Goal: Task Accomplishment & Management: Use online tool/utility

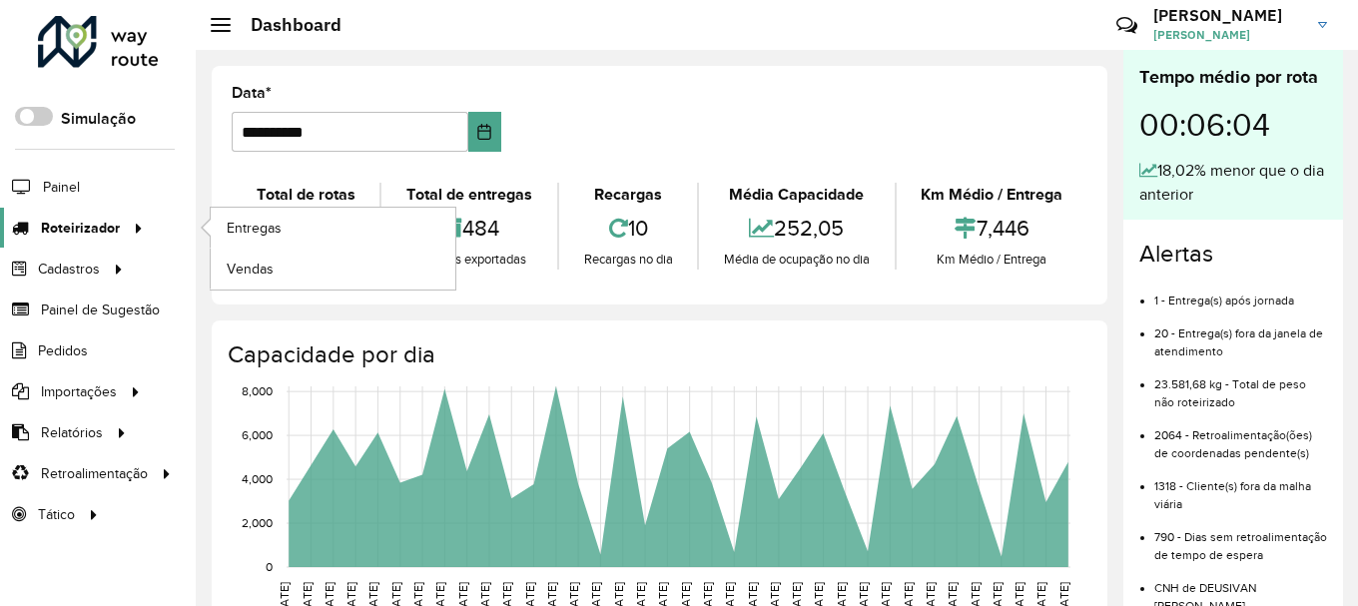
click at [115, 237] on span "Roteirizador" at bounding box center [80, 228] width 79 height 21
click at [278, 232] on span "Entregas" at bounding box center [255, 228] width 57 height 21
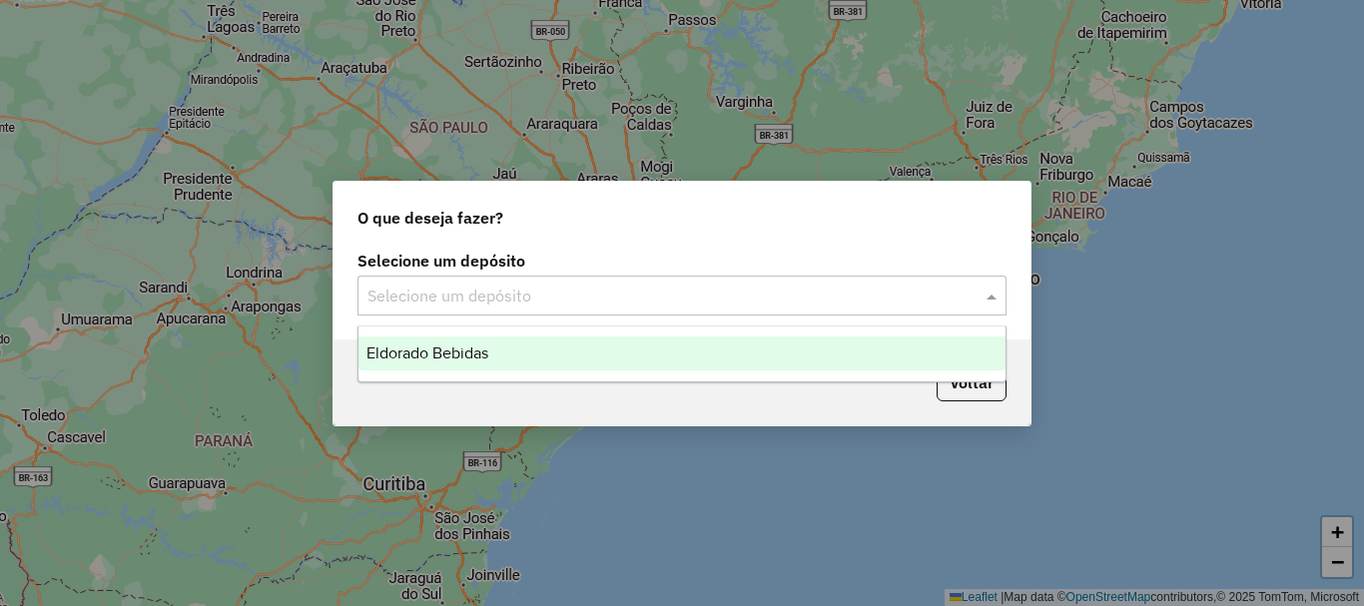
click at [601, 299] on input "text" at bounding box center [661, 297] width 589 height 24
click at [496, 354] on div "Eldorado Bebidas" at bounding box center [681, 353] width 647 height 34
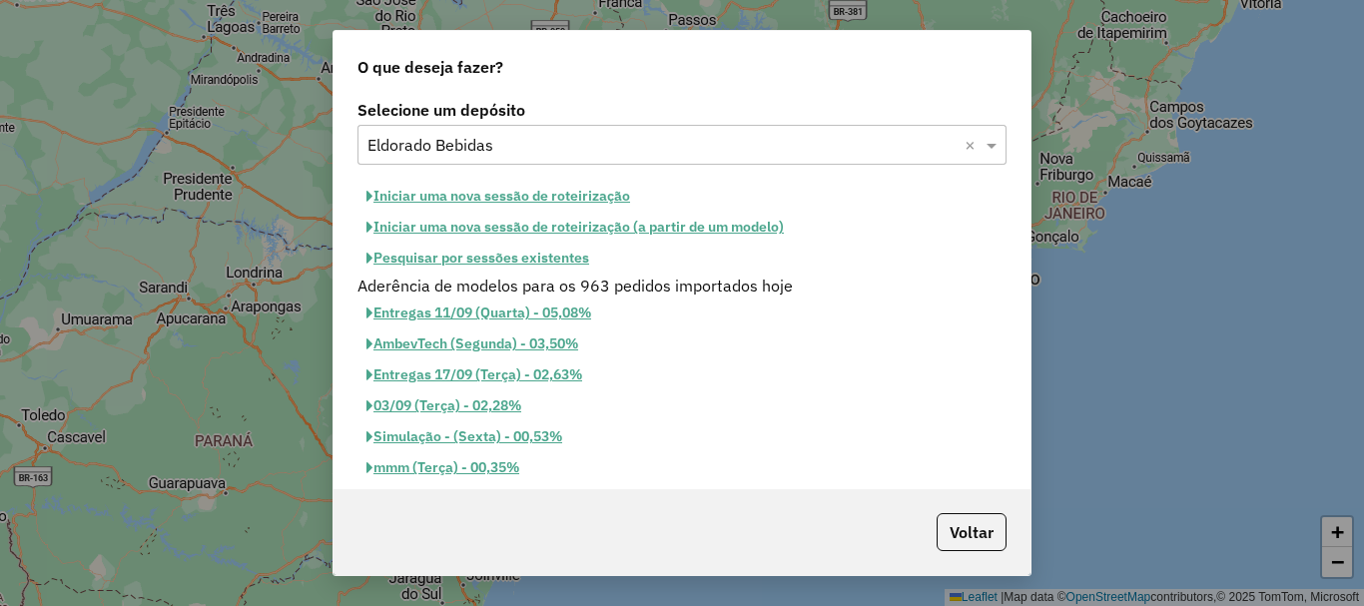
click at [503, 188] on button "Iniciar uma nova sessão de roteirização" at bounding box center [498, 196] width 282 height 31
select select "*"
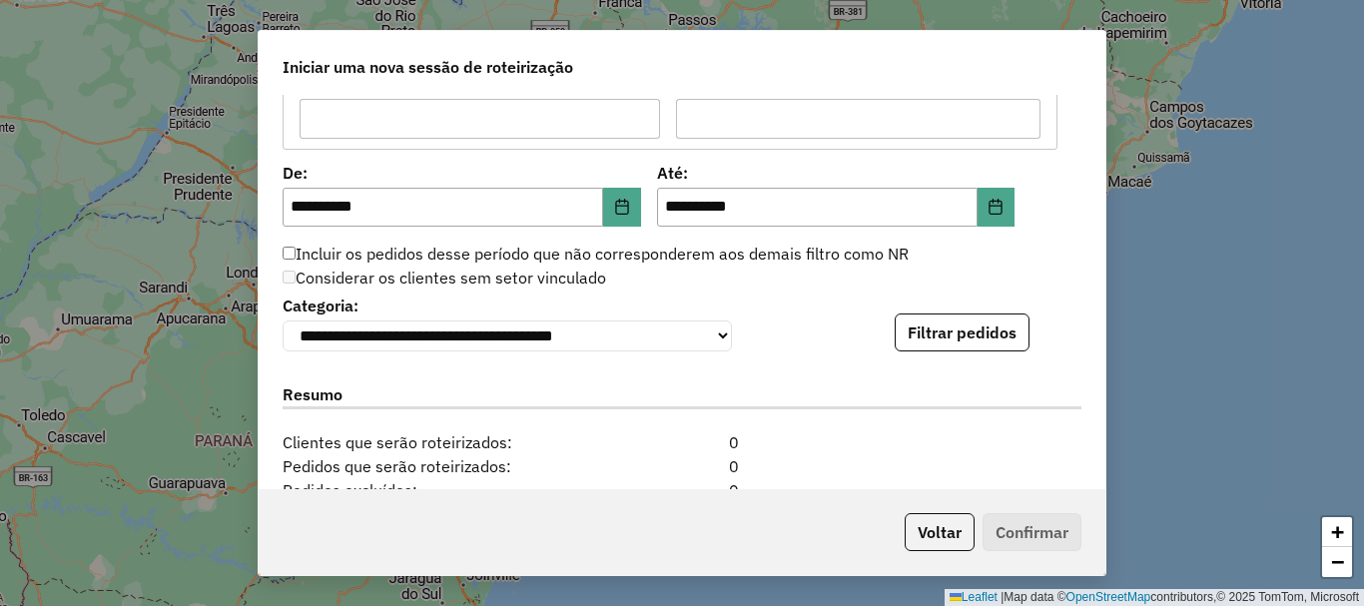
scroll to position [1897, 0]
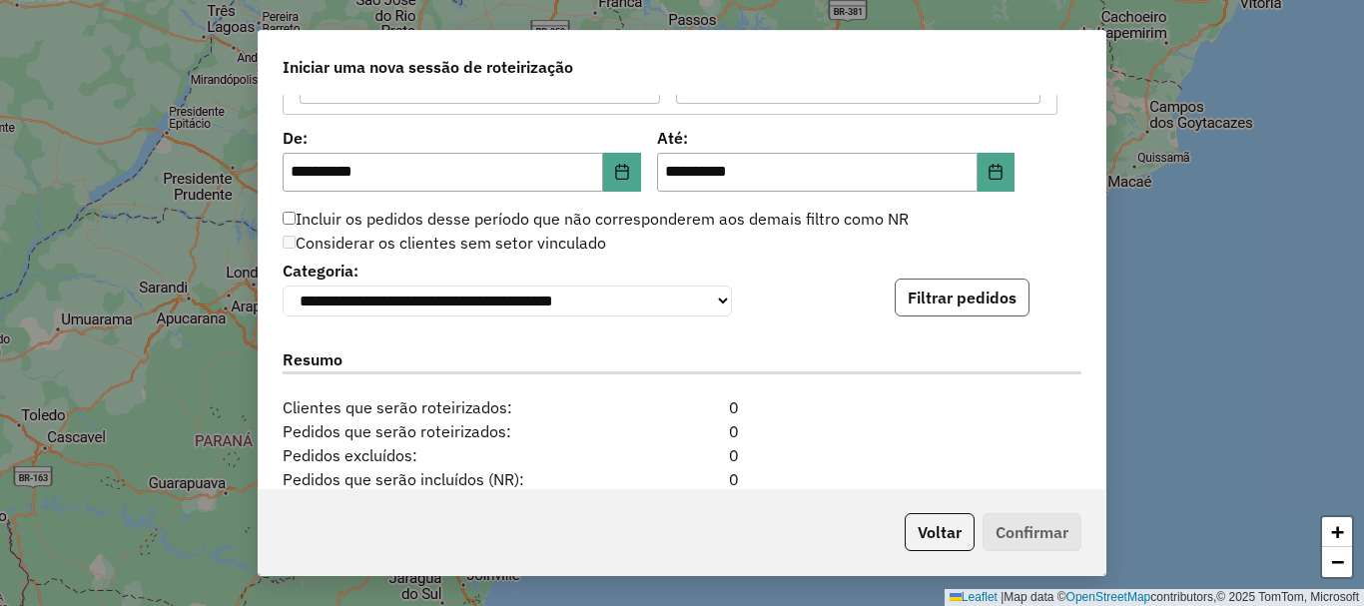
click at [1000, 299] on button "Filtrar pedidos" at bounding box center [962, 298] width 135 height 38
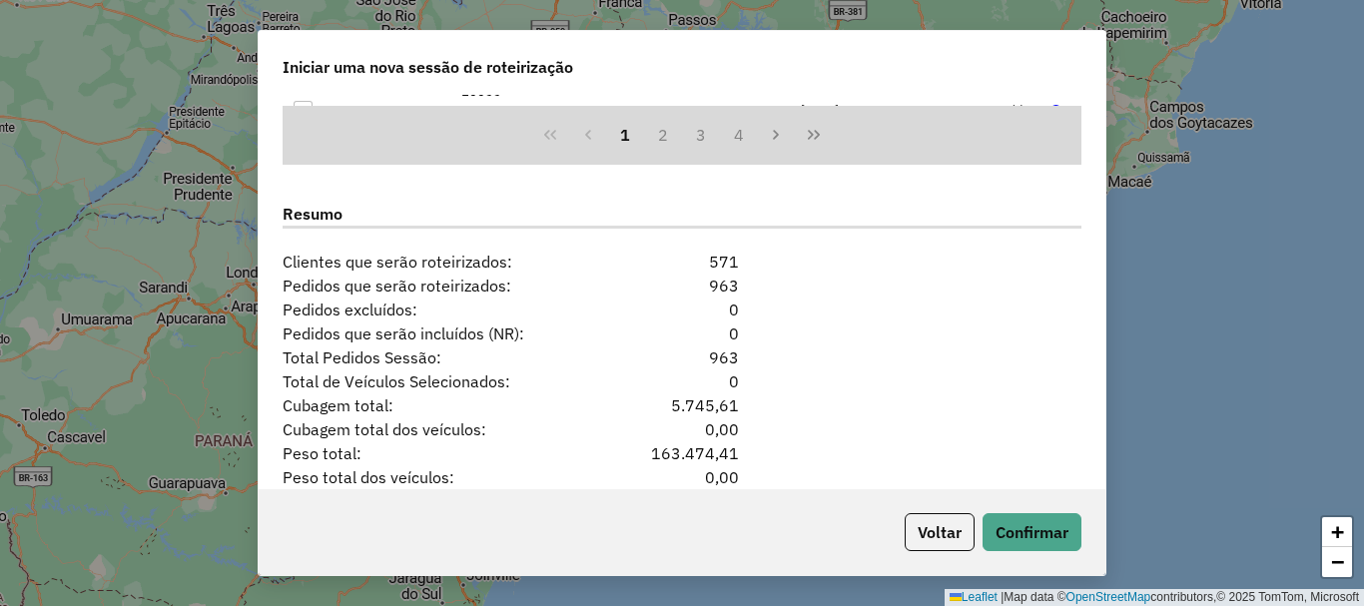
scroll to position [2496, 0]
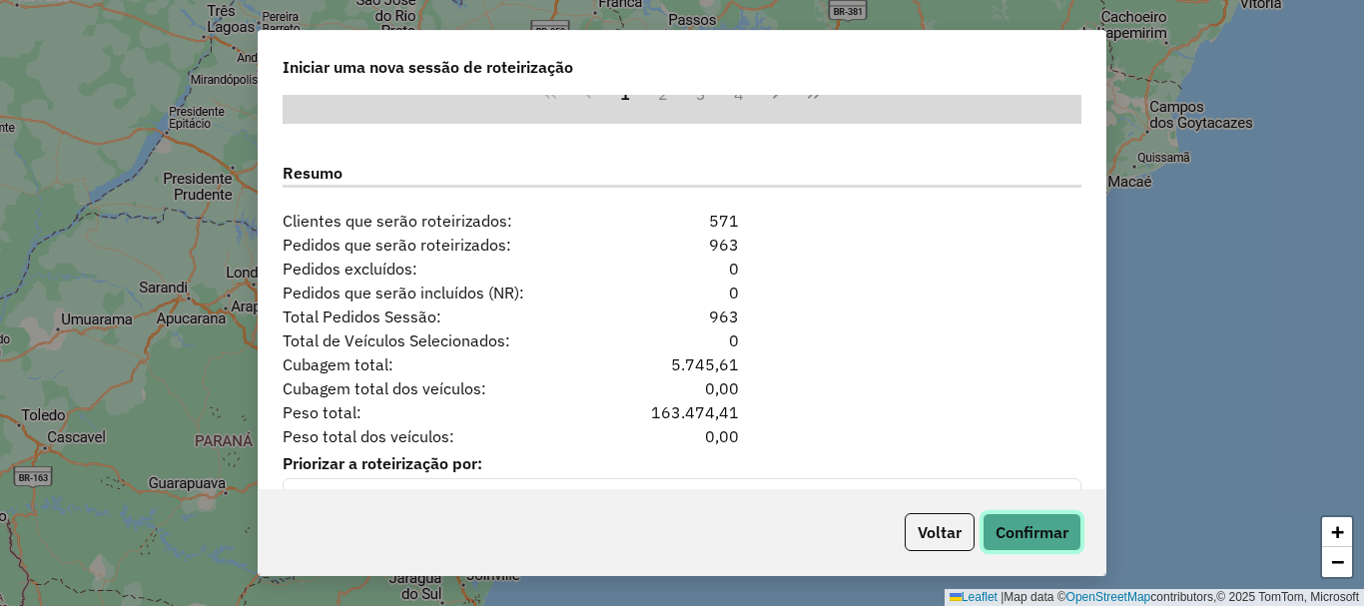
click at [1046, 519] on button "Confirmar" at bounding box center [1032, 532] width 99 height 38
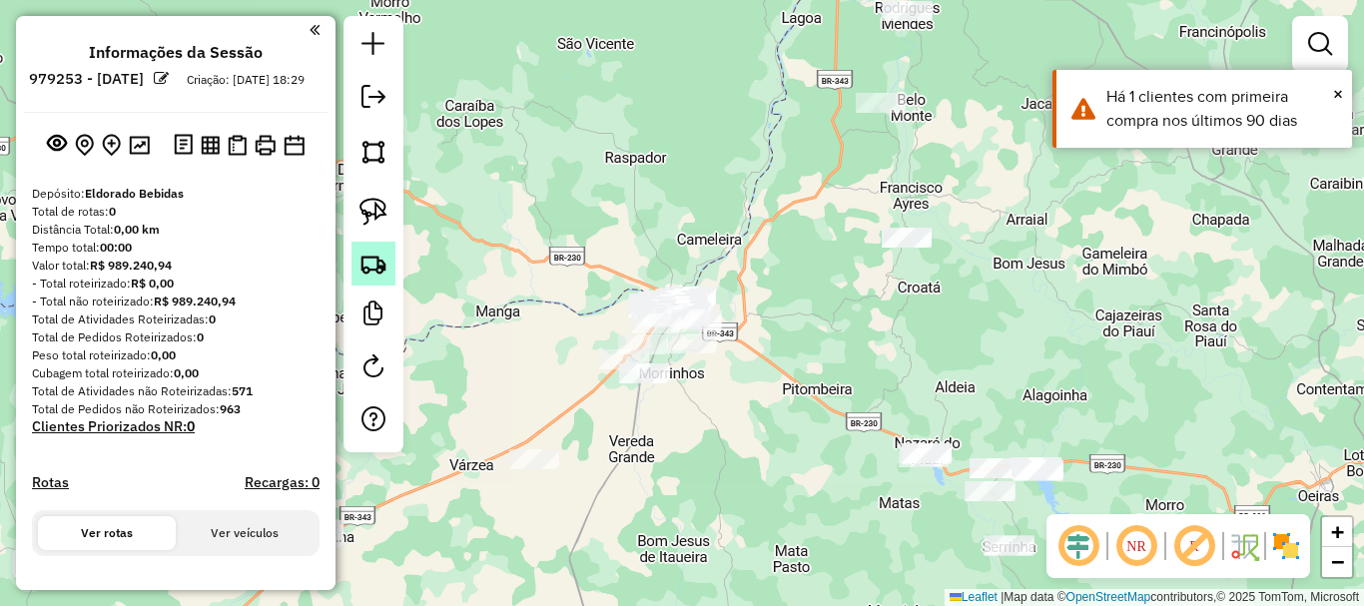
click at [367, 255] on img at bounding box center [373, 264] width 28 height 28
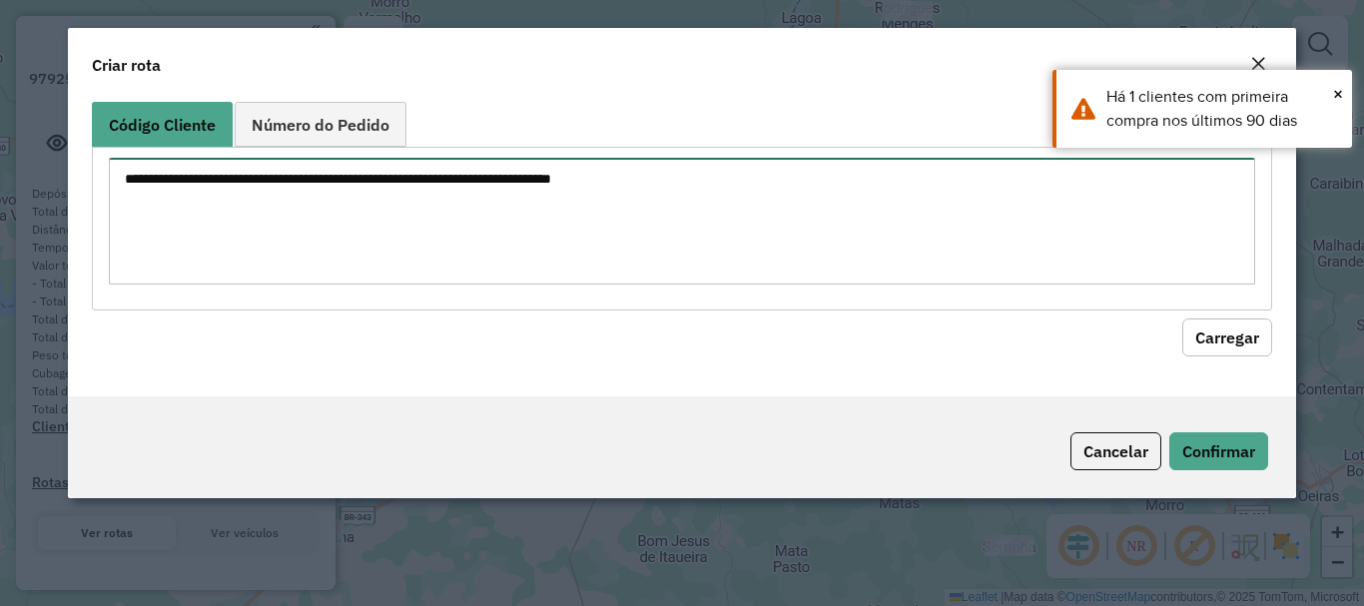
click at [435, 233] on textarea at bounding box center [681, 221] width 1145 height 127
paste textarea "**** ***** ***** **** **** ***** **** **** **** ***** ***** ***** ***** ***** *…"
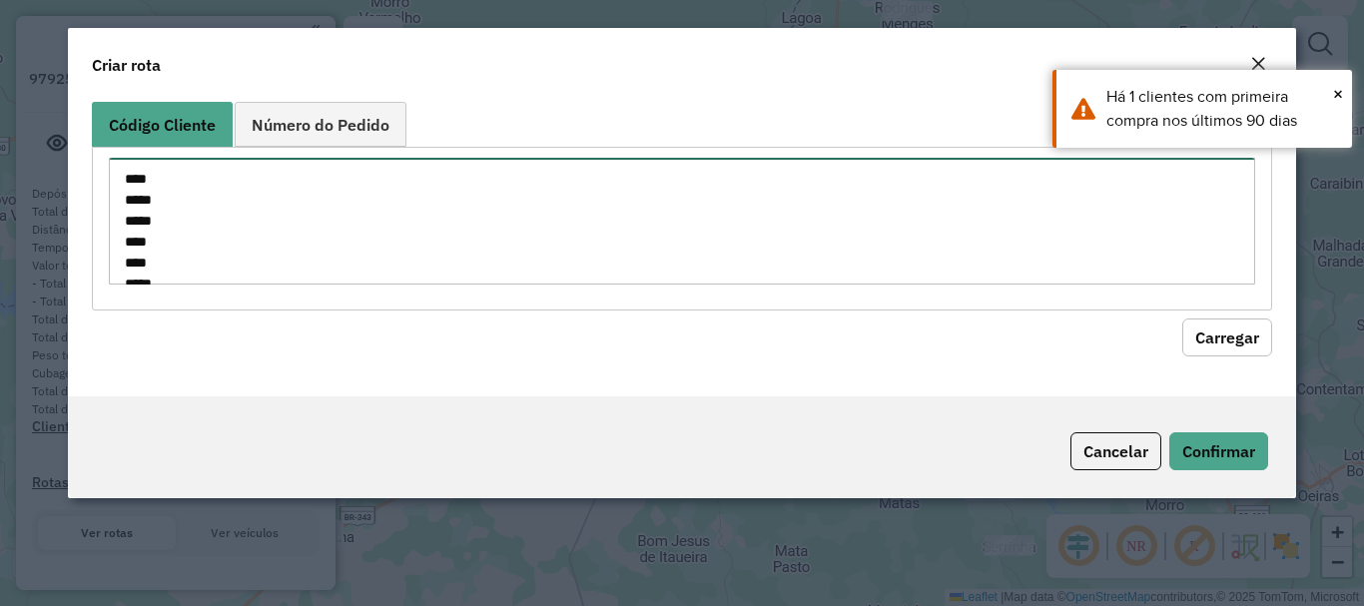
scroll to position [1224, 0]
type textarea "**** ***** ***** **** **** ***** **** **** **** ***** ***** ***** ***** ***** *…"
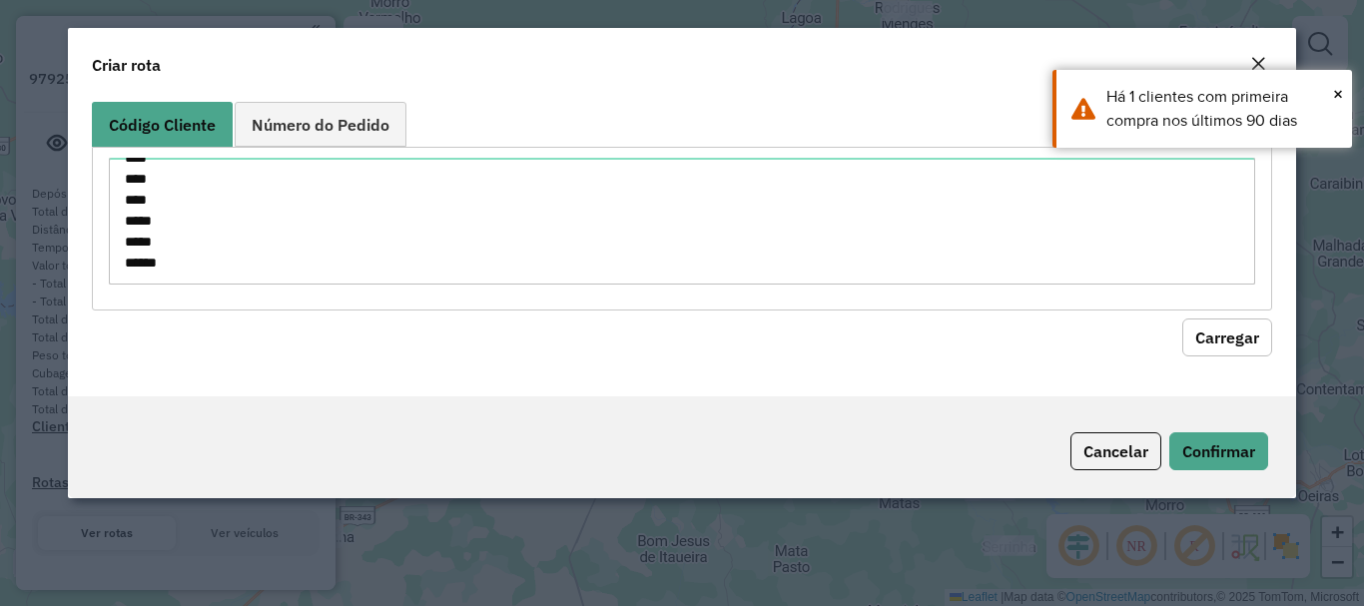
click at [1239, 322] on button "Carregar" at bounding box center [1227, 338] width 90 height 38
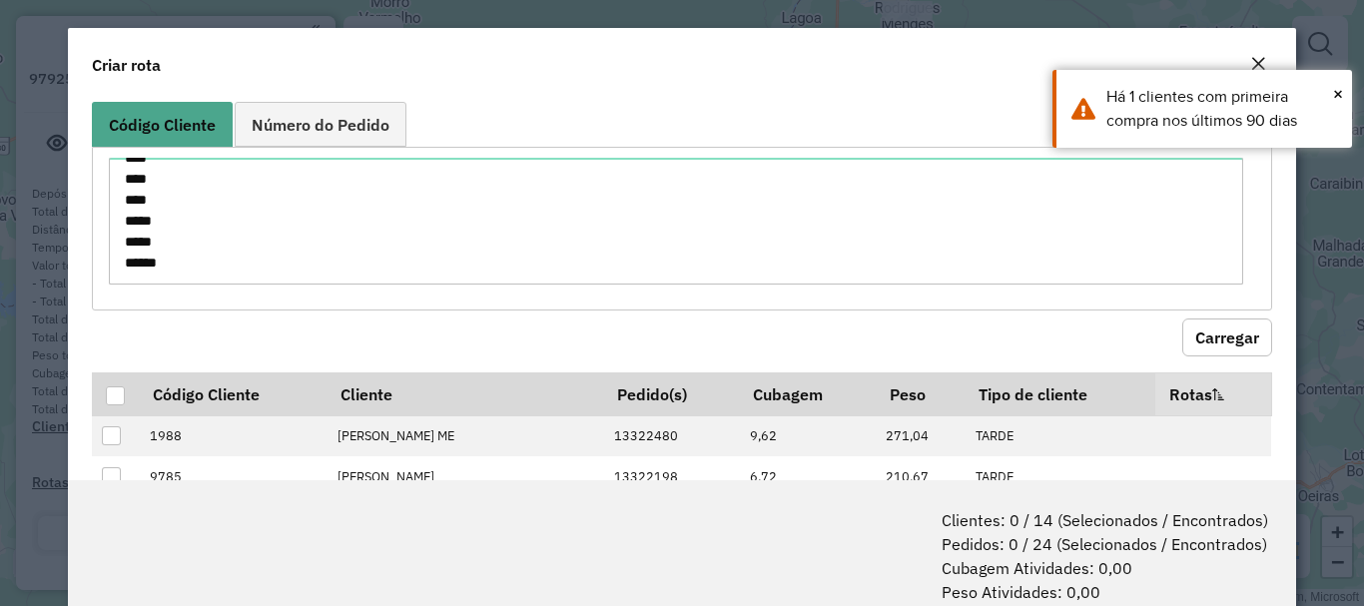
scroll to position [300, 0]
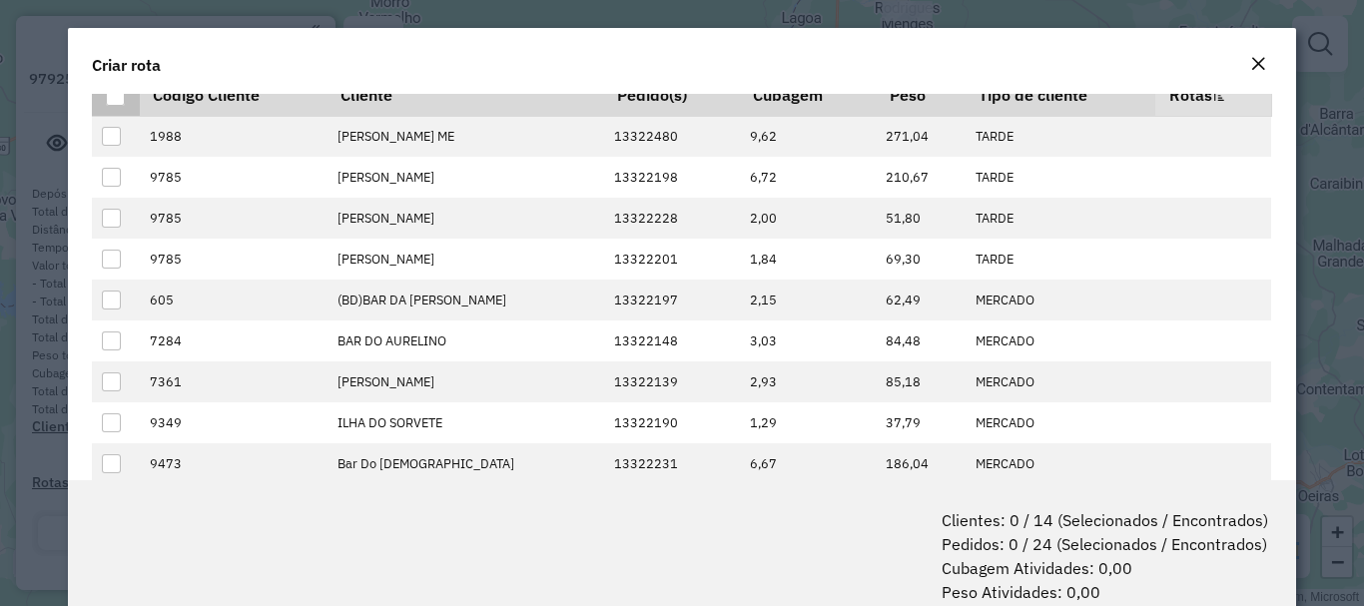
click at [118, 96] on div at bounding box center [115, 96] width 19 height 19
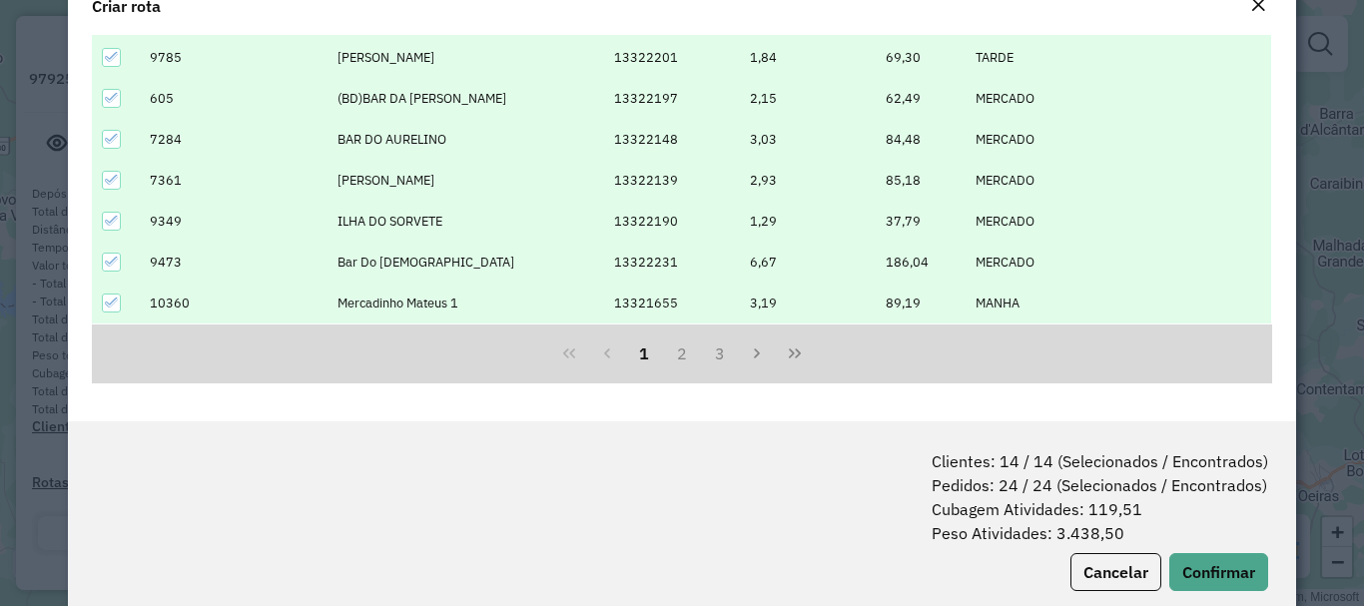
scroll to position [100, 0]
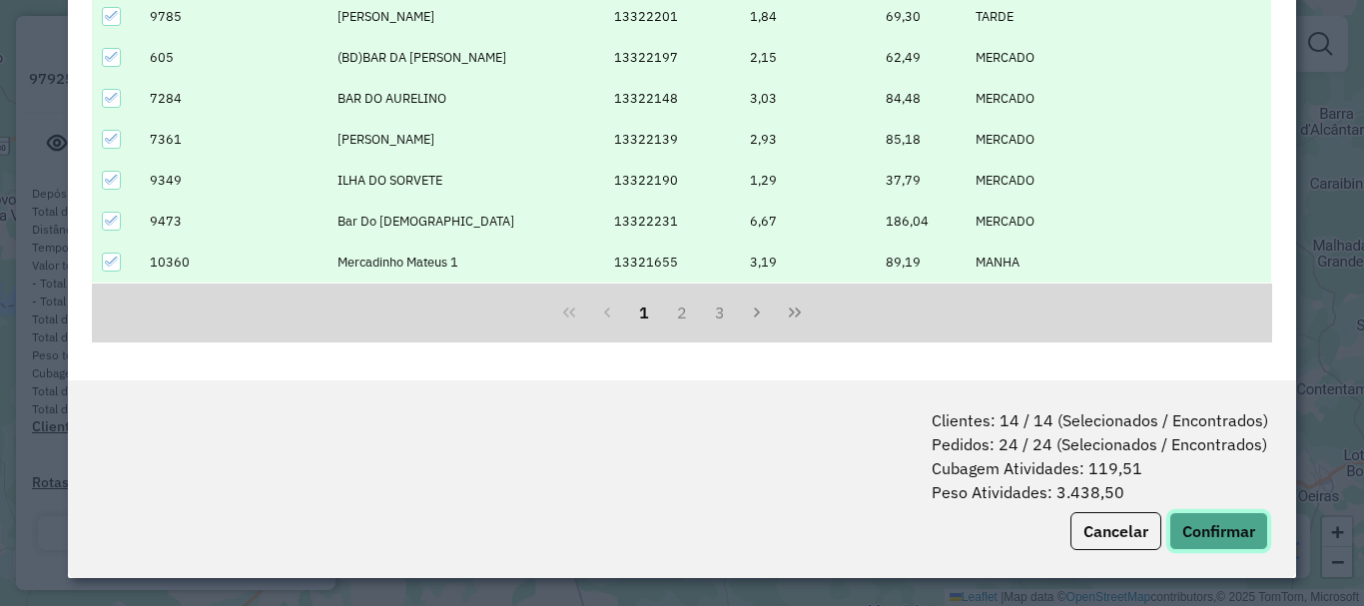
click at [1185, 519] on button "Confirmar" at bounding box center [1218, 531] width 99 height 38
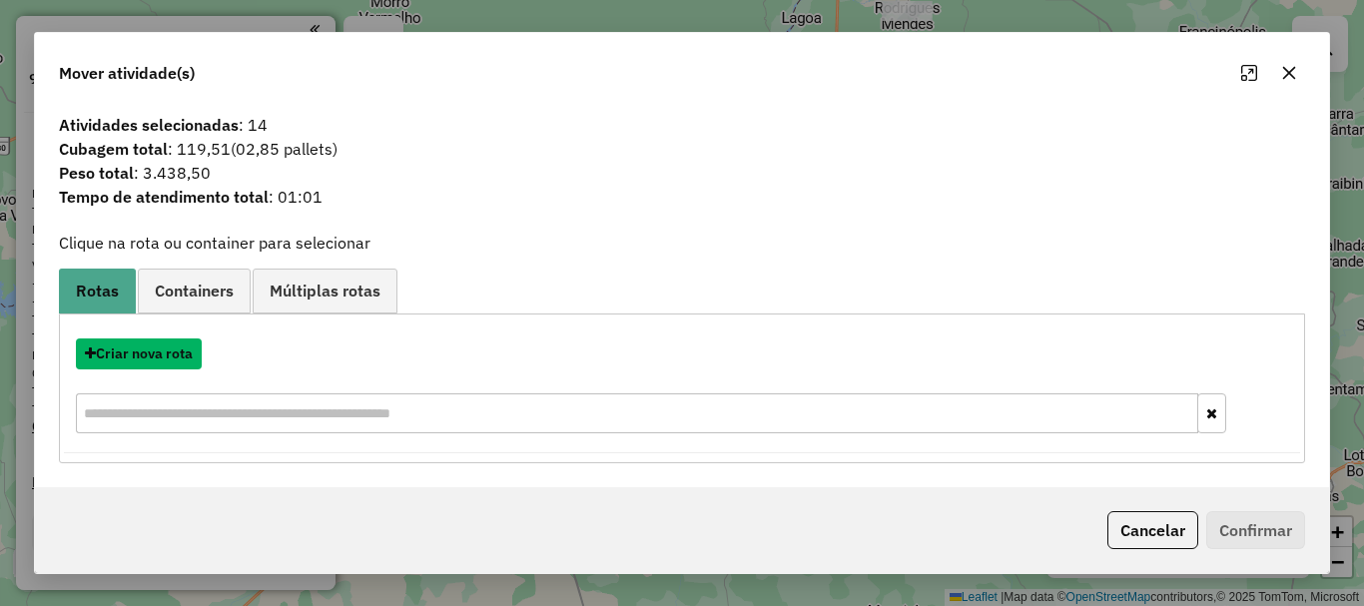
click at [182, 352] on button "Criar nova rota" at bounding box center [139, 353] width 126 height 31
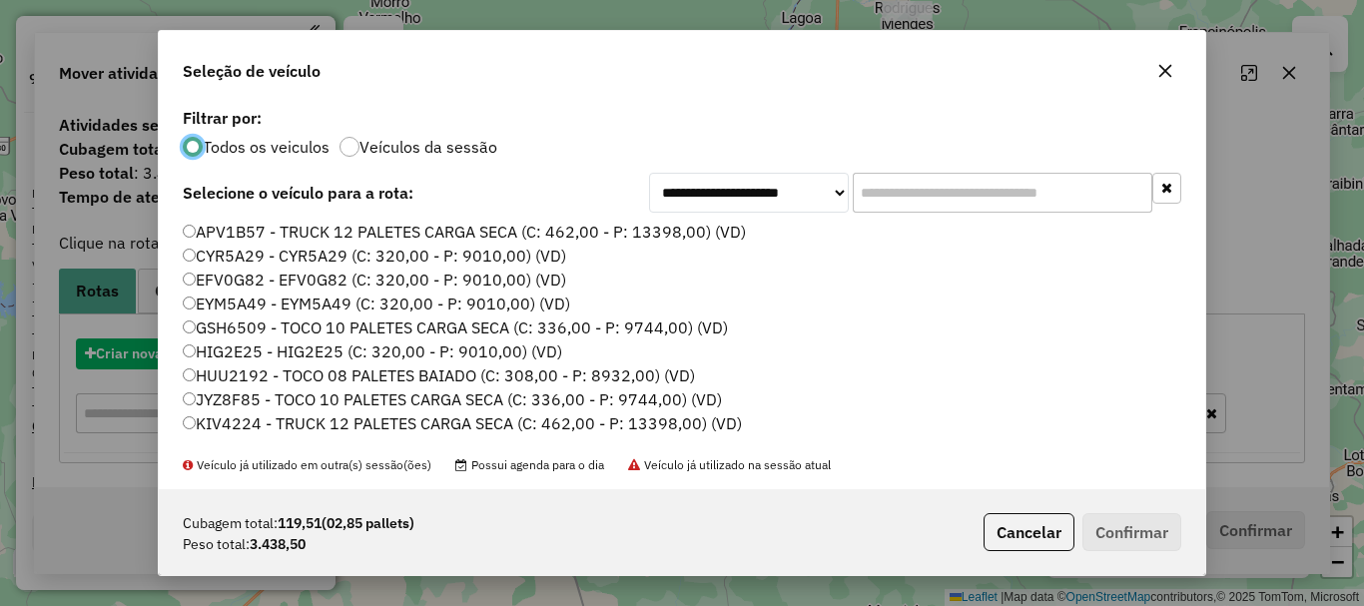
scroll to position [11, 6]
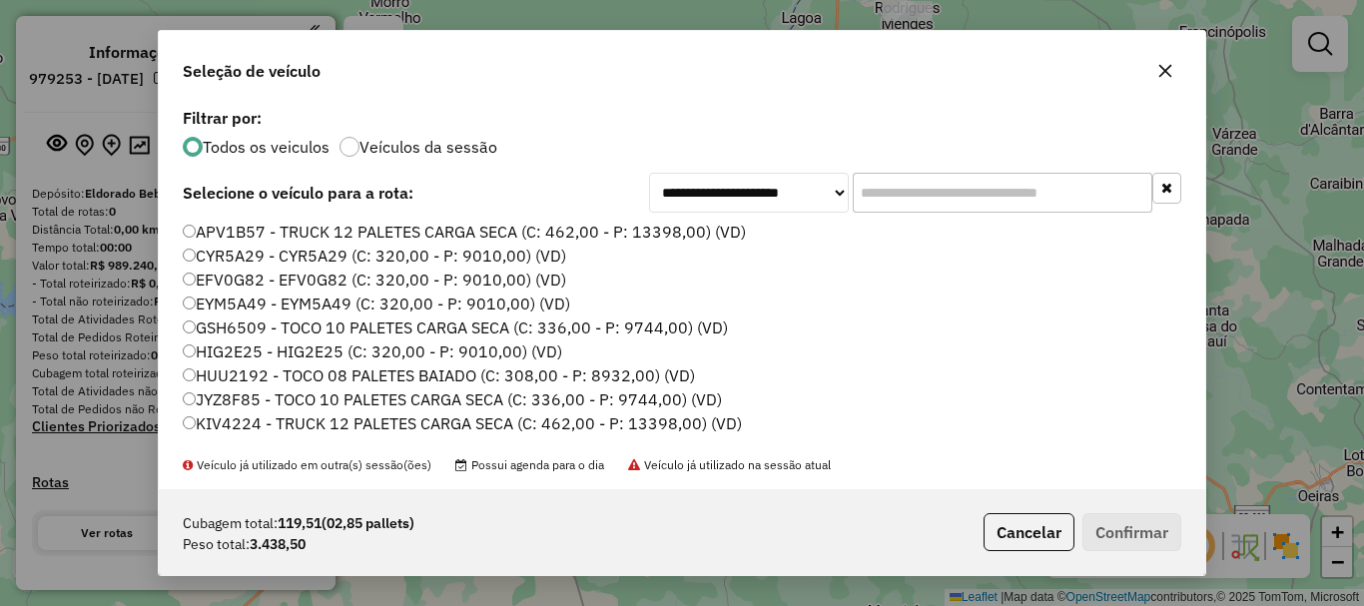
click at [944, 195] on input "text" at bounding box center [1003, 193] width 300 height 40
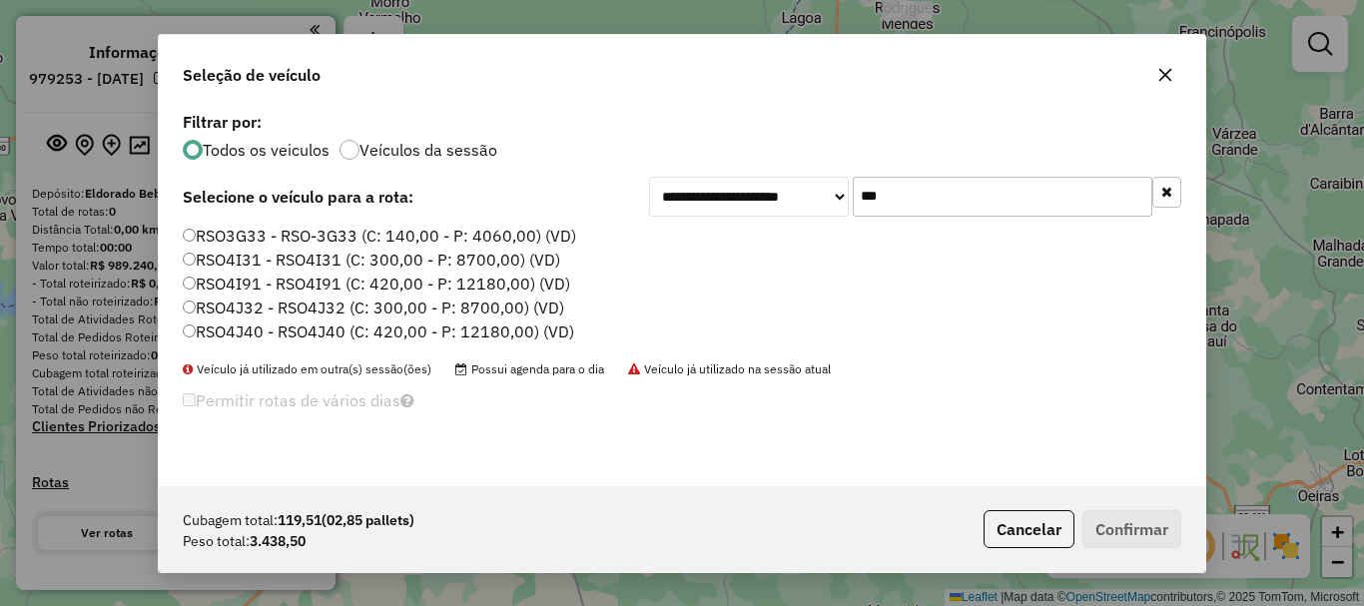
type input "***"
click at [234, 239] on label "RSO3G33 - RSO-3G33 (C: 140,00 - P: 4060,00) (VD)" at bounding box center [379, 236] width 393 height 24
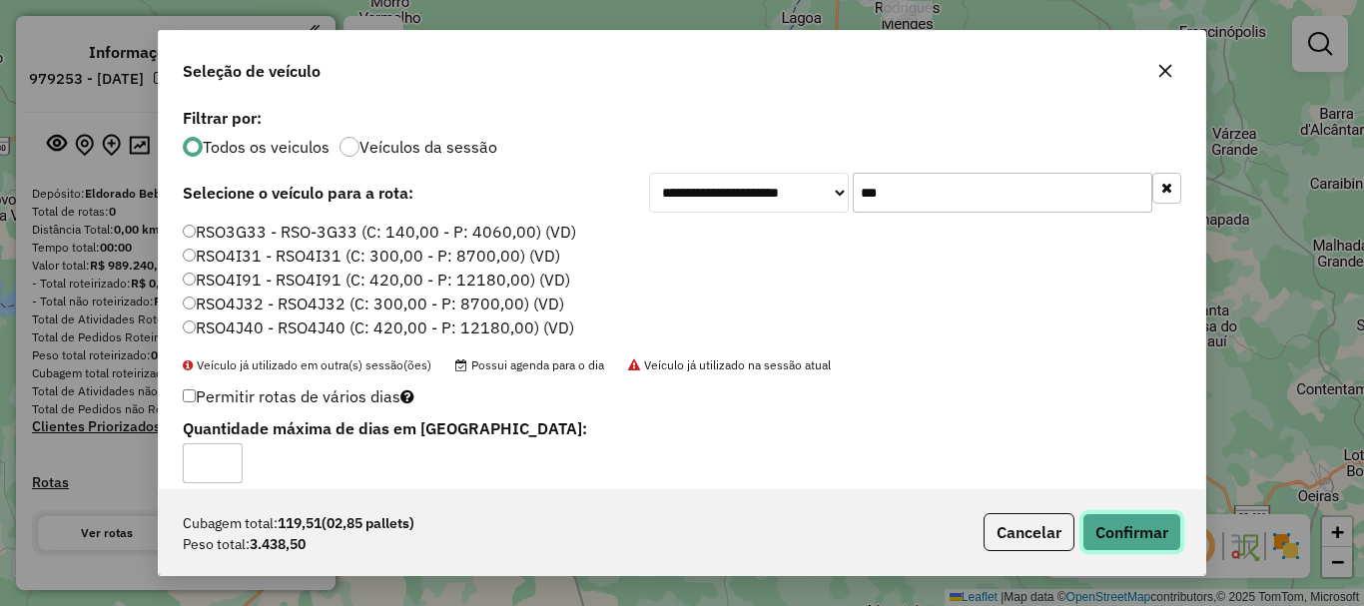
click at [1143, 548] on button "Confirmar" at bounding box center [1131, 532] width 99 height 38
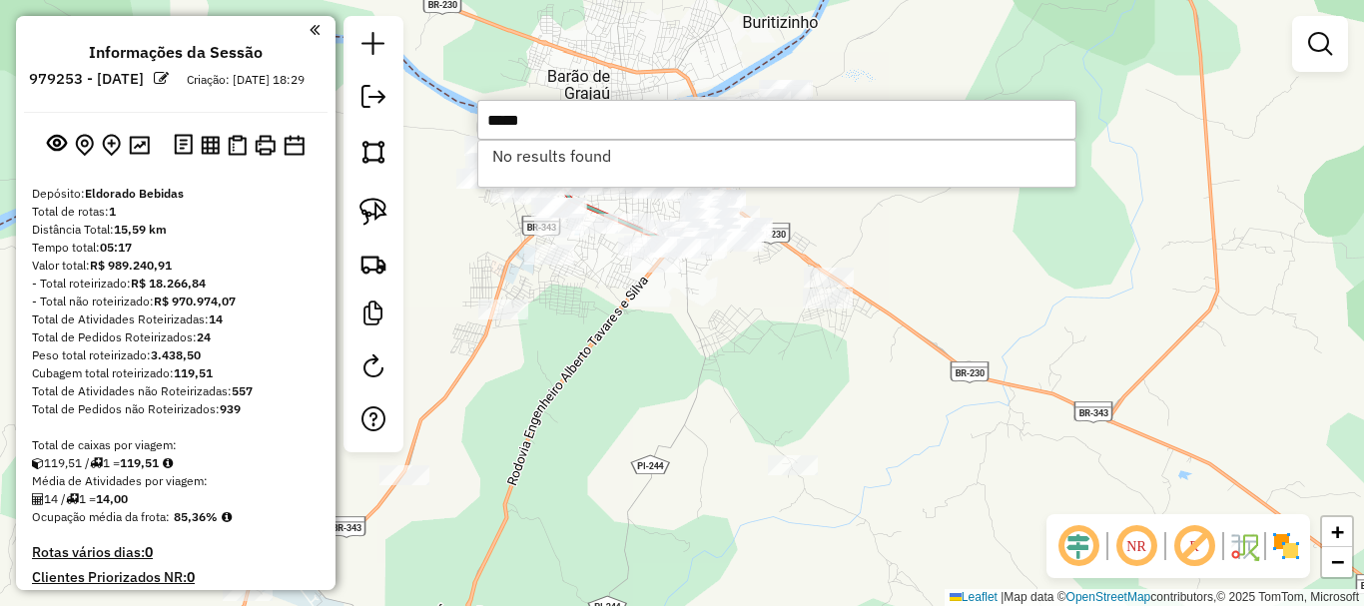
click at [499, 125] on input "*****" at bounding box center [776, 120] width 599 height 40
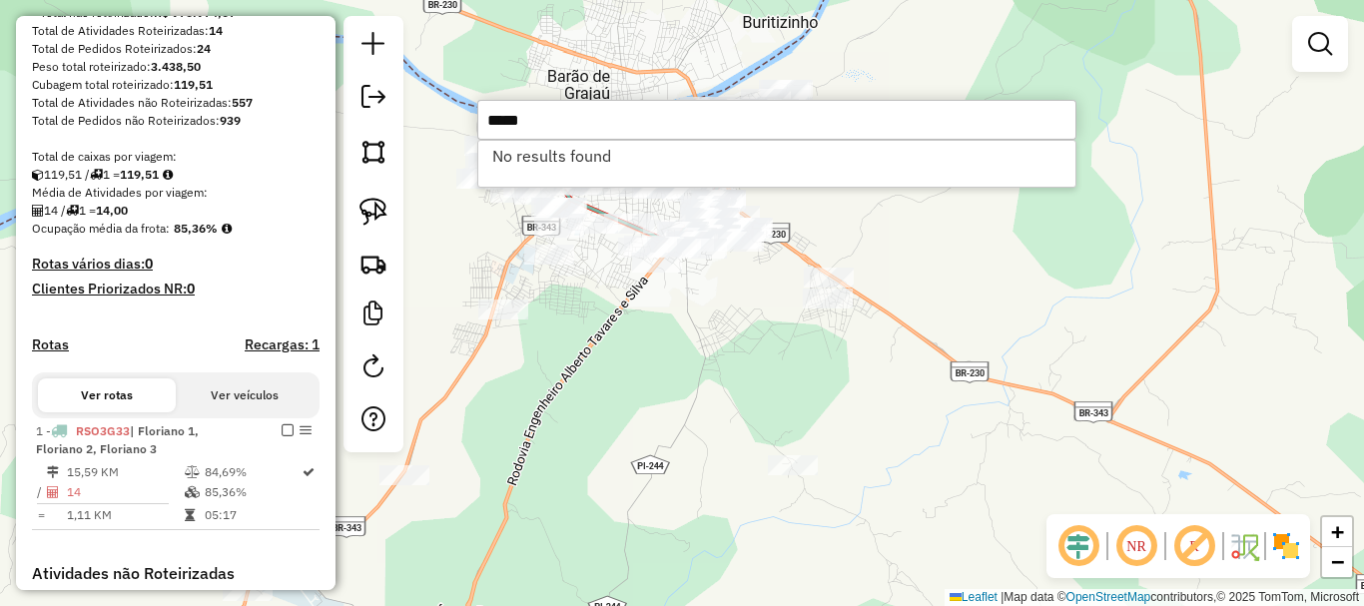
scroll to position [300, 0]
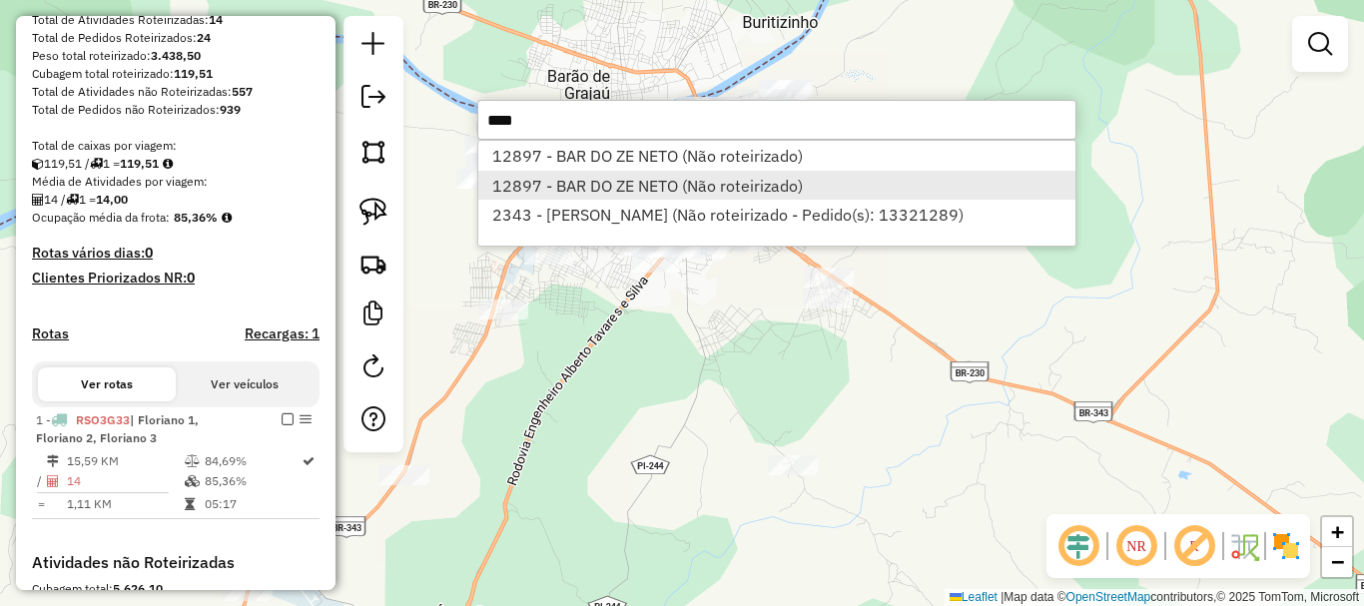
type input "****"
click at [583, 194] on li "12897 - BAR DO ZE NETO (Não roteirizado)" at bounding box center [776, 186] width 597 height 30
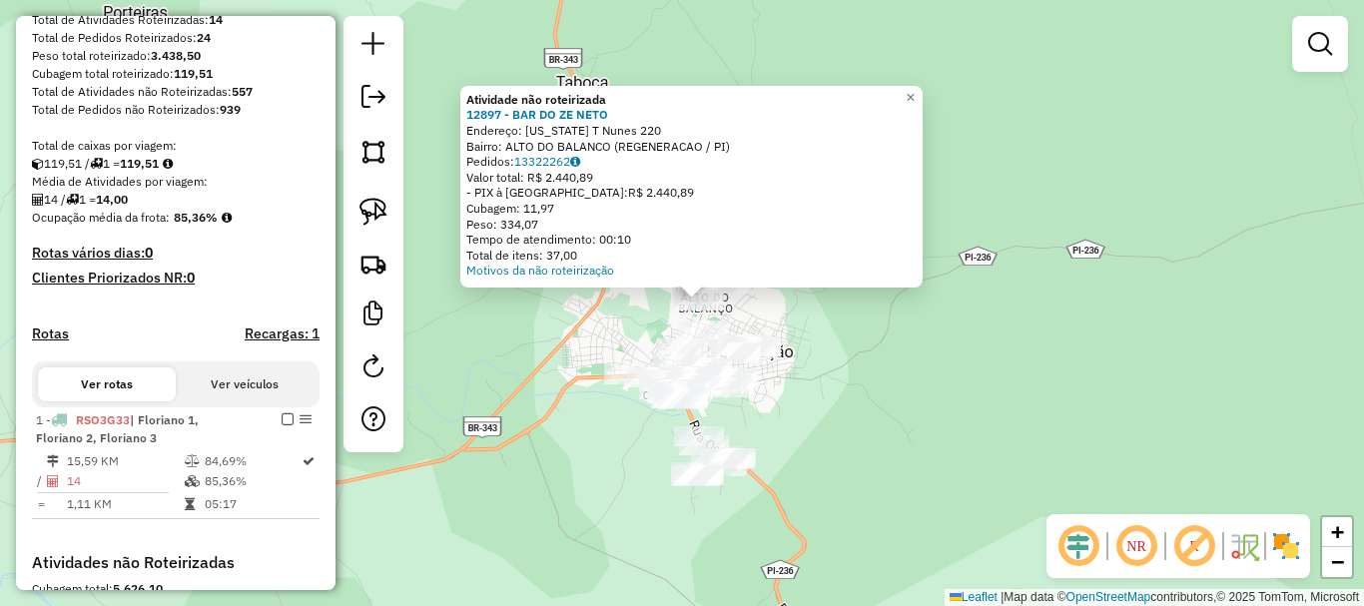
drag, startPoint x: 561, startPoint y: 422, endPoint x: 803, endPoint y: 235, distance: 306.0
click at [739, 283] on div "Atividade não roteirizada 12897 - BAR DO ZE NETO Endereço: Florida T Nunes 220 …" at bounding box center [682, 303] width 1364 height 606
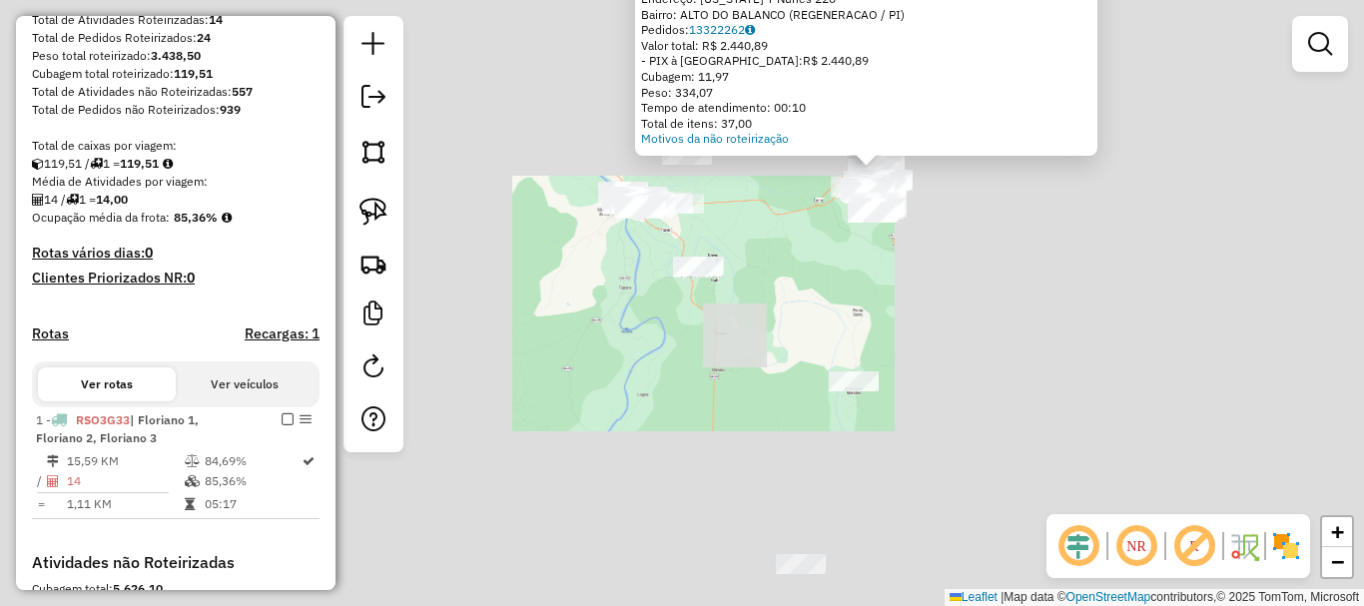
drag, startPoint x: 777, startPoint y: 346, endPoint x: 893, endPoint y: 159, distance: 220.6
click at [861, 217] on div "Atividade não roteirizada 12897 - BAR DO ZE NETO Endereço: Florida T Nunes 220 …" at bounding box center [682, 303] width 1364 height 606
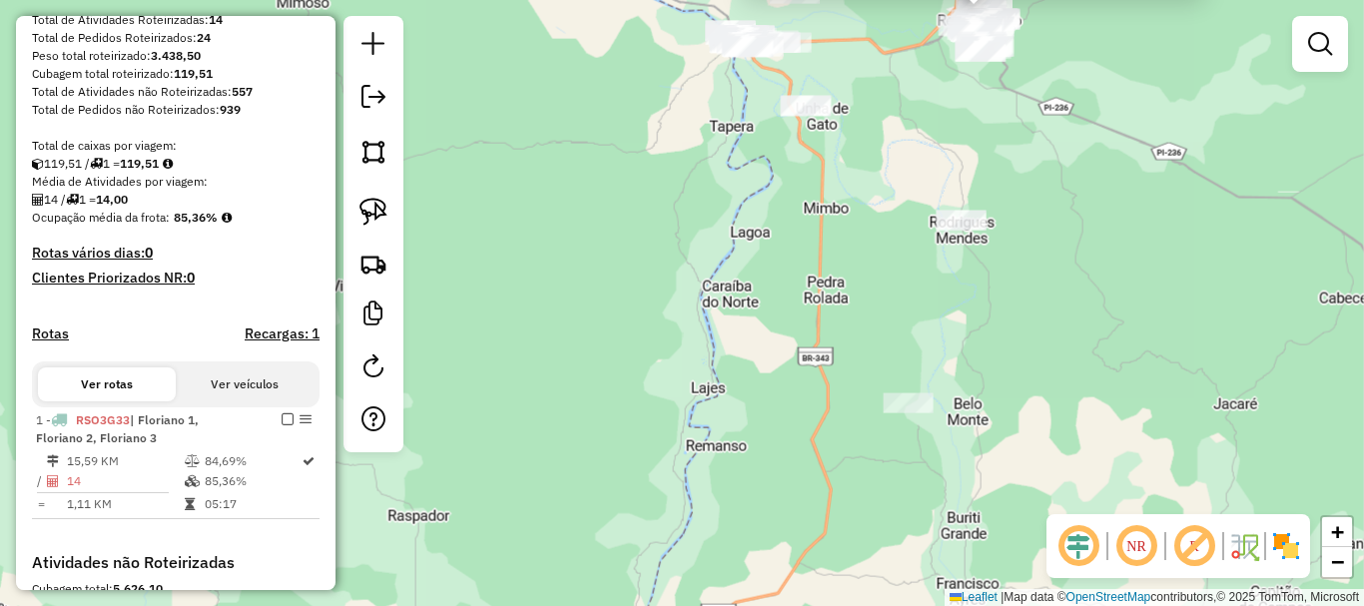
click at [861, 286] on div "Atividade não roteirizada 12897 - BAR DO ZE NETO Endereço: Florida T Nunes 220 …" at bounding box center [682, 303] width 1364 height 606
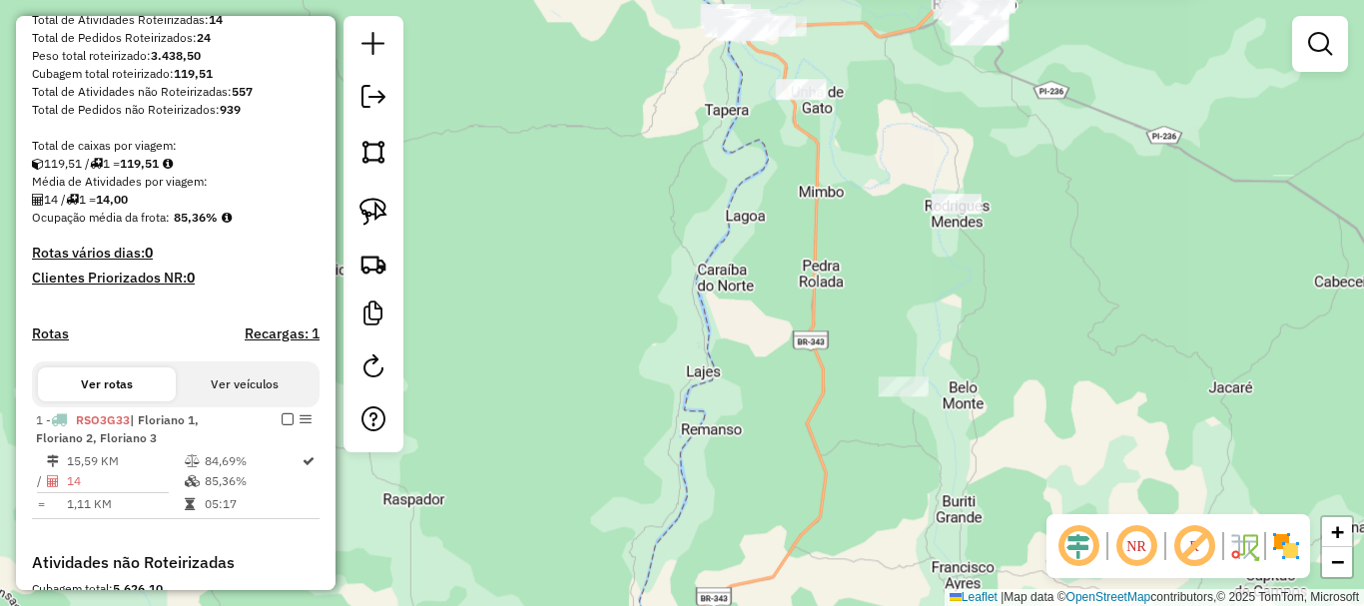
drag, startPoint x: 718, startPoint y: 296, endPoint x: 649, endPoint y: 223, distance: 100.3
click at [686, 229] on div "Atividade não roteirizada 12897 - BAR DO ZE NETO Endereço: Florida T Nunes 220 …" at bounding box center [682, 303] width 1364 height 606
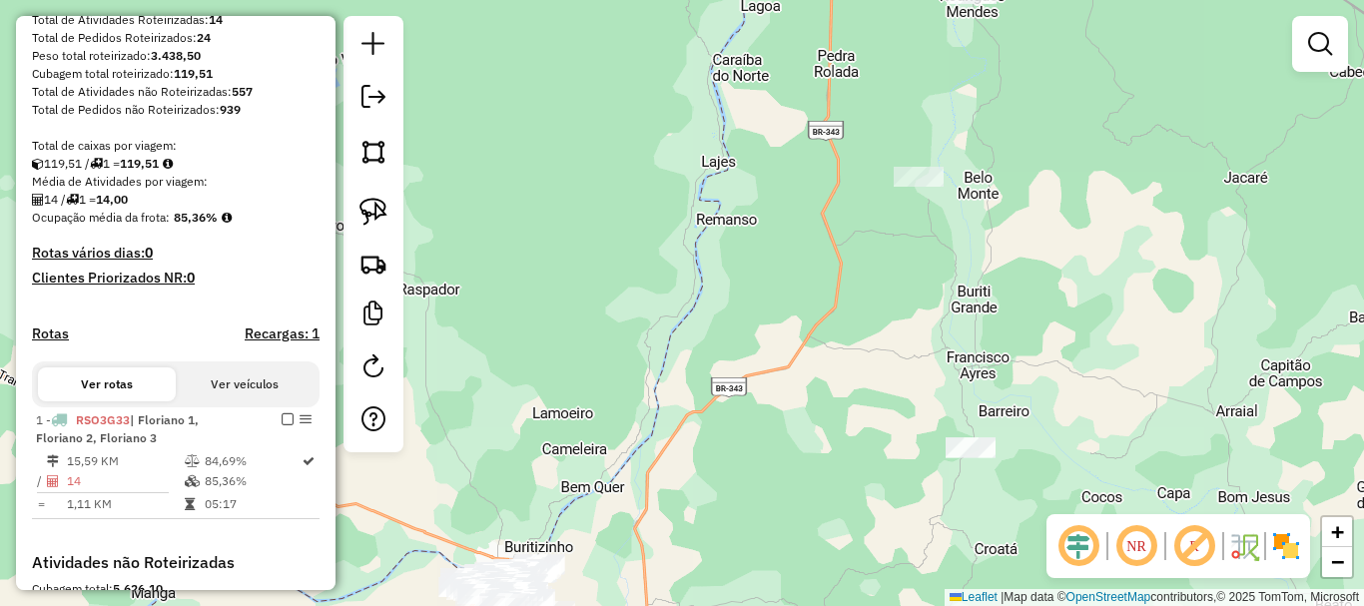
drag, startPoint x: 845, startPoint y: 333, endPoint x: 870, endPoint y: 252, distance: 84.6
click at [854, 291] on div "Atividade não roteirizada 12897 - BAR DO ZE NETO Endereço: Florida T Nunes 220 …" at bounding box center [682, 303] width 1364 height 606
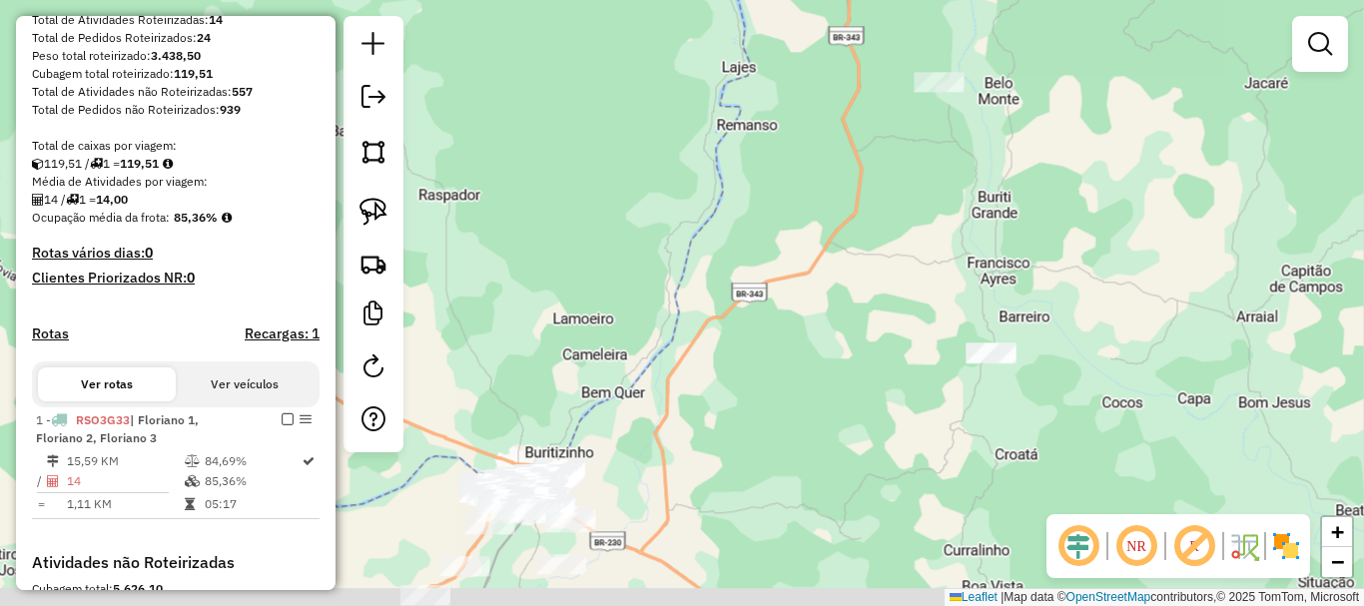
drag, startPoint x: 684, startPoint y: 469, endPoint x: 809, endPoint y: 308, distance: 204.3
click at [809, 308] on div "Atividade não roteirizada 12897 - BAR DO ZE NETO Endereço: Florida T Nunes 220 …" at bounding box center [682, 303] width 1364 height 606
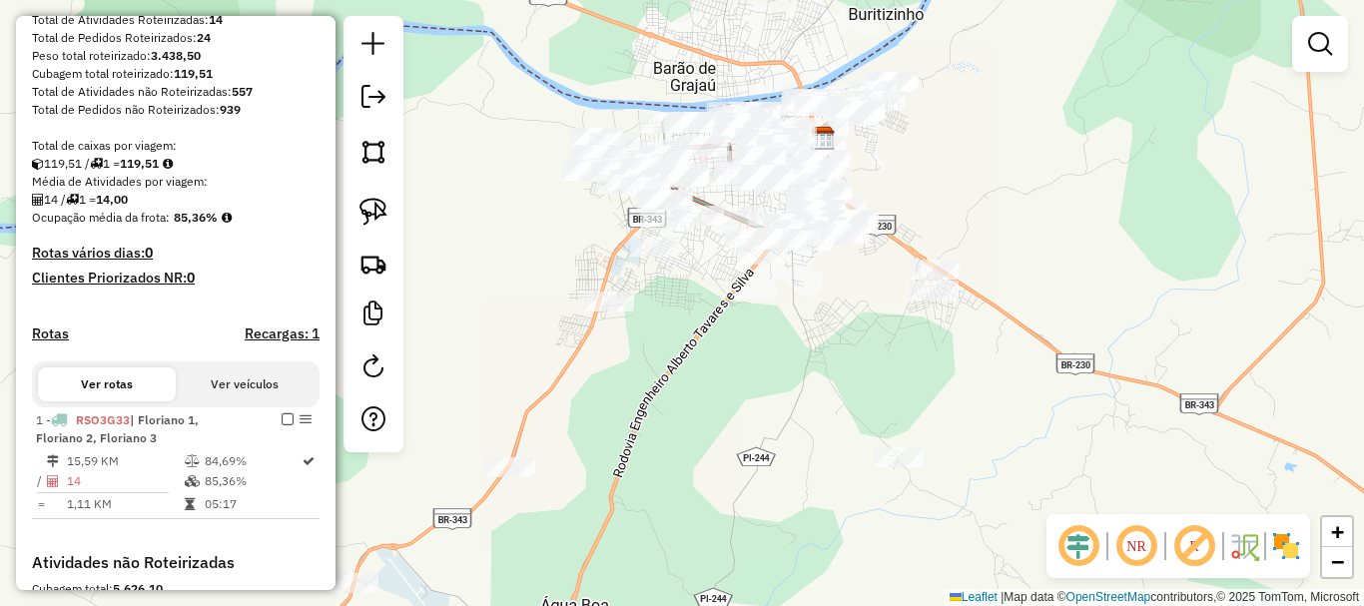
drag, startPoint x: 754, startPoint y: 251, endPoint x: 691, endPoint y: 417, distance: 178.2
click at [708, 417] on div "Atividade não roteirizada 12897 - BAR DO ZE NETO Endereço: Florida T Nunes 220 …" at bounding box center [682, 303] width 1364 height 606
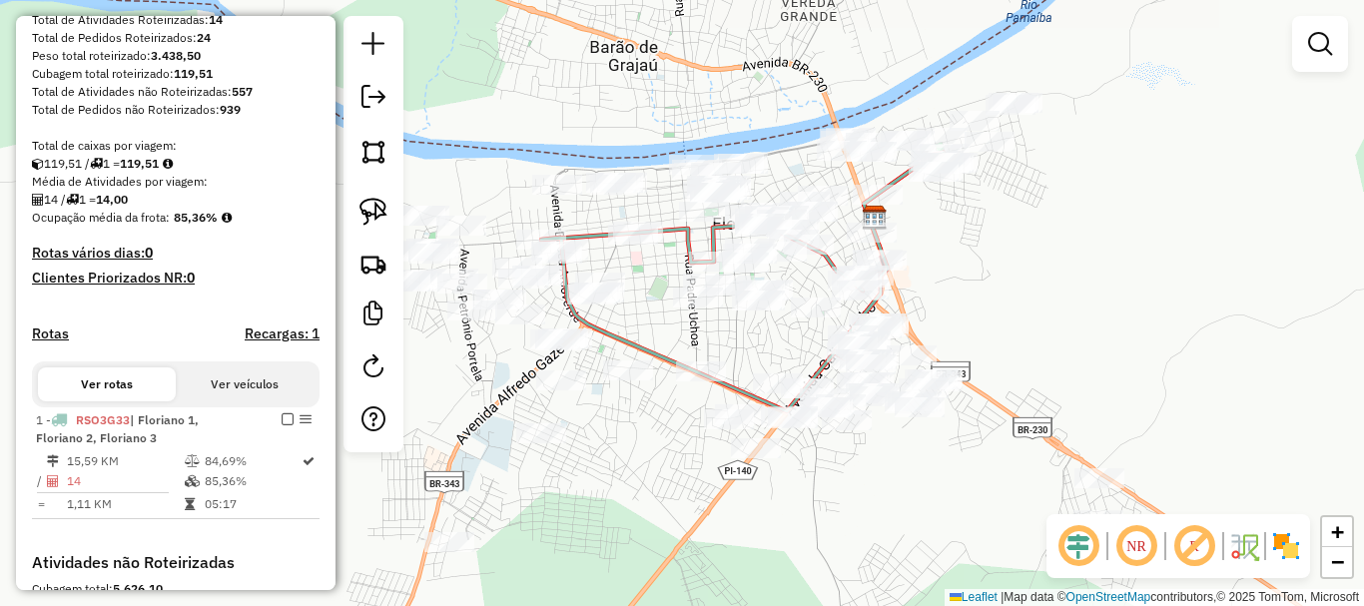
scroll to position [399, 0]
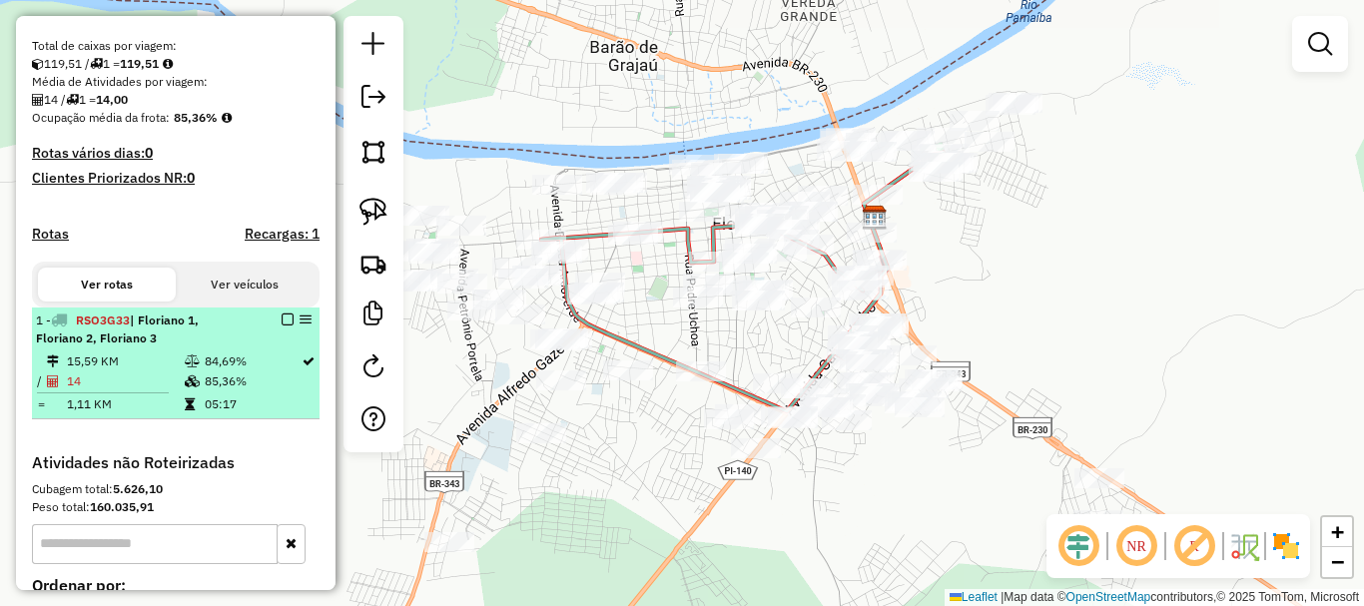
click at [282, 326] on em at bounding box center [288, 320] width 12 height 12
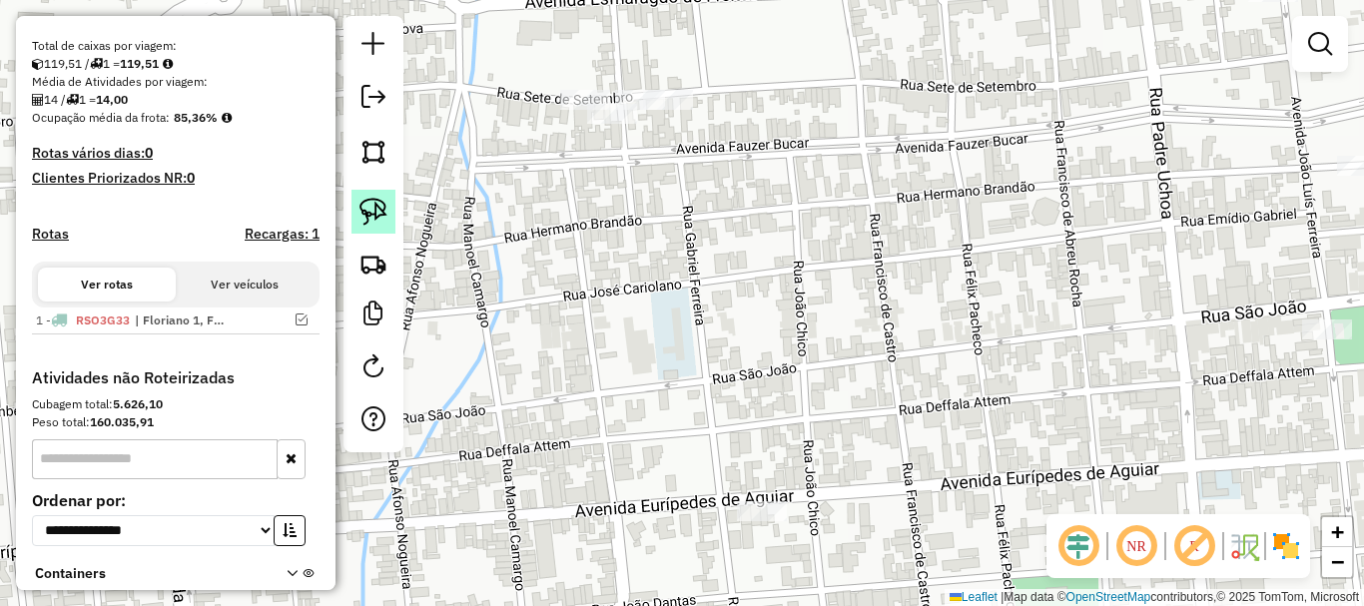
click at [387, 214] on link at bounding box center [373, 212] width 44 height 44
drag, startPoint x: 532, startPoint y: 76, endPoint x: 724, endPoint y: 80, distance: 191.8
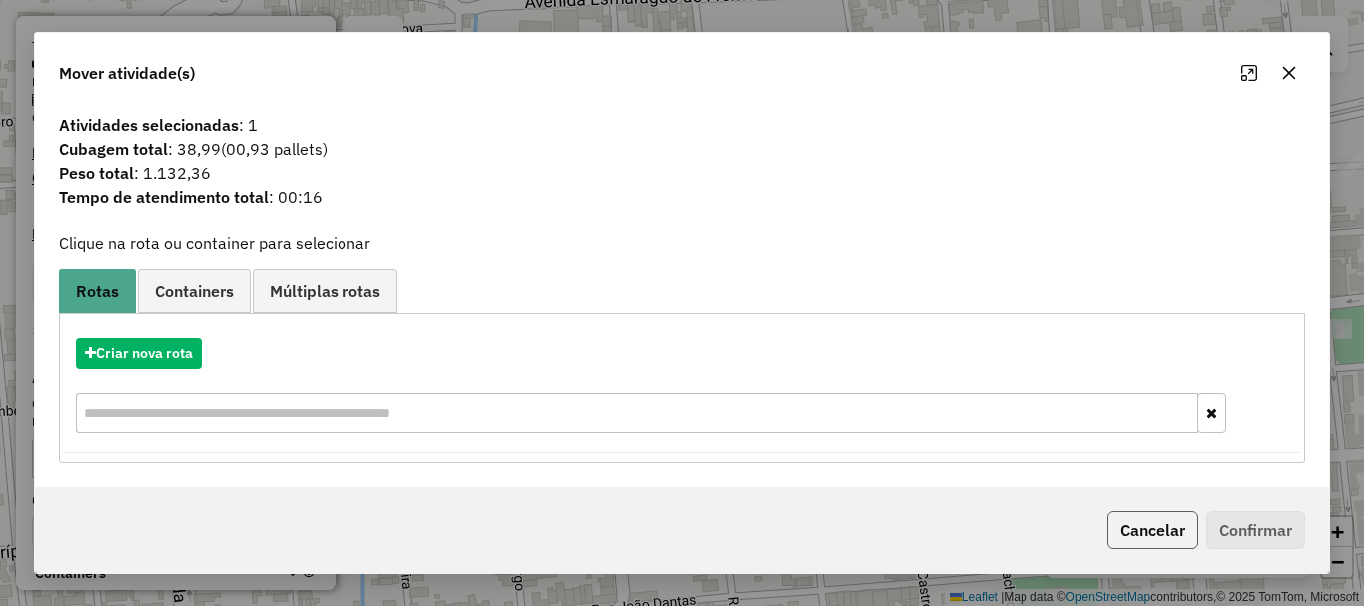
click at [1153, 535] on button "Cancelar" at bounding box center [1152, 530] width 91 height 38
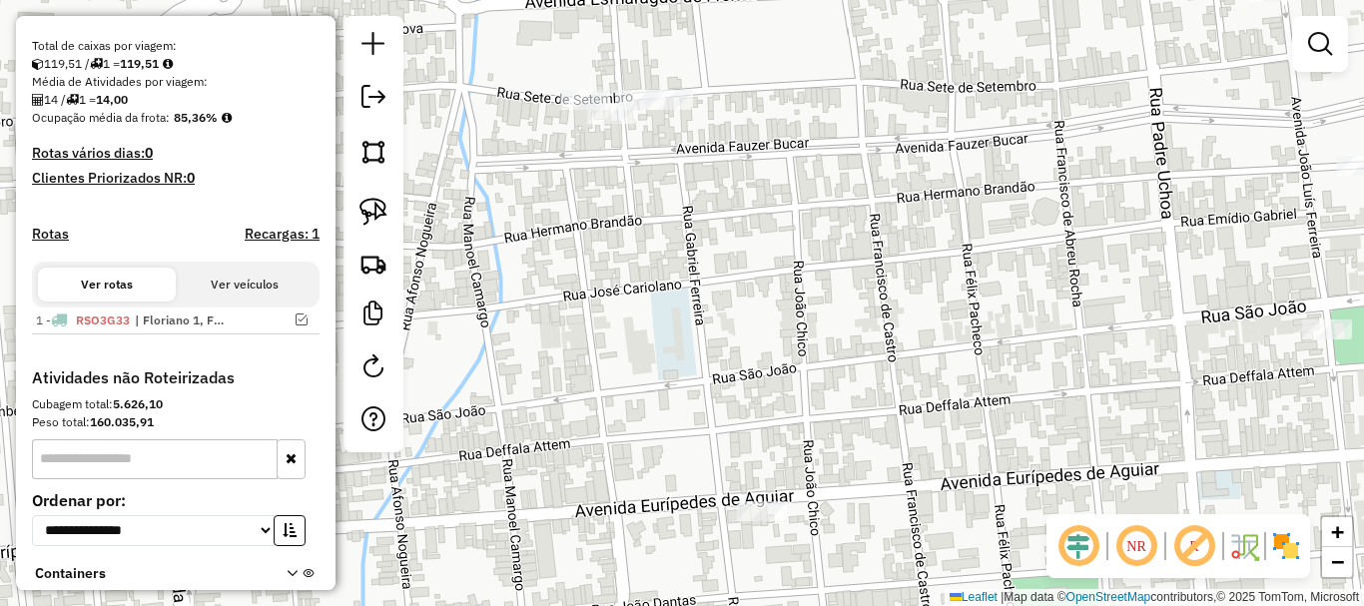
drag, startPoint x: 1063, startPoint y: 378, endPoint x: 659, endPoint y: 275, distance: 417.5
click at [903, 350] on div "Atividade não roteirizada 12897 - BAR DO ZE NETO Endereço: Florida T Nunes 220 …" at bounding box center [682, 303] width 1364 height 606
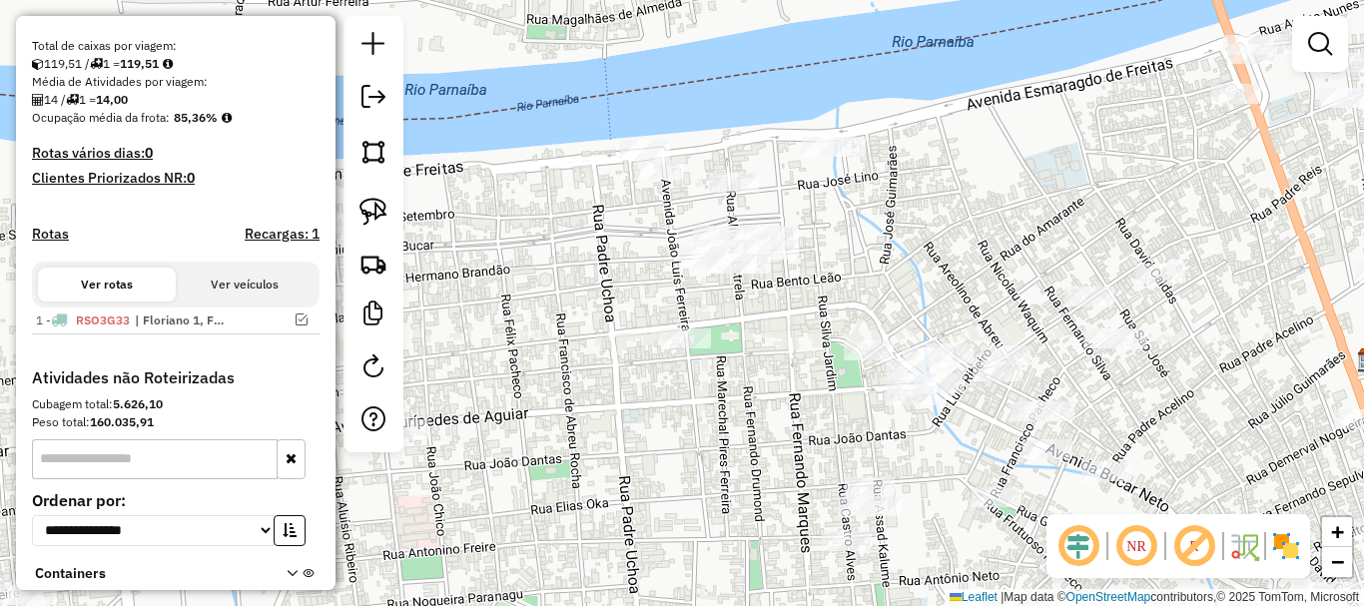
click at [825, 278] on div "Atividade não roteirizada 12897 - BAR DO ZE NETO Endereço: Florida T Nunes 220 …" at bounding box center [682, 303] width 1364 height 606
drag, startPoint x: 367, startPoint y: 200, endPoint x: 677, endPoint y: 235, distance: 311.5
click at [367, 200] on img at bounding box center [373, 212] width 28 height 28
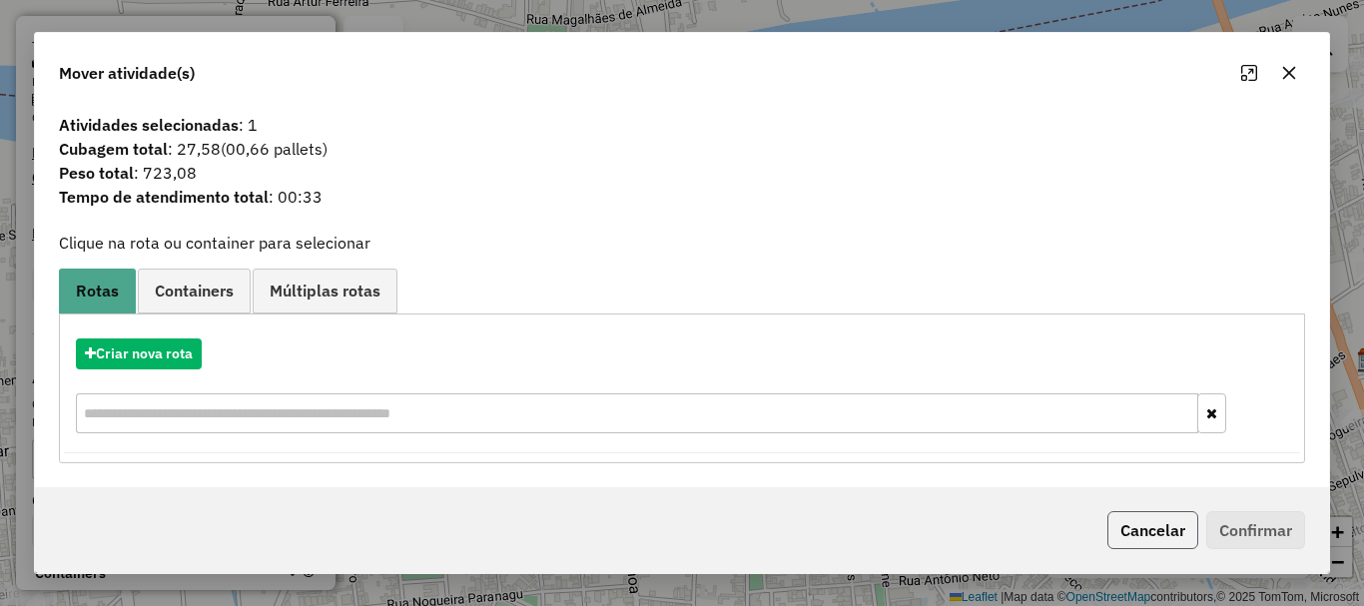
click at [1138, 518] on button "Cancelar" at bounding box center [1152, 530] width 91 height 38
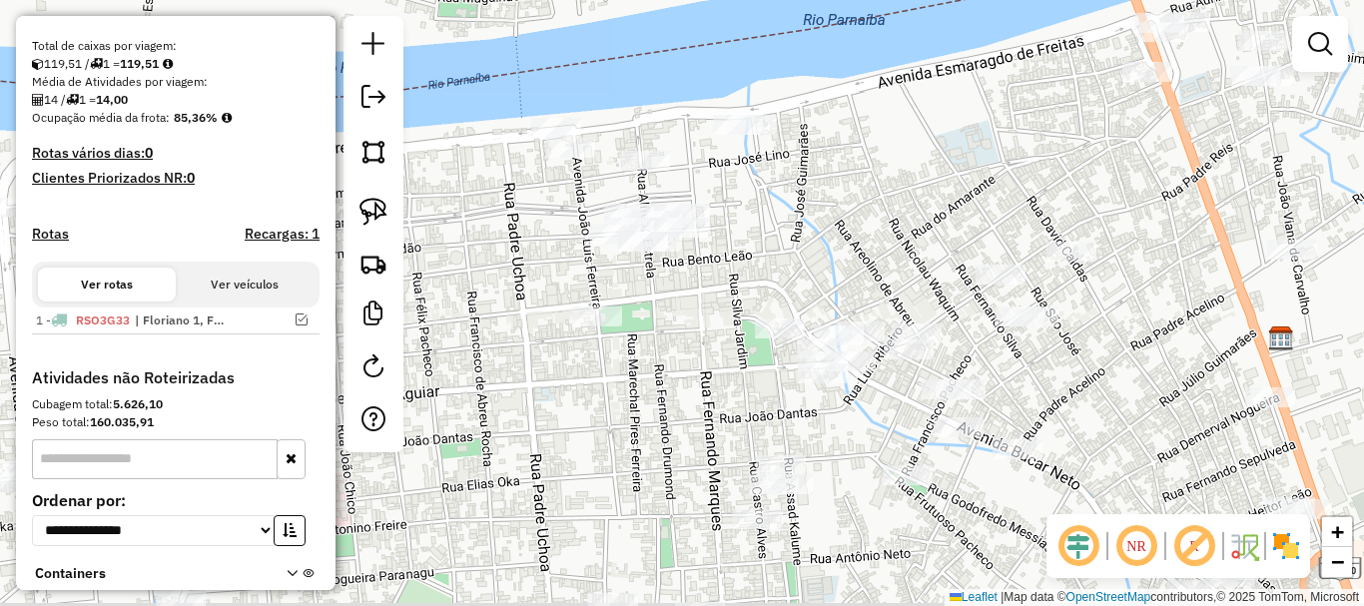
drag, startPoint x: 1135, startPoint y: 385, endPoint x: 838, endPoint y: 301, distance: 309.4
click at [875, 315] on div "Janela de atendimento Grade de atendimento Capacidade Transportadoras Veículos …" at bounding box center [682, 303] width 1364 height 606
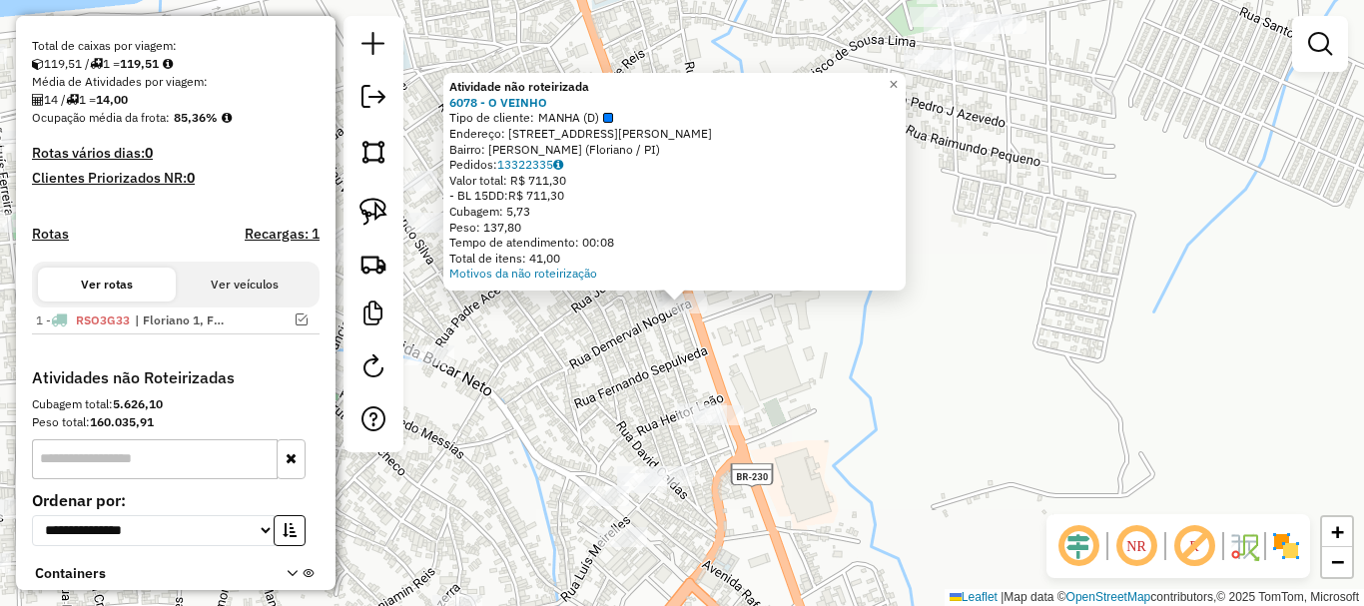
drag, startPoint x: 805, startPoint y: 393, endPoint x: 862, endPoint y: 335, distance: 81.2
click at [822, 372] on div "Atividade não roteirizada 6078 - O VEINHO Tipo de cliente: MANHA (D) Endereço: …" at bounding box center [682, 303] width 1364 height 606
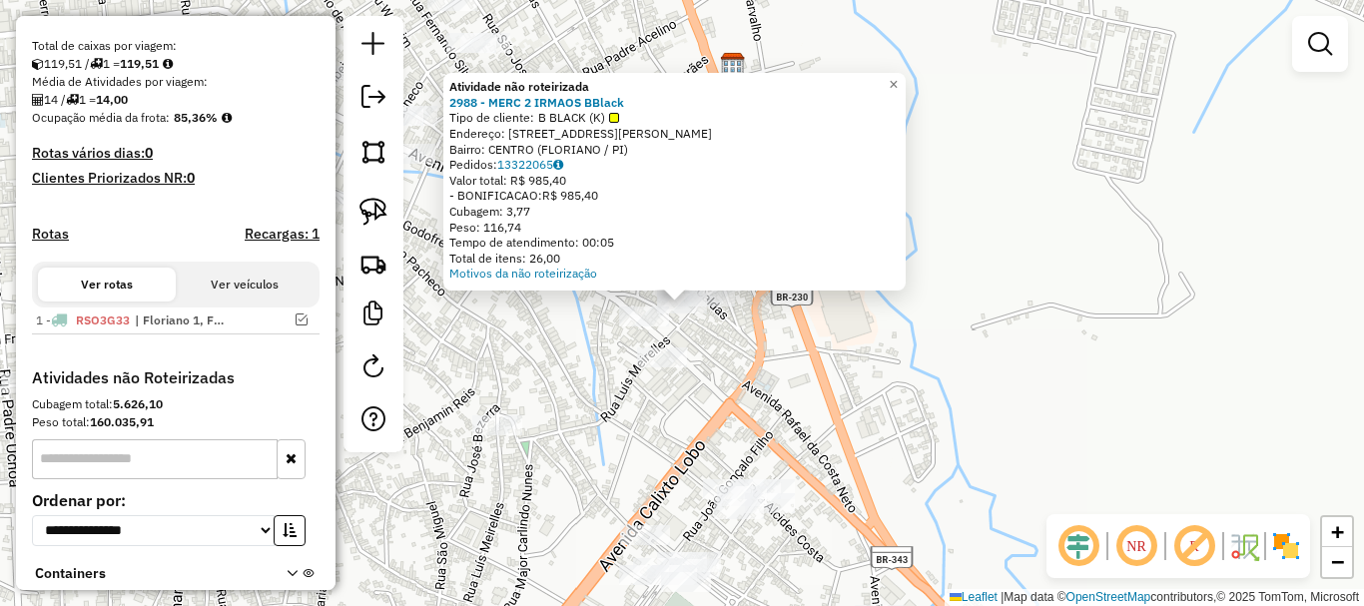
click at [665, 367] on div at bounding box center [662, 357] width 50 height 20
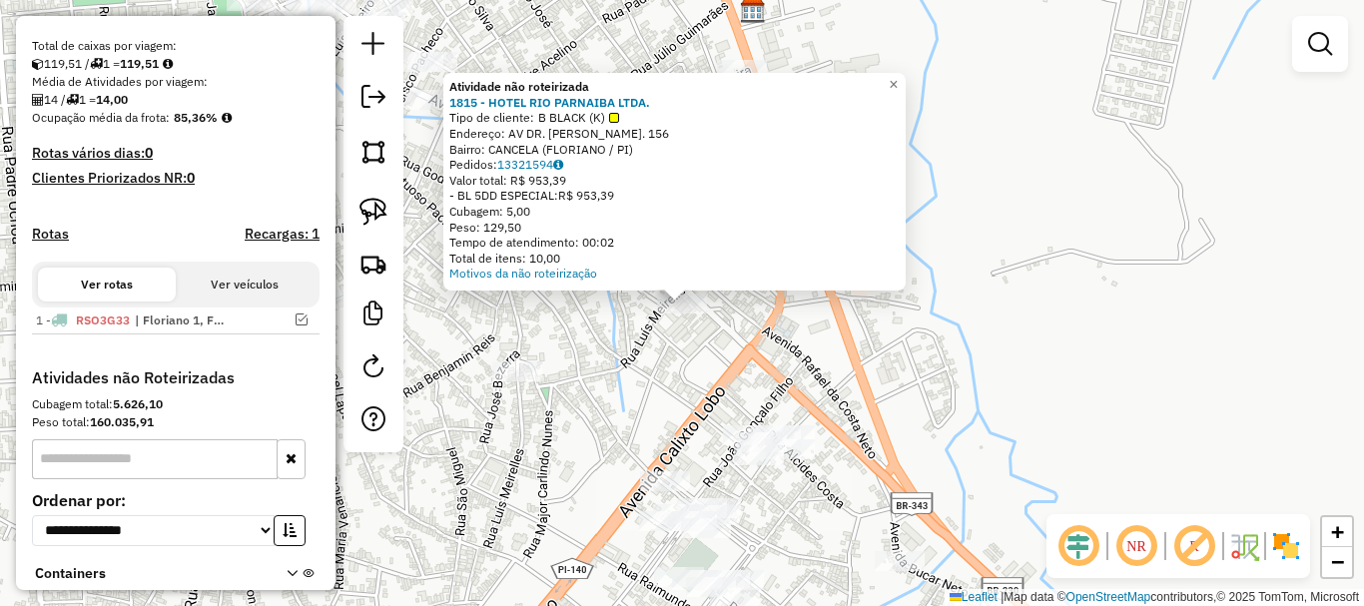
click at [665, 367] on div "Atividade não roteirizada 1815 - HOTEL RIO PARNAIBA LTDA. Tipo de cliente: B BL…" at bounding box center [682, 303] width 1364 height 606
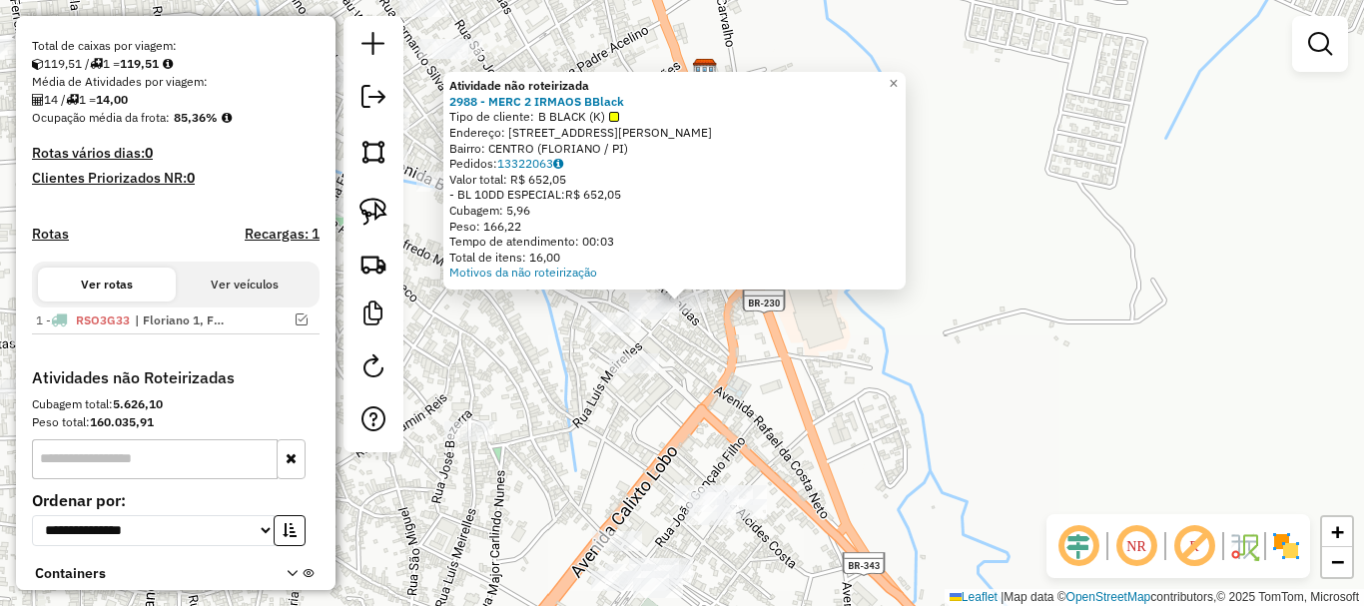
click at [749, 337] on div "Atividade não roteirizada 2988 - MERC 2 IRMAOS BBlack Tipo de cliente: B BLACK …" at bounding box center [682, 303] width 1364 height 606
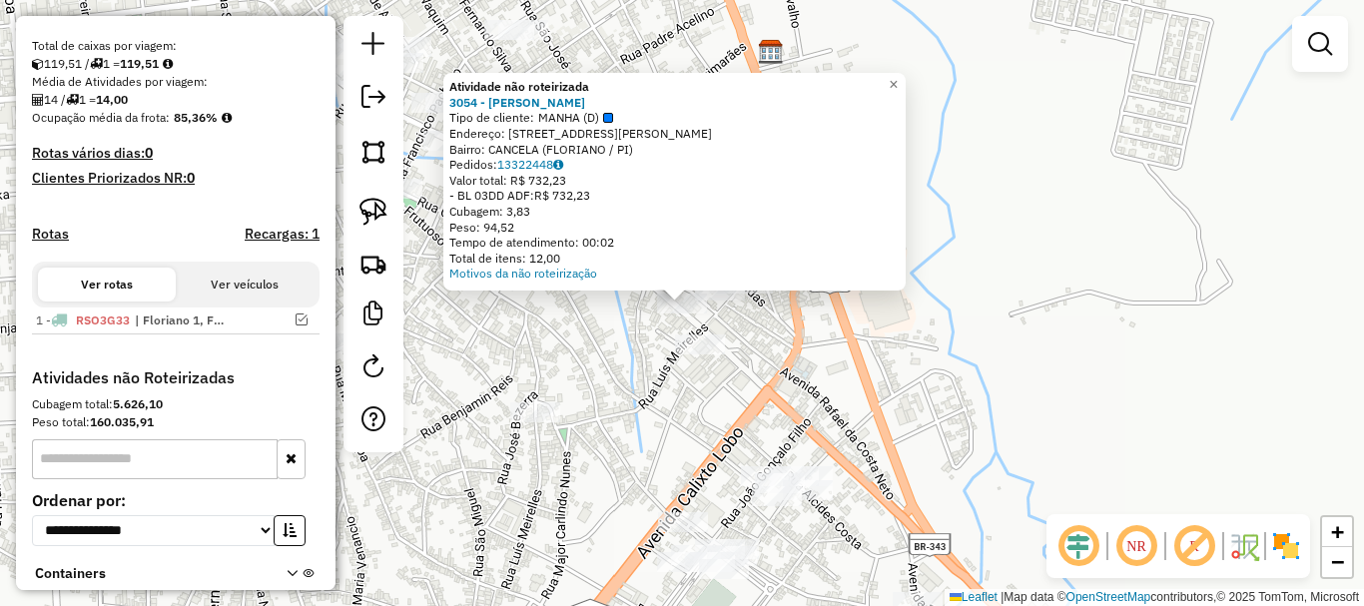
click at [601, 336] on div "Atividade não roteirizada 3054 - GILDECI FERNANDES DA COSTA Tipo de cliente: MA…" at bounding box center [682, 303] width 1364 height 606
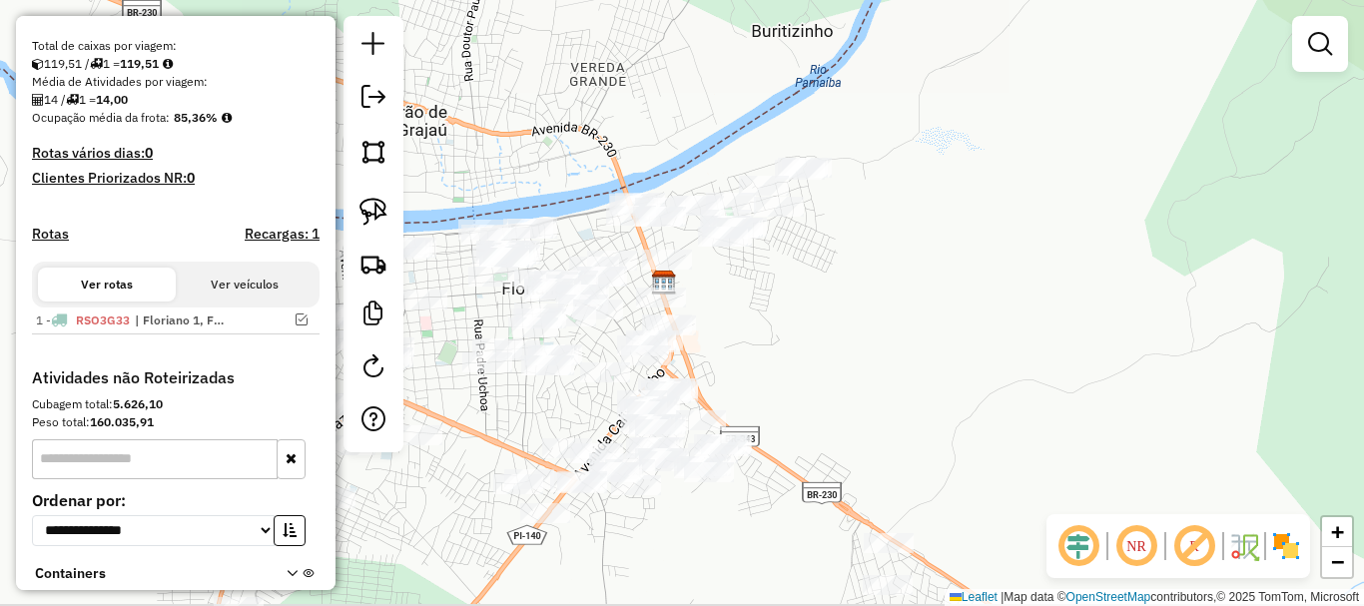
drag, startPoint x: 744, startPoint y: 362, endPoint x: 900, endPoint y: 349, distance: 156.3
click at [854, 356] on div "Janela de atendimento Grade de atendimento Capacidade Transportadoras Veículos …" at bounding box center [682, 303] width 1364 height 606
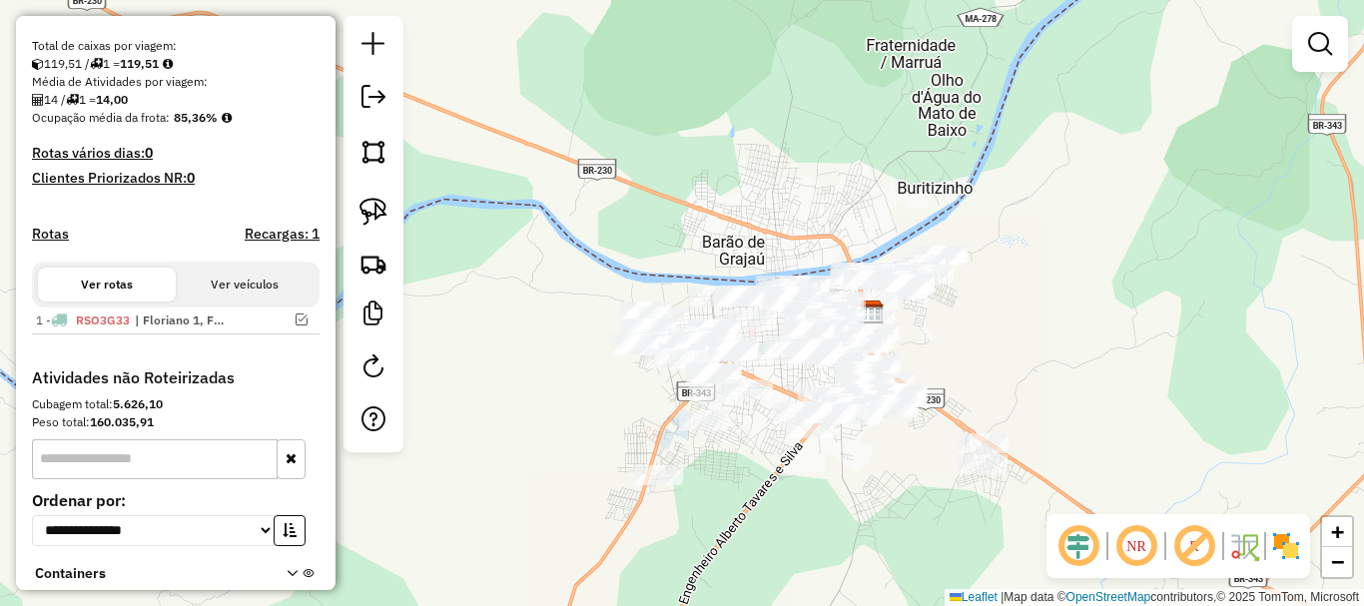
click at [752, 458] on div "Janela de atendimento Grade de atendimento Capacidade Transportadoras Veículos …" at bounding box center [682, 303] width 1364 height 606
drag, startPoint x: 728, startPoint y: 462, endPoint x: 680, endPoint y: 433, distance: 56.0
click at [706, 438] on div "Janela de atendimento Grade de atendimento Capacidade Transportadoras Veículos …" at bounding box center [682, 303] width 1364 height 606
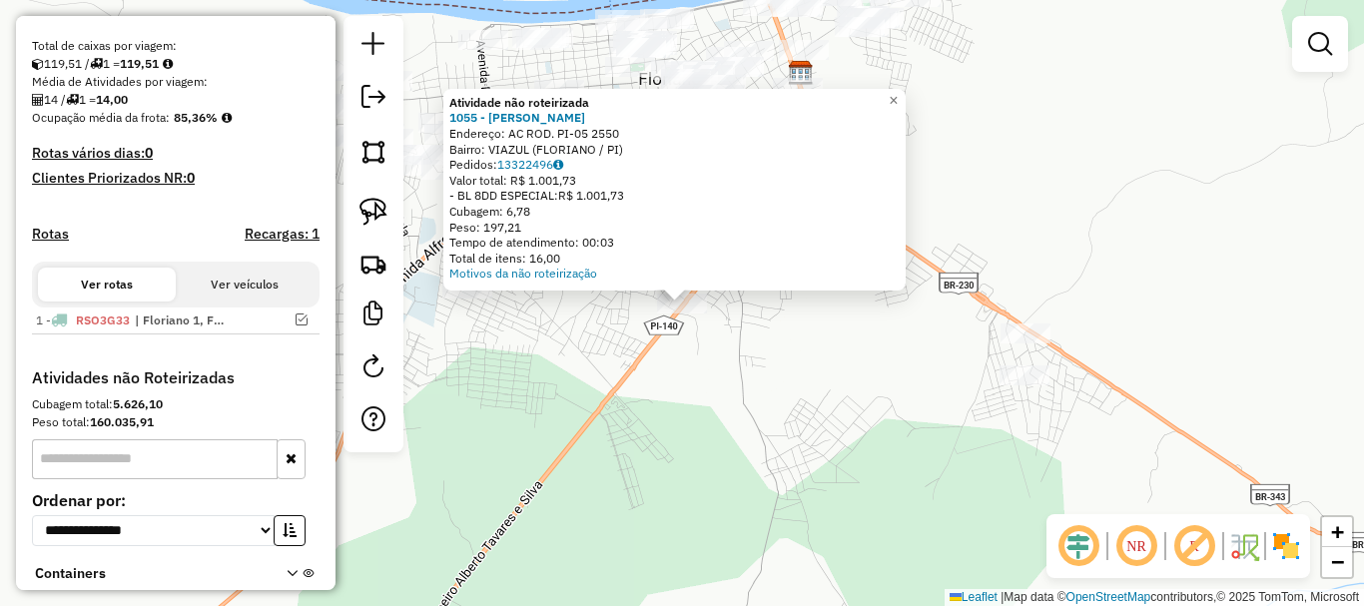
click at [741, 405] on div "Atividade não roteirizada 1055 - MARIA DAS GRACAS DE CARVALHO Endereço: AC ROD.…" at bounding box center [682, 303] width 1364 height 606
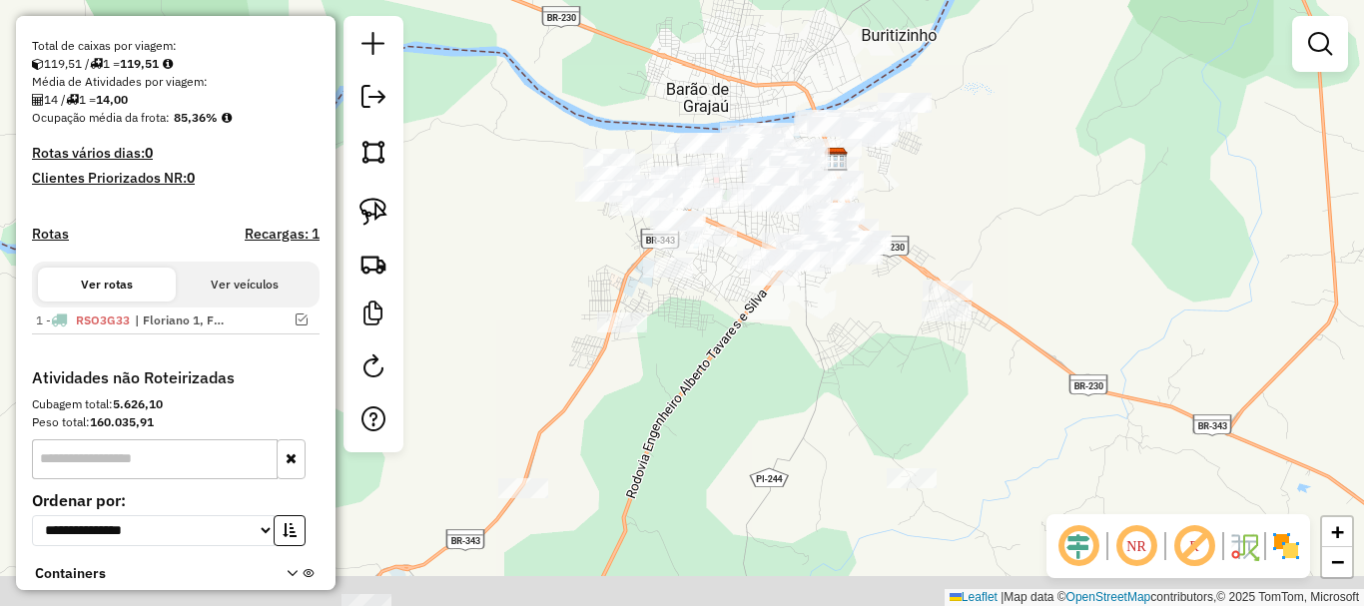
drag, startPoint x: 778, startPoint y: 320, endPoint x: 813, endPoint y: 286, distance: 48.7
click at [813, 286] on div "Janela de atendimento Grade de atendimento Capacidade Transportadoras Veículos …" at bounding box center [682, 303] width 1364 height 606
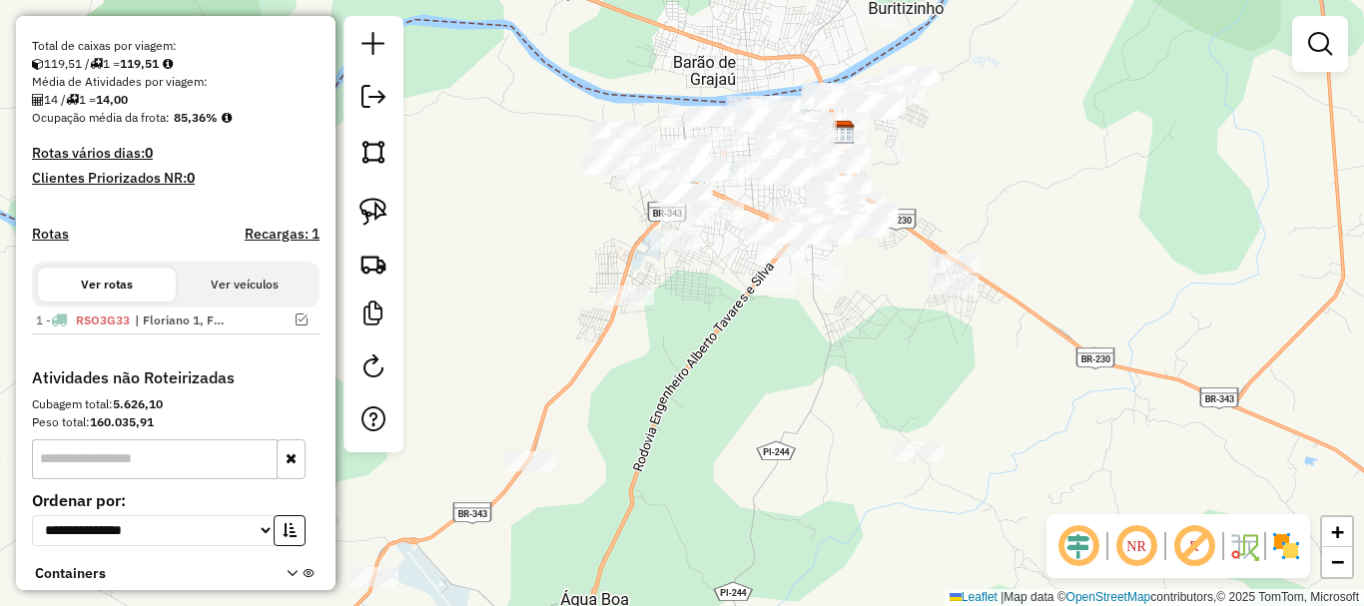
drag, startPoint x: 752, startPoint y: 376, endPoint x: 693, endPoint y: 351, distance: 64.0
click at [744, 362] on div "Janela de atendimento Grade de atendimento Capacidade Transportadoras Veículos …" at bounding box center [682, 303] width 1364 height 606
click at [398, 218] on div at bounding box center [373, 234] width 60 height 436
click at [385, 208] on img at bounding box center [373, 212] width 28 height 28
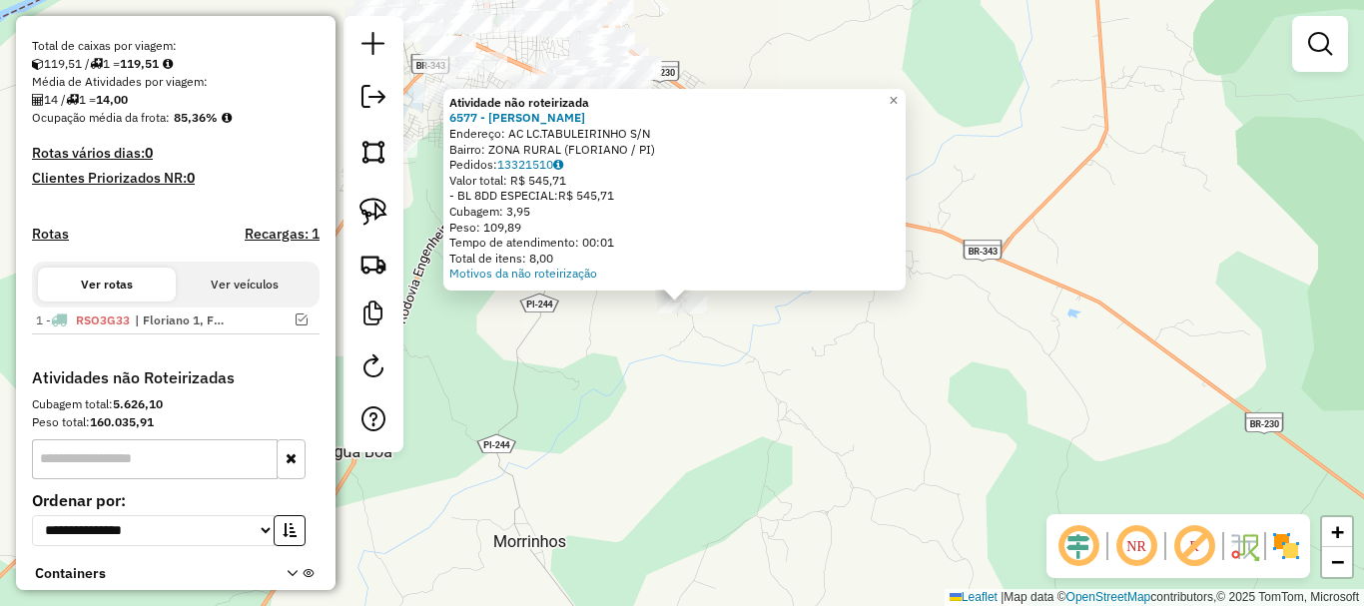
click at [671, 406] on div "Atividade não roteirizada 6577 - MARIA DE LOURDES DA COSTA Endereço: AC LC.TABU…" at bounding box center [682, 303] width 1364 height 606
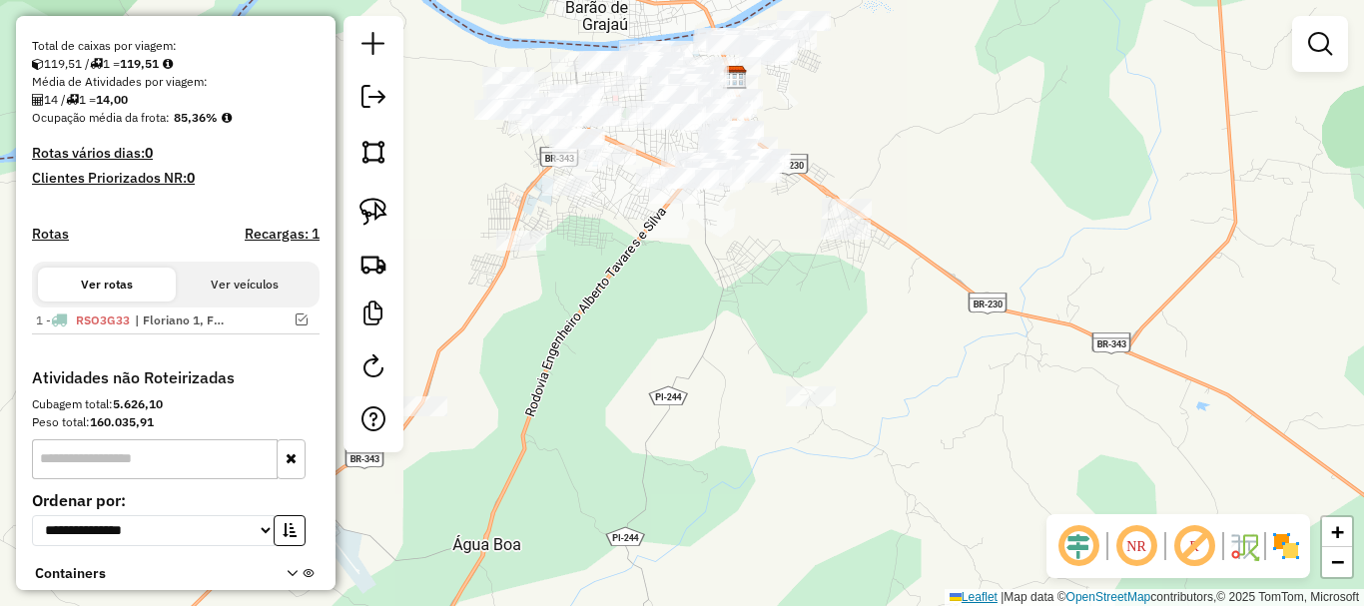
drag, startPoint x: 659, startPoint y: 377, endPoint x: 970, endPoint y: 600, distance: 382.1
click at [971, 600] on div "Janela de atendimento Grade de atendimento Capacidade Transportadoras Veículos …" at bounding box center [682, 303] width 1364 height 606
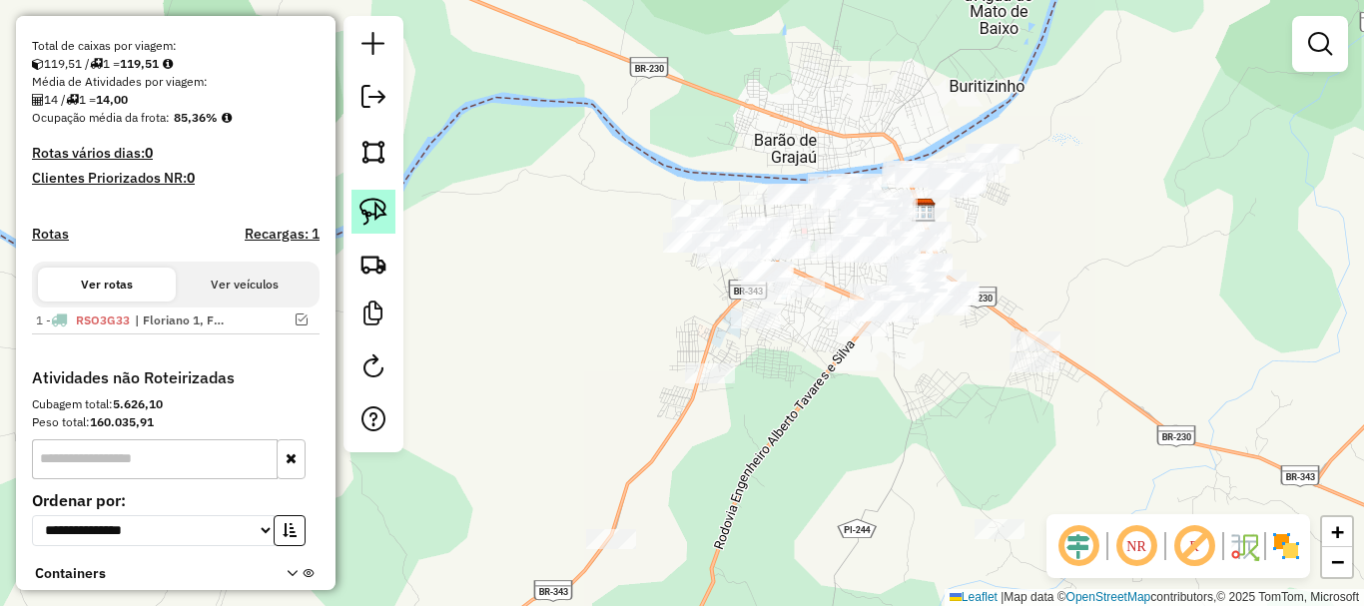
click at [357, 215] on link at bounding box center [373, 212] width 44 height 44
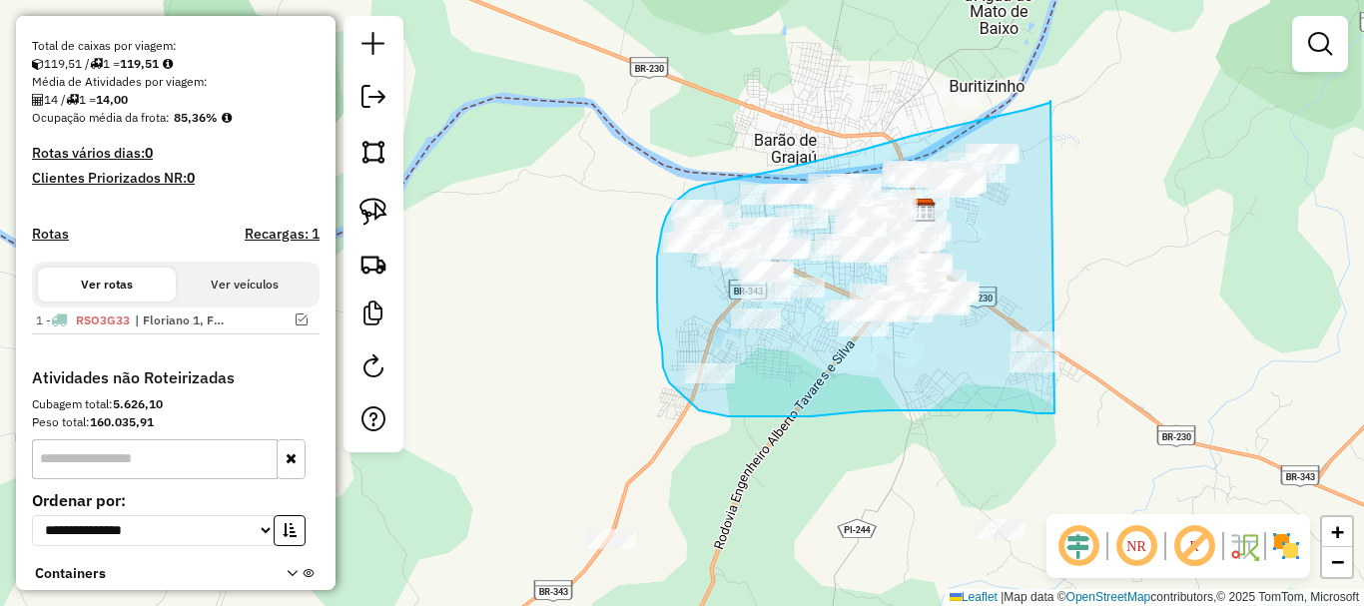
drag, startPoint x: 1025, startPoint y: 110, endPoint x: 1111, endPoint y: 406, distance: 308.7
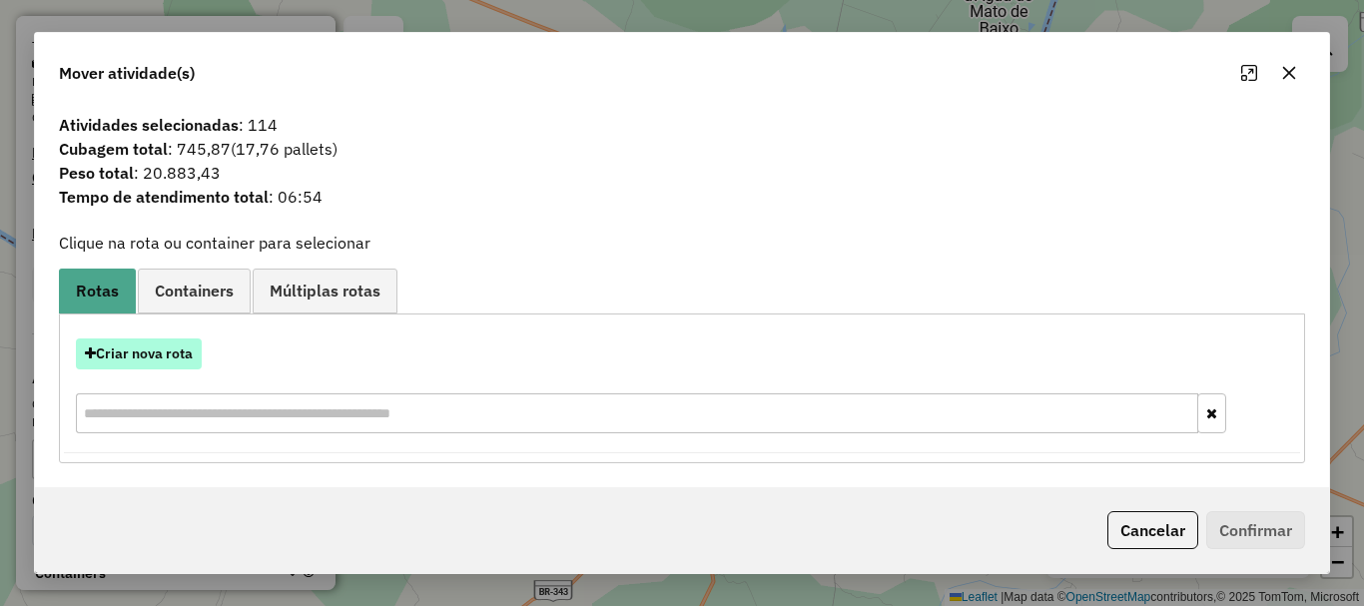
click at [149, 338] on button "Criar nova rota" at bounding box center [139, 353] width 126 height 31
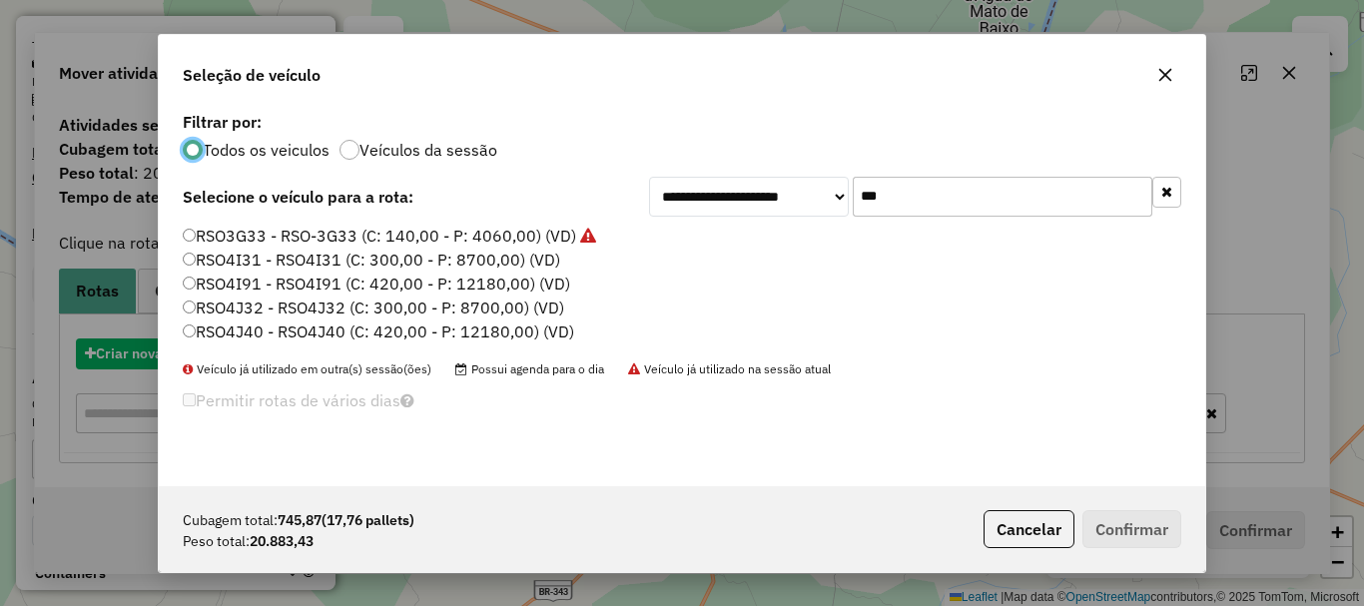
scroll to position [11, 6]
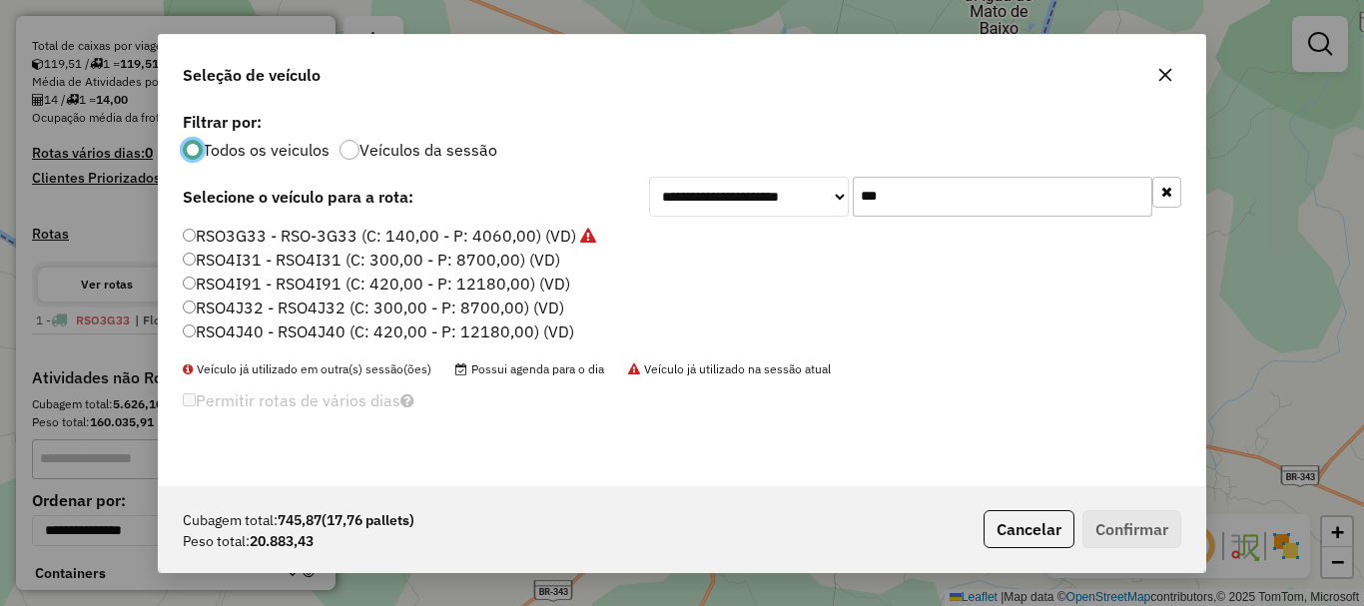
click at [955, 211] on input "***" at bounding box center [1003, 197] width 300 height 40
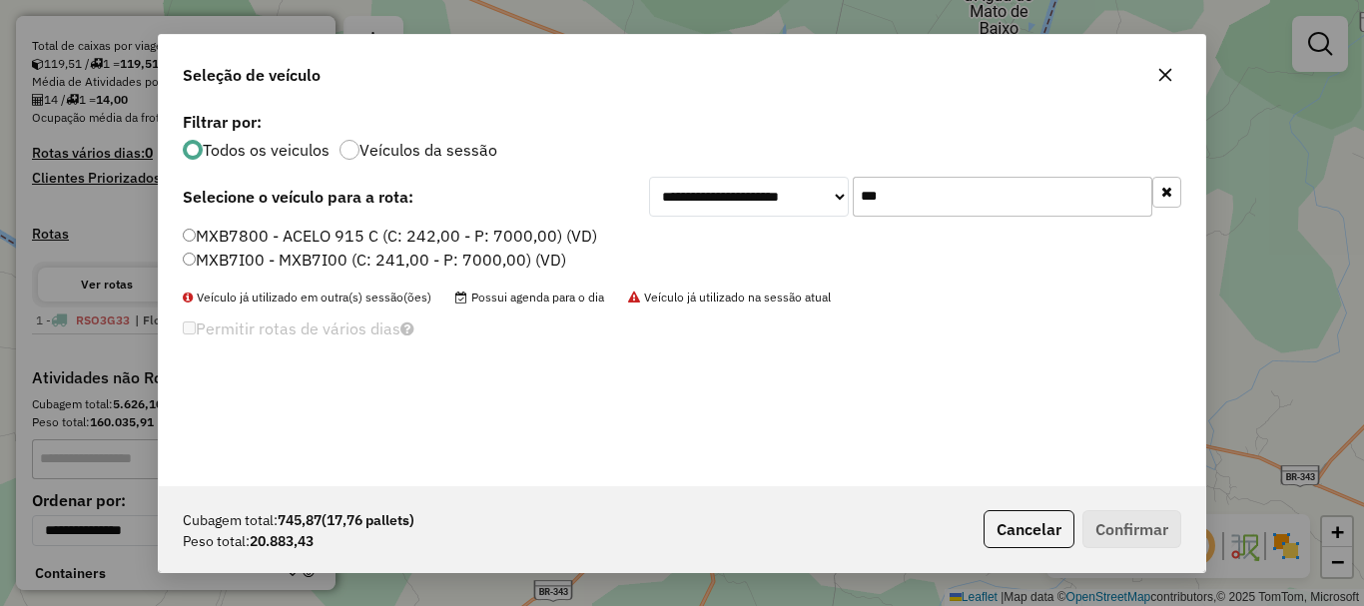
type input "***"
click at [253, 233] on label "MXB7800 - ACELO 915 C (C: 242,00 - P: 7000,00) (VD)" at bounding box center [390, 236] width 414 height 24
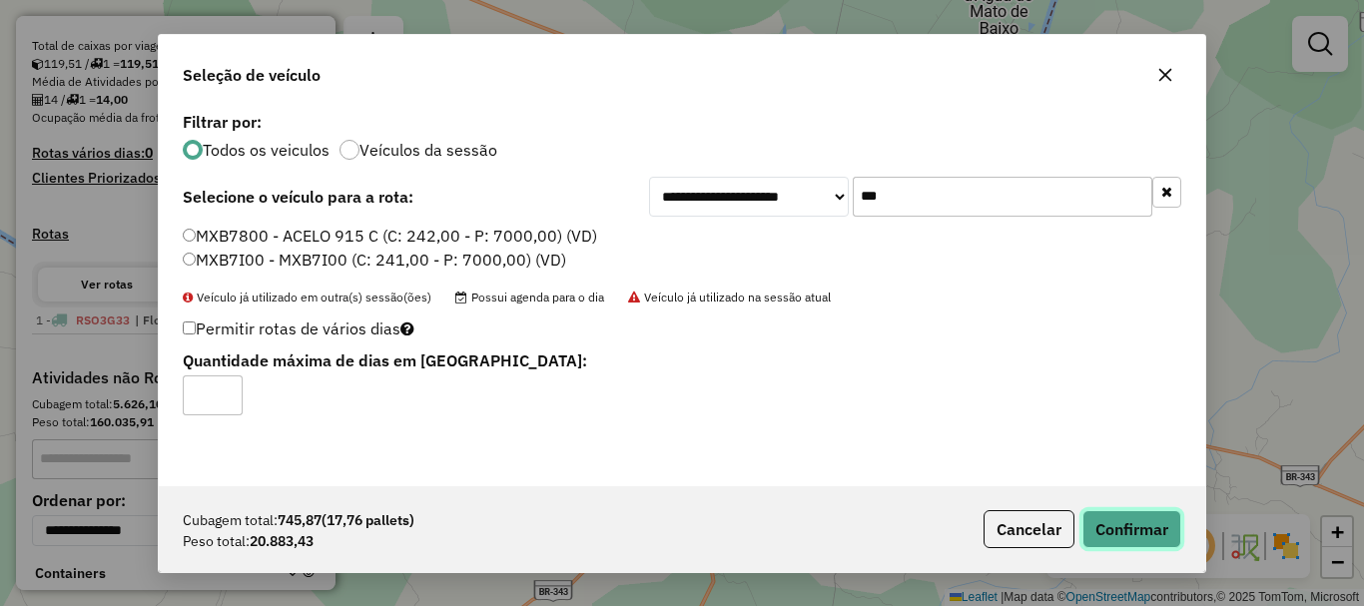
click at [1140, 510] on button "Confirmar" at bounding box center [1131, 529] width 99 height 38
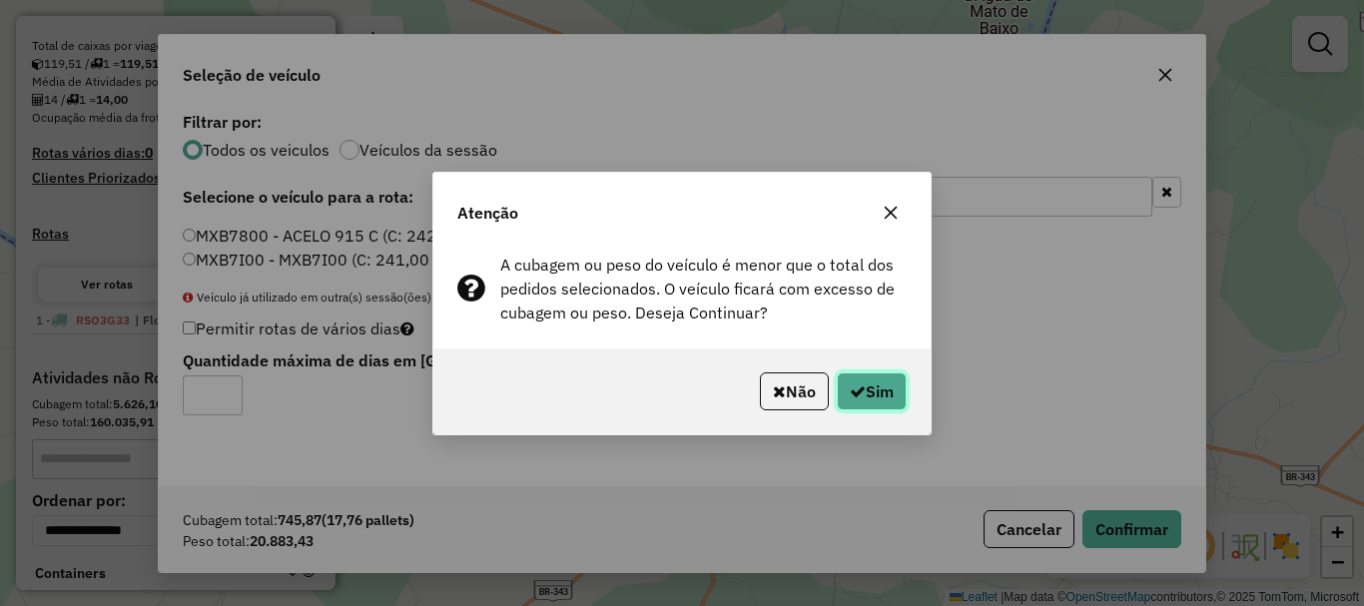
click at [867, 391] on button "Sim" at bounding box center [872, 391] width 70 height 38
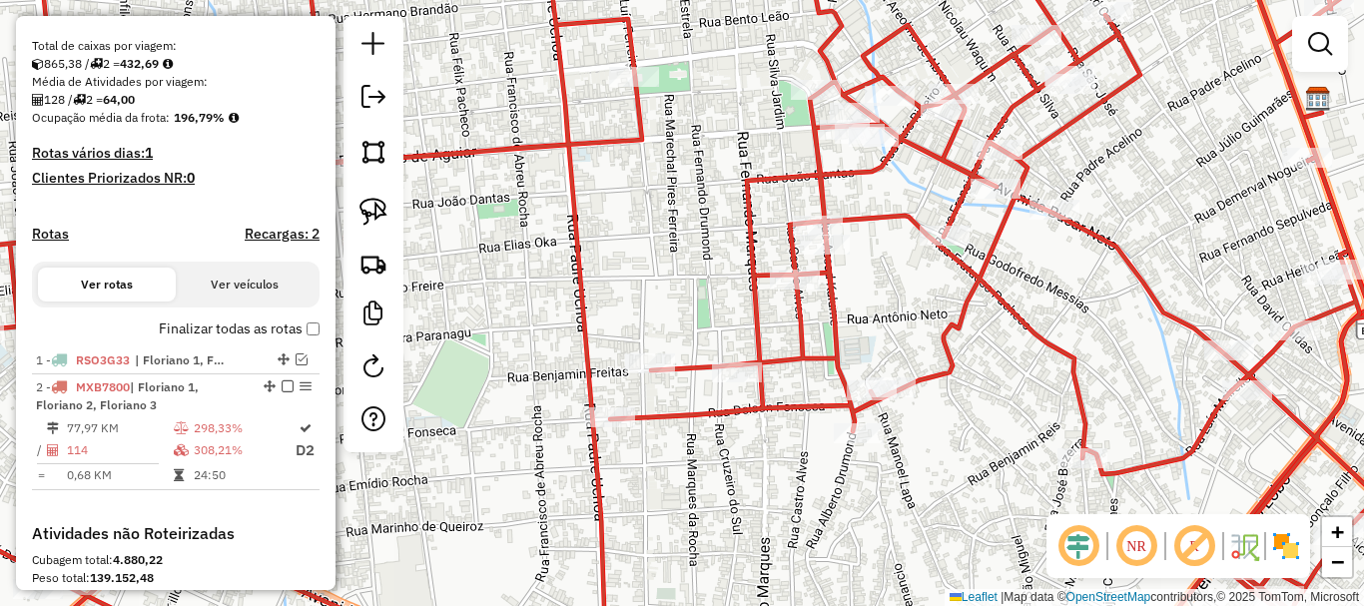
select select "**********"
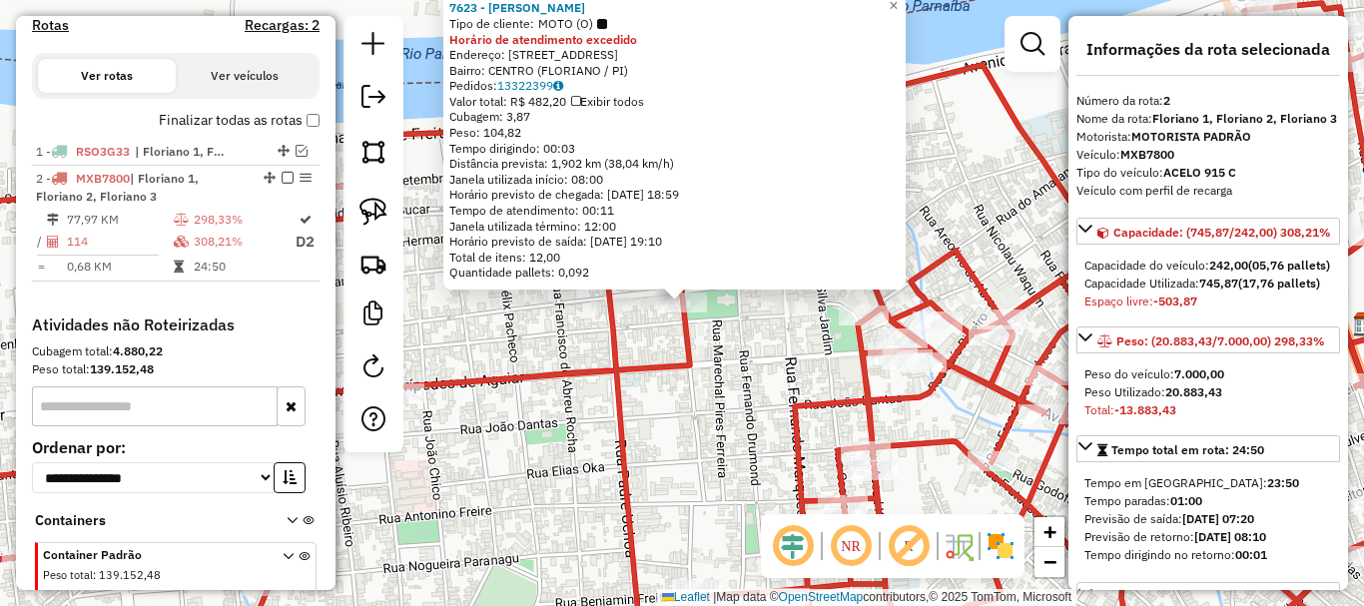
scroll to position [711, 0]
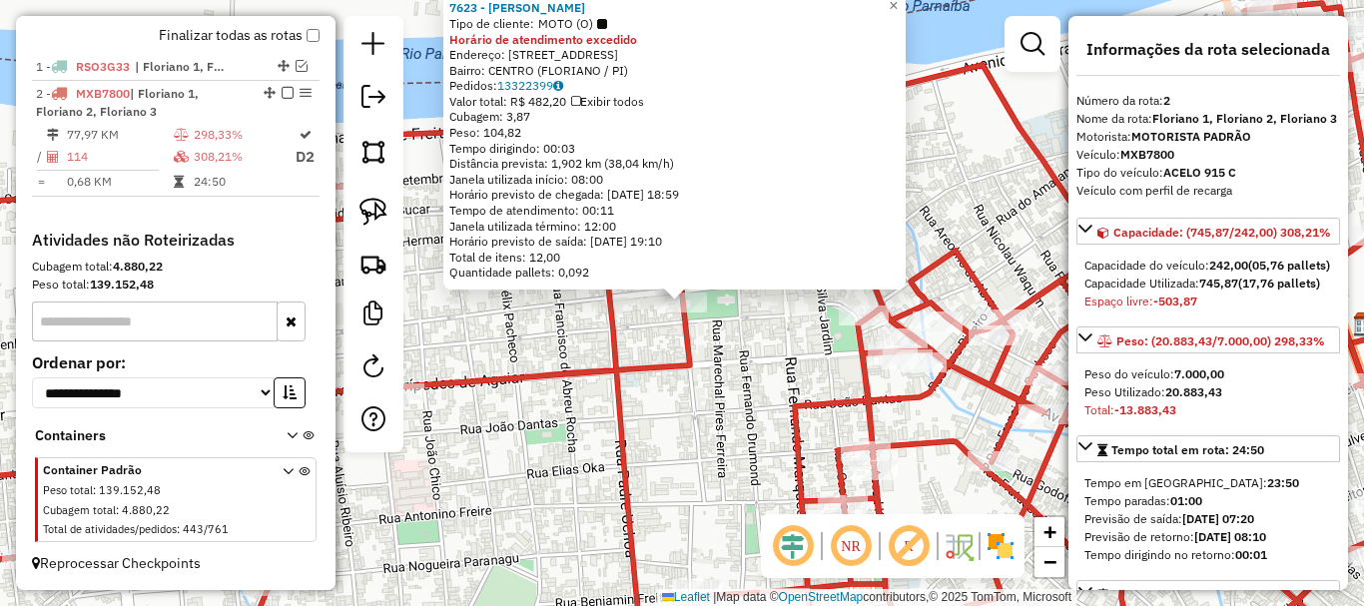
click at [745, 349] on div "7623 - JOEL MOREIRA BARROS Tipo de cliente: MOTO (O) Horário de atendimento exc…" at bounding box center [682, 303] width 1364 height 606
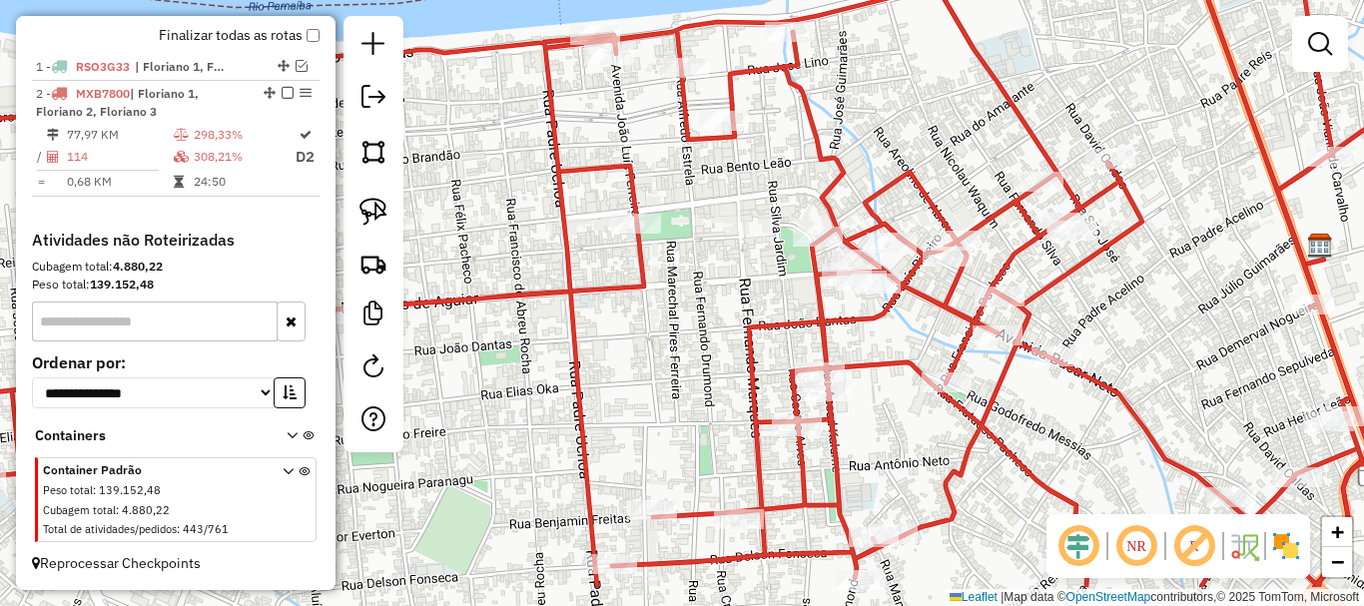
drag, startPoint x: 784, startPoint y: 399, endPoint x: 729, endPoint y: 309, distance: 106.2
click at [729, 309] on div "Janela de atendimento Grade de atendimento Capacidade Transportadoras Veículos …" at bounding box center [682, 303] width 1364 height 606
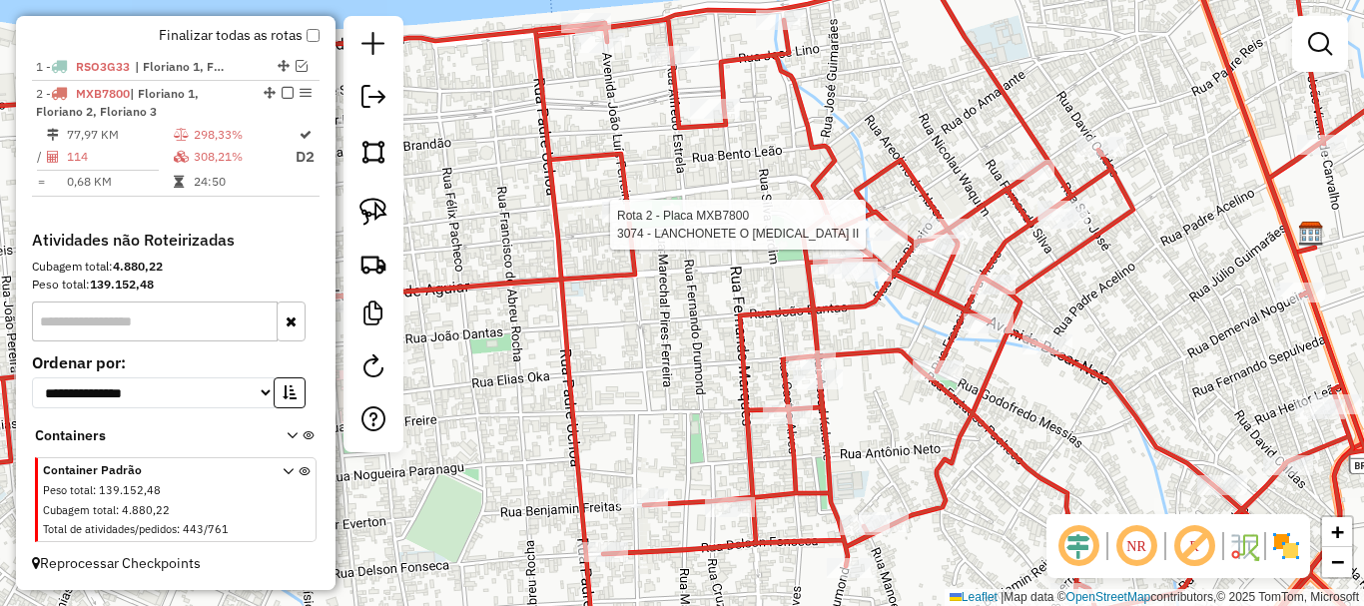
click at [799, 211] on div "Rota 2 - Placa MXB7800 3074 - LANCHONETE O DOCA II Janela de atendimento Grade …" at bounding box center [682, 303] width 1364 height 606
select select "**********"
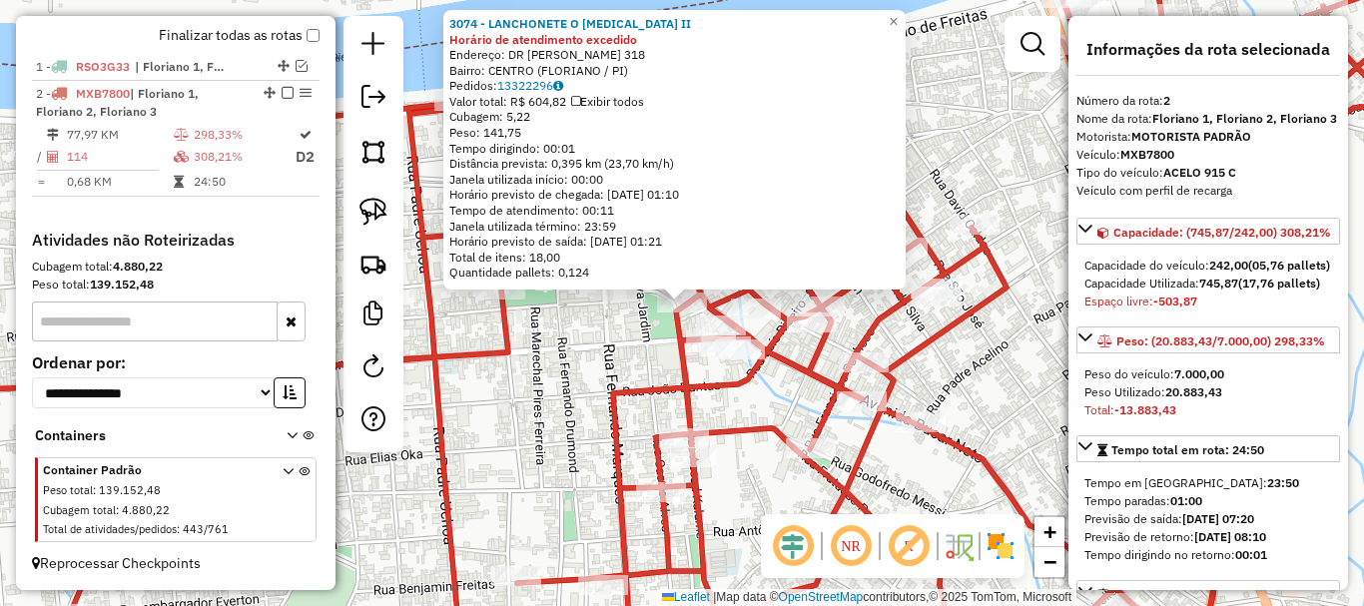
click at [652, 371] on div "Rota 2 - Placa MXB7800 1942 - LANCH. DO XAVIER Rota 2 - Placa MXB7800 1617 - GL…" at bounding box center [682, 303] width 1364 height 606
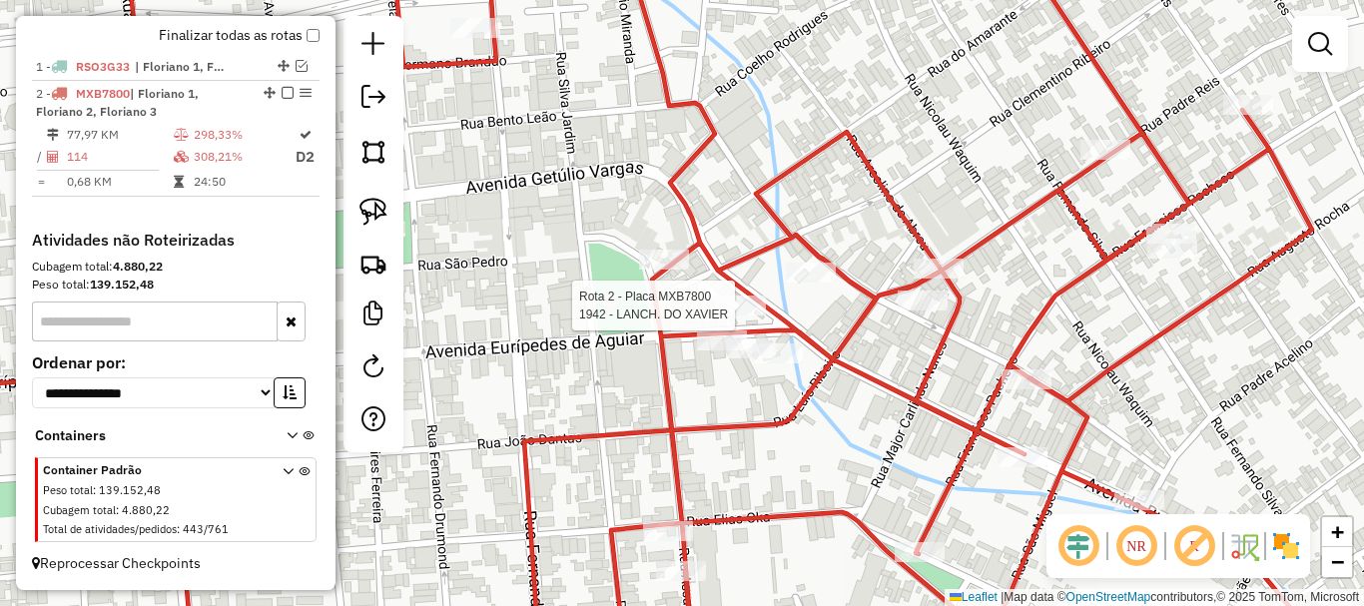
select select "**********"
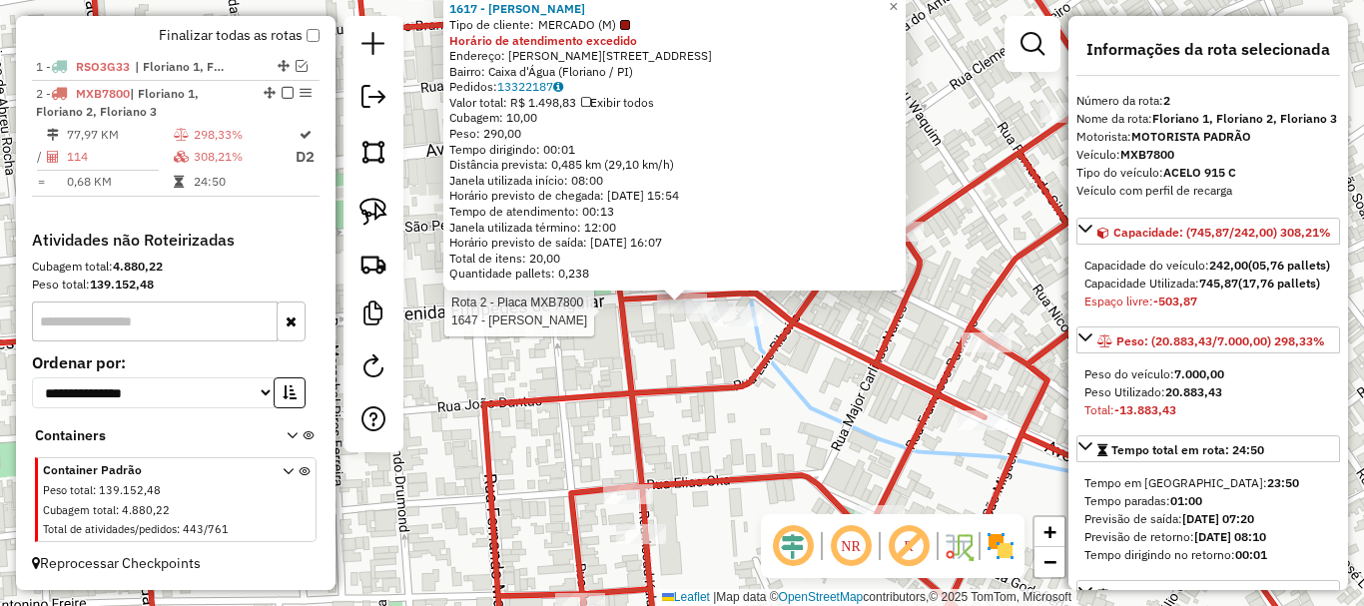
click at [703, 322] on div at bounding box center [711, 312] width 50 height 20
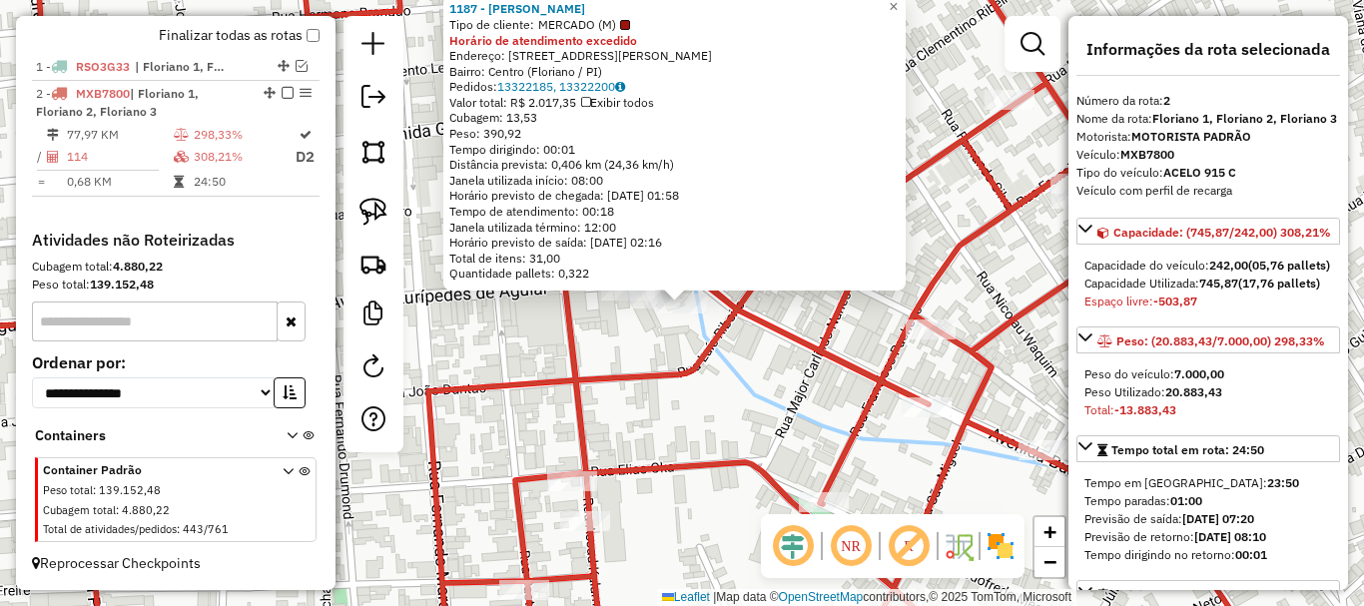
click at [703, 353] on icon at bounding box center [681, 302] width 1637 height 727
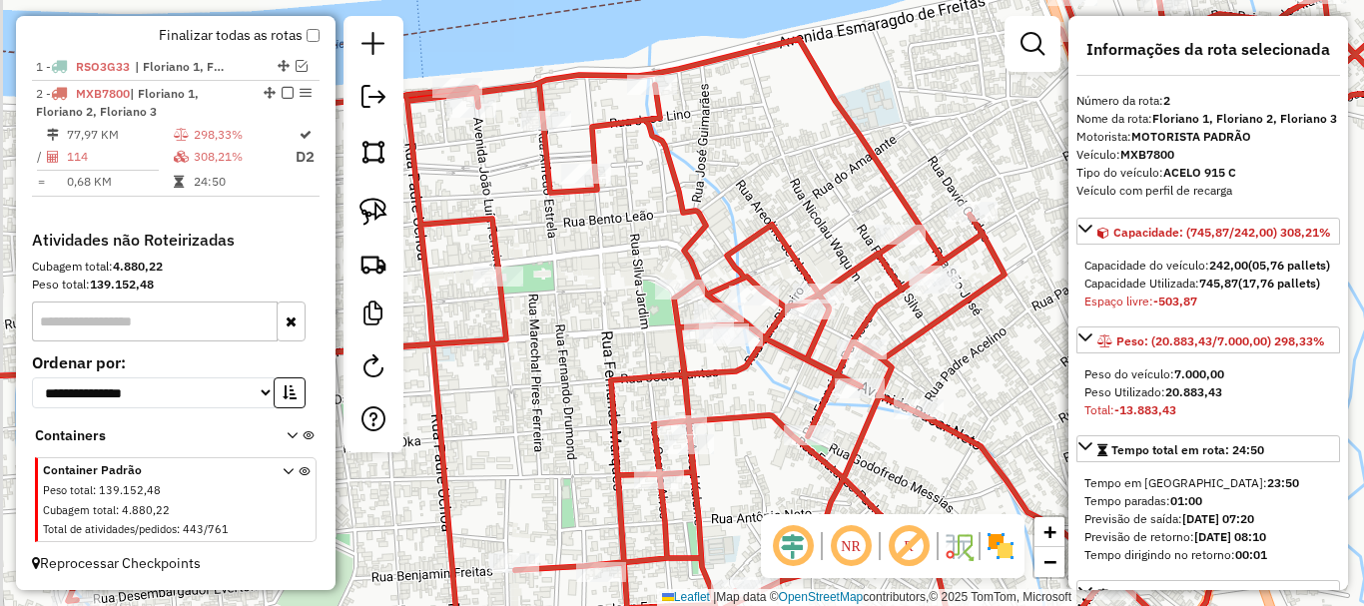
drag, startPoint x: 653, startPoint y: 352, endPoint x: 712, endPoint y: 350, distance: 58.9
click at [708, 357] on div "Janela de atendimento Grade de atendimento Capacidade Transportadoras Veículos …" at bounding box center [682, 303] width 1364 height 606
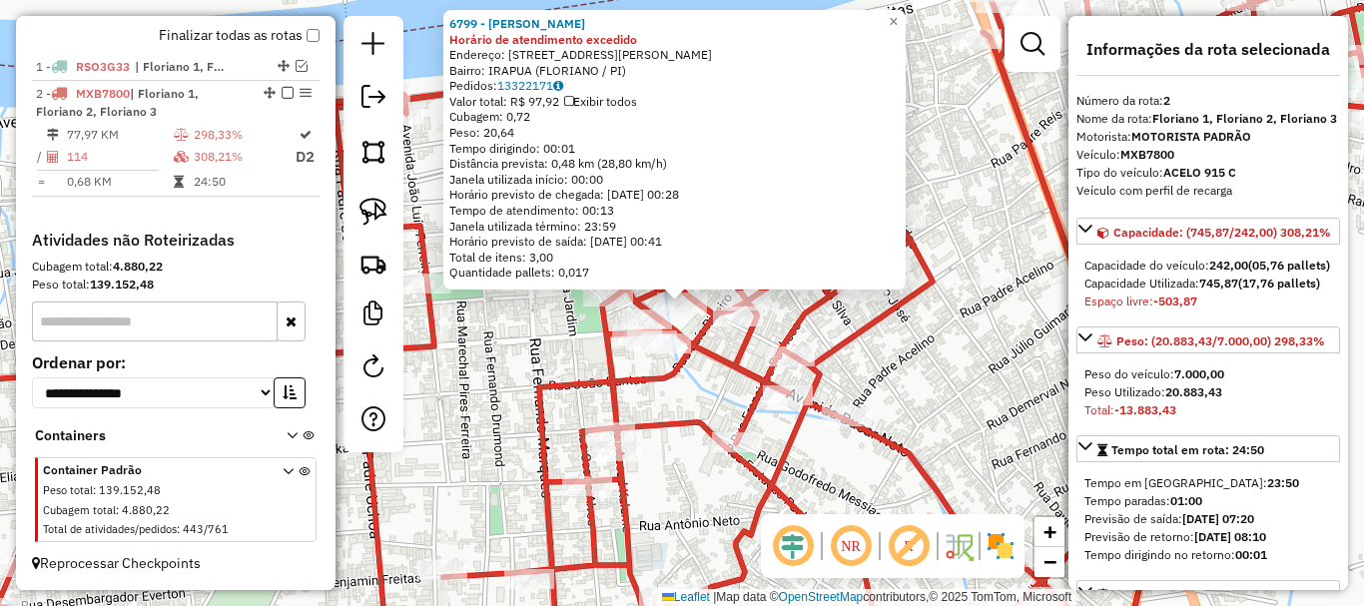
drag, startPoint x: 528, startPoint y: 364, endPoint x: 545, endPoint y: 363, distance: 17.0
click at [531, 364] on div "6799 - EDNA MARIA DA SILVA CARDOSO Horário de atendimento excedido Endereço: AV…" at bounding box center [682, 303] width 1364 height 606
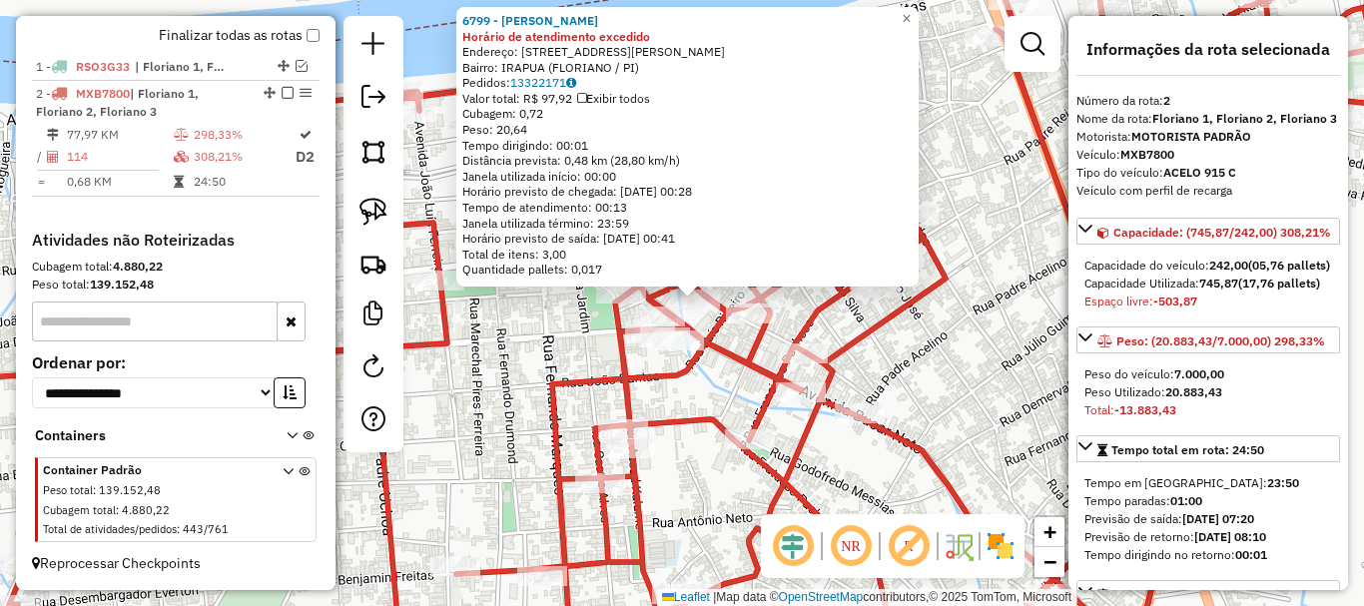
drag, startPoint x: 563, startPoint y: 359, endPoint x: 652, endPoint y: 346, distance: 89.8
click at [652, 346] on div "6799 - EDNA MARIA DA SILVA CARDOSO Horário de atendimento excedido Endereço: AV…" at bounding box center [682, 303] width 1364 height 606
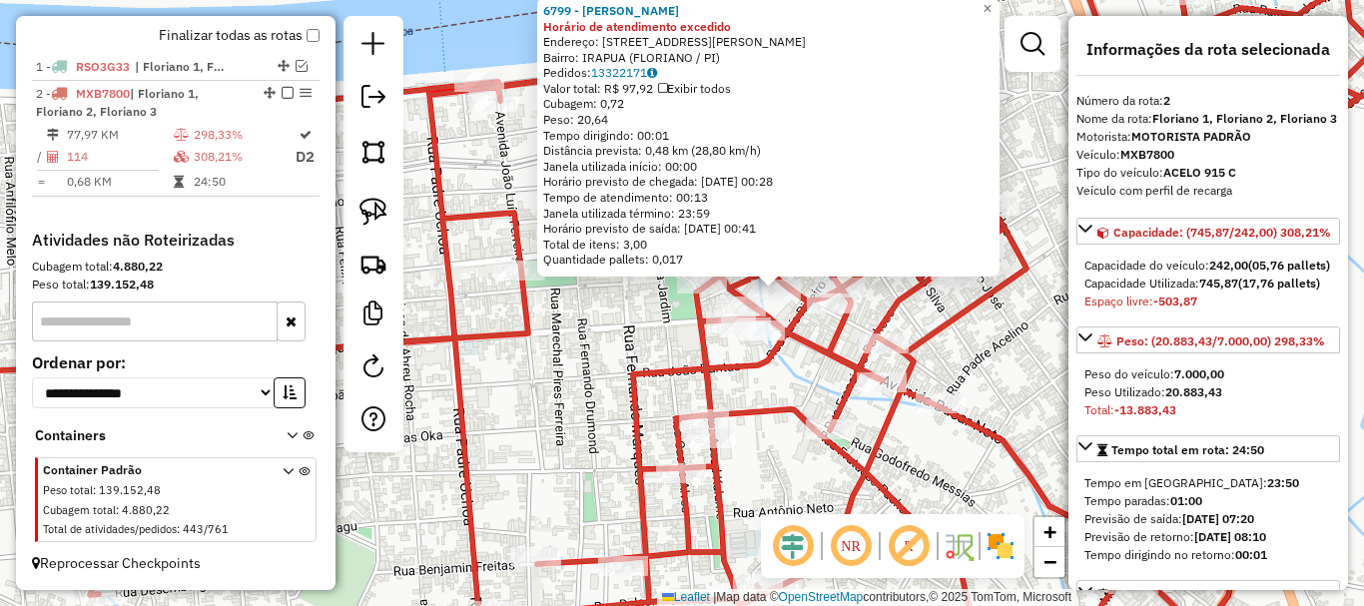
click at [652, 346] on div "6799 - EDNA MARIA DA SILVA CARDOSO Horário de atendimento excedido Endereço: AV…" at bounding box center [682, 303] width 1364 height 606
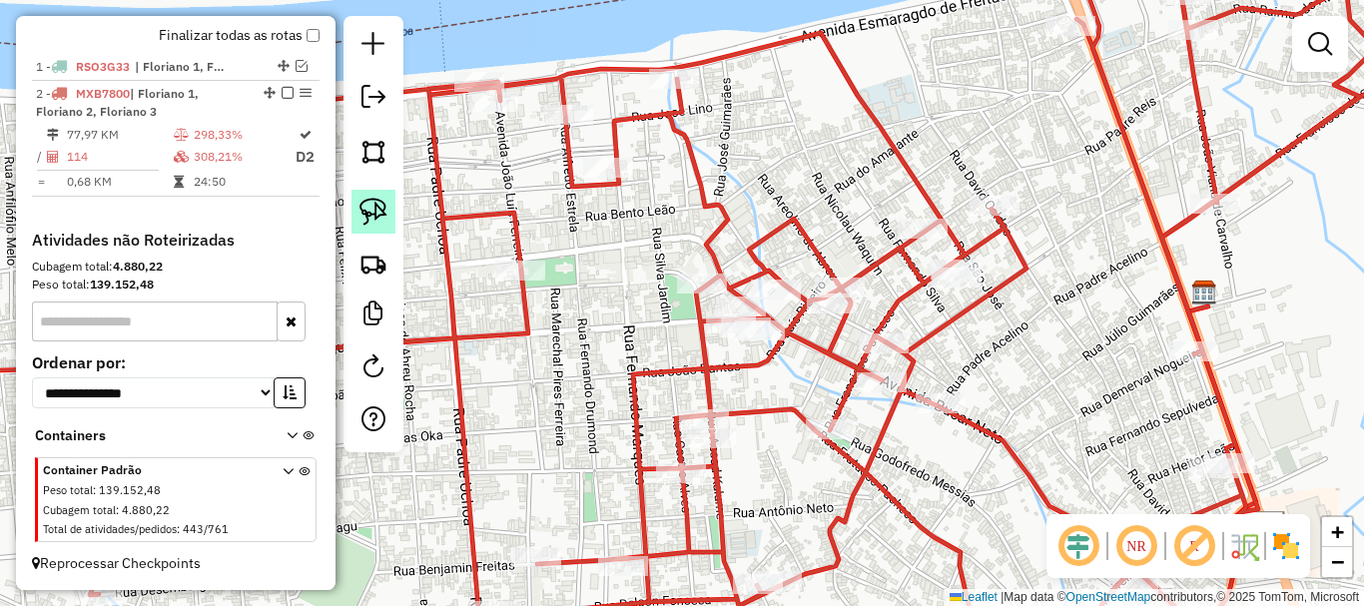
click at [373, 211] on img at bounding box center [373, 212] width 28 height 28
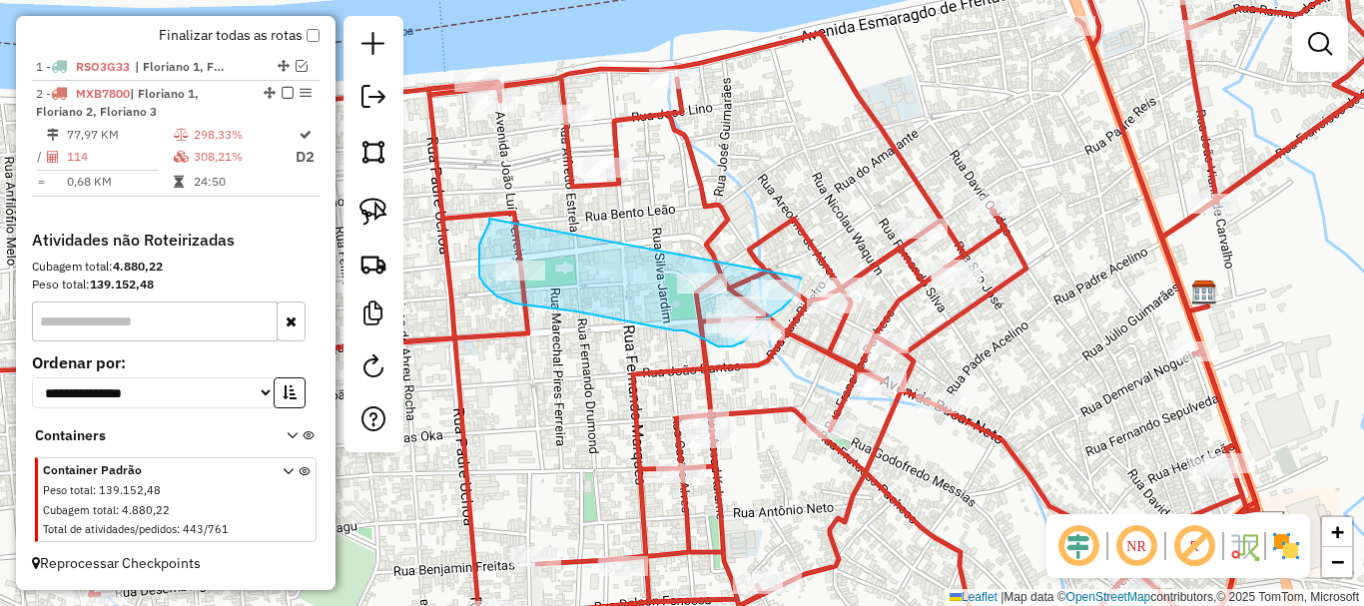
drag, startPoint x: 489, startPoint y: 219, endPoint x: 801, endPoint y: 278, distance: 317.1
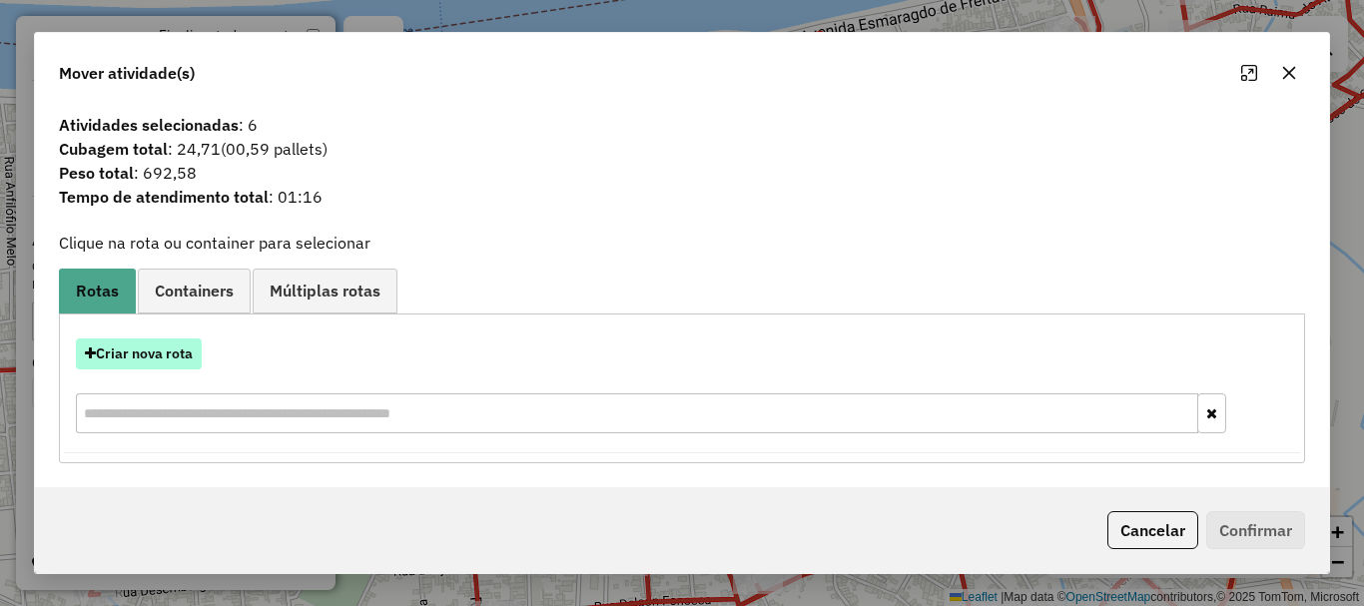
click at [148, 358] on button "Criar nova rota" at bounding box center [139, 353] width 126 height 31
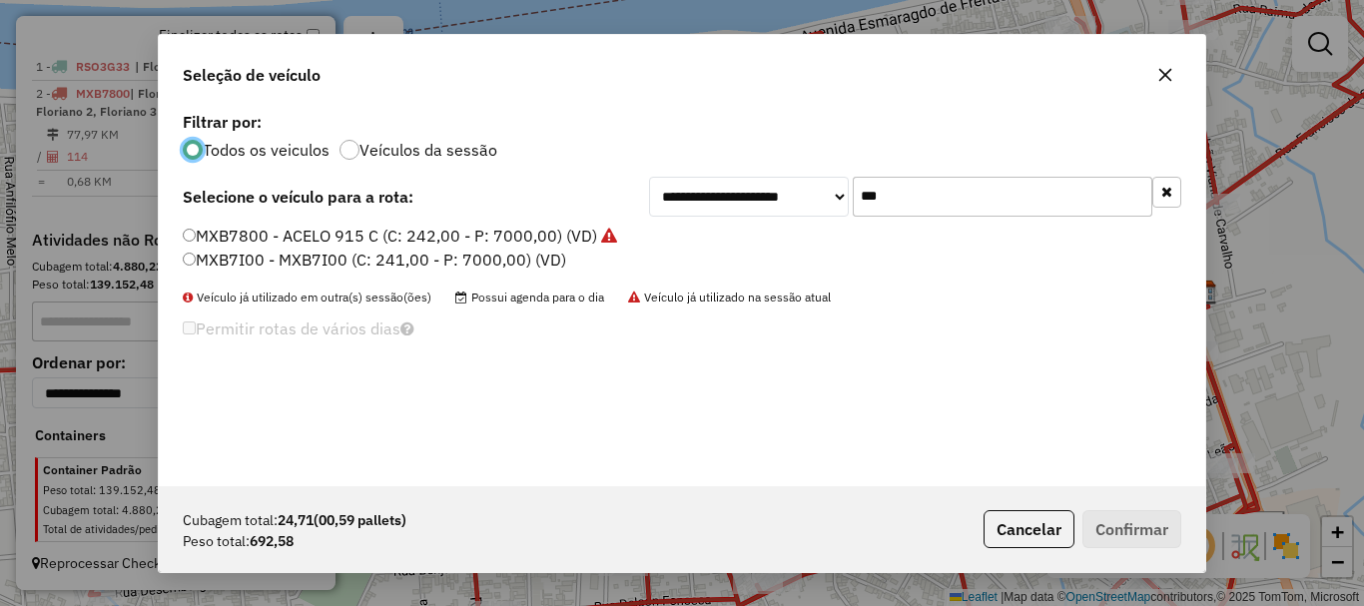
scroll to position [11, 6]
click at [941, 190] on input "***" at bounding box center [1003, 197] width 300 height 40
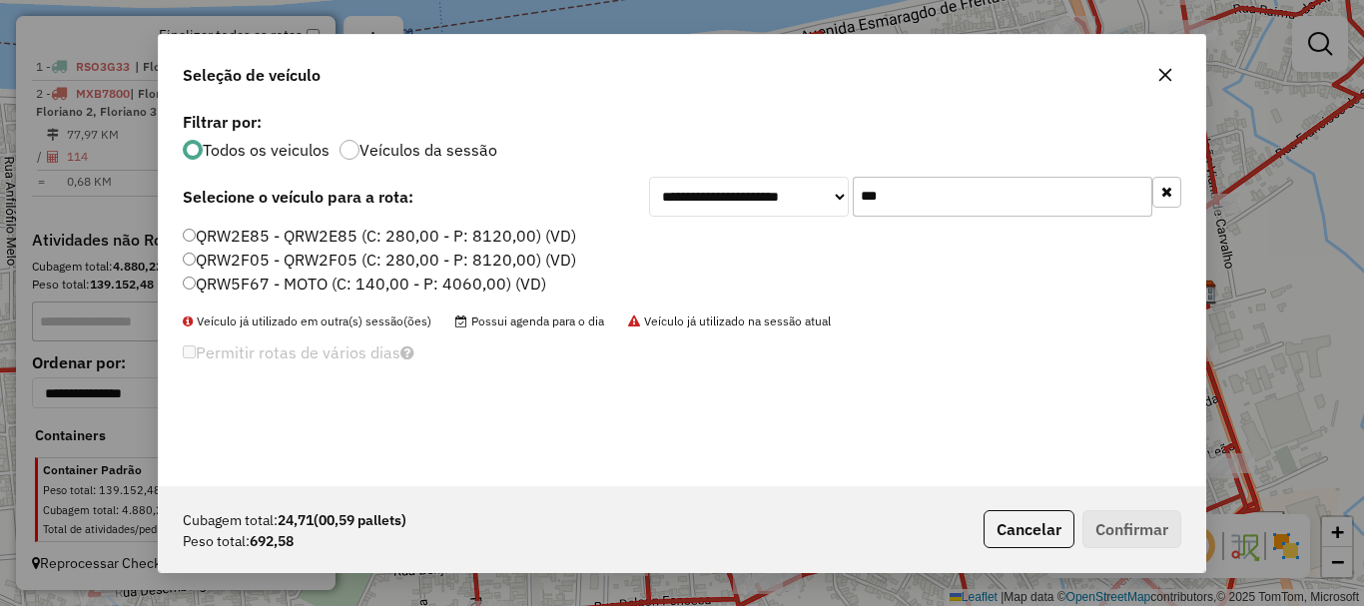
type input "***"
click at [213, 274] on label "QRW5F67 - MOTO (C: 140,00 - P: 4060,00) (VD)" at bounding box center [364, 284] width 363 height 24
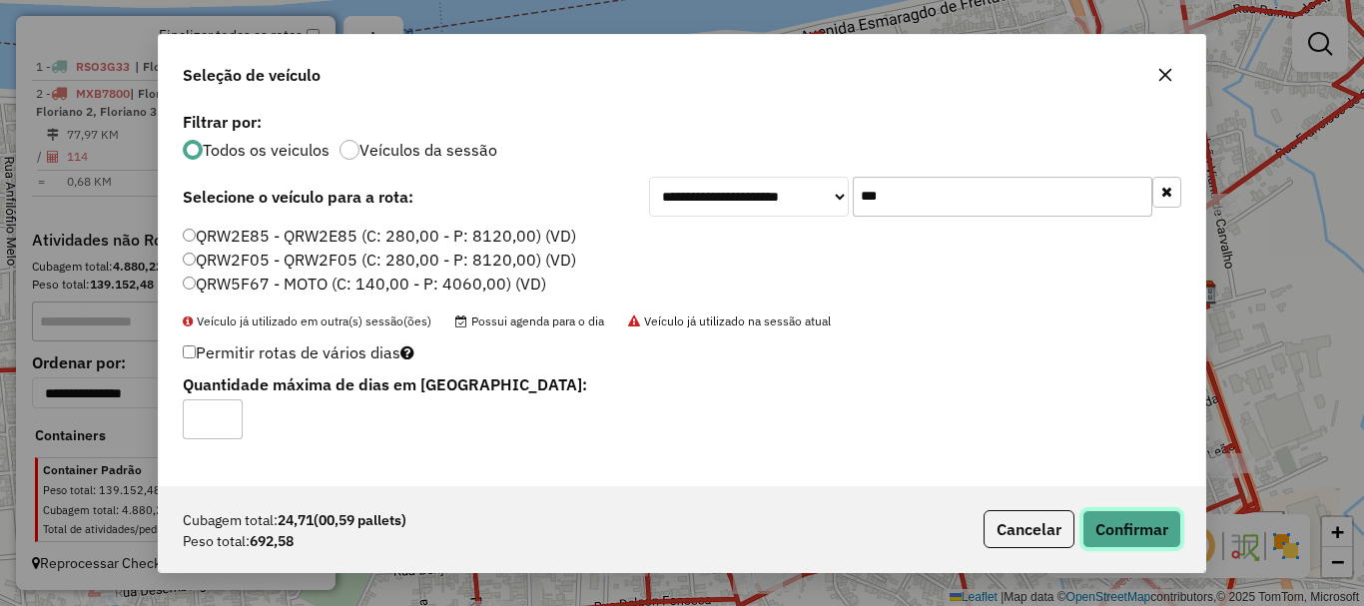
click at [1159, 536] on button "Confirmar" at bounding box center [1131, 529] width 99 height 38
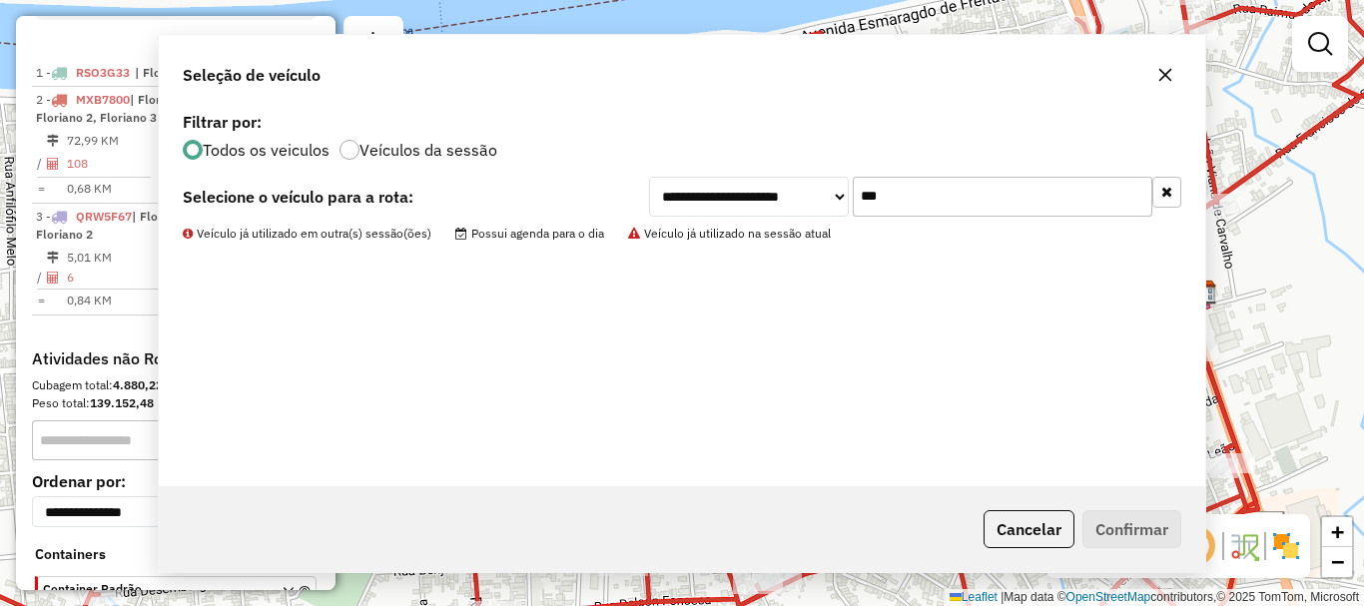
scroll to position [735, 0]
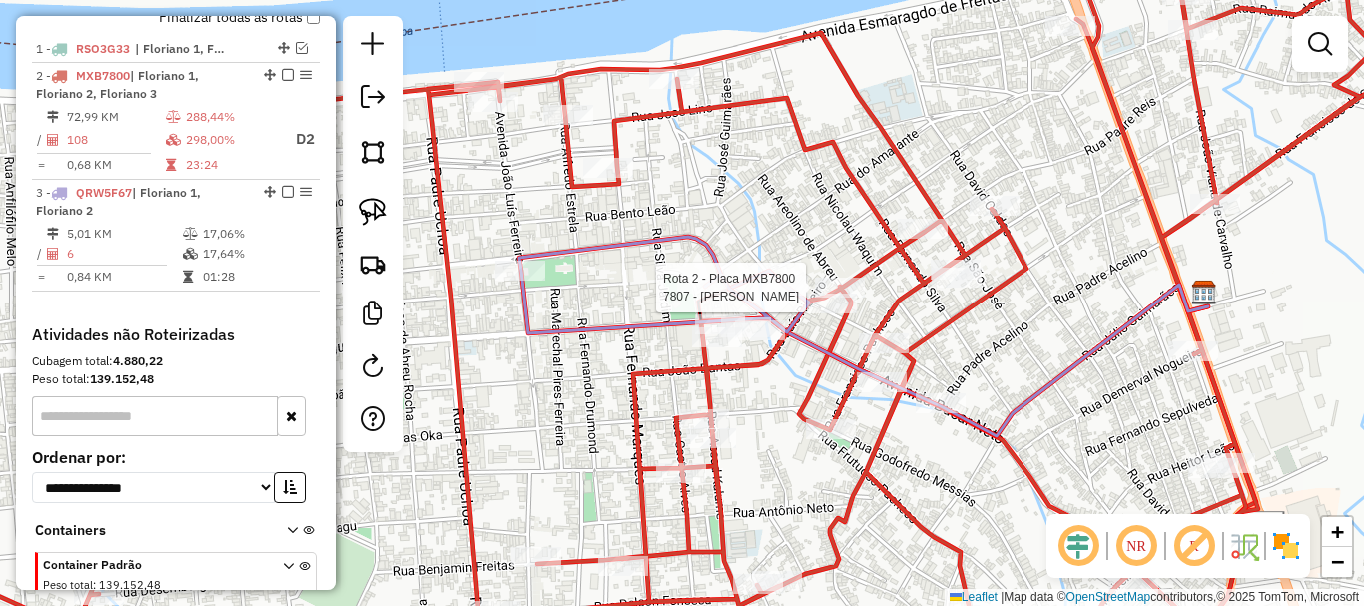
select select "**********"
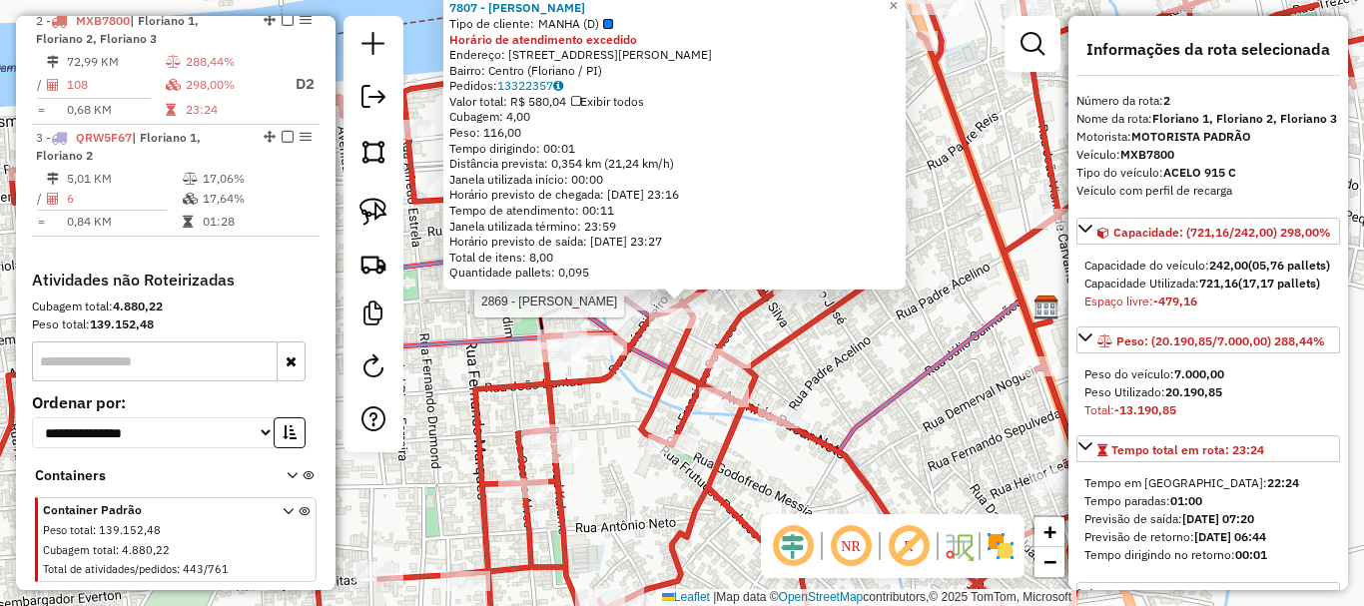
scroll to position [800, 0]
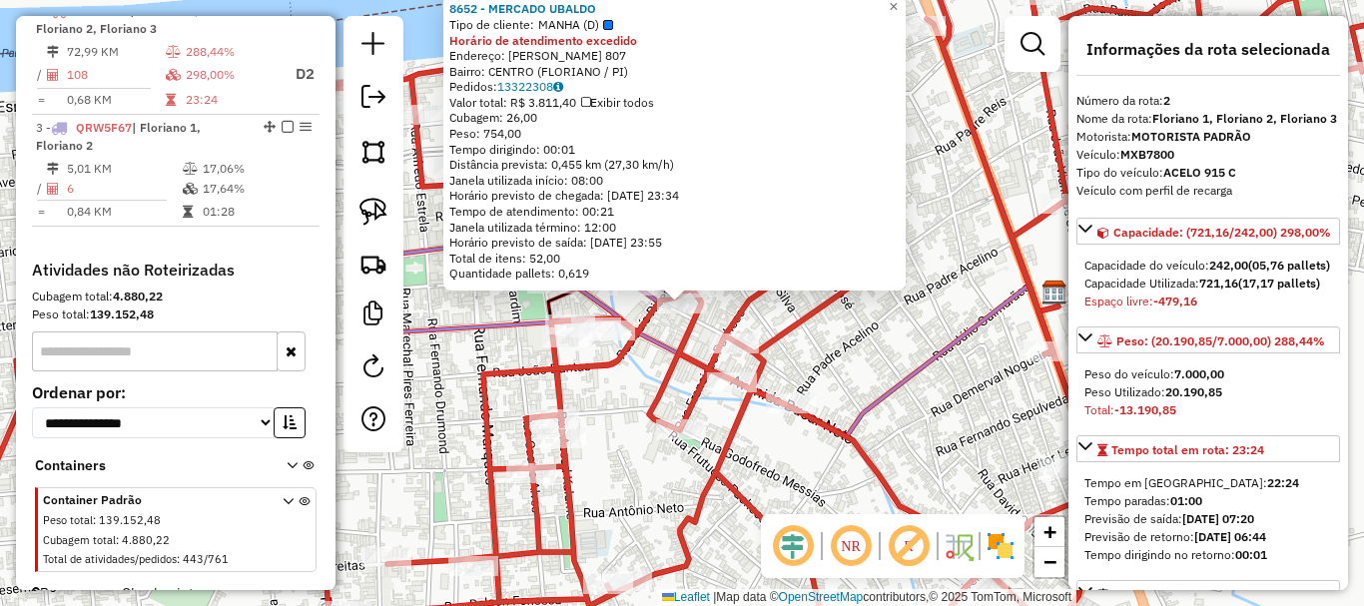
click at [681, 334] on icon at bounding box center [681, 302] width 1637 height 727
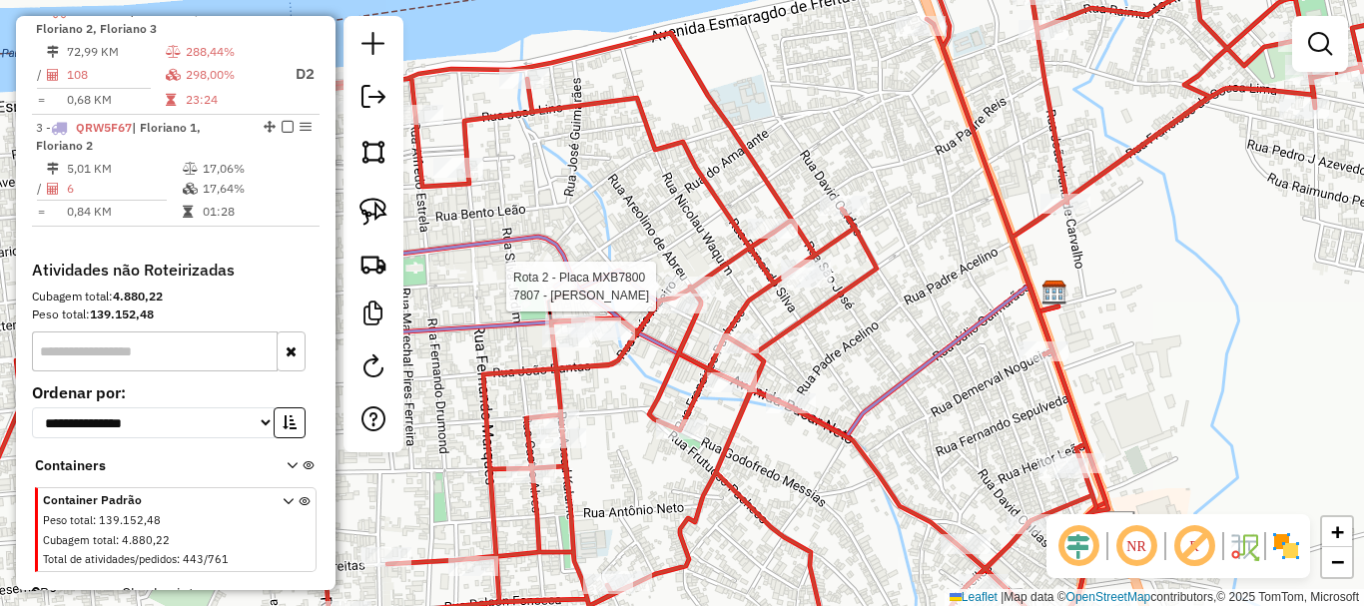
select select "**********"
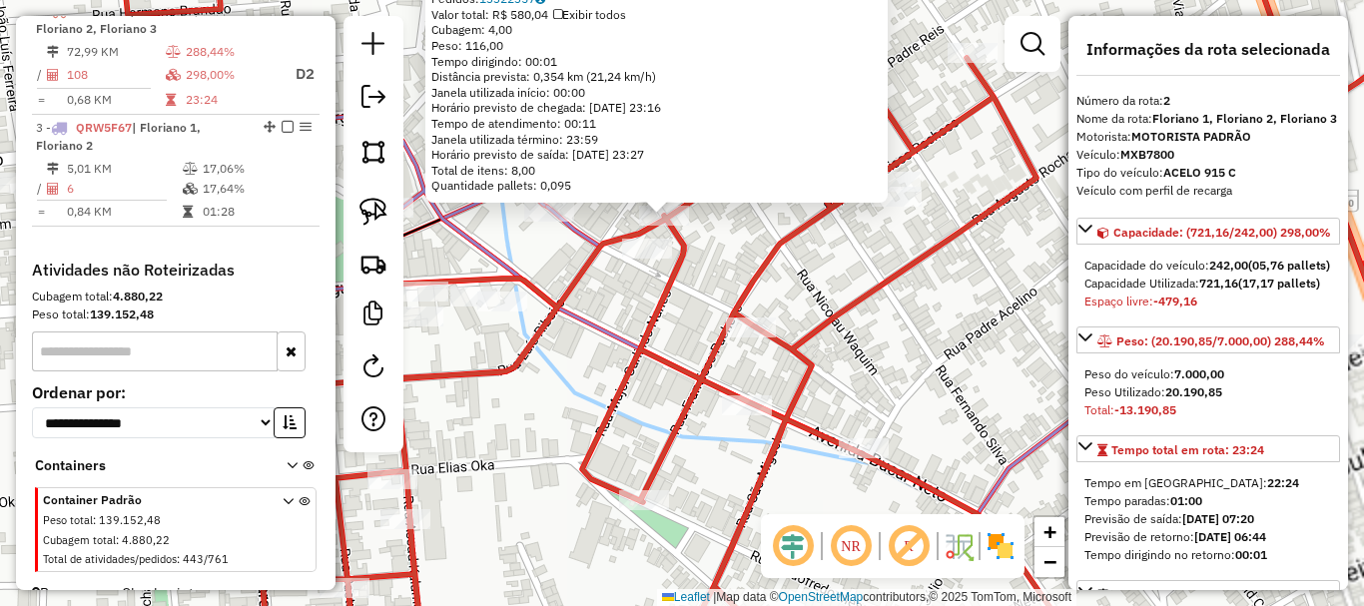
click at [701, 390] on icon at bounding box center [681, 302] width 1637 height 727
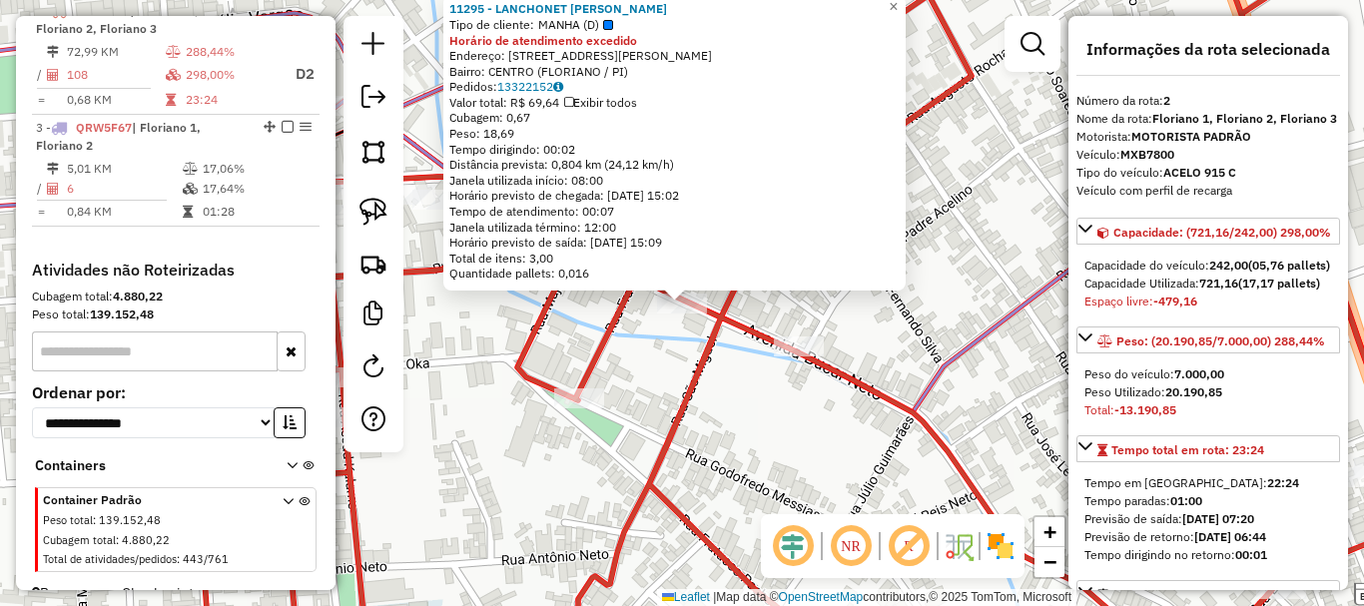
click at [691, 378] on icon at bounding box center [649, 302] width 1572 height 727
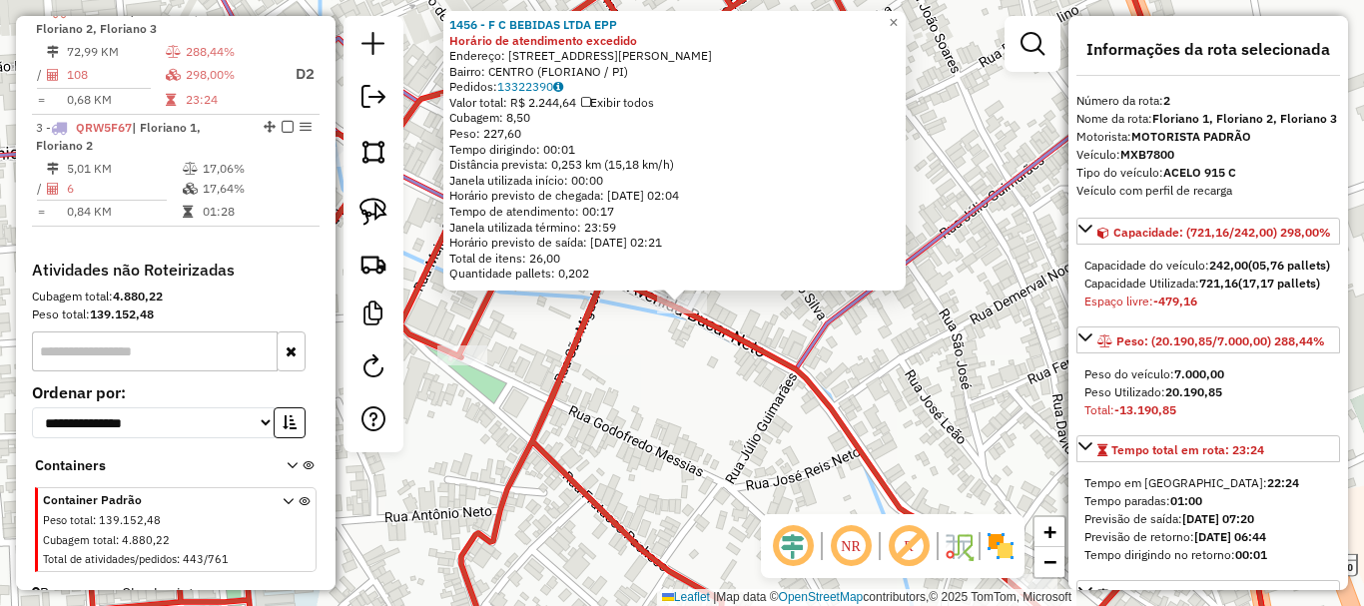
click at [709, 343] on div "1456 - F C BEBIDAS LTDA EPP Horário de atendimento excedido Endereço: AV BUCAR …" at bounding box center [682, 303] width 1364 height 606
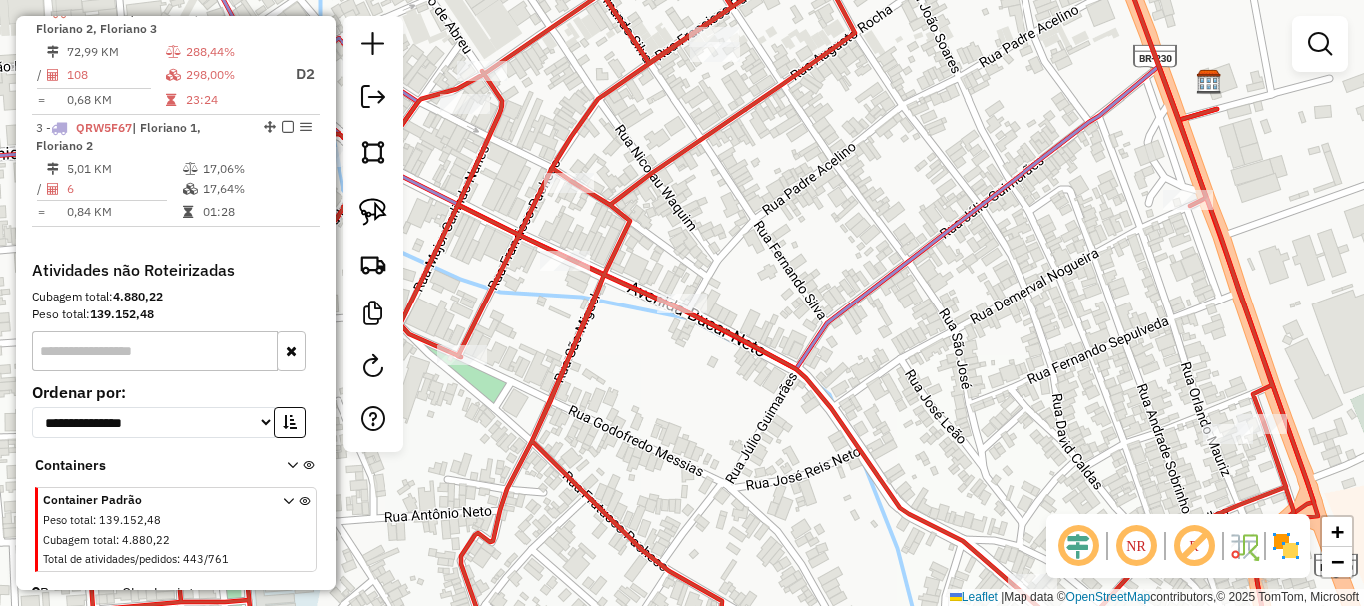
click at [489, 352] on div "Janela de atendimento Grade de atendimento Capacidade Transportadoras Veículos …" at bounding box center [682, 303] width 1364 height 606
select select "**********"
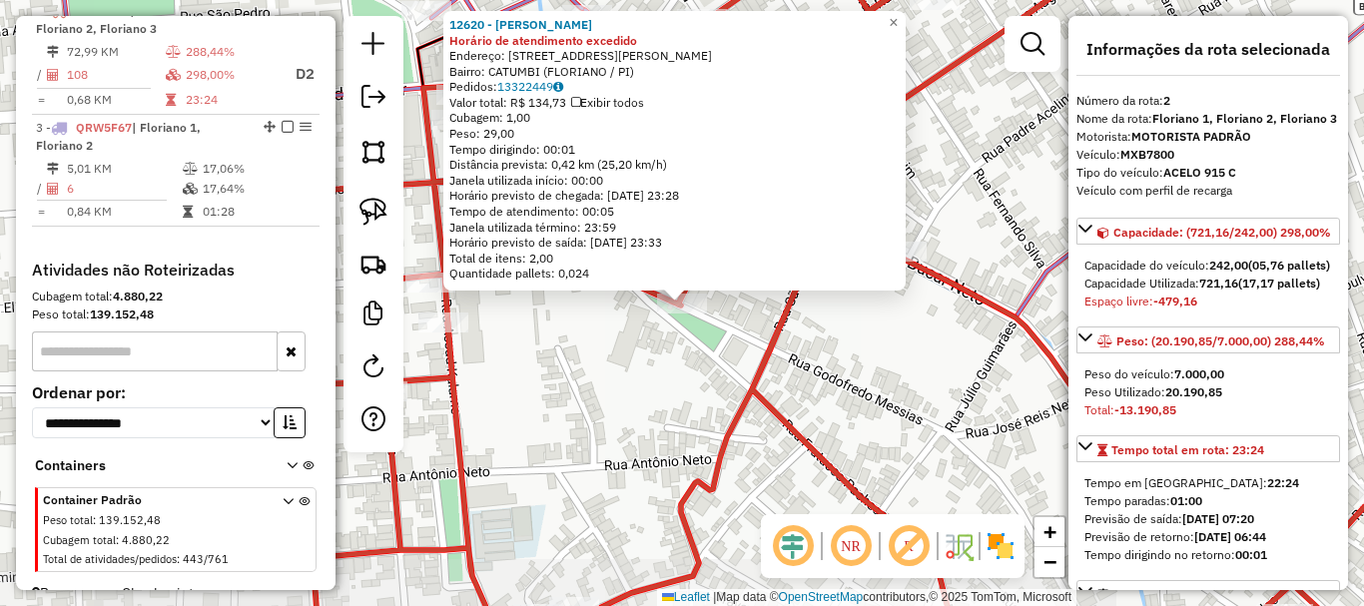
click at [601, 352] on div "12620 - TIANA LANCHES Horário de atendimento excedido Endereço: RUA GODOFREDO M…" at bounding box center [682, 303] width 1364 height 606
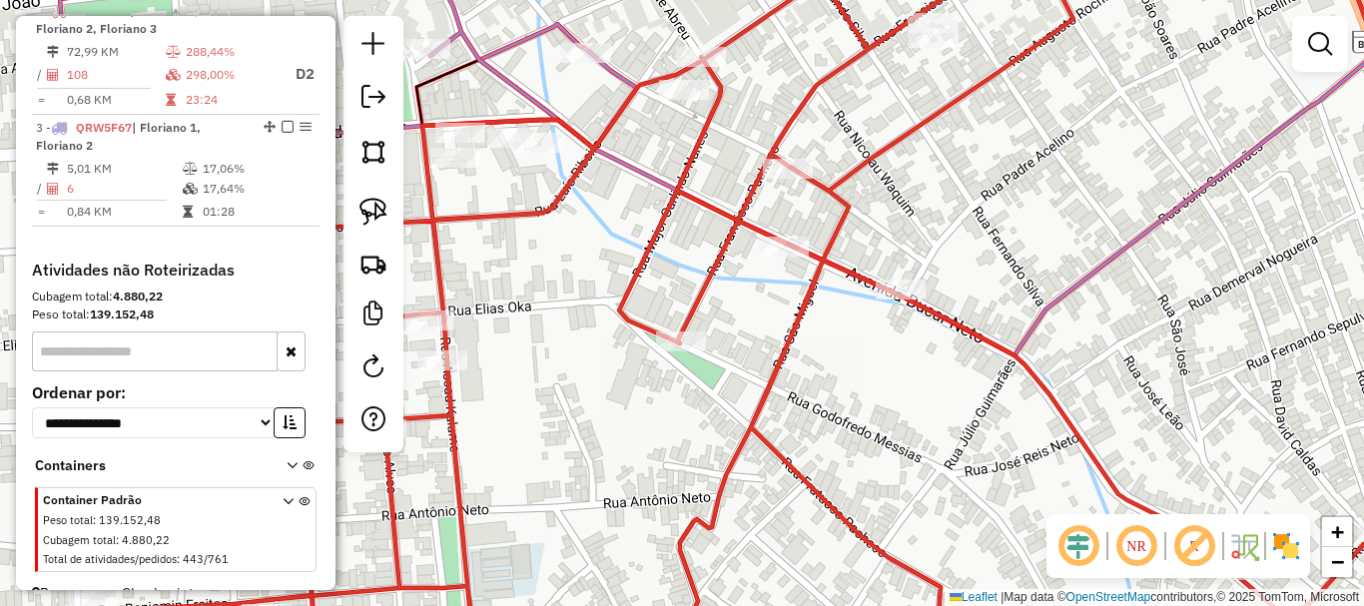
drag, startPoint x: 721, startPoint y: 325, endPoint x: 717, endPoint y: 373, distance: 49.1
click at [717, 373] on div "Janela de atendimento Grade de atendimento Capacidade Transportadoras Veículos …" at bounding box center [682, 303] width 1364 height 606
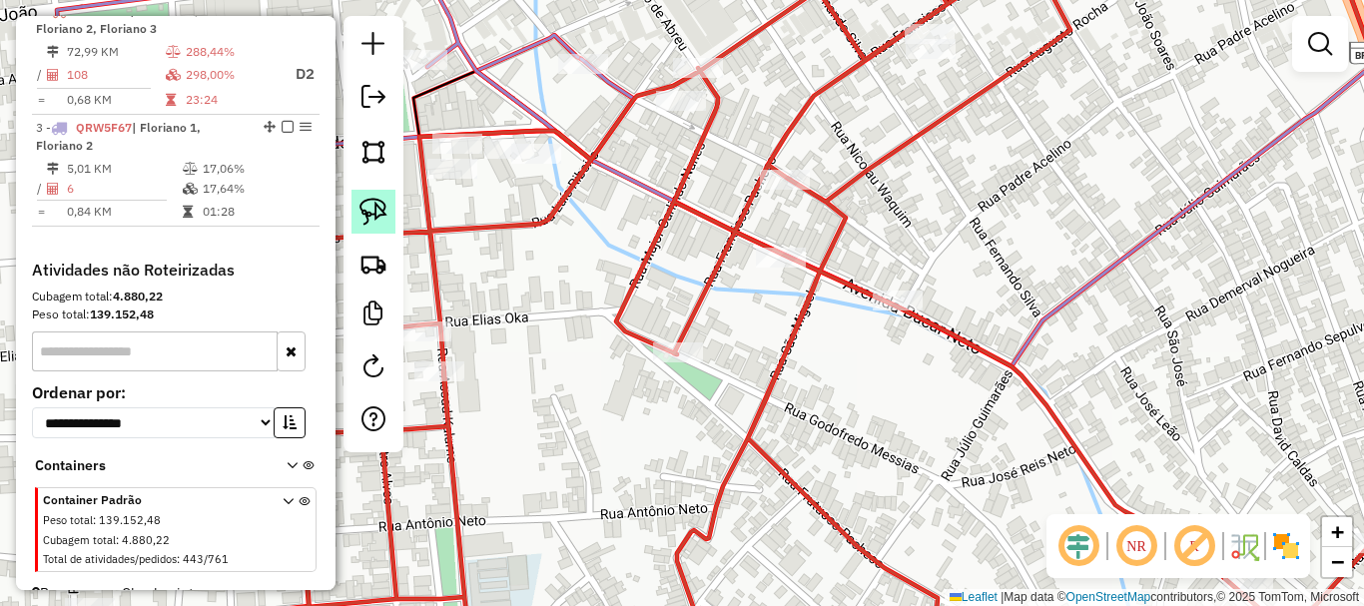
click at [373, 209] on img at bounding box center [373, 212] width 28 height 28
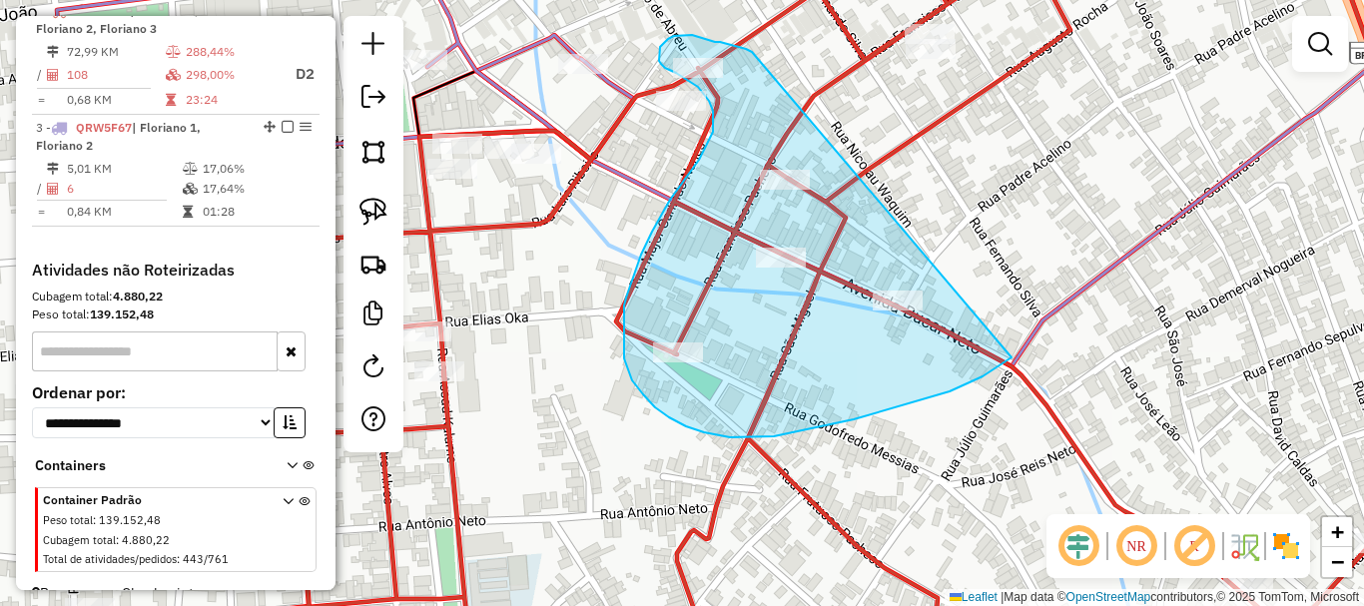
drag, startPoint x: 746, startPoint y: 49, endPoint x: 1011, endPoint y: 357, distance: 407.1
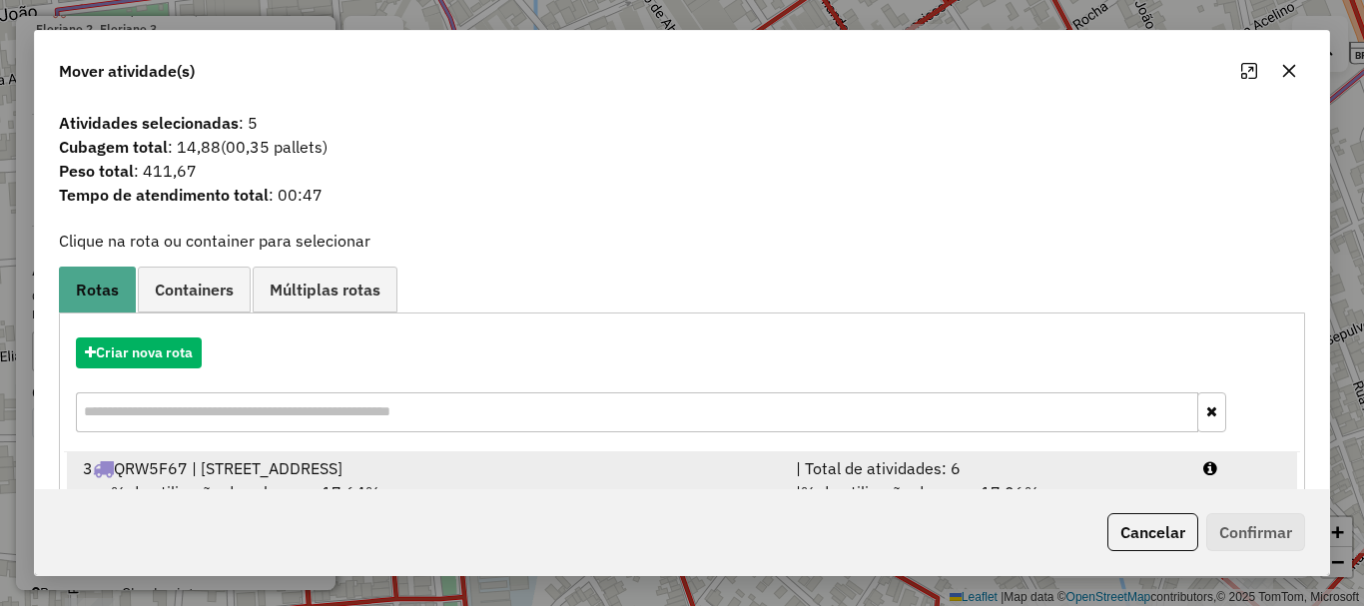
click at [346, 480] on div "% de utilização da cubagem: 17,64% Cubagem disponível: 115,30" at bounding box center [427, 504] width 713 height 48
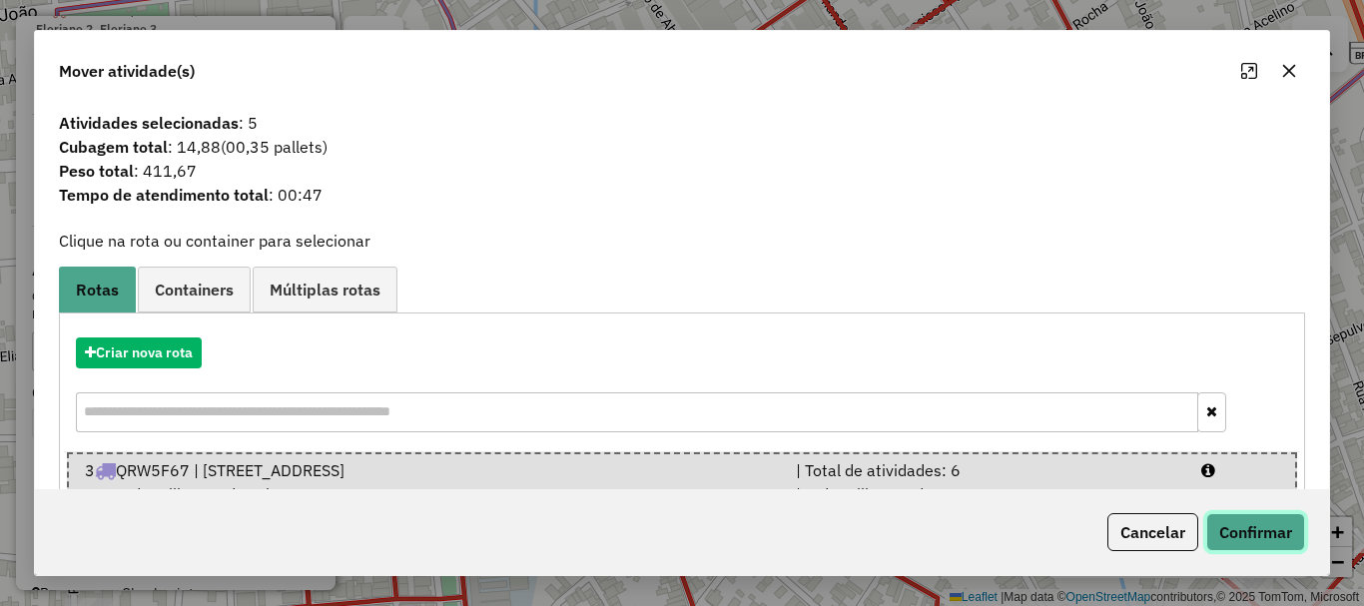
click at [1275, 534] on button "Confirmar" at bounding box center [1255, 532] width 99 height 38
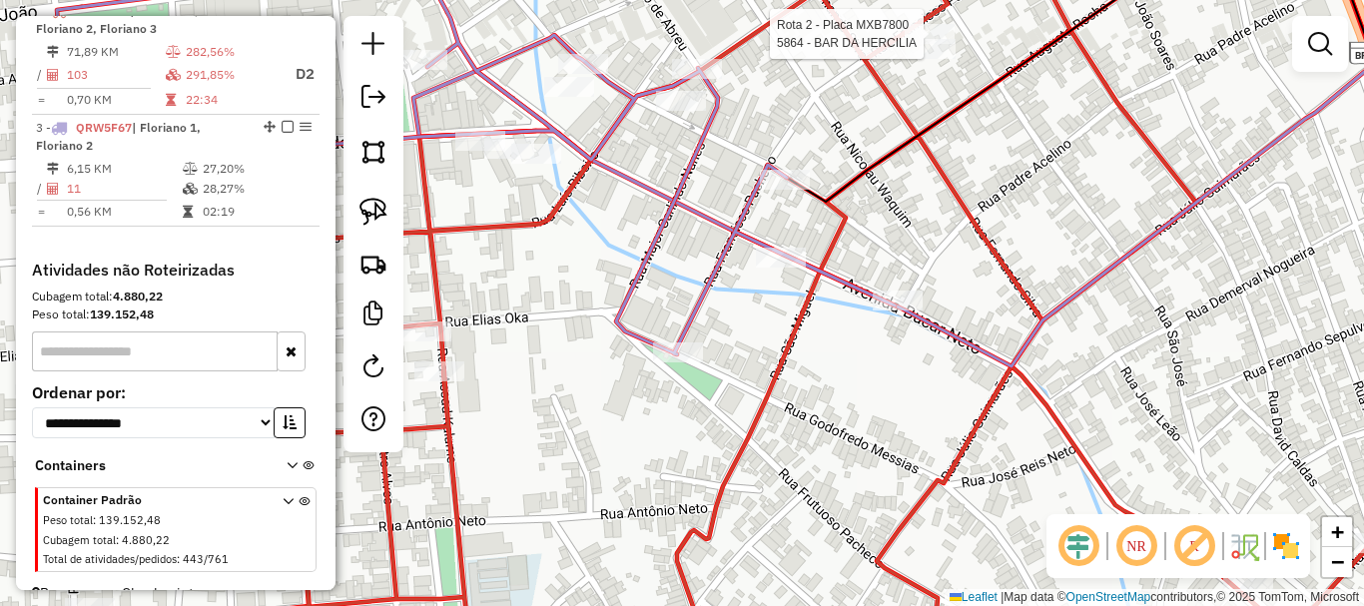
select select "**********"
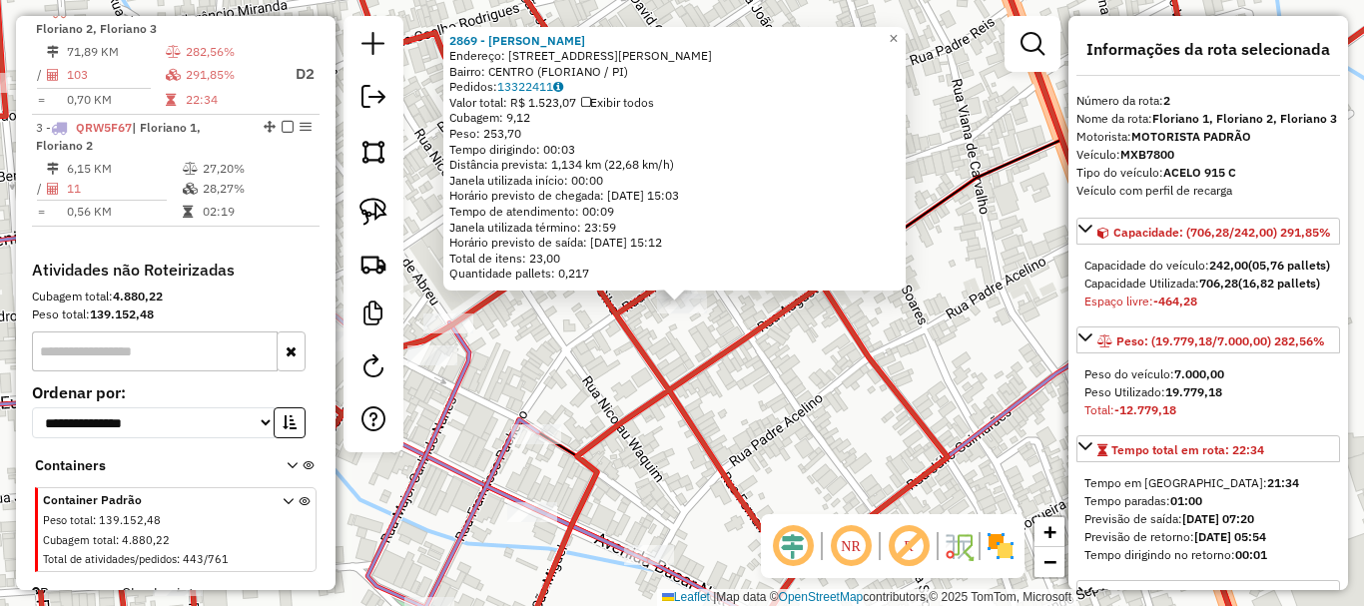
click at [627, 330] on icon at bounding box center [694, 302] width 1601 height 727
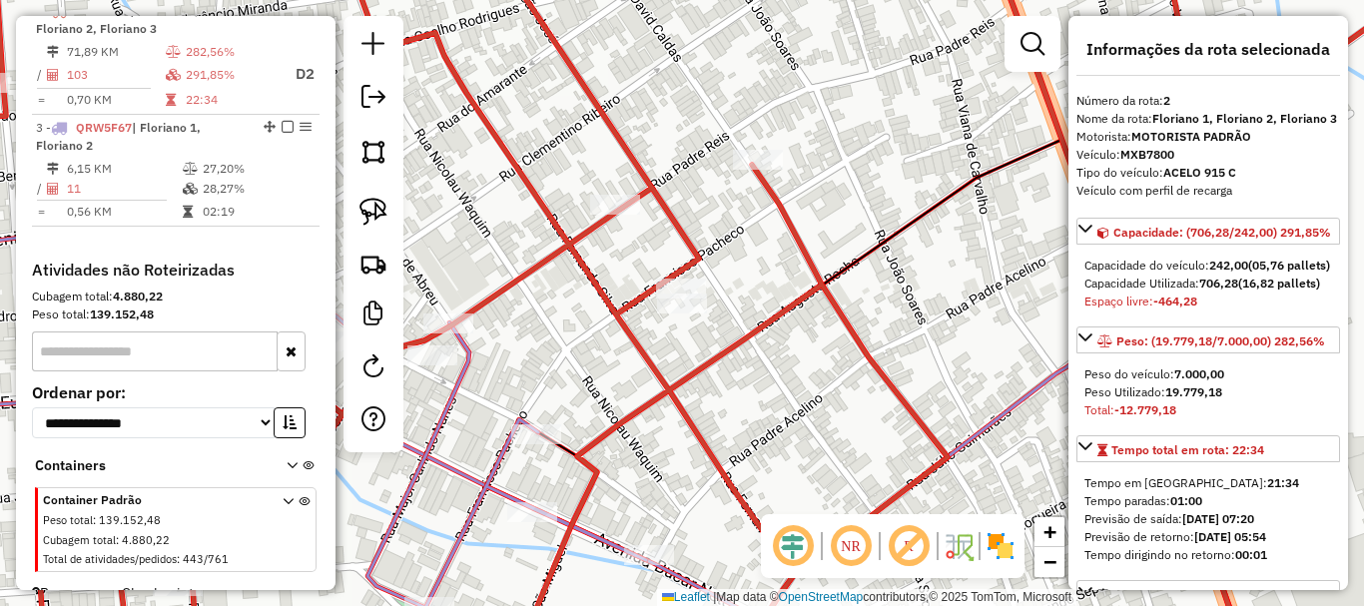
drag, startPoint x: 578, startPoint y: 345, endPoint x: 842, endPoint y: 389, distance: 267.2
click at [835, 389] on div "Janela de atendimento Grade de atendimento Capacidade Transportadoras Veículos …" at bounding box center [682, 303] width 1364 height 606
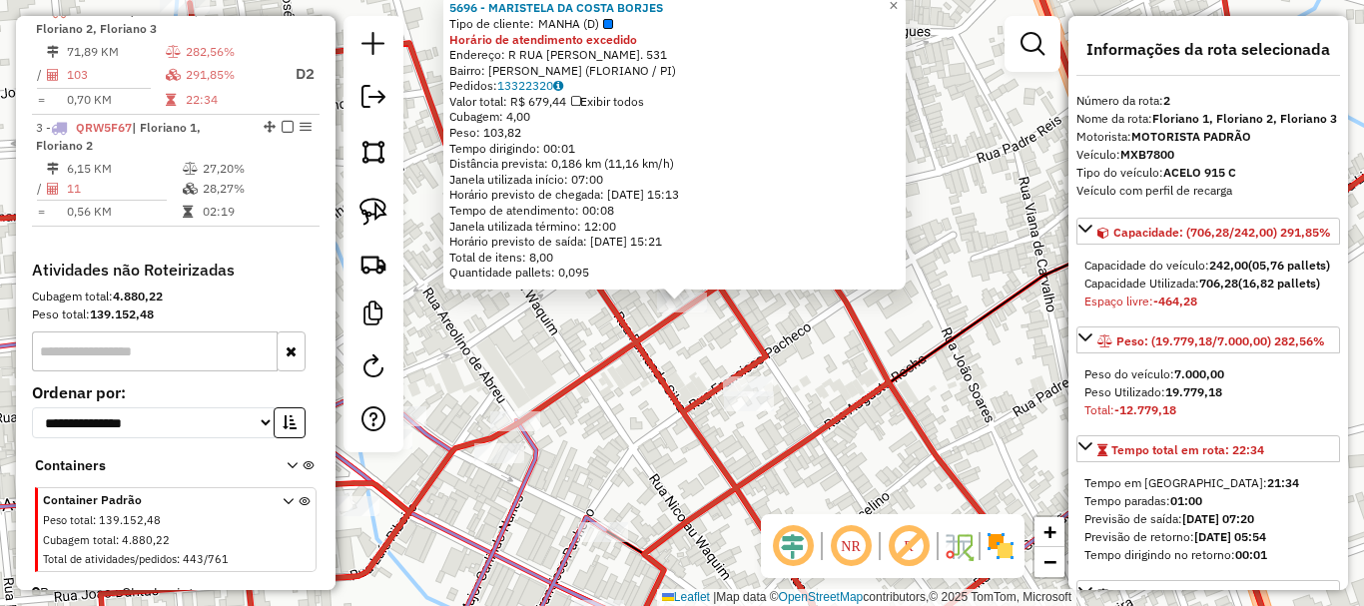
click at [876, 329] on div "5696 - MARISTELA DA COSTA BORJES Tipo de cliente: MANHA (D) Horário de atendime…" at bounding box center [682, 303] width 1364 height 606
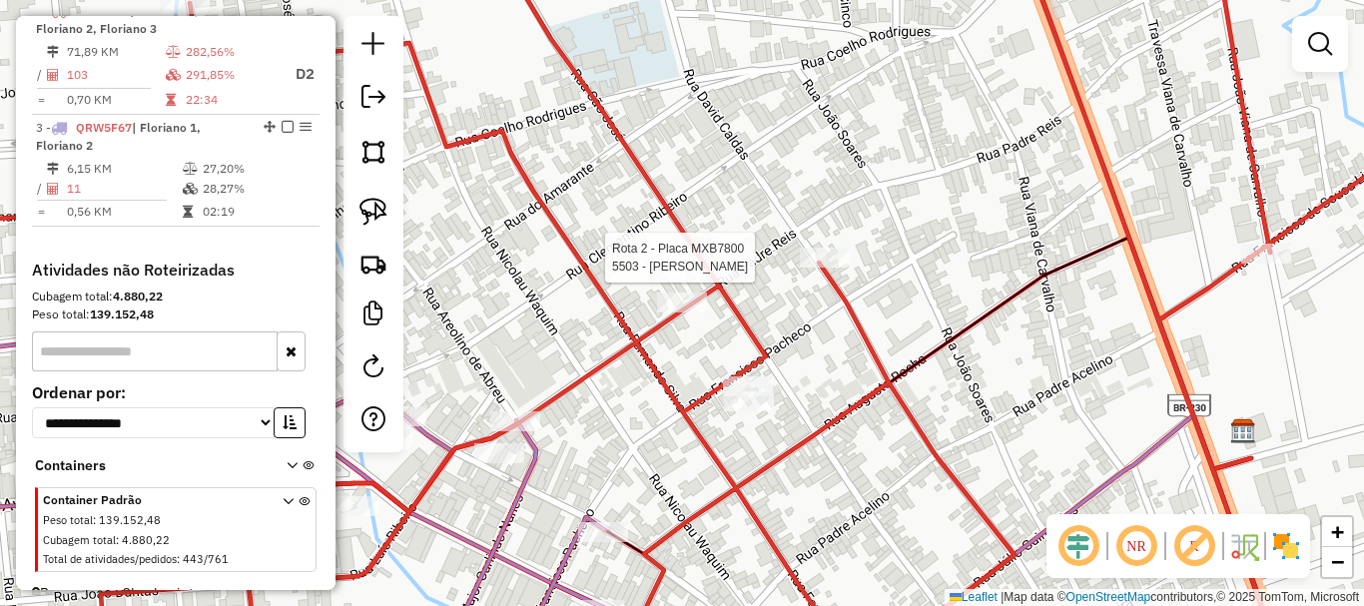
click at [837, 268] on div at bounding box center [825, 258] width 50 height 20
select select "**********"
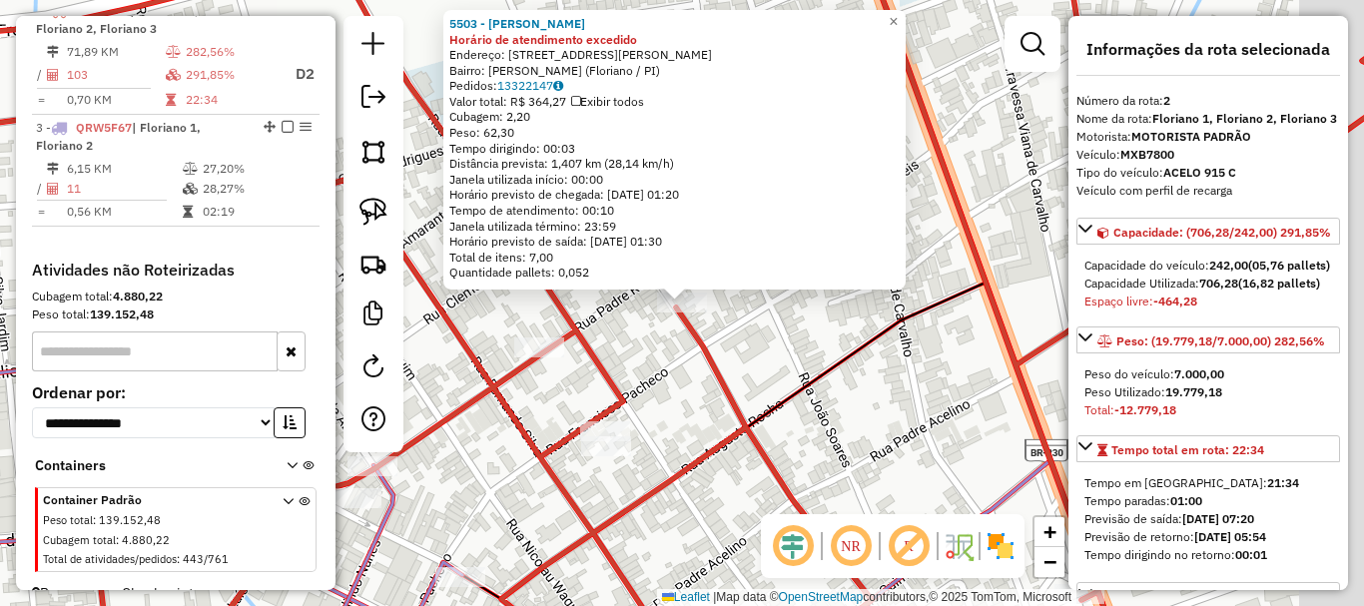
click at [783, 333] on div "5503 - FERNANDO ALVES SARAIVA Horário de atendimento excedido Endereço: Rua Fer…" at bounding box center [682, 303] width 1364 height 606
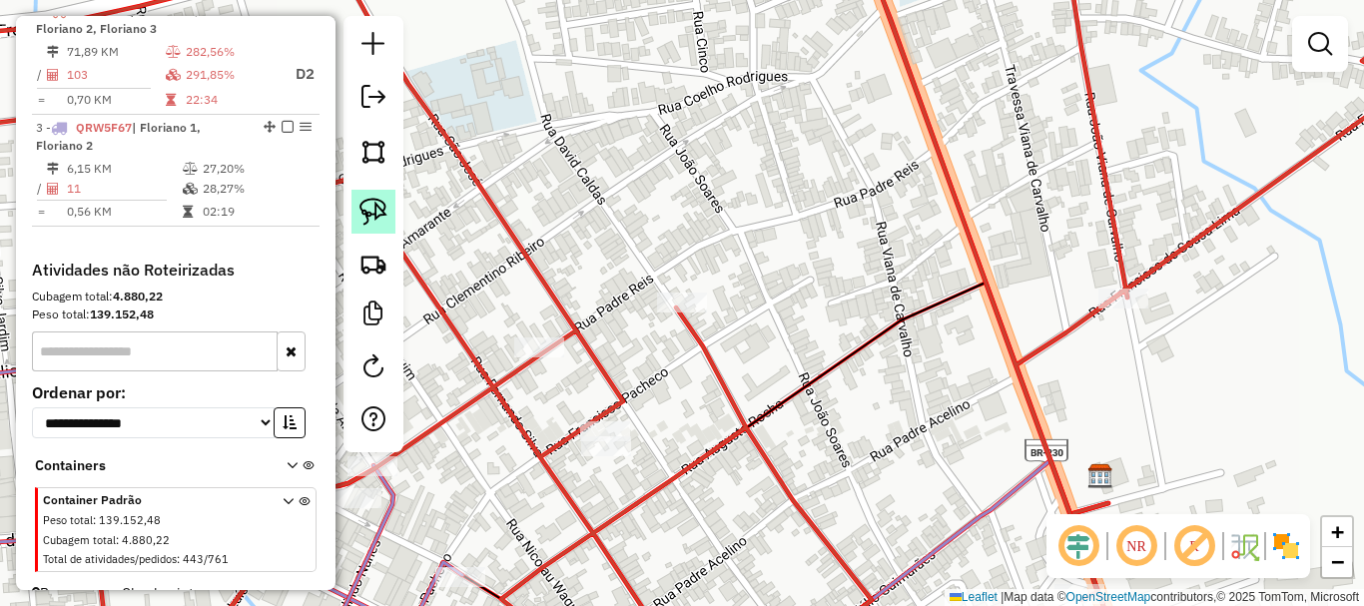
click at [367, 211] on img at bounding box center [373, 212] width 28 height 28
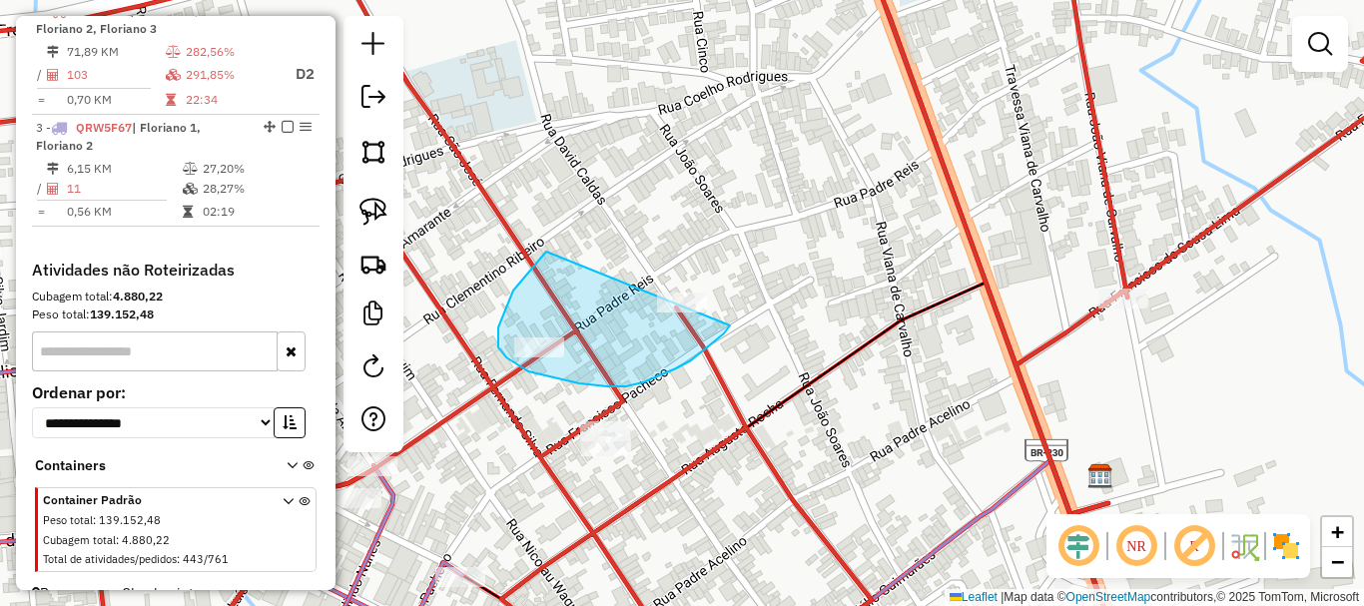
drag, startPoint x: 513, startPoint y: 291, endPoint x: 730, endPoint y: 326, distance: 219.5
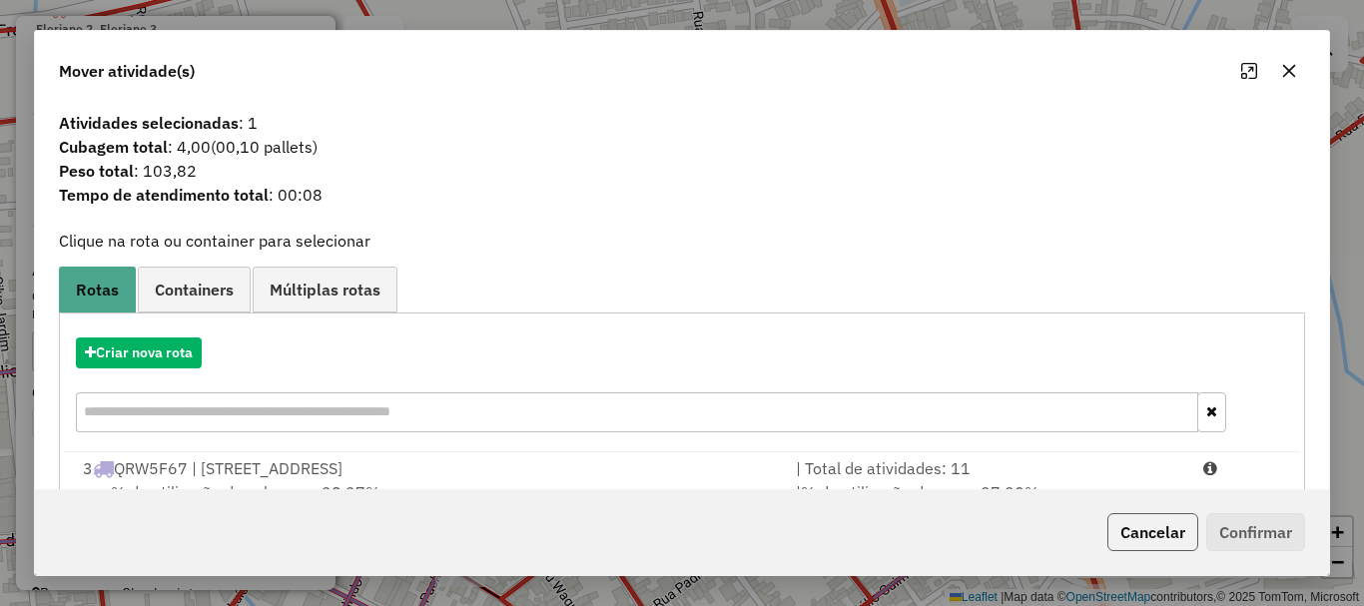
click at [1144, 536] on button "Cancelar" at bounding box center [1152, 532] width 91 height 38
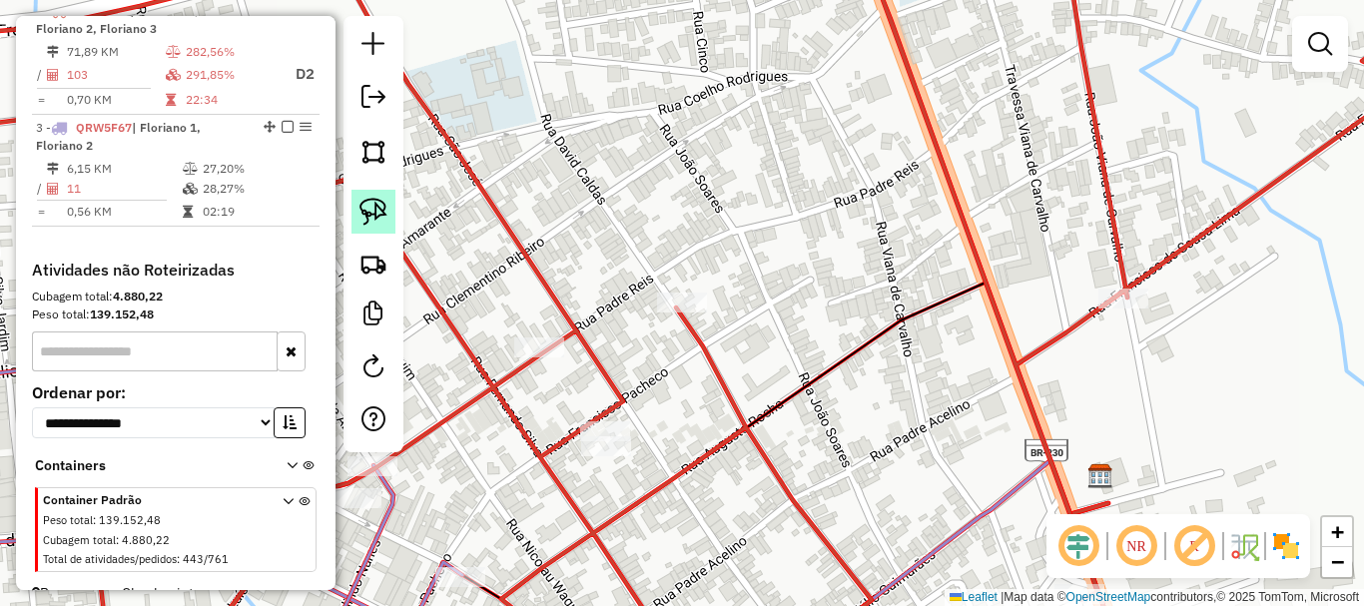
click at [379, 207] on img at bounding box center [373, 212] width 28 height 28
select select "**********"
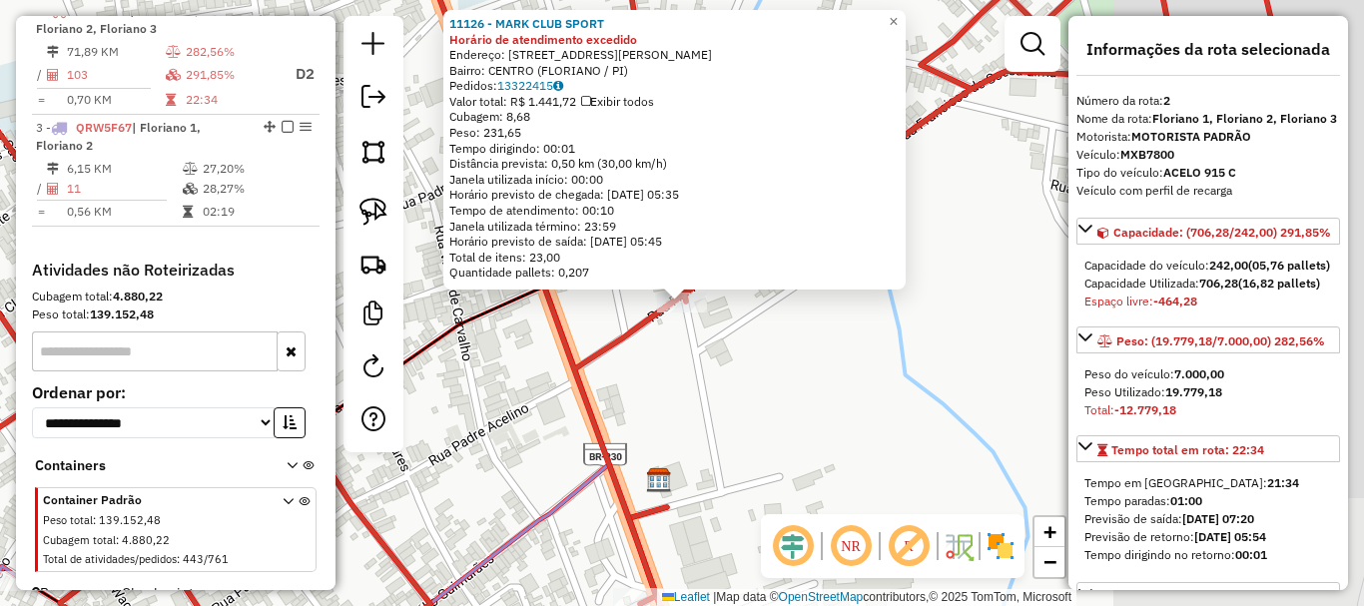
click at [796, 350] on div "11126 - MARK CLUB SPORT Horário de atendimento excedido Endereço: RUA JOaO VIAN…" at bounding box center [682, 303] width 1364 height 606
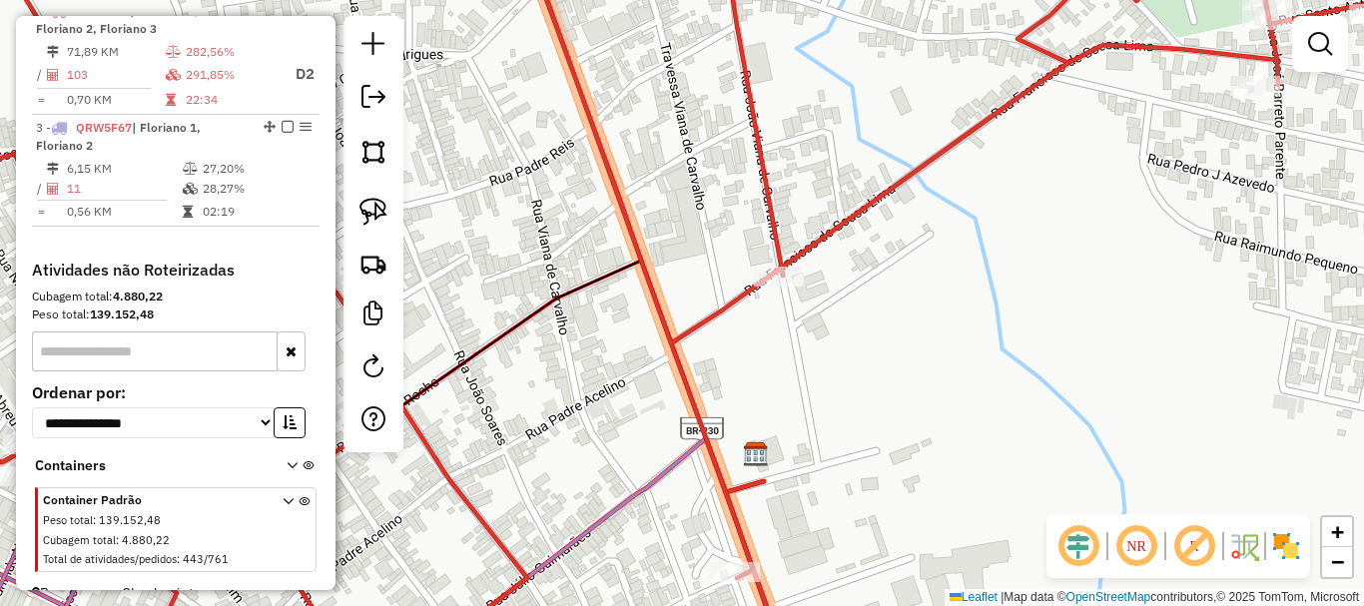
drag, startPoint x: 654, startPoint y: 372, endPoint x: 1088, endPoint y: 269, distance: 446.6
click at [1036, 277] on div "Janela de atendimento Grade de atendimento Capacidade Transportadoras Veículos …" at bounding box center [682, 303] width 1364 height 606
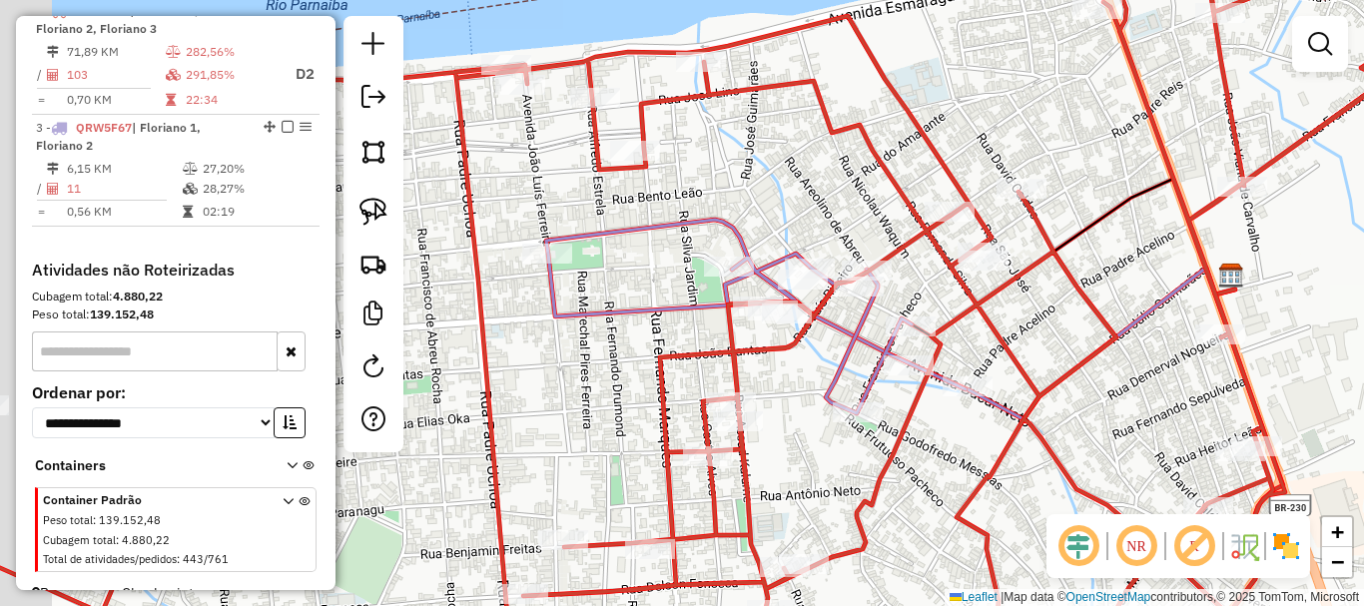
drag, startPoint x: 734, startPoint y: 160, endPoint x: 815, endPoint y: 170, distance: 81.5
click at [817, 167] on div "Janela de atendimento Grade de atendimento Capacidade Transportadoras Veículos …" at bounding box center [682, 303] width 1364 height 606
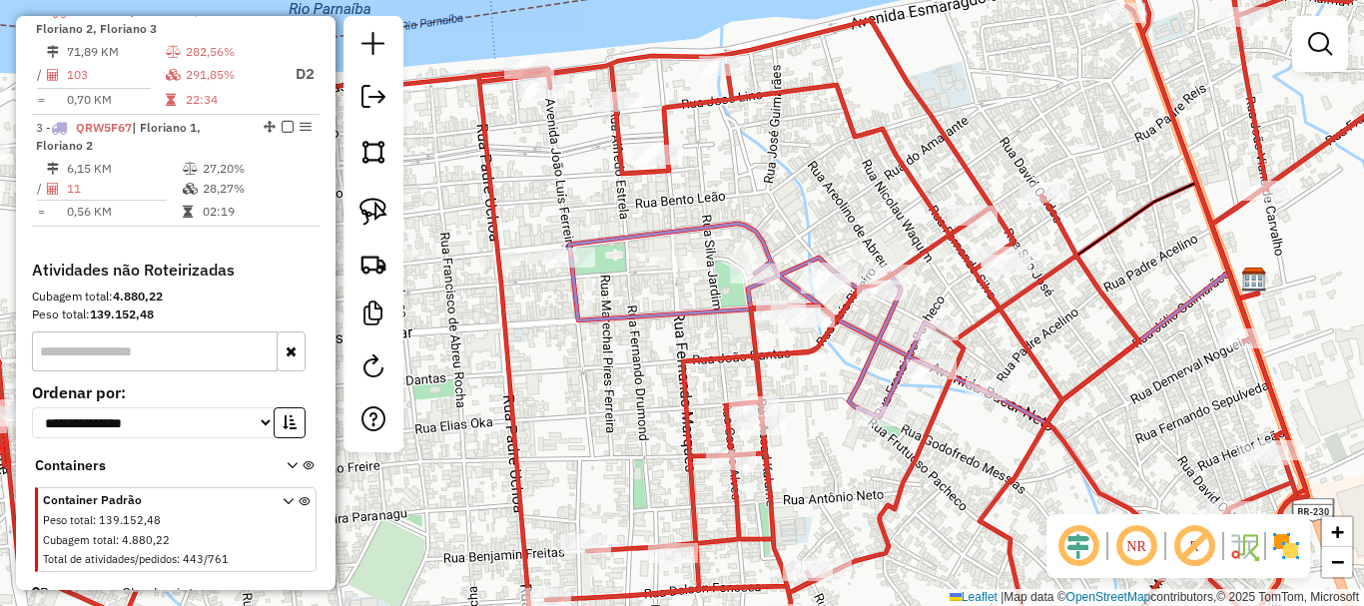
drag, startPoint x: 743, startPoint y: 221, endPoint x: 744, endPoint y: 174, distance: 46.9
click at [743, 180] on icon at bounding box center [681, 302] width 1637 height 727
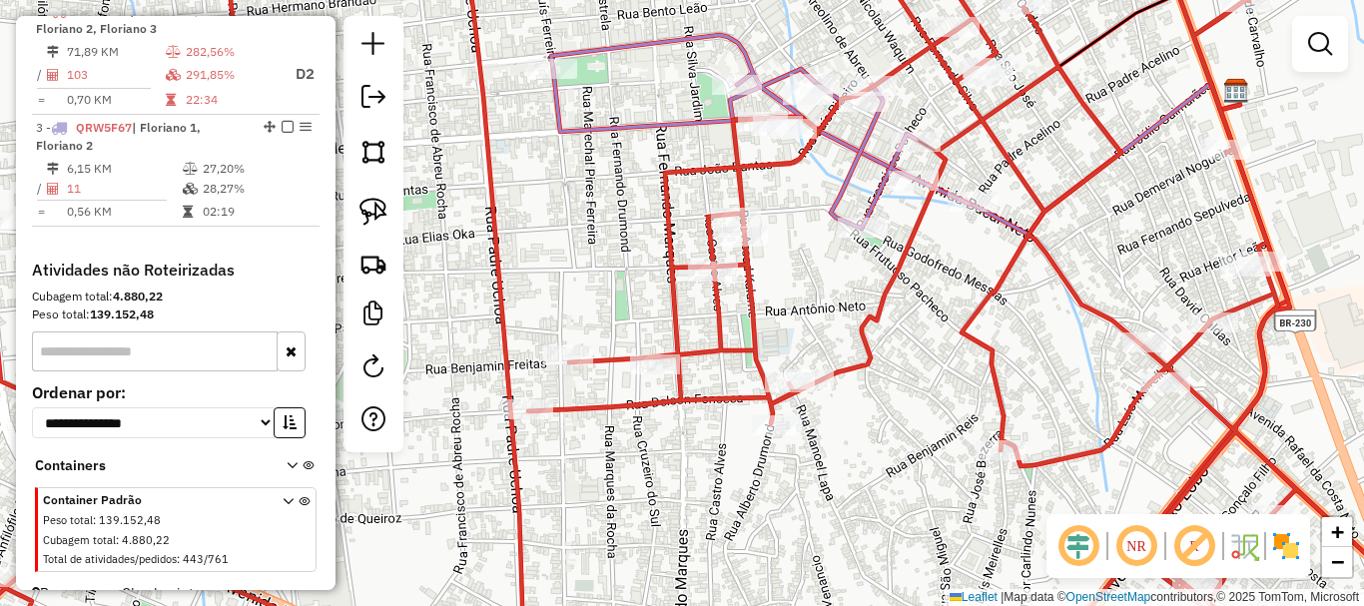
click at [734, 204] on icon at bounding box center [673, 302] width 1620 height 727
select select "**********"
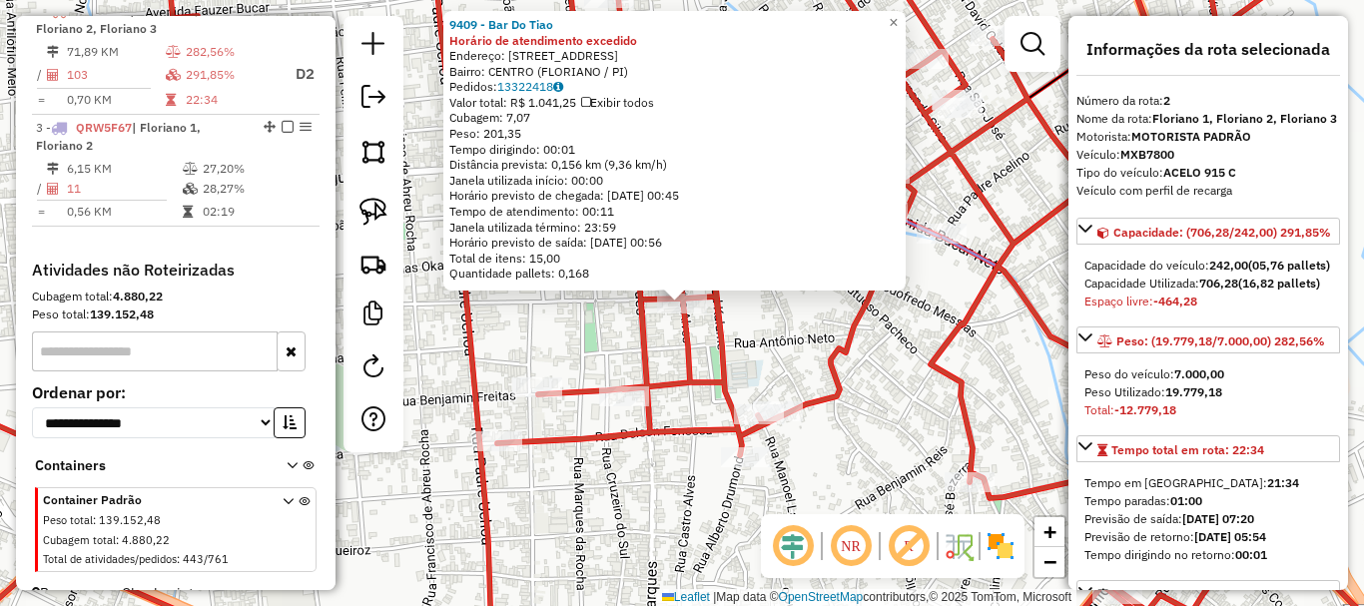
click at [648, 344] on icon at bounding box center [639, 302] width 1553 height 727
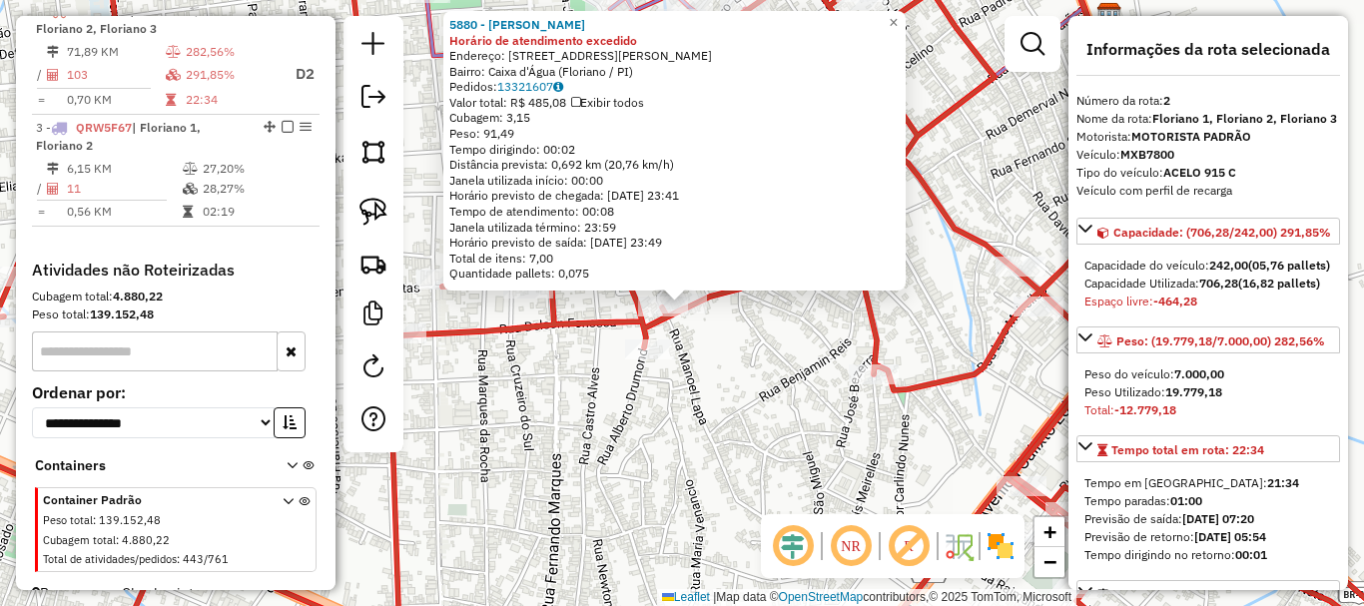
click at [637, 310] on icon at bounding box center [657, 302] width 1589 height 727
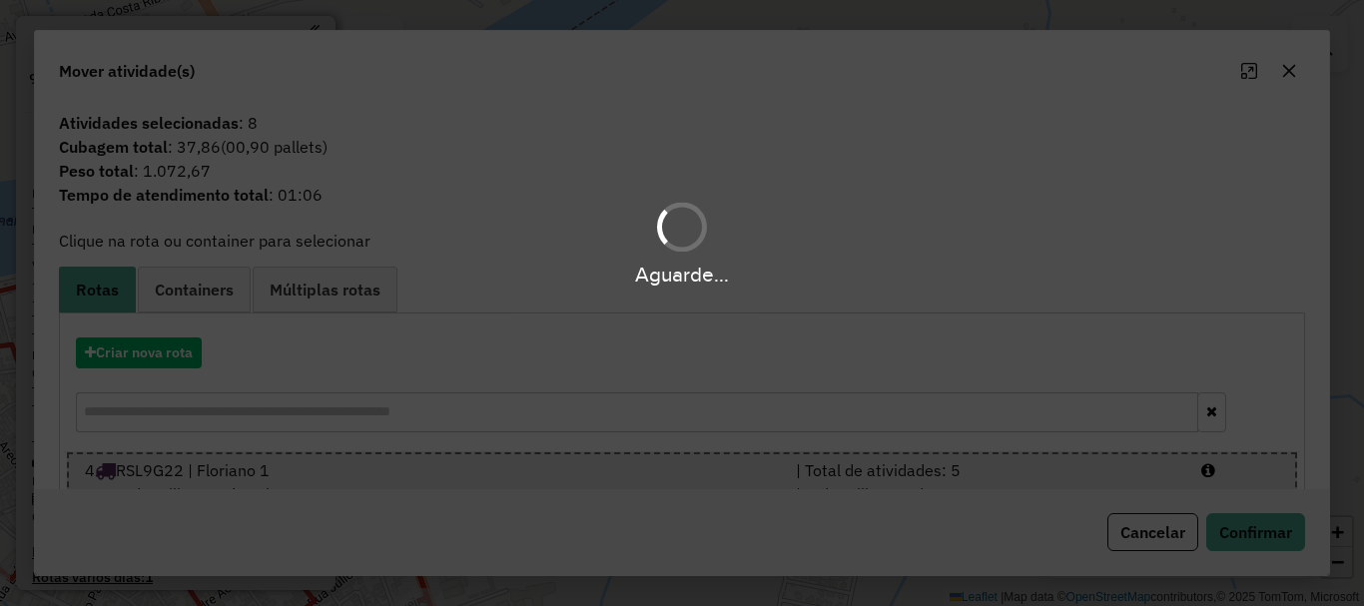
scroll to position [800, 0]
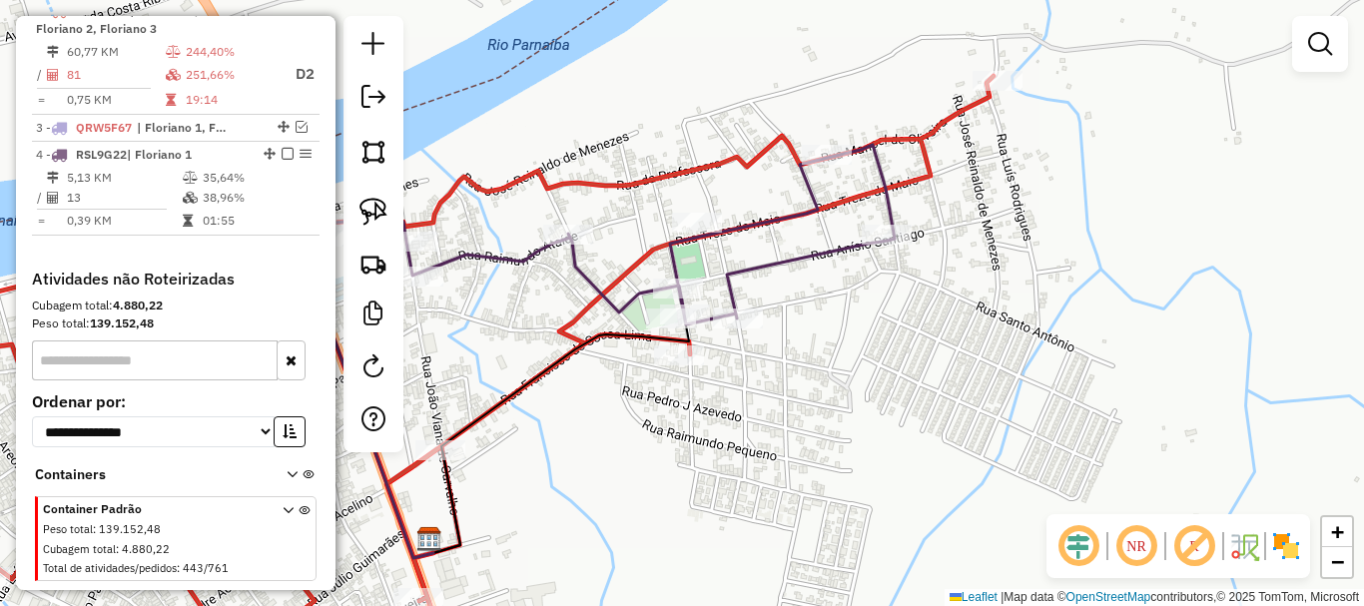
drag, startPoint x: 666, startPoint y: 387, endPoint x: 878, endPoint y: 220, distance: 270.1
click at [804, 278] on div "Rota 4 - Placa RSL9G22 6056 - ERNESTO FILHO DA SILVA Rota 4 - Placa RSL9G22 198…" at bounding box center [682, 303] width 1364 height 606
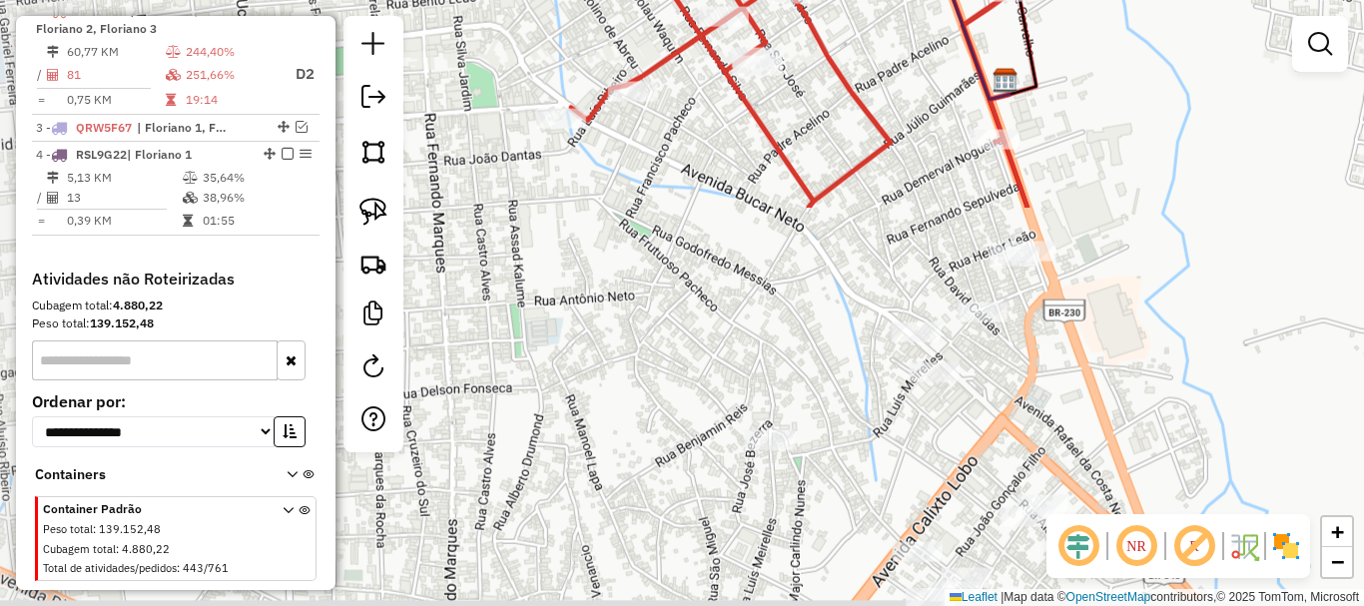
drag, startPoint x: 848, startPoint y: 210, endPoint x: 743, endPoint y: 350, distance: 175.5
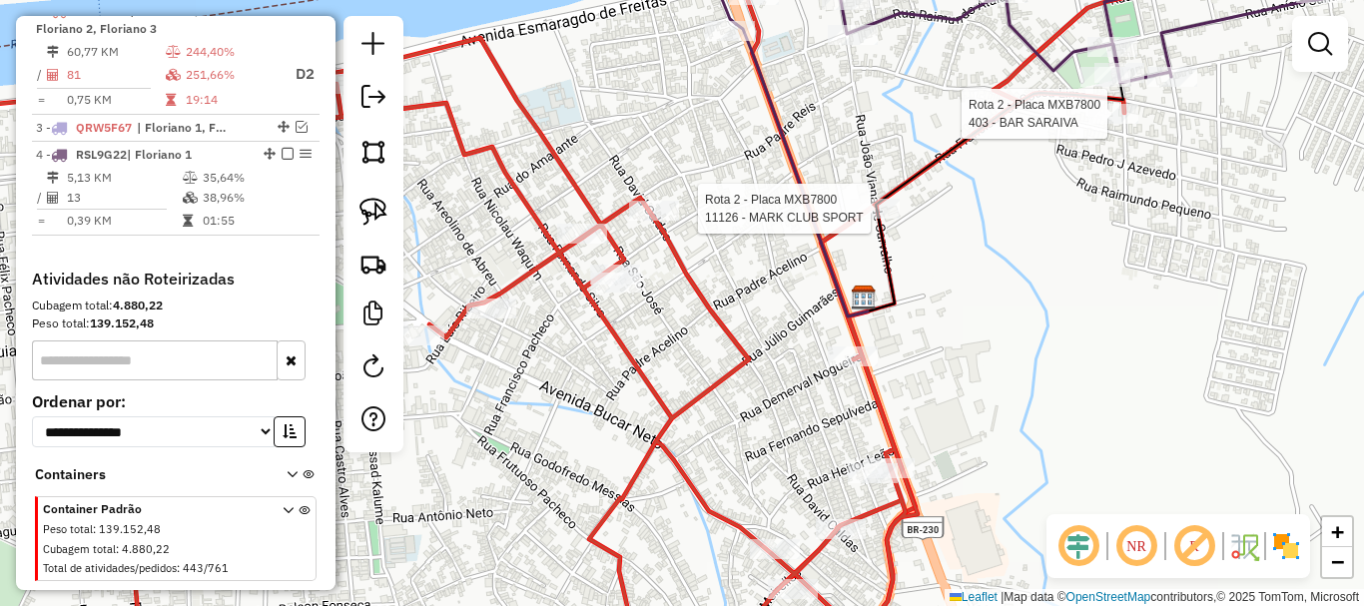
select select "**********"
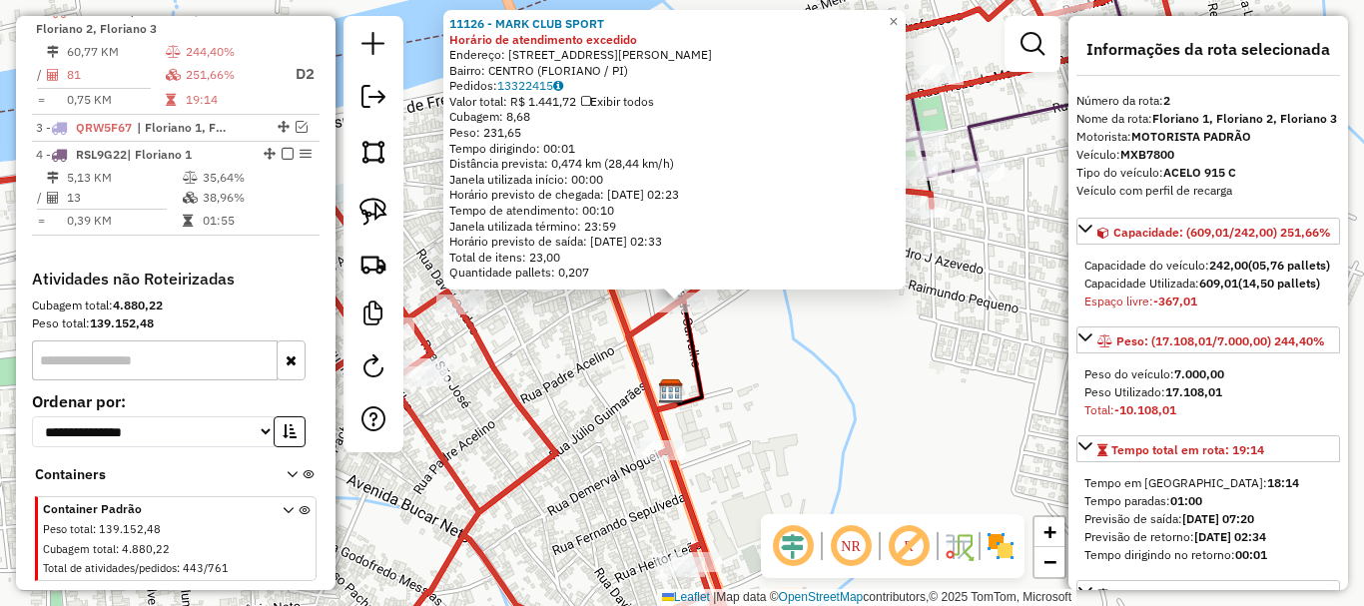
click at [847, 335] on div "11126 - MARK CLUB SPORT Horário de atendimento excedido Endereço: RUA JOaO VIAN…" at bounding box center [682, 303] width 1364 height 606
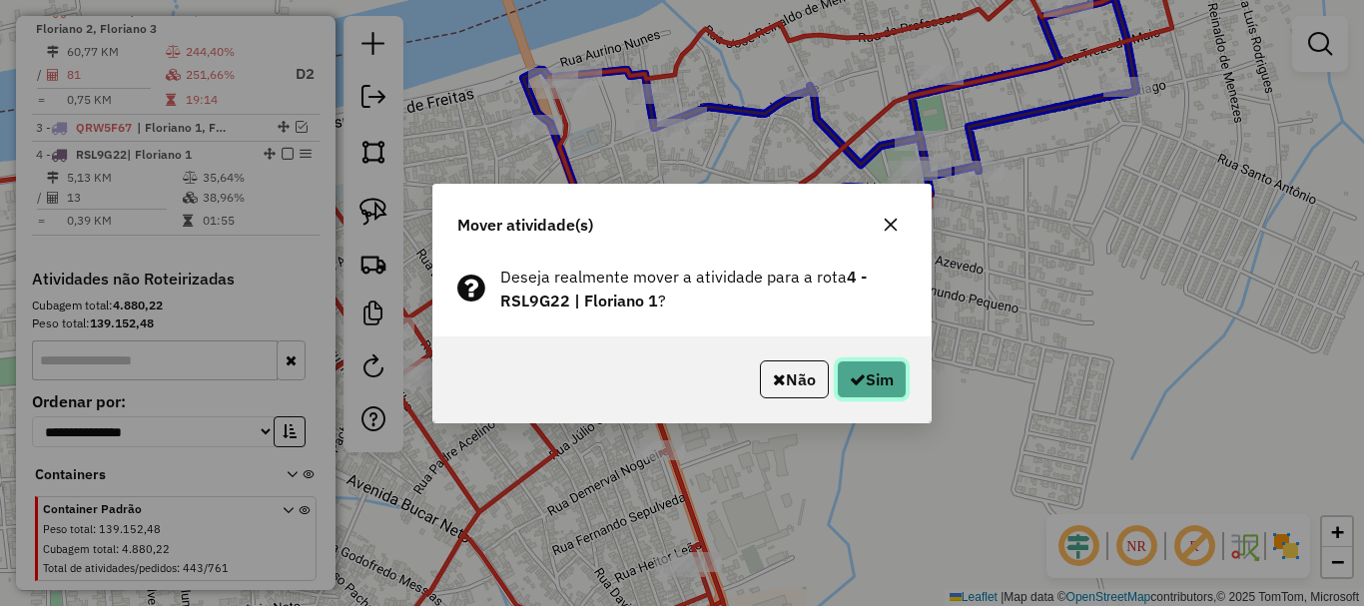
click at [883, 395] on button "Sim" at bounding box center [872, 379] width 70 height 38
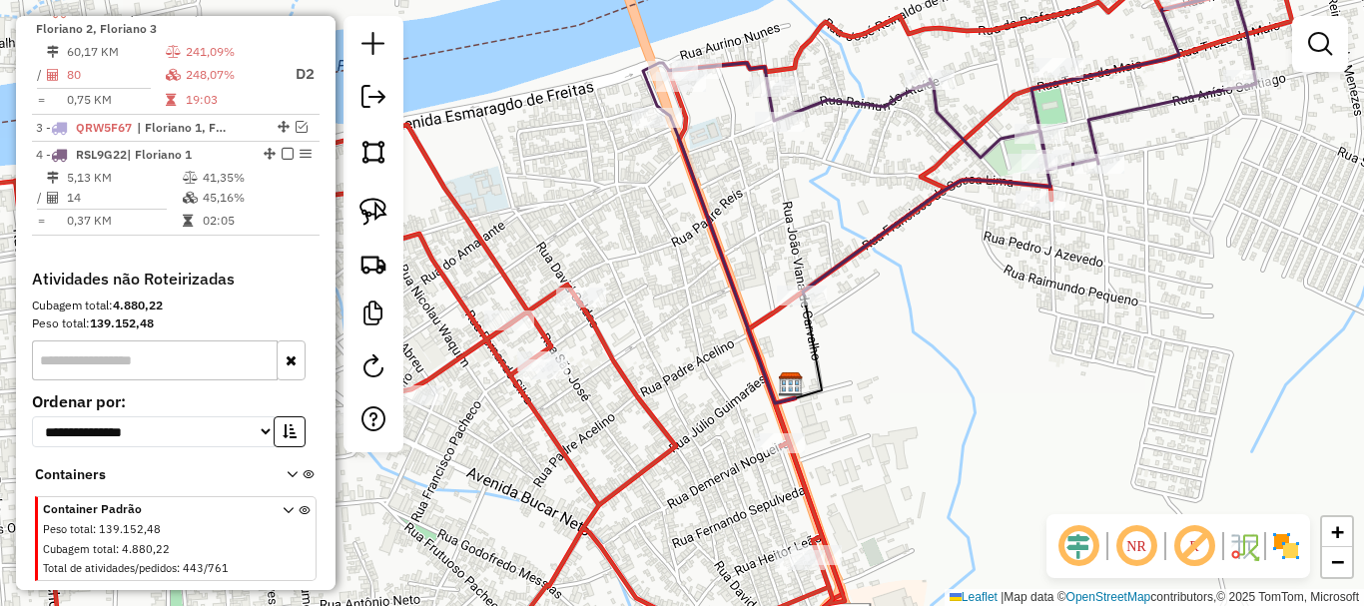
drag, startPoint x: 610, startPoint y: 343, endPoint x: 823, endPoint y: 329, distance: 213.2
click at [823, 329] on div "Janela de atendimento Grade de atendimento Capacidade Transportadoras Veículos …" at bounding box center [682, 303] width 1364 height 606
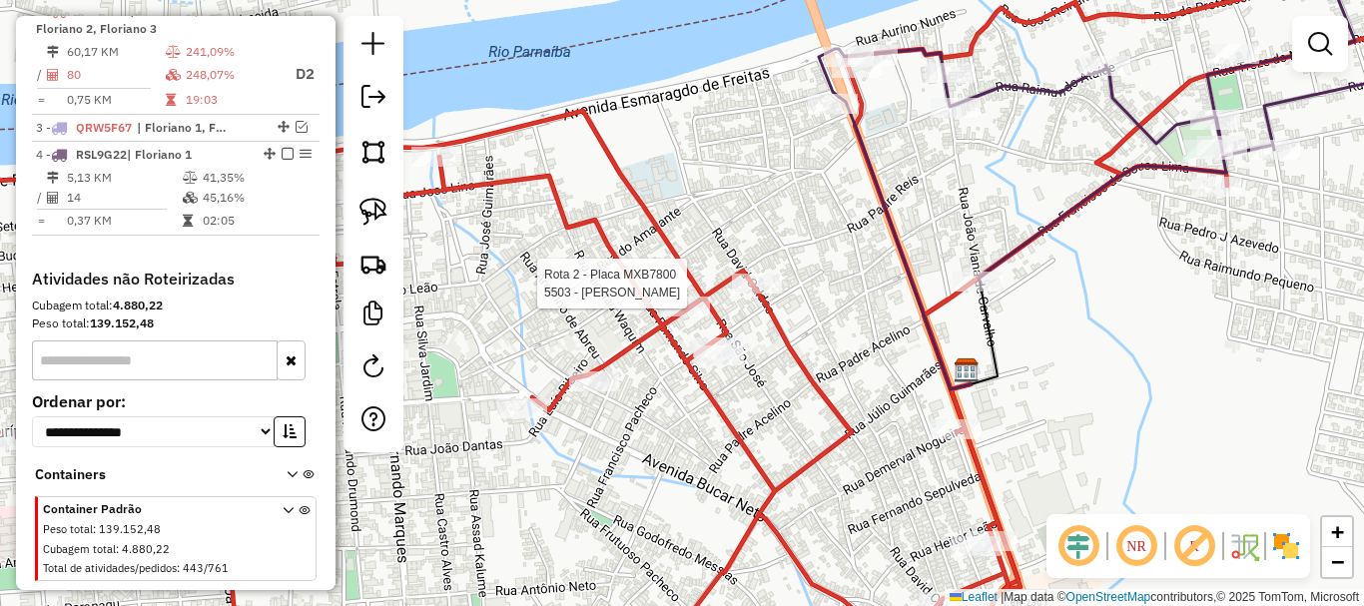
select select "**********"
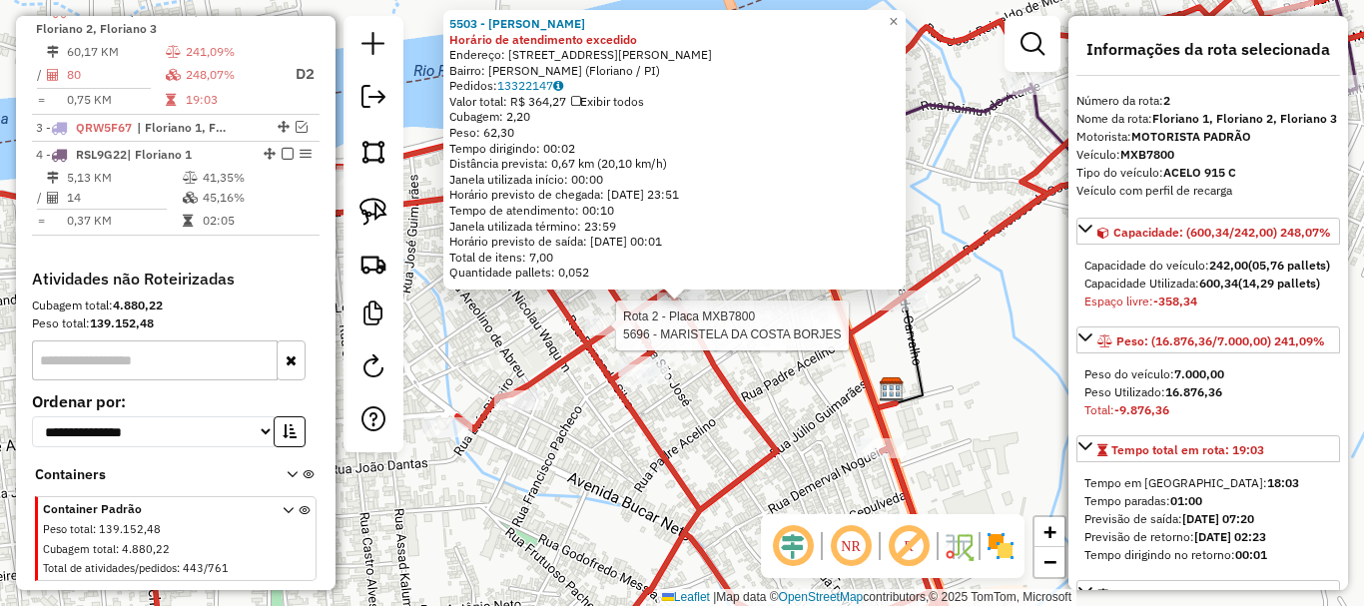
click at [614, 335] on div at bounding box center [610, 326] width 50 height 20
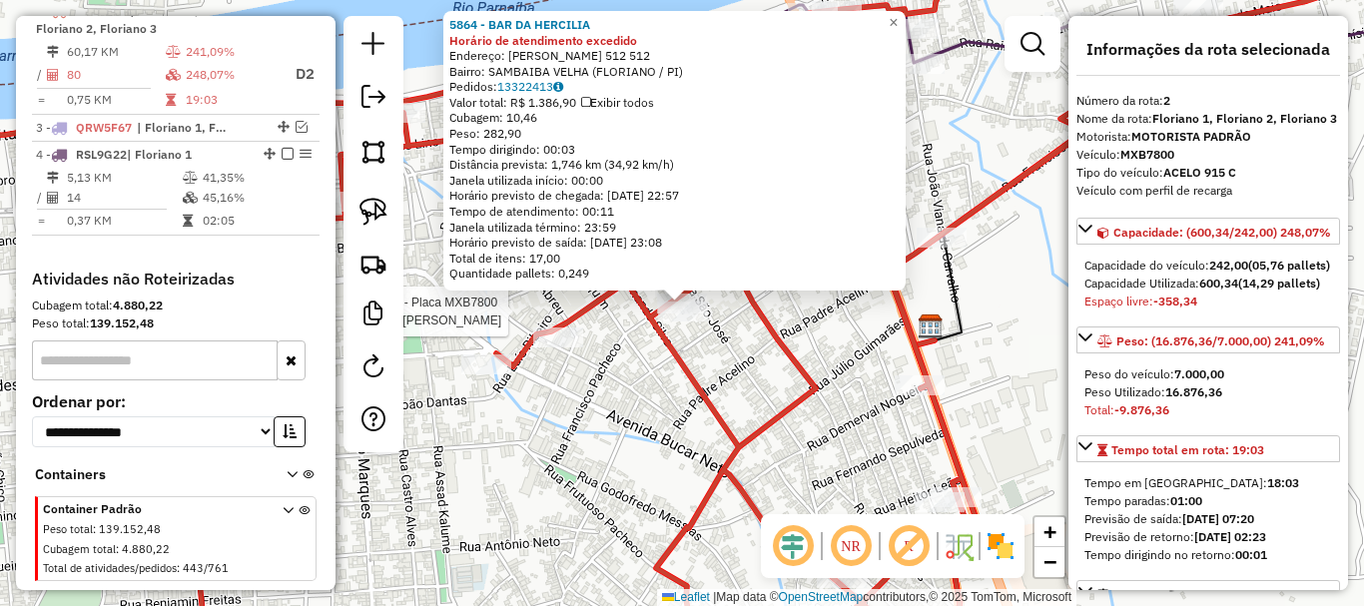
click at [691, 322] on div at bounding box center [683, 312] width 50 height 20
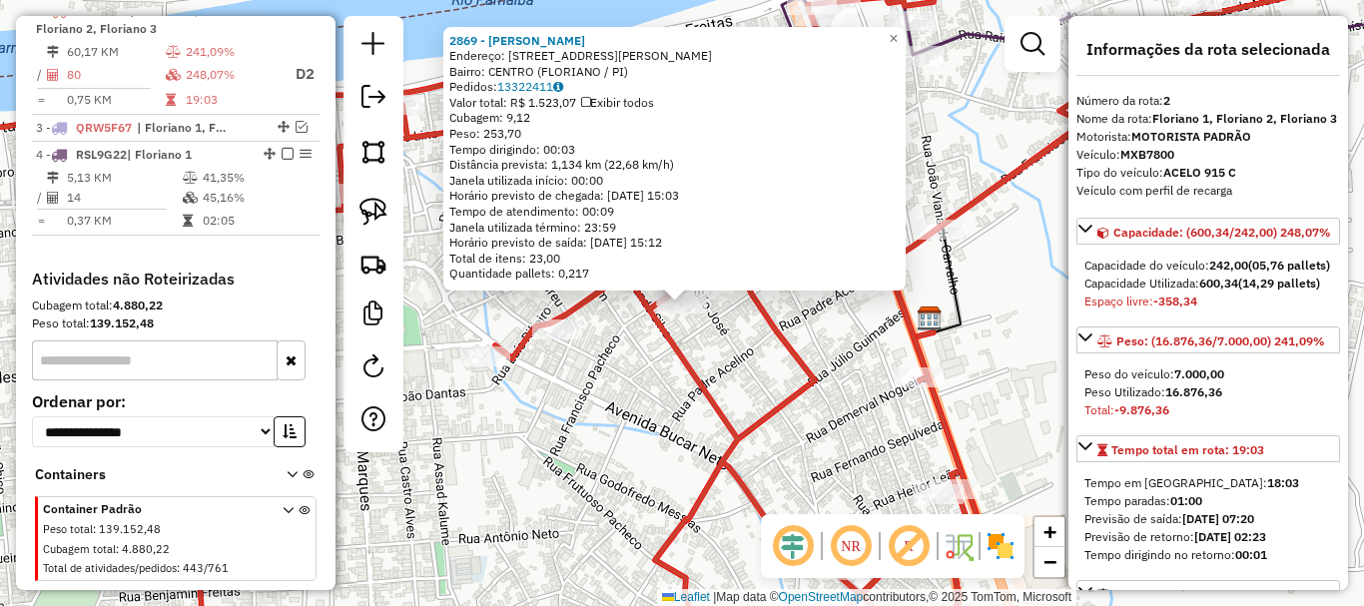
click at [693, 351] on div "2869 - LUCAS RAFAEL DA COSTA BORGES ANDRADE Endereço: R RUA FRANCISCO PACHECO 4…" at bounding box center [682, 303] width 1364 height 606
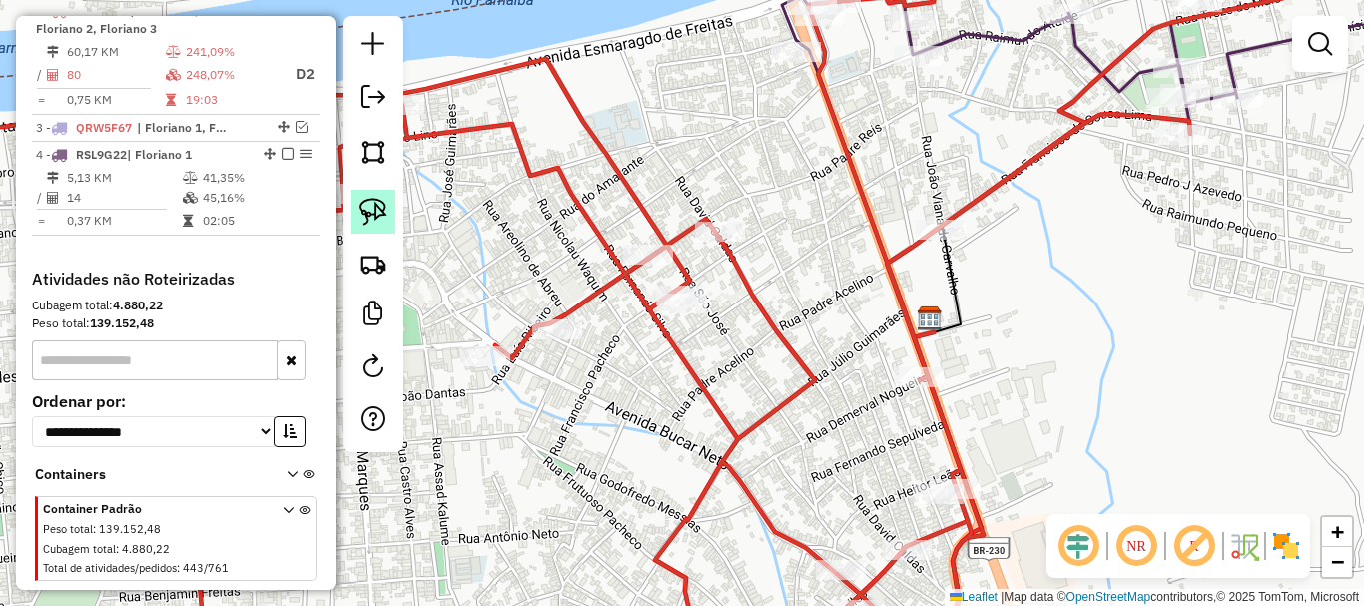
click at [361, 211] on img at bounding box center [373, 212] width 28 height 28
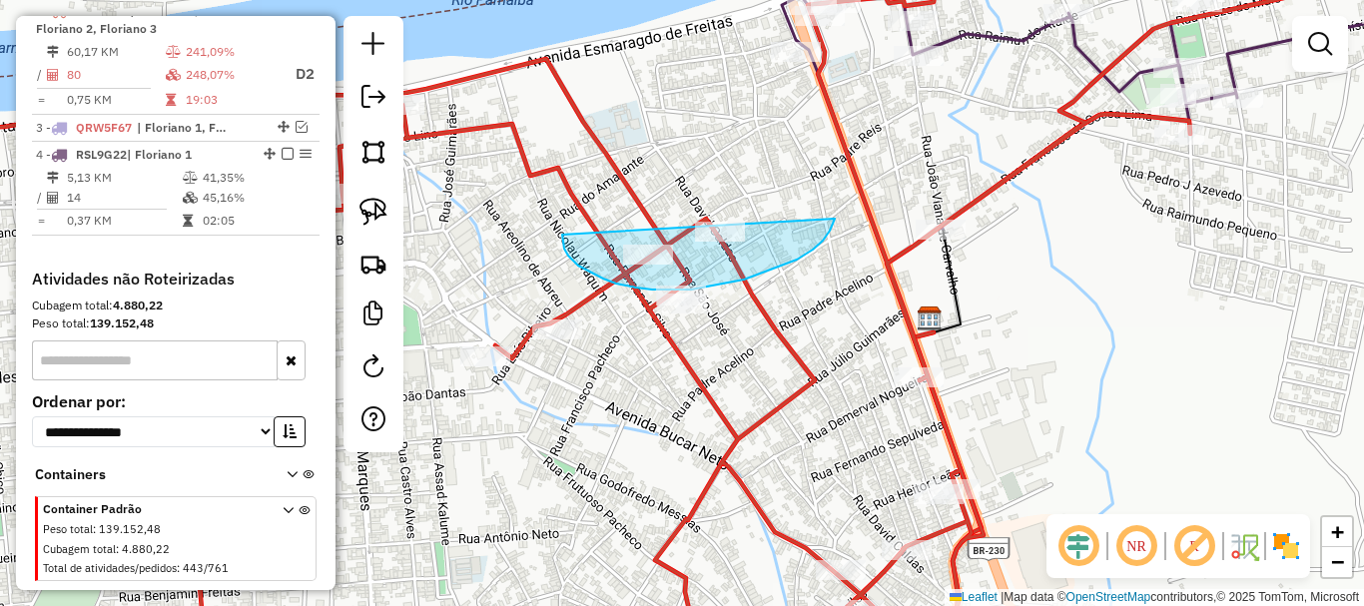
drag, startPoint x: 562, startPoint y: 235, endPoint x: 836, endPoint y: 213, distance: 274.5
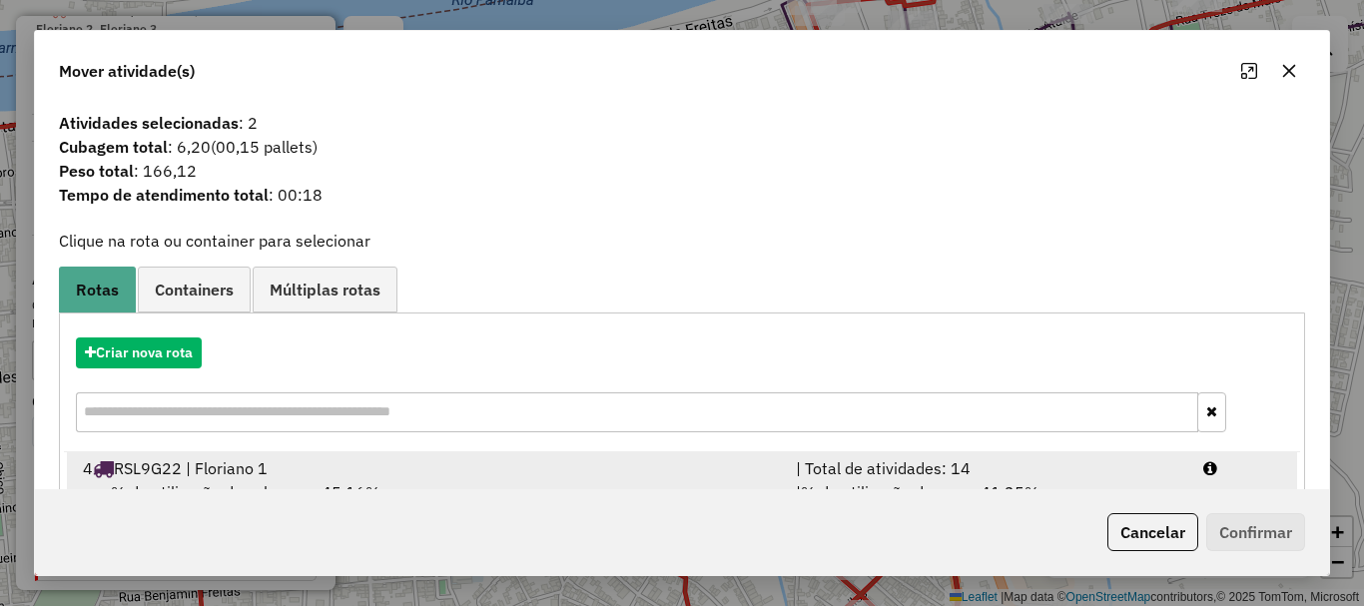
click at [261, 454] on li "4 RSL9G22 | Floriano 1 | Total de atividades: 14 % de utilização da cubagem: 45…" at bounding box center [682, 492] width 1230 height 81
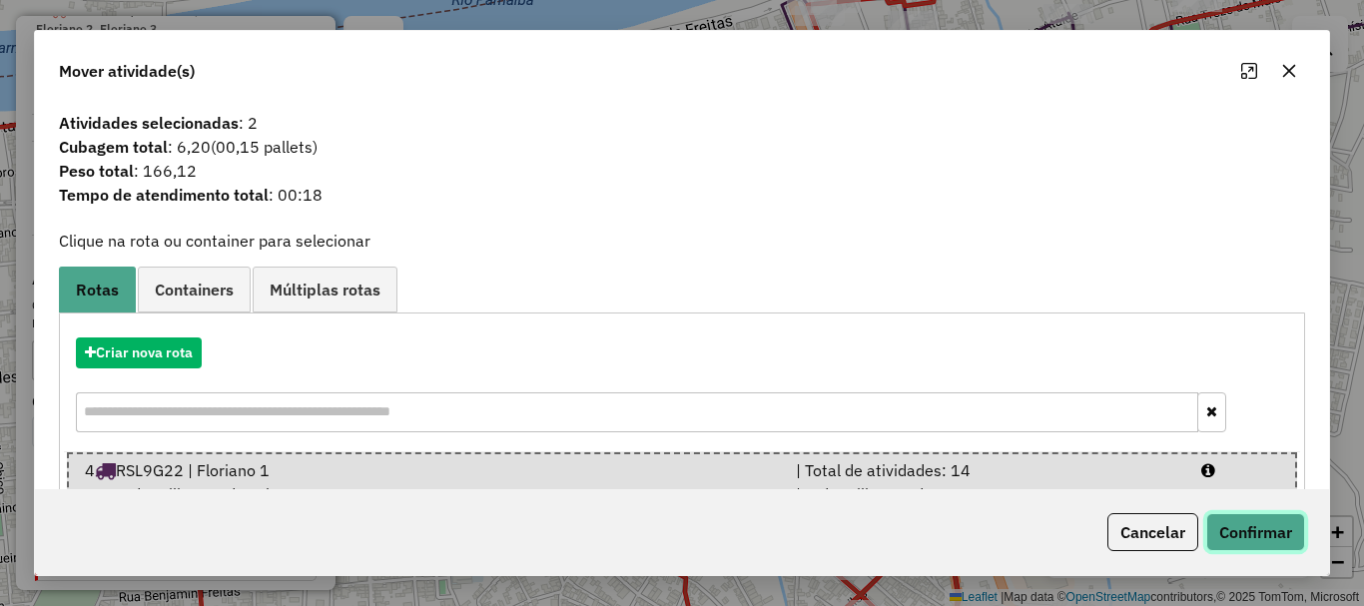
click at [1252, 542] on button "Confirmar" at bounding box center [1255, 532] width 99 height 38
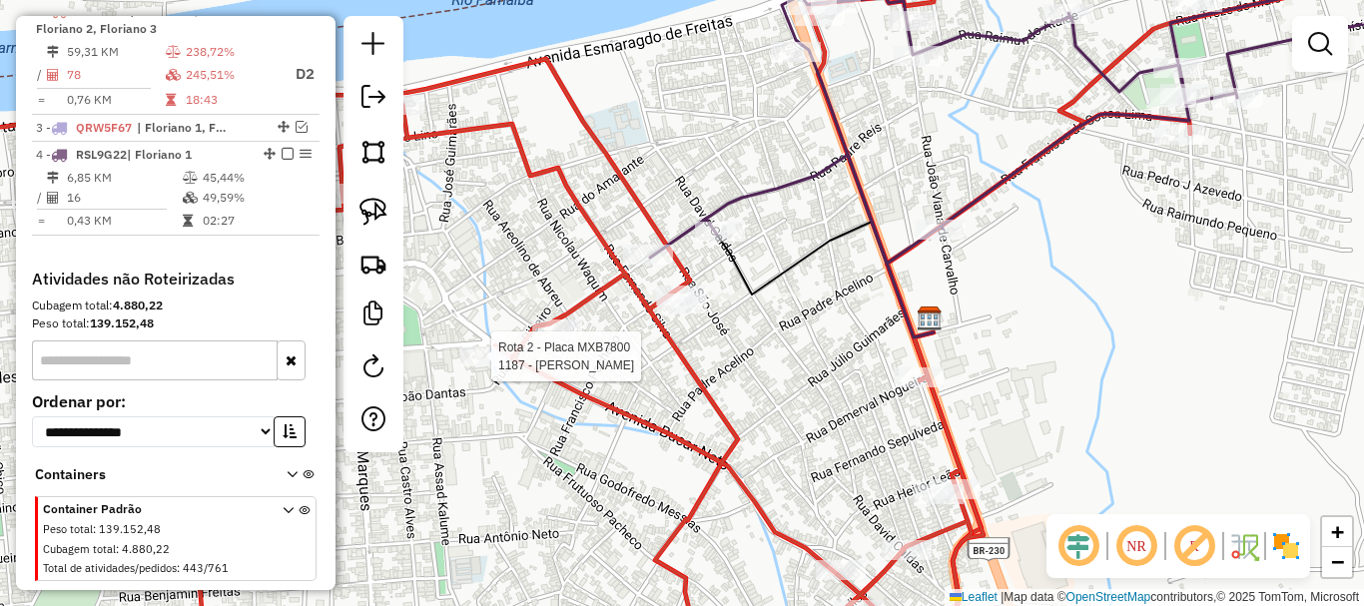
click at [491, 366] on div at bounding box center [485, 356] width 50 height 20
select select "**********"
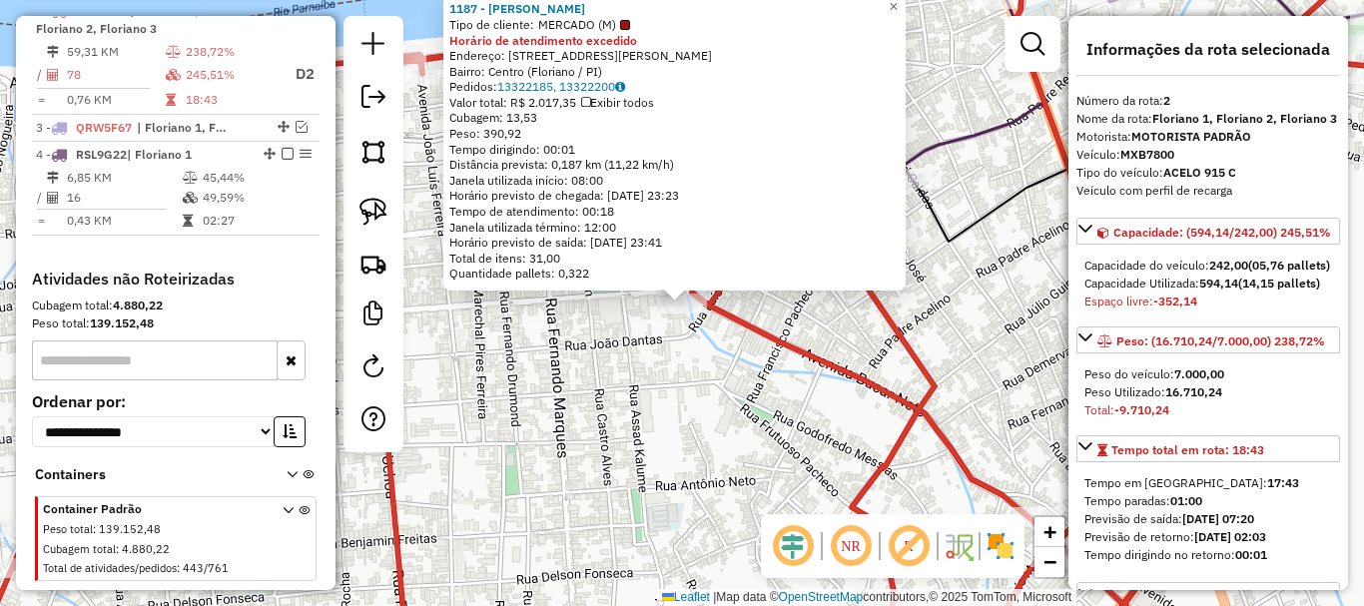
click at [532, 409] on div "1187 - MARIA DA GUIA DOS SANTOS SILVA Tipo de cliente: MERCADO (M) Horário de a…" at bounding box center [682, 303] width 1364 height 606
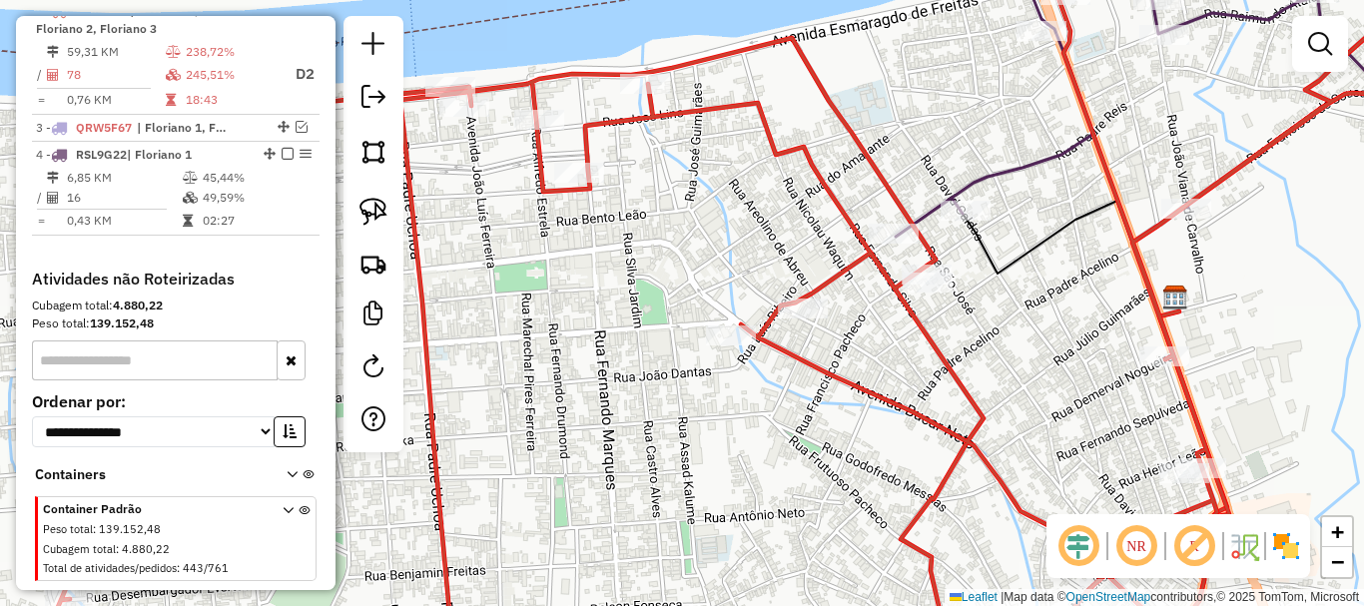
drag, startPoint x: 636, startPoint y: 430, endPoint x: 719, endPoint y: 478, distance: 95.7
click at [719, 482] on div "Janela de atendimento Grade de atendimento Capacidade Transportadoras Veículos …" at bounding box center [682, 303] width 1364 height 606
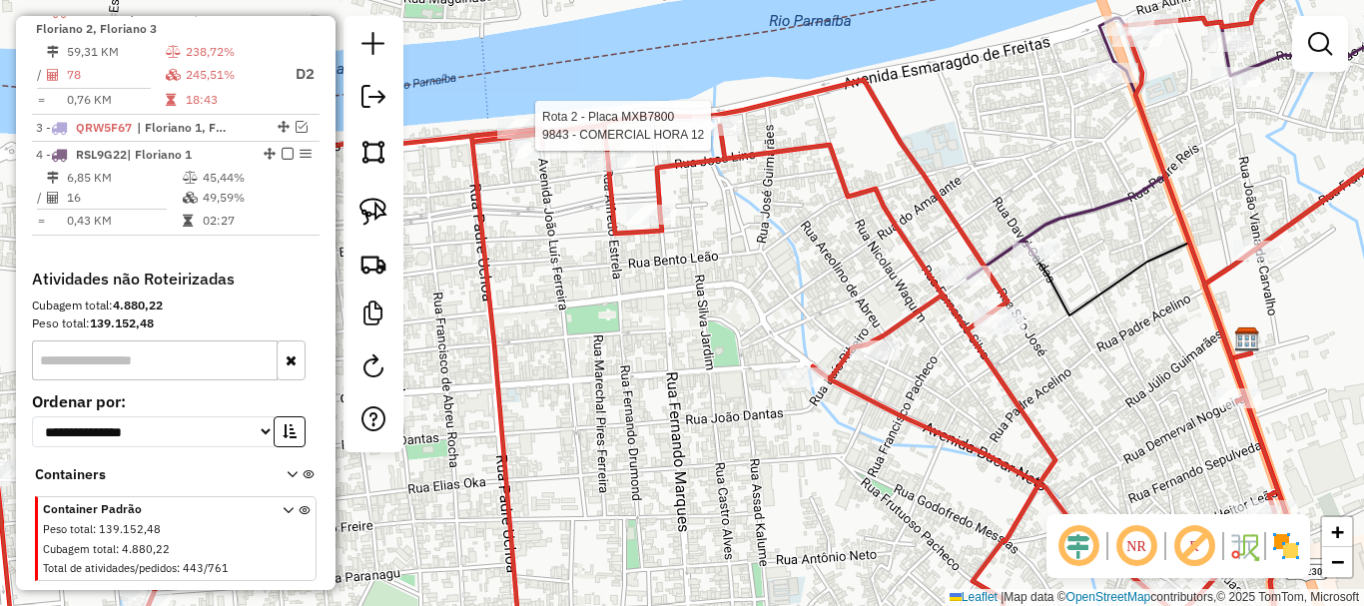
select select "**********"
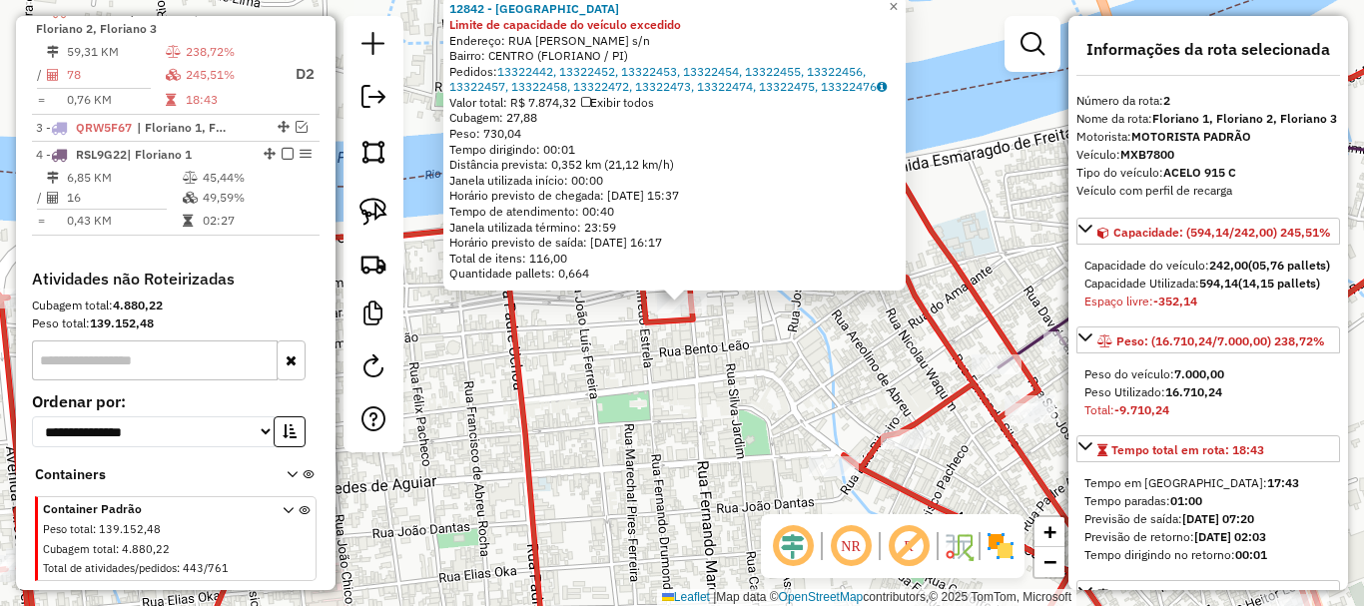
click at [601, 383] on div "Rota 2 - Placa MXB7800 12842 - REPUBLICA PUB 12842 - REPUBLICA PUB Limite de ca…" at bounding box center [682, 303] width 1364 height 606
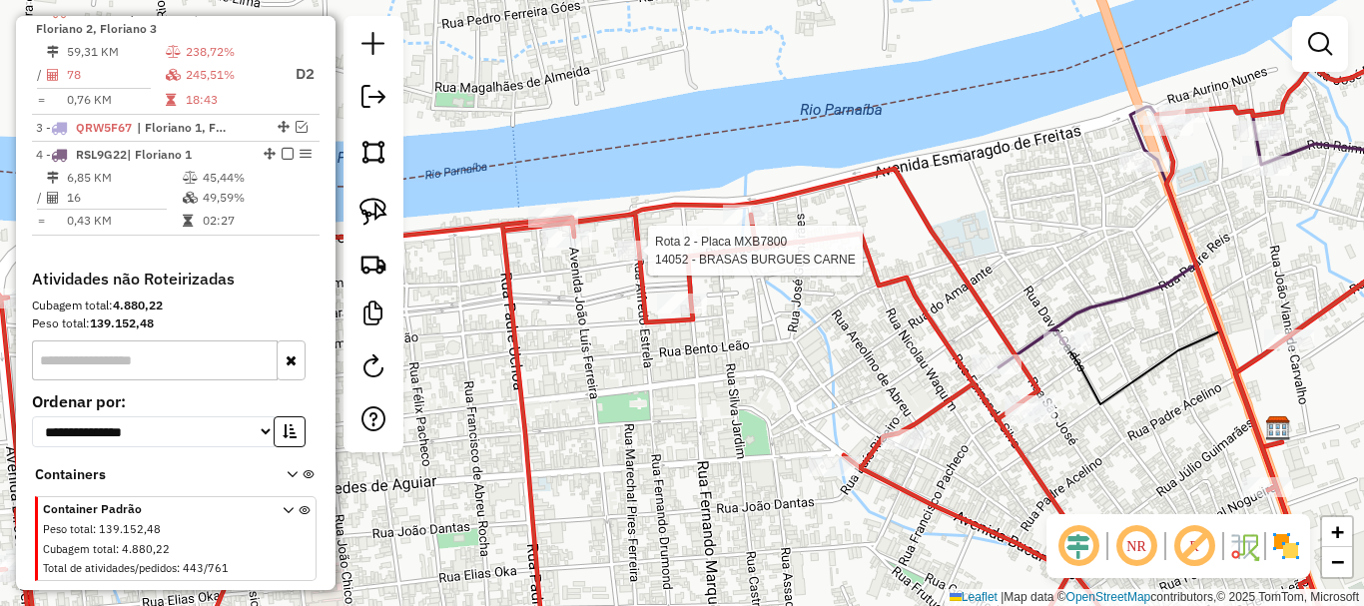
select select "**********"
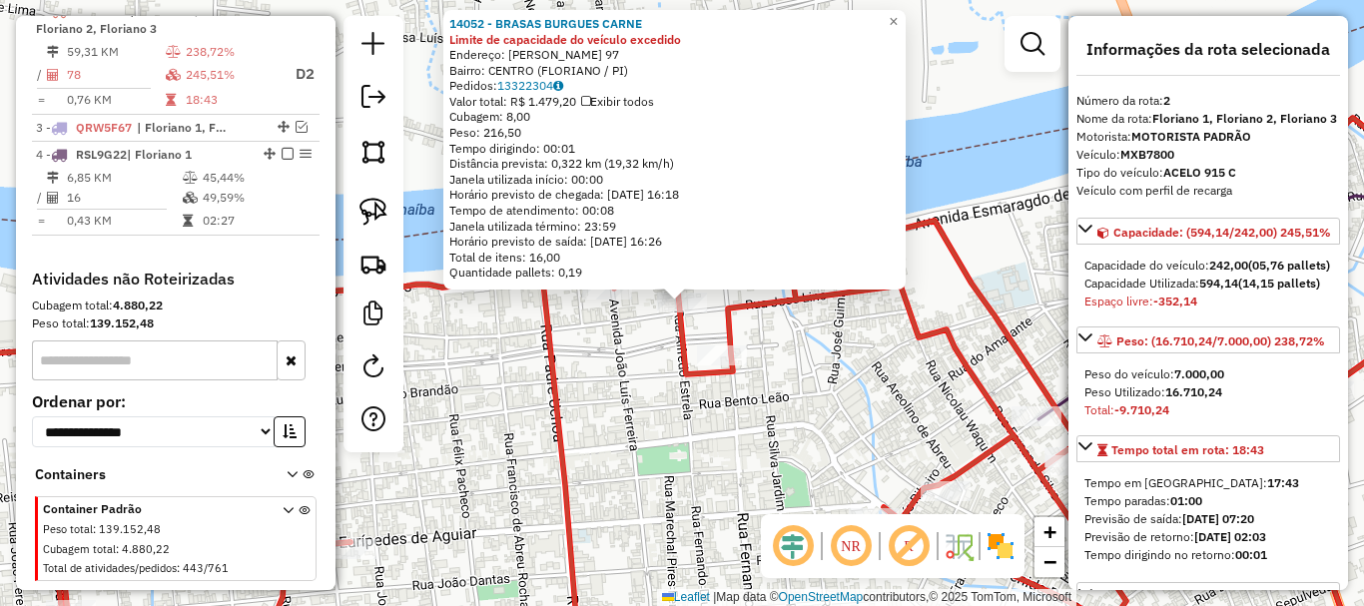
click at [620, 356] on div "14052 - BRASAS BURGUES CARNE Limite de capacidade do veículo excedido Endereço:…" at bounding box center [682, 303] width 1364 height 606
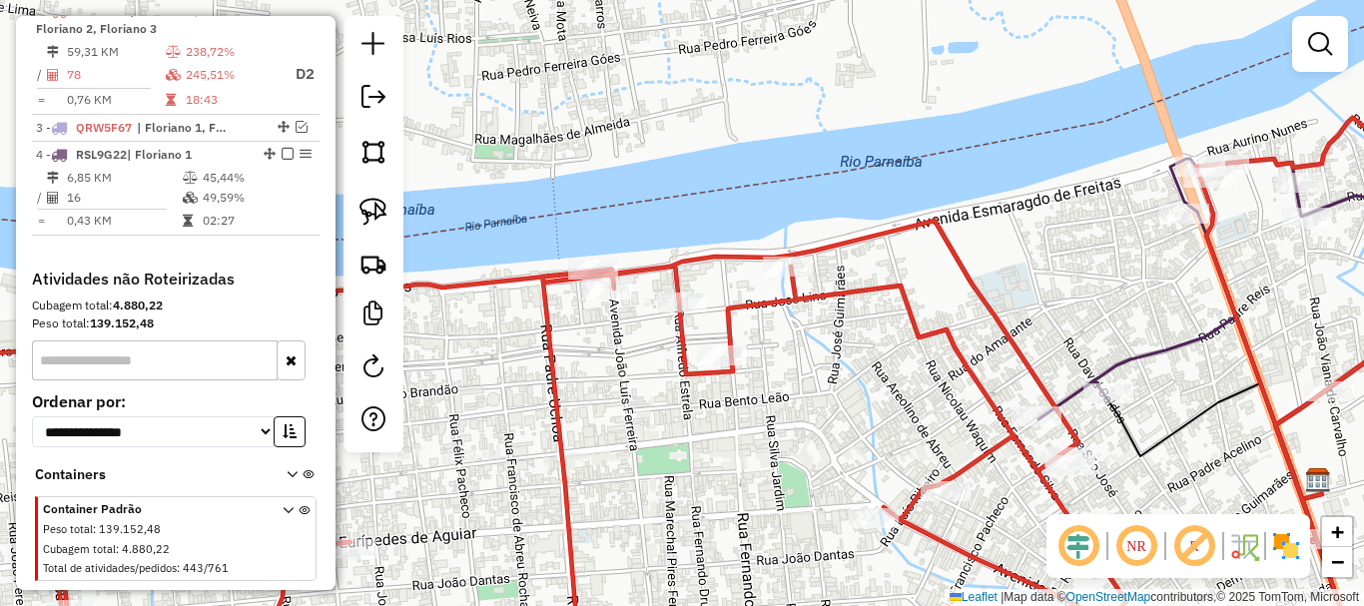
drag, startPoint x: 679, startPoint y: 452, endPoint x: 555, endPoint y: 150, distance: 326.9
click at [522, 123] on div "Janela de atendimento Grade de atendimento Capacidade Transportadoras Veículos …" at bounding box center [682, 303] width 1364 height 606
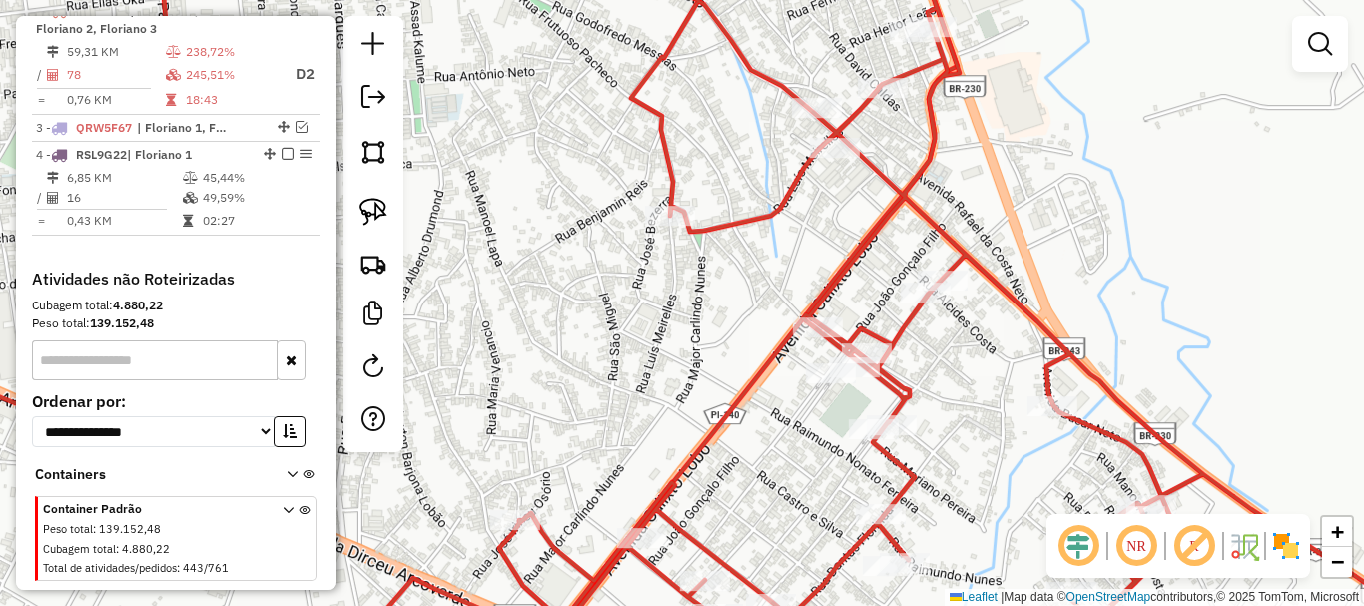
drag, startPoint x: 916, startPoint y: 321, endPoint x: 843, endPoint y: 397, distance: 105.9
click at [846, 392] on div "Rota 2 - Placa MXB7800 7709 - FLUTUANTE SERVIÇOS E ALIMENTOS LTDA Janela de ate…" at bounding box center [682, 303] width 1364 height 606
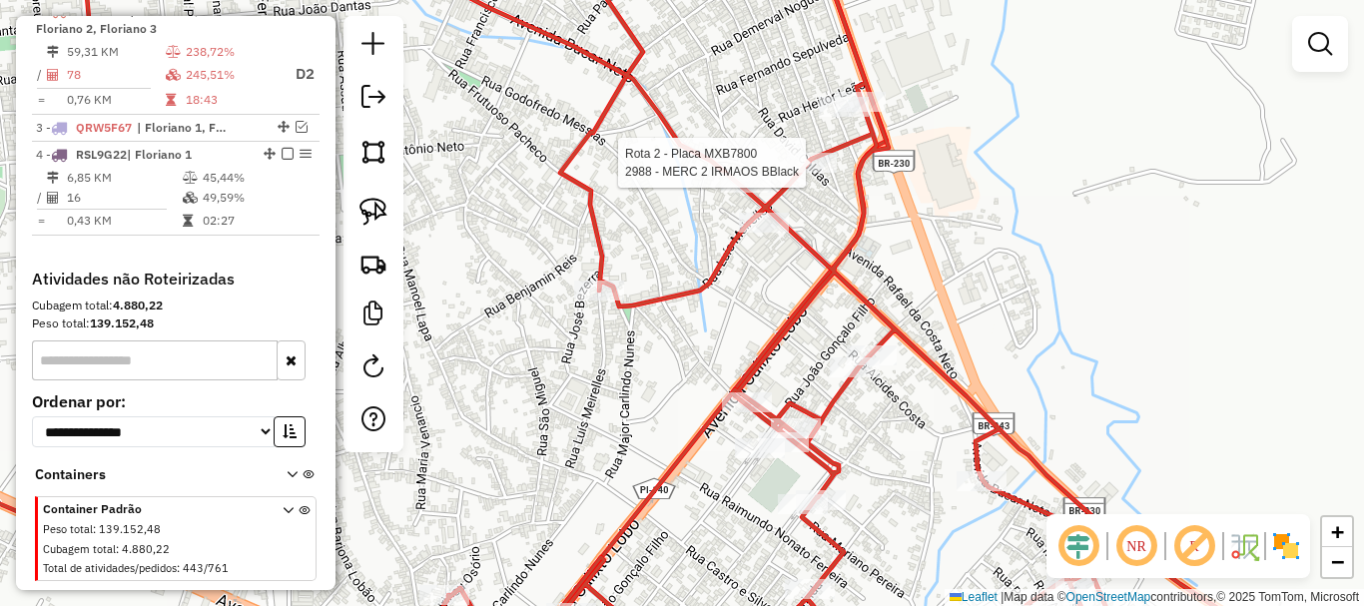
select select "**********"
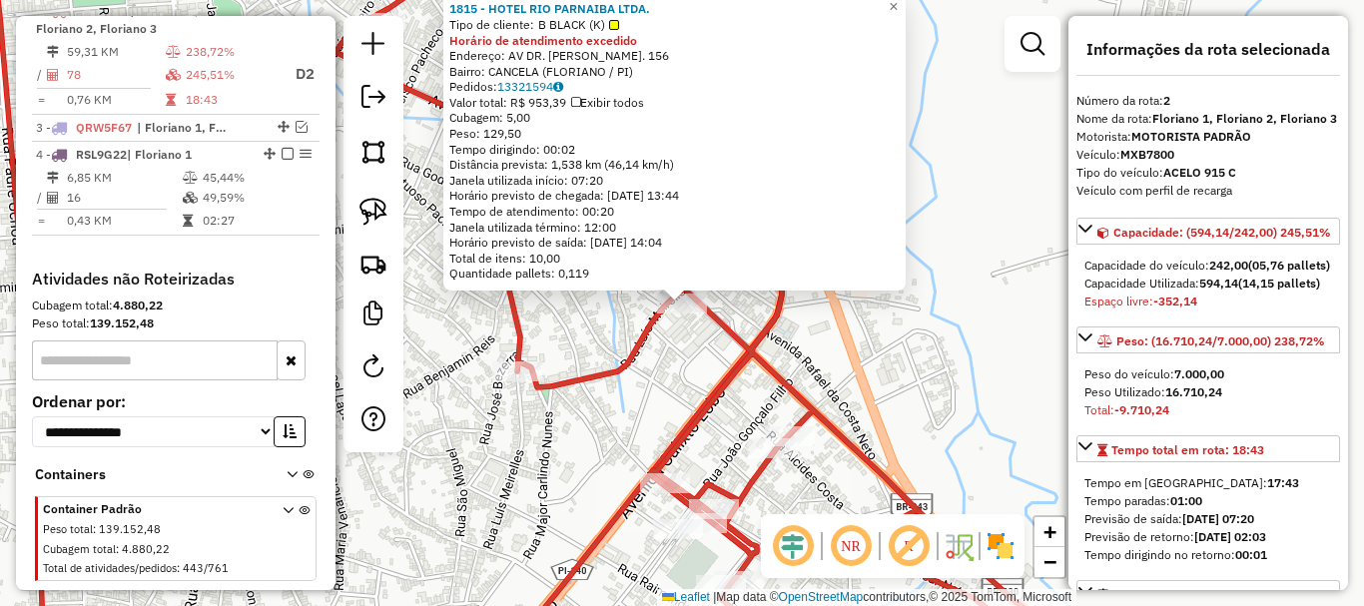
click at [655, 362] on div "1815 - HOTEL RIO PARNAIBA LTDA. Tipo de cliente: B BLACK (K) Horário de atendim…" at bounding box center [682, 303] width 1364 height 606
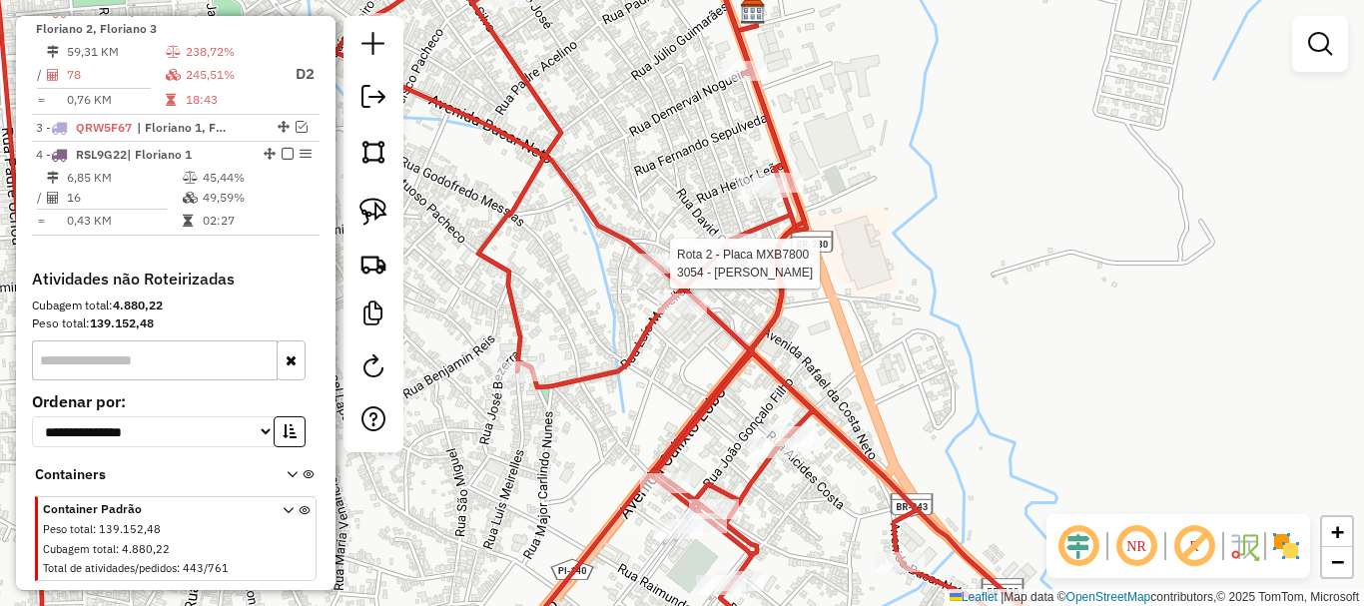
select select "**********"
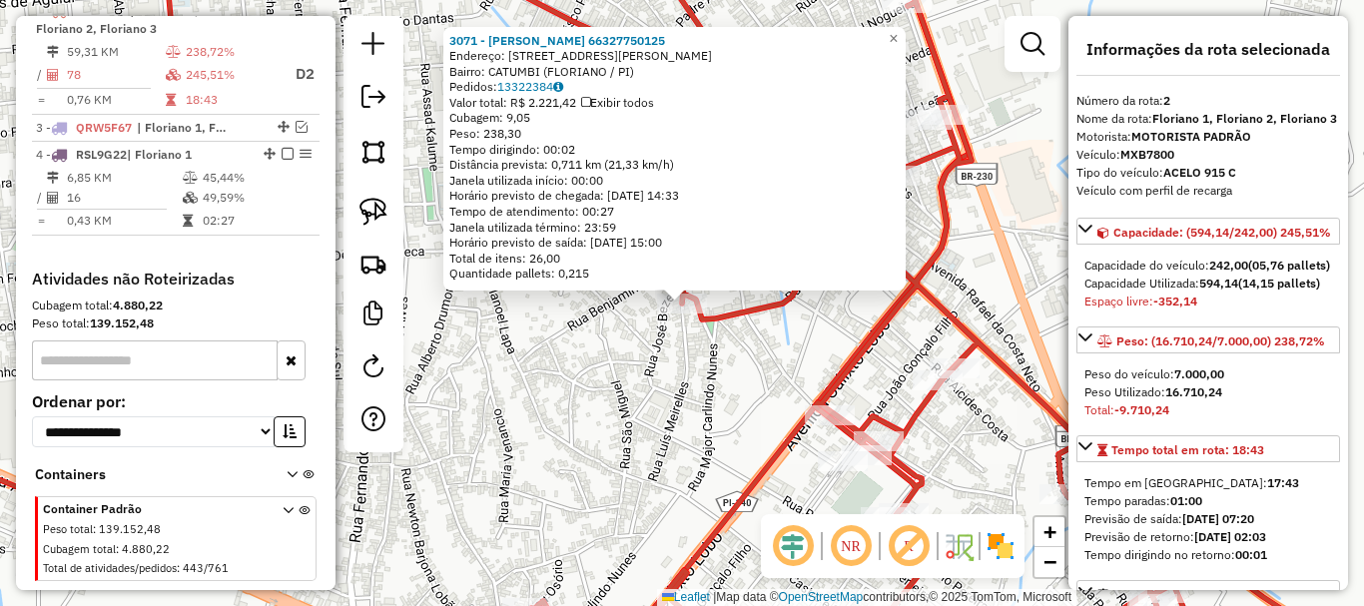
click at [729, 368] on div "3071 - JOSE EDMILSON DE MOURA 66327750125 Endereço: R MAJOR CARLINDO NUNES 915-…" at bounding box center [682, 303] width 1364 height 606
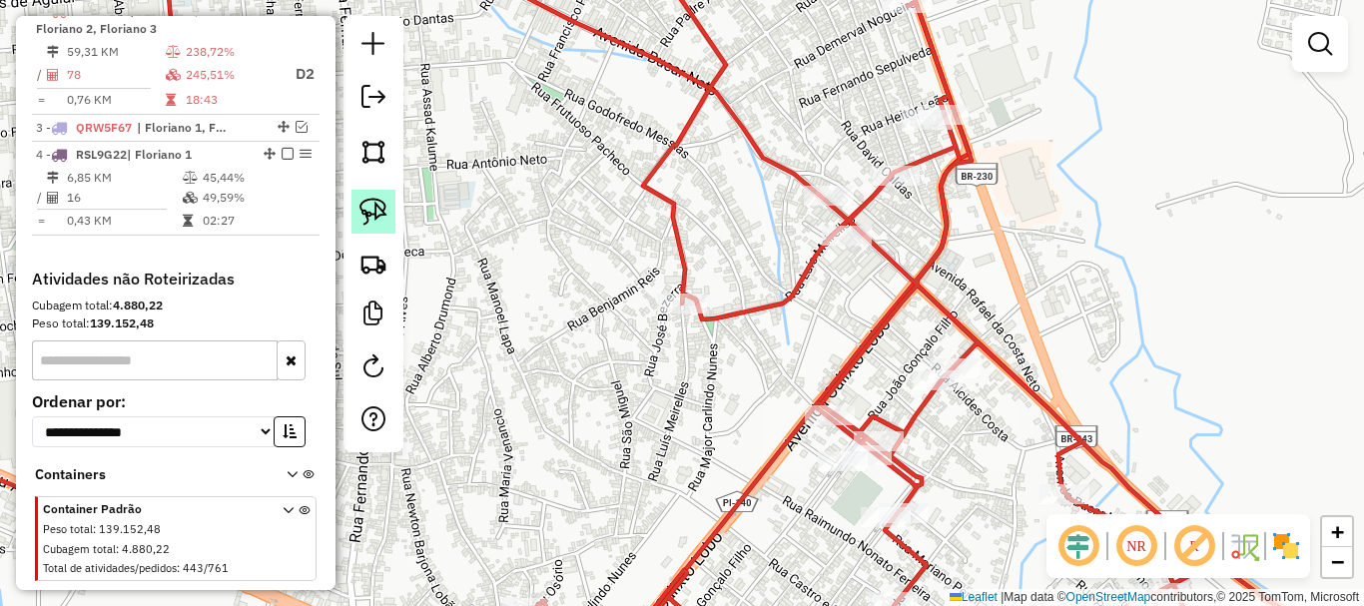
click at [388, 222] on link at bounding box center [373, 212] width 44 height 44
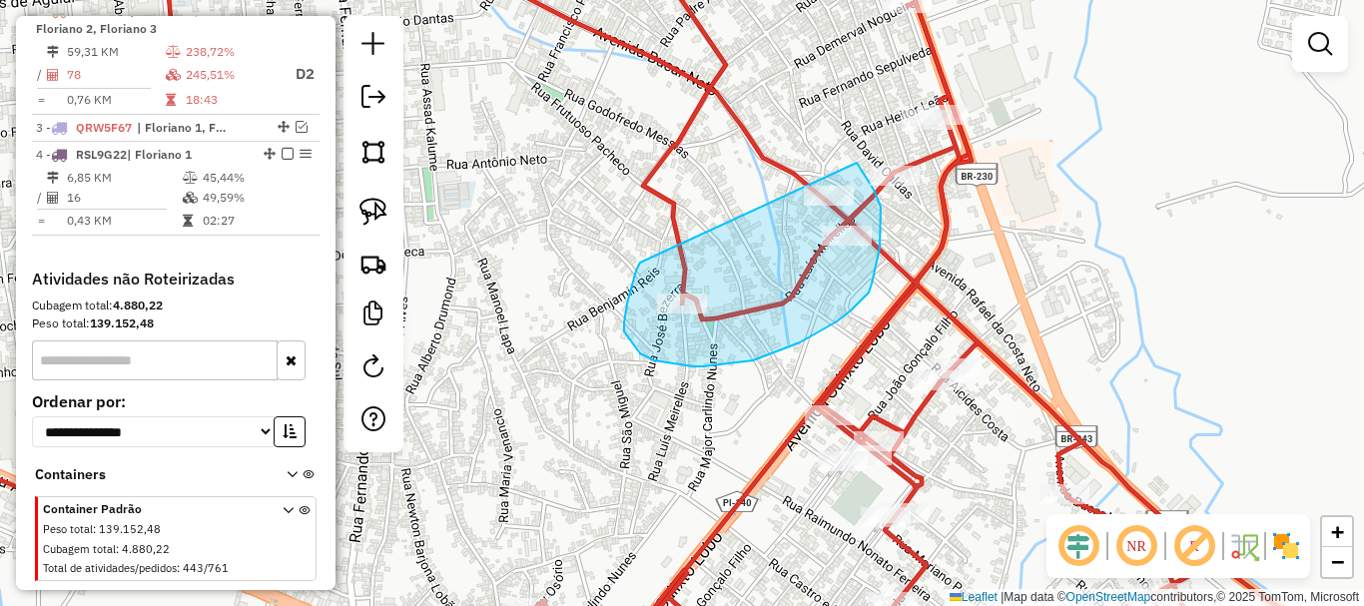
drag, startPoint x: 627, startPoint y: 304, endPoint x: 853, endPoint y: 160, distance: 267.6
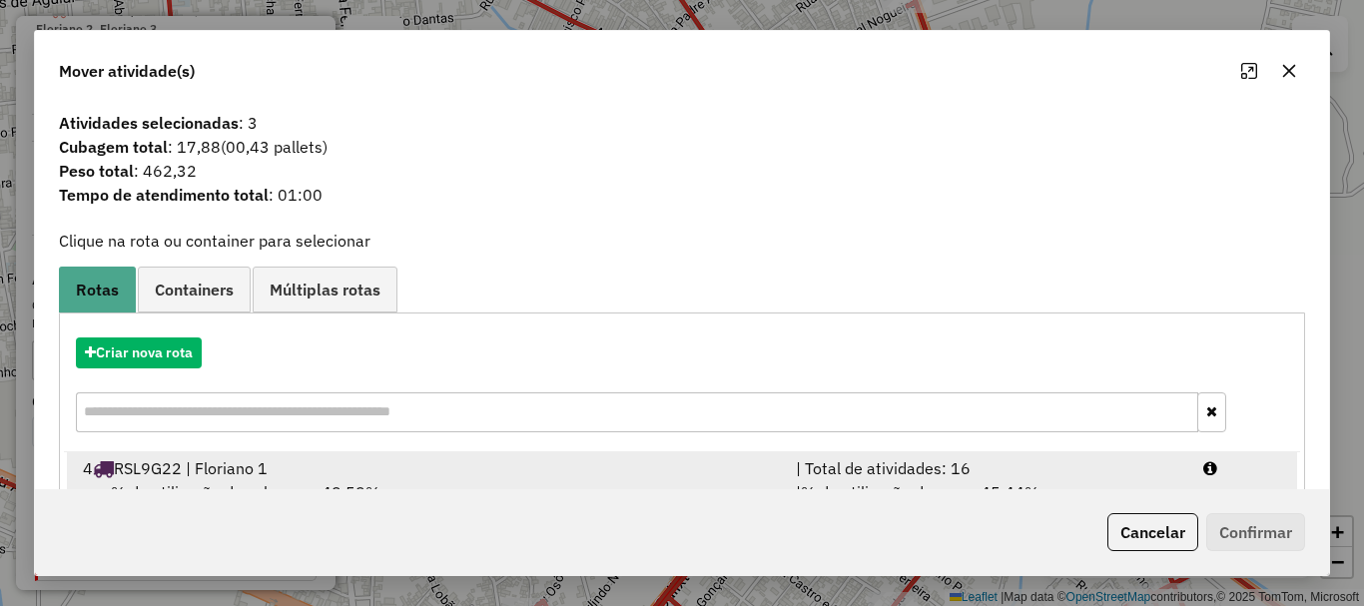
click at [327, 467] on div "4 RSL9G22 | Floriano 1" at bounding box center [427, 468] width 713 height 24
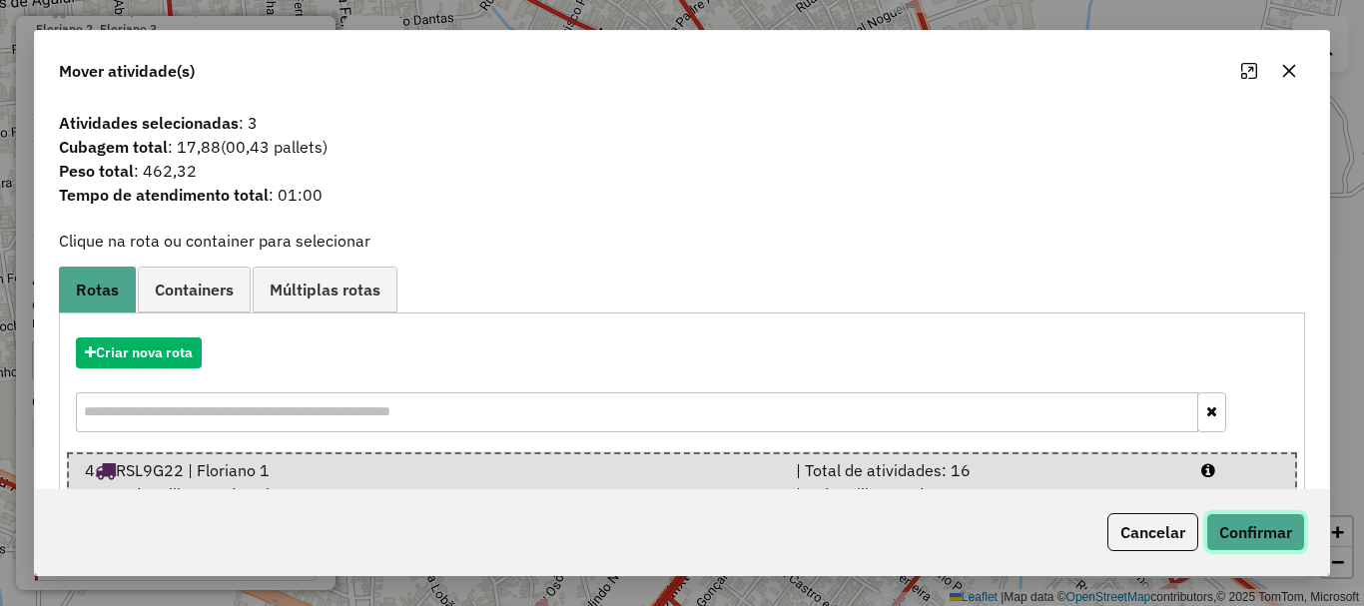
click at [1265, 522] on button "Confirmar" at bounding box center [1255, 532] width 99 height 38
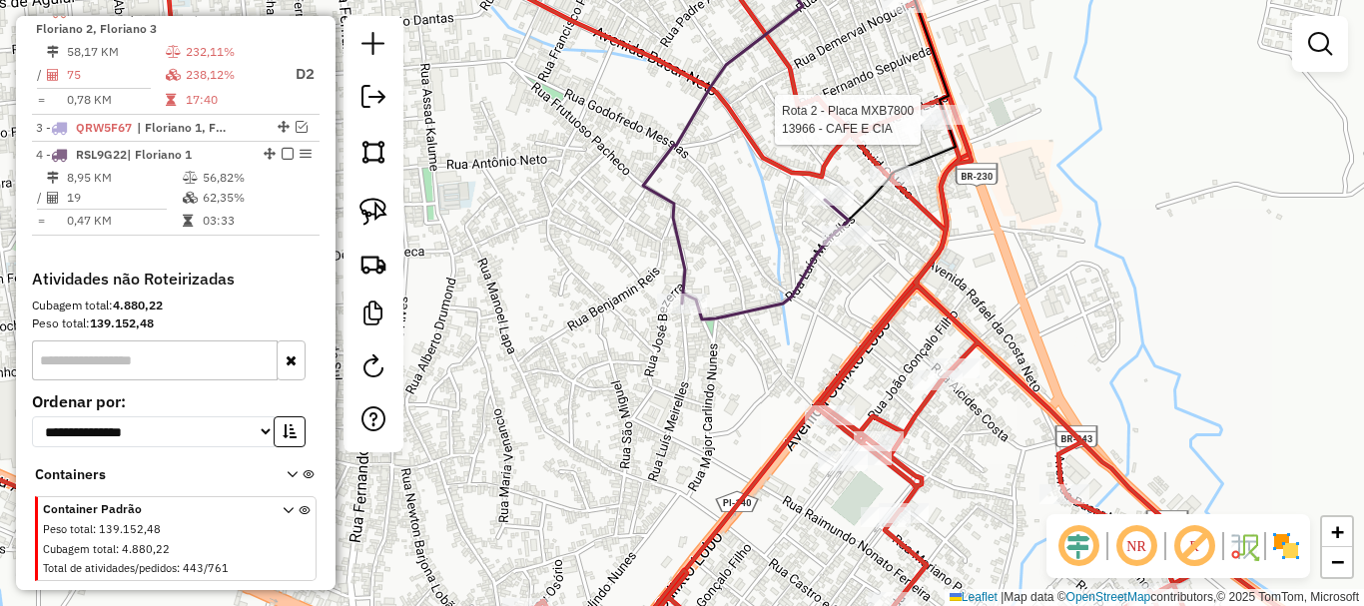
select select "**********"
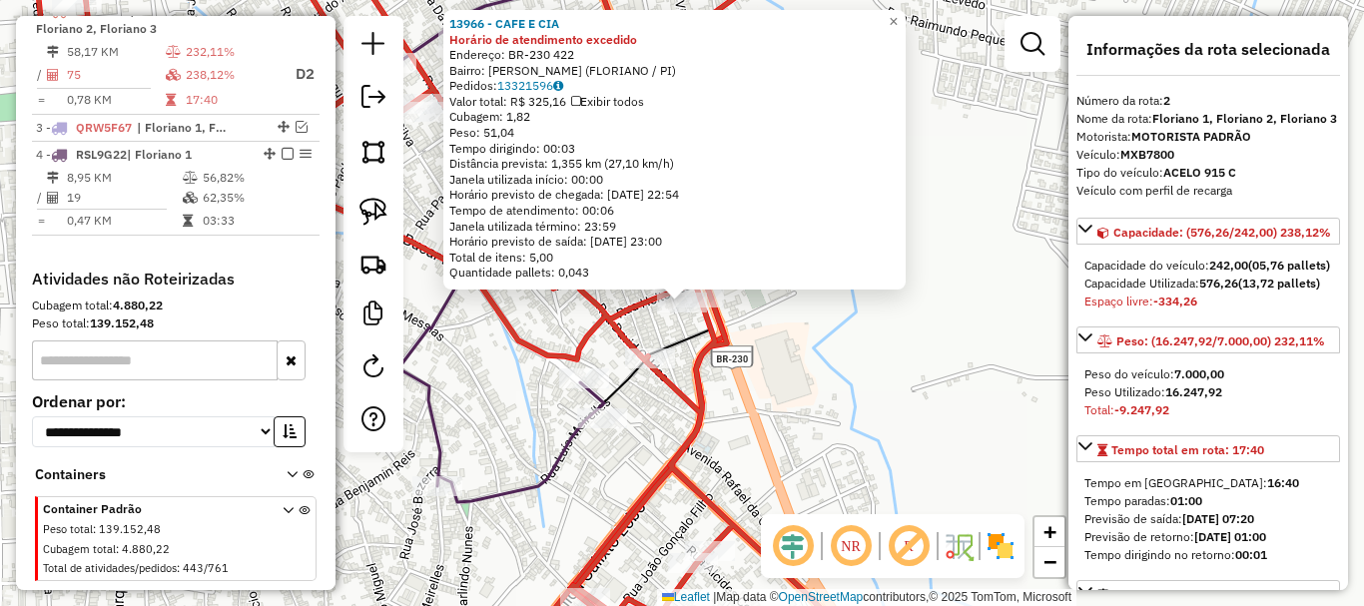
click at [835, 346] on div "13966 - CAFE E CIA Horário de atendimento excedido Endereço: BR-230 422 Bairro:…" at bounding box center [682, 303] width 1364 height 606
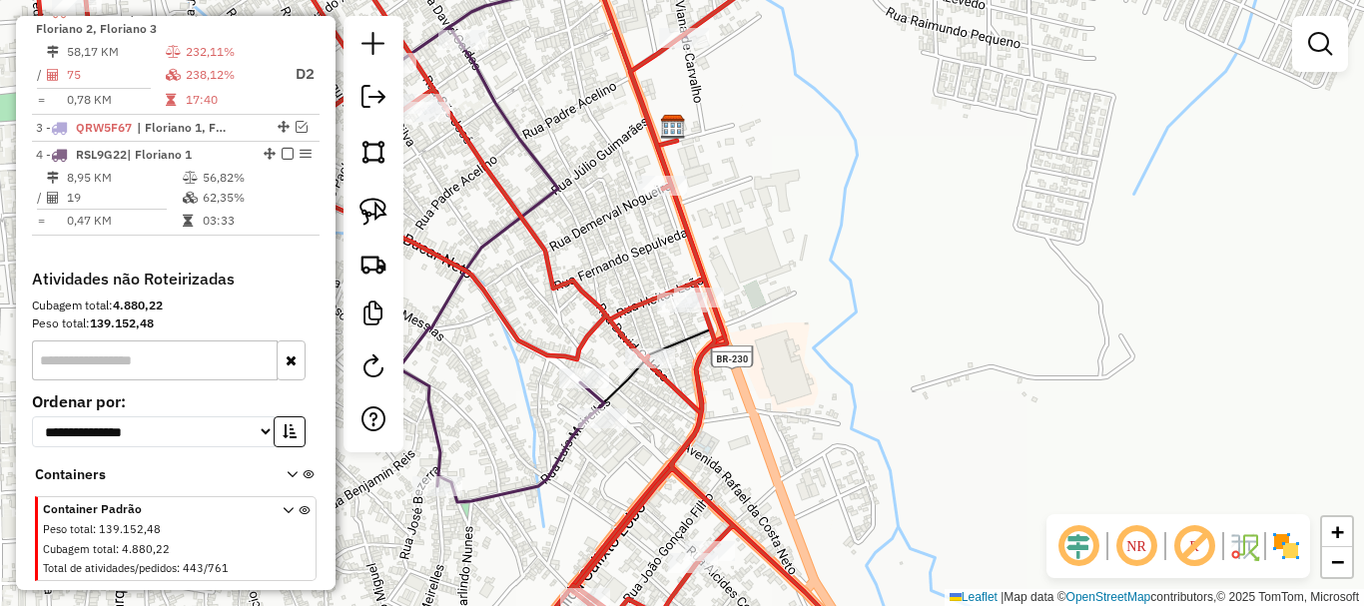
drag, startPoint x: 854, startPoint y: 353, endPoint x: 858, endPoint y: 334, distance: 19.4
click at [857, 351] on div "13966 - CAFE E CIA Horário de atendimento excedido Endereço: BR-230 422 Bairro:…" at bounding box center [682, 303] width 1364 height 606
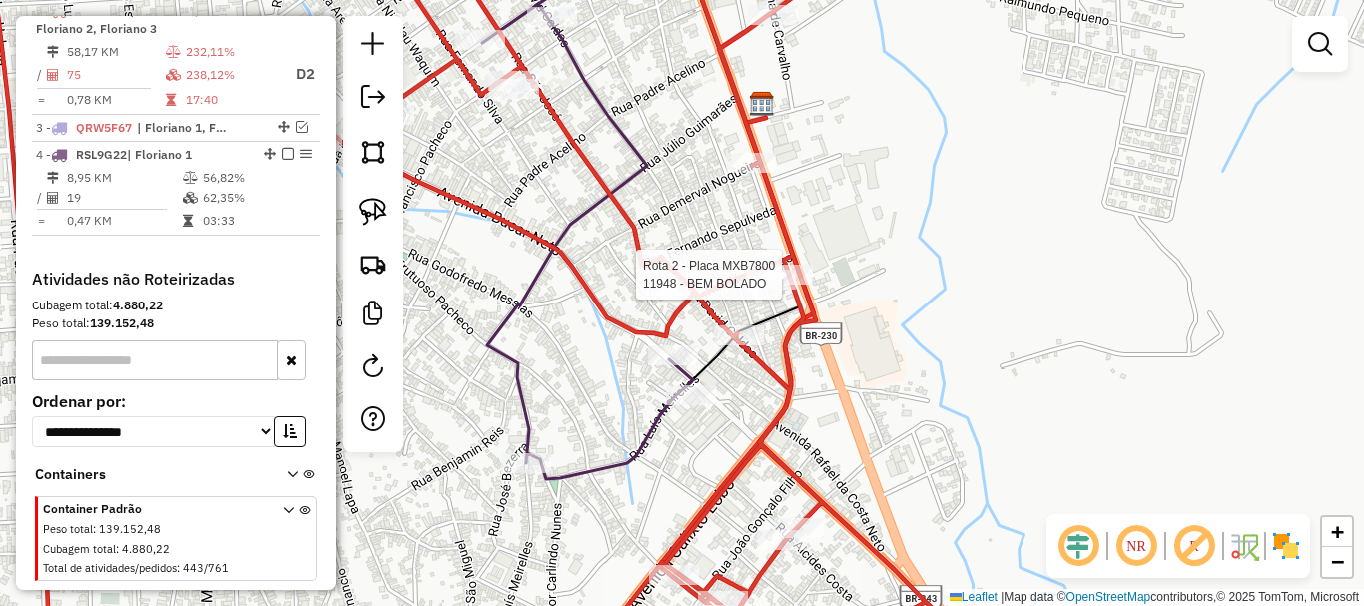
select select "**********"
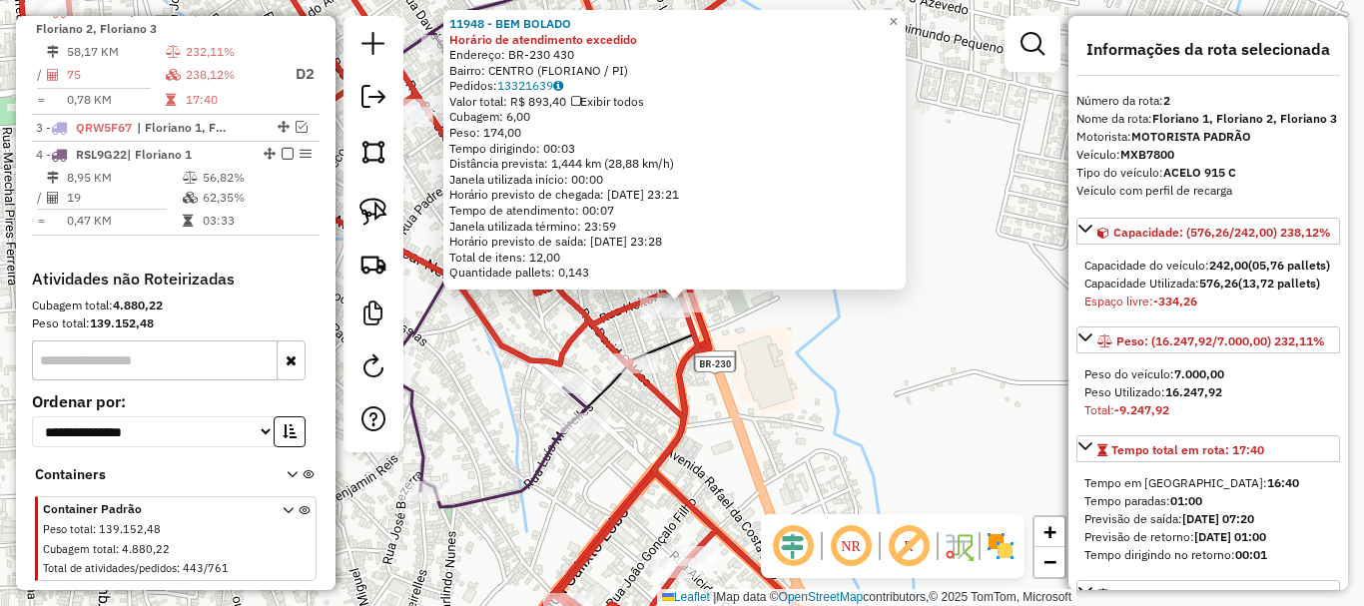
click at [784, 329] on div "11948 - BEM BOLADO Horário de atendimento excedido Endereço: BR-230 430 Bairro:…" at bounding box center [682, 303] width 1364 height 606
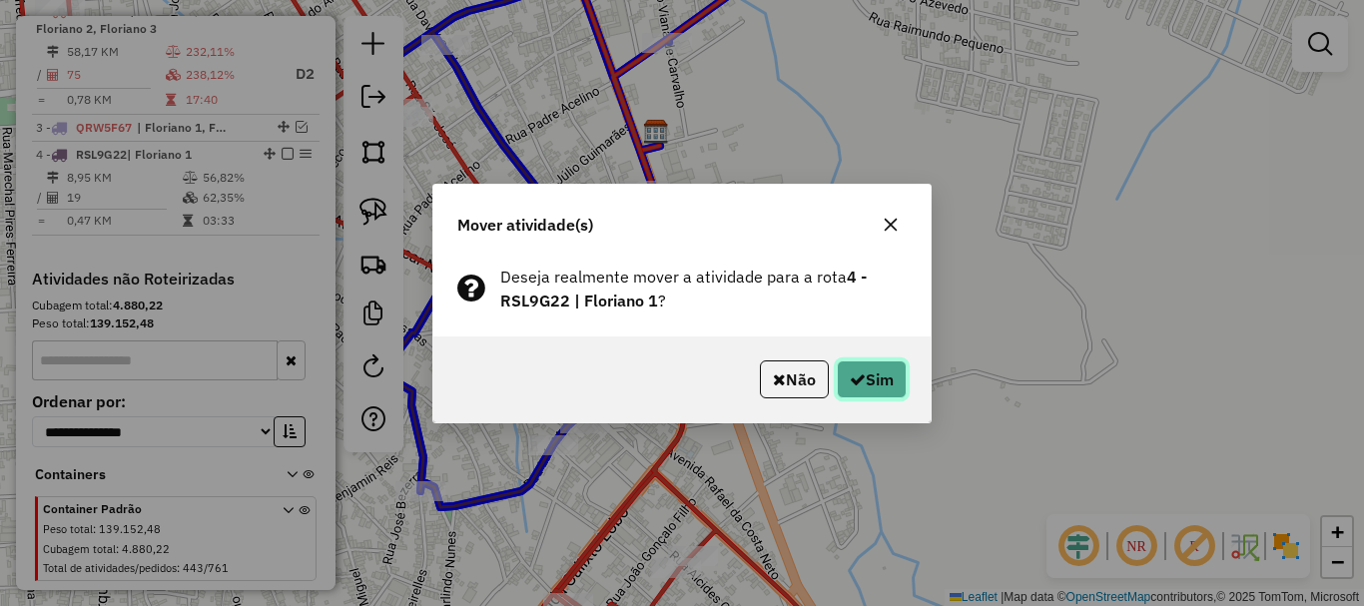
click at [867, 366] on button "Sim" at bounding box center [872, 379] width 70 height 38
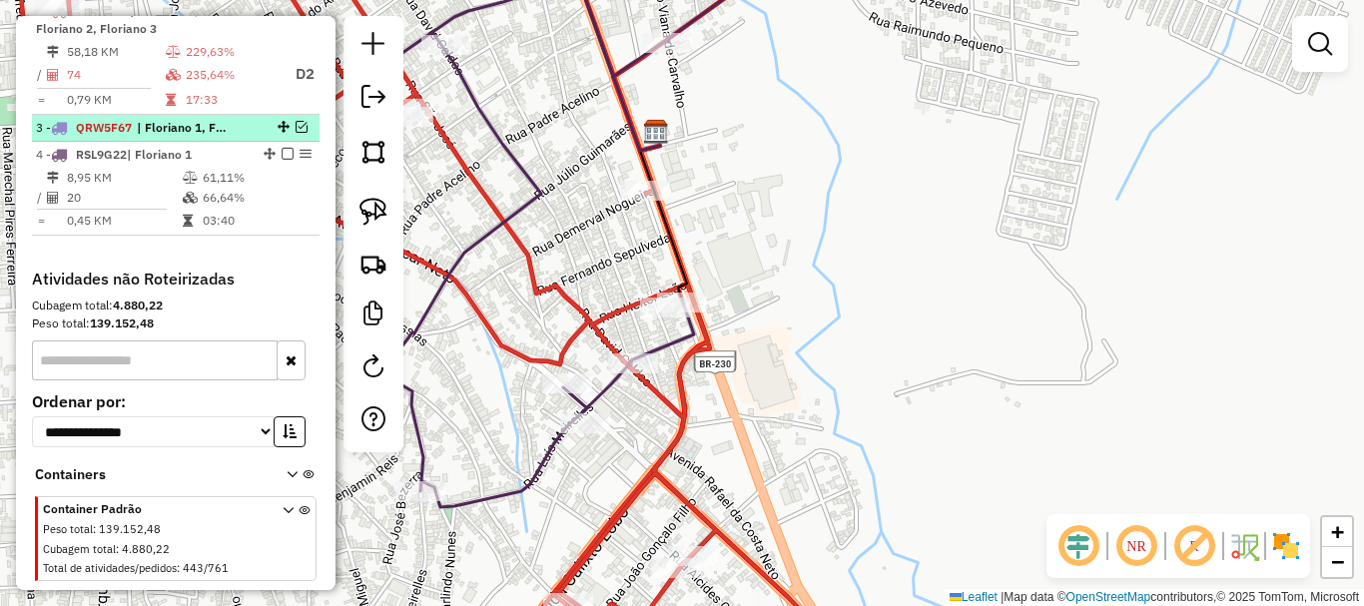
click at [296, 133] on em at bounding box center [302, 127] width 12 height 12
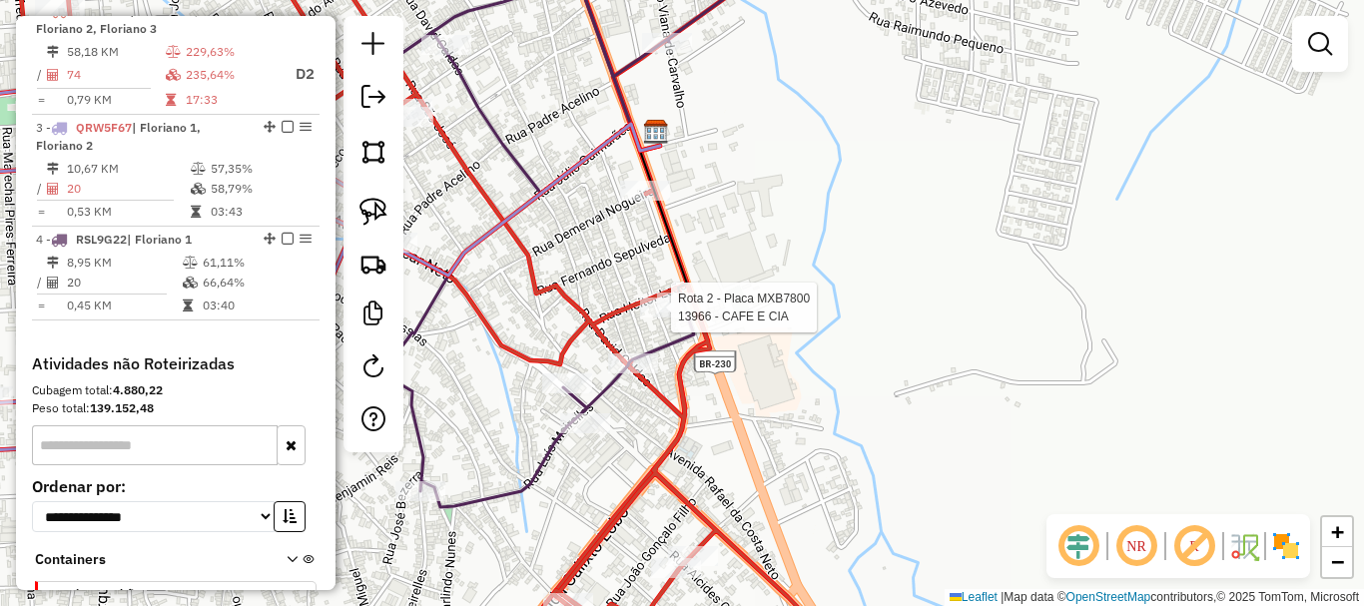
select select "**********"
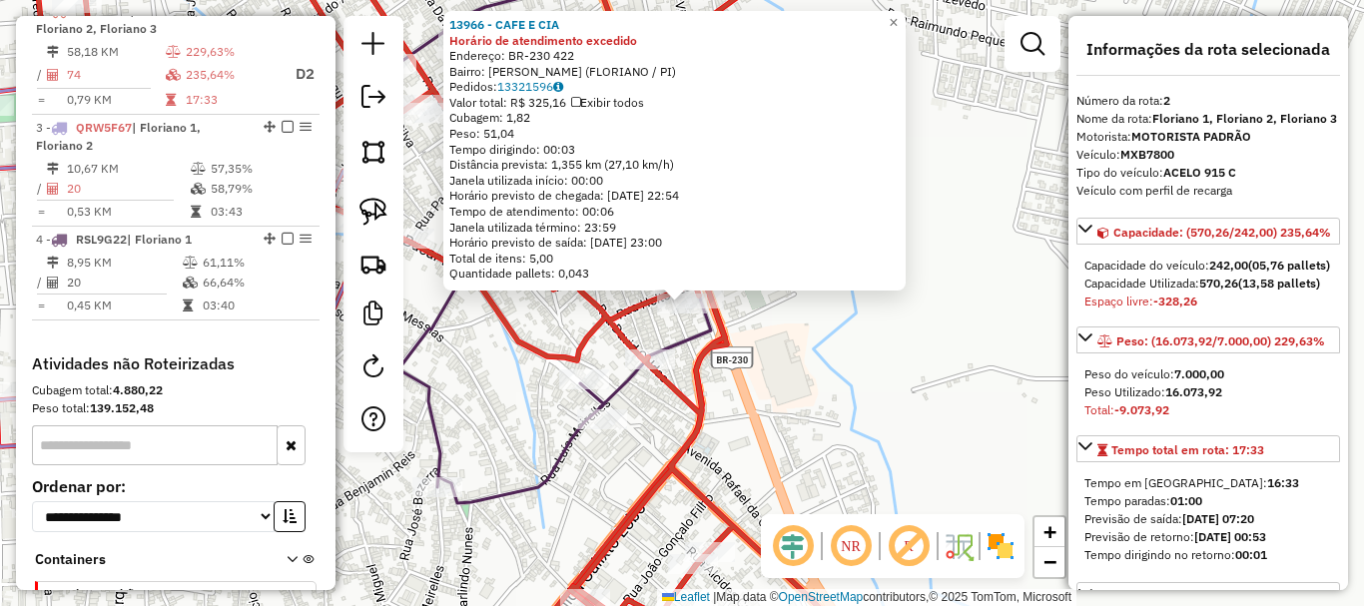
click at [779, 348] on div "Rota 2 - Placa MXB7800 13966 - CAFE E CIA 13966 - CAFE E CIA Horário de atendim…" at bounding box center [682, 303] width 1364 height 606
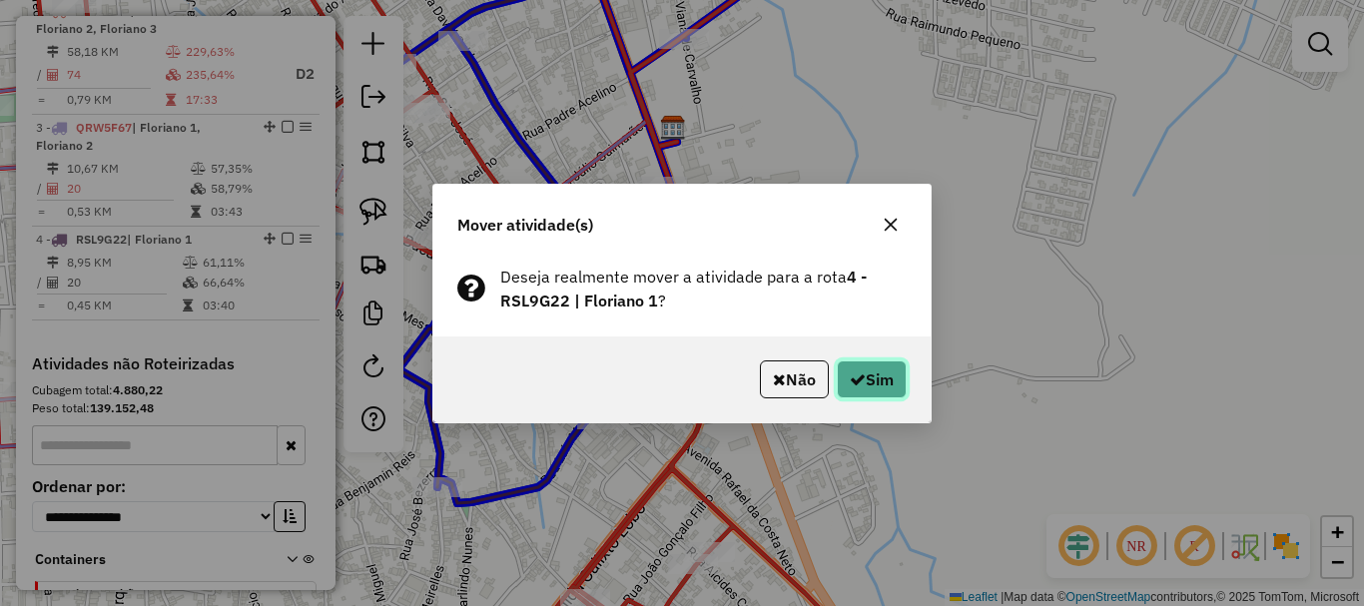
click at [845, 374] on button "Sim" at bounding box center [872, 379] width 70 height 38
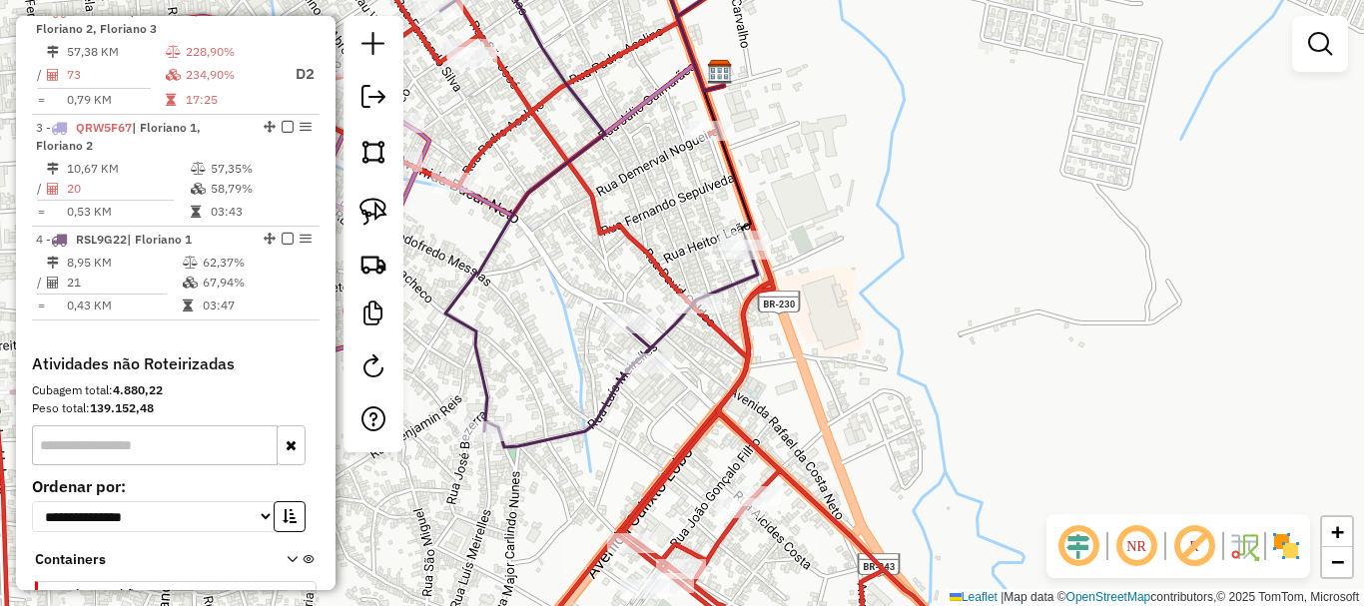
drag, startPoint x: 707, startPoint y: 249, endPoint x: 749, endPoint y: 194, distance: 69.1
click at [744, 200] on div "Janela de atendimento Grade de atendimento Capacidade Transportadoras Veículos …" at bounding box center [682, 303] width 1364 height 606
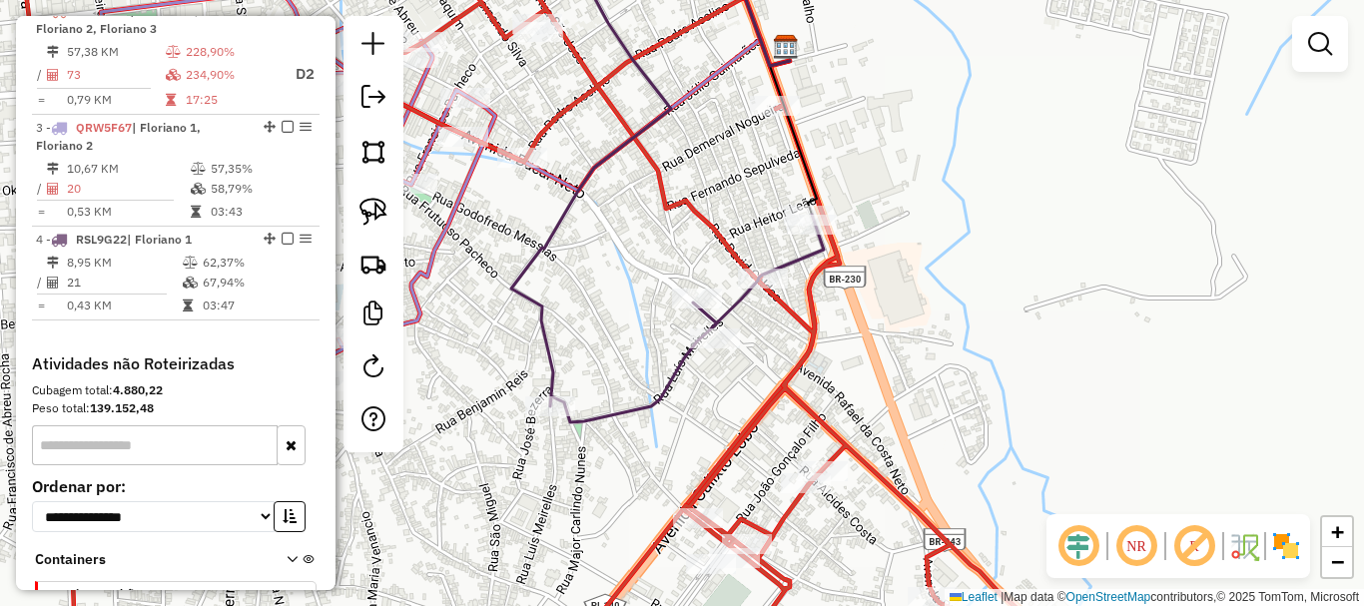
drag, startPoint x: 758, startPoint y: 353, endPoint x: 976, endPoint y: 441, distance: 234.7
click at [974, 441] on div "Janela de atendimento Grade de atendimento Capacidade Transportadoras Veículos …" at bounding box center [682, 303] width 1364 height 606
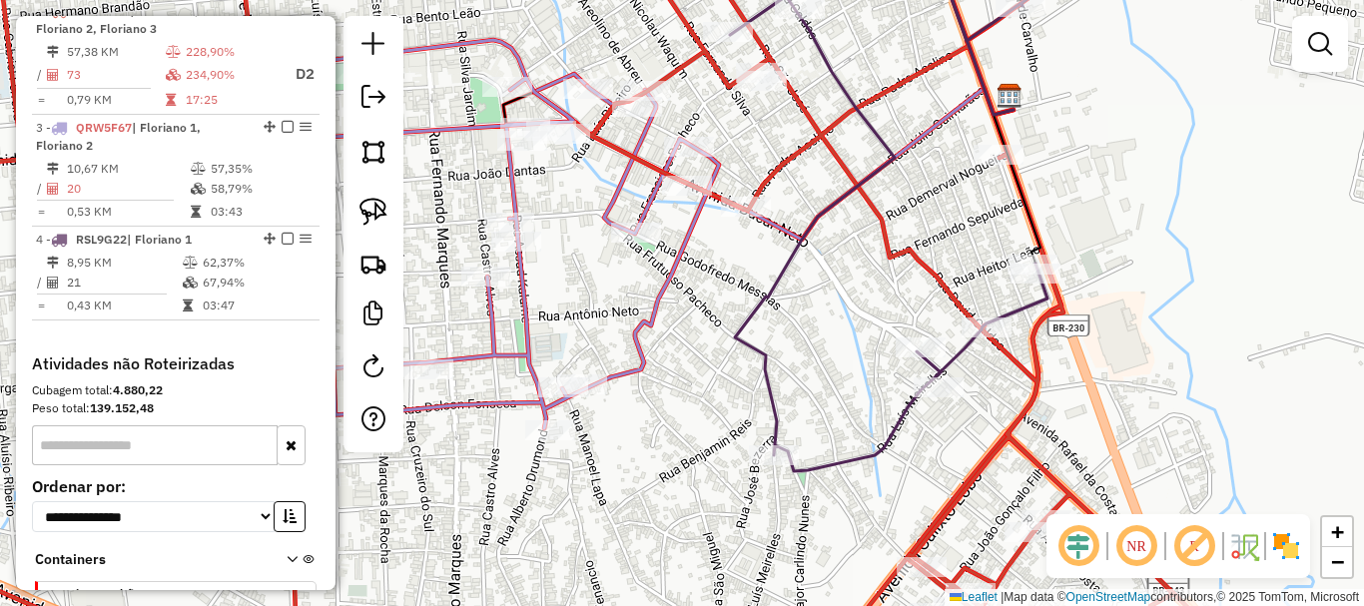
drag, startPoint x: 936, startPoint y: 496, endPoint x: 883, endPoint y: 413, distance: 98.3
click at [883, 413] on div "Janela de atendimento Grade de atendimento Capacidade Transportadoras Veículos …" at bounding box center [682, 303] width 1364 height 606
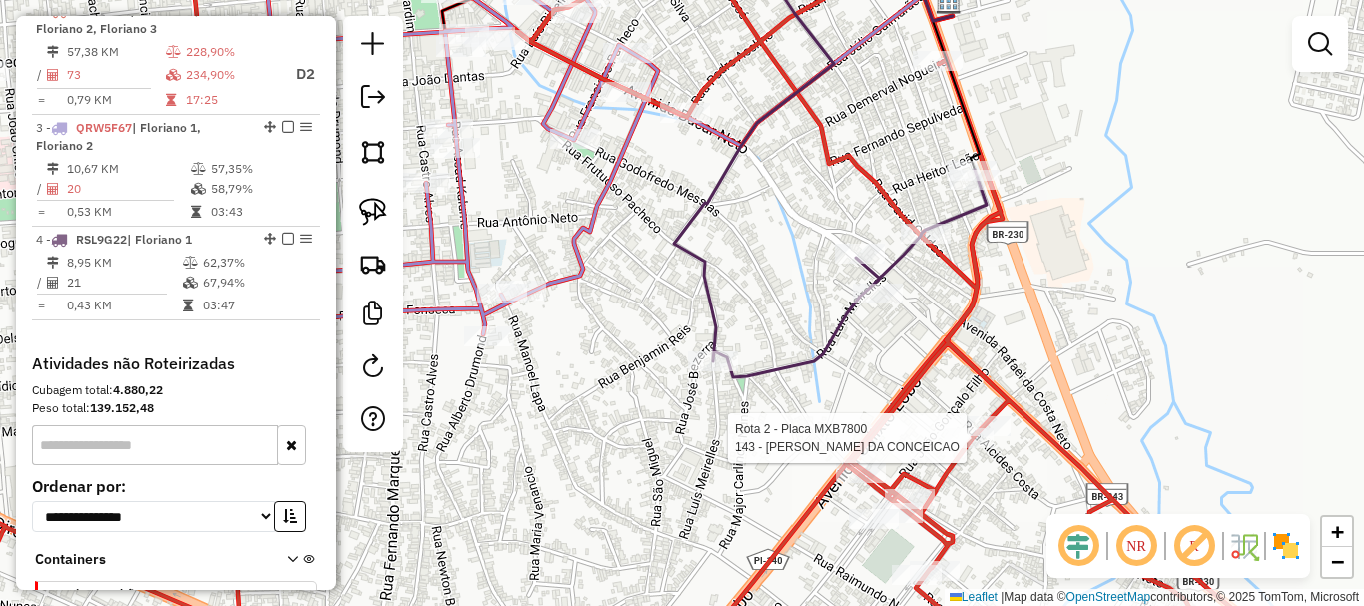
select select "**********"
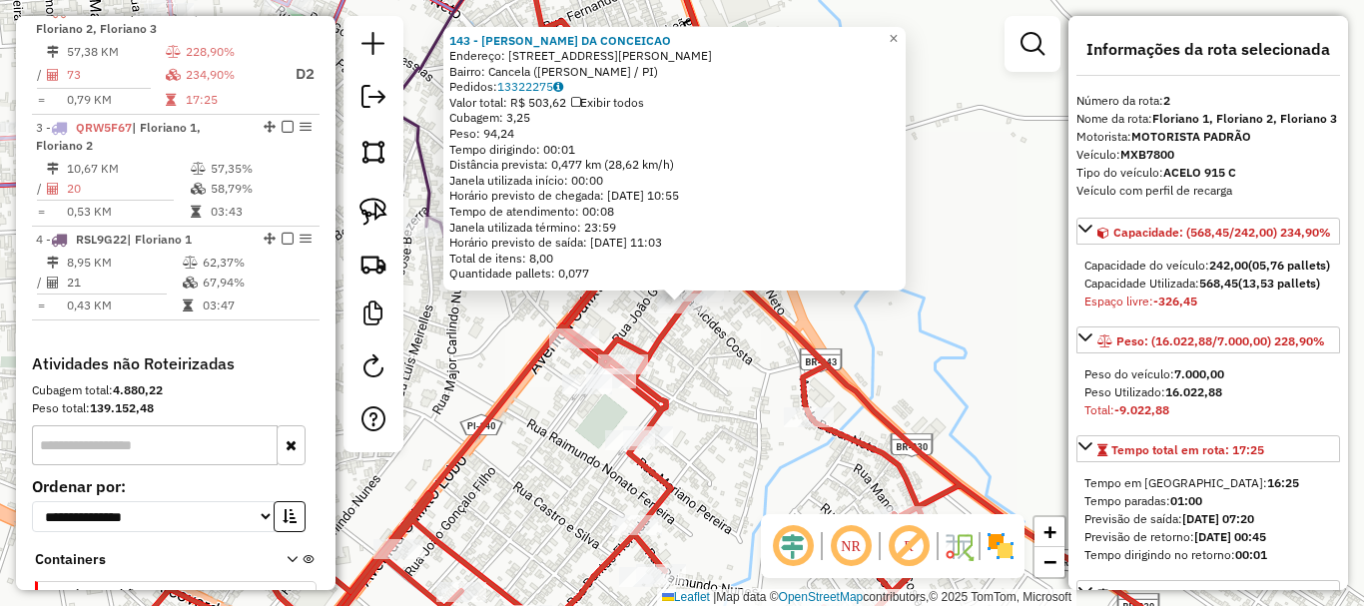
drag, startPoint x: 772, startPoint y: 388, endPoint x: 717, endPoint y: 337, distance: 74.9
click at [771, 387] on div "143 - ANA CLAUDIA M. DA CONCEICAO Endereço: Rua José Dorneles, 250 Bairro: Canc…" at bounding box center [682, 303] width 1364 height 606
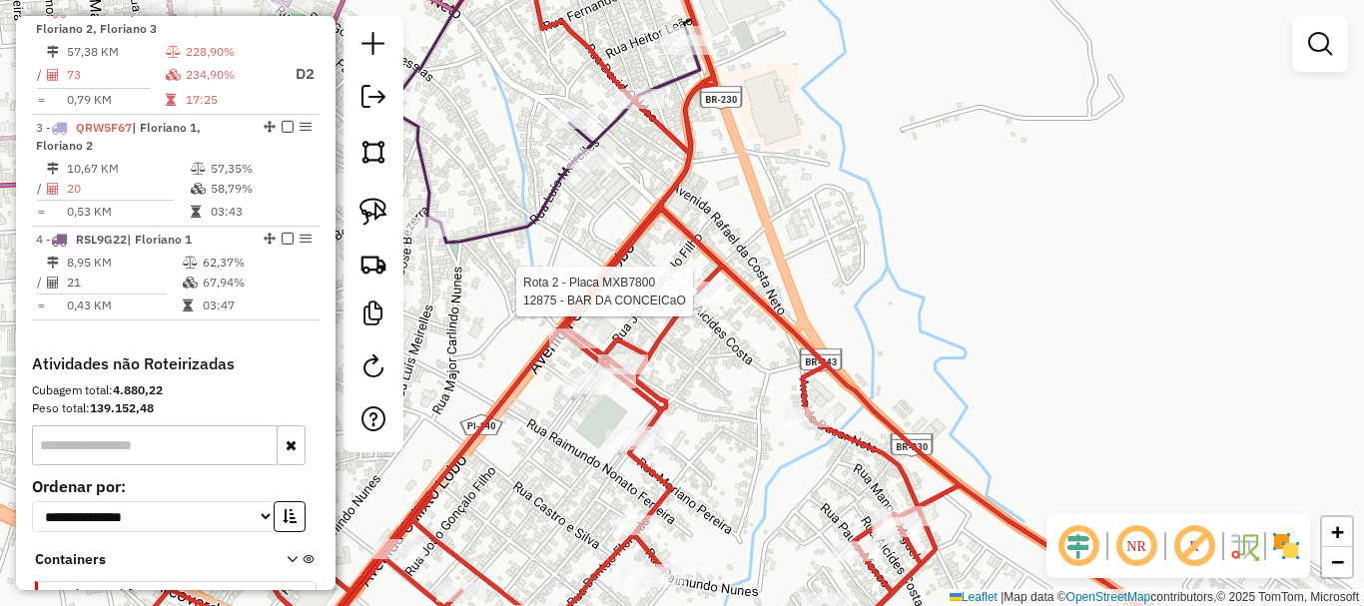
select select "**********"
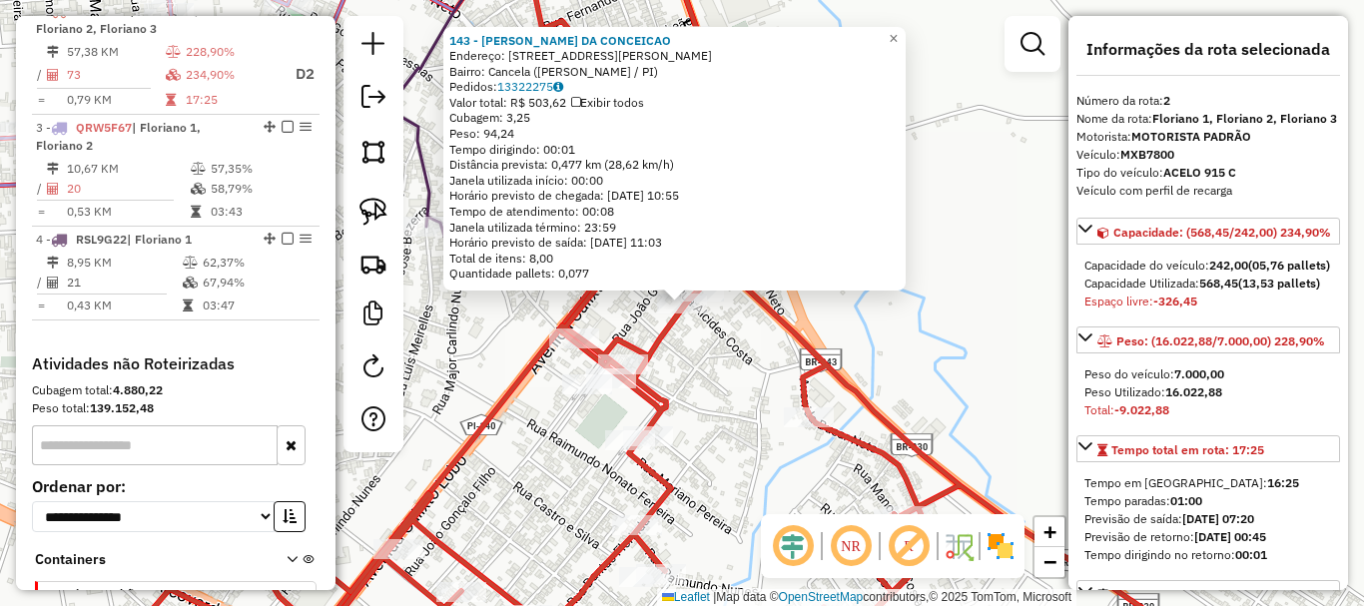
click at [705, 284] on div "143 - ANA CLAUDIA M. DA CONCEICAO Endereço: Rua José Dorneles, 250 Bairro: Canc…" at bounding box center [674, 159] width 462 height 265
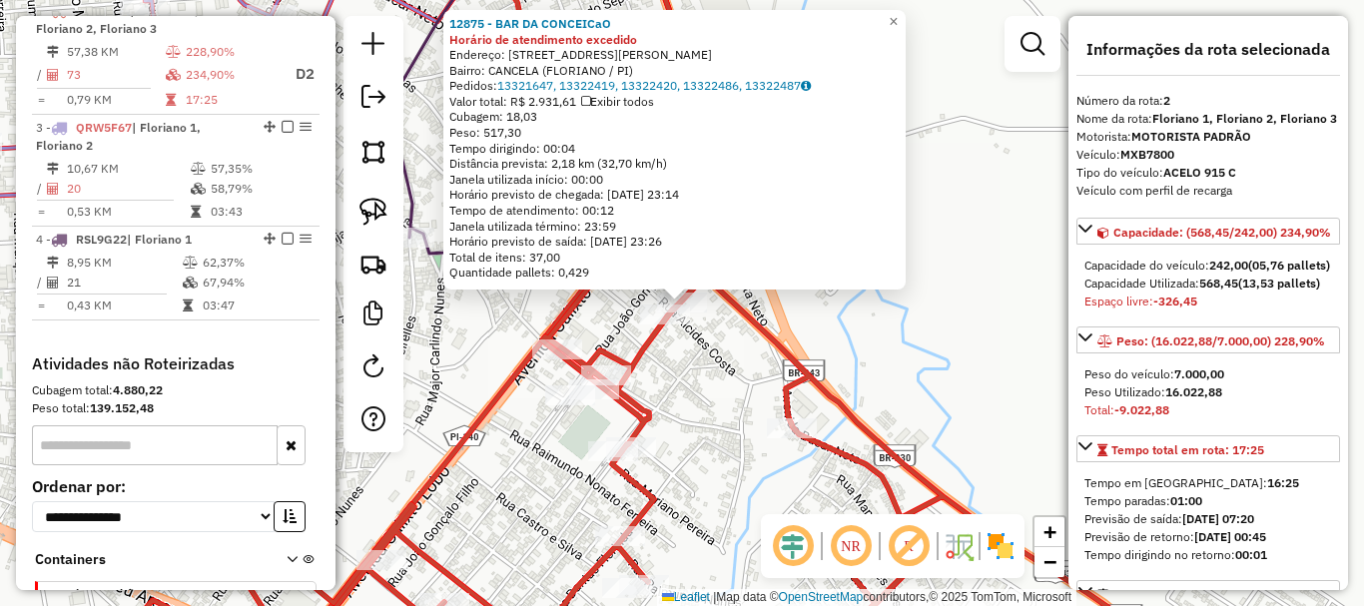
click at [705, 313] on div at bounding box center [682, 303] width 50 height 20
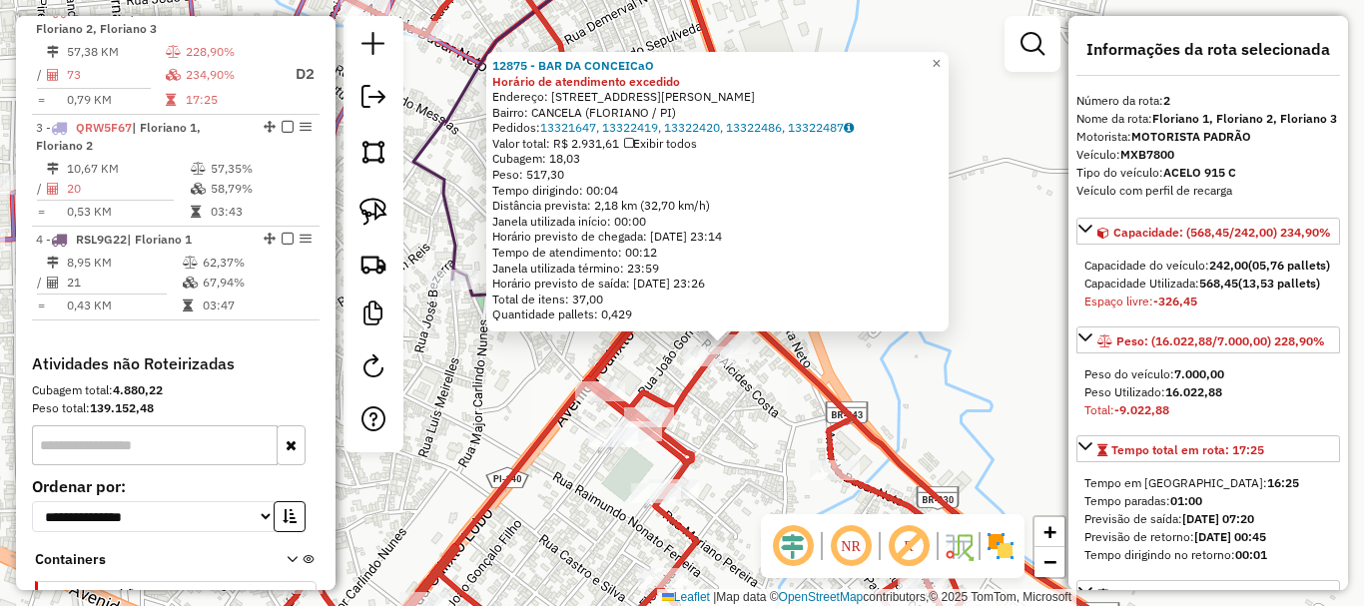
drag, startPoint x: 712, startPoint y: 356, endPoint x: 789, endPoint y: 416, distance: 97.5
click at [788, 418] on div "Rota 2 - Placa MXB7800 12875 - BAR DA CONCEICaO 12875 - BAR DA CONCEICaO Horári…" at bounding box center [682, 303] width 1364 height 606
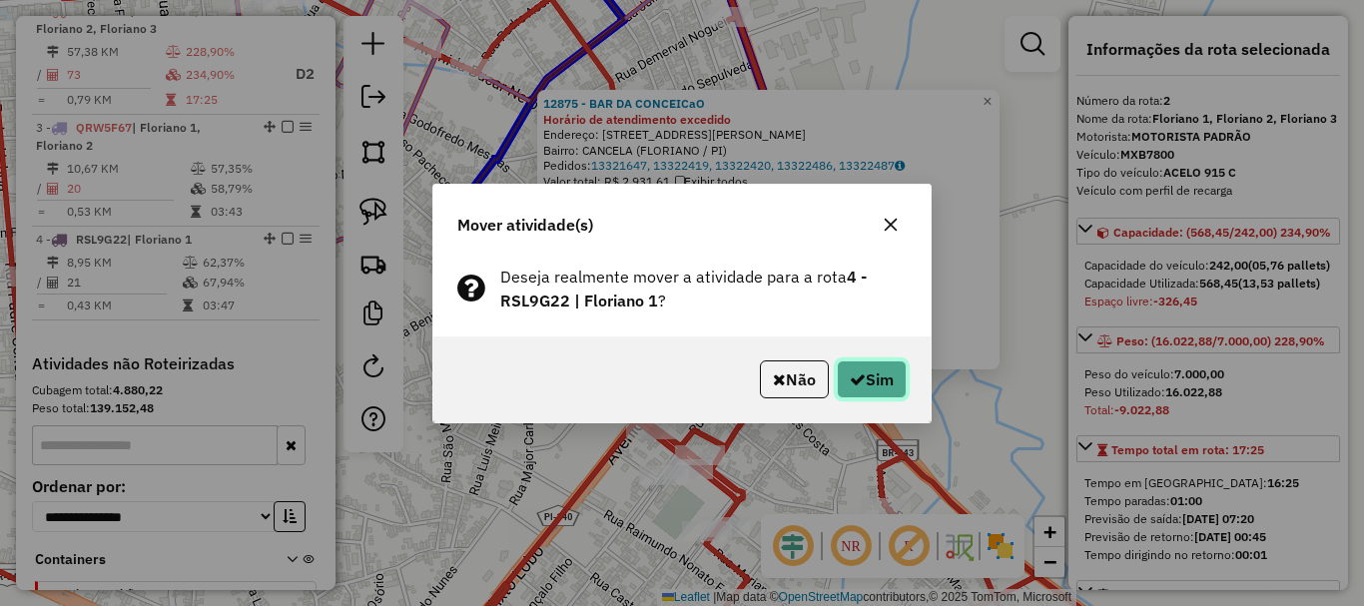
click at [875, 390] on button "Sim" at bounding box center [872, 379] width 70 height 38
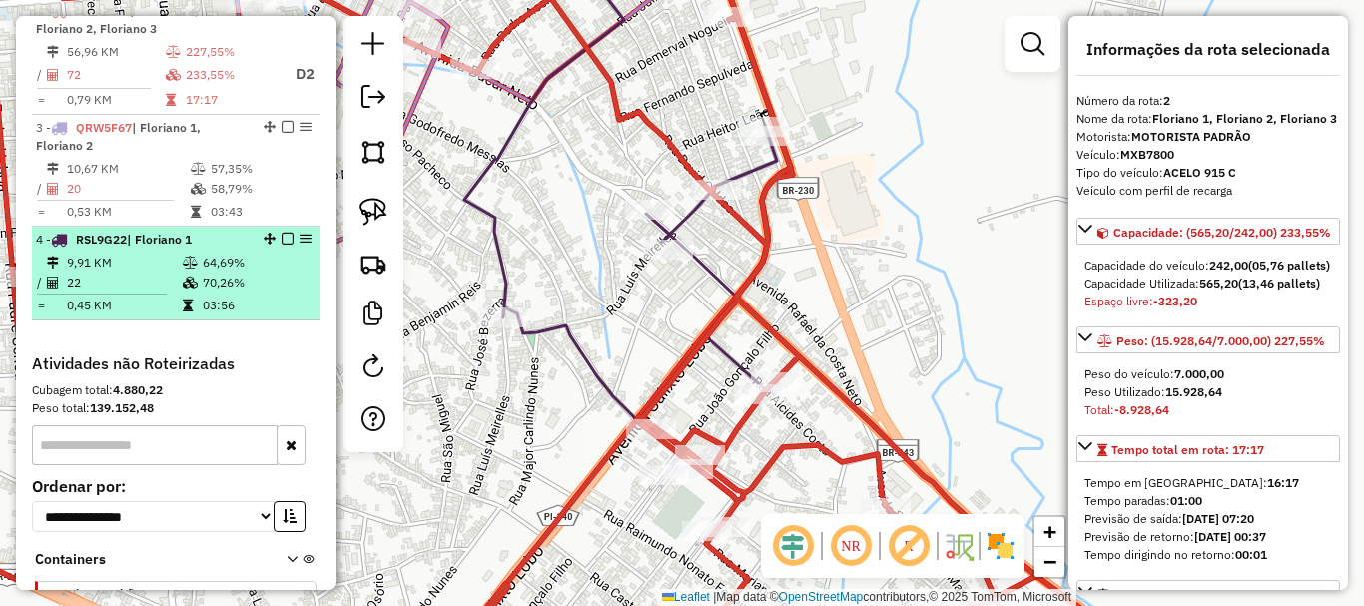
click at [282, 245] on em at bounding box center [288, 239] width 12 height 12
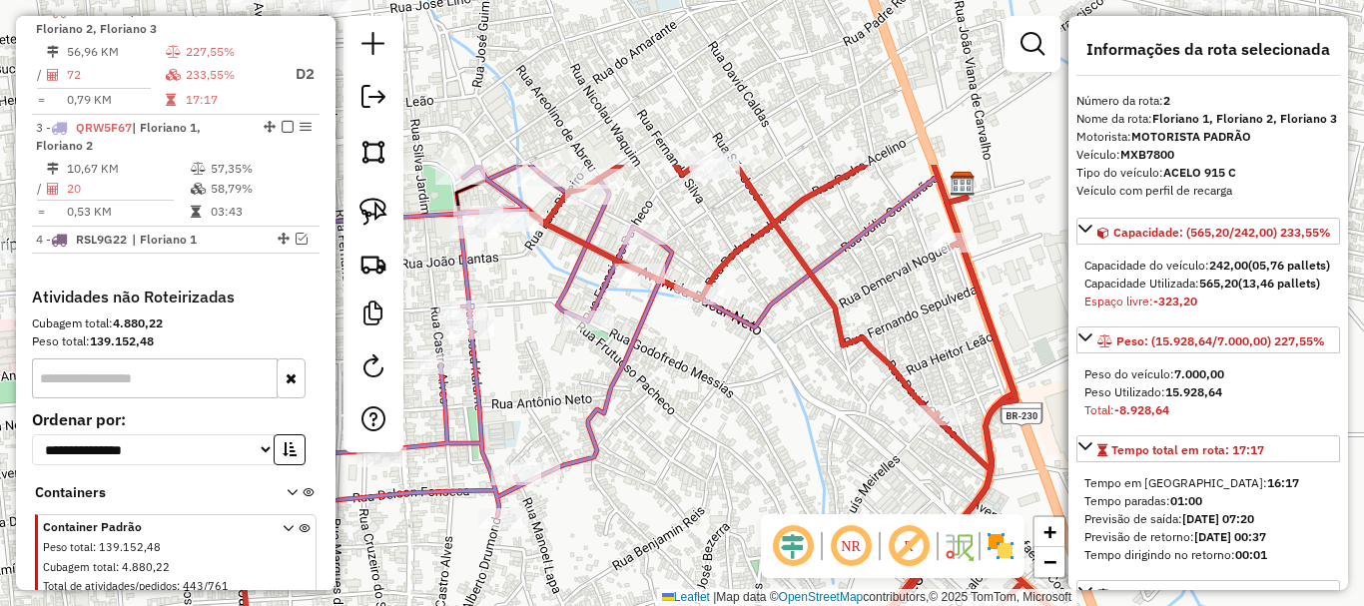
drag, startPoint x: 526, startPoint y: 208, endPoint x: 749, endPoint y: 433, distance: 317.0
click at [749, 433] on div "Janela de atendimento Grade de atendimento Capacidade Transportadoras Veículos …" at bounding box center [682, 303] width 1364 height 606
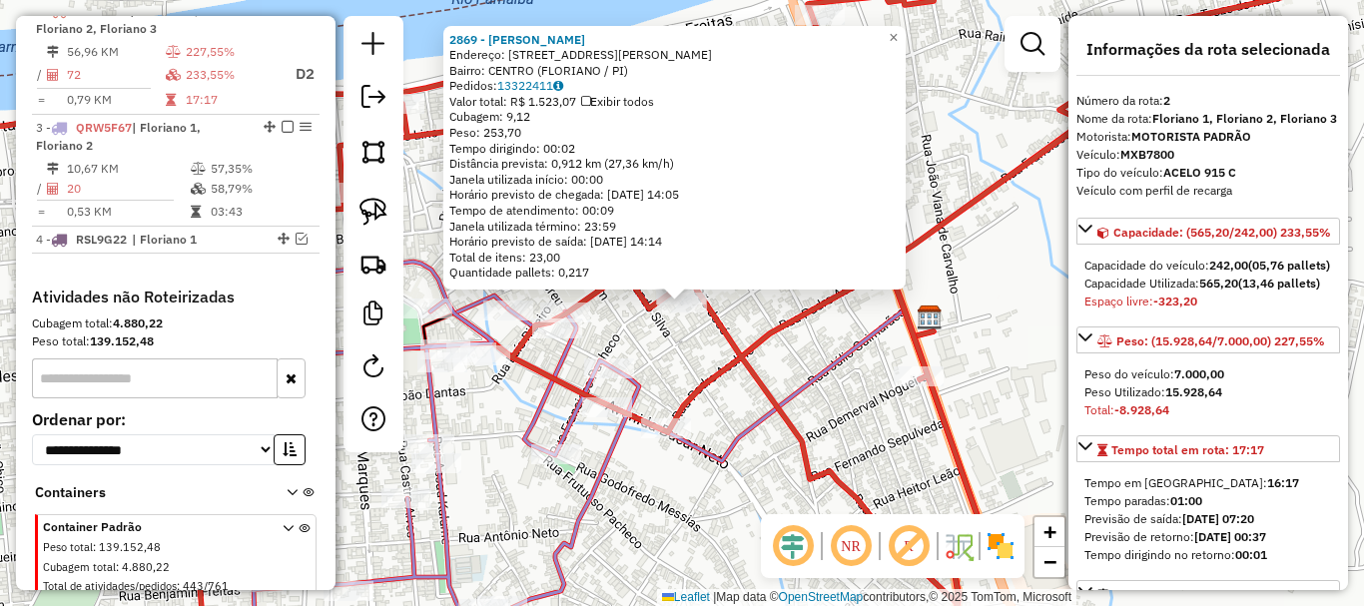
click at [768, 324] on icon at bounding box center [647, 302] width 1568 height 727
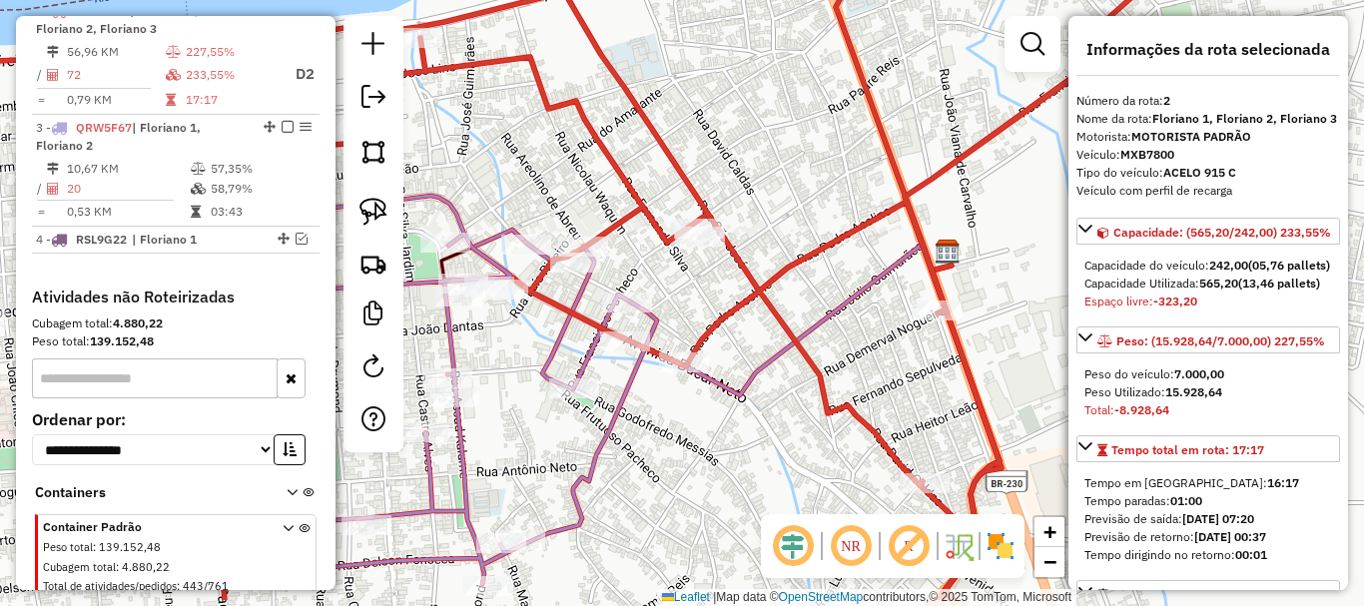
drag, startPoint x: 795, startPoint y: 419, endPoint x: 850, endPoint y: 234, distance: 193.7
click at [840, 274] on icon at bounding box center [665, 236] width 1568 height 727
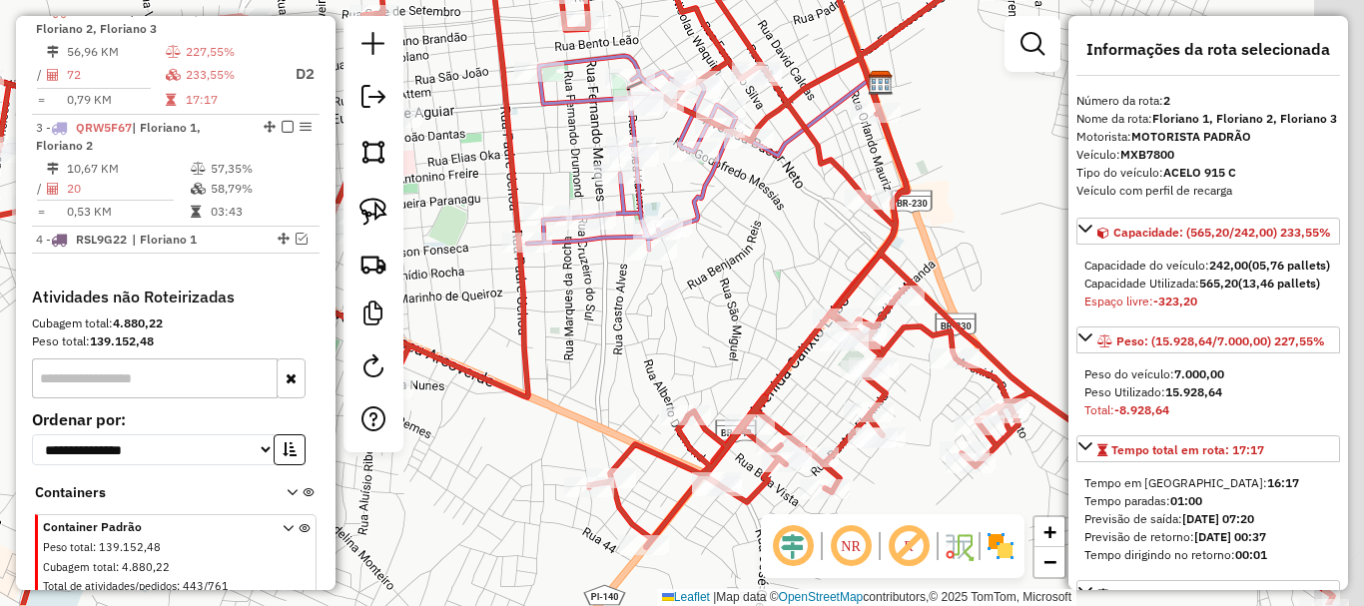
drag, startPoint x: 848, startPoint y: 296, endPoint x: 778, endPoint y: 238, distance: 90.8
click at [779, 239] on div "Janela de atendimento Grade de atendimento Capacidade Transportadoras Veículos …" at bounding box center [682, 303] width 1364 height 606
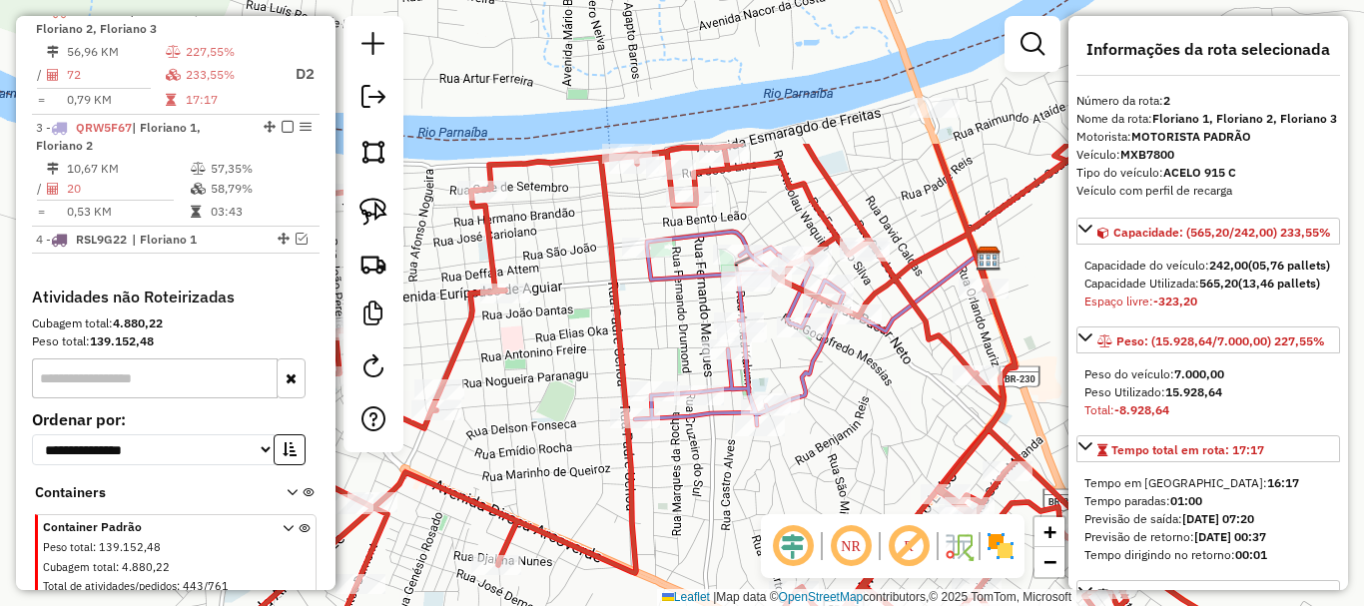
drag, startPoint x: 826, startPoint y: 329, endPoint x: 874, endPoint y: 400, distance: 86.4
click at [925, 445] on div "Janela de atendimento Grade de atendimento Capacidade Transportadoras Veículos …" at bounding box center [682, 303] width 1364 height 606
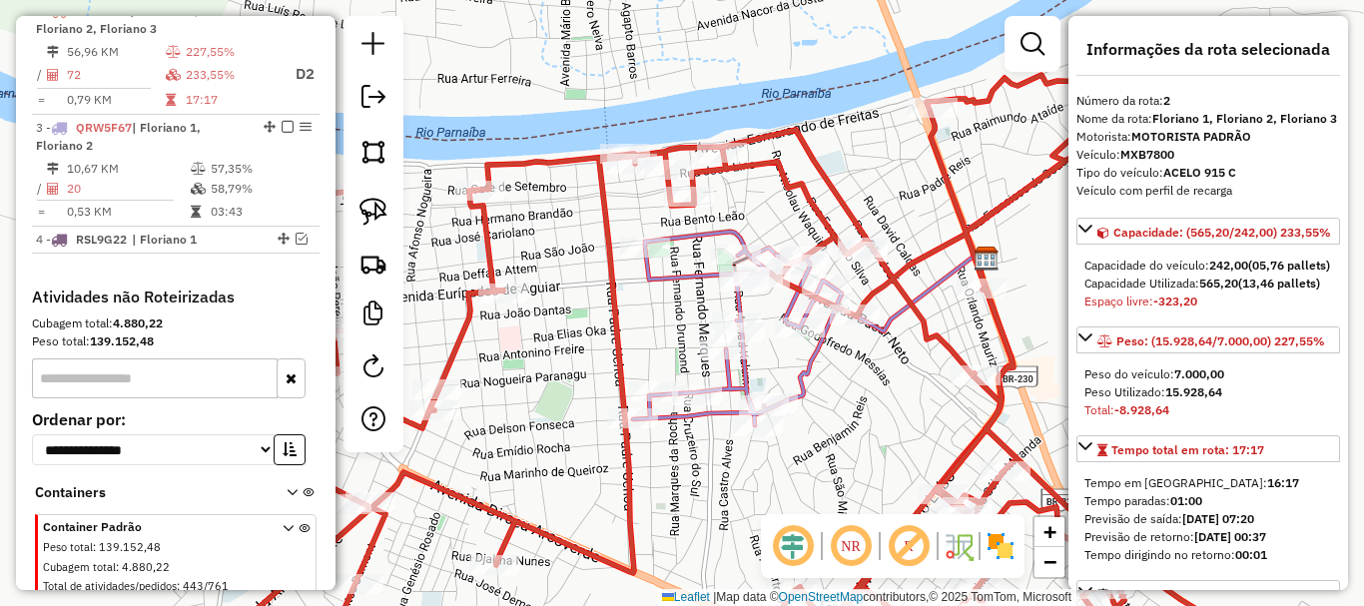
click at [671, 153] on icon at bounding box center [674, 347] width 1213 height 638
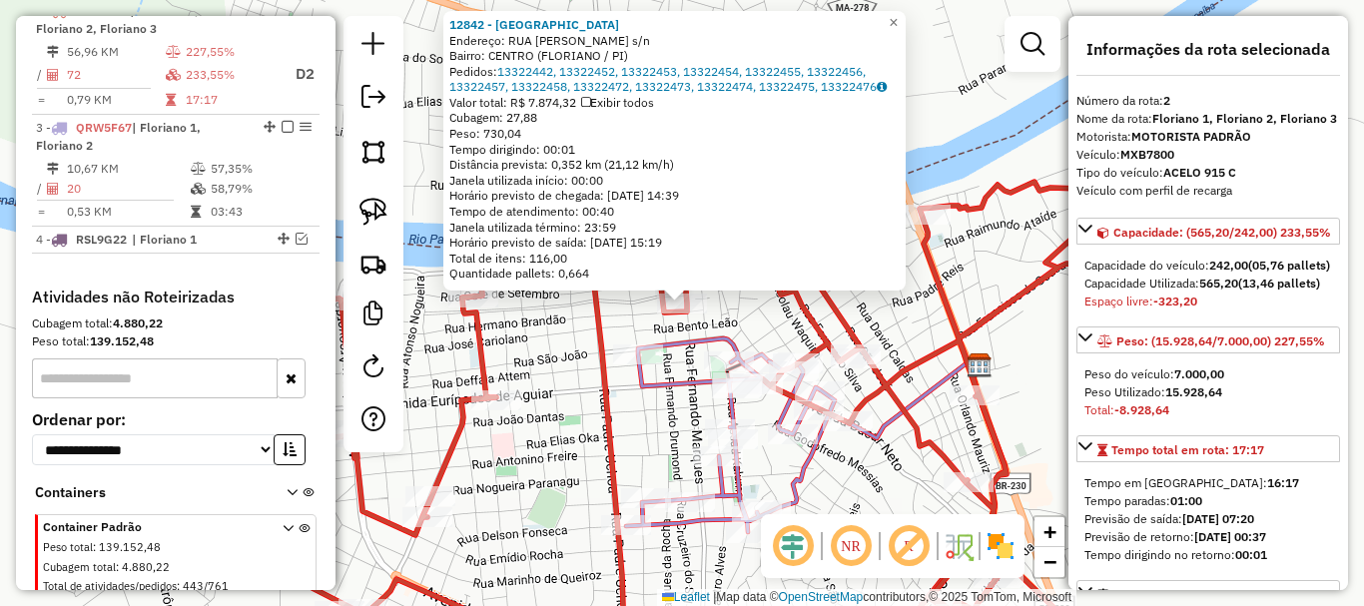
click at [730, 317] on div "12842 - REPUBLICA PUB Endereço: RUA FAUZER BUCAR s/n Bairro: CENTRO (FLORIANO /…" at bounding box center [682, 303] width 1364 height 606
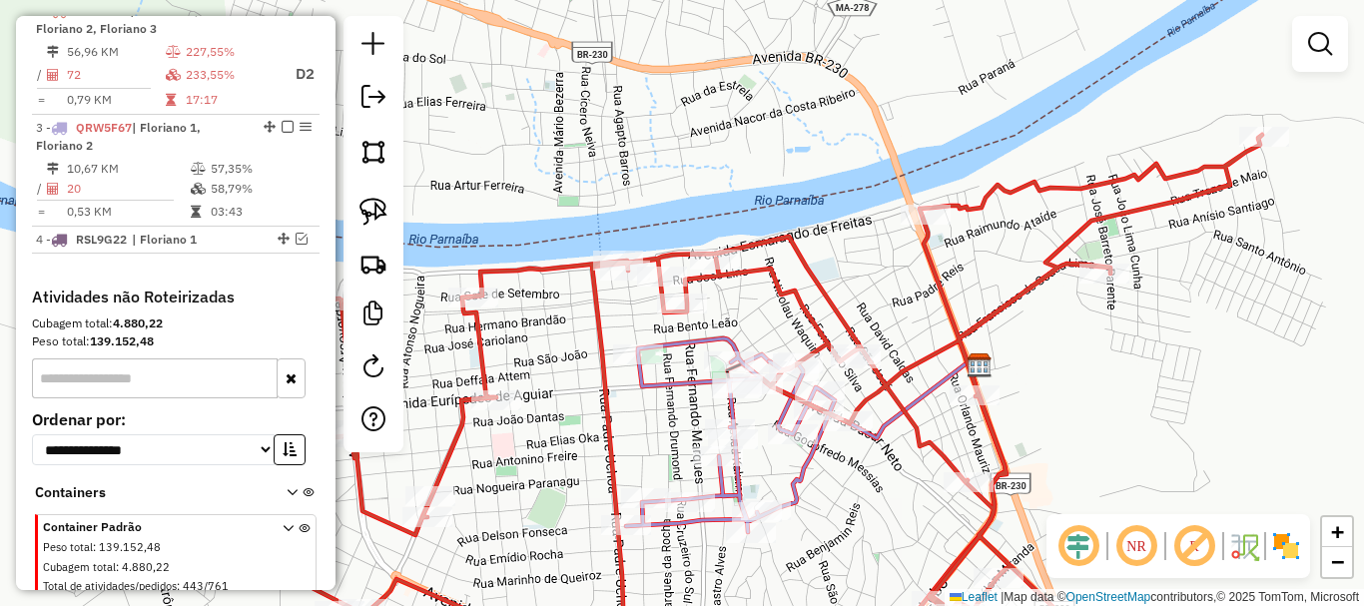
click at [710, 247] on icon at bounding box center [661, 400] width 1201 height 531
select select "**********"
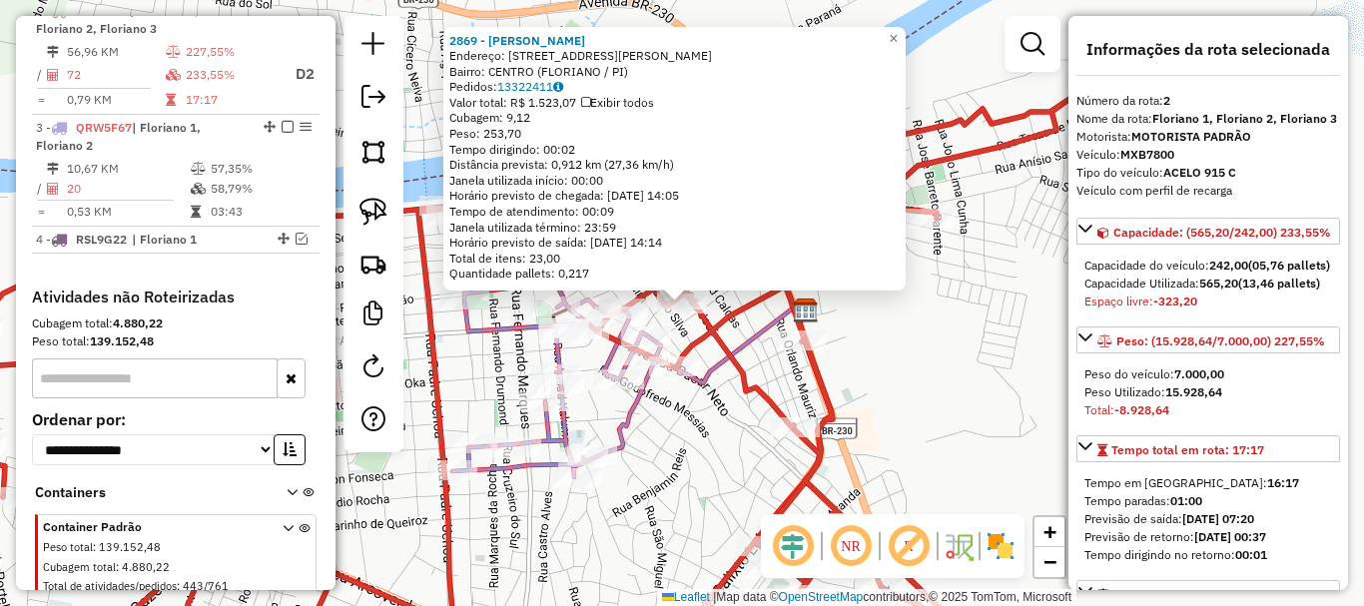
click at [736, 425] on div "2869 - LUCAS RAFAEL DA COSTA BORGES ANDRADE Endereço: R RUA FRANCISCO PACHECO 4…" at bounding box center [682, 303] width 1364 height 606
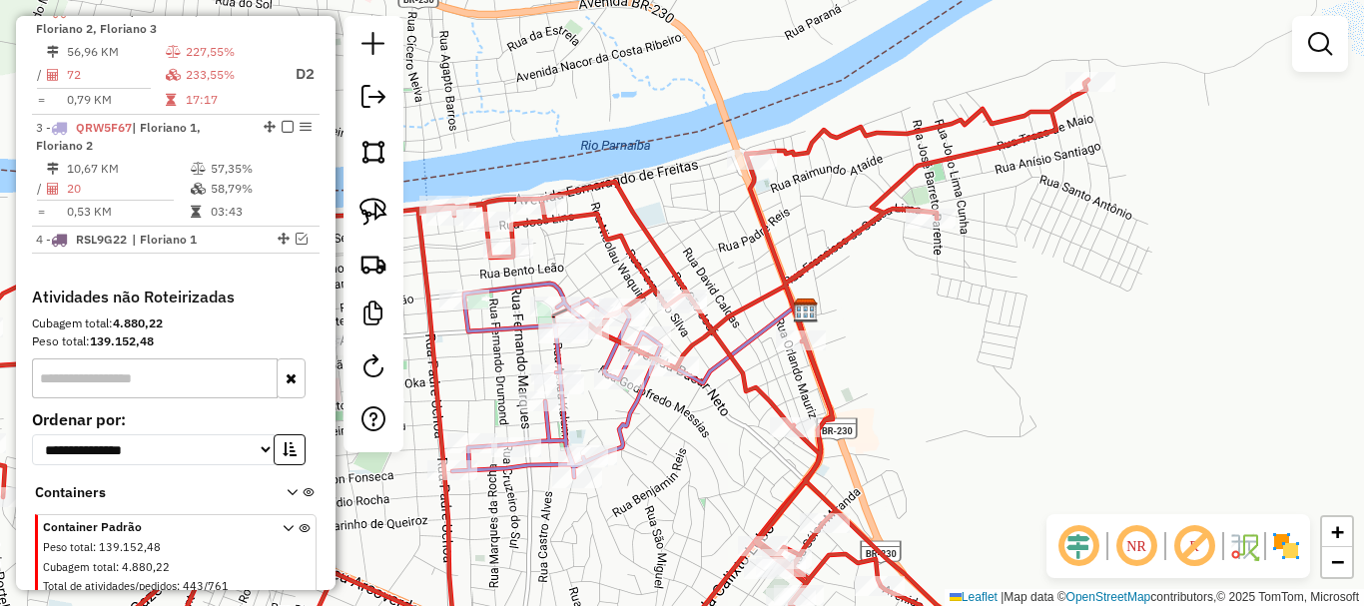
drag, startPoint x: 729, startPoint y: 464, endPoint x: 710, endPoint y: 247, distance: 218.5
click at [710, 251] on div "Janela de atendimento Grade de atendimento Capacidade Transportadoras Veículos …" at bounding box center [682, 303] width 1364 height 606
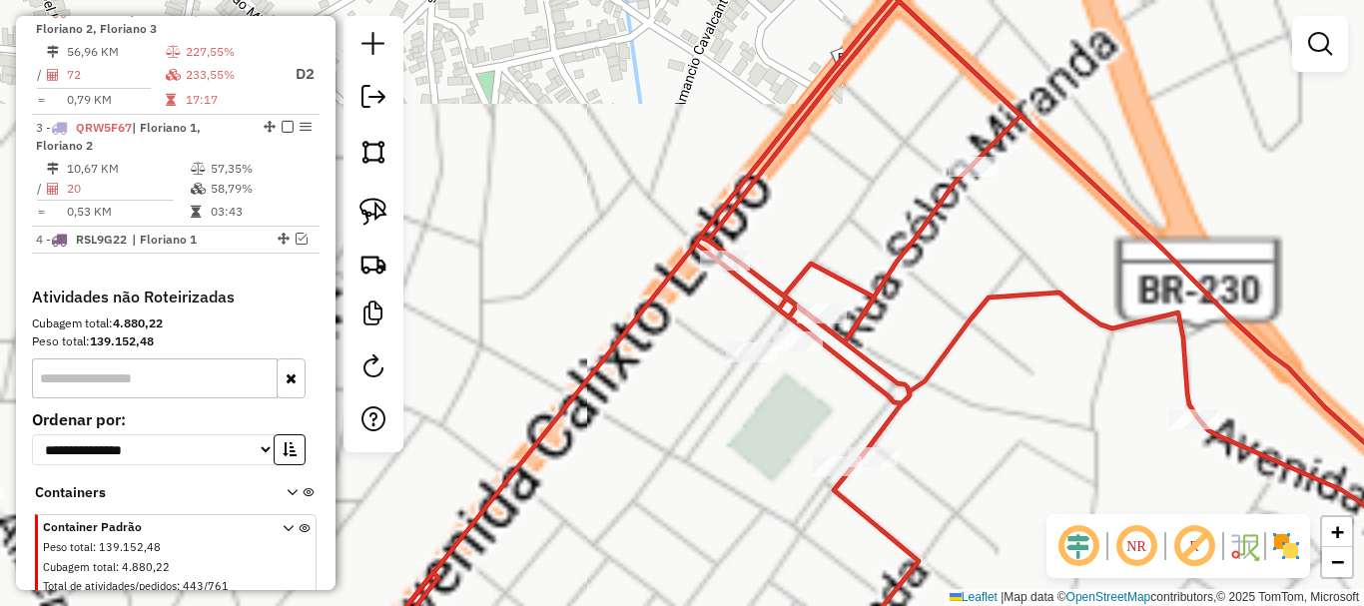
click at [721, 244] on icon at bounding box center [810, 302] width 1380 height 727
select select "**********"
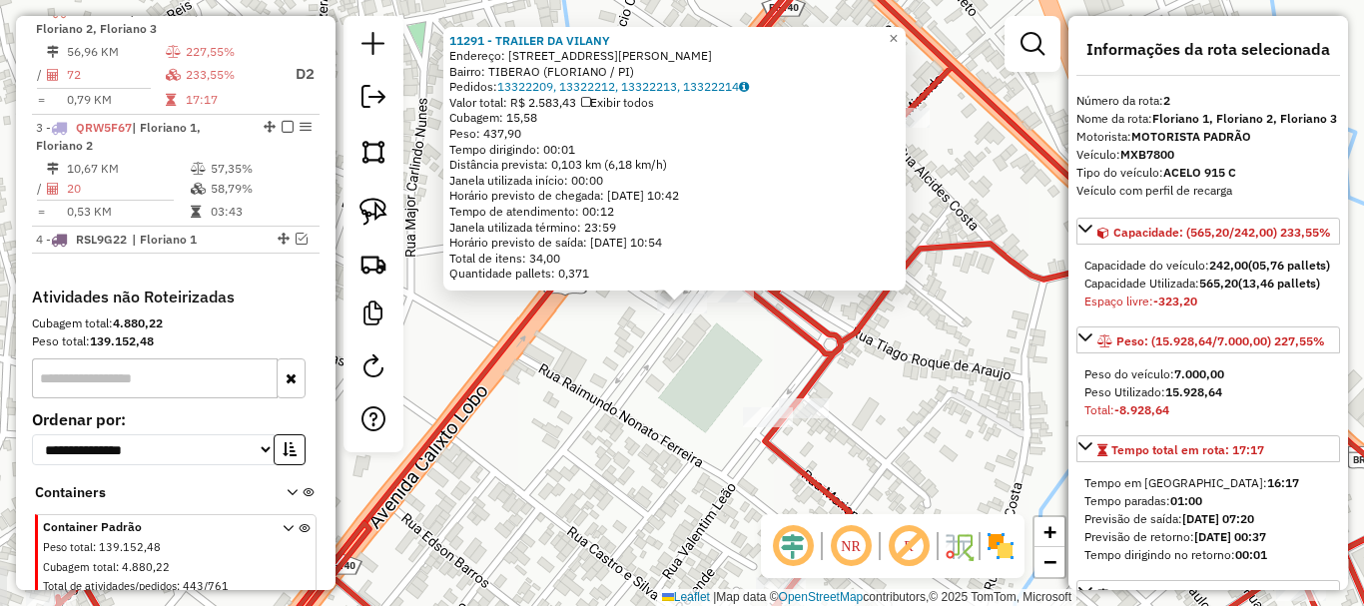
click at [601, 357] on div "11291 - TRAILER DA VILANY Endereço: RUA RAIMUNDO NONATO PEREIRA 32 Bairro: TIBE…" at bounding box center [682, 303] width 1364 height 606
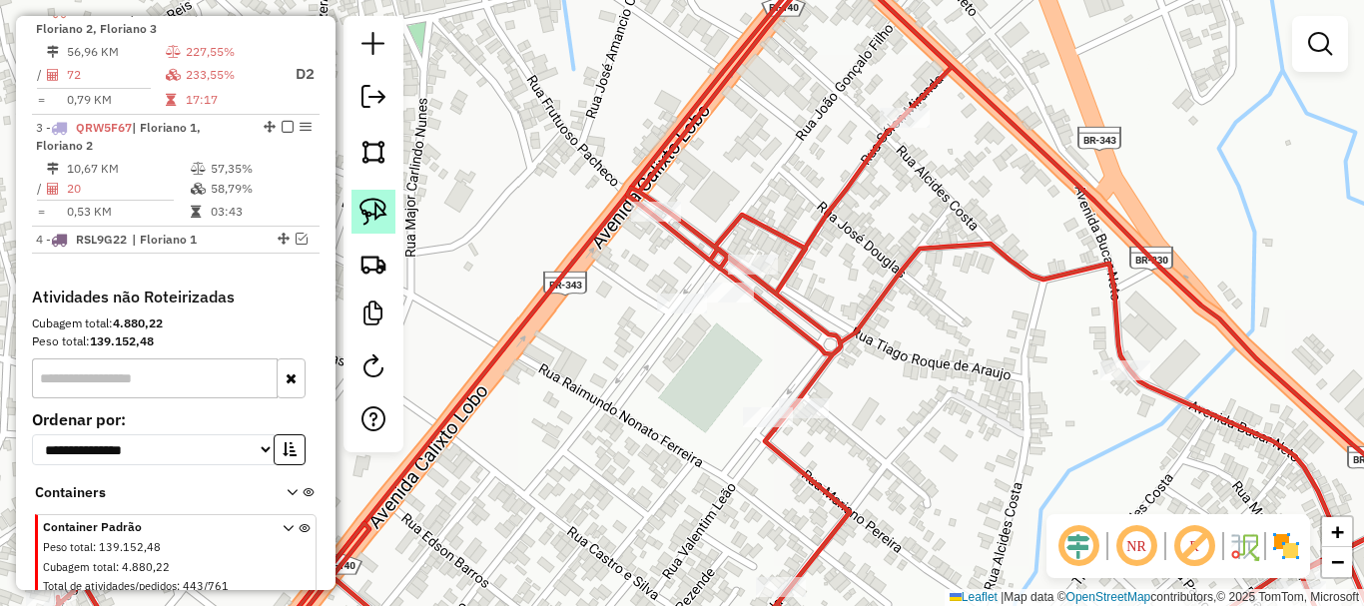
click at [361, 199] on img at bounding box center [373, 212] width 28 height 28
drag, startPoint x: 747, startPoint y: 210, endPoint x: 799, endPoint y: 305, distance: 108.1
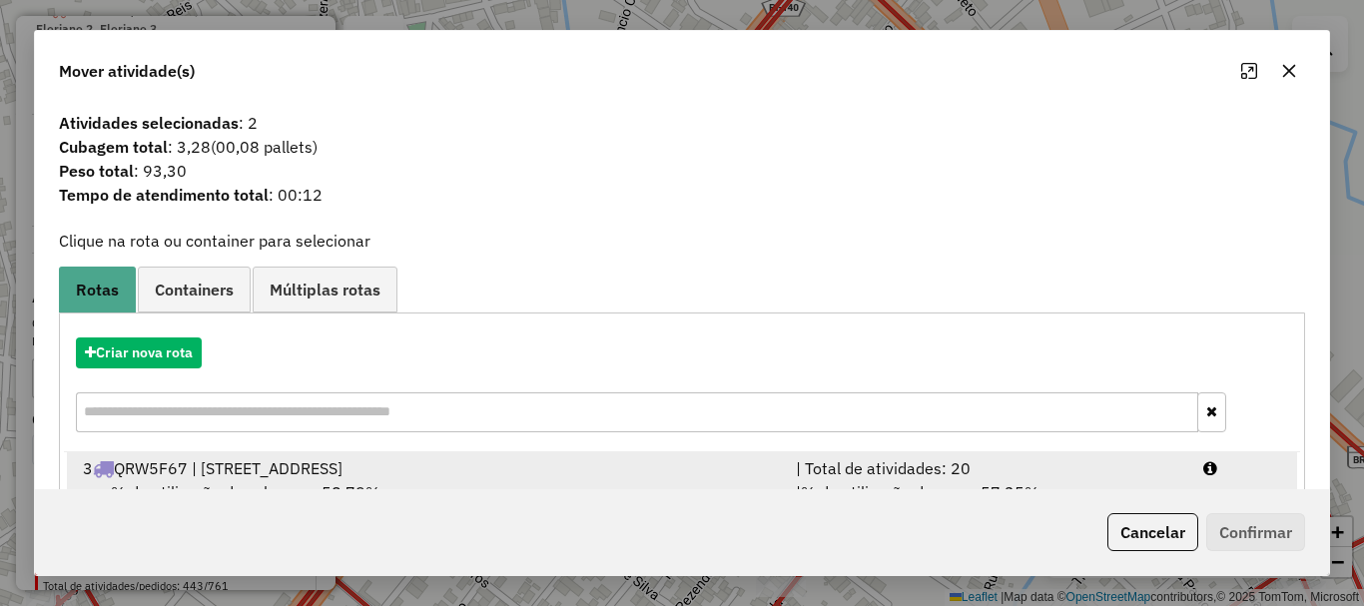
click at [234, 469] on div "3 QRW5F67 | Floriano 1, Floriano 2" at bounding box center [427, 468] width 713 height 24
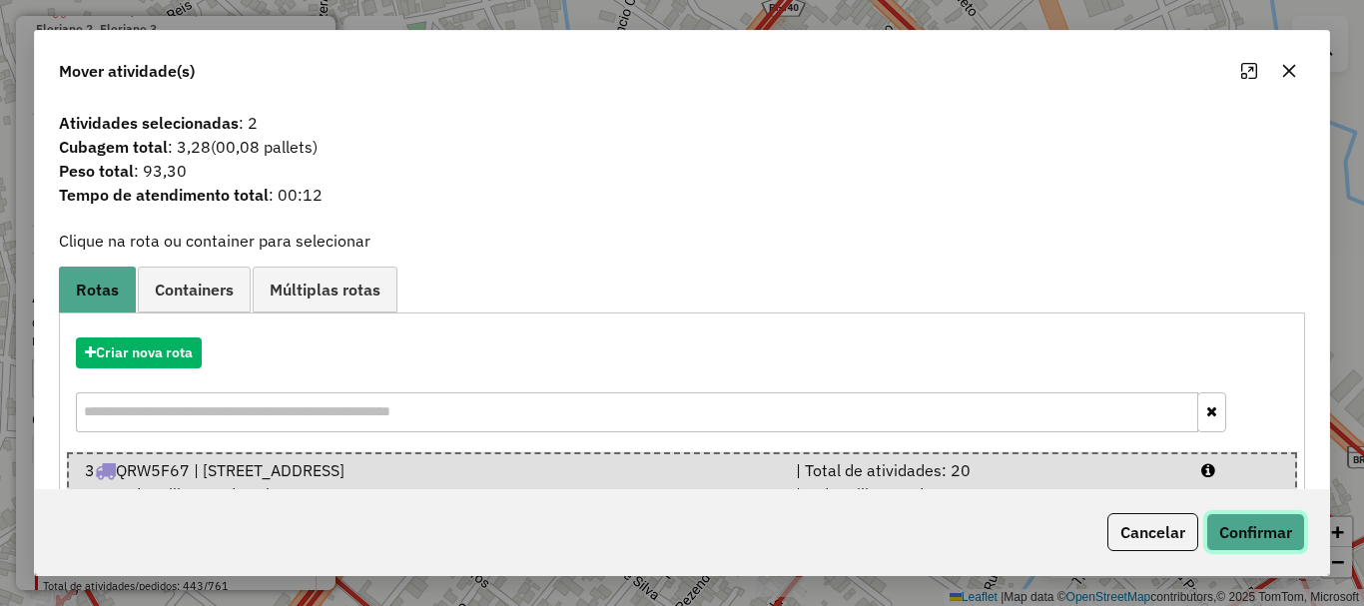
click at [1273, 544] on button "Confirmar" at bounding box center [1255, 532] width 99 height 38
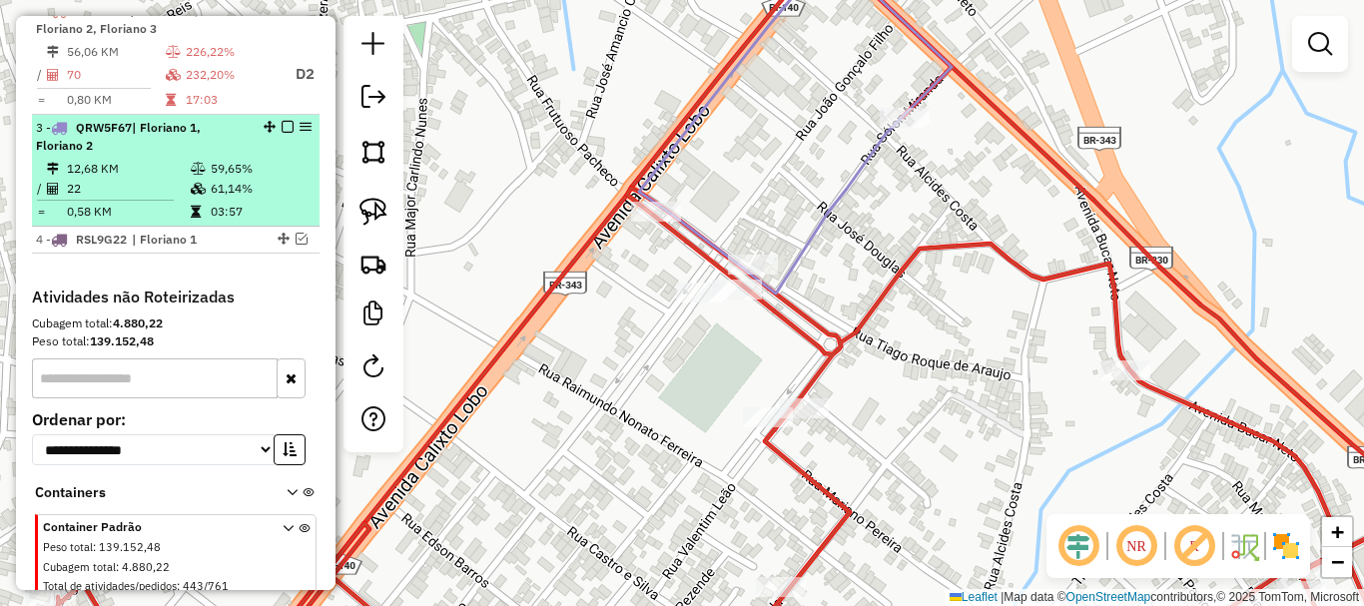
click at [285, 133] on em at bounding box center [288, 127] width 12 height 12
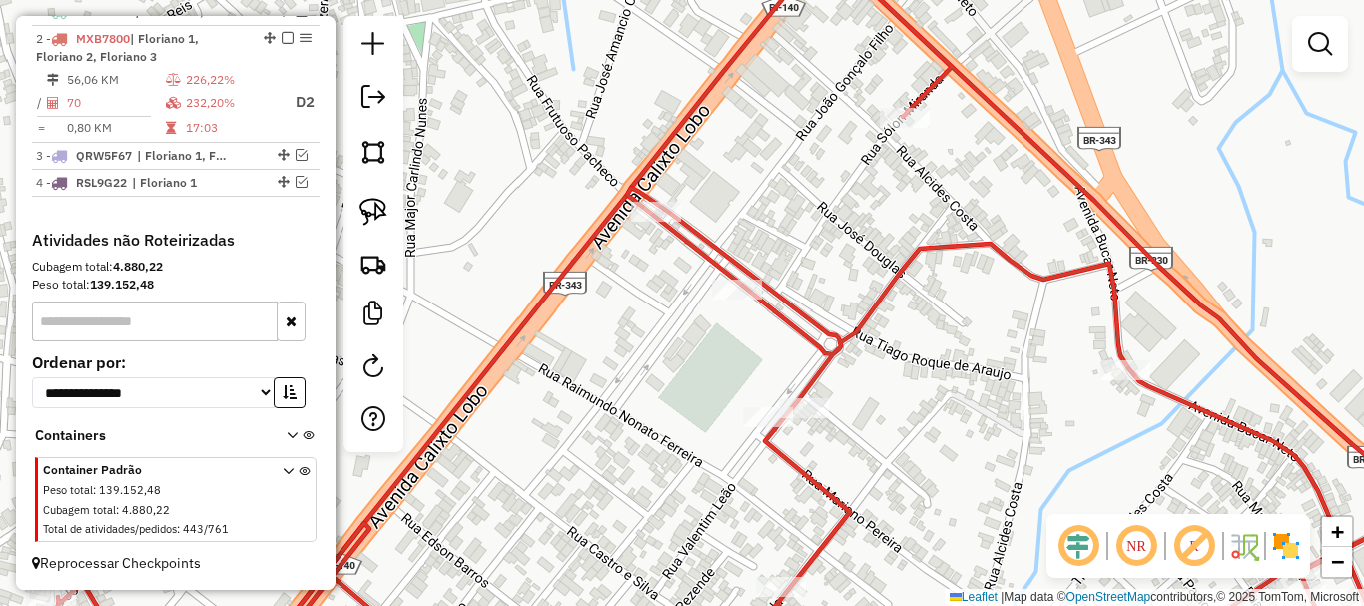
drag, startPoint x: 267, startPoint y: 38, endPoint x: 232, endPoint y: 224, distance: 189.0
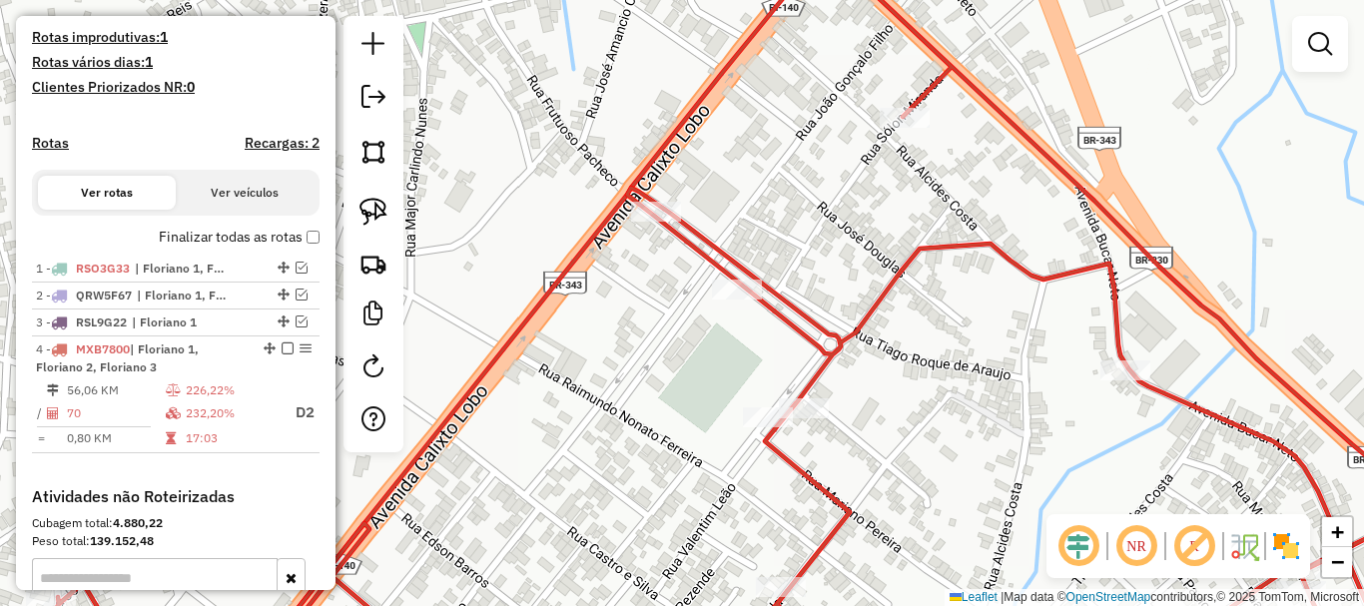
scroll to position [590, 0]
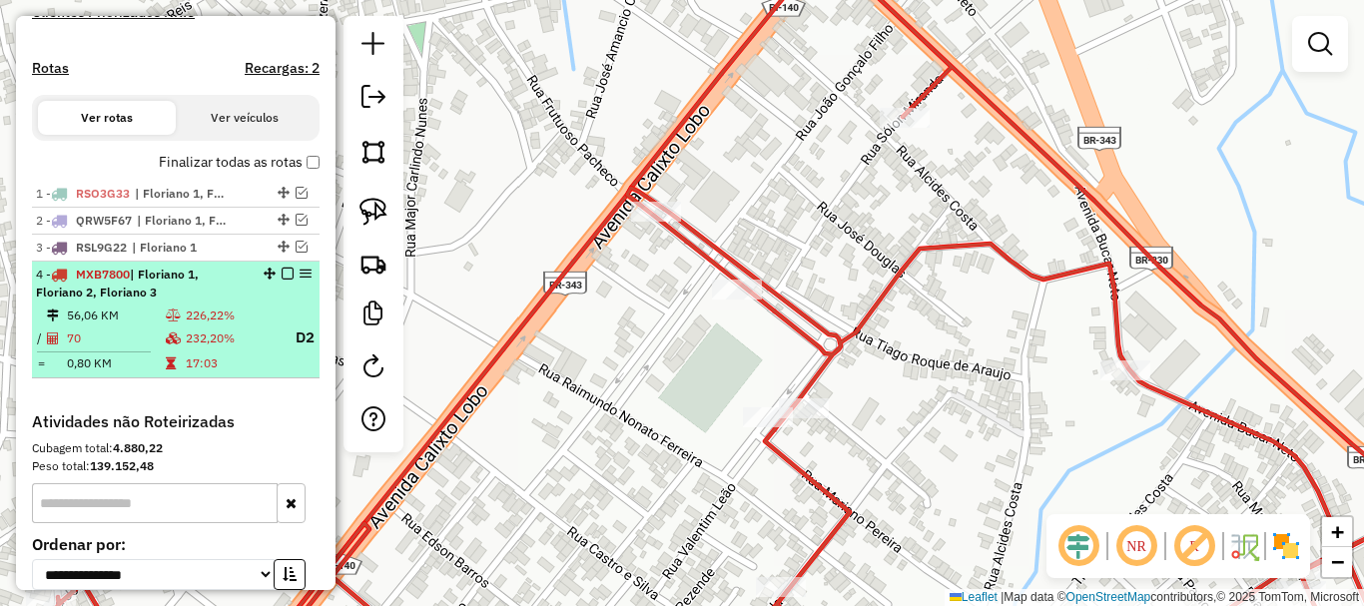
click at [219, 372] on td "17:03" at bounding box center [231, 363] width 93 height 20
select select "**********"
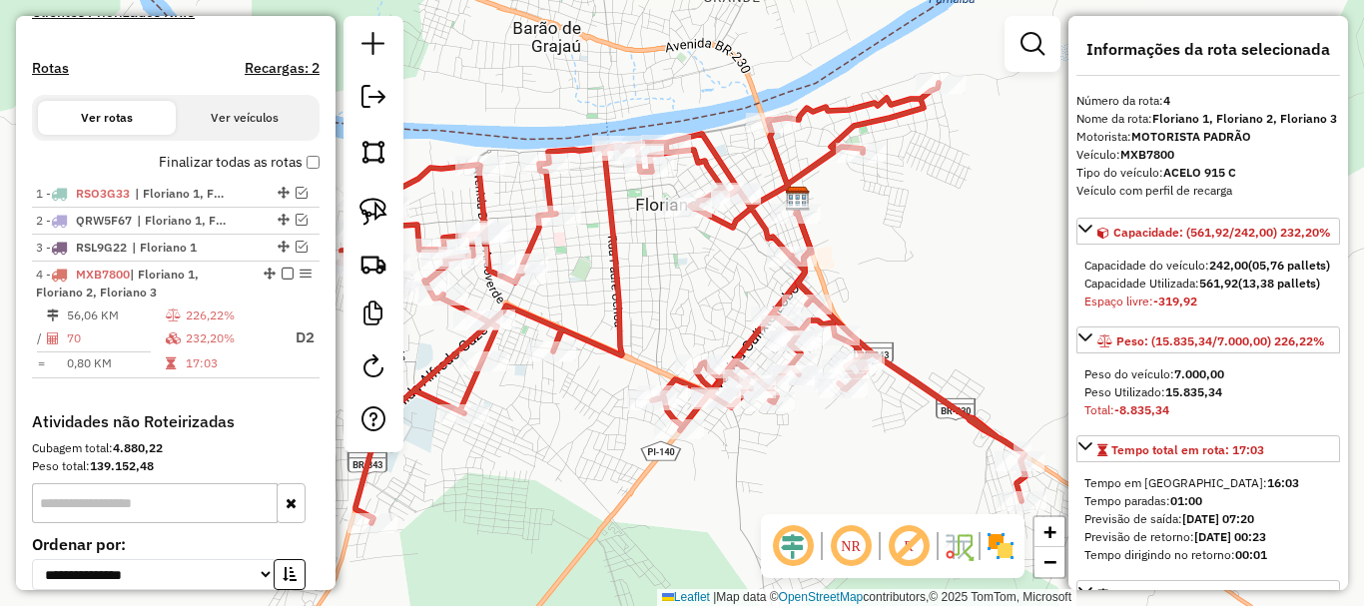
drag, startPoint x: 661, startPoint y: 313, endPoint x: 730, endPoint y: 252, distance: 92.0
click at [728, 255] on div "Janela de atendimento Grade de atendimento Capacidade Transportadoras Veículos …" at bounding box center [682, 303] width 1364 height 606
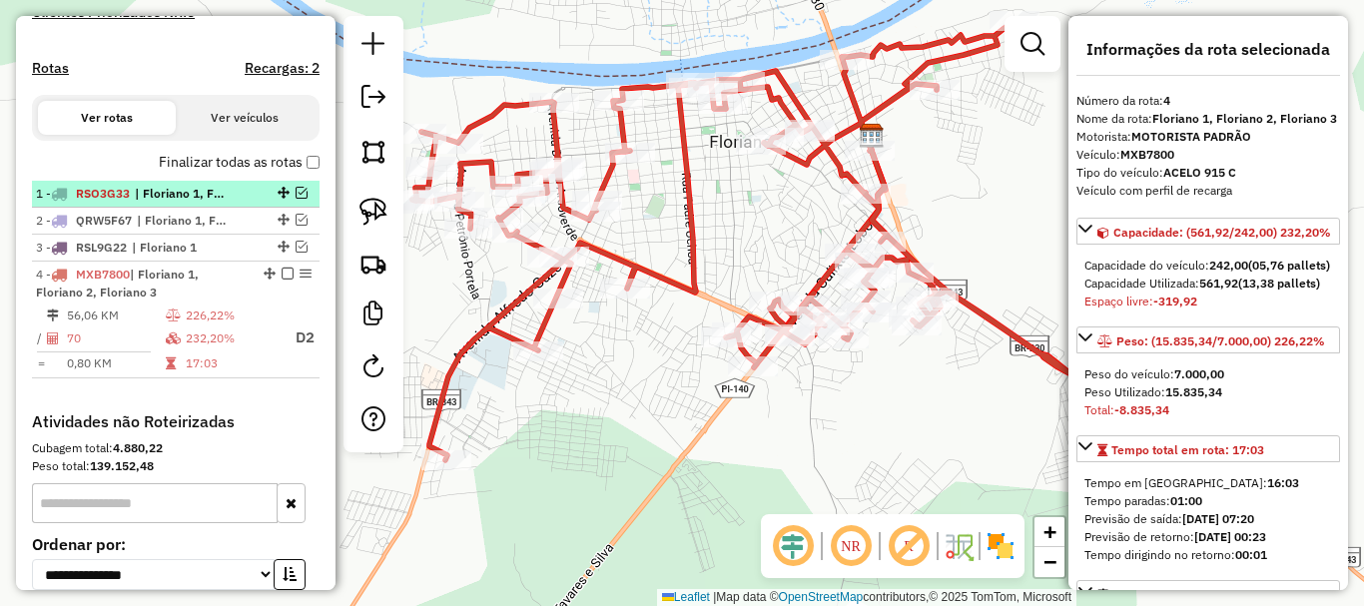
click at [296, 199] on em at bounding box center [302, 193] width 12 height 12
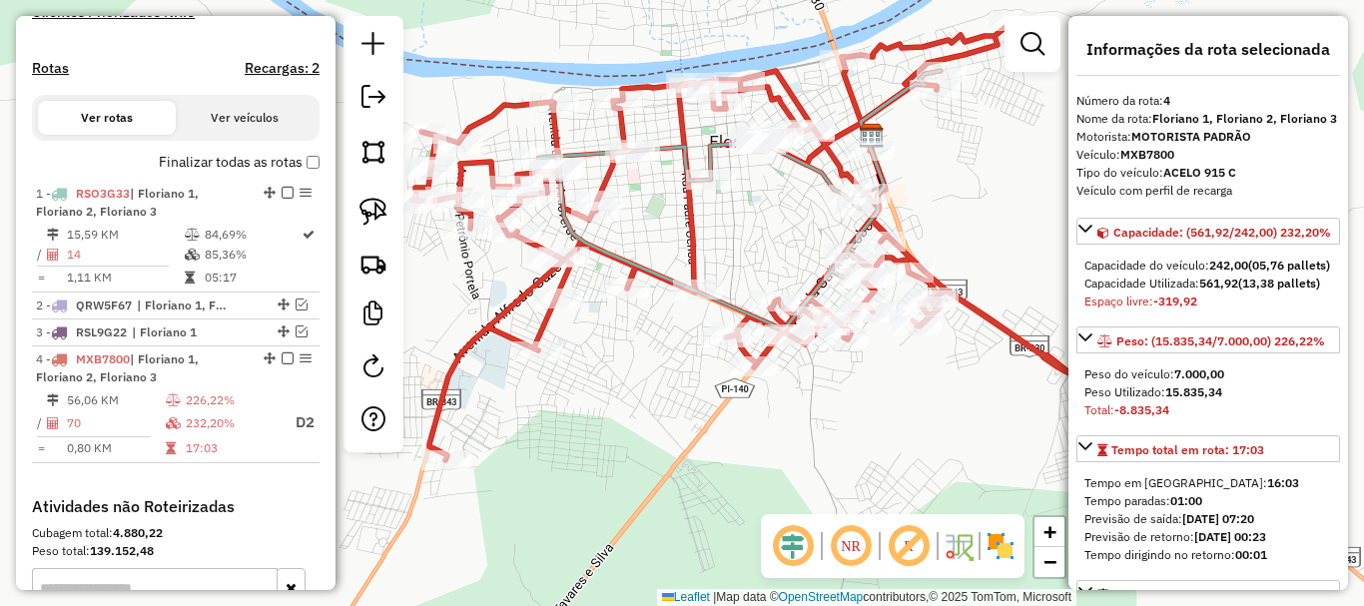
click at [660, 232] on div "Janela de atendimento Grade de atendimento Capacidade Transportadoras Veículos …" at bounding box center [682, 303] width 1364 height 606
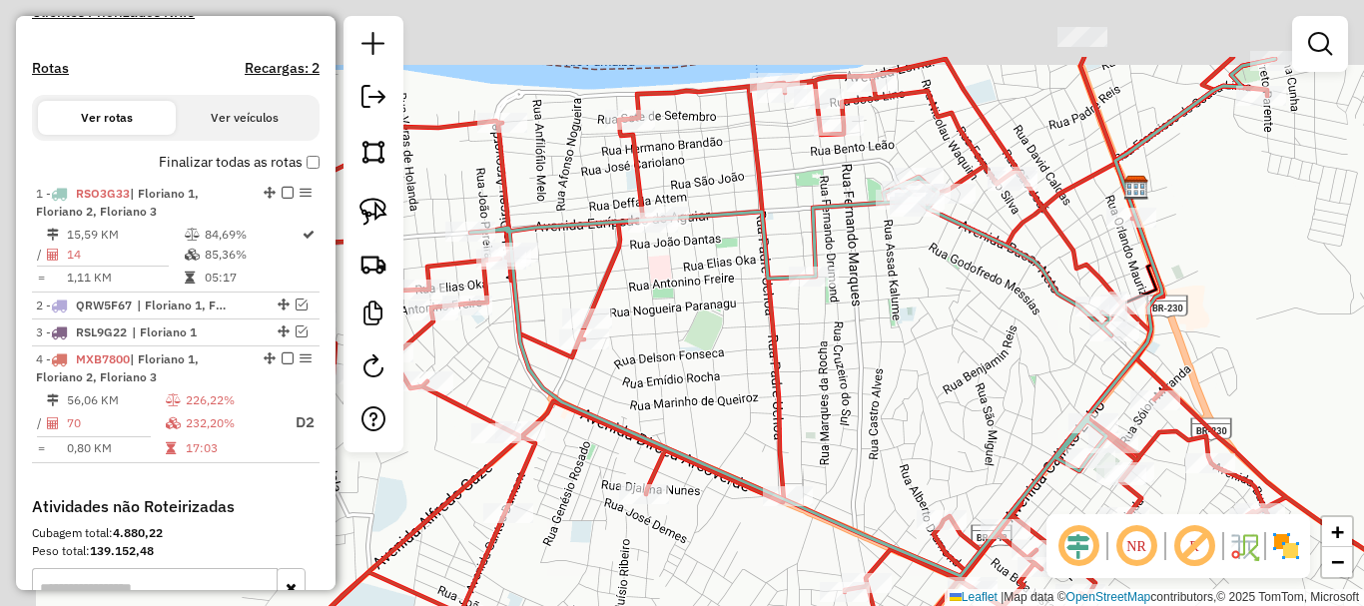
drag, startPoint x: 735, startPoint y: 186, endPoint x: 821, endPoint y: 326, distance: 164.1
click at [821, 326] on div "Janela de atendimento Grade de atendimento Capacidade Transportadoras Veículos …" at bounding box center [682, 303] width 1364 height 606
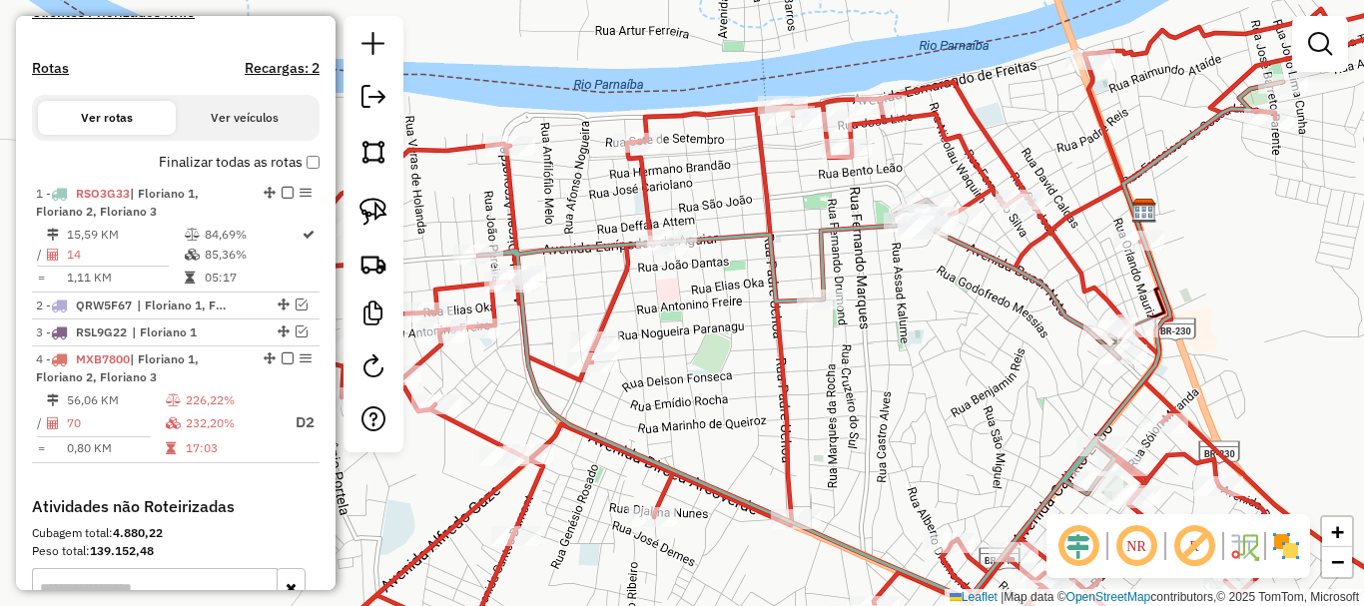
select select "**********"
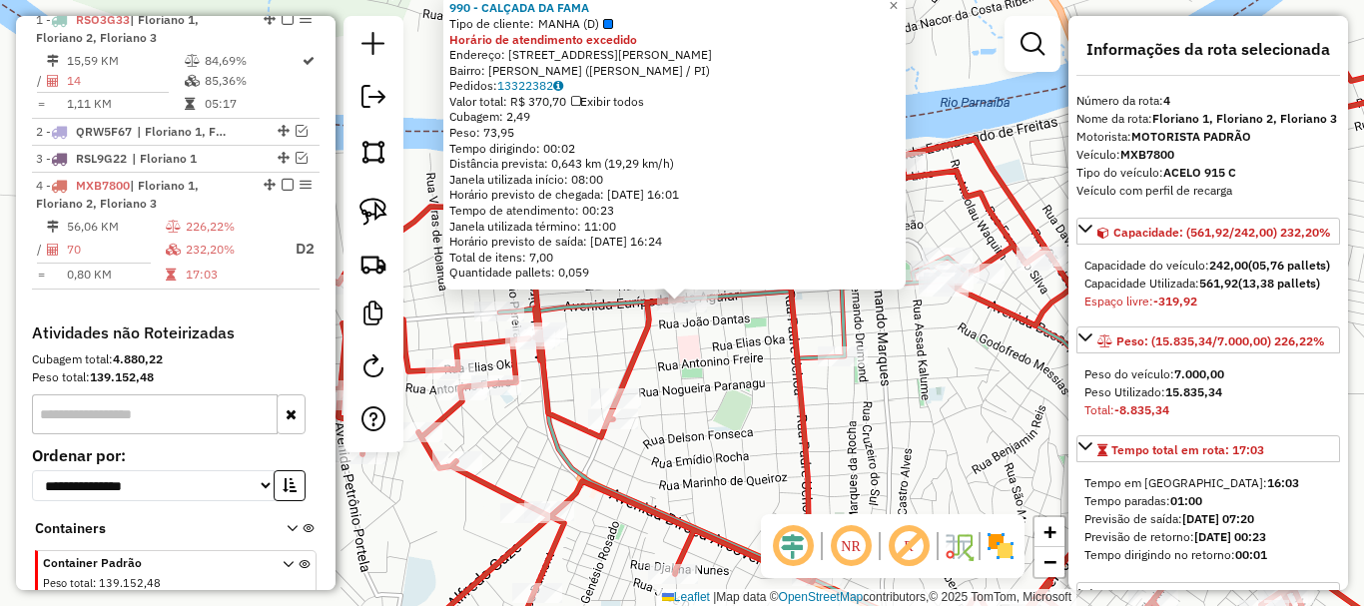
click at [672, 324] on div "Rota 4 - Placa MXB7800 990 - CALÇADA DA FAMA 990 - CALÇADA DA FAMA Tipo de clie…" at bounding box center [682, 303] width 1364 height 606
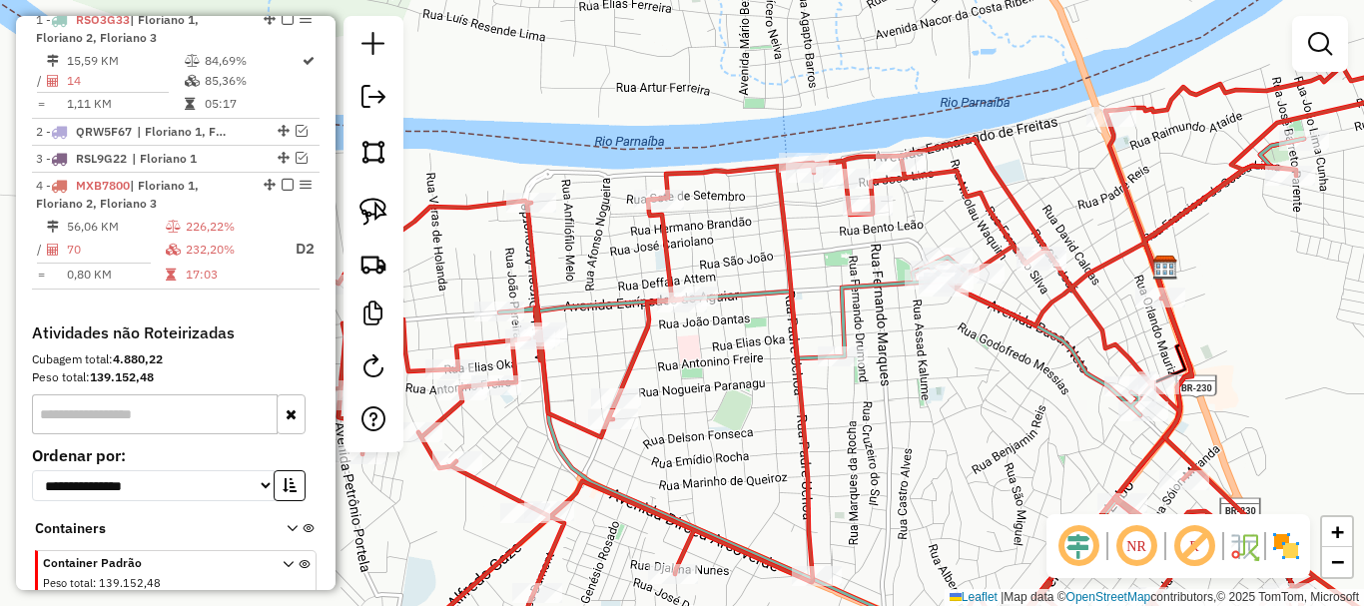
scroll to position [875, 0]
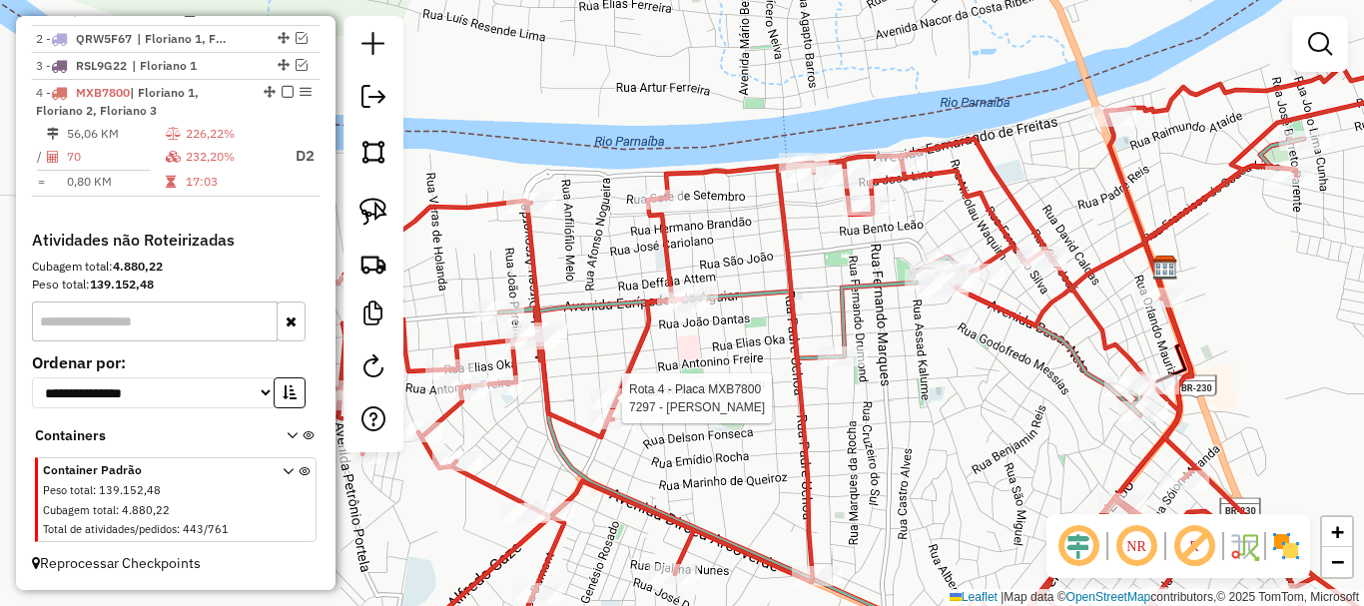
select select "**********"
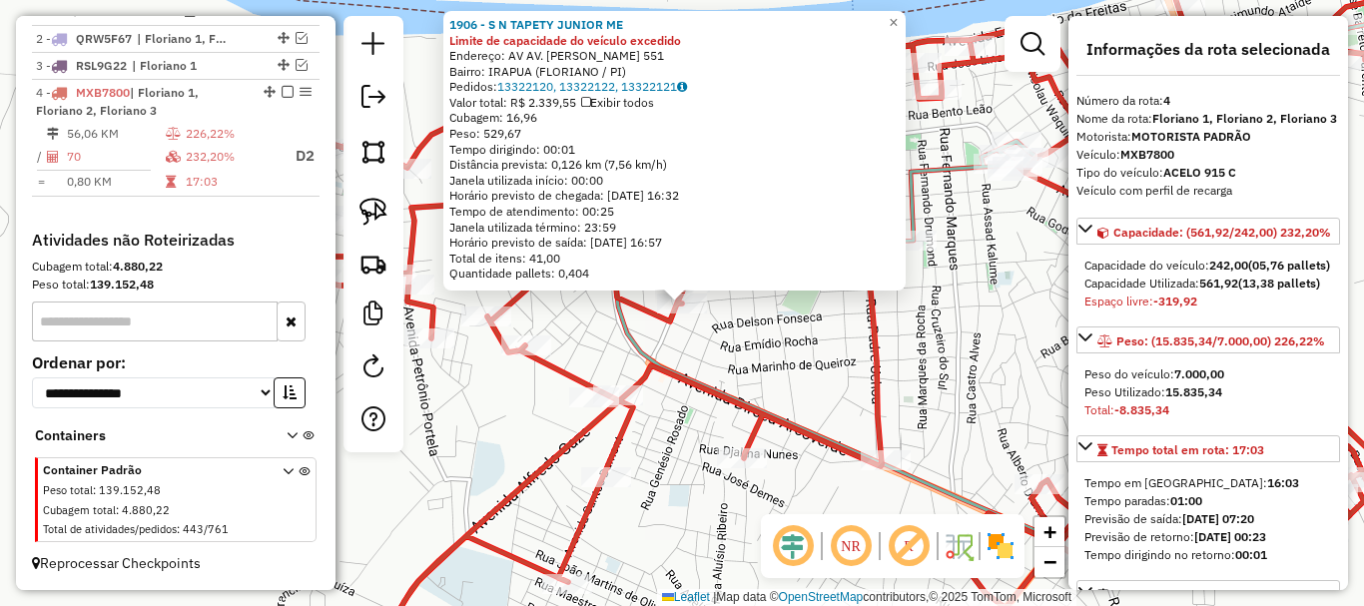
click at [728, 324] on div "1906 - S N TAPETY JUNIOR ME Limite de capacidade do veículo excedido Endereço: …" at bounding box center [682, 303] width 1364 height 606
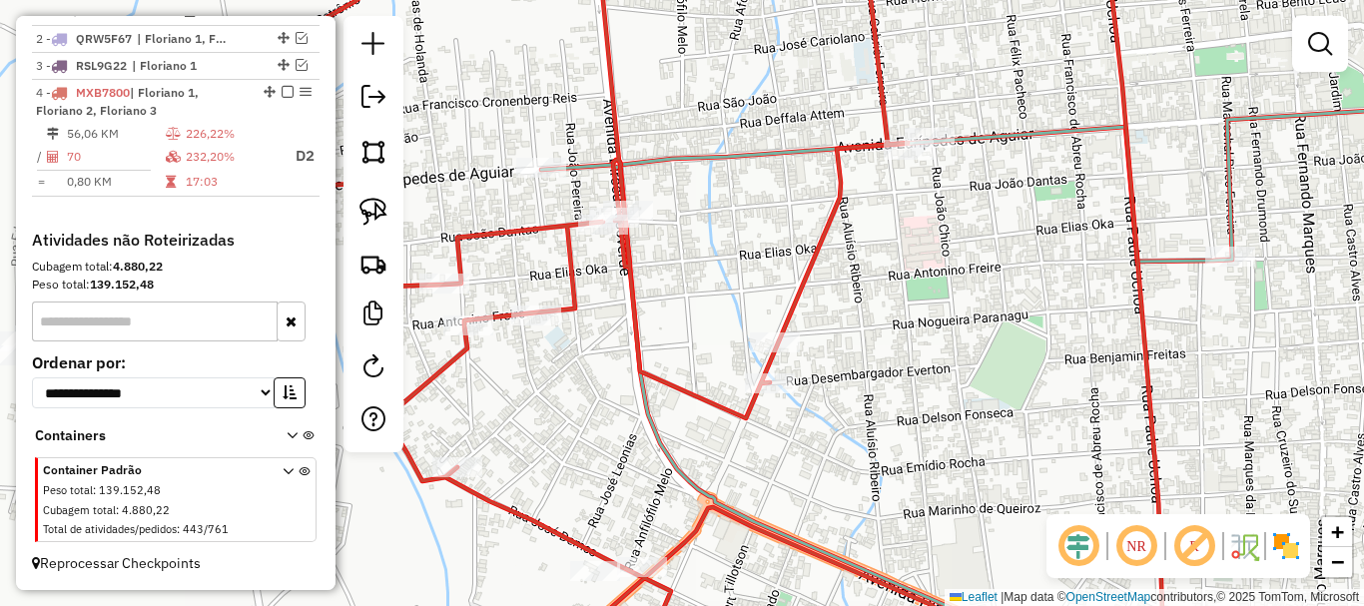
click at [600, 270] on div "Janela de atendimento Grade de atendimento Capacidade Transportadoras Veículos …" at bounding box center [682, 303] width 1364 height 606
click at [377, 196] on link at bounding box center [373, 212] width 44 height 44
drag, startPoint x: 647, startPoint y: 190, endPoint x: 600, endPoint y: 249, distance: 75.3
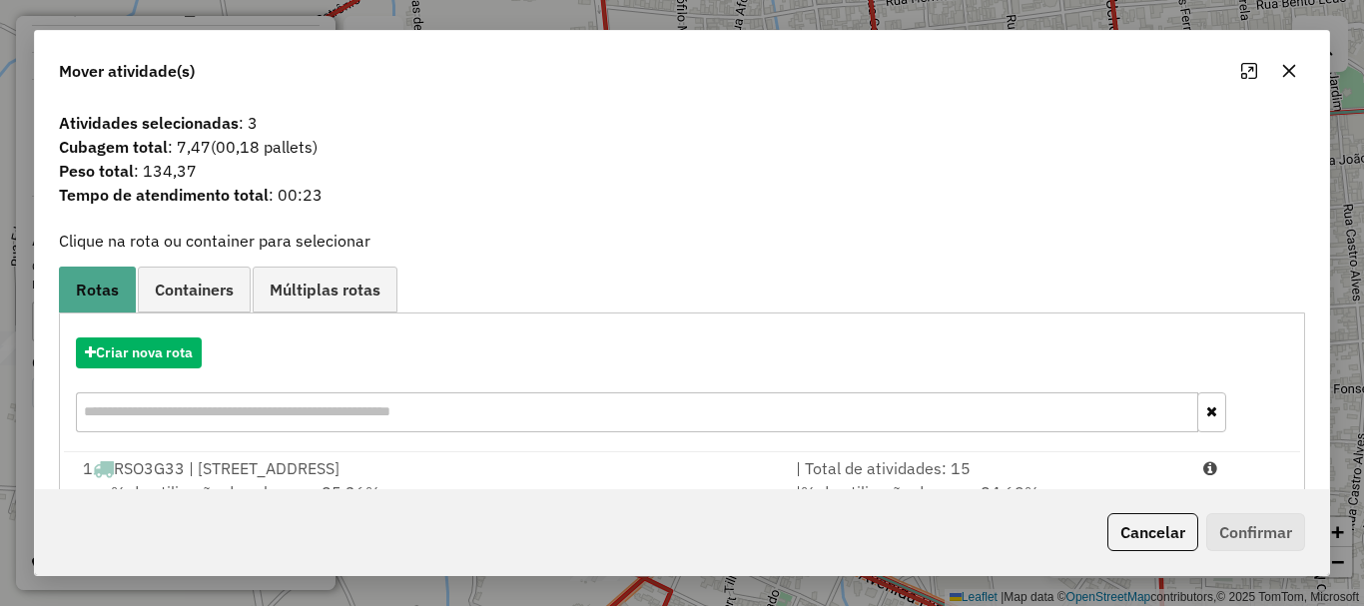
scroll to position [78, 0]
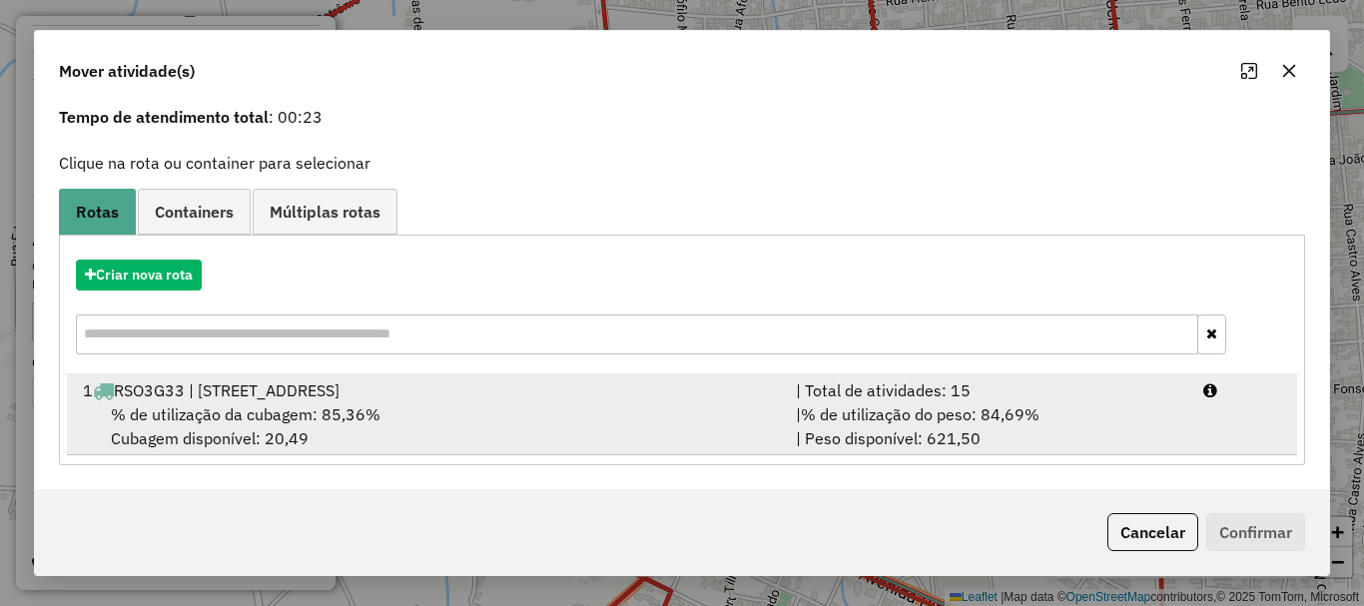
click at [946, 387] on div "| Total de atividades: 15" at bounding box center [987, 390] width 407 height 24
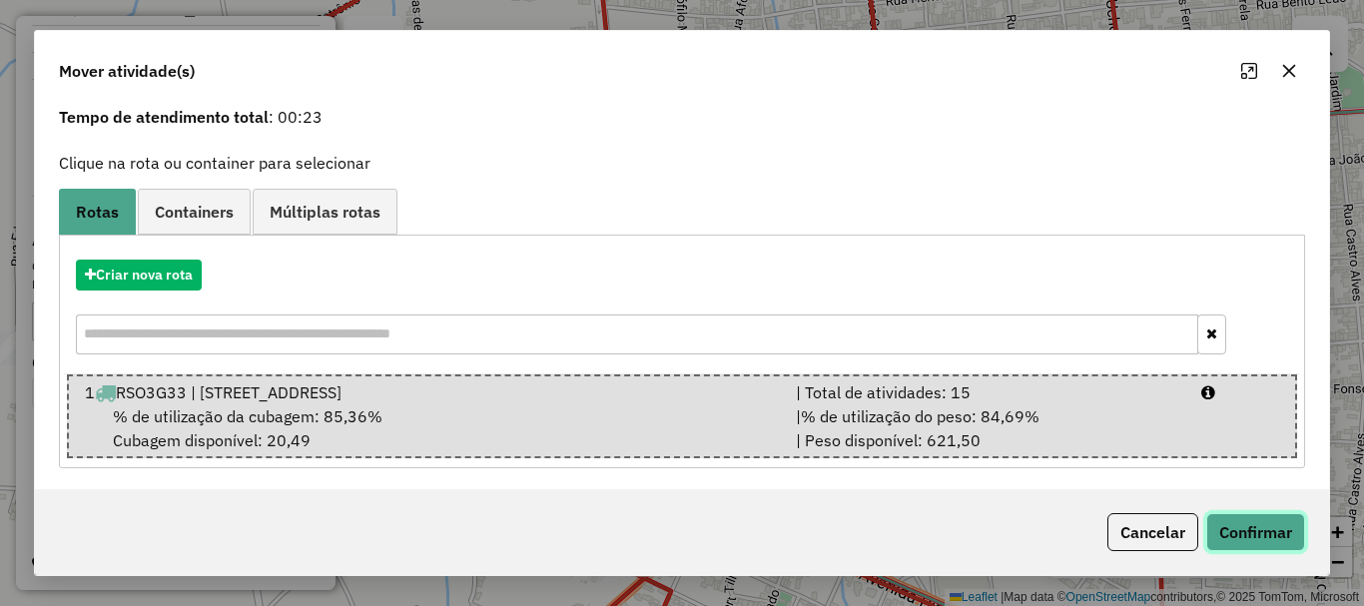
click at [1261, 540] on button "Confirmar" at bounding box center [1255, 532] width 99 height 38
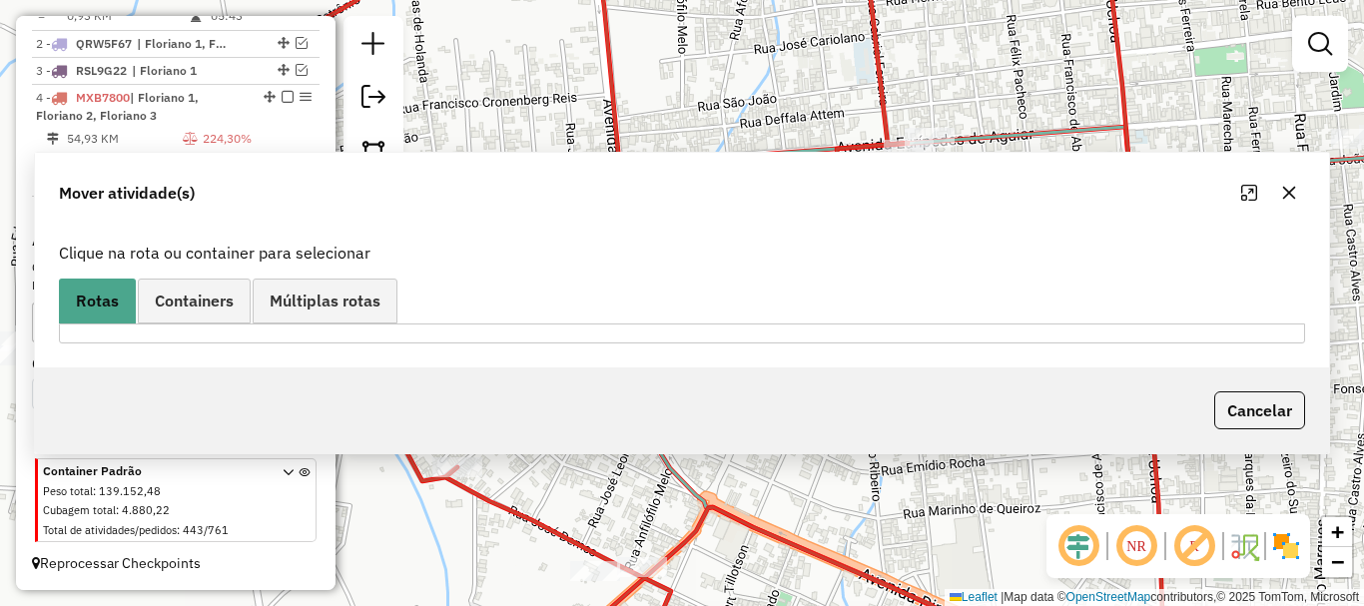
scroll to position [0, 0]
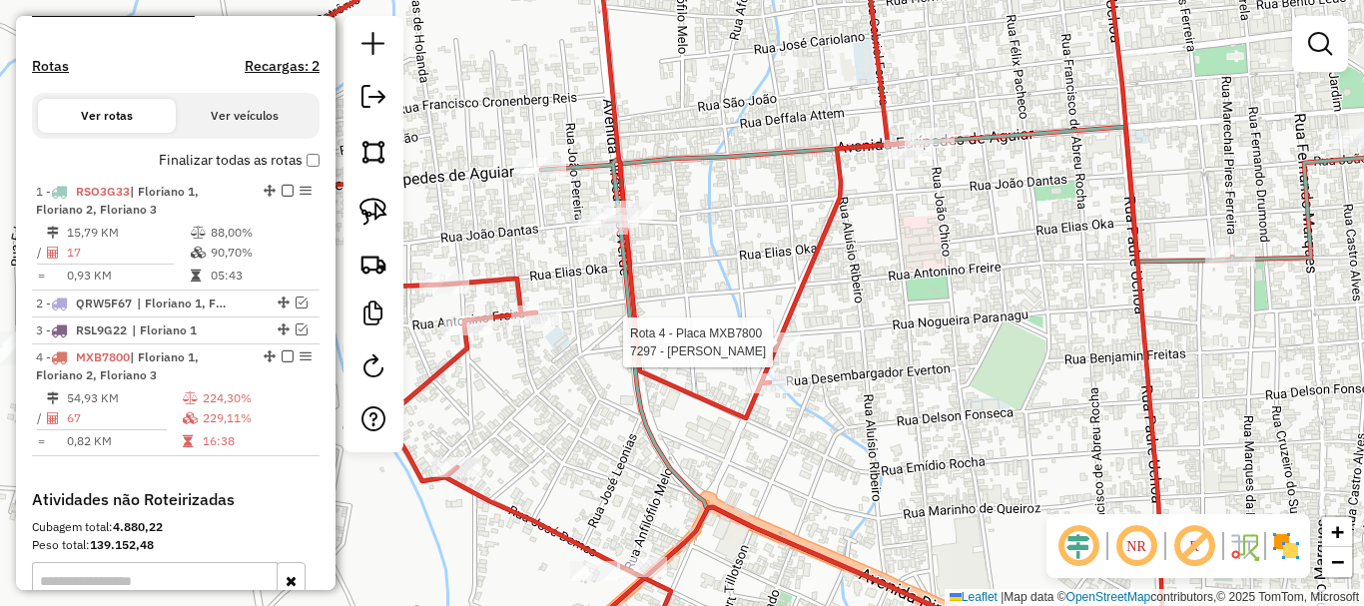
select select "**********"
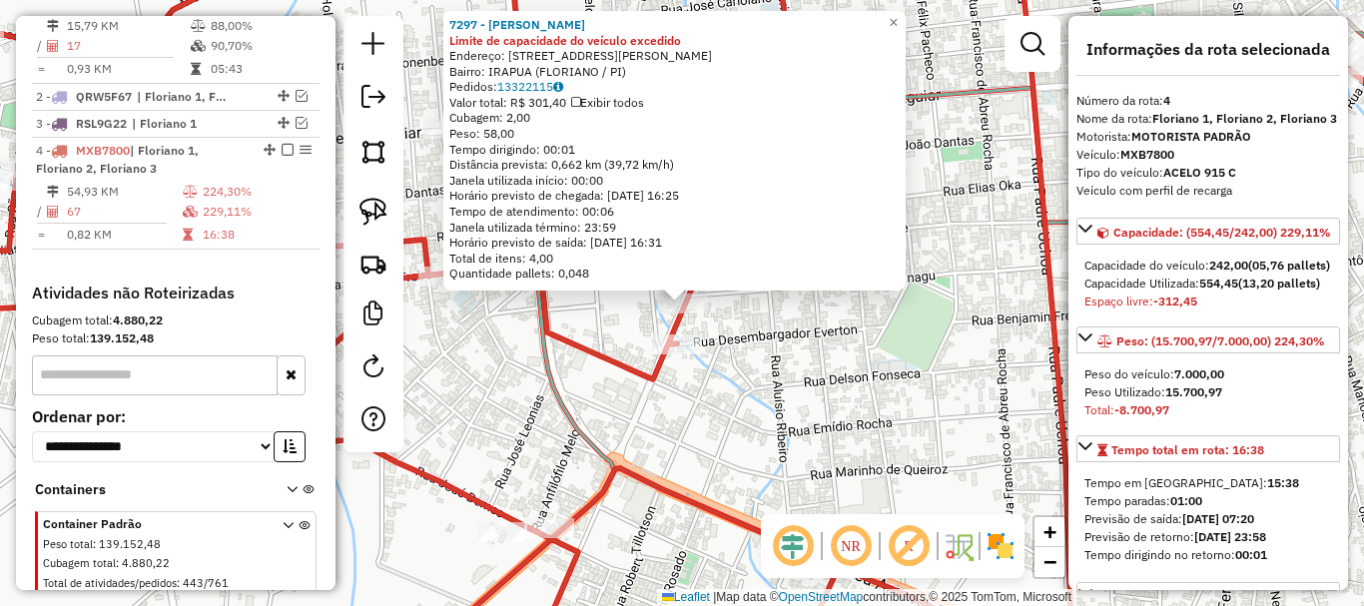
scroll to position [870, 0]
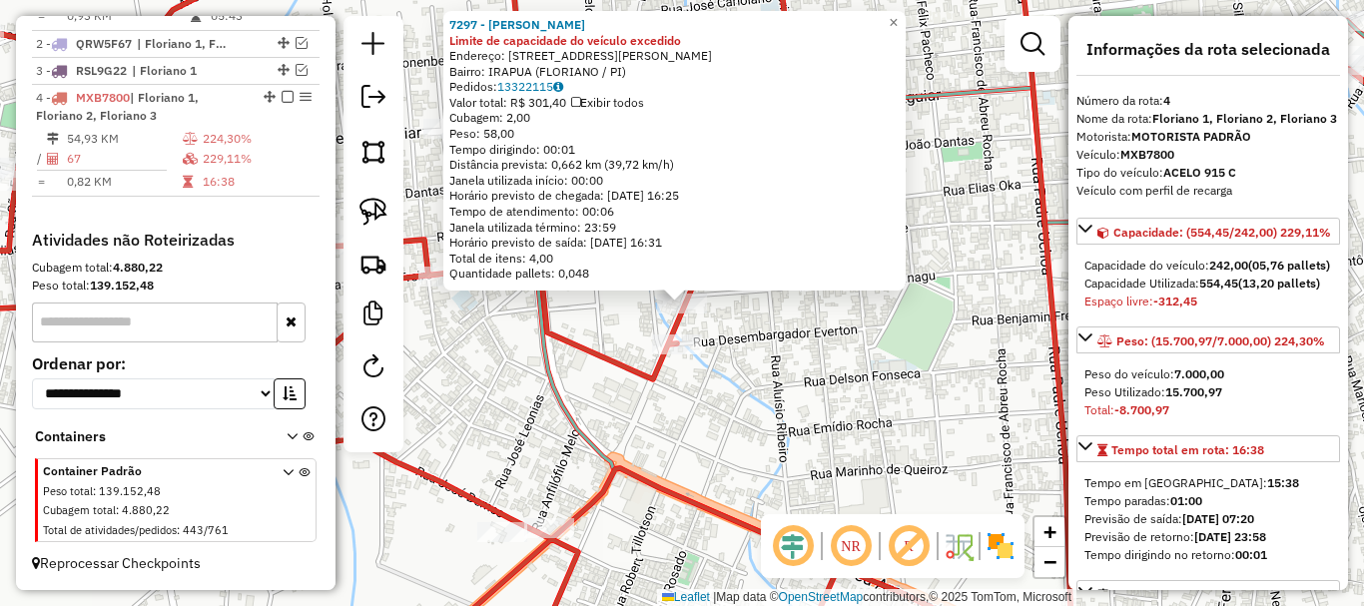
click at [781, 346] on div "7297 - DAN ESPETO Limite de capacidade do veículo excedido Endereço: AVENIDA SA…" at bounding box center [682, 303] width 1364 height 606
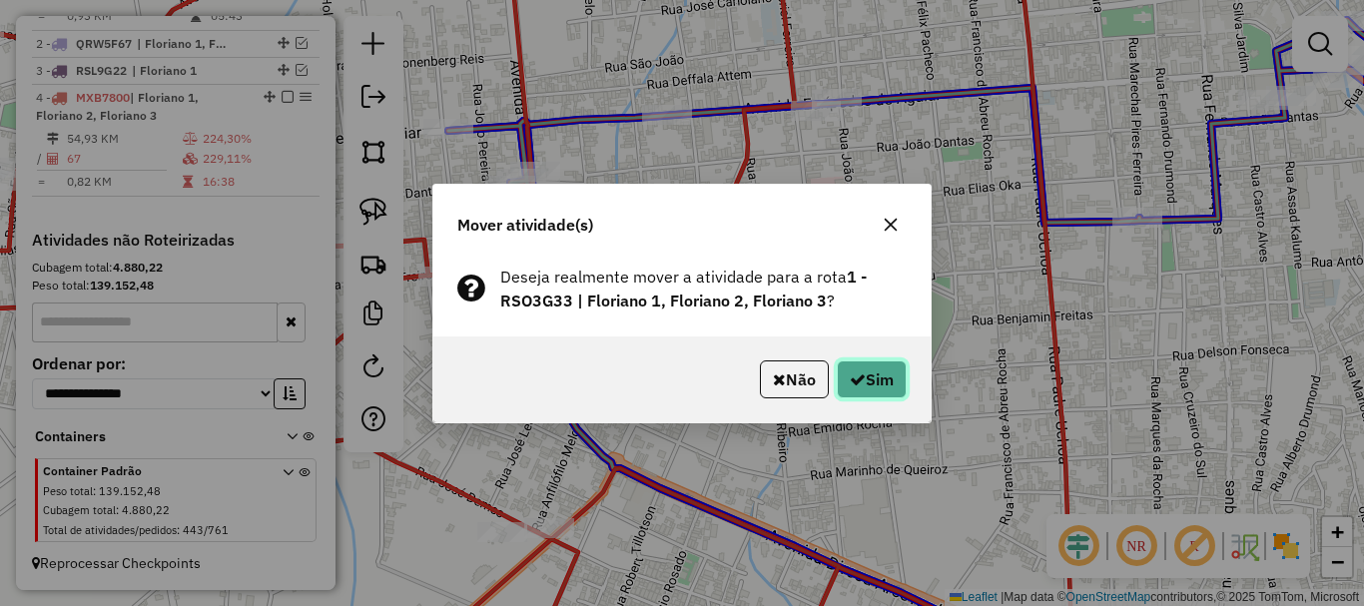
click at [838, 372] on button "Sim" at bounding box center [872, 379] width 70 height 38
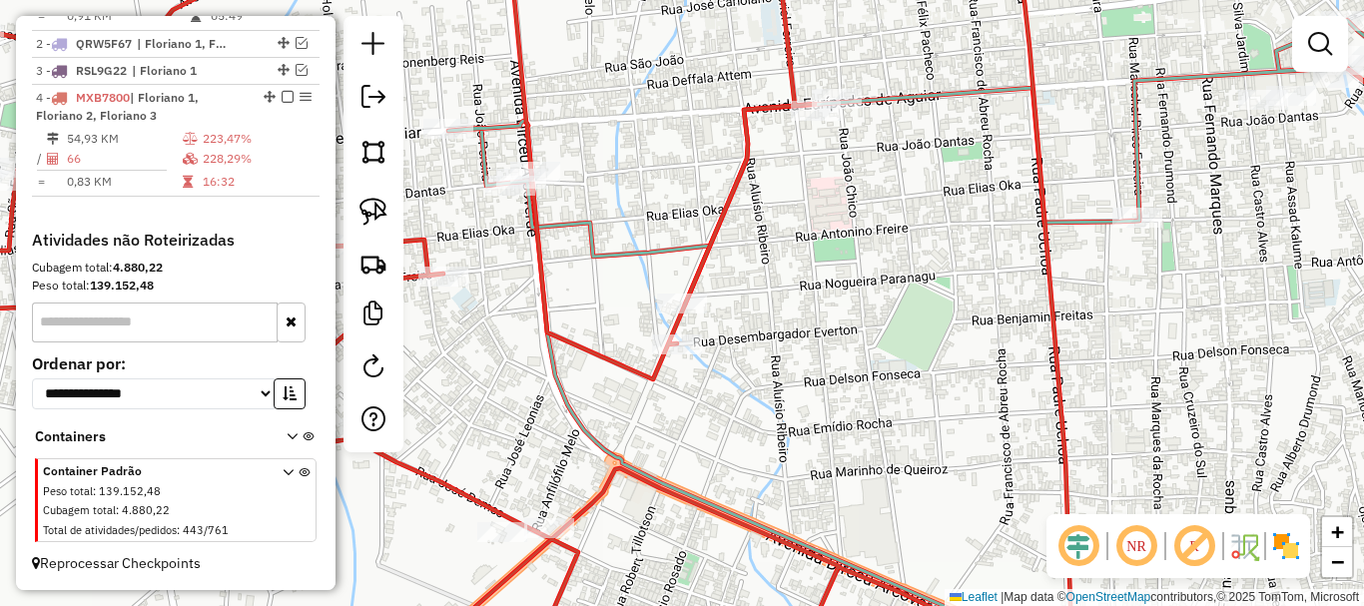
scroll to position [670, 0]
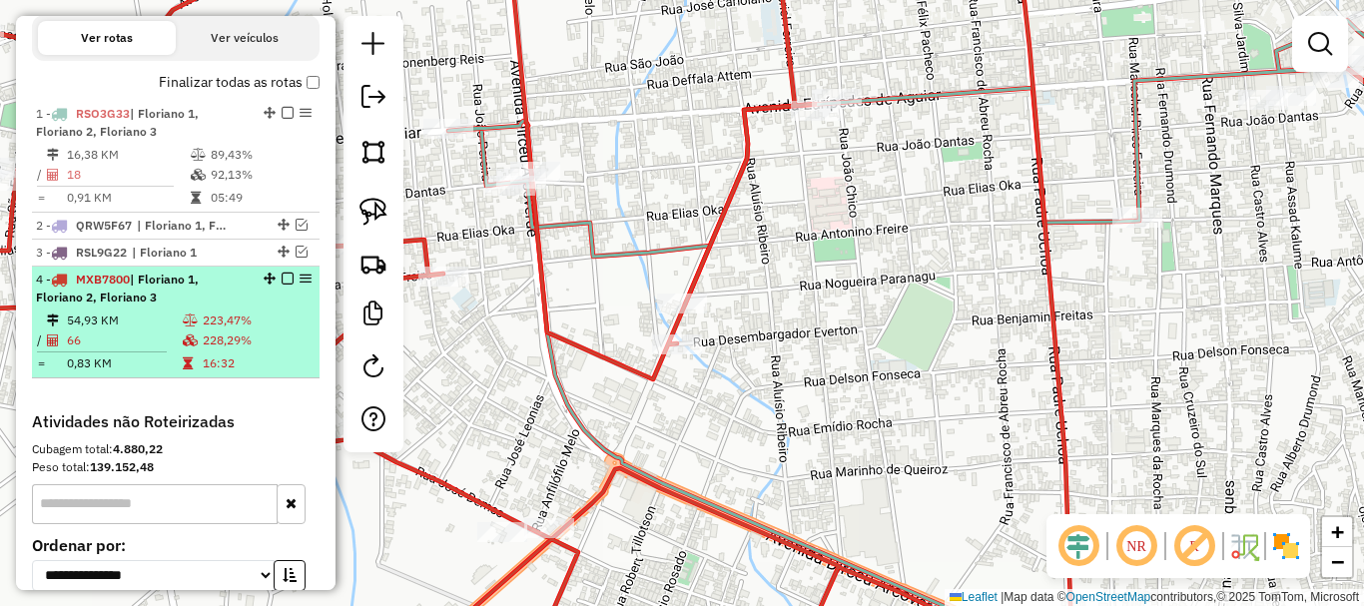
click at [281, 350] on td "228,29%" at bounding box center [257, 341] width 110 height 20
select select "**********"
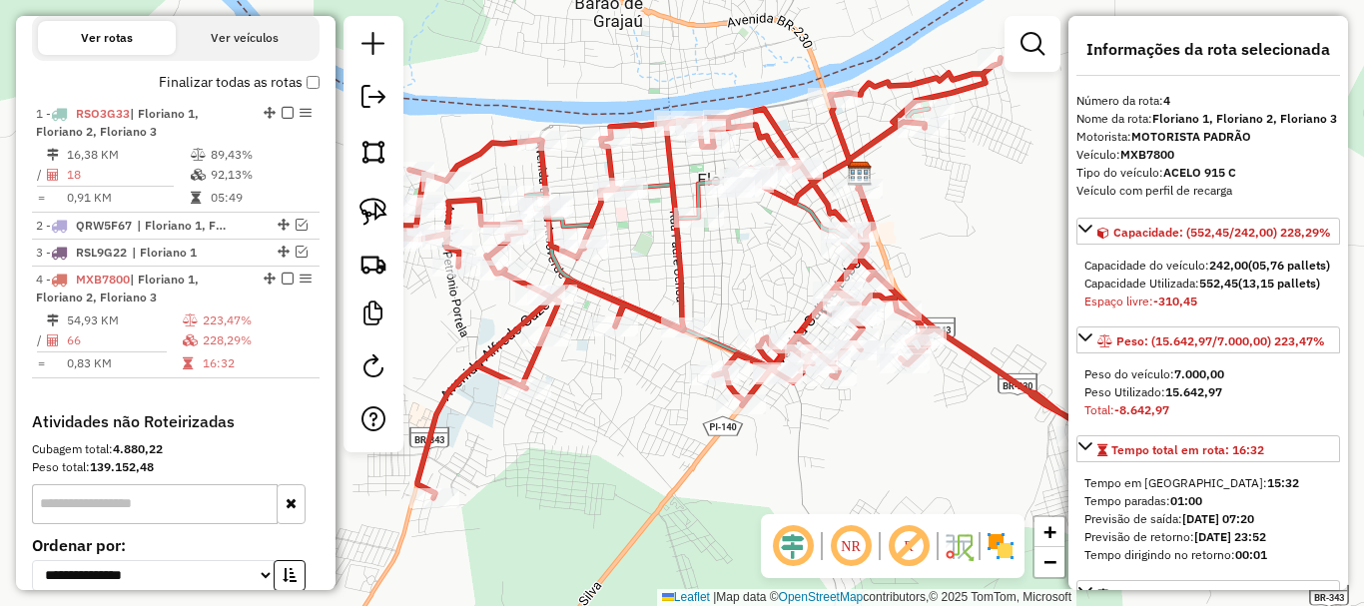
drag, startPoint x: 657, startPoint y: 482, endPoint x: 836, endPoint y: 381, distance: 205.2
click at [824, 391] on div "Janela de atendimento Grade de atendimento Capacidade Transportadoras Veículos …" at bounding box center [682, 303] width 1364 height 606
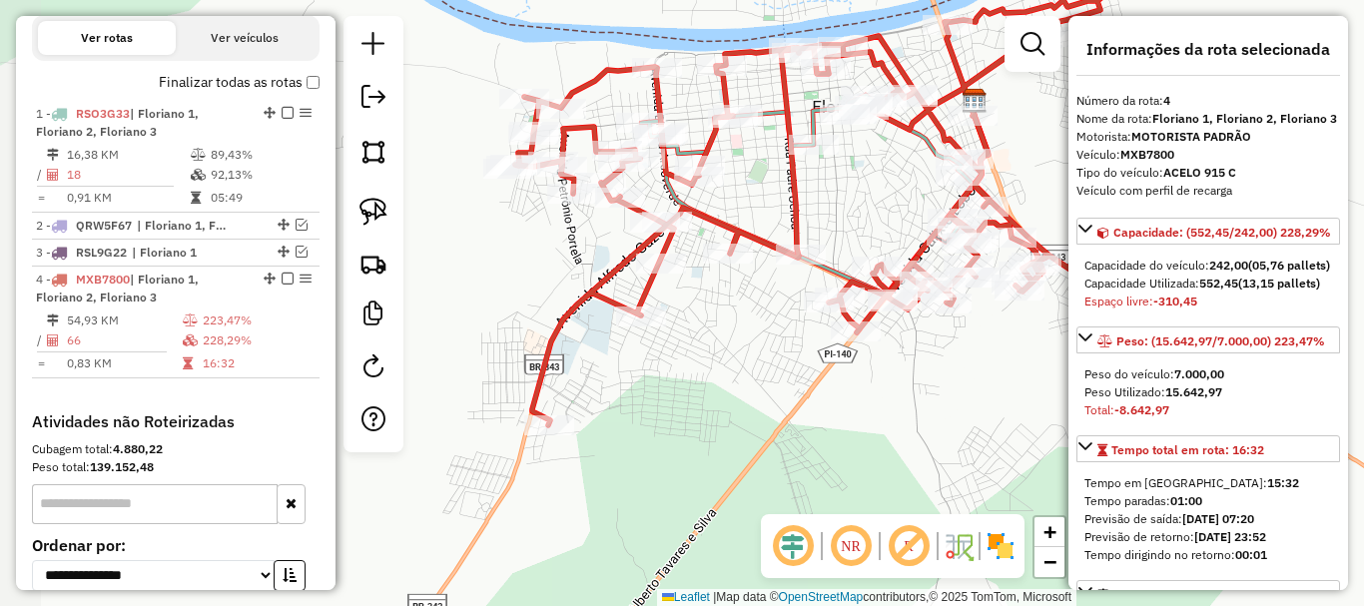
drag, startPoint x: 804, startPoint y: 379, endPoint x: 834, endPoint y: 371, distance: 31.0
click at [834, 371] on div "Janela de atendimento Grade de atendimento Capacidade Transportadoras Veículos …" at bounding box center [682, 303] width 1364 height 606
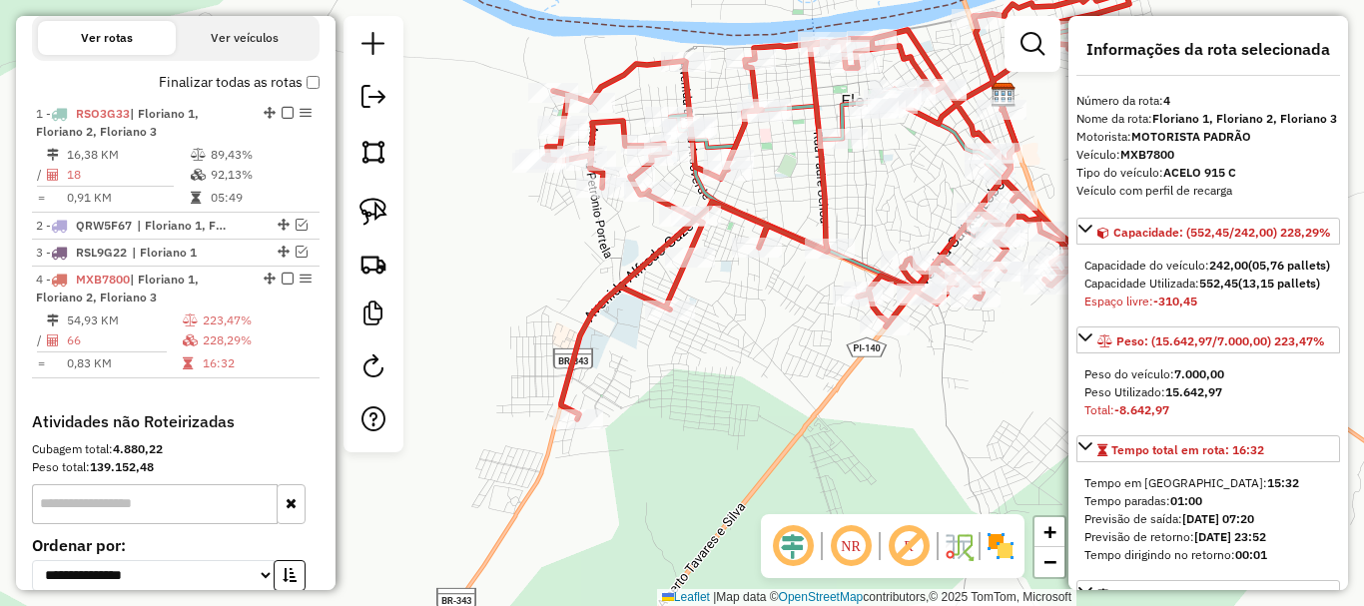
drag, startPoint x: 862, startPoint y: 181, endPoint x: 738, endPoint y: 252, distance: 142.7
click at [757, 244] on div "Janela de atendimento Grade de atendimento Capacidade Transportadoras Veículos …" at bounding box center [682, 303] width 1364 height 606
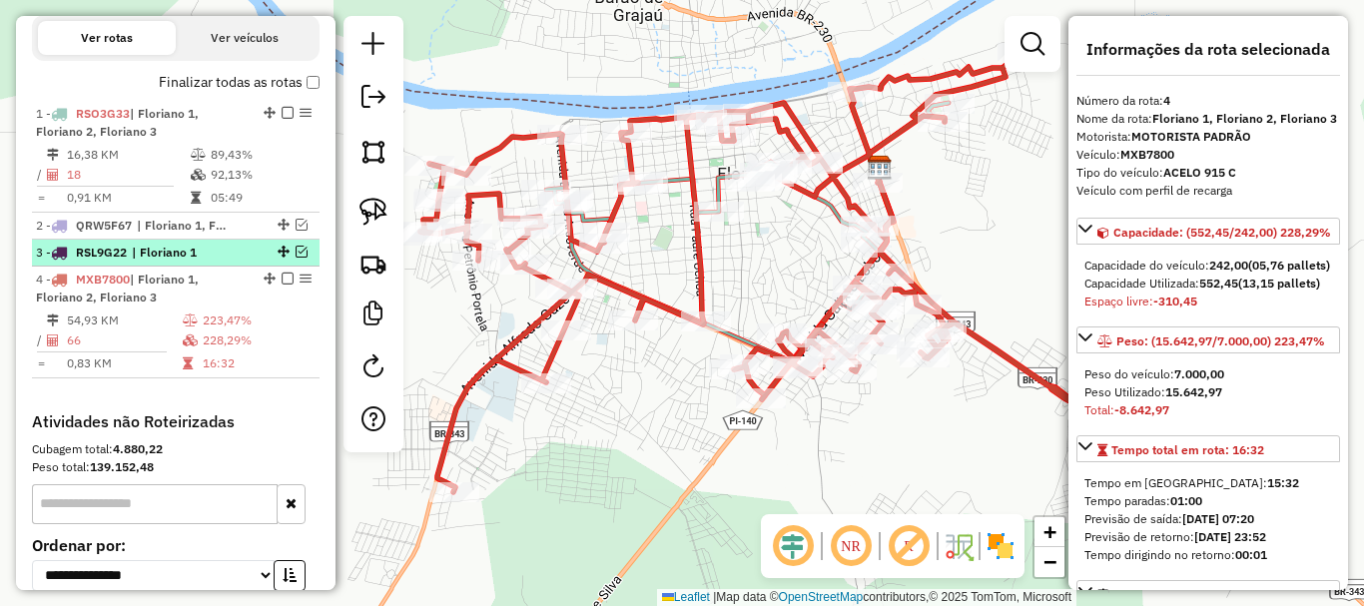
click at [297, 258] on em at bounding box center [302, 252] width 12 height 12
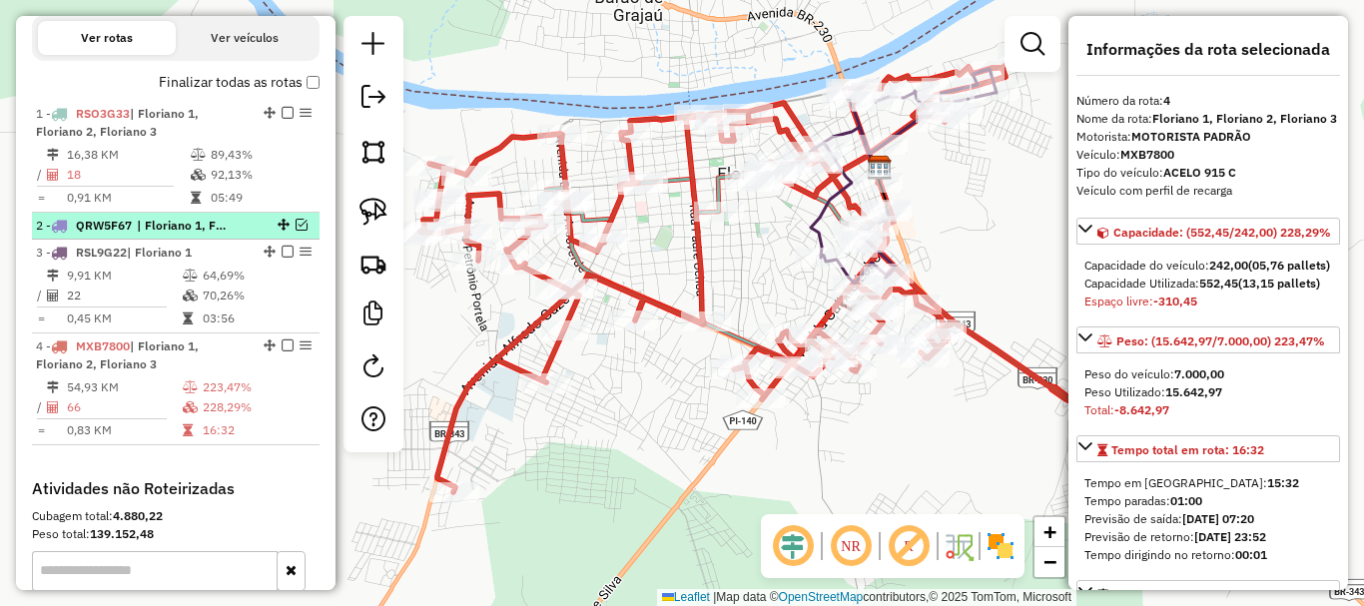
click at [297, 231] on em at bounding box center [302, 225] width 12 height 12
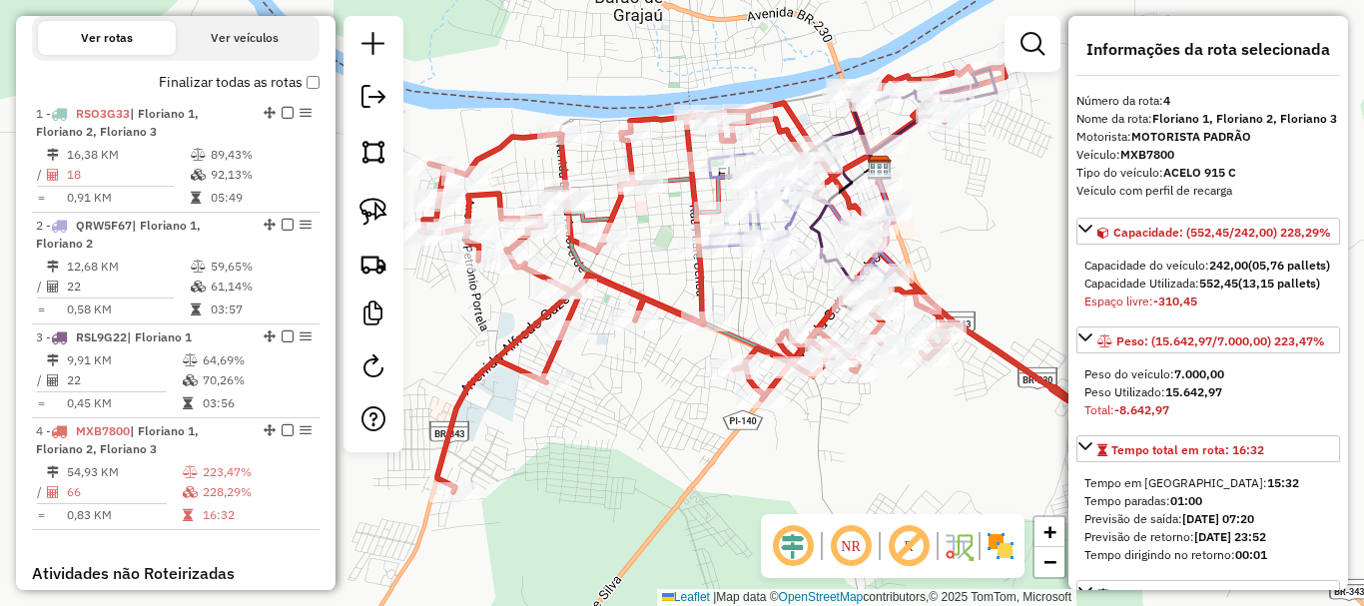
drag, startPoint x: 262, startPoint y: 370, endPoint x: 493, endPoint y: 378, distance: 231.8
click at [262, 370] on td "64,69%" at bounding box center [256, 360] width 109 height 20
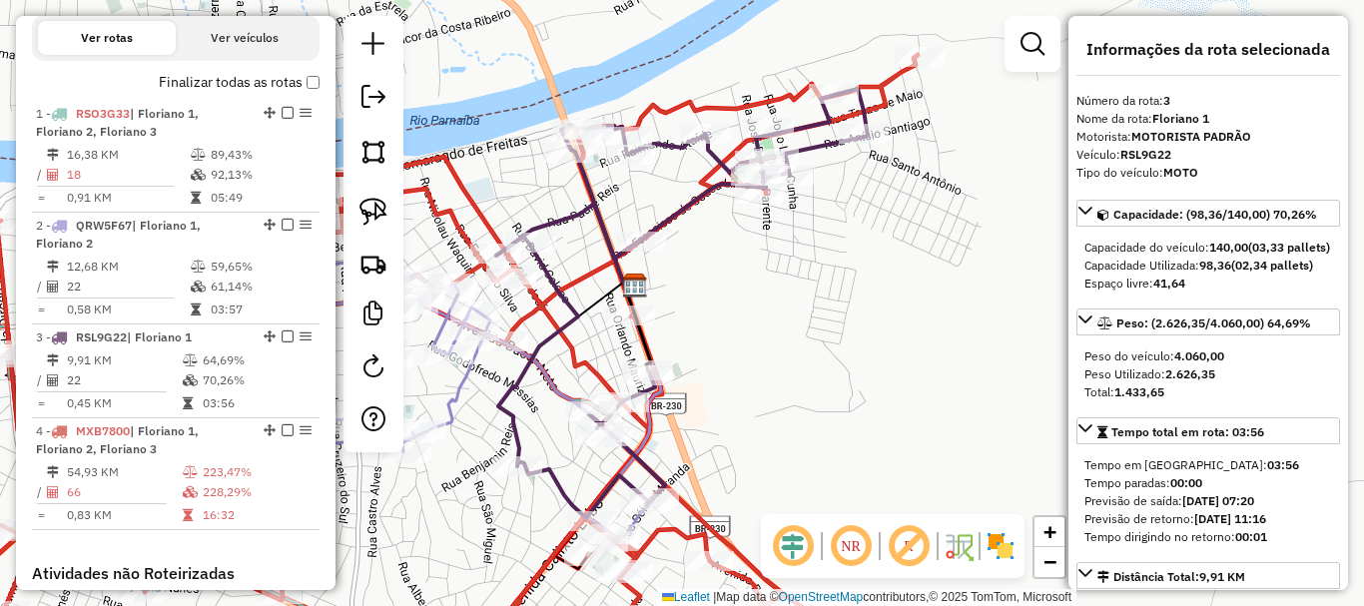
click at [894, 278] on div "Janela de atendimento Grade de atendimento Capacidade Transportadoras Veículos …" at bounding box center [682, 303] width 1364 height 606
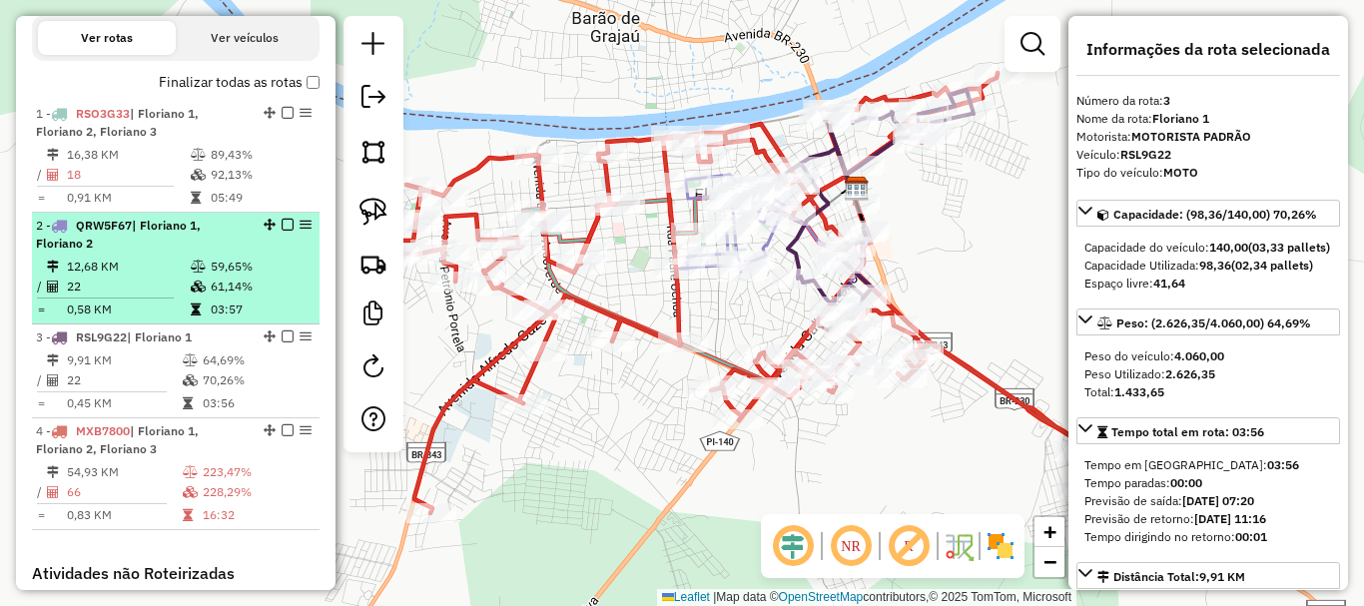
click at [282, 231] on em at bounding box center [288, 225] width 12 height 12
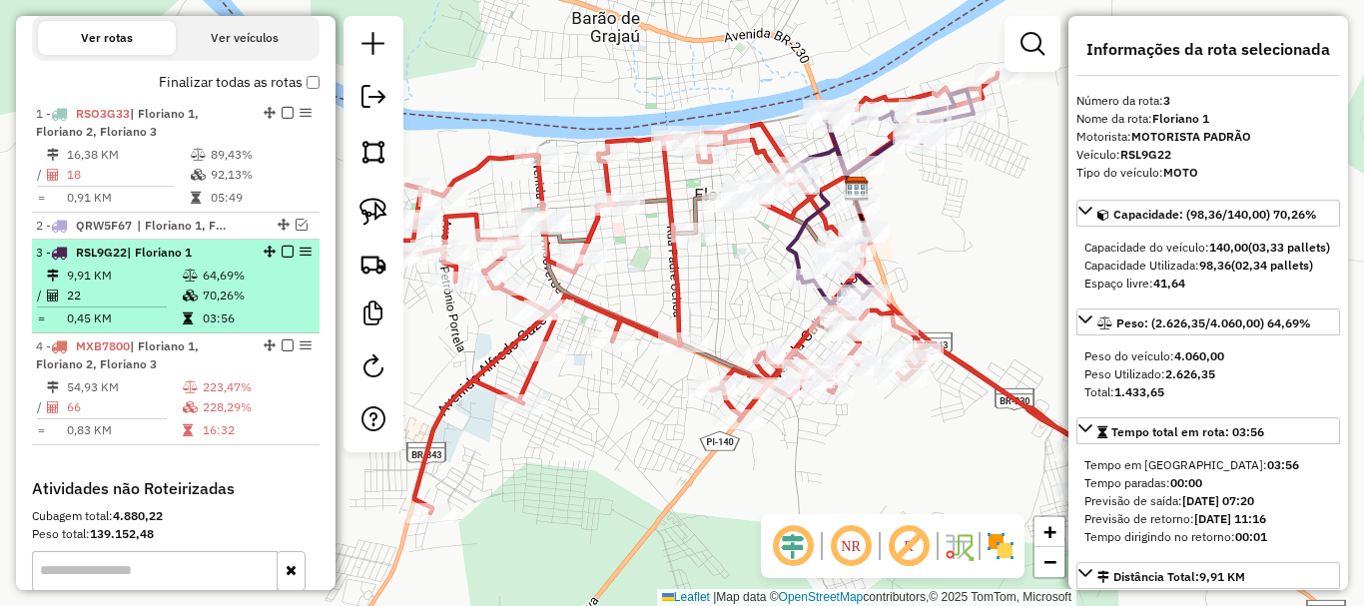
click at [282, 258] on em at bounding box center [288, 252] width 12 height 12
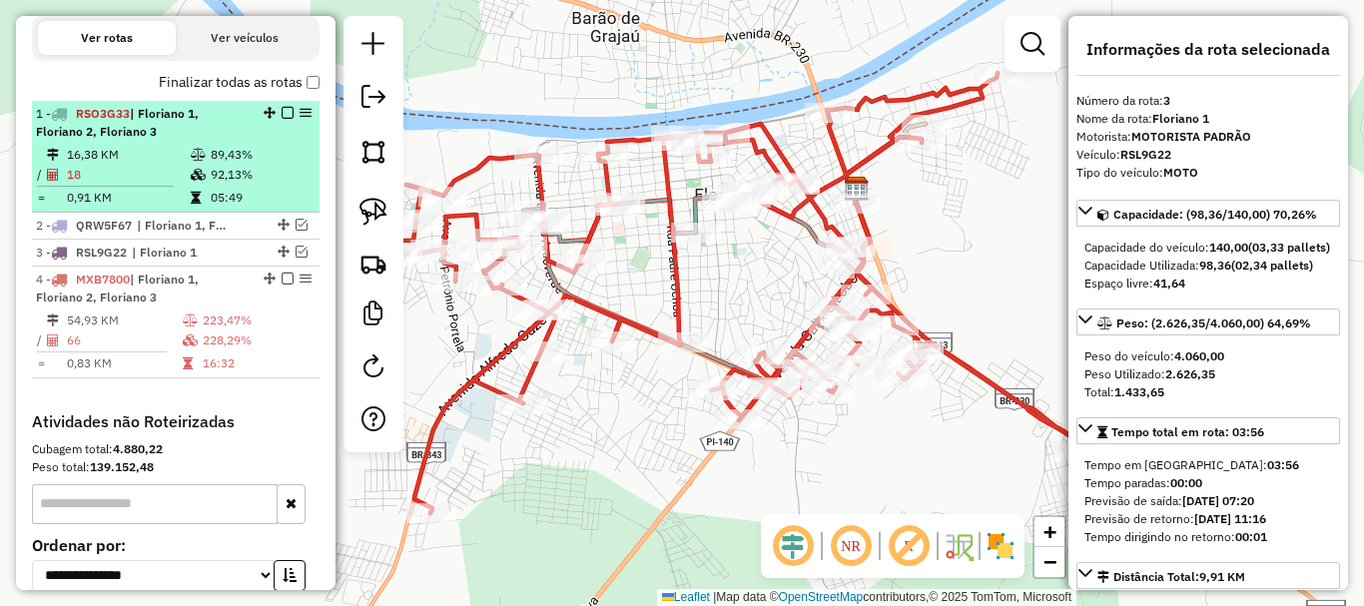
click at [282, 119] on em at bounding box center [288, 113] width 12 height 12
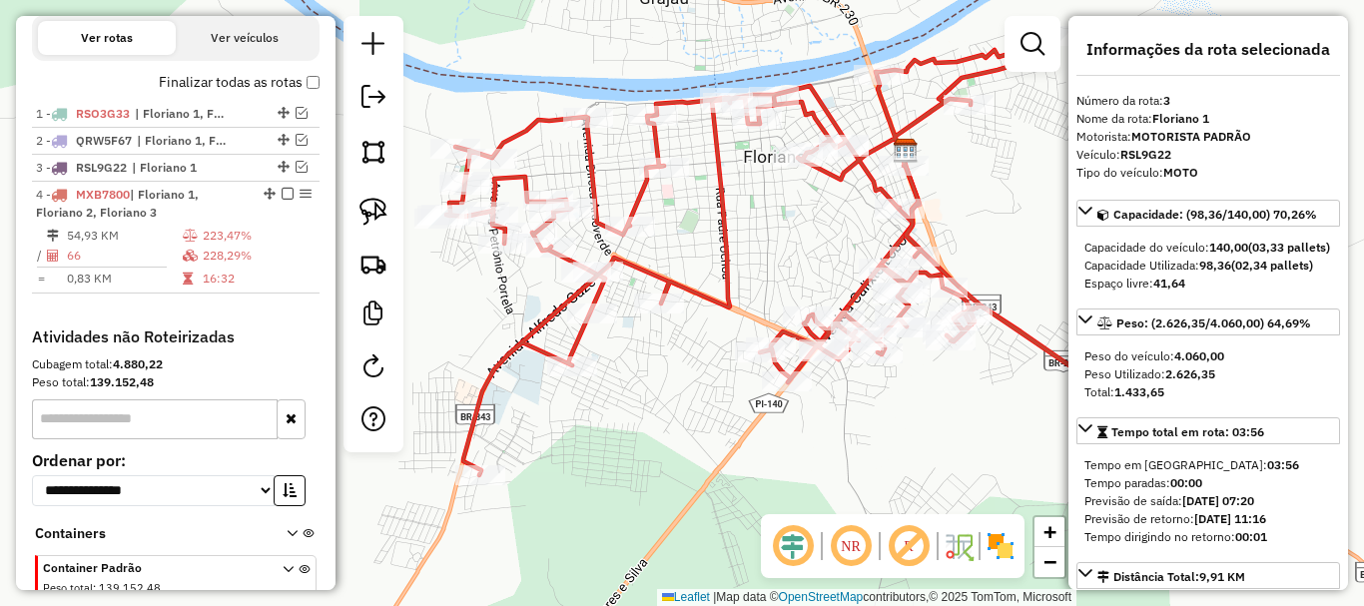
drag, startPoint x: 591, startPoint y: 401, endPoint x: 673, endPoint y: 344, distance: 99.7
click at [671, 347] on div "Janela de atendimento Grade de atendimento Capacidade Transportadoras Veículos …" at bounding box center [682, 303] width 1364 height 606
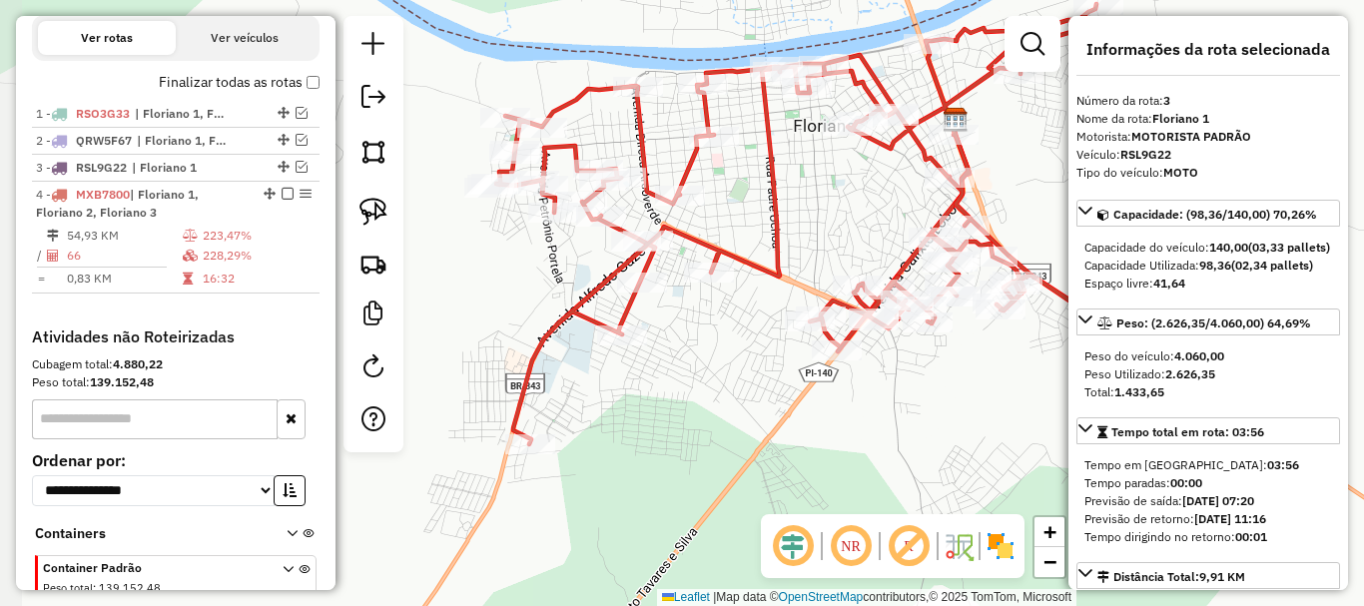
click at [658, 359] on div "Janela de atendimento Grade de atendimento Capacidade Transportadoras Veículos …" at bounding box center [682, 303] width 1364 height 606
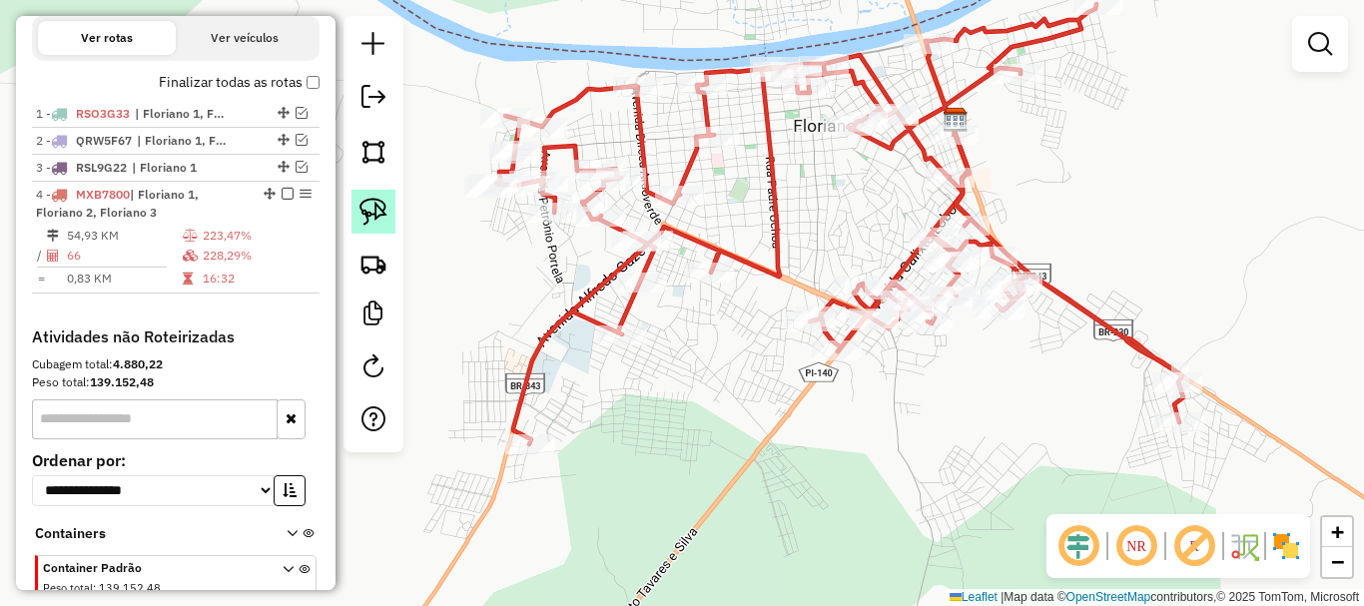
click at [371, 224] on img at bounding box center [373, 212] width 28 height 28
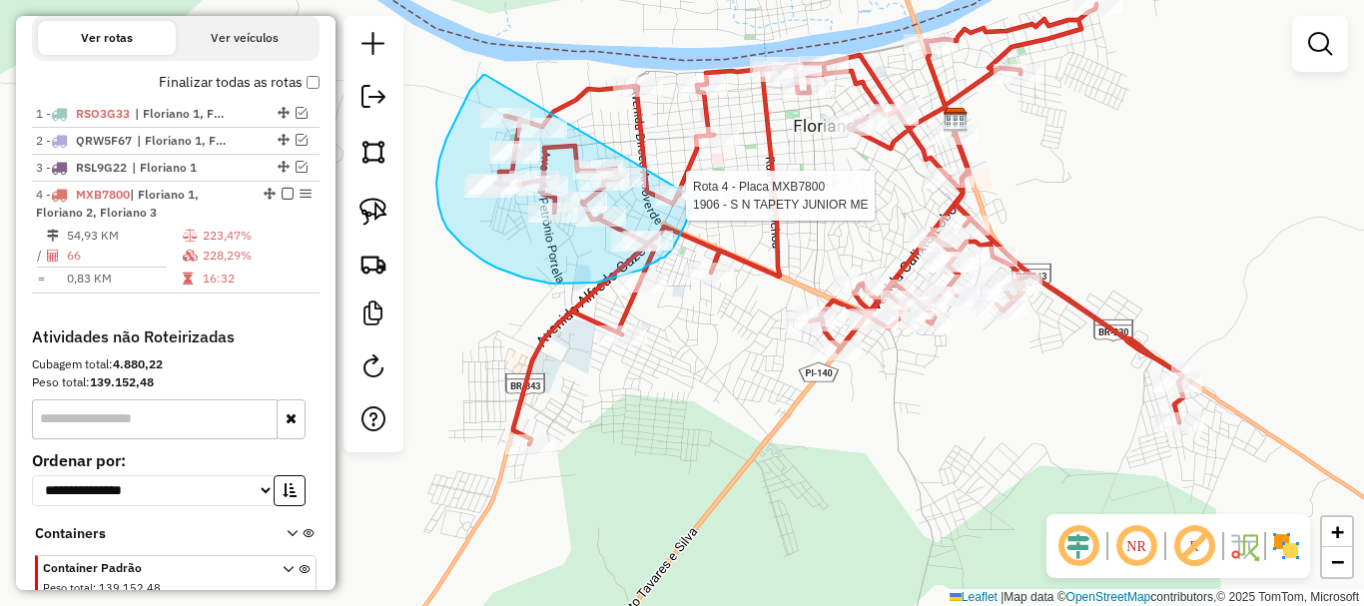
drag, startPoint x: 485, startPoint y: 75, endPoint x: 700, endPoint y: 182, distance: 239.8
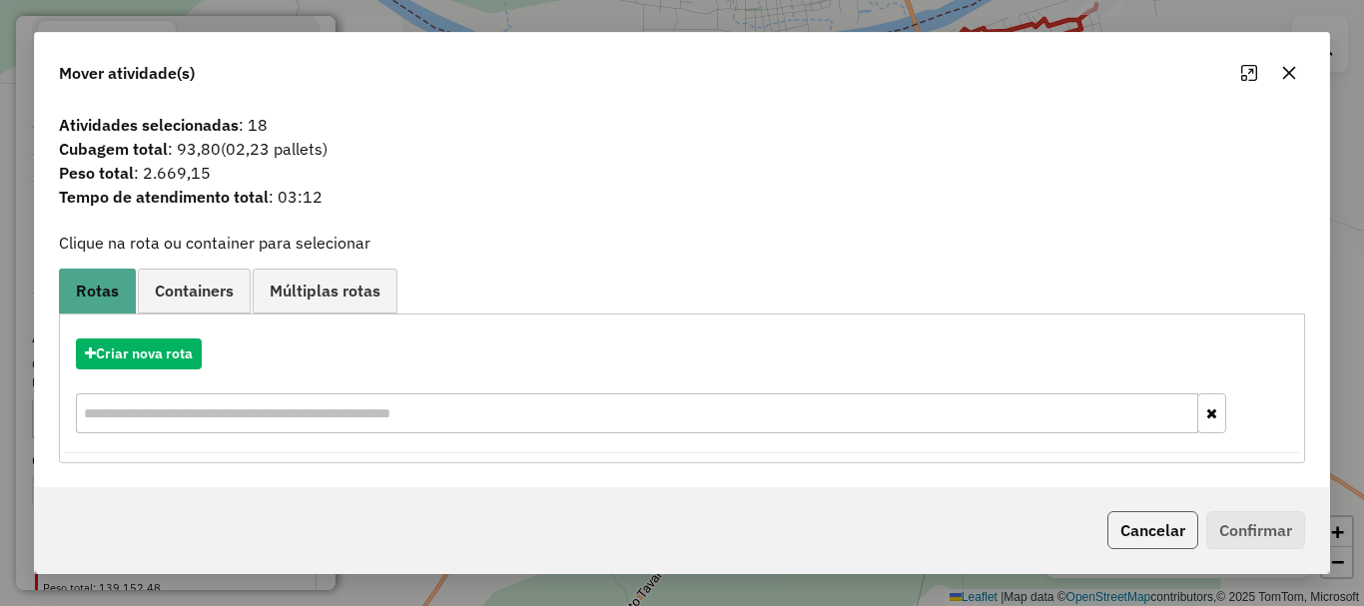
click at [1150, 548] on button "Cancelar" at bounding box center [1152, 530] width 91 height 38
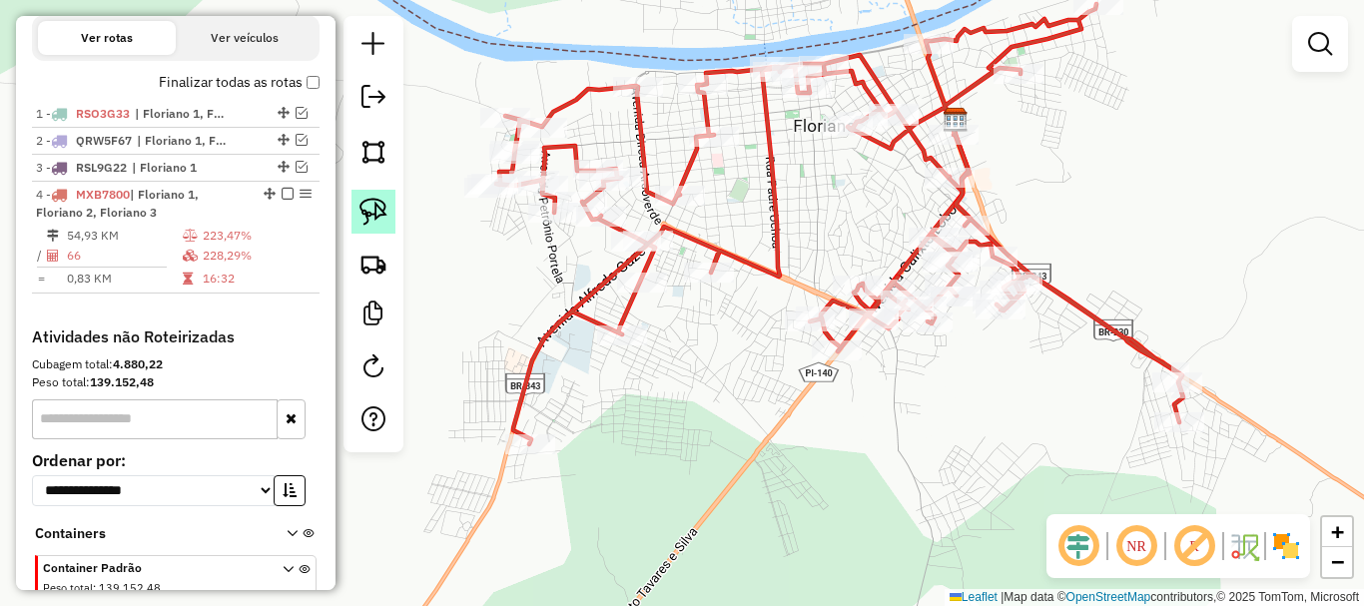
click at [364, 217] on img at bounding box center [373, 212] width 28 height 28
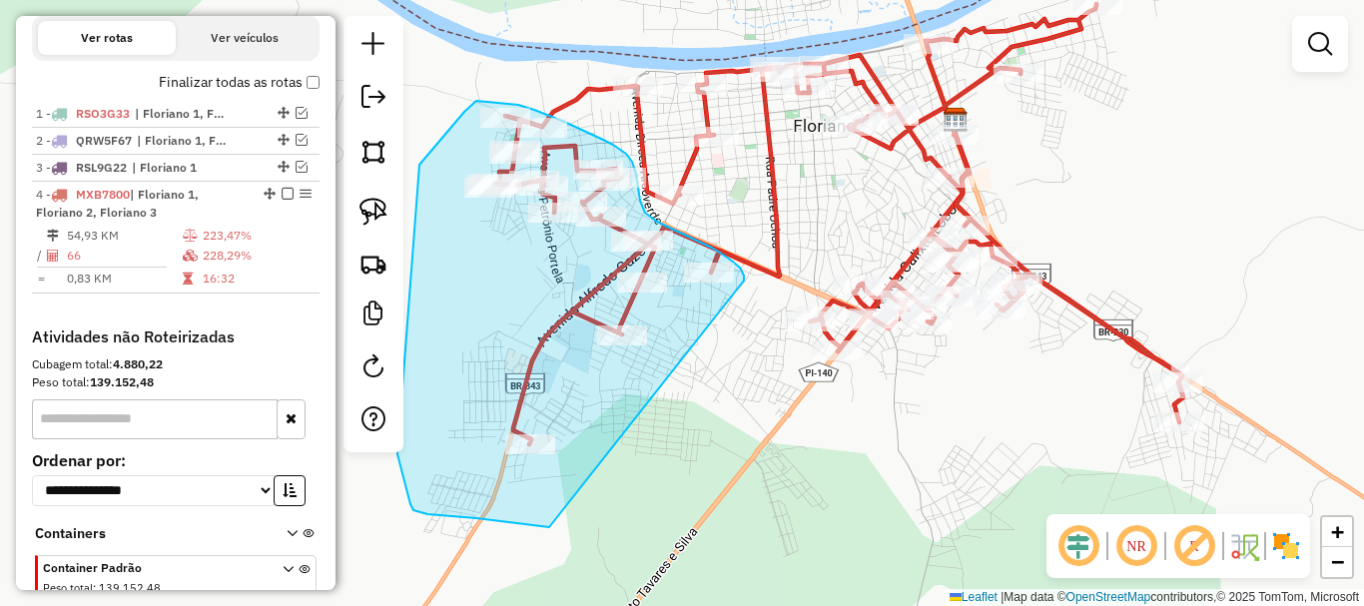
drag, startPoint x: 744, startPoint y: 281, endPoint x: 549, endPoint y: 527, distance: 314.2
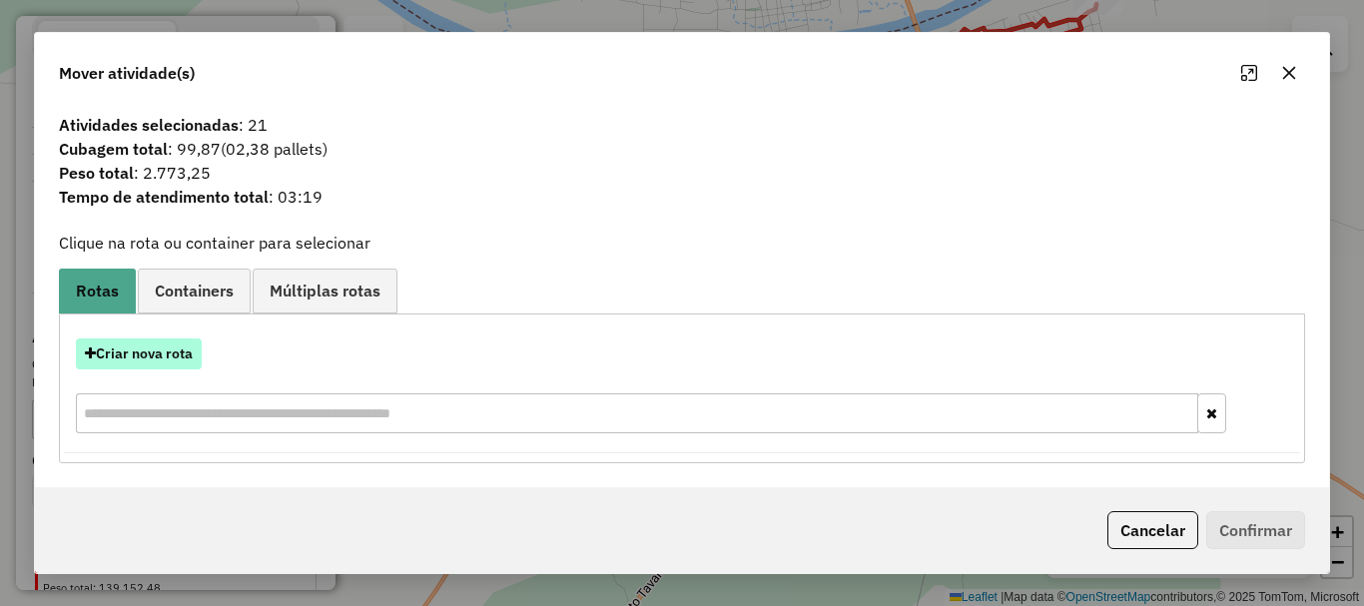
click at [158, 355] on button "Criar nova rota" at bounding box center [139, 353] width 126 height 31
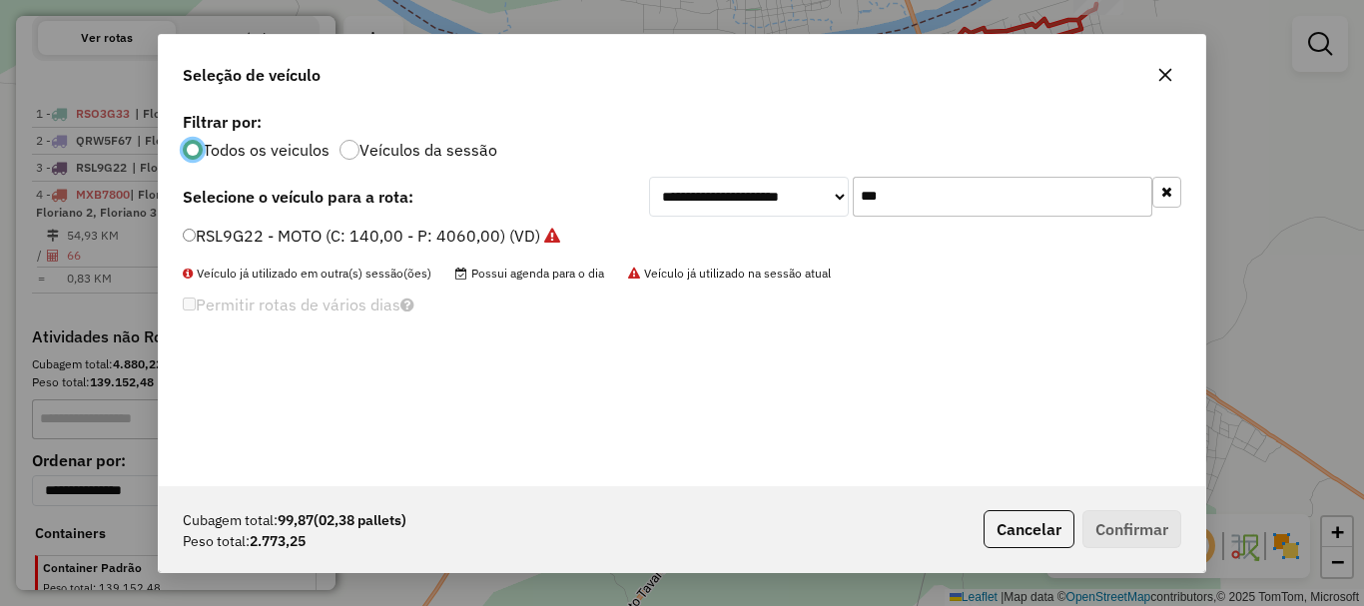
scroll to position [11, 6]
click at [890, 208] on input "***" at bounding box center [1003, 197] width 300 height 40
type input "***"
click at [288, 225] on label "EYM5A49 - EYM5A49 (C: 320,00 - P: 9010,00) (VD)" at bounding box center [376, 236] width 387 height 24
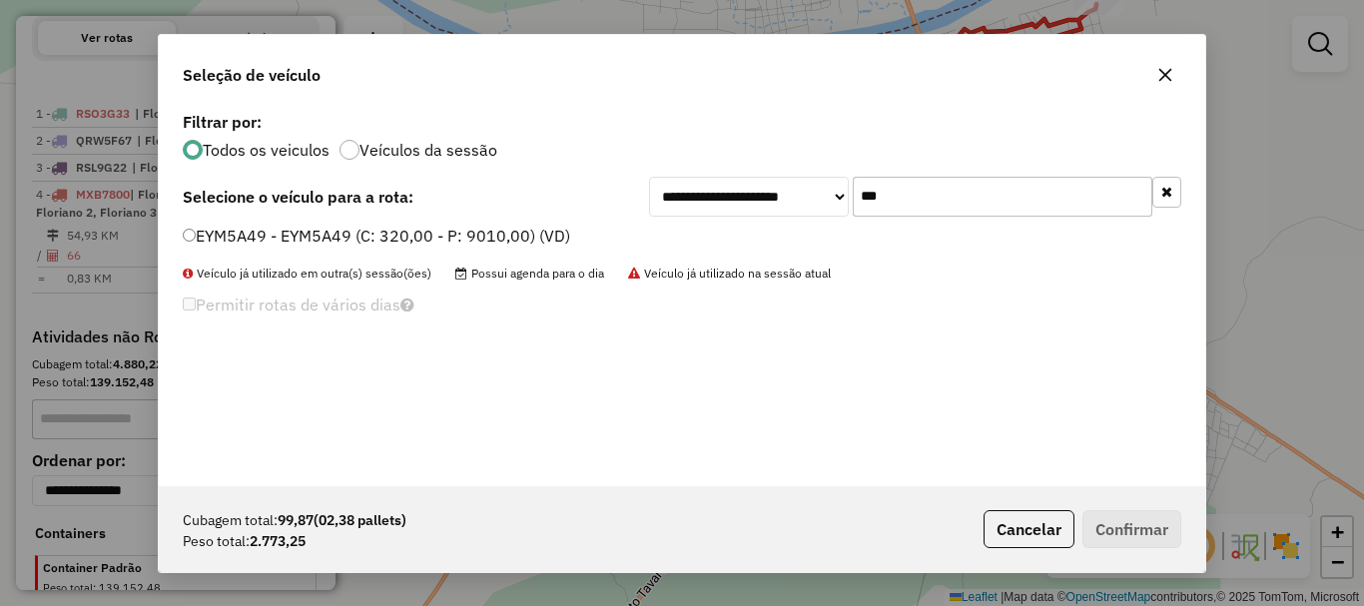
click at [200, 236] on label "EYM5A49 - EYM5A49 (C: 320,00 - P: 9010,00) (VD)" at bounding box center [376, 236] width 387 height 24
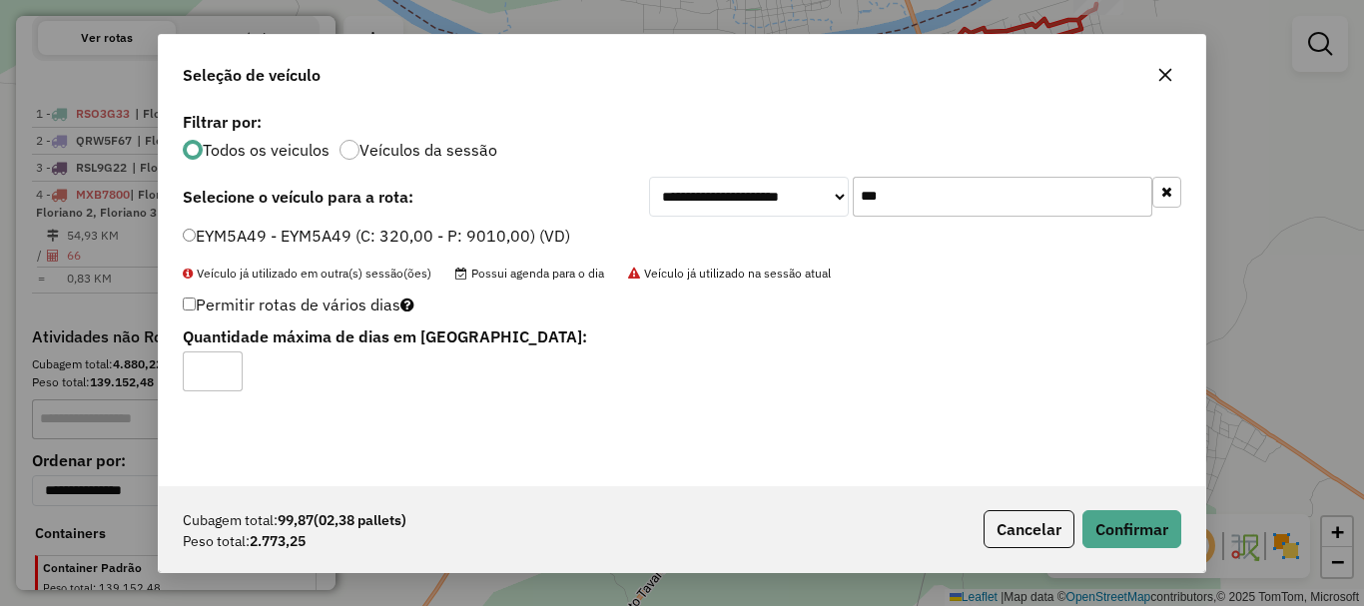
type input "*"
click at [225, 363] on input "*" at bounding box center [213, 371] width 60 height 40
click at [1121, 528] on button "Confirmar" at bounding box center [1131, 529] width 99 height 38
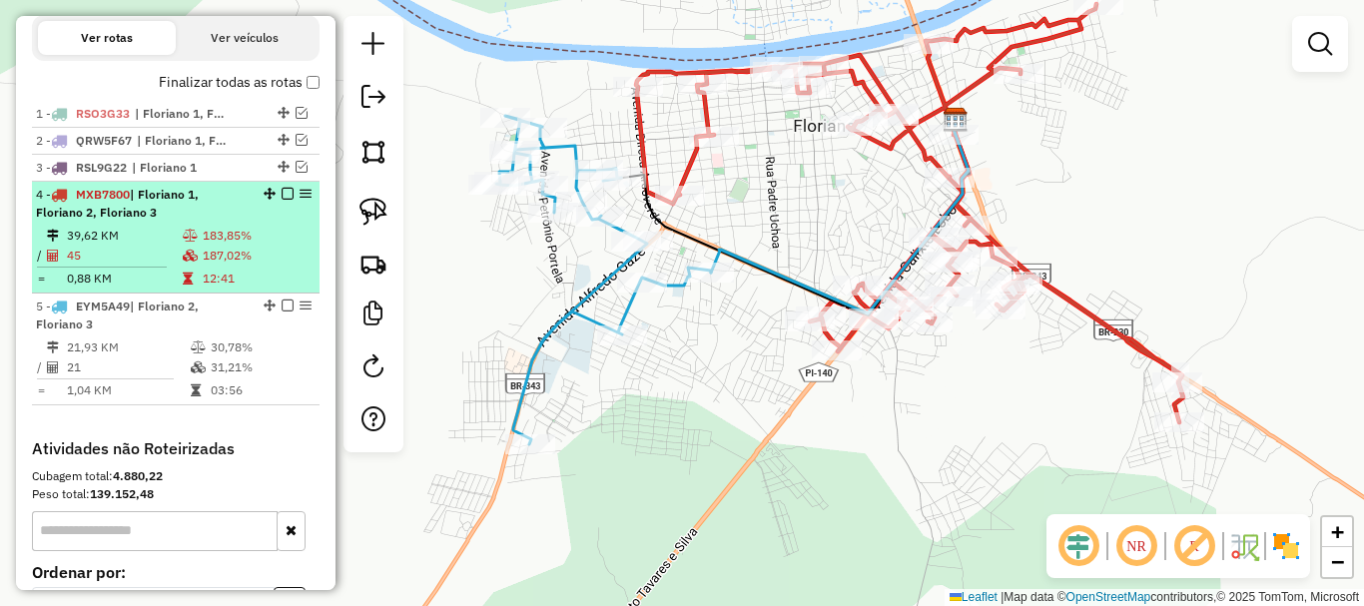
click at [207, 246] on td "183,85%" at bounding box center [257, 236] width 110 height 20
select select "**********"
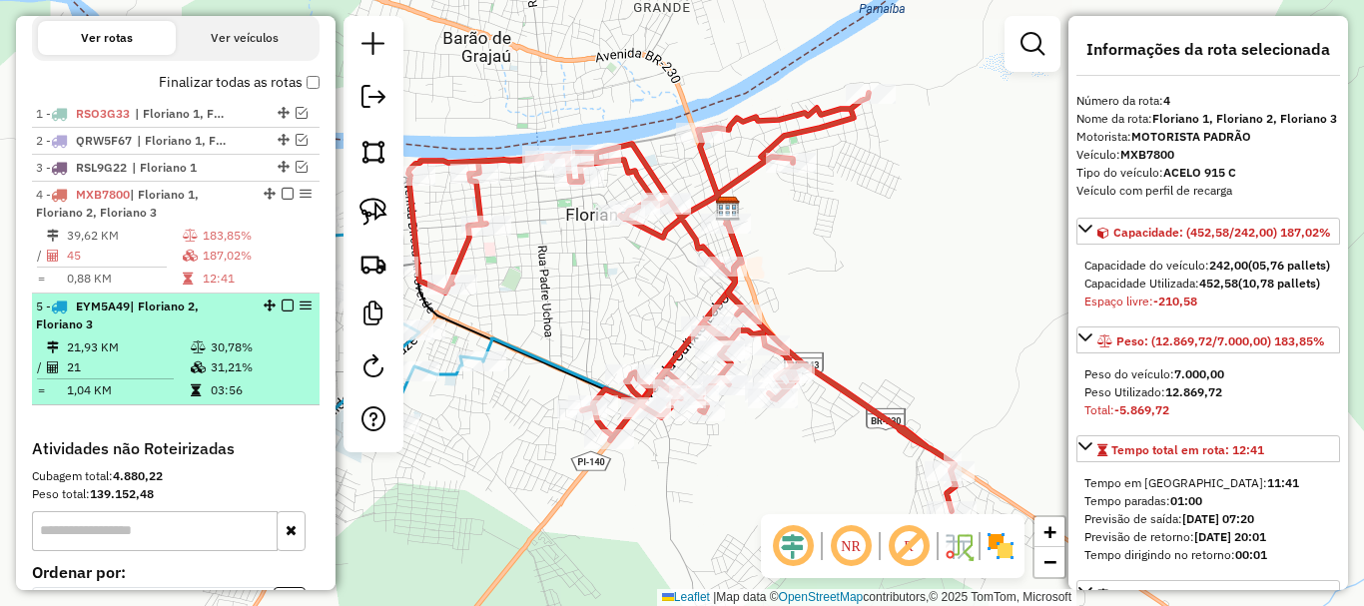
click at [235, 400] on td "03:56" at bounding box center [260, 390] width 101 height 20
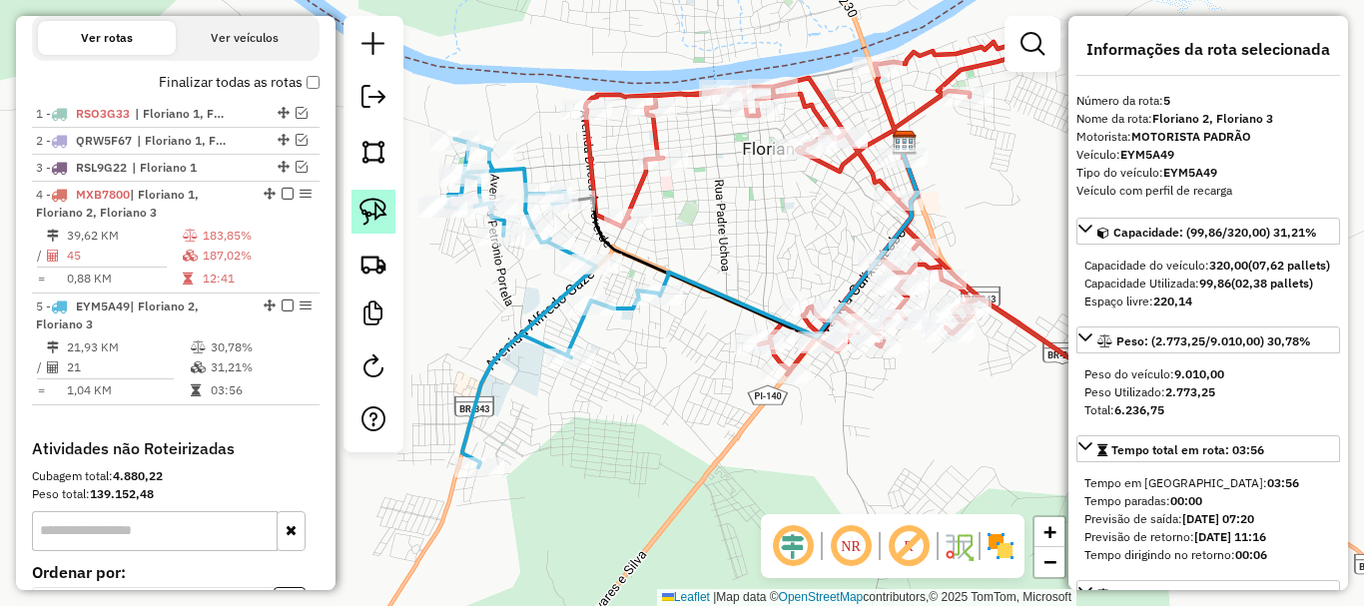
click at [379, 233] on div at bounding box center [373, 234] width 60 height 436
click at [379, 233] on link at bounding box center [373, 212] width 44 height 44
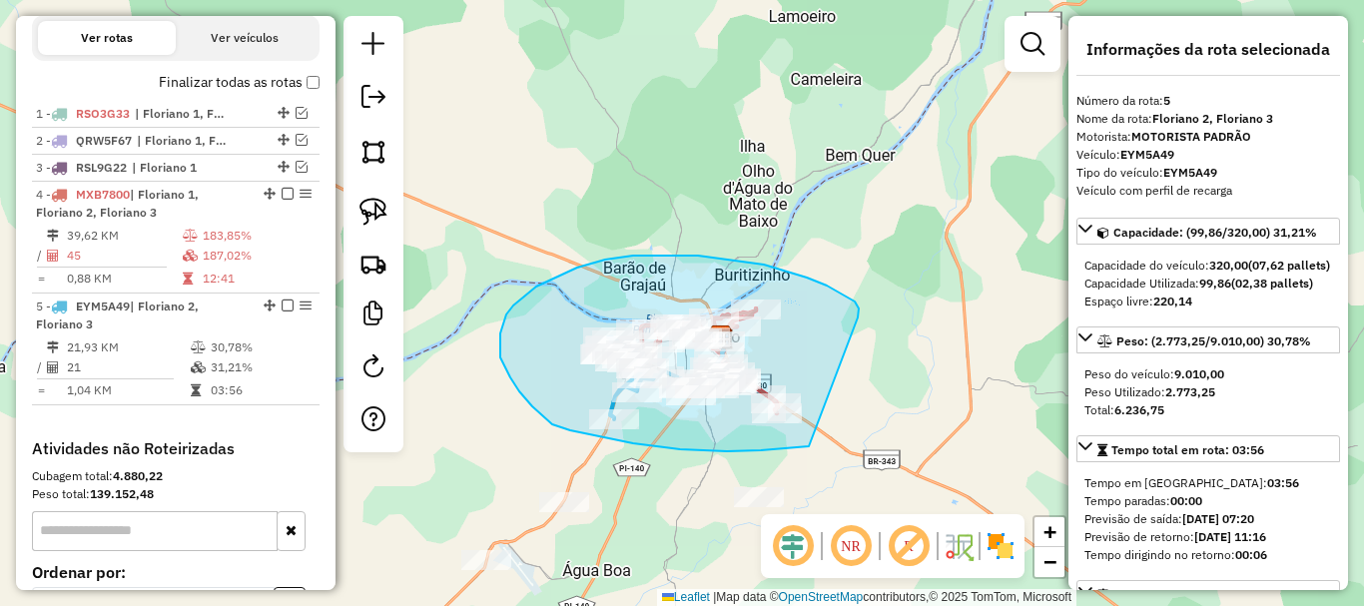
drag, startPoint x: 859, startPoint y: 317, endPoint x: 810, endPoint y: 445, distance: 137.8
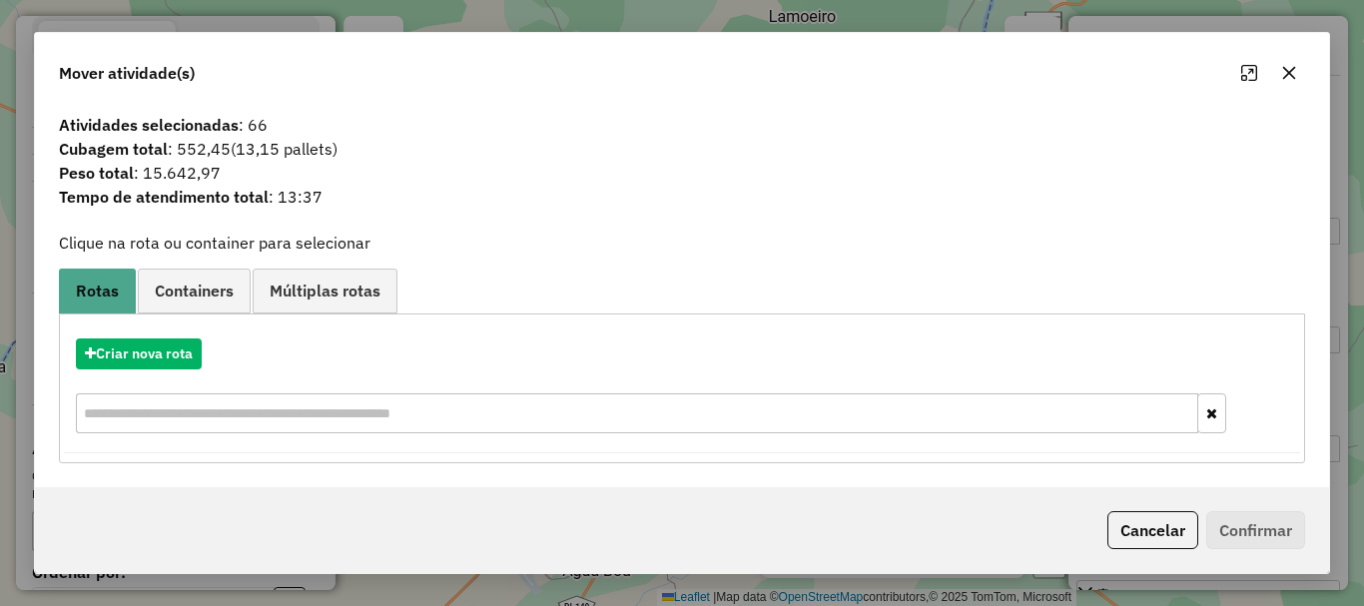
click at [1288, 87] on button "button" at bounding box center [1289, 73] width 32 height 32
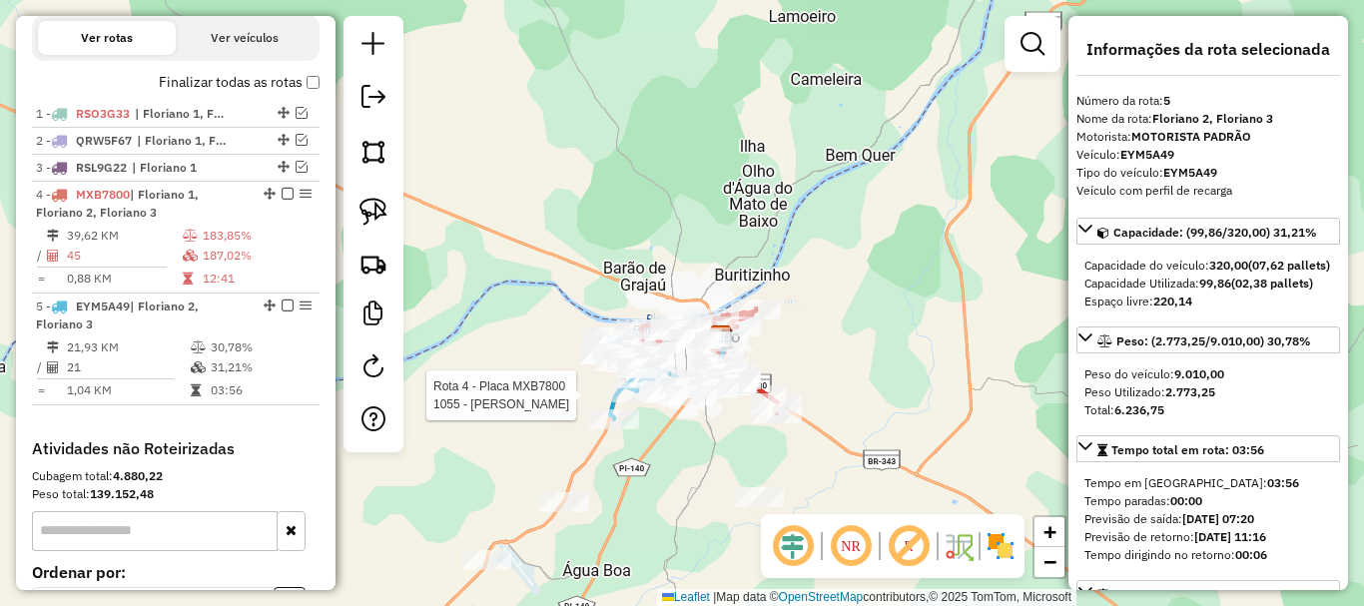
click at [685, 405] on div at bounding box center [691, 395] width 50 height 20
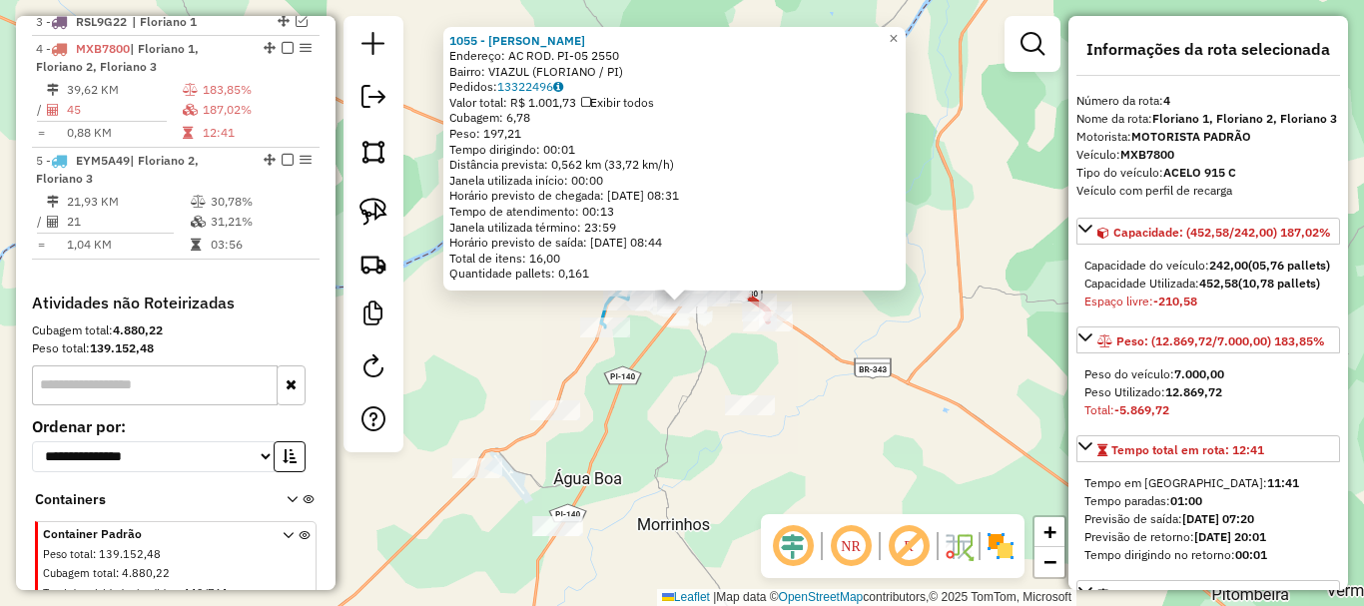
scroll to position [854, 0]
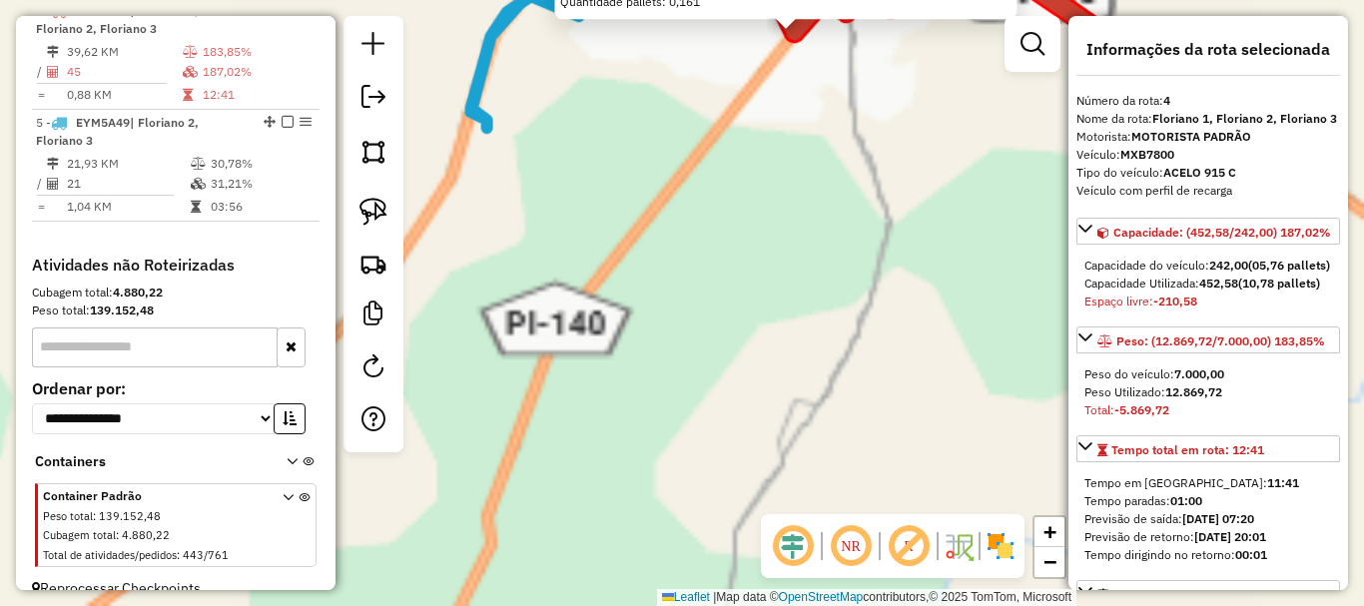
click at [656, 384] on div "1055 - MARIA DAS GRACAS DE CARVALHO Endereço: AC ROD. PI-05 2550 Bairro: VIAZUL…" at bounding box center [682, 303] width 1364 height 606
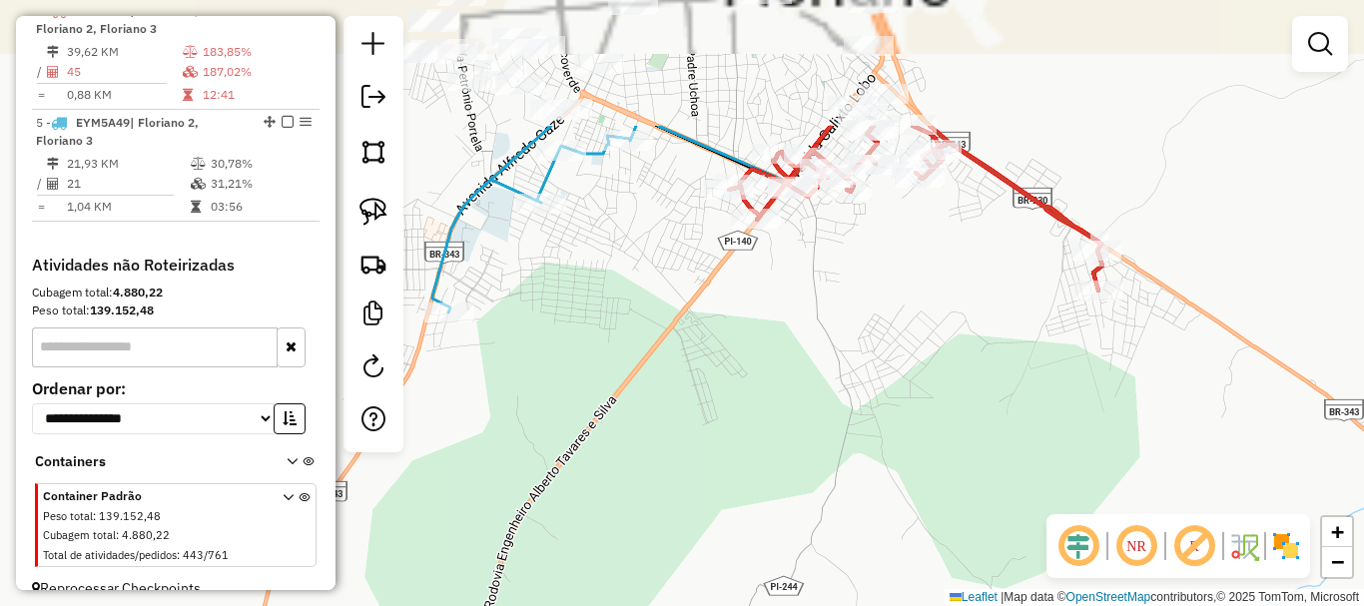
drag, startPoint x: 706, startPoint y: 270, endPoint x: 652, endPoint y: 552, distance: 287.7
click at [653, 552] on div "Janela de atendimento Grade de atendimento Capacidade Transportadoras Veículos …" at bounding box center [682, 303] width 1364 height 606
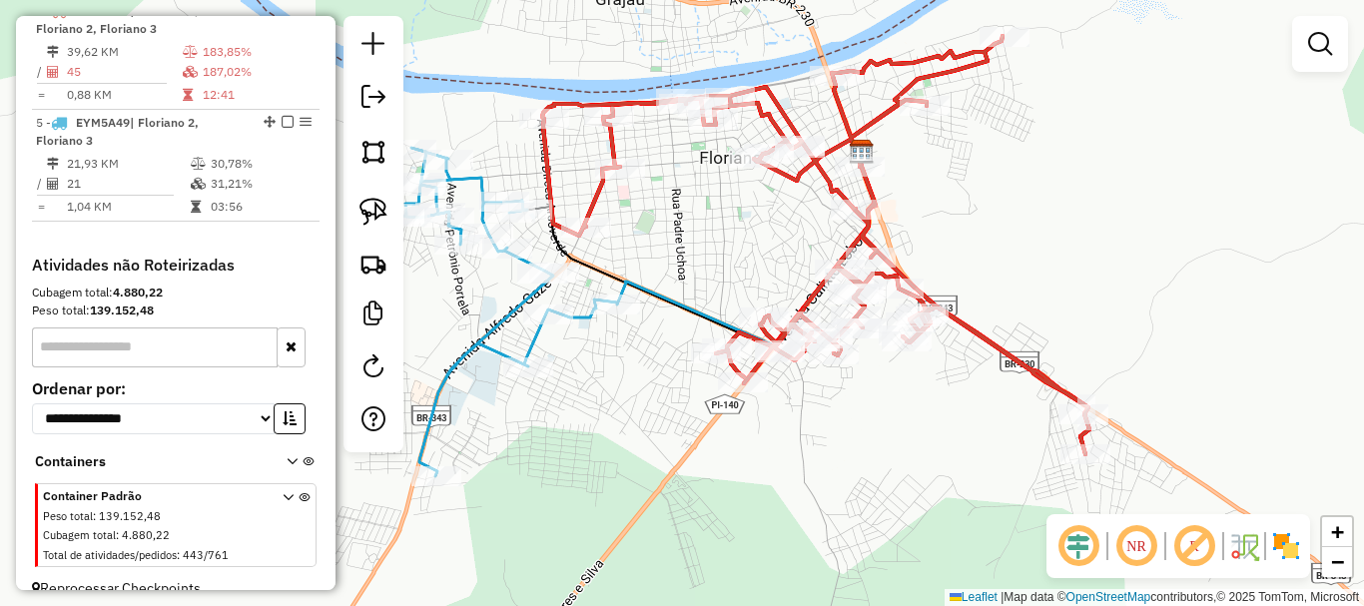
drag, startPoint x: 637, startPoint y: 467, endPoint x: 572, endPoint y: 423, distance: 78.4
click at [636, 487] on div "Janela de atendimento Grade de atendimento Capacidade Transportadoras Veículos …" at bounding box center [682, 303] width 1364 height 606
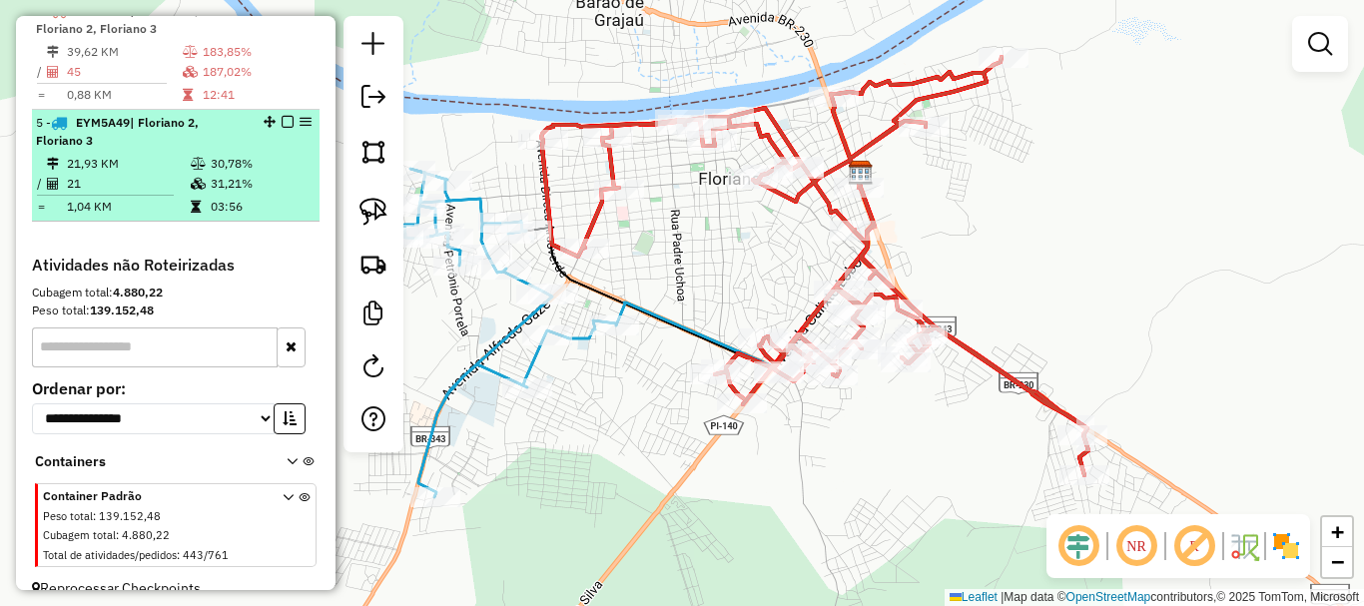
click at [80, 194] on td "21" at bounding box center [128, 184] width 124 height 20
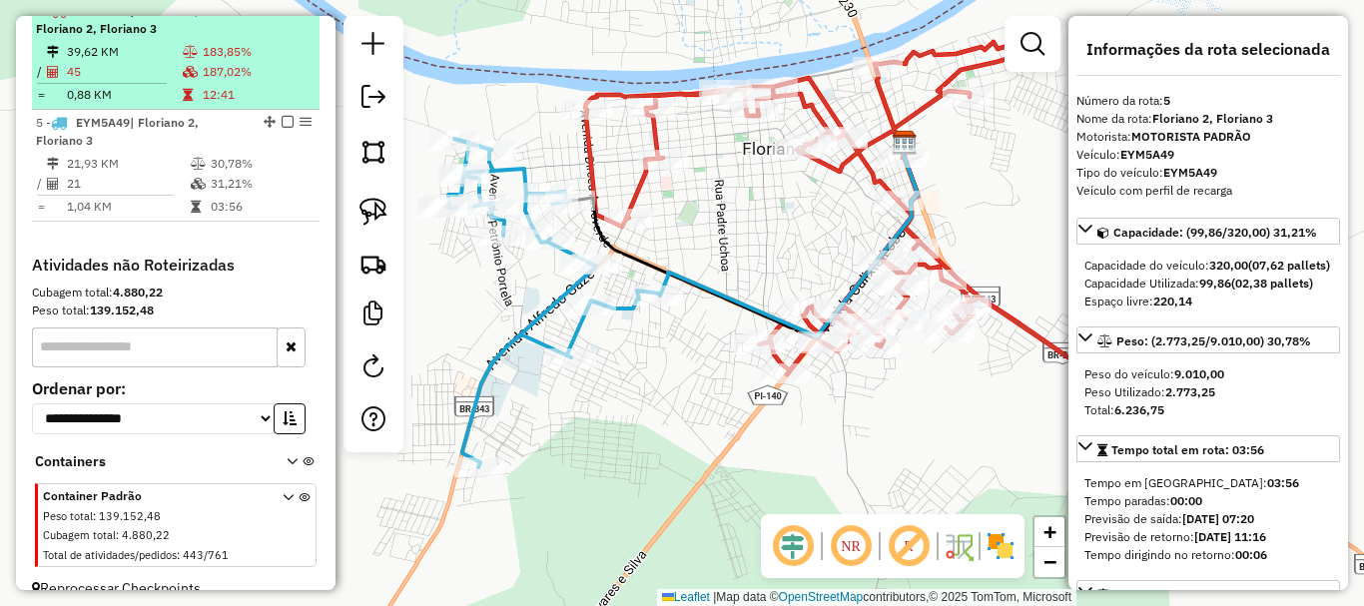
click at [236, 105] on td "12:41" at bounding box center [257, 95] width 110 height 20
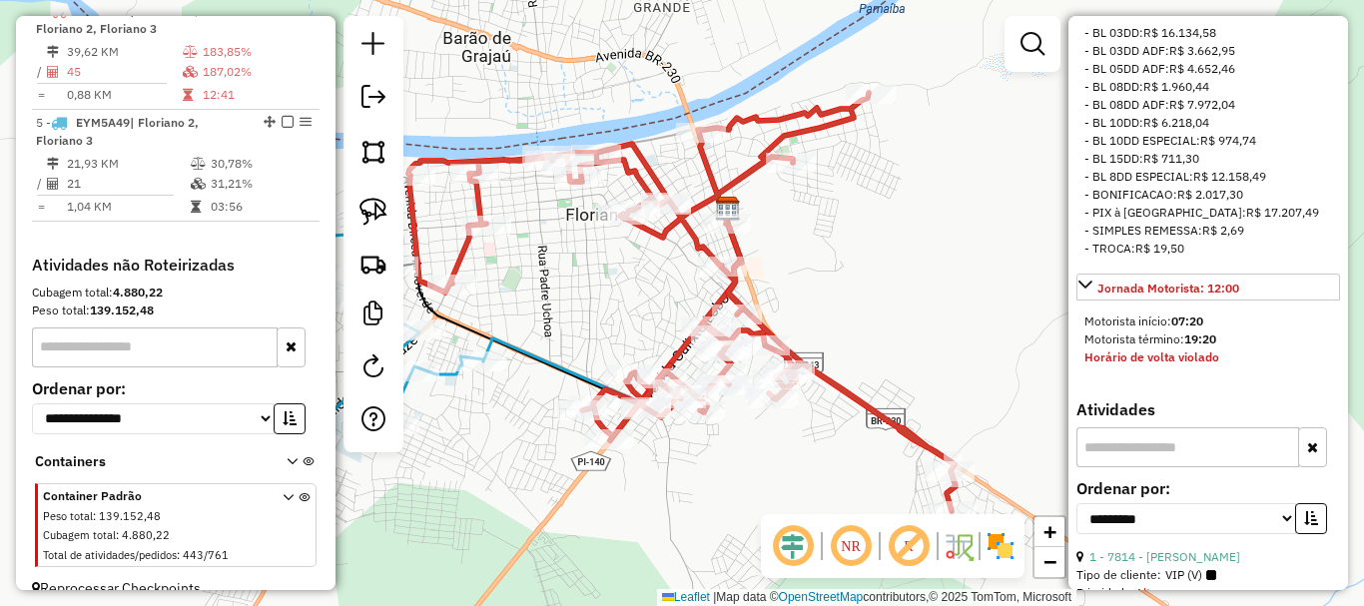
scroll to position [1098, 0]
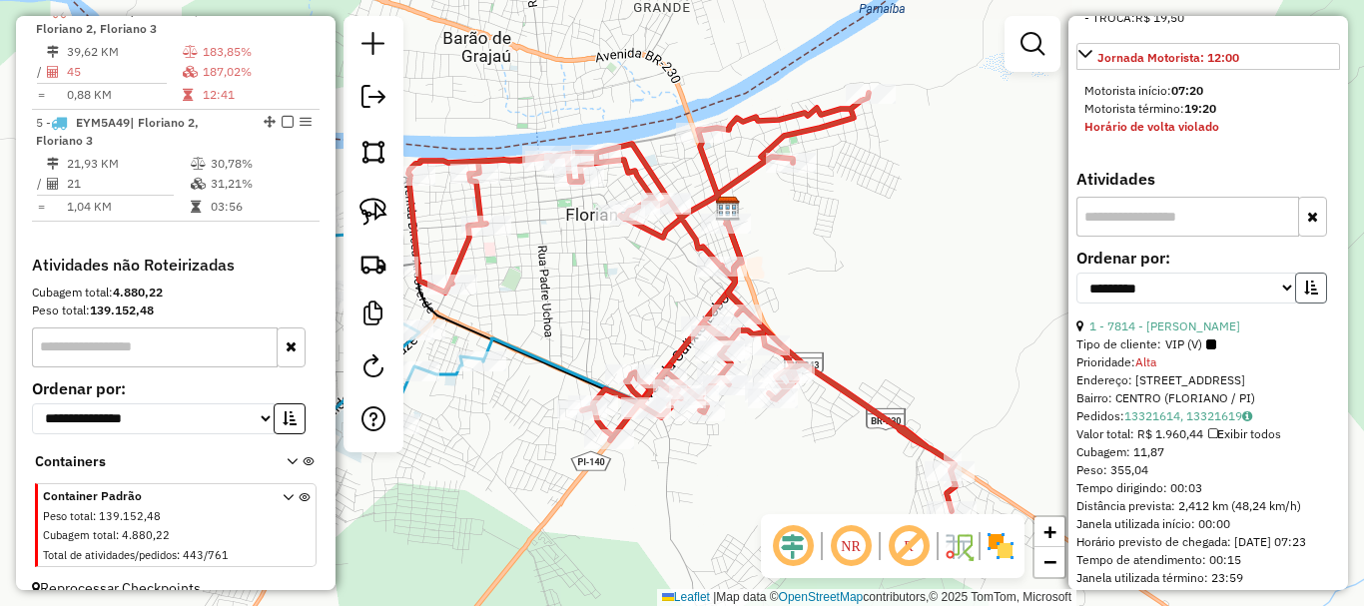
click at [1304, 295] on icon "button" at bounding box center [1311, 288] width 14 height 14
drag, startPoint x: 1227, startPoint y: 366, endPoint x: 1207, endPoint y: 373, distance: 21.2
click at [1227, 304] on select "**********" at bounding box center [1186, 288] width 220 height 31
select select "*********"
click at [1076, 304] on select "**********" at bounding box center [1186, 288] width 220 height 31
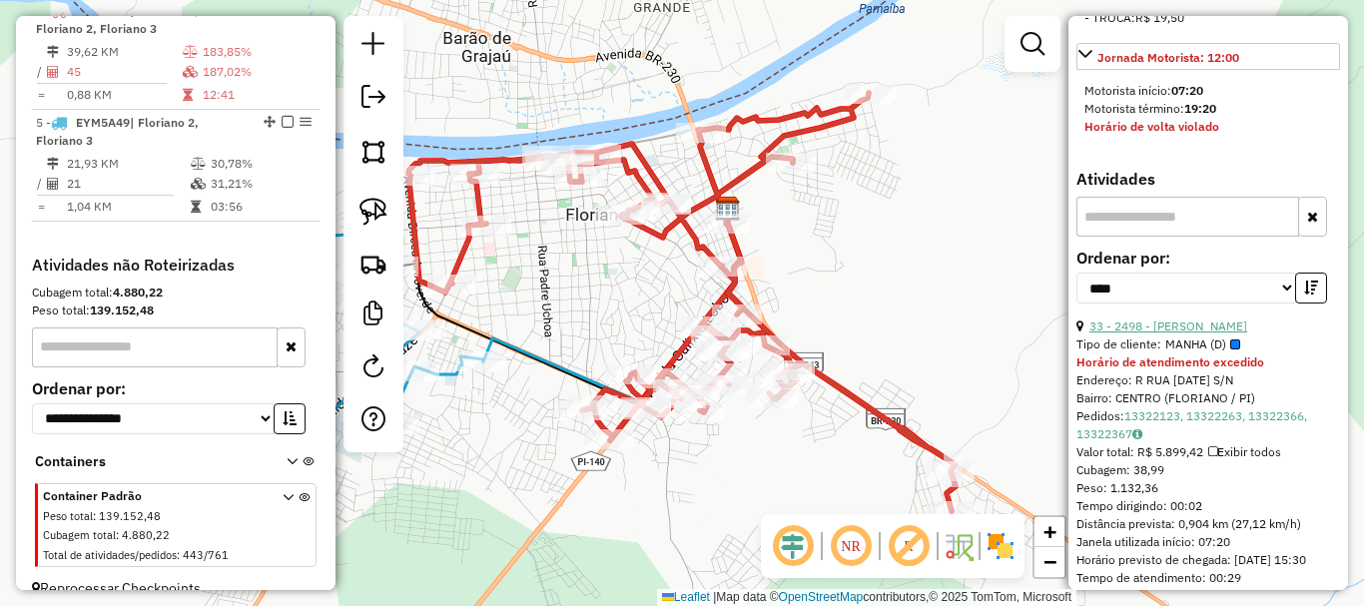
click at [1148, 334] on link "33 - 2498 - ADAO EUZEBIO PEREIRA" at bounding box center [1168, 326] width 158 height 15
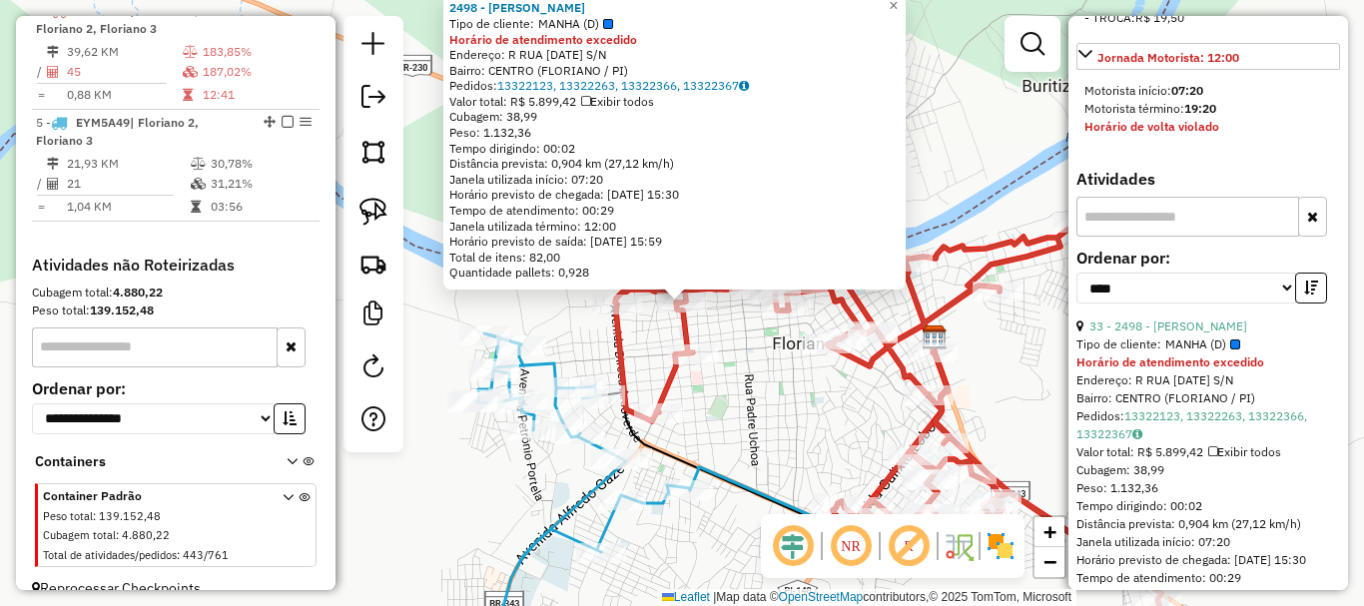
click at [731, 337] on div "2498 - ADAO EUZEBIO PEREIRA Tipo de cliente: MANHA (D) Horário de atendimento e…" at bounding box center [682, 303] width 1364 height 606
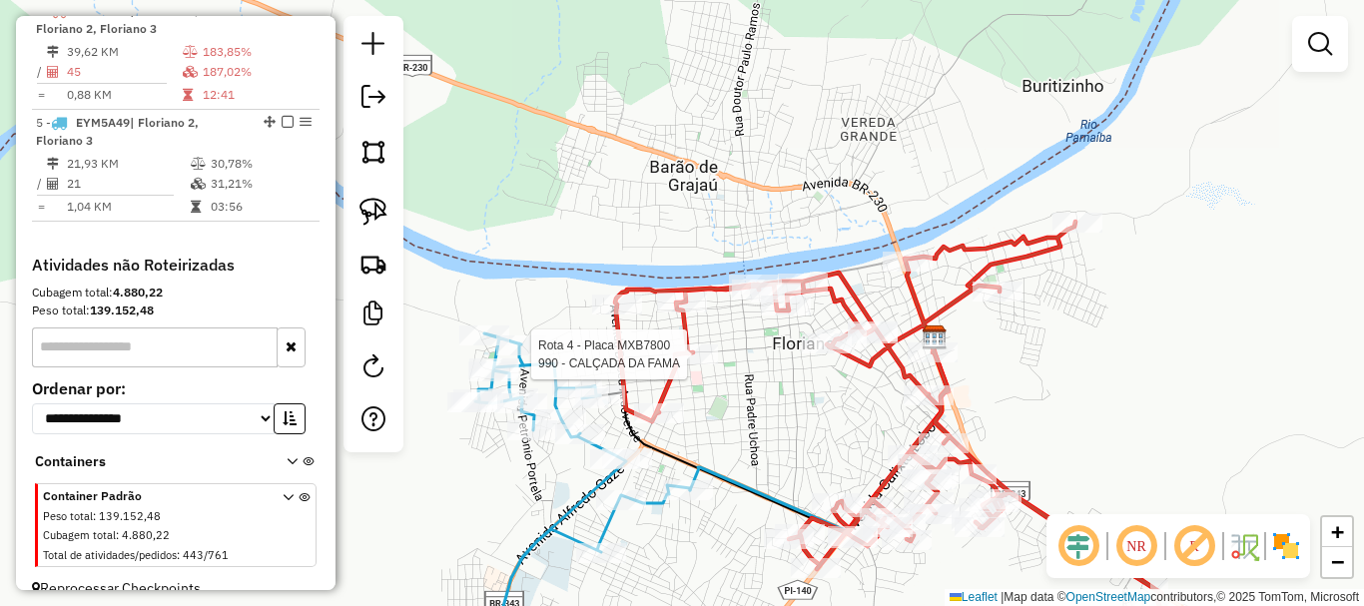
select select "*********"
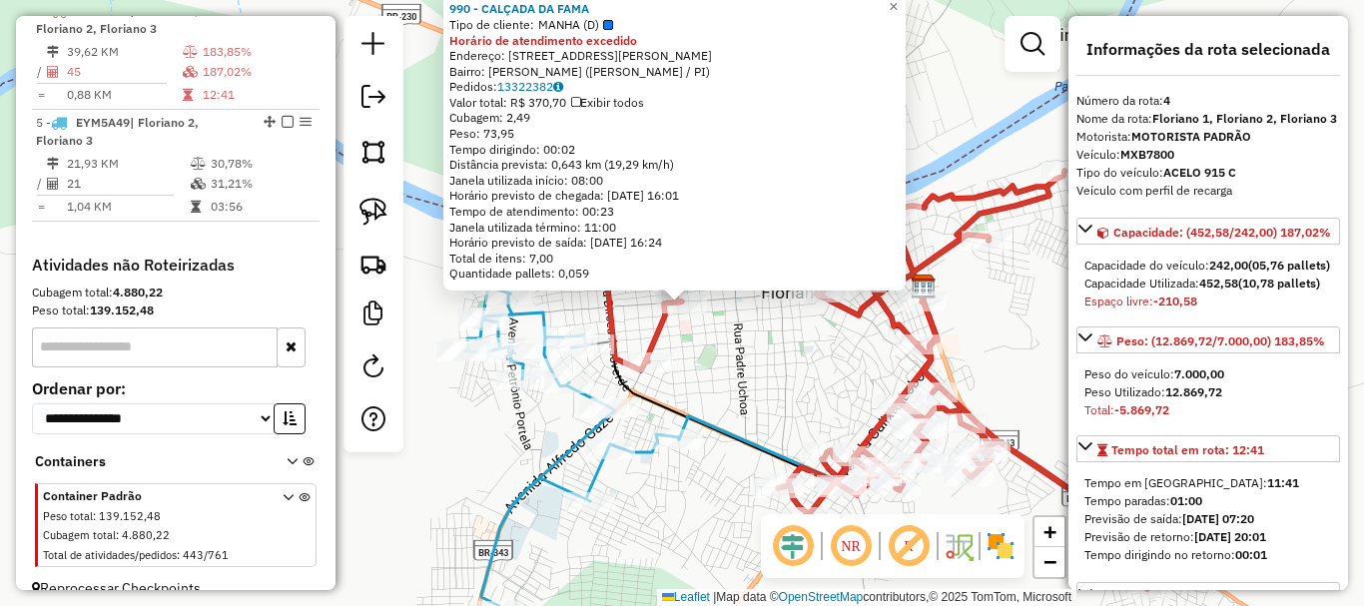
click at [744, 349] on div "990 - CALÇADA DA FAMA Tipo de cliente: MANHA (D) Horário de atendimento excedid…" at bounding box center [682, 303] width 1364 height 606
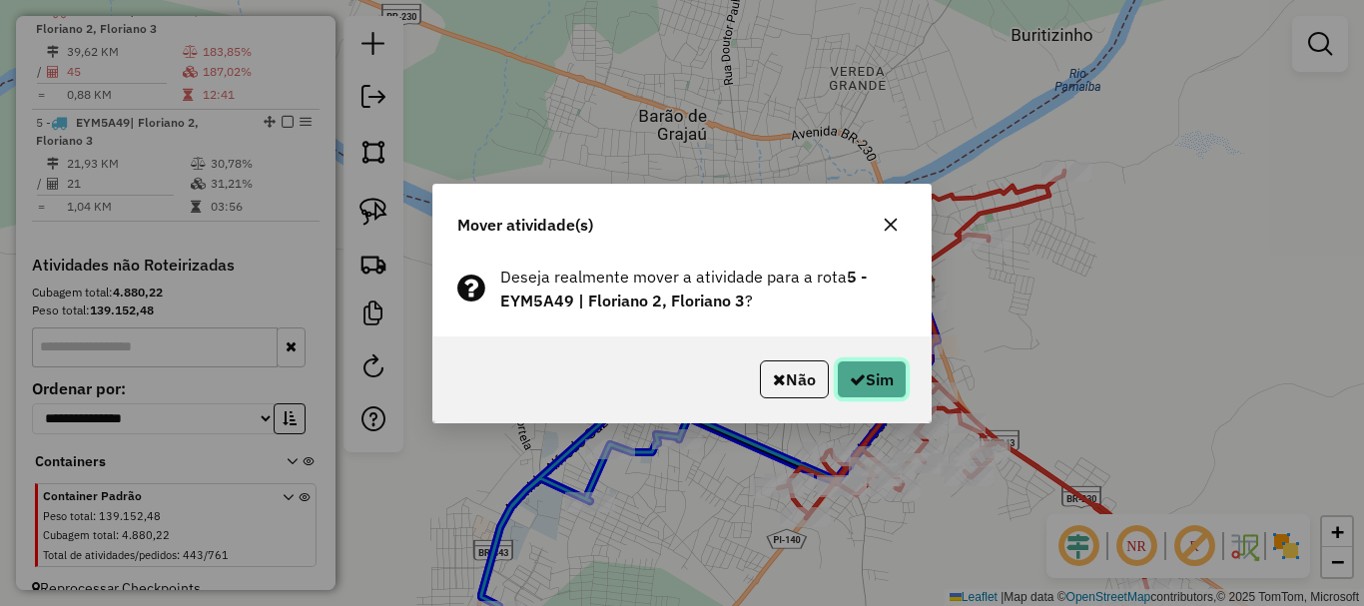
click at [867, 373] on button "Sim" at bounding box center [872, 379] width 70 height 38
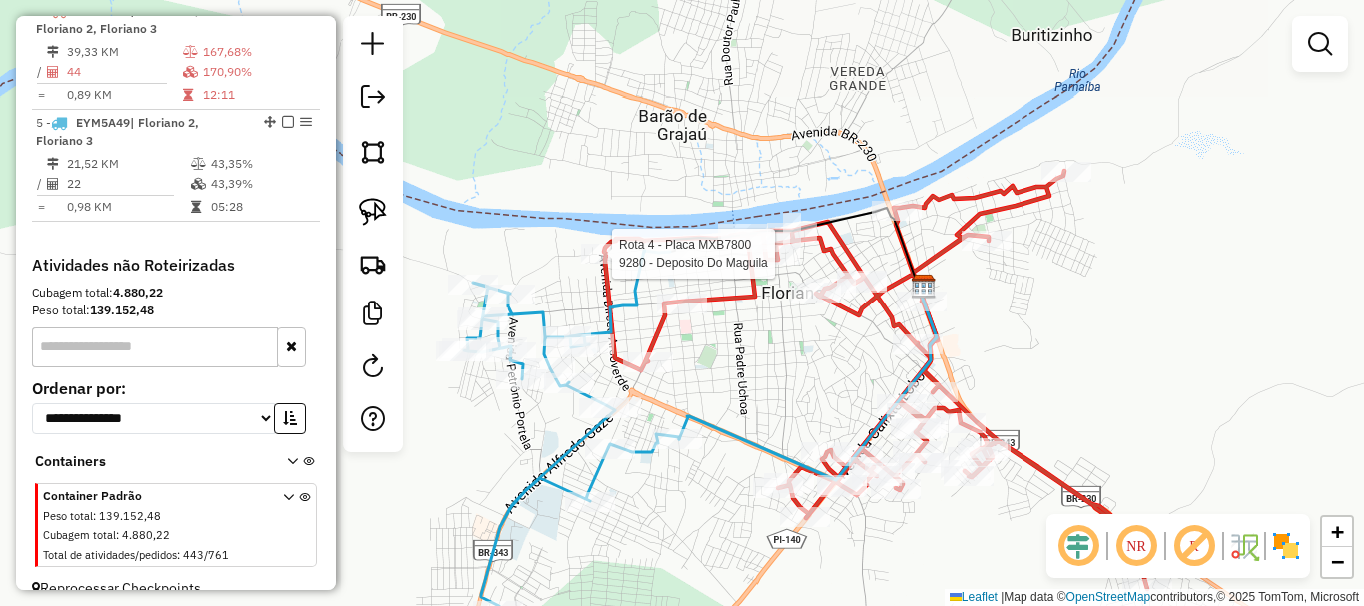
select select "*********"
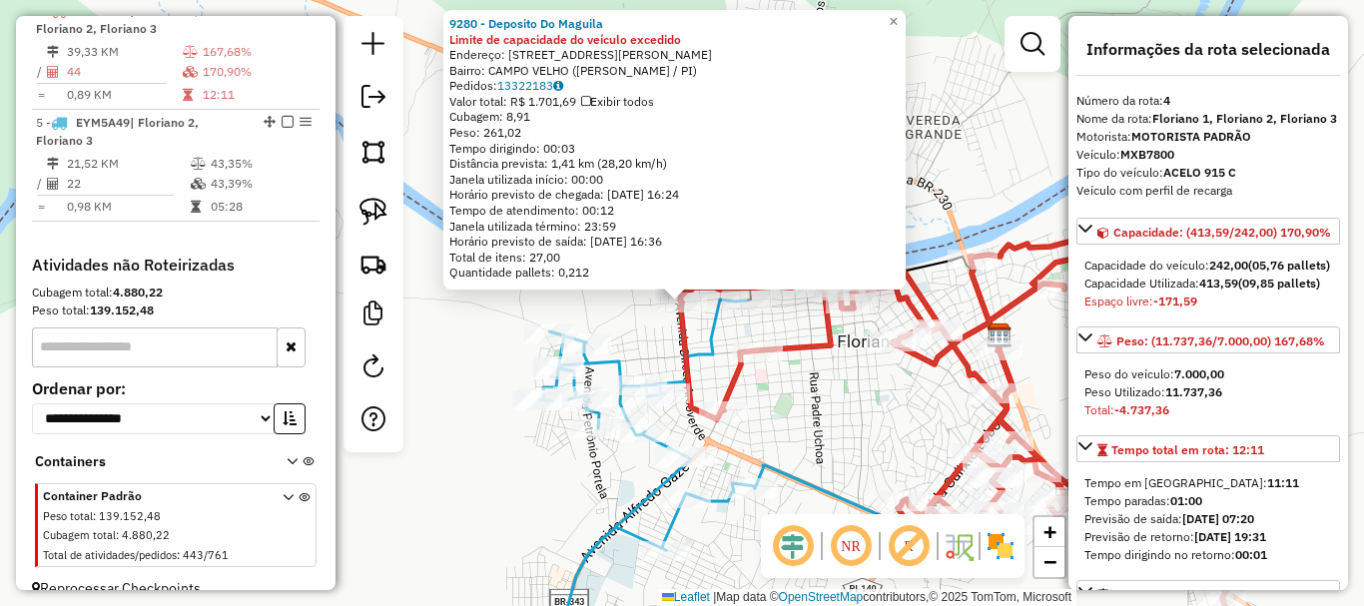
click at [639, 345] on div "9280 - Deposito Do Maguila Limite de capacidade do veículo excedido Endereço: R…" at bounding box center [682, 303] width 1364 height 606
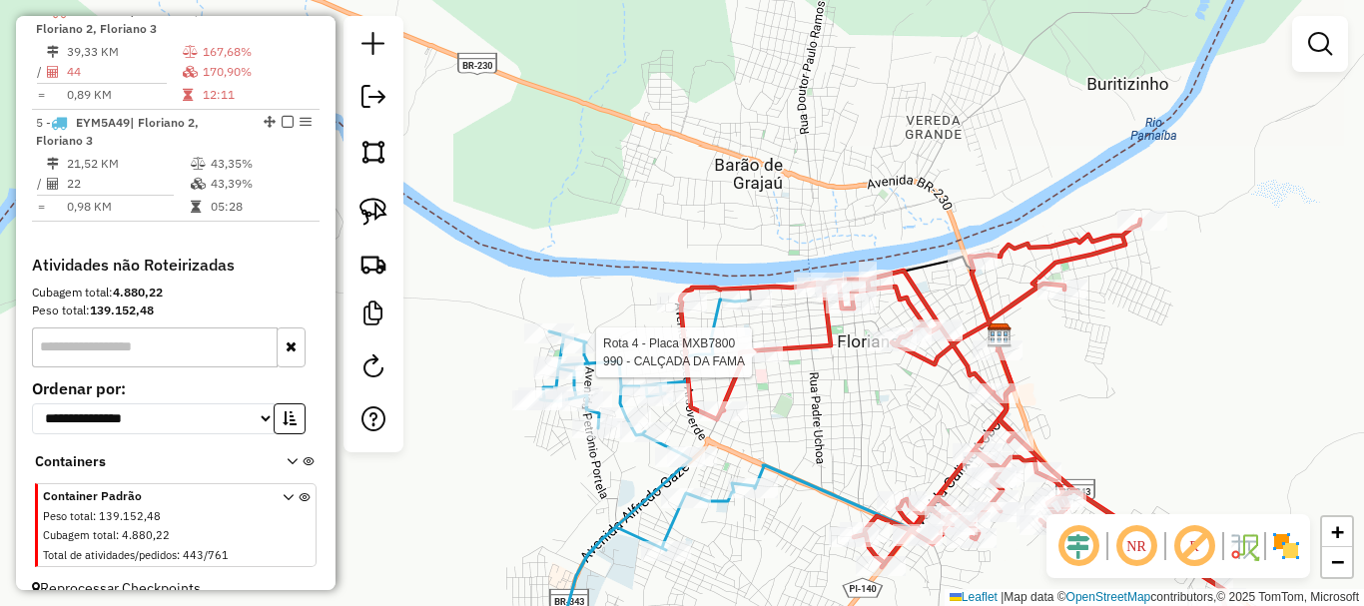
select select "*********"
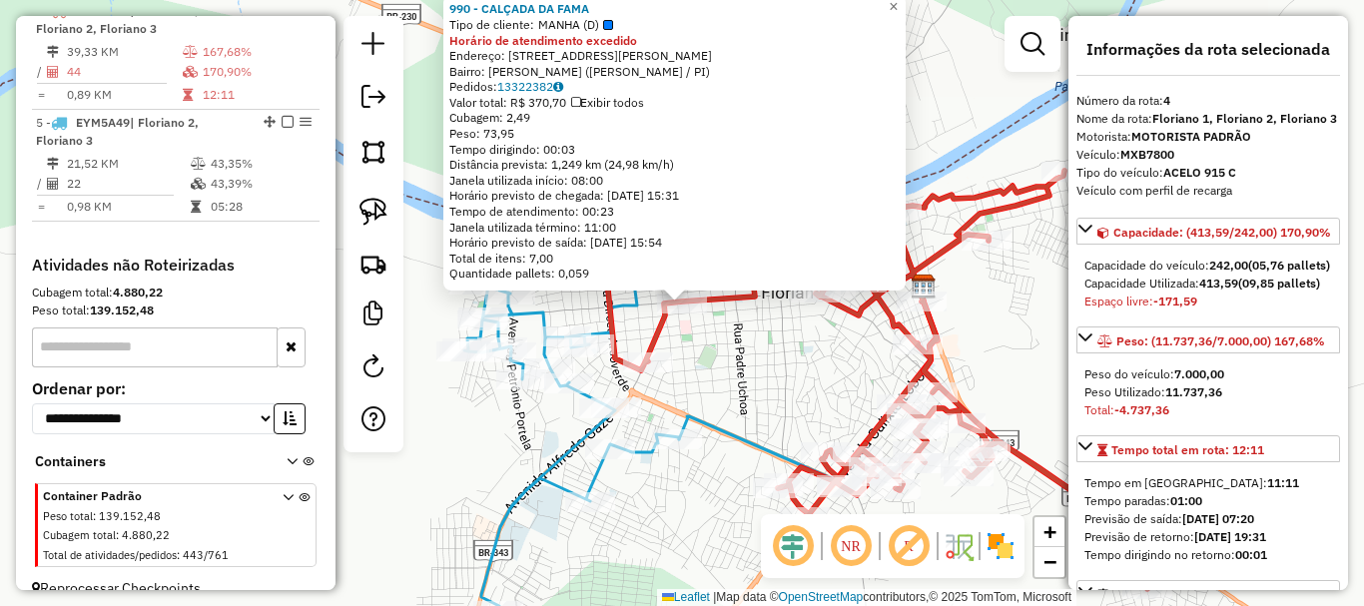
click at [773, 385] on div "990 - CALÇADA DA FAMA Tipo de cliente: MANHA (D) Horário de atendimento excedid…" at bounding box center [682, 303] width 1364 height 606
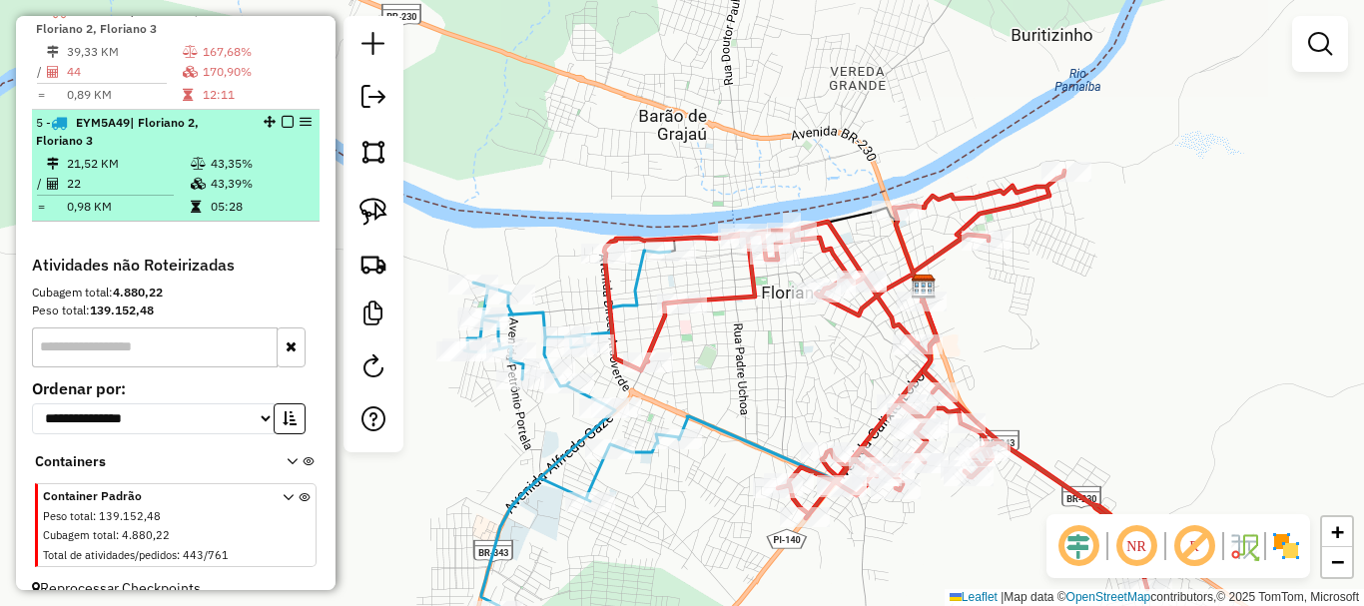
click at [230, 217] on td "05:28" at bounding box center [260, 207] width 101 height 20
select select "*********"
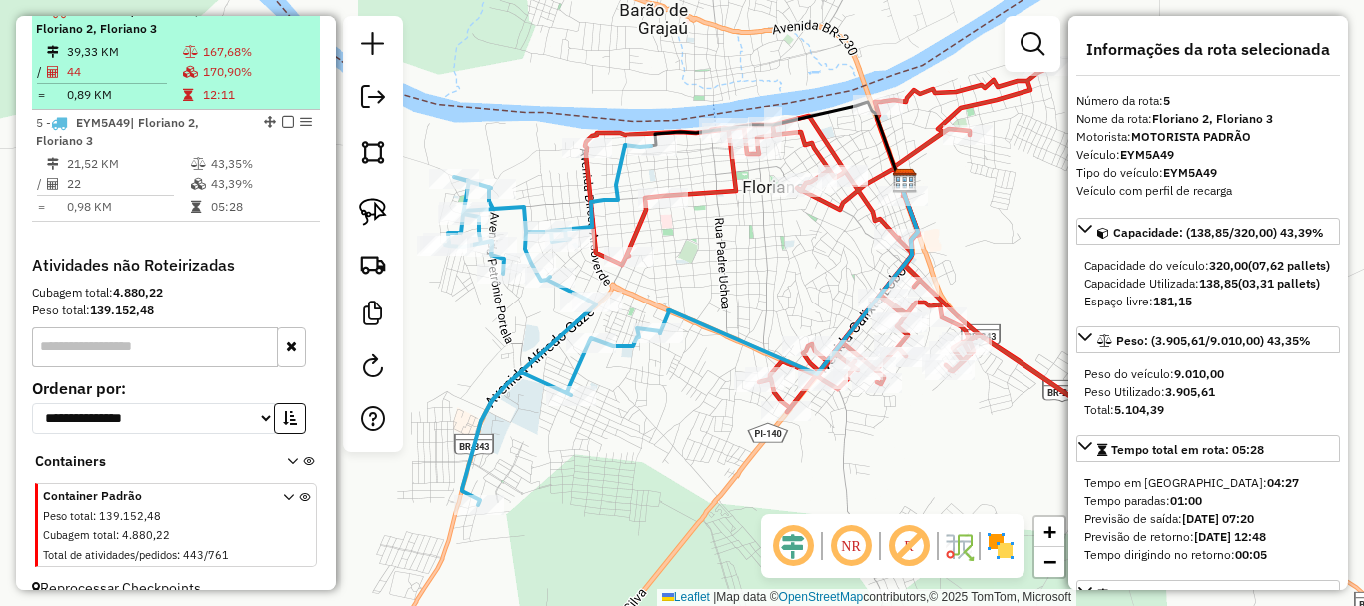
click at [269, 105] on td "12:11" at bounding box center [257, 95] width 110 height 20
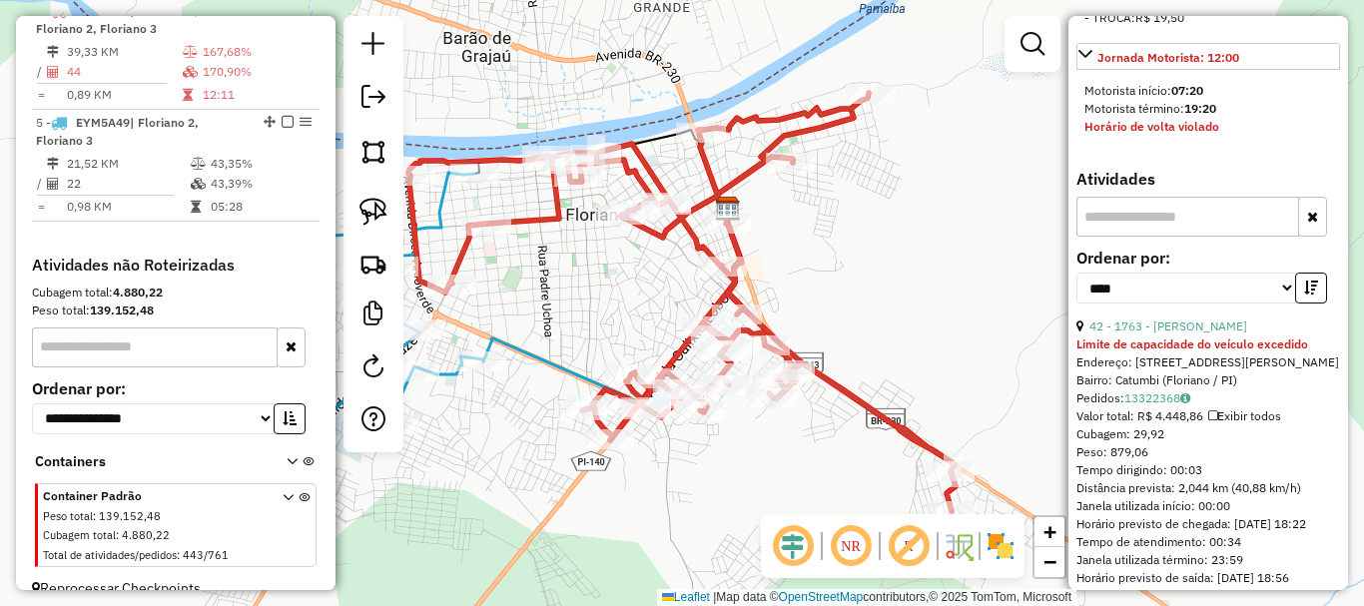
click at [1178, 353] on div "Limite de capacidade do veículo excedido" at bounding box center [1208, 344] width 264 height 18
click at [1177, 334] on link "42 - 1763 - GERALDO DA SILVA ALVES" at bounding box center [1168, 326] width 158 height 15
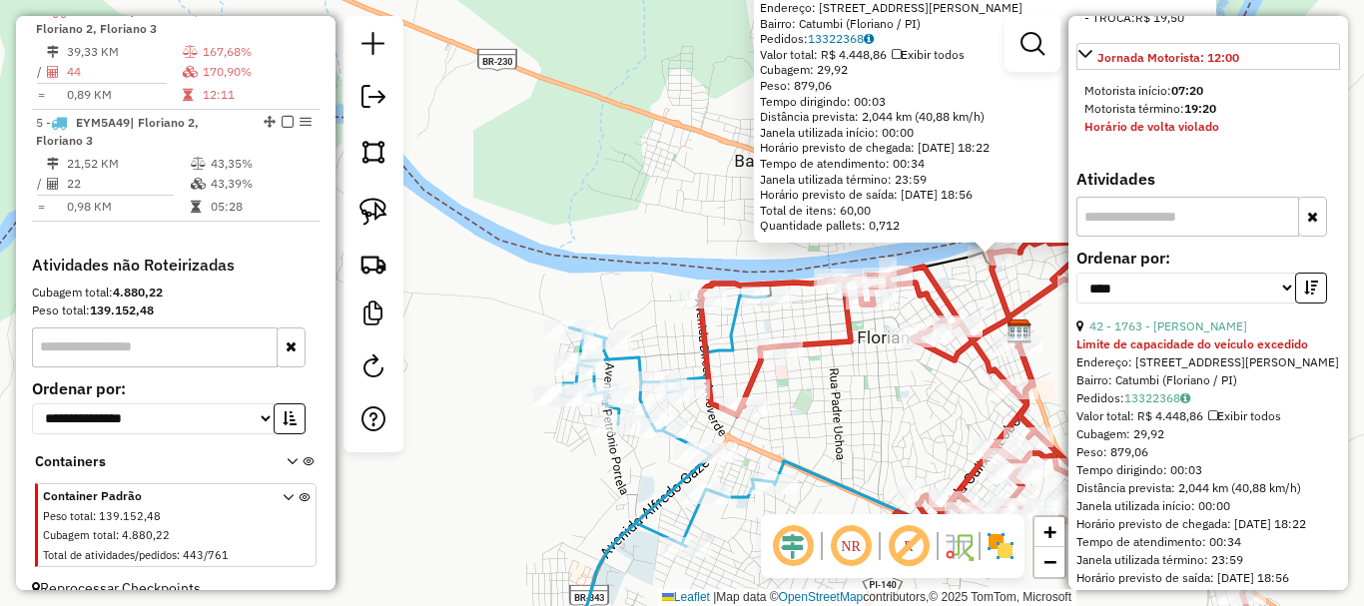
drag, startPoint x: 787, startPoint y: 397, endPoint x: 1150, endPoint y: 340, distance: 367.9
click at [1150, 340] on hb-router-mapa "Informações da Sessão 979253 - 14/08/2025 Criação: 13/08/2025 18:29 Depósito: E…" at bounding box center [682, 303] width 1364 height 606
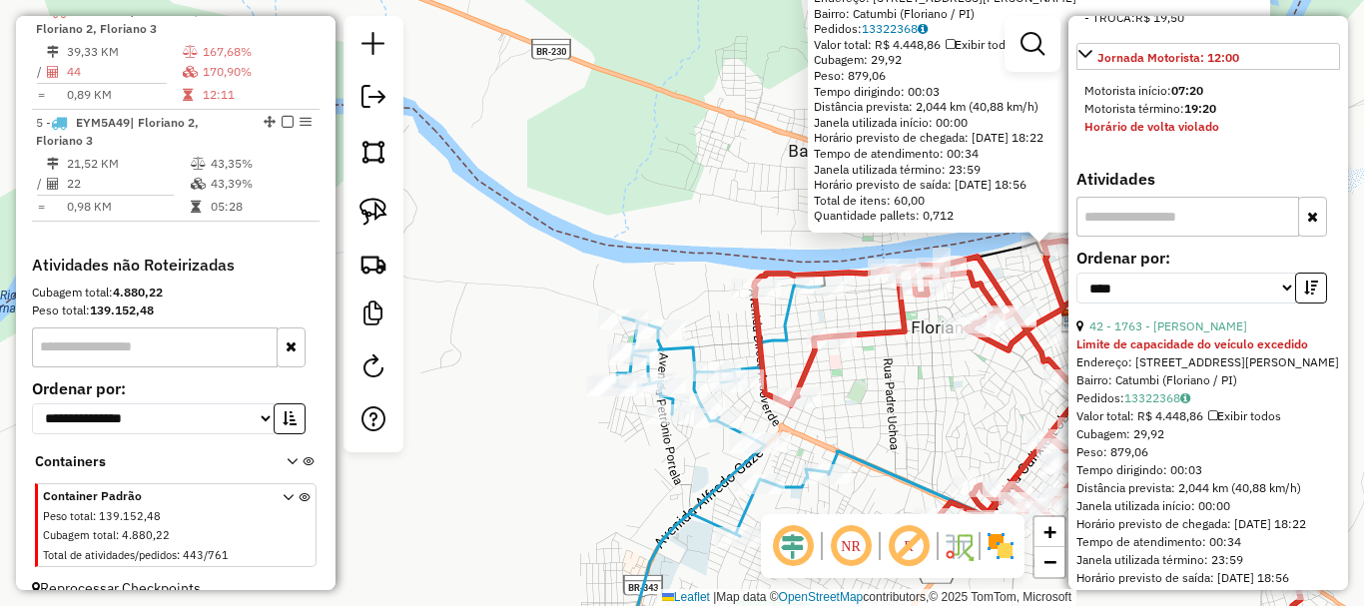
click at [970, 374] on div "Rota 4 - Placa MXB7800 6078 - O VEINHO 1763 - GERALDO DA SILVA ALVES Limite de …" at bounding box center [682, 303] width 1364 height 606
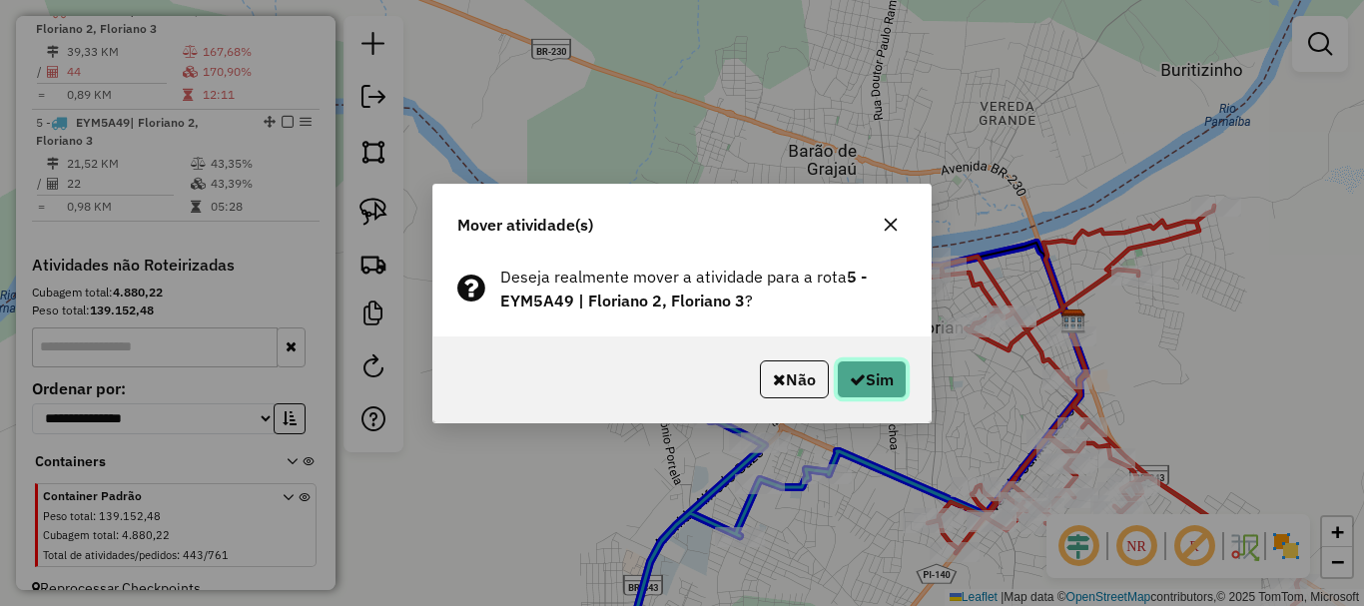
click at [885, 386] on button "Sim" at bounding box center [872, 379] width 70 height 38
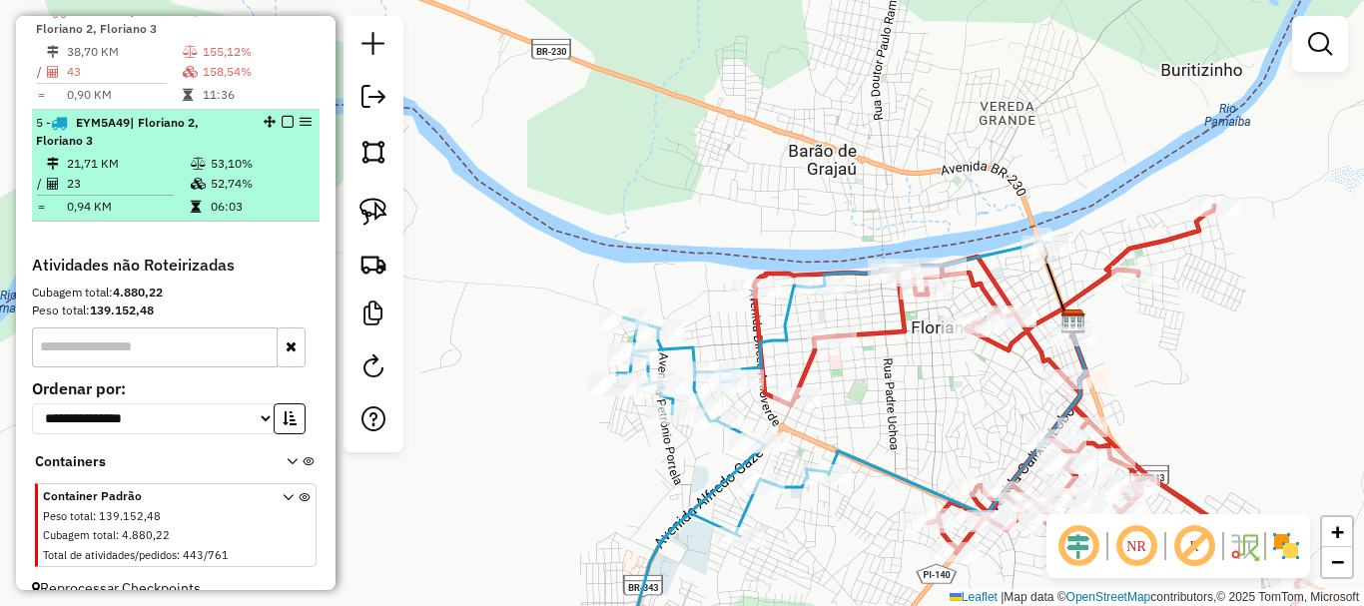
click at [186, 150] on div "5 - EYM5A49 | Floriano 2, Floriano 3" at bounding box center [142, 132] width 212 height 36
select select "*********"
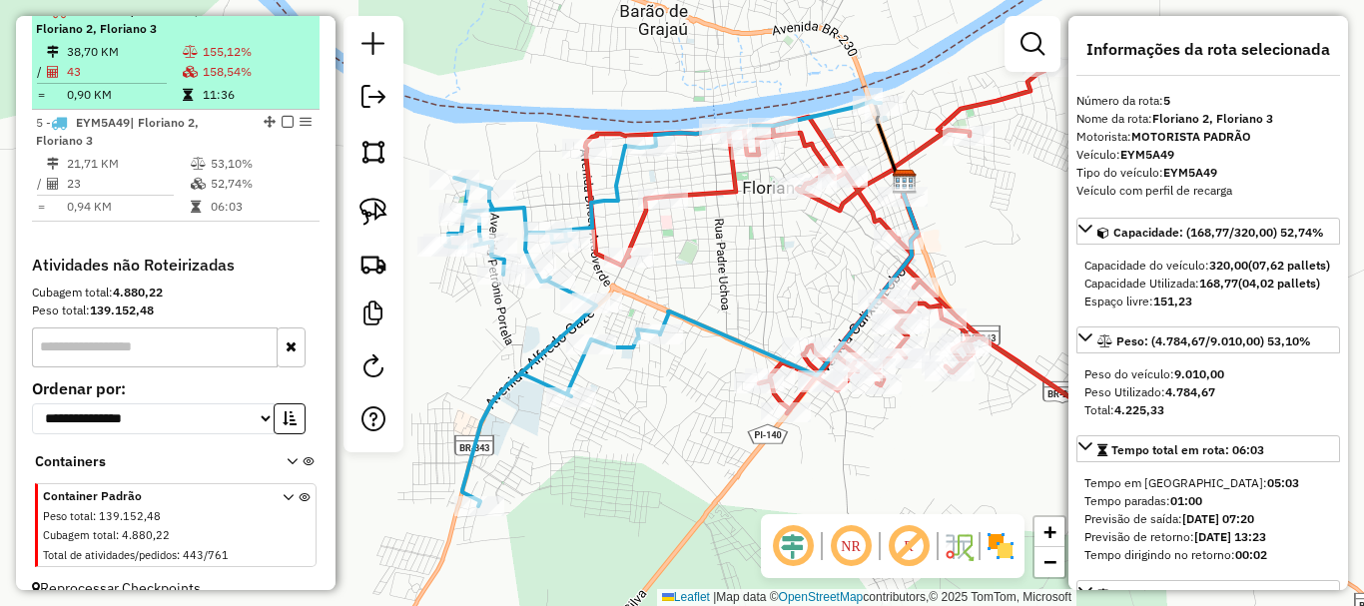
click at [193, 105] on td at bounding box center [192, 95] width 20 height 20
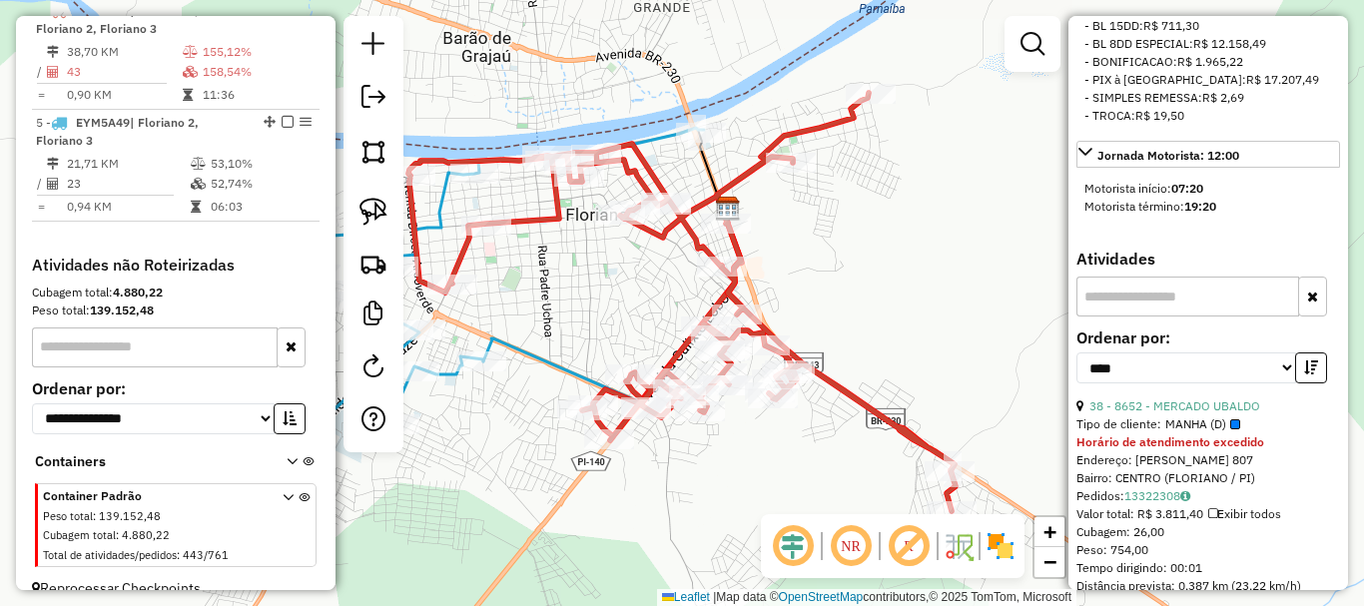
scroll to position [1198, 0]
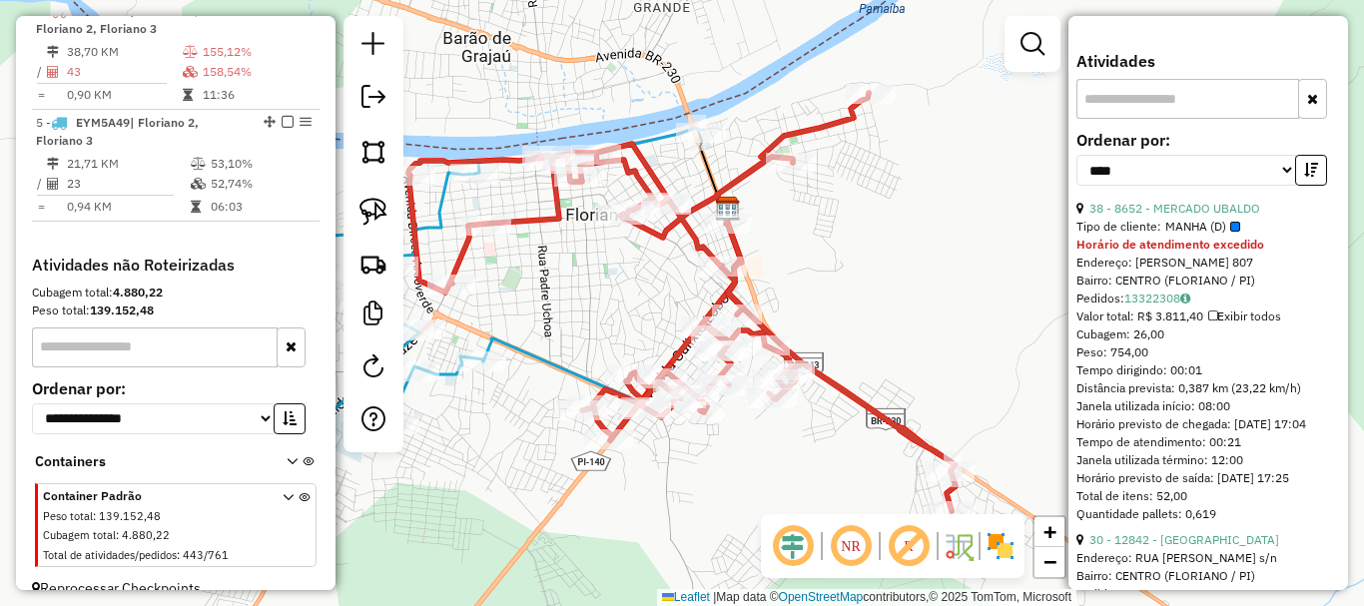
click at [1192, 236] on span "MANHA (D)" at bounding box center [1202, 227] width 75 height 18
click at [1193, 216] on link "38 - 8652 - MERCADO UBALDO" at bounding box center [1174, 208] width 171 height 15
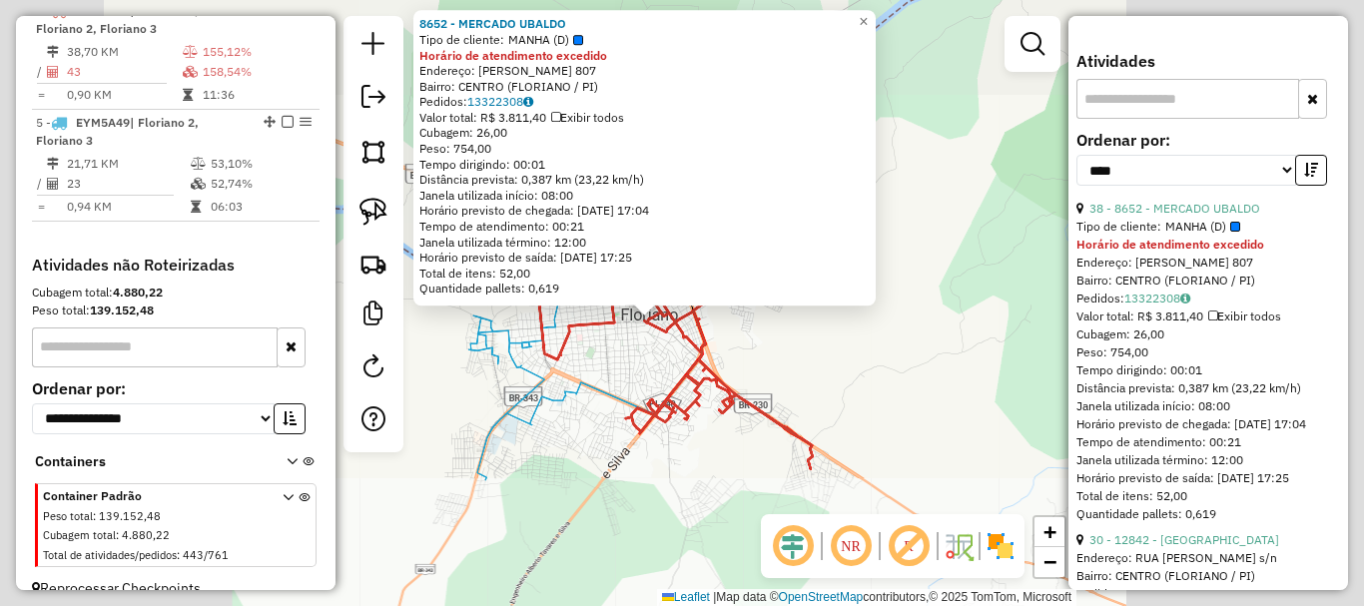
click at [621, 337] on div "8652 - MERCADO UBALDO Tipo de cliente: MANHA (D) Horário de atendimento excedid…" at bounding box center [682, 303] width 1364 height 606
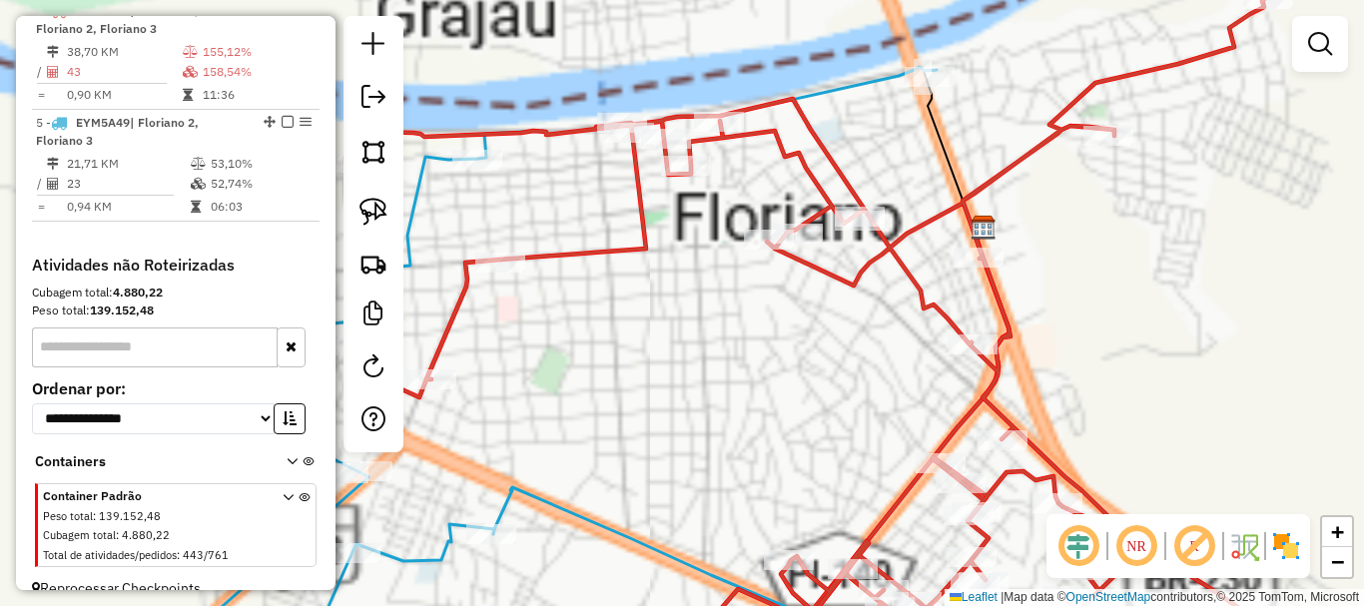
drag, startPoint x: 621, startPoint y: 354, endPoint x: 830, endPoint y: 424, distance: 220.1
click at [813, 435] on div "Janela de atendimento Grade de atendimento Capacidade Transportadoras Veículos …" at bounding box center [682, 303] width 1364 height 606
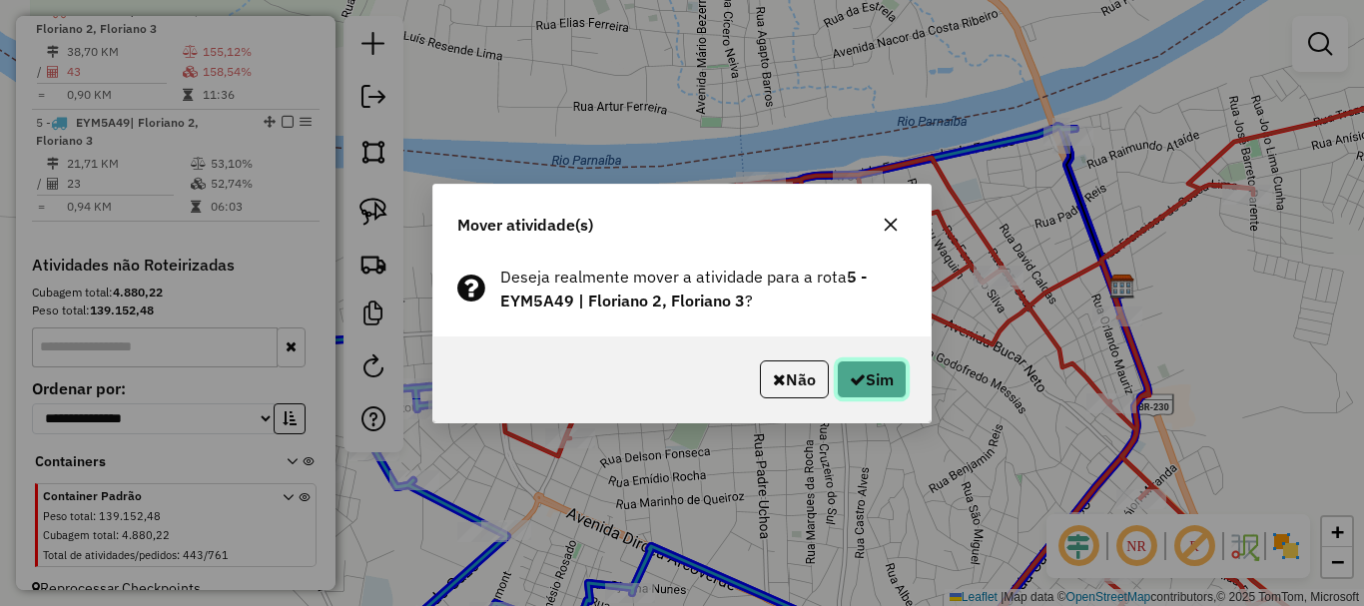
click at [889, 383] on button "Sim" at bounding box center [872, 379] width 70 height 38
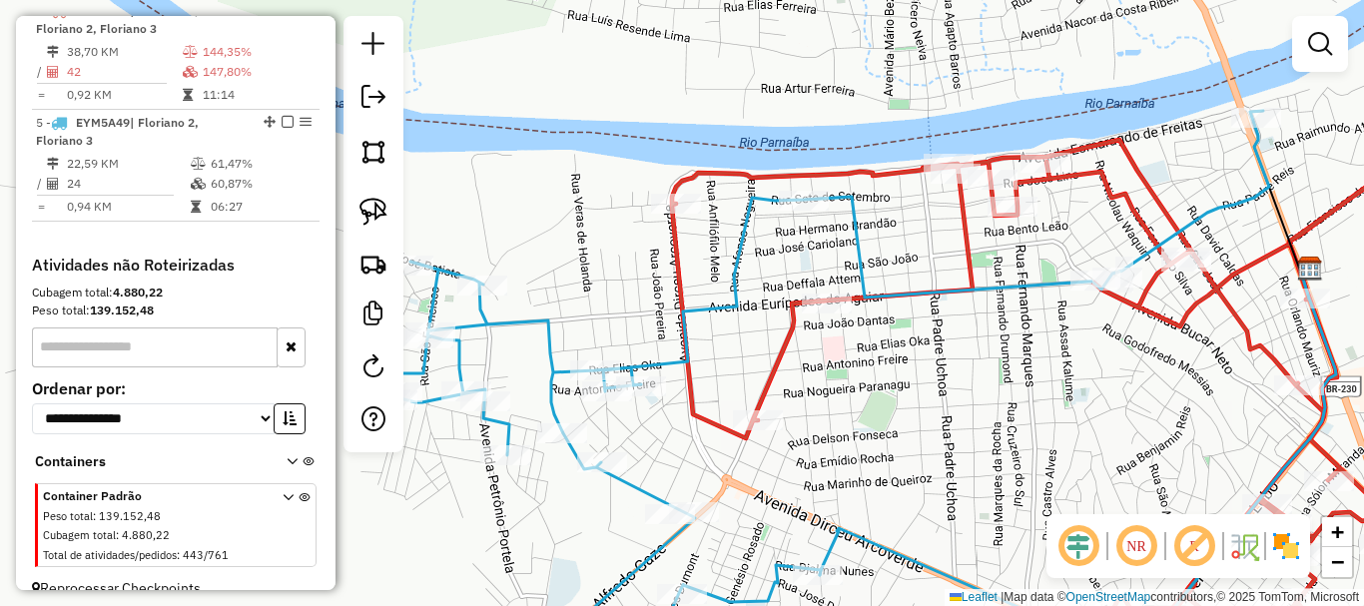
drag, startPoint x: 618, startPoint y: 389, endPoint x: 682, endPoint y: 374, distance: 65.6
click at [680, 375] on div "Rota 5 - Placa EYM5A49 1900 - FERNANDO MARTINS DA ROCHA Janela de atendimento G…" at bounding box center [682, 303] width 1364 height 606
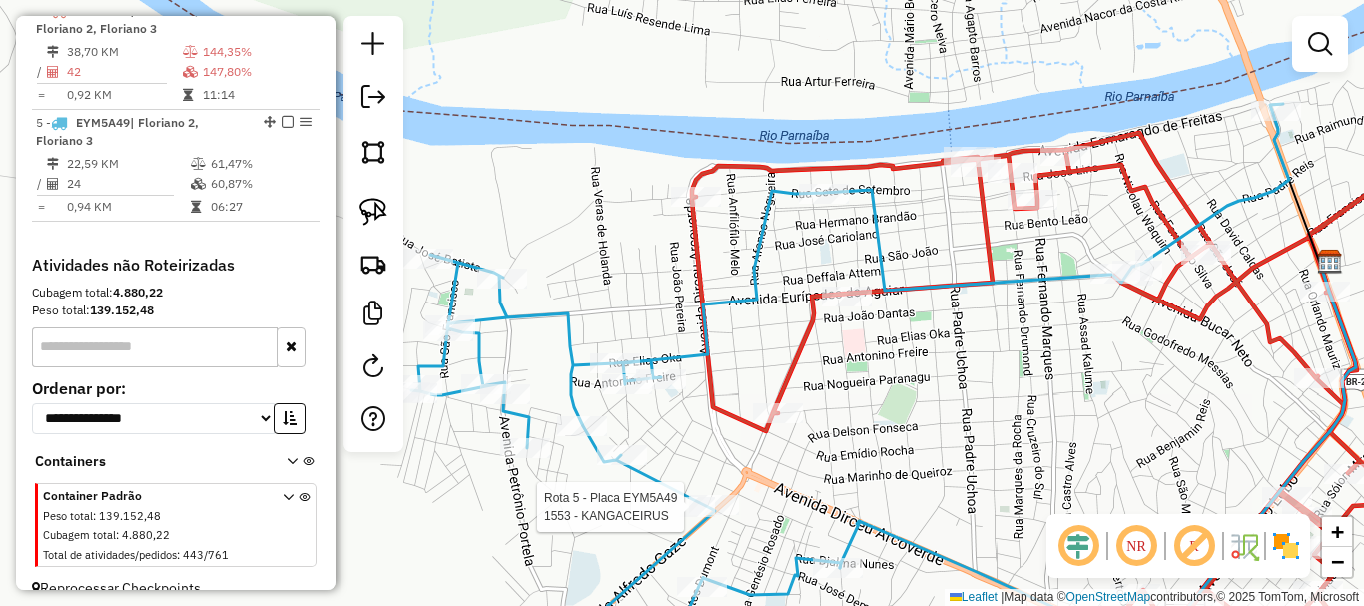
scroll to position [897, 0]
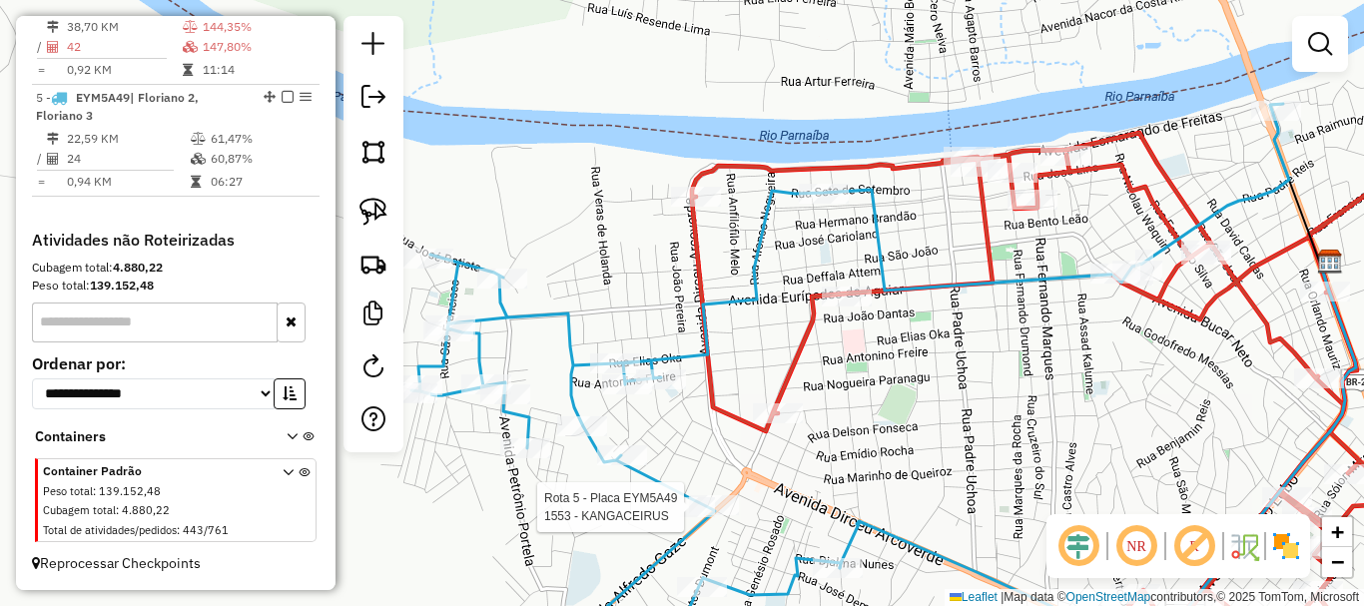
select select "*********"
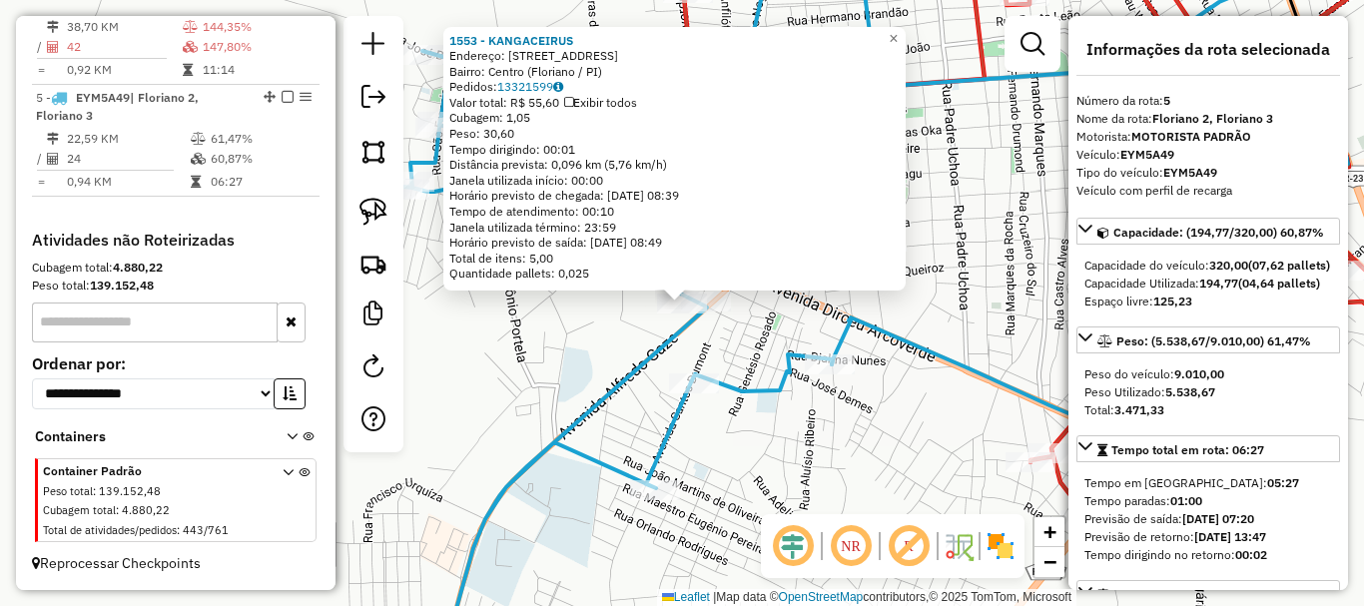
click at [713, 312] on div at bounding box center [706, 302] width 50 height 20
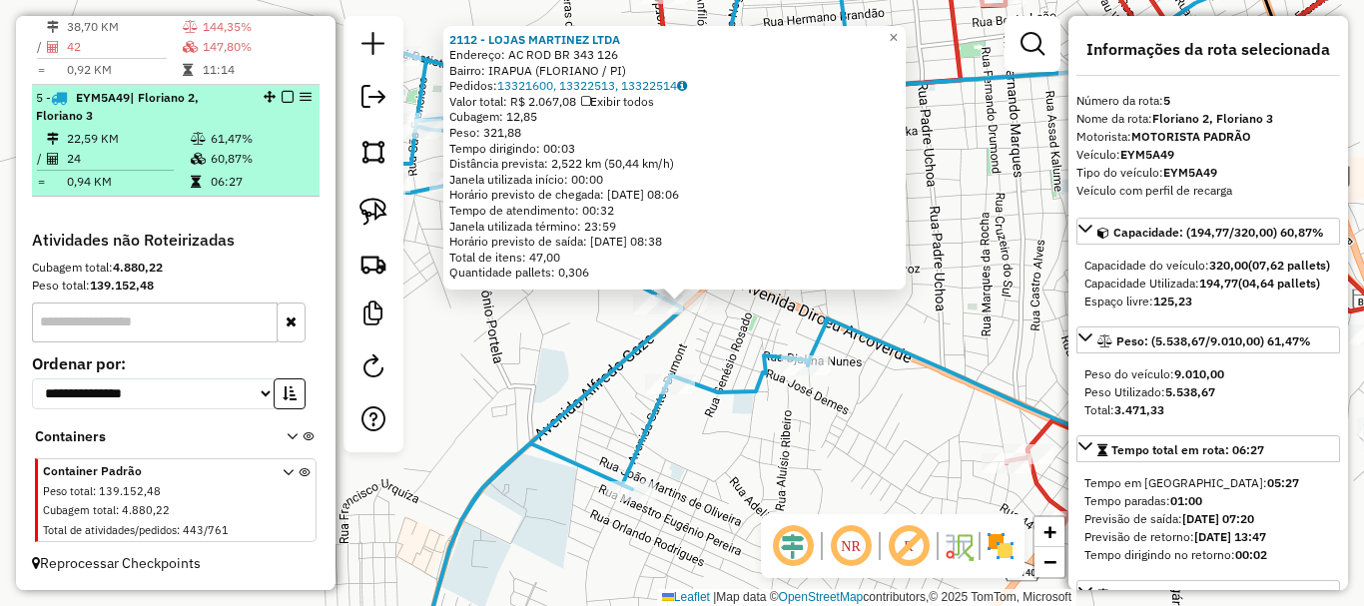
click at [200, 182] on td at bounding box center [200, 182] width 20 height 20
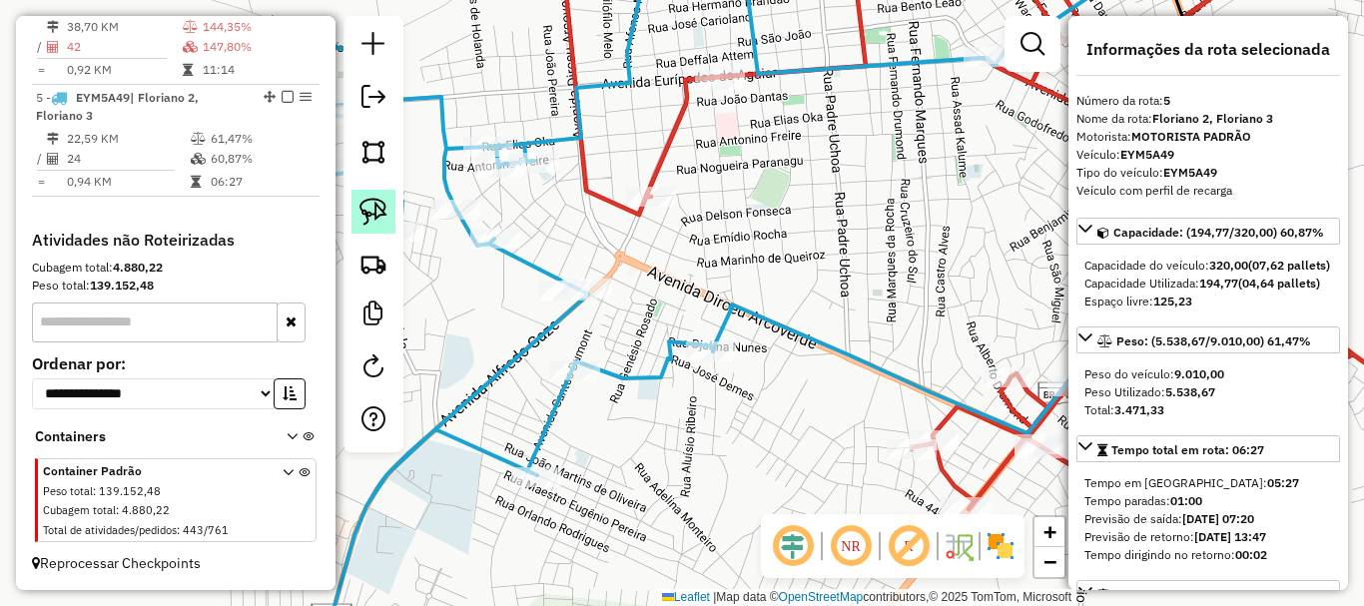
click at [388, 211] on link at bounding box center [373, 212] width 44 height 44
drag, startPoint x: 617, startPoint y: 256, endPoint x: 615, endPoint y: 299, distance: 43.0
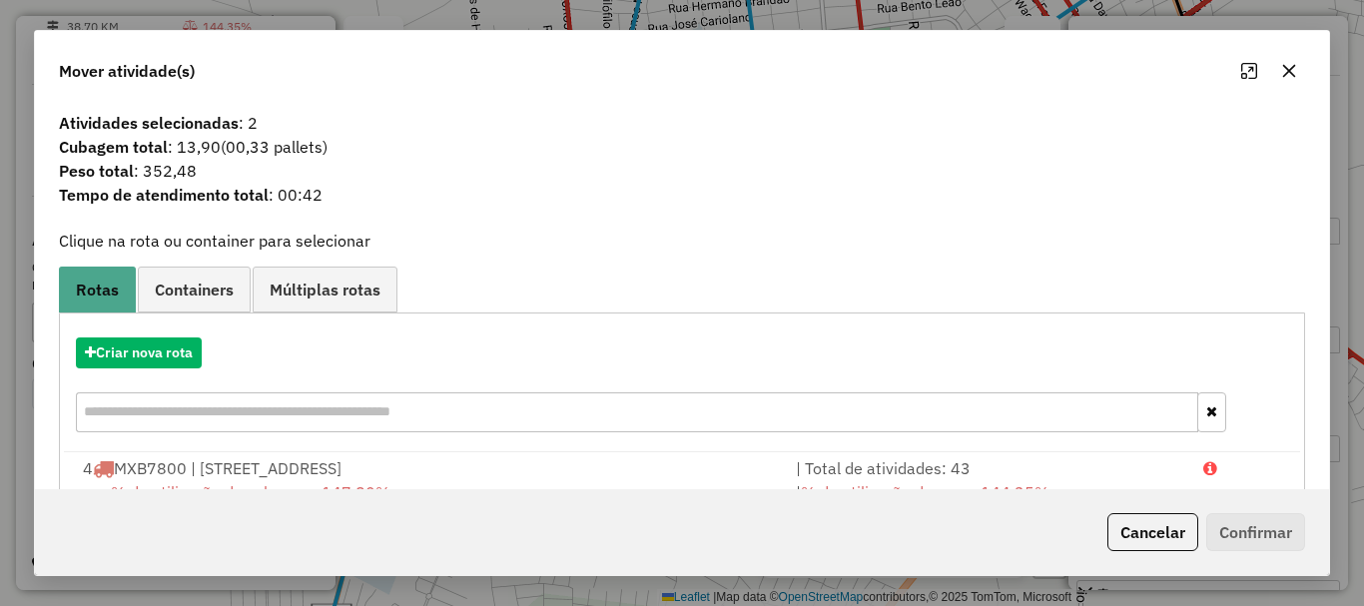
click at [214, 474] on div "4 MXB7800 | Floriano 1, Floriano 2, Floriano 3" at bounding box center [427, 468] width 713 height 24
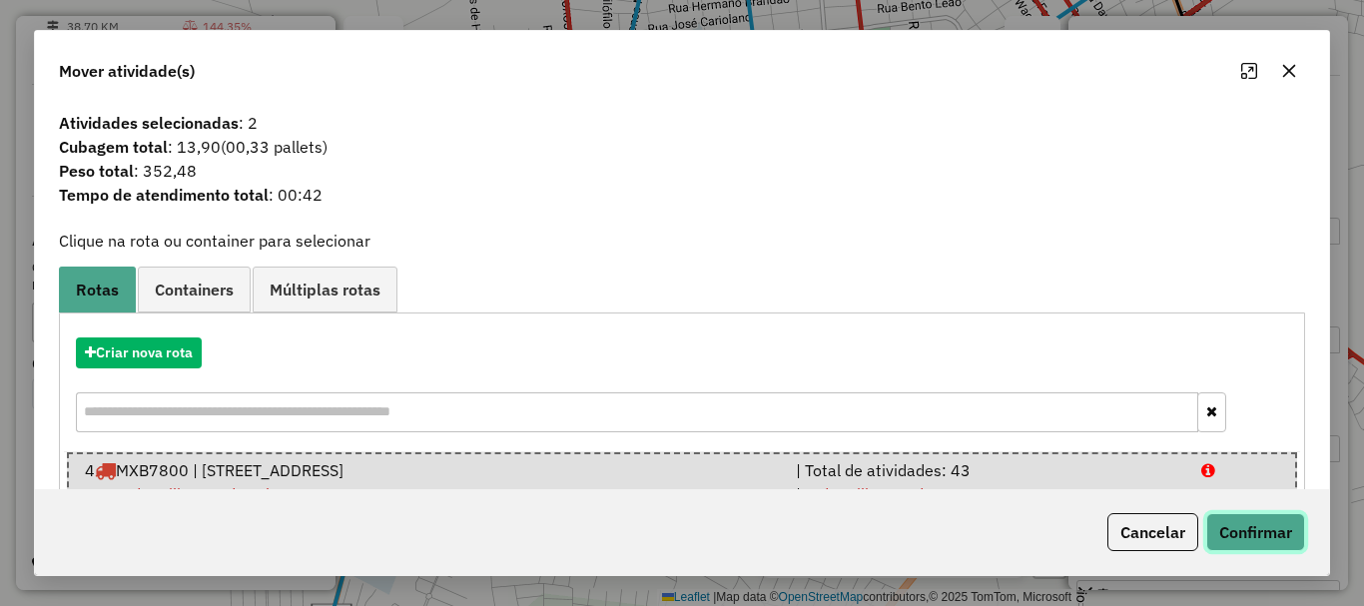
click at [1270, 537] on button "Confirmar" at bounding box center [1255, 532] width 99 height 38
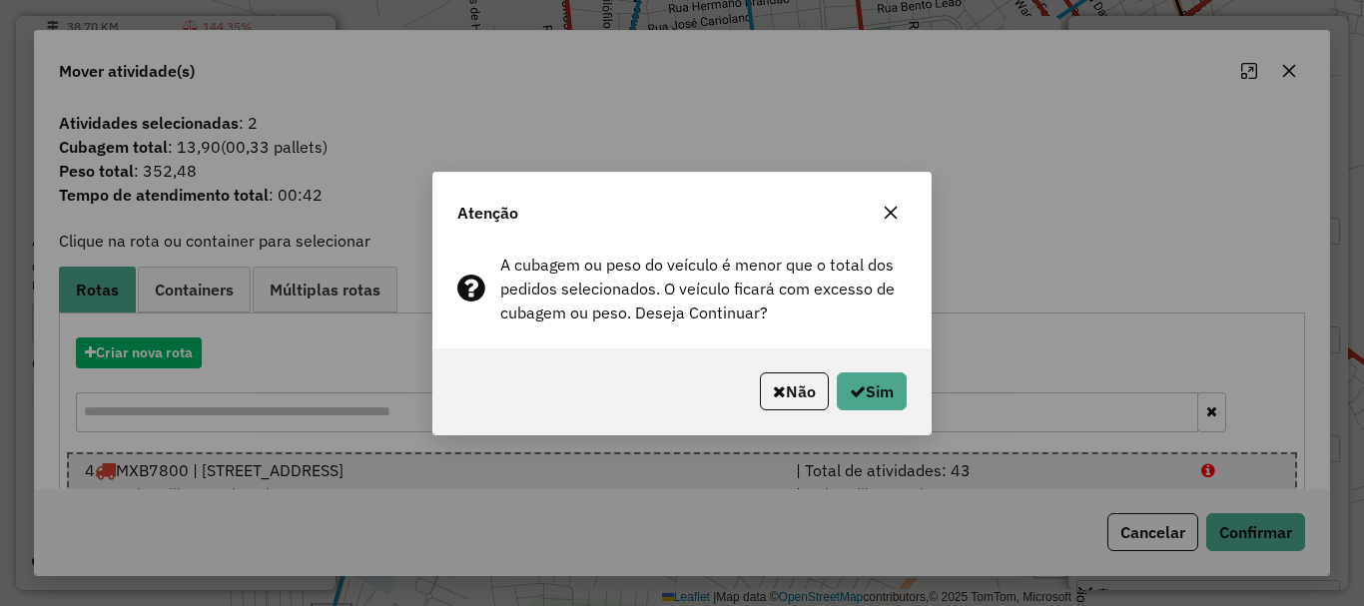
click at [926, 404] on div "Não Sim" at bounding box center [681, 391] width 497 height 86
click at [886, 388] on button "Sim" at bounding box center [872, 391] width 70 height 38
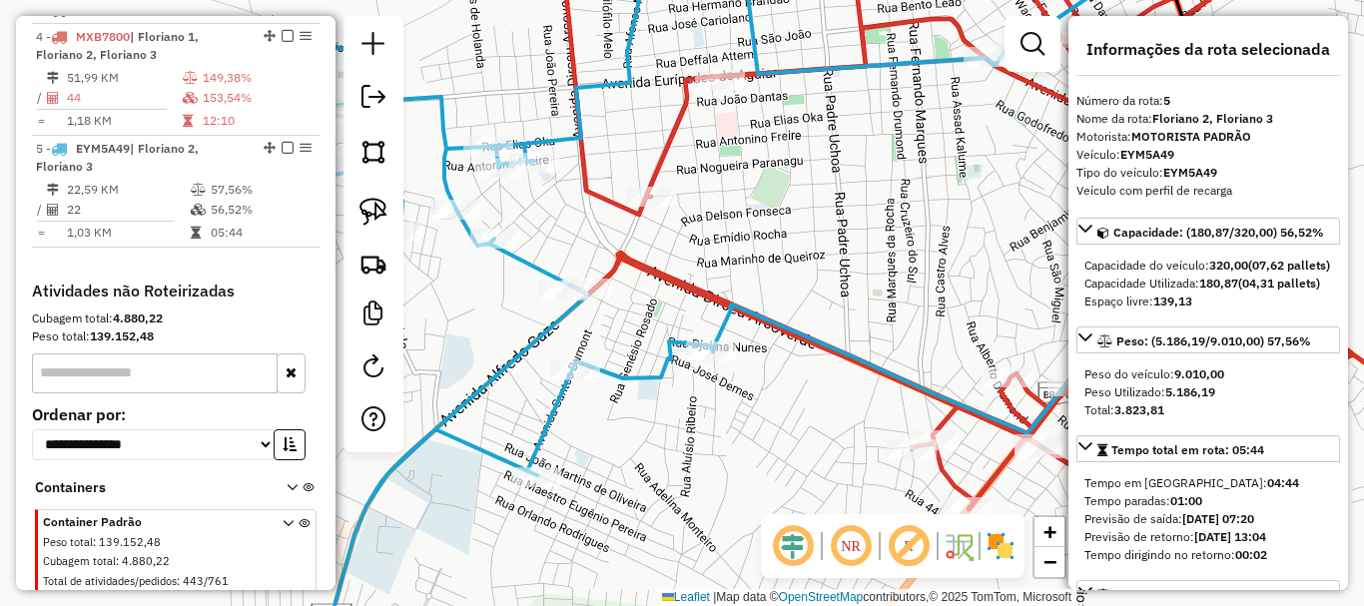
scroll to position [797, 0]
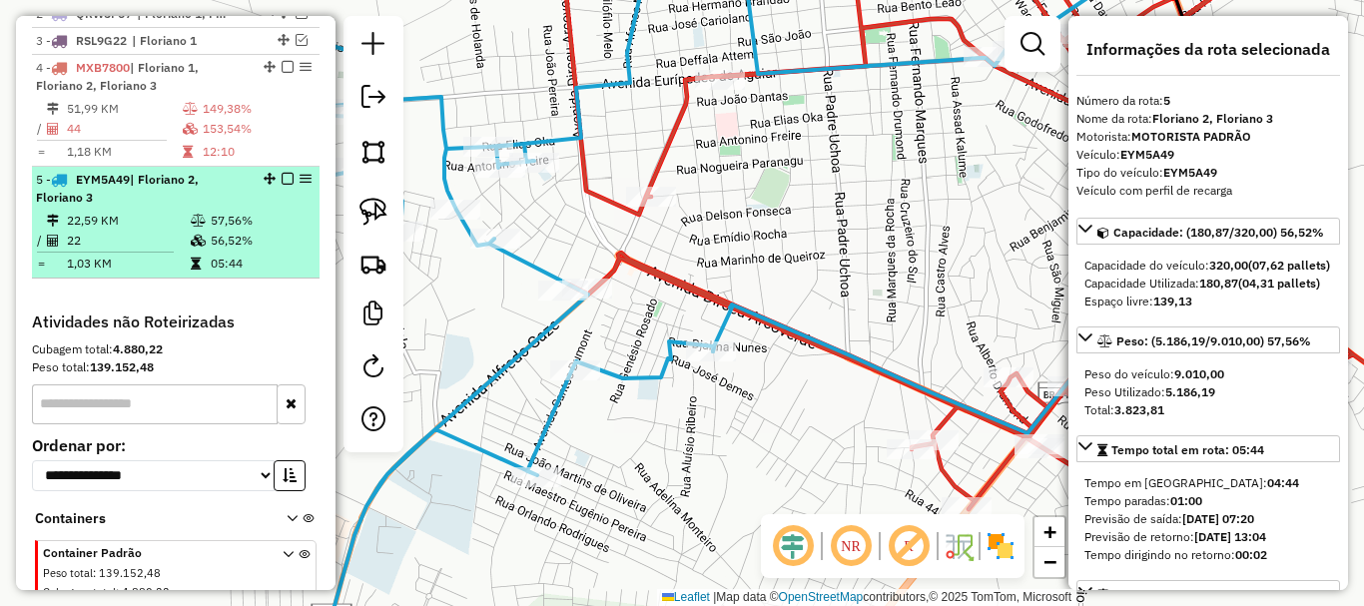
click at [249, 231] on td "57,56%" at bounding box center [260, 221] width 101 height 20
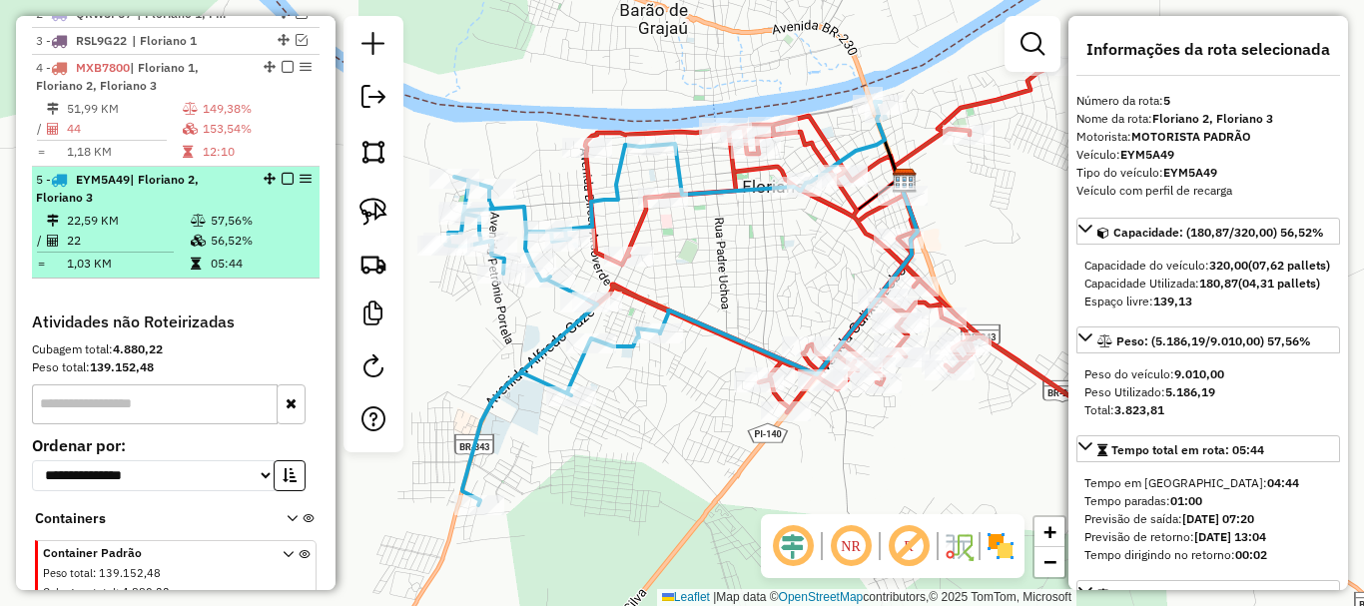
click at [283, 185] on em at bounding box center [288, 179] width 12 height 12
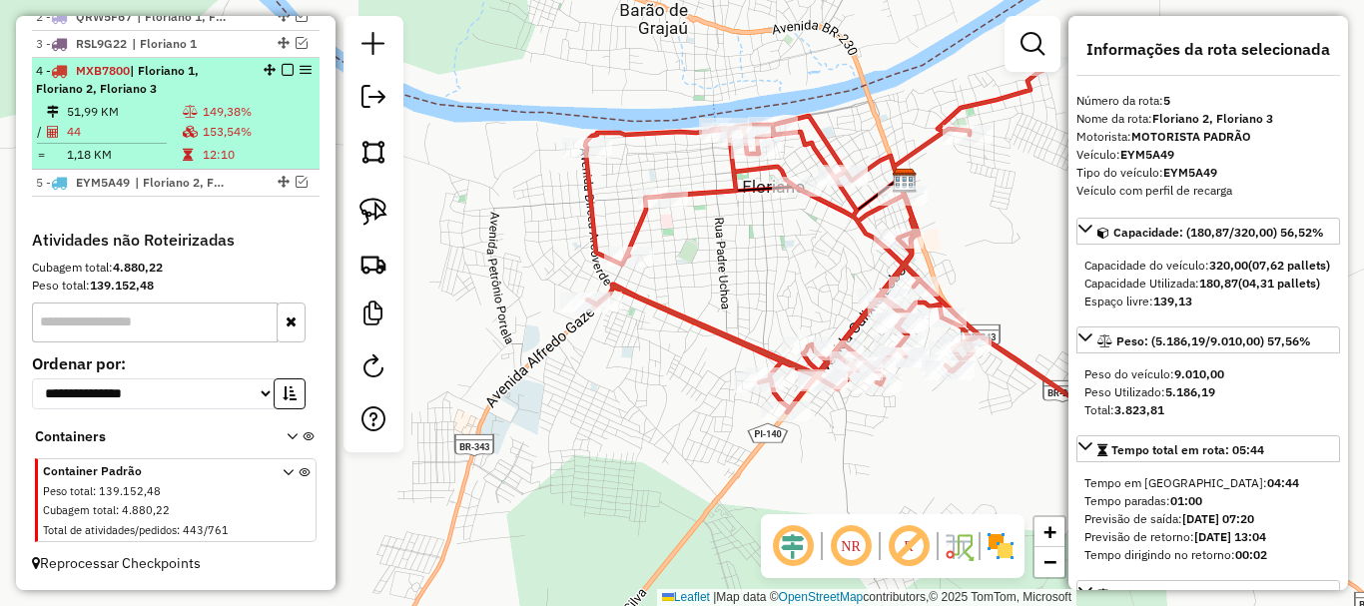
click at [281, 161] on td "12:10" at bounding box center [257, 155] width 110 height 20
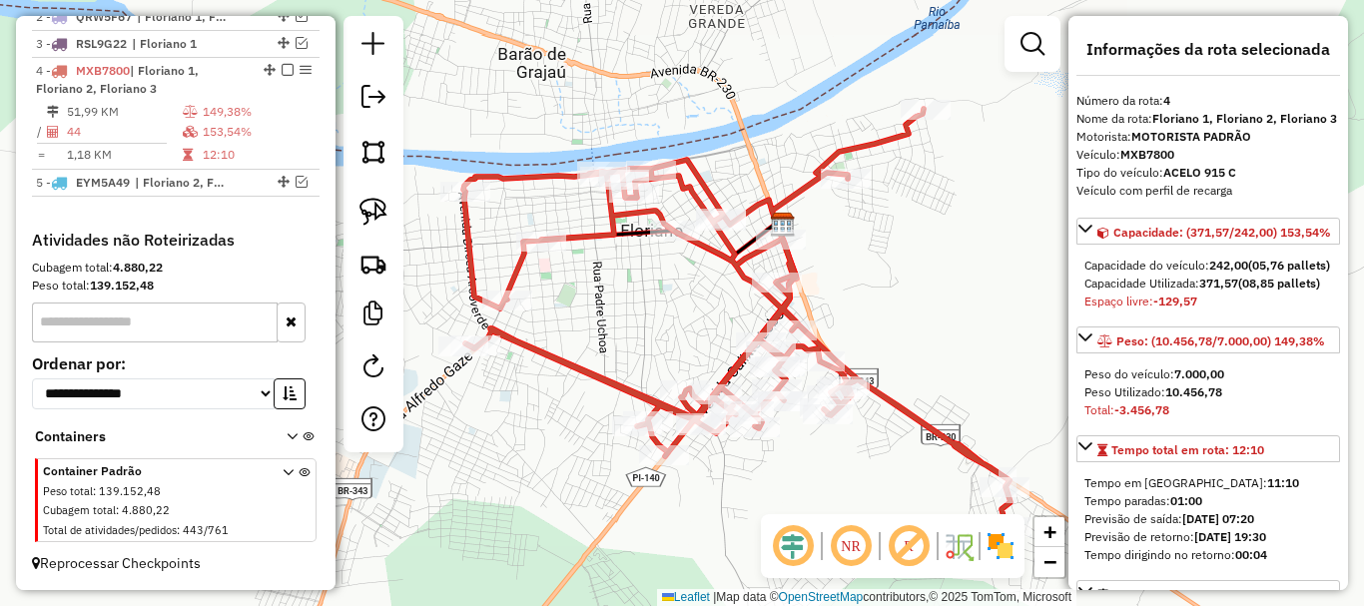
drag, startPoint x: 557, startPoint y: 308, endPoint x: 670, endPoint y: 347, distance: 119.7
click at [670, 347] on div "Janela de atendimento Grade de atendimento Capacidade Transportadoras Veículos …" at bounding box center [682, 303] width 1364 height 606
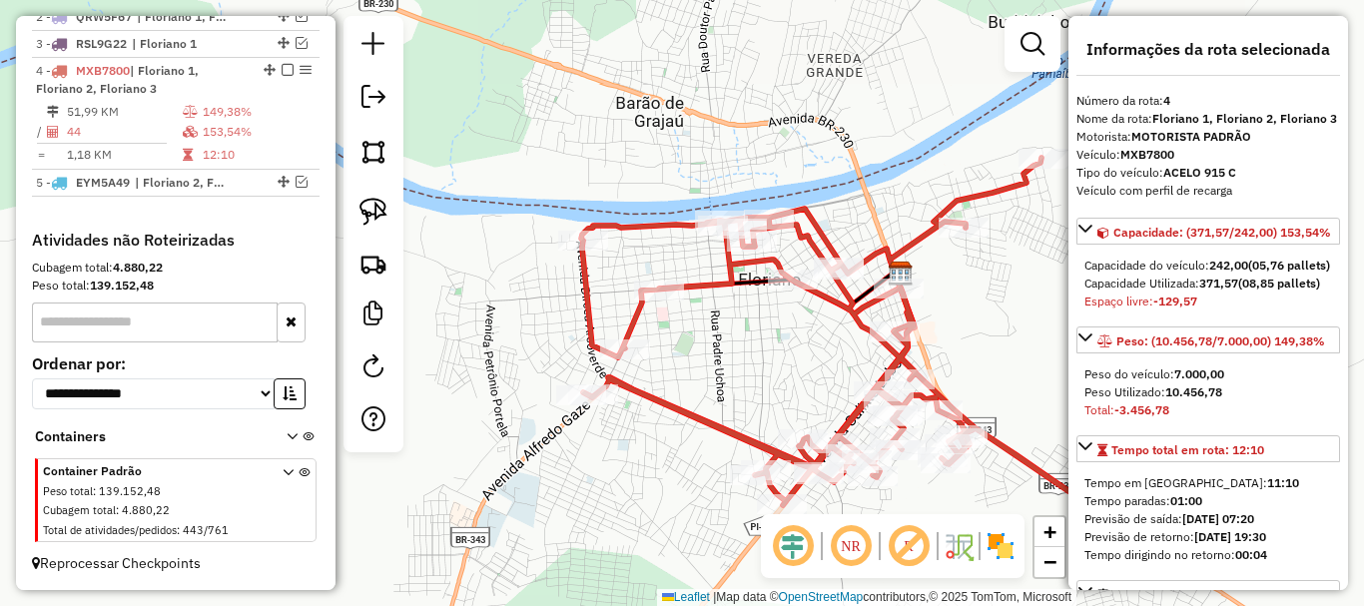
drag, startPoint x: 665, startPoint y: 333, endPoint x: 723, endPoint y: 357, distance: 63.1
click at [723, 357] on div "Janela de atendimento Grade de atendimento Capacidade Transportadoras Veículos …" at bounding box center [682, 303] width 1364 height 606
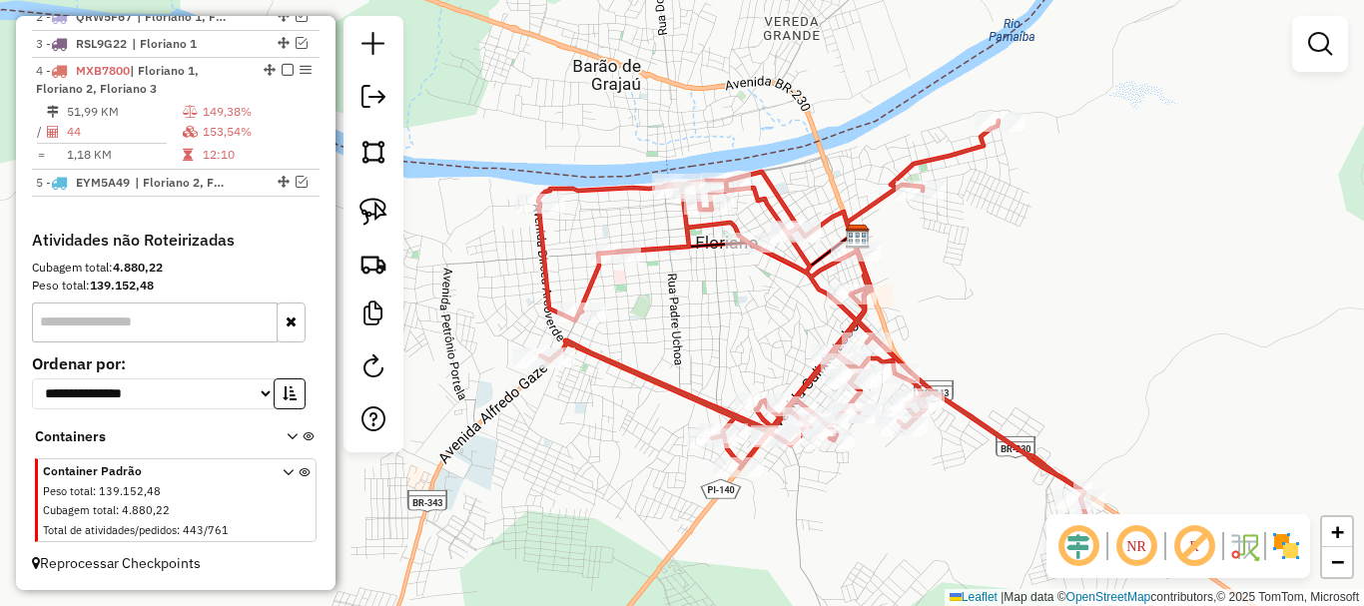
drag, startPoint x: 724, startPoint y: 377, endPoint x: 665, endPoint y: 321, distance: 81.9
click at [671, 327] on div "Janela de atendimento Grade de atendimento Capacidade Transportadoras Veículos …" at bounding box center [682, 303] width 1364 height 606
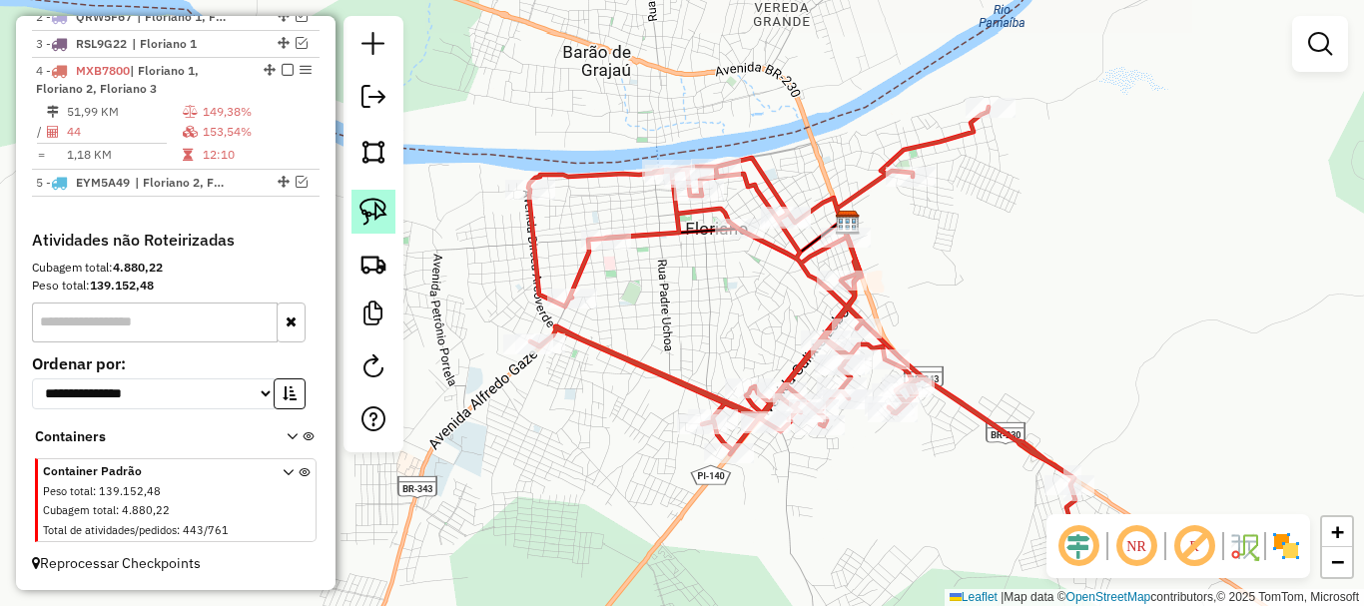
click at [393, 209] on link at bounding box center [373, 212] width 44 height 44
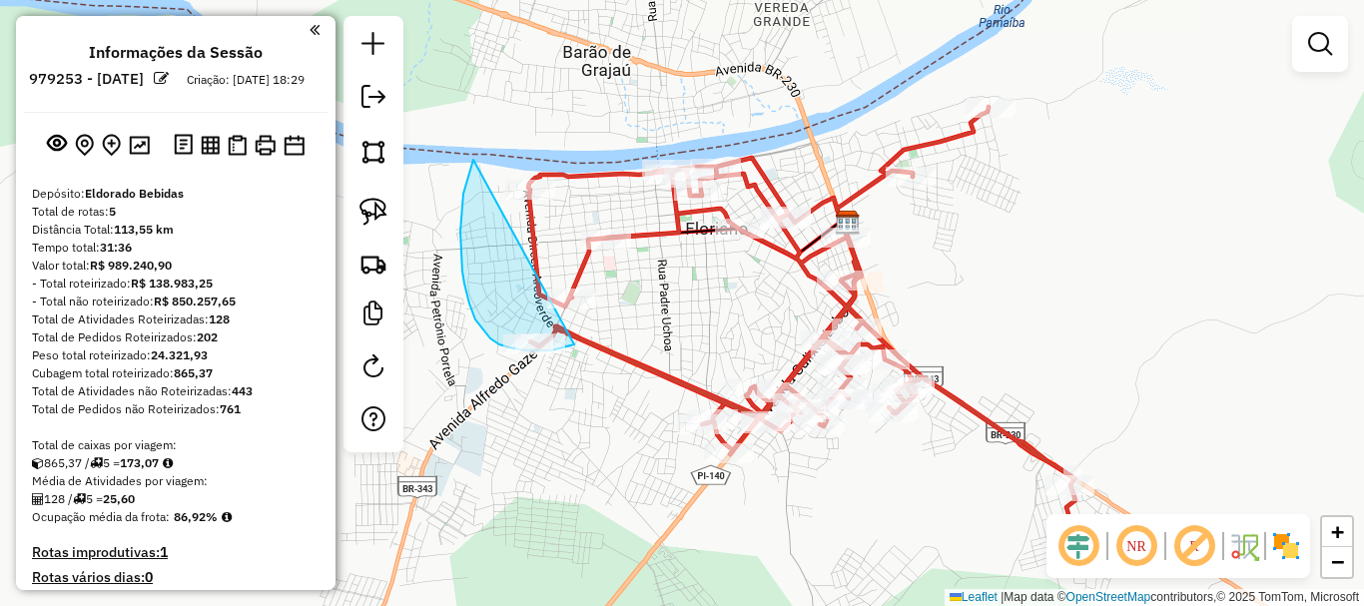
scroll to position [797, 0]
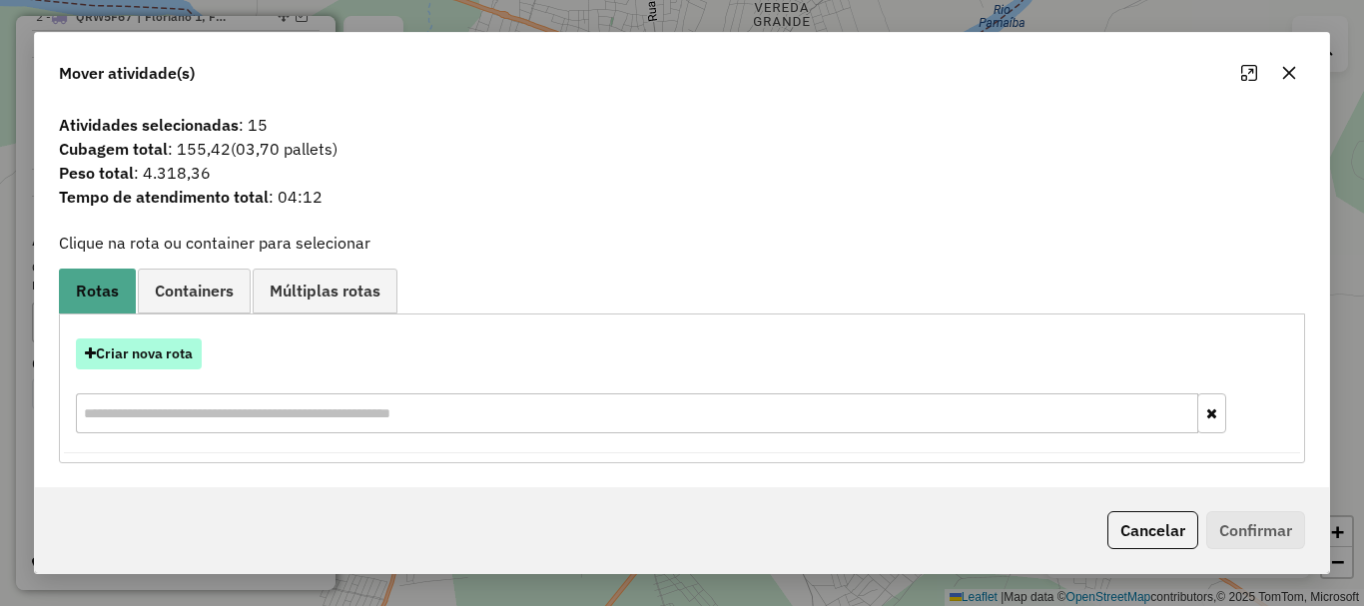
click at [195, 358] on button "Criar nova rota" at bounding box center [139, 353] width 126 height 31
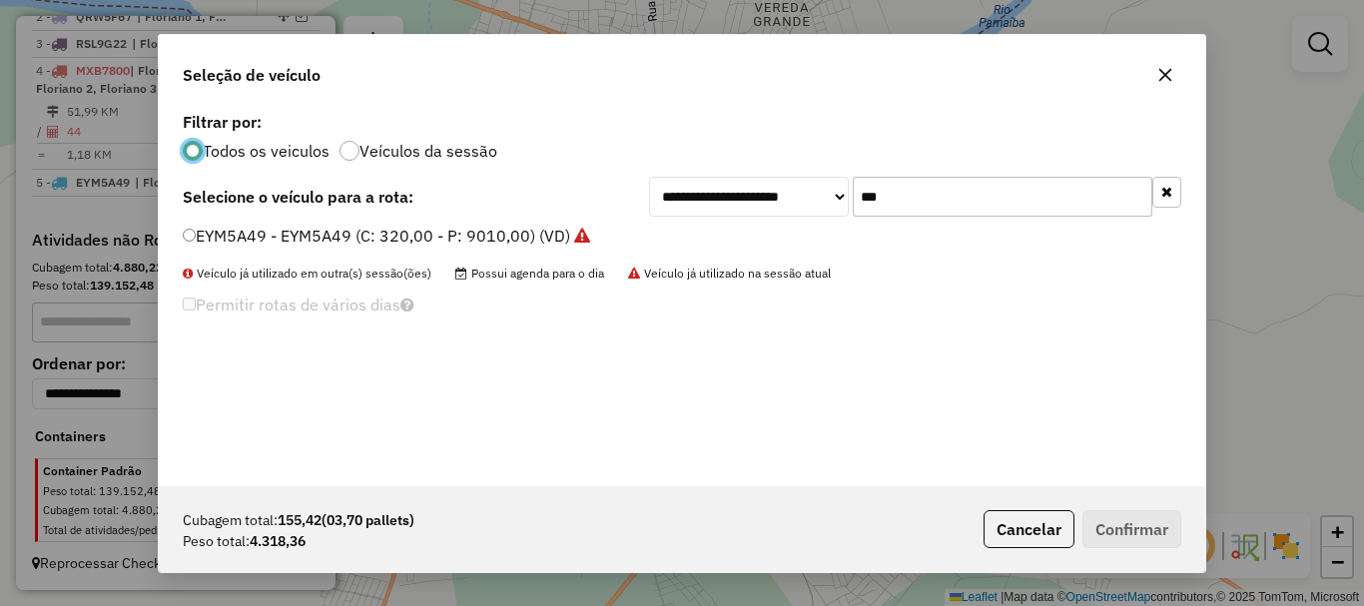
scroll to position [11, 6]
click at [946, 220] on div "**********" at bounding box center [682, 296] width 1046 height 379
click at [946, 201] on input "***" at bounding box center [1003, 197] width 300 height 40
type input "***"
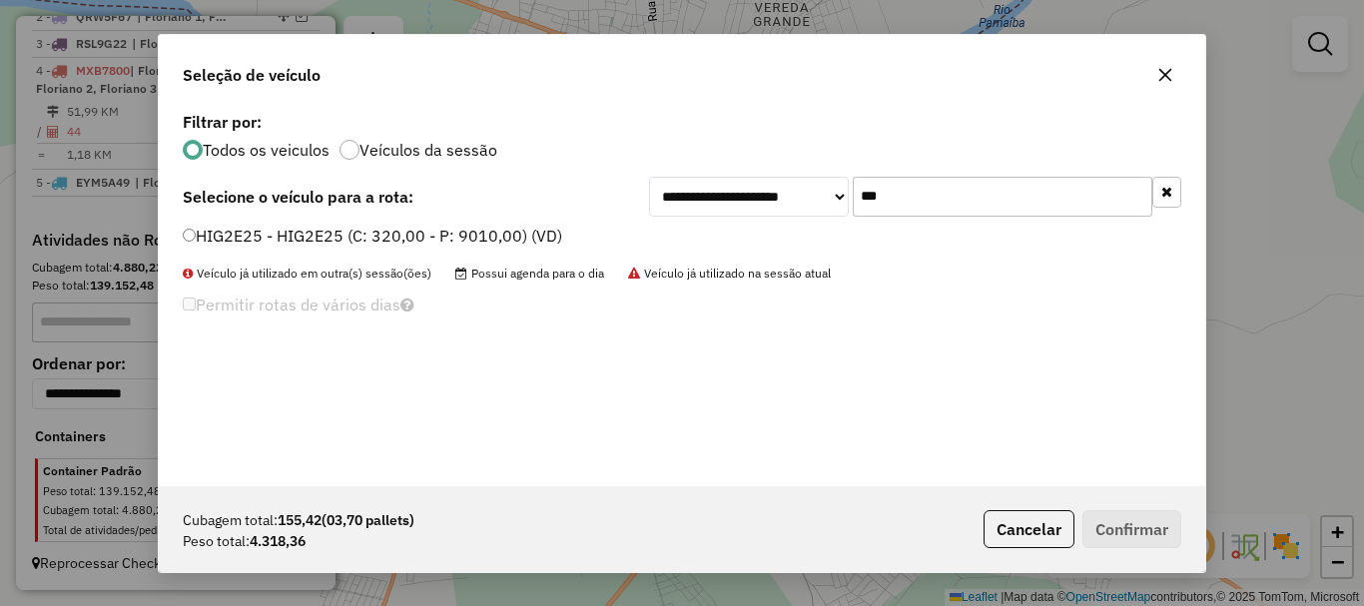
drag, startPoint x: 364, startPoint y: 233, endPoint x: 373, endPoint y: 250, distance: 19.2
click at [364, 233] on label "HIG2E25 - HIG2E25 (C: 320,00 - P: 9010,00) (VD)" at bounding box center [372, 236] width 379 height 24
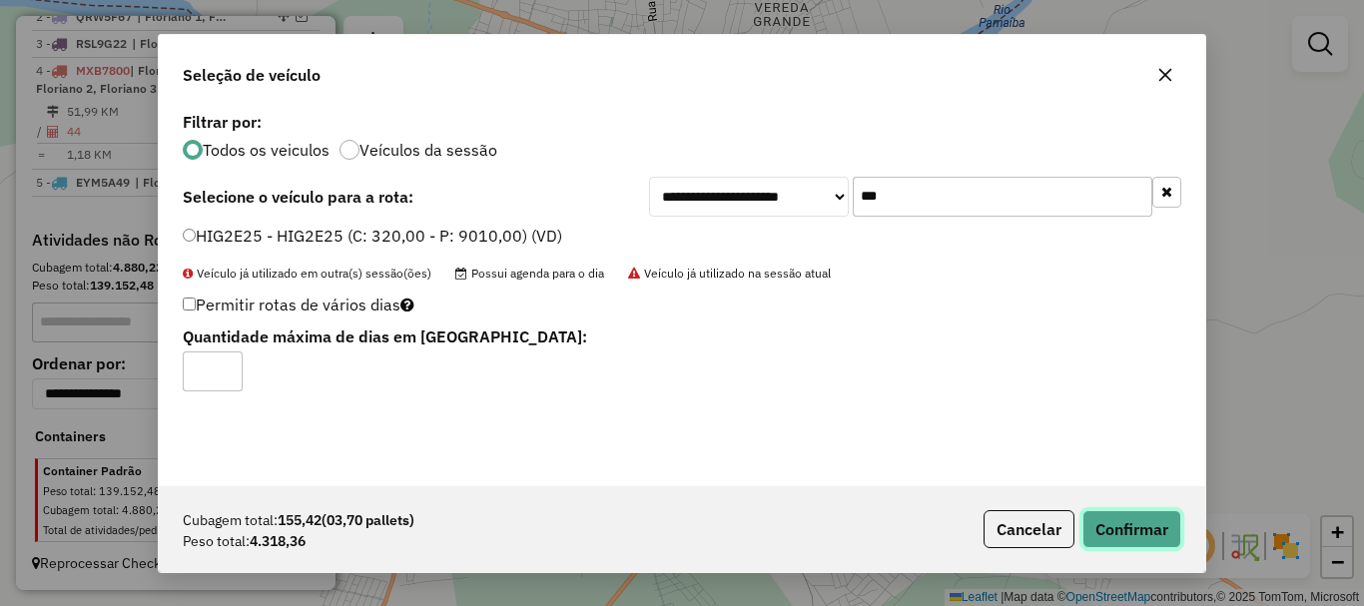
click at [1097, 516] on button "Confirmar" at bounding box center [1131, 529] width 99 height 38
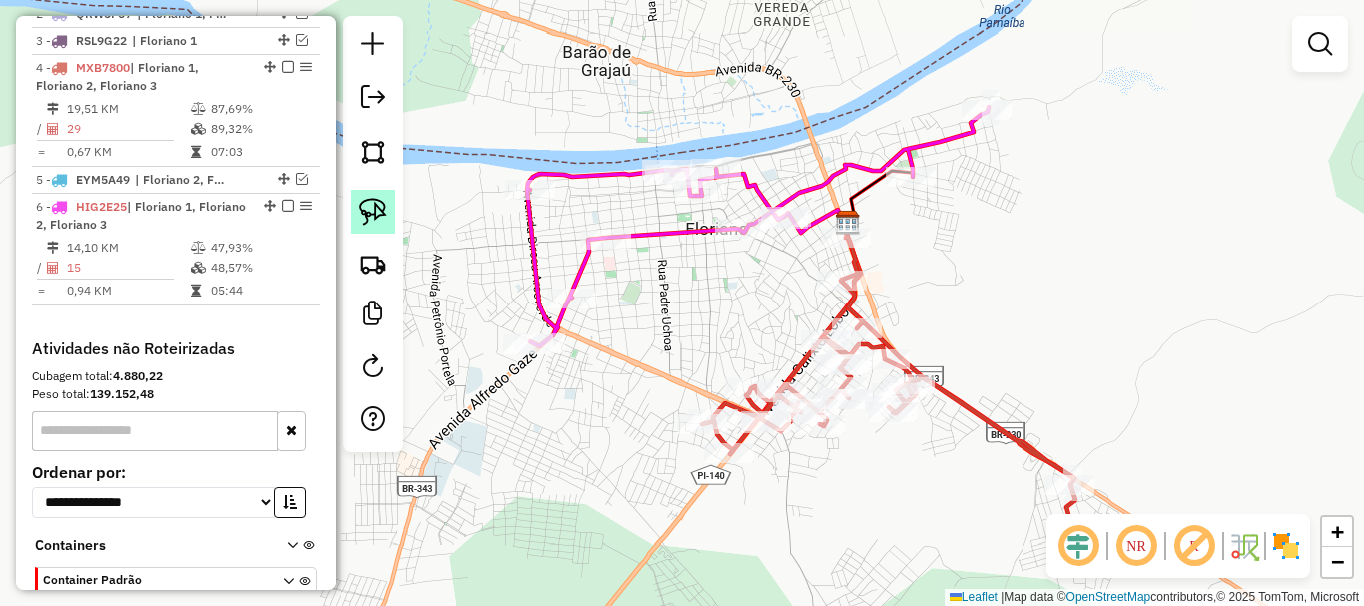
click at [358, 216] on link at bounding box center [373, 212] width 44 height 44
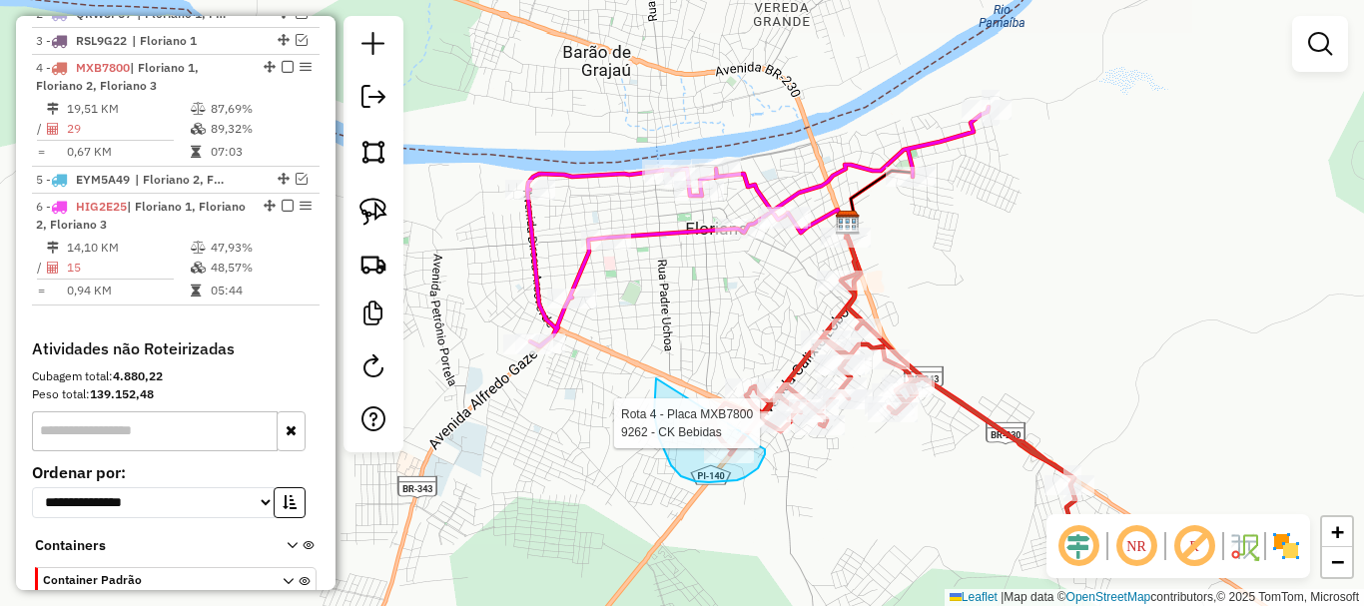
drag, startPoint x: 656, startPoint y: 378, endPoint x: 719, endPoint y: 403, distance: 67.7
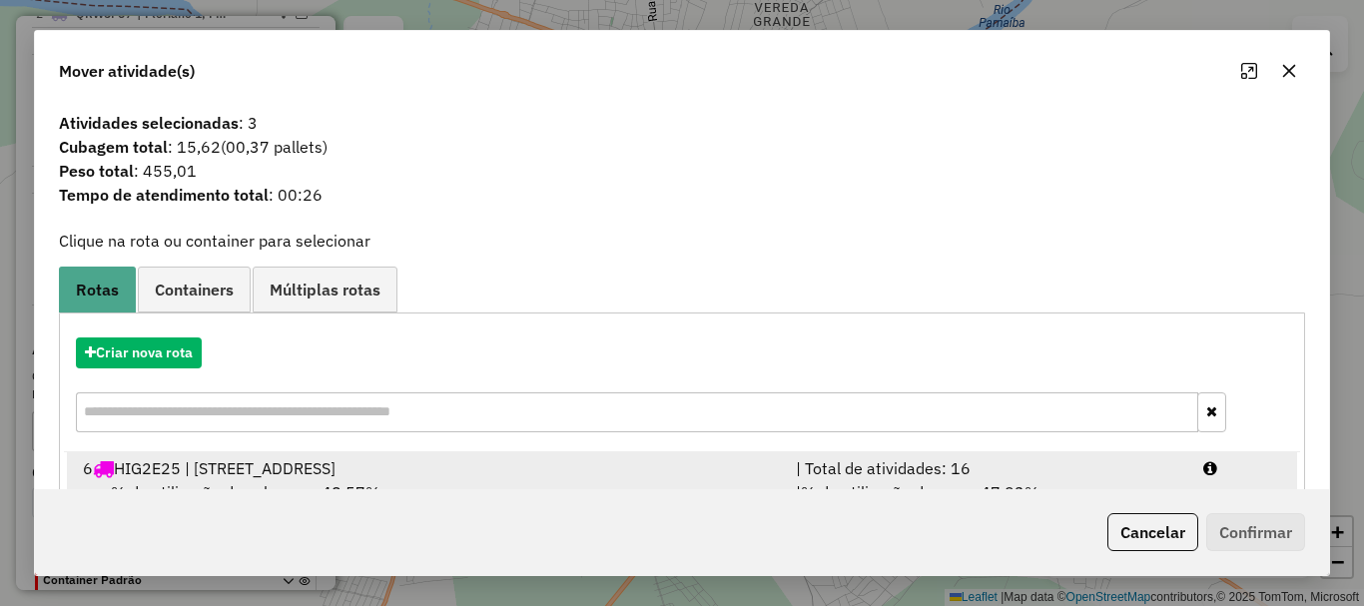
click at [340, 472] on div "6 HIG2E25 | Floriano 1, Floriano 2, Floriano 3" at bounding box center [427, 468] width 713 height 24
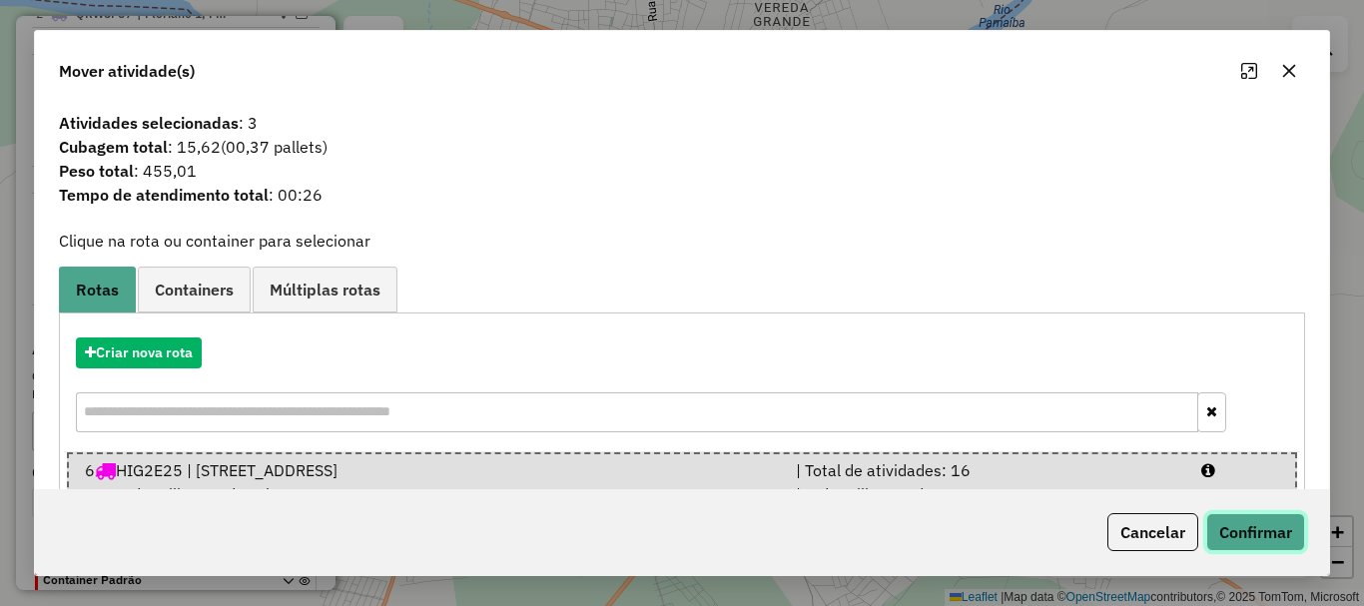
click at [1236, 515] on button "Confirmar" at bounding box center [1255, 532] width 99 height 38
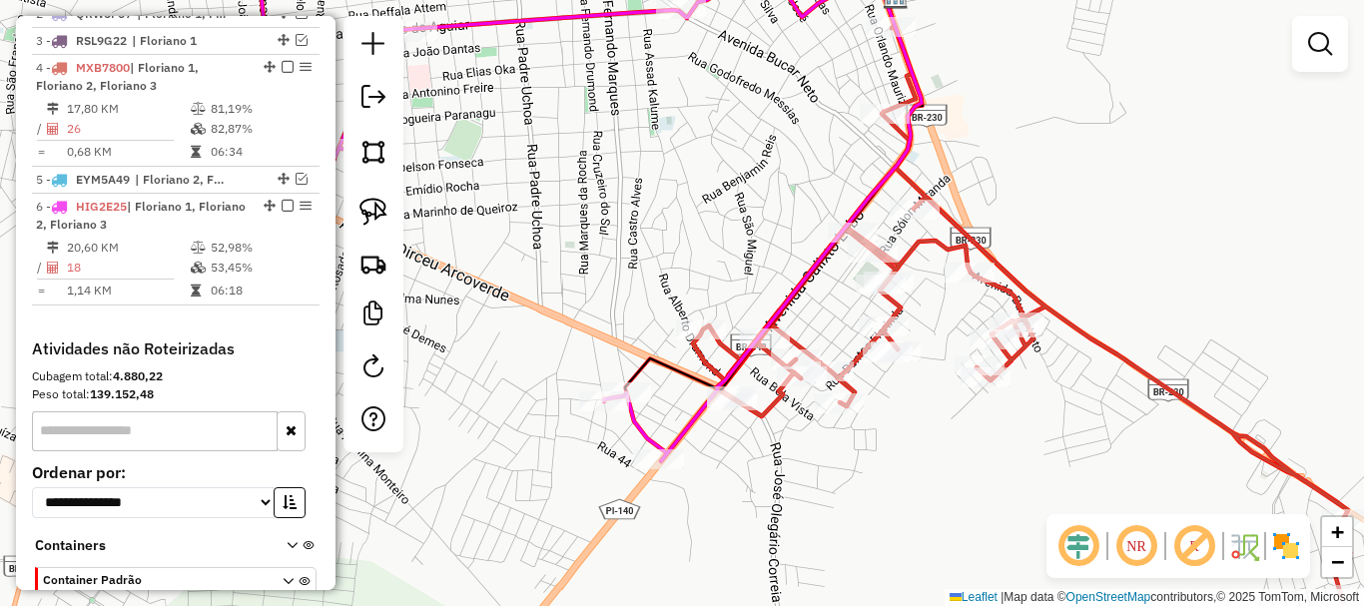
click at [800, 447] on div "Janela de atendimento Grade de atendimento Capacidade Transportadoras Veículos …" at bounding box center [682, 303] width 1364 height 606
click at [373, 227] on link at bounding box center [373, 212] width 44 height 44
click at [848, 379] on div "Rota 4 - Placa MXB7800 6696 - ANFRISIO PEREIRA DA COSTA Janela de atendimento G…" at bounding box center [682, 303] width 1364 height 606
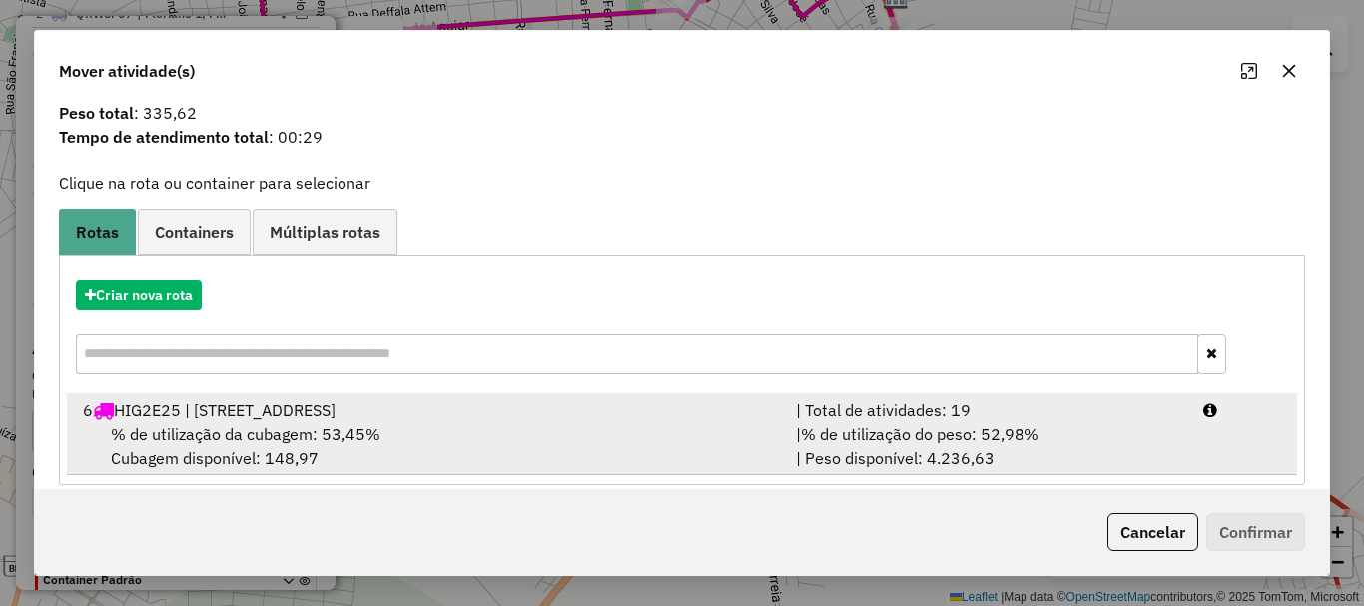
scroll to position [78, 0]
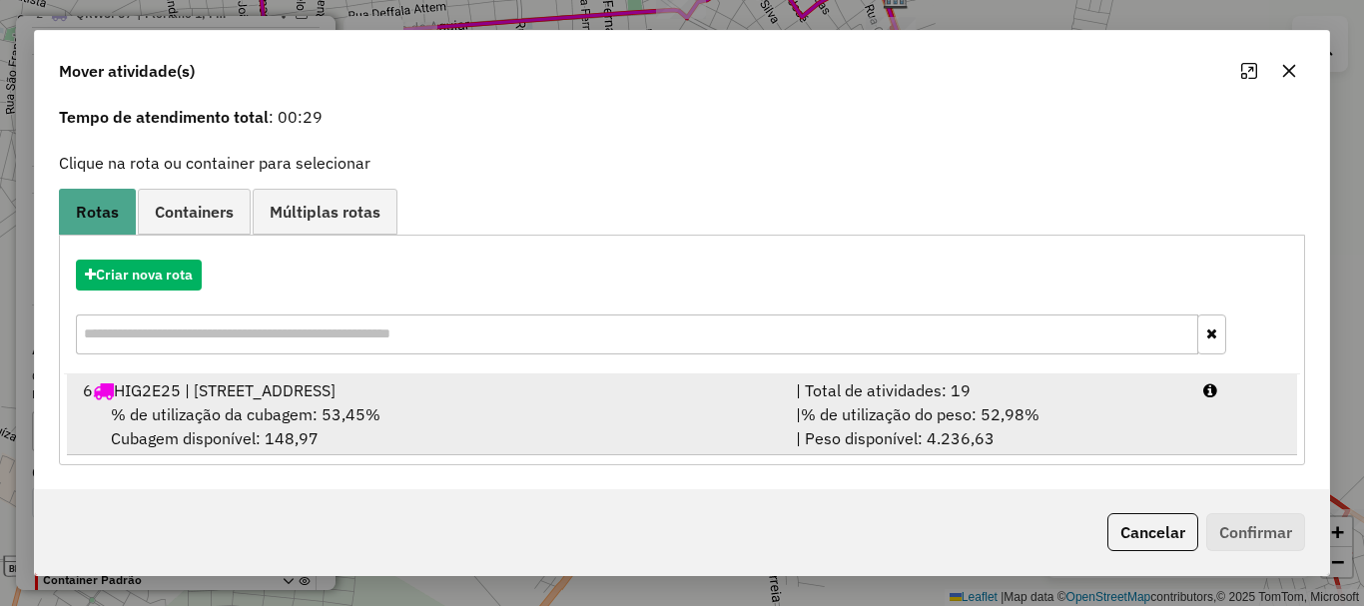
click at [694, 412] on div "% de utilização da cubagem: 53,45% Cubagem disponível: 148,97" at bounding box center [427, 426] width 713 height 48
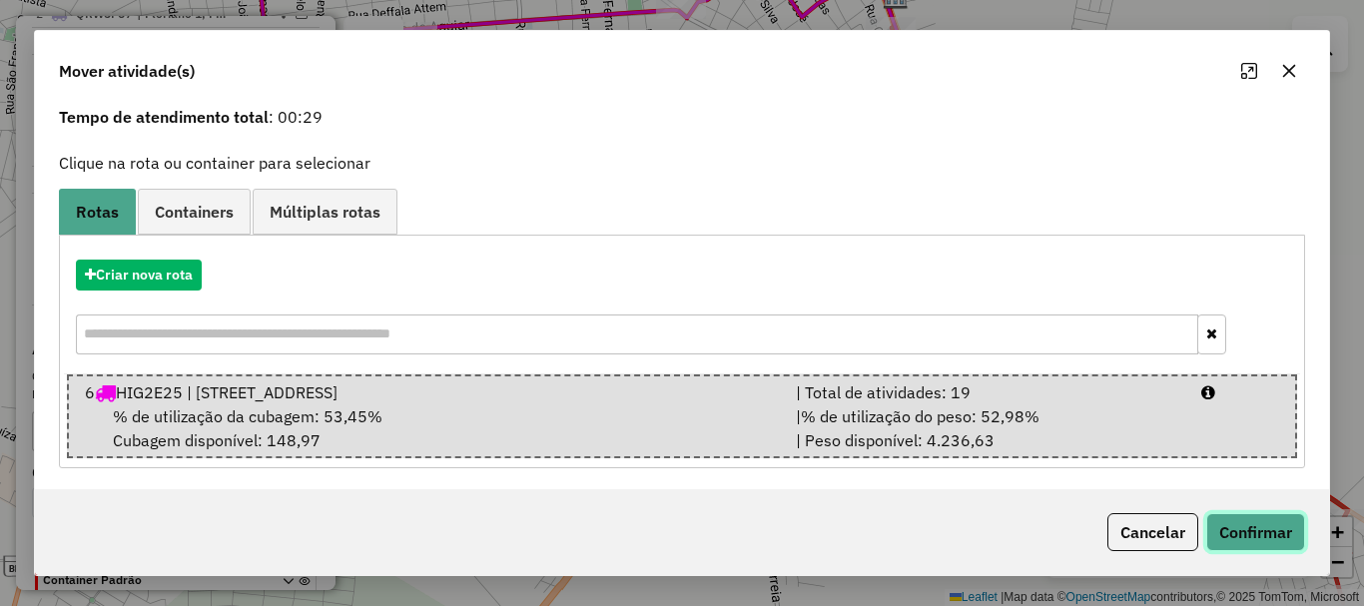
click at [1286, 546] on button "Confirmar" at bounding box center [1255, 532] width 99 height 38
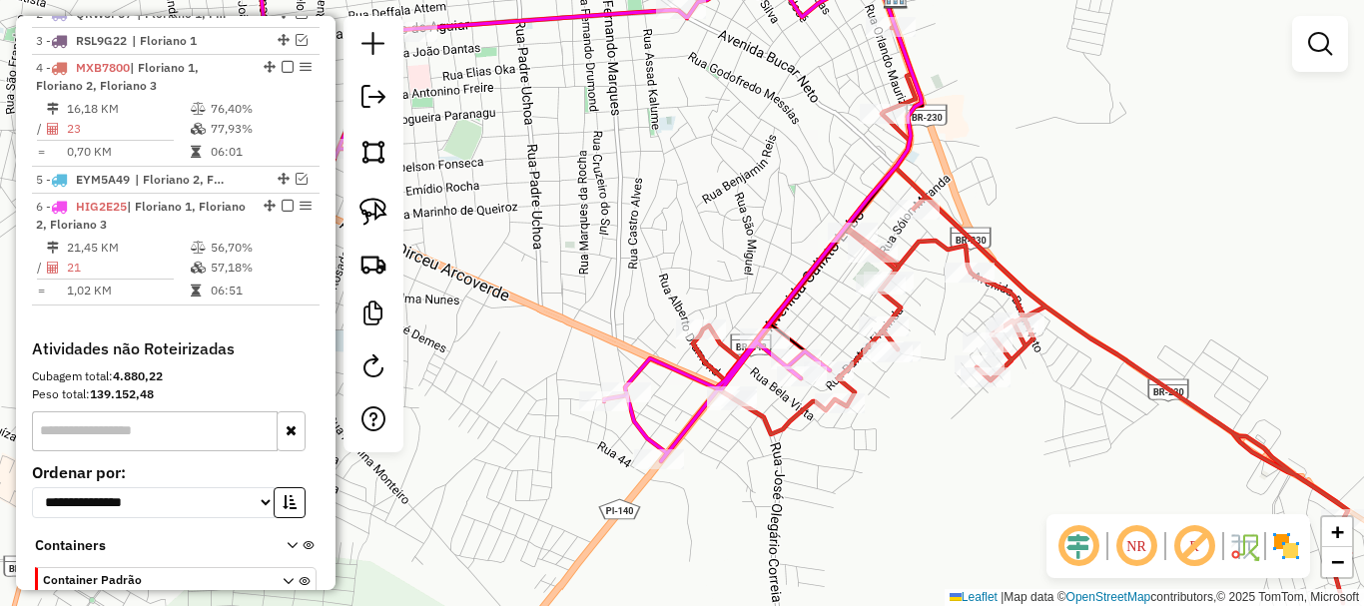
scroll to position [0, 0]
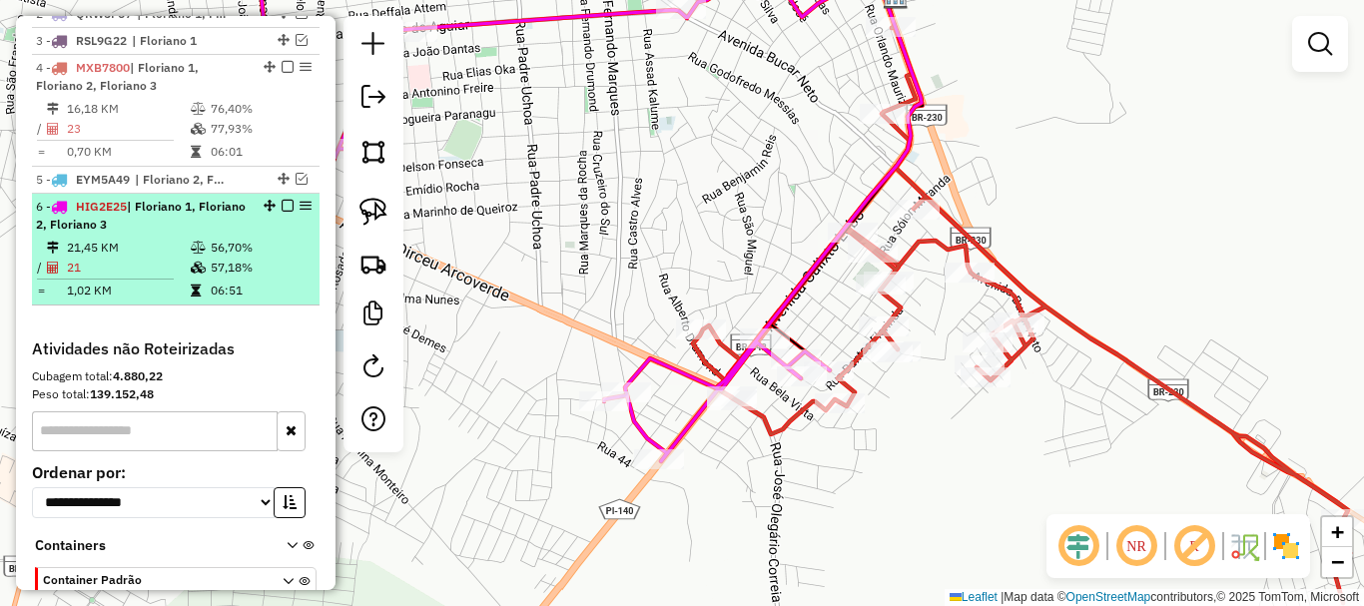
click at [220, 258] on td "56,70%" at bounding box center [260, 248] width 101 height 20
select select "*********"
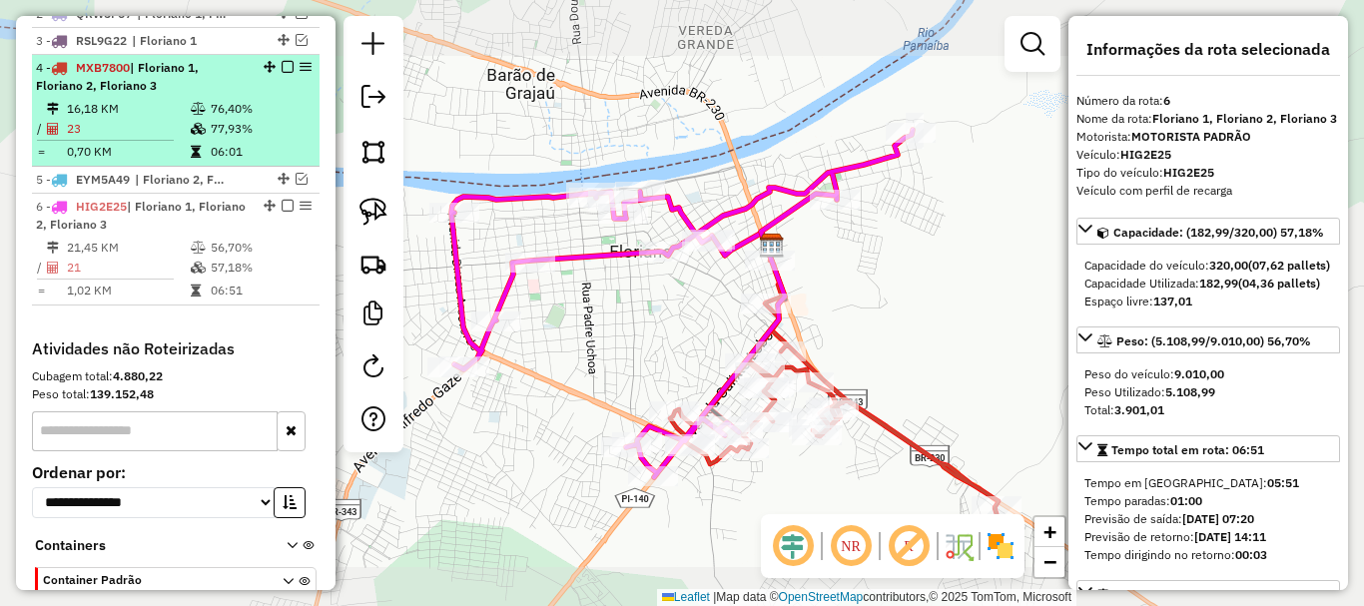
click at [213, 139] on td "77,93%" at bounding box center [260, 129] width 101 height 20
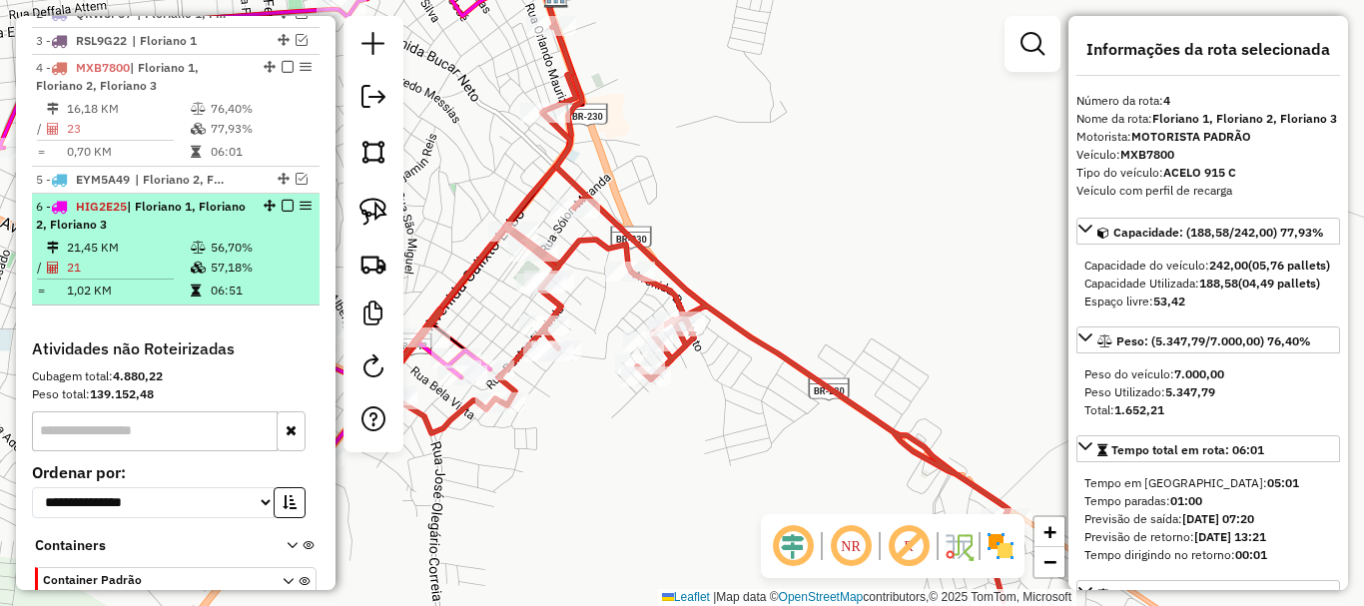
click at [225, 278] on td "57,18%" at bounding box center [260, 268] width 101 height 20
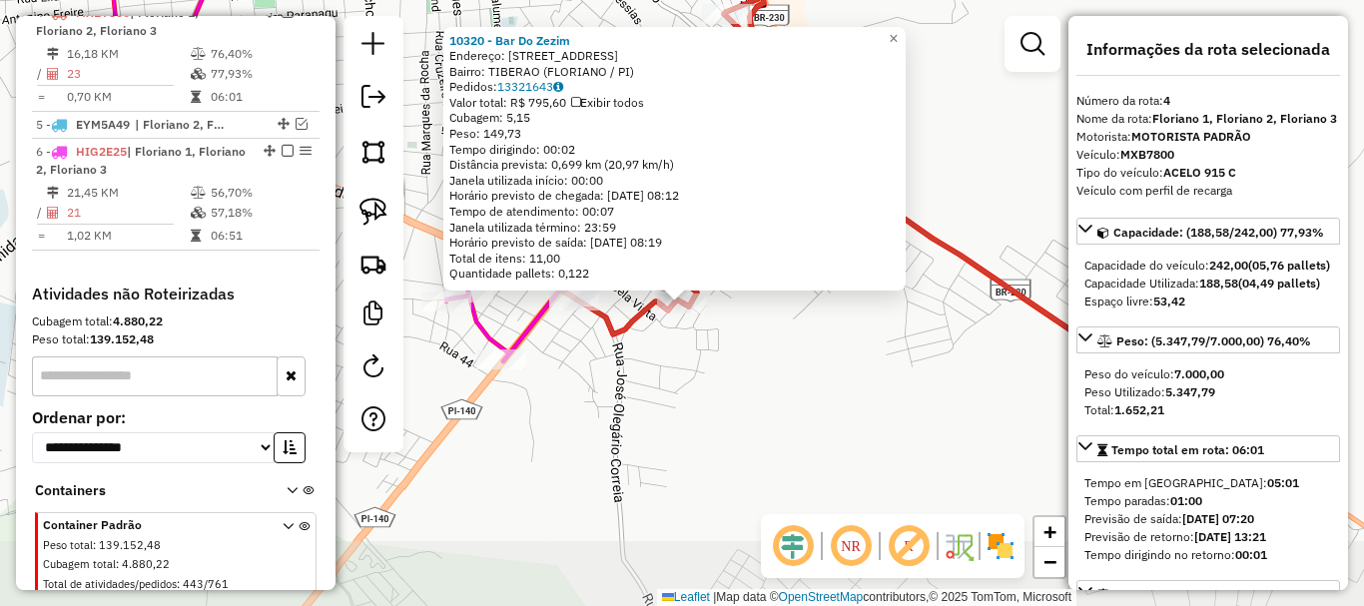
scroll to position [854, 0]
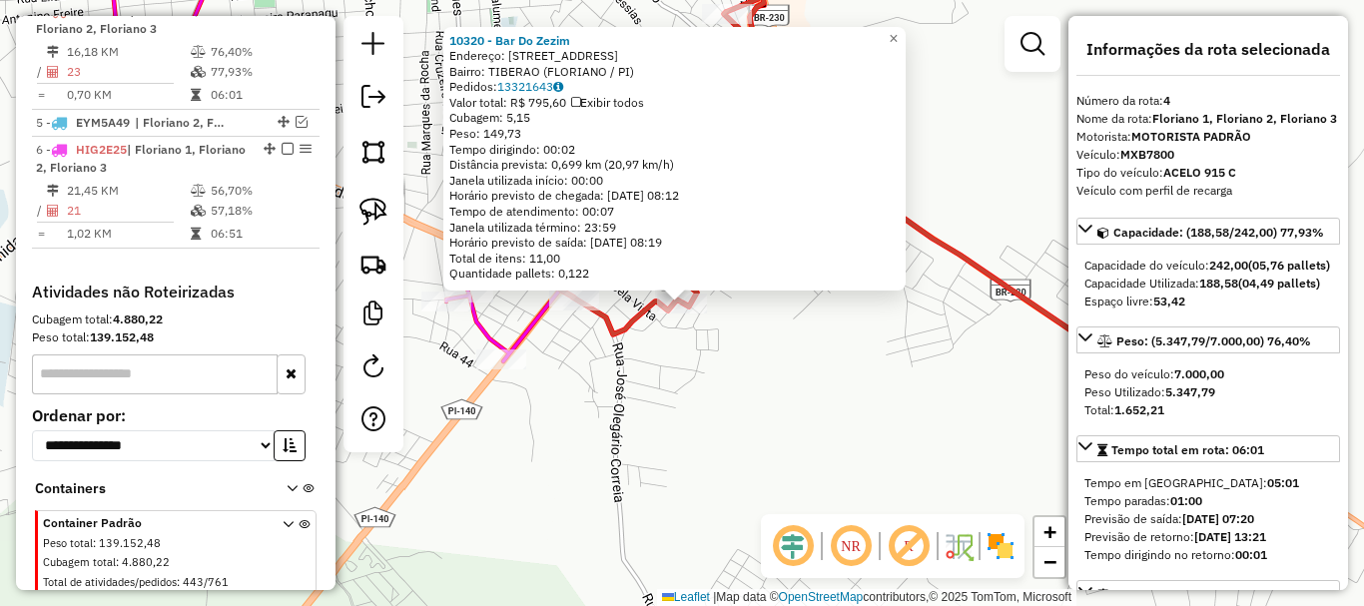
click at [674, 395] on div "10320 - Bar Do Zezim Endereço: Rua Projetada 77 Bairro: TIBERAO (FLORIANO / PI)…" at bounding box center [682, 303] width 1364 height 606
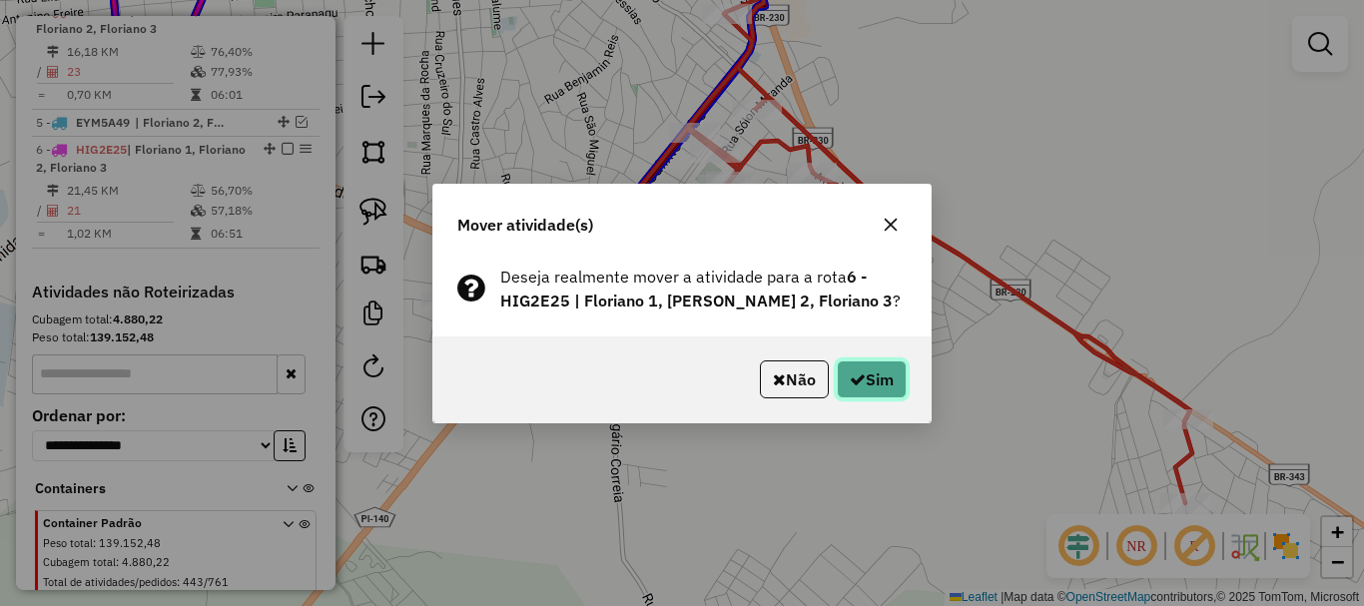
click at [850, 372] on icon "button" at bounding box center [858, 379] width 16 height 16
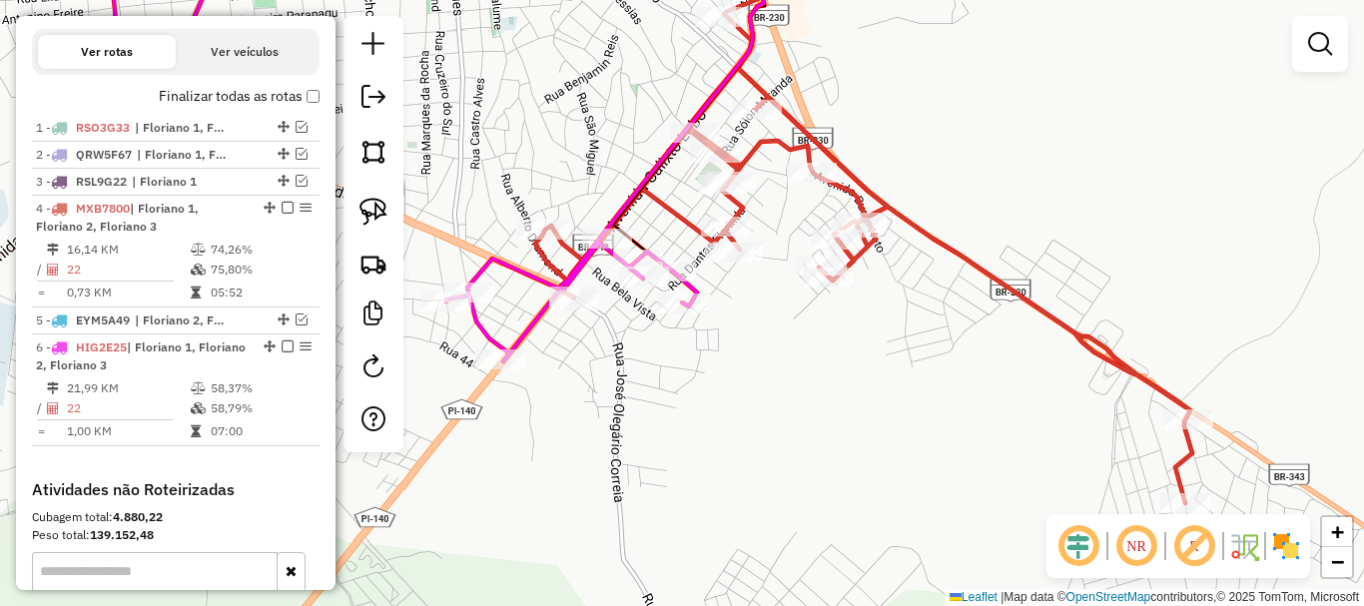
scroll to position [654, 0]
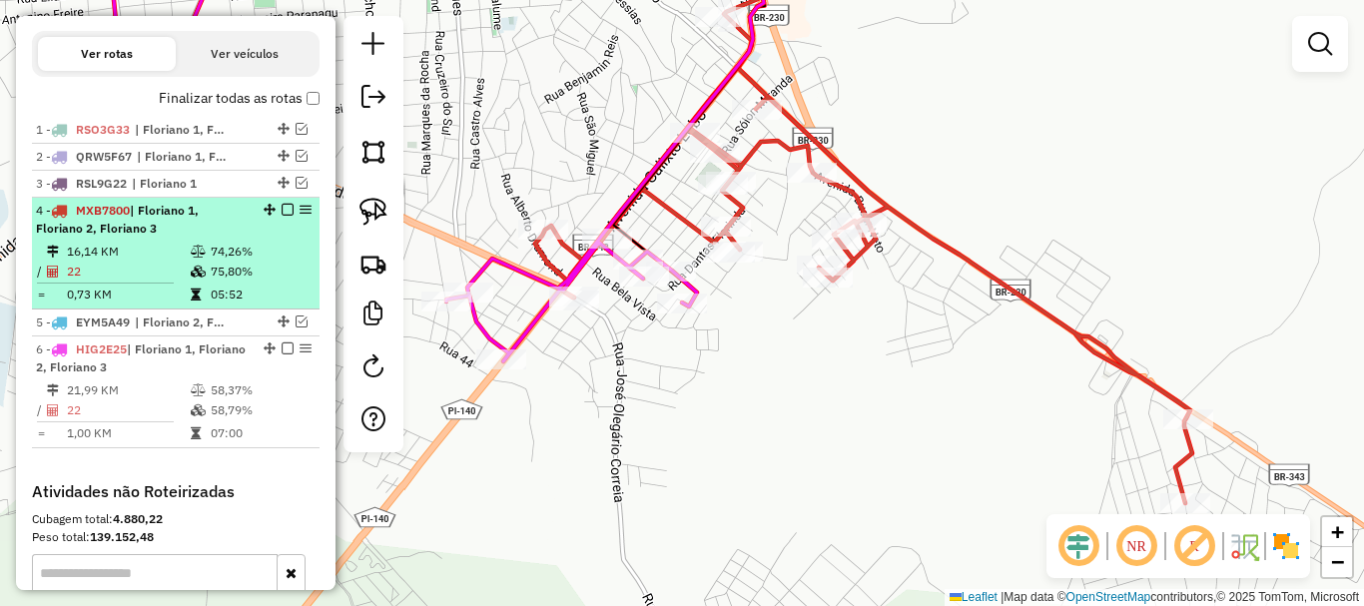
click at [282, 216] on em at bounding box center [288, 210] width 12 height 12
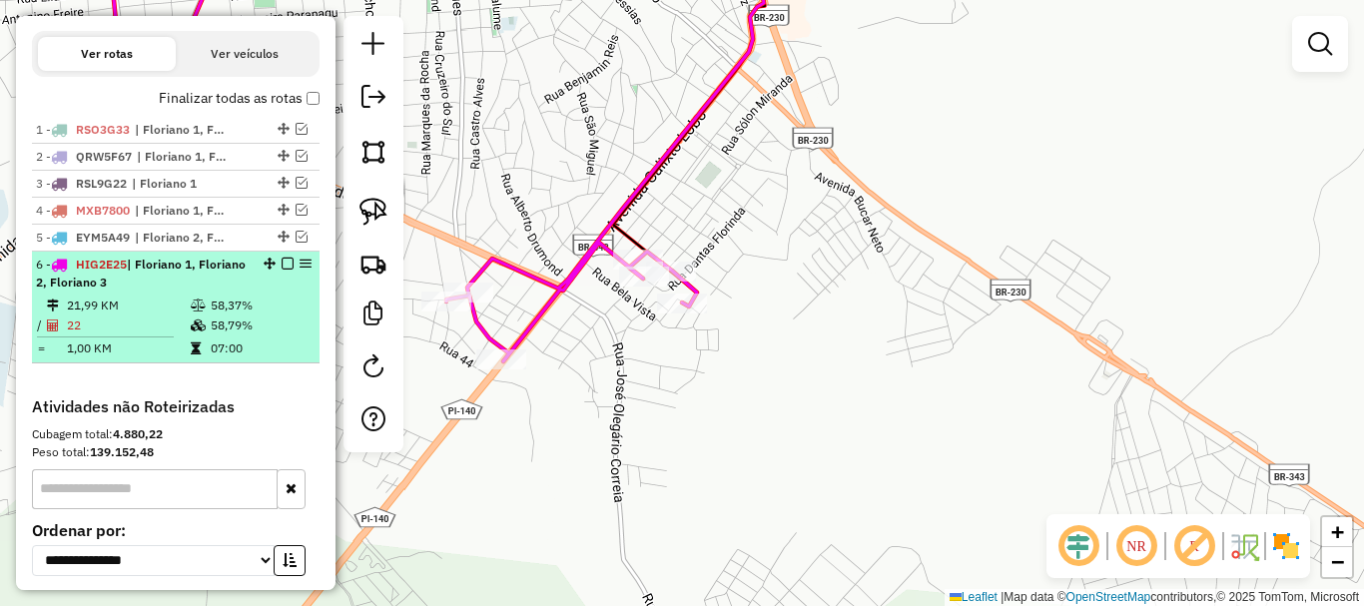
click at [284, 270] on em at bounding box center [288, 264] width 12 height 12
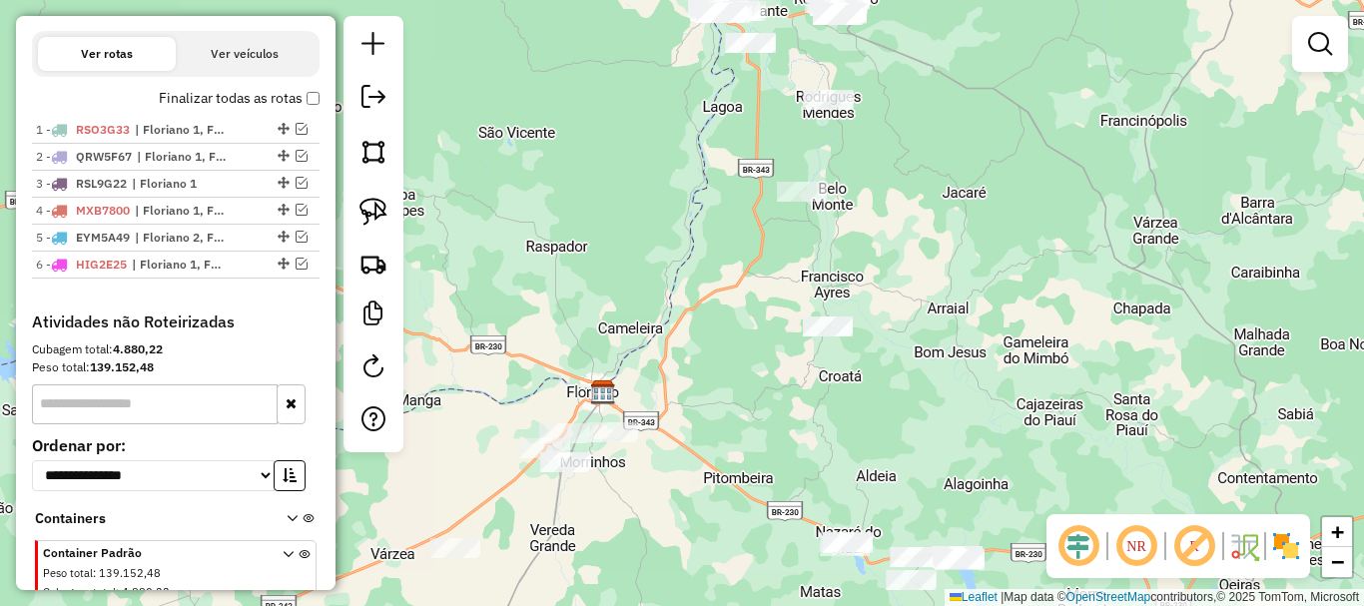
click at [717, 414] on div "Janela de atendimento Grade de atendimento Capacidade Transportadoras Veículos …" at bounding box center [682, 303] width 1364 height 606
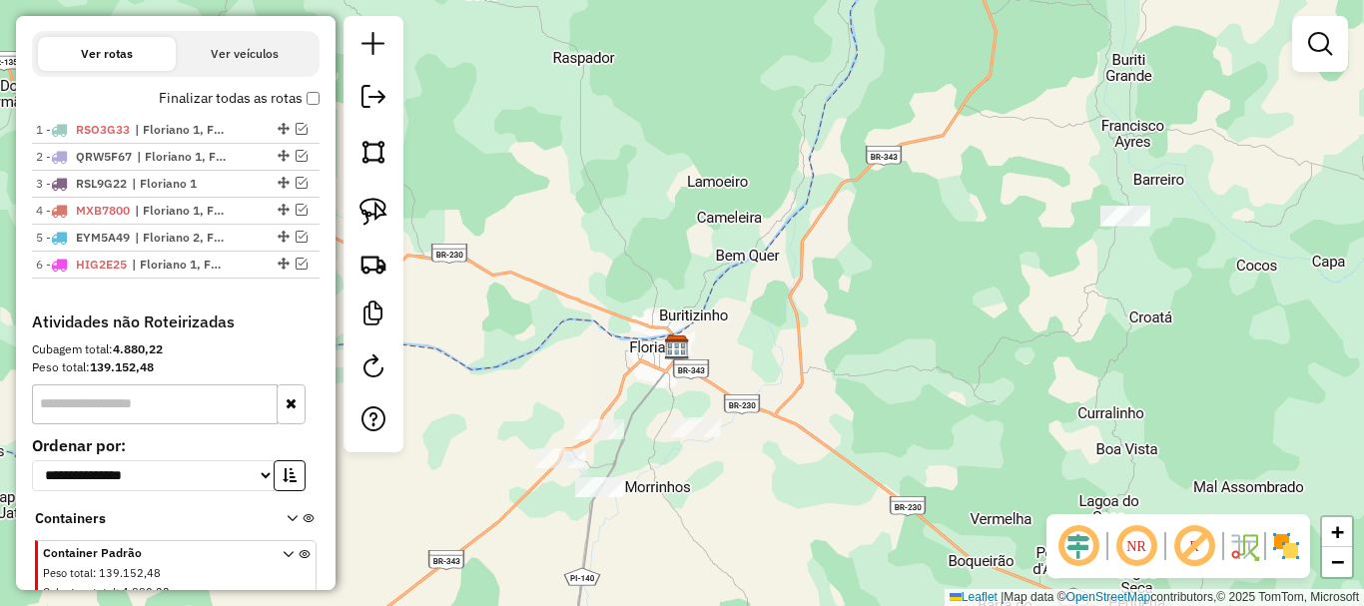
click at [615, 476] on div "Janela de atendimento Grade de atendimento Capacidade Transportadoras Veículos …" at bounding box center [682, 303] width 1364 height 606
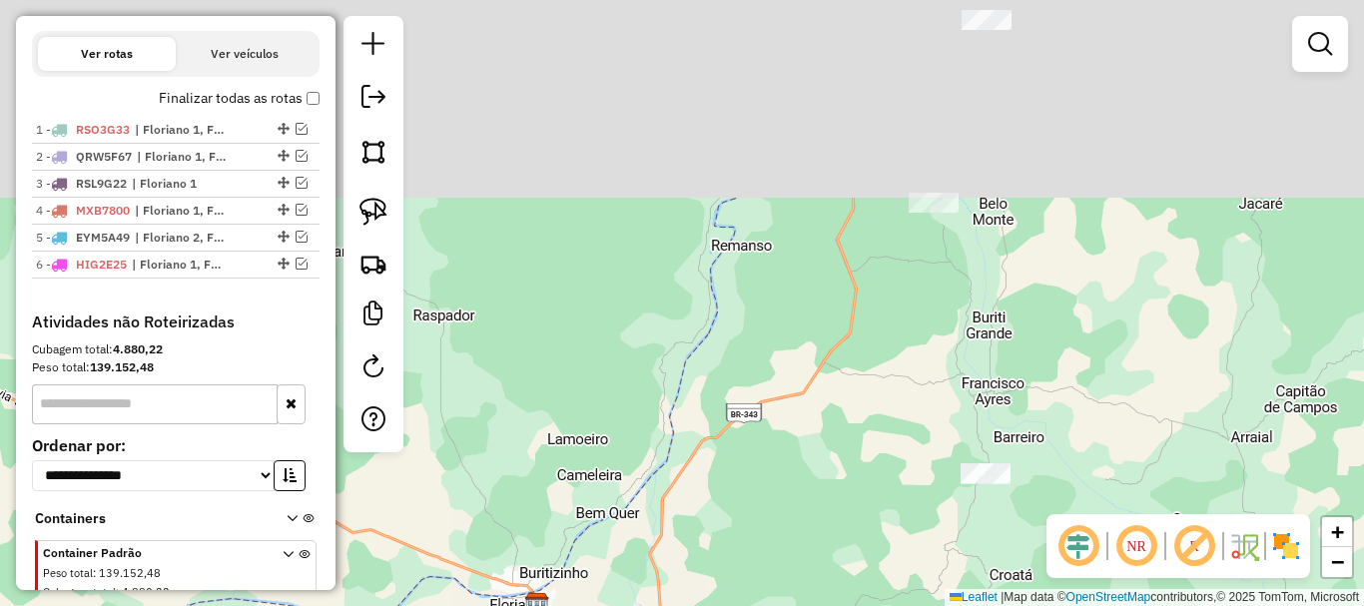
drag, startPoint x: 891, startPoint y: 302, endPoint x: 734, endPoint y: 583, distance: 322.3
click at [738, 575] on div "Janela de atendimento Grade de atendimento Capacidade Transportadoras Veículos …" at bounding box center [682, 303] width 1364 height 606
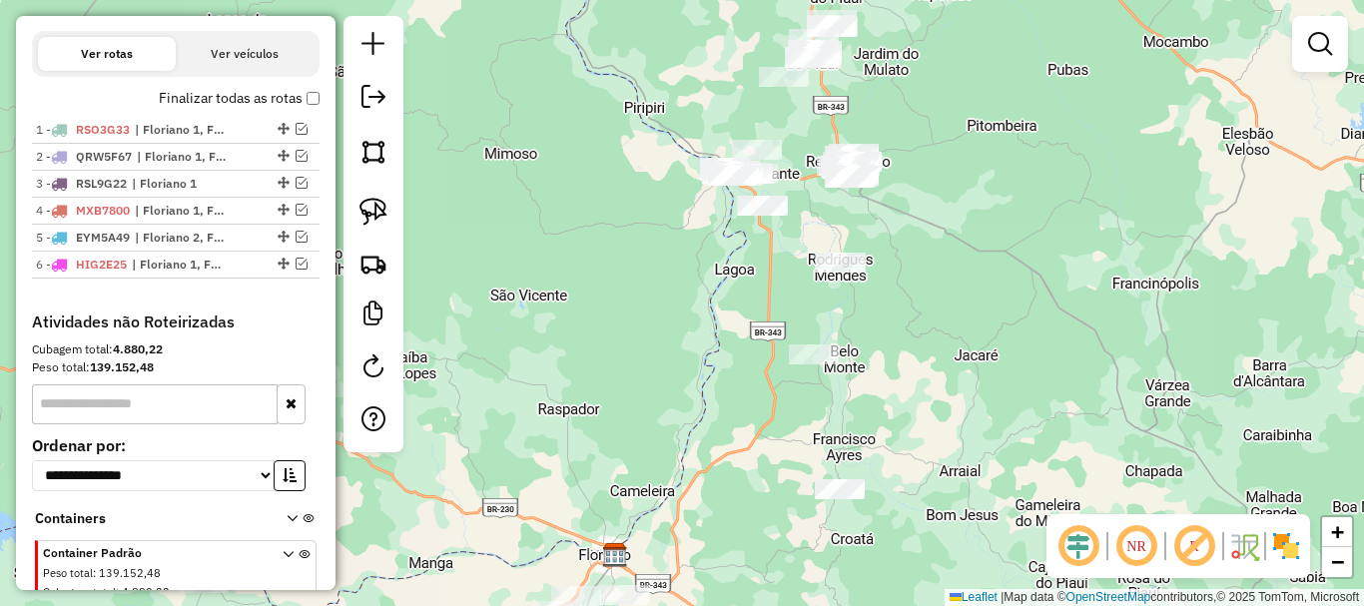
click at [793, 369] on div "Janela de atendimento Grade de atendimento Capacidade Transportadoras Veículos …" at bounding box center [682, 303] width 1364 height 606
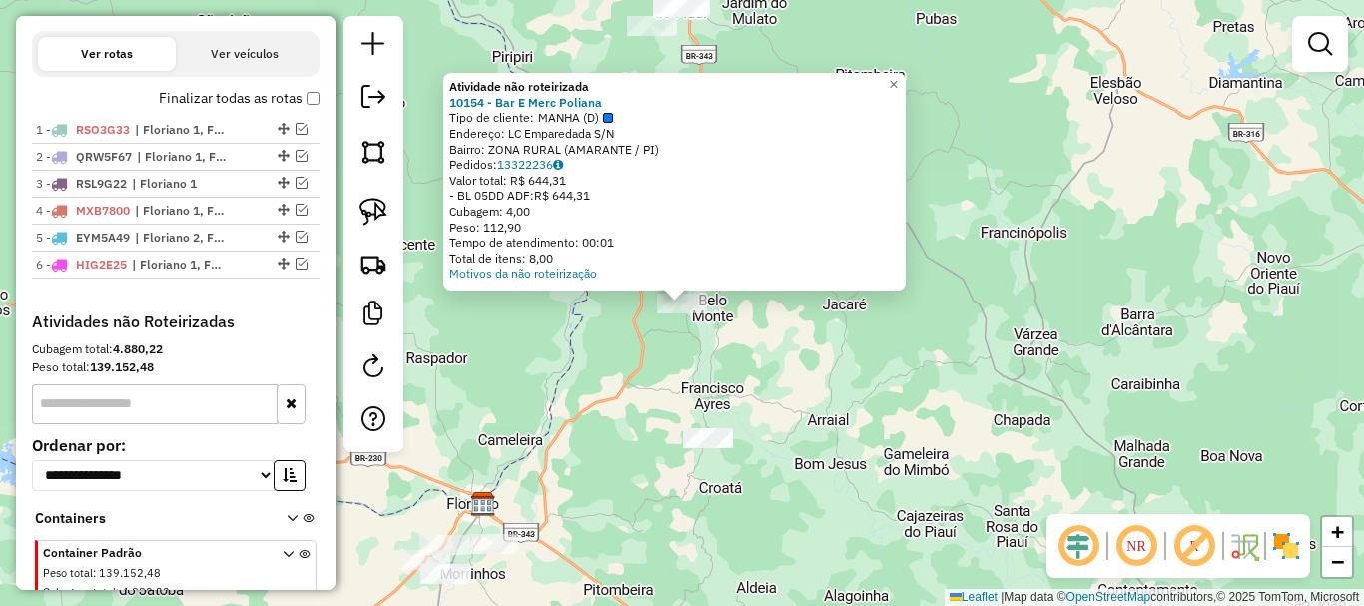
click at [641, 366] on div "Atividade não roteirizada 10154 - Bar E Merc Poliana Tipo de cliente: MANHA (D)…" at bounding box center [682, 303] width 1364 height 606
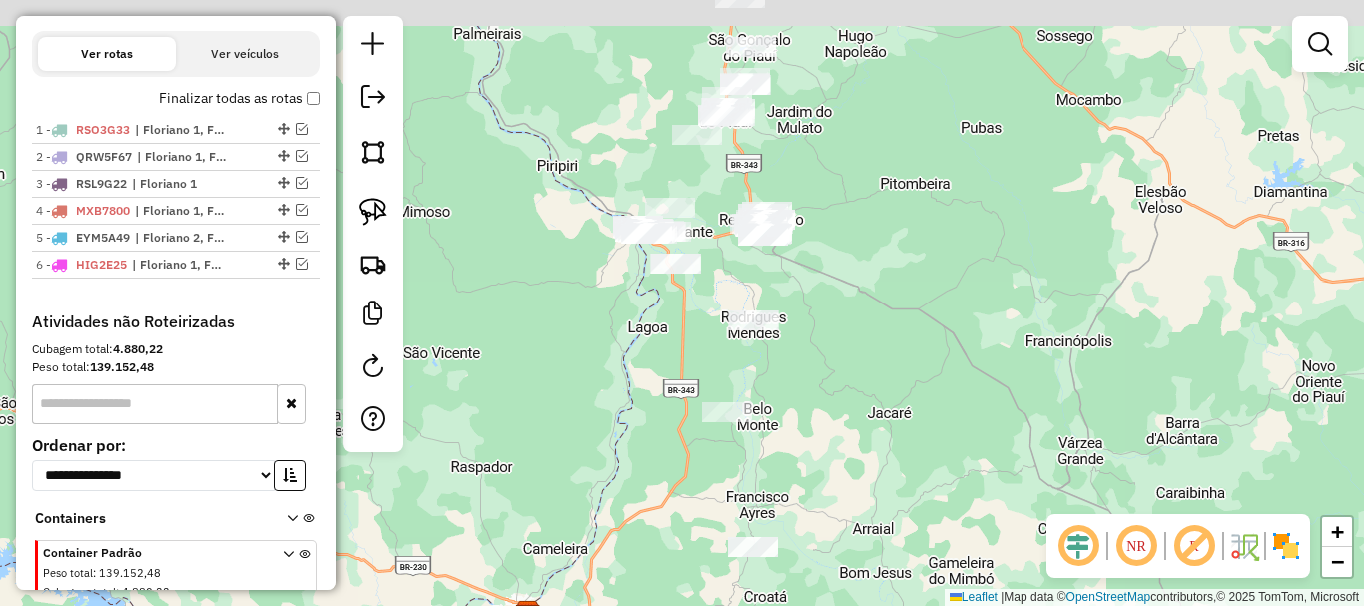
click at [613, 450] on div "Janela de atendimento Grade de atendimento Capacidade Transportadoras Veículos …" at bounding box center [682, 303] width 1364 height 606
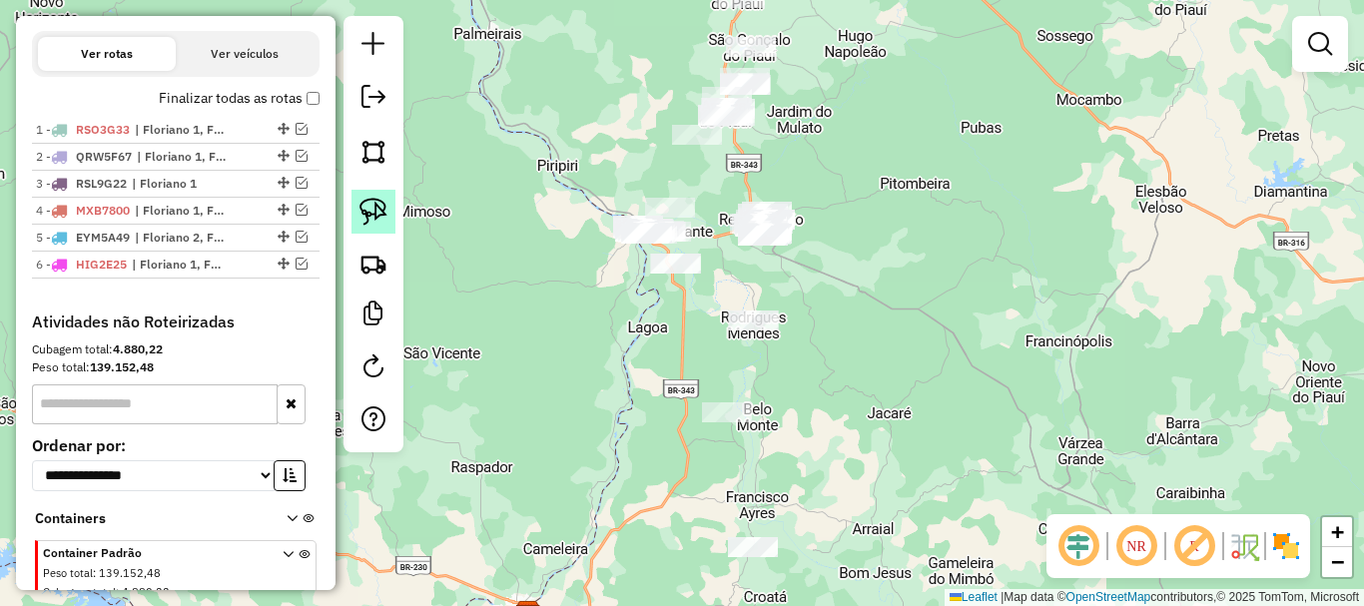
click at [365, 212] on img at bounding box center [373, 212] width 28 height 28
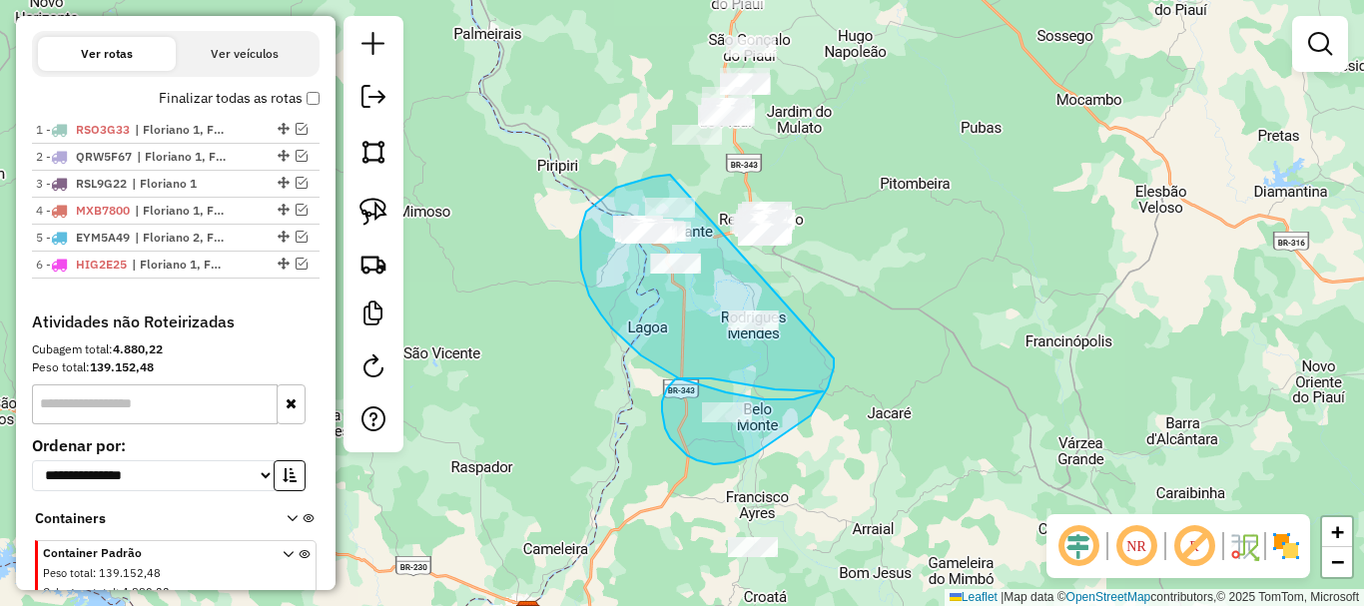
drag, startPoint x: 670, startPoint y: 175, endPoint x: 834, endPoint y: 358, distance: 246.1
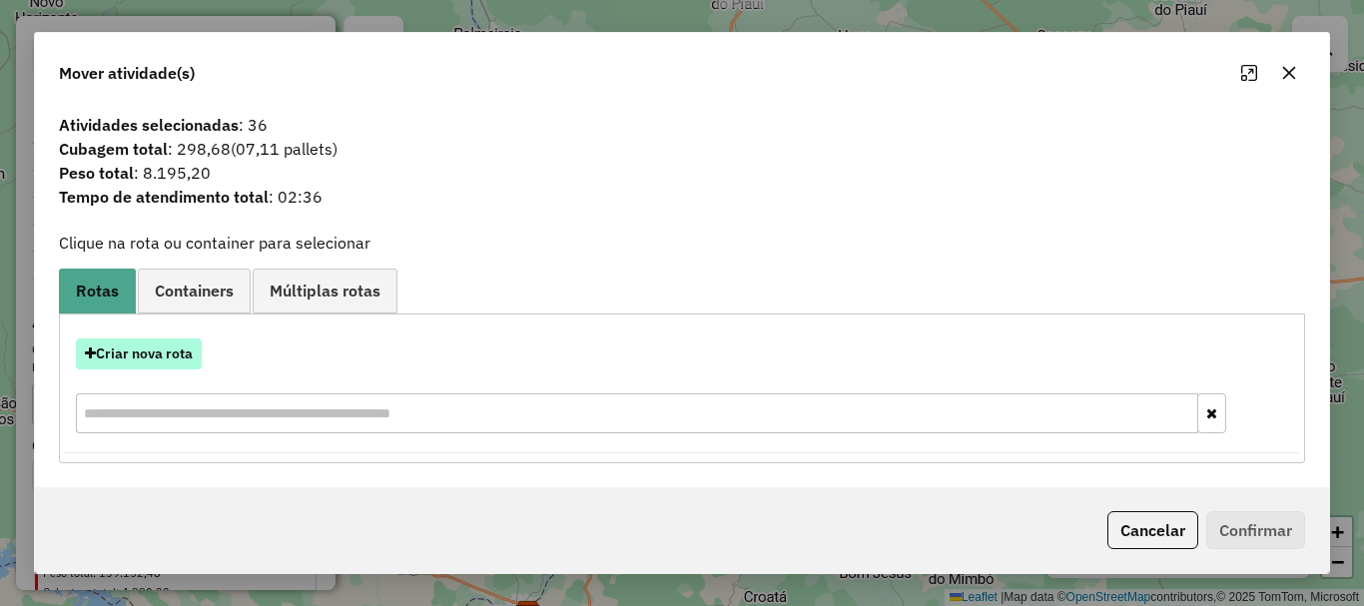
click at [108, 351] on button "Criar nova rota" at bounding box center [139, 353] width 126 height 31
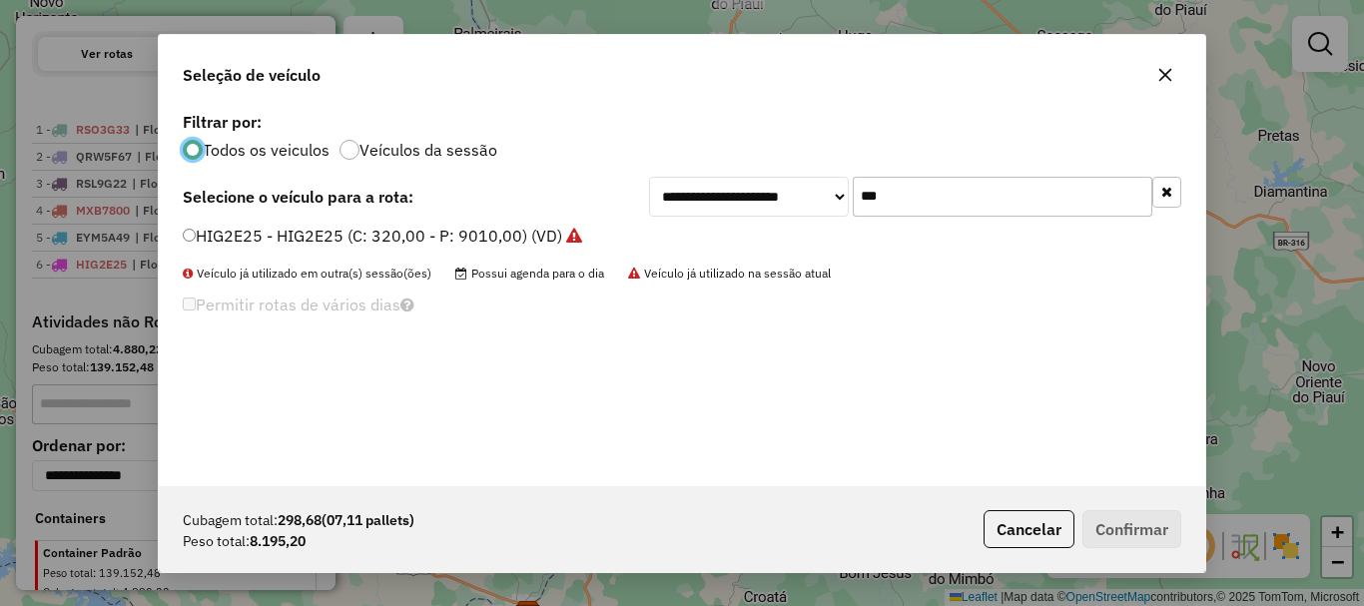
scroll to position [11, 6]
click at [1024, 197] on input "***" at bounding box center [1003, 197] width 300 height 40
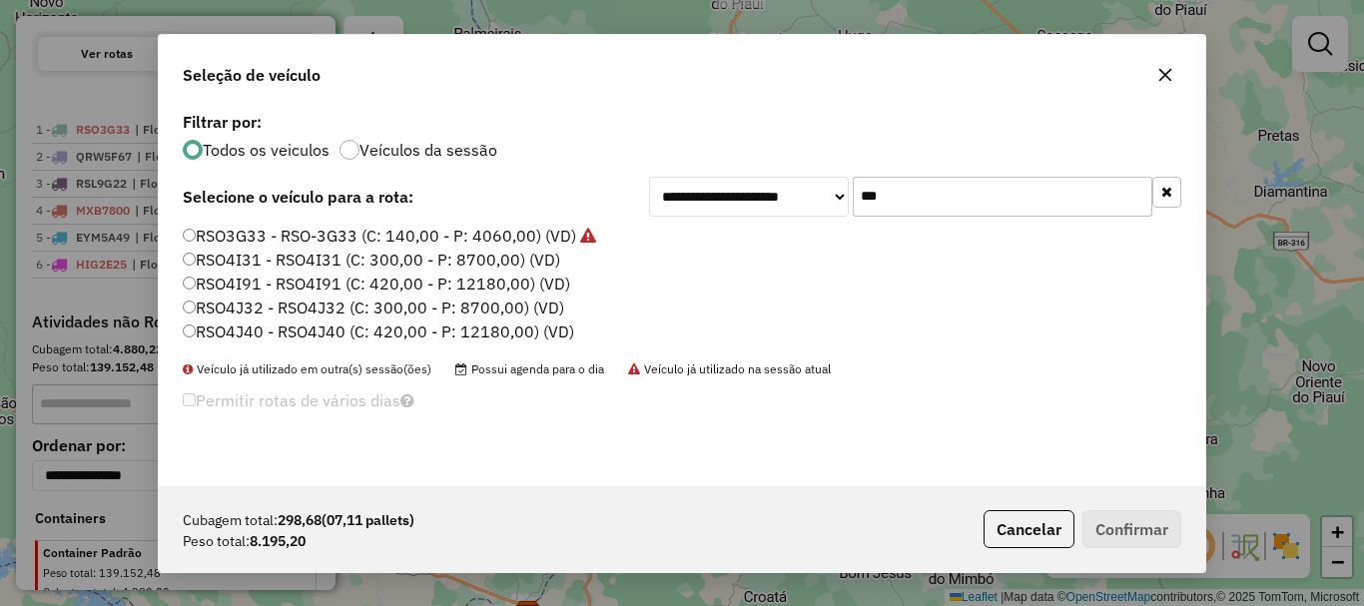
type input "***"
click at [253, 299] on label "RSO4J32 - RSO4J32 (C: 300,00 - P: 8700,00) (VD)" at bounding box center [373, 308] width 381 height 24
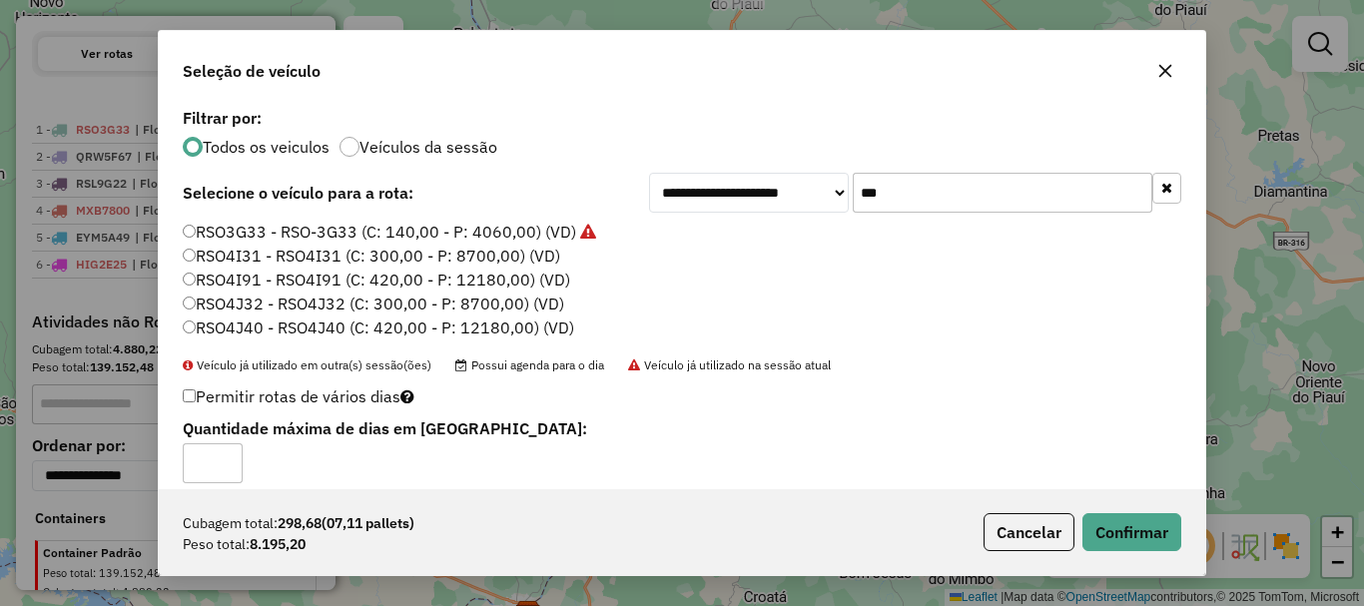
click at [193, 392] on label "Permitir rotas de vários dias" at bounding box center [299, 396] width 232 height 38
click at [217, 454] on input "*" at bounding box center [213, 463] width 60 height 40
type input "*"
click at [222, 456] on input "*" at bounding box center [213, 463] width 60 height 40
click at [1131, 537] on button "Confirmar" at bounding box center [1131, 532] width 99 height 38
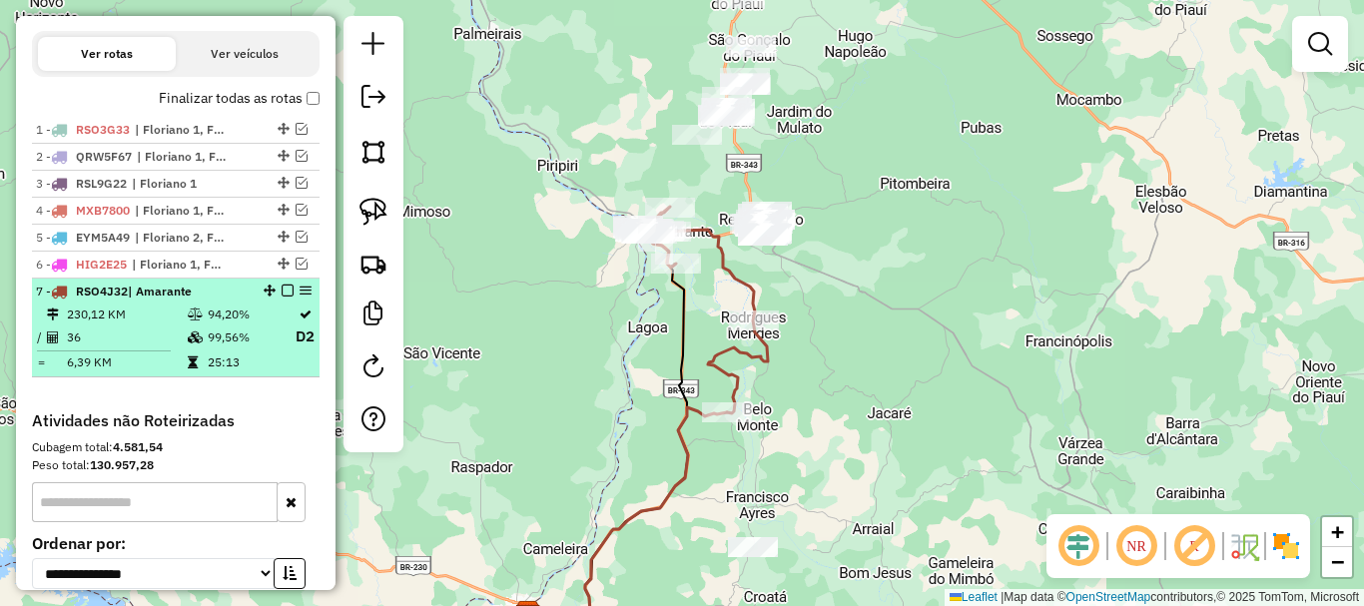
click at [282, 297] on em at bounding box center [288, 291] width 12 height 12
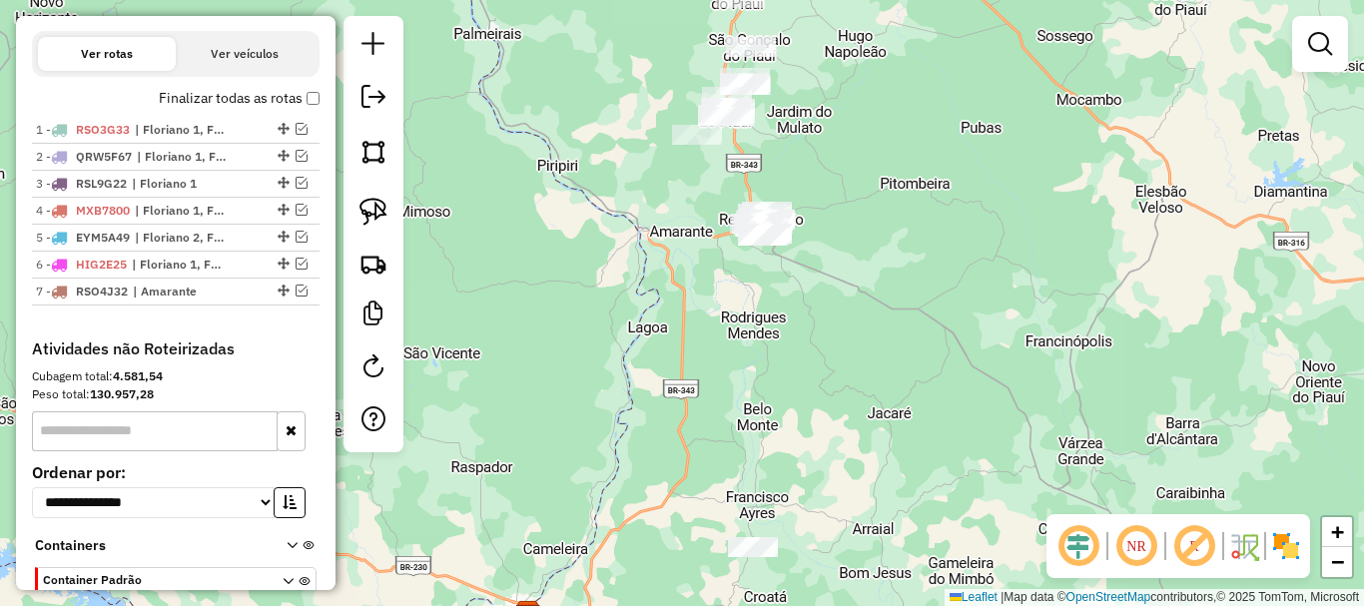
click at [817, 288] on div "Janela de atendimento Grade de atendimento Capacidade Transportadoras Veículos …" at bounding box center [682, 303] width 1364 height 606
drag, startPoint x: 817, startPoint y: 264, endPoint x: 813, endPoint y: 312, distance: 48.1
click at [813, 312] on div "Janela de atendimento Grade de atendimento Capacidade Transportadoras Veículos …" at bounding box center [682, 303] width 1364 height 606
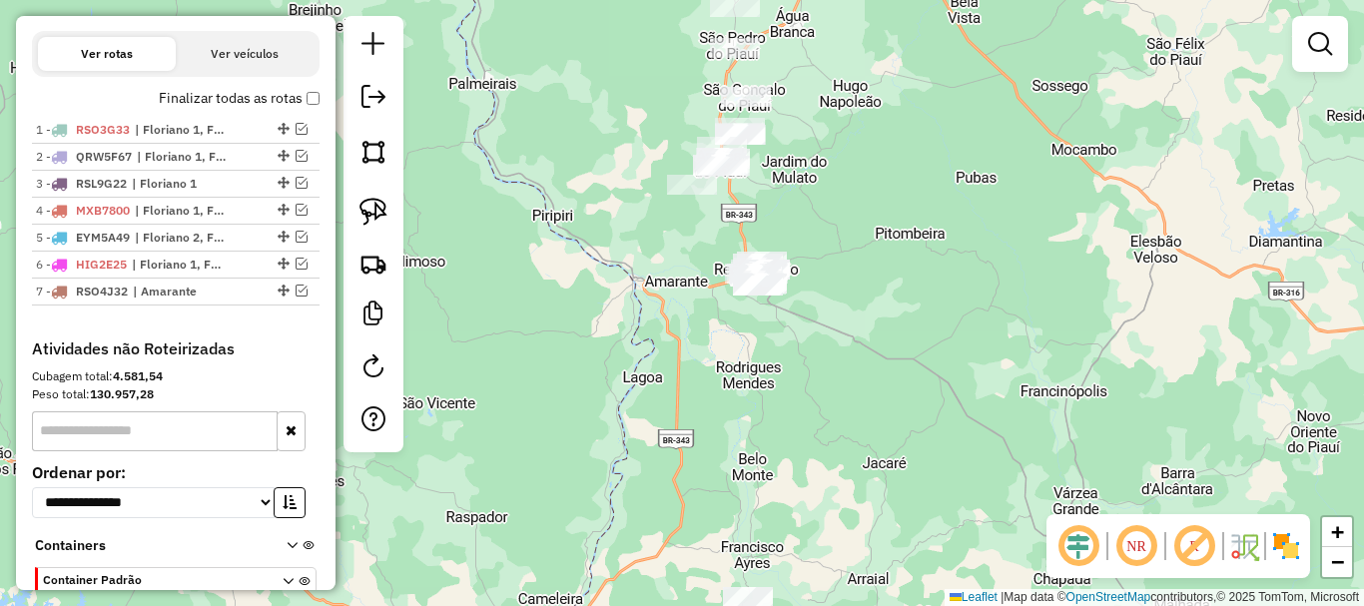
drag, startPoint x: 793, startPoint y: 277, endPoint x: 793, endPoint y: 308, distance: 31.0
click at [793, 308] on div "Janela de atendimento Grade de atendimento Capacidade Transportadoras Veículos …" at bounding box center [682, 303] width 1364 height 606
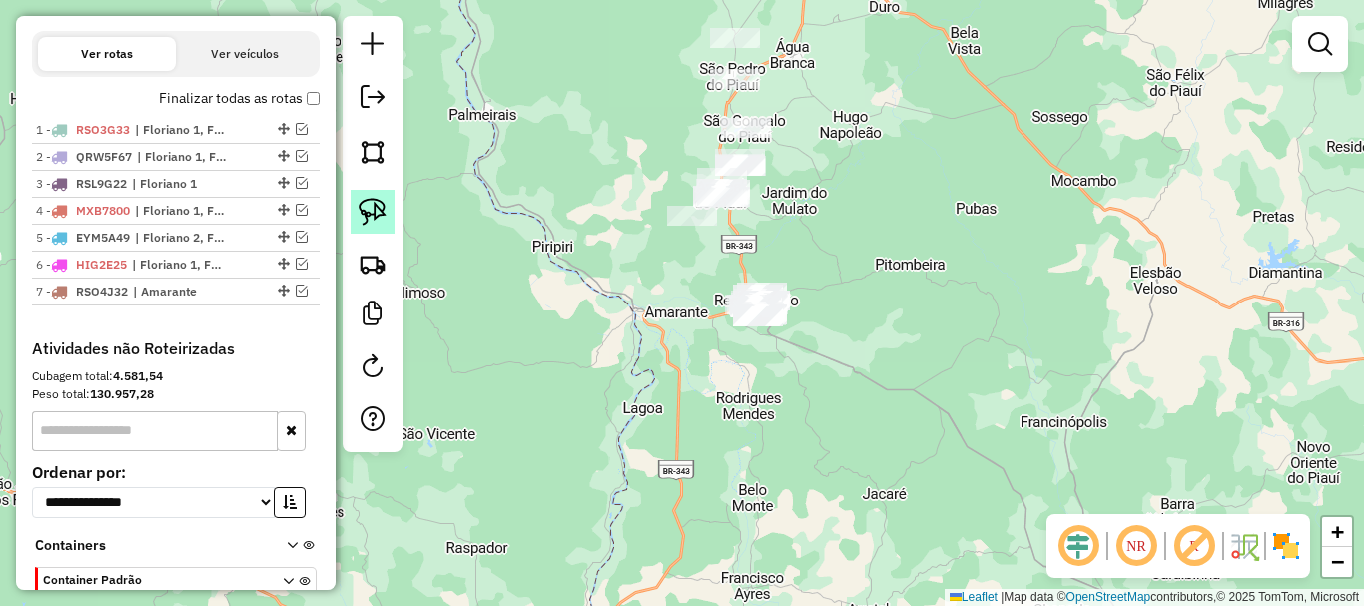
click at [356, 210] on link at bounding box center [373, 212] width 44 height 44
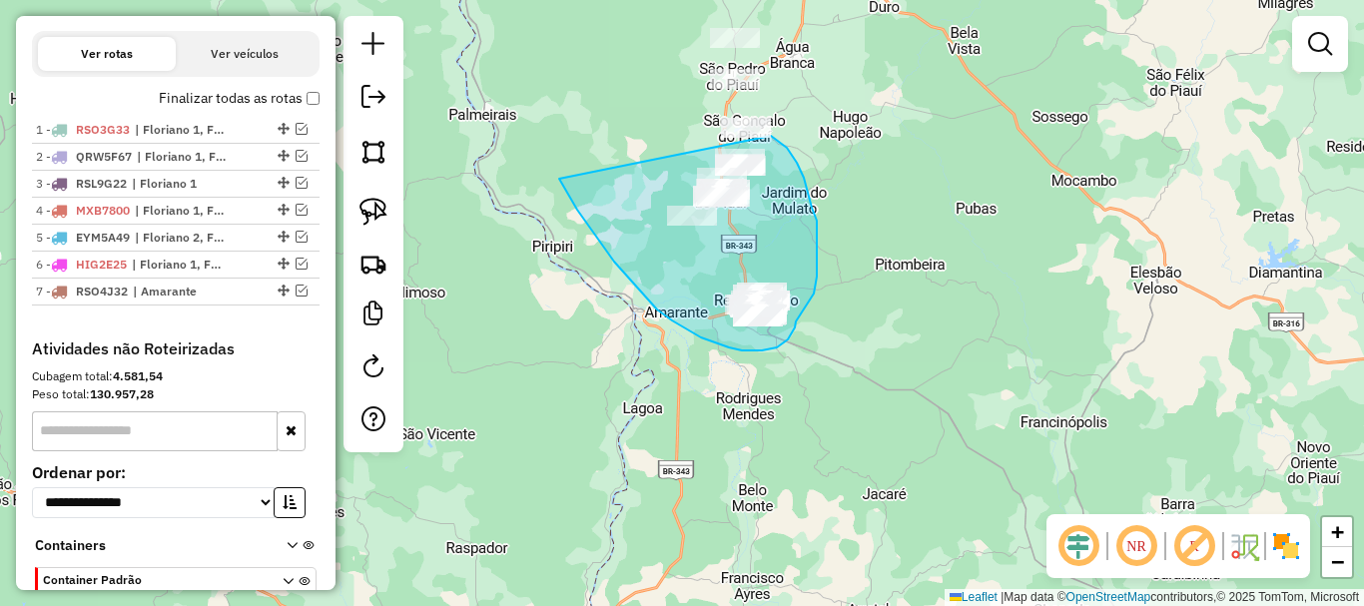
drag, startPoint x: 577, startPoint y: 210, endPoint x: 771, endPoint y: 136, distance: 207.3
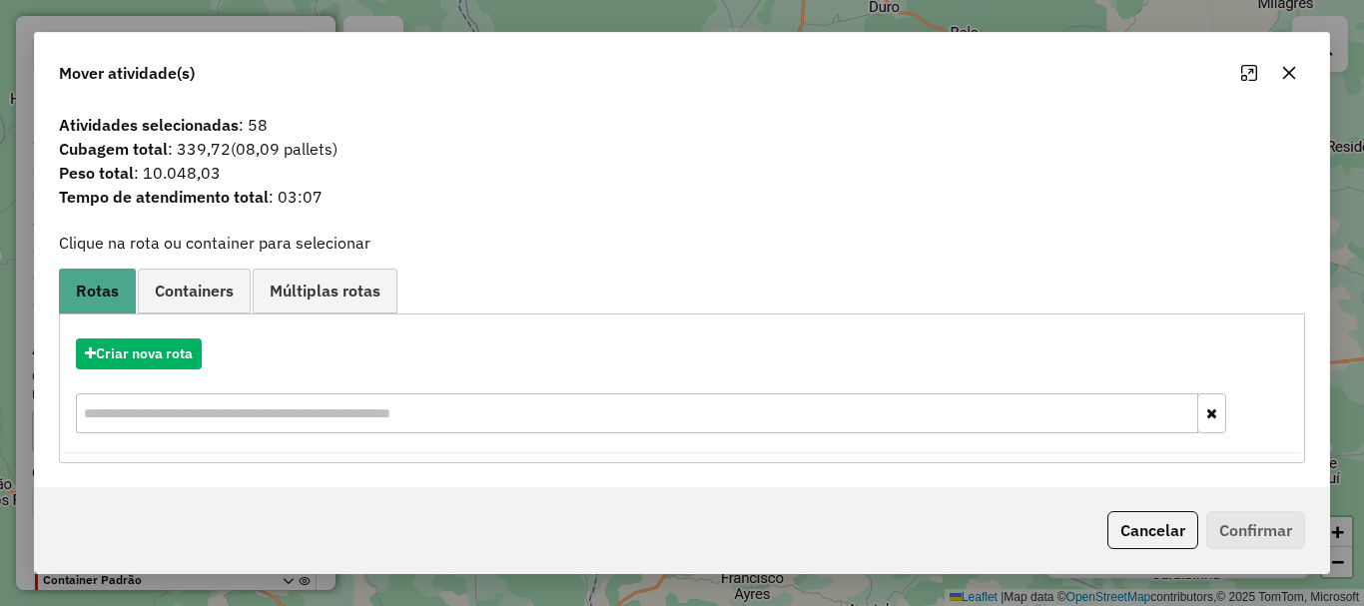
click at [214, 347] on div "Criar nova rota" at bounding box center [682, 353] width 1236 height 31
click at [197, 354] on button "Criar nova rota" at bounding box center [139, 353] width 126 height 31
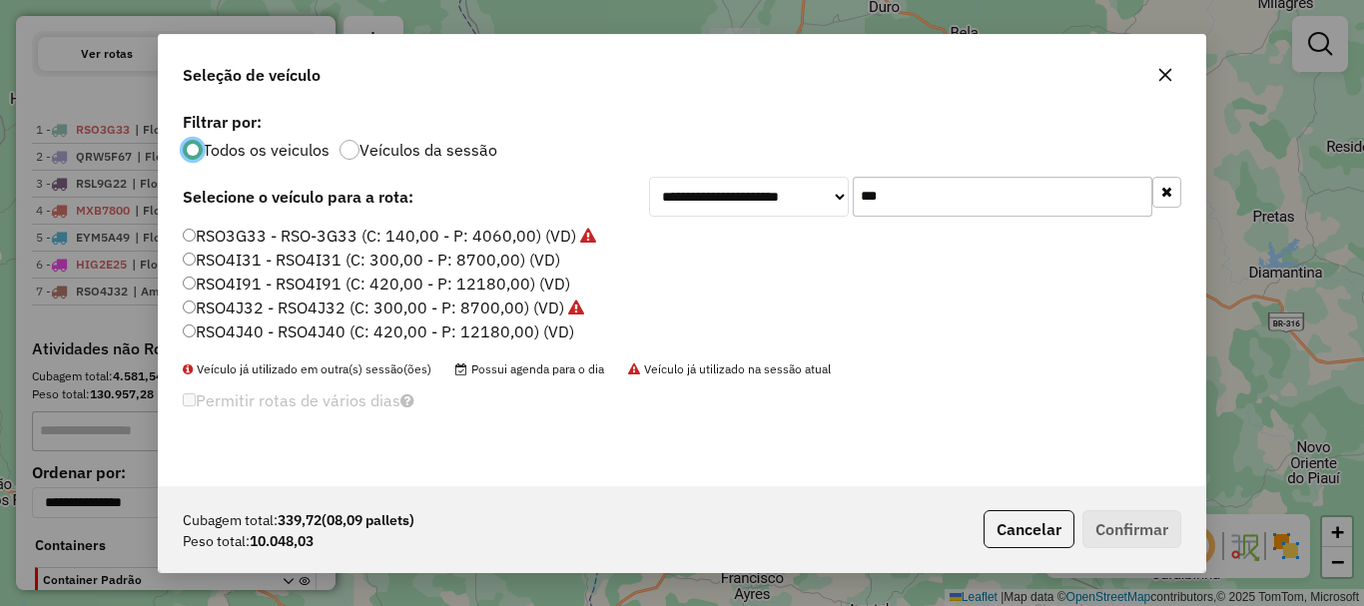
click at [925, 204] on input "***" at bounding box center [1003, 197] width 300 height 40
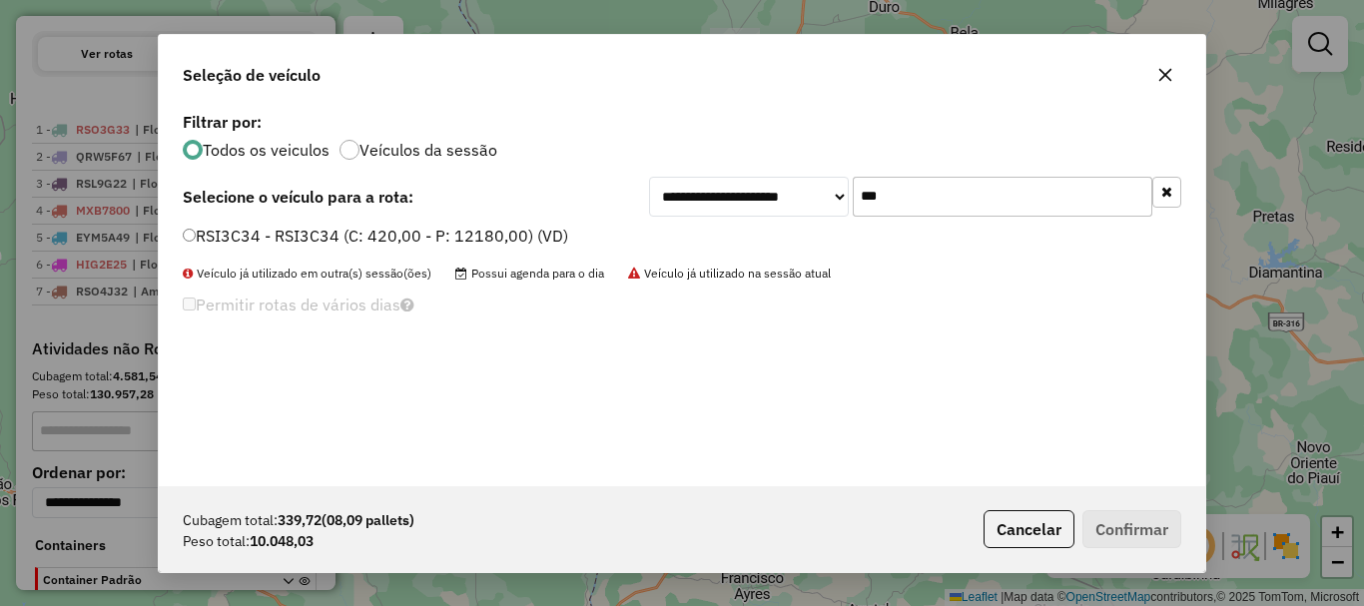
type input "***"
click at [321, 222] on div "**********" at bounding box center [682, 296] width 1046 height 379
click at [305, 234] on label "RSI3C34 - RSI3C34 (C: 420,00 - P: 12180,00) (VD)" at bounding box center [375, 236] width 385 height 24
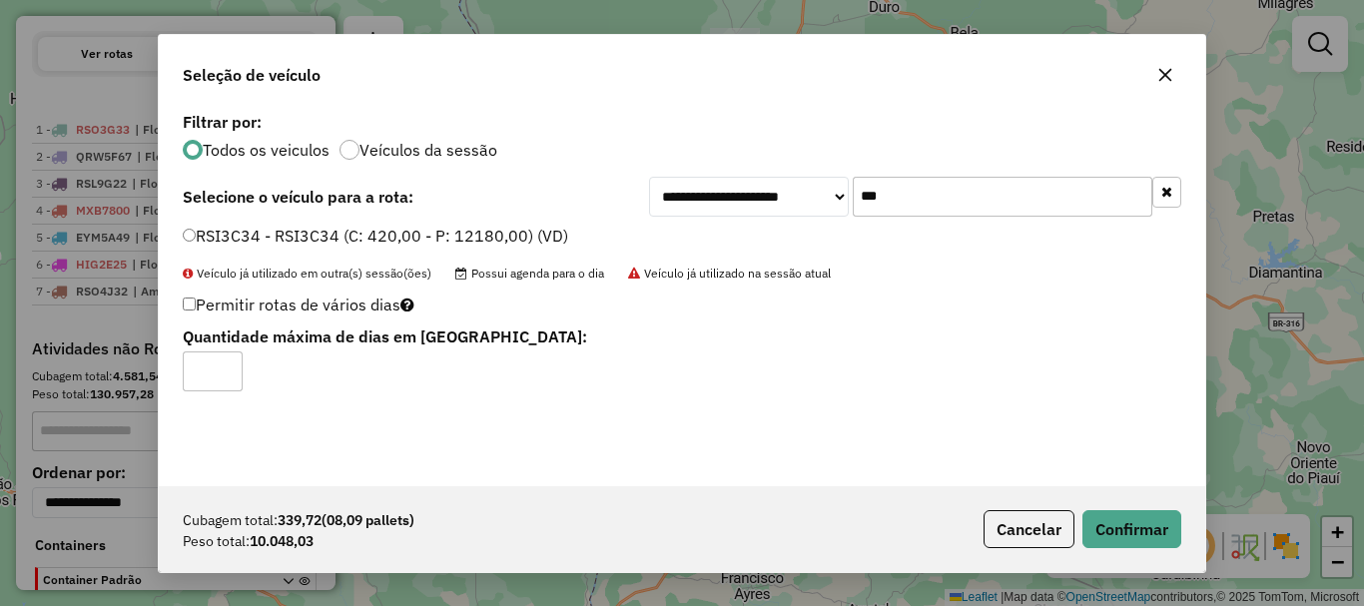
type input "*"
click at [226, 368] on input "*" at bounding box center [213, 371] width 60 height 40
click at [1152, 537] on button "Confirmar" at bounding box center [1131, 529] width 99 height 38
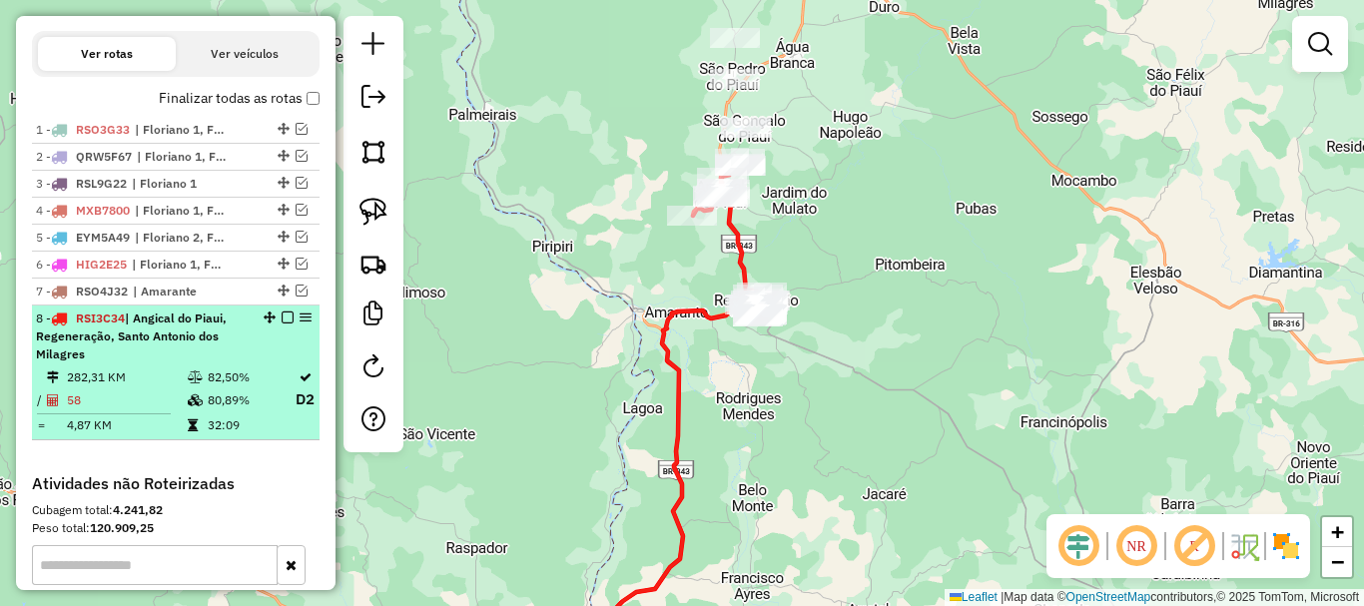
click at [282, 324] on em at bounding box center [288, 318] width 12 height 12
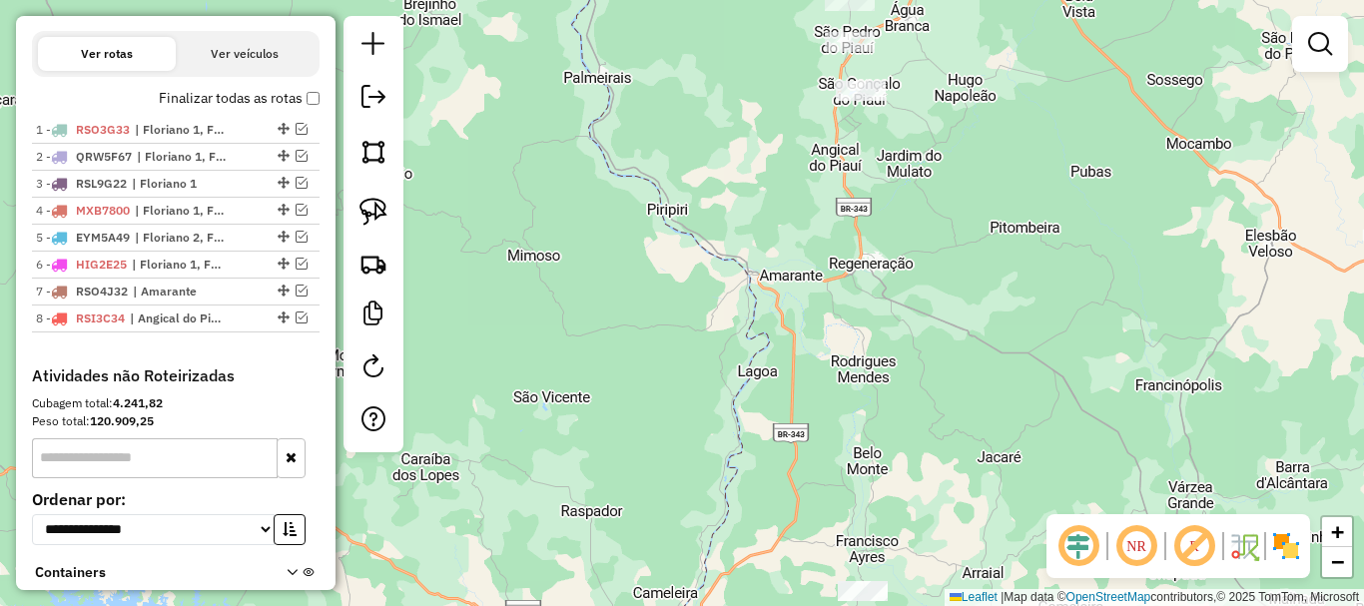
drag, startPoint x: 685, startPoint y: 416, endPoint x: 945, endPoint y: 267, distance: 299.7
click at [930, 295] on div "Janela de atendimento Grade de atendimento Capacidade Transportadoras Veículos …" at bounding box center [682, 303] width 1364 height 606
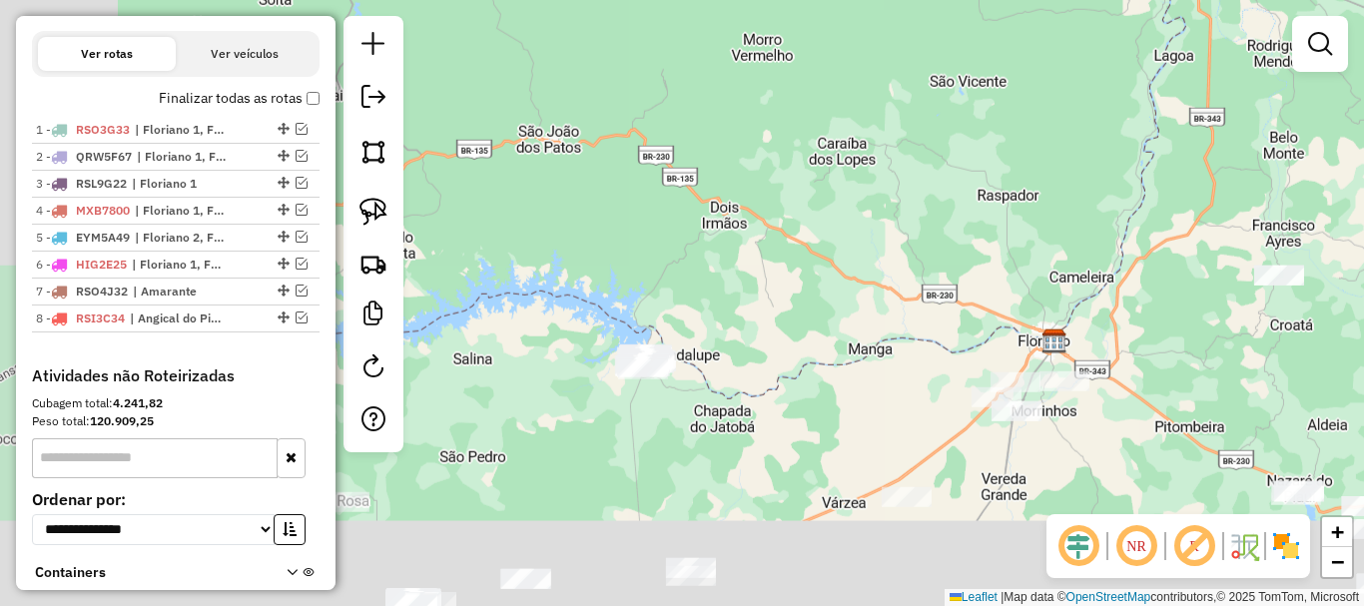
drag, startPoint x: 913, startPoint y: 284, endPoint x: 950, endPoint y: 224, distance: 70.4
click at [951, 224] on div "Janela de atendimento Grade de atendimento Capacidade Transportadoras Veículos …" at bounding box center [682, 303] width 1364 height 606
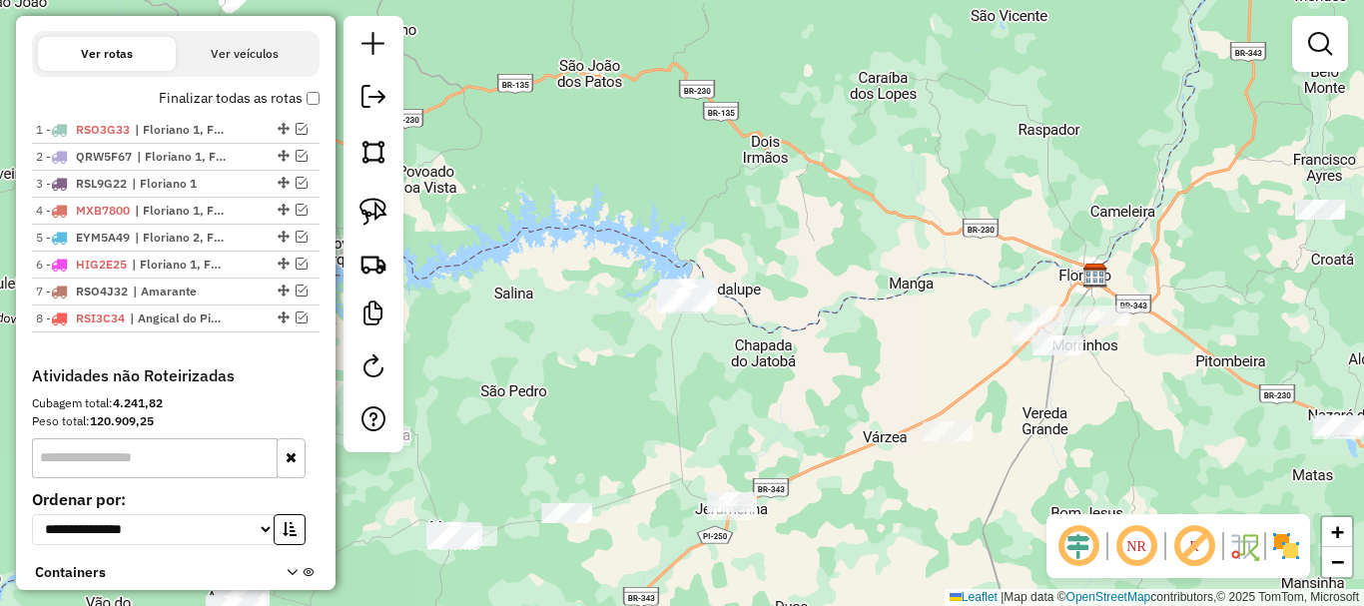
drag, startPoint x: 850, startPoint y: 357, endPoint x: 816, endPoint y: 322, distance: 49.4
click at [817, 322] on div "Janela de atendimento Grade de atendimento Capacidade Transportadoras Veículos …" at bounding box center [682, 303] width 1364 height 606
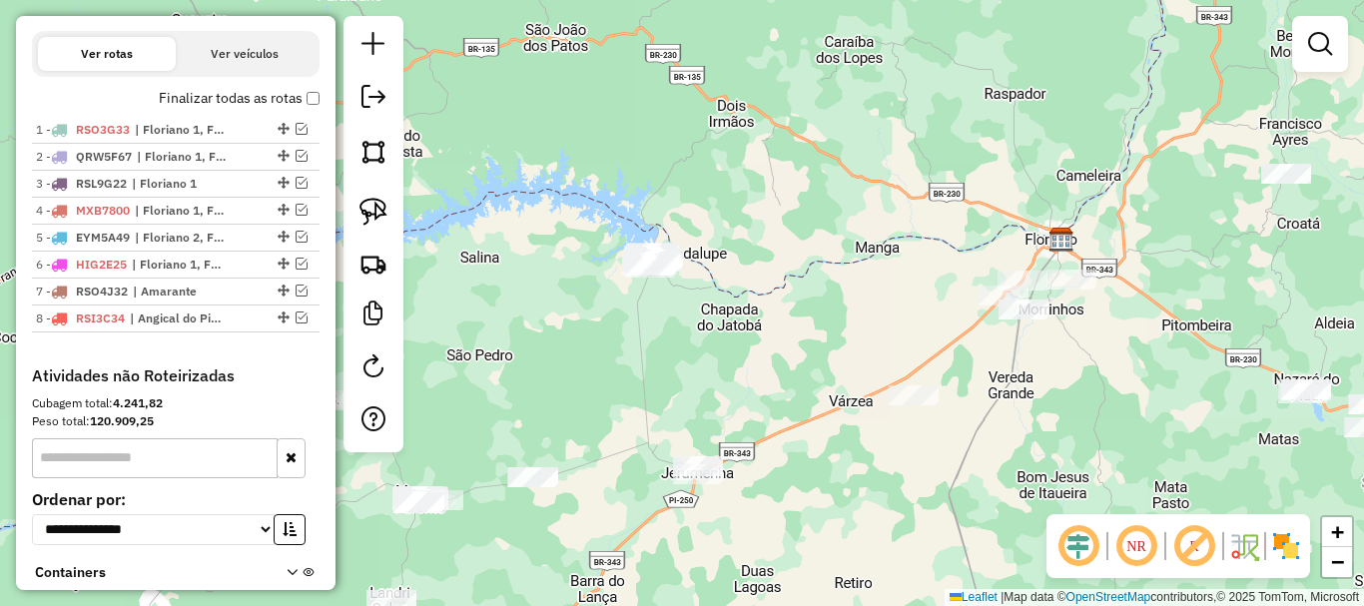
click at [797, 322] on div "Janela de atendimento Grade de atendimento Capacidade Transportadoras Veículos …" at bounding box center [682, 303] width 1364 height 606
click at [391, 204] on link at bounding box center [373, 212] width 44 height 44
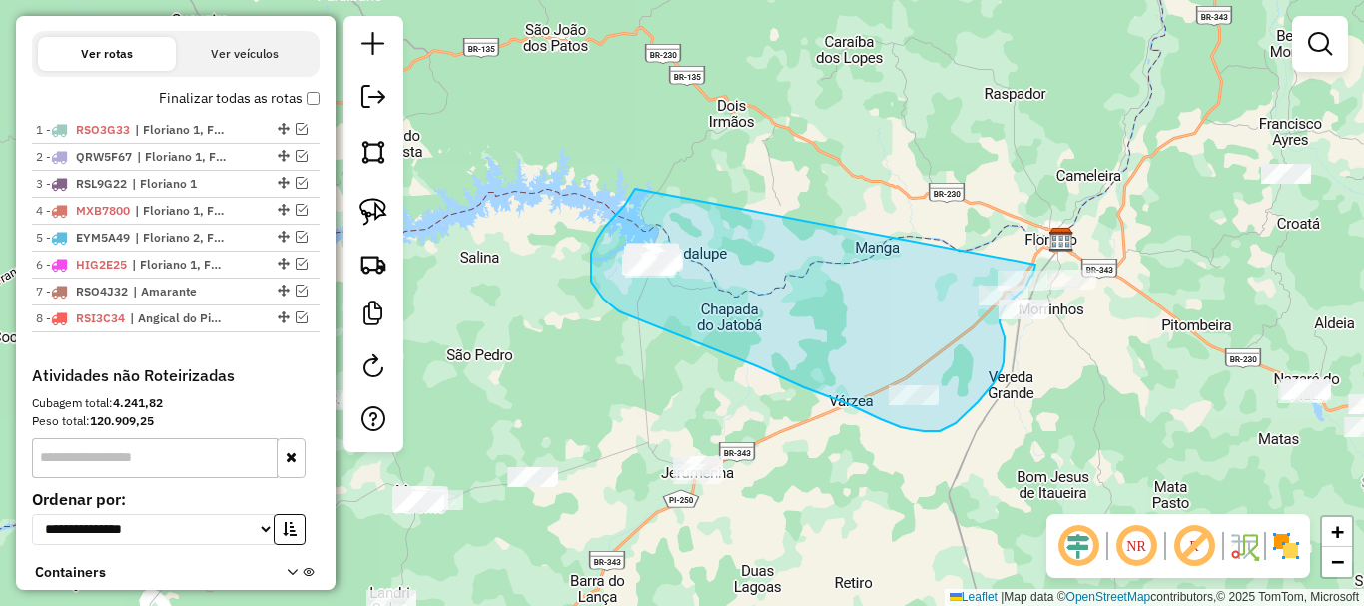
drag, startPoint x: 635, startPoint y: 189, endPoint x: 1035, endPoint y: 262, distance: 407.0
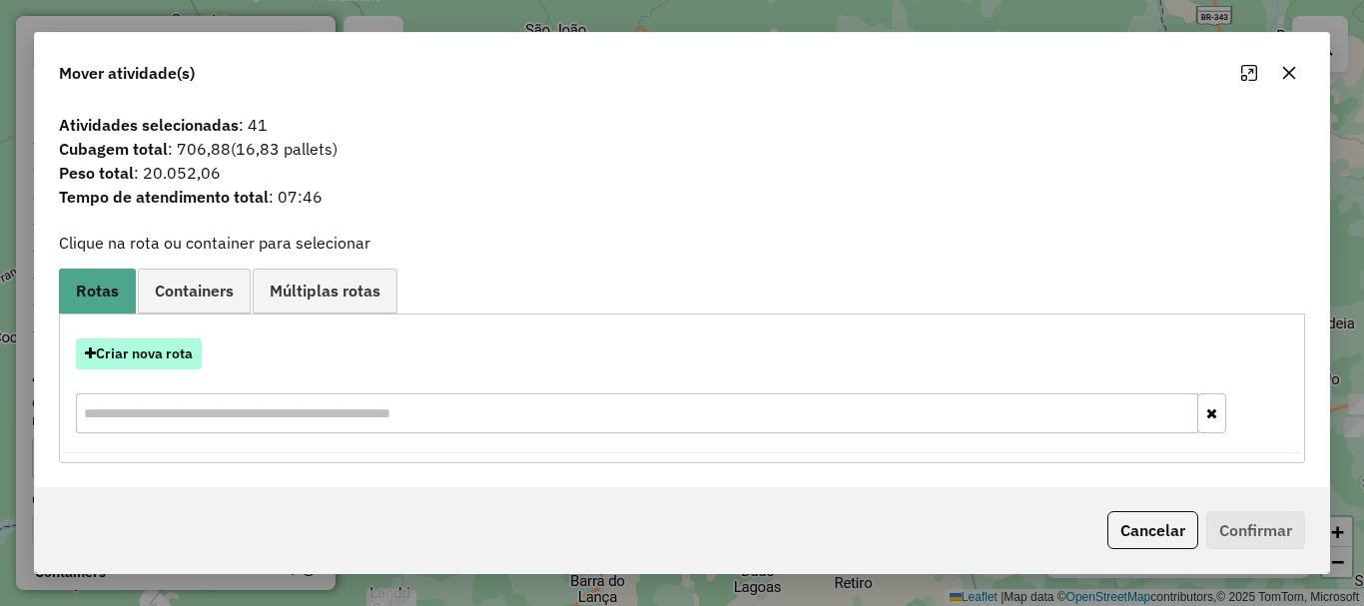
click at [134, 360] on button "Criar nova rota" at bounding box center [139, 353] width 126 height 31
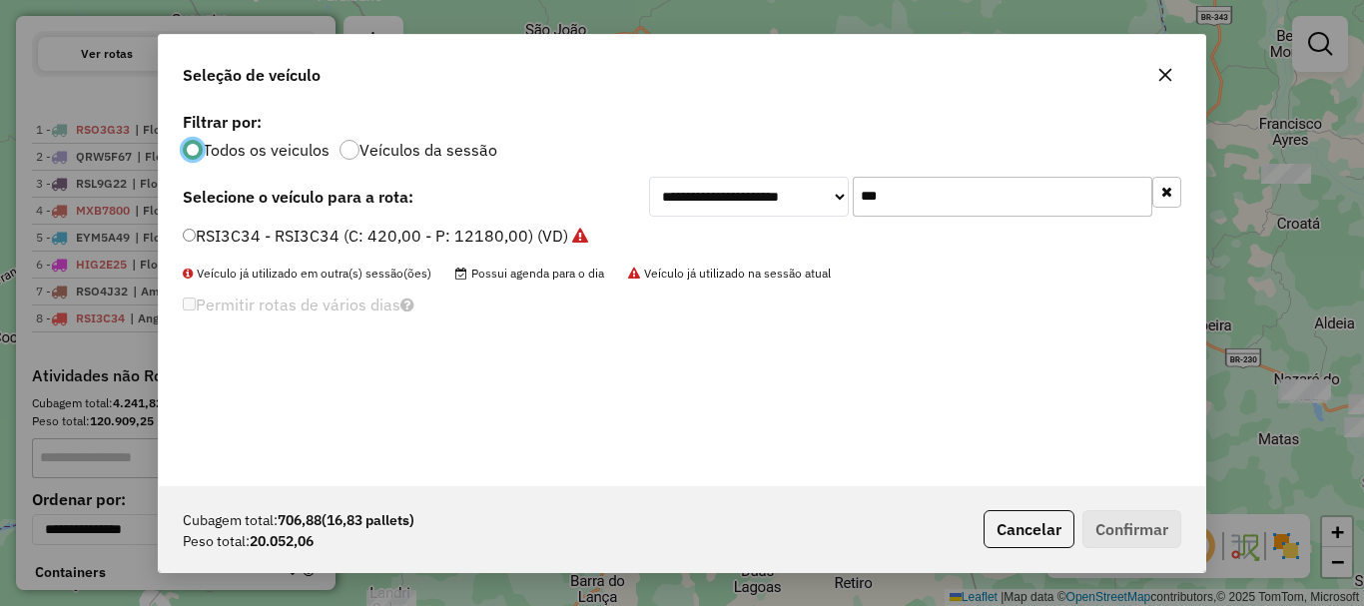
click at [982, 203] on input "***" at bounding box center [1003, 197] width 300 height 40
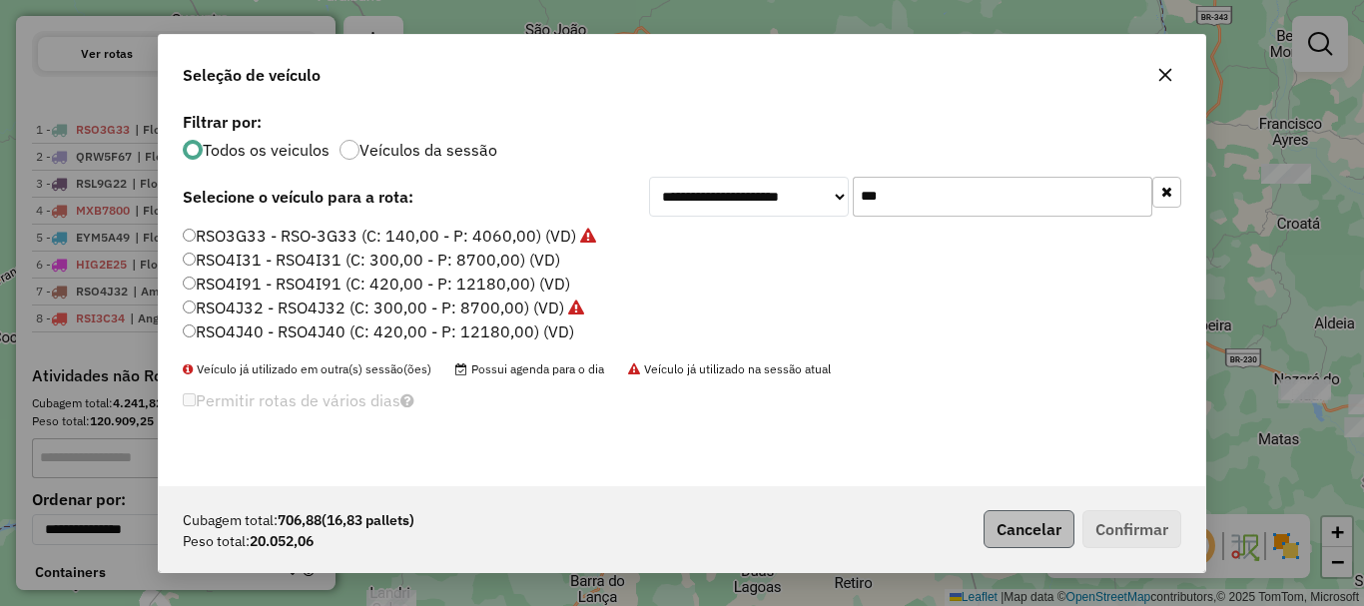
type input "***"
click at [1010, 527] on button "Cancelar" at bounding box center [1029, 529] width 91 height 38
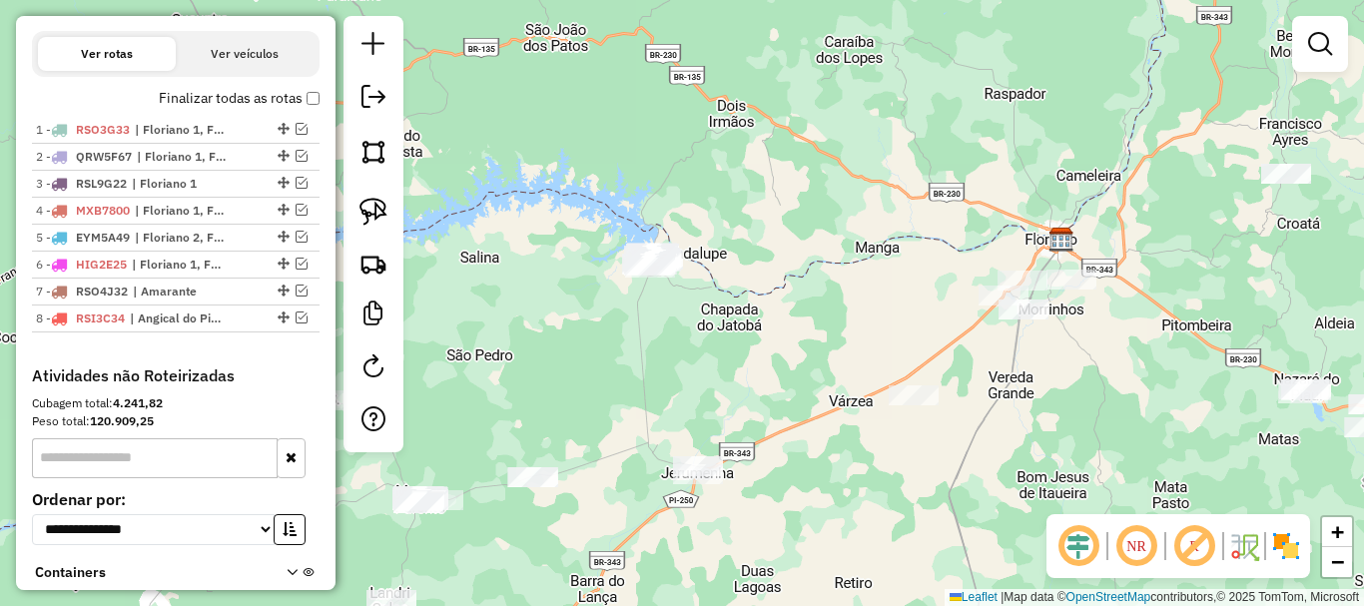
click at [718, 398] on div "Janela de atendimento Grade de atendimento Capacidade Transportadoras Veículos …" at bounding box center [682, 303] width 1364 height 606
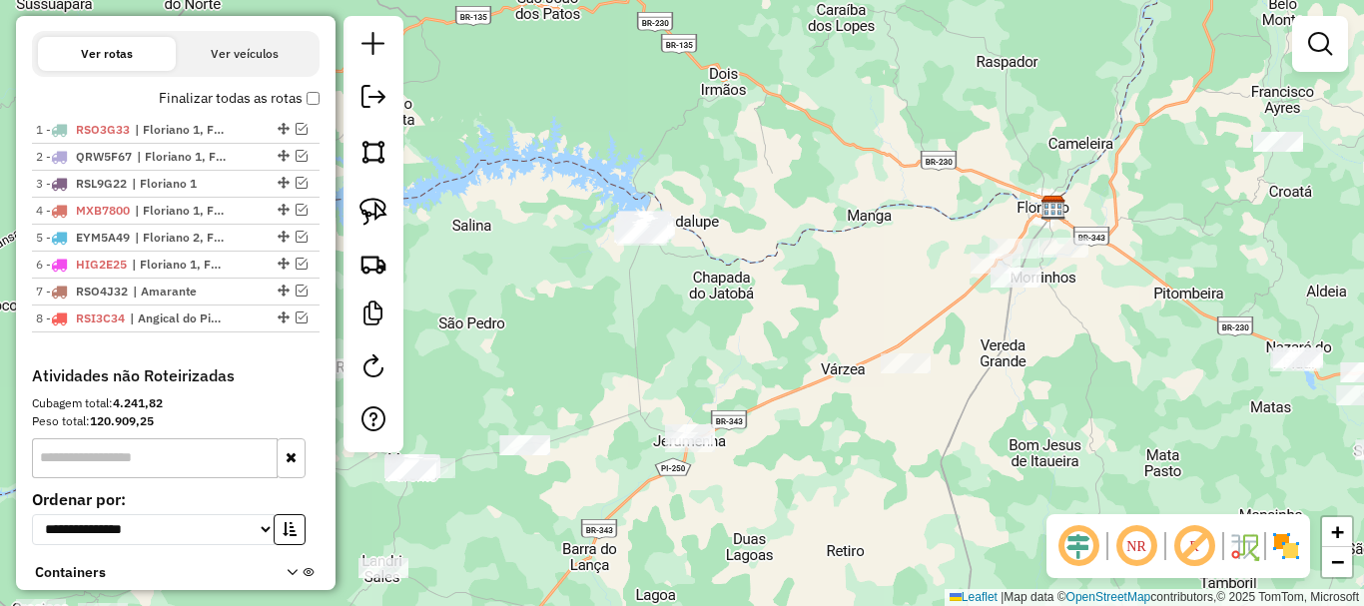
drag, startPoint x: 685, startPoint y: 386, endPoint x: 668, endPoint y: 345, distance: 44.3
click at [668, 345] on div "Janela de atendimento Grade de atendimento Capacidade Transportadoras Veículos …" at bounding box center [682, 303] width 1364 height 606
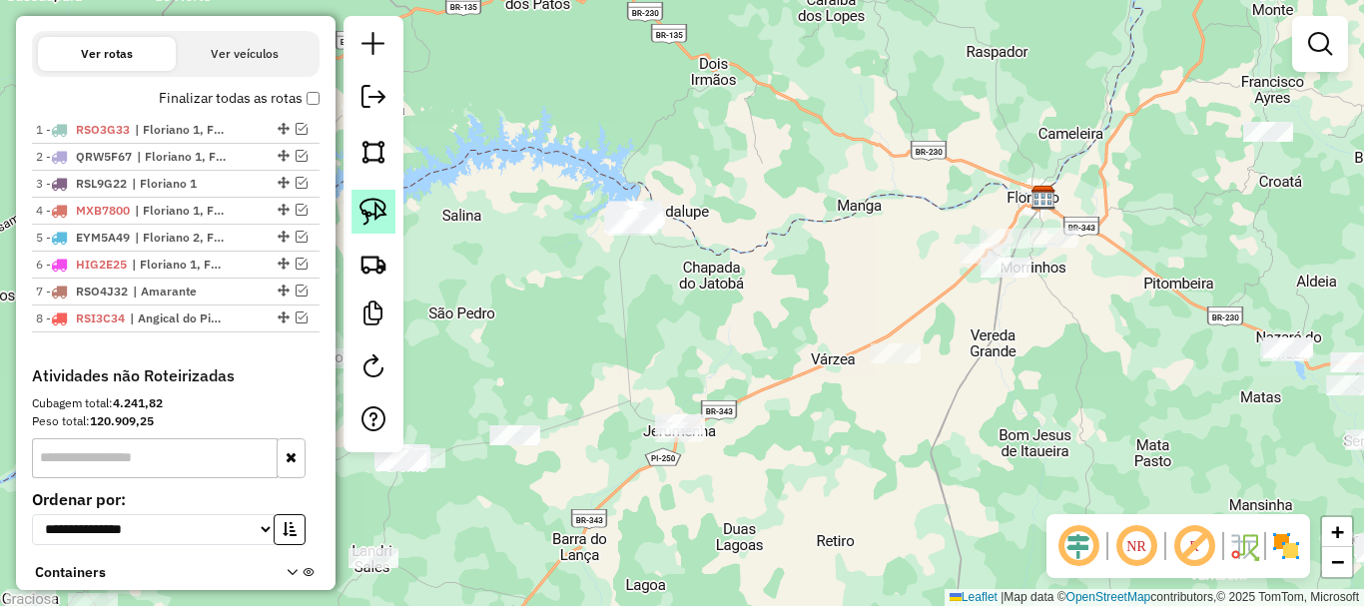
click at [367, 216] on img at bounding box center [373, 212] width 28 height 28
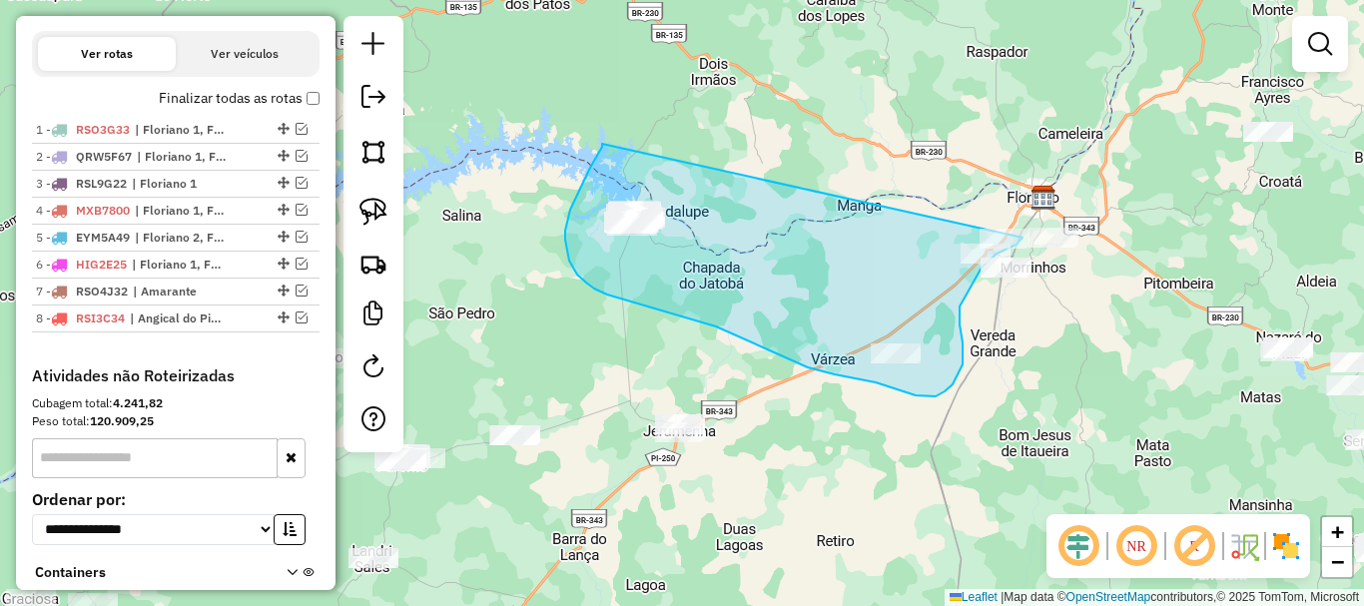
drag, startPoint x: 602, startPoint y: 144, endPoint x: 1024, endPoint y: 228, distance: 430.6
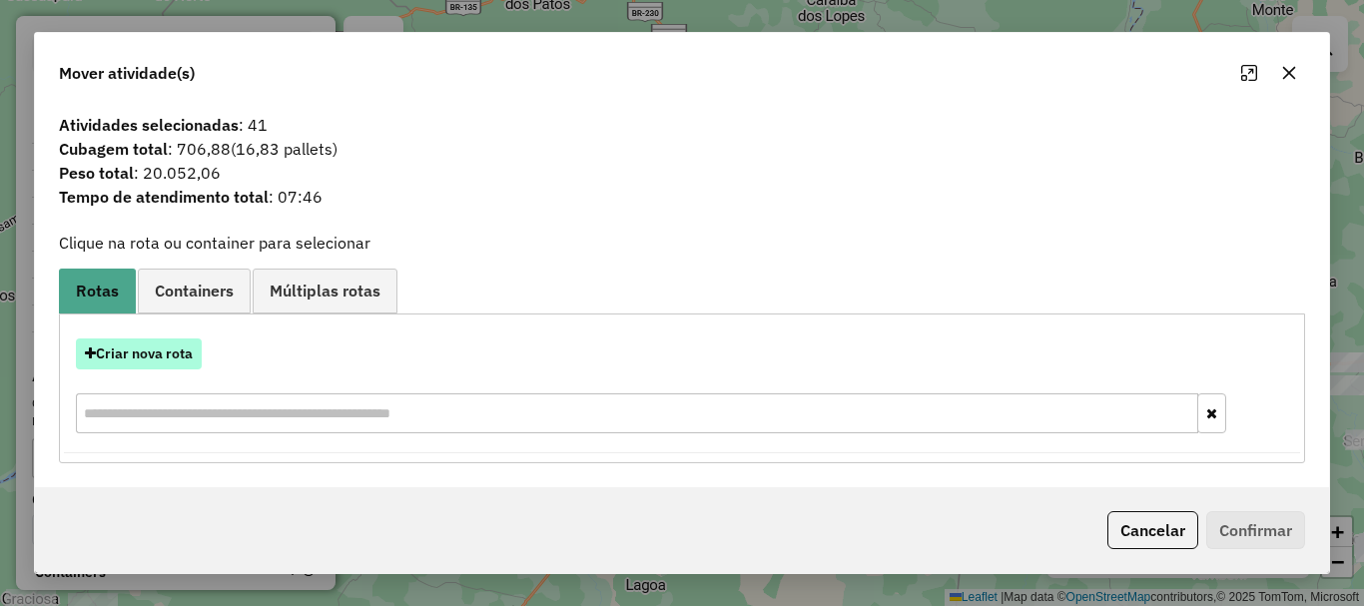
click at [153, 359] on button "Criar nova rota" at bounding box center [139, 353] width 126 height 31
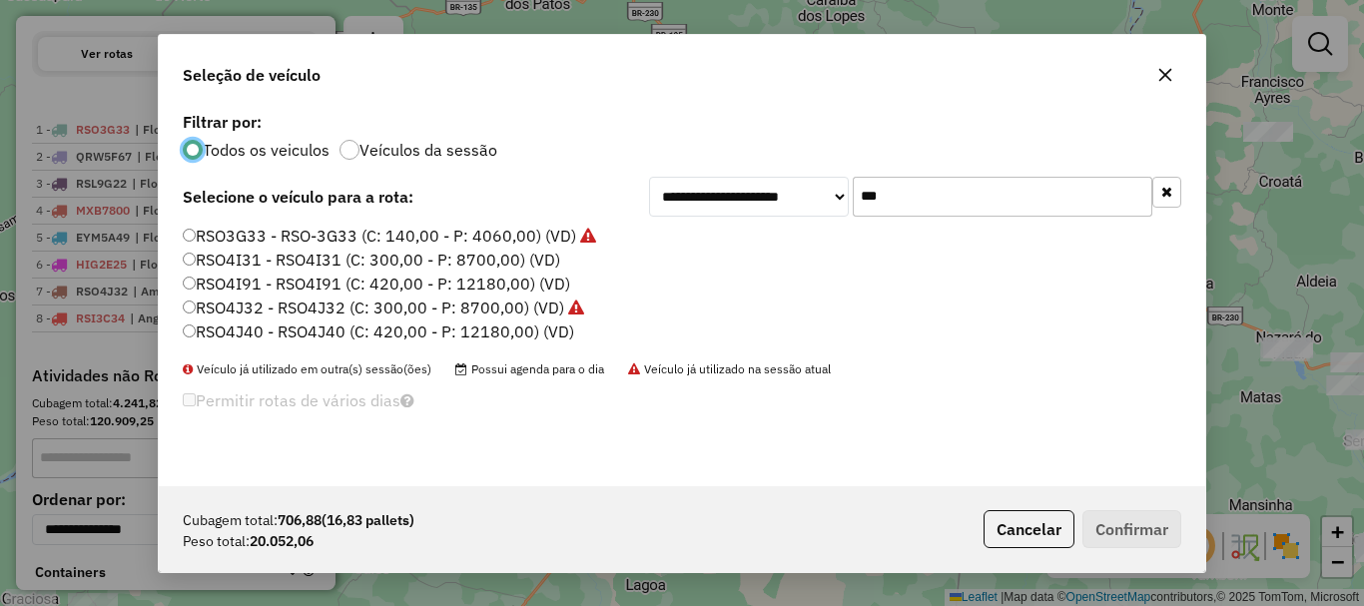
click at [925, 208] on input "***" at bounding box center [1003, 197] width 300 height 40
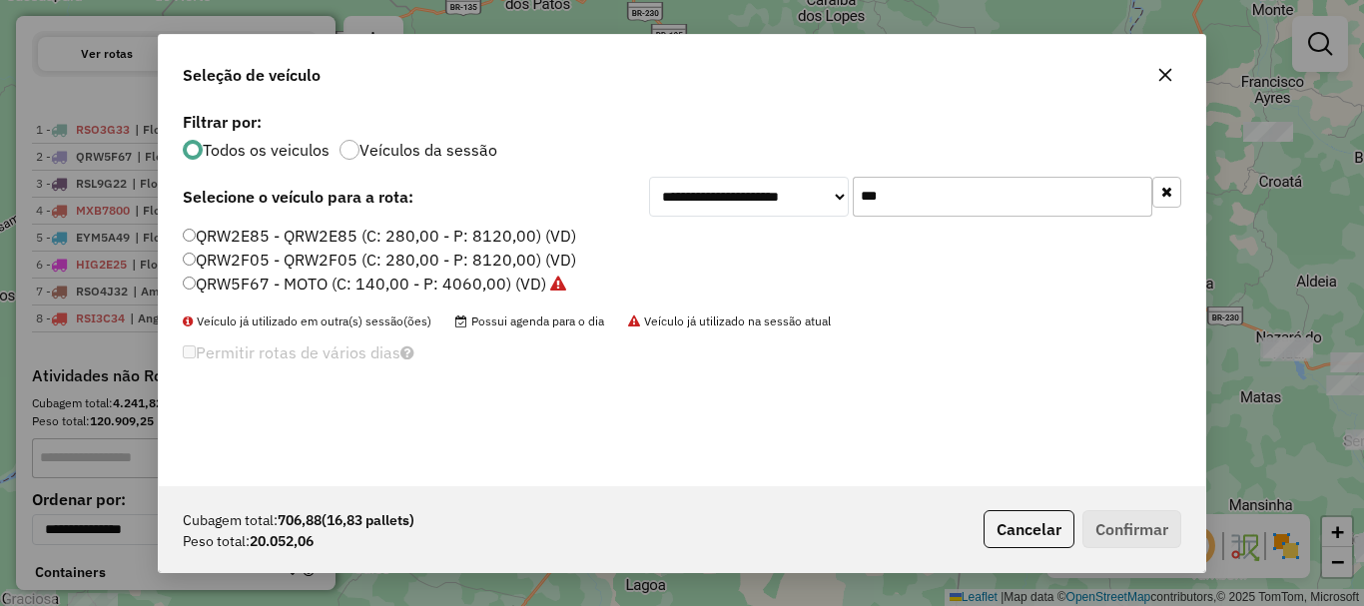
type input "***"
click at [263, 258] on label "QRW2F05 - QRW2F05 (C: 280,00 - P: 8120,00) (VD)" at bounding box center [379, 260] width 393 height 24
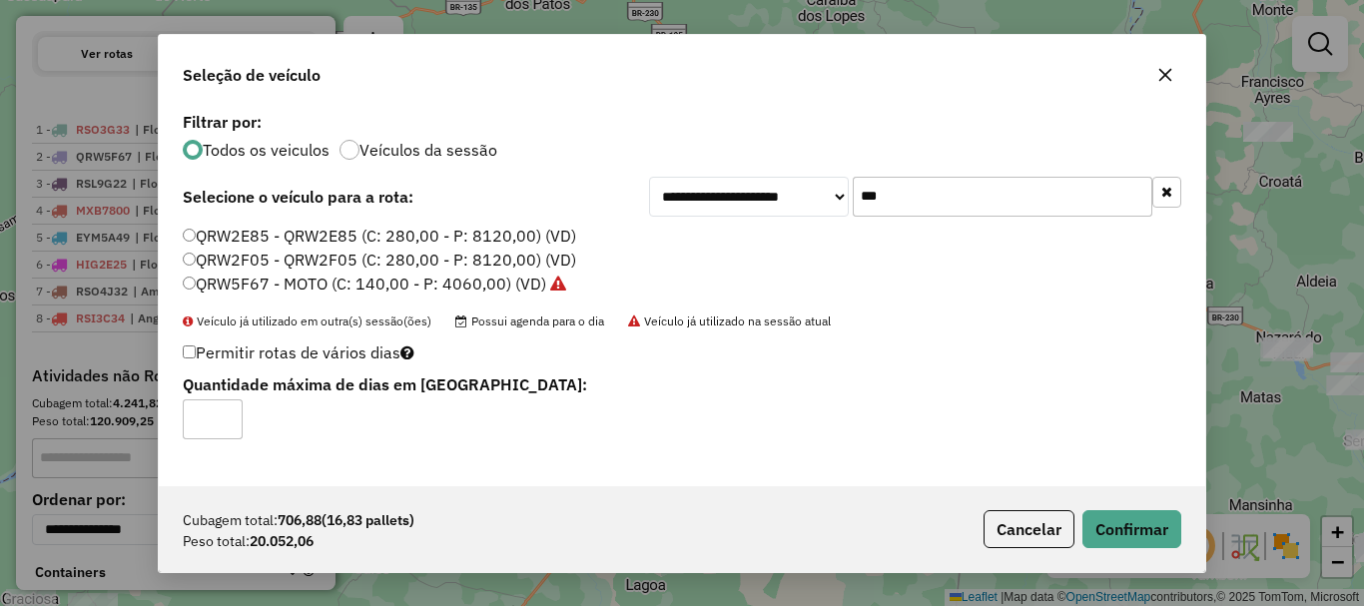
type input "*"
click at [227, 409] on input "*" at bounding box center [213, 419] width 60 height 40
click at [1138, 539] on button "Confirmar" at bounding box center [1131, 529] width 99 height 38
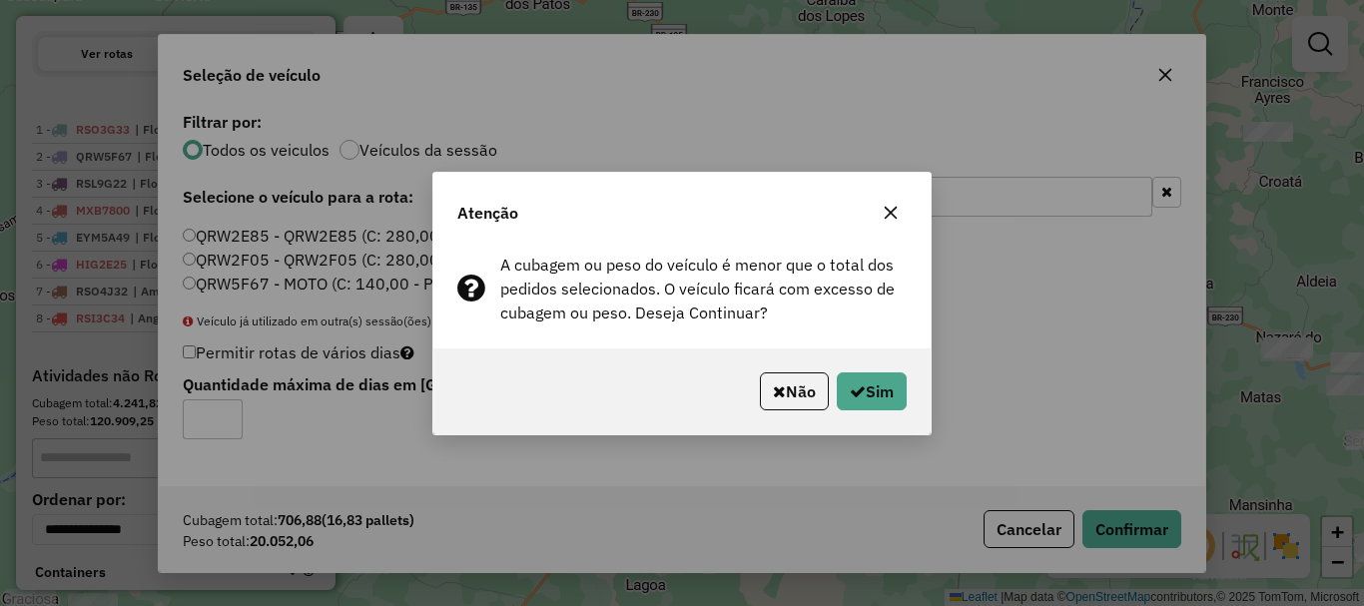
click at [876, 411] on div "Não Sim" at bounding box center [681, 391] width 497 height 86
click at [885, 397] on button "Sim" at bounding box center [872, 391] width 70 height 38
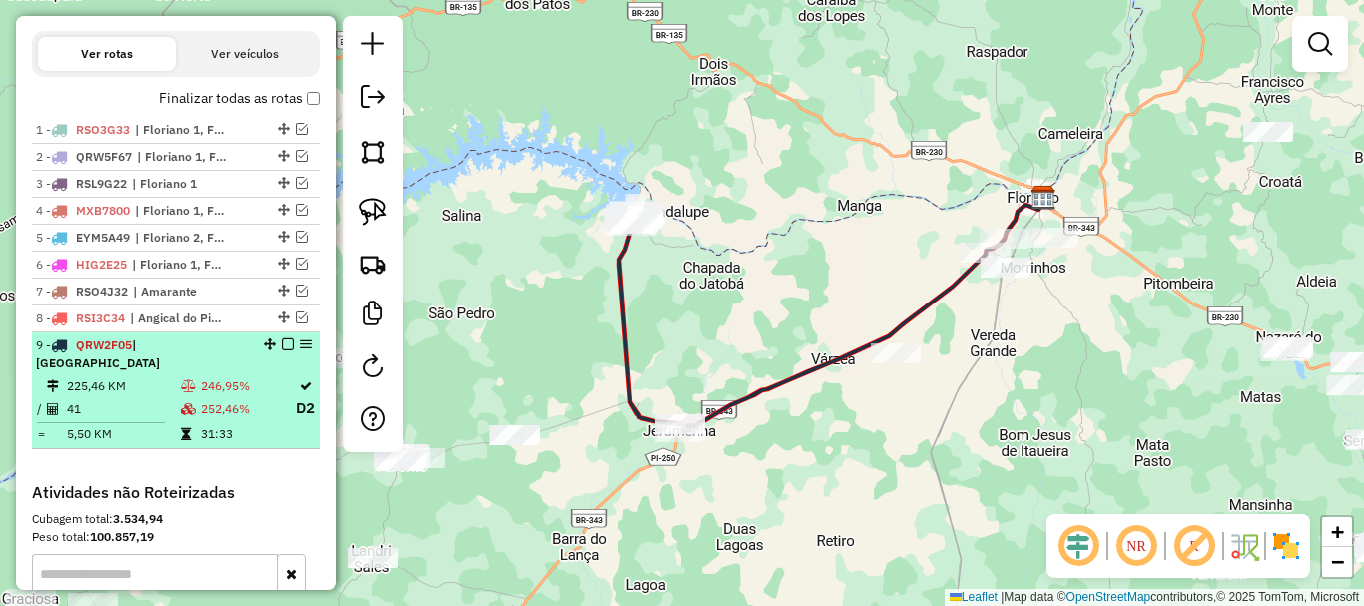
click at [240, 399] on td "252,46%" at bounding box center [247, 408] width 95 height 25
select select "*********"
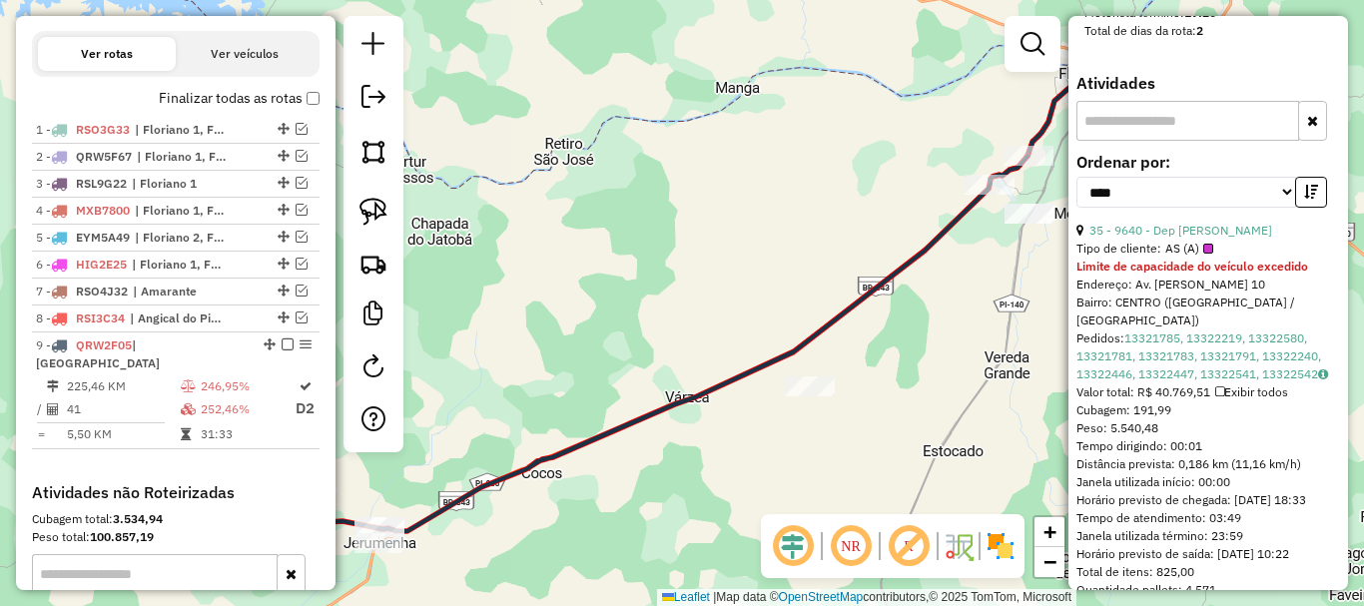
scroll to position [1198, 0]
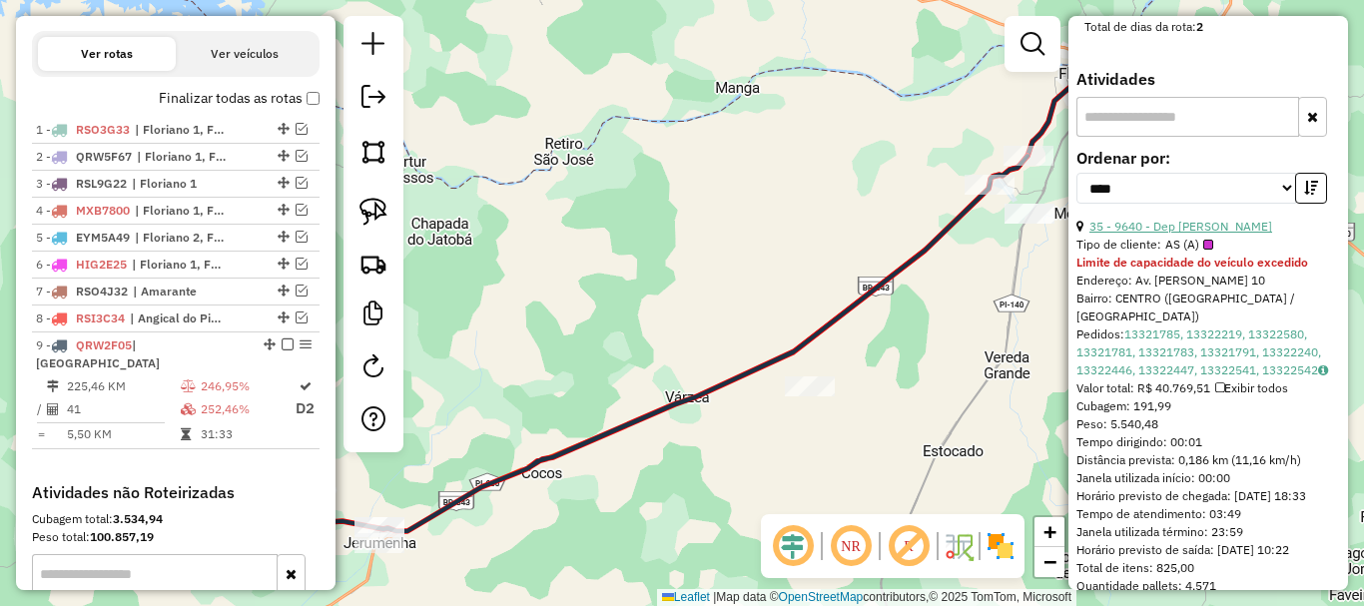
click at [1169, 234] on link "35 - 9640 - Dep Enzzo Gabriel" at bounding box center [1180, 226] width 183 height 15
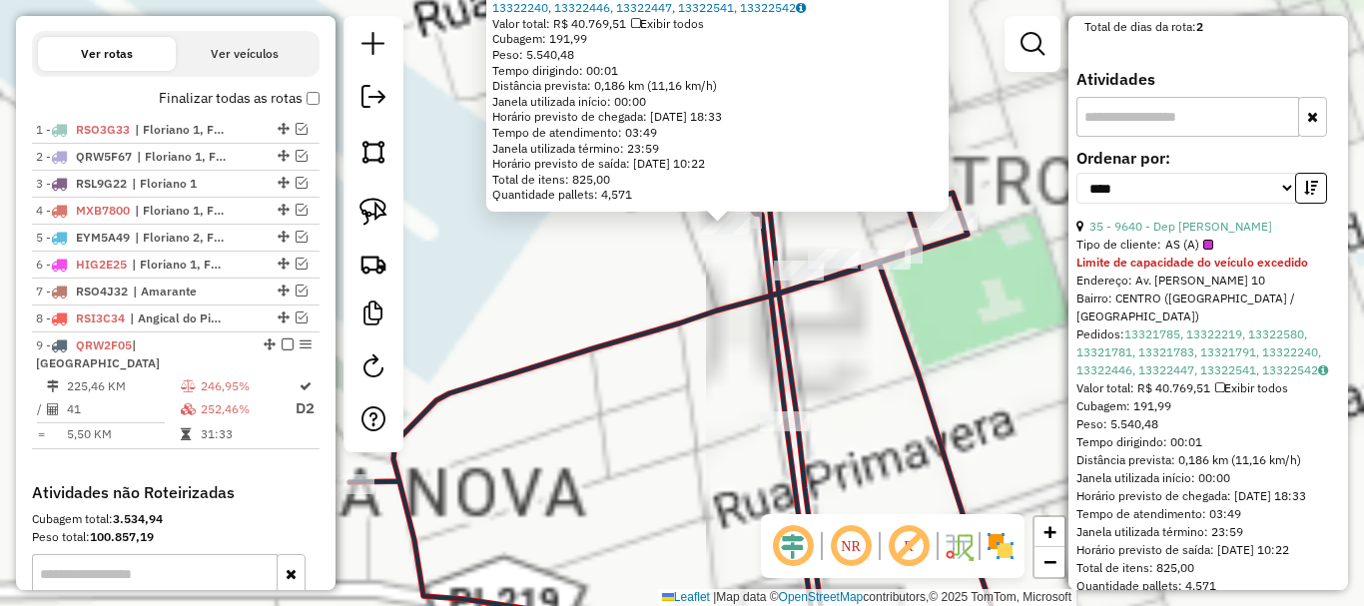
click at [698, 244] on div "9640 - Dep Enzzo Gabriel Tipo de cliente: AS (A) Limite de capacidade do veícul…" at bounding box center [682, 303] width 1364 height 606
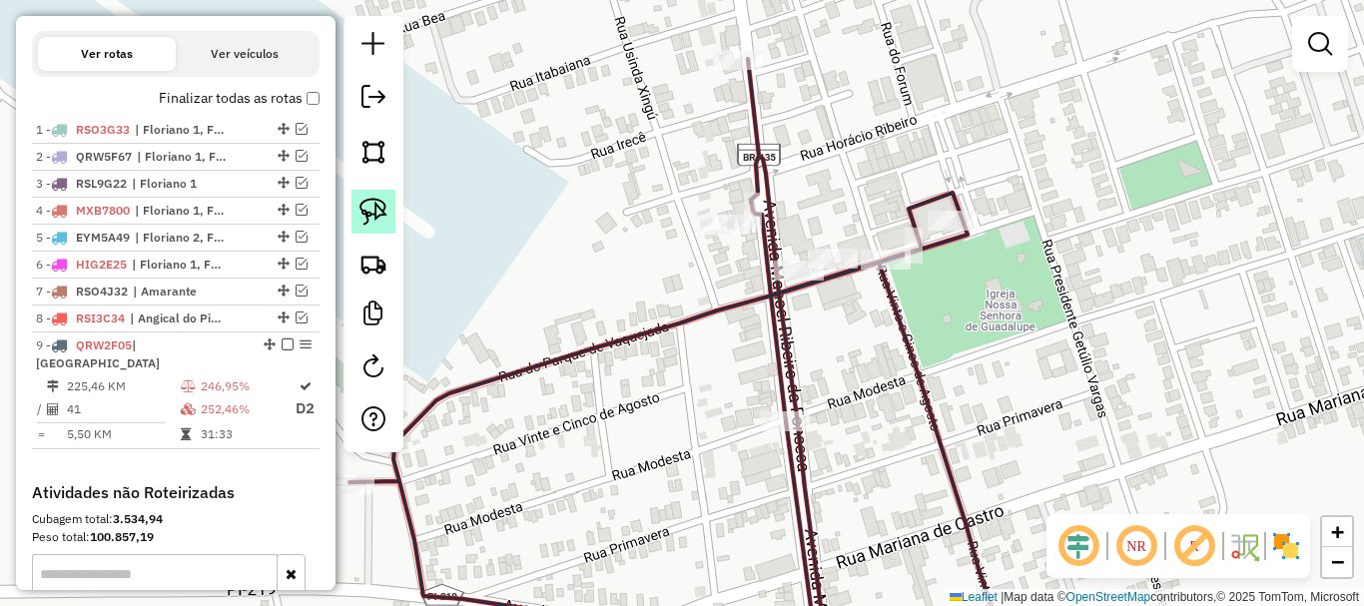
click at [382, 213] on img at bounding box center [373, 212] width 28 height 28
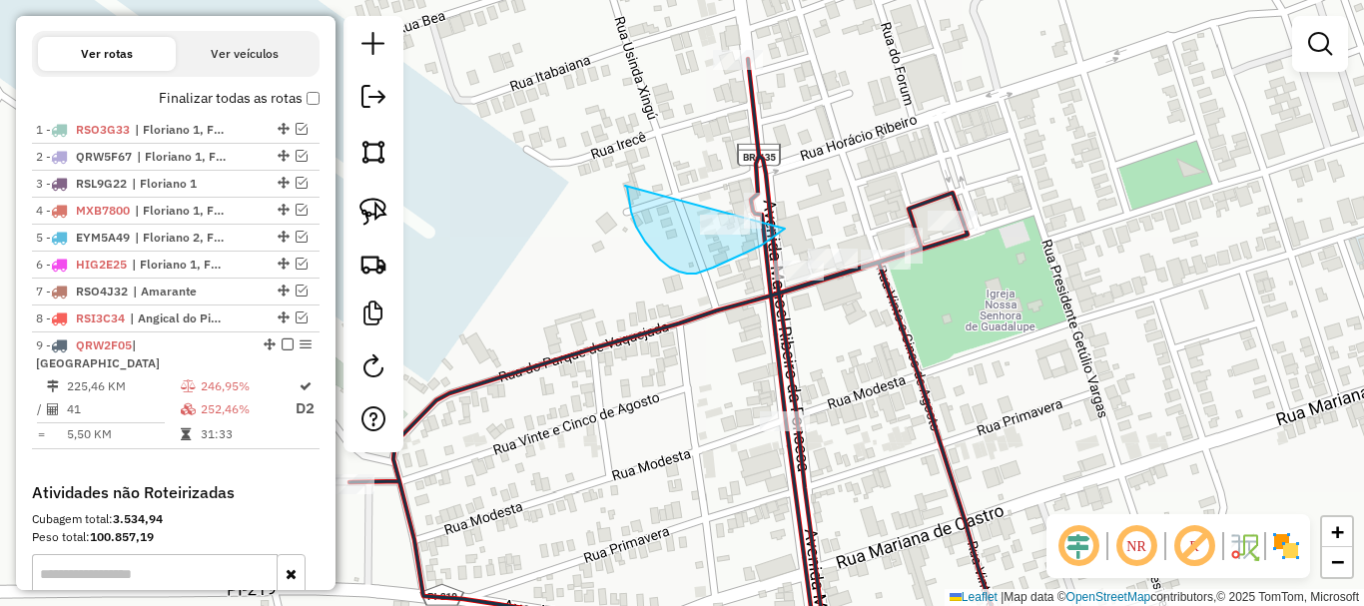
drag, startPoint x: 628, startPoint y: 194, endPoint x: 808, endPoint y: 202, distance: 179.9
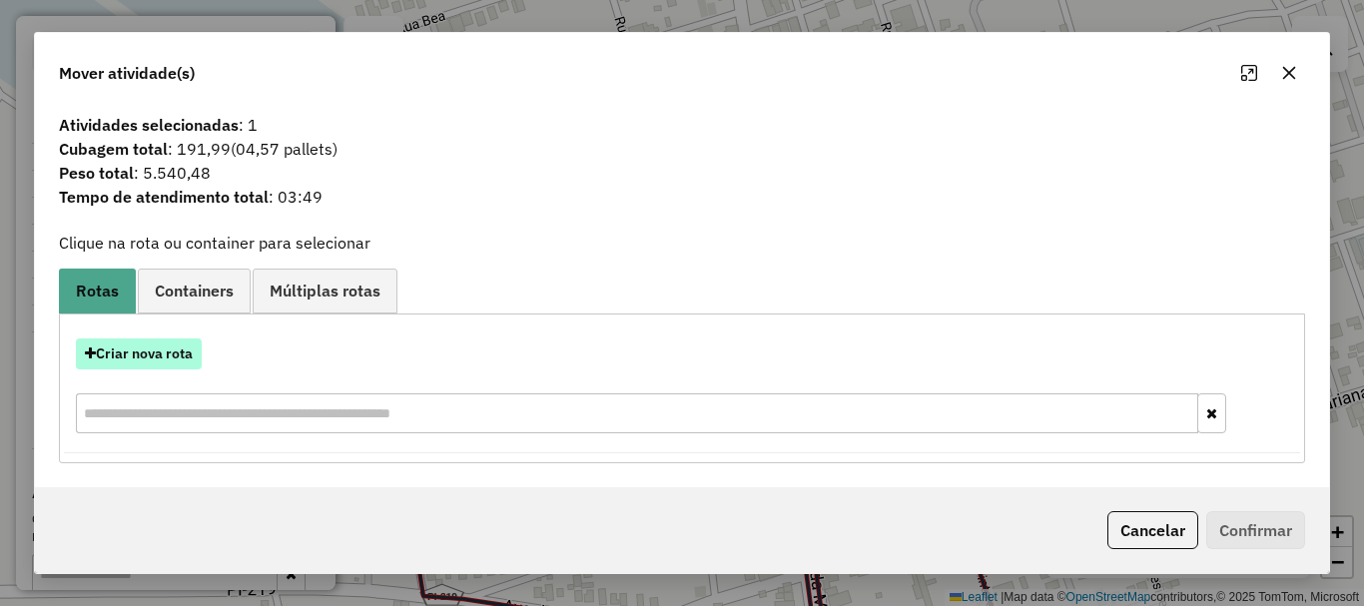
click at [139, 361] on button "Criar nova rota" at bounding box center [139, 353] width 126 height 31
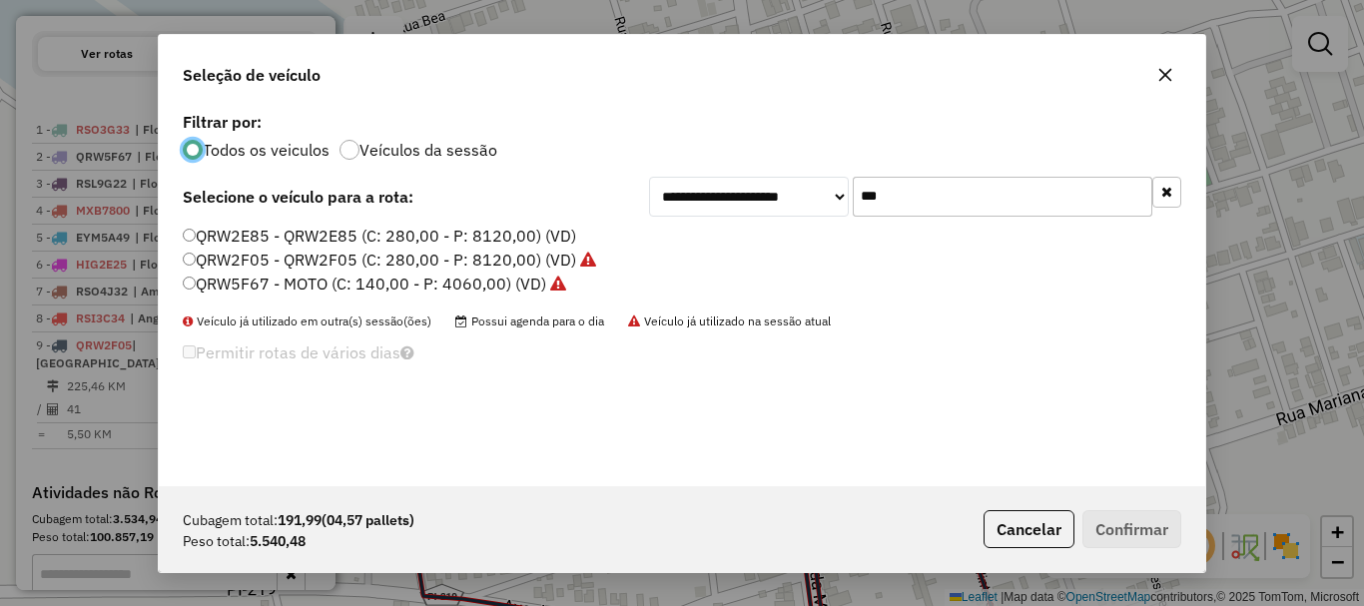
scroll to position [11, 6]
click at [918, 209] on input "***" at bounding box center [1003, 197] width 300 height 40
type input "**"
click at [265, 264] on label "RSO4I91 - RSO4I91 (C: 420,00 - P: 12180,00) (VD)" at bounding box center [376, 260] width 387 height 24
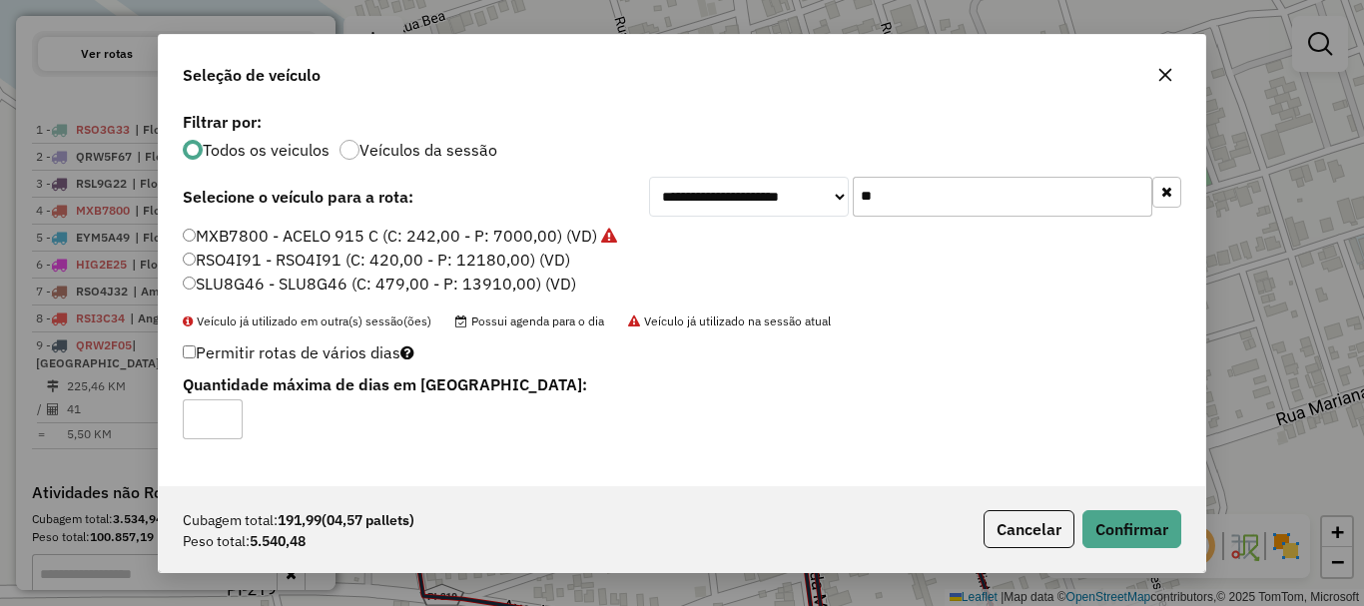
type input "*"
click at [228, 411] on input "*" at bounding box center [213, 419] width 60 height 40
click at [1144, 539] on button "Confirmar" at bounding box center [1131, 529] width 99 height 38
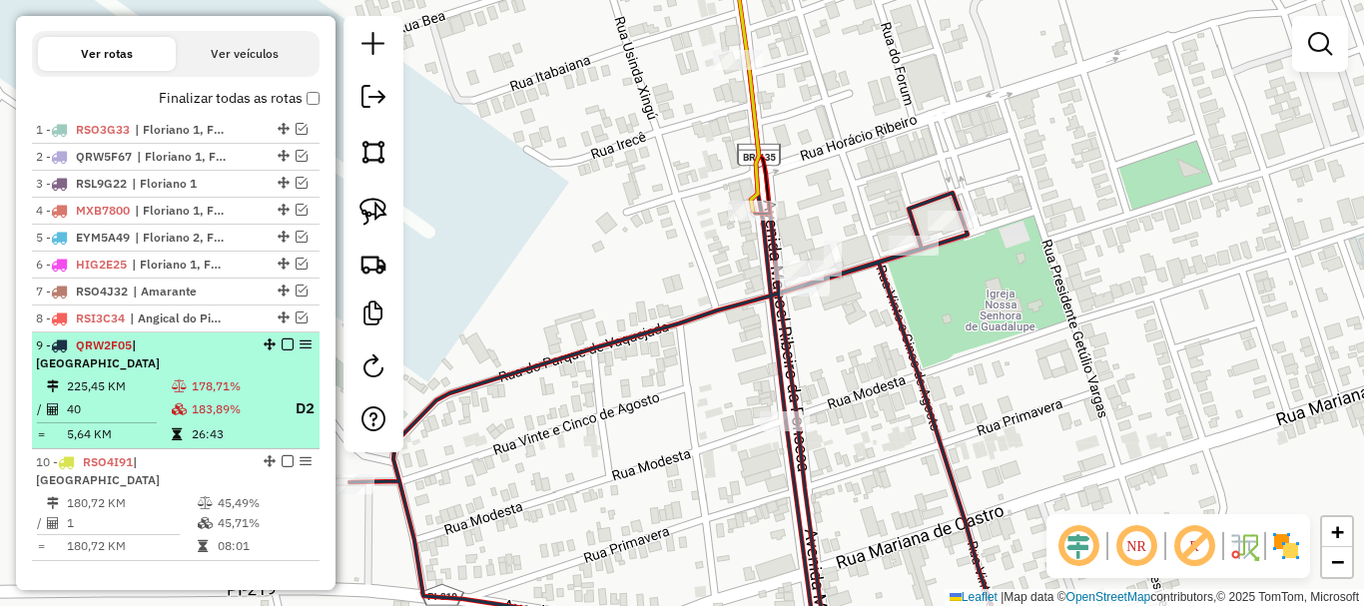
click at [255, 410] on td "183,89%" at bounding box center [235, 408] width 88 height 25
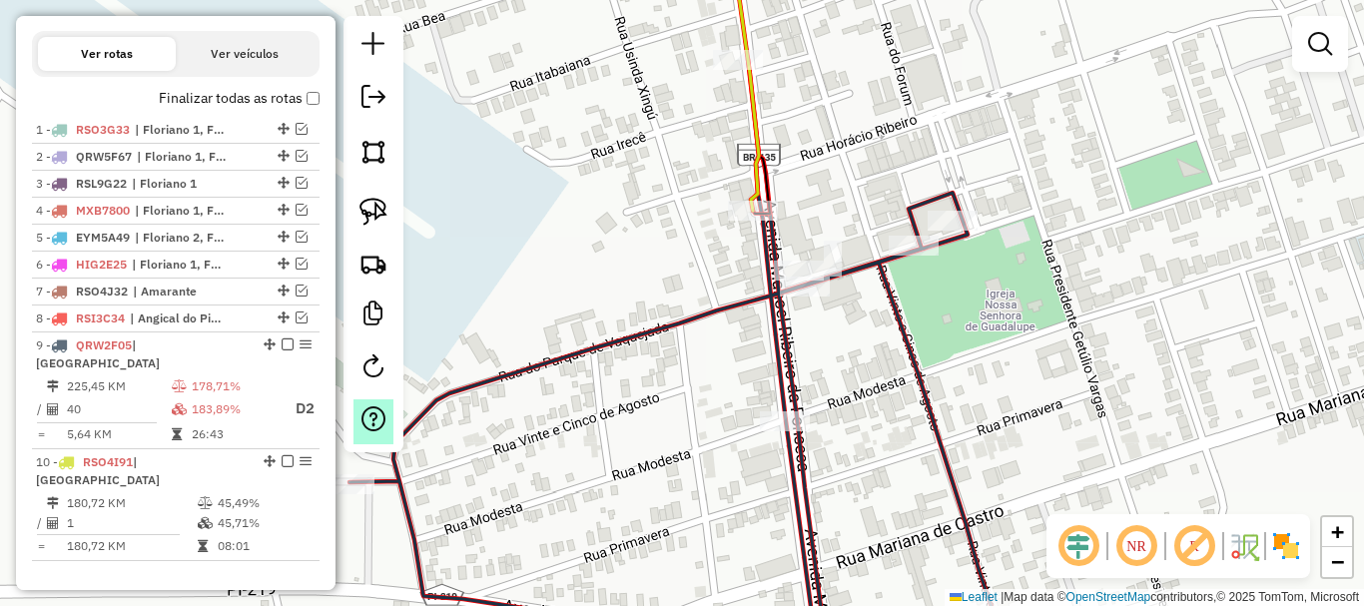
select select "*********"
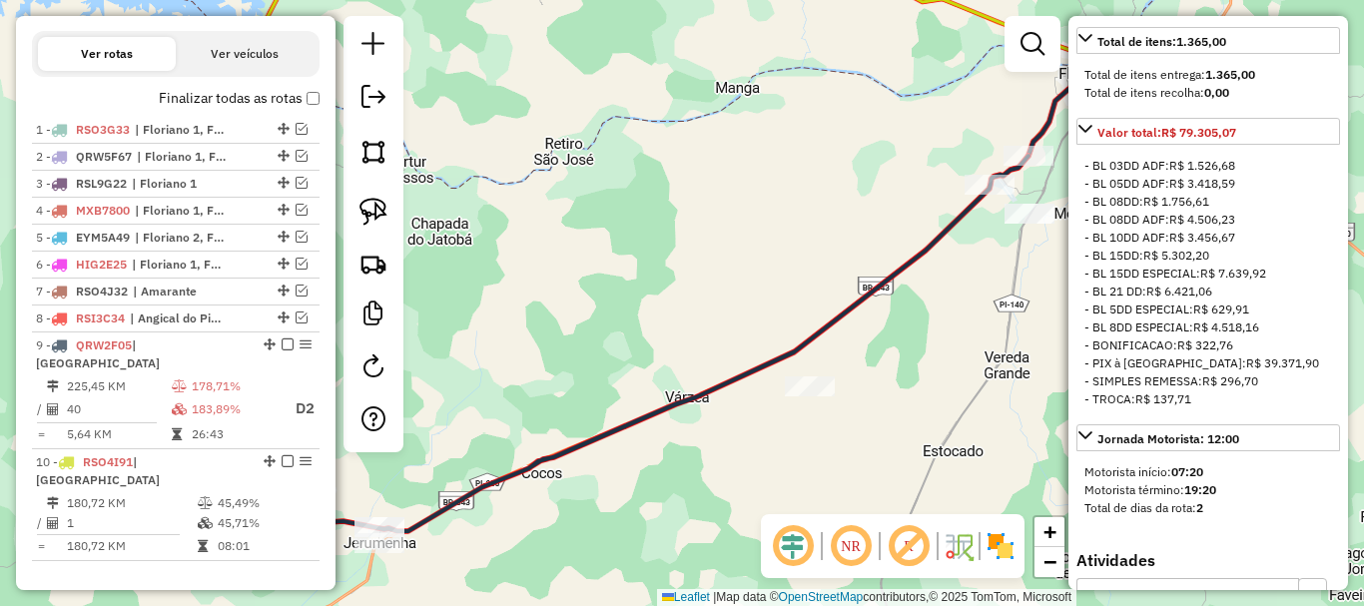
scroll to position [1298, 0]
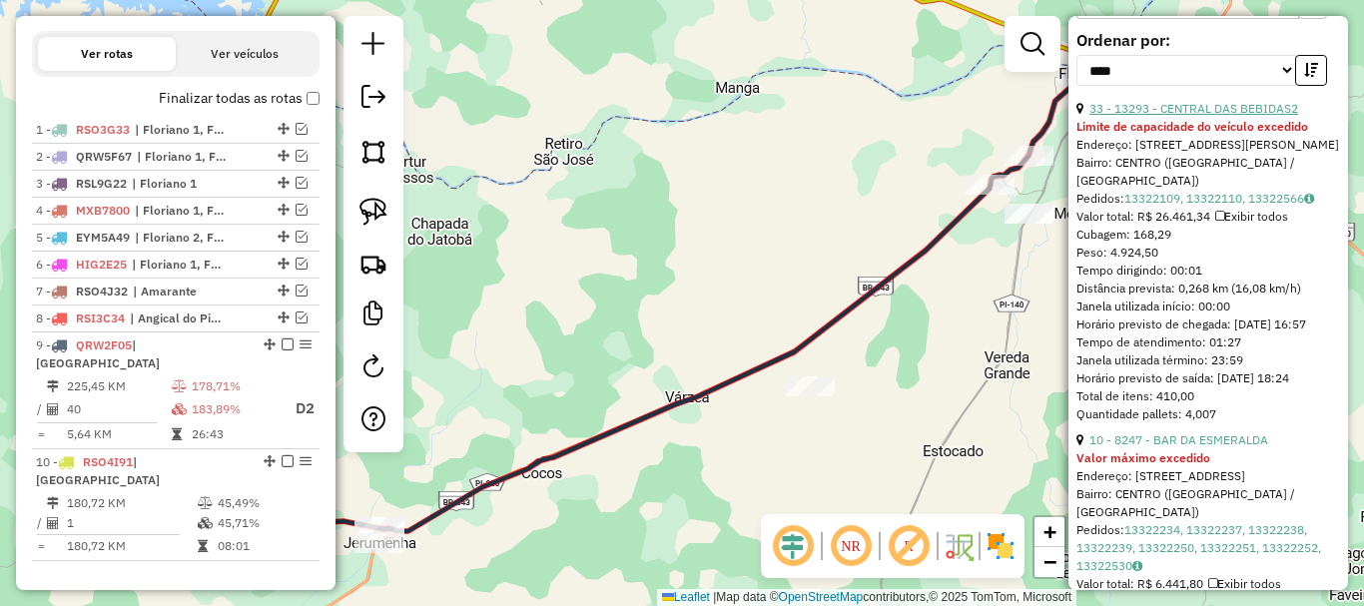
click at [1203, 116] on link "33 - 13293 - CENTRAL DAS BEBIDAS2" at bounding box center [1193, 108] width 209 height 15
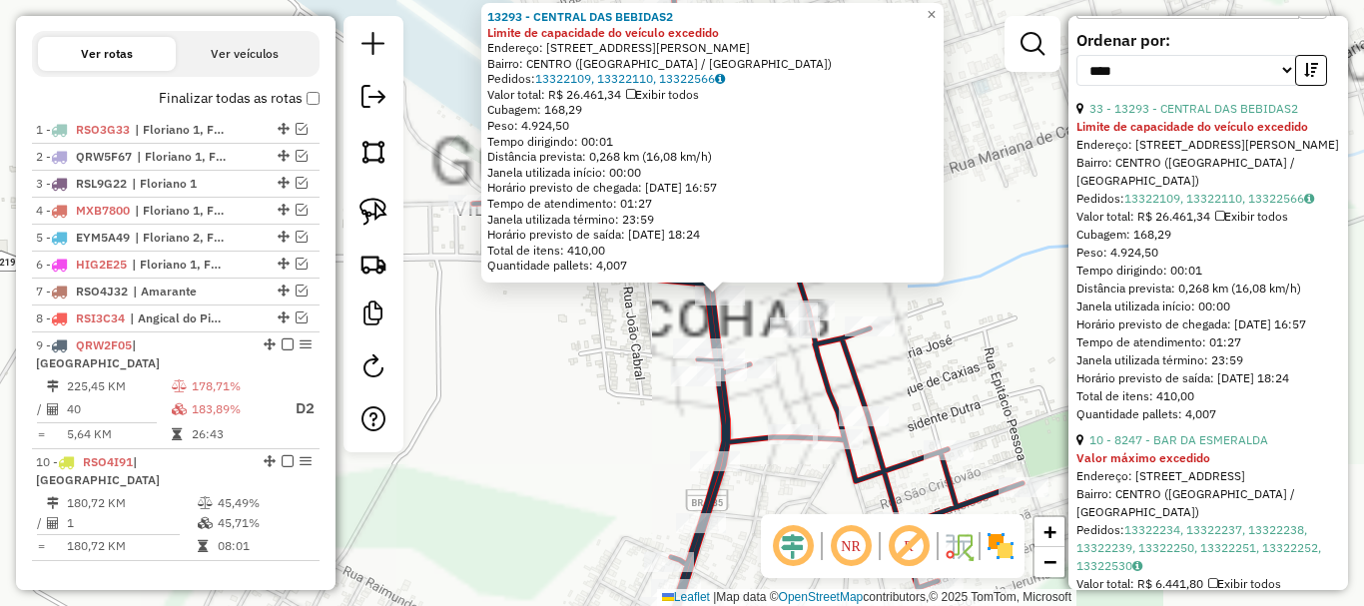
click at [667, 316] on div "13293 - CENTRAL DAS BEBIDAS2 Limite de capacidade do veículo excedido Endereço:…" at bounding box center [682, 303] width 1364 height 606
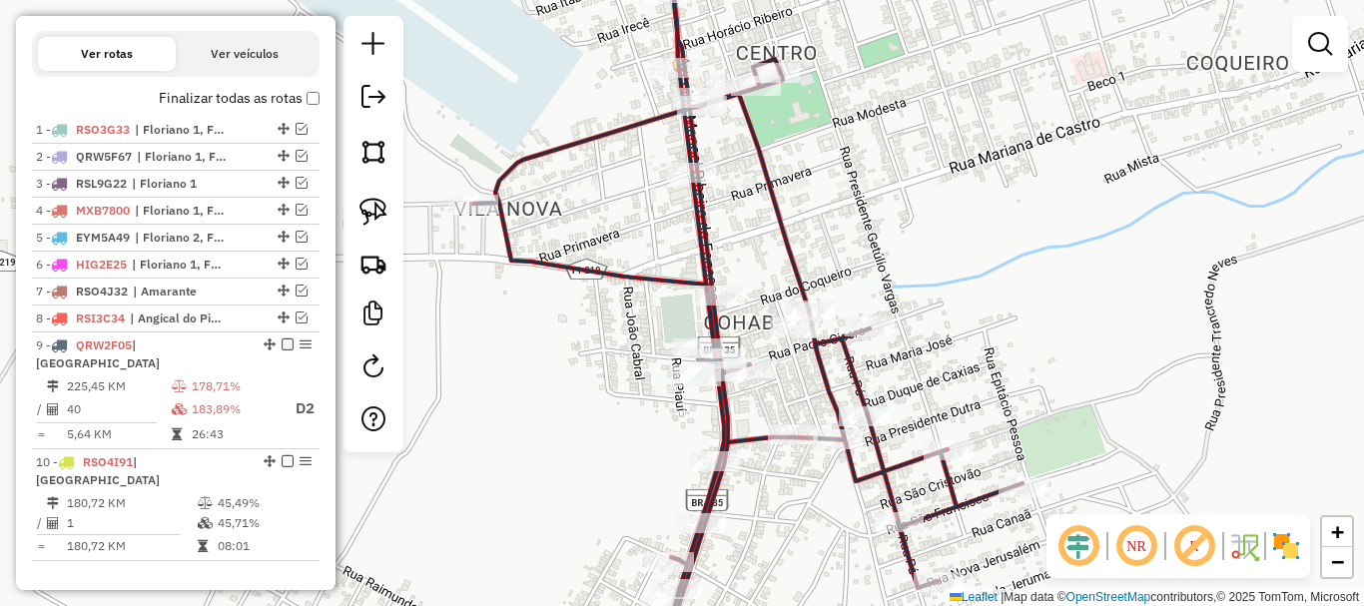
drag, startPoint x: 387, startPoint y: 205, endPoint x: 463, endPoint y: 238, distance: 82.7
click at [386, 205] on link at bounding box center [373, 212] width 44 height 44
drag, startPoint x: 670, startPoint y: 282, endPoint x: 760, endPoint y: 269, distance: 90.8
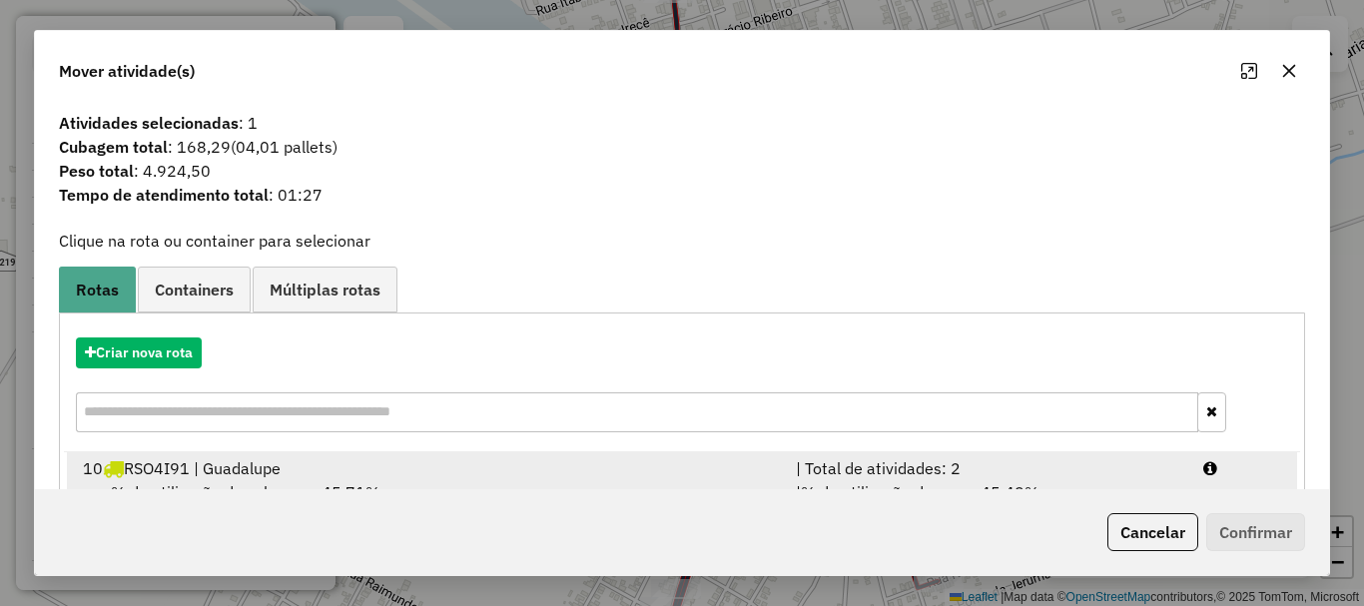
click at [266, 463] on div "10 RSO4I91 | Guadalupe" at bounding box center [427, 468] width 713 height 24
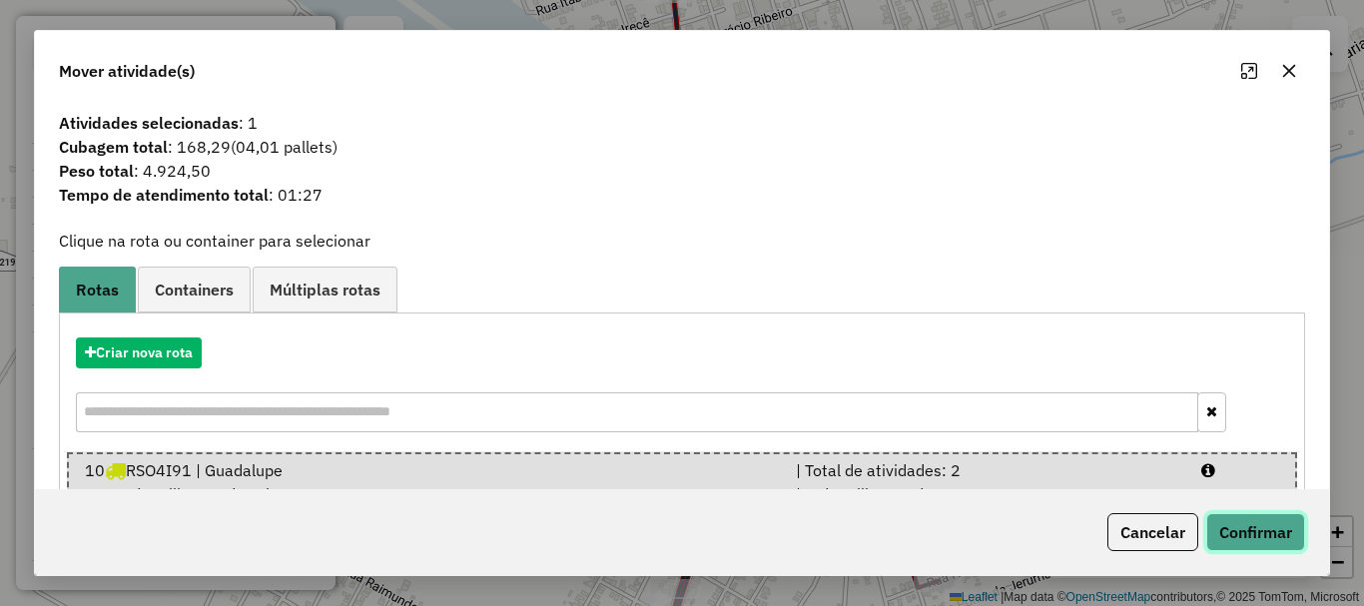
click at [1297, 548] on button "Confirmar" at bounding box center [1255, 532] width 99 height 38
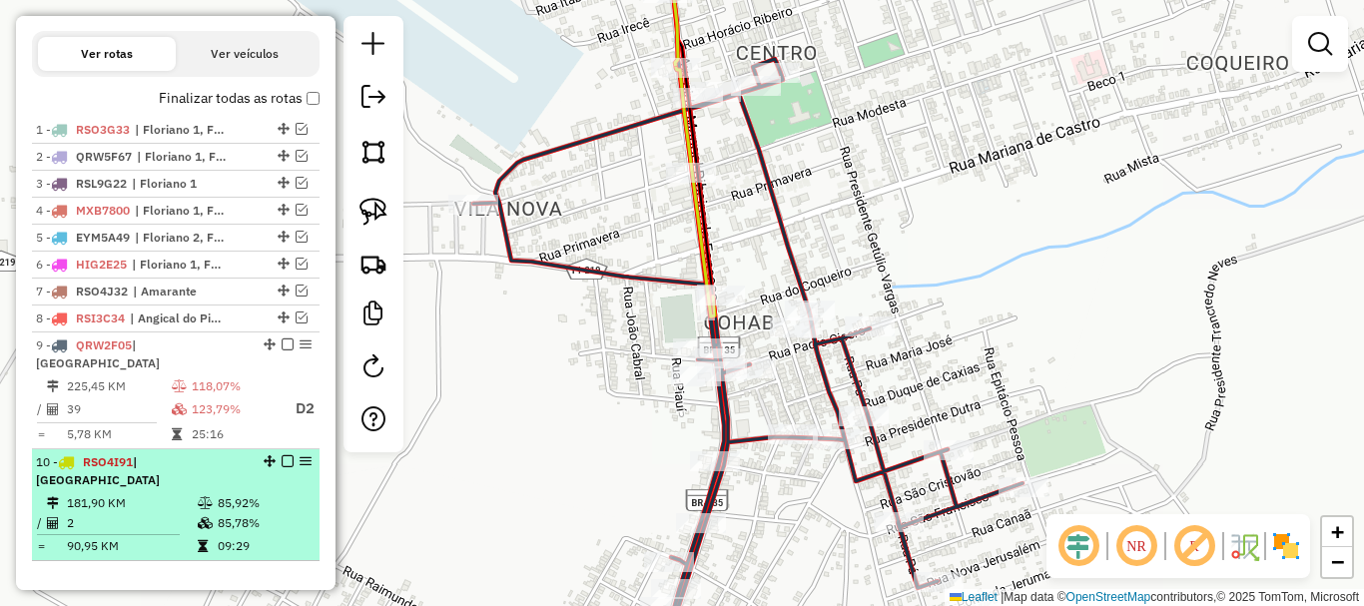
click at [180, 493] on td "181,90 KM" at bounding box center [131, 503] width 131 height 20
select select "*********"
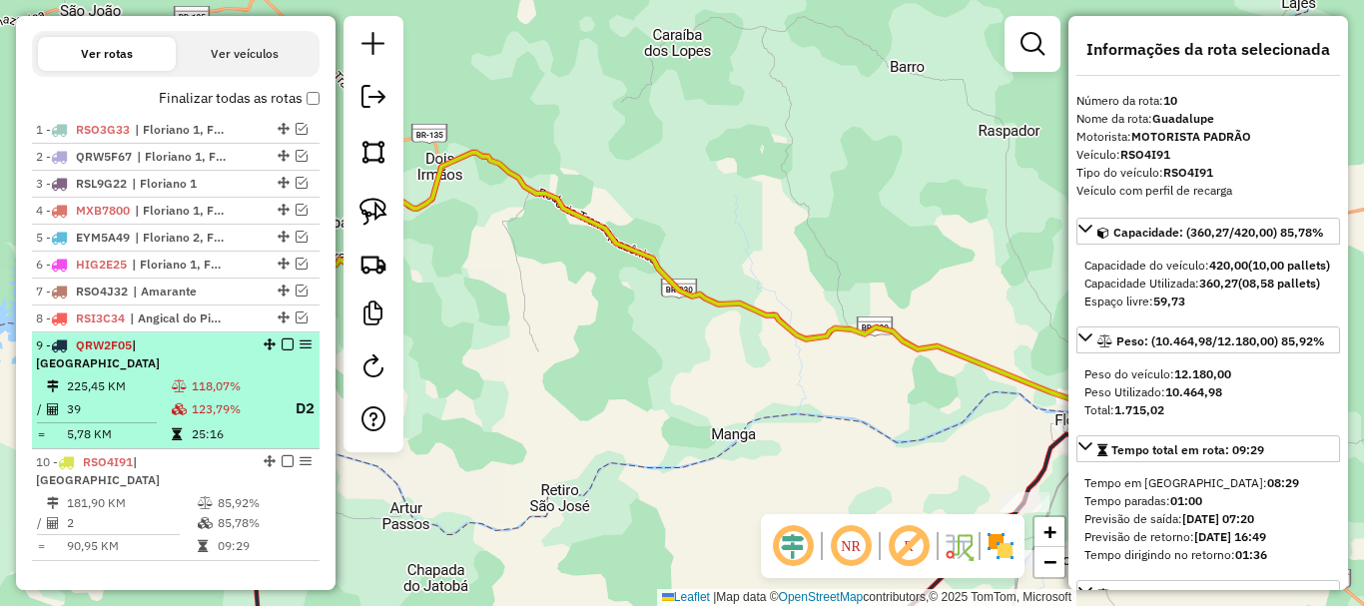
click at [206, 422] on table "225,45 KM 118,07% / 39 123,79% D2 = 5,78 KM 25:16" at bounding box center [176, 410] width 280 height 68
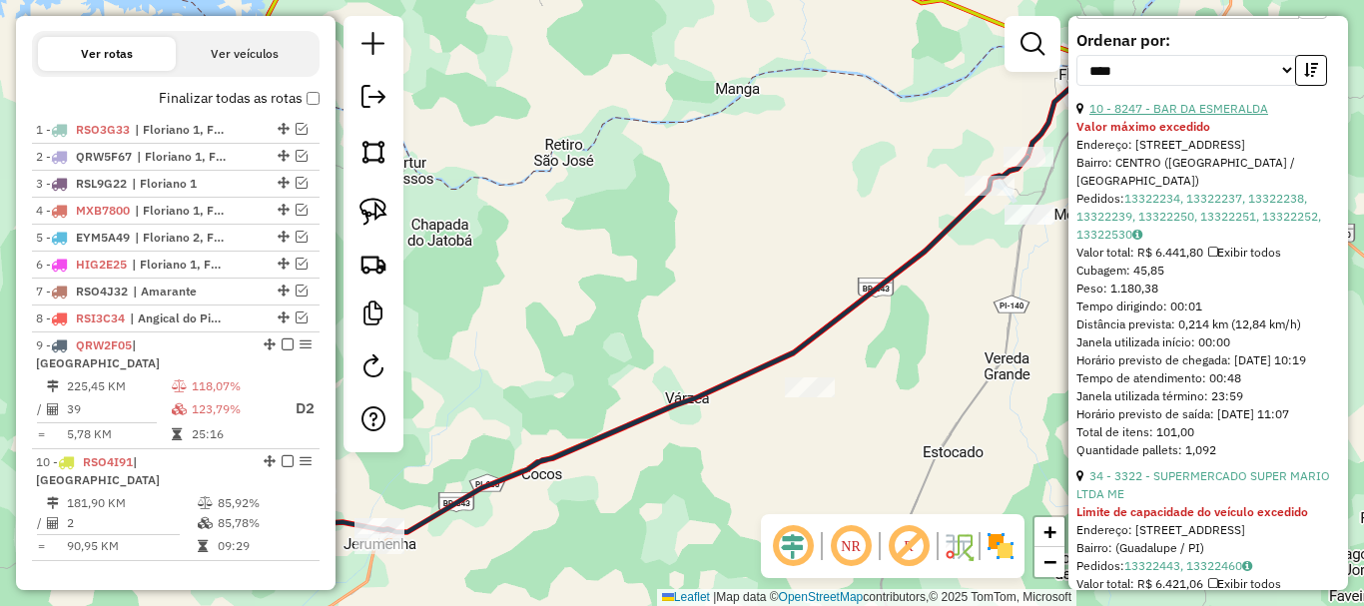
click at [1173, 116] on link "10 - 8247 - BAR DA ESMERALDA" at bounding box center [1178, 108] width 179 height 15
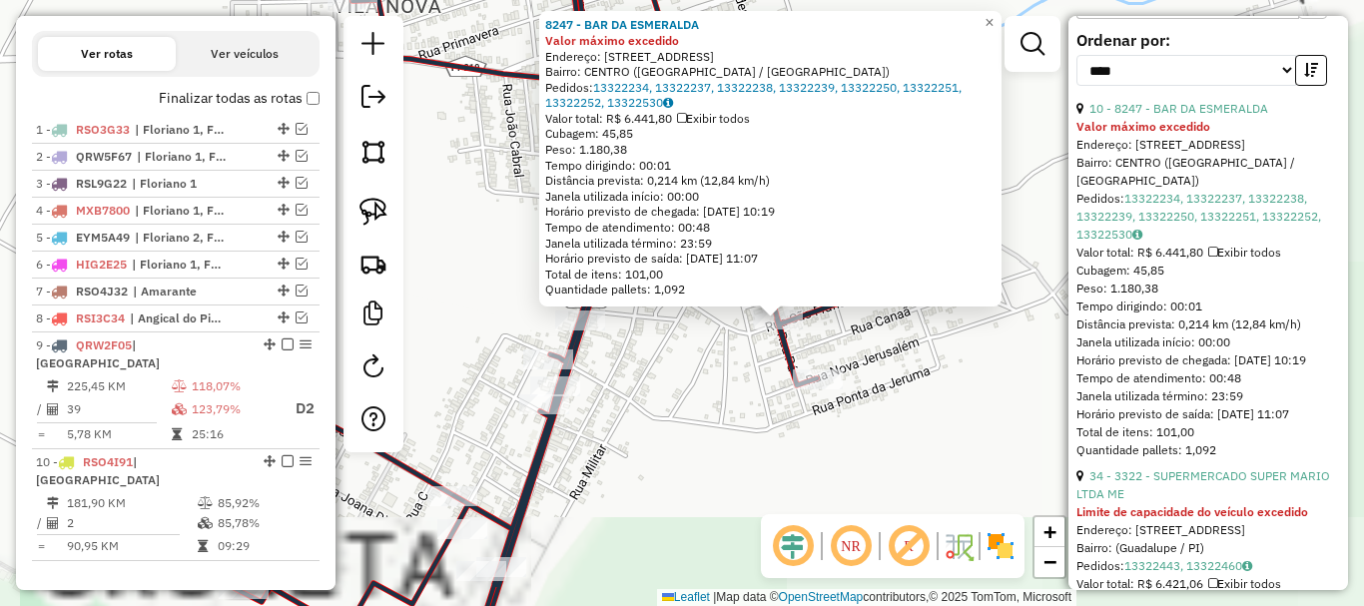
click at [744, 352] on div "8247 - BAR DA ESMERALDA Valor máximo excedido Endereço: Rua Sete De Setembro 42…" at bounding box center [682, 303] width 1364 height 606
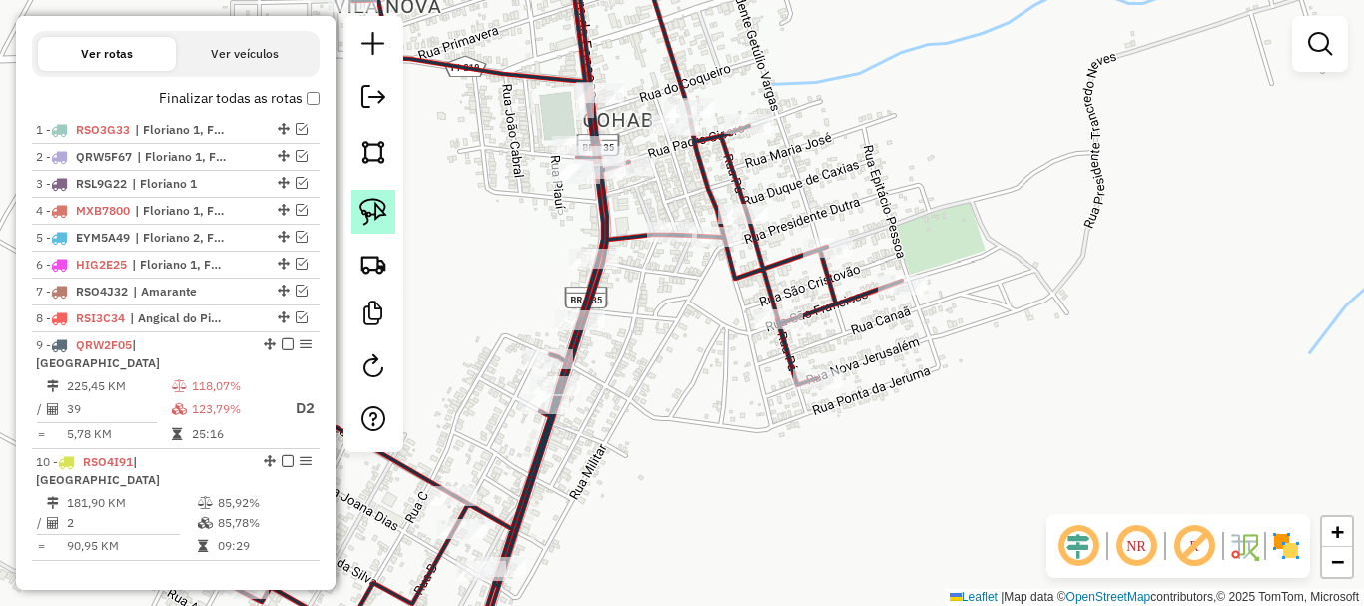
click at [381, 226] on link at bounding box center [373, 212] width 44 height 44
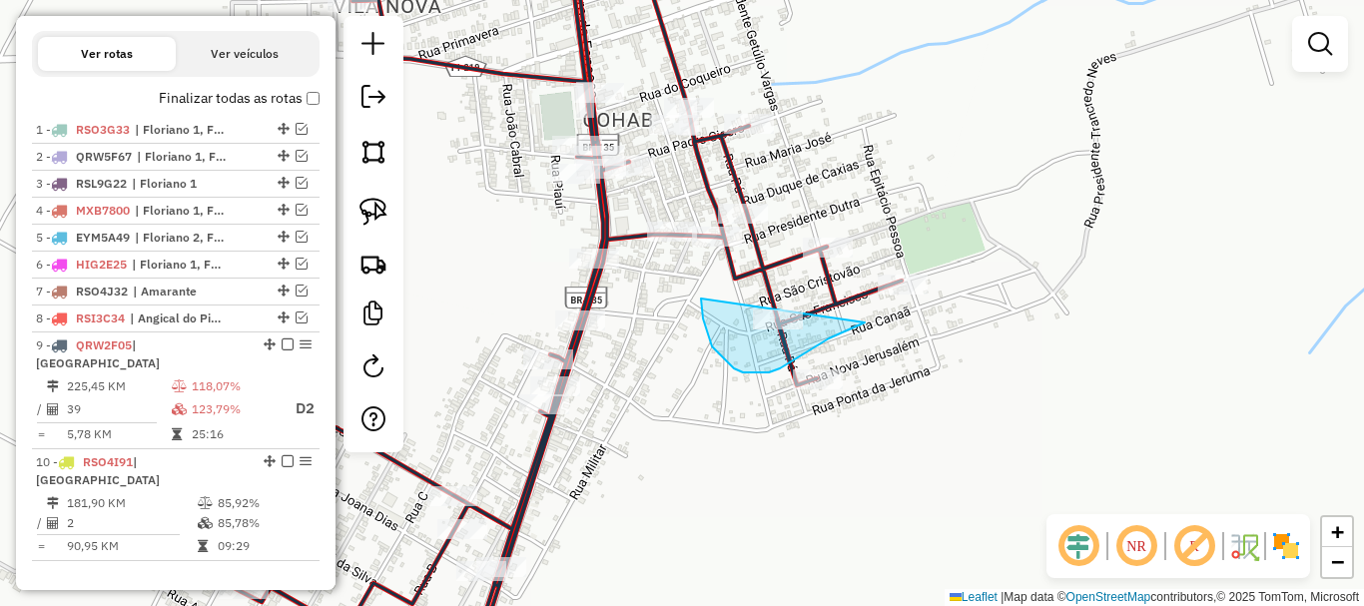
drag, startPoint x: 701, startPoint y: 299, endPoint x: 865, endPoint y: 323, distance: 165.5
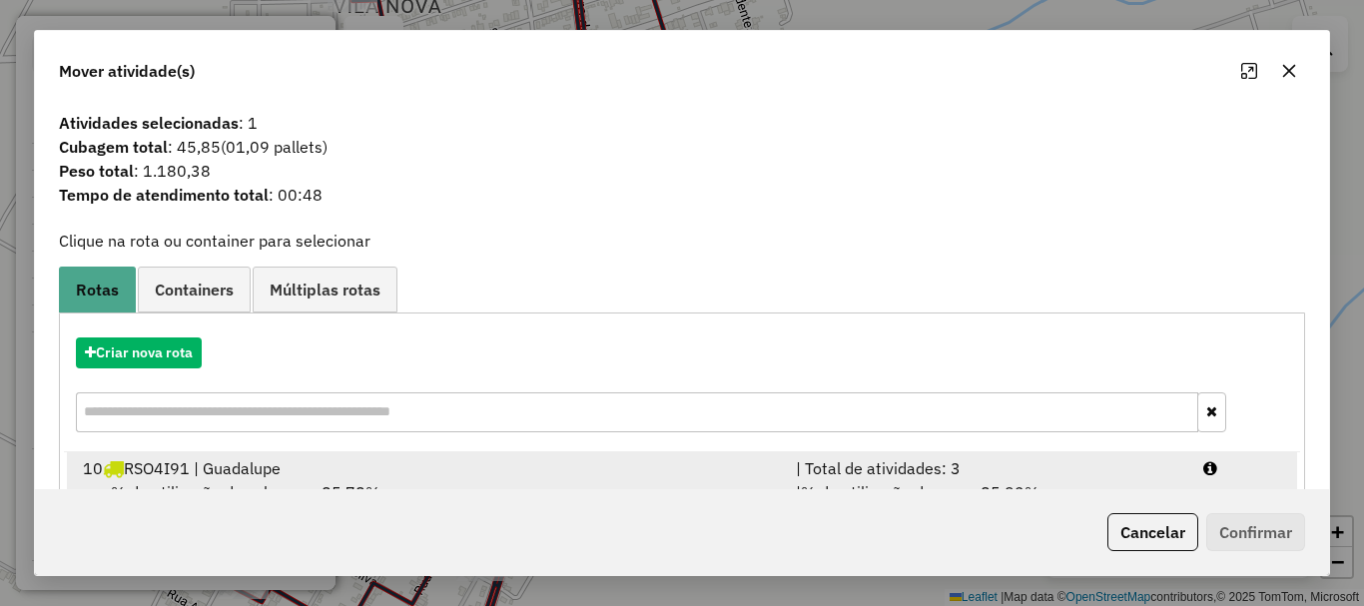
click at [311, 476] on div "10 RSO4I91 | Guadalupe" at bounding box center [427, 468] width 713 height 24
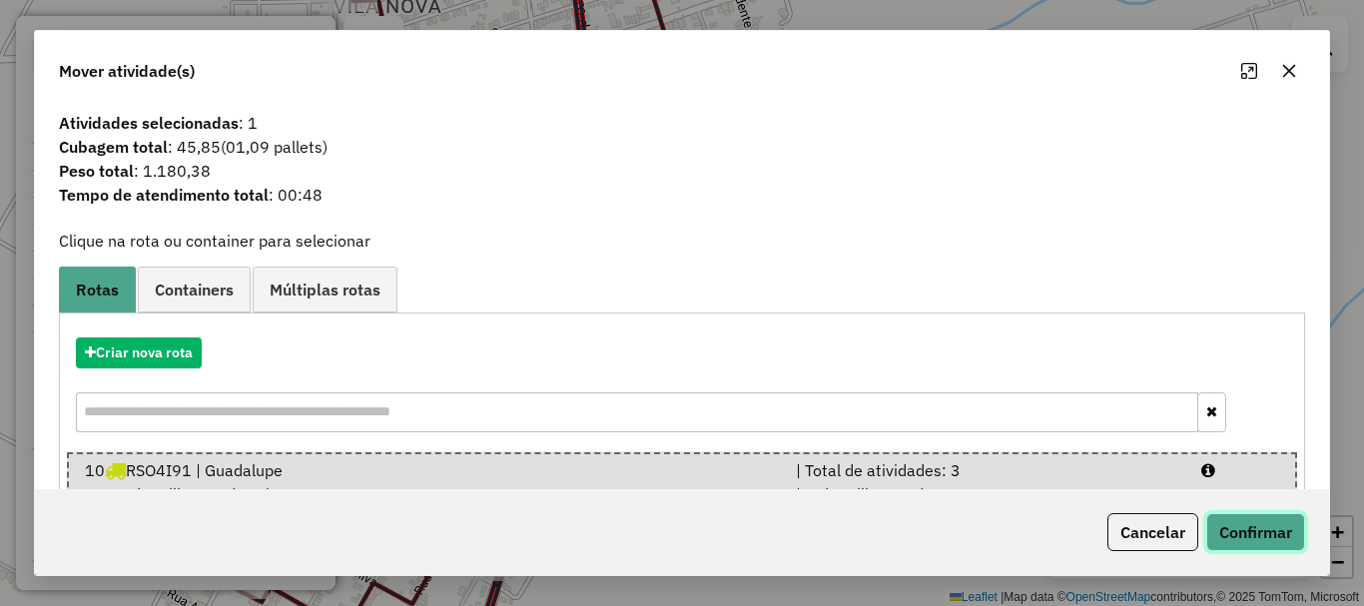
click at [1256, 520] on button "Confirmar" at bounding box center [1255, 532] width 99 height 38
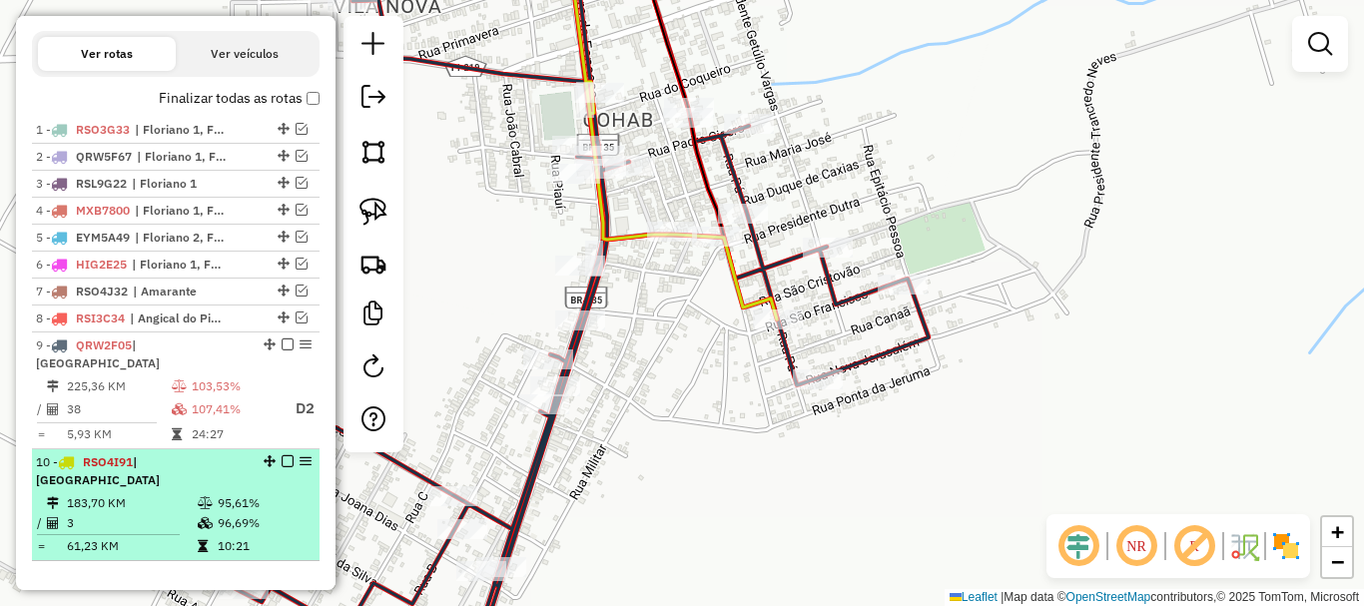
click at [197, 493] on td at bounding box center [207, 503] width 20 height 20
select select "*********"
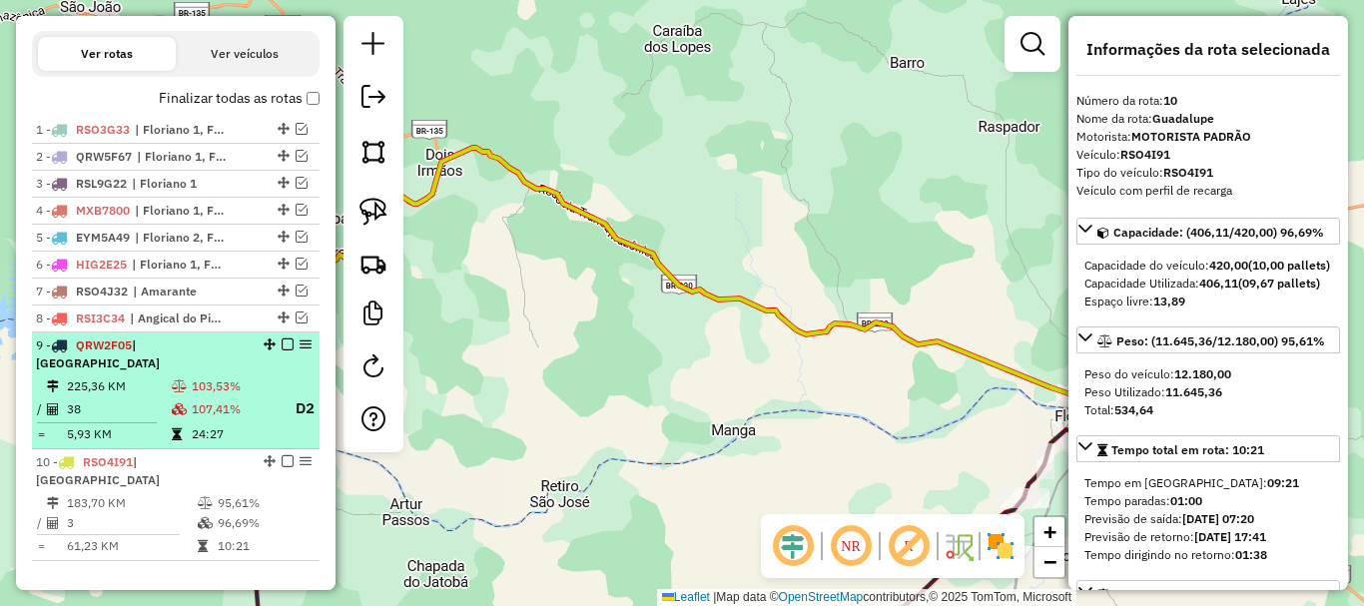
click at [205, 437] on td "24:27" at bounding box center [235, 434] width 88 height 20
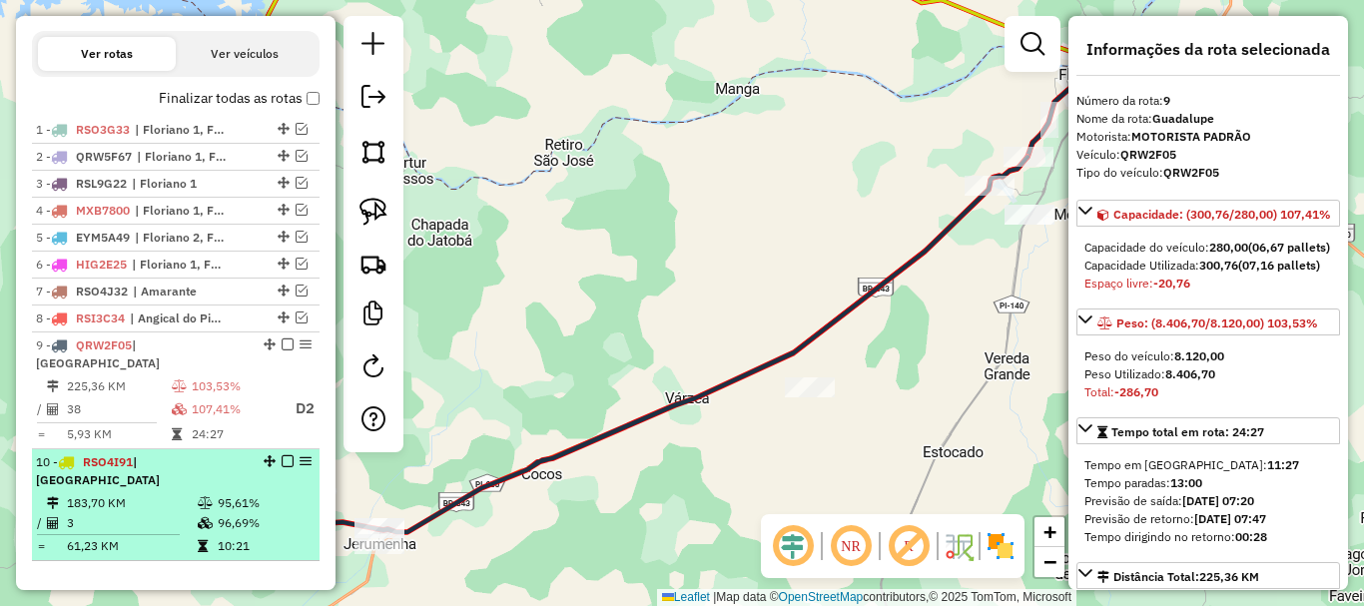
click at [198, 497] on icon at bounding box center [205, 503] width 15 height 12
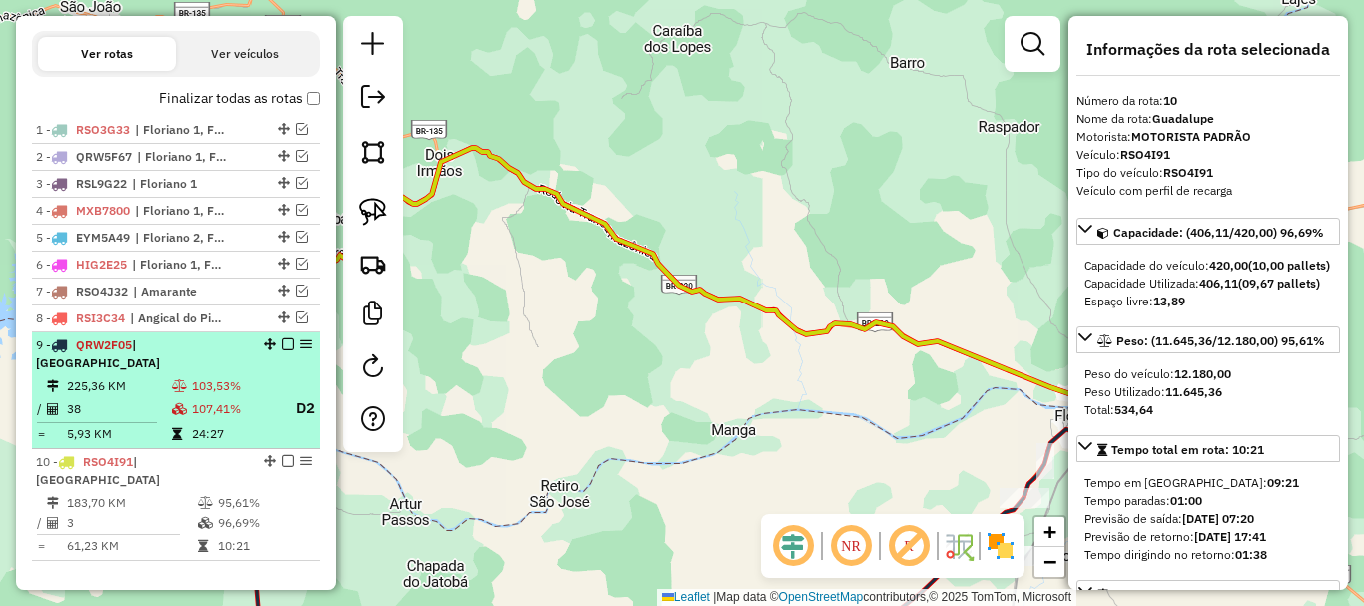
click at [201, 433] on td "24:27" at bounding box center [235, 434] width 88 height 20
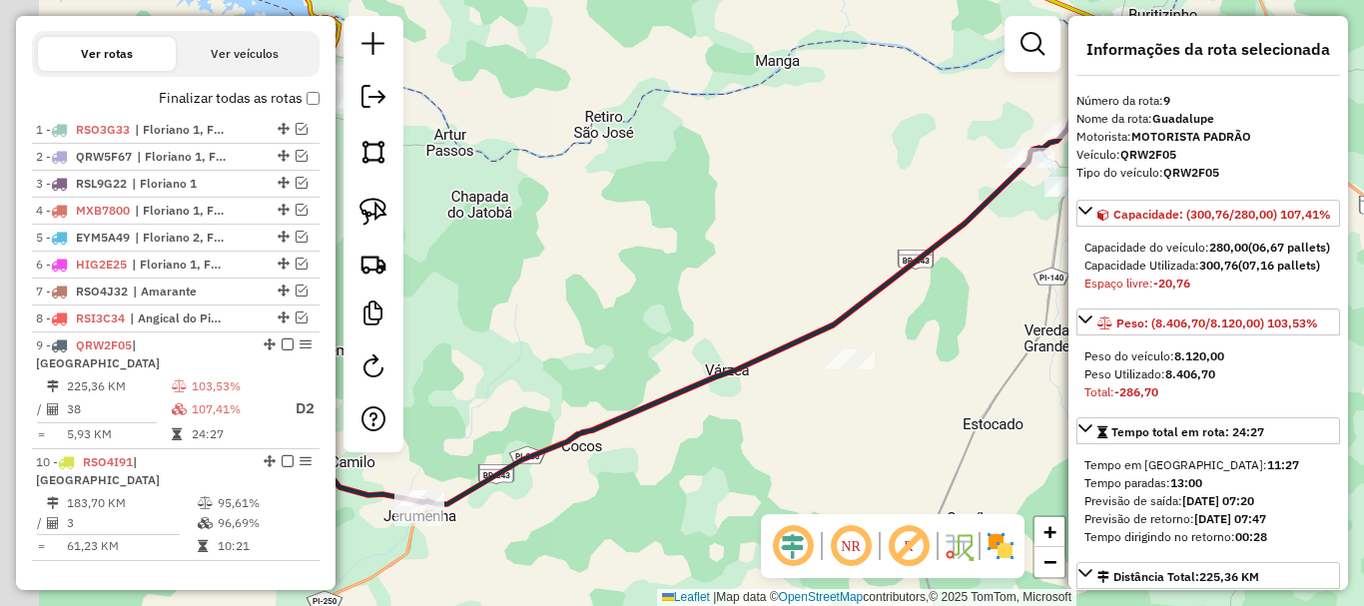
drag, startPoint x: 674, startPoint y: 370, endPoint x: 1010, endPoint y: 133, distance: 412.0
click at [975, 155] on div "Janela de atendimento Grade de atendimento Capacidade Transportadoras Veículos …" at bounding box center [682, 303] width 1364 height 606
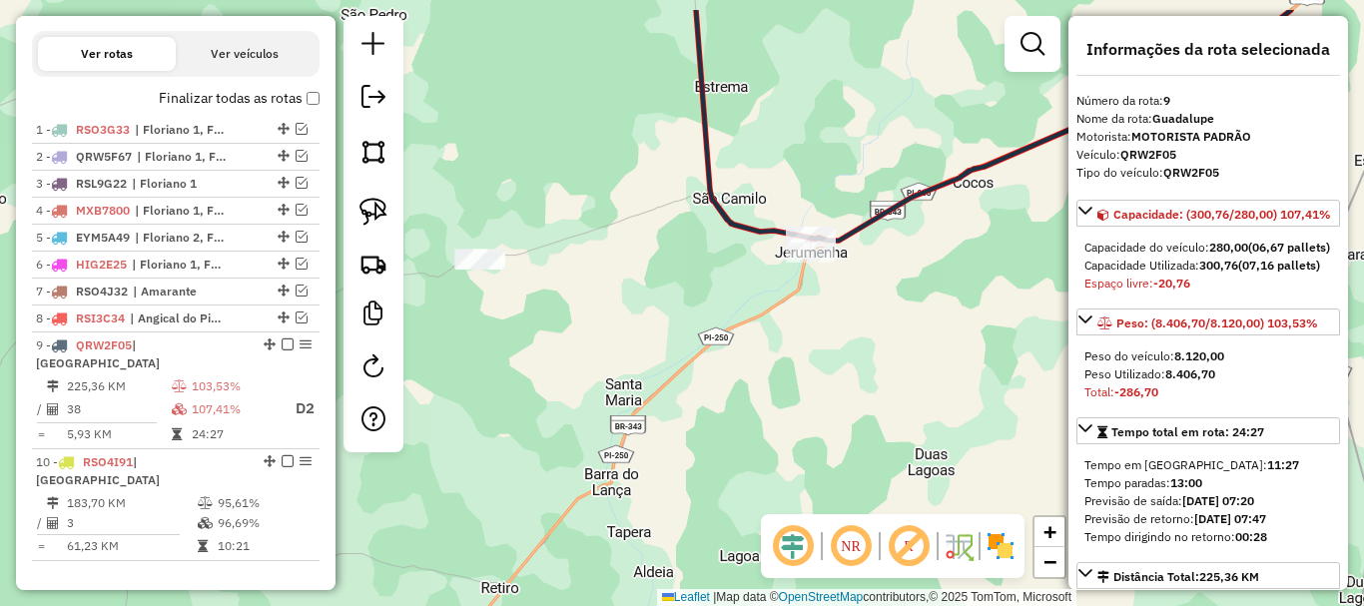
drag, startPoint x: 949, startPoint y: 222, endPoint x: 760, endPoint y: 317, distance: 211.2
click at [766, 317] on div "Janela de atendimento Grade de atendimento Capacidade Transportadoras Veículos …" at bounding box center [682, 303] width 1364 height 606
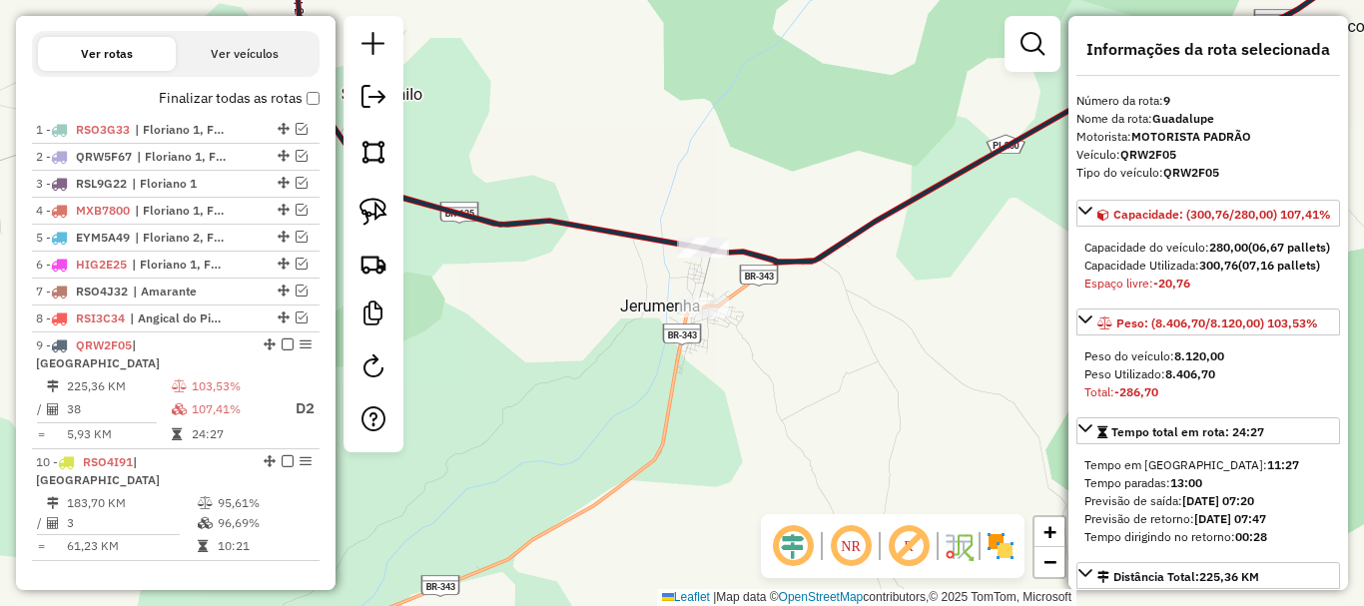
drag, startPoint x: 464, startPoint y: 268, endPoint x: 576, endPoint y: 323, distance: 124.6
click at [574, 324] on div "Janela de atendimento Grade de atendimento Capacidade Transportadoras Veículos …" at bounding box center [682, 303] width 1364 height 606
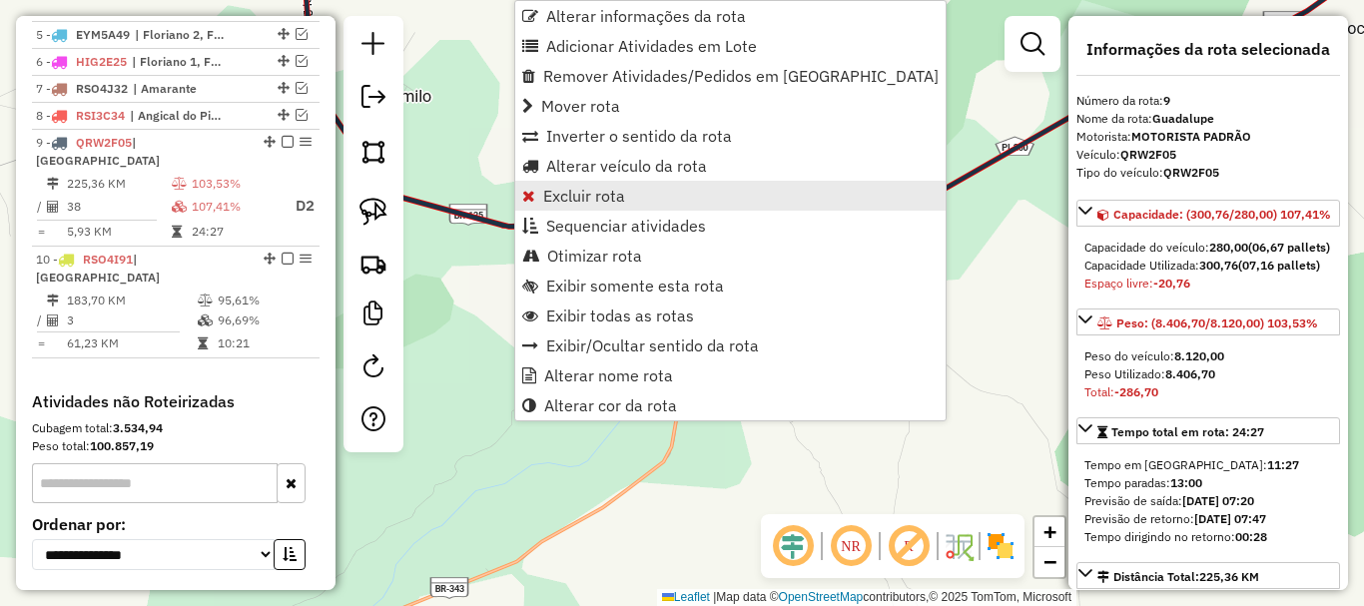
scroll to position [989, 0]
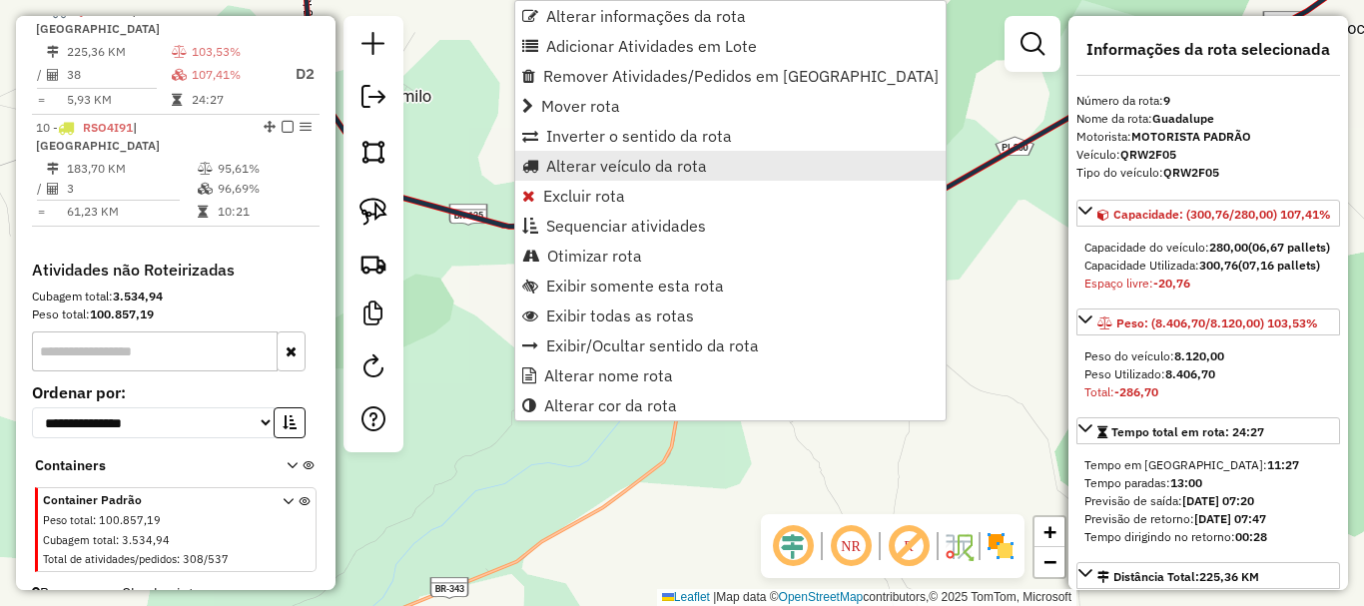
click at [647, 161] on span "Alterar veículo da rota" at bounding box center [626, 166] width 161 height 16
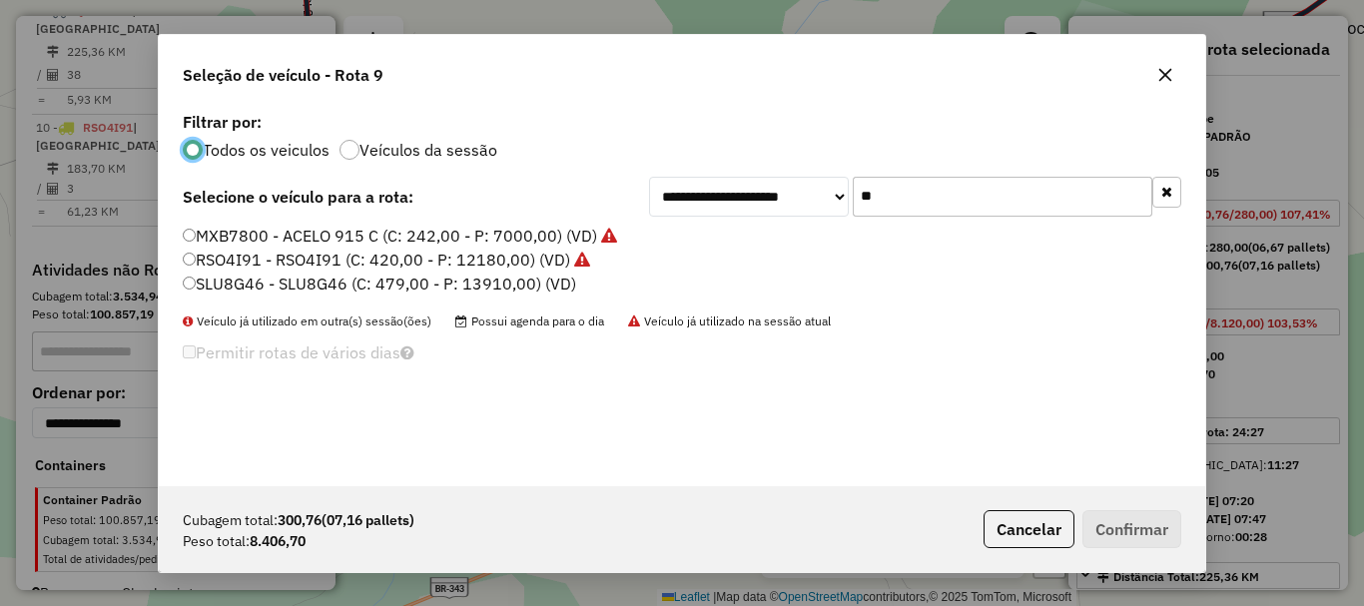
scroll to position [11, 6]
click at [924, 184] on input "**" at bounding box center [1003, 197] width 300 height 40
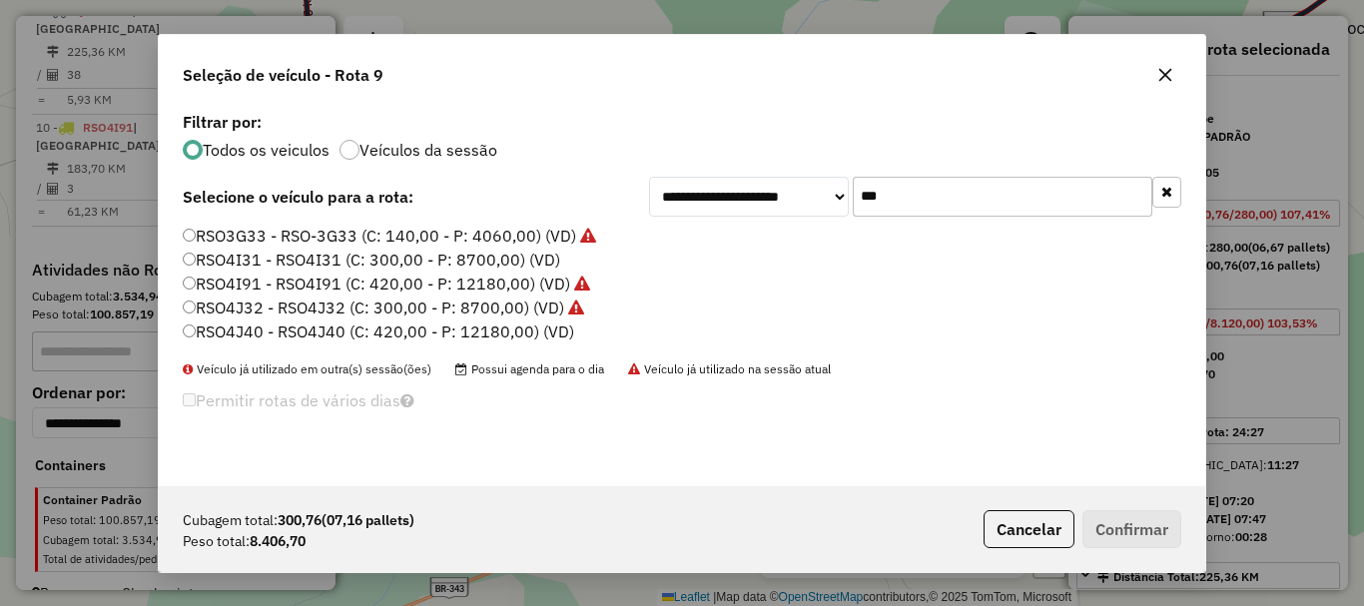
type input "***"
drag, startPoint x: 262, startPoint y: 257, endPoint x: 219, endPoint y: 322, distance: 77.8
click at [262, 257] on label "RSO4I31 - RSO4I31 (C: 300,00 - P: 8700,00) (VD)" at bounding box center [371, 260] width 377 height 24
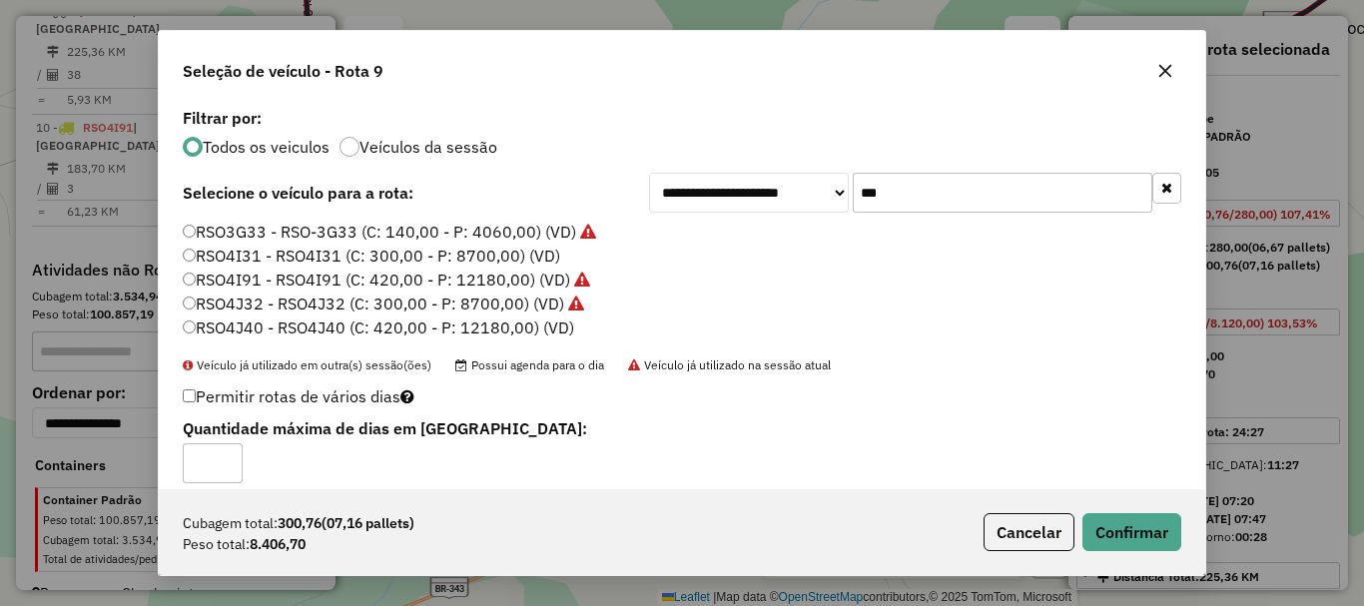
click at [233, 458] on input "*" at bounding box center [213, 463] width 60 height 40
type input "*"
click at [231, 458] on input "*" at bounding box center [213, 463] width 60 height 40
click at [1109, 513] on button "Confirmar" at bounding box center [1131, 532] width 99 height 38
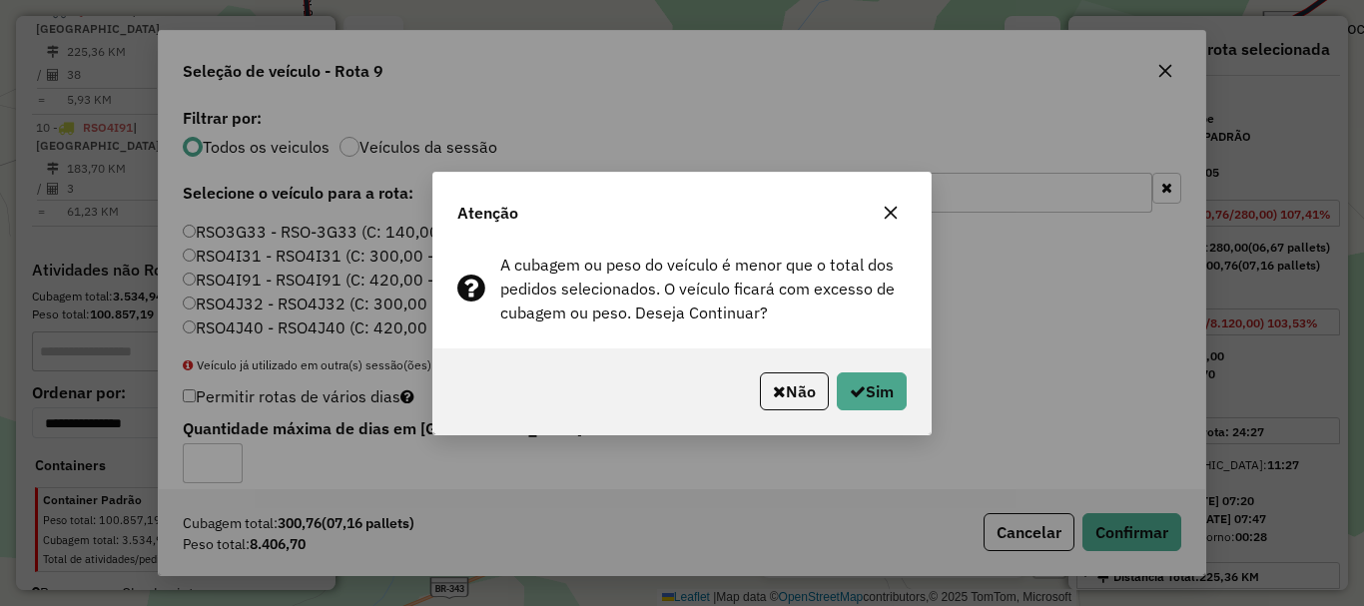
click at [913, 435] on div "Atenção A cubagem ou peso do veículo é menor que o total dos pedidos selecionad…" at bounding box center [682, 303] width 1364 height 606
click at [875, 388] on button "Sim" at bounding box center [872, 391] width 70 height 38
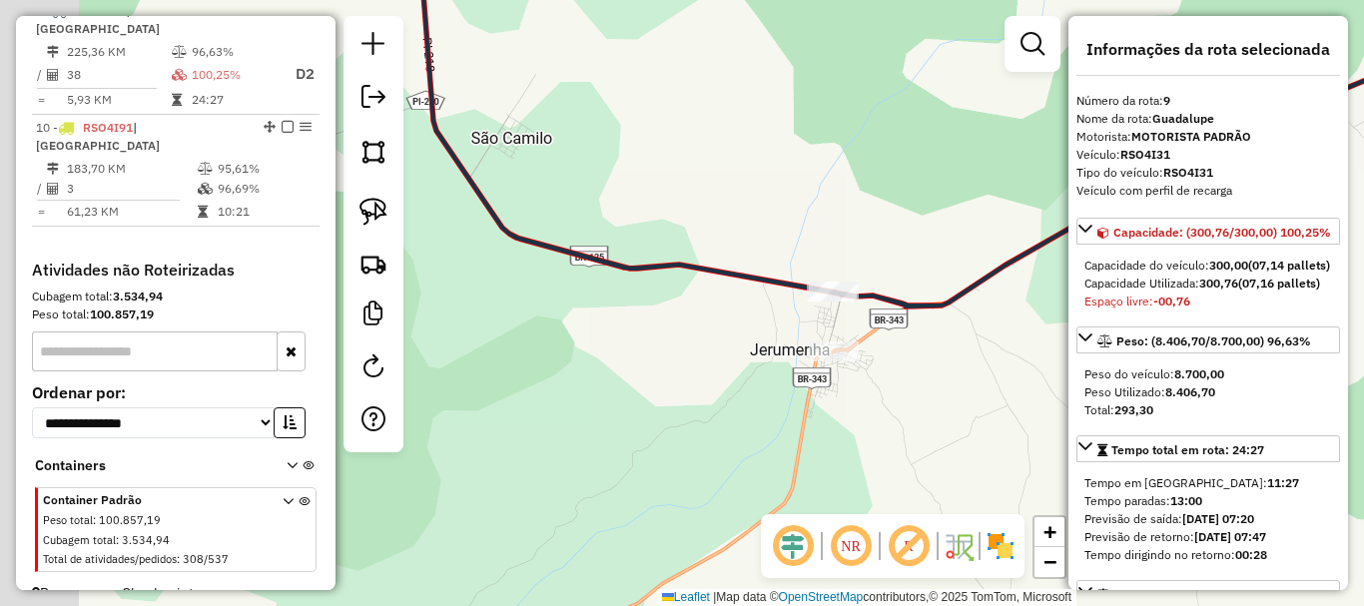
drag, startPoint x: 613, startPoint y: 397, endPoint x: 740, endPoint y: 420, distance: 128.9
click at [726, 422] on div "Janela de atendimento Grade de atendimento Capacidade Transportadoras Veículos …" at bounding box center [682, 303] width 1364 height 606
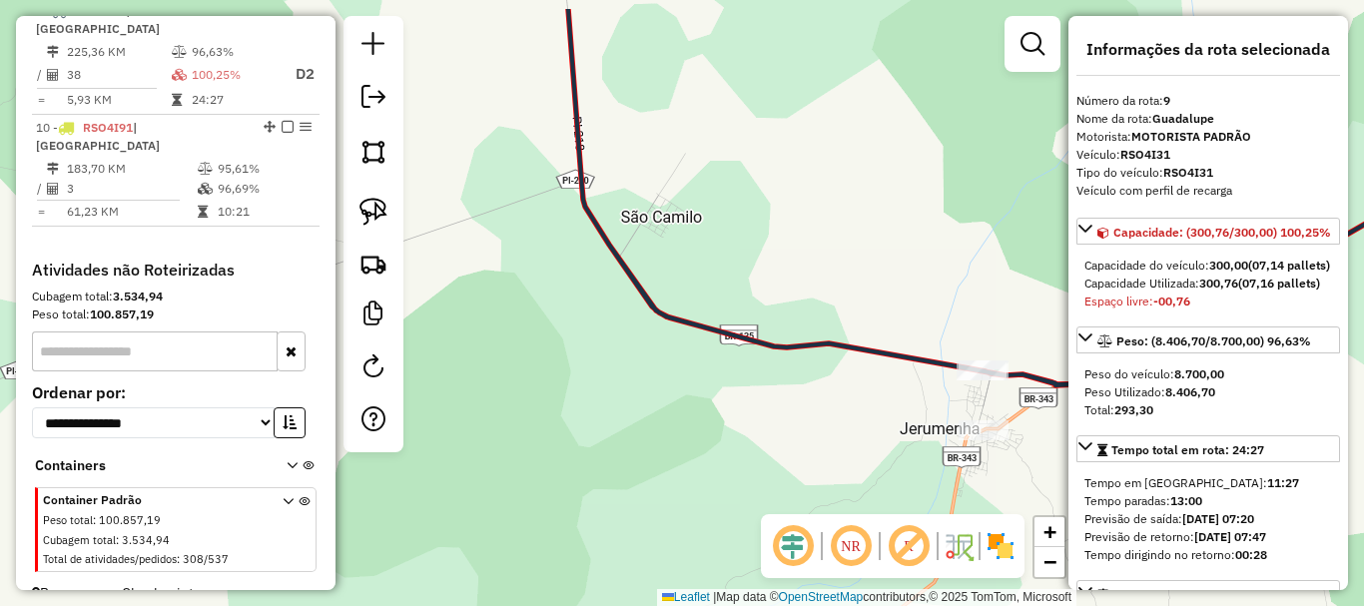
drag, startPoint x: 784, startPoint y: 358, endPoint x: 804, endPoint y: 366, distance: 21.5
click at [846, 385] on icon at bounding box center [1070, 197] width 1005 height 376
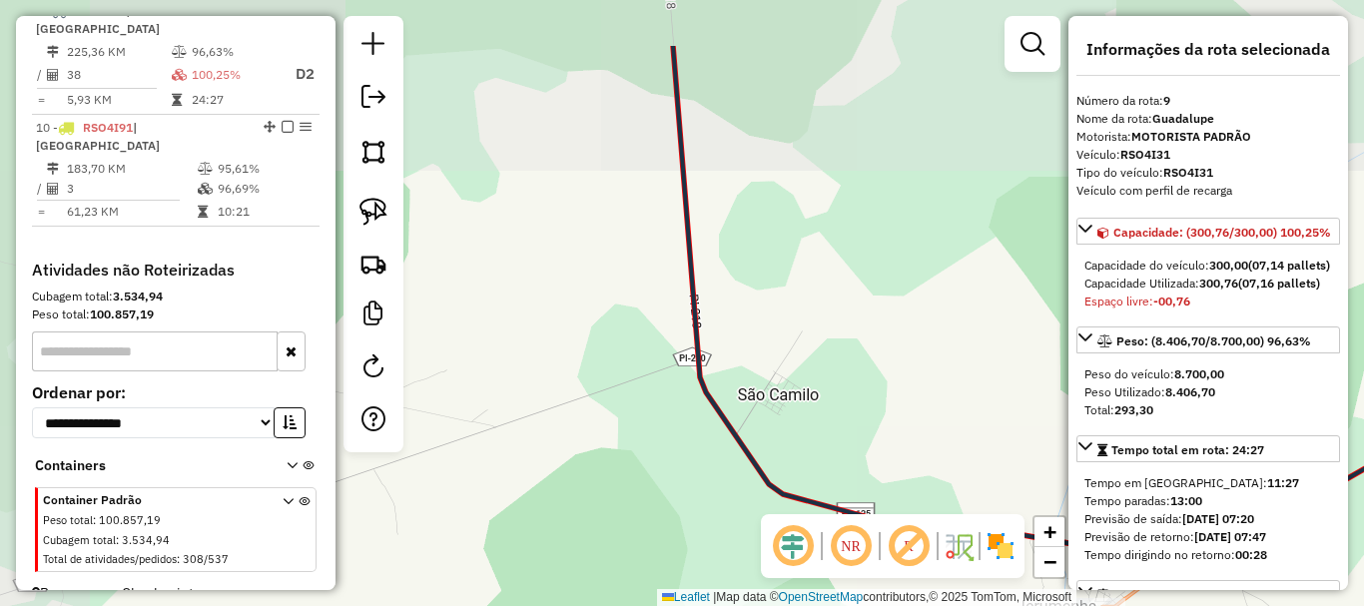
click at [783, 435] on div "Janela de atendimento Grade de atendimento Capacidade Transportadoras Veículos …" at bounding box center [682, 303] width 1364 height 606
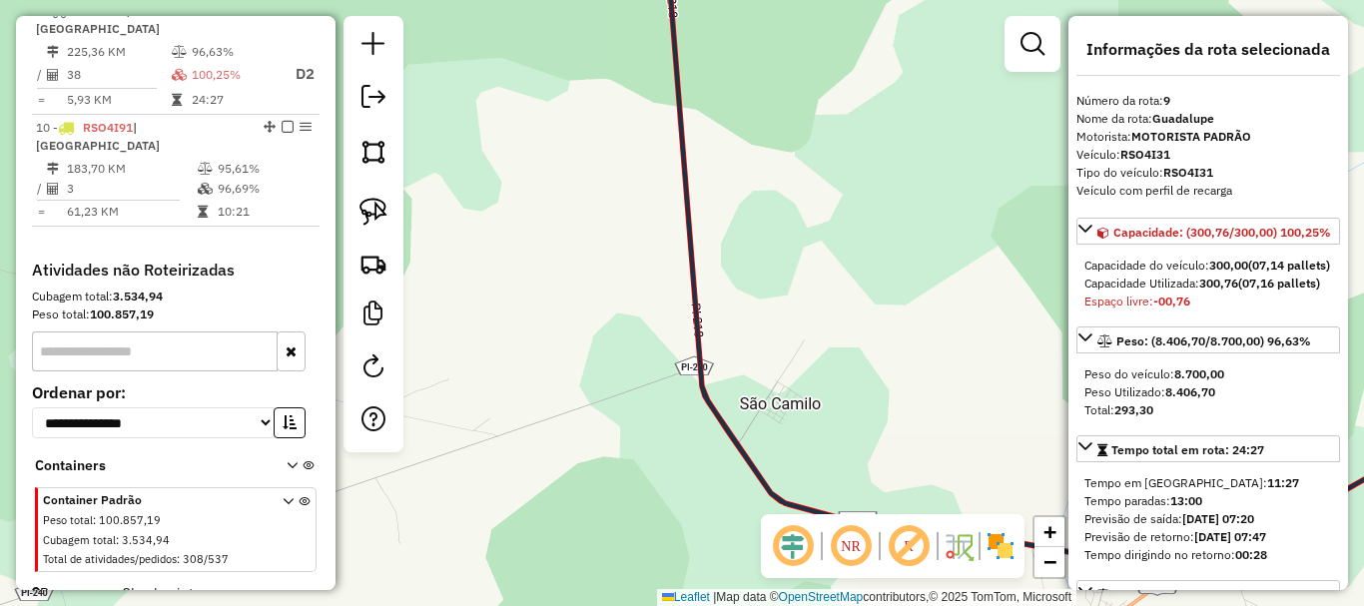
drag, startPoint x: 742, startPoint y: 462, endPoint x: 736, endPoint y: 471, distance: 10.8
click at [740, 473] on div "Janela de atendimento Grade de atendimento Capacidade Transportadoras Veículos …" at bounding box center [682, 303] width 1364 height 606
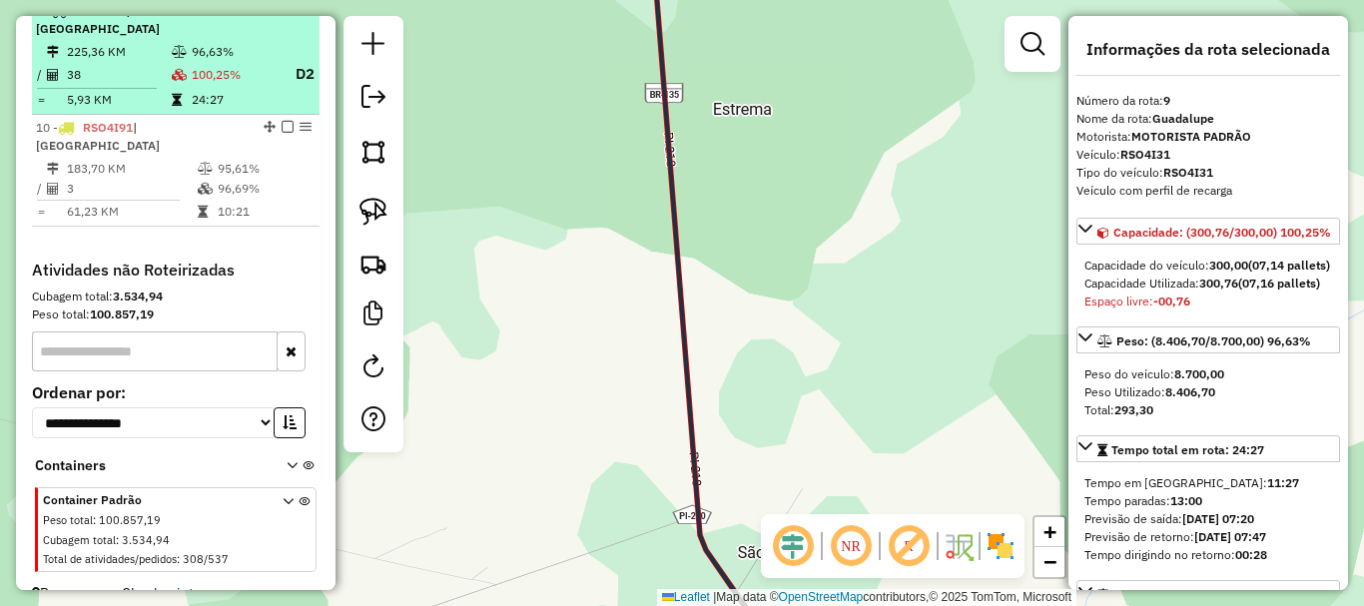
click at [145, 88] on hr at bounding box center [97, 88] width 120 height 1
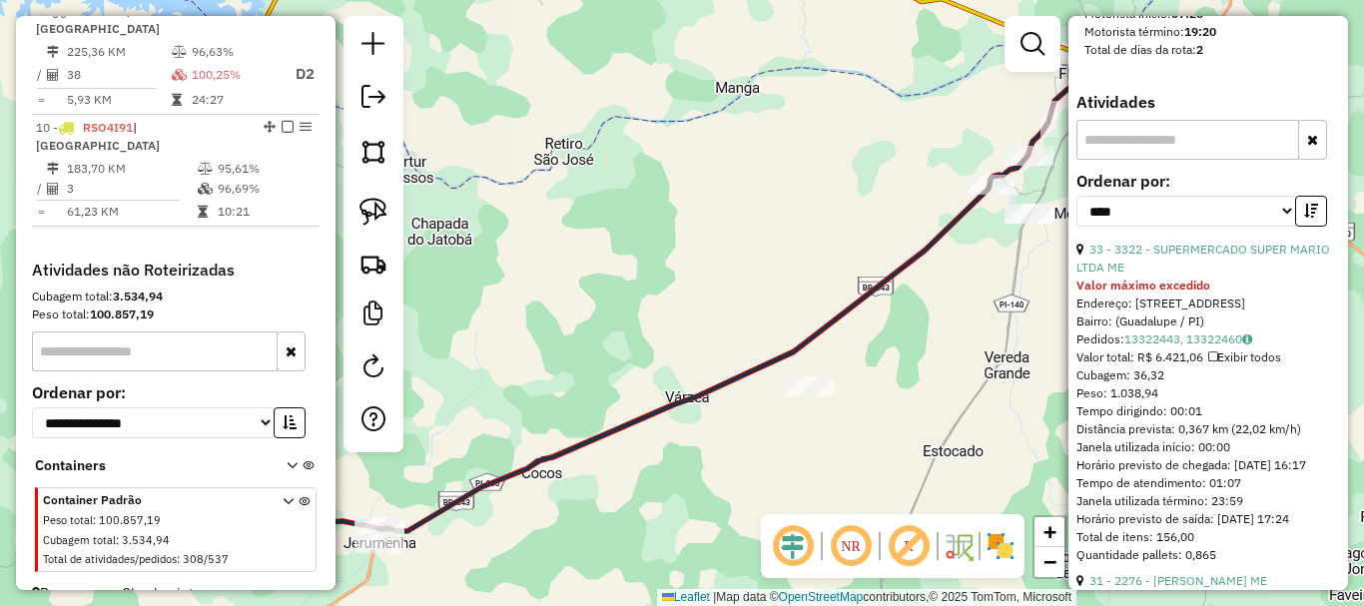
scroll to position [1198, 0]
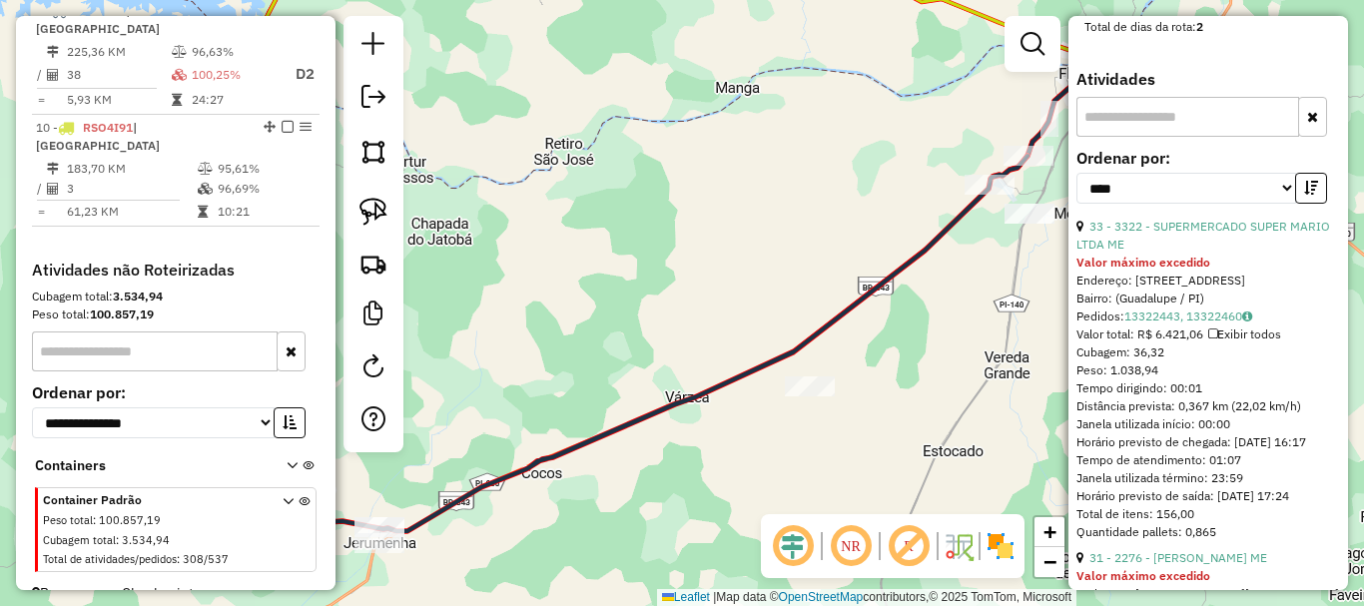
click at [17, 160] on div "Informações da Sessão 979253 - 14/08/2025 Criação: 13/08/2025 18:29 Depósito: E…" at bounding box center [176, 303] width 320 height 574
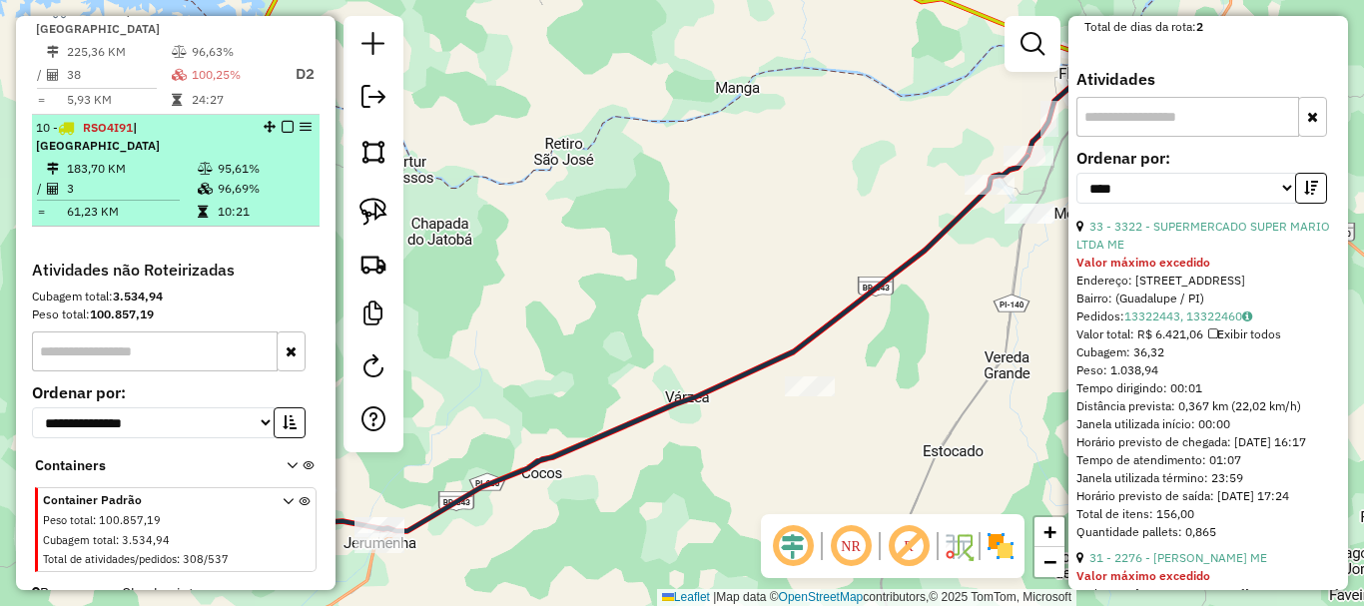
click at [277, 202] on td "10:21" at bounding box center [264, 212] width 95 height 20
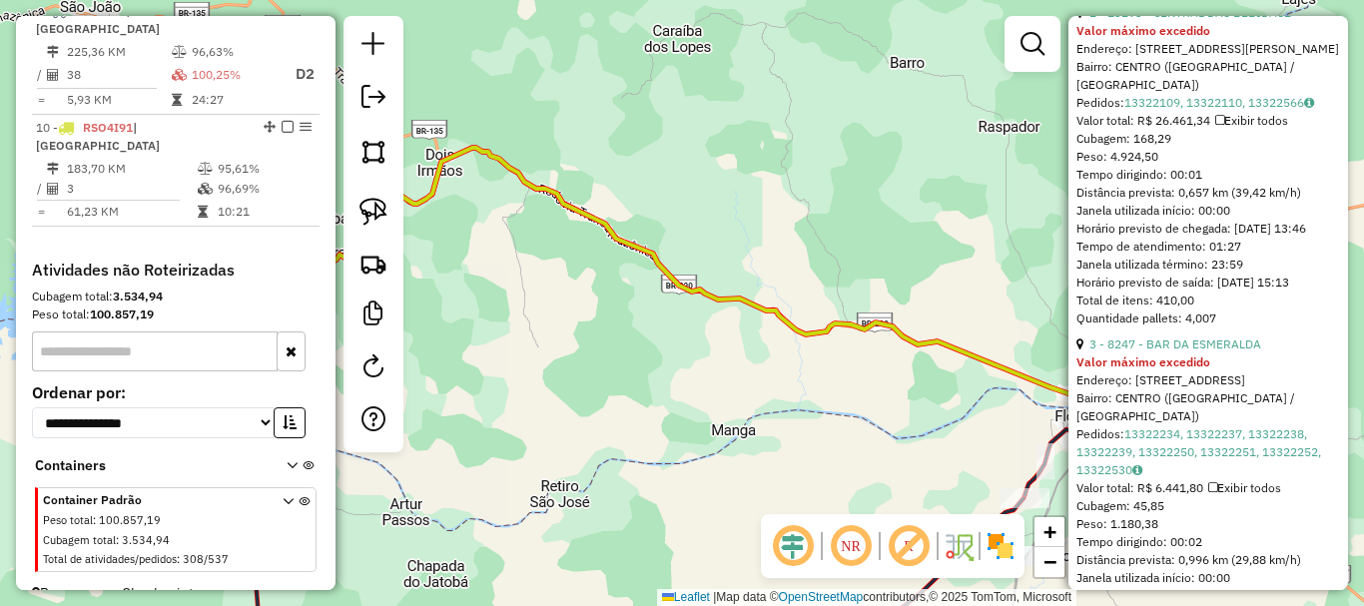
scroll to position [1735, 0]
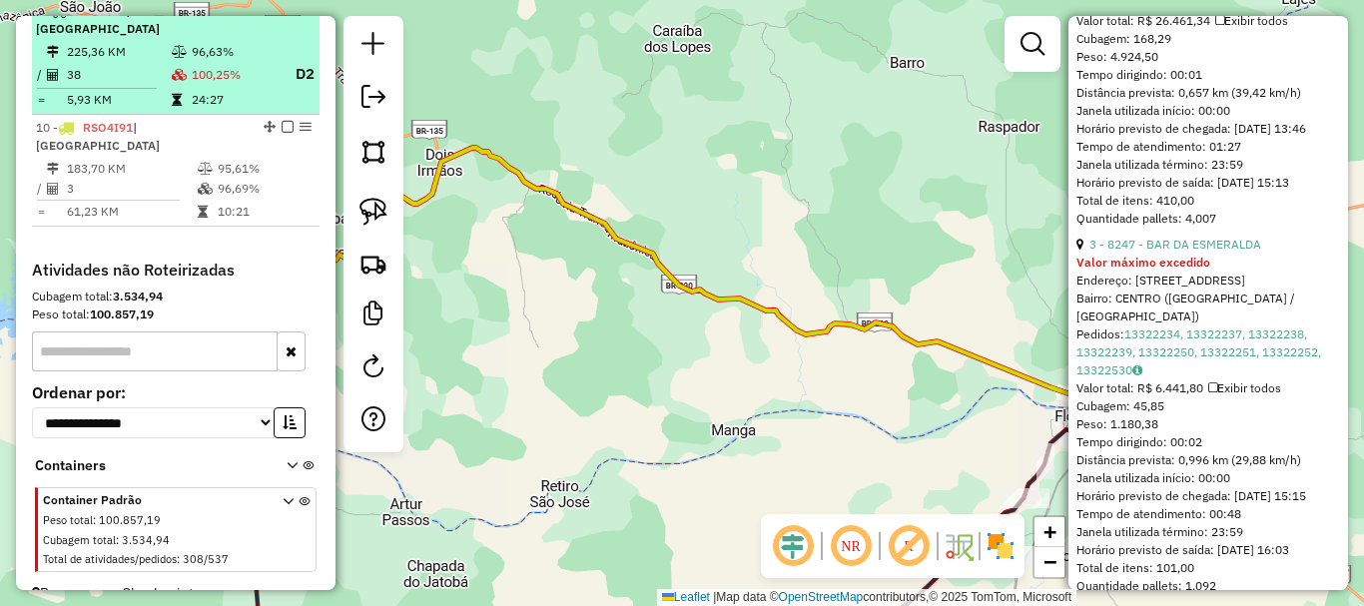
click at [173, 98] on icon at bounding box center [177, 100] width 10 height 12
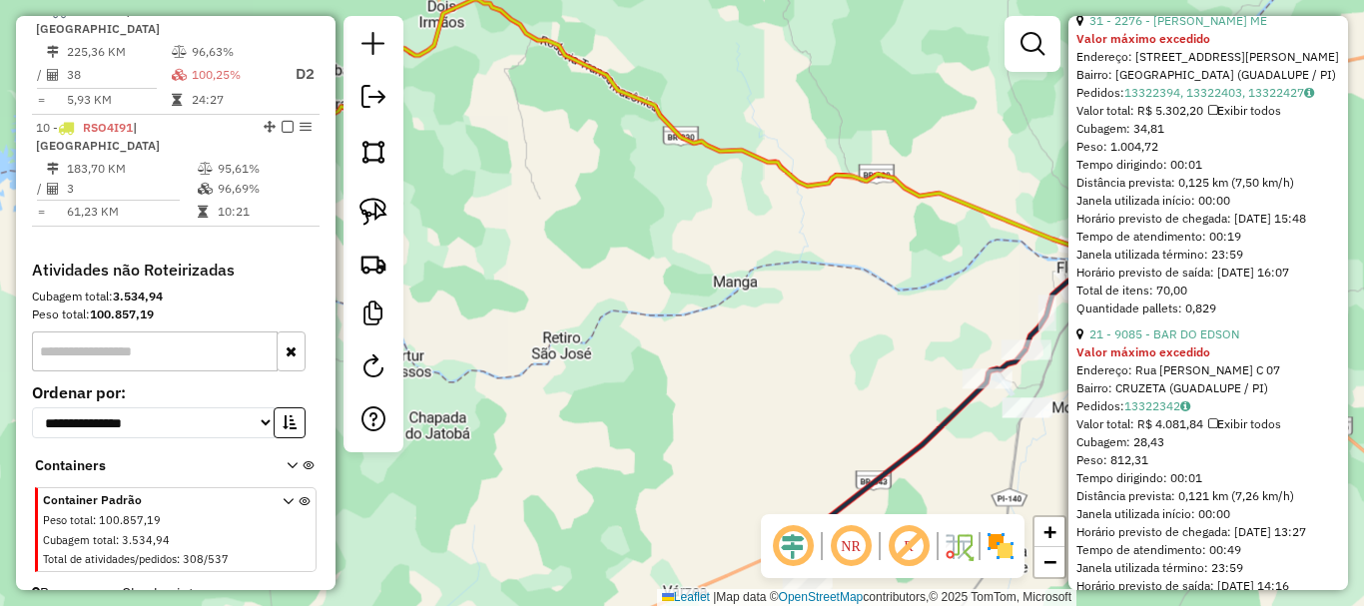
scroll to position [1915, 0]
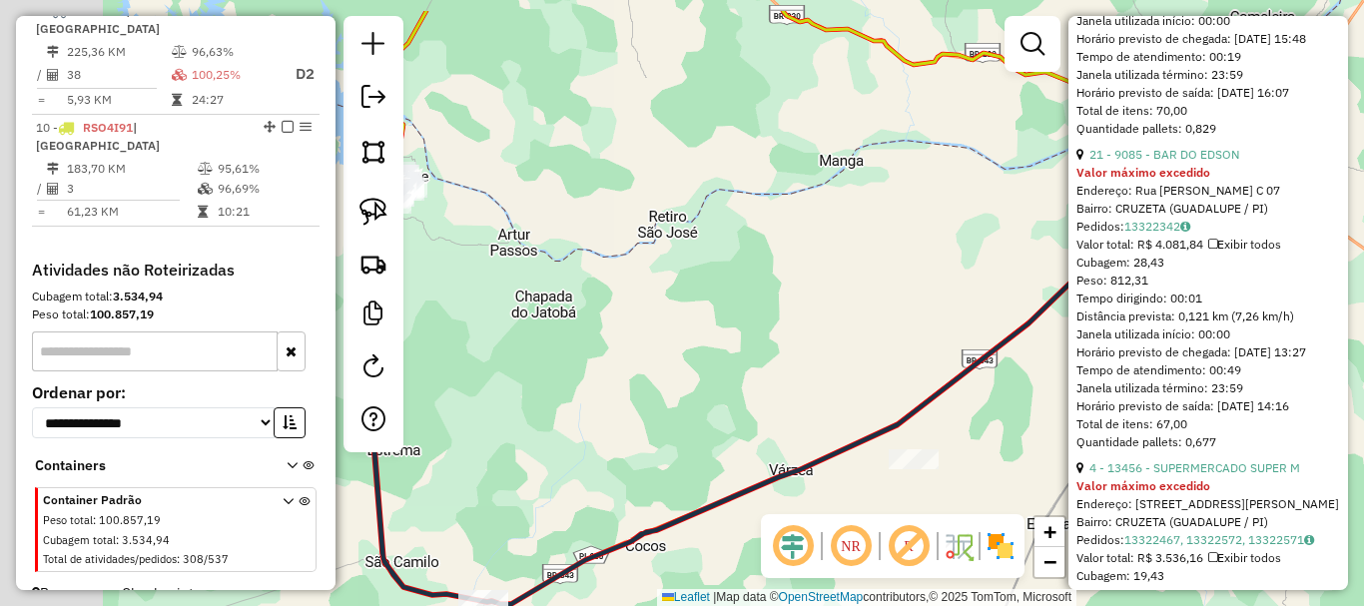
drag, startPoint x: 690, startPoint y: 281, endPoint x: 1018, endPoint y: 413, distance: 354.3
click at [1032, 429] on div "Janela de atendimento Grade de atendimento Capacidade Transportadoras Veículos …" at bounding box center [682, 303] width 1364 height 606
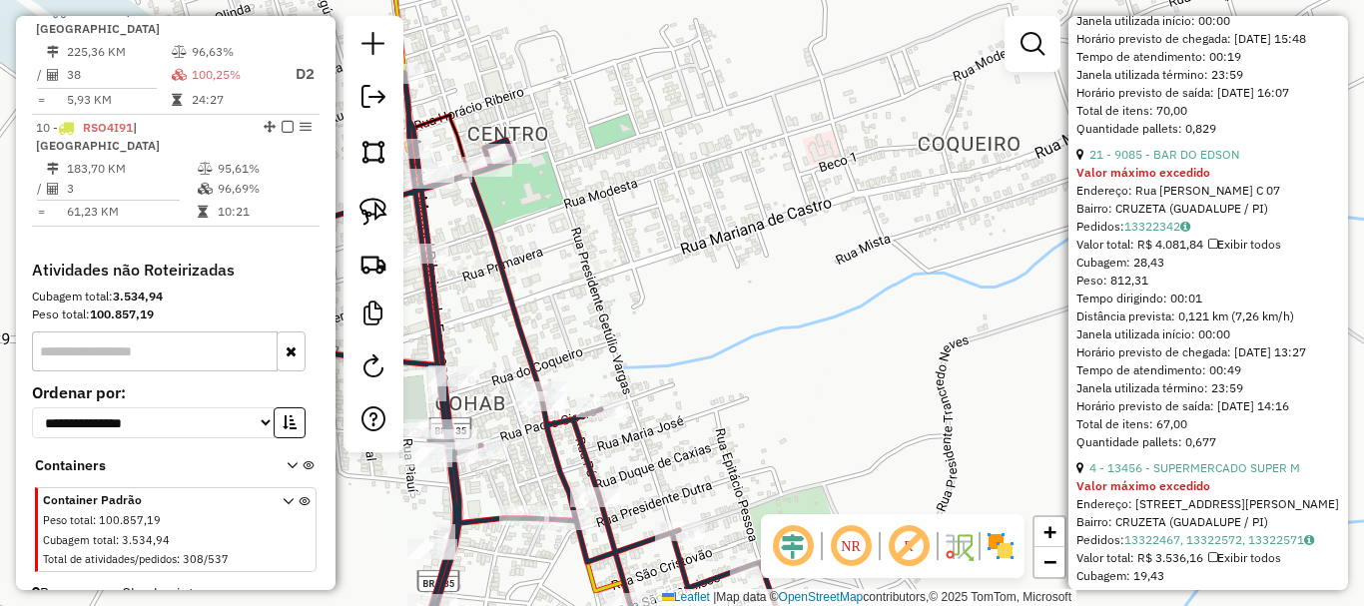
drag, startPoint x: 722, startPoint y: 297, endPoint x: 905, endPoint y: 297, distance: 182.7
click at [905, 297] on div "Rota 9 - Placa RSO4I31 13237 - PANIFIC NUTRIMAIS Janela de atendimento Grade de…" at bounding box center [682, 303] width 1364 height 606
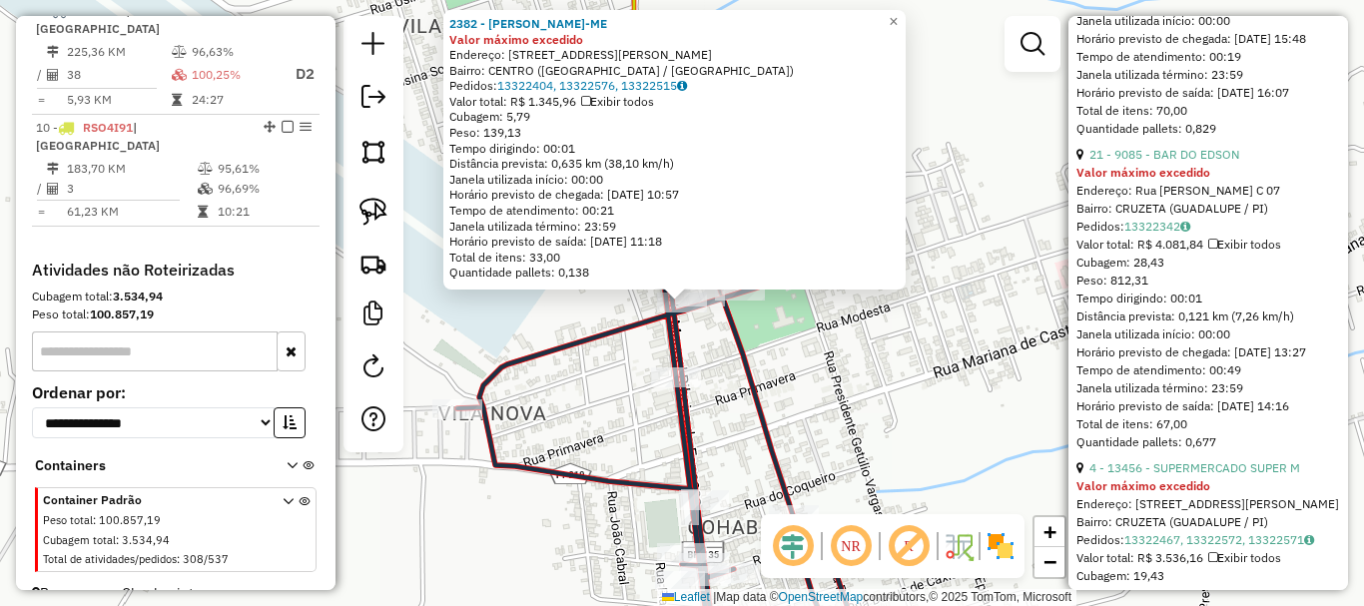
click at [645, 318] on icon at bounding box center [694, 431] width 474 height 469
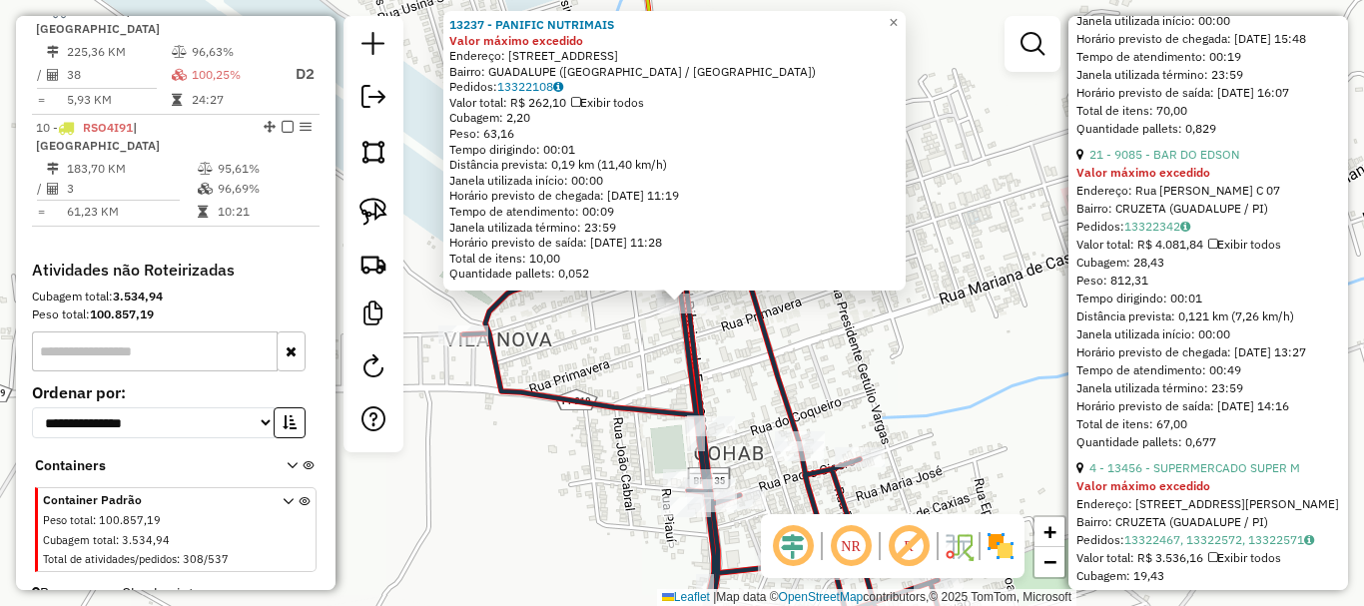
click at [629, 346] on div "13237 - PANIFIC NUTRIMAIS Valor máximo excedido Endereço: Rua Modesta 55 Bairro…" at bounding box center [682, 303] width 1364 height 606
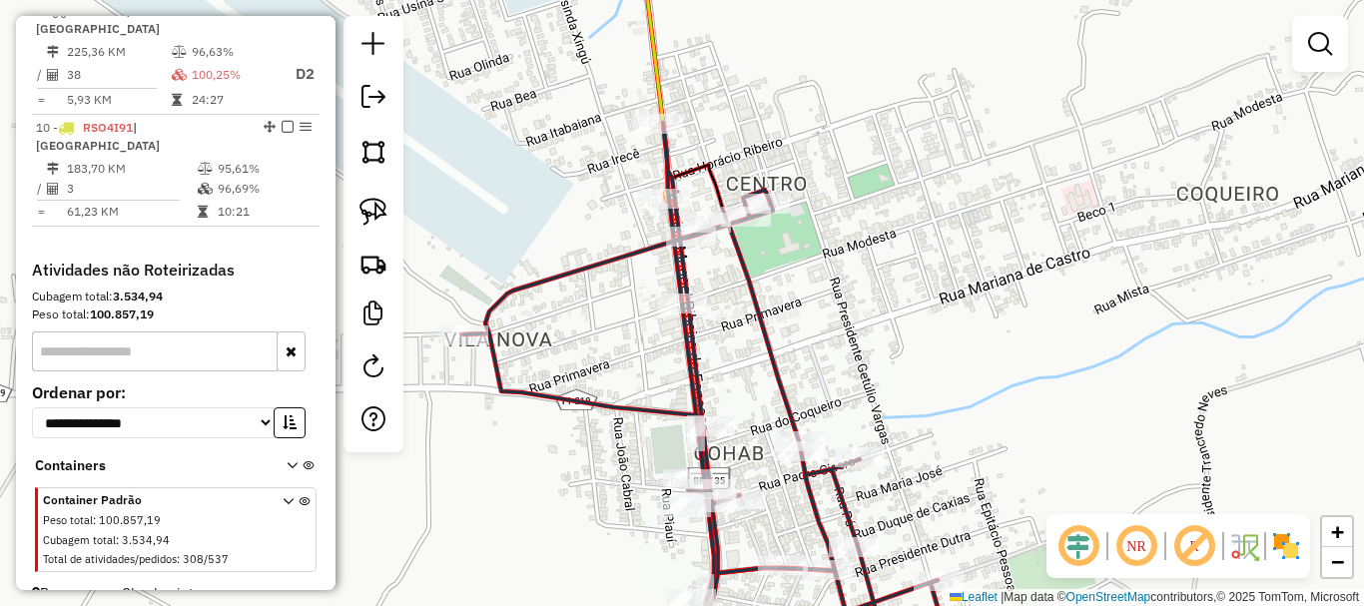
click at [402, 234] on div at bounding box center [373, 234] width 60 height 436
click at [394, 222] on link at bounding box center [373, 212] width 44 height 44
drag, startPoint x: 565, startPoint y: 285, endPoint x: 758, endPoint y: 292, distance: 192.8
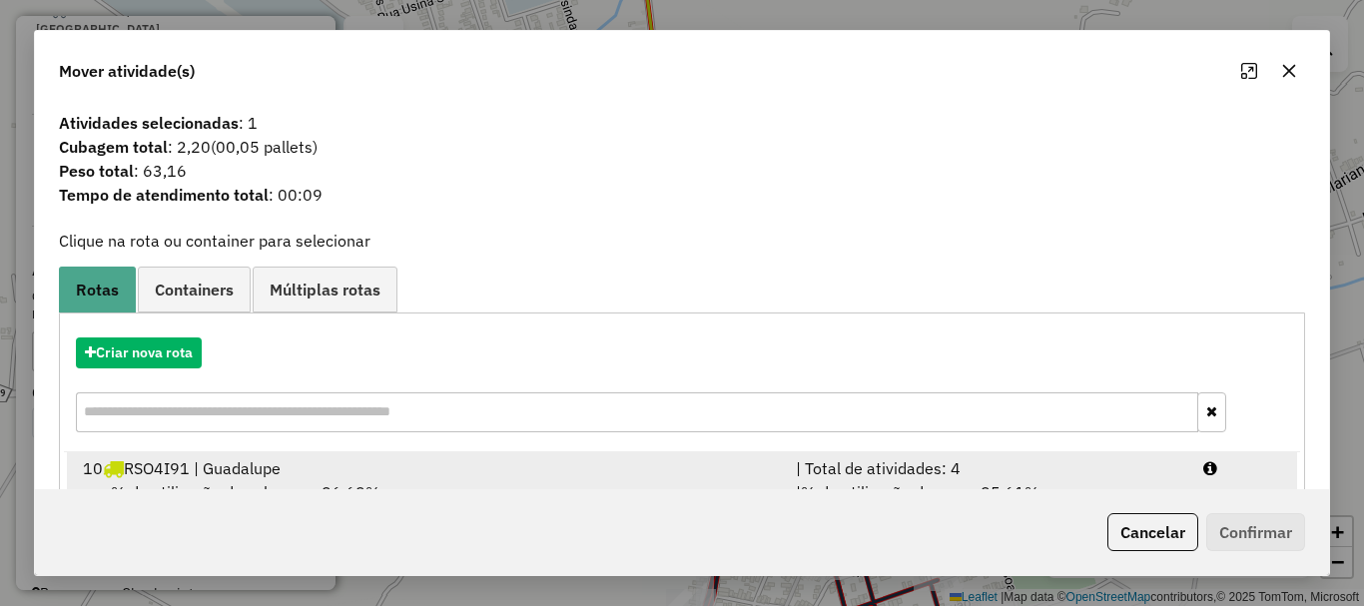
click at [515, 482] on div "% de utilização da cubagem: 96,69% Cubagem disponível: 13,89" at bounding box center [427, 504] width 713 height 48
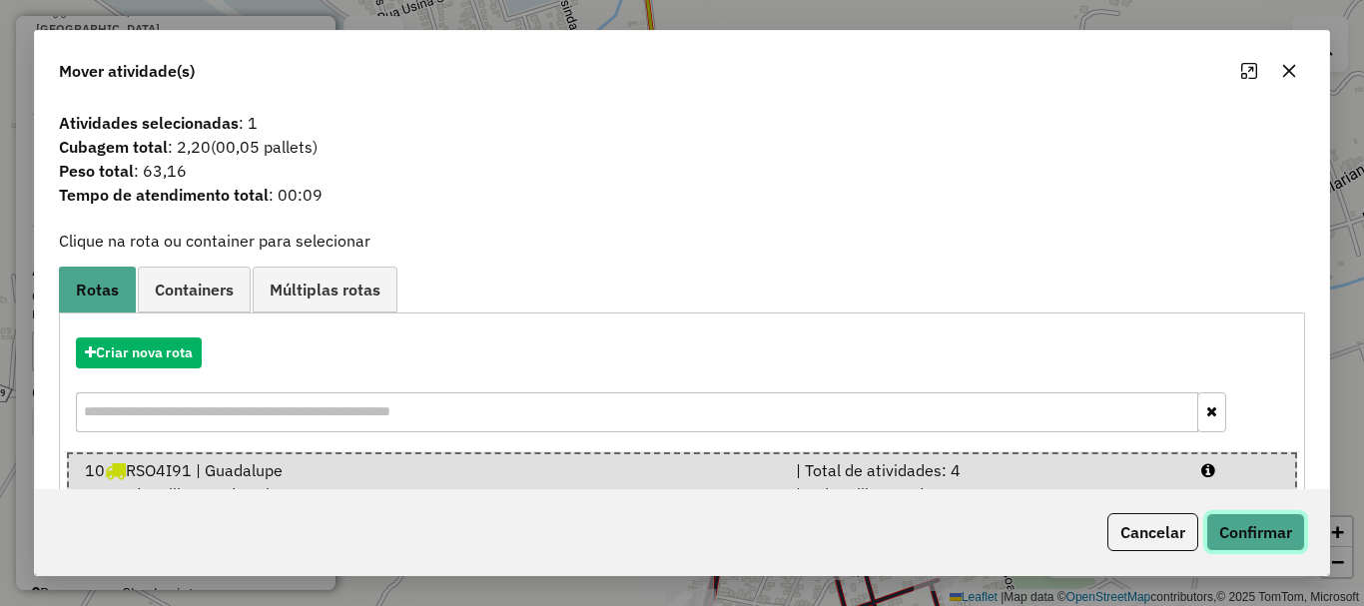
click at [1269, 548] on button "Confirmar" at bounding box center [1255, 532] width 99 height 38
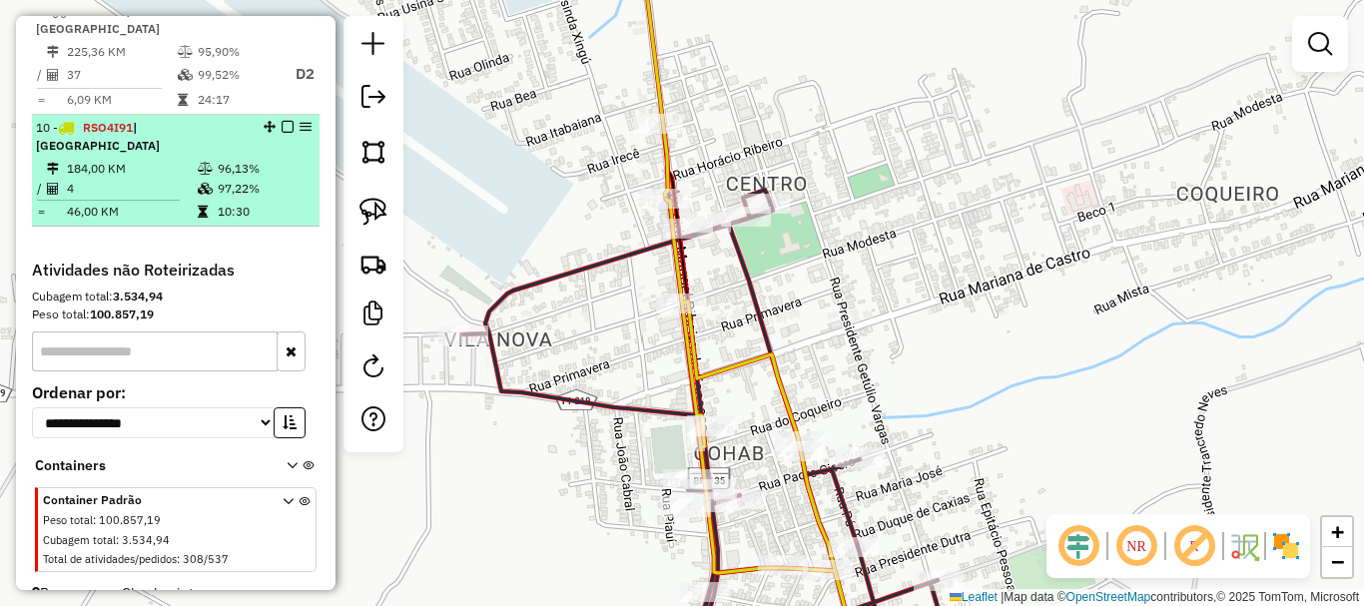
scroll to position [889, 0]
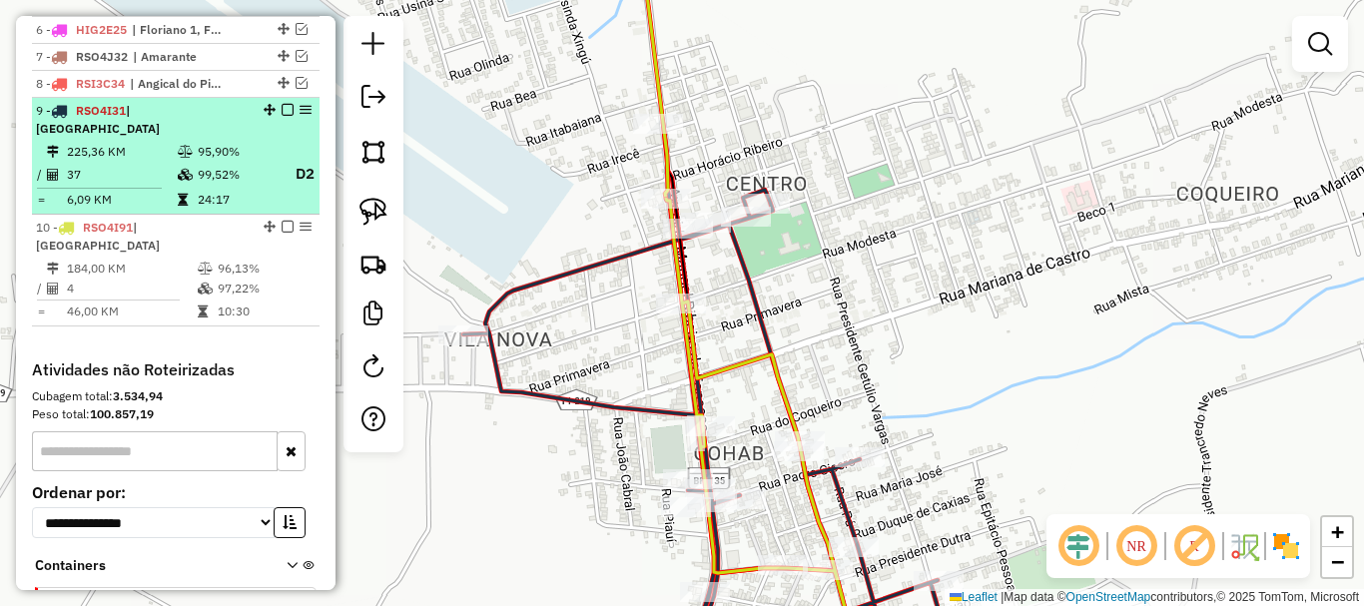
click at [264, 116] on em at bounding box center [270, 110] width 12 height 12
select select "*********"
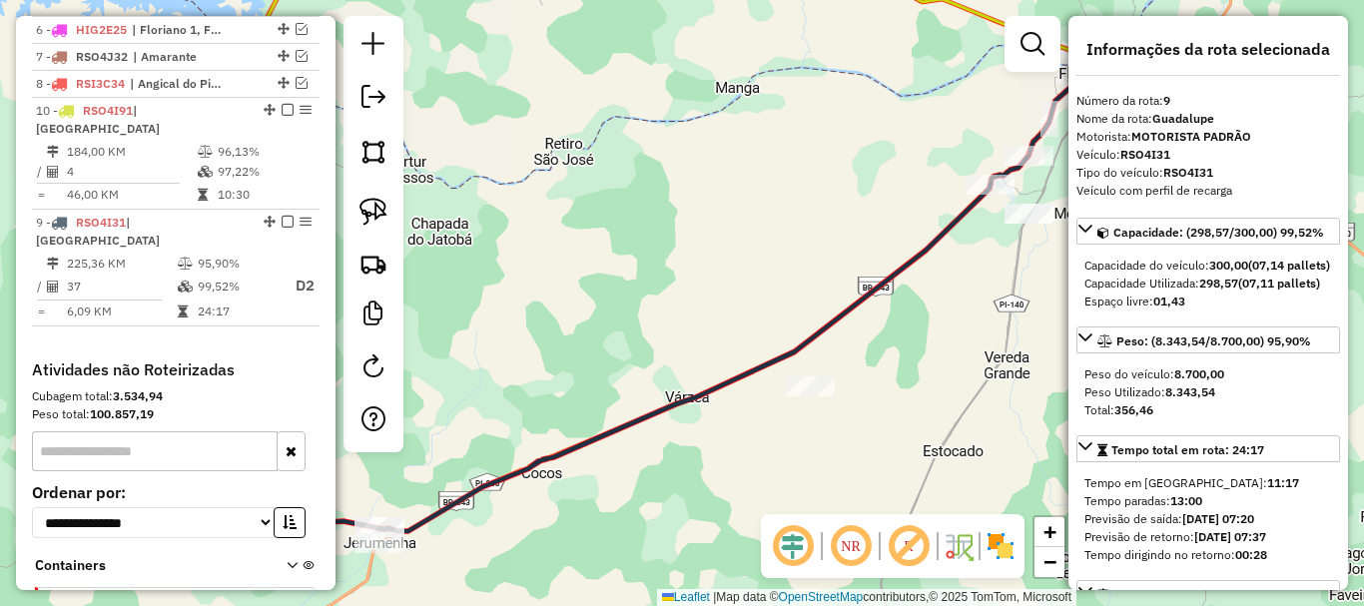
drag, startPoint x: 259, startPoint y: 130, endPoint x: 245, endPoint y: 269, distance: 139.5
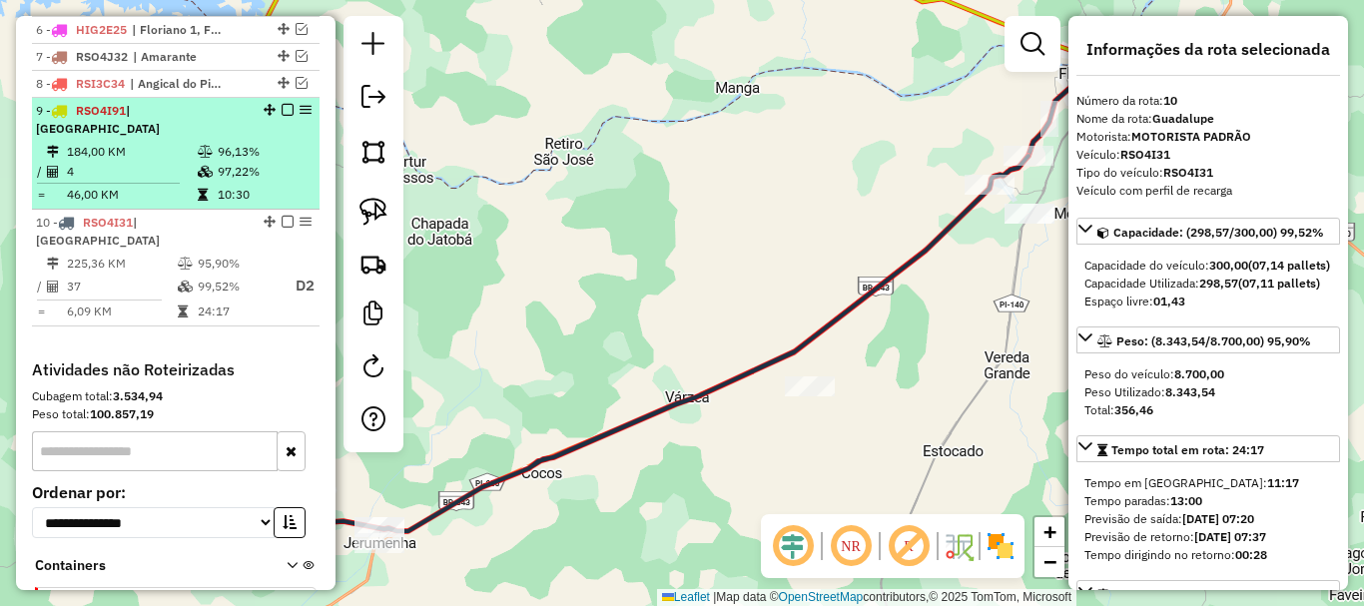
click at [286, 116] on em at bounding box center [288, 110] width 12 height 12
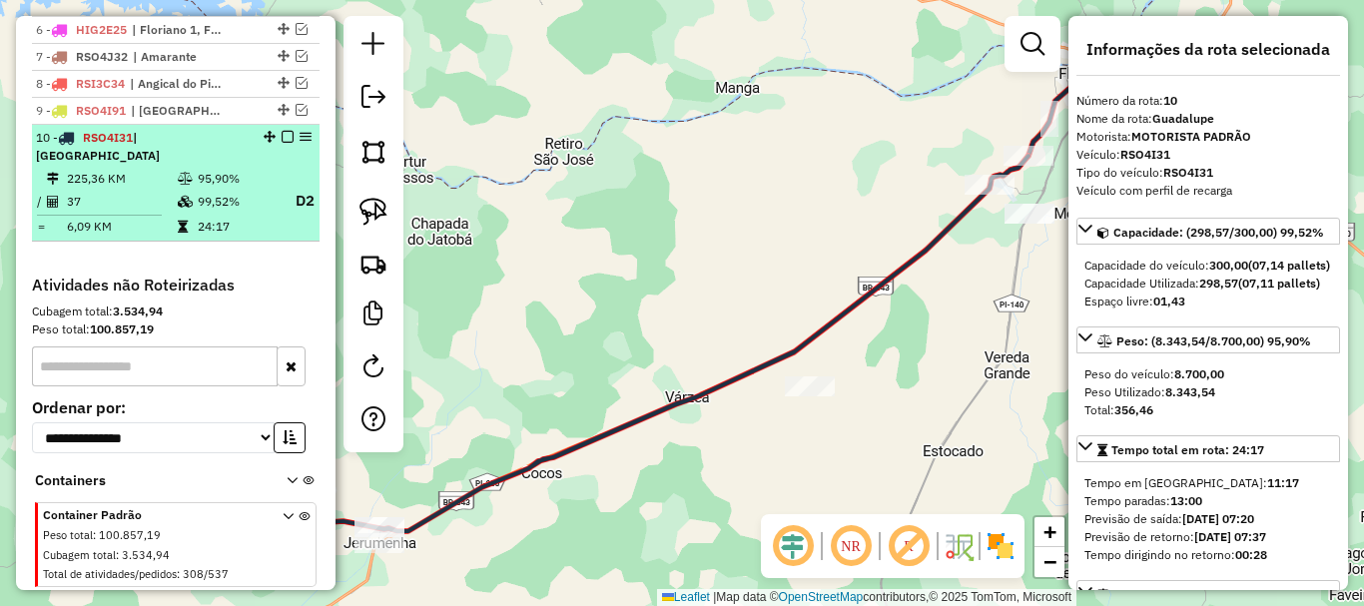
click at [286, 143] on em at bounding box center [288, 137] width 12 height 12
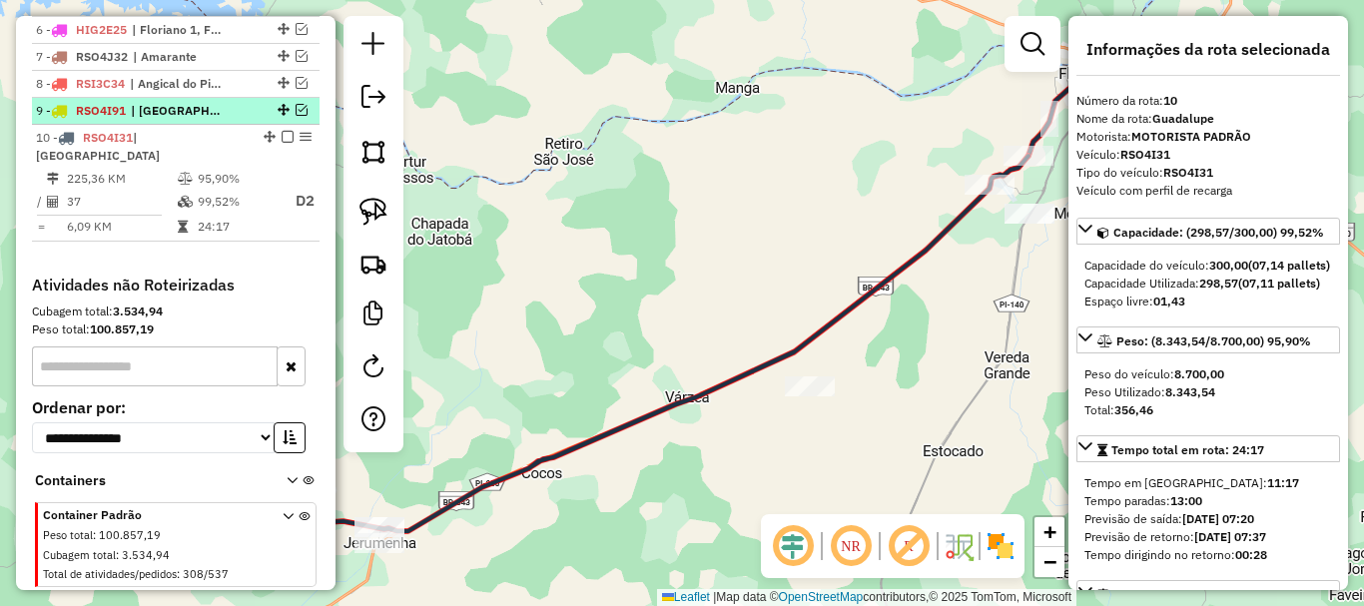
scroll to position [862, 0]
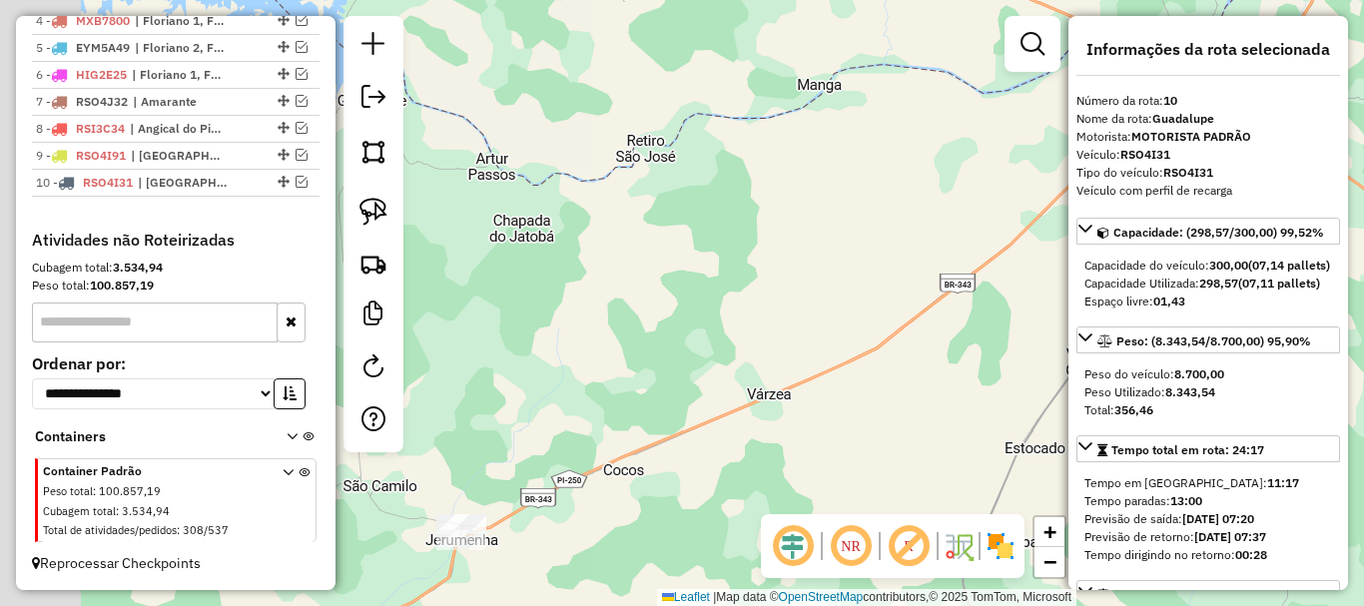
drag, startPoint x: 591, startPoint y: 257, endPoint x: 673, endPoint y: 234, distance: 85.0
click at [666, 237] on div "Janela de atendimento Grade de atendimento Capacidade Transportadoras Veículos …" at bounding box center [682, 303] width 1364 height 606
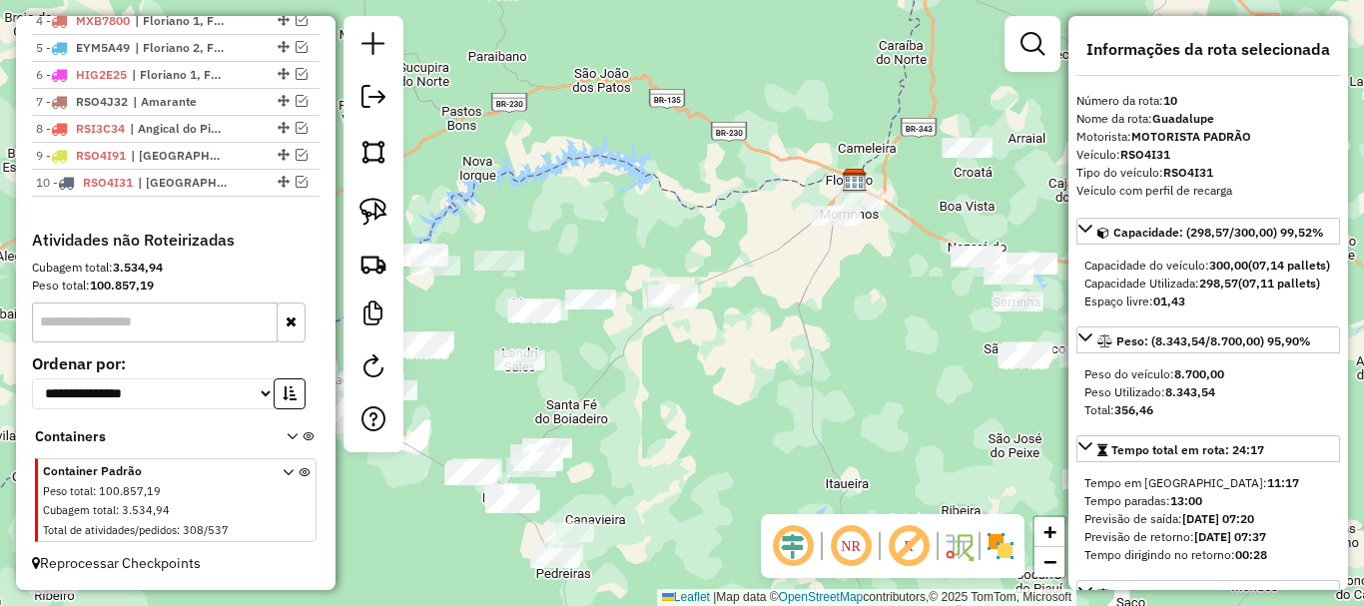
drag, startPoint x: 701, startPoint y: 327, endPoint x: 788, endPoint y: 264, distance: 107.3
click at [785, 266] on div "Janela de atendimento Grade de atendimento Capacidade Transportadoras Veículos …" at bounding box center [682, 303] width 1364 height 606
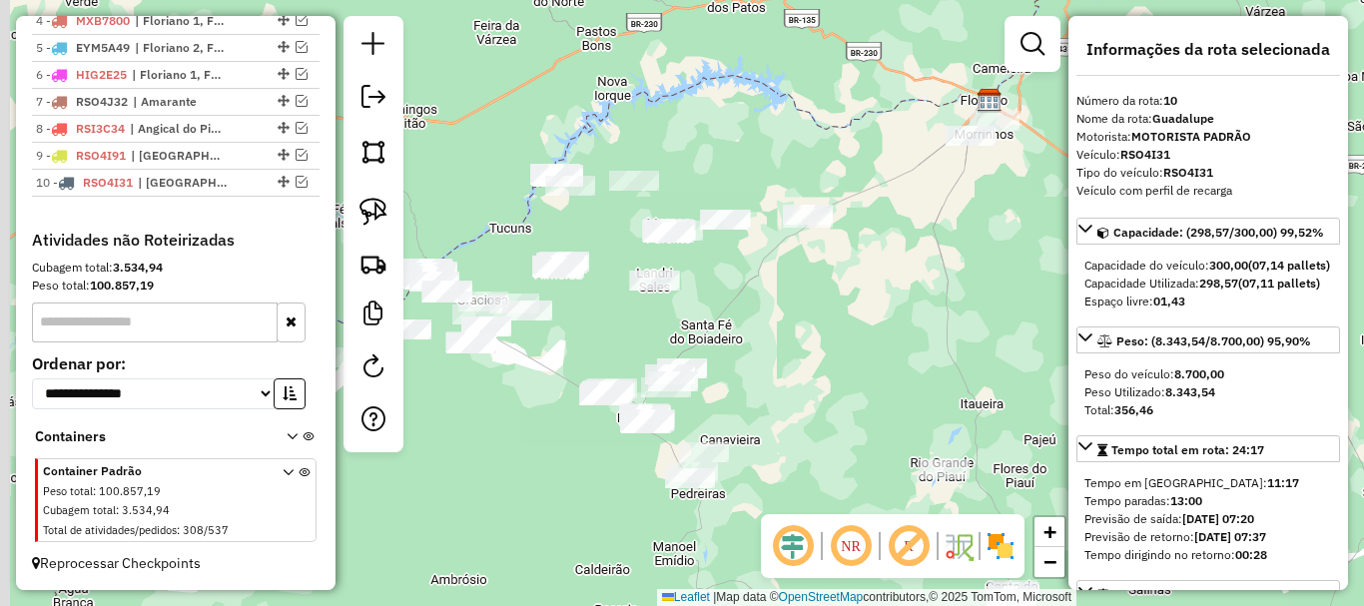
drag, startPoint x: 734, startPoint y: 390, endPoint x: 810, endPoint y: 364, distance: 80.2
click at [810, 364] on div "Janela de atendimento Grade de atendimento Capacidade Transportadoras Veículos …" at bounding box center [682, 303] width 1364 height 606
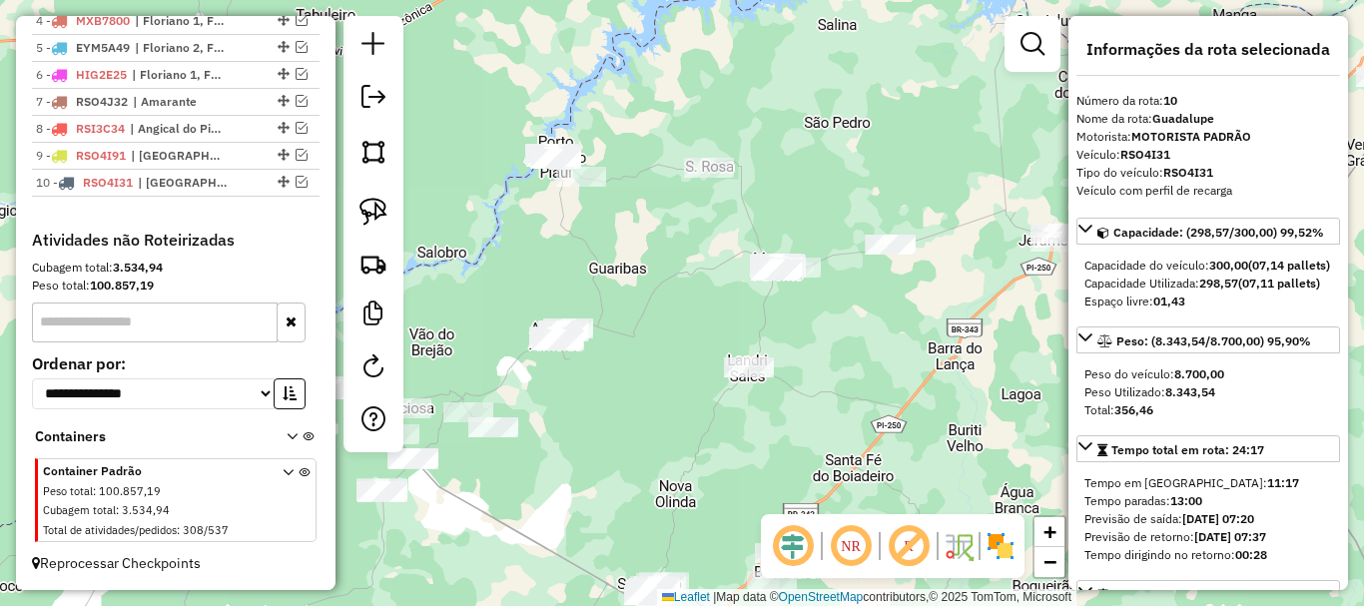
click at [623, 237] on div "Janela de atendimento Grade de atendimento Capacidade Transportadoras Veículos …" at bounding box center [682, 303] width 1364 height 606
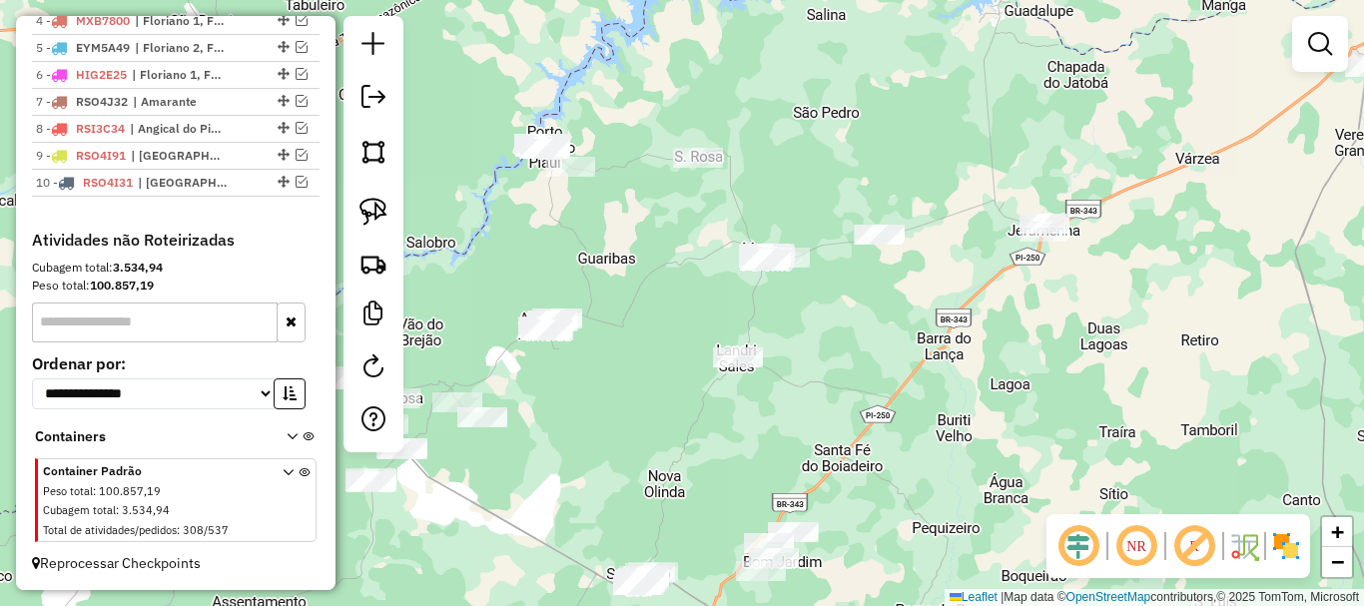
drag, startPoint x: 666, startPoint y: 252, endPoint x: 649, endPoint y: 236, distance: 23.3
click at [649, 236] on div "Janela de atendimento Grade de atendimento Capacidade Transportadoras Veículos …" at bounding box center [682, 303] width 1364 height 606
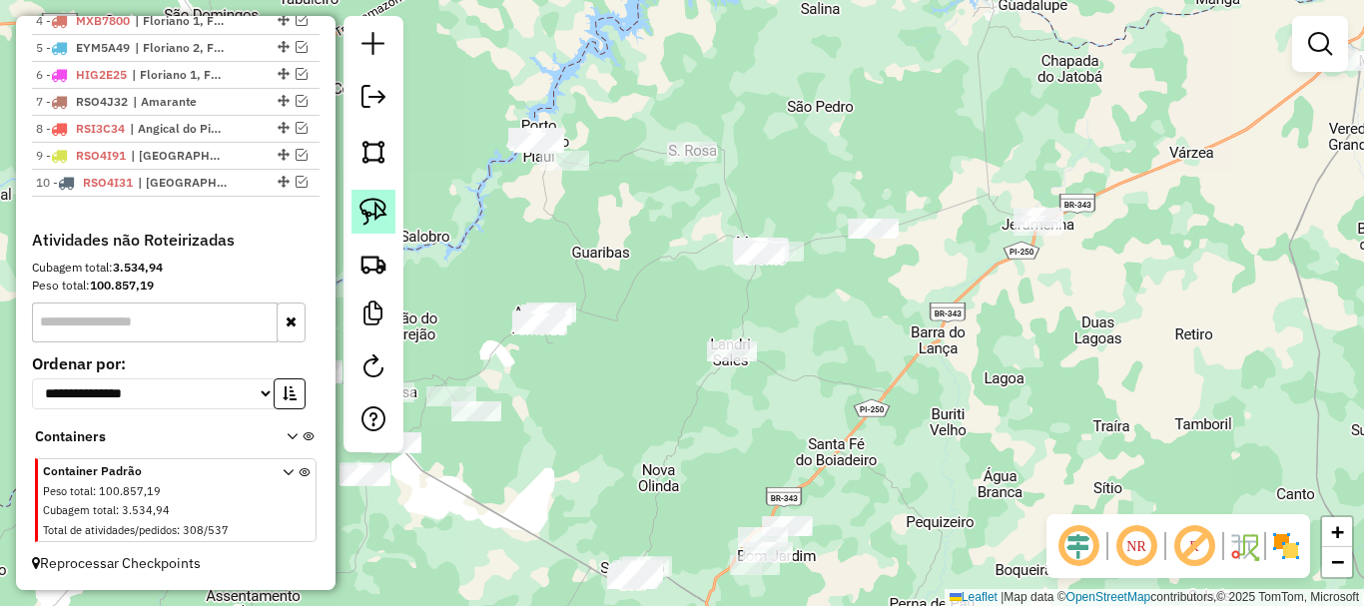
click at [370, 193] on link at bounding box center [373, 212] width 44 height 44
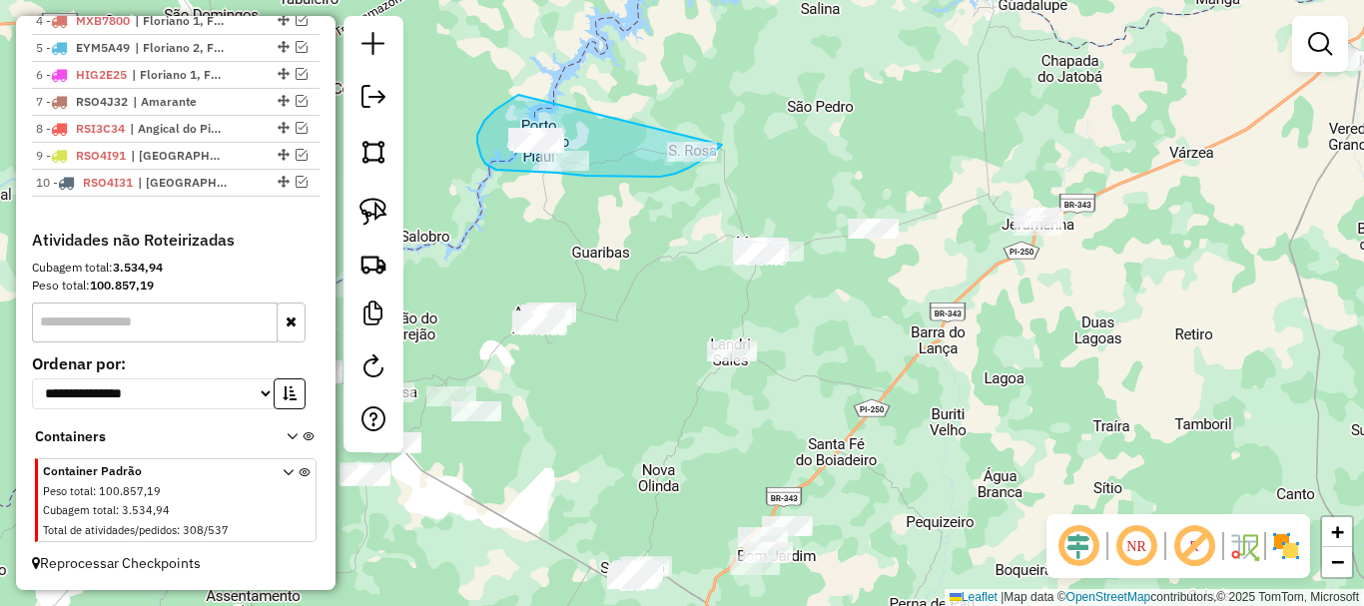
drag, startPoint x: 518, startPoint y: 95, endPoint x: 722, endPoint y: 145, distance: 209.7
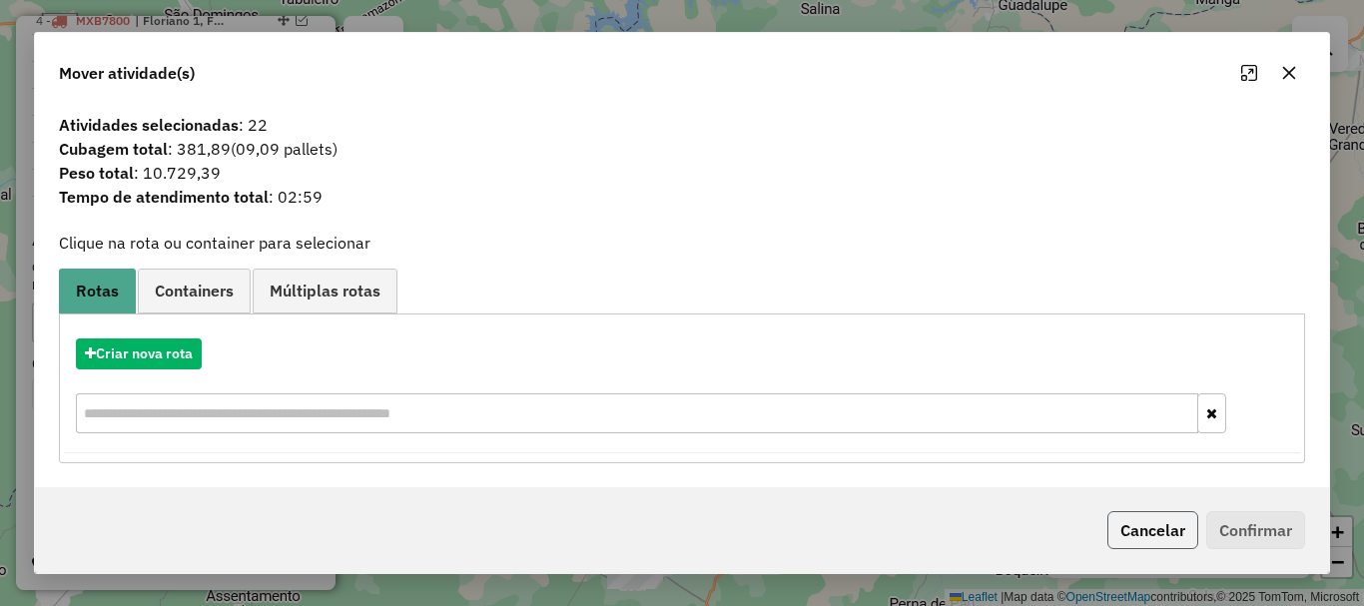
click at [1158, 542] on button "Cancelar" at bounding box center [1152, 530] width 91 height 38
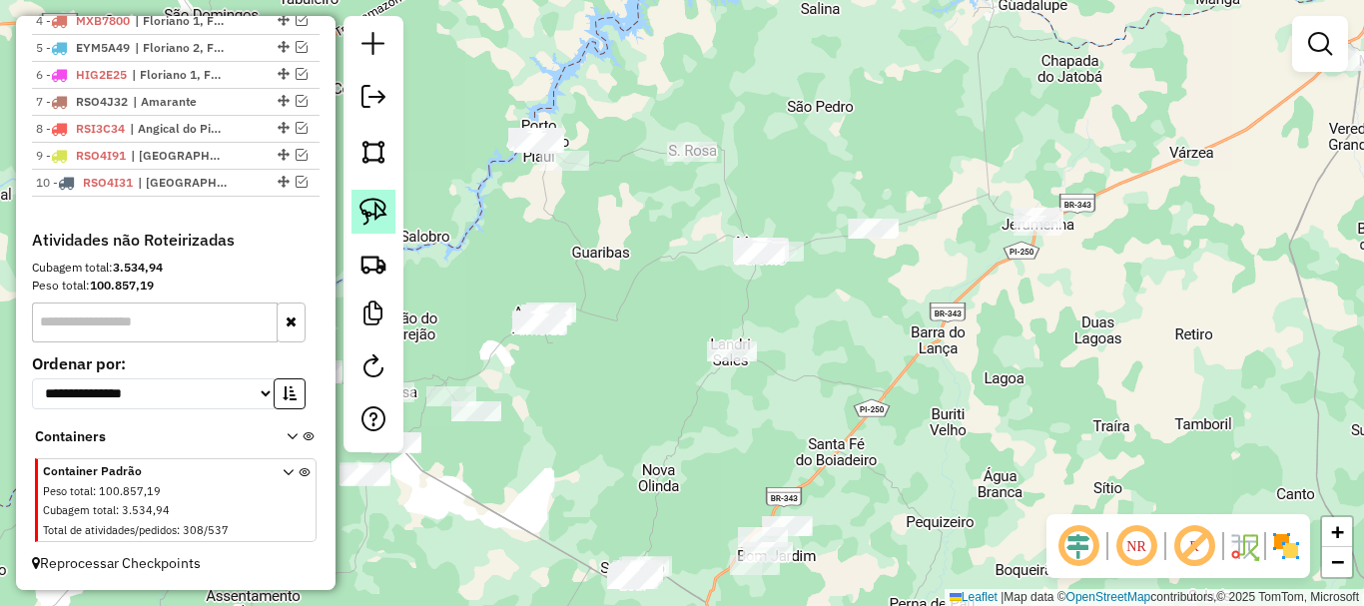
click at [378, 217] on img at bounding box center [373, 212] width 28 height 28
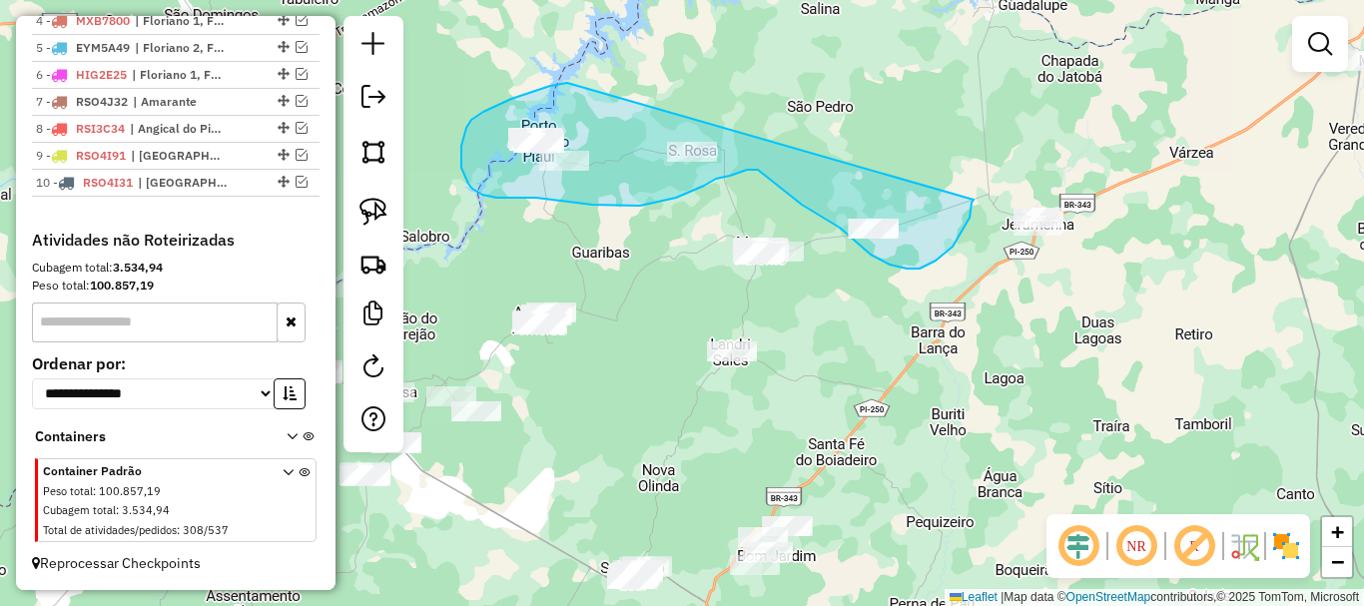
drag, startPoint x: 567, startPoint y: 83, endPoint x: 974, endPoint y: 197, distance: 422.0
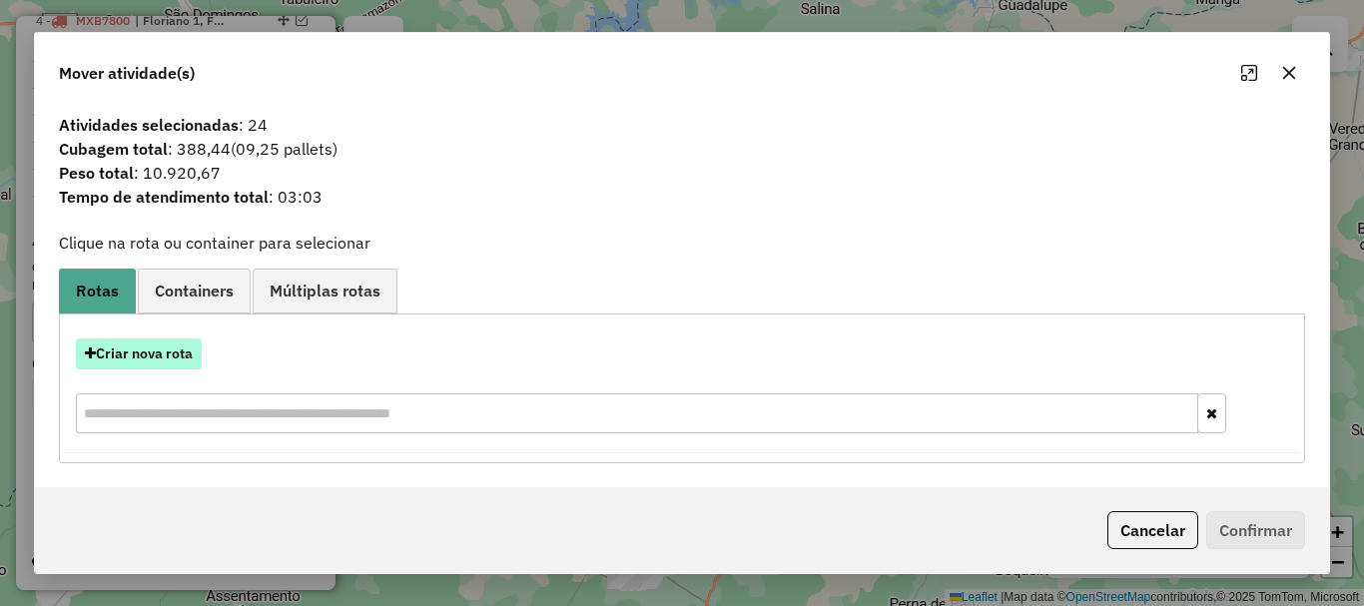
click at [173, 358] on button "Criar nova rota" at bounding box center [139, 353] width 126 height 31
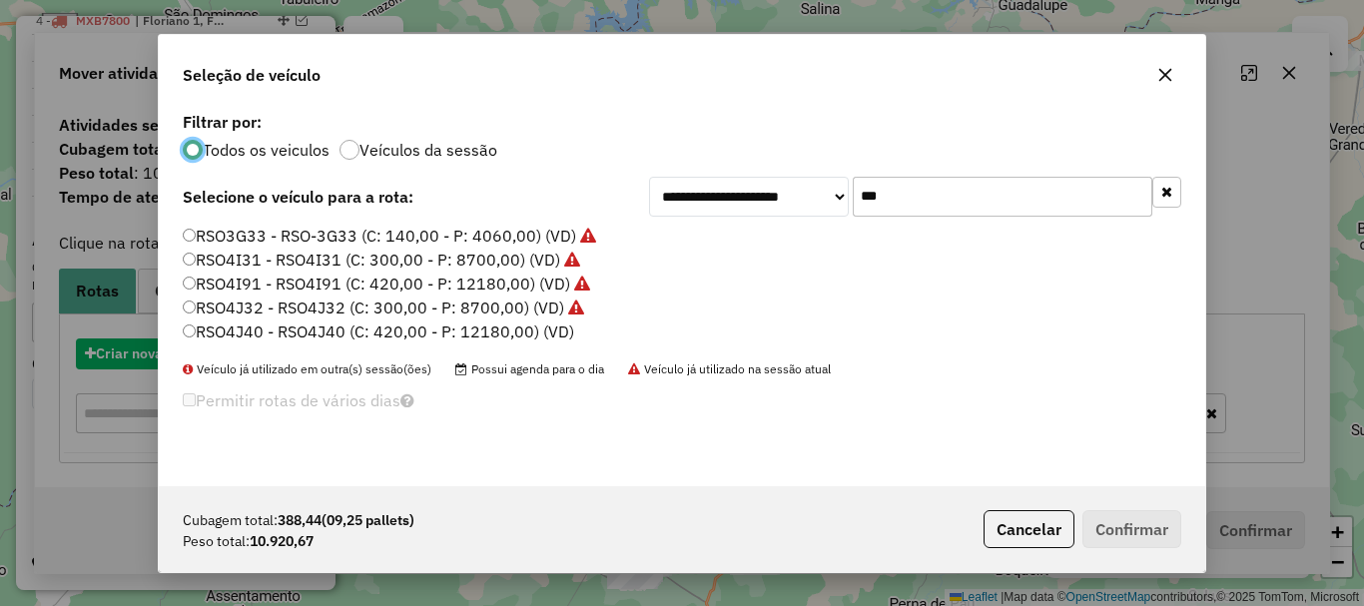
scroll to position [11, 6]
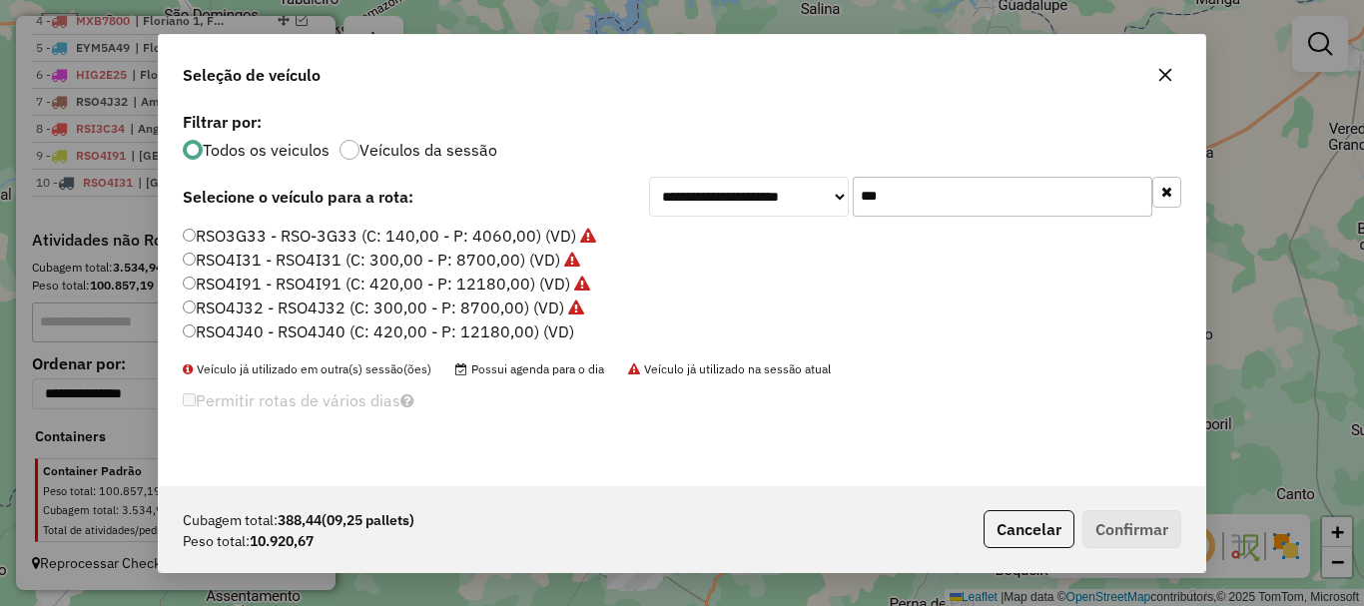
click at [1018, 208] on input "***" at bounding box center [1003, 197] width 300 height 40
click at [268, 335] on label "RSO4J40 - RSO4J40 (C: 420,00 - P: 12180,00) (VD)" at bounding box center [378, 332] width 391 height 24
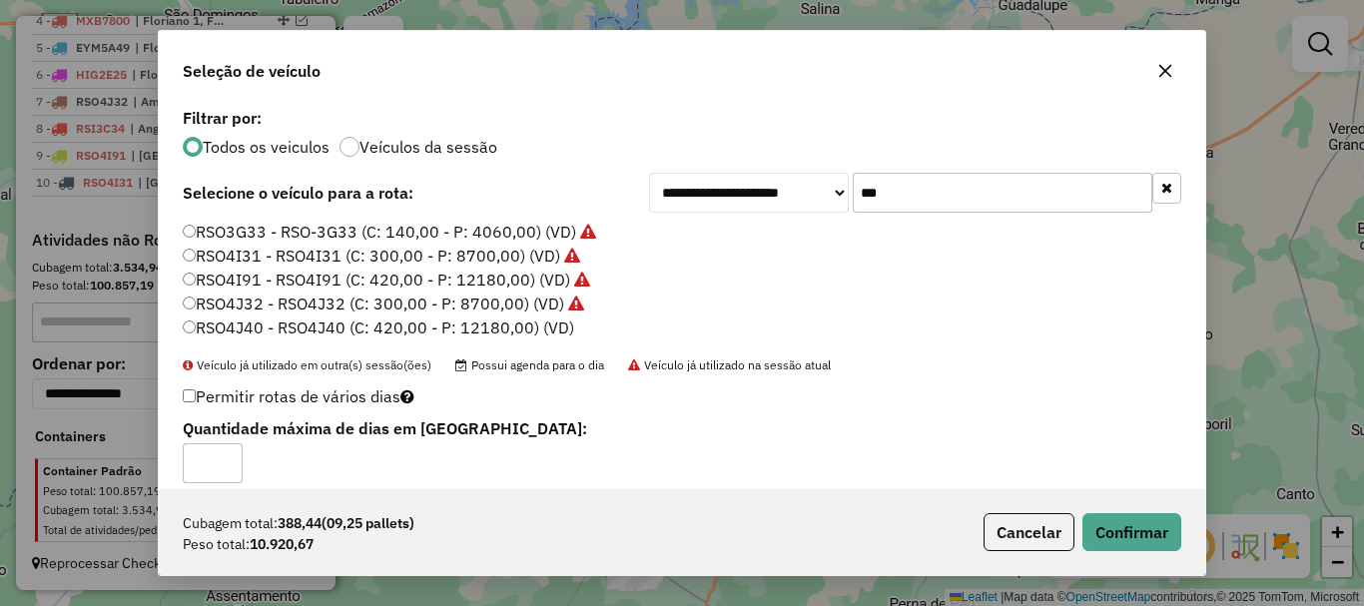
click at [227, 452] on input "*" at bounding box center [213, 463] width 60 height 40
type input "*"
click at [229, 456] on input "*" at bounding box center [213, 463] width 60 height 40
click at [1169, 535] on button "Confirmar" at bounding box center [1131, 532] width 99 height 38
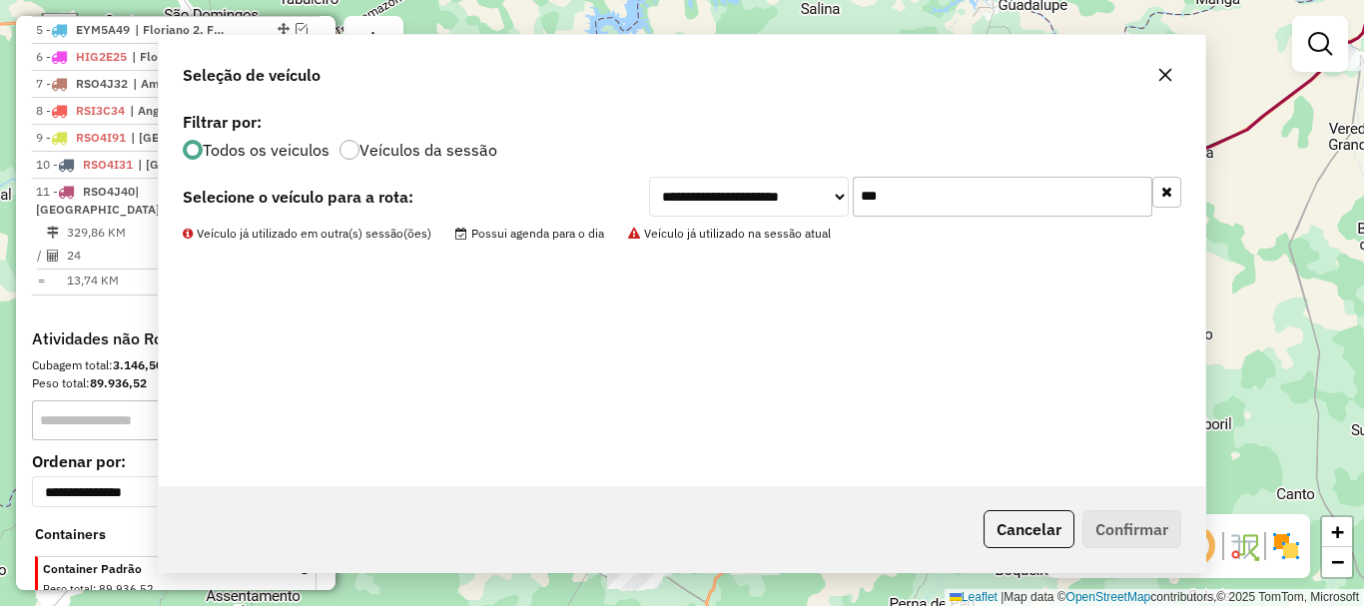
scroll to position [889, 0]
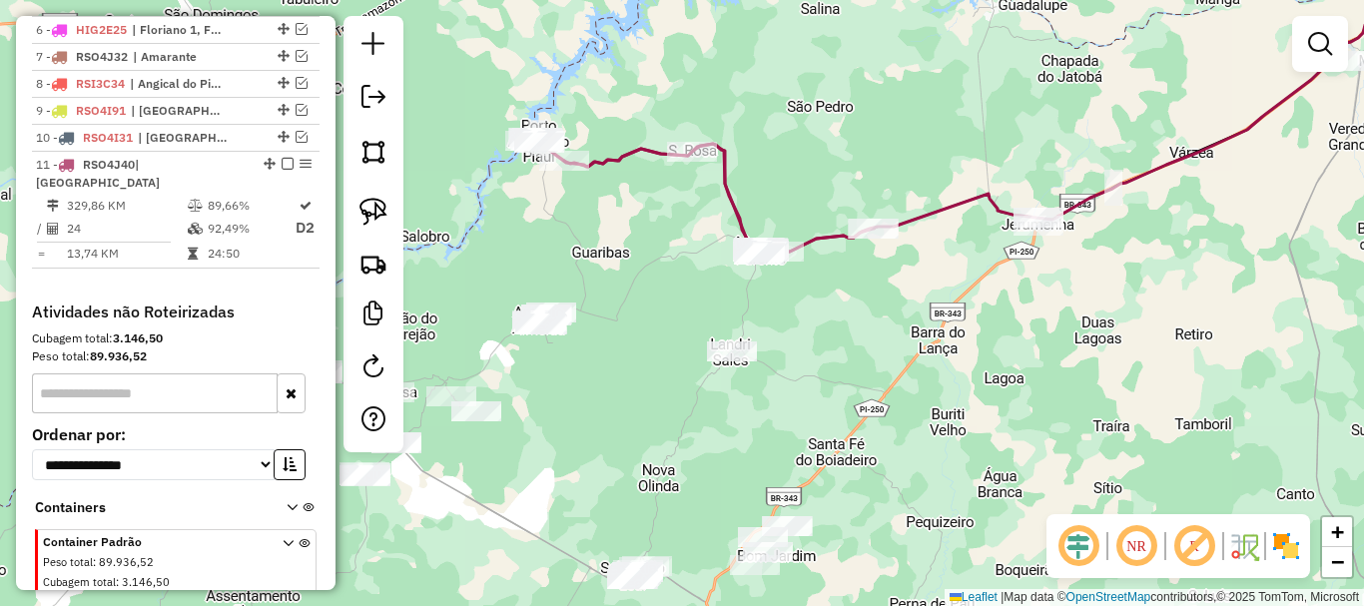
drag, startPoint x: 455, startPoint y: 327, endPoint x: 530, endPoint y: 251, distance: 106.6
click at [530, 251] on div "Janela de atendimento Grade de atendimento Capacidade Transportadoras Veículos …" at bounding box center [682, 303] width 1364 height 606
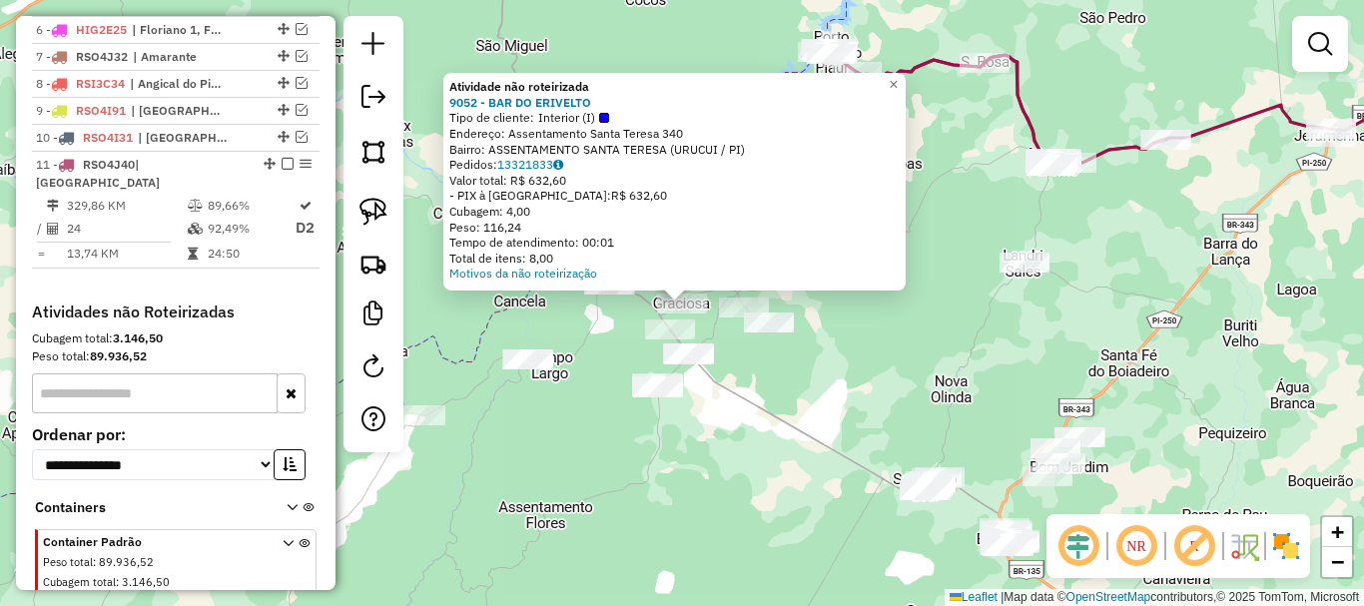
drag, startPoint x: 789, startPoint y: 349, endPoint x: 771, endPoint y: 350, distance: 18.0
click at [790, 349] on div "Atividade não roteirizada 9052 - BAR DO ERIVELTO Tipo de cliente: Interior (I) …" at bounding box center [682, 303] width 1364 height 606
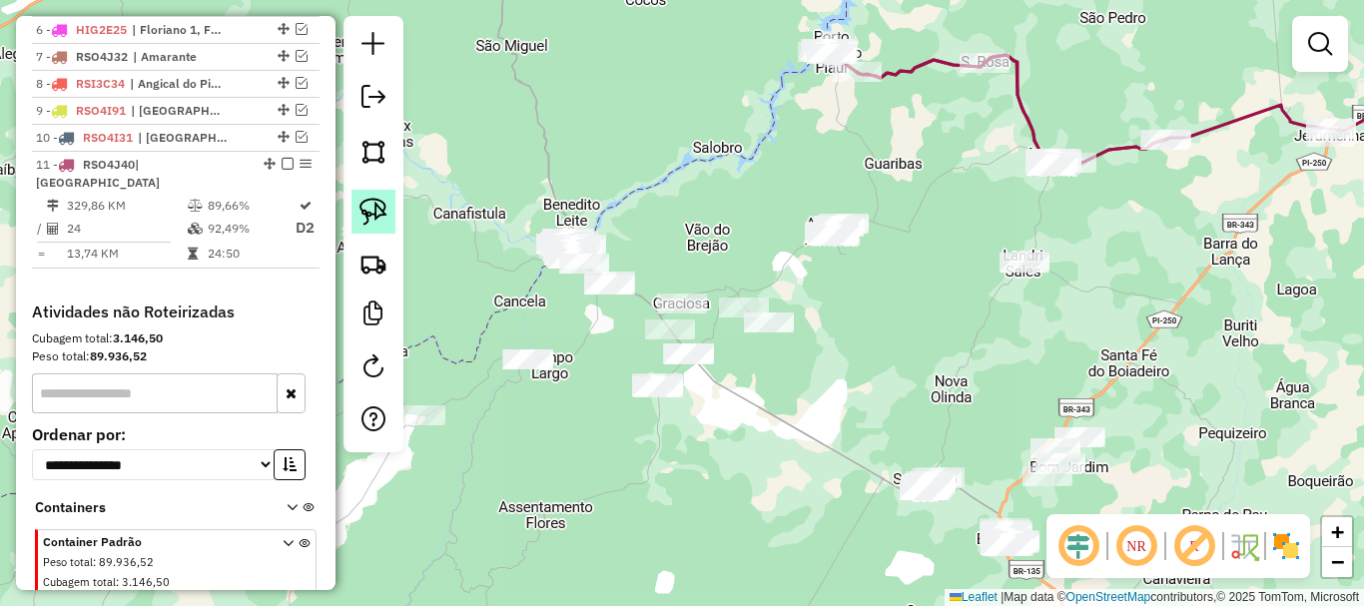
click at [376, 223] on img at bounding box center [373, 212] width 28 height 28
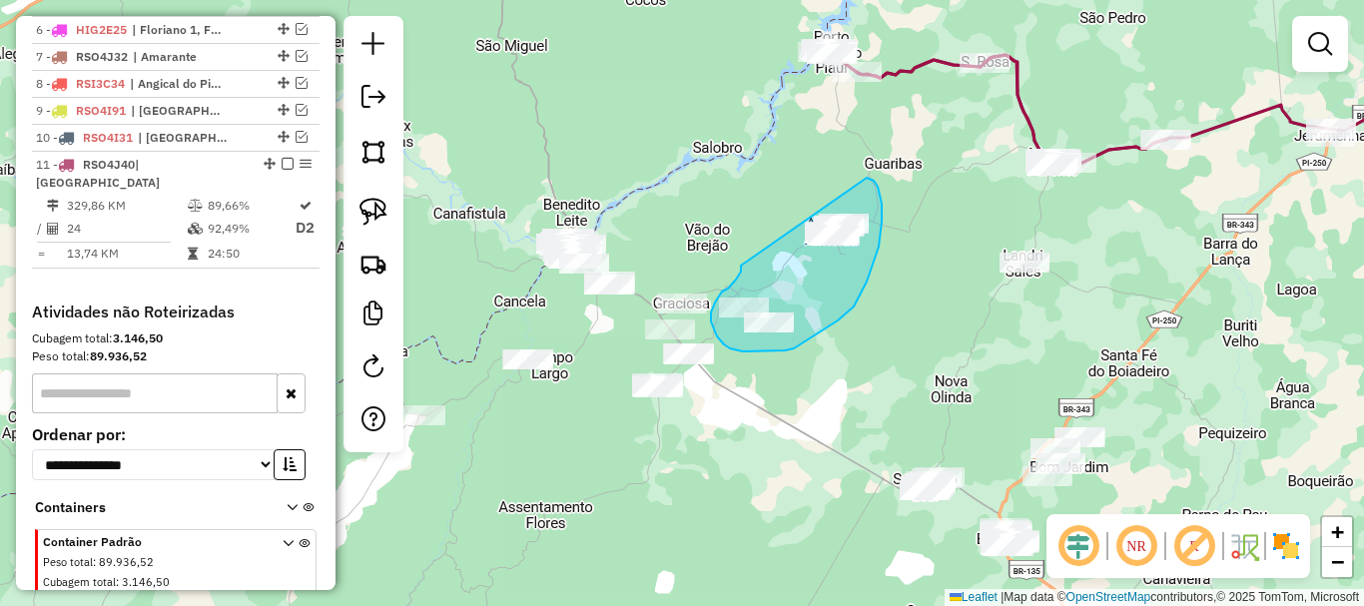
drag, startPoint x: 741, startPoint y: 266, endPoint x: 867, endPoint y: 178, distance: 153.5
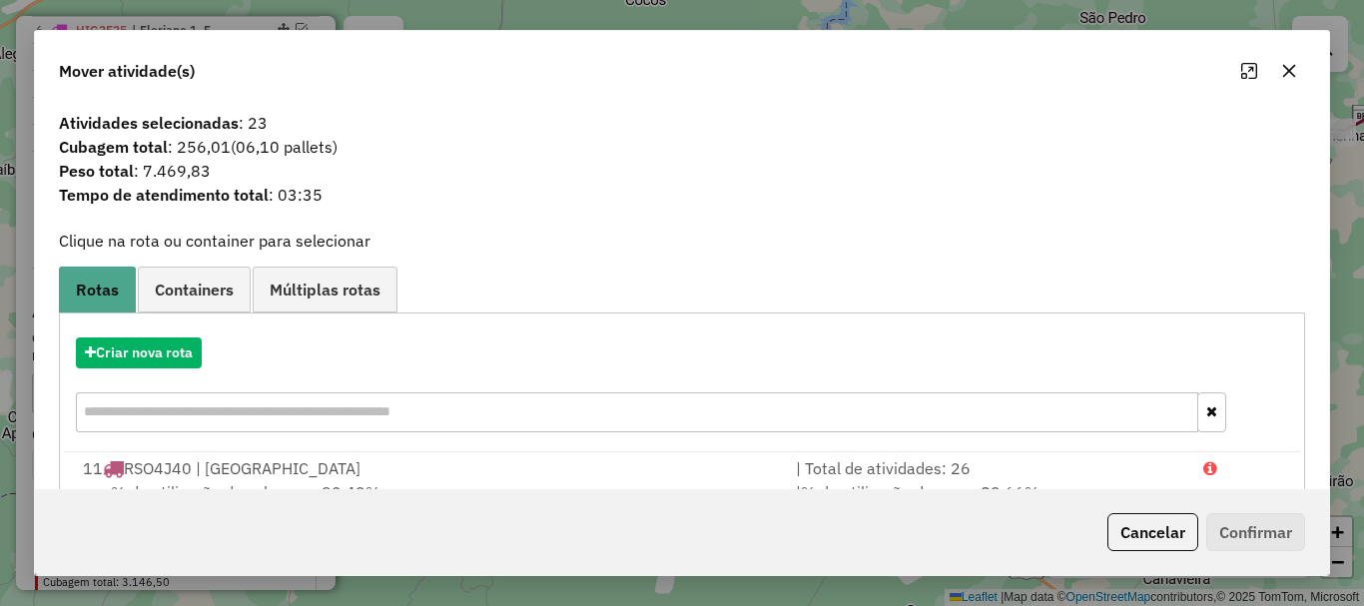
click at [823, 309] on ul "Rotas Containers Múltiplas rotas" at bounding box center [682, 289] width 1246 height 45
click at [1140, 545] on button "Cancelar" at bounding box center [1152, 532] width 91 height 38
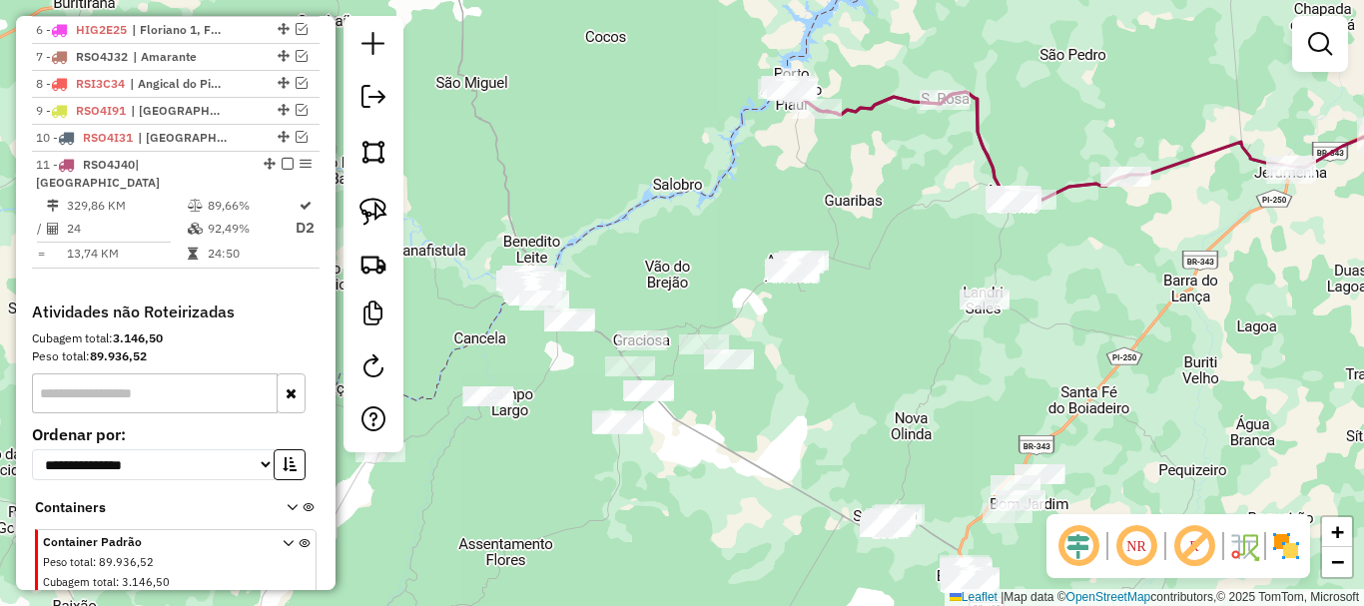
drag, startPoint x: 985, startPoint y: 341, endPoint x: 917, endPoint y: 389, distance: 83.1
click at [922, 389] on div "Janela de atendimento Grade de atendimento Capacidade Transportadoras Veículos …" at bounding box center [682, 303] width 1364 height 606
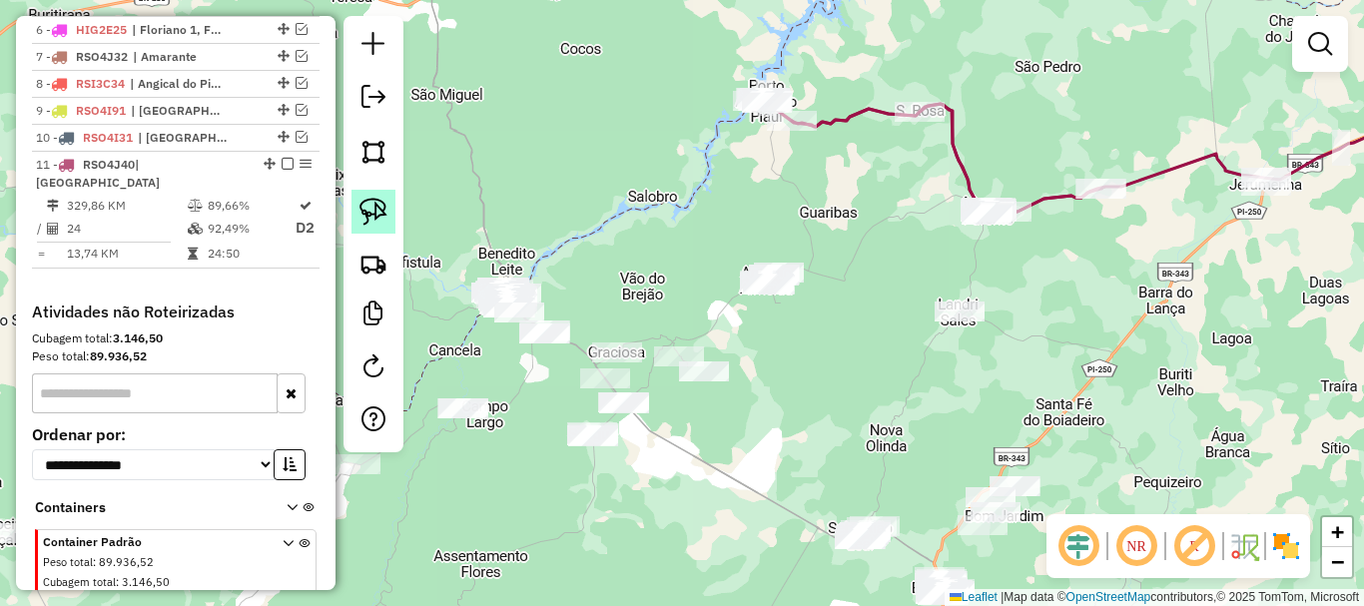
click at [394, 214] on link at bounding box center [373, 212] width 44 height 44
drag, startPoint x: 929, startPoint y: 195, endPoint x: 1065, endPoint y: 189, distance: 136.9
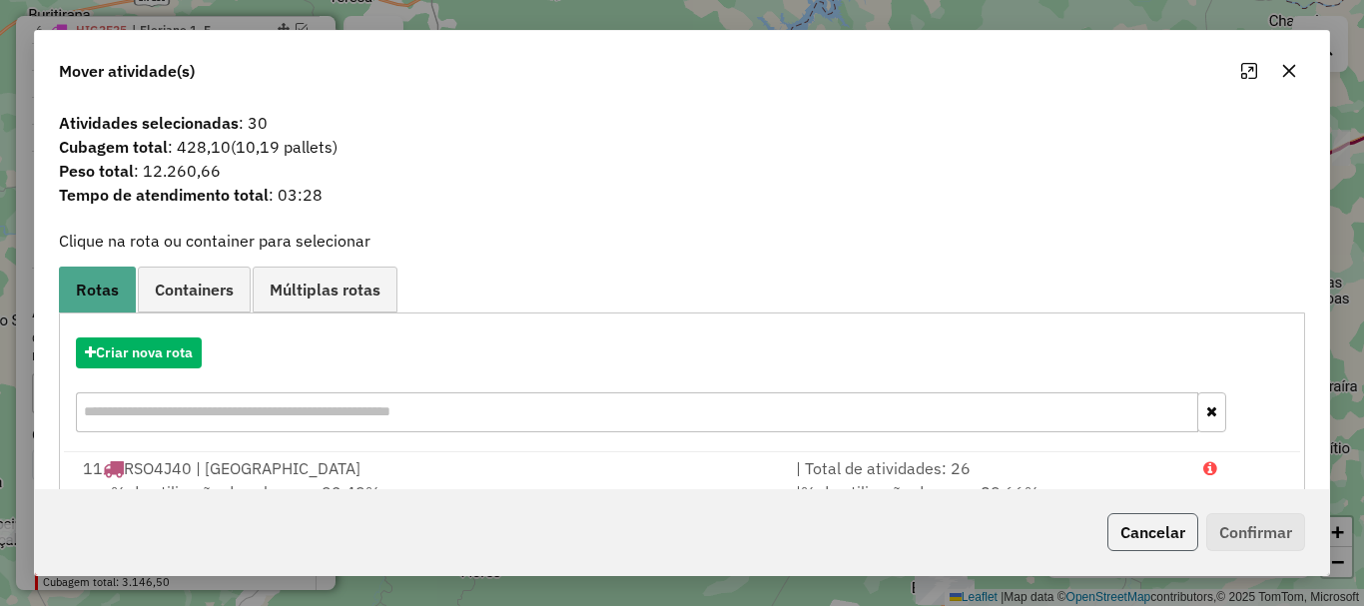
click at [1143, 516] on button "Cancelar" at bounding box center [1152, 532] width 91 height 38
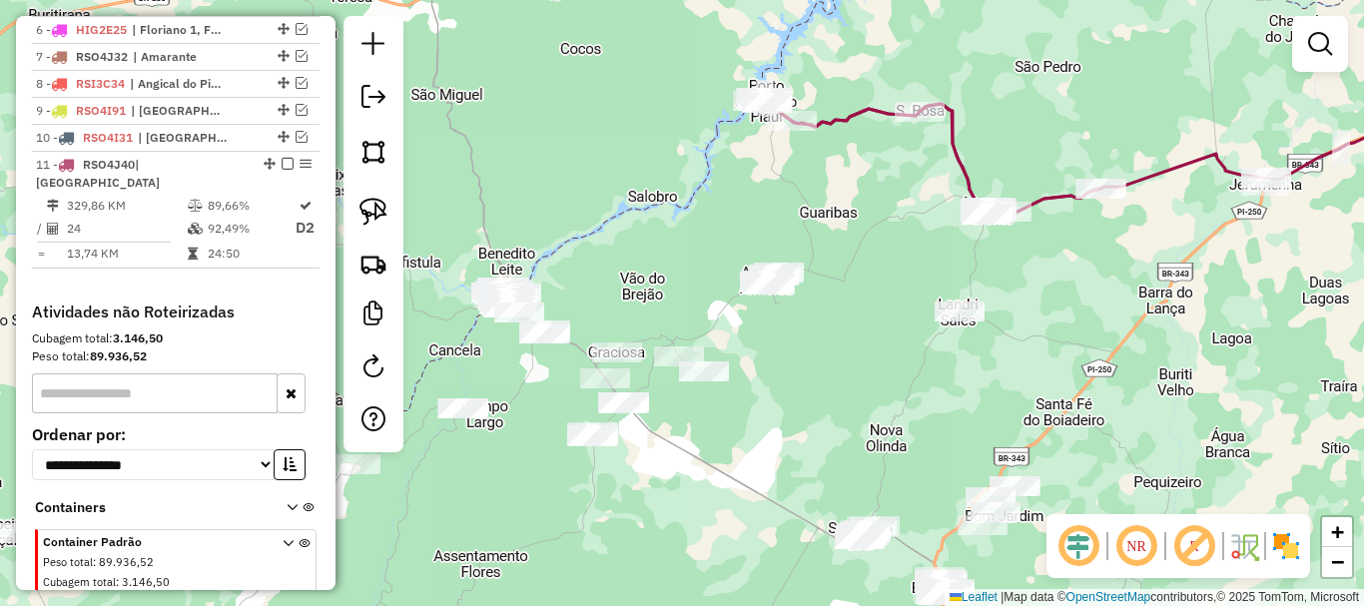
drag, startPoint x: 1010, startPoint y: 329, endPoint x: 931, endPoint y: 337, distance: 80.4
click at [931, 337] on div "Janela de atendimento Grade de atendimento Capacidade Transportadoras Veículos …" at bounding box center [682, 303] width 1364 height 606
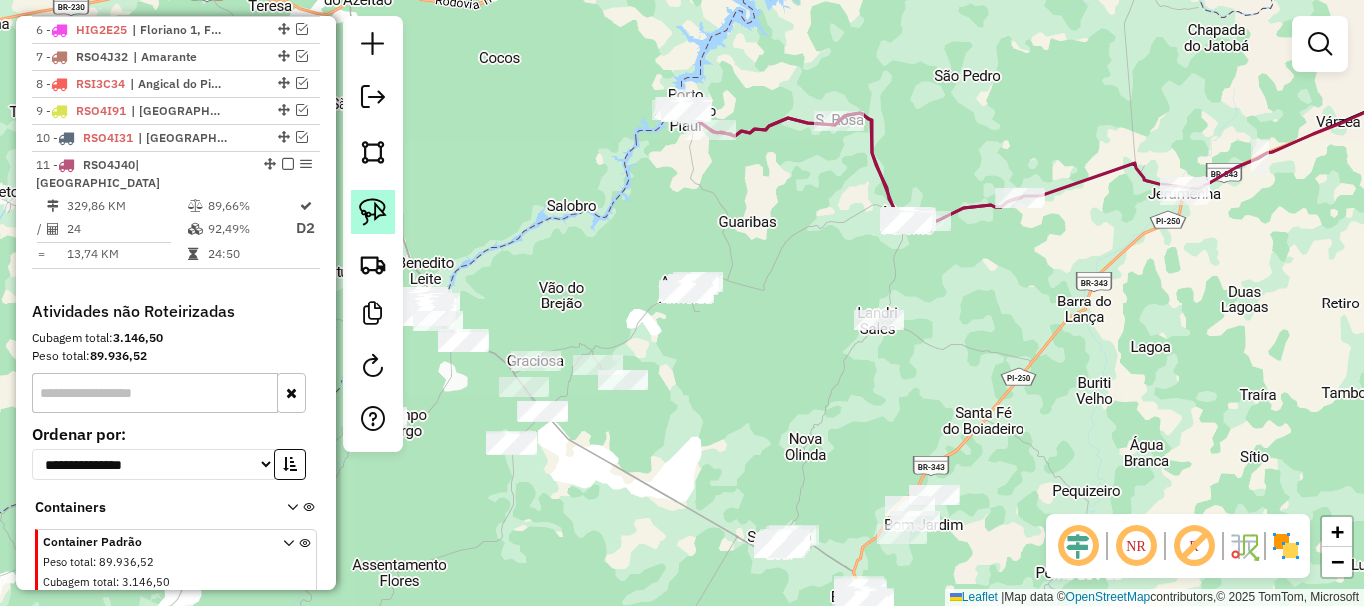
click at [364, 210] on img at bounding box center [373, 212] width 28 height 28
click at [391, 202] on link at bounding box center [373, 212] width 44 height 44
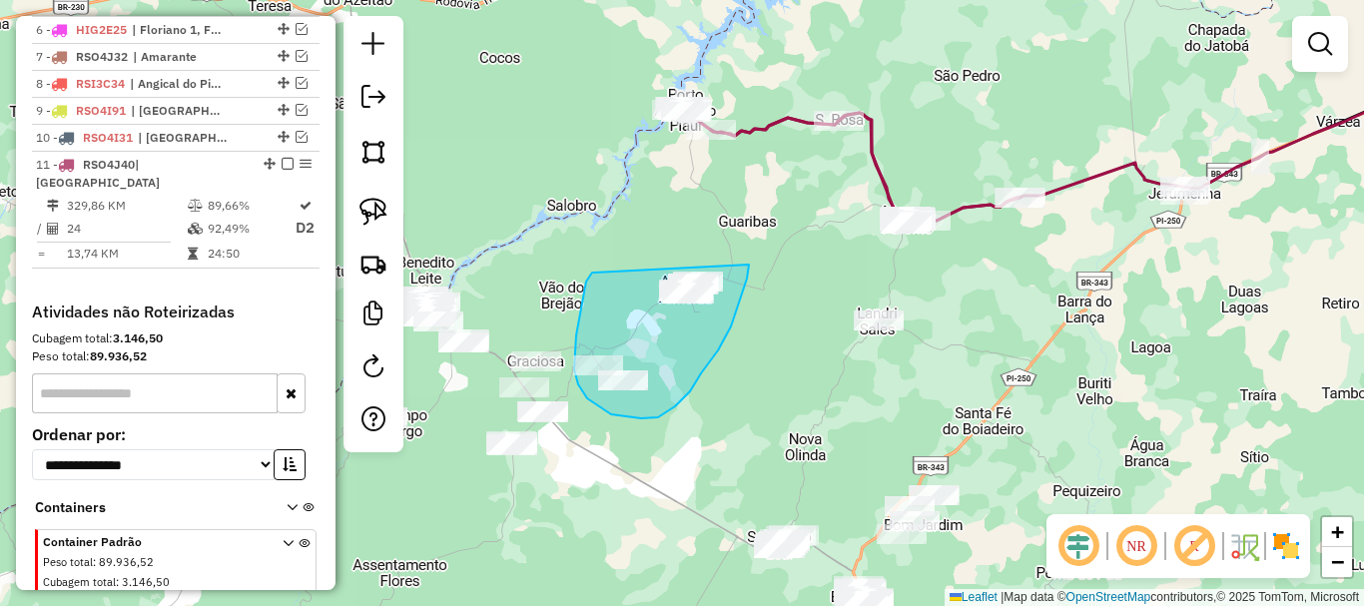
drag, startPoint x: 584, startPoint y: 292, endPoint x: 750, endPoint y: 254, distance: 170.0
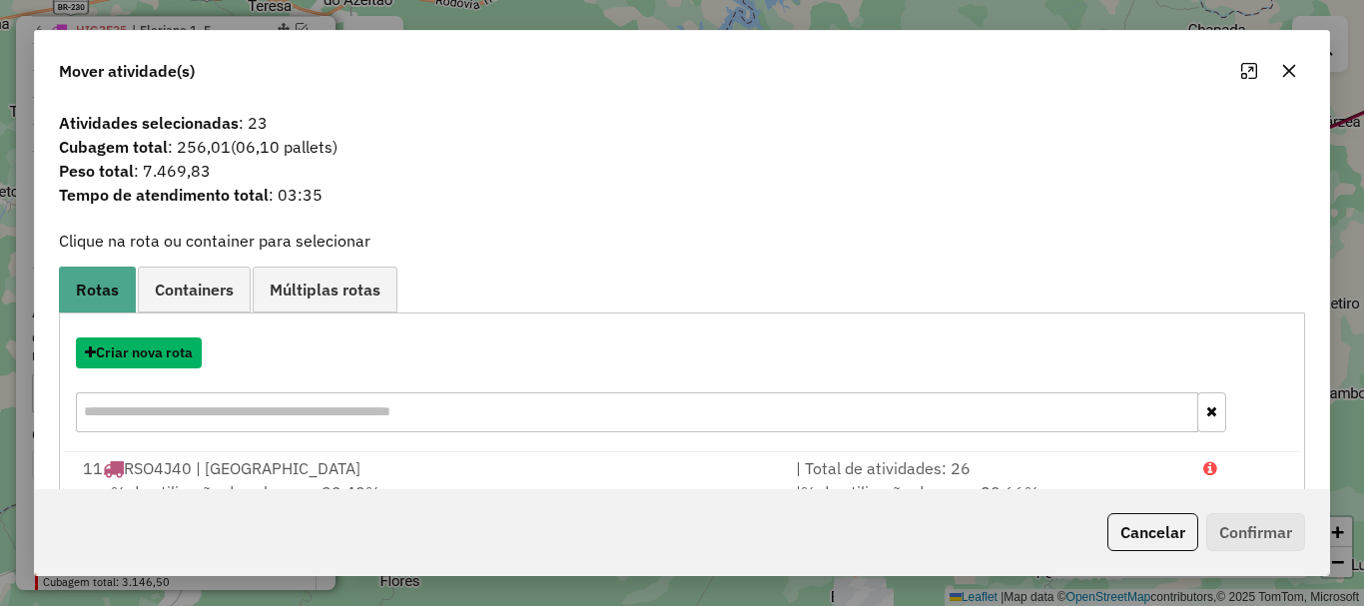
click at [166, 355] on button "Criar nova rota" at bounding box center [139, 352] width 126 height 31
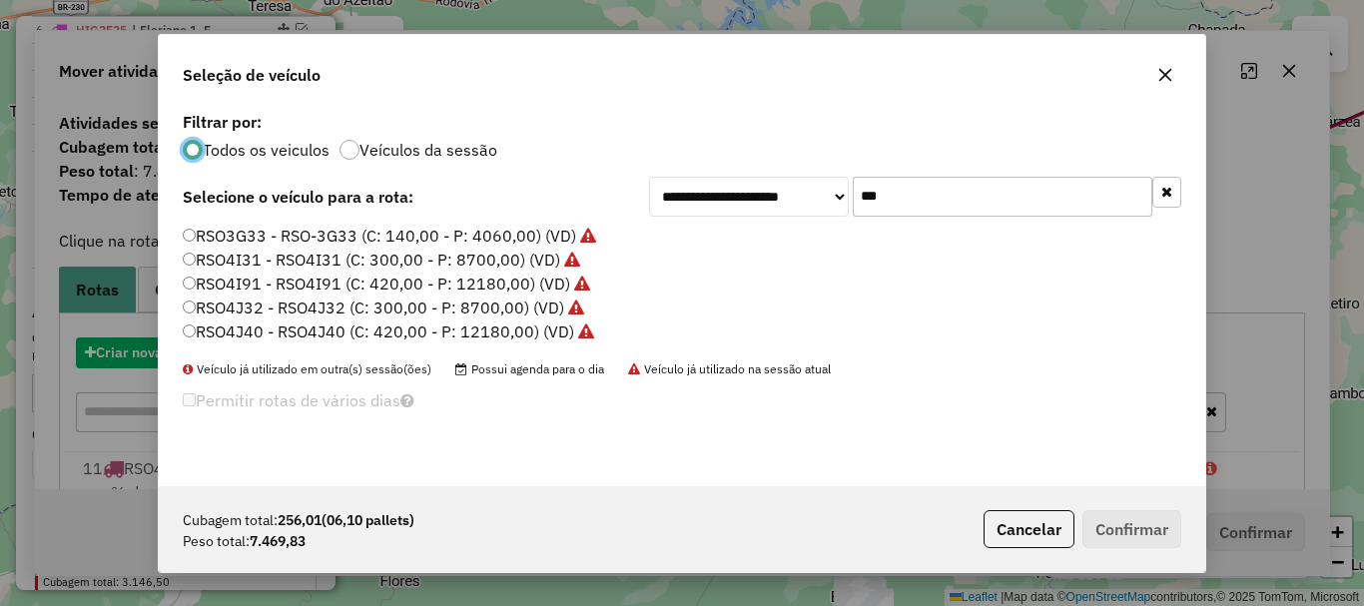
scroll to position [11, 6]
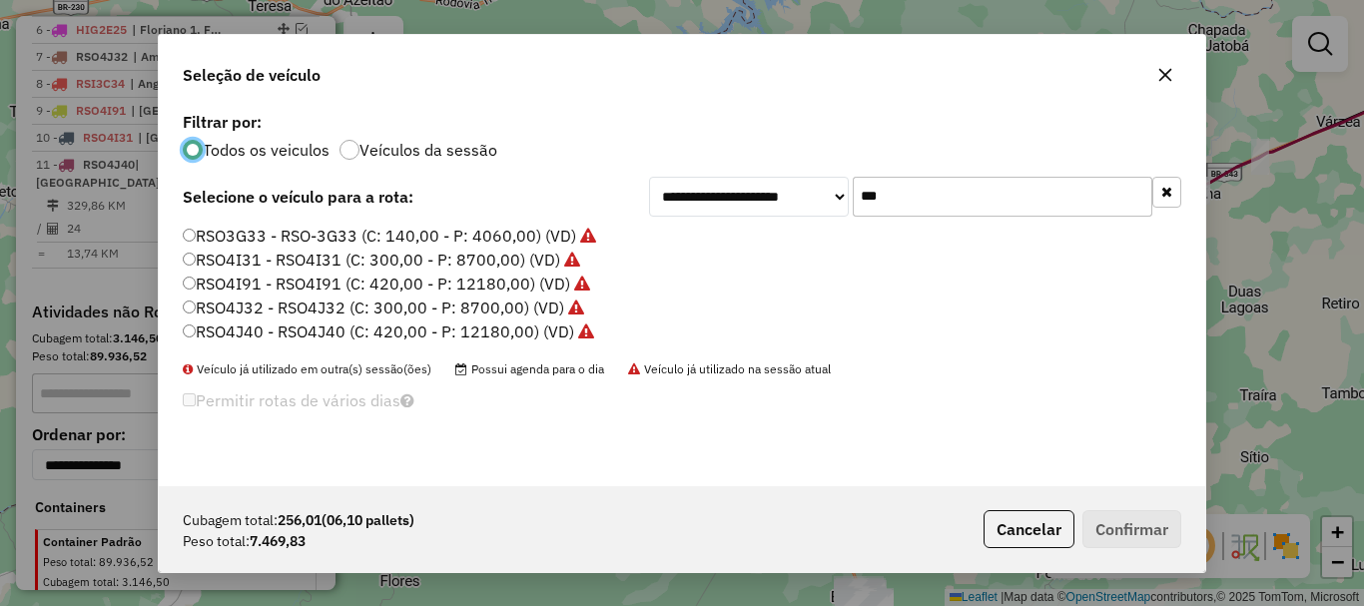
click at [896, 197] on input "***" at bounding box center [1003, 197] width 300 height 40
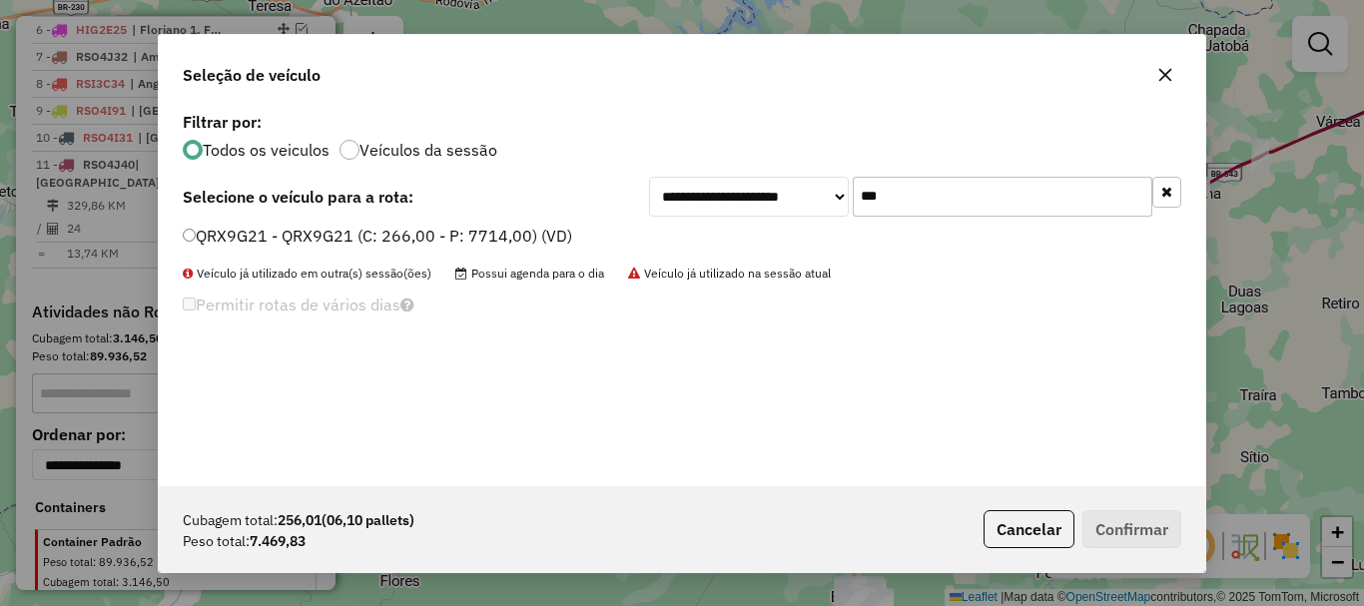
type input "***"
click at [298, 246] on label "QRX9G21 - QRX9G21 (C: 266,00 - P: 7714,00) (VD)" at bounding box center [377, 236] width 389 height 24
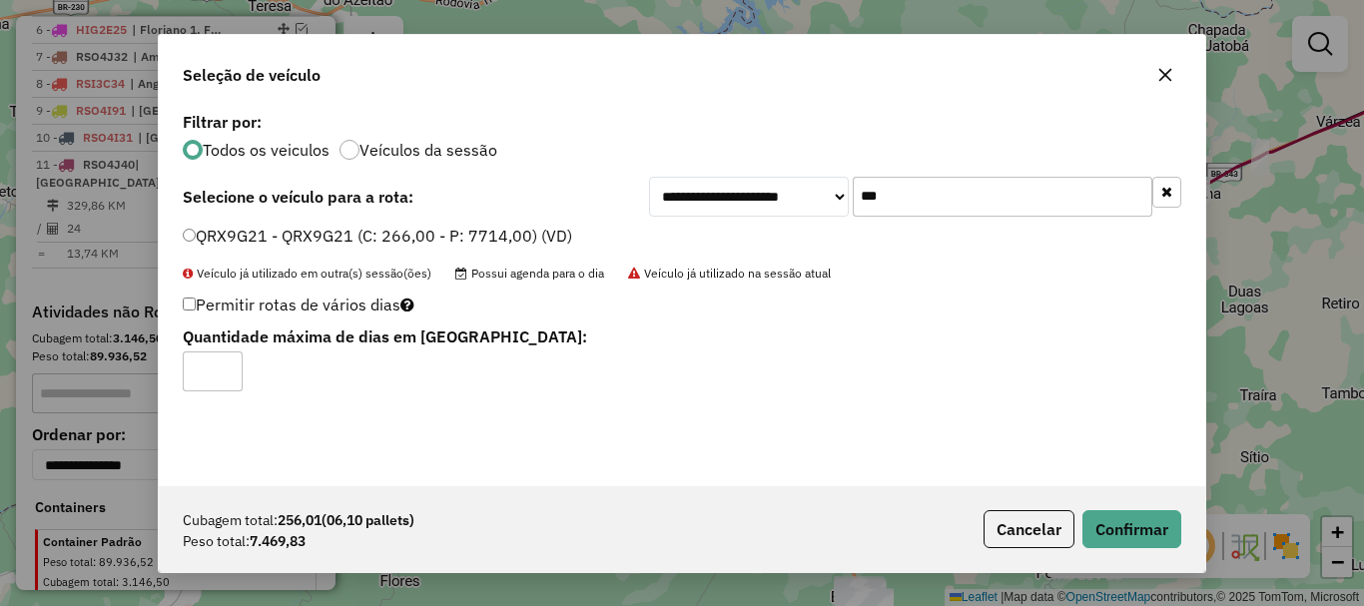
type input "*"
click at [230, 365] on input "*" at bounding box center [213, 371] width 60 height 40
click at [1149, 522] on button "Confirmar" at bounding box center [1131, 529] width 99 height 38
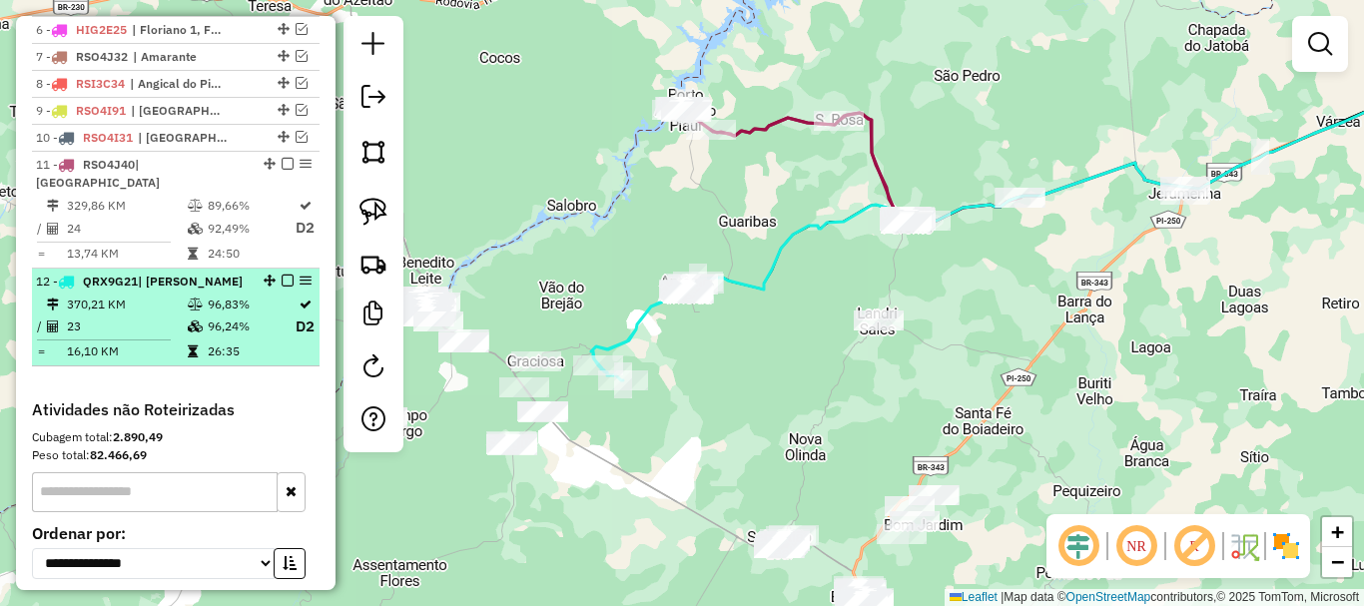
click at [282, 287] on em at bounding box center [288, 281] width 12 height 12
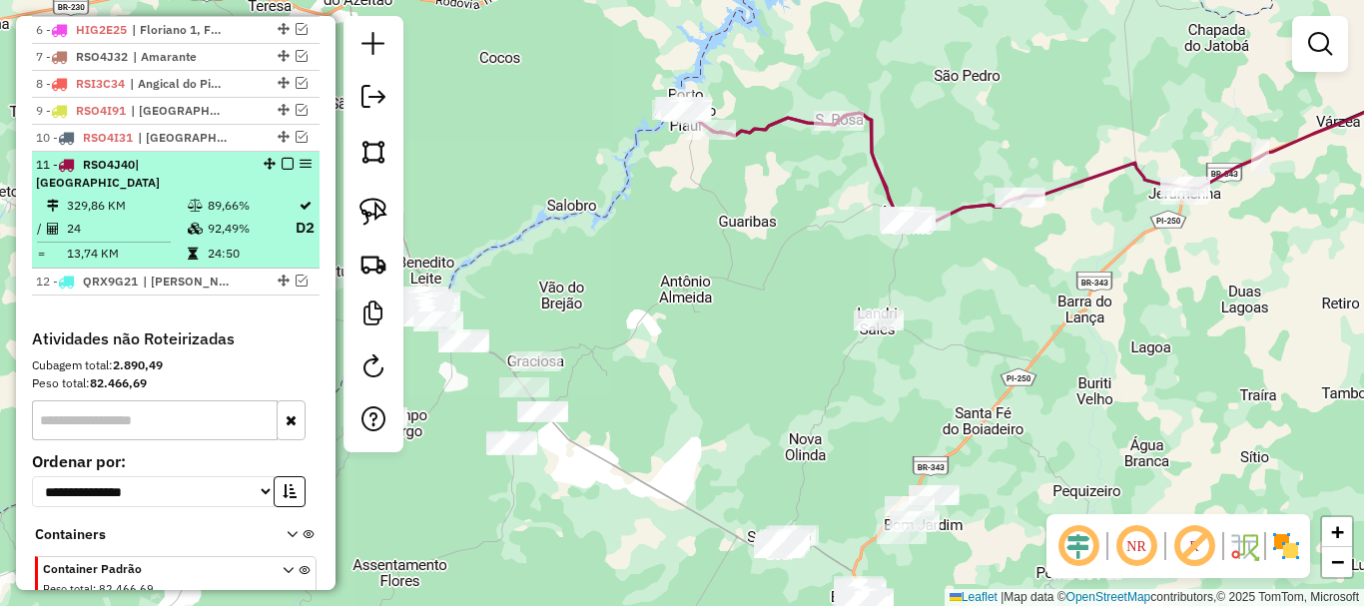
click at [240, 241] on td "92,49%" at bounding box center [251, 228] width 88 height 25
select select "*********"
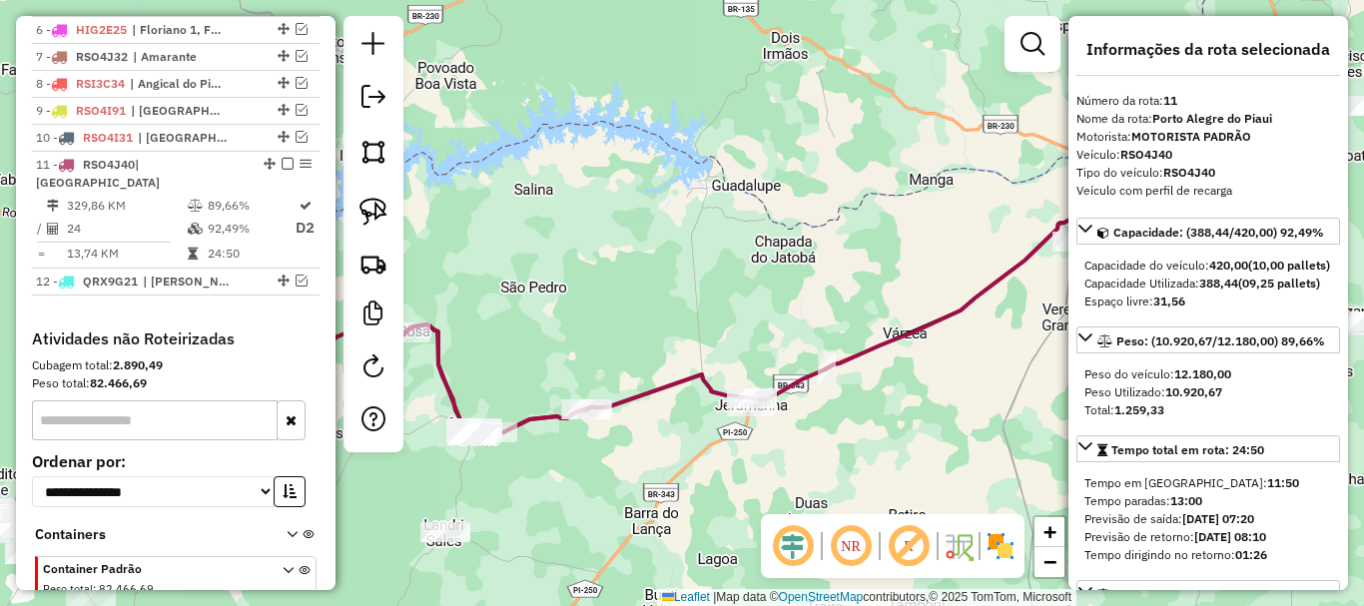
drag, startPoint x: 748, startPoint y: 201, endPoint x: 798, endPoint y: 159, distance: 65.2
click at [798, 159] on div "Janela de atendimento Grade de atendimento Capacidade Transportadoras Veículos …" at bounding box center [682, 303] width 1364 height 606
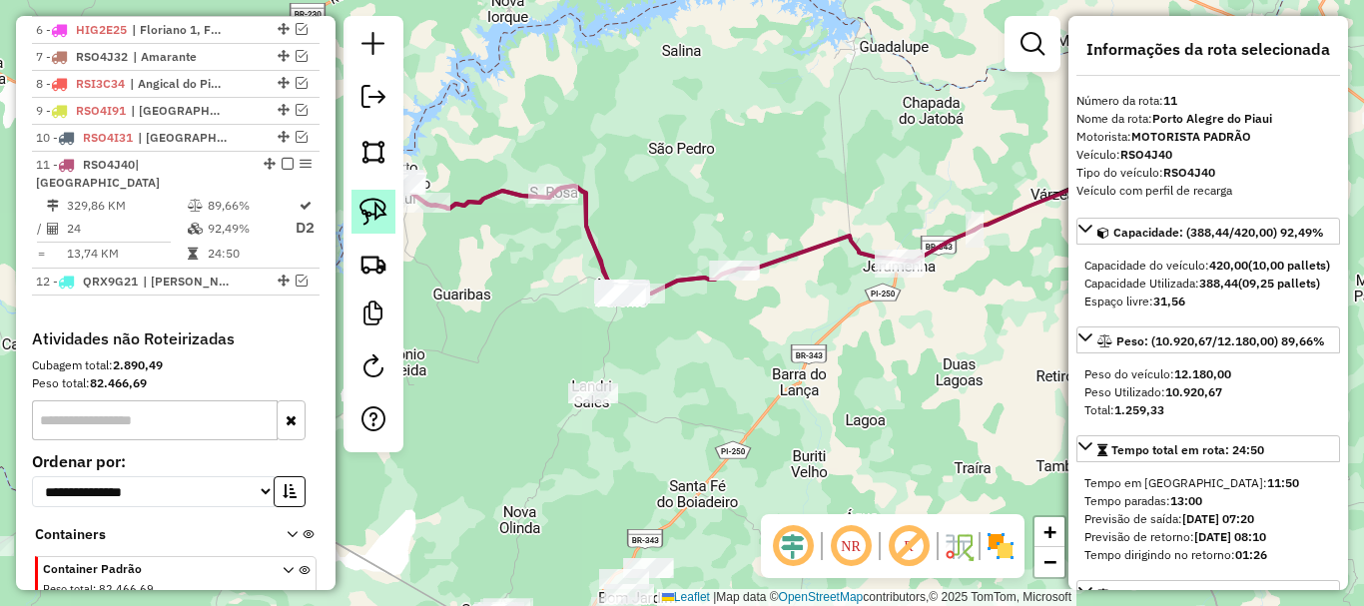
click at [384, 226] on link at bounding box center [373, 212] width 44 height 44
click at [360, 221] on img at bounding box center [373, 212] width 28 height 28
drag, startPoint x: 659, startPoint y: 257, endPoint x: 679, endPoint y: 319, distance: 65.0
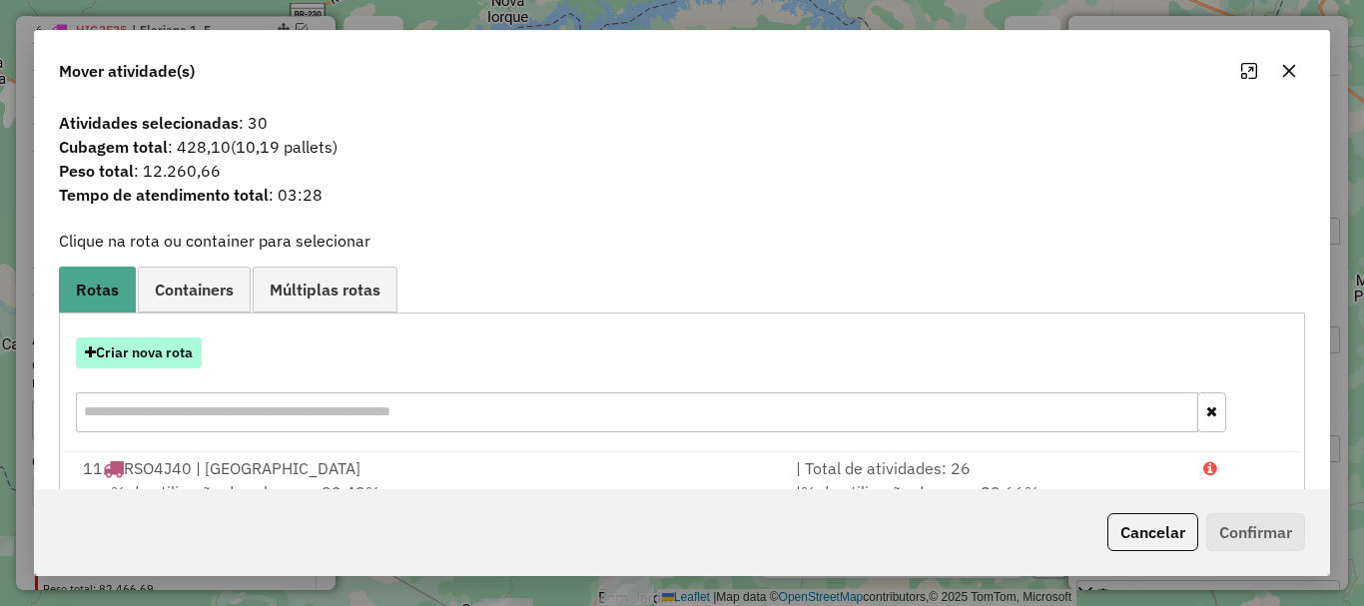
click at [141, 347] on button "Criar nova rota" at bounding box center [139, 352] width 126 height 31
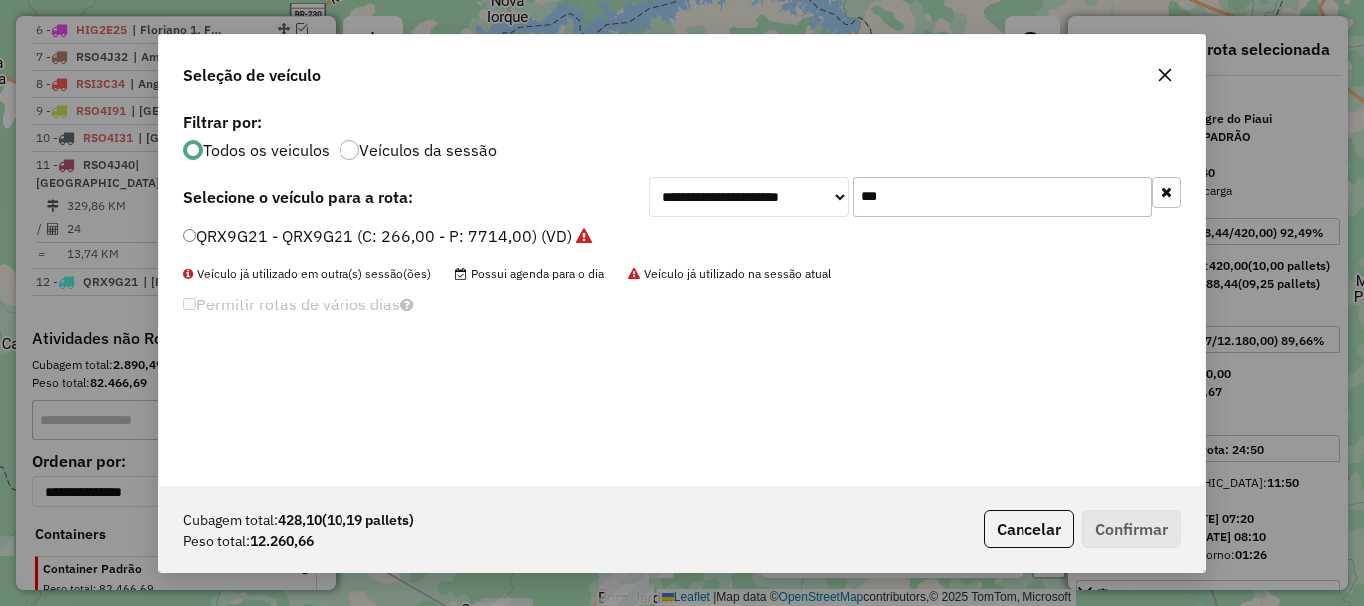
click at [874, 193] on input "***" at bounding box center [1003, 197] width 300 height 40
type input "***"
click at [305, 235] on label "QRX9G11 - QRX9G11 (C: 406,00 - P: 11774,00) (VD)" at bounding box center [382, 236] width 399 height 24
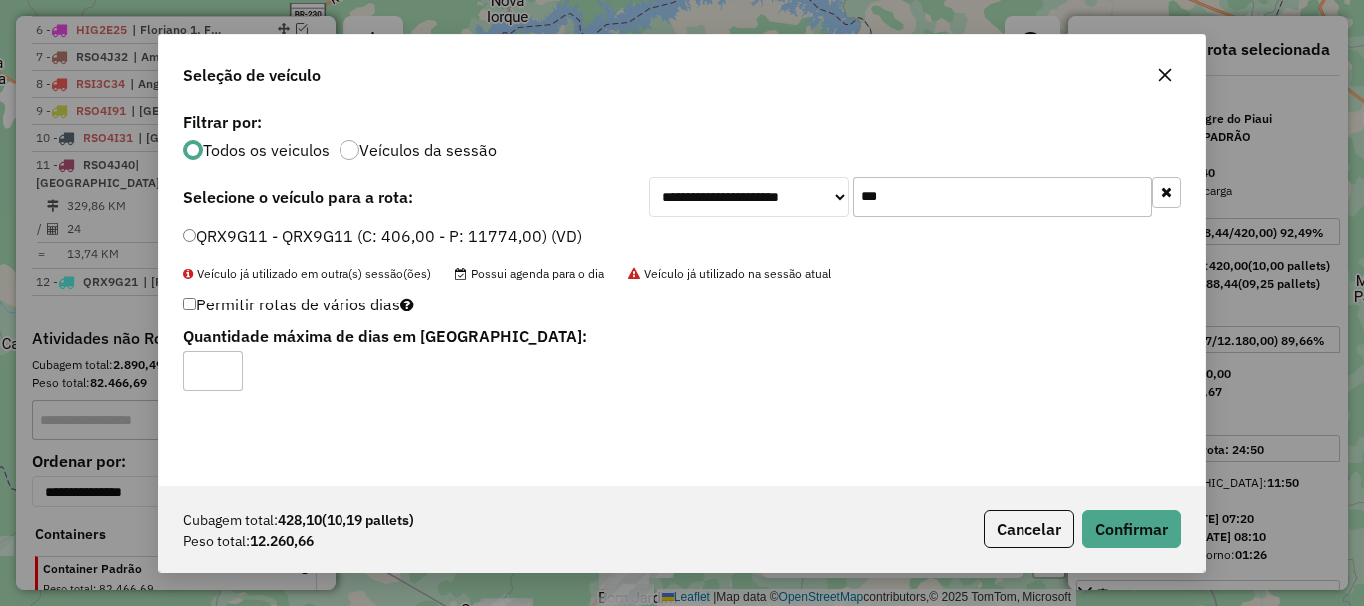
drag, startPoint x: 222, startPoint y: 364, endPoint x: 803, endPoint y: 461, distance: 589.1
type input "*"
click at [225, 365] on input "*" at bounding box center [213, 371] width 60 height 40
click at [1155, 522] on button "Confirmar" at bounding box center [1131, 529] width 99 height 38
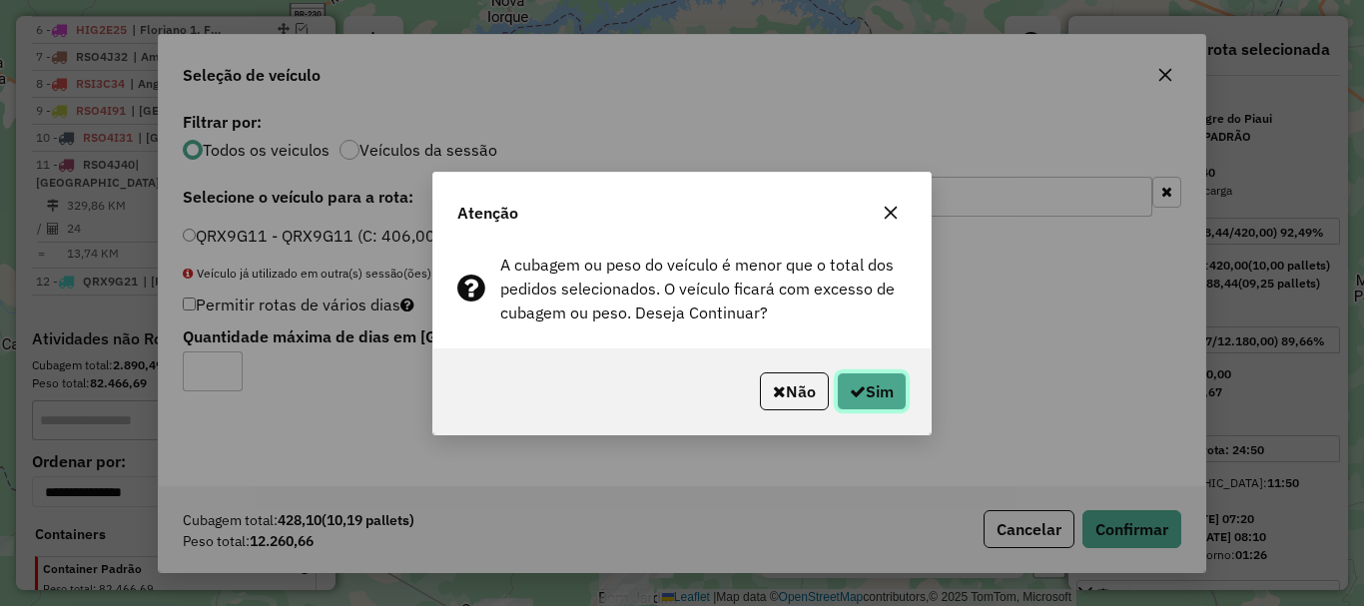
click at [888, 386] on button "Sim" at bounding box center [872, 391] width 70 height 38
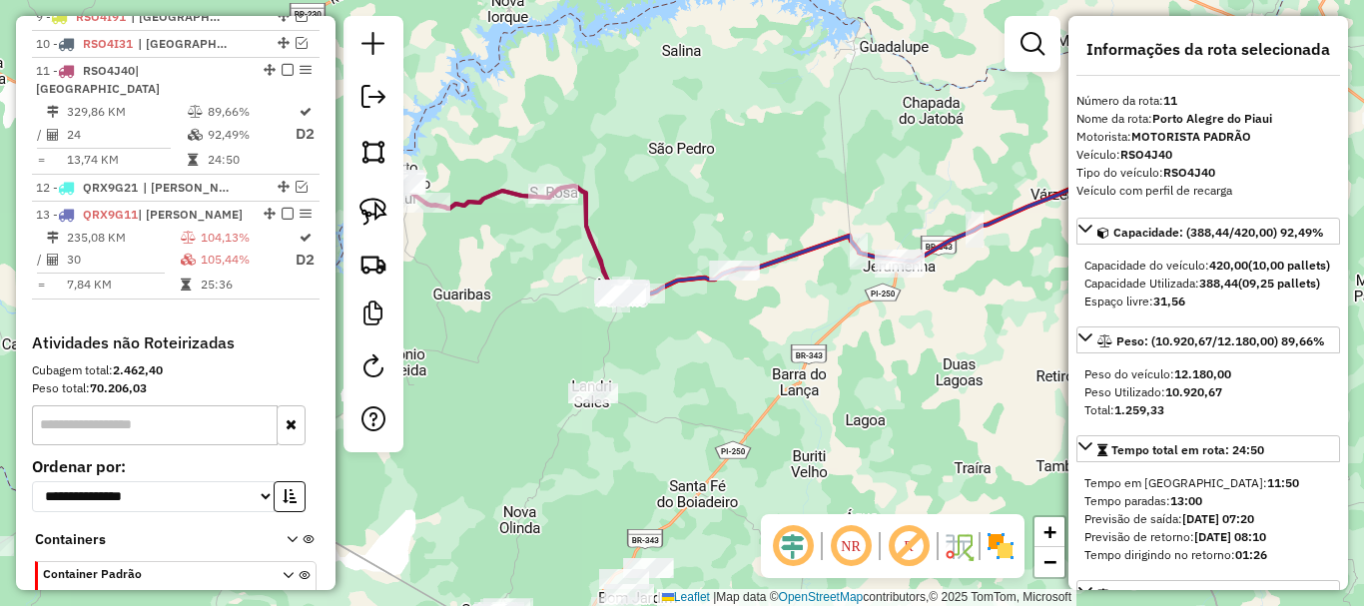
scroll to position [1042, 0]
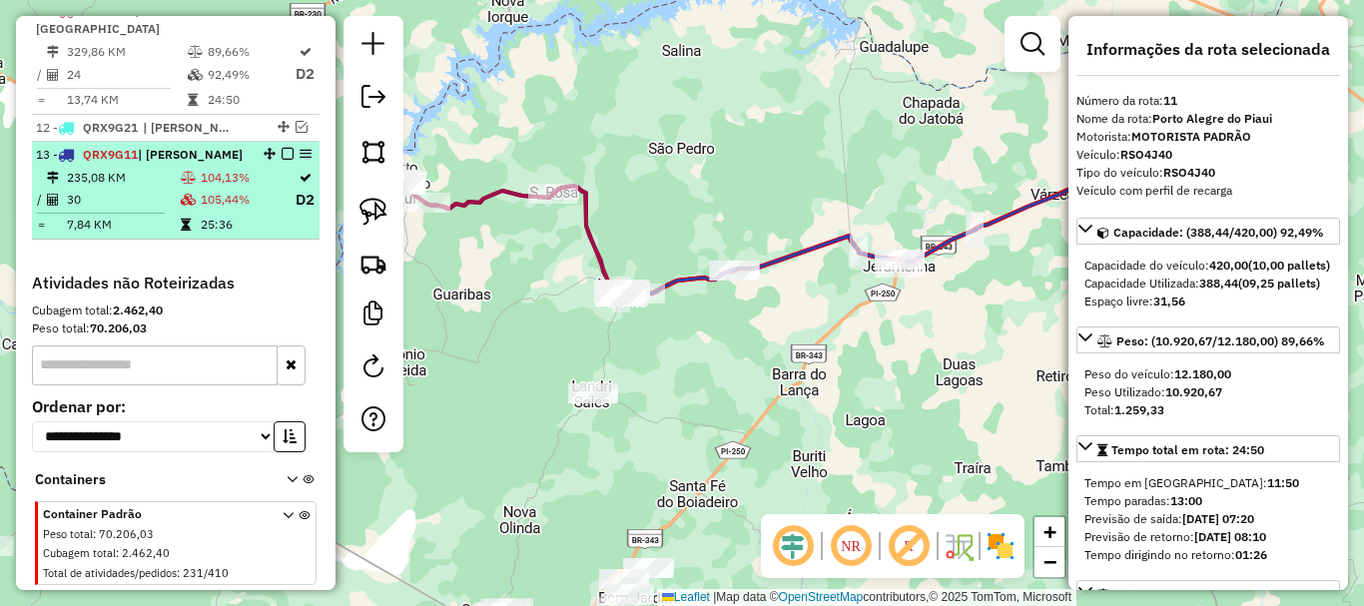
click at [236, 210] on td "105,44%" at bounding box center [247, 200] width 95 height 25
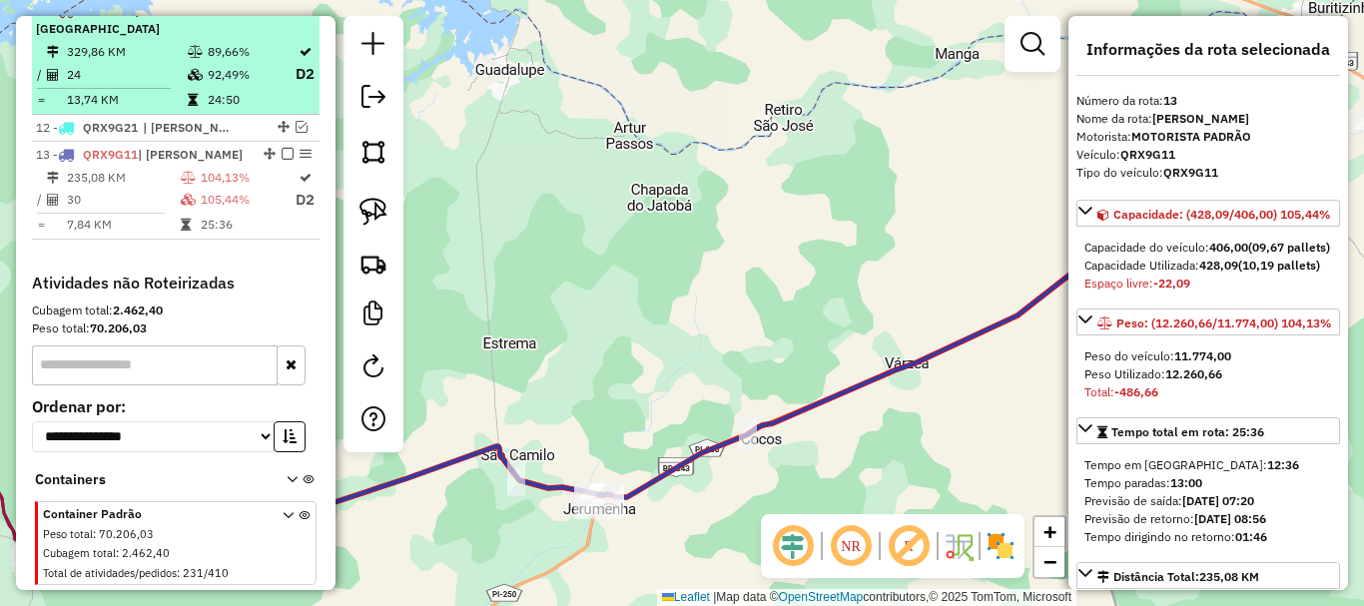
click at [228, 106] on table "329,86 KM 89,66% / 24 92,49% D2 = 13,74 KM 24:50" at bounding box center [176, 76] width 280 height 68
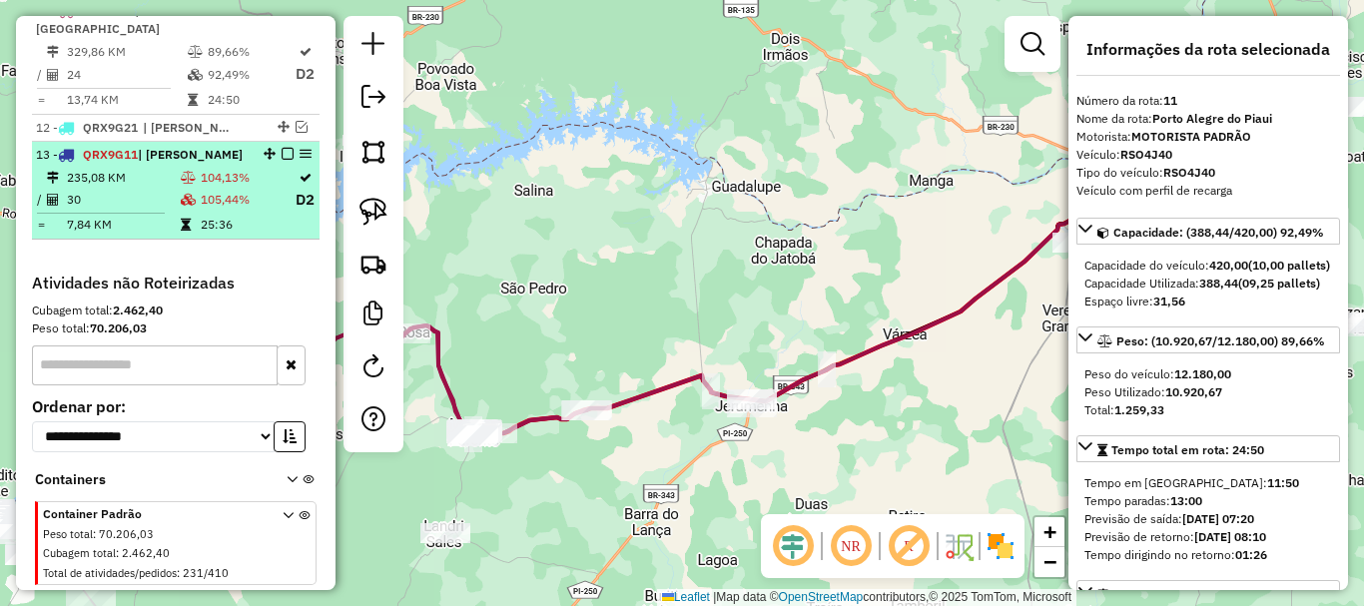
click at [228, 188] on td "104,13%" at bounding box center [247, 178] width 95 height 20
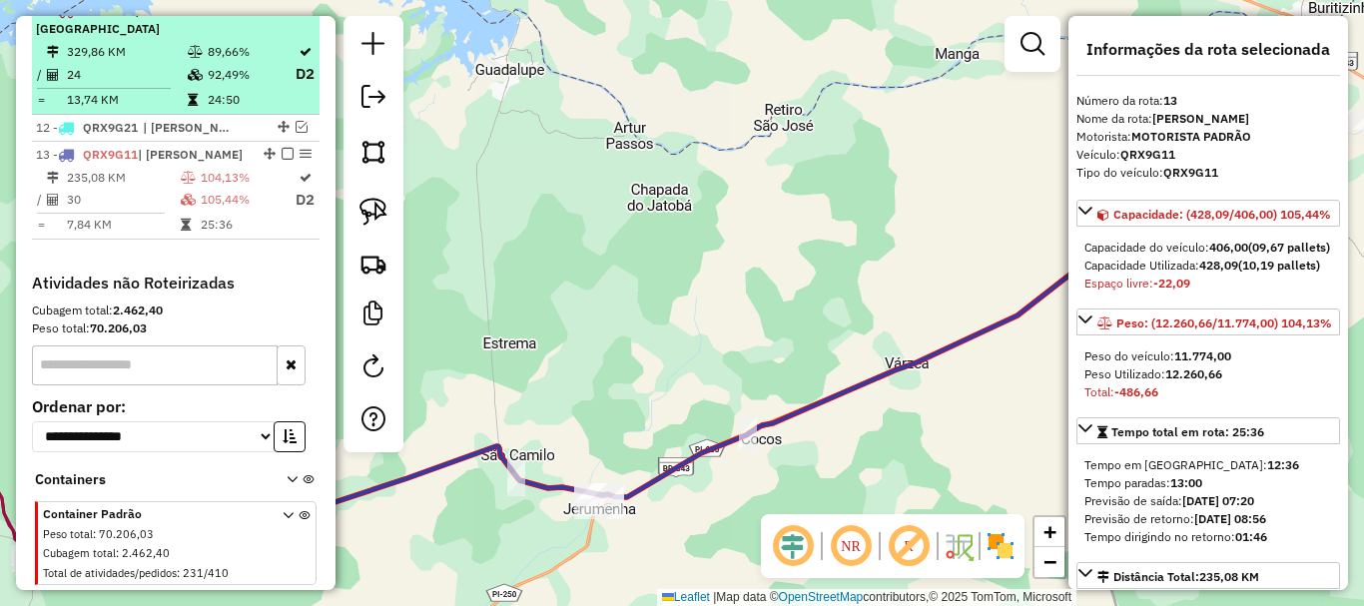
click at [233, 62] on td "89,66%" at bounding box center [251, 52] width 88 height 20
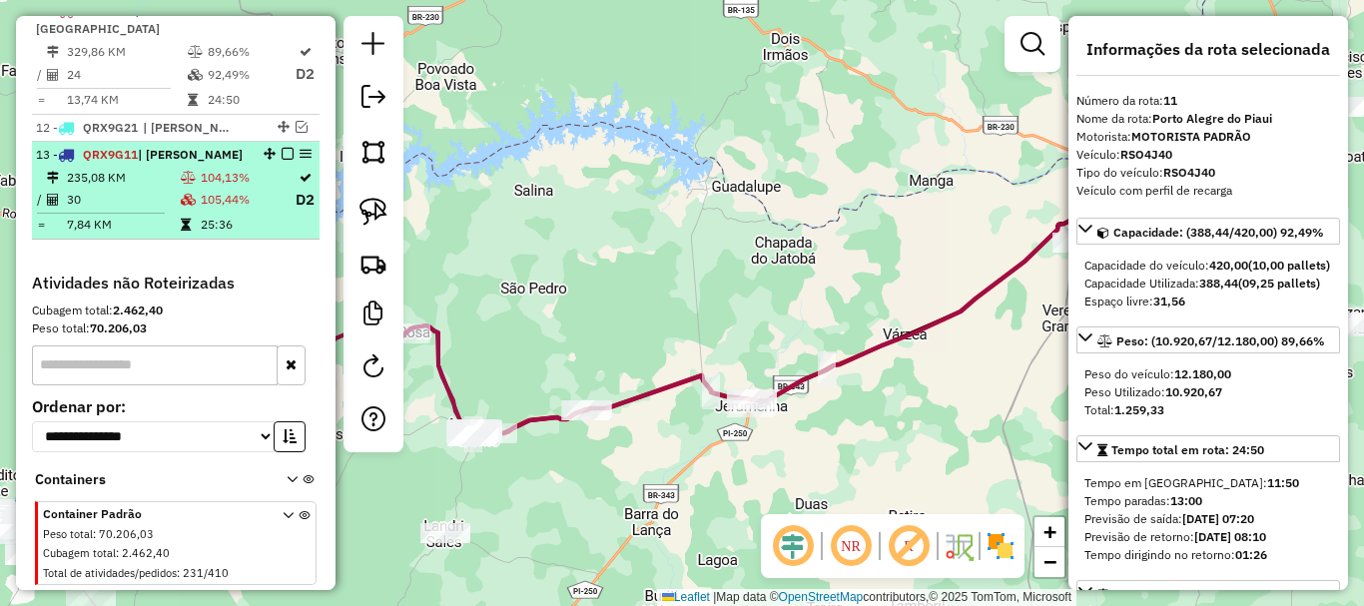
click at [280, 235] on td "25:36" at bounding box center [247, 225] width 95 height 20
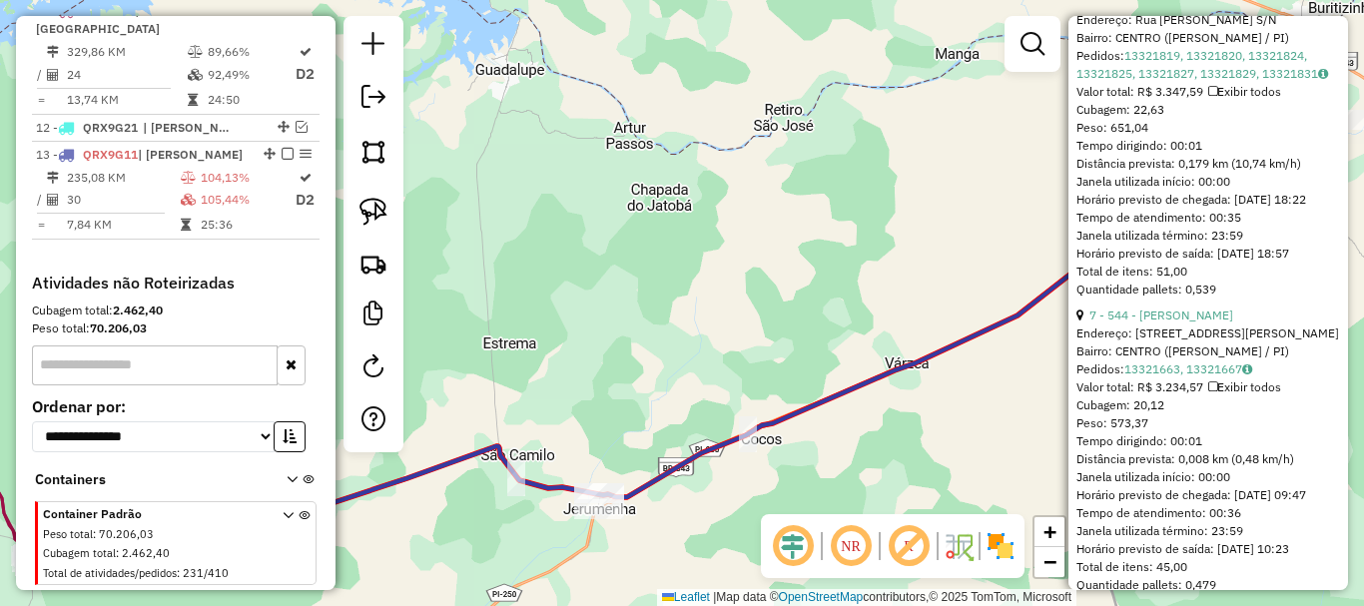
scroll to position [1797, 0]
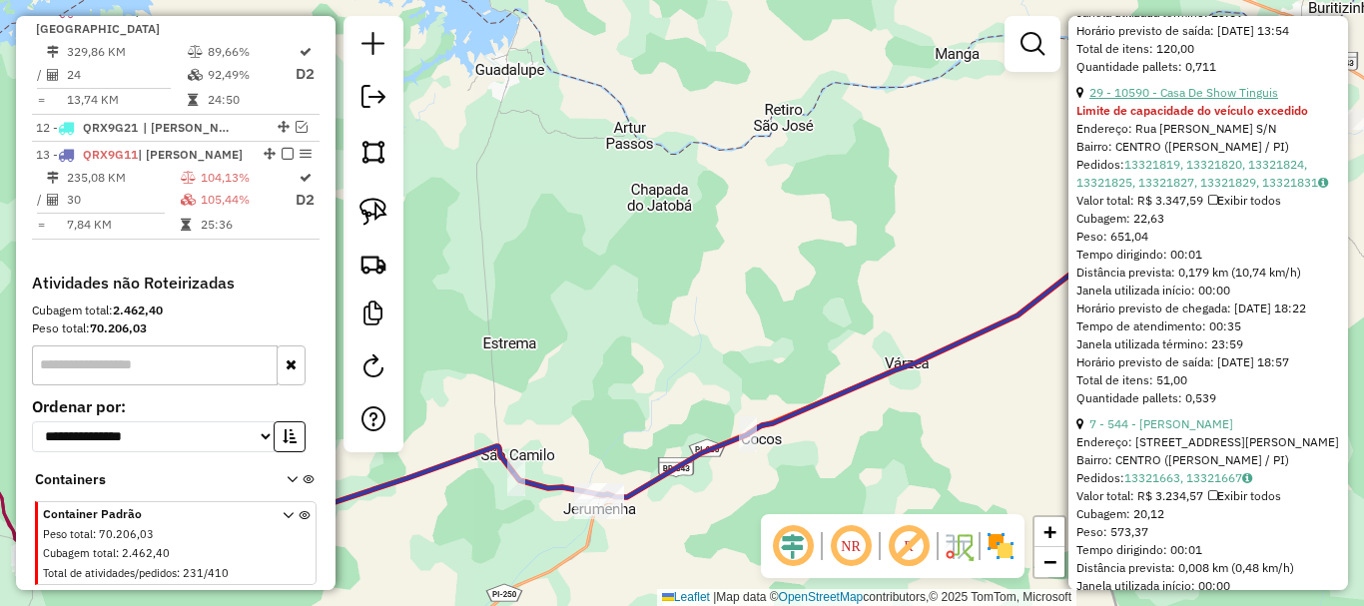
click at [1172, 100] on link "29 - 10590 - Casa De Show Tinguis" at bounding box center [1183, 92] width 189 height 15
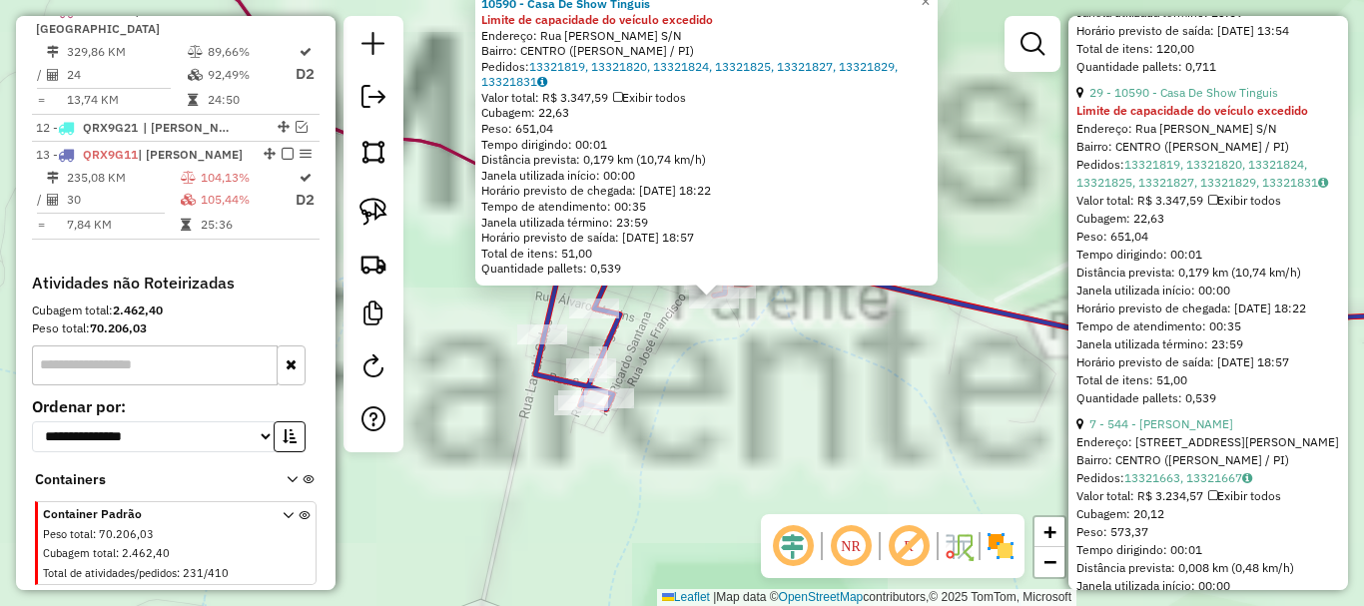
click at [740, 339] on div "10590 - Casa De Show Tinguis Limite de capacidade do veículo excedido Endereço:…" at bounding box center [682, 303] width 1364 height 606
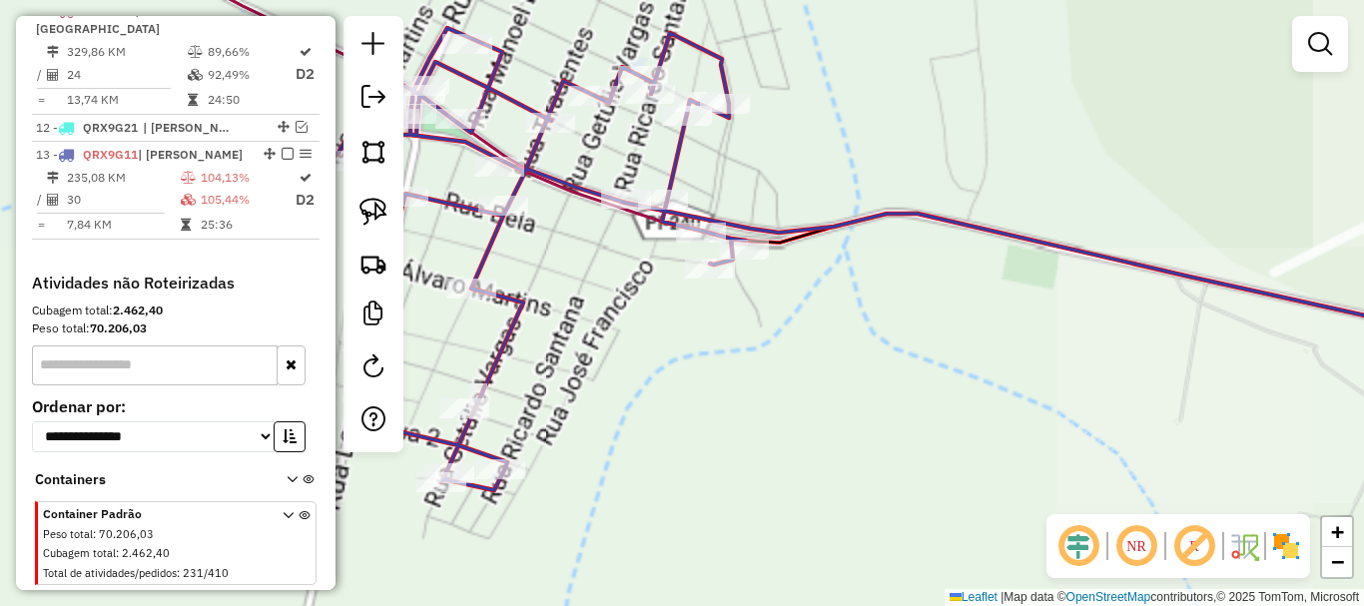
click at [718, 328] on div "Janela de atendimento Grade de atendimento Capacidade Transportadoras Veículos …" at bounding box center [682, 303] width 1364 height 606
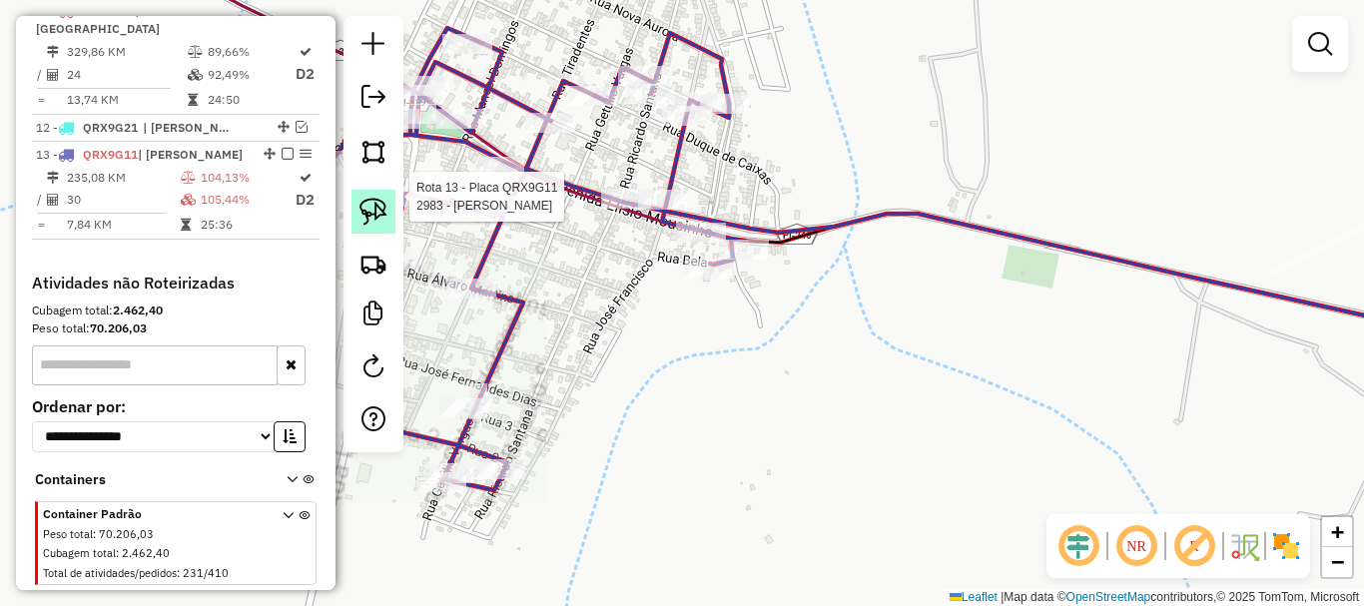
click at [386, 202] on img at bounding box center [373, 212] width 28 height 28
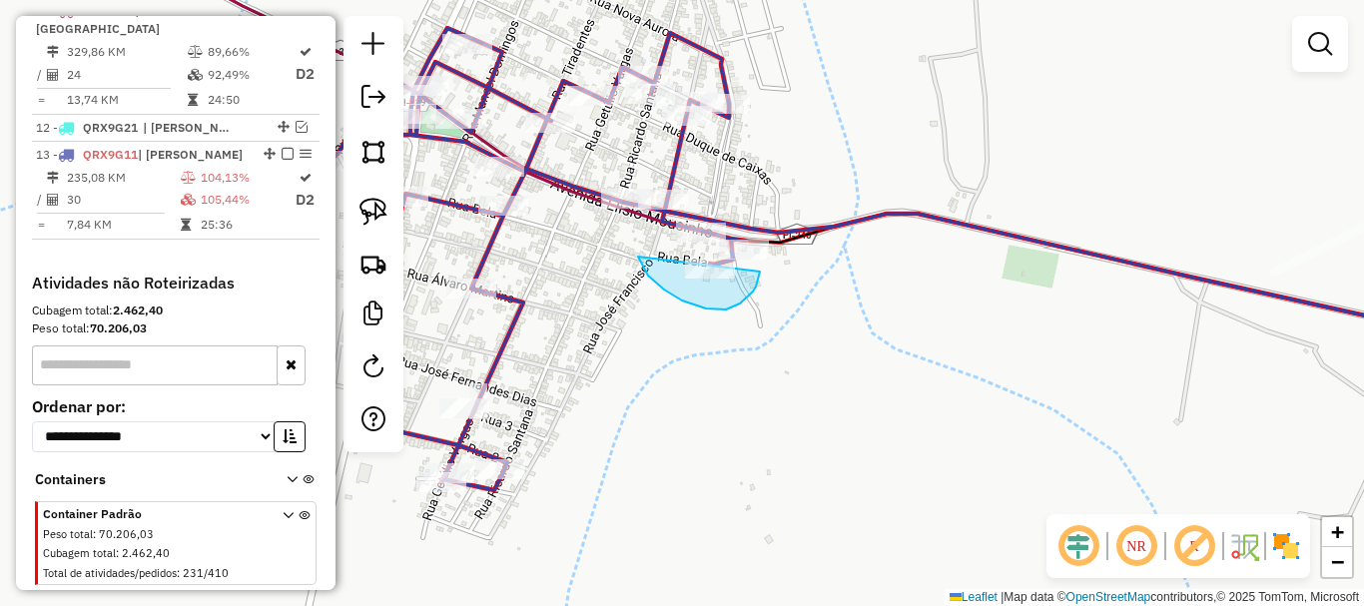
drag, startPoint x: 638, startPoint y: 257, endPoint x: 760, endPoint y: 271, distance: 122.6
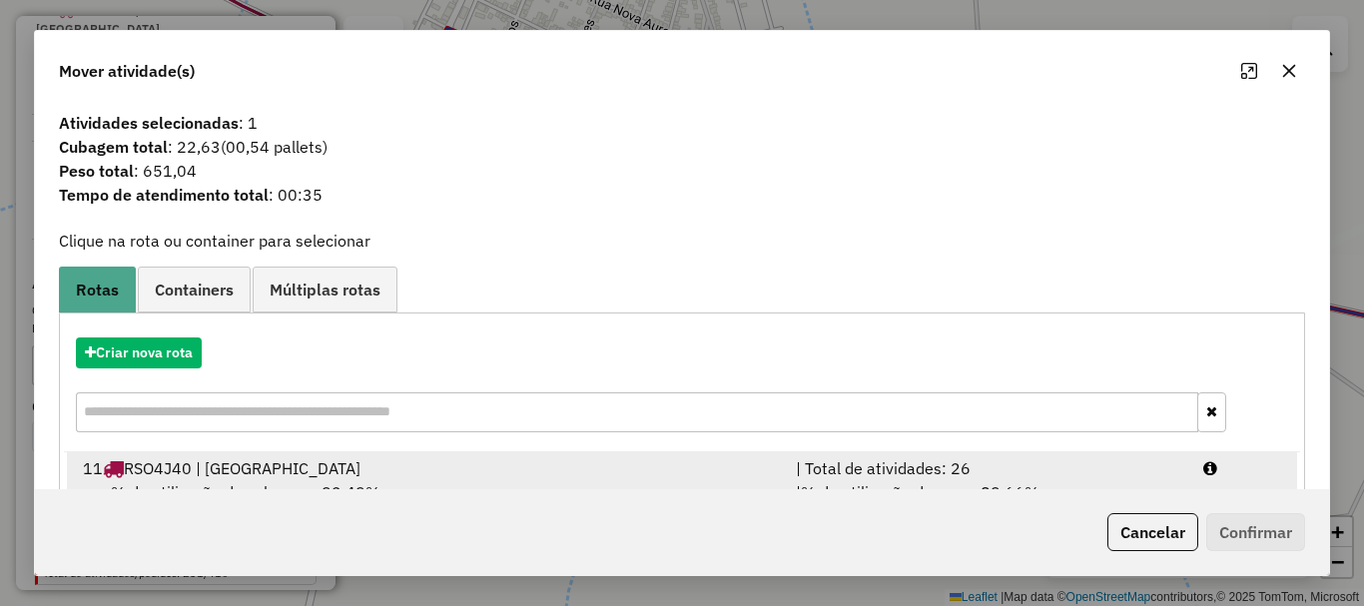
click at [388, 467] on div "11 RSO4J40 | Porto Alegre do Piaui" at bounding box center [427, 468] width 713 height 24
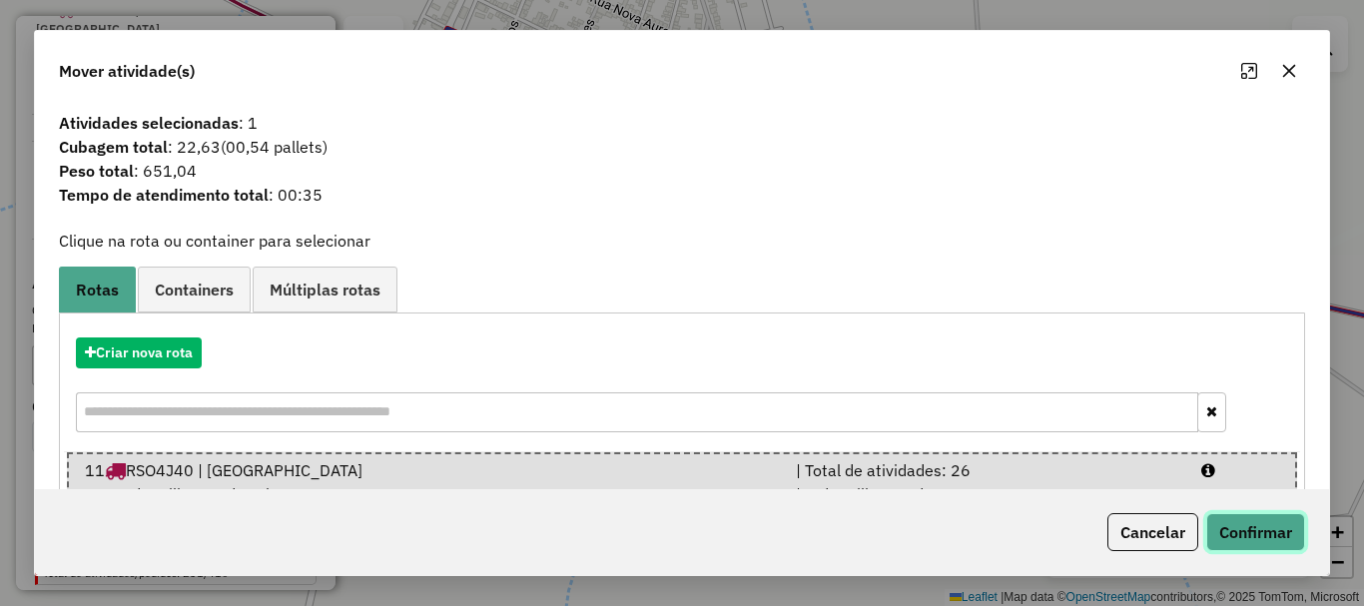
click at [1215, 529] on button "Confirmar" at bounding box center [1255, 532] width 99 height 38
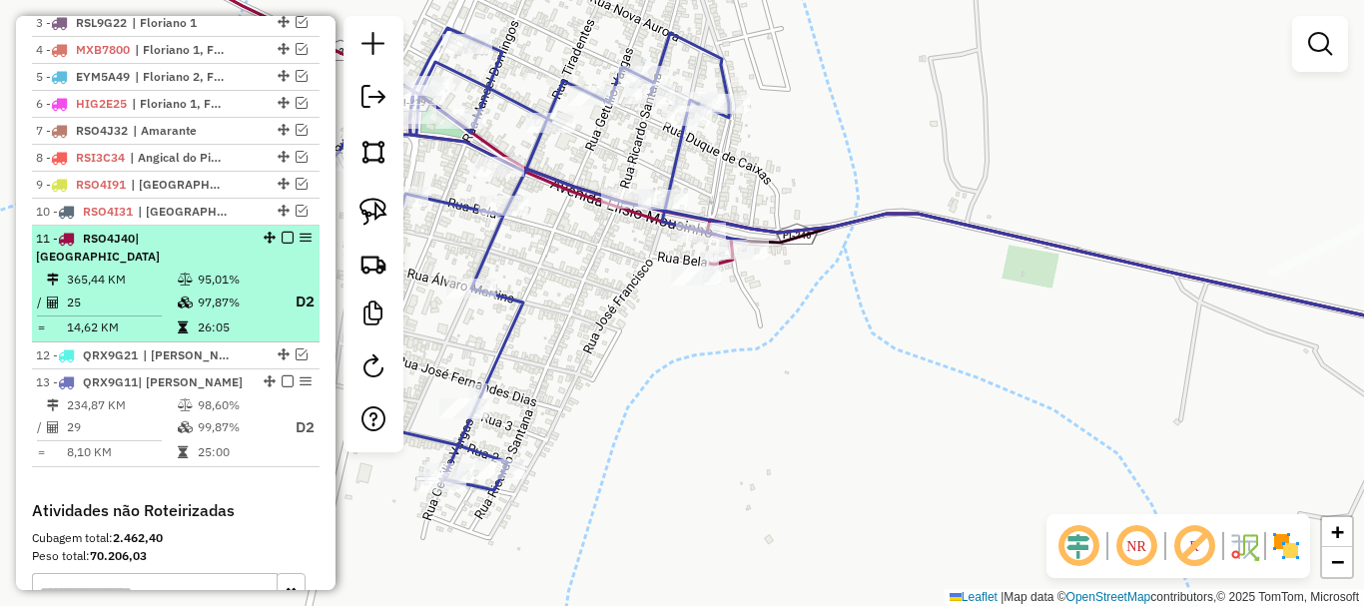
scroll to position [843, 0]
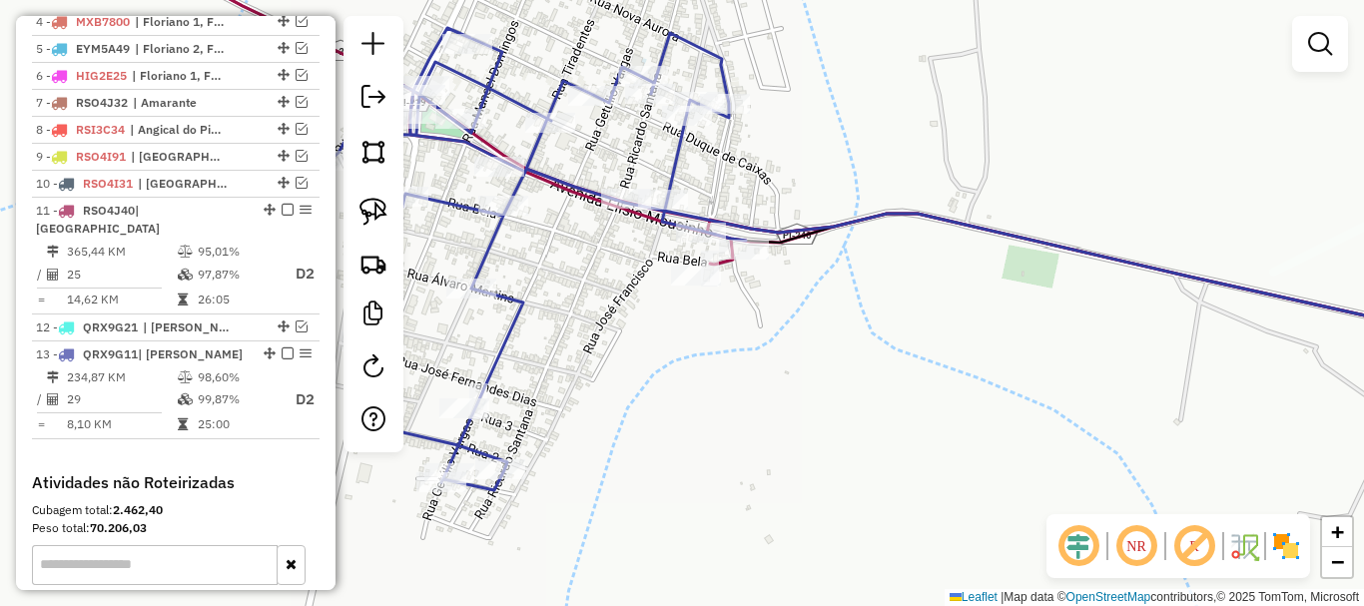
drag, startPoint x: 716, startPoint y: 413, endPoint x: 864, endPoint y: 442, distance: 150.6
click at [862, 441] on div "Janela de atendimento Grade de atendimento Capacidade Transportadoras Veículos …" at bounding box center [682, 303] width 1364 height 606
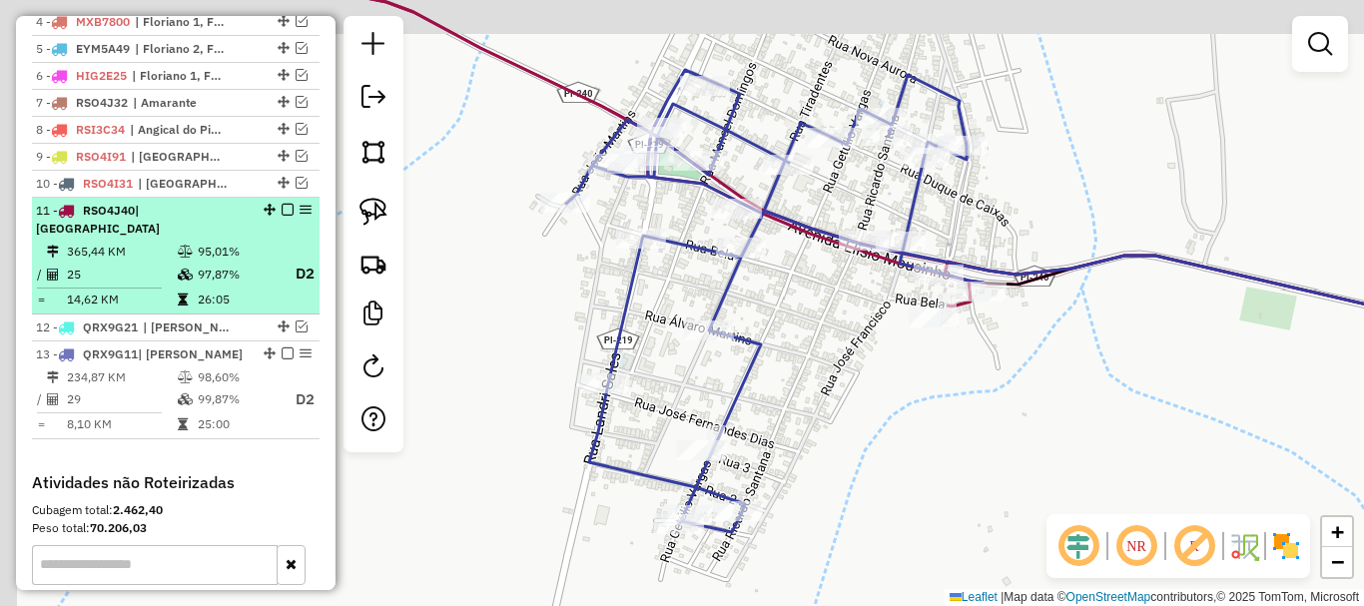
click at [183, 258] on icon at bounding box center [185, 252] width 15 height 12
select select "*********"
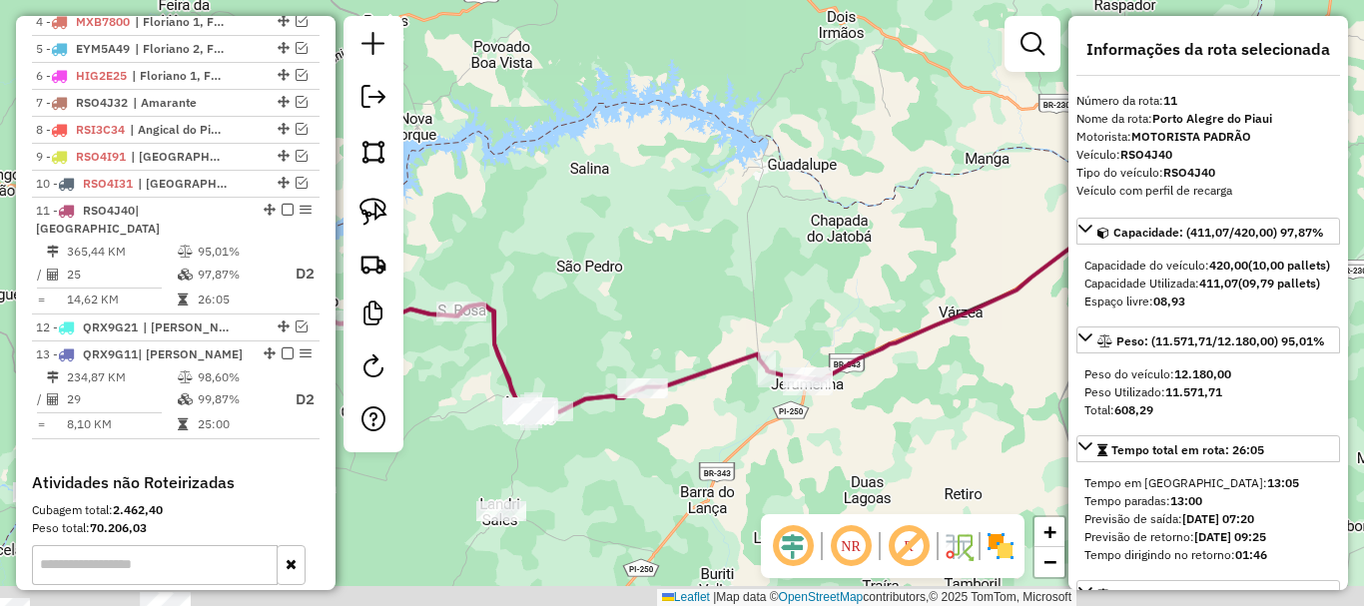
drag, startPoint x: 661, startPoint y: 339, endPoint x: 743, endPoint y: 307, distance: 88.3
click at [734, 313] on div "Janela de atendimento Grade de atendimento Capacidade Transportadoras Veículos …" at bounding box center [682, 303] width 1364 height 606
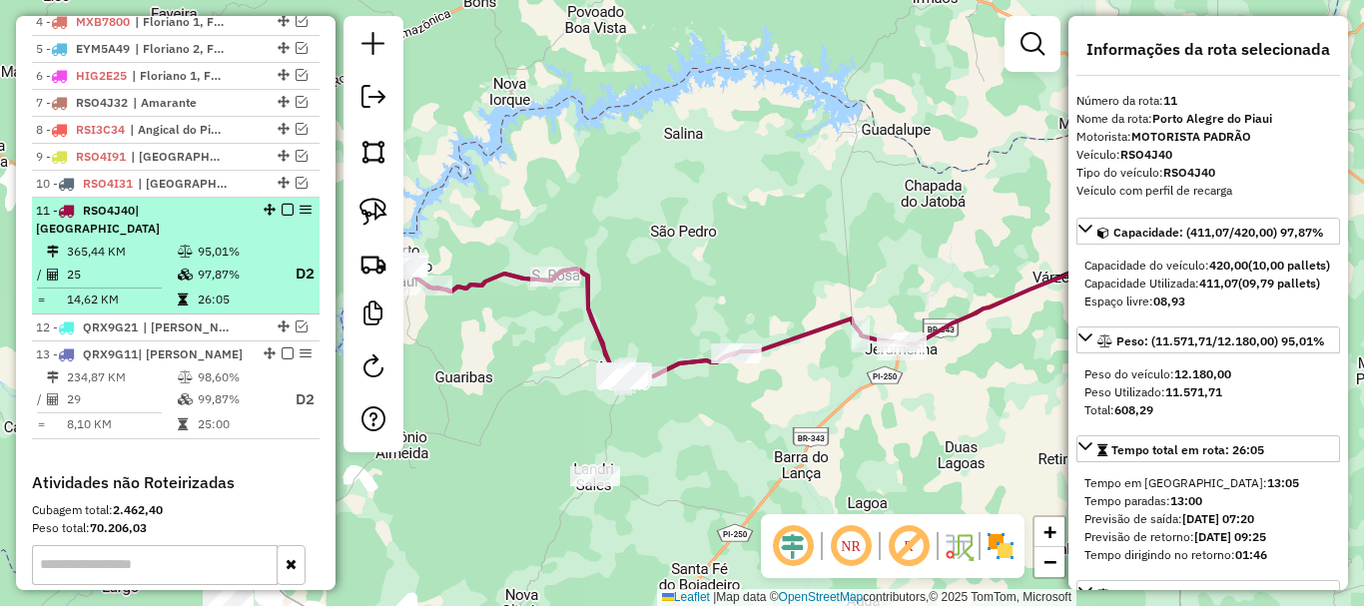
click at [282, 216] on em at bounding box center [288, 210] width 12 height 12
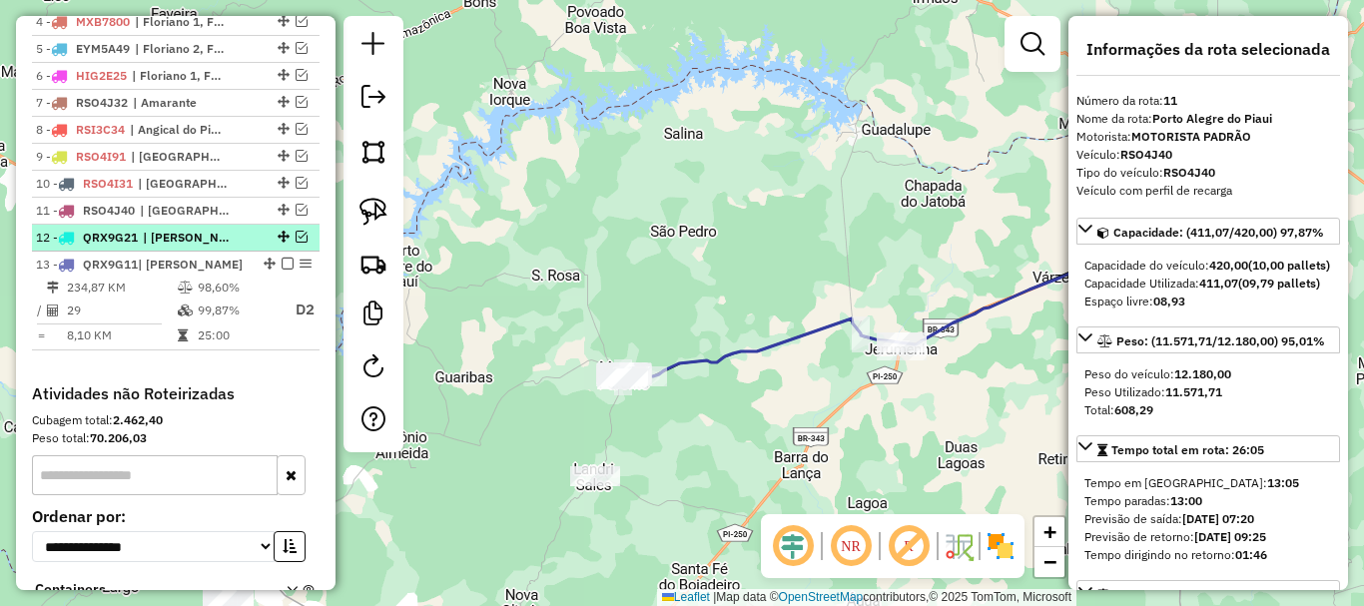
click at [296, 243] on em at bounding box center [302, 237] width 12 height 12
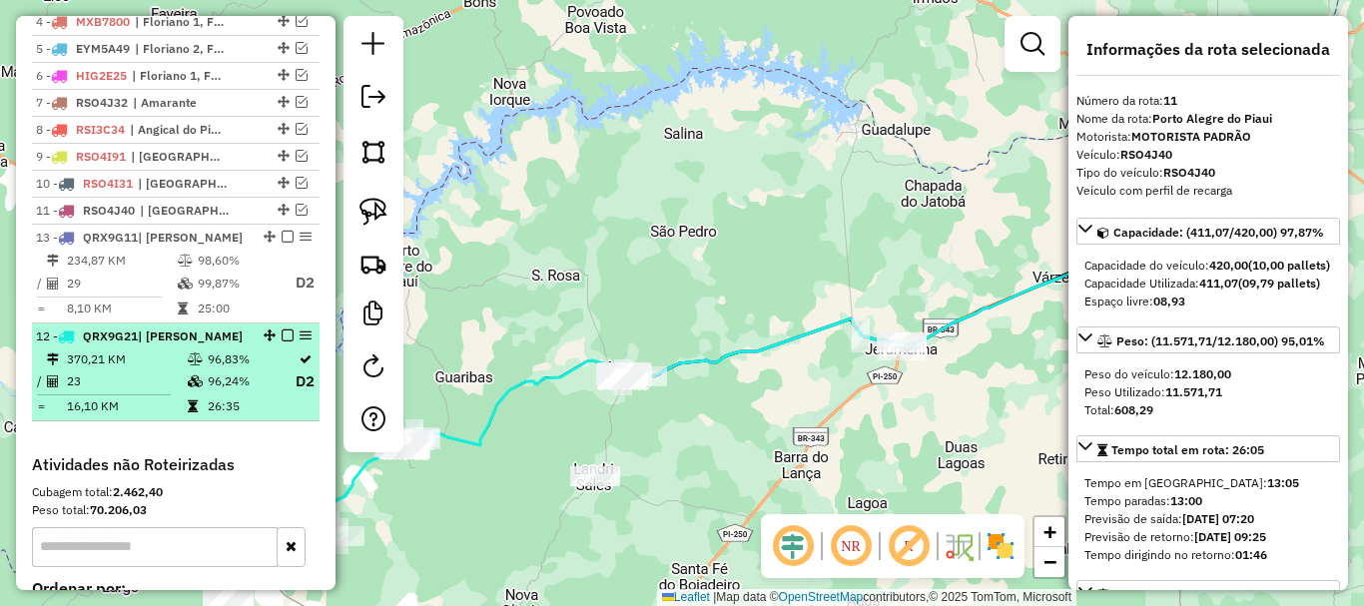
drag, startPoint x: 269, startPoint y: 252, endPoint x: 271, endPoint y: 428, distance: 176.7
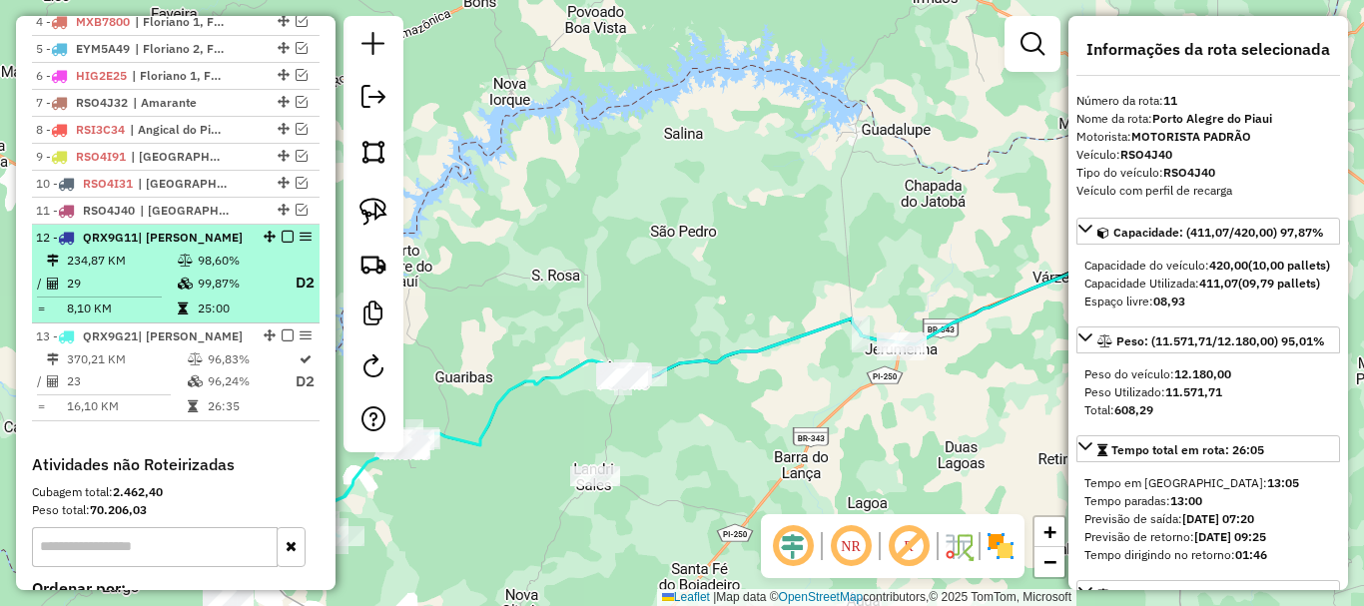
click at [282, 243] on em at bounding box center [288, 237] width 12 height 12
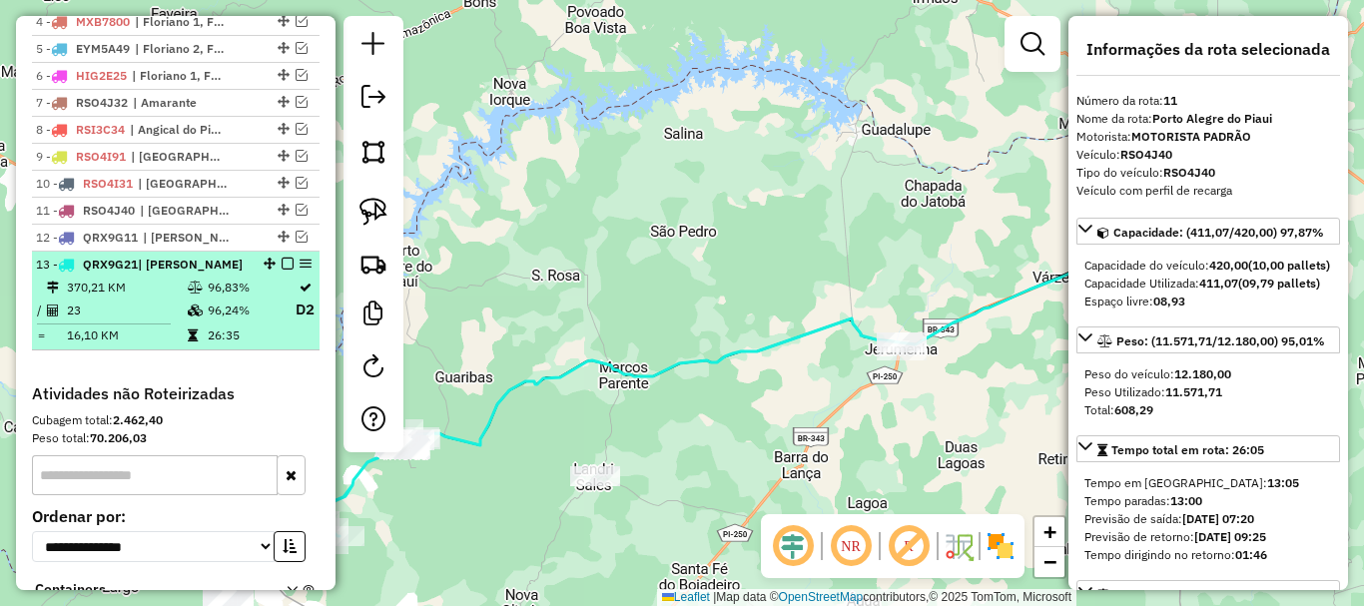
click at [285, 270] on em at bounding box center [288, 264] width 12 height 12
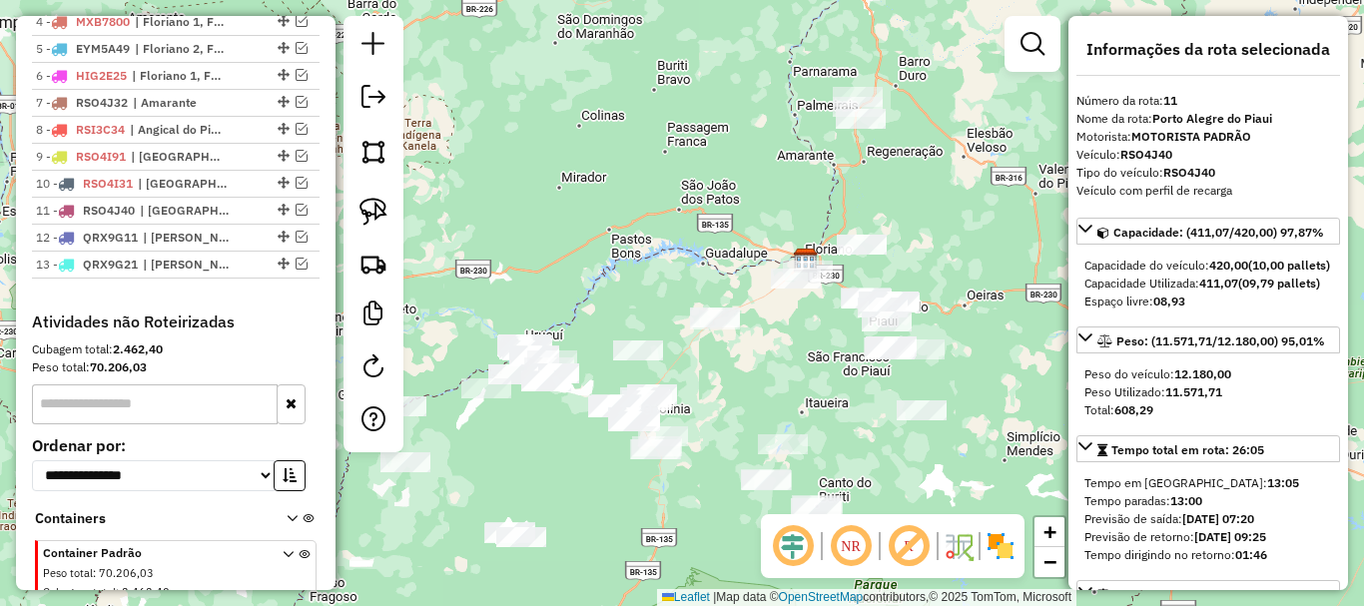
drag, startPoint x: 656, startPoint y: 409, endPoint x: 718, endPoint y: 364, distance: 76.5
click at [718, 364] on div "Janela de atendimento Grade de atendimento Capacidade Transportadoras Veículos …" at bounding box center [682, 303] width 1364 height 606
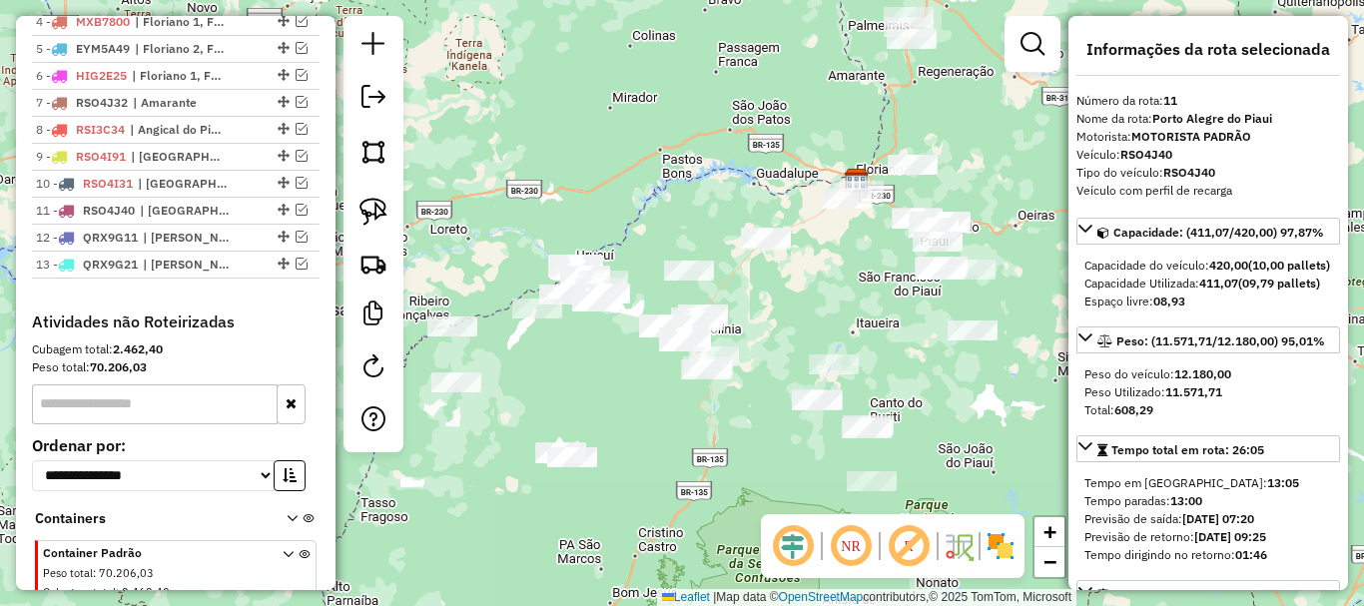
drag, startPoint x: 568, startPoint y: 460, endPoint x: 645, endPoint y: 335, distance: 146.6
click at [643, 336] on div "Janela de atendimento Grade de atendimento Capacidade Transportadoras Veículos …" at bounding box center [682, 303] width 1364 height 606
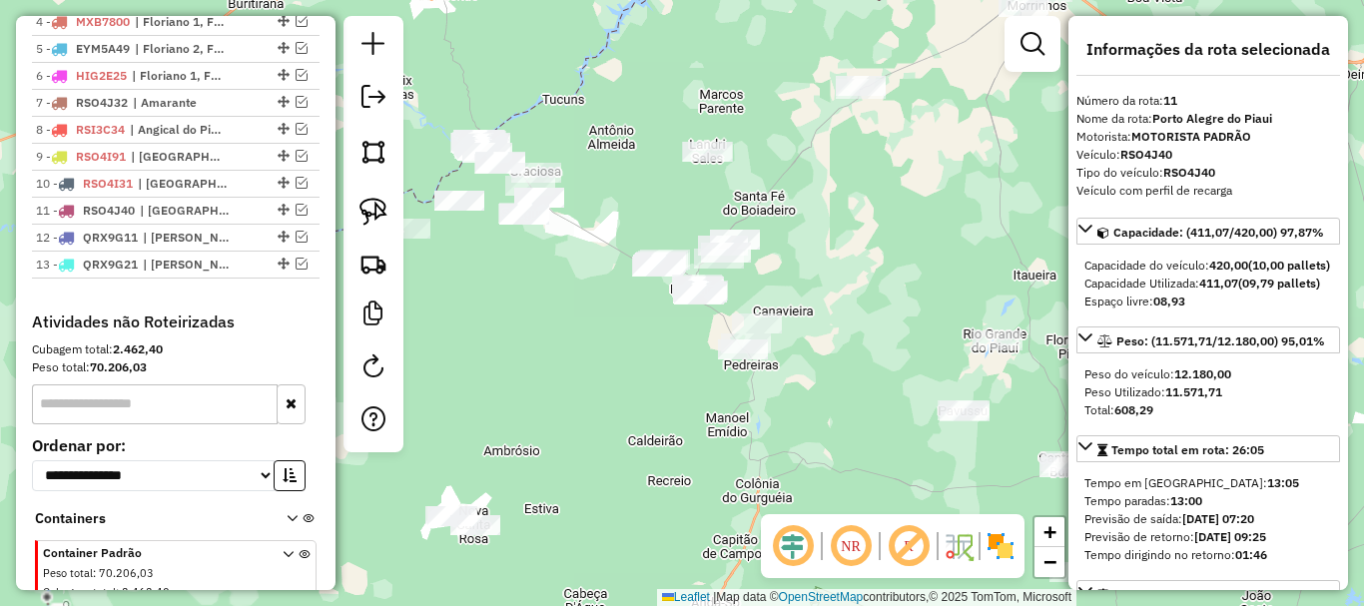
click at [775, 252] on div "Janela de atendimento Grade de atendimento Capacidade Transportadoras Veículos …" at bounding box center [682, 303] width 1364 height 606
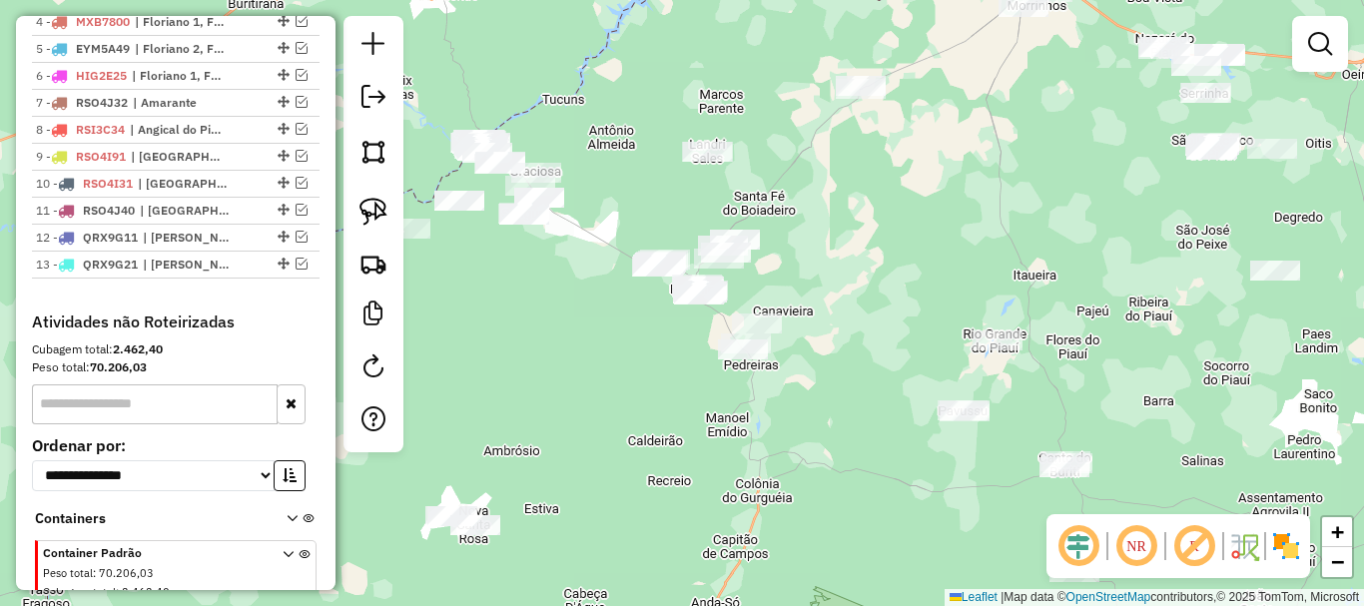
drag, startPoint x: 818, startPoint y: 248, endPoint x: 755, endPoint y: 278, distance: 69.7
click at [783, 283] on div "Janela de atendimento Grade de atendimento Capacidade Transportadoras Veículos …" at bounding box center [682, 303] width 1364 height 606
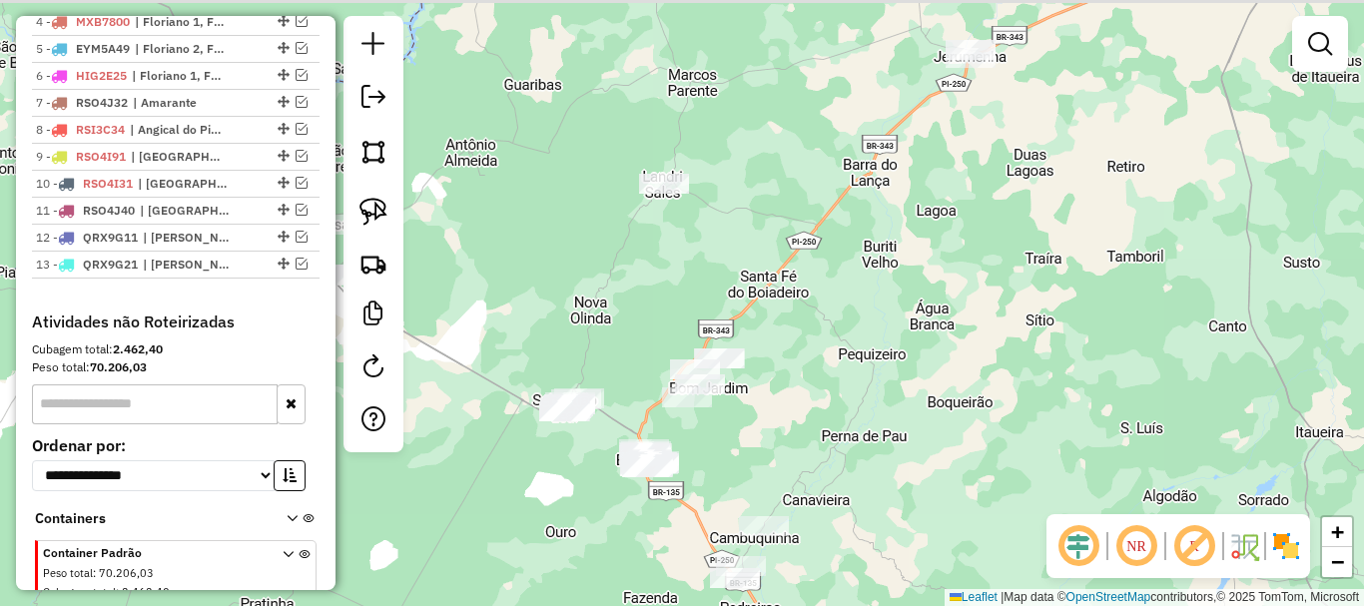
drag, startPoint x: 642, startPoint y: 245, endPoint x: 596, endPoint y: 317, distance: 85.3
click at [596, 317] on div "Janela de atendimento Grade de atendimento Capacidade Transportadoras Veículos …" at bounding box center [682, 303] width 1364 height 606
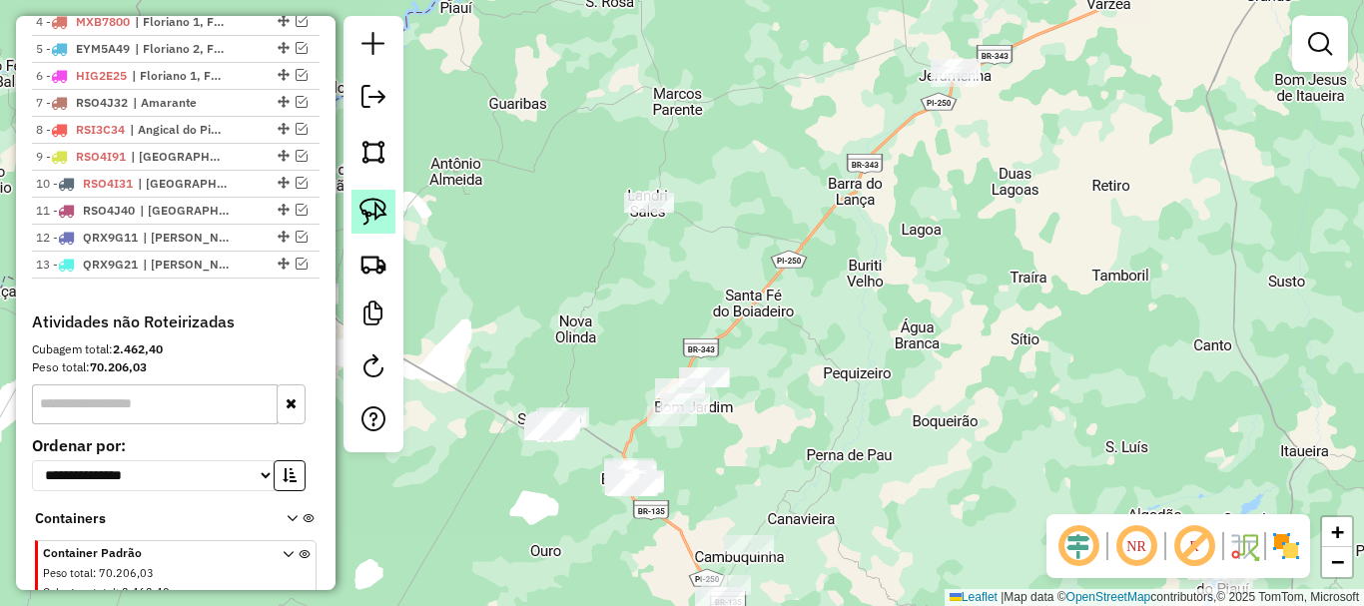
click at [376, 216] on img at bounding box center [373, 212] width 28 height 28
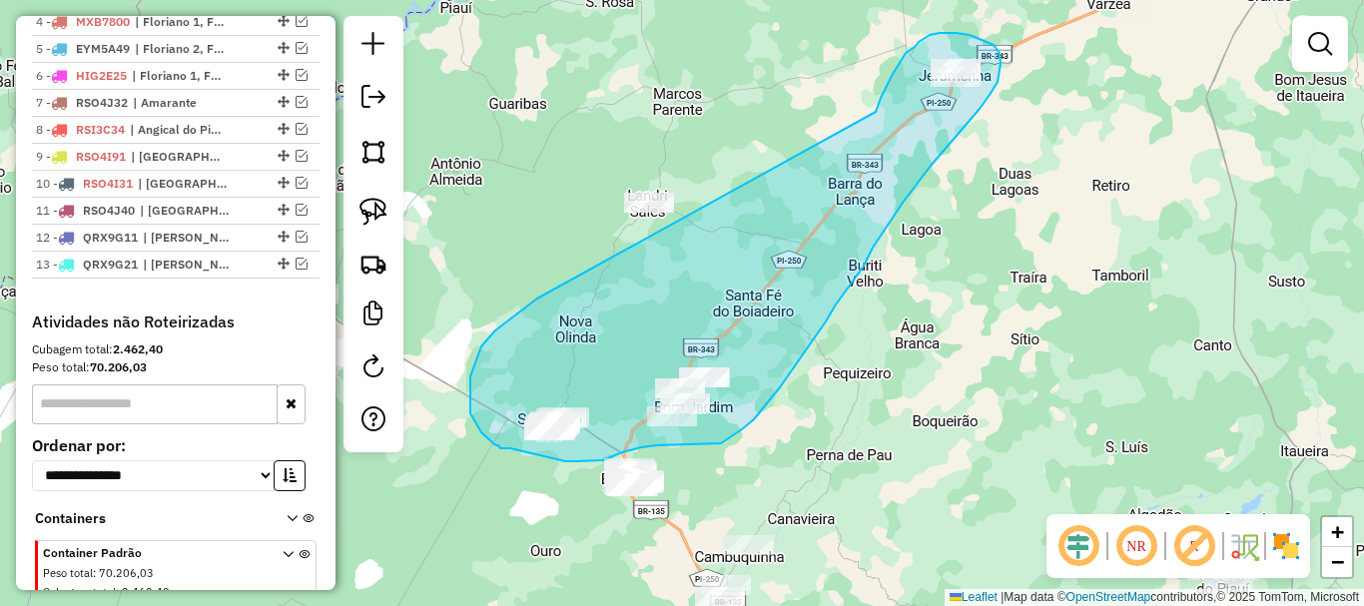
drag, startPoint x: 537, startPoint y: 299, endPoint x: 876, endPoint y: 112, distance: 386.6
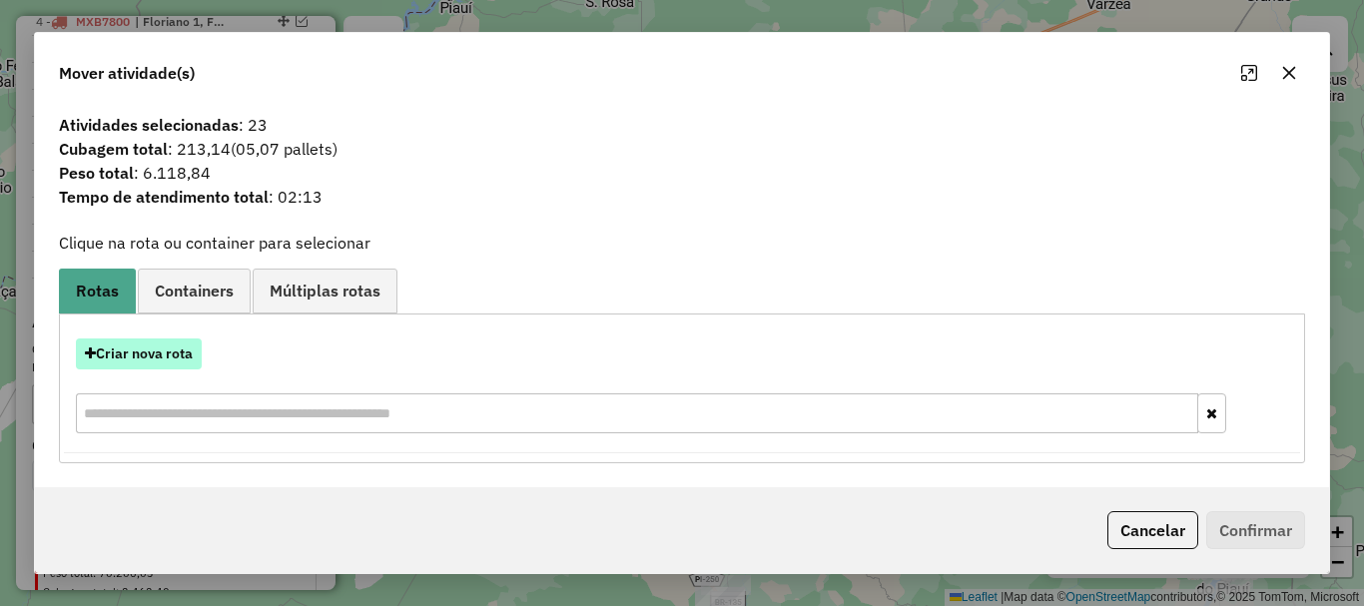
click at [162, 348] on button "Criar nova rota" at bounding box center [139, 353] width 126 height 31
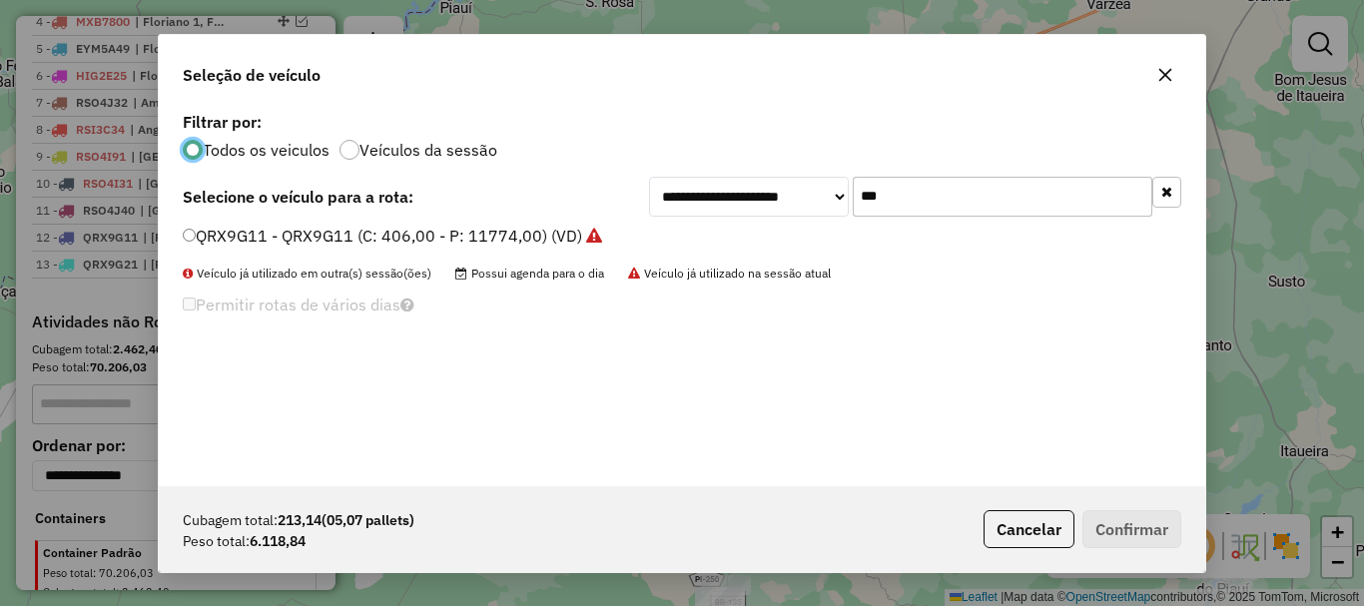
scroll to position [11, 6]
click at [888, 195] on input "***" at bounding box center [1003, 197] width 300 height 40
type input "***"
click at [257, 231] on label "QRX9F71 - QRX9F71 (C: 392,00 - P: 11368,00) (VD)" at bounding box center [380, 236] width 395 height 24
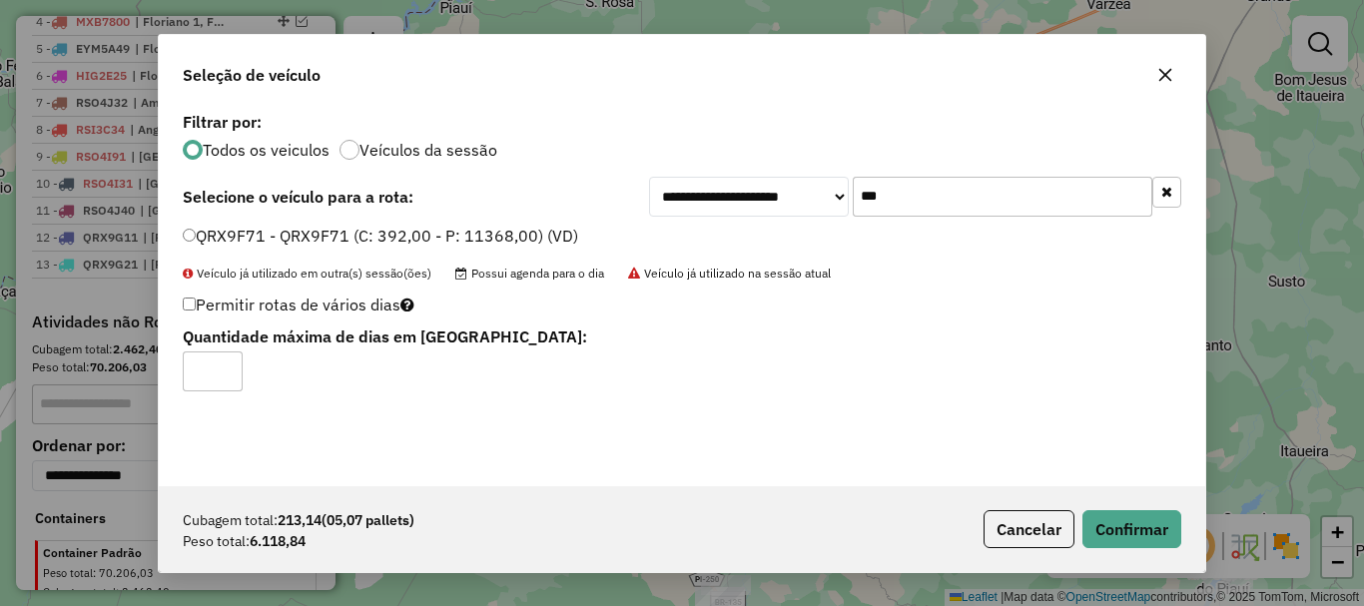
click at [228, 358] on input "*" at bounding box center [213, 371] width 60 height 40
type input "*"
click at [228, 362] on input "*" at bounding box center [213, 371] width 60 height 40
click at [1141, 522] on button "Confirmar" at bounding box center [1131, 529] width 99 height 38
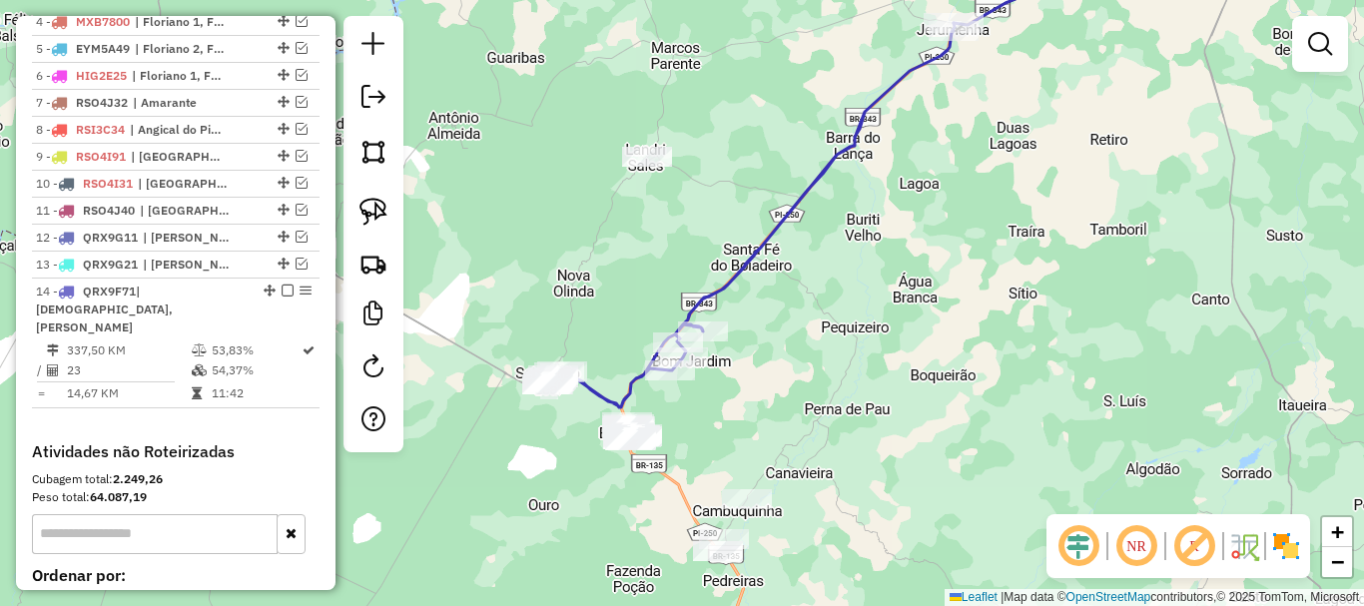
drag, startPoint x: 706, startPoint y: 474, endPoint x: 688, endPoint y: 390, distance: 85.8
click at [693, 398] on div "Janela de atendimento Grade de atendimento Capacidade Transportadoras Veículos …" at bounding box center [682, 303] width 1364 height 606
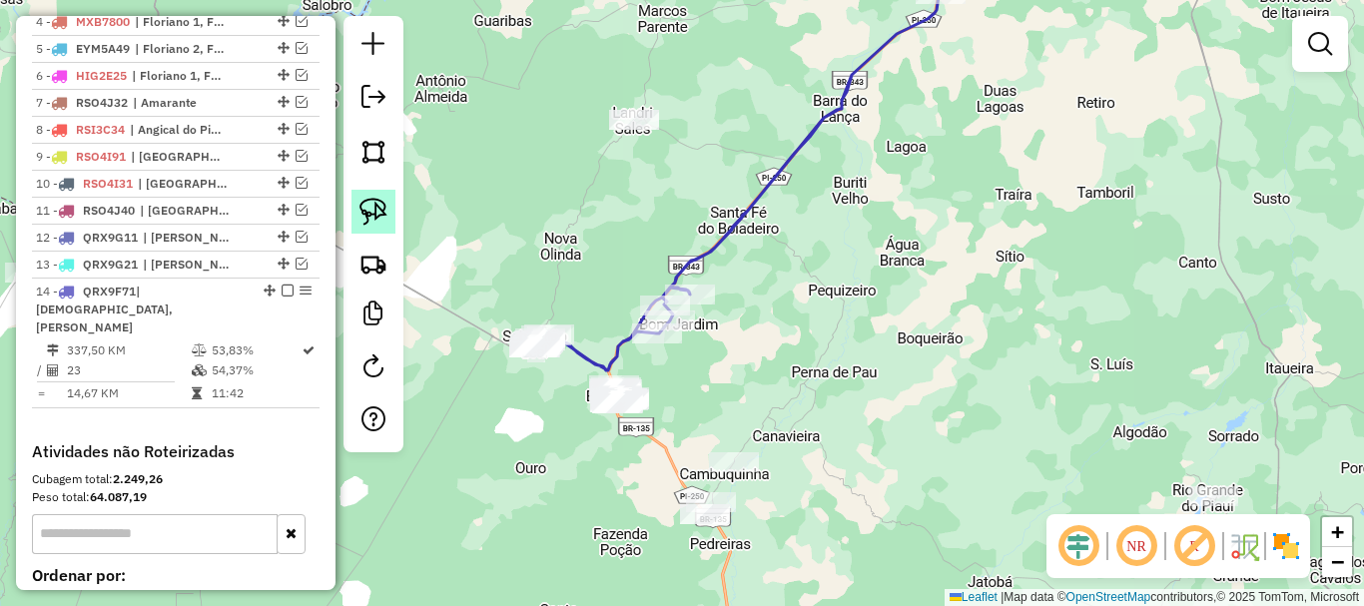
click at [371, 221] on img at bounding box center [373, 212] width 28 height 28
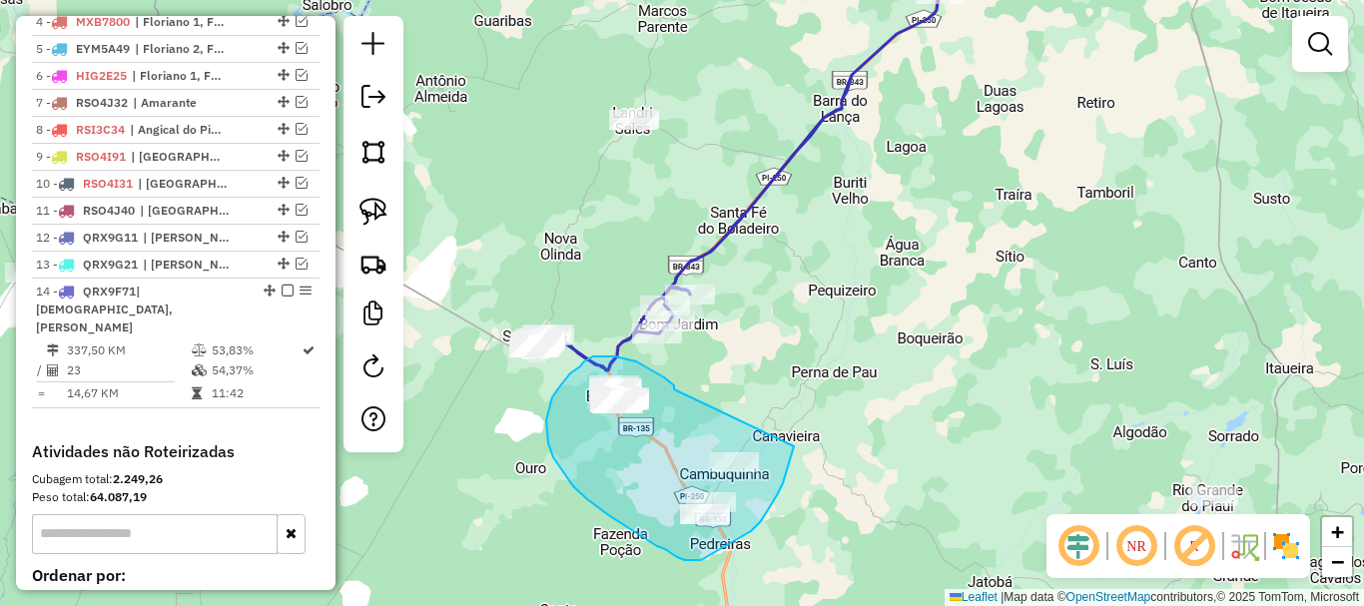
drag, startPoint x: 674, startPoint y: 389, endPoint x: 794, endPoint y: 446, distance: 132.7
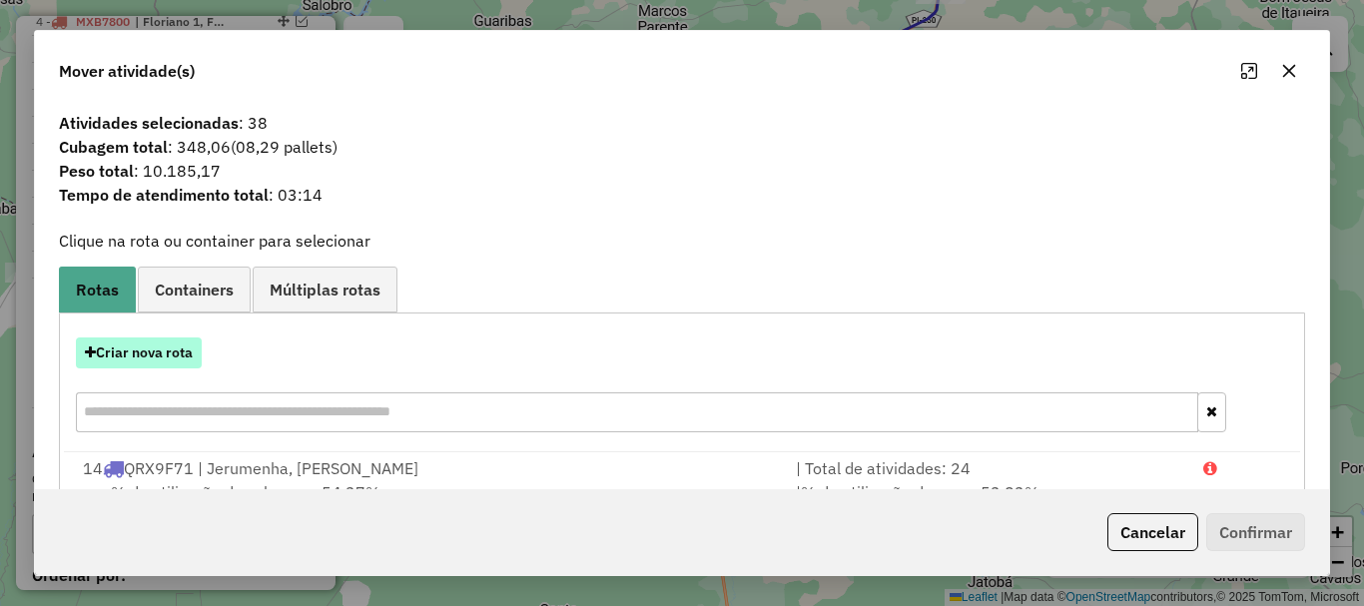
click at [167, 363] on button "Criar nova rota" at bounding box center [139, 352] width 126 height 31
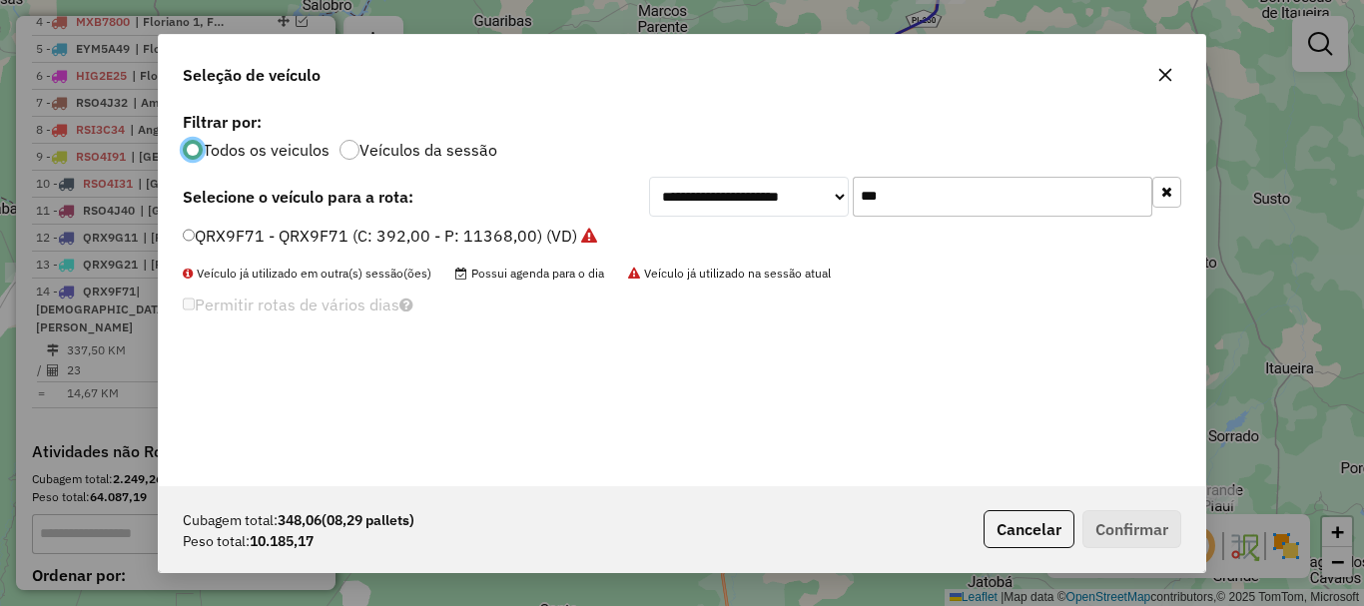
click at [881, 209] on input "***" at bounding box center [1003, 197] width 300 height 40
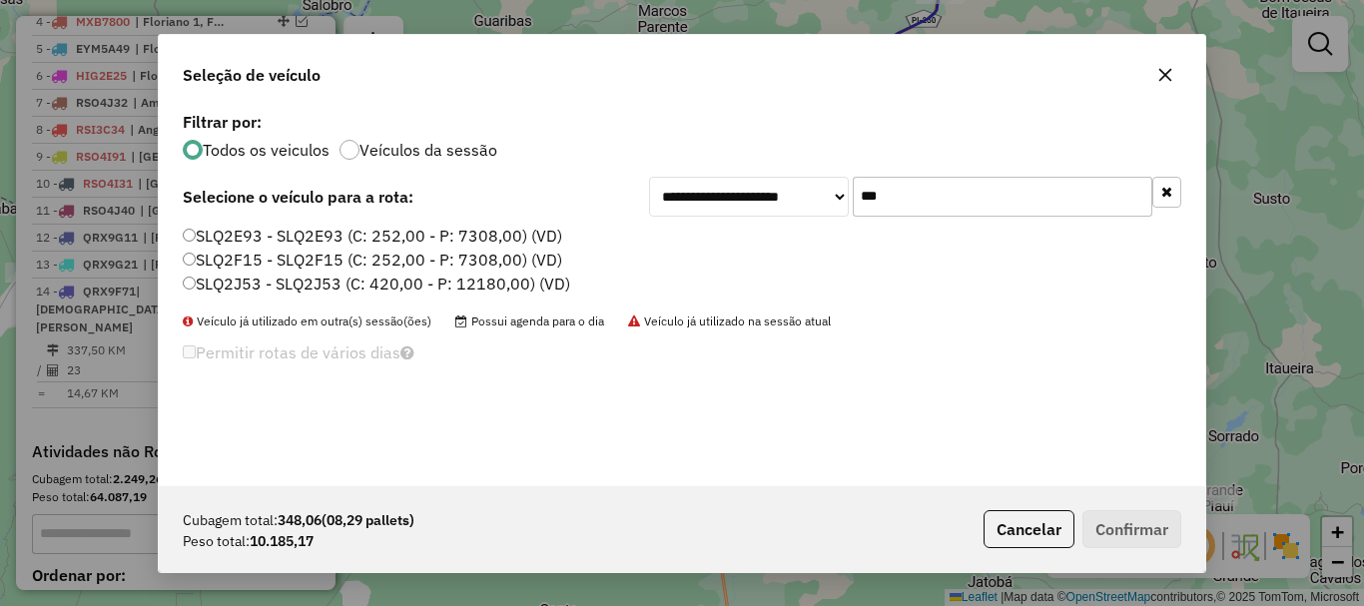
type input "***"
click at [226, 238] on label "SLQ2E93 - SLQ2E93 (C: 252,00 - P: 7308,00) (VD)" at bounding box center [372, 236] width 379 height 24
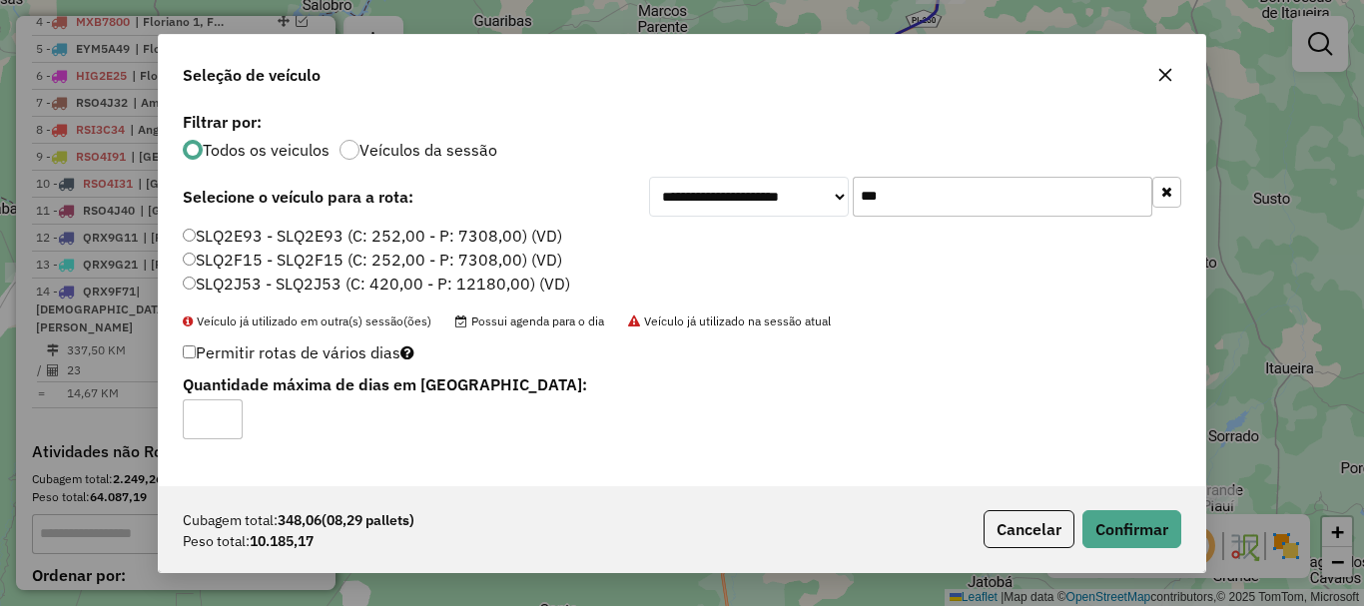
type input "*"
click at [229, 409] on input "*" at bounding box center [213, 419] width 60 height 40
click at [1127, 521] on button "Confirmar" at bounding box center [1131, 529] width 99 height 38
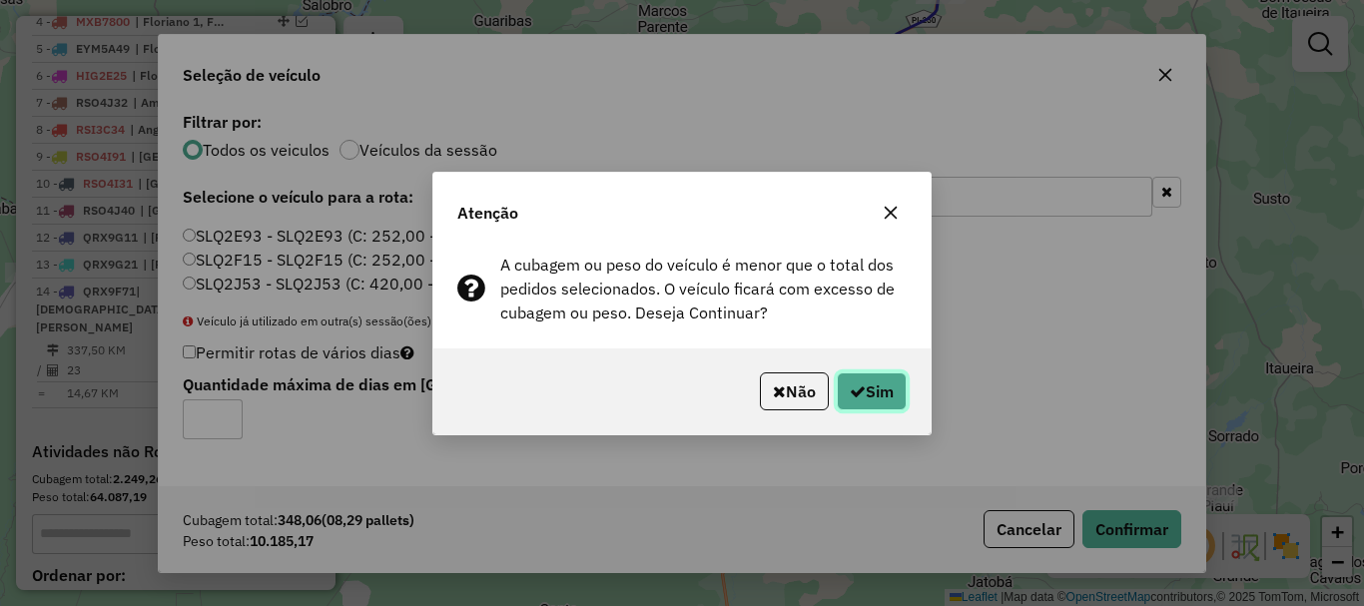
click at [886, 388] on button "Sim" at bounding box center [872, 391] width 70 height 38
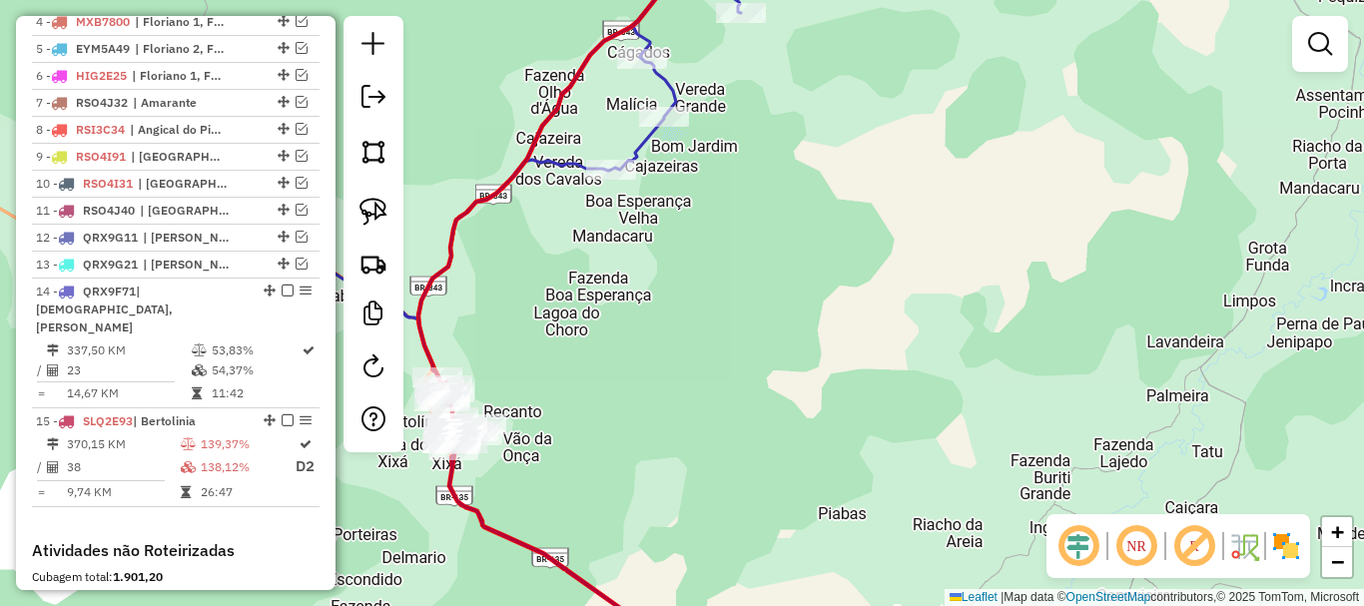
drag, startPoint x: 546, startPoint y: 415, endPoint x: 678, endPoint y: 365, distance: 140.9
click at [675, 365] on div "Janela de atendimento Grade de atendimento Capacidade Transportadoras Veículos …" at bounding box center [682, 303] width 1364 height 606
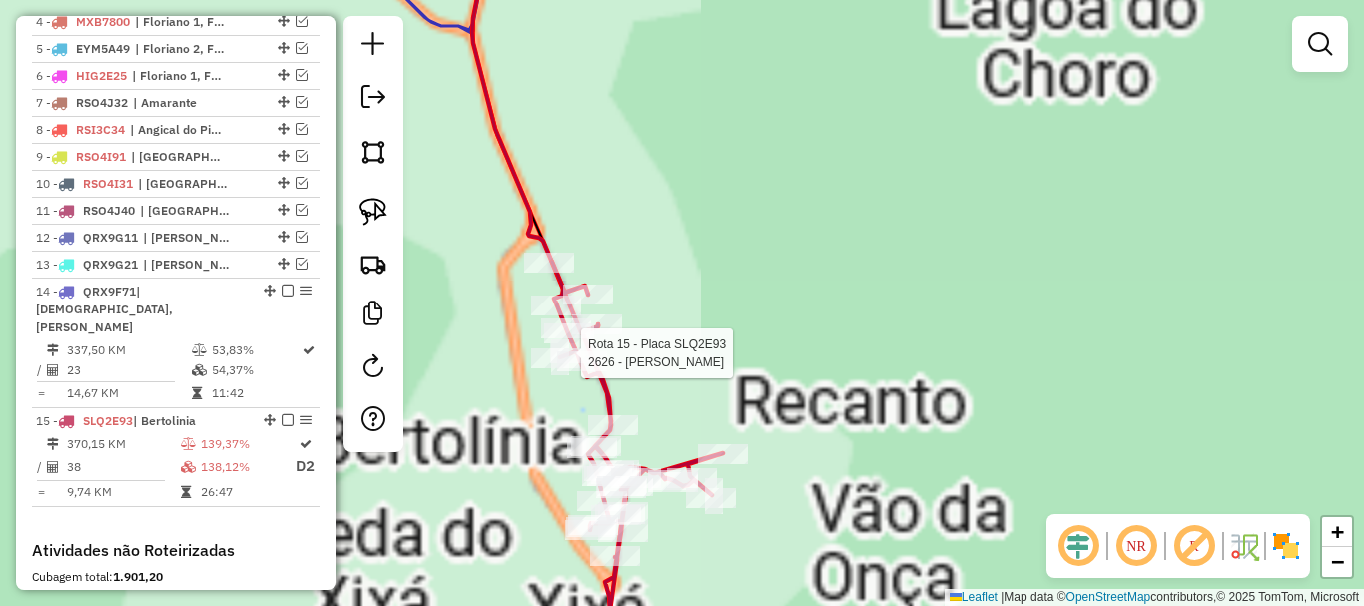
click at [634, 306] on div "Rota 15 - Placa SLQ2E93 2626 - [PERSON_NAME] de atendimento Grade de atendiment…" at bounding box center [682, 303] width 1364 height 606
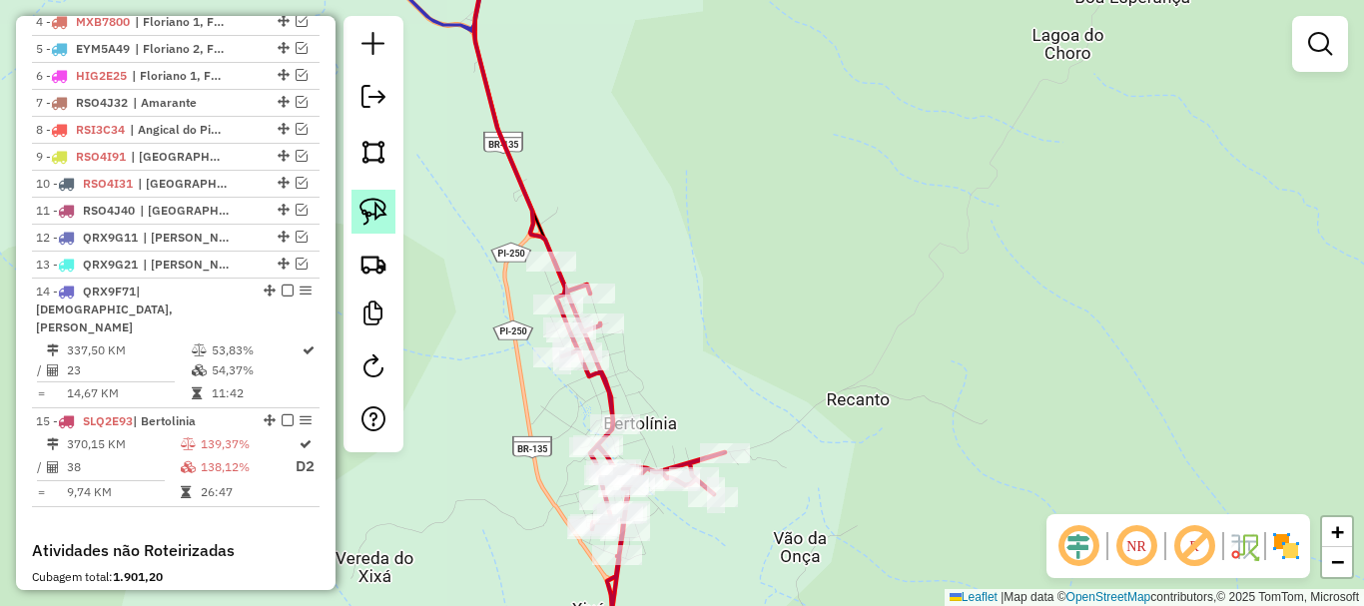
click at [371, 221] on img at bounding box center [373, 212] width 28 height 28
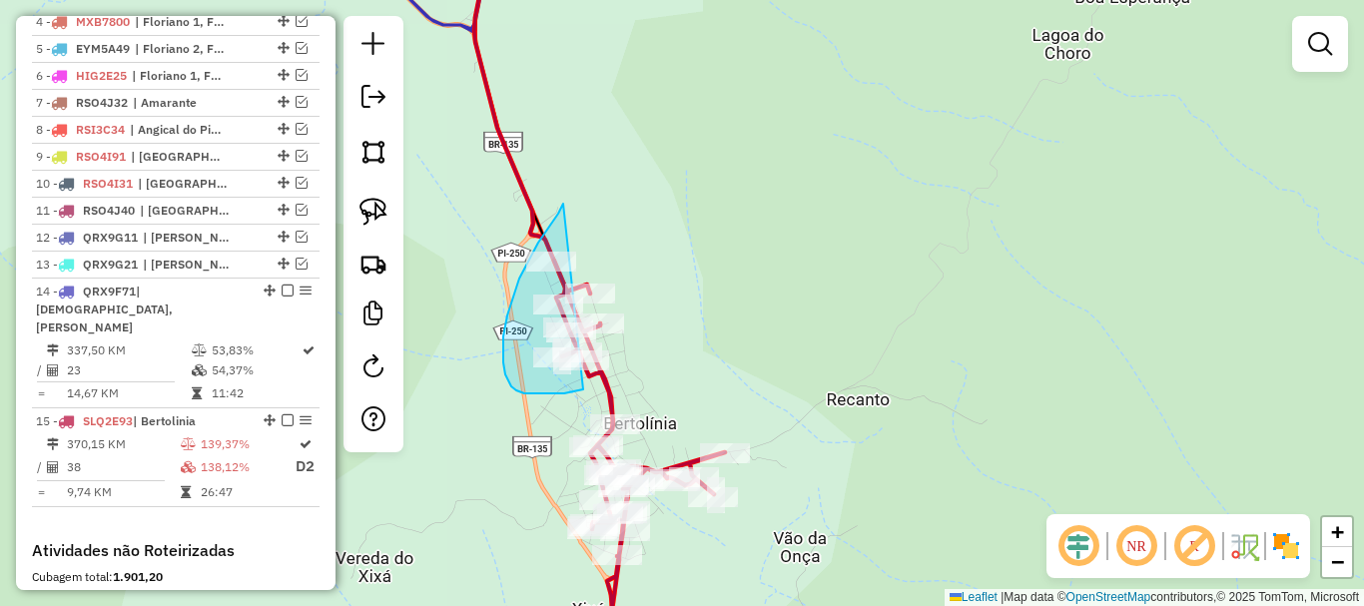
drag, startPoint x: 560, startPoint y: 210, endPoint x: 663, endPoint y: 340, distance: 166.4
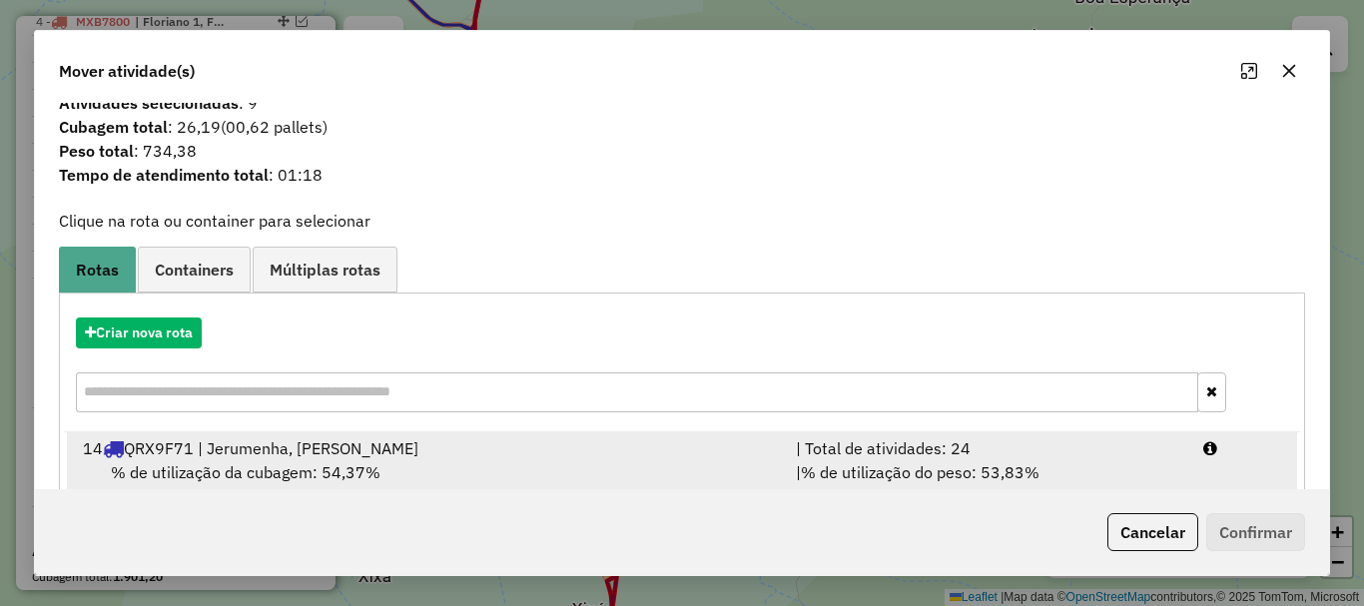
scroll to position [78, 0]
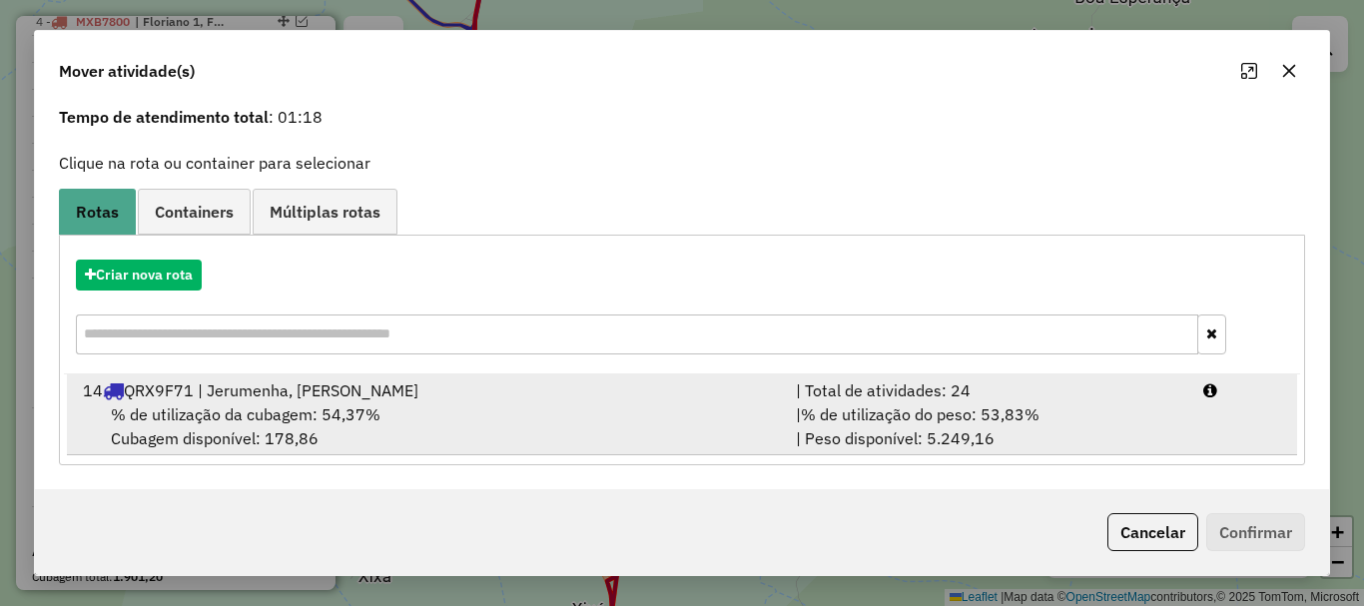
click at [756, 415] on div "% de utilização da cubagem: 54,37% Cubagem disponível: 178,86" at bounding box center [427, 426] width 713 height 48
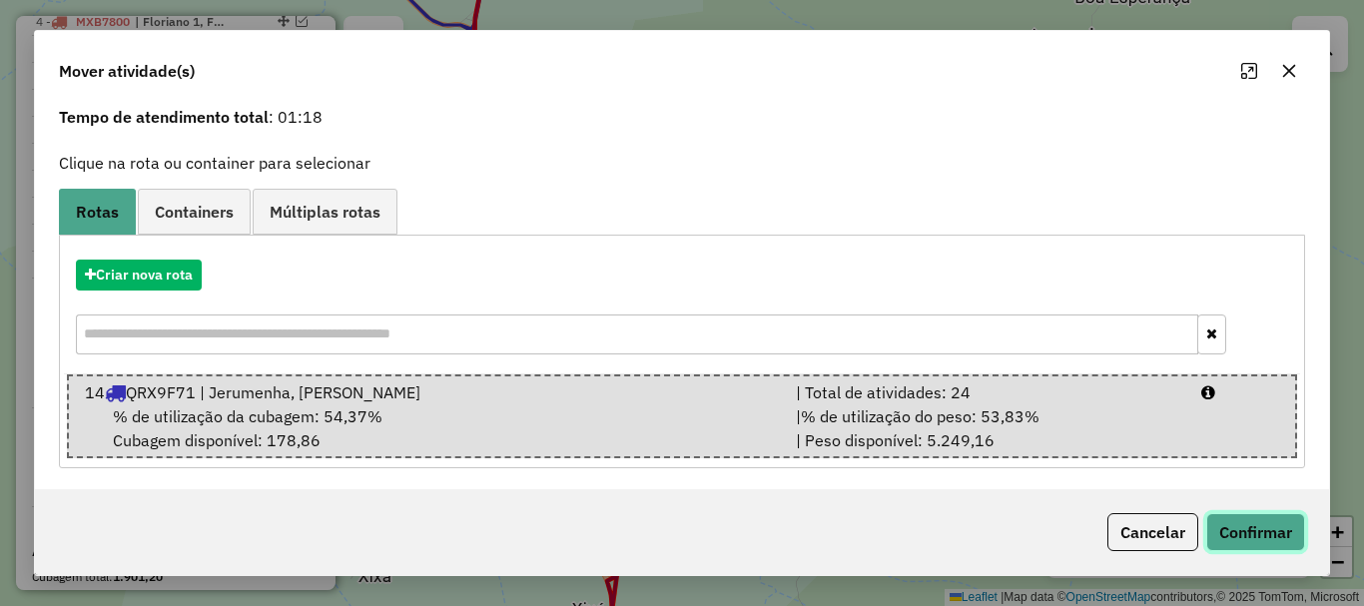
click at [1266, 525] on button "Confirmar" at bounding box center [1255, 532] width 99 height 38
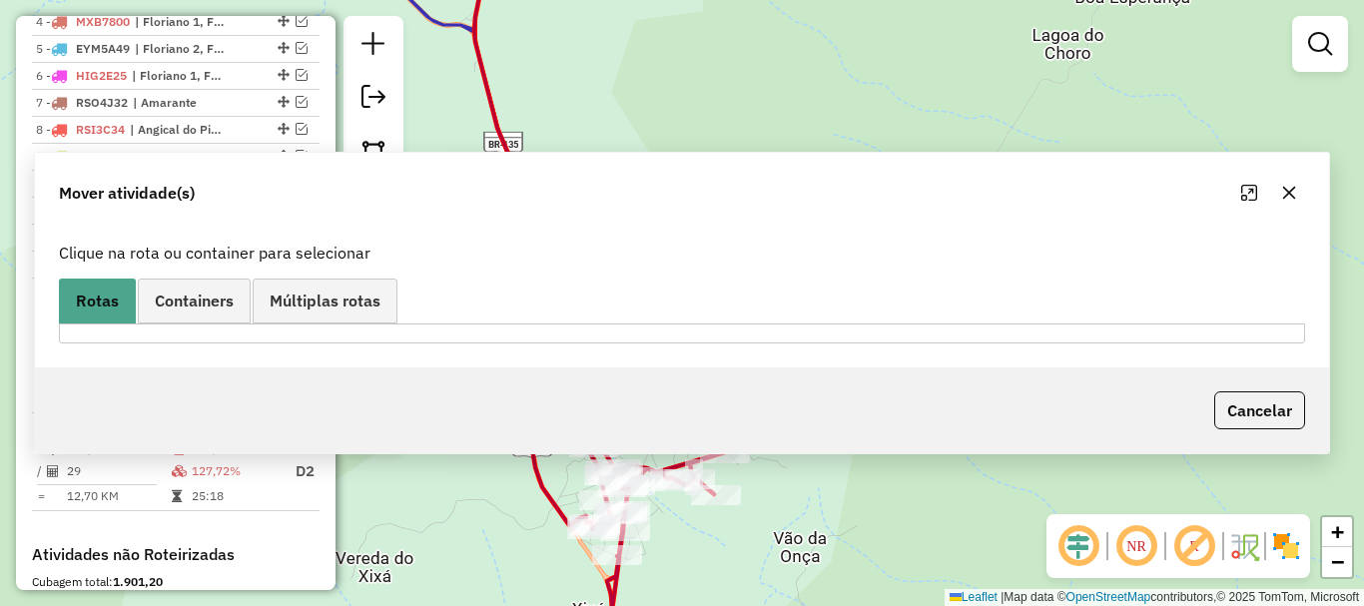
scroll to position [0, 0]
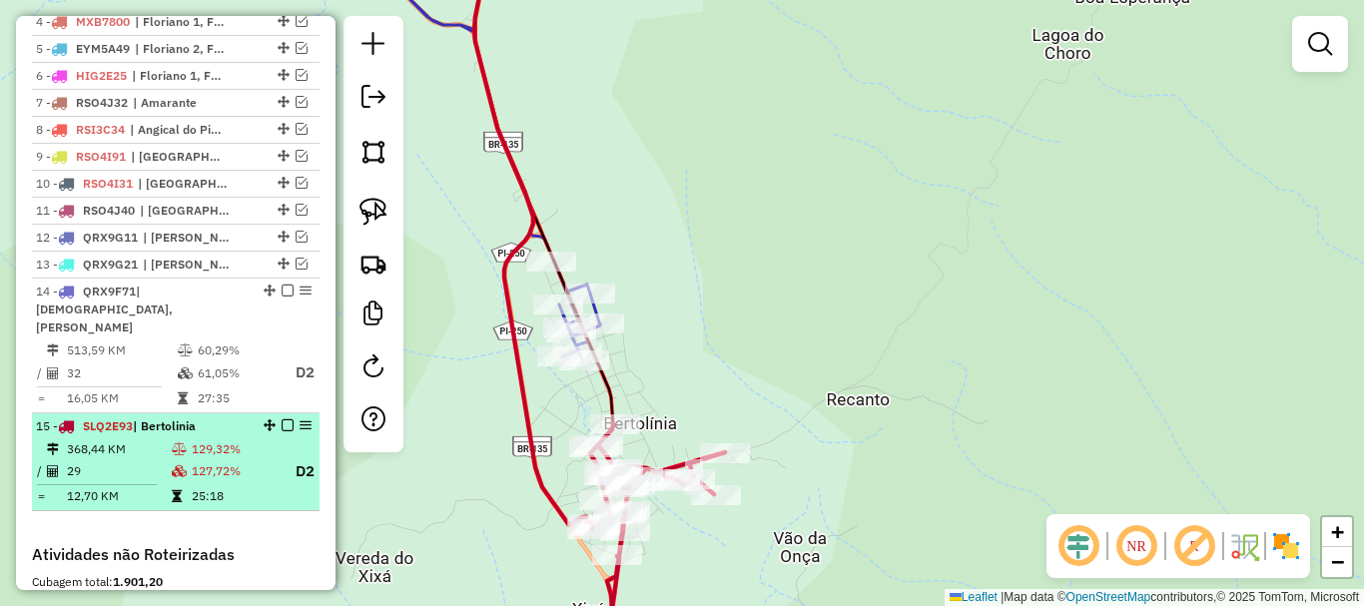
click at [268, 451] on td "129,32%" at bounding box center [235, 449] width 88 height 20
select select "*********"
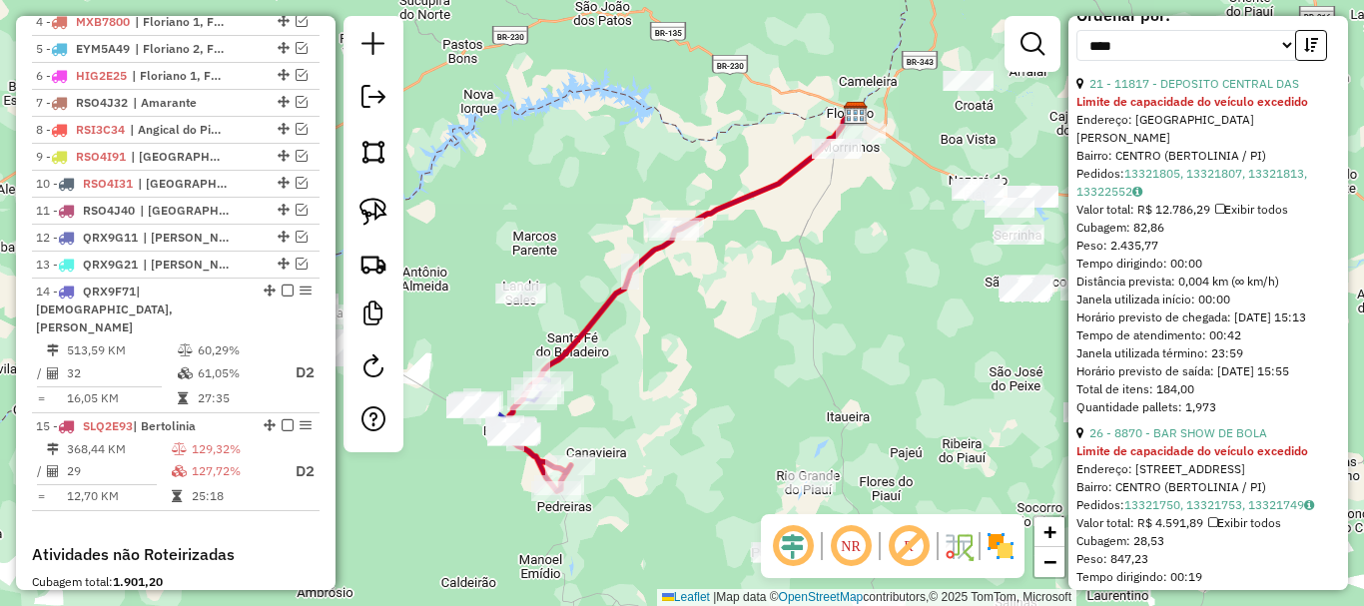
scroll to position [1198, 0]
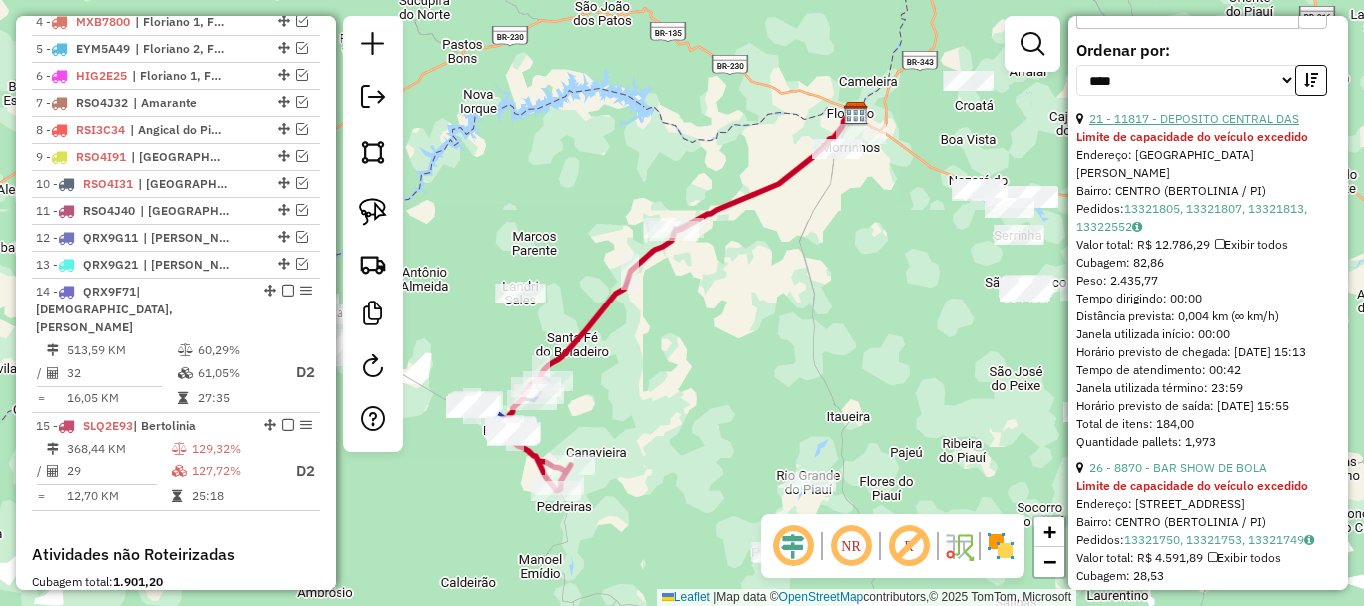
click at [1189, 126] on link "21 - 11817 - DEPOSITO CENTRAL DAS" at bounding box center [1194, 118] width 210 height 15
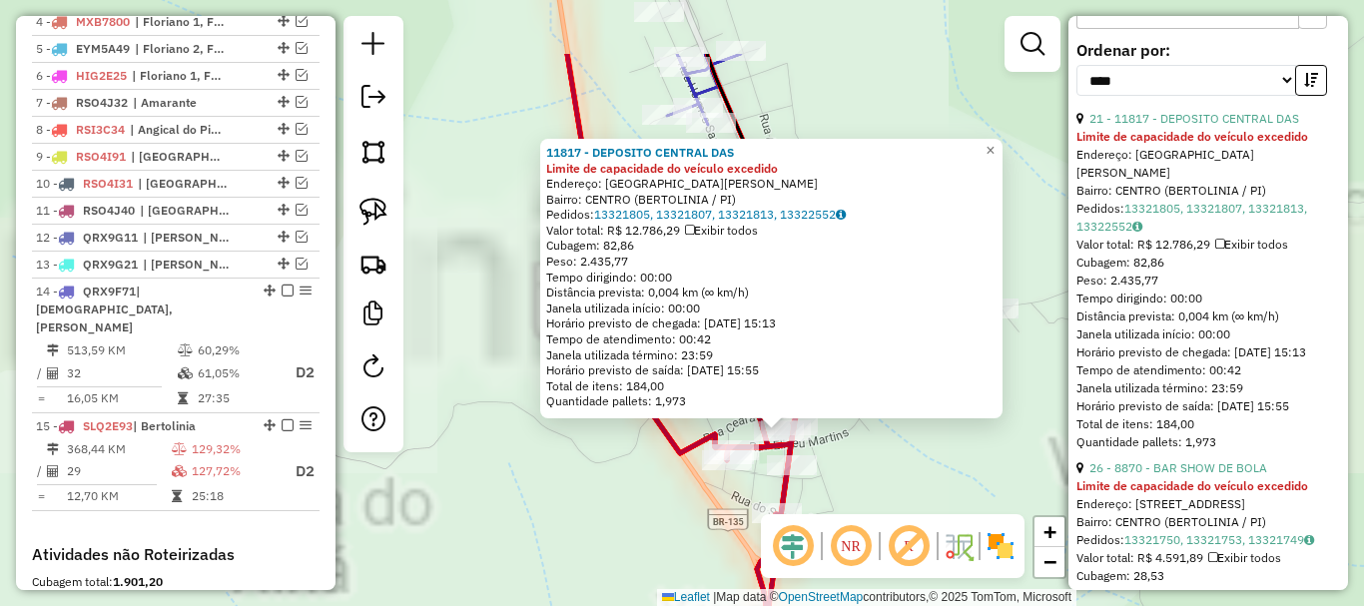
drag, startPoint x: 722, startPoint y: 367, endPoint x: 854, endPoint y: 486, distance: 177.5
click at [851, 487] on div "11817 - DEPOSITO CENTRAL DAS Limite de capacidade do veículo excedido Endereço:…" at bounding box center [682, 303] width 1364 height 606
click at [854, 486] on div "11817 - DEPOSITO CENTRAL DAS Limite de capacidade do veículo excedido Endereço:…" at bounding box center [682, 303] width 1364 height 606
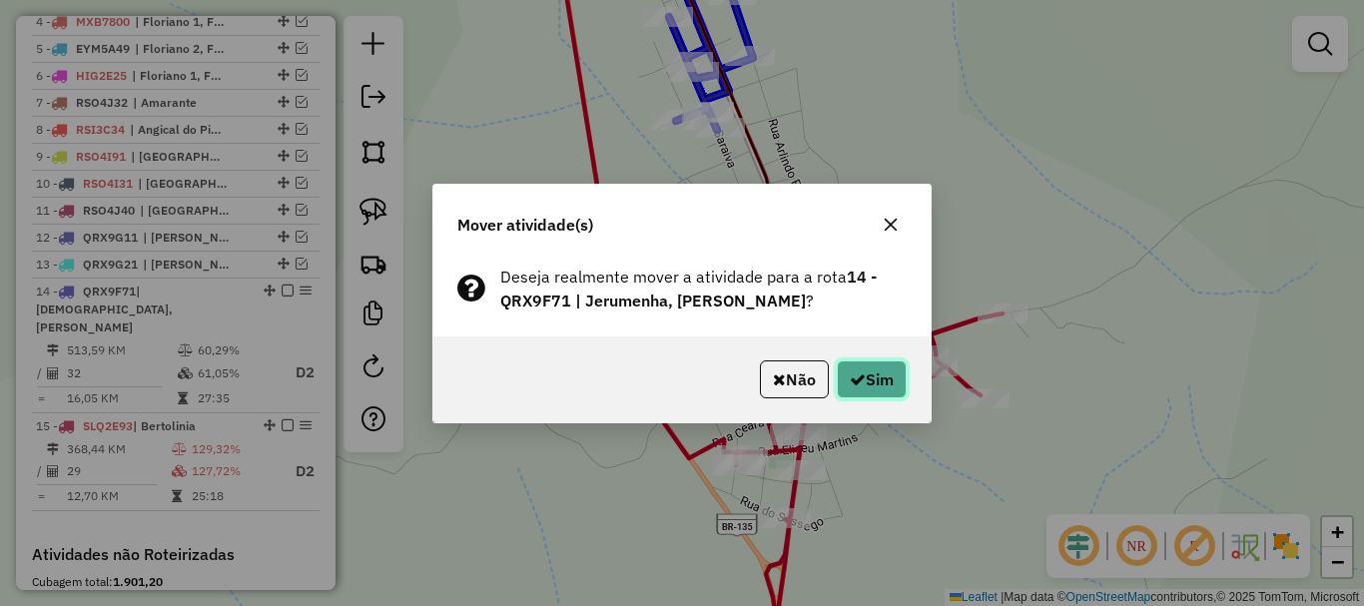
click at [877, 378] on button "Sim" at bounding box center [872, 379] width 70 height 38
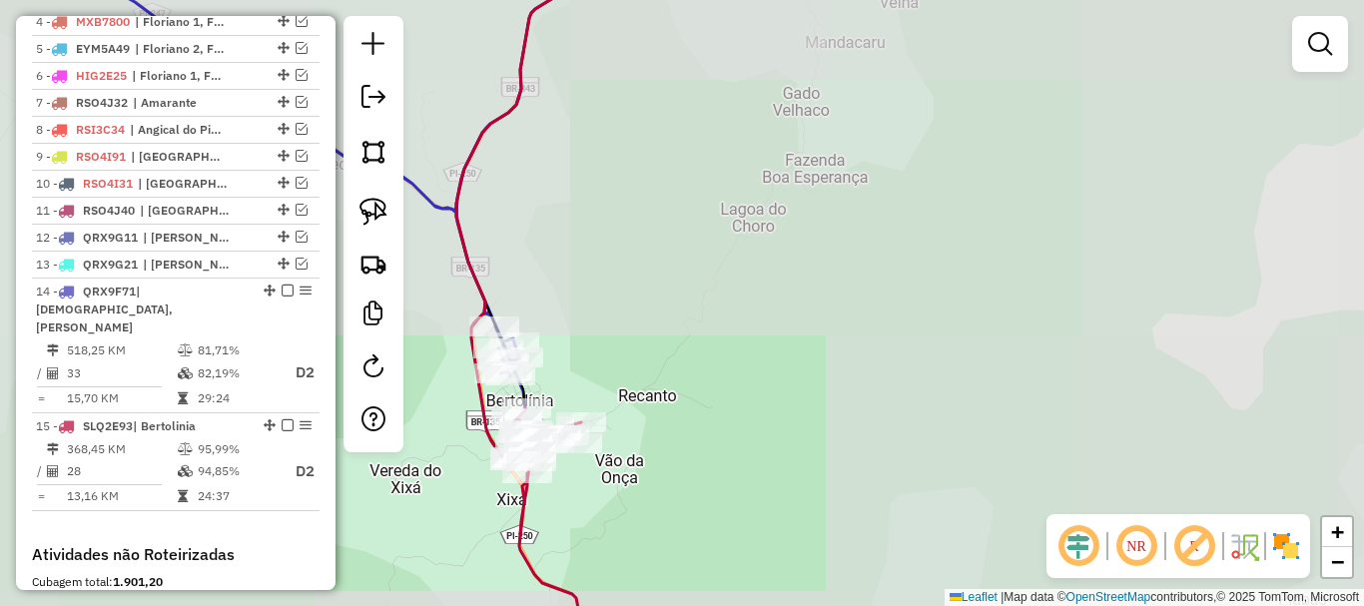
drag, startPoint x: 658, startPoint y: 296, endPoint x: 621, endPoint y: 571, distance: 278.1
click at [622, 568] on div "Rota 15 - Placa SLQ2E93 13432 - BAR ENCONTRO DOS AMI Rota 15 - Placa SLQ2E93 10…" at bounding box center [682, 303] width 1364 height 606
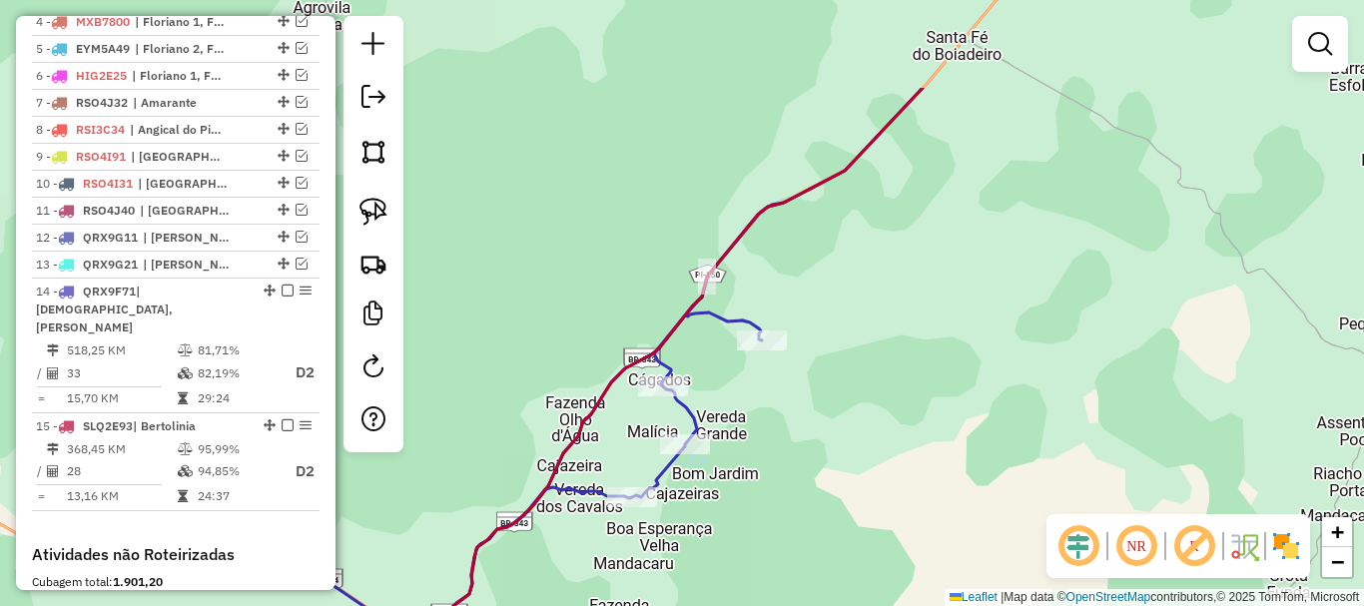
drag, startPoint x: 809, startPoint y: 296, endPoint x: 662, endPoint y: 530, distance: 276.8
click at [669, 526] on div "Janela de atendimento Grade de atendimento Capacidade Transportadoras Veículos …" at bounding box center [682, 303] width 1364 height 606
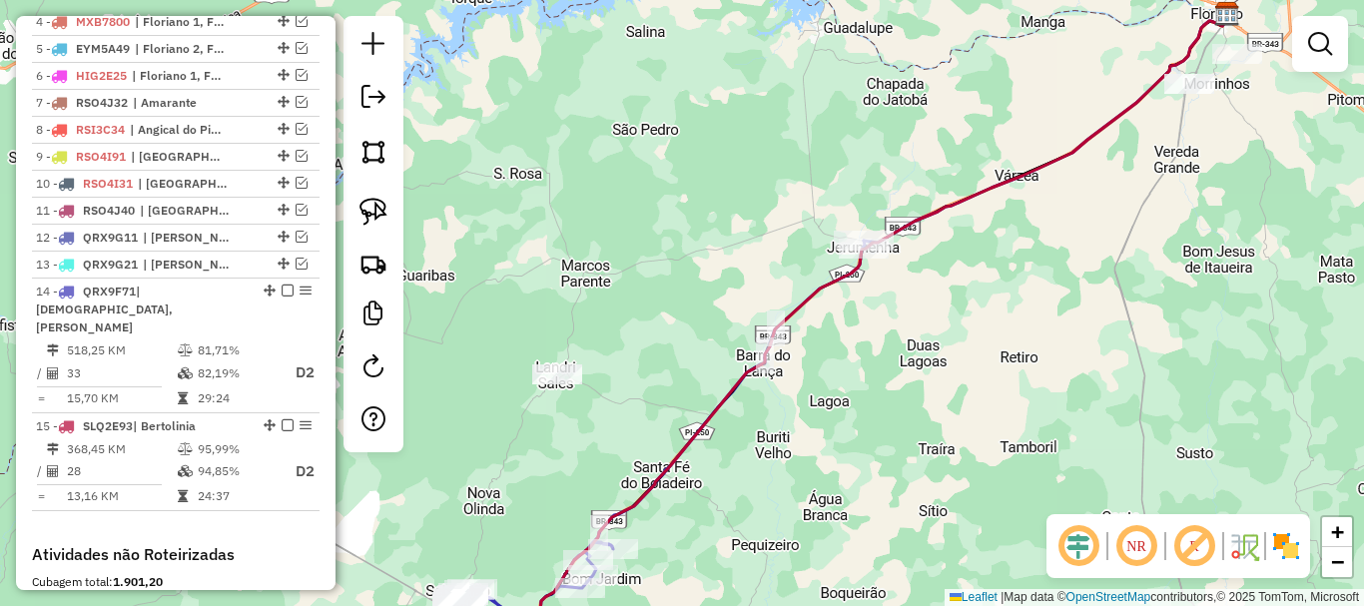
drag, startPoint x: 799, startPoint y: 369, endPoint x: 708, endPoint y: 486, distance: 148.0
click at [708, 486] on div "Janela de atendimento Grade de atendimento Capacidade Transportadoras Veículos …" at bounding box center [682, 303] width 1364 height 606
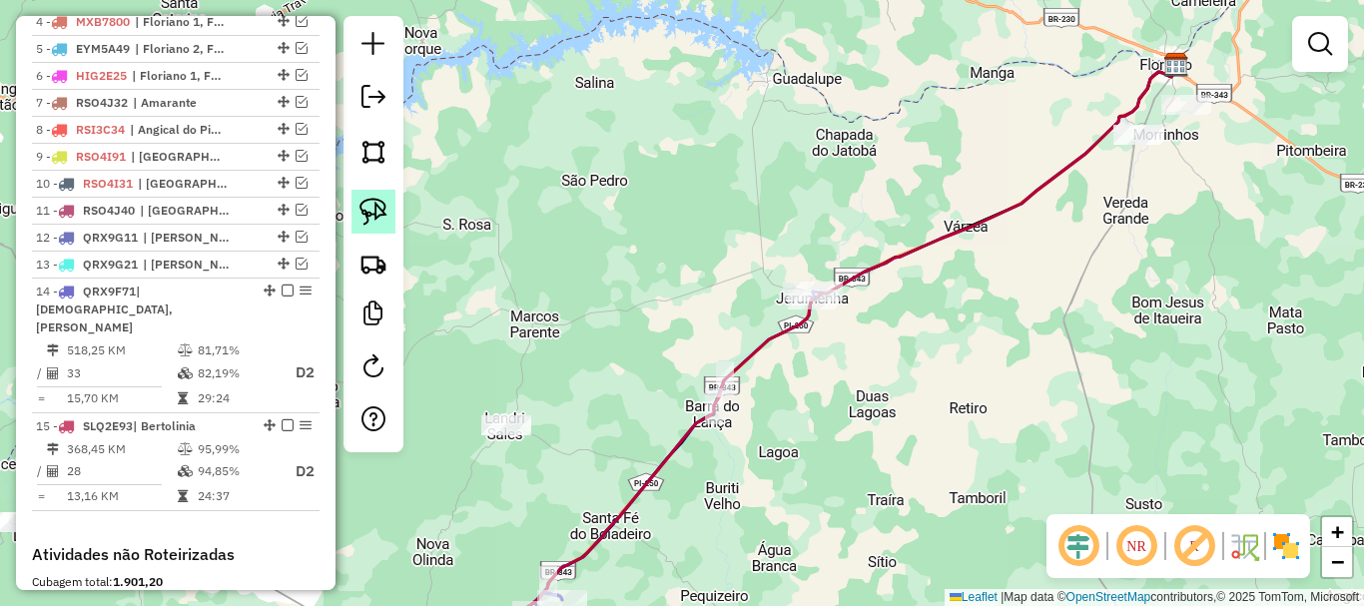
click at [366, 191] on link at bounding box center [373, 212] width 44 height 44
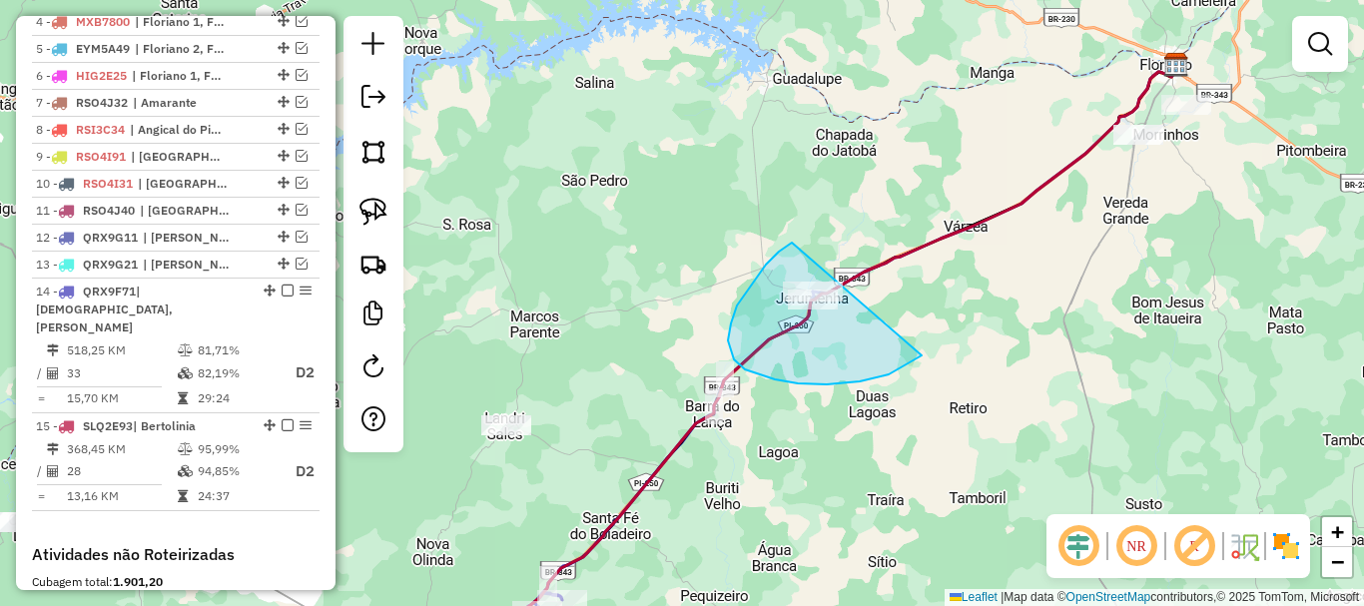
drag, startPoint x: 792, startPoint y: 243, endPoint x: 930, endPoint y: 345, distance: 171.9
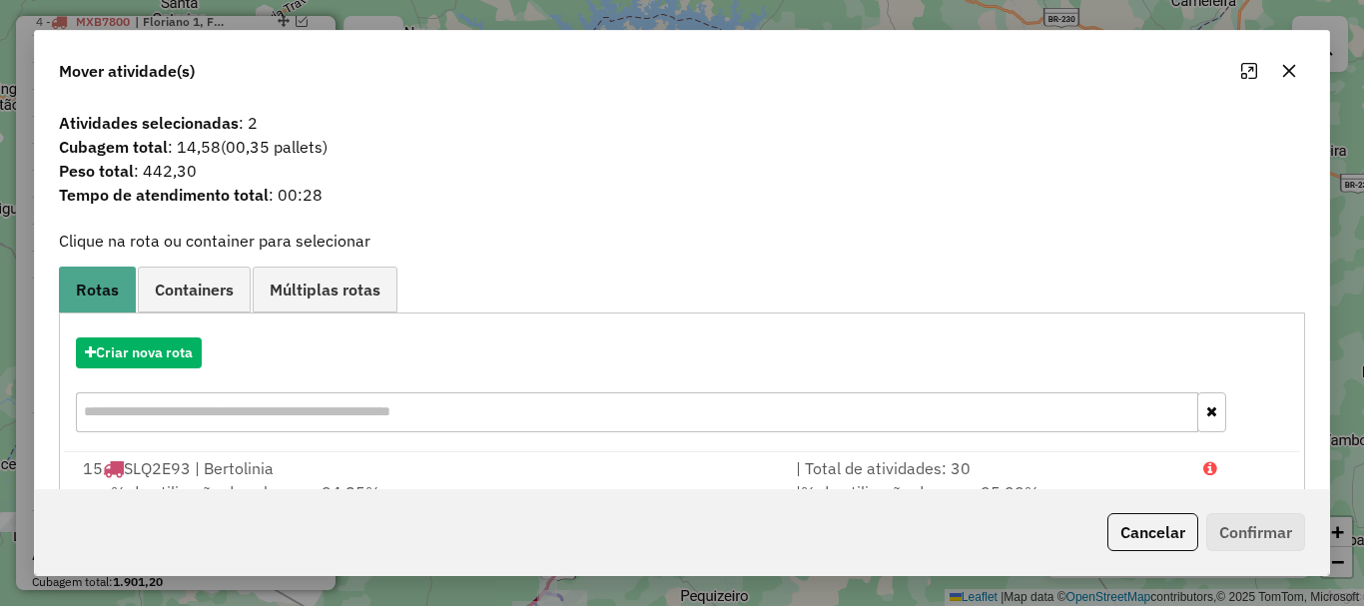
scroll to position [78, 0]
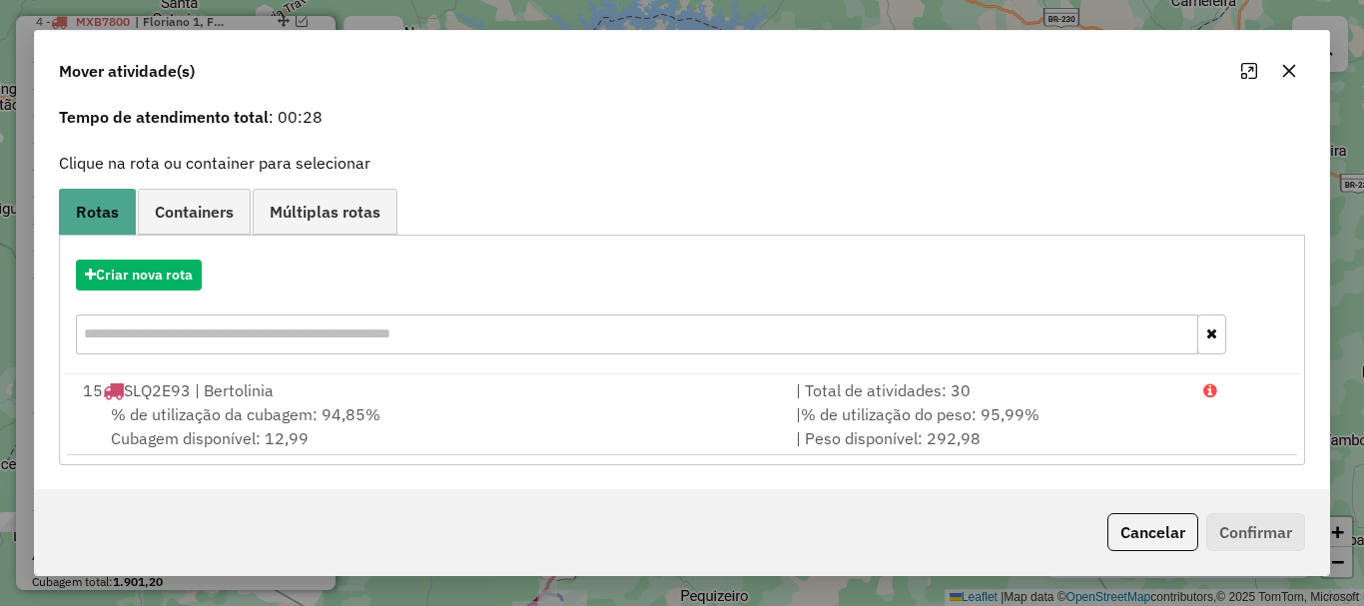
drag, startPoint x: 557, startPoint y: 435, endPoint x: 837, endPoint y: 484, distance: 283.8
click at [562, 436] on div "% de utilização da cubagem: 94,85% Cubagem disponível: 12,99" at bounding box center [427, 426] width 713 height 48
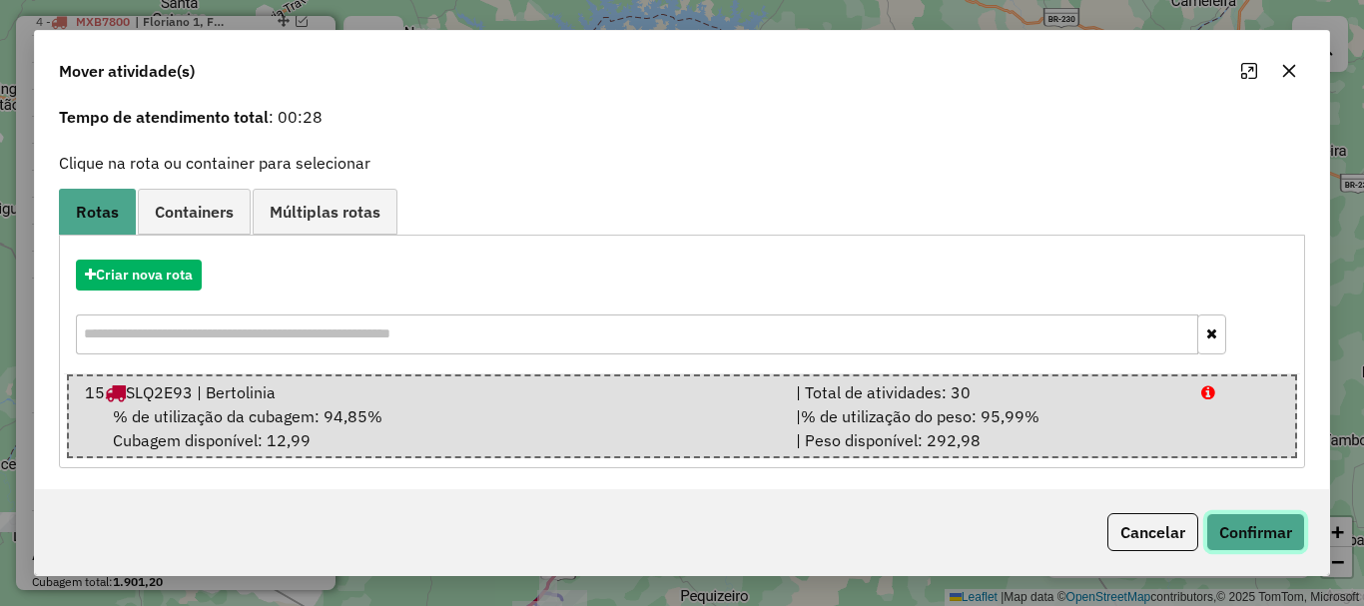
click at [1239, 526] on button "Confirmar" at bounding box center [1255, 532] width 99 height 38
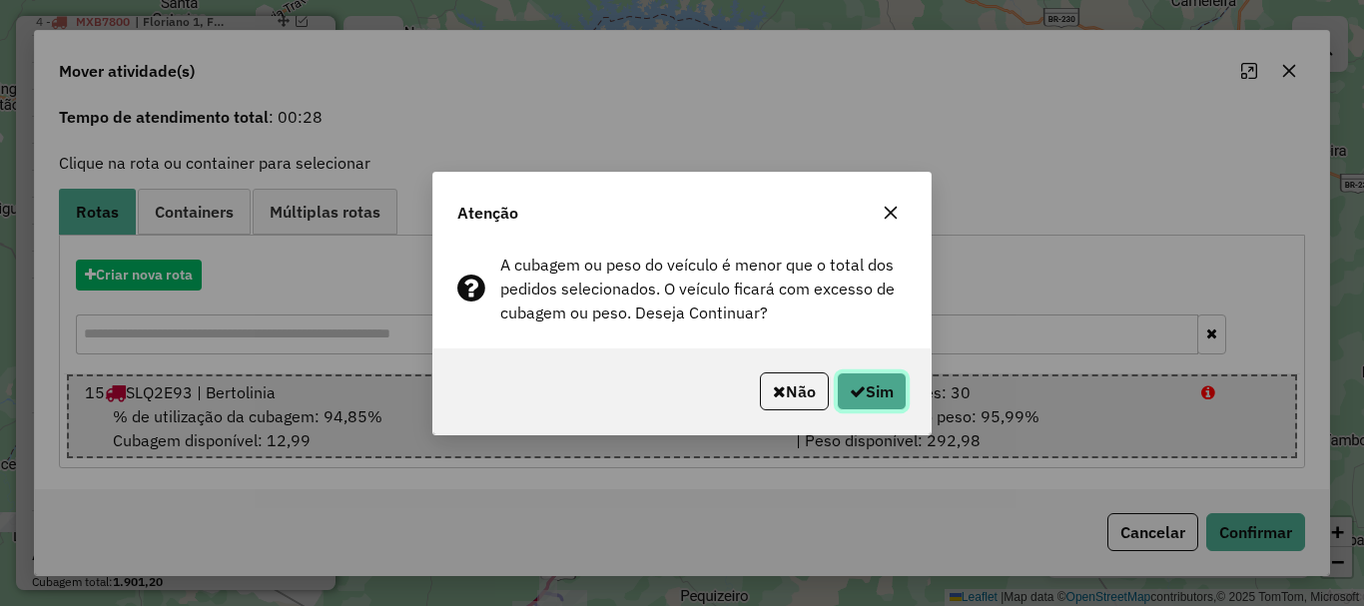
click at [841, 382] on button "Sim" at bounding box center [872, 391] width 70 height 38
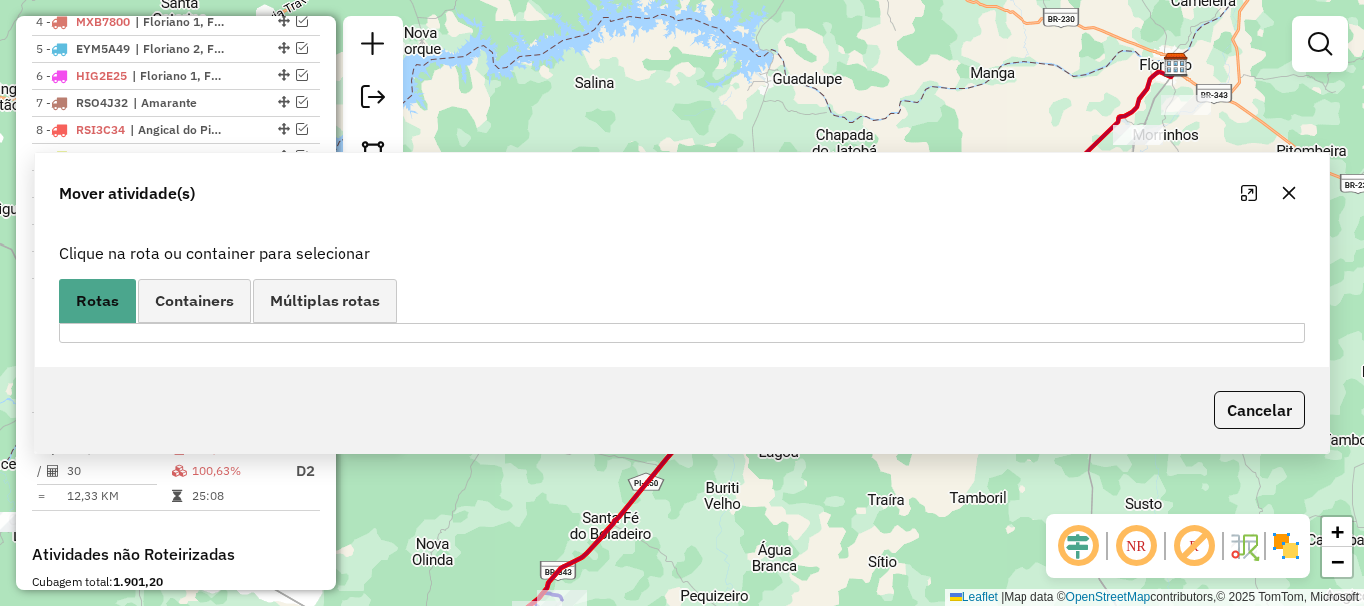
scroll to position [0, 0]
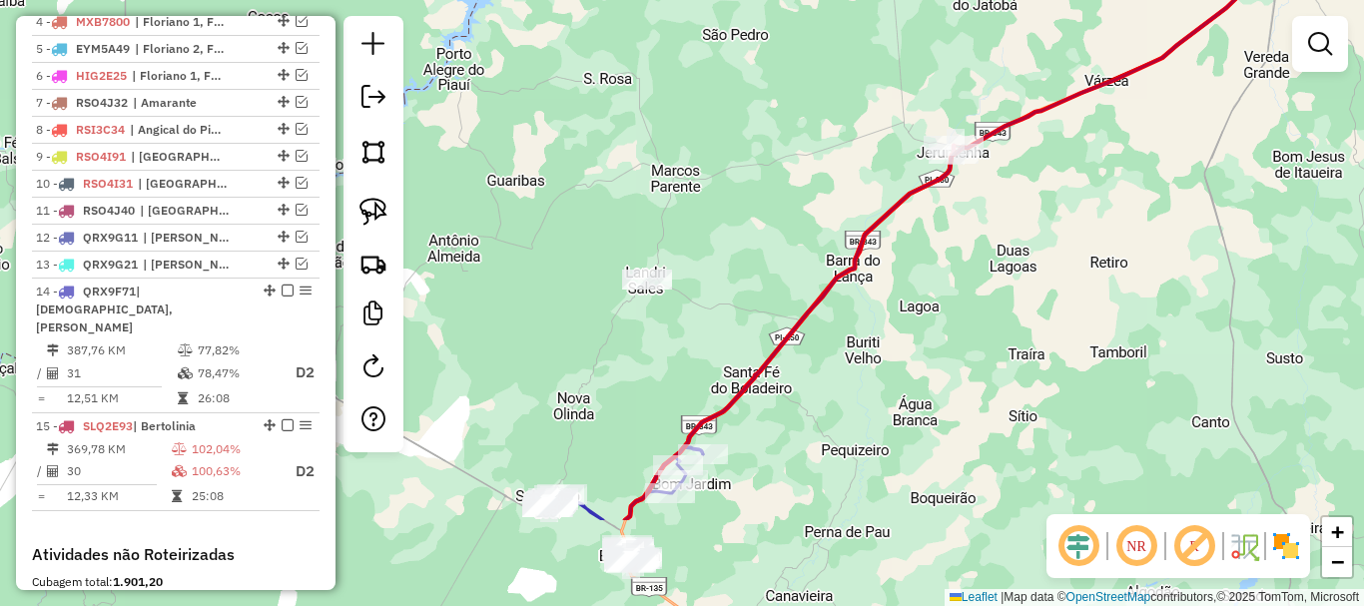
drag, startPoint x: 702, startPoint y: 444, endPoint x: 902, endPoint y: 235, distance: 289.6
click at [891, 248] on div "Janela de atendimento Grade de atendimento Capacidade Transportadoras Veículos …" at bounding box center [682, 303] width 1364 height 606
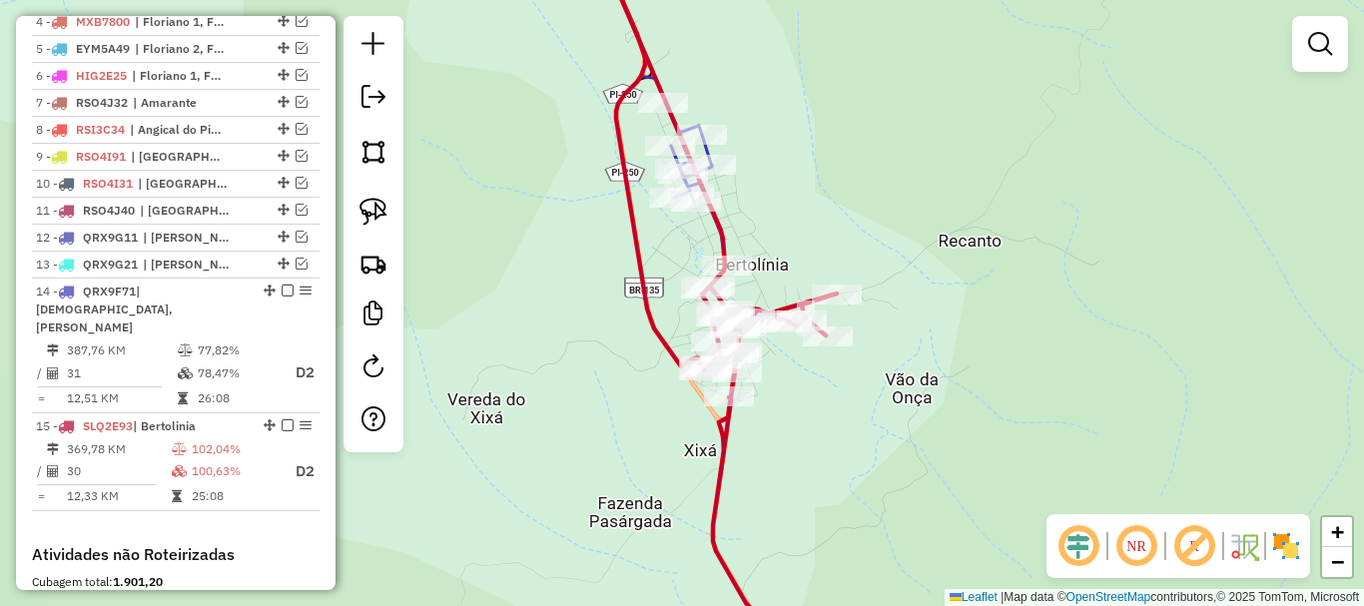
click at [720, 253] on icon at bounding box center [719, 302] width 235 height 727
select select "*********"
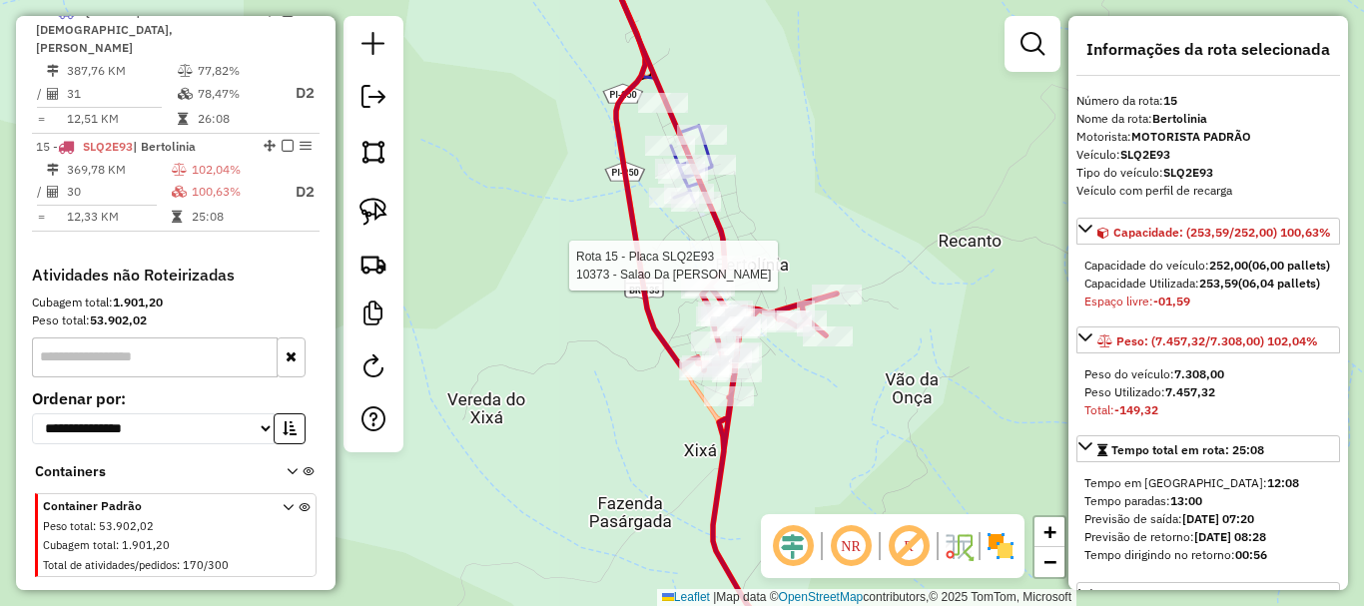
scroll to position [1157, 0]
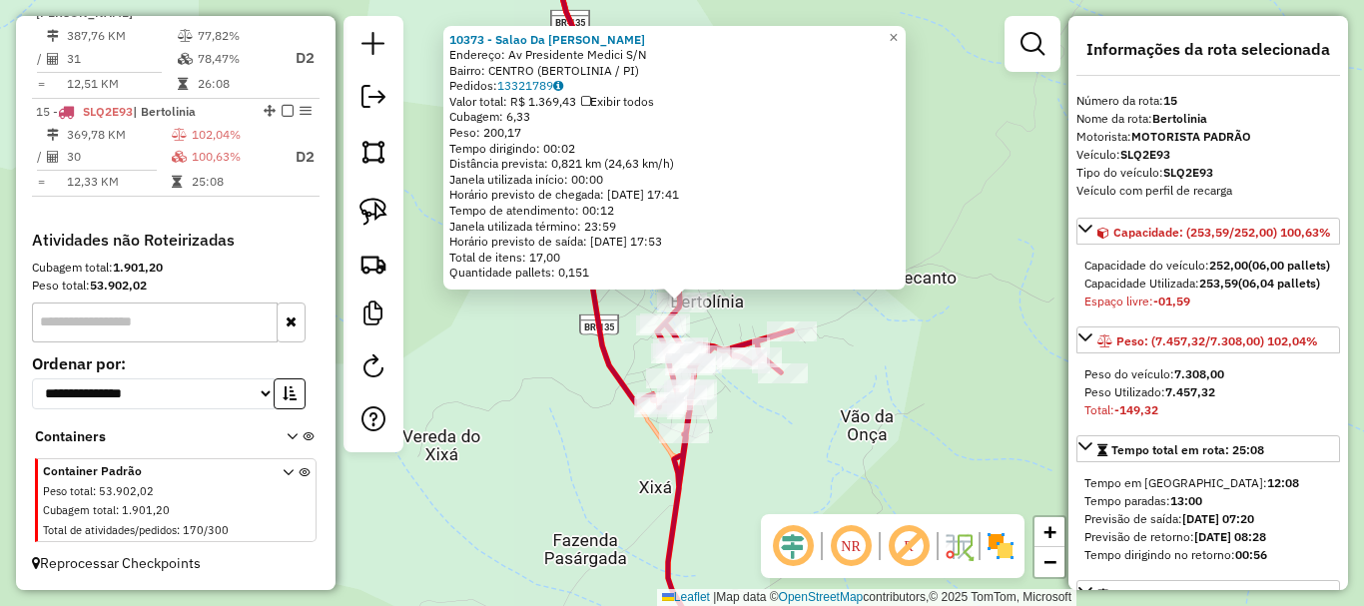
click at [726, 296] on div "10373 - Salao Da [PERSON_NAME]: Av Presidente Medici S/N Bairro: CENTRO (BERTOL…" at bounding box center [682, 303] width 1364 height 606
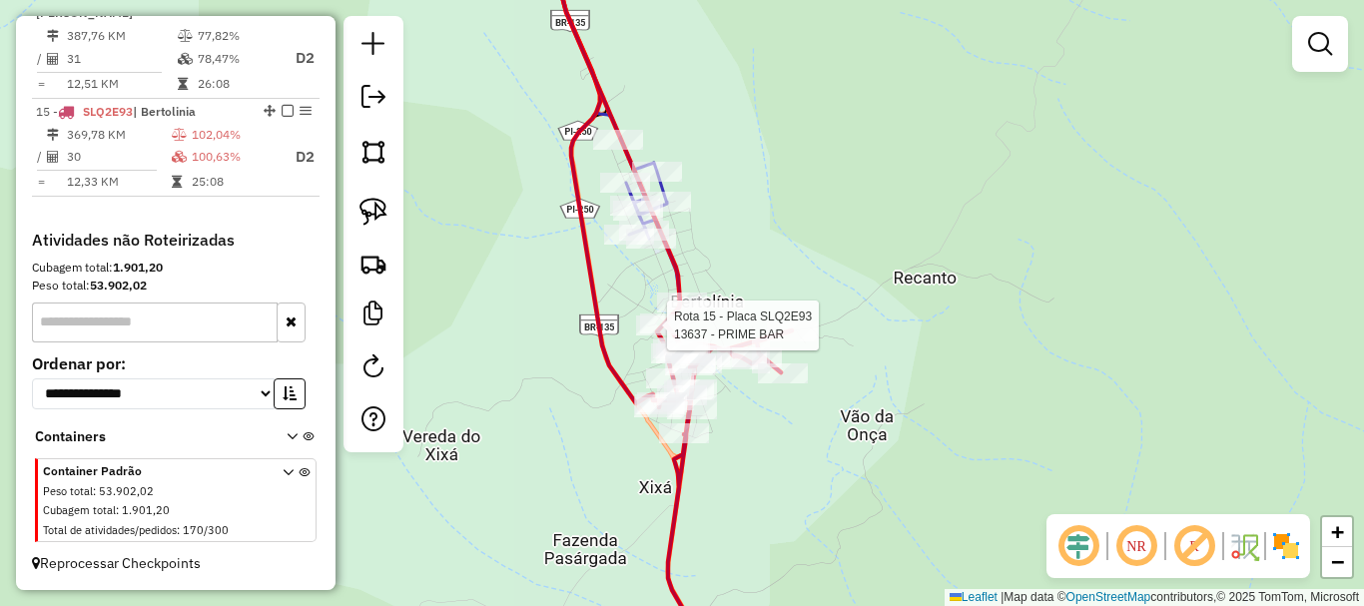
select select "*********"
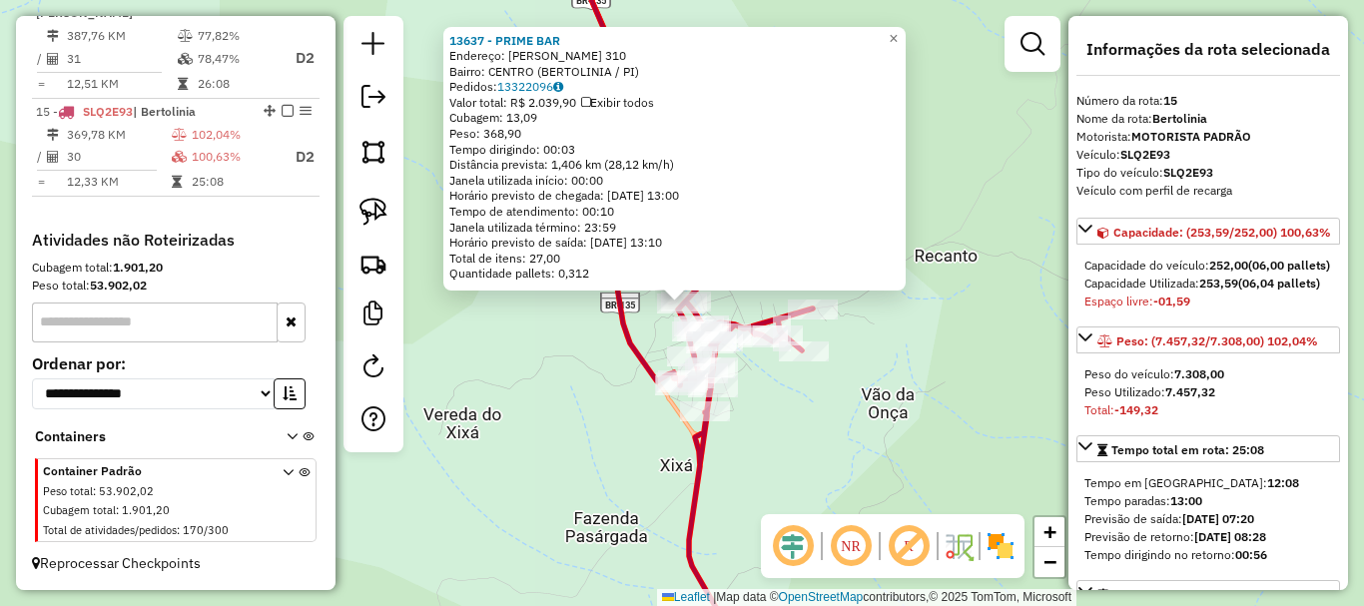
click at [658, 326] on div "13637 - PRIME BAR Endereço: [PERSON_NAME] 310 Bairro: CENTRO (BERTOLINIA / PI) …" at bounding box center [682, 303] width 1364 height 606
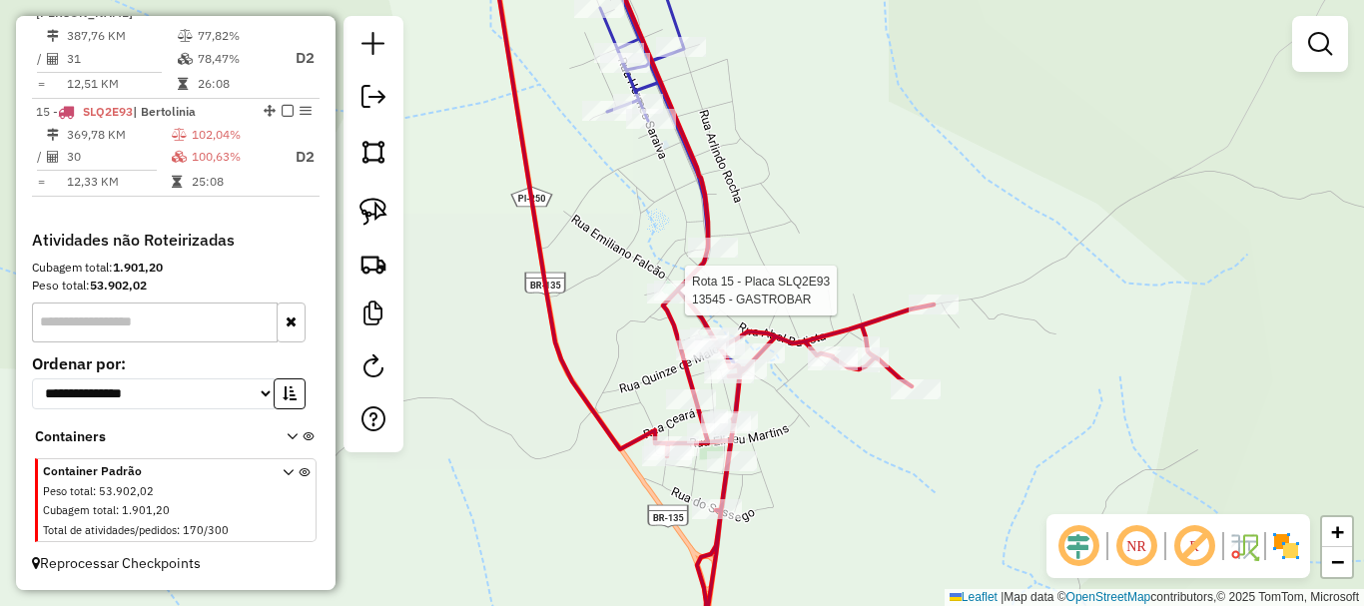
select select "*********"
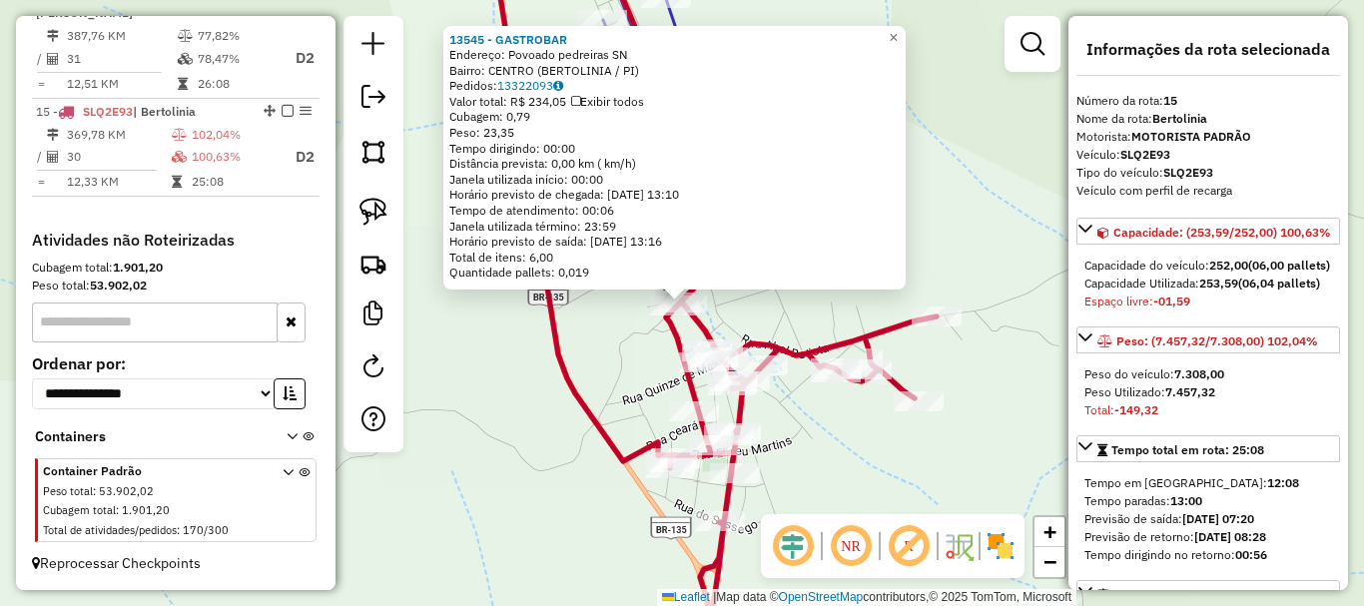
click at [659, 334] on div "13545 - GASTROBAR Endereço: Povoado pedreiras SN Bairro: CENTRO (BERTOLINIA / P…" at bounding box center [682, 303] width 1364 height 606
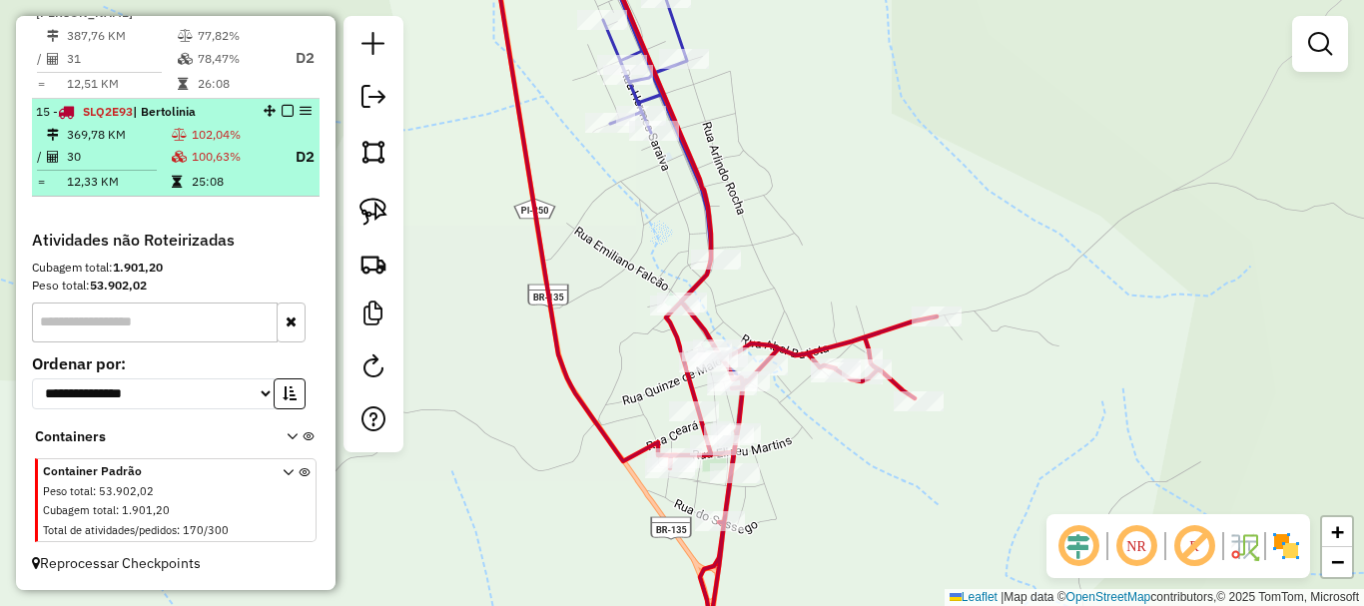
click at [134, 173] on td "12,33 KM" at bounding box center [118, 182] width 105 height 20
select select "*********"
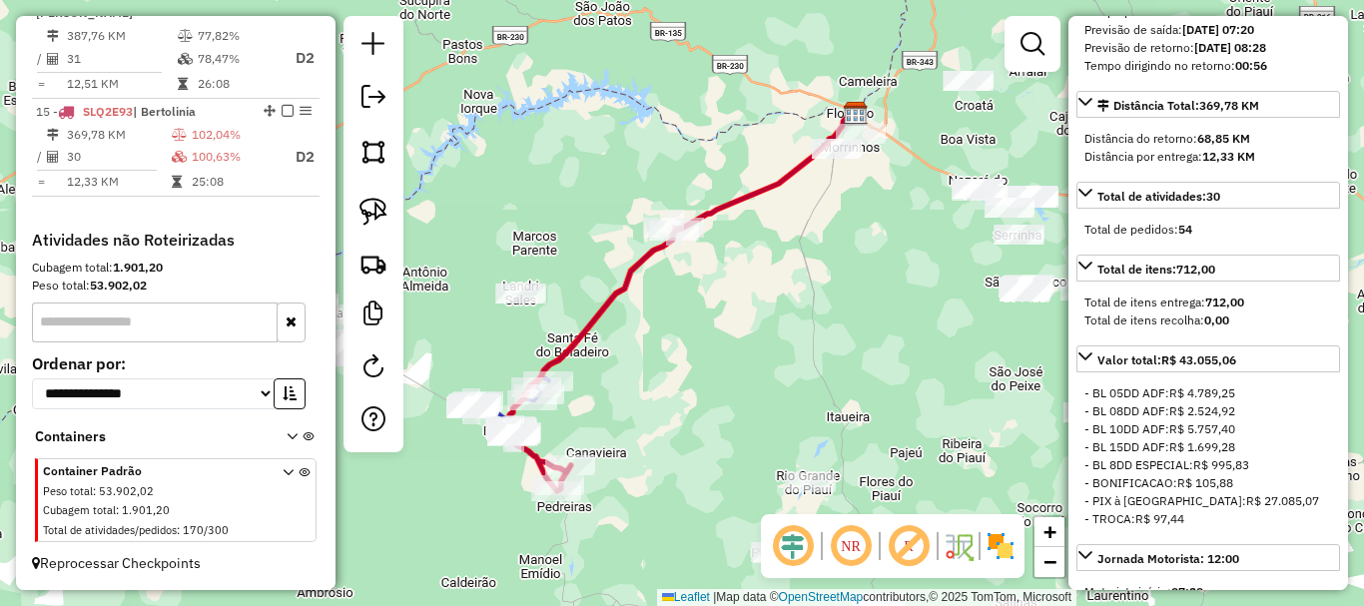
scroll to position [899, 0]
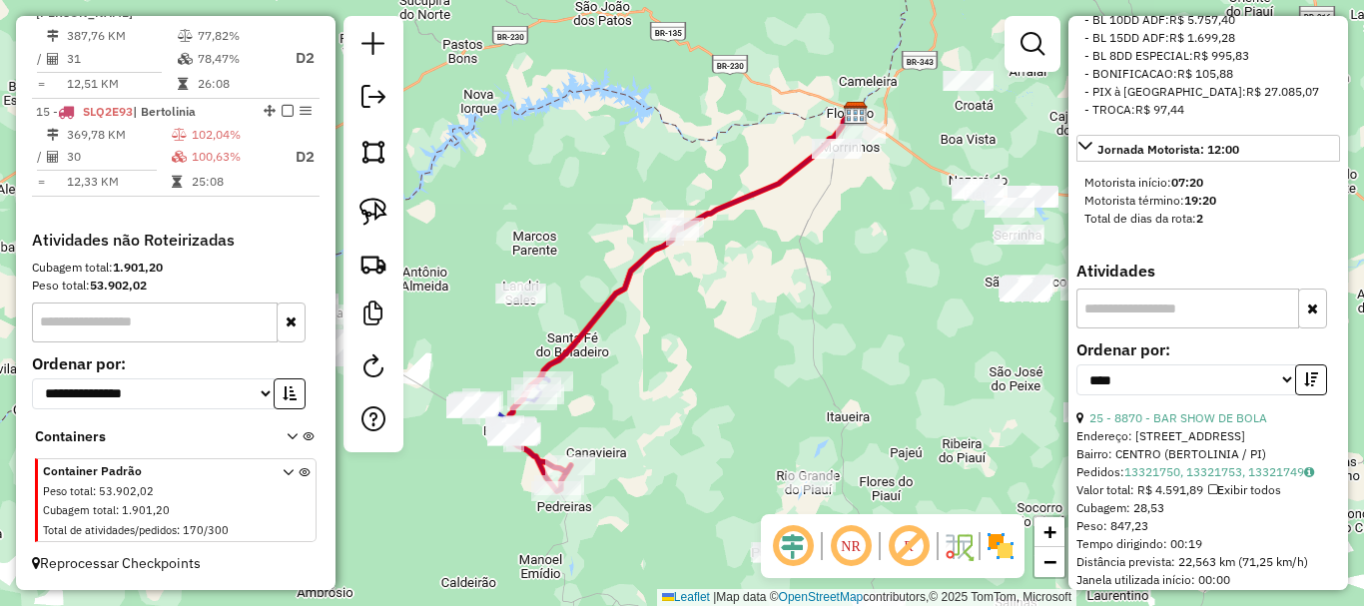
drag, startPoint x: 658, startPoint y: 388, endPoint x: 786, endPoint y: 349, distance: 133.6
click at [782, 351] on div "Janela de atendimento Grade de atendimento Capacidade Transportadoras Veículos …" at bounding box center [682, 303] width 1364 height 606
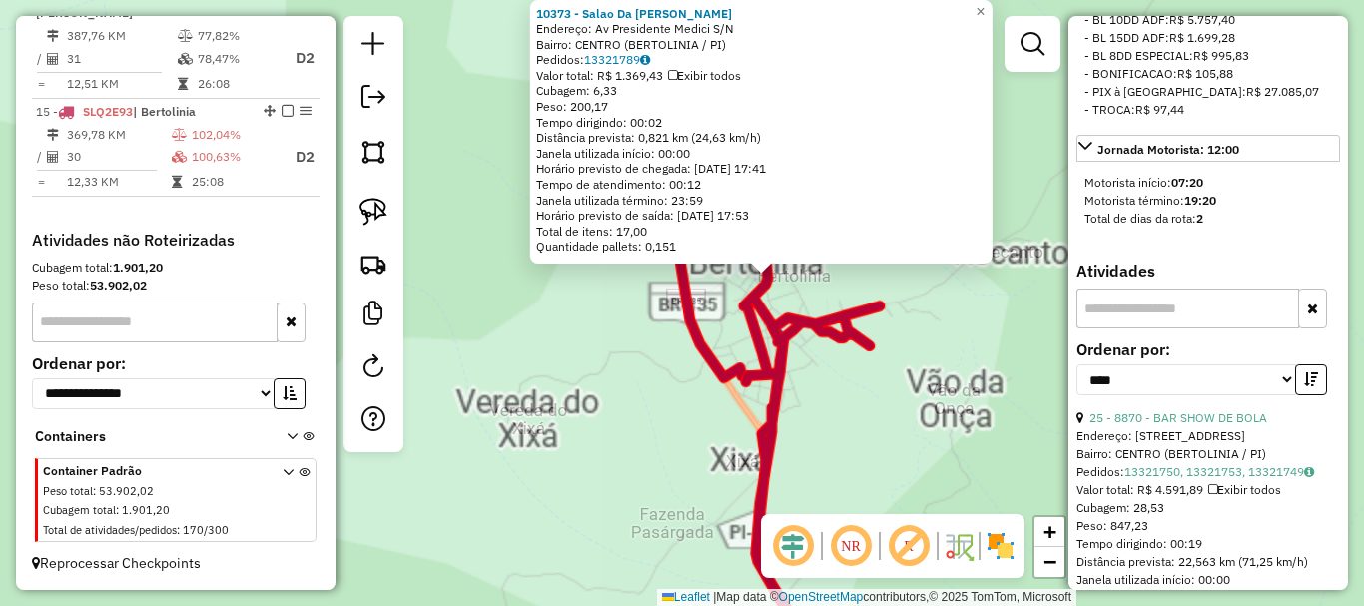
click at [595, 330] on div "10373 - Salao Da [PERSON_NAME]: Av Presidente Medici S/N Bairro: CENTRO (BERTOL…" at bounding box center [682, 303] width 1364 height 606
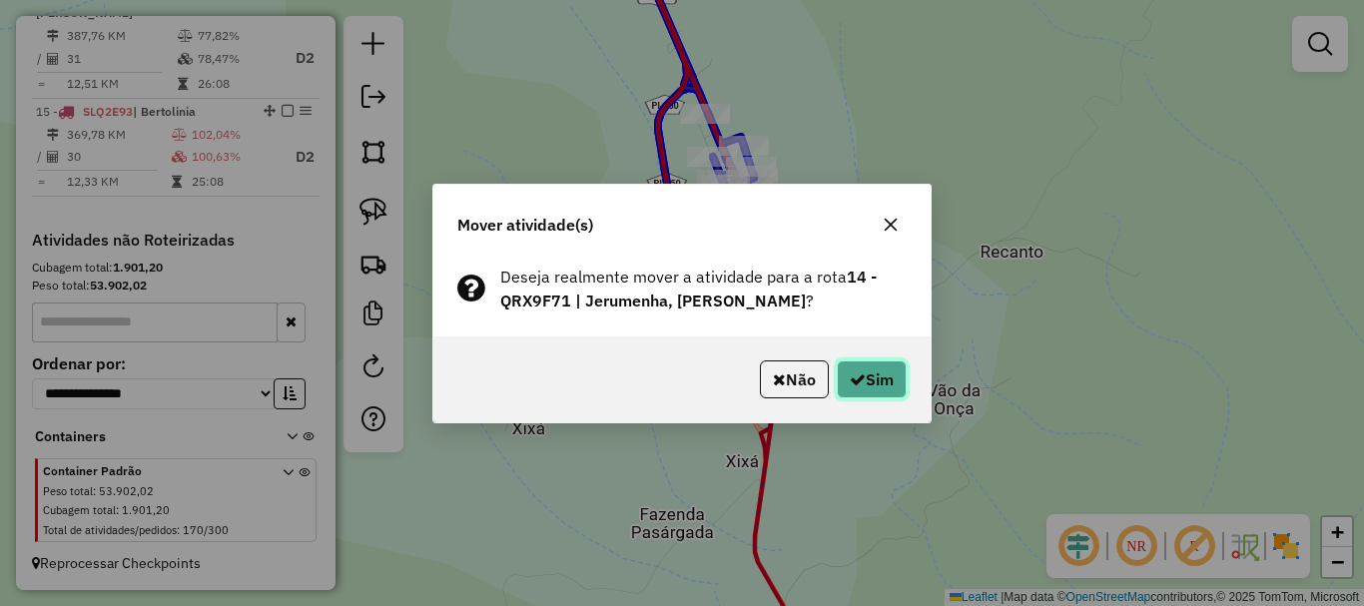
click at [873, 367] on button "Sim" at bounding box center [872, 379] width 70 height 38
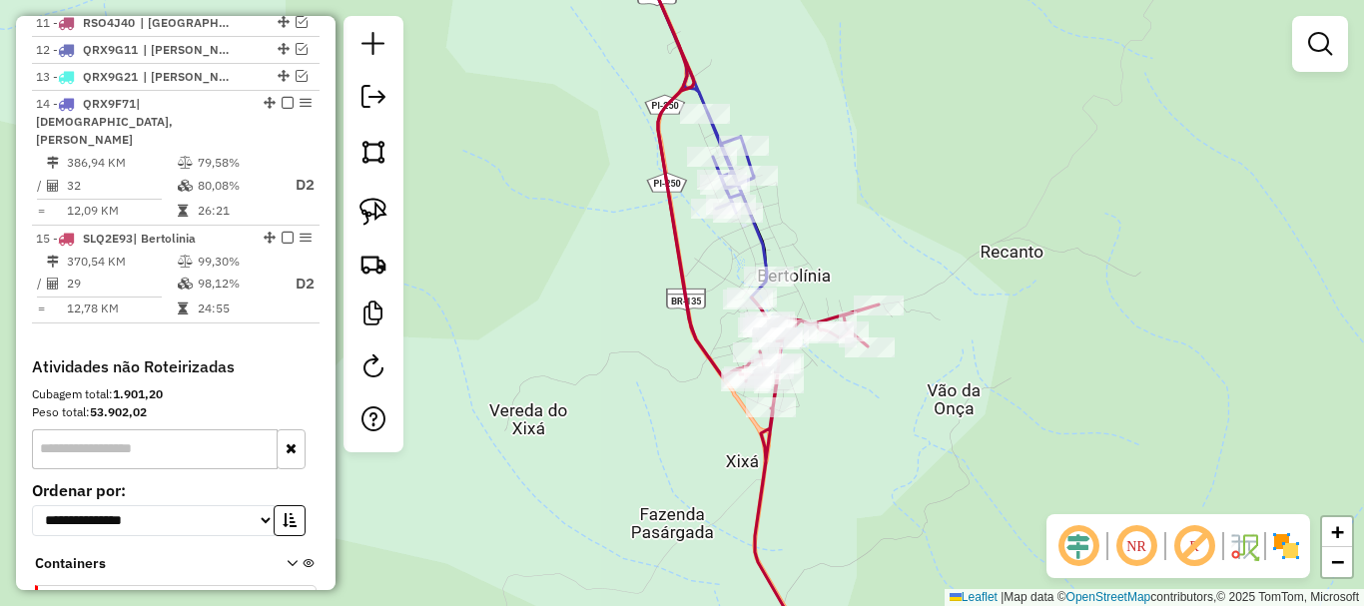
scroll to position [958, 0]
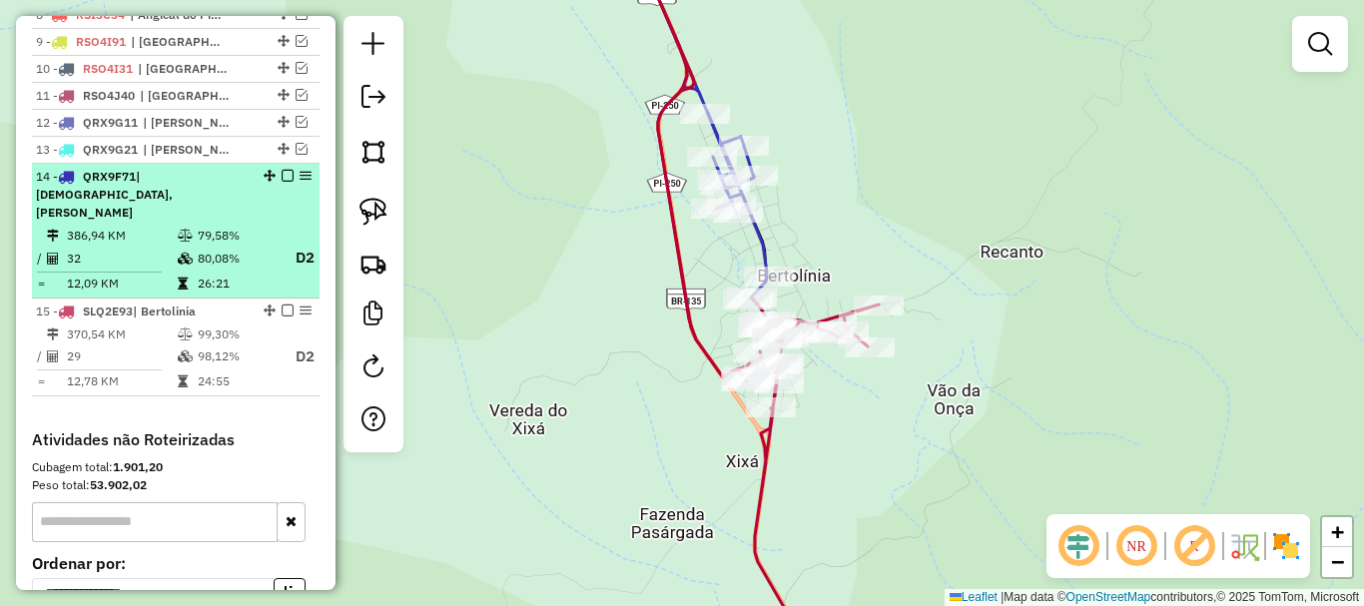
click at [262, 245] on td "79,58%" at bounding box center [237, 236] width 80 height 20
select select "*********"
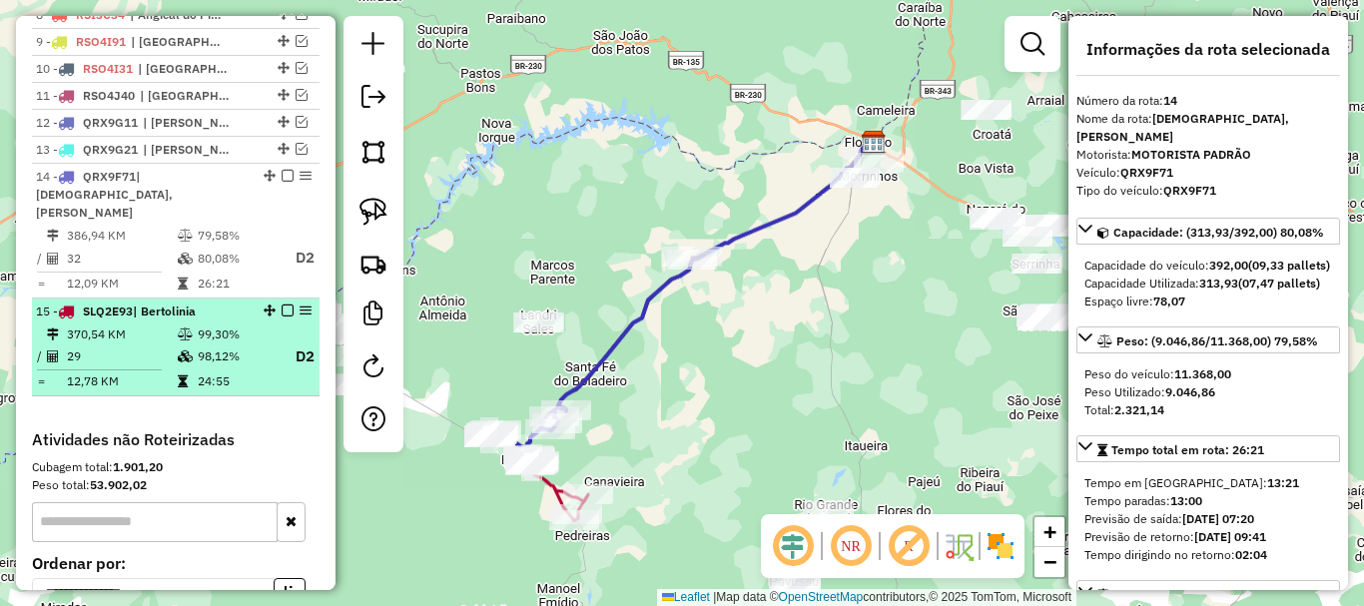
click at [235, 331] on td "99,30%" at bounding box center [237, 335] width 80 height 20
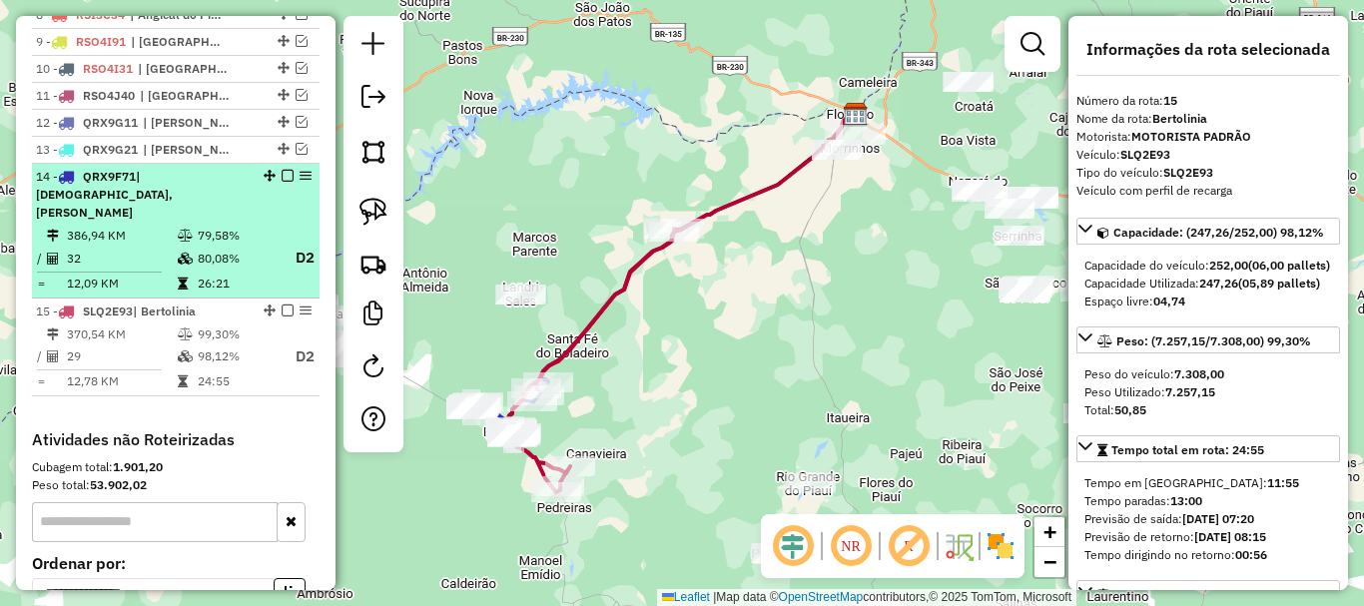
click at [282, 182] on em at bounding box center [288, 176] width 12 height 12
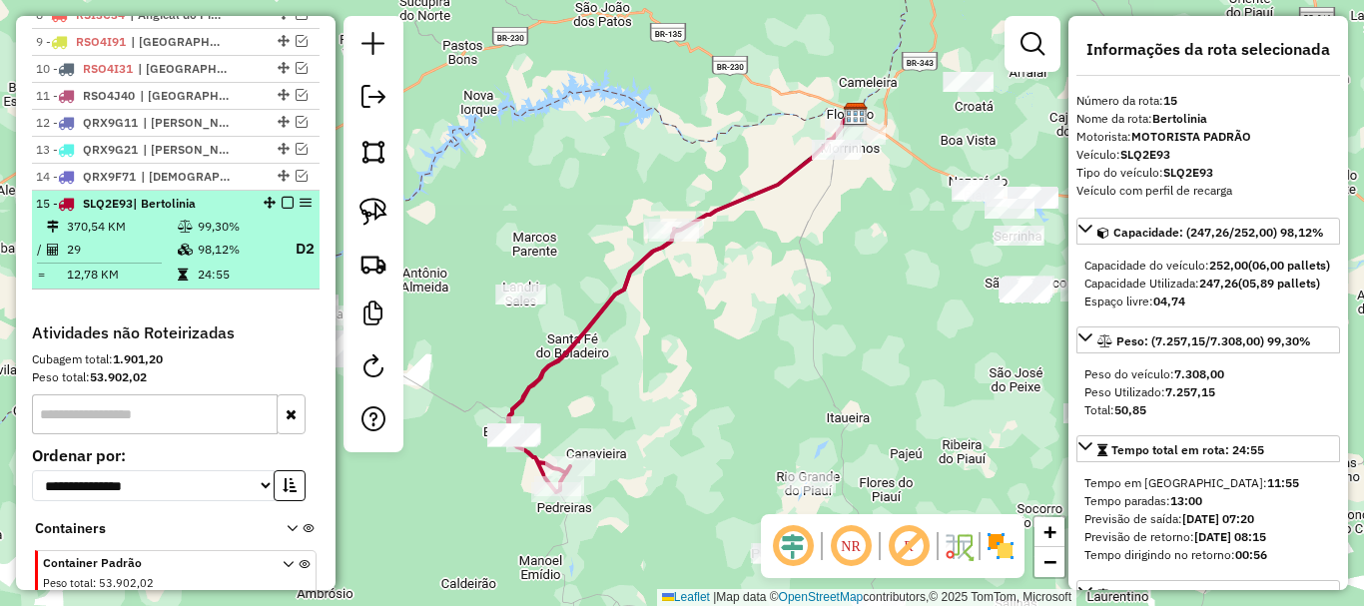
click at [282, 209] on em at bounding box center [288, 203] width 12 height 12
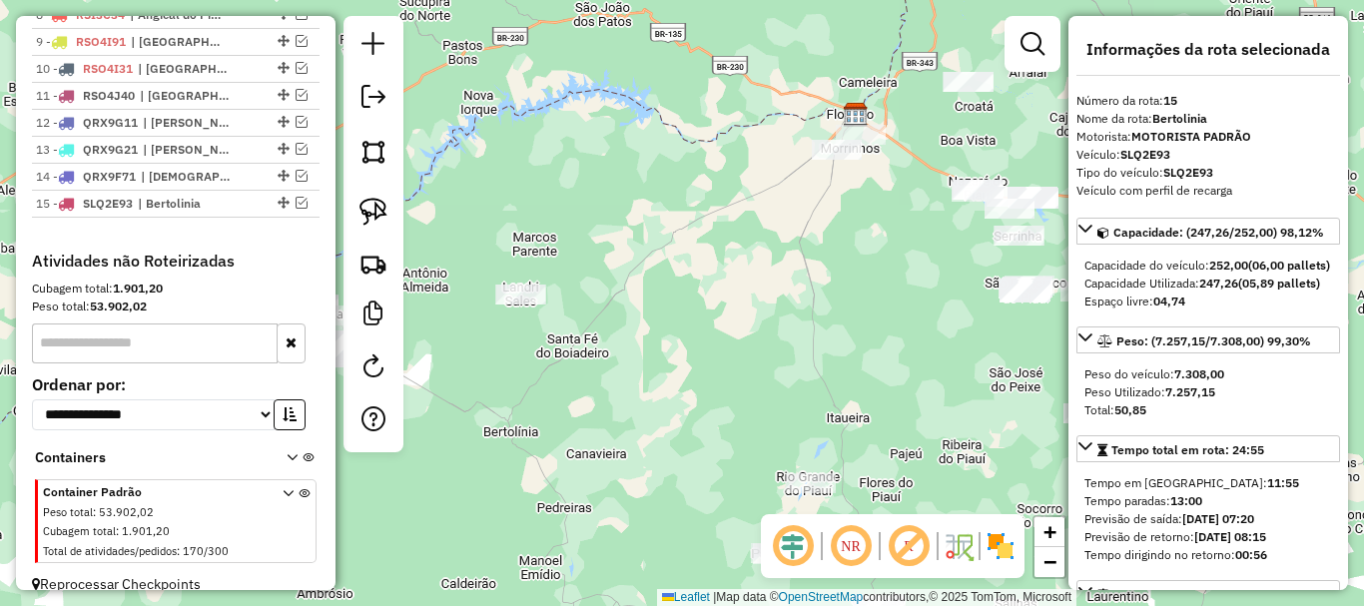
drag, startPoint x: 675, startPoint y: 376, endPoint x: 898, endPoint y: 288, distance: 239.7
click at [855, 306] on div "Janela de atendimento Grade de atendimento Capacidade Transportadoras Veículos …" at bounding box center [682, 303] width 1364 height 606
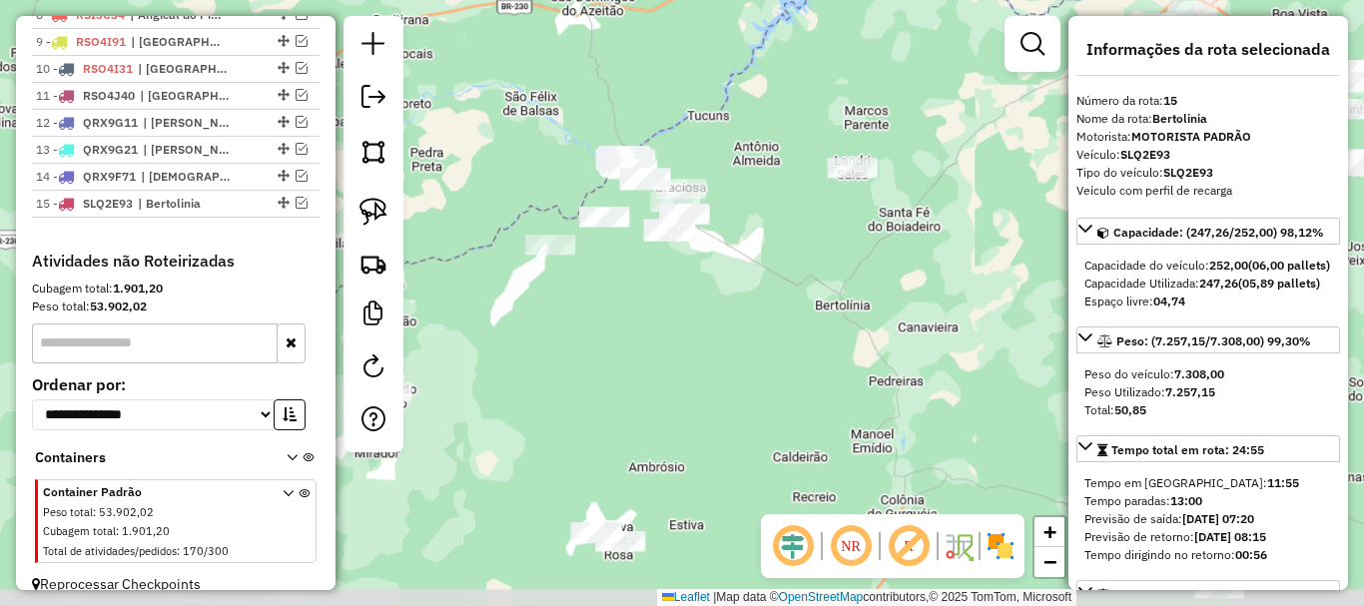
click at [782, 332] on div "Janela de atendimento Grade de atendimento Capacidade Transportadoras Veículos …" at bounding box center [682, 303] width 1364 height 606
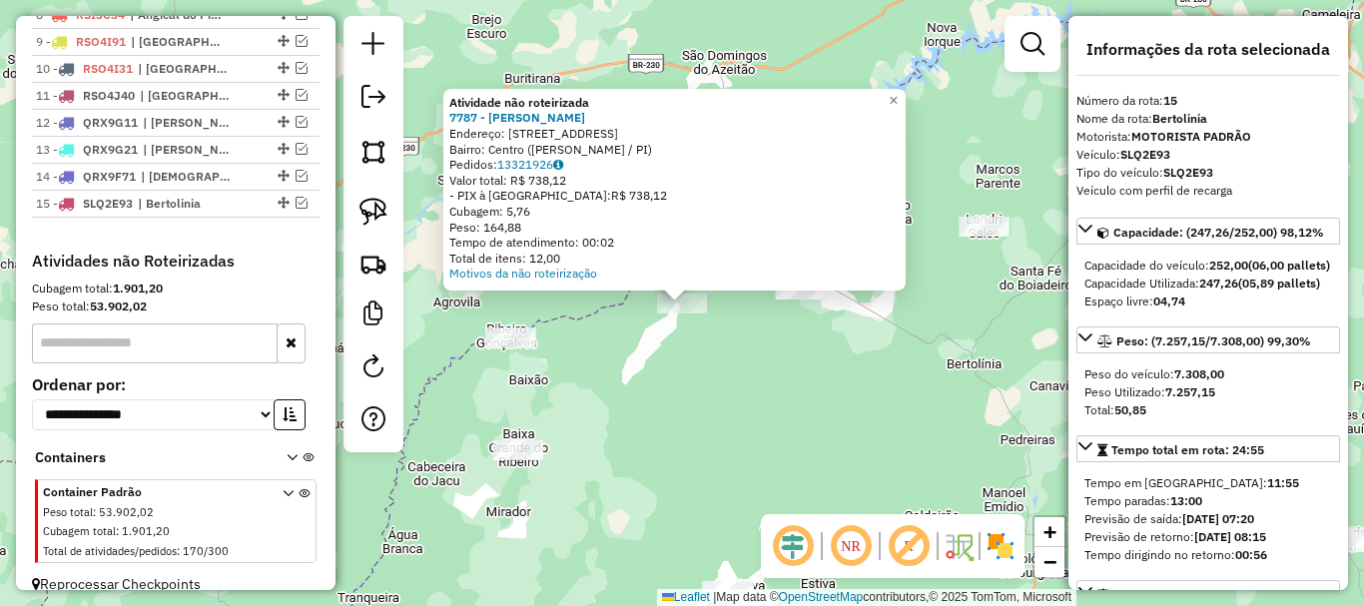
click at [795, 327] on div "Atividade não roteirizada 7787 - [PERSON_NAME]: [STREET_ADDRESS][PERSON_NAME] P…" at bounding box center [682, 303] width 1364 height 606
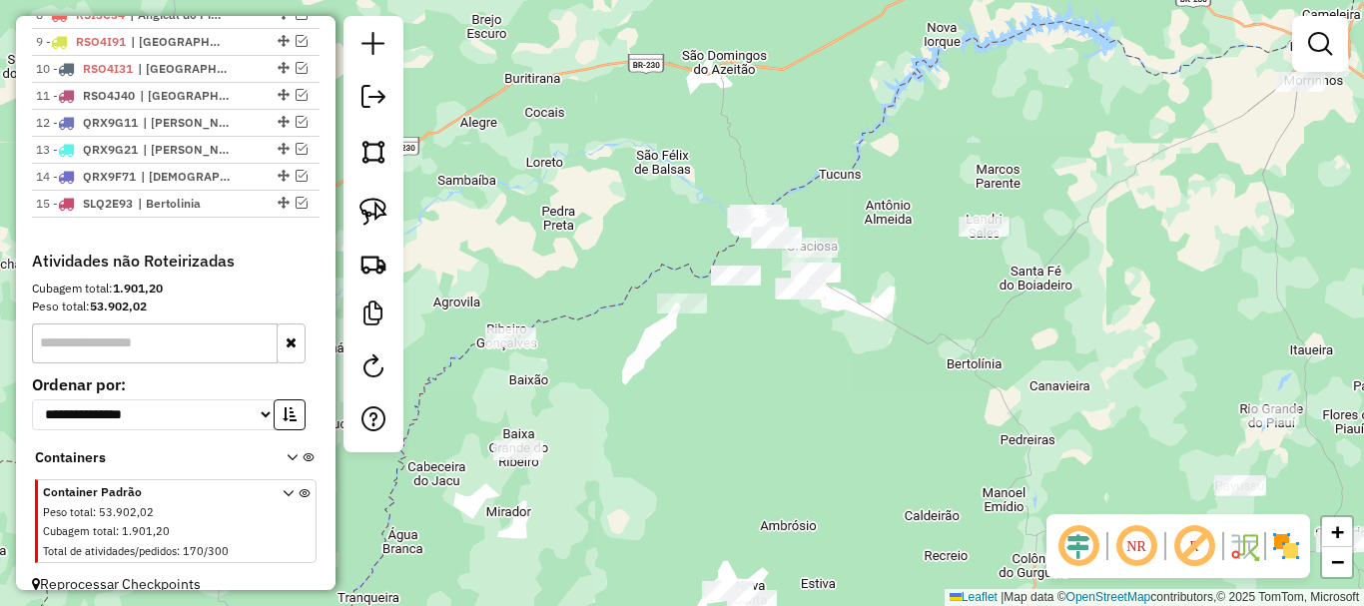
click at [656, 302] on div "Janela de atendimento Grade de atendimento Capacidade Transportadoras Veículos …" at bounding box center [682, 303] width 1364 height 606
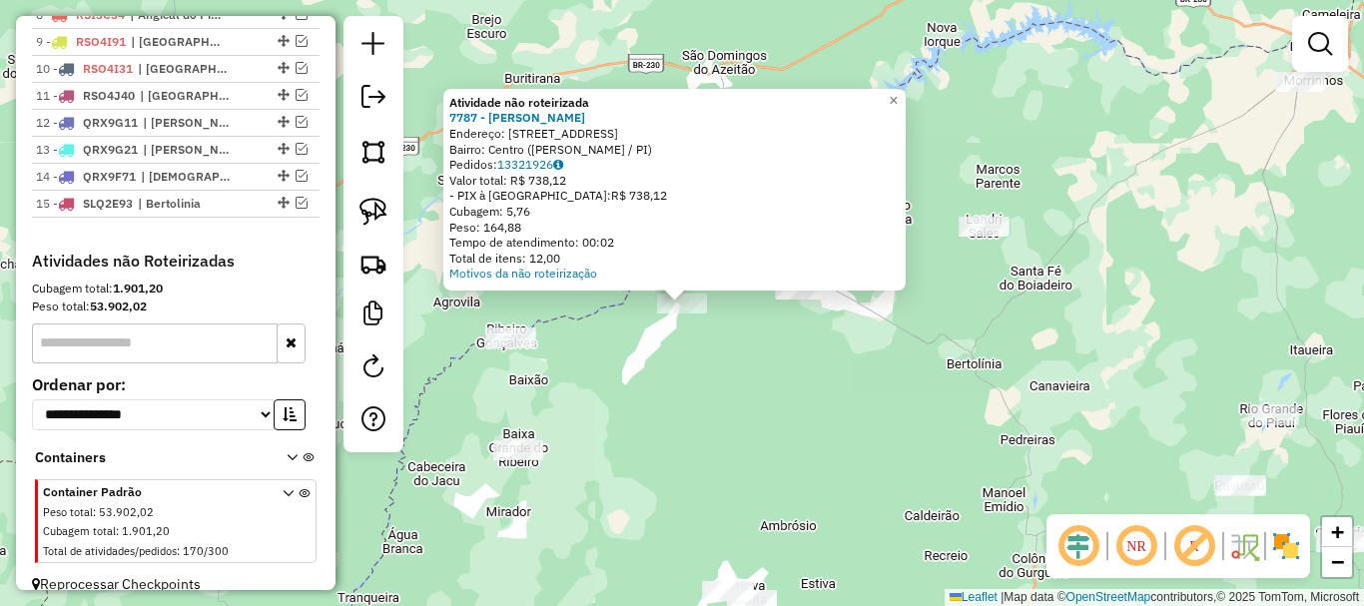
click at [732, 365] on div "Atividade não roteirizada 7787 - [PERSON_NAME]: [STREET_ADDRESS][PERSON_NAME] P…" at bounding box center [682, 303] width 1364 height 606
click at [730, 343] on div "Atividade não roteirizada 7787 - [PERSON_NAME]: [STREET_ADDRESS][PERSON_NAME] P…" at bounding box center [682, 303] width 1364 height 606
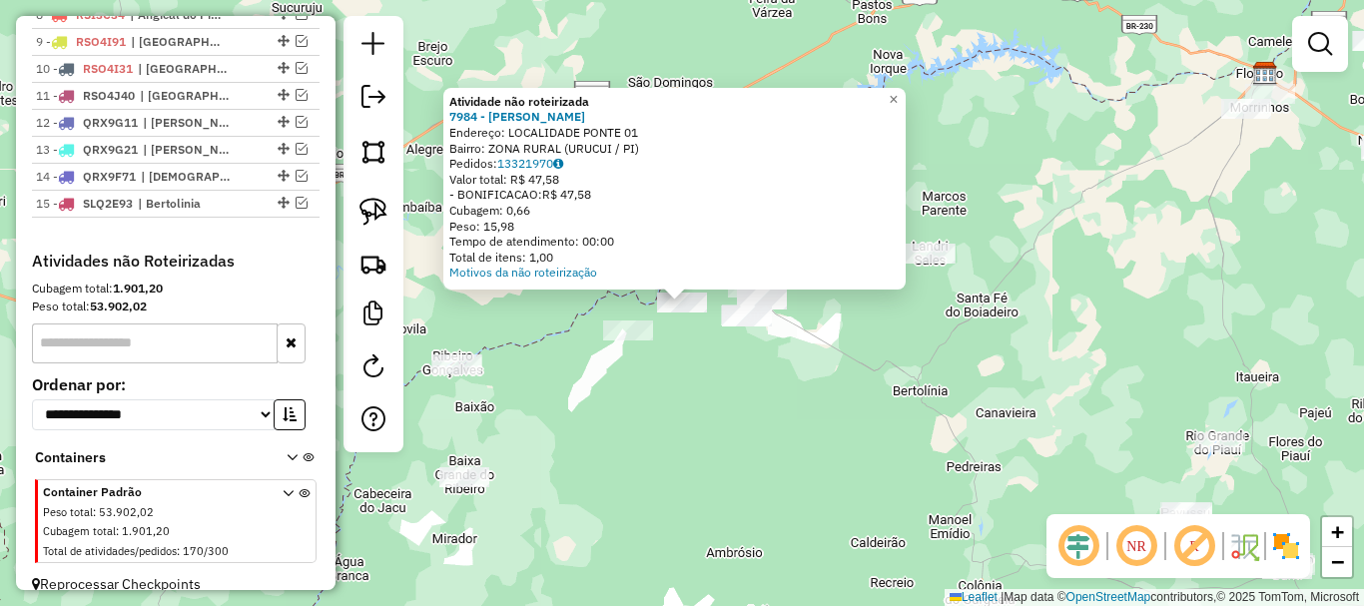
click at [749, 362] on div "Atividade não roteirizada 7984 - [GEOGRAPHIC_DATA][PERSON_NAME] Endereço: LOCAL…" at bounding box center [682, 303] width 1364 height 606
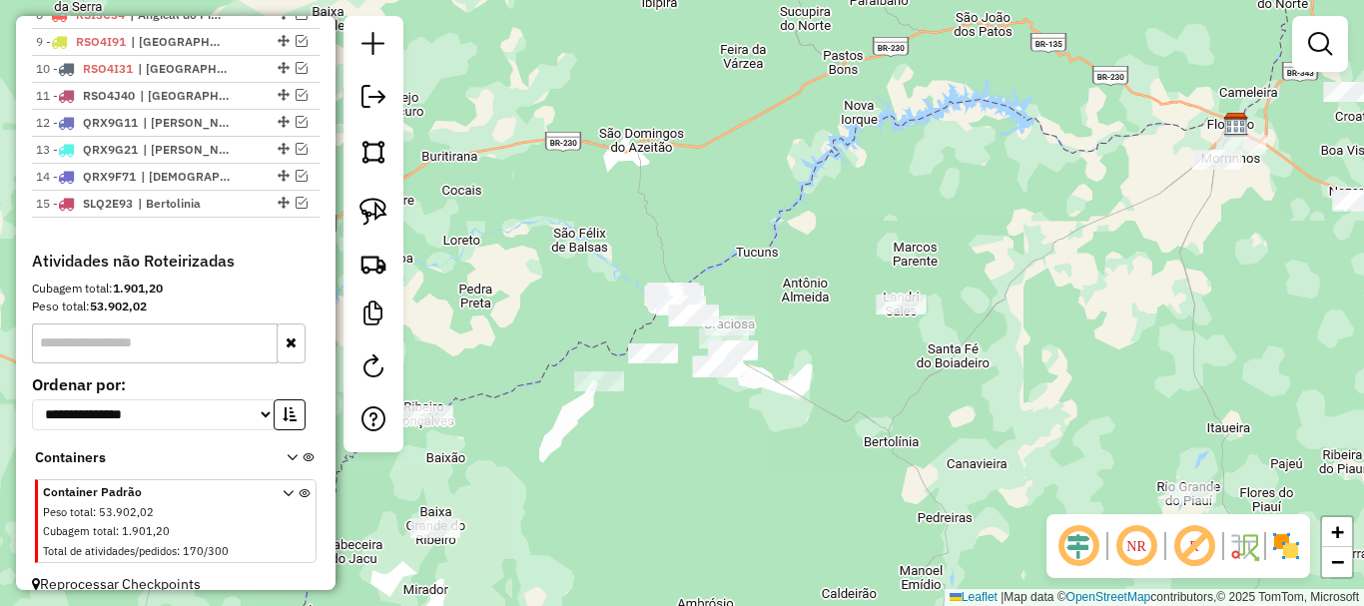
drag, startPoint x: 753, startPoint y: 357, endPoint x: 723, endPoint y: 406, distance: 57.4
click at [723, 406] on div "Janela de atendimento Grade de atendimento Capacidade Transportadoras Veículos …" at bounding box center [682, 303] width 1364 height 606
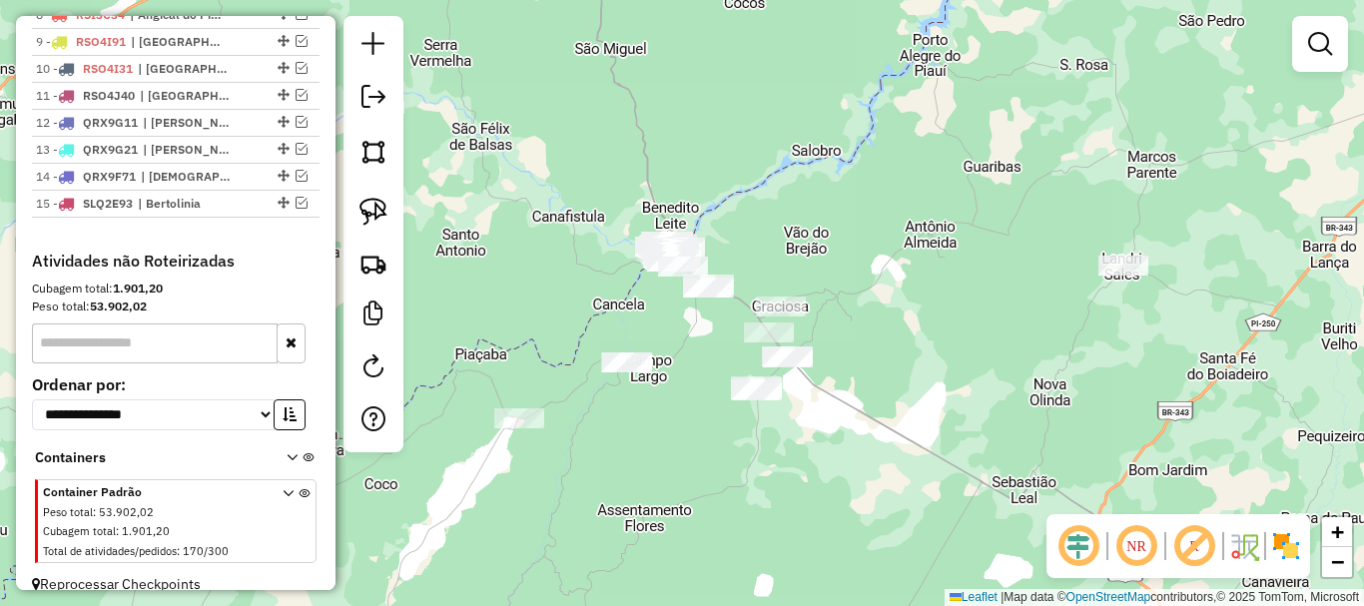
click at [666, 362] on div "Janela de atendimento Grade de atendimento Capacidade Transportadoras Veículos …" at bounding box center [682, 303] width 1364 height 606
click at [385, 219] on img at bounding box center [373, 212] width 28 height 28
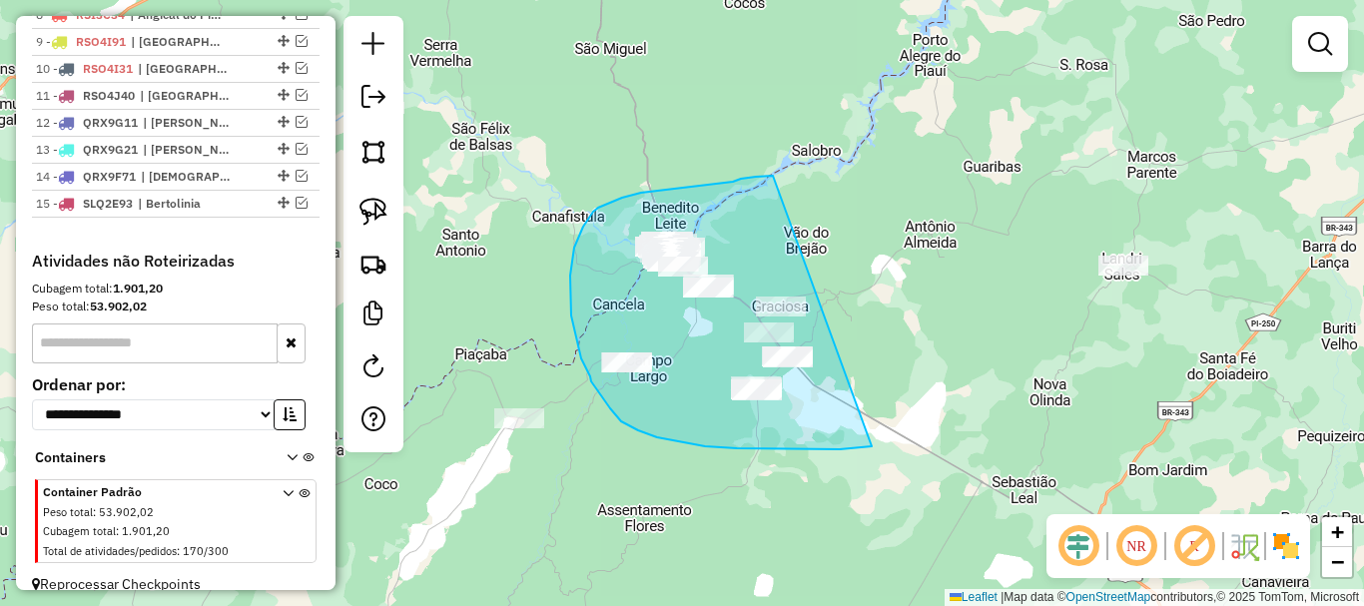
drag, startPoint x: 773, startPoint y: 176, endPoint x: 872, endPoint y: 446, distance: 288.1
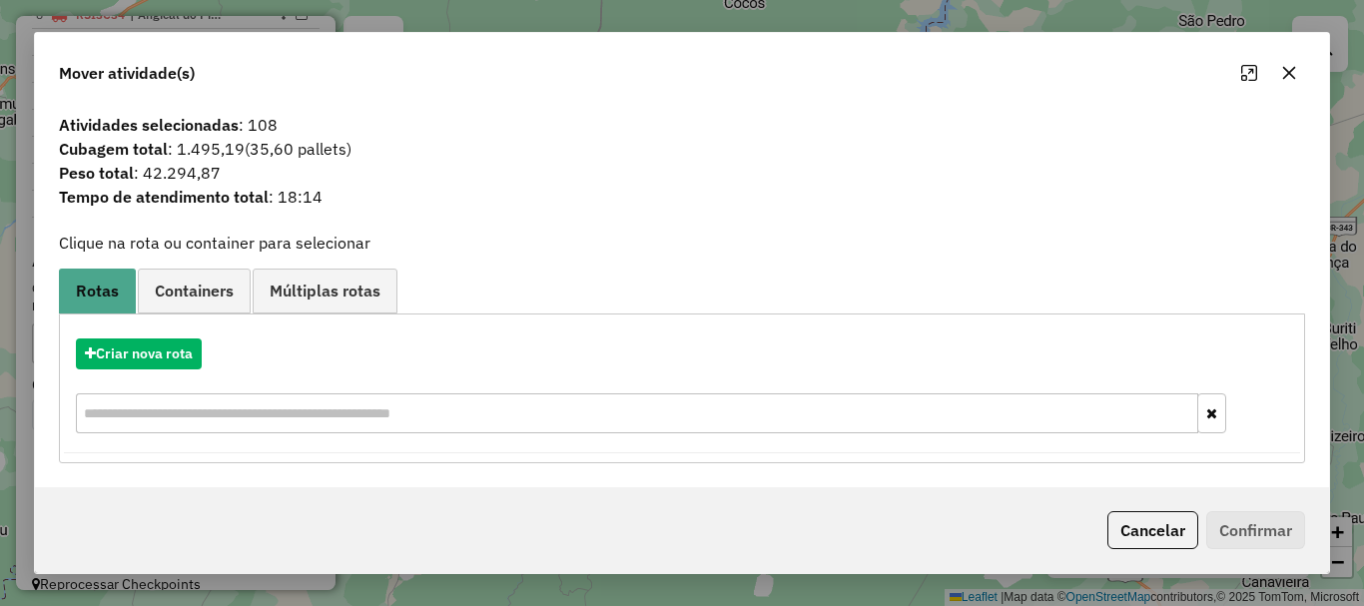
click at [212, 346] on div "Criar nova rota" at bounding box center [682, 353] width 1236 height 31
click at [198, 350] on button "Criar nova rota" at bounding box center [139, 353] width 126 height 31
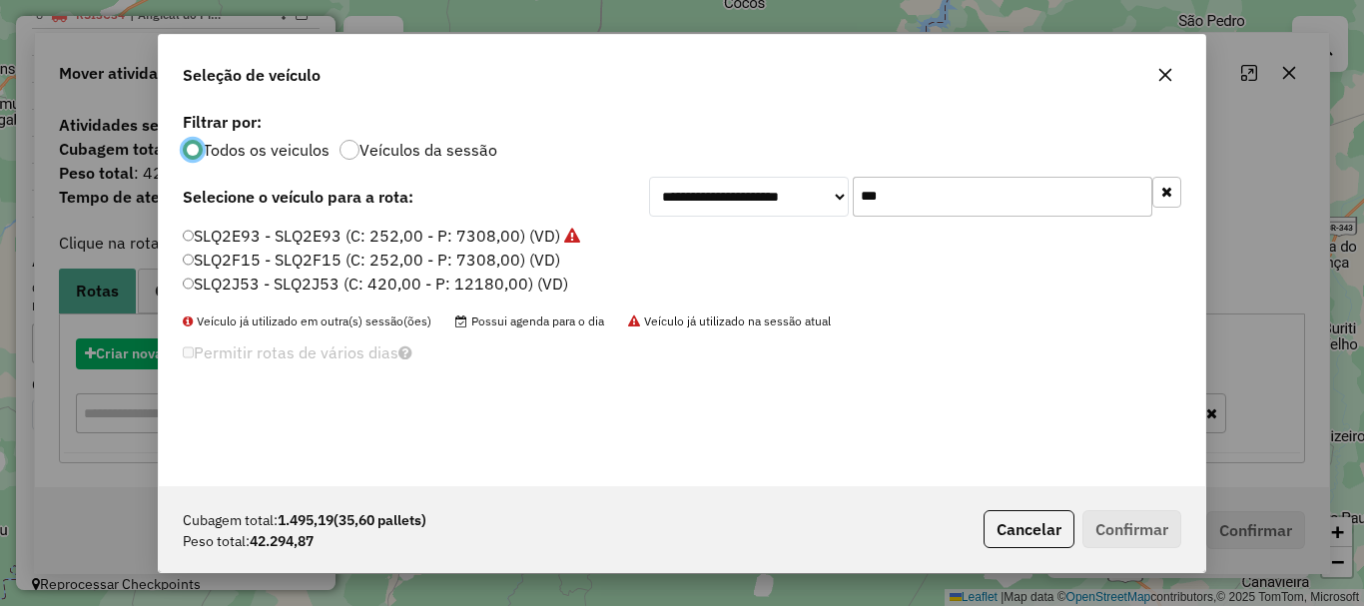
scroll to position [11, 6]
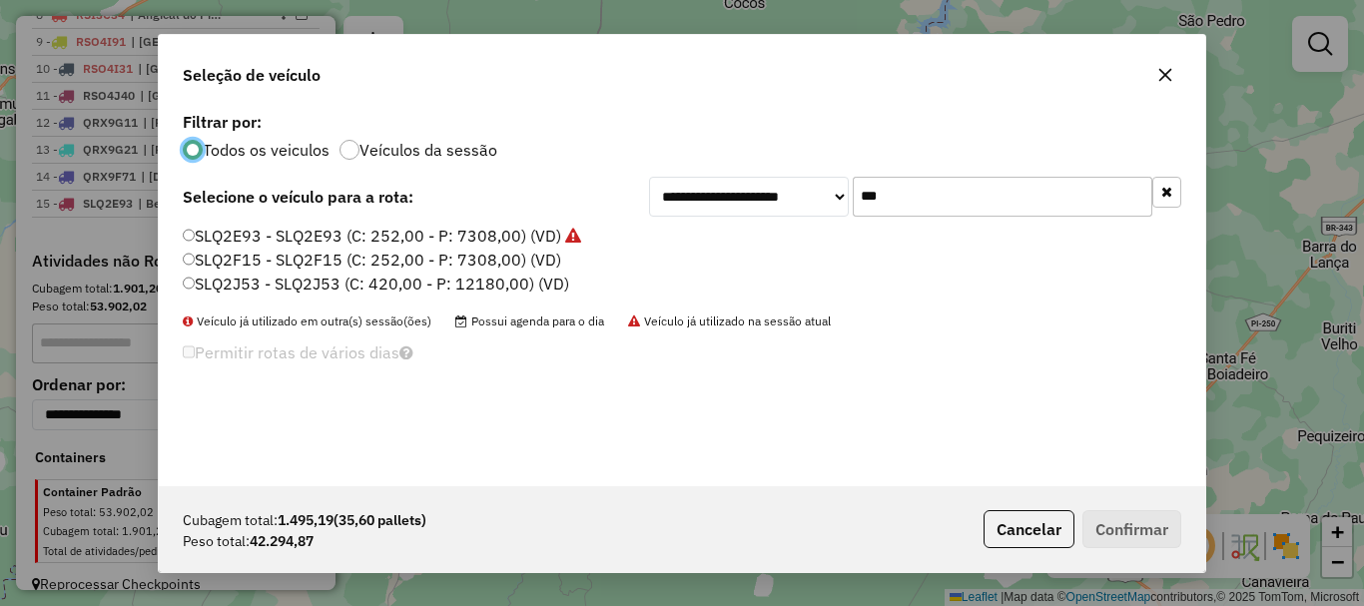
click at [898, 196] on input "***" at bounding box center [1003, 197] width 300 height 40
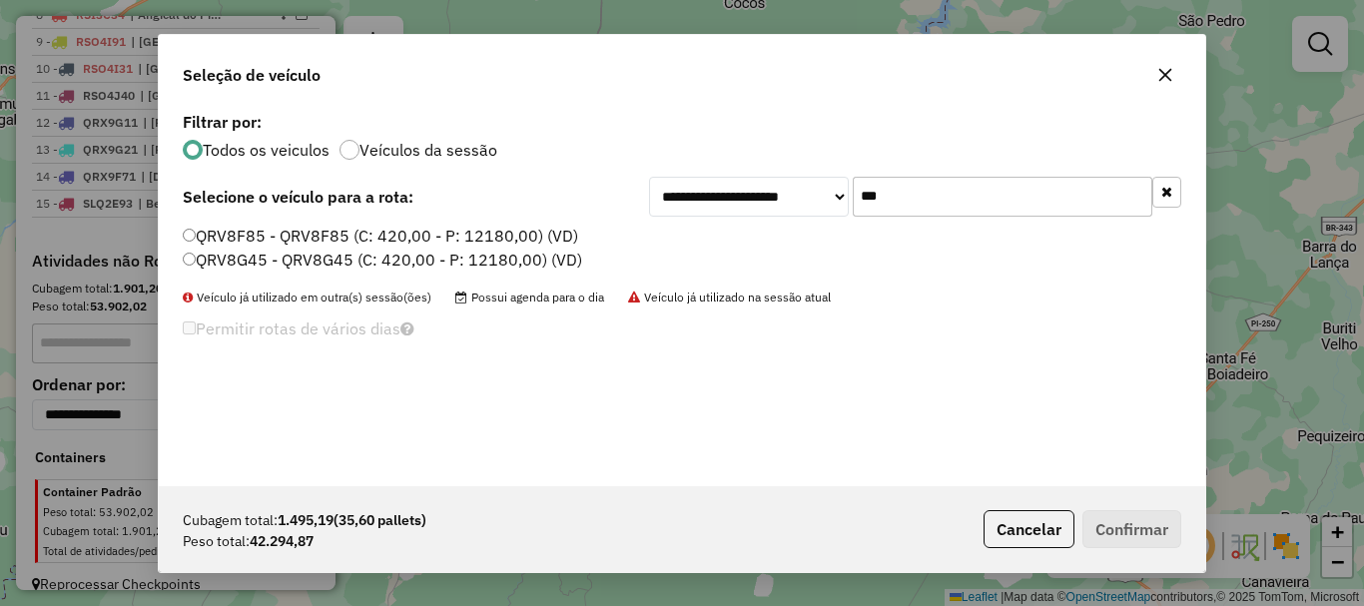
type input "***"
click at [244, 236] on label "QRV8F85 - QRV8F85 (C: 420,00 - P: 12180,00) (VD)" at bounding box center [380, 236] width 395 height 24
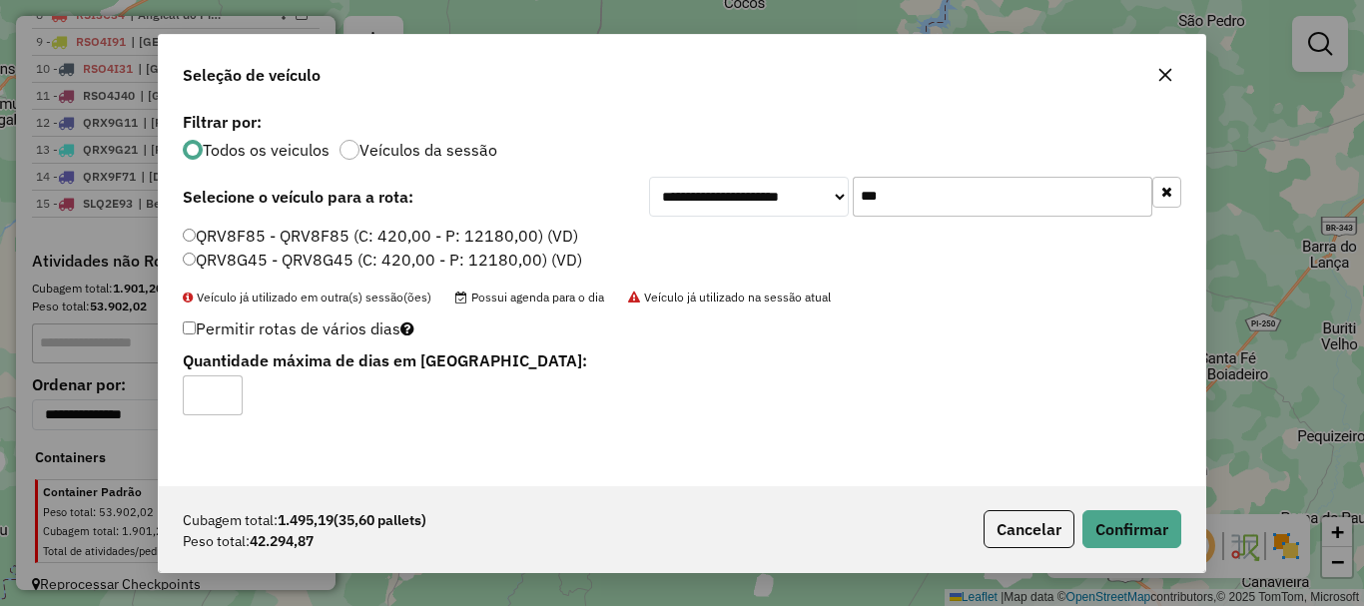
click at [232, 388] on input "*" at bounding box center [213, 395] width 60 height 40
type input "*"
click at [231, 388] on input "*" at bounding box center [213, 395] width 60 height 40
click at [1178, 530] on button "Confirmar" at bounding box center [1131, 529] width 99 height 38
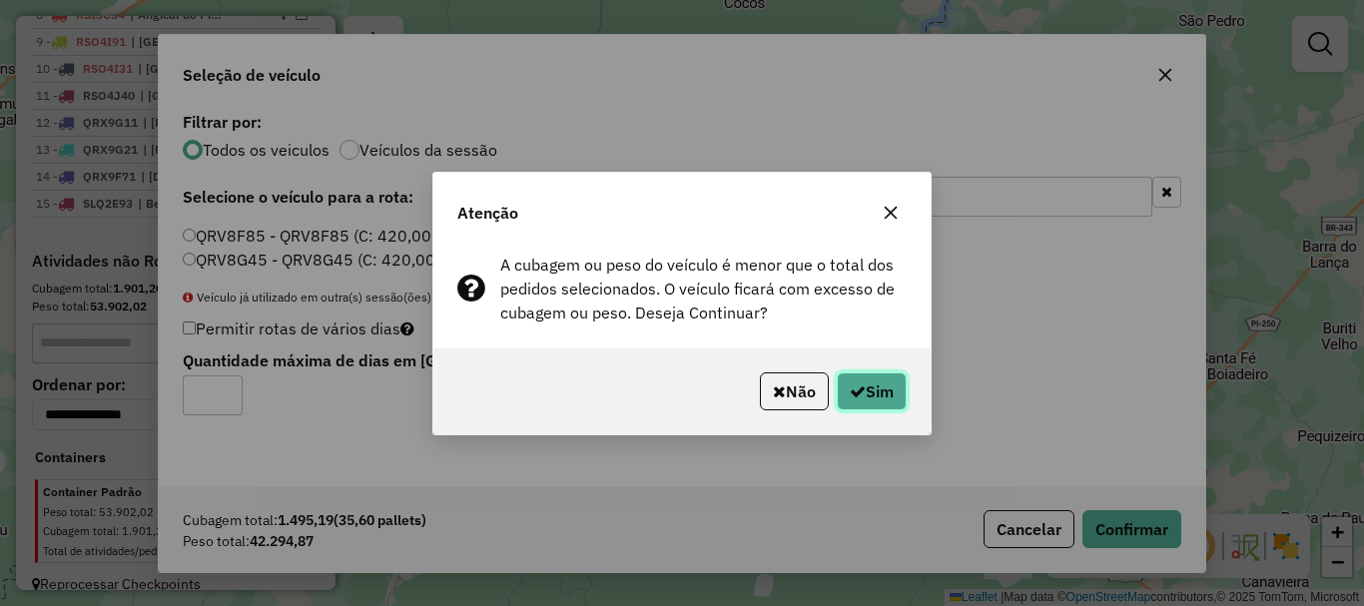
click at [874, 409] on button "Sim" at bounding box center [872, 391] width 70 height 38
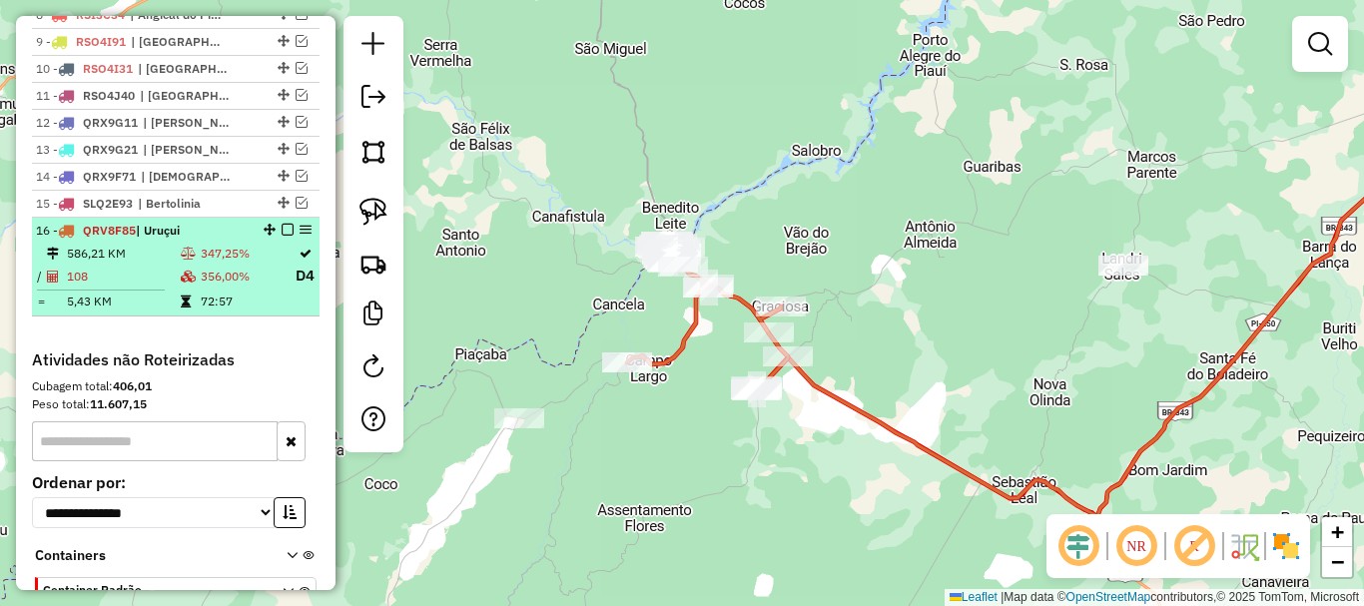
click at [278, 289] on td "356,00%" at bounding box center [247, 276] width 95 height 25
select select "*********"
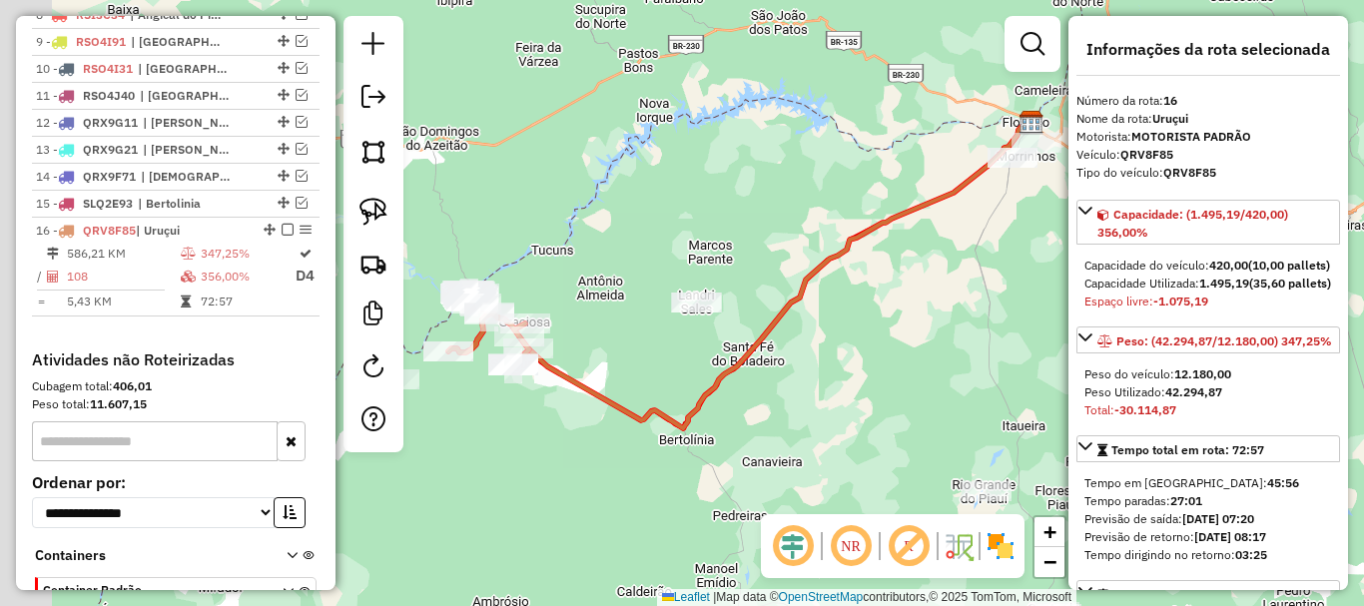
drag, startPoint x: 717, startPoint y: 304, endPoint x: 828, endPoint y: 231, distance: 132.7
click at [828, 232] on div "Janela de atendimento Grade de atendimento Capacidade Transportadoras Veículos …" at bounding box center [682, 303] width 1364 height 606
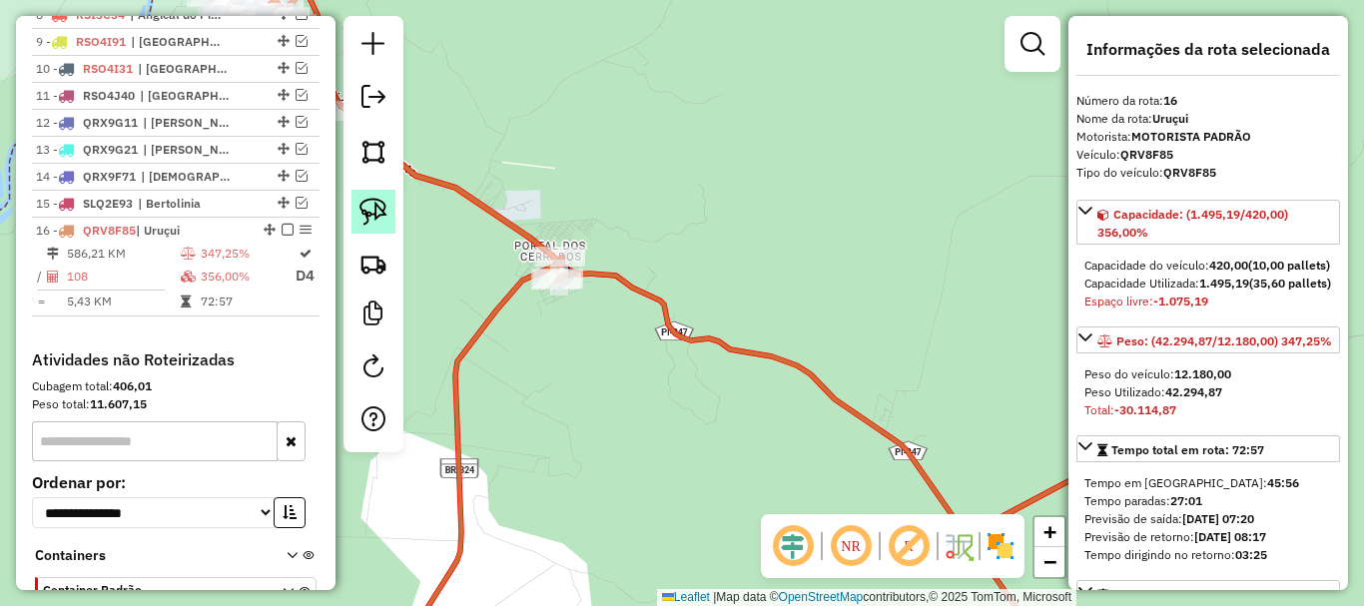
click at [387, 196] on link at bounding box center [373, 212] width 44 height 44
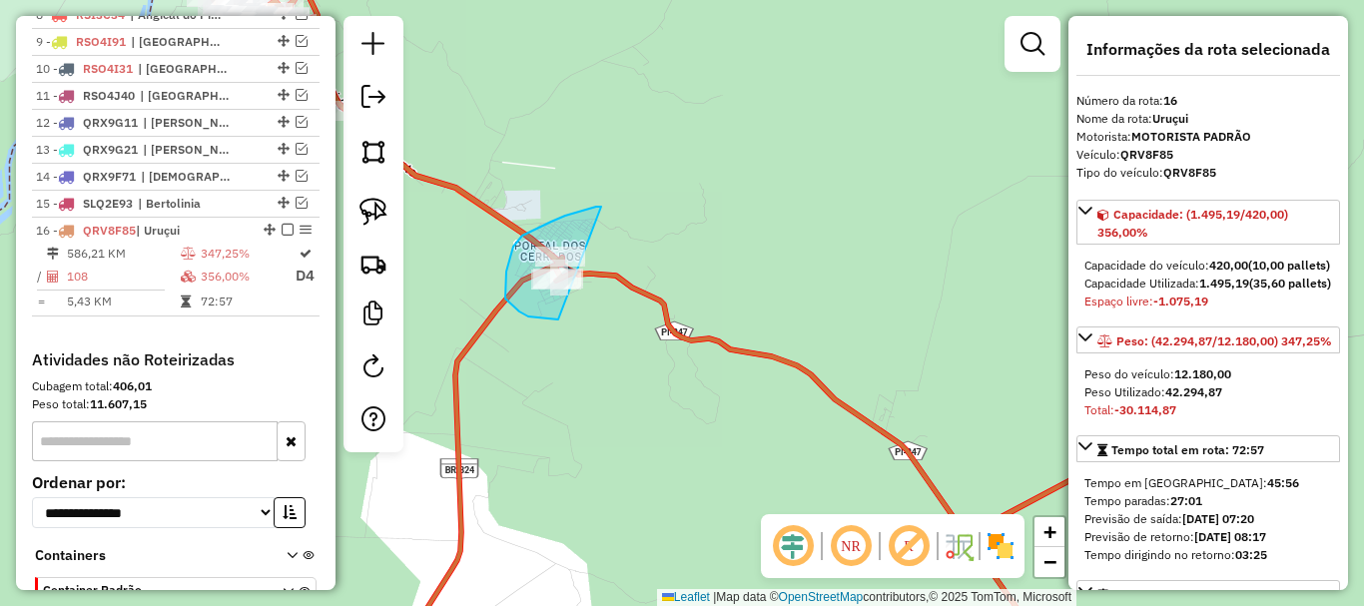
drag, startPoint x: 572, startPoint y: 214, endPoint x: 569, endPoint y: 317, distance: 102.9
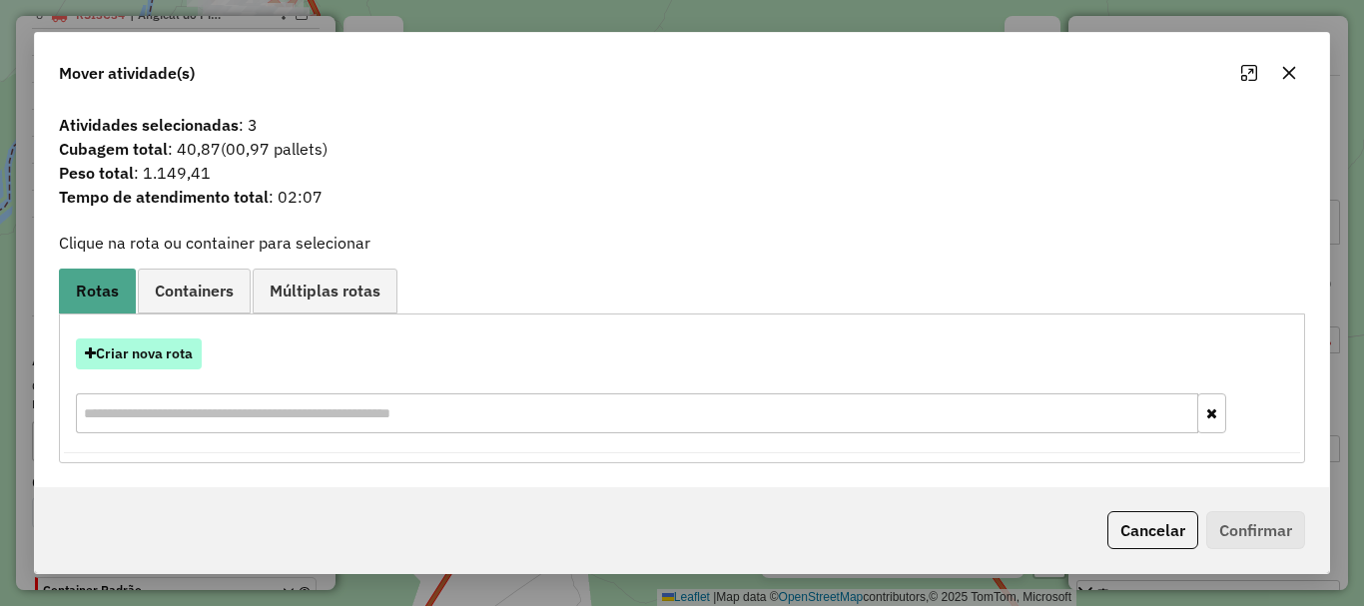
click at [169, 353] on button "Criar nova rota" at bounding box center [139, 353] width 126 height 31
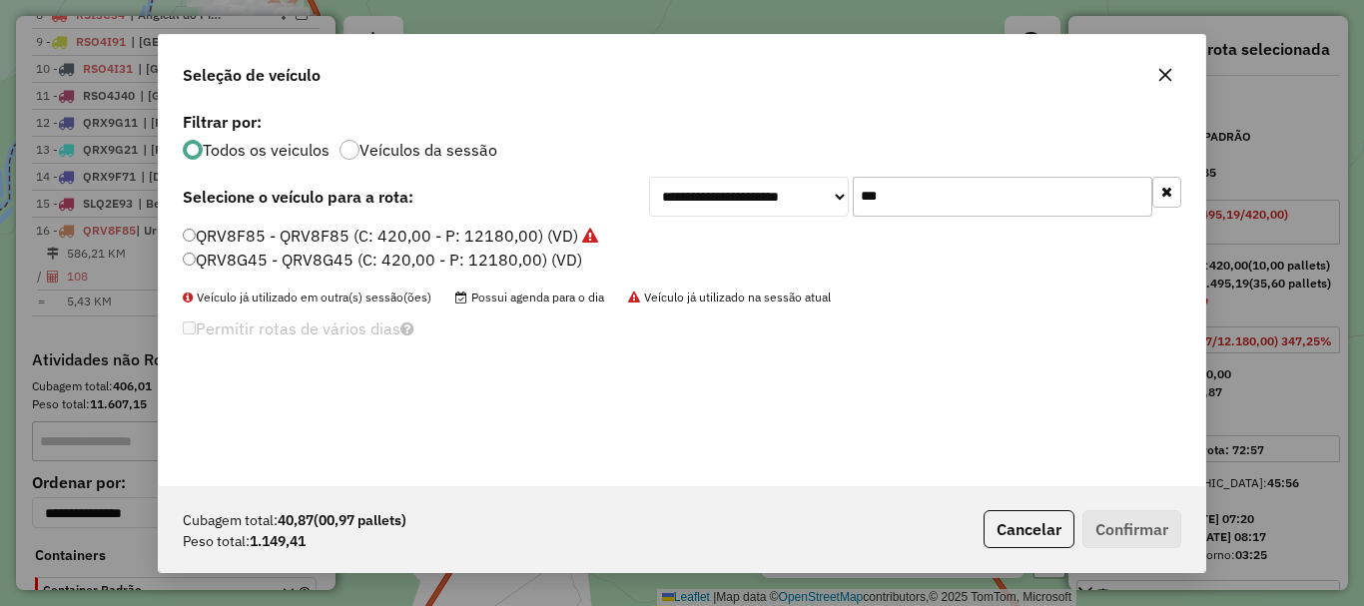
click at [921, 190] on input "***" at bounding box center [1003, 197] width 300 height 40
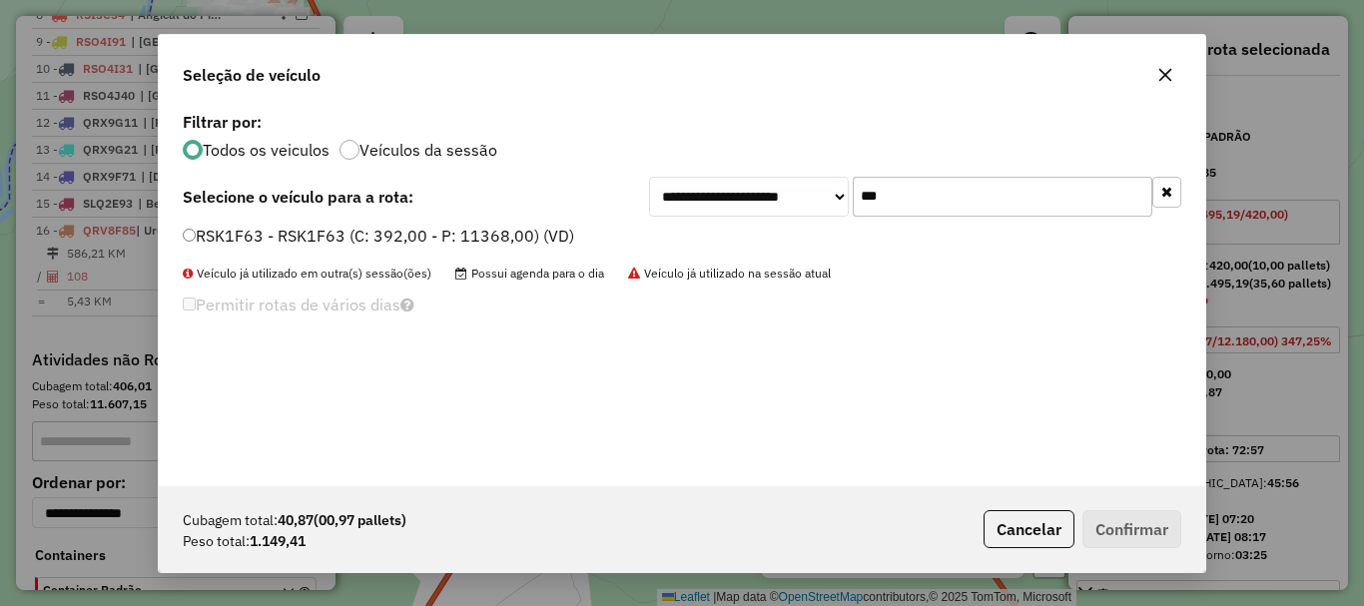
type input "***"
click at [350, 233] on label "RSK1F63 - RSK1F63 (C: 392,00 - P: 11368,00) (VD)" at bounding box center [378, 236] width 391 height 24
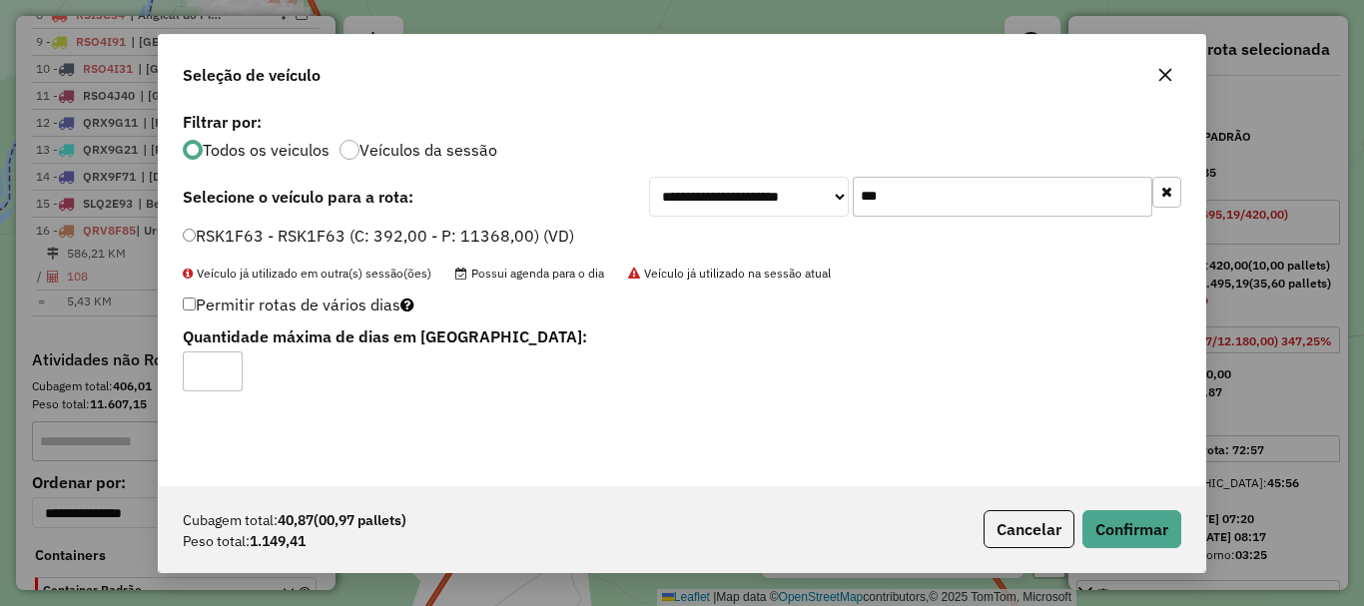
click at [229, 366] on input "*" at bounding box center [213, 371] width 60 height 40
type input "*"
click at [227, 362] on input "*" at bounding box center [213, 371] width 60 height 40
click at [1138, 545] on button "Confirmar" at bounding box center [1131, 529] width 99 height 38
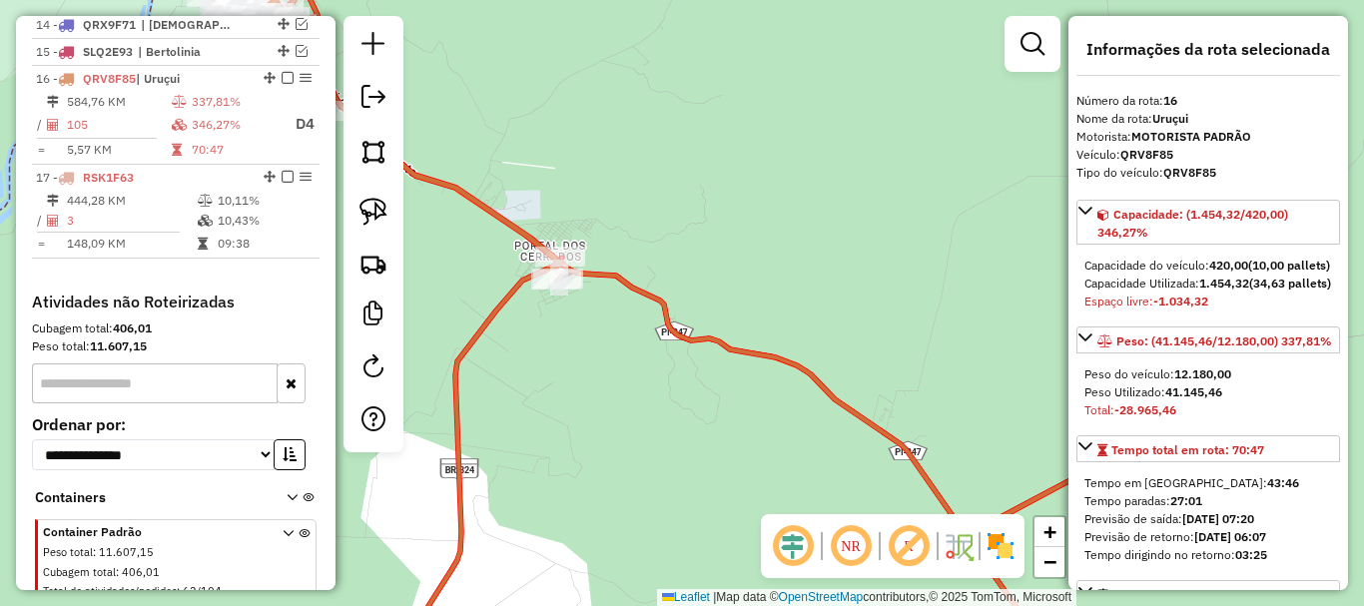
scroll to position [1077, 0]
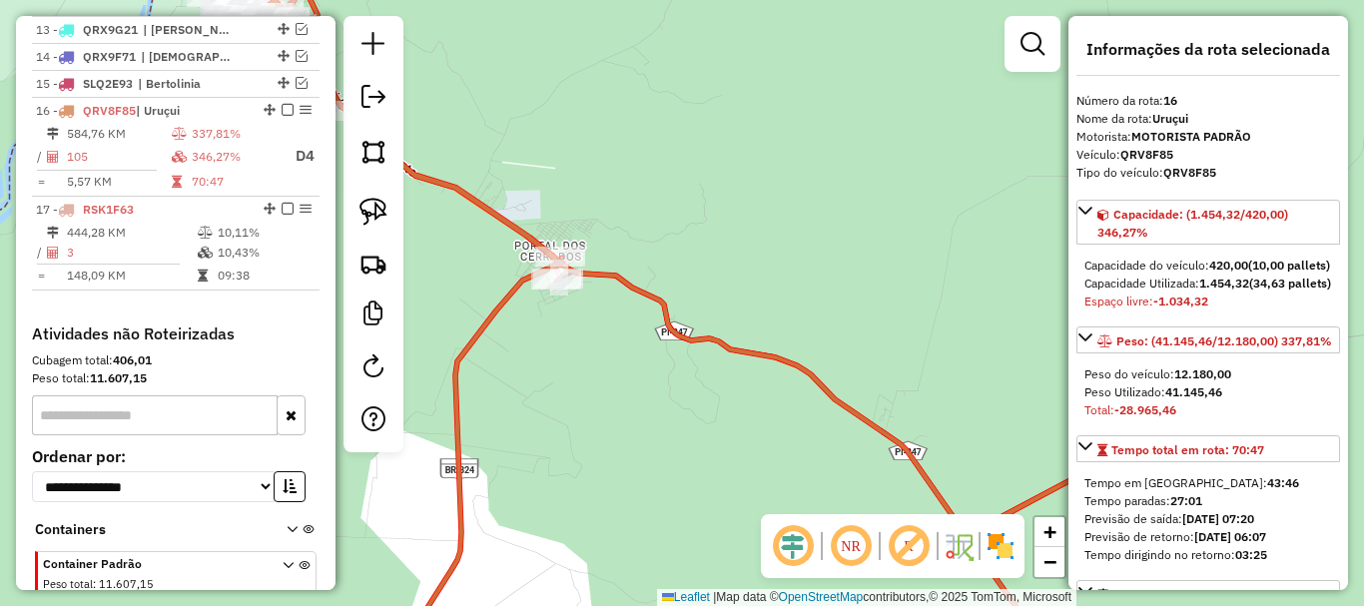
drag, startPoint x: 732, startPoint y: 425, endPoint x: 822, endPoint y: 452, distance: 93.8
click at [796, 449] on div "Janela de atendimento Grade de atendimento Capacidade Transportadoras Veículos …" at bounding box center [682, 303] width 1364 height 606
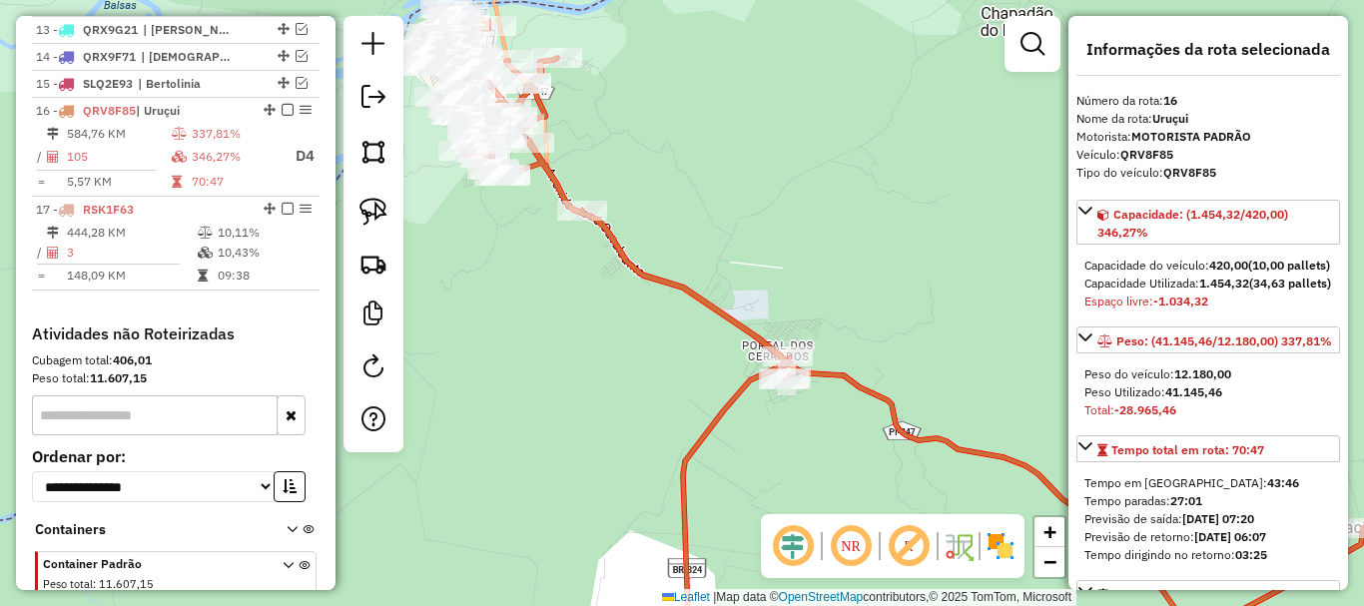
drag, startPoint x: 646, startPoint y: 265, endPoint x: 604, endPoint y: 251, distance: 44.2
click at [646, 265] on icon at bounding box center [882, 337] width 961 height 657
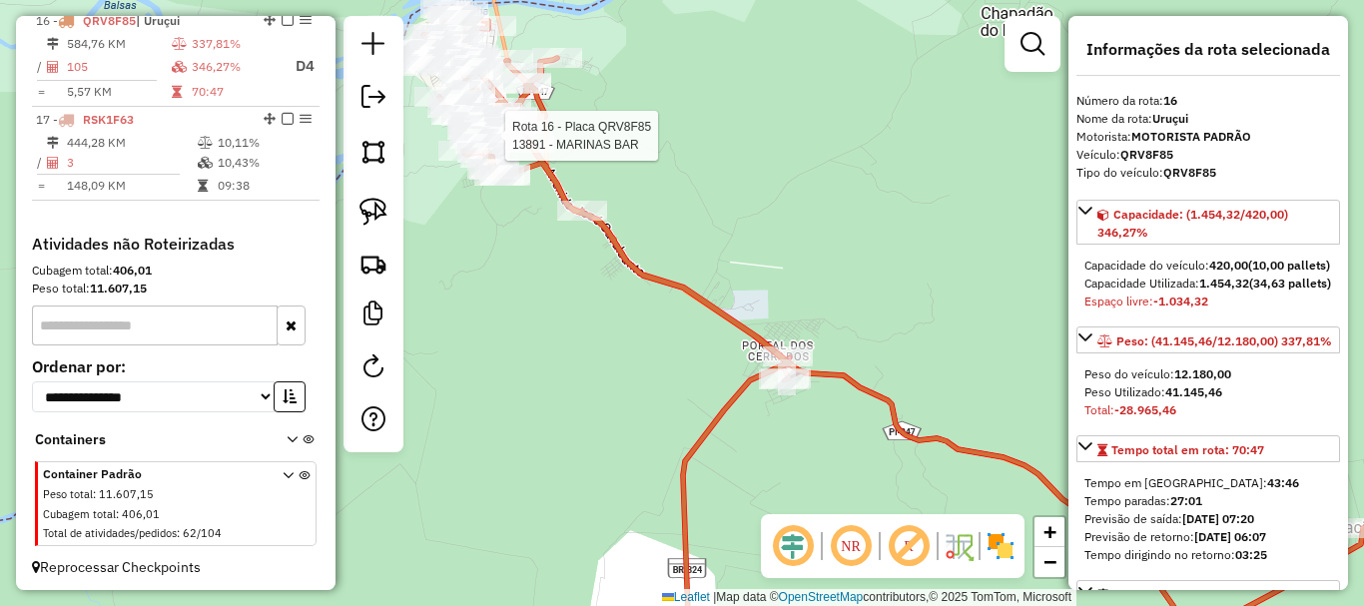
scroll to position [1177, 0]
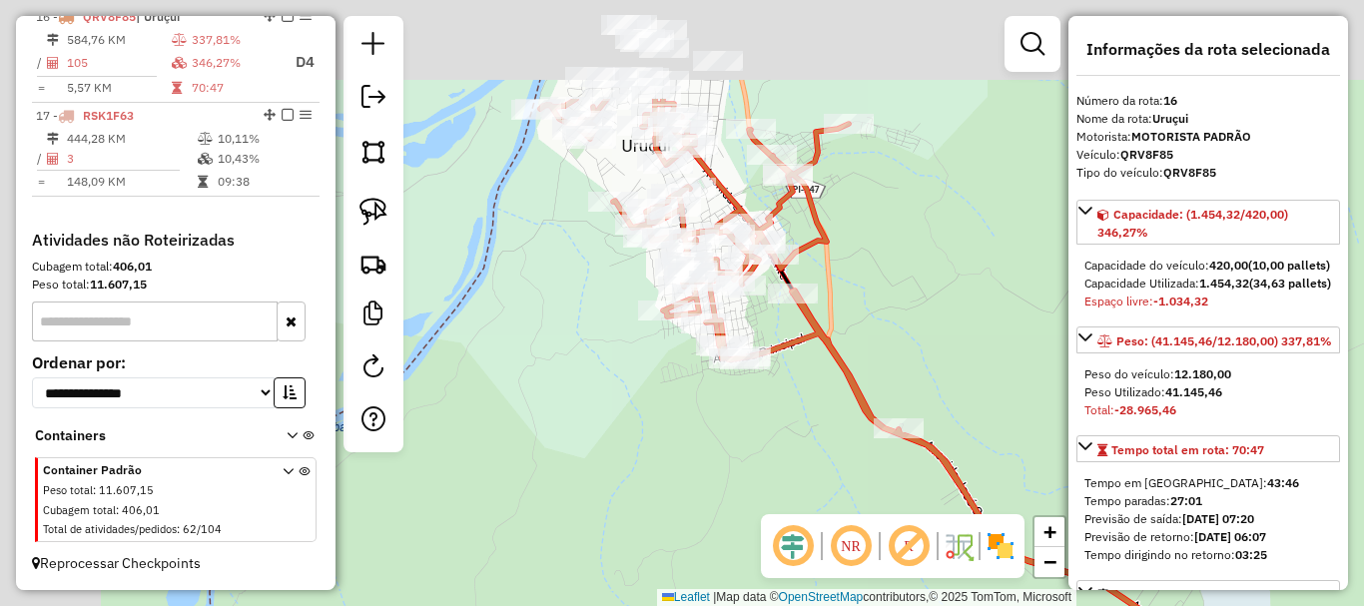
drag, startPoint x: 692, startPoint y: 179, endPoint x: 895, endPoint y: 339, distance: 258.7
click at [894, 338] on div "Janela de atendimento Grade de atendimento Capacidade Transportadoras Veículos …" at bounding box center [682, 303] width 1364 height 606
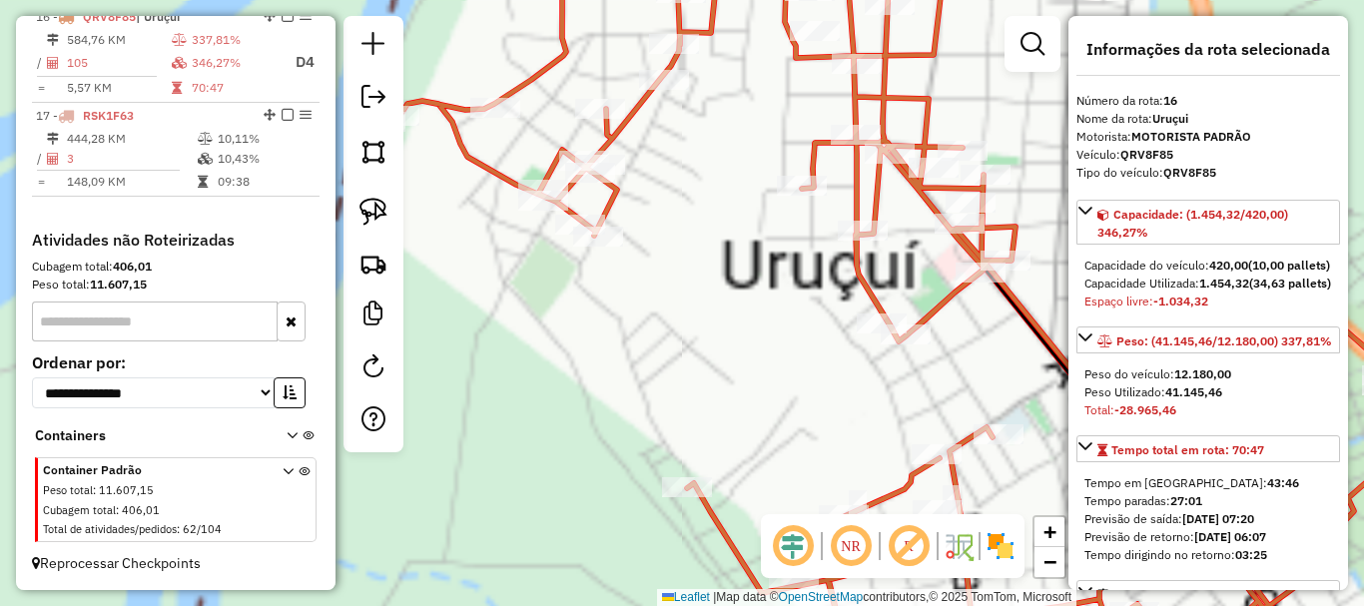
click at [745, 216] on div "Rota 16 - Placa QRV8F85 12018 - MERCEARIA TATI Rota 16 - Placa QRV8F85 12250 - …" at bounding box center [682, 303] width 1364 height 606
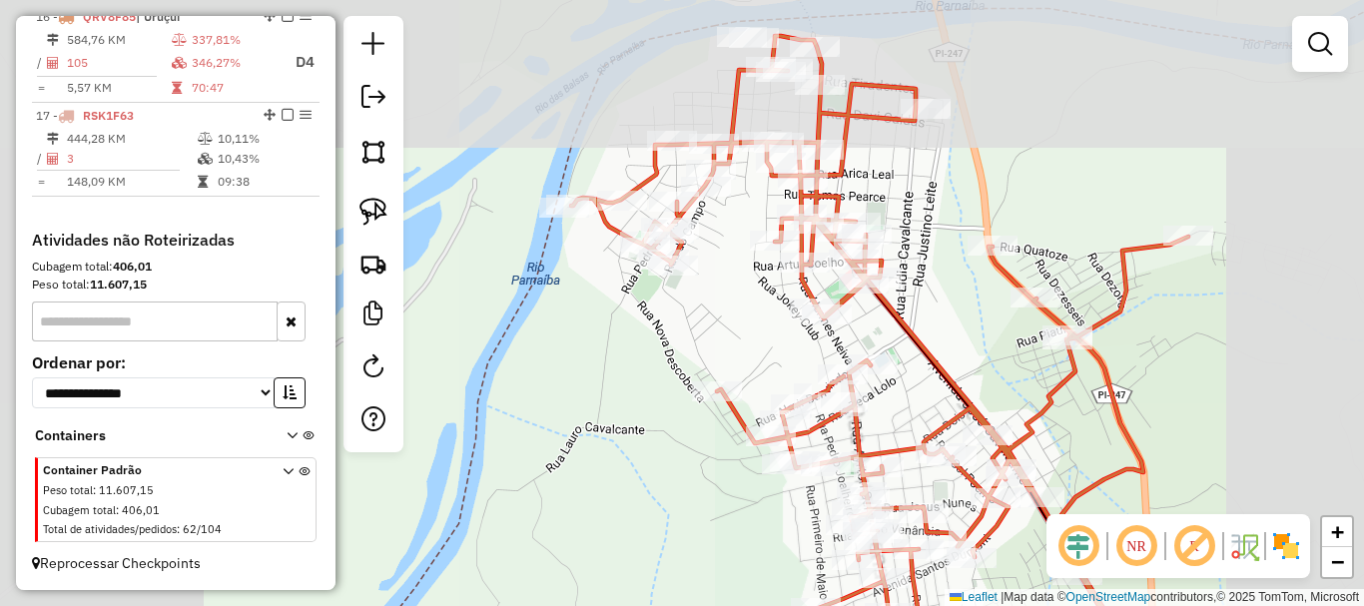
drag, startPoint x: 743, startPoint y: 263, endPoint x: 754, endPoint y: 341, distance: 79.6
click at [754, 340] on div "Janela de atendimento Grade de atendimento Capacidade Transportadoras Veículos …" at bounding box center [682, 303] width 1364 height 606
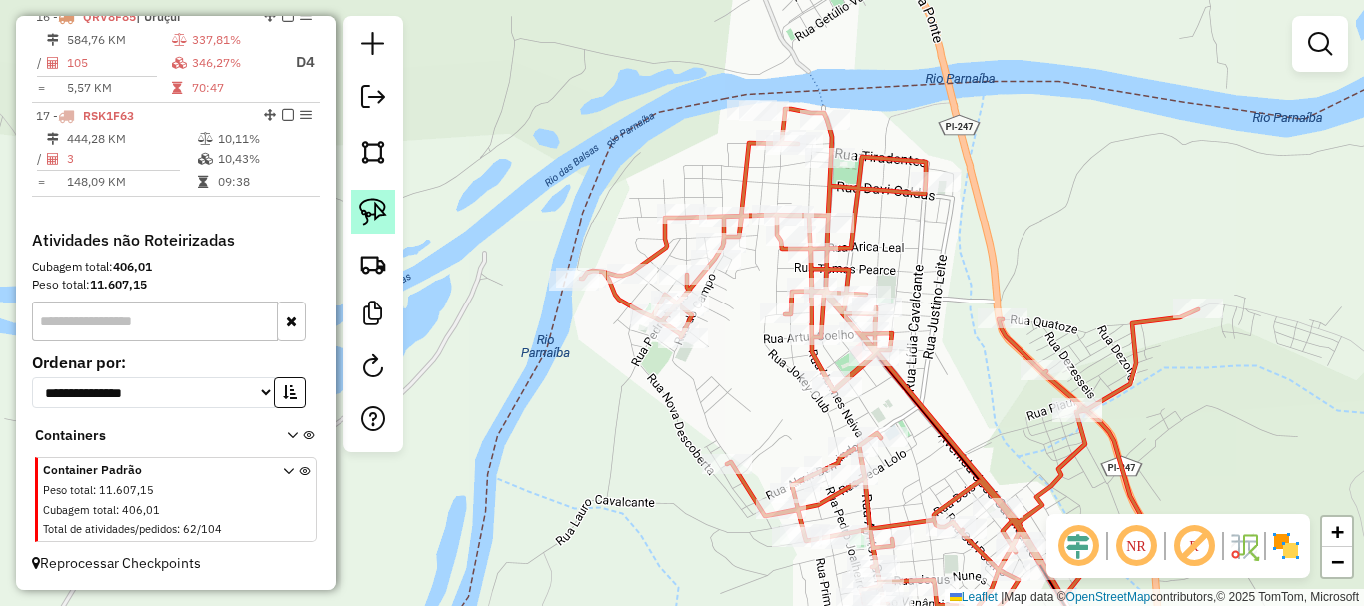
drag, startPoint x: 361, startPoint y: 200, endPoint x: 603, endPoint y: 206, distance: 241.7
click at [361, 201] on img at bounding box center [373, 212] width 28 height 28
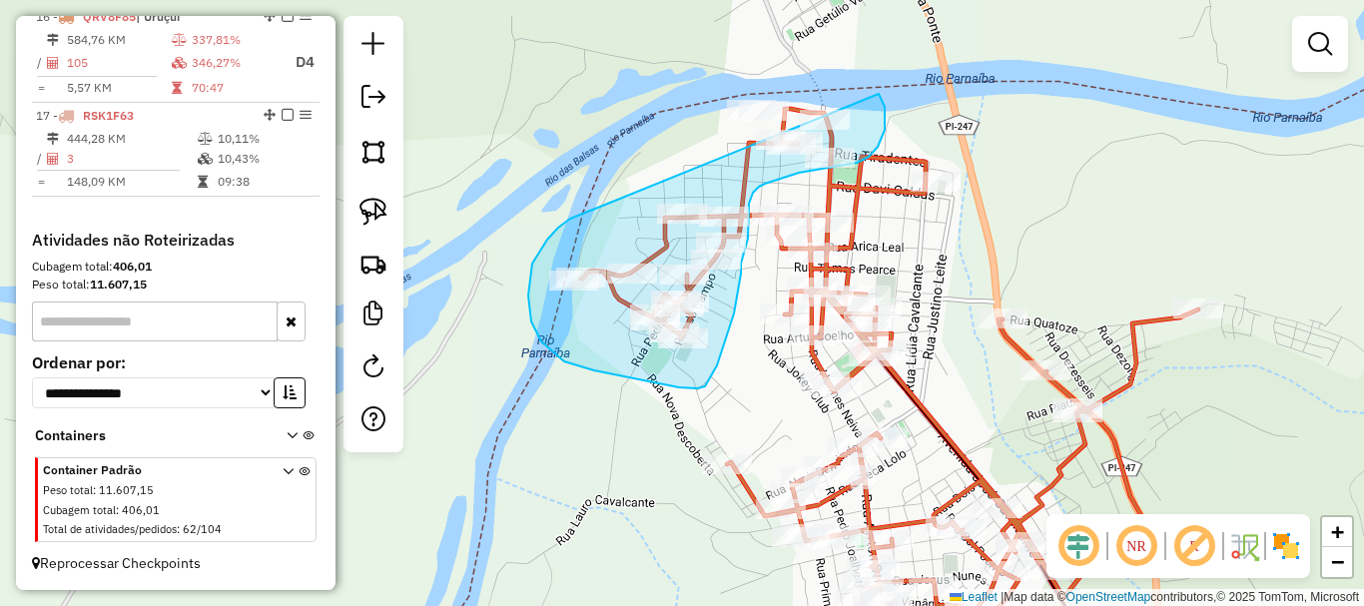
drag, startPoint x: 605, startPoint y: 205, endPoint x: 743, endPoint y: 36, distance: 217.9
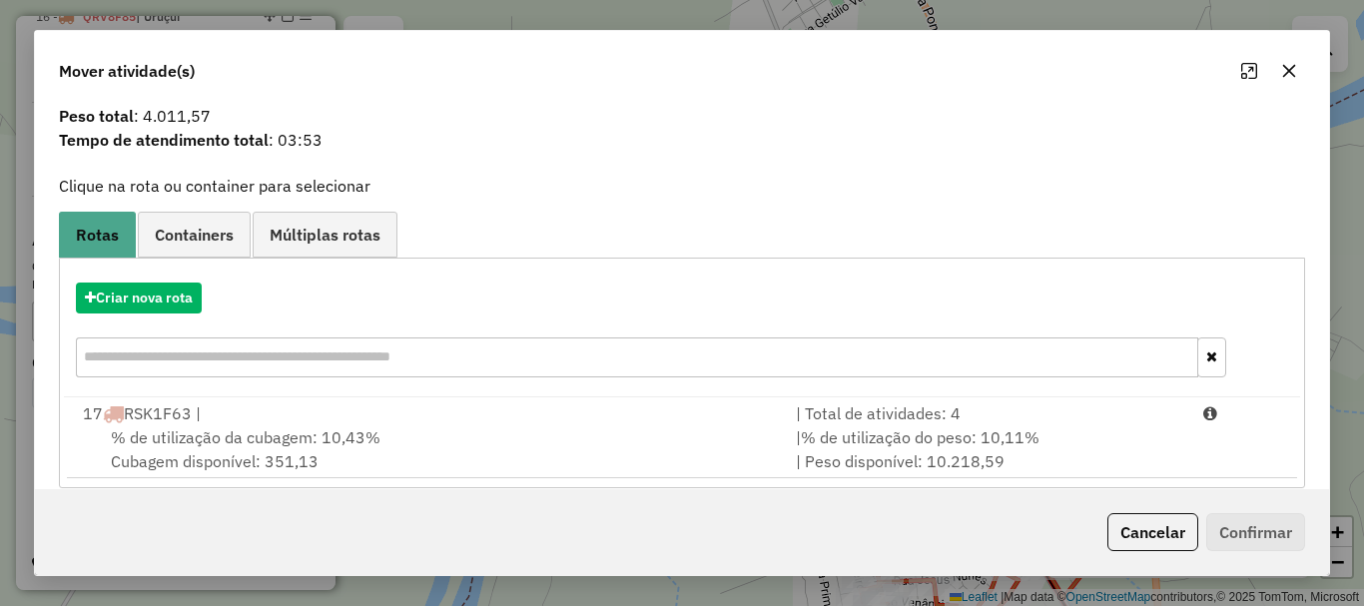
scroll to position [78, 0]
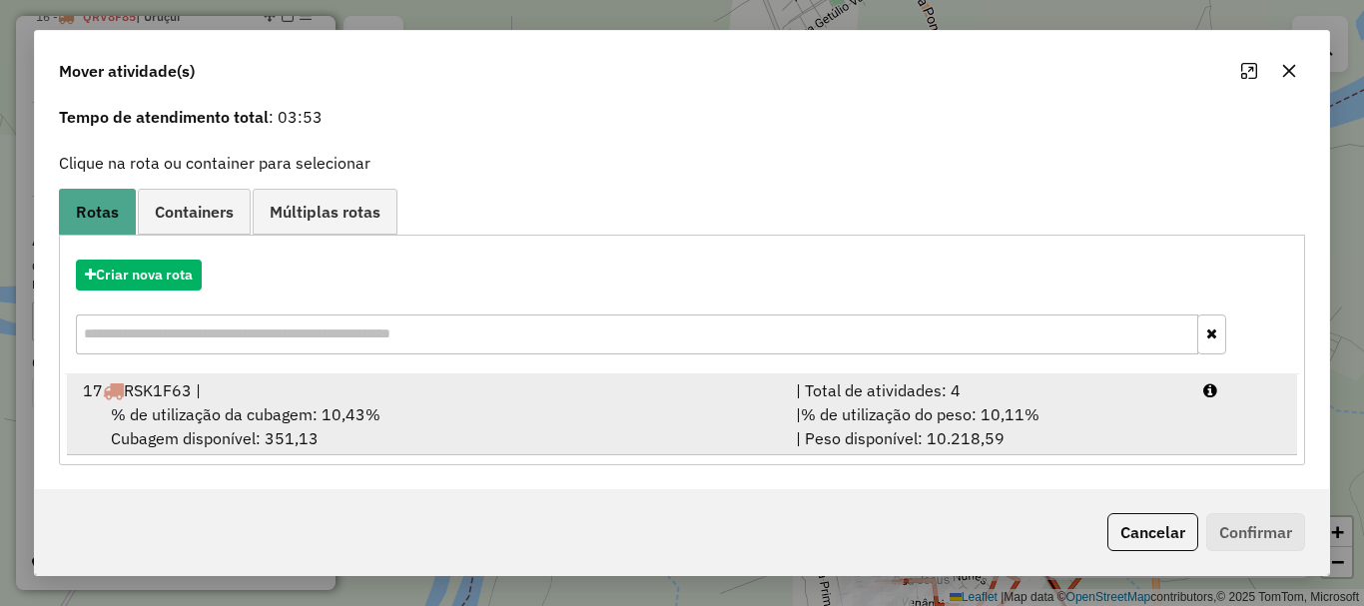
click at [700, 404] on div "% de utilização da cubagem: 10,43% Cubagem disponível: 351,13" at bounding box center [427, 426] width 713 height 48
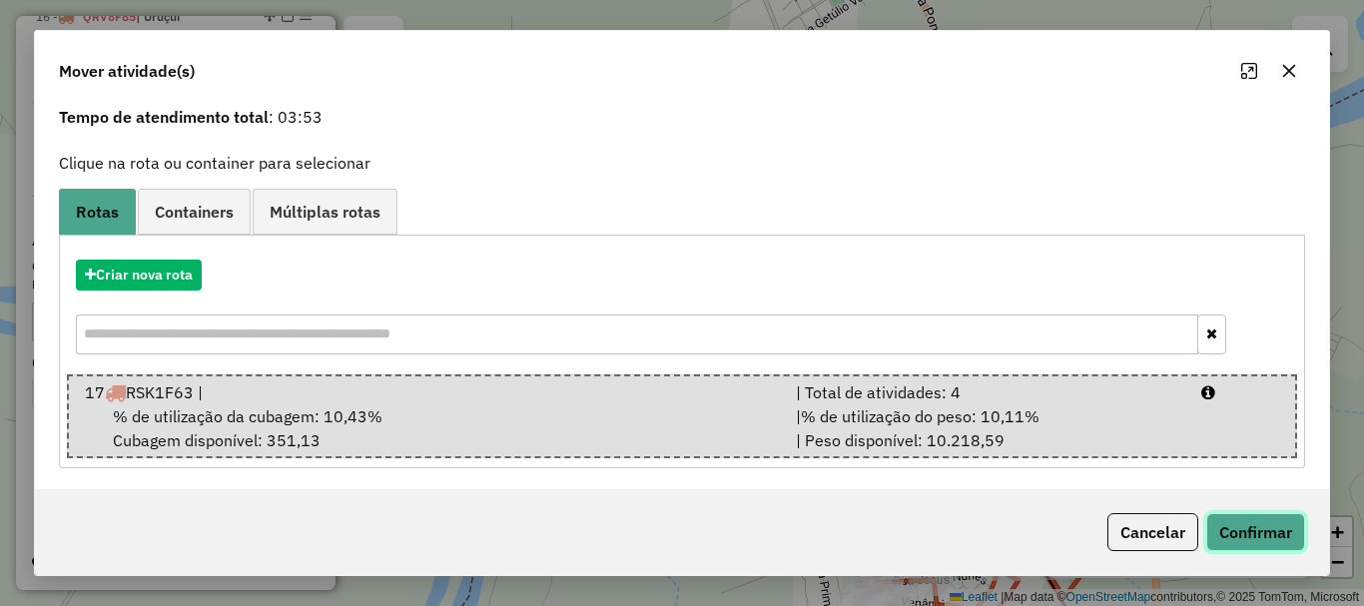
click at [1282, 521] on button "Confirmar" at bounding box center [1255, 532] width 99 height 38
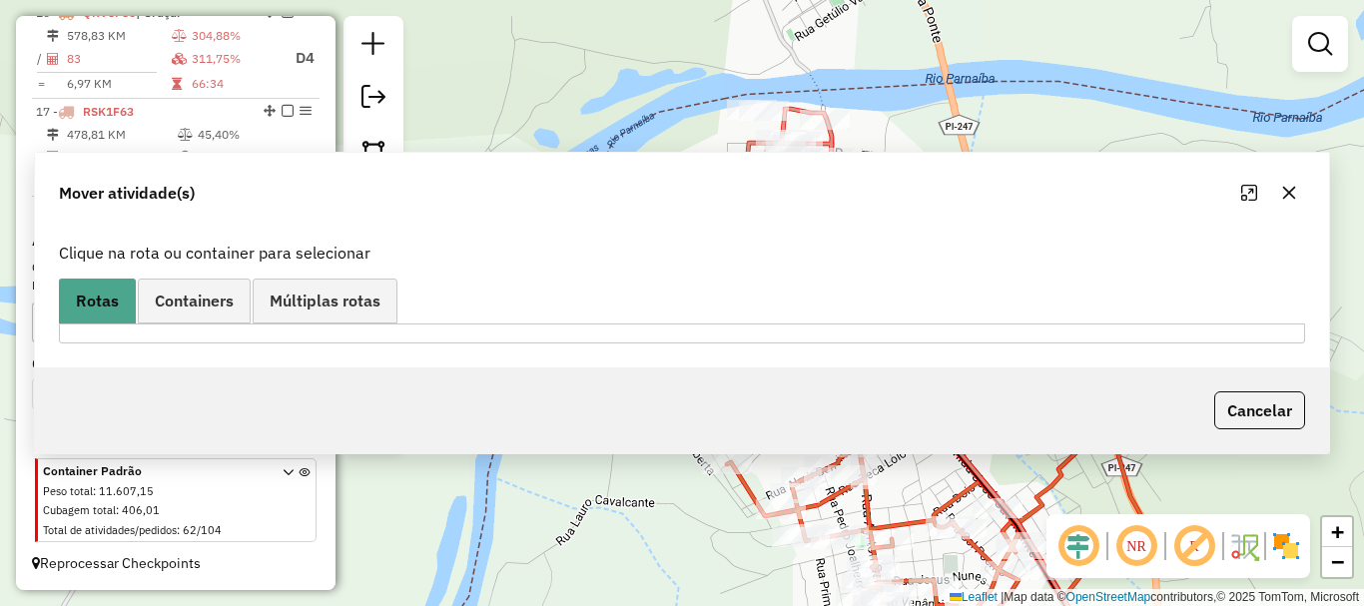
scroll to position [0, 0]
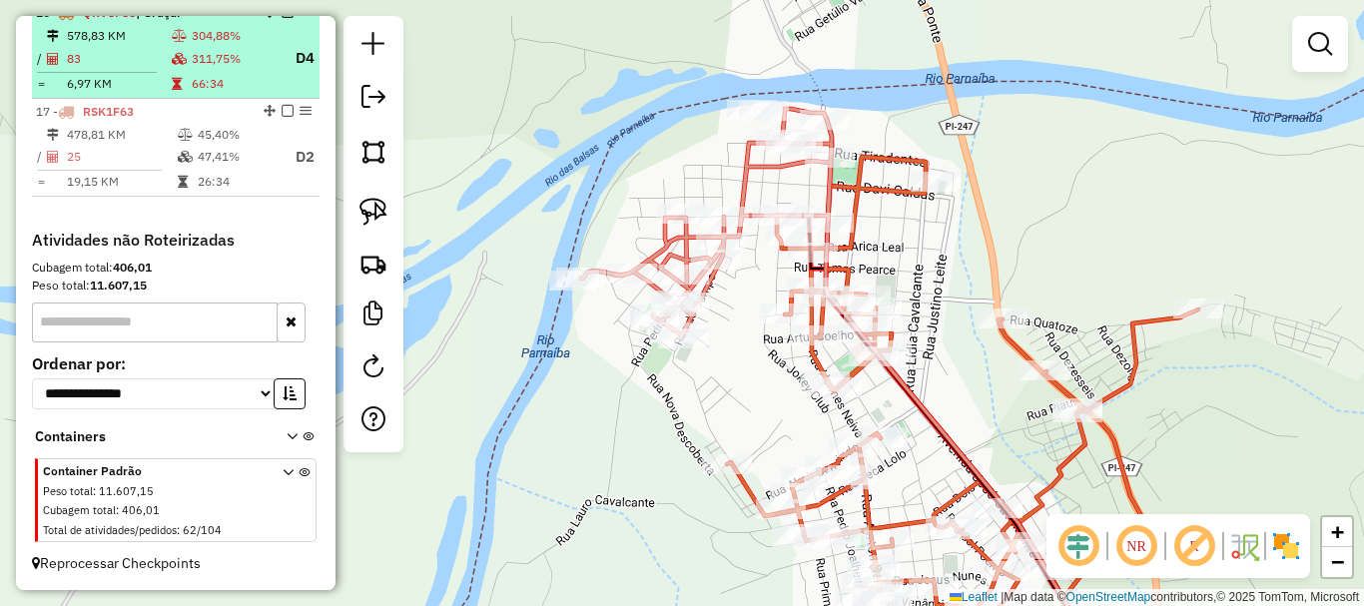
click at [214, 70] on td "311,75%" at bounding box center [235, 58] width 88 height 25
select select "*********"
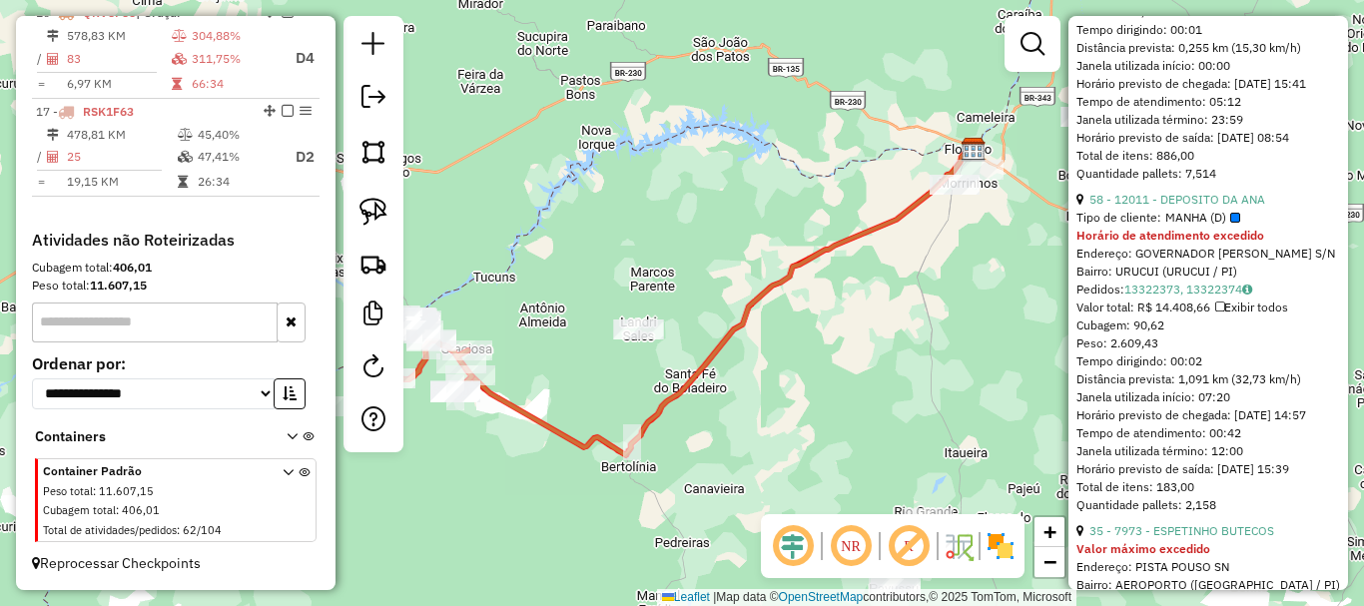
scroll to position [1697, 0]
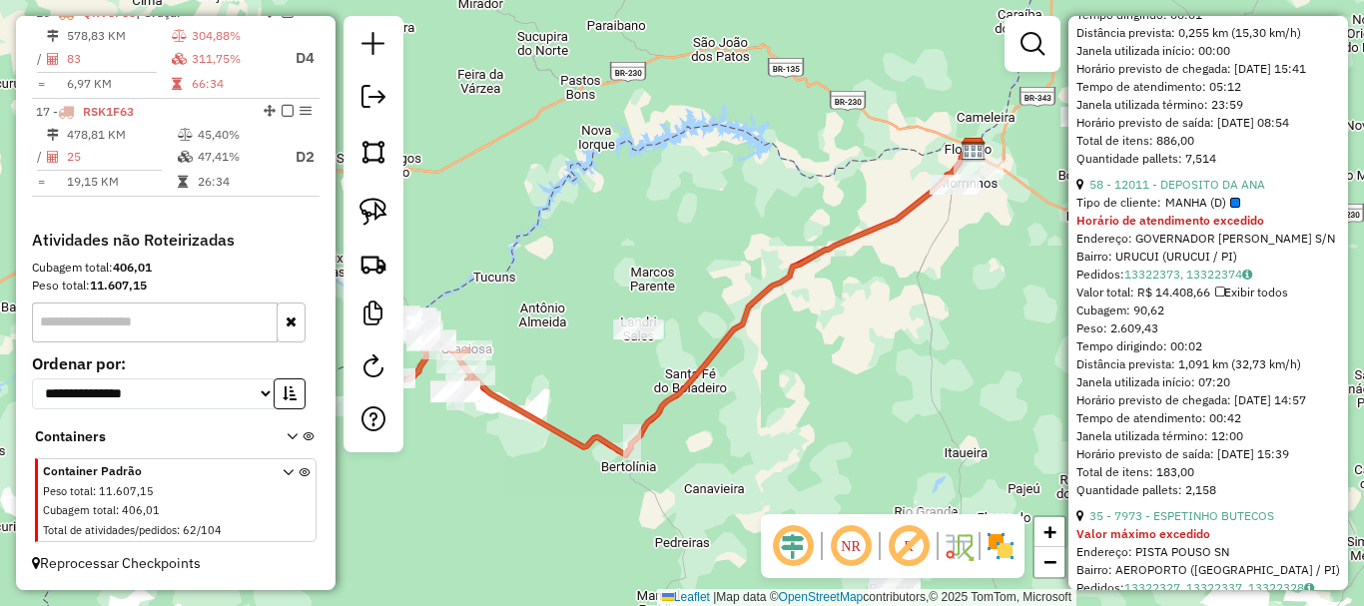
click at [1198, 212] on span "MANHA (D)" at bounding box center [1202, 203] width 75 height 18
click at [1198, 192] on link "58 - 12011 - DEPOSITO DA ANA" at bounding box center [1177, 184] width 176 height 15
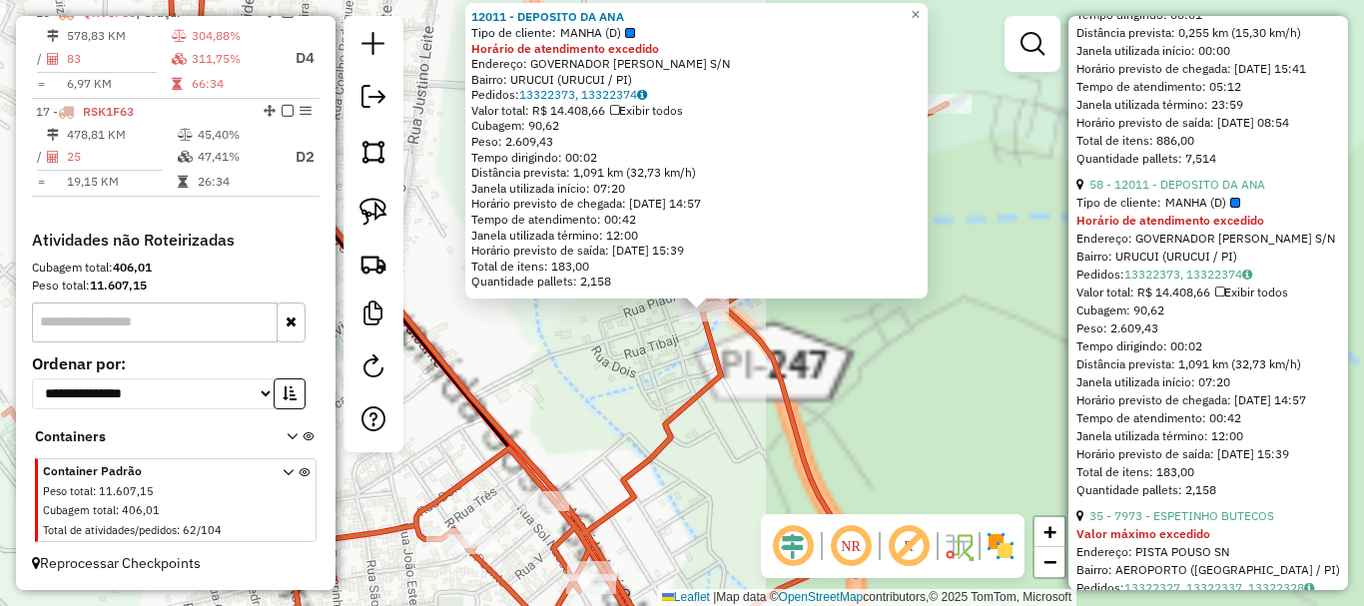
click at [760, 338] on icon at bounding box center [475, 302] width 943 height 727
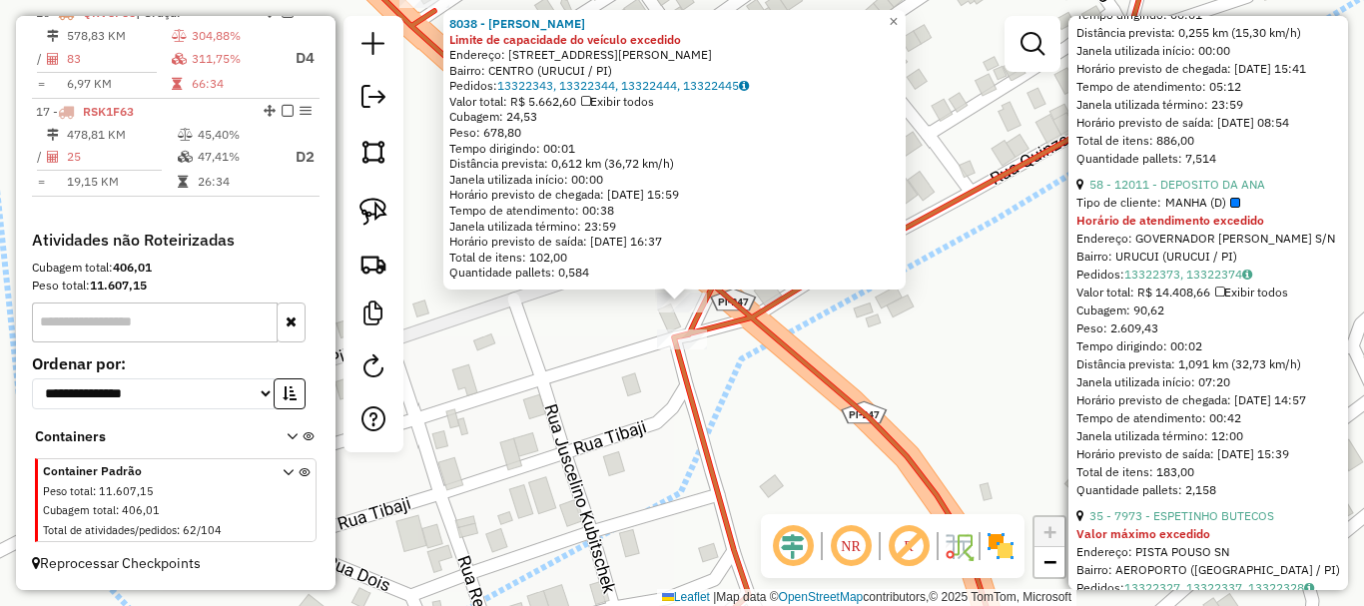
click at [749, 340] on div "8038 - ECIO MARTINS DE SOUSA Limite de capacidade do veículo excedido Endereço:…" at bounding box center [682, 303] width 1364 height 606
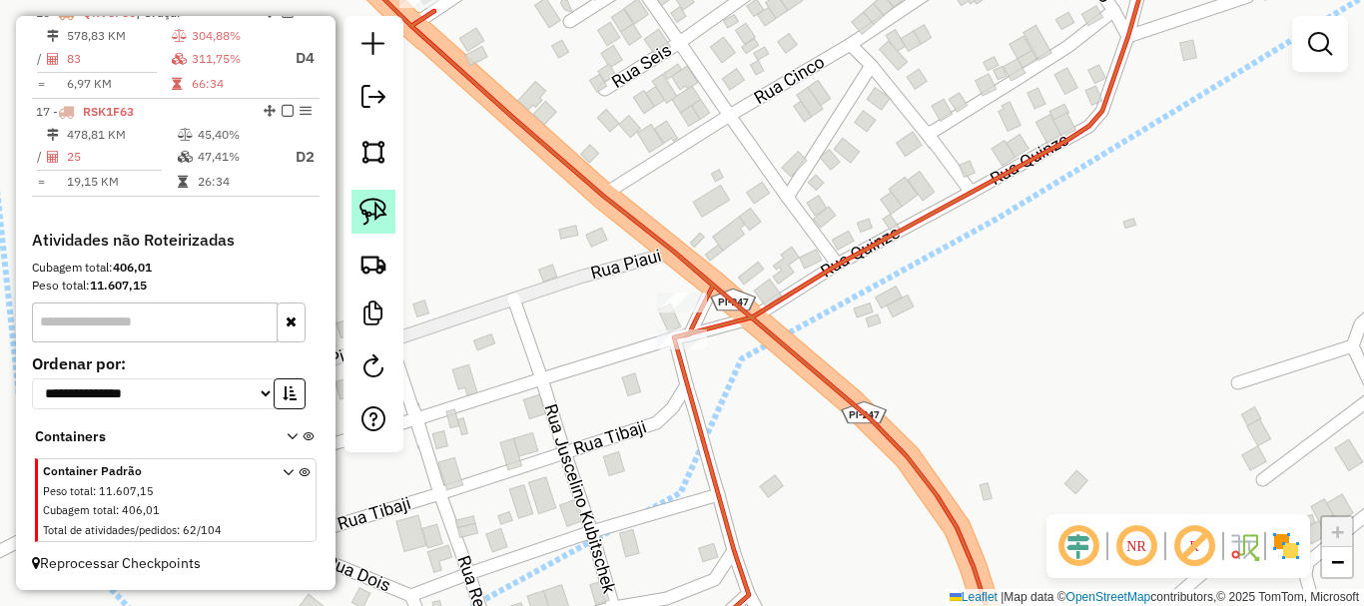
click at [391, 214] on link at bounding box center [373, 212] width 44 height 44
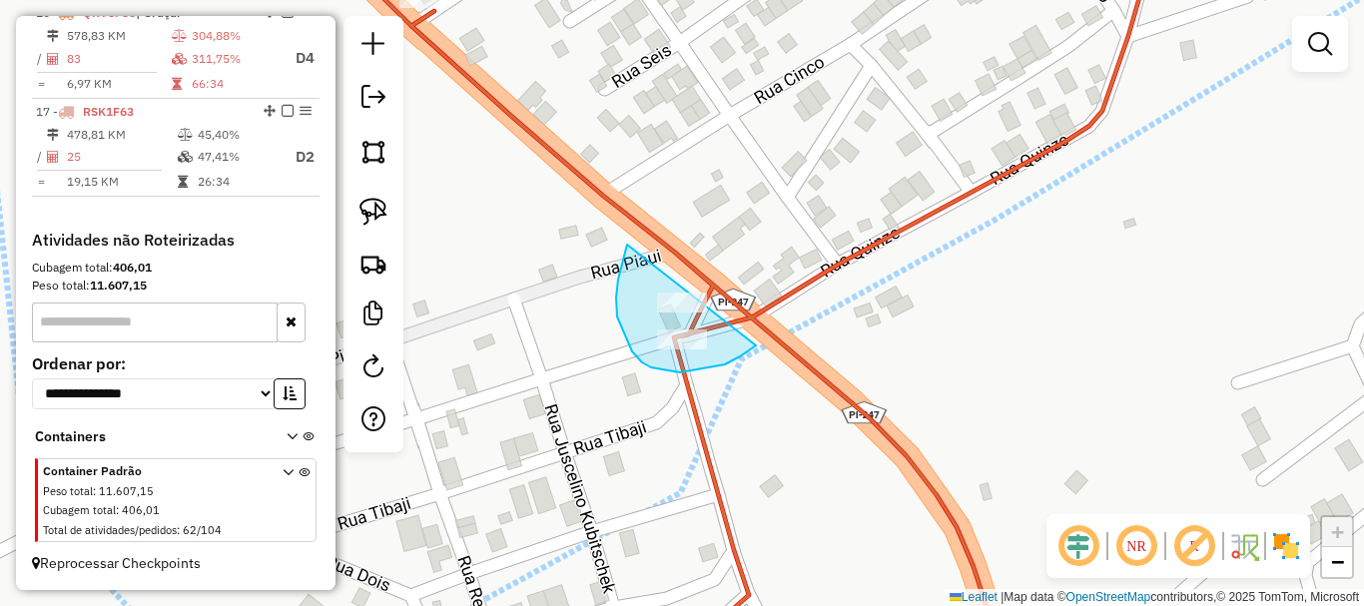
drag, startPoint x: 627, startPoint y: 245, endPoint x: 782, endPoint y: 311, distance: 168.2
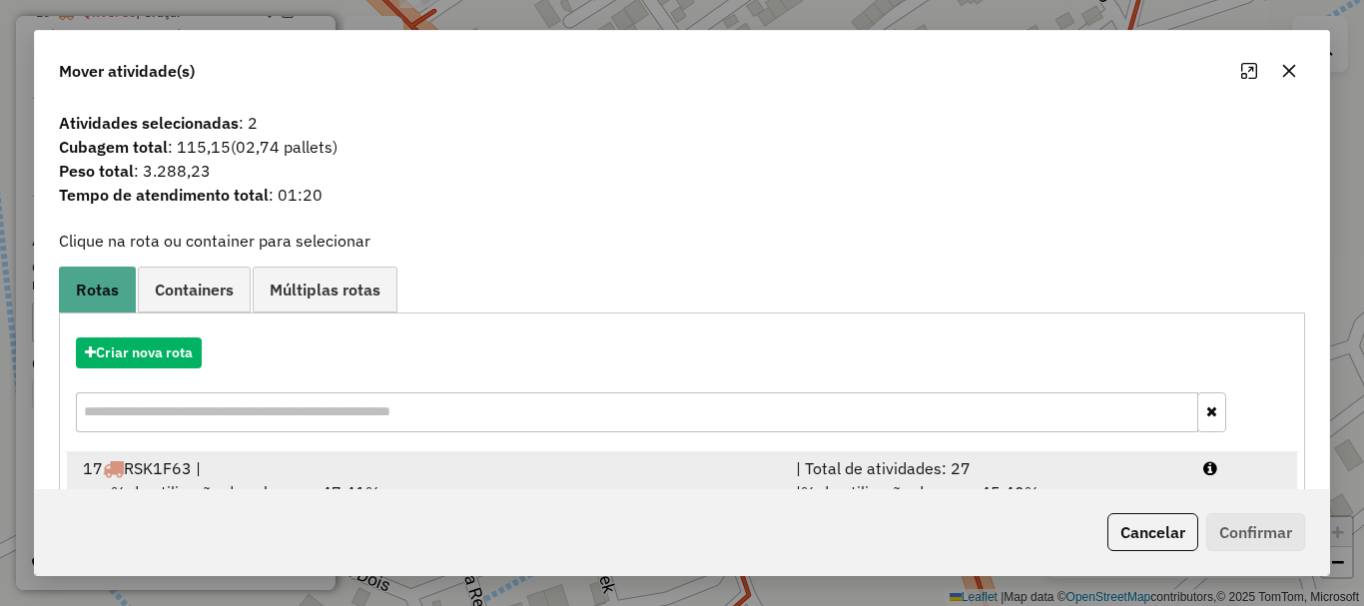
click at [237, 475] on div "17 RSK1F63 |" at bounding box center [427, 468] width 713 height 24
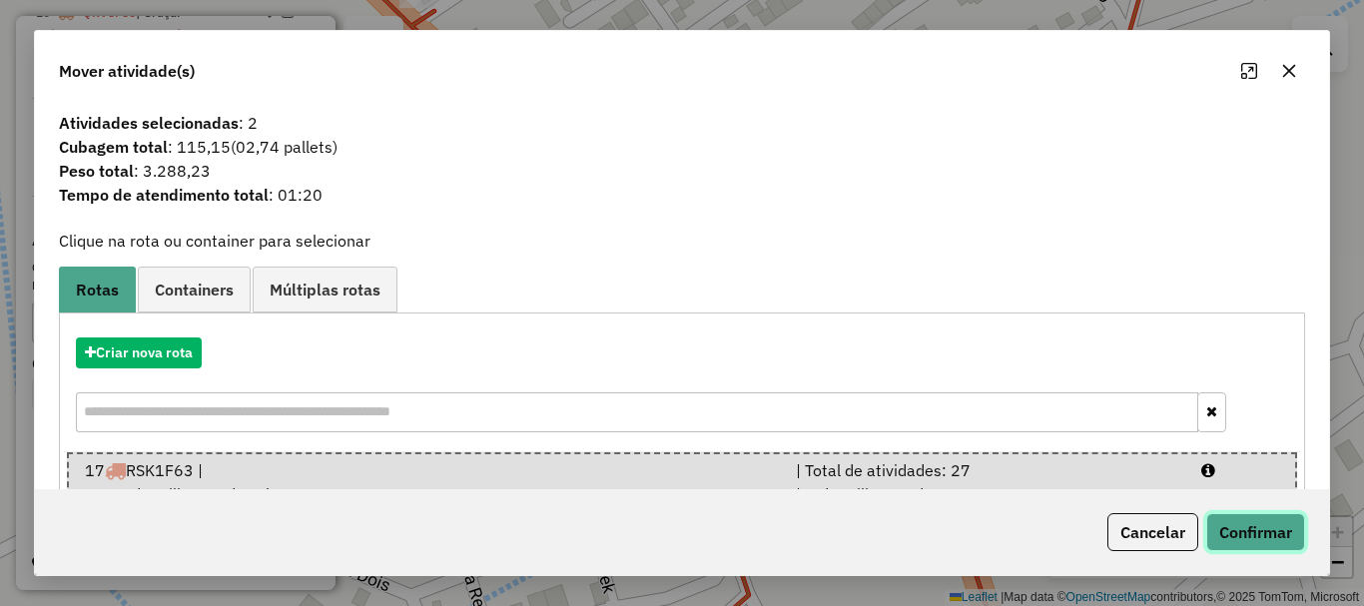
click at [1243, 515] on button "Confirmar" at bounding box center [1255, 532] width 99 height 38
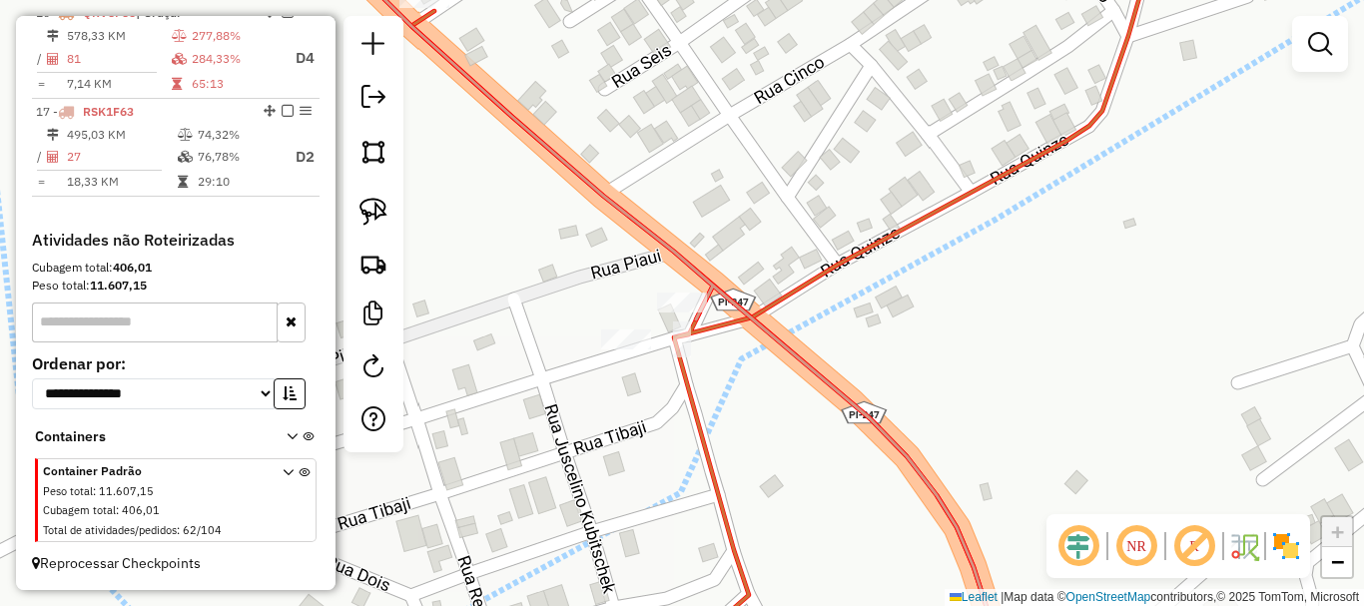
drag, startPoint x: 521, startPoint y: 307, endPoint x: 815, endPoint y: 275, distance: 295.3
click at [793, 276] on div "Janela de atendimento Grade de atendimento Capacidade Transportadoras Veículos …" at bounding box center [682, 303] width 1364 height 606
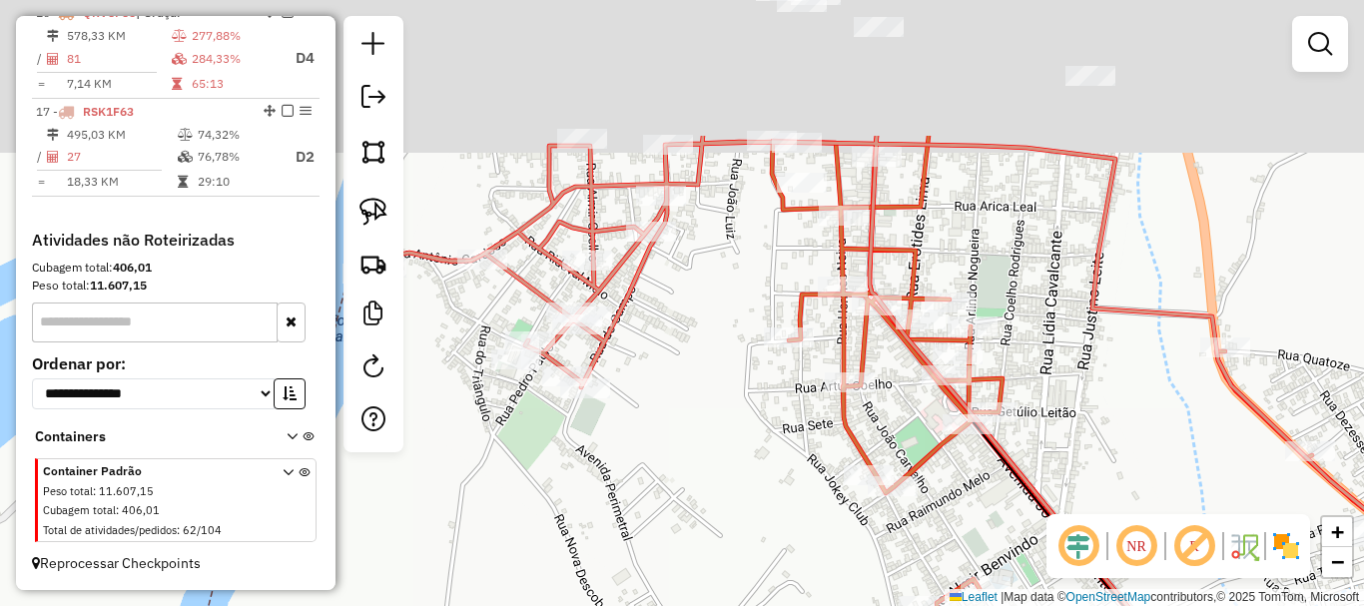
drag, startPoint x: 731, startPoint y: 238, endPoint x: 706, endPoint y: 362, distance: 127.3
click at [671, 437] on div "Janela de atendimento Grade de atendimento Capacidade Transportadoras Veículos …" at bounding box center [682, 303] width 1364 height 606
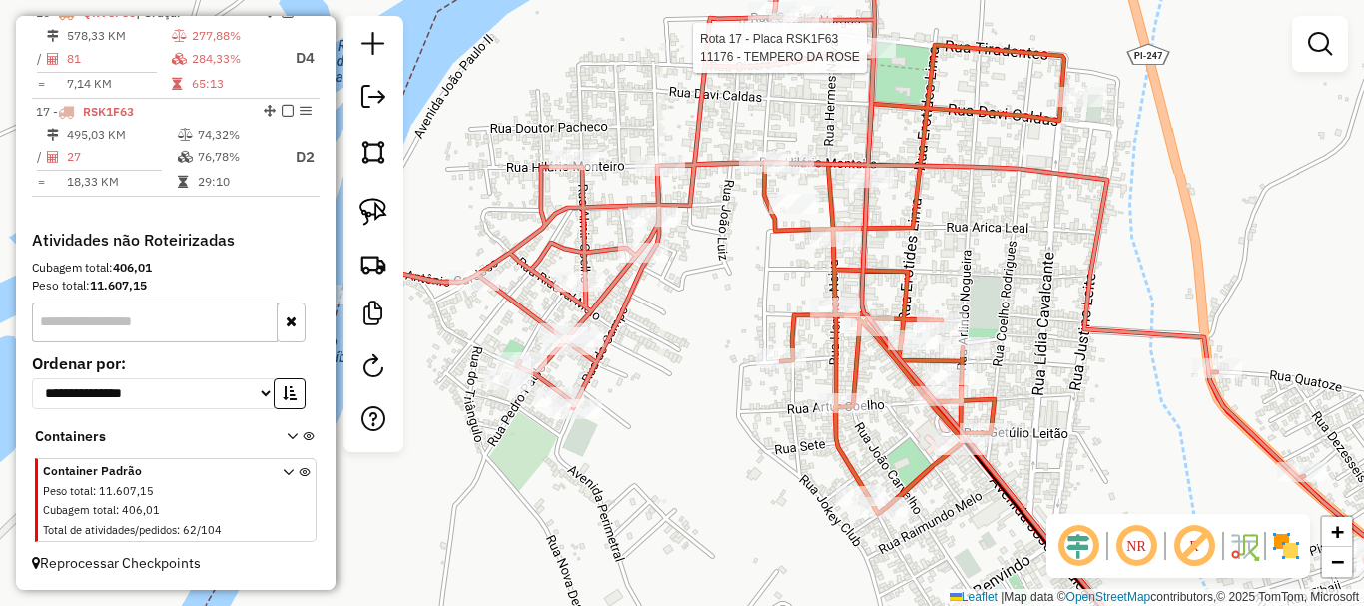
select select "*********"
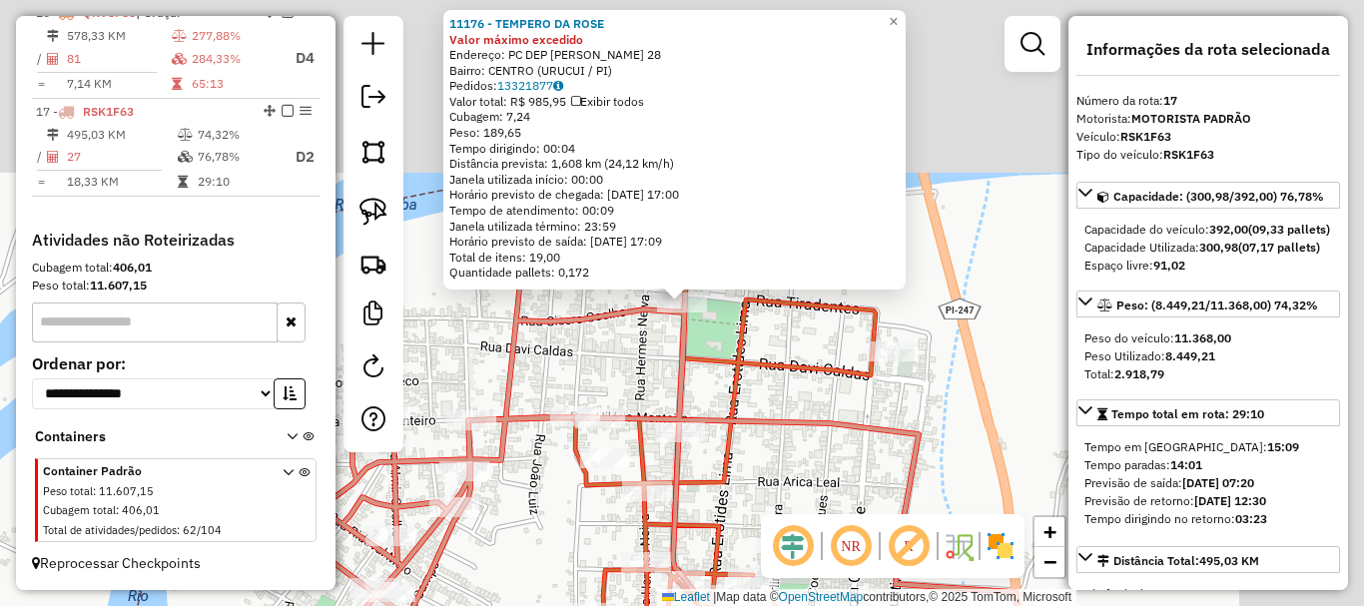
scroll to position [1193, 0]
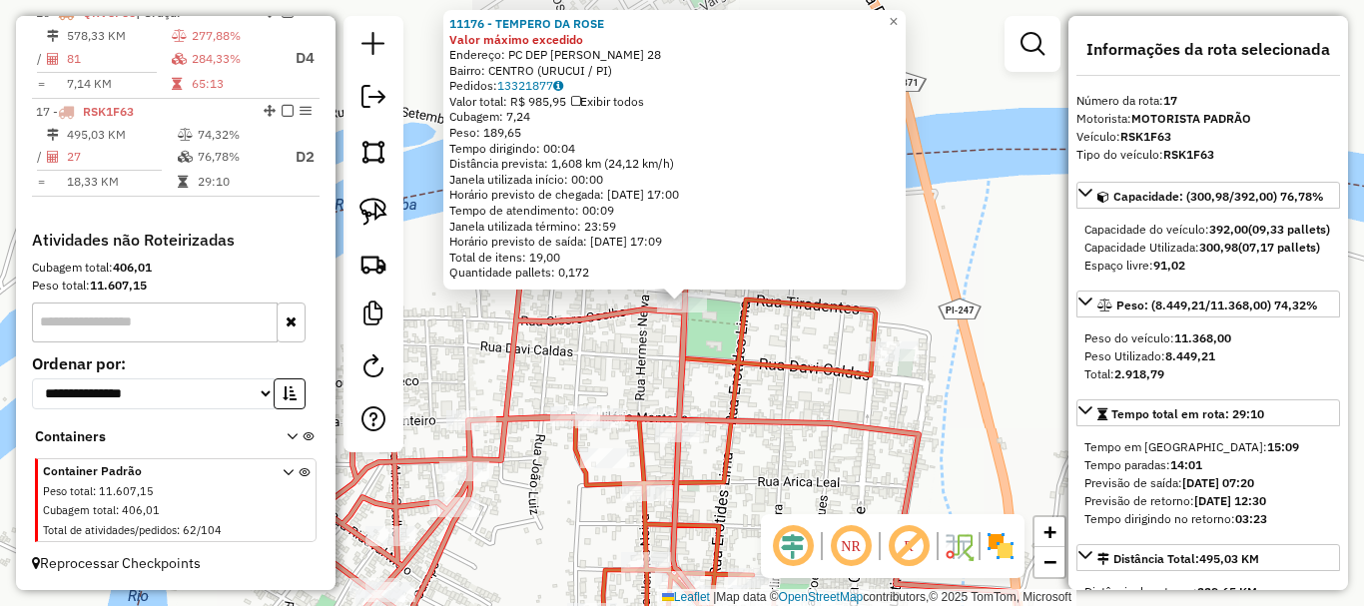
click at [764, 405] on div "11176 - TEMPERO DA ROSE Valor máximo excedido Endereço: PC DEP SEBASTIaO LEAL 2…" at bounding box center [682, 303] width 1364 height 606
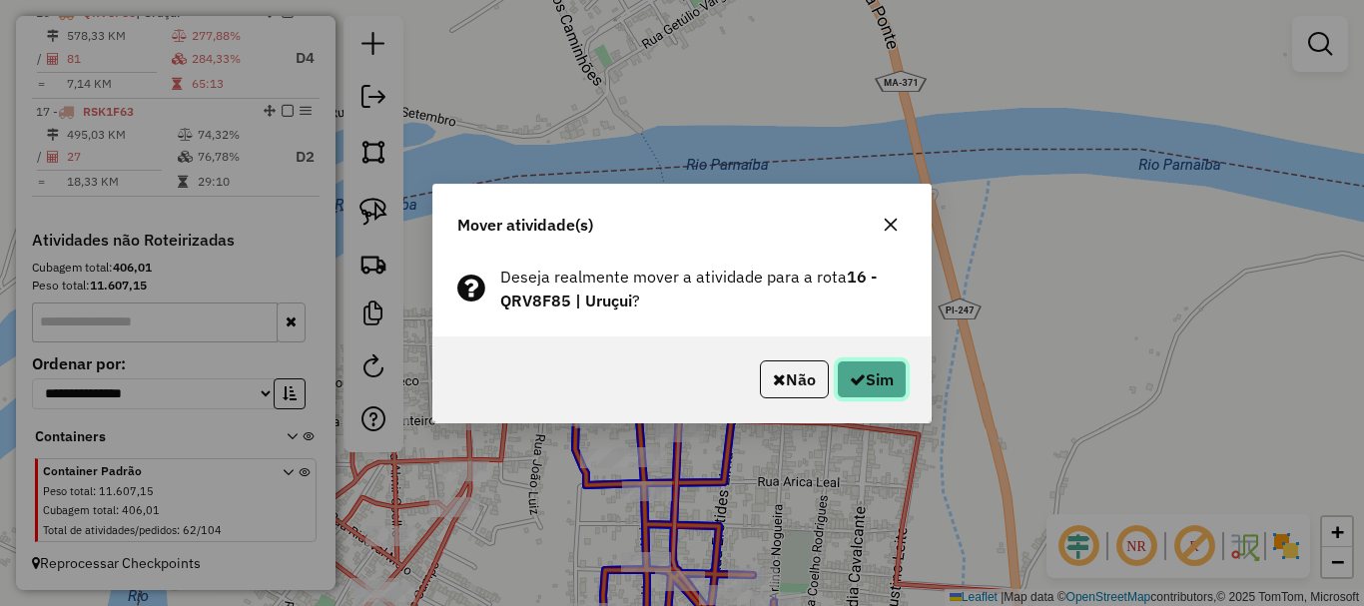
click at [873, 393] on button "Sim" at bounding box center [872, 379] width 70 height 38
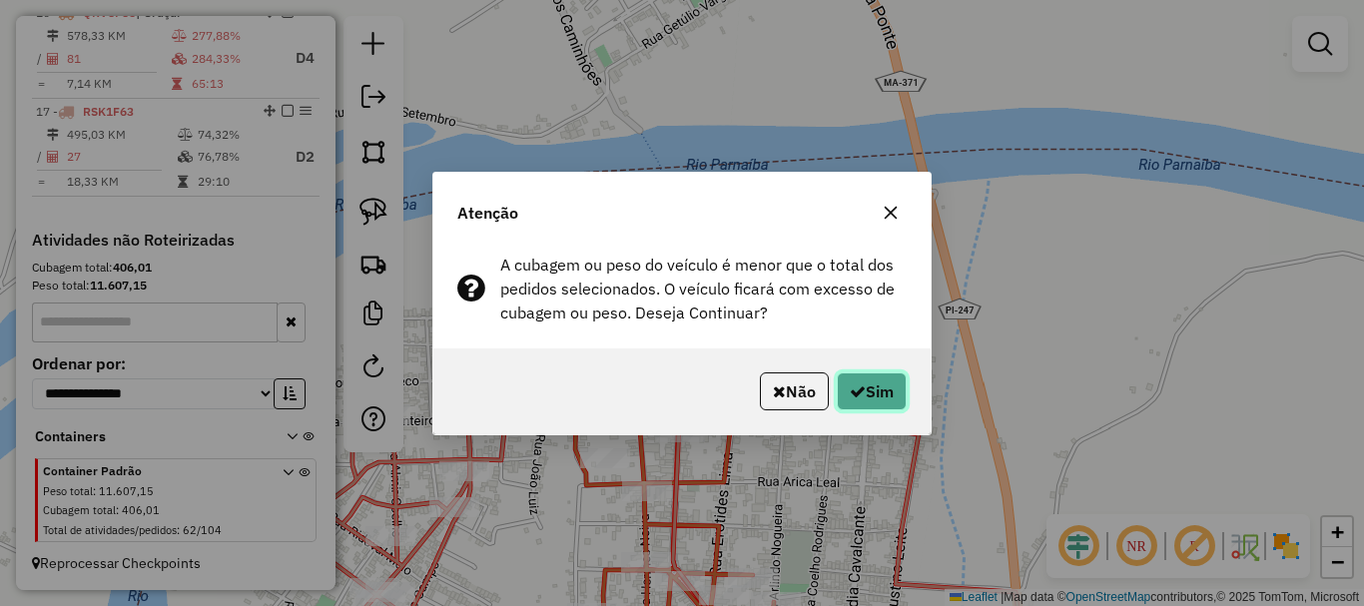
click at [873, 393] on button "Sim" at bounding box center [872, 391] width 70 height 38
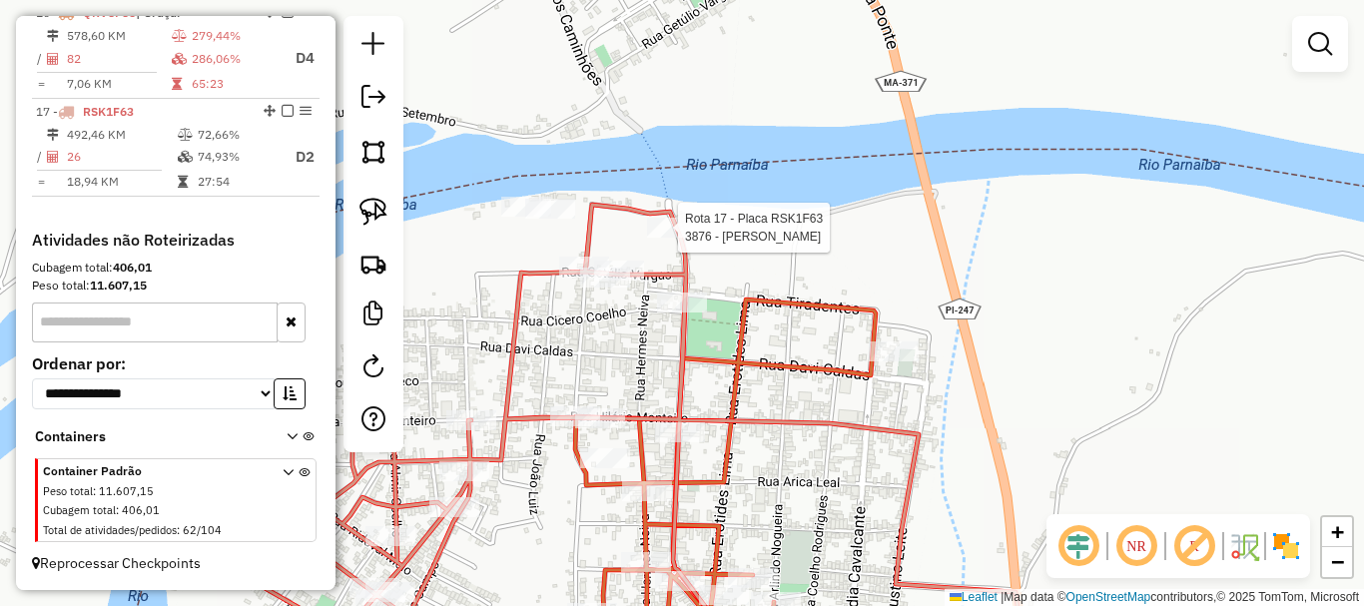
select select "*********"
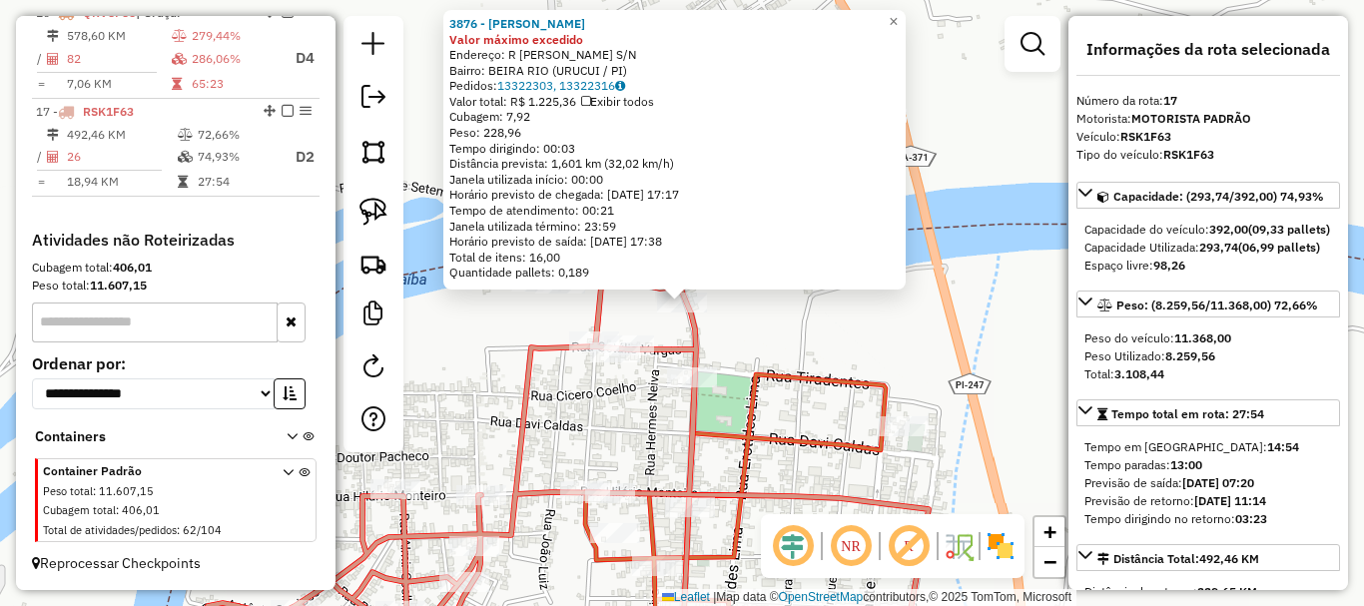
click at [751, 355] on div "3876 - DOMINGOS BARBOSA ARAUJO Valor máximo excedido Endereço: R ROGERIO JOSE D…" at bounding box center [682, 303] width 1364 height 606
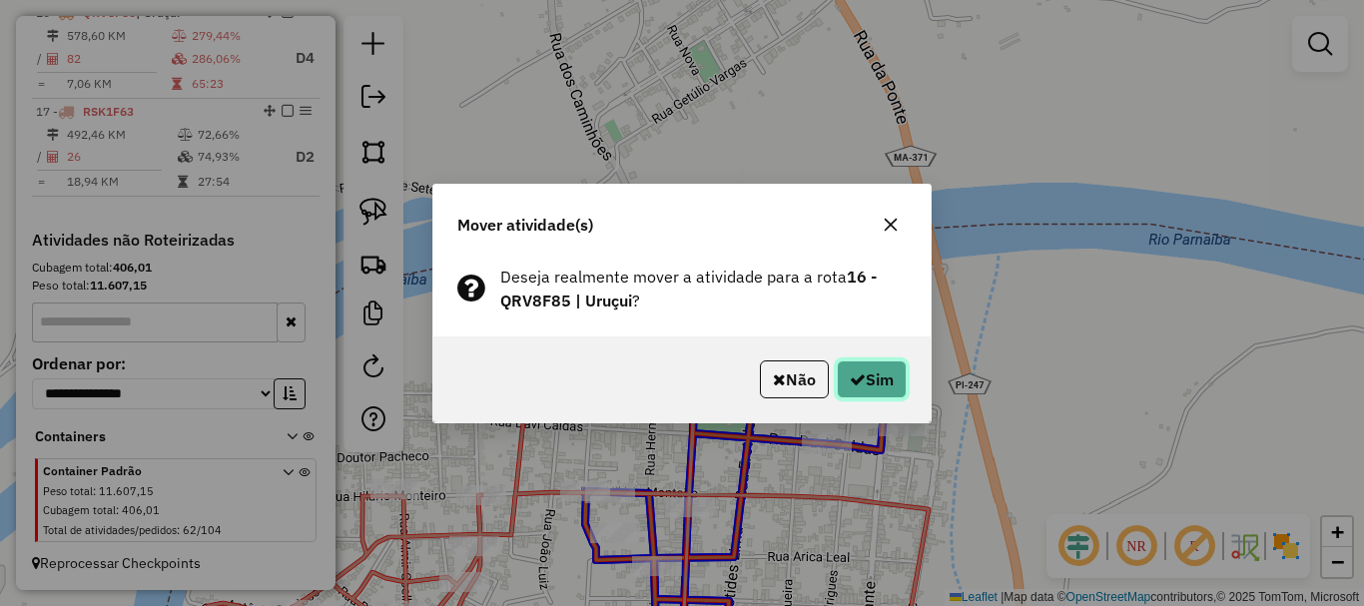
click at [897, 380] on button "Sim" at bounding box center [872, 379] width 70 height 38
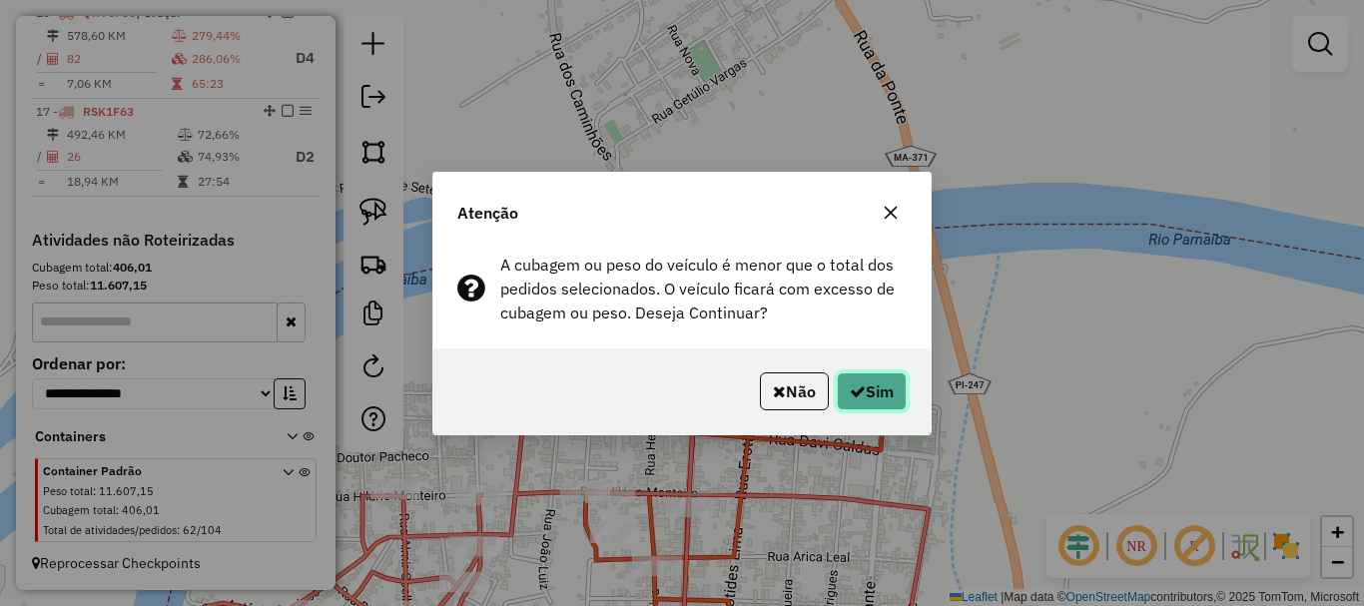
click at [897, 380] on button "Sim" at bounding box center [872, 391] width 70 height 38
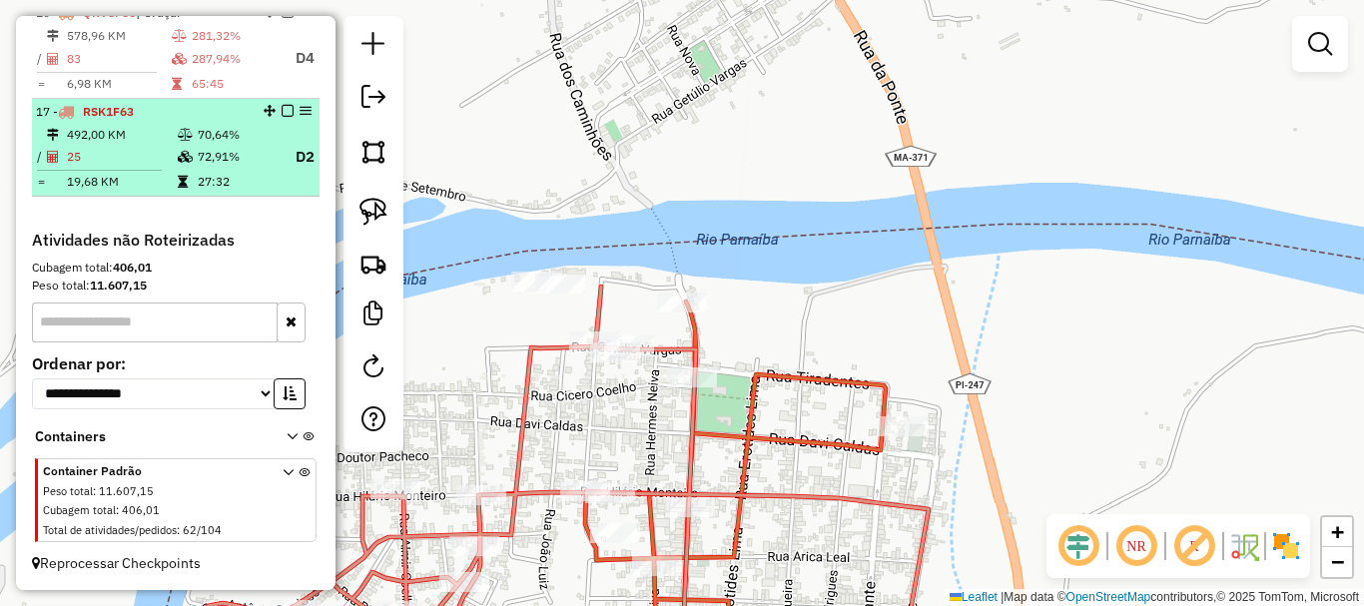
click at [183, 176] on icon at bounding box center [183, 182] width 10 height 12
select select "*********"
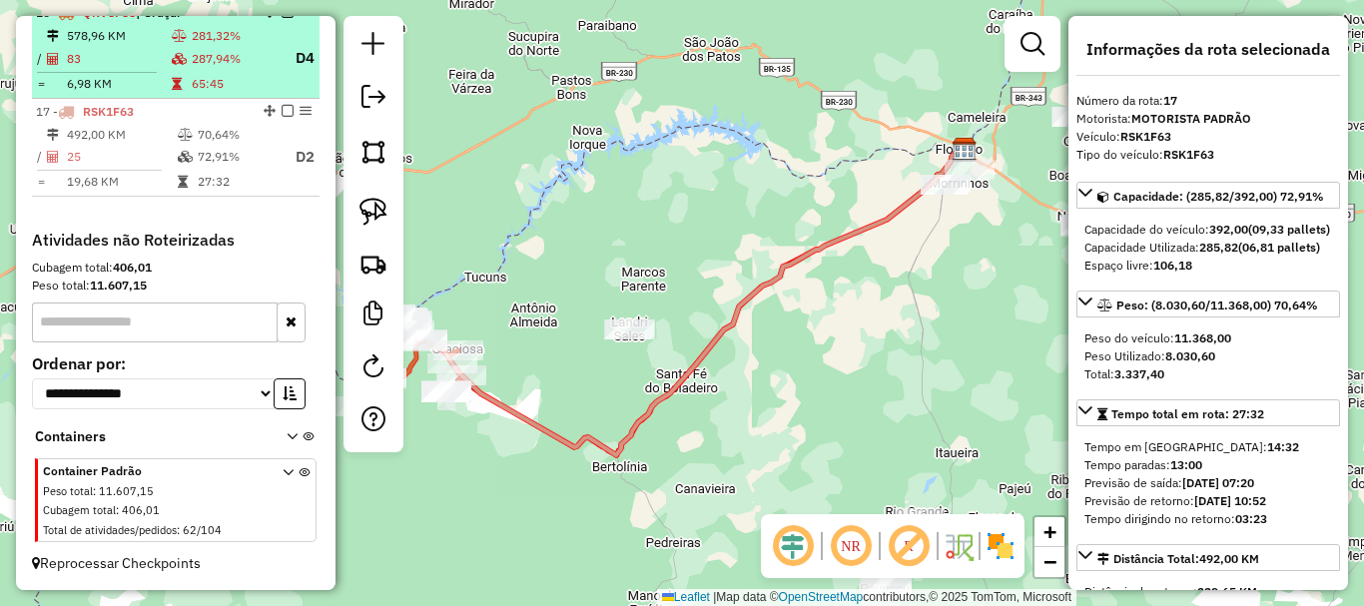
click at [186, 74] on td at bounding box center [181, 84] width 20 height 20
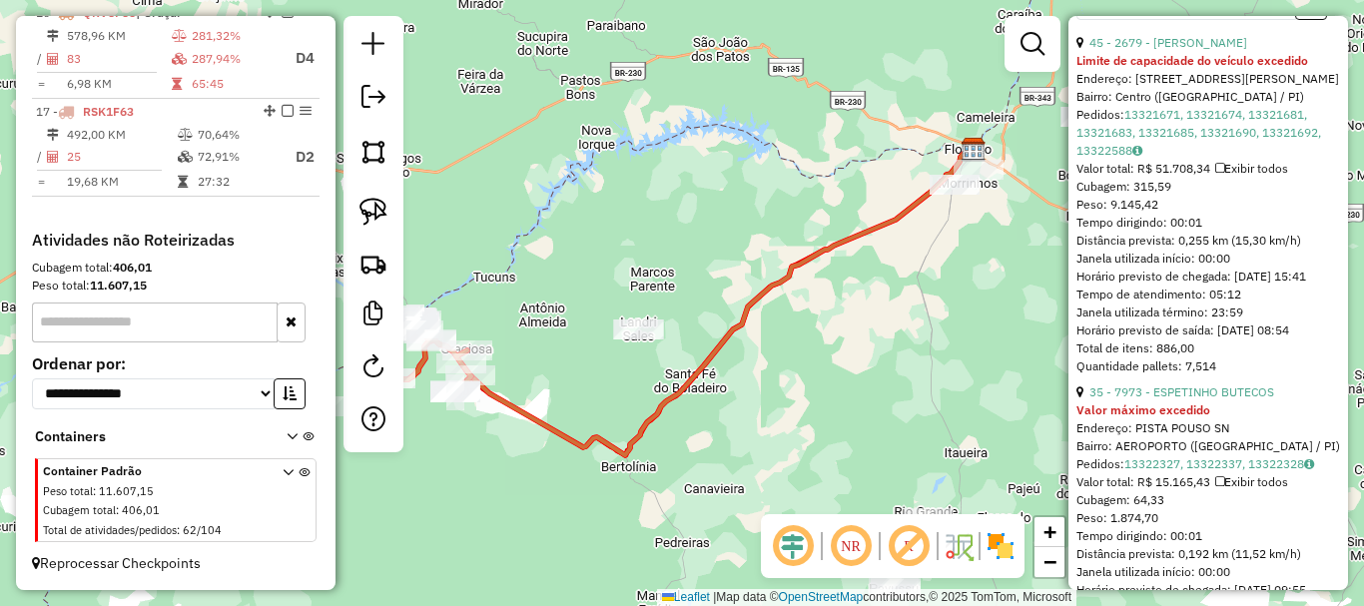
scroll to position [1598, 0]
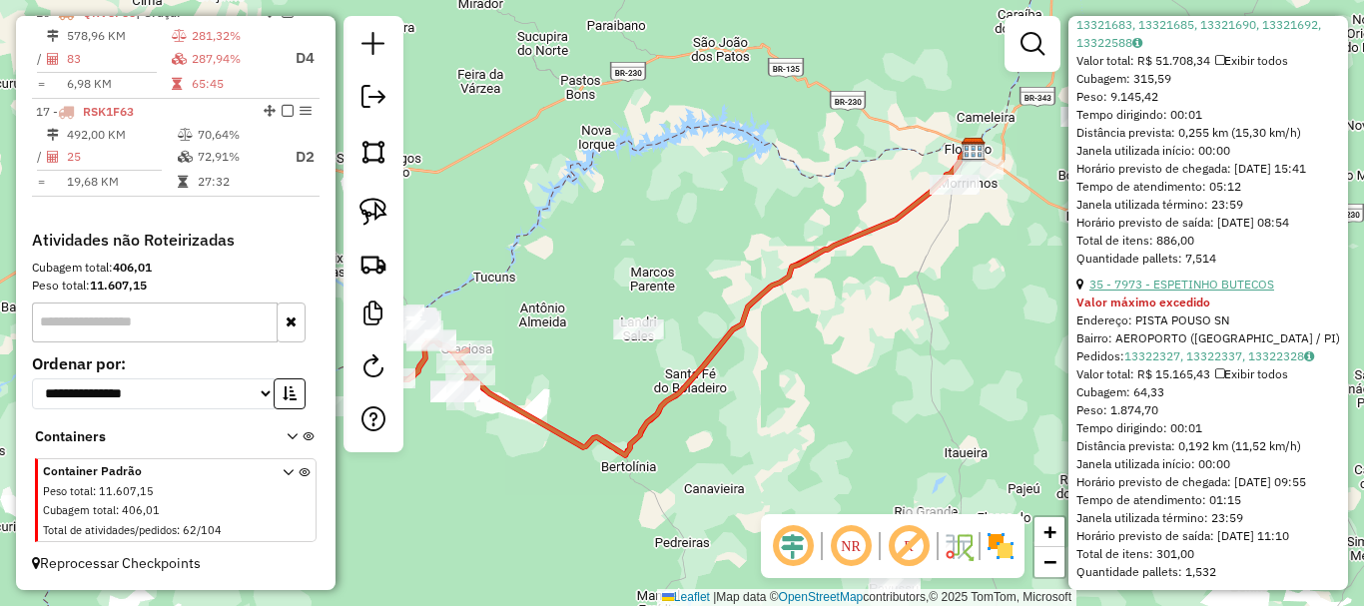
click at [1177, 292] on link "35 - 7973 - ESPETINHO BUTECOS" at bounding box center [1181, 284] width 185 height 15
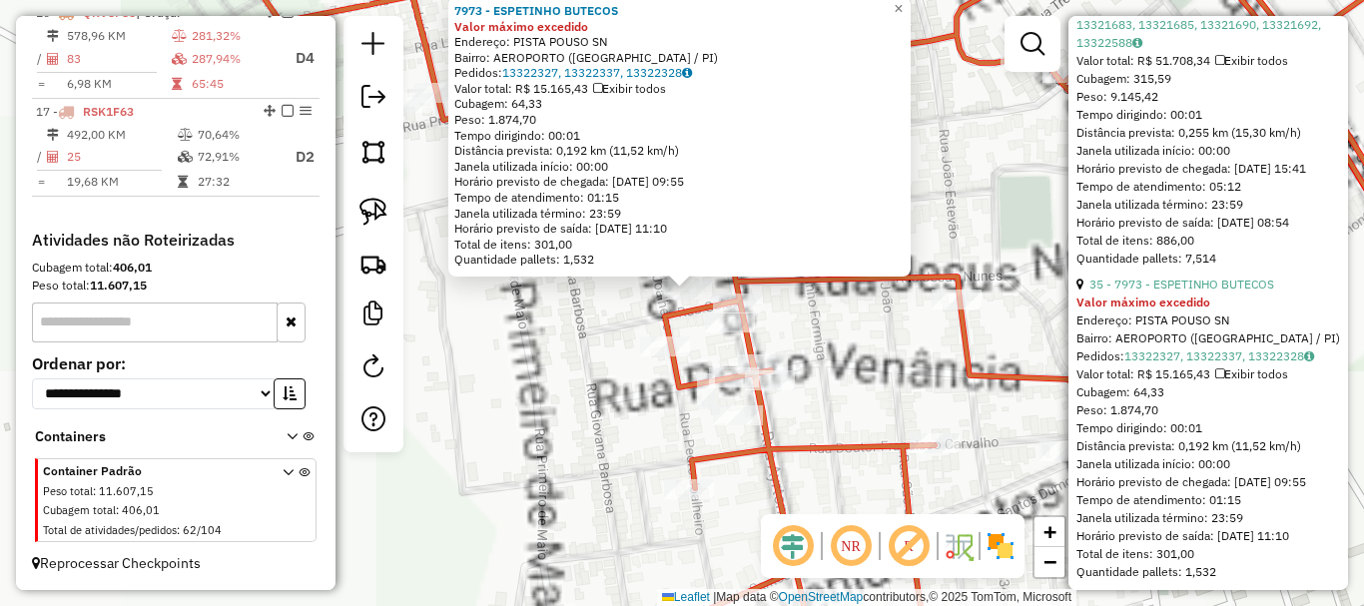
click at [692, 310] on icon at bounding box center [864, 302] width 1272 height 727
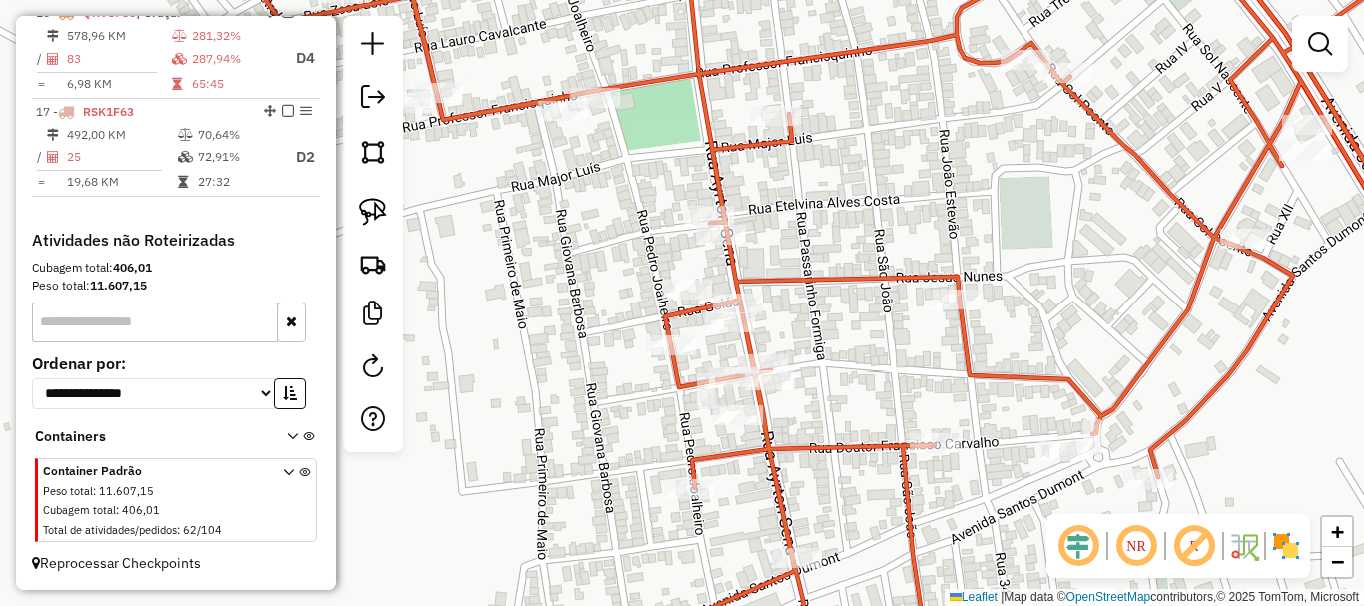
scroll to position [1177, 0]
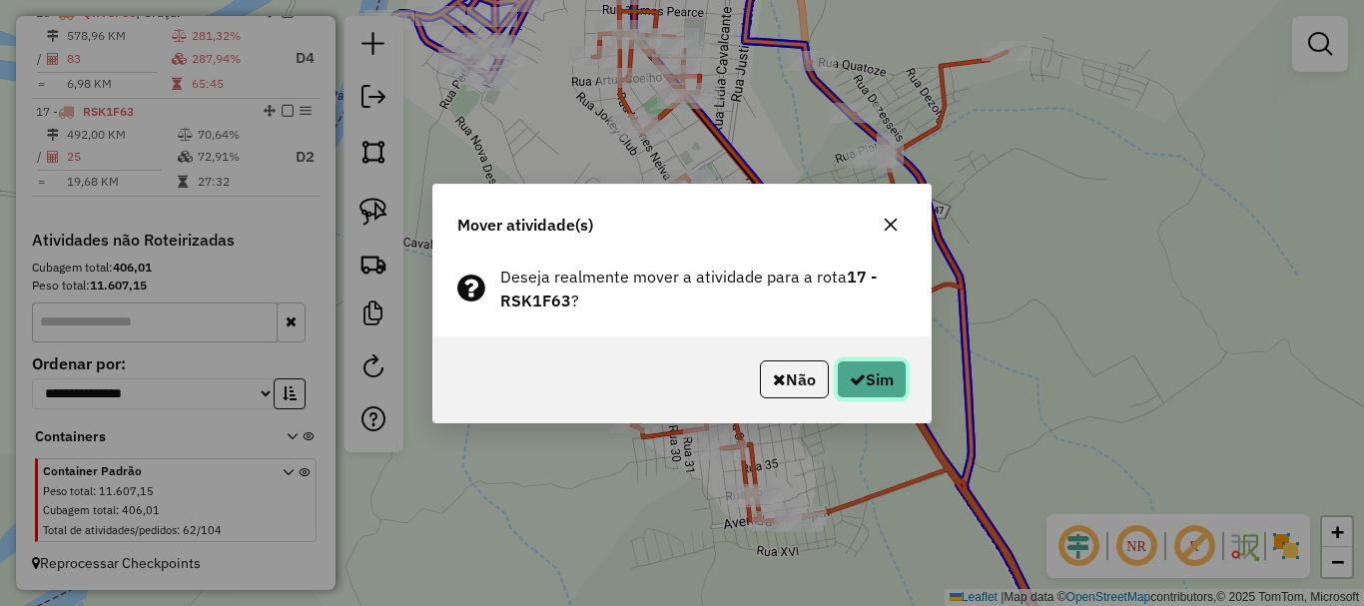
click at [884, 375] on button "Sim" at bounding box center [872, 379] width 70 height 38
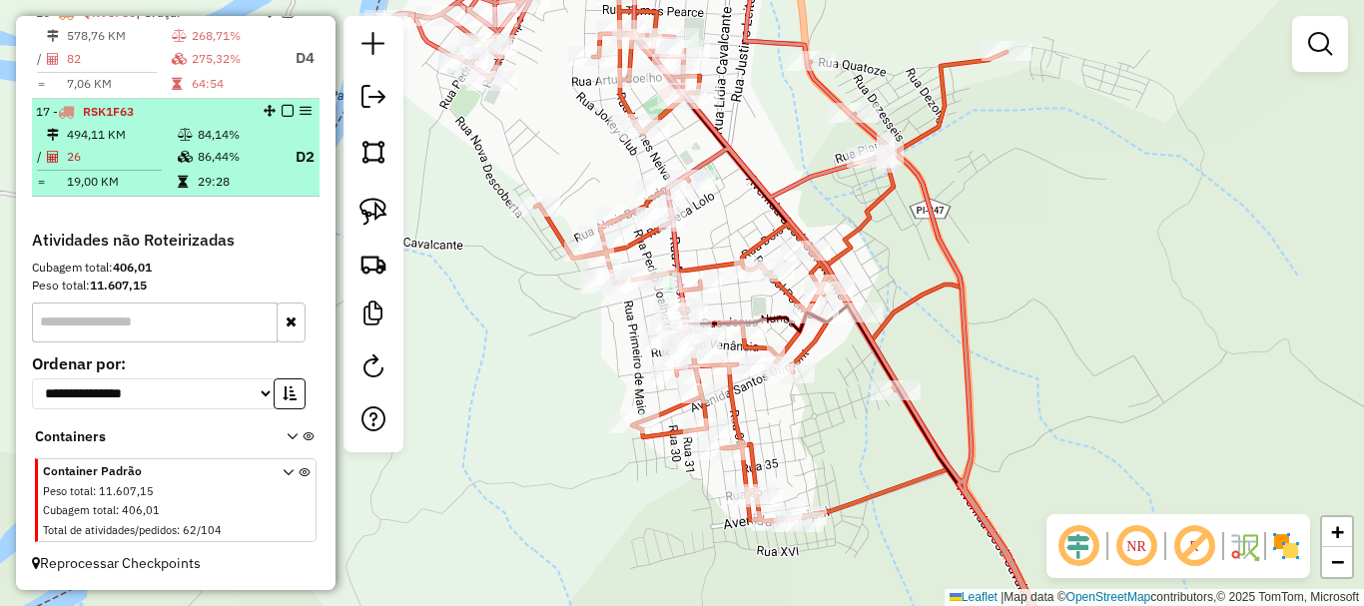
click at [249, 192] on td "29:28" at bounding box center [237, 182] width 80 height 20
select select "*********"
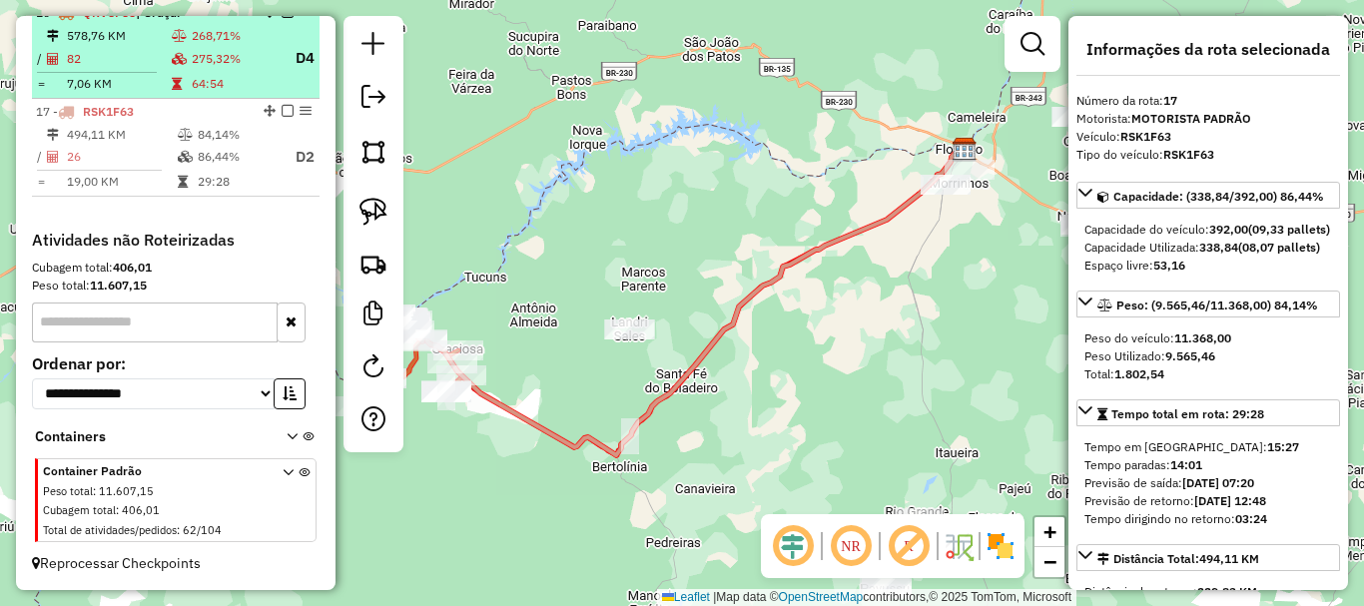
click at [233, 71] on td "275,32%" at bounding box center [235, 58] width 88 height 25
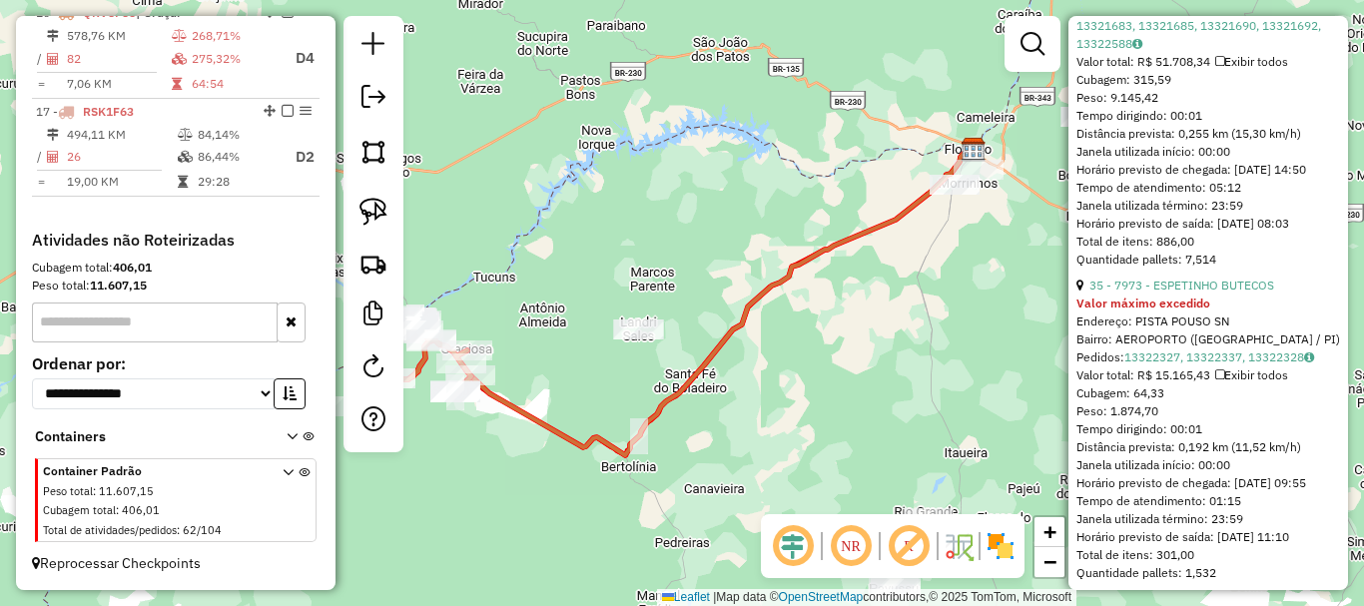
scroll to position [1598, 0]
click at [1202, 292] on link "35 - 7973 - ESPETINHO BUTECOS" at bounding box center [1181, 284] width 185 height 15
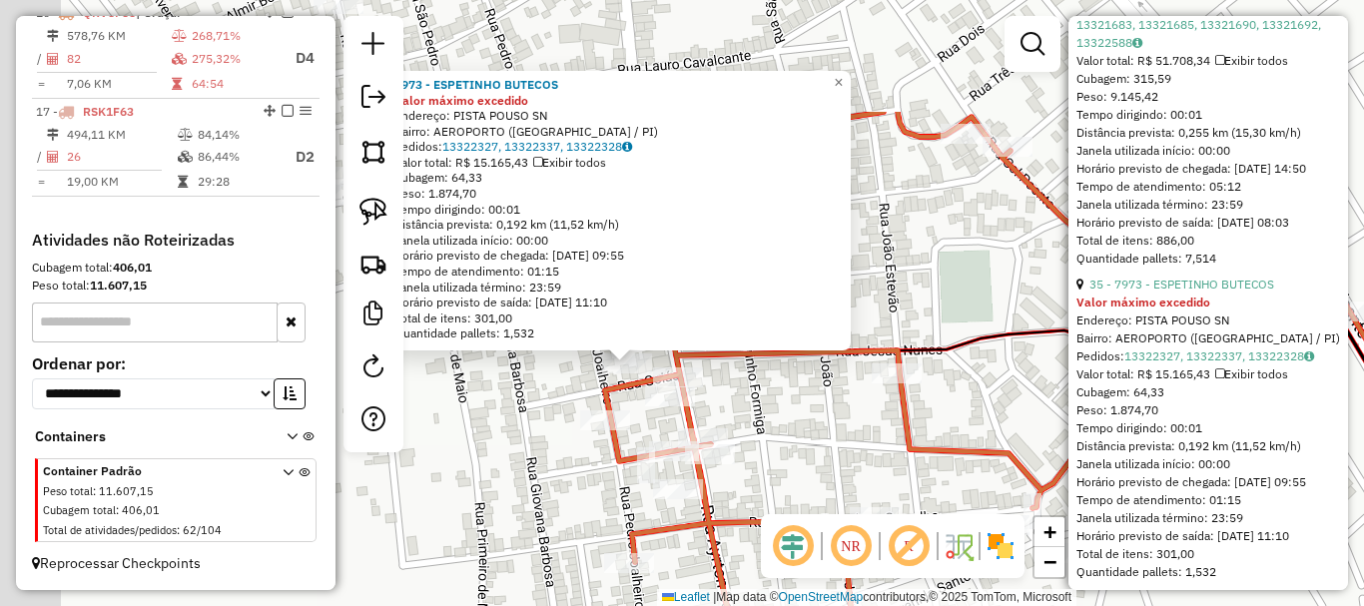
drag, startPoint x: 420, startPoint y: 231, endPoint x: 593, endPoint y: 432, distance: 265.6
click at [571, 428] on div "7973 - ESPETINHO BUTECOS Valor máximo excedido Endereço: PISTA POUSO SN Bairro:…" at bounding box center [682, 303] width 1364 height 606
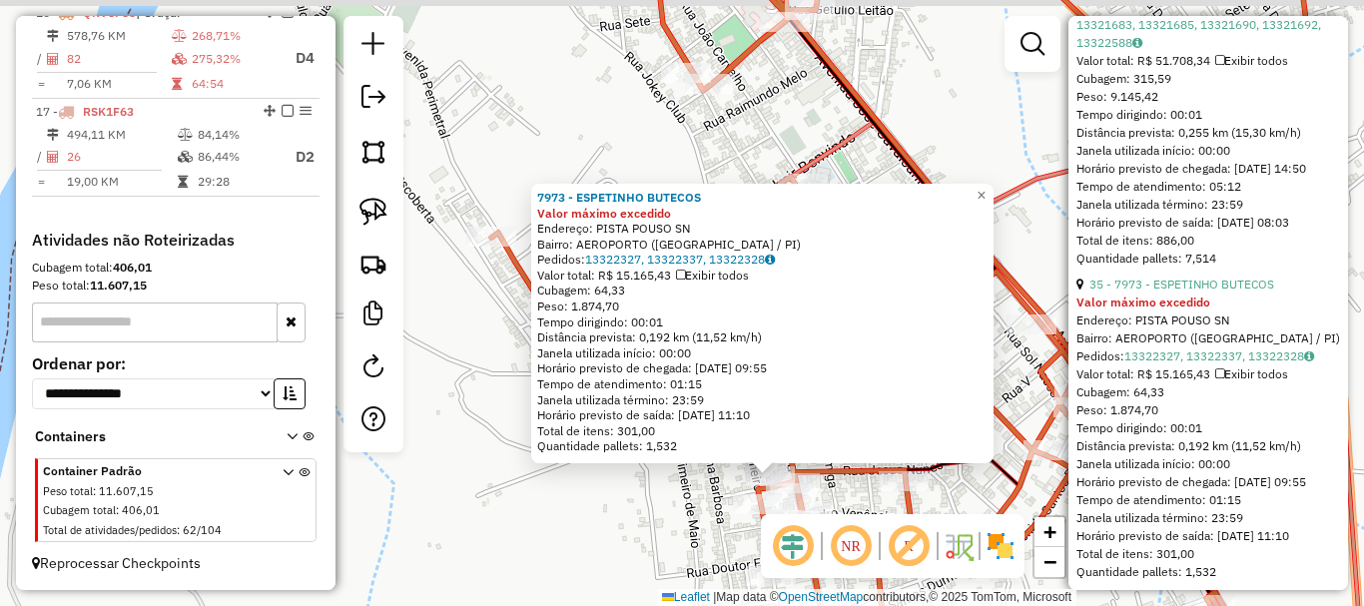
drag, startPoint x: 560, startPoint y: 416, endPoint x: 694, endPoint y: 474, distance: 145.8
click at [694, 474] on div "7973 - ESPETINHO BUTECOS Valor máximo excedido Endereço: PISTA POUSO SN Bairro:…" at bounding box center [682, 303] width 1364 height 606
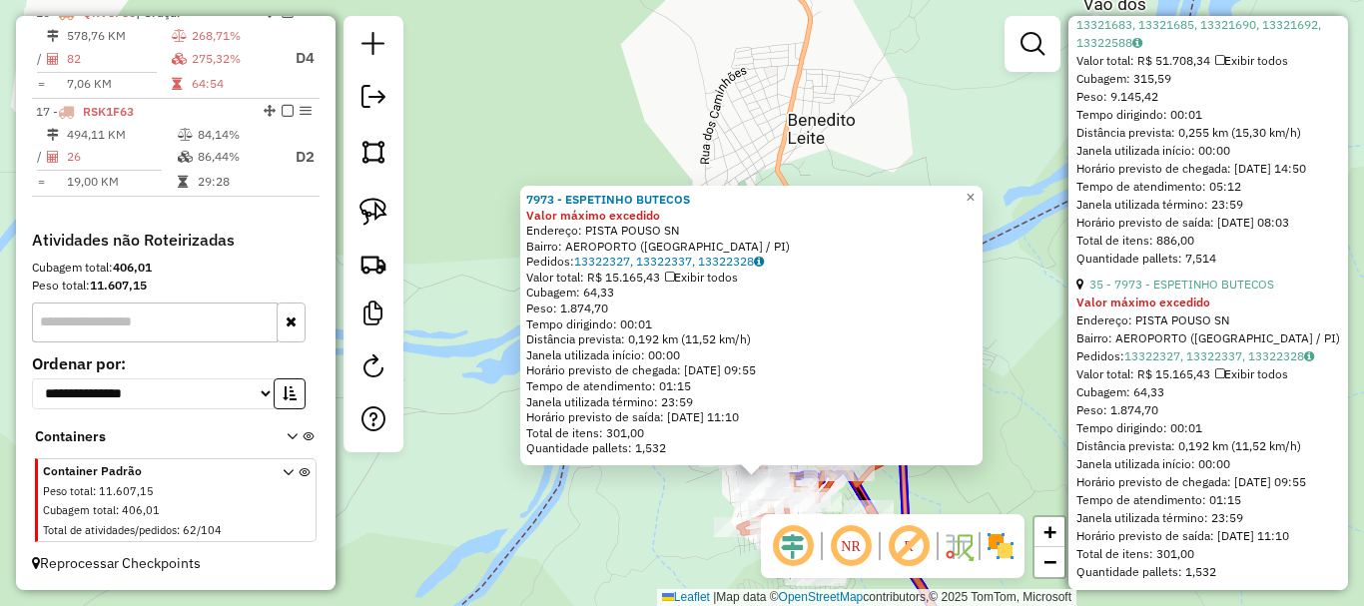
click at [582, 246] on div "7973 - ESPETINHO BUTECOS Valor máximo excedido Endereço: PISTA POUSO SN Bairro:…" at bounding box center [582, 246] width 0 height 0
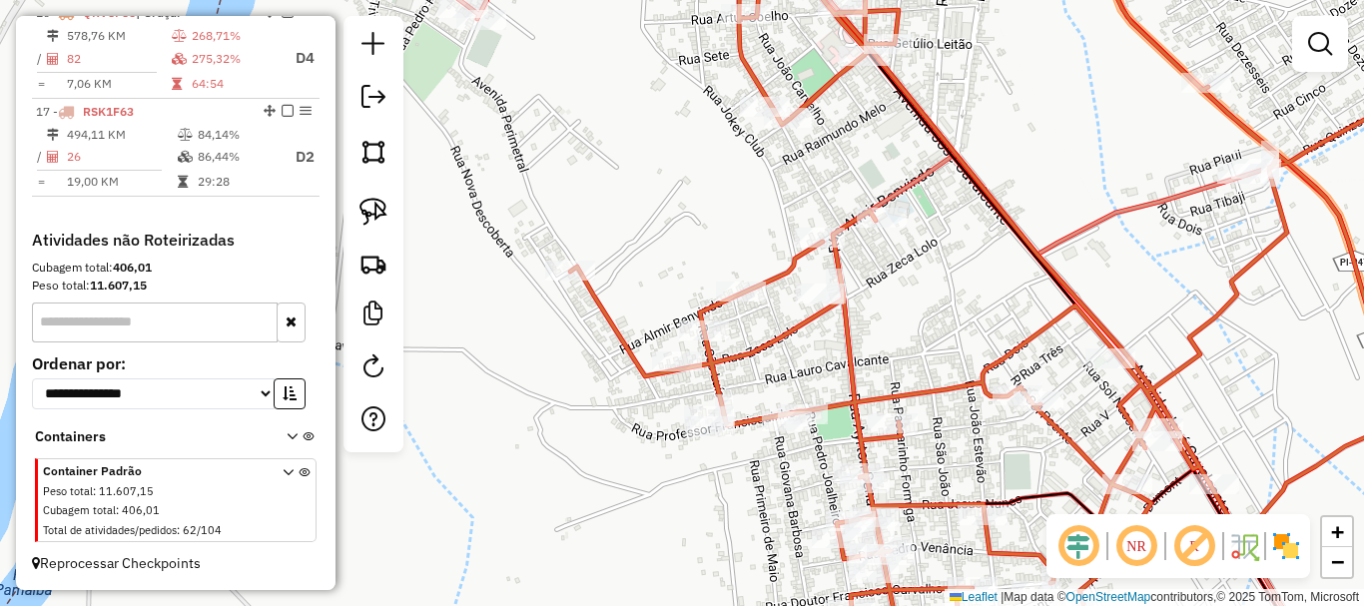
click at [823, 424] on div at bounding box center [803, 414] width 50 height 20
select select "*********"
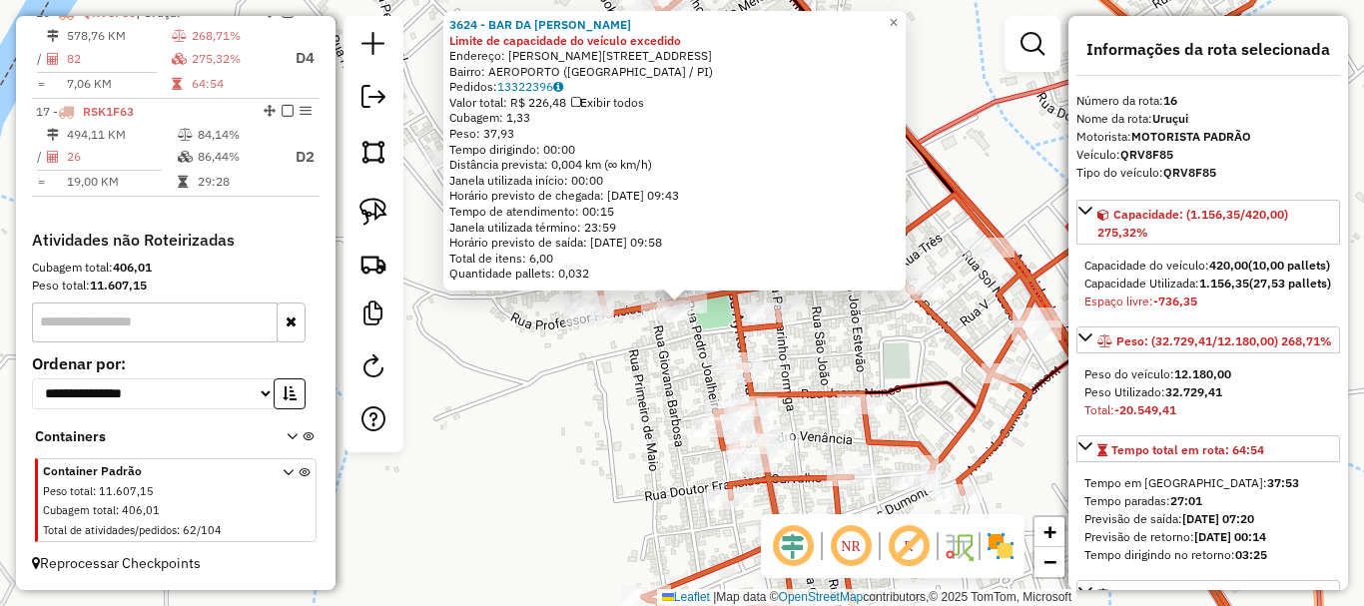
click at [671, 421] on div "Rota 16 - Placa QRV8F85 7842 - PIZZA SANTIAGOS Rota 16 - Placa QRV8F85 13700 - …" at bounding box center [682, 303] width 1364 height 606
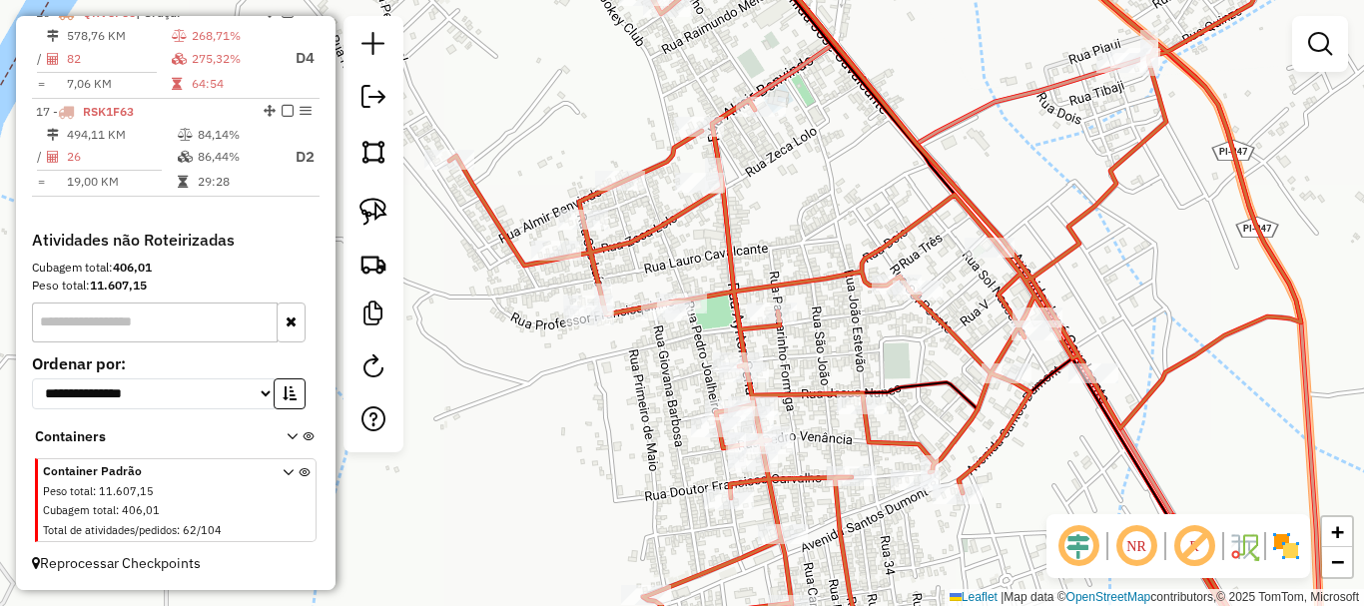
click at [733, 349] on icon at bounding box center [875, 302] width 852 height 727
select select "*********"
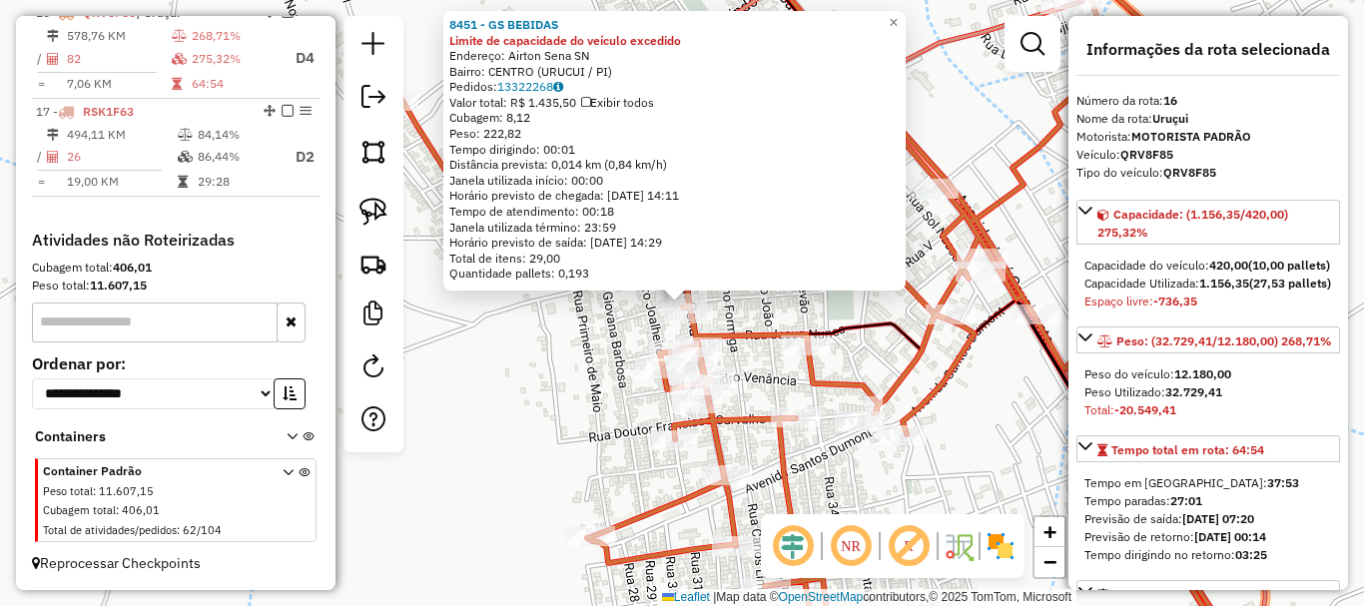
click at [569, 344] on div "Rota 16 - Placa QRV8F85 13700 - DISTRIBUIDORA DE BEB Rota 16 - Placa QRV8F85 79…" at bounding box center [682, 303] width 1364 height 606
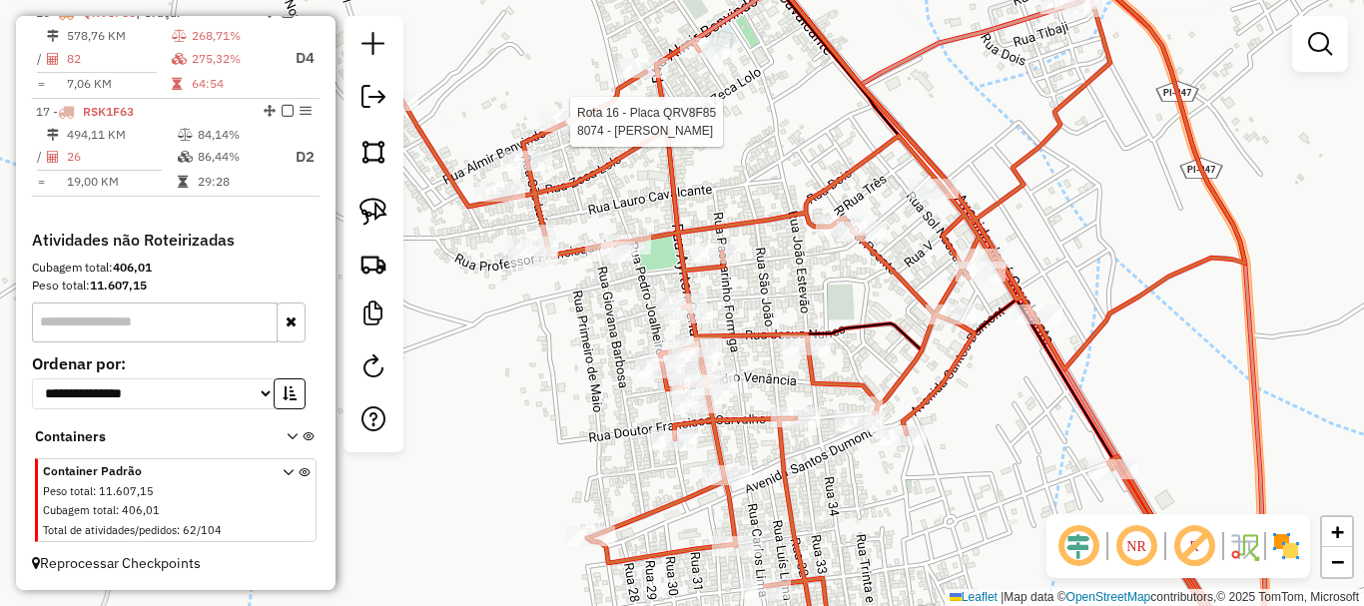
select select "*********"
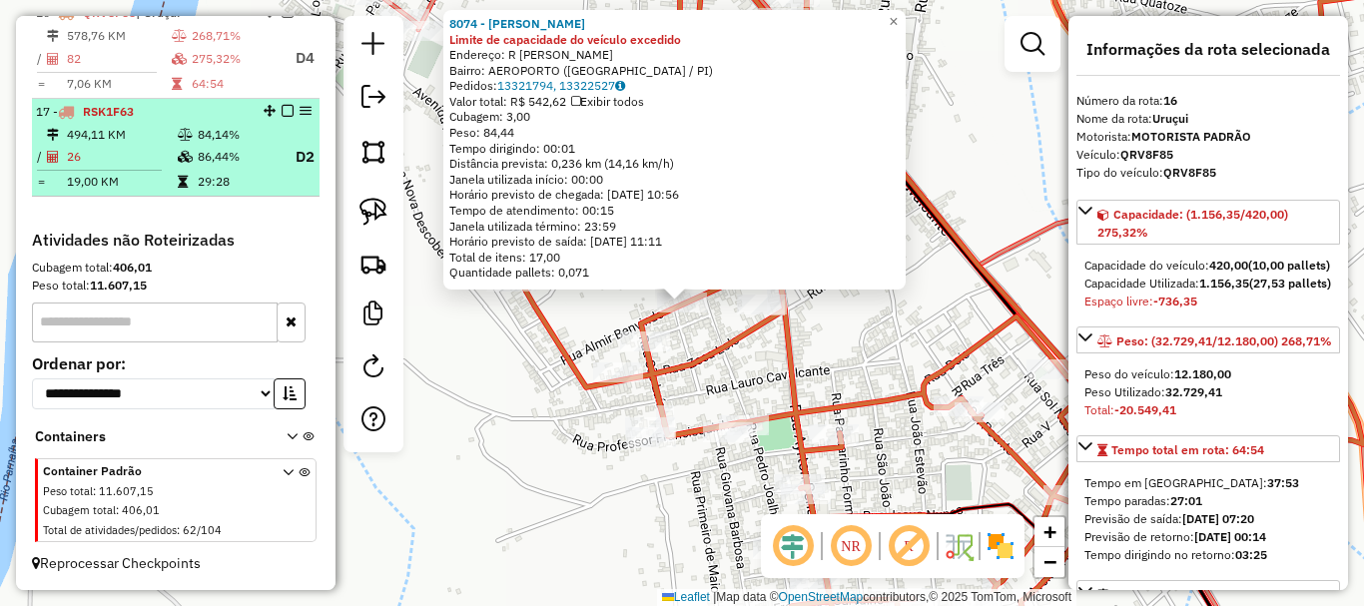
click at [236, 145] on td "84,14%" at bounding box center [237, 135] width 80 height 20
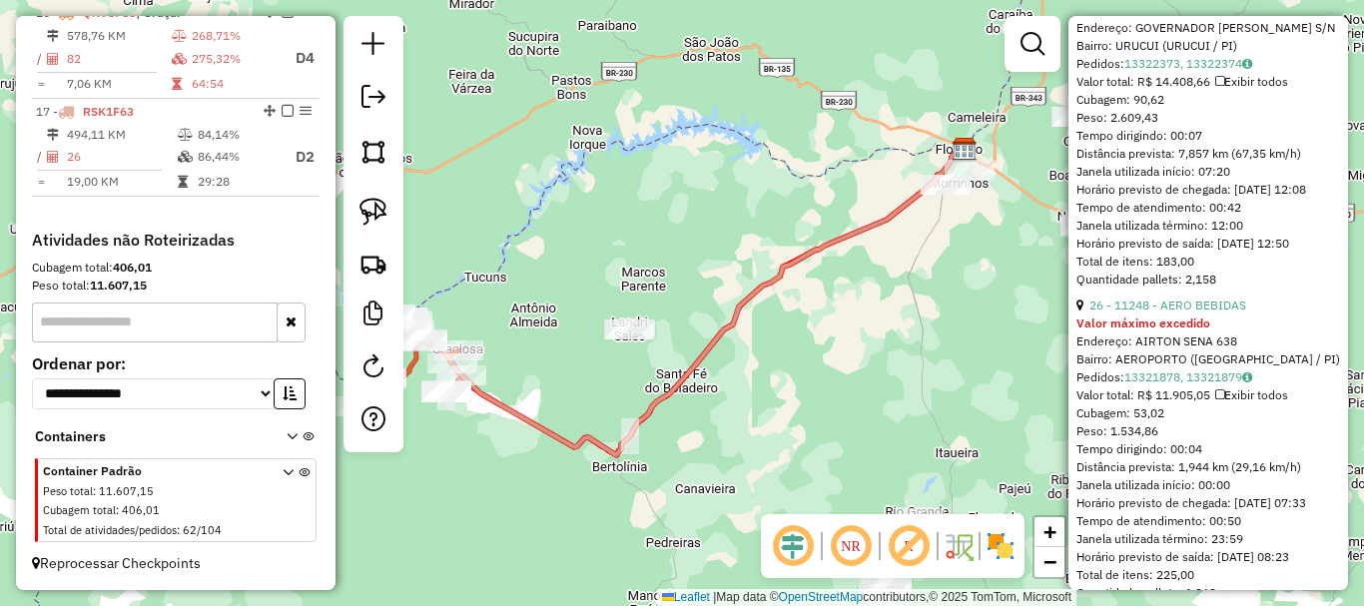
scroll to position [1498, 0]
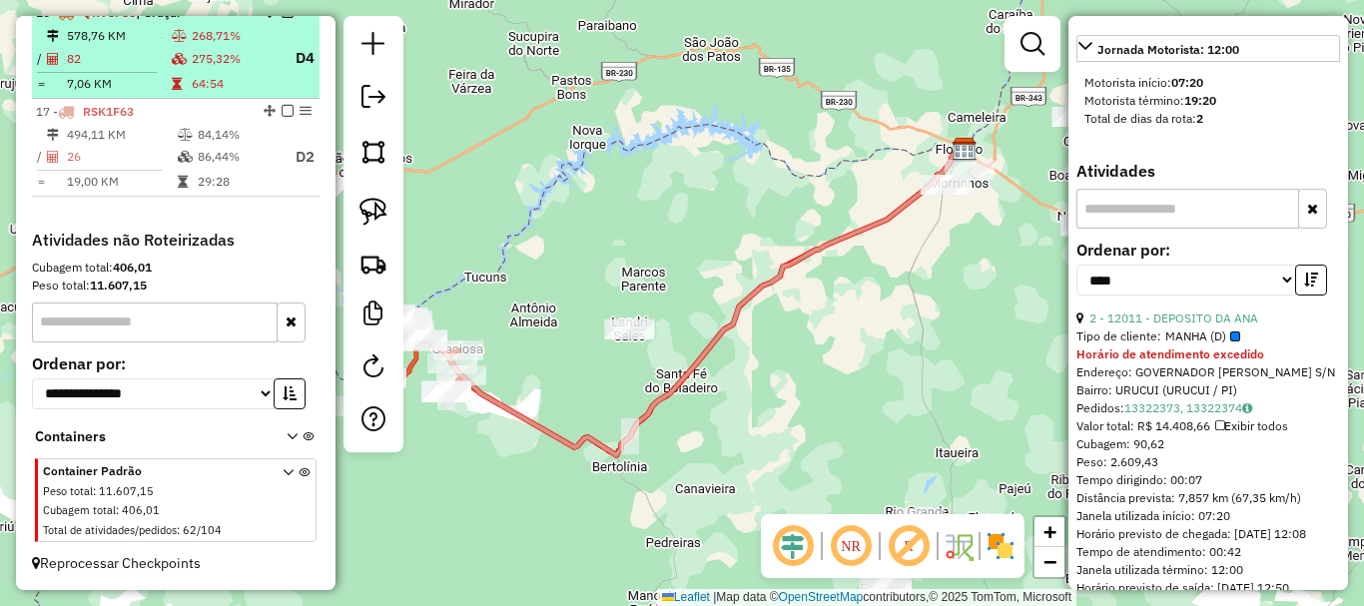
click at [171, 71] on td at bounding box center [181, 58] width 20 height 25
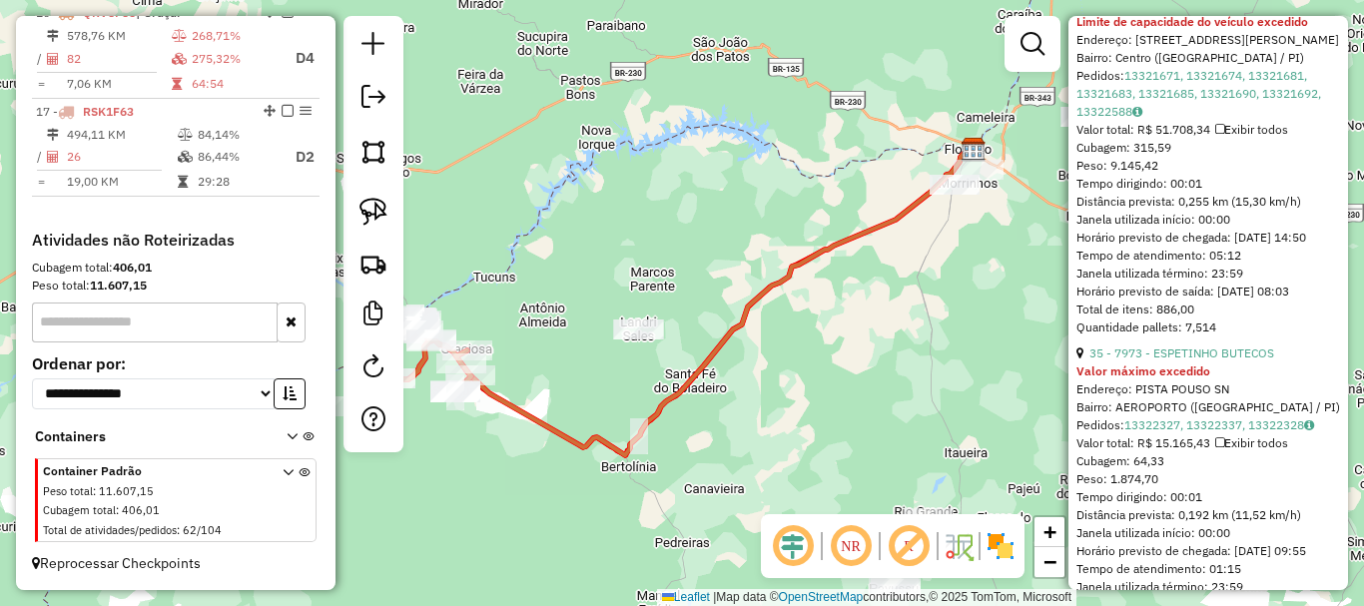
scroll to position [1578, 0]
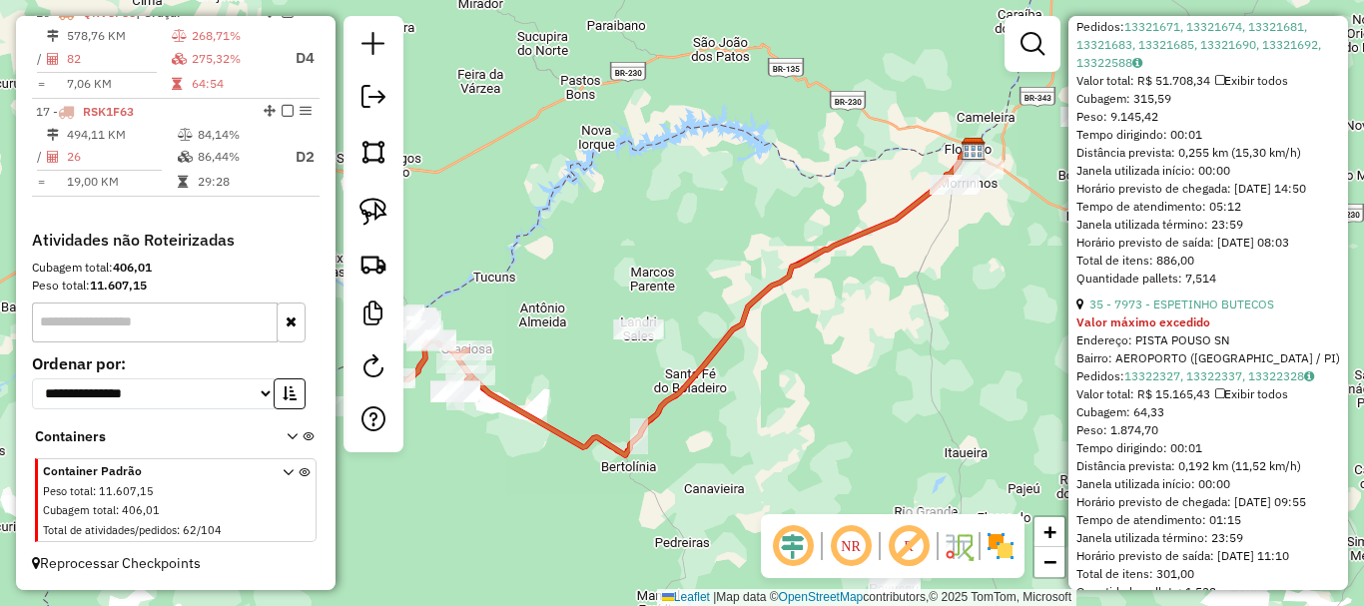
click at [1158, 330] on strong "Valor máximo excedido" at bounding box center [1143, 322] width 134 height 15
click at [1164, 312] on link "35 - 7973 - ESPETINHO BUTECOS" at bounding box center [1181, 304] width 185 height 15
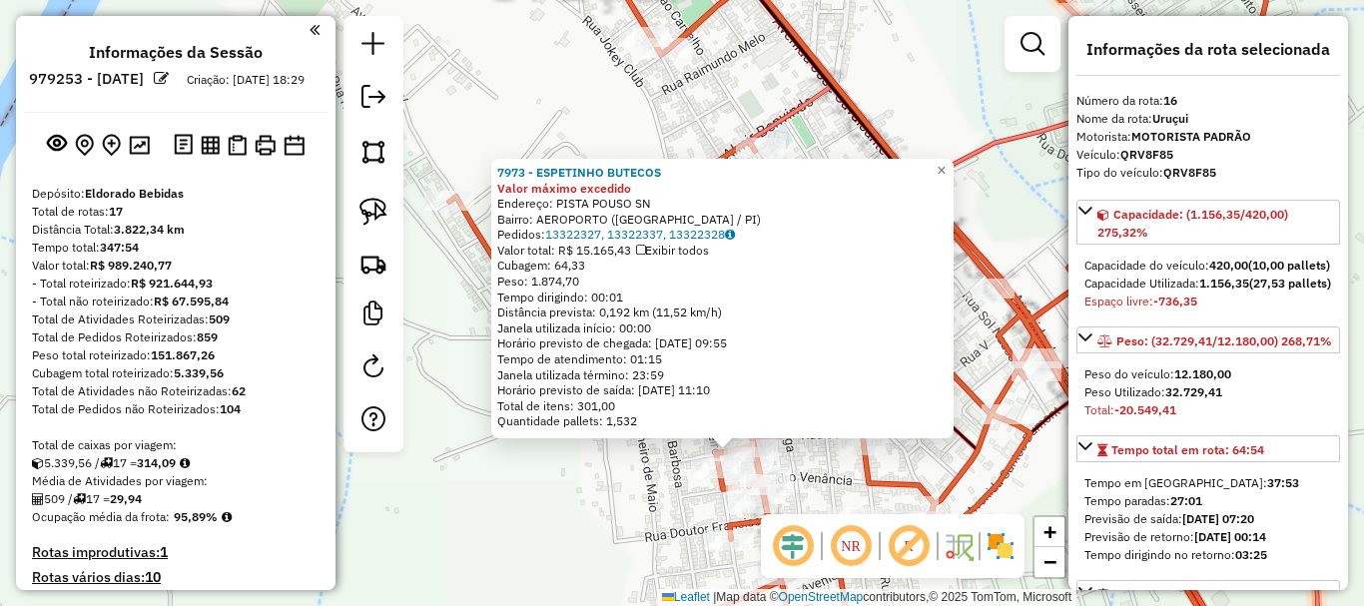
click at [657, 465] on div "Rota 16 - Placa QRV8F85 7973 - ESPETINHO BUTECOS 7973 - ESPETINHO BUTECOS Valor…" at bounding box center [682, 303] width 1364 height 606
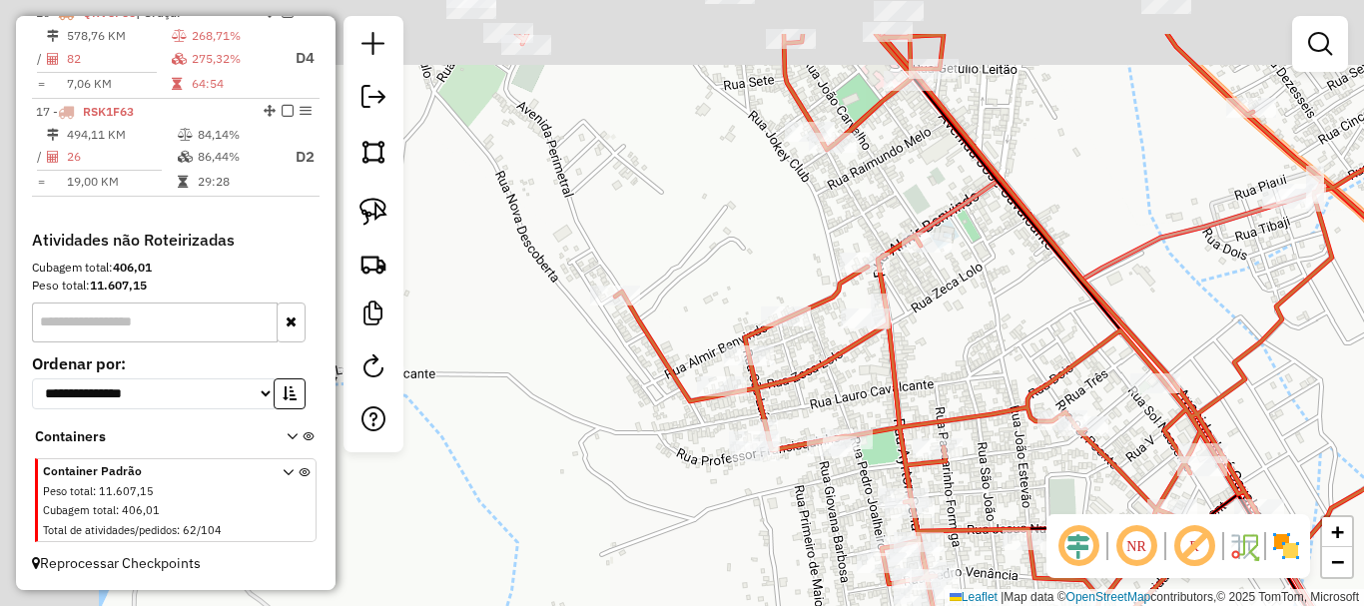
drag, startPoint x: 613, startPoint y: 445, endPoint x: 783, endPoint y: 540, distance: 194.5
click at [782, 540] on div "Janela de atendimento Grade de atendimento Capacidade Transportadoras Veículos …" at bounding box center [682, 303] width 1364 height 606
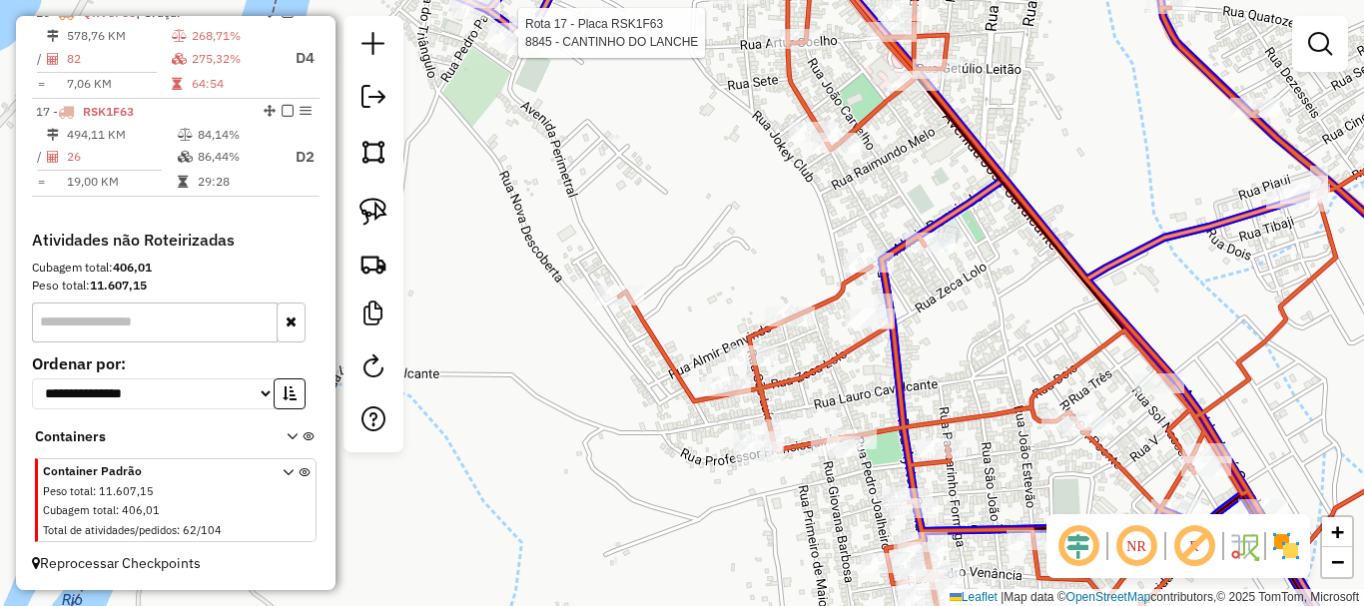
click at [449, 73] on div at bounding box center [449, 73] width 0 height 0
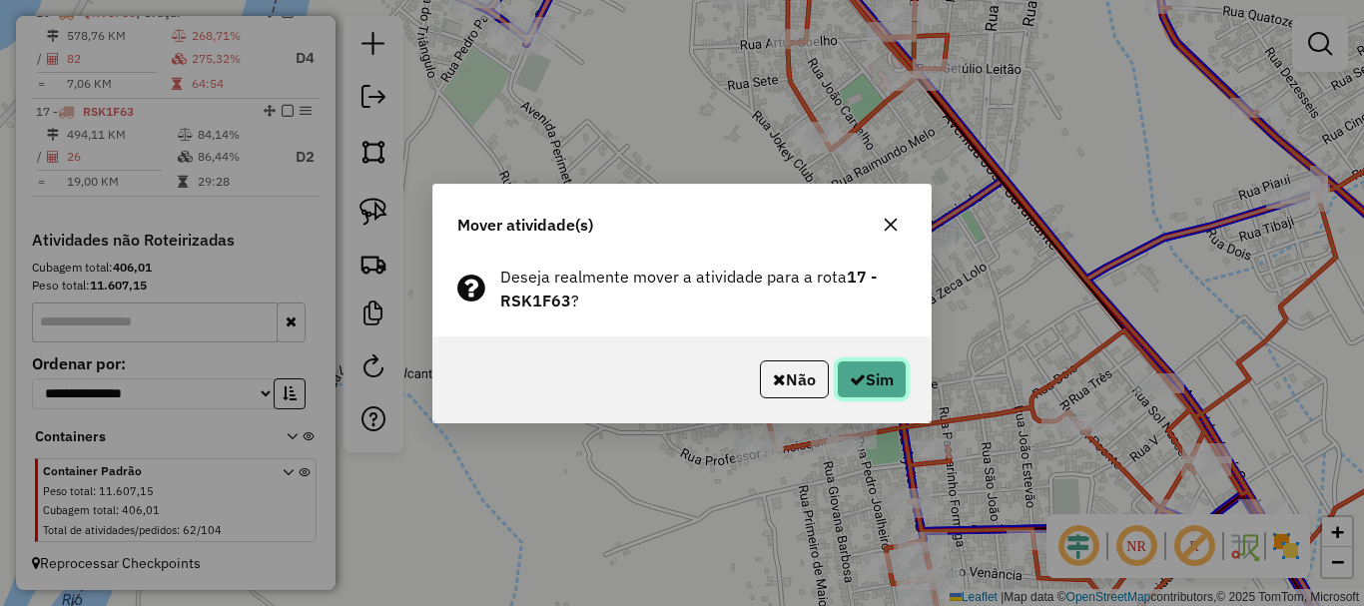
click at [904, 372] on button "Sim" at bounding box center [872, 379] width 70 height 38
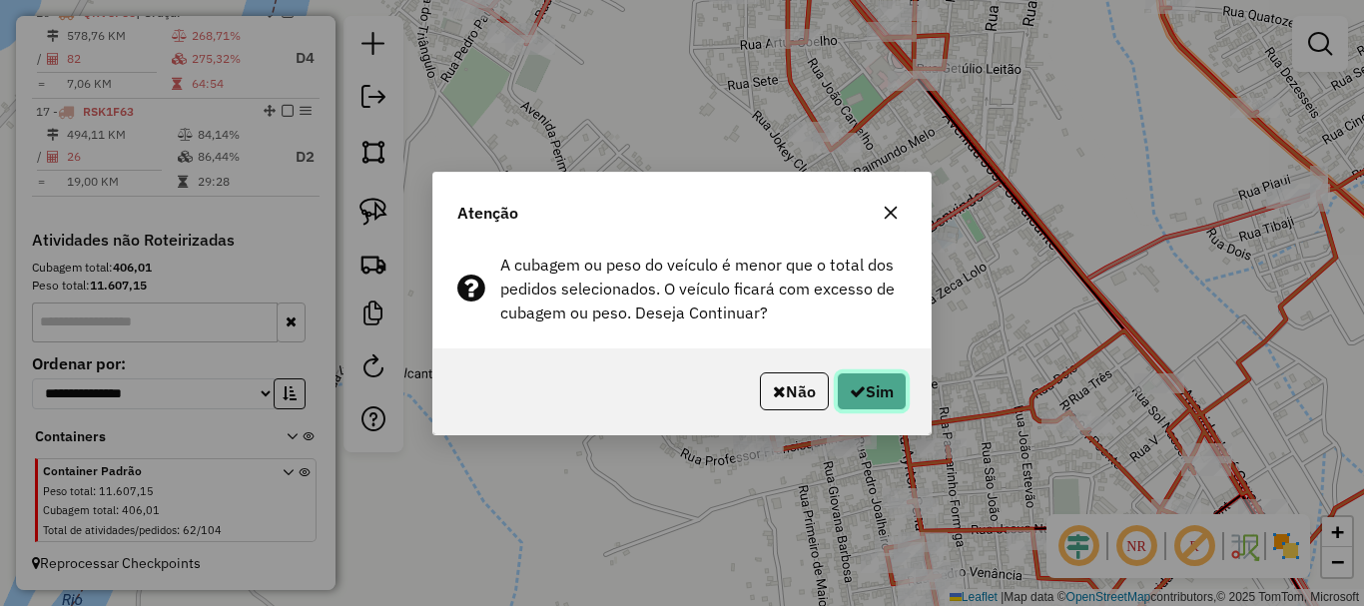
click at [895, 388] on button "Sim" at bounding box center [872, 391] width 70 height 38
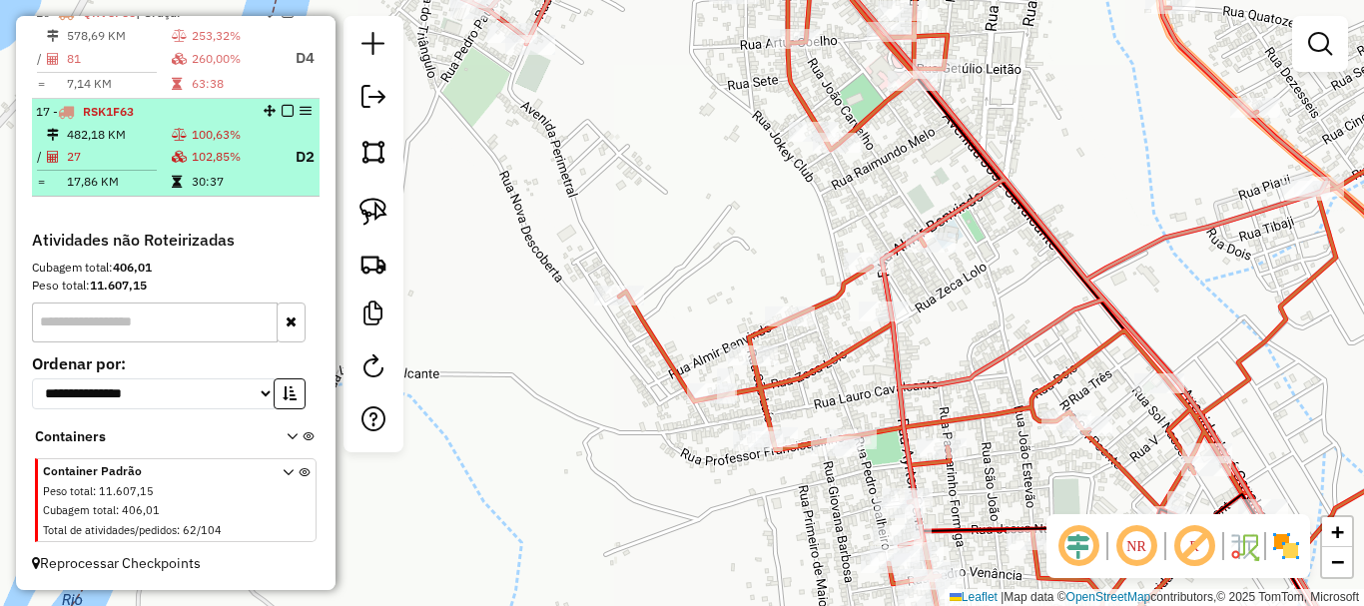
click at [256, 198] on li "17 - RSK1F63 482,18 KM 100,63% / 27 102,85% D2 = 17,86 KM 30:37" at bounding box center [176, 148] width 288 height 99
select select "*********"
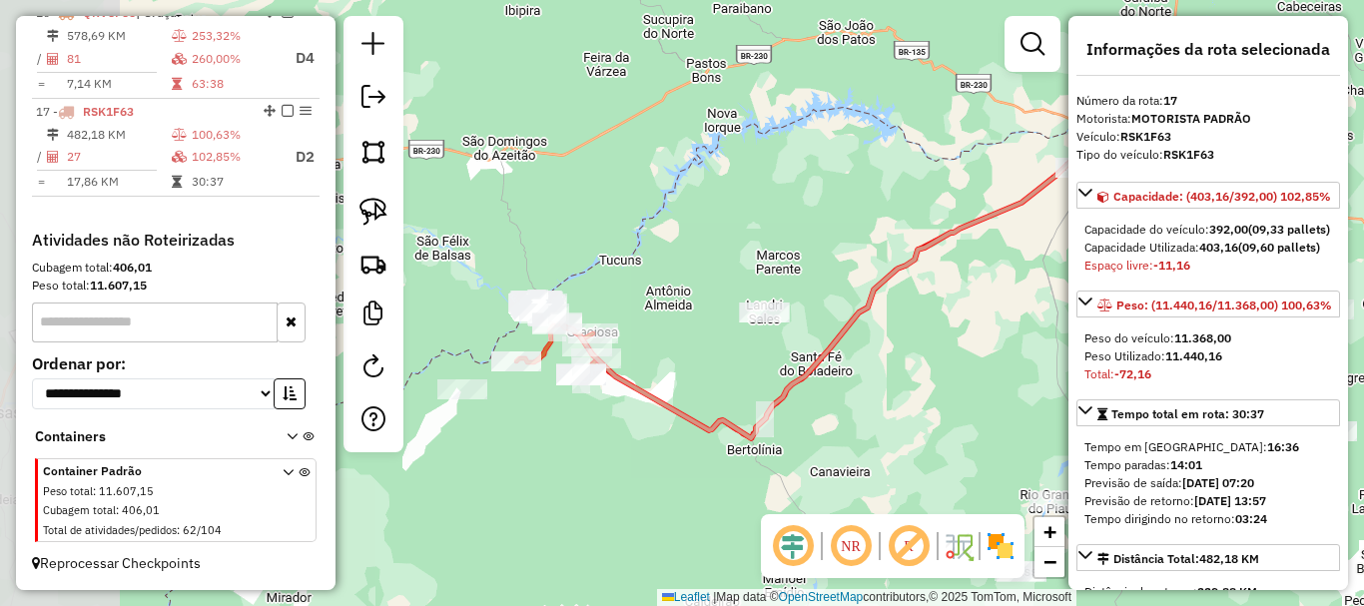
drag, startPoint x: 846, startPoint y: 279, endPoint x: 892, endPoint y: 269, distance: 47.0
click at [879, 273] on div "Janela de atendimento Grade de atendimento Capacidade Transportadoras Veículos …" at bounding box center [682, 303] width 1364 height 606
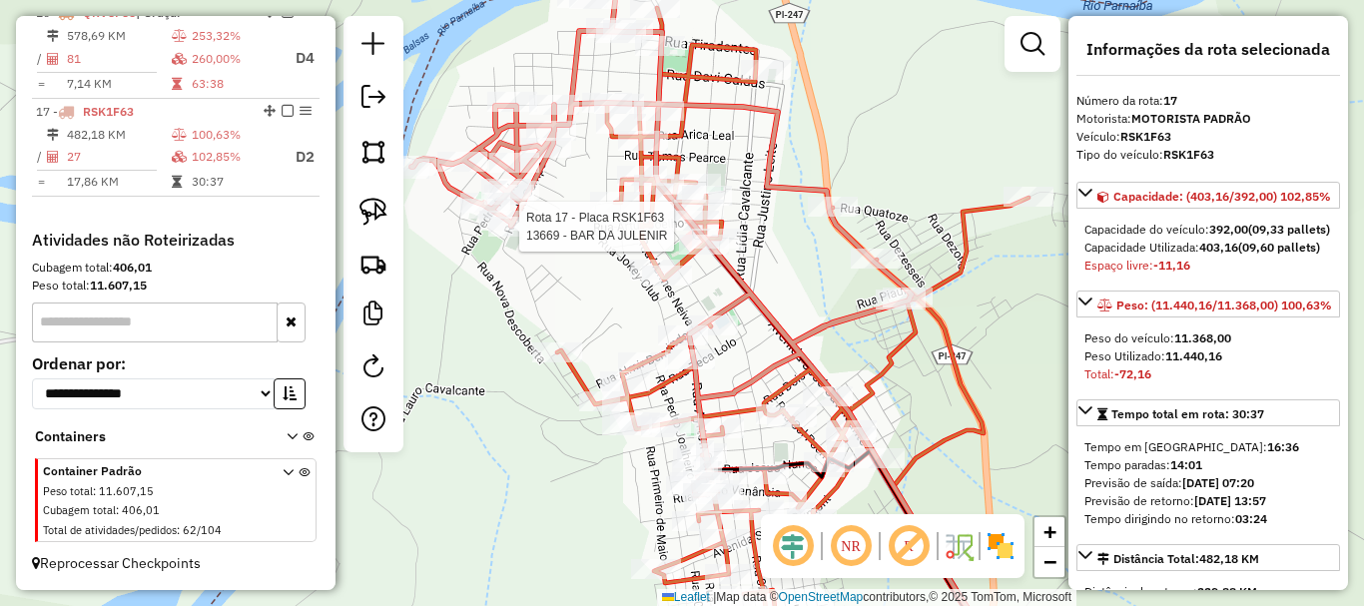
scroll to position [1193, 0]
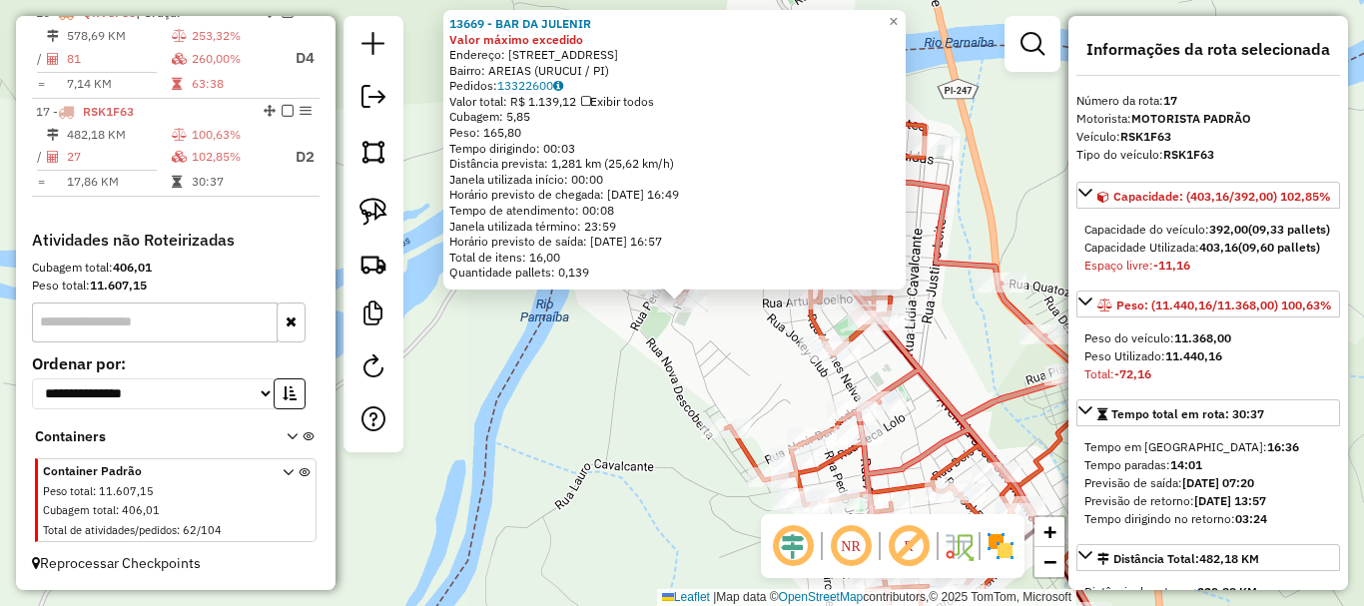
click at [582, 315] on div "13669 - BAR DA JULENIR Valor máximo excedido Endereço: [STREET_ADDRESS] Bairro:…" at bounding box center [682, 303] width 1364 height 606
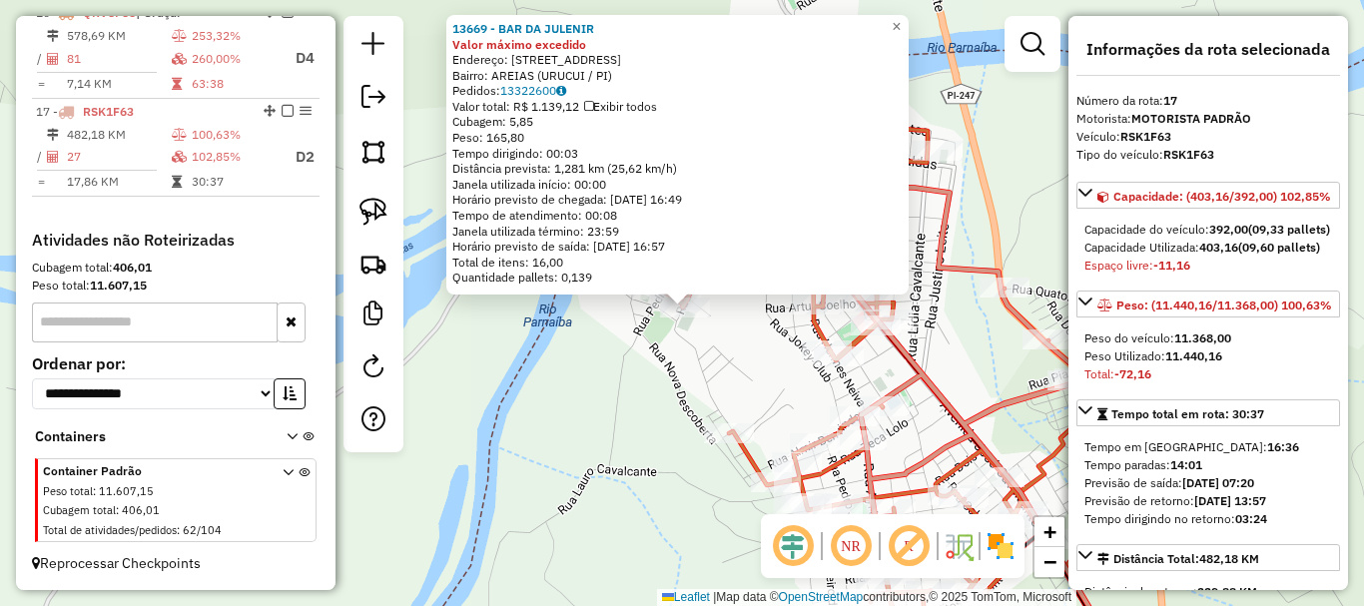
click at [771, 319] on div "13669 - BAR DA JULENIR Valor máximo excedido Endereço: [STREET_ADDRESS] Bairro:…" at bounding box center [682, 303] width 1364 height 606
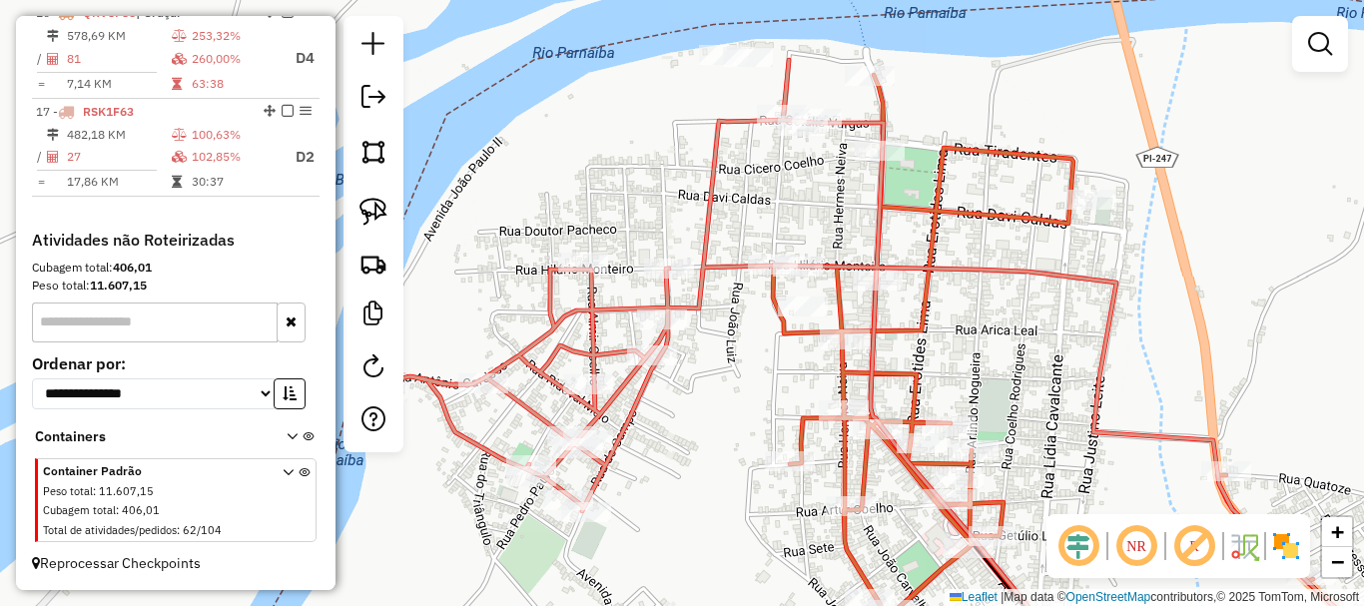
click at [805, 152] on div "Rota 17 - Placa RSK1F63 9729 - Bar Do Main Rota 17 - Placa RSK1F63 12022 - SUMA…" at bounding box center [682, 303] width 1364 height 606
select select "*********"
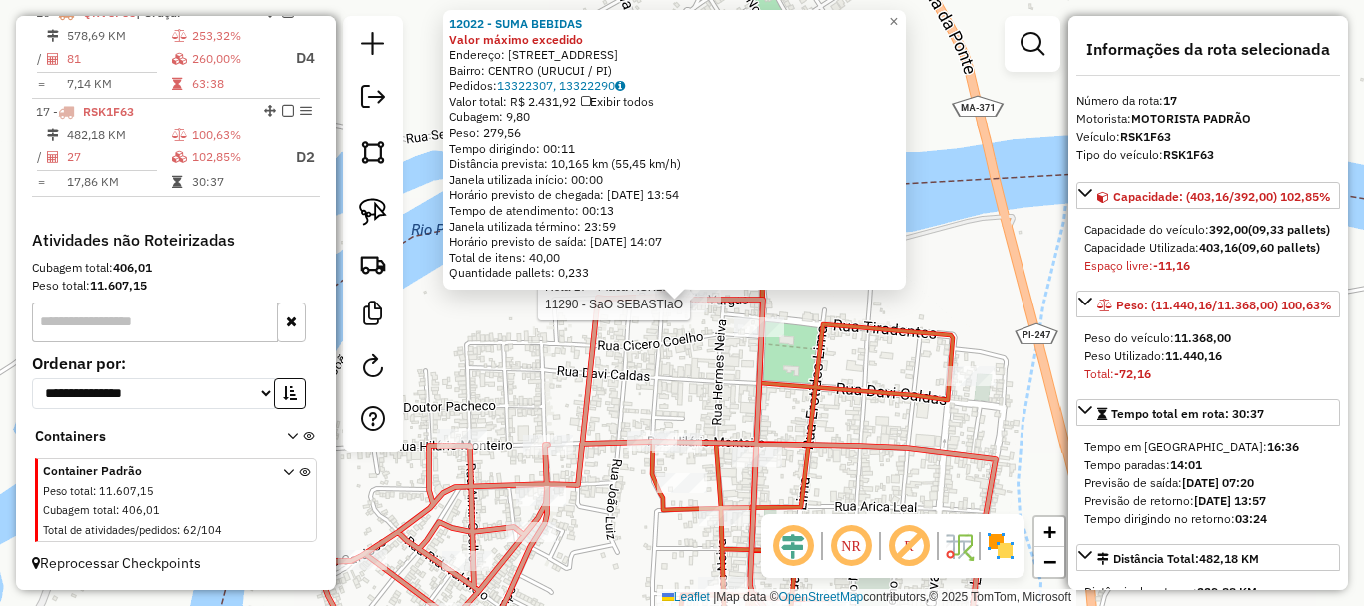
click at [712, 325] on div "Rota 17 - Placa RSK1F63 11290 - SaO SEBASTIaO 12022 - SUMA BEBIDAS Valor máximo…" at bounding box center [682, 303] width 1364 height 606
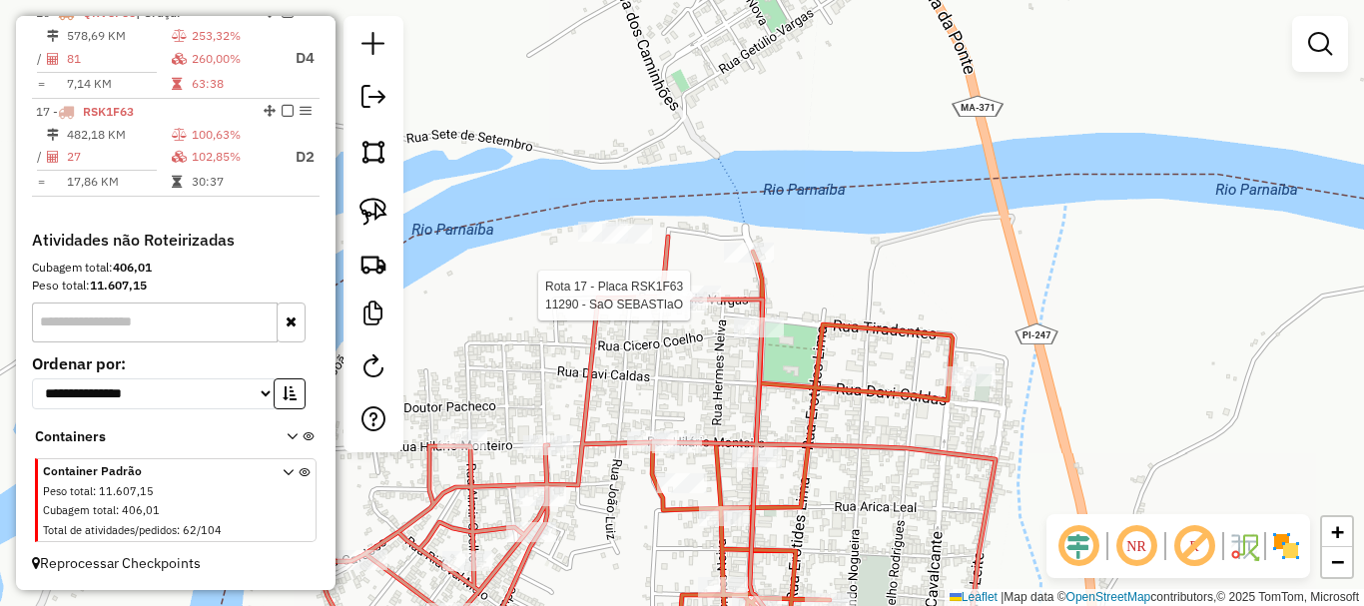
select select "*********"
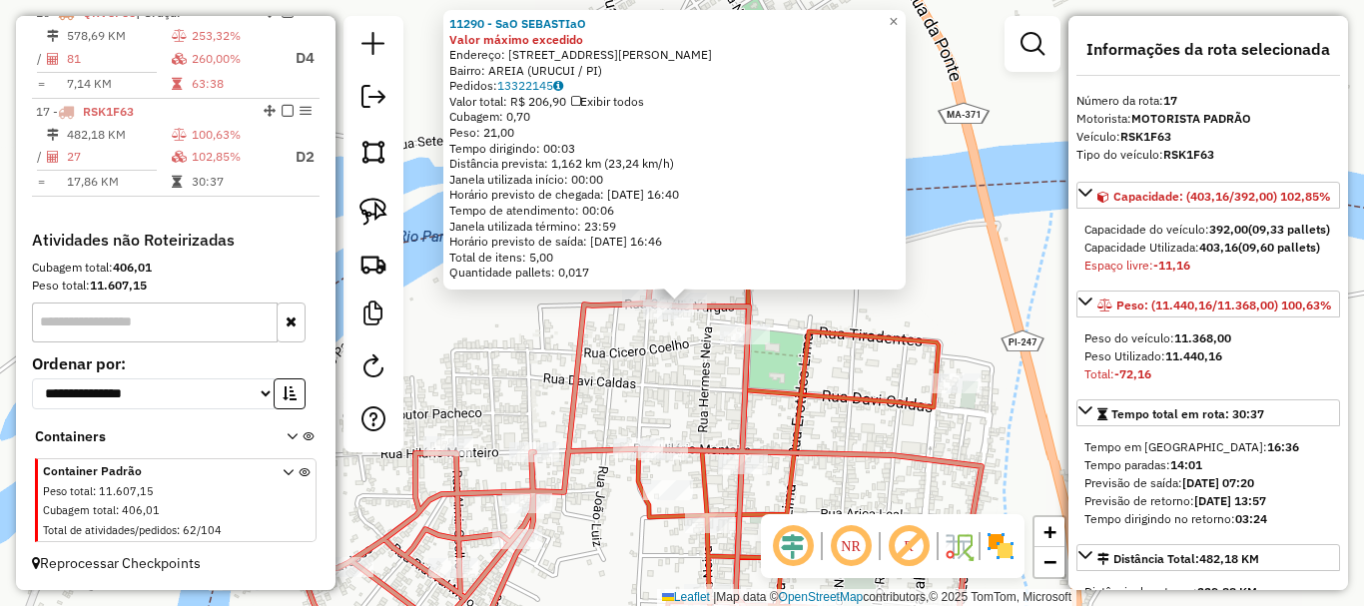
click at [672, 360] on div "Rota 17 - Placa RSK1F63 11290 - SaO SEBASTIaO 11290 - SaO SEBASTIaO Valor máxim…" at bounding box center [682, 303] width 1364 height 606
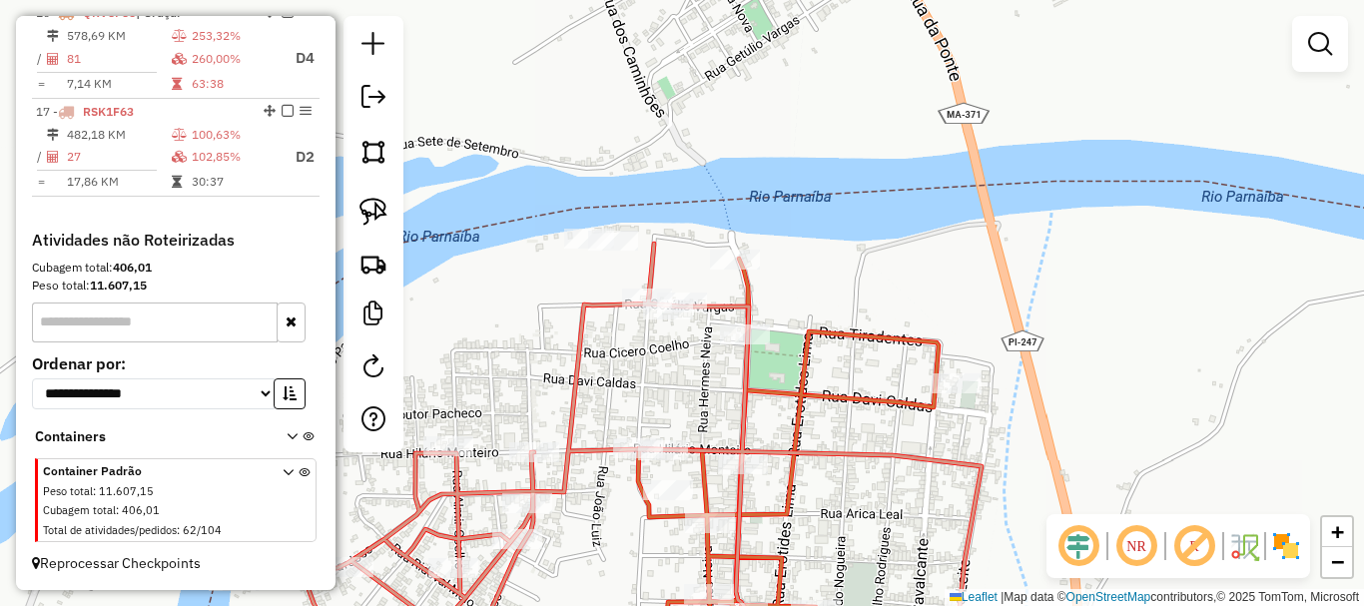
click at [617, 291] on div "Janela de atendimento Grade de atendimento Capacidade Transportadoras Veículos …" at bounding box center [682, 303] width 1364 height 606
select select "*********"
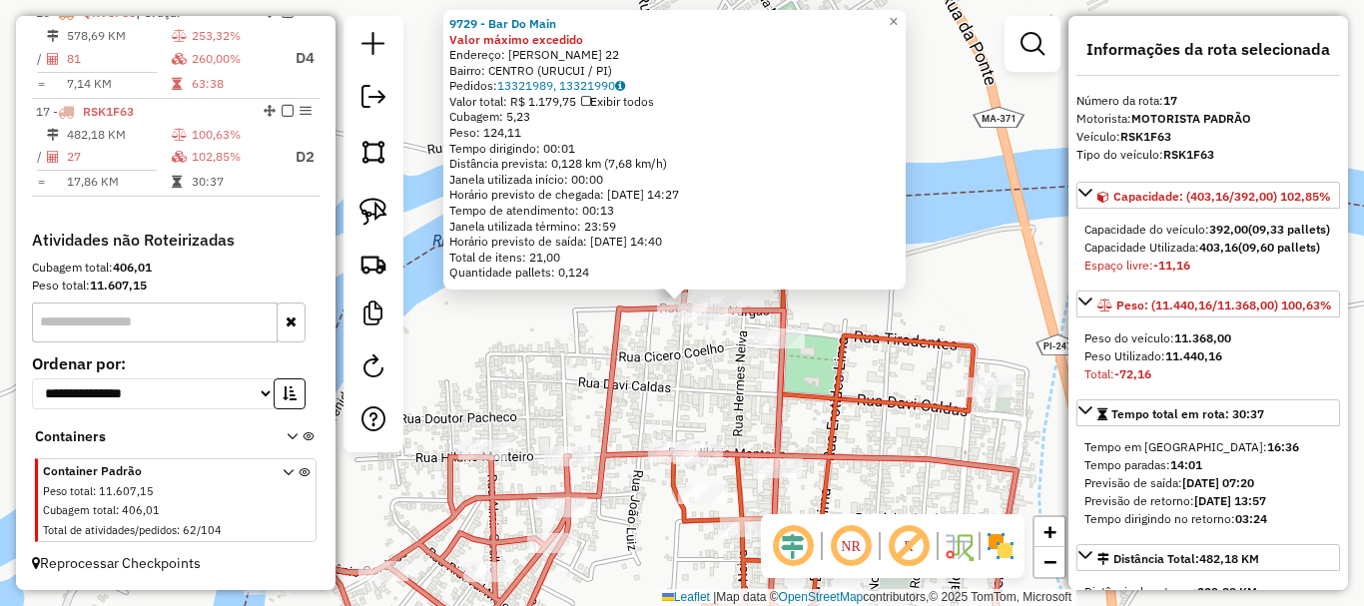
drag, startPoint x: 624, startPoint y: 362, endPoint x: 623, endPoint y: 323, distance: 40.0
click at [623, 362] on icon at bounding box center [701, 457] width 836 height 418
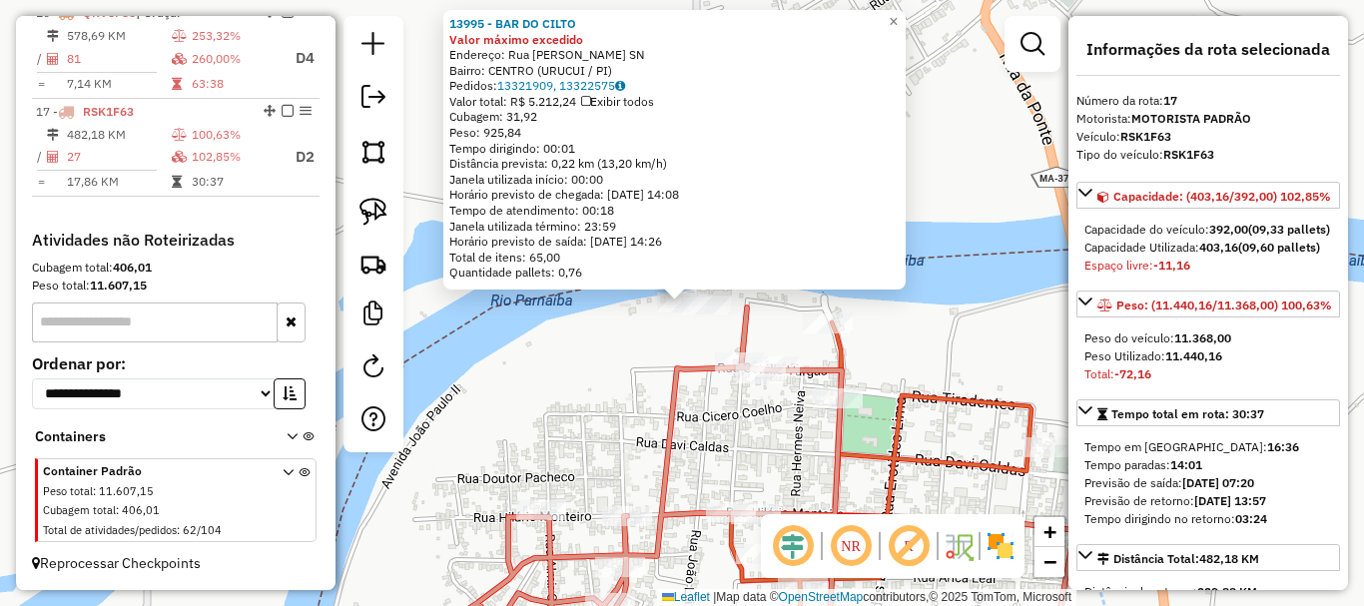
click at [633, 371] on div "13995 - BAR DO CILTO Valor máximo excedido Endereço: Rua Rufino [PERSON_NAME] S…" at bounding box center [682, 303] width 1364 height 606
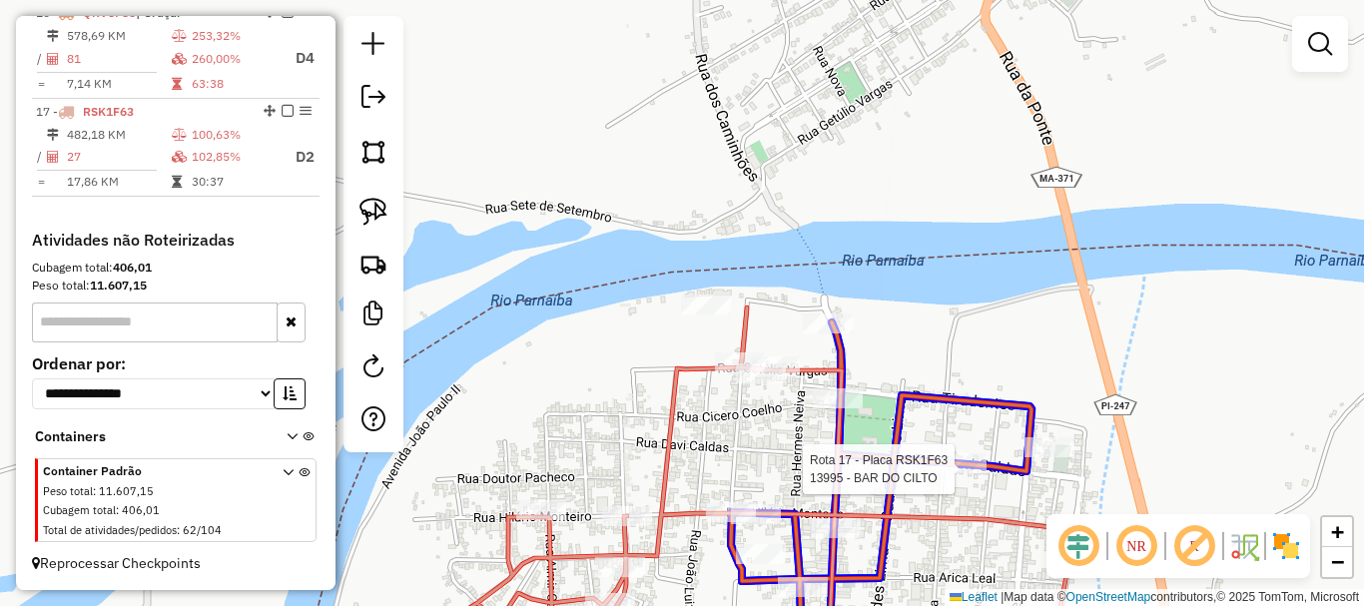
click at [944, 473] on div at bounding box center [962, 463] width 50 height 20
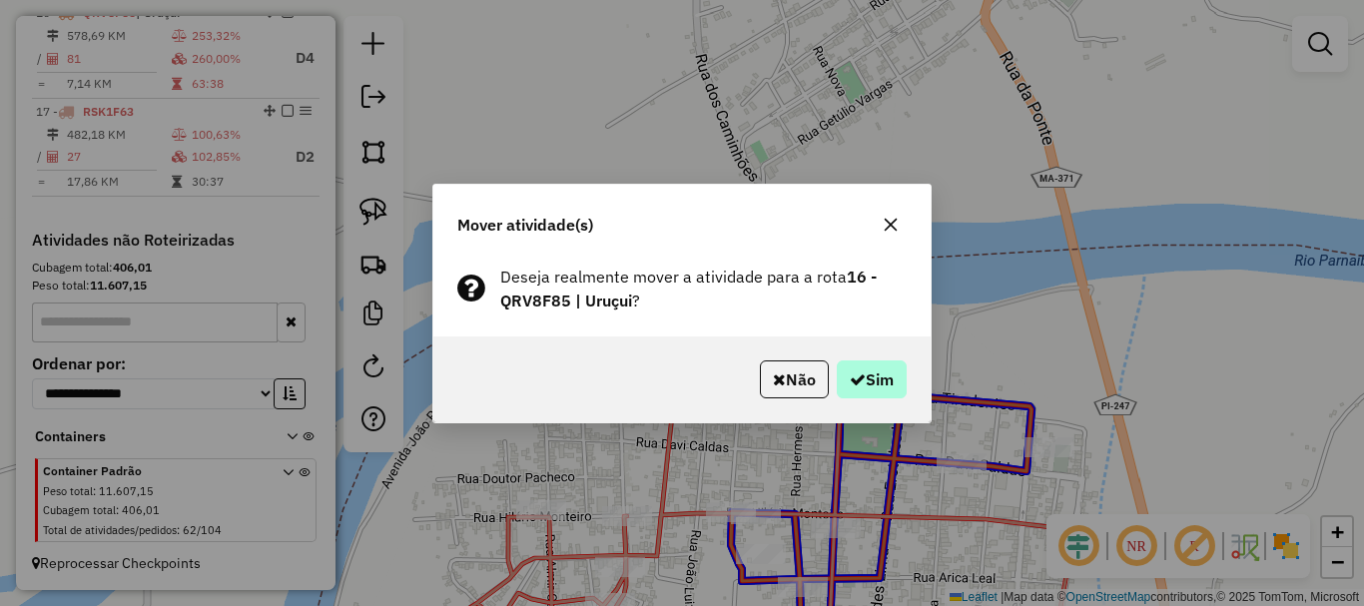
drag, startPoint x: 916, startPoint y: 411, endPoint x: 891, endPoint y: 393, distance: 30.8
click at [911, 407] on div "Não Sim" at bounding box center [681, 379] width 497 height 86
click at [891, 393] on button "Sim" at bounding box center [872, 379] width 70 height 38
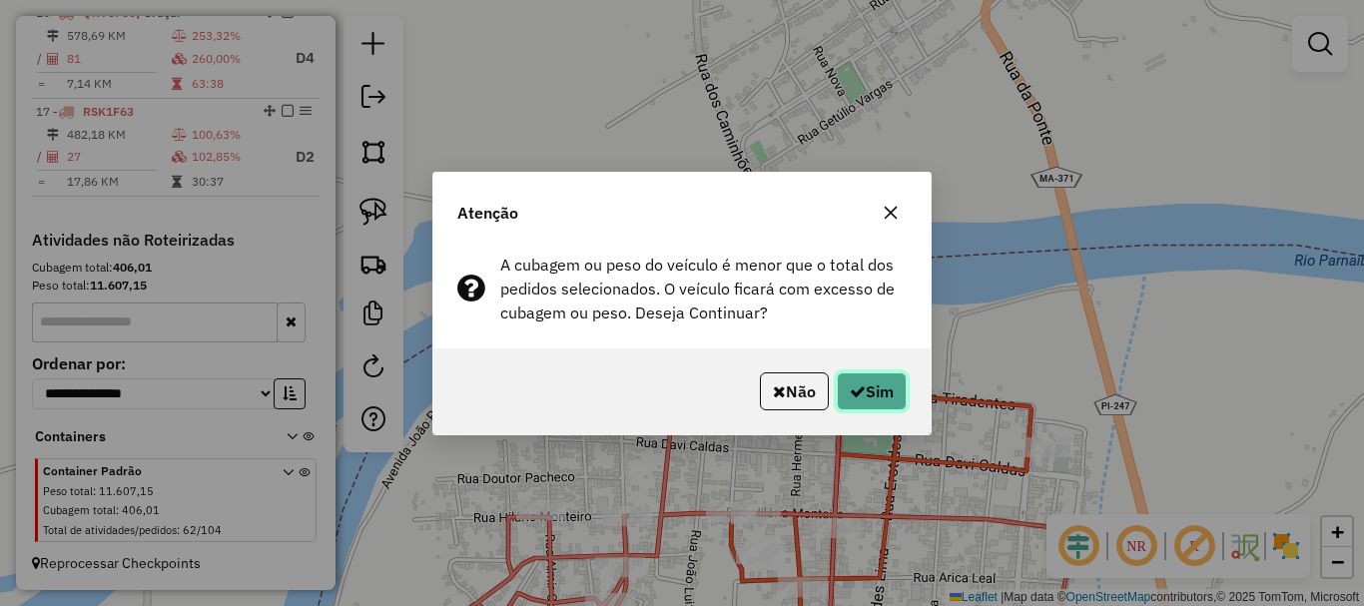
click at [891, 393] on button "Sim" at bounding box center [872, 391] width 70 height 38
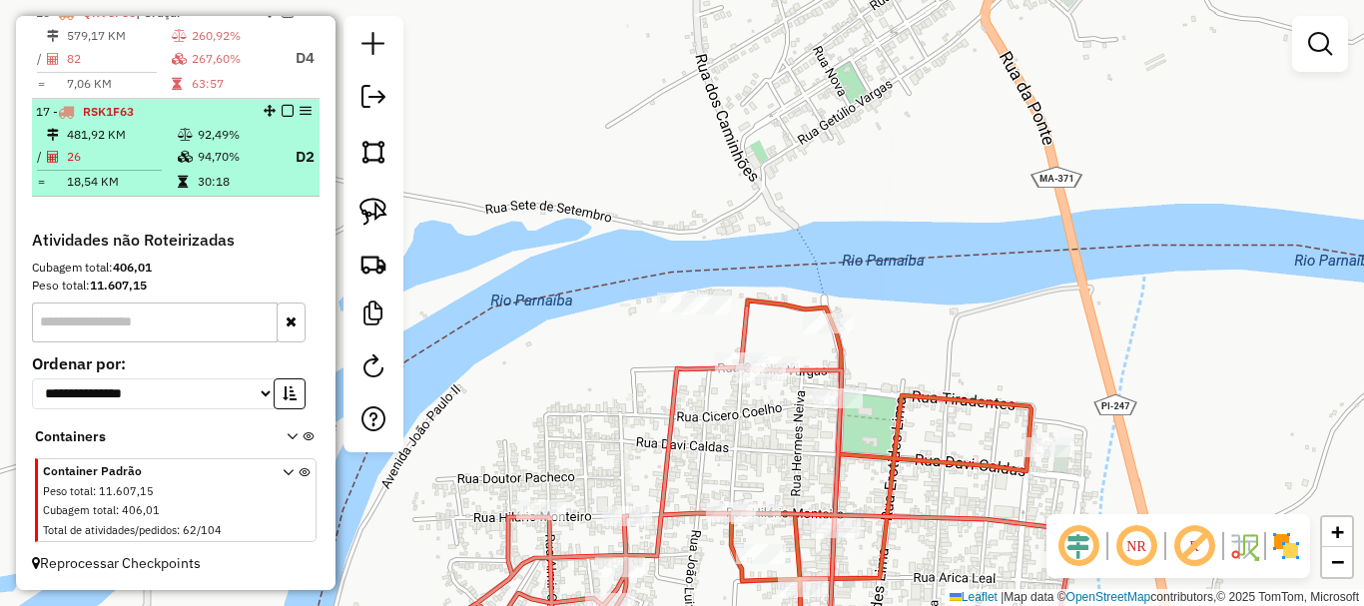
click at [217, 188] on td "30:18" at bounding box center [237, 182] width 80 height 20
select select "*********"
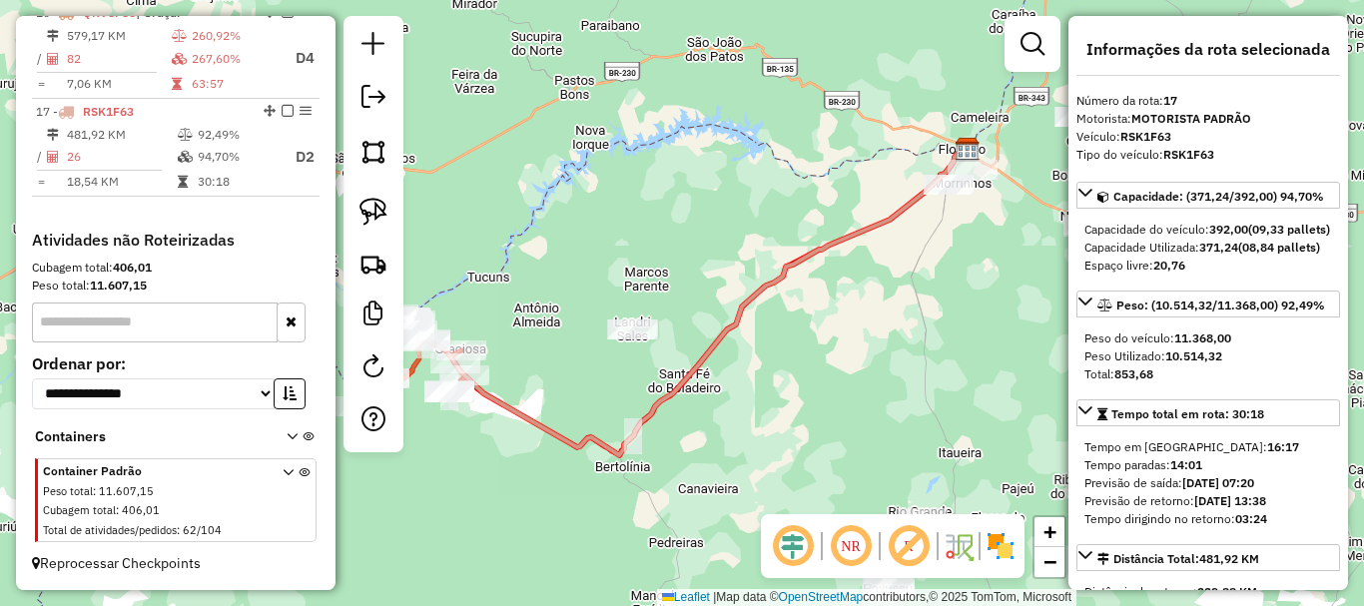
drag, startPoint x: 587, startPoint y: 363, endPoint x: 811, endPoint y: 315, distance: 229.0
click at [807, 317] on div "Janela de atendimento Grade de atendimento Capacidade Transportadoras Veículos …" at bounding box center [682, 303] width 1364 height 606
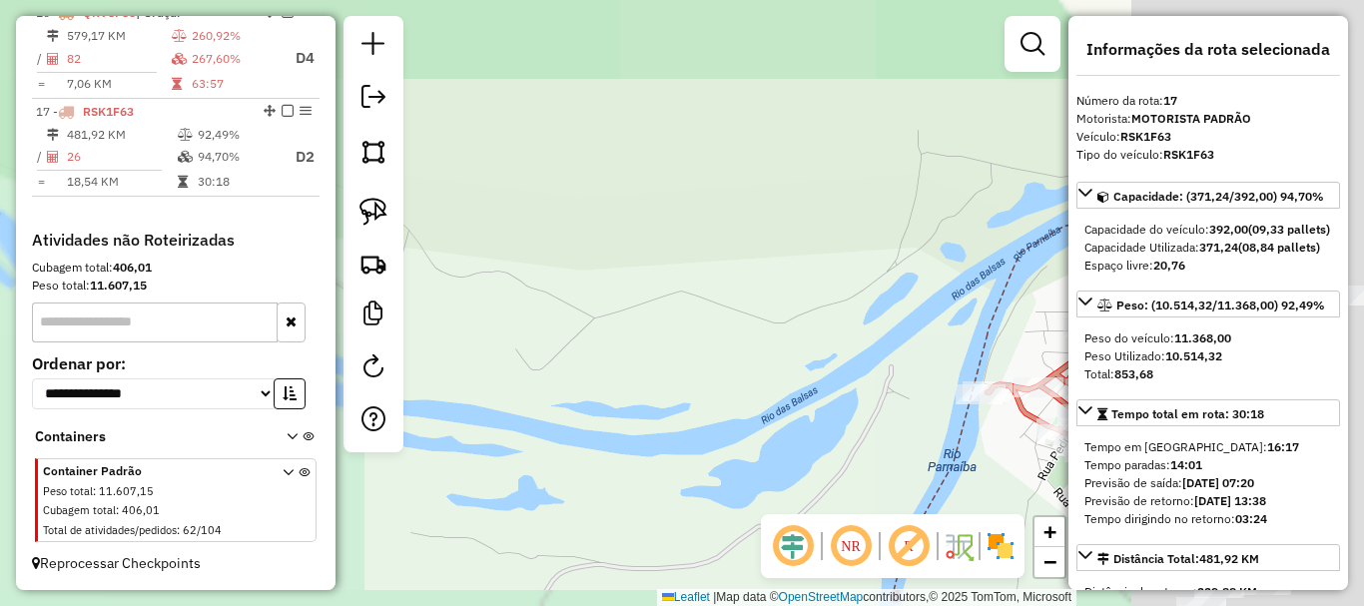
drag, startPoint x: 780, startPoint y: 286, endPoint x: 483, endPoint y: 154, distance: 324.5
click at [511, 163] on div "Janela de atendimento Grade de atendimento Capacidade Transportadoras Veículos …" at bounding box center [682, 303] width 1364 height 606
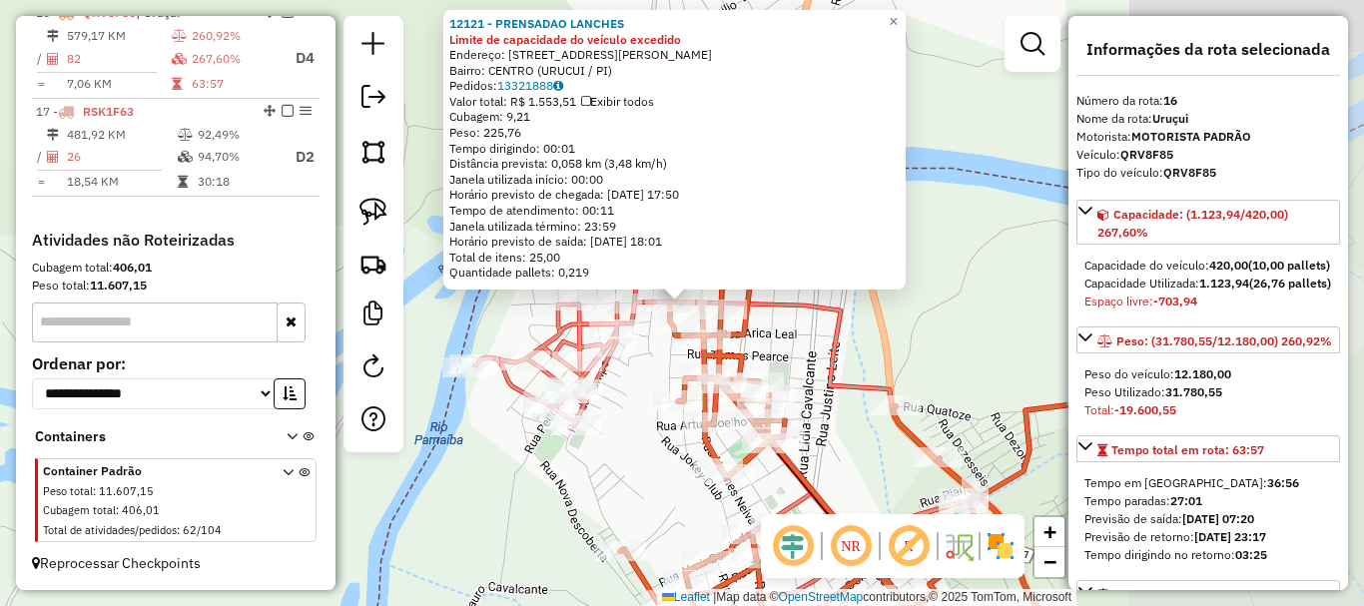
scroll to position [1177, 0]
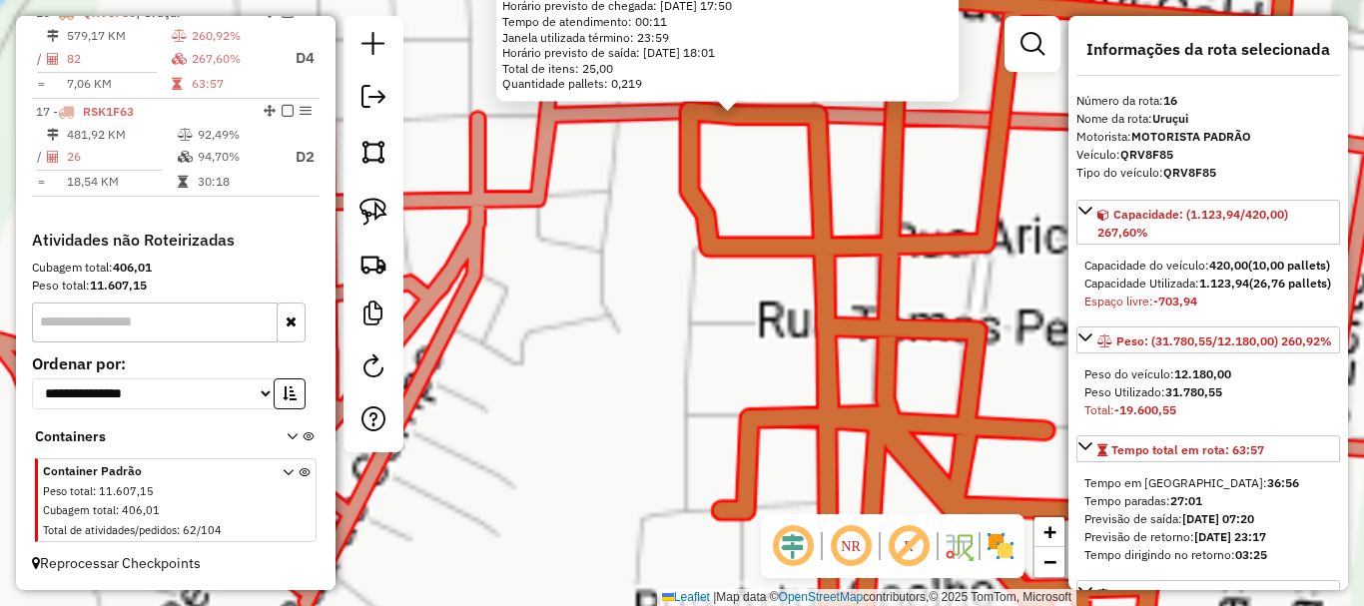
click at [664, 365] on div "12121 - PRENSADAO LANCHES Limite de capacidade do veículo excedido Endereço: [S…" at bounding box center [682, 303] width 1364 height 606
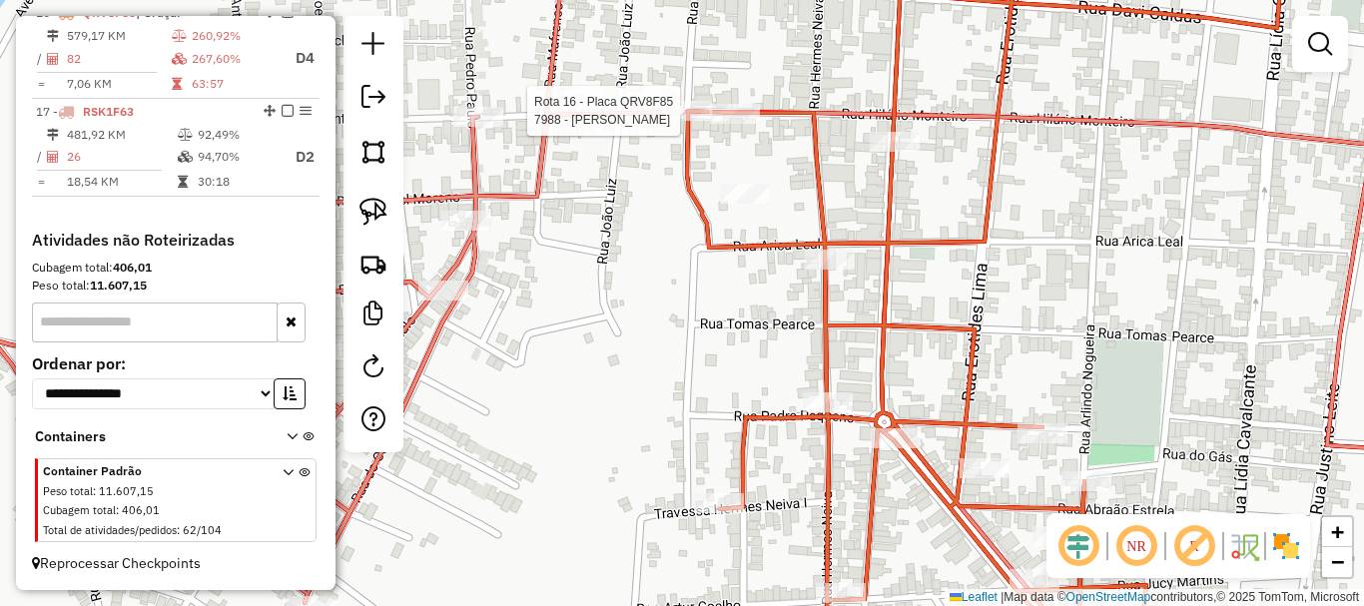
select select "*********"
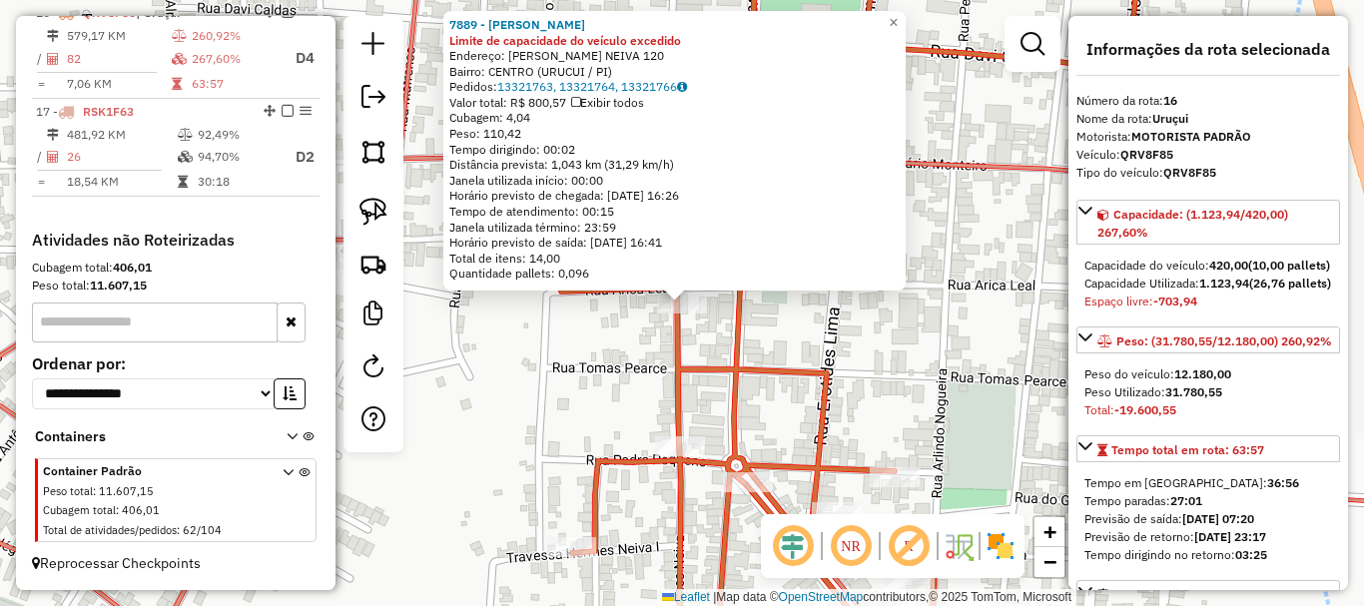
click at [759, 372] on icon at bounding box center [1009, 302] width 940 height 727
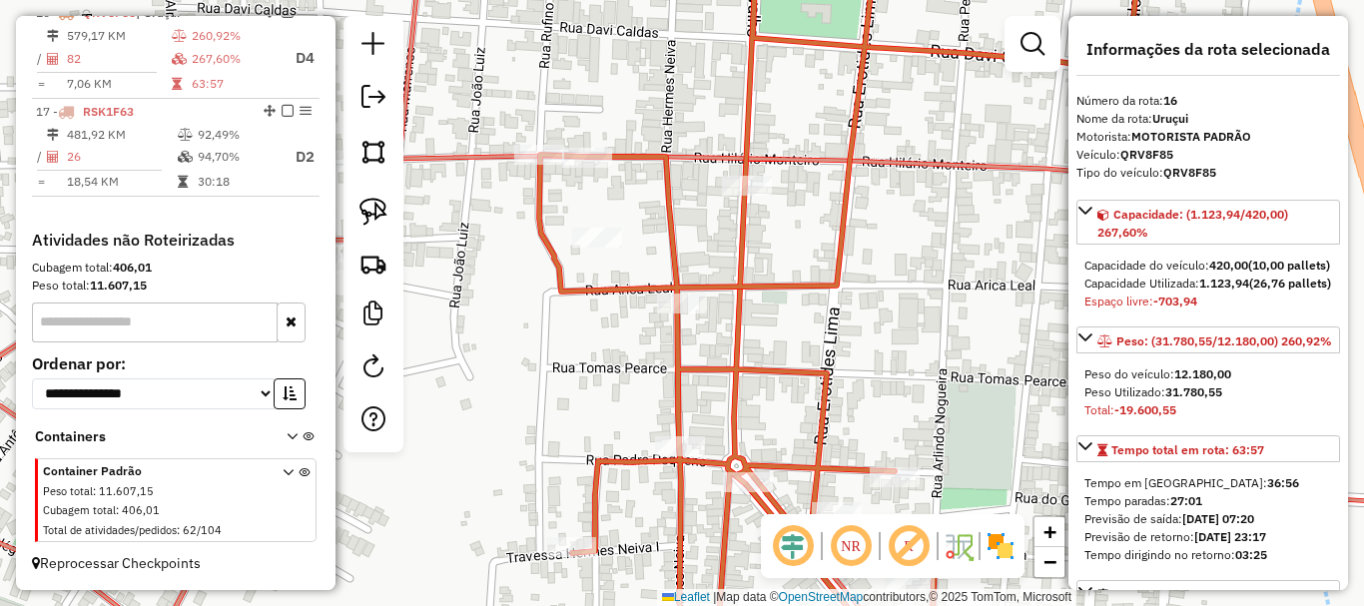
click at [755, 164] on icon at bounding box center [1009, 302] width 940 height 727
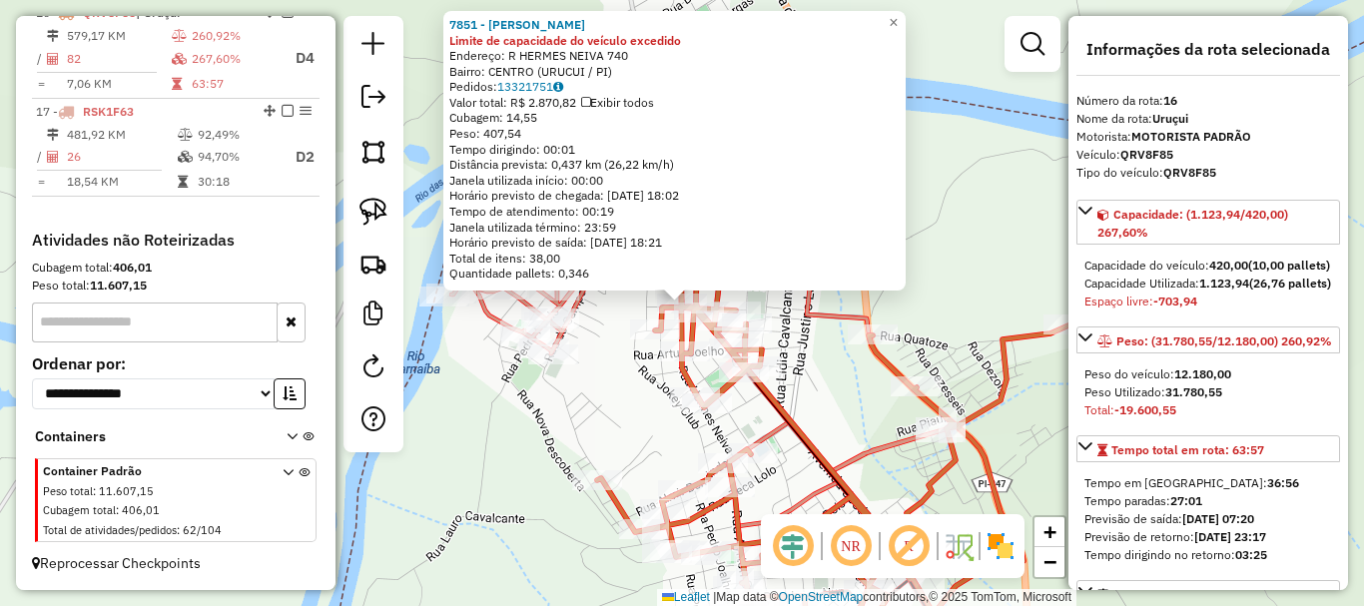
click at [593, 362] on div "7851 - [PERSON_NAME] Limite de capacidade do veículo excedido Endereço: R HERME…" at bounding box center [682, 303] width 1364 height 606
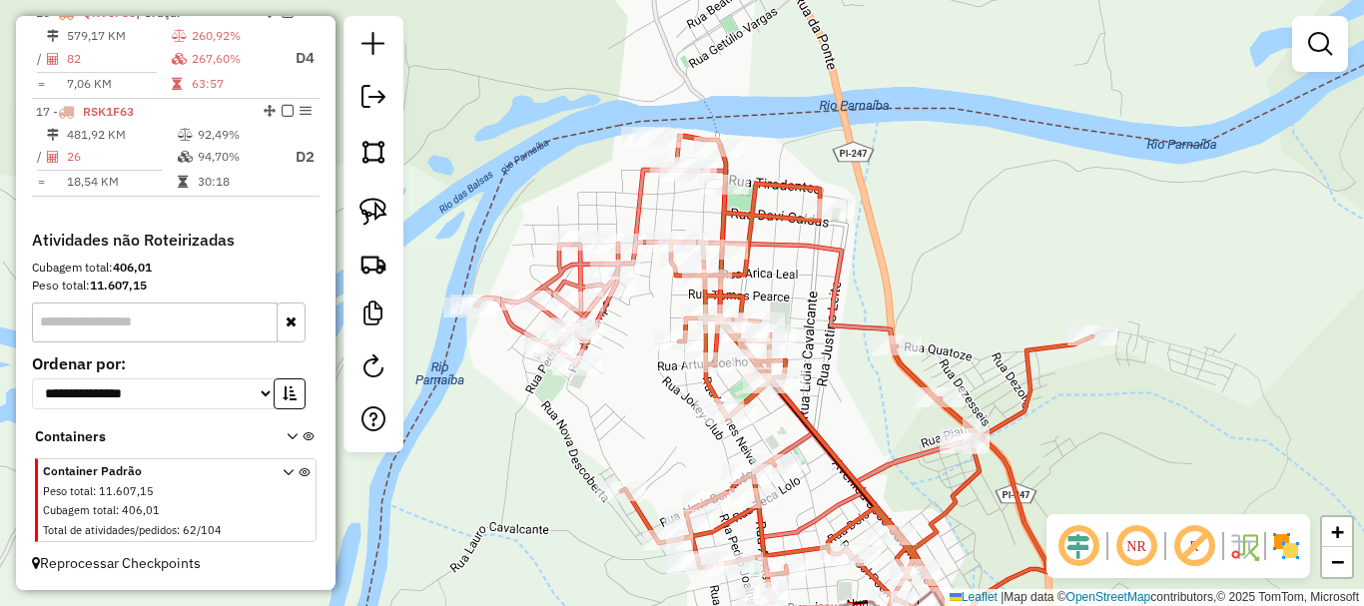
drag, startPoint x: 633, startPoint y: 326, endPoint x: 659, endPoint y: 357, distance: 41.2
click at [659, 357] on div "Janela de atendimento Grade de atendimento Capacidade Transportadoras Veículos …" at bounding box center [682, 303] width 1364 height 606
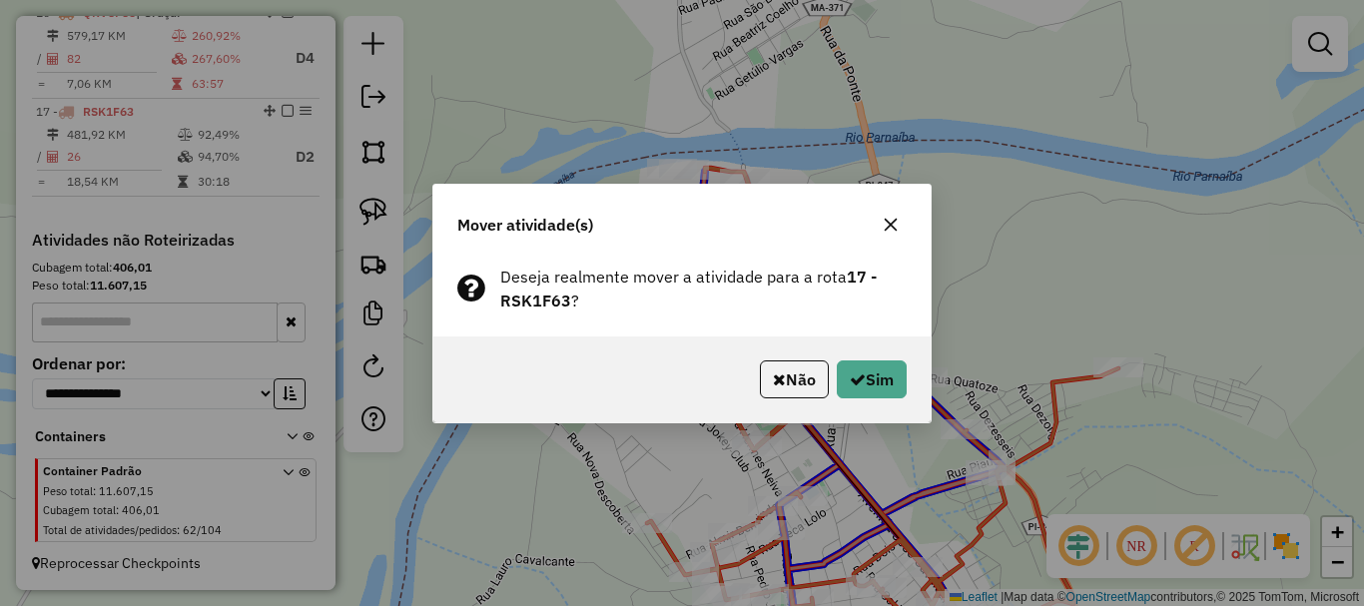
click at [921, 368] on div "Não Sim" at bounding box center [681, 379] width 497 height 86
click at [891, 382] on button "Sim" at bounding box center [872, 379] width 70 height 38
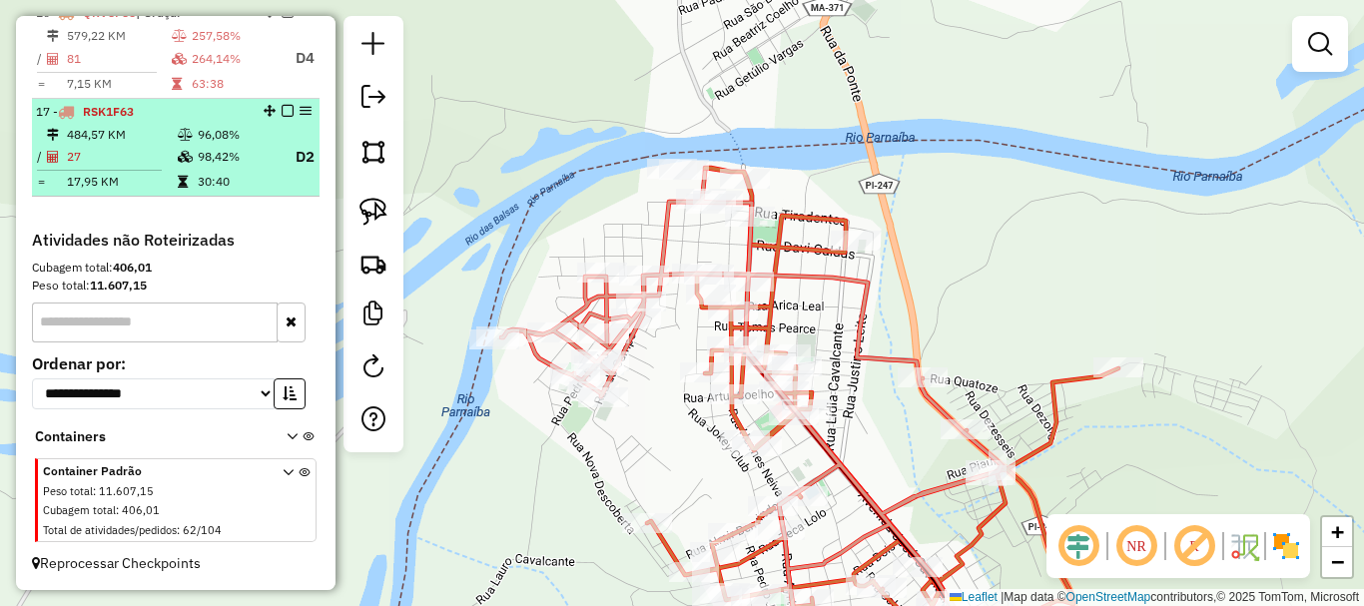
click at [284, 117] on em at bounding box center [288, 111] width 12 height 12
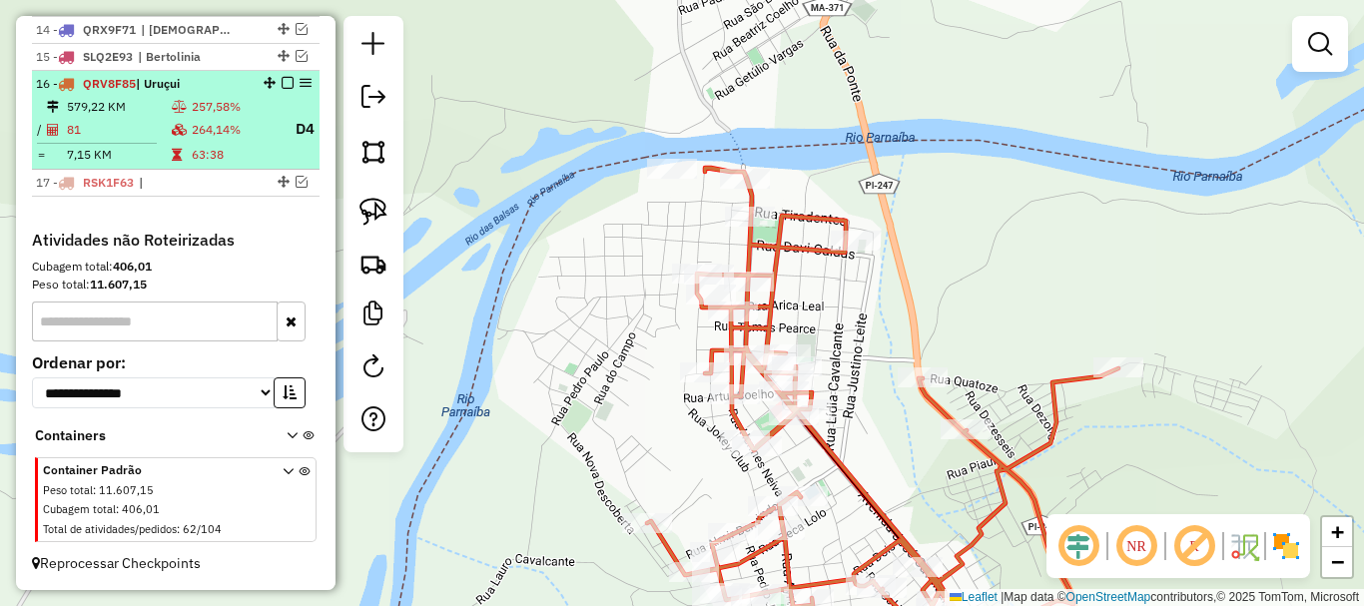
scroll to position [1122, 0]
click at [244, 75] on div "16 - QRV8F85 | Uruçui" at bounding box center [176, 84] width 280 height 18
select select "*********"
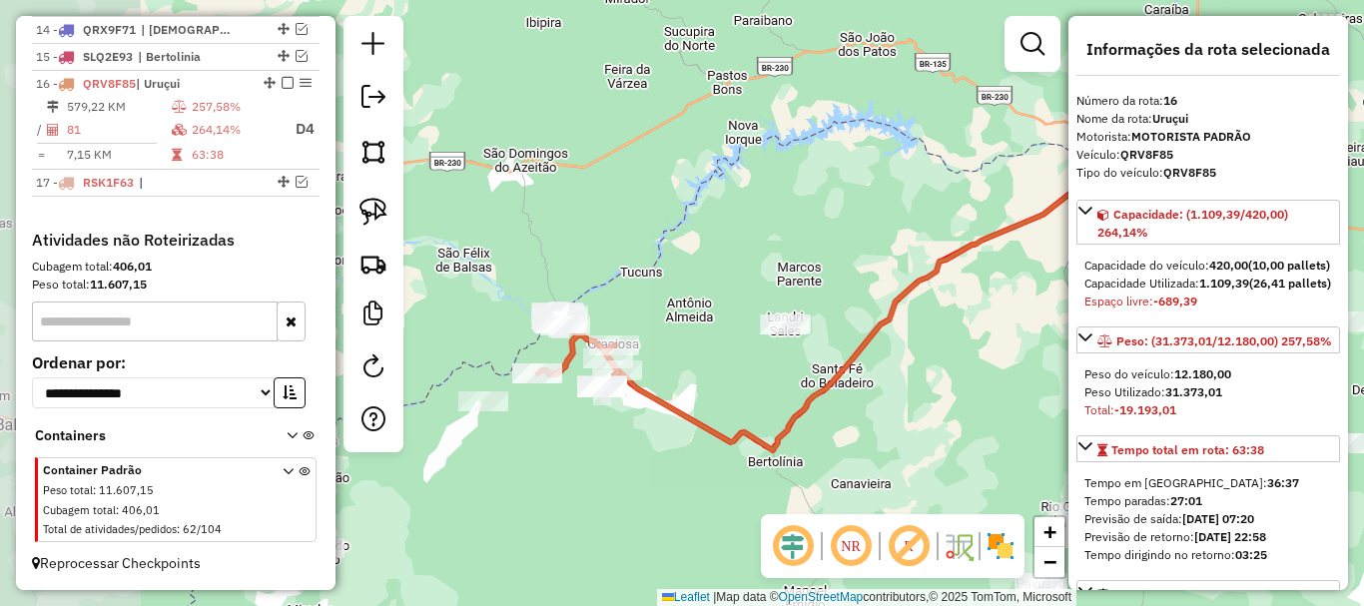
drag, startPoint x: 585, startPoint y: 314, endPoint x: 728, endPoint y: 287, distance: 145.3
click at [723, 288] on div "Janela de atendimento Grade de atendimento Capacidade Transportadoras Veículos …" at bounding box center [682, 303] width 1364 height 606
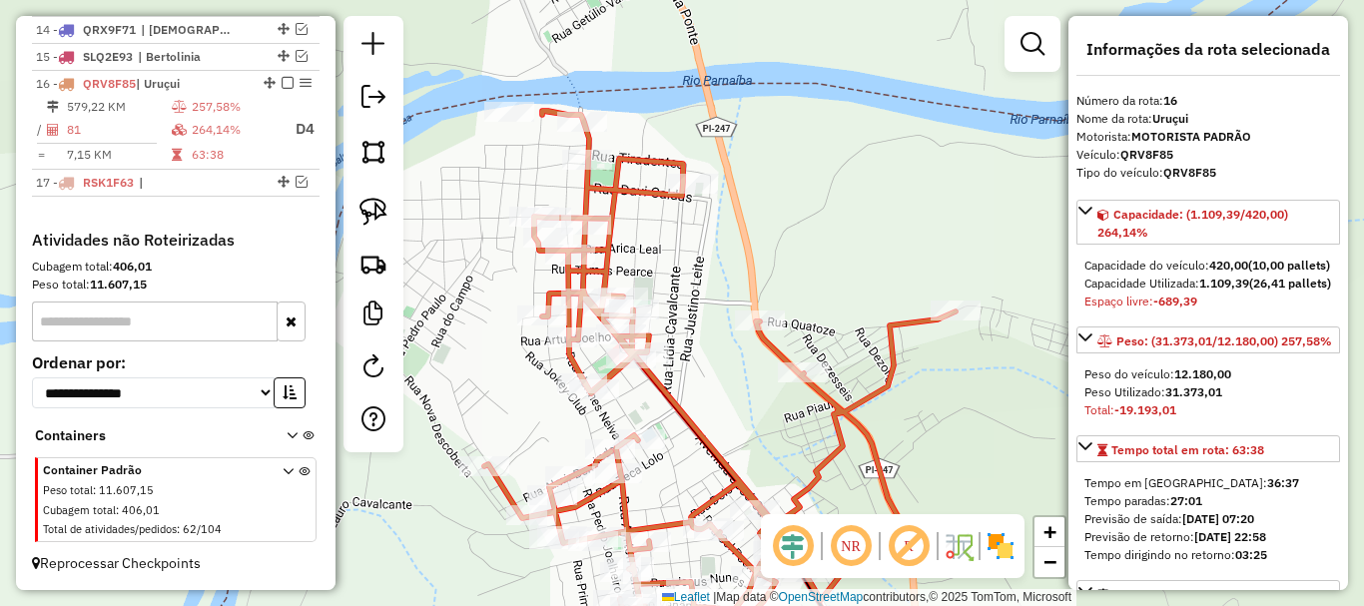
drag, startPoint x: 629, startPoint y: 167, endPoint x: 704, endPoint y: 303, distance: 155.1
click at [704, 303] on div "Janela de atendimento Grade de atendimento Capacidade Transportadoras Veículos …" at bounding box center [682, 303] width 1364 height 606
click at [674, 336] on div "Janela de atendimento Grade de atendimento Capacidade Transportadoras Veículos …" at bounding box center [682, 303] width 1364 height 606
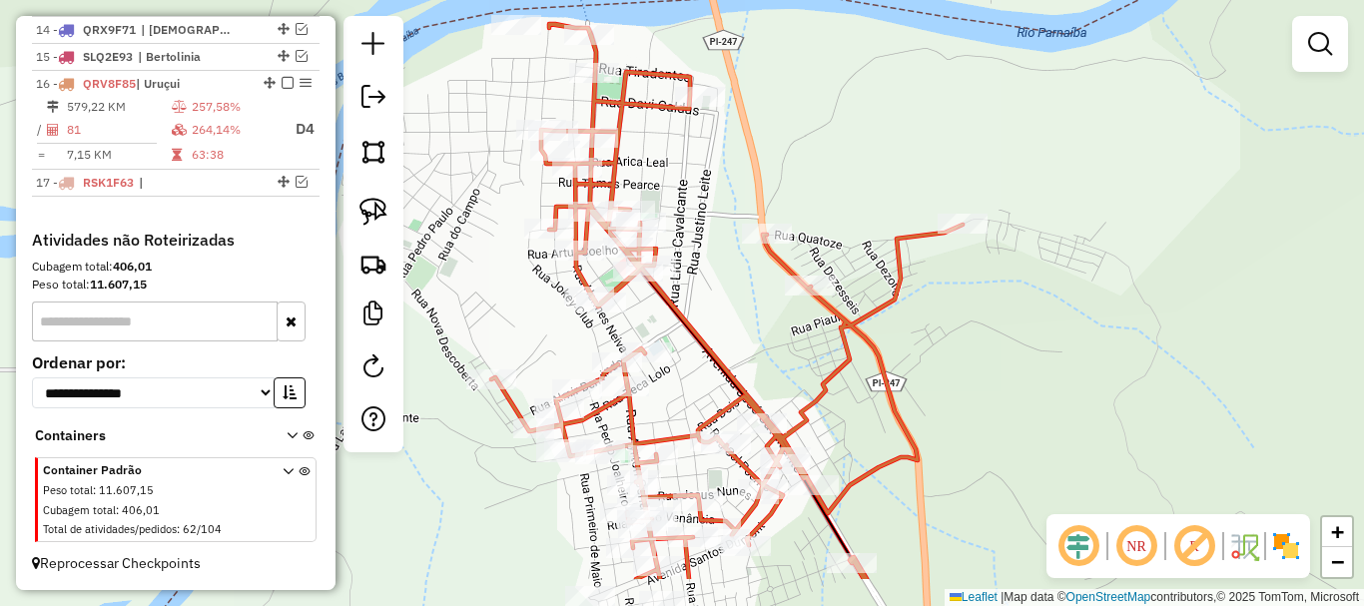
drag, startPoint x: 686, startPoint y: 297, endPoint x: 670, endPoint y: 245, distance: 54.3
click at [685, 271] on div "Janela de atendimento Grade de atendimento Capacidade Transportadoras Veículos …" at bounding box center [682, 303] width 1364 height 606
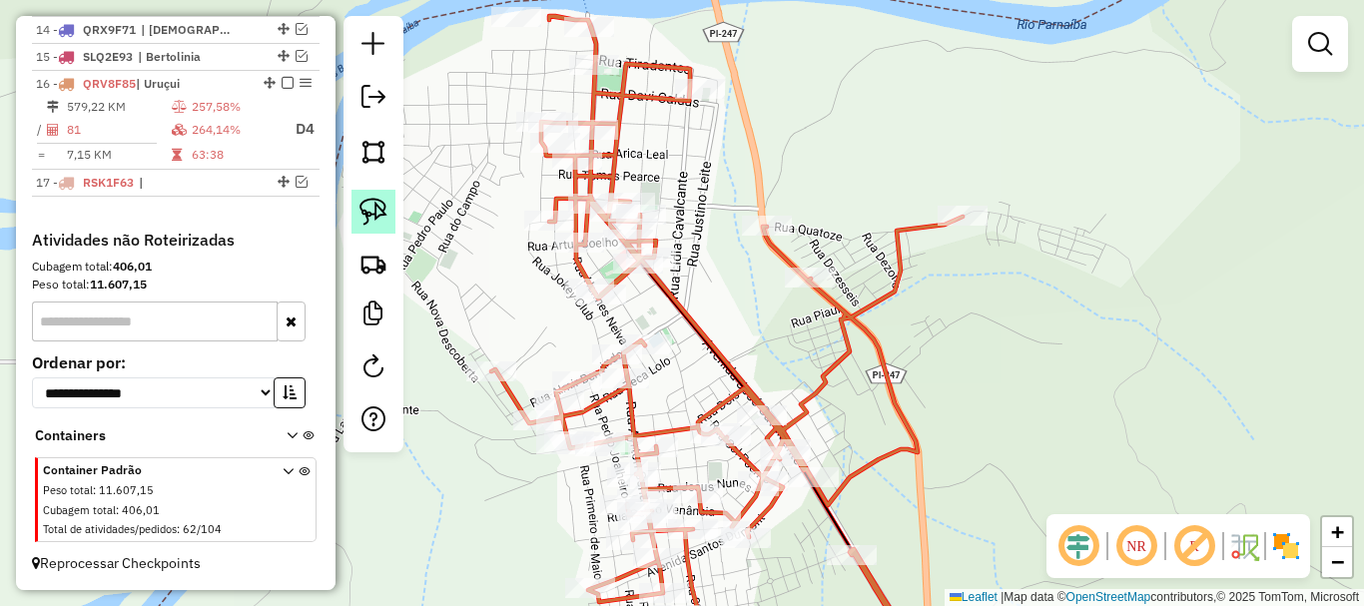
click at [372, 213] on img at bounding box center [373, 212] width 28 height 28
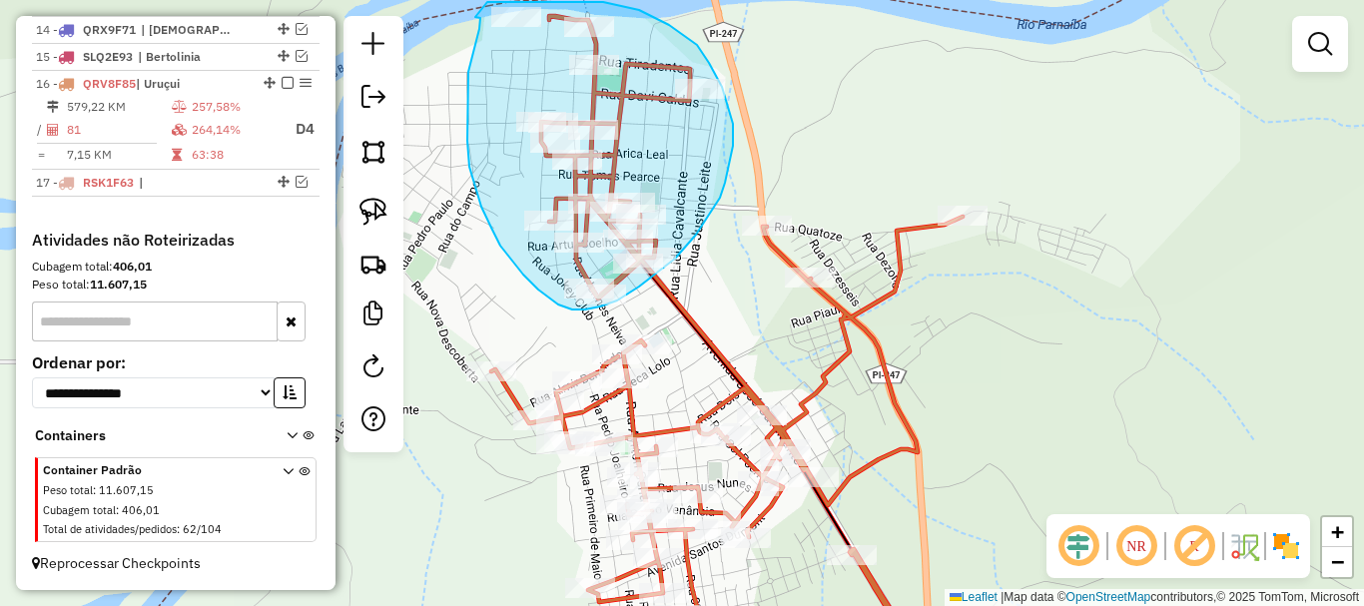
drag, startPoint x: 467, startPoint y: 83, endPoint x: 475, endPoint y: 18, distance: 65.4
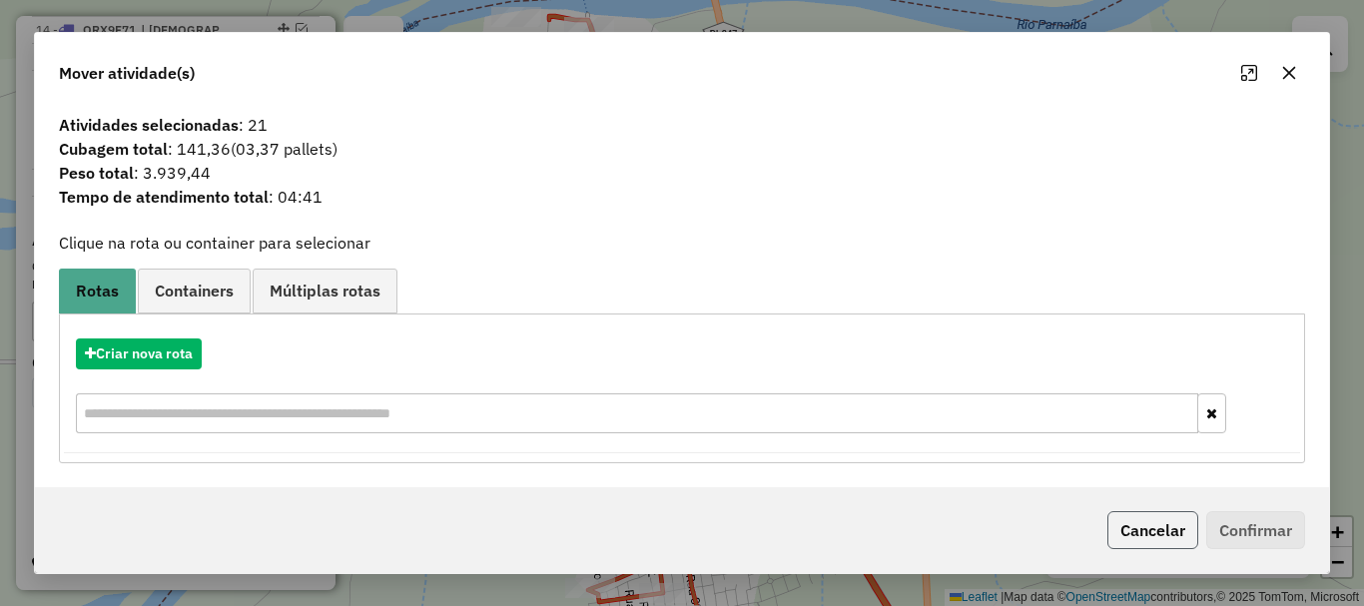
click at [1138, 520] on button "Cancelar" at bounding box center [1152, 530] width 91 height 38
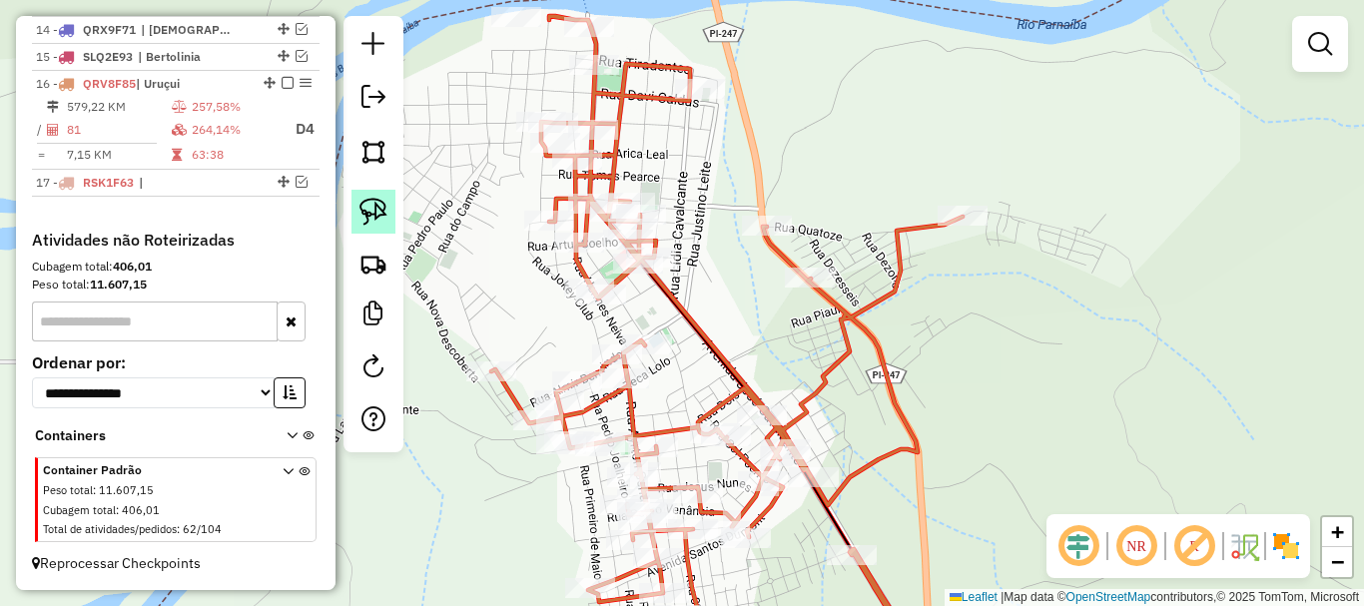
click at [365, 207] on img at bounding box center [373, 212] width 28 height 28
select select "*********"
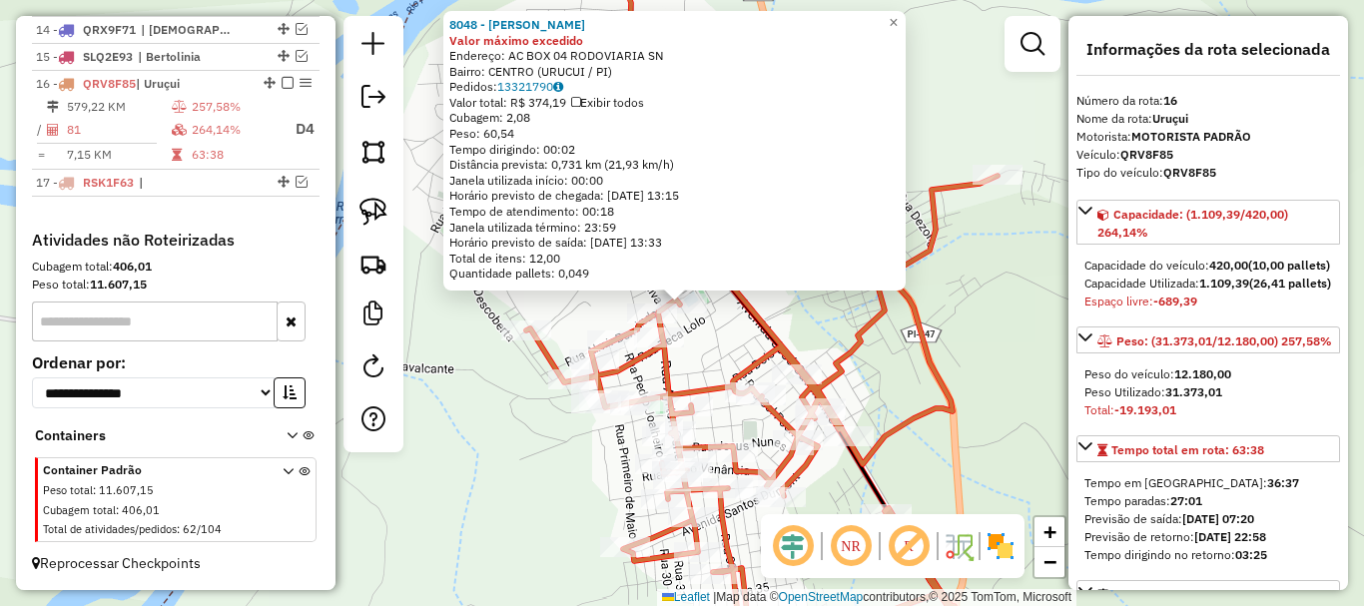
click at [579, 338] on div "Rota 16 - Placa QRV8F85 8074 - [GEOGRAPHIC_DATA][PERSON_NAME] DA COSTA 8048 - […" at bounding box center [682, 303] width 1364 height 606
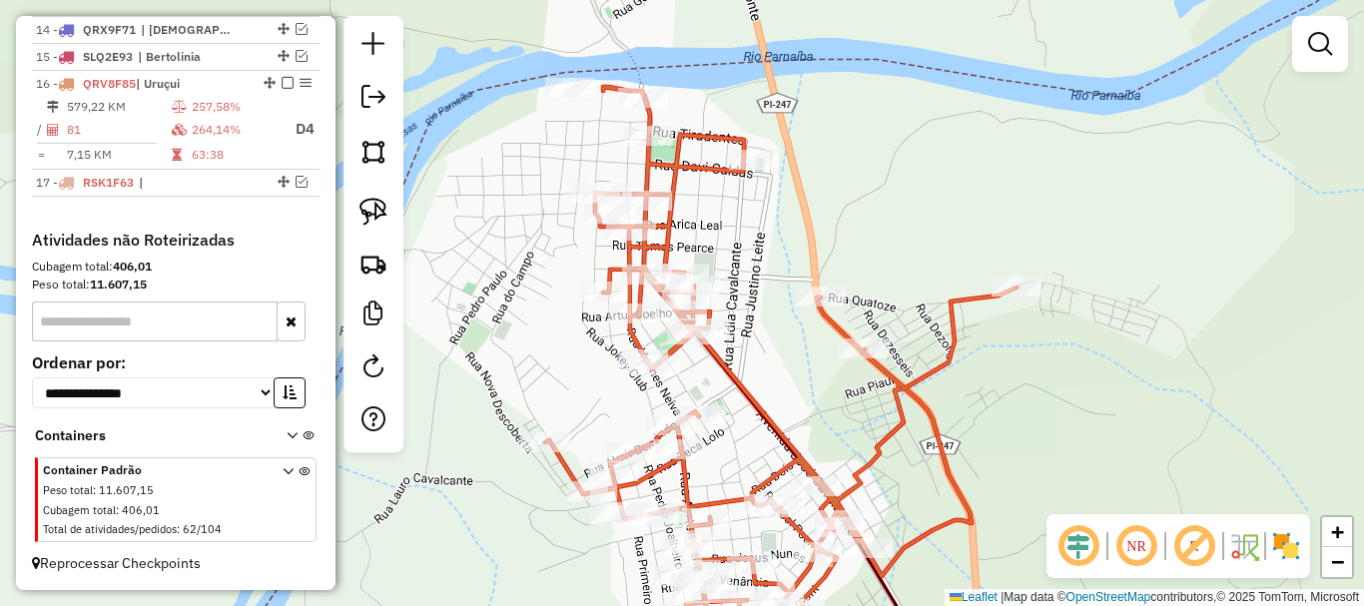
drag, startPoint x: 585, startPoint y: 404, endPoint x: 494, endPoint y: 329, distance: 118.4
click at [583, 418] on div "Janela de atendimento Grade de atendimento Capacidade Transportadoras Veículos …" at bounding box center [682, 303] width 1364 height 606
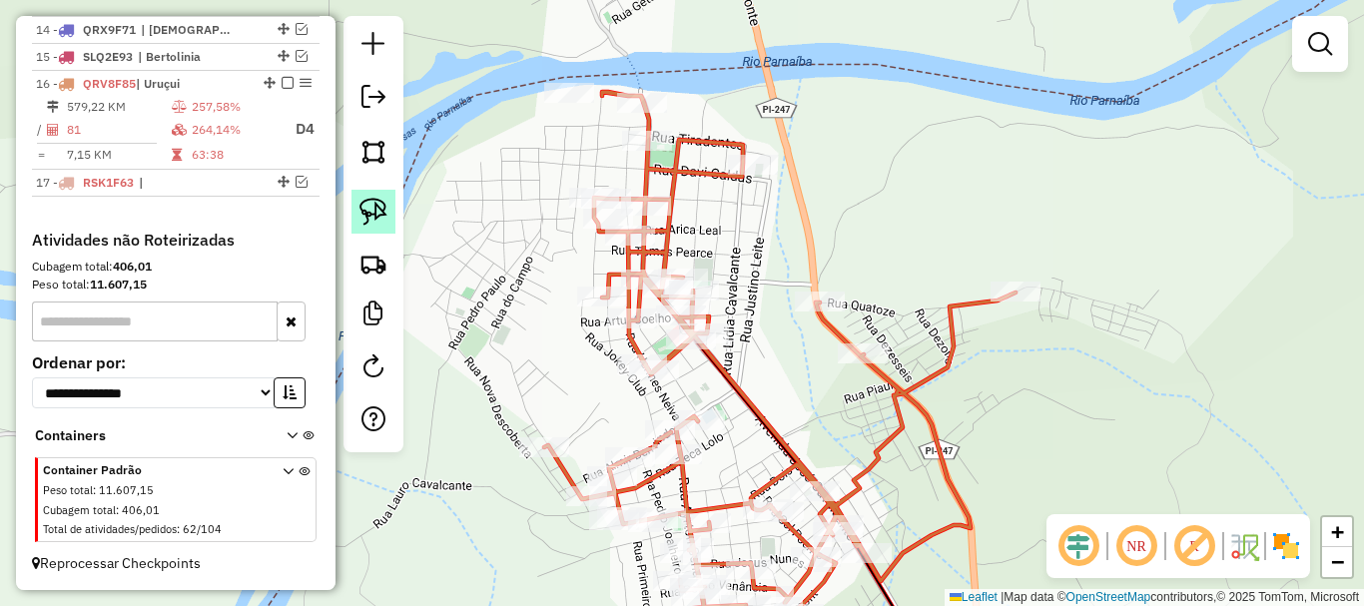
click at [373, 200] on img at bounding box center [373, 212] width 28 height 28
click at [195, 159] on td "63:38" at bounding box center [235, 155] width 88 height 20
select select "*********"
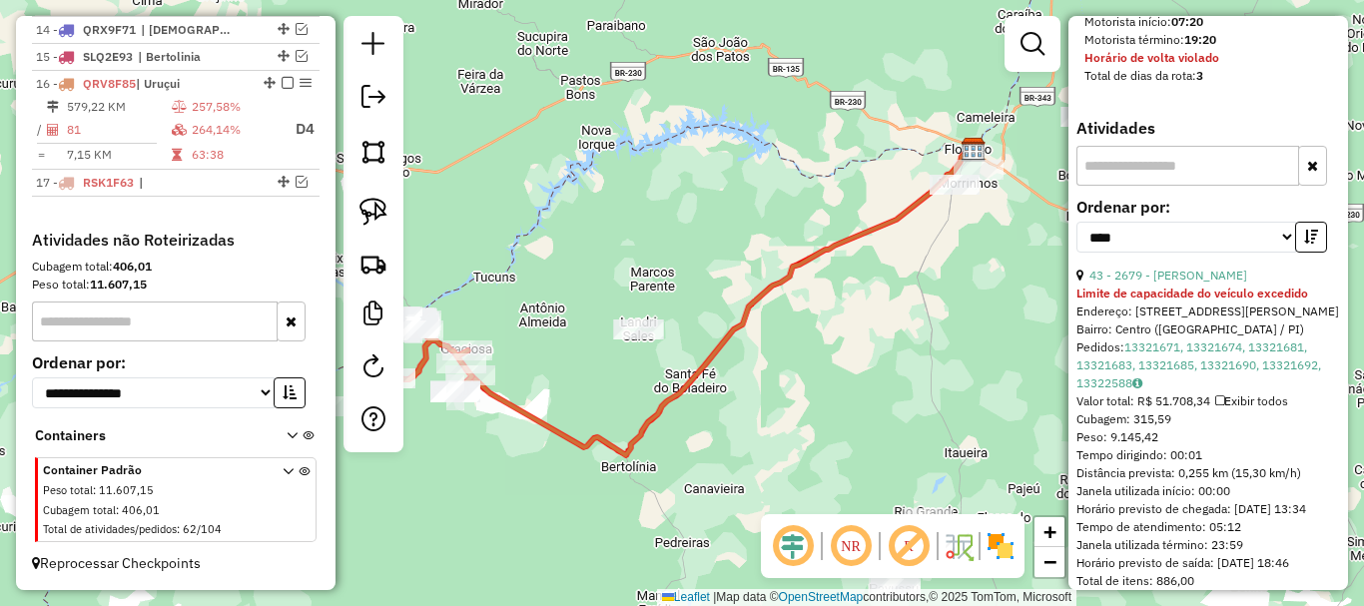
scroll to position [1498, 0]
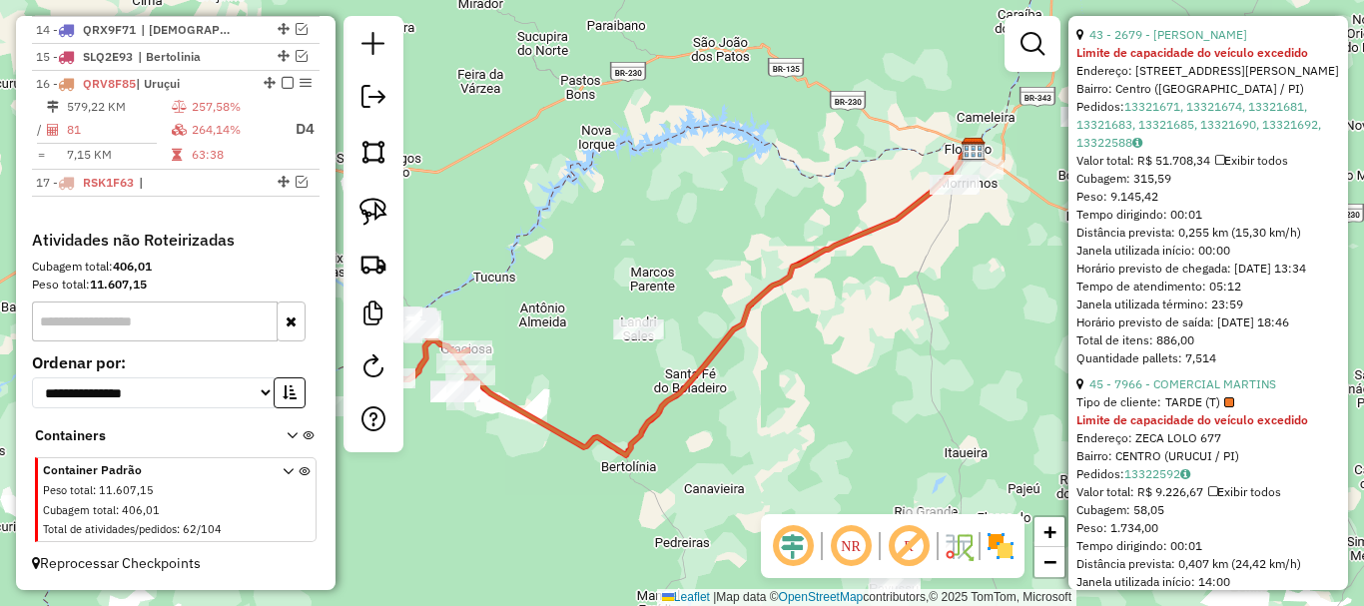
click at [1186, 44] on div "43 - 2679 - [PERSON_NAME]" at bounding box center [1208, 35] width 264 height 18
click at [1192, 42] on link "43 - 2679 - [PERSON_NAME]" at bounding box center [1168, 34] width 158 height 15
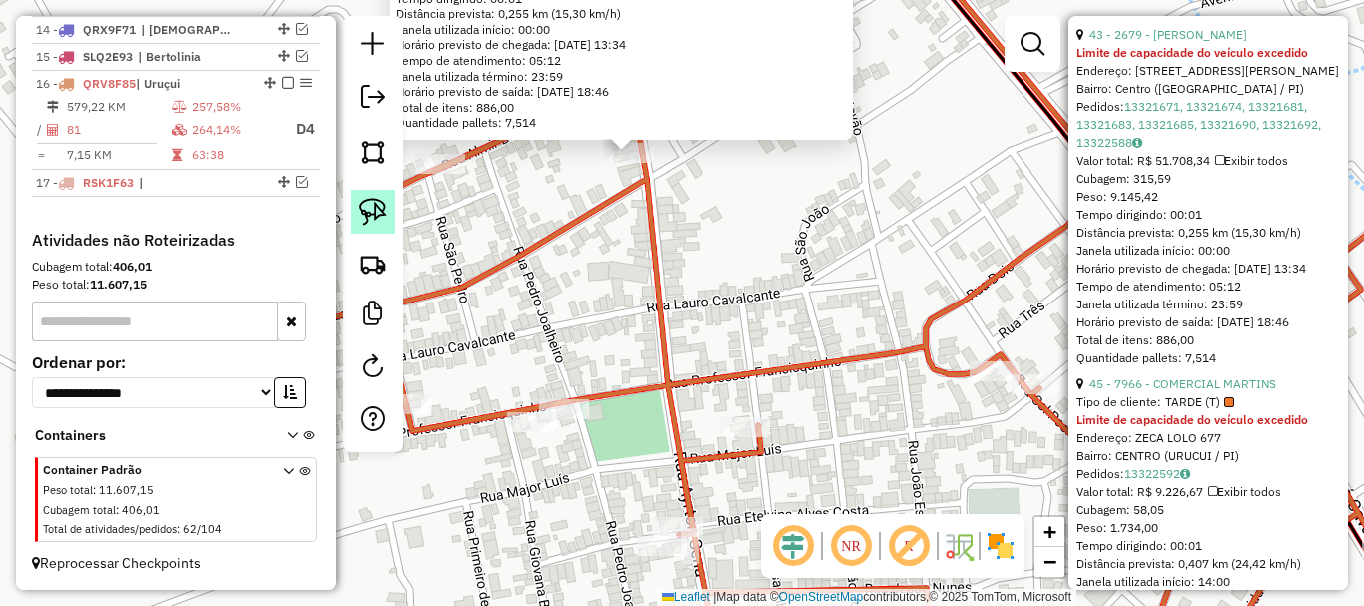
click at [394, 200] on link at bounding box center [373, 212] width 44 height 44
drag, startPoint x: 580, startPoint y: 159, endPoint x: 608, endPoint y: 131, distance: 39.5
click at [608, 131] on div "2679 - [PERSON_NAME] Limite de capacidade do veículo excedido Endereço: [STREET…" at bounding box center [682, 303] width 1364 height 606
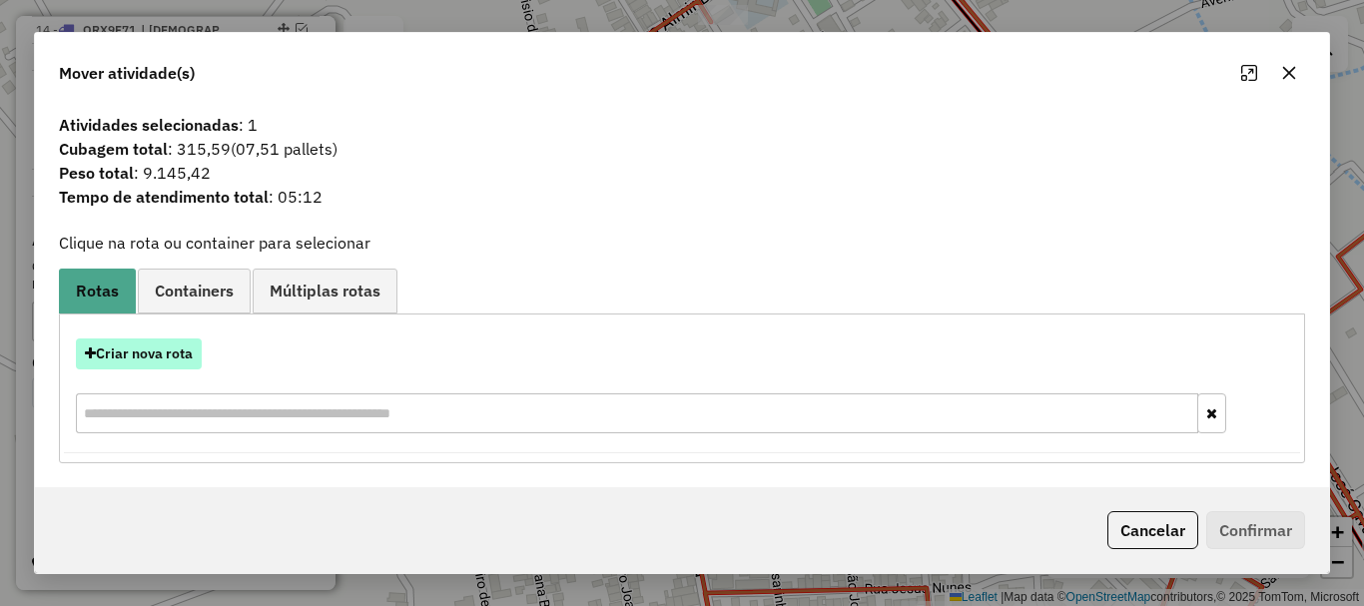
click at [172, 356] on button "Criar nova rota" at bounding box center [139, 353] width 126 height 31
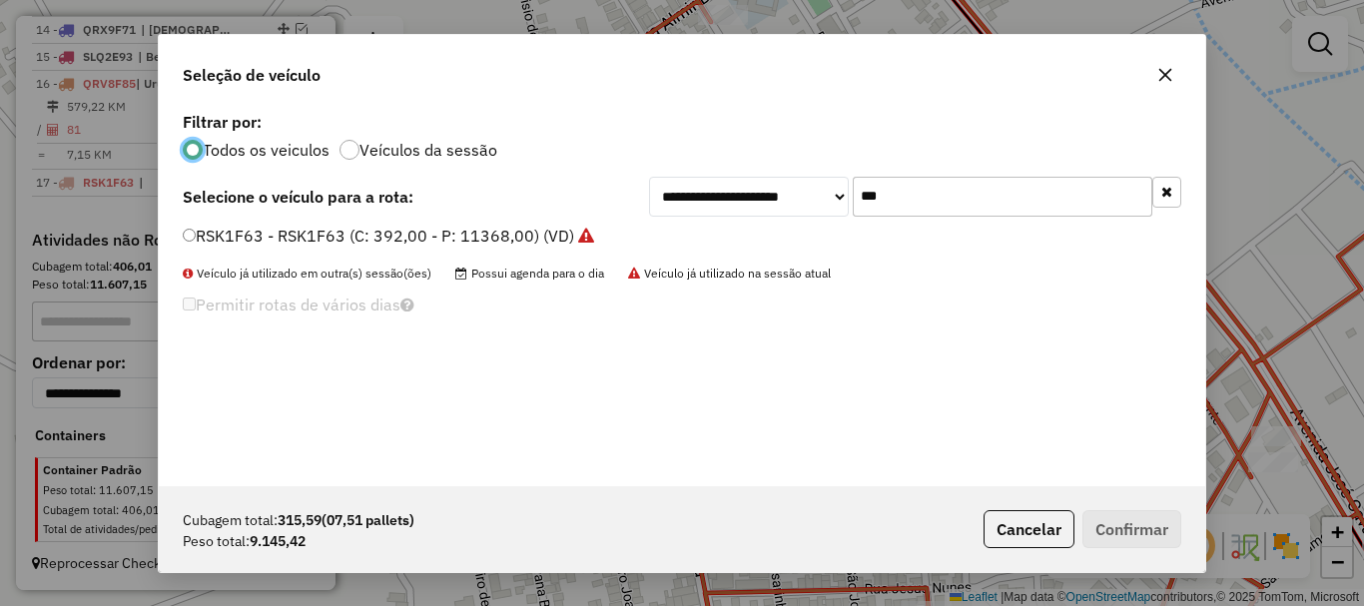
scroll to position [11, 6]
click at [257, 239] on label "RSK1F63 - RSK1F63 (C: 392,00 - P: 11368,00) (VD)" at bounding box center [388, 236] width 411 height 24
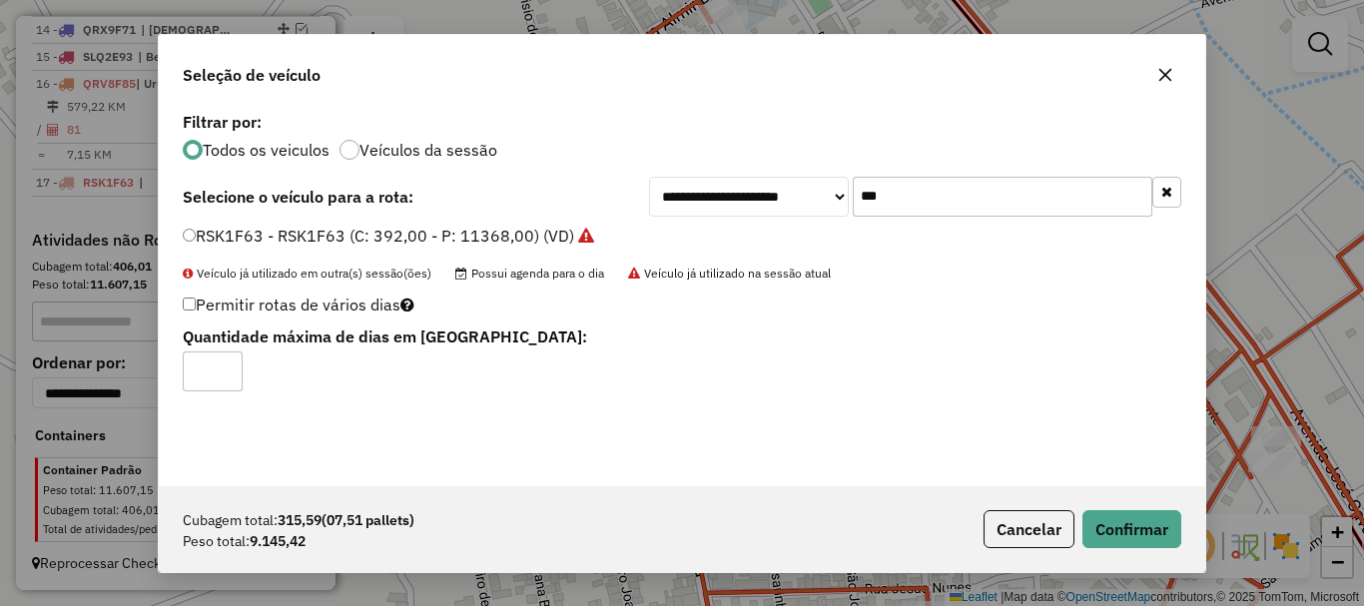
click at [877, 195] on input "***" at bounding box center [1003, 197] width 300 height 40
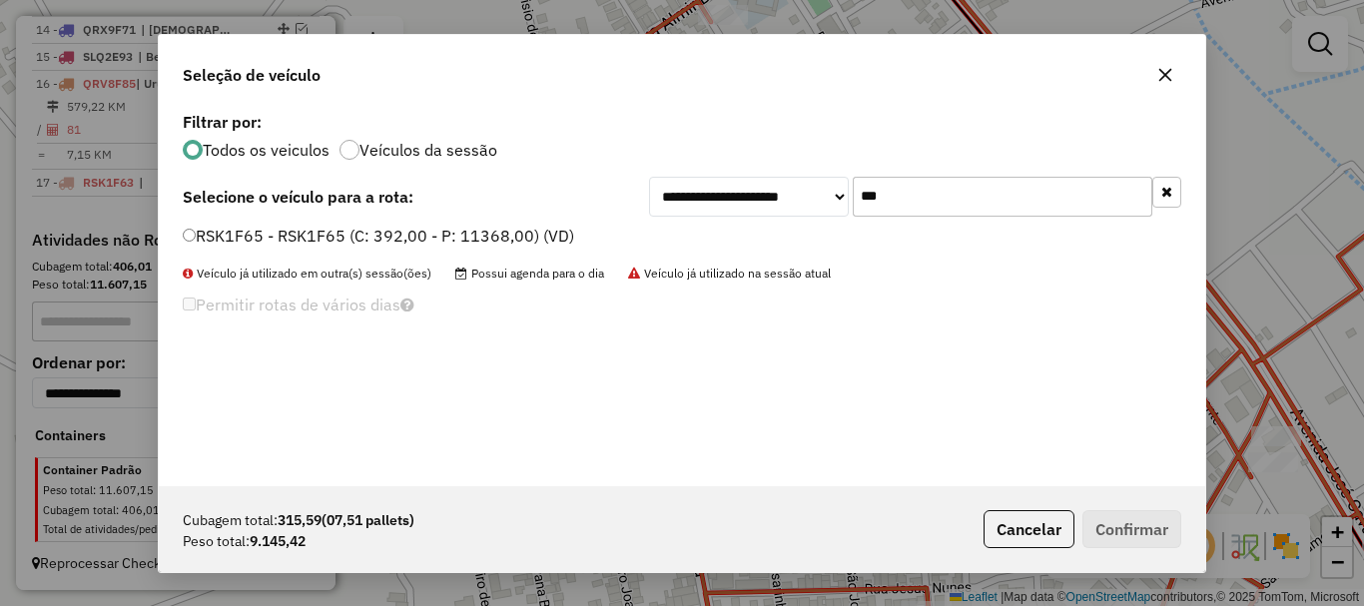
type input "***"
click at [215, 231] on label "RSK1F65 - RSK1F65 (C: 392,00 - P: 11368,00) (VD)" at bounding box center [378, 236] width 391 height 24
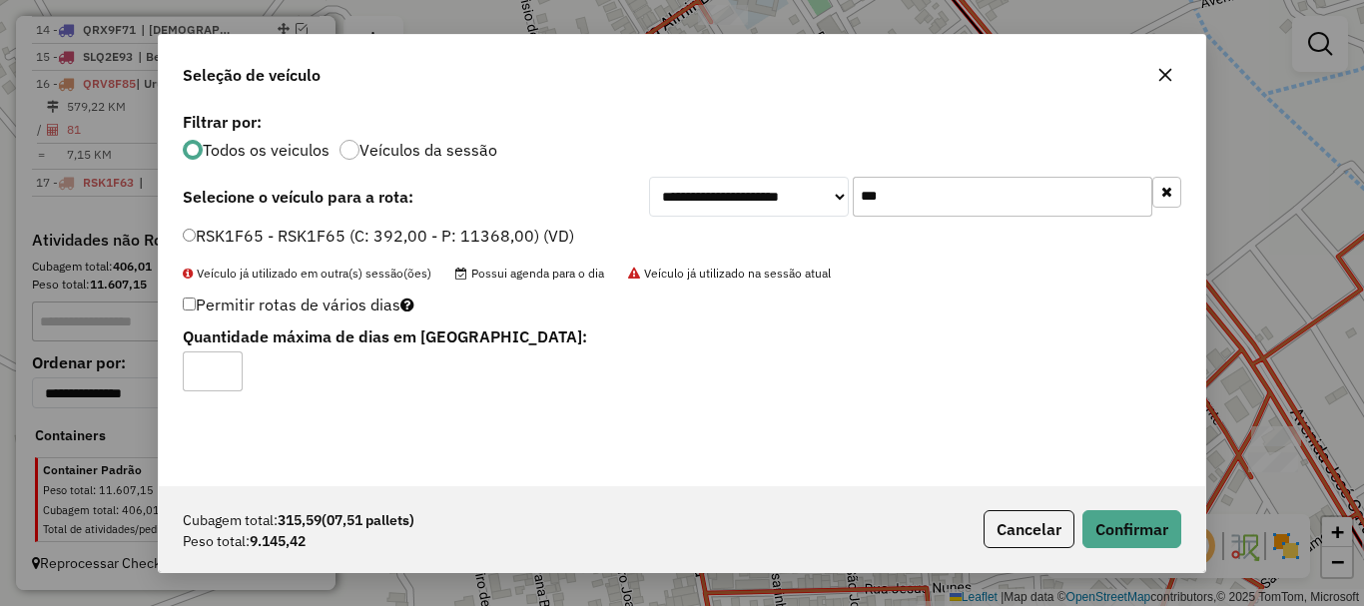
click at [231, 370] on input "*" at bounding box center [213, 371] width 60 height 40
click at [228, 366] on input "*" at bounding box center [213, 371] width 60 height 40
type input "*"
click at [228, 366] on input "*" at bounding box center [213, 371] width 60 height 40
click at [1116, 529] on button "Confirmar" at bounding box center [1131, 529] width 99 height 38
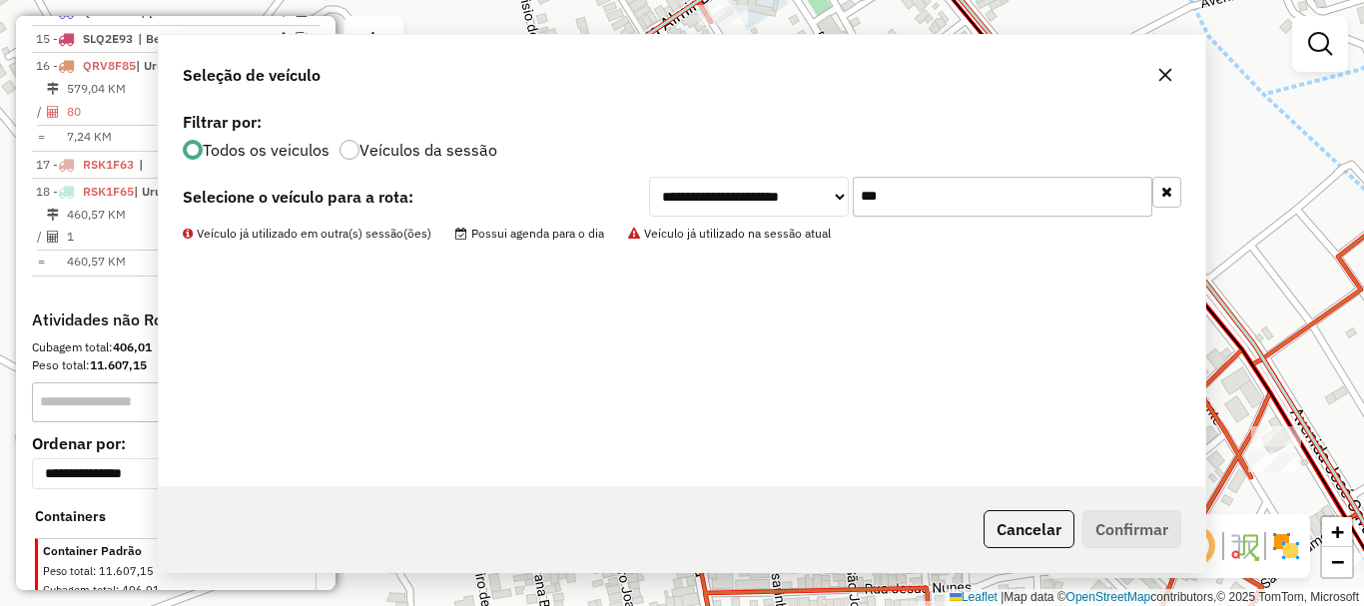
scroll to position [1177, 0]
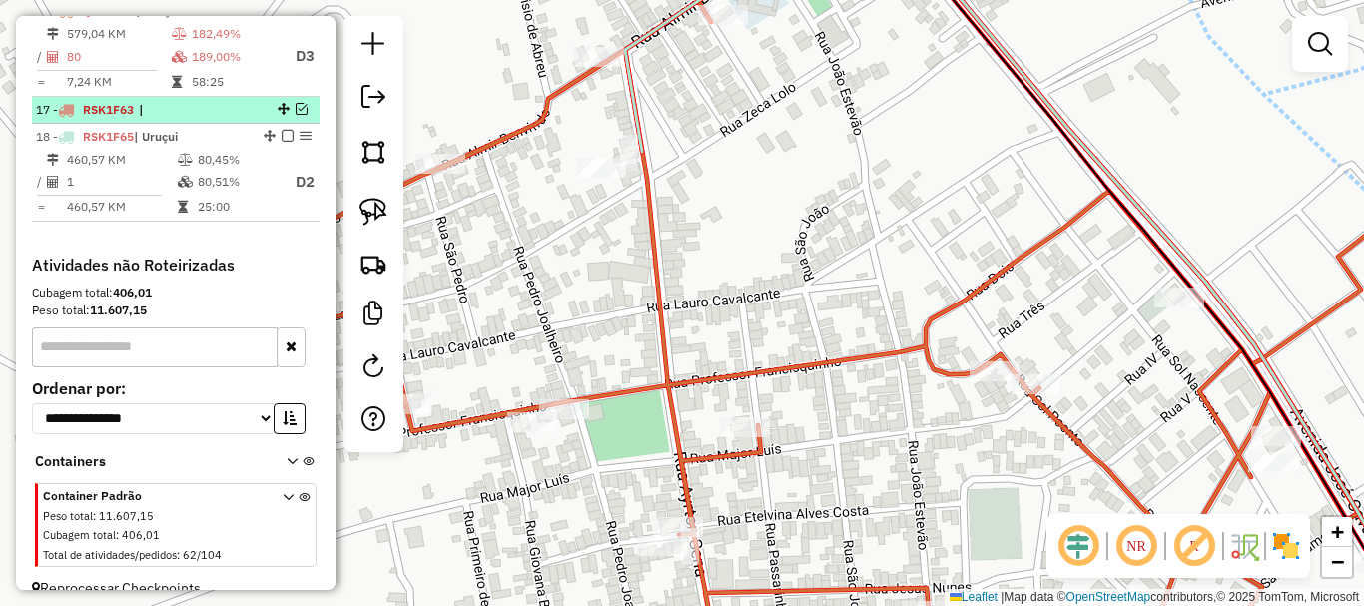
drag, startPoint x: 279, startPoint y: 125, endPoint x: 258, endPoint y: 218, distance: 95.2
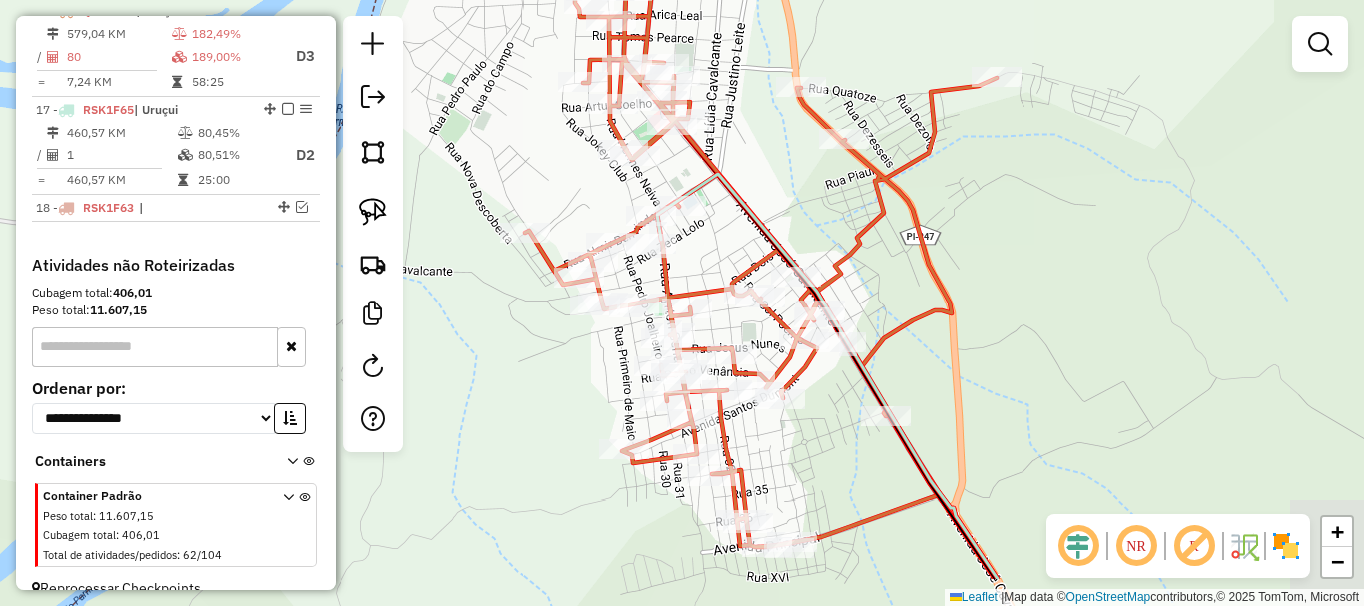
drag, startPoint x: 757, startPoint y: 365, endPoint x: 647, endPoint y: 235, distance: 170.8
click at [662, 244] on div "Rota 17 - Placa RSK1F65 2679 - [PERSON_NAME] de atendimento Grade de atendiment…" at bounding box center [682, 303] width 1364 height 606
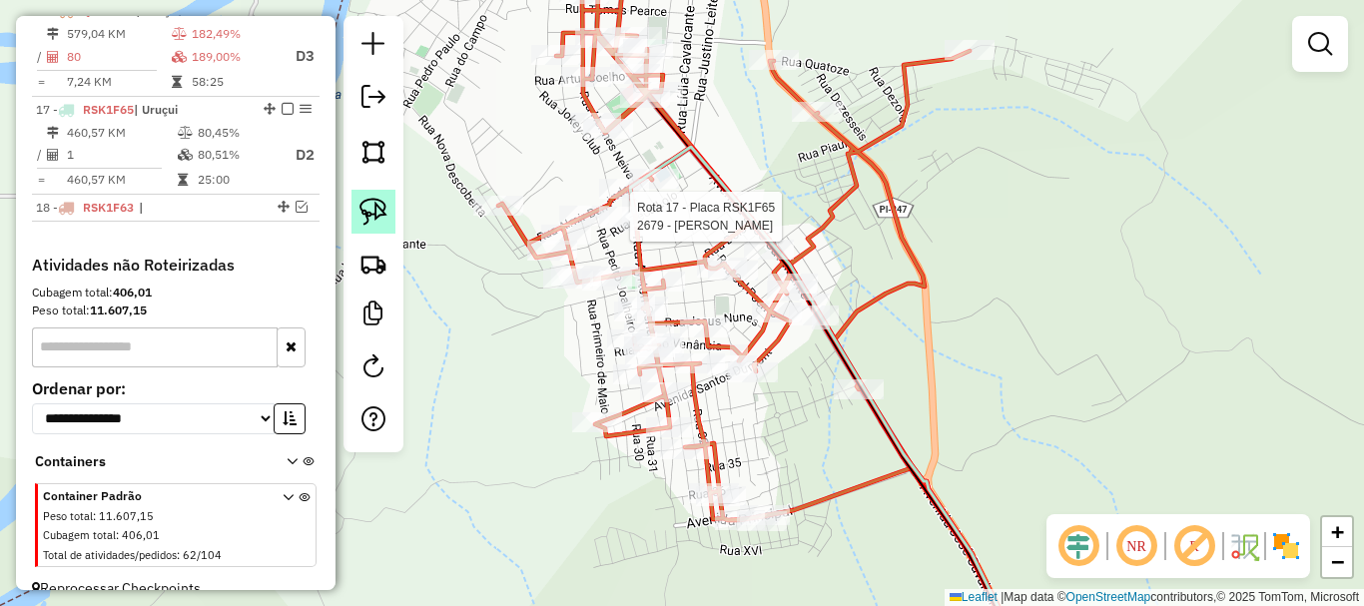
click at [379, 227] on link at bounding box center [373, 212] width 44 height 44
drag, startPoint x: 753, startPoint y: 165, endPoint x: 755, endPoint y: 309, distance: 143.8
click at [755, 309] on div "Rota 17 - Placa RSK1F65 2679 - [PERSON_NAME] de atendimento Grade de atendiment…" at bounding box center [682, 303] width 1364 height 606
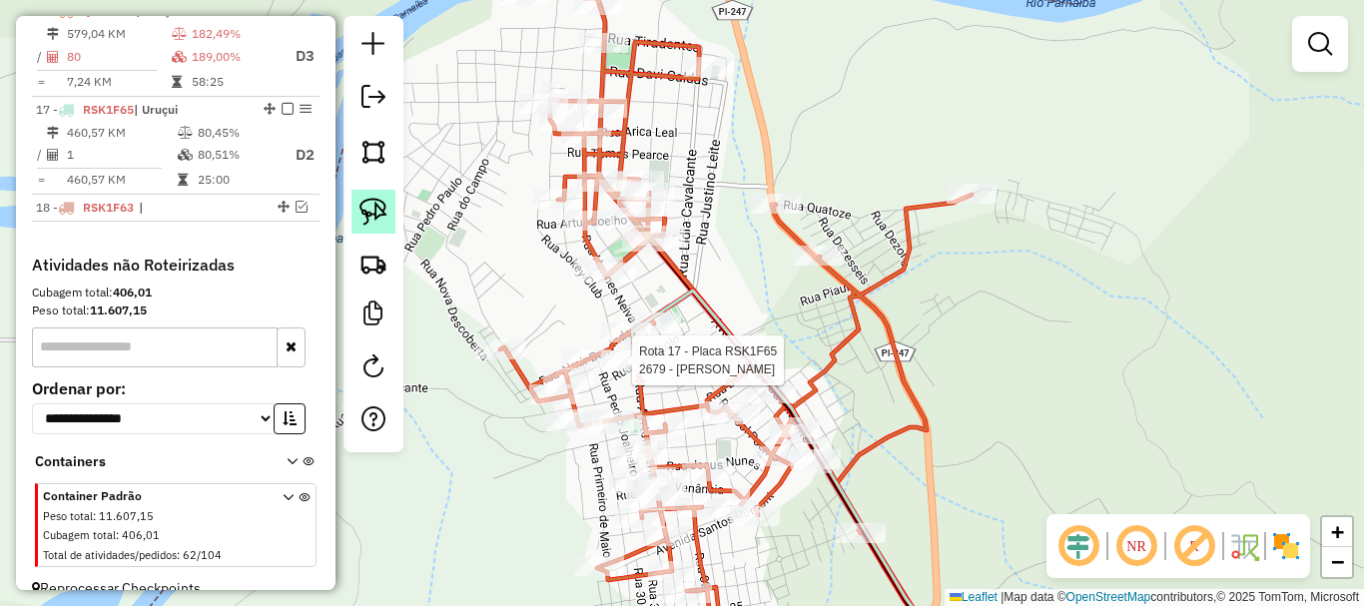
click at [360, 207] on img at bounding box center [373, 212] width 28 height 28
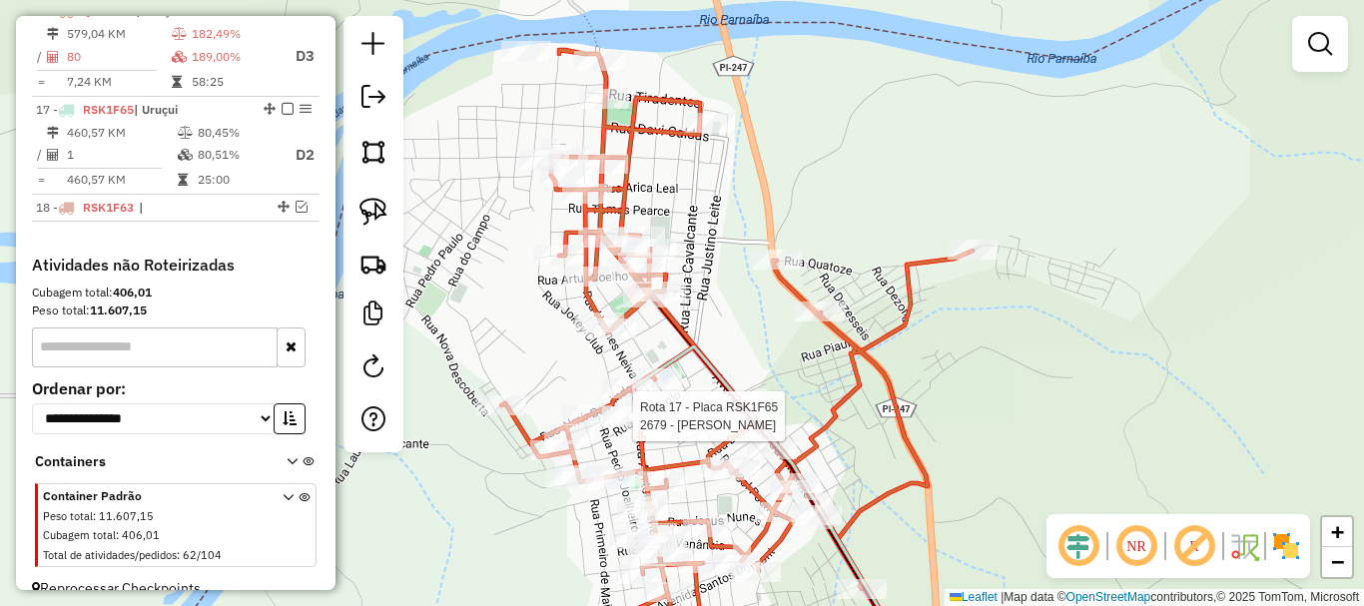
drag, startPoint x: 475, startPoint y: 205, endPoint x: 475, endPoint y: 275, distance: 69.9
click at [475, 275] on div "Rota 17 - Placa RSK1F65 2679 - [PERSON_NAME] de atendimento Grade de atendiment…" at bounding box center [682, 303] width 1364 height 606
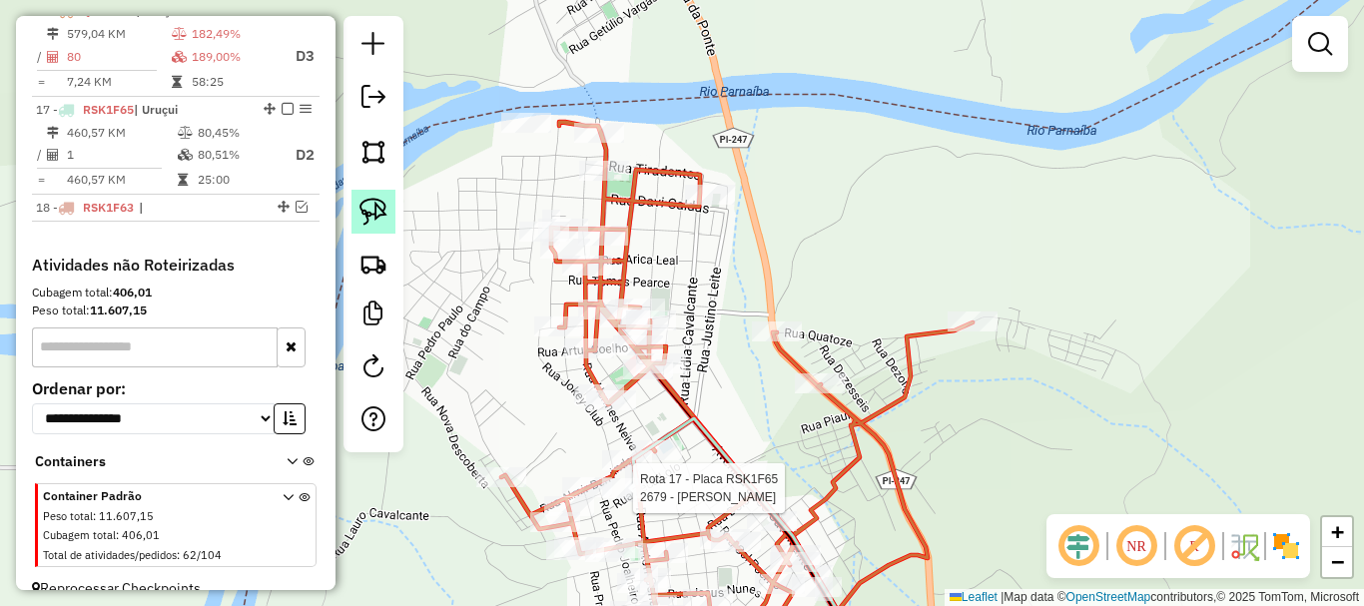
click at [397, 213] on div at bounding box center [373, 234] width 60 height 436
click at [389, 211] on link at bounding box center [373, 212] width 44 height 44
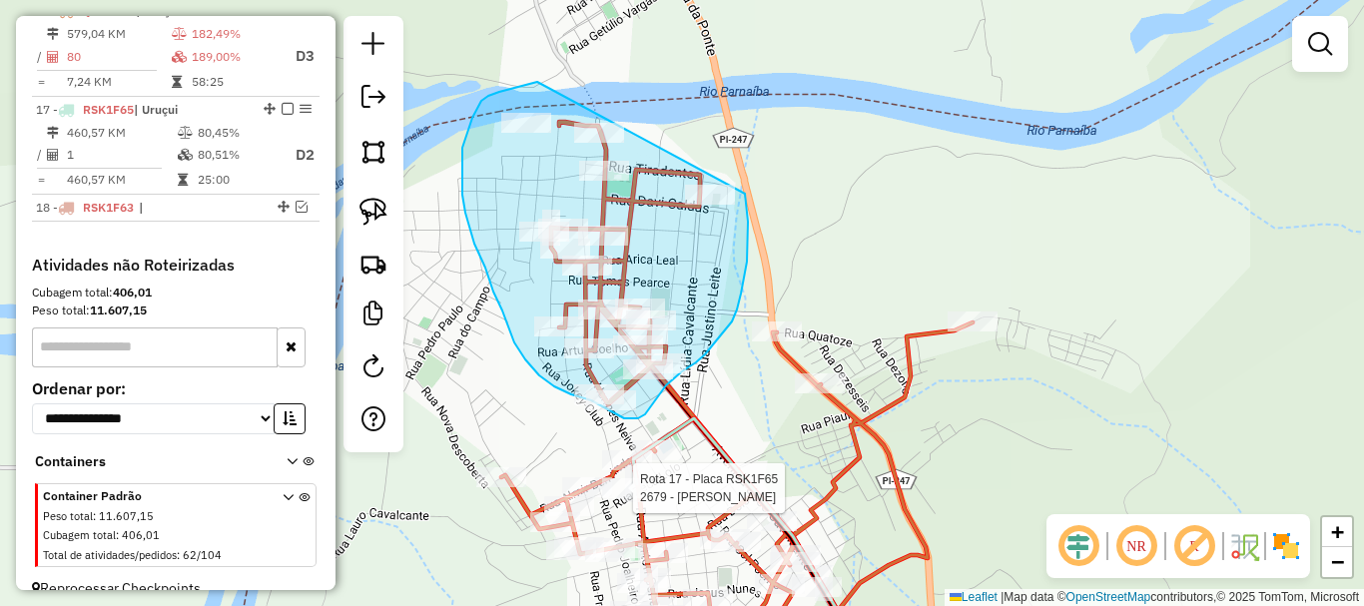
drag, startPoint x: 527, startPoint y: 84, endPoint x: 745, endPoint y: 182, distance: 238.7
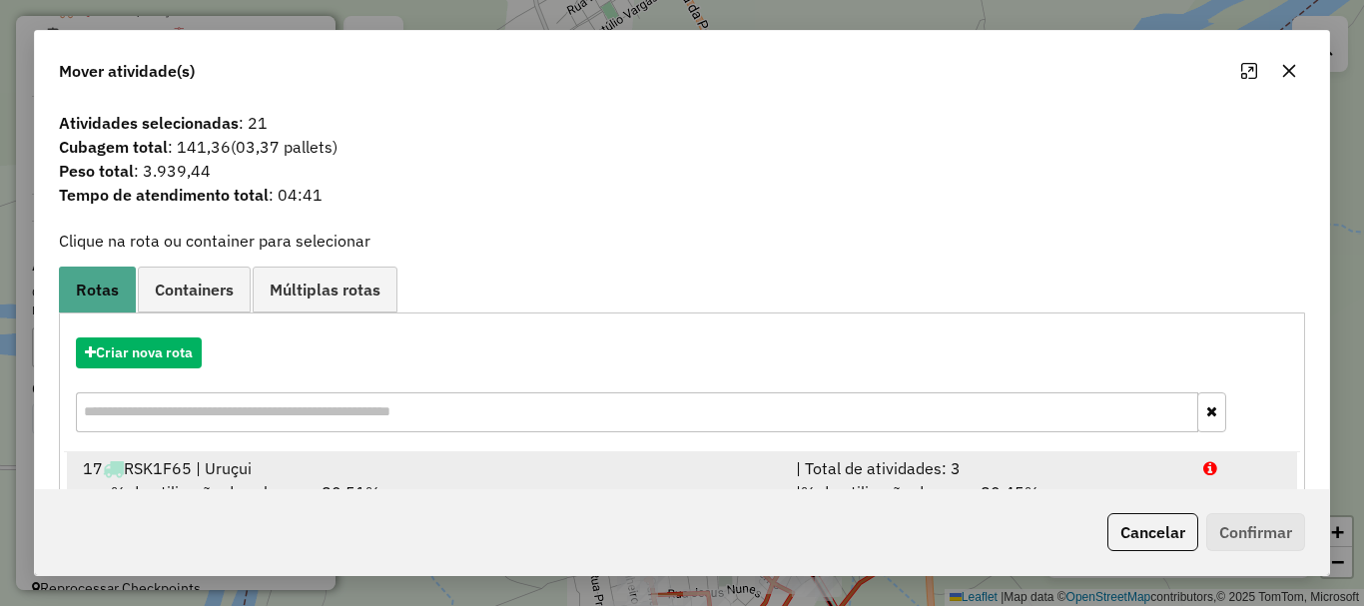
click at [257, 461] on div "17 RSK1F65 | Uruçui" at bounding box center [427, 468] width 713 height 24
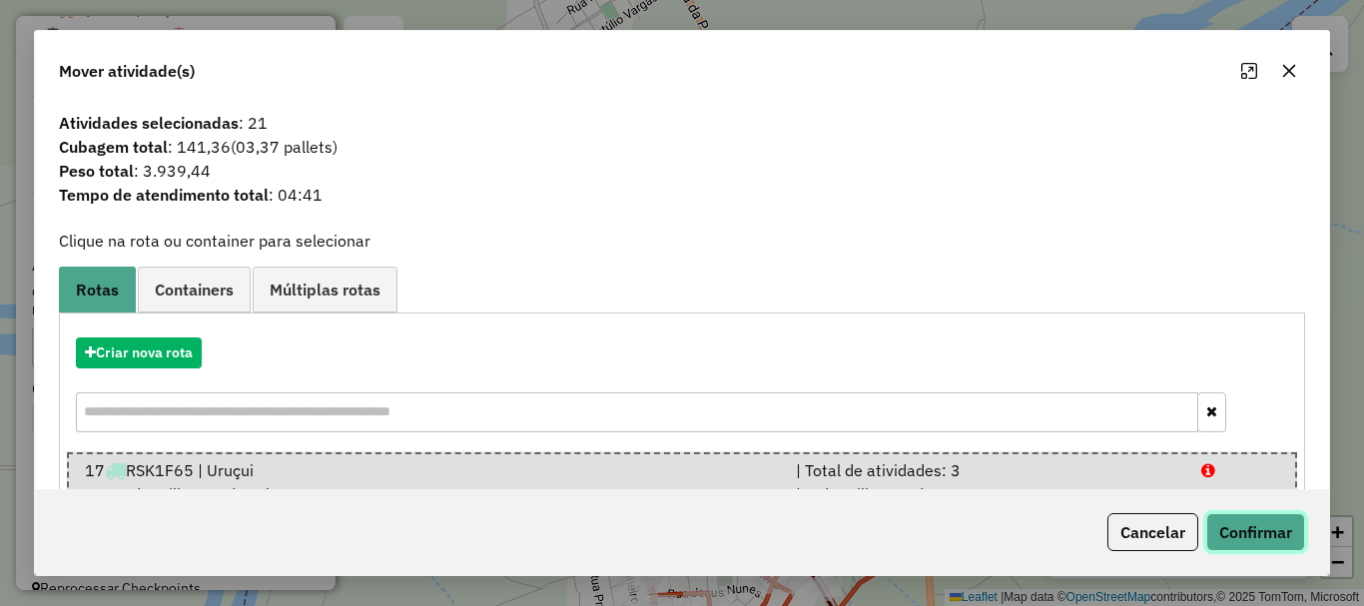
click at [1264, 541] on button "Confirmar" at bounding box center [1255, 532] width 99 height 38
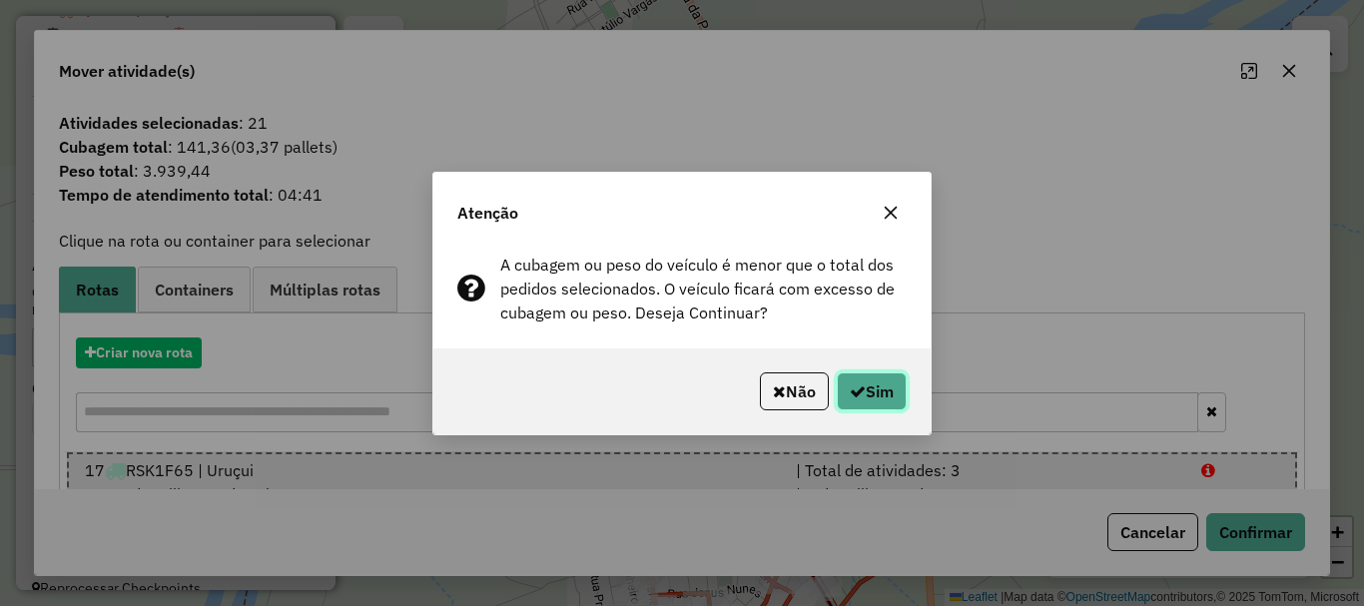
click at [900, 404] on button "Sim" at bounding box center [872, 391] width 70 height 38
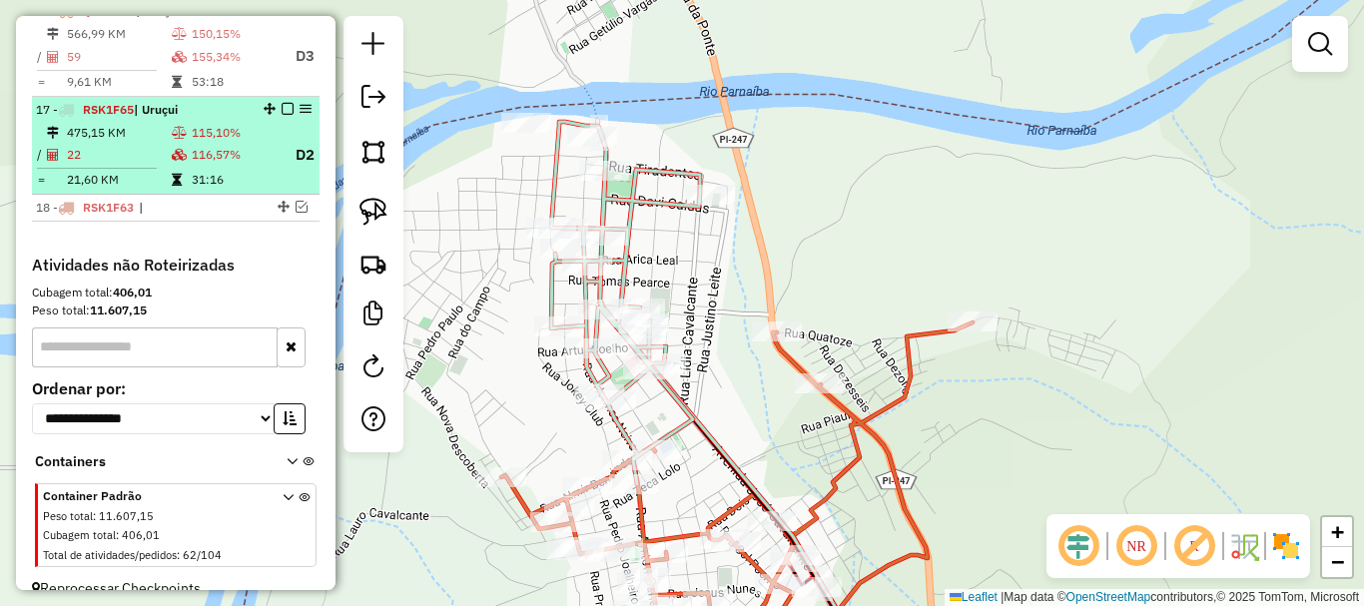
click at [221, 190] on td "31:16" at bounding box center [235, 180] width 88 height 20
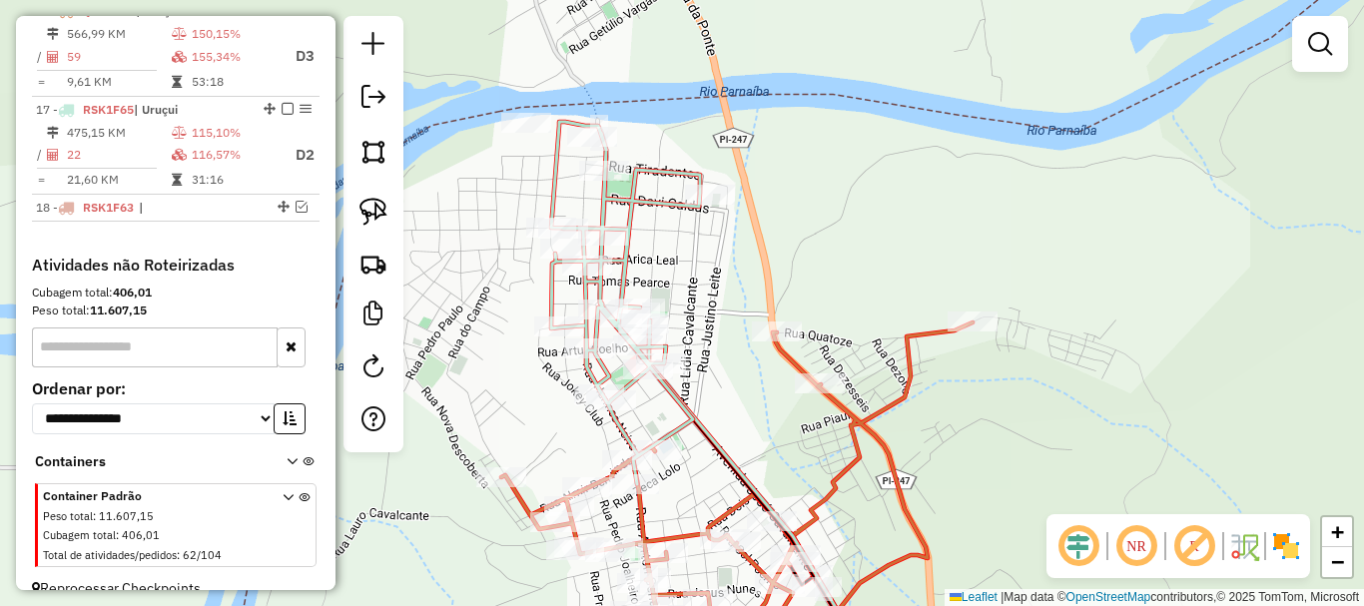
select select "*********"
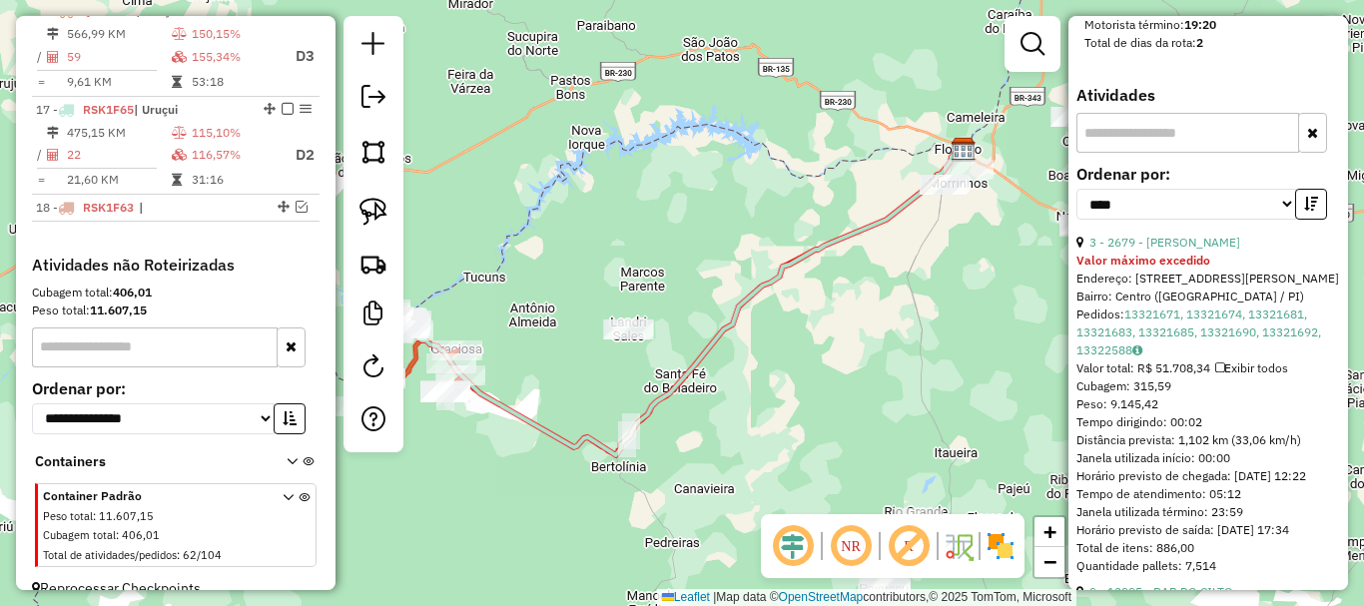
scroll to position [1498, 0]
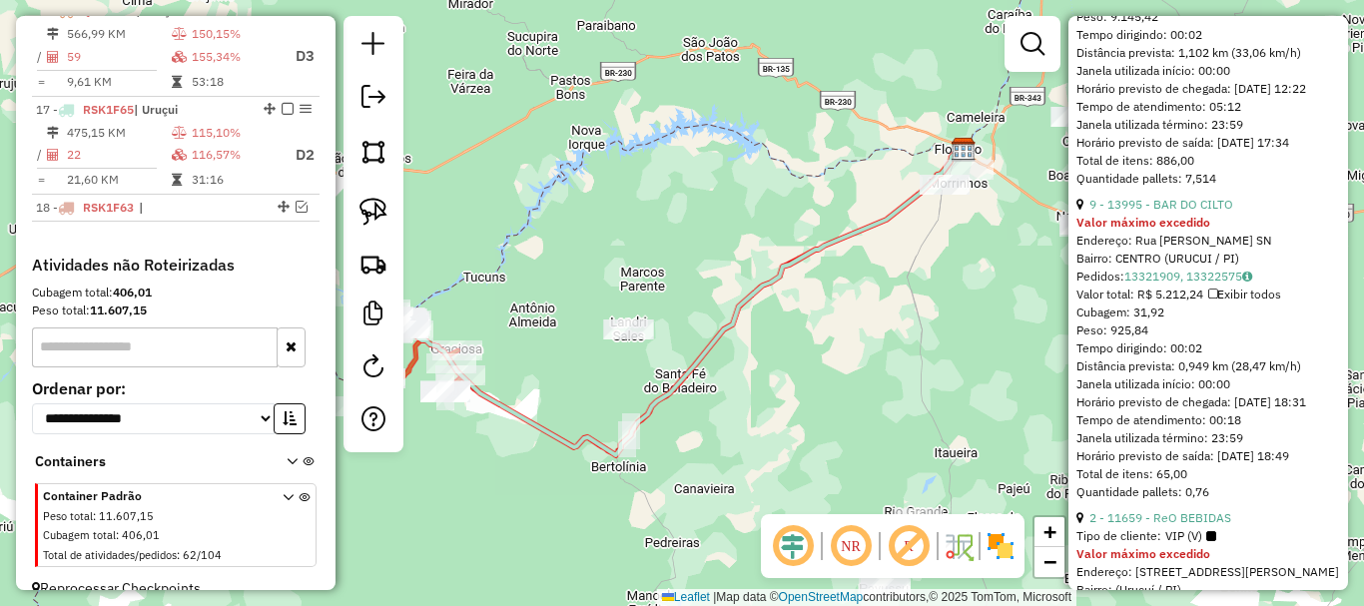
click at [1169, 188] on div "Quantidade pallets: 7,514" at bounding box center [1208, 179] width 264 height 18
click at [1171, 212] on link "9 - 13995 - BAR DO CILTO" at bounding box center [1161, 204] width 144 height 15
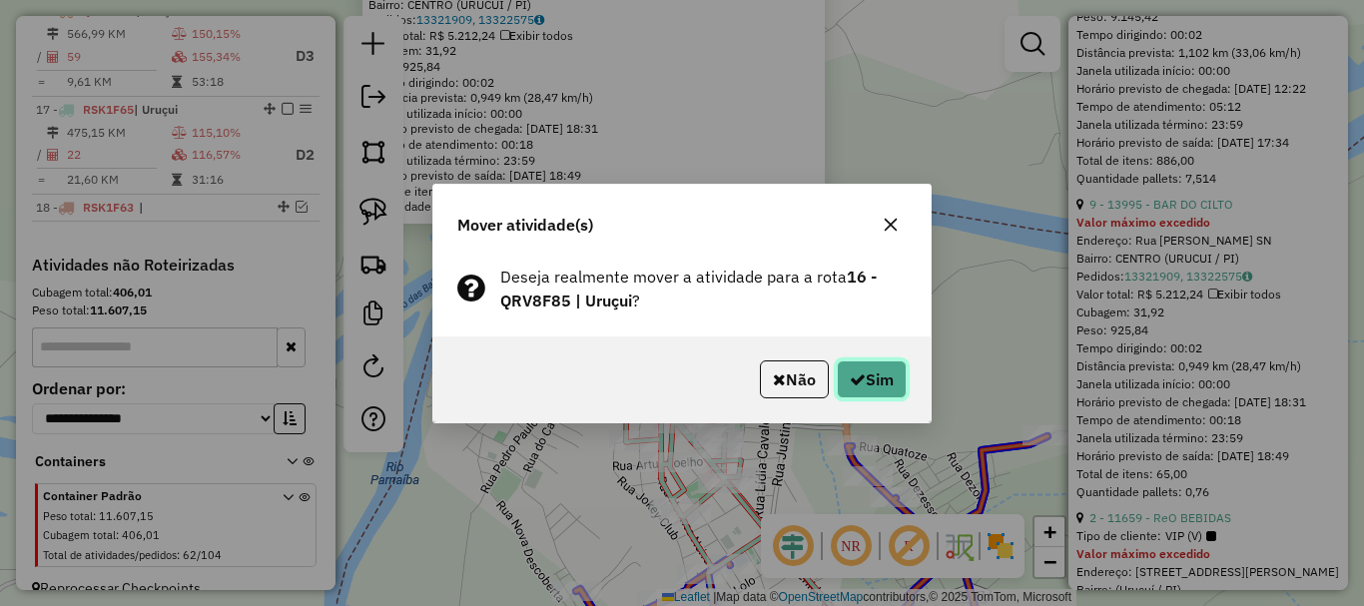
click at [839, 373] on button "Sim" at bounding box center [872, 379] width 70 height 38
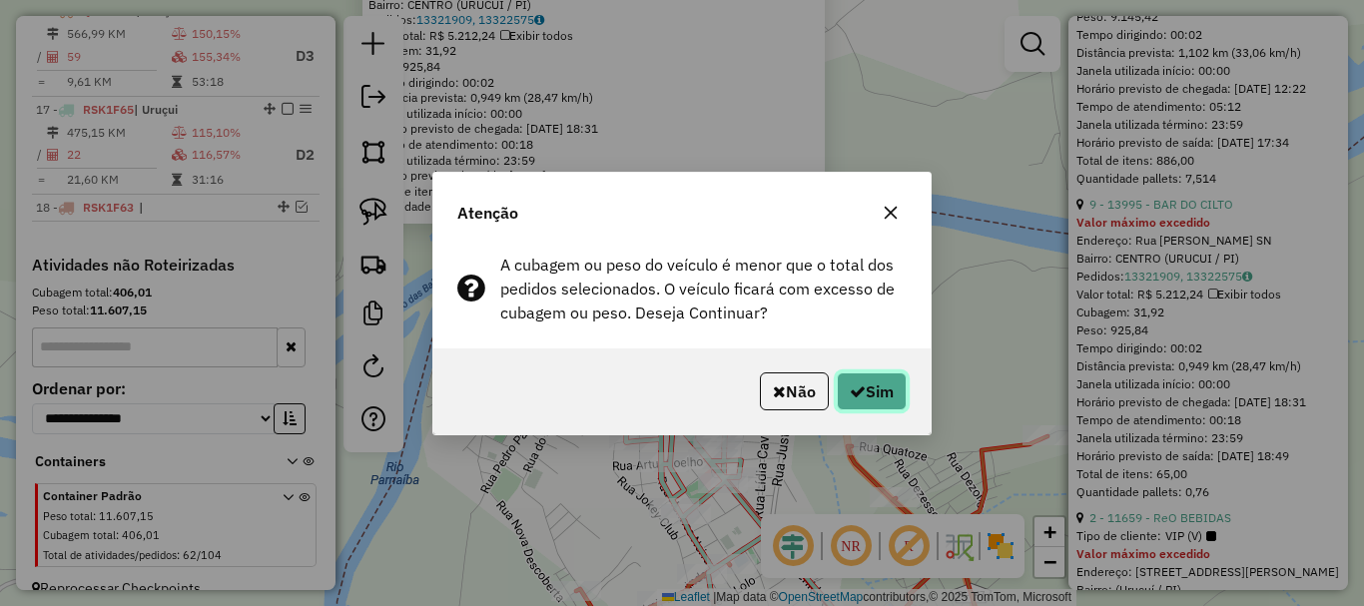
click at [839, 373] on button "Sim" at bounding box center [872, 391] width 70 height 38
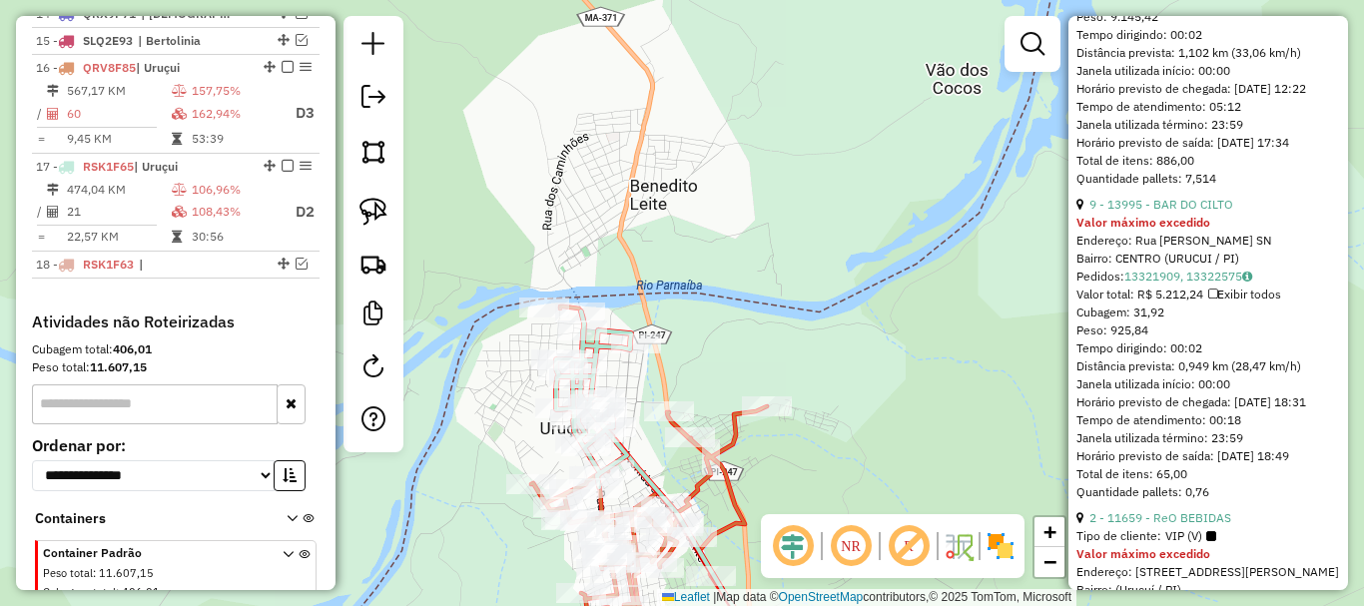
scroll to position [1120, 0]
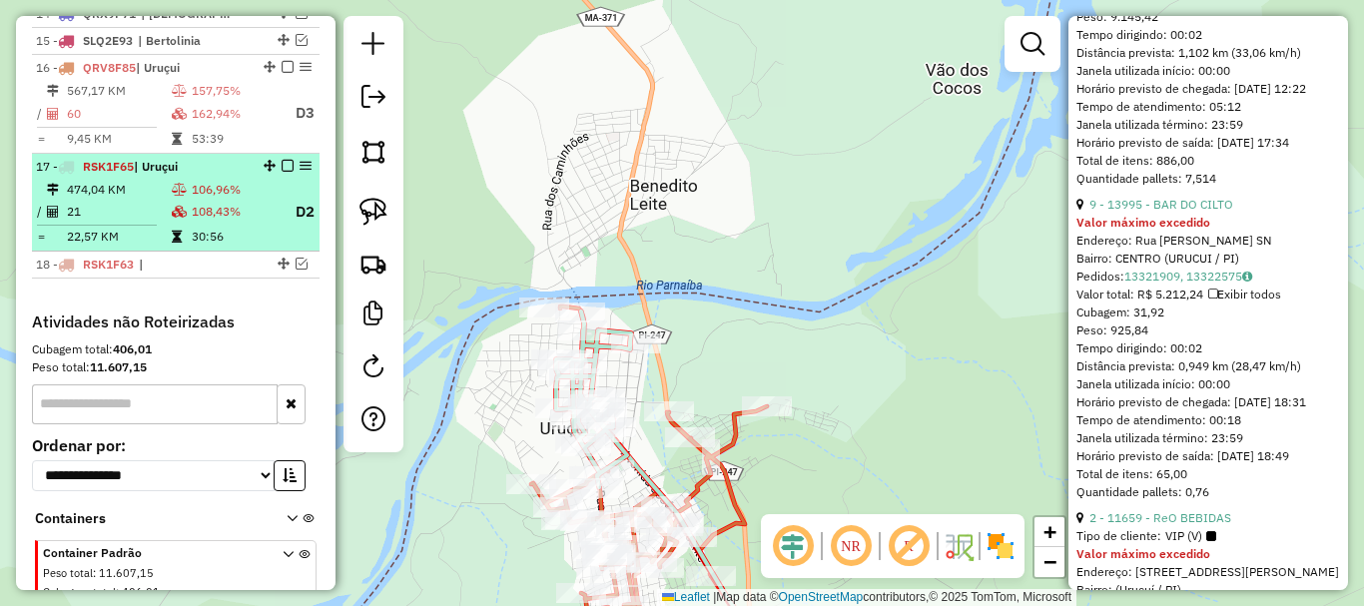
click at [243, 196] on li "17 - RSK1F65 | [GEOGRAPHIC_DATA] 474,04 KM 106,96% / 21 108,43% D2 = 22,57 KM 3…" at bounding box center [176, 203] width 288 height 99
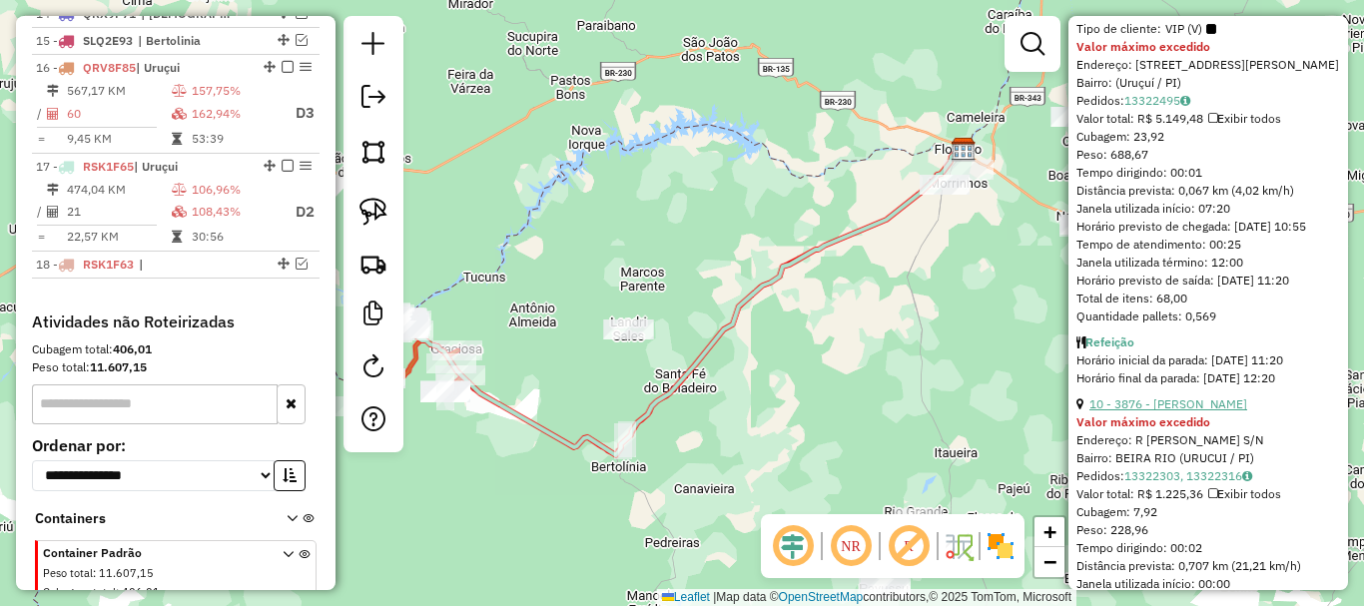
scroll to position [1462, 0]
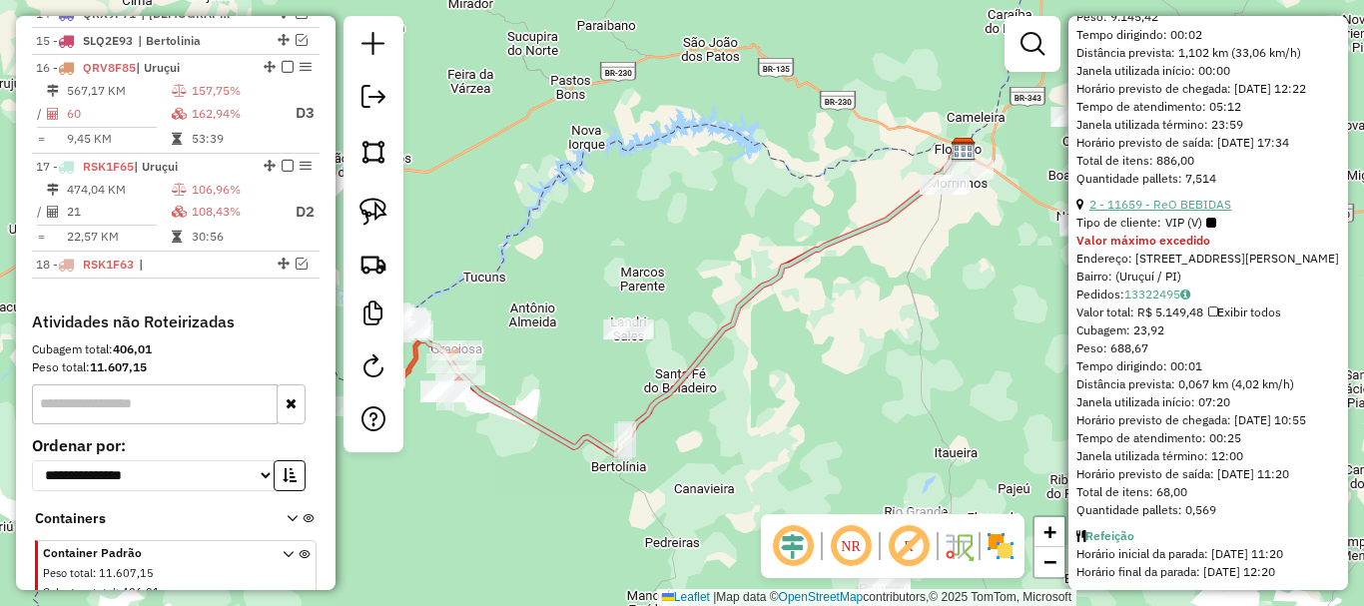
click at [1149, 212] on link "2 - 11659 - ReO BEBIDAS" at bounding box center [1160, 204] width 142 height 15
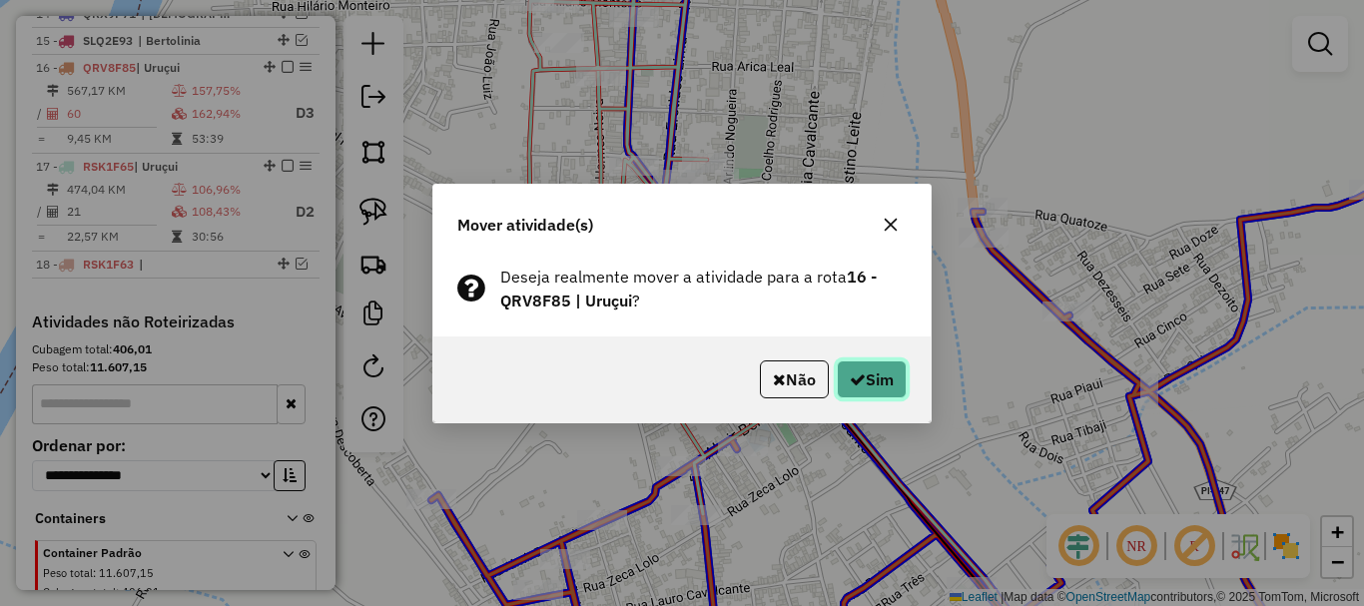
click at [856, 382] on icon "button" at bounding box center [858, 379] width 16 height 16
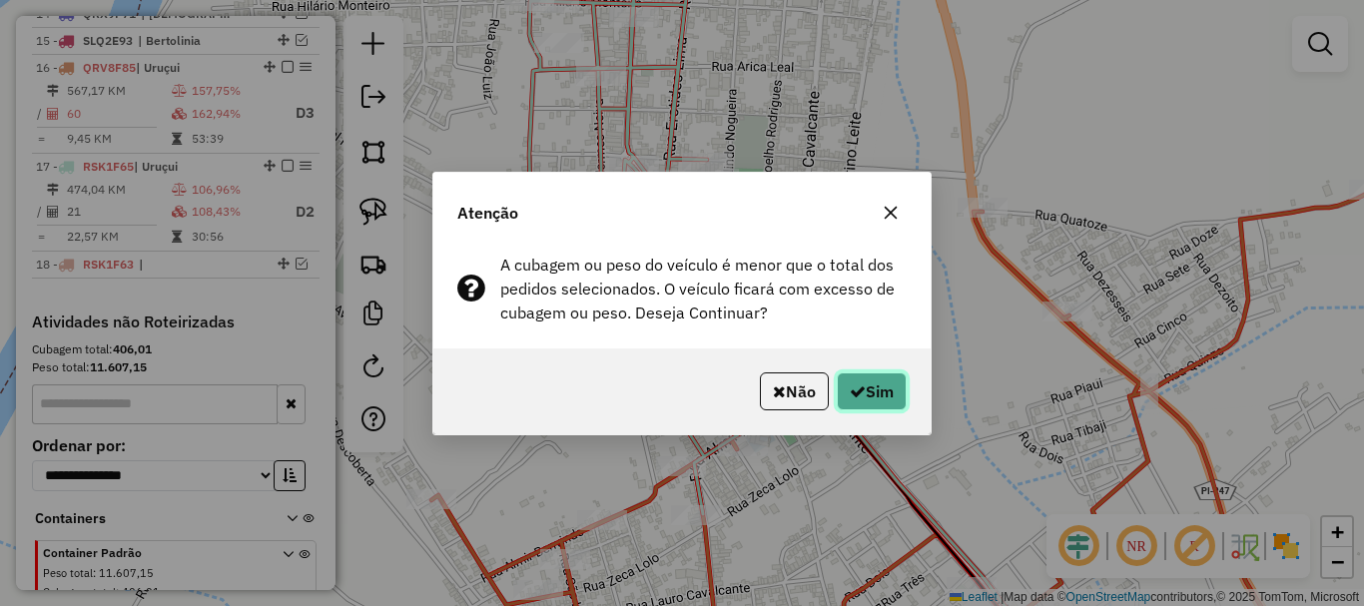
click at [856, 383] on icon "button" at bounding box center [858, 391] width 16 height 16
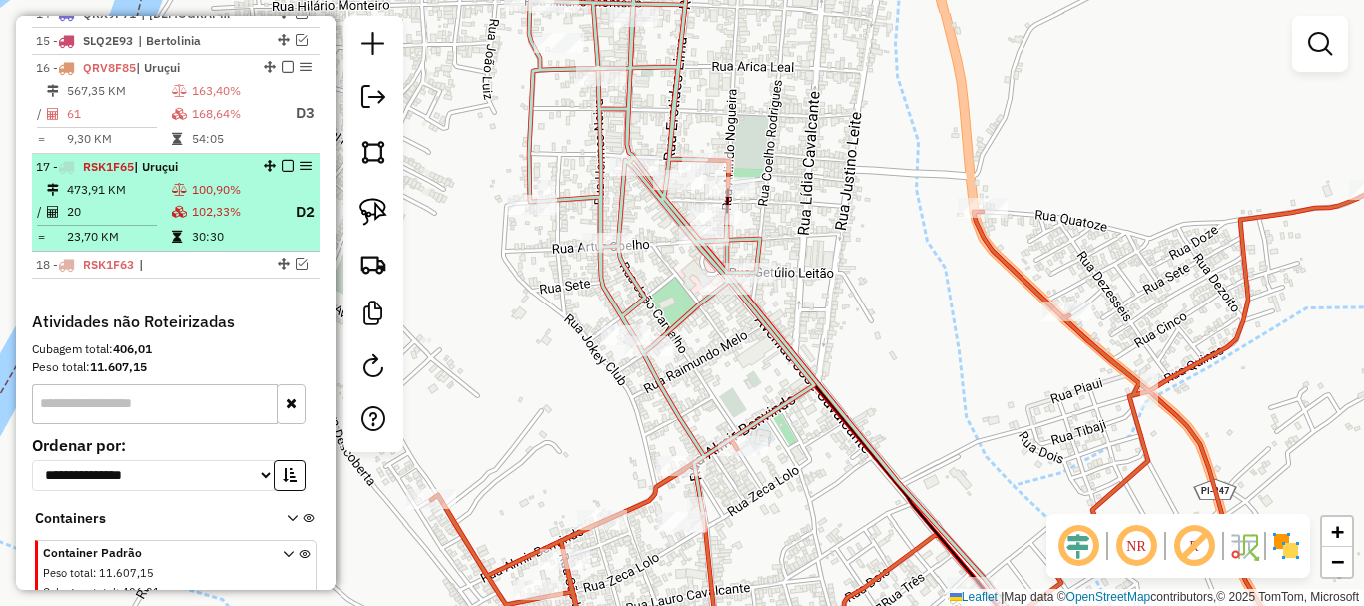
click at [215, 225] on td "102,33%" at bounding box center [235, 212] width 88 height 25
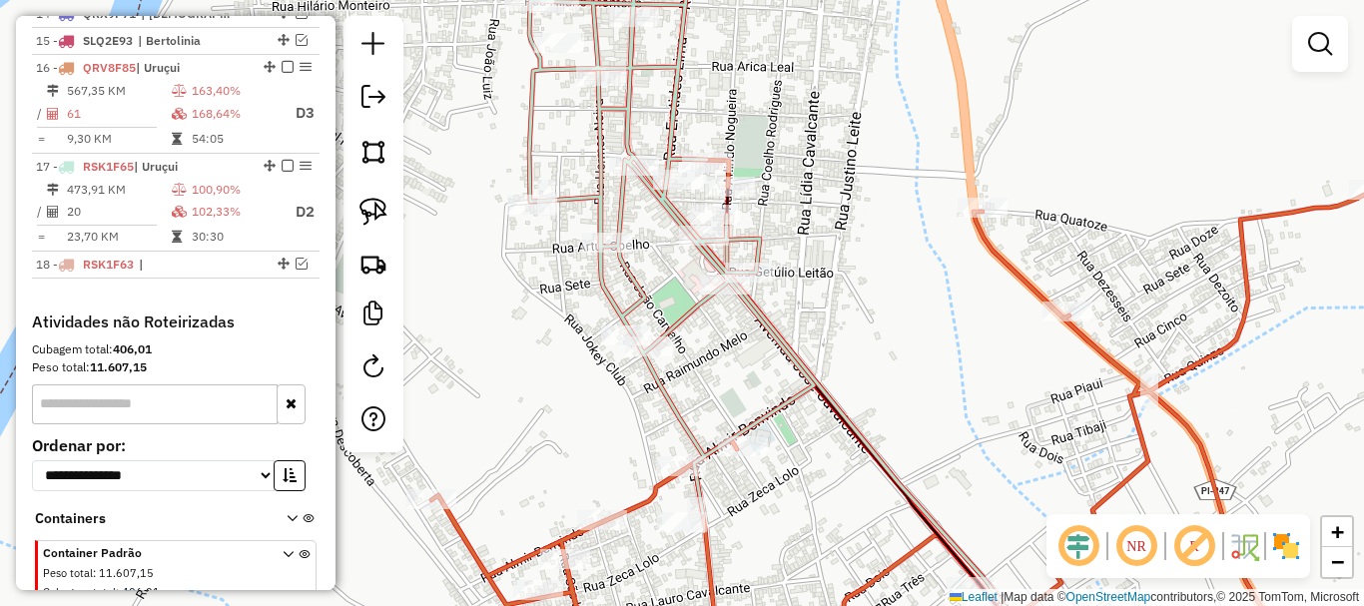
select select "*********"
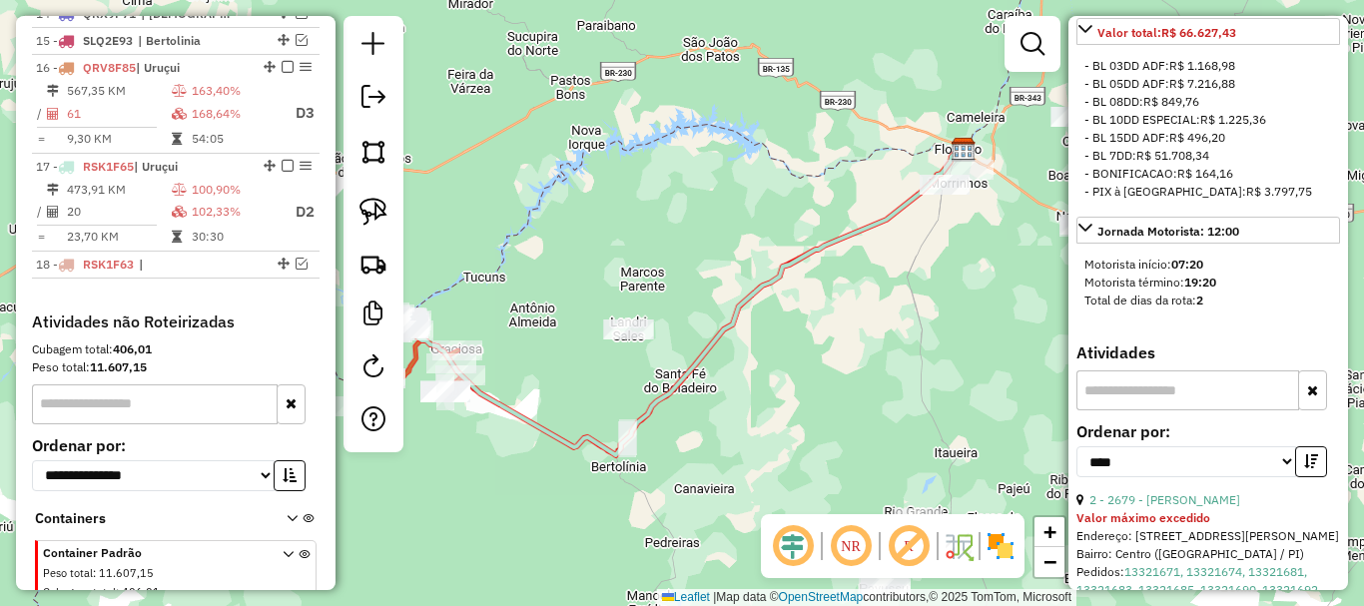
scroll to position [1398, 0]
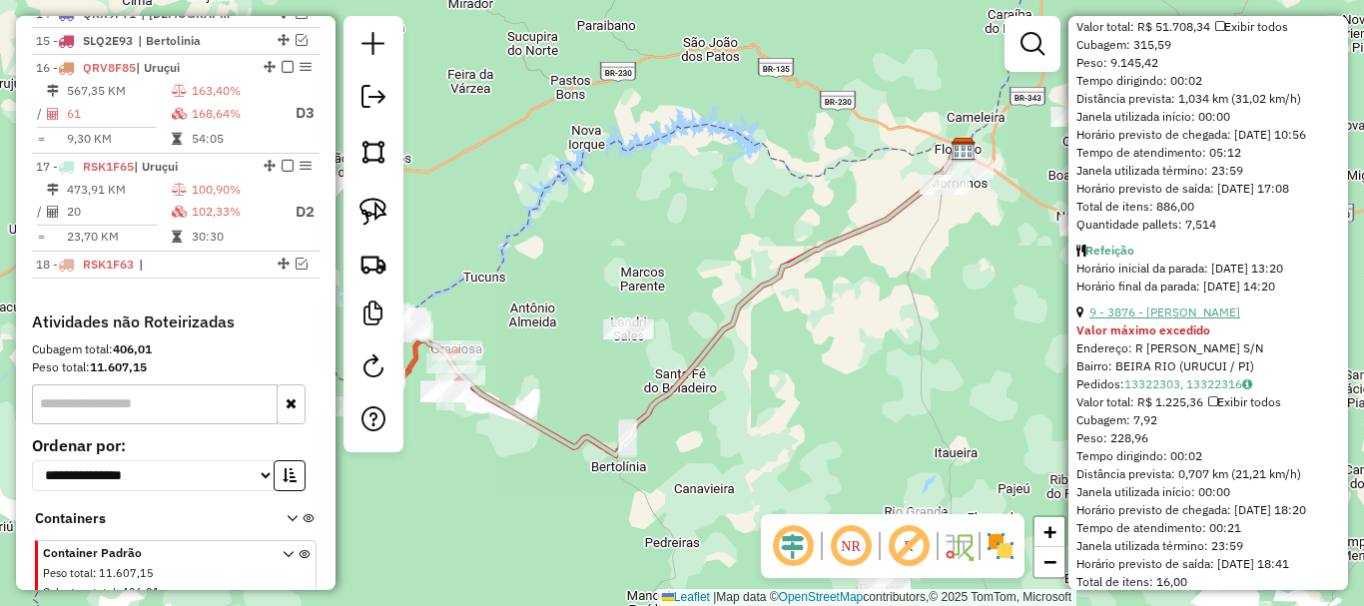
click at [1187, 320] on link "9 - 3876 - [PERSON_NAME]" at bounding box center [1164, 312] width 151 height 15
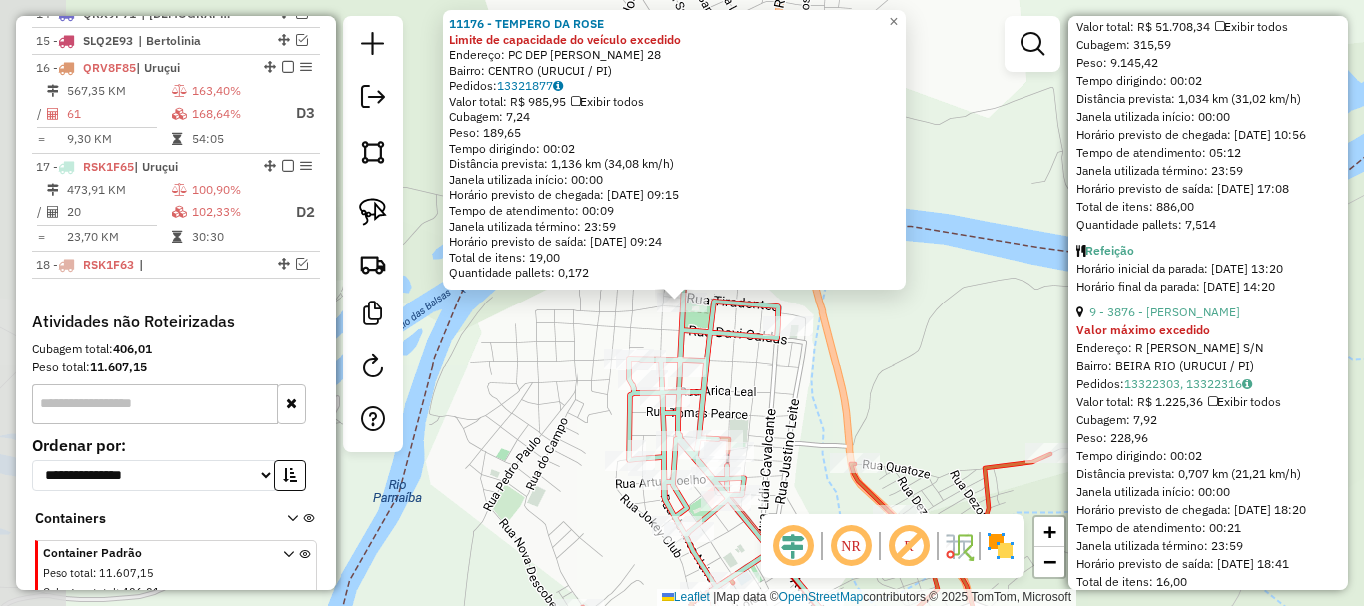
scroll to position [1220, 0]
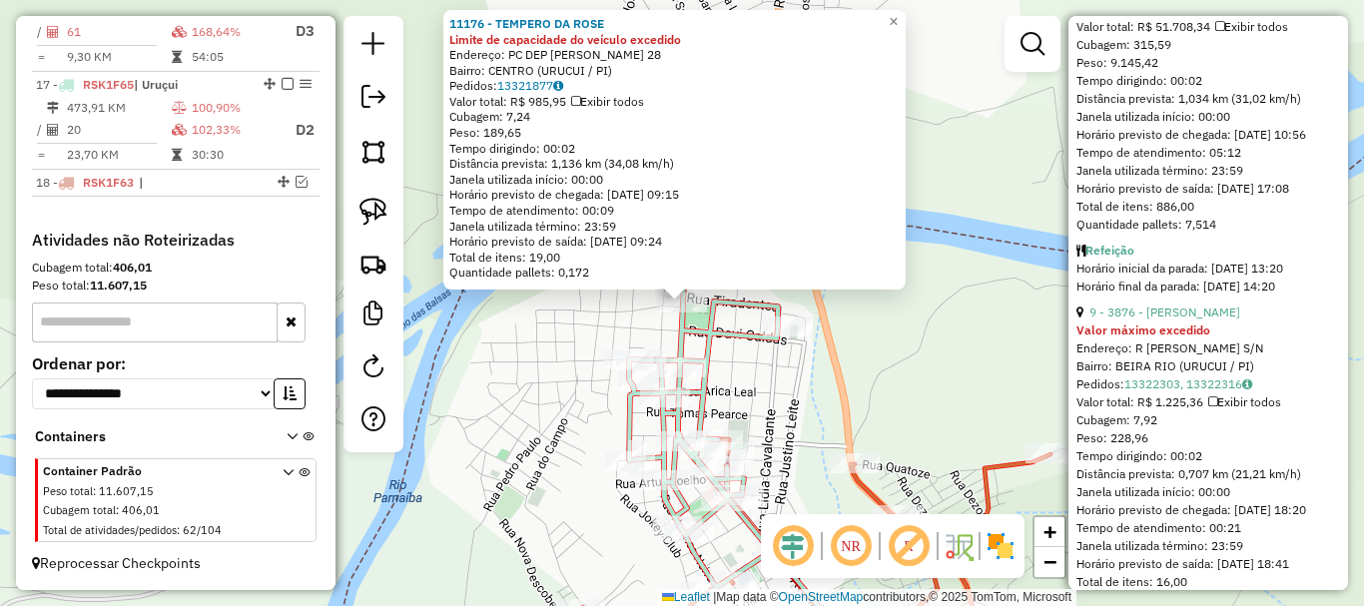
click at [591, 293] on div "11176 - TEMPERO DA ROSE Limite de capacidade do veículo excedido Endereço: PC D…" at bounding box center [682, 303] width 1364 height 606
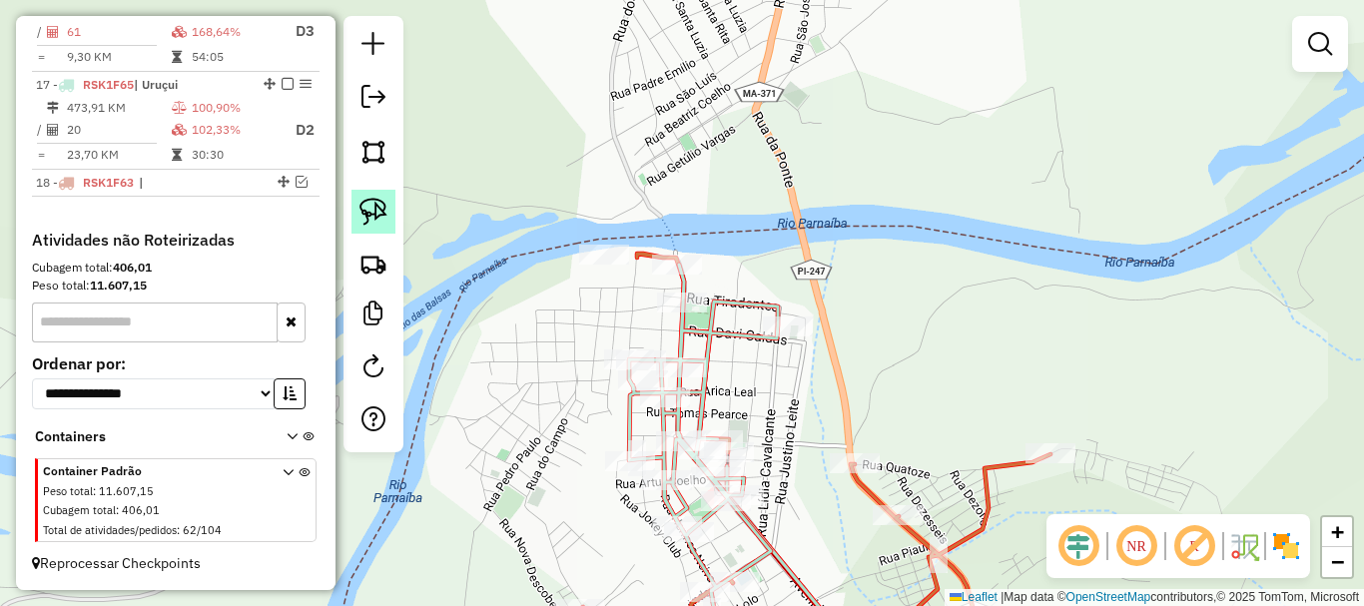
click at [369, 207] on img at bounding box center [373, 212] width 28 height 28
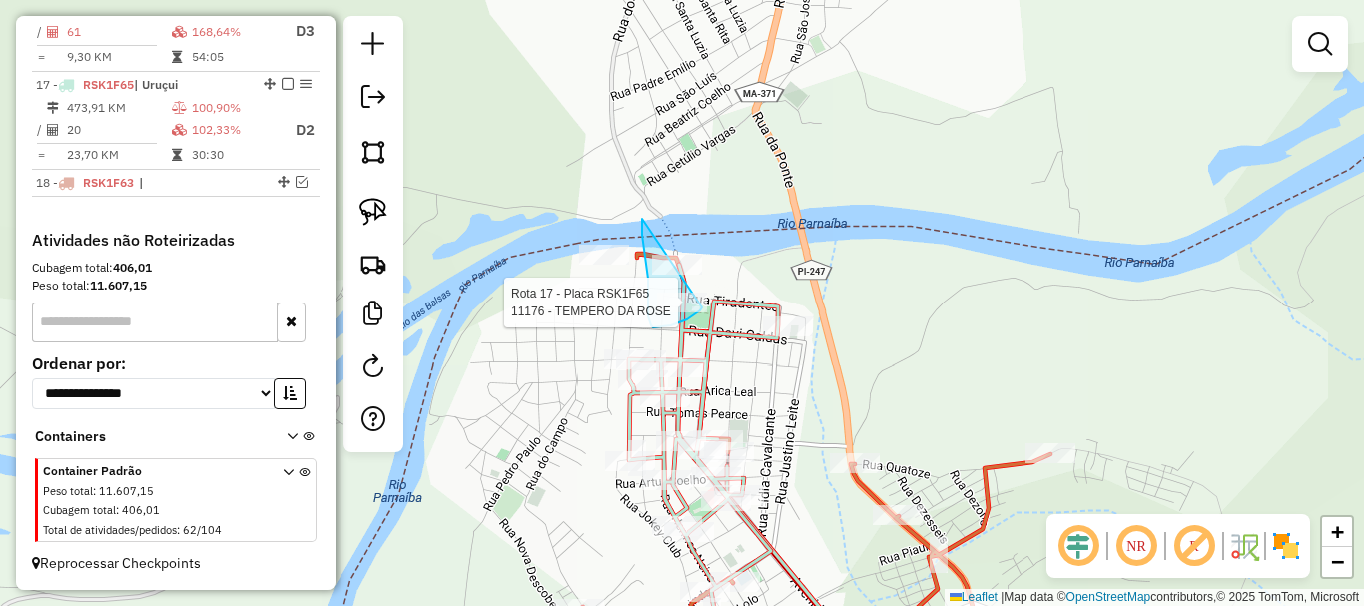
drag, startPoint x: 642, startPoint y: 219, endPoint x: 728, endPoint y: 269, distance: 99.3
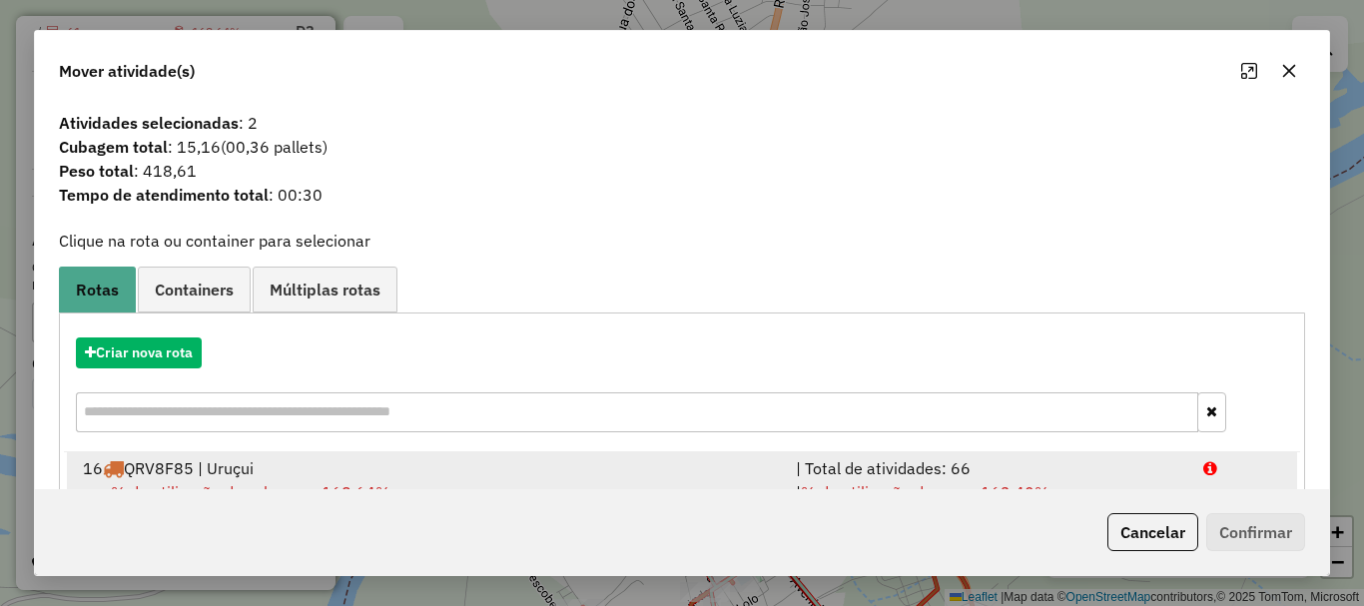
click at [260, 487] on span "% de utilização da cubagem: 168,64%" at bounding box center [251, 492] width 280 height 20
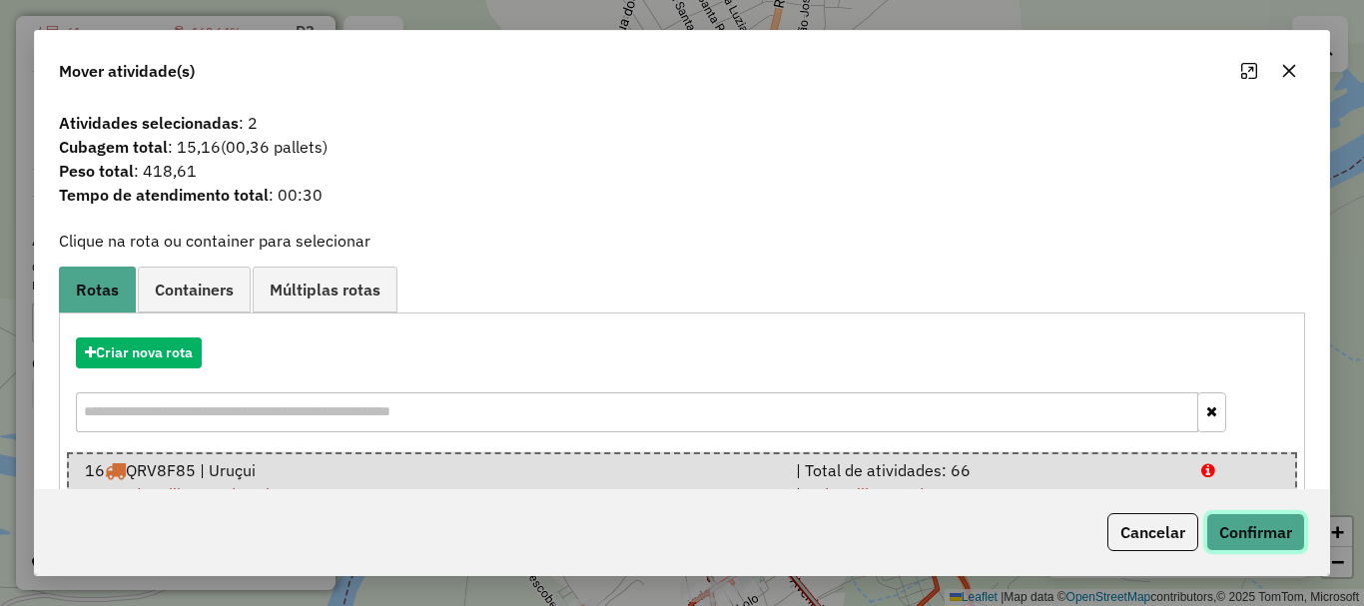
click at [1262, 534] on button "Confirmar" at bounding box center [1255, 532] width 99 height 38
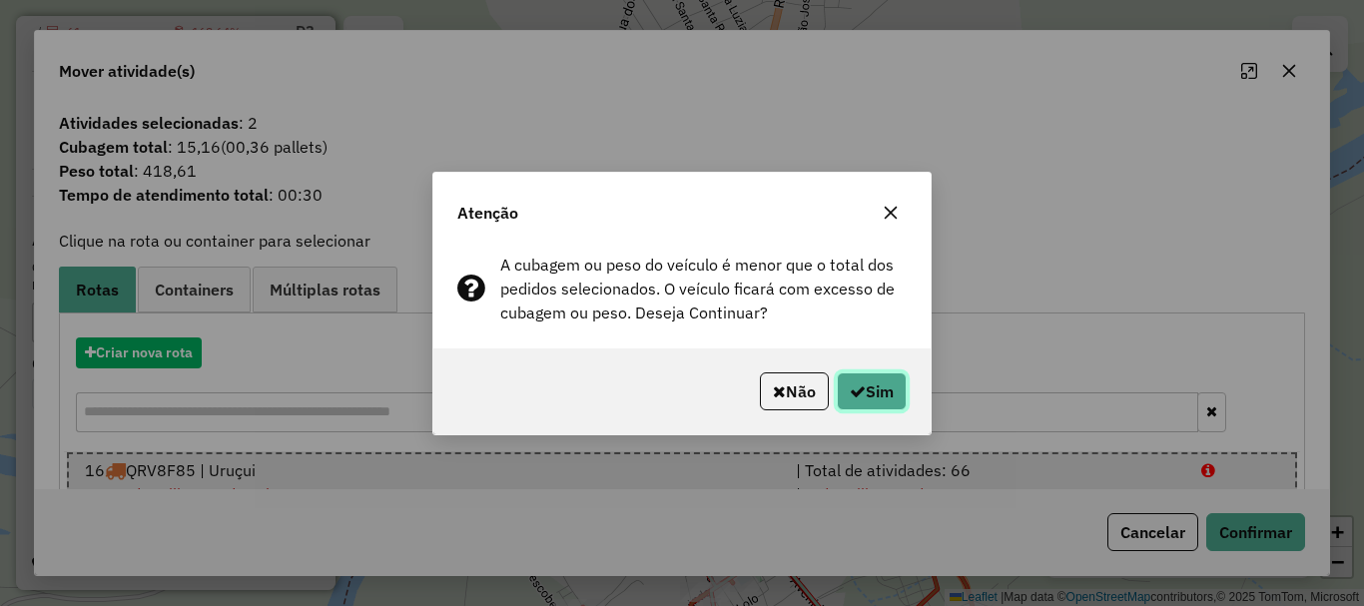
click at [867, 403] on button "Sim" at bounding box center [872, 391] width 70 height 38
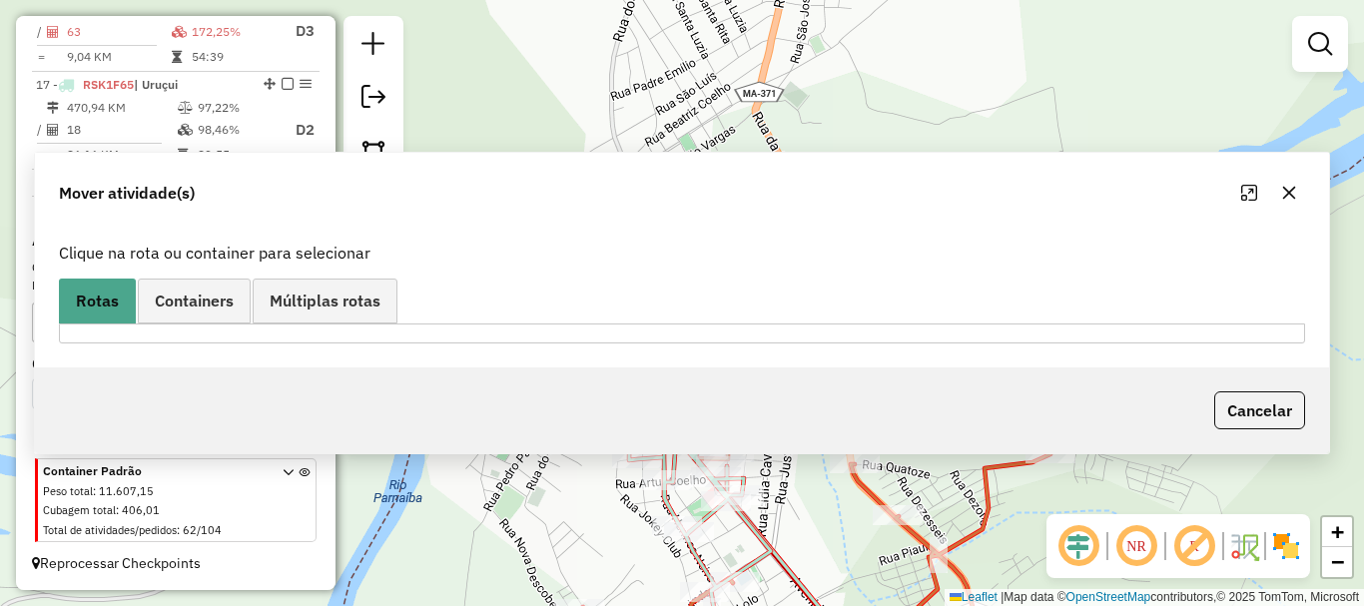
scroll to position [1023, 0]
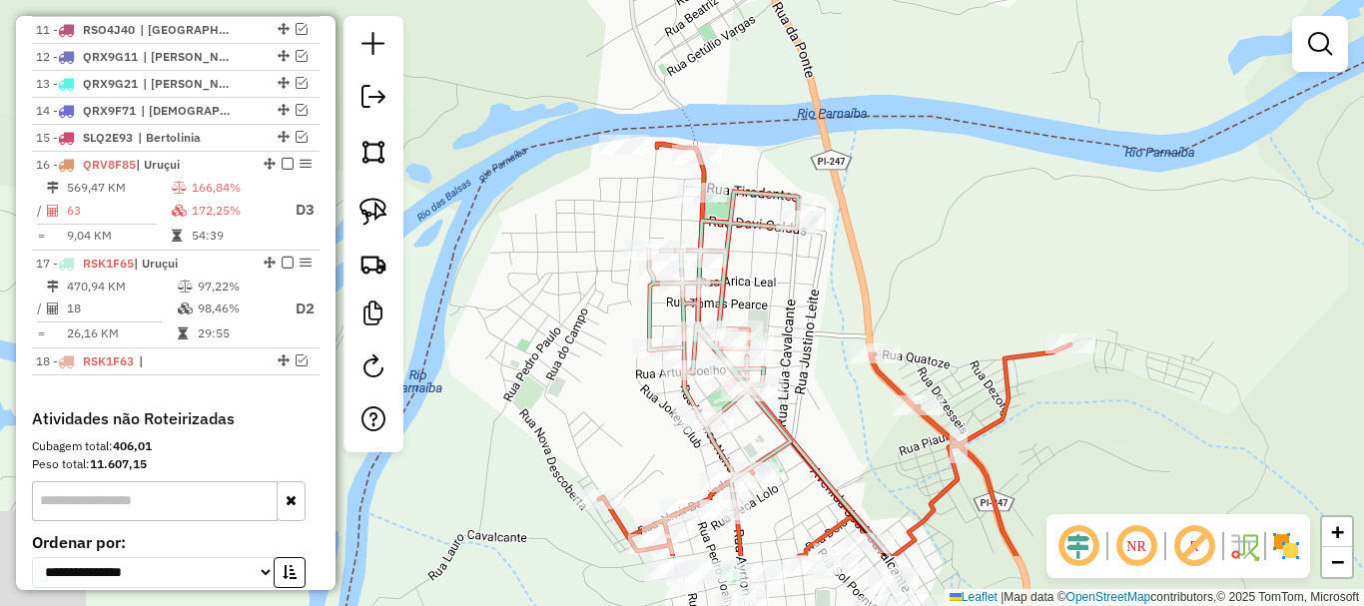
drag, startPoint x: 521, startPoint y: 482, endPoint x: 553, endPoint y: 318, distance: 167.8
click at [547, 339] on div "Janela de atendimento Grade de atendimento Capacidade Transportadoras Veículos …" at bounding box center [682, 303] width 1364 height 606
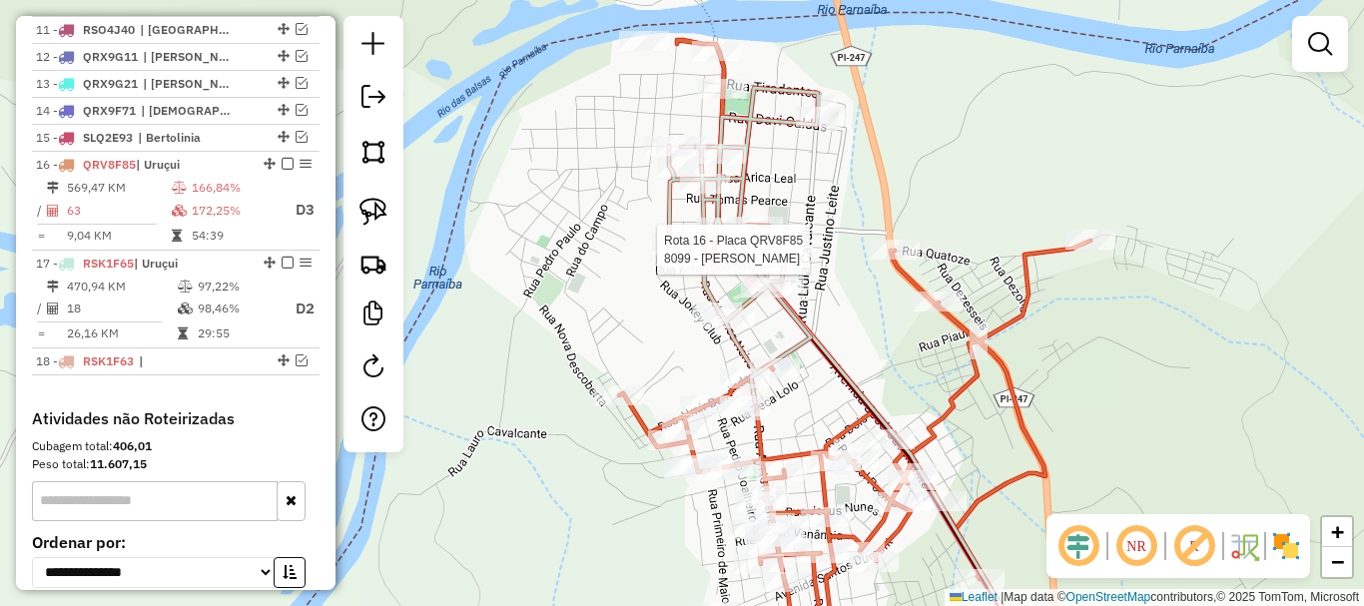
select select "*********"
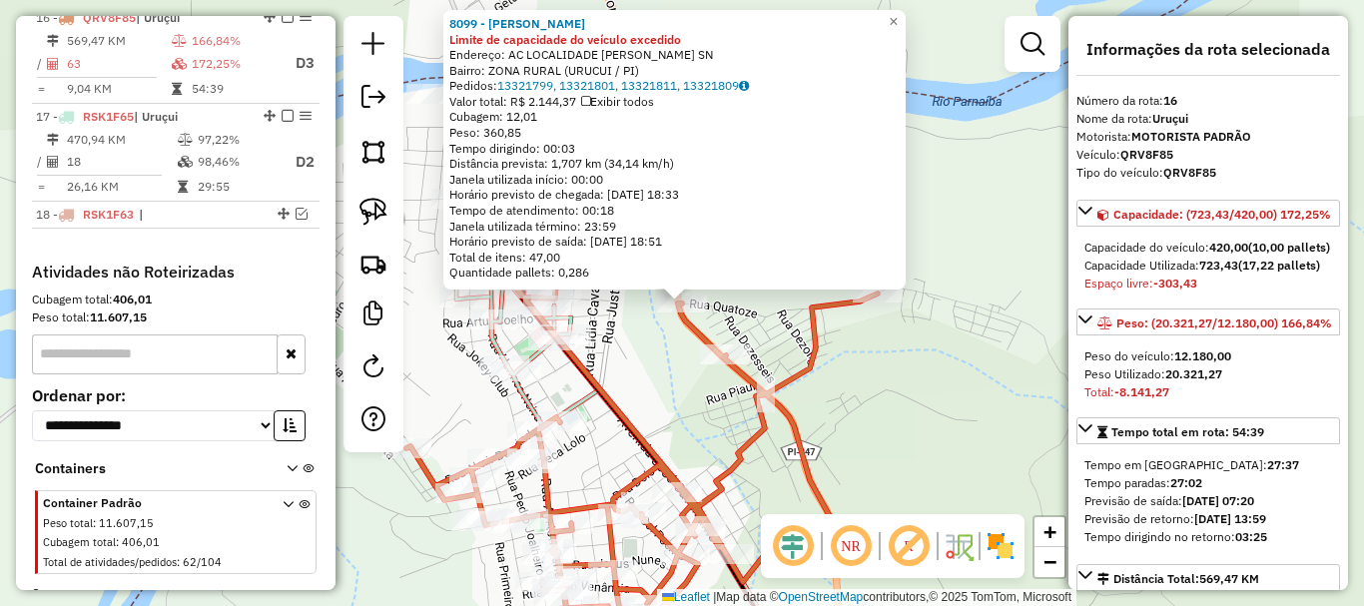
scroll to position [1177, 0]
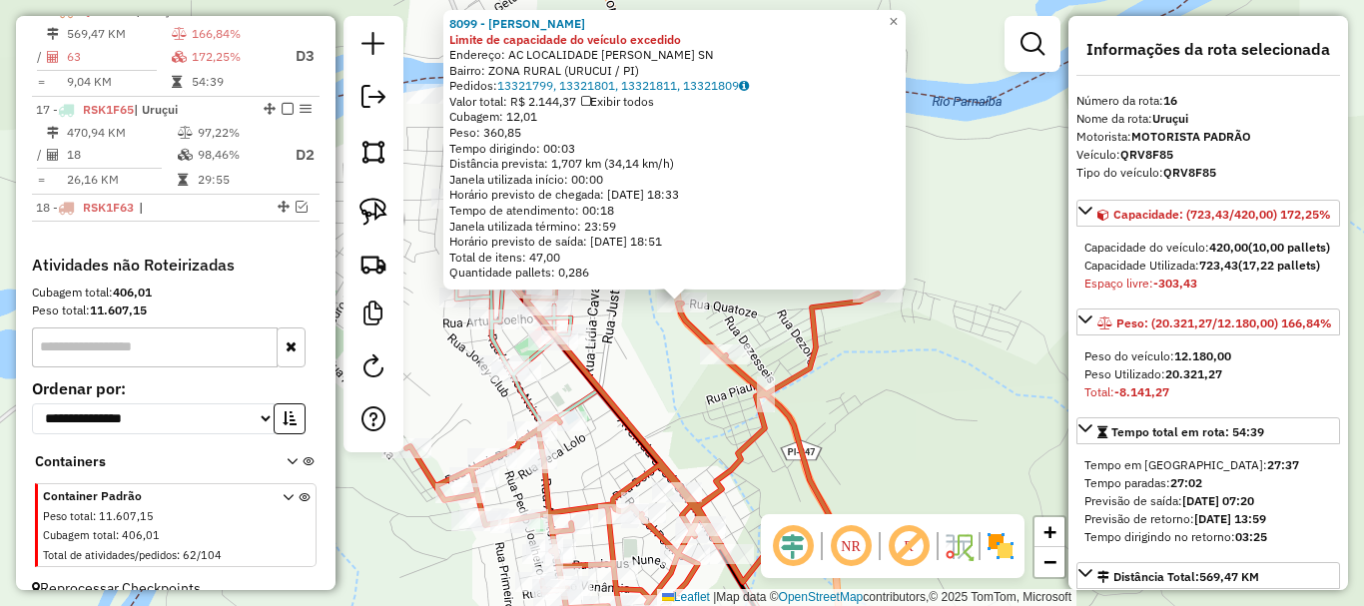
click at [631, 371] on div "8099 - [PERSON_NAME] Limite de capacidade do veículo excedido Endereço: AC LOCA…" at bounding box center [682, 303] width 1364 height 606
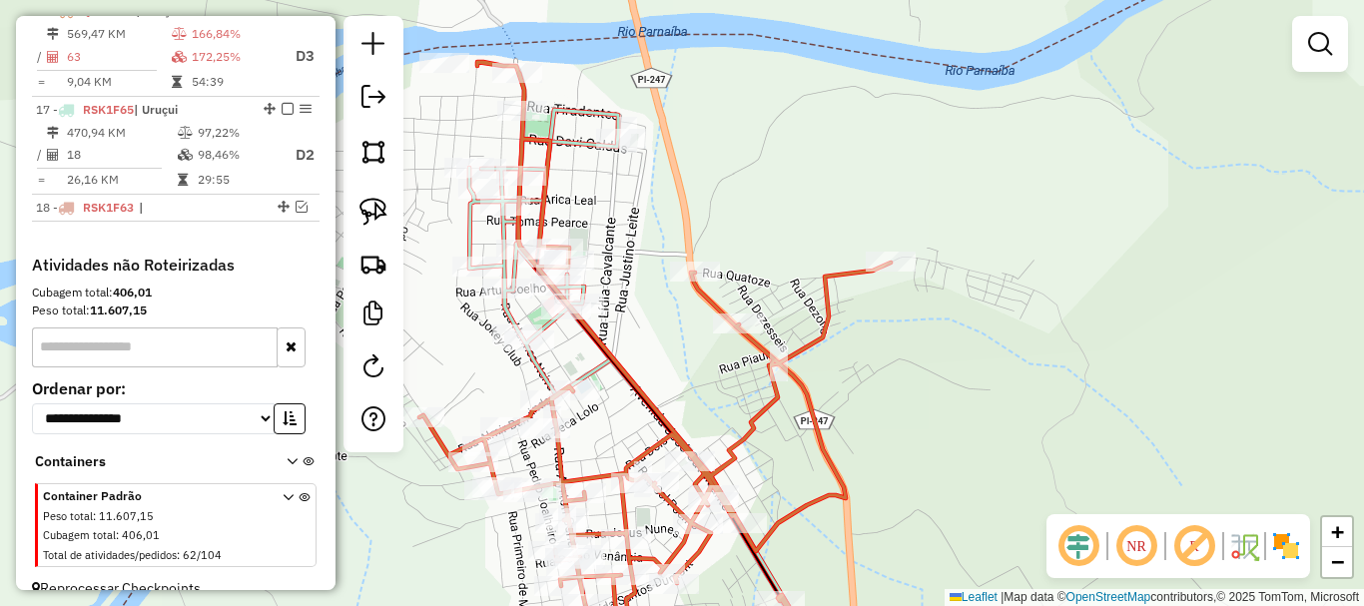
drag, startPoint x: 646, startPoint y: 404, endPoint x: 693, endPoint y: 257, distance: 155.1
click at [685, 273] on icon at bounding box center [654, 348] width 471 height 573
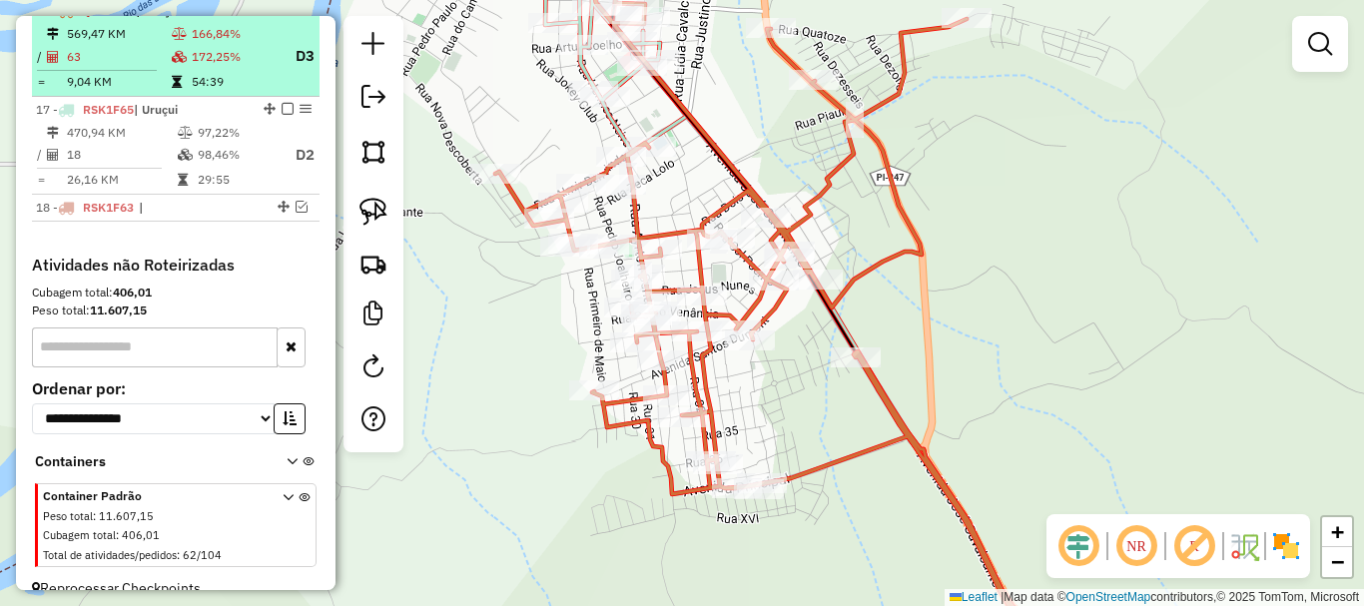
click at [215, 92] on td "54:39" at bounding box center [235, 82] width 88 height 20
select select "*********"
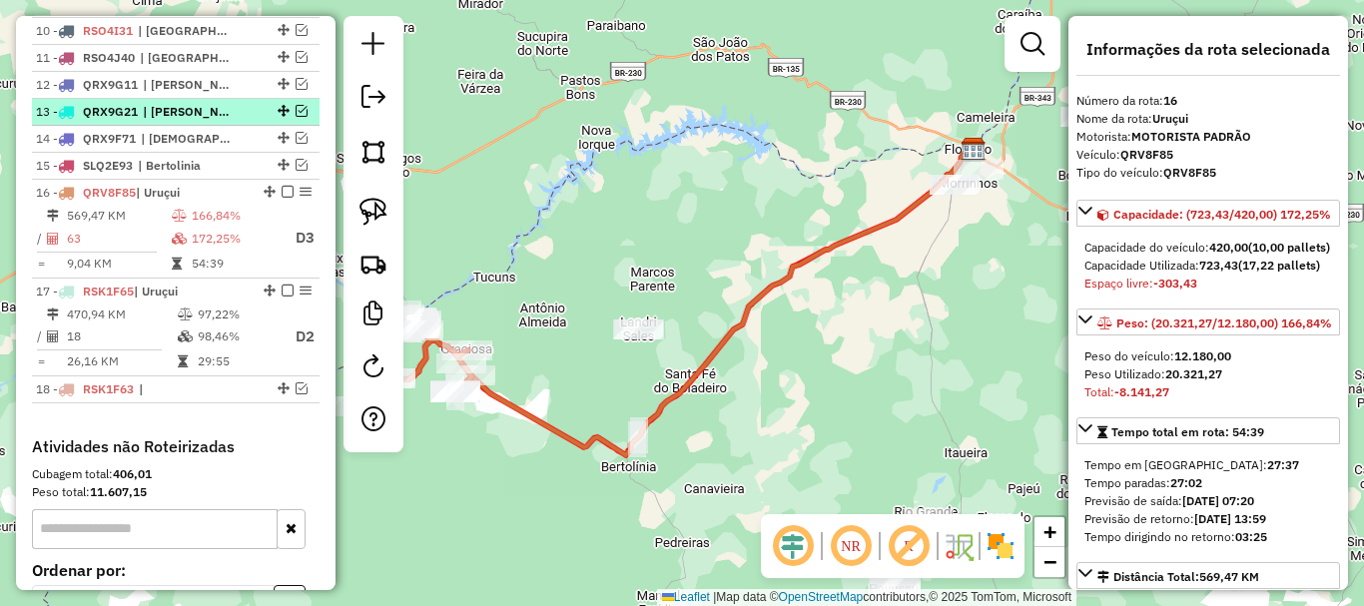
scroll to position [978, 0]
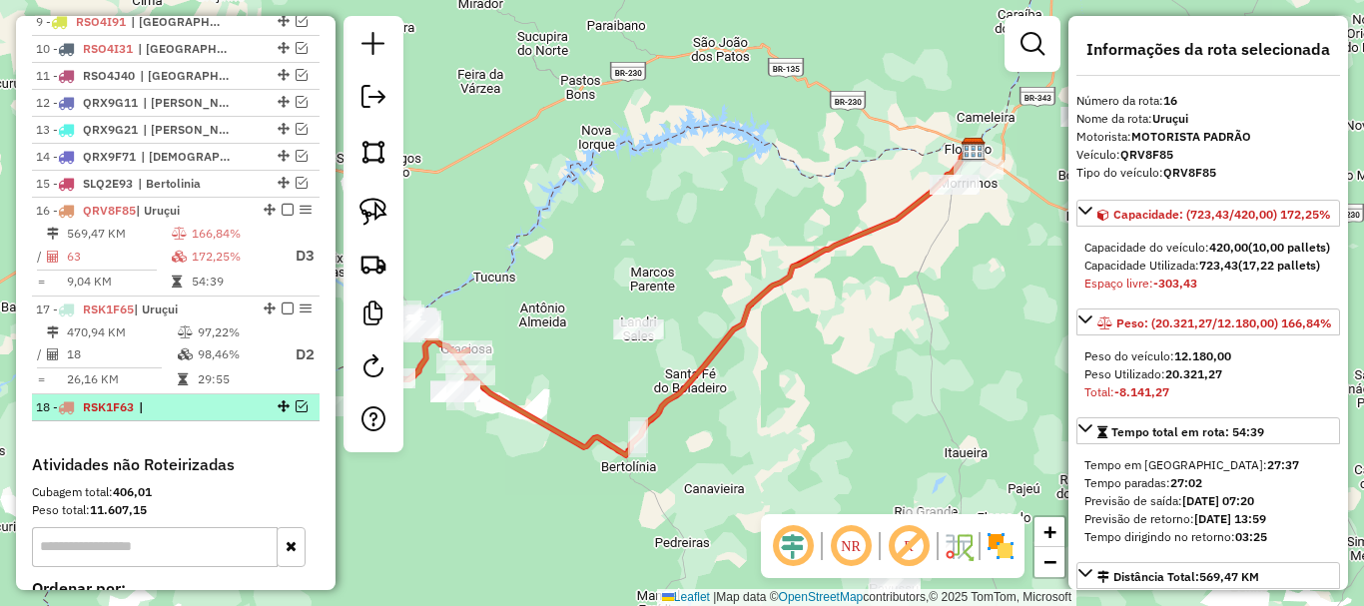
click at [296, 412] on em at bounding box center [302, 406] width 12 height 12
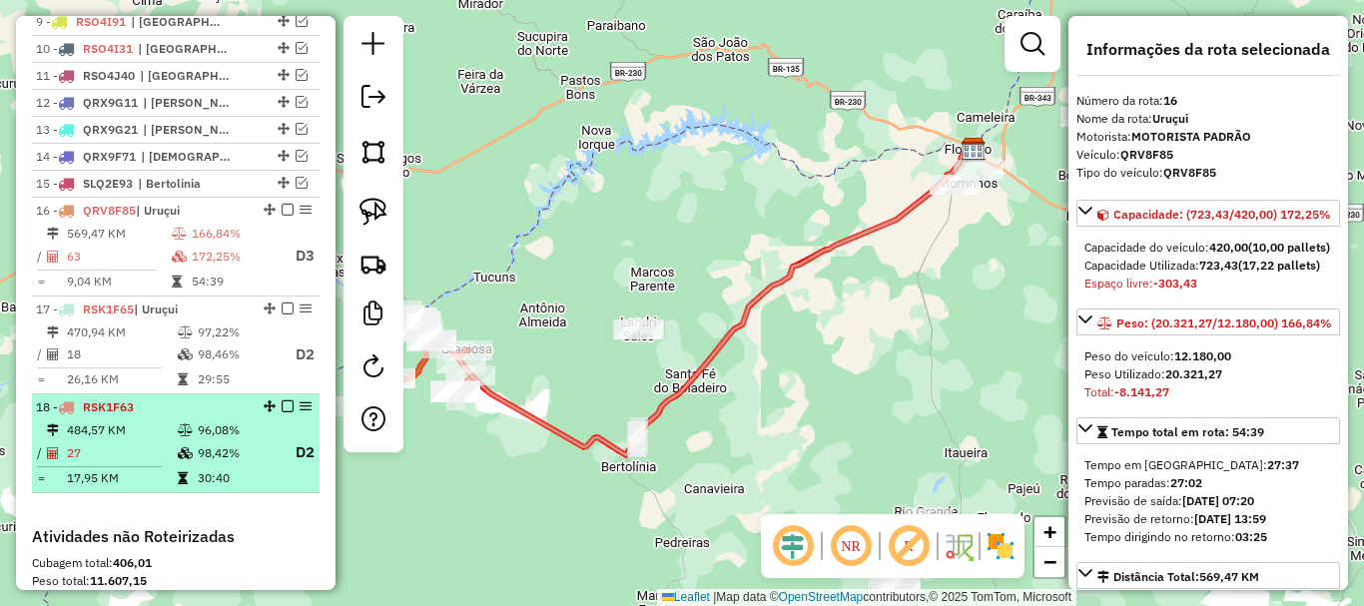
click at [286, 412] on em at bounding box center [288, 406] width 12 height 12
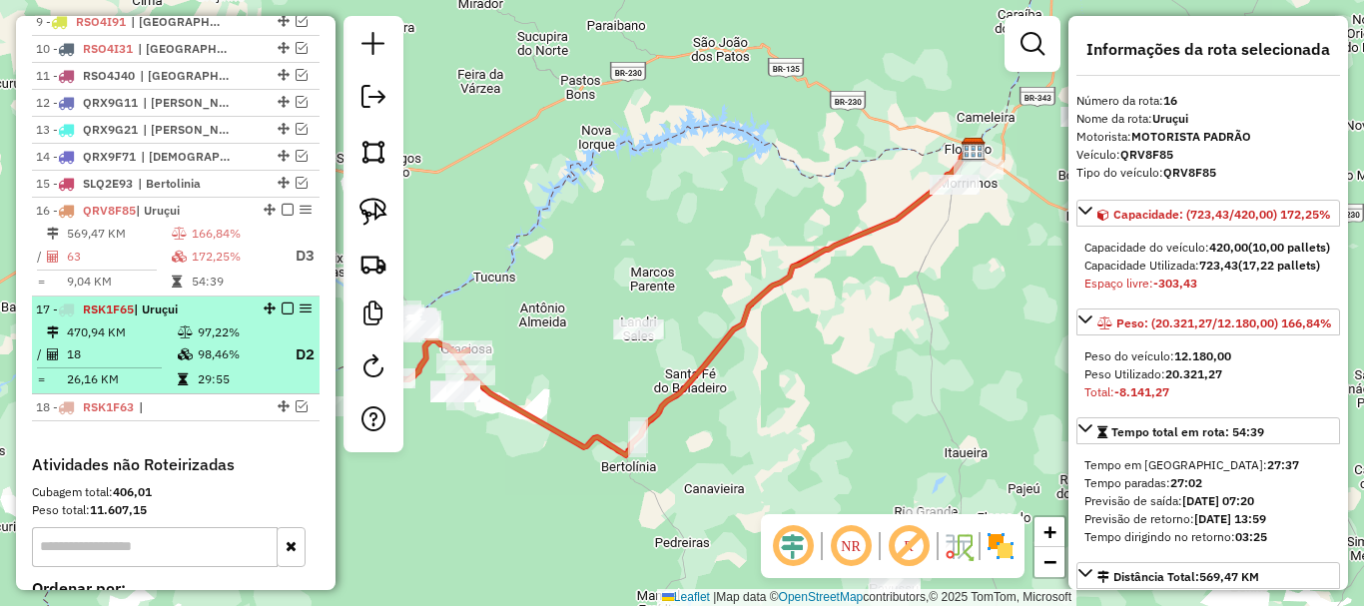
click at [250, 342] on td "97,22%" at bounding box center [237, 333] width 80 height 20
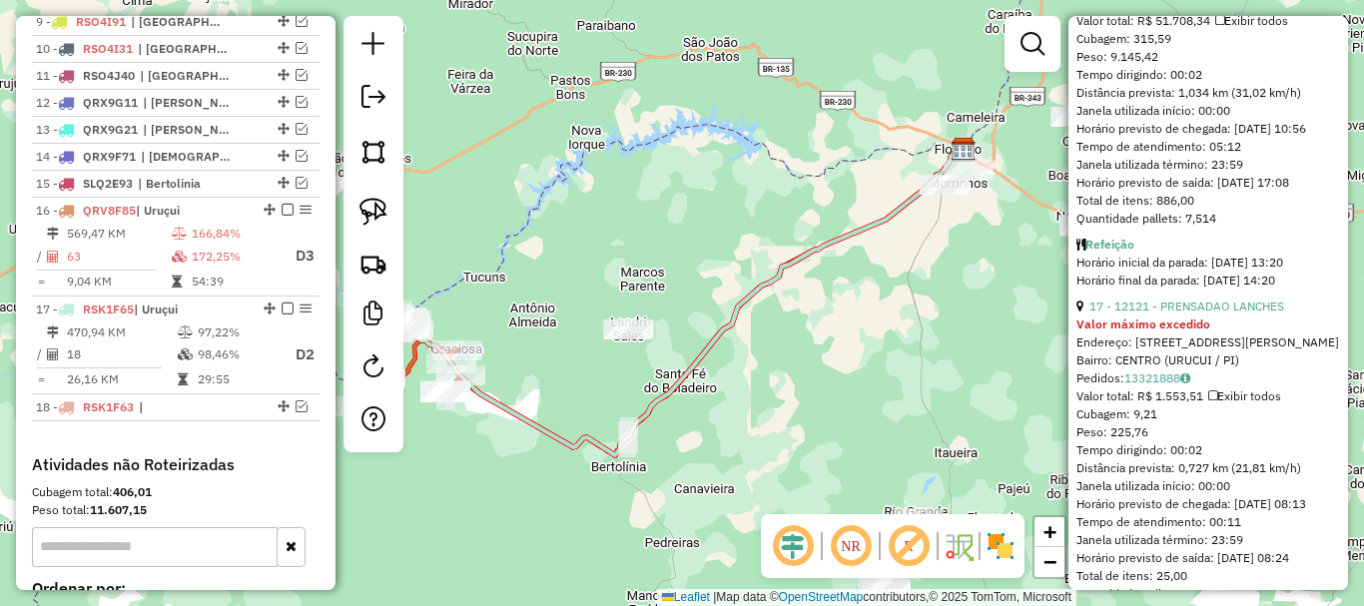
scroll to position [1498, 0]
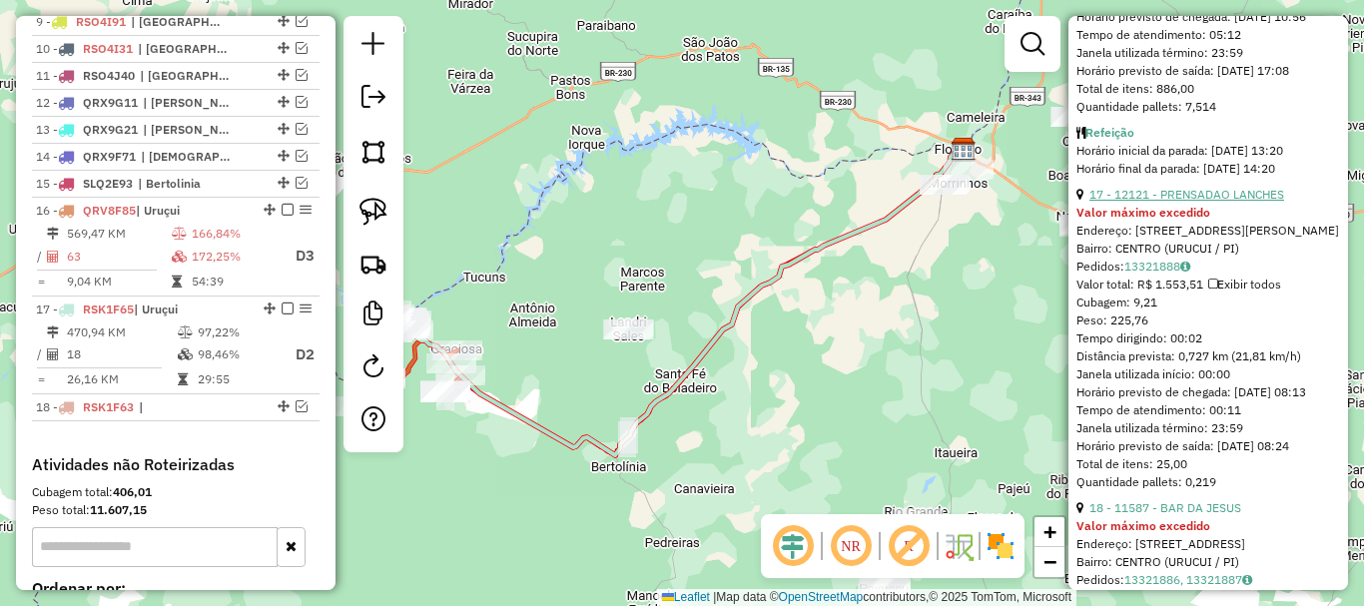
click at [1196, 202] on link "17 - 12121 - PRENSADAO LANCHES" at bounding box center [1186, 194] width 195 height 15
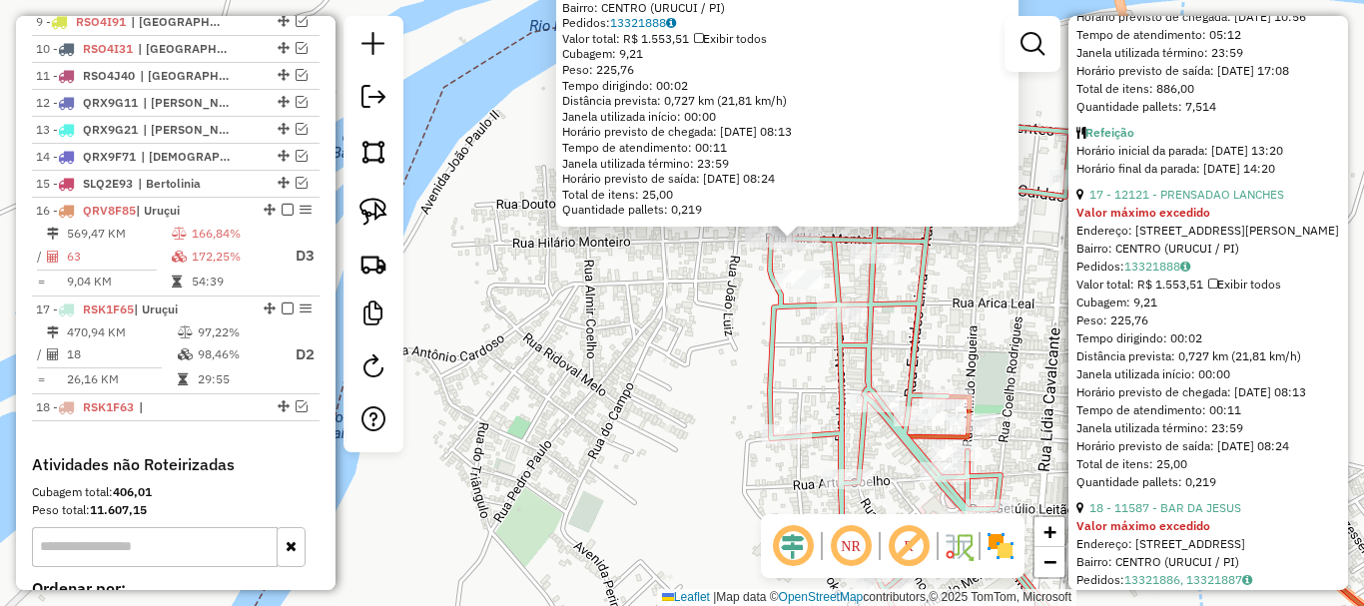
drag, startPoint x: 716, startPoint y: 270, endPoint x: 564, endPoint y: 228, distance: 157.5
click at [564, 228] on div "12121 - PRENSADAO LANCHES Valor máximo excedido Endereço: [STREET_ADDRESS][PERS…" at bounding box center [682, 303] width 1364 height 606
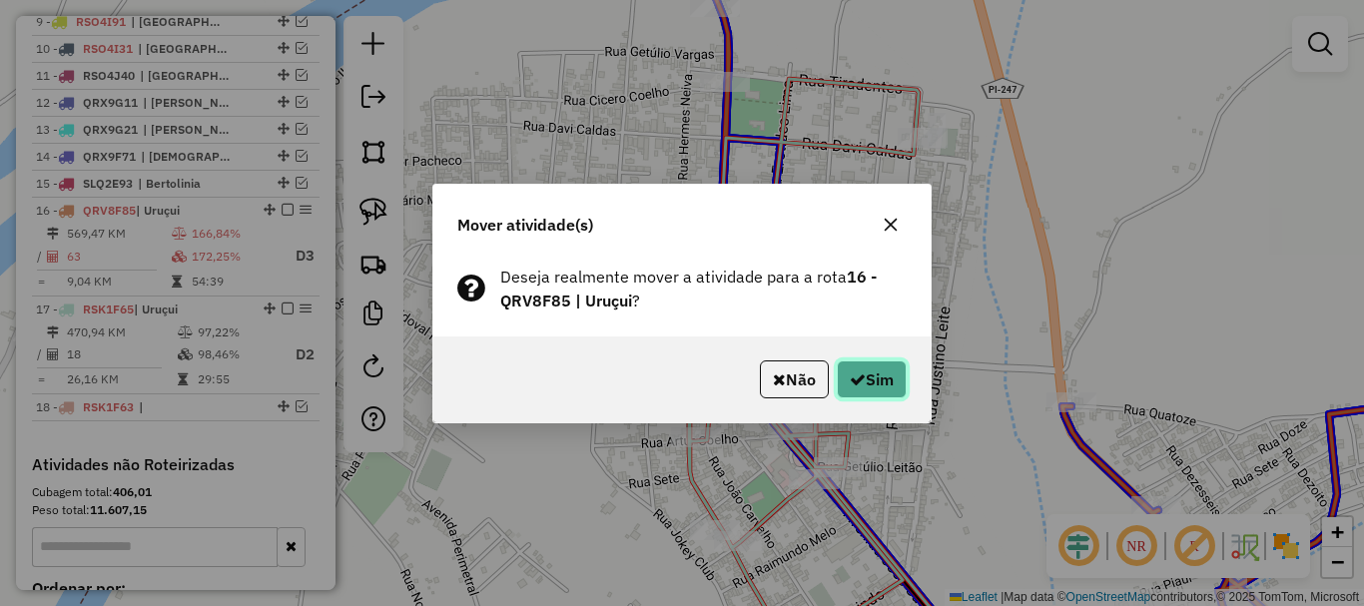
click at [852, 373] on icon "button" at bounding box center [858, 379] width 16 height 16
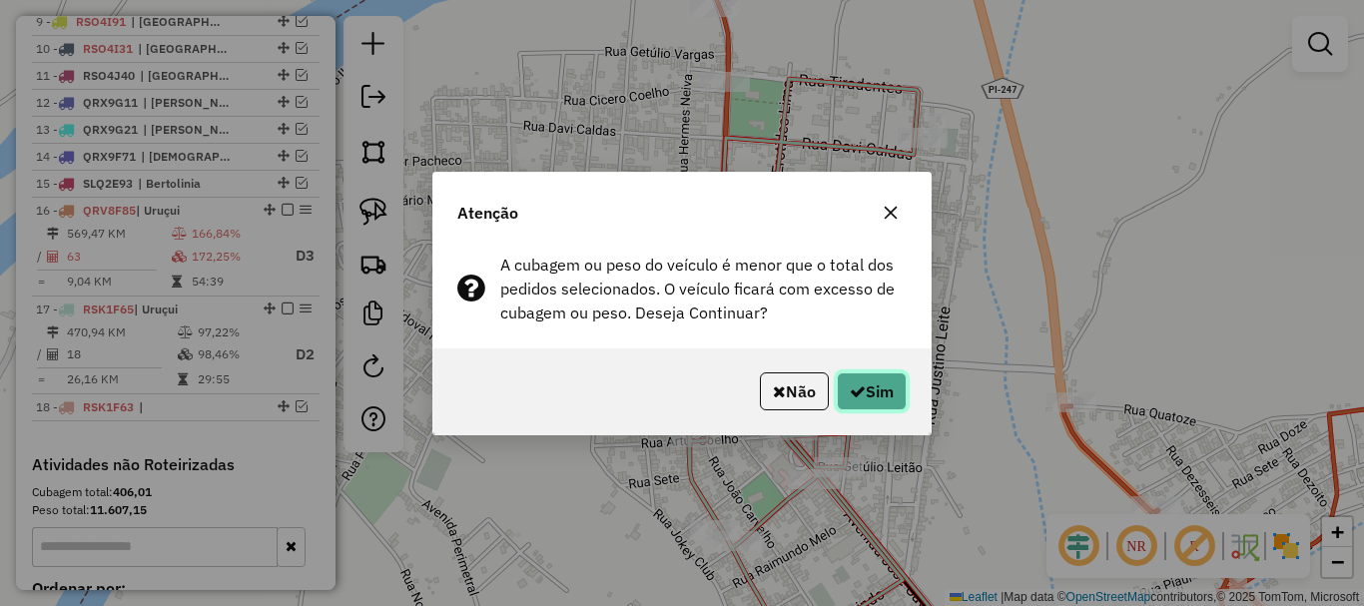
click at [857, 373] on button "Sim" at bounding box center [872, 391] width 70 height 38
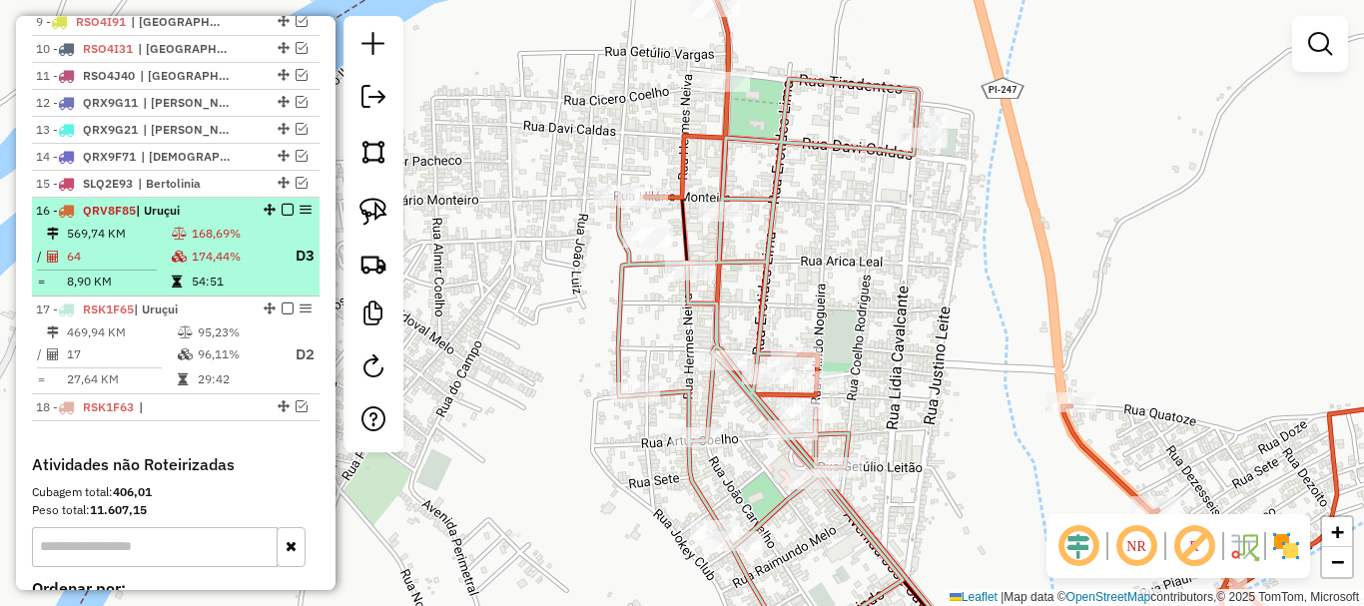
click at [200, 269] on td "174,44%" at bounding box center [235, 256] width 88 height 25
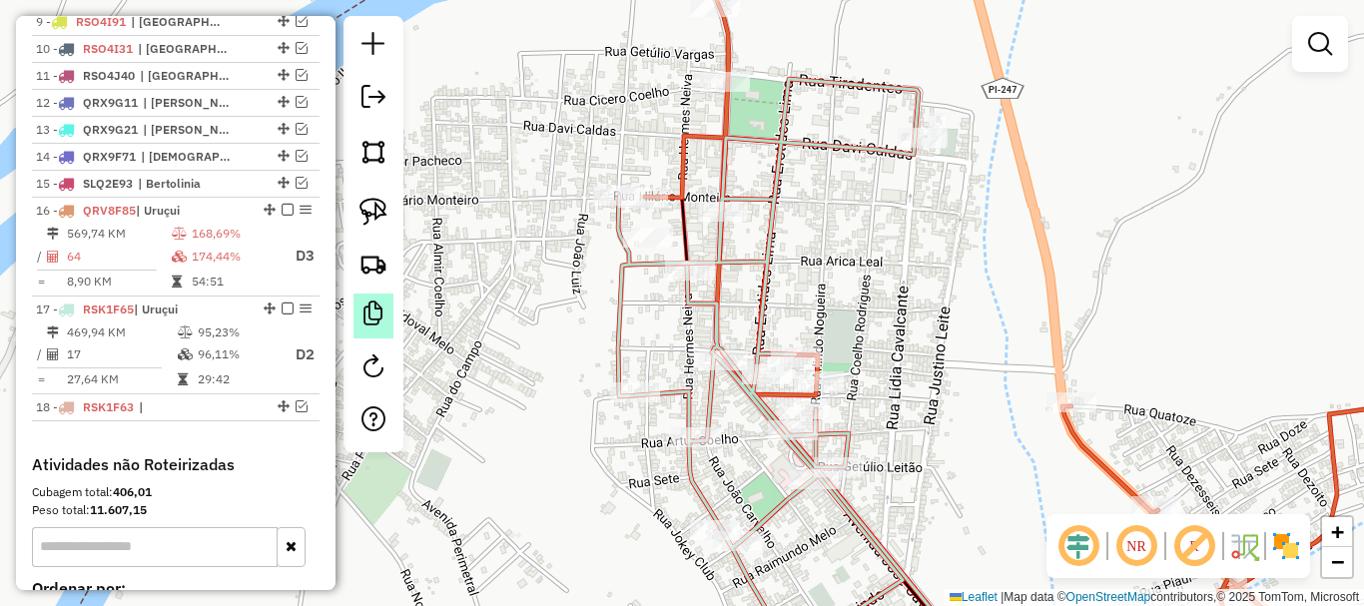
select select "*********"
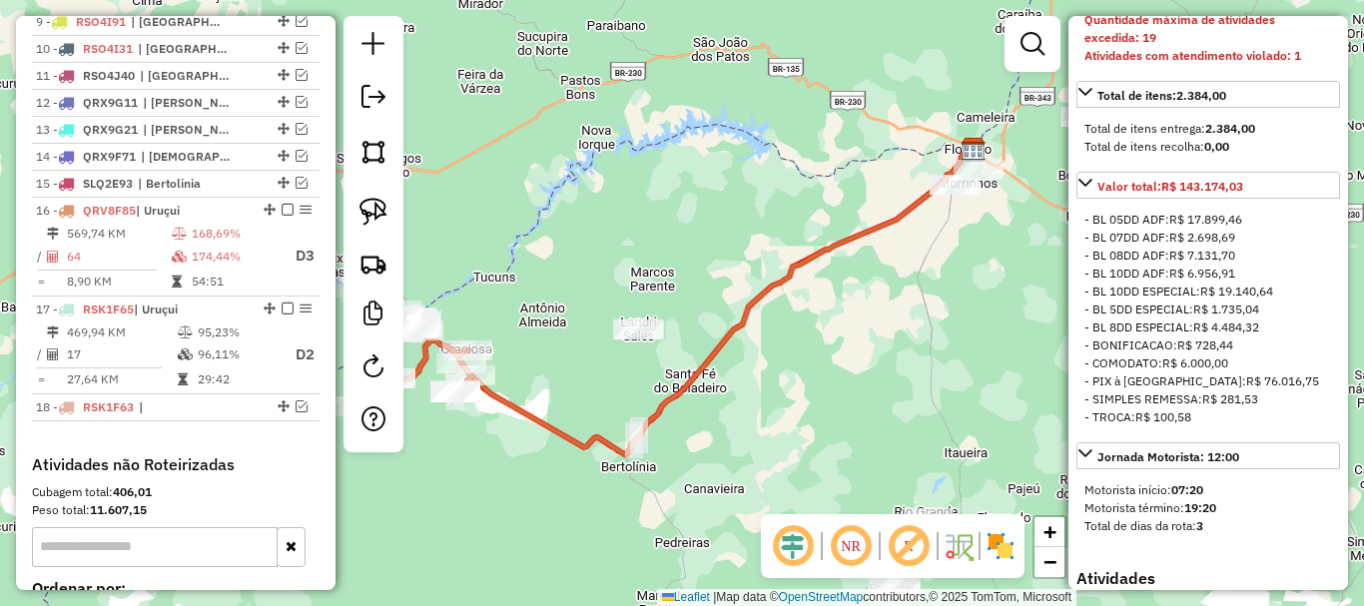
scroll to position [1398, 0]
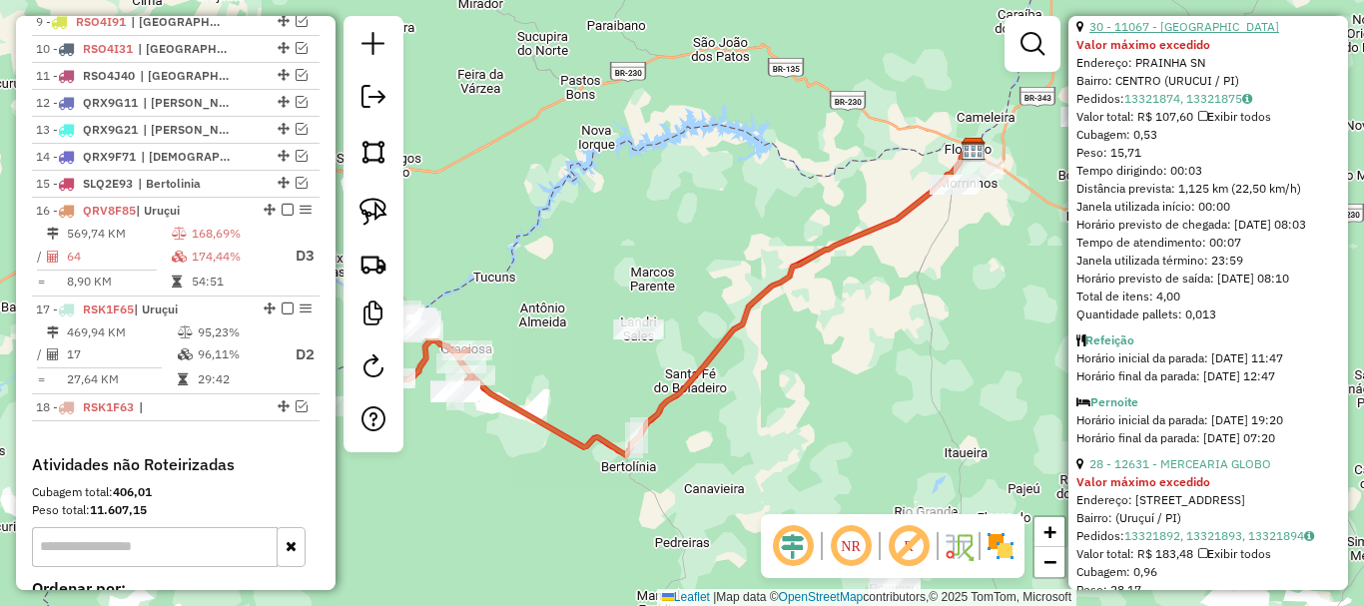
click at [1222, 34] on link "30 - 11067 - [GEOGRAPHIC_DATA]" at bounding box center [1184, 26] width 190 height 15
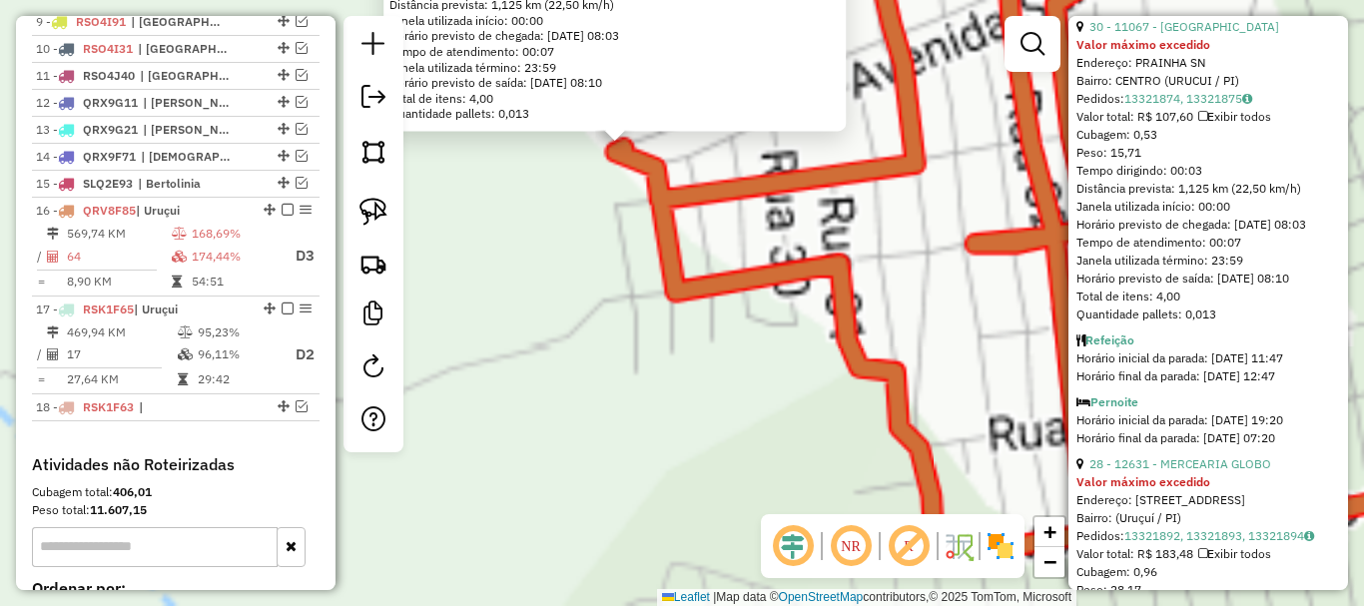
click at [578, 230] on div "11067 - BARRACA CENTRAL Valor máximo excedido Endereço: PRAINHA SN Bairro: CENT…" at bounding box center [682, 303] width 1364 height 606
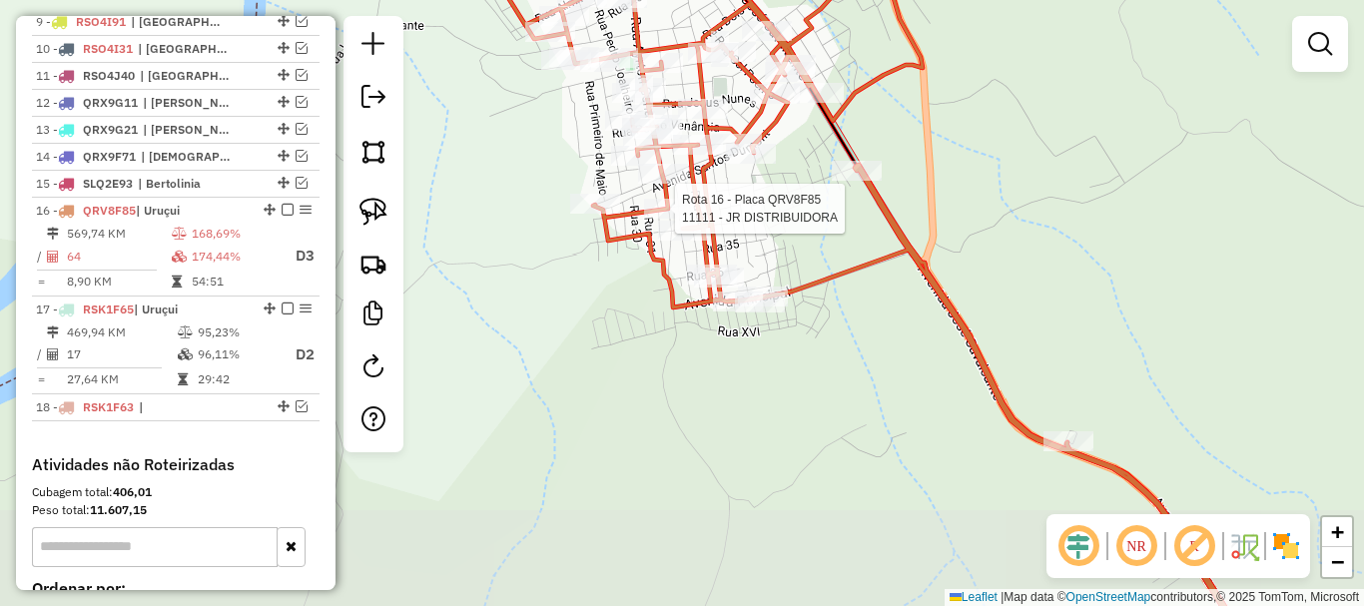
select select "*********"
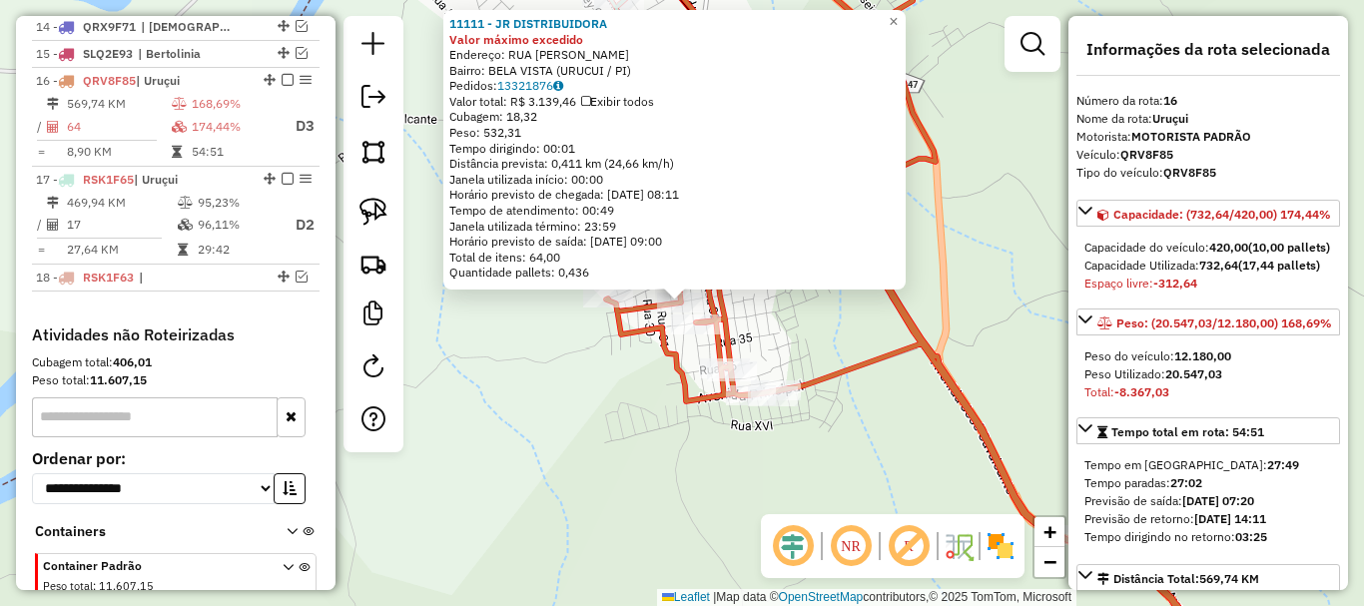
scroll to position [1177, 0]
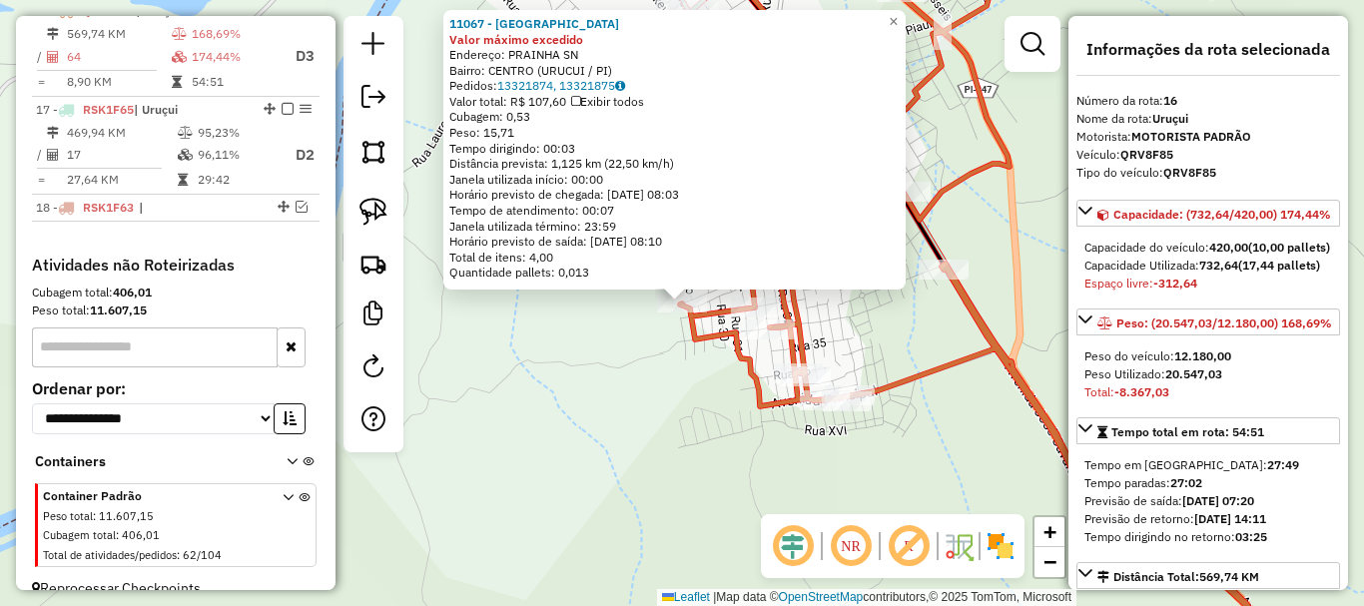
click at [666, 322] on div "Rota 16 - Placa QRV8F85 11067 - BARRACA CENTRAL 11067 - BARRACA CENTRAL Valor m…" at bounding box center [682, 303] width 1364 height 606
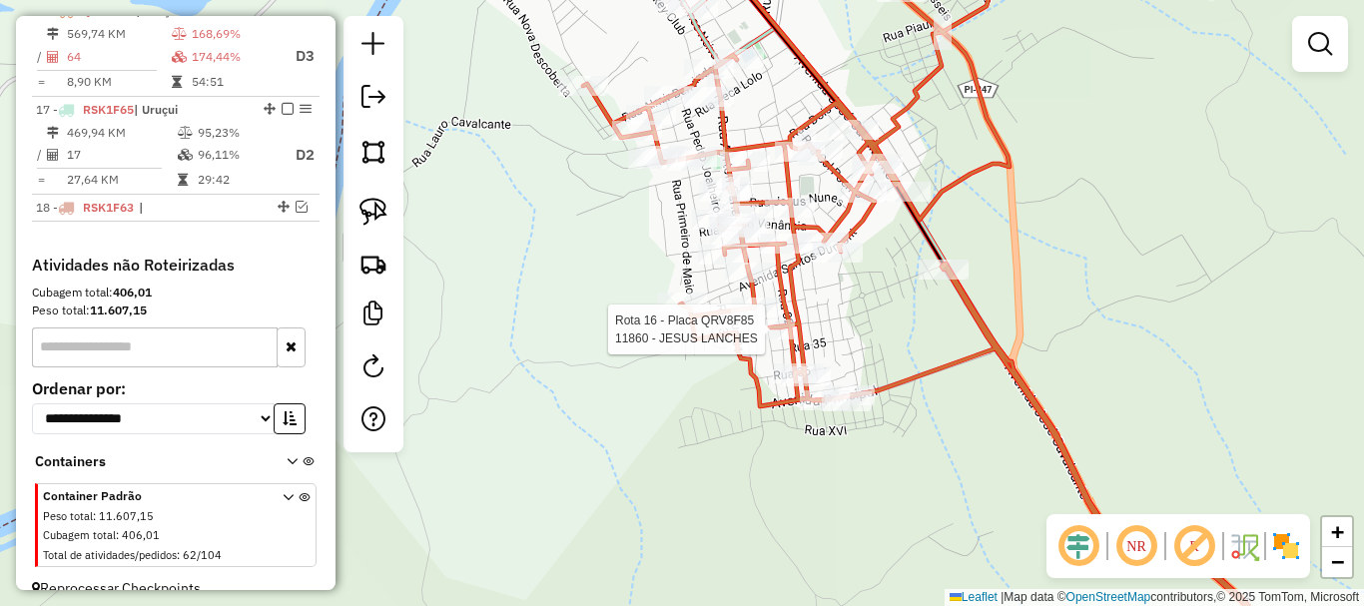
select select "*********"
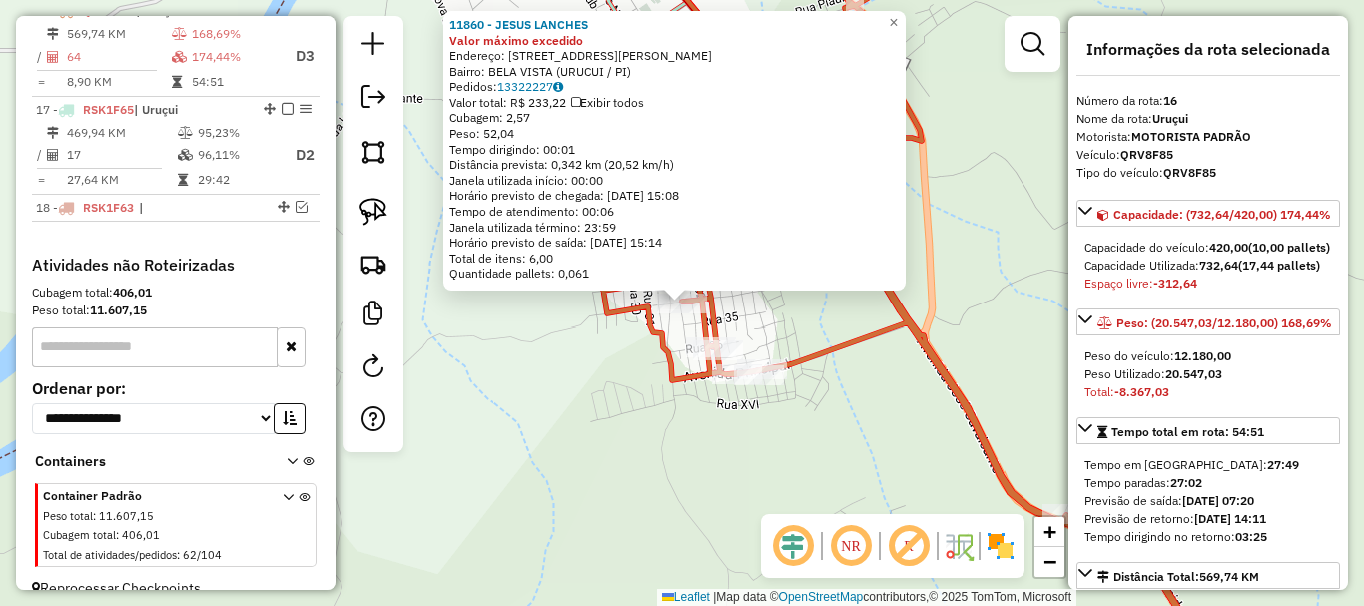
click at [635, 328] on div "11860 - JESUS LANCHES Valor máximo excedido Endereço: [STREET_ADDRESS][PERSON_N…" at bounding box center [682, 303] width 1364 height 606
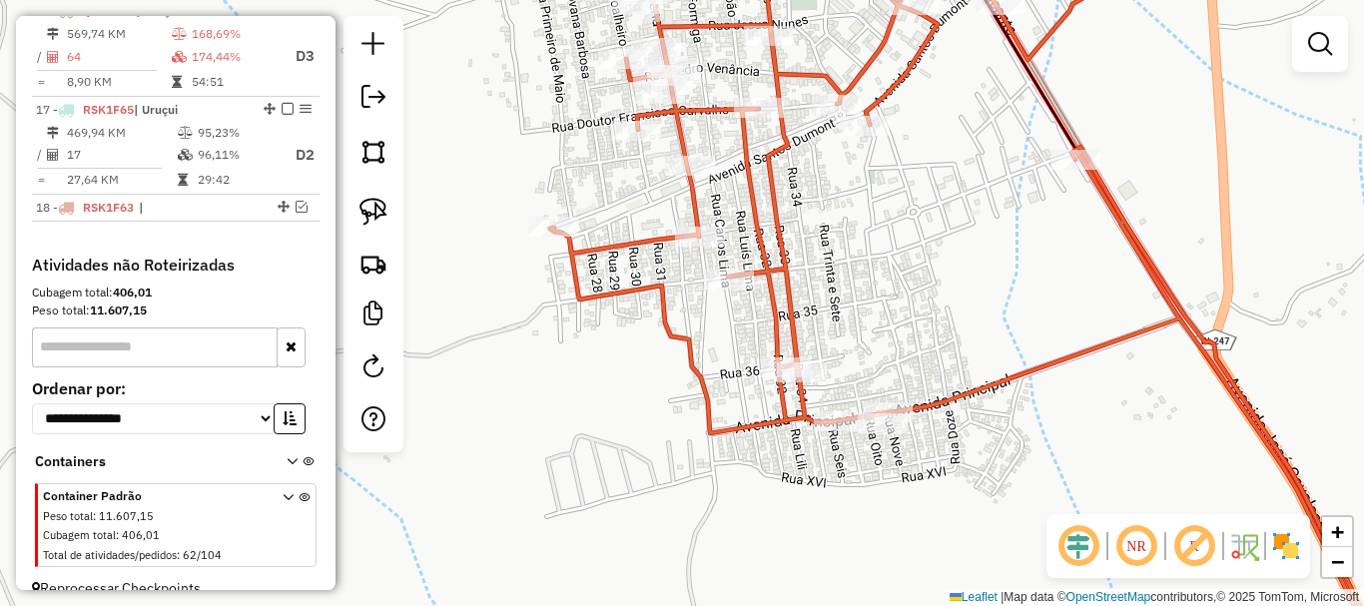
click at [760, 368] on div "Janela de atendimento Grade de atendimento Capacidade Transportadoras Veículos …" at bounding box center [682, 303] width 1364 height 606
select select "*********"
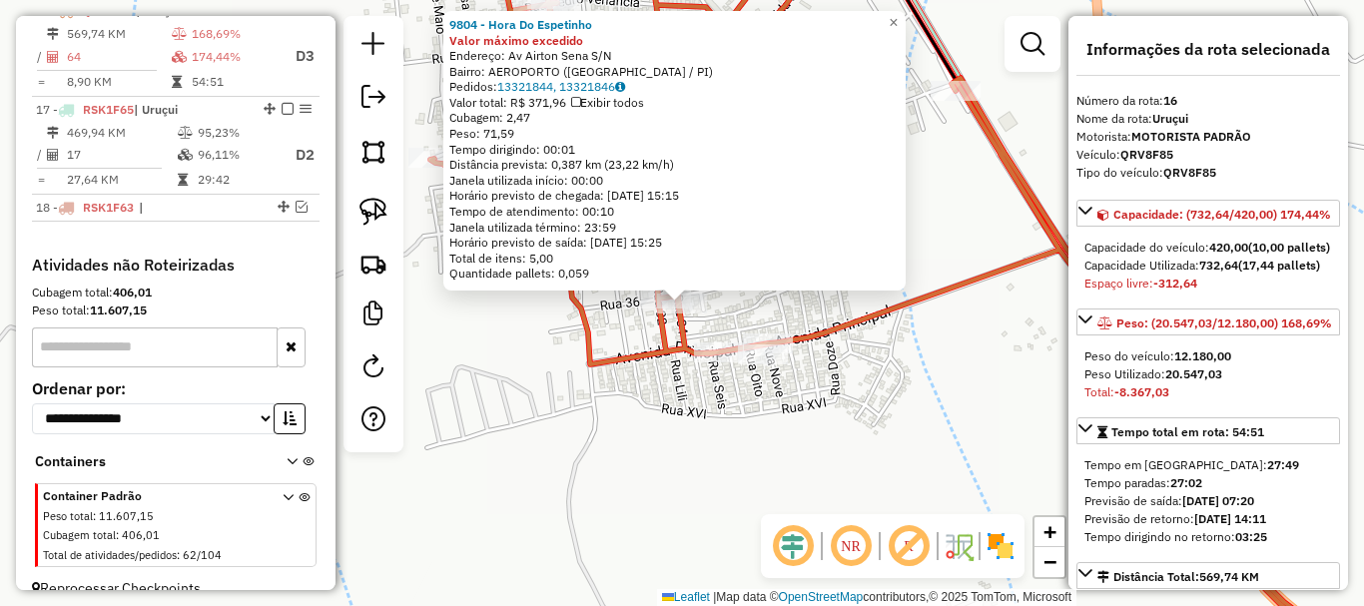
click at [649, 334] on div "Rota 16 - Placa QRV8F85 9804 - Hora Do Espetinho 9804 - Hora Do Espetinho Valor…" at bounding box center [682, 303] width 1364 height 606
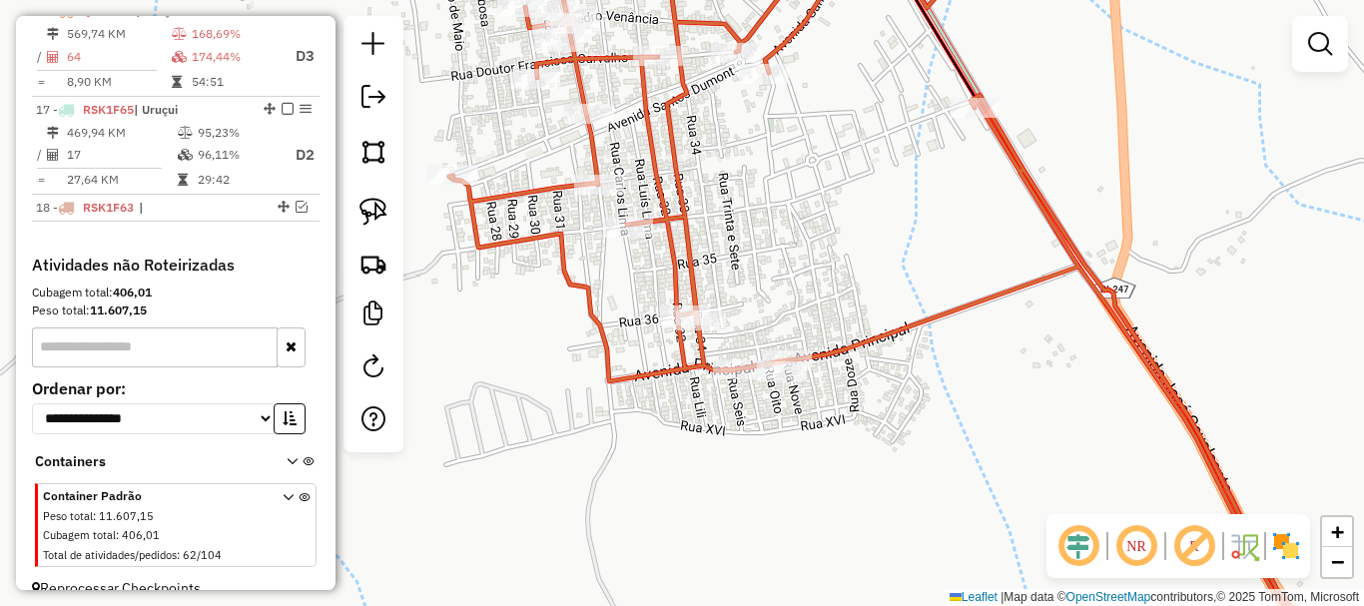
drag, startPoint x: 613, startPoint y: 340, endPoint x: 630, endPoint y: 354, distance: 22.0
click at [630, 354] on icon at bounding box center [946, 319] width 995 height 727
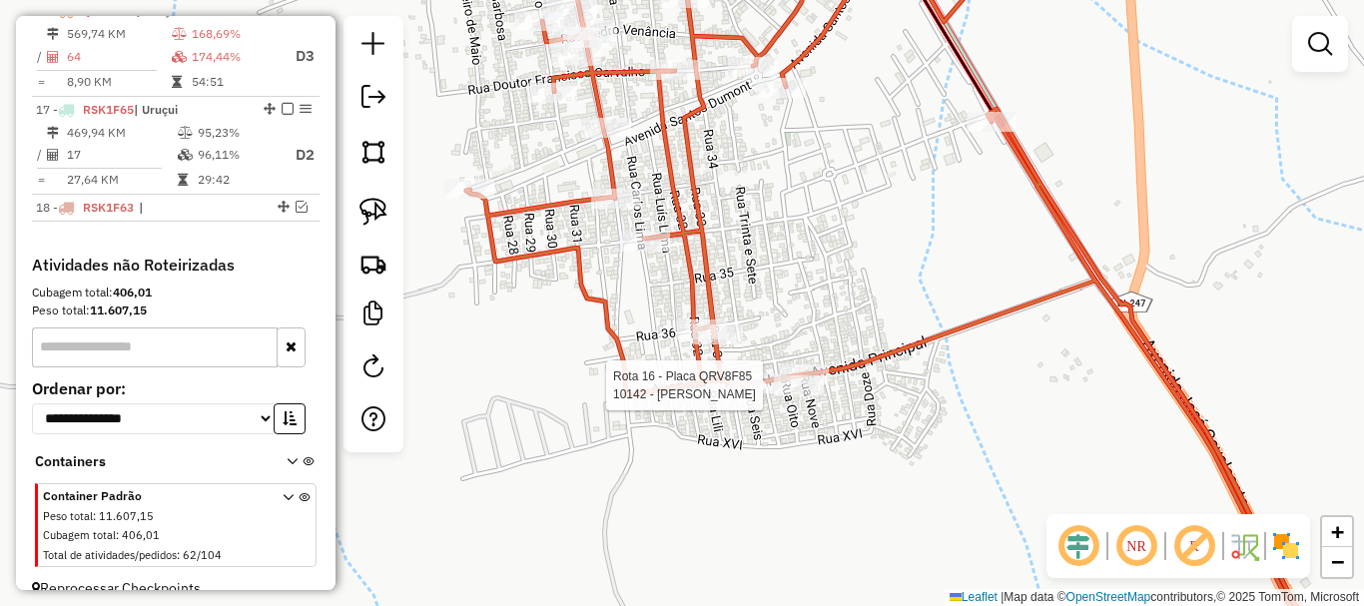
select select "*********"
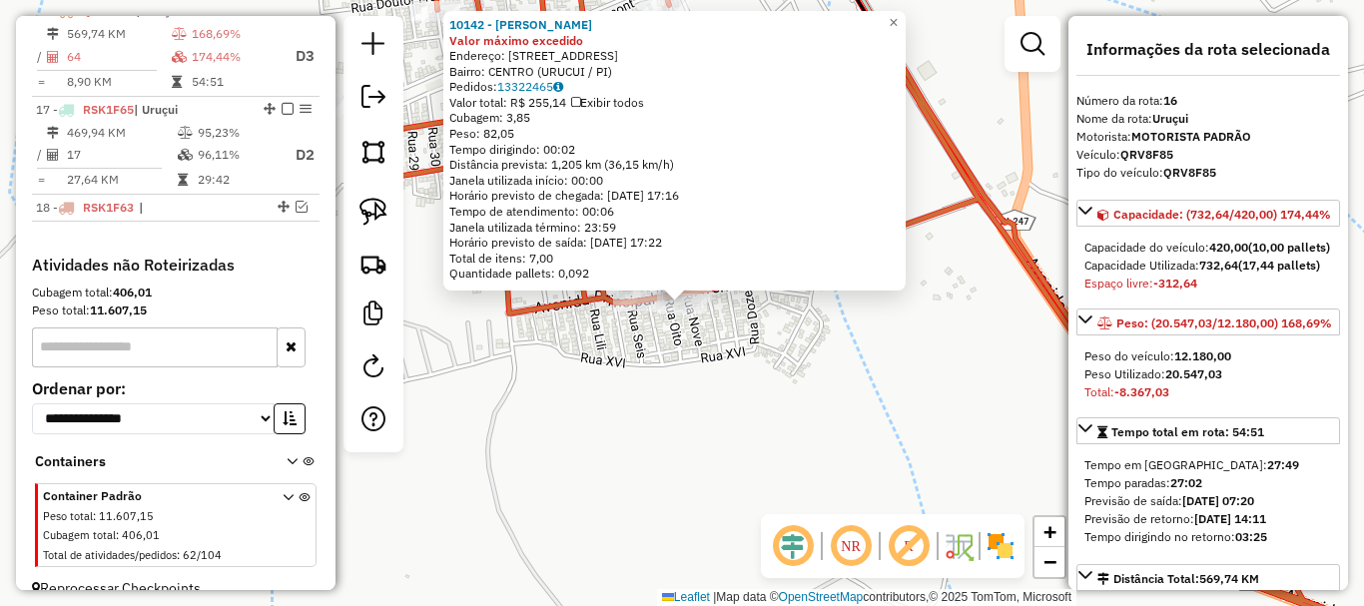
click at [752, 389] on div "10142 - [PERSON_NAME] DA Valor máximo excedido Endereço: [STREET_ADDRESS] Pedid…" at bounding box center [682, 303] width 1364 height 606
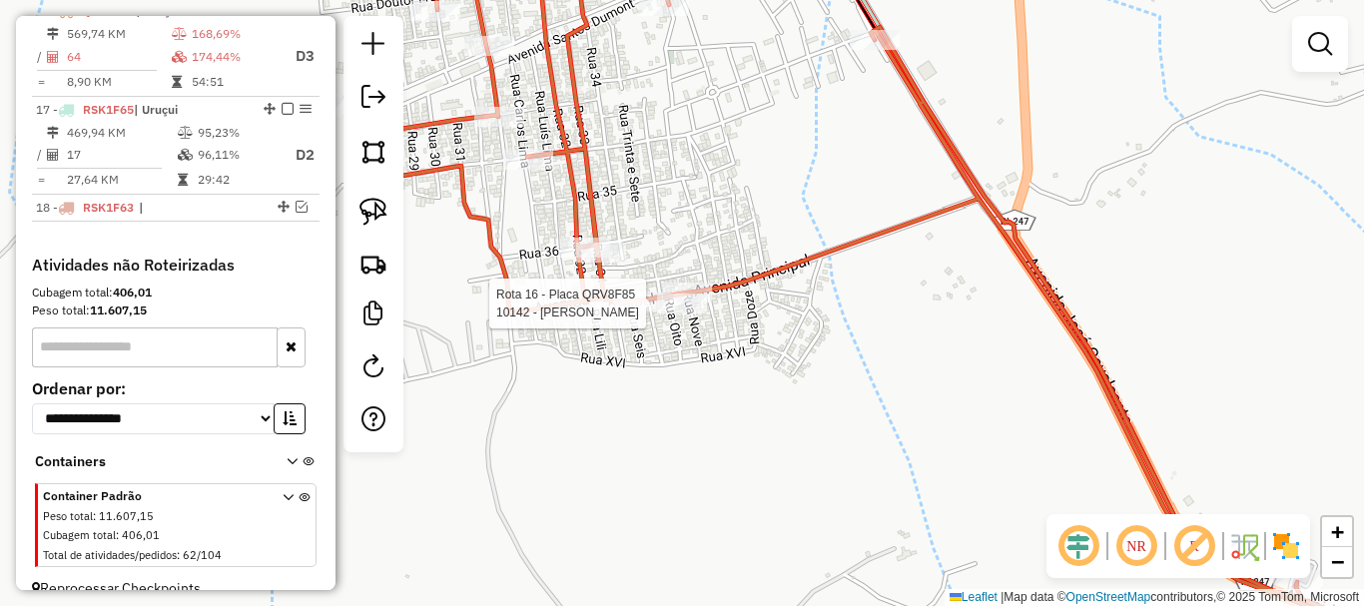
select select "*********"
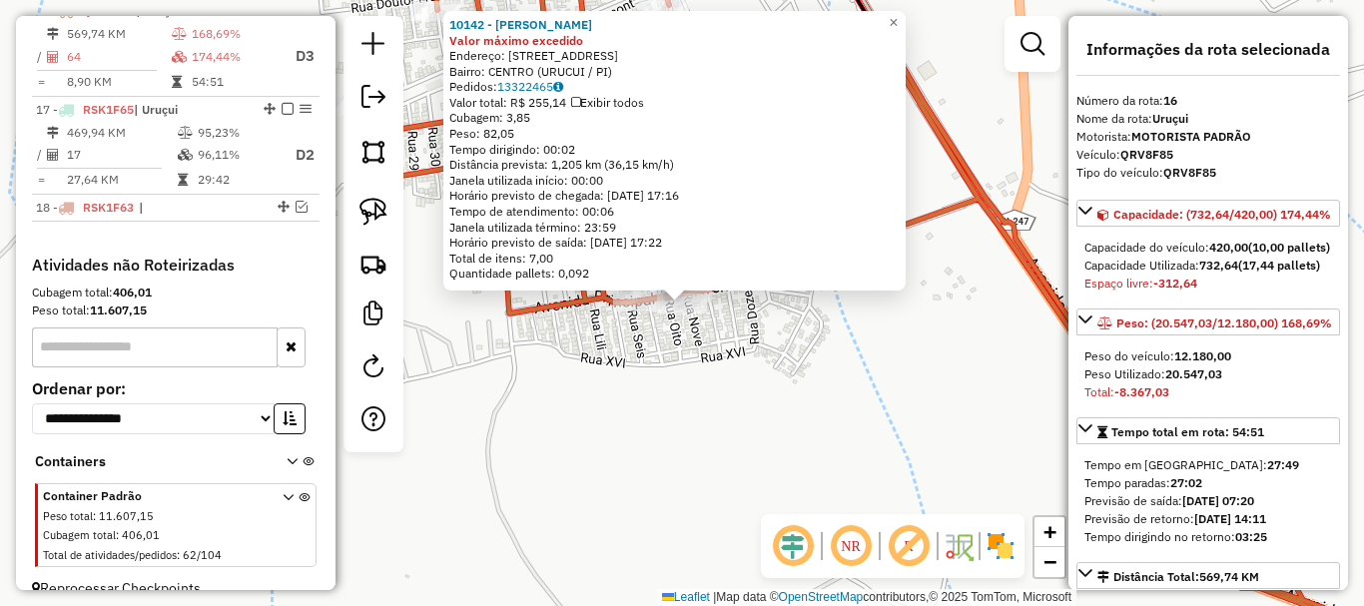
click at [715, 311] on div "Rota 16 - Placa QRV8F85 10142 - [PERSON_NAME] DA Rota 16 - Placa QRV8F85 3735 -…" at bounding box center [682, 303] width 1364 height 606
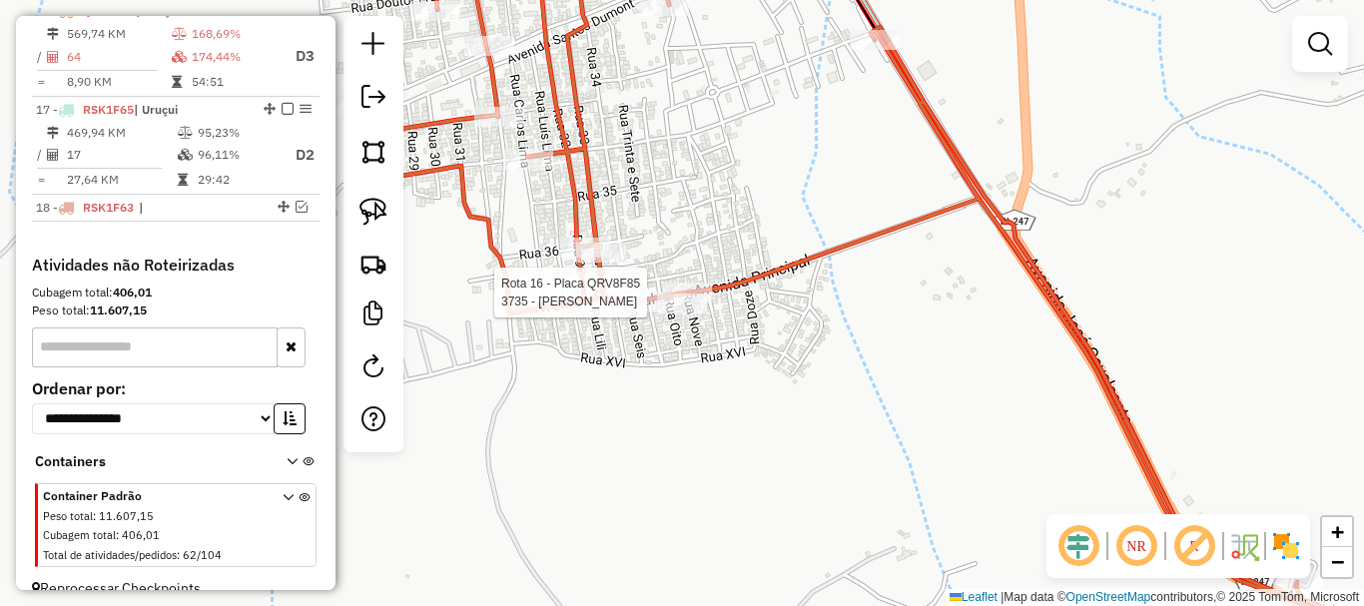
select select "*********"
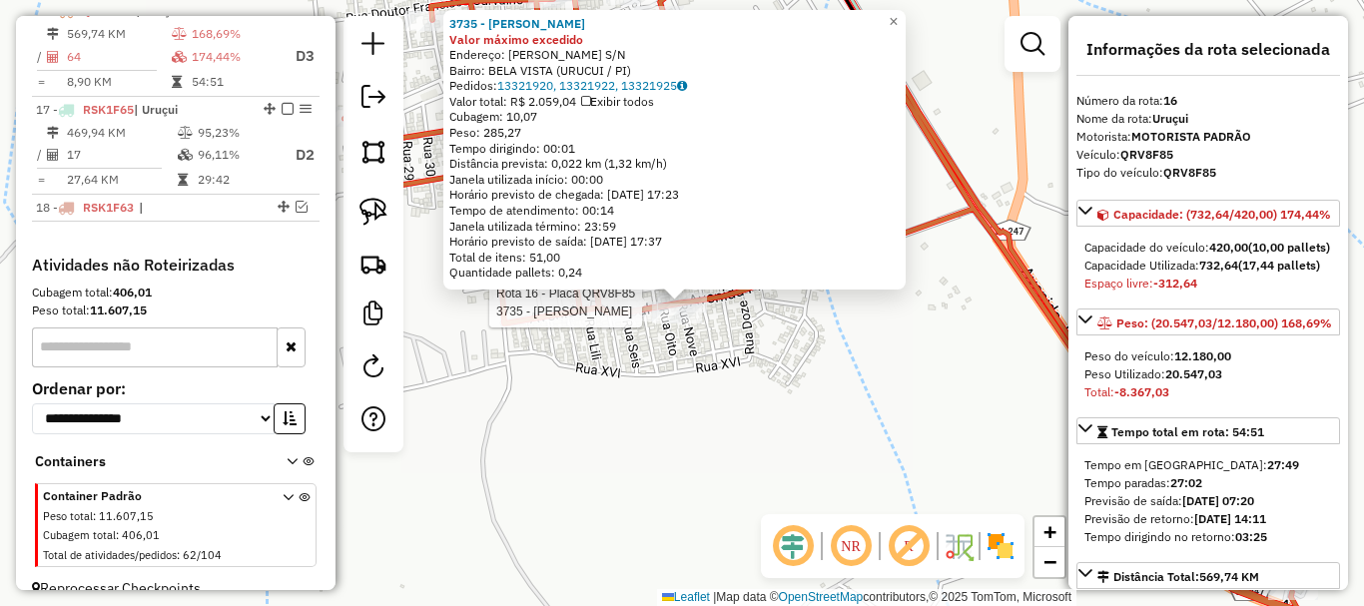
click at [716, 337] on div "Rota 16 - Placa QRV8F85 3735 - [PERSON_NAME] 3735 - [PERSON_NAME] máximo excedi…" at bounding box center [682, 303] width 1364 height 606
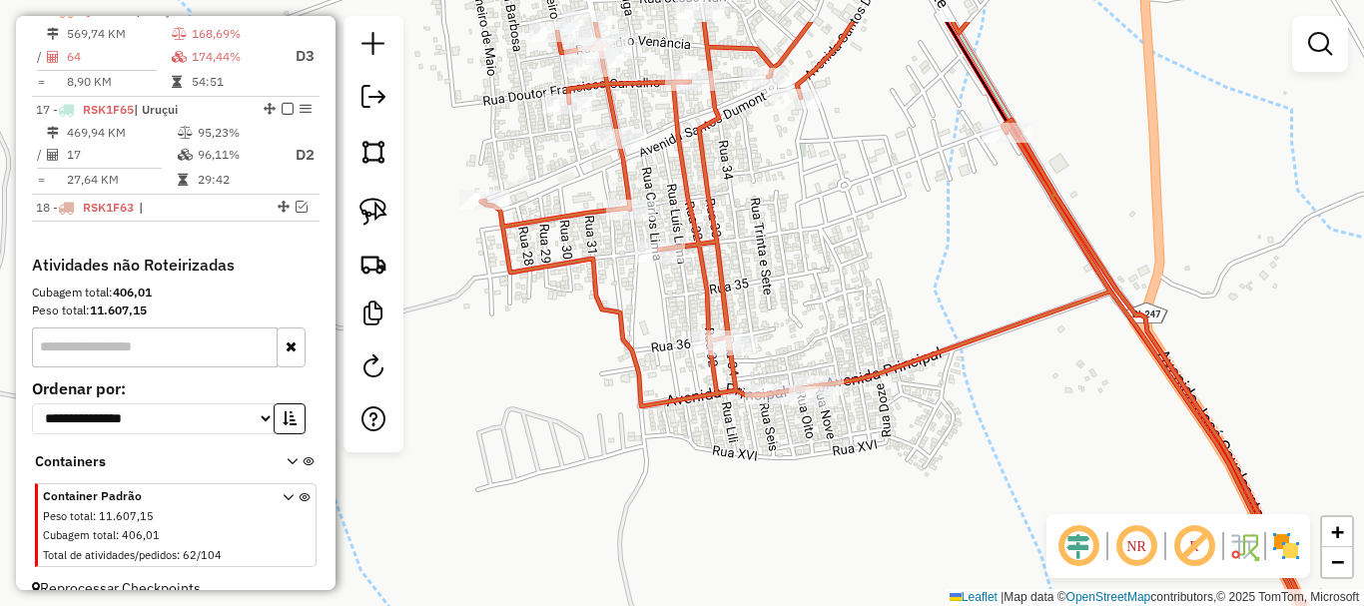
drag, startPoint x: 598, startPoint y: 342, endPoint x: 746, endPoint y: 390, distance: 155.4
click at [769, 420] on div "Janela de atendimento Grade de atendimento Capacidade Transportadoras Veículos …" at bounding box center [682, 303] width 1364 height 606
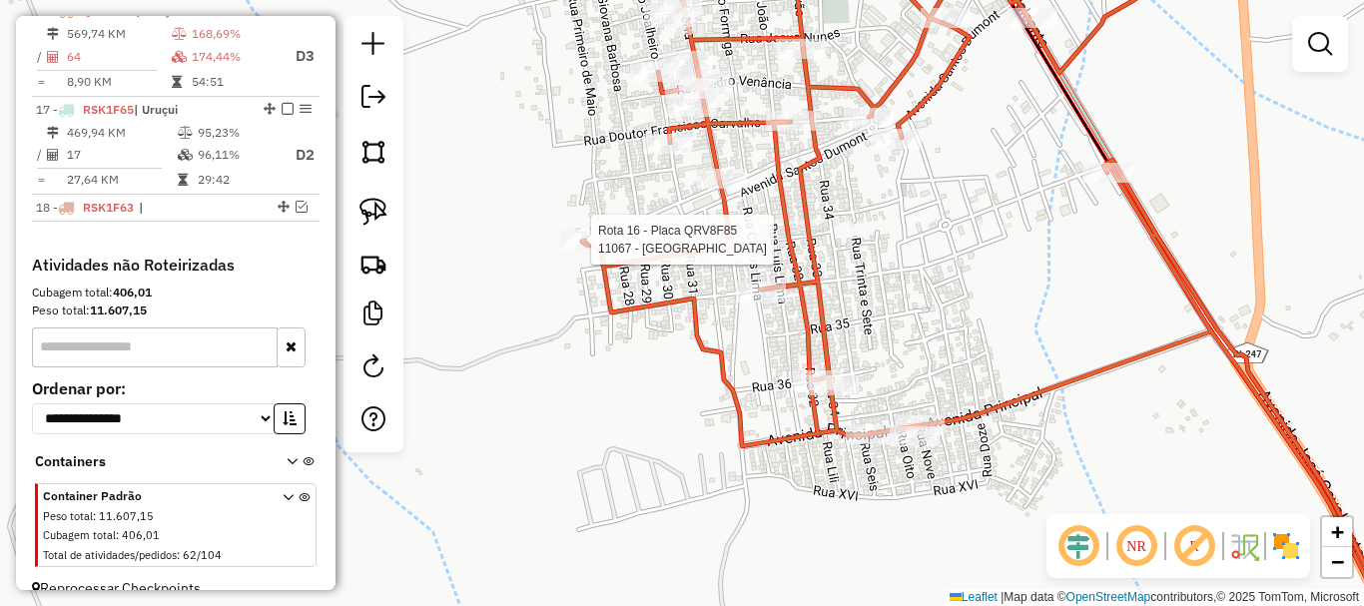
click at [577, 250] on div at bounding box center [585, 240] width 50 height 20
select select "*********"
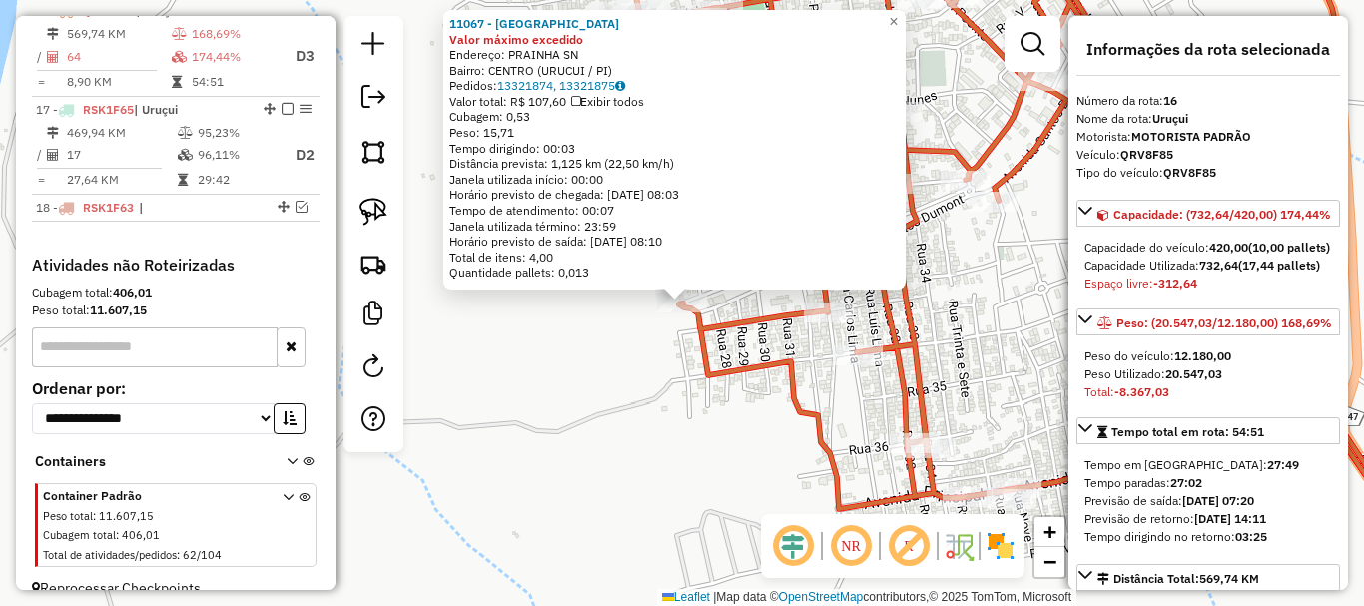
click at [580, 338] on div "11067 - BARRACA CENTRAL Valor máximo excedido Endereço: PRAINHA SN Bairro: CENT…" at bounding box center [682, 303] width 1364 height 606
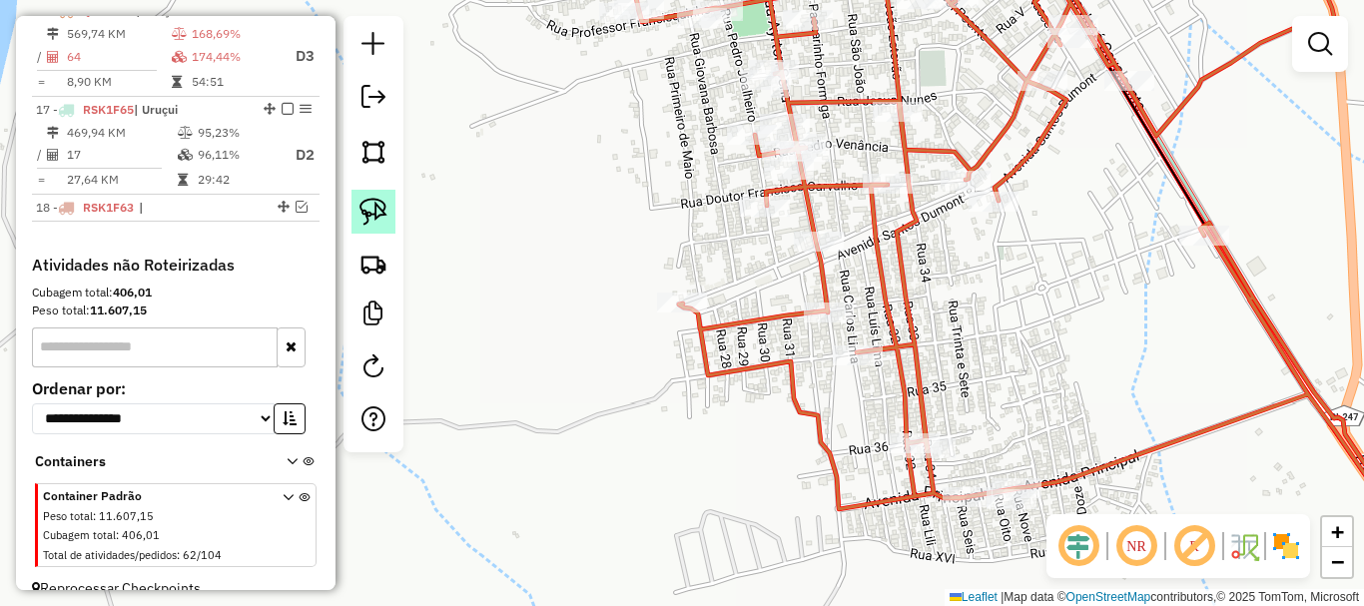
click at [371, 216] on img at bounding box center [373, 212] width 28 height 28
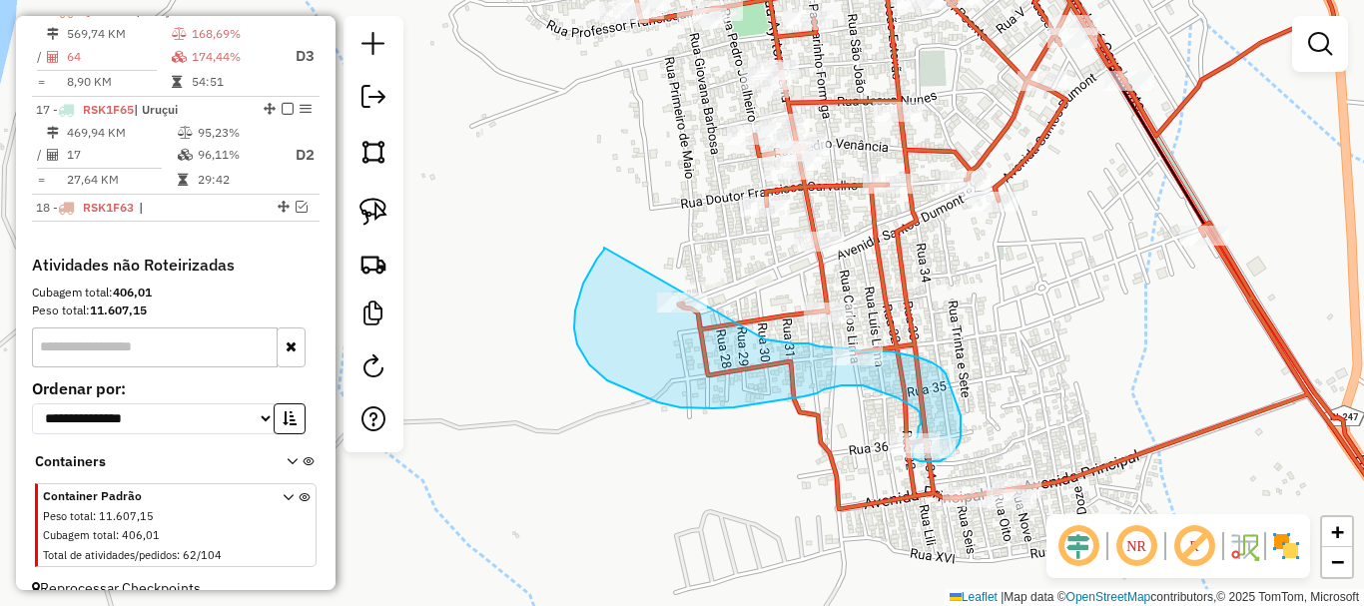
drag, startPoint x: 604, startPoint y: 248, endPoint x: 765, endPoint y: 339, distance: 185.2
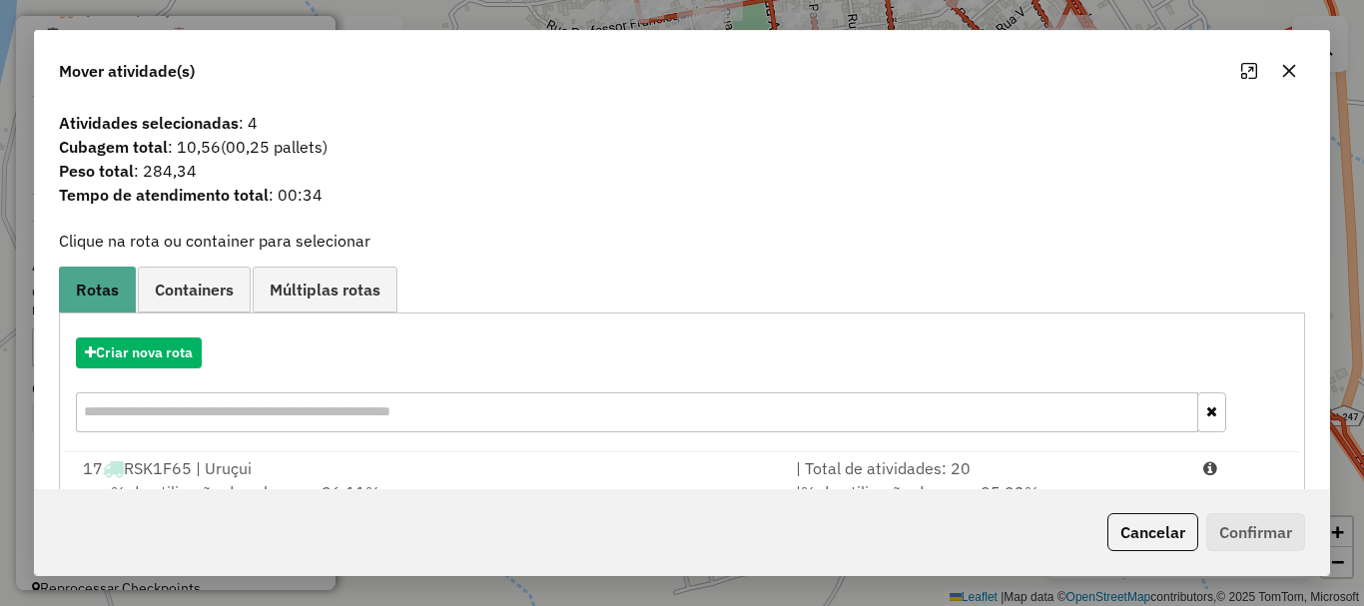
scroll to position [78, 0]
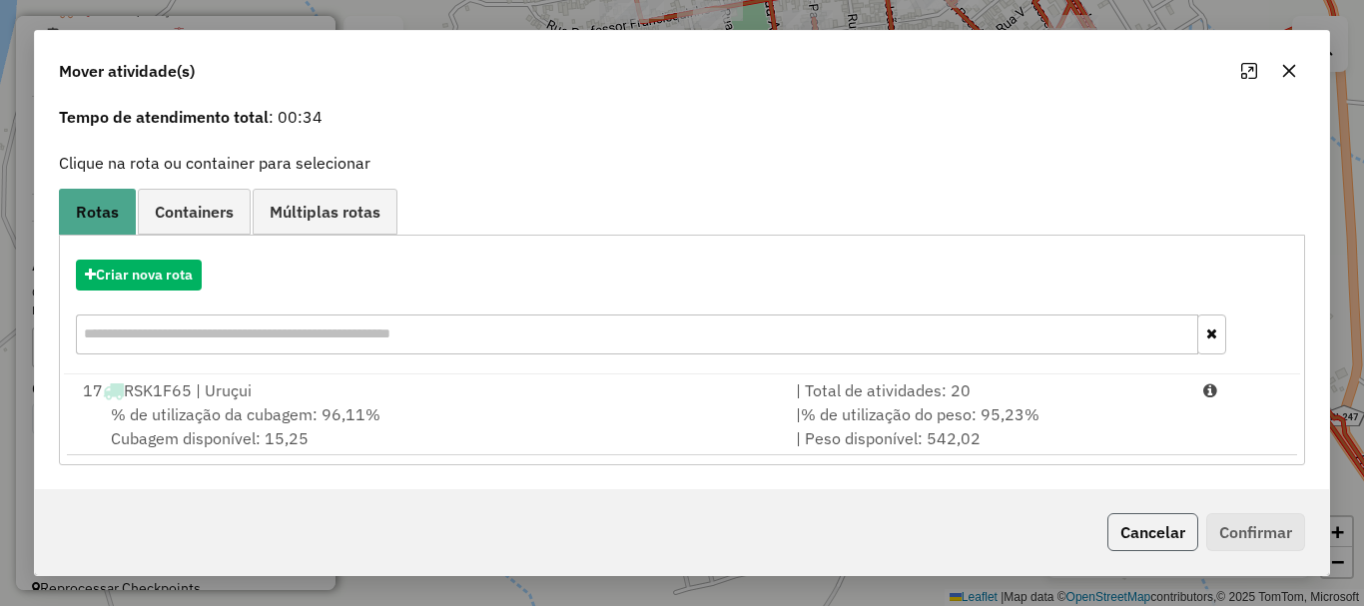
click at [1153, 535] on button "Cancelar" at bounding box center [1152, 532] width 91 height 38
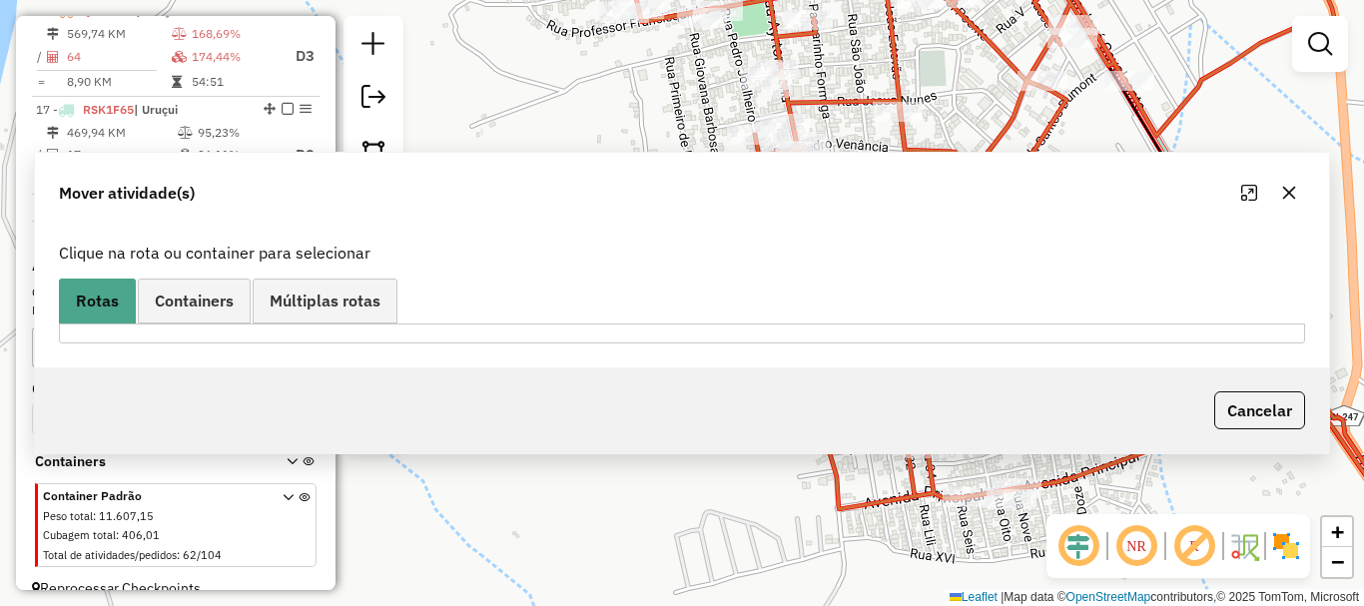
scroll to position [0, 0]
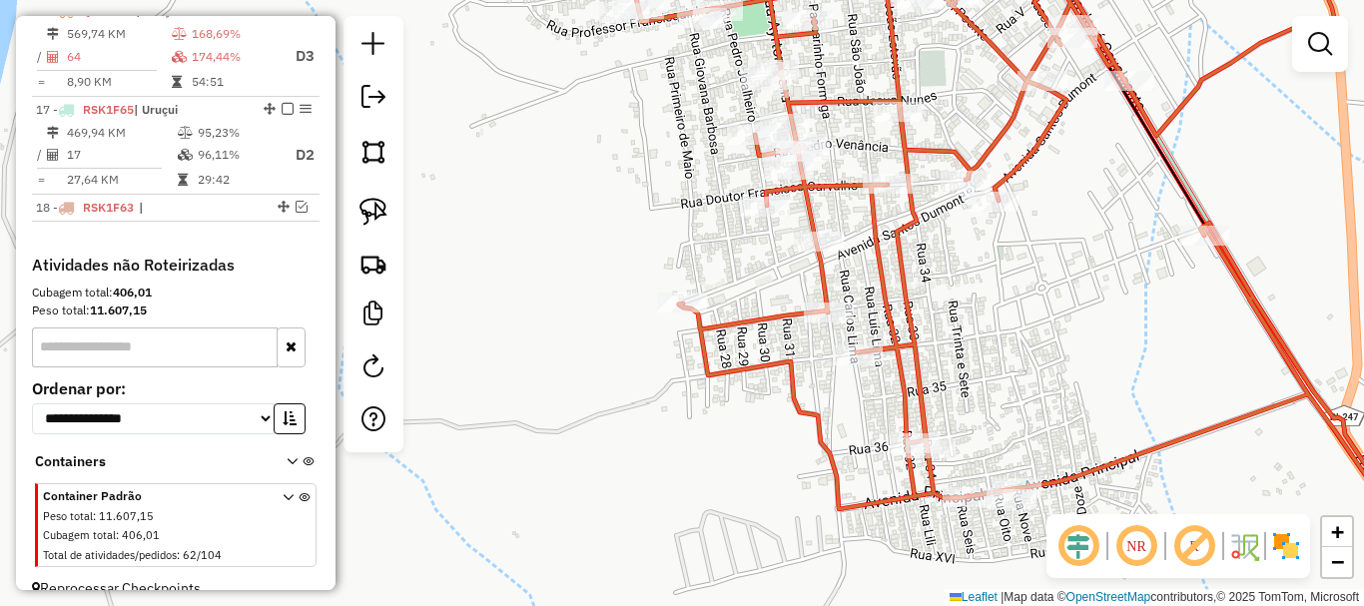
drag, startPoint x: 816, startPoint y: 385, endPoint x: 675, endPoint y: 311, distance: 159.5
click at [678, 313] on div "Janela de atendimento Grade de atendimento Capacidade Transportadoras Veículos …" at bounding box center [682, 303] width 1364 height 606
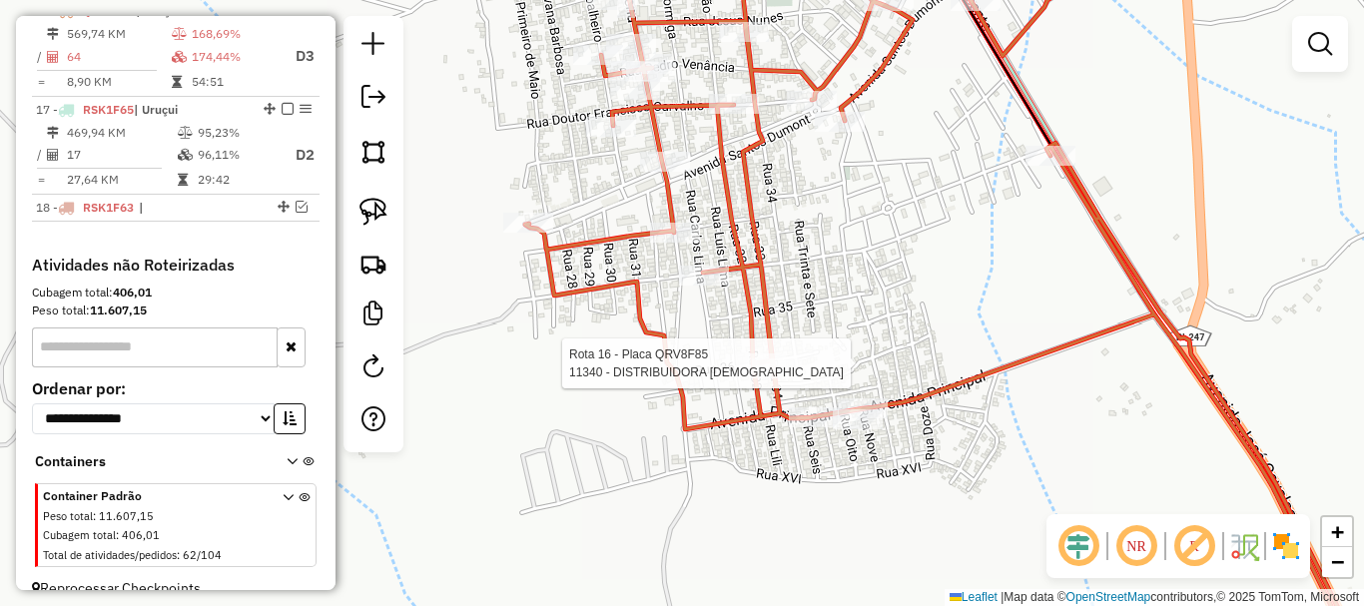
select select "*********"
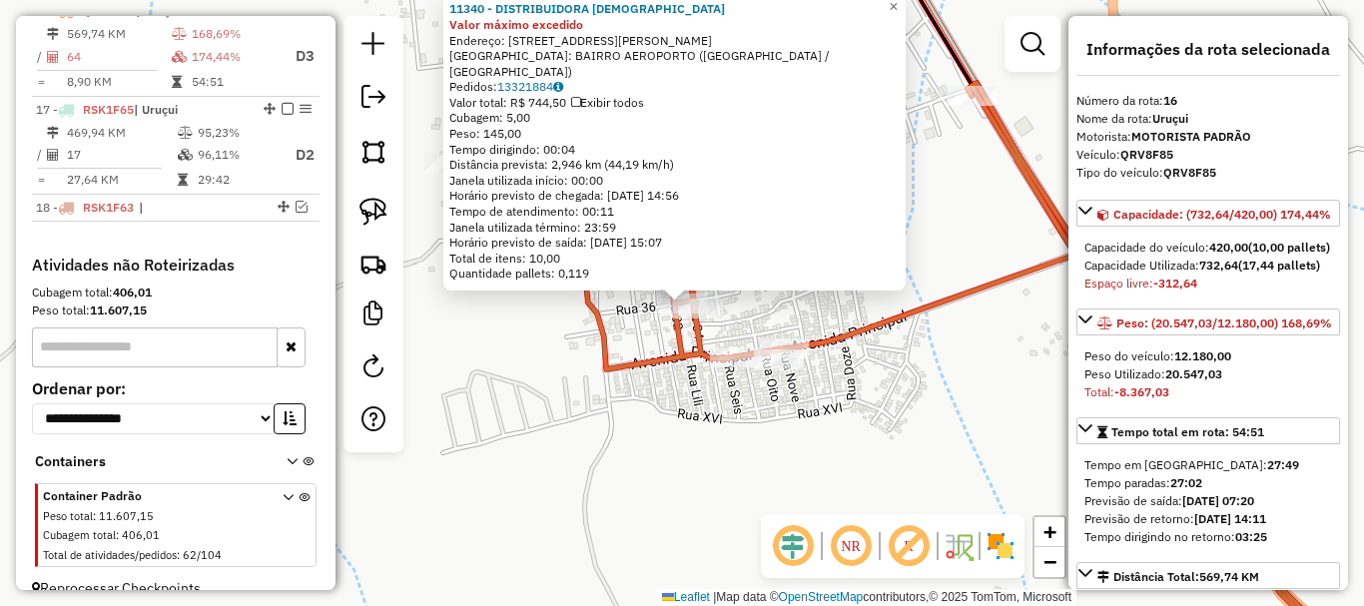
click at [590, 311] on icon at bounding box center [936, 302] width 981 height 727
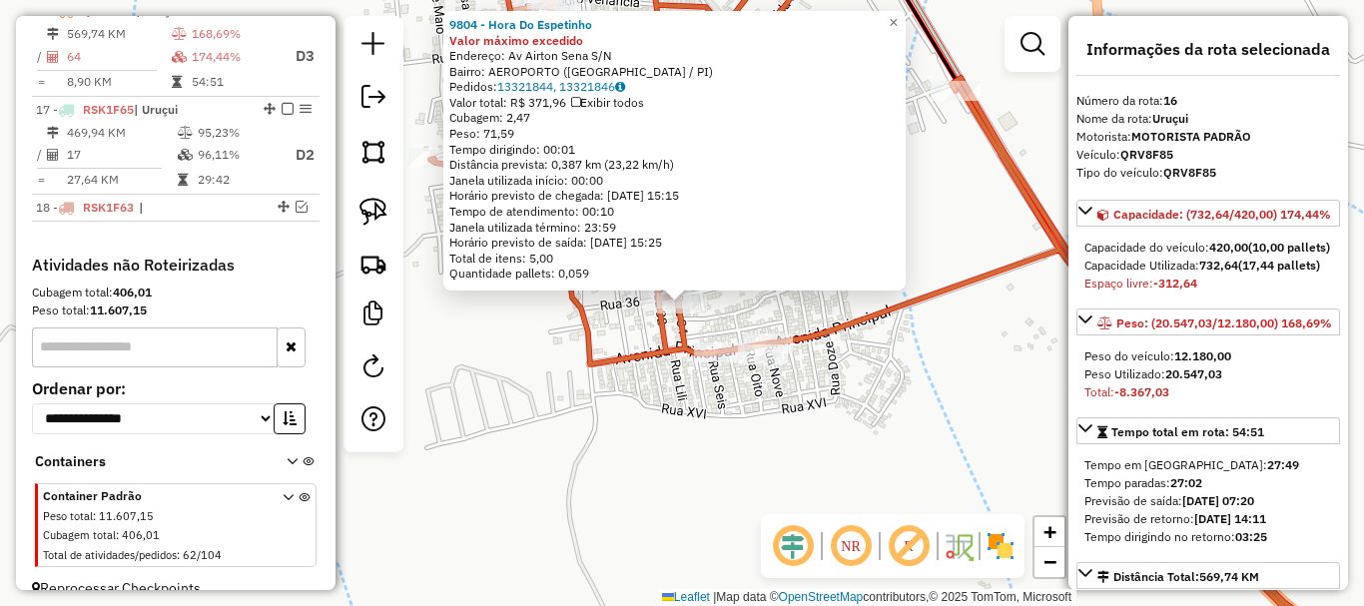
click at [582, 337] on icon at bounding box center [927, 302] width 995 height 727
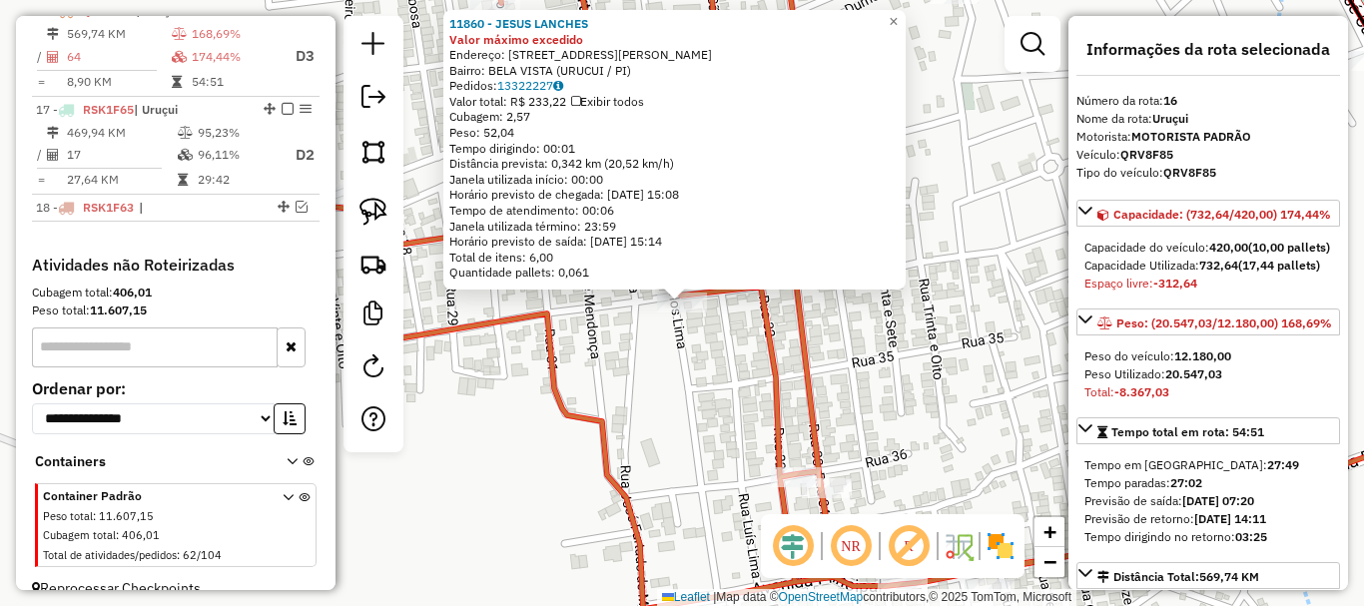
click at [657, 335] on div "11860 - JESUS LANCHES Valor máximo excedido Endereço: [STREET_ADDRESS][PERSON_N…" at bounding box center [682, 303] width 1364 height 606
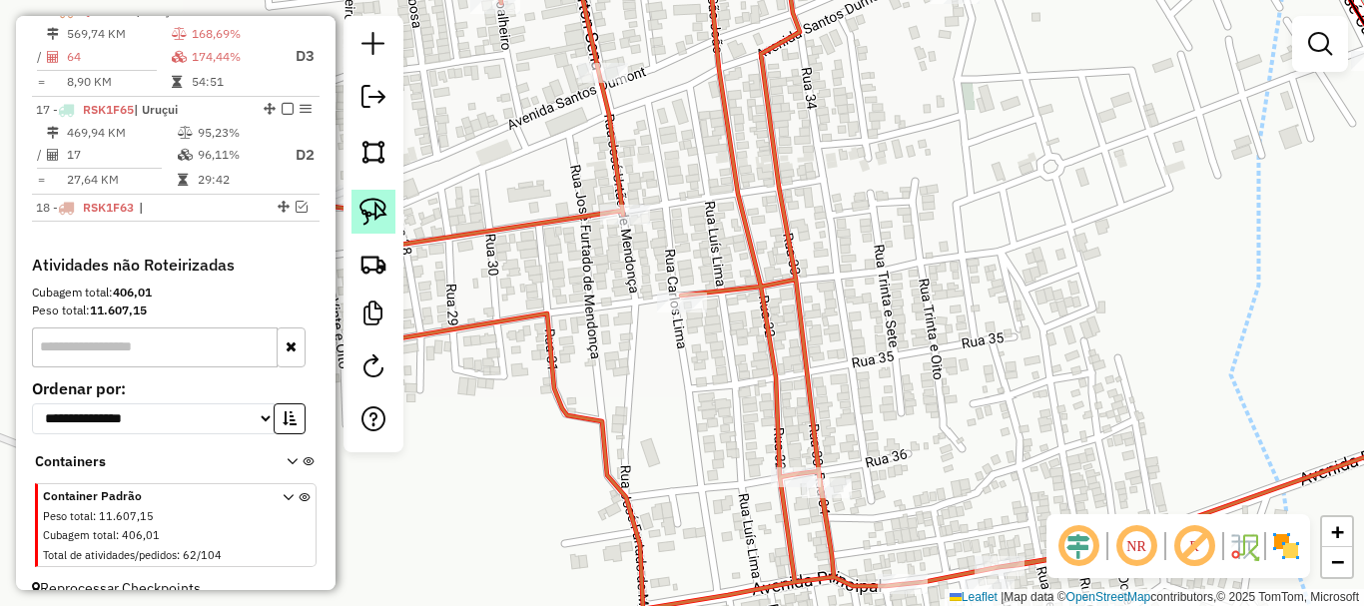
click at [382, 214] on img at bounding box center [373, 212] width 28 height 28
drag, startPoint x: 515, startPoint y: 280, endPoint x: 651, endPoint y: 190, distance: 162.8
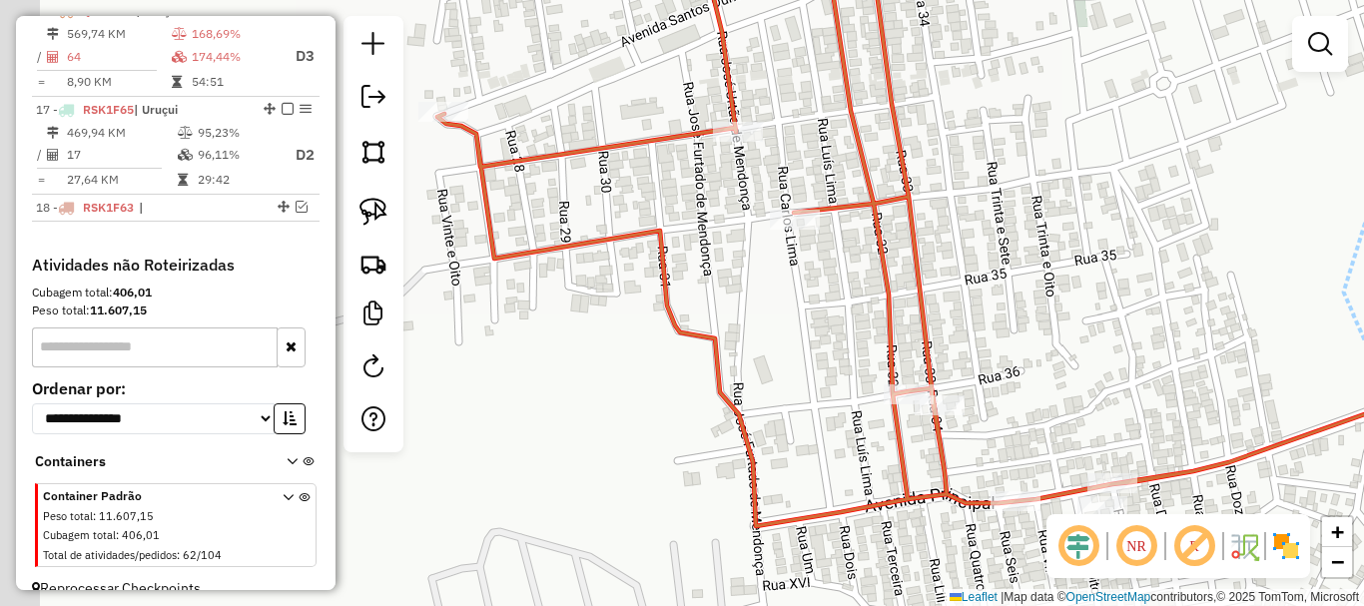
drag, startPoint x: 603, startPoint y: 329, endPoint x: 756, endPoint y: 217, distance: 189.3
click at [756, 217] on div "Janela de atendimento Grade de atendimento Capacidade Transportadoras Veículos …" at bounding box center [682, 303] width 1364 height 606
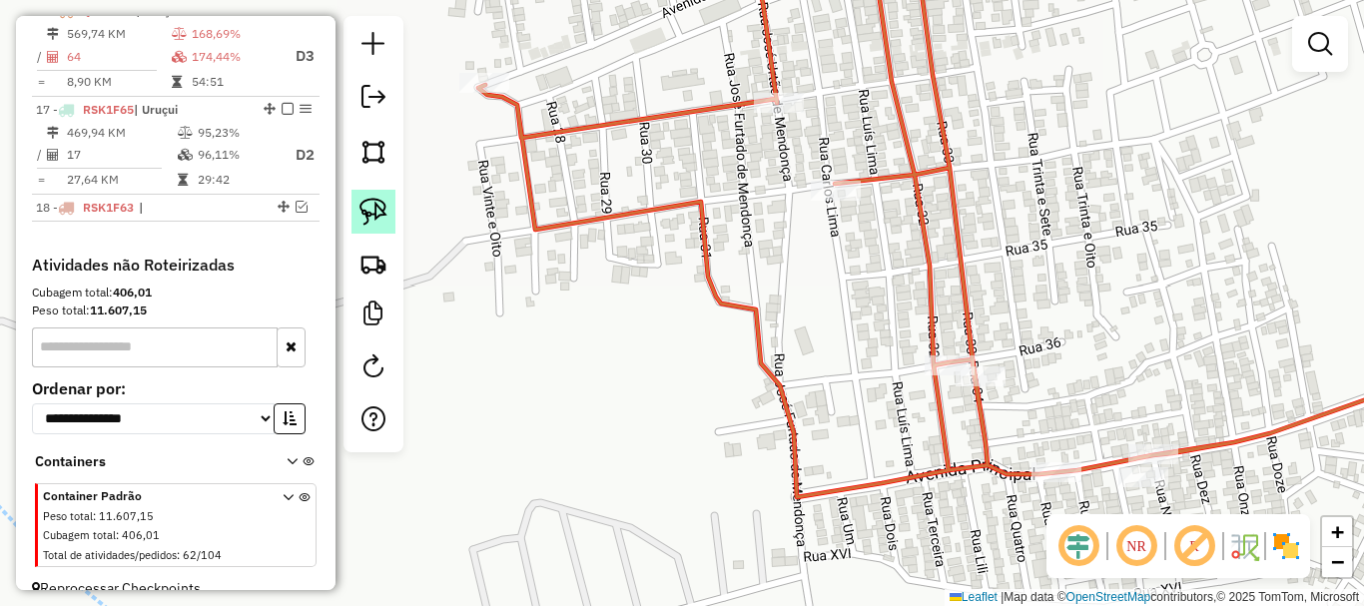
click at [387, 216] on link at bounding box center [373, 212] width 44 height 44
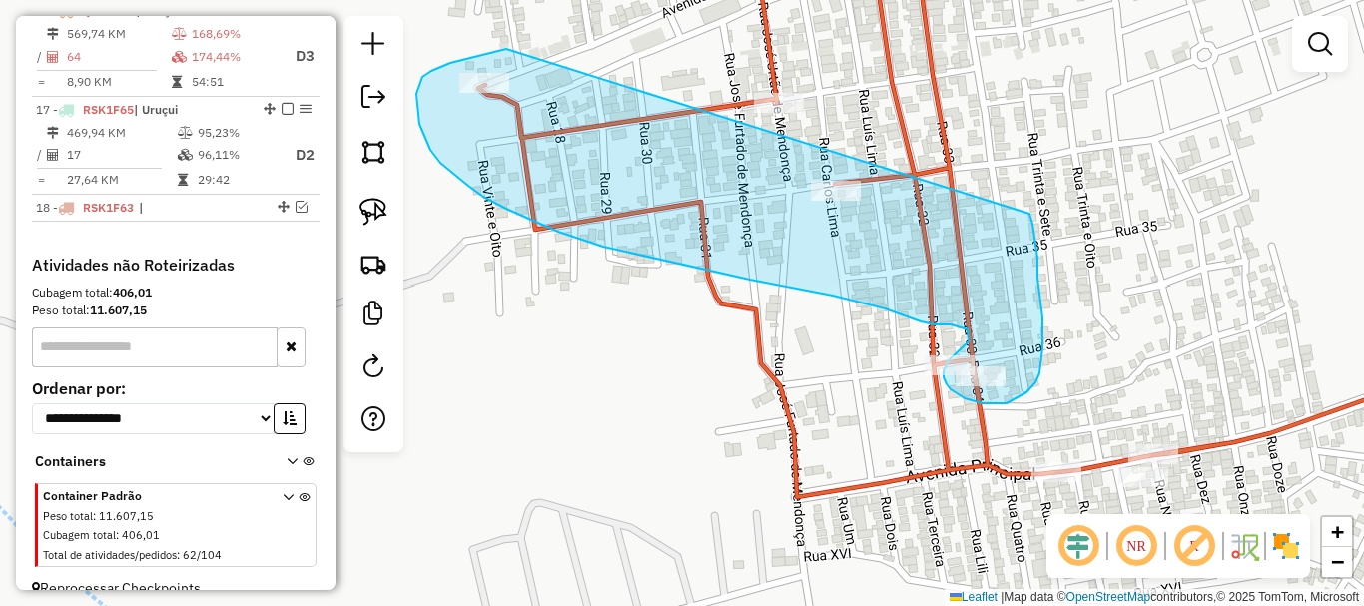
drag, startPoint x: 503, startPoint y: 49, endPoint x: 1029, endPoint y: 214, distance: 551.4
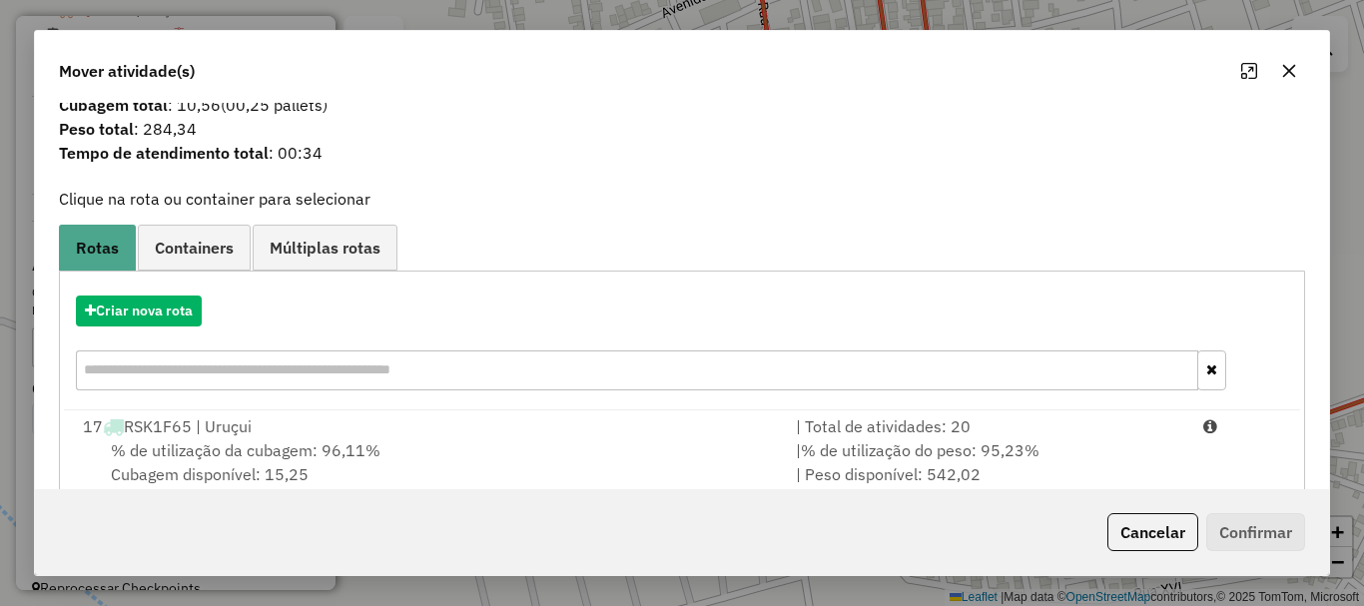
scroll to position [78, 0]
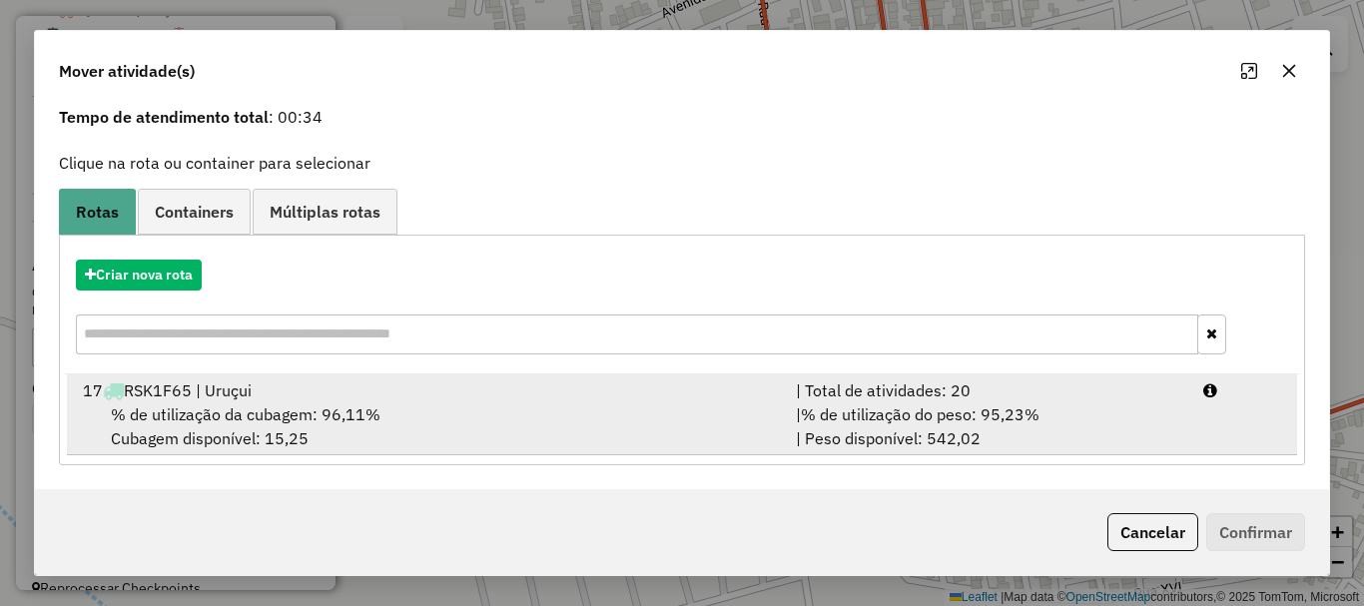
click at [390, 392] on div "17 RSK1F65 | Uruçui" at bounding box center [427, 390] width 713 height 24
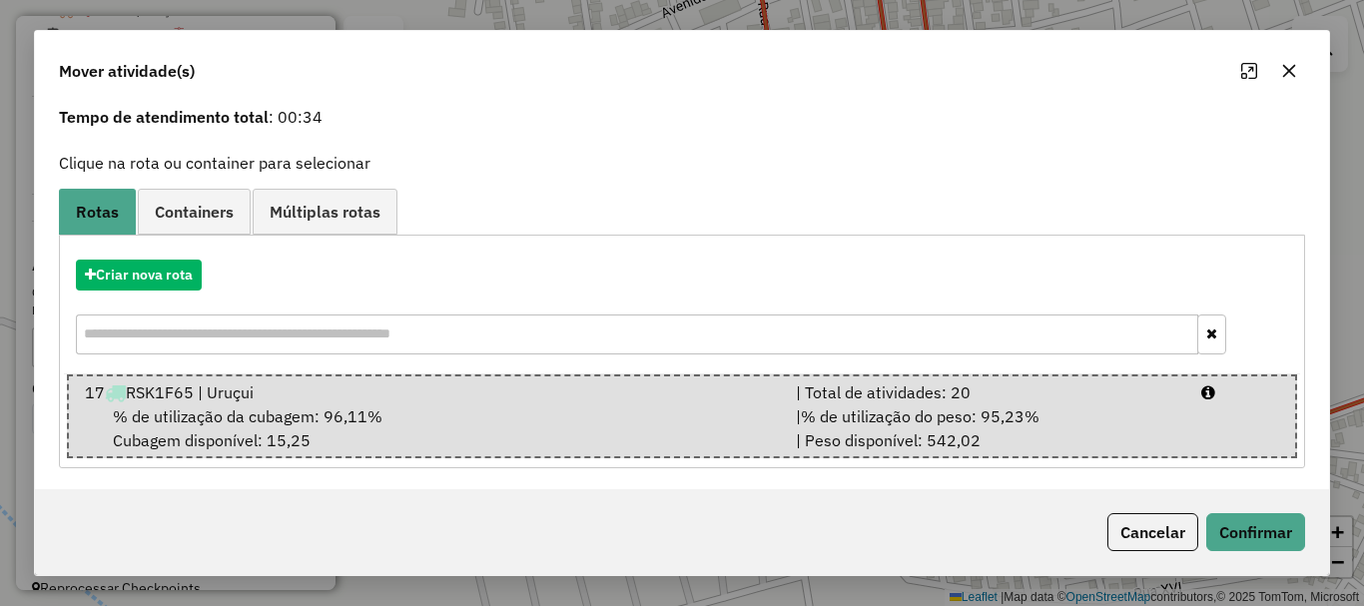
click at [1316, 557] on div "Cancelar Confirmar" at bounding box center [682, 532] width 1294 height 86
click at [1300, 533] on button "Confirmar" at bounding box center [1255, 532] width 99 height 38
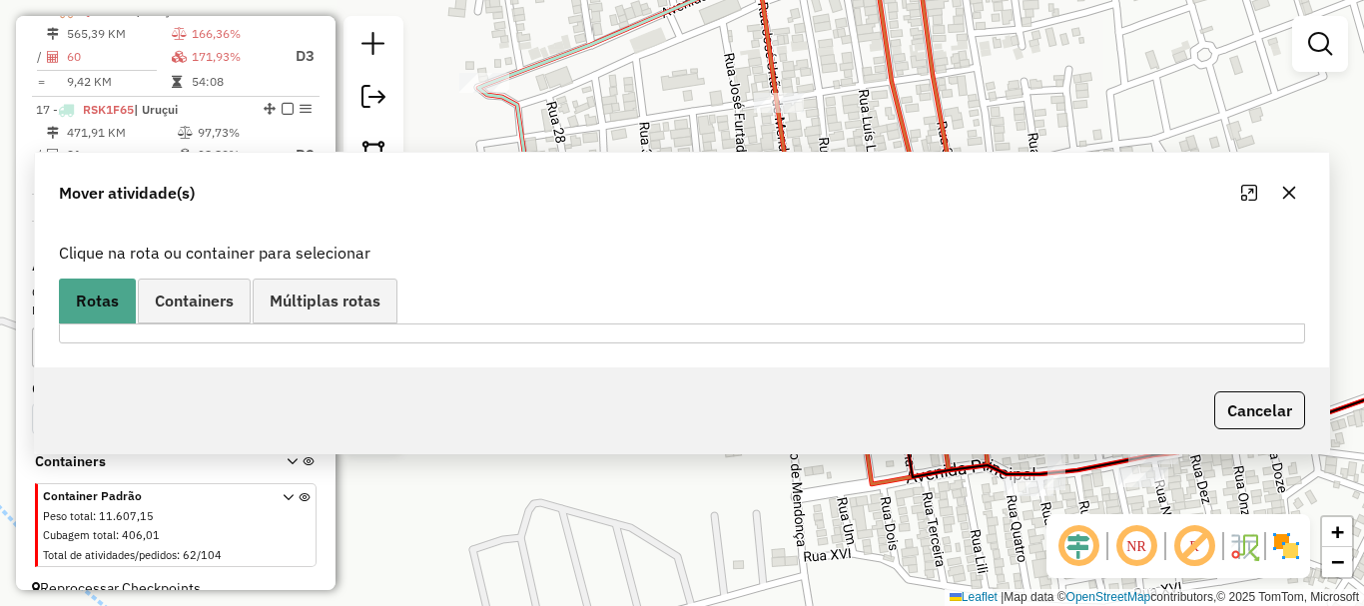
scroll to position [0, 0]
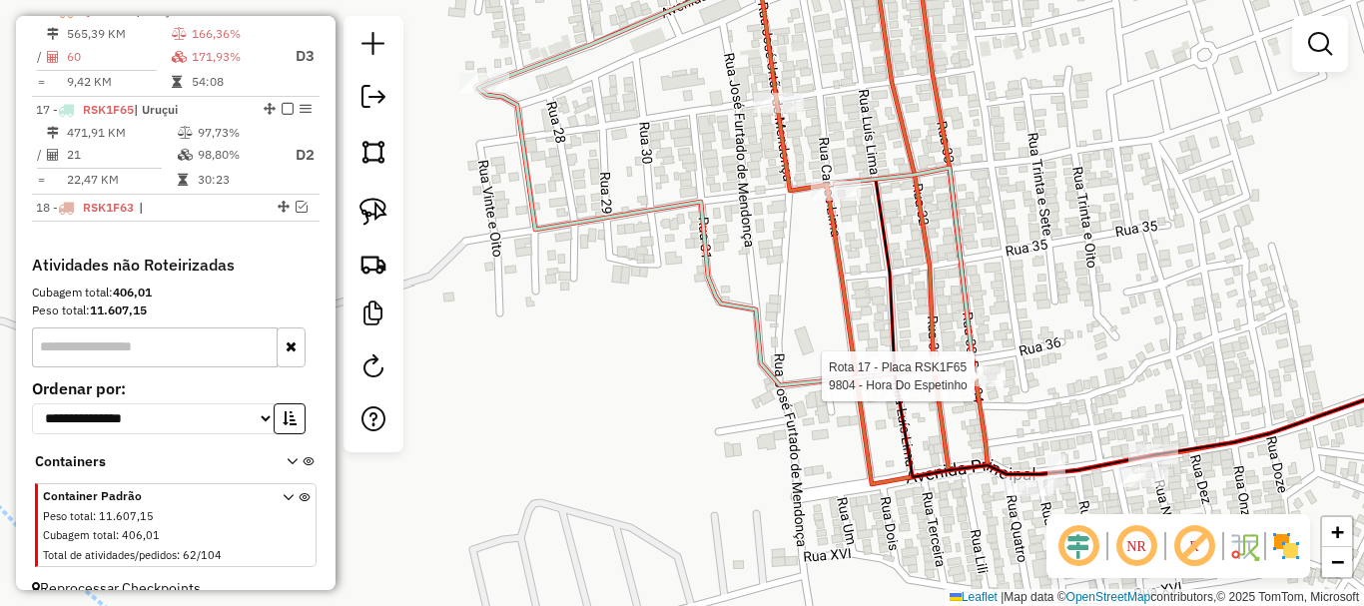
select select "*********"
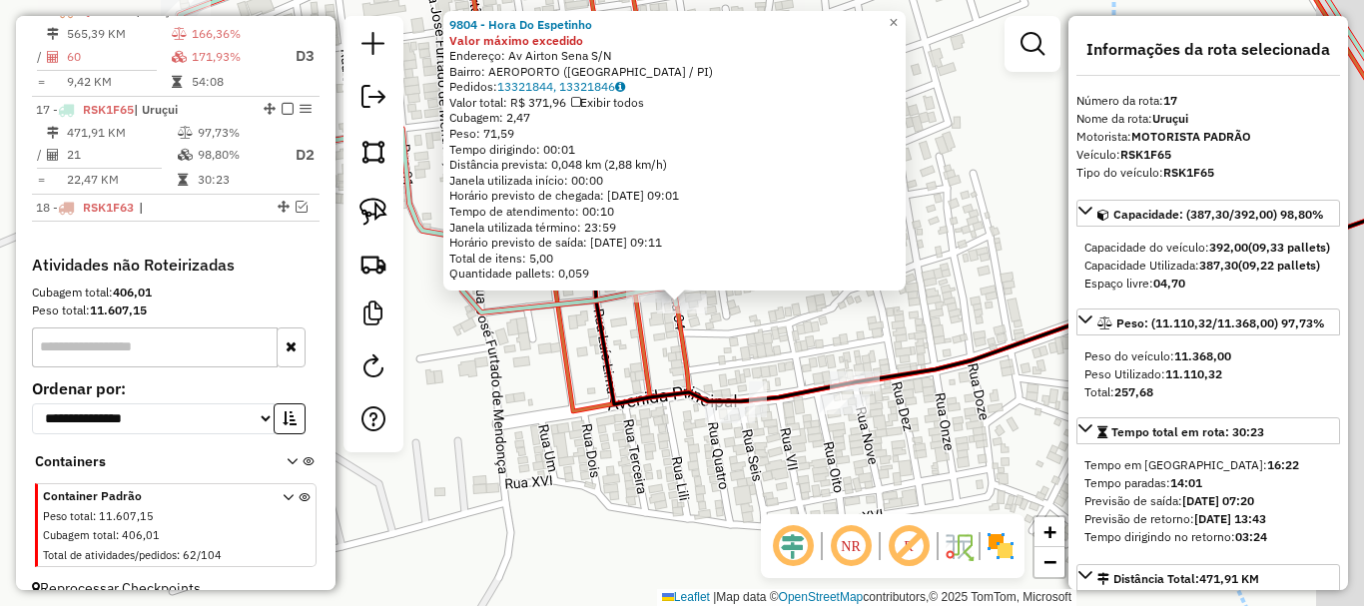
scroll to position [1220, 0]
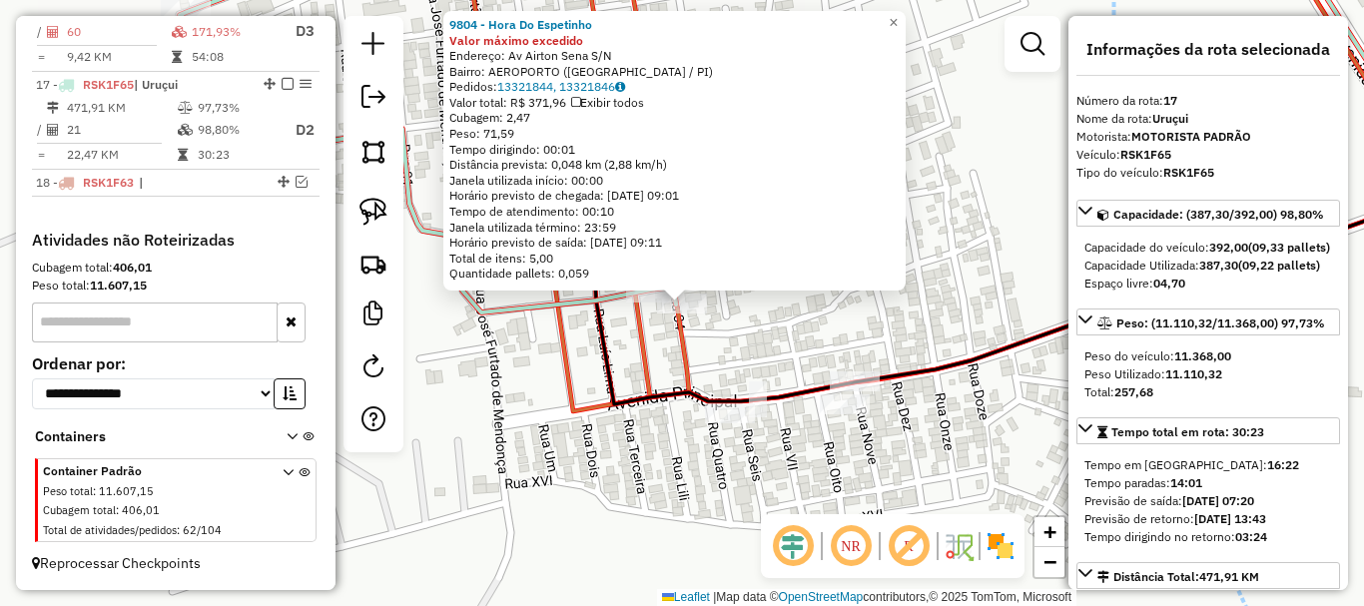
click at [736, 348] on div "9804 - Hora Do Espetinho Valor máximo excedido Endereço: [PERSON_NAME] Sena S/N…" at bounding box center [682, 303] width 1364 height 606
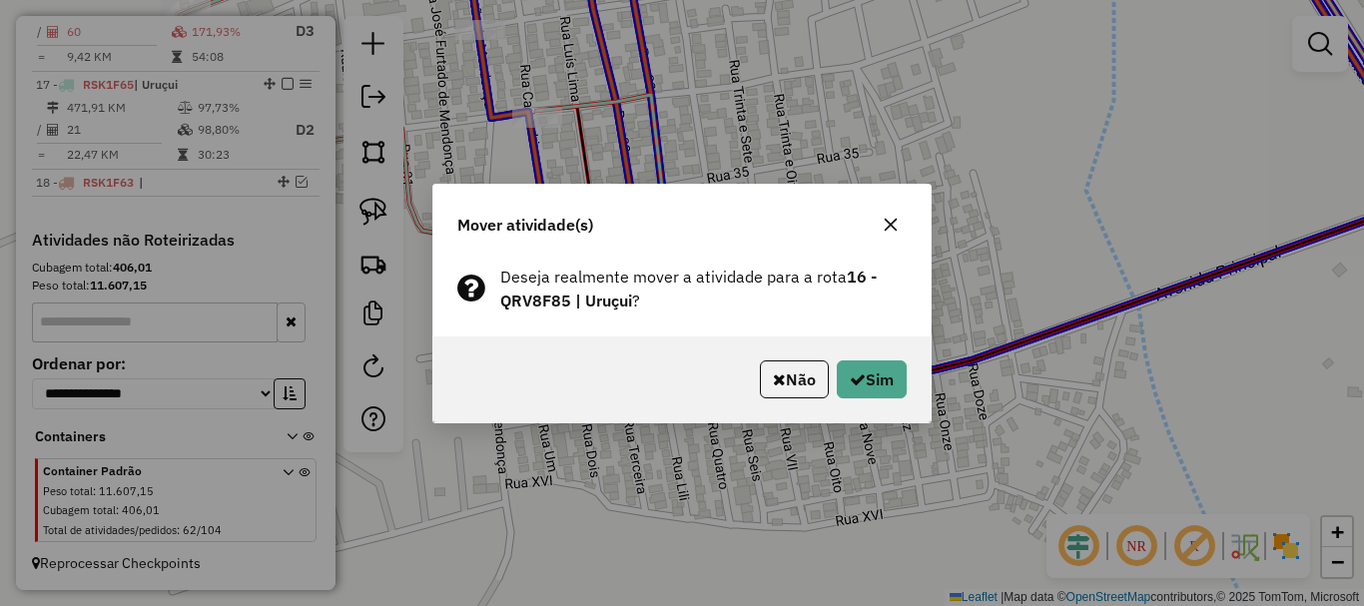
click at [908, 391] on div "Não Sim" at bounding box center [681, 379] width 497 height 86
click at [873, 388] on button "Sim" at bounding box center [872, 379] width 70 height 38
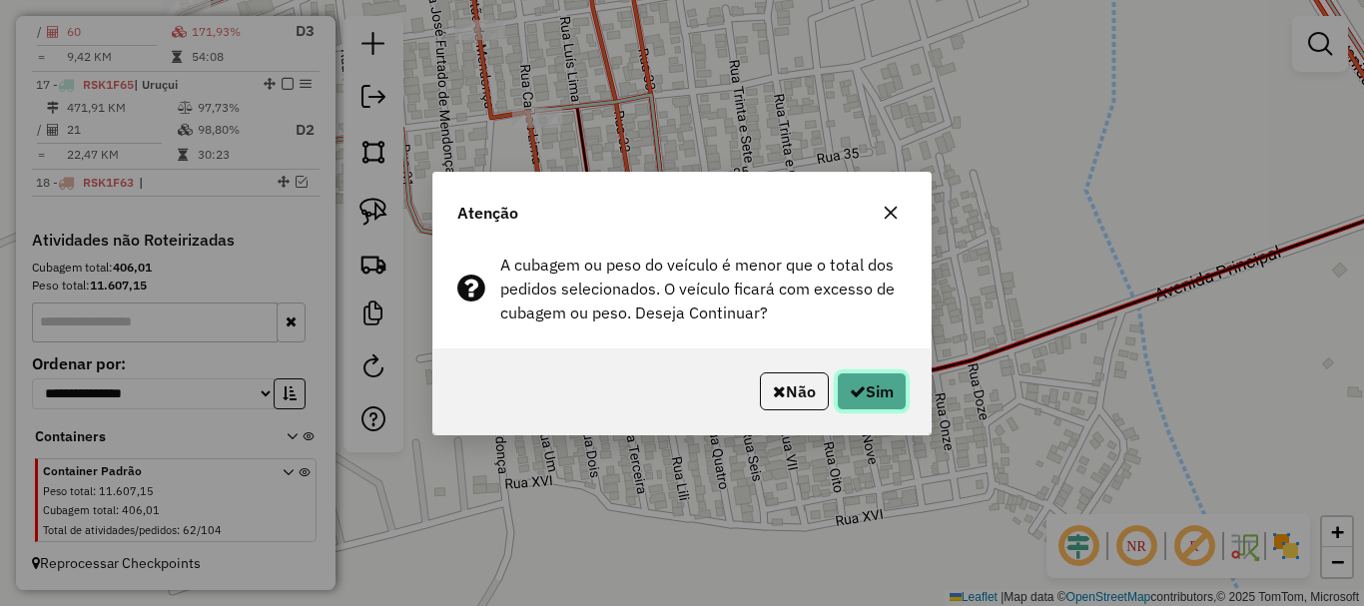
click at [873, 388] on button "Sim" at bounding box center [872, 391] width 70 height 38
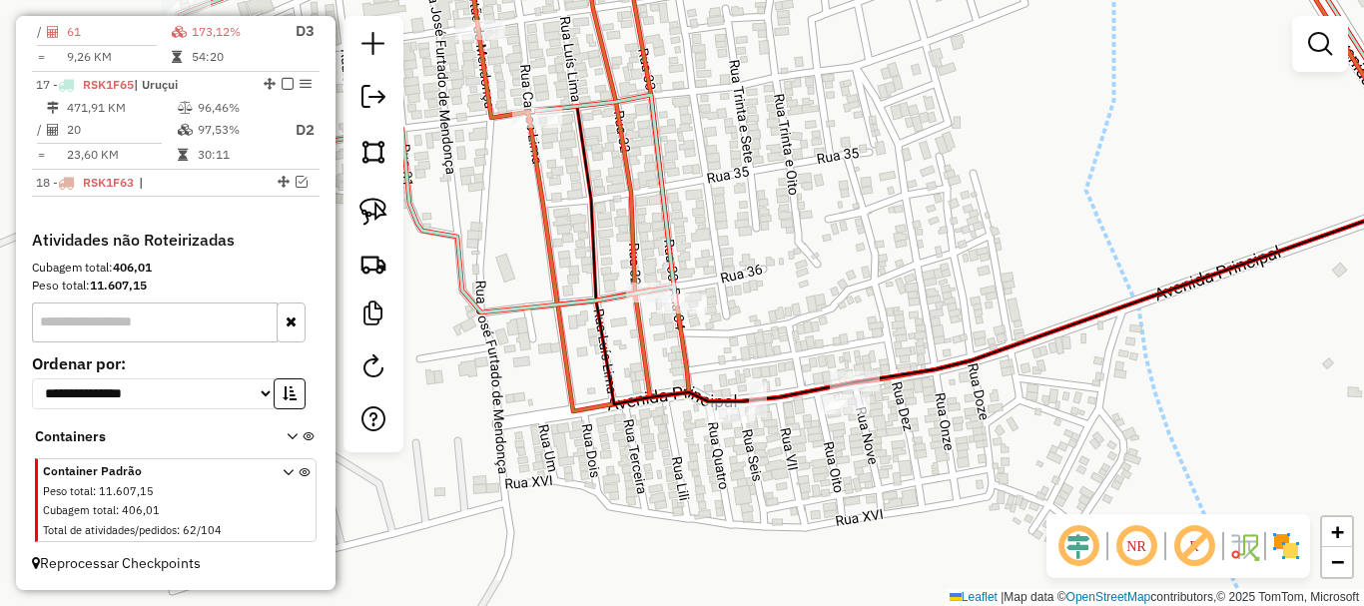
click at [870, 401] on div "Janela de atendimento Grade de atendimento Capacidade Transportadoras Veículos …" at bounding box center [682, 303] width 1364 height 606
select select "*********"
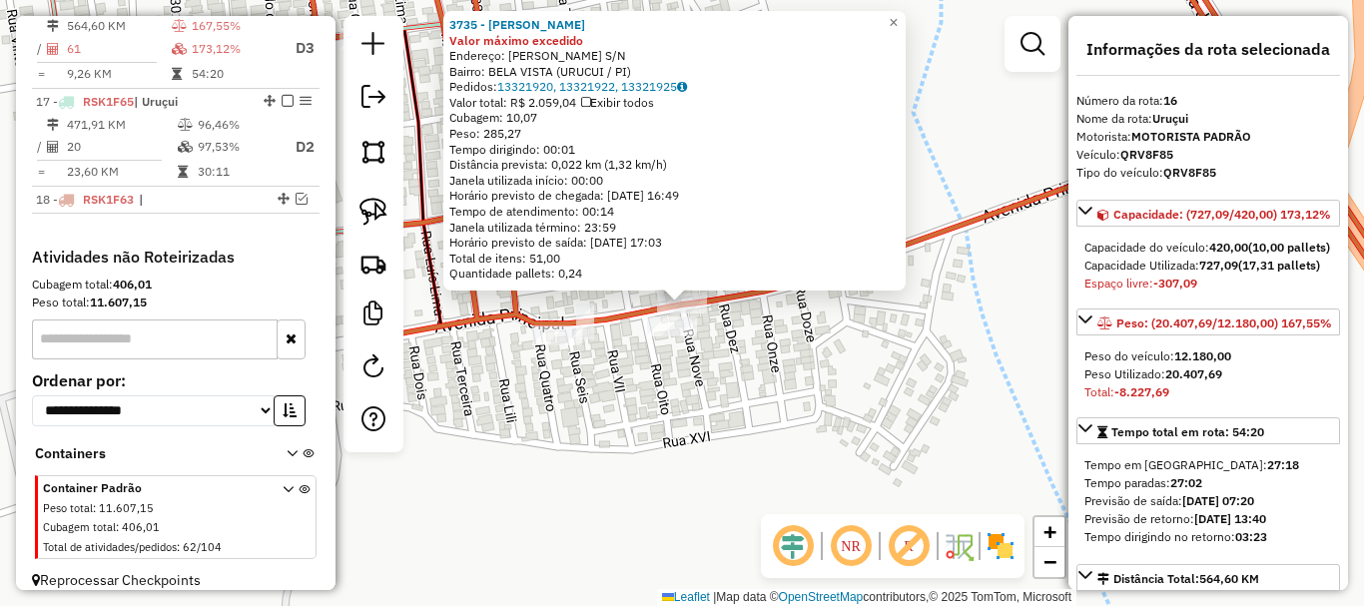
scroll to position [1177, 0]
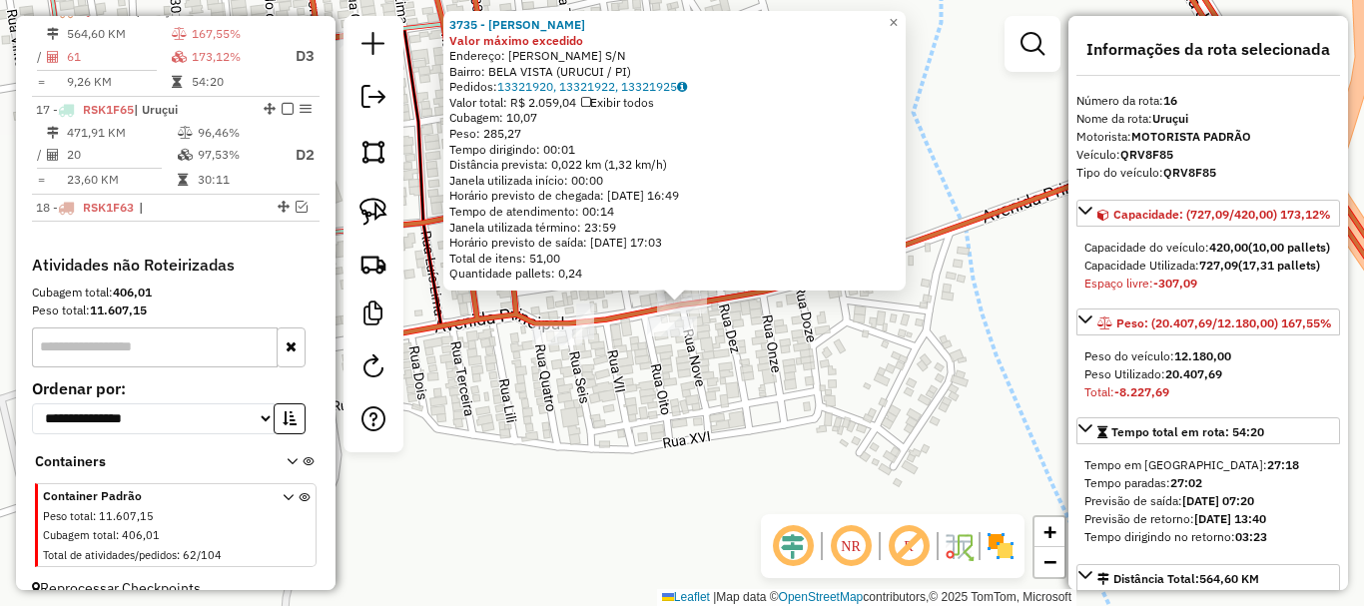
click at [787, 409] on div "3735 - [PERSON_NAME] máximo excedido Endereço: [PERSON_NAME]/N Bairro: BELA VIS…" at bounding box center [682, 303] width 1364 height 606
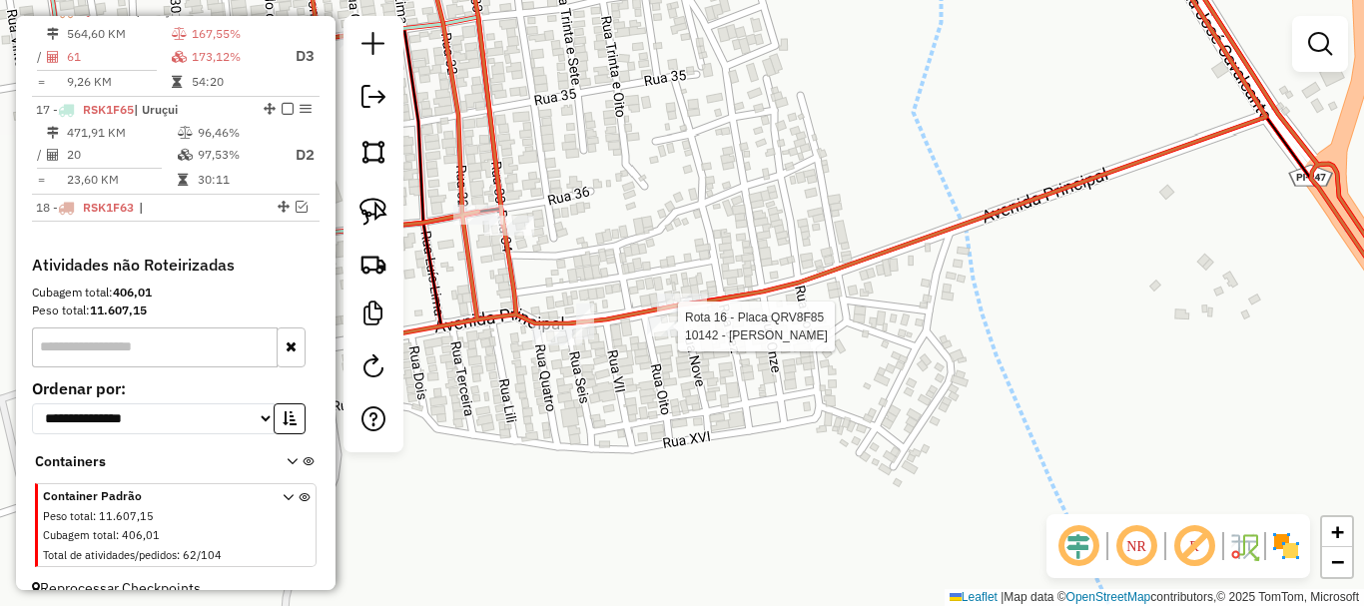
select select "*********"
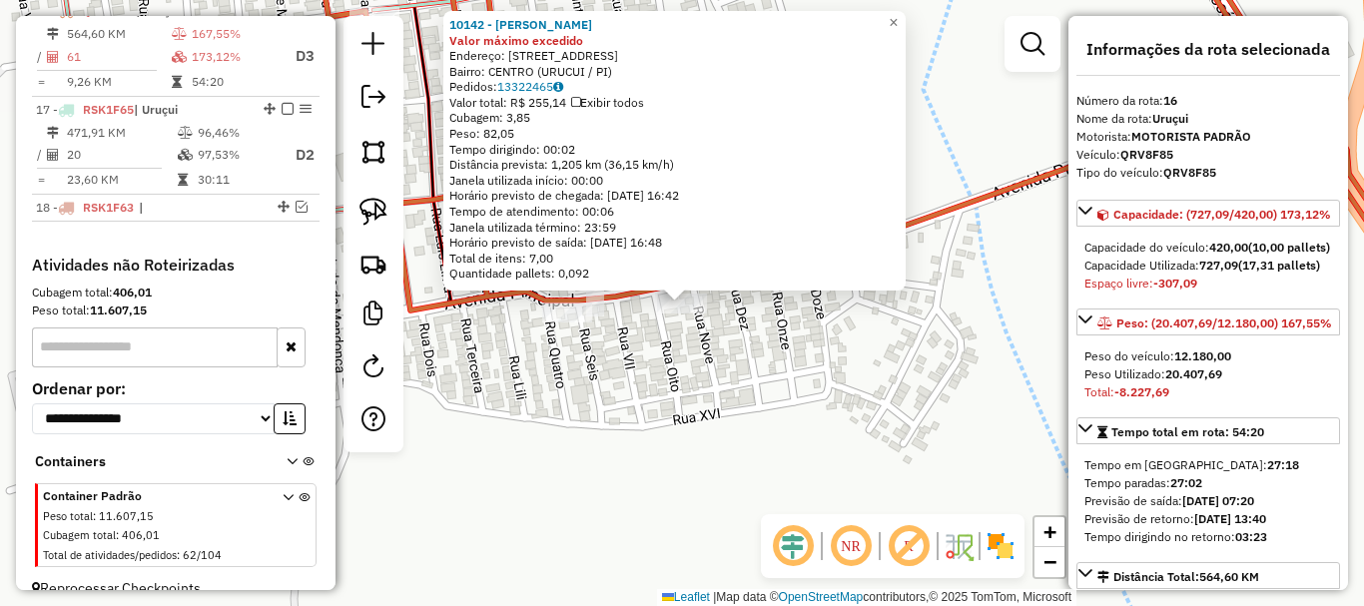
click at [685, 373] on div "10142 - [PERSON_NAME] DA Valor máximo excedido Endereço: [STREET_ADDRESS] Pedid…" at bounding box center [682, 303] width 1364 height 606
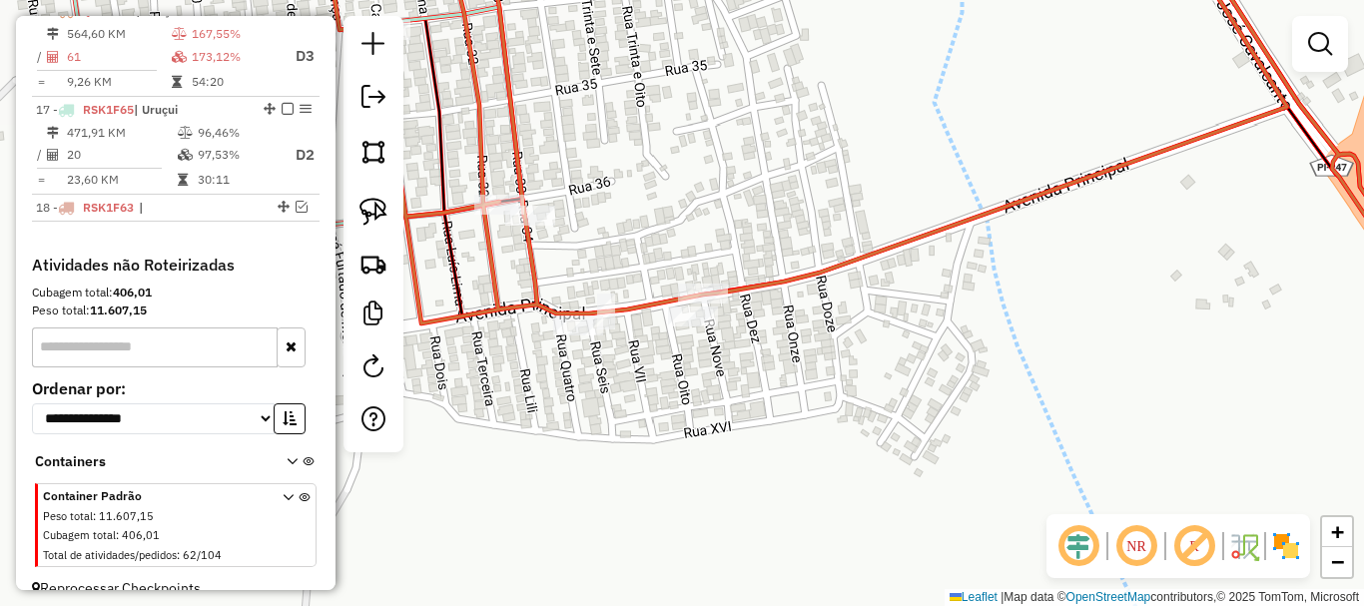
drag, startPoint x: 673, startPoint y: 384, endPoint x: 878, endPoint y: 543, distance: 259.0
click at [878, 543] on div "Janela de atendimento Grade de atendimento Capacidade Transportadoras Veículos …" at bounding box center [682, 303] width 1364 height 606
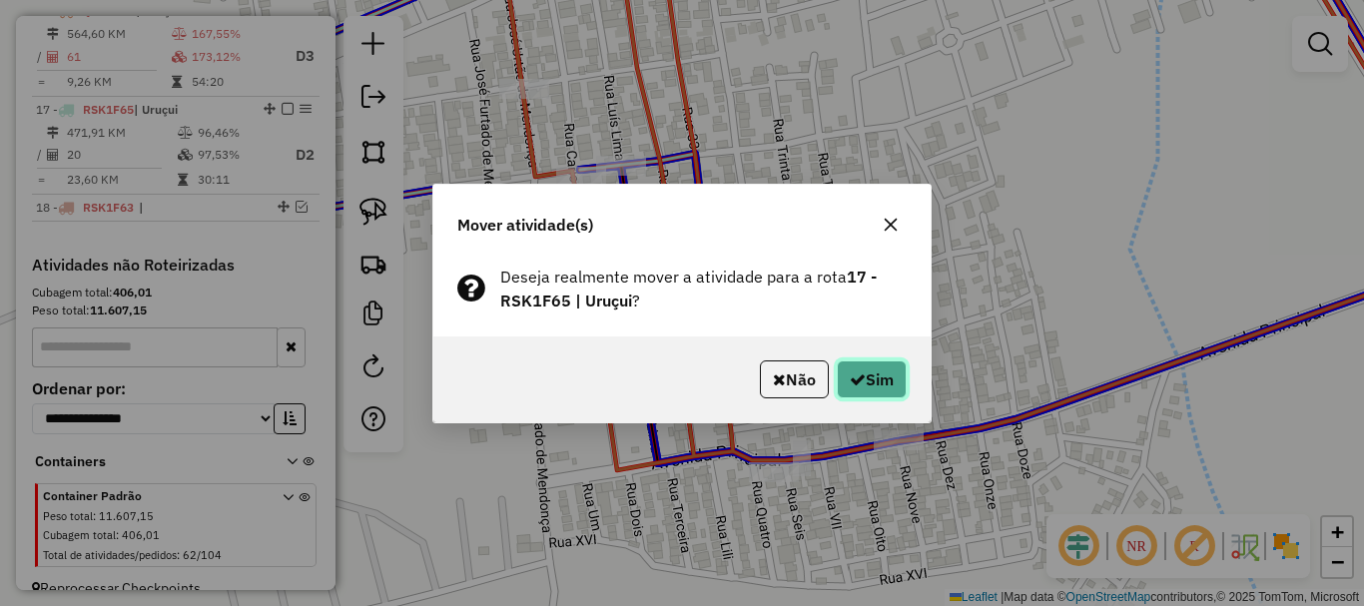
click at [880, 394] on button "Sim" at bounding box center [872, 379] width 70 height 38
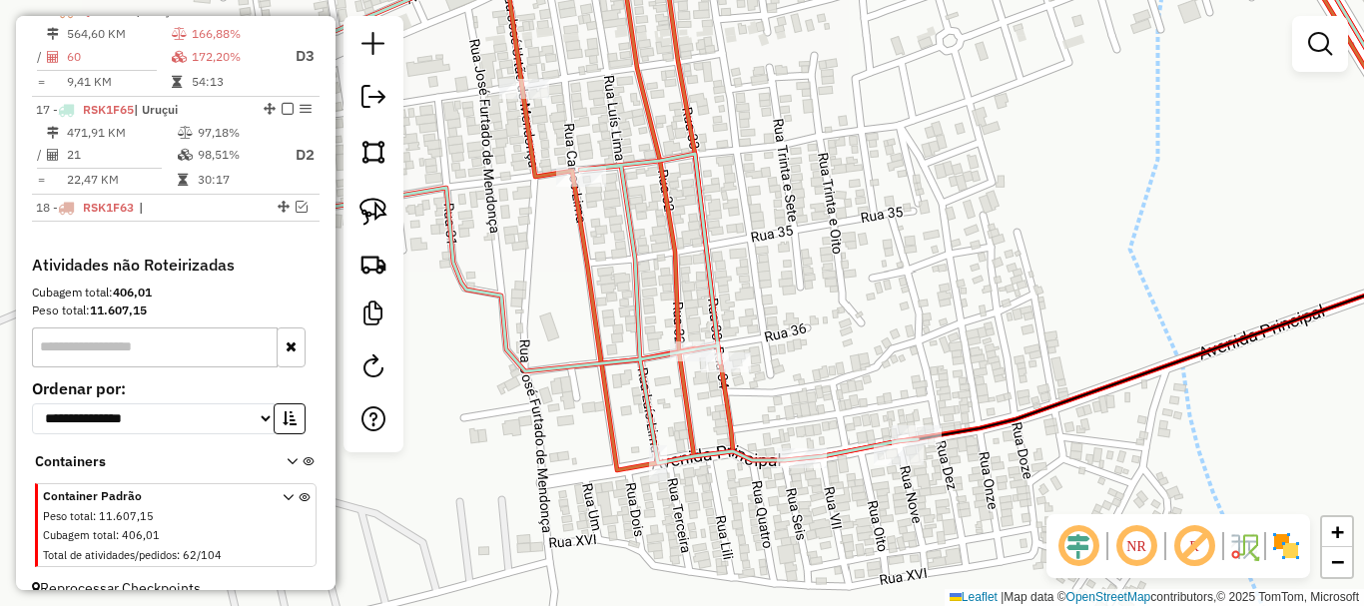
drag, startPoint x: 524, startPoint y: 427, endPoint x: 679, endPoint y: 507, distance: 174.2
click at [651, 498] on div "Janela de atendimento Grade de atendimento Capacidade Transportadoras Veículos …" at bounding box center [682, 303] width 1364 height 606
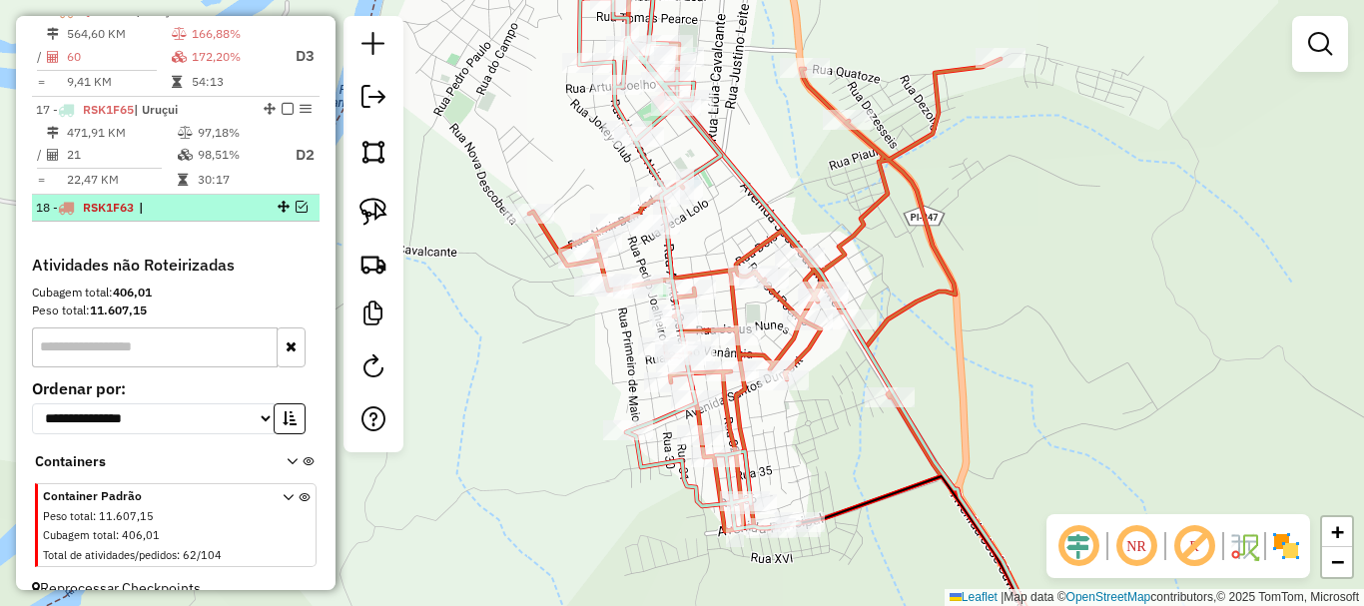
click at [296, 214] on li "18 - RSK1F63 |" at bounding box center [176, 208] width 288 height 27
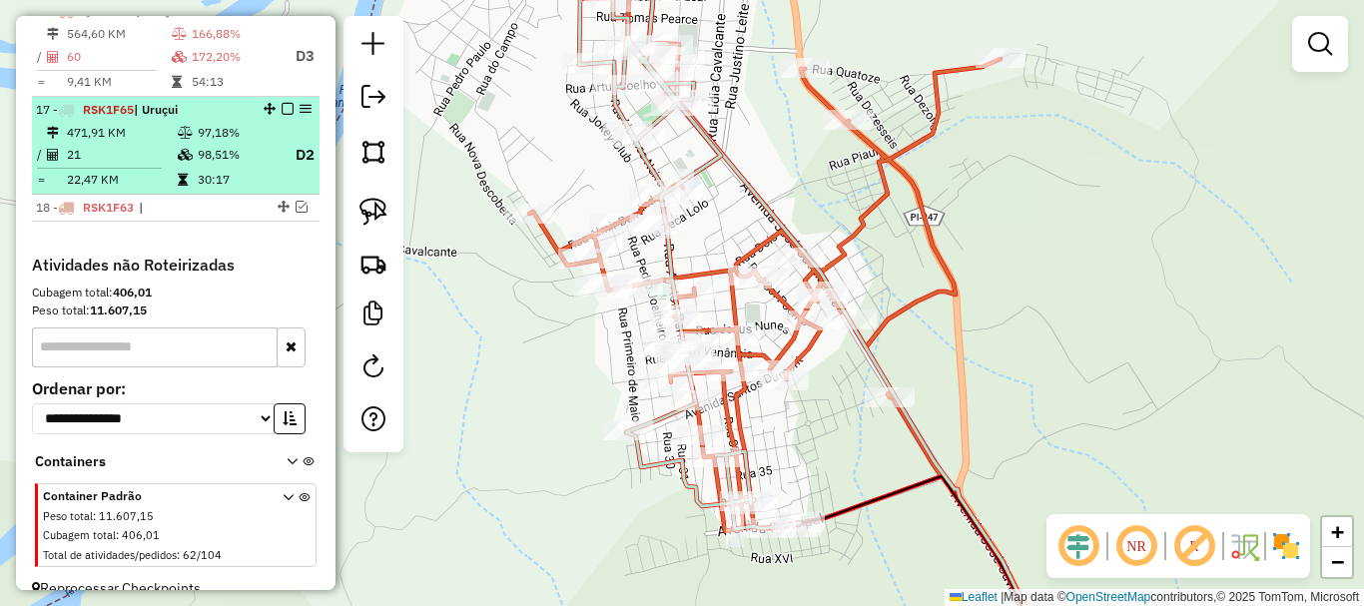
select select "*********"
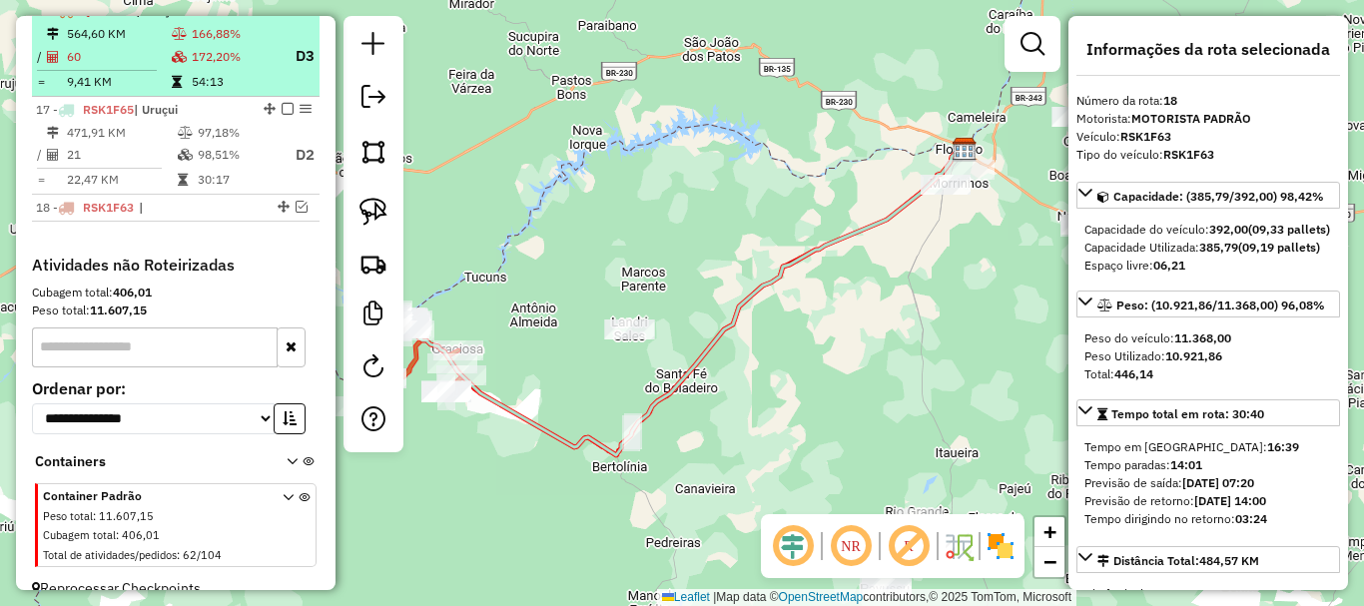
click at [219, 92] on td "54:13" at bounding box center [235, 82] width 88 height 20
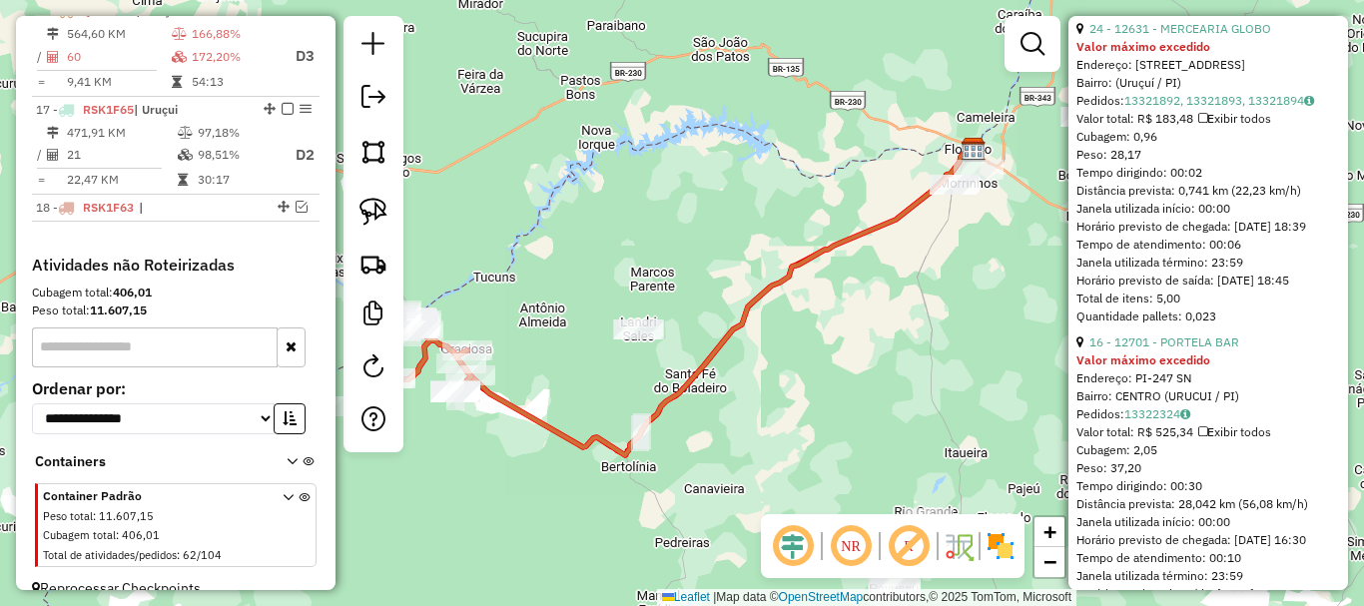
scroll to position [1398, 0]
click at [1171, 34] on link "24 - 12631 - MERCEARIA GLOBO" at bounding box center [1180, 26] width 182 height 15
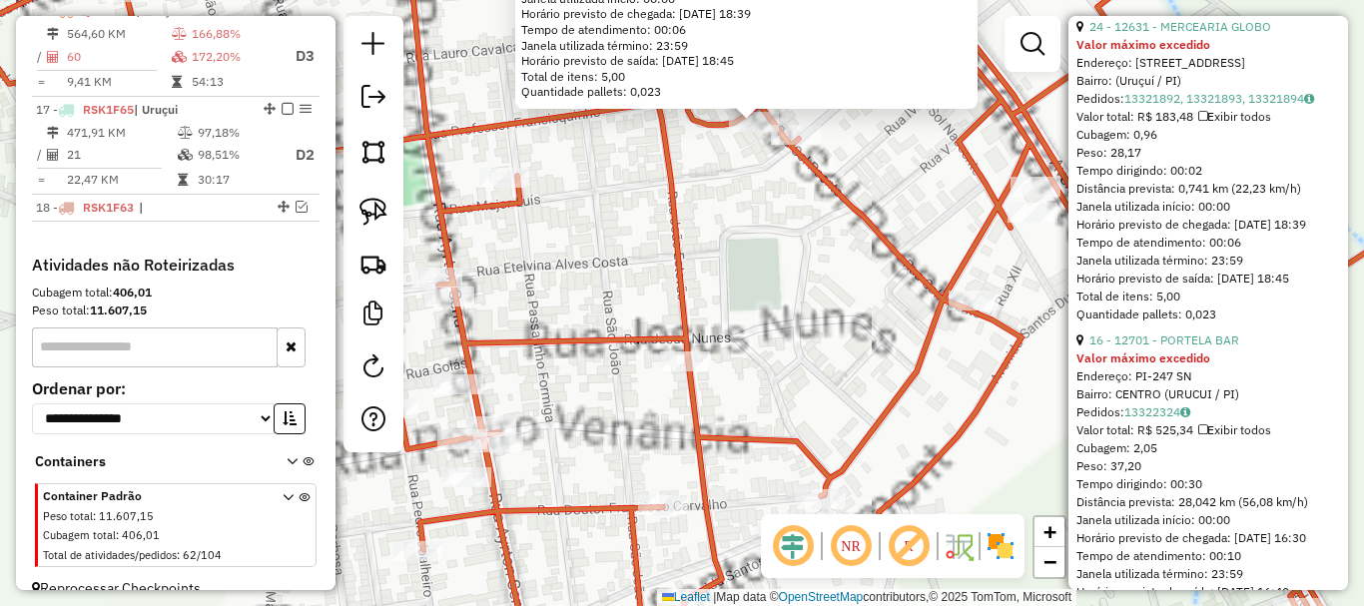
drag, startPoint x: 646, startPoint y: 232, endPoint x: 894, endPoint y: 350, distance: 274.7
click at [887, 350] on div "12631 - MERCEARIA GLOBO Valor máximo excedido Endereço: [STREET_ADDRESS] Pedido…" at bounding box center [682, 303] width 1364 height 606
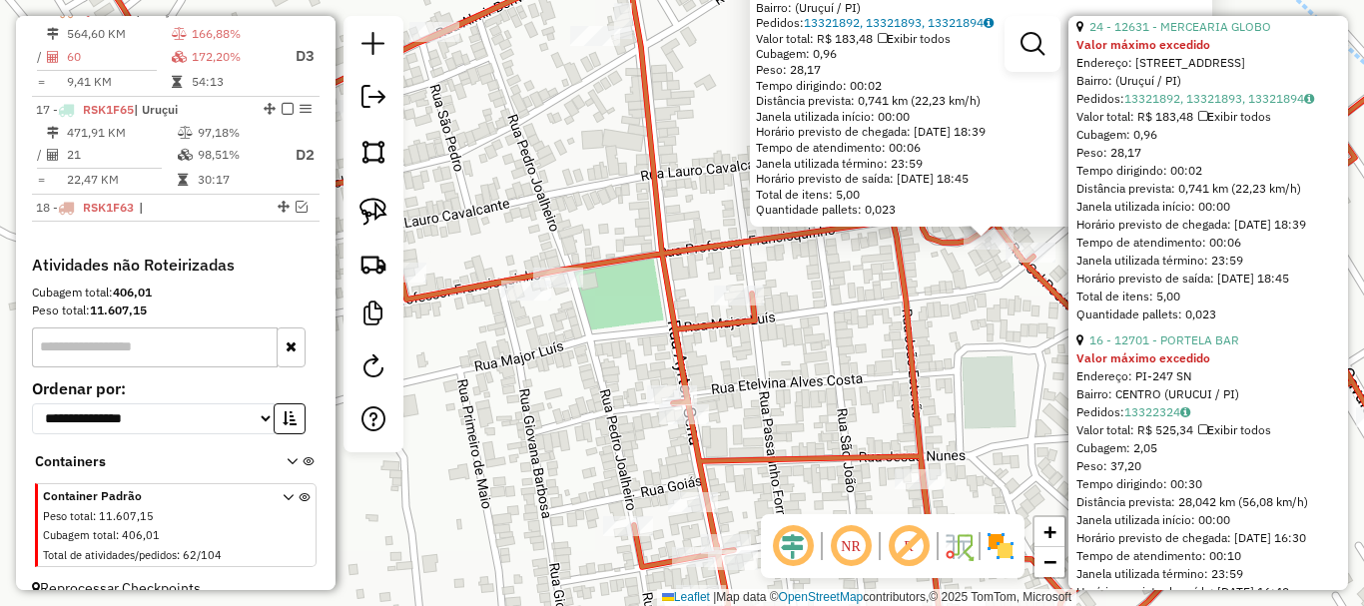
click at [951, 324] on div "12631 - MERCEARIA GLOBO Valor máximo excedido Endereço: [STREET_ADDRESS] Pedido…" at bounding box center [682, 303] width 1364 height 606
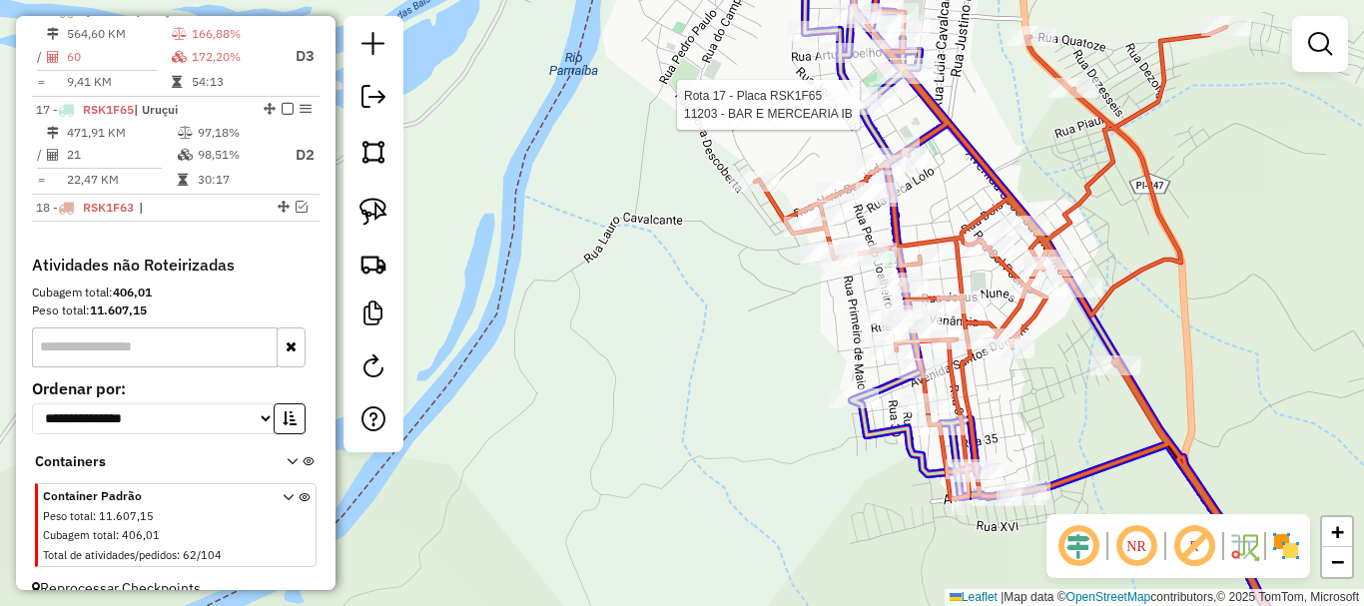
click at [525, 100] on div at bounding box center [525, 100] width 0 height 0
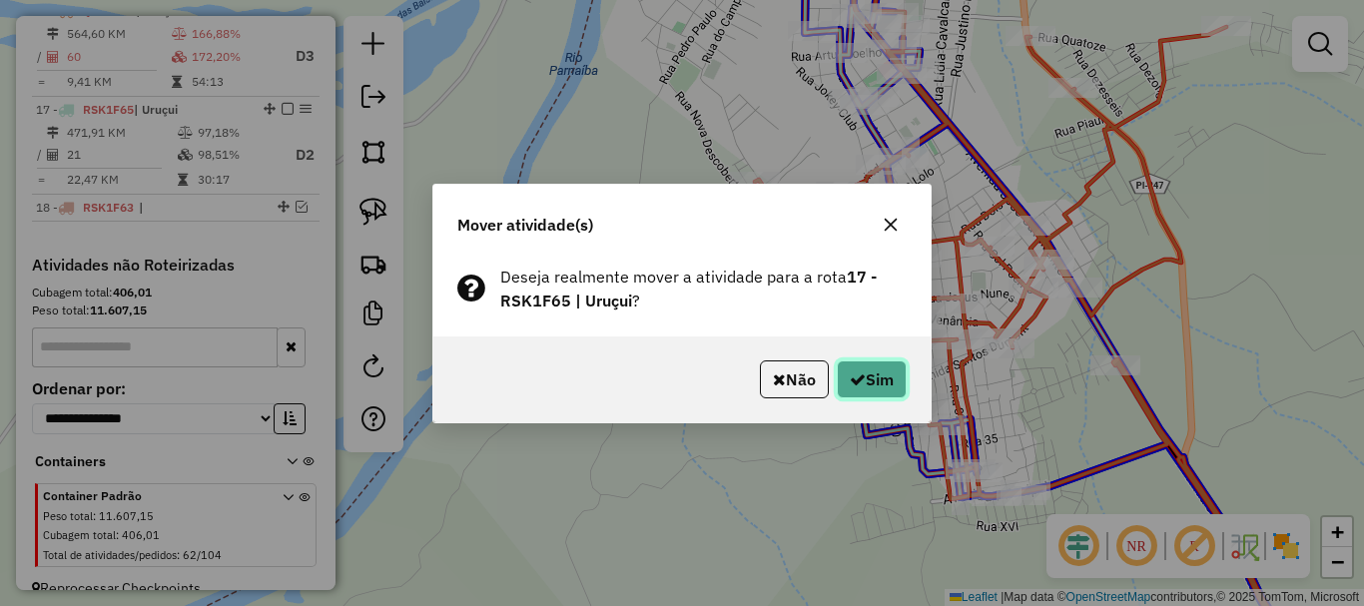
click at [887, 360] on button "Sim" at bounding box center [872, 379] width 70 height 38
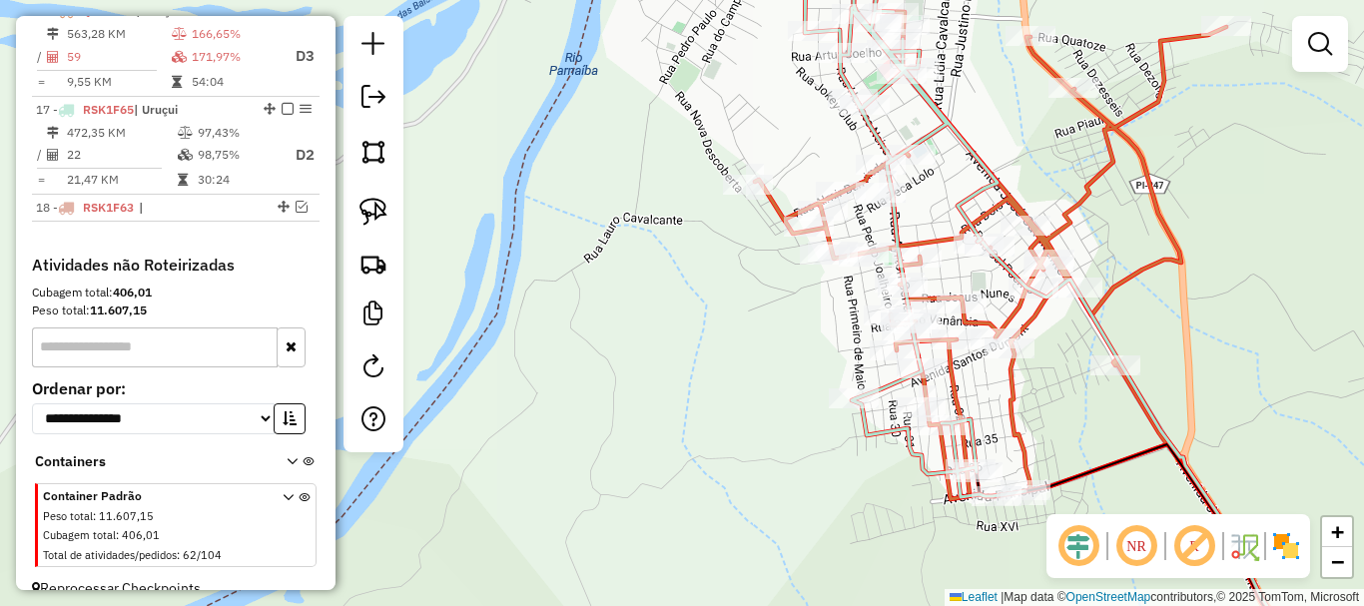
click at [218, 92] on td "54:04" at bounding box center [235, 82] width 88 height 20
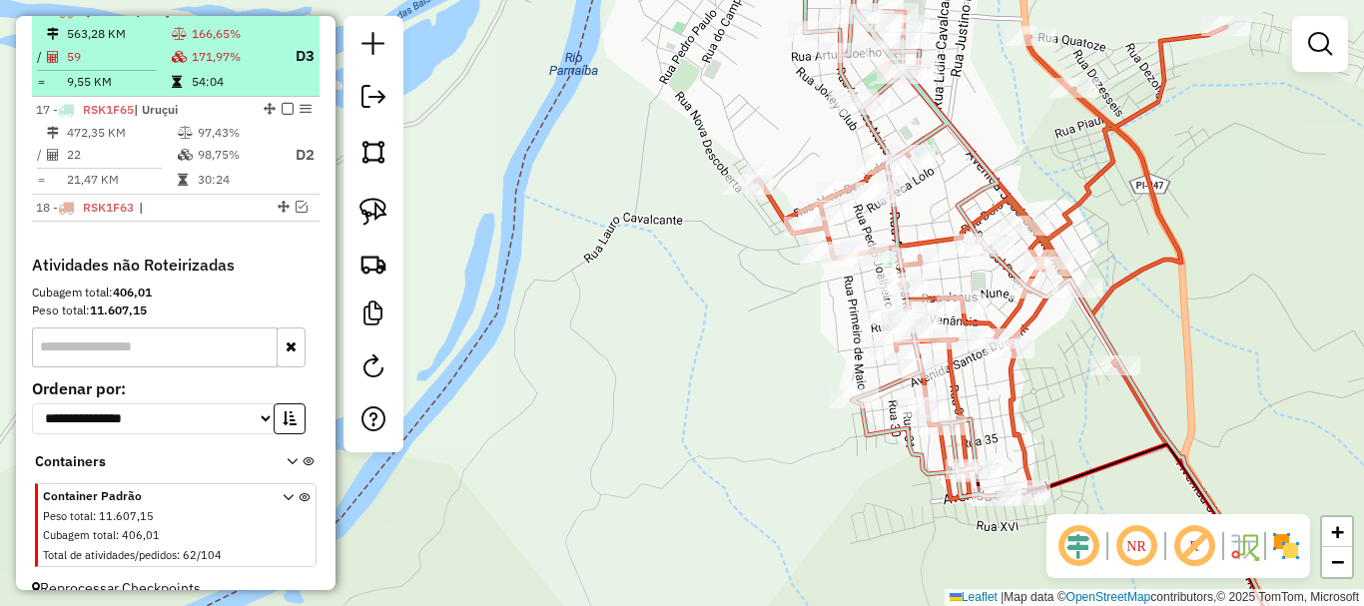
select select "*********"
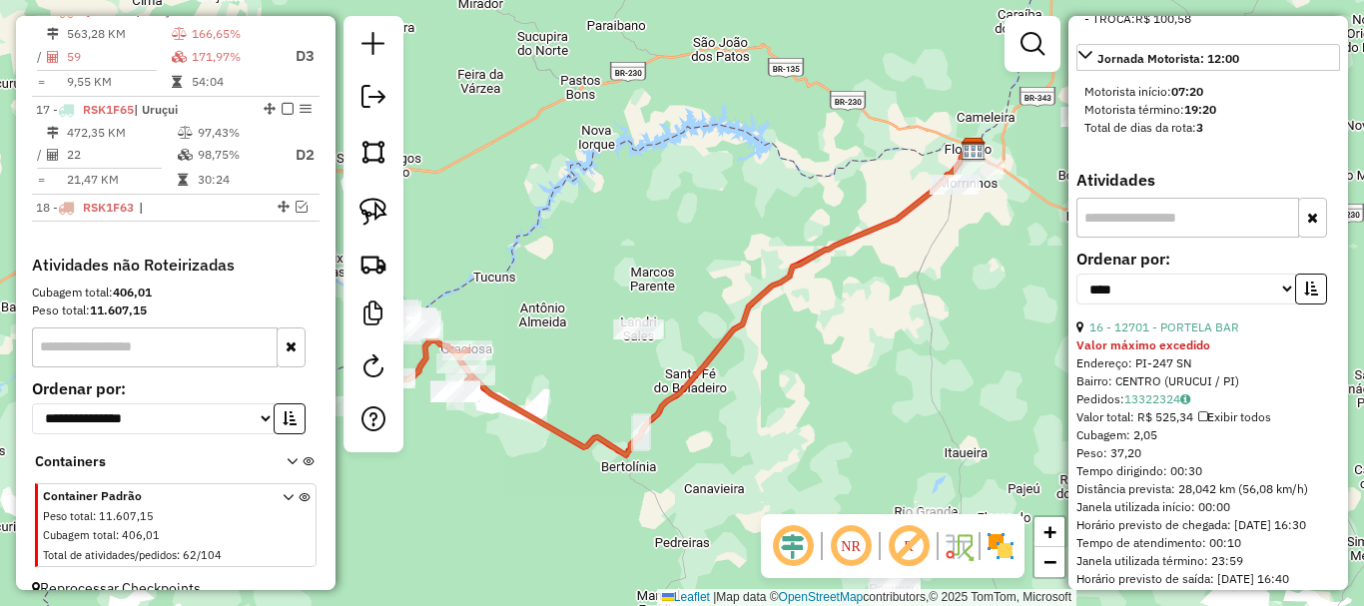
scroll to position [1098, 0]
click at [1163, 351] on strong "Valor máximo excedido" at bounding box center [1143, 343] width 134 height 15
click at [1162, 351] on strong "Valor máximo excedido" at bounding box center [1143, 343] width 134 height 15
click at [1161, 334] on link "16 - 12701 - PORTELA BAR" at bounding box center [1164, 326] width 150 height 15
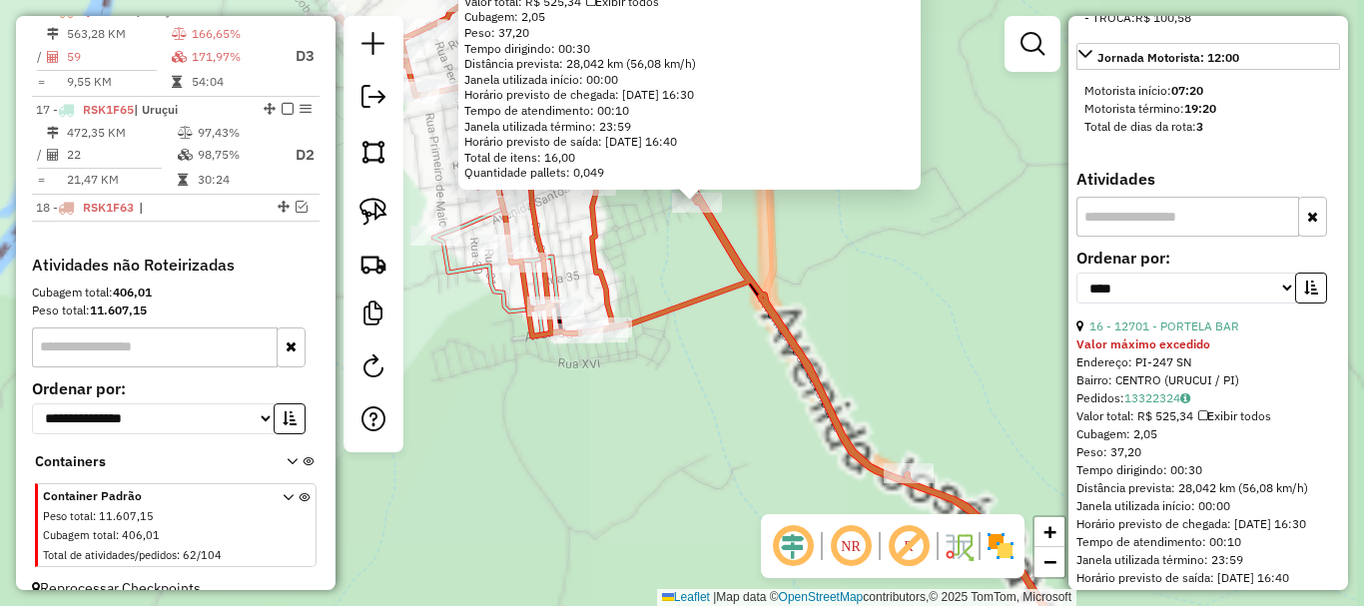
click at [674, 257] on div "12701 - PORTELA BAR Valor máximo excedido Endereço: PI-247 SN Bairro: CENTRO (U…" at bounding box center [682, 303] width 1364 height 606
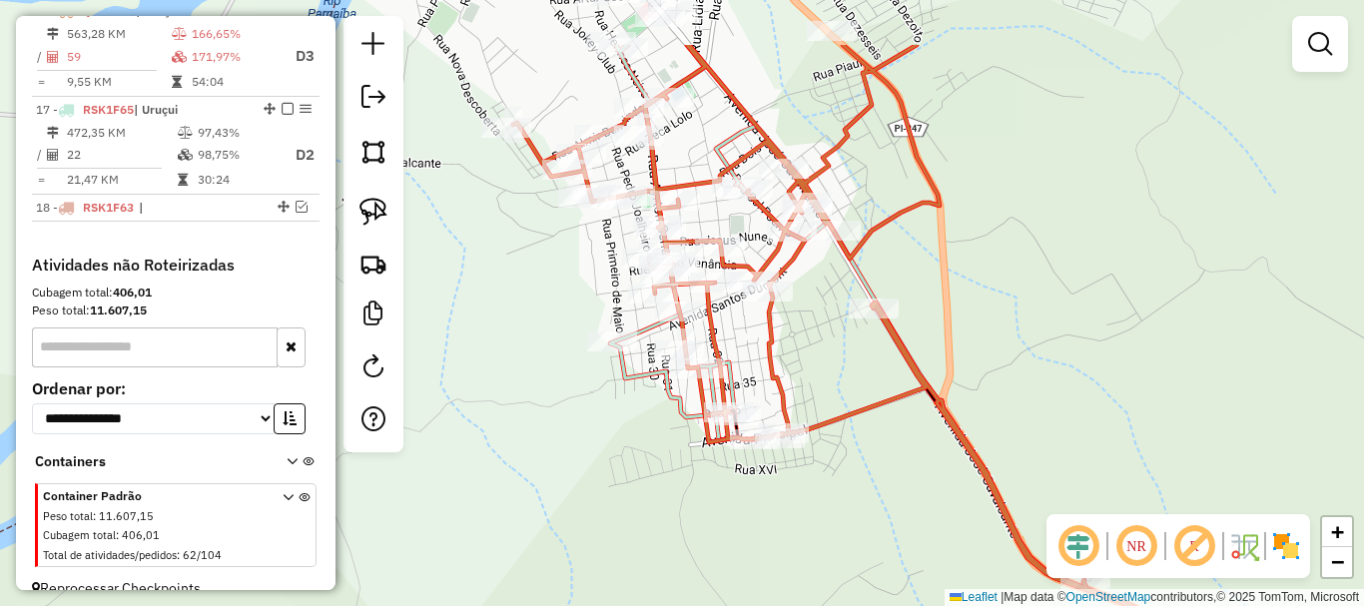
drag, startPoint x: 652, startPoint y: 234, endPoint x: 829, endPoint y: 339, distance: 206.0
click at [829, 339] on div "Janela de atendimento Grade de atendimento Capacidade Transportadoras Veículos …" at bounding box center [682, 303] width 1364 height 606
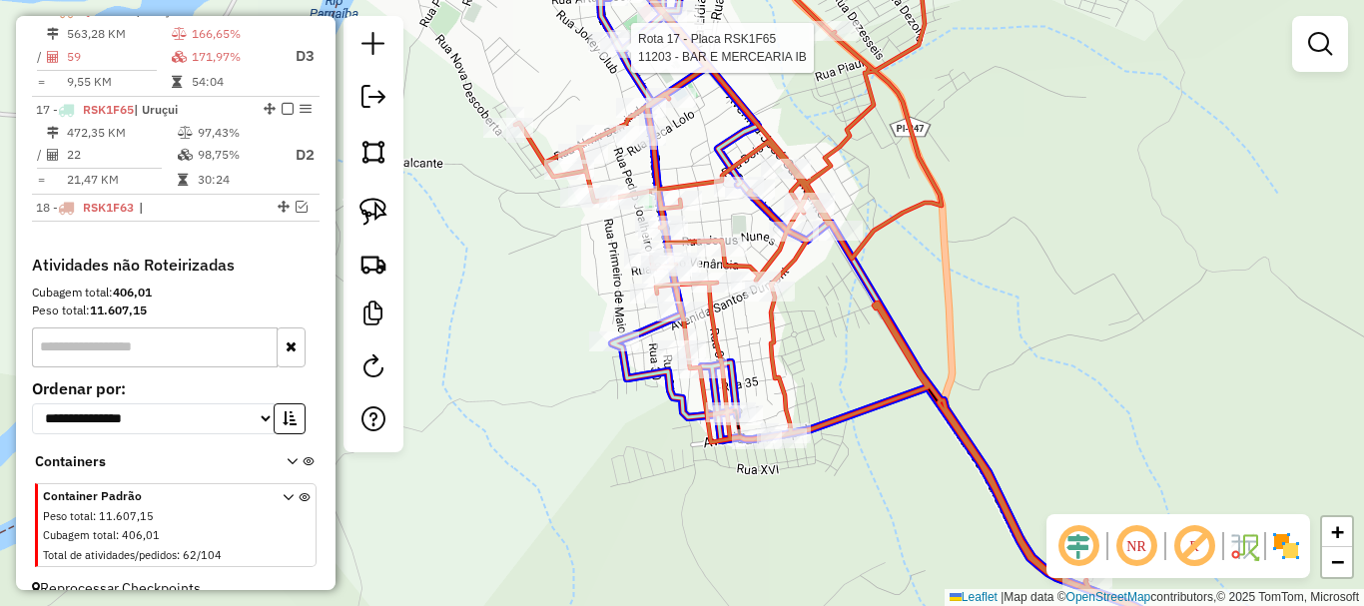
click at [445, 83] on div at bounding box center [445, 83] width 0 height 0
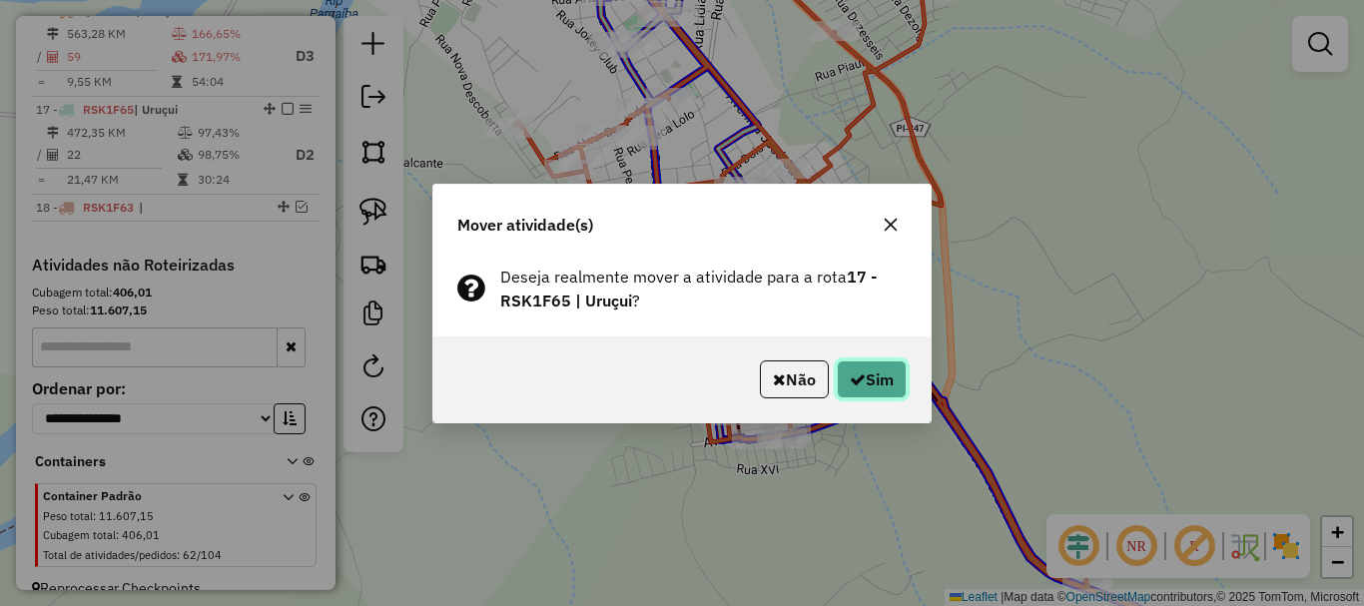
click at [906, 383] on button "Sim" at bounding box center [872, 379] width 70 height 38
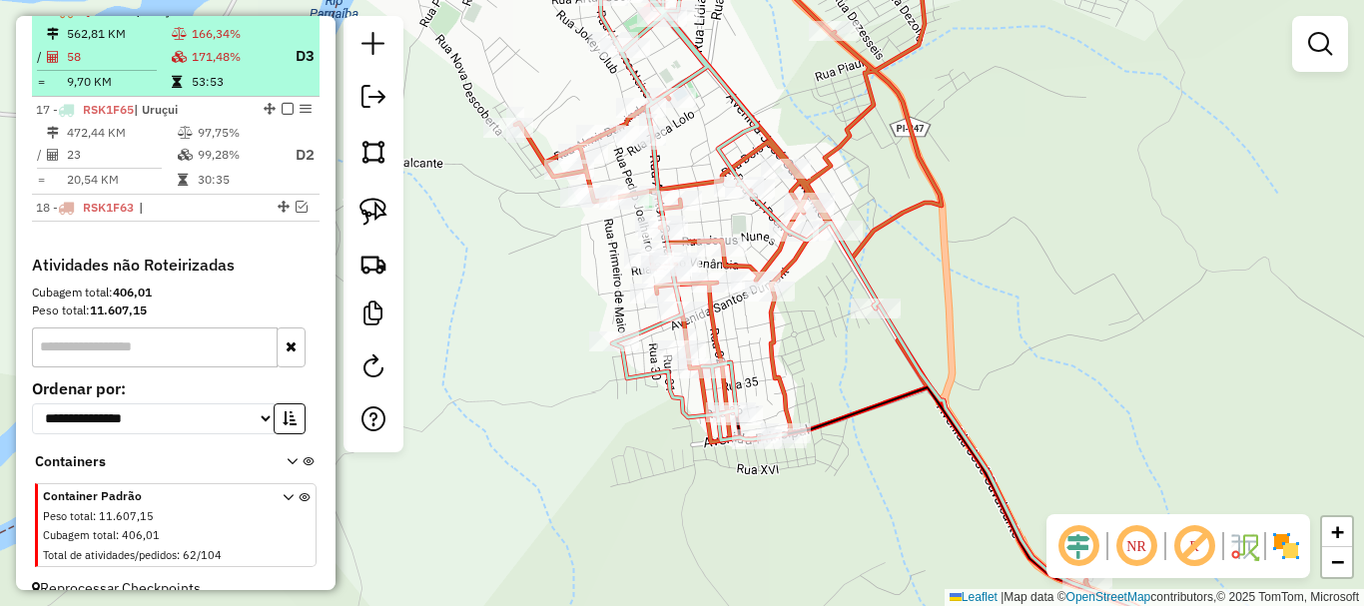
click at [157, 92] on td "9,70 KM" at bounding box center [118, 82] width 105 height 20
select select "*********"
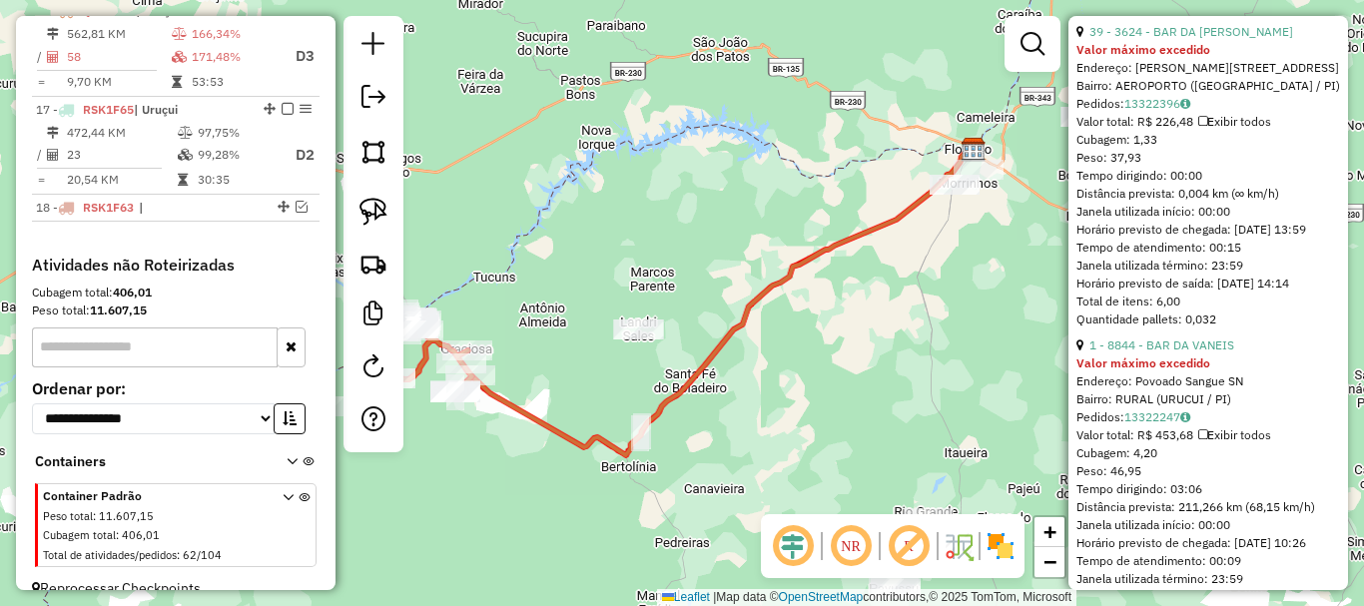
scroll to position [1398, 0]
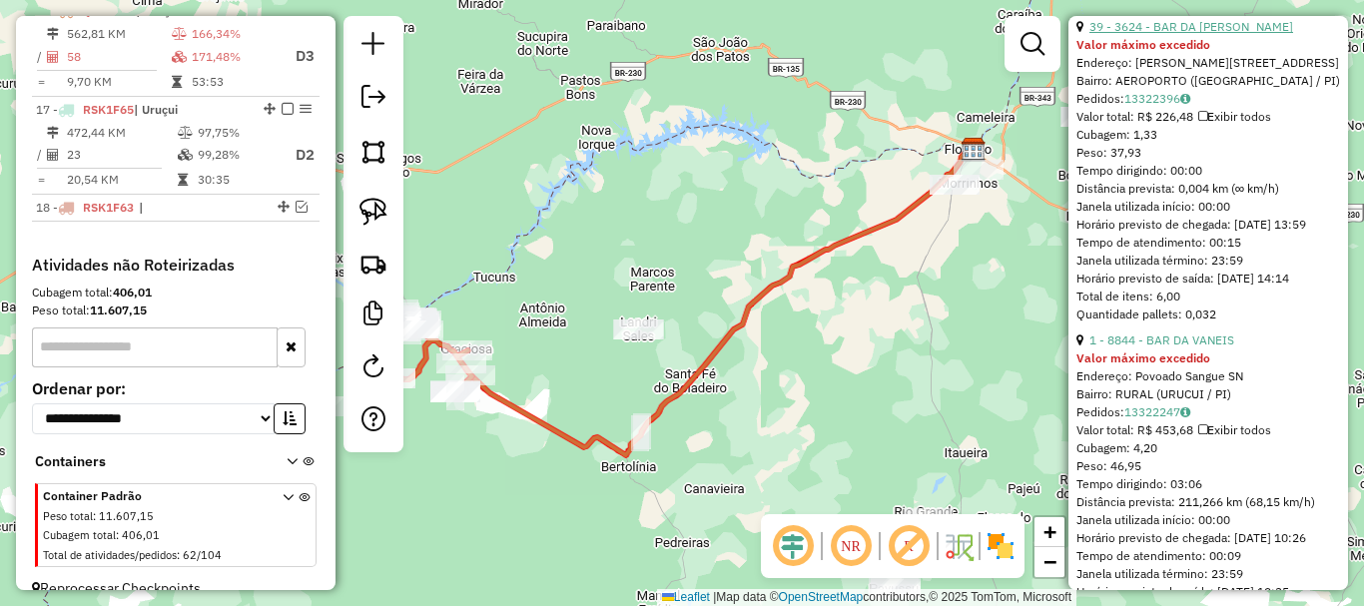
click at [1114, 34] on link "39 - 3624 - BAR DA LINDALVA" at bounding box center [1191, 26] width 204 height 15
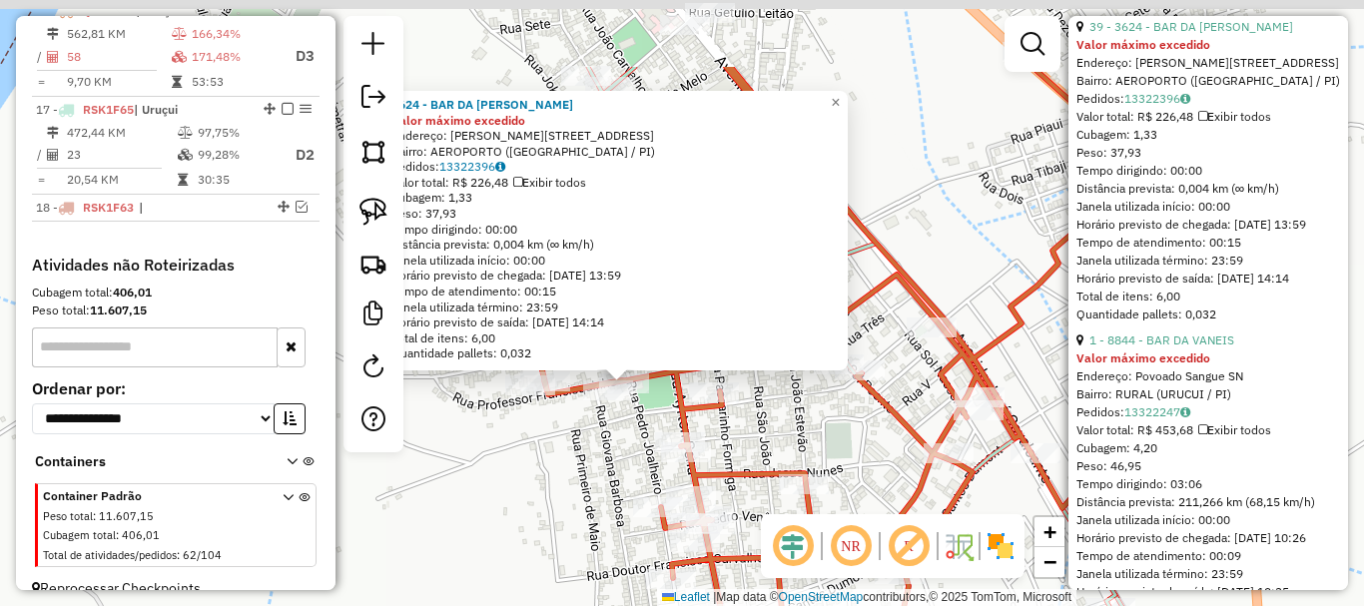
drag, startPoint x: 602, startPoint y: 322, endPoint x: 625, endPoint y: 449, distance: 129.9
click at [625, 449] on div "3624 - BAR DA LINDALVA Valor máximo excedido Endereço: PEDRO JOALHEIRO 420 Bair…" at bounding box center [682, 303] width 1364 height 606
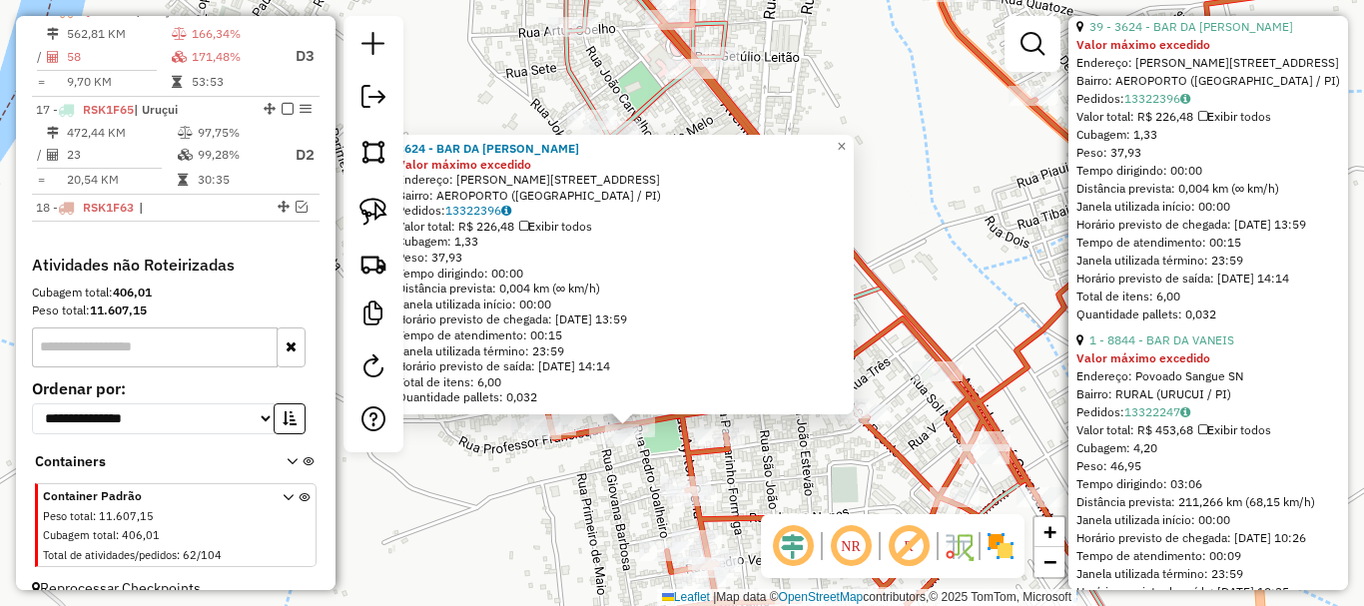
click at [651, 456] on div "3624 - BAR DA LINDALVA Valor máximo excedido Endereço: PEDRO JOALHEIRO 420 Bair…" at bounding box center [682, 303] width 1364 height 606
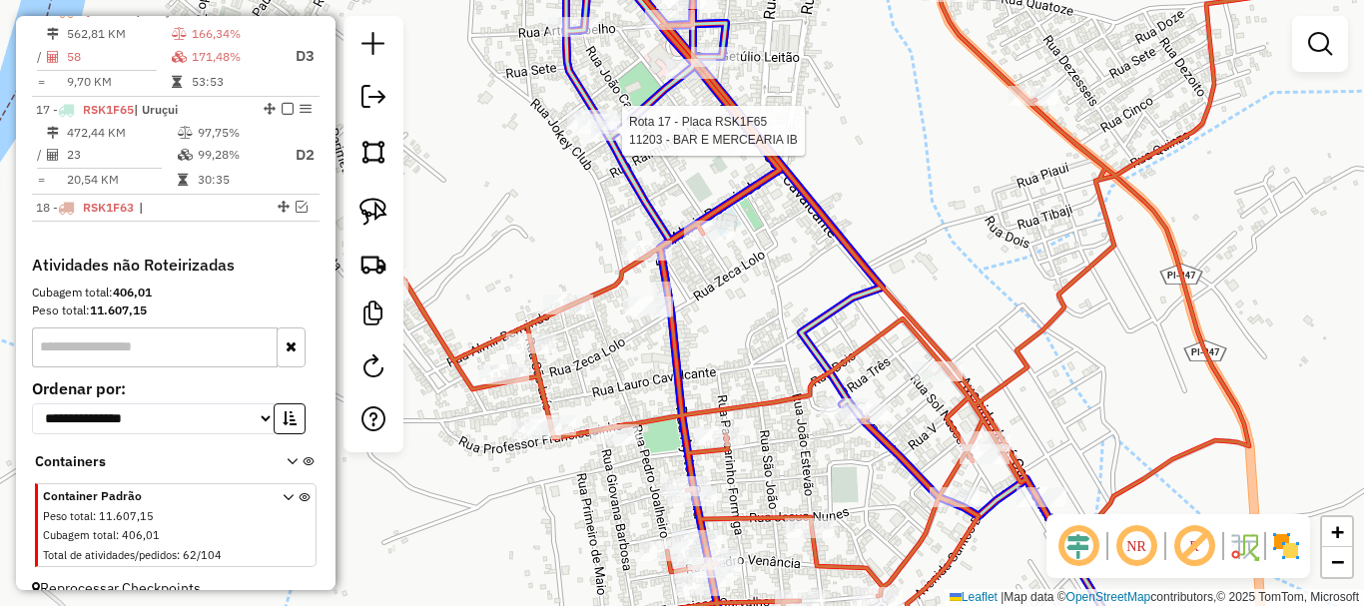
click at [302, 151] on div at bounding box center [302, 151] width 0 height 0
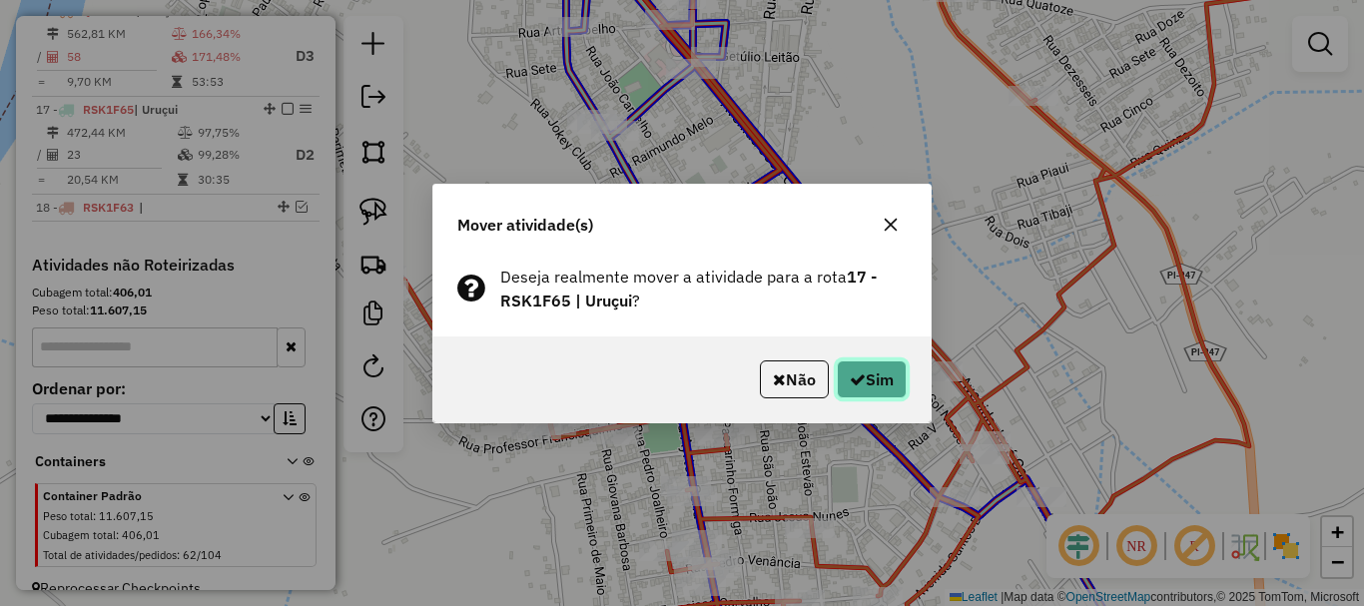
click at [855, 371] on icon "button" at bounding box center [858, 379] width 16 height 16
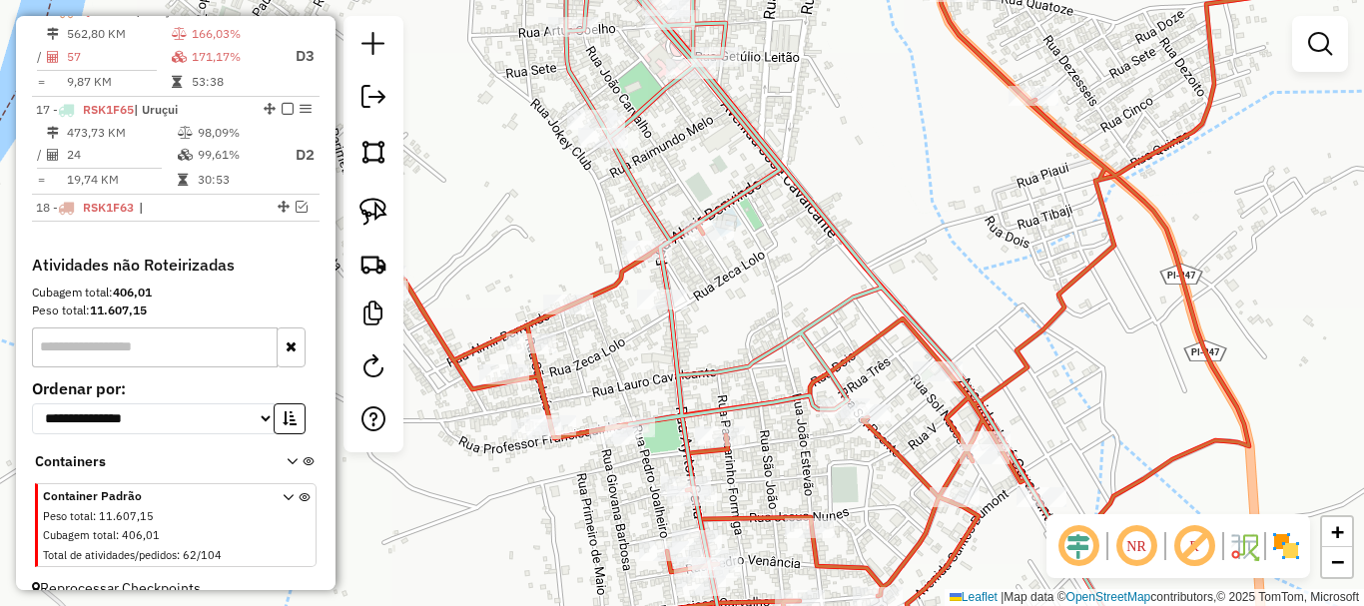
click at [173, 92] on td at bounding box center [181, 82] width 20 height 20
select select "*********"
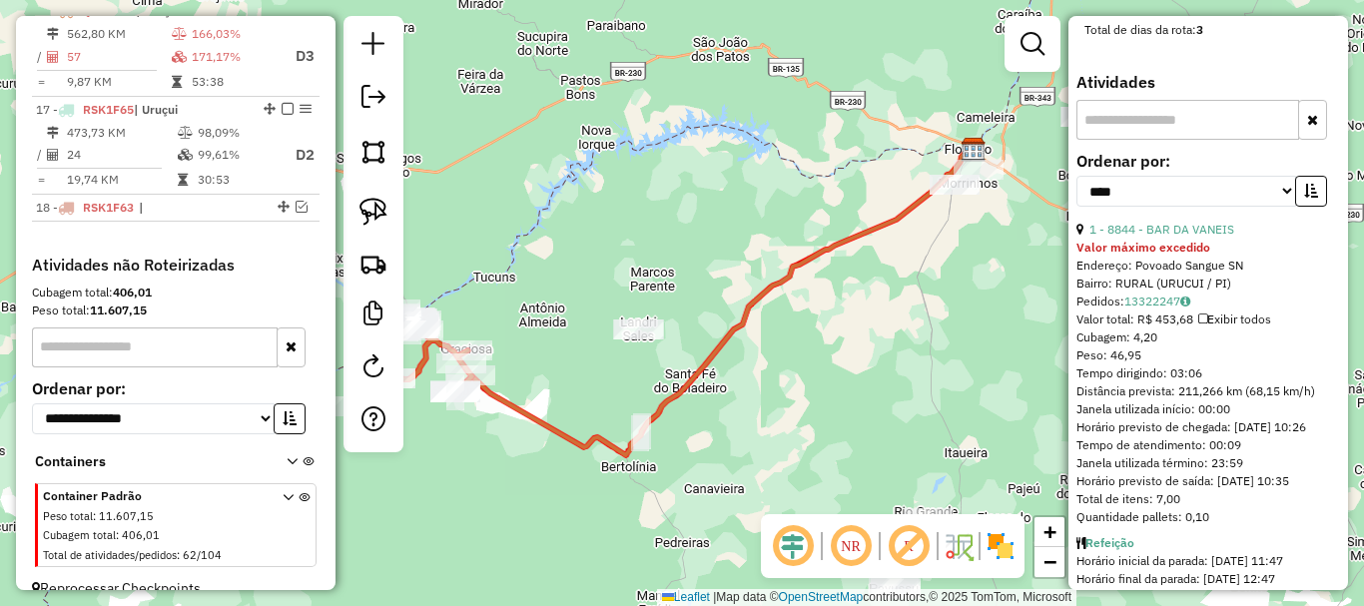
scroll to position [1198, 0]
click at [1160, 252] on strong "Valor máximo excedido" at bounding box center [1143, 244] width 134 height 15
click at [1163, 234] on link "1 - 8844 - BAR DA VANEIS" at bounding box center [1161, 226] width 145 height 15
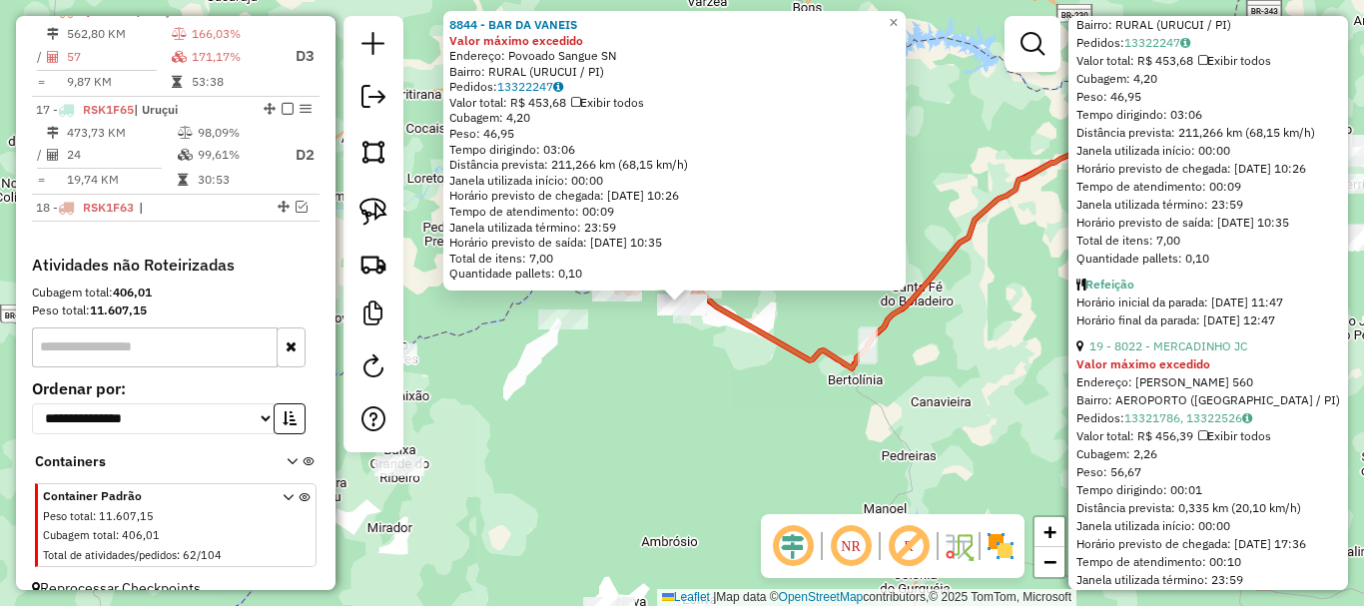
scroll to position [1498, 0]
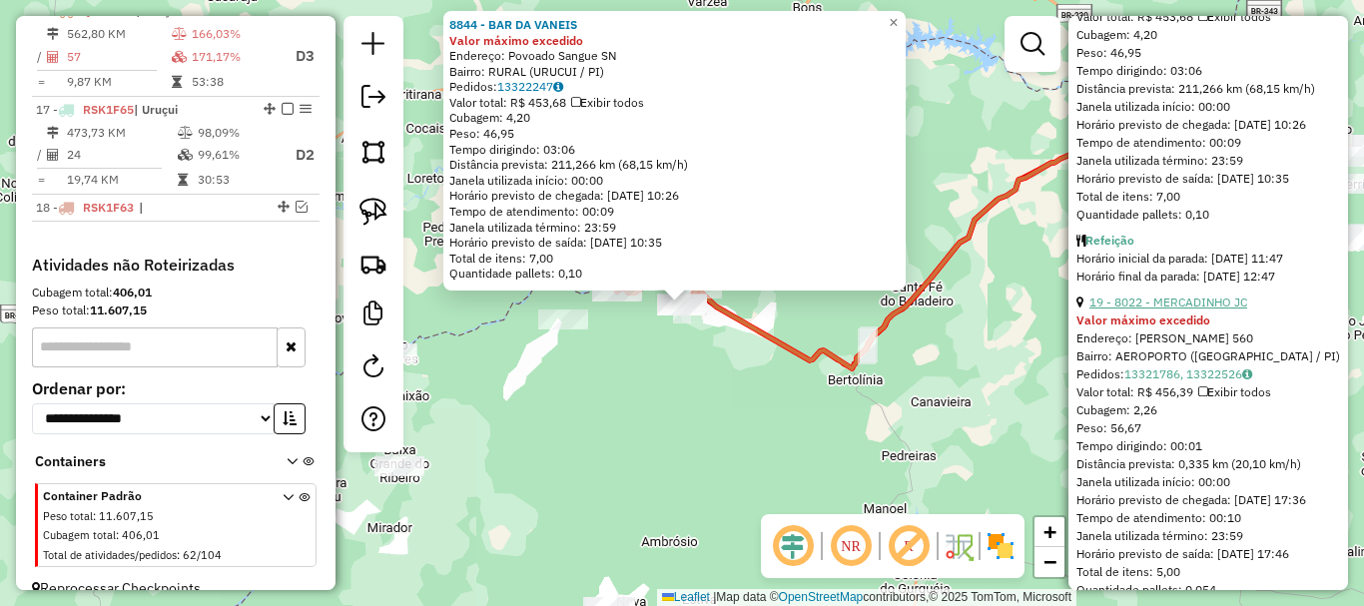
click at [1169, 310] on link "19 - 8022 - MERCADINHO JC" at bounding box center [1168, 302] width 158 height 15
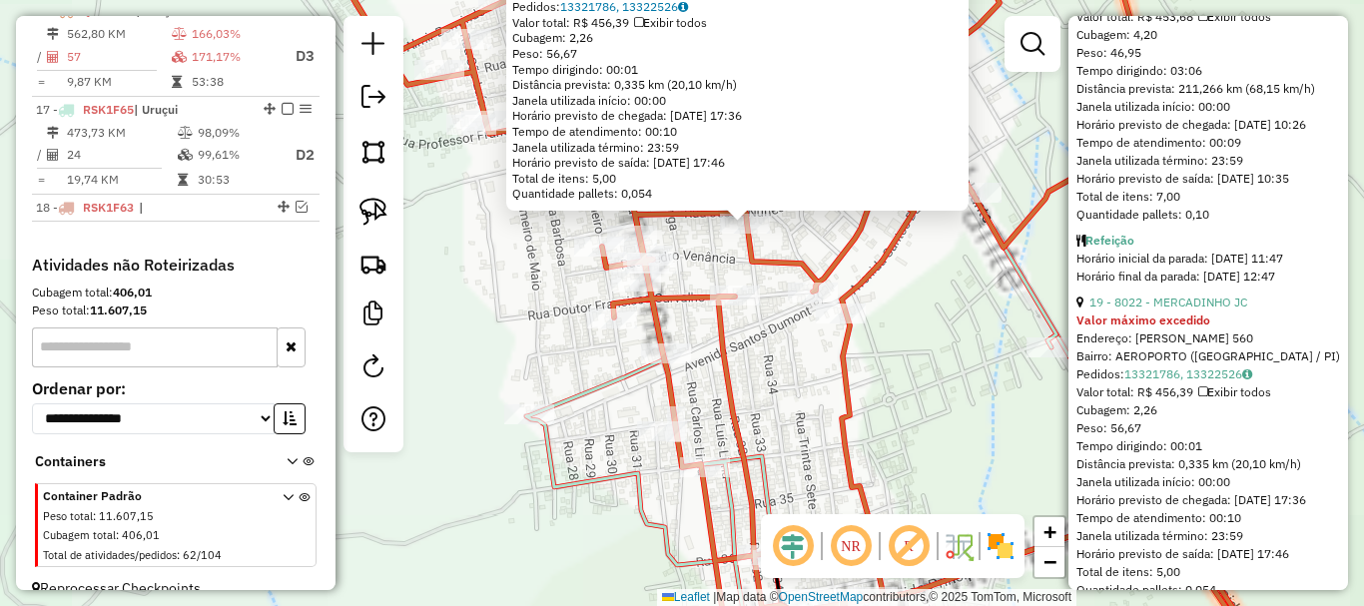
click at [760, 264] on icon at bounding box center [802, 302] width 939 height 727
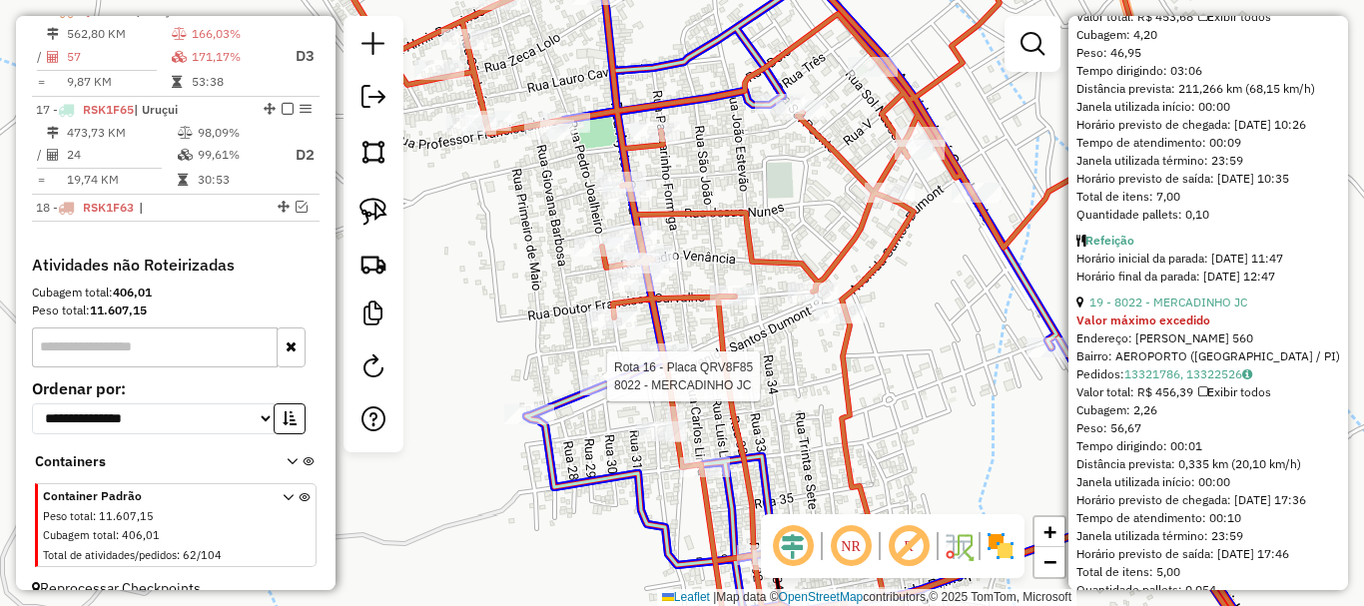
click at [607, 386] on div at bounding box center [605, 385] width 50 height 20
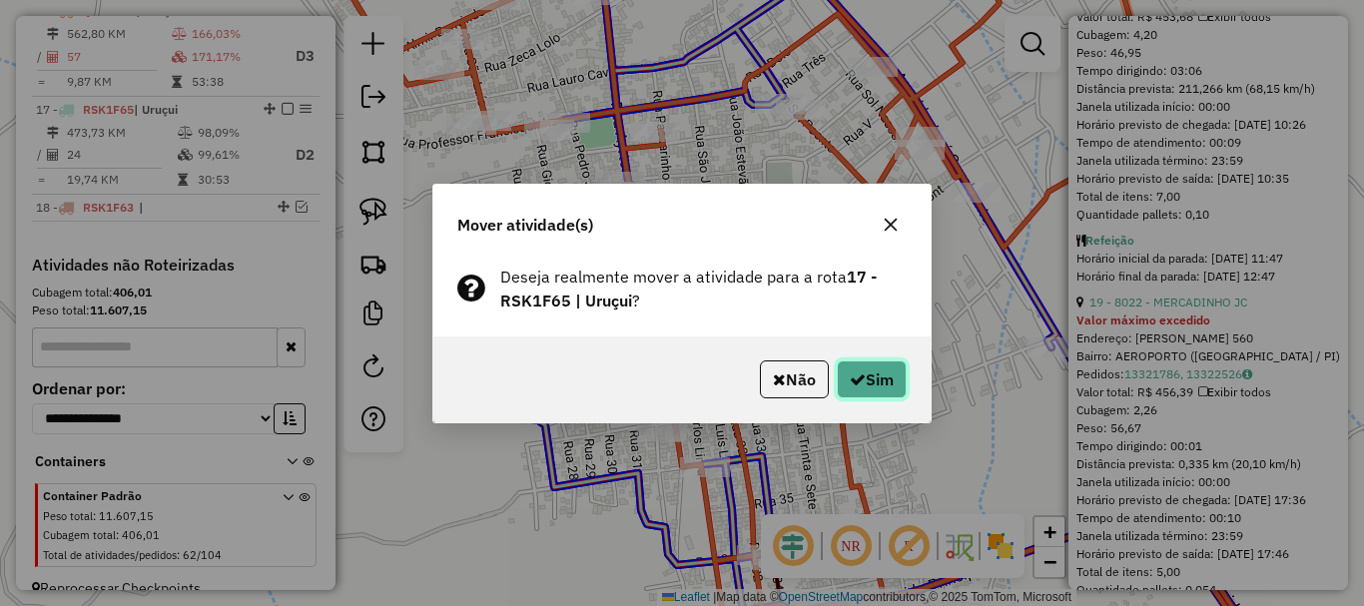
click at [837, 368] on button "Sim" at bounding box center [872, 379] width 70 height 38
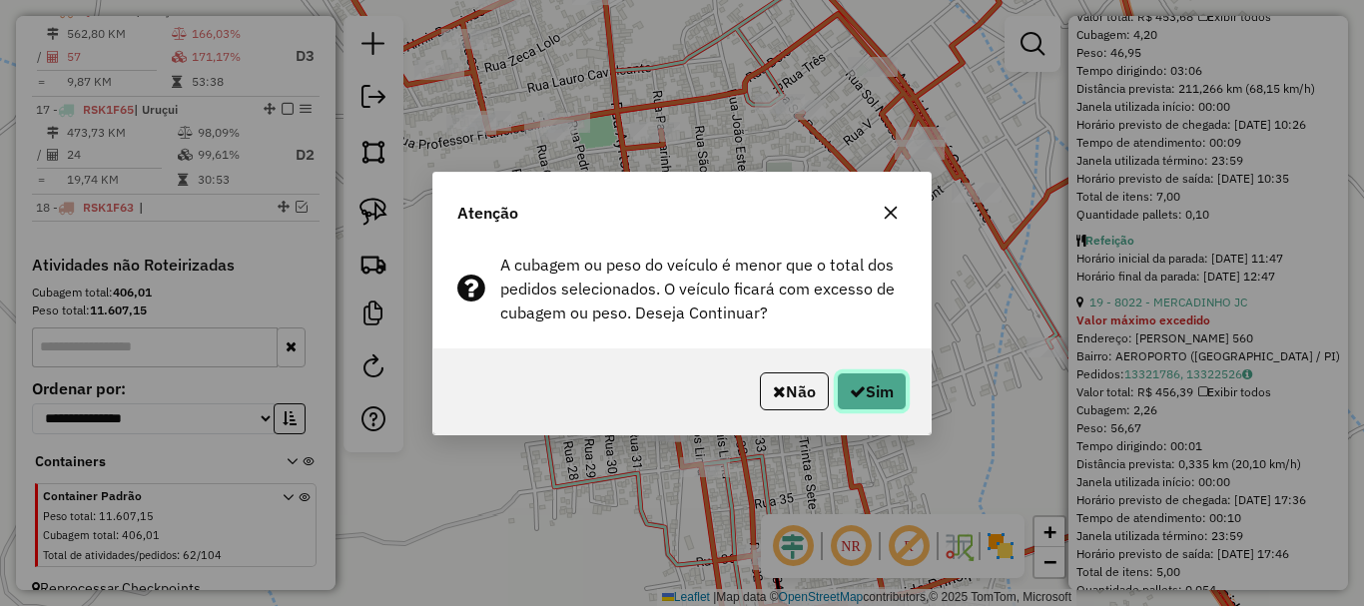
click at [842, 377] on button "Sim" at bounding box center [872, 391] width 70 height 38
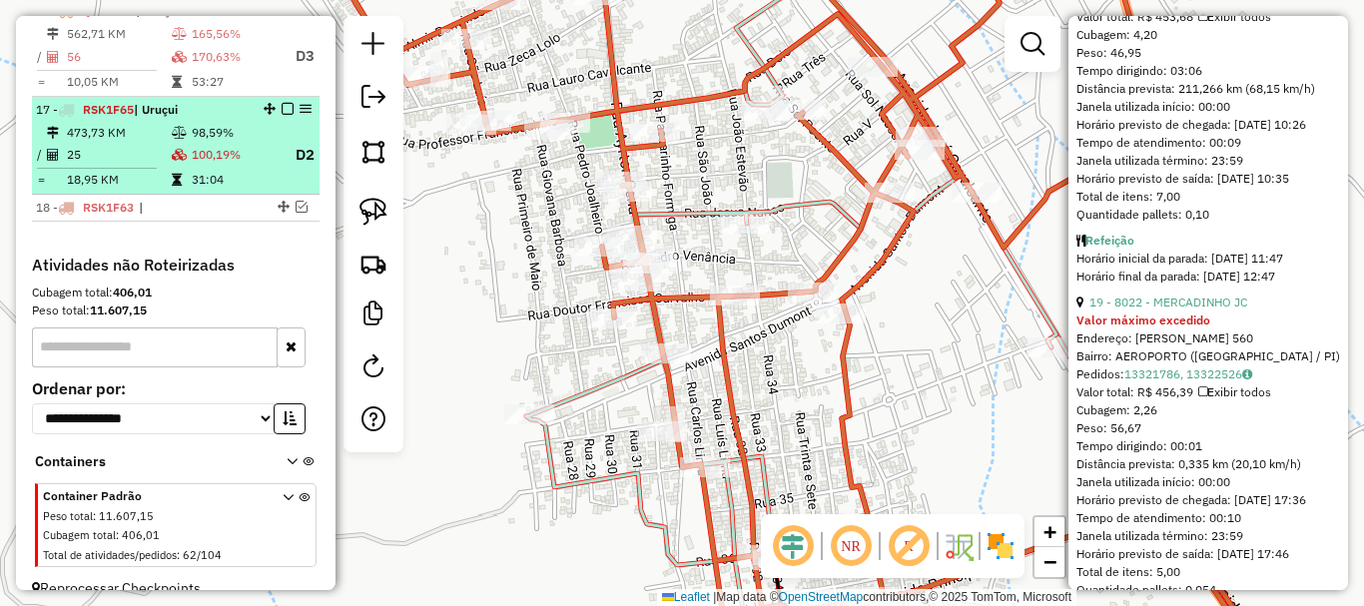
click at [235, 119] on div "17 - RSK1F65 | Uruçui" at bounding box center [142, 110] width 212 height 18
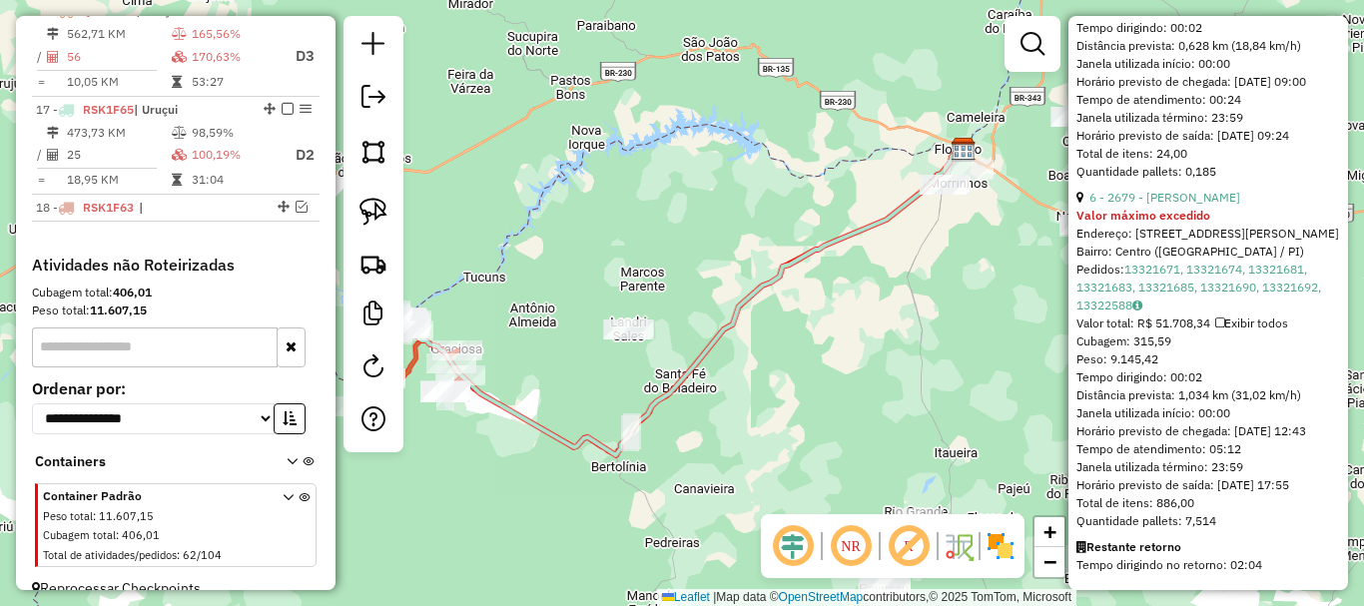
scroll to position [9231, 0]
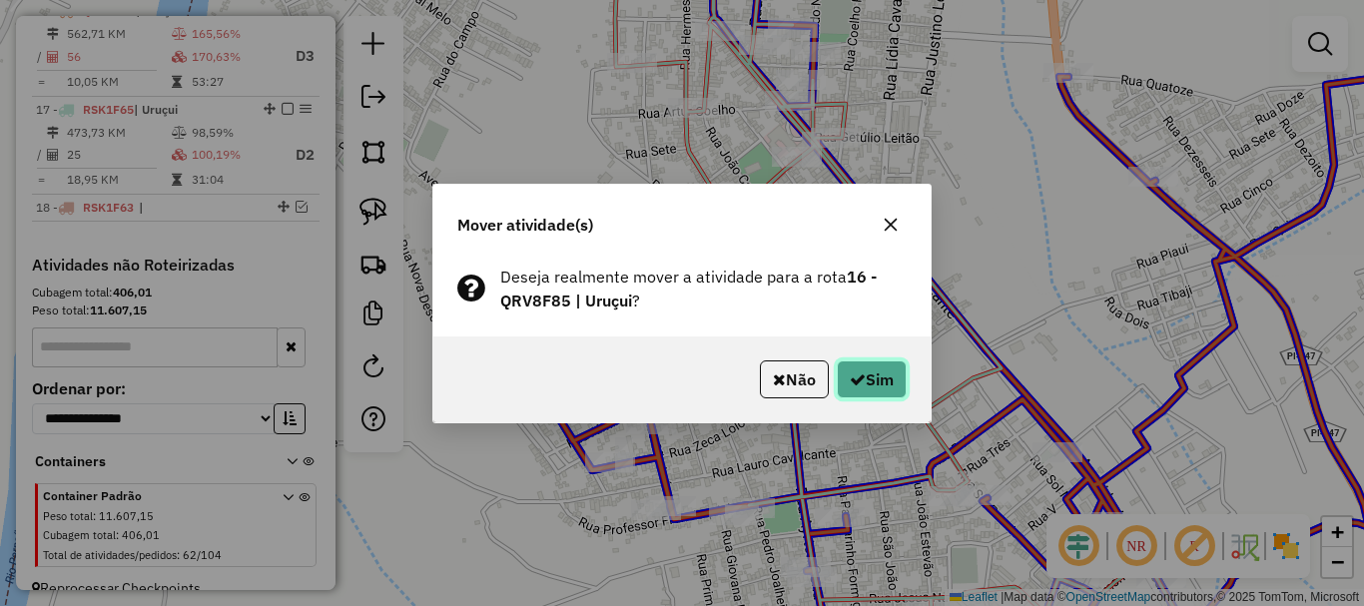
click at [865, 366] on button "Sim" at bounding box center [872, 379] width 70 height 38
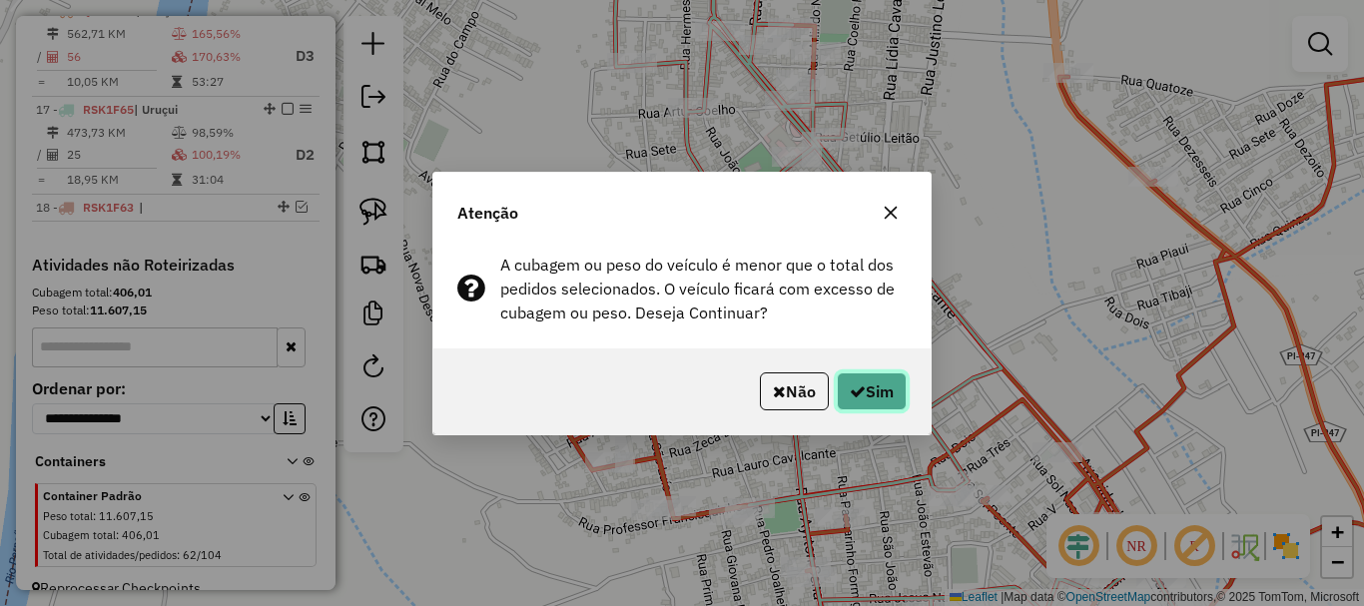
click at [865, 374] on button "Sim" at bounding box center [872, 391] width 70 height 38
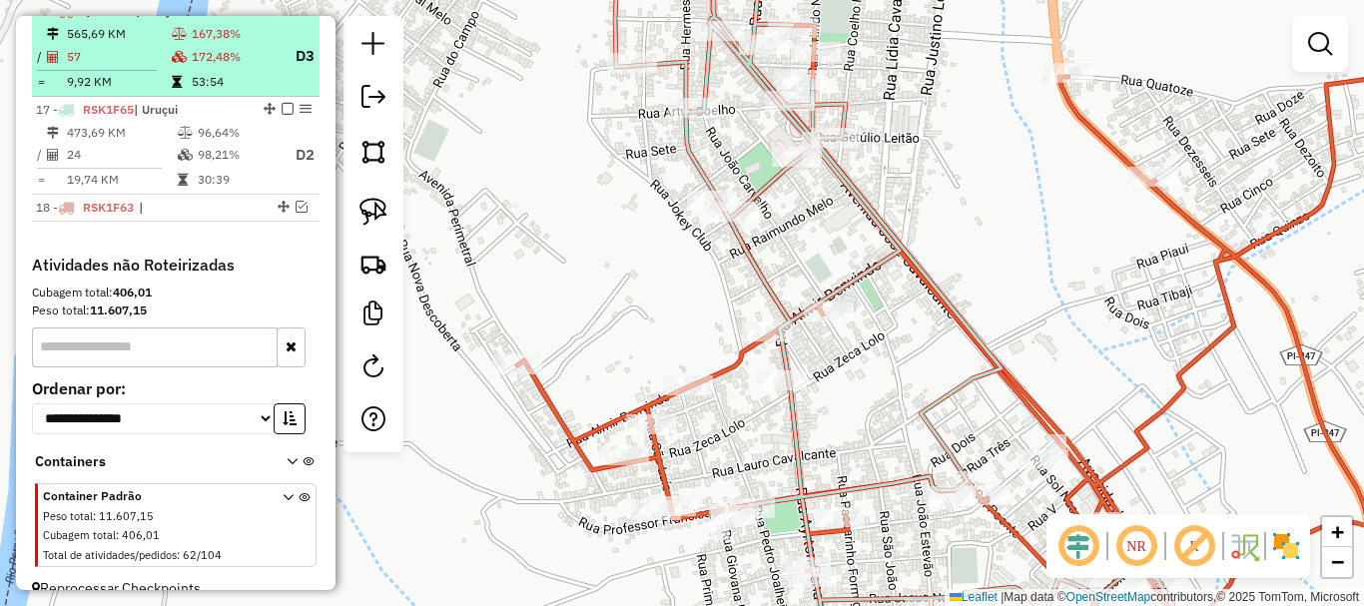
click at [209, 69] on td "172,48%" at bounding box center [235, 56] width 88 height 25
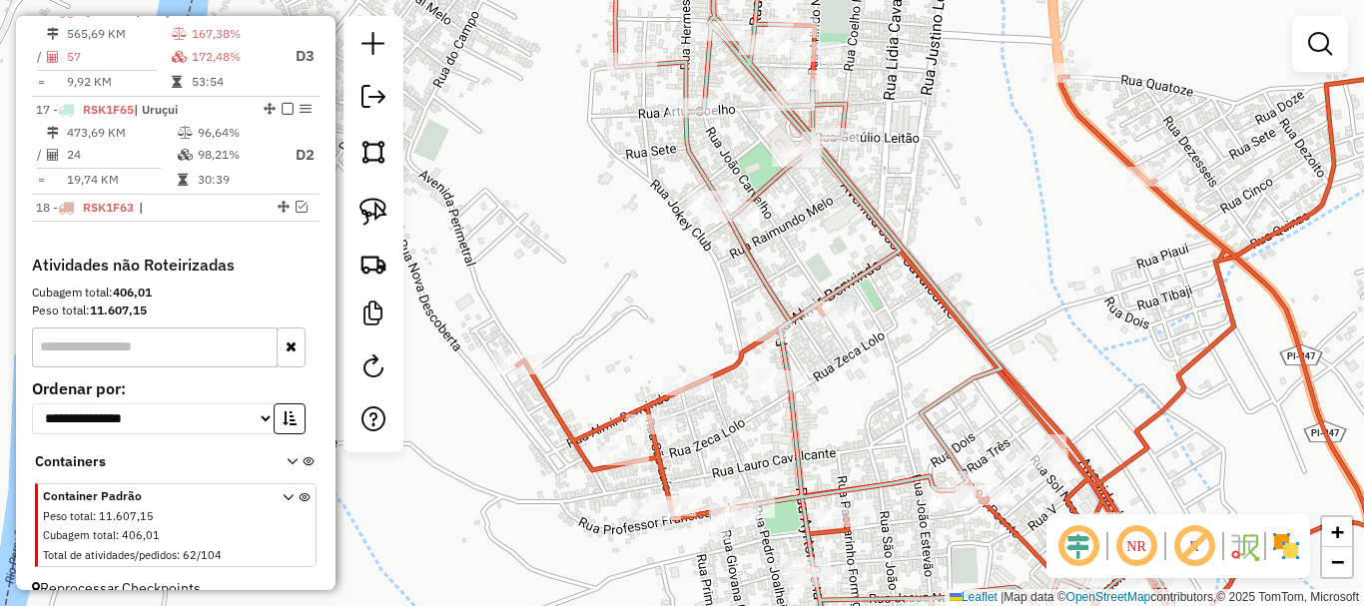
select select "*********"
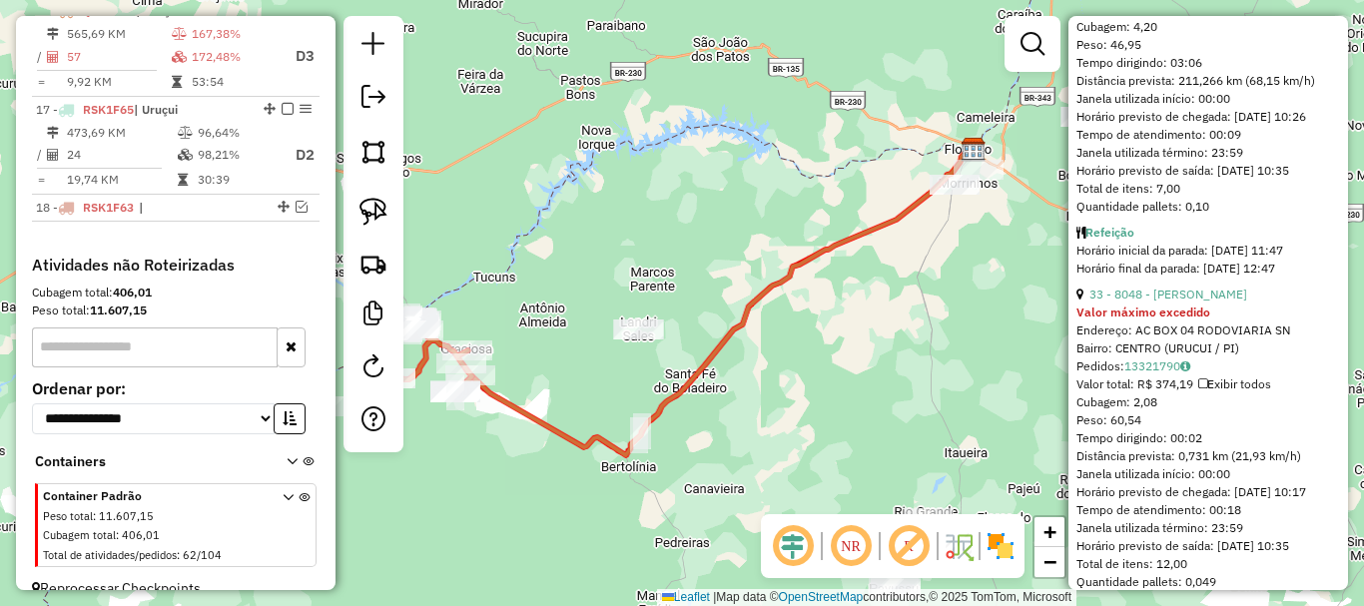
scroll to position [1598, 0]
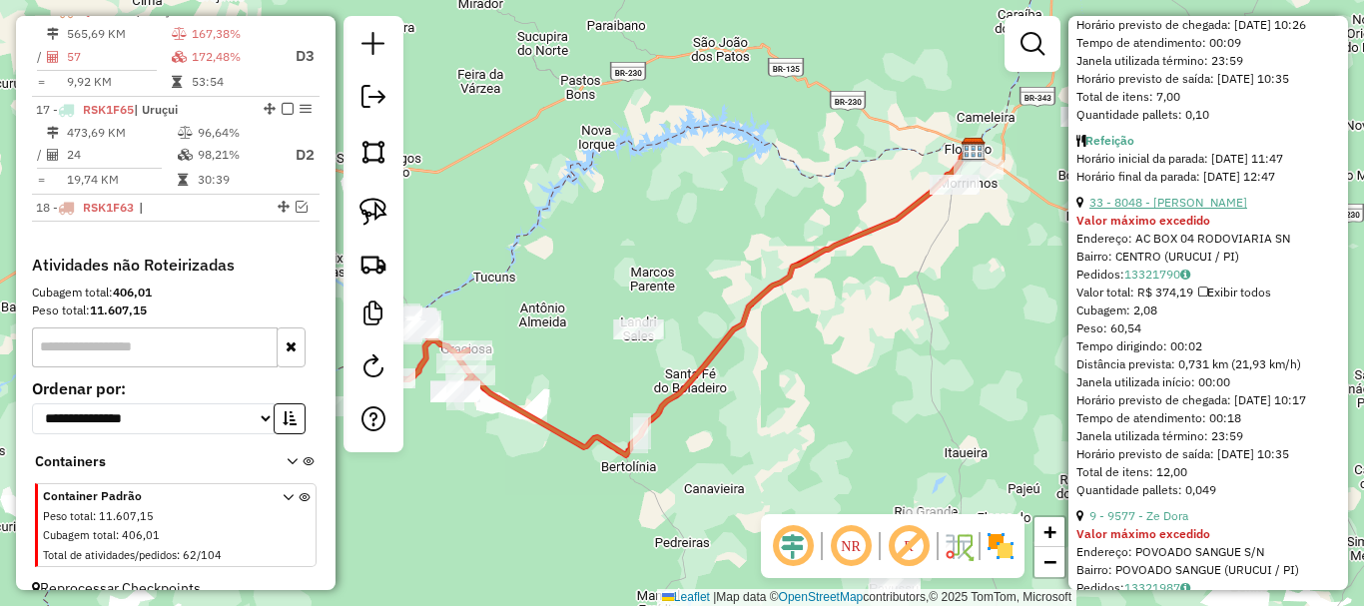
click at [1156, 210] on link "33 - 8048 - ELIENE RIBEIRO BASTOS" at bounding box center [1168, 202] width 158 height 15
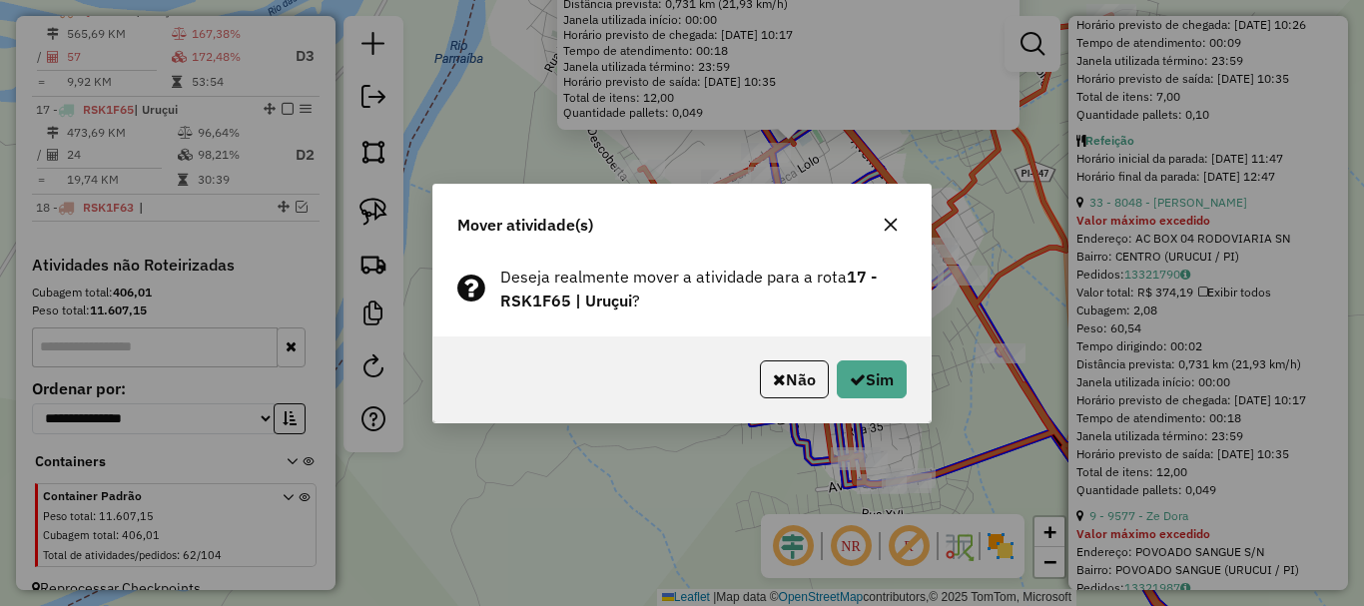
click at [870, 354] on div "Não Sim" at bounding box center [681, 379] width 497 height 86
click at [866, 365] on button "Sim" at bounding box center [872, 379] width 70 height 38
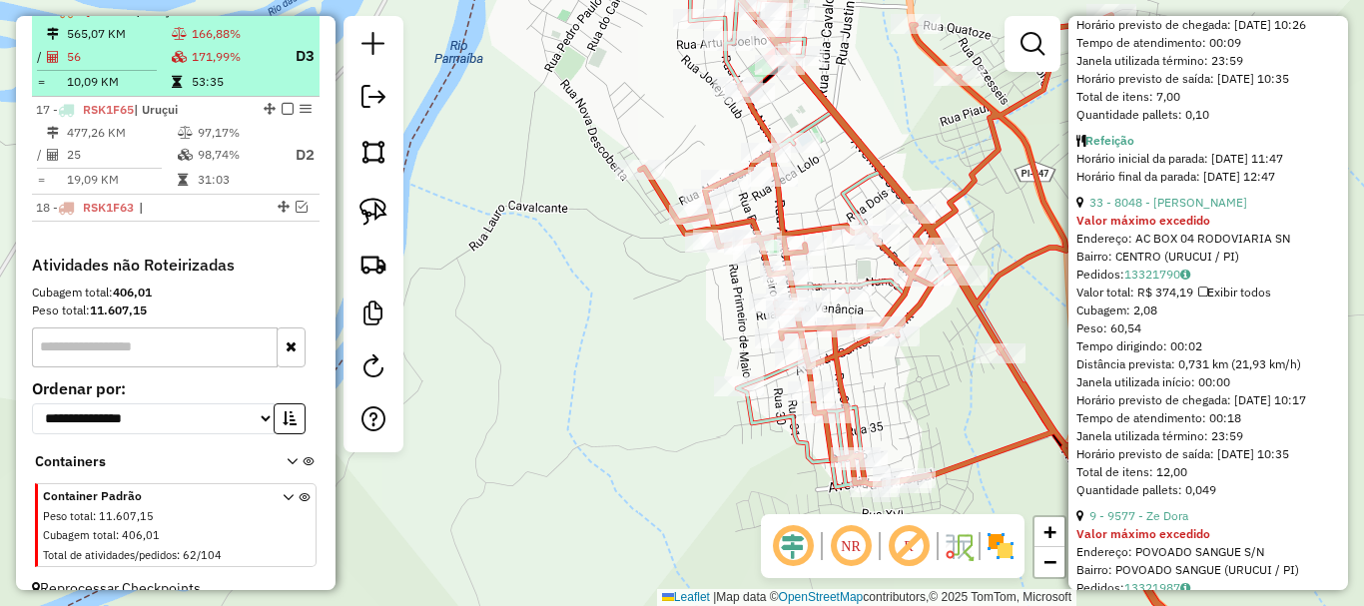
click at [164, 92] on td "10,09 KM" at bounding box center [118, 82] width 105 height 20
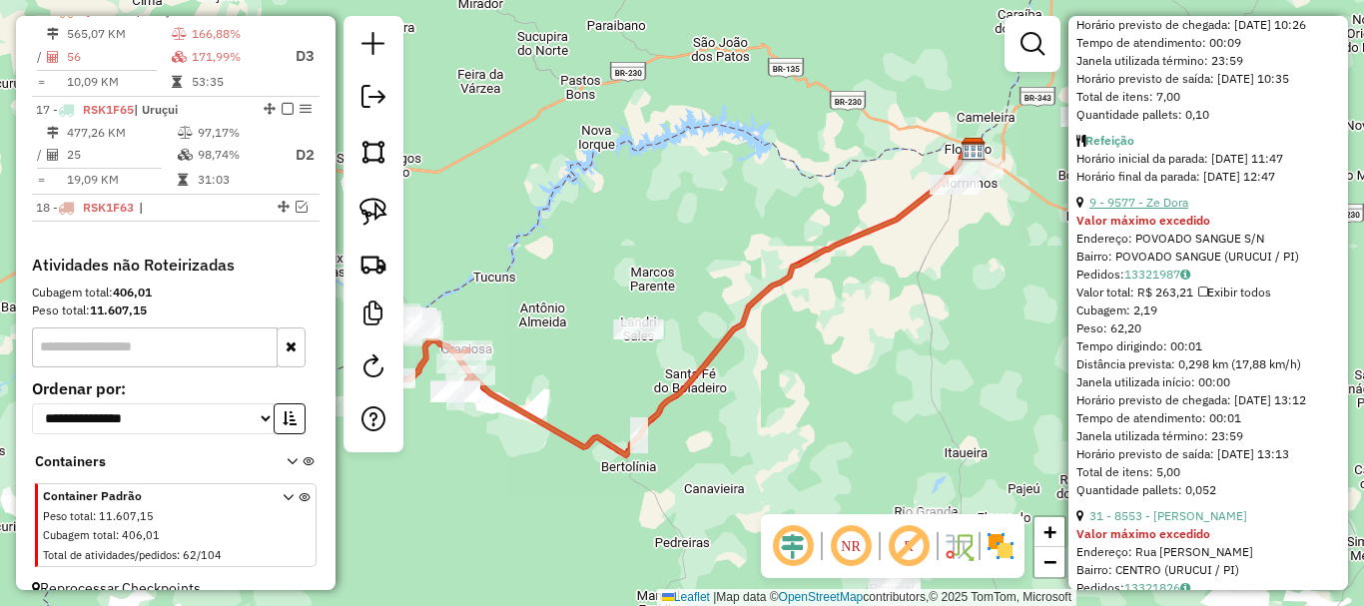
click at [1154, 210] on link "9 - 9577 - Ze Dora" at bounding box center [1138, 202] width 99 height 15
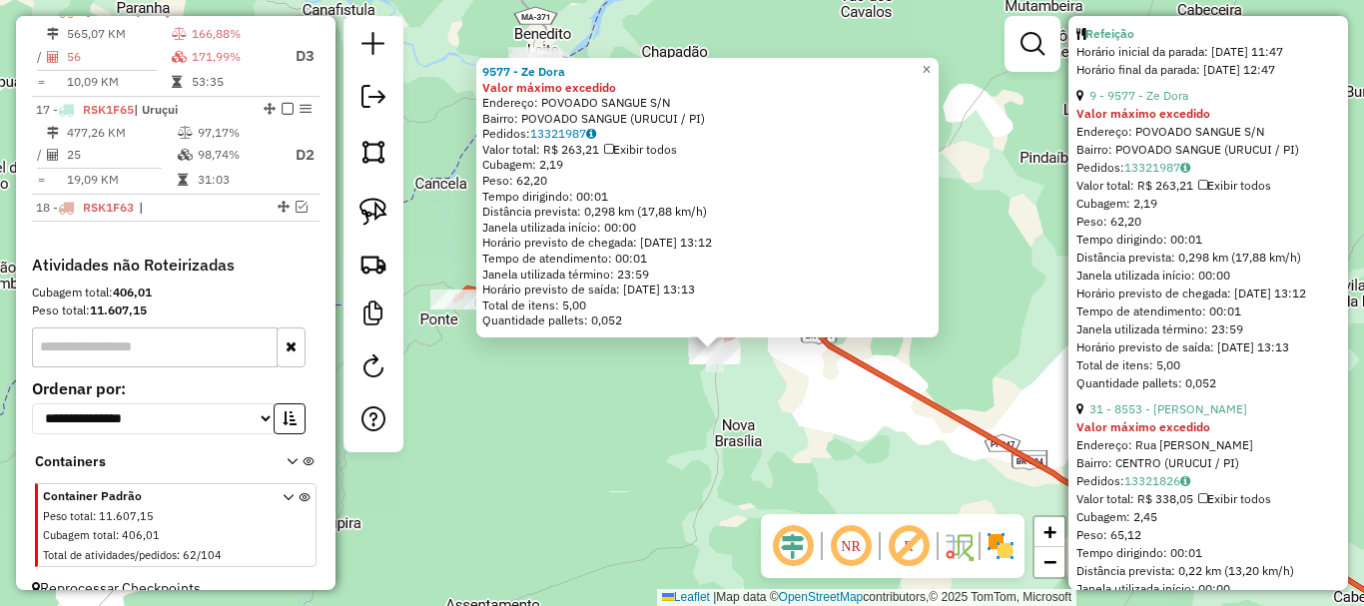
scroll to position [1797, 0]
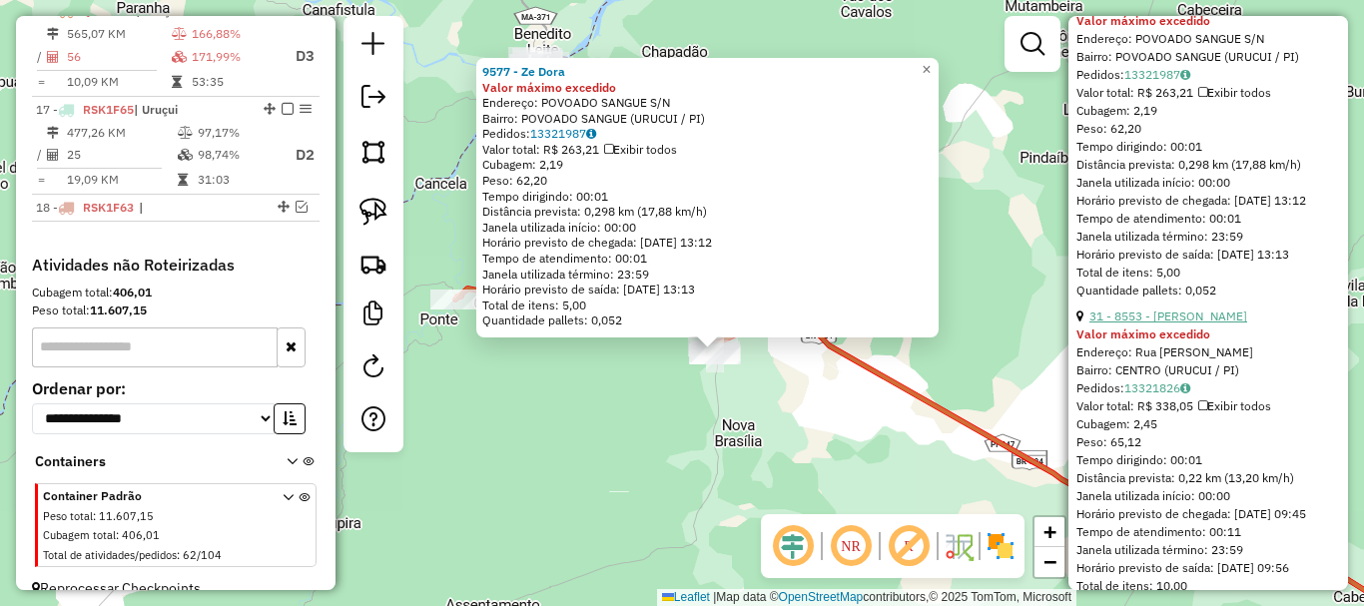
click at [1174, 324] on link "31 - 8553 - PAULO SERGIO ALVES" at bounding box center [1168, 316] width 158 height 15
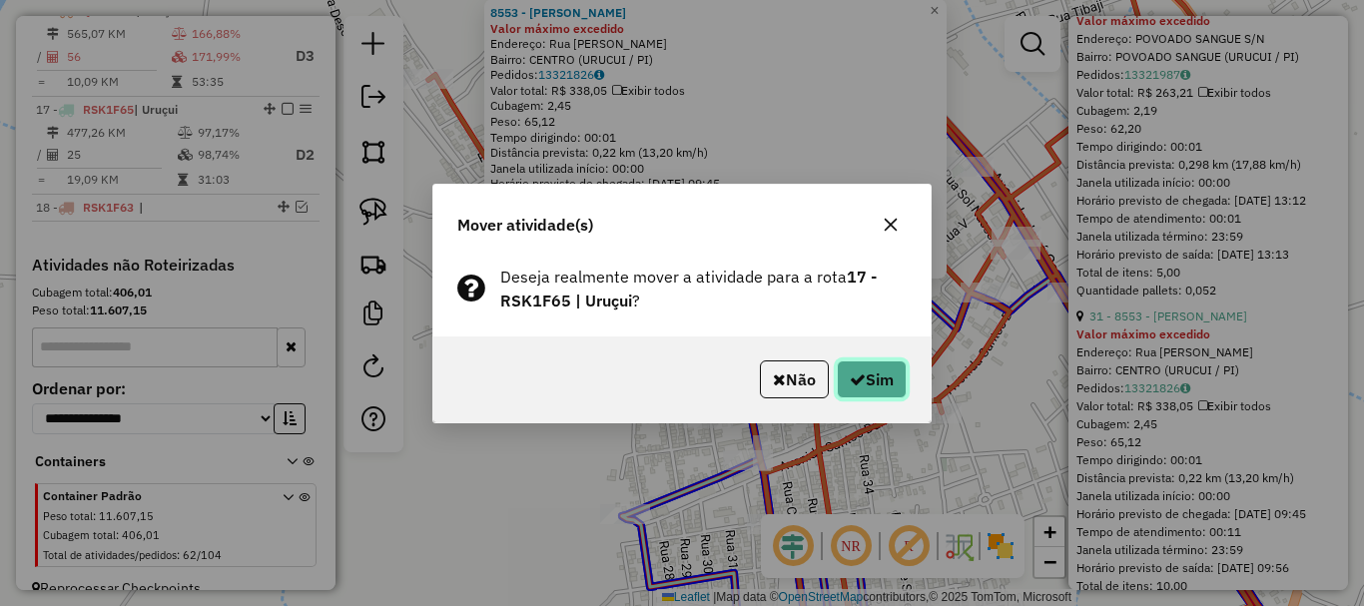
click at [901, 384] on button "Sim" at bounding box center [872, 379] width 70 height 38
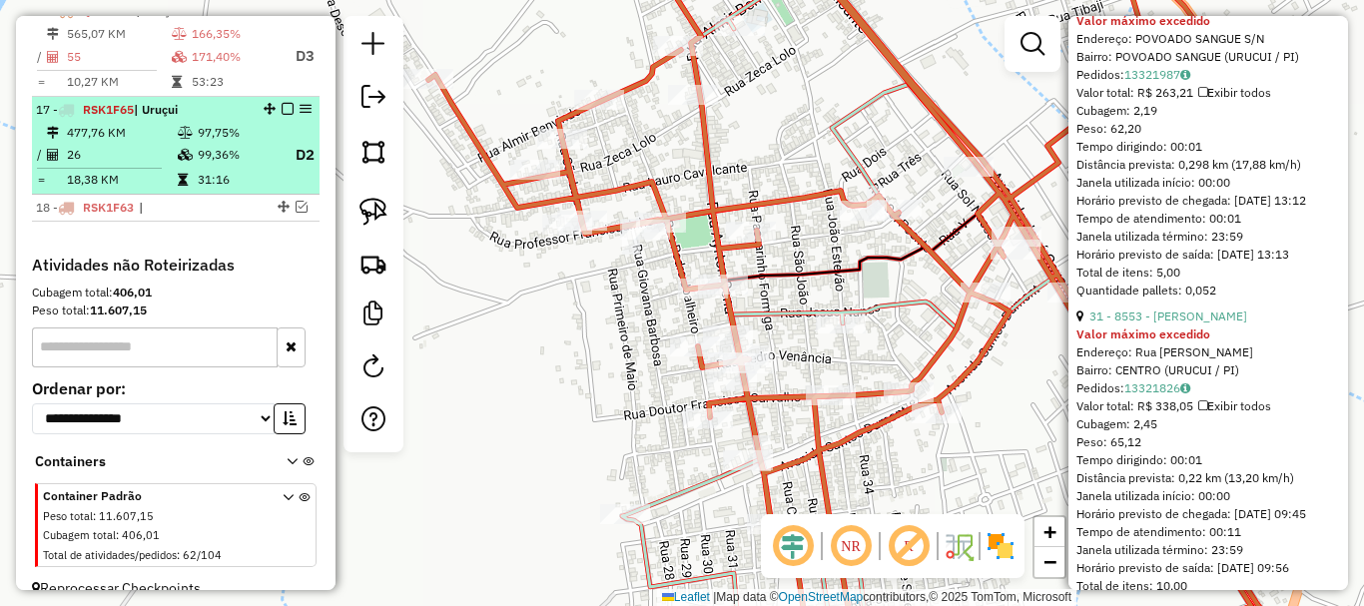
click at [189, 161] on td at bounding box center [187, 155] width 20 height 25
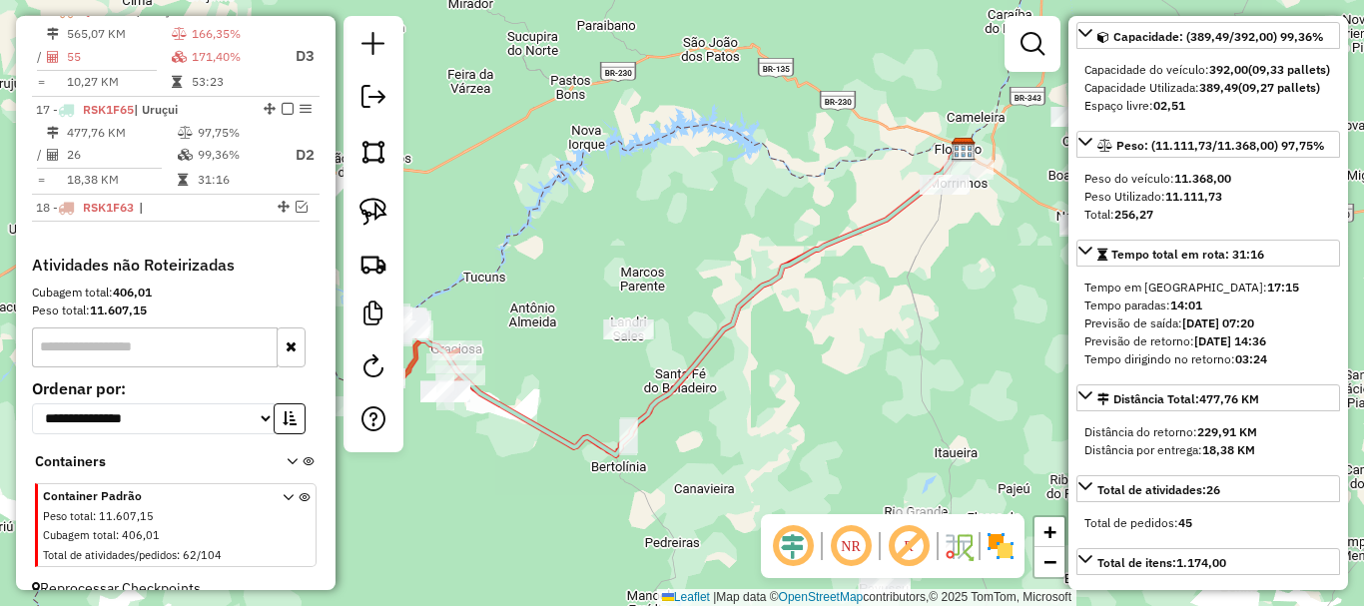
scroll to position [174, 0]
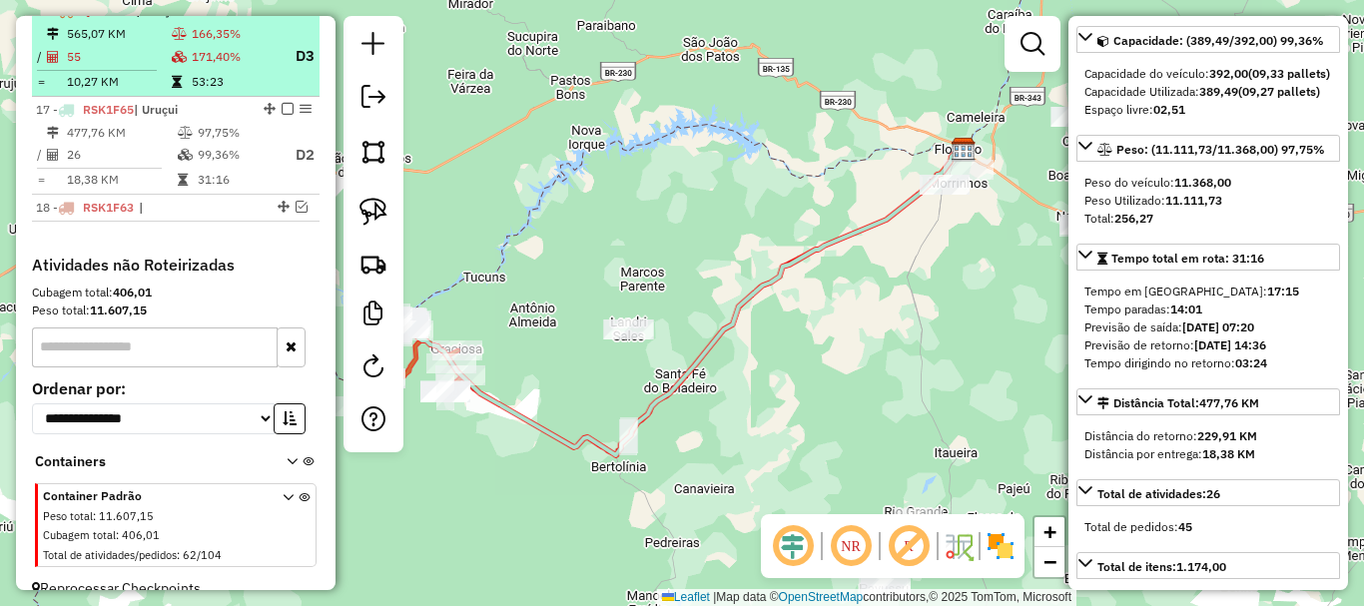
click at [226, 62] on td "171,40%" at bounding box center [235, 56] width 88 height 25
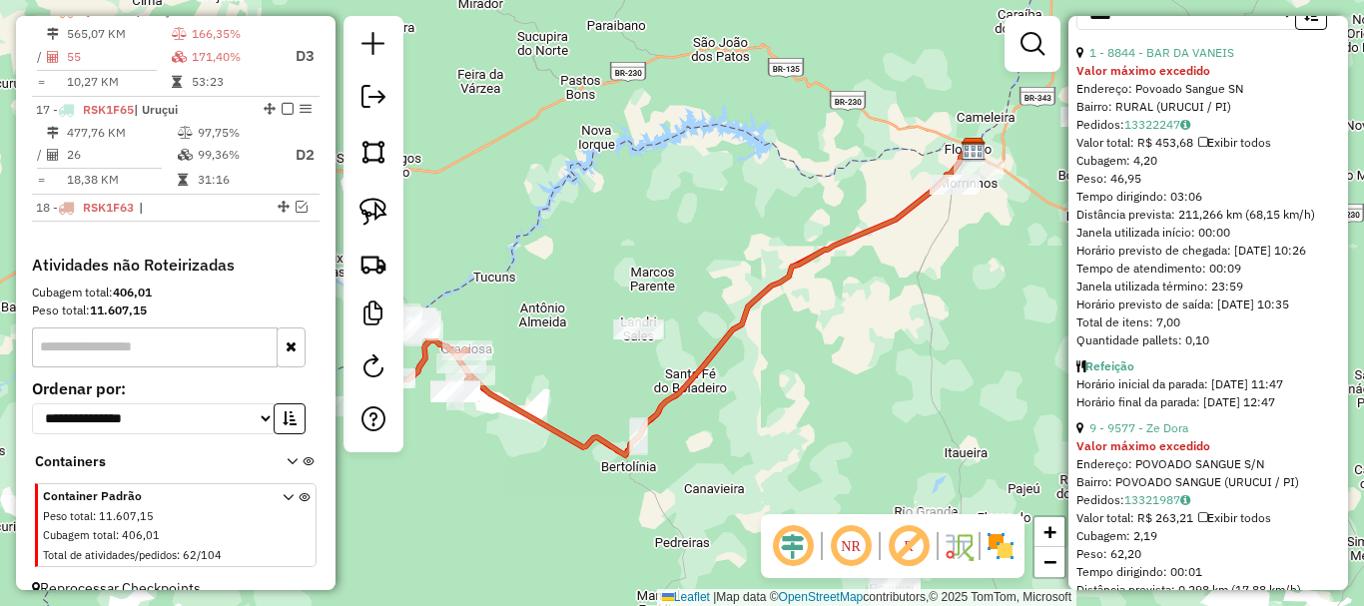
scroll to position [1572, 0]
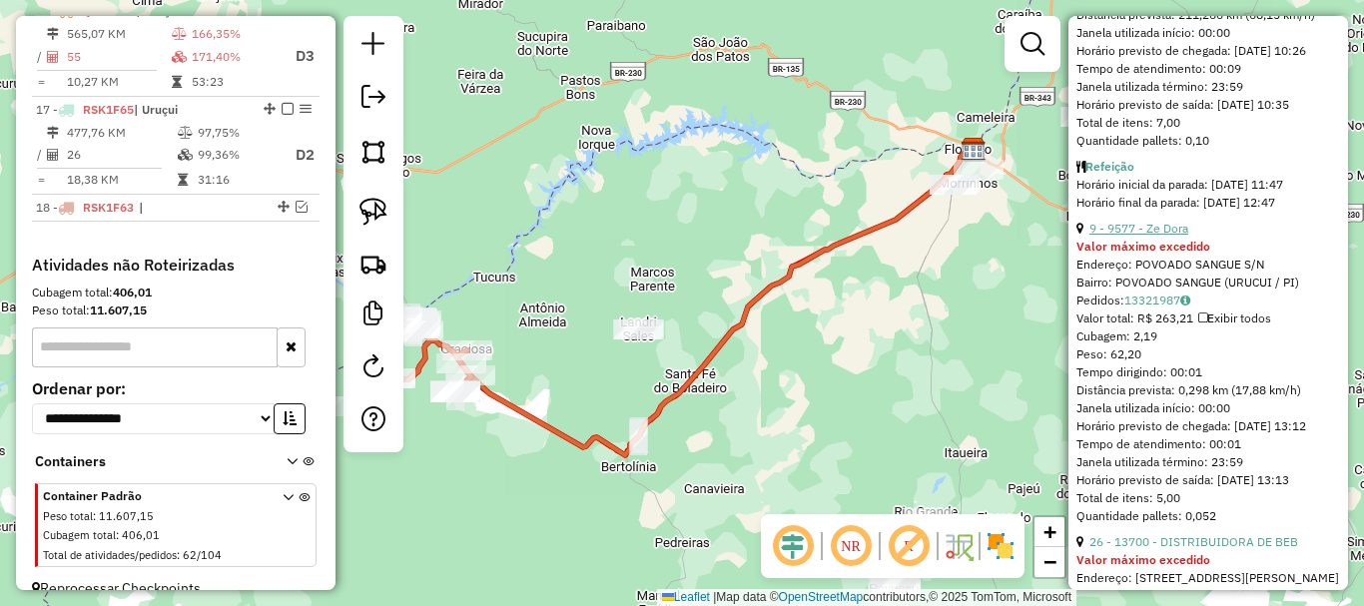
click at [1181, 236] on link "9 - 9577 - Ze Dora" at bounding box center [1138, 228] width 99 height 15
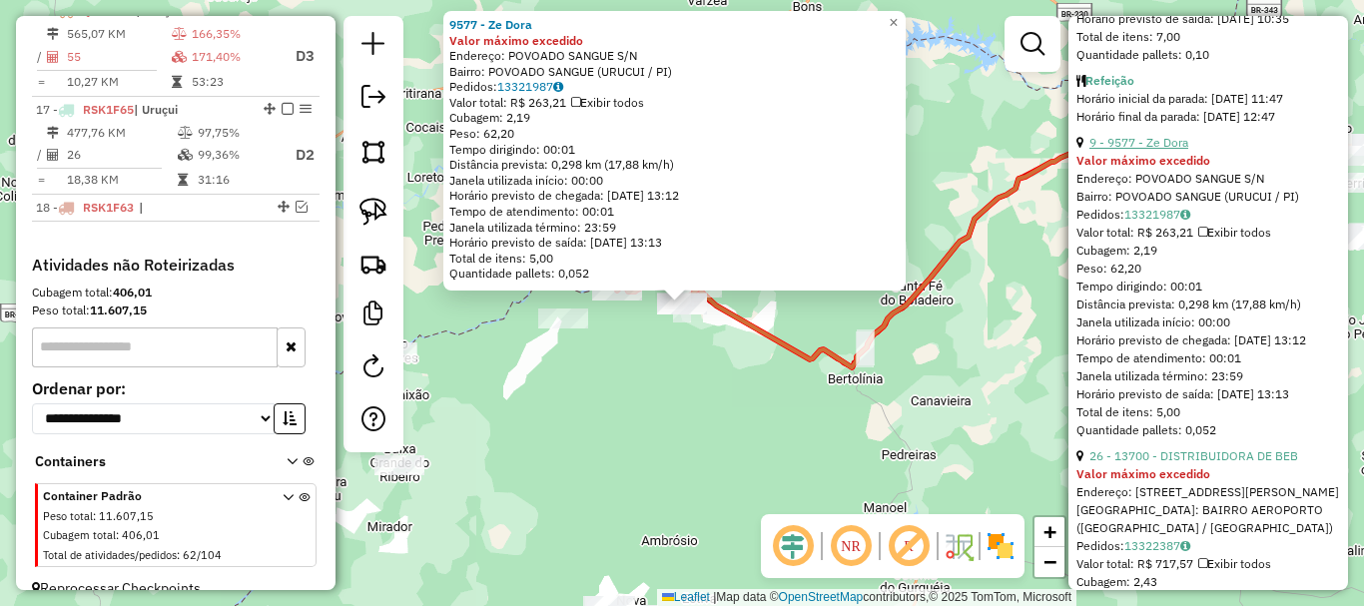
scroll to position [1771, 0]
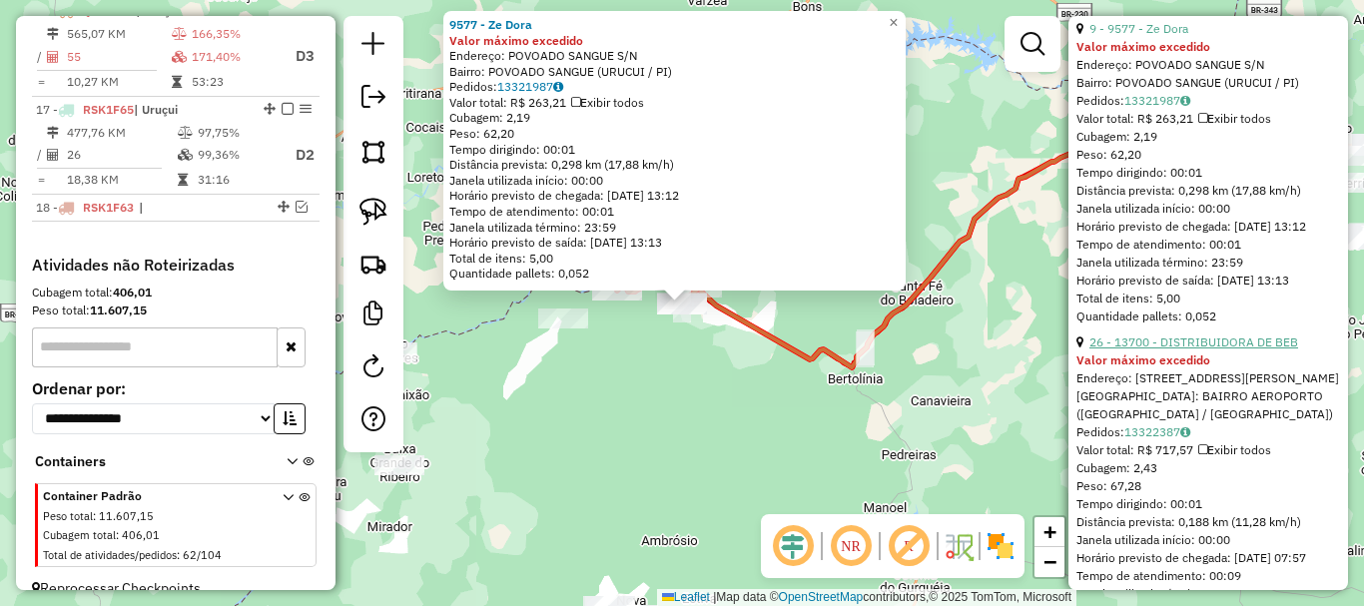
click at [1179, 349] on link "26 - 13700 - DISTRIBUIDORA DE BEB" at bounding box center [1193, 341] width 209 height 15
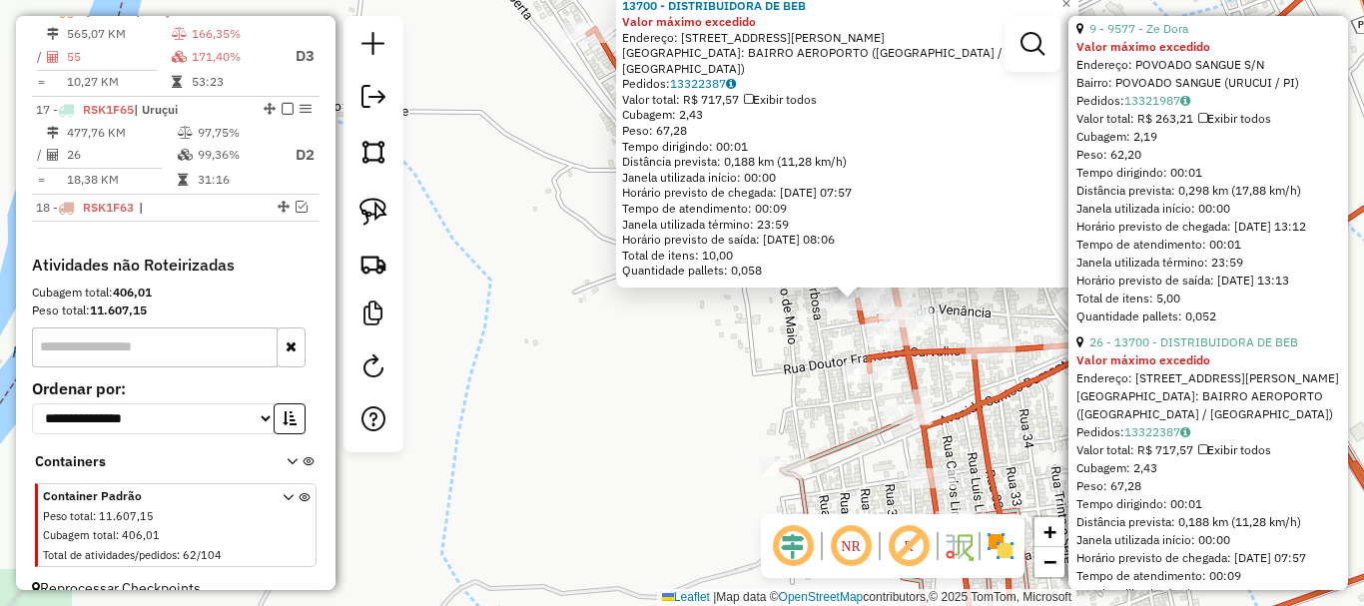
click at [779, 324] on div "13700 - DISTRIBUIDORA DE BEB Valor máximo excedido Endereço: Rua Pedro Joalheir…" at bounding box center [682, 303] width 1364 height 606
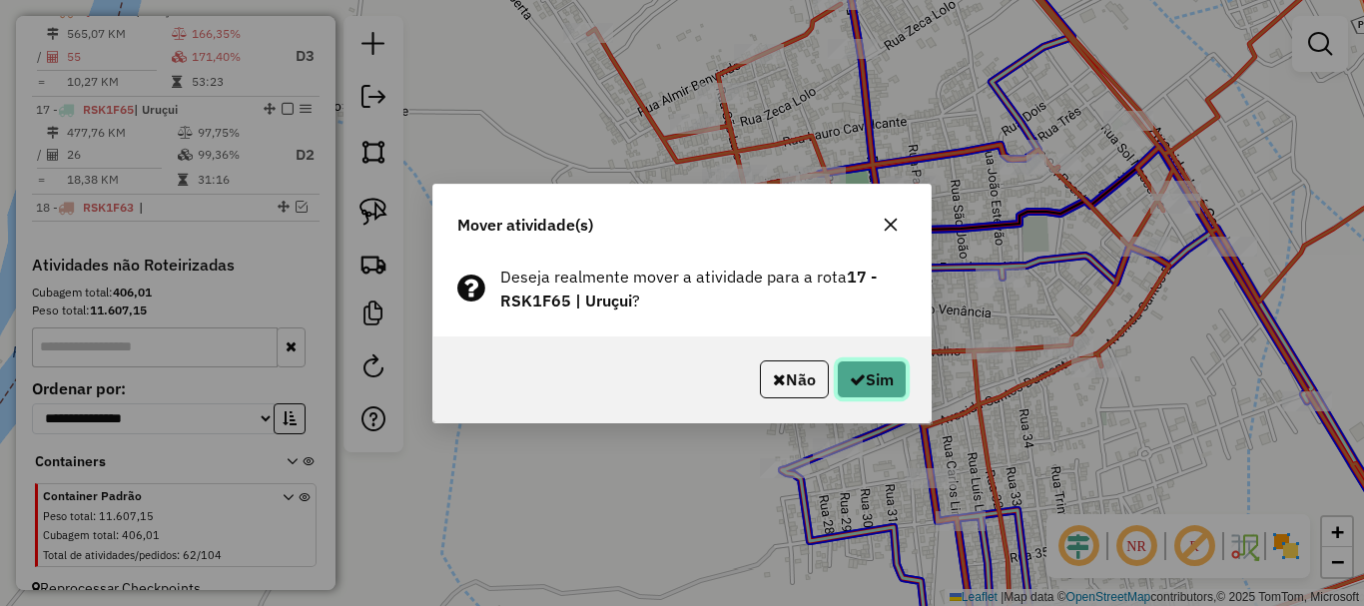
click at [902, 381] on button "Sim" at bounding box center [872, 379] width 70 height 38
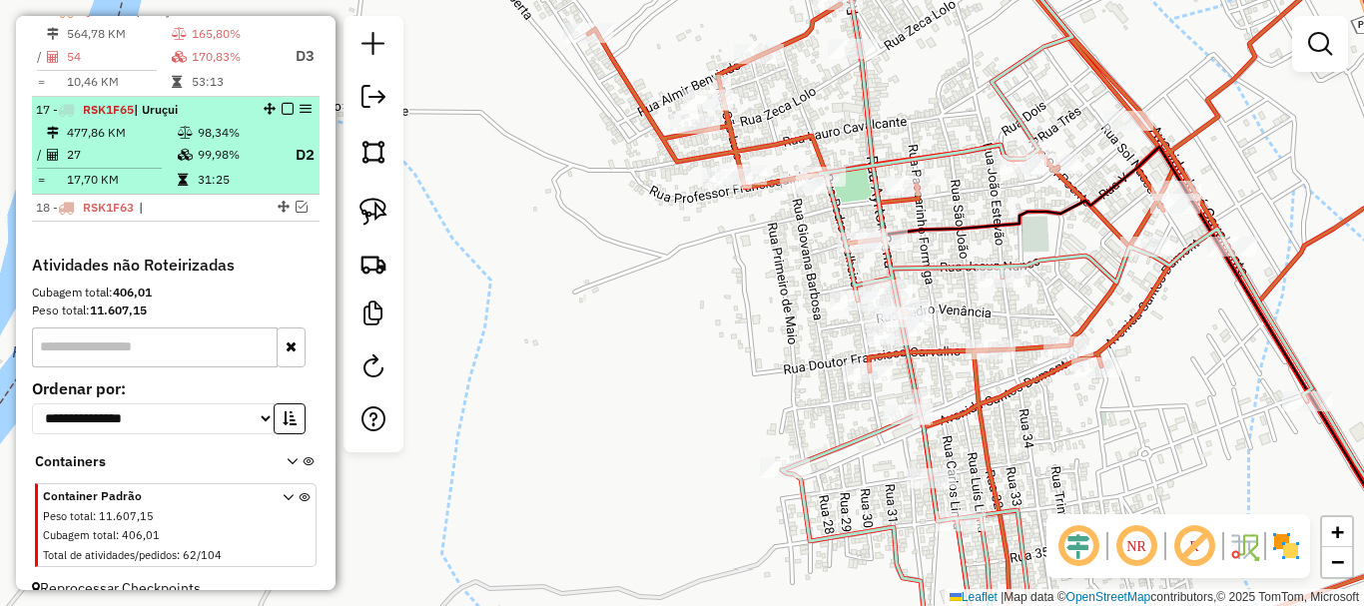
click at [282, 115] on em at bounding box center [288, 109] width 12 height 12
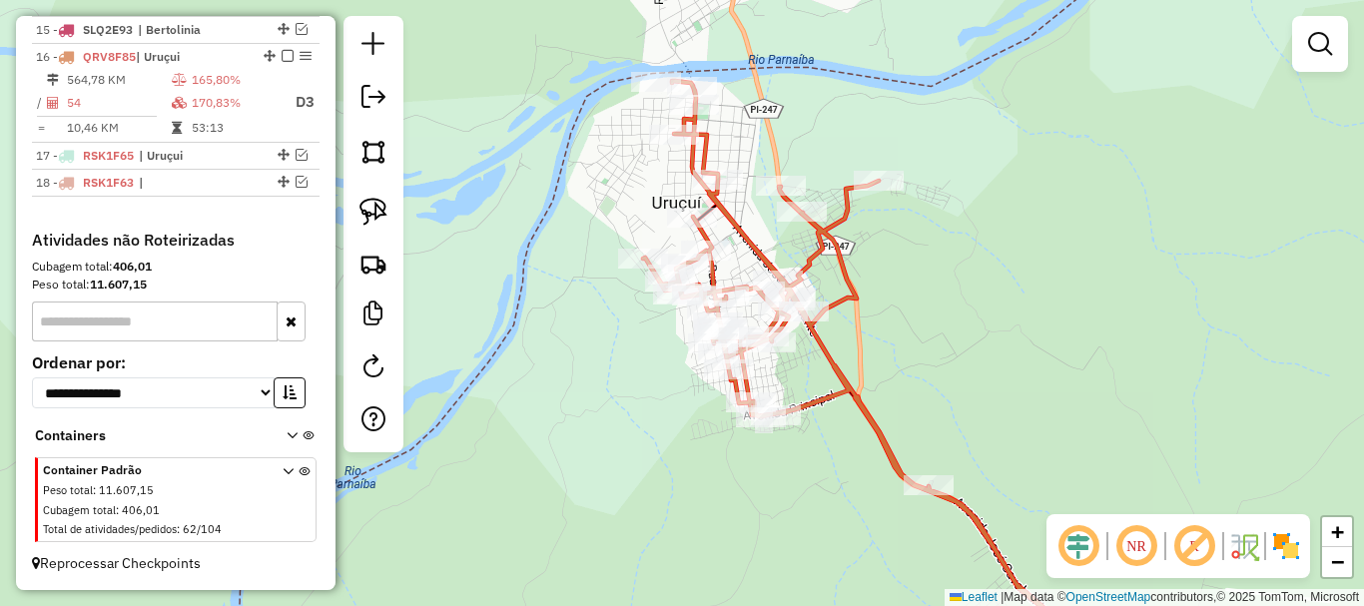
click at [650, 365] on div "Janela de atendimento Grade de atendimento Capacidade Transportadoras Veículos …" at bounding box center [682, 303] width 1364 height 606
drag, startPoint x: 646, startPoint y: 400, endPoint x: 589, endPoint y: 186, distance: 222.1
click at [593, 195] on div "Janela de atendimento Grade de atendimento Capacidade Transportadoras Veículos …" at bounding box center [682, 303] width 1364 height 606
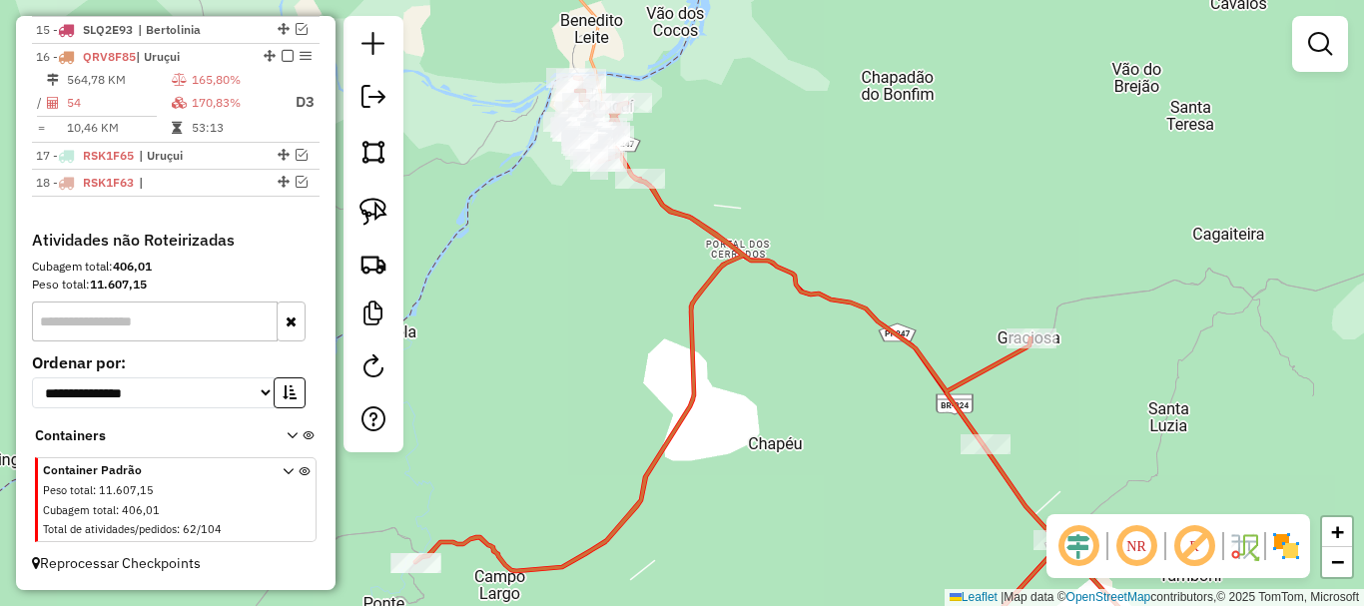
drag, startPoint x: 646, startPoint y: 328, endPoint x: 605, endPoint y: 176, distance: 157.2
click at [605, 177] on div "Janela de atendimento Grade de atendimento Capacidade Transportadoras Veículos …" at bounding box center [682, 303] width 1364 height 606
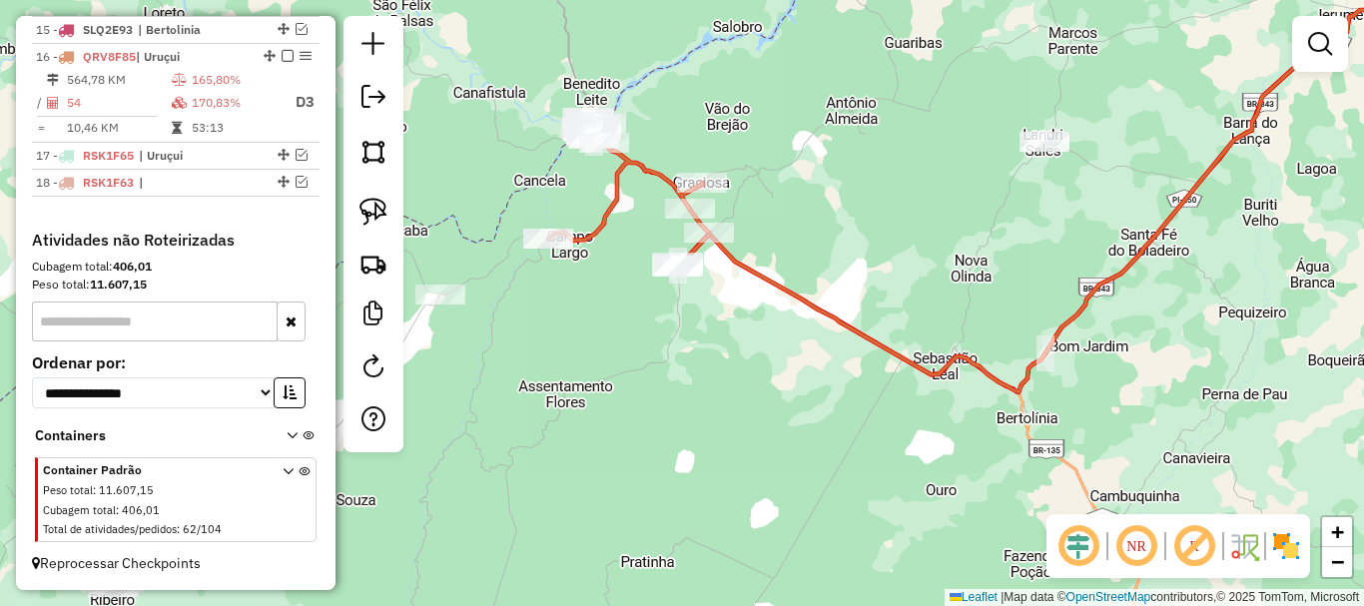
click at [624, 254] on div "Janela de atendimento Grade de atendimento Capacidade Transportadoras Veículos …" at bounding box center [682, 303] width 1364 height 606
click at [394, 208] on link at bounding box center [373, 212] width 44 height 44
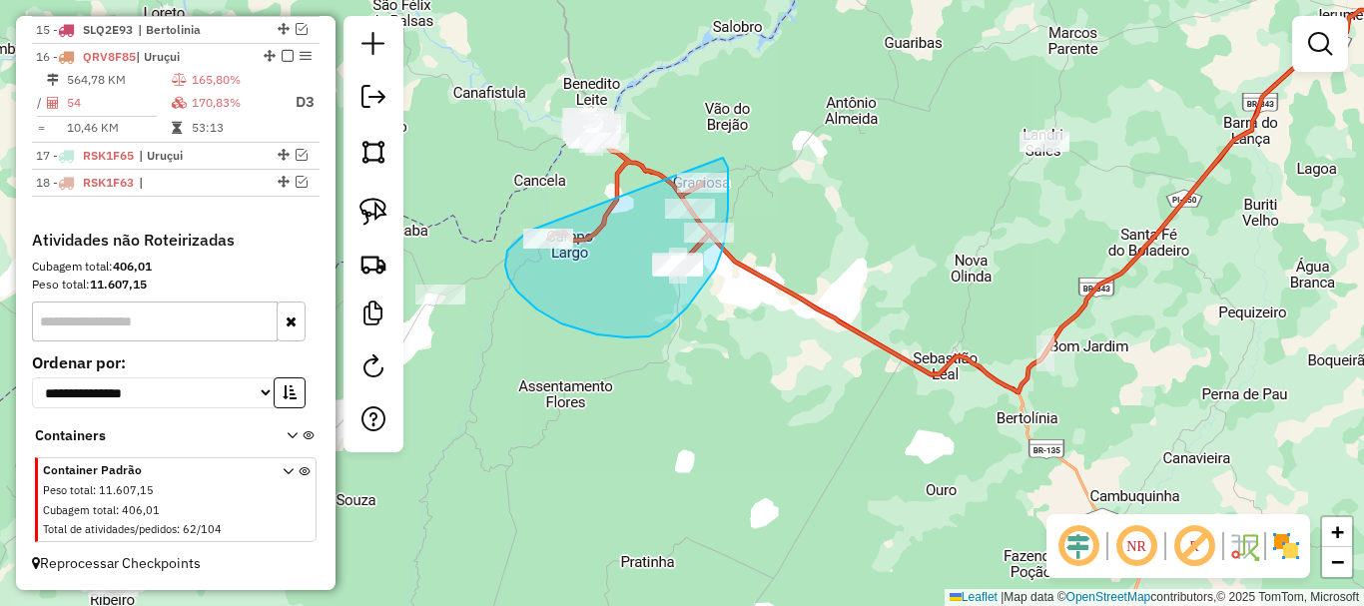
drag, startPoint x: 548, startPoint y: 224, endPoint x: 718, endPoint y: 156, distance: 182.8
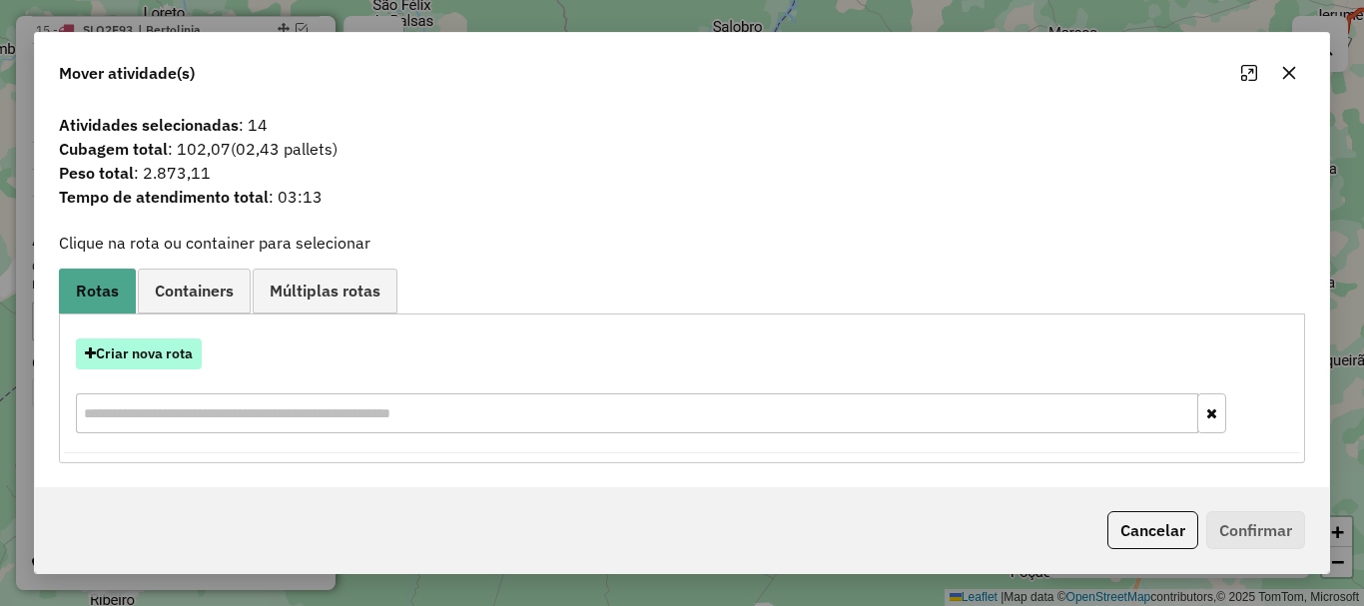
click at [160, 351] on button "Criar nova rota" at bounding box center [139, 353] width 126 height 31
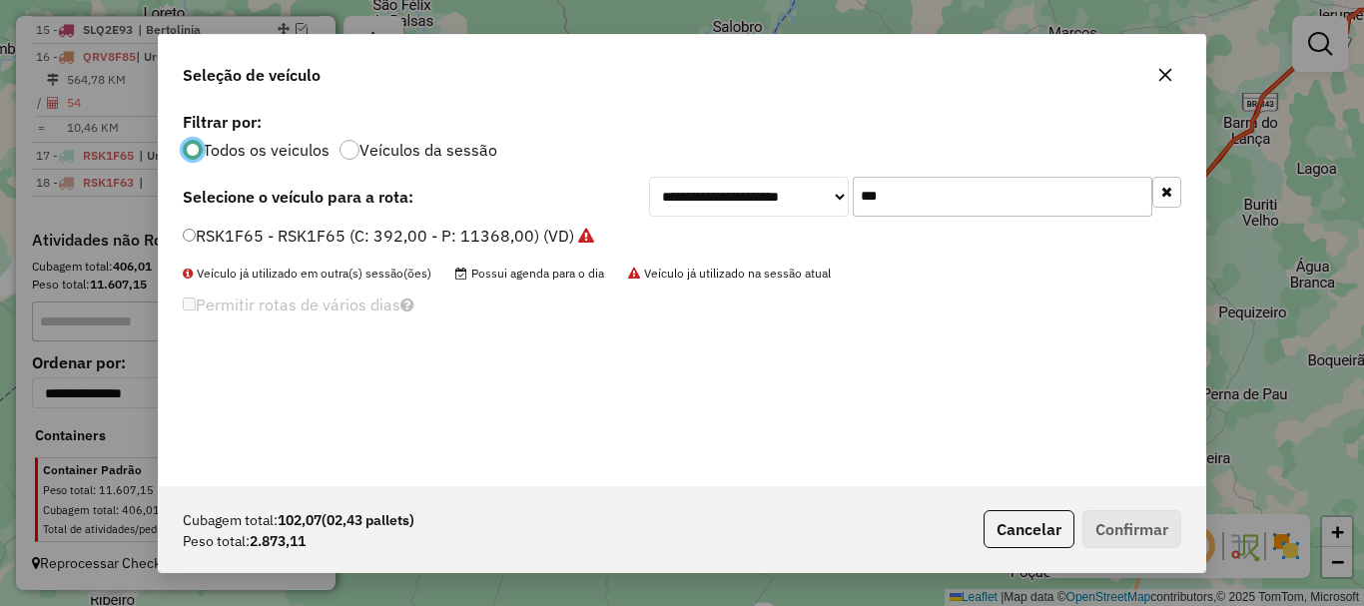
scroll to position [11, 6]
click at [903, 189] on input "***" at bounding box center [1003, 197] width 300 height 40
type input "***"
click at [251, 240] on label "QRX9F41 - QRX9F41 (C: 266,00 - P: 7714,00) (VD)" at bounding box center [375, 236] width 385 height 24
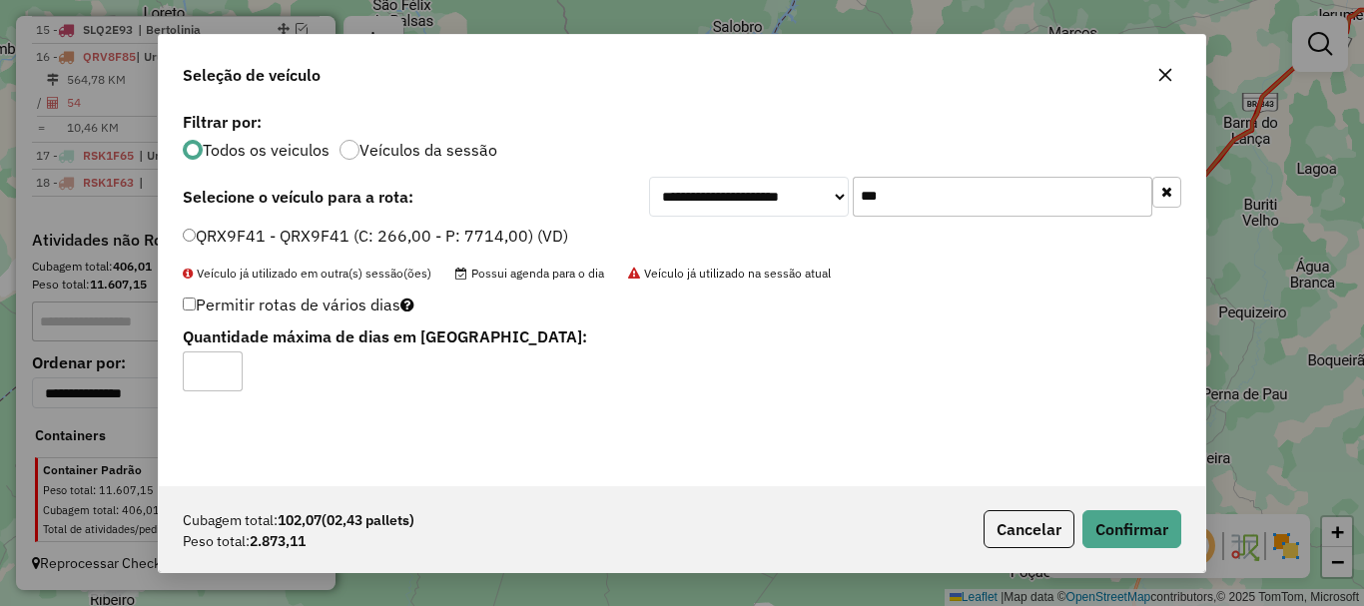
click at [225, 362] on input "*" at bounding box center [213, 371] width 60 height 40
type input "*"
click at [223, 365] on input "*" at bounding box center [213, 371] width 60 height 40
click at [1164, 537] on button "Confirmar" at bounding box center [1131, 529] width 99 height 38
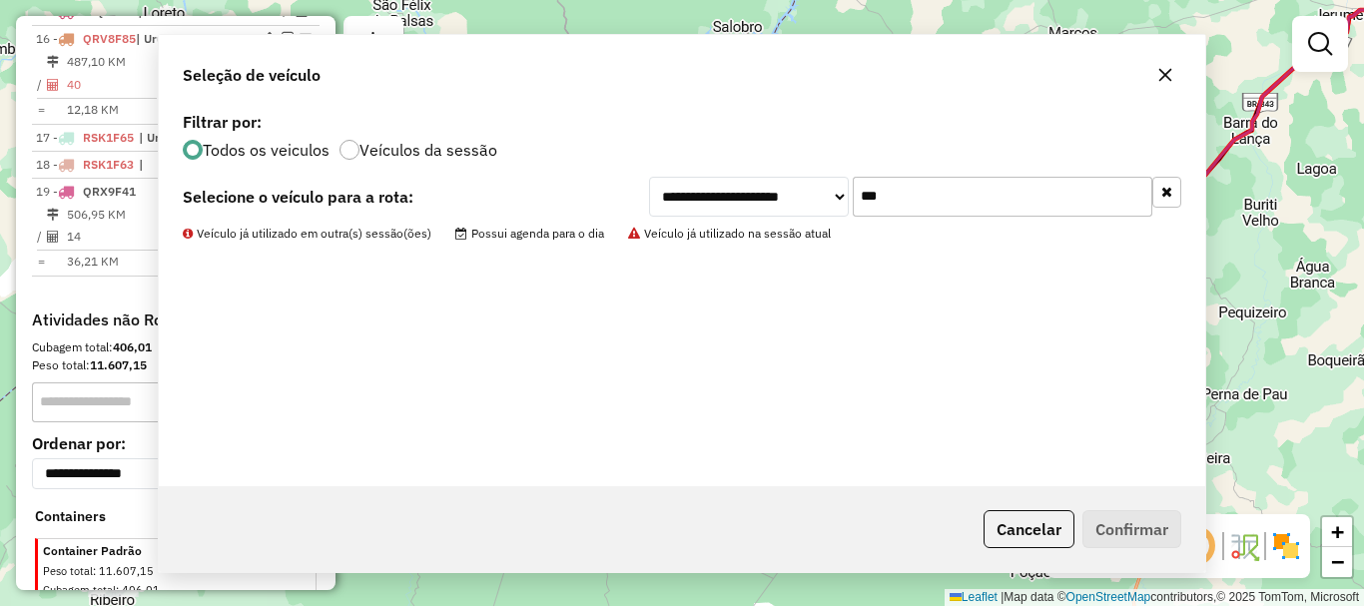
scroll to position [1177, 0]
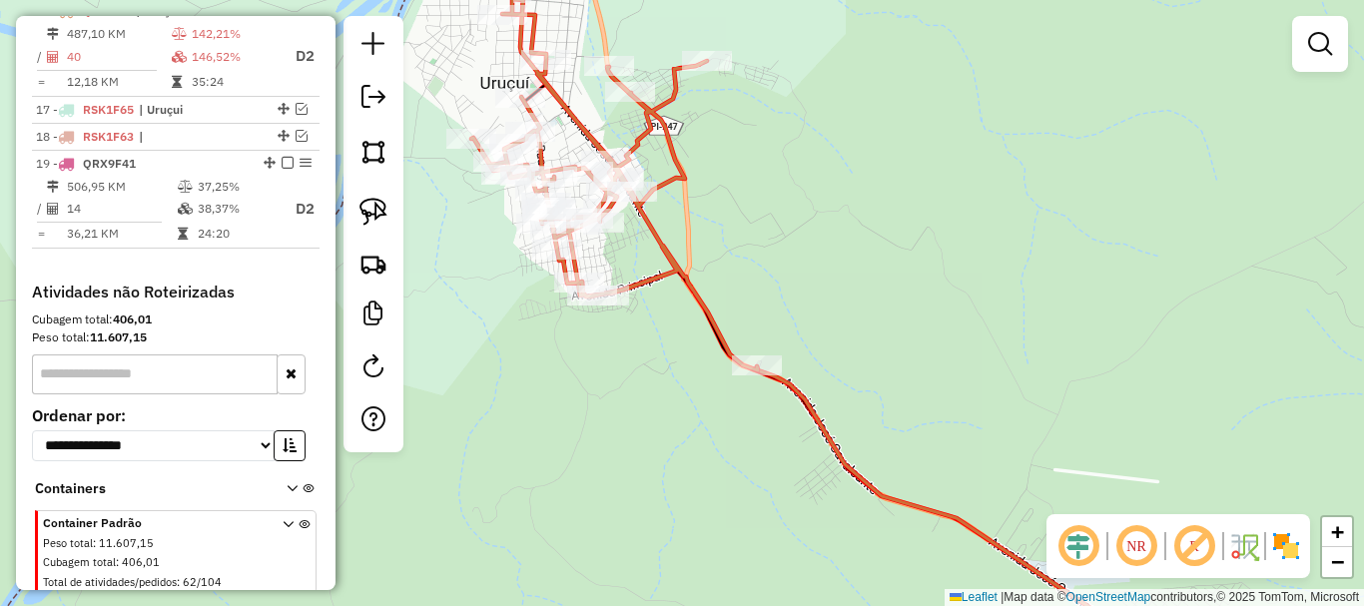
drag, startPoint x: 558, startPoint y: 126, endPoint x: 631, endPoint y: 267, distance: 158.5
click at [631, 267] on div "Janela de atendimento Grade de atendimento Capacidade Transportadoras Veículos …" at bounding box center [682, 303] width 1364 height 606
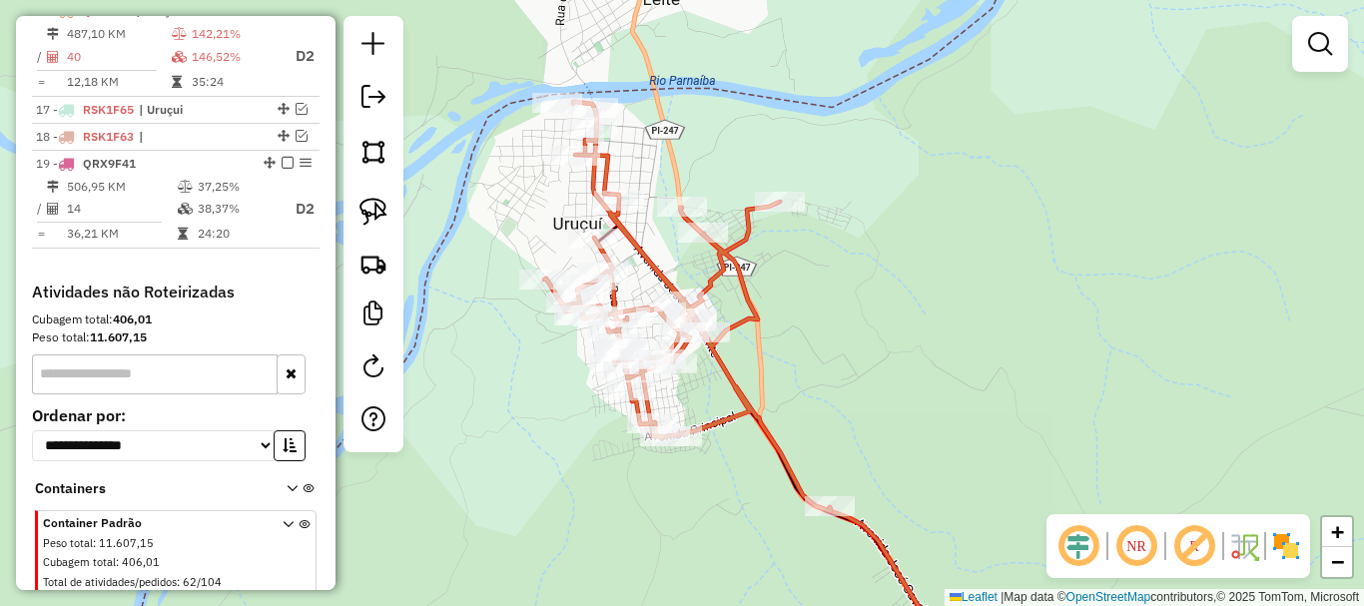
drag, startPoint x: 395, startPoint y: 212, endPoint x: 496, endPoint y: 153, distance: 116.8
click at [400, 209] on div at bounding box center [373, 234] width 60 height 436
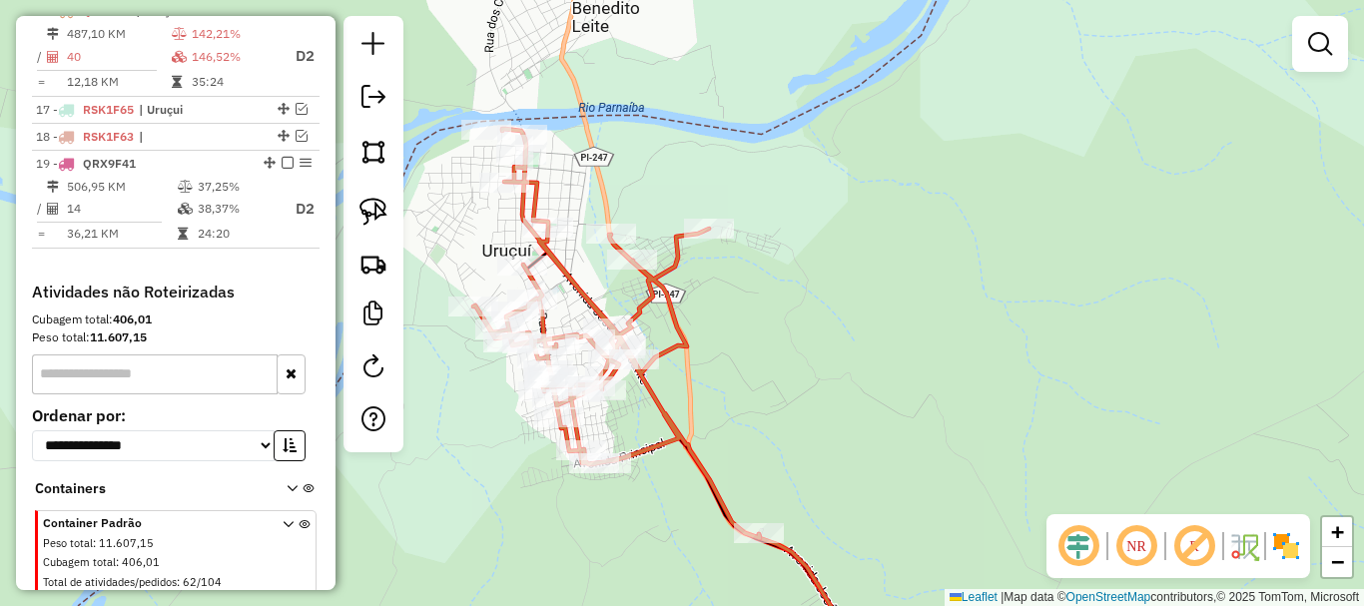
drag, startPoint x: 525, startPoint y: 75, endPoint x: 517, endPoint y: 109, distance: 34.9
click at [518, 80] on div "Janela de atendimento Grade de atendimento Capacidade Transportadoras Veículos …" at bounding box center [682, 303] width 1364 height 606
click at [379, 210] on img at bounding box center [373, 212] width 28 height 28
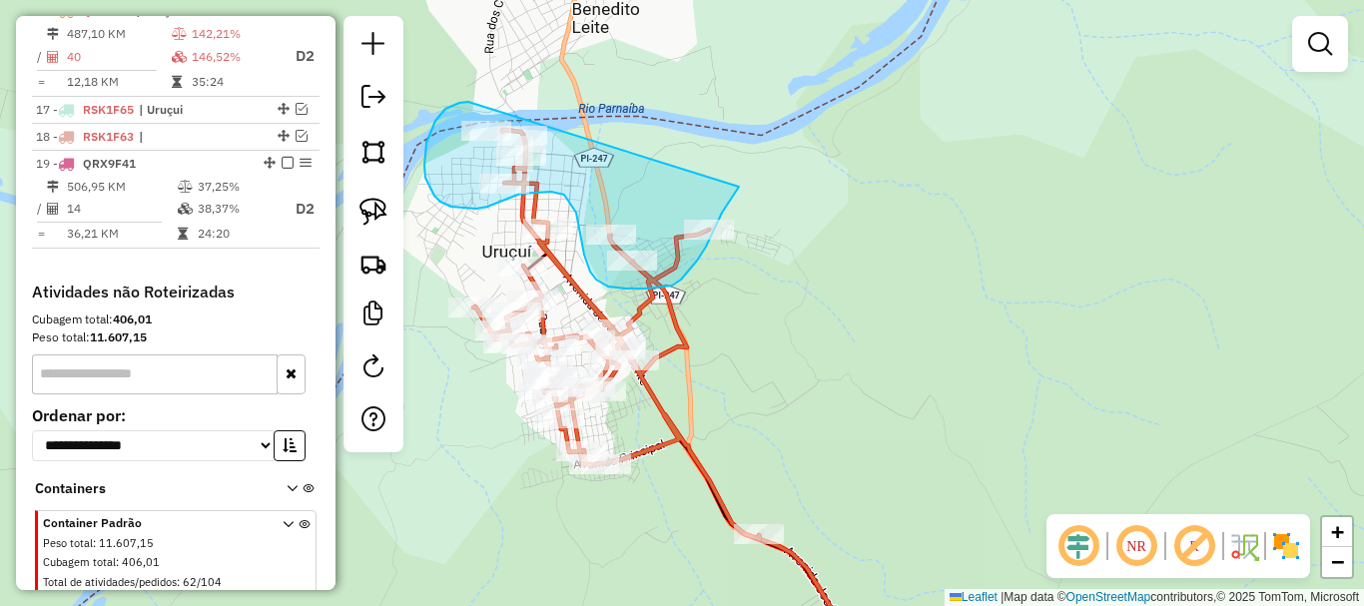
drag, startPoint x: 468, startPoint y: 102, endPoint x: 739, endPoint y: 187, distance: 283.6
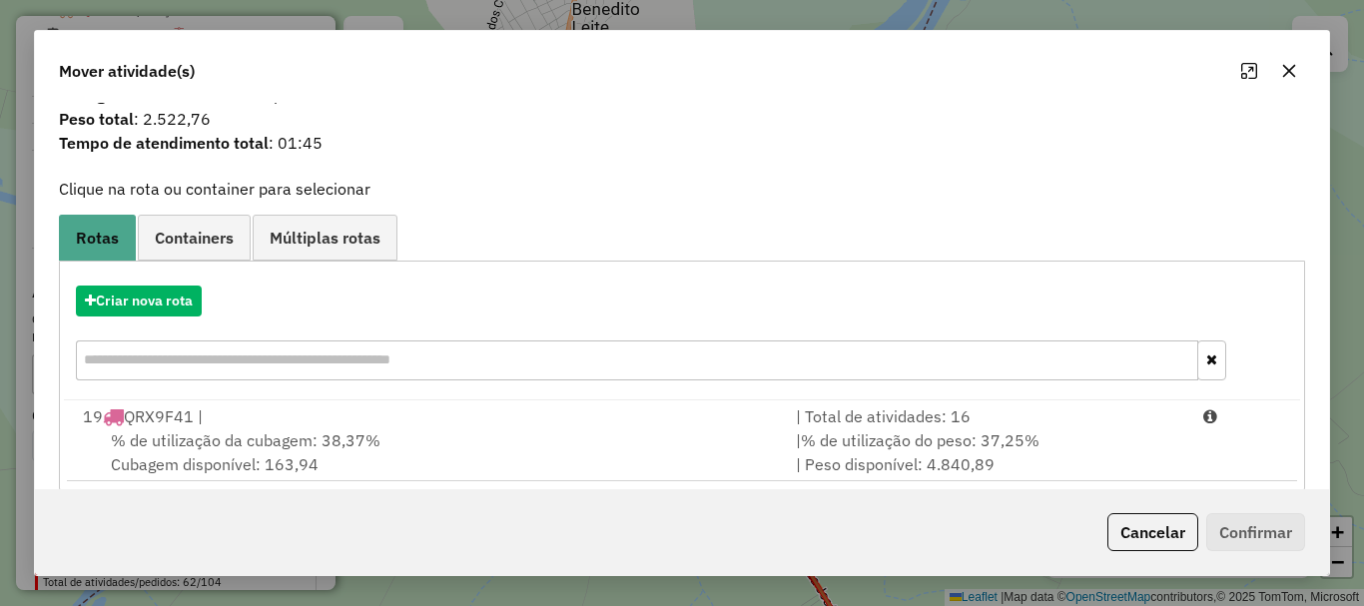
scroll to position [78, 0]
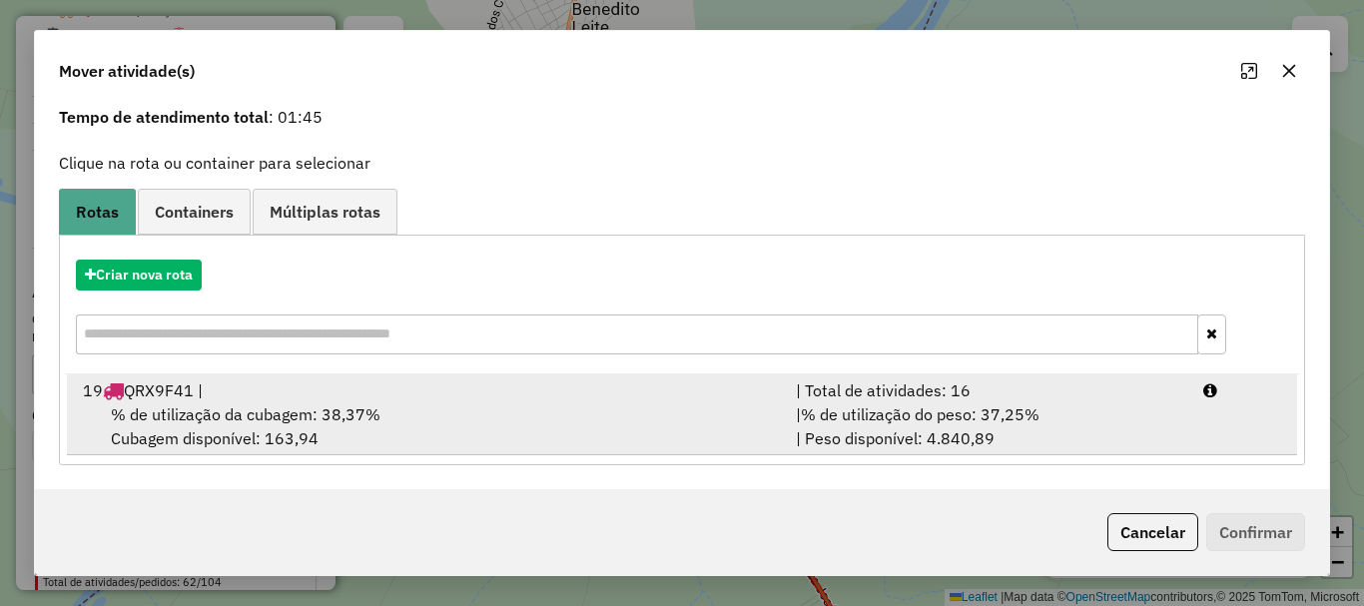
drag, startPoint x: 585, startPoint y: 388, endPoint x: 951, endPoint y: 451, distance: 370.8
click at [593, 389] on div "19 QRX9F41 |" at bounding box center [427, 390] width 713 height 24
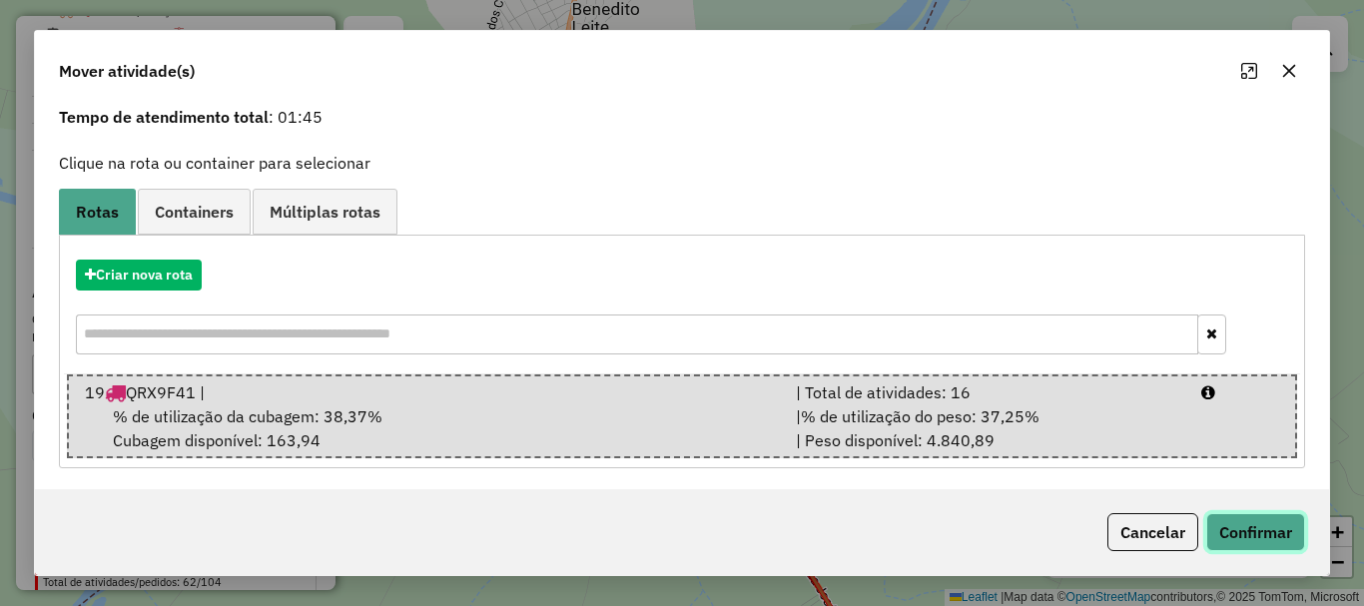
click at [1256, 534] on button "Confirmar" at bounding box center [1255, 532] width 99 height 38
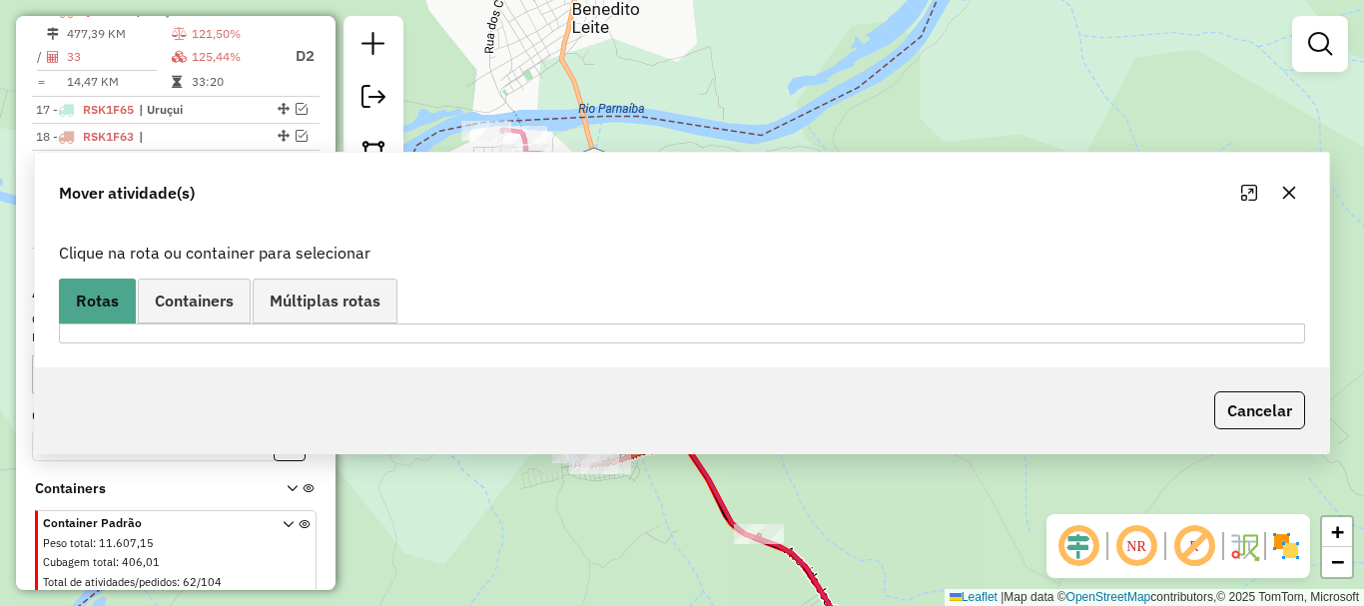
scroll to position [0, 0]
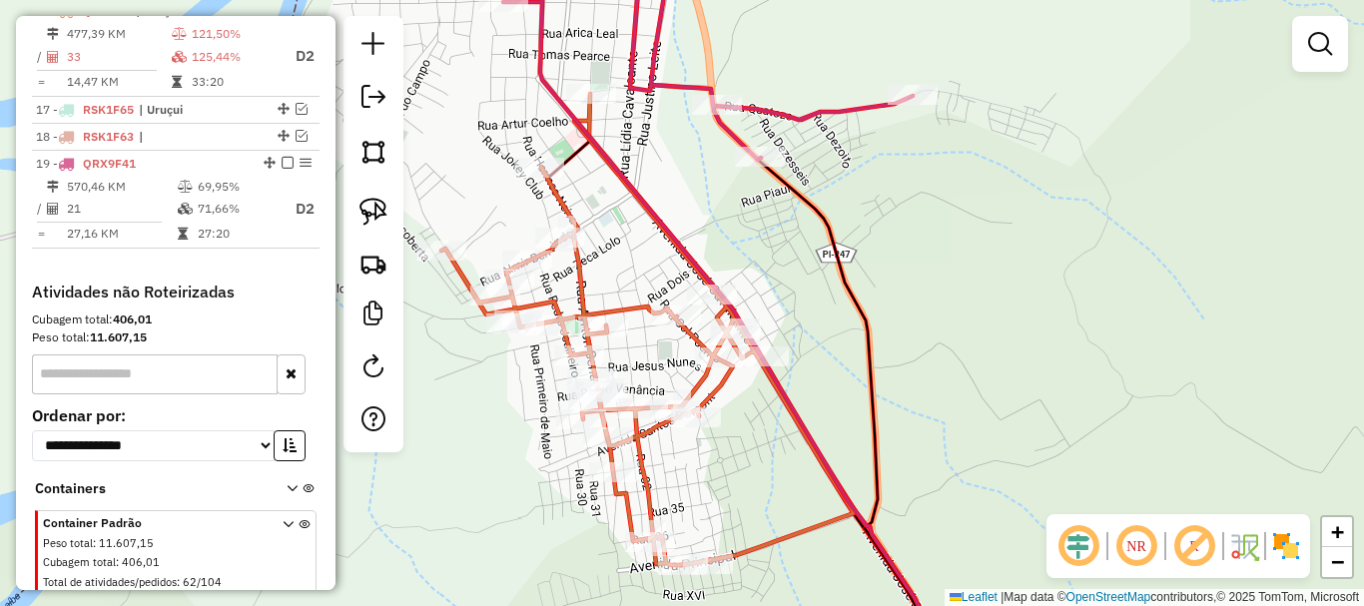
click at [506, 357] on div "Janela de atendimento Grade de atendimento Capacidade Transportadoras Veículos …" at bounding box center [682, 303] width 1364 height 606
click at [370, 206] on img at bounding box center [373, 212] width 28 height 28
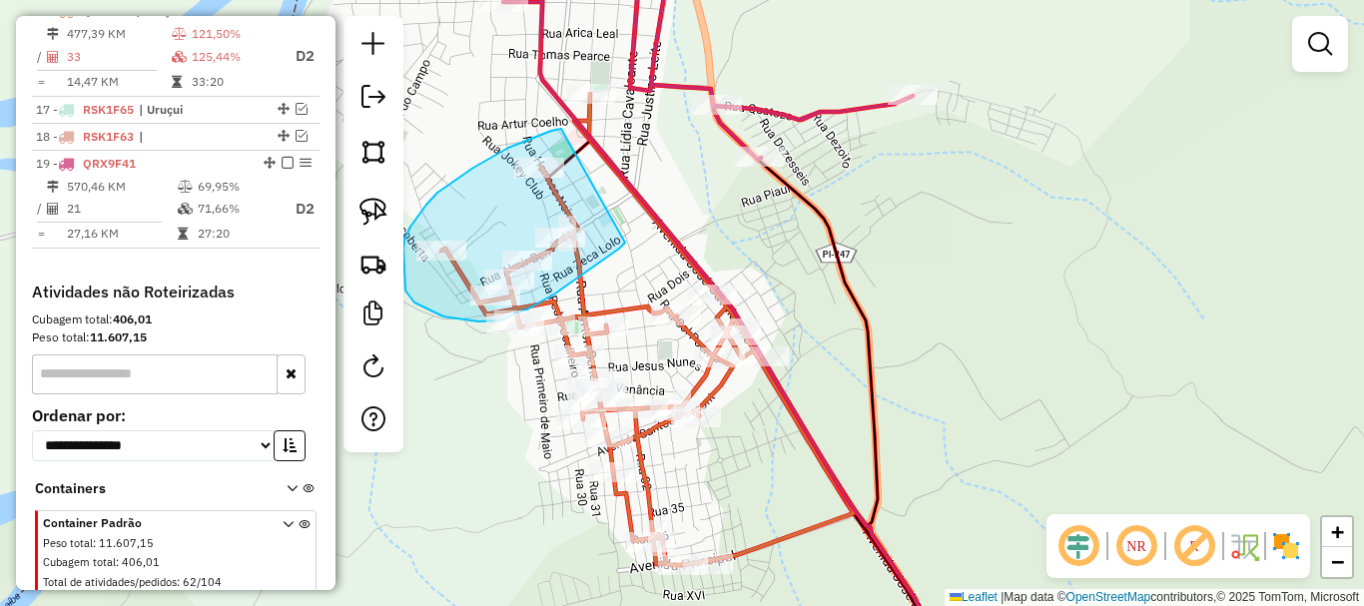
drag, startPoint x: 561, startPoint y: 129, endPoint x: 625, endPoint y: 243, distance: 130.5
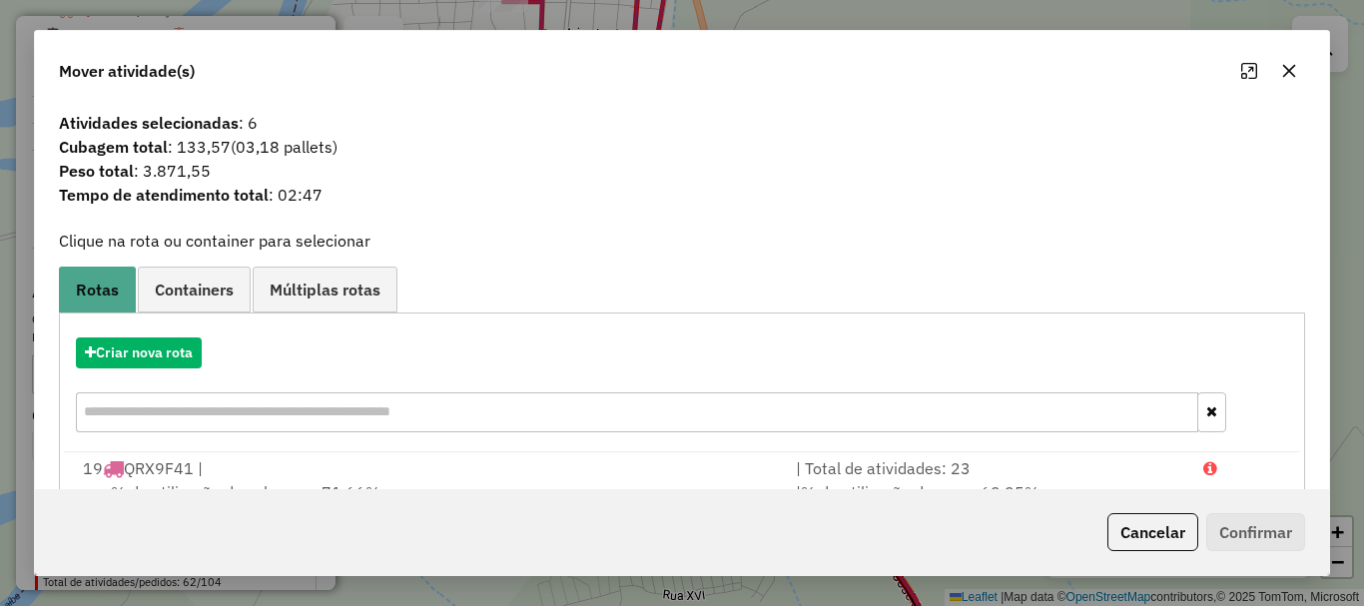
scroll to position [78, 0]
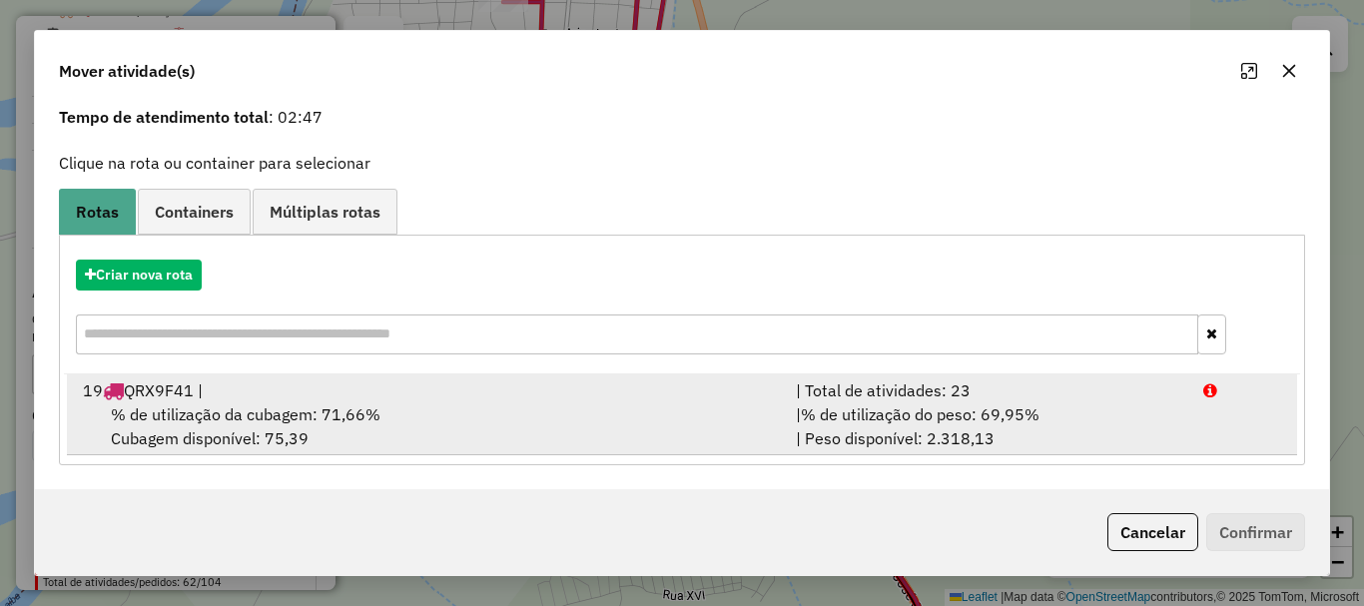
click at [873, 410] on span "% de utilização do peso: 69,95%" at bounding box center [920, 414] width 239 height 20
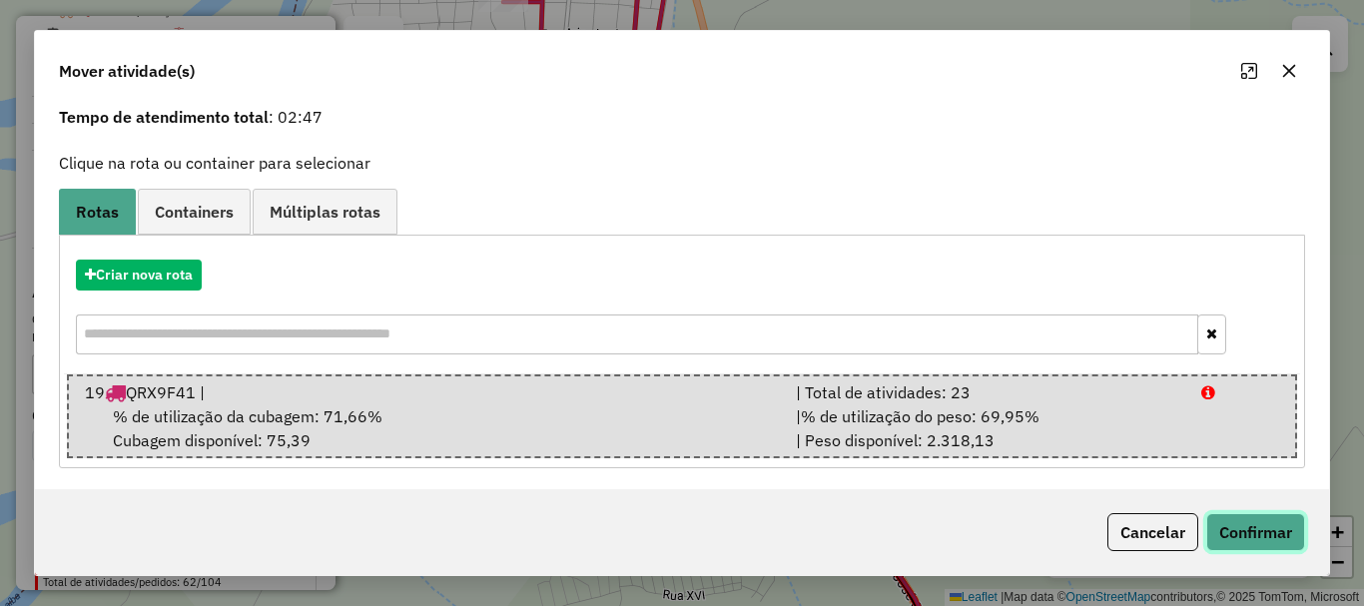
click at [1263, 514] on button "Confirmar" at bounding box center [1255, 532] width 99 height 38
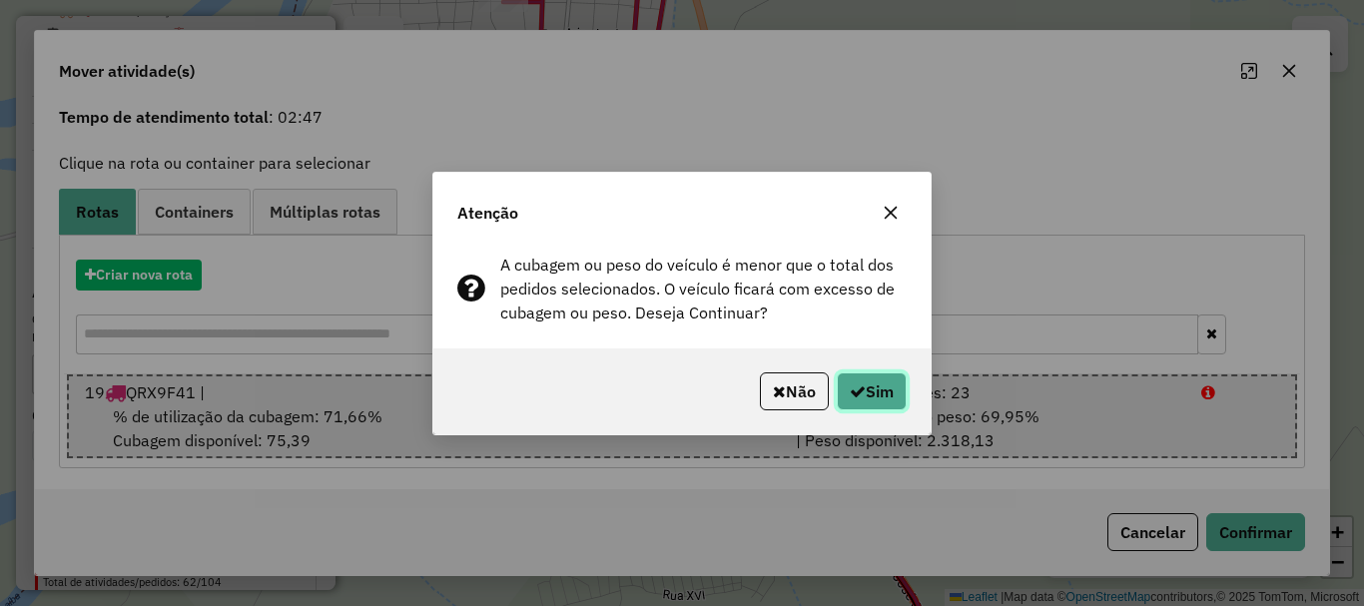
click at [851, 398] on icon "button" at bounding box center [858, 391] width 16 height 16
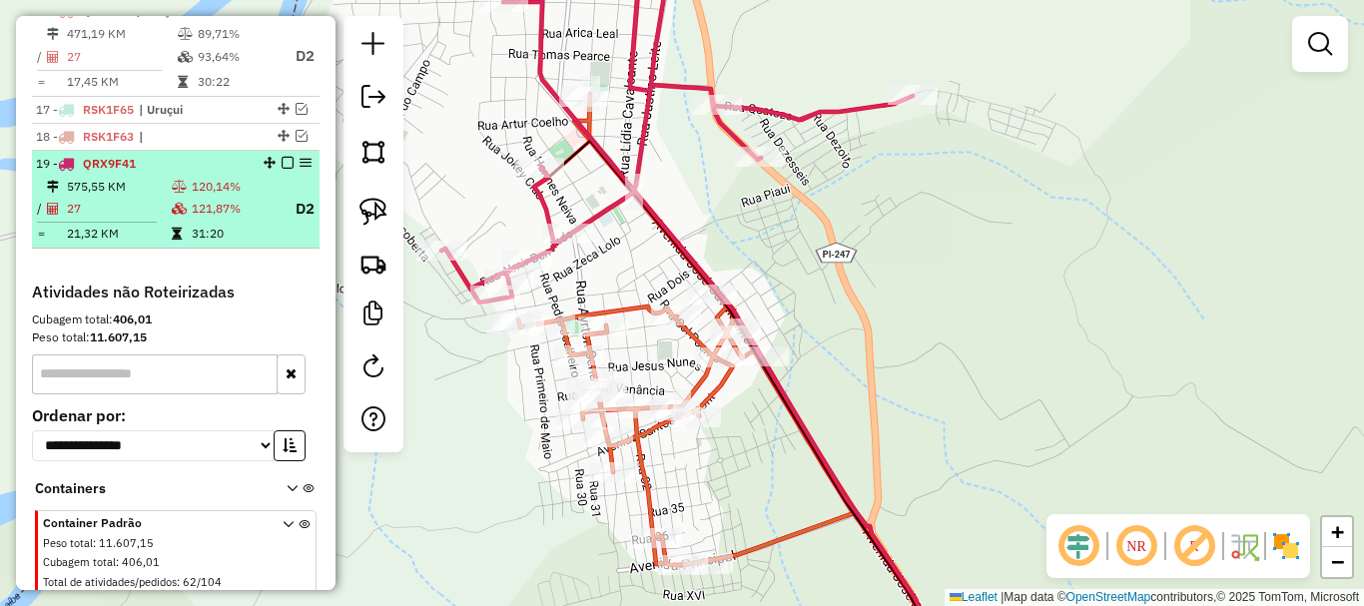
click at [265, 222] on td "121,87%" at bounding box center [235, 209] width 88 height 25
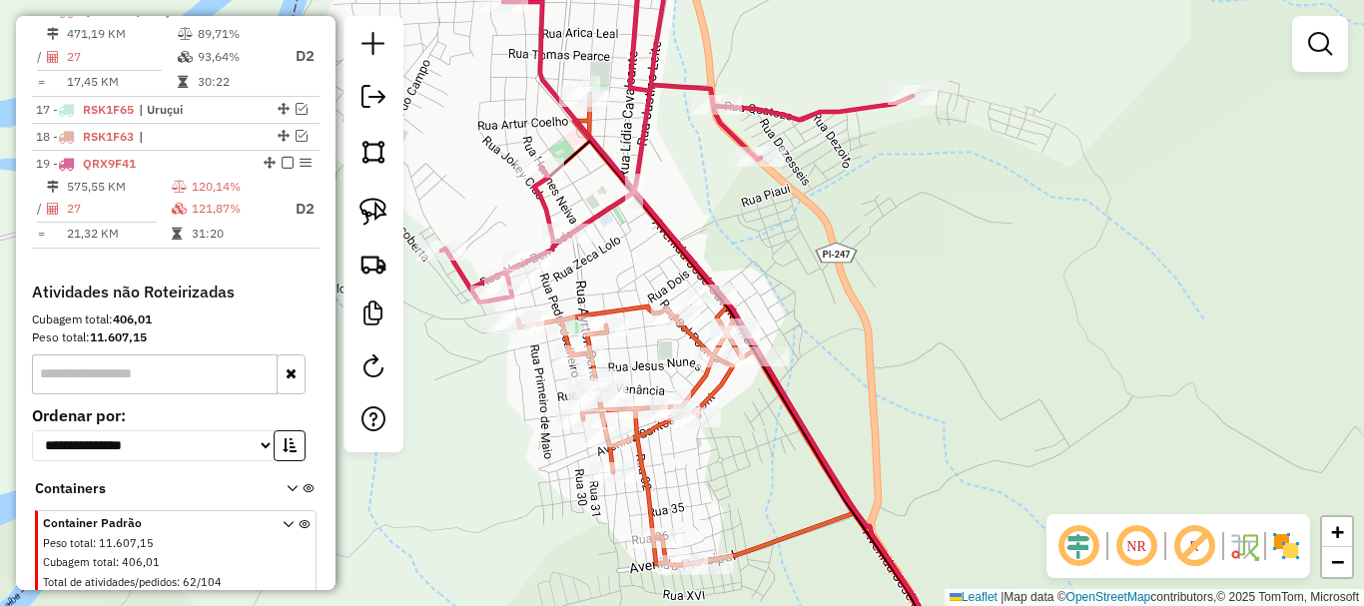
select select "*********"
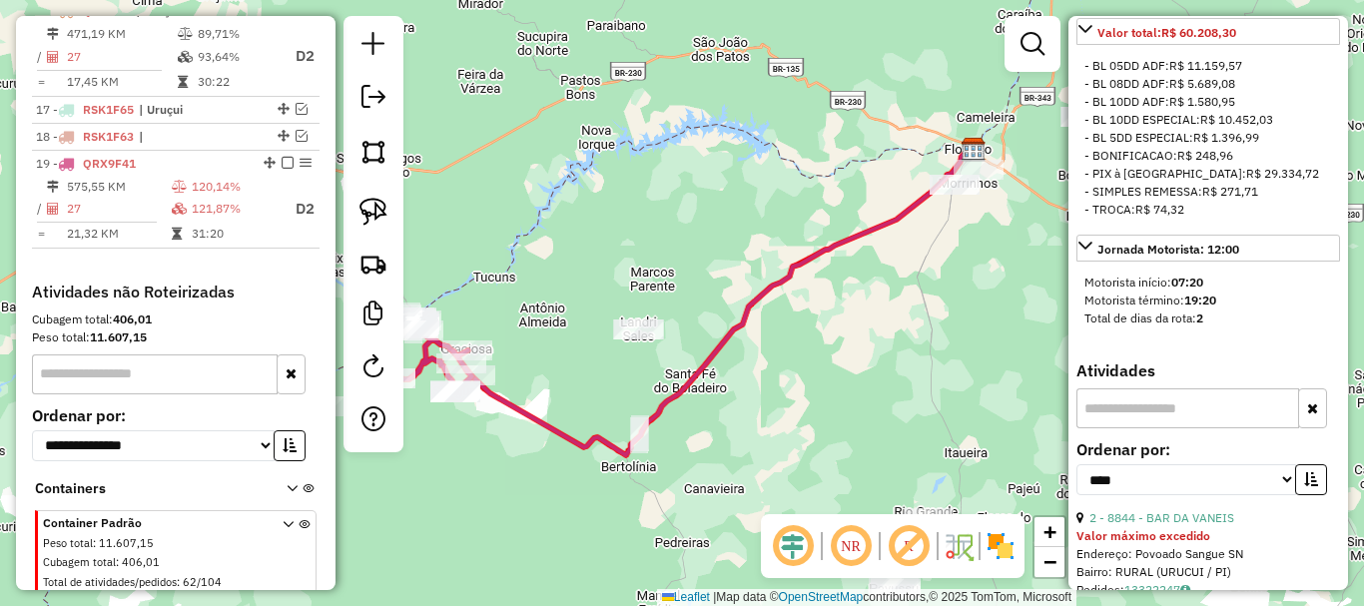
scroll to position [1298, 0]
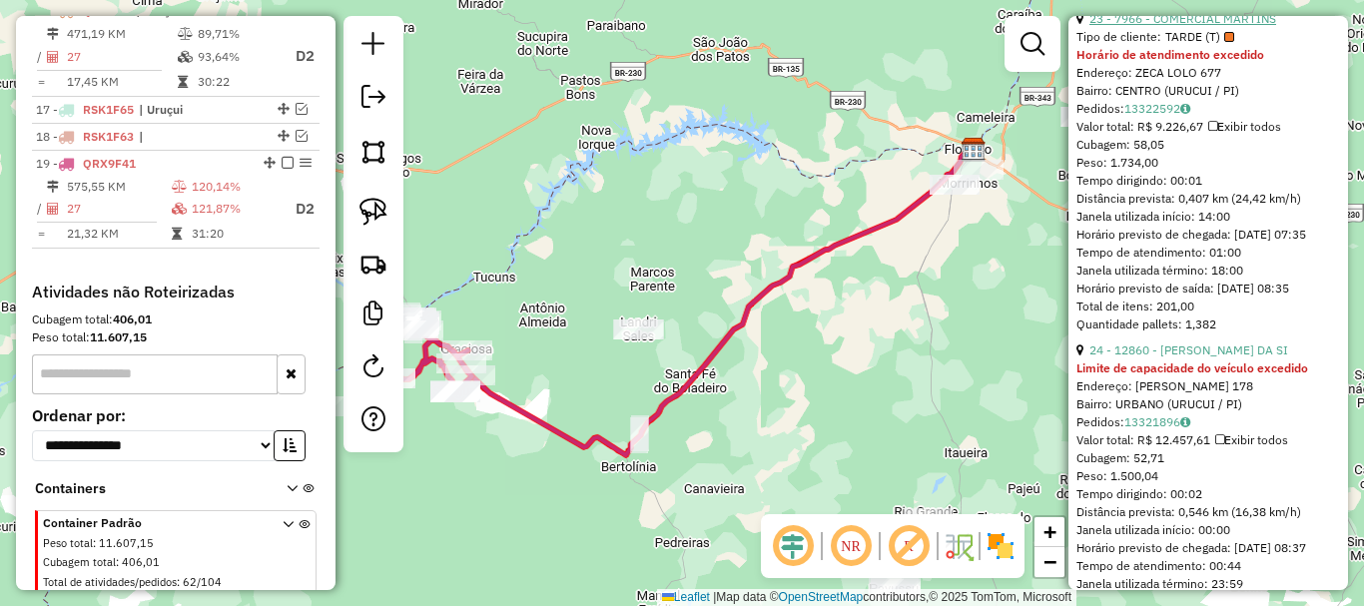
click at [1216, 26] on link "23 - 7966 - COMERCIAL MARTINS" at bounding box center [1182, 18] width 187 height 15
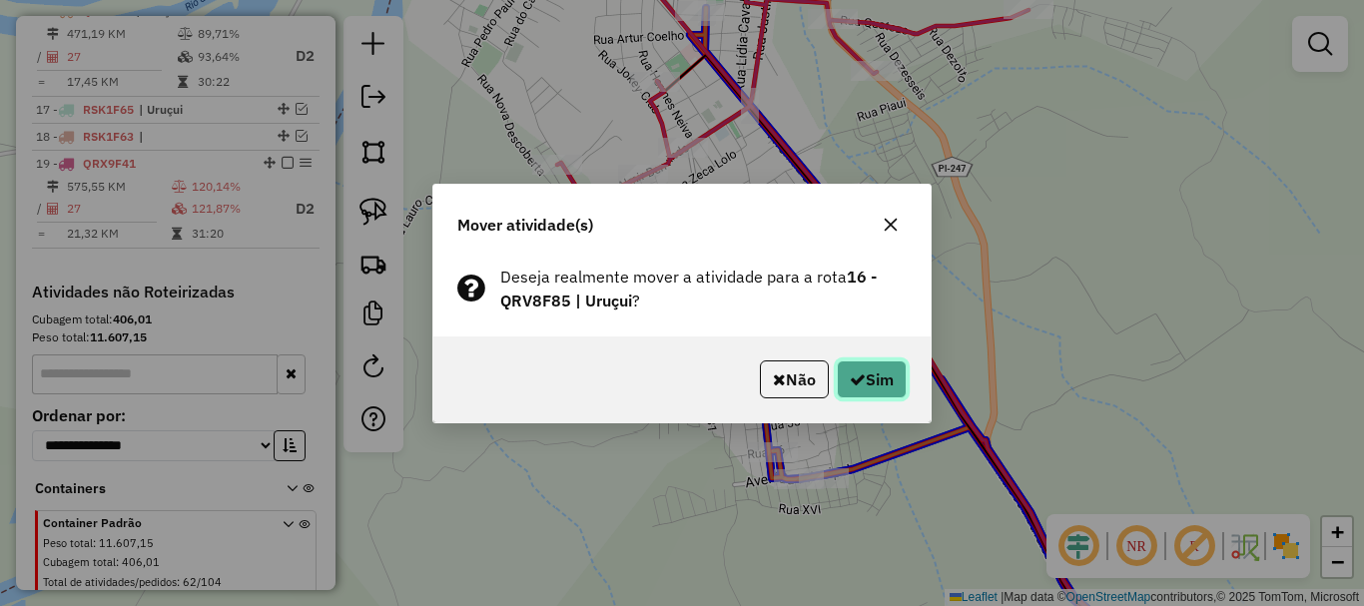
click at [861, 393] on button "Sim" at bounding box center [872, 379] width 70 height 38
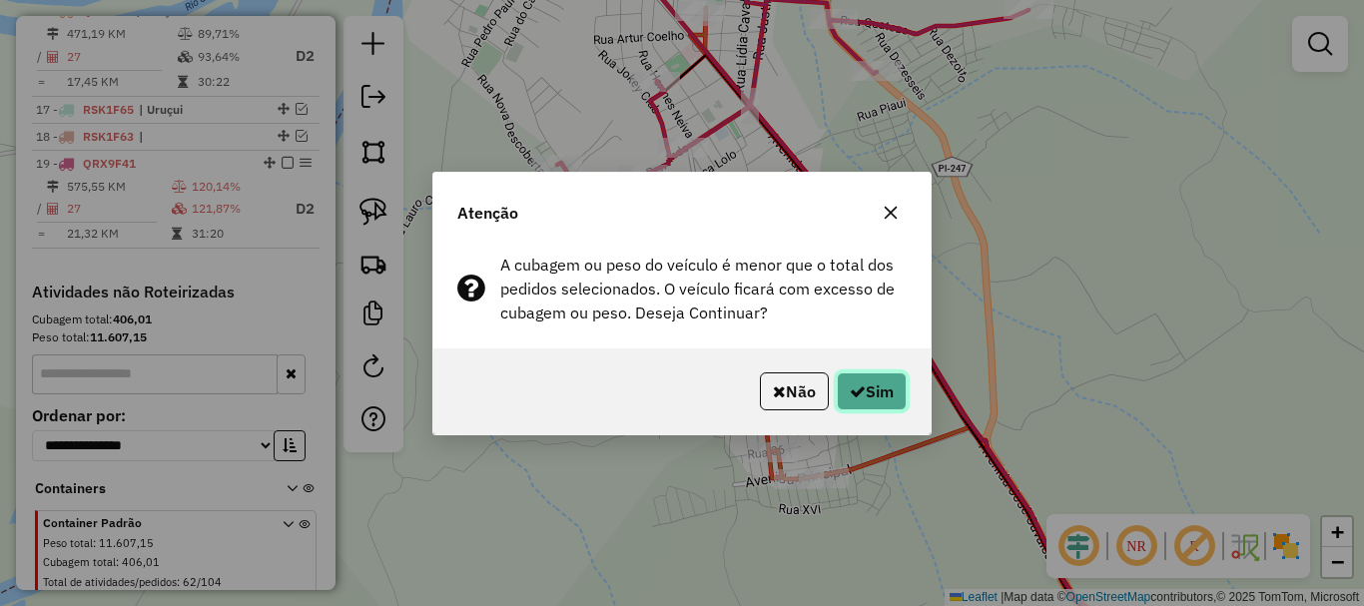
click at [861, 393] on icon "button" at bounding box center [858, 391] width 16 height 16
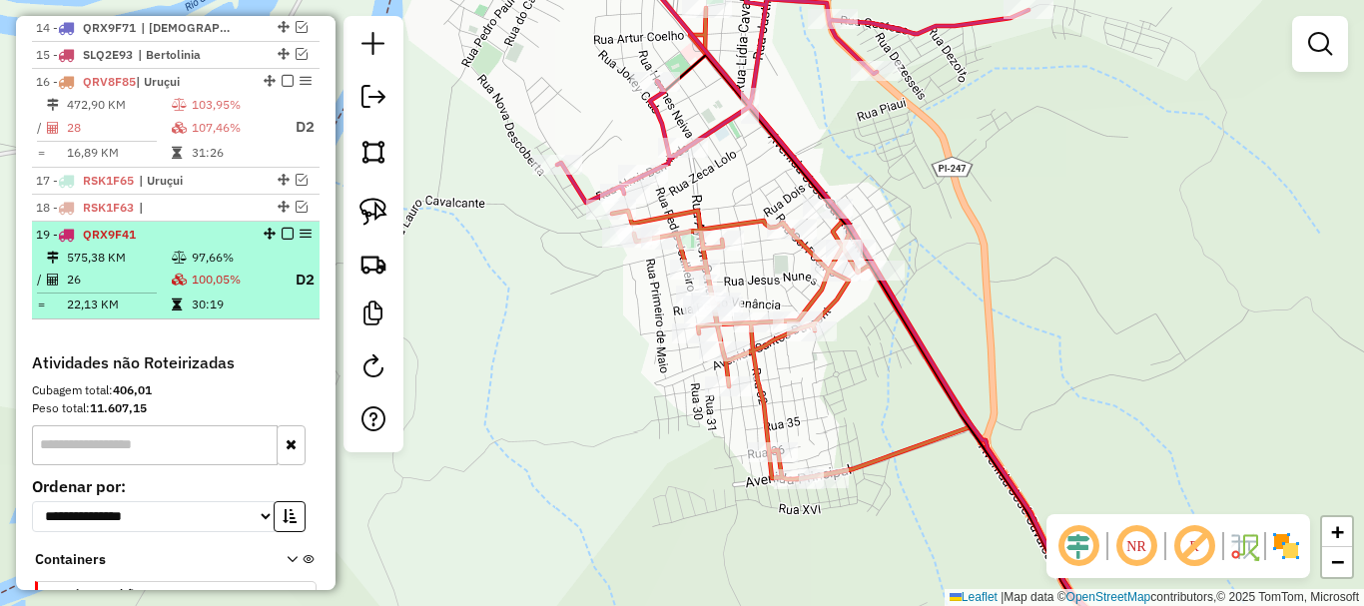
scroll to position [1077, 0]
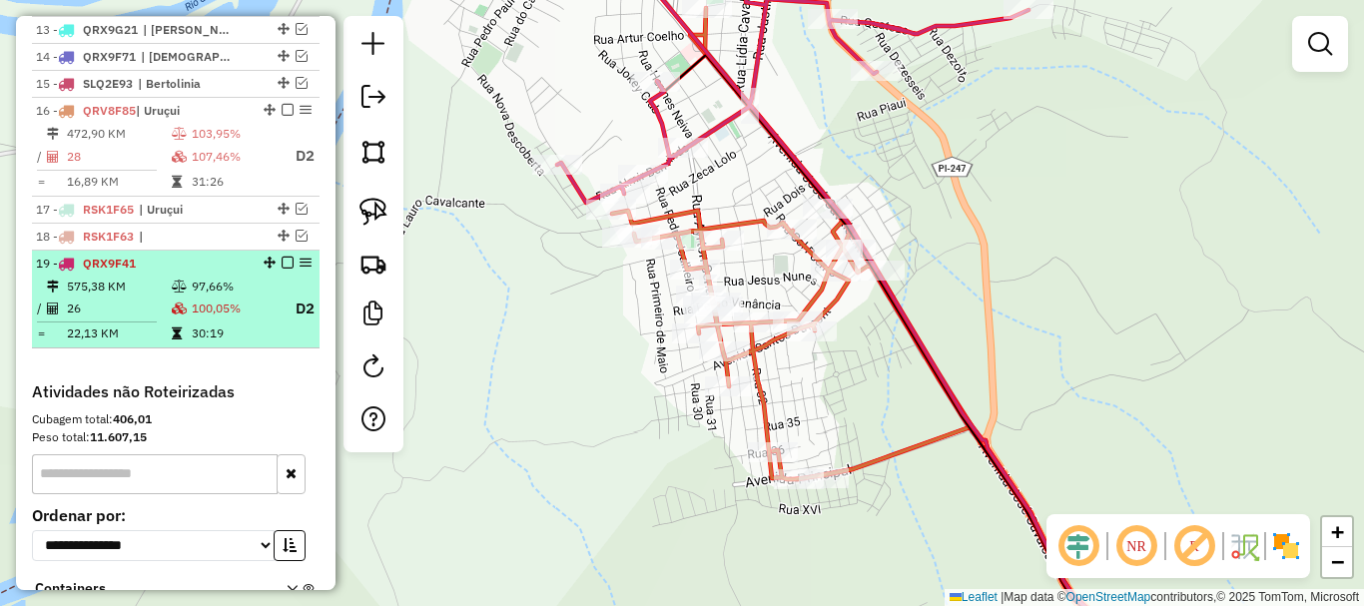
click at [269, 316] on td "100,05%" at bounding box center [235, 309] width 88 height 25
select select "*********"
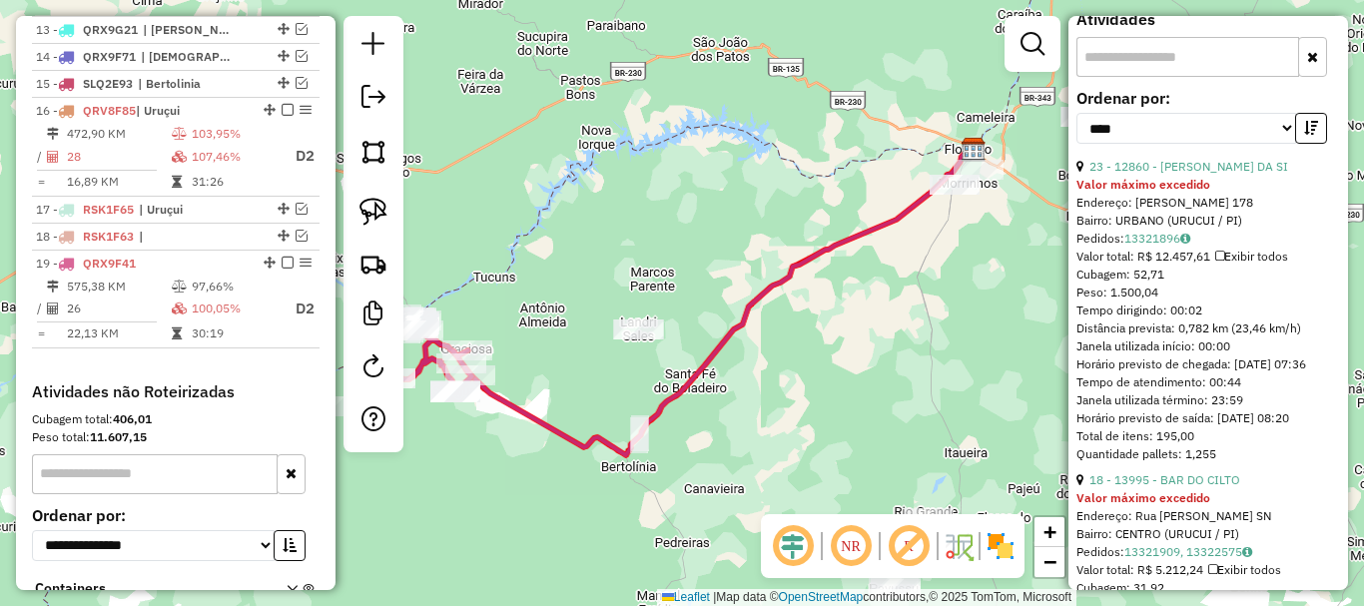
scroll to position [1198, 0]
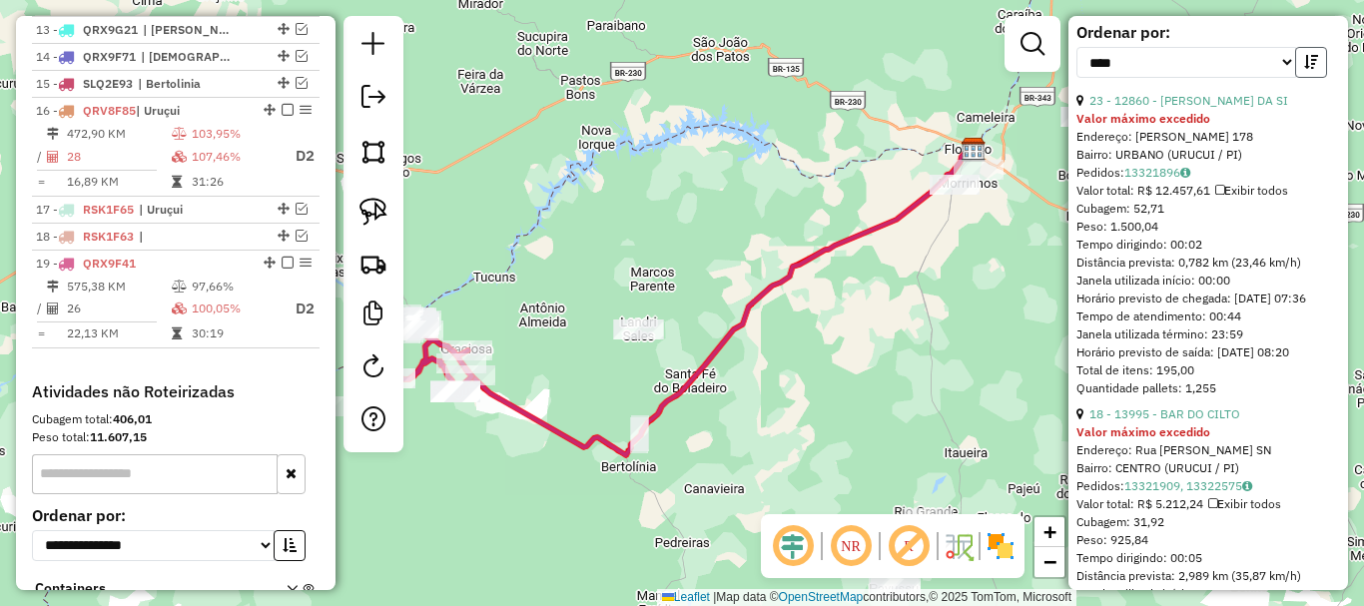
click at [1314, 78] on button "button" at bounding box center [1311, 62] width 32 height 31
click at [1174, 108] on link "2 - 8844 - BAR DA VANEIS" at bounding box center [1161, 100] width 145 height 15
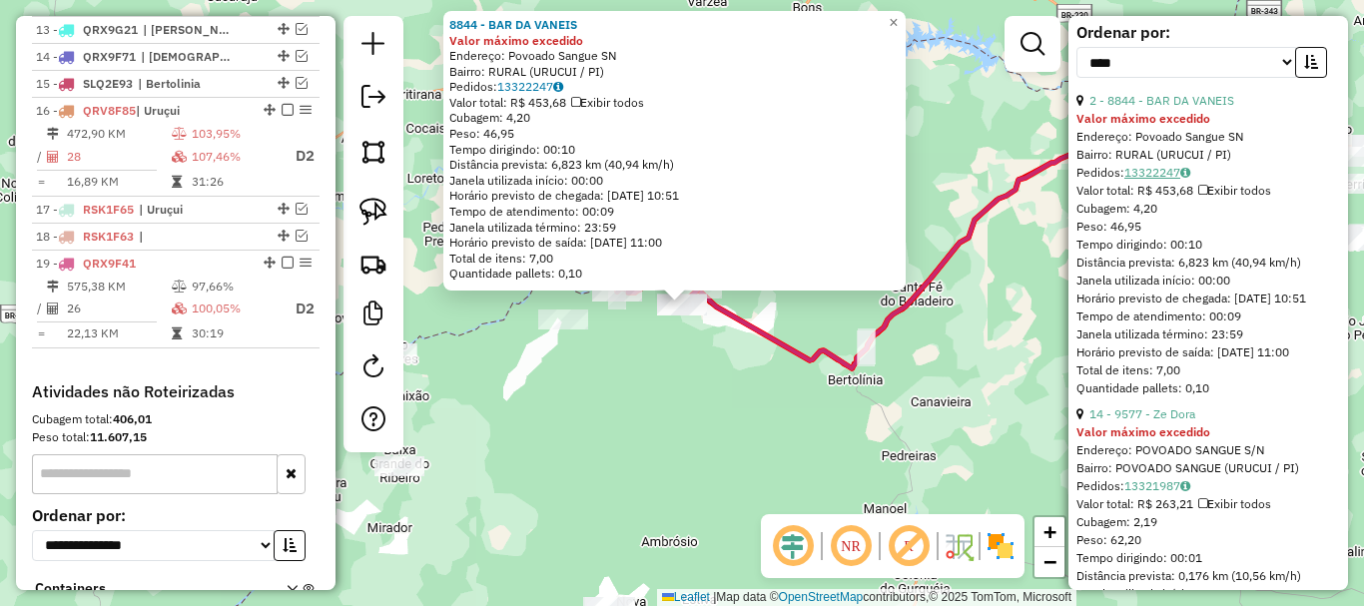
scroll to position [1398, 0]
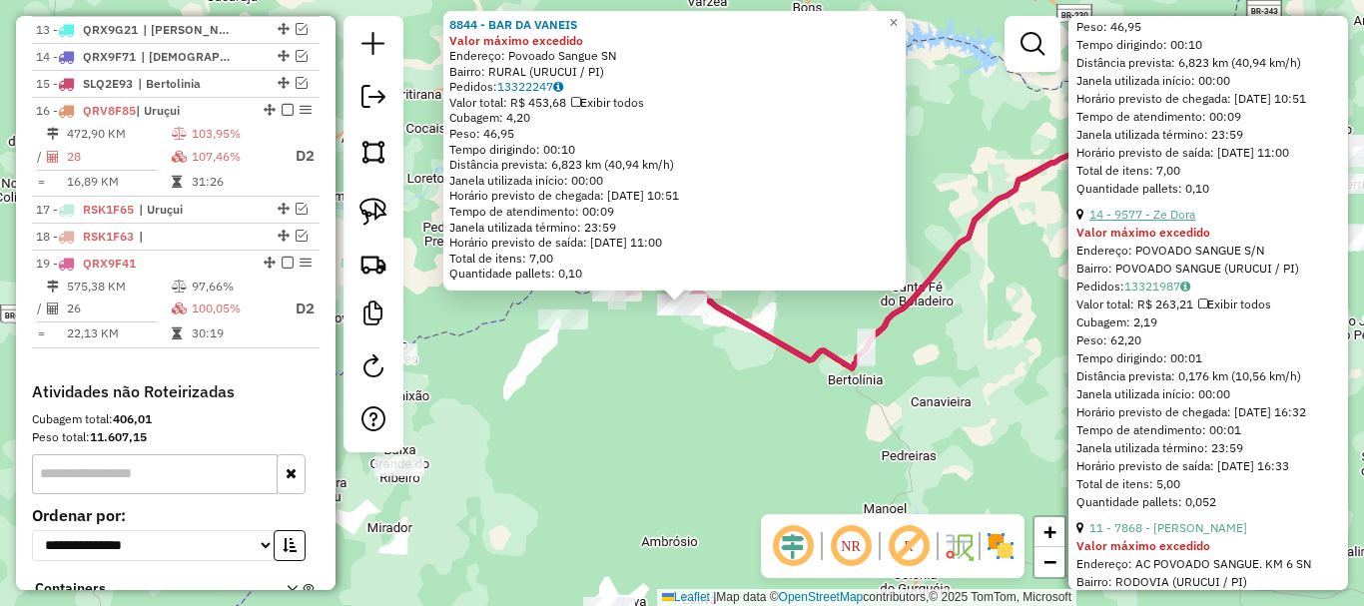
click at [1174, 222] on link "14 - 9577 - Ze Dora" at bounding box center [1142, 214] width 106 height 15
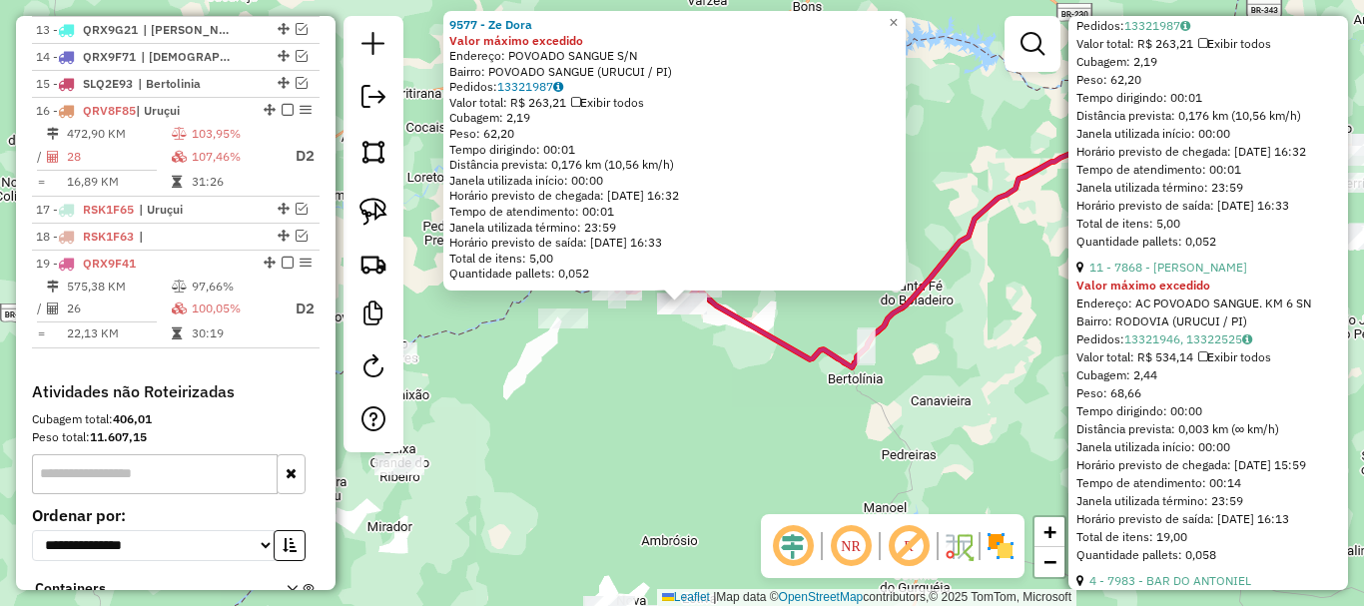
scroll to position [1697, 0]
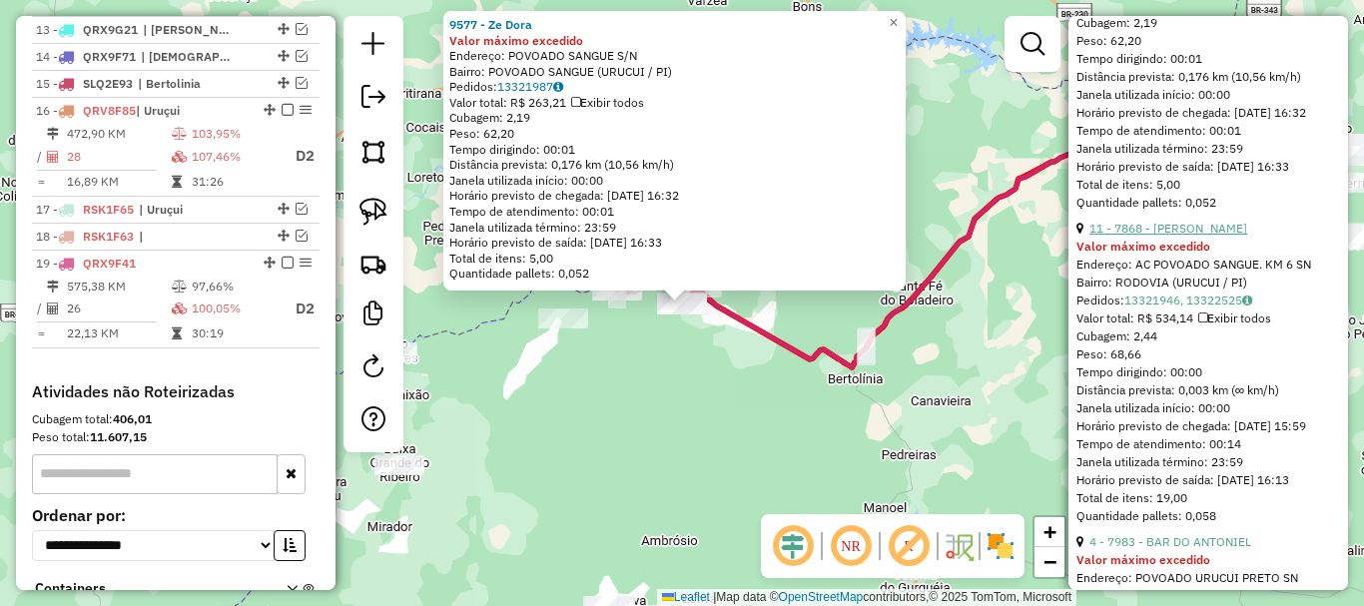
click at [1143, 236] on link "11 - 7868 - ROSIMAR FERREIRA DA SILVA" at bounding box center [1168, 228] width 158 height 15
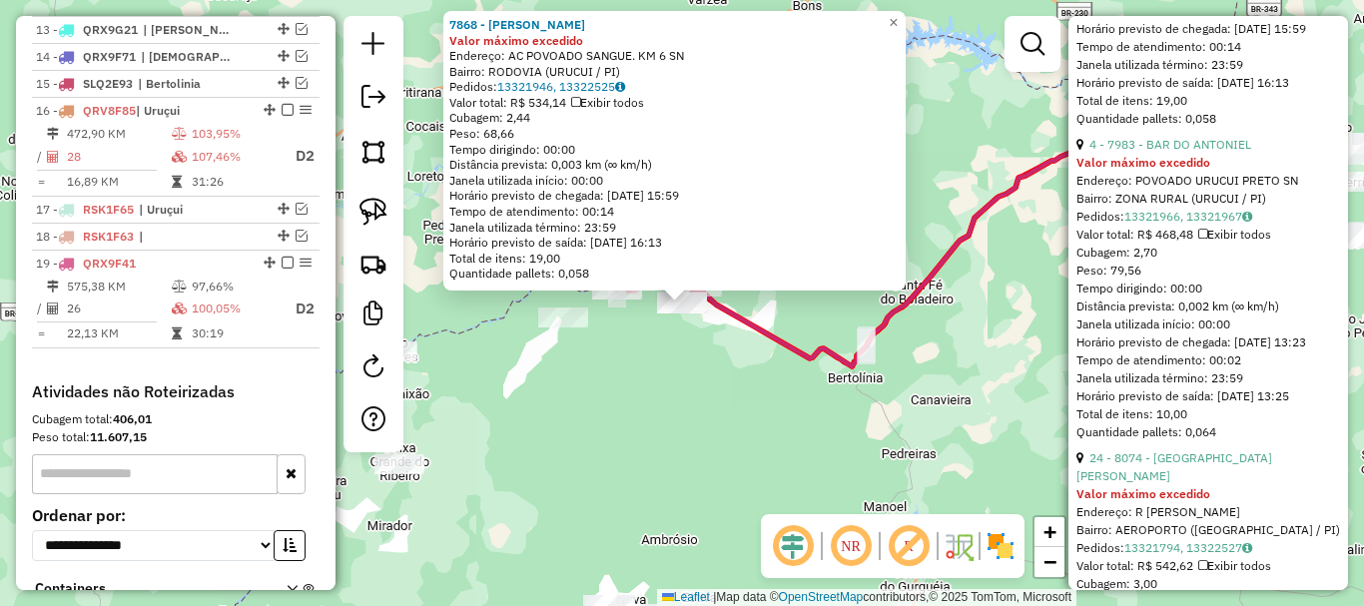
scroll to position [2097, 0]
click at [1170, 150] on link "4 - 7983 - BAR DO ANTONIEL" at bounding box center [1170, 142] width 162 height 15
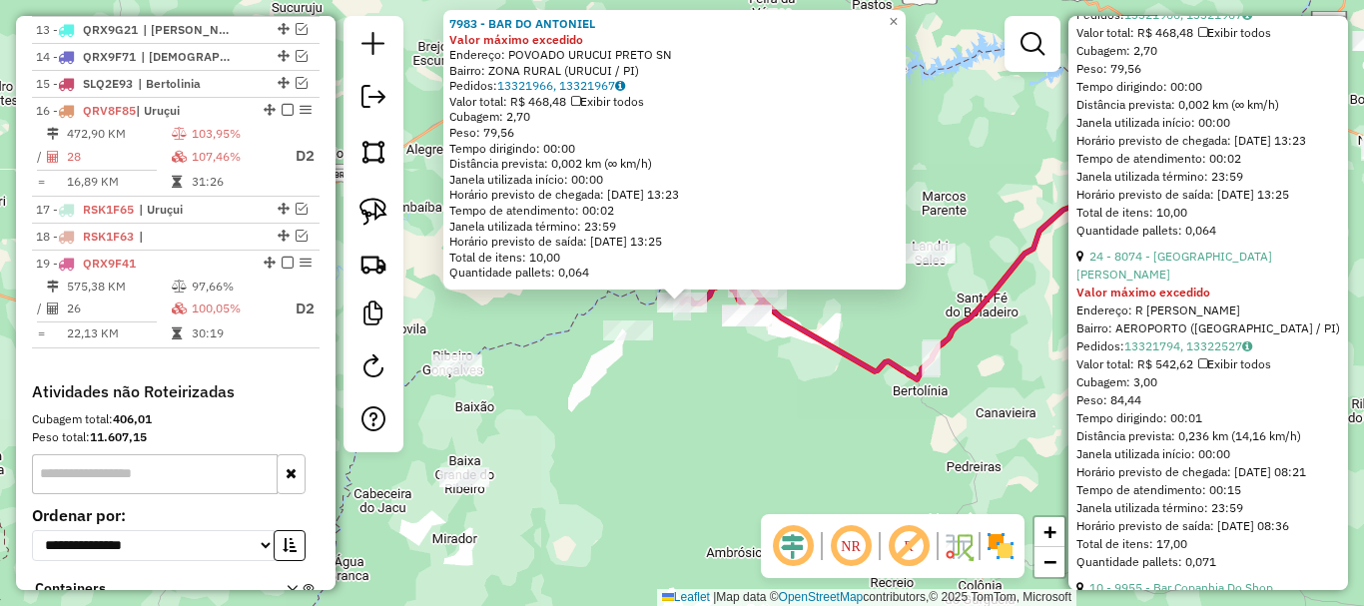
scroll to position [2396, 0]
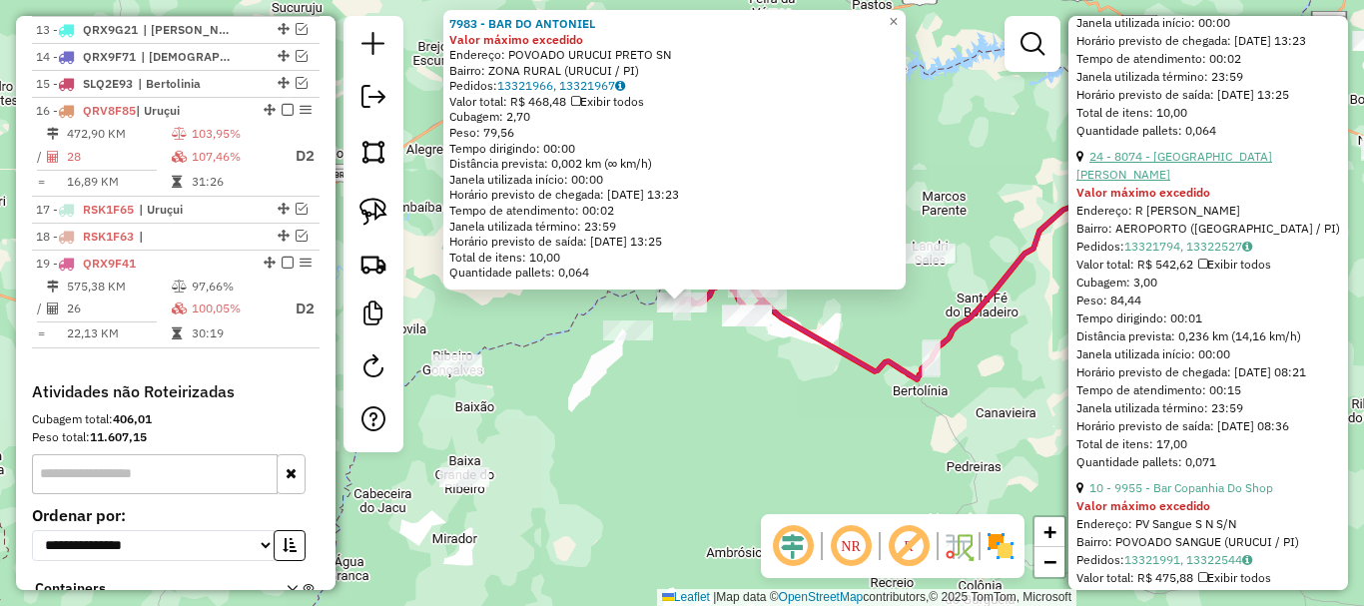
click at [1186, 182] on link "24 - 8074 - LUZILENE PEREIRA DA COSTA" at bounding box center [1174, 165] width 196 height 33
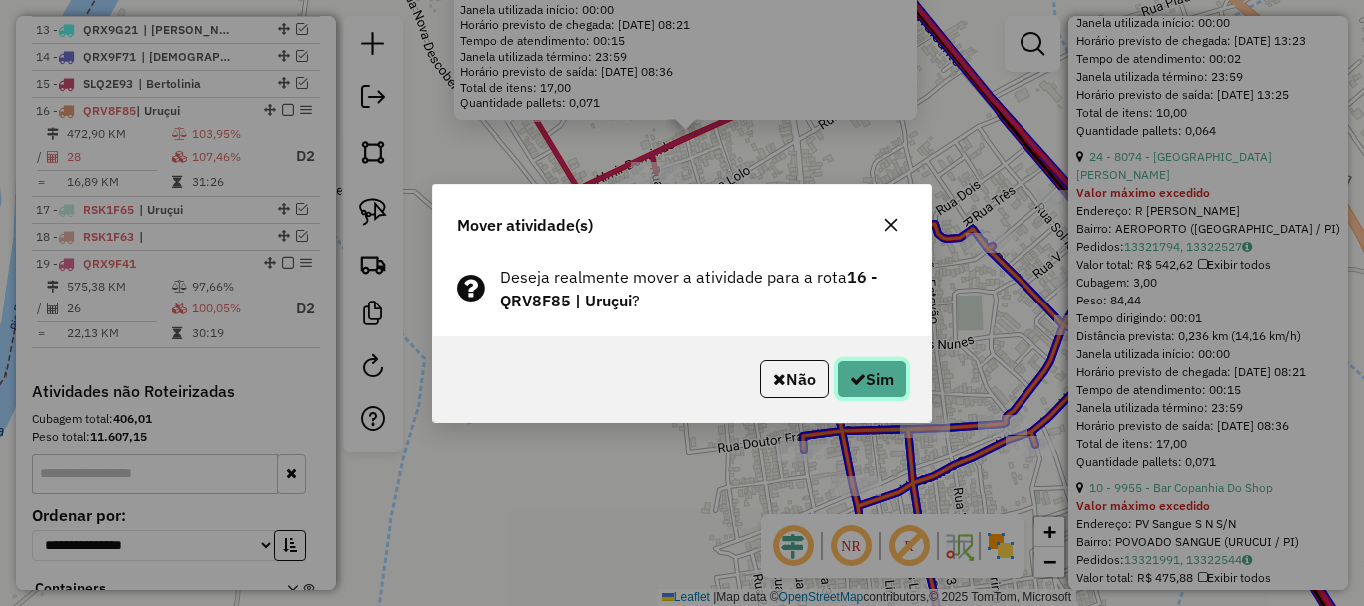
click at [857, 367] on button "Sim" at bounding box center [872, 379] width 70 height 38
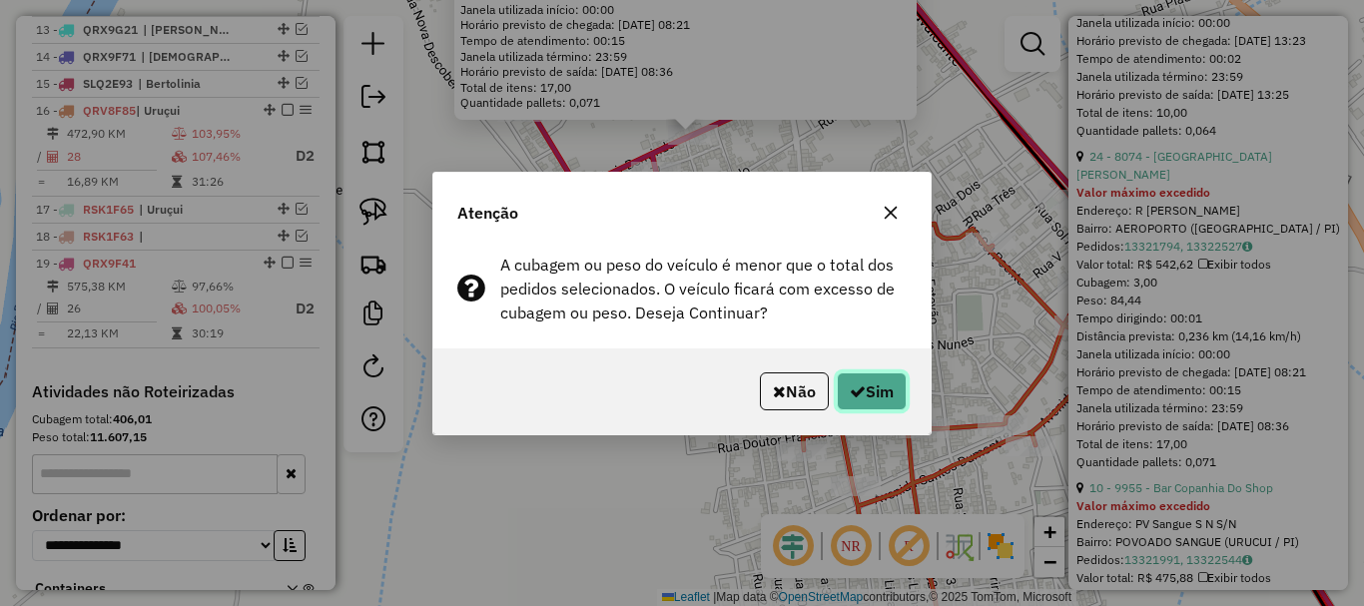
click at [854, 393] on icon "button" at bounding box center [858, 391] width 16 height 16
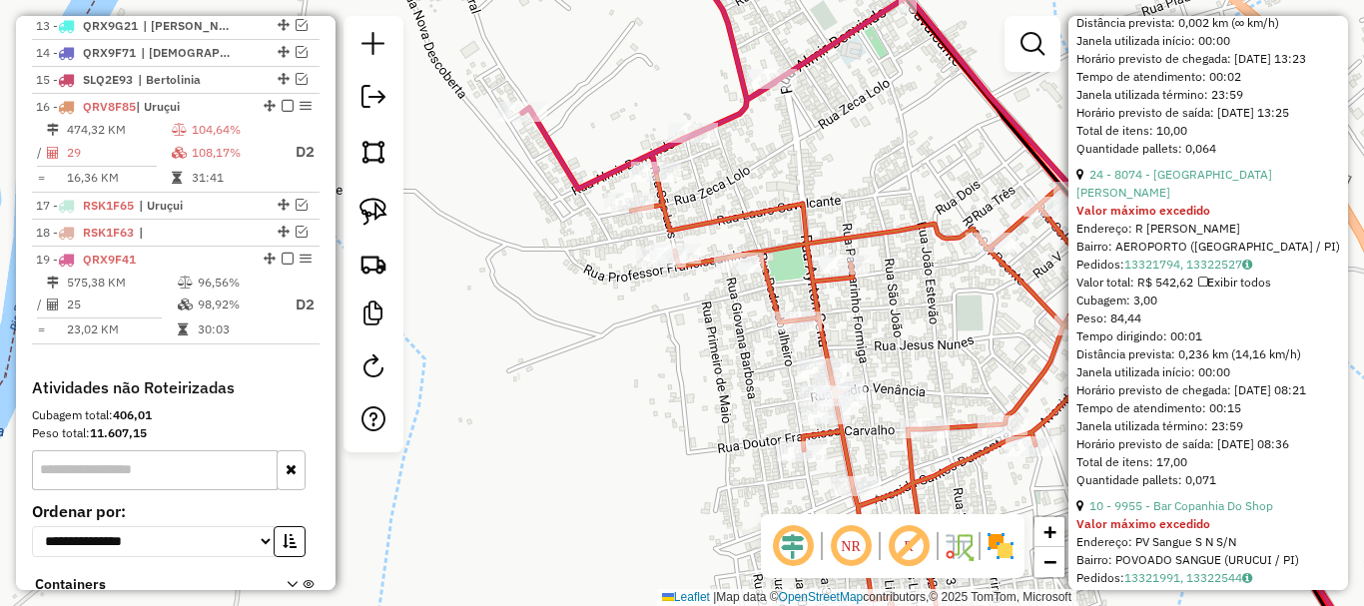
scroll to position [1047, 0]
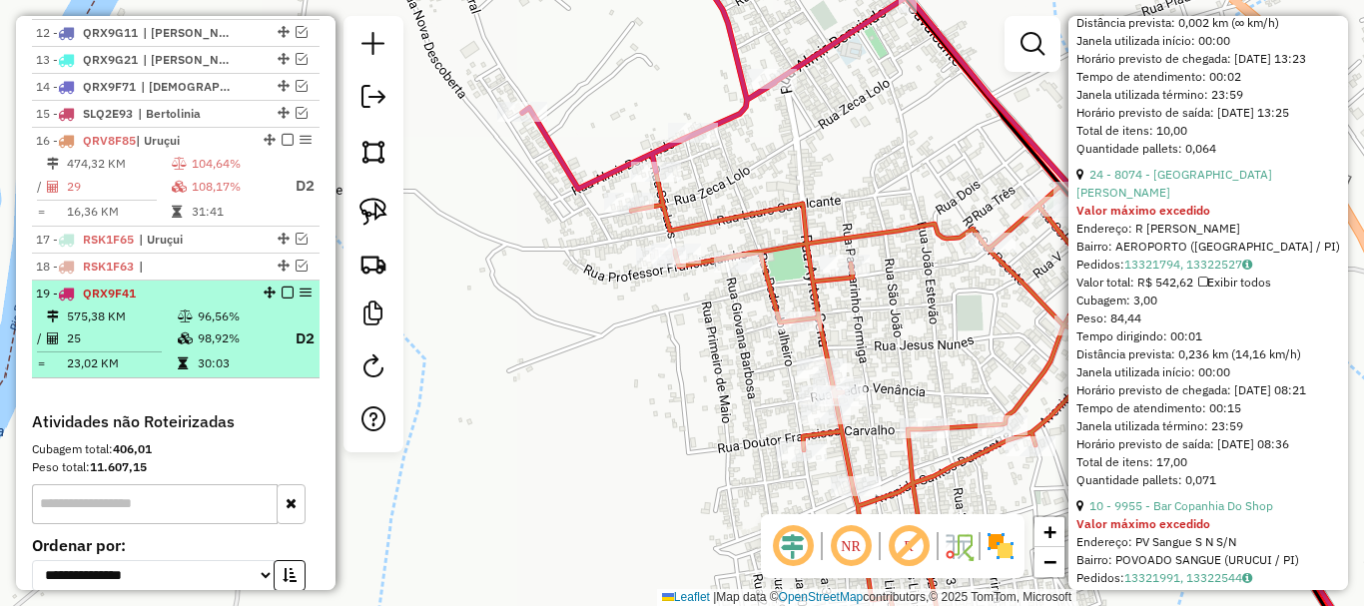
click at [282, 299] on em at bounding box center [288, 293] width 12 height 12
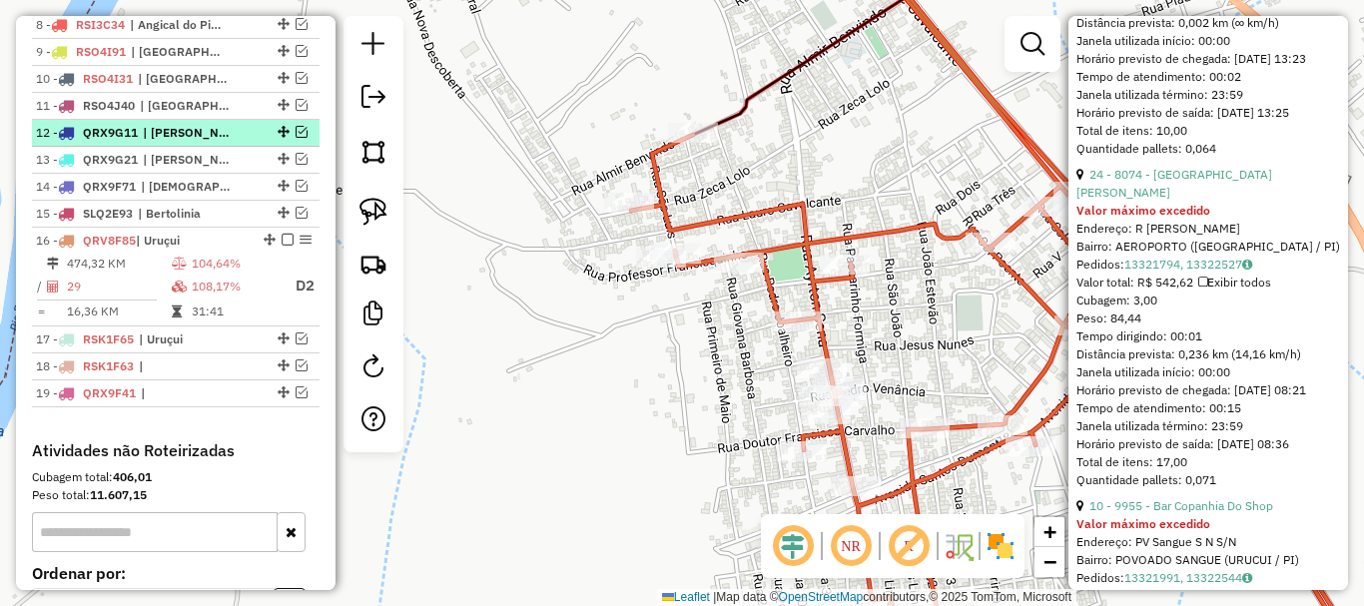
scroll to position [748, 0]
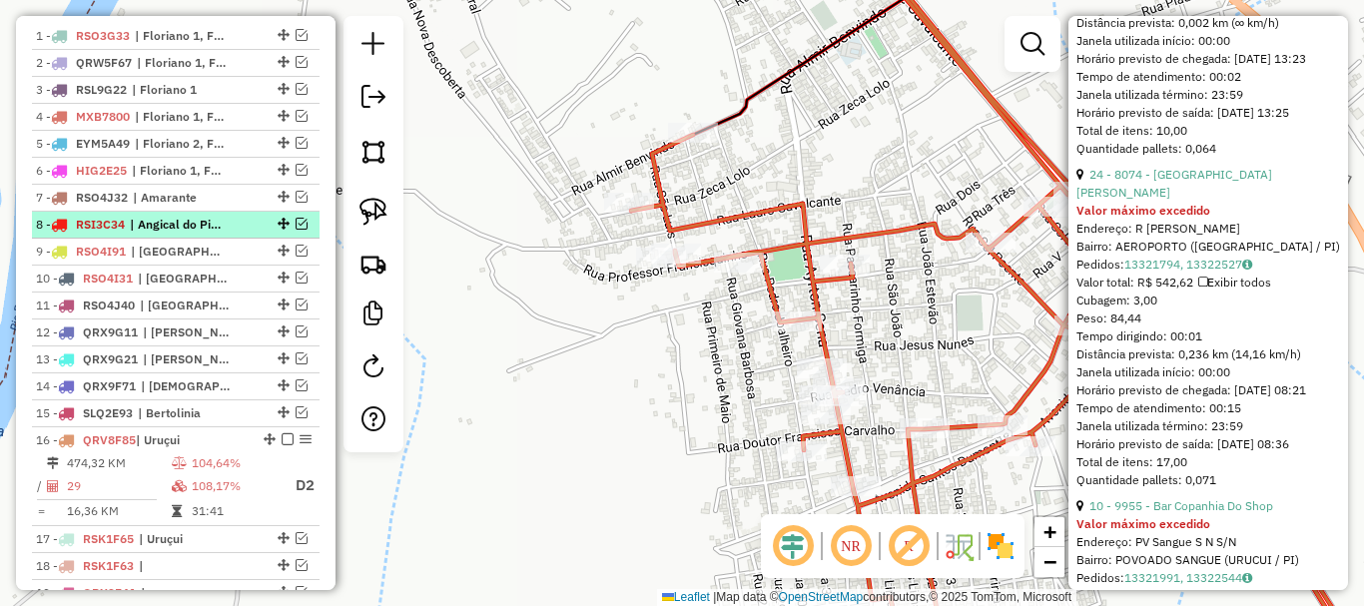
click at [299, 230] on em at bounding box center [302, 224] width 12 height 12
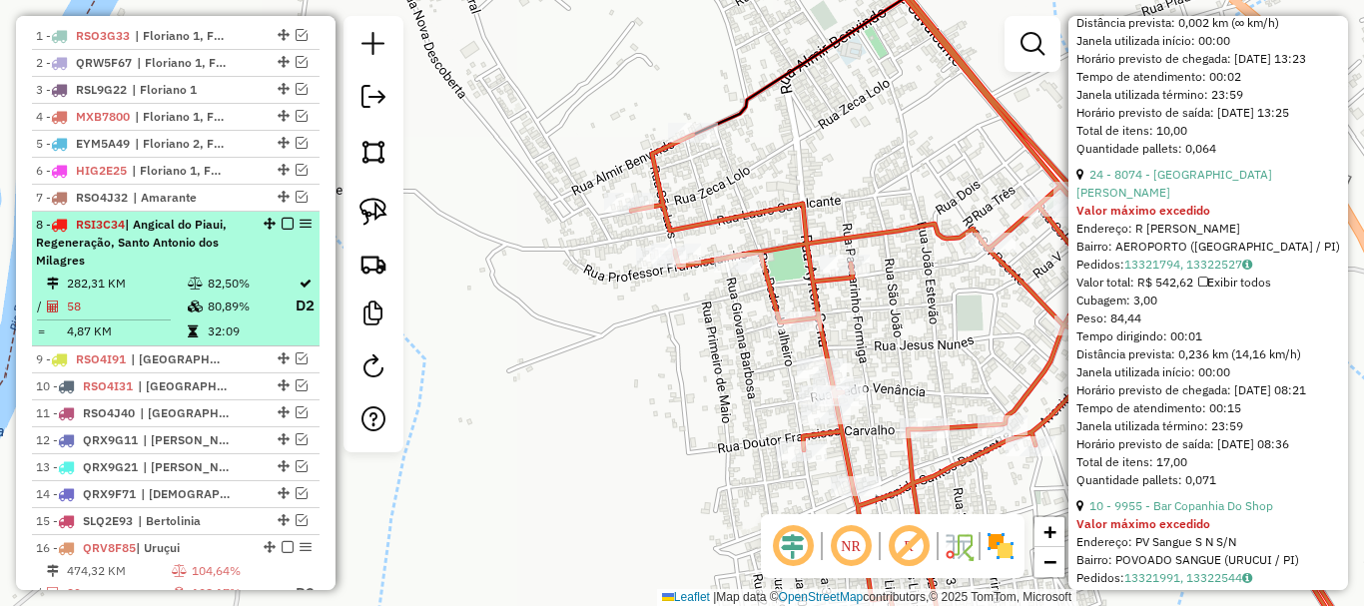
click at [234, 260] on div "8 - RSI3C34 | Angical do Piaui, Regeneração, Santo Antonio dos Milagres" at bounding box center [142, 243] width 212 height 54
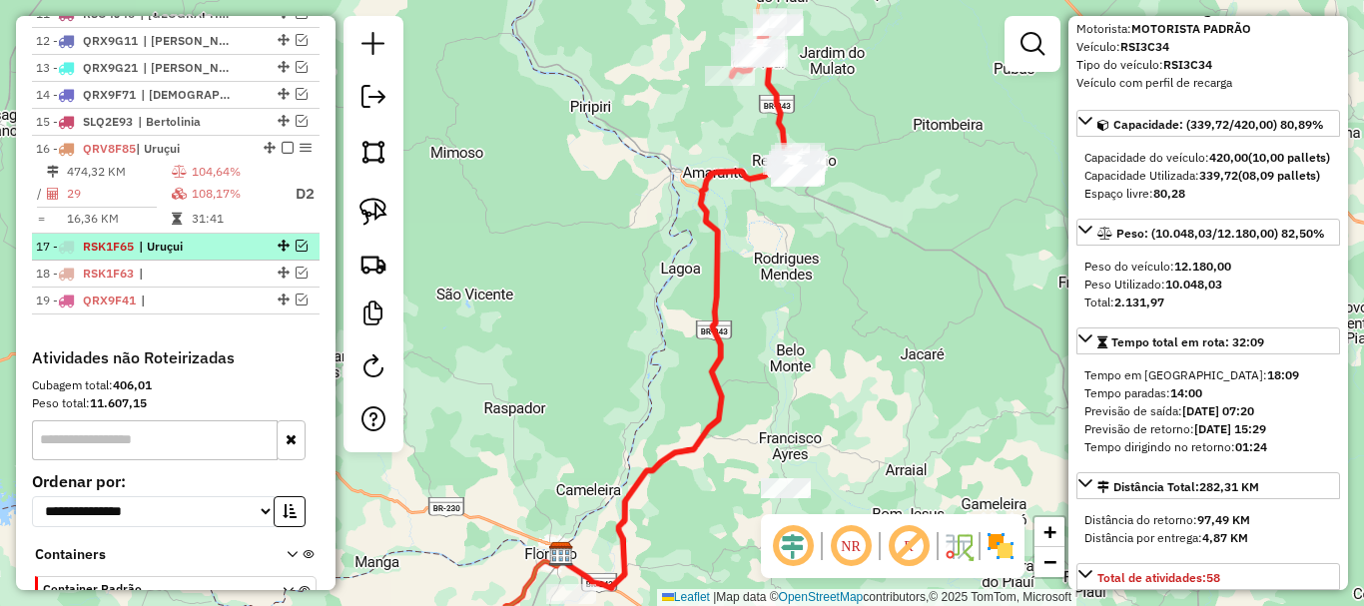
scroll to position [1047, 0]
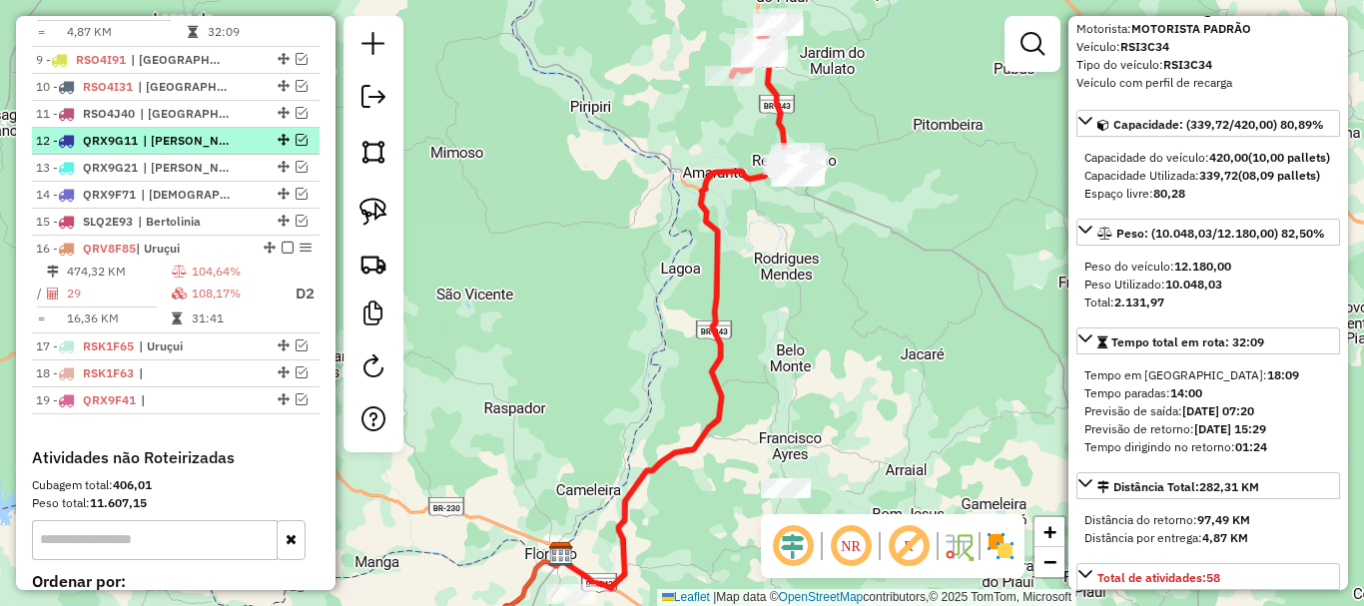
click at [298, 146] on em at bounding box center [302, 140] width 12 height 12
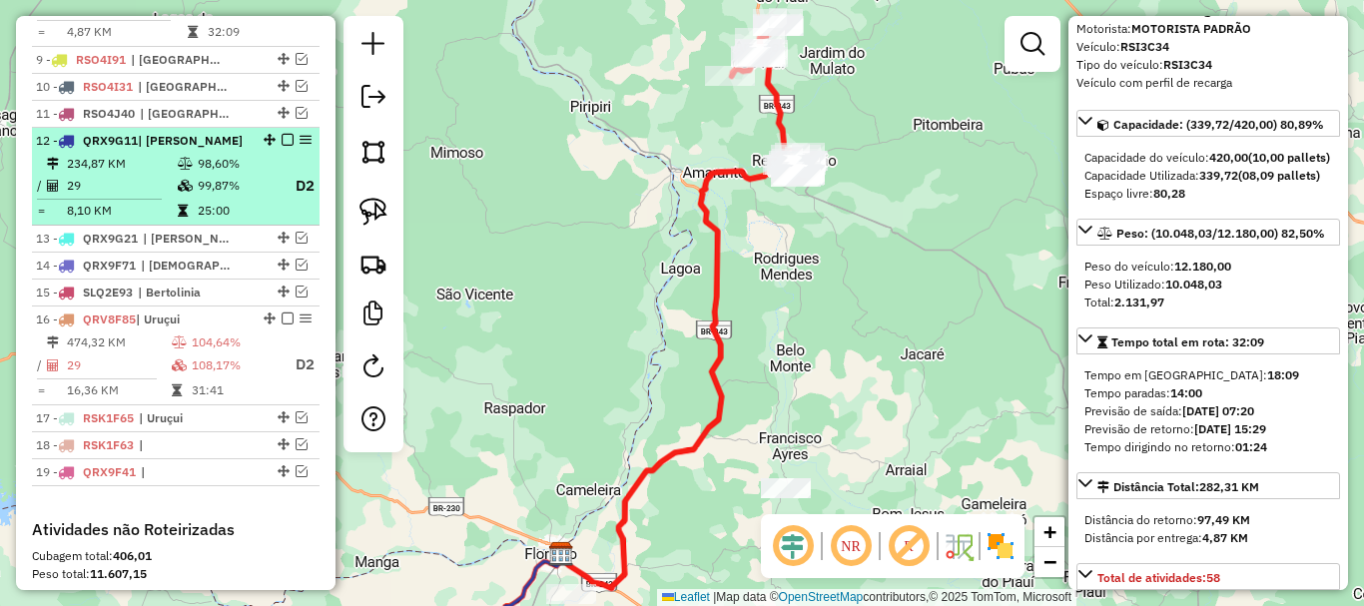
click at [290, 146] on div at bounding box center [282, 140] width 60 height 12
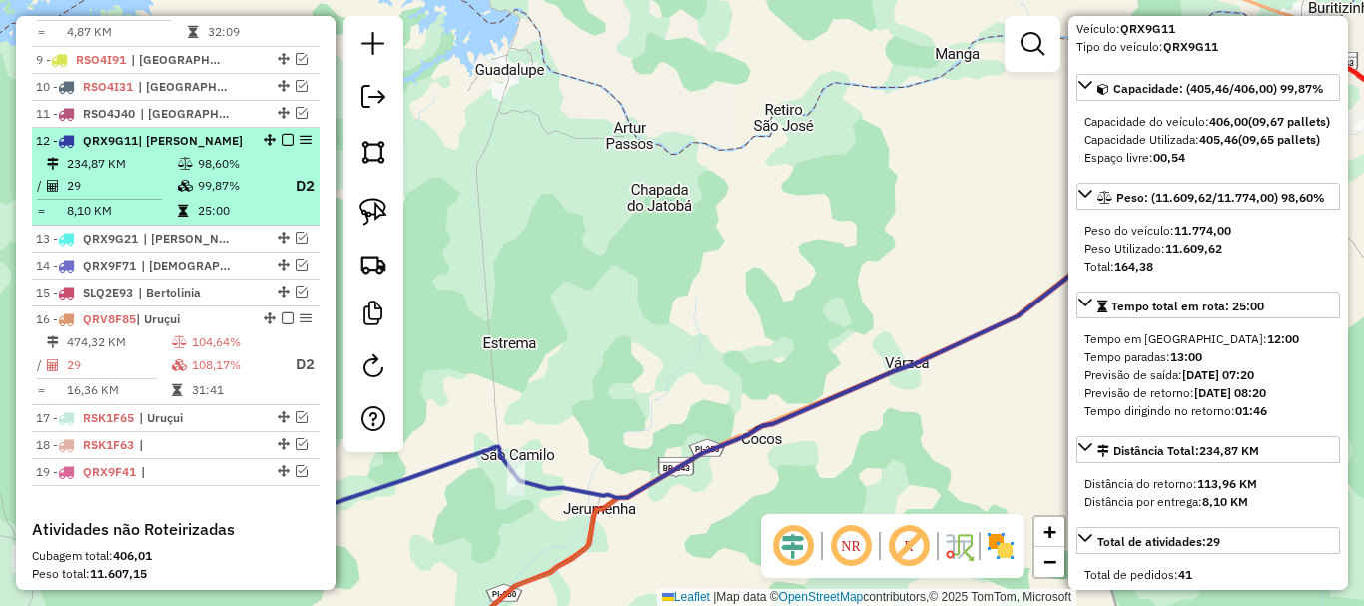
click at [282, 146] on em at bounding box center [288, 140] width 12 height 12
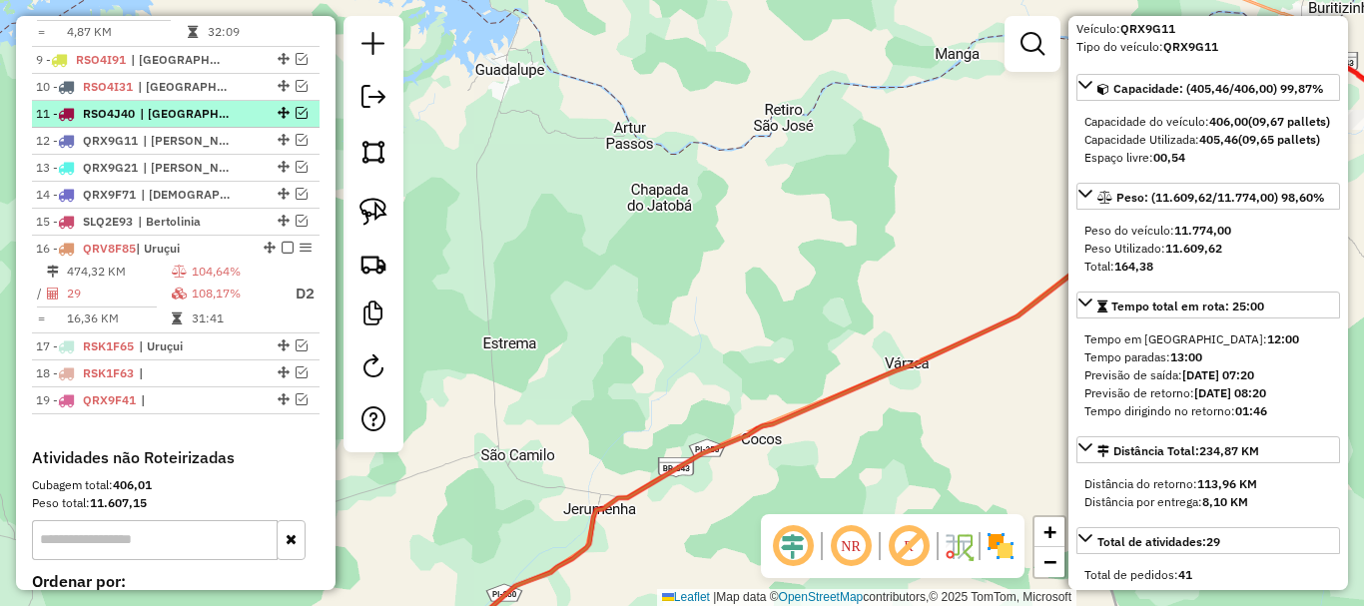
click at [300, 119] on em at bounding box center [302, 113] width 12 height 12
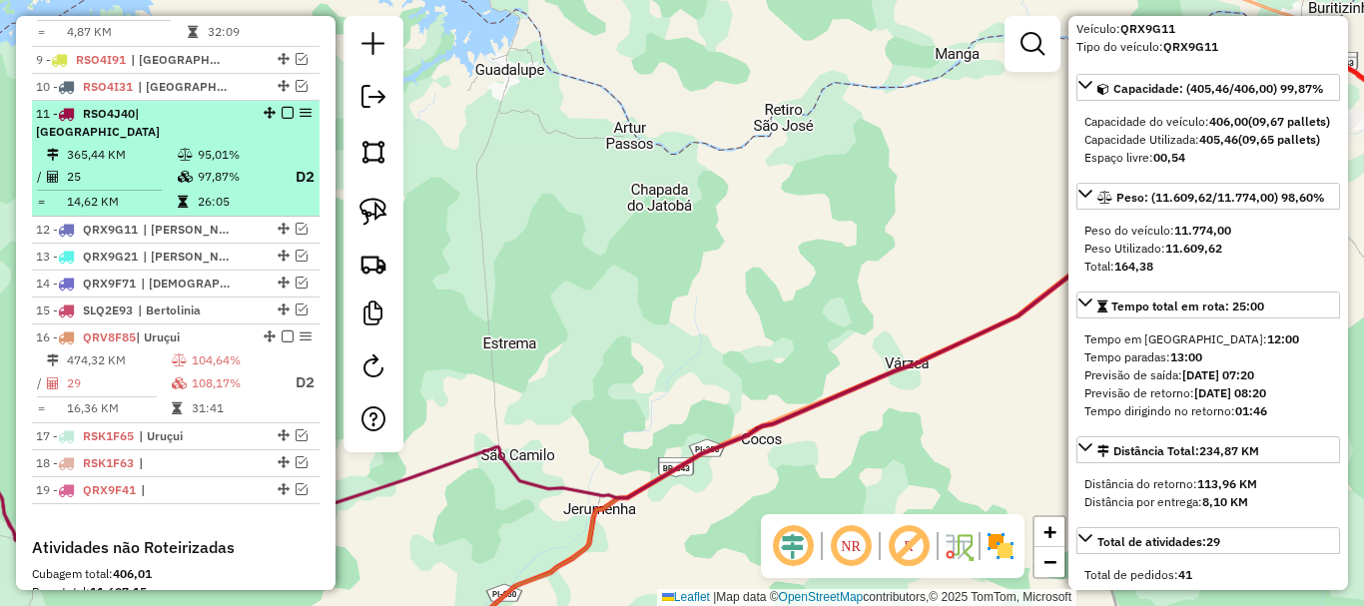
click at [289, 119] on div at bounding box center [282, 113] width 60 height 12
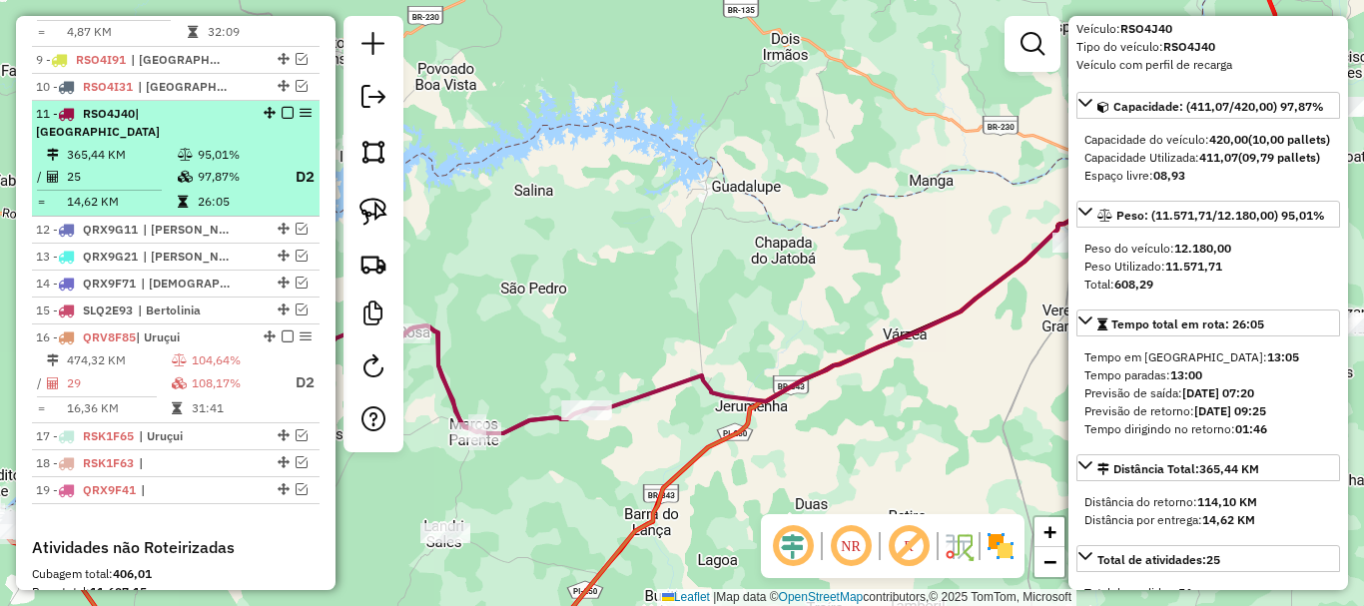
click at [285, 119] on em at bounding box center [288, 113] width 12 height 12
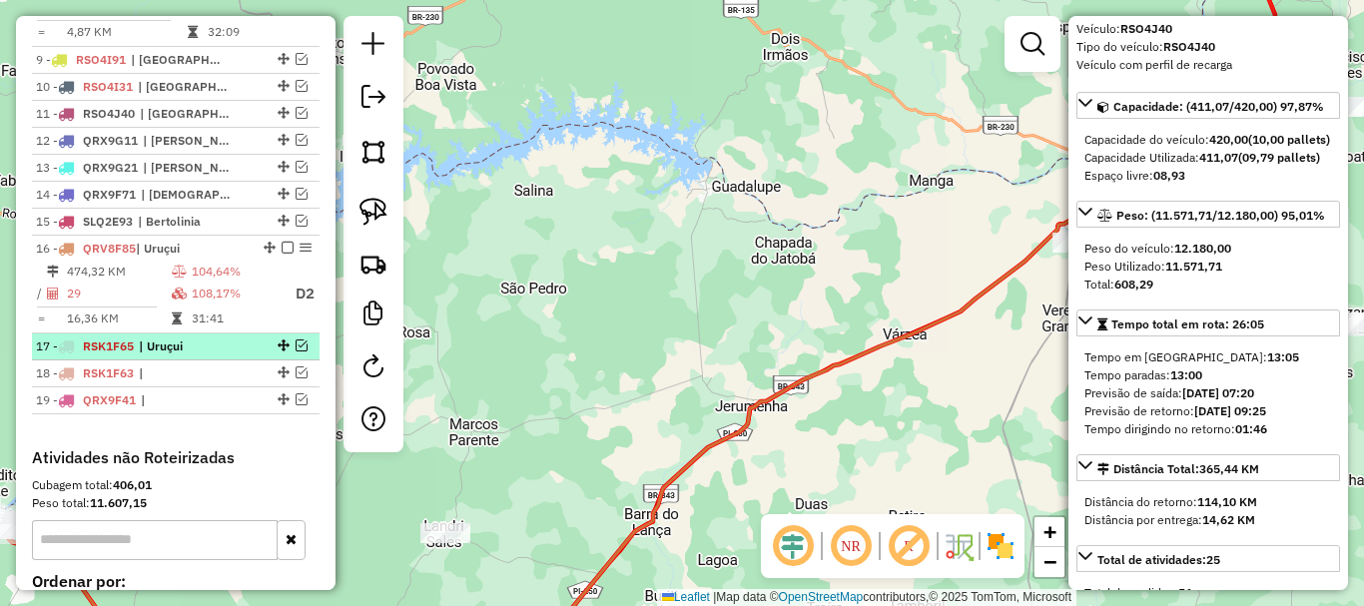
click at [297, 351] on em at bounding box center [302, 345] width 12 height 12
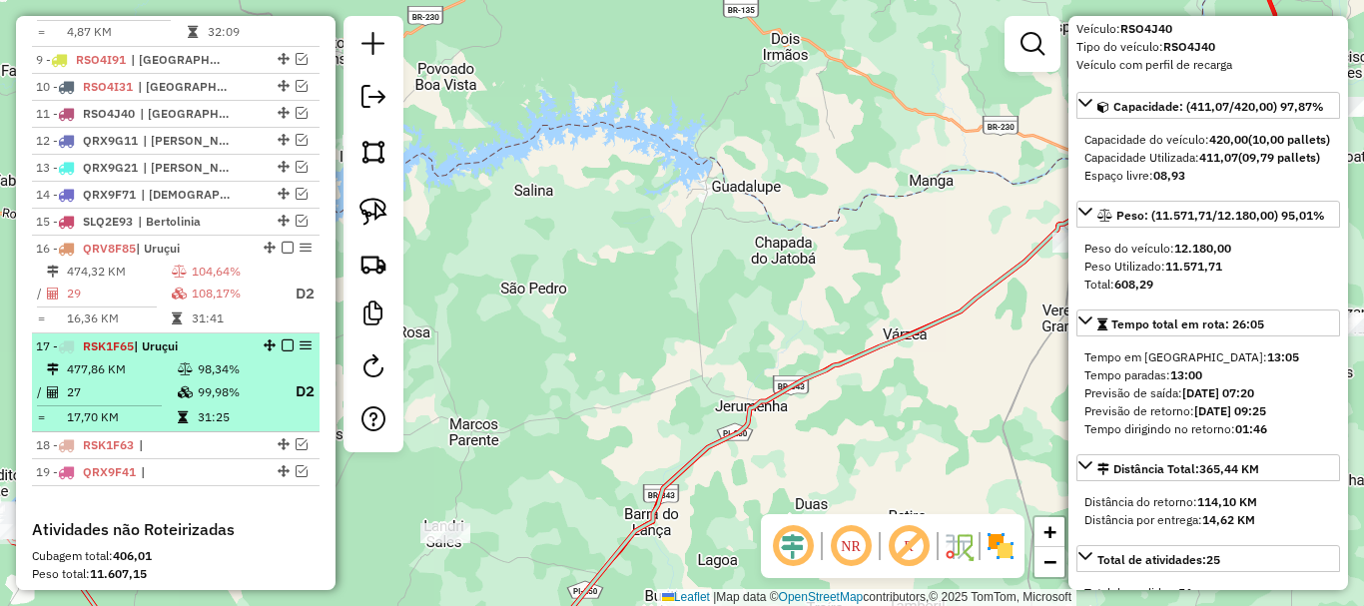
click at [256, 379] on td "98,34%" at bounding box center [237, 369] width 80 height 20
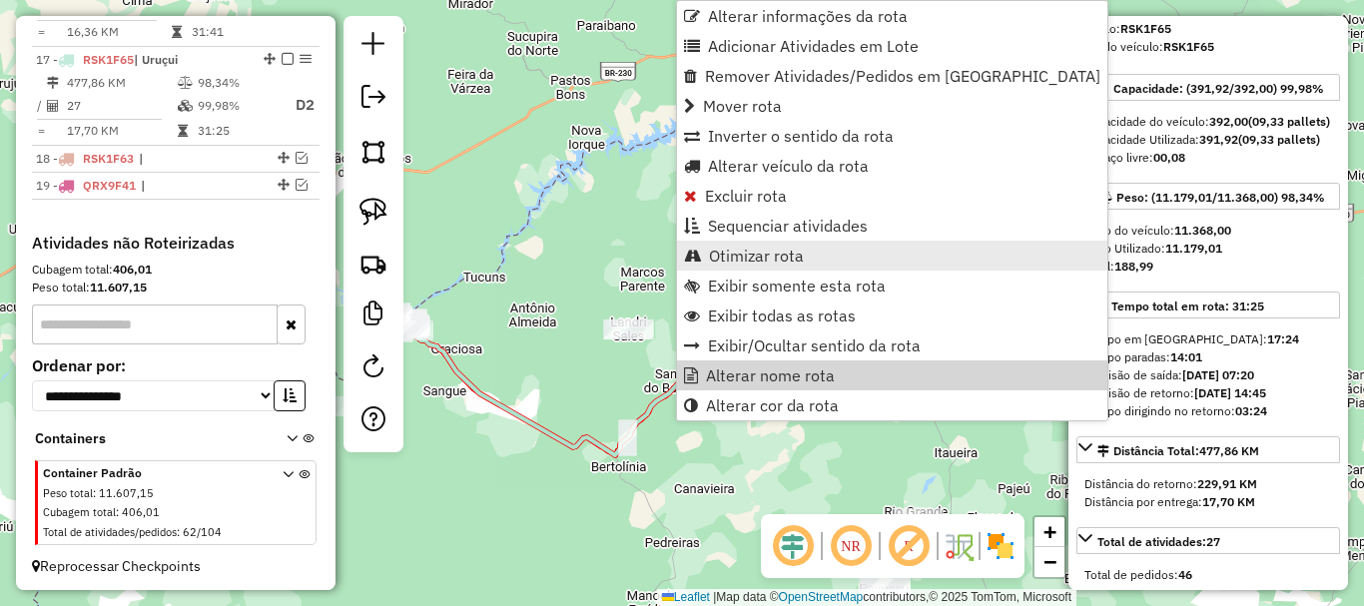
scroll to position [1355, 0]
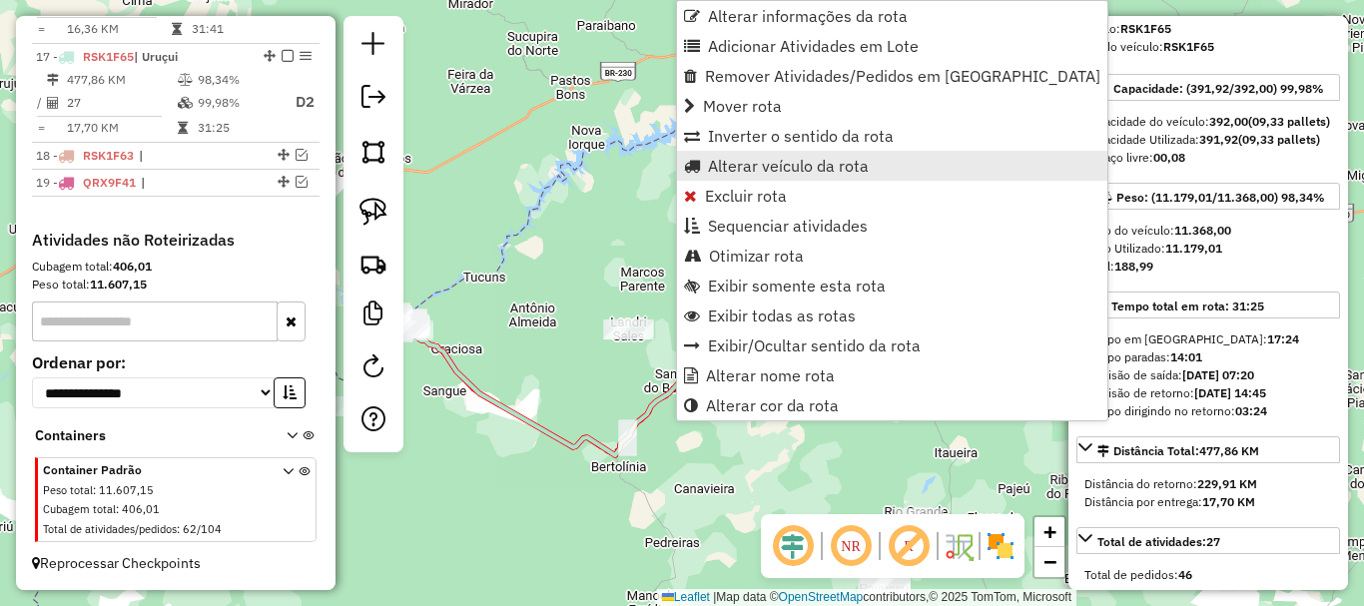
click at [774, 152] on link "Alterar veículo da rota" at bounding box center [892, 166] width 430 height 30
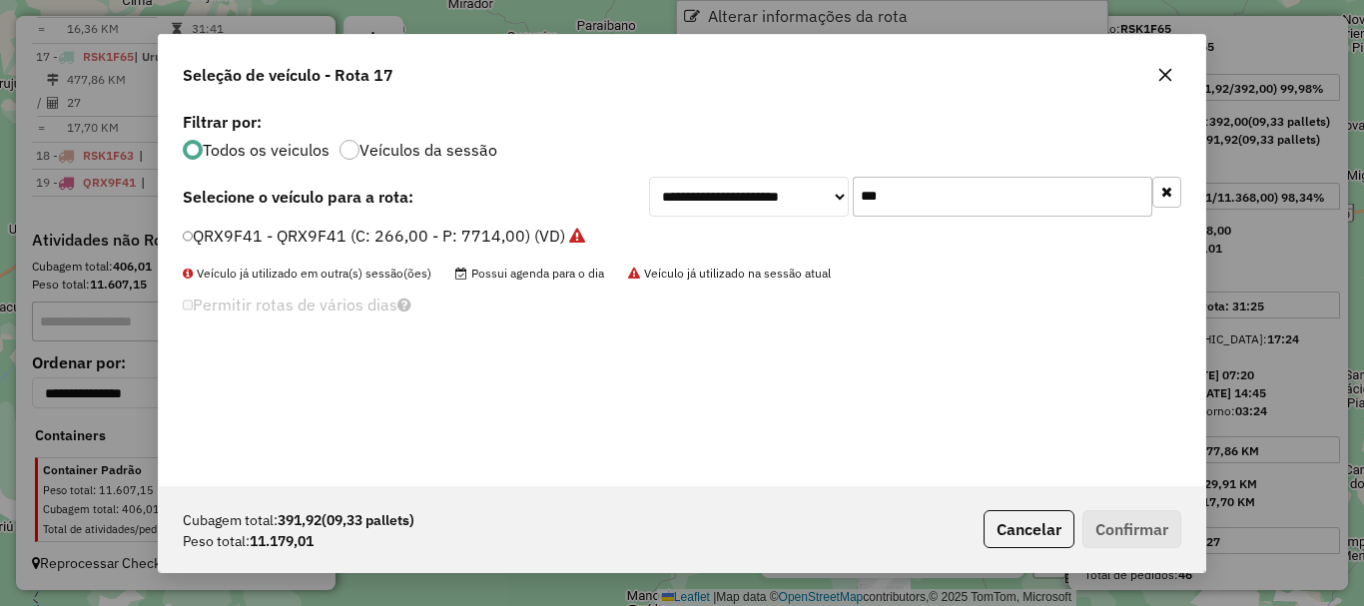
scroll to position [11, 6]
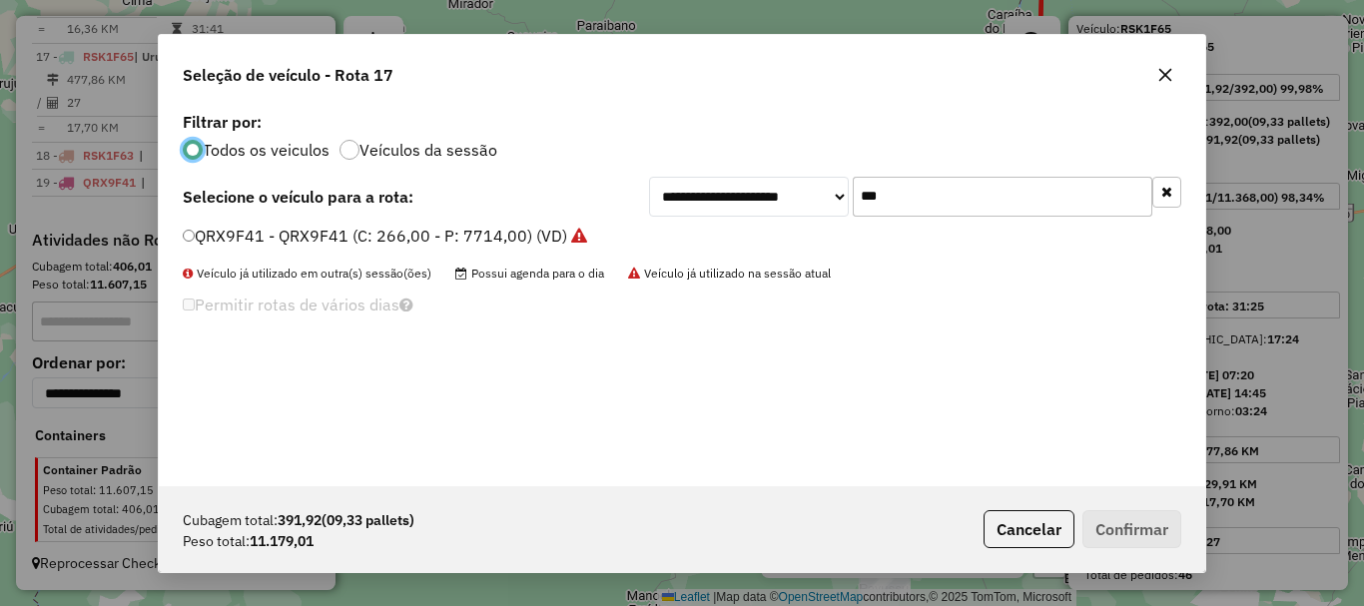
click at [913, 198] on input "***" at bounding box center [1003, 197] width 300 height 40
type input "***"
click at [257, 234] on label "RSI3C31 - RSI3C31 (C: 420,00 - P: 12180,00) (VD)" at bounding box center [375, 236] width 385 height 24
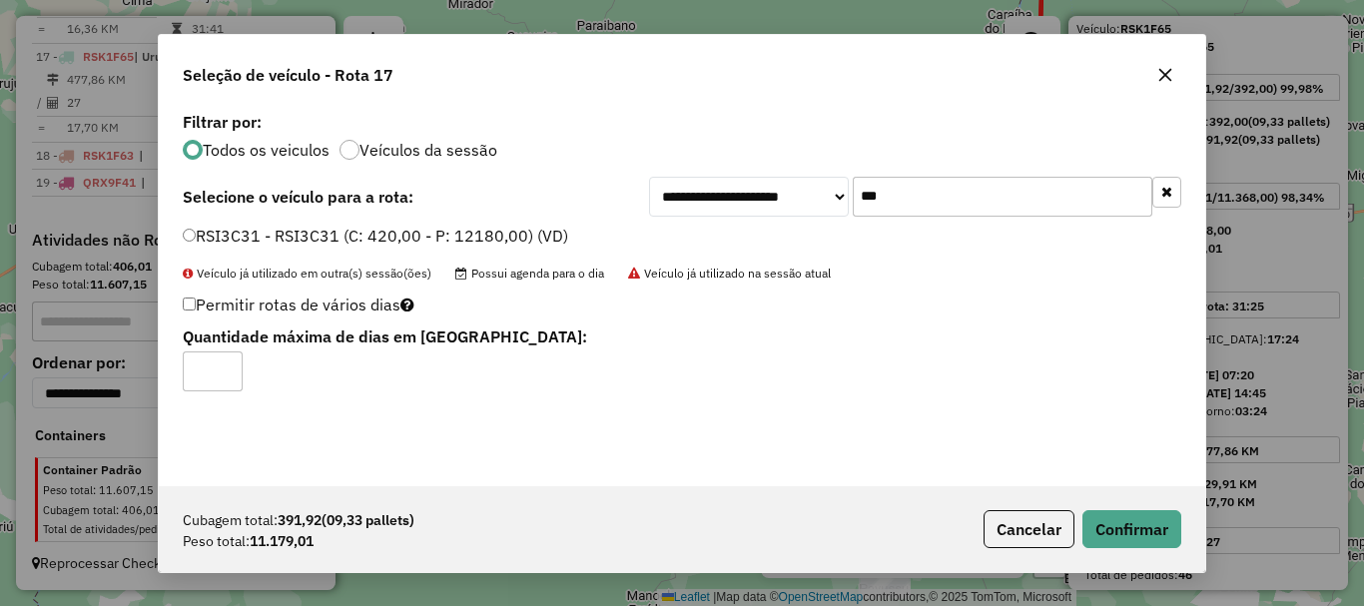
click at [189, 296] on label "Permitir rotas de vários dias" at bounding box center [299, 305] width 232 height 38
click at [227, 365] on input "*" at bounding box center [213, 371] width 60 height 40
type input "*"
click at [227, 365] on input "*" at bounding box center [213, 371] width 60 height 40
click at [1132, 511] on button "Confirmar" at bounding box center [1131, 529] width 99 height 38
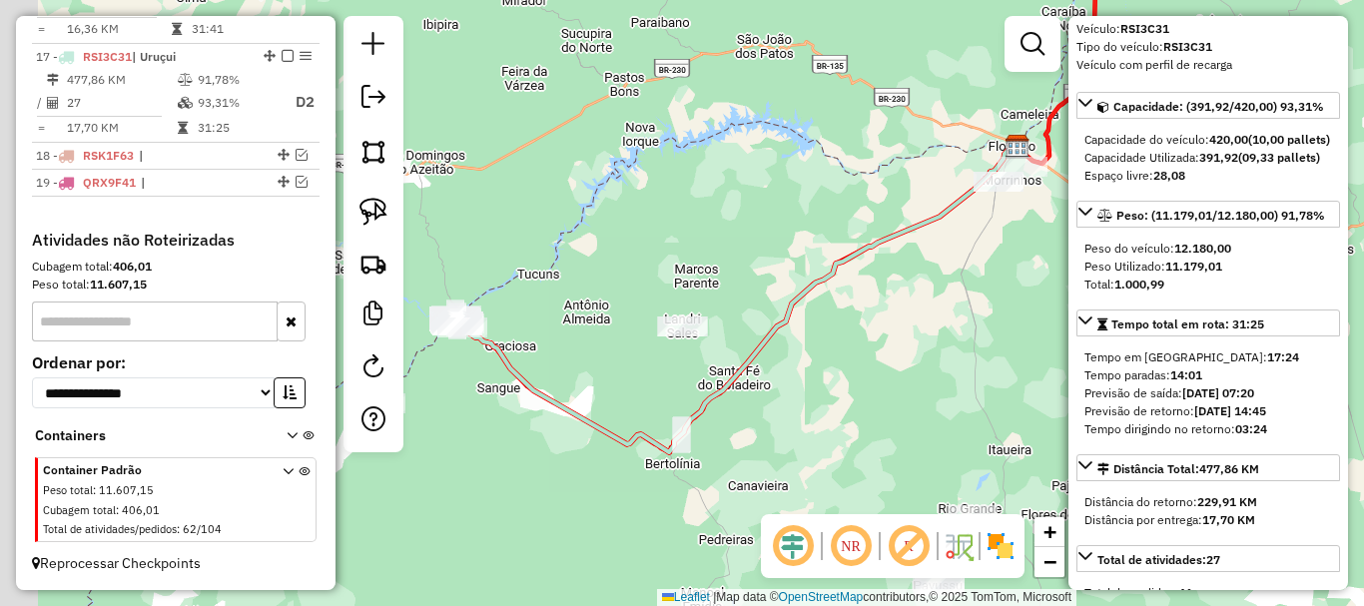
drag, startPoint x: 682, startPoint y: 281, endPoint x: 842, endPoint y: 269, distance: 160.2
click at [848, 270] on div "Janela de atendimento Grade de atendimento Capacidade Transportadoras Veículos …" at bounding box center [682, 303] width 1364 height 606
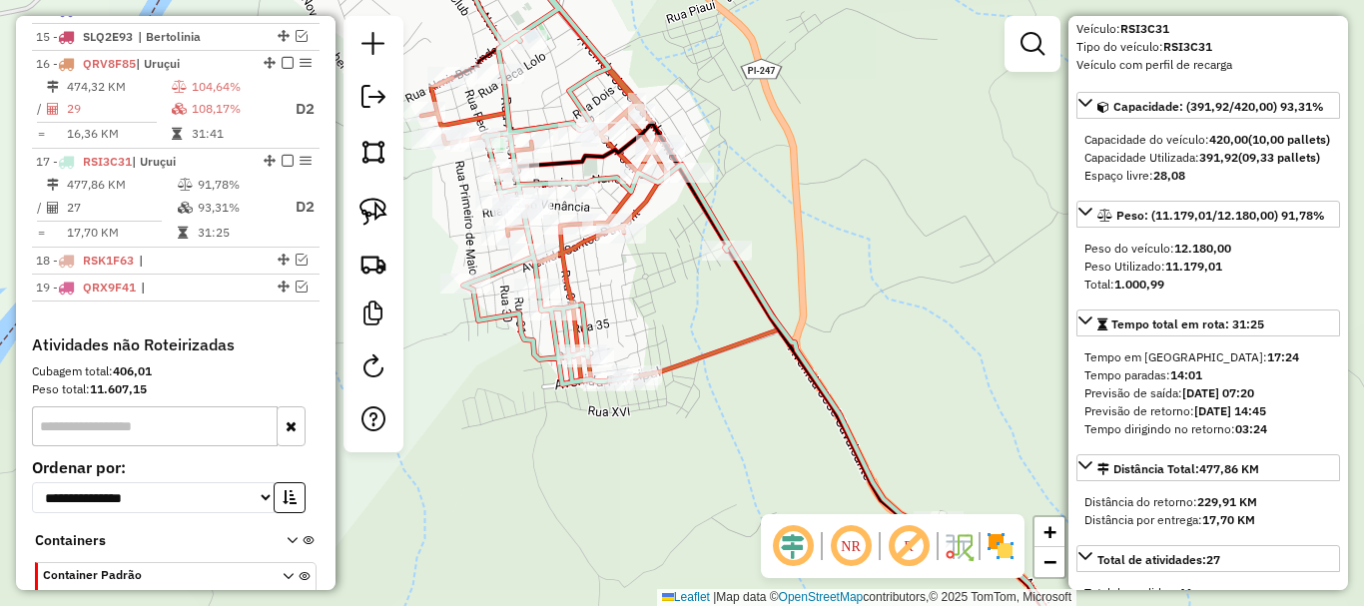
scroll to position [1155, 0]
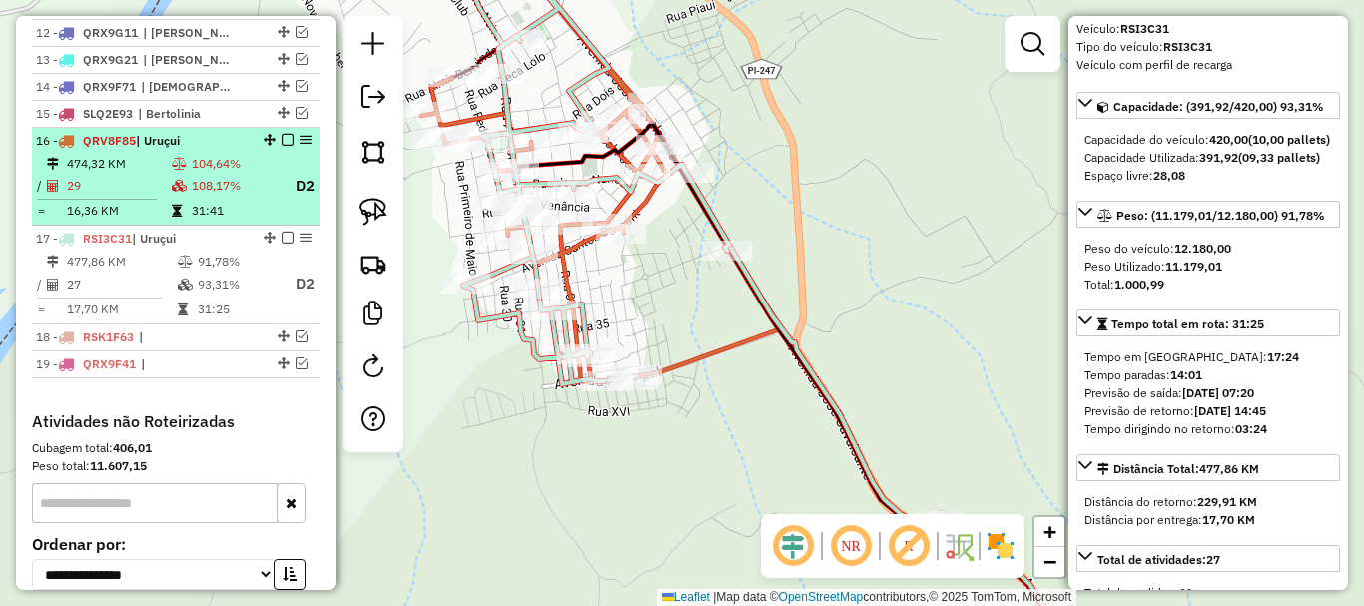
click at [257, 199] on td "108,17%" at bounding box center [235, 186] width 88 height 25
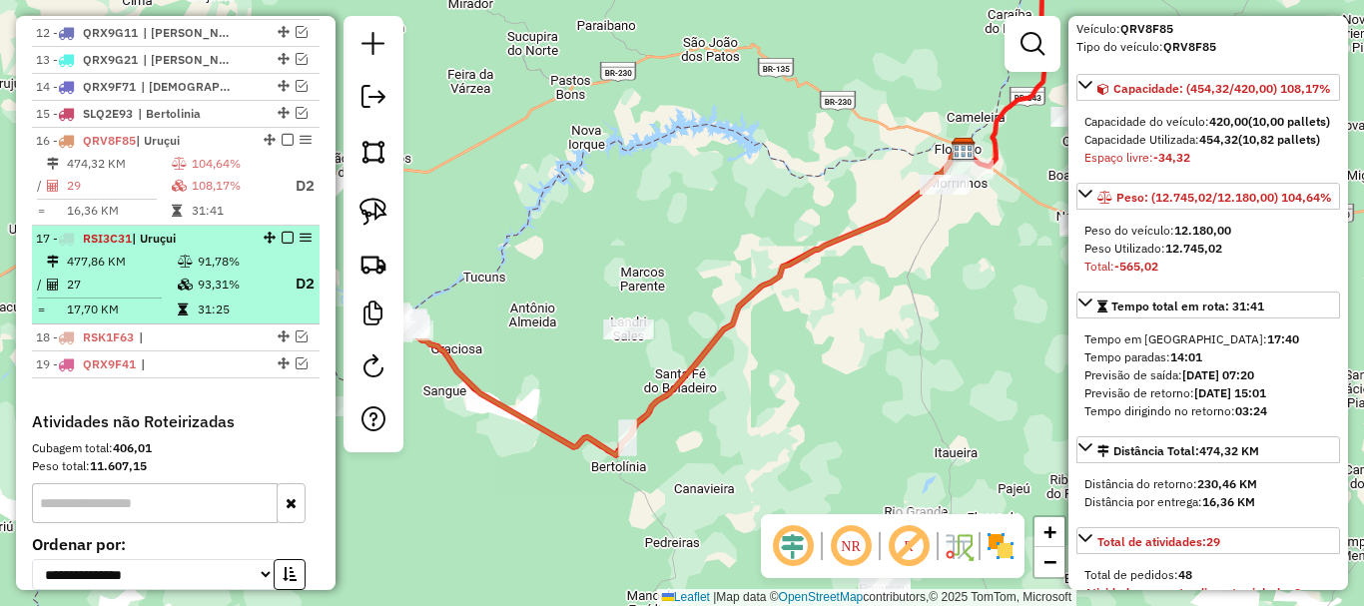
click at [238, 272] on td "91,78%" at bounding box center [237, 262] width 80 height 20
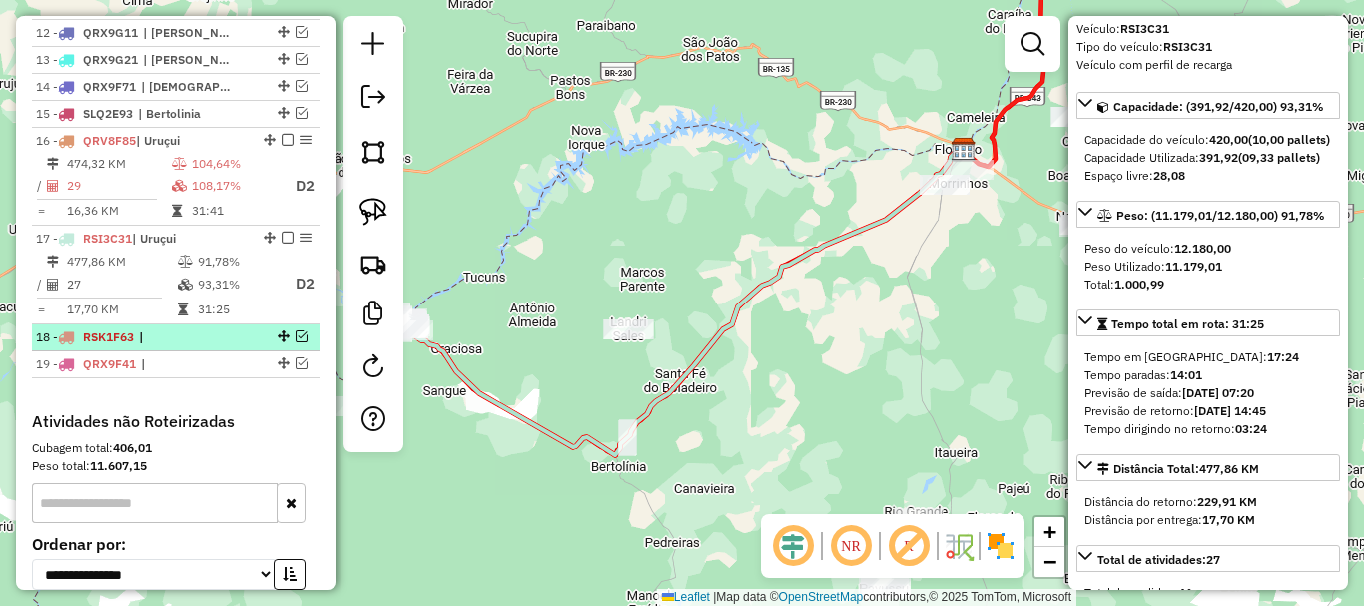
click at [252, 342] on div at bounding box center [282, 337] width 60 height 12
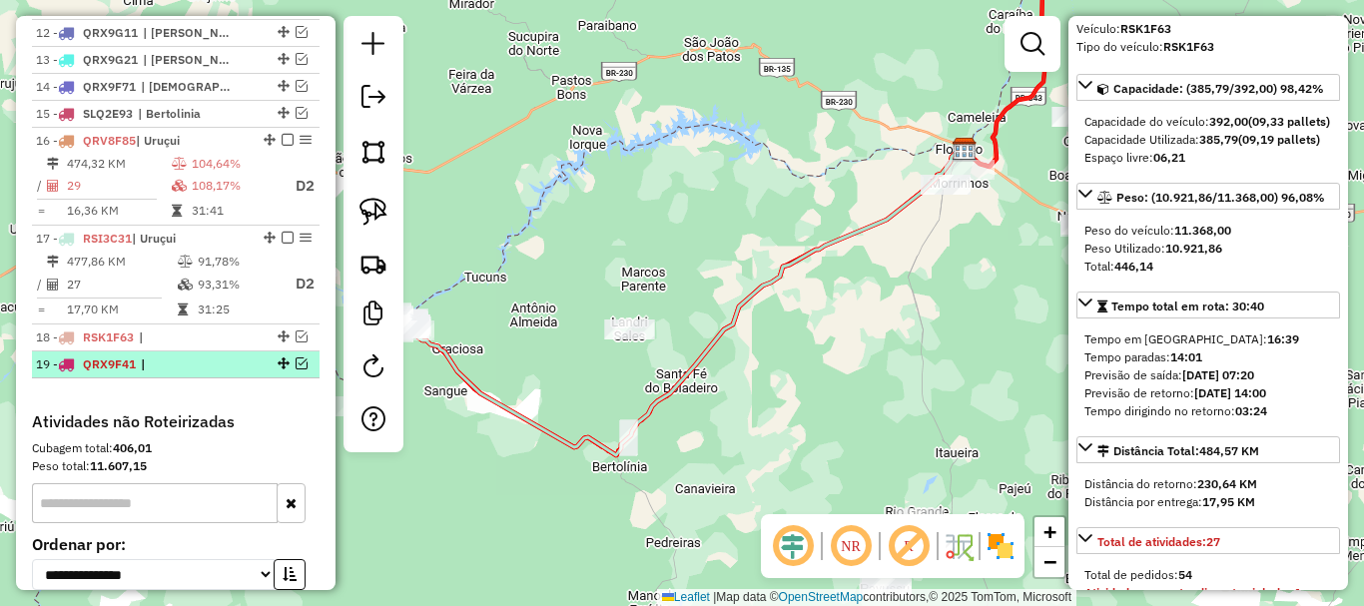
click at [241, 373] on div "19 - QRX9F41 |" at bounding box center [142, 364] width 212 height 18
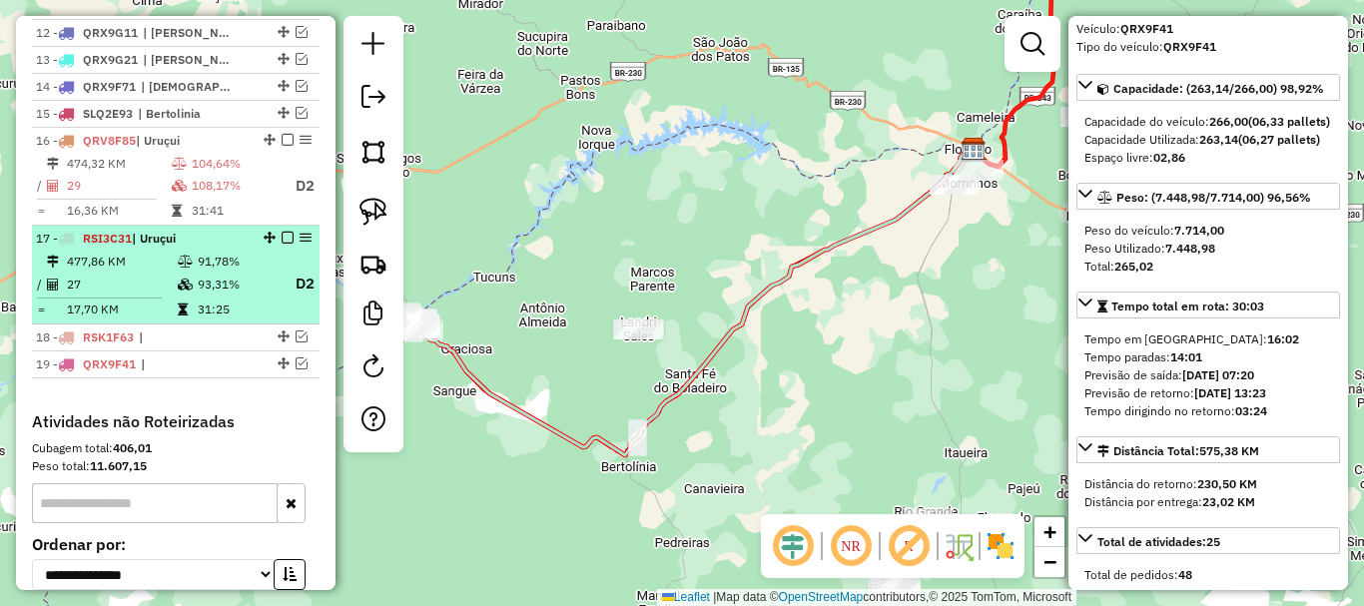
click at [232, 272] on td "91,78%" at bounding box center [237, 262] width 80 height 20
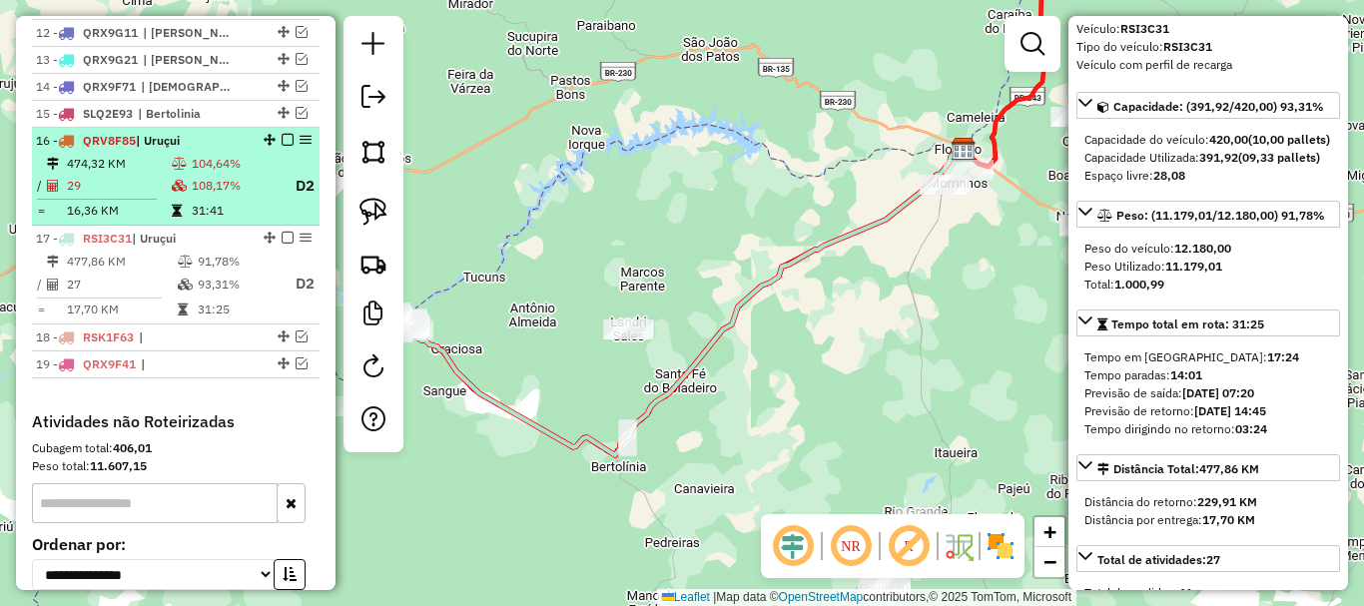
click at [231, 221] on td "31:41" at bounding box center [235, 211] width 88 height 20
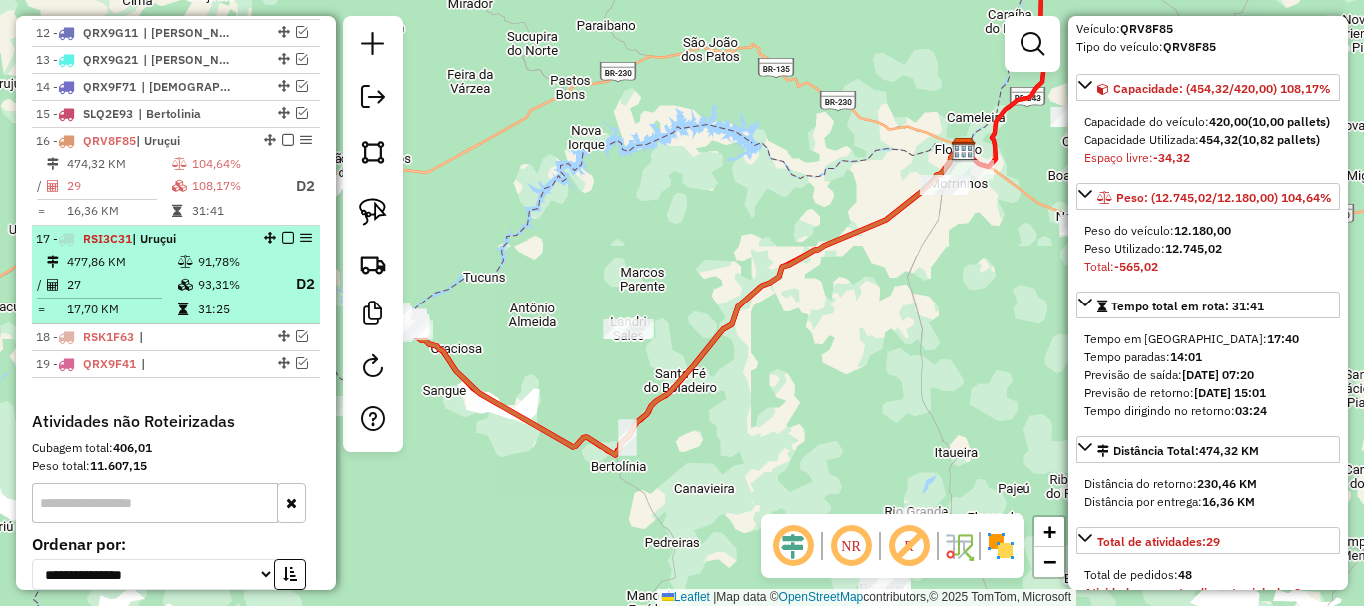
click at [234, 272] on td "91,78%" at bounding box center [237, 262] width 80 height 20
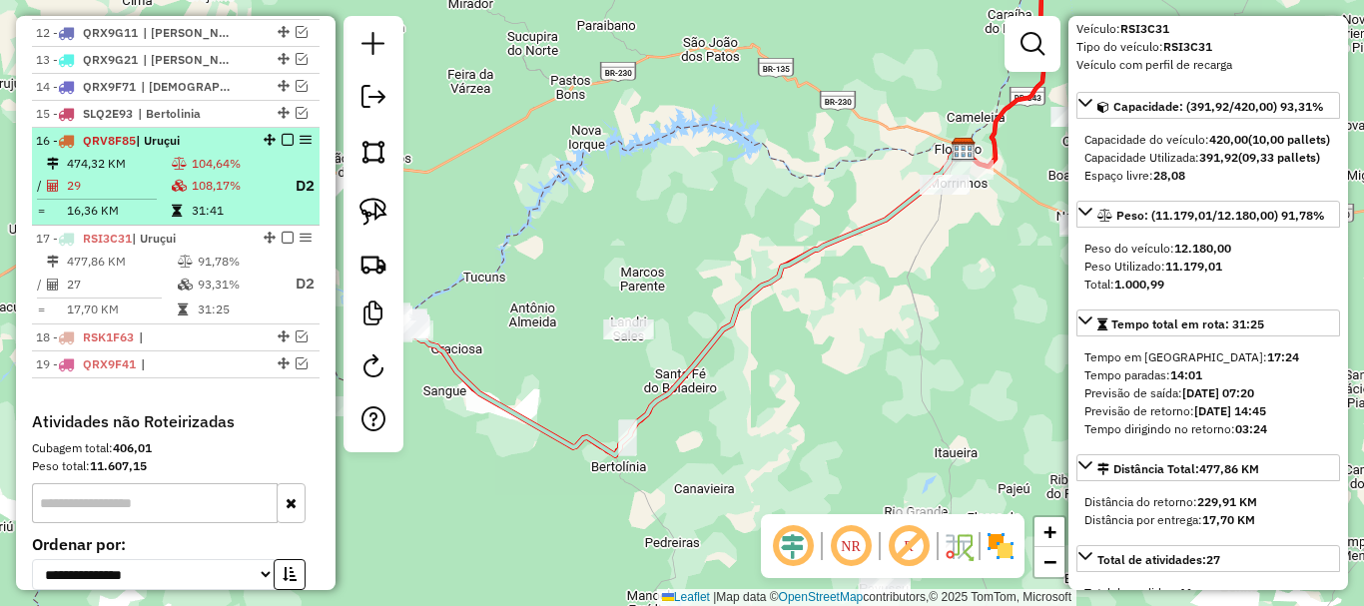
click at [266, 199] on td "108,17%" at bounding box center [235, 186] width 88 height 25
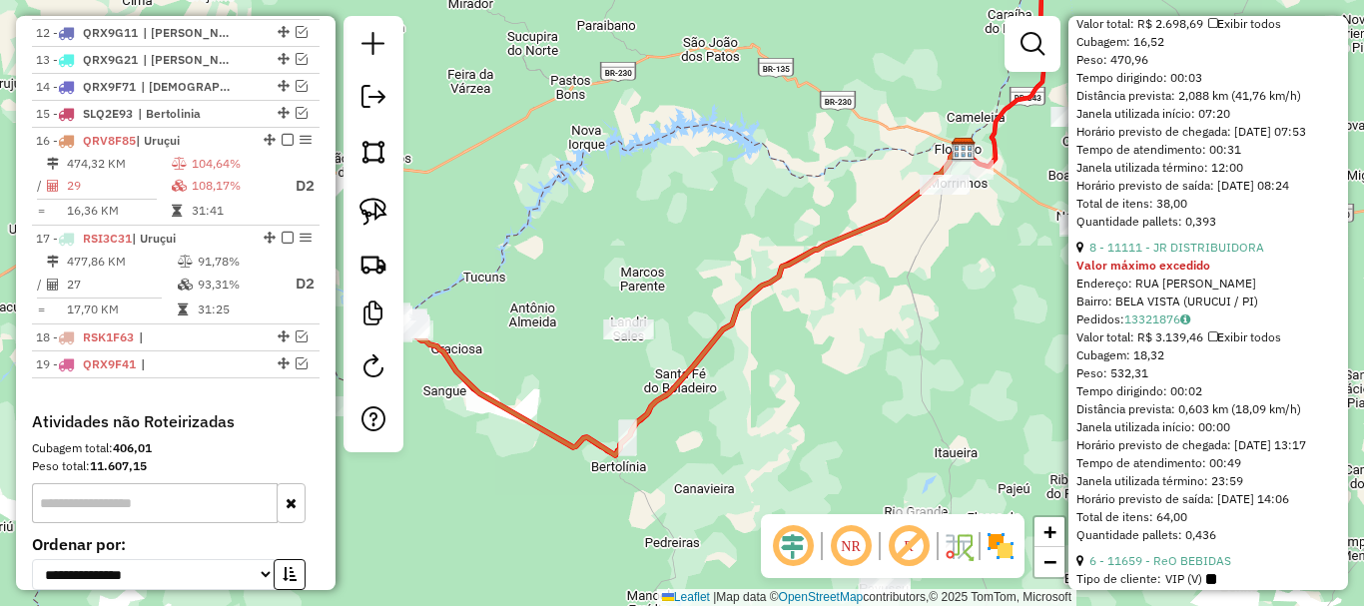
scroll to position [9257, 0]
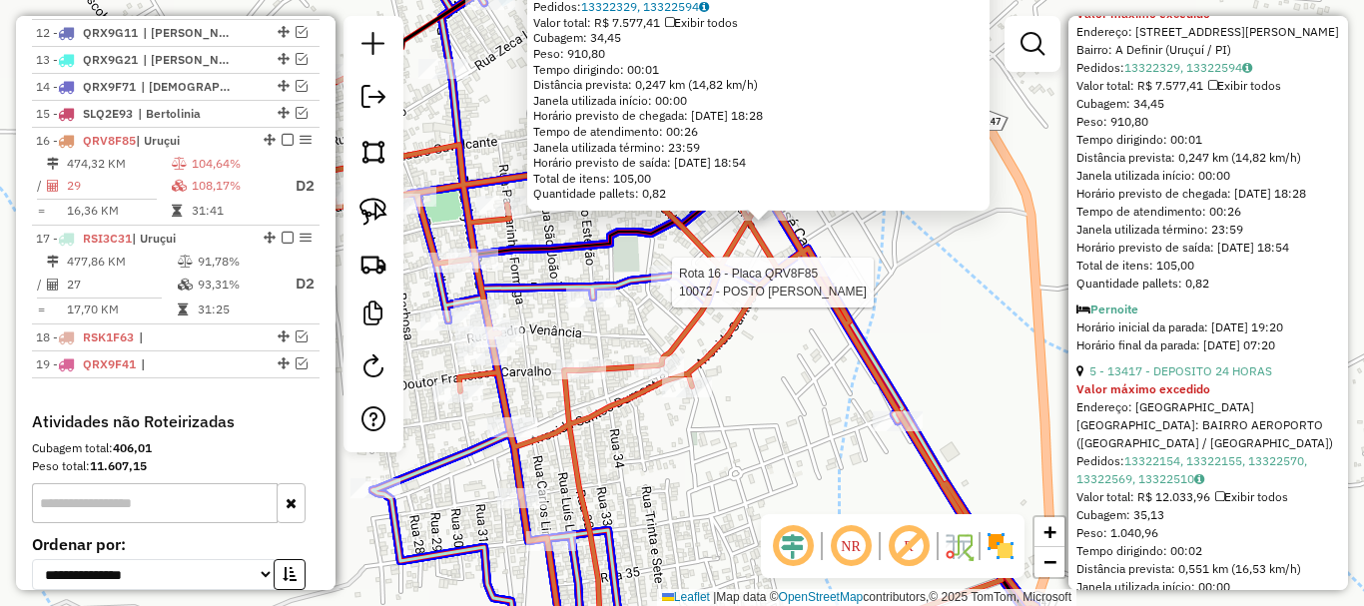
click at [660, 286] on div at bounding box center [676, 276] width 50 height 20
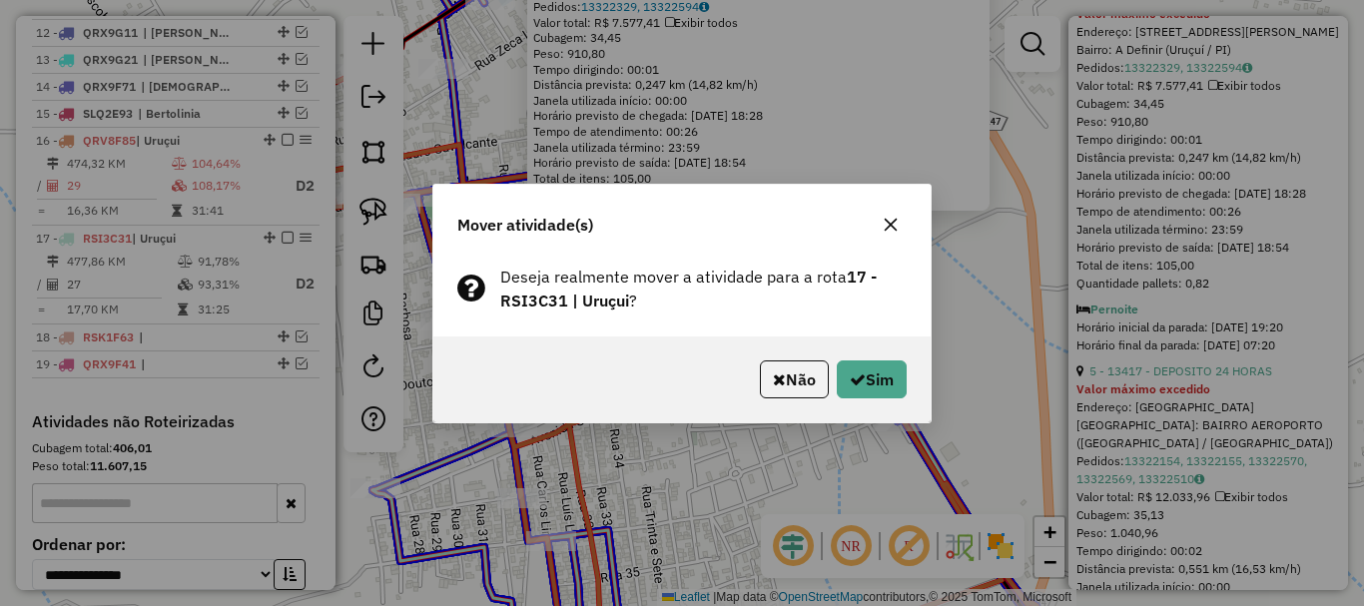
click at [854, 356] on div "Não Sim" at bounding box center [681, 379] width 497 height 86
click at [860, 374] on icon "button" at bounding box center [858, 379] width 16 height 16
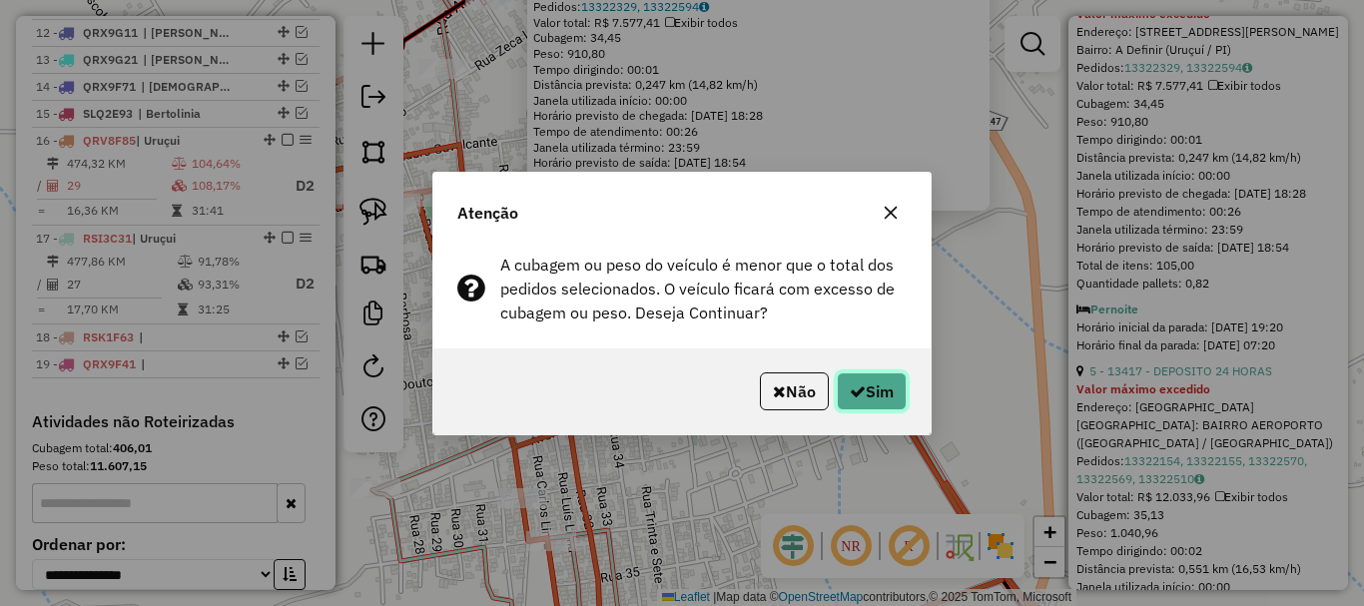
click at [863, 381] on button "Sim" at bounding box center [872, 391] width 70 height 38
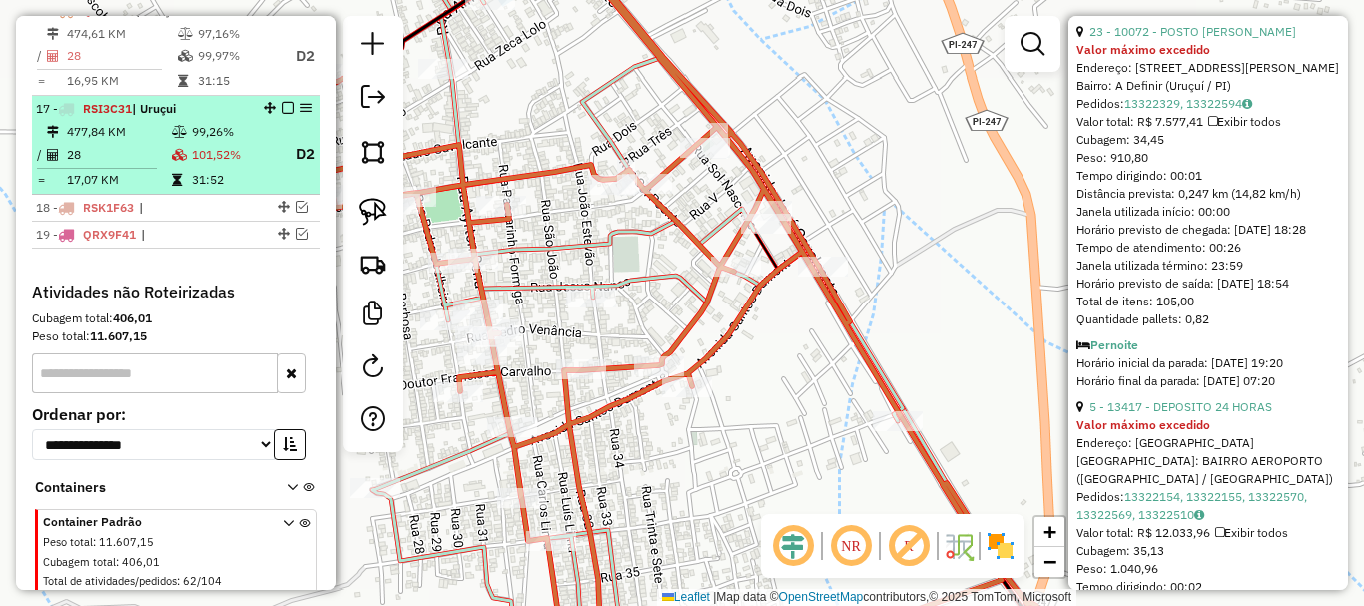
scroll to position [1185, 0]
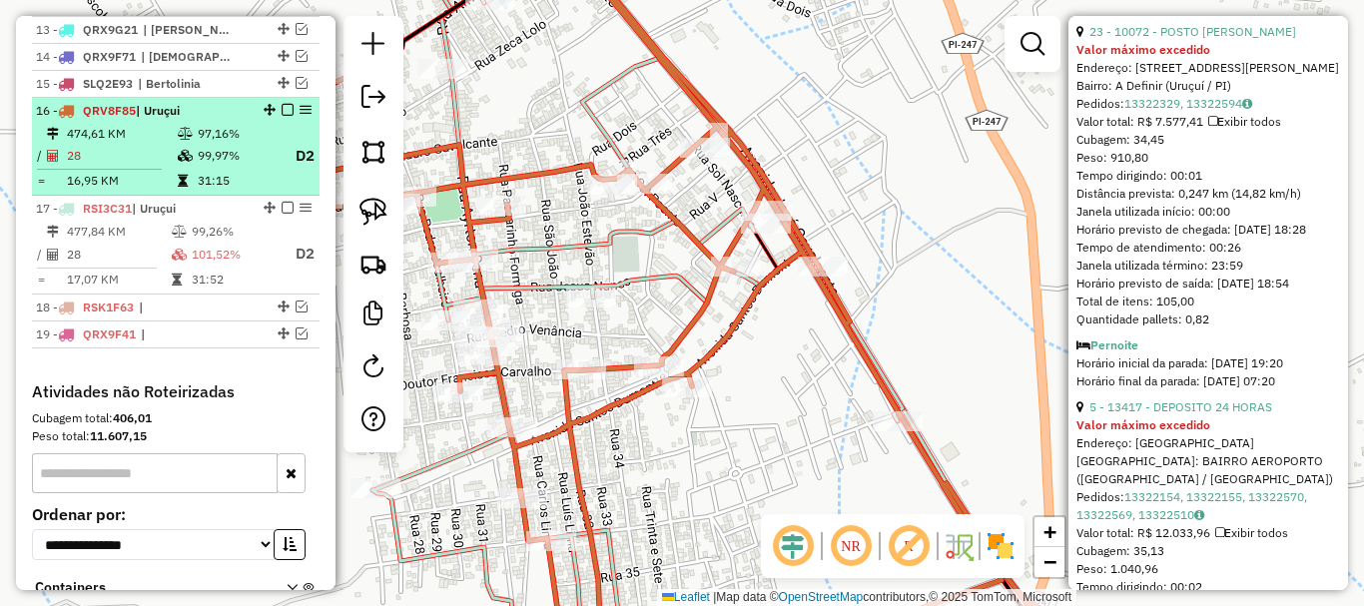
click at [250, 191] on td "31:15" at bounding box center [237, 181] width 80 height 20
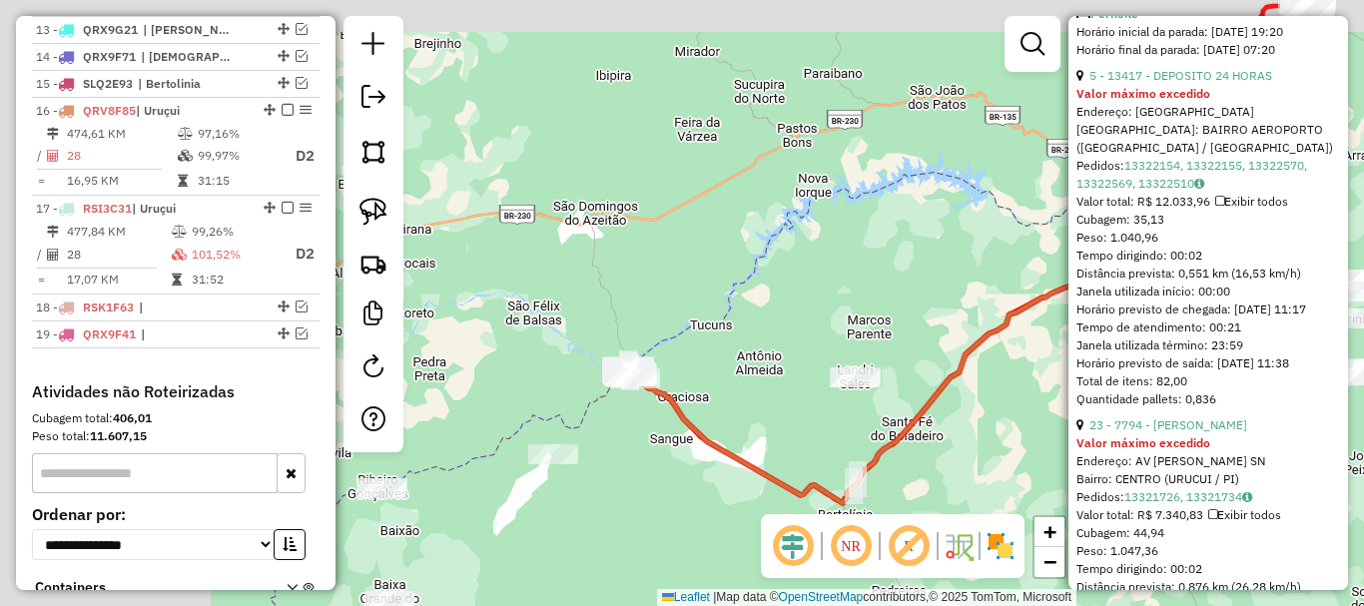
drag, startPoint x: 580, startPoint y: 256, endPoint x: 784, endPoint y: 304, distance: 209.3
click at [791, 303] on div "Janela de atendimento Grade de atendimento Capacidade Transportadoras Veículos …" at bounding box center [682, 303] width 1364 height 606
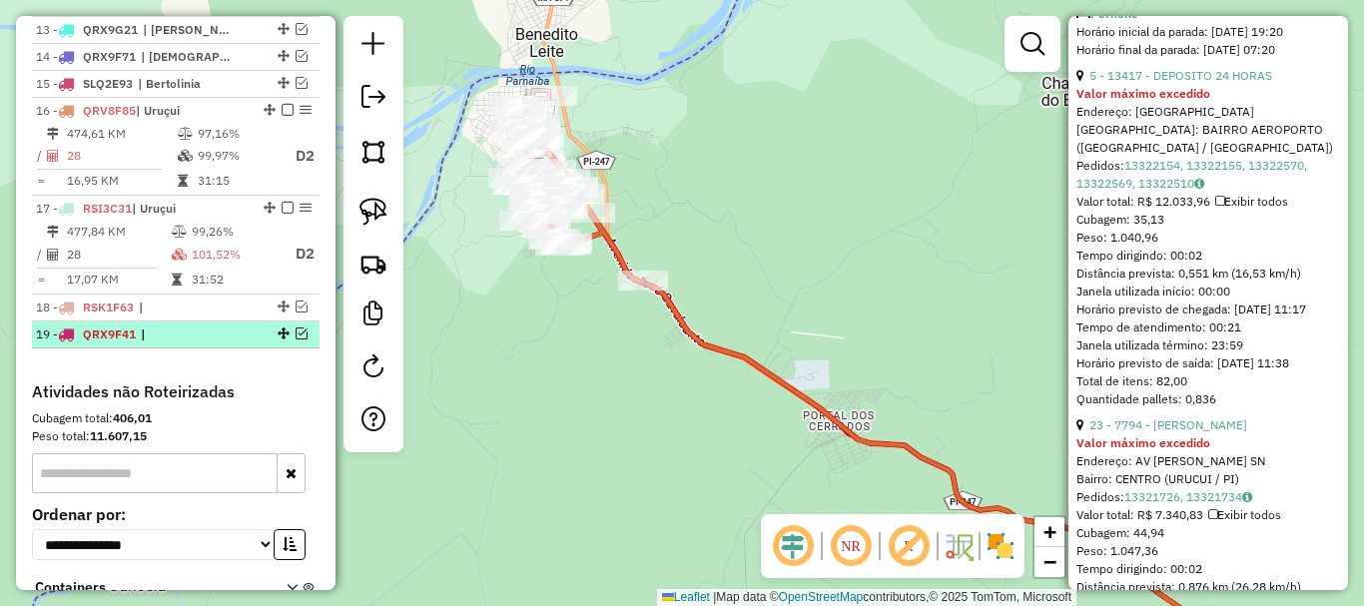
click at [296, 339] on em at bounding box center [302, 334] width 12 height 12
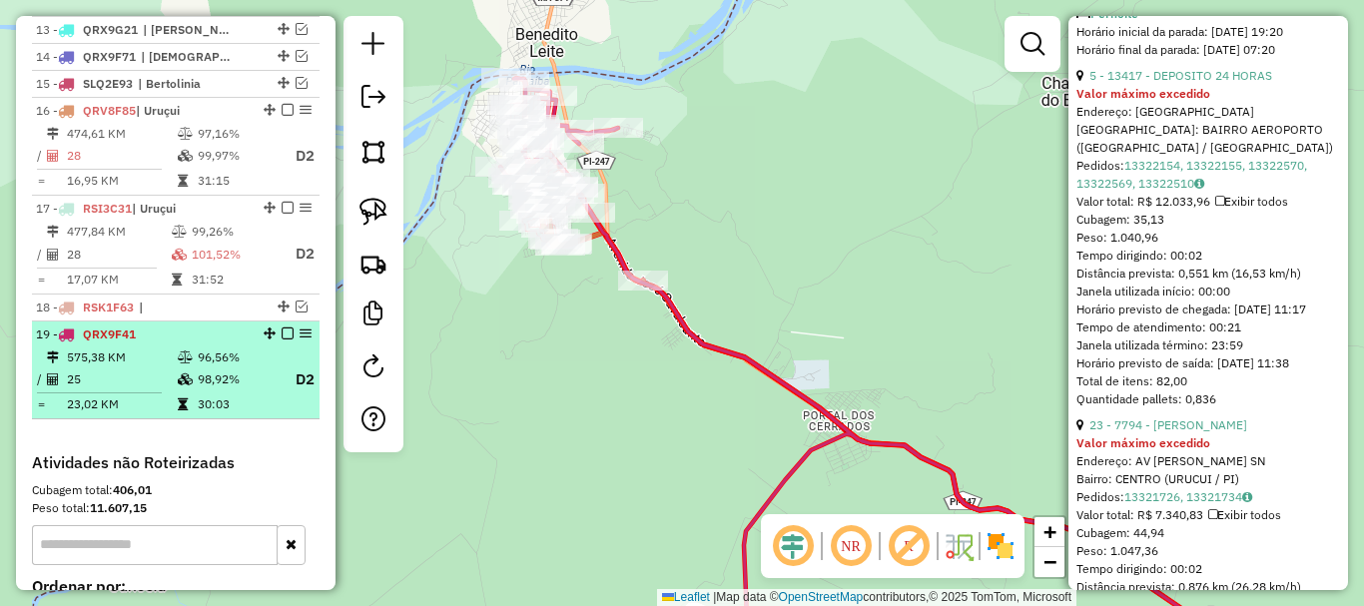
click at [285, 339] on em at bounding box center [288, 334] width 12 height 12
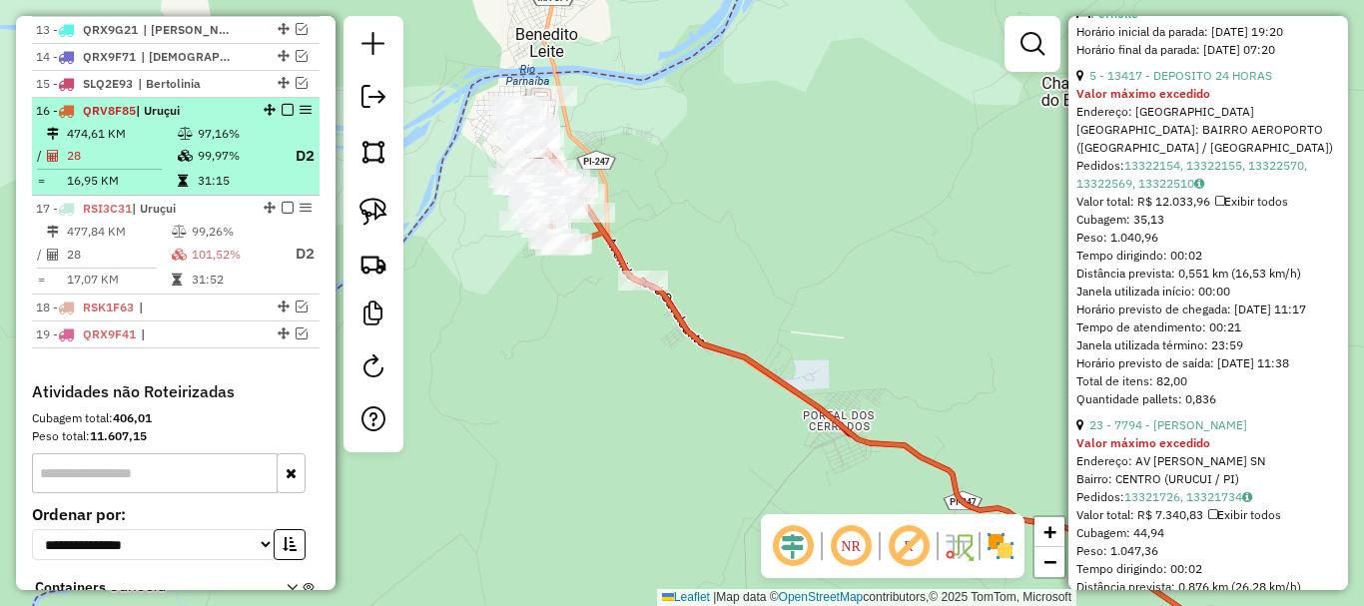
click at [261, 169] on td "99,97%" at bounding box center [237, 156] width 80 height 25
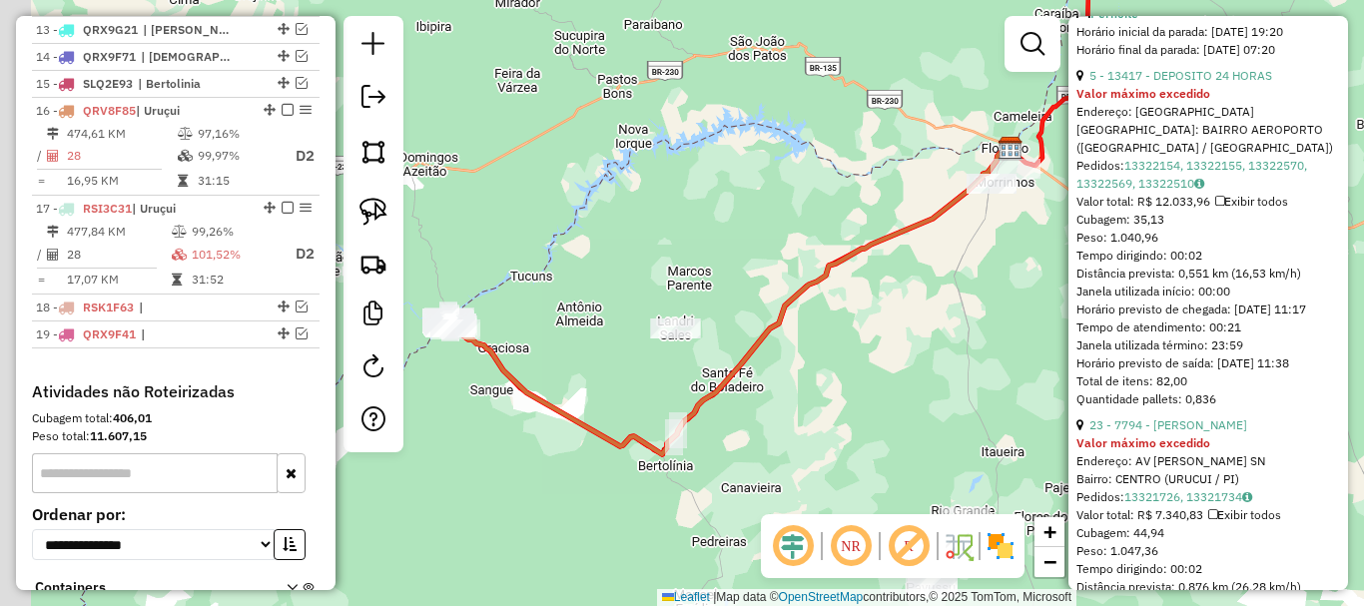
drag, startPoint x: 539, startPoint y: 268, endPoint x: 660, endPoint y: 273, distance: 120.9
click at [656, 273] on div "Janela de atendimento Grade de atendimento Capacidade Transportadoras Veículos …" at bounding box center [682, 303] width 1364 height 606
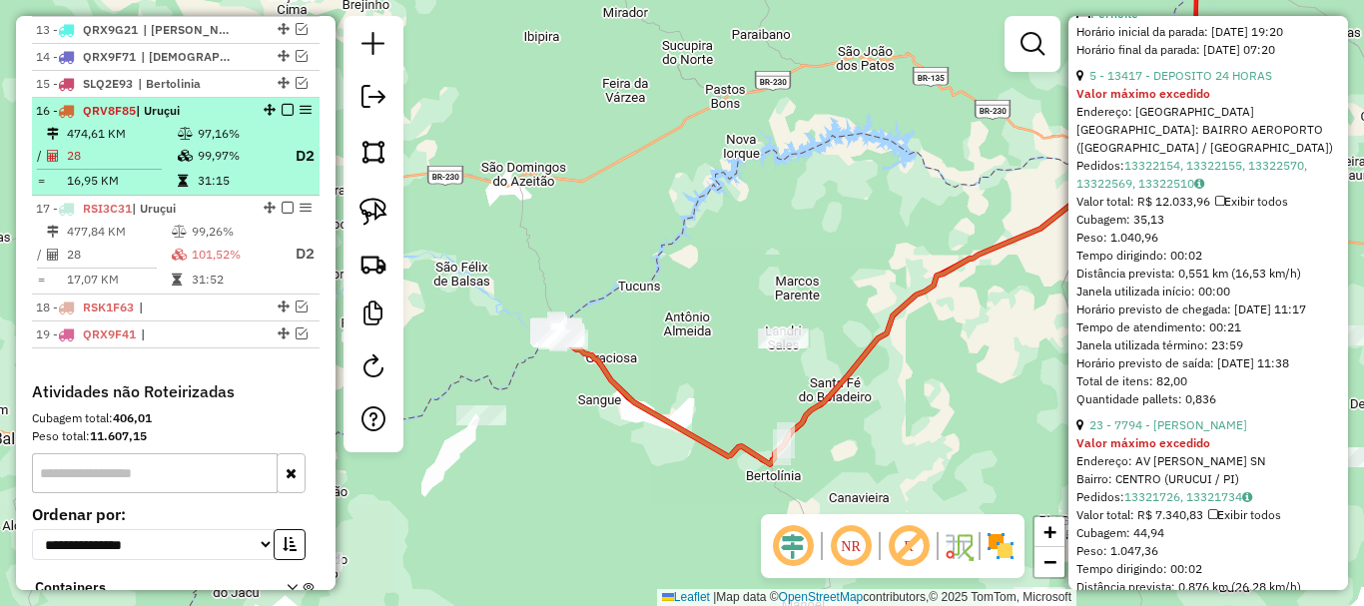
click at [282, 116] on em at bounding box center [288, 110] width 12 height 12
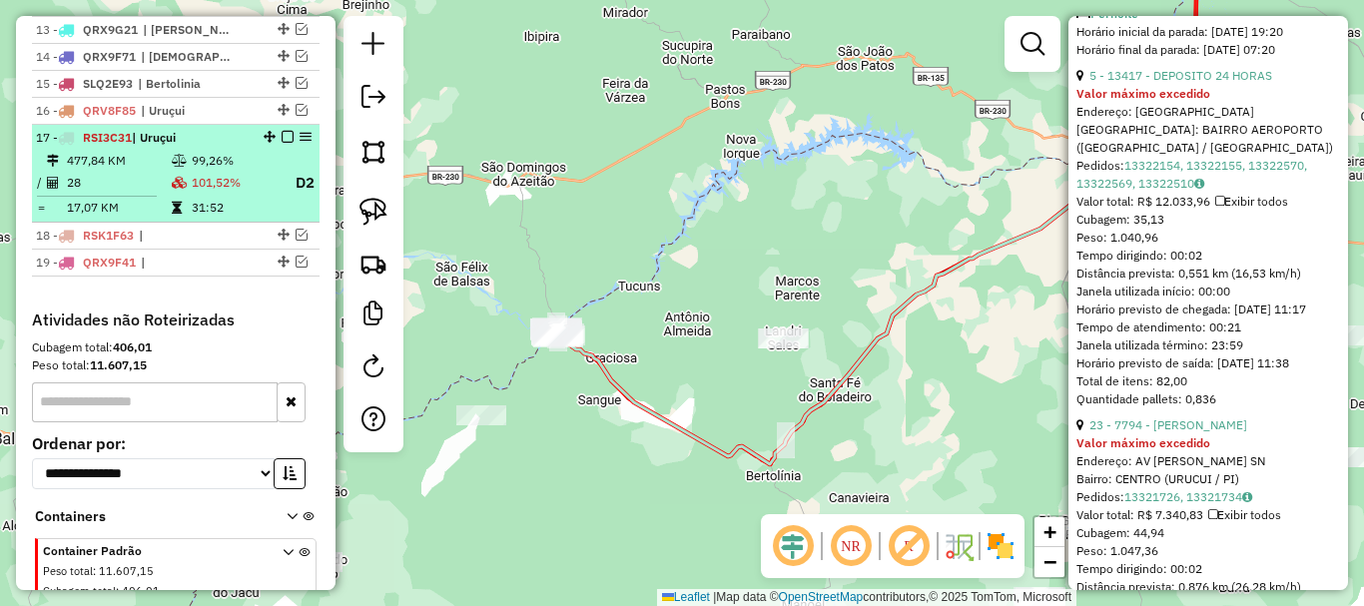
click at [235, 196] on td "101,52%" at bounding box center [235, 183] width 88 height 25
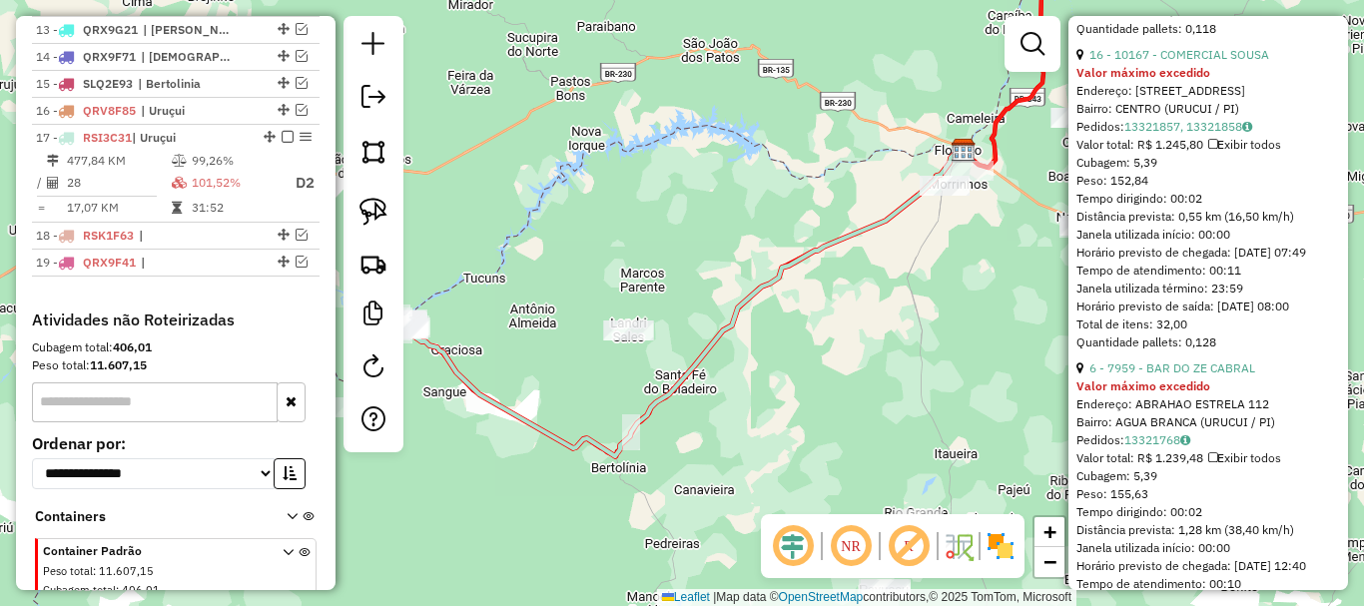
scroll to position [8740, 0]
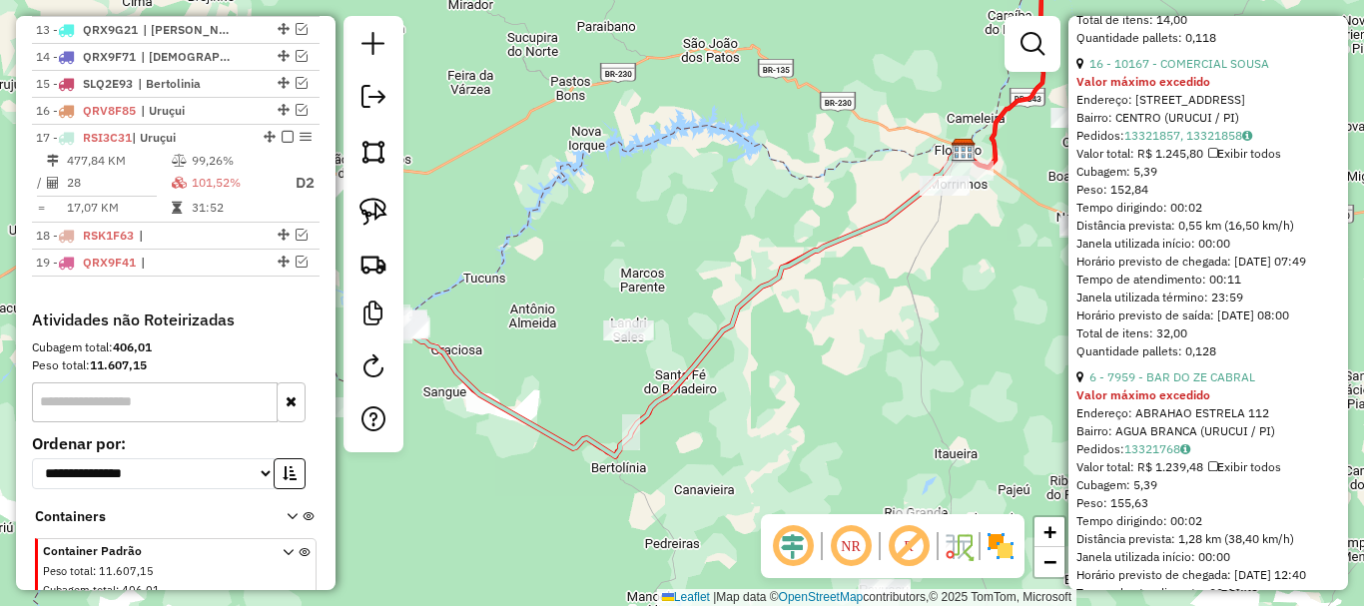
click at [1347, 487] on hb-router-mapa "Informações da Sessão 979253 - 14/08/2025 Criação: 13/08/2025 18:29 Depósito: E…" at bounding box center [682, 303] width 1364 height 606
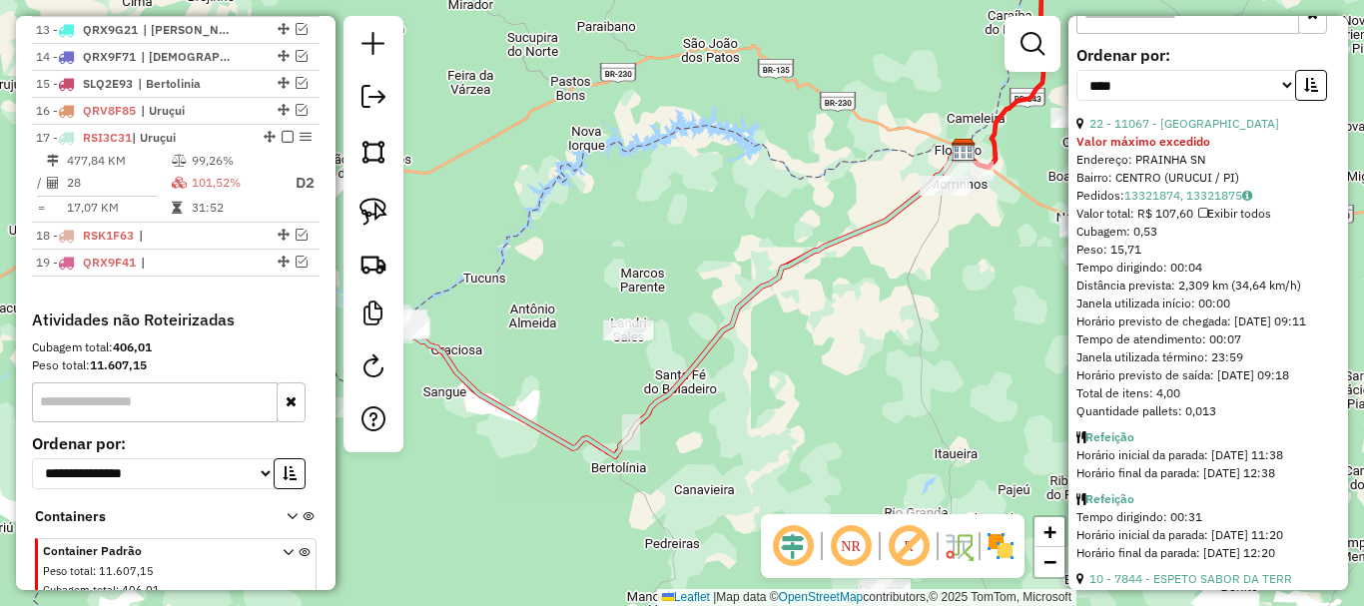
scroll to position [0, 0]
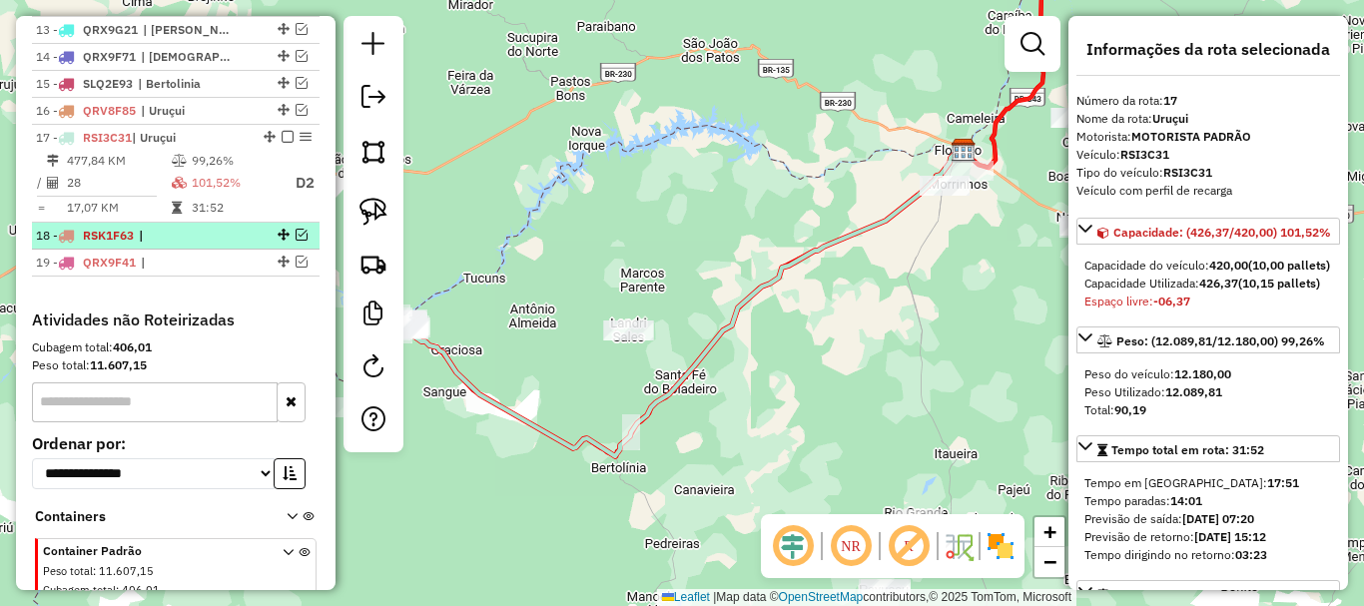
click at [252, 241] on div at bounding box center [282, 235] width 60 height 12
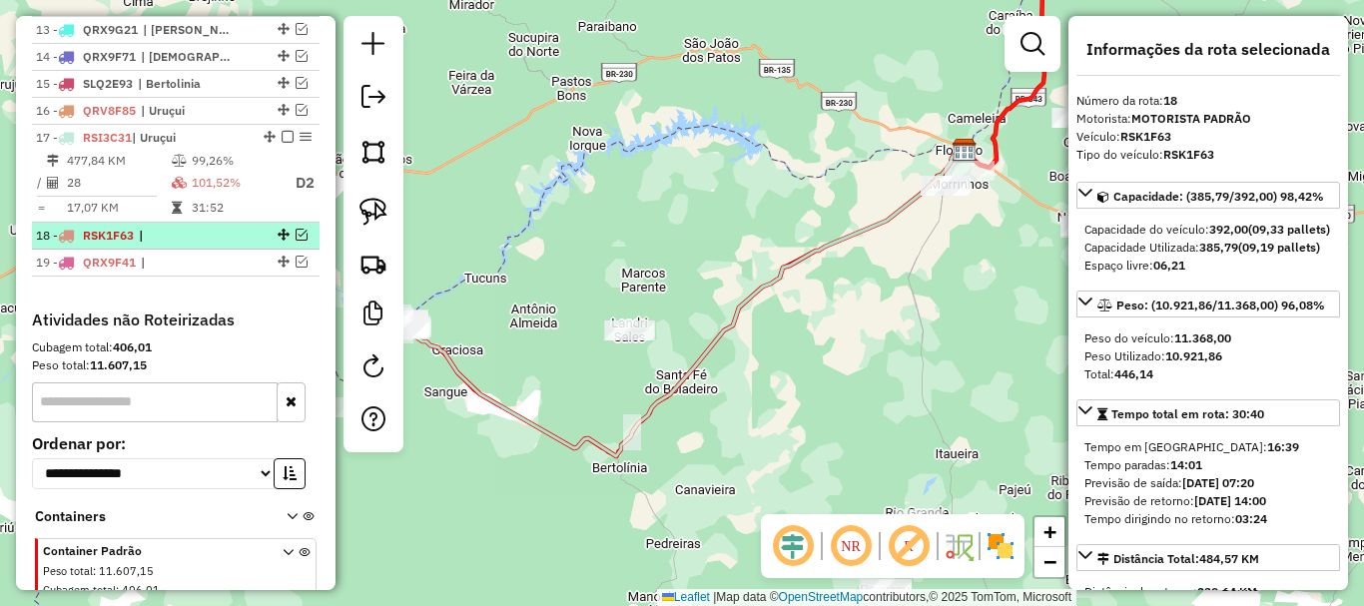
click at [299, 241] on em at bounding box center [302, 235] width 12 height 12
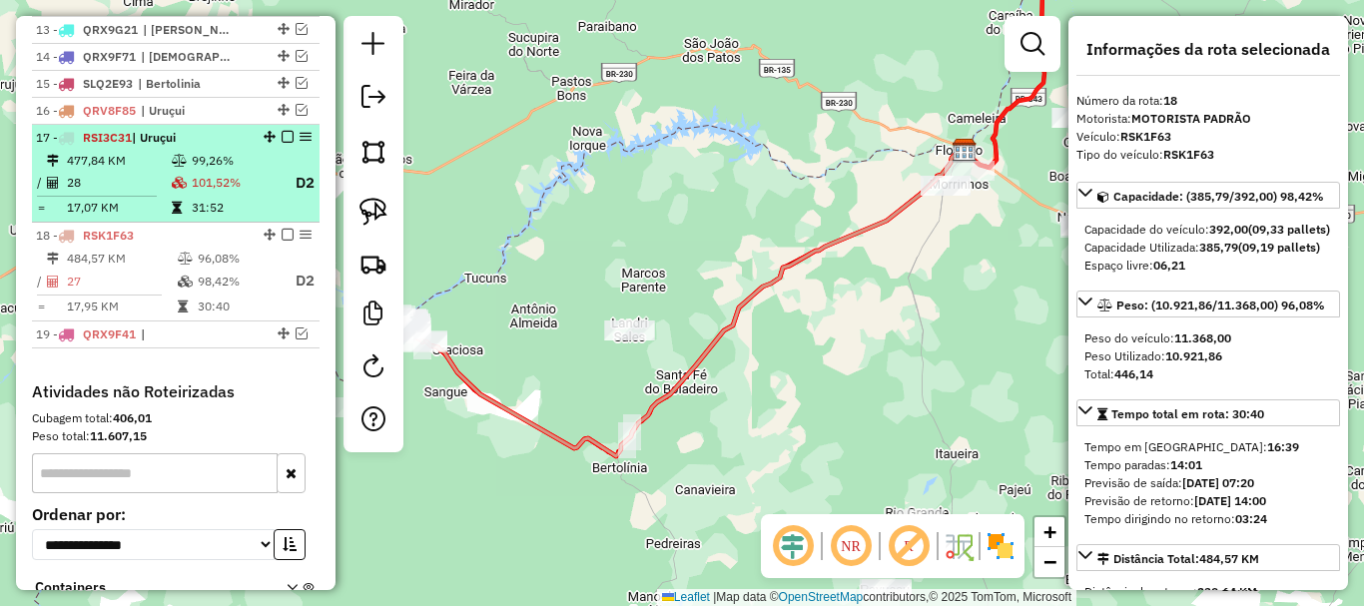
click at [221, 217] on td "31:52" at bounding box center [235, 208] width 88 height 20
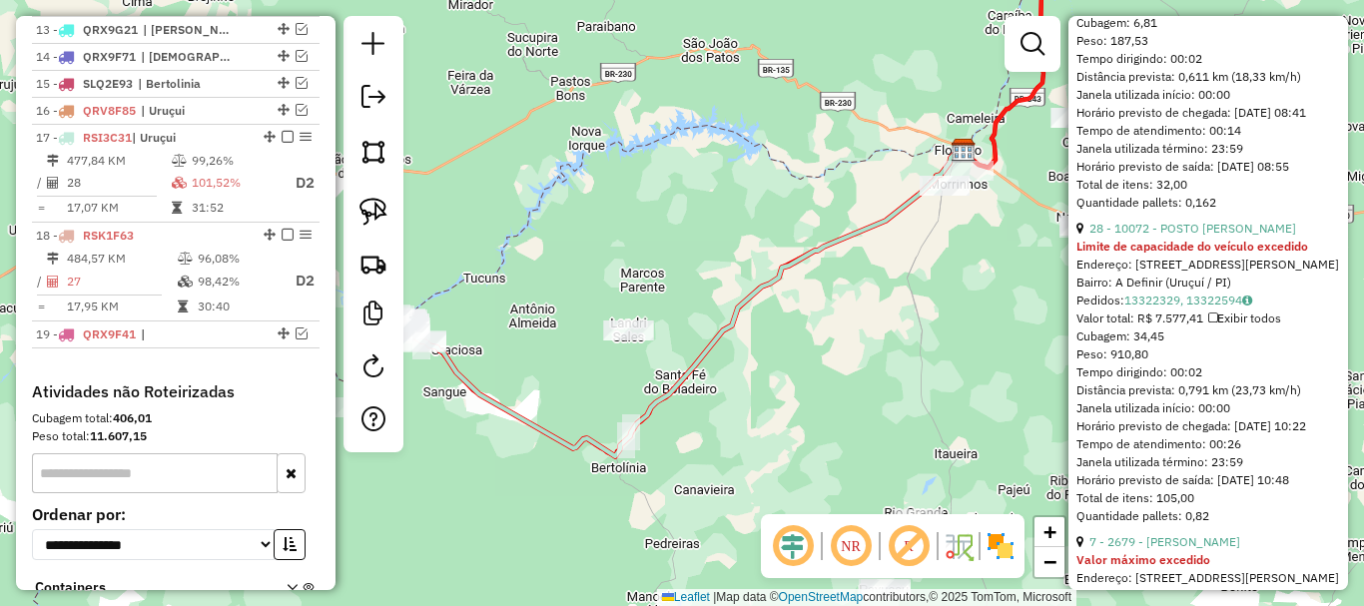
scroll to position [9486, 0]
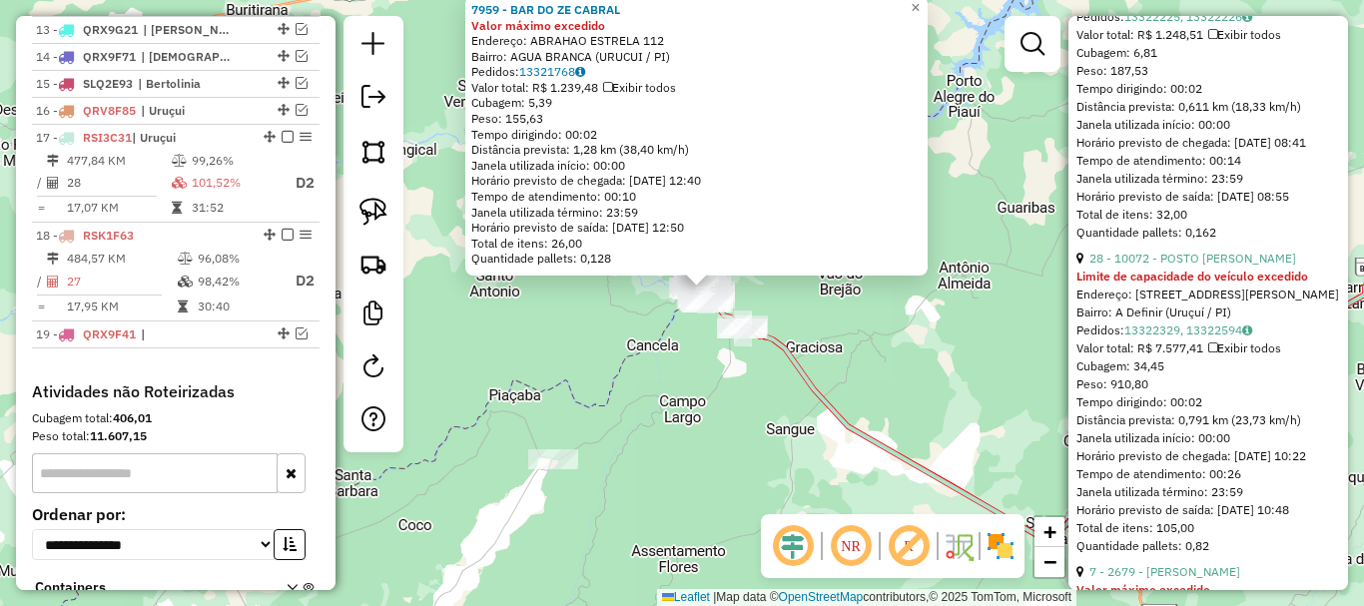
scroll to position [9785, 0]
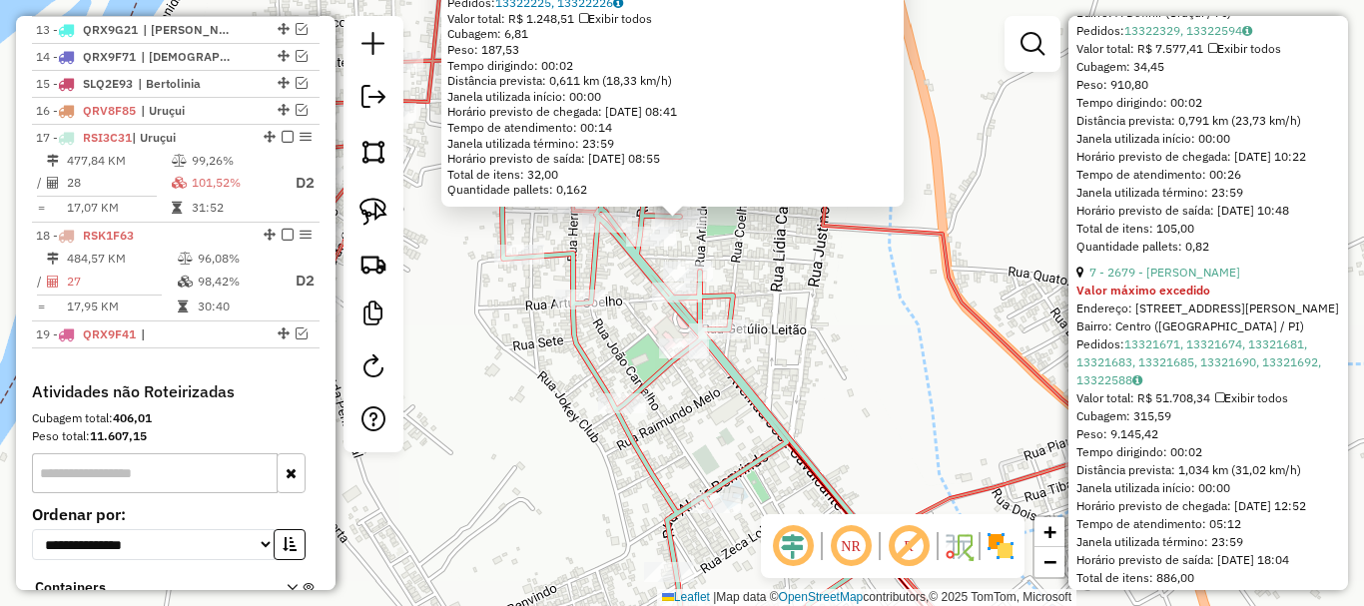
click at [779, 244] on div "Rota 17 - Placa RSI3C31 7959 - BAR DO ZE CABRAL 10299 - CLUB DA BEBIDA Valor má…" at bounding box center [682, 303] width 1364 height 606
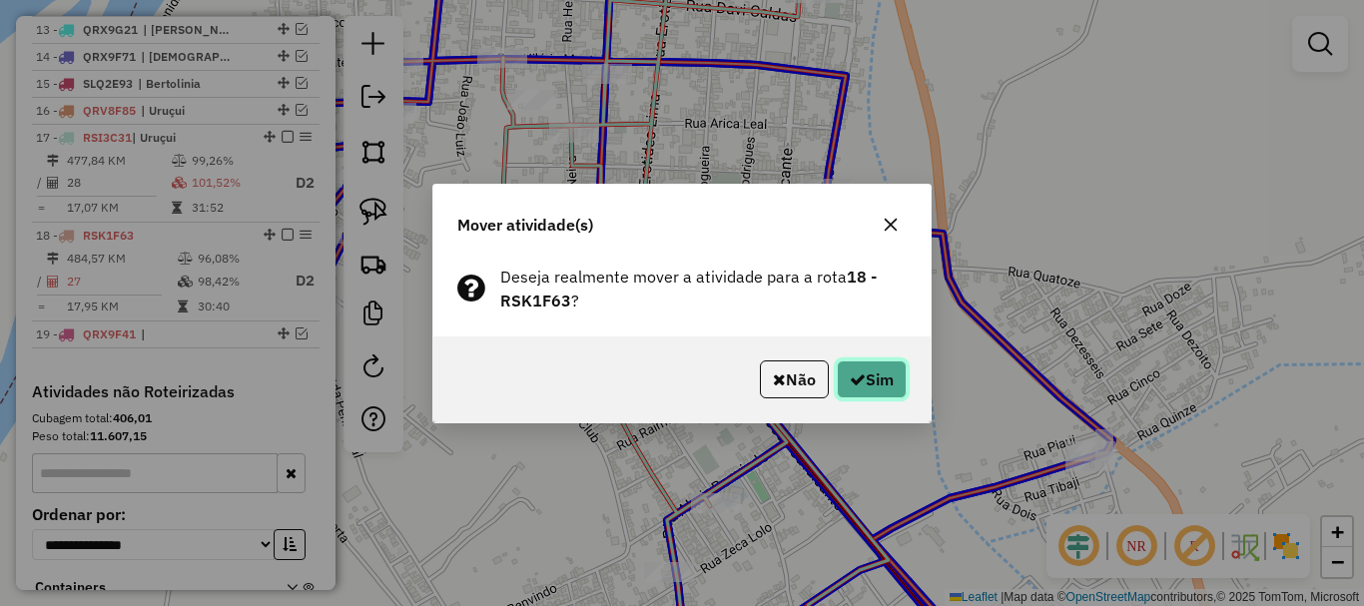
click at [889, 380] on button "Sim" at bounding box center [872, 379] width 70 height 38
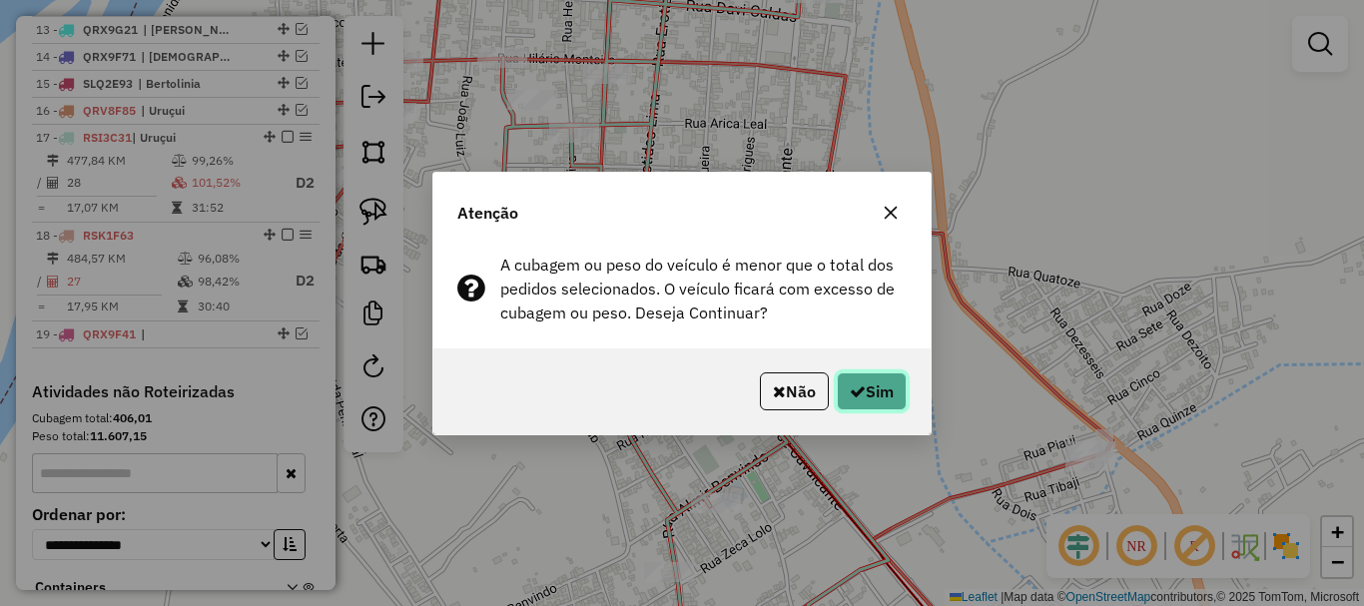
click at [855, 384] on icon "button" at bounding box center [858, 391] width 16 height 16
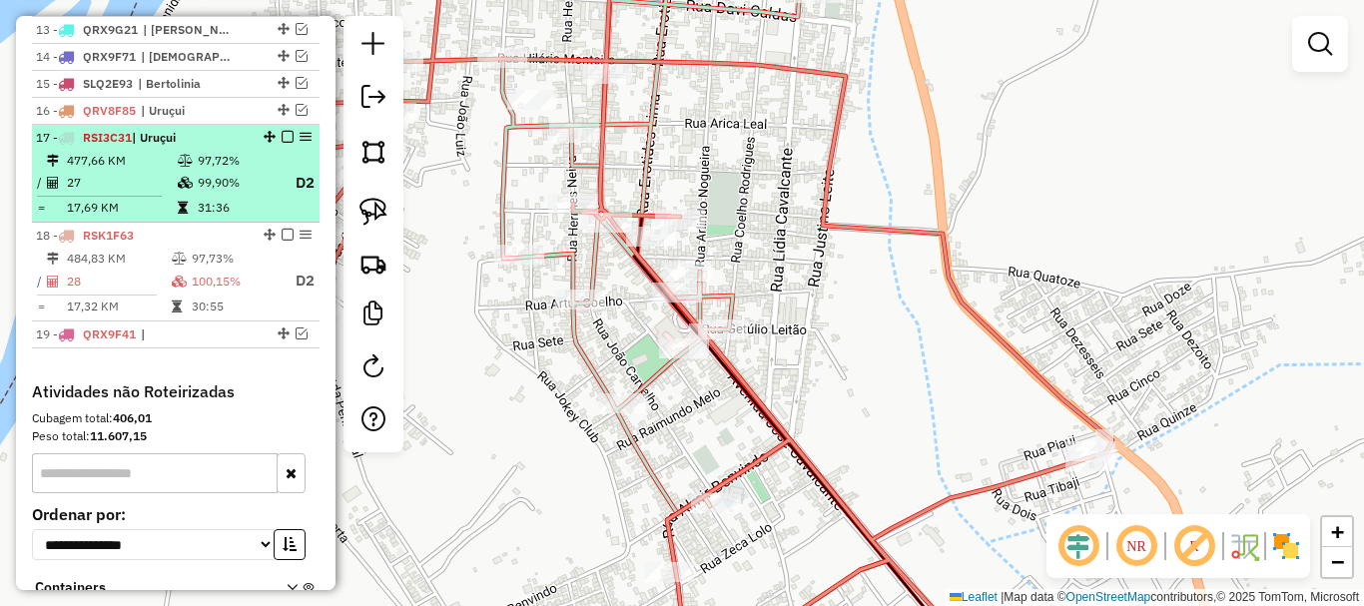
click at [192, 218] on td at bounding box center [187, 208] width 20 height 20
select select "*********"
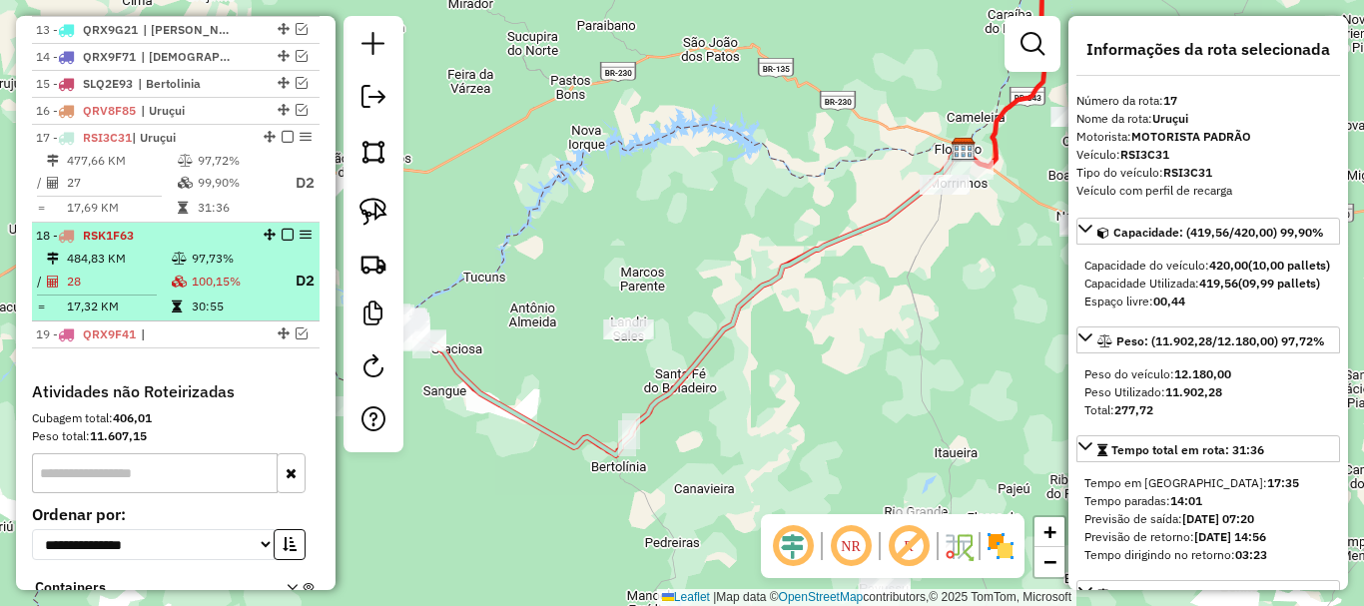
click at [213, 269] on td "97,73%" at bounding box center [235, 259] width 88 height 20
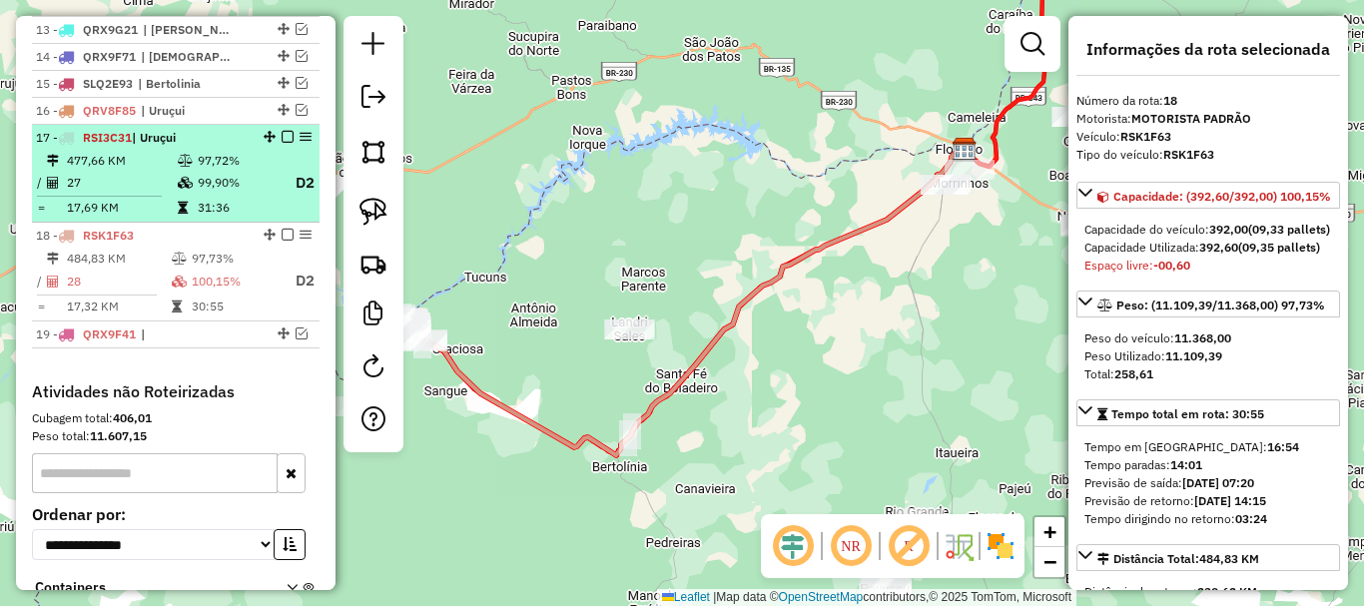
click at [284, 143] on em at bounding box center [288, 137] width 12 height 12
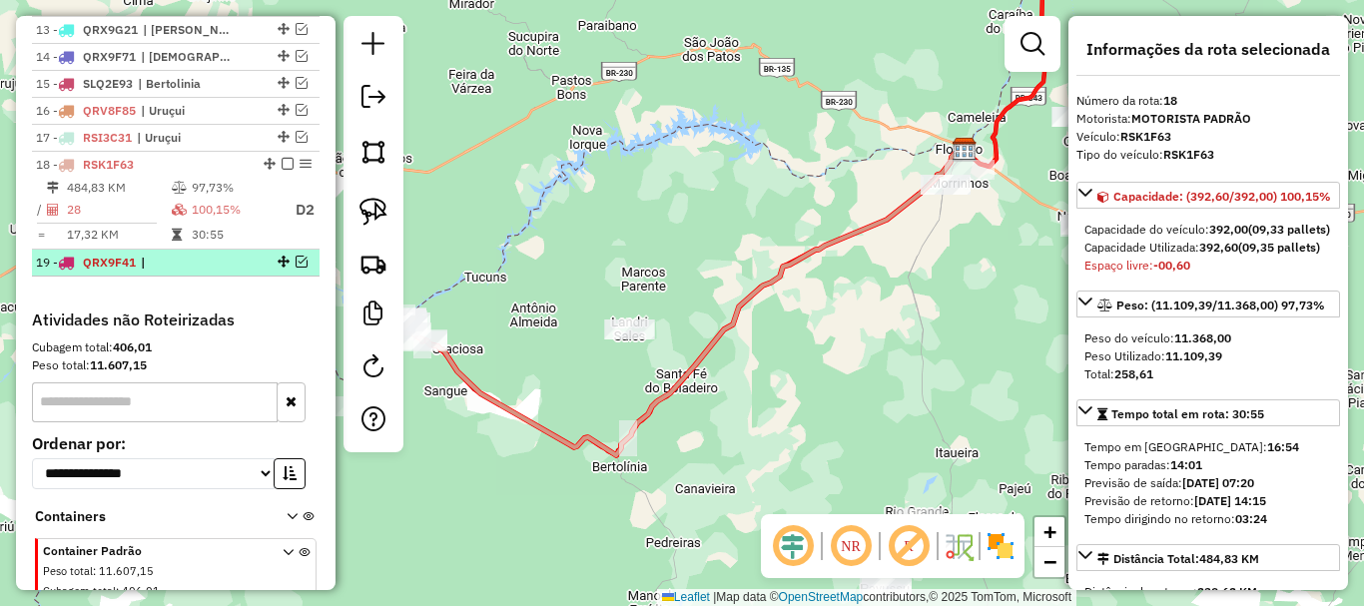
click at [296, 268] on em at bounding box center [302, 262] width 12 height 12
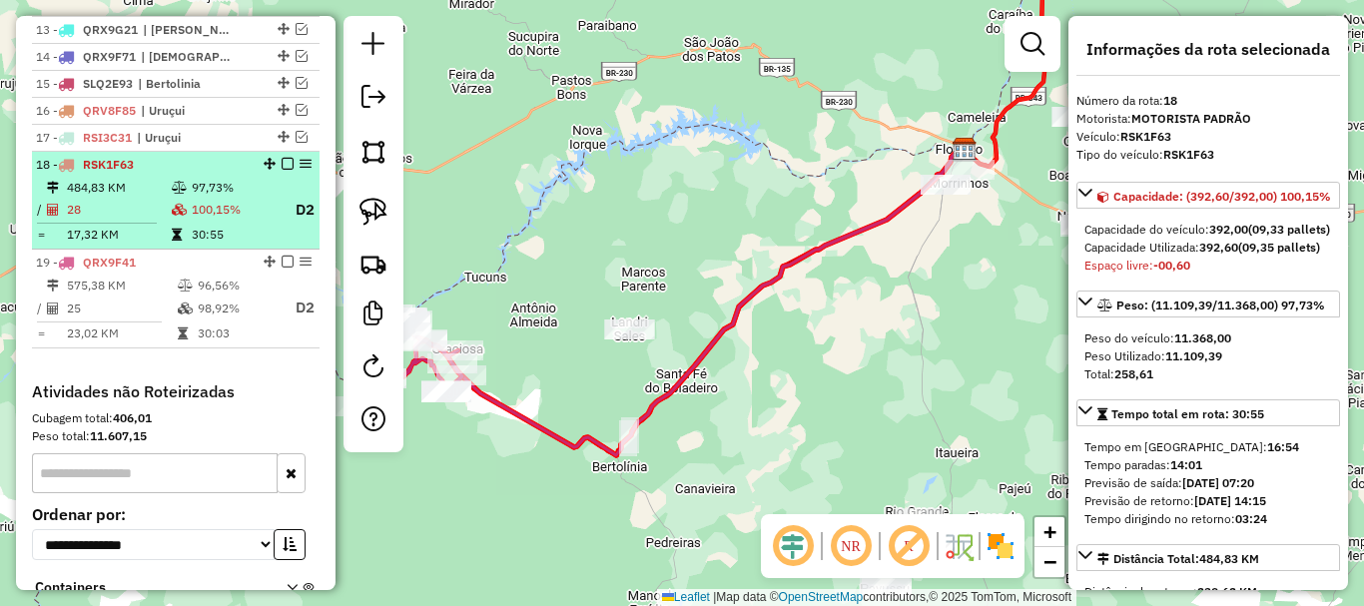
click at [254, 245] on td "30:55" at bounding box center [235, 235] width 88 height 20
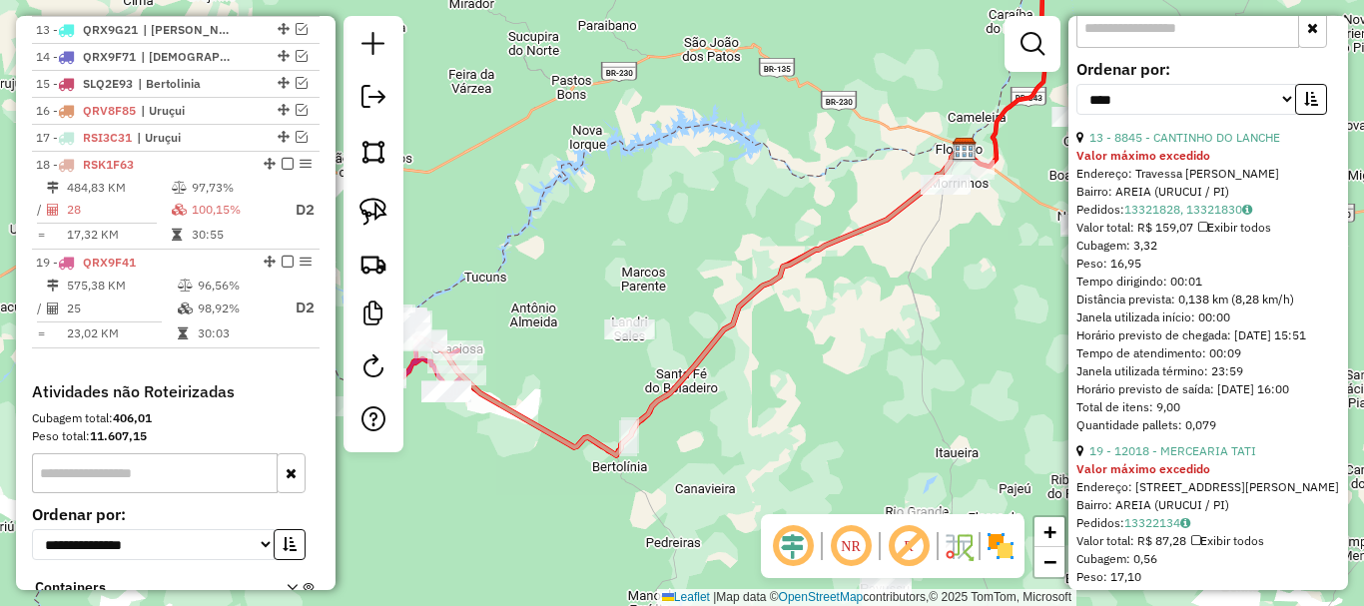
scroll to position [1198, 0]
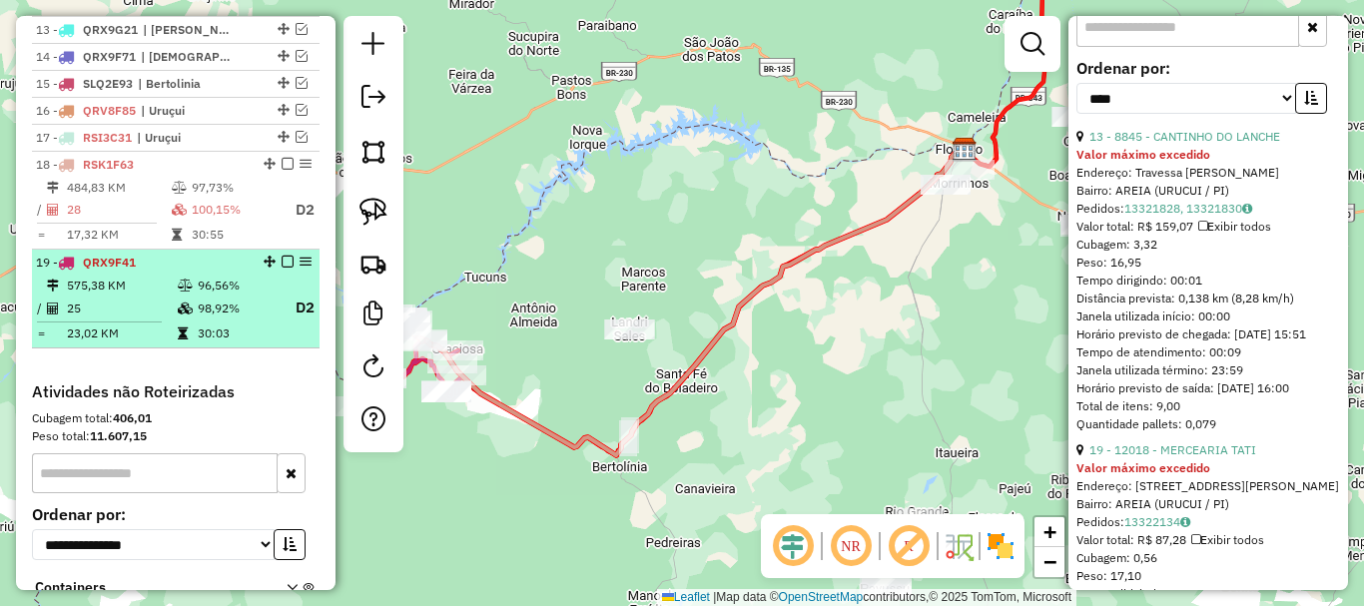
click at [254, 321] on td "98,92%" at bounding box center [237, 308] width 80 height 25
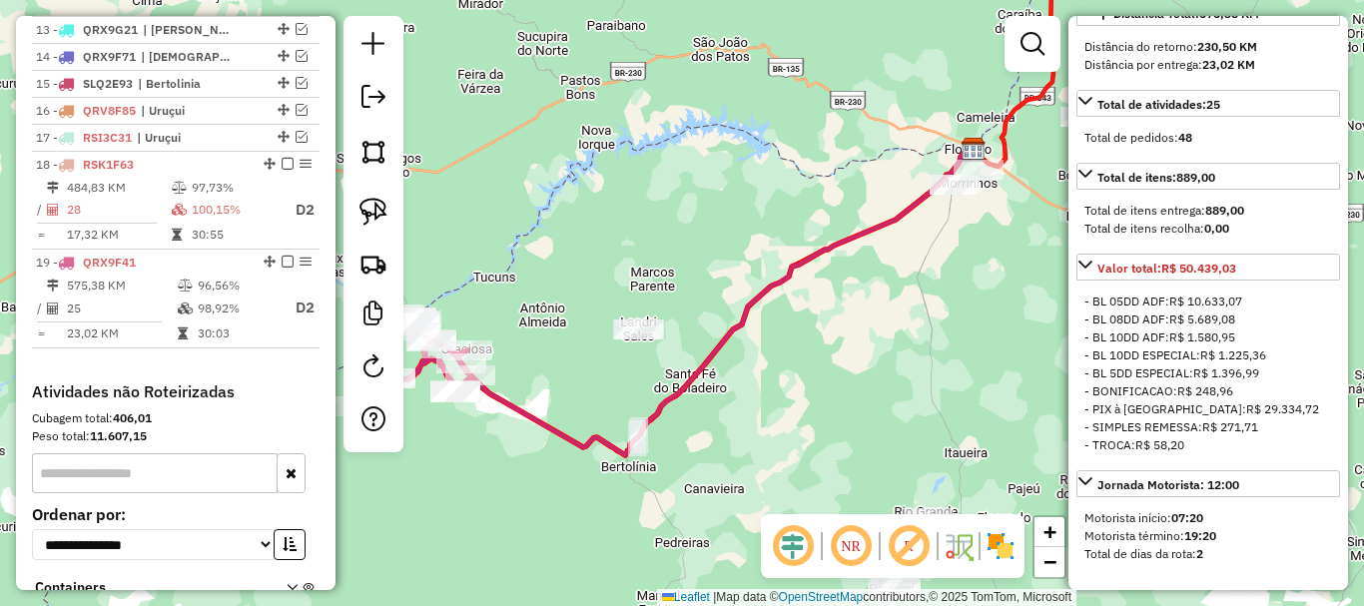
scroll to position [0, 0]
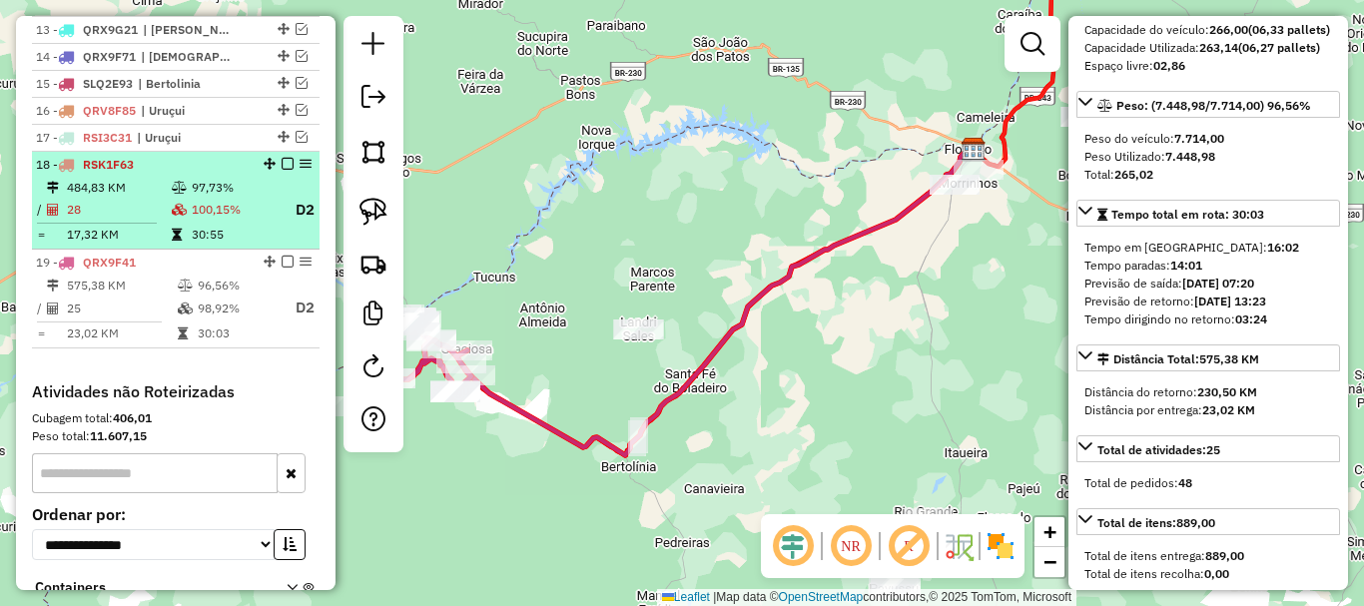
click at [242, 223] on td "100,15%" at bounding box center [235, 210] width 88 height 25
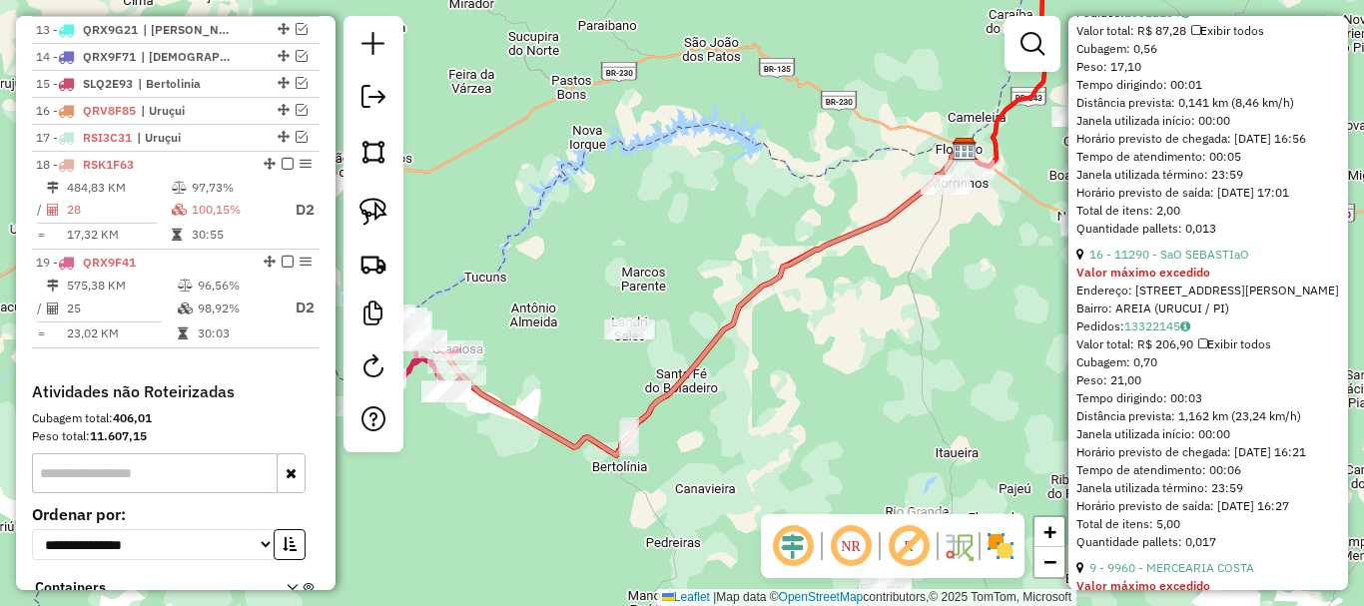
scroll to position [1715, 0]
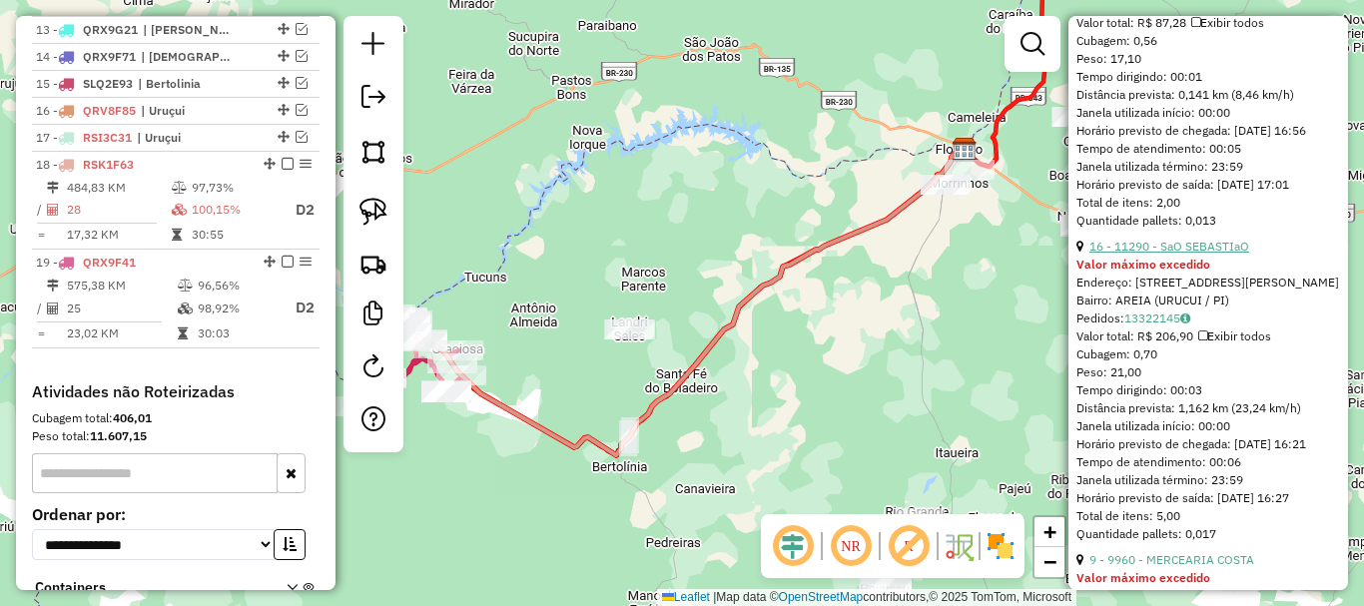
click at [1219, 254] on link "16 - 11290 - SaO SEBASTIaO" at bounding box center [1169, 246] width 160 height 15
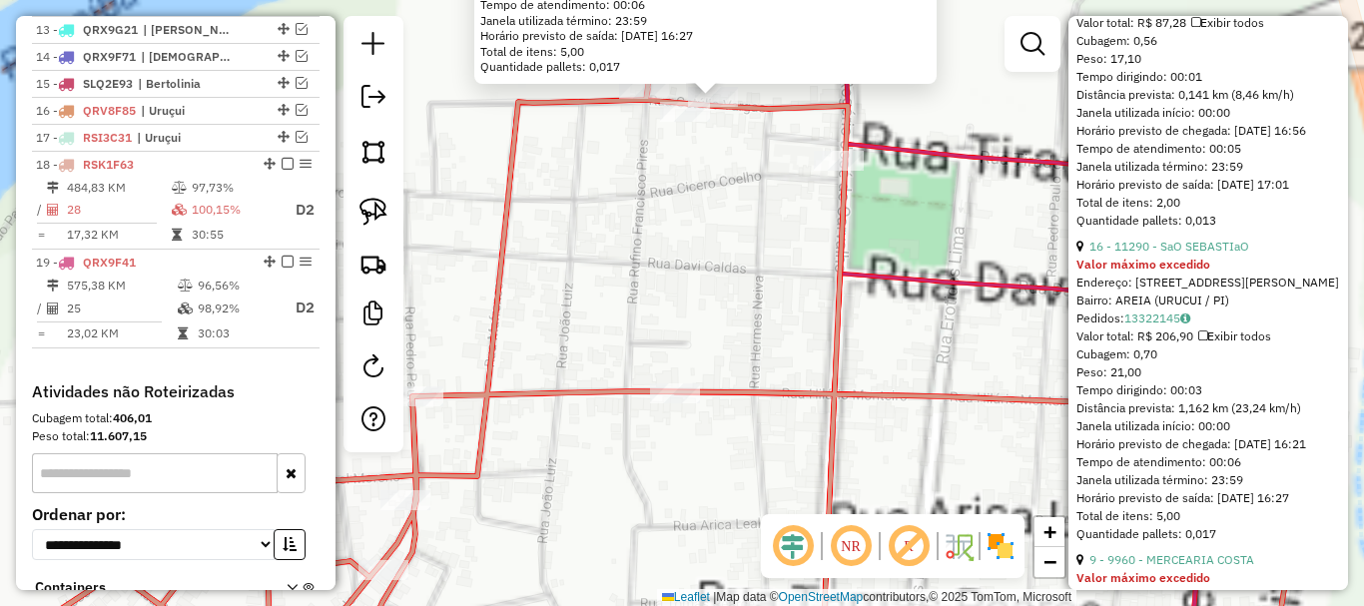
click at [709, 167] on div "11290 - SaO SEBASTIaO Valor máximo excedido Endereço: RUA ALMIR COELHO 317 Bair…" at bounding box center [682, 303] width 1364 height 606
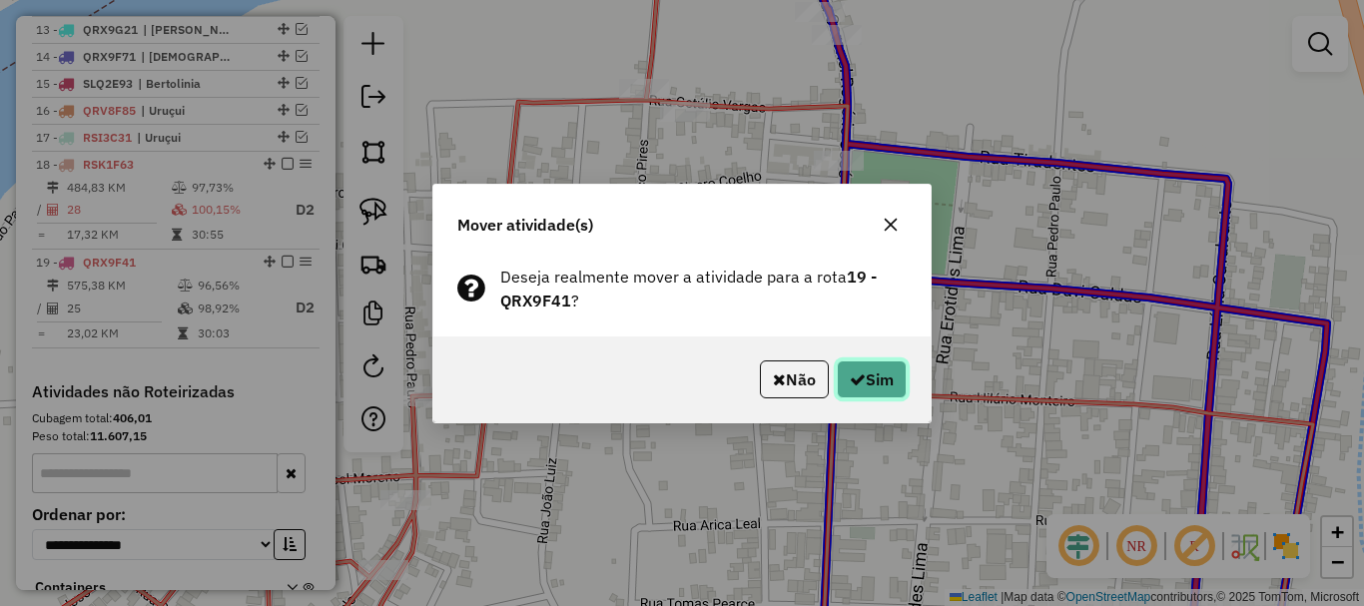
click at [900, 396] on button "Sim" at bounding box center [872, 379] width 70 height 38
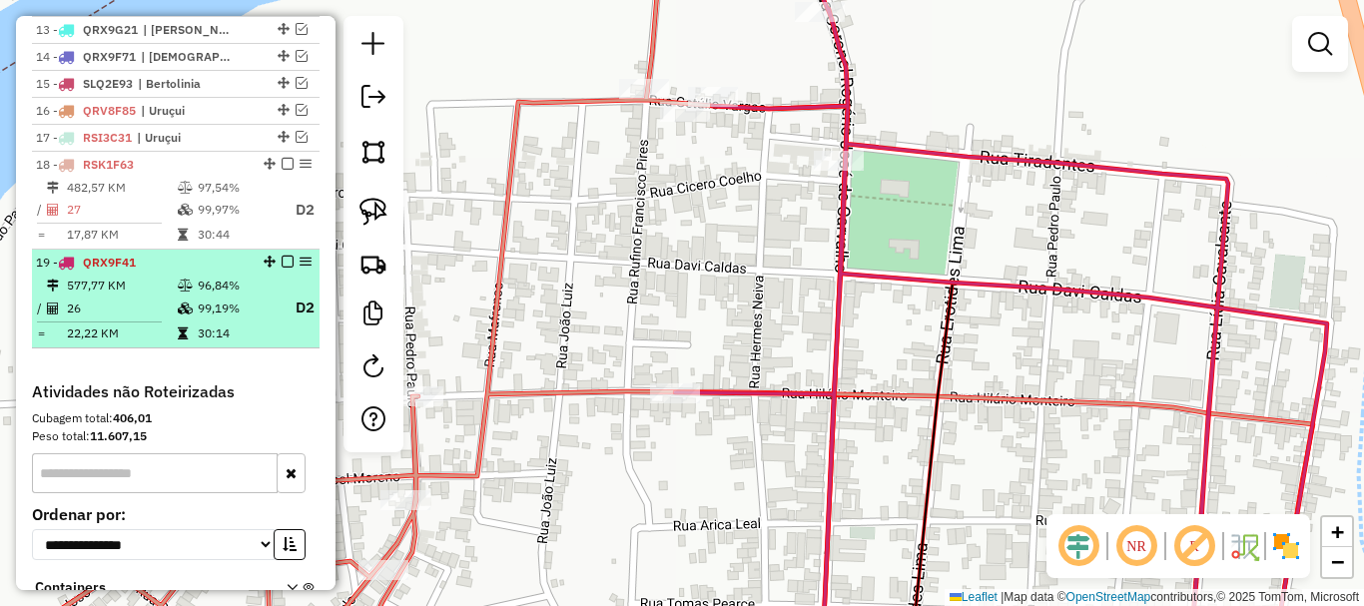
click at [222, 296] on td "96,84%" at bounding box center [237, 286] width 80 height 20
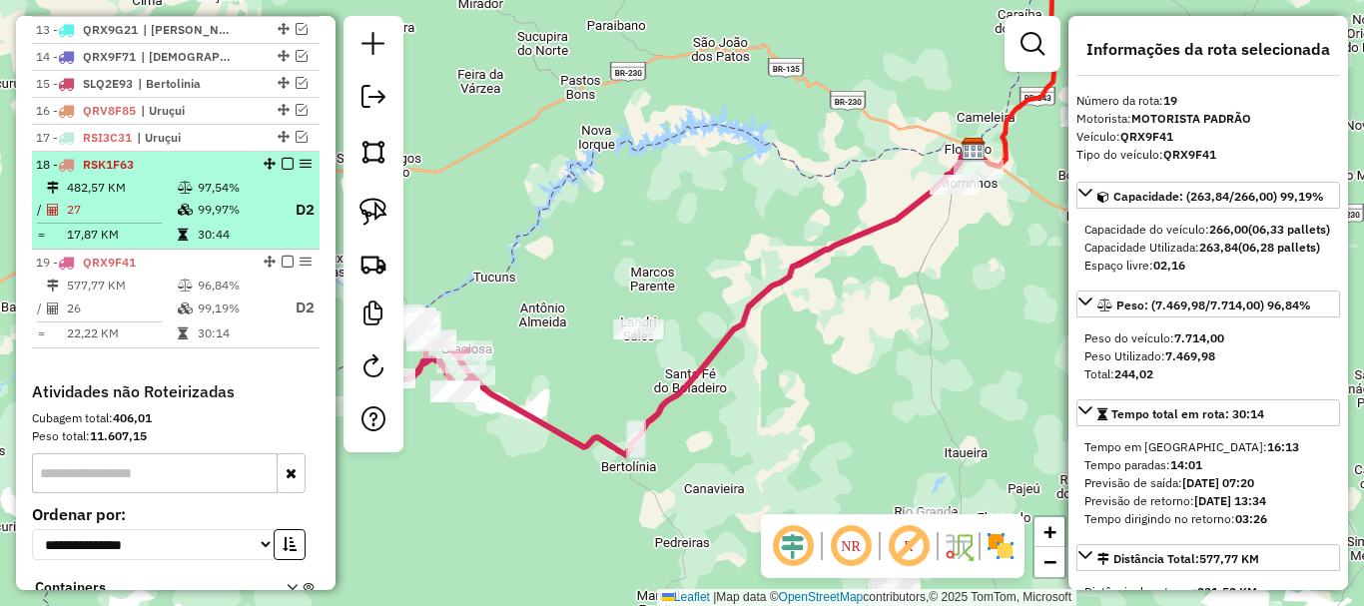
click at [283, 170] on em at bounding box center [288, 164] width 12 height 12
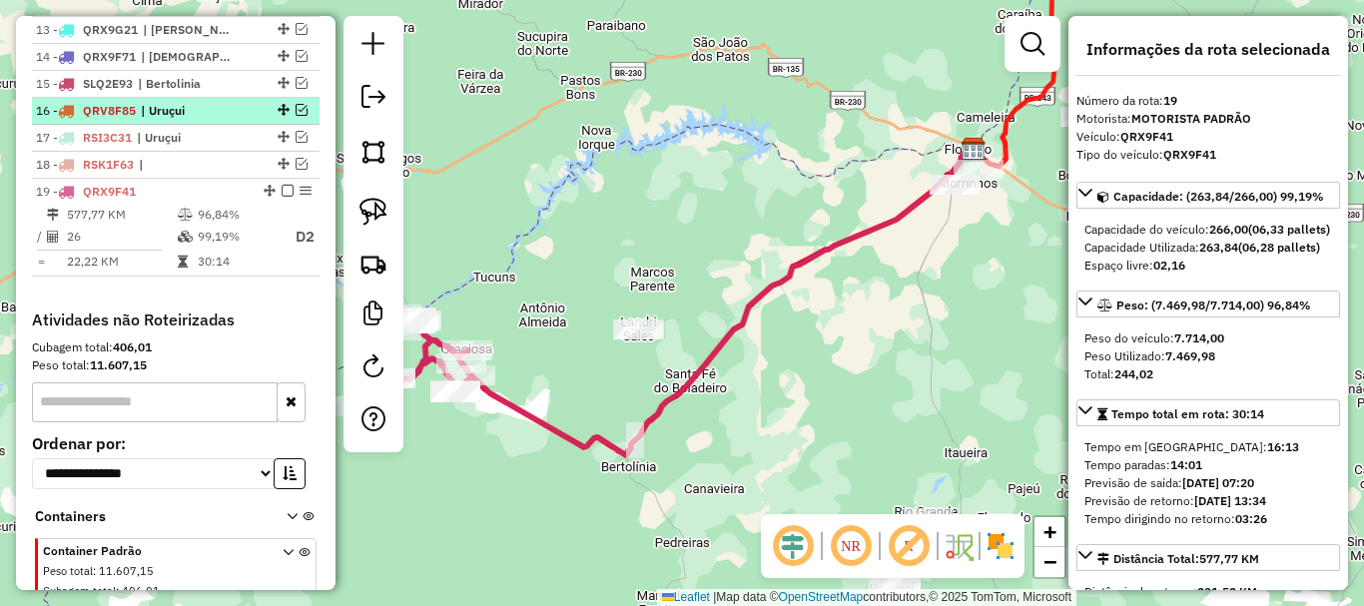
click at [300, 116] on em at bounding box center [302, 110] width 12 height 12
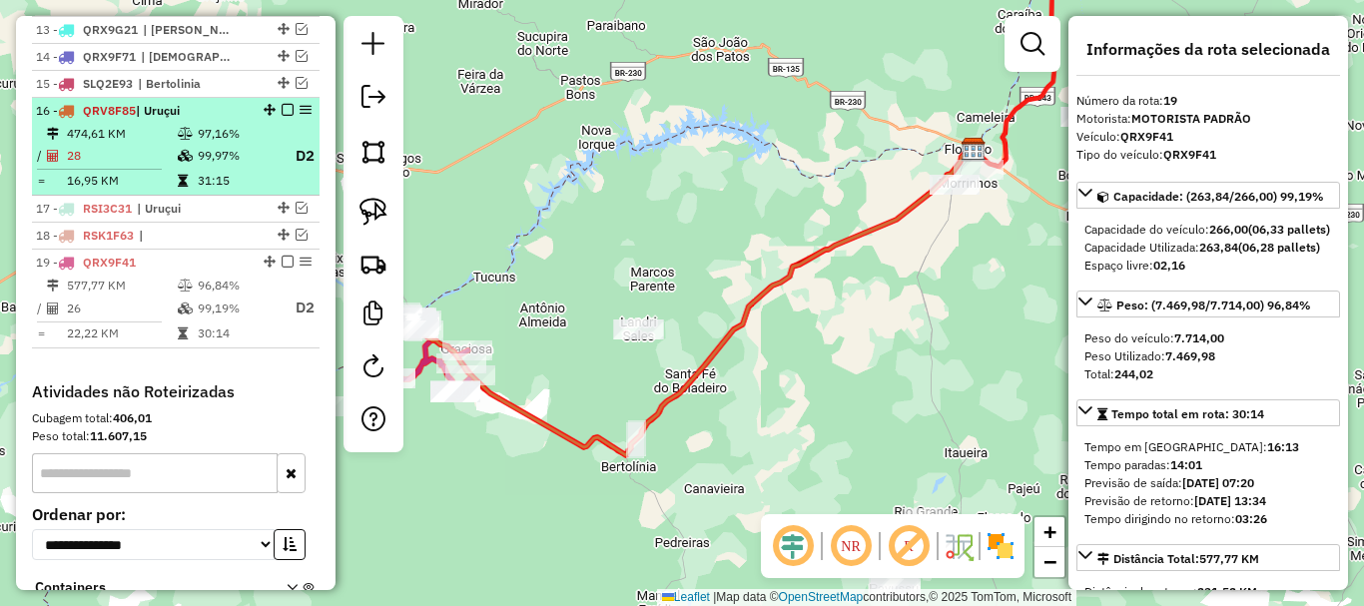
click at [243, 169] on td "99,97%" at bounding box center [237, 156] width 80 height 25
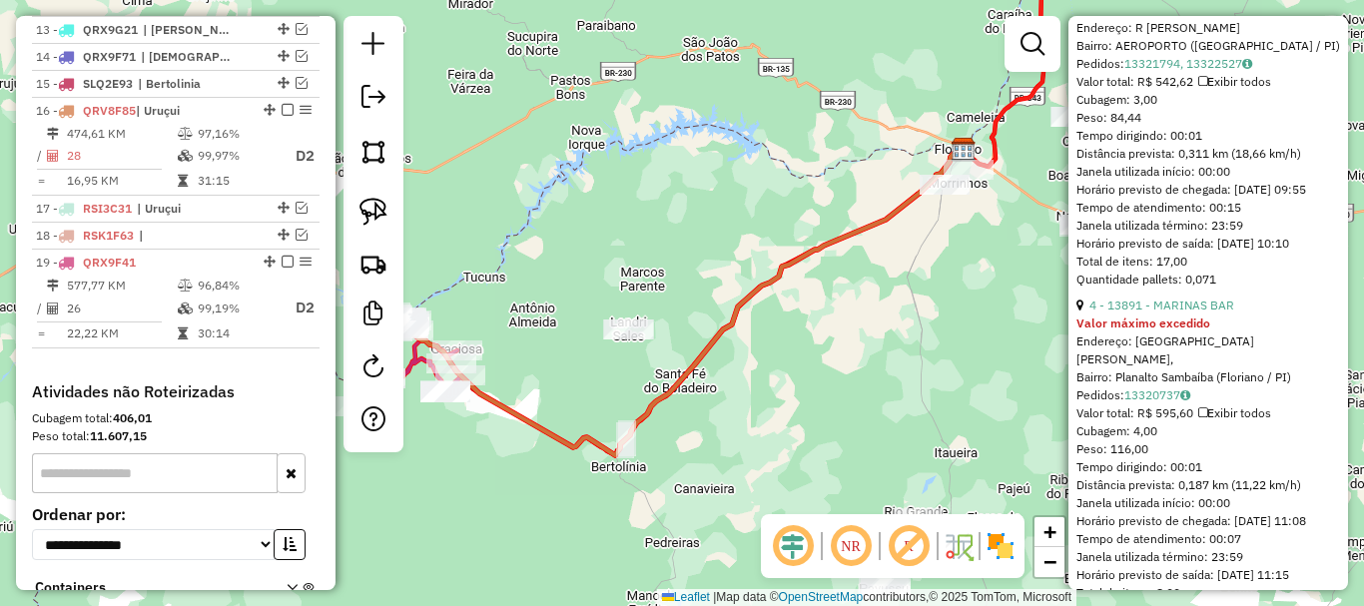
scroll to position [1198, 0]
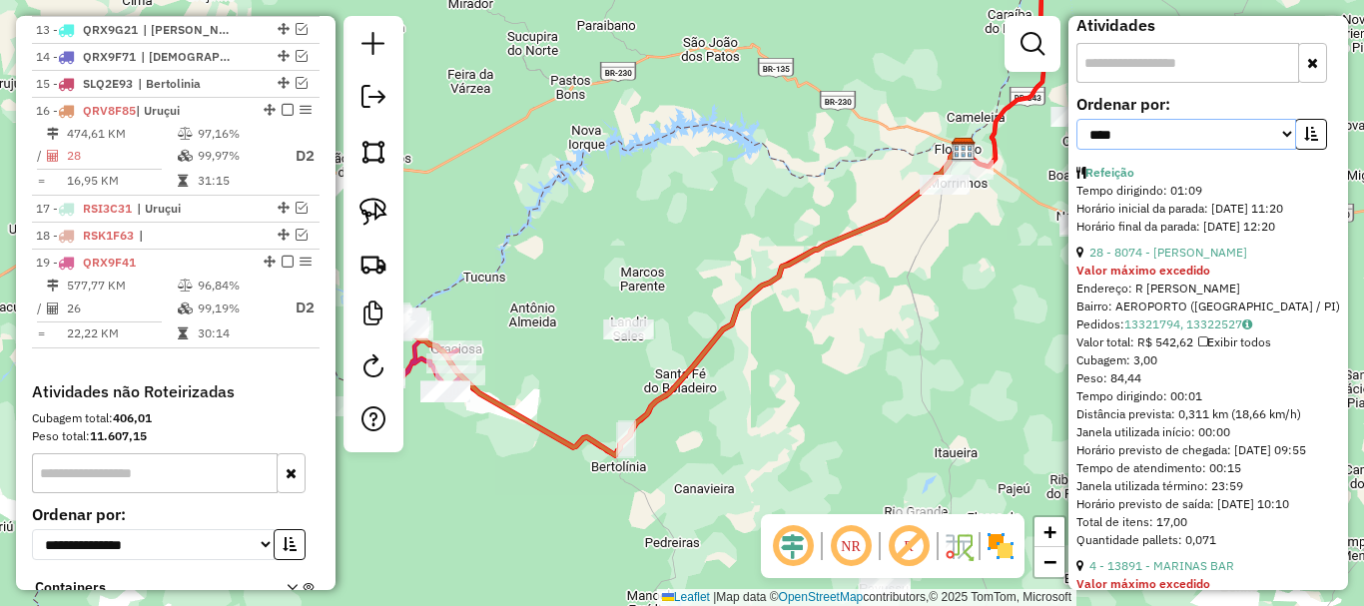
click at [1159, 150] on select "**********" at bounding box center [1186, 134] width 220 height 31
select select "**********"
click at [1076, 150] on select "**********" at bounding box center [1186, 134] width 220 height 31
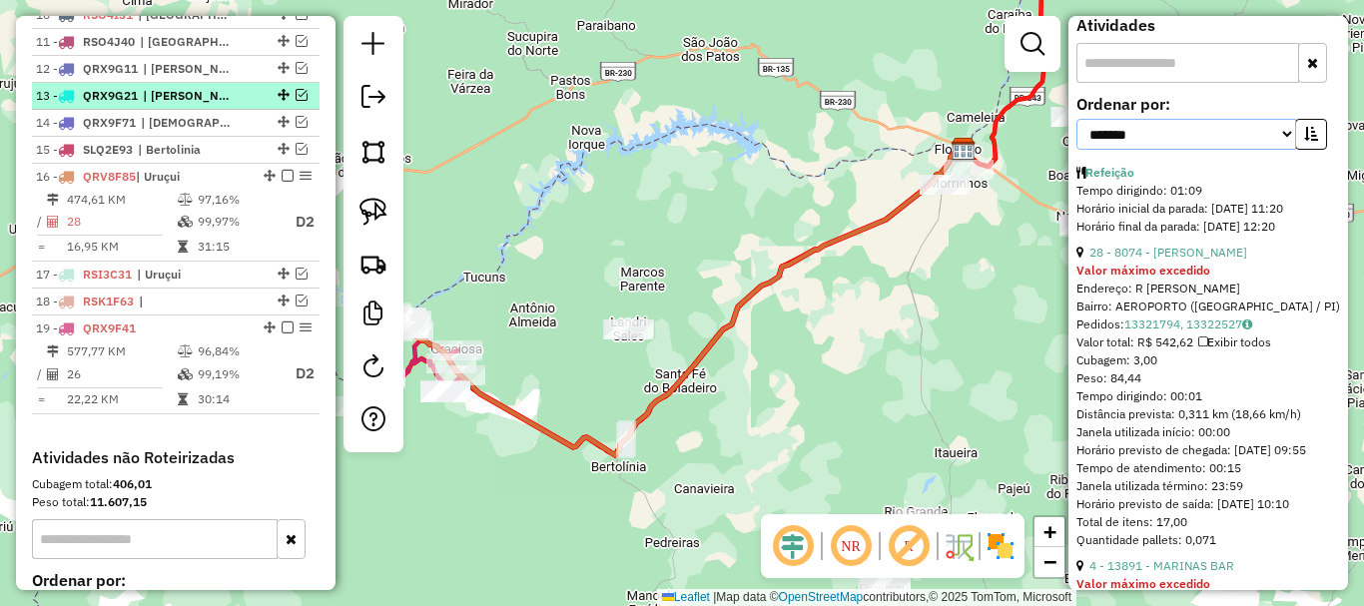
scroll to position [1085, 0]
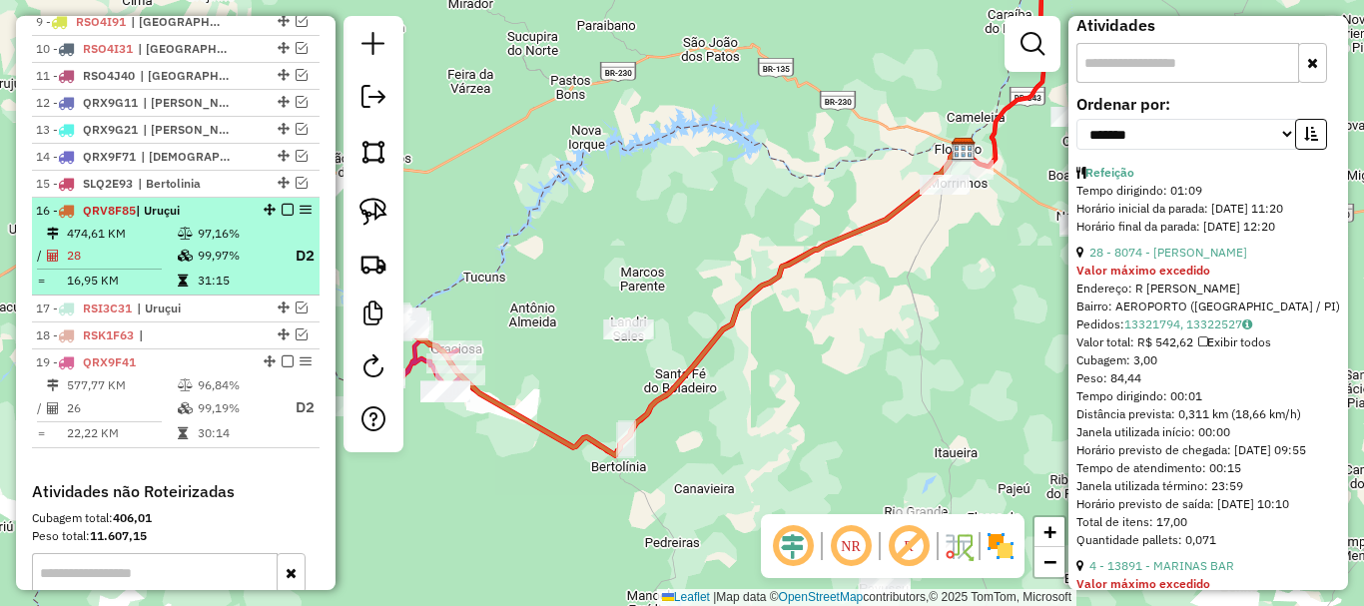
click at [283, 216] on em at bounding box center [288, 210] width 12 height 12
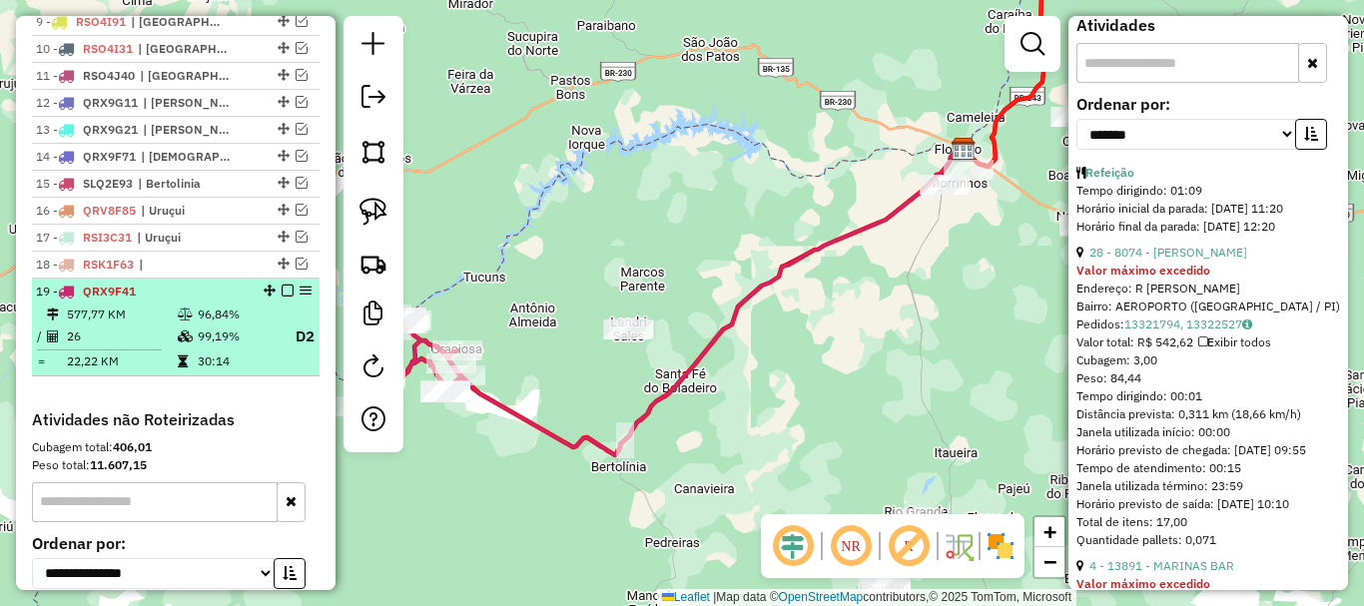
click at [282, 297] on em at bounding box center [288, 291] width 12 height 12
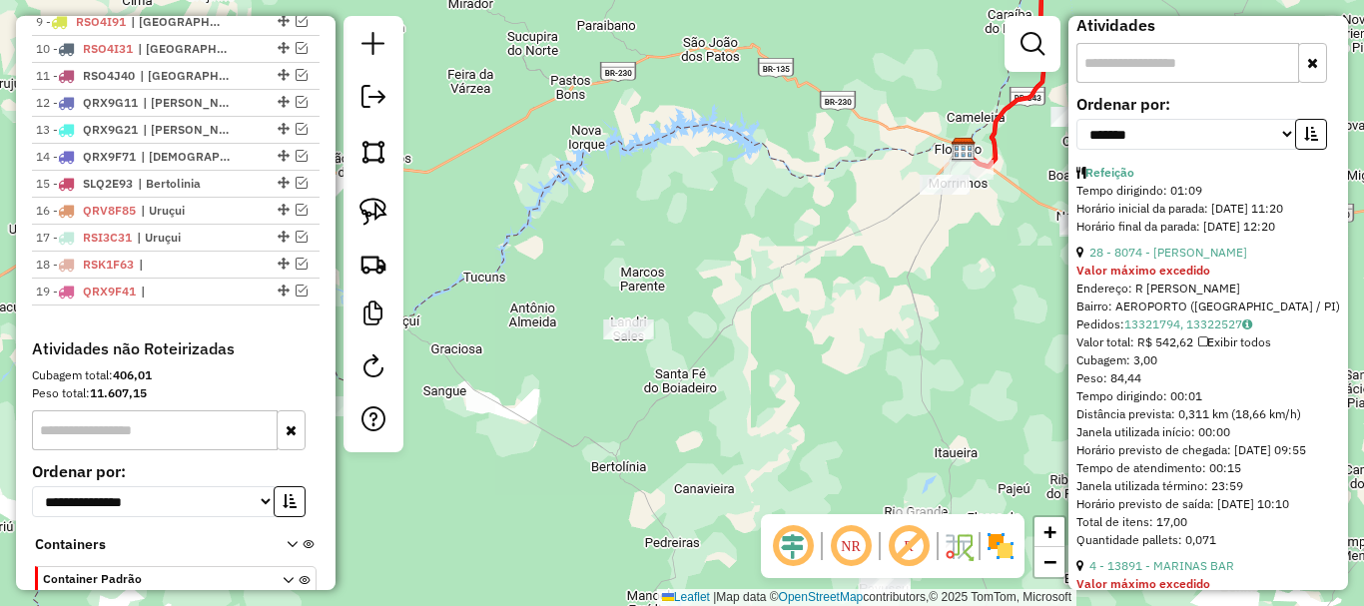
drag, startPoint x: 763, startPoint y: 425, endPoint x: 401, endPoint y: 432, distance: 361.5
click at [407, 432] on div "Janela de atendimento Grade de atendimento Capacidade Transportadoras Veículos …" at bounding box center [682, 303] width 1364 height 606
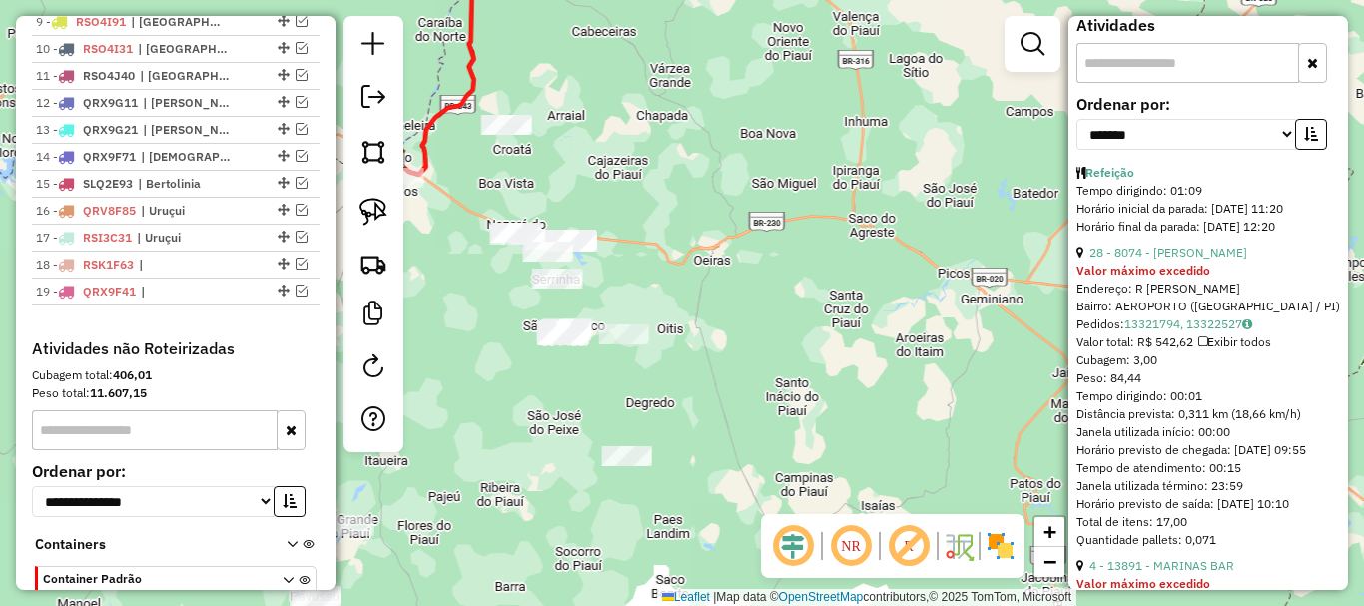
drag, startPoint x: 591, startPoint y: 435, endPoint x: 742, endPoint y: 426, distance: 151.0
click at [741, 427] on div "Janela de atendimento Grade de atendimento Capacidade Transportadoras Veículos …" at bounding box center [682, 303] width 1364 height 606
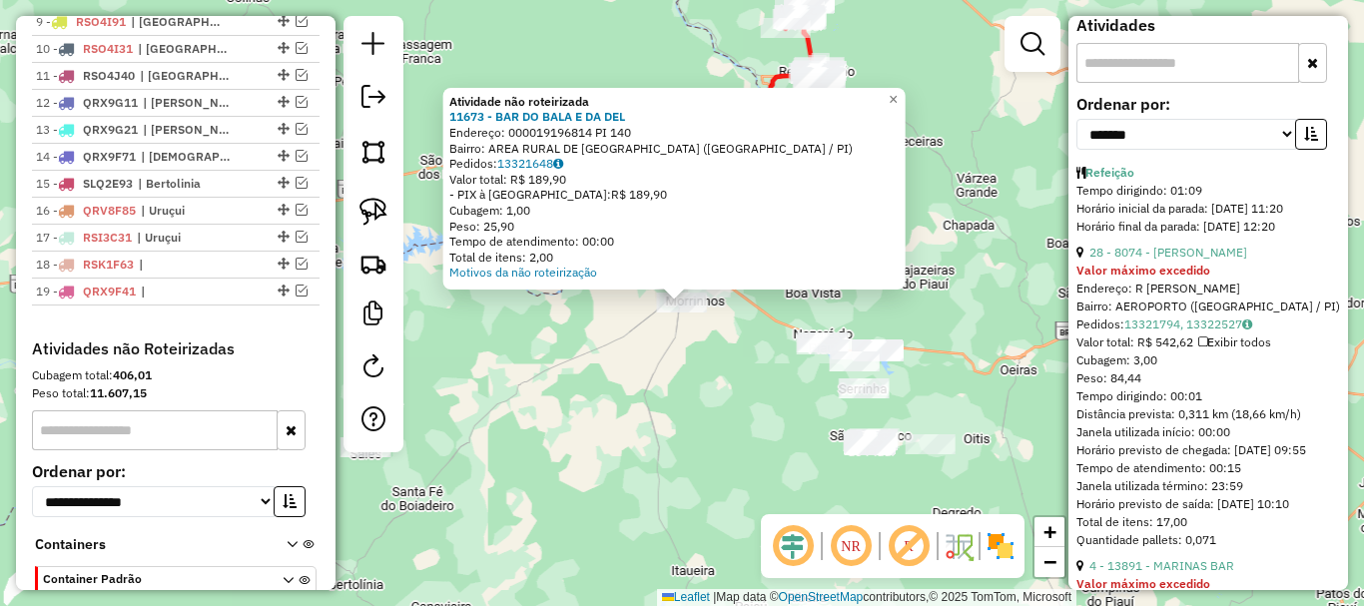
click at [590, 345] on div "Atividade não roteirizada 11673 - BAR DO BALA E DA DEL Endereço: 000019196814 P…" at bounding box center [682, 303] width 1364 height 606
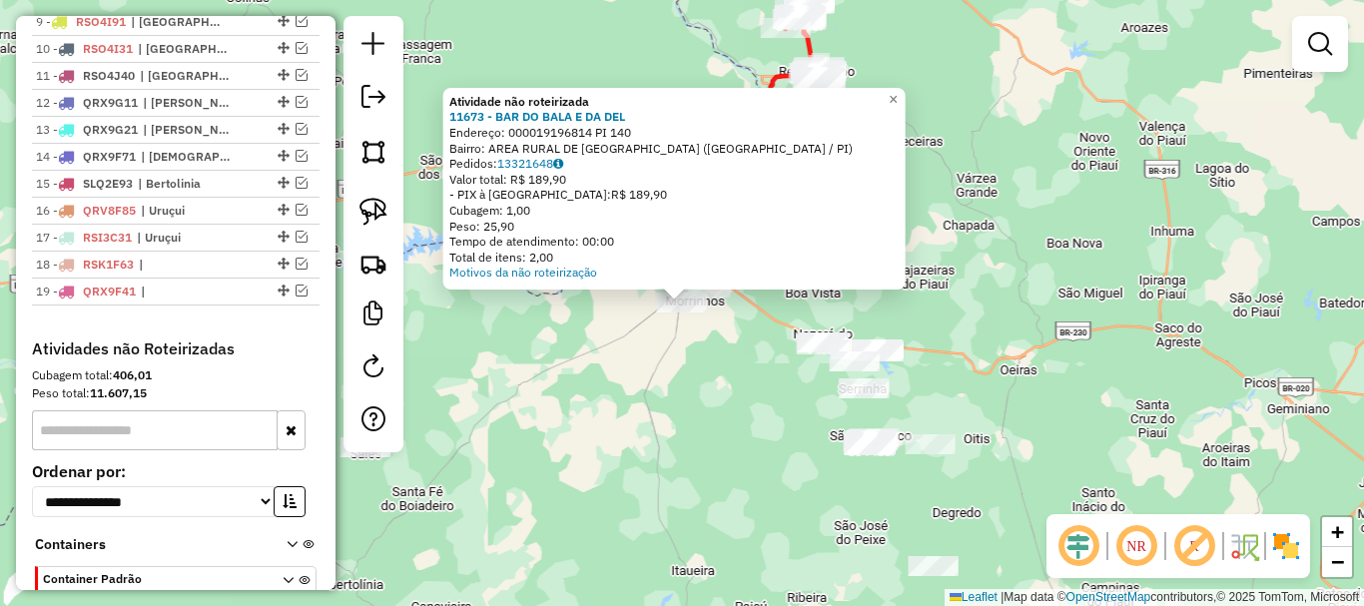
click at [700, 368] on div "Atividade não roteirizada 11673 - BAR DO BALA E DA DEL Endereço: 000019196814 P…" at bounding box center [682, 303] width 1364 height 606
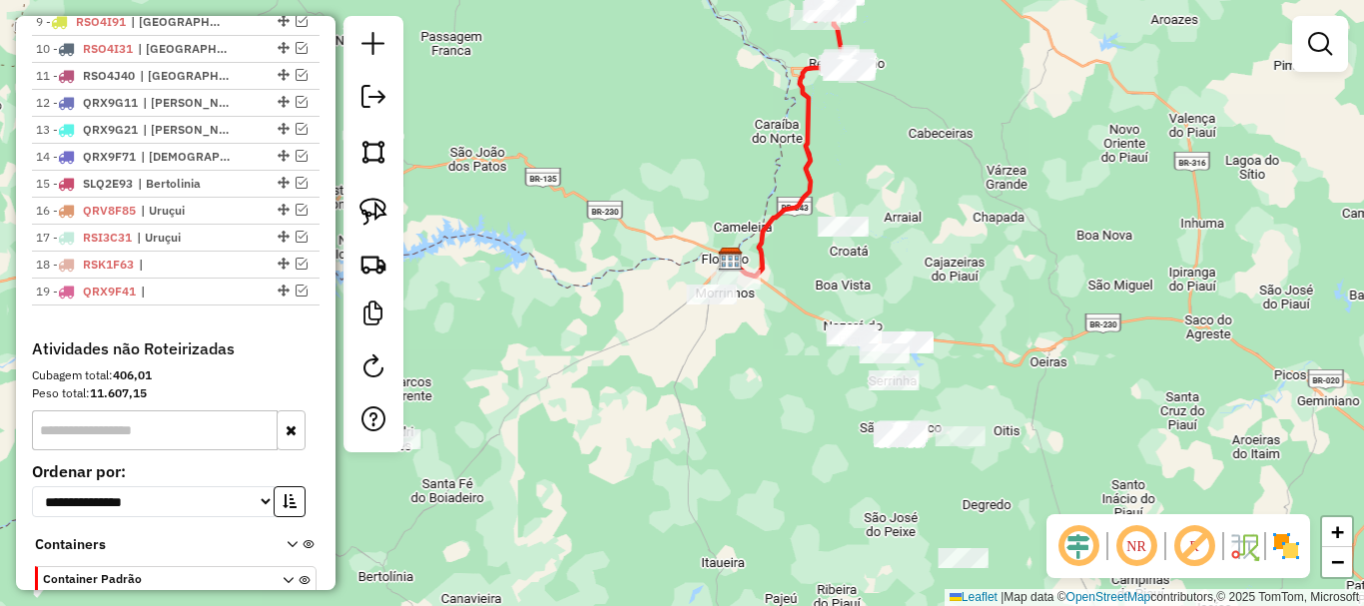
click at [814, 405] on div "Janela de atendimento Grade de atendimento Capacidade Transportadoras Veículos …" at bounding box center [682, 303] width 1364 height 606
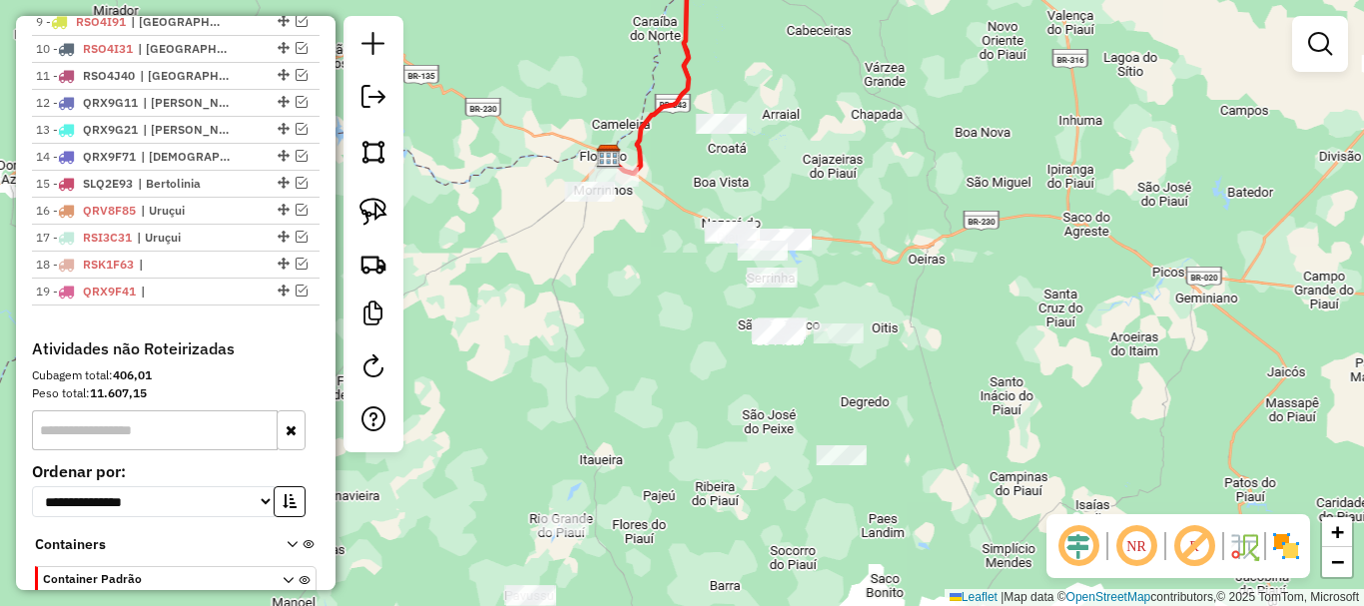
drag, startPoint x: 854, startPoint y: 442, endPoint x: 728, endPoint y: 337, distance: 163.8
click at [729, 338] on div "Janela de atendimento Grade de atendimento Capacidade Transportadoras Veículos …" at bounding box center [682, 303] width 1364 height 606
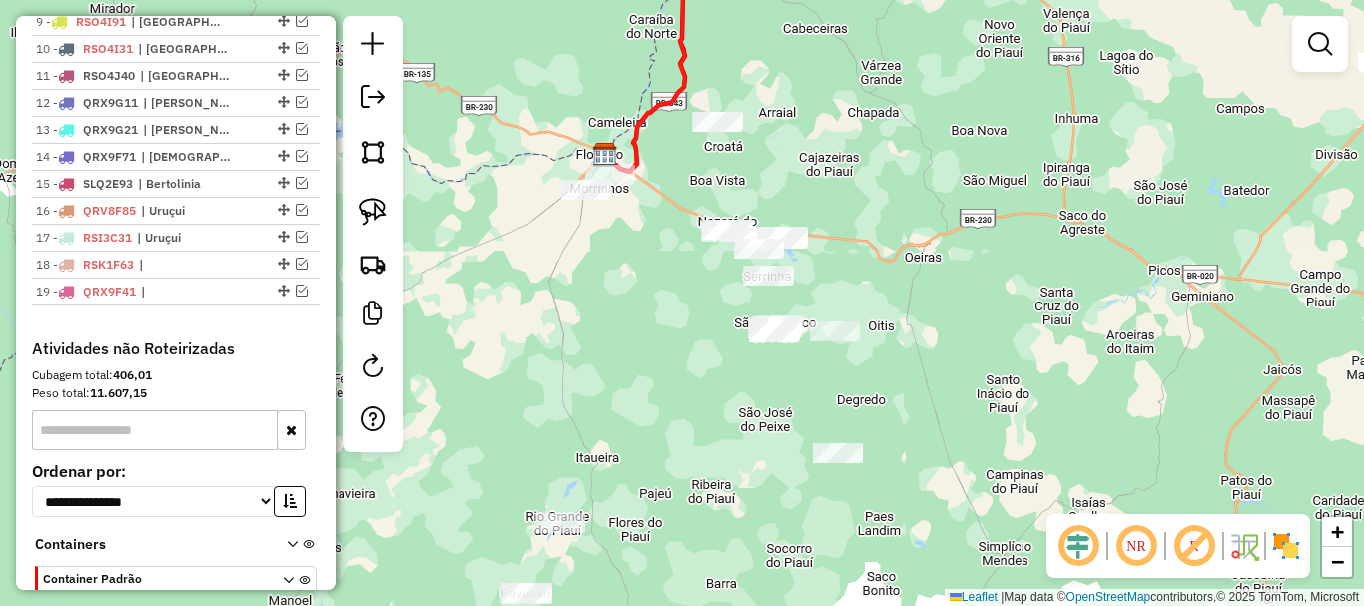
click at [835, 463] on div at bounding box center [838, 453] width 50 height 20
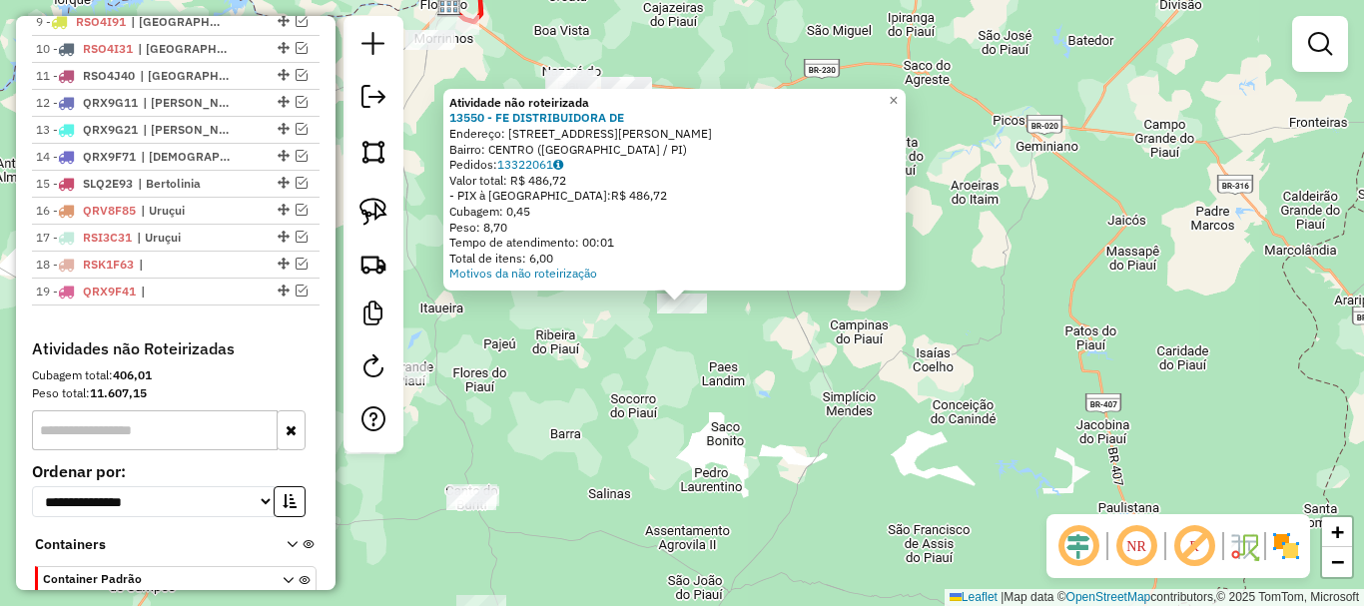
click at [721, 387] on div "Atividade não roteirizada 13550 - FE DISTRIBUIDORA DE Endereço: rua Joaquim dia…" at bounding box center [682, 303] width 1364 height 606
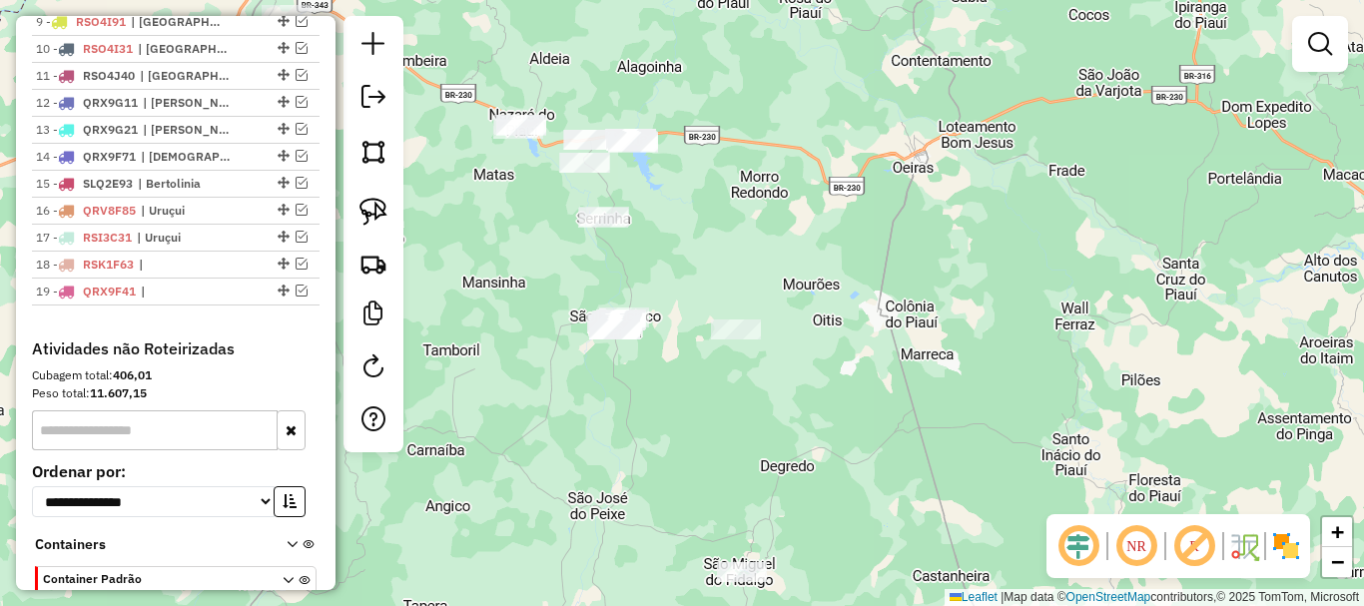
drag, startPoint x: 582, startPoint y: 157, endPoint x: 587, endPoint y: 293, distance: 135.9
click at [587, 293] on div "Janela de atendimento Grade de atendimento Capacidade Transportadoras Veículos …" at bounding box center [682, 303] width 1364 height 606
click at [385, 210] on img at bounding box center [373, 212] width 28 height 28
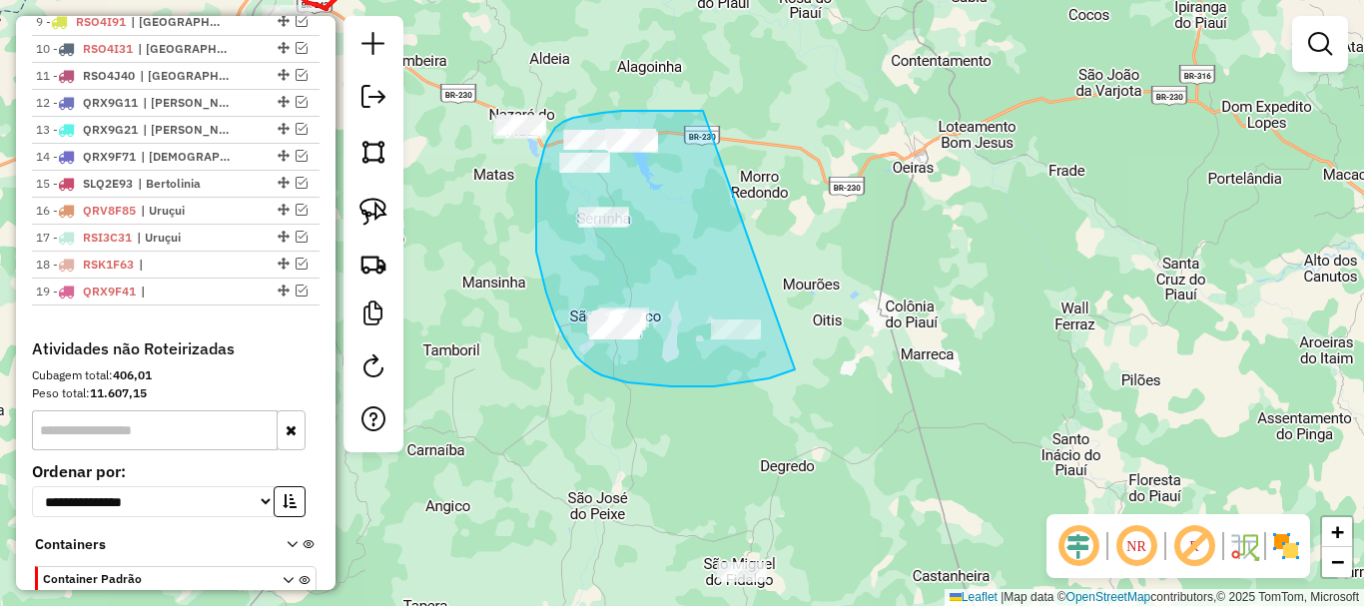
drag, startPoint x: 690, startPoint y: 111, endPoint x: 795, endPoint y: 369, distance: 279.1
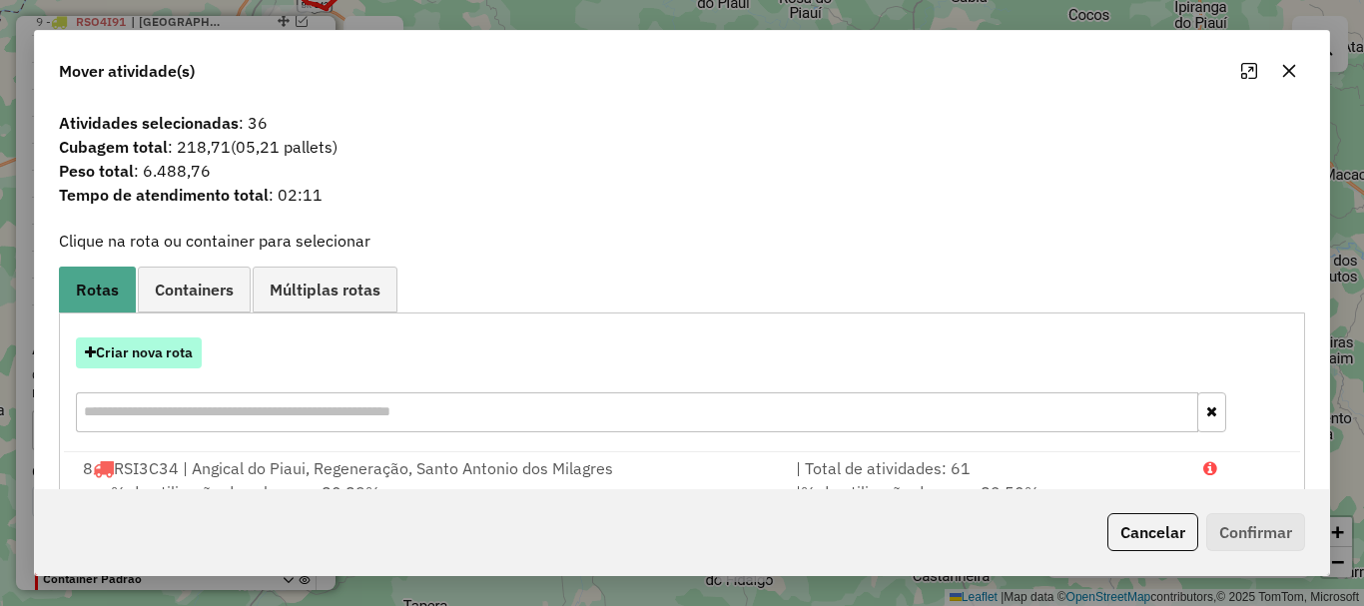
click at [144, 343] on button "Criar nova rota" at bounding box center [139, 352] width 126 height 31
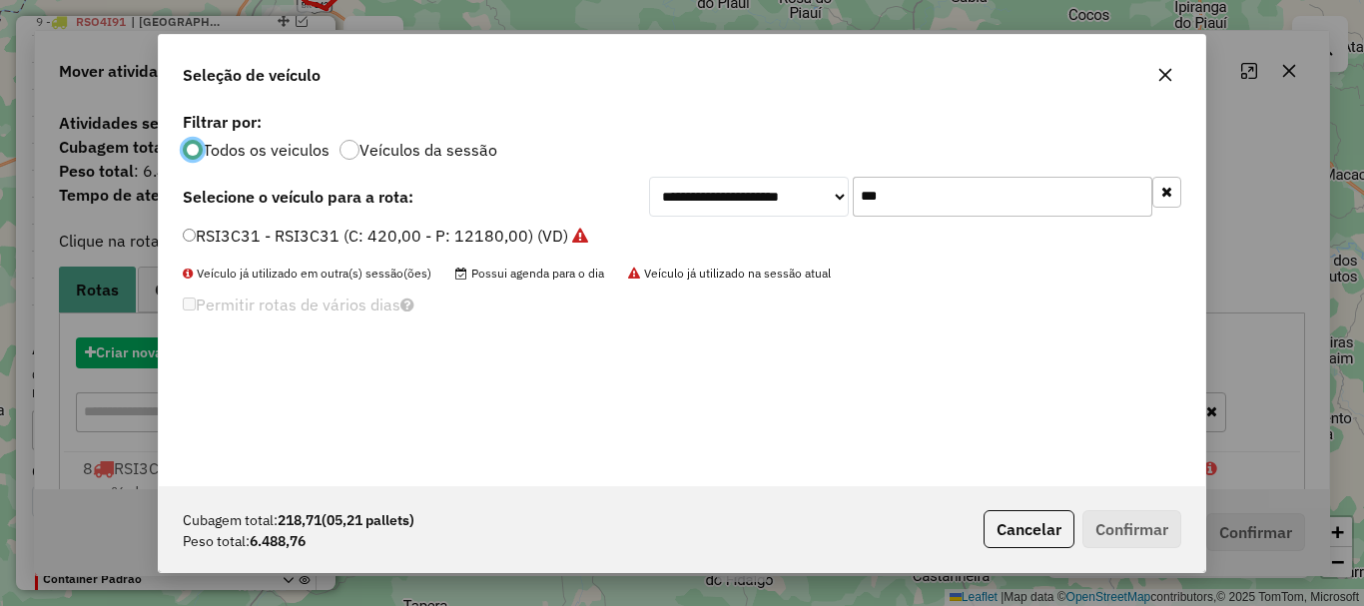
scroll to position [11, 6]
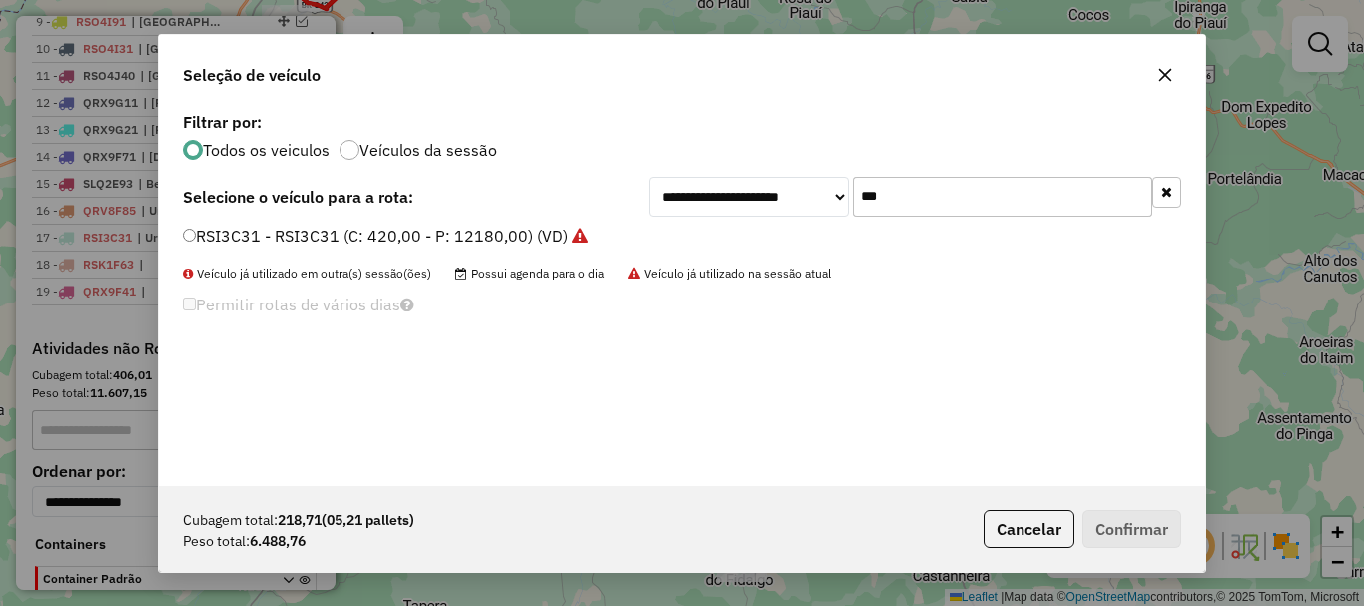
click at [908, 189] on input "***" at bounding box center [1003, 197] width 300 height 40
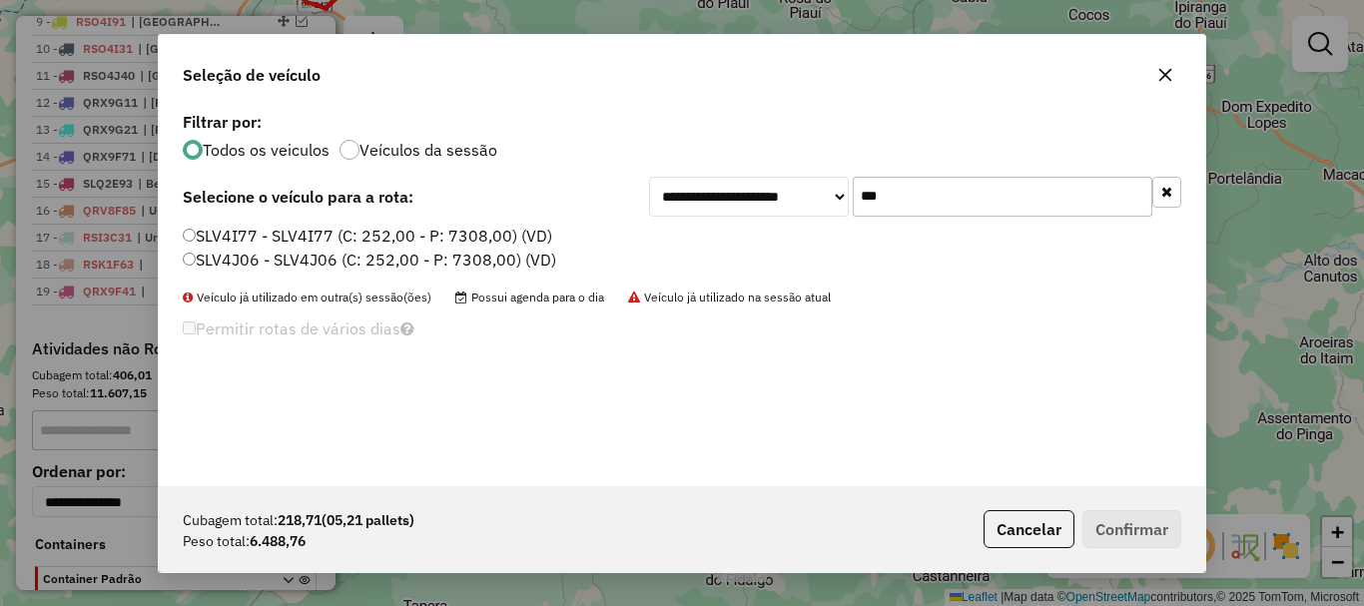
type input "***"
click at [287, 268] on label "SLV4J06 - SLV4J06 (C: 252,00 - P: 7308,00) (VD)" at bounding box center [369, 260] width 373 height 24
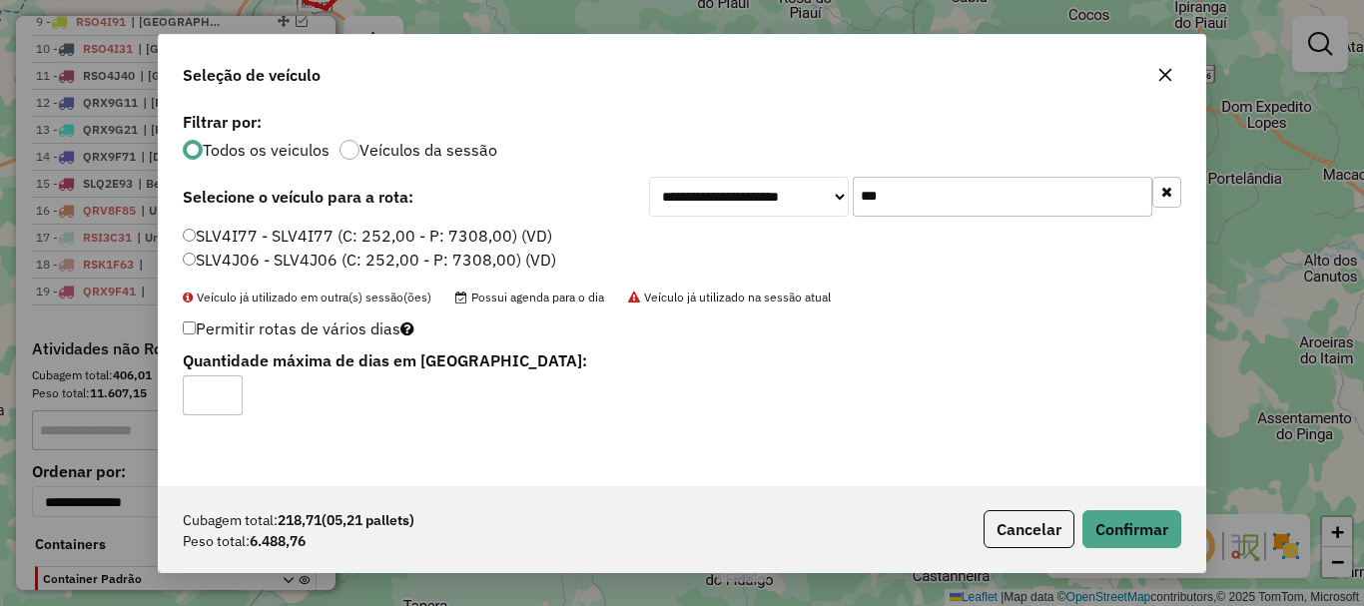
type input "*"
click at [224, 392] on input "*" at bounding box center [213, 395] width 60 height 40
click at [1095, 517] on button "Confirmar" at bounding box center [1131, 529] width 99 height 38
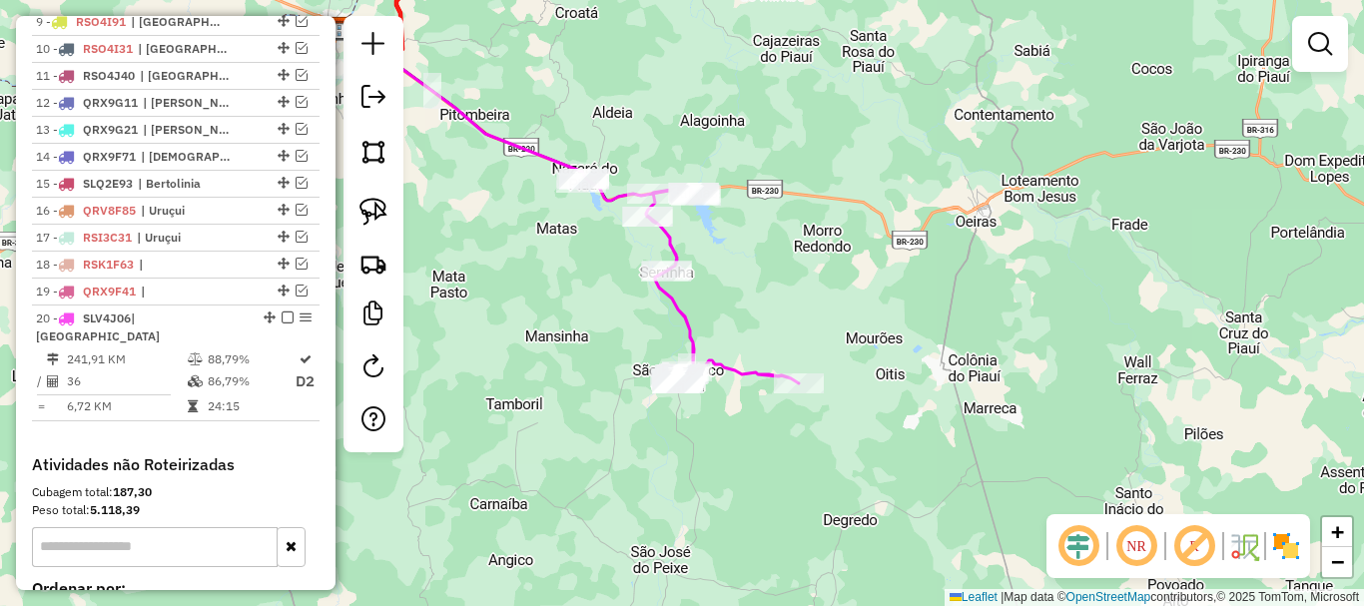
drag, startPoint x: 527, startPoint y: 390, endPoint x: 637, endPoint y: 460, distance: 130.2
click at [613, 456] on div "Janela de atendimento Grade de atendimento Capacidade Transportadoras Veículos …" at bounding box center [682, 303] width 1364 height 606
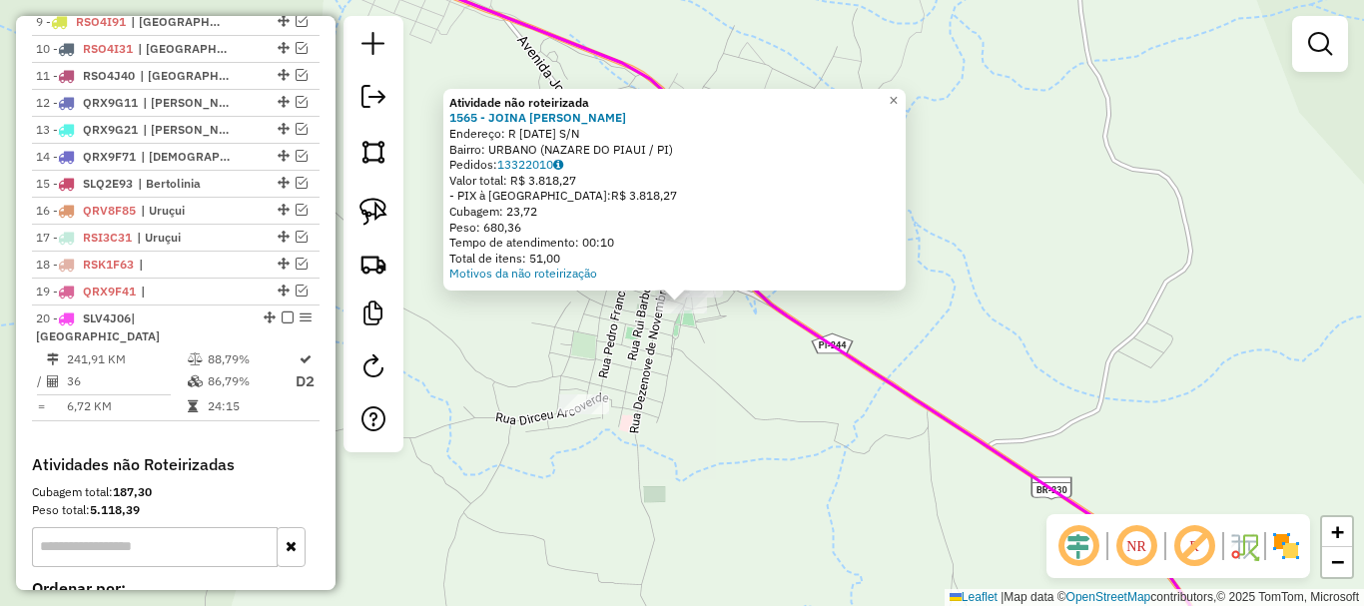
click at [725, 350] on div "Atividade não roteirizada 1565 - JOINA MENDES REIS GOMES DE SOUSA Endereço: R 1…" at bounding box center [682, 303] width 1364 height 606
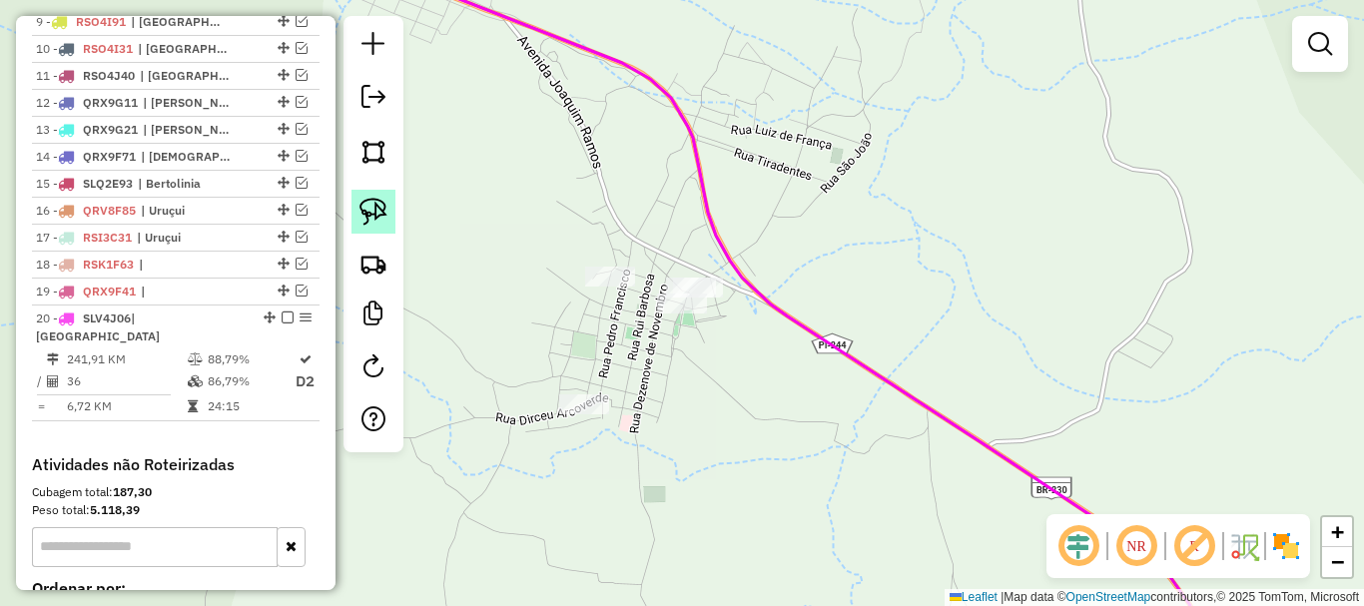
click at [379, 221] on img at bounding box center [373, 212] width 28 height 28
drag, startPoint x: 577, startPoint y: 231, endPoint x: 767, endPoint y: 268, distance: 193.3
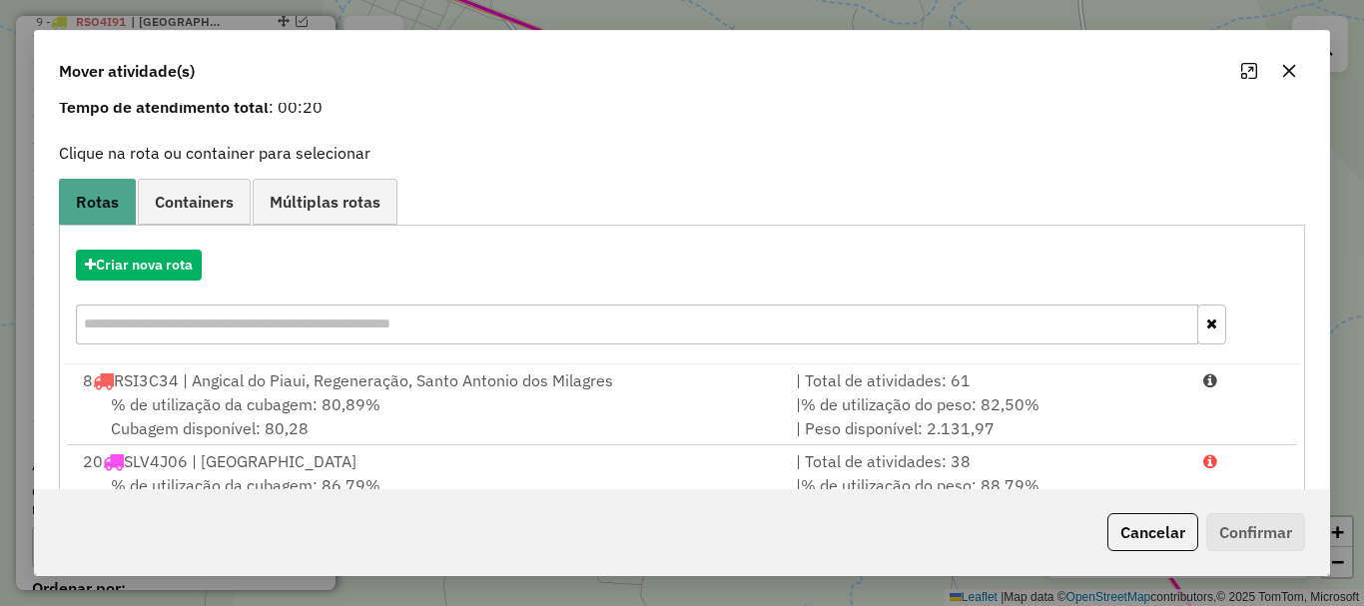
scroll to position [159, 0]
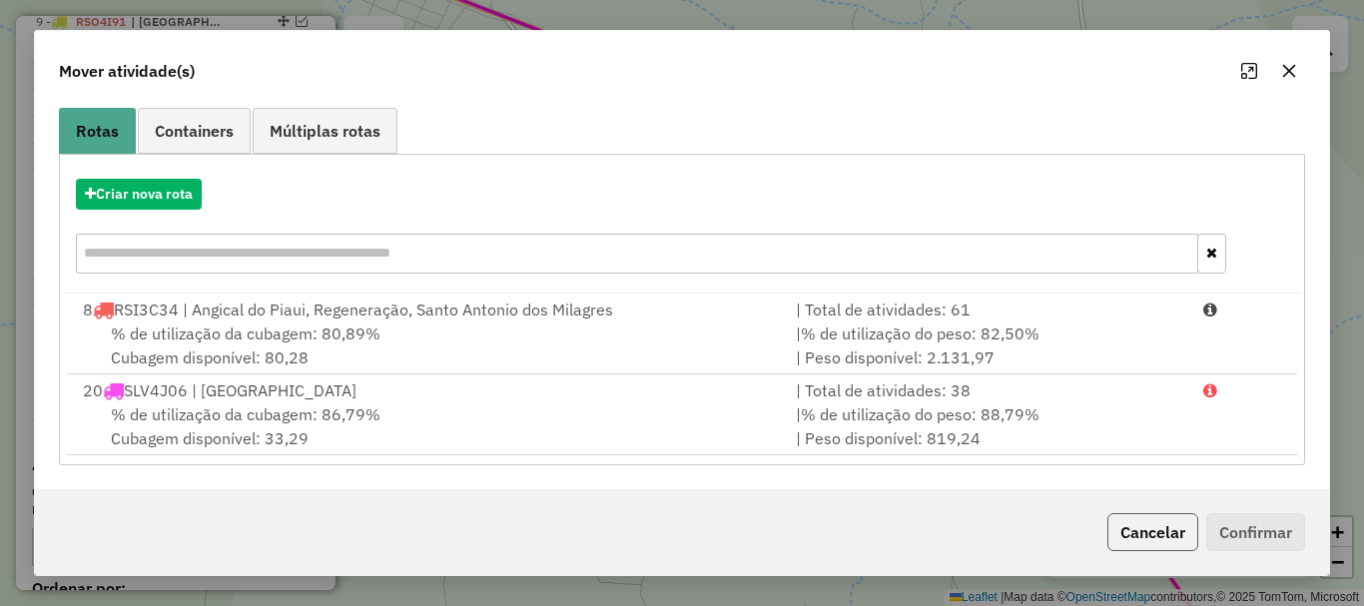
click at [1160, 536] on button "Cancelar" at bounding box center [1152, 532] width 91 height 38
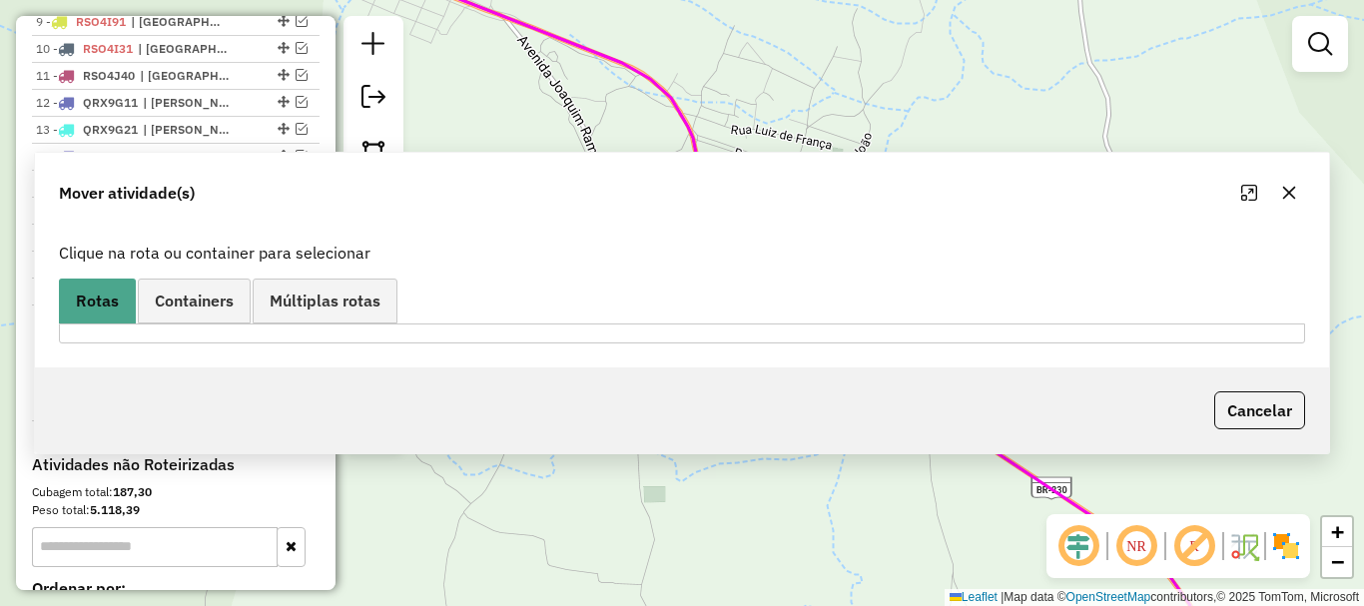
scroll to position [0, 0]
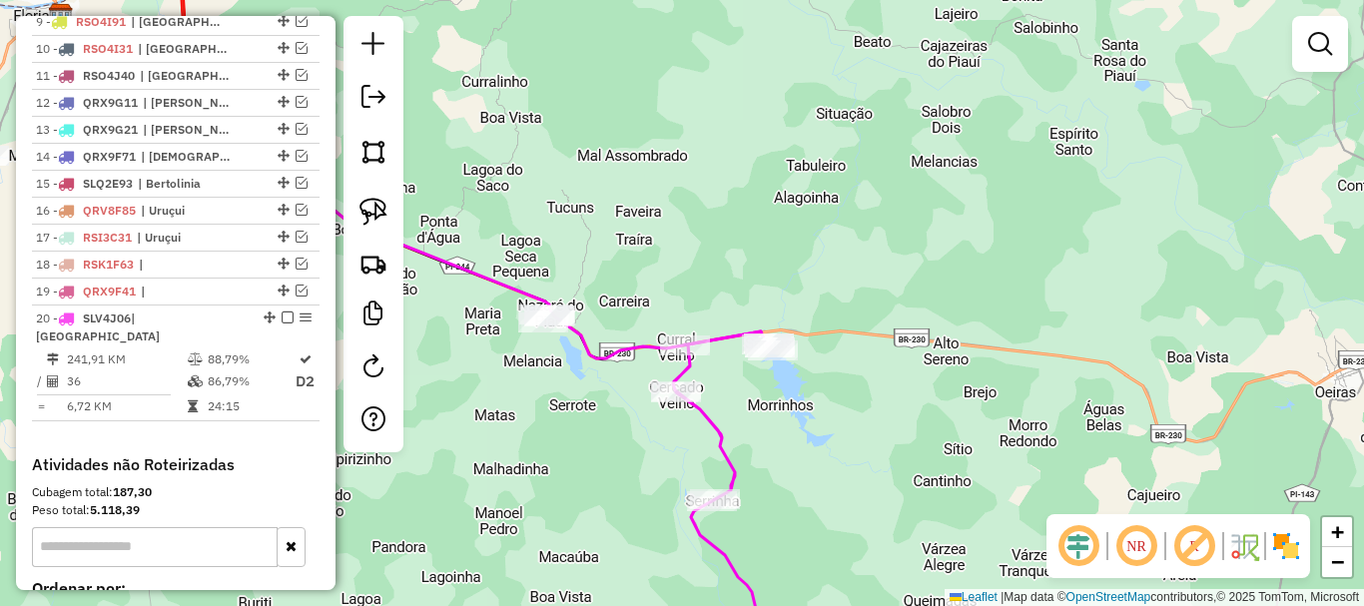
drag, startPoint x: 617, startPoint y: 405, endPoint x: 753, endPoint y: 360, distance: 143.0
click at [698, 378] on div "Janela de atendimento Grade de atendimento Capacidade Transportadoras Veículos …" at bounding box center [682, 303] width 1364 height 606
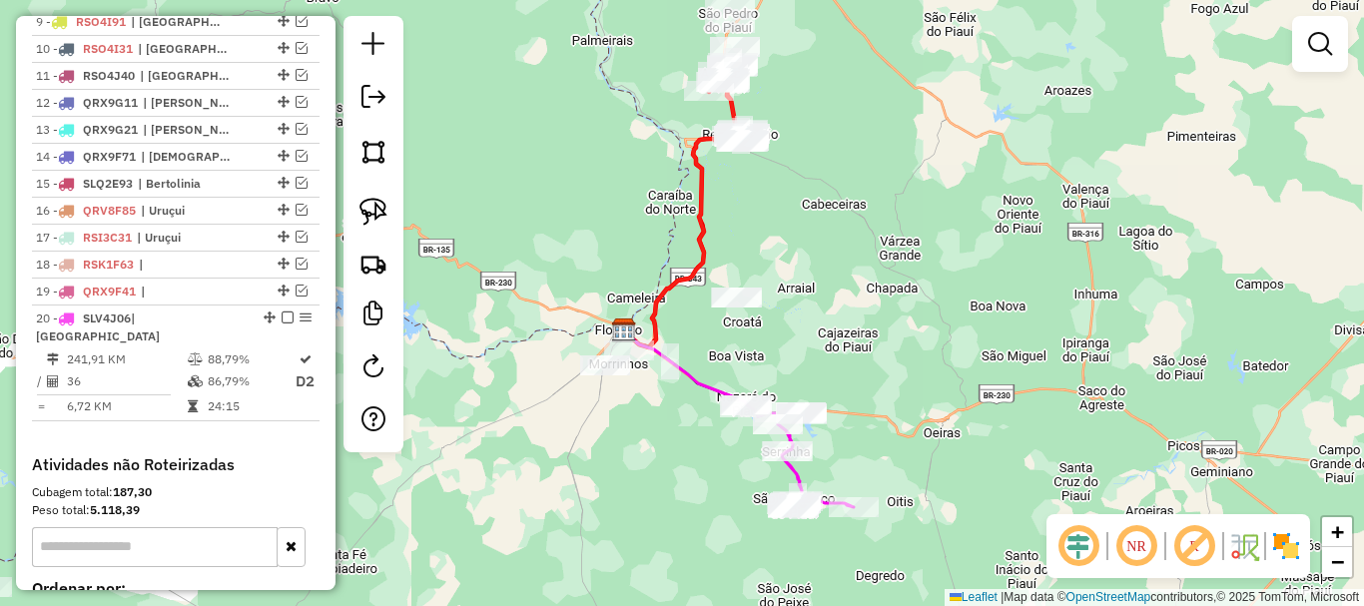
drag, startPoint x: 732, startPoint y: 182, endPoint x: 677, endPoint y: 401, distance: 226.4
click at [677, 400] on div "Janela de atendimento Grade de atendimento Capacidade Transportadoras Veículos …" at bounding box center [682, 303] width 1364 height 606
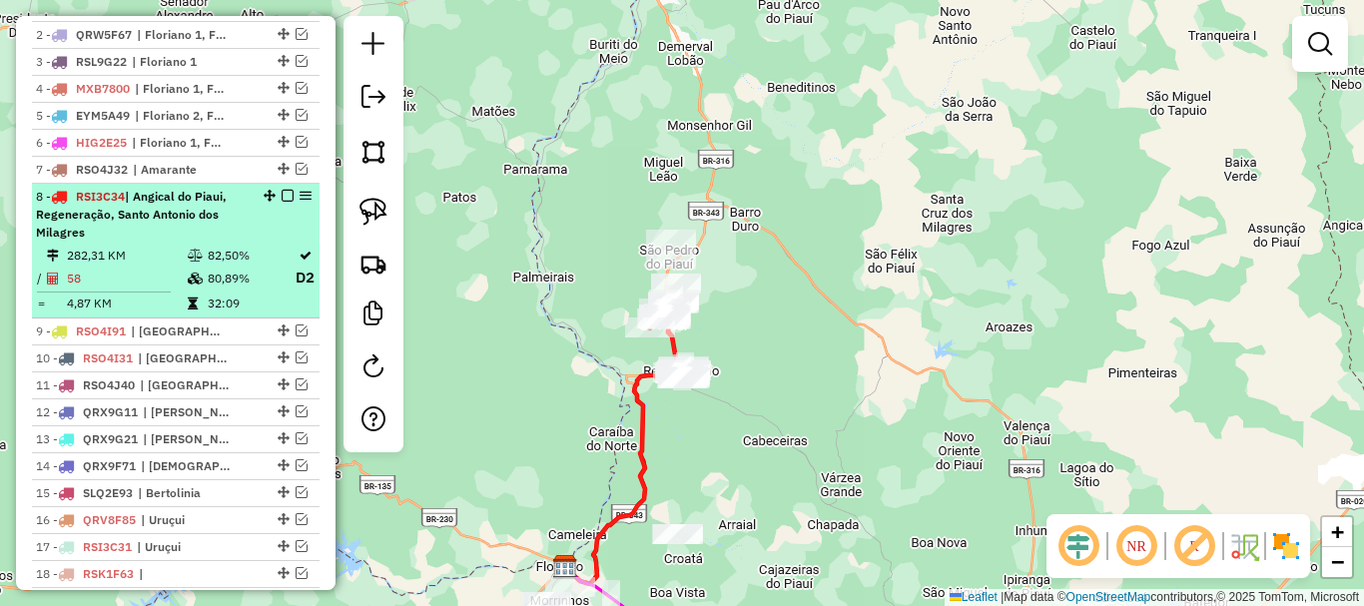
scroll to position [786, 0]
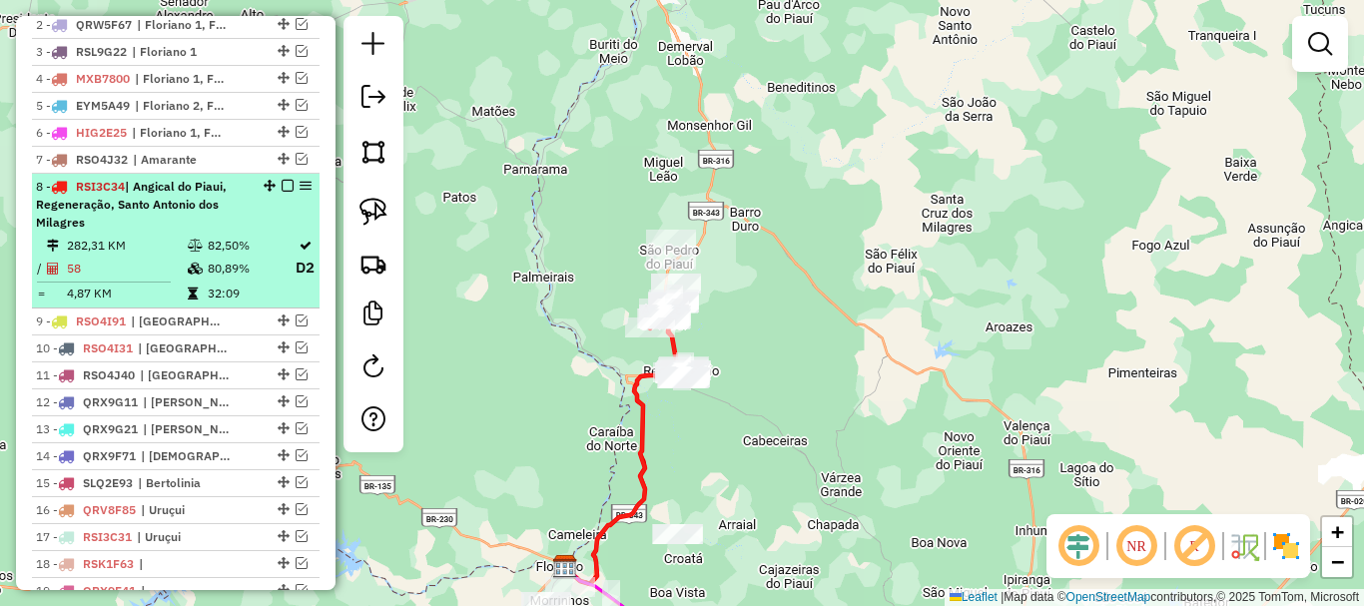
click at [245, 232] on div "8 - RSI3C34 | Angical do Piaui, Regeneração, Santo Antonio dos Milagres" at bounding box center [176, 205] width 280 height 54
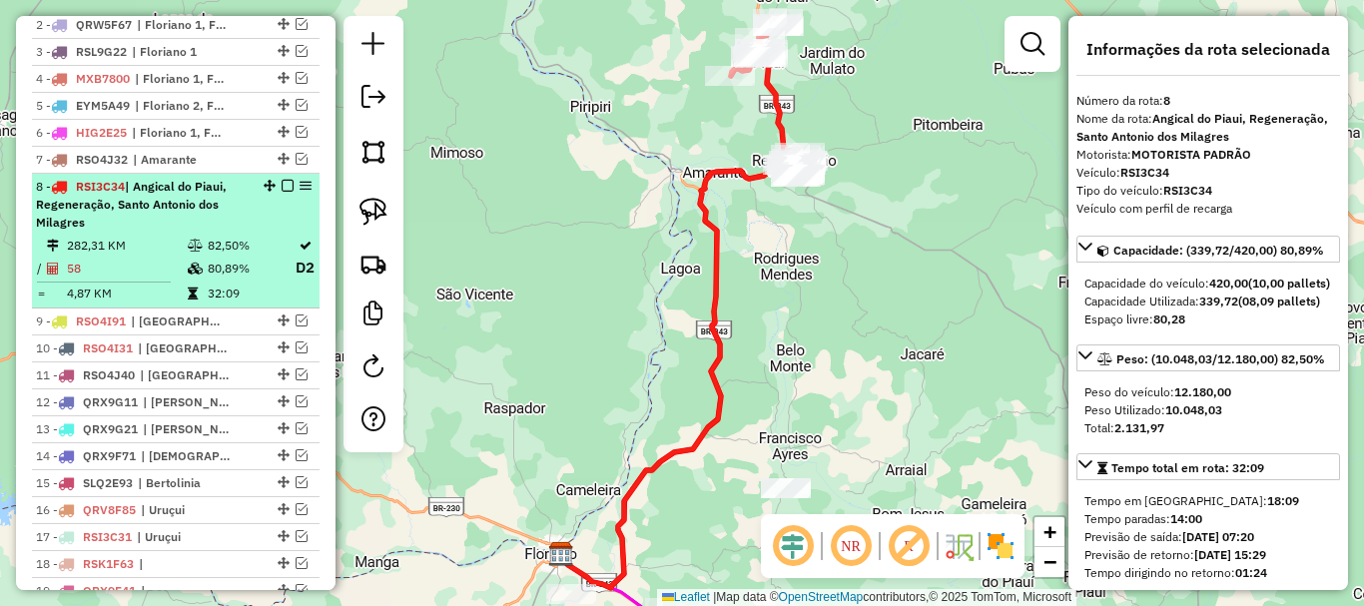
click at [193, 232] on div "8 - RSI3C34 | Angical do Piaui, Regeneração, Santo Antonio dos Milagres" at bounding box center [142, 205] width 212 height 54
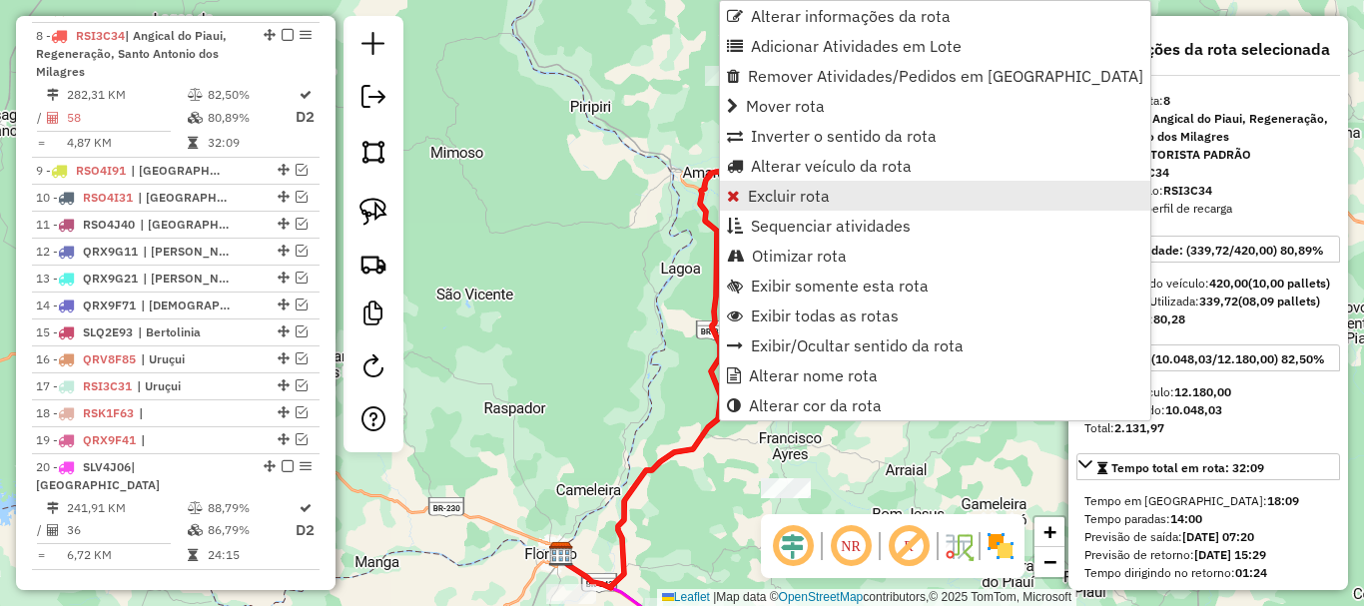
scroll to position [962, 0]
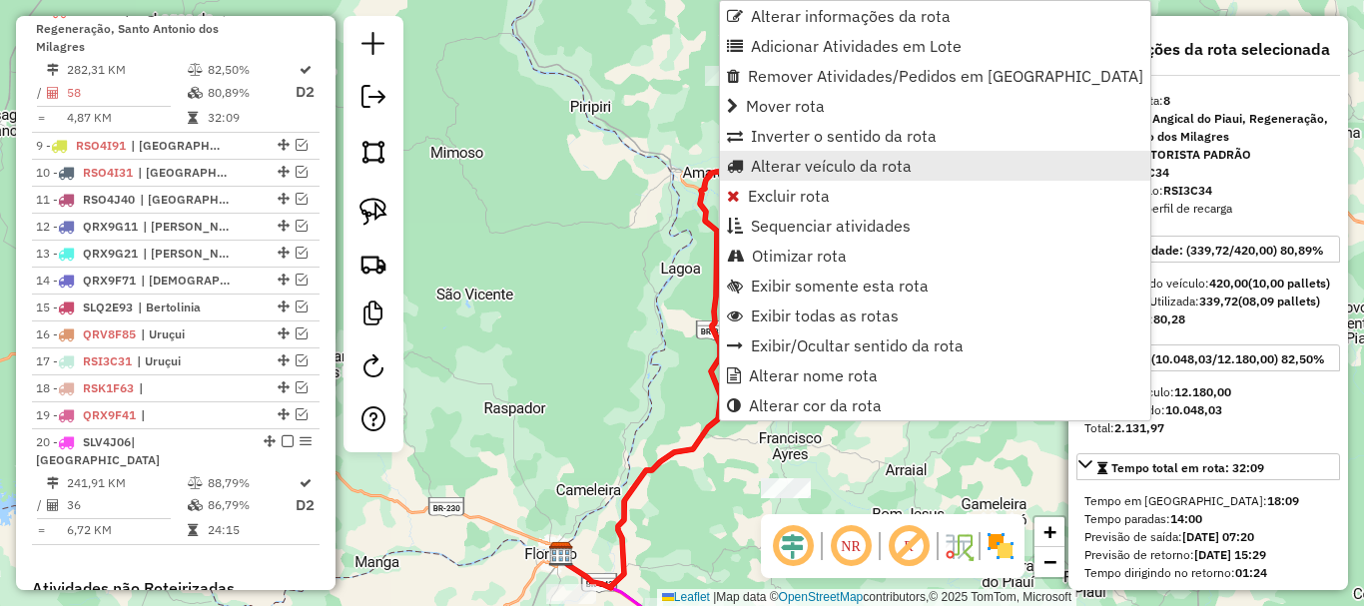
click at [791, 169] on span "Alterar veículo da rota" at bounding box center [831, 166] width 161 height 16
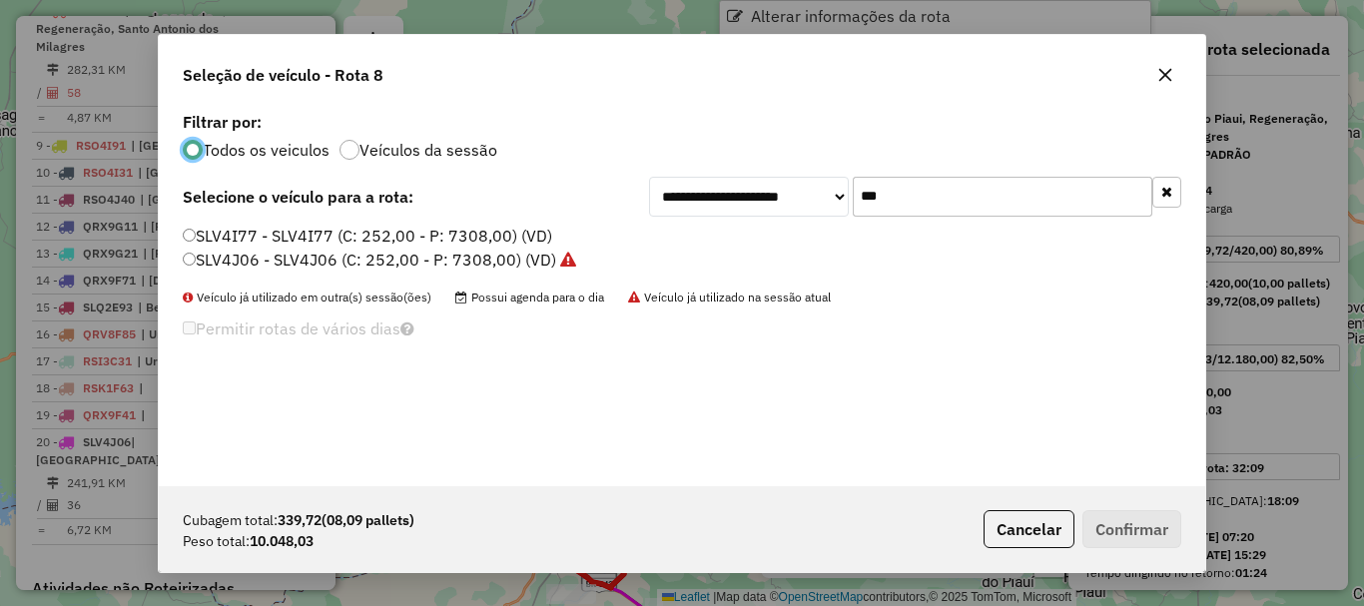
scroll to position [11, 6]
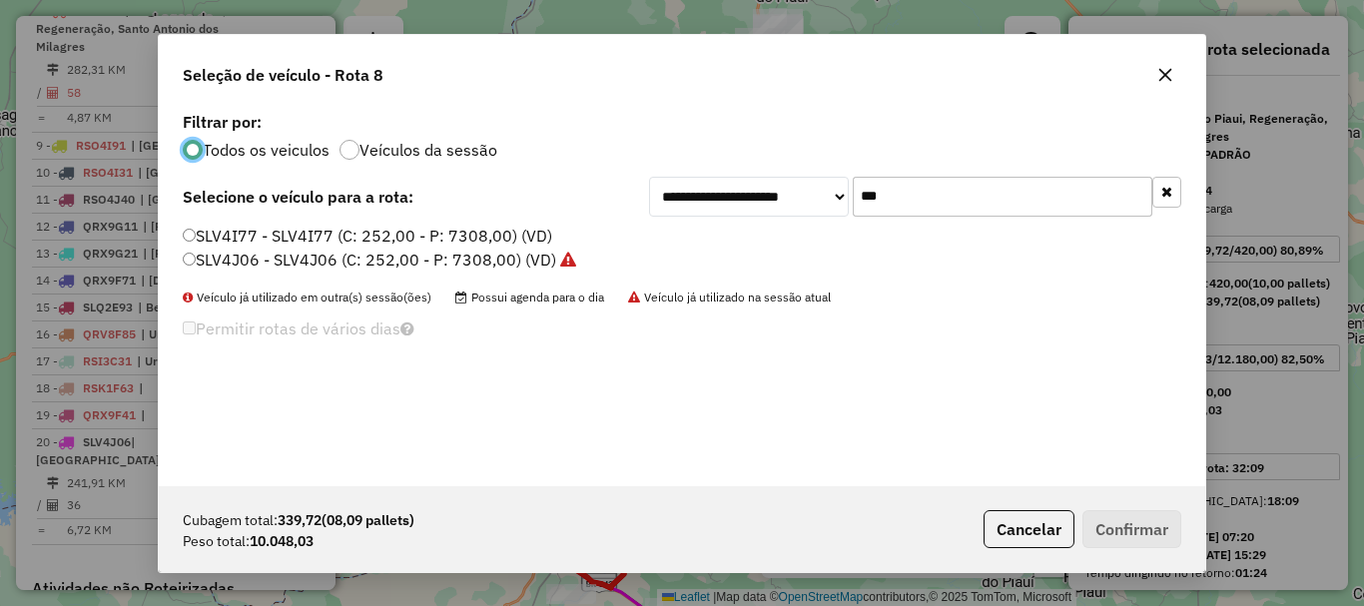
click at [916, 191] on input "***" at bounding box center [1003, 197] width 300 height 40
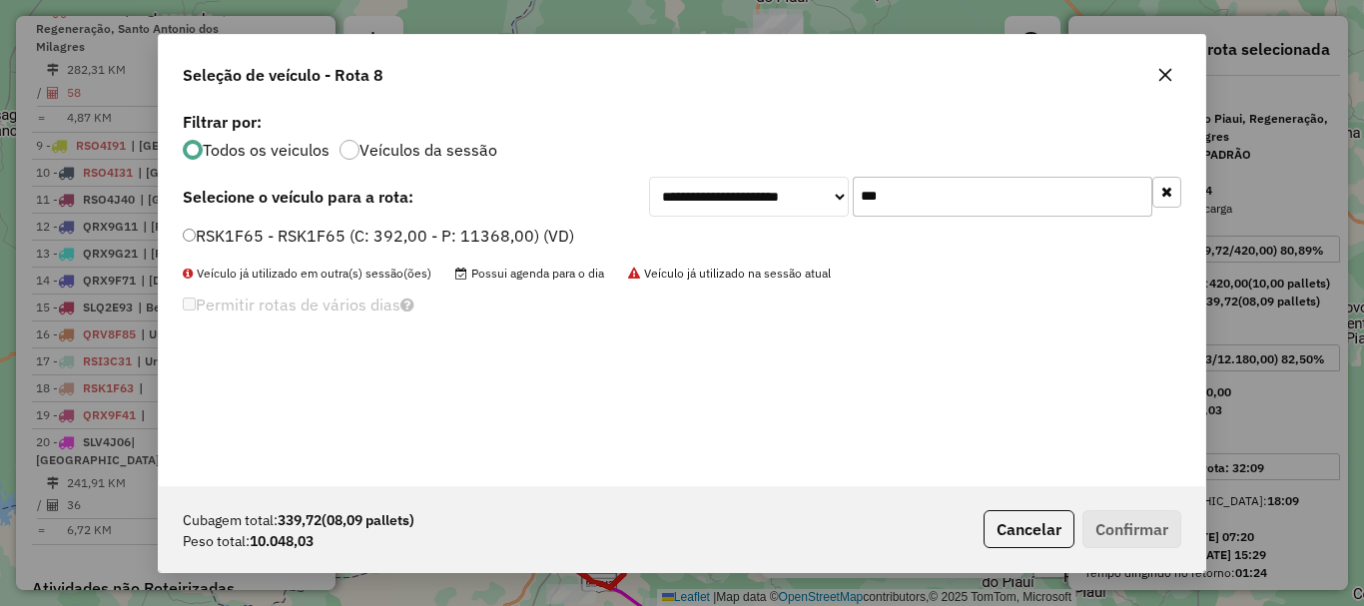
type input "***"
click at [209, 237] on label "RSK1F65 - RSK1F65 (C: 392,00 - P: 11368,00) (VD)" at bounding box center [378, 236] width 391 height 24
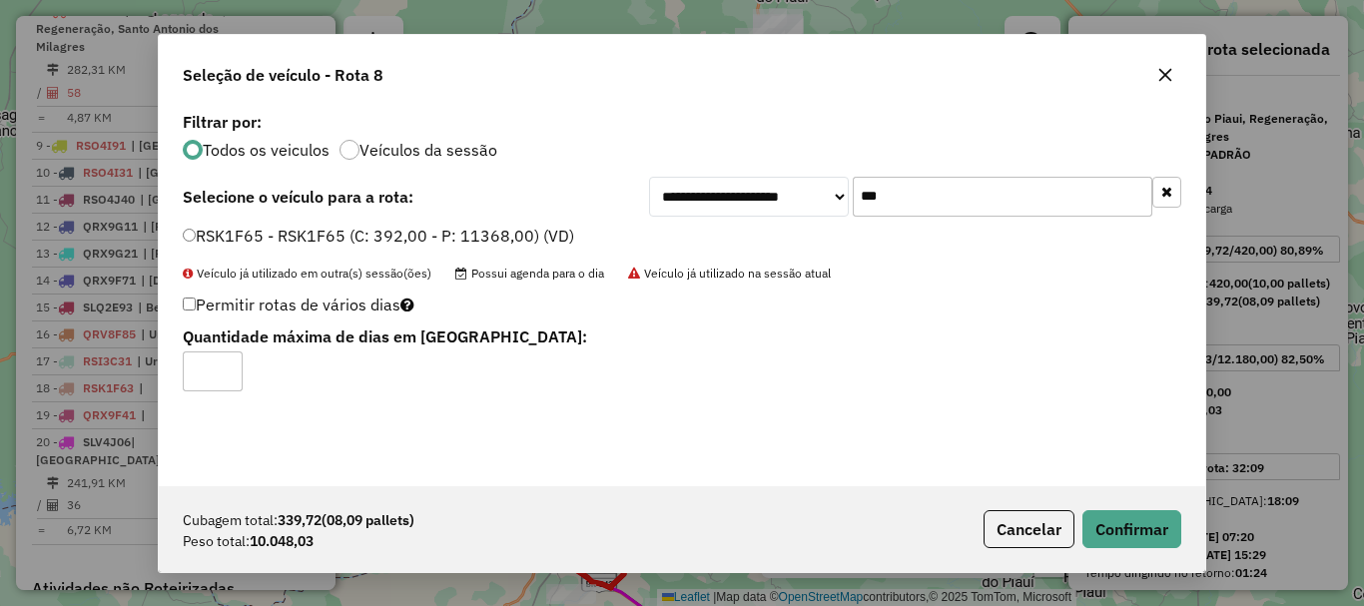
type input "*"
click at [228, 367] on input "*" at bounding box center [213, 371] width 60 height 40
click at [1144, 527] on button "Confirmar" at bounding box center [1131, 529] width 99 height 38
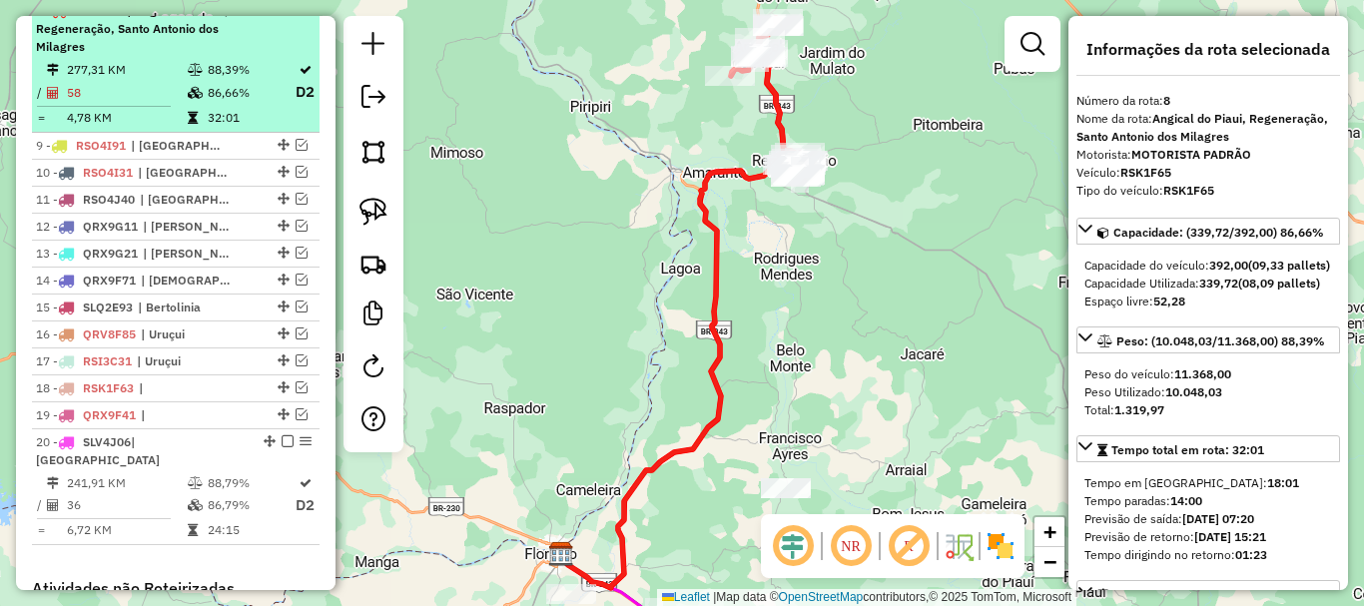
click at [282, 16] on em at bounding box center [288, 10] width 12 height 12
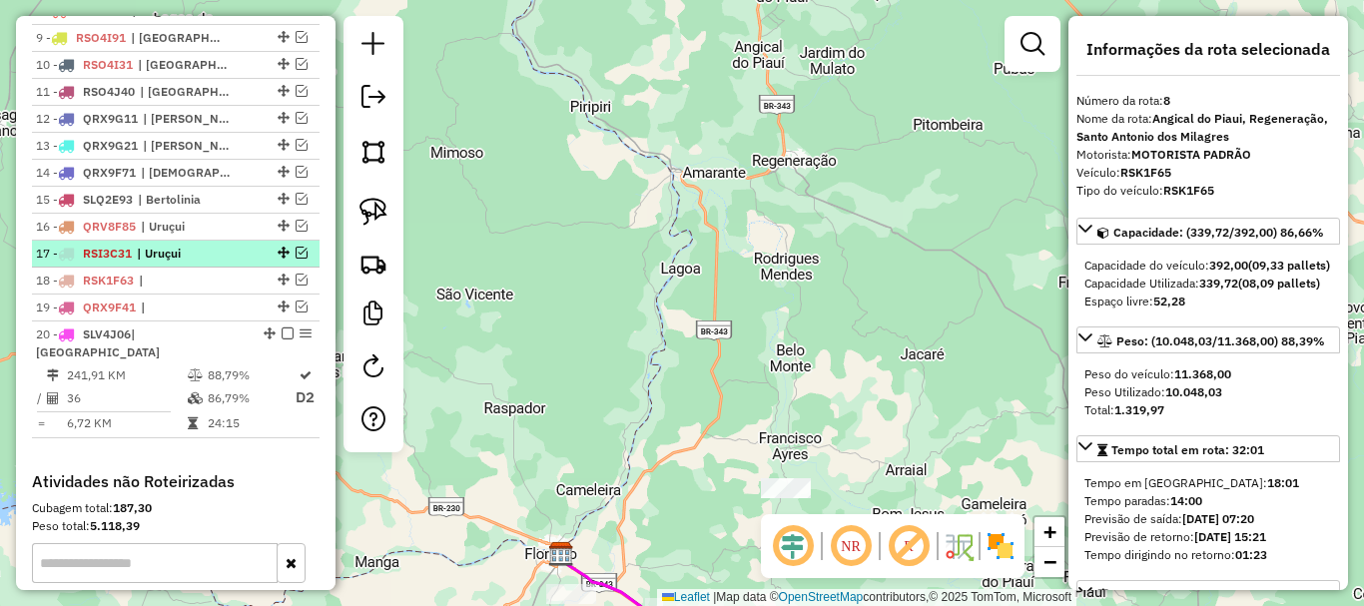
click at [296, 259] on em at bounding box center [302, 253] width 12 height 12
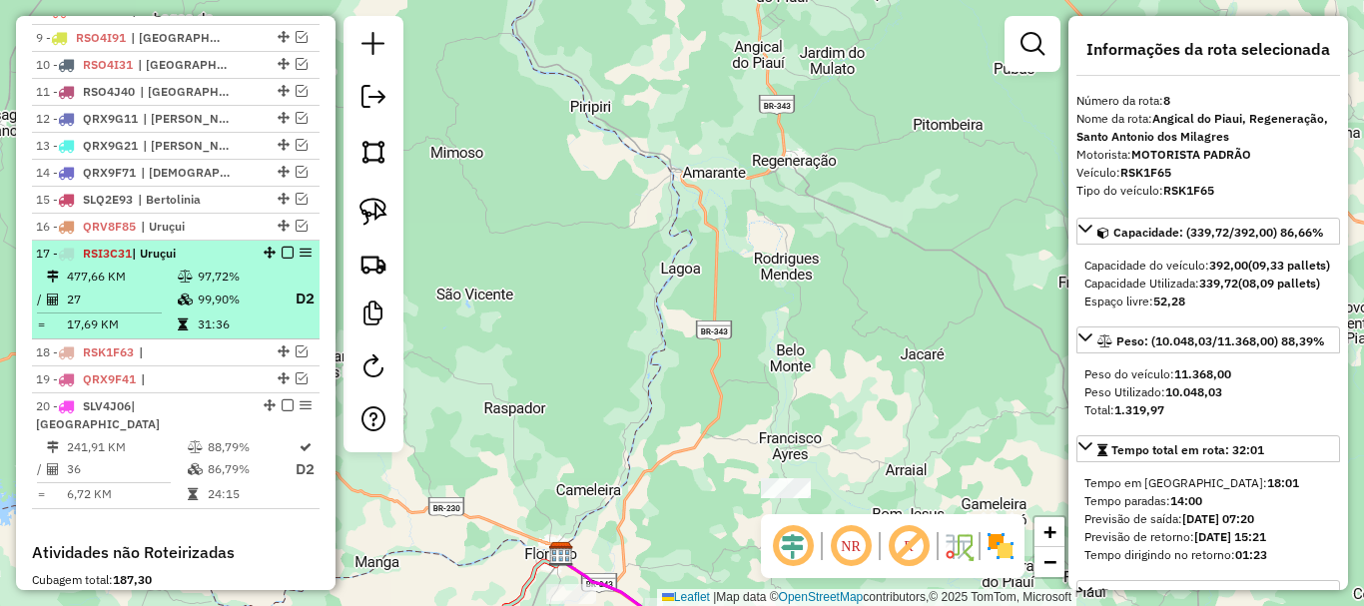
click at [246, 287] on td "97,72%" at bounding box center [237, 277] width 80 height 20
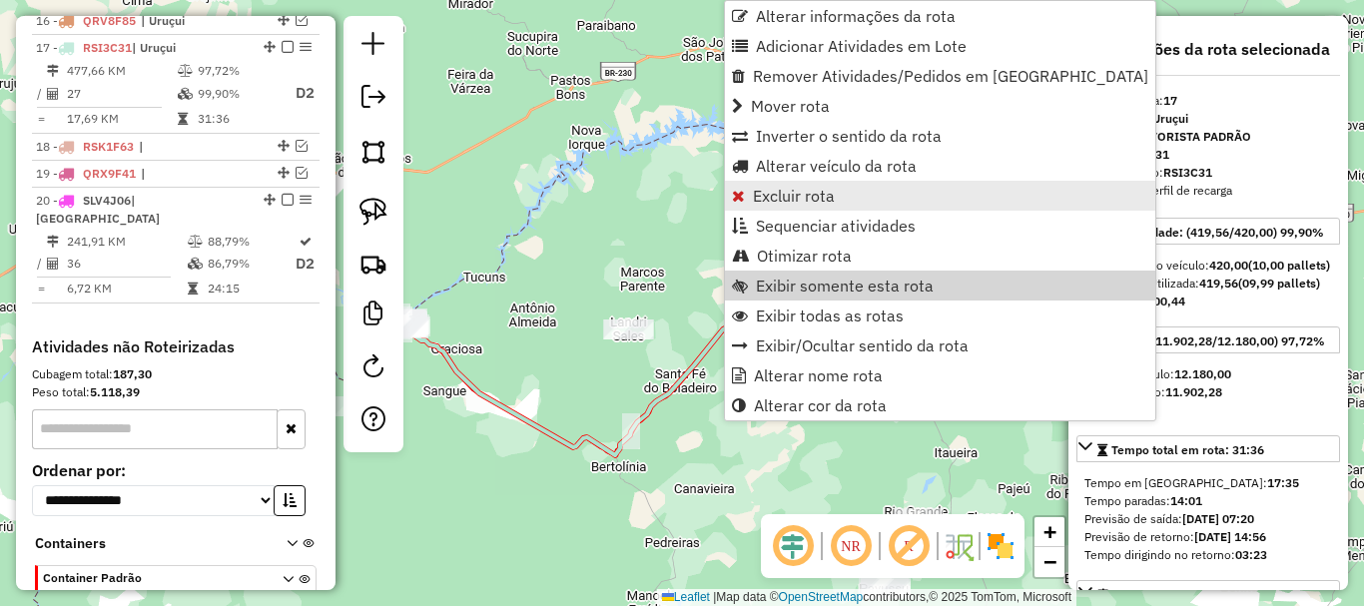
scroll to position [1204, 0]
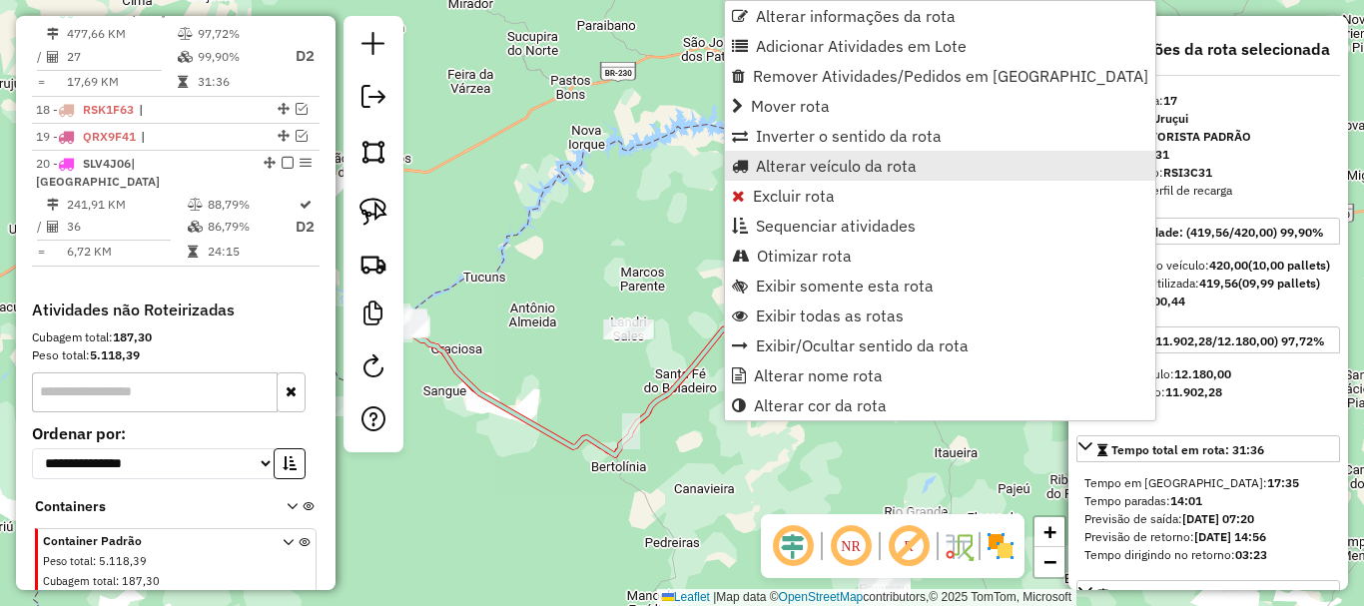
click at [822, 172] on span "Alterar veículo da rota" at bounding box center [836, 166] width 161 height 16
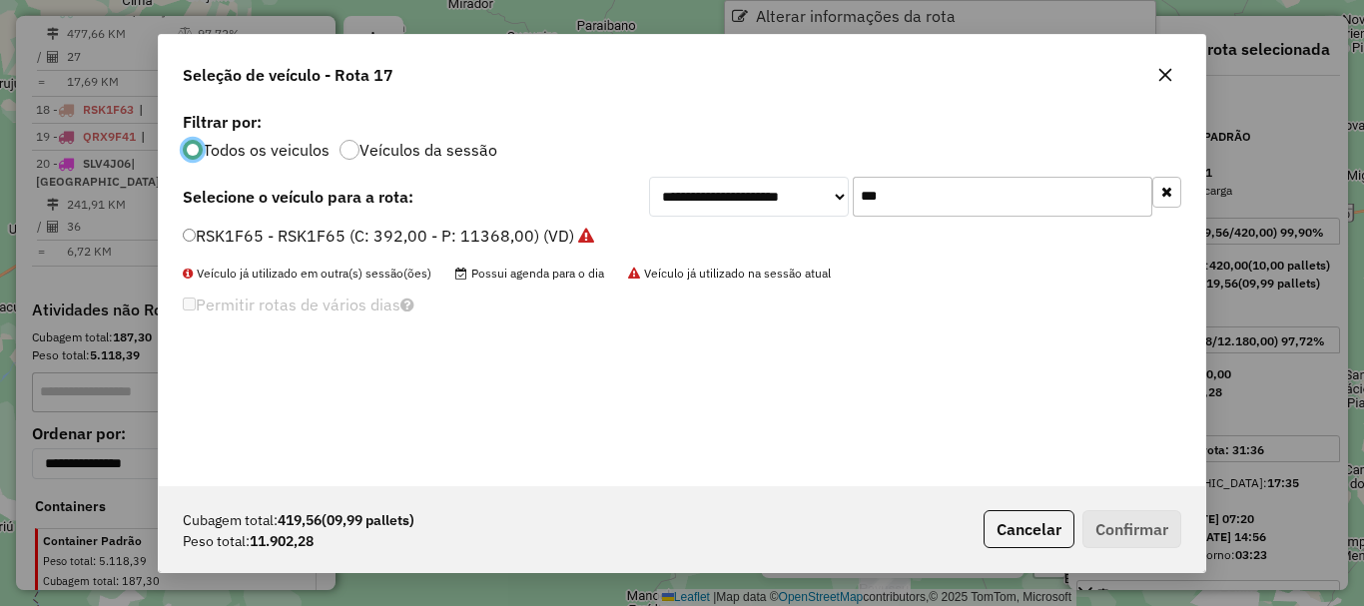
scroll to position [11, 6]
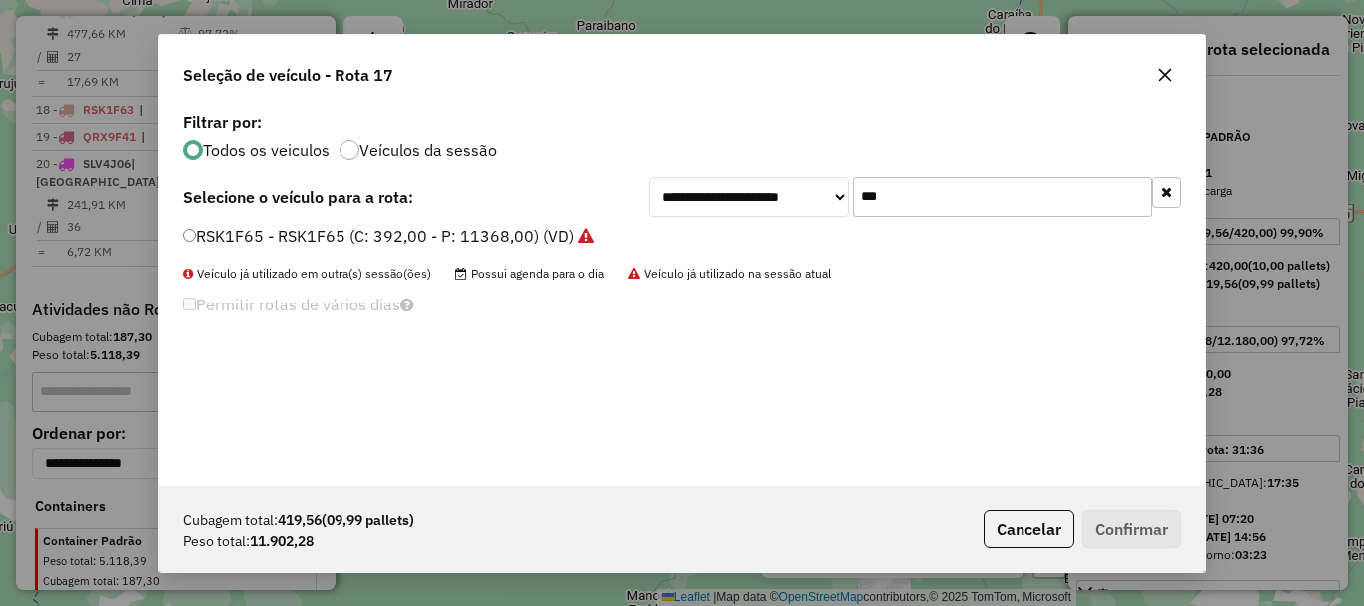
click at [904, 198] on input "***" at bounding box center [1003, 197] width 300 height 40
type input "***"
click at [287, 239] on label "RSI3C34 - RSI3C34 (C: 420,00 - P: 12180,00) (VD)" at bounding box center [375, 236] width 385 height 24
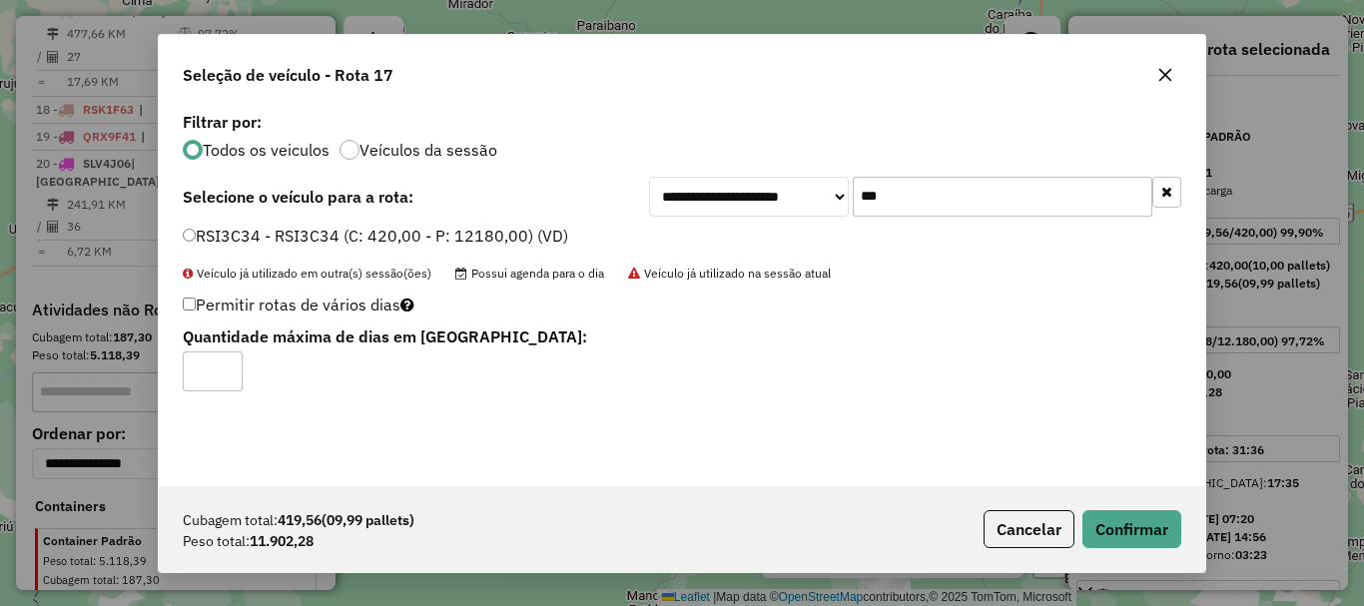
drag, startPoint x: 219, startPoint y: 363, endPoint x: 236, endPoint y: 364, distance: 17.0
click at [221, 364] on input "*" at bounding box center [213, 371] width 60 height 40
type input "*"
click at [226, 362] on input "*" at bounding box center [213, 371] width 60 height 40
click at [1116, 517] on button "Confirmar" at bounding box center [1131, 529] width 99 height 38
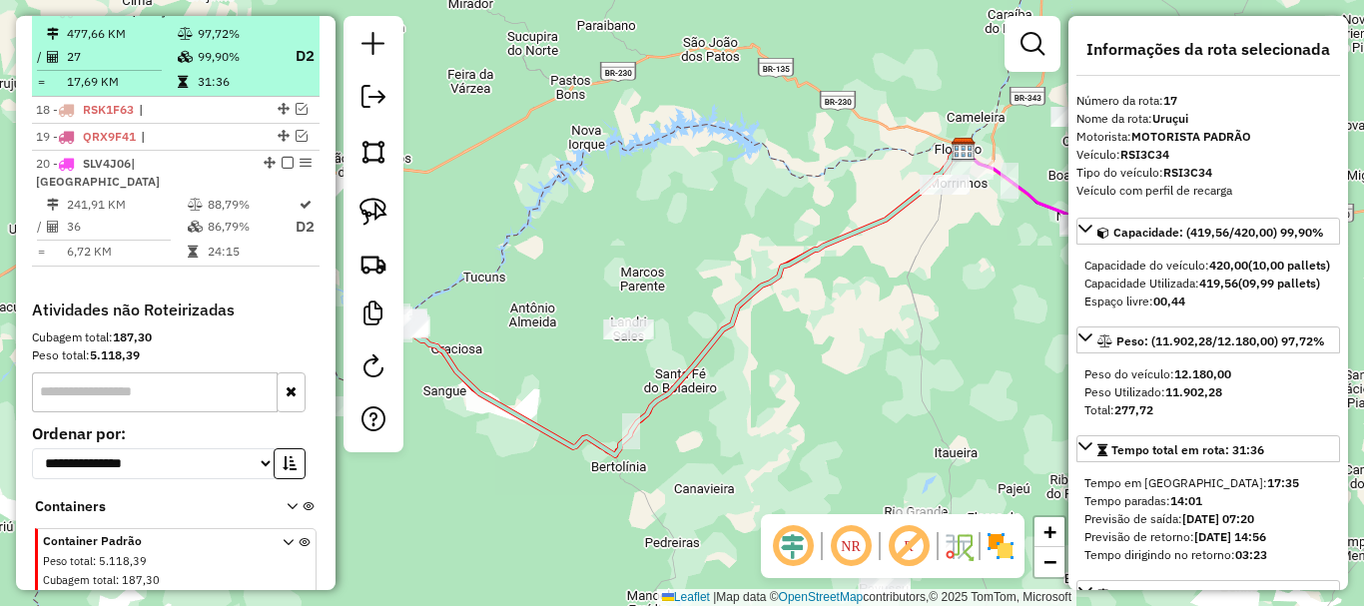
click at [197, 91] on td "31:36" at bounding box center [237, 82] width 80 height 20
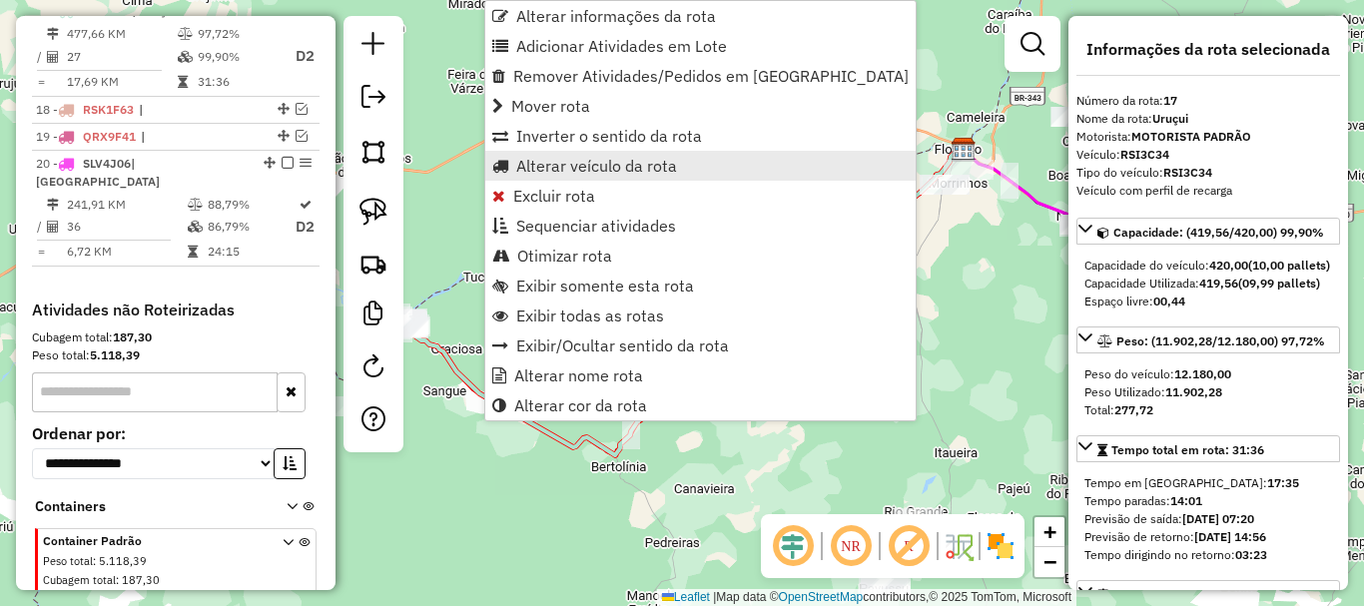
click at [635, 165] on span "Alterar veículo da rota" at bounding box center [596, 166] width 161 height 16
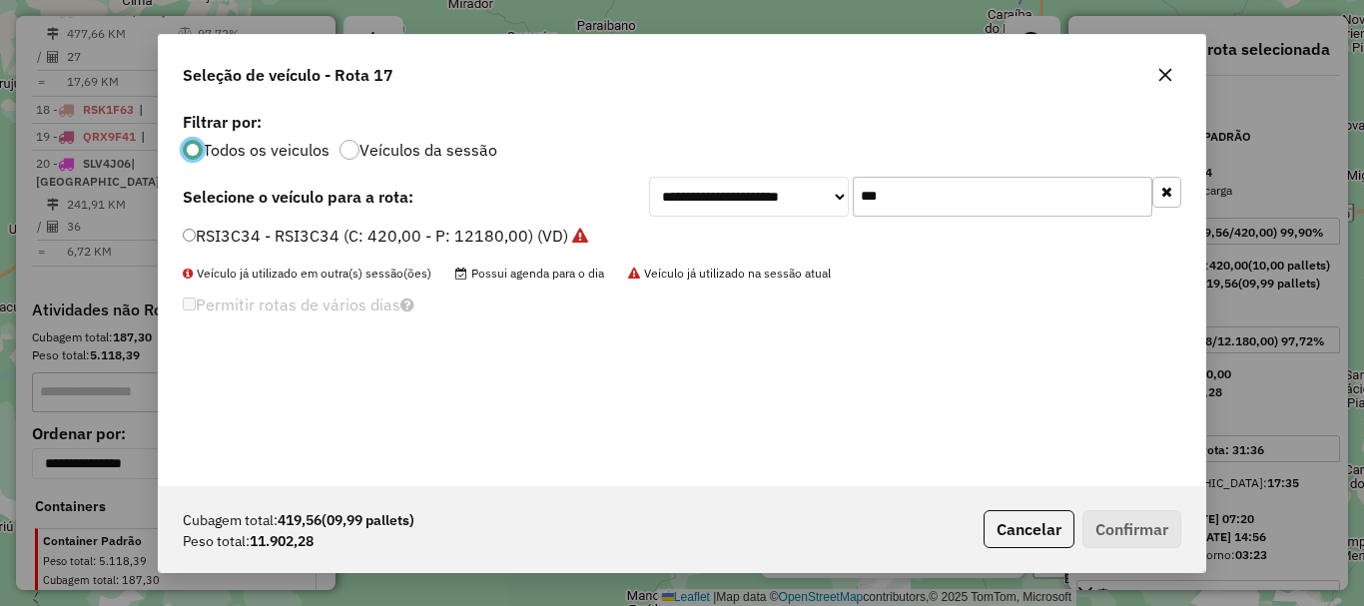
click at [869, 200] on input "***" at bounding box center [1003, 197] width 300 height 40
click at [883, 191] on input "***" at bounding box center [1003, 197] width 300 height 40
type input "***"
click at [222, 240] on label "RSI3C31 - RSI3C31 (C: 420,00 - P: 12180,00) (VD)" at bounding box center [375, 236] width 385 height 24
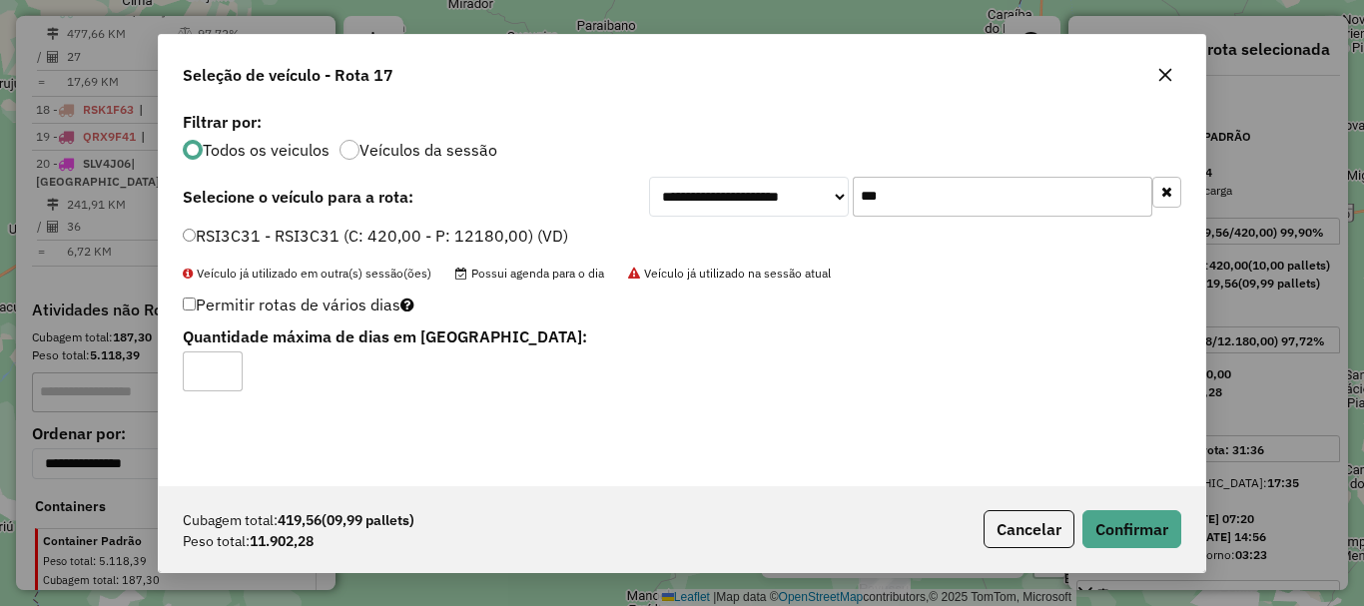
click at [189, 312] on label "Permitir rotas de vários dias" at bounding box center [299, 305] width 232 height 38
click at [229, 368] on input "*" at bounding box center [213, 371] width 60 height 40
type input "*"
click at [229, 368] on input "*" at bounding box center [213, 371] width 60 height 40
click at [1149, 538] on button "Confirmar" at bounding box center [1131, 529] width 99 height 38
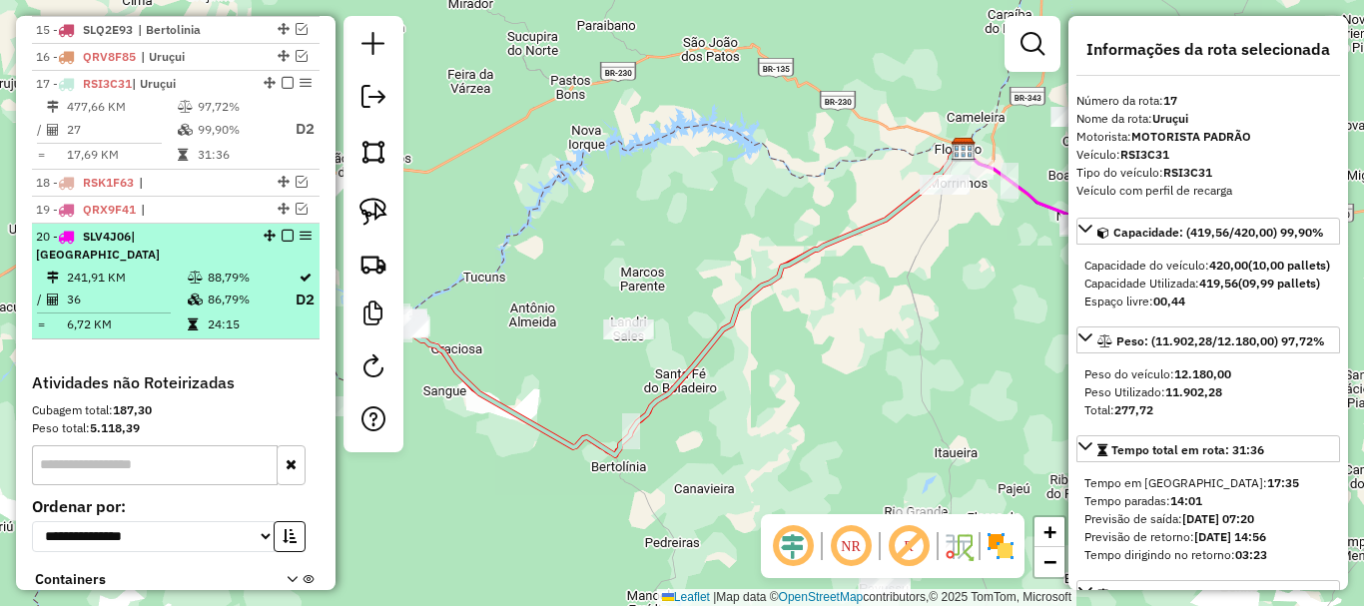
scroll to position [1104, 0]
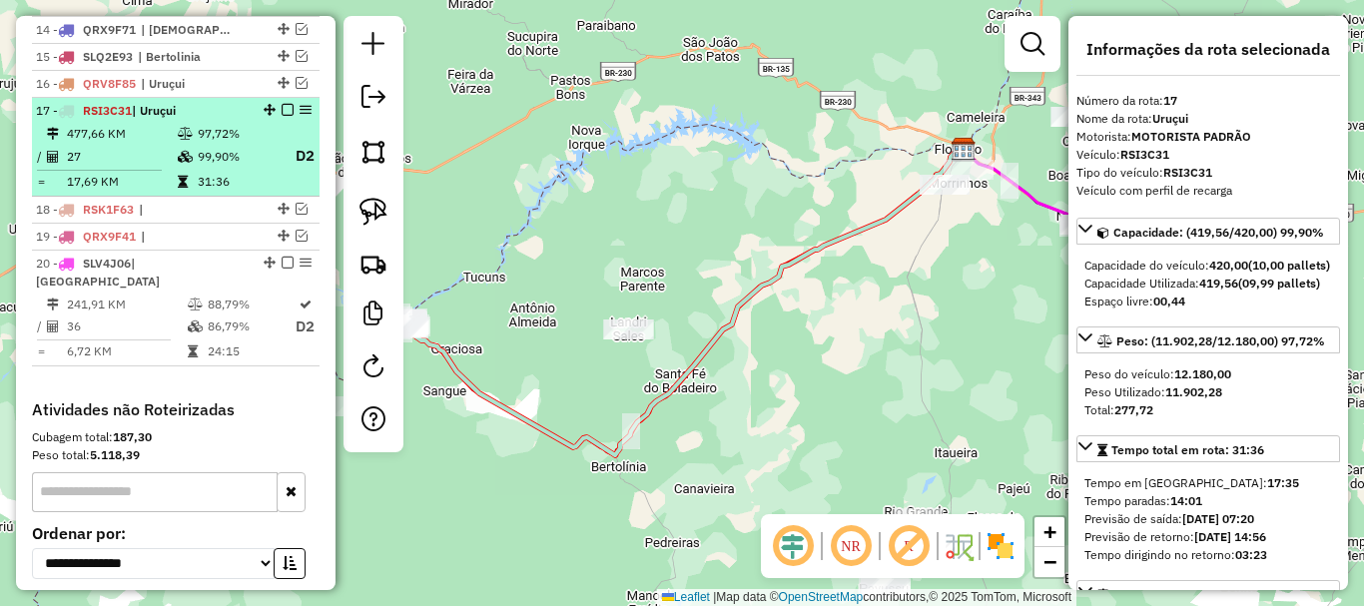
click at [283, 116] on em at bounding box center [288, 110] width 12 height 12
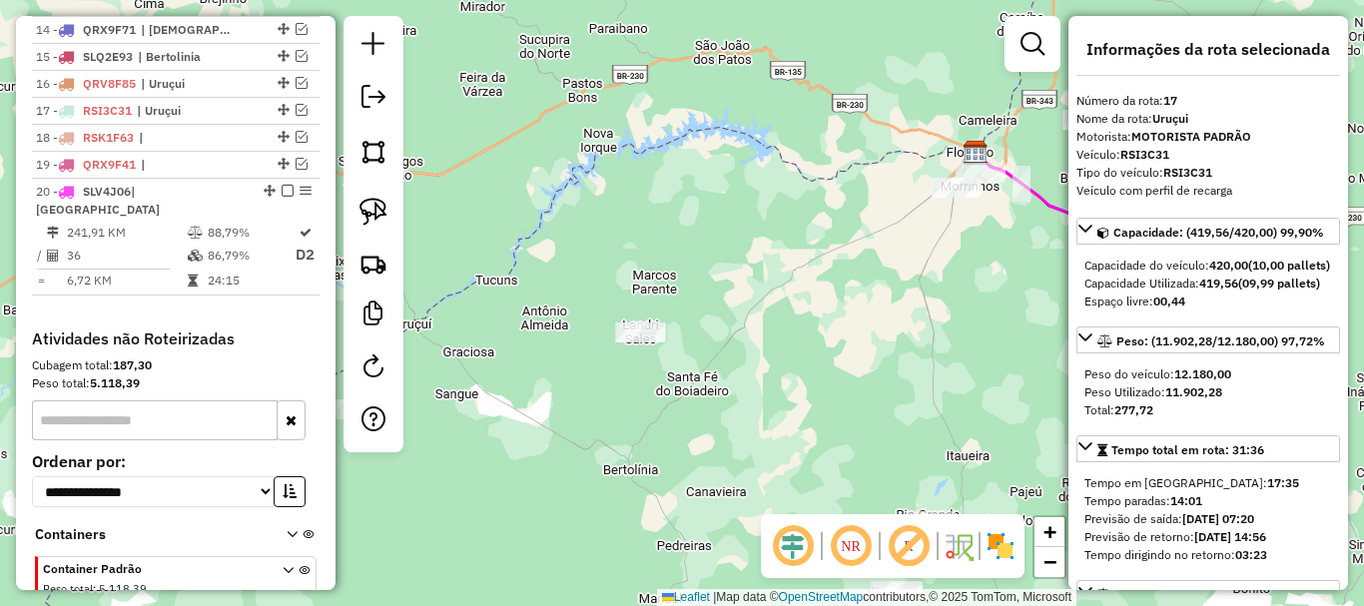
drag, startPoint x: 606, startPoint y: 319, endPoint x: 685, endPoint y: 354, distance: 86.7
click at [682, 353] on div "Janela de atendimento Grade de atendimento Capacidade Transportadoras Veículos …" at bounding box center [682, 303] width 1364 height 606
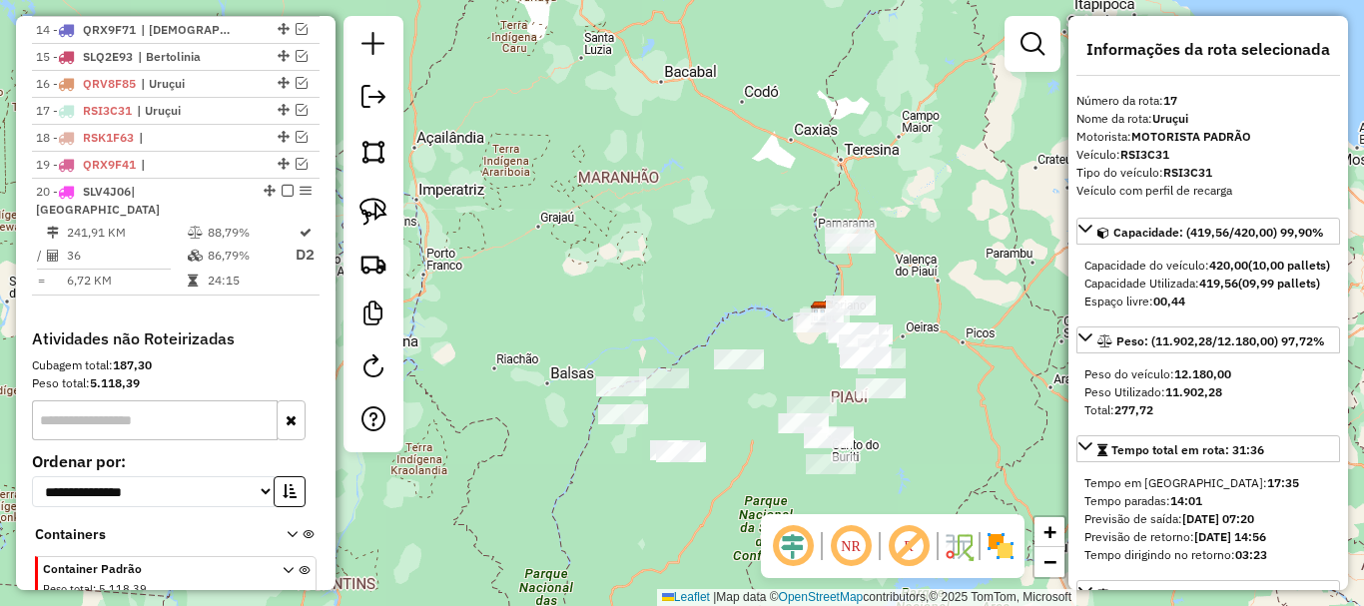
drag, startPoint x: 594, startPoint y: 350, endPoint x: 628, endPoint y: 334, distance: 37.5
click at [622, 337] on div "Janela de atendimento Grade de atendimento Capacidade Transportadoras Veículos …" at bounding box center [682, 303] width 1364 height 606
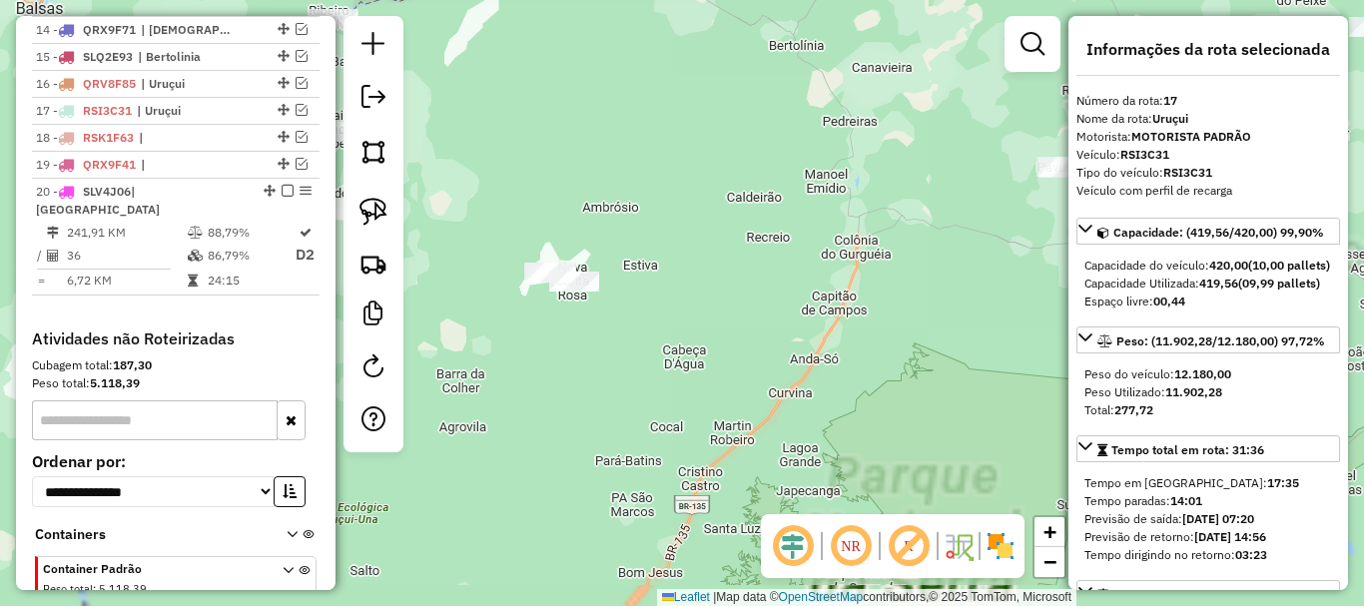
click at [782, 401] on div "Atividade não roteirizada 7787 - [PERSON_NAME]: [STREET_ADDRESS][PERSON_NAME] P…" at bounding box center [682, 303] width 1364 height 606
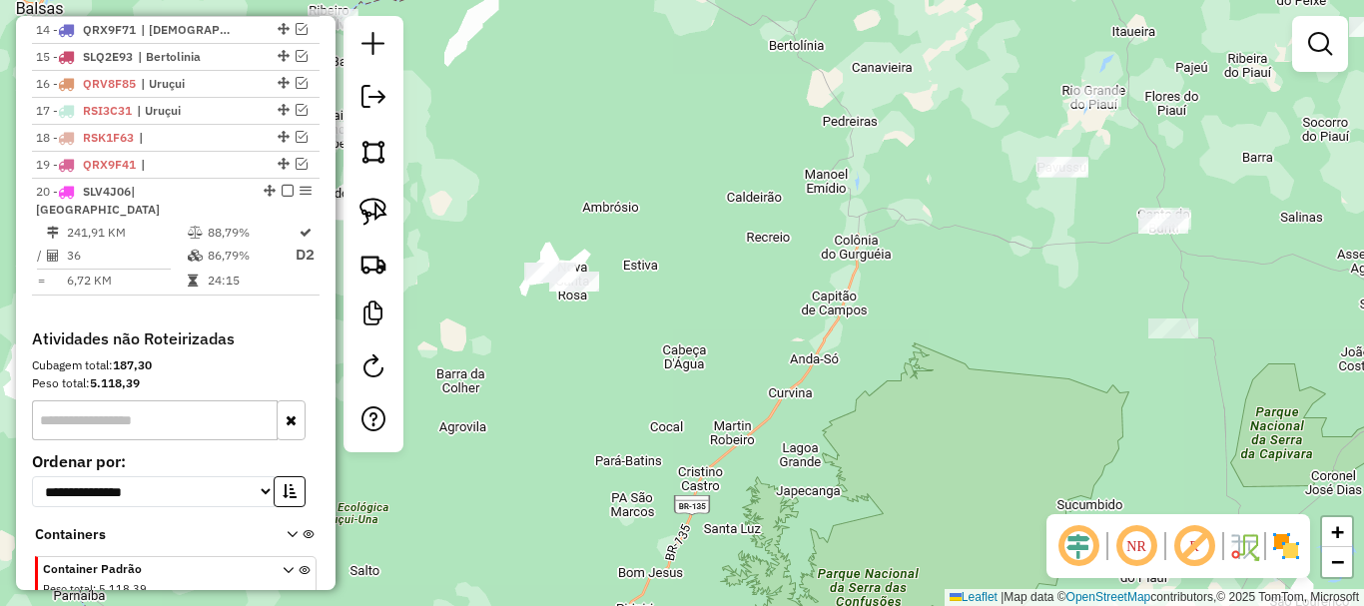
drag, startPoint x: 944, startPoint y: 404, endPoint x: 782, endPoint y: 428, distance: 163.5
click at [817, 426] on div "Janela de atendimento Grade de atendimento Capacidade Transportadoras Veículos …" at bounding box center [682, 303] width 1364 height 606
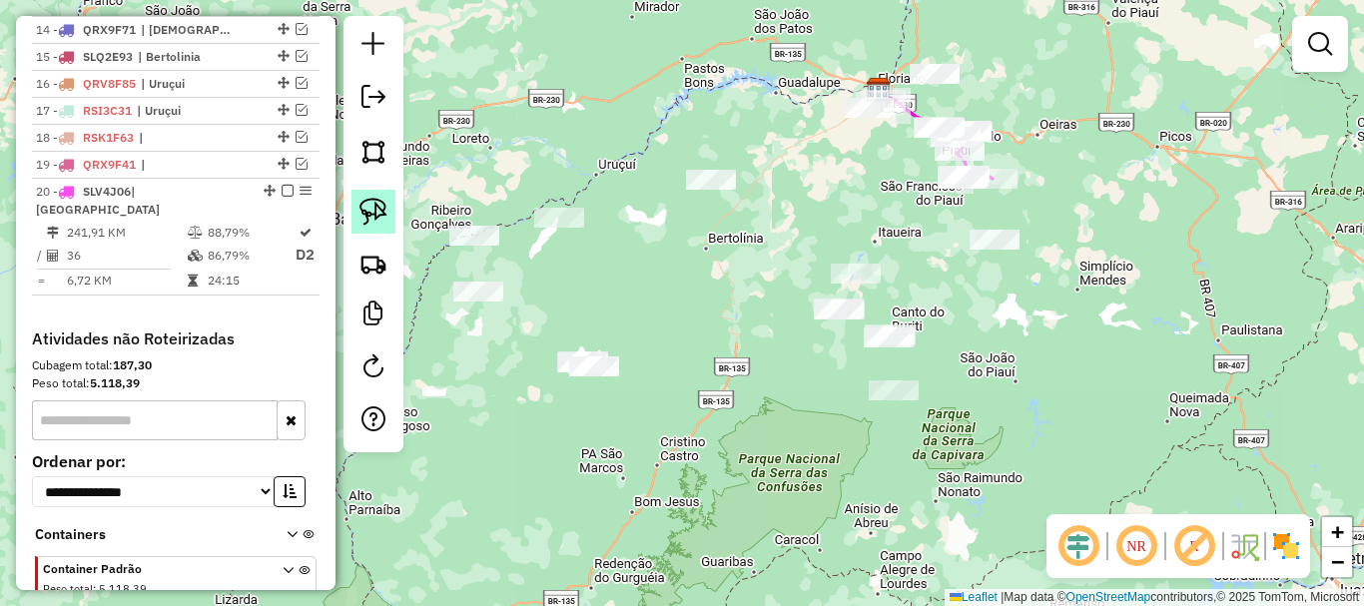
click at [383, 212] on img at bounding box center [373, 212] width 28 height 28
drag, startPoint x: 583, startPoint y: 266, endPoint x: 654, endPoint y: 399, distance: 151.4
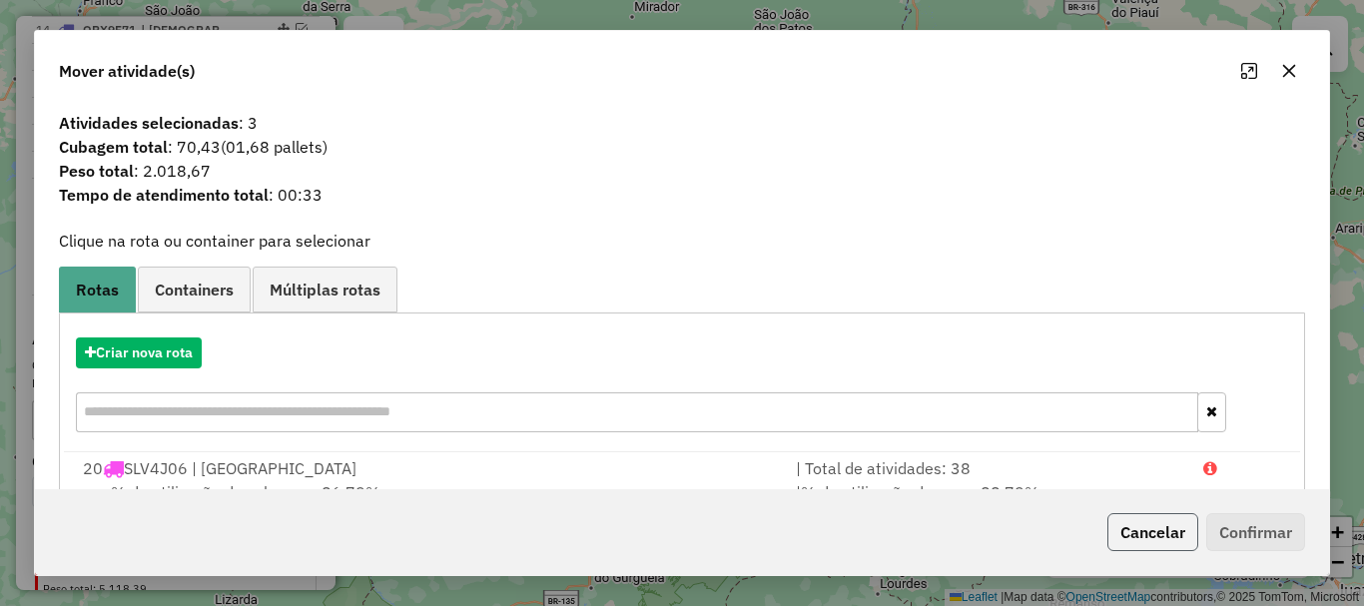
click at [1124, 534] on button "Cancelar" at bounding box center [1152, 532] width 91 height 38
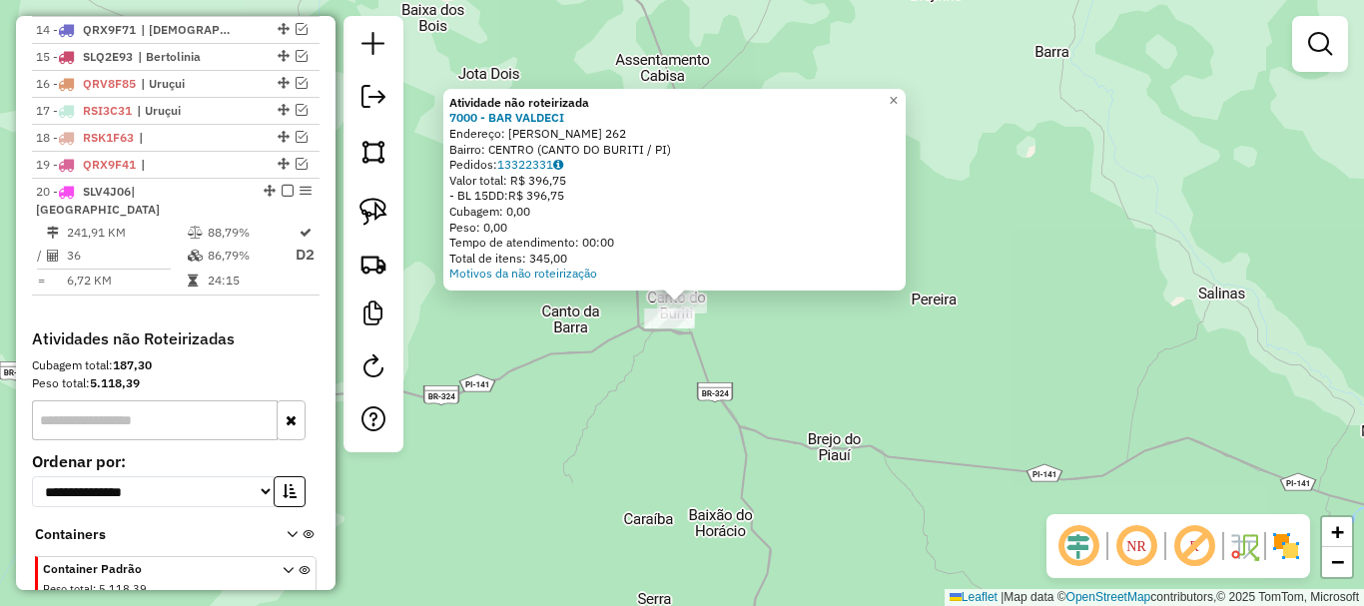
click at [861, 382] on div "Atividade não roteirizada 7000 - BAR VALDECI Endereço: [PERSON_NAME] 262 Bairro…" at bounding box center [682, 303] width 1364 height 606
click at [530, 169] on link "13322331" at bounding box center [530, 164] width 66 height 15
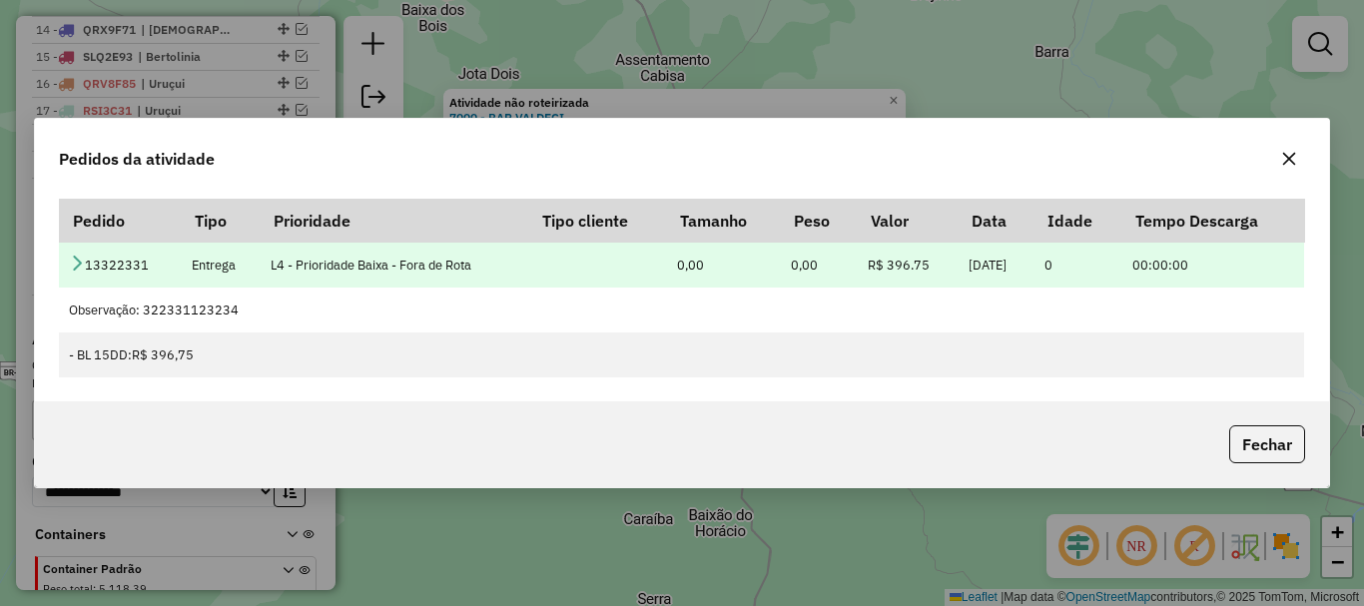
click at [77, 269] on icon at bounding box center [77, 263] width 16 height 16
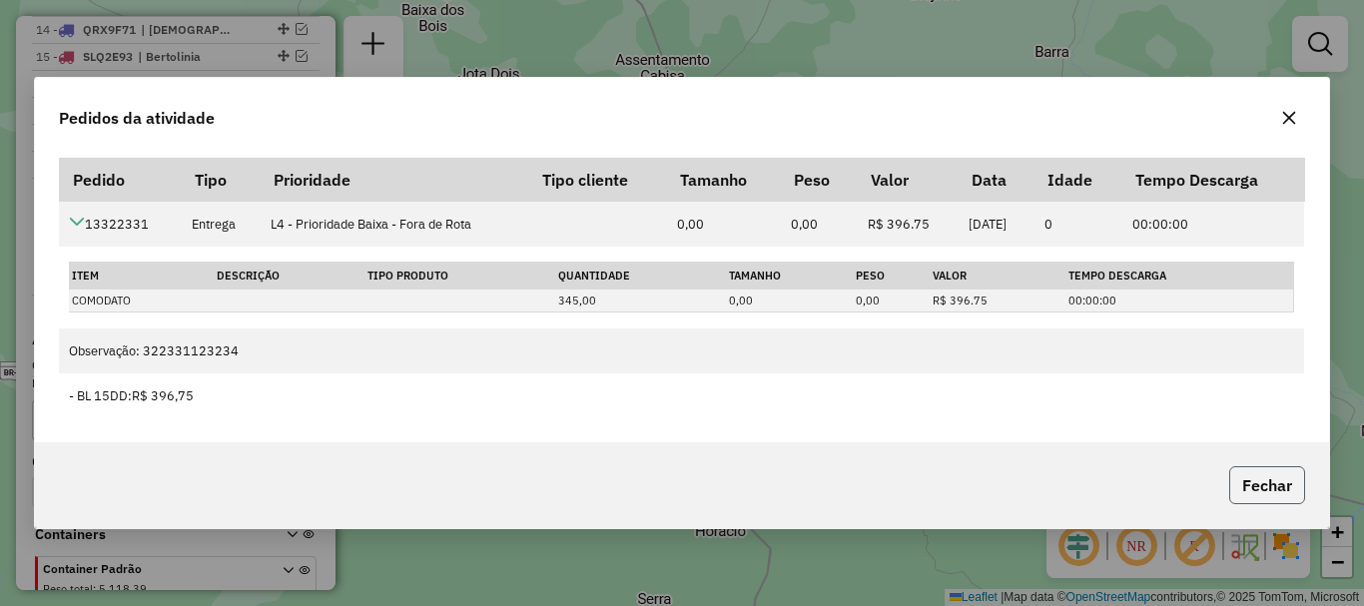
click at [1283, 490] on button "Fechar" at bounding box center [1267, 485] width 76 height 38
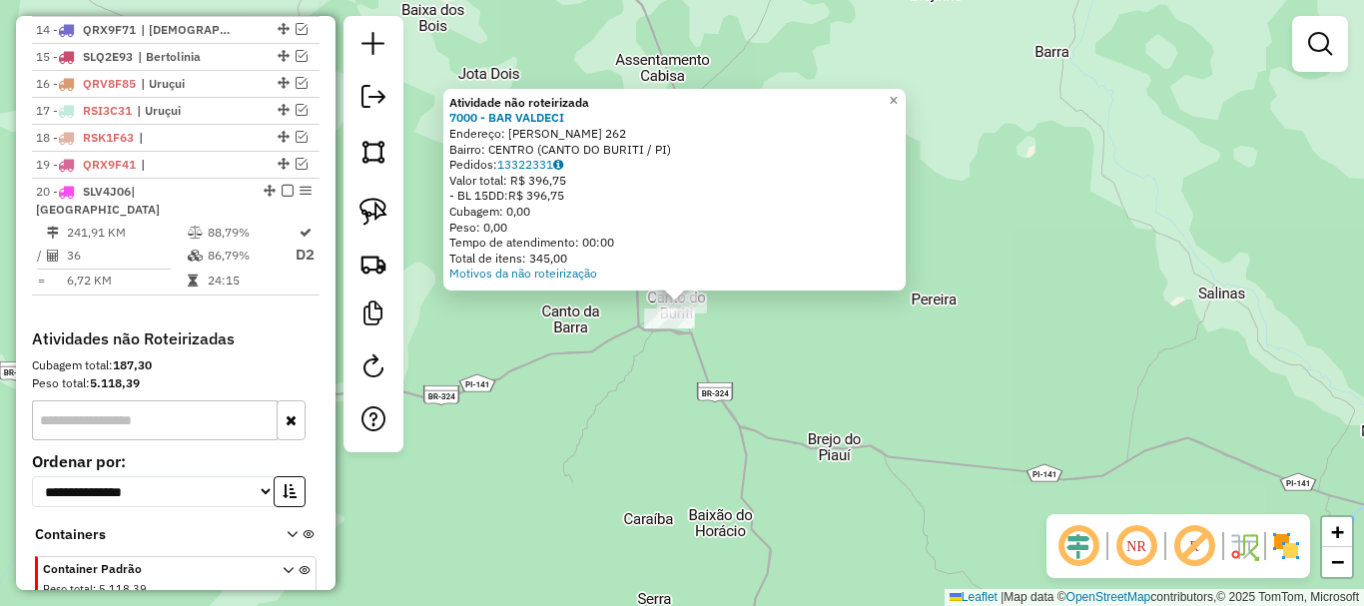
click at [827, 389] on div "Atividade não roteirizada 7000 - BAR VALDECI Endereço: CASTRO ALVES 262 Bairro:…" at bounding box center [682, 303] width 1364 height 606
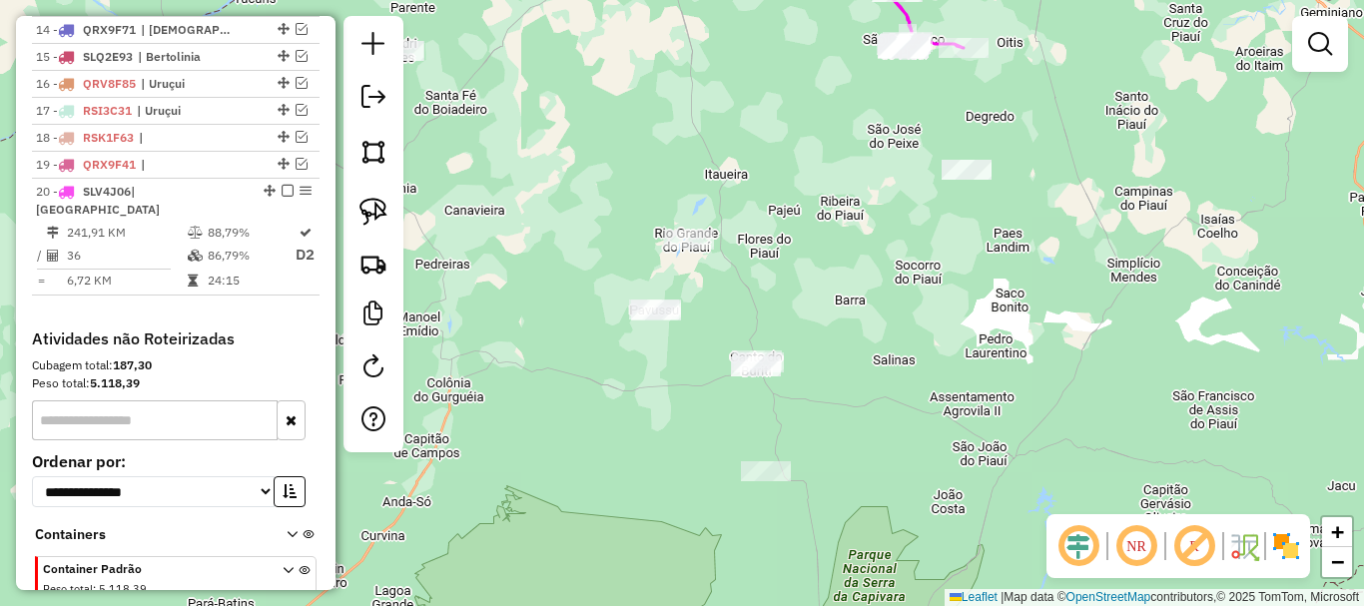
drag, startPoint x: 777, startPoint y: 309, endPoint x: 779, endPoint y: 388, distance: 79.9
click at [779, 388] on div "Janela de atendimento Grade de atendimento Capacidade Transportadoras Veículos …" at bounding box center [682, 303] width 1364 height 606
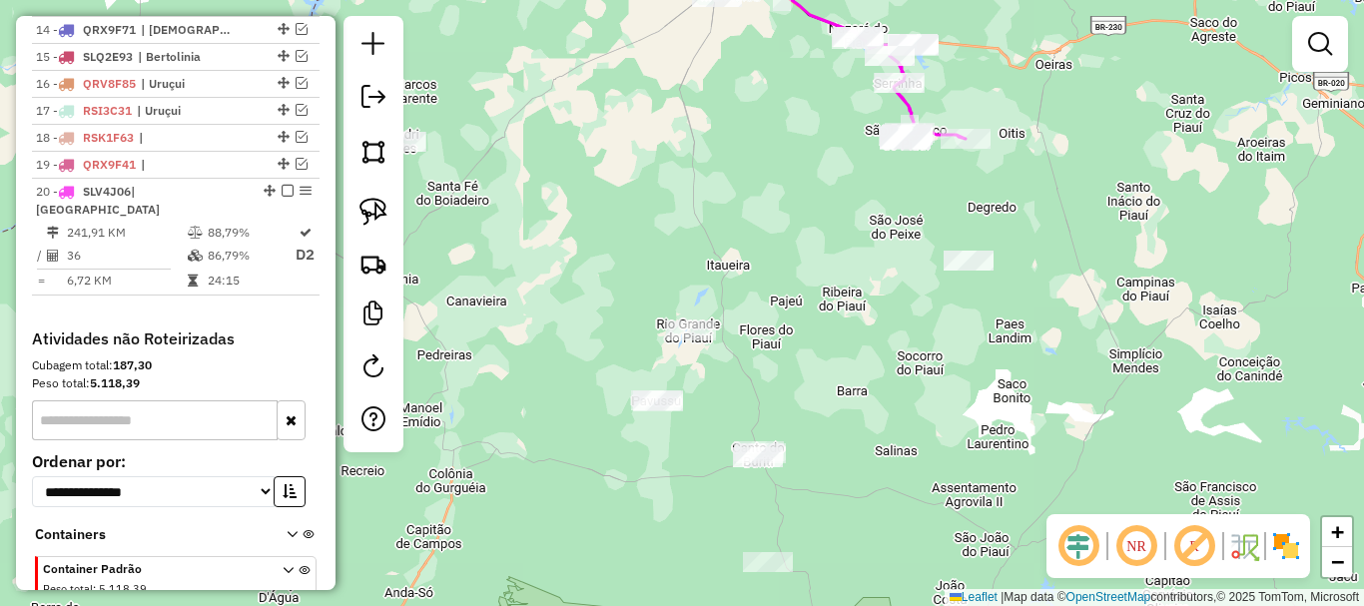
drag, startPoint x: 784, startPoint y: 497, endPoint x: 794, endPoint y: 498, distance: 10.0
click at [784, 500] on div "Janela de atendimento Grade de atendimento Capacidade Transportadoras Veículos …" at bounding box center [682, 303] width 1364 height 606
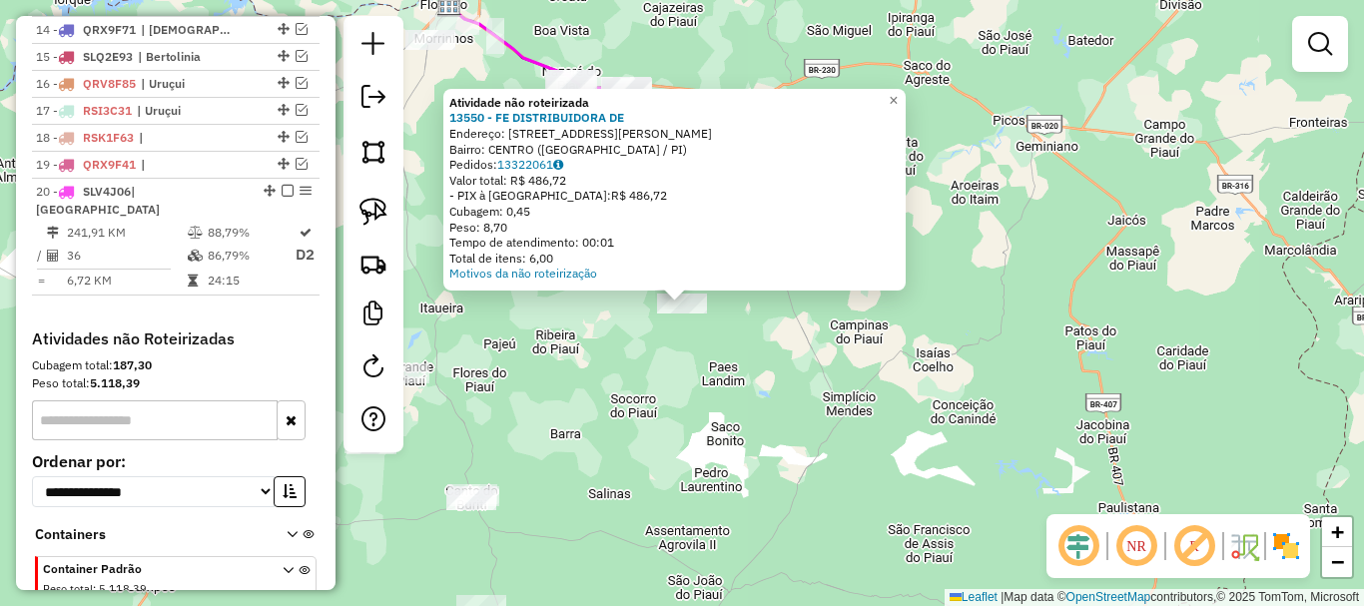
drag, startPoint x: 907, startPoint y: 411, endPoint x: 791, endPoint y: 347, distance: 132.3
click at [906, 411] on div "Atividade não roteirizada 13550 - FE DISTRIBUIDORA DE Endereço: rua Joaquim dia…" at bounding box center [682, 303] width 1364 height 606
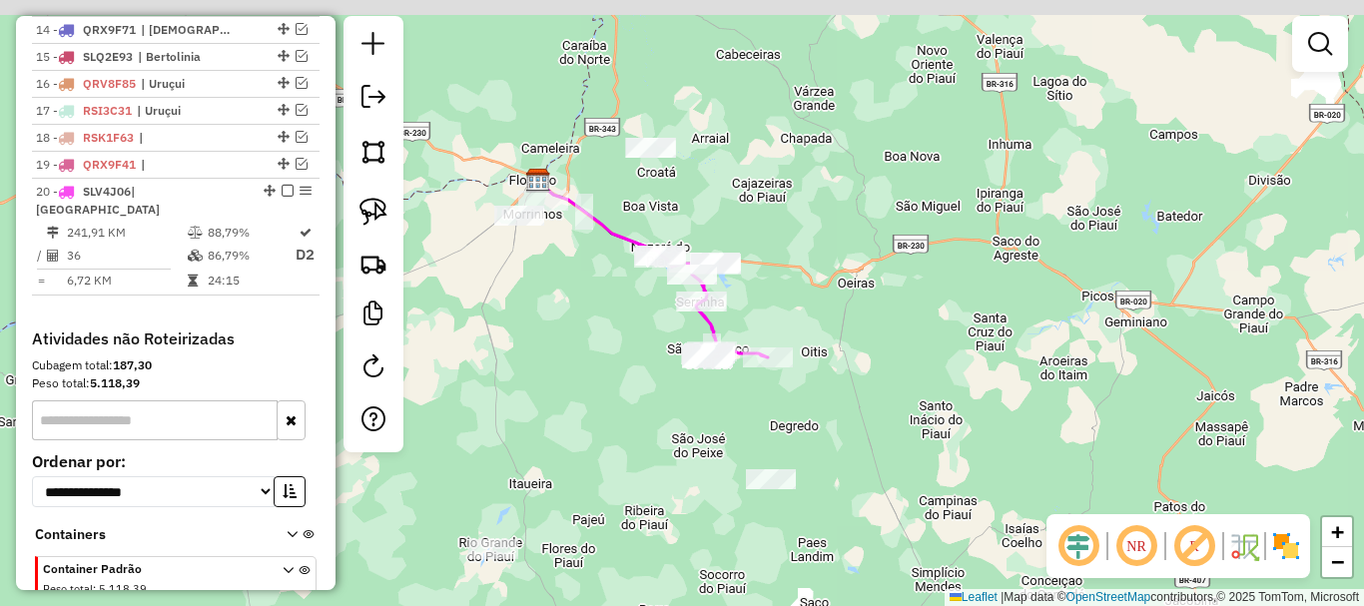
drag, startPoint x: 813, startPoint y: 405, endPoint x: 860, endPoint y: 449, distance: 64.3
click at [876, 521] on div "Janela de atendimento Grade de atendimento Capacidade Transportadoras Veículos …" at bounding box center [682, 303] width 1364 height 606
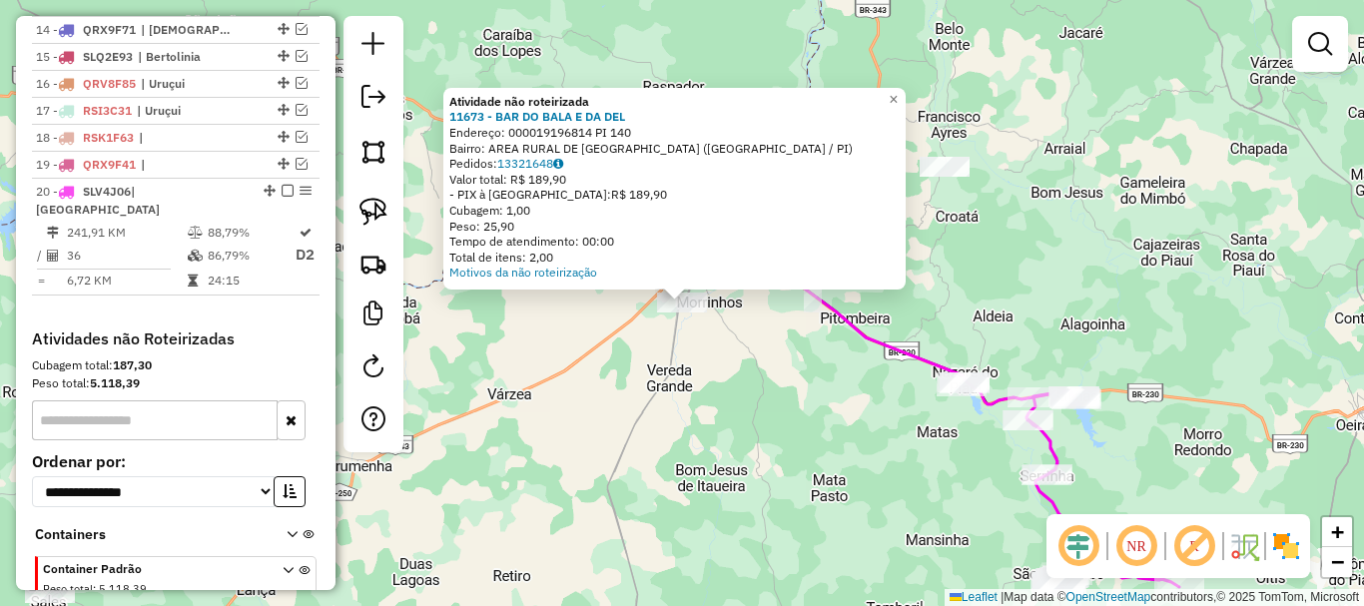
click at [734, 356] on div "Atividade não roteirizada 11673 - BAR DO BALA E DA DEL Endereço: 000019196814 P…" at bounding box center [682, 303] width 1364 height 606
click at [725, 334] on div "Atividade não roteirizada 11673 - BAR DO BALA E DA DEL Endereço: 000019196814 P…" at bounding box center [682, 303] width 1364 height 606
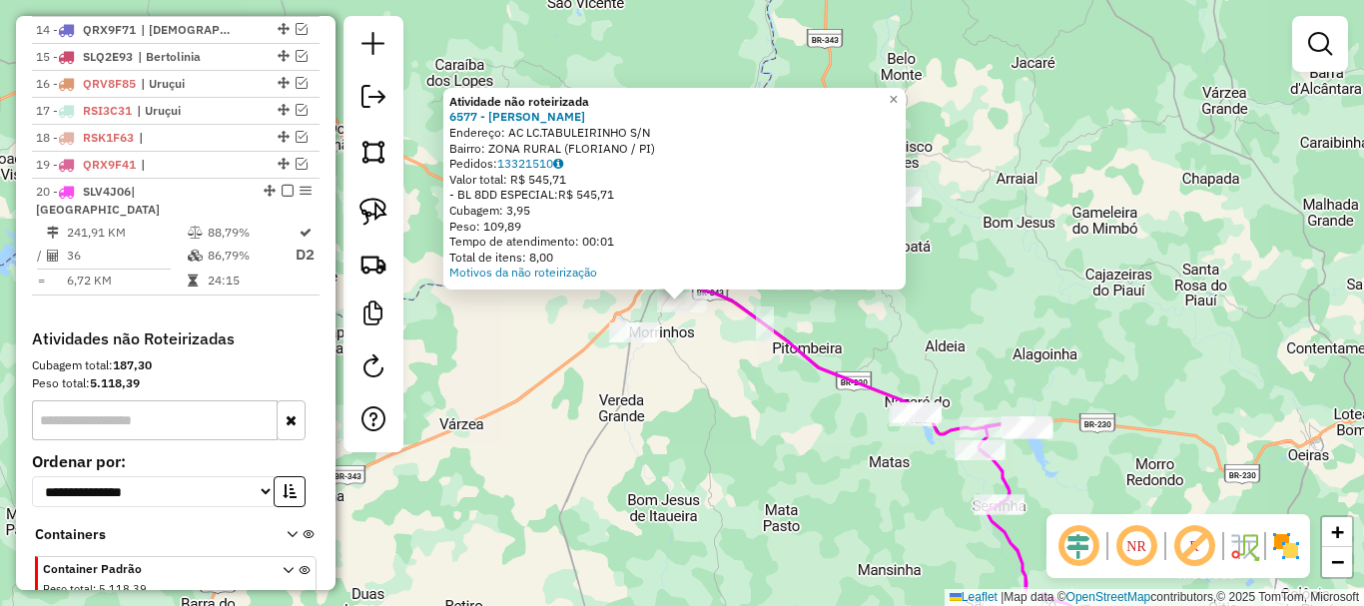
click at [754, 390] on div "Atividade não roteirizada 6577 - MARIA DE LOURDES DA COSTA Endereço: AC LC.TABU…" at bounding box center [682, 303] width 1364 height 606
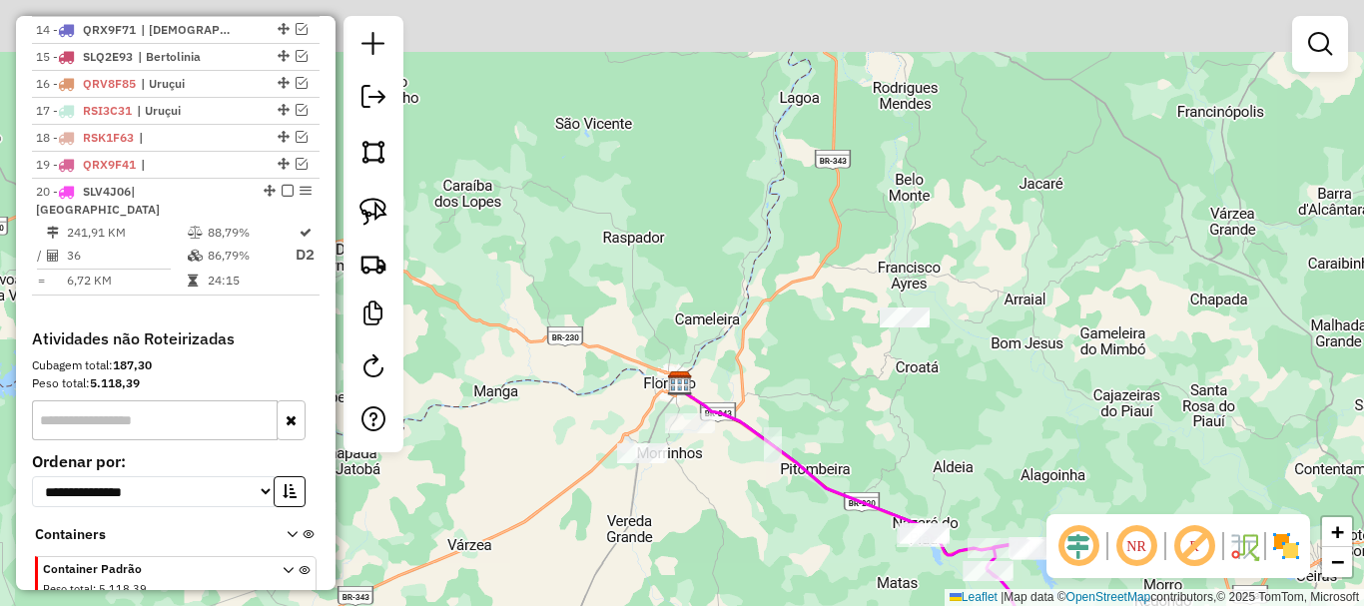
drag, startPoint x: 863, startPoint y: 382, endPoint x: 851, endPoint y: 465, distance: 83.7
click at [862, 468] on div "Janela de atendimento Grade de atendimento Capacidade Transportadoras Veículos …" at bounding box center [682, 303] width 1364 height 606
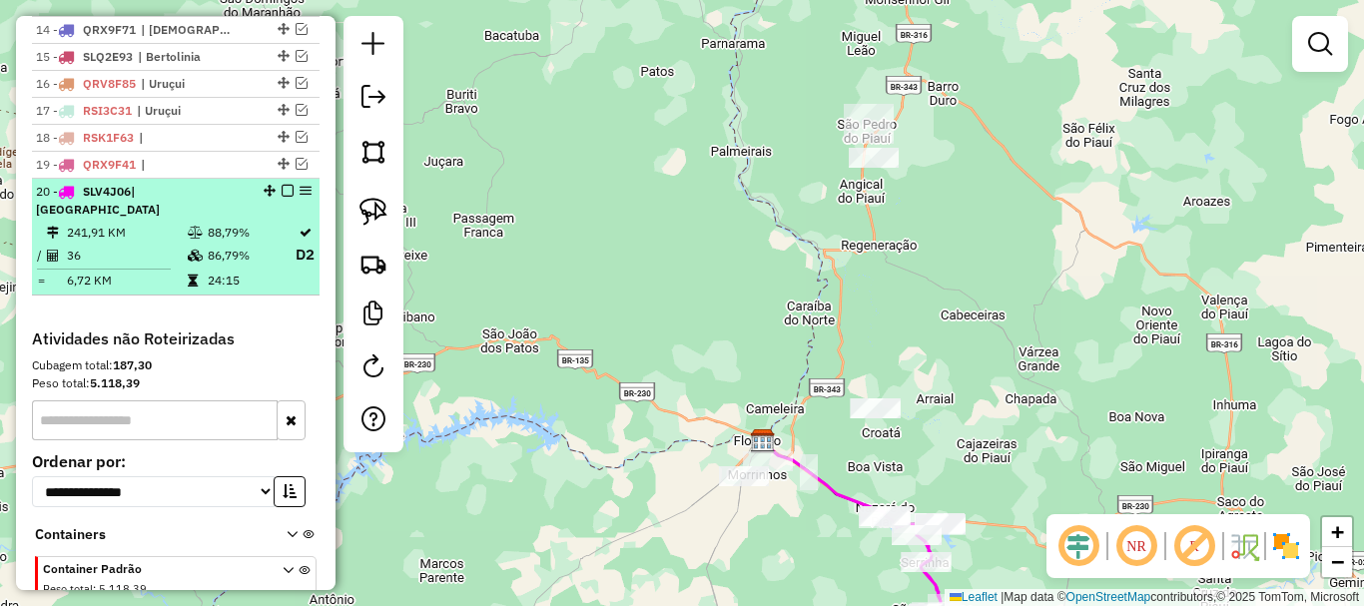
click at [282, 197] on em at bounding box center [288, 191] width 12 height 12
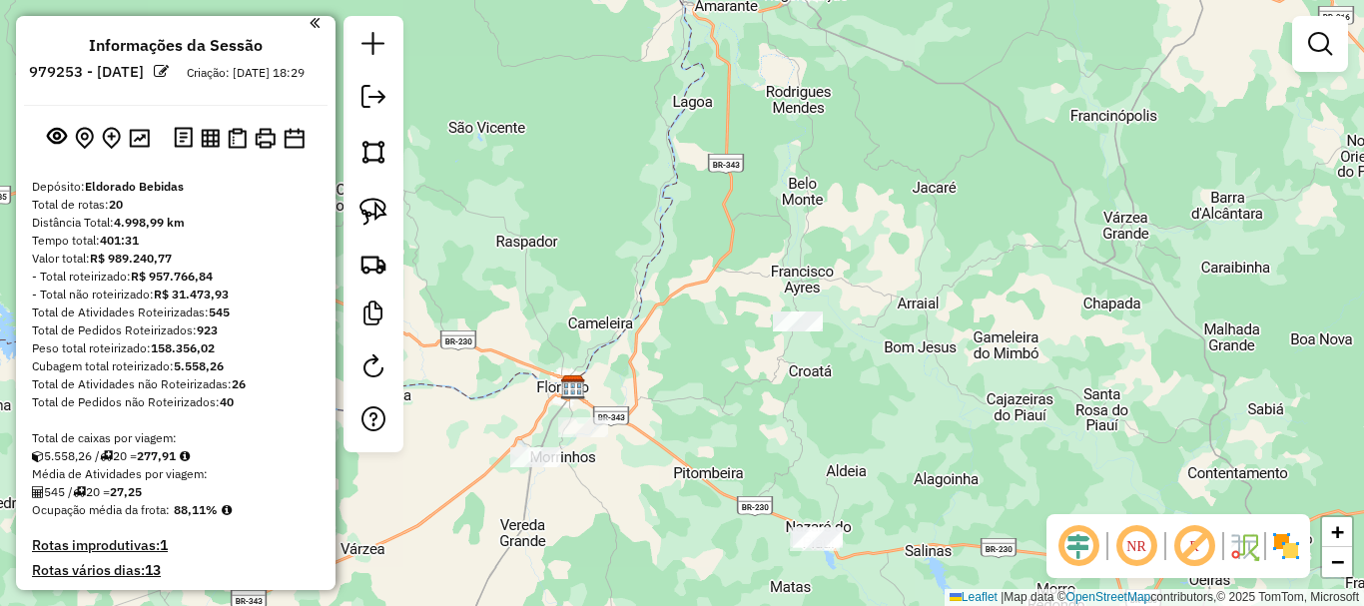
scroll to position [6, 0]
click at [201, 149] on img at bounding box center [210, 139] width 19 height 19
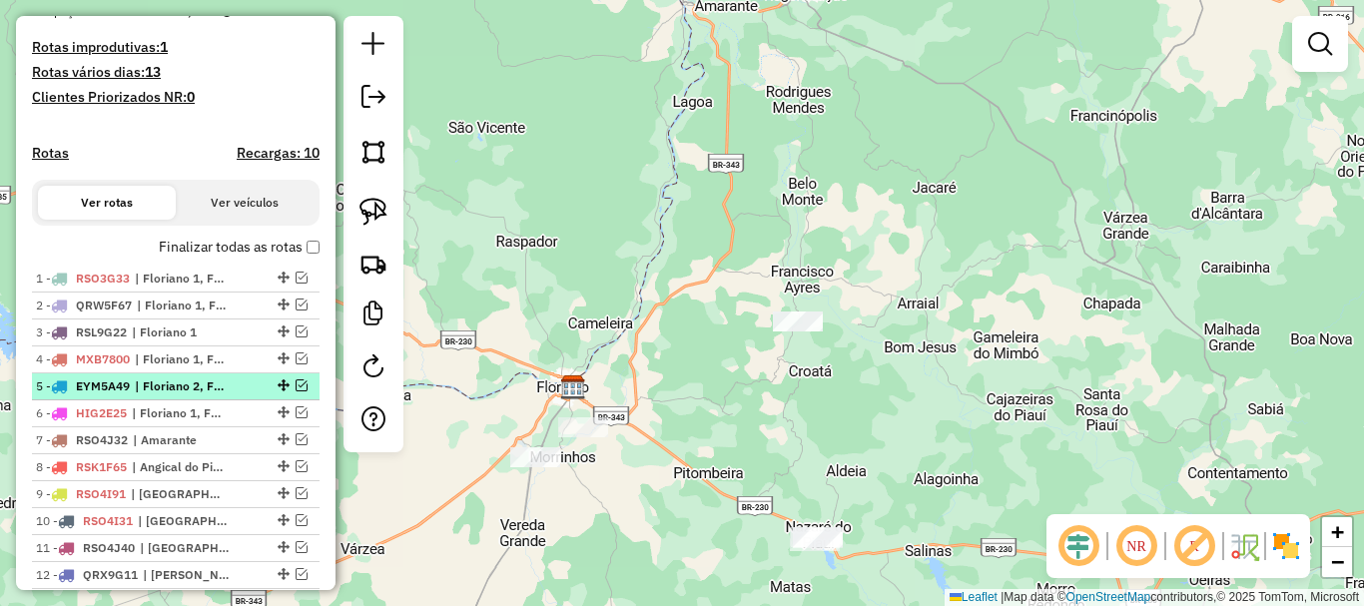
scroll to position [605, 0]
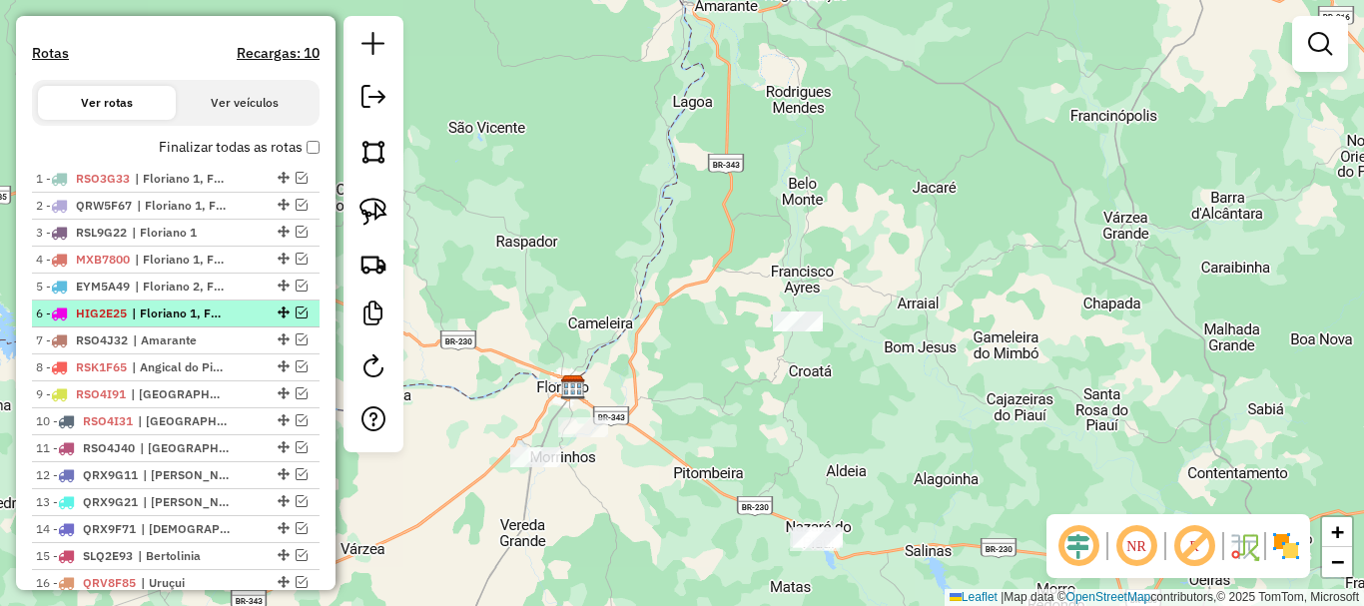
click at [296, 319] on em at bounding box center [302, 313] width 12 height 12
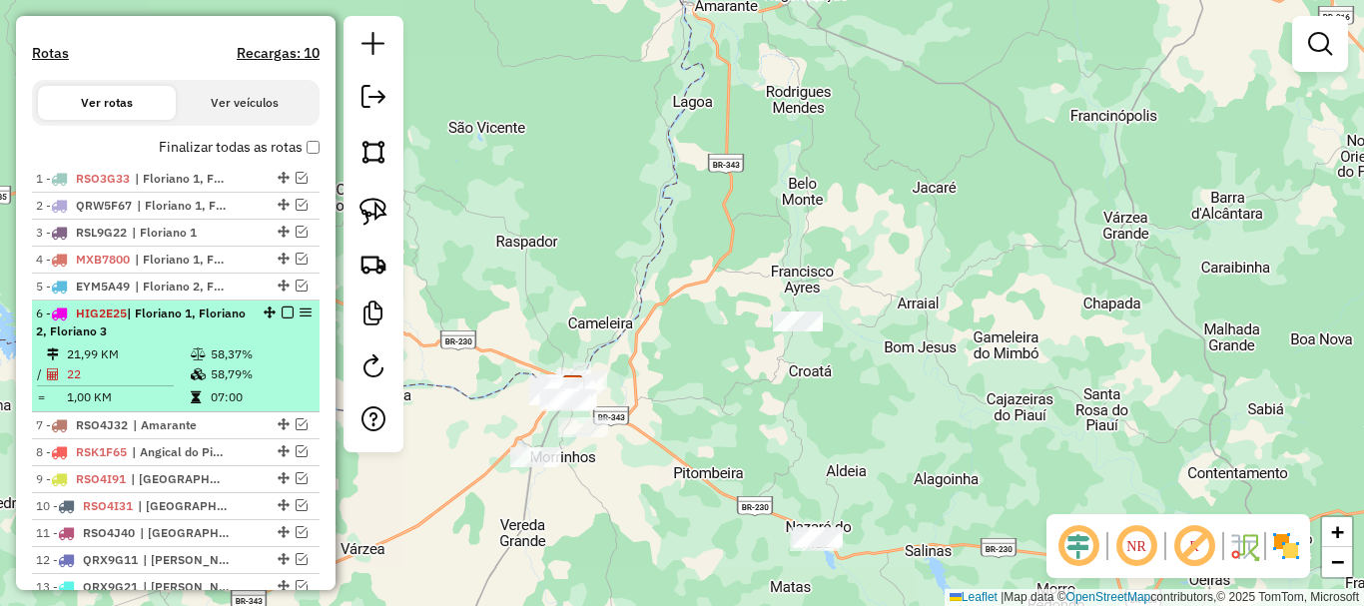
click at [228, 364] on td "58,37%" at bounding box center [260, 354] width 101 height 20
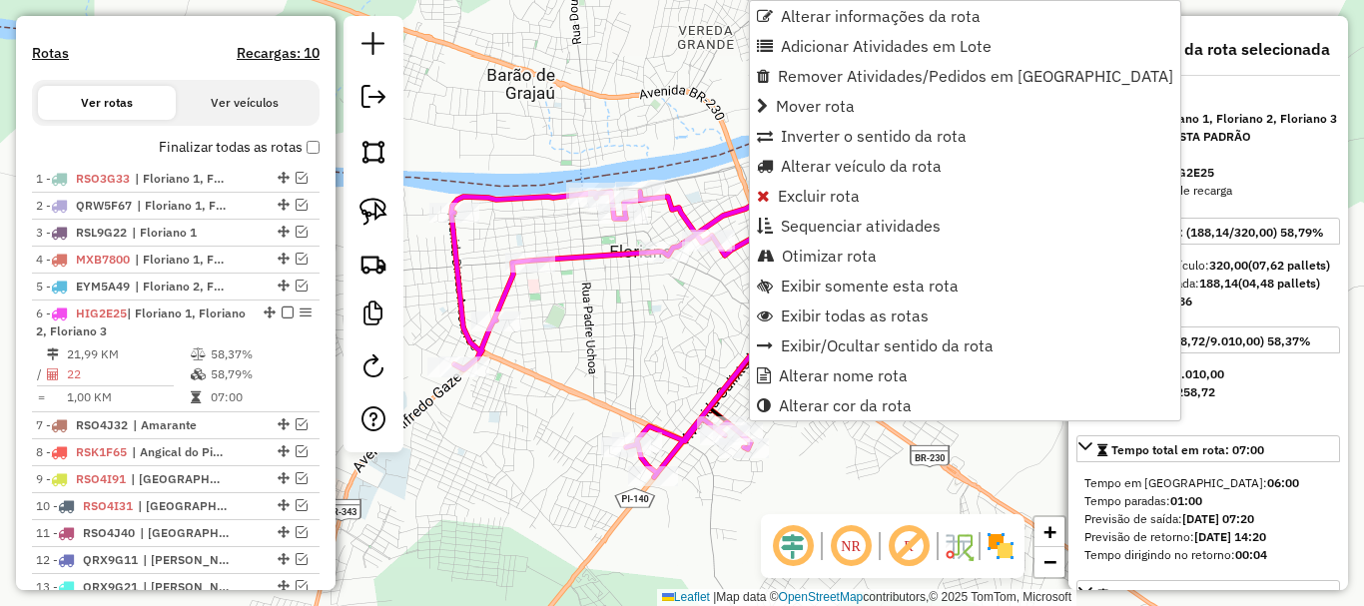
scroll to position [908, 0]
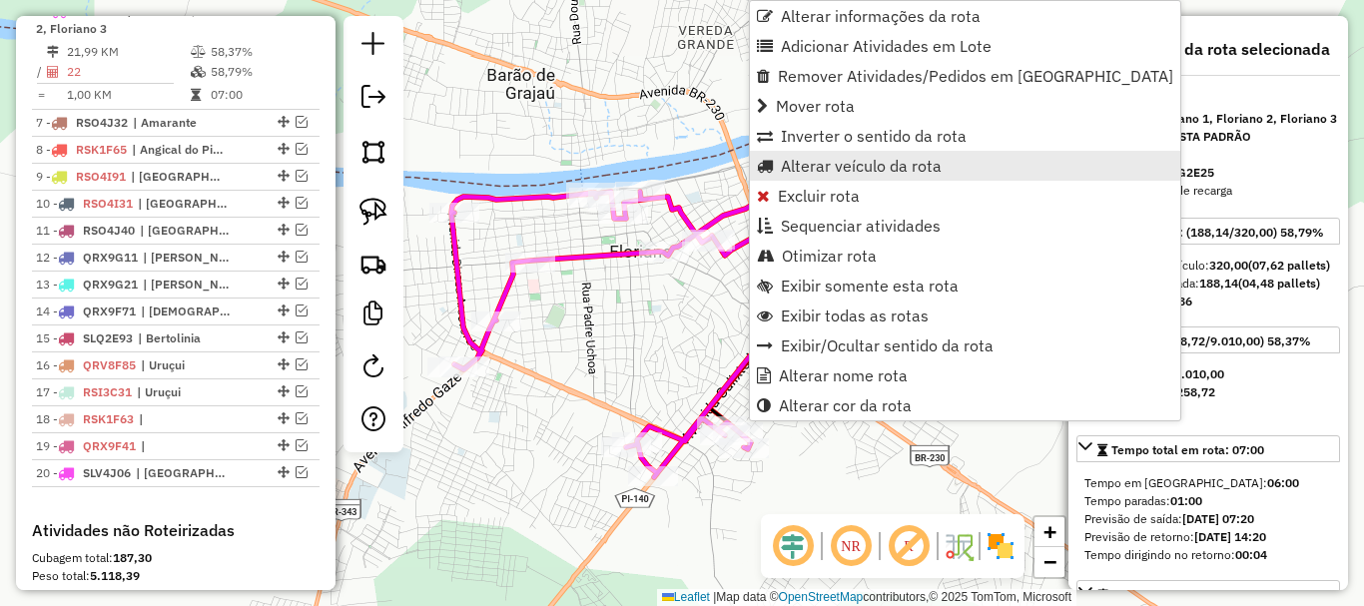
click at [814, 166] on span "Alterar veículo da rota" at bounding box center [861, 166] width 161 height 16
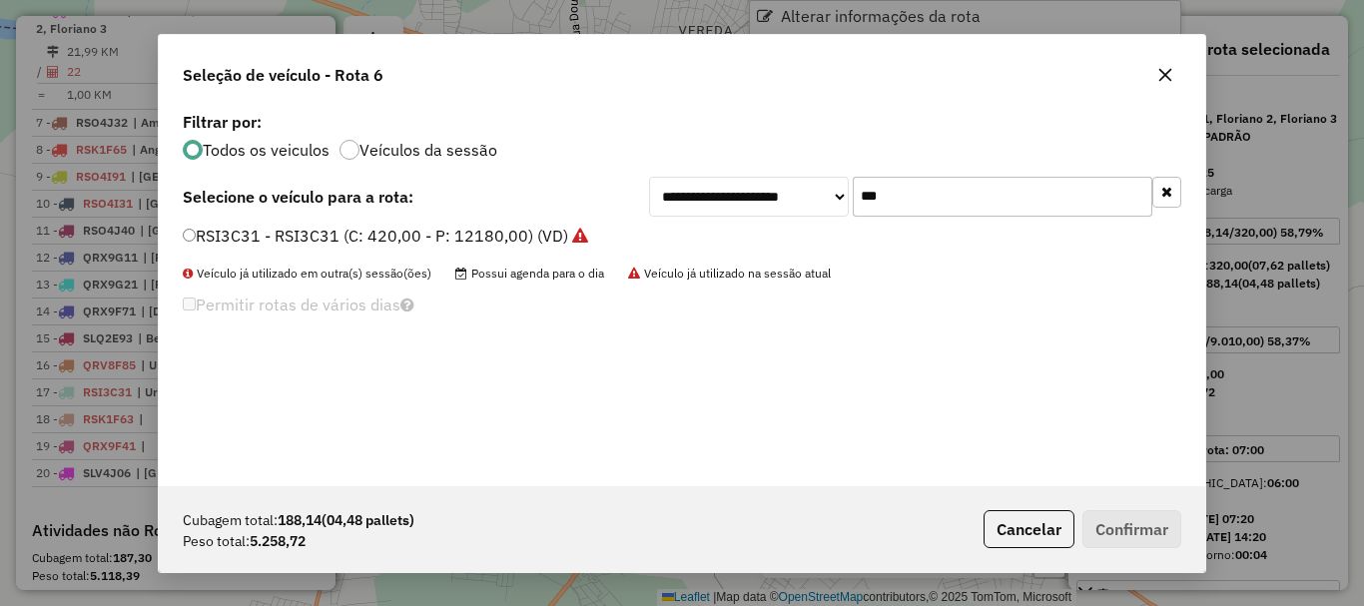
scroll to position [11, 6]
click at [920, 194] on input "***" at bounding box center [1003, 197] width 300 height 40
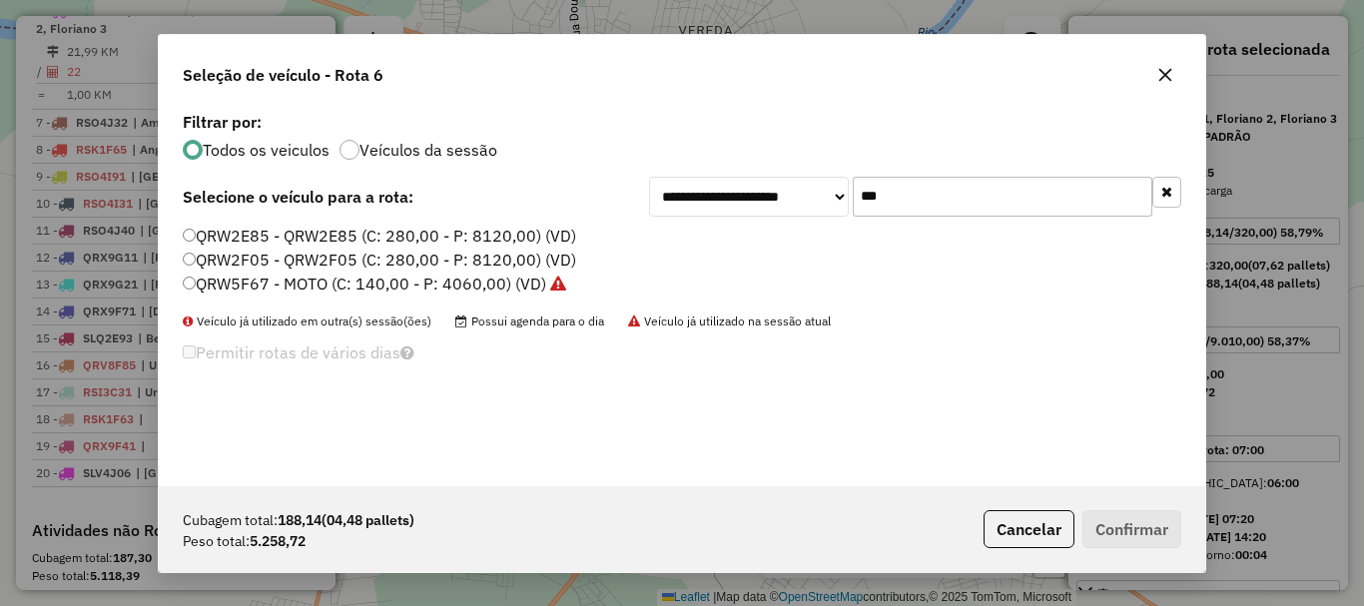
type input "***"
click at [245, 259] on label "QRW2F05 - QRW2F05 (C: 280,00 - P: 8120,00) (VD)" at bounding box center [379, 260] width 393 height 24
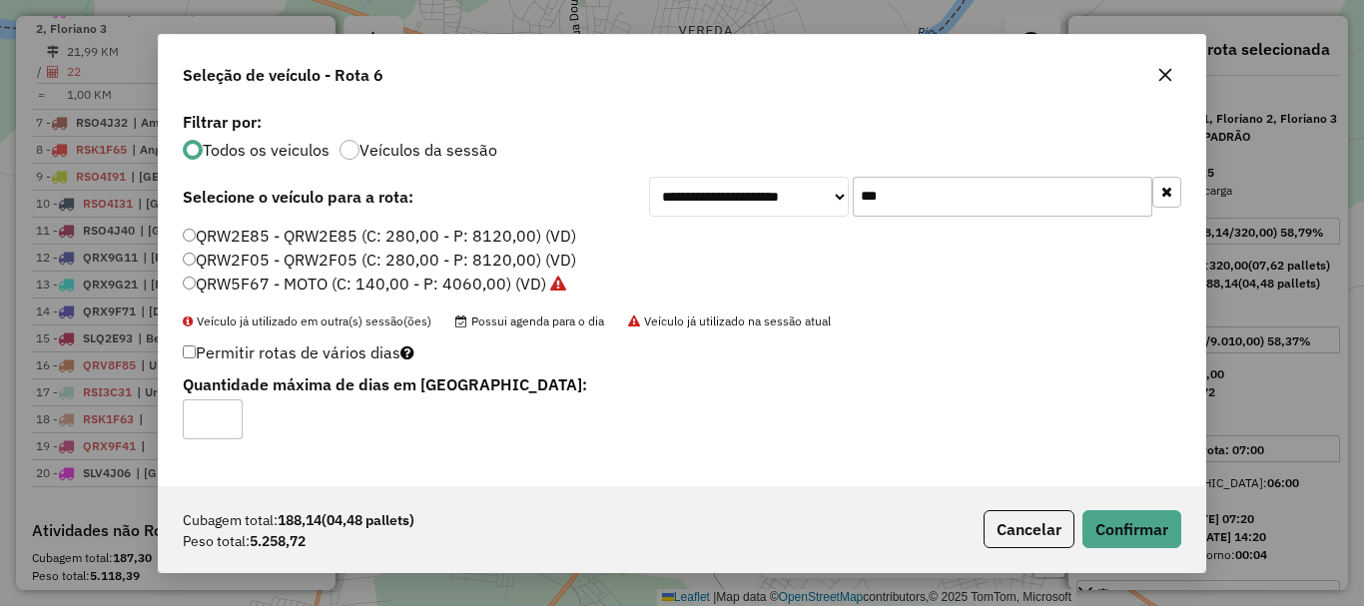
type input "*"
click at [228, 417] on input "*" at bounding box center [213, 419] width 60 height 40
click at [1135, 531] on button "Confirmar" at bounding box center [1131, 529] width 99 height 38
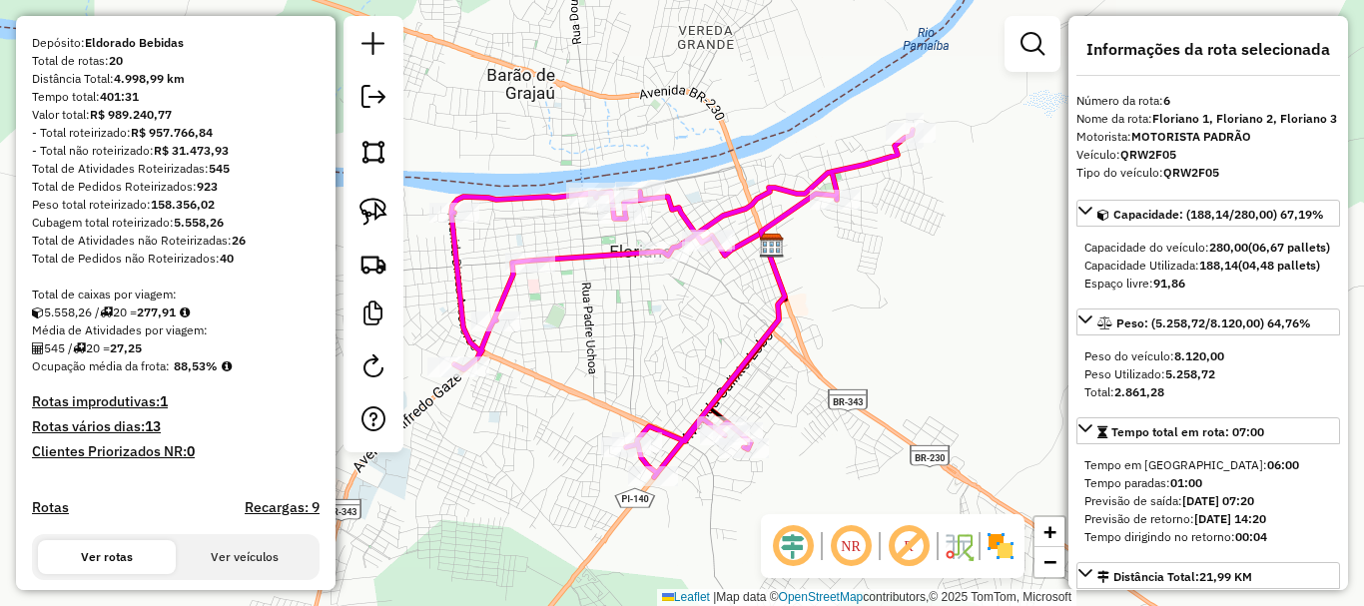
scroll to position [0, 0]
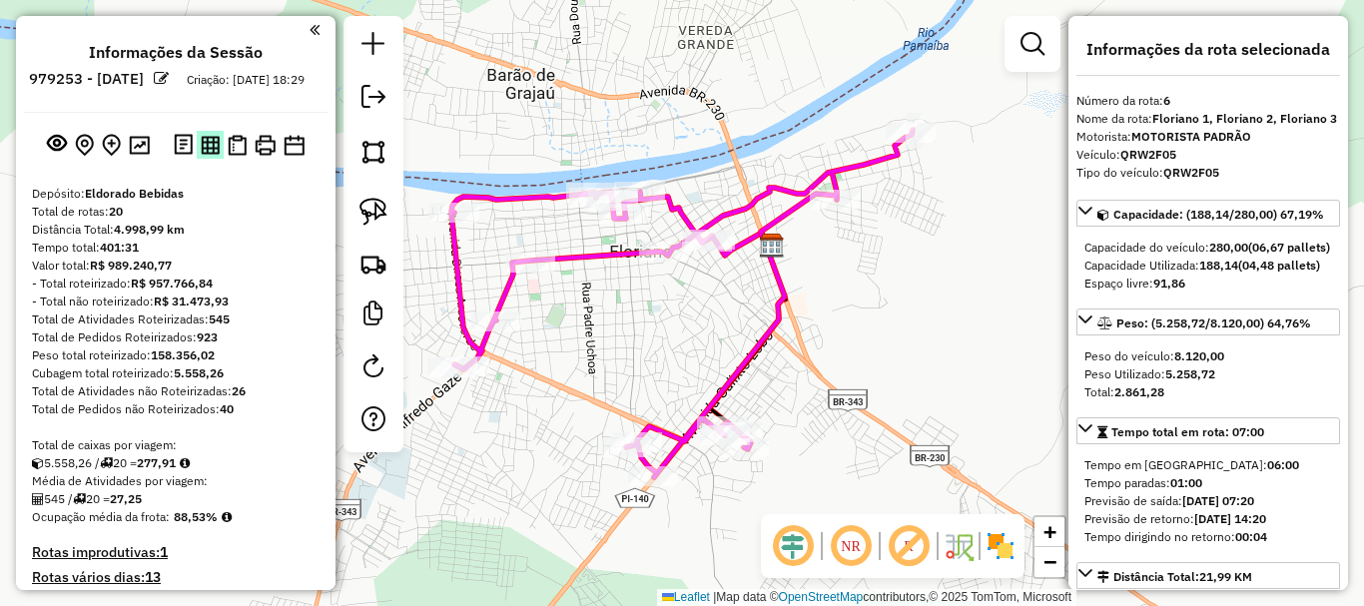
click at [201, 155] on img at bounding box center [210, 145] width 19 height 19
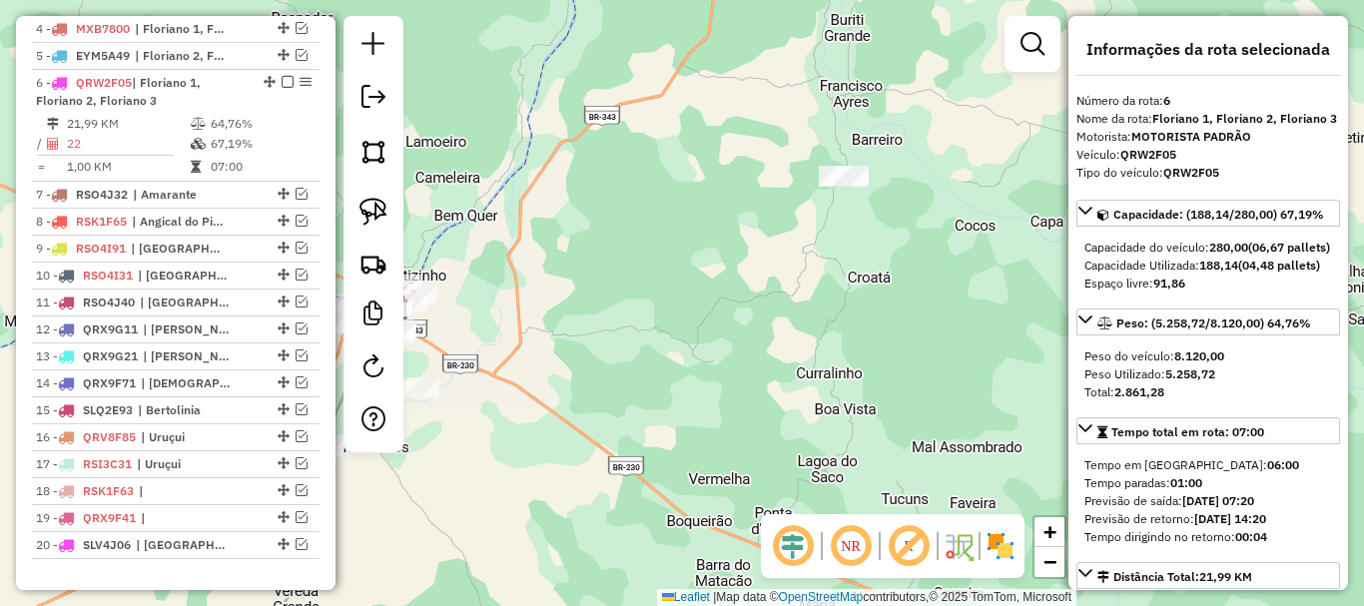
scroll to position [999, 0]
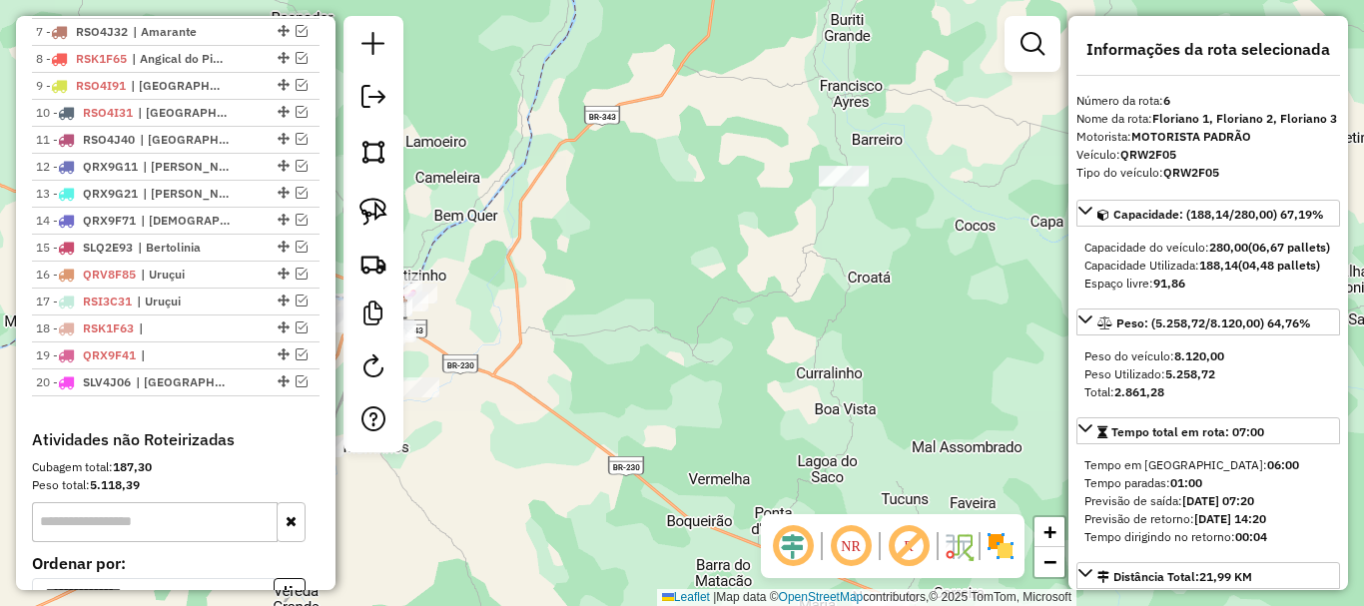
drag, startPoint x: 710, startPoint y: 338, endPoint x: 742, endPoint y: 318, distance: 38.2
click at [737, 321] on div "Janela de atendimento Grade de atendimento Capacidade Transportadoras Veículos …" at bounding box center [682, 303] width 1364 height 606
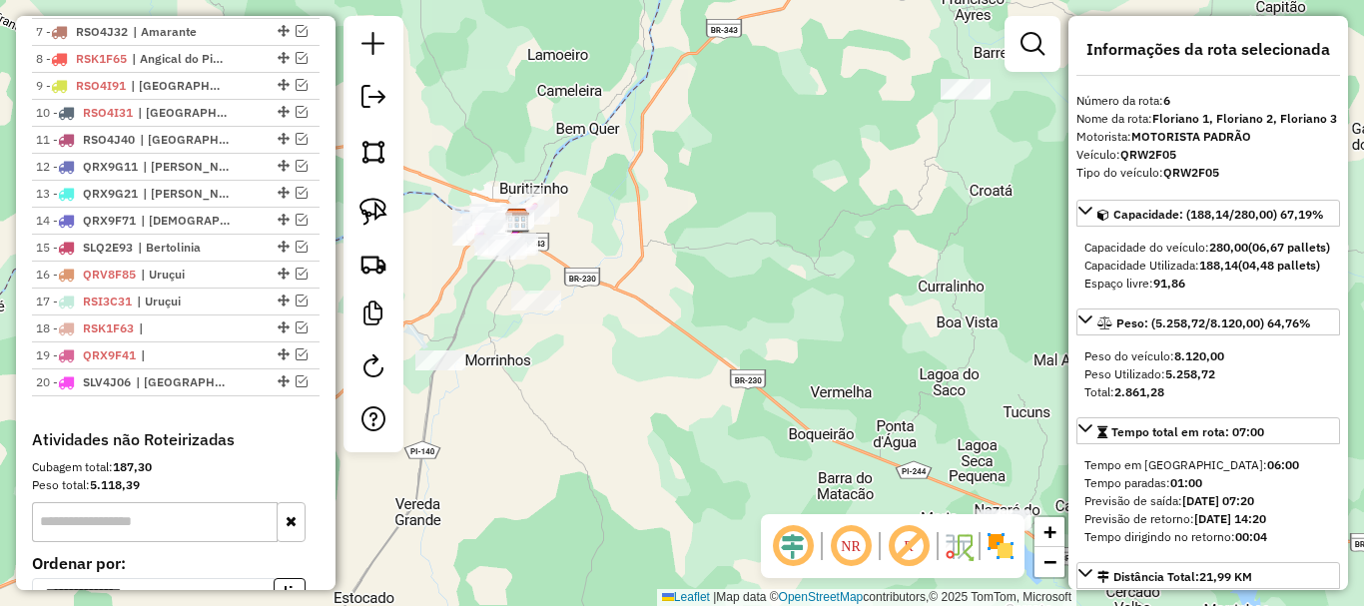
drag, startPoint x: 804, startPoint y: 454, endPoint x: 616, endPoint y: 298, distance: 244.6
click at [619, 302] on div "Janela de atendimento Grade de atendimento Capacidade Transportadoras Veículos …" at bounding box center [682, 303] width 1364 height 606
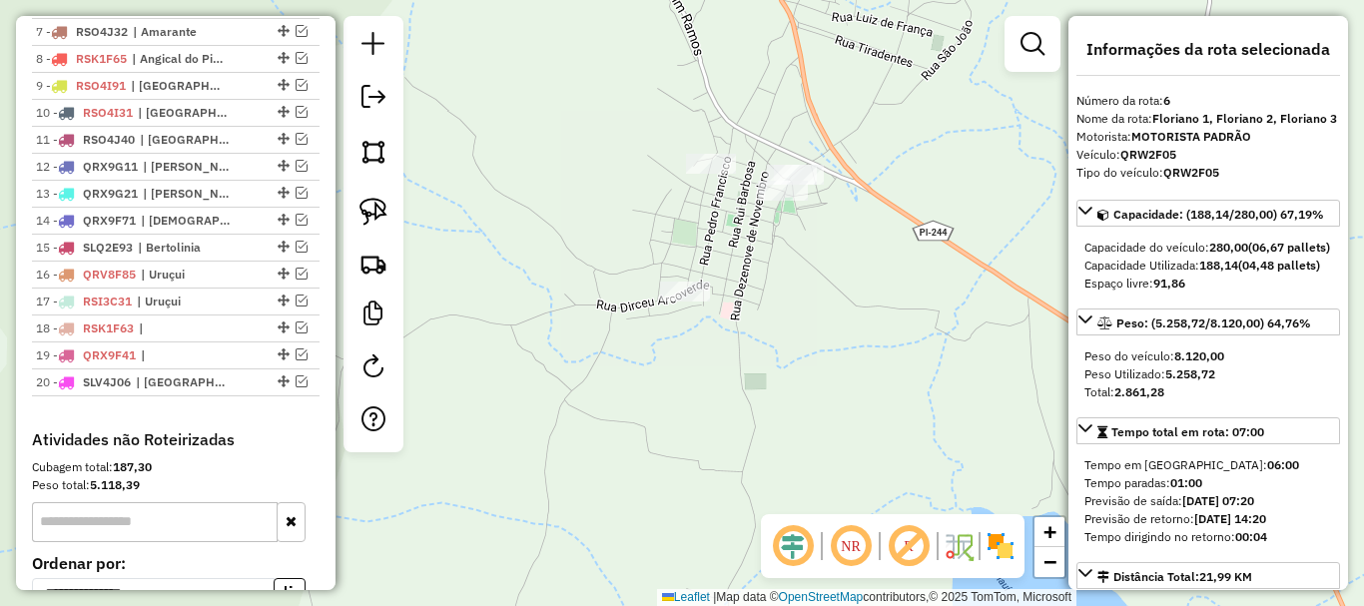
click at [703, 132] on div "Janela de atendimento Grade de atendimento Capacidade Transportadoras Veículos …" at bounding box center [682, 303] width 1364 height 606
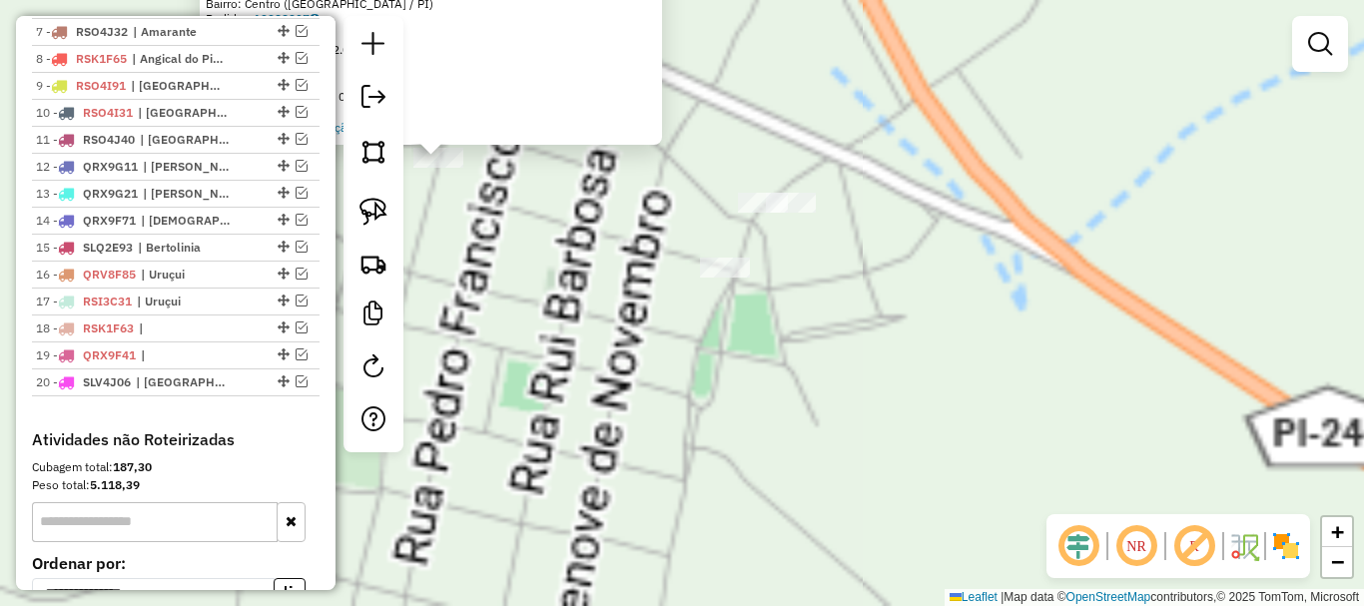
click at [722, 253] on div "Atividade não roteirizada 1416 - RAIMUNDO DA PAIXAO MATOS DA SILVA Endereço: Ru…" at bounding box center [682, 303] width 1364 height 606
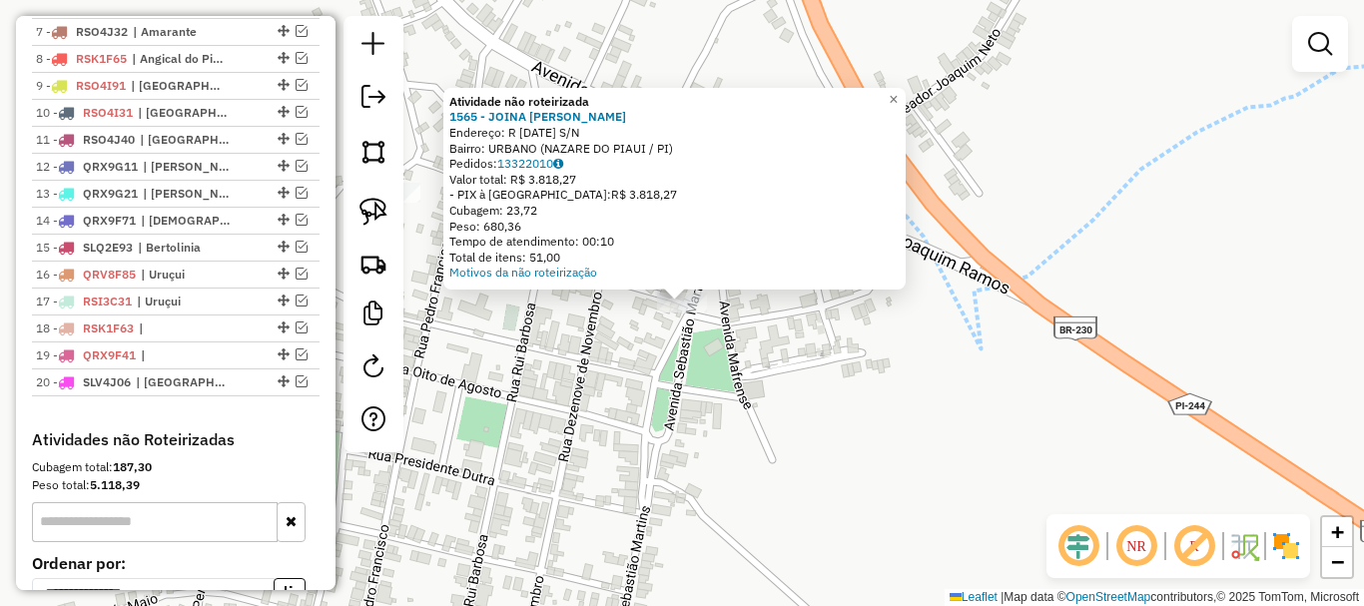
click at [727, 336] on div "Atividade não roteirizada 1565 - JOINA MENDES REIS GOMES DE SOUSA Endereço: R 1…" at bounding box center [682, 303] width 1364 height 606
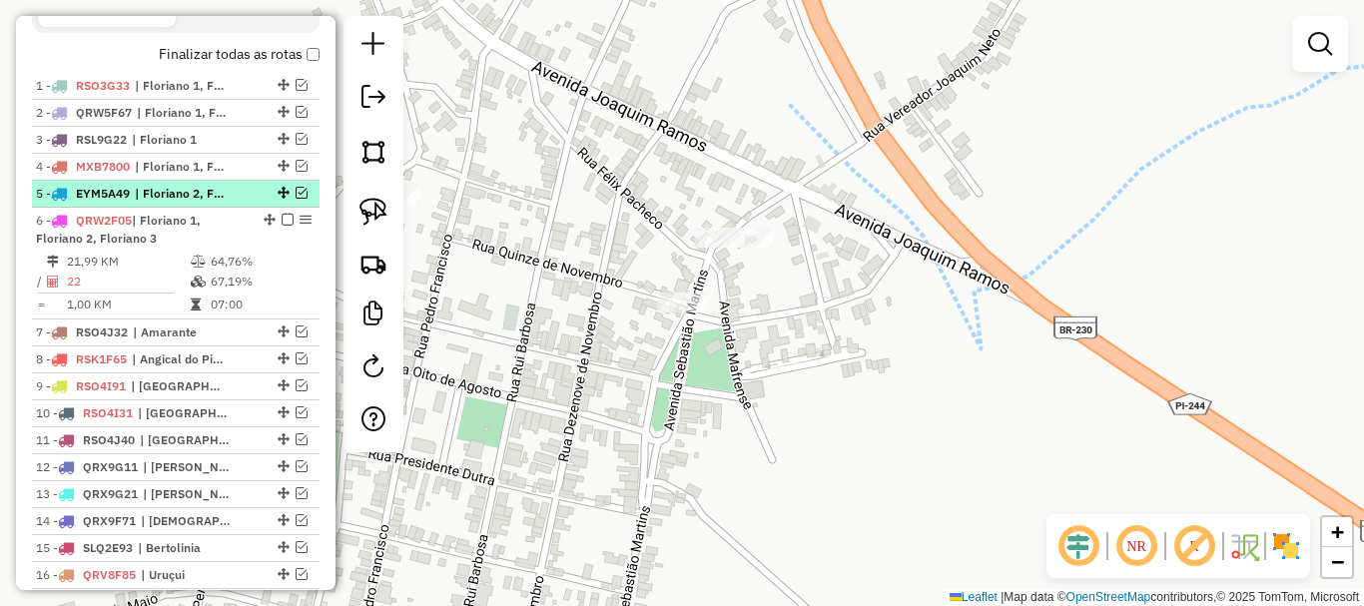
scroll to position [699, 0]
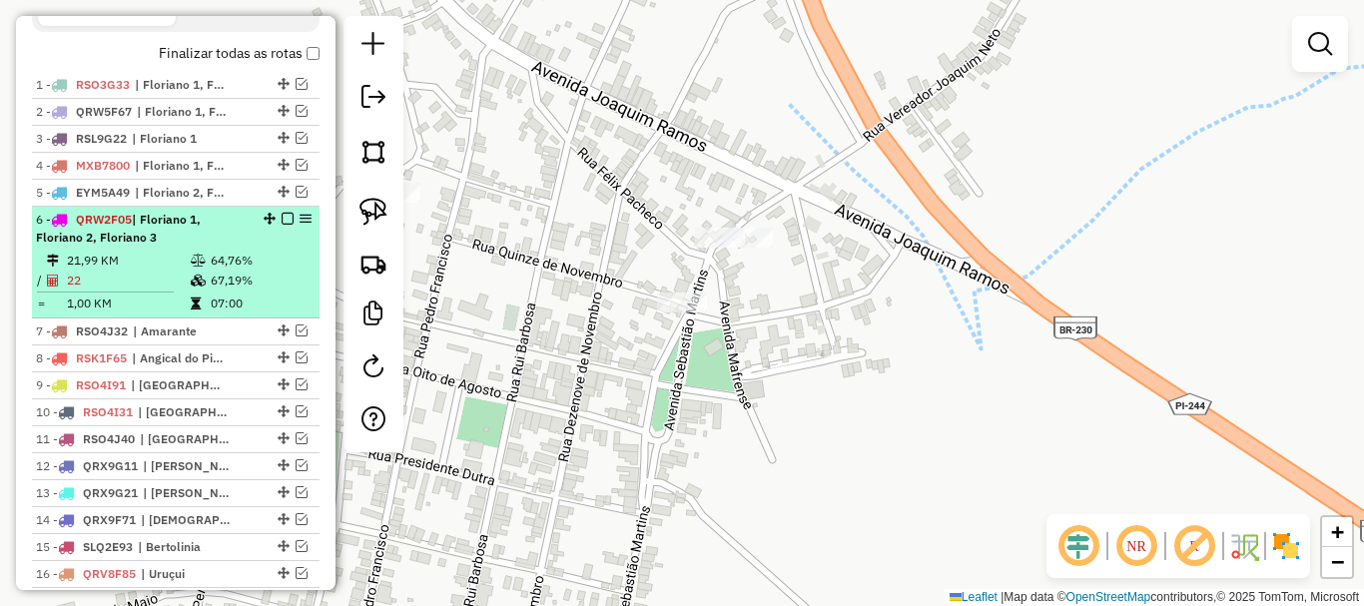
click at [275, 314] on td "07:00" at bounding box center [260, 304] width 101 height 20
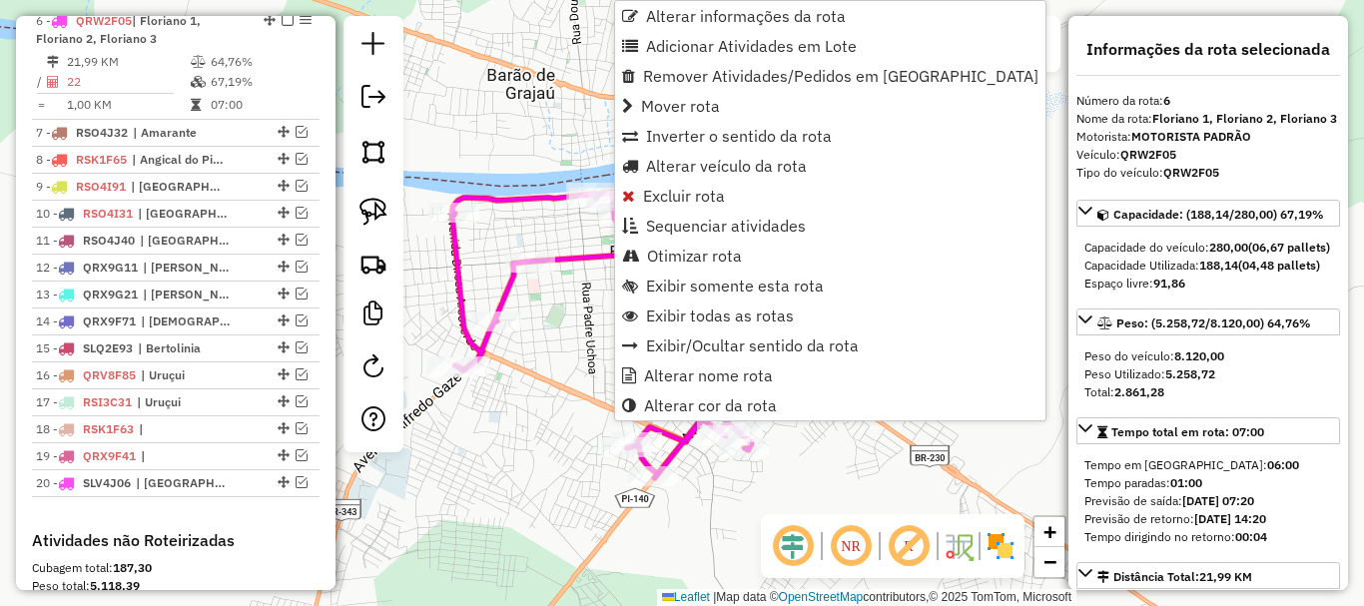
scroll to position [908, 0]
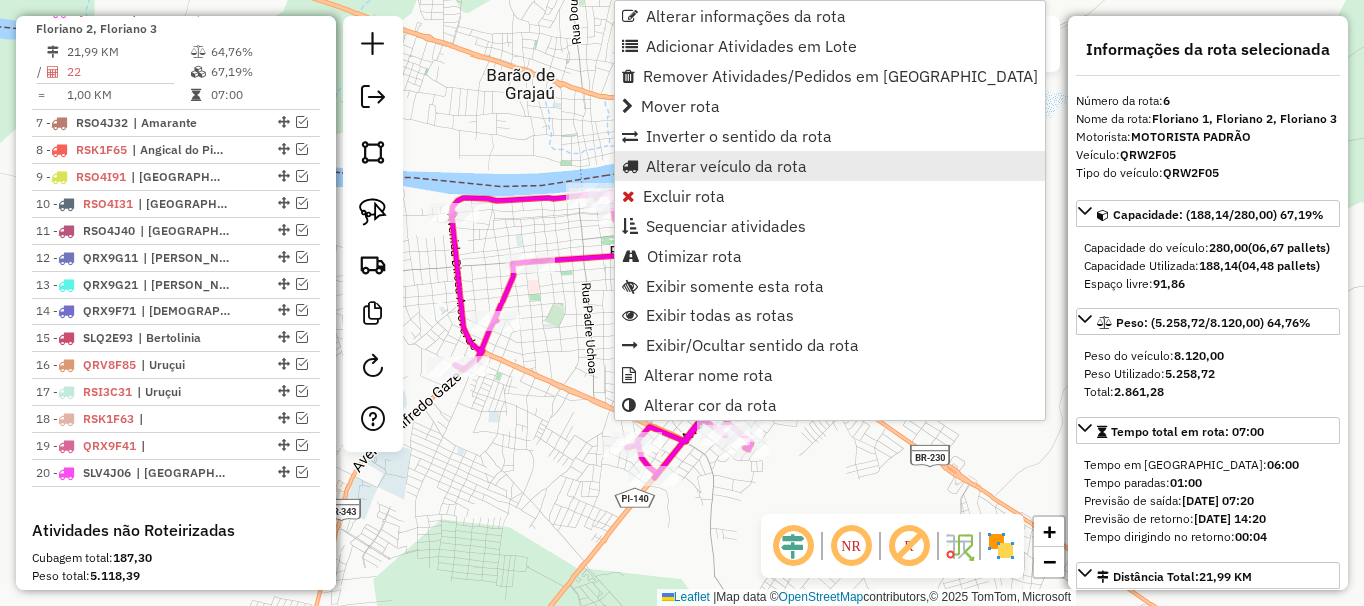
click at [708, 168] on span "Alterar veículo da rota" at bounding box center [726, 166] width 161 height 16
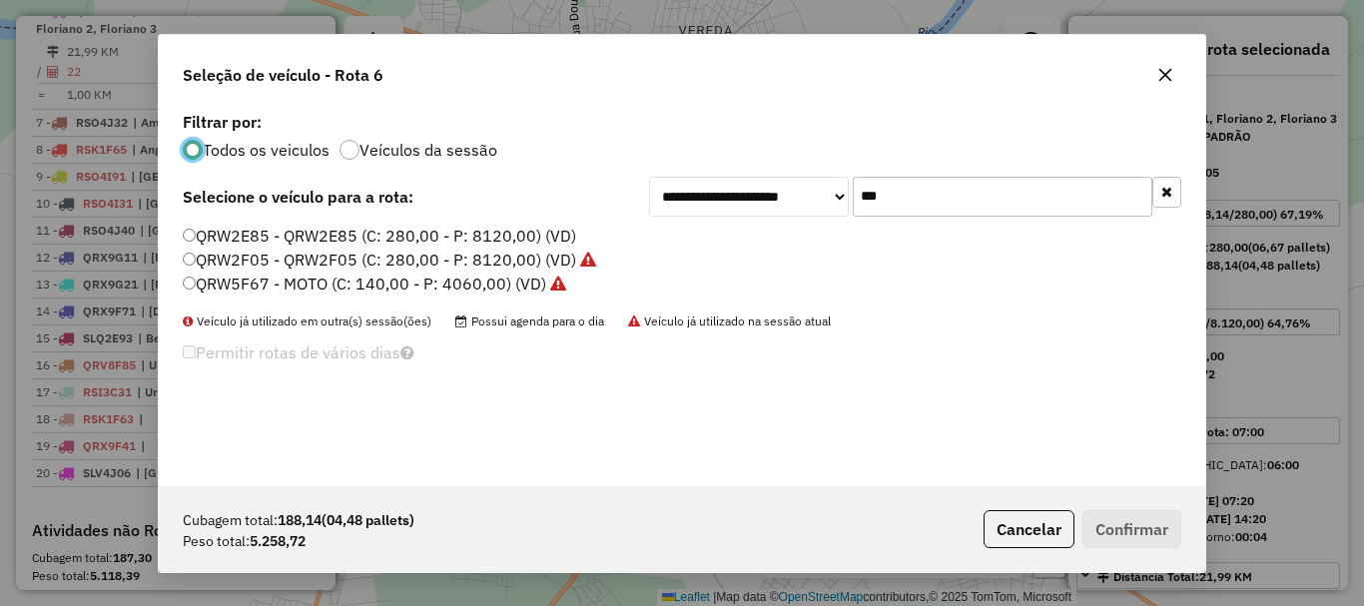
scroll to position [11, 6]
click at [922, 205] on input "***" at bounding box center [1003, 197] width 300 height 40
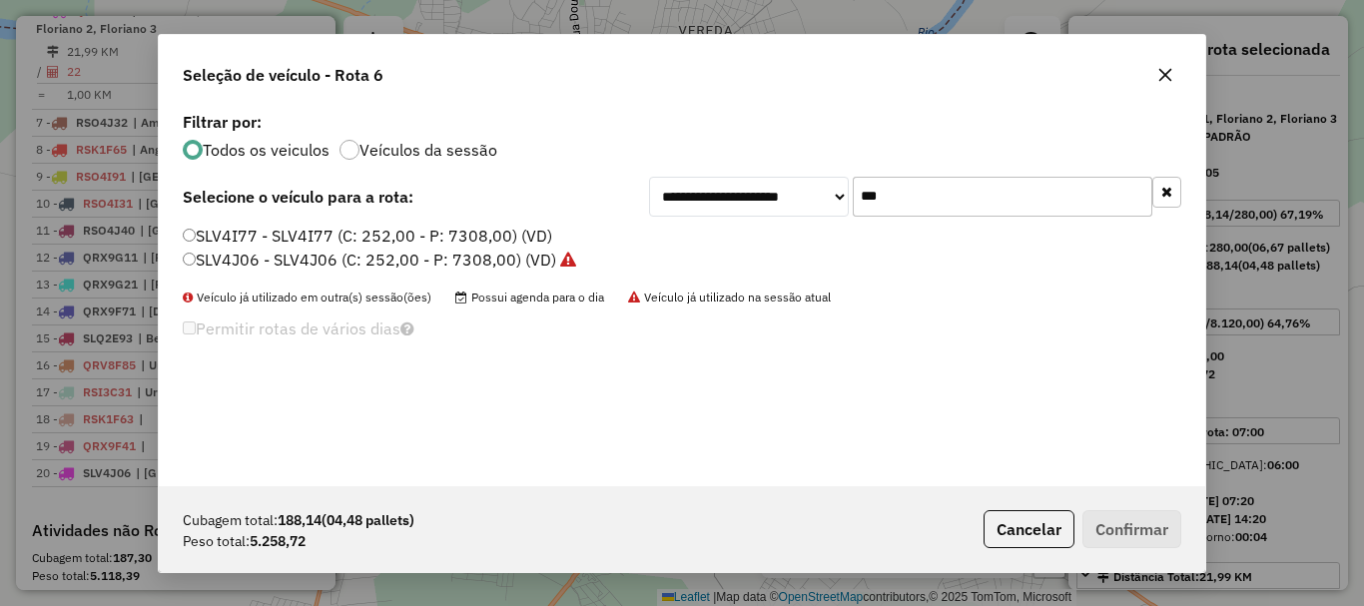
type input "***"
click at [242, 261] on label "SLV4J06 - SLV4J06 (C: 252,00 - P: 7308,00) (VD)" at bounding box center [379, 260] width 393 height 24
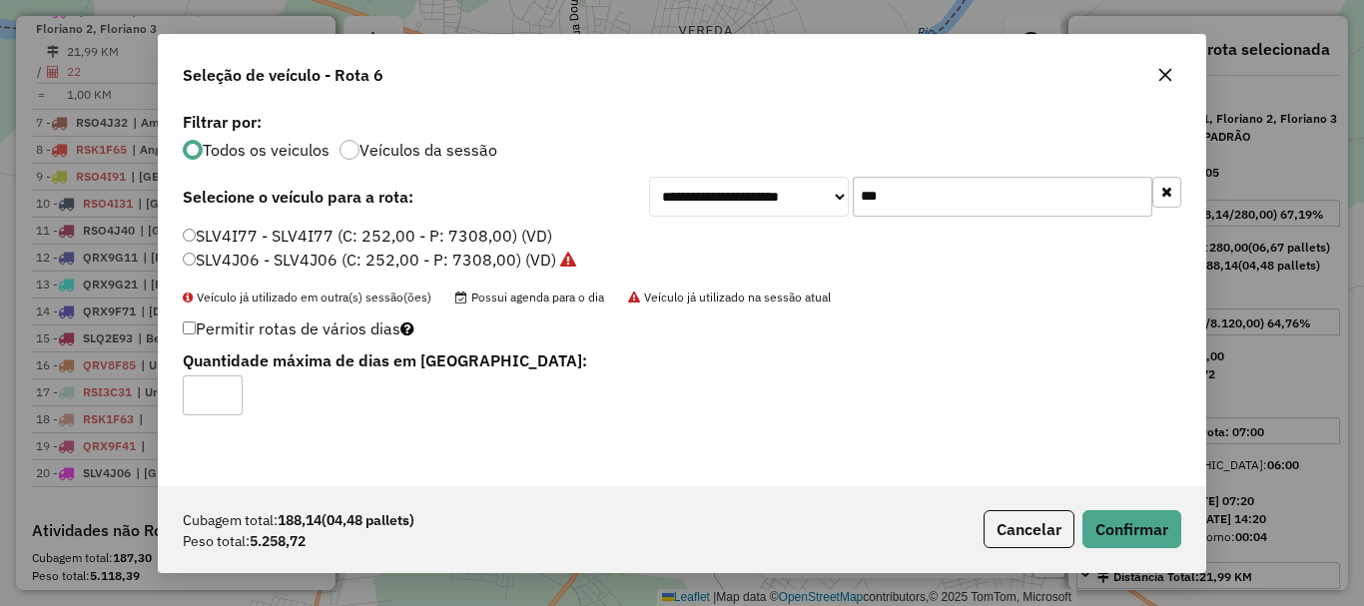
type input "*"
click at [232, 389] on input "*" at bounding box center [213, 395] width 60 height 40
click at [1118, 521] on button "Confirmar" at bounding box center [1131, 529] width 99 height 38
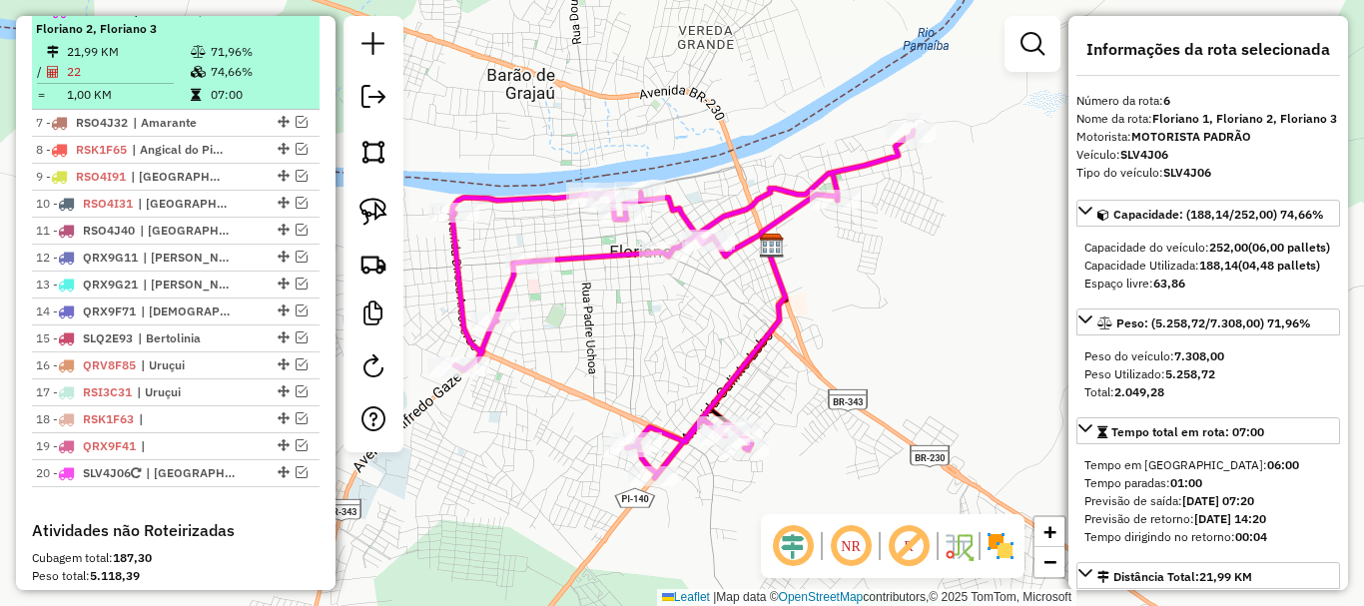
click at [282, 16] on em at bounding box center [288, 10] width 12 height 12
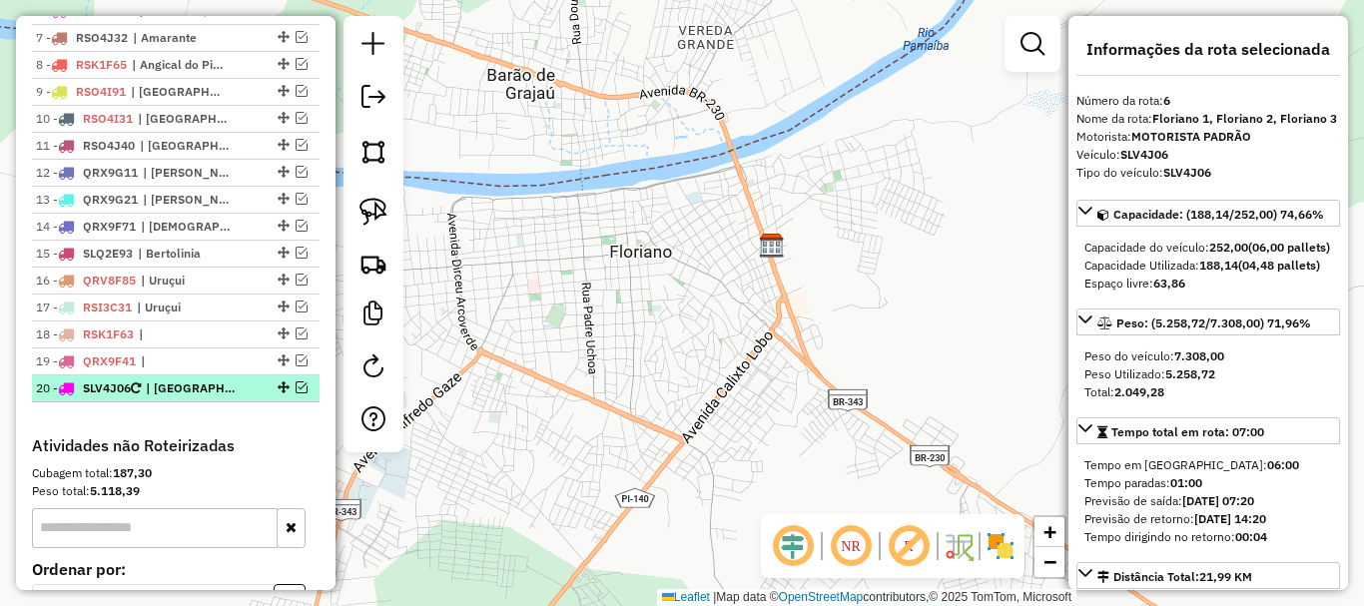
click at [301, 393] on em at bounding box center [302, 387] width 12 height 12
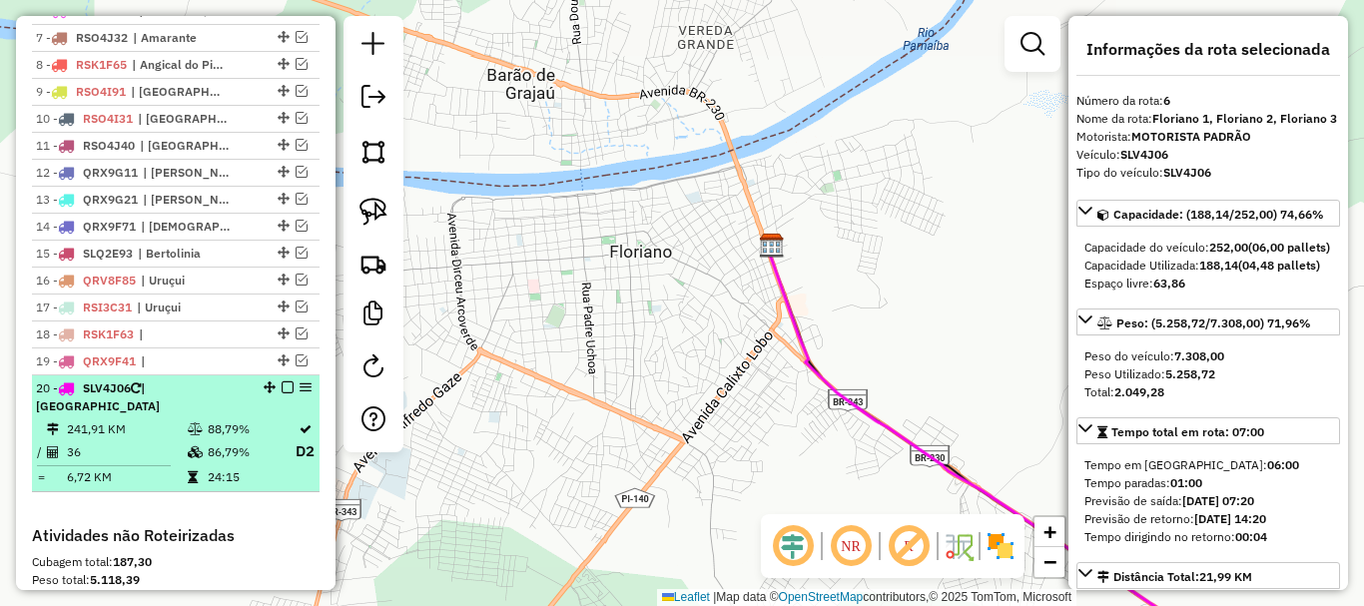
click at [240, 464] on td "86,79%" at bounding box center [251, 451] width 88 height 25
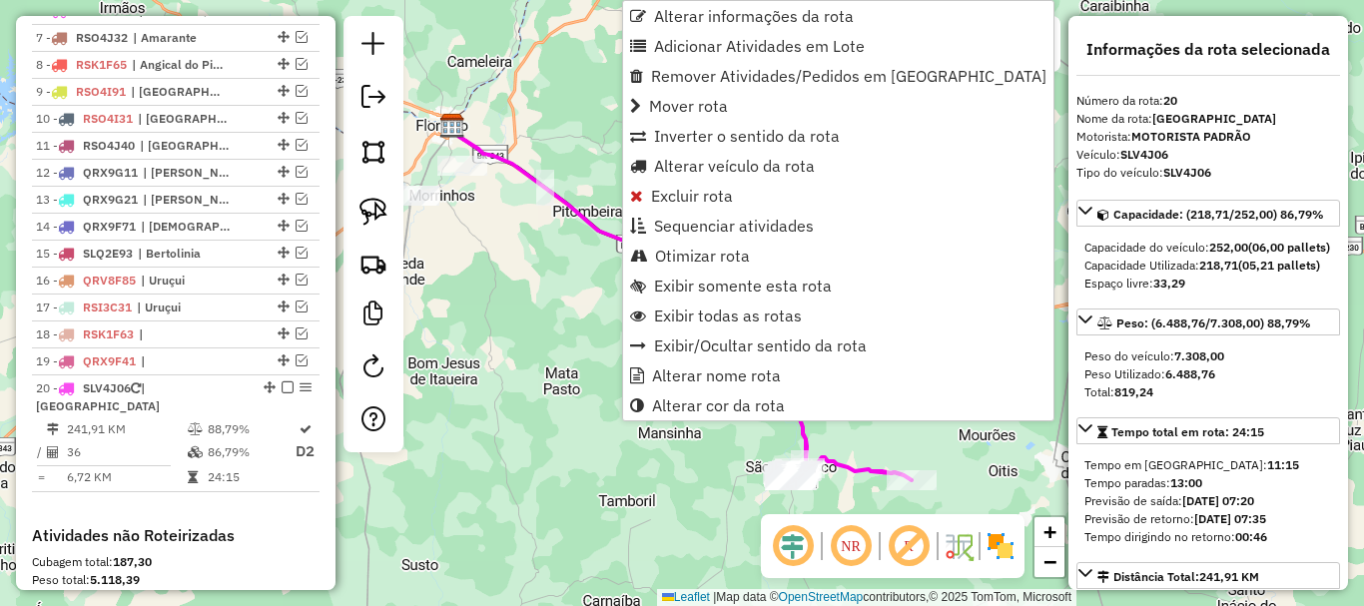
scroll to position [1221, 0]
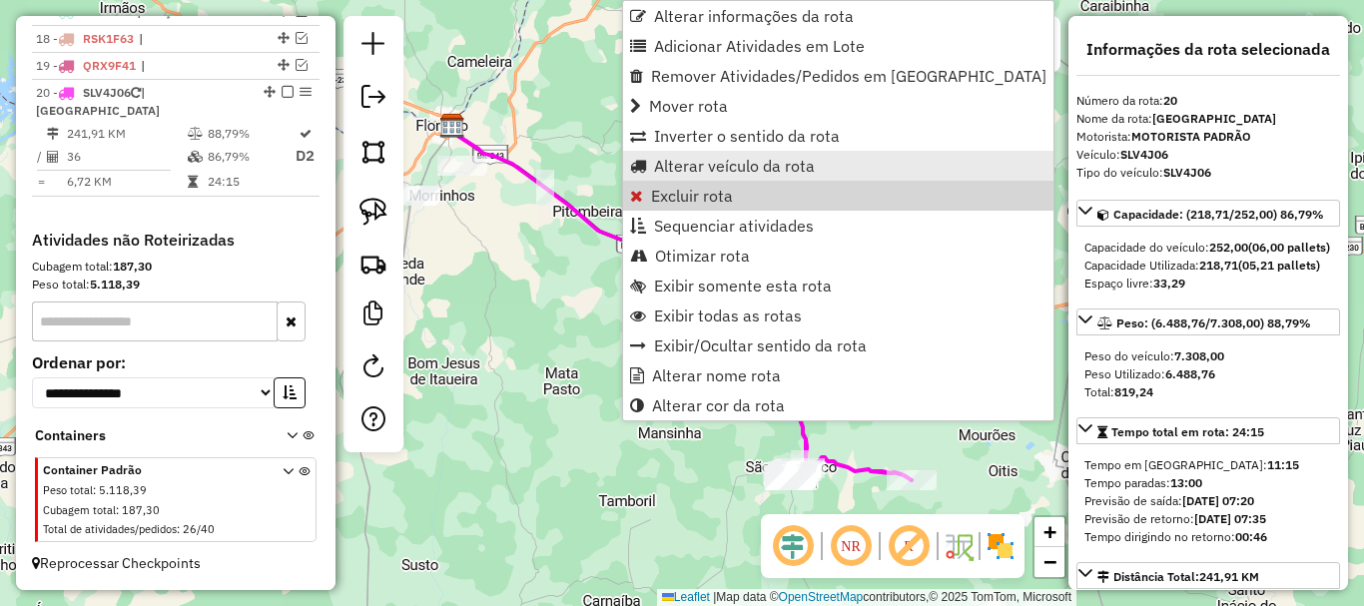
click at [730, 172] on span "Alterar veículo da rota" at bounding box center [734, 166] width 161 height 16
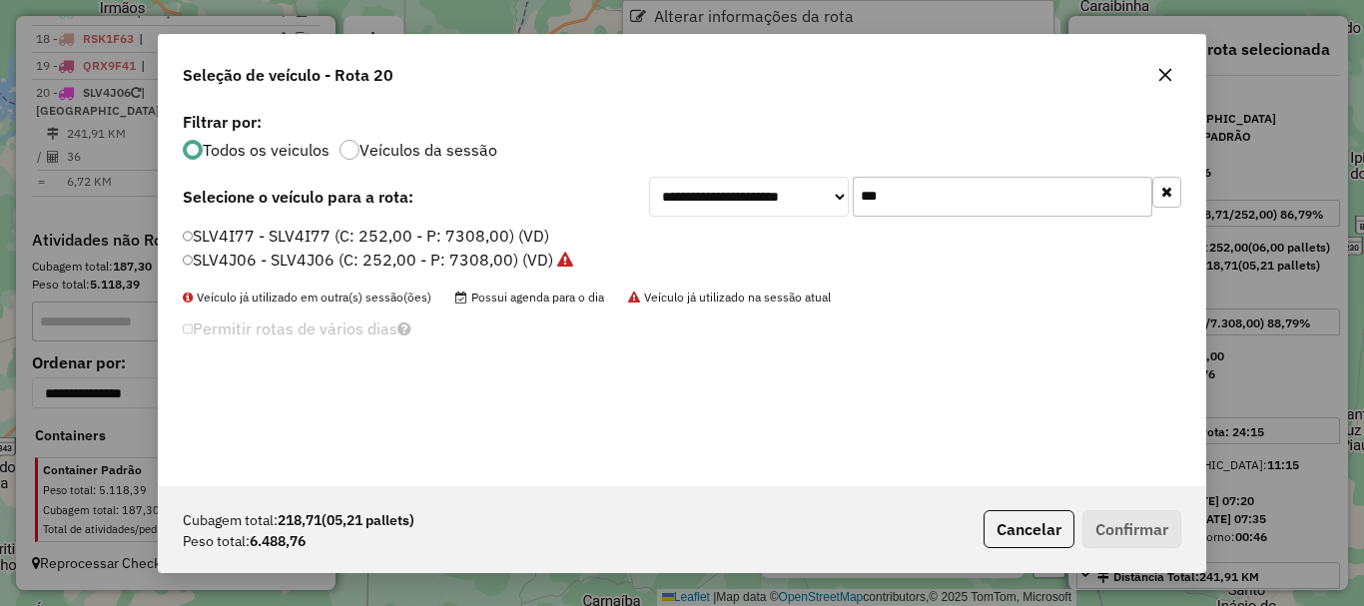
scroll to position [11, 6]
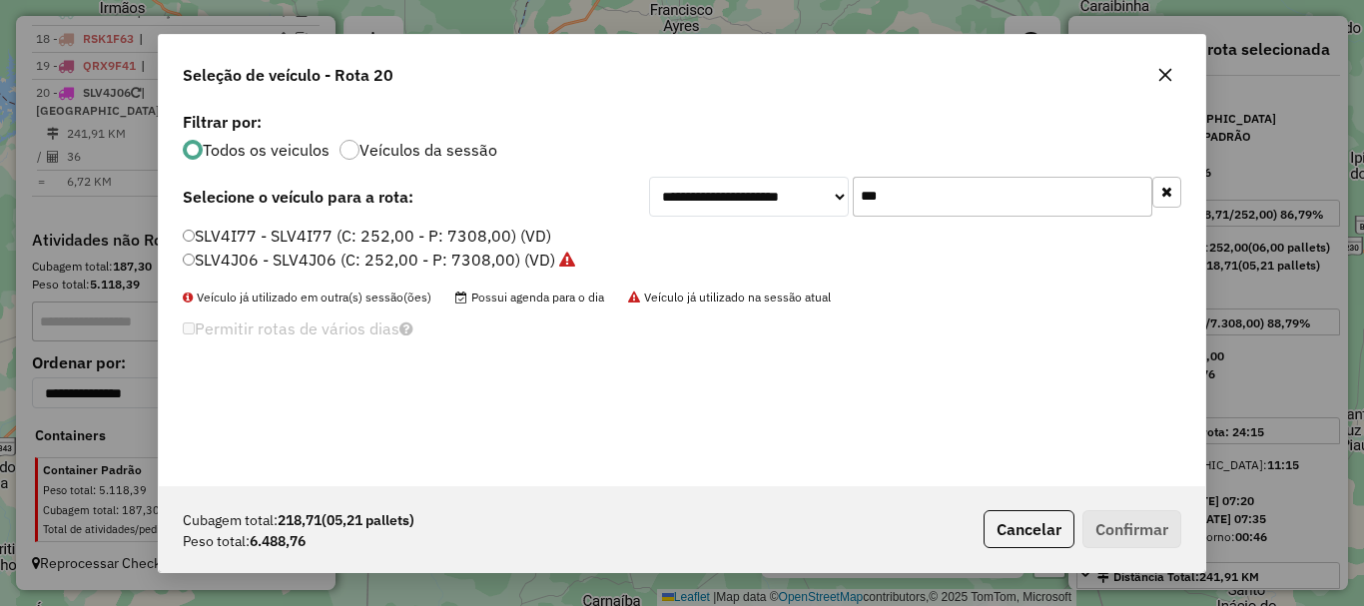
click at [916, 189] on input "***" at bounding box center [1003, 197] width 300 height 40
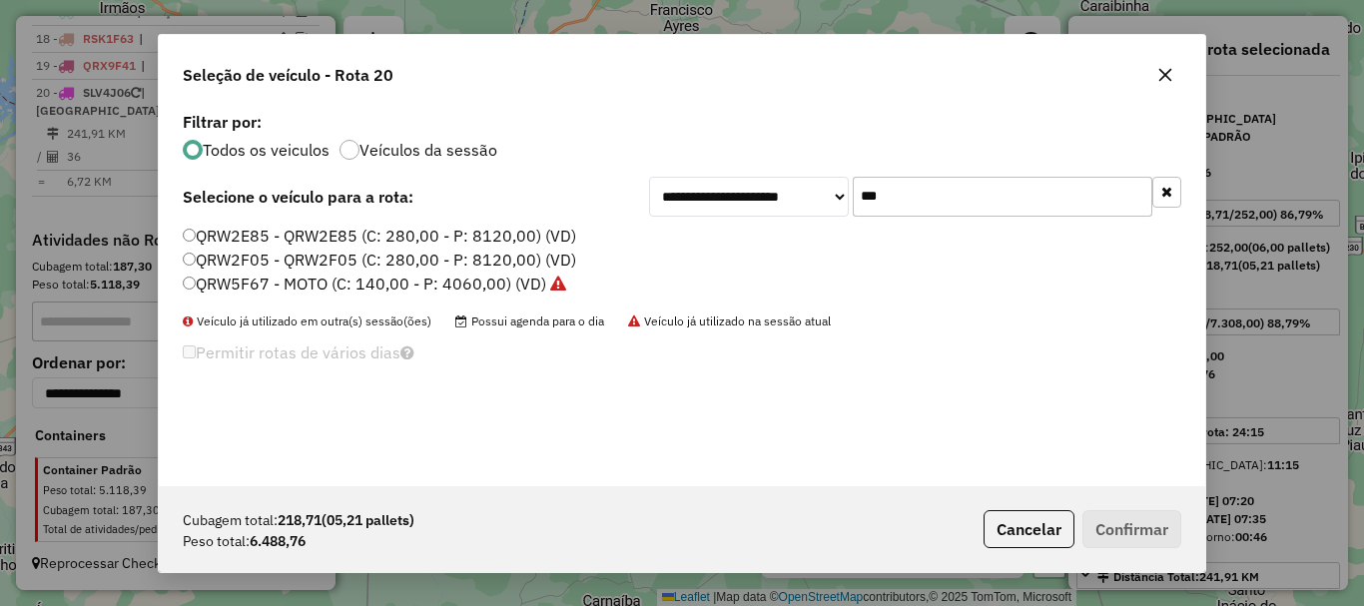
type input "***"
drag, startPoint x: 269, startPoint y: 262, endPoint x: 170, endPoint y: 316, distance: 112.6
click at [269, 262] on label "QRW2F05 - QRW2F05 (C: 280,00 - P: 8120,00) (VD)" at bounding box center [379, 260] width 393 height 24
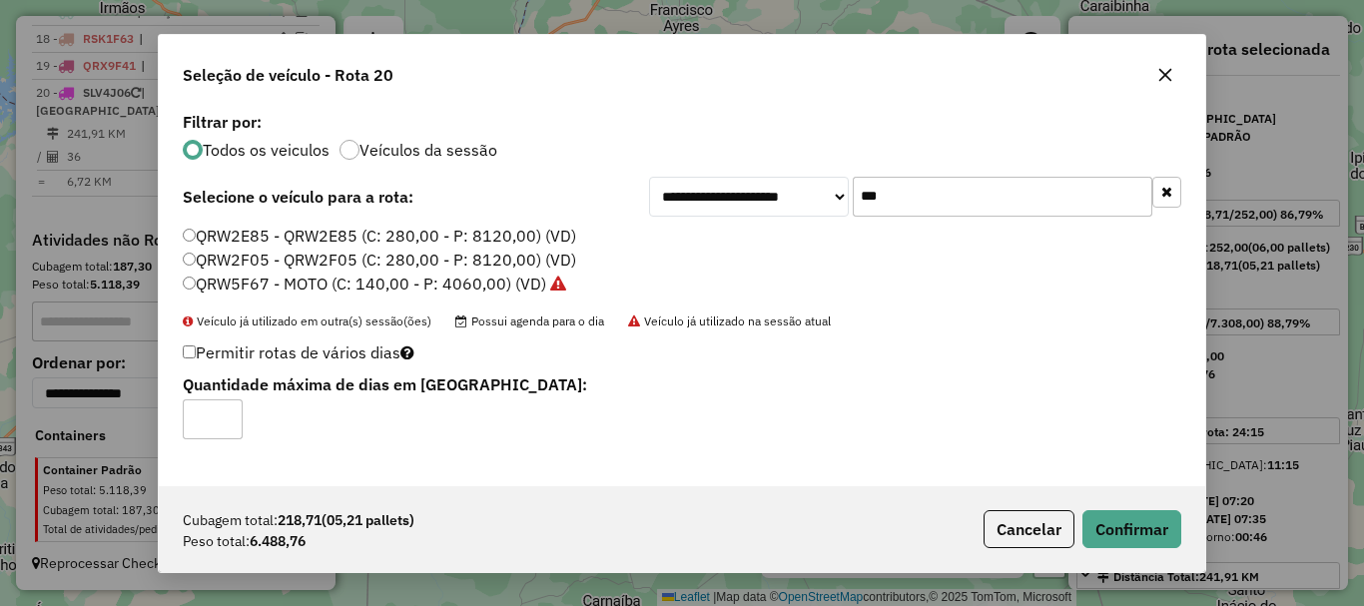
type input "*"
click at [221, 414] on input "*" at bounding box center [213, 419] width 60 height 40
click at [1150, 535] on button "Confirmar" at bounding box center [1131, 529] width 99 height 38
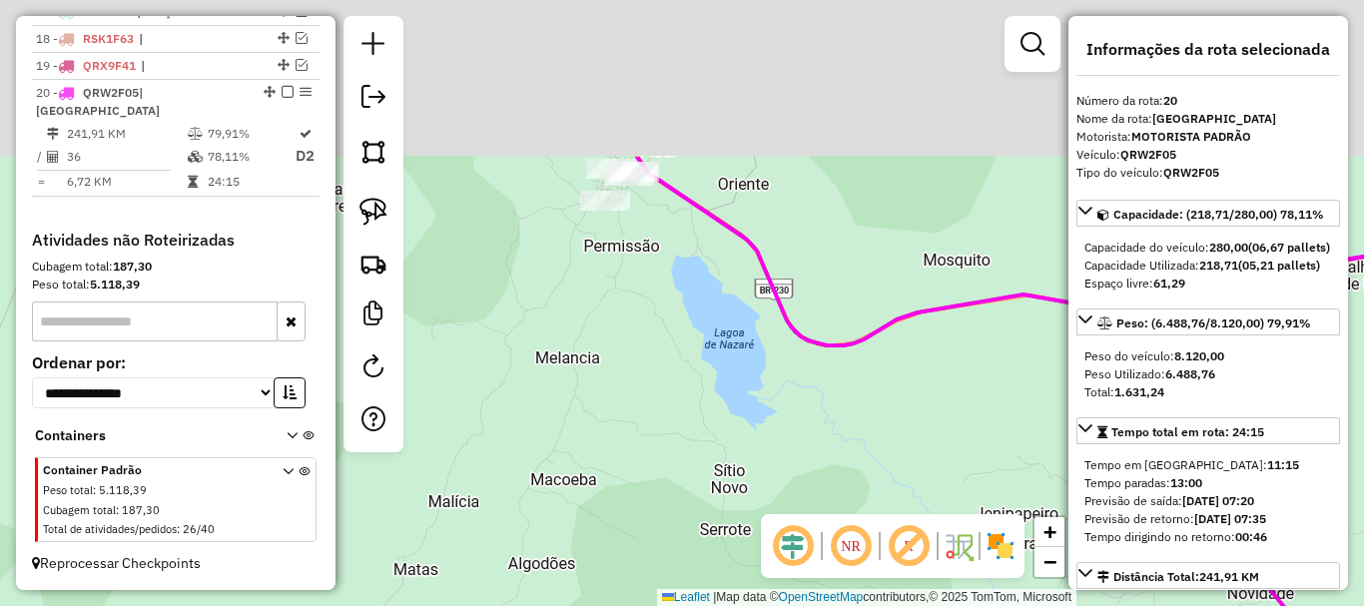
drag, startPoint x: 621, startPoint y: 208, endPoint x: 627, endPoint y: 316, distance: 108.0
click at [628, 321] on div "Janela de atendimento Grade de atendimento Capacidade Transportadoras Veículos …" at bounding box center [682, 303] width 1364 height 606
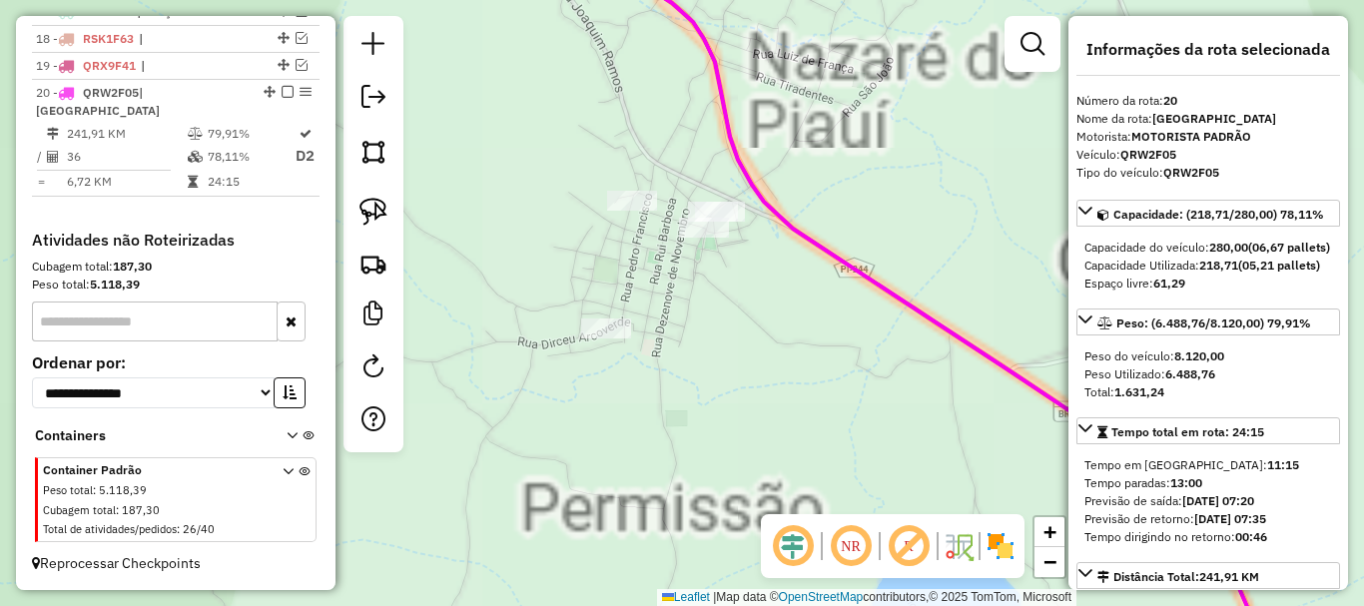
click at [629, 187] on div "Janela de atendimento Grade de atendimento Capacidade Transportadoras Veículos …" at bounding box center [682, 303] width 1364 height 606
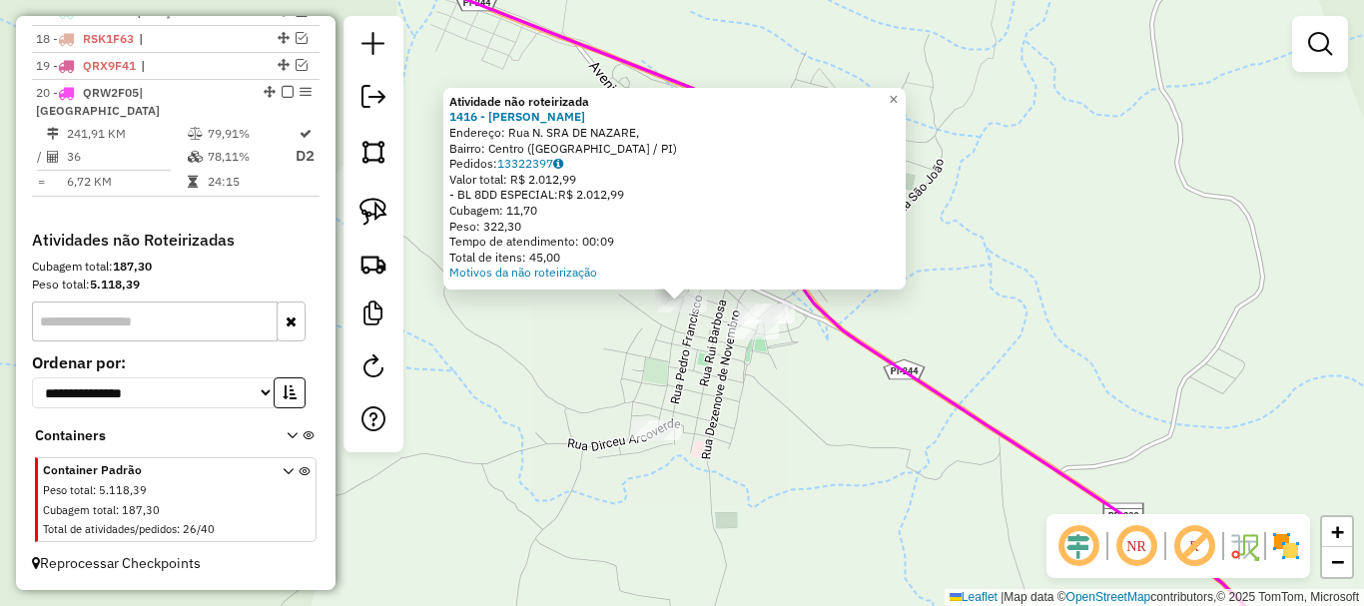
click at [661, 355] on div "Atividade não roteirizada 1416 - RAIMUNDO DA PAIXAO MATOS DA SILVA Endereço: Ru…" at bounding box center [682, 303] width 1364 height 606
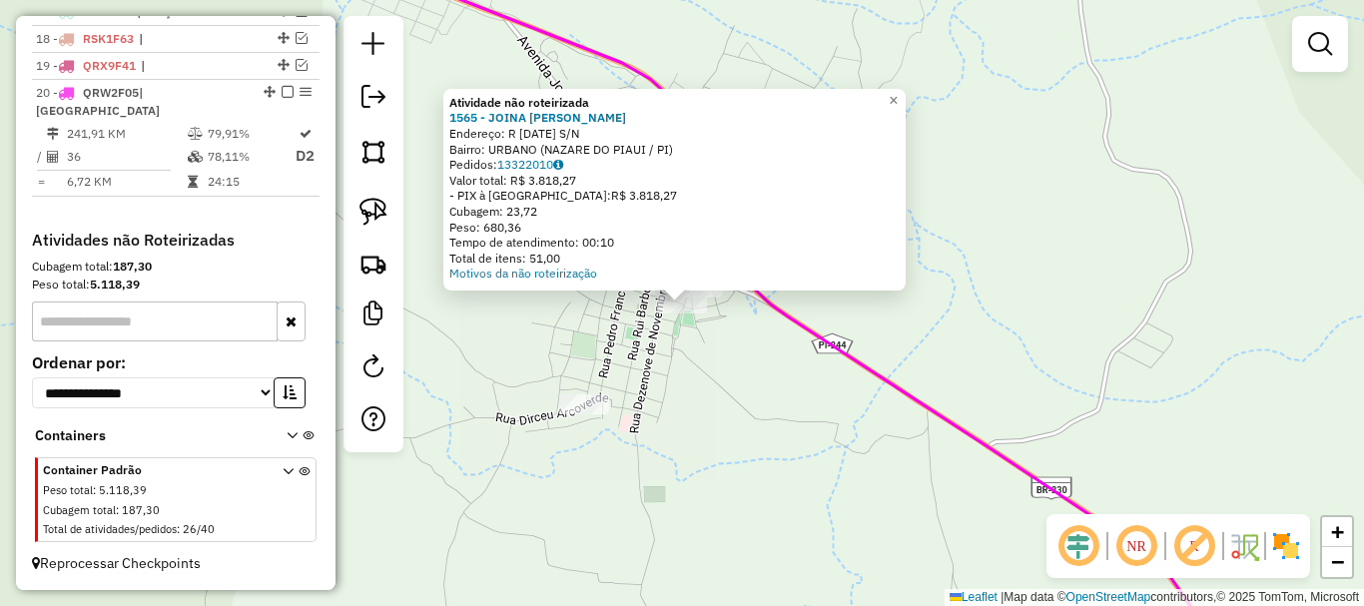
click at [709, 362] on div "Atividade não roteirizada 1565 - JOINA MENDES REIS GOMES DE SOUSA Endereço: R 1…" at bounding box center [682, 303] width 1364 height 606
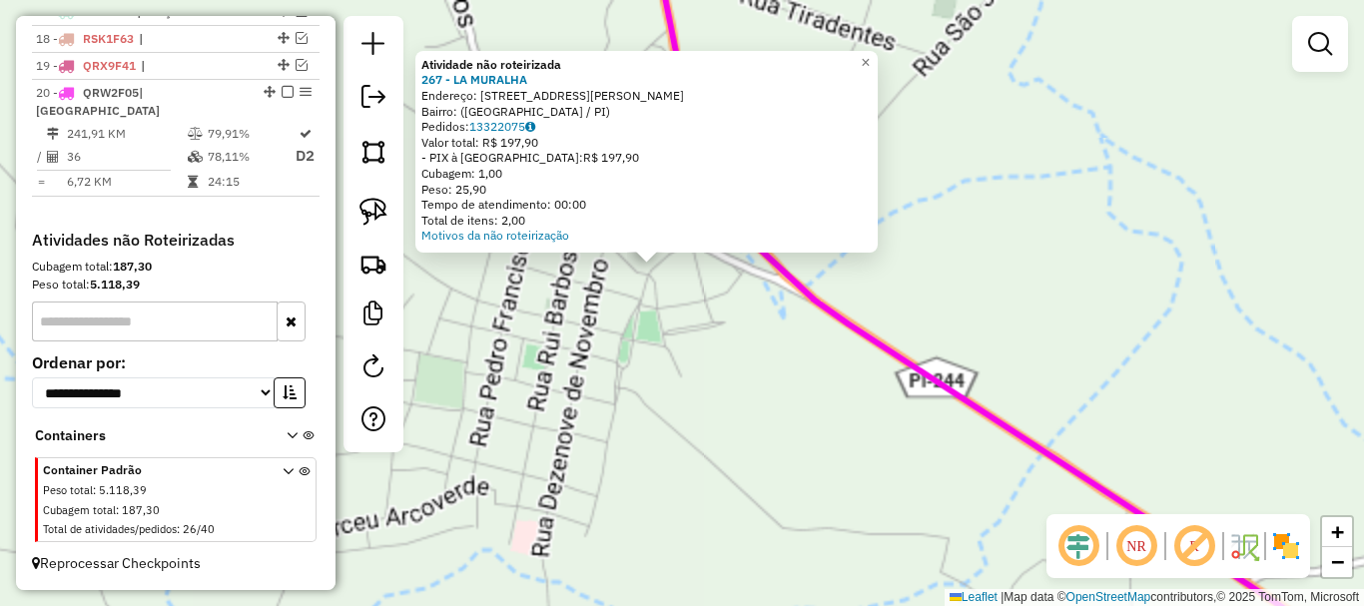
click at [710, 339] on div "Atividade não roteirizada 267 - LA MURALHA Endereço: Avenida Vereador Joaquim N…" at bounding box center [682, 303] width 1364 height 606
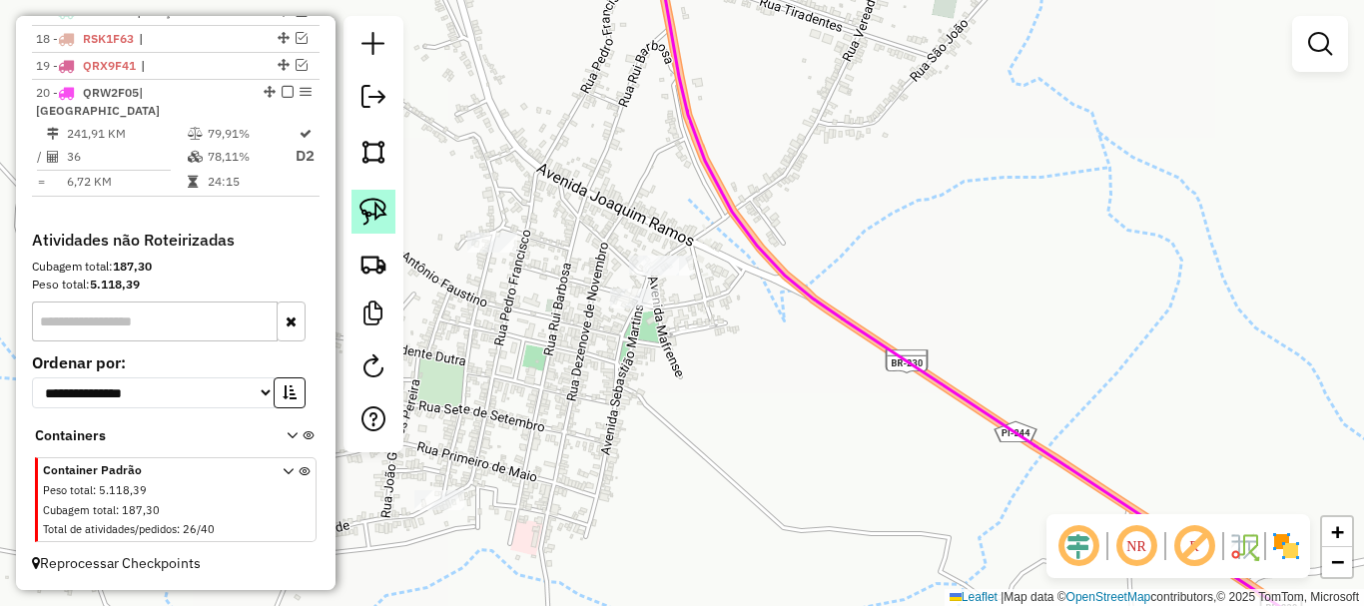
click at [388, 210] on link at bounding box center [373, 212] width 44 height 44
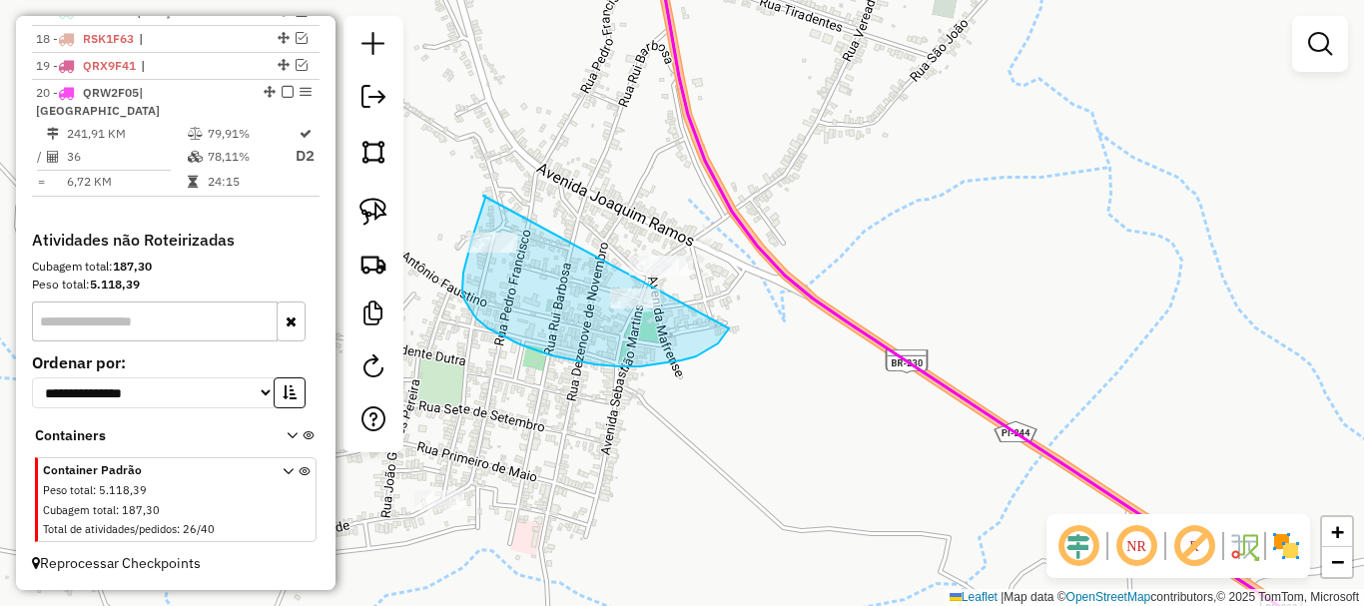
drag, startPoint x: 483, startPoint y: 196, endPoint x: 732, endPoint y: 322, distance: 278.6
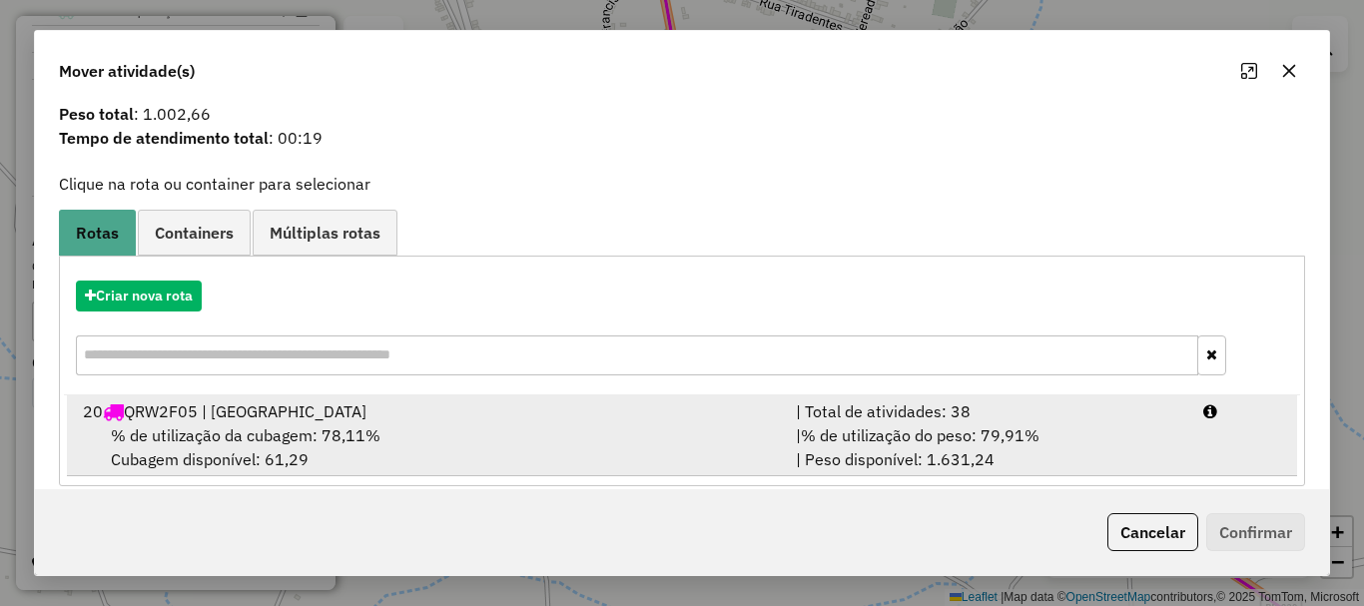
scroll to position [78, 0]
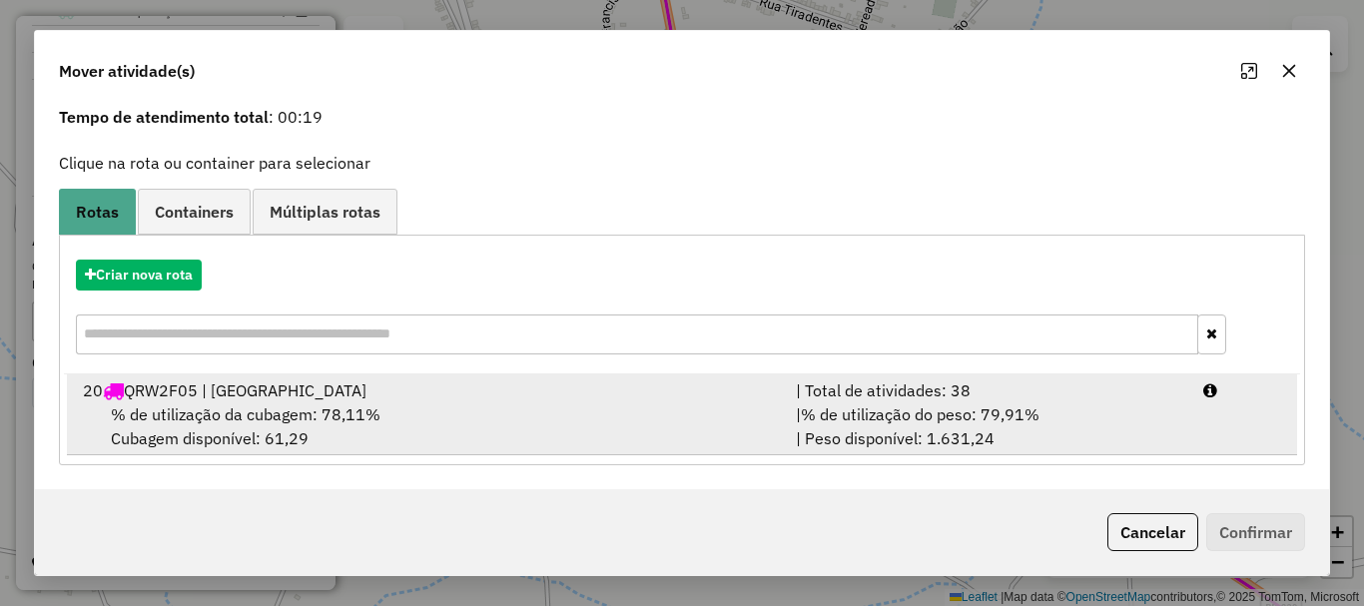
click at [725, 410] on div "% de utilização da cubagem: 78,11% Cubagem disponível: 61,29" at bounding box center [427, 426] width 713 height 48
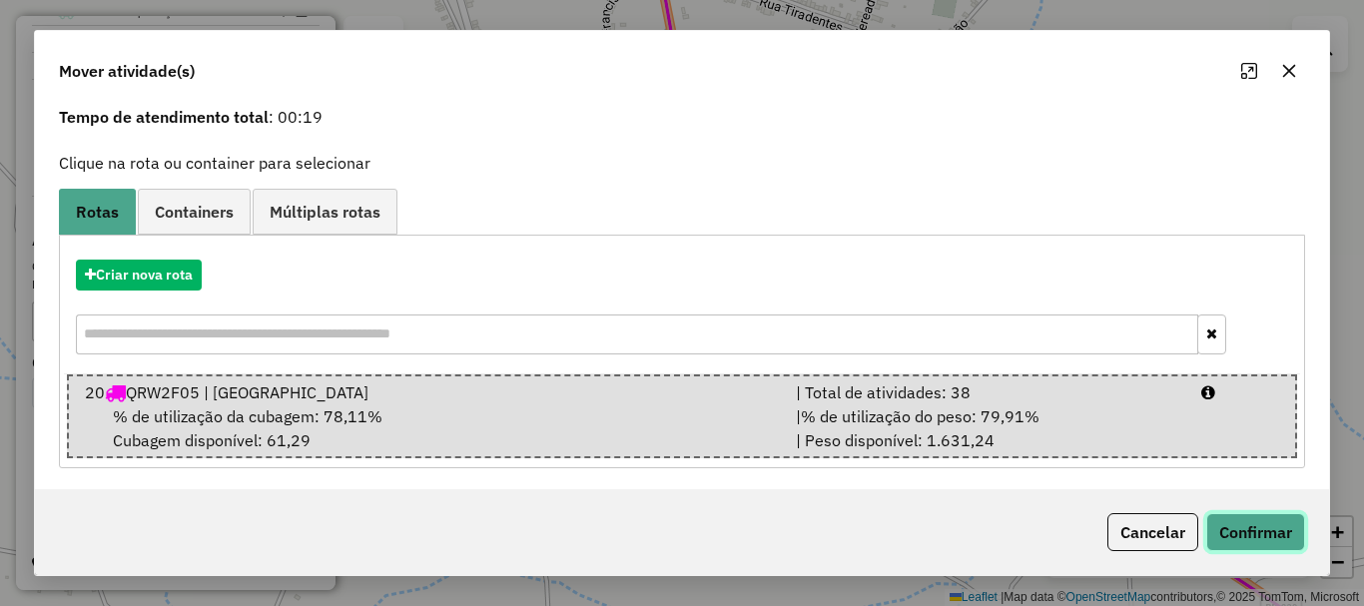
click at [1257, 544] on button "Confirmar" at bounding box center [1255, 532] width 99 height 38
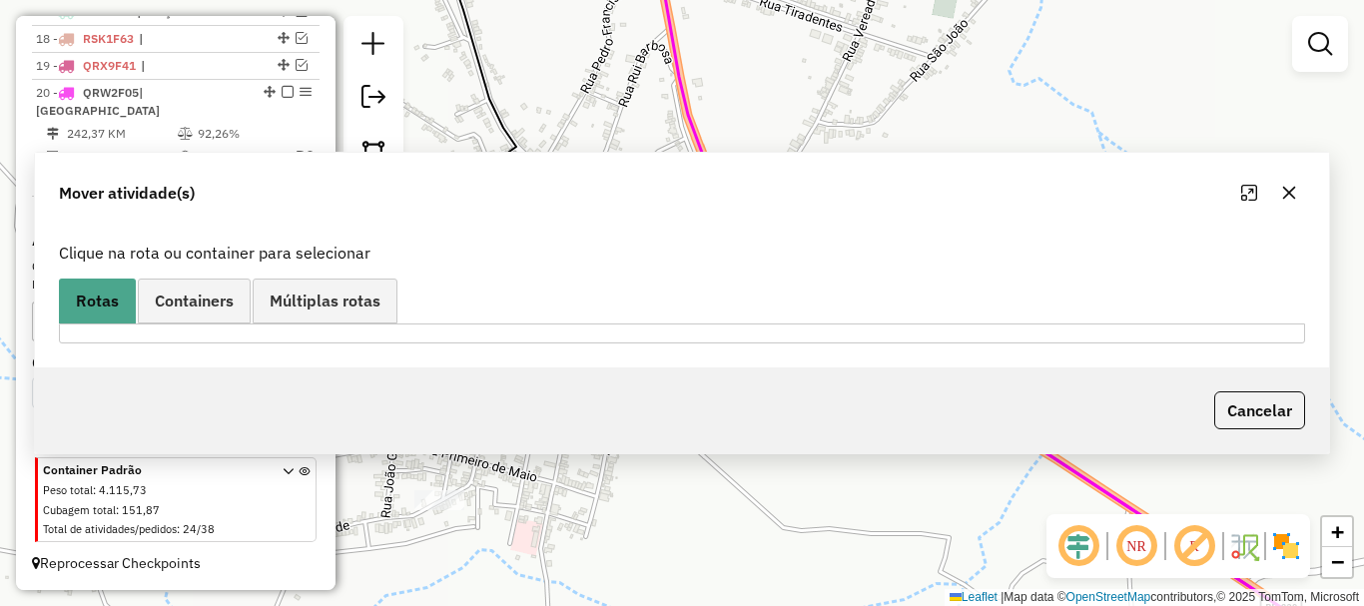
scroll to position [0, 0]
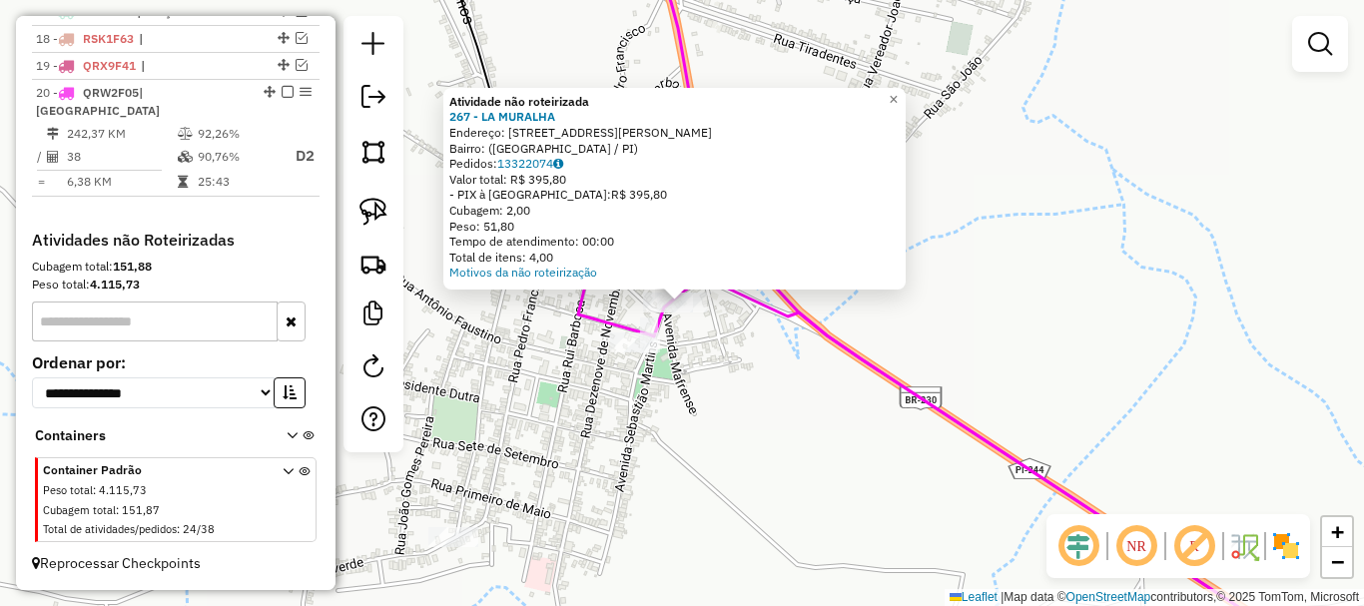
click at [557, 431] on div "Atividade não roteirizada 267 - LA MURALHA Endereço: Avenida Vereador Joaquim N…" at bounding box center [682, 303] width 1364 height 606
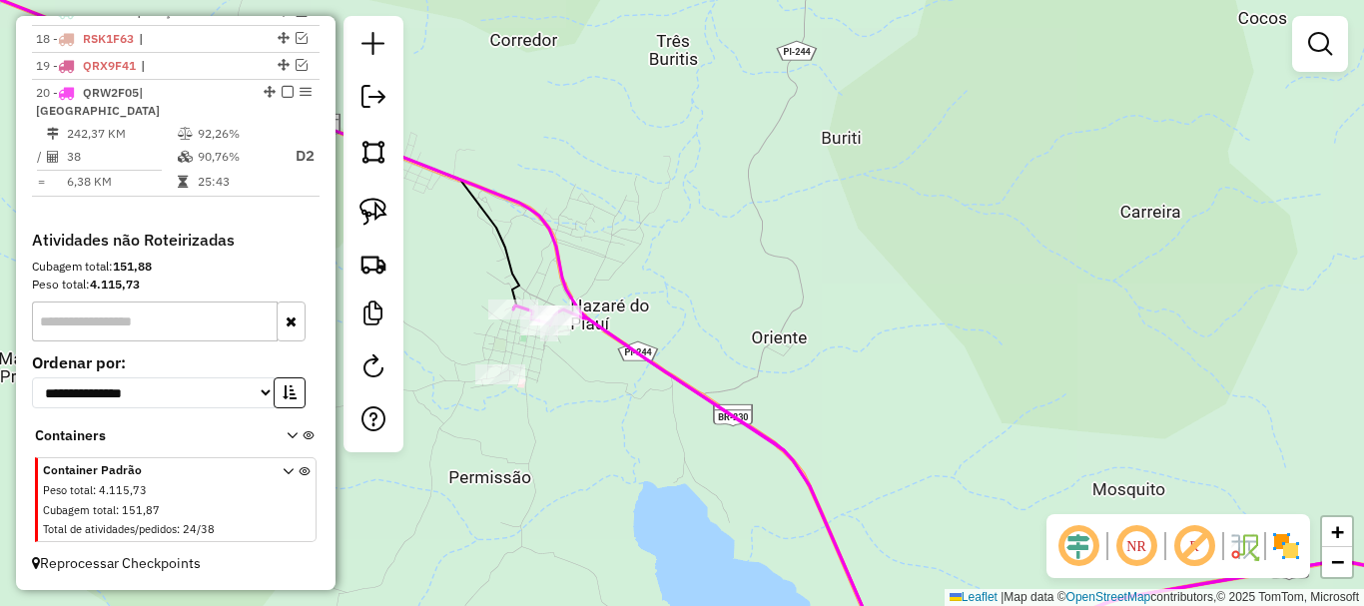
drag, startPoint x: 784, startPoint y: 355, endPoint x: 1077, endPoint y: 134, distance: 367.9
click at [1077, 134] on div "Rota 20 - Placa QRW2F05 1416 - RAIMUNDO DA PAIXAO MATOS DA SILVA Janela de aten…" at bounding box center [682, 303] width 1364 height 606
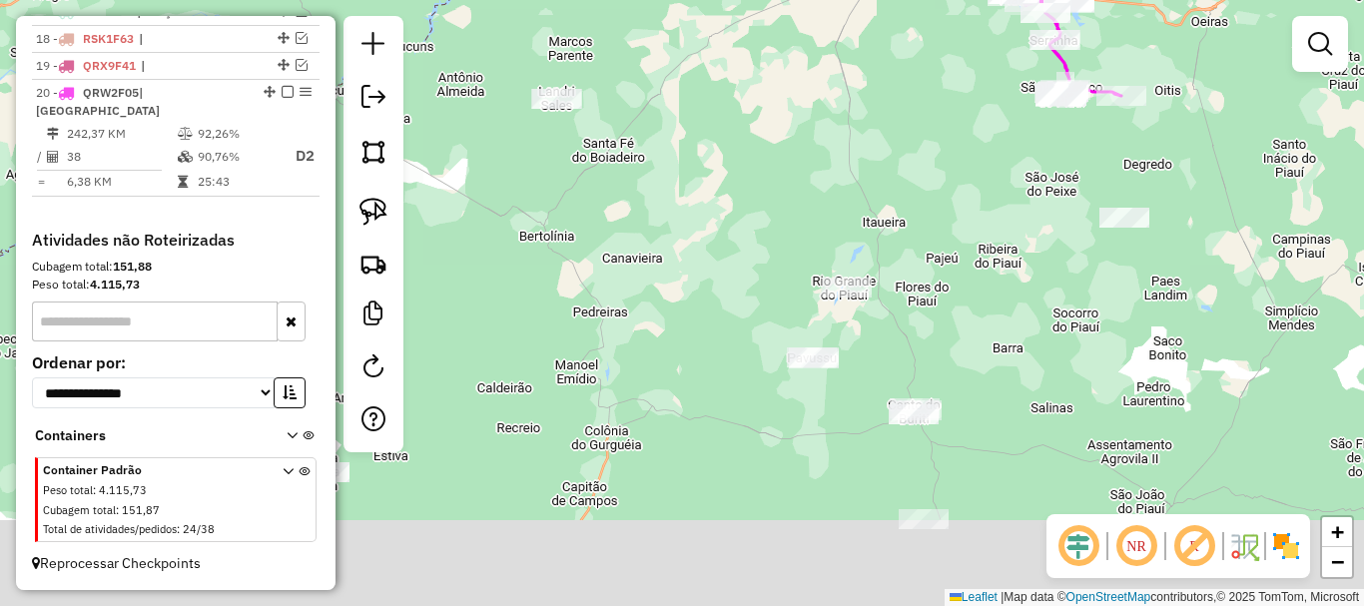
drag, startPoint x: 1035, startPoint y: 320, endPoint x: 926, endPoint y: 170, distance: 185.7
click at [937, 174] on div "Janela de atendimento Grade de atendimento Capacidade Transportadoras Veículos …" at bounding box center [682, 303] width 1364 height 606
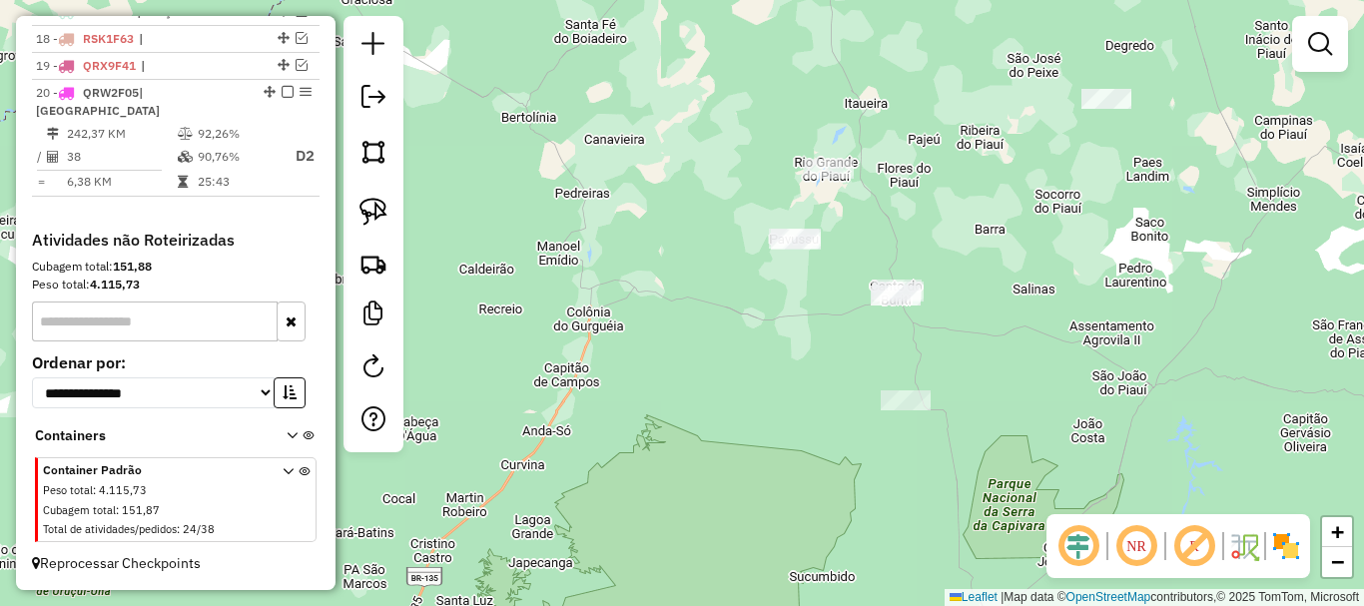
drag, startPoint x: 951, startPoint y: 226, endPoint x: 989, endPoint y: 126, distance: 106.8
click at [988, 110] on div "Janela de atendimento Grade de atendimento Capacidade Transportadoras Veículos …" at bounding box center [682, 303] width 1364 height 606
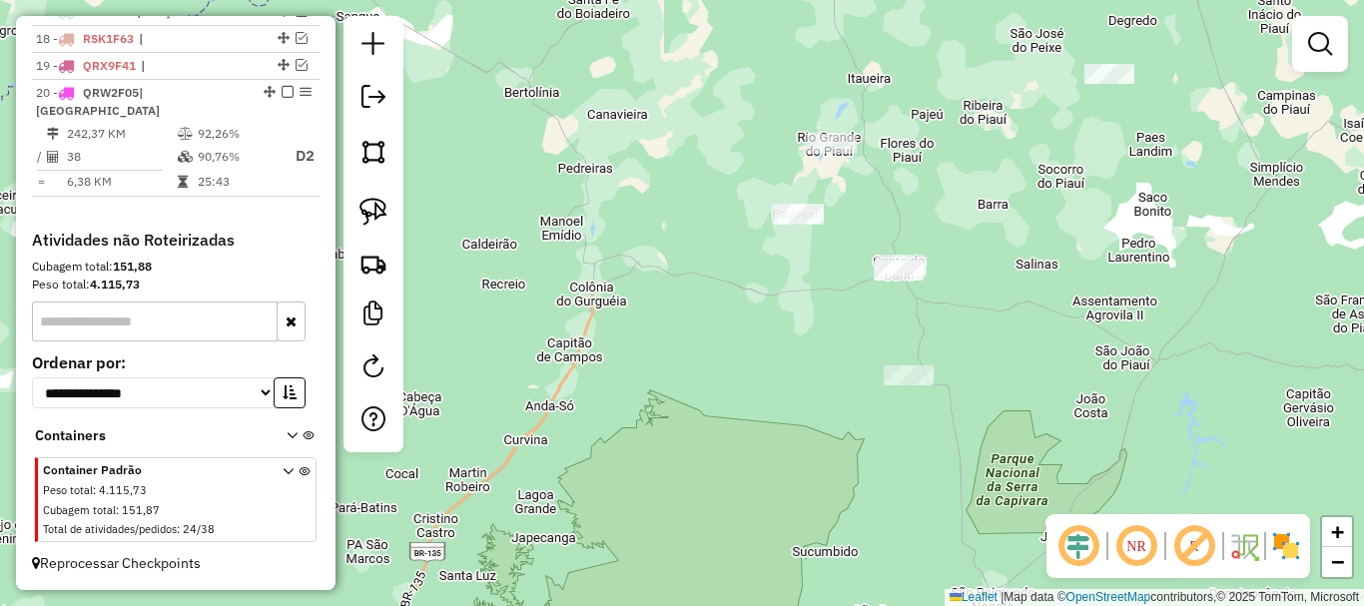
drag, startPoint x: 994, startPoint y: 198, endPoint x: 1032, endPoint y: 190, distance: 39.8
click at [1032, 190] on div "Janela de atendimento Grade de atendimento Capacidade Transportadoras Veículos …" at bounding box center [682, 303] width 1364 height 606
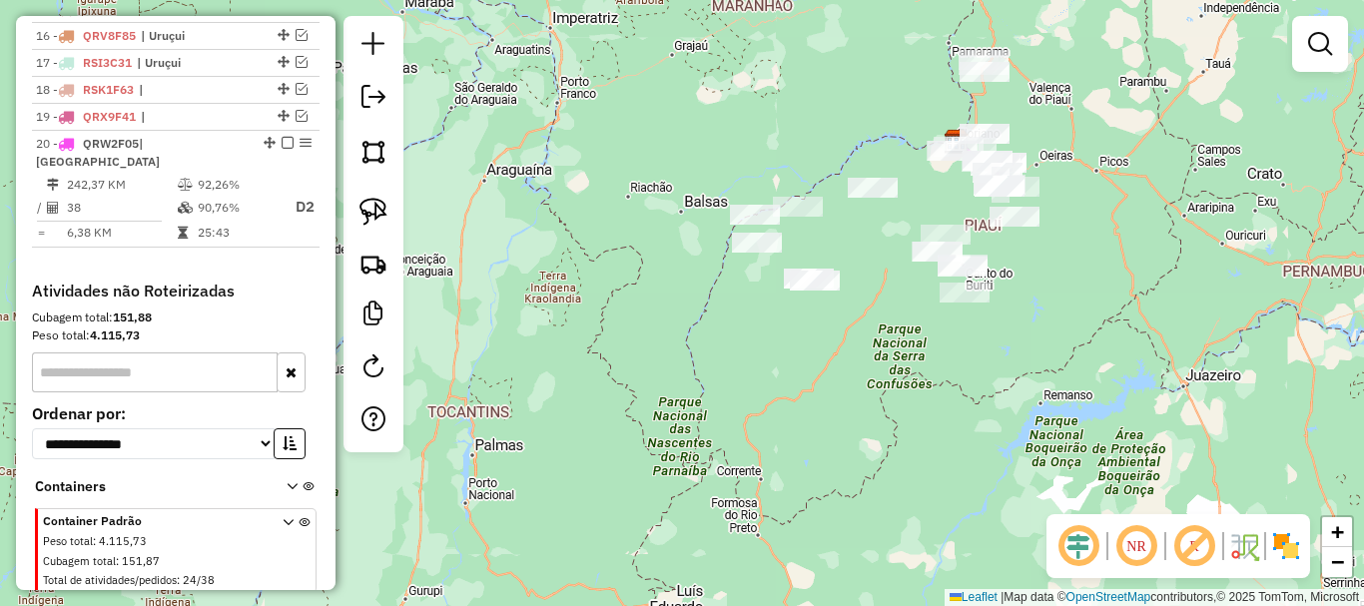
scroll to position [1121, 0]
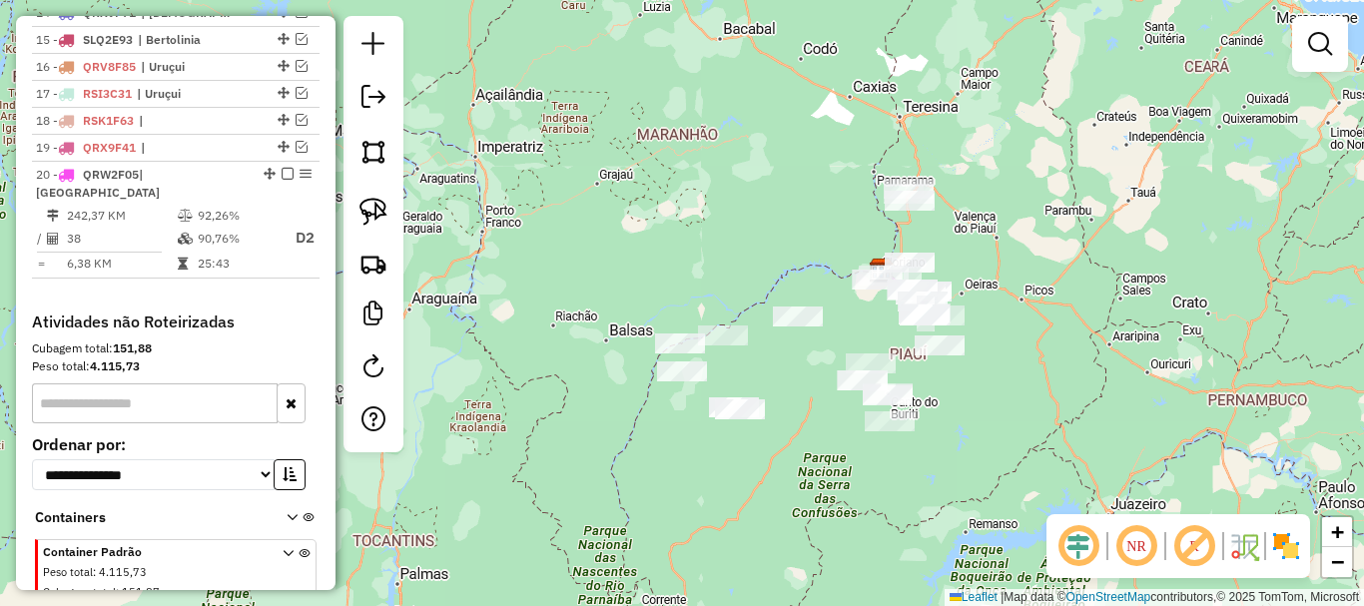
drag, startPoint x: 1016, startPoint y: 301, endPoint x: 951, endPoint y: 396, distance: 116.3
click at [951, 396] on div "Janela de atendimento Grade de atendimento Capacidade Transportadoras Veículos …" at bounding box center [682, 303] width 1364 height 606
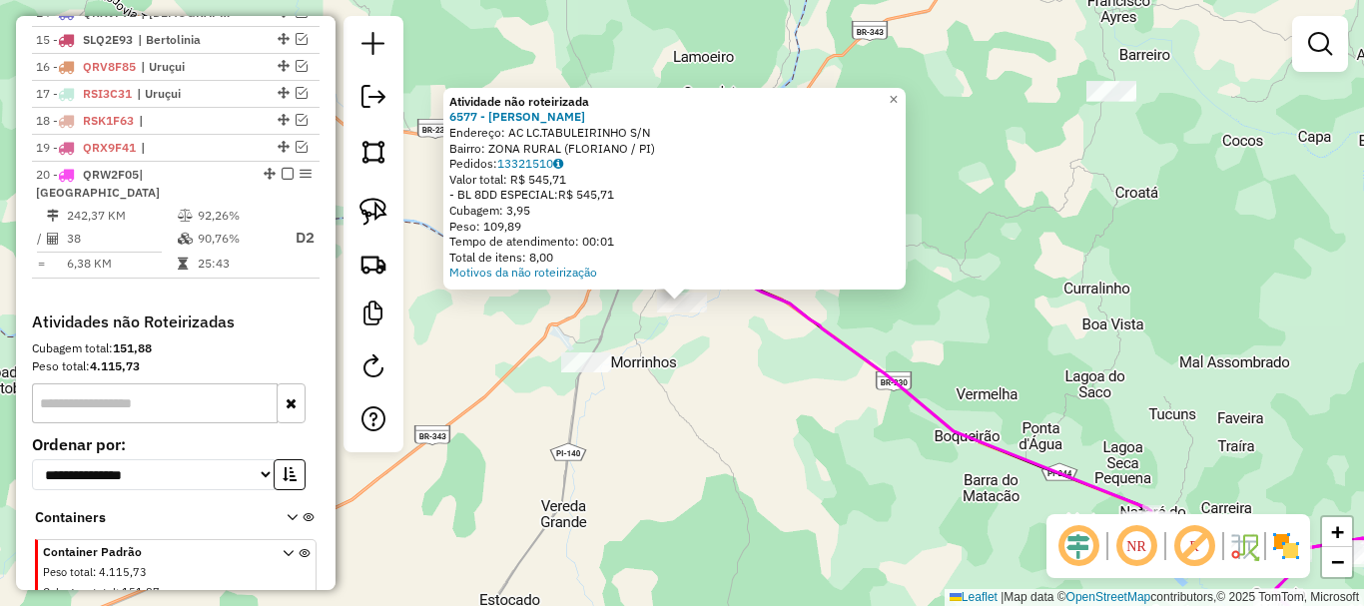
click at [741, 353] on div "Atividade não roteirizada 6577 - MARIA DE LOURDES DA COSTA Endereço: AC LC.TABU…" at bounding box center [682, 303] width 1364 height 606
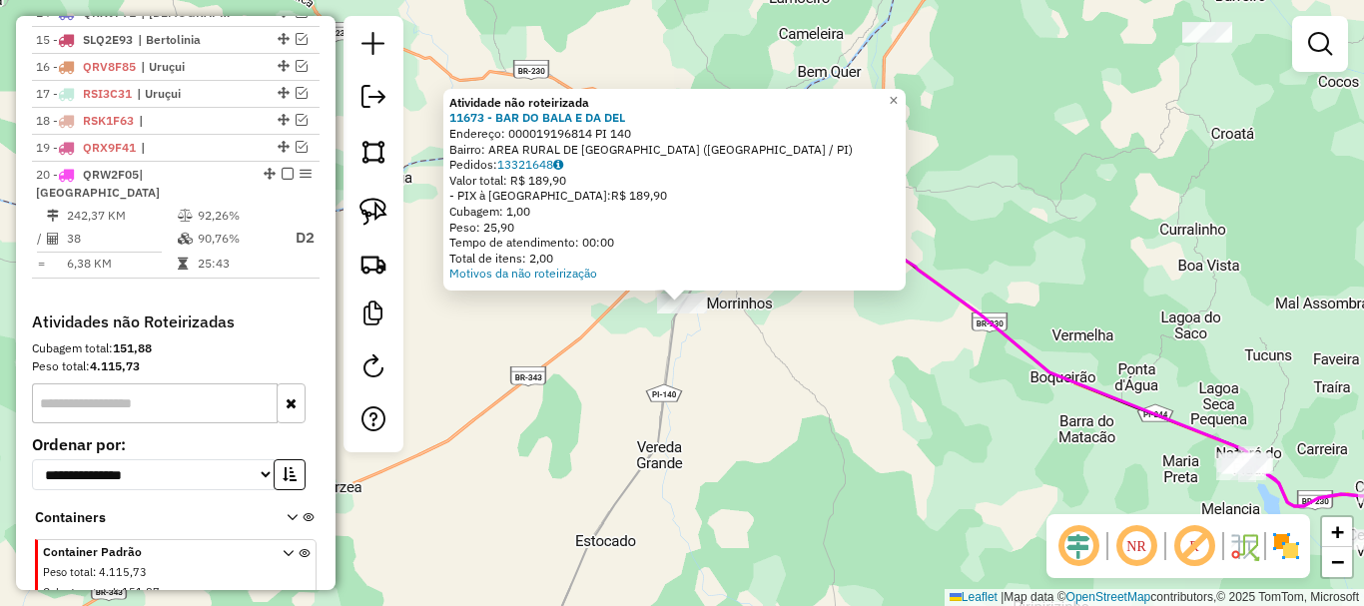
click at [737, 362] on div "Atividade não roteirizada 11673 - BAR DO BALA E DA DEL Endereço: 000019196814 P…" at bounding box center [682, 303] width 1364 height 606
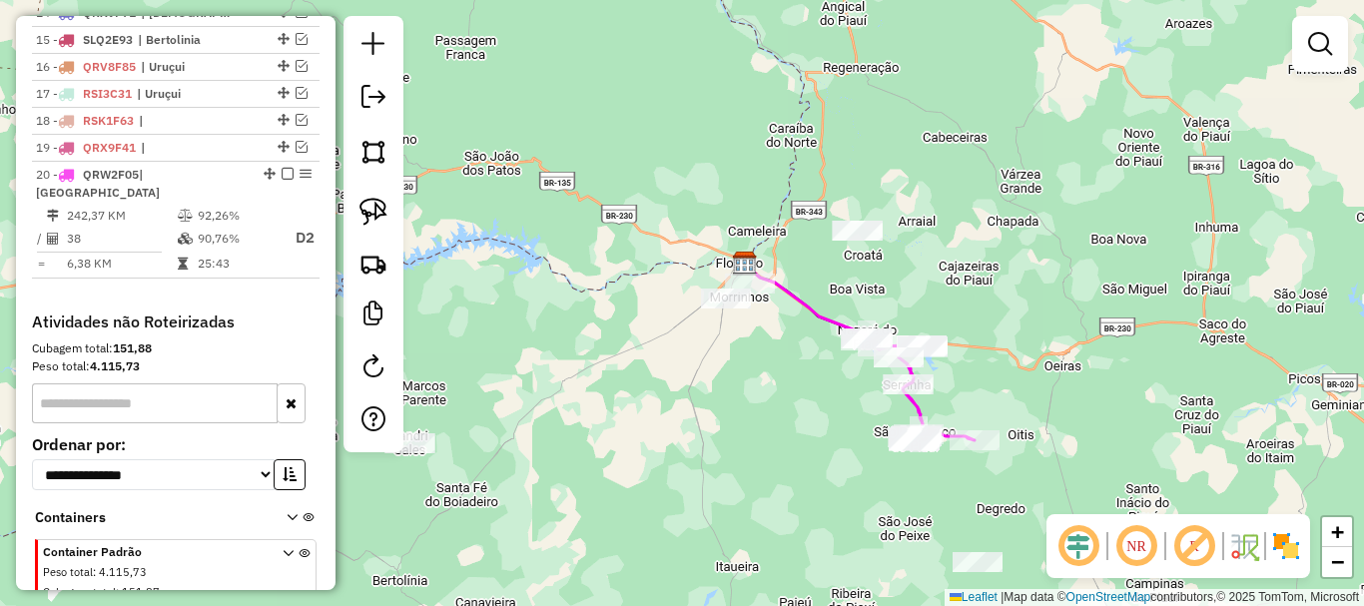
drag, startPoint x: 973, startPoint y: 327, endPoint x: 743, endPoint y: 282, distance: 234.0
click at [769, 284] on div "Janela de atendimento Grade de atendimento Capacidade Transportadoras Veículos …" at bounding box center [682, 303] width 1364 height 606
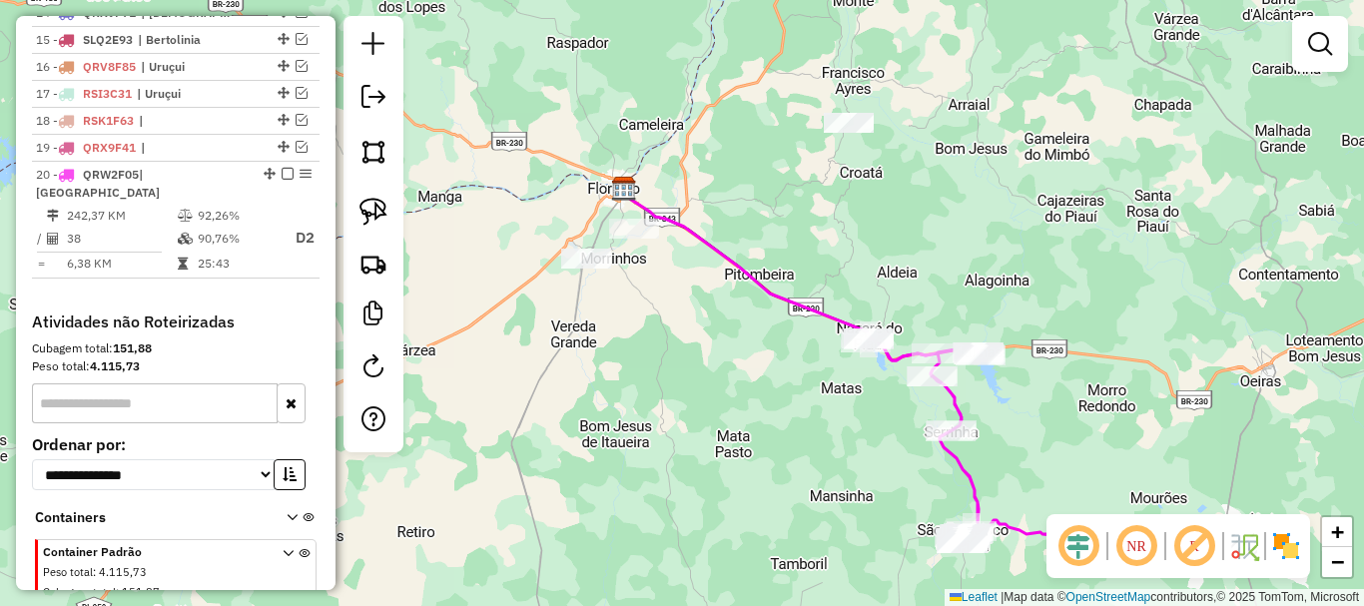
drag, startPoint x: 572, startPoint y: 365, endPoint x: 580, endPoint y: 322, distance: 44.7
click at [580, 322] on div "Janela de atendimento Grade de atendimento Capacidade Transportadoras Veículos …" at bounding box center [682, 303] width 1364 height 606
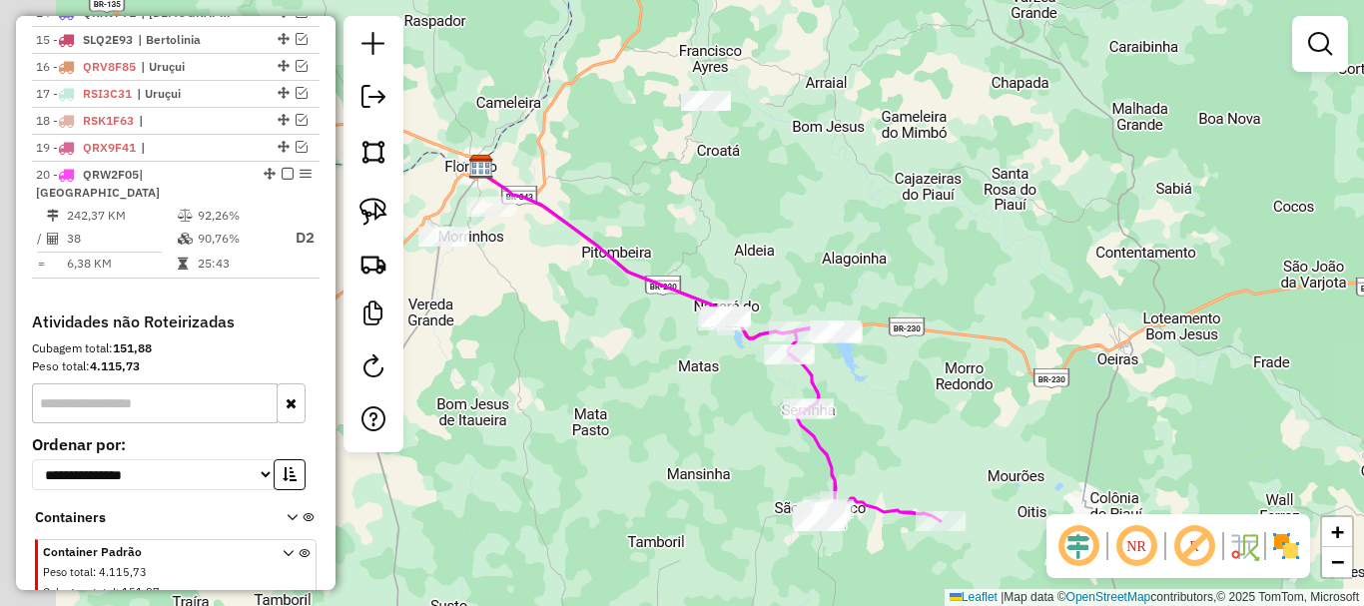
drag, startPoint x: 560, startPoint y: 171, endPoint x: 723, endPoint y: 289, distance: 200.9
click at [700, 292] on div "Janela de atendimento Grade de atendimento Capacidade Transportadoras Veículos …" at bounding box center [682, 303] width 1364 height 606
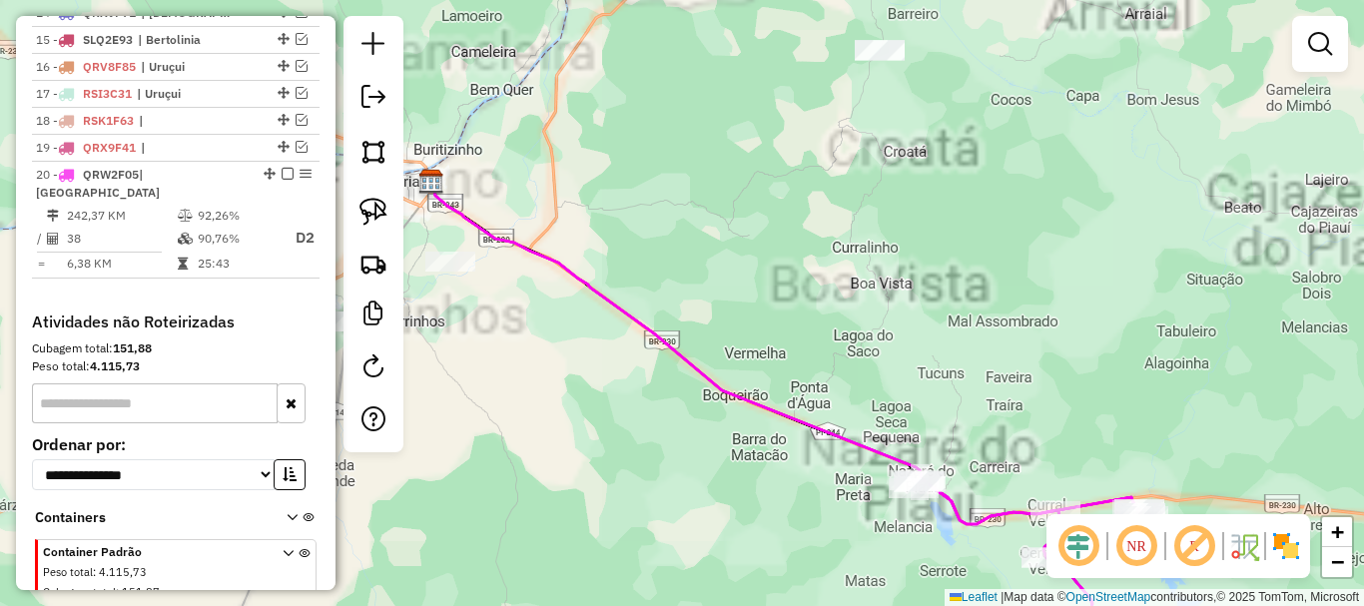
drag, startPoint x: 687, startPoint y: 371, endPoint x: 652, endPoint y: 226, distance: 149.9
click at [652, 228] on icon at bounding box center [783, 353] width 705 height 342
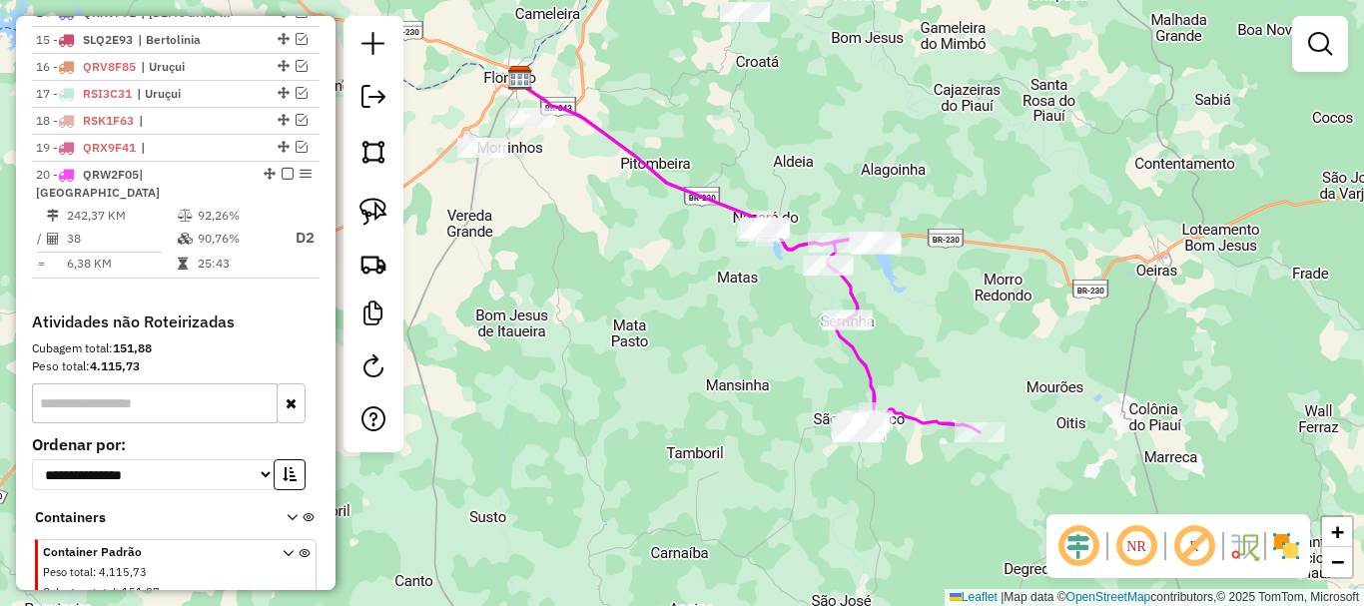
drag, startPoint x: 696, startPoint y: 312, endPoint x: 714, endPoint y: 208, distance: 105.4
click at [710, 227] on div "Janela de atendimento Grade de atendimento Capacidade Transportadoras Veículos …" at bounding box center [682, 303] width 1364 height 606
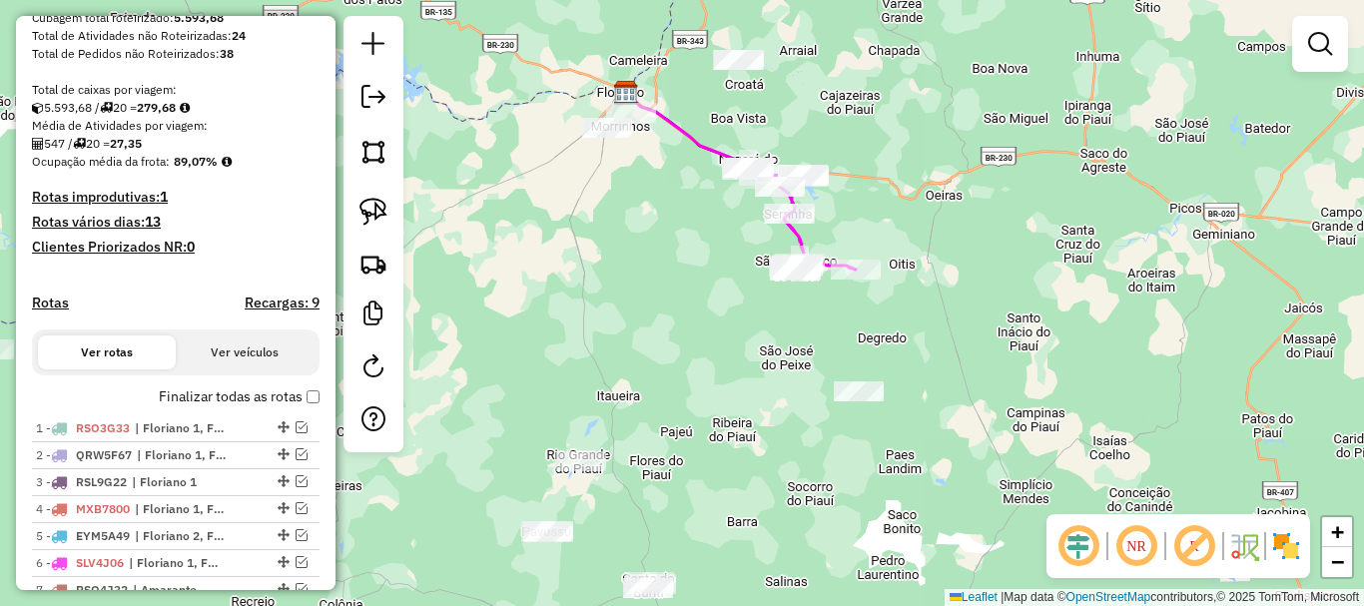
scroll to position [522, 0]
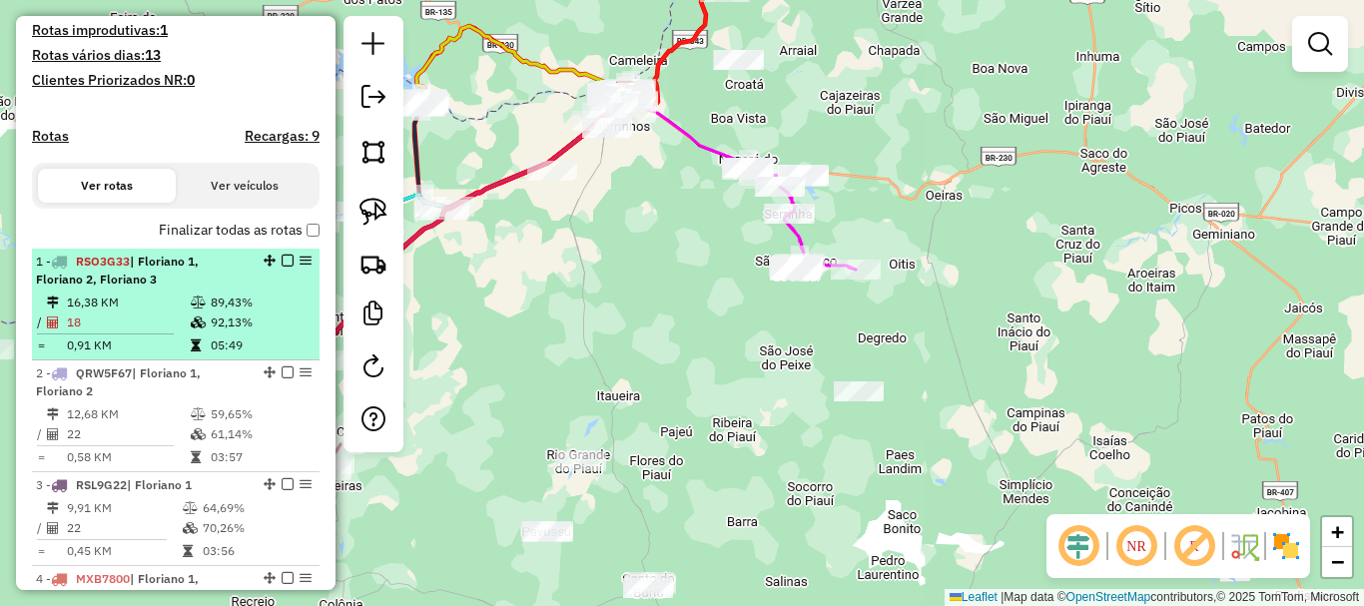
click at [231, 289] on div "1 - RSO3G33 | Floriano 1, Floriano 2, Floriano 3" at bounding box center [142, 271] width 212 height 36
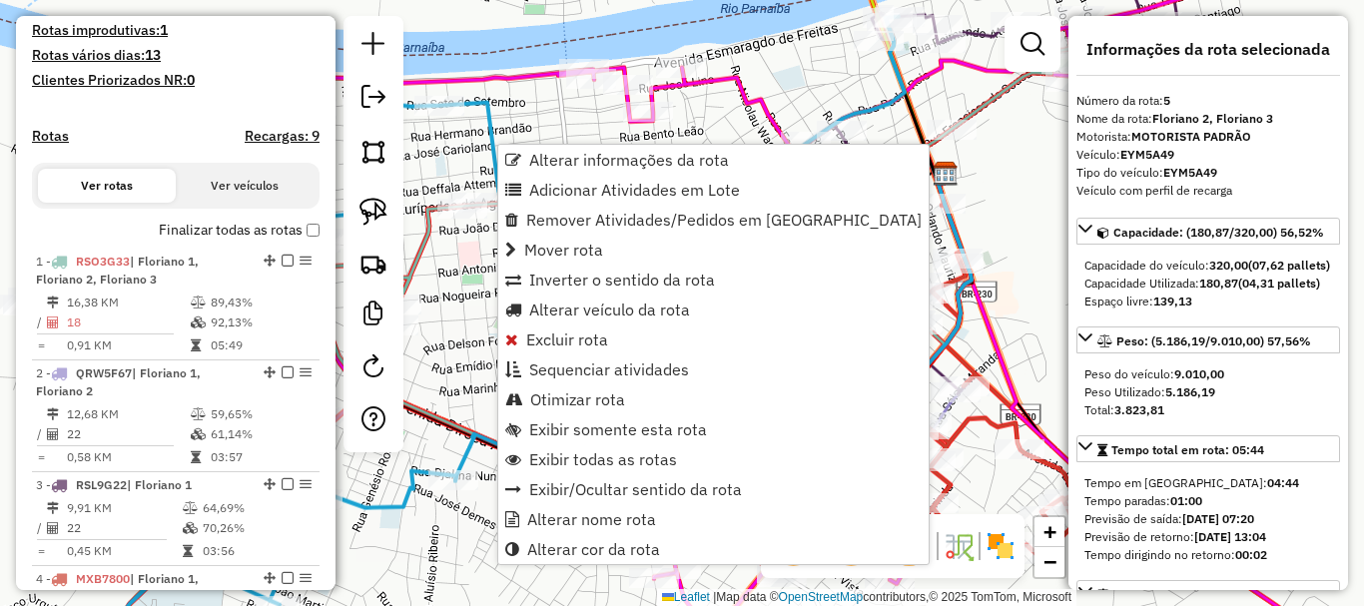
scroll to position [1202, 0]
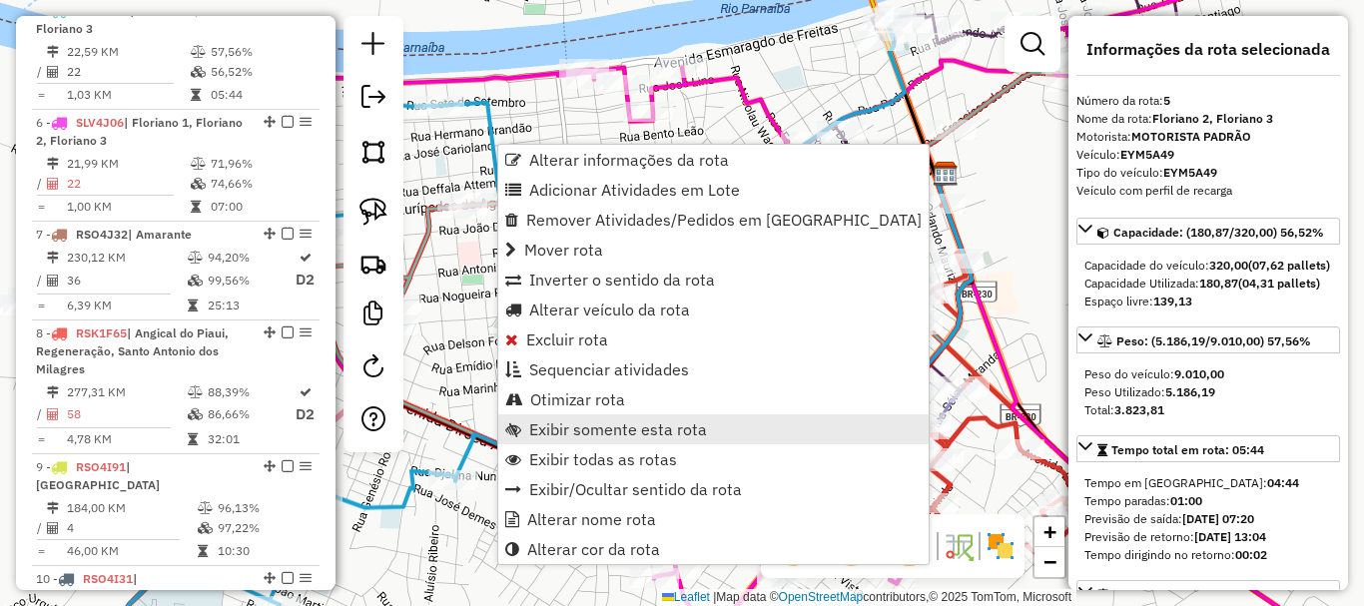
click at [633, 434] on span "Exibir somente esta rota" at bounding box center [618, 429] width 178 height 16
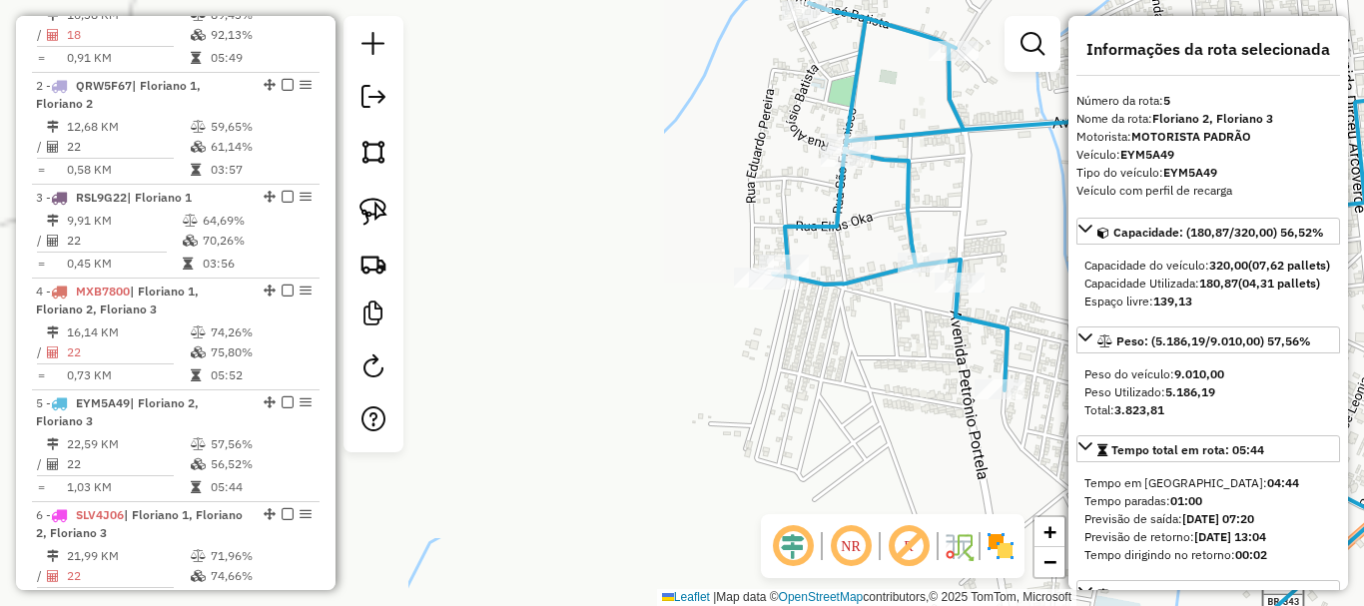
scroll to position [603, 0]
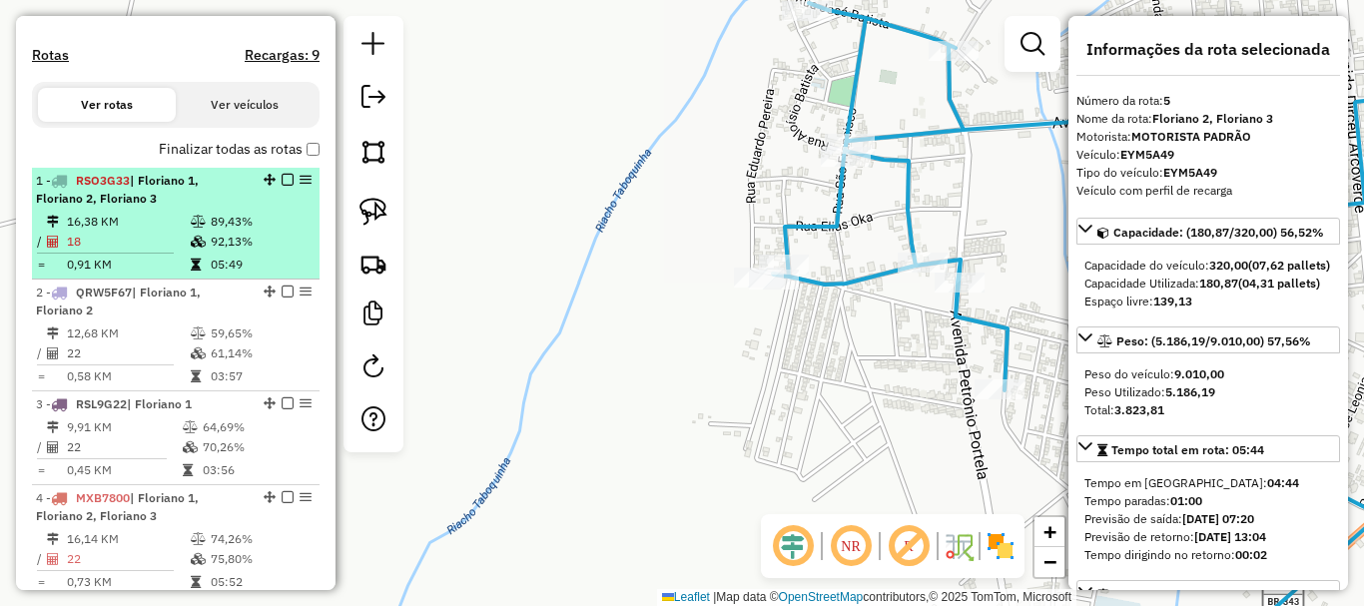
click at [174, 195] on span "| Floriano 1, Floriano 2, Floriano 3" at bounding box center [117, 189] width 163 height 33
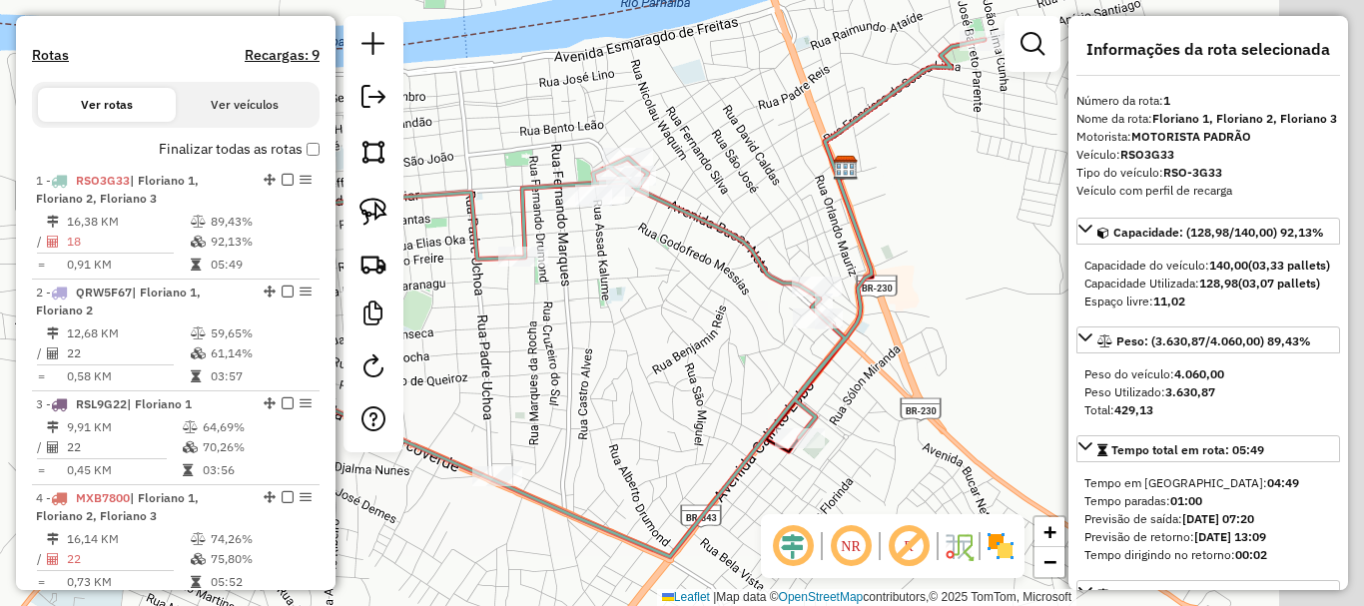
drag, startPoint x: 810, startPoint y: 311, endPoint x: 671, endPoint y: 309, distance: 138.8
click at [672, 309] on div "Janela de atendimento Grade de atendimento Capacidade Transportadoras Veículos …" at bounding box center [682, 303] width 1364 height 606
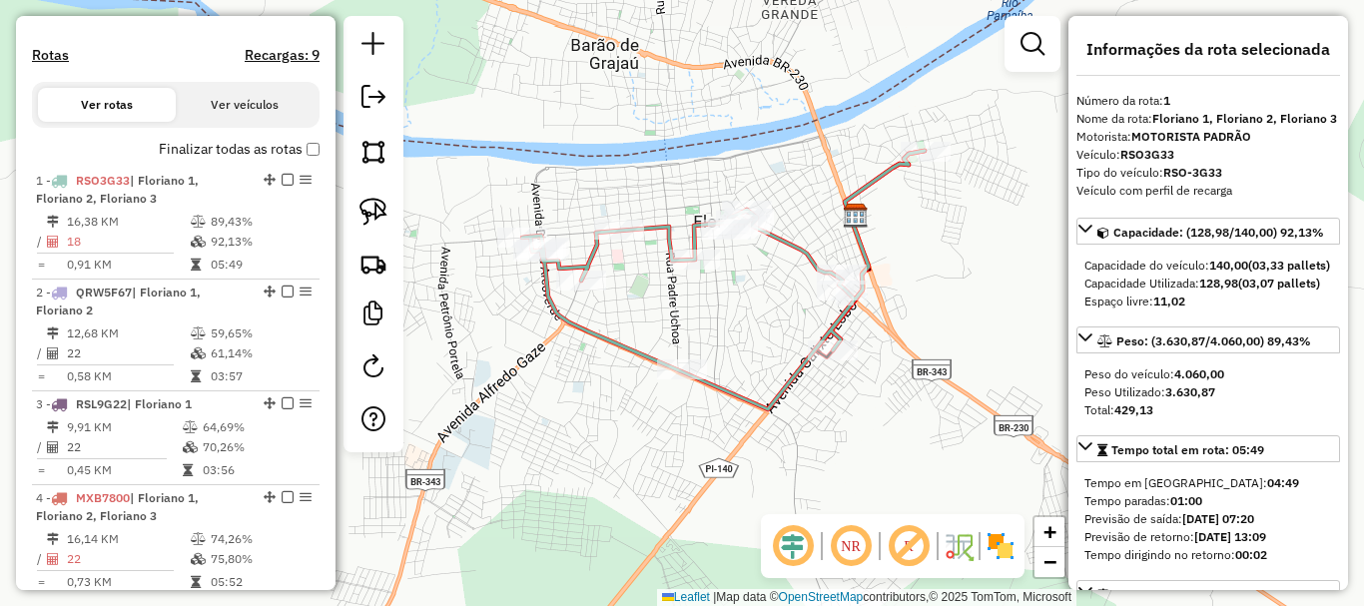
drag, startPoint x: 835, startPoint y: 213, endPoint x: 871, endPoint y: 203, distance: 37.3
click at [871, 203] on div "Janela de atendimento Grade de atendimento Capacidade Transportadoras Veículos …" at bounding box center [682, 303] width 1364 height 606
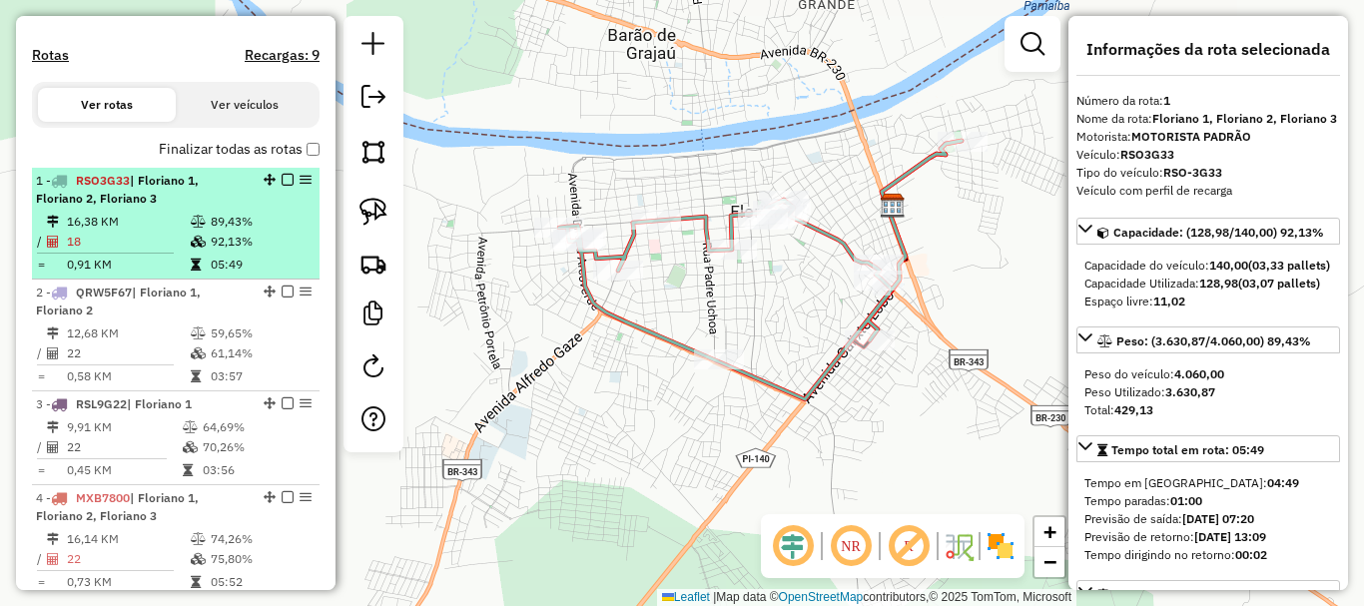
click at [282, 186] on em at bounding box center [288, 180] width 12 height 12
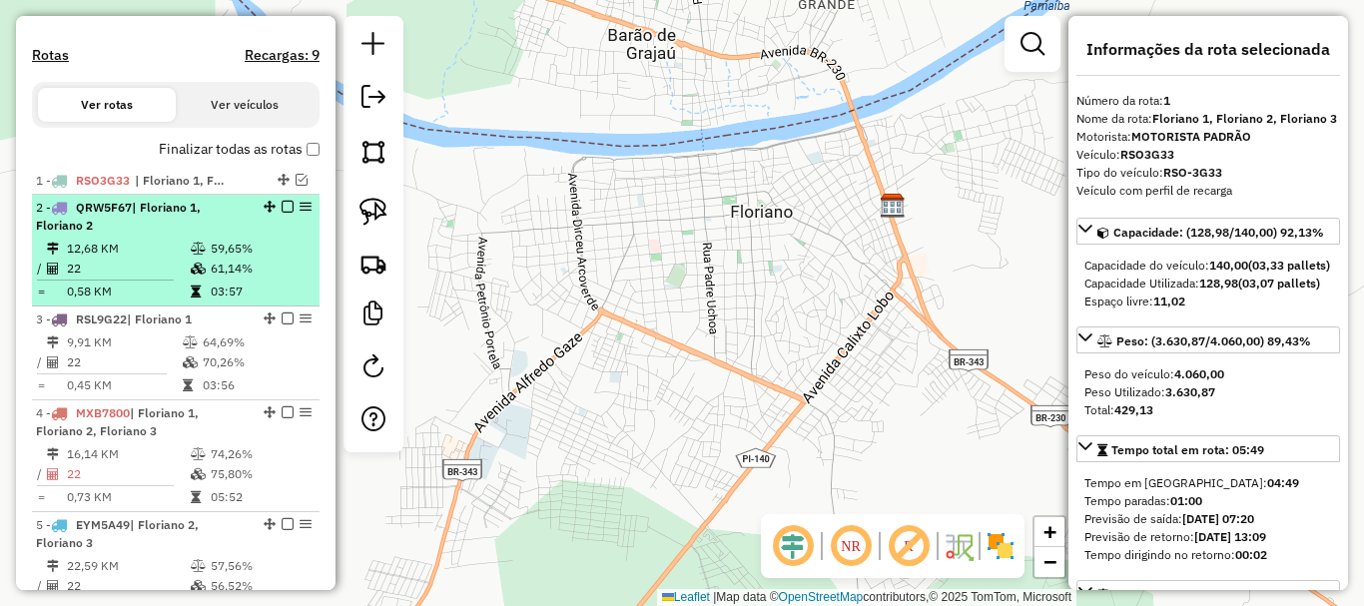
click at [213, 259] on td "59,65%" at bounding box center [260, 249] width 101 height 20
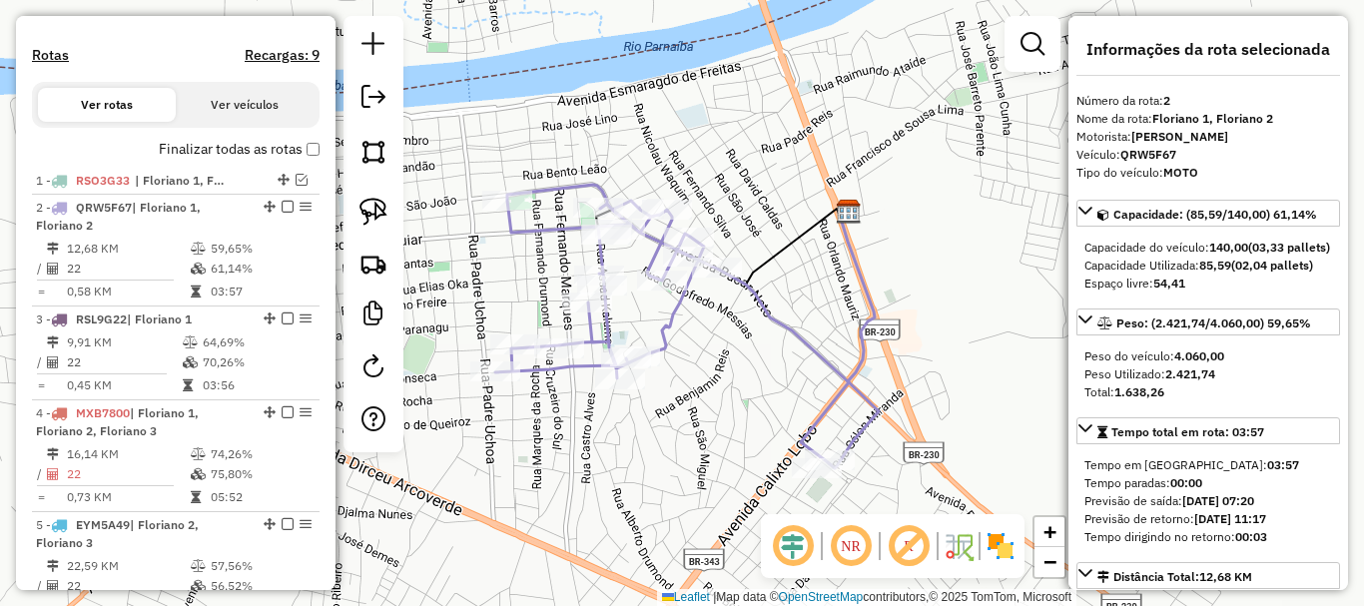
click at [668, 322] on icon at bounding box center [671, 324] width 353 height 279
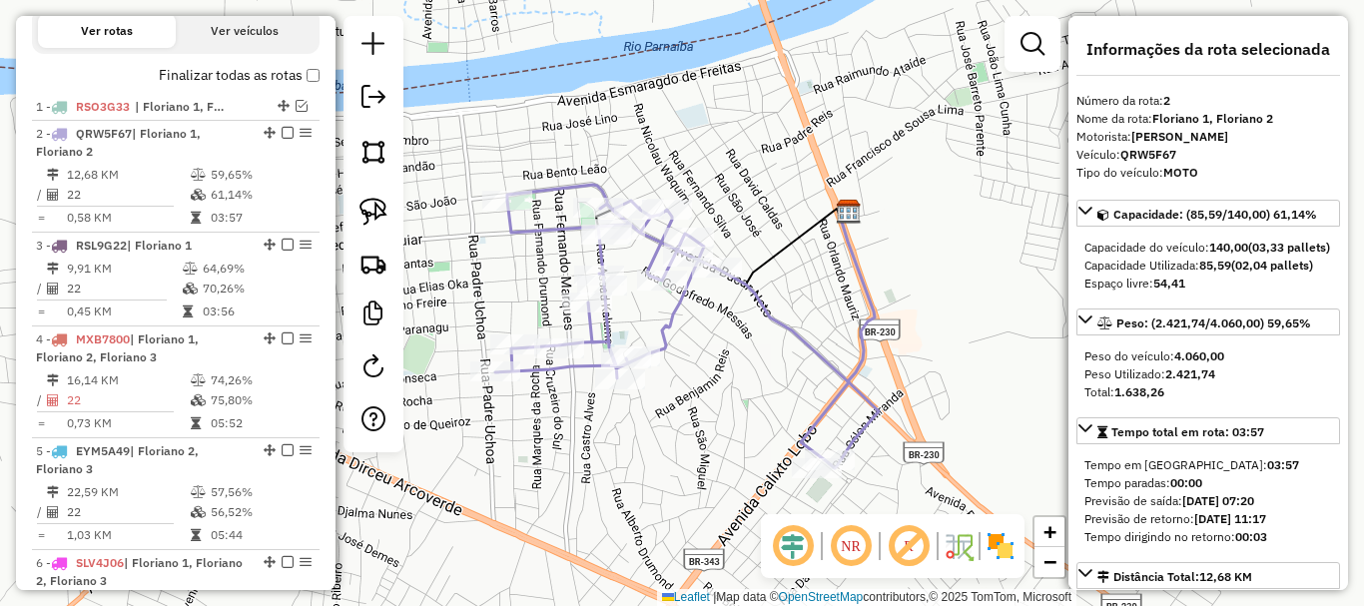
click at [668, 322] on icon at bounding box center [671, 324] width 353 height 279
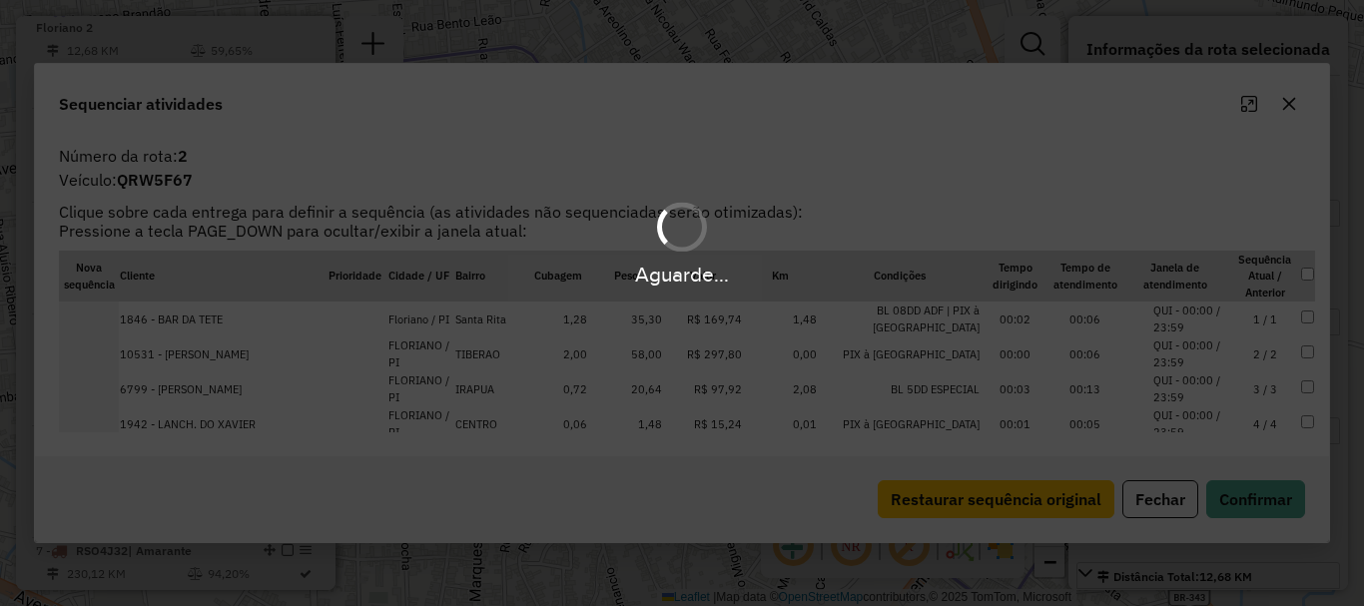
scroll to position [800, 0]
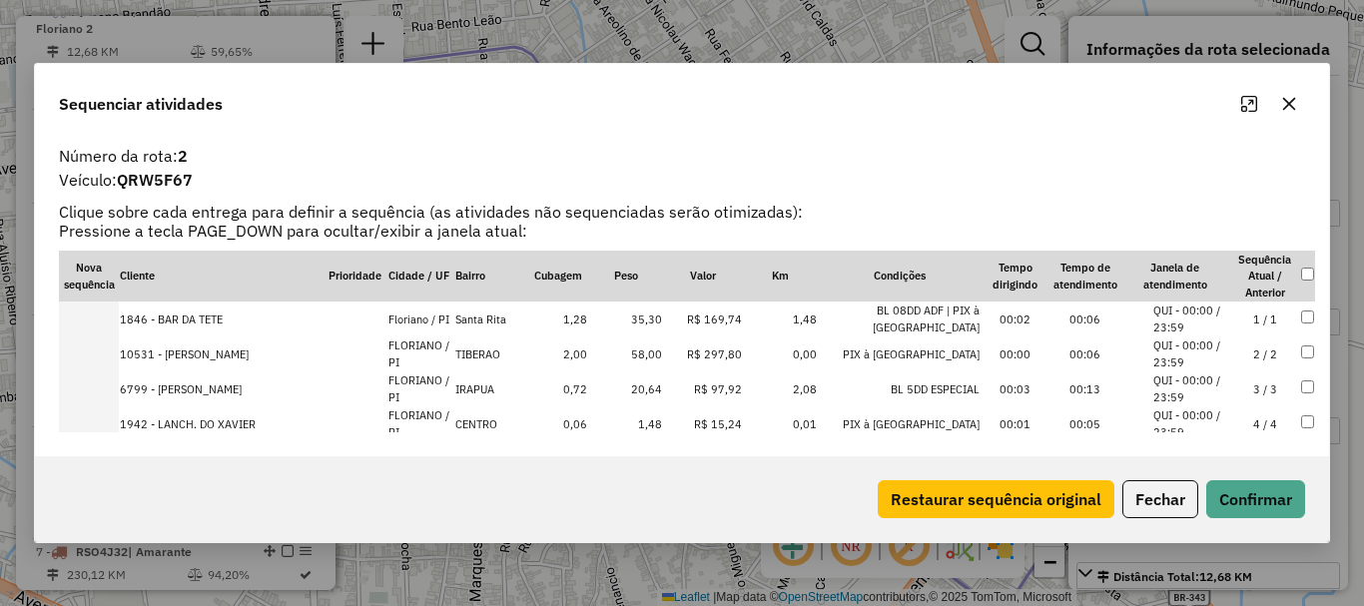
click at [1251, 114] on button "Maximize" at bounding box center [1249, 104] width 32 height 32
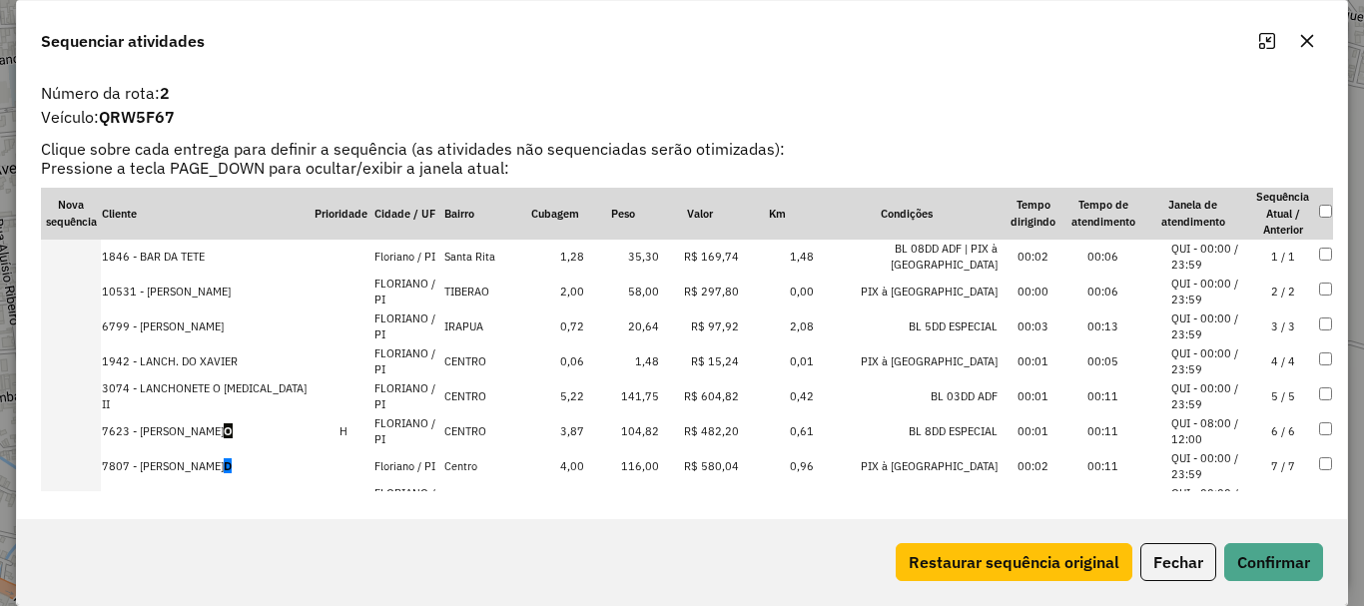
click at [240, 433] on td "7623 - JOEL MOREIRA BARROS O" at bounding box center [207, 431] width 213 height 35
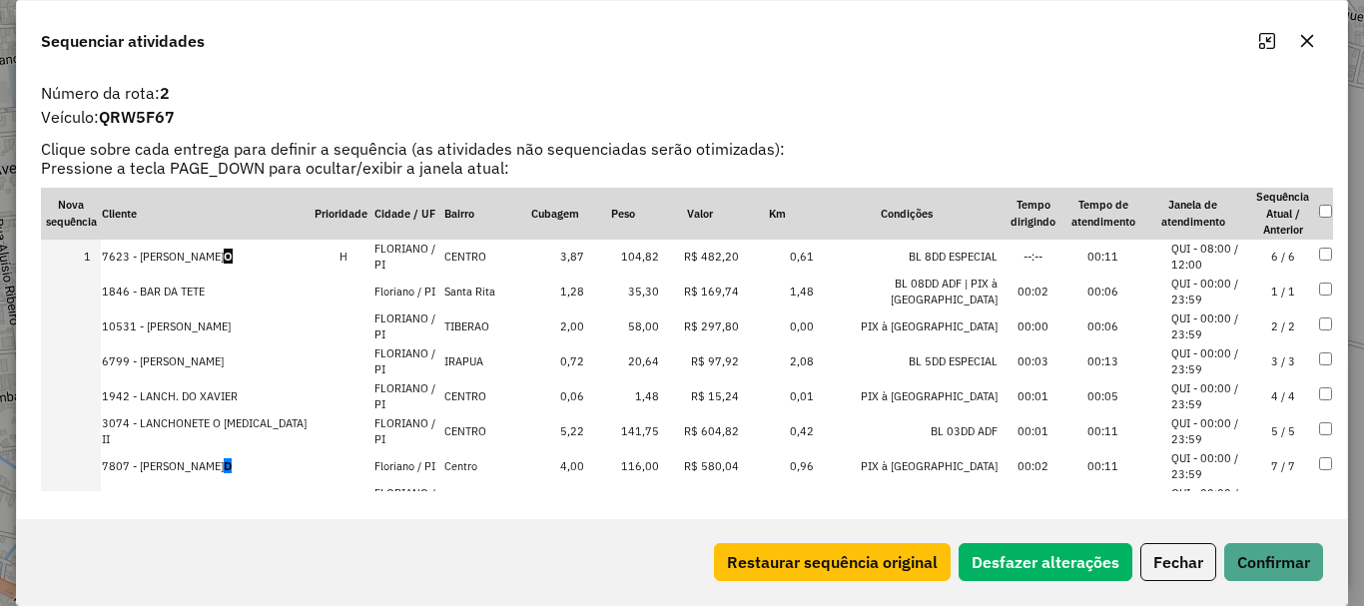
click at [237, 463] on td "7807 - IVAN REIS MONTEIRO D" at bounding box center [207, 466] width 213 height 35
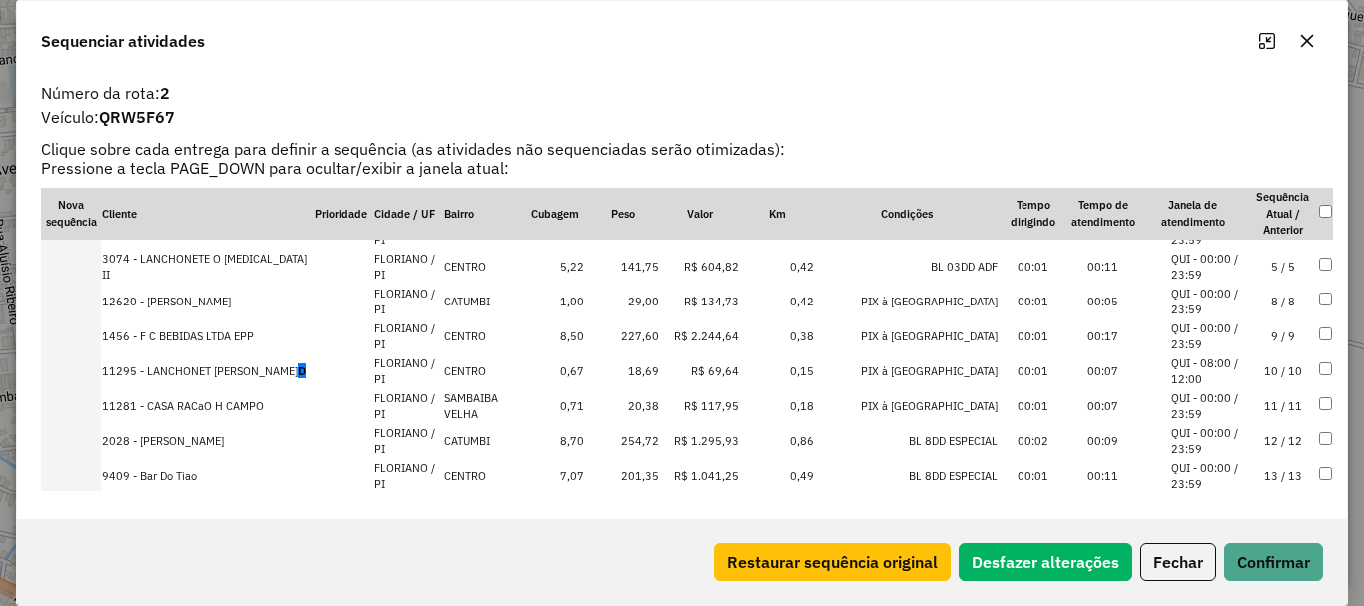
click at [254, 370] on td "11295 - LANCHONET TIA JULIA D" at bounding box center [207, 371] width 213 height 35
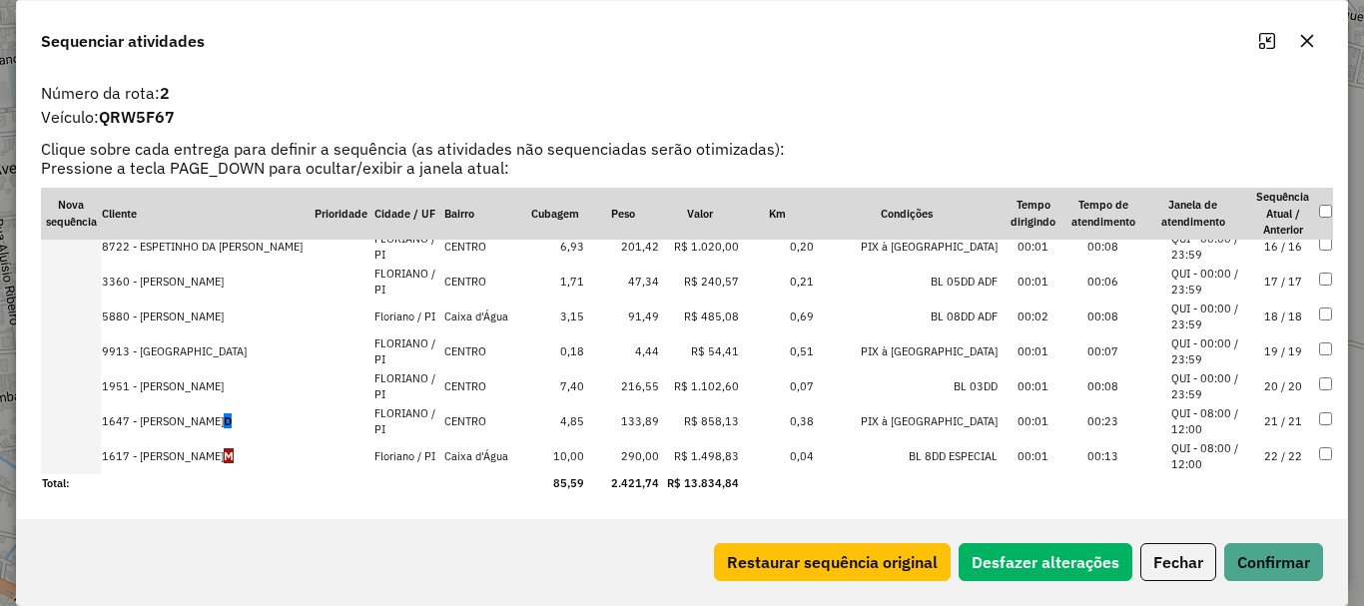
scroll to position [535, 0]
click at [255, 420] on td "1647 - FRANCISCO DAS CHAGAS MESSIAS D" at bounding box center [207, 420] width 213 height 35
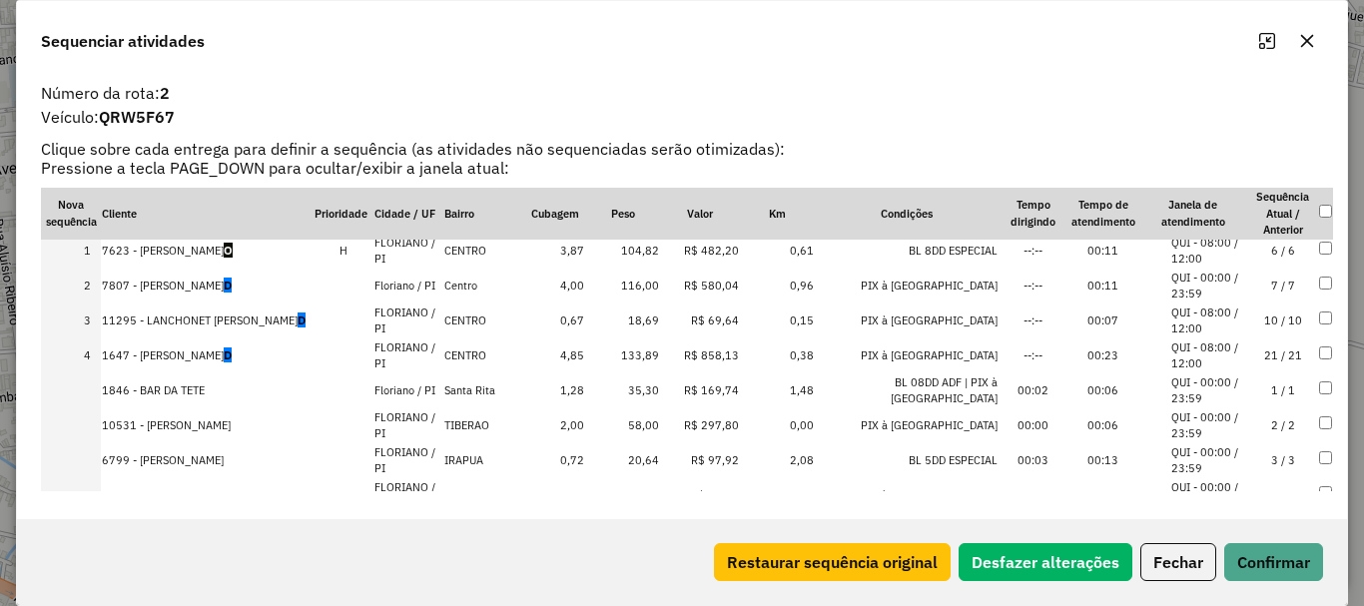
scroll to position [0, 0]
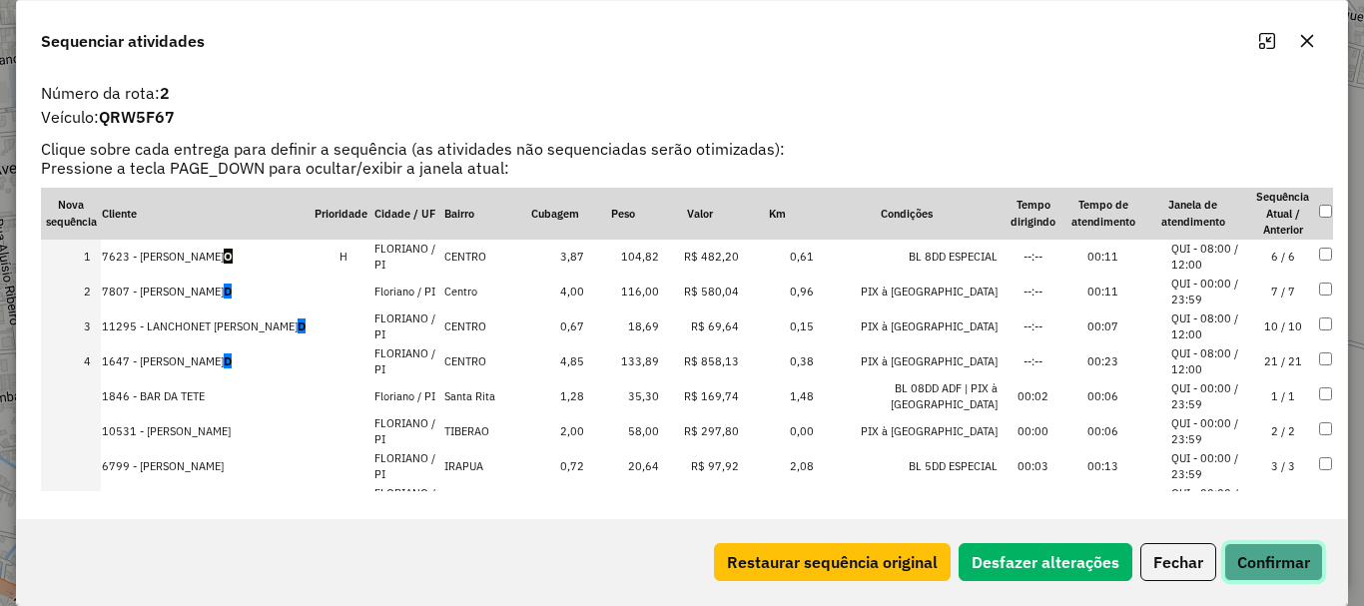
click at [1290, 560] on button "Confirmar" at bounding box center [1273, 562] width 99 height 38
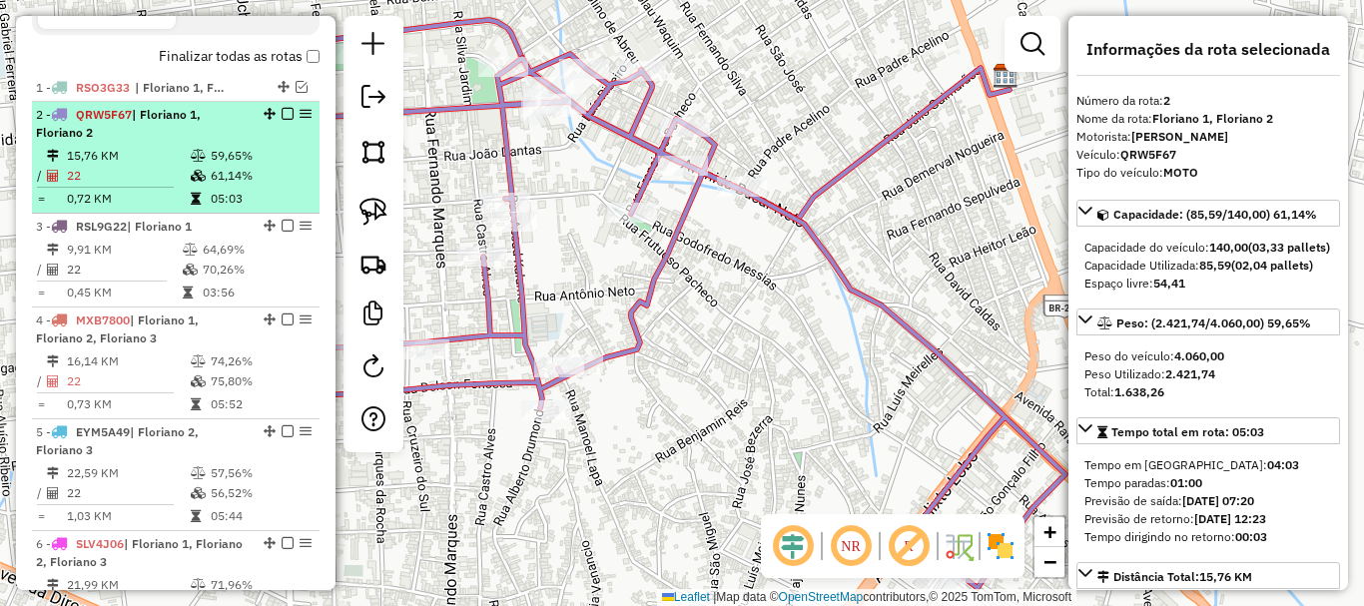
scroll to position [600, 0]
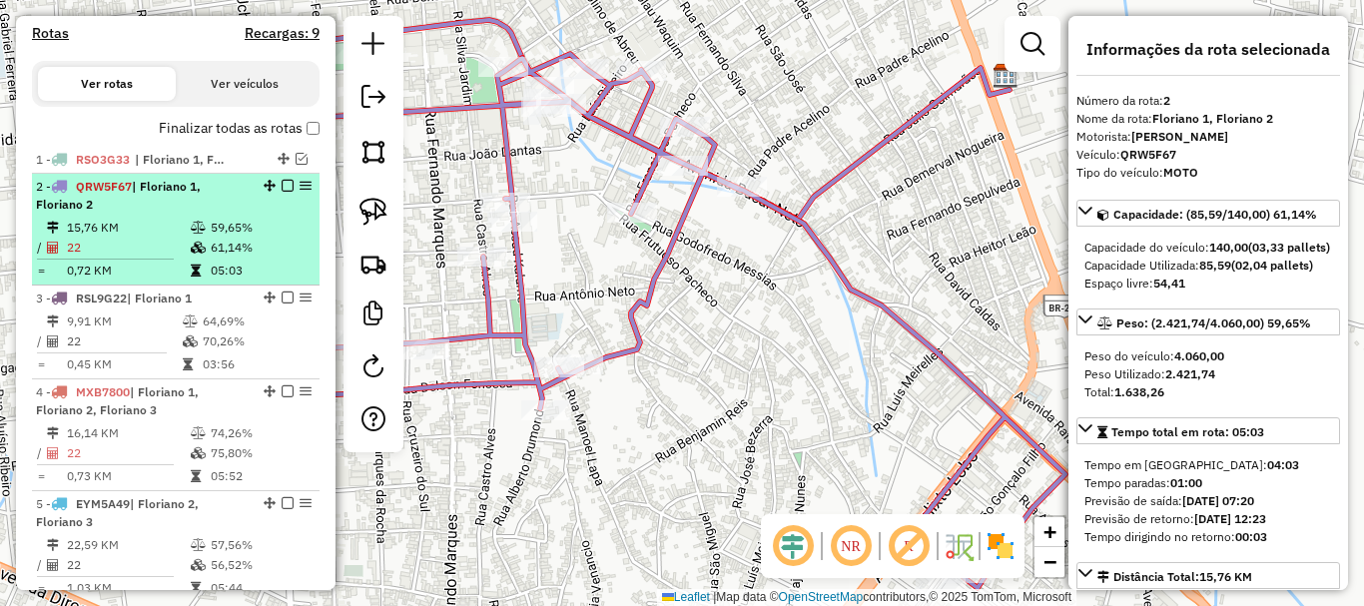
click at [286, 192] on em at bounding box center [288, 186] width 12 height 12
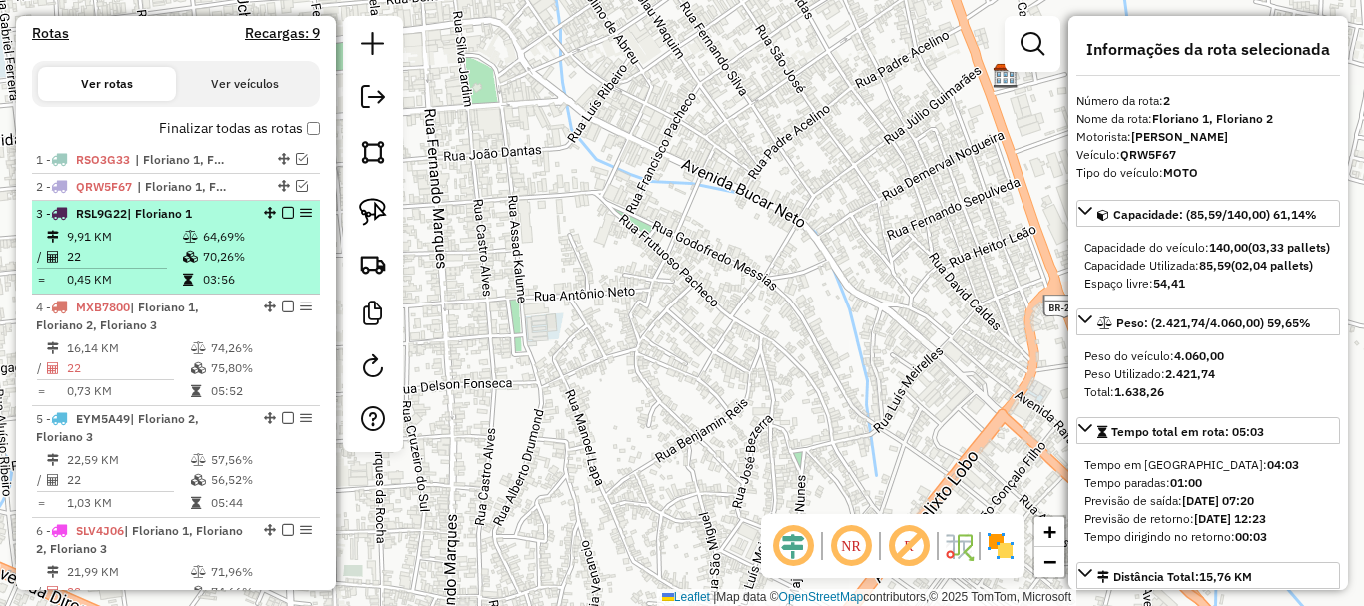
click at [246, 247] on td "64,69%" at bounding box center [256, 237] width 109 height 20
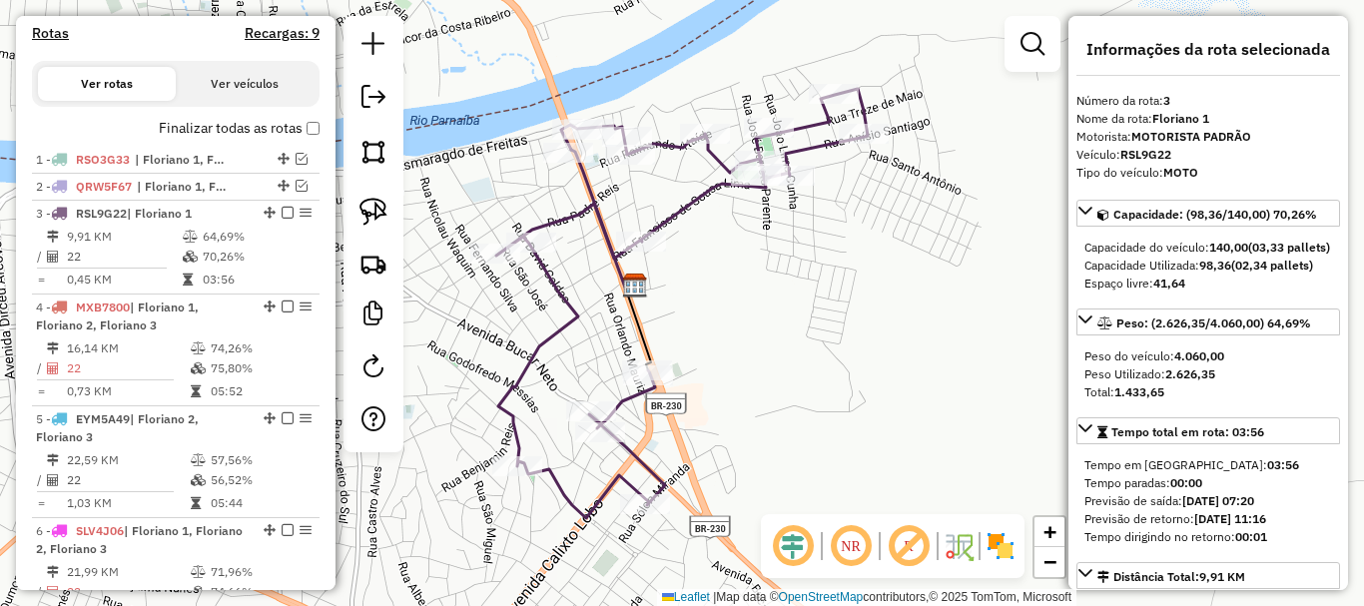
click at [546, 293] on icon at bounding box center [681, 303] width 371 height 429
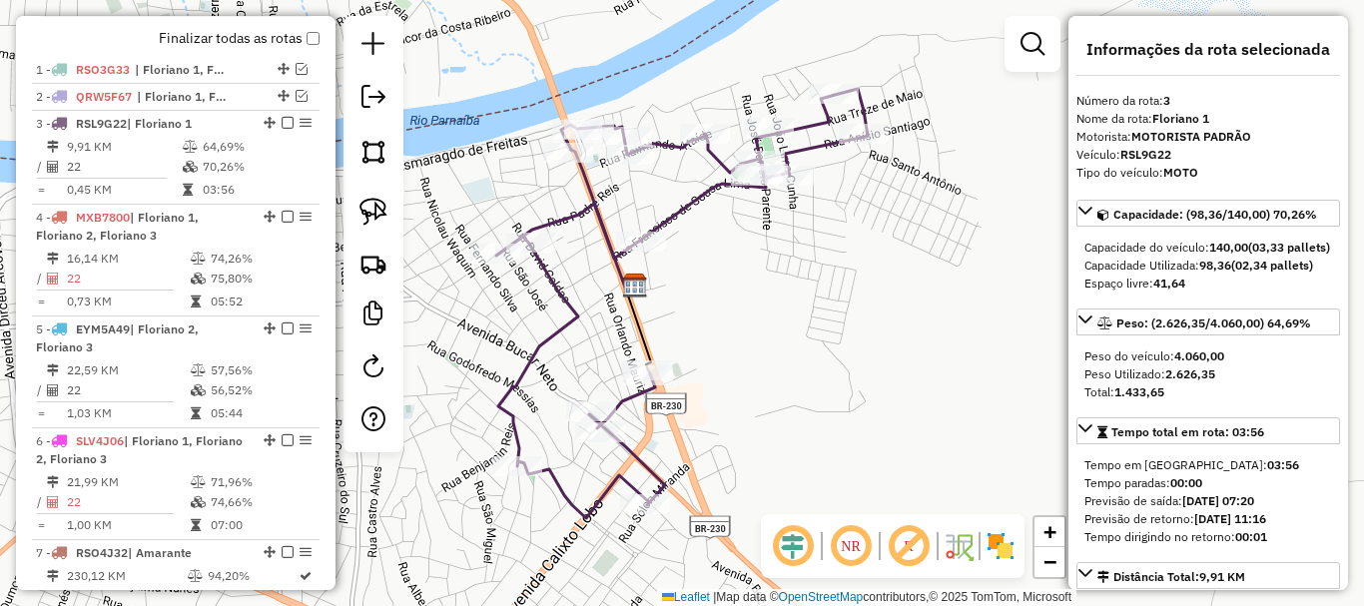
click at [546, 293] on icon at bounding box center [681, 303] width 371 height 429
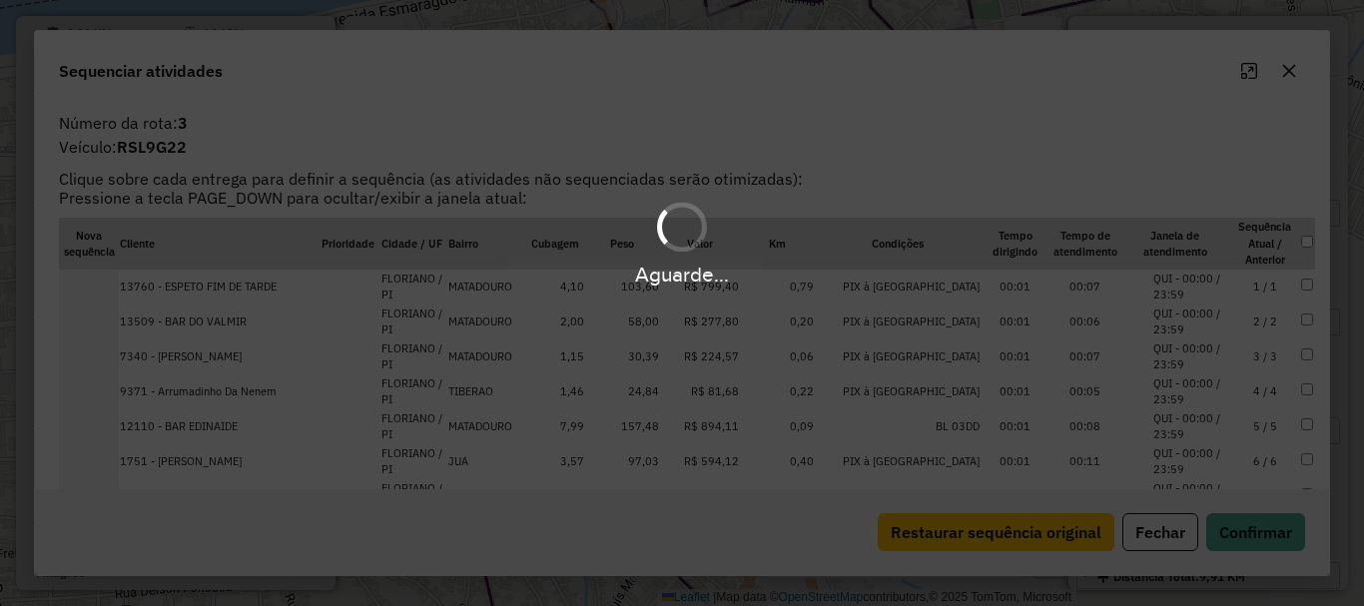
scroll to position [803, 0]
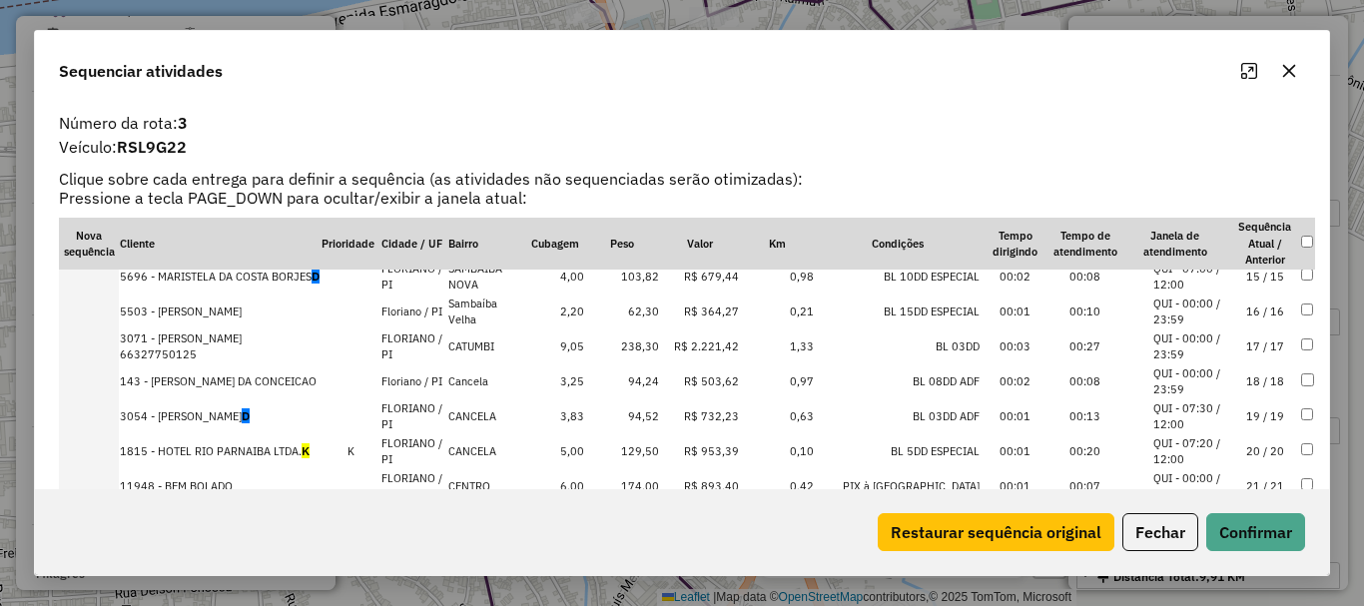
click at [275, 276] on td "5696 - MARISTELA DA COSTA BORJES D" at bounding box center [220, 277] width 202 height 35
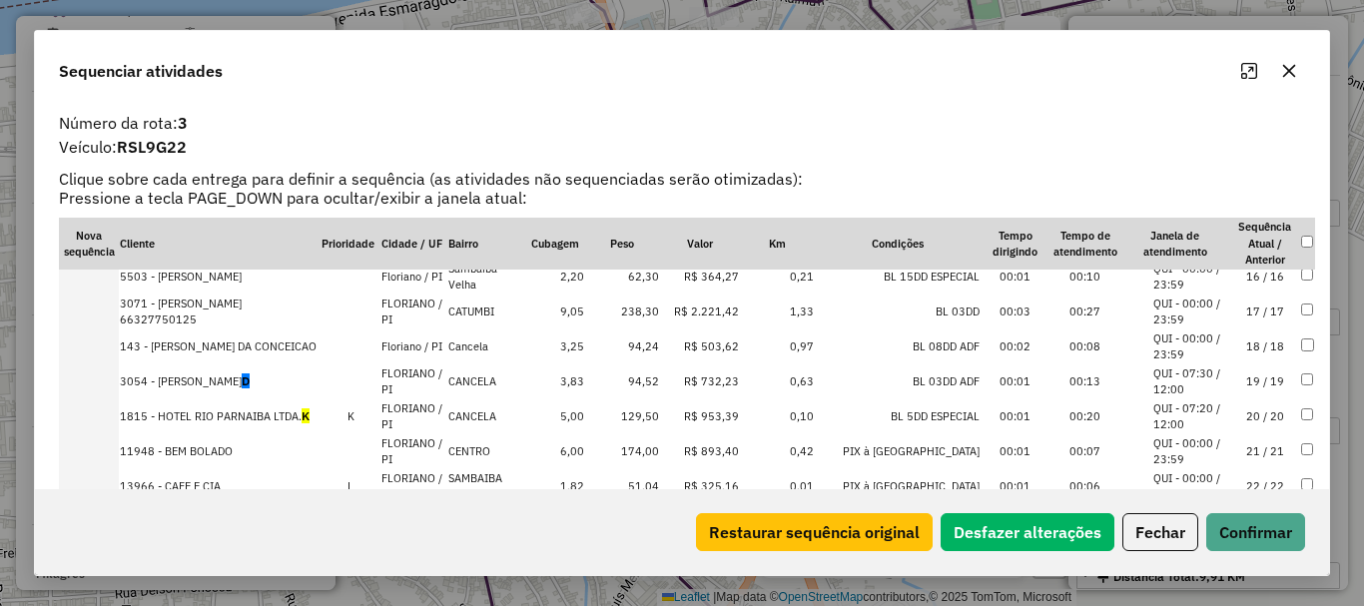
click at [250, 383] on span "D" at bounding box center [246, 380] width 8 height 15
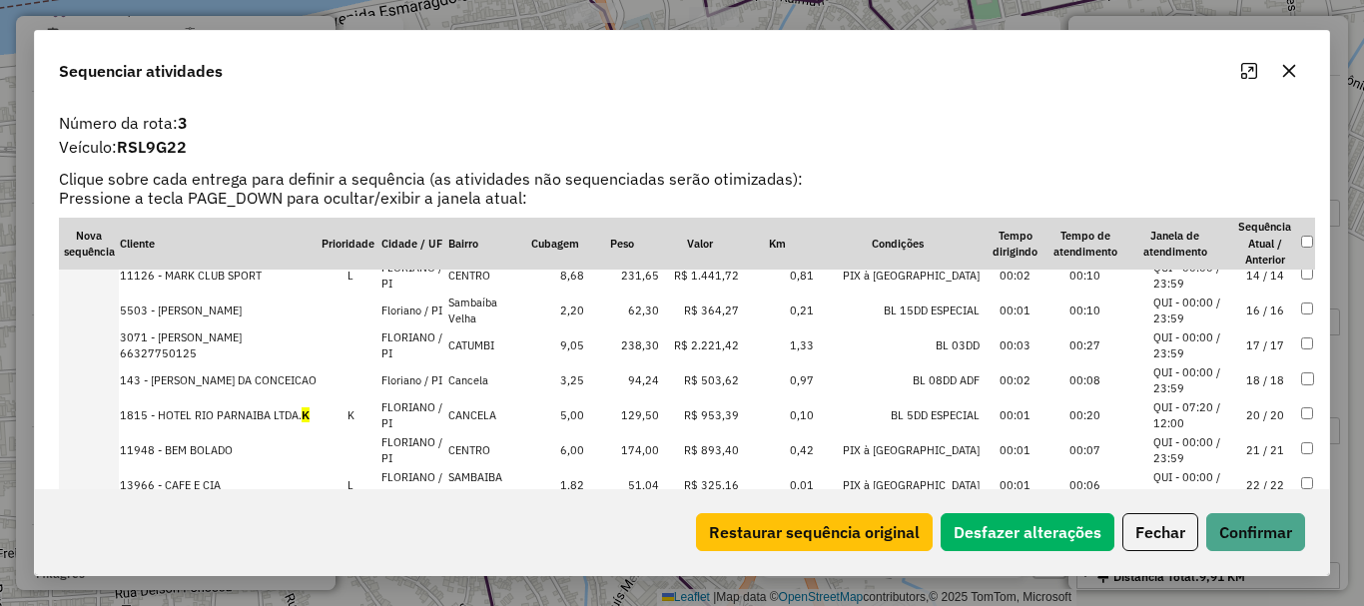
click at [302, 404] on td "1815 - HOTEL RIO PARNAIBA LTDA. K" at bounding box center [220, 415] width 202 height 35
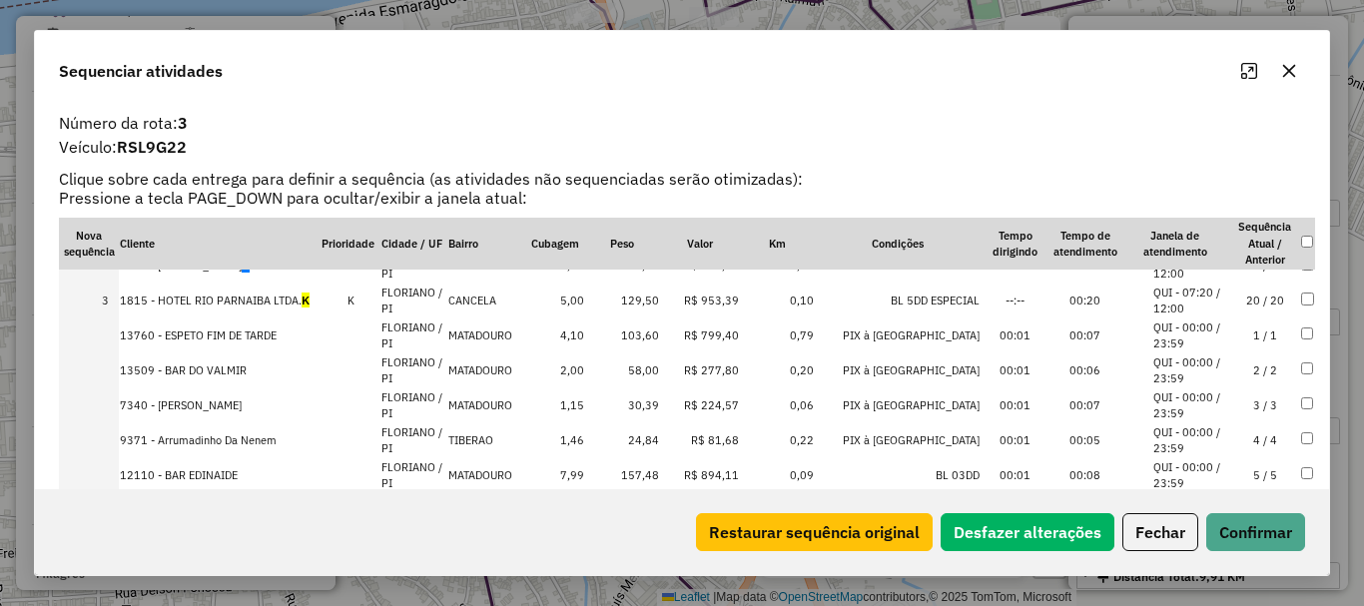
scroll to position [0, 0]
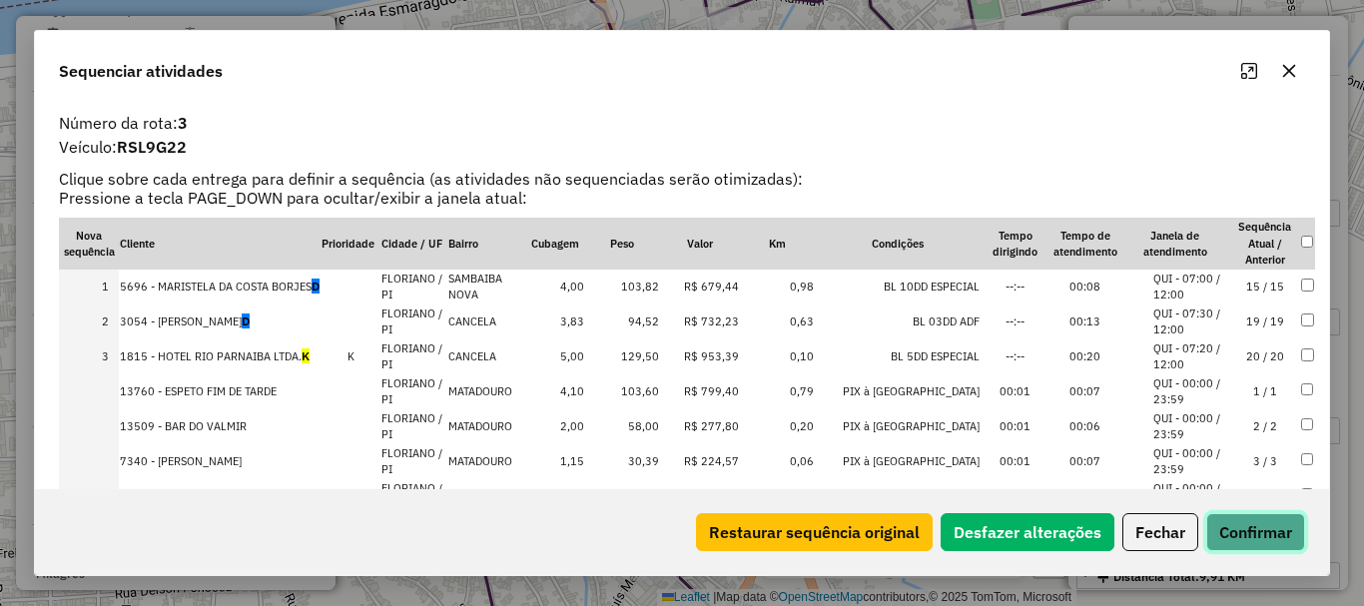
click at [1257, 516] on button "Confirmar" at bounding box center [1255, 532] width 99 height 38
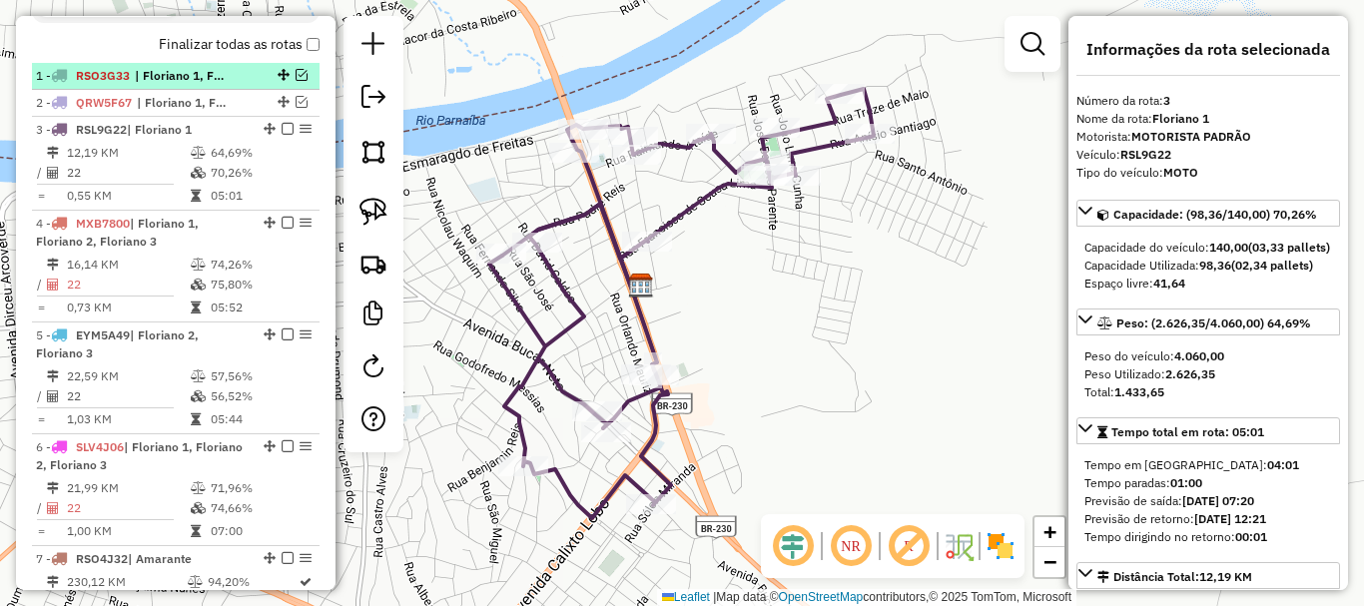
scroll to position [603, 0]
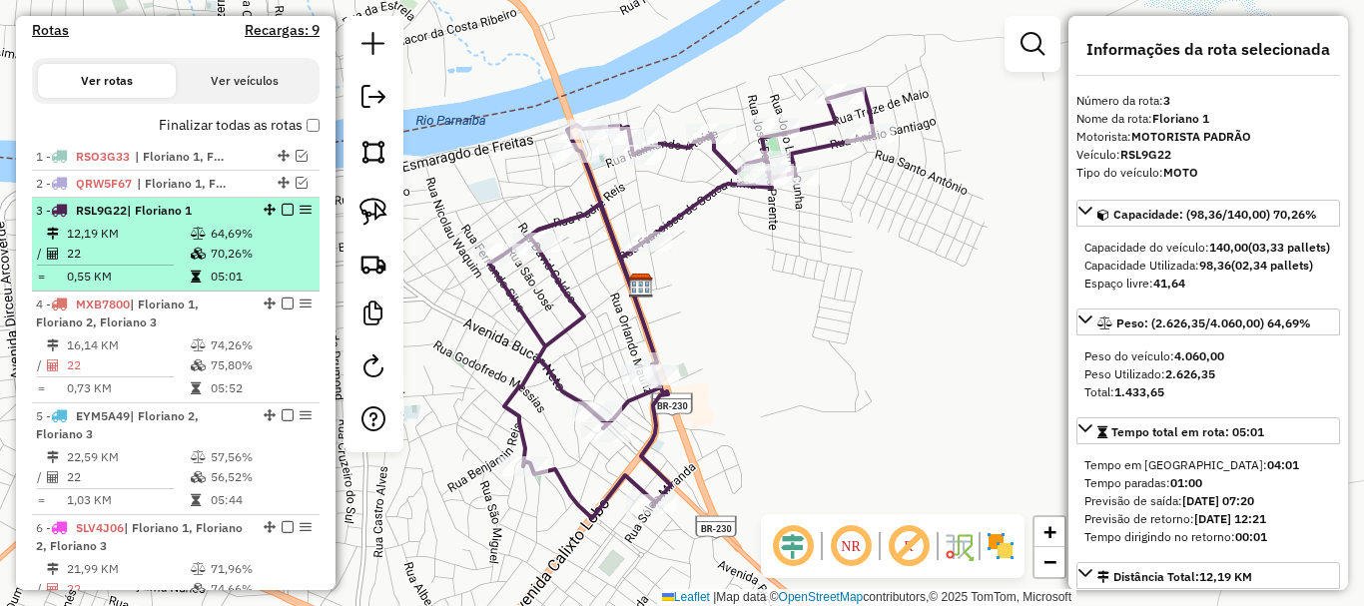
click at [282, 216] on em at bounding box center [288, 210] width 12 height 12
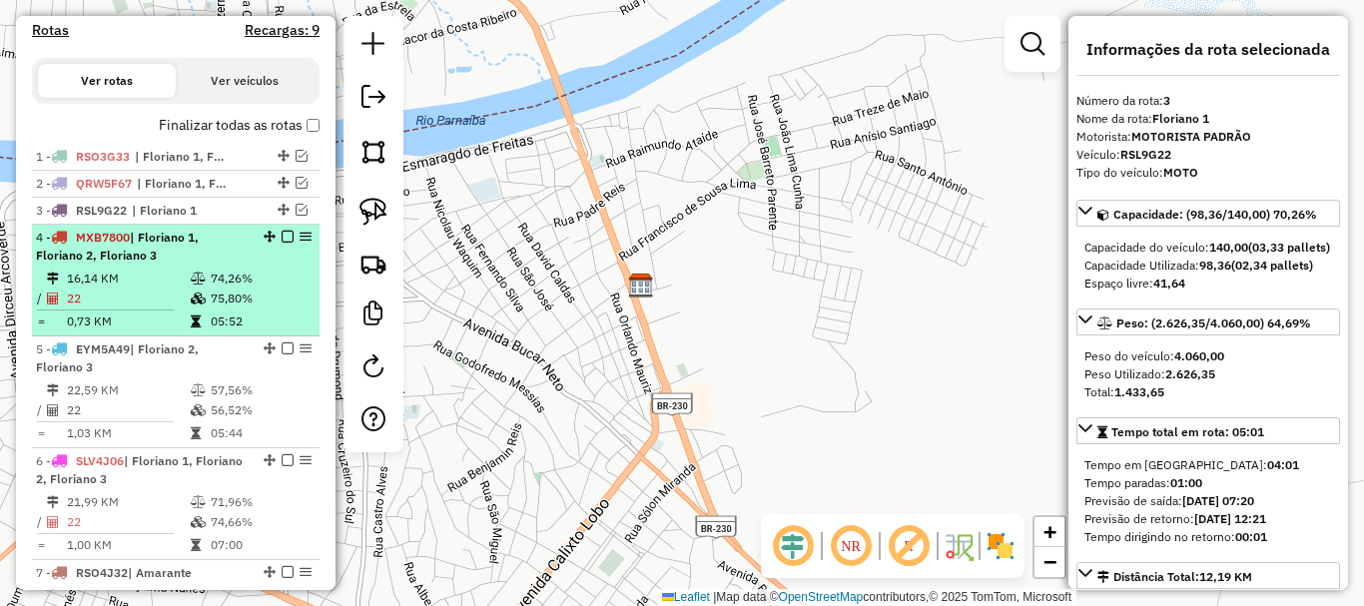
click at [227, 289] on td "74,26%" at bounding box center [260, 279] width 101 height 20
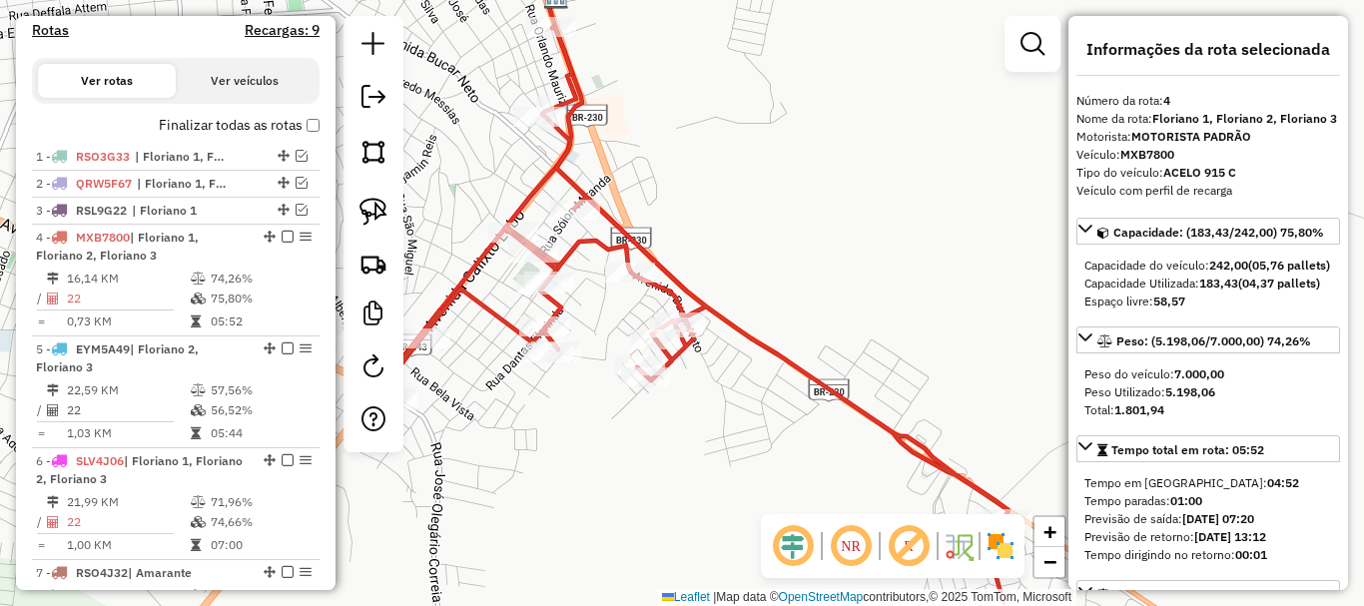
click at [568, 126] on icon at bounding box center [681, 315] width 657 height 576
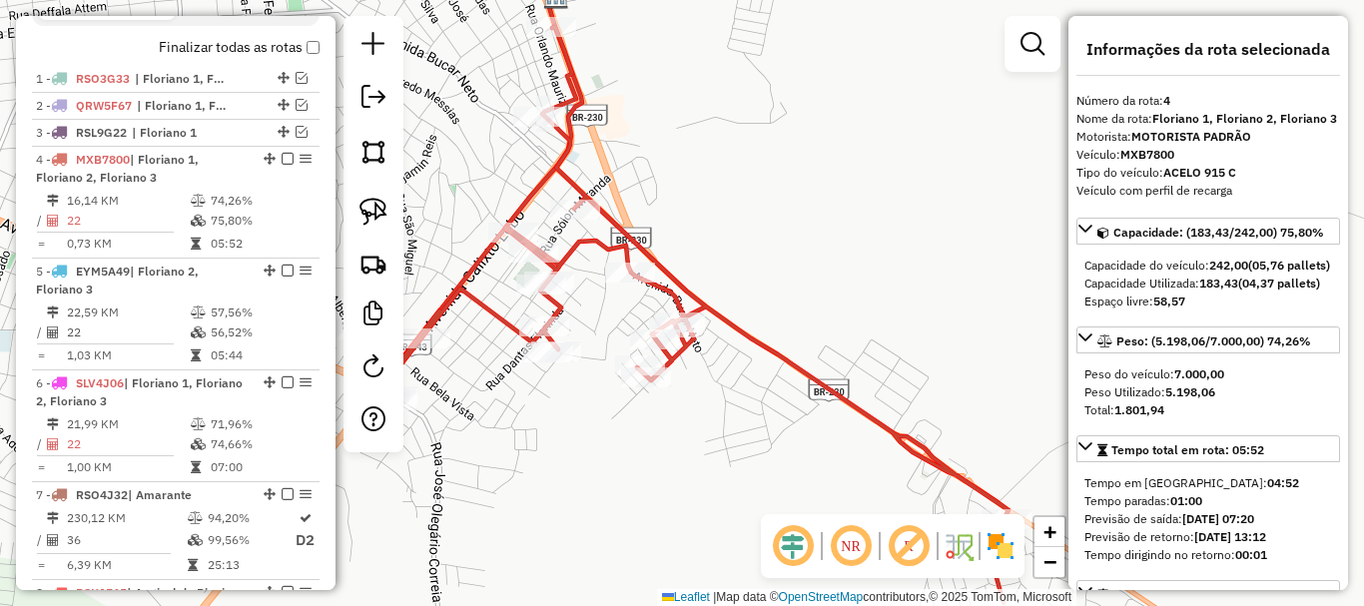
click at [568, 126] on icon at bounding box center [681, 315] width 657 height 576
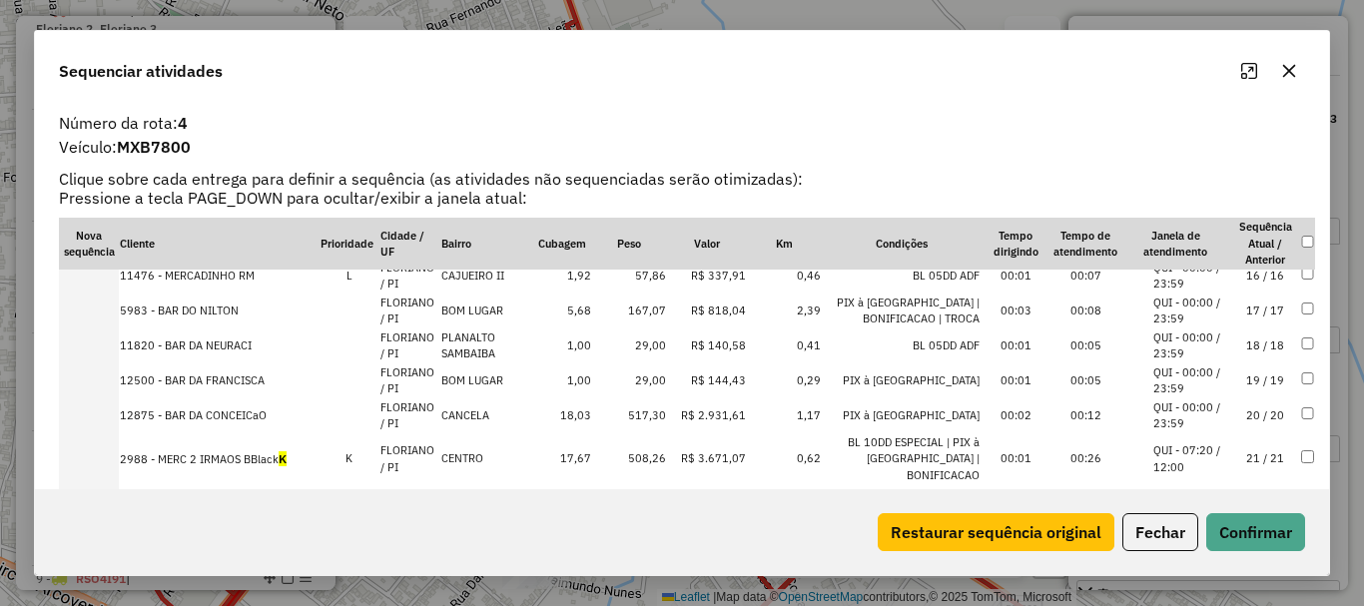
scroll to position [56, 0]
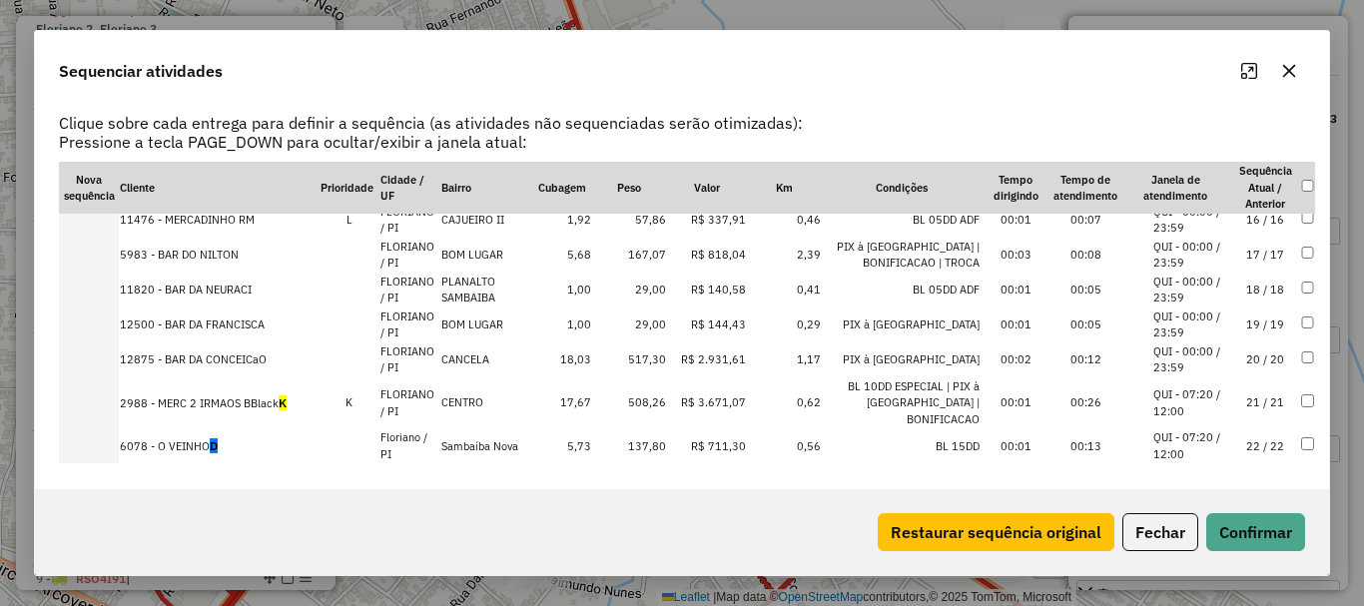
click at [1237, 432] on td "22 / 22" at bounding box center [1265, 445] width 70 height 35
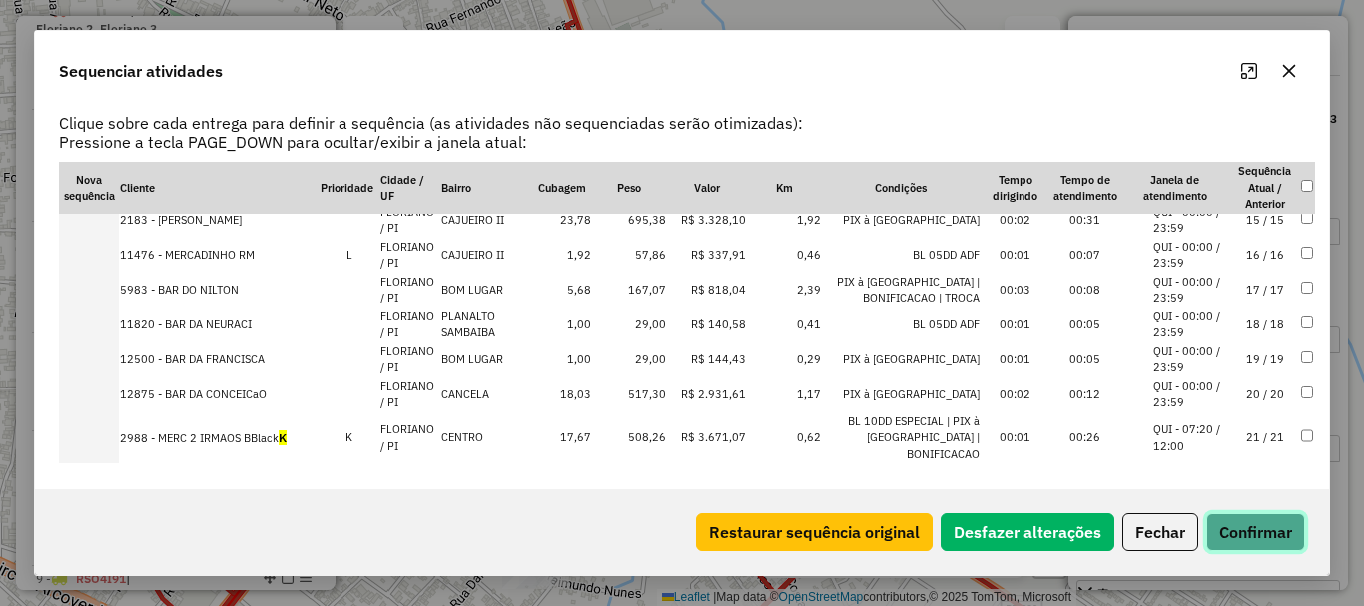
click at [1251, 522] on button "Confirmar" at bounding box center [1255, 532] width 99 height 38
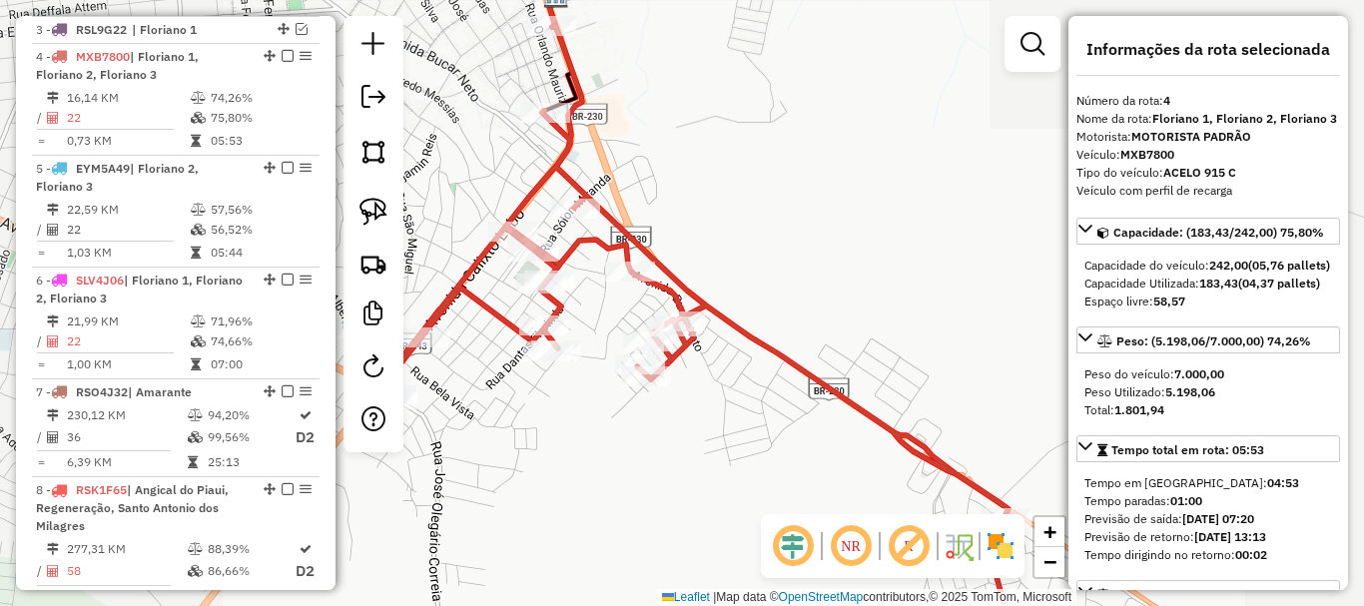
scroll to position [830, 0]
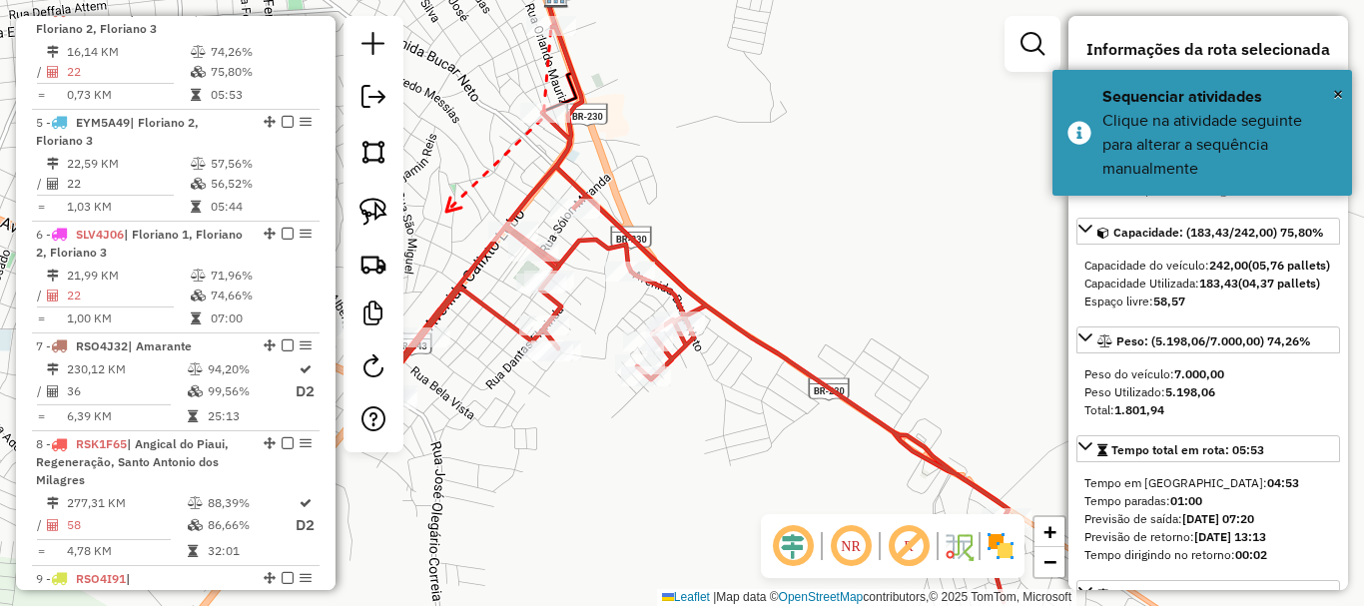
drag, startPoint x: 446, startPoint y: 212, endPoint x: 605, endPoint y: 123, distance: 181.9
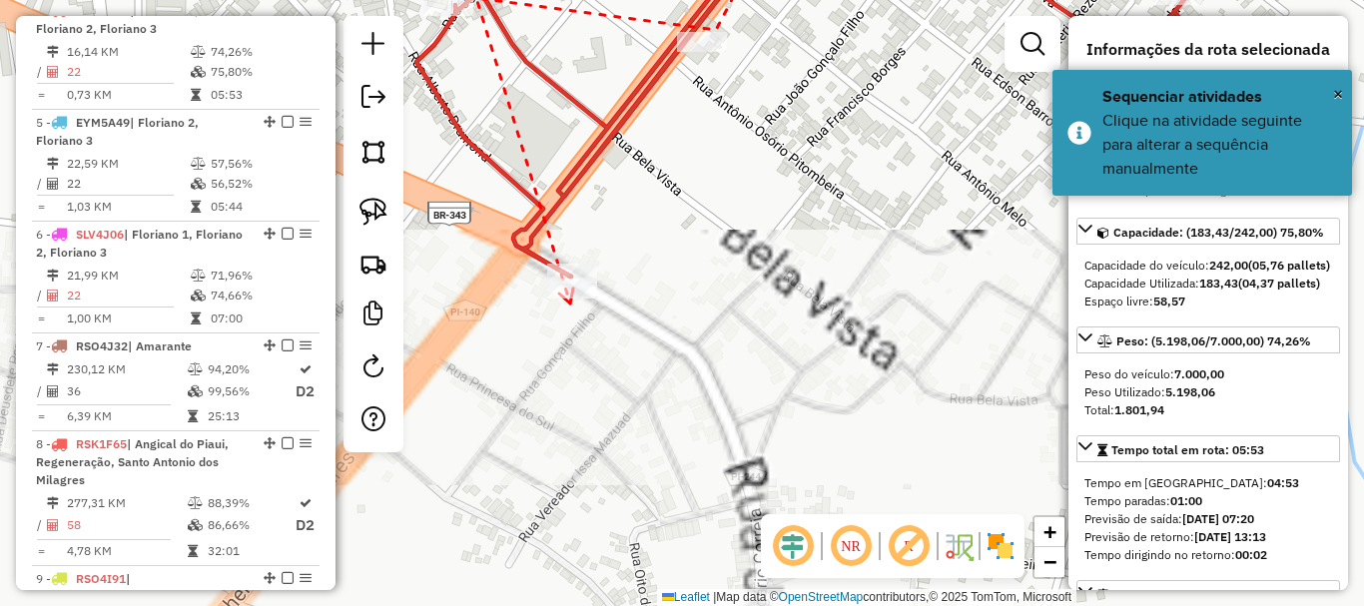
click at [570, 304] on icon at bounding box center [566, 296] width 14 height 15
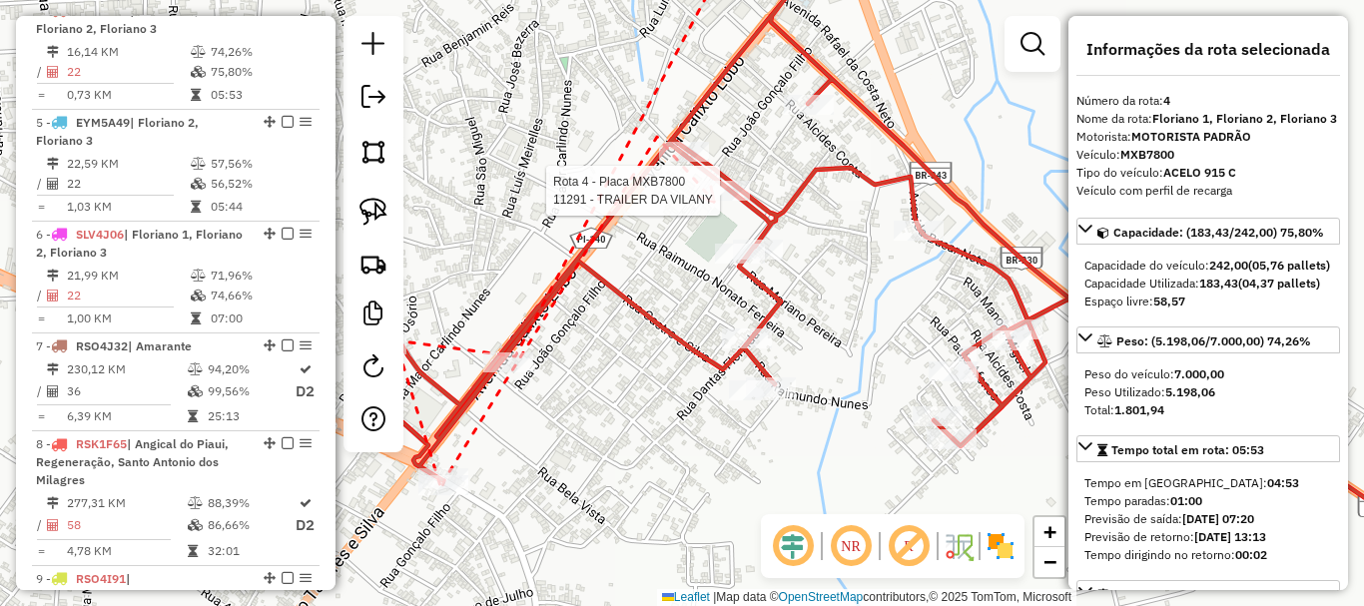
click at [721, 201] on div at bounding box center [725, 191] width 50 height 20
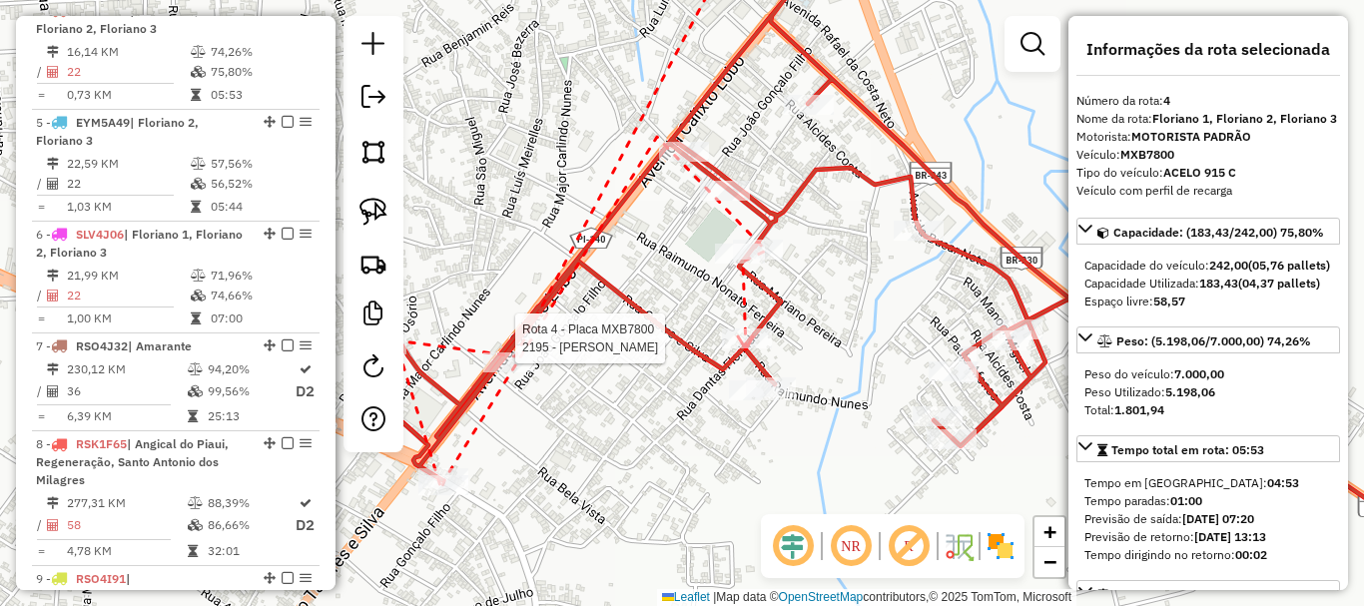
click at [746, 348] on div at bounding box center [747, 339] width 50 height 20
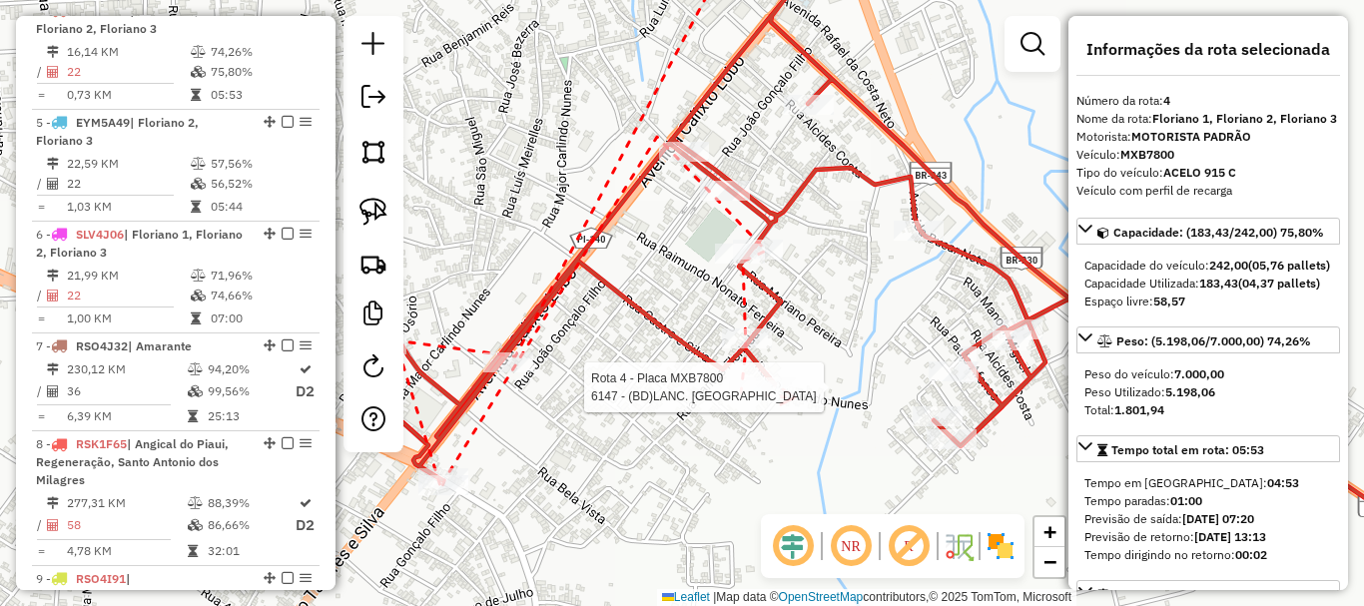
click at [795, 397] on div at bounding box center [771, 387] width 50 height 20
click at [951, 381] on div at bounding box center [954, 371] width 50 height 20
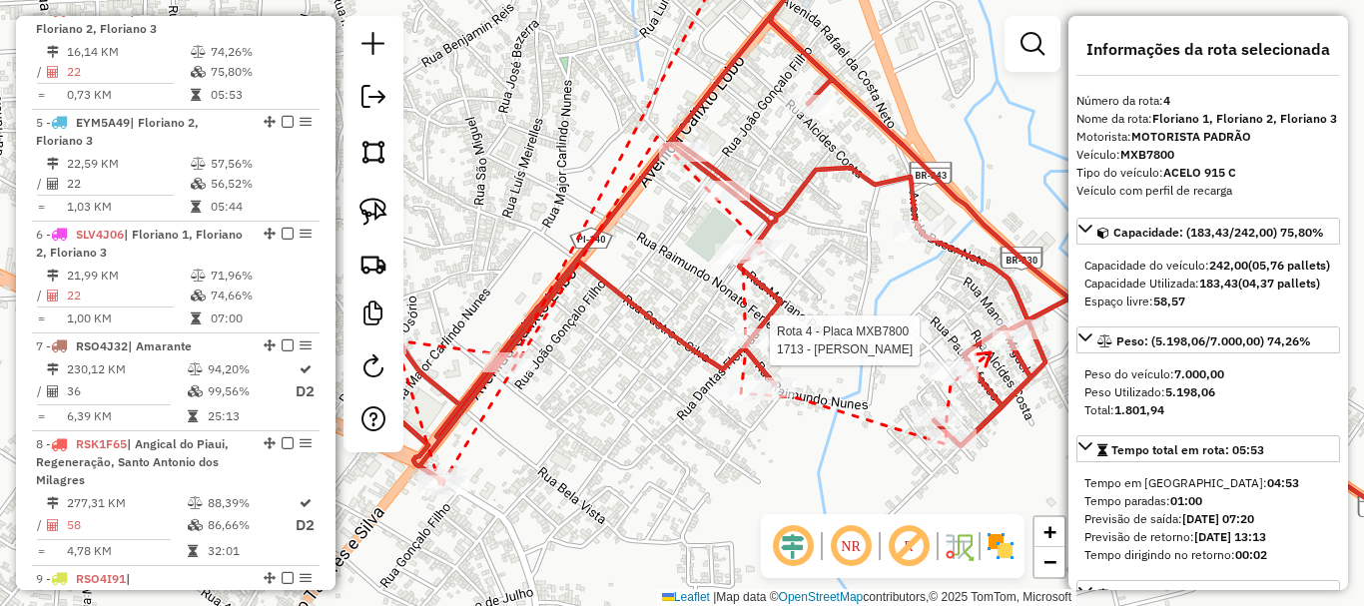
click at [991, 350] on div at bounding box center [1007, 341] width 50 height 20
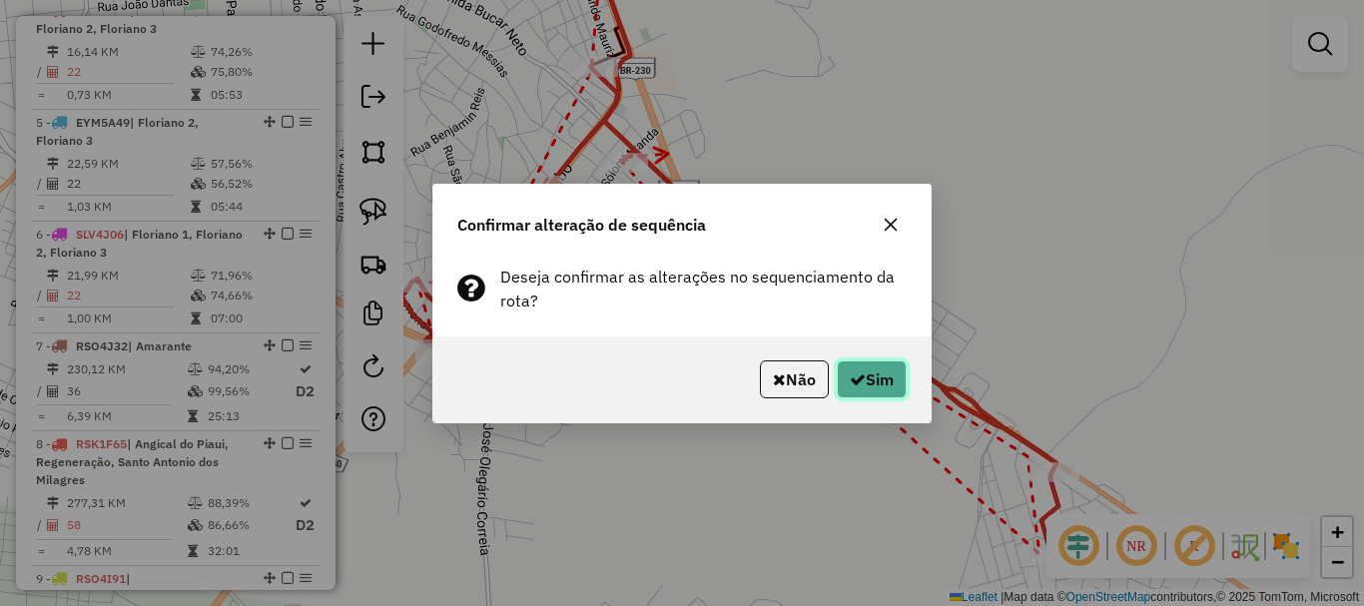
click at [861, 395] on button "Sim" at bounding box center [872, 379] width 70 height 38
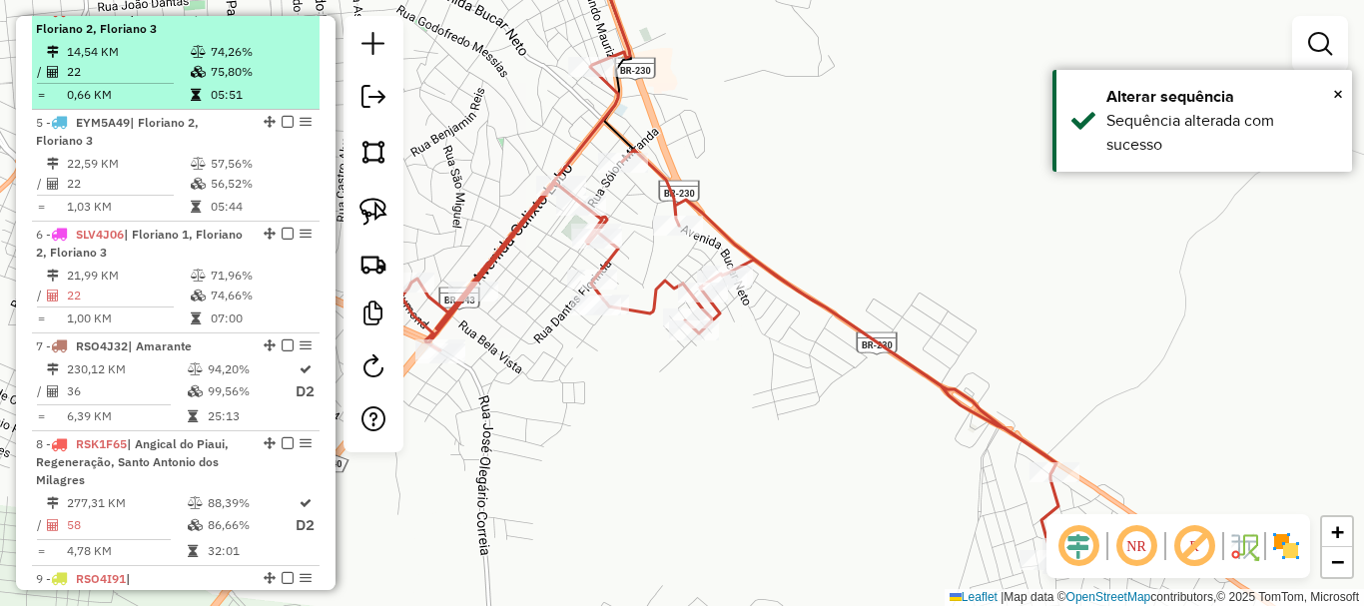
click at [282, 16] on em at bounding box center [288, 10] width 12 height 12
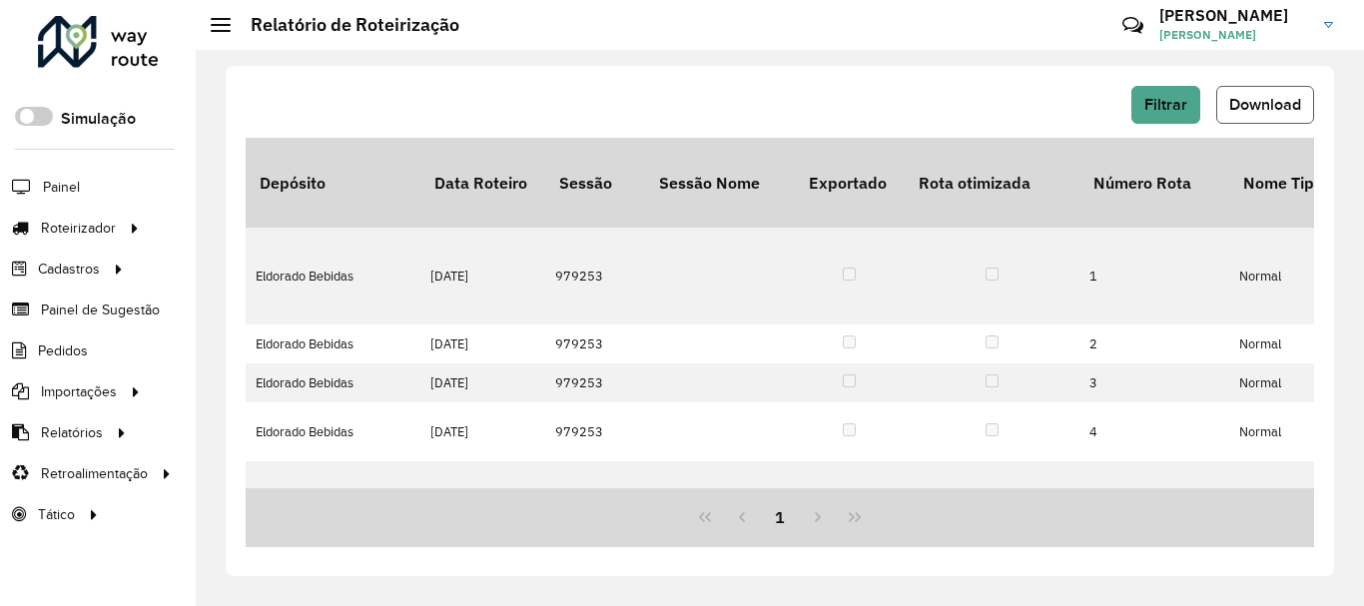
click at [1265, 107] on span "Download" at bounding box center [1265, 104] width 72 height 17
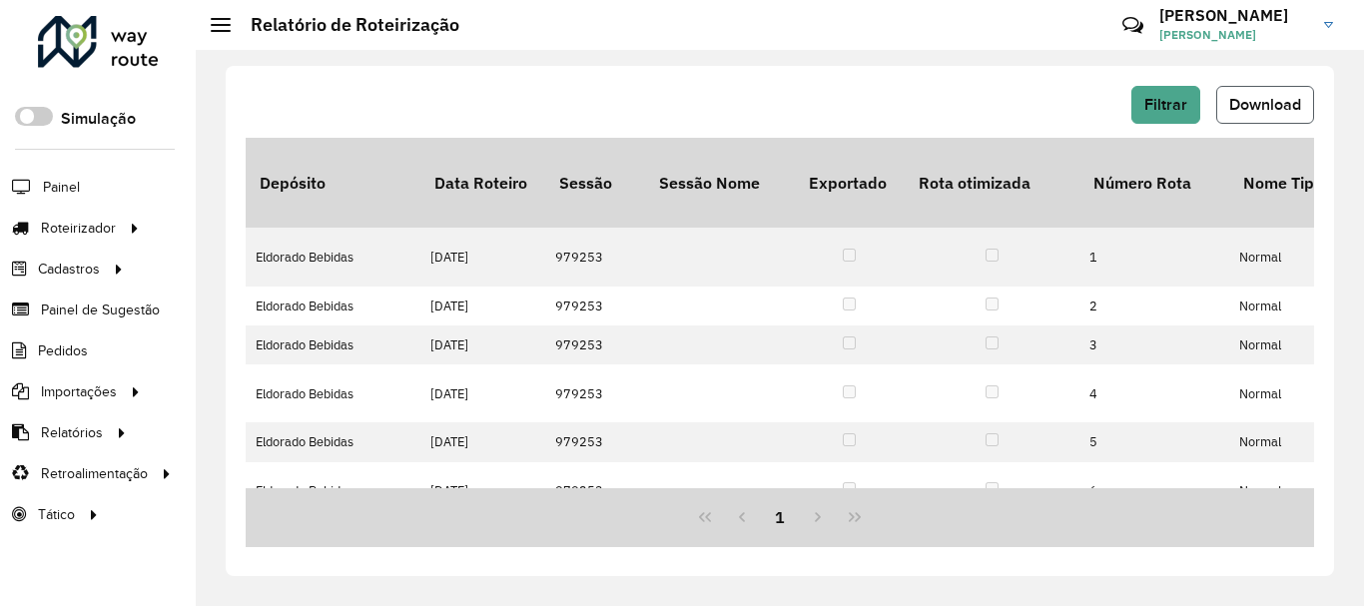
click at [1251, 115] on button "Download" at bounding box center [1265, 105] width 98 height 38
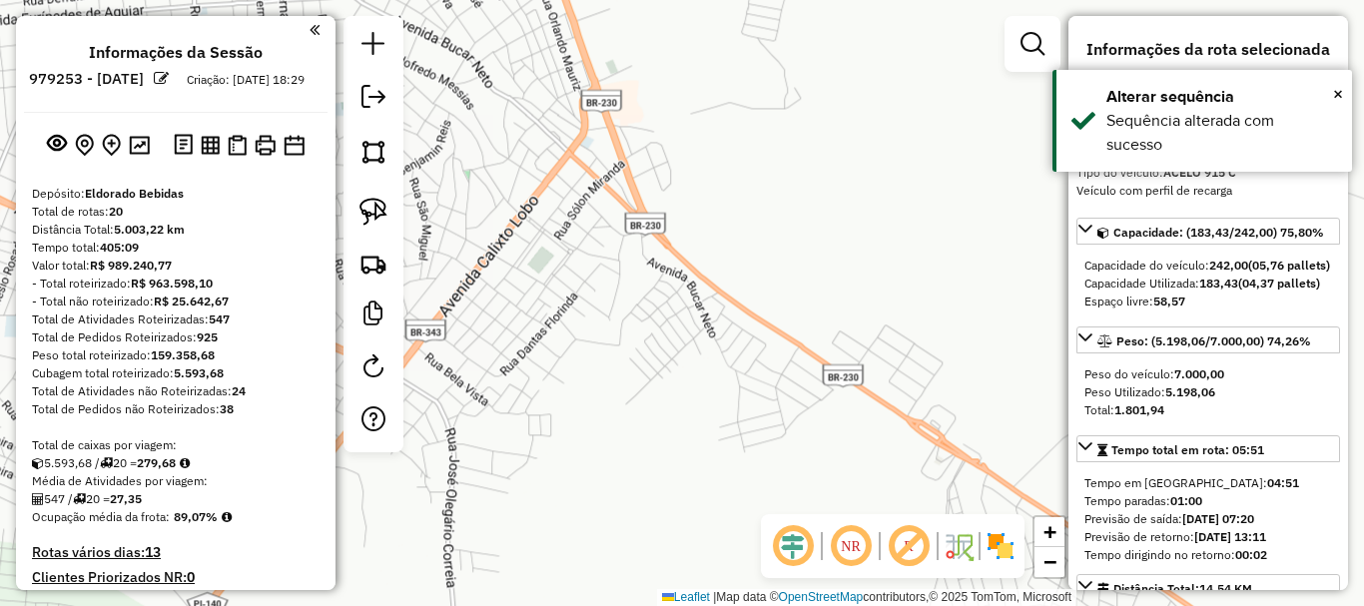
scroll to position [745, 0]
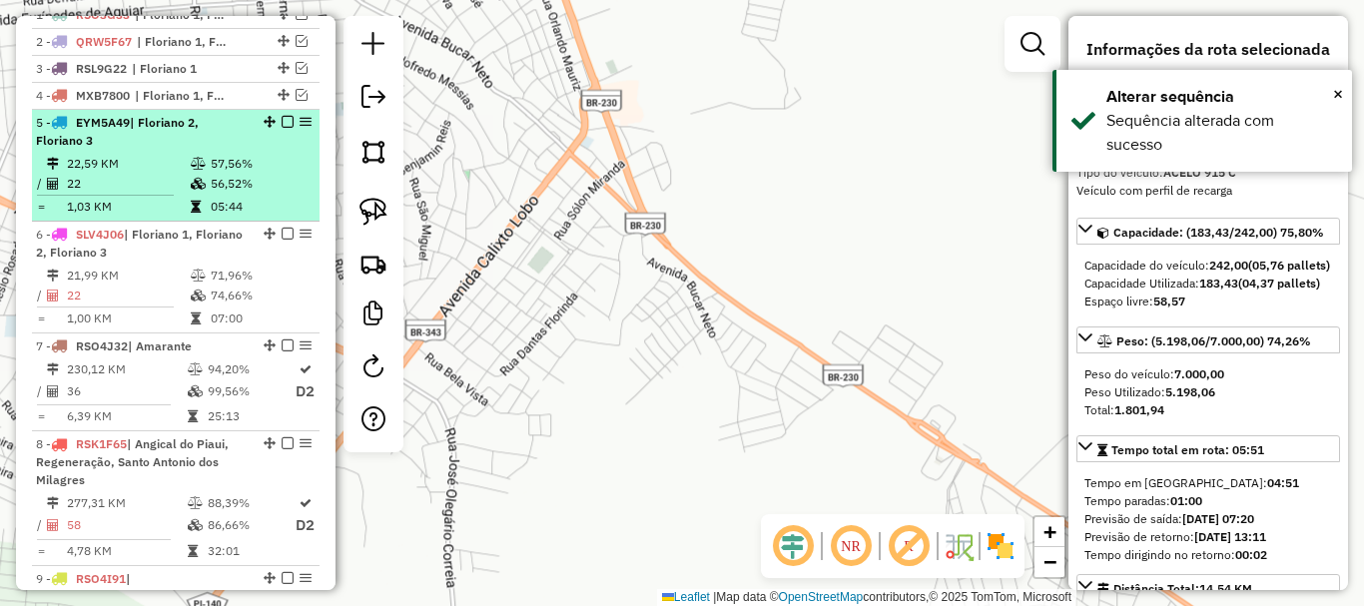
click at [217, 172] on td "57,56%" at bounding box center [260, 164] width 101 height 20
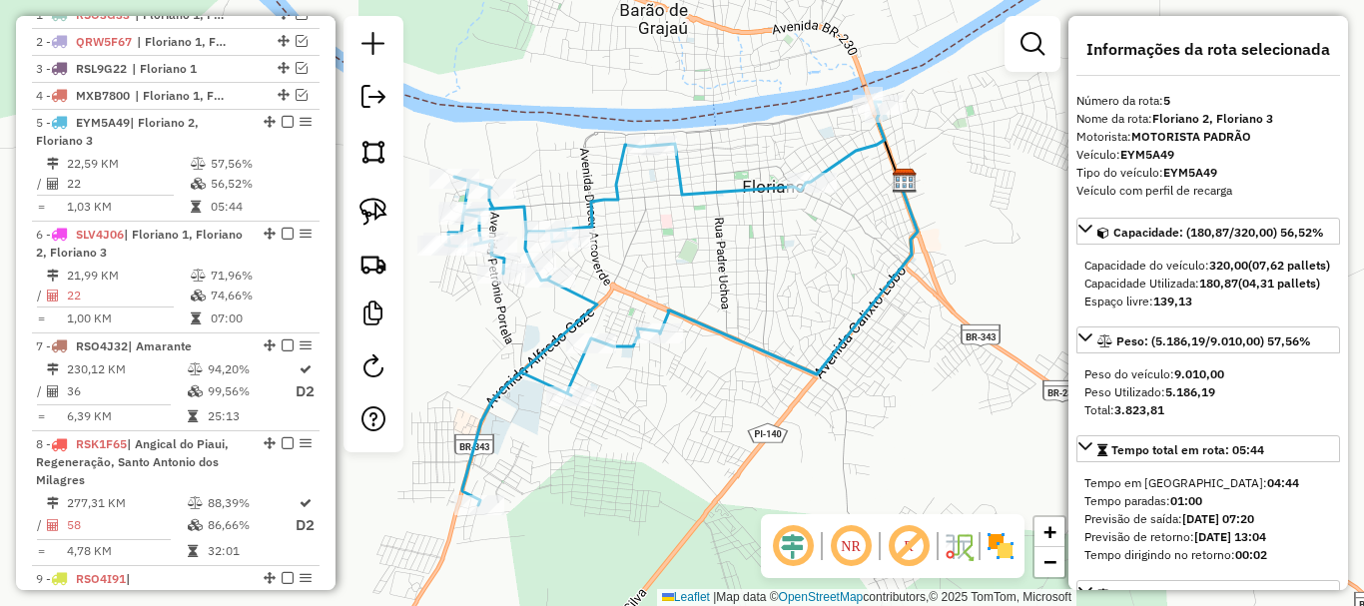
click at [865, 145] on icon at bounding box center [664, 303] width 439 height 403
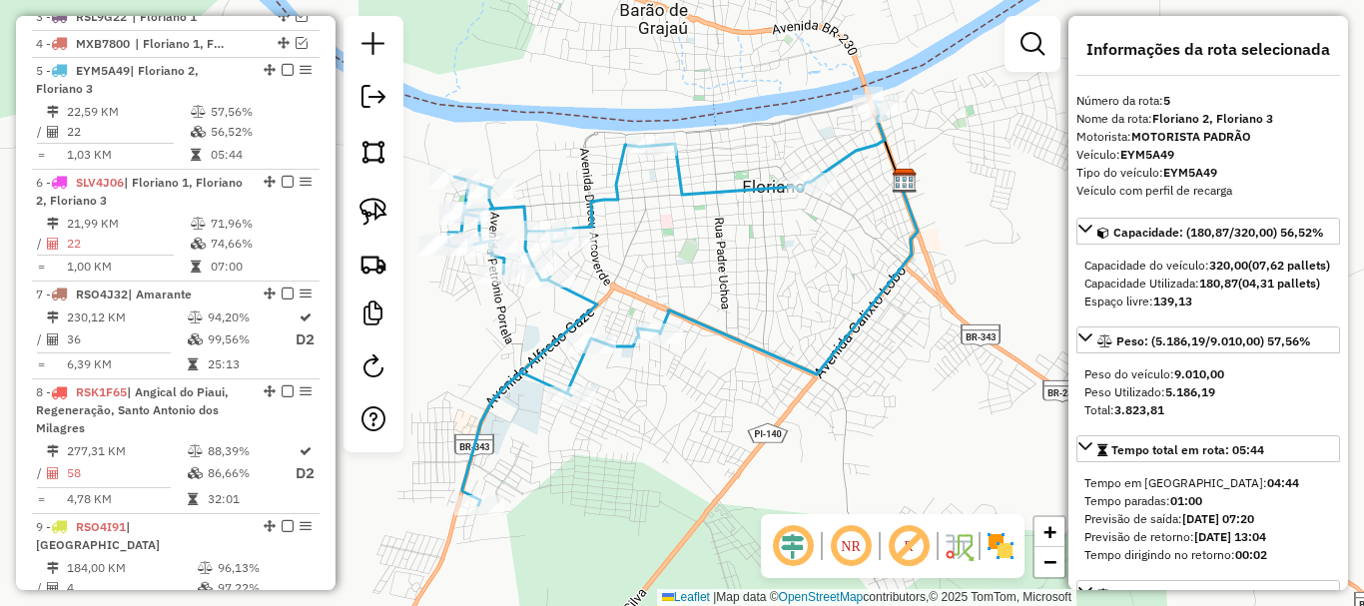
click at [865, 145] on icon at bounding box center [664, 303] width 439 height 403
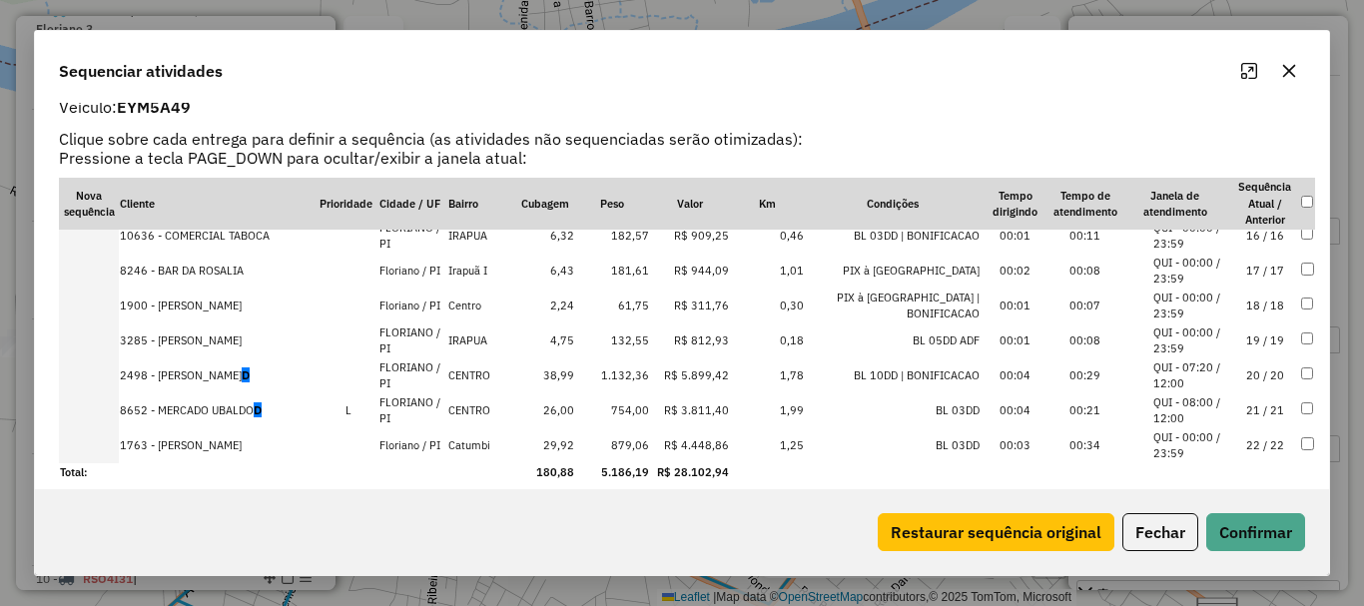
scroll to position [56, 0]
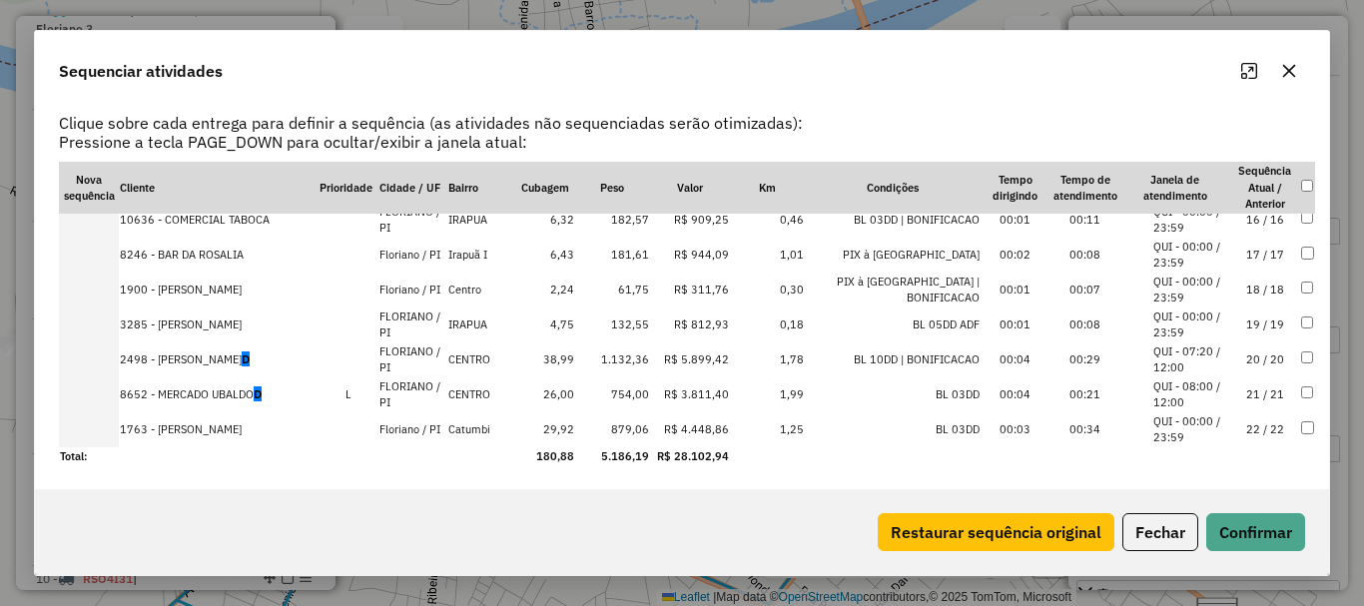
click at [1253, 432] on td "22 / 22" at bounding box center [1265, 429] width 70 height 35
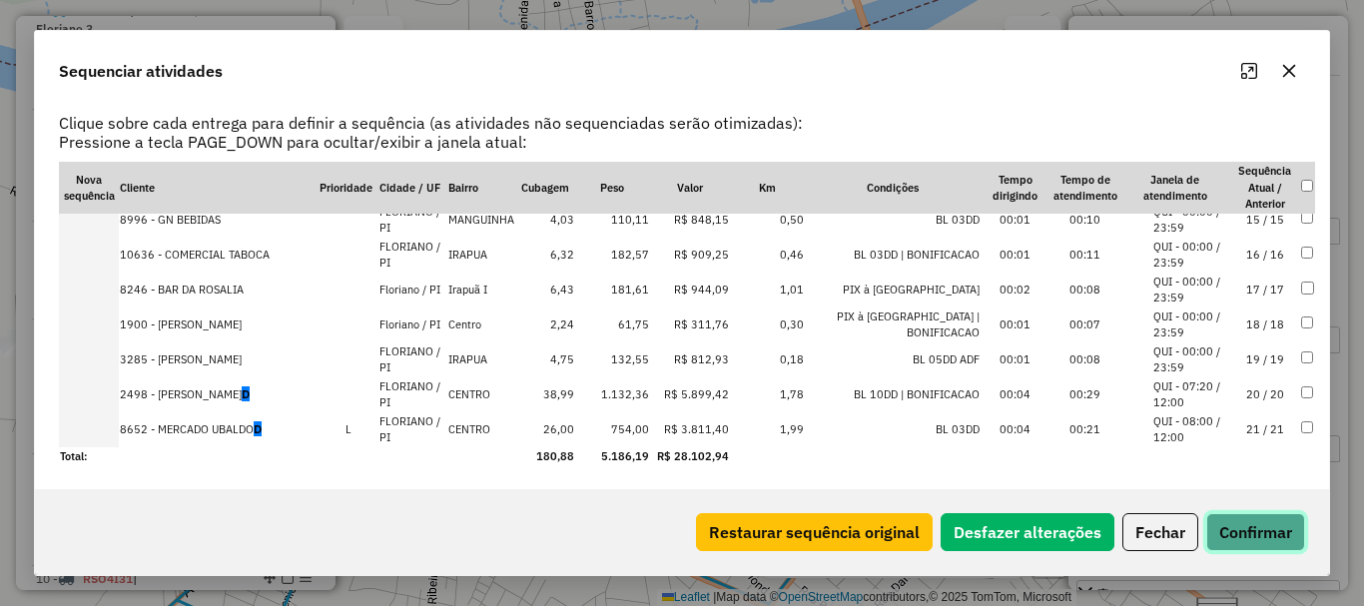
click at [1253, 531] on button "Confirmar" at bounding box center [1255, 532] width 99 height 38
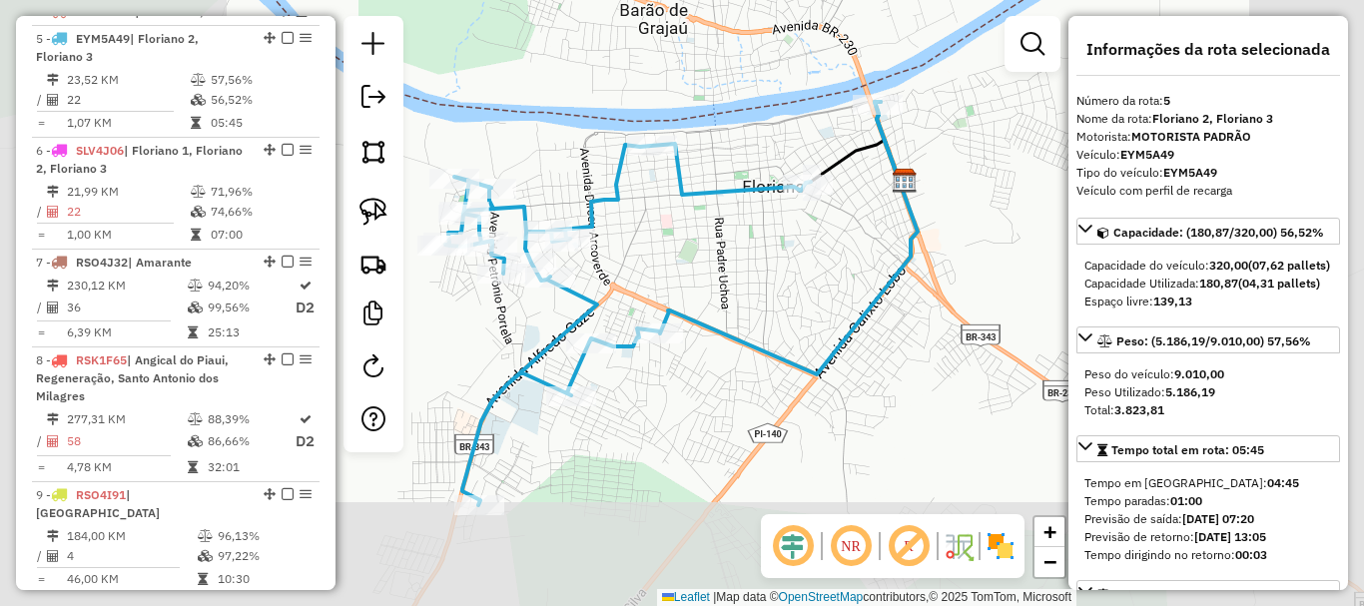
scroll to position [857, 0]
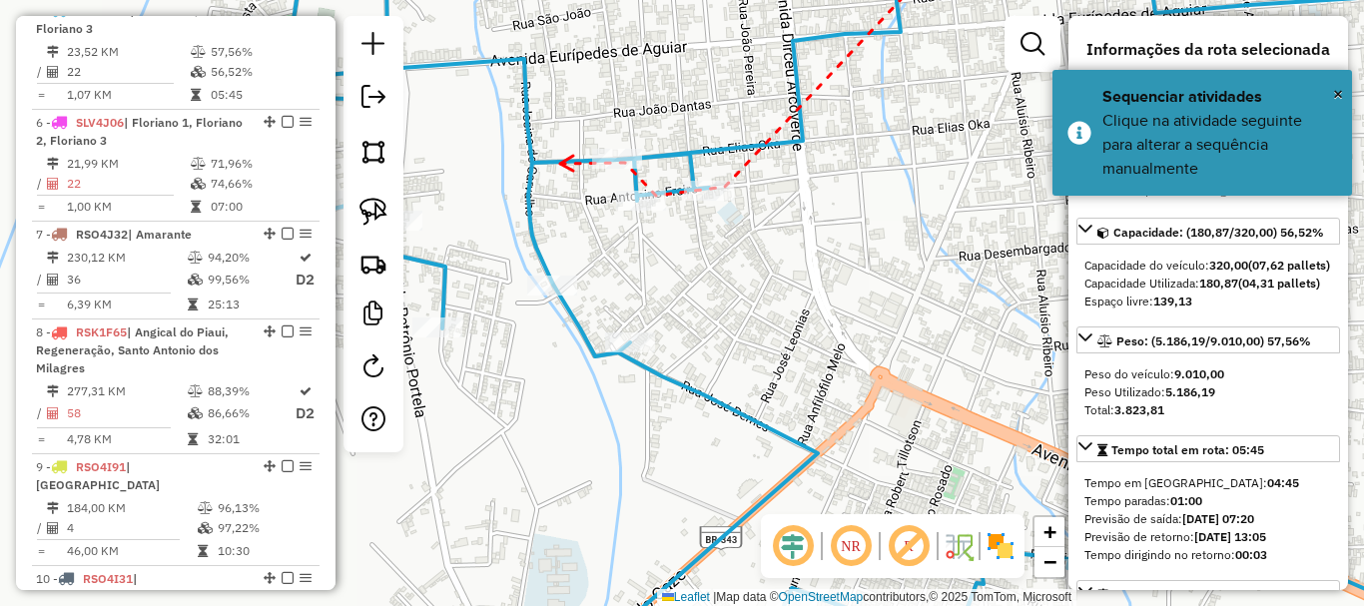
drag, startPoint x: 560, startPoint y: 165, endPoint x: 728, endPoint y: 197, distance: 170.8
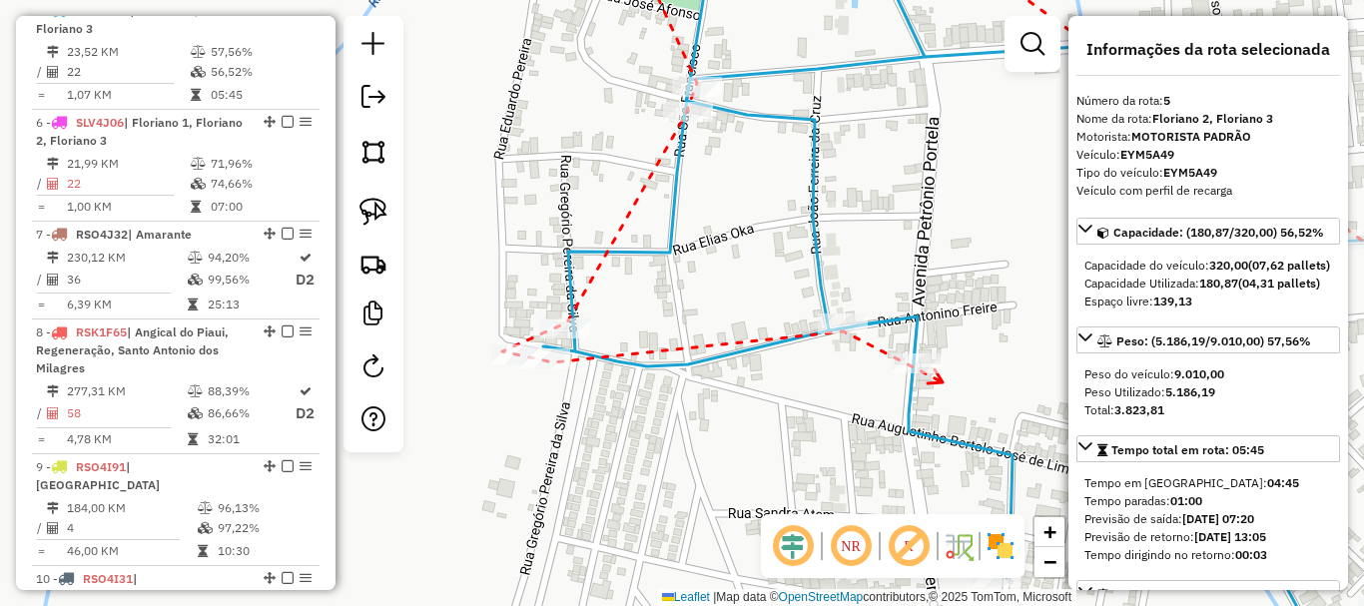
click at [943, 382] on icon at bounding box center [935, 376] width 15 height 14
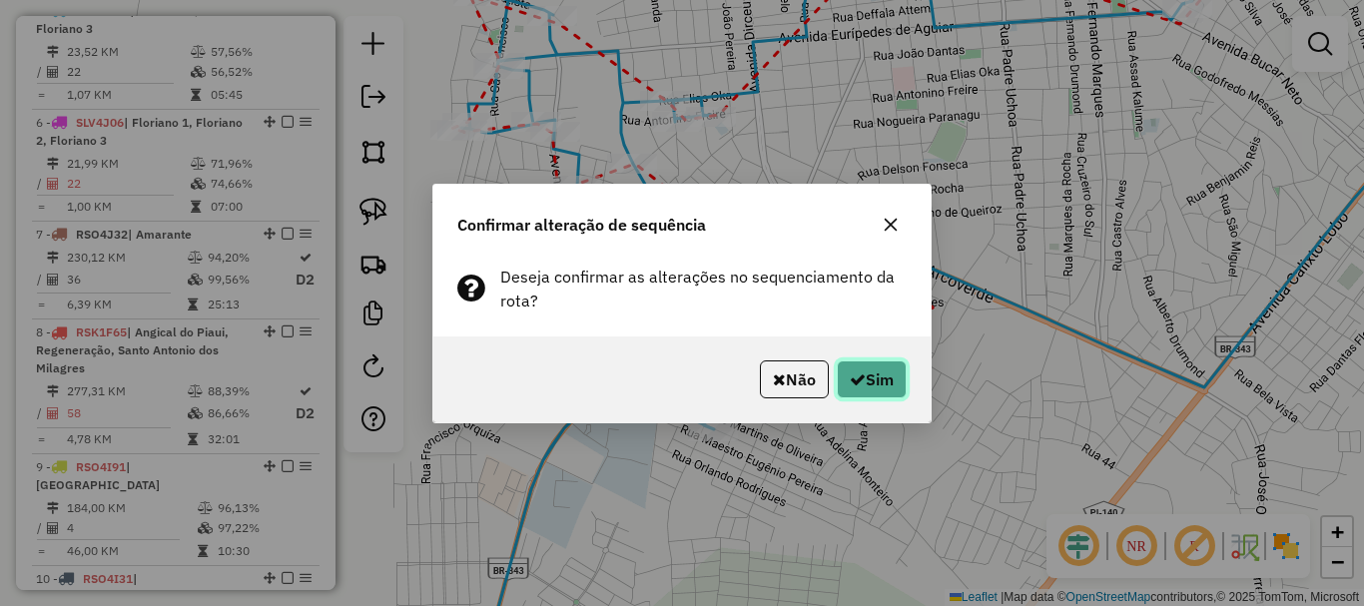
click at [868, 384] on button "Sim" at bounding box center [872, 379] width 70 height 38
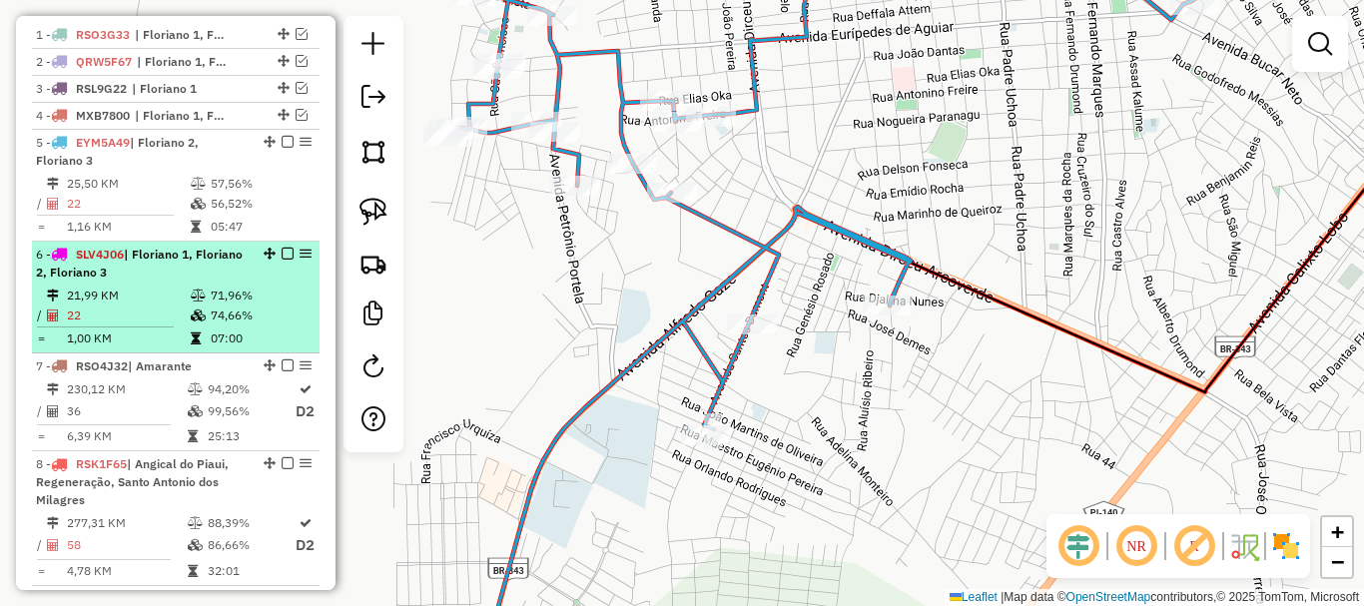
scroll to position [557, 0]
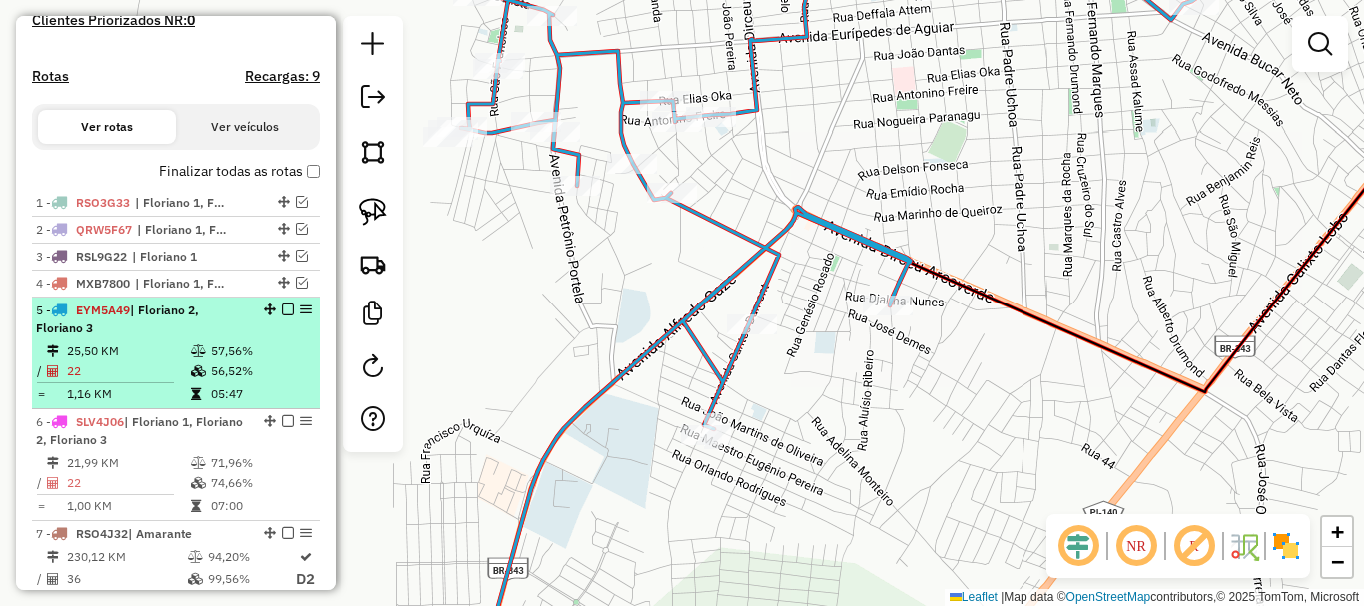
click at [186, 357] on li "5 - EYM5A49 | Floriano 2, Floriano 3 25,50 KM 57,56% / 22 56,52% = 1,16 KM 05:47" at bounding box center [176, 354] width 288 height 112
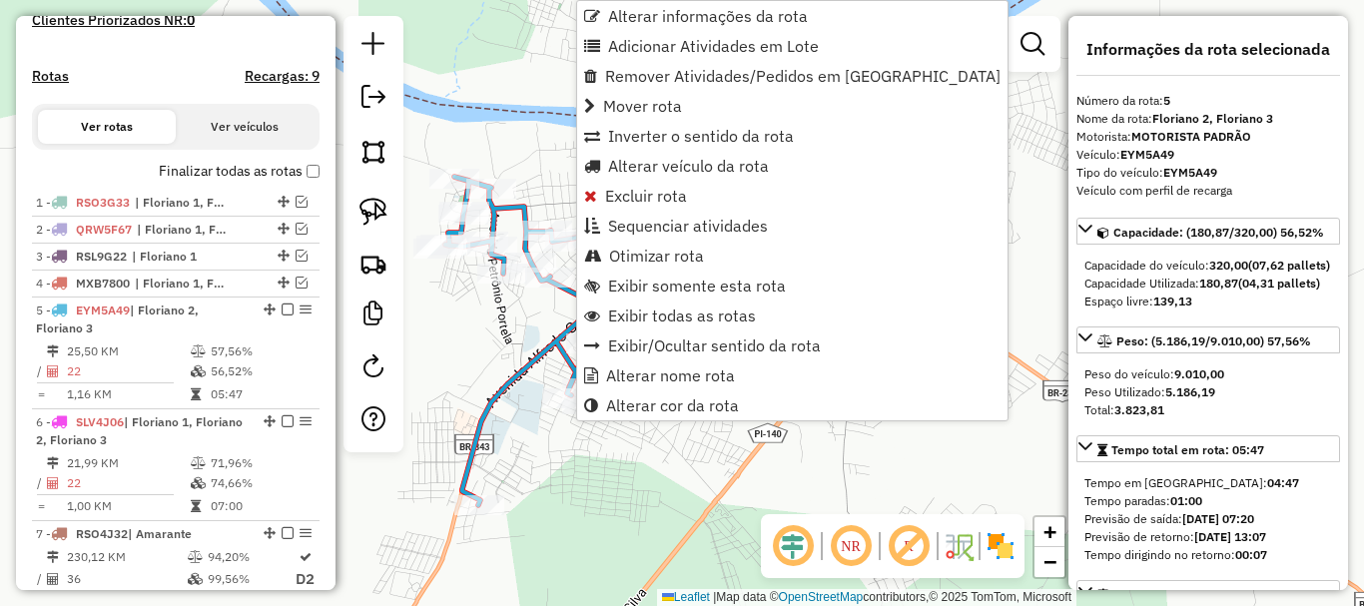
scroll to position [857, 0]
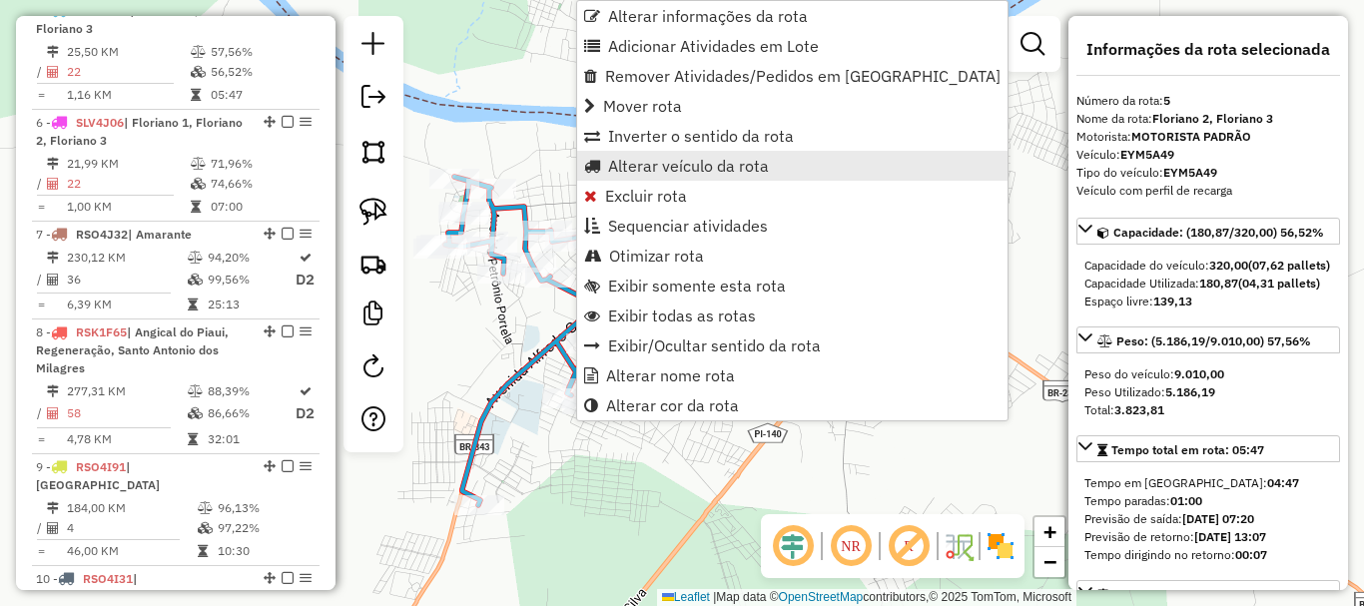
click at [663, 172] on span "Alterar veículo da rota" at bounding box center [688, 166] width 161 height 16
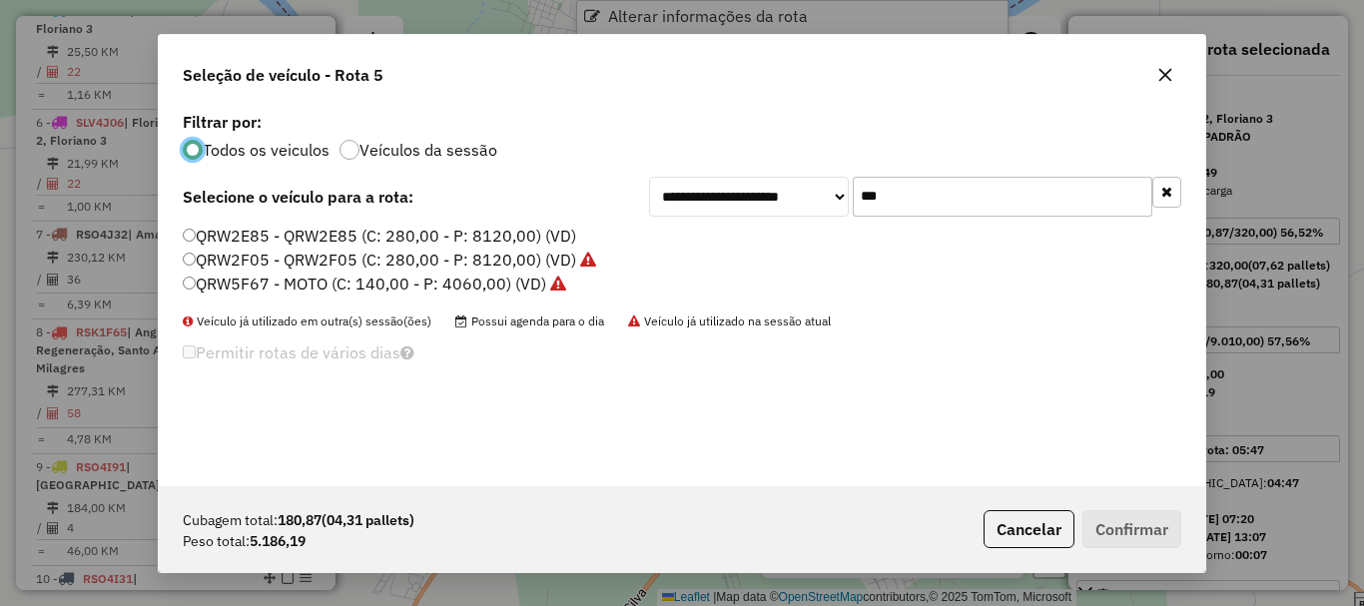
scroll to position [11, 6]
click at [948, 212] on input "***" at bounding box center [1003, 197] width 300 height 40
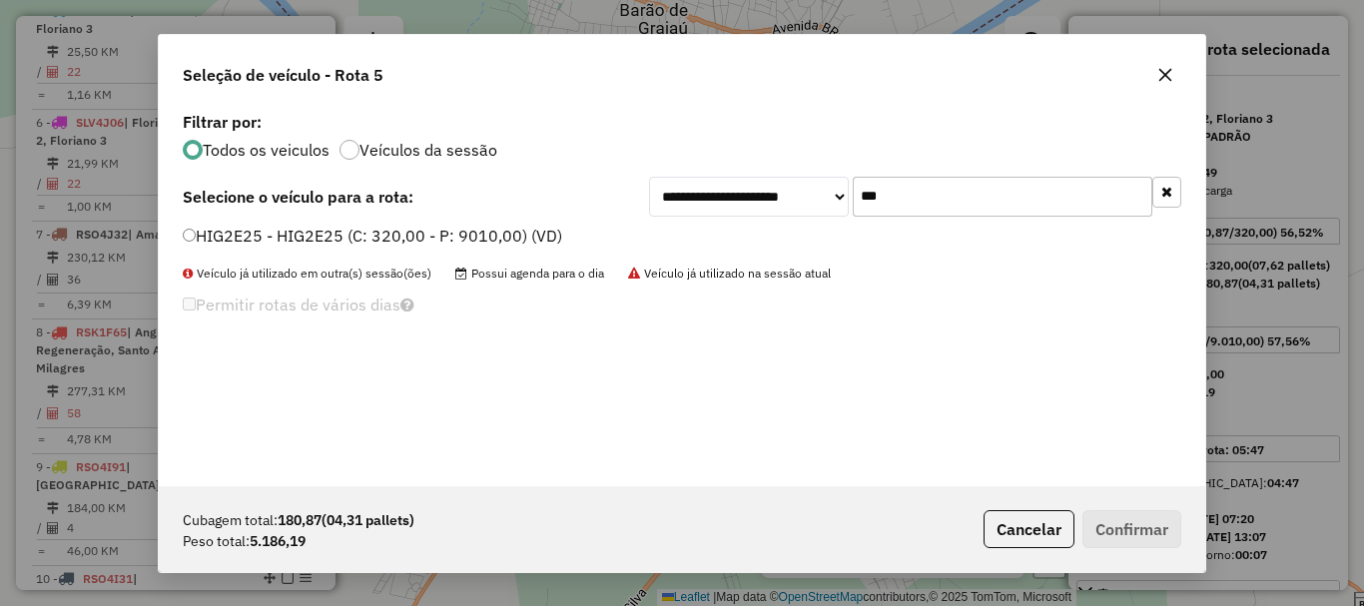
type input "***"
click at [303, 240] on label "HIG2E25 - HIG2E25 (C: 320,00 - P: 9010,00) (VD)" at bounding box center [372, 236] width 379 height 24
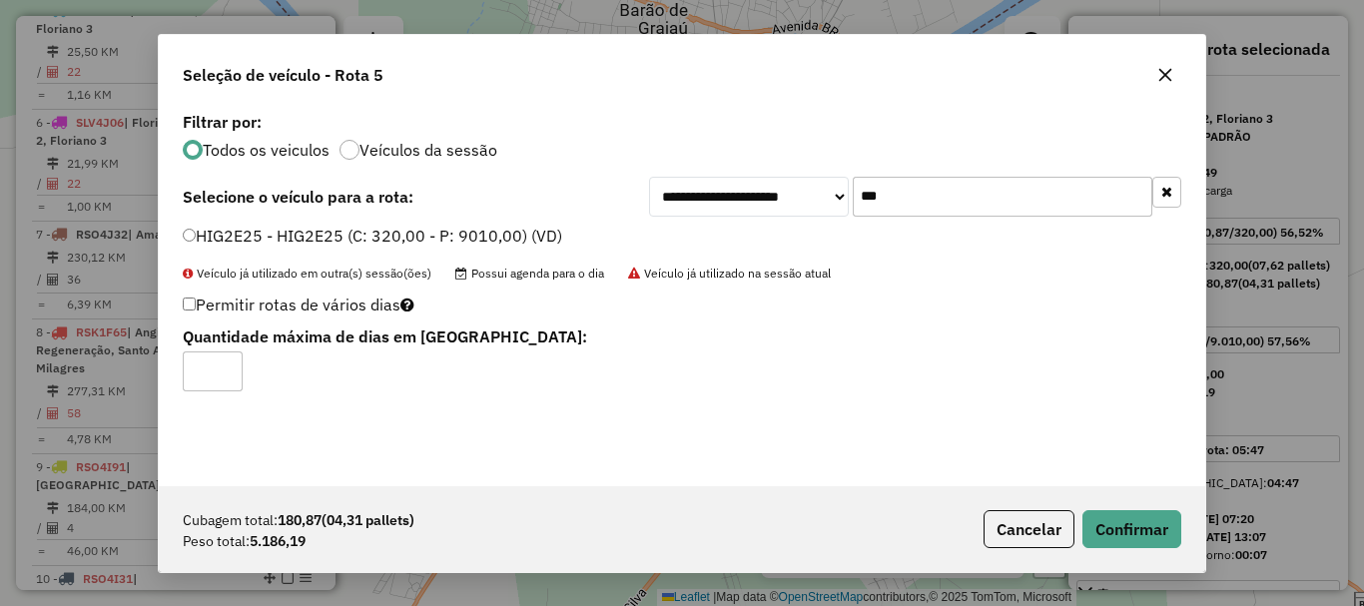
drag, startPoint x: 222, startPoint y: 365, endPoint x: 528, endPoint y: 413, distance: 310.3
type input "*"
click at [224, 365] on input "*" at bounding box center [213, 371] width 60 height 40
click at [1216, 535] on div "**********" at bounding box center [682, 303] width 1364 height 606
click at [1179, 535] on button "Confirmar" at bounding box center [1131, 529] width 99 height 38
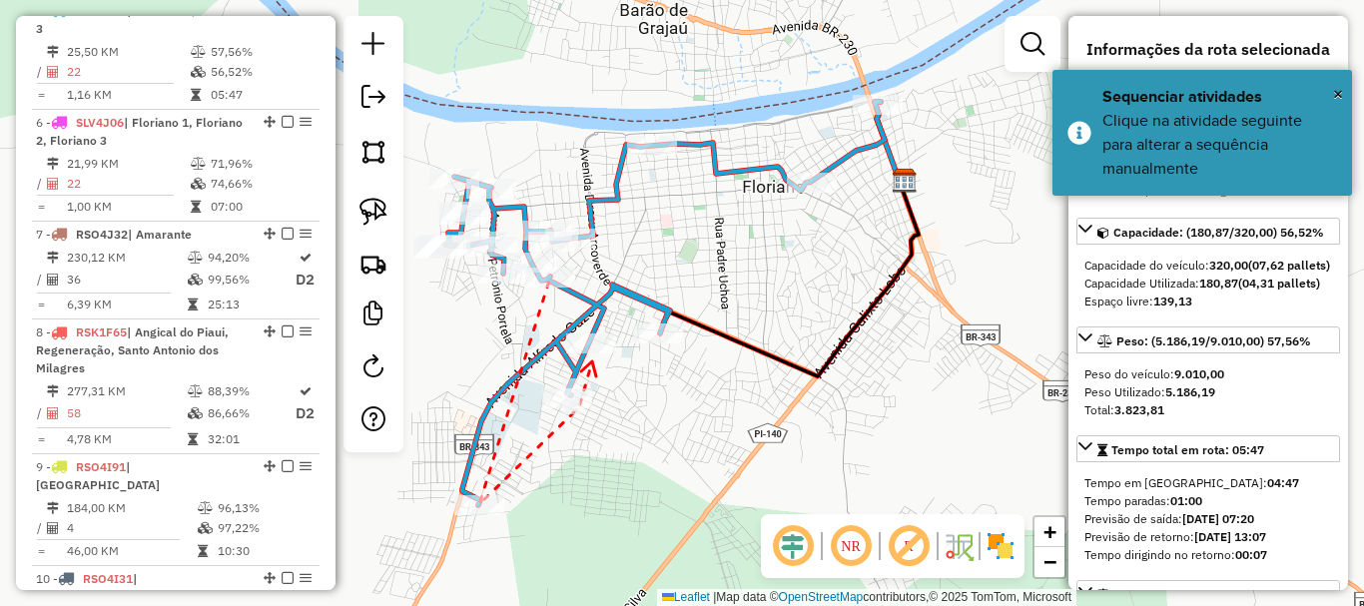
click at [592, 361] on icon at bounding box center [588, 368] width 15 height 15
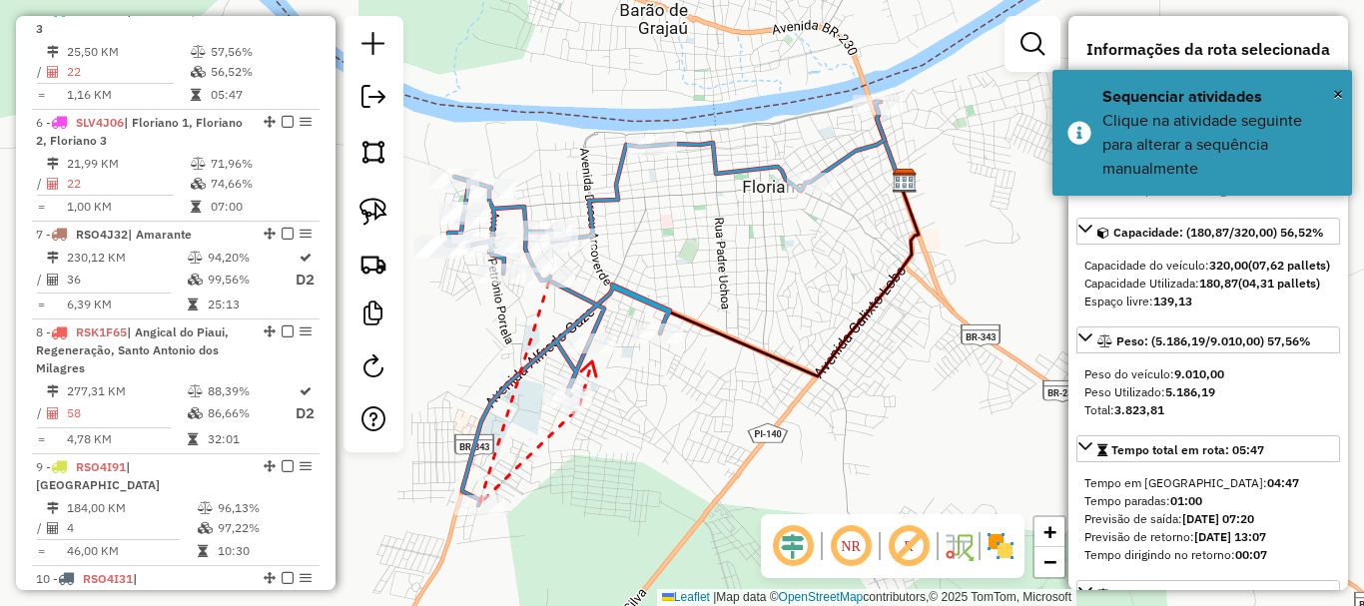
click at [593, 353] on div at bounding box center [591, 344] width 50 height 20
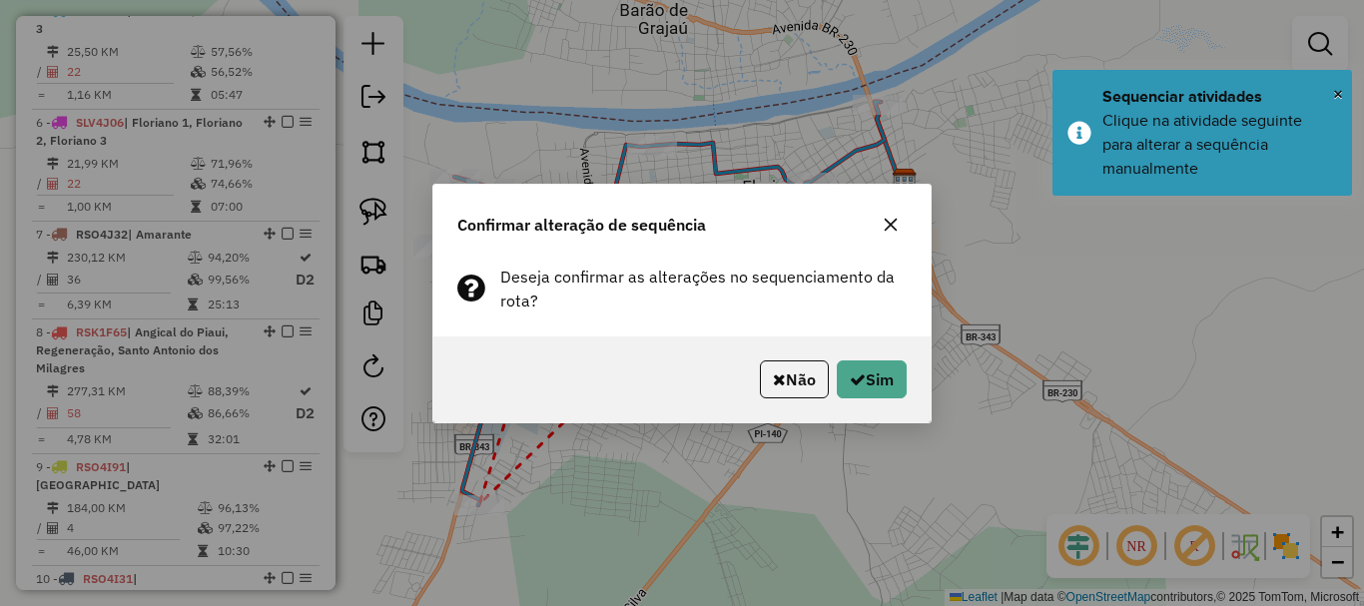
click at [854, 358] on div "Não Sim" at bounding box center [681, 379] width 497 height 86
click at [883, 382] on button "Sim" at bounding box center [872, 379] width 70 height 38
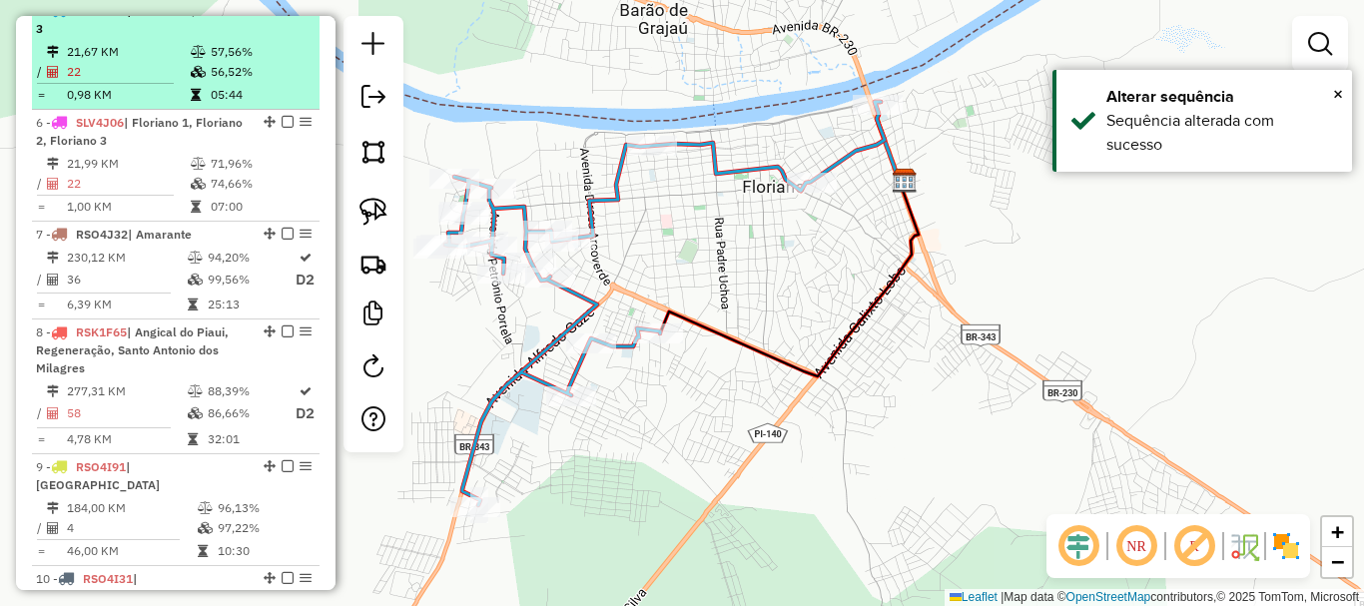
click at [287, 16] on em at bounding box center [288, 10] width 12 height 12
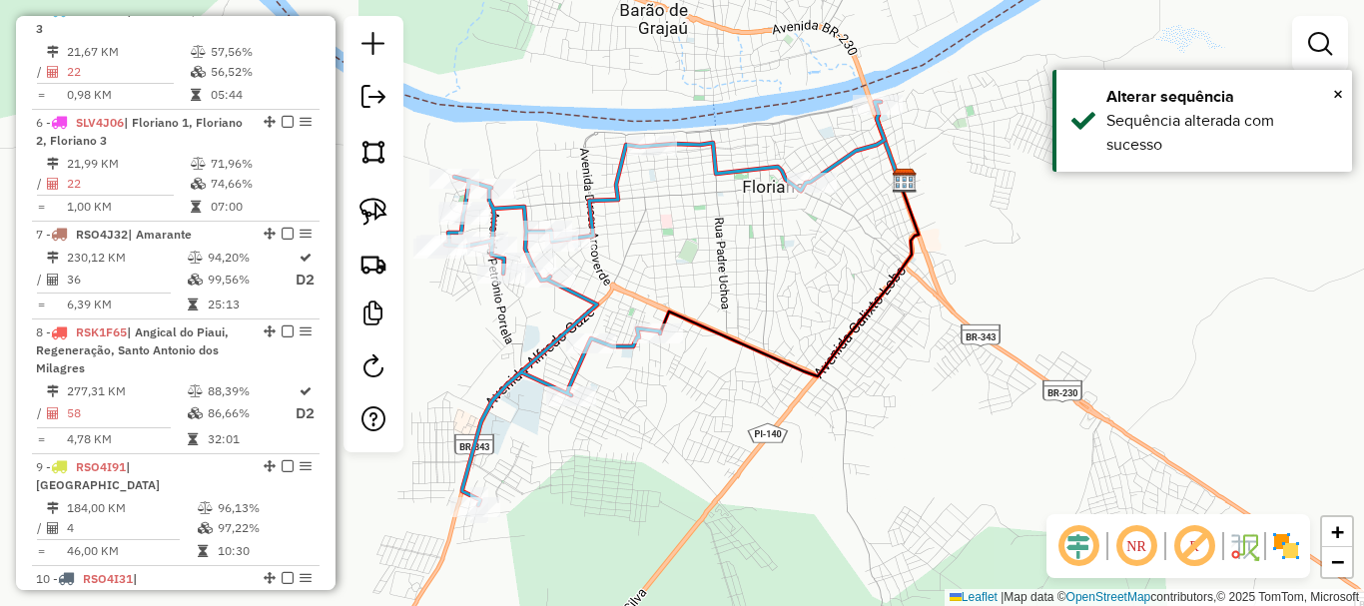
scroll to position [772, 0]
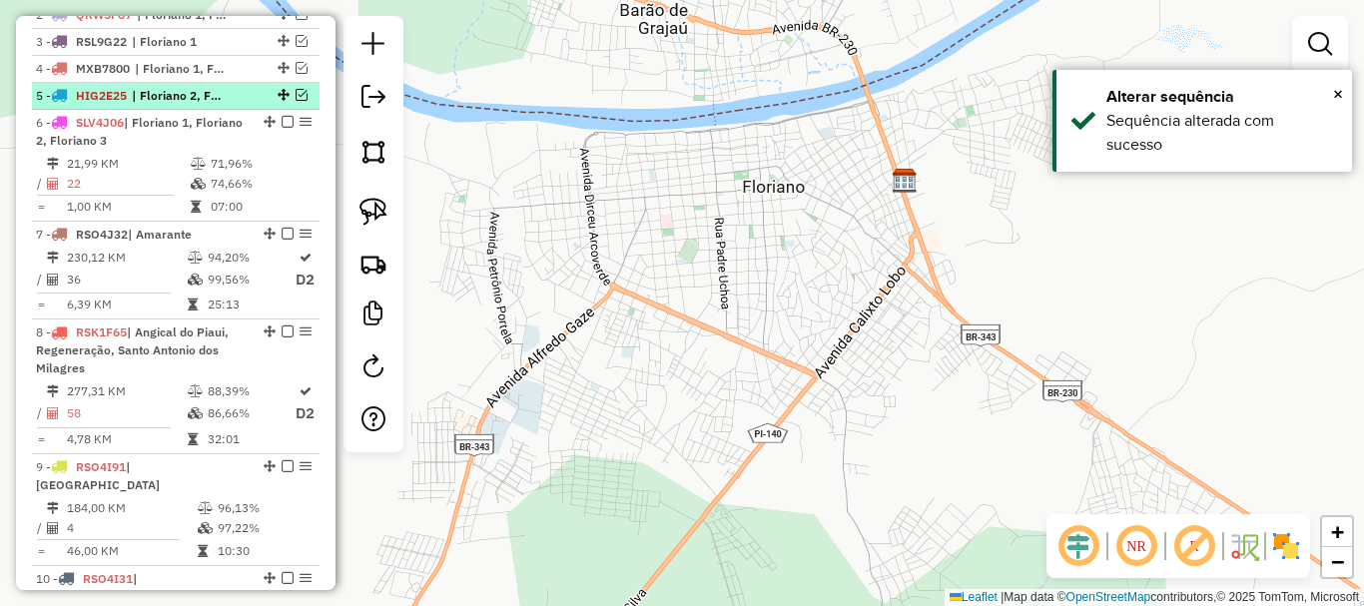
click at [241, 105] on div "5 - HIG2E25 | Floriano 2, Floriano 3" at bounding box center [142, 96] width 212 height 18
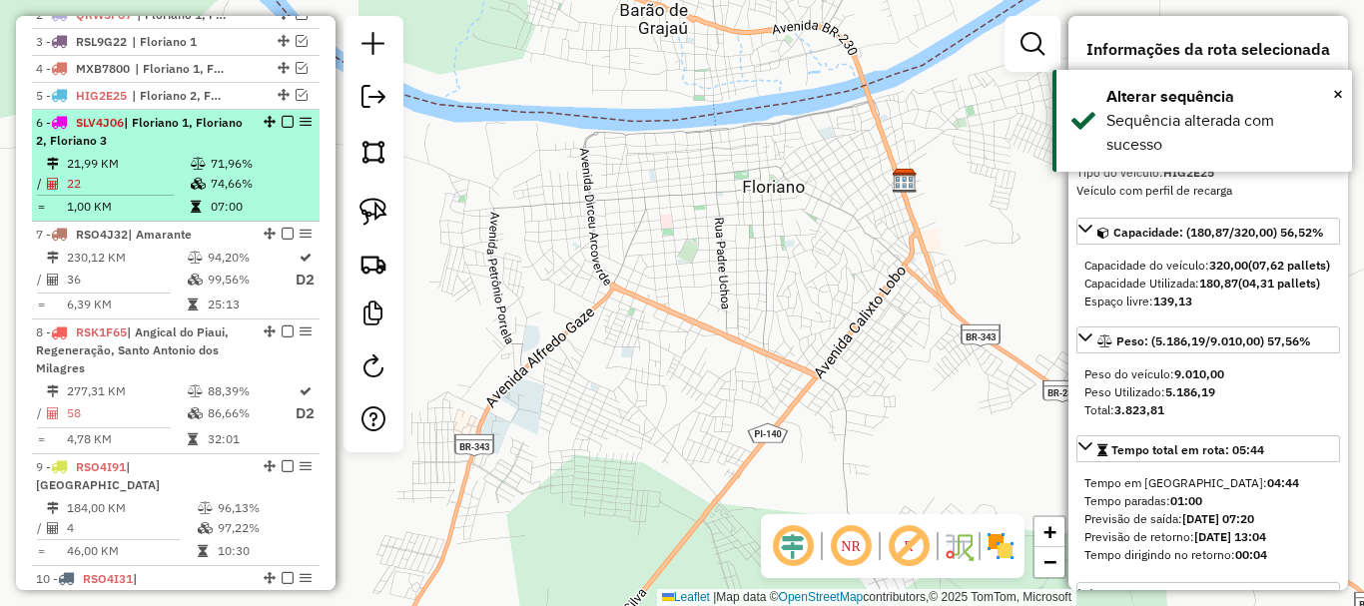
click at [215, 150] on div "6 - SLV4J06 | Floriano 1, Floriano 2, Floriano 3" at bounding box center [142, 132] width 212 height 36
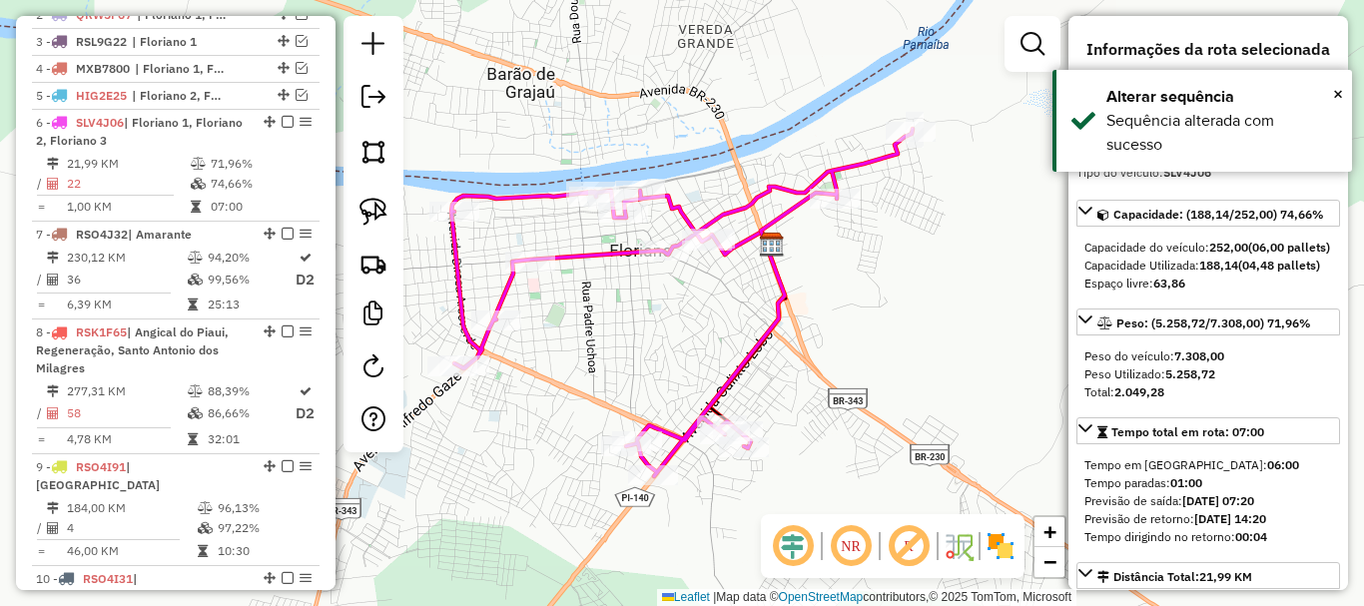
drag, startPoint x: 605, startPoint y: 329, endPoint x: 650, endPoint y: 319, distance: 46.0
click at [650, 320] on div "Janela de atendimento Grade de atendimento Capacidade Transportadoras Veículos …" at bounding box center [682, 303] width 1364 height 606
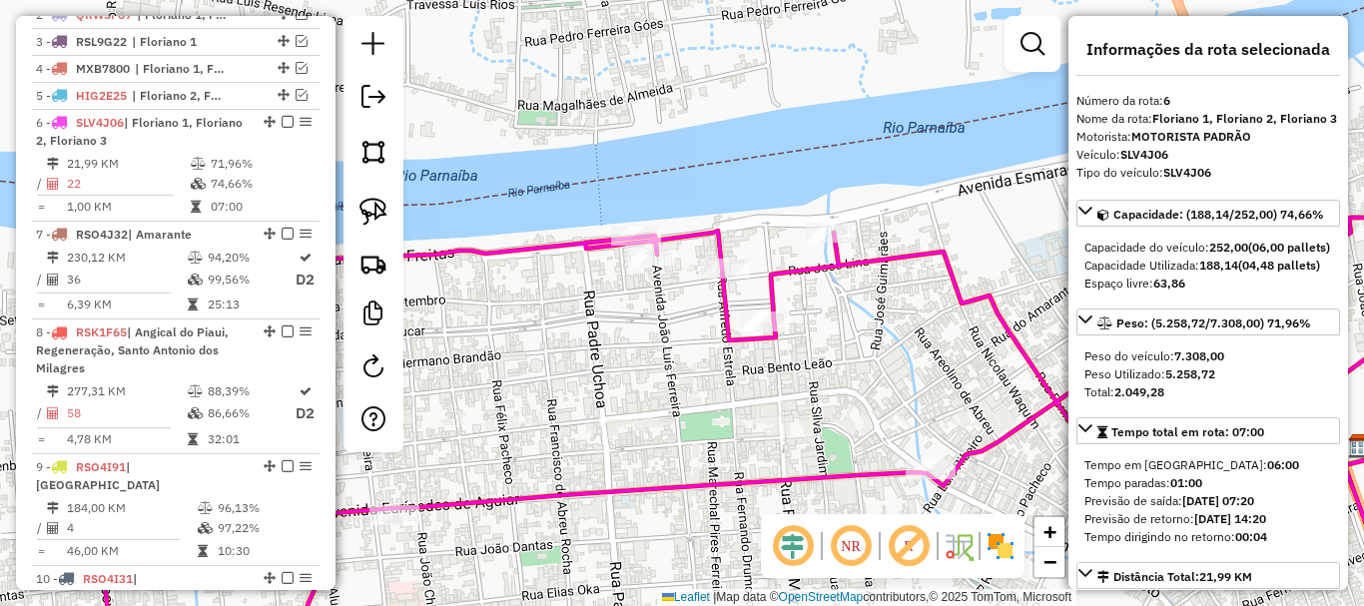
click at [586, 239] on icon at bounding box center [788, 442] width 1423 height 448
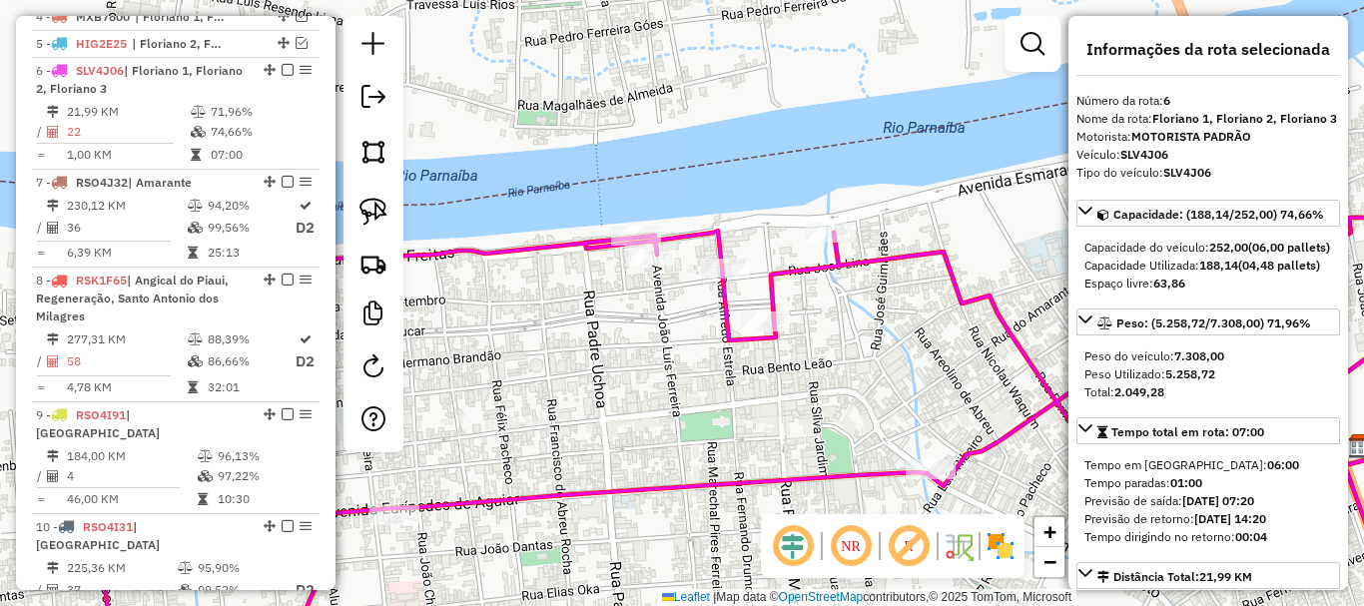
click at [586, 239] on icon at bounding box center [788, 442] width 1423 height 448
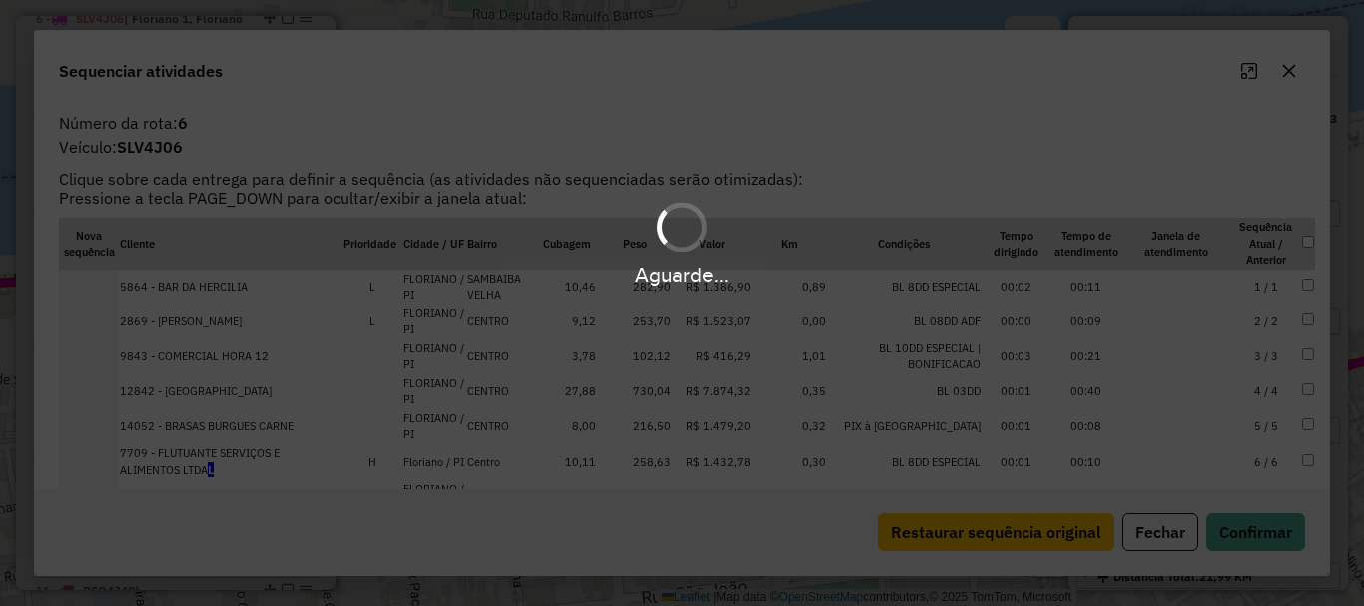
scroll to position [884, 0]
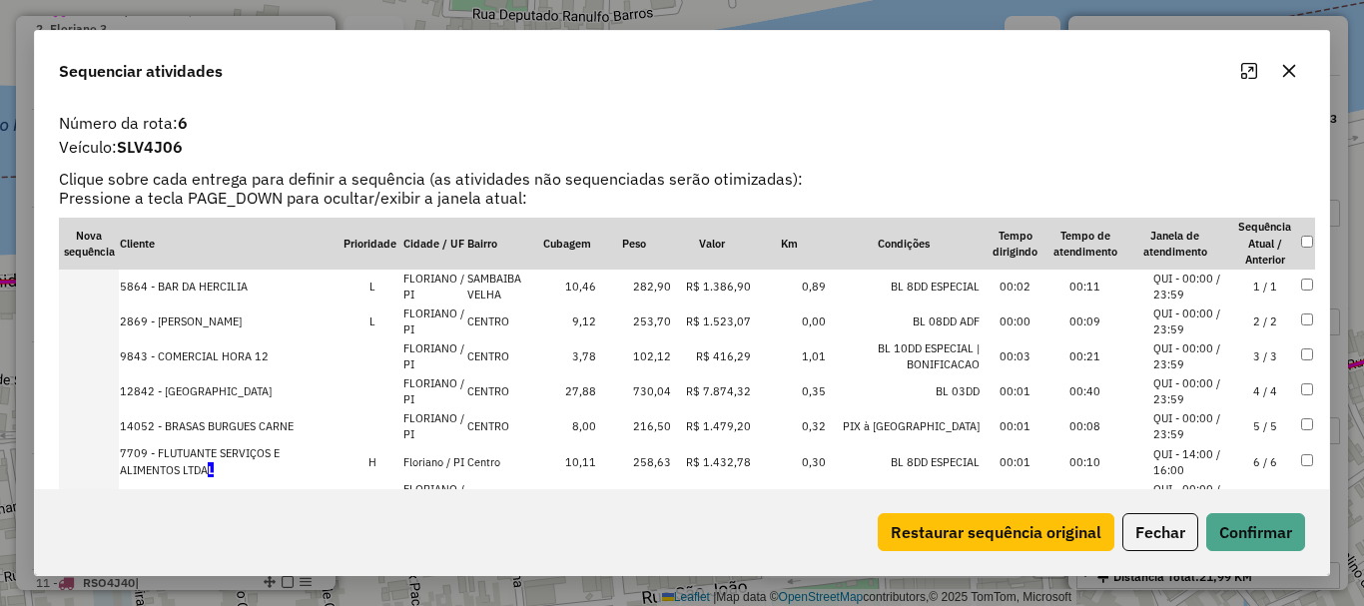
click at [1245, 458] on td "6 / 6" at bounding box center [1265, 462] width 70 height 37
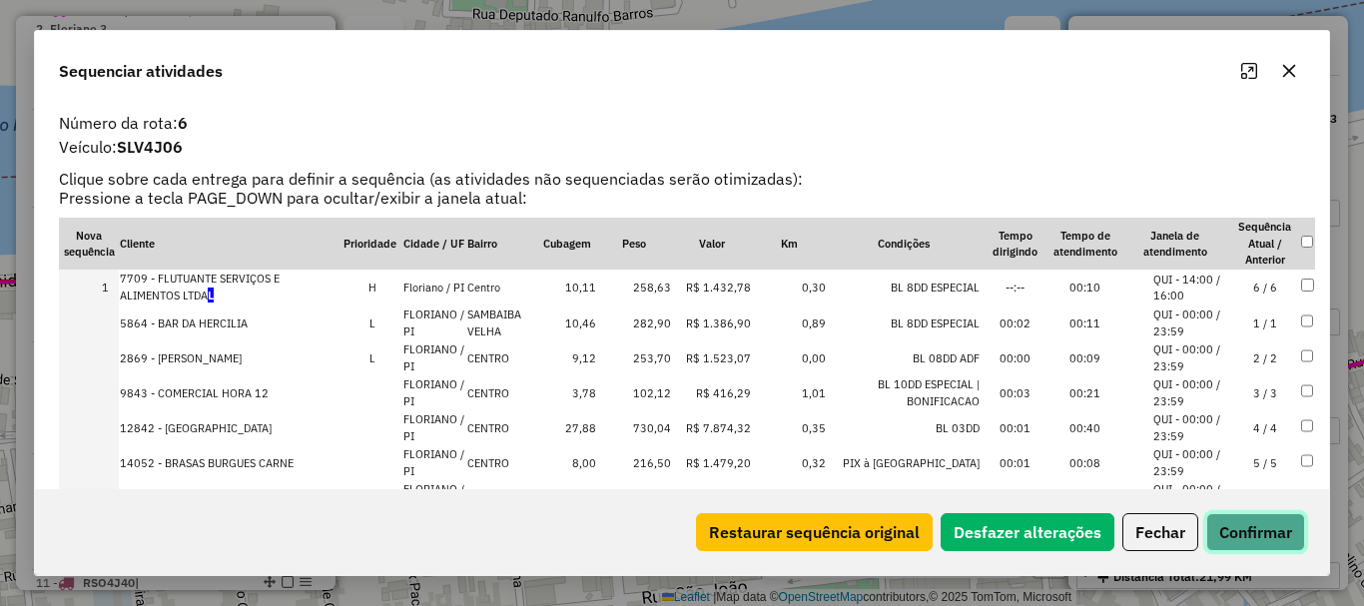
click at [1256, 523] on button "Confirmar" at bounding box center [1255, 532] width 99 height 38
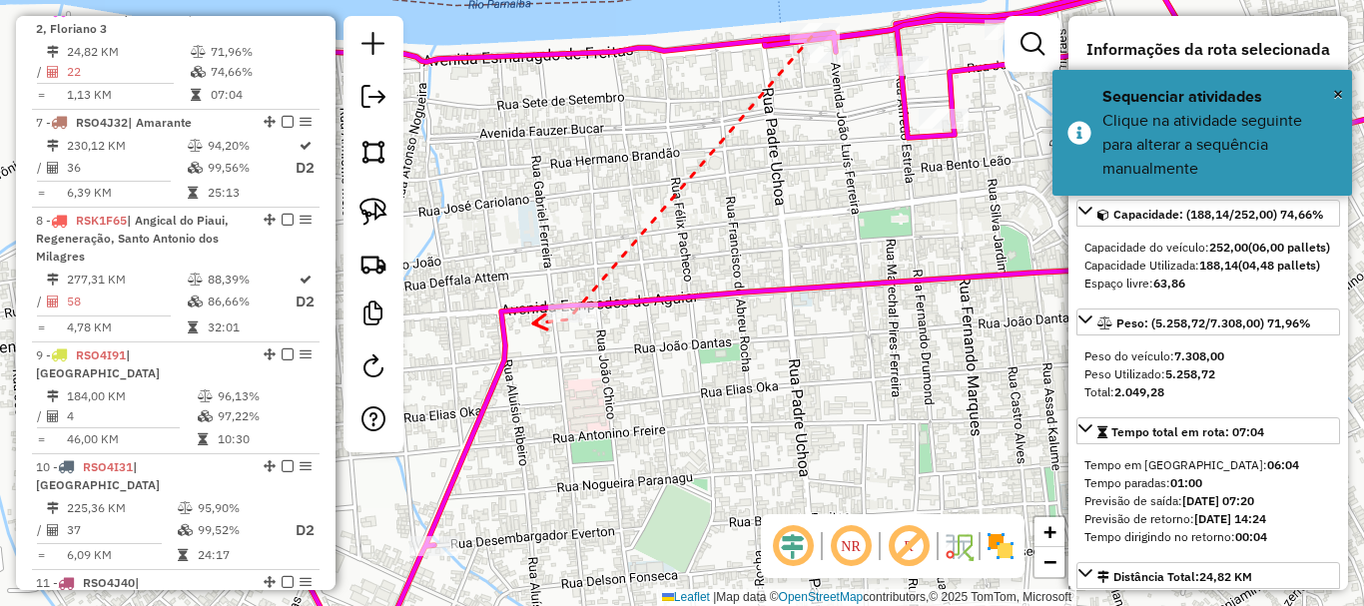
drag, startPoint x: 533, startPoint y: 324, endPoint x: 720, endPoint y: 197, distance: 225.7
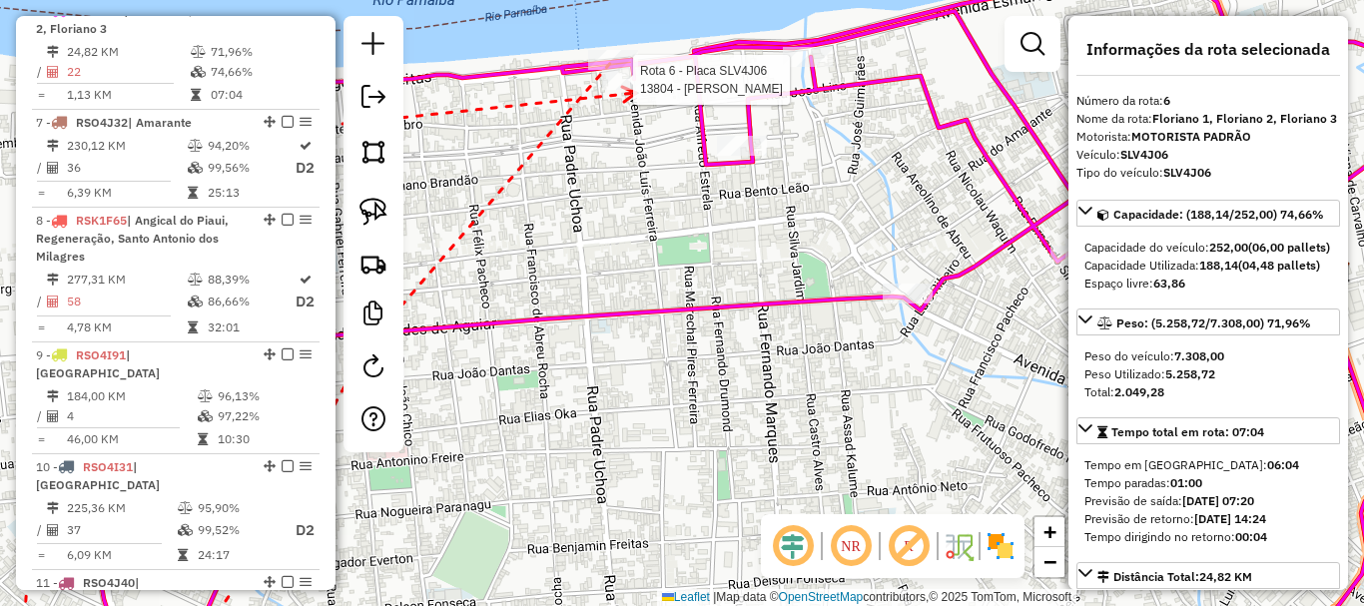
click at [636, 90] on div at bounding box center [627, 80] width 50 height 20
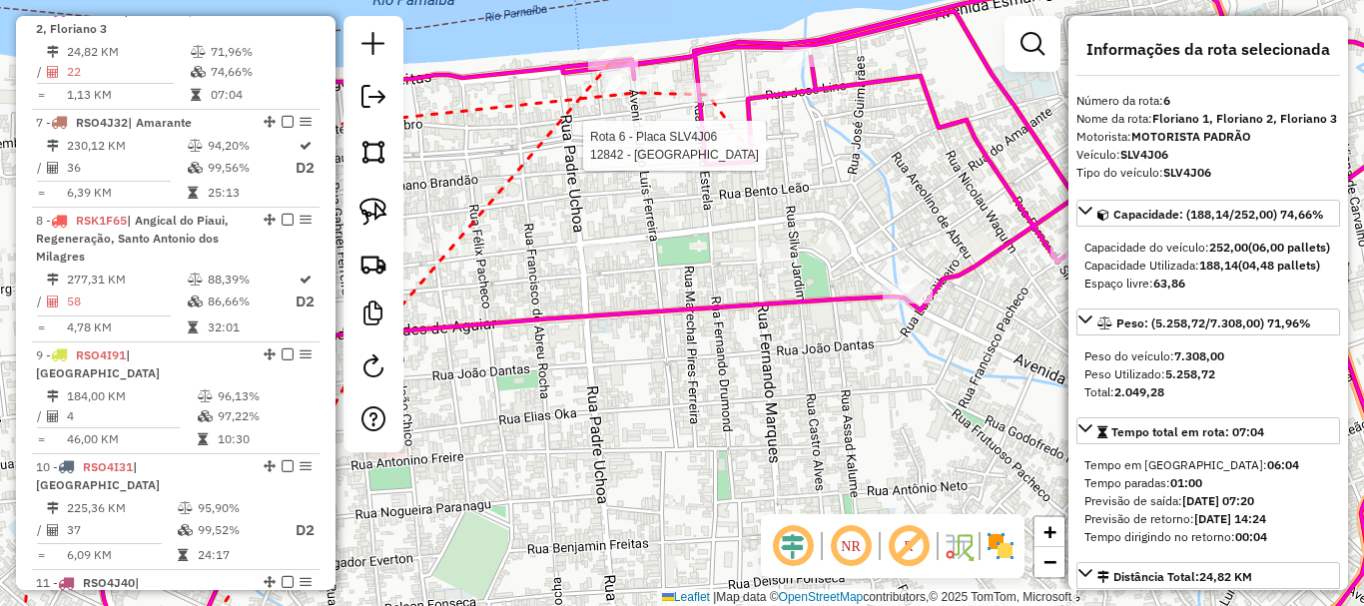
click at [752, 156] on div at bounding box center [742, 146] width 50 height 20
click at [810, 67] on div at bounding box center [808, 57] width 50 height 20
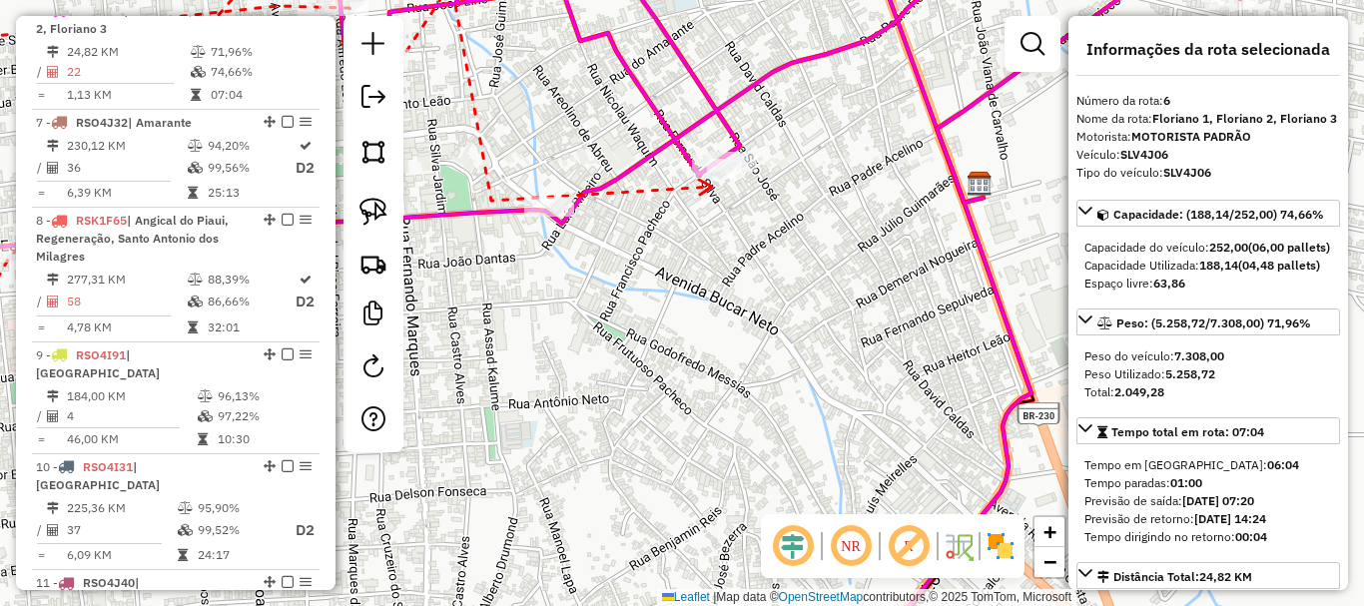
click at [717, 179] on div at bounding box center [717, 169] width 50 height 20
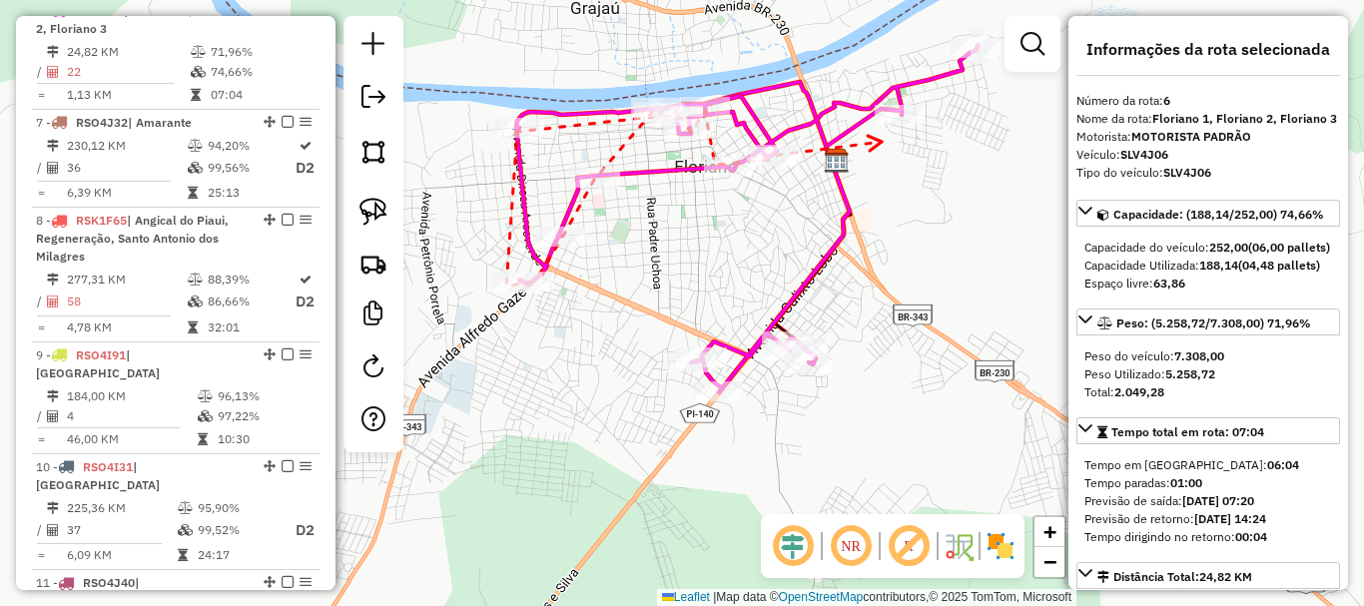
click at [896, 125] on div at bounding box center [900, 115] width 50 height 20
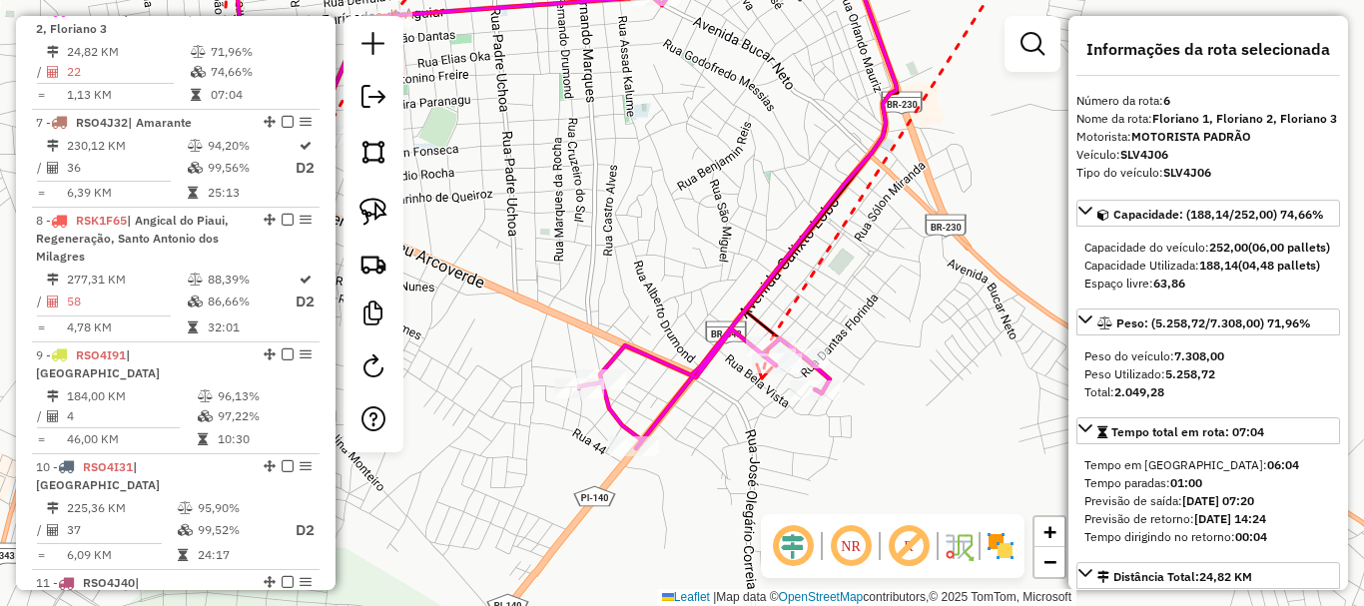
click at [762, 378] on icon at bounding box center [764, 371] width 15 height 14
click at [577, 398] on div at bounding box center [579, 388] width 50 height 20
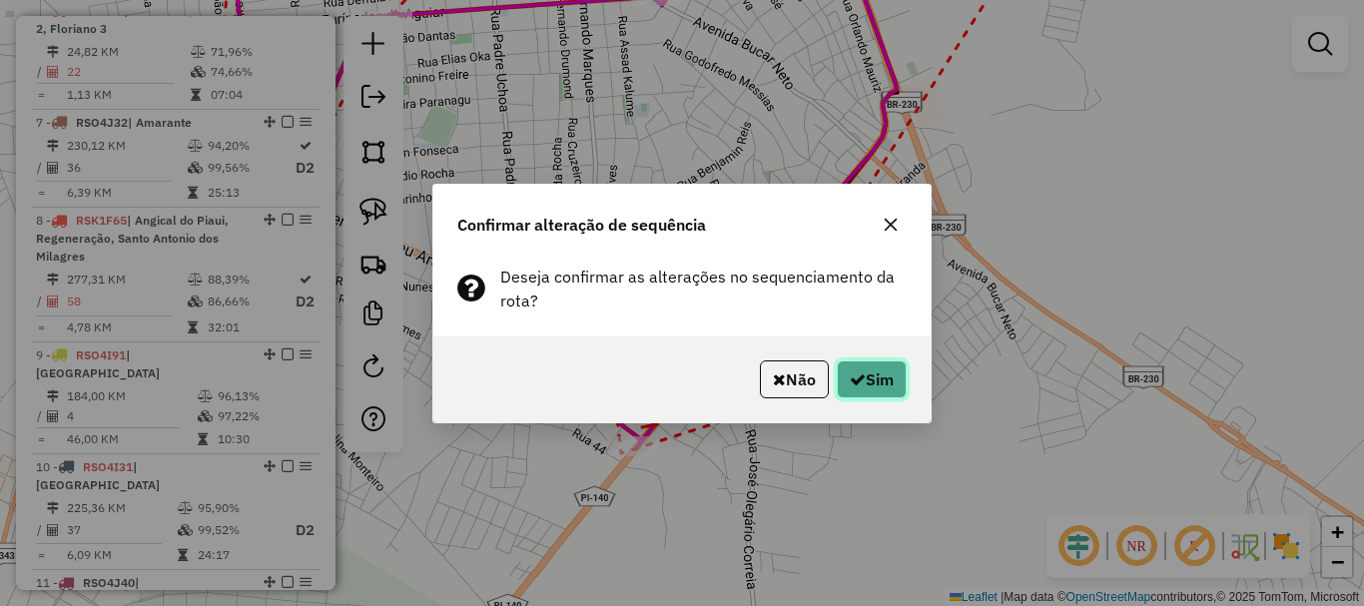
click at [882, 394] on button "Sim" at bounding box center [872, 379] width 70 height 38
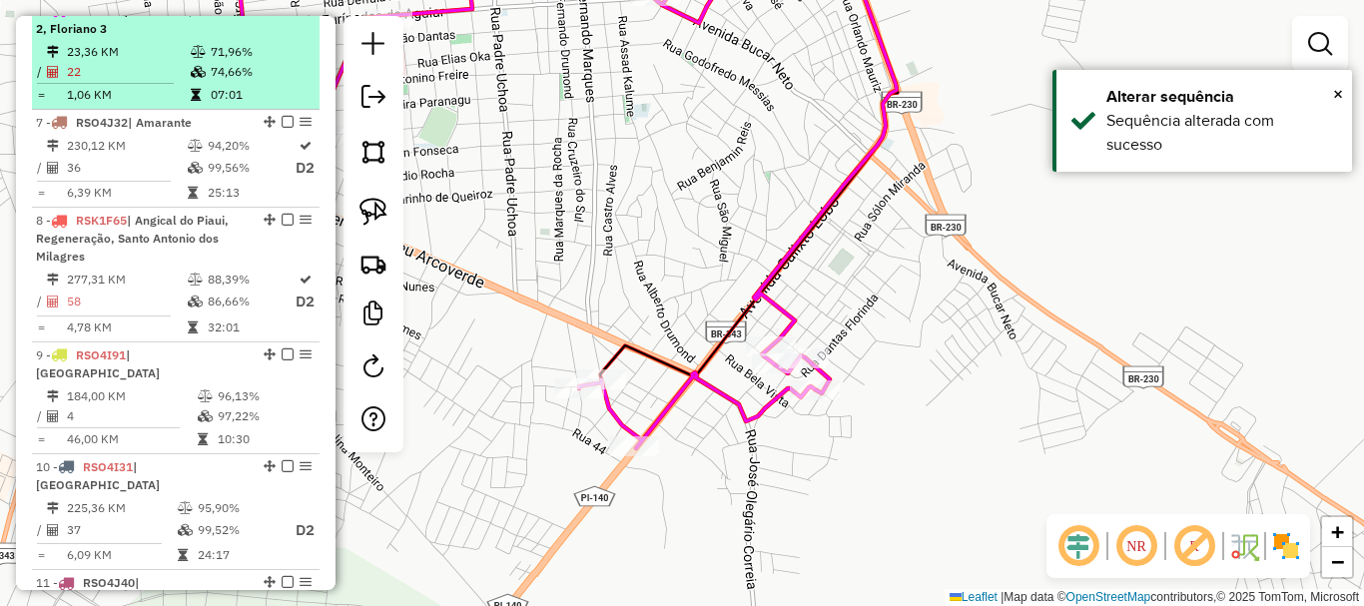
click at [283, 16] on em at bounding box center [288, 10] width 12 height 12
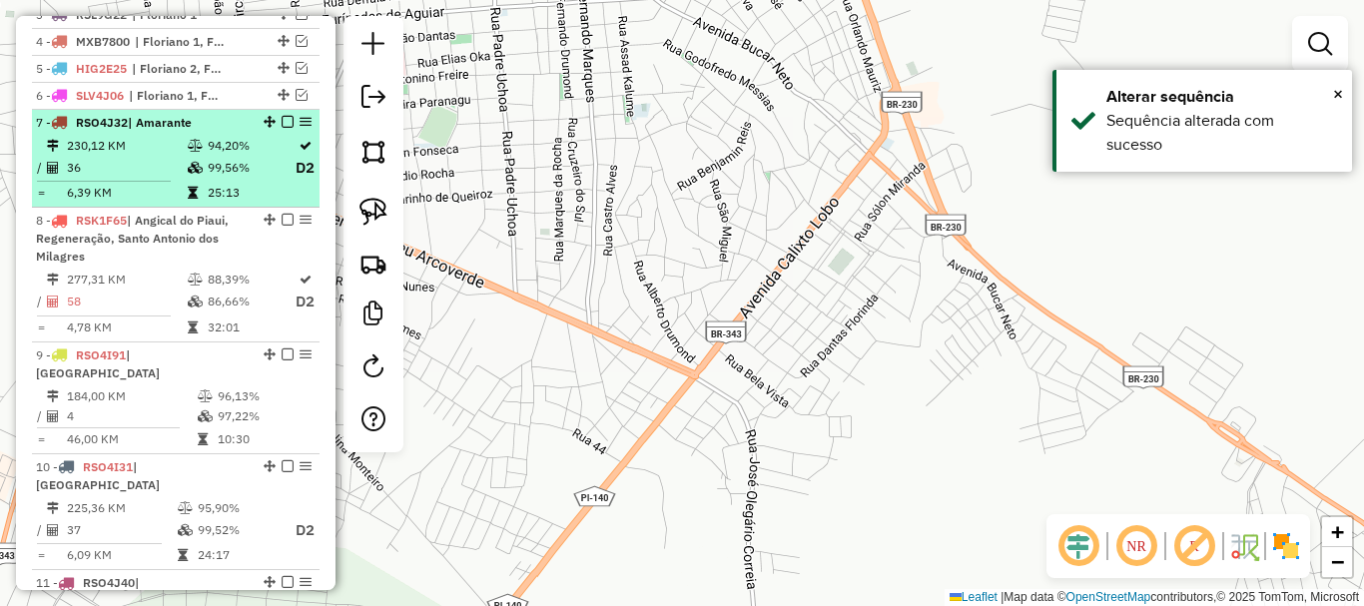
click at [199, 156] on td at bounding box center [197, 146] width 20 height 20
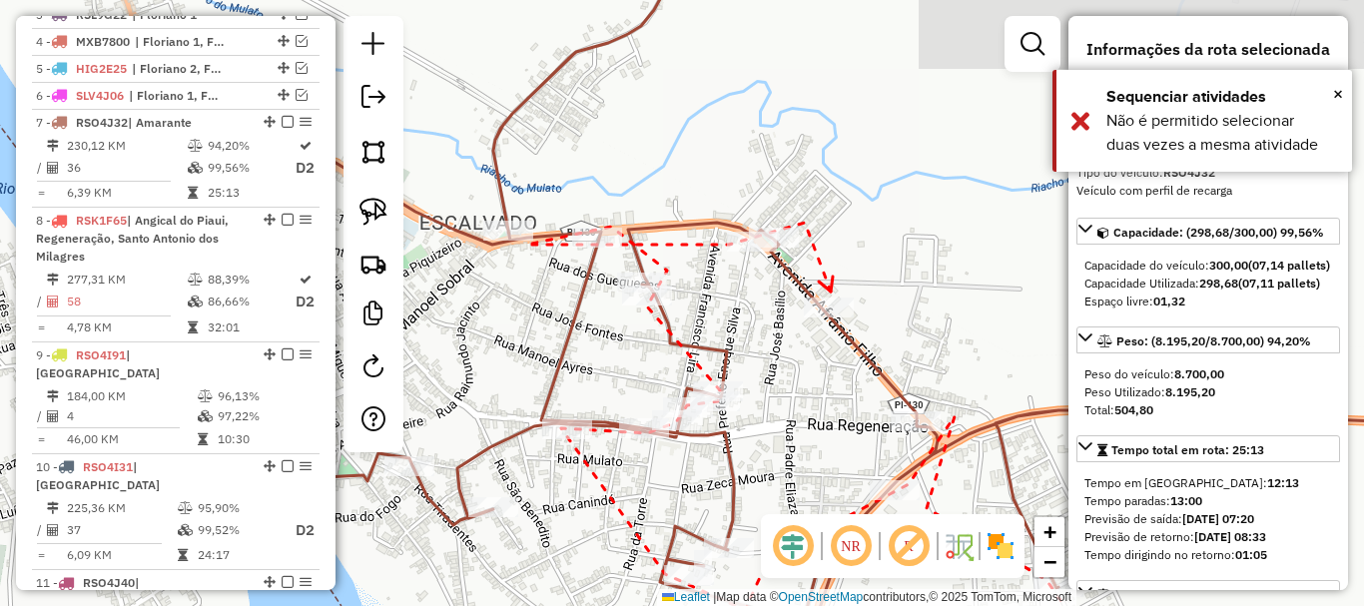
click at [831, 292] on icon at bounding box center [826, 284] width 14 height 15
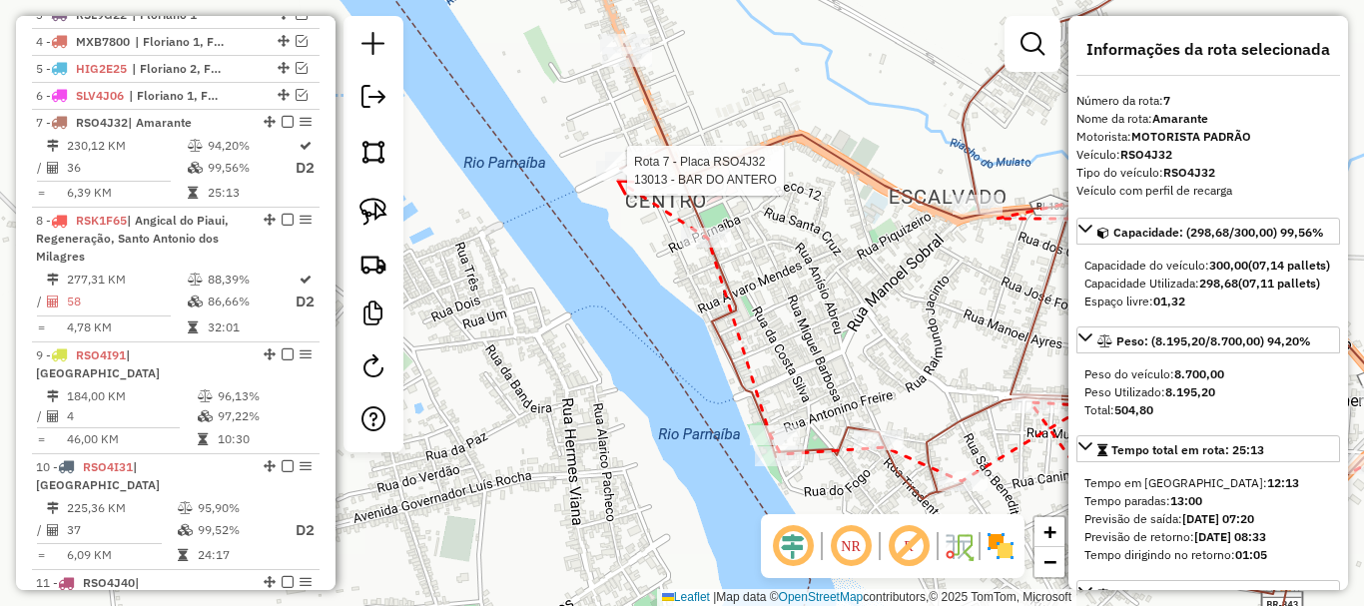
click at [618, 181] on div at bounding box center [621, 171] width 50 height 20
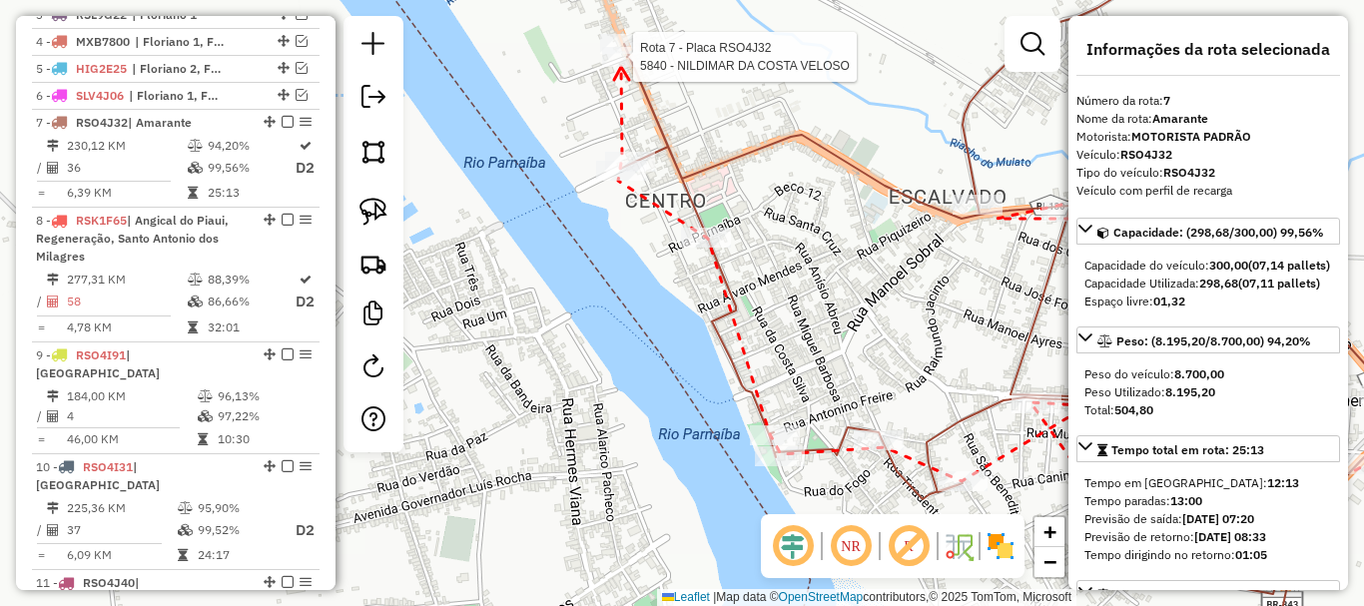
click at [621, 67] on div at bounding box center [627, 57] width 50 height 20
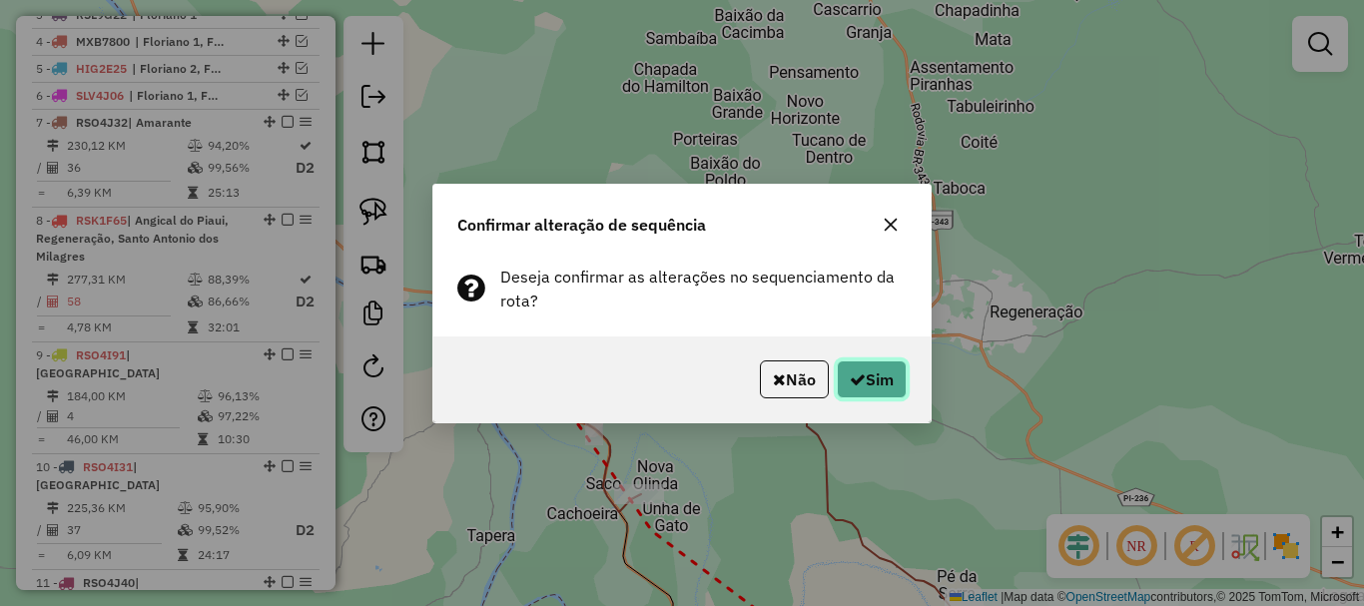
click at [883, 381] on button "Sim" at bounding box center [872, 379] width 70 height 38
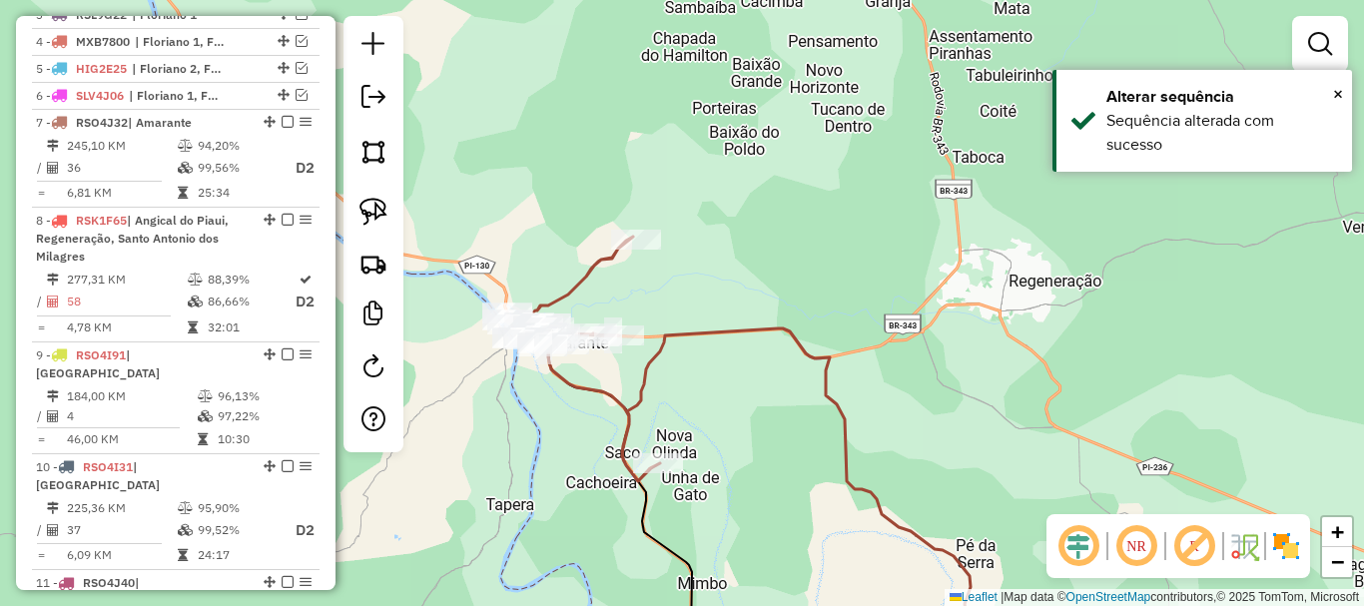
drag, startPoint x: 691, startPoint y: 375, endPoint x: 682, endPoint y: 258, distance: 118.2
click at [681, 262] on div "Janela de atendimento Grade de atendimento Capacidade Transportadoras Veículos …" at bounding box center [682, 303] width 1364 height 606
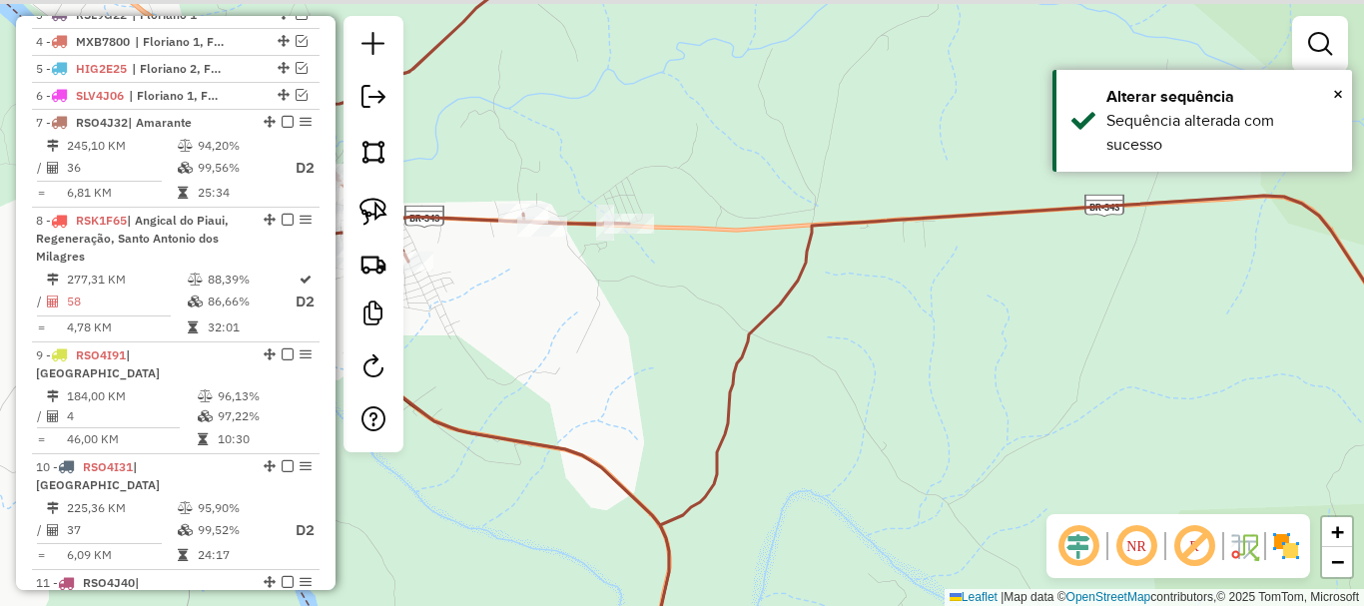
drag, startPoint x: 569, startPoint y: 284, endPoint x: 704, endPoint y: 390, distance: 172.0
click at [703, 394] on div "Janela de atendimento Grade de atendimento Capacidade Transportadoras Veículos …" at bounding box center [682, 303] width 1364 height 606
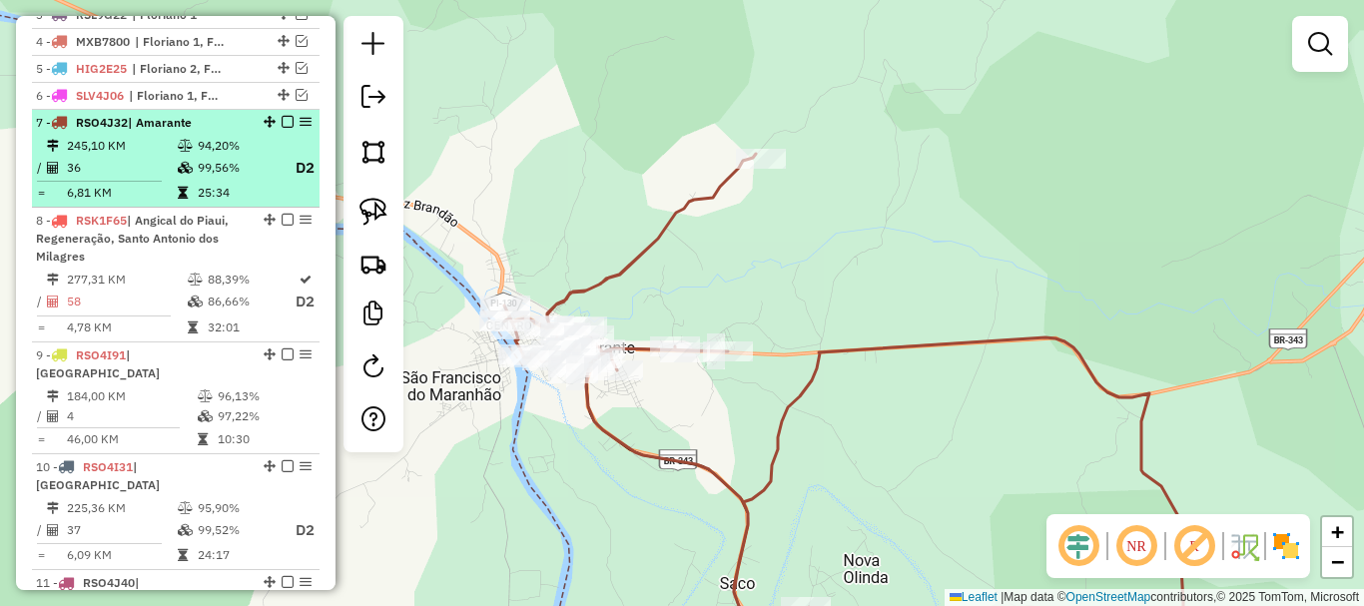
click at [284, 128] on em at bounding box center [288, 122] width 12 height 12
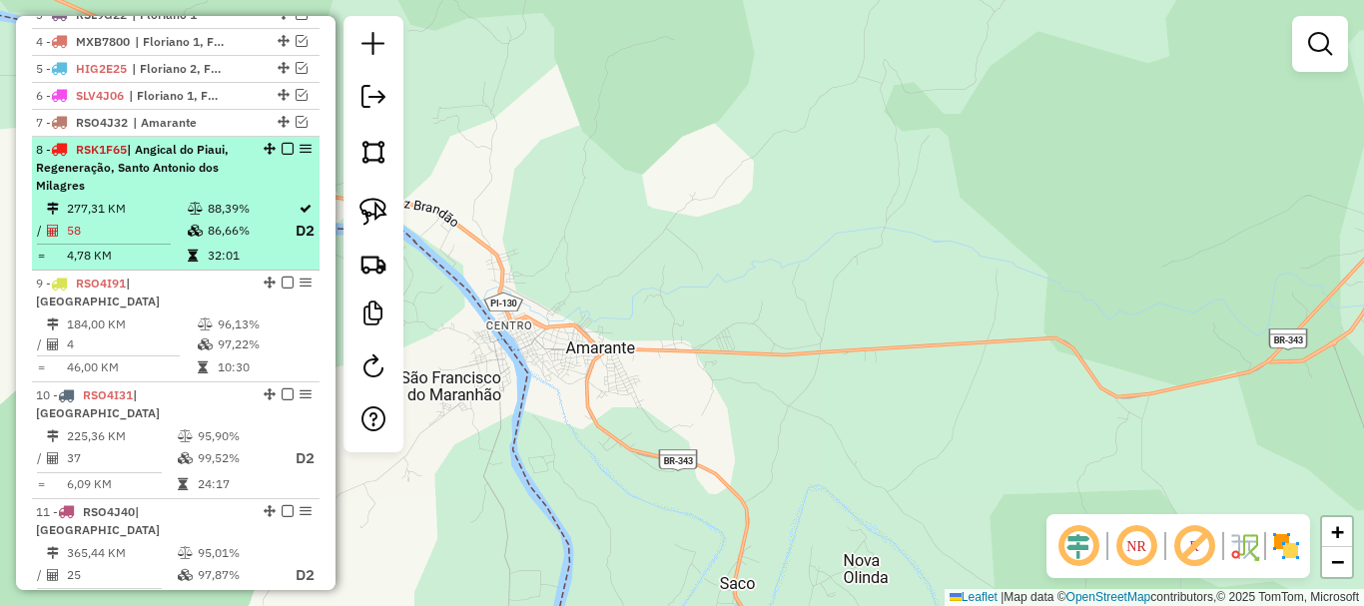
click at [233, 195] on div "8 - RSK1F65 | Angical do Piaui, Regeneração, Santo Antonio dos Milagres" at bounding box center [142, 168] width 212 height 54
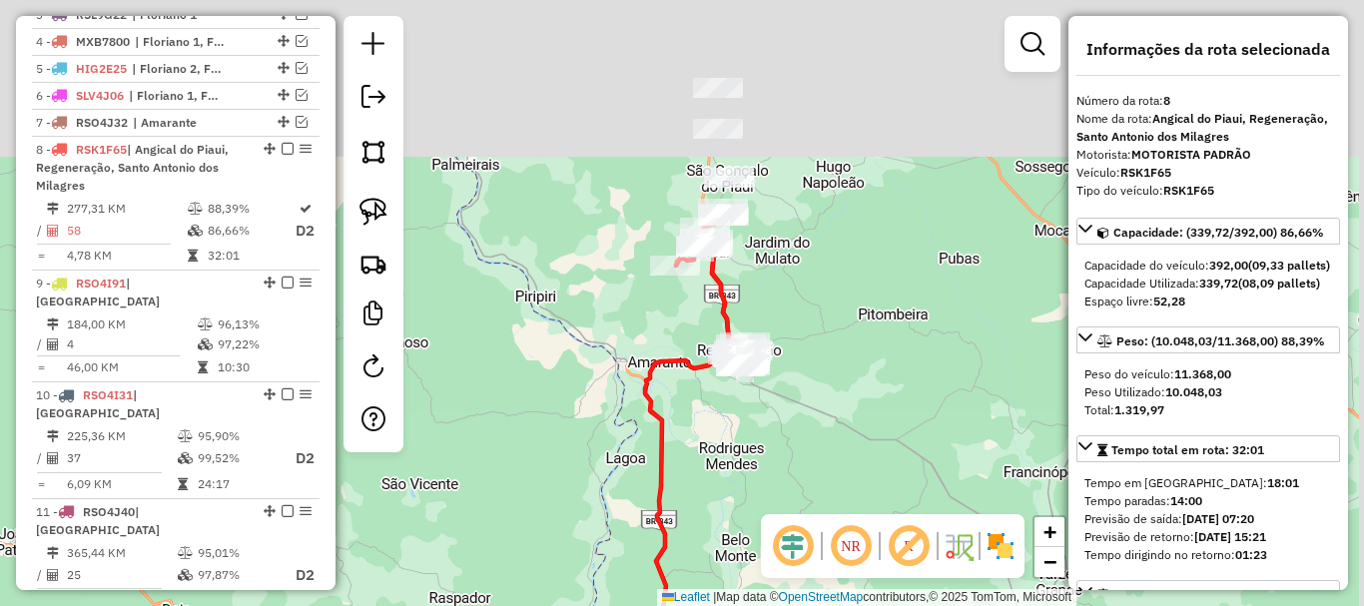
drag, startPoint x: 771, startPoint y: 249, endPoint x: 716, endPoint y: 438, distance: 197.5
click at [716, 438] on div "Janela de atendimento Grade de atendimento Capacidade Transportadoras Veículos …" at bounding box center [682, 303] width 1364 height 606
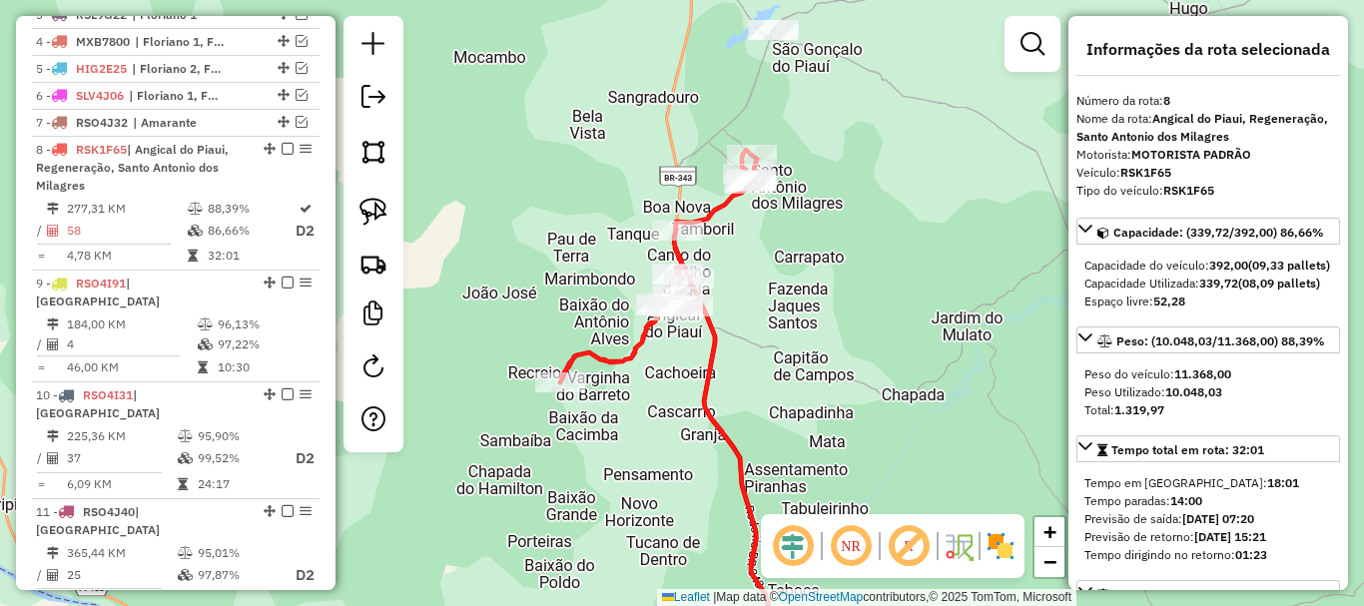
click at [707, 211] on icon at bounding box center [667, 408] width 214 height 516
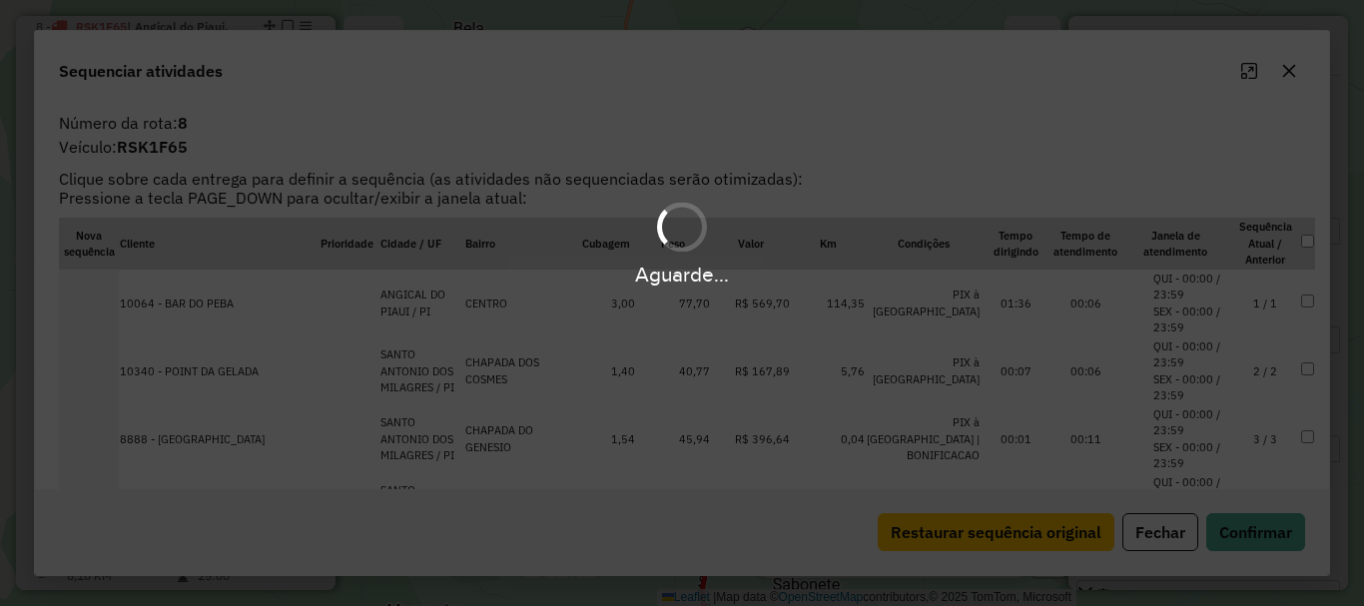
scroll to position [938, 0]
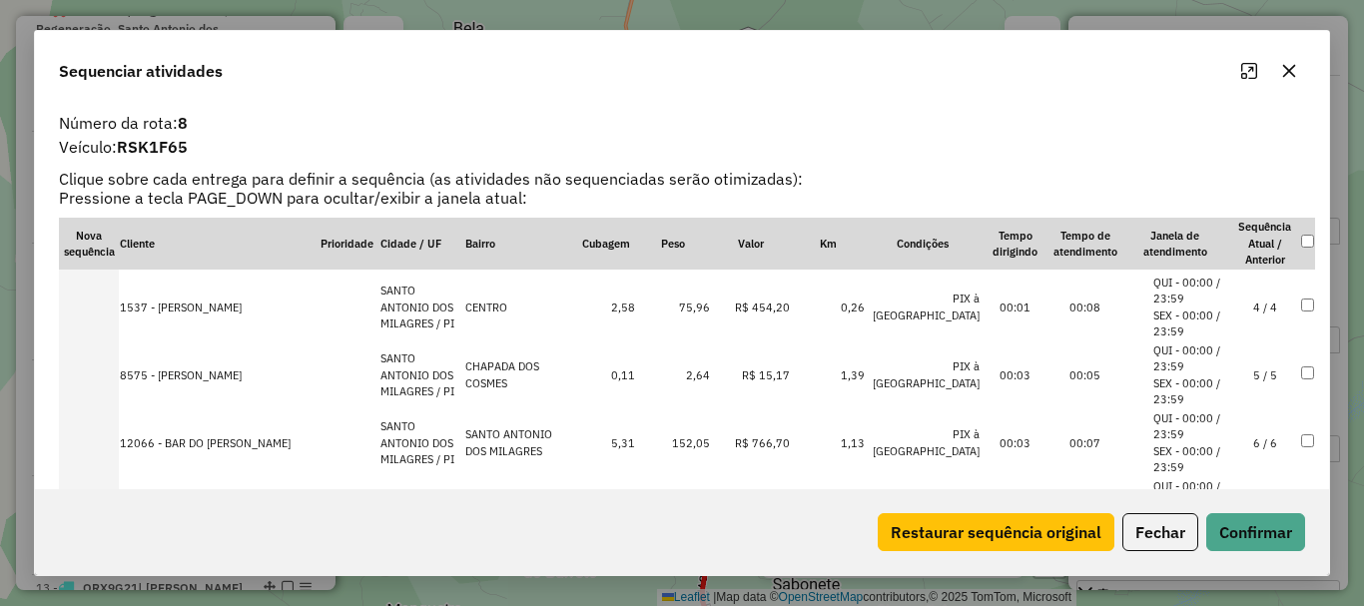
click at [1242, 360] on td "5 / 5" at bounding box center [1265, 375] width 70 height 68
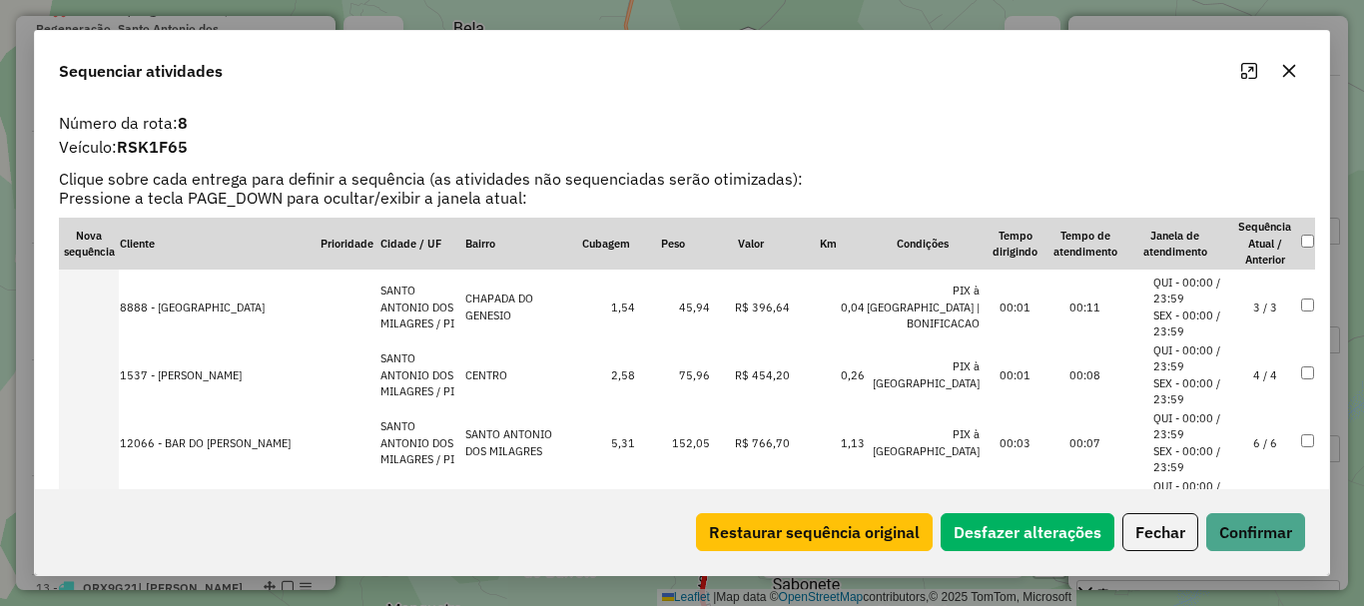
scroll to position [268, 0]
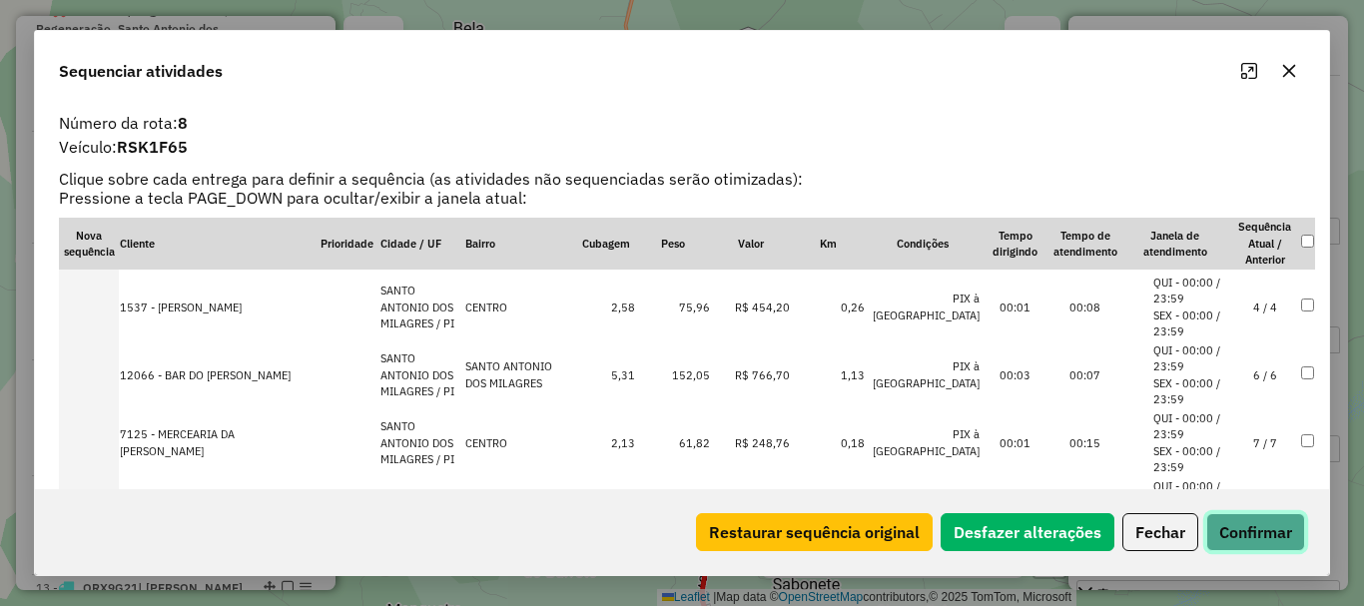
click at [1228, 534] on button "Confirmar" at bounding box center [1255, 532] width 99 height 38
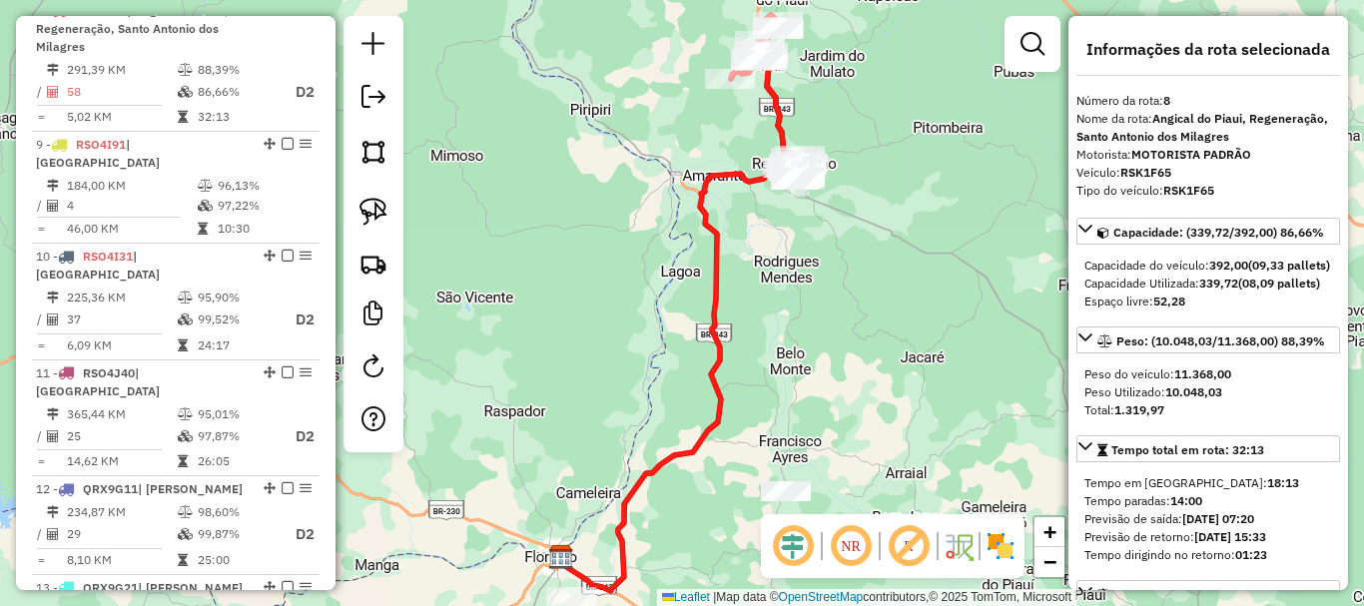
scroll to position [938, 0]
drag, startPoint x: 831, startPoint y: 95, endPoint x: 795, endPoint y: 191, distance: 102.4
click at [795, 191] on div "Janela de atendimento Grade de atendimento Capacidade Transportadoras Veículos …" at bounding box center [682, 303] width 1364 height 606
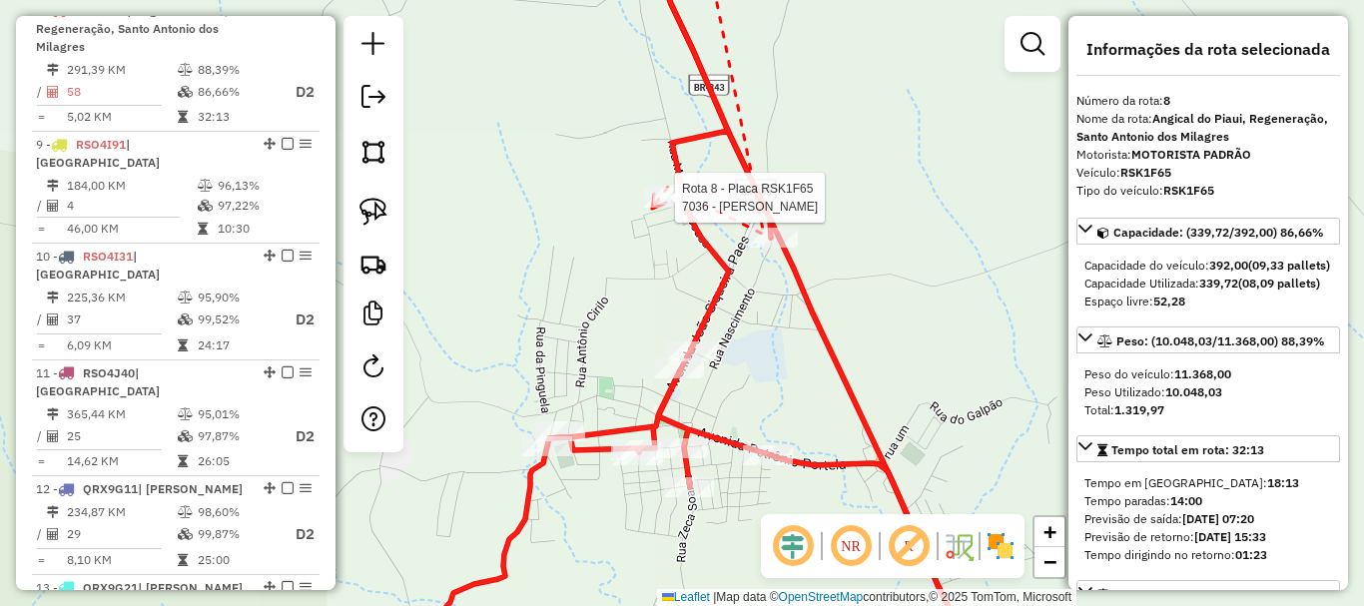
click at [652, 208] on div at bounding box center [669, 198] width 50 height 20
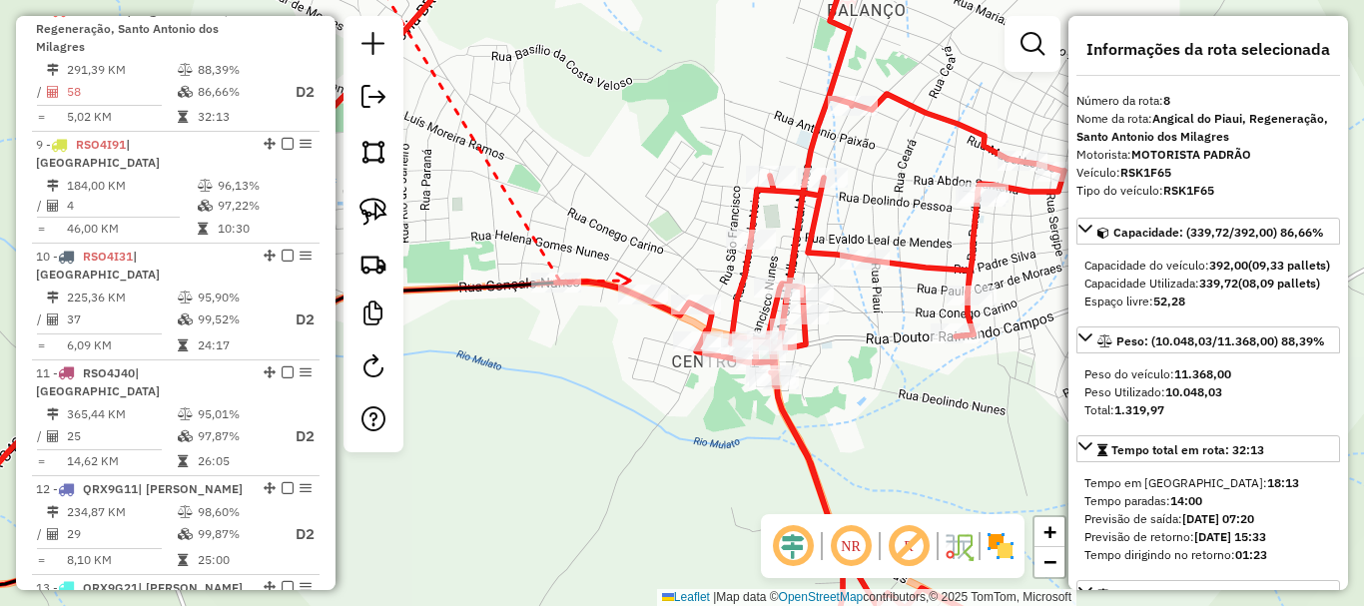
click at [630, 281] on icon at bounding box center [623, 281] width 13 height 15
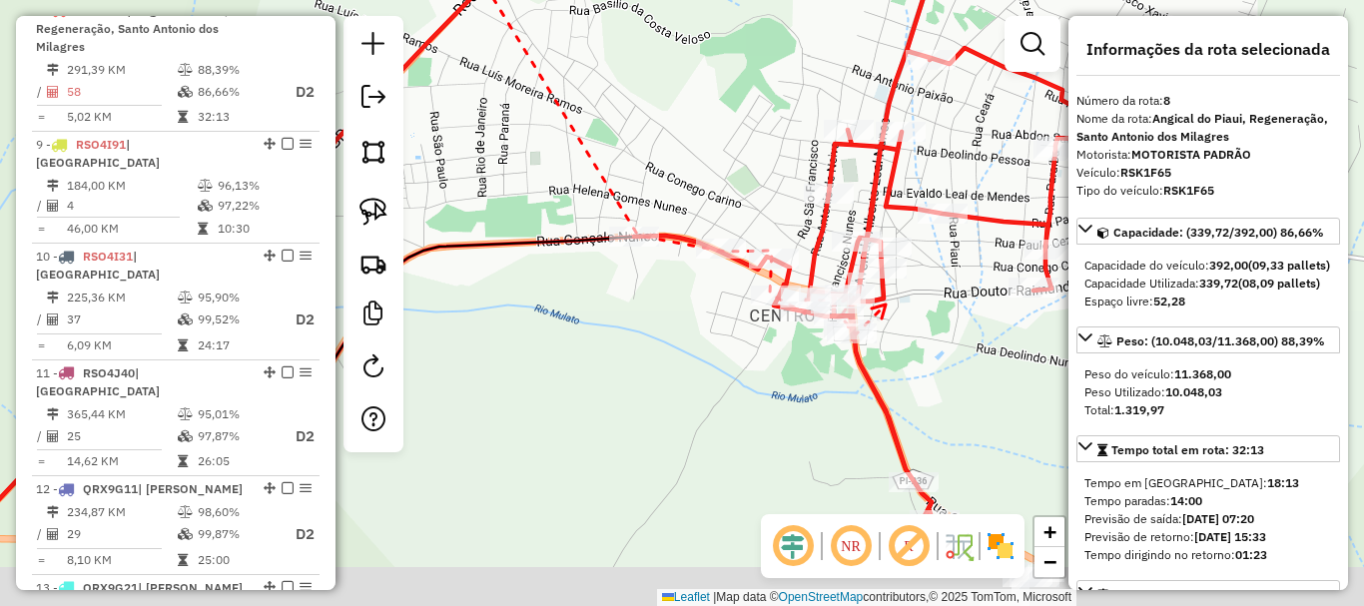
drag, startPoint x: 950, startPoint y: 459, endPoint x: 831, endPoint y: 236, distance: 253.3
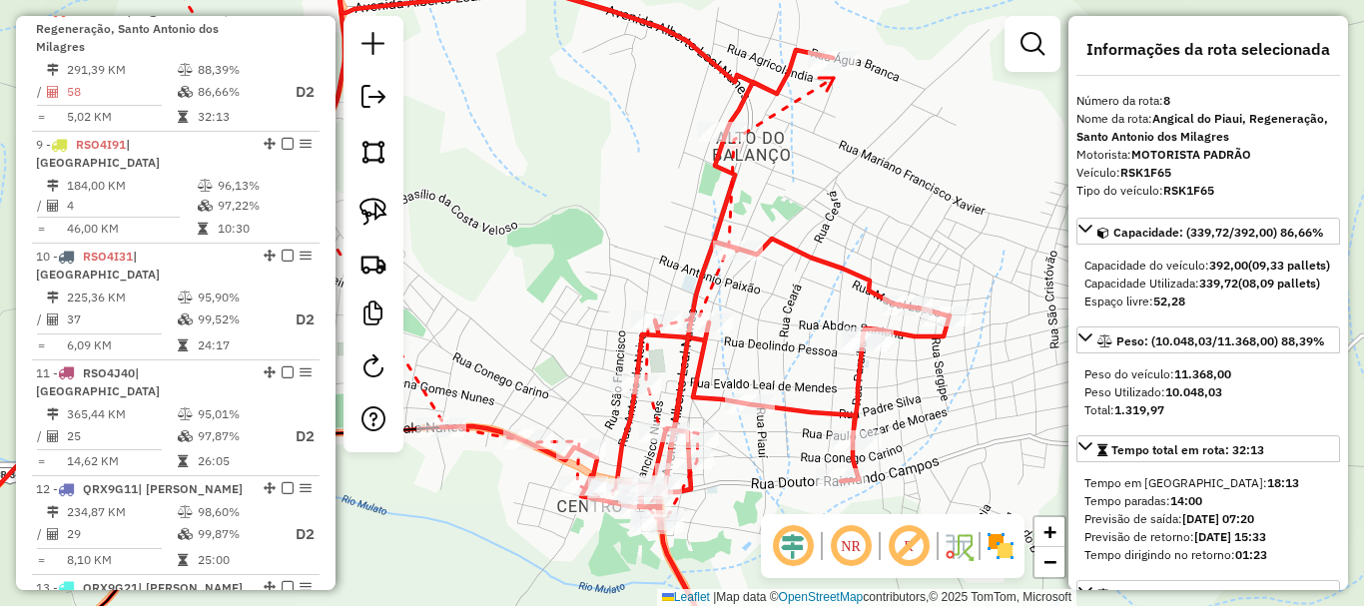
drag, startPoint x: 870, startPoint y: 116, endPoint x: 834, endPoint y: 78, distance: 52.3
click at [834, 78] on icon at bounding box center [826, 84] width 15 height 13
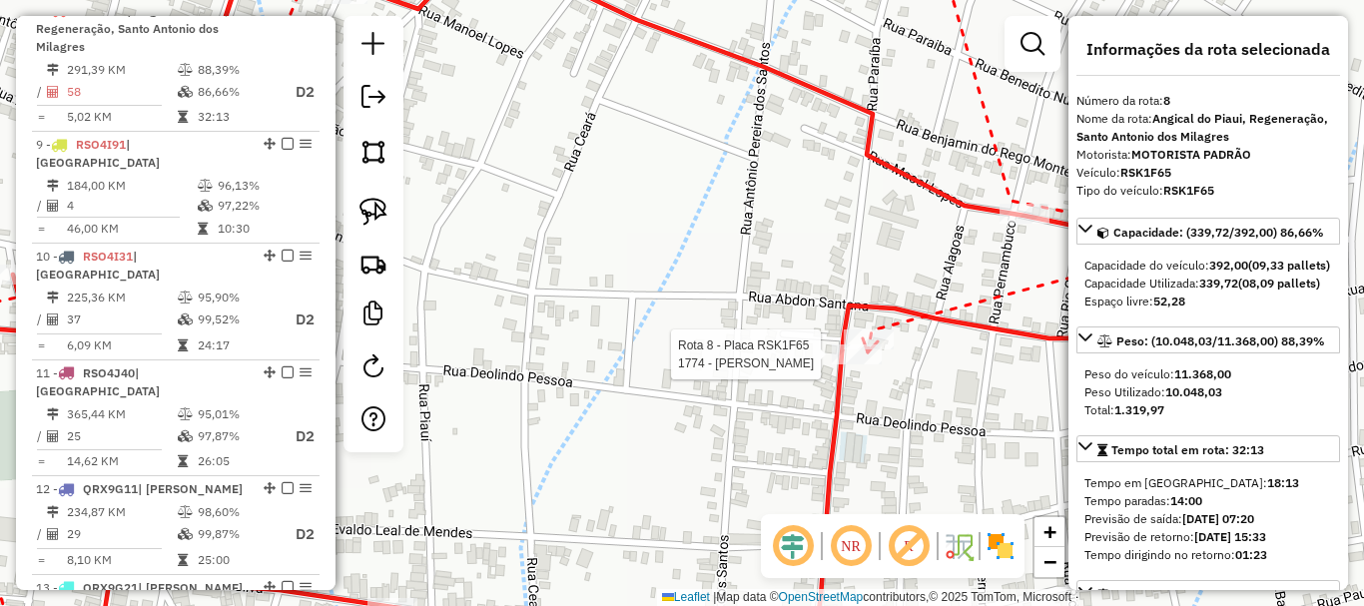
click at [865, 364] on div at bounding box center [857, 354] width 50 height 20
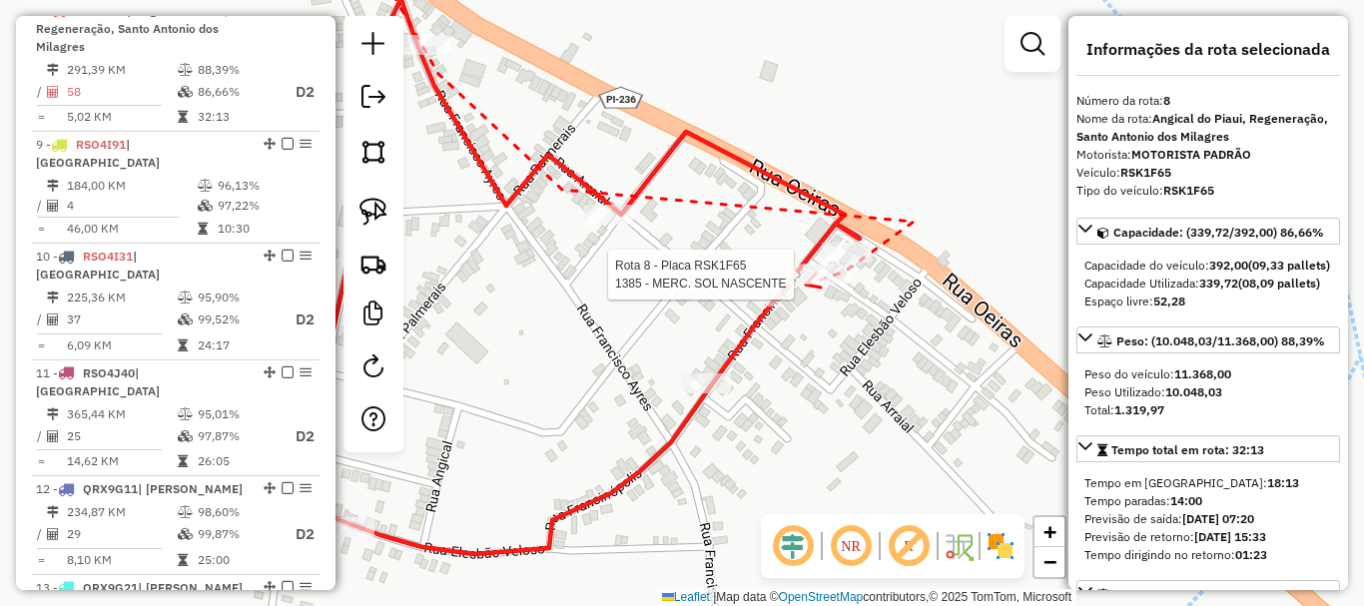
click at [806, 285] on div at bounding box center [800, 275] width 50 height 20
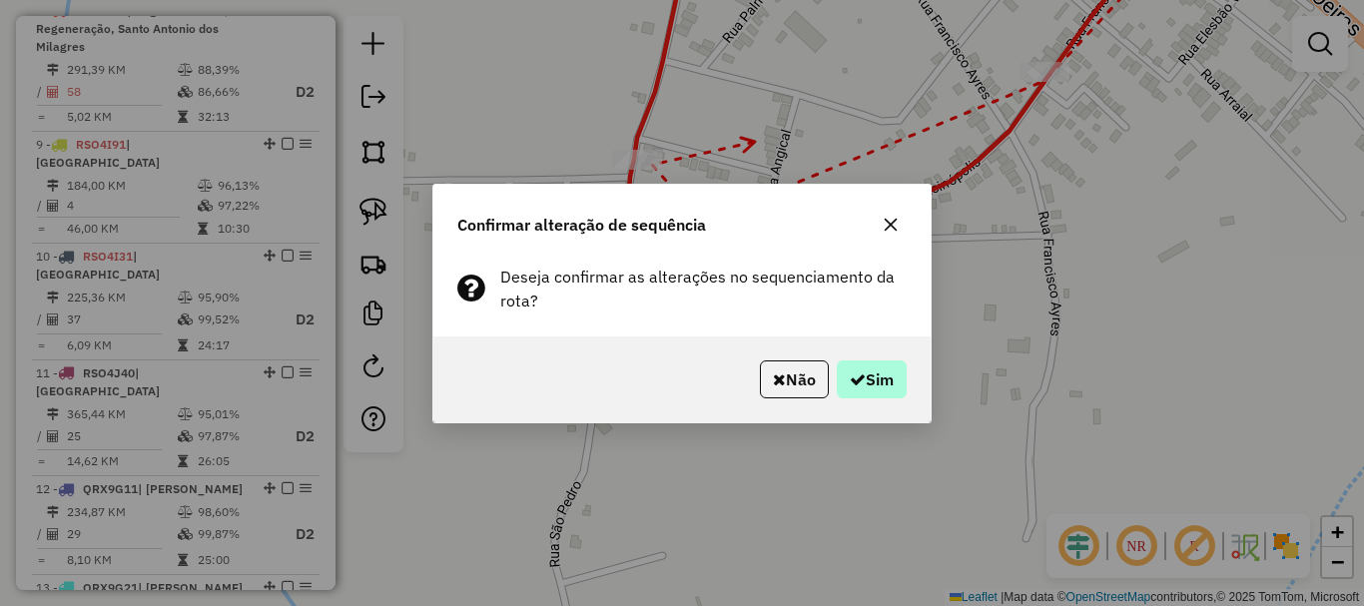
click at [860, 361] on div "Não Sim" at bounding box center [681, 379] width 497 height 86
drag, startPoint x: 861, startPoint y: 367, endPoint x: 837, endPoint y: 316, distance: 57.2
click at [862, 367] on button "Sim" at bounding box center [872, 379] width 70 height 38
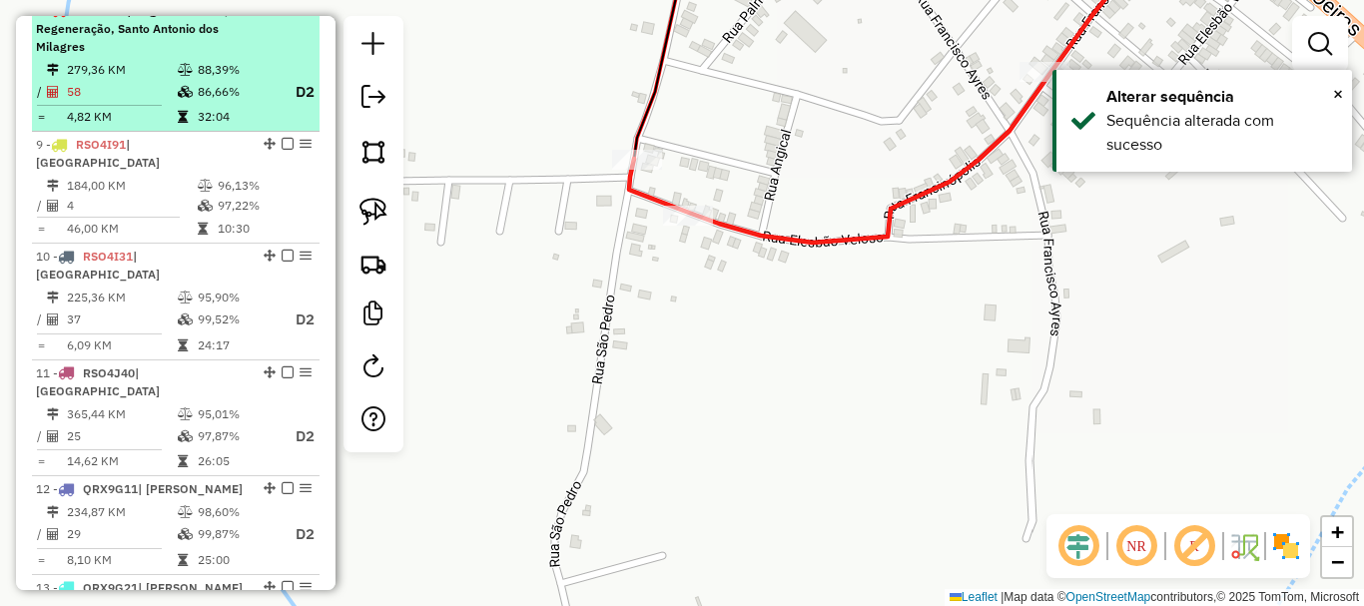
click at [286, 16] on em at bounding box center [288, 10] width 12 height 12
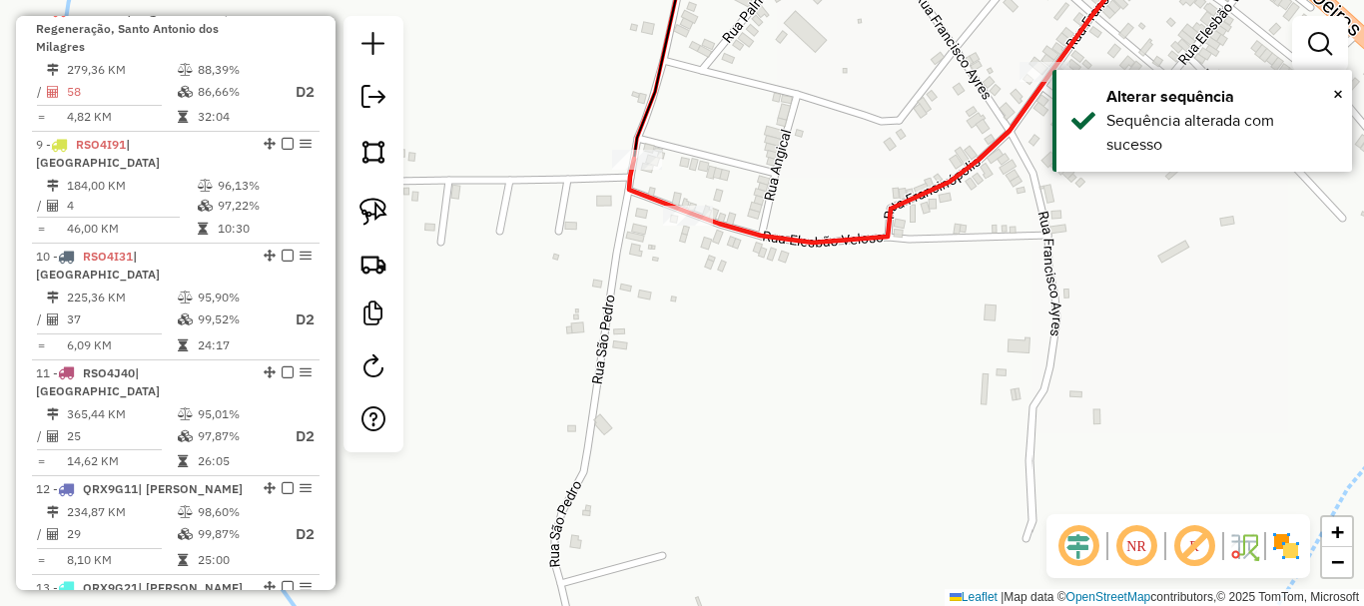
scroll to position [831, 0]
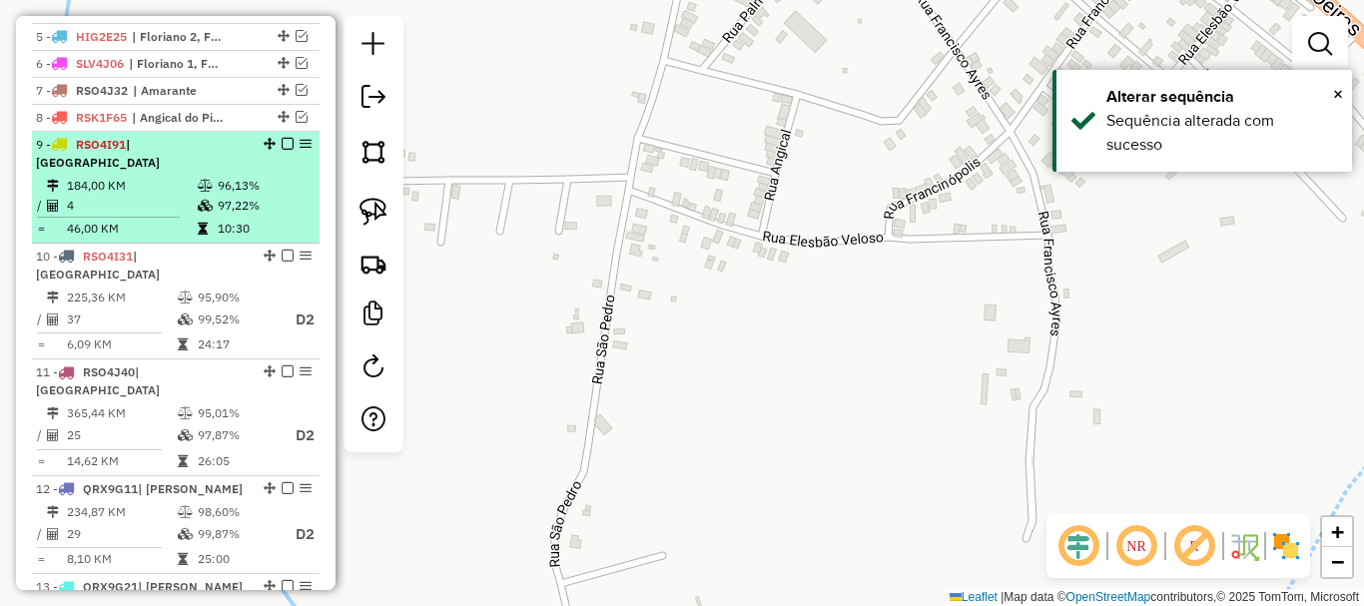
click at [179, 172] on li "9 - RSO4I91 | Guadalupe 184,00 KM 96,13% / 4 97,22% = 46,00 KM 10:30" at bounding box center [176, 188] width 288 height 112
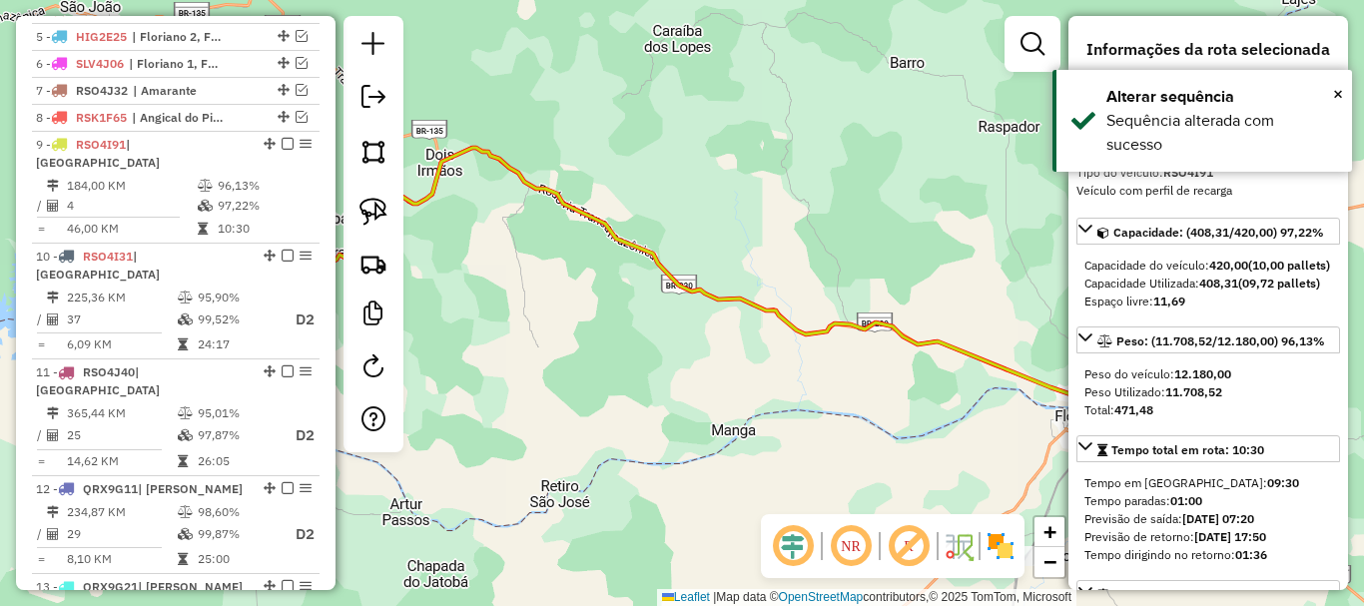
drag, startPoint x: 597, startPoint y: 306, endPoint x: 792, endPoint y: 222, distance: 212.0
click at [789, 224] on div "Janela de atendimento Grade de atendimento Capacidade Transportadoras Veículos …" at bounding box center [682, 303] width 1364 height 606
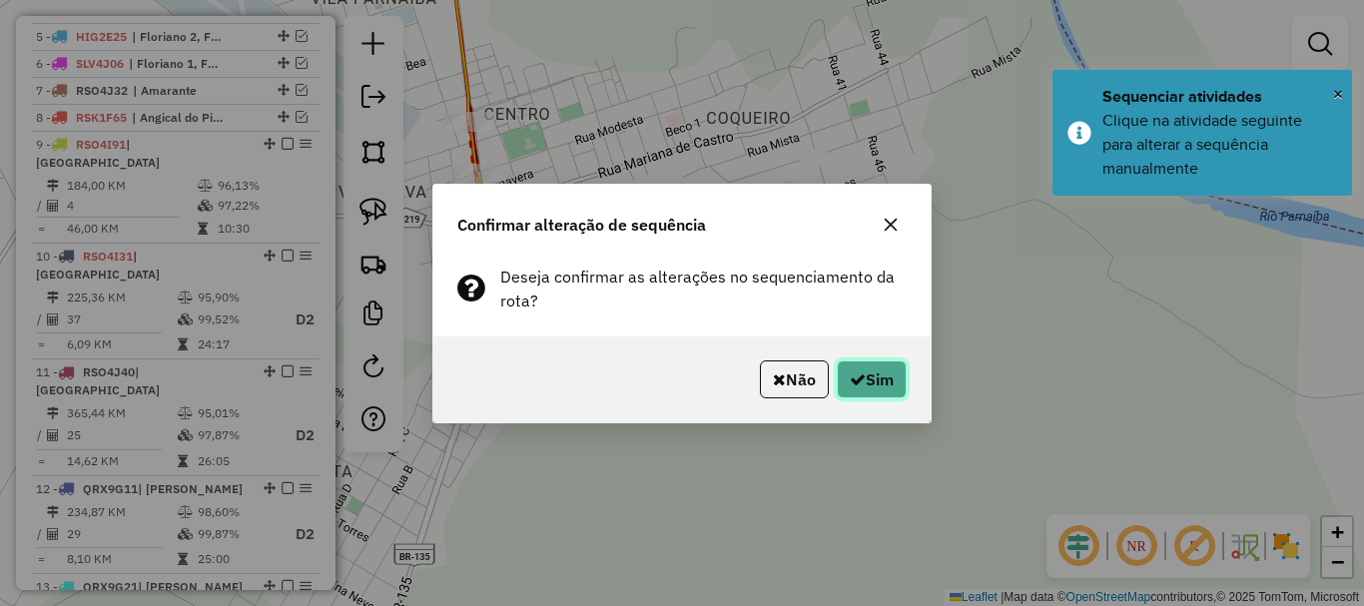
click at [897, 372] on button "Sim" at bounding box center [872, 379] width 70 height 38
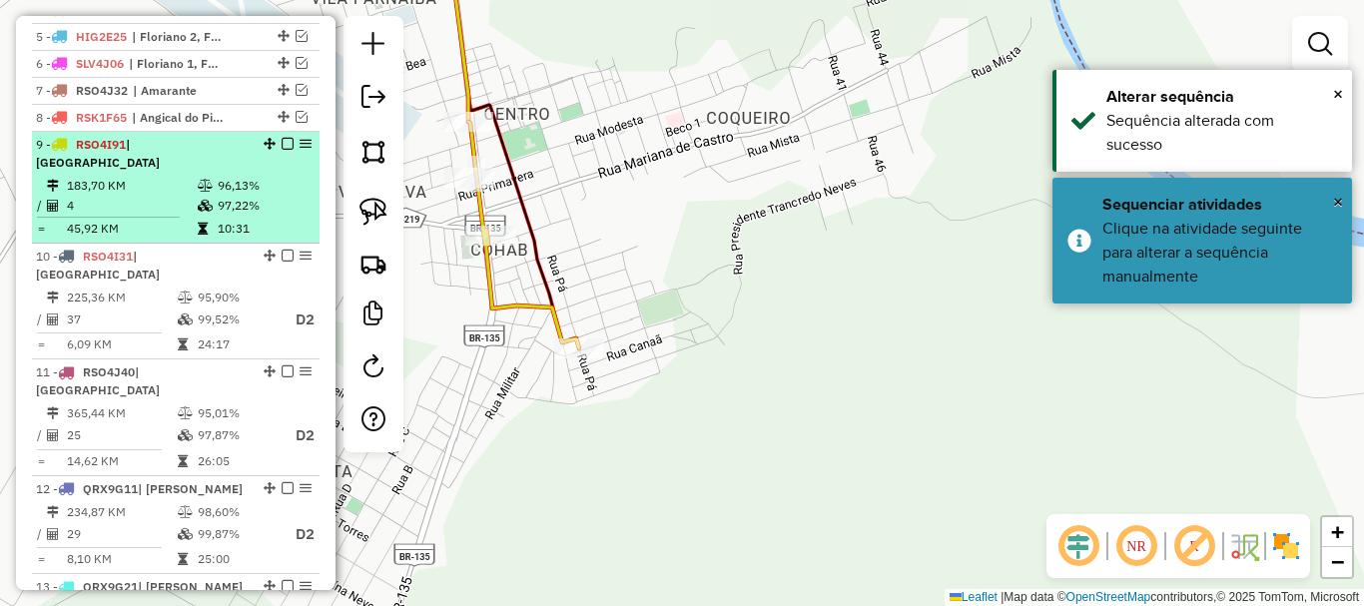
click at [284, 150] on em at bounding box center [288, 144] width 12 height 12
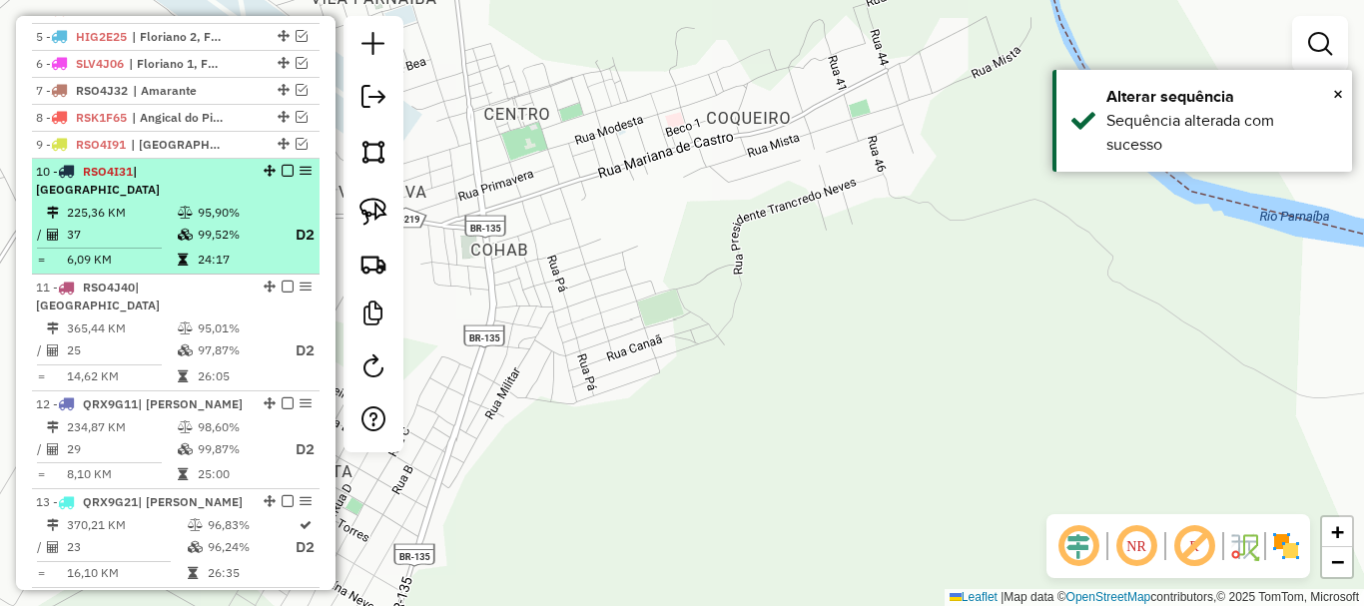
click at [256, 216] on td "95,90%" at bounding box center [237, 213] width 80 height 20
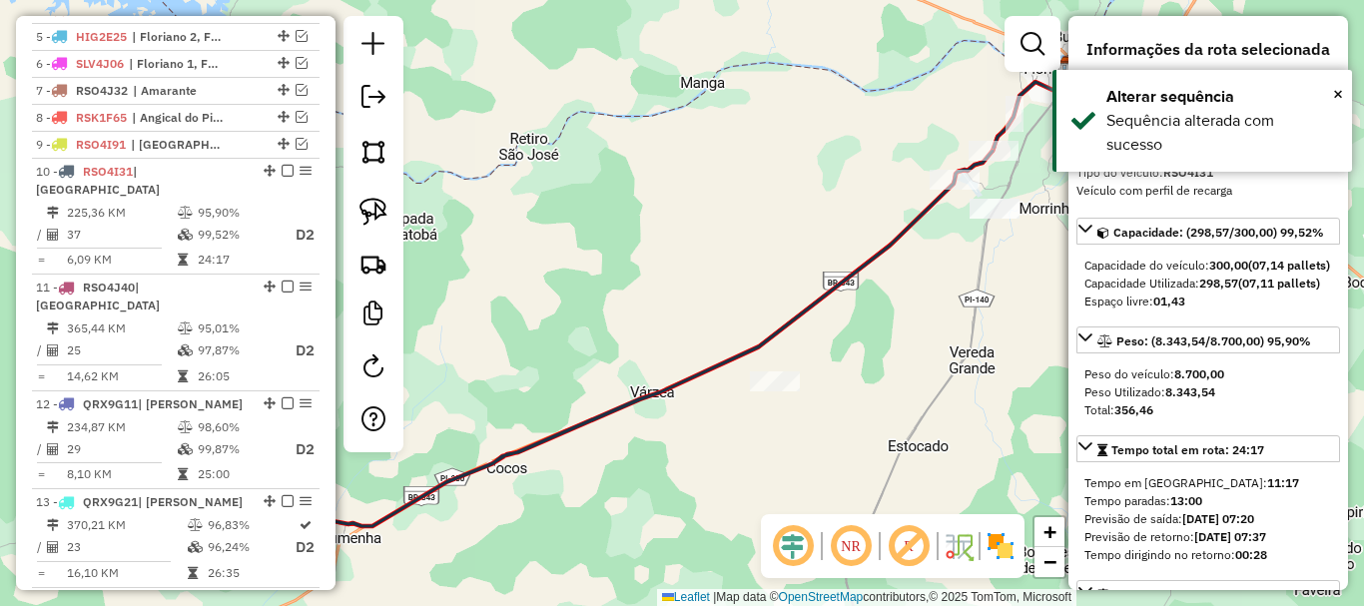
drag, startPoint x: 656, startPoint y: 362, endPoint x: 523, endPoint y: 383, distance: 134.4
click at [523, 383] on div "Janela de atendimento Grade de atendimento Capacidade Transportadoras Veículos …" at bounding box center [682, 303] width 1364 height 606
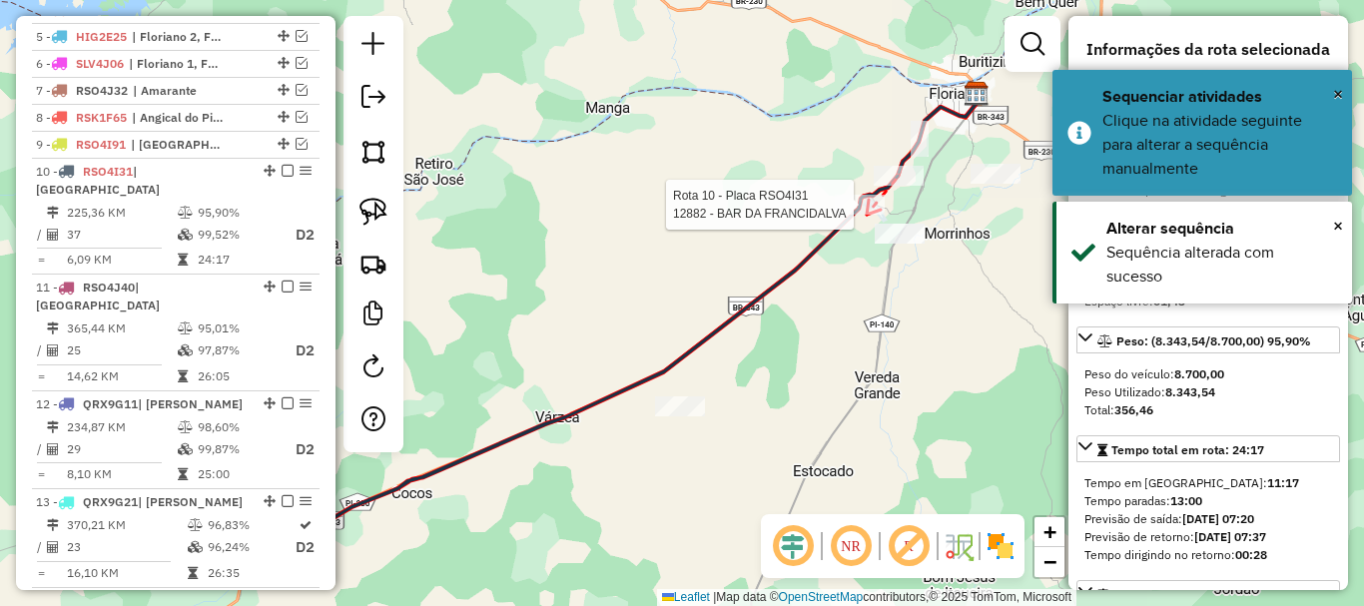
click at [867, 215] on div at bounding box center [860, 205] width 50 height 20
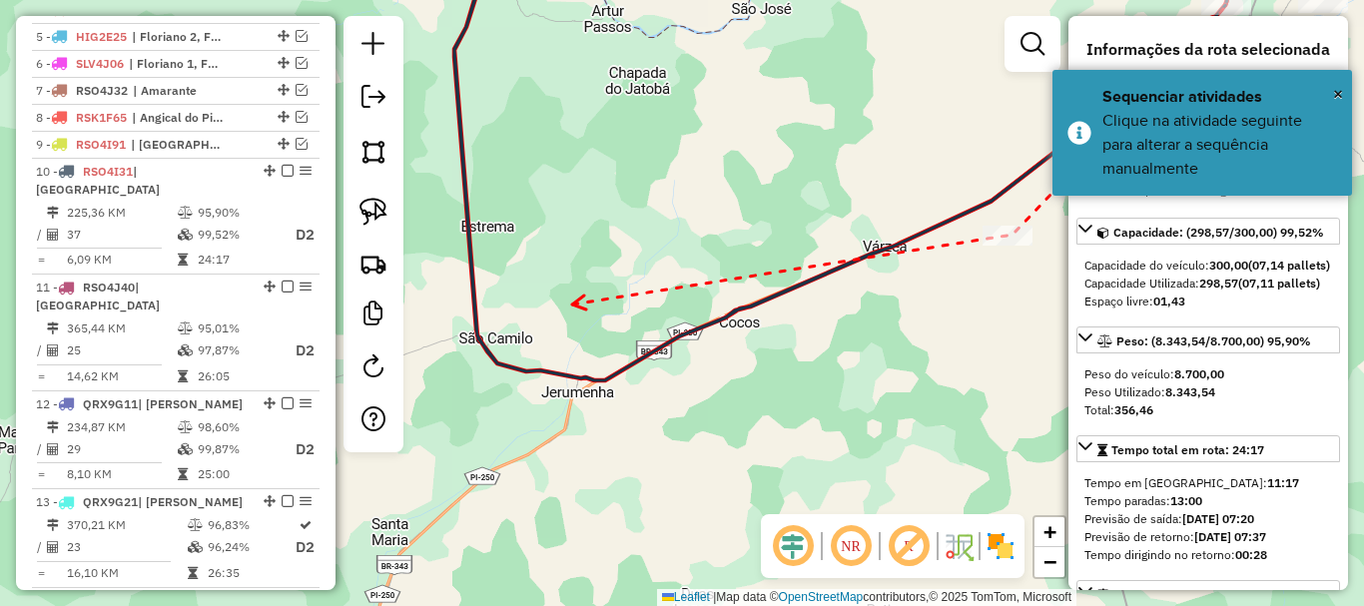
drag, startPoint x: 553, startPoint y: 415, endPoint x: 651, endPoint y: 418, distance: 97.9
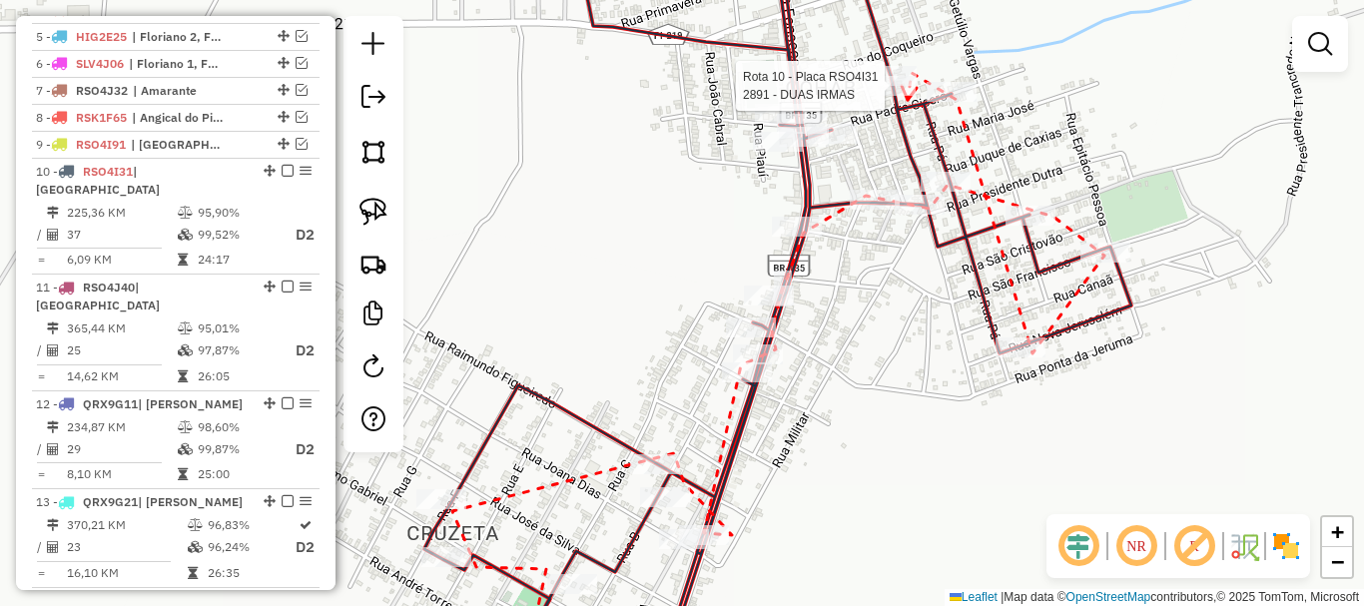
click at [908, 96] on div at bounding box center [891, 86] width 50 height 20
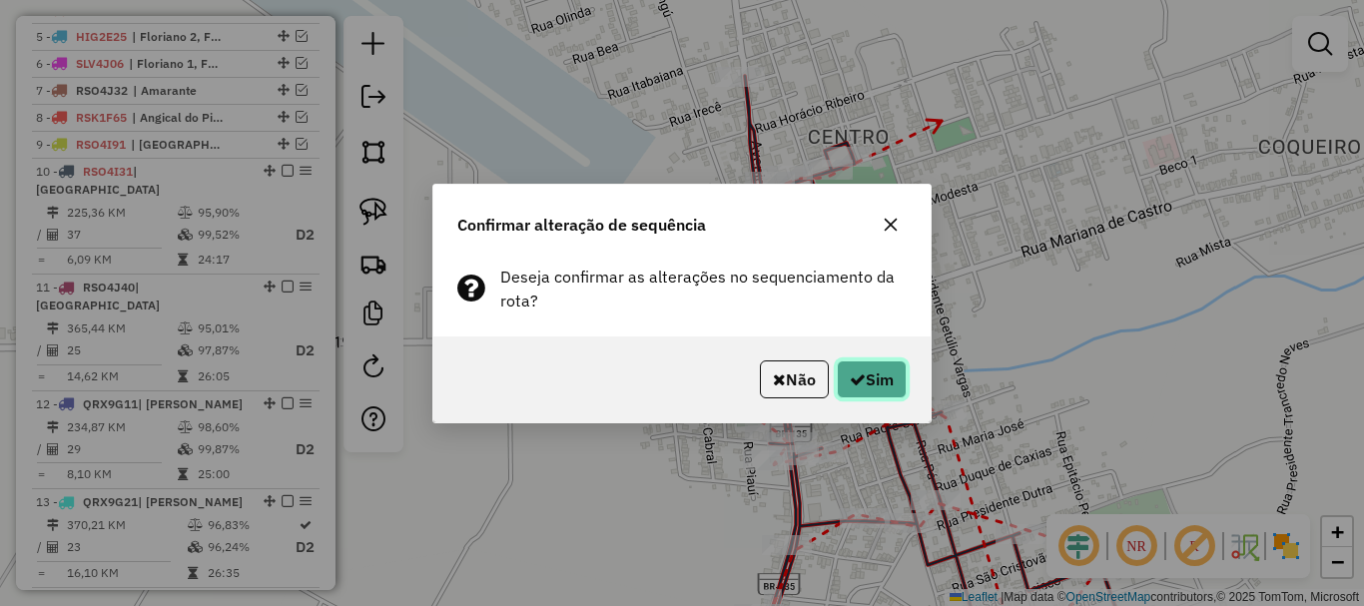
click at [889, 376] on button "Sim" at bounding box center [872, 379] width 70 height 38
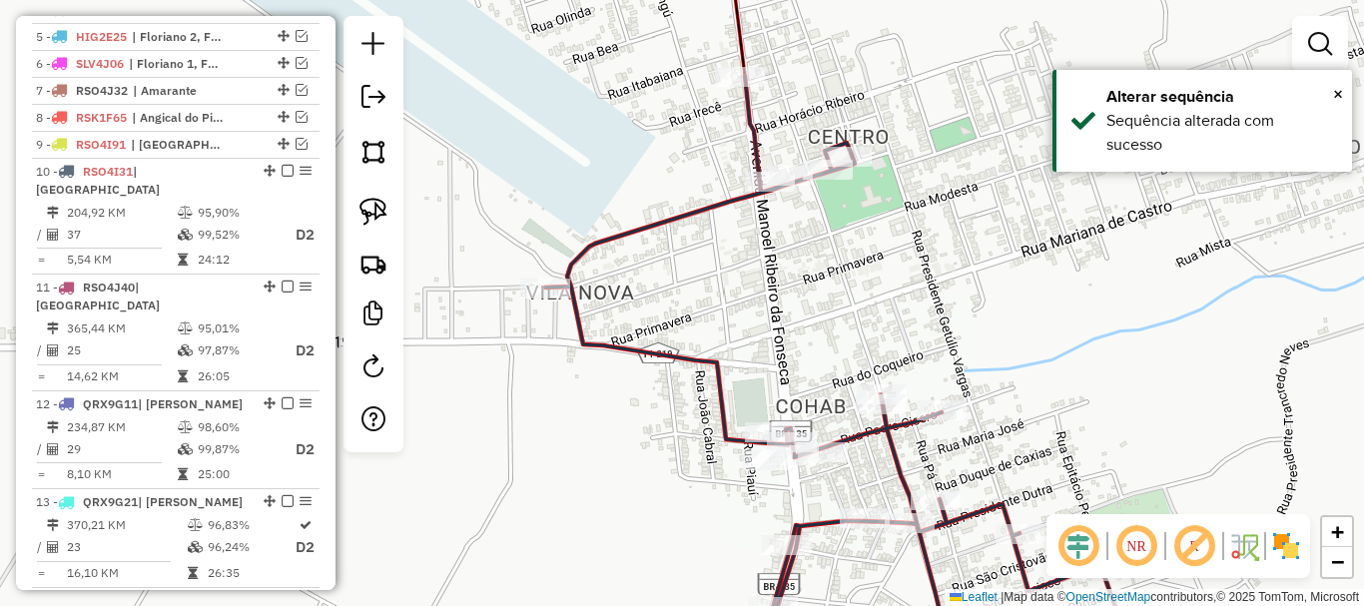
click at [755, 130] on icon at bounding box center [833, 371] width 576 height 590
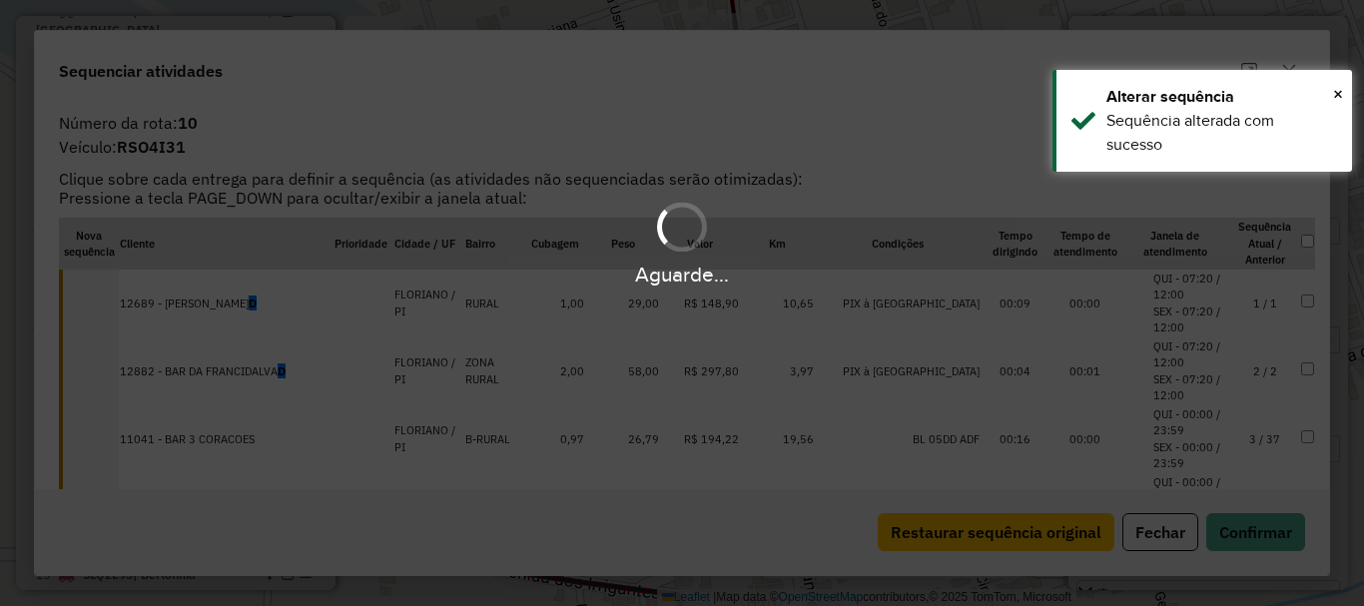
scroll to position [992, 0]
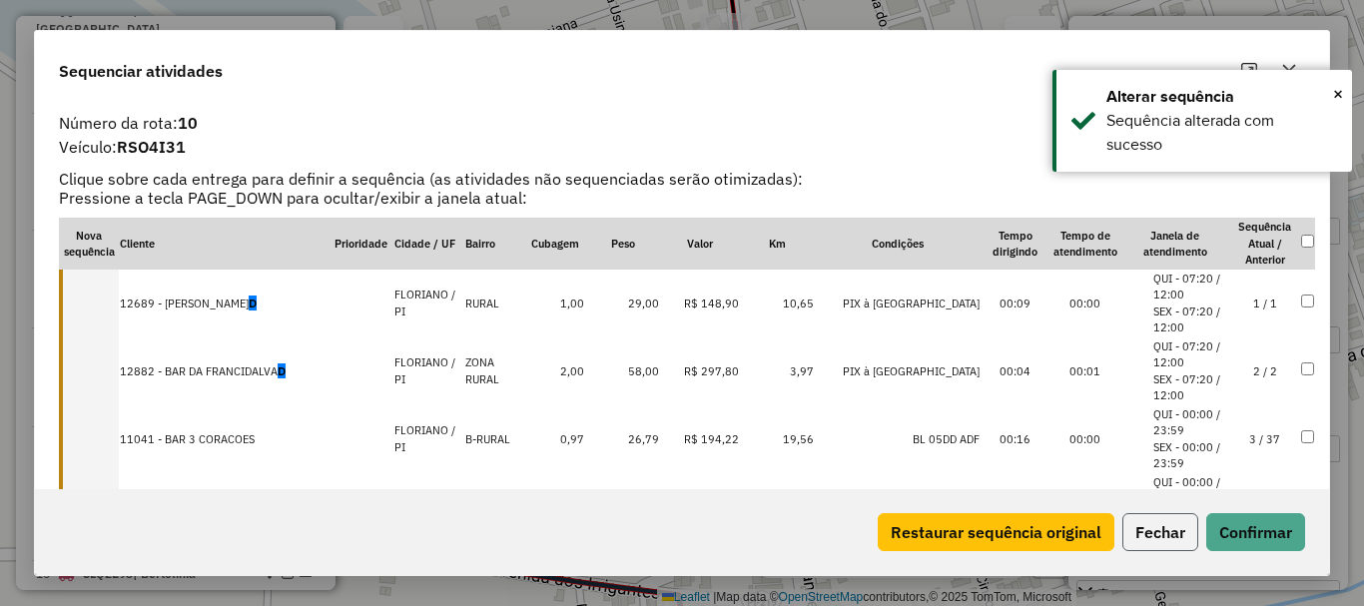
click at [1166, 524] on button "Fechar" at bounding box center [1160, 532] width 76 height 38
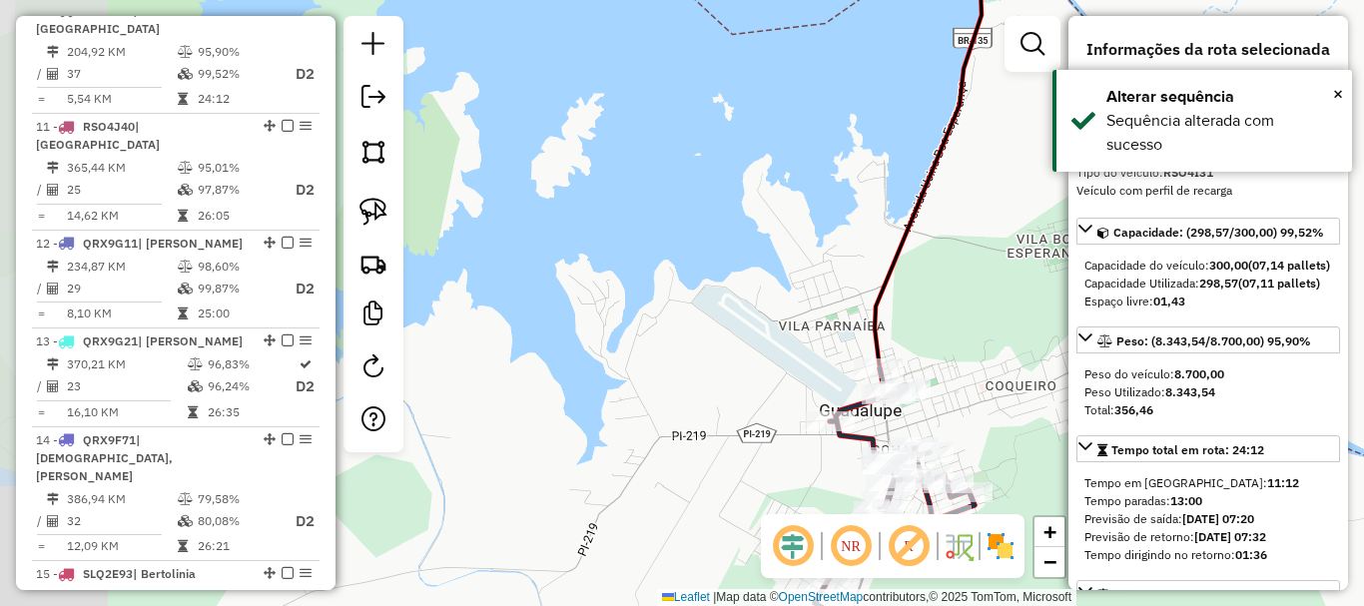
drag, startPoint x: 960, startPoint y: 426, endPoint x: 739, endPoint y: 197, distance: 318.5
click at [762, 227] on div "Janela de atendimento Grade de atendimento Capacidade Transportadoras Veículos …" at bounding box center [682, 303] width 1364 height 606
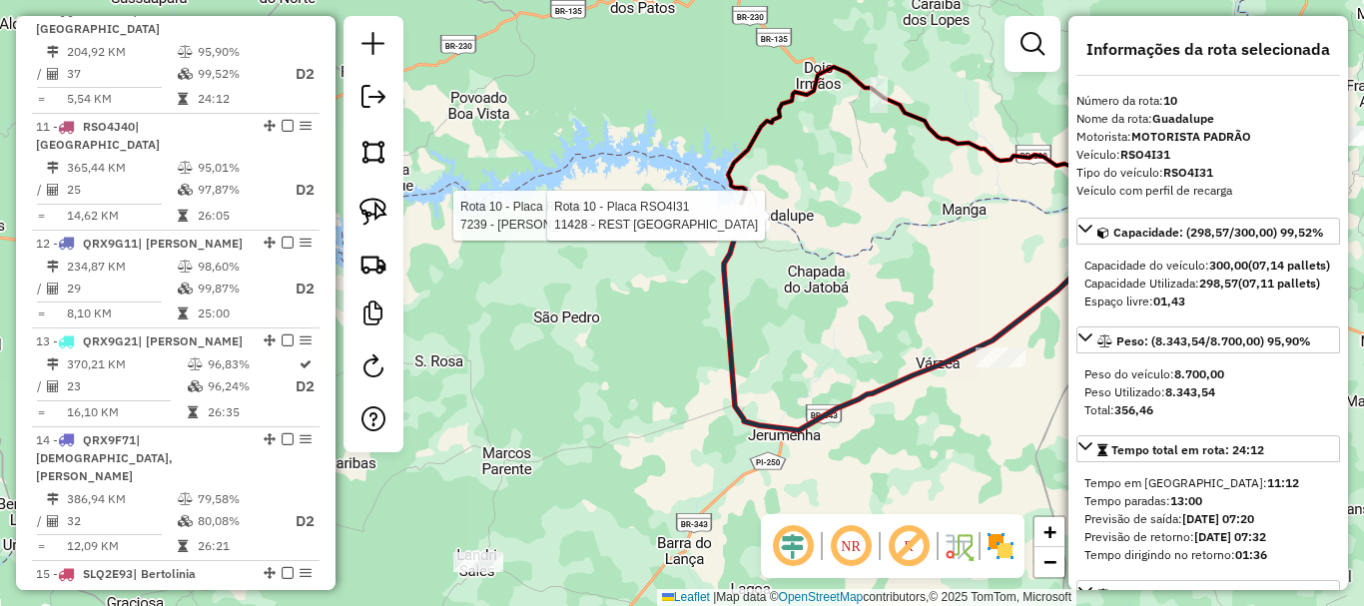
drag, startPoint x: 1005, startPoint y: 327, endPoint x: 758, endPoint y: 336, distance: 247.8
click at [758, 336] on icon at bounding box center [916, 323] width 385 height 216
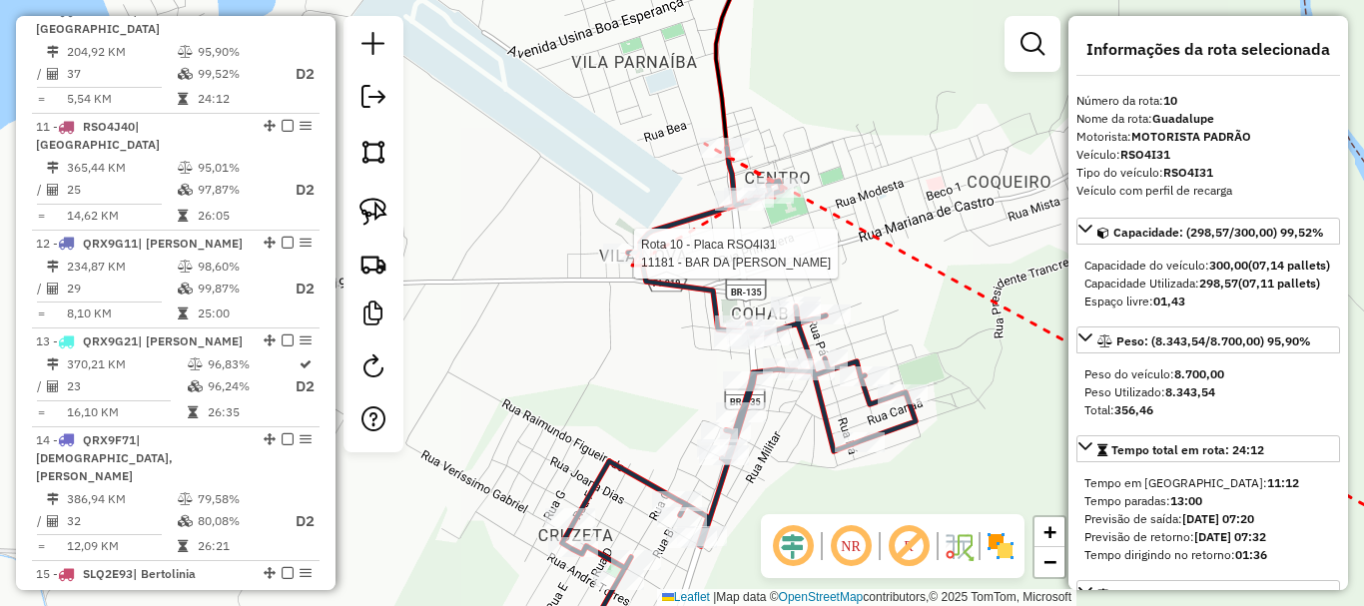
click at [632, 264] on div at bounding box center [628, 254] width 50 height 20
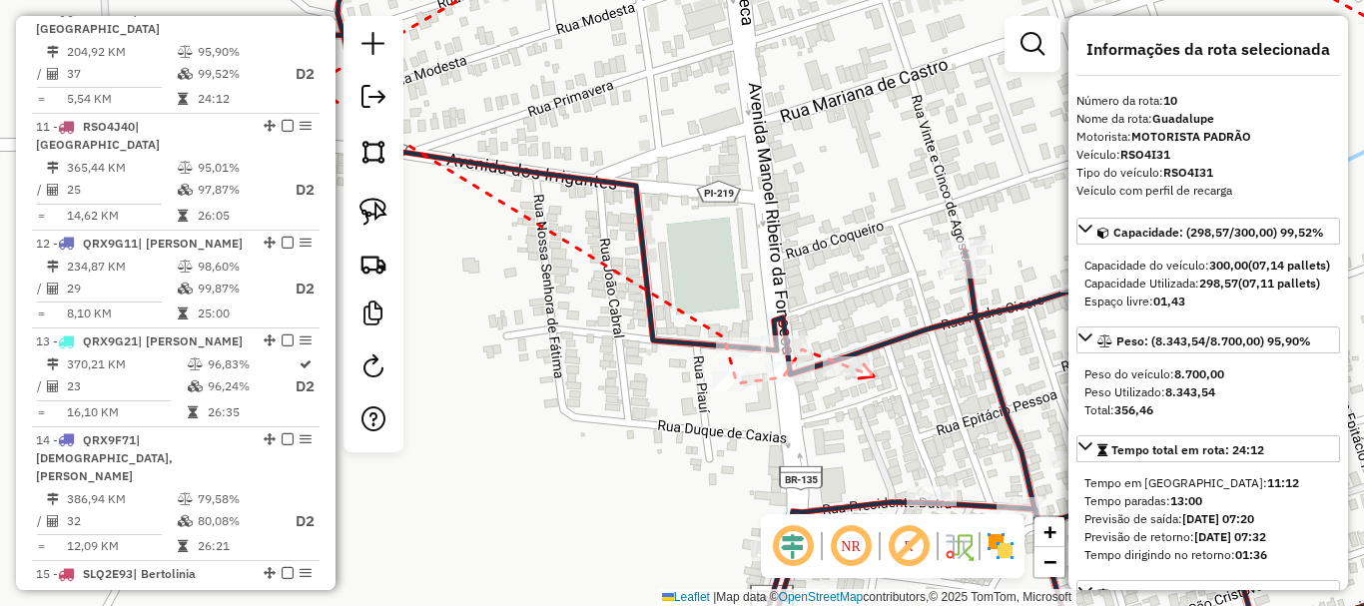
click at [874, 376] on icon at bounding box center [866, 371] width 15 height 14
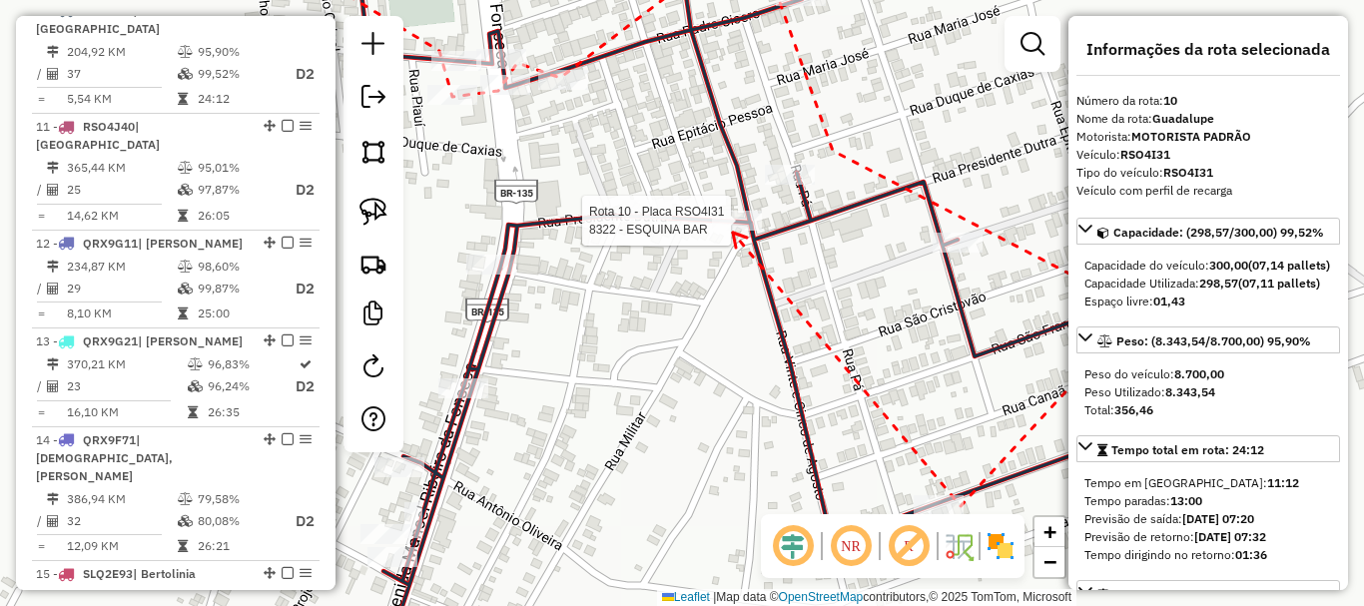
click at [733, 231] on div at bounding box center [737, 221] width 50 height 20
click at [673, 226] on icon at bounding box center [680, 227] width 14 height 15
click at [663, 220] on div at bounding box center [647, 210] width 50 height 20
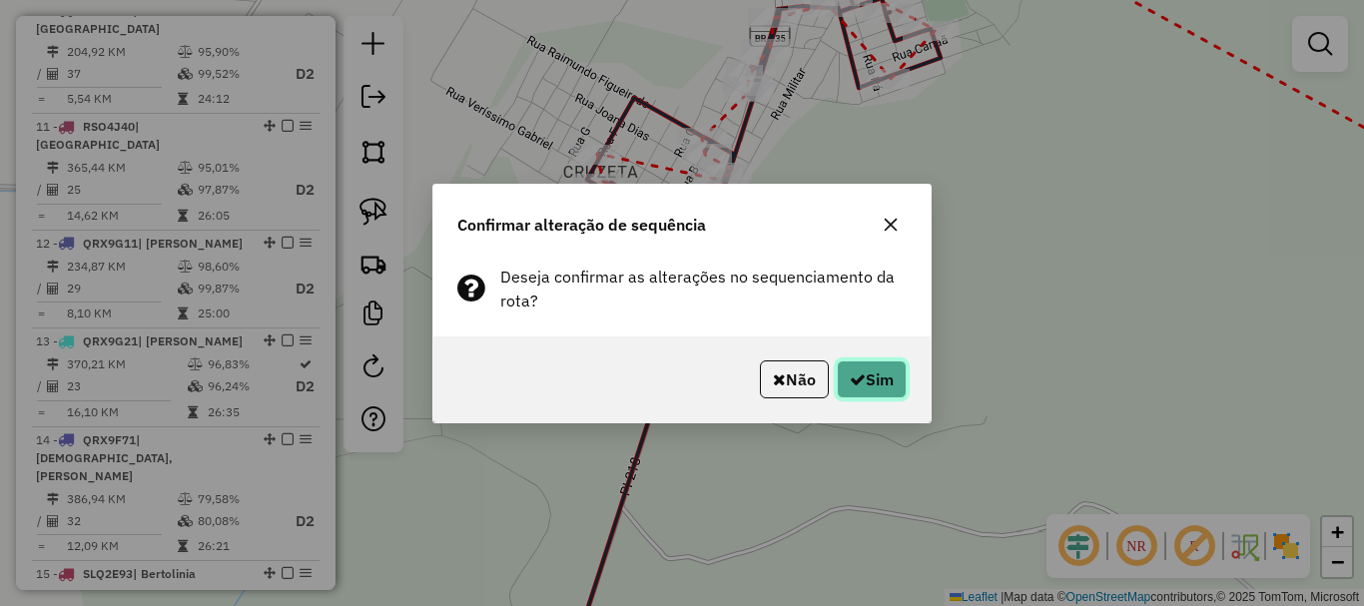
click at [867, 381] on button "Sim" at bounding box center [872, 379] width 70 height 38
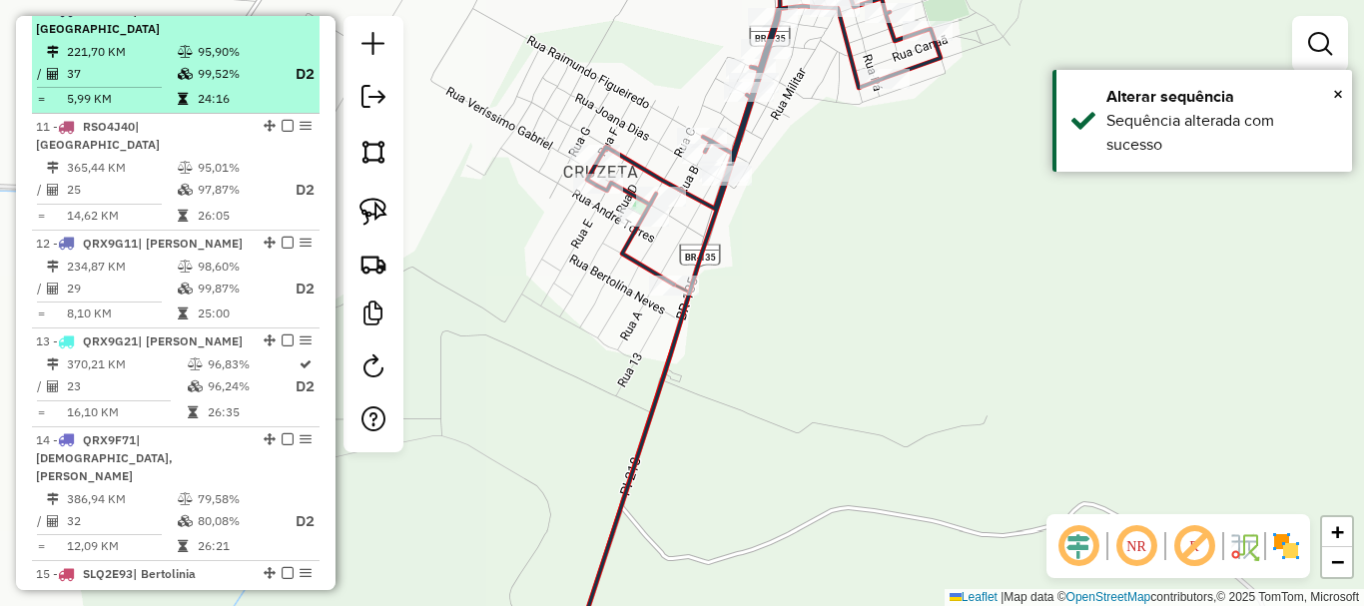
click at [282, 16] on em at bounding box center [288, 10] width 12 height 12
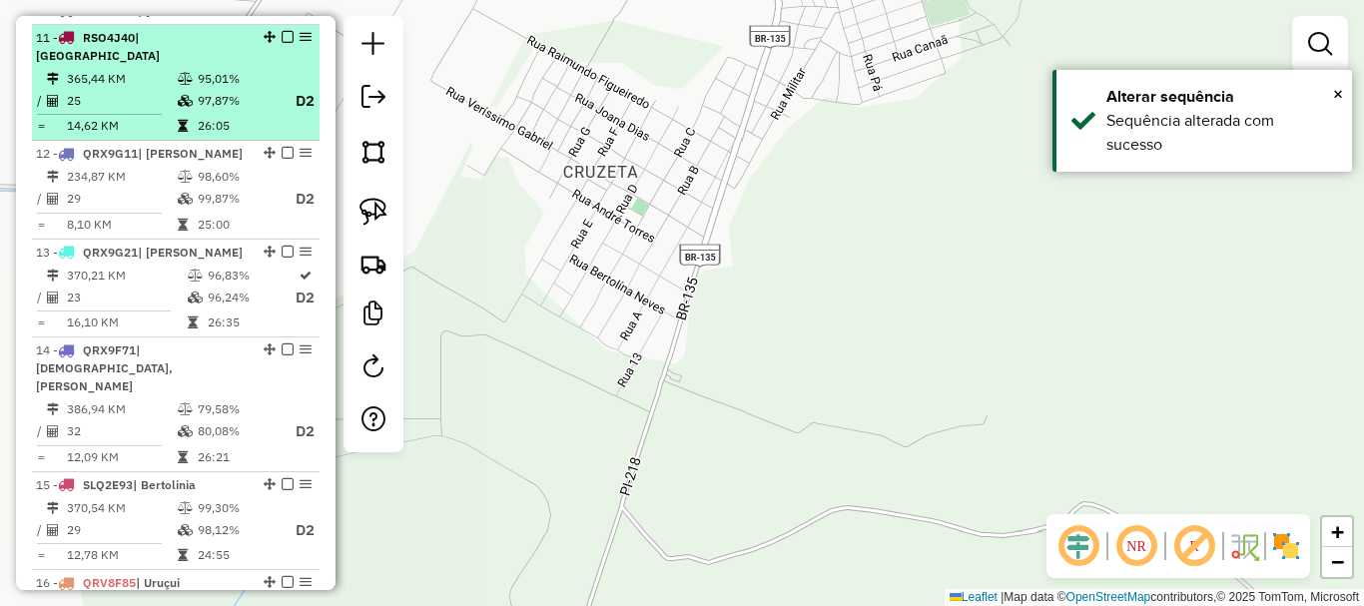
scroll to position [921, 0]
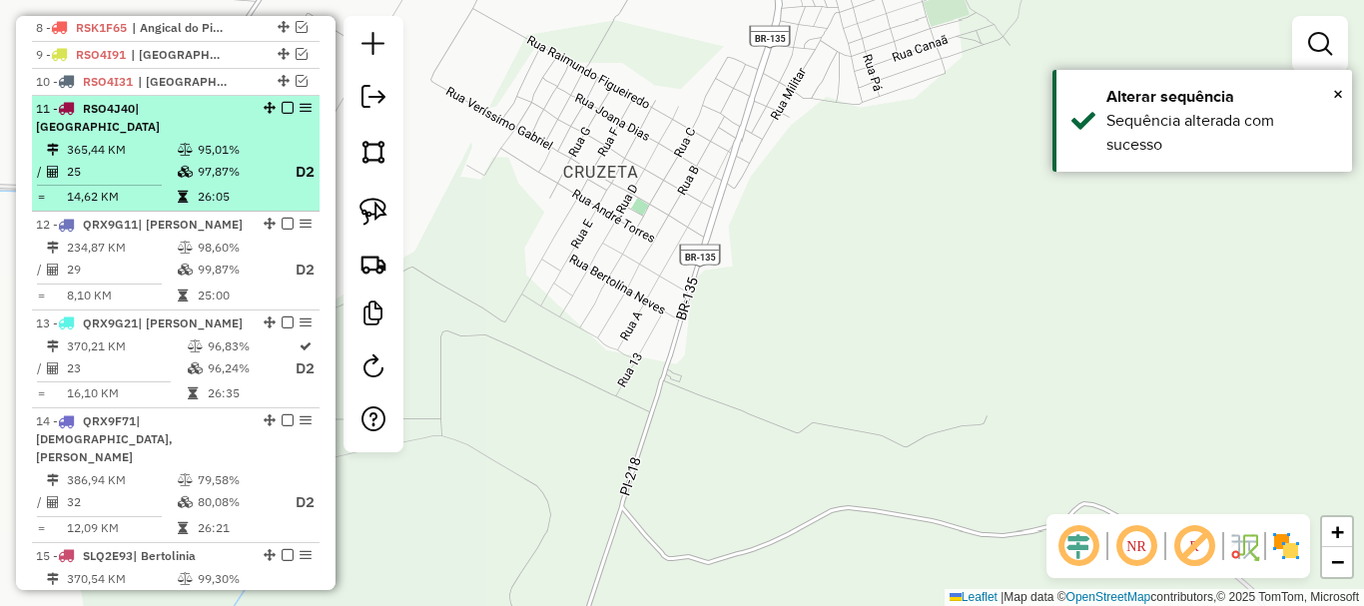
click at [160, 131] on span "| [GEOGRAPHIC_DATA]" at bounding box center [98, 117] width 124 height 33
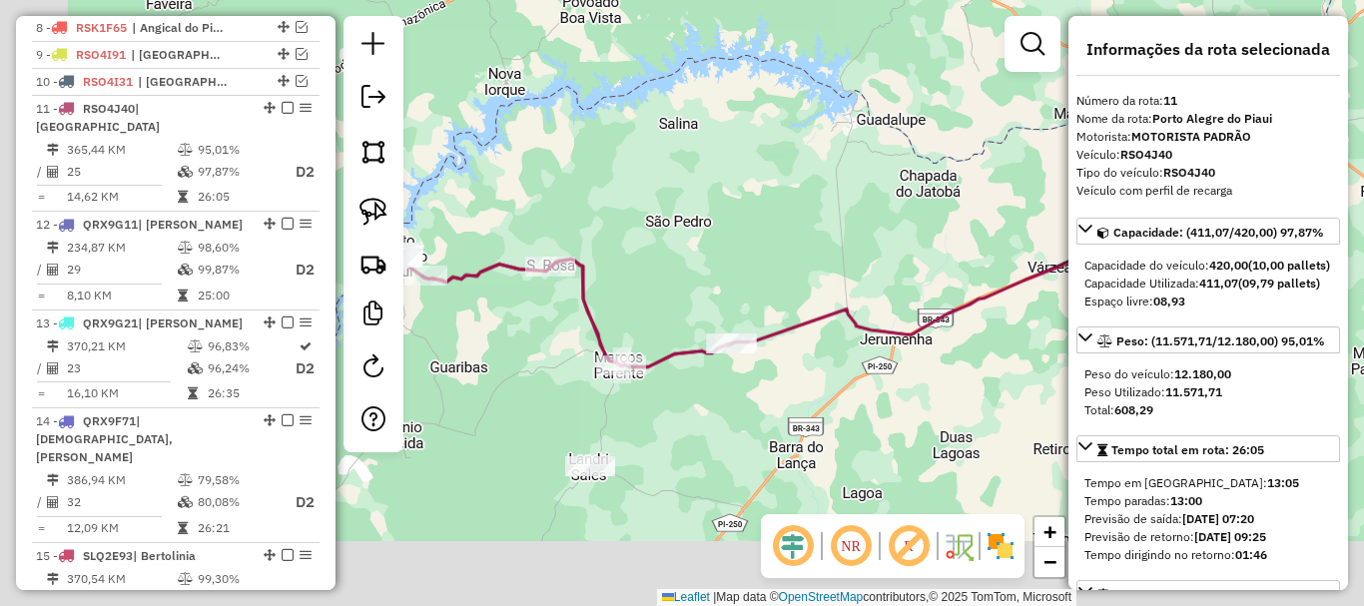
drag, startPoint x: 683, startPoint y: 365, endPoint x: 804, endPoint y: 302, distance: 136.7
click at [803, 304] on div "Janela de atendimento Grade de atendimento Capacidade Transportadoras Veículos …" at bounding box center [682, 303] width 1364 height 606
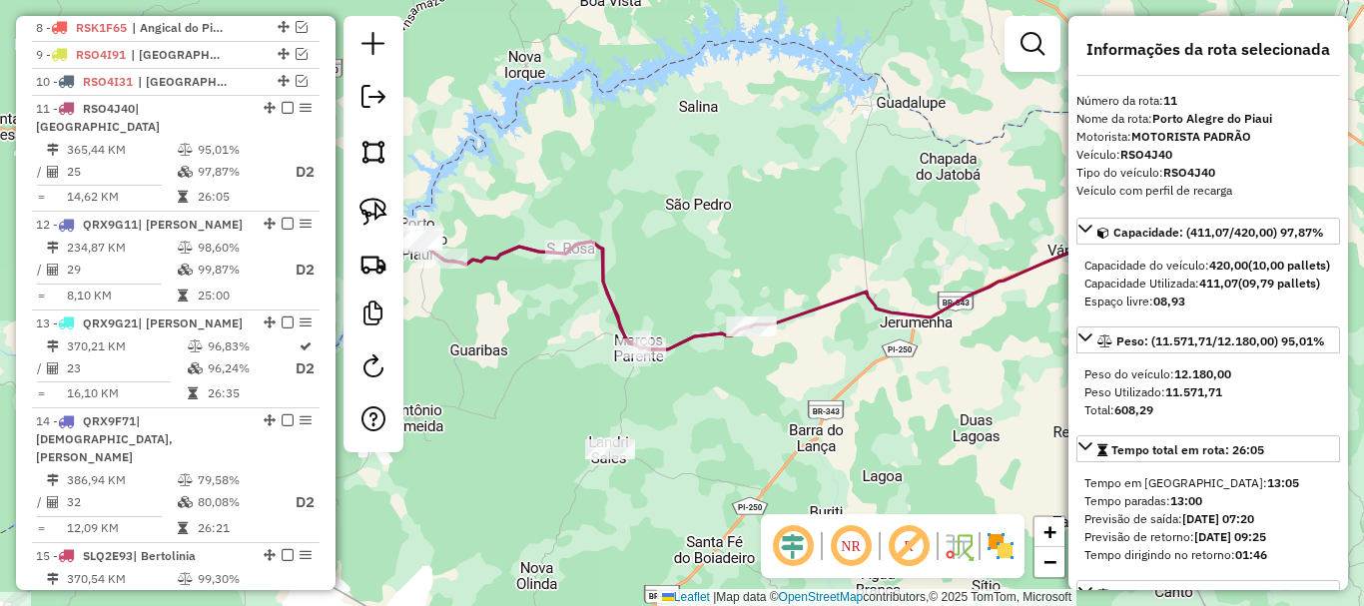
click at [796, 317] on icon at bounding box center [861, 219] width 839 height 261
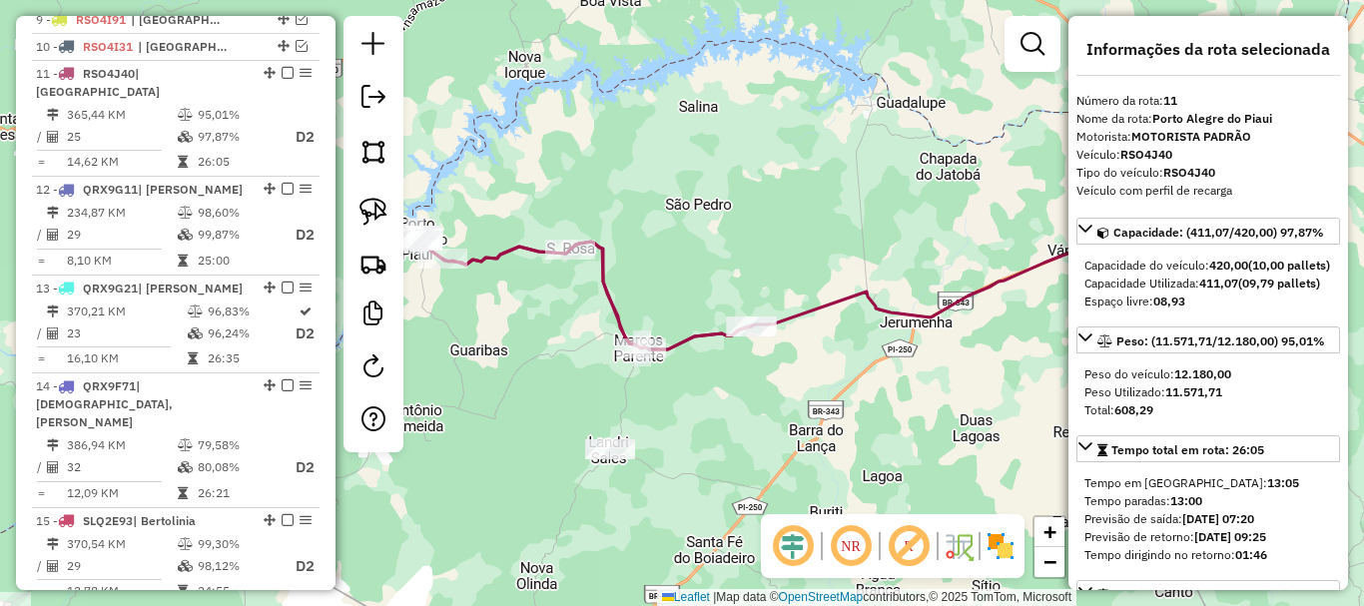
click at [796, 317] on icon at bounding box center [861, 219] width 839 height 261
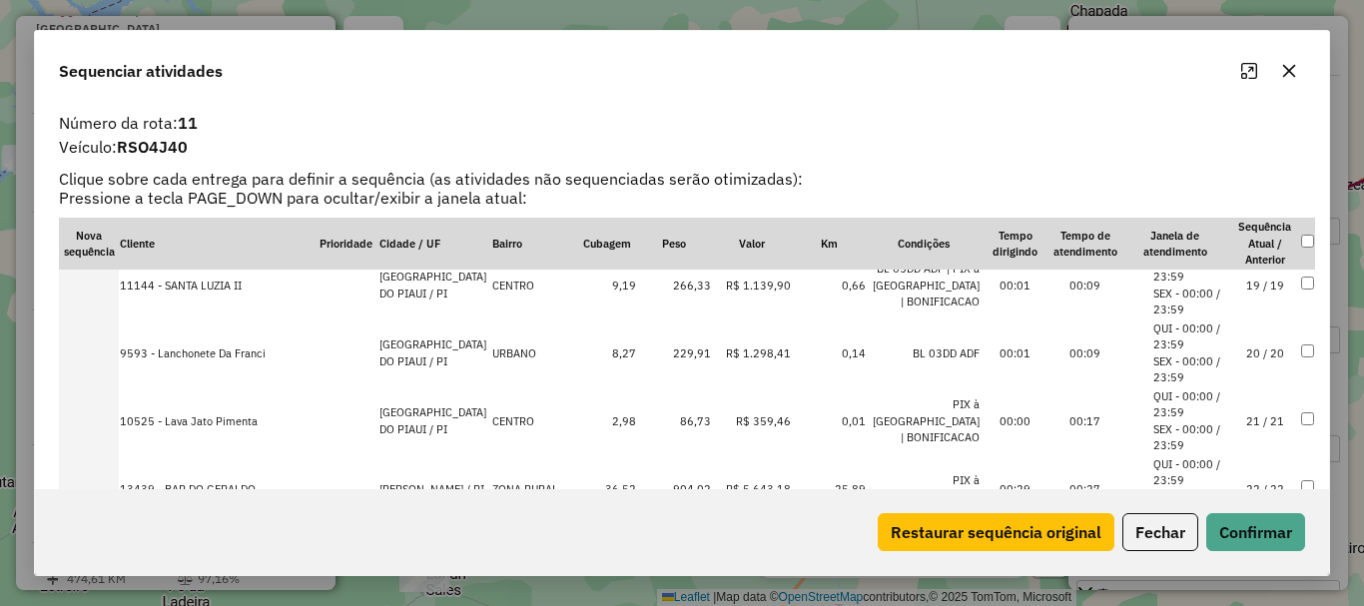
scroll to position [1464, 0]
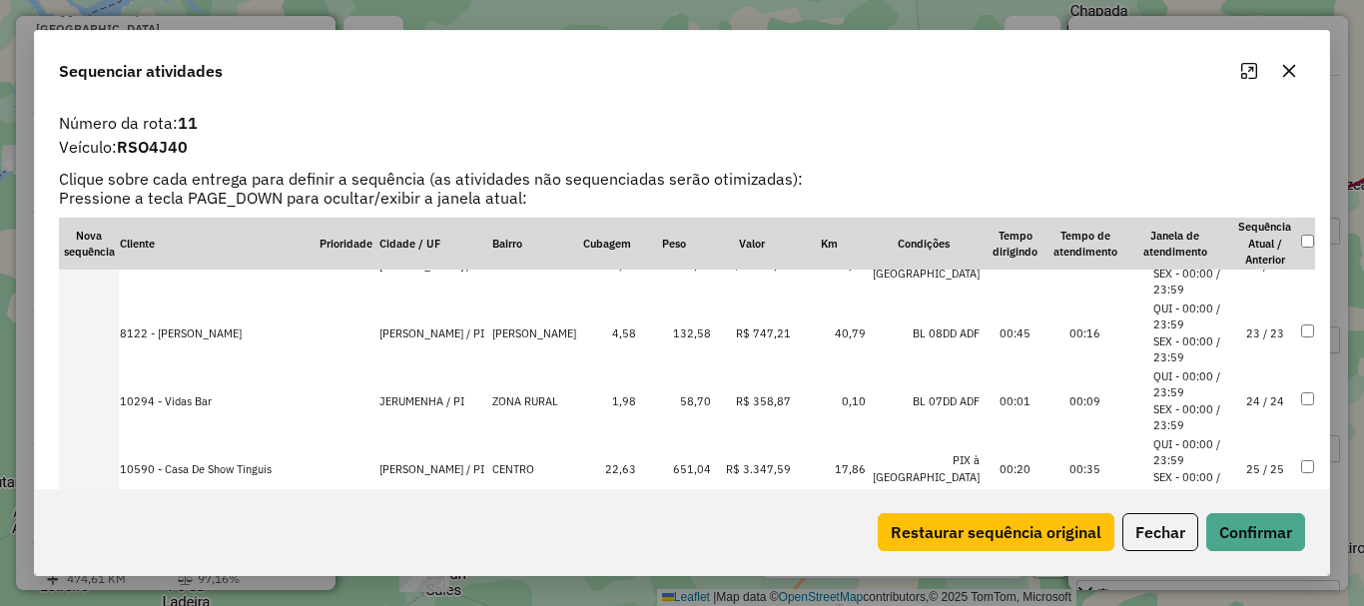
click at [1274, 400] on td "24 / 24" at bounding box center [1265, 401] width 70 height 68
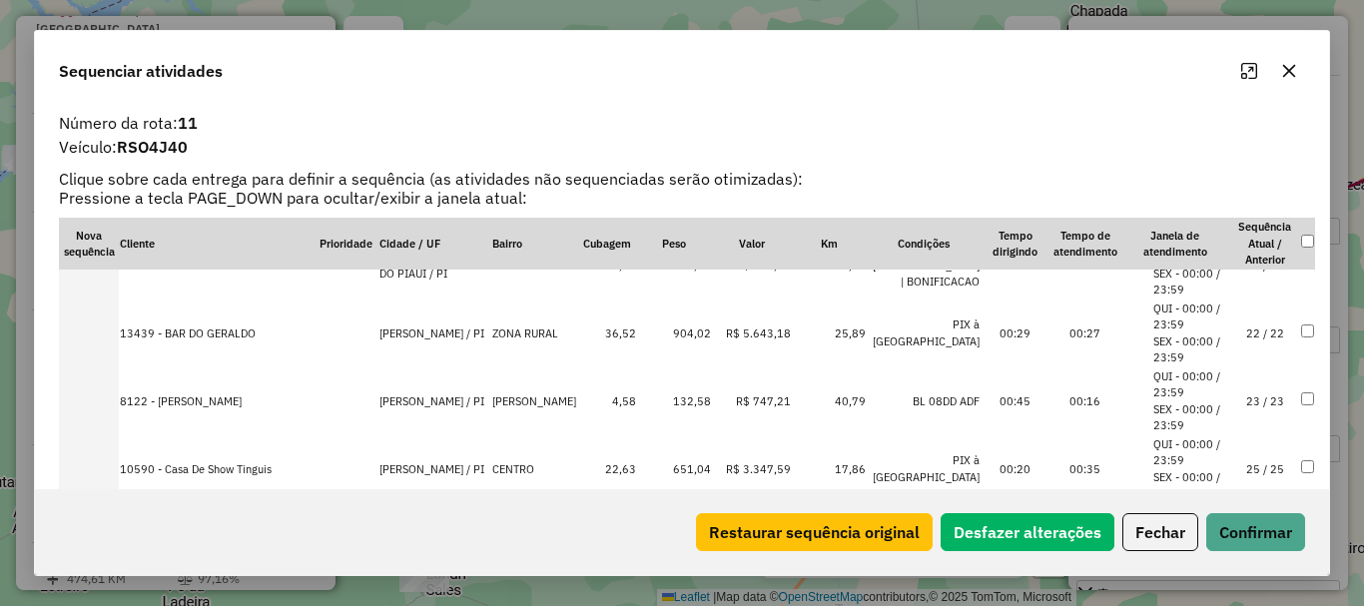
click at [1240, 551] on div "Restaurar sequência original Desfazer alterações Fechar Confirmar" at bounding box center [682, 532] width 1294 height 86
click at [1251, 540] on button "Confirmar" at bounding box center [1255, 532] width 99 height 38
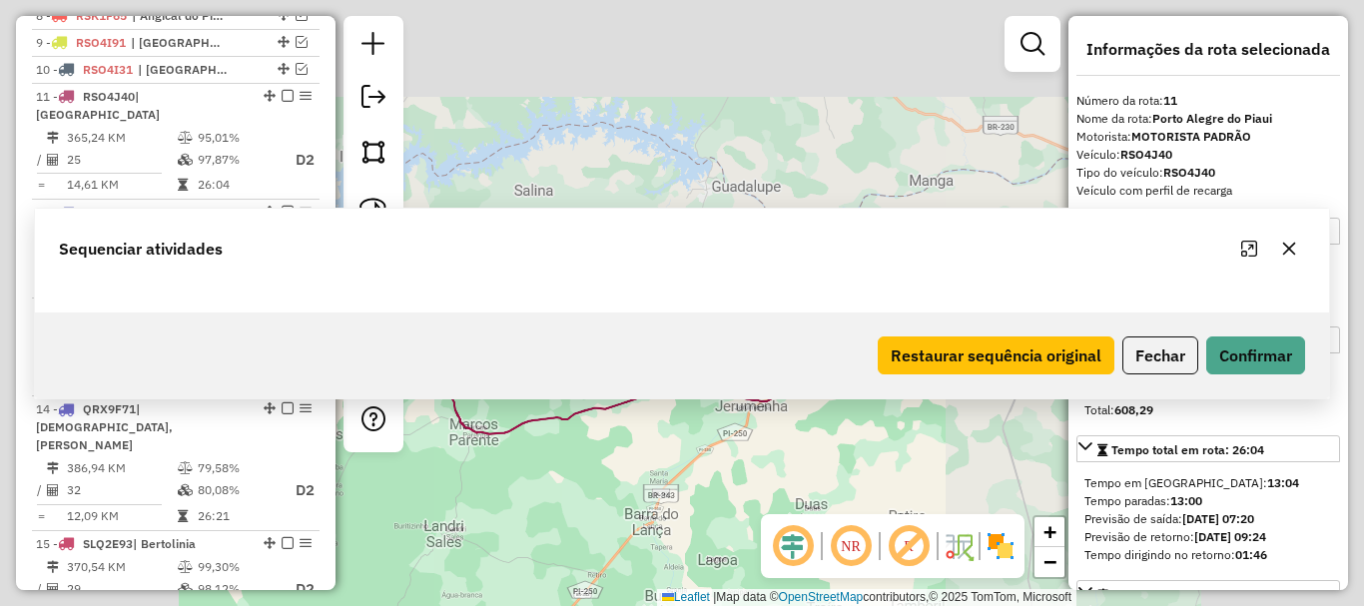
scroll to position [1018, 0]
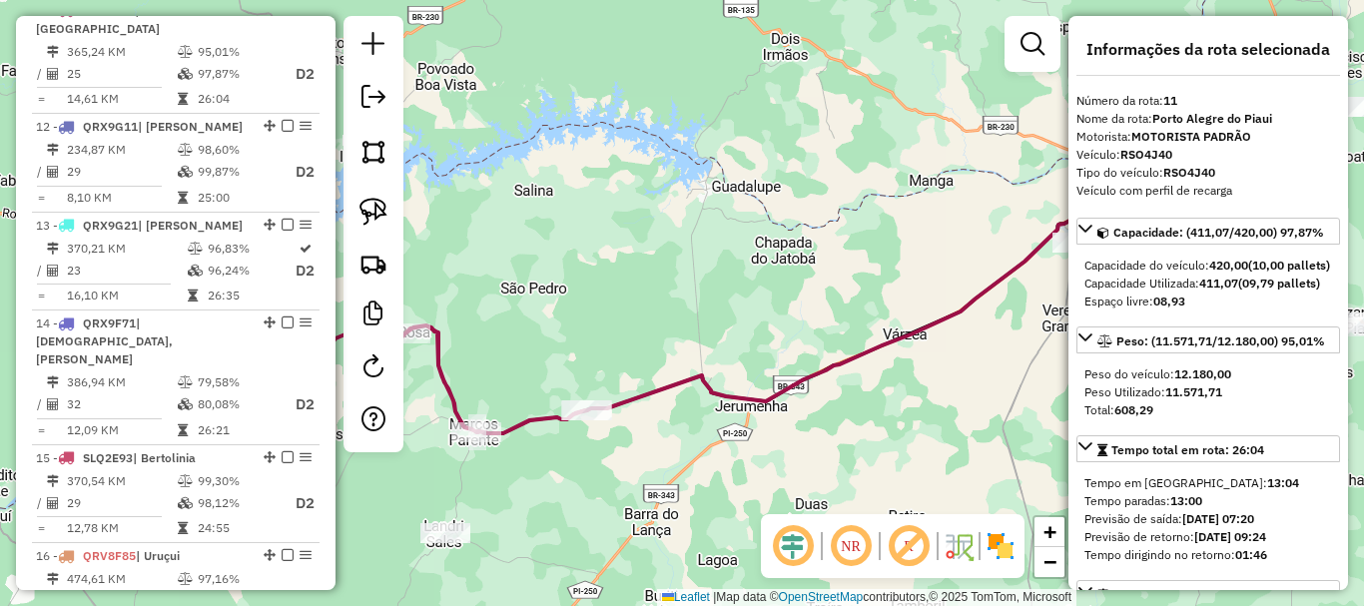
drag, startPoint x: 662, startPoint y: 308, endPoint x: 679, endPoint y: 297, distance: 20.2
click at [679, 297] on div "Janela de atendimento Grade de atendimento Capacidade Transportadoras Veículos …" at bounding box center [682, 303] width 1364 height 606
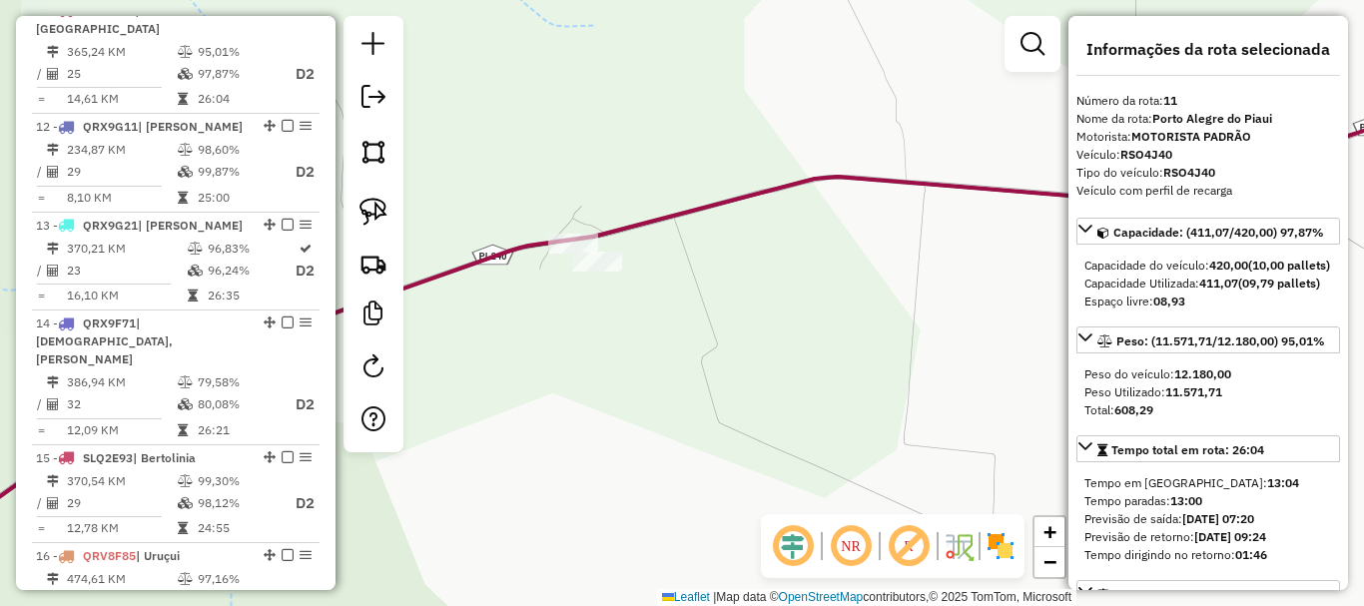
click at [609, 277] on div "Janela de atendimento Grade de atendimento Capacidade Transportadoras Veículos …" at bounding box center [682, 303] width 1364 height 606
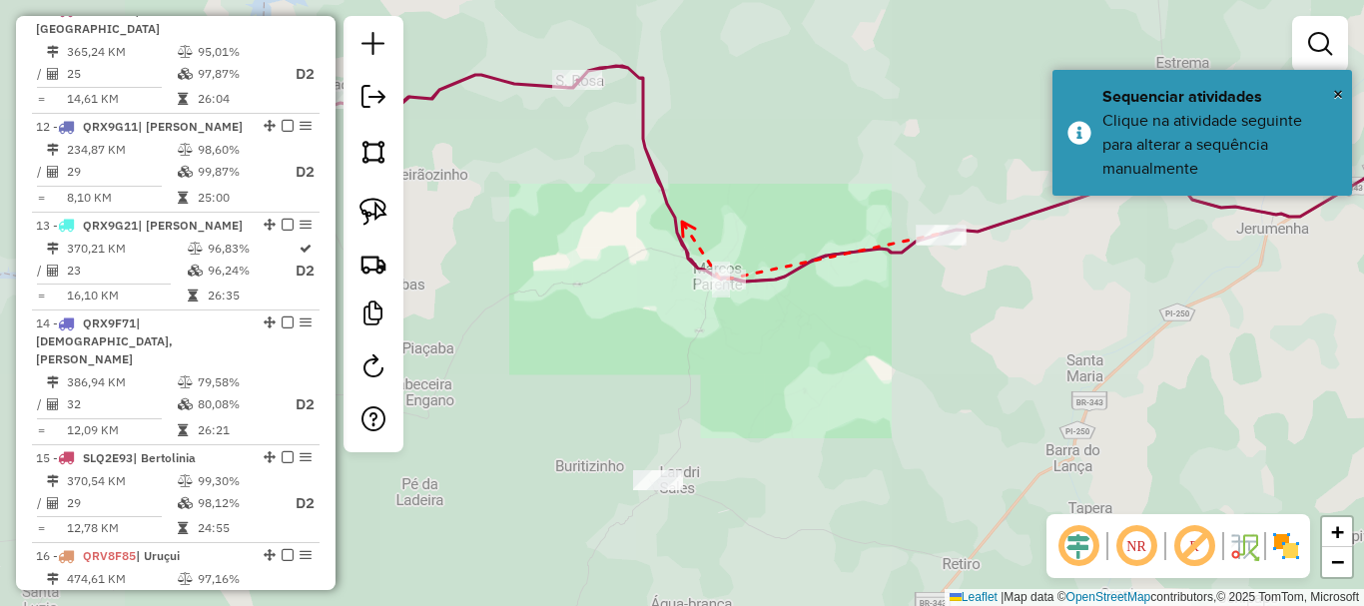
drag, startPoint x: 682, startPoint y: 222, endPoint x: 749, endPoint y: 392, distance: 183.4
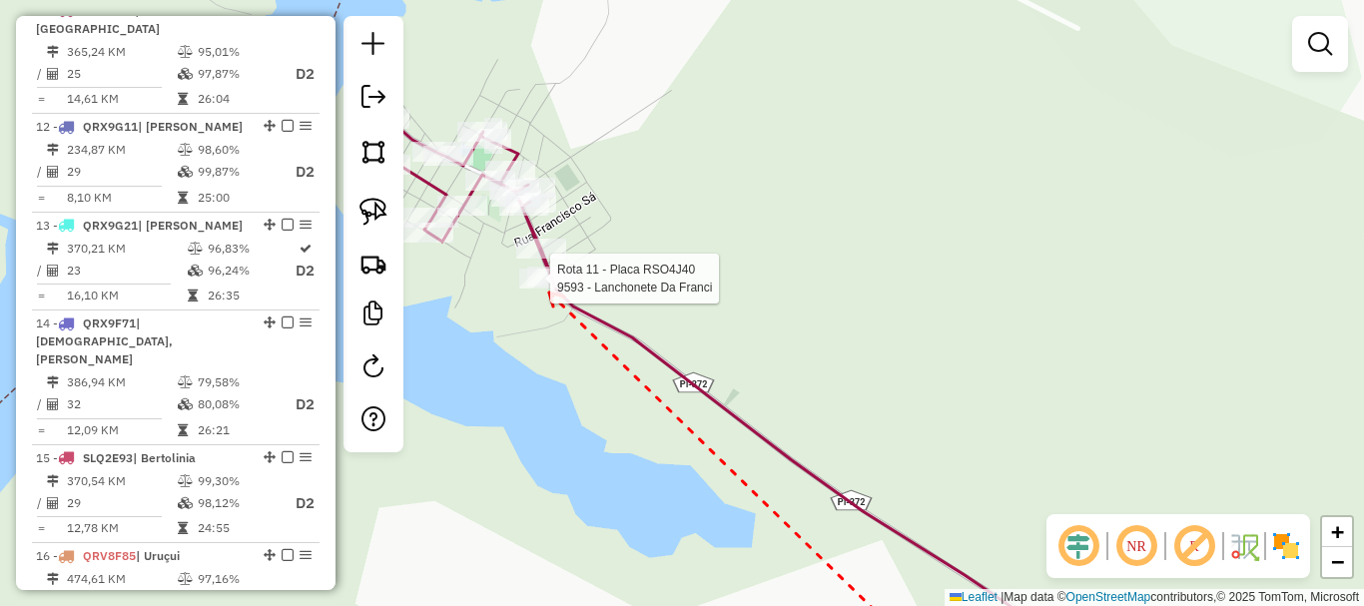
click at [549, 289] on div at bounding box center [544, 279] width 50 height 20
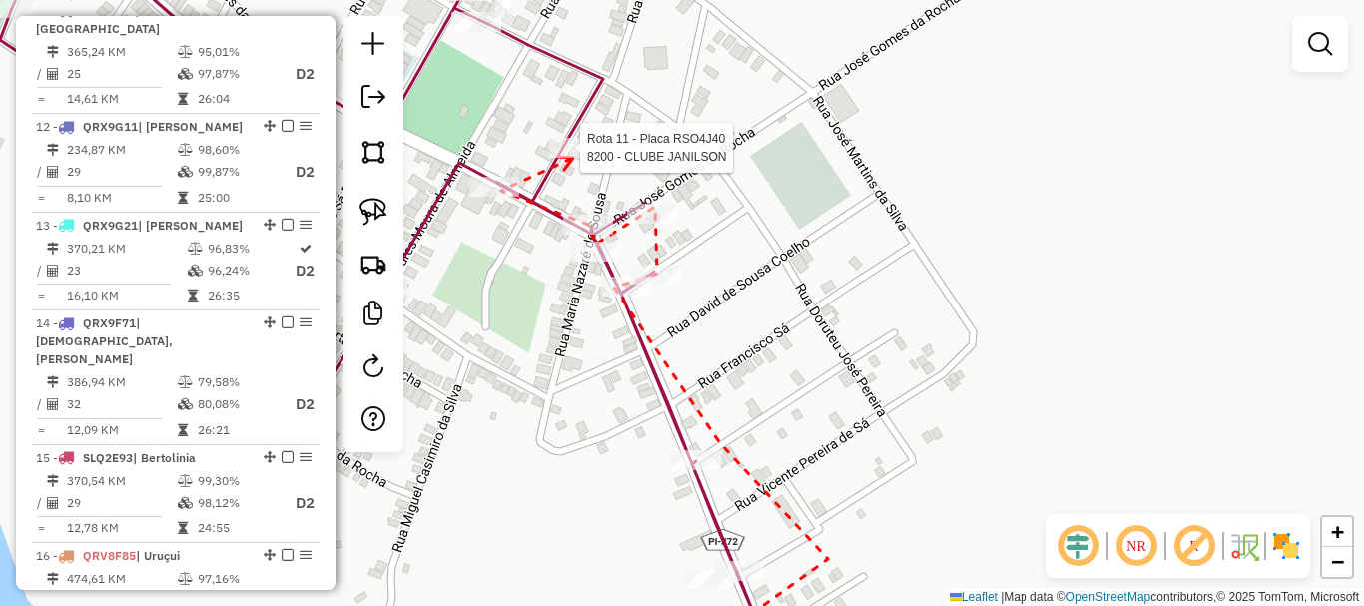
click at [573, 158] on div at bounding box center [574, 148] width 50 height 20
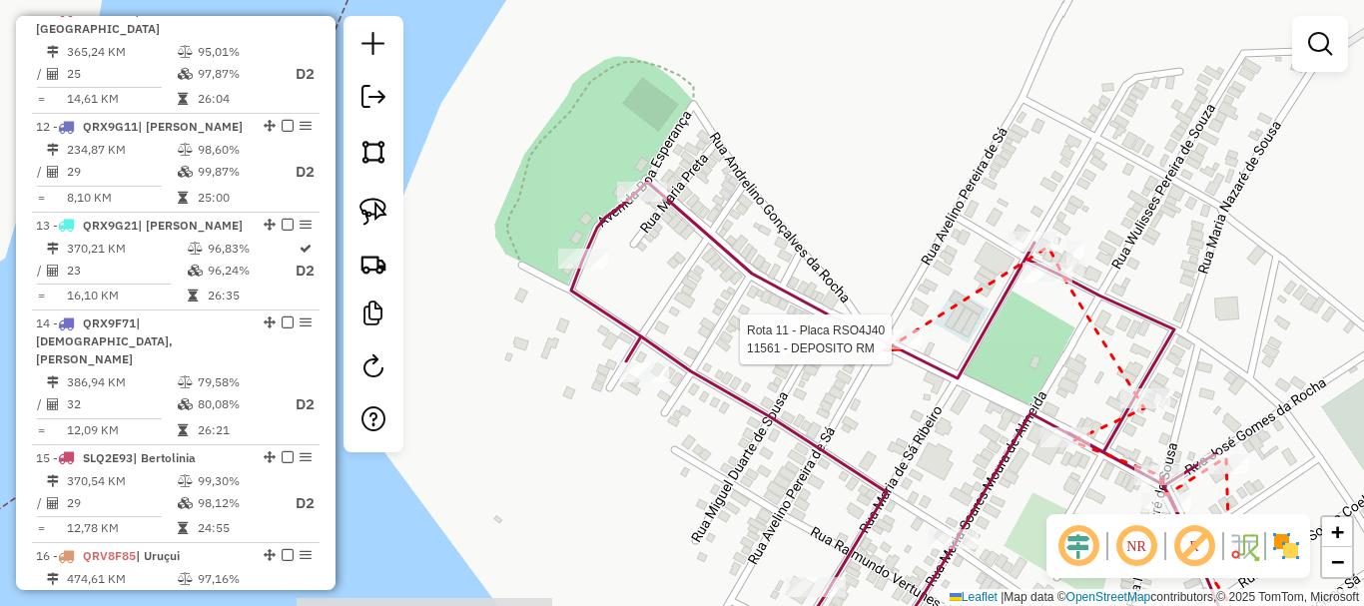
click at [885, 349] on div at bounding box center [897, 340] width 50 height 20
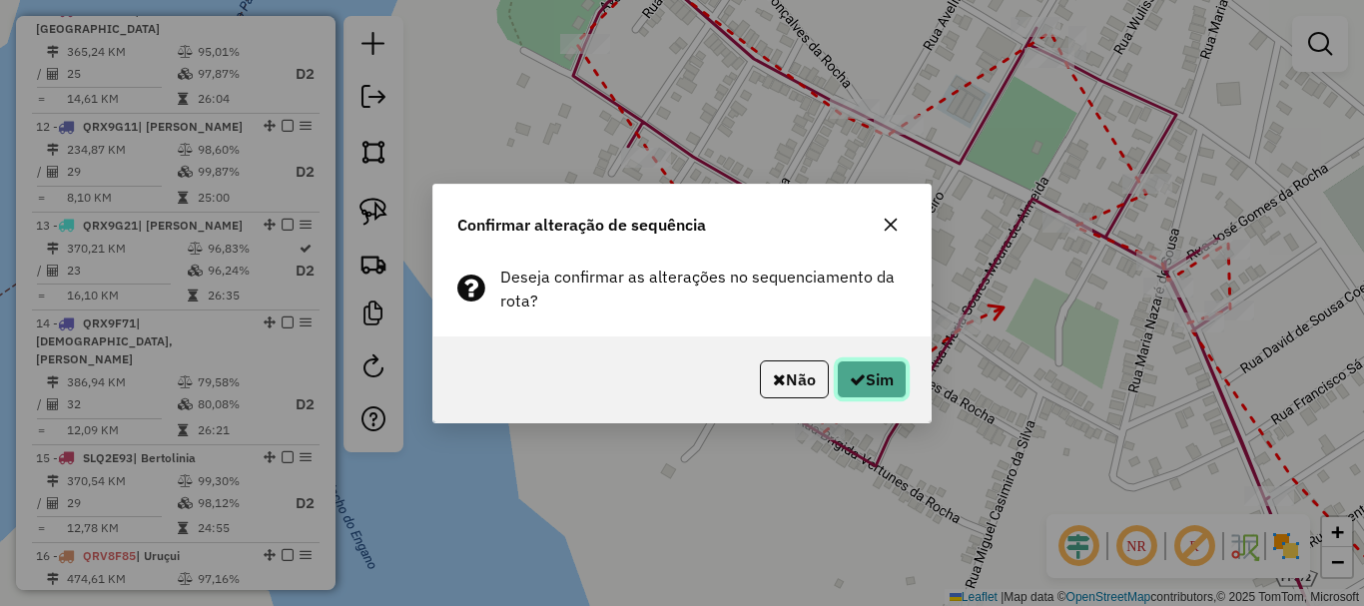
click at [895, 367] on button "Sim" at bounding box center [872, 379] width 70 height 38
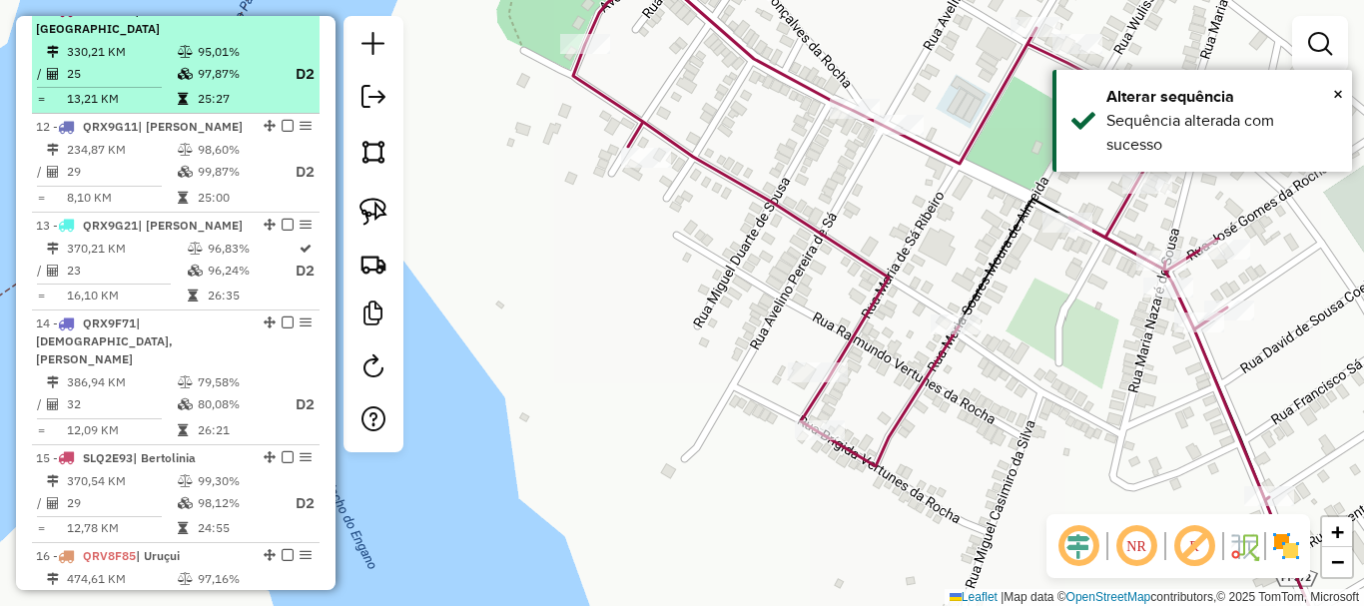
click at [282, 16] on em at bounding box center [288, 10] width 12 height 12
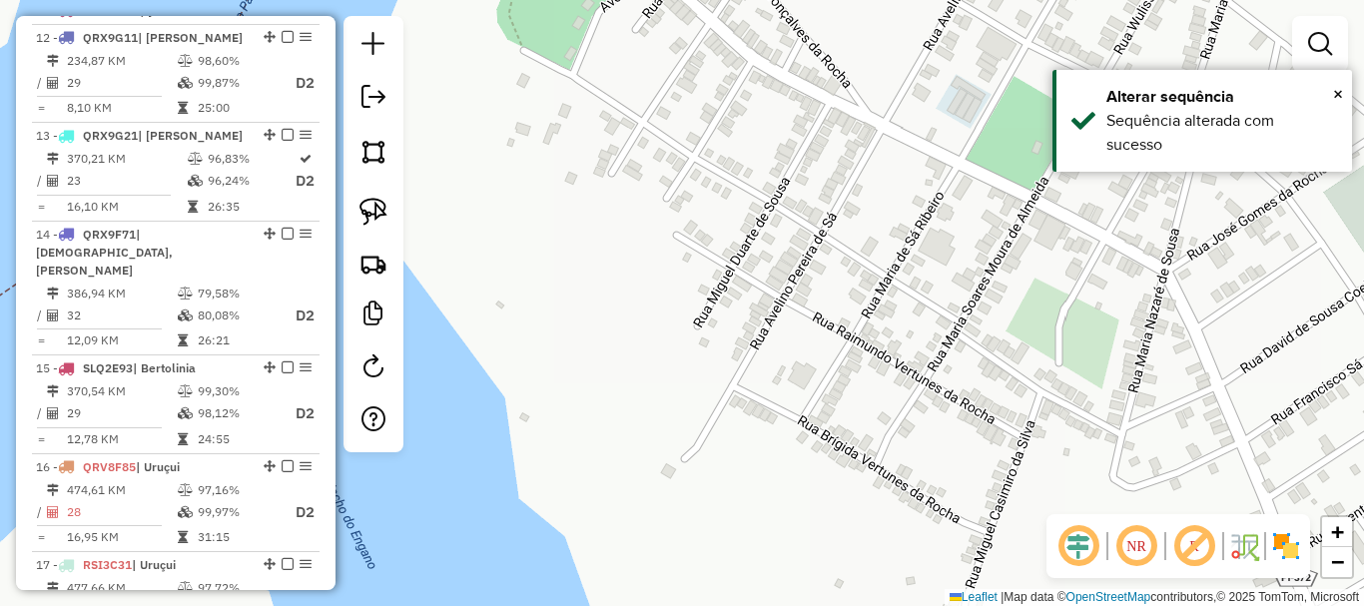
scroll to position [930, 0]
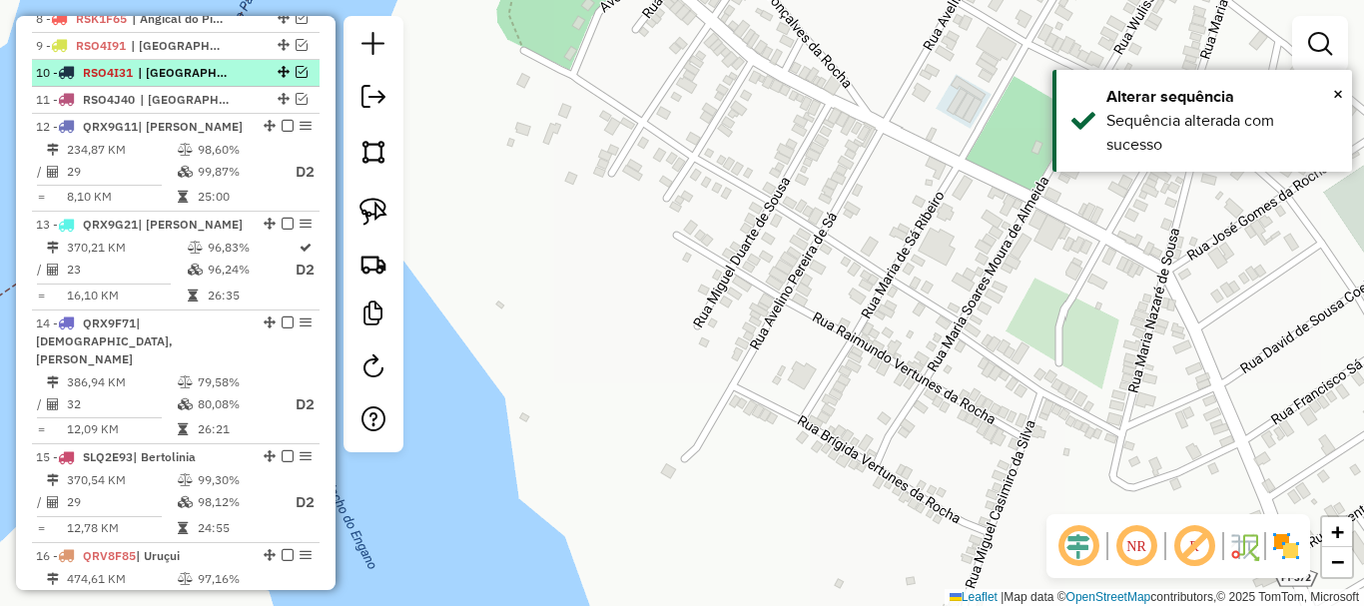
click at [242, 87] on li "10 - RSO4I31 | Guadalupe" at bounding box center [176, 73] width 288 height 27
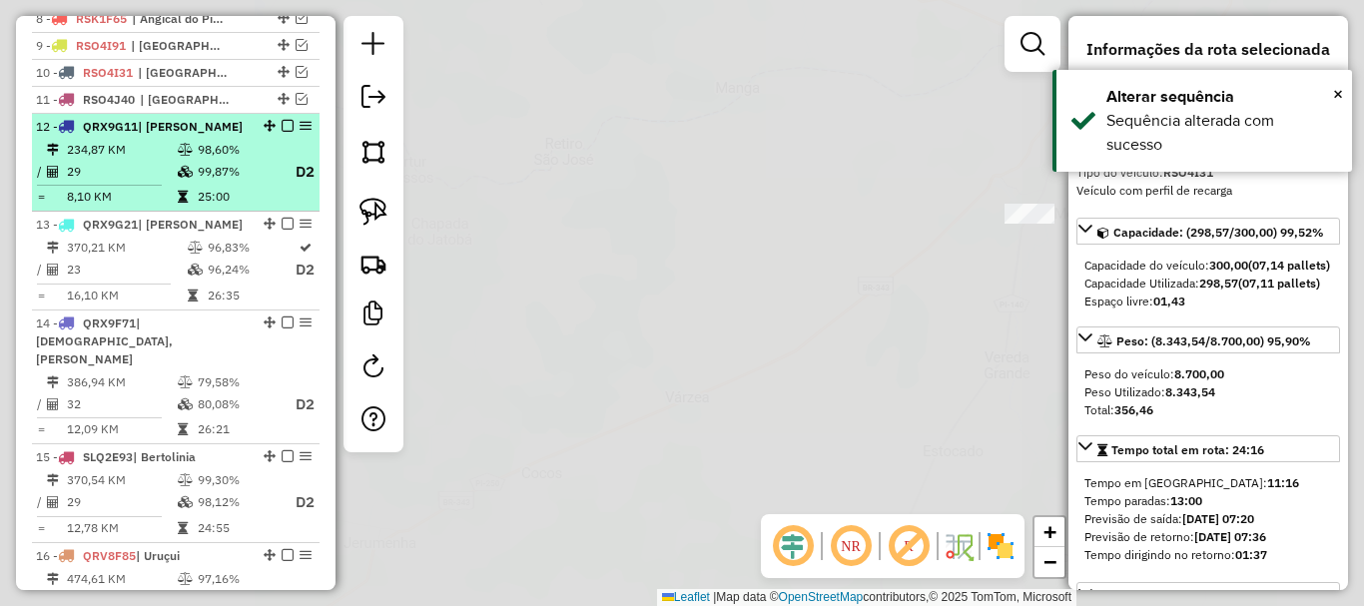
click at [221, 160] on td "98,60%" at bounding box center [237, 150] width 80 height 20
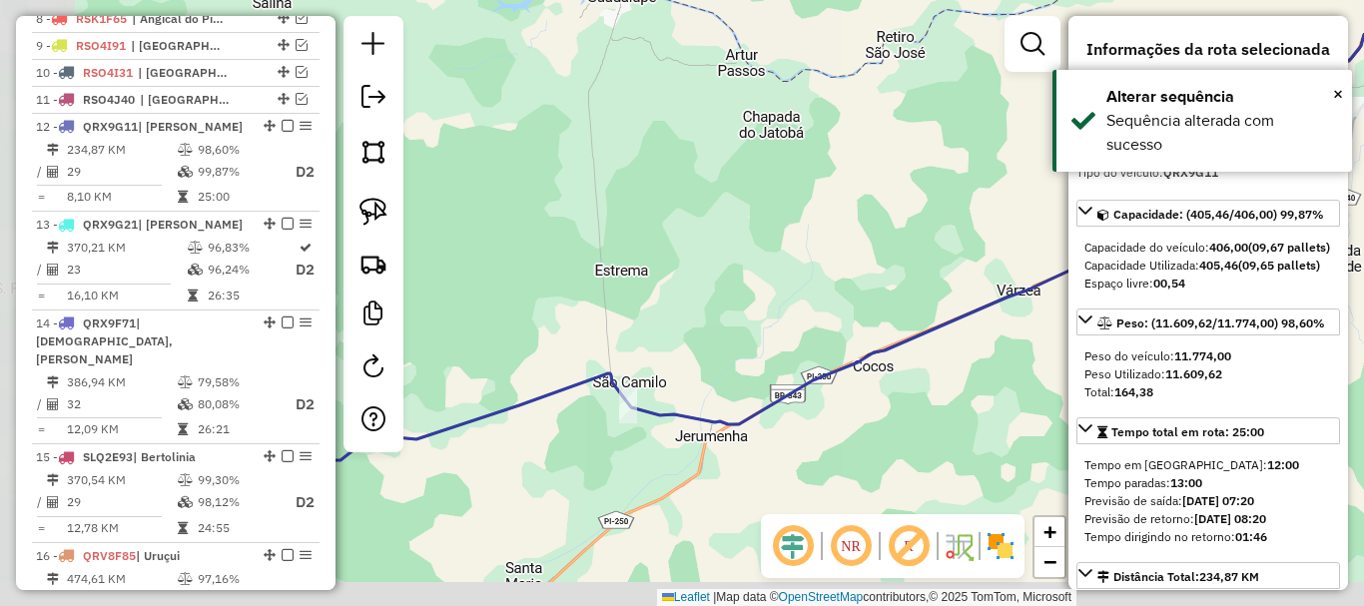
drag, startPoint x: 661, startPoint y: 293, endPoint x: 900, endPoint y: 160, distance: 273.1
click at [900, 160] on div "Janela de atendimento Grade de atendimento Capacidade Transportadoras Veículos …" at bounding box center [682, 303] width 1364 height 606
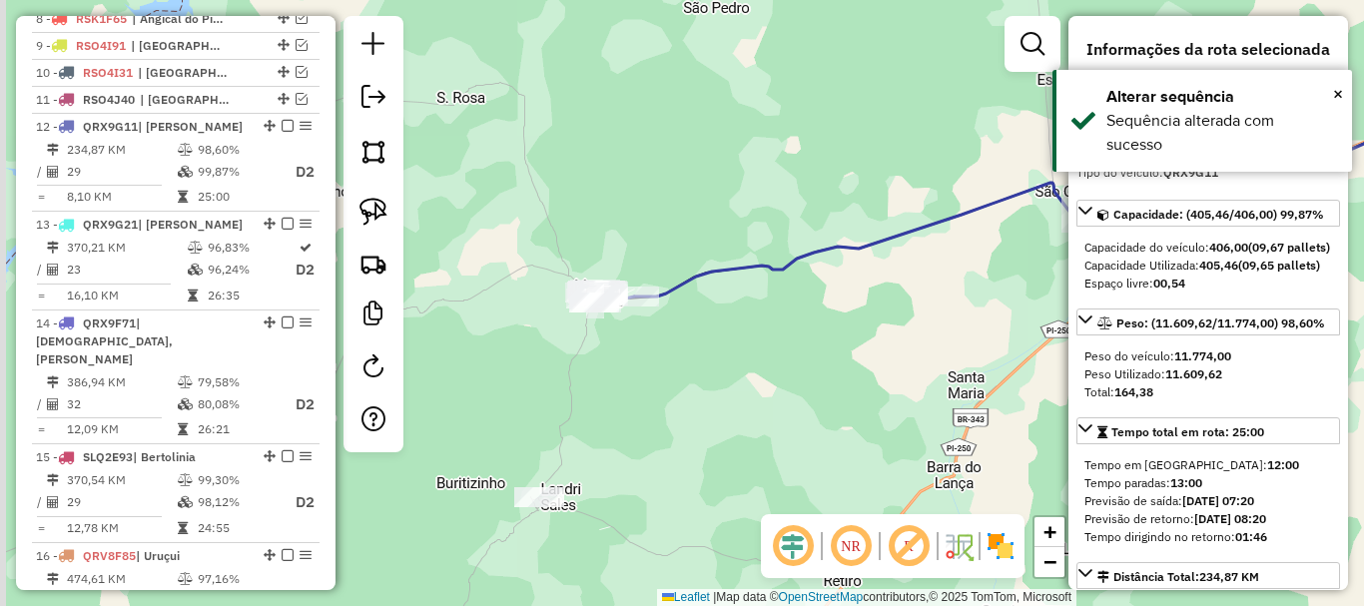
drag, startPoint x: 697, startPoint y: 261, endPoint x: 1006, endPoint y: 162, distance: 324.9
click at [1006, 162] on div "Janela de atendimento Grade de atendimento Capacidade Transportadoras Veículos …" at bounding box center [682, 303] width 1364 height 606
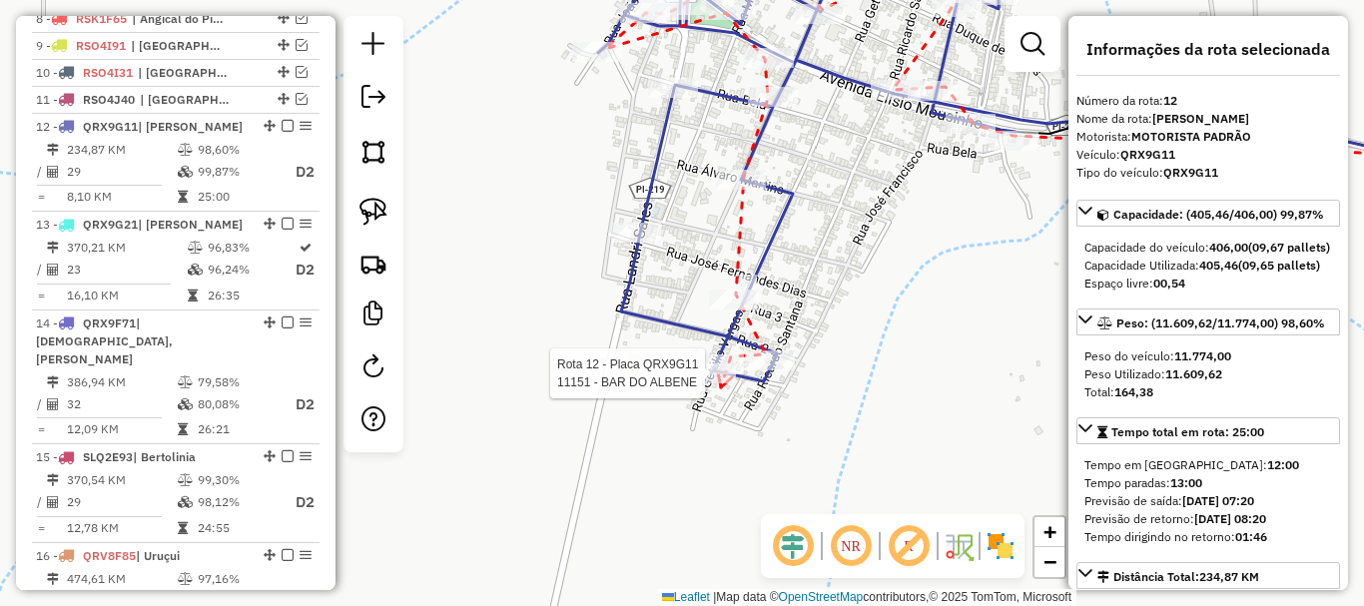
click at [721, 383] on div at bounding box center [711, 373] width 50 height 20
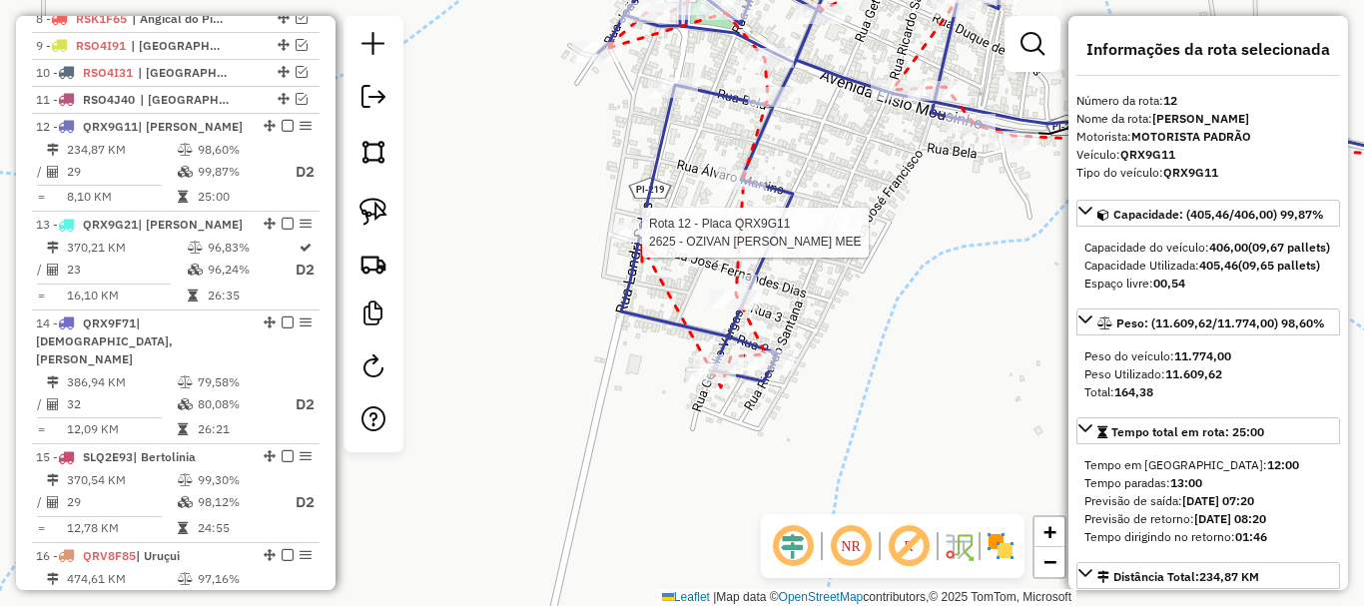
click at [642, 243] on div at bounding box center [636, 233] width 50 height 20
click at [689, 72] on icon at bounding box center [685, 79] width 15 height 14
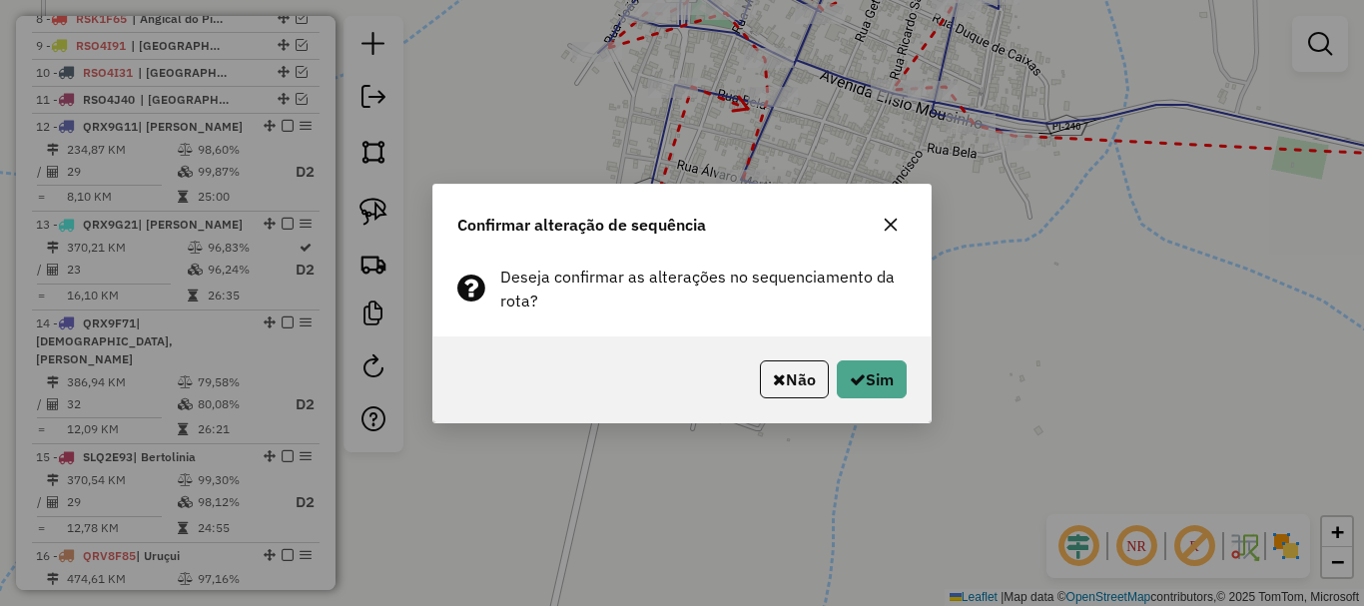
click at [856, 341] on div "Não Sim" at bounding box center [681, 379] width 497 height 86
click at [861, 371] on icon "button" at bounding box center [858, 379] width 16 height 16
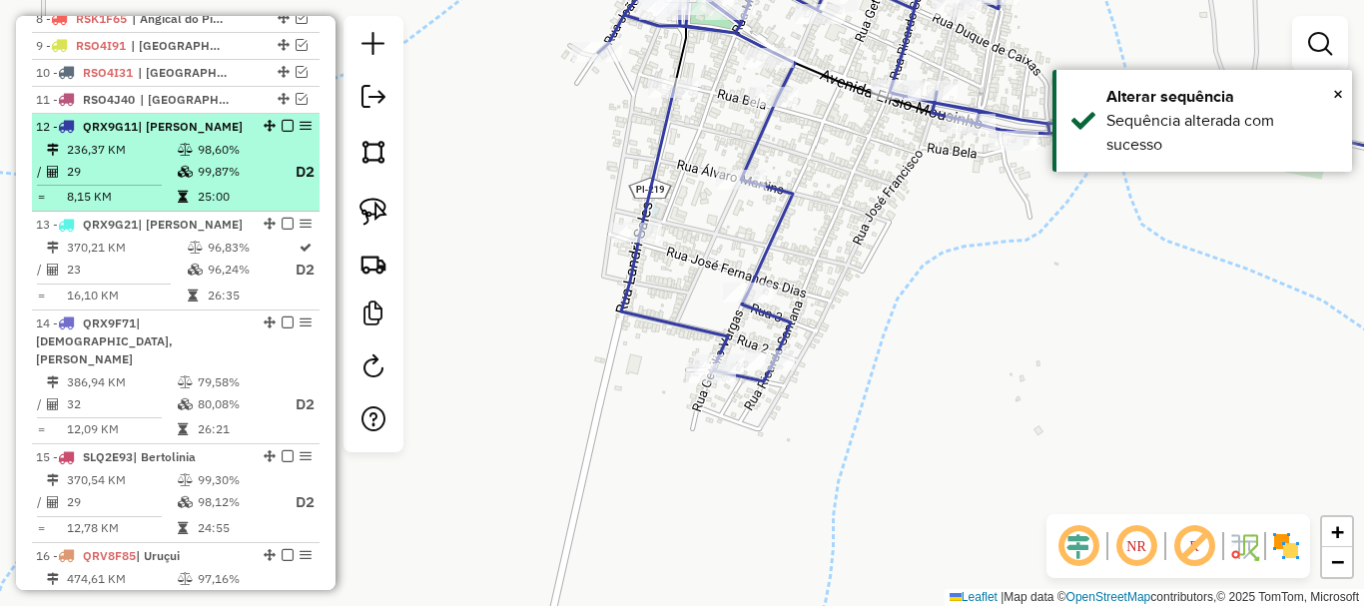
click at [285, 132] on em at bounding box center [288, 126] width 12 height 12
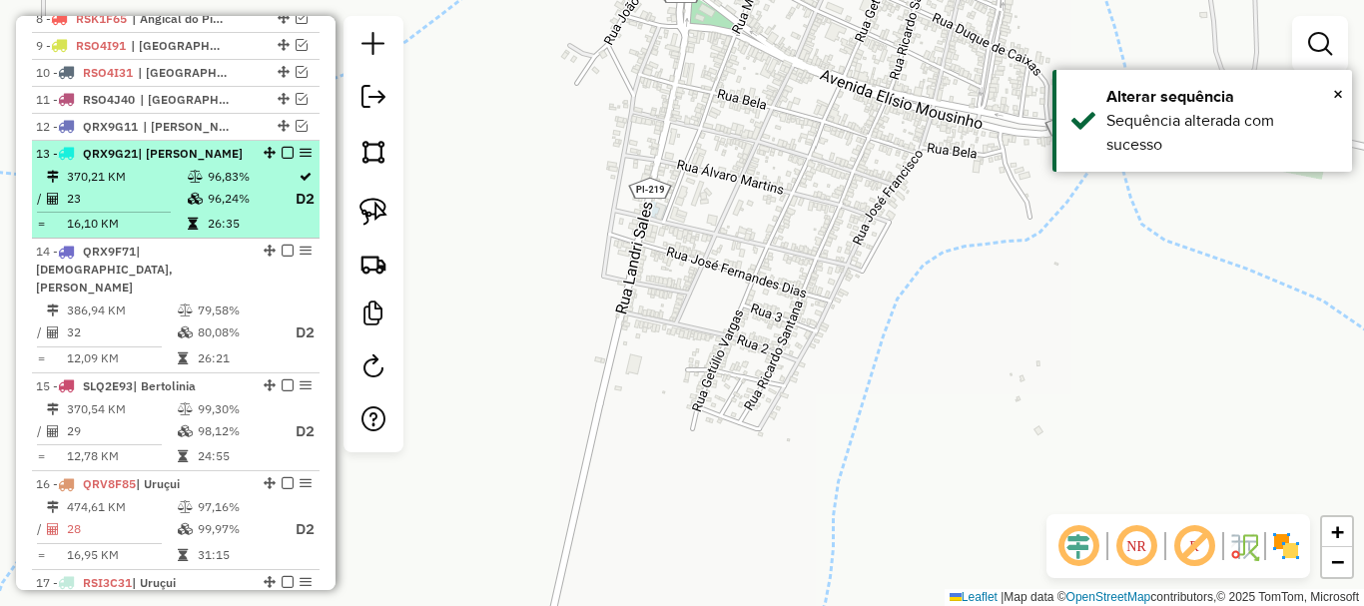
click at [232, 212] on td "96,24%" at bounding box center [251, 199] width 88 height 25
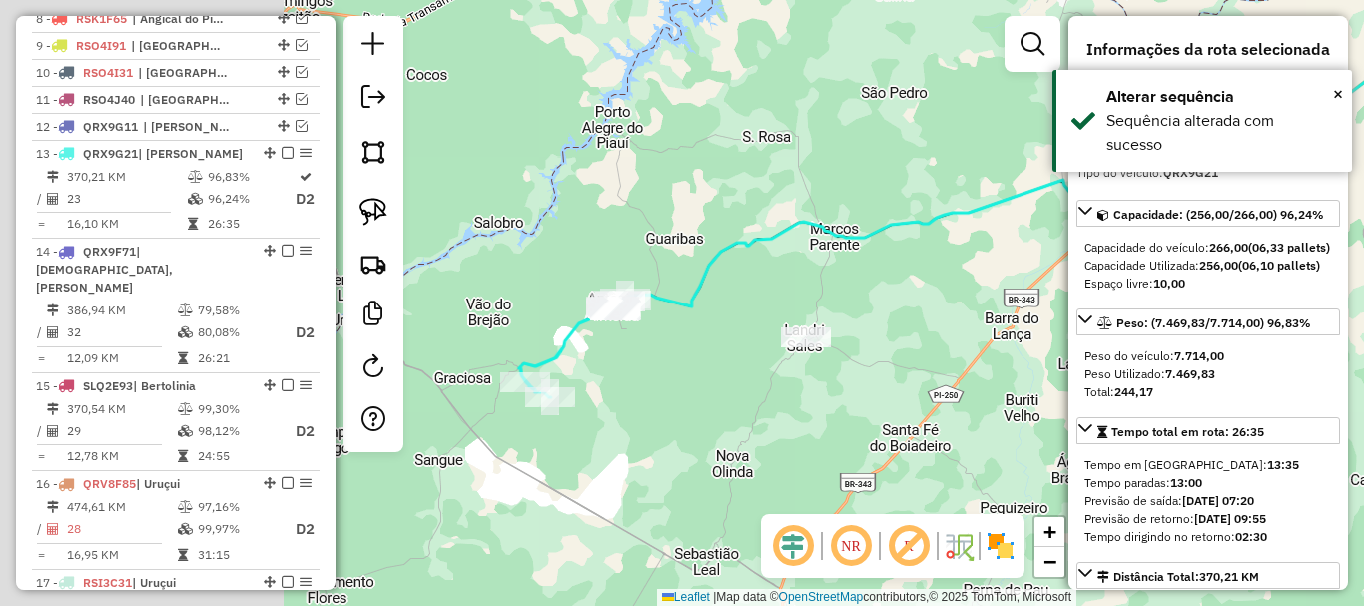
drag, startPoint x: 947, startPoint y: 223, endPoint x: 988, endPoint y: 212, distance: 42.4
click at [994, 206] on icon at bounding box center [1049, 142] width 857 height 330
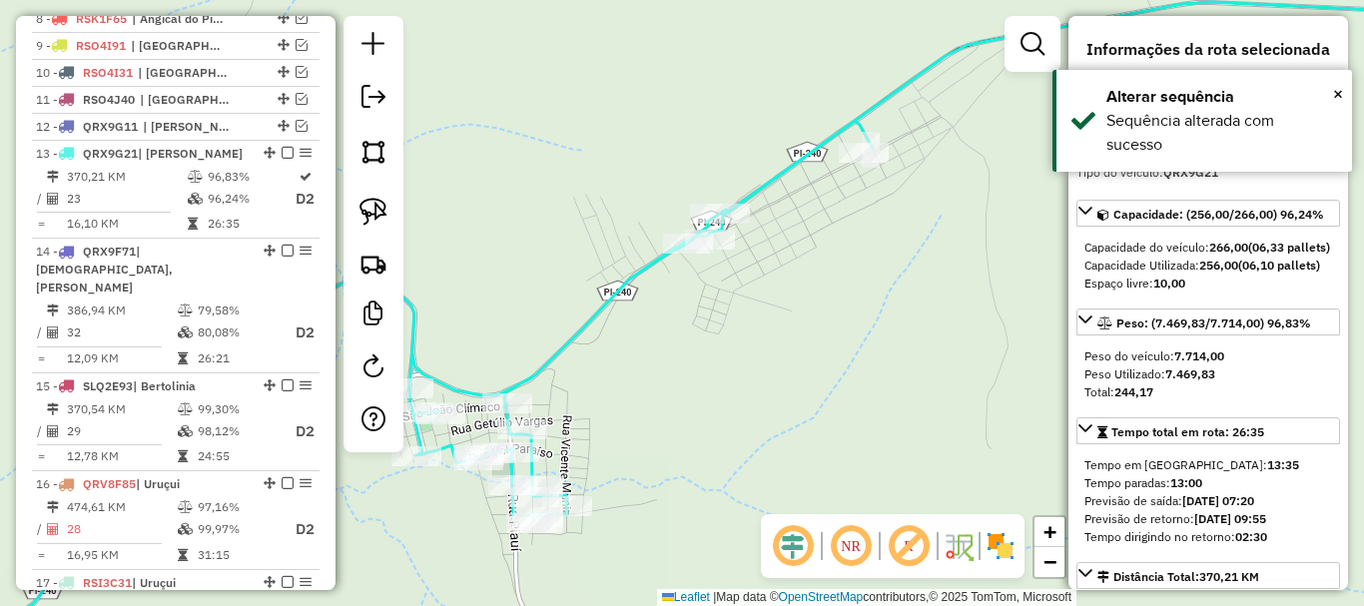
click at [883, 102] on icon at bounding box center [1104, 118] width 792 height 233
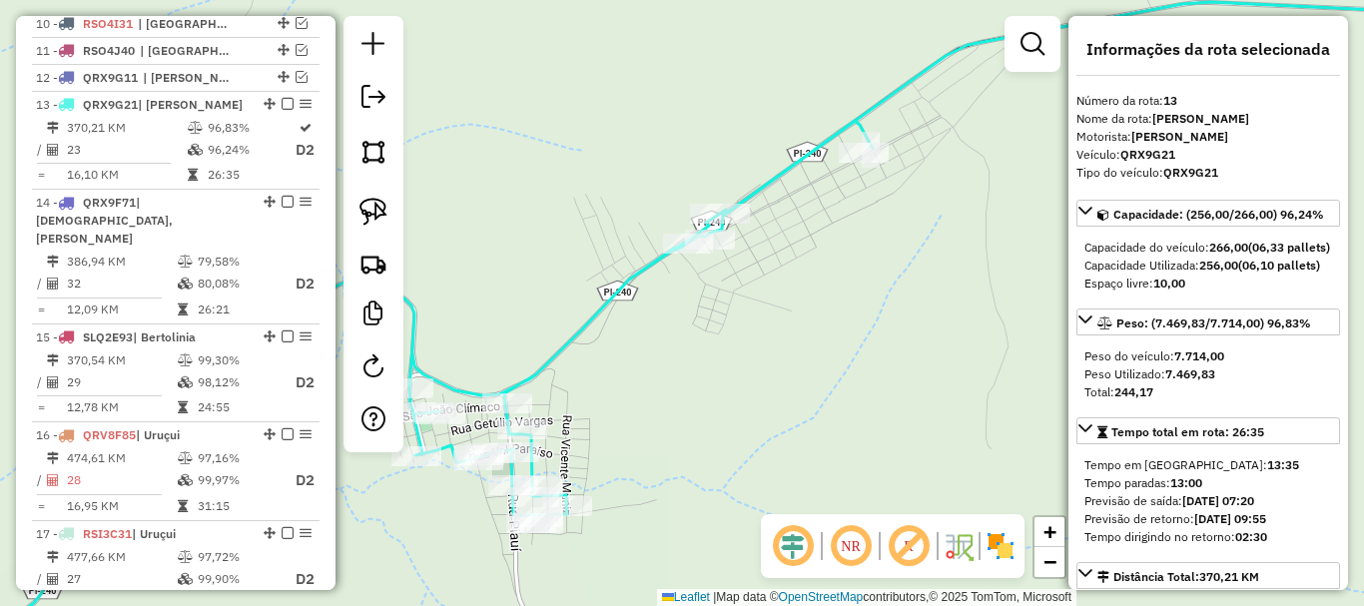
click at [883, 102] on icon at bounding box center [1104, 118] width 792 height 233
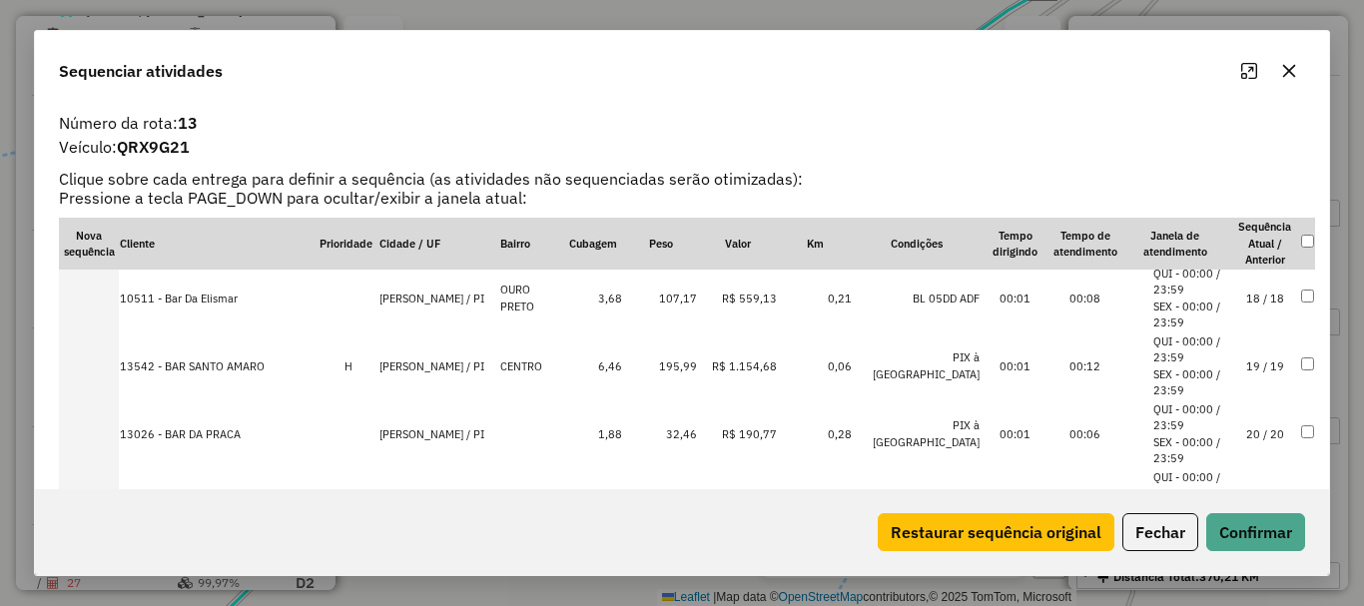
scroll to position [1328, 0]
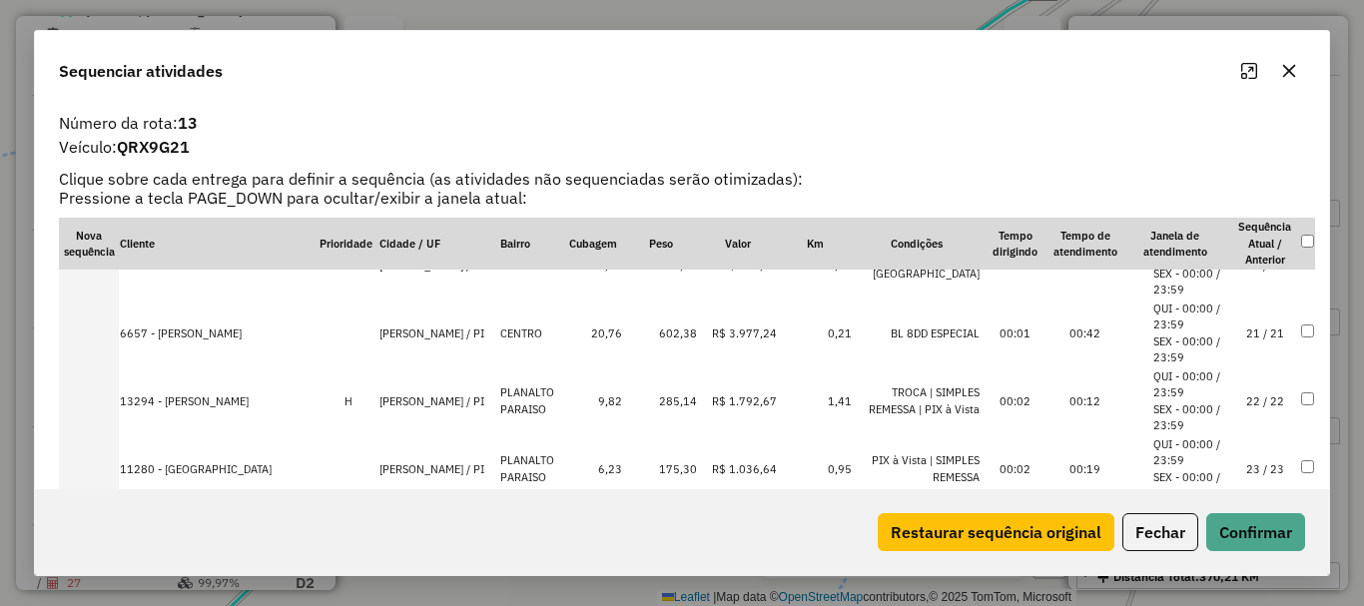
click at [1247, 473] on td "23 / 23" at bounding box center [1265, 469] width 70 height 68
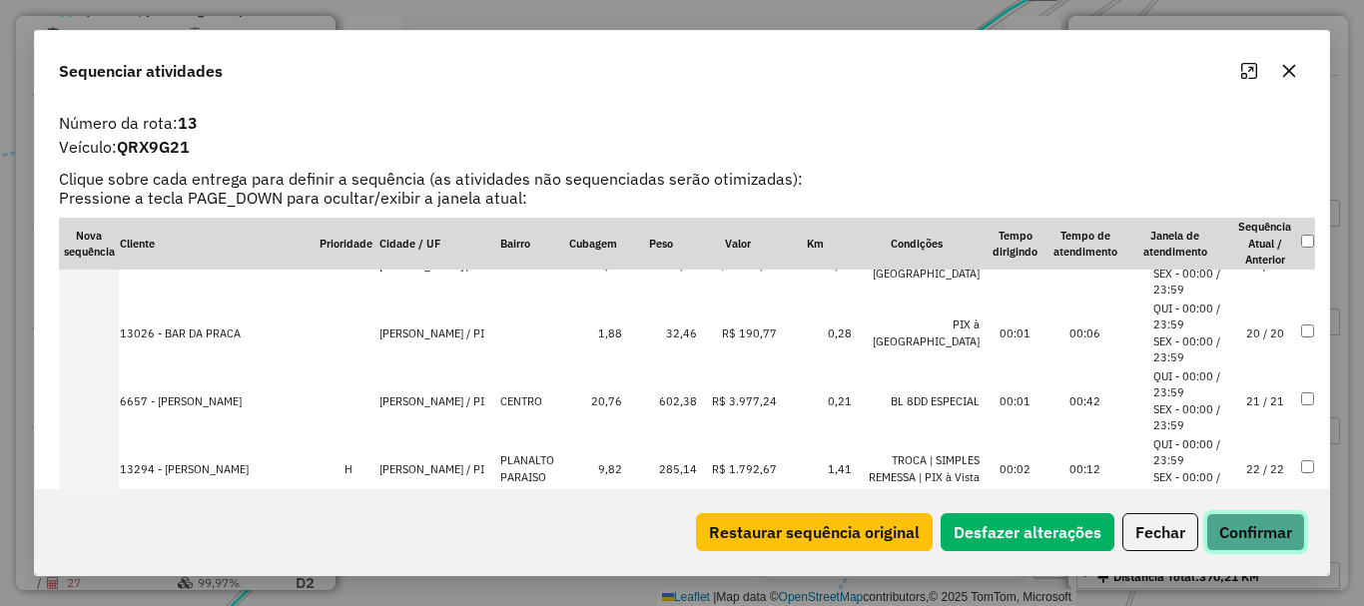
click at [1247, 526] on button "Confirmar" at bounding box center [1255, 532] width 99 height 38
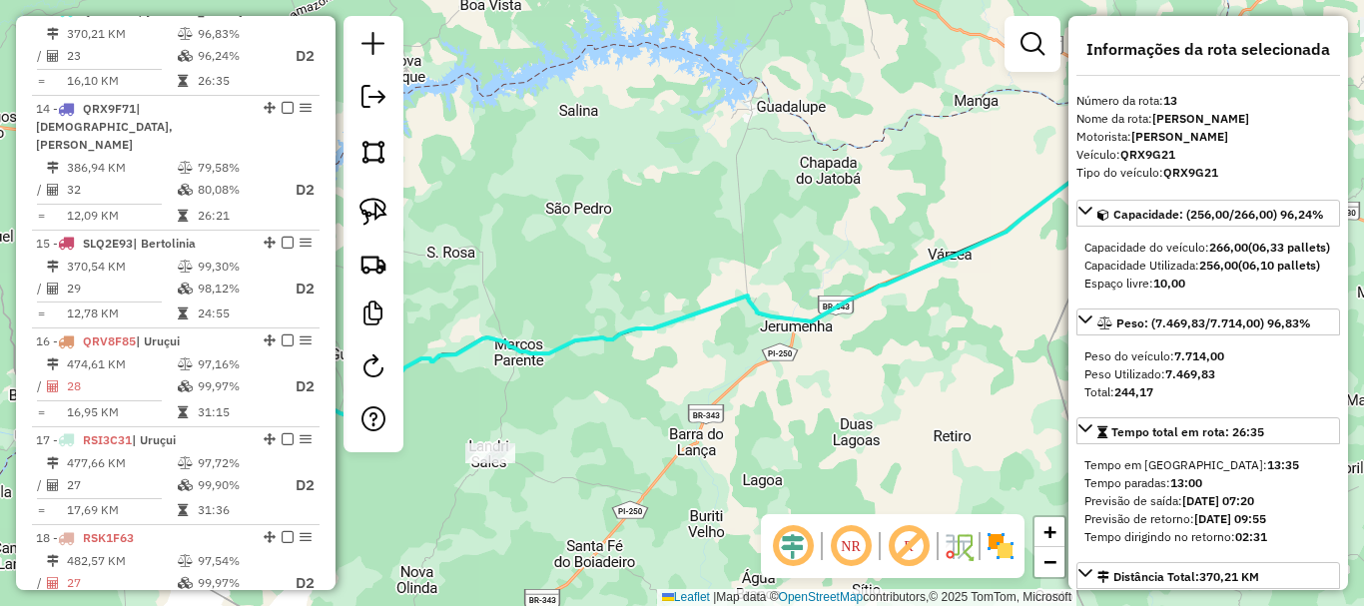
scroll to position [1072, 0]
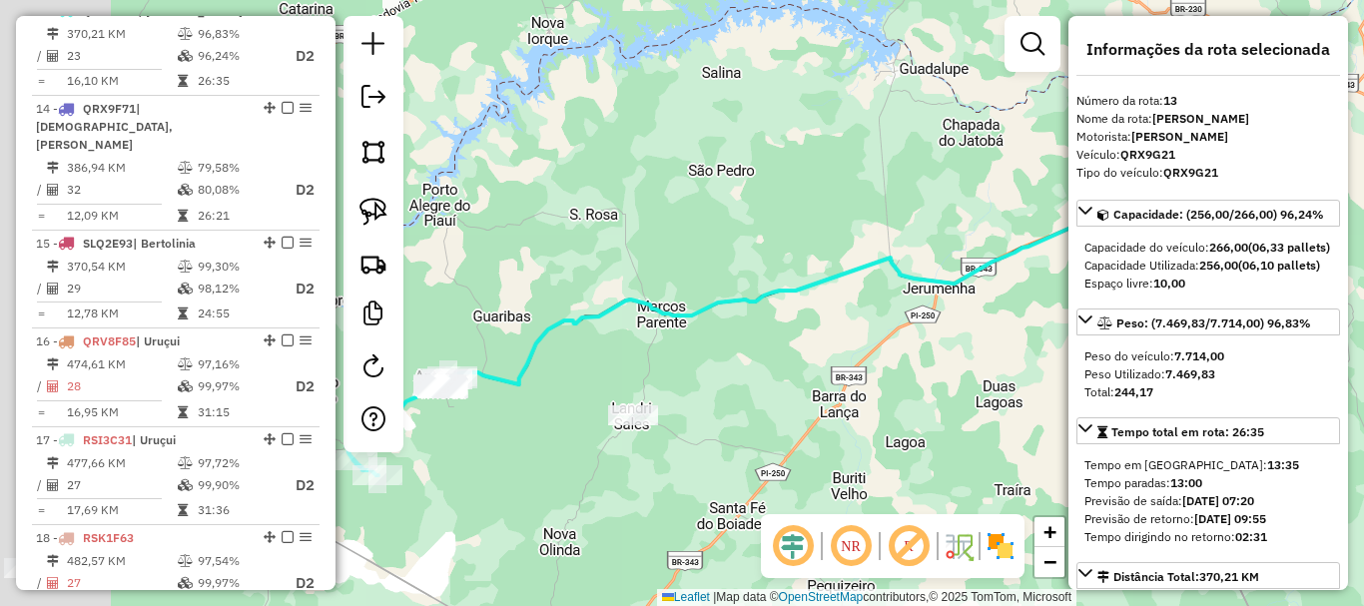
drag, startPoint x: 638, startPoint y: 354, endPoint x: 859, endPoint y: 264, distance: 238.6
click at [859, 264] on div "Janela de atendimento Grade de atendimento Capacidade Transportadoras Veículos …" at bounding box center [682, 303] width 1364 height 606
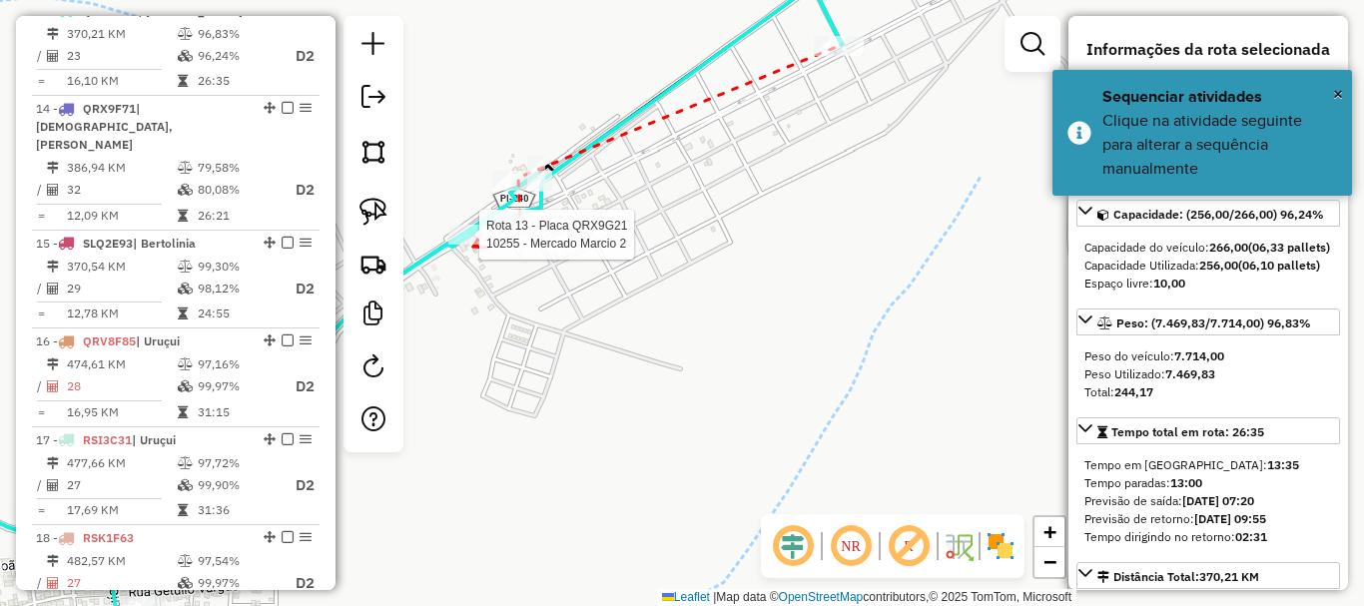
click at [473, 245] on div at bounding box center [473, 235] width 50 height 20
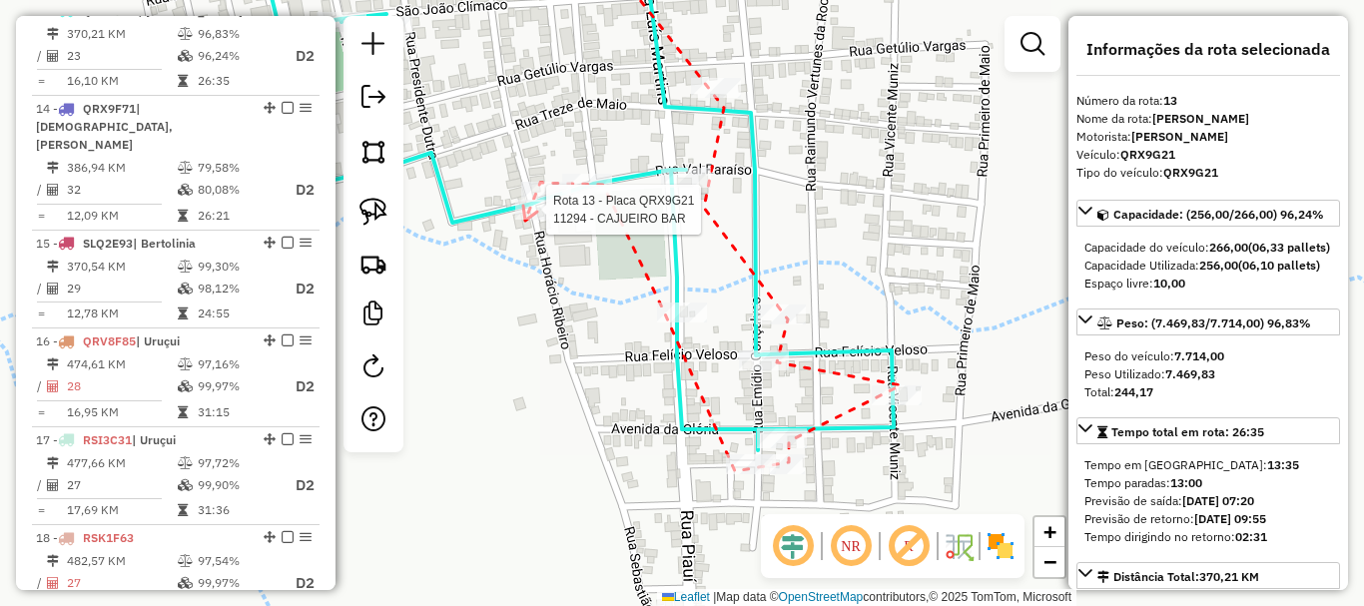
click at [525, 220] on div at bounding box center [540, 210] width 50 height 20
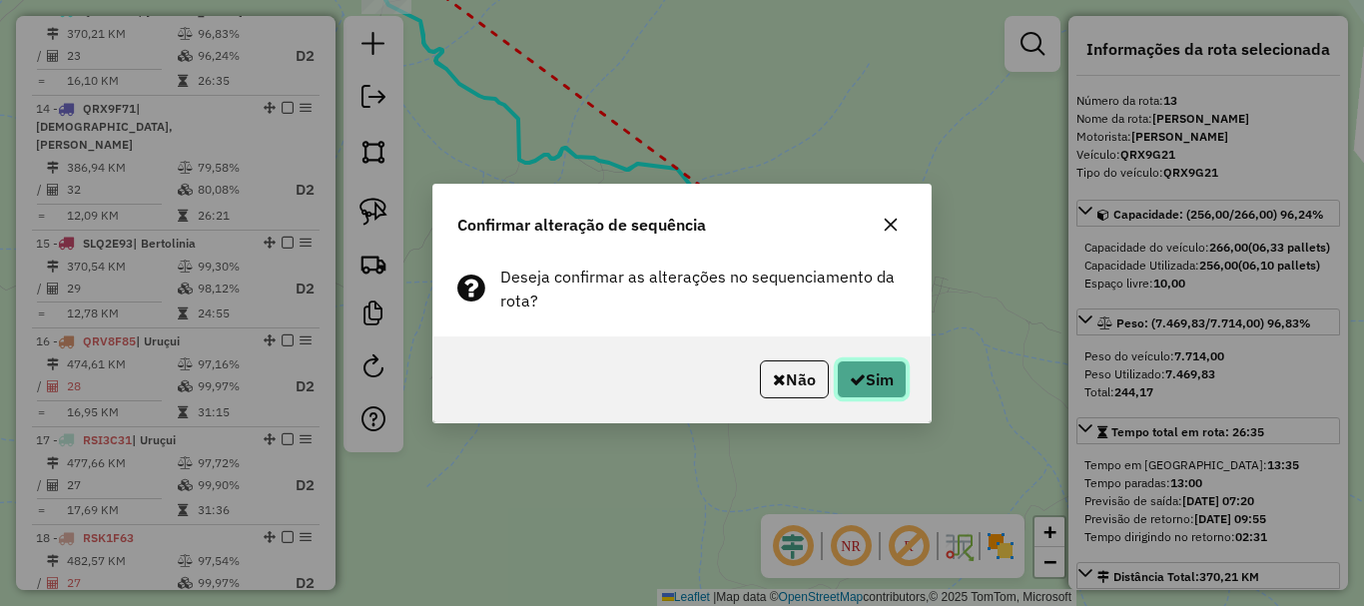
click at [882, 391] on button "Sim" at bounding box center [872, 379] width 70 height 38
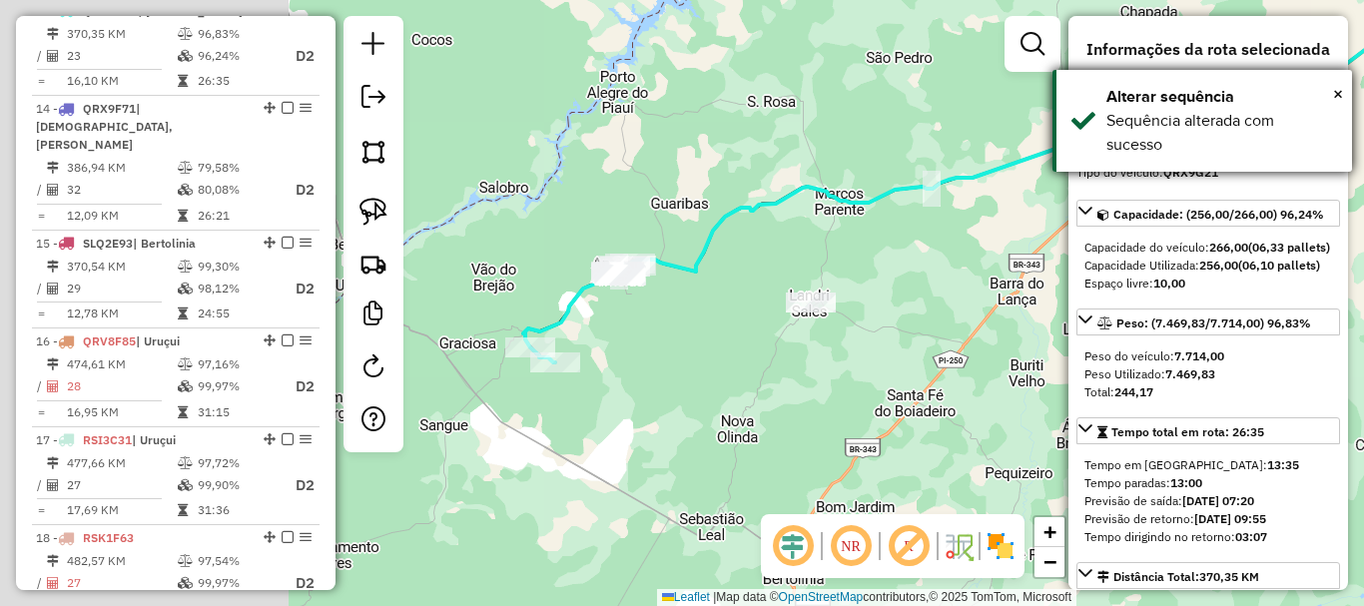
drag, startPoint x: 580, startPoint y: 388, endPoint x: 1057, endPoint y: 105, distance: 555.2
click at [1059, 106] on body "Aguarde... Pop-up bloqueado! Seu navegador bloqueou automáticamente a abertura …" at bounding box center [682, 303] width 1364 height 606
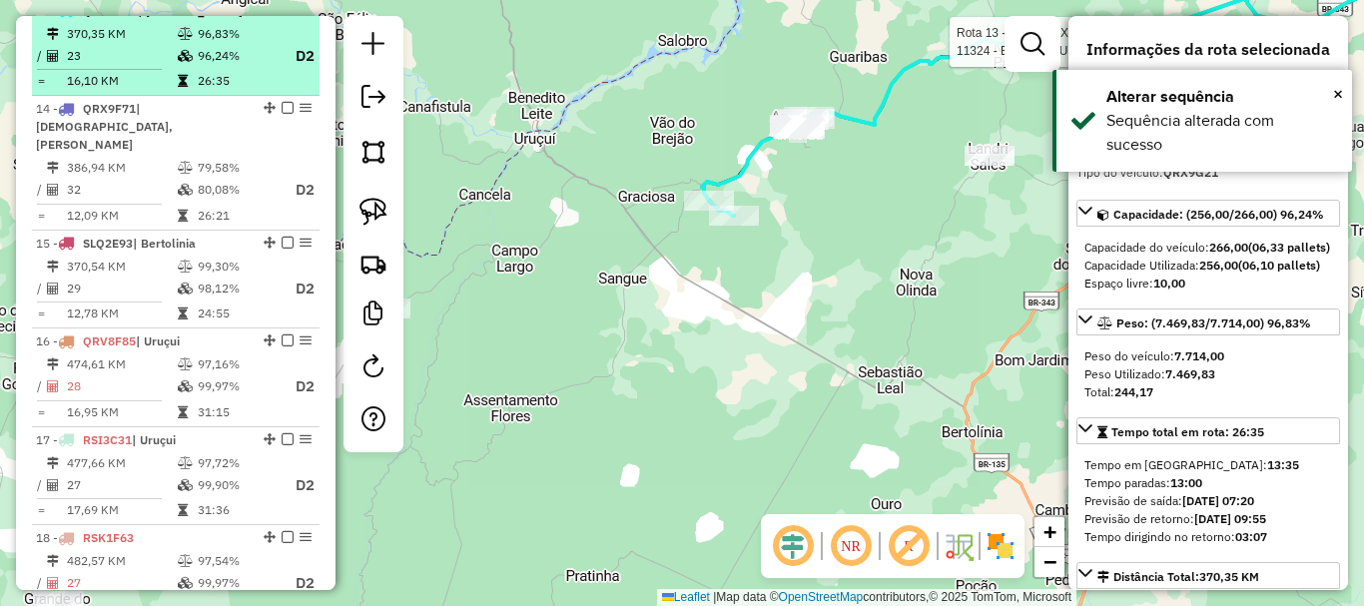
click at [282, 16] on em at bounding box center [288, 10] width 12 height 12
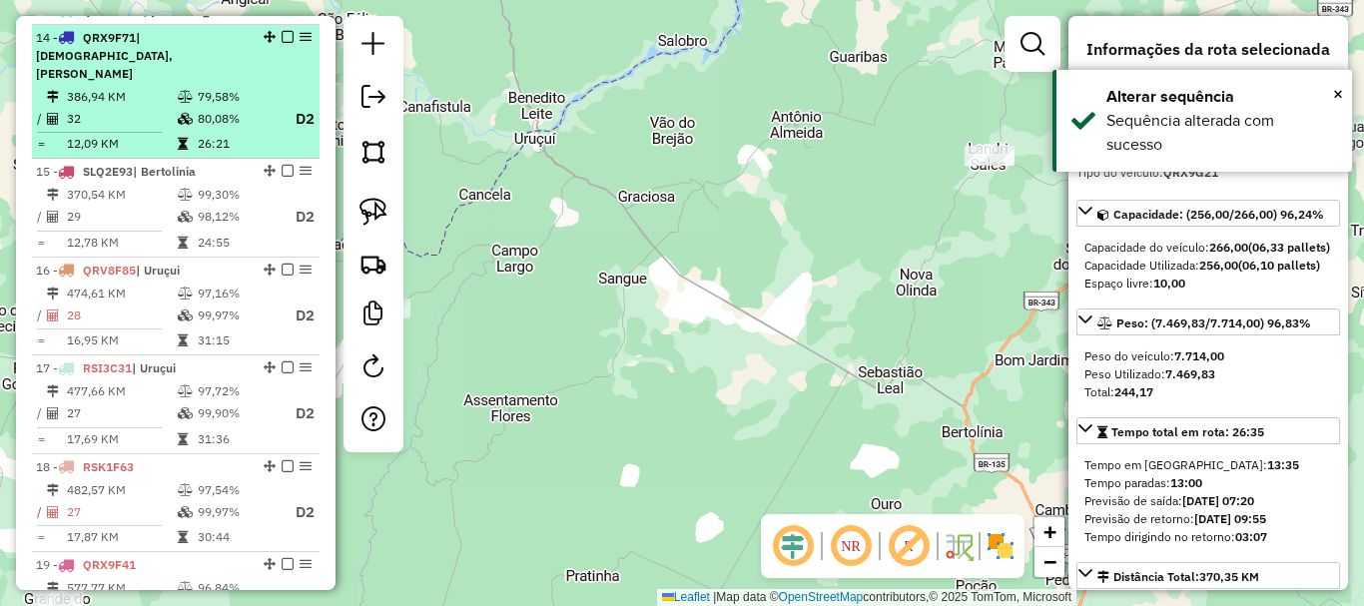
scroll to position [984, 0]
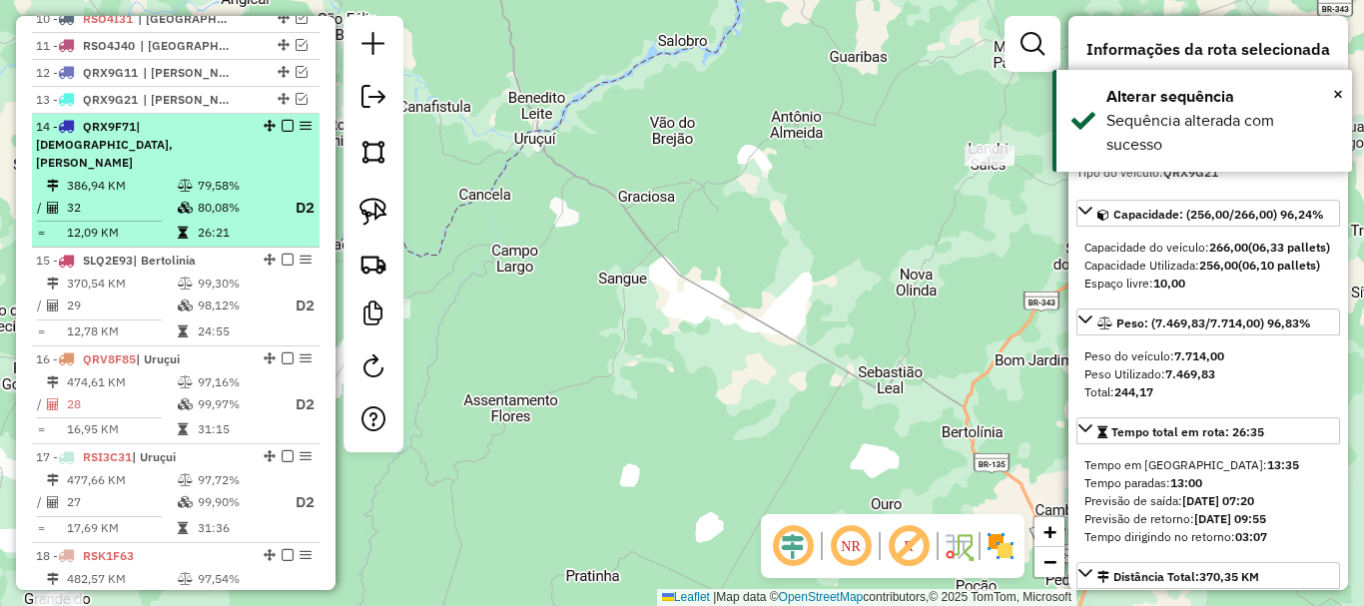
click at [173, 146] on span "| [DEMOGRAPHIC_DATA], [PERSON_NAME]" at bounding box center [104, 144] width 137 height 51
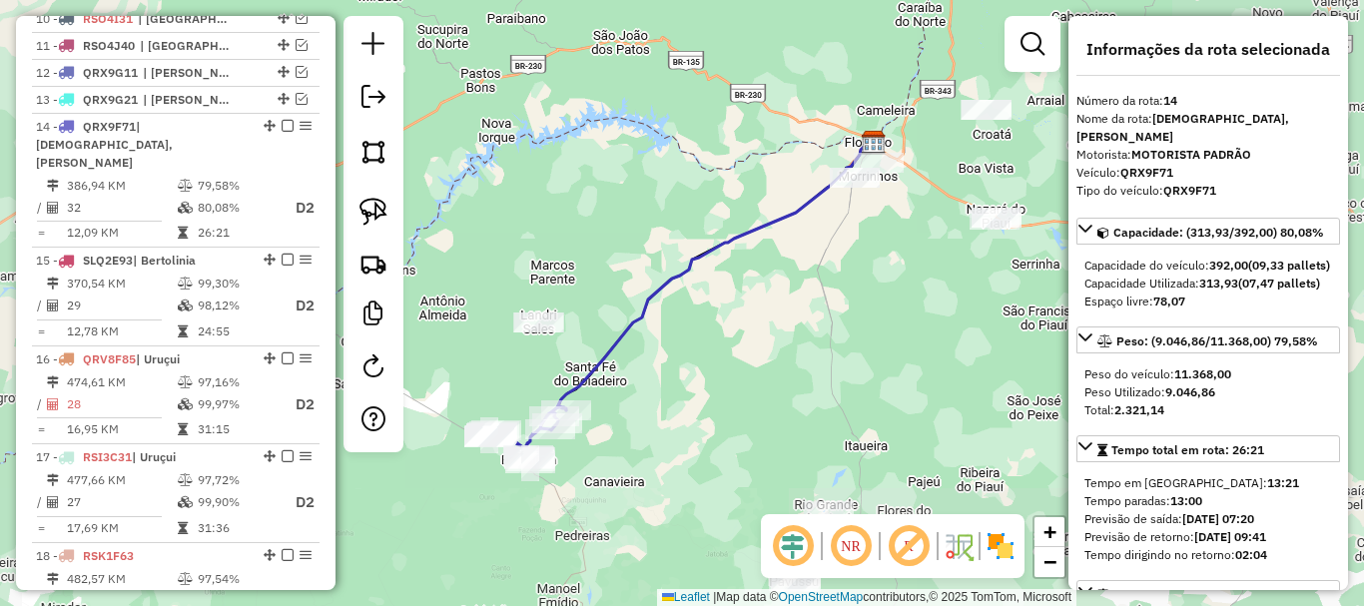
drag, startPoint x: 568, startPoint y: 314, endPoint x: 727, endPoint y: 192, distance: 200.1
click at [727, 192] on div "Janela de atendimento Grade de atendimento Capacidade Transportadoras Veículos …" at bounding box center [682, 303] width 1364 height 606
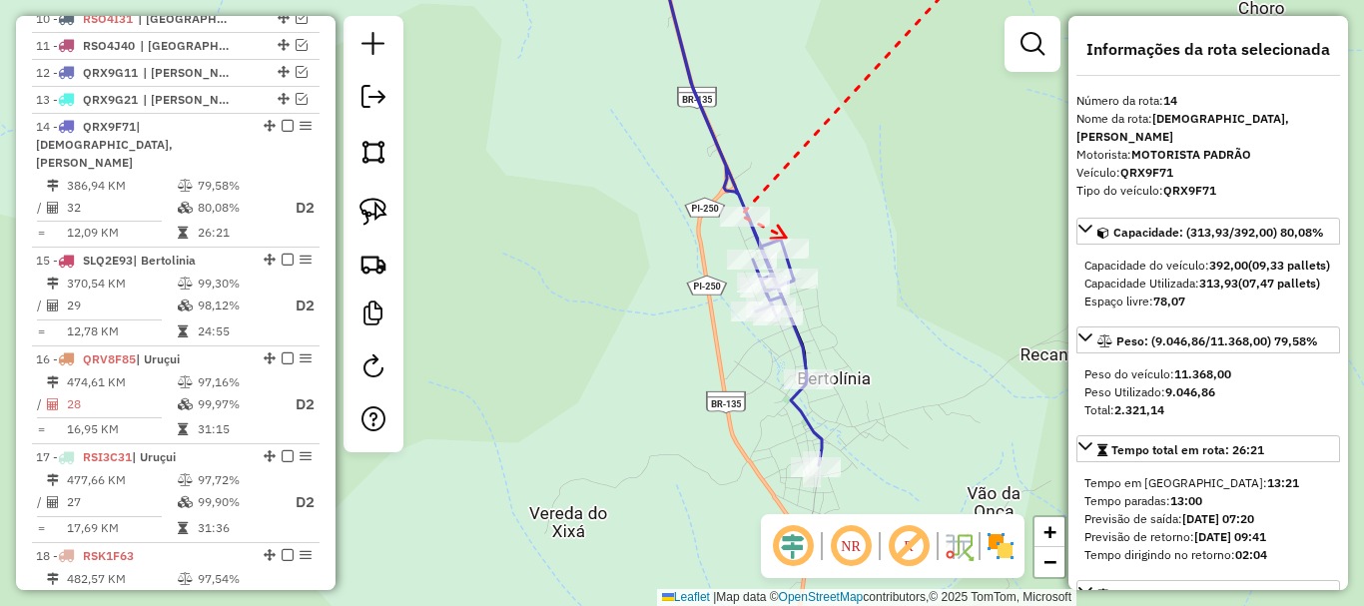
click at [786, 238] on icon at bounding box center [778, 232] width 15 height 13
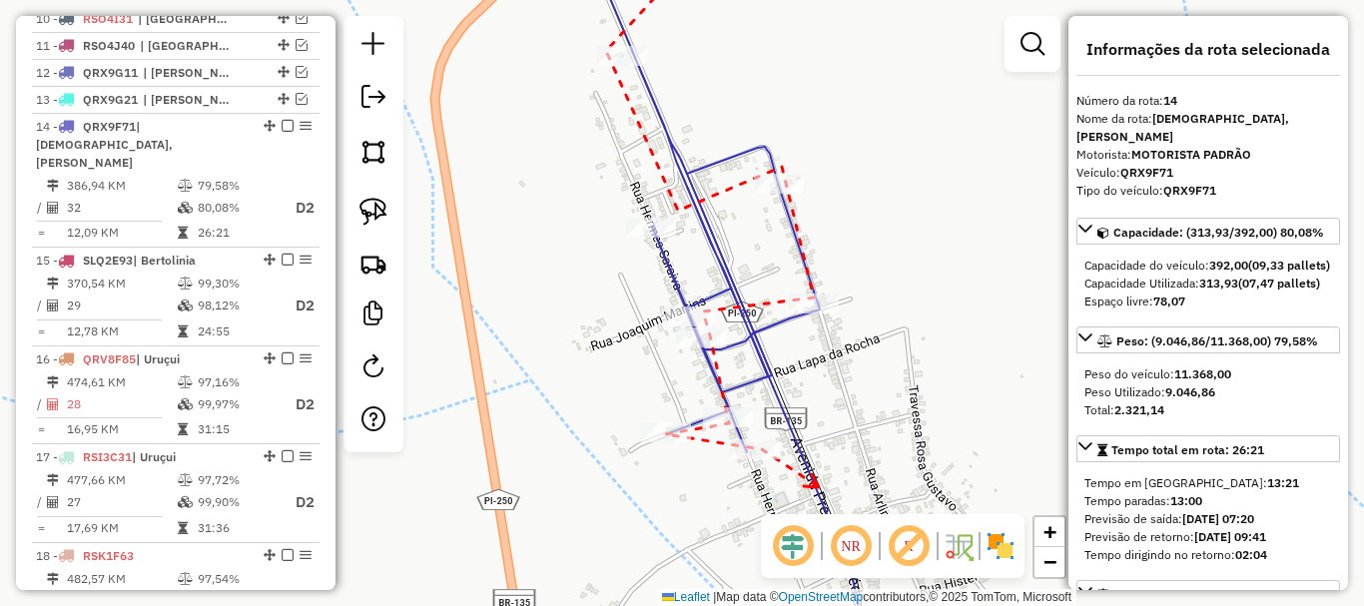
drag, startPoint x: 819, startPoint y: 487, endPoint x: 750, endPoint y: 283, distance: 216.0
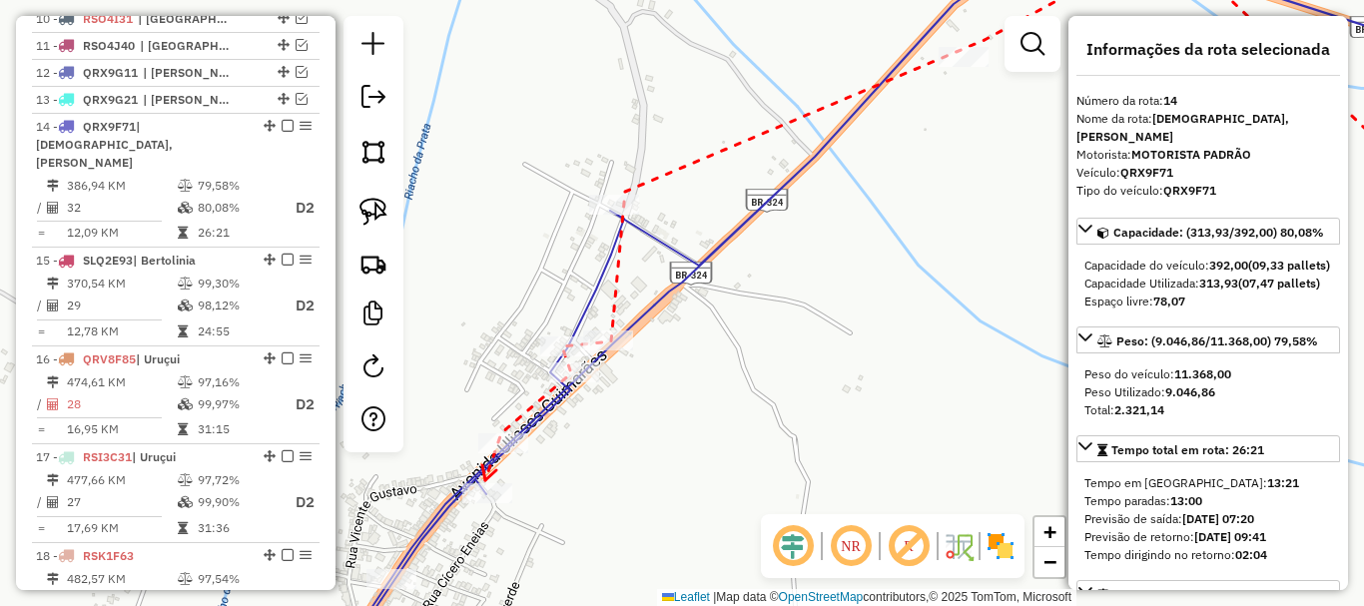
click at [485, 480] on icon at bounding box center [489, 472] width 14 height 15
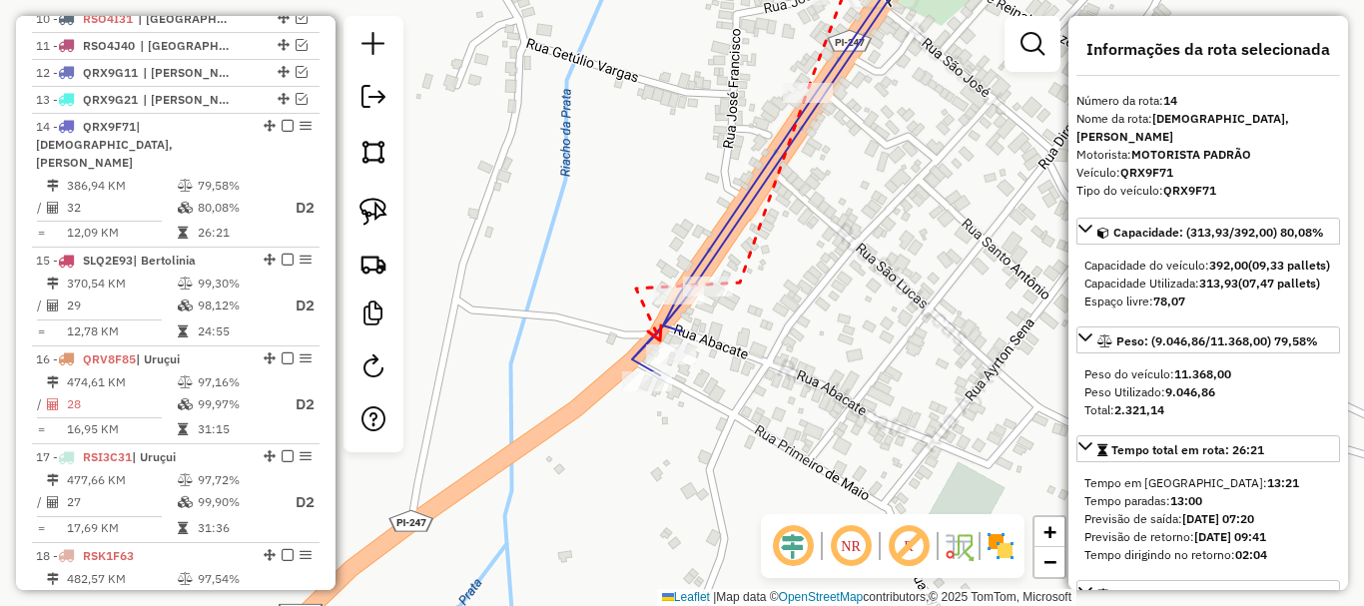
click at [660, 340] on icon at bounding box center [654, 333] width 13 height 15
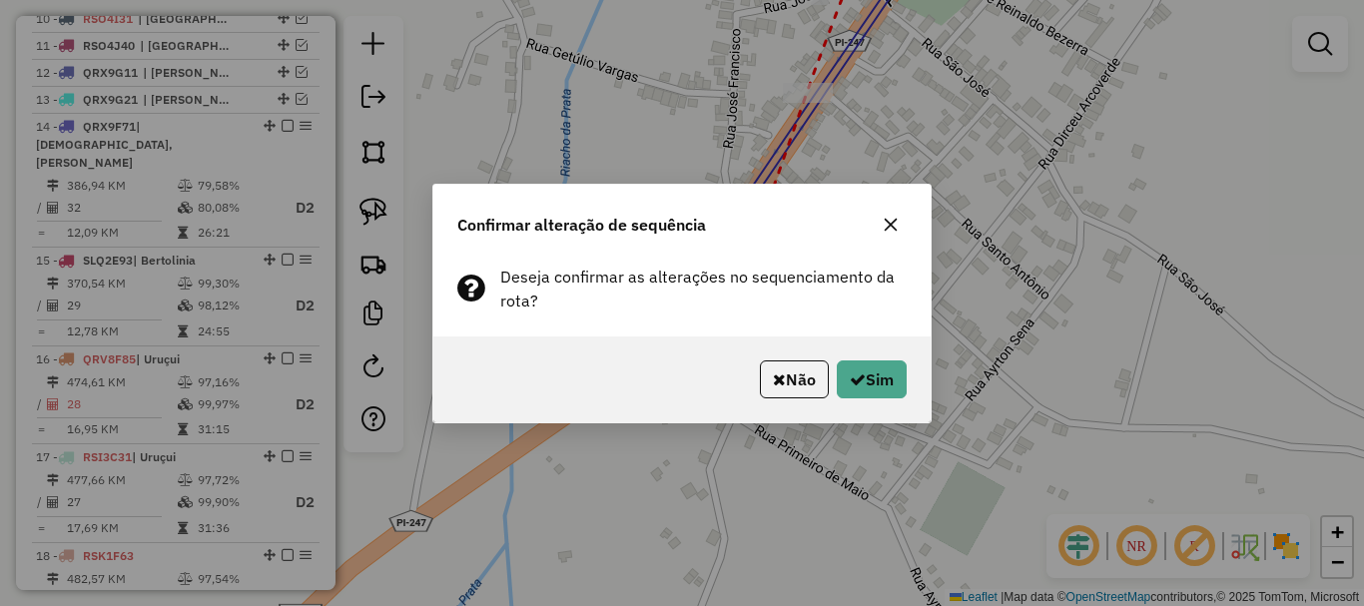
click at [870, 400] on div "Não Sim" at bounding box center [681, 379] width 497 height 86
click at [865, 368] on button "Sim" at bounding box center [872, 379] width 70 height 38
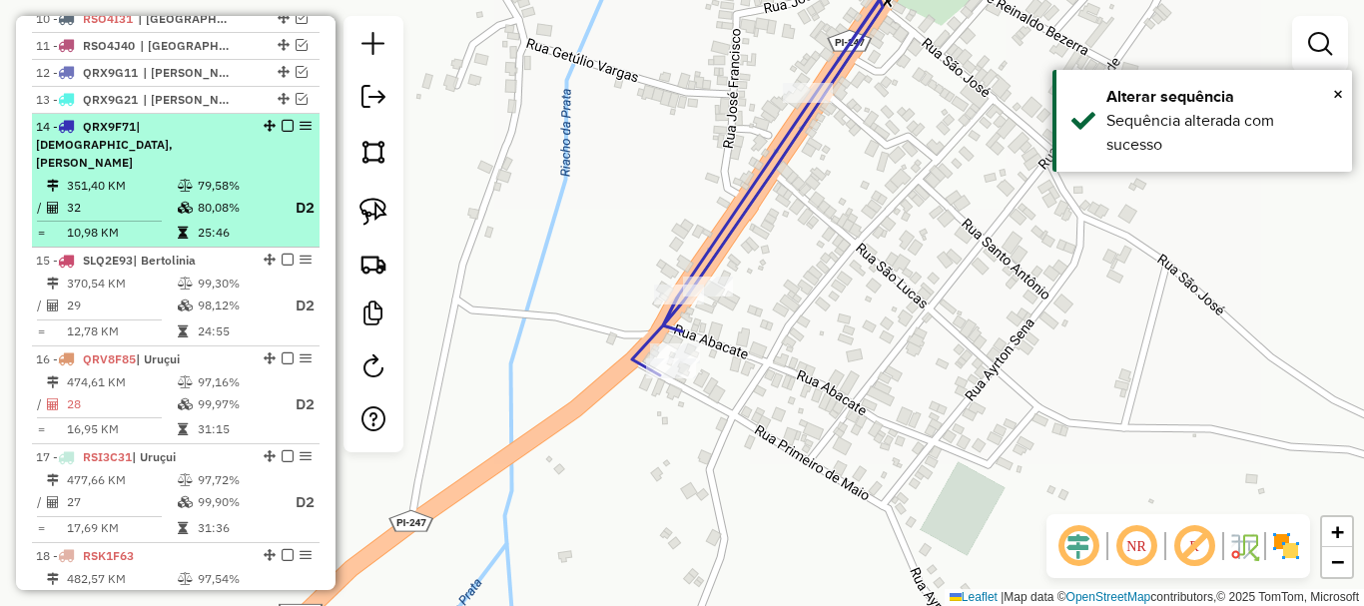
click at [284, 132] on em at bounding box center [288, 126] width 12 height 12
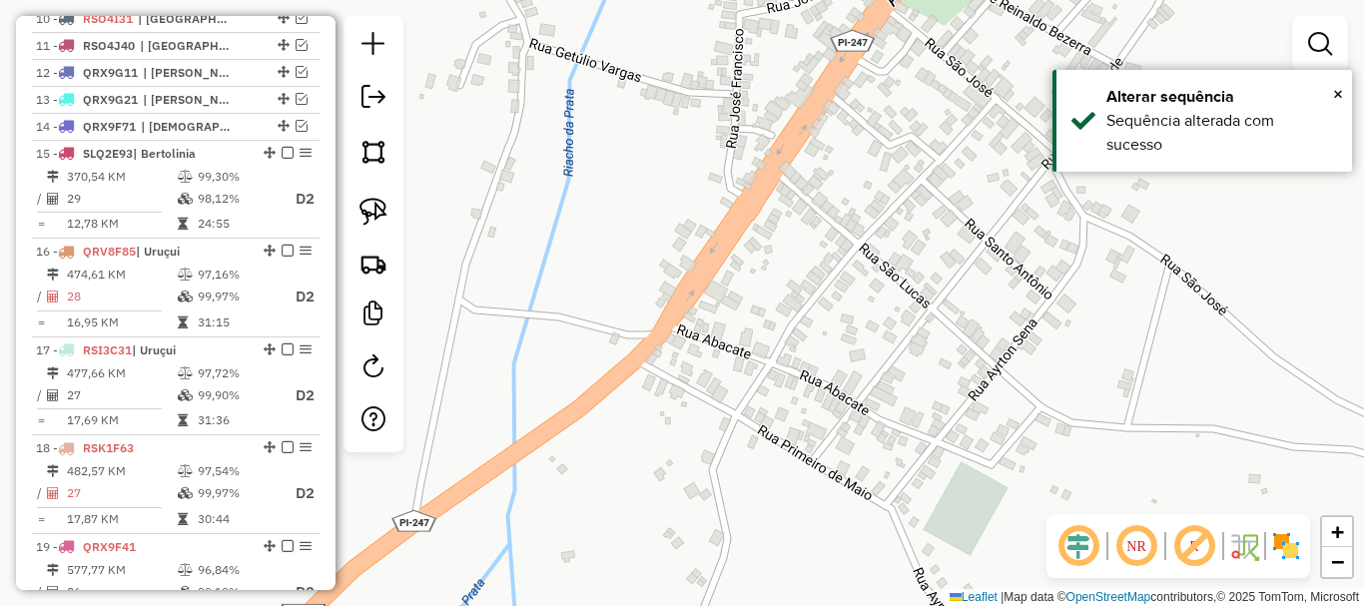
drag, startPoint x: 591, startPoint y: 361, endPoint x: 651, endPoint y: 233, distance: 142.1
click at [706, 249] on div "Janela de atendimento Grade de atendimento Capacidade Transportadoras Veículos …" at bounding box center [682, 303] width 1364 height 606
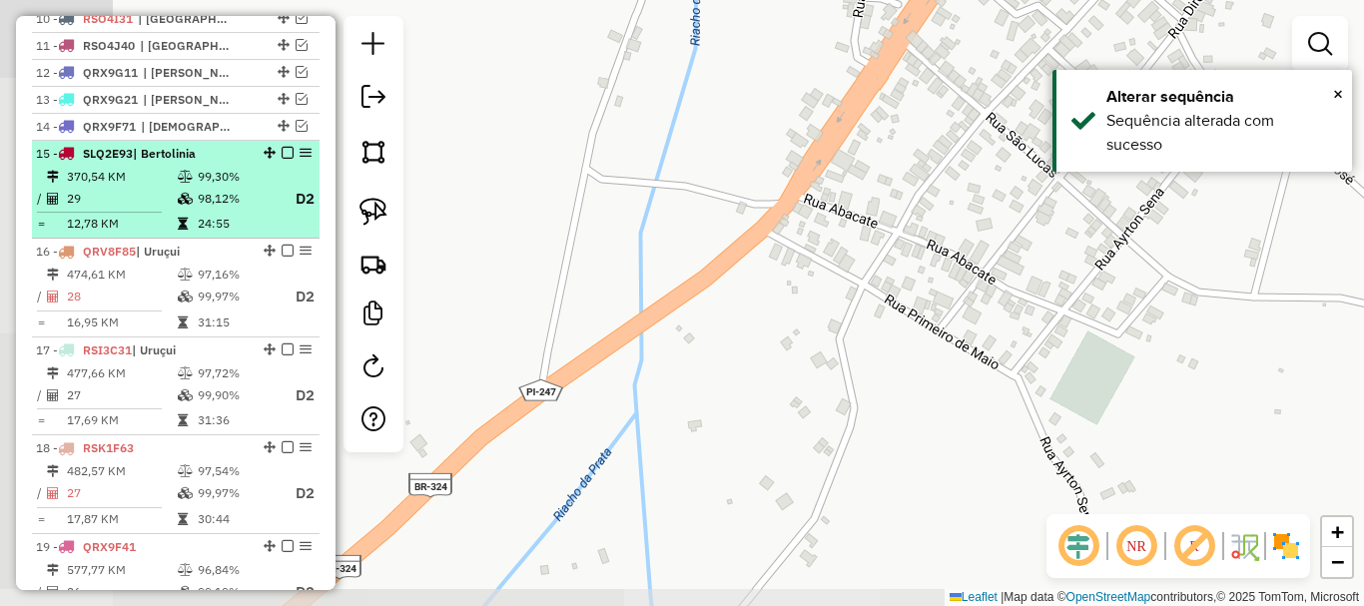
click at [245, 212] on td "98,12%" at bounding box center [237, 199] width 80 height 25
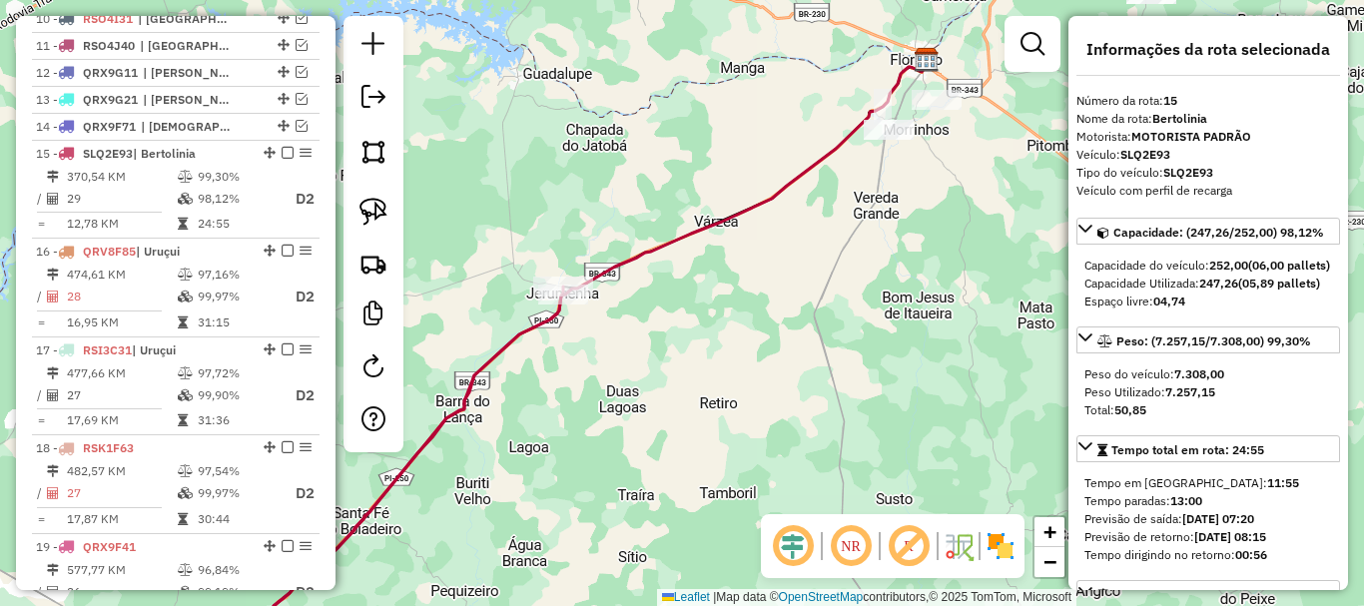
click at [863, 564] on em at bounding box center [851, 546] width 48 height 48
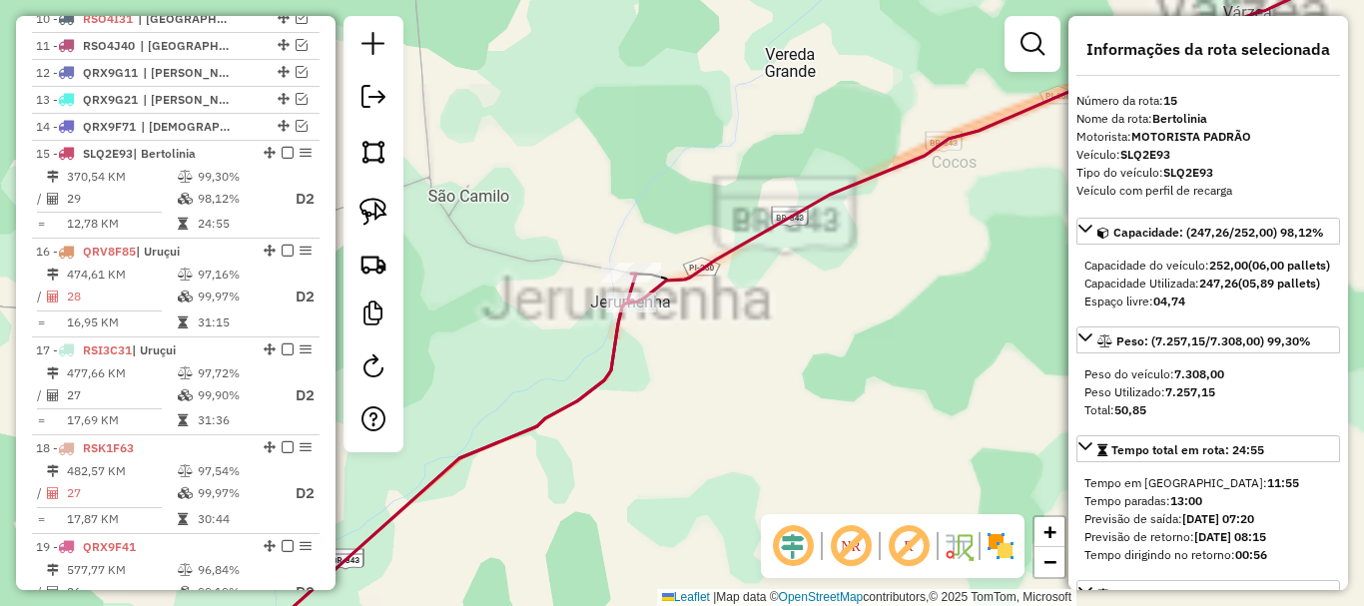
click at [621, 346] on icon at bounding box center [449, 470] width 374 height 392
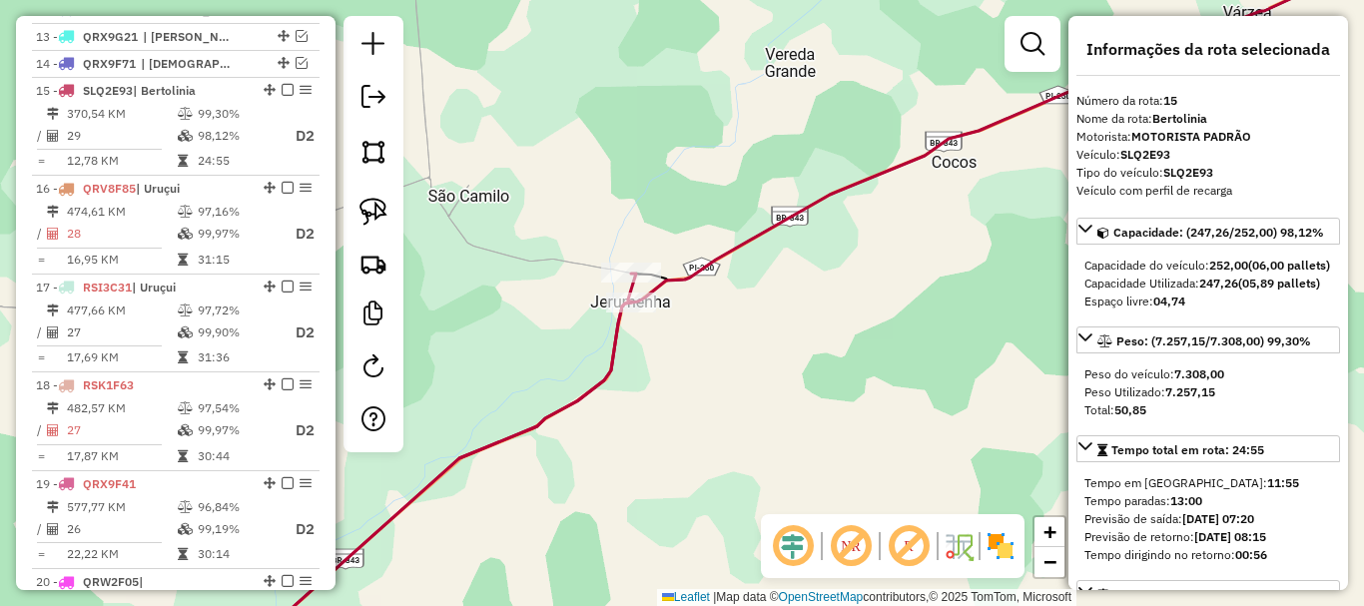
click at [621, 346] on icon at bounding box center [449, 470] width 374 height 392
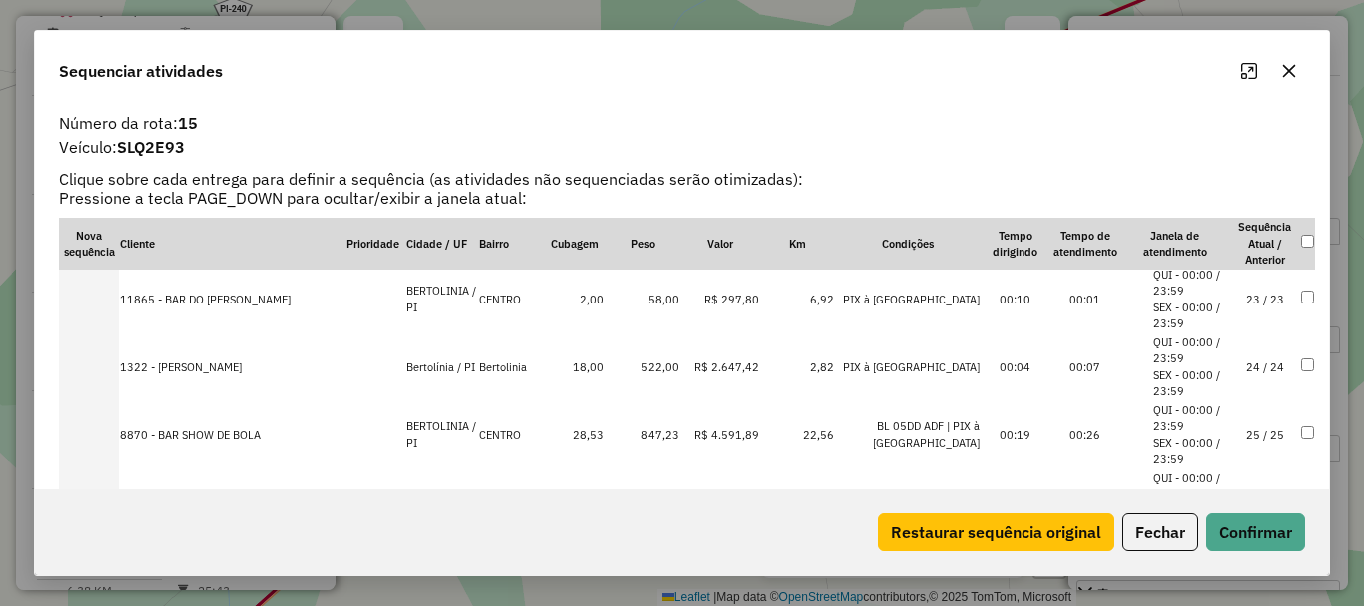
scroll to position [1735, 0]
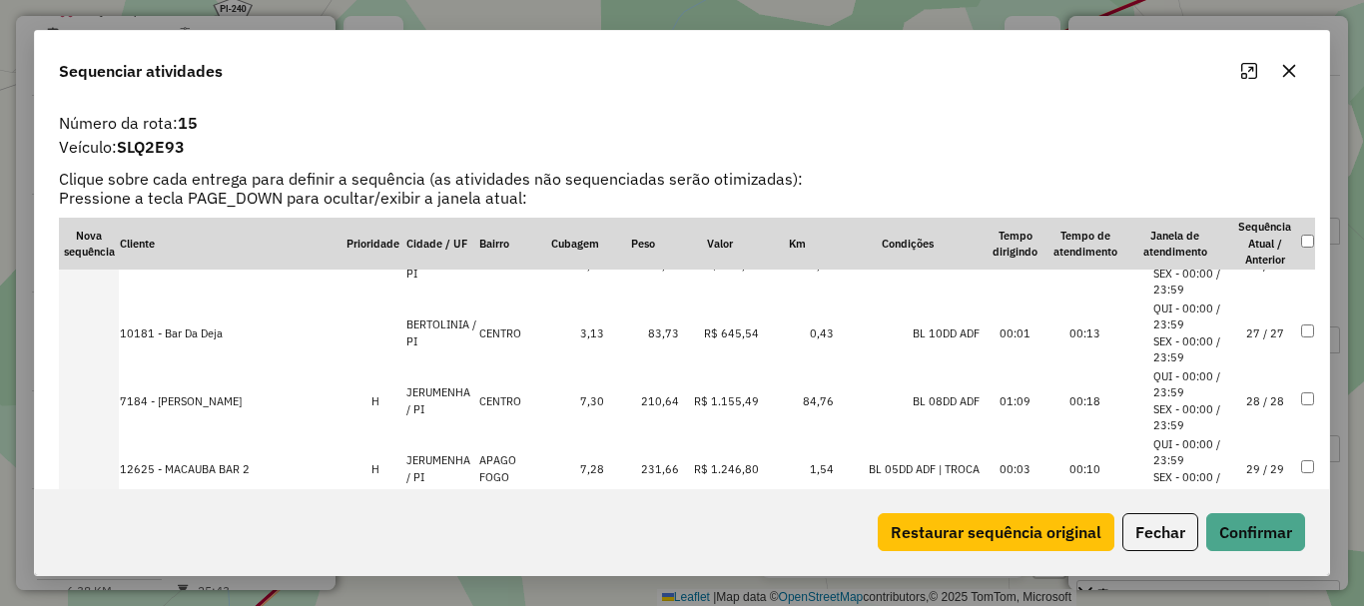
click at [1230, 475] on td "29 / 29" at bounding box center [1265, 469] width 70 height 68
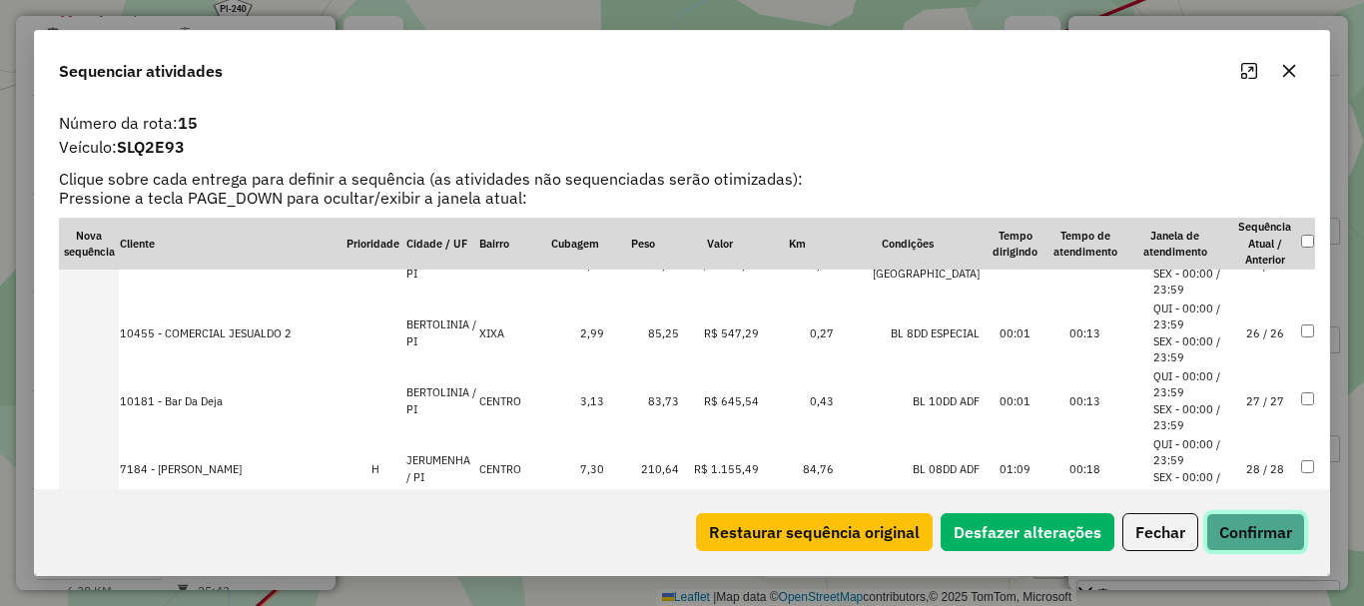
drag, startPoint x: 1238, startPoint y: 527, endPoint x: 1189, endPoint y: 502, distance: 54.9
click at [1238, 528] on button "Confirmar" at bounding box center [1255, 532] width 99 height 38
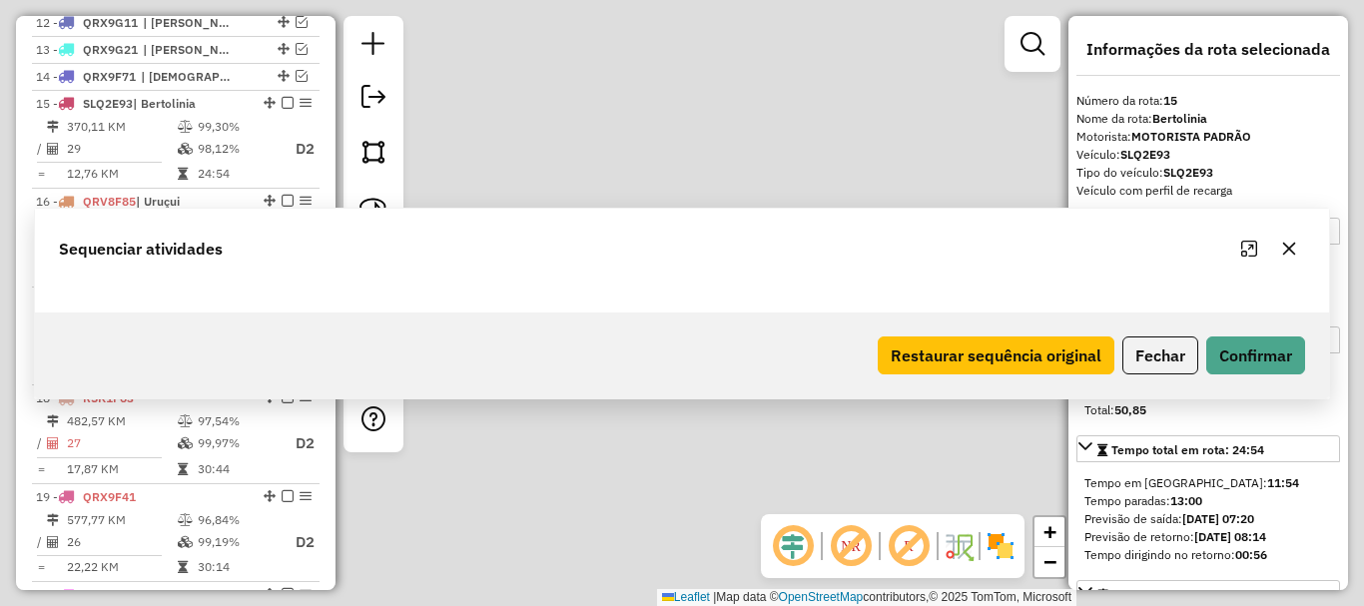
scroll to position [1126, 0]
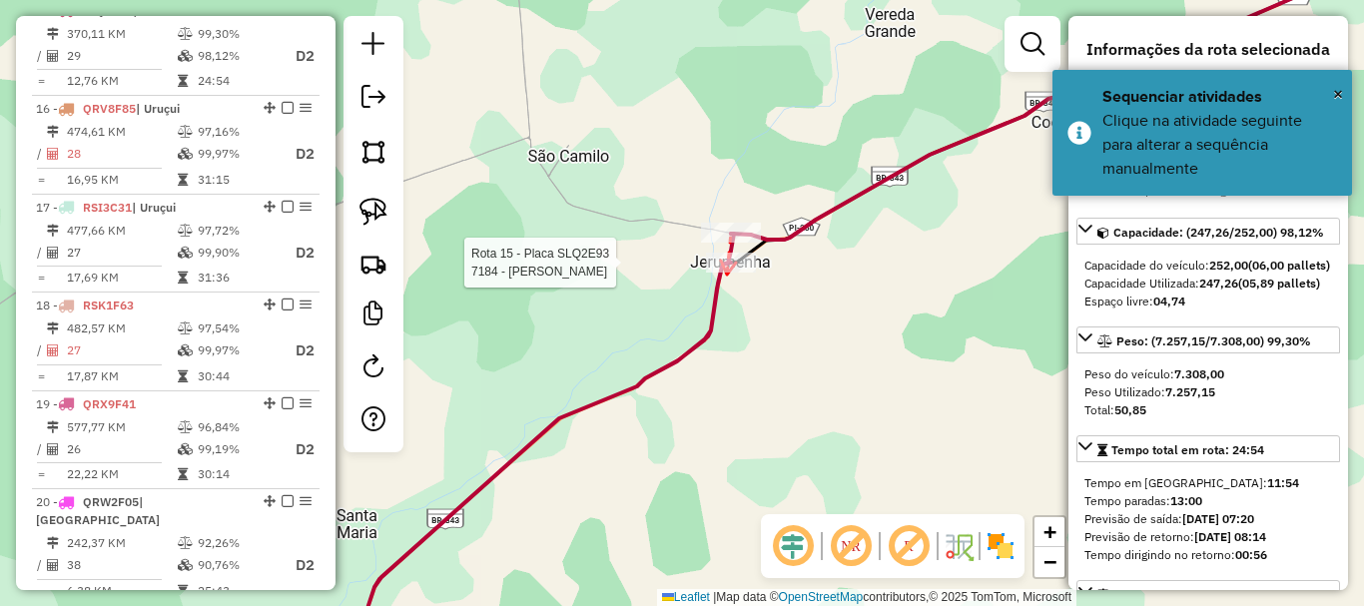
click at [727, 273] on div at bounding box center [731, 263] width 50 height 20
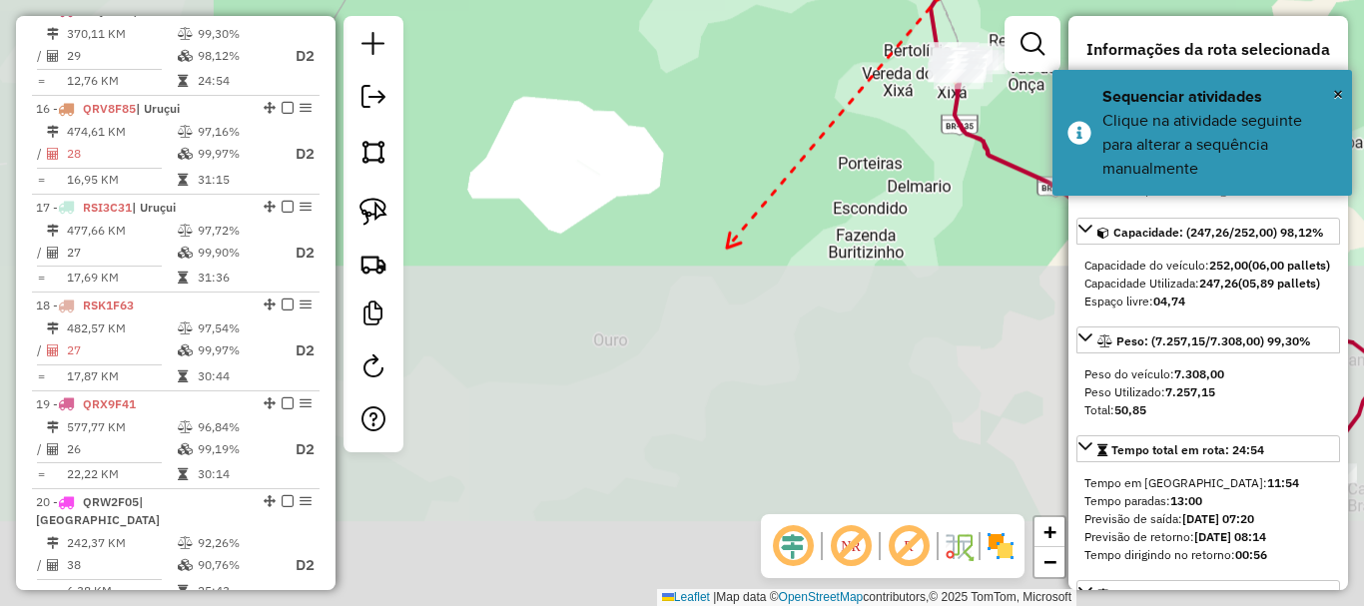
drag, startPoint x: 706, startPoint y: 276, endPoint x: 724, endPoint y: 247, distance: 34.1
click at [724, 247] on div "Janela de atendimento Grade de atendimento Capacidade Transportadoras Veículos …" at bounding box center [682, 303] width 1364 height 606
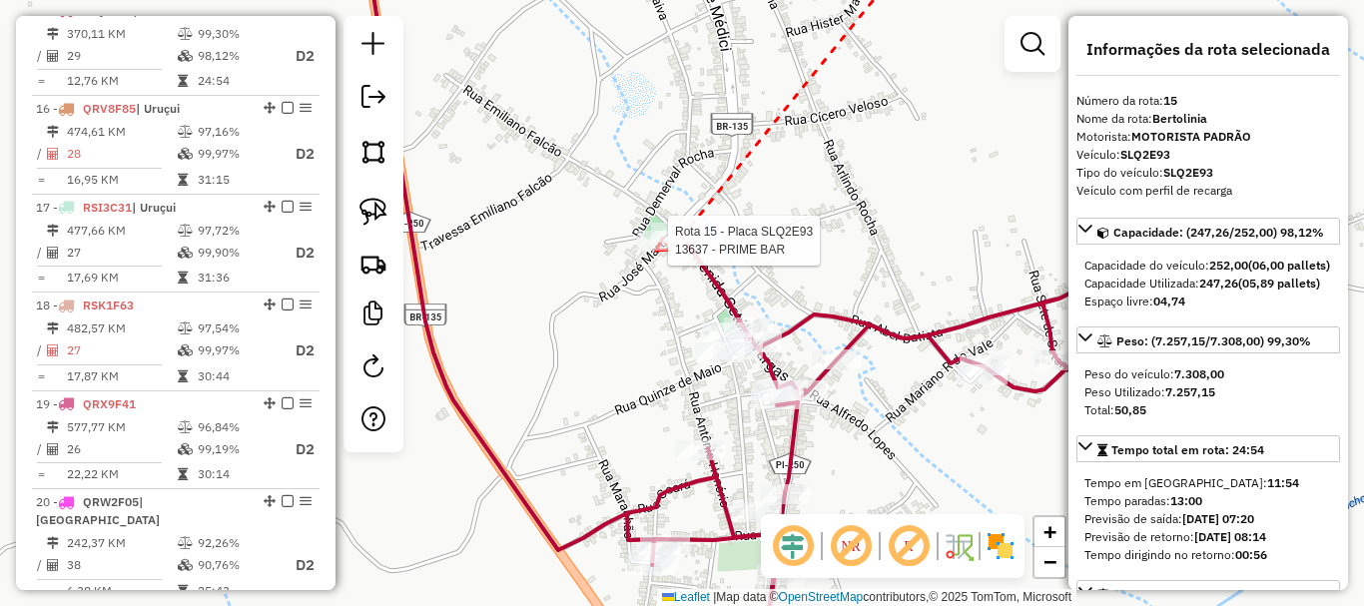
click at [656, 251] on div at bounding box center [662, 241] width 50 height 20
click at [714, 362] on div at bounding box center [720, 352] width 50 height 20
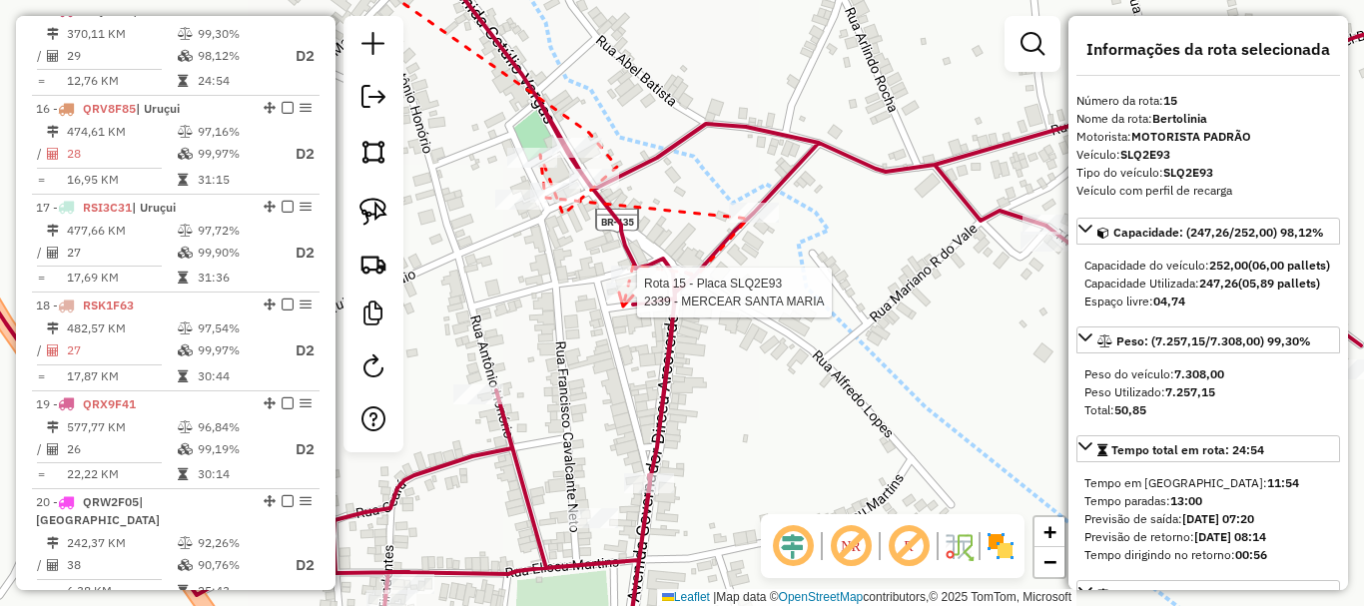
click at [623, 303] on div at bounding box center [631, 293] width 50 height 20
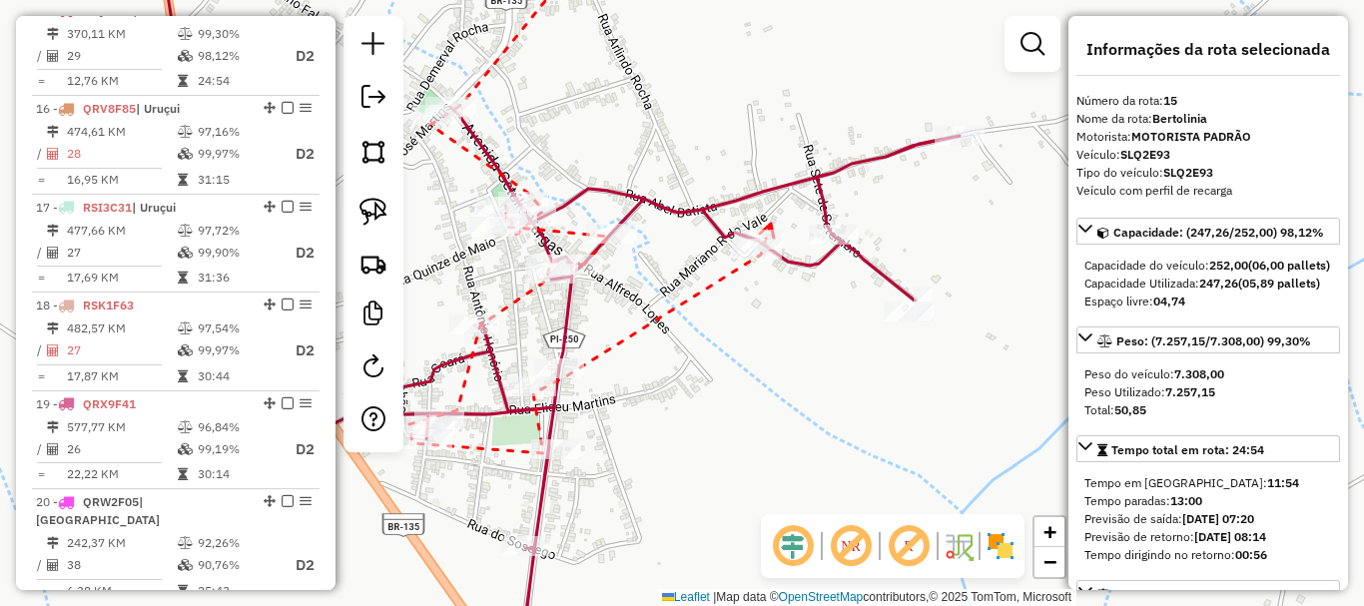
click at [771, 224] on icon at bounding box center [767, 231] width 14 height 15
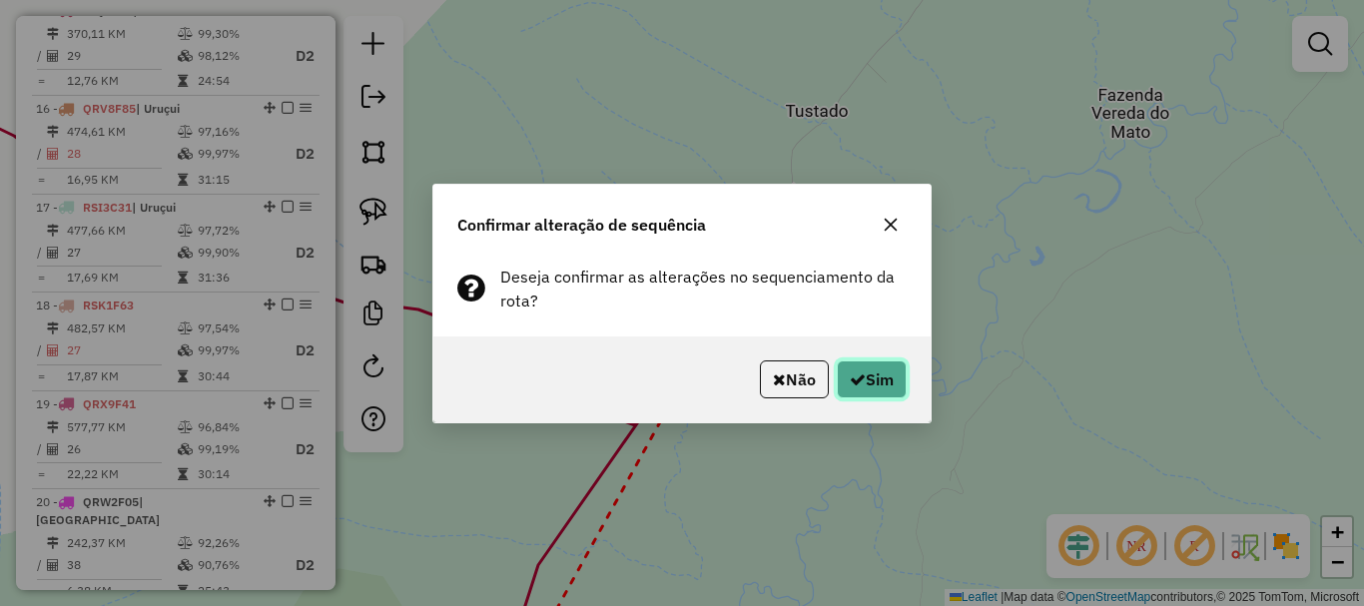
click at [858, 379] on icon "button" at bounding box center [858, 379] width 16 height 16
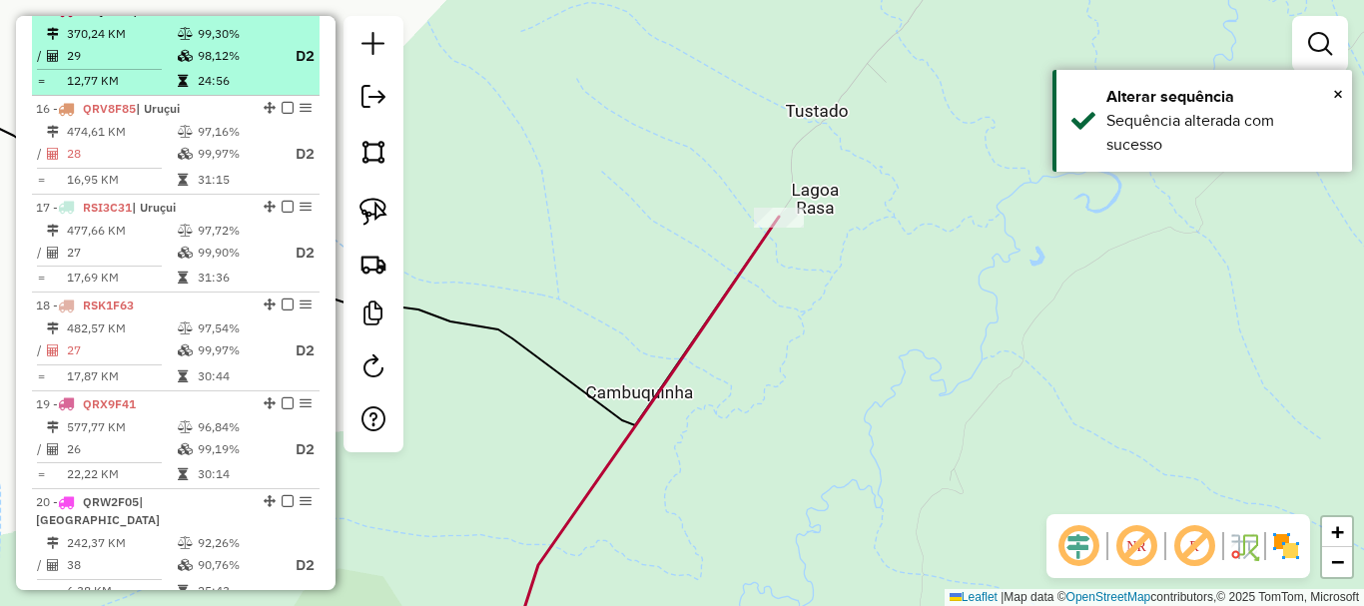
click at [287, 16] on em at bounding box center [288, 10] width 12 height 12
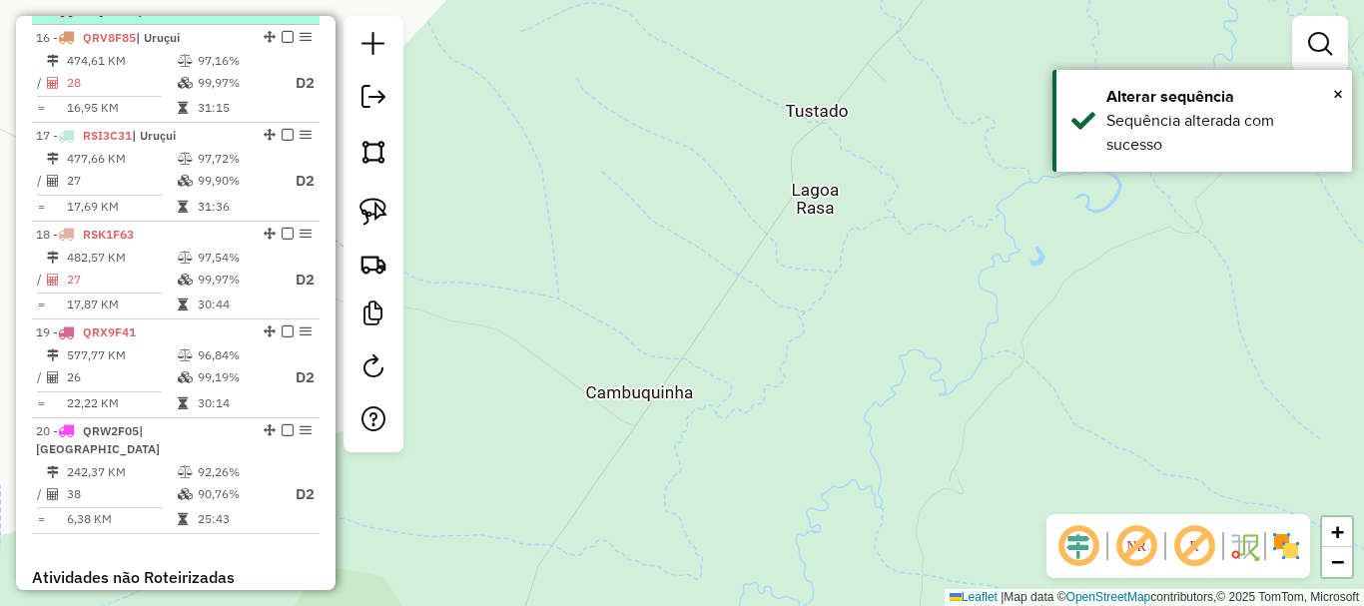
scroll to position [1055, 0]
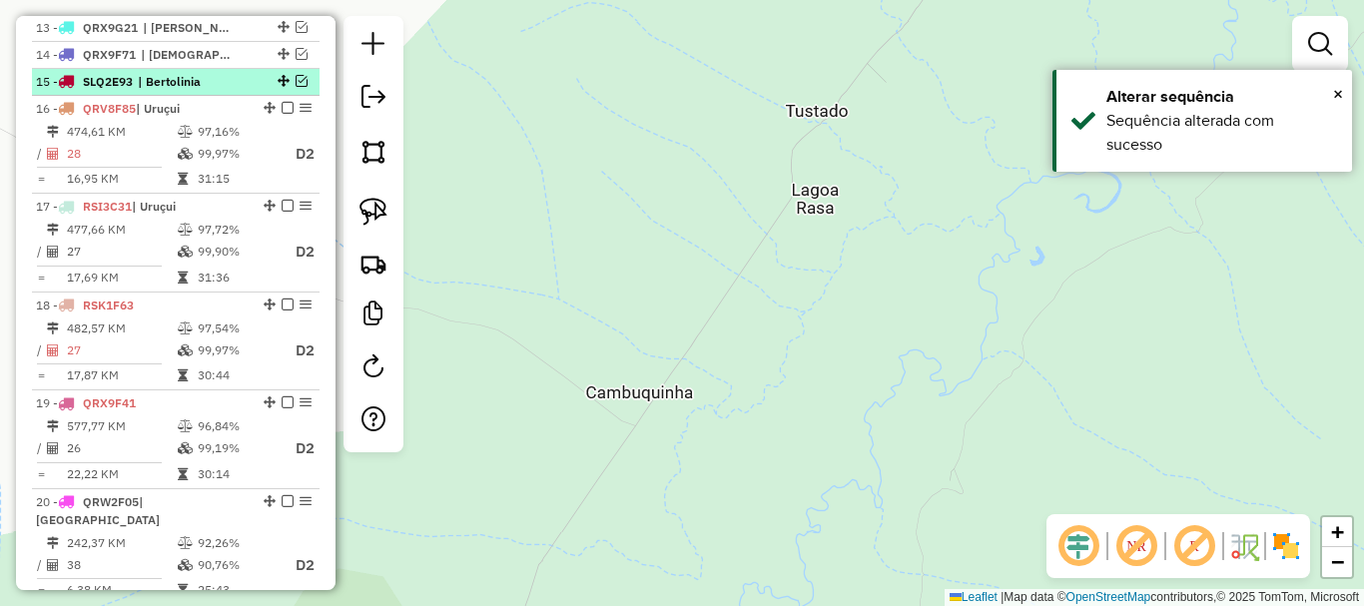
click at [228, 91] on span "| Bertolinia" at bounding box center [184, 82] width 92 height 18
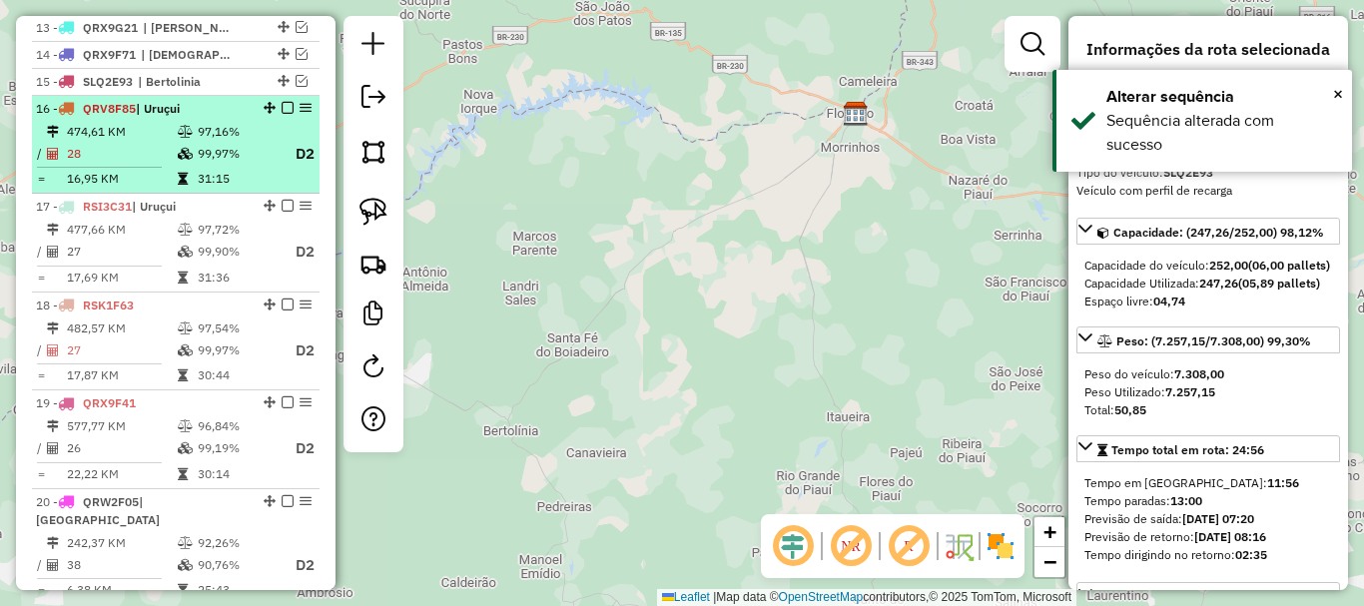
click at [214, 159] on td "99,97%" at bounding box center [237, 154] width 80 height 25
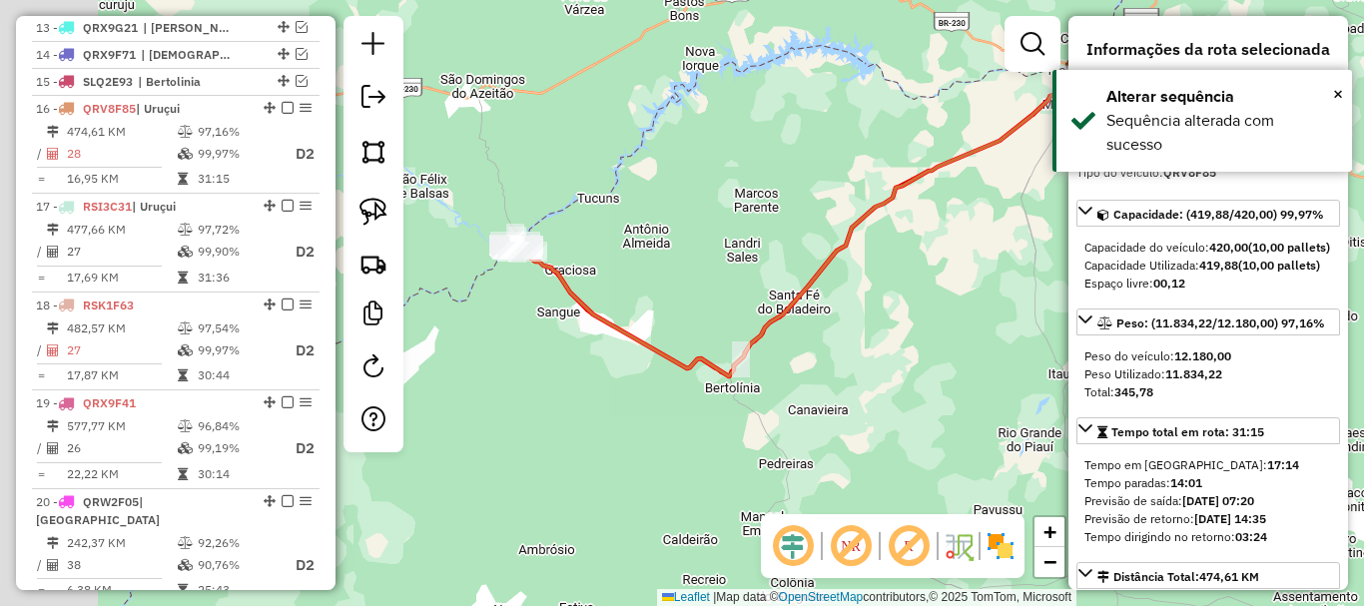
drag, startPoint x: 630, startPoint y: 317, endPoint x: 784, endPoint y: 233, distance: 175.2
click at [784, 233] on div "Janela de atendimento Grade de atendimento Capacidade Transportadoras Veículos …" at bounding box center [682, 303] width 1364 height 606
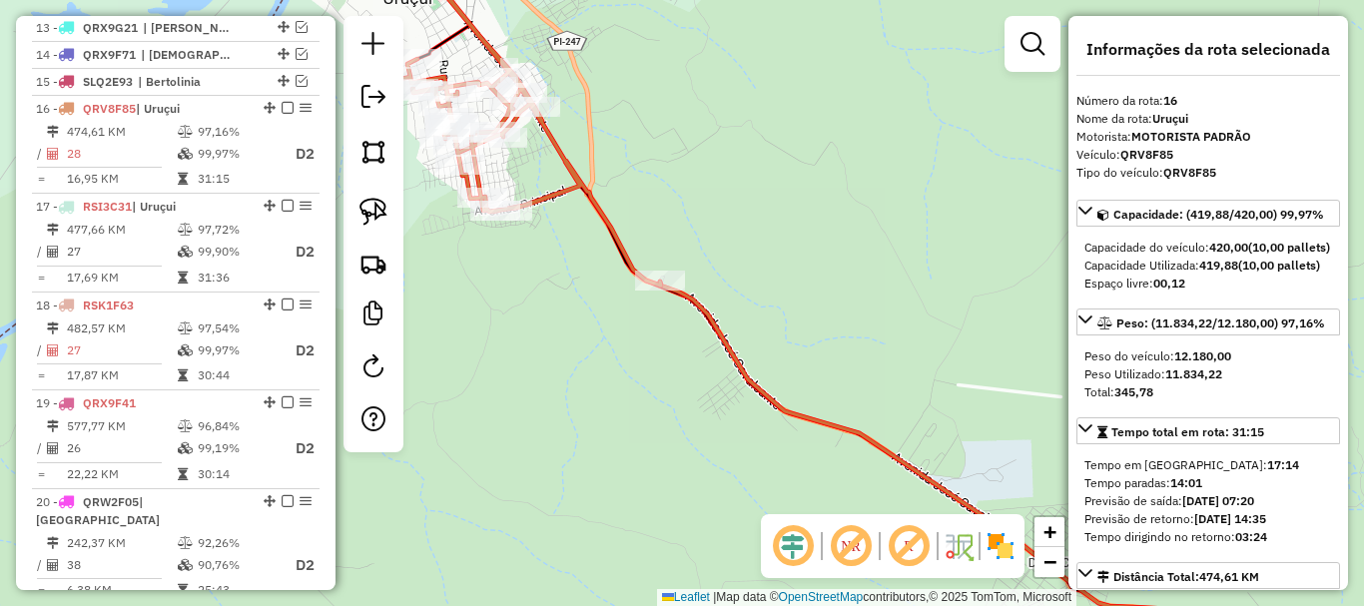
click at [643, 270] on icon at bounding box center [531, 130] width 260 height 311
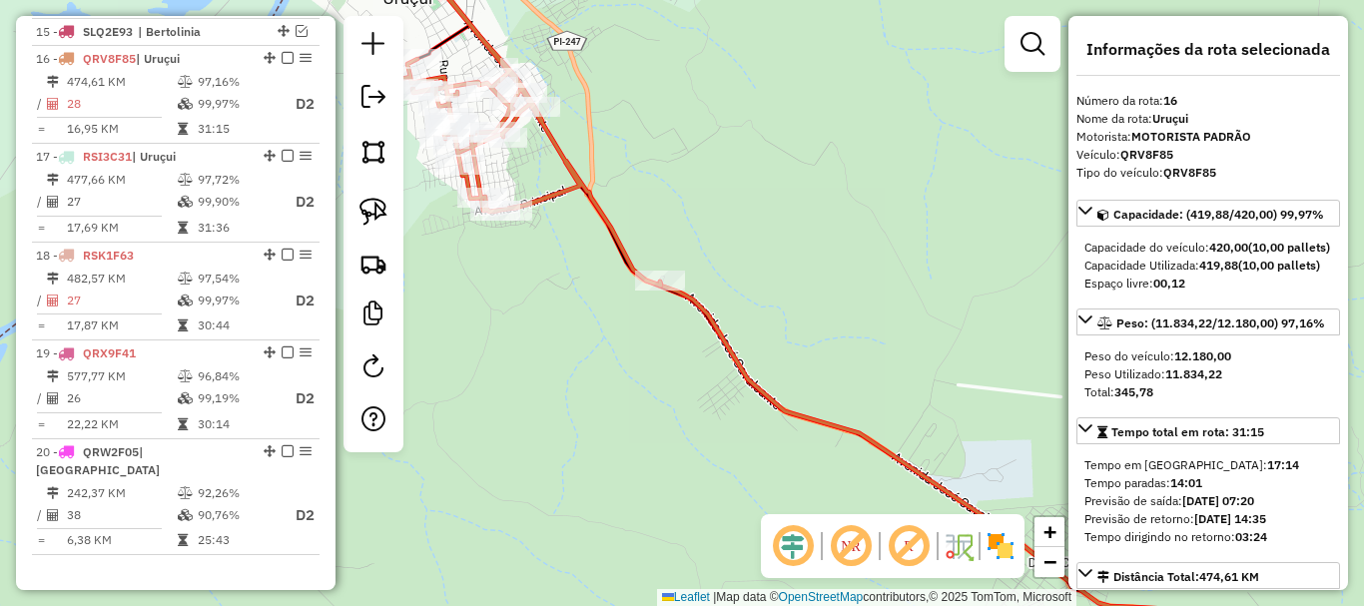
scroll to position [1153, 0]
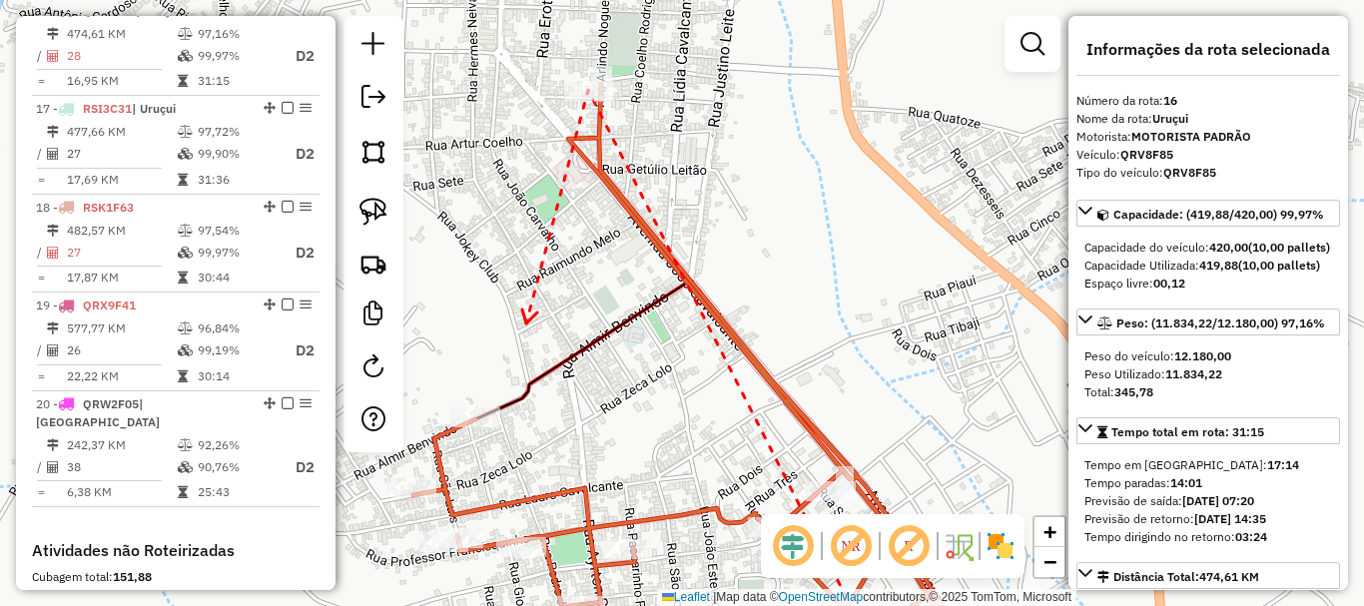
drag, startPoint x: 526, startPoint y: 324, endPoint x: 658, endPoint y: 113, distance: 248.5
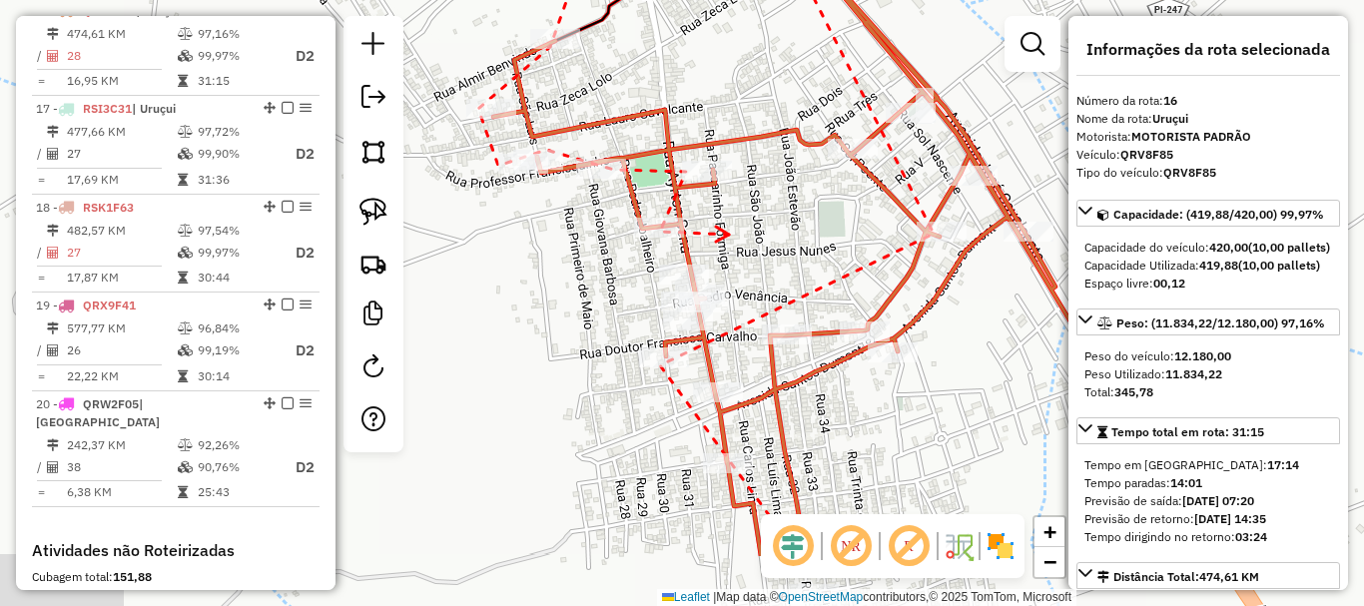
drag, startPoint x: 816, startPoint y: 347, endPoint x: 729, endPoint y: 235, distance: 142.4
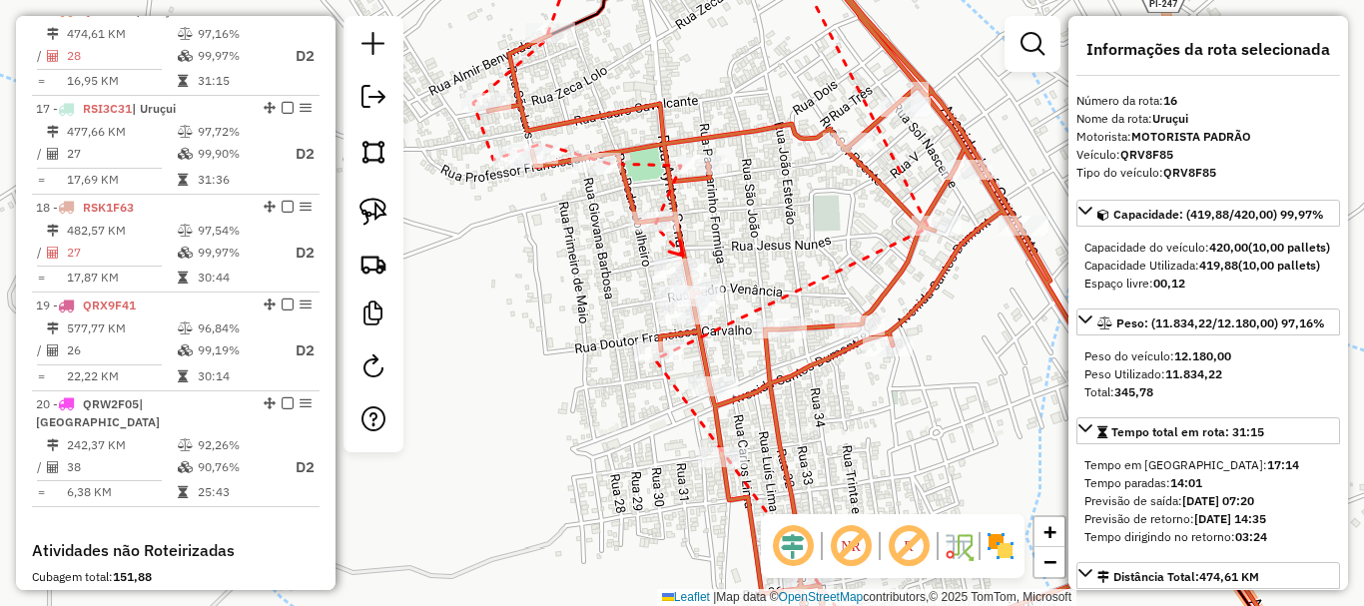
click at [683, 256] on icon at bounding box center [676, 248] width 14 height 15
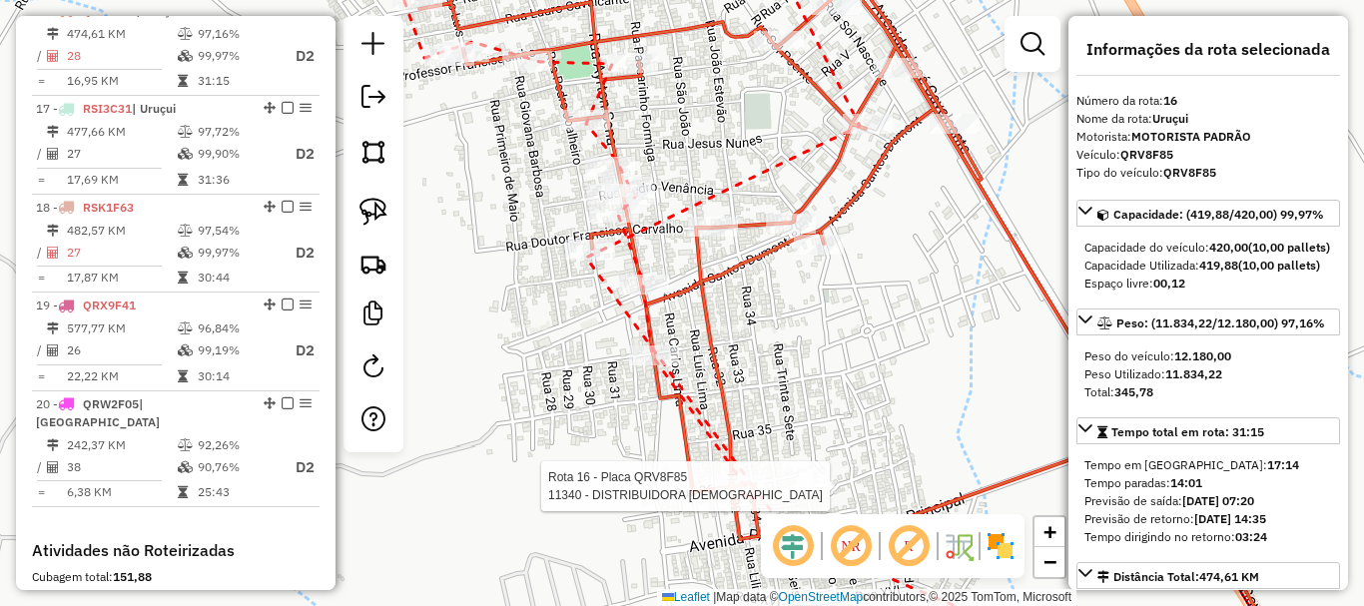
click at [752, 496] on div at bounding box center [740, 486] width 50 height 20
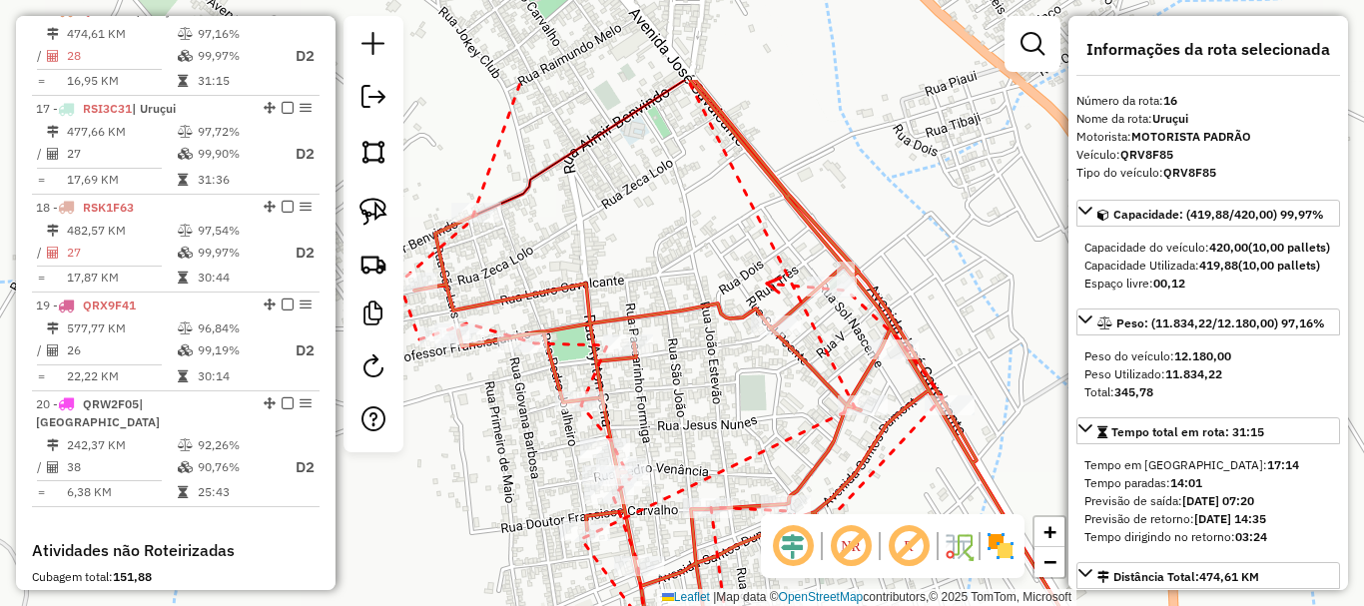
drag, startPoint x: 755, startPoint y: 140, endPoint x: 767, endPoint y: 281, distance: 141.3
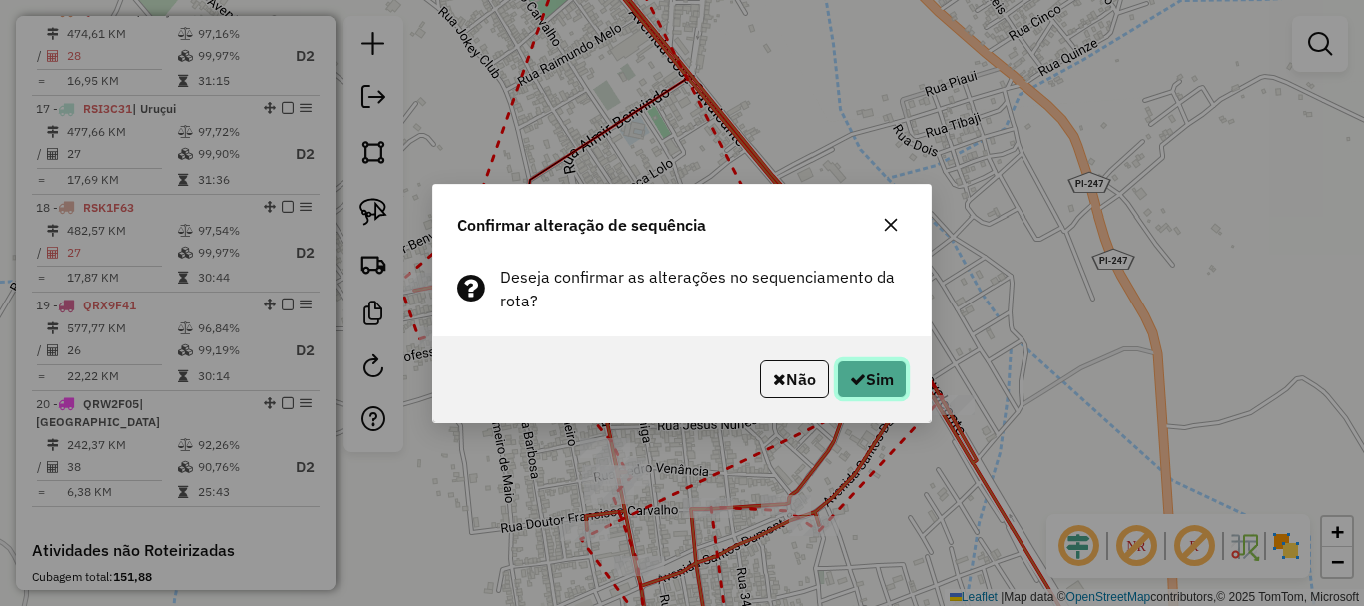
click at [863, 385] on button "Sim" at bounding box center [872, 379] width 70 height 38
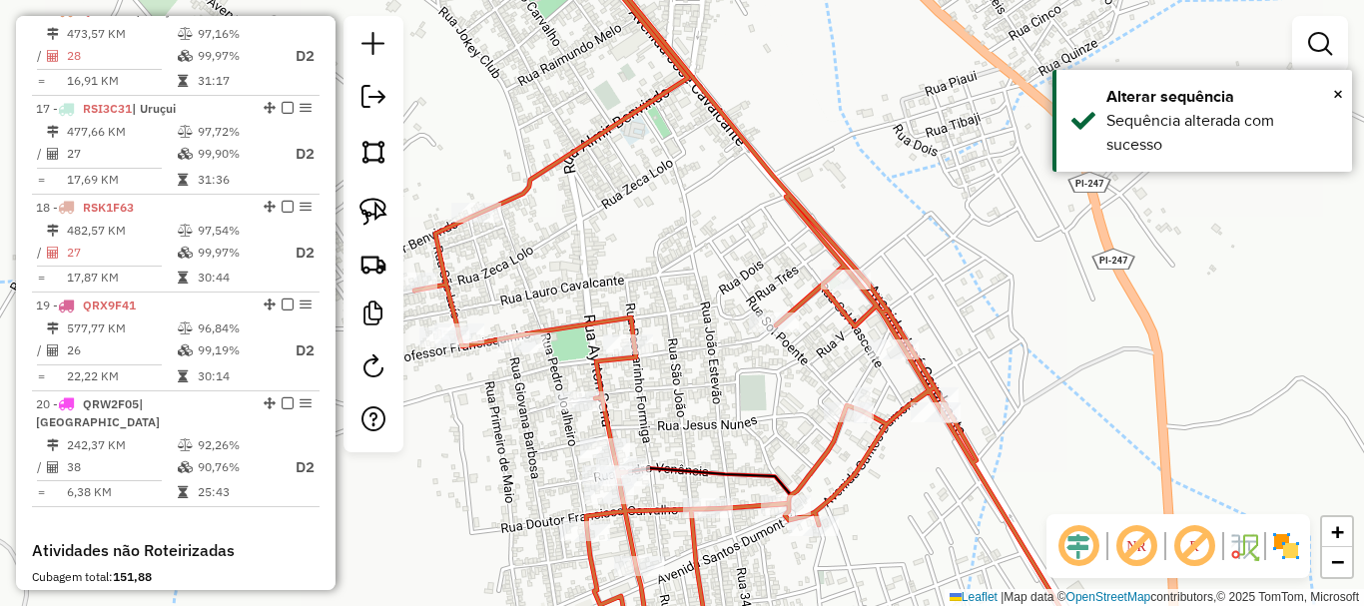
drag, startPoint x: 702, startPoint y: 328, endPoint x: 702, endPoint y: 304, distance: 24.0
click at [704, 305] on div "Janela de atendimento Grade de atendimento Capacidade Transportadoras Veículos …" at bounding box center [682, 303] width 1364 height 606
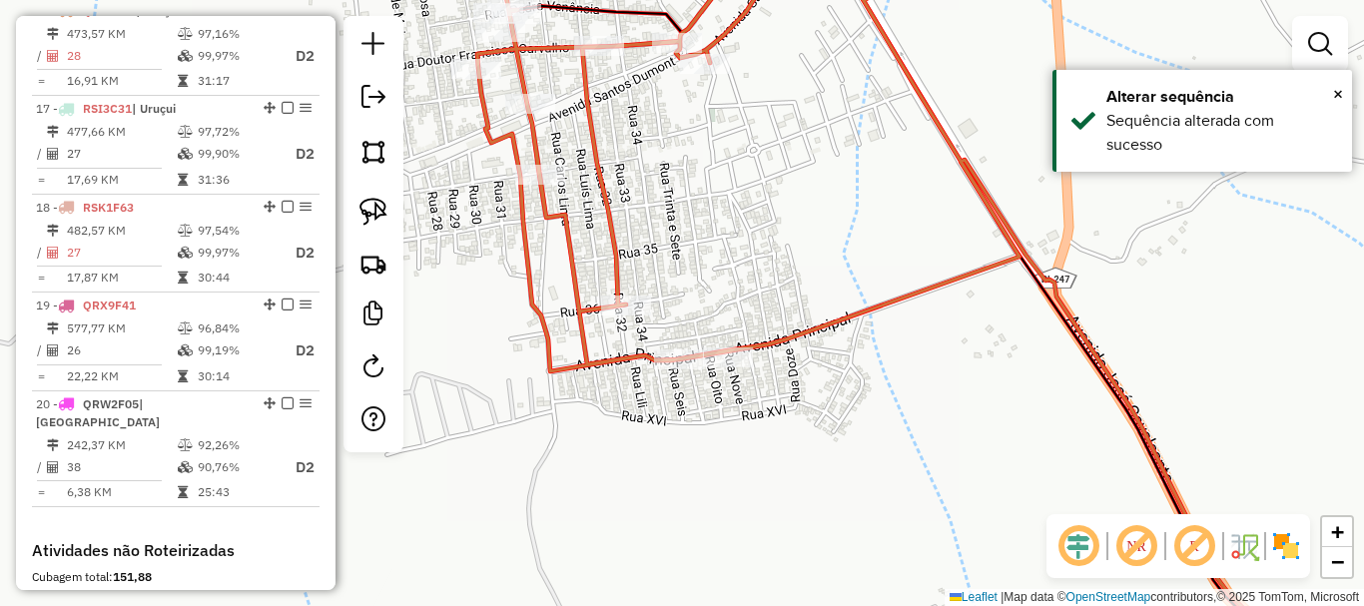
drag, startPoint x: 716, startPoint y: 298, endPoint x: 767, endPoint y: 416, distance: 129.3
click at [767, 416] on div "Rota 16 - Placa QRV8F85 3735 - MARIA HELENA PEREIR Janela de atendimento Grade …" at bounding box center [682, 303] width 1364 height 606
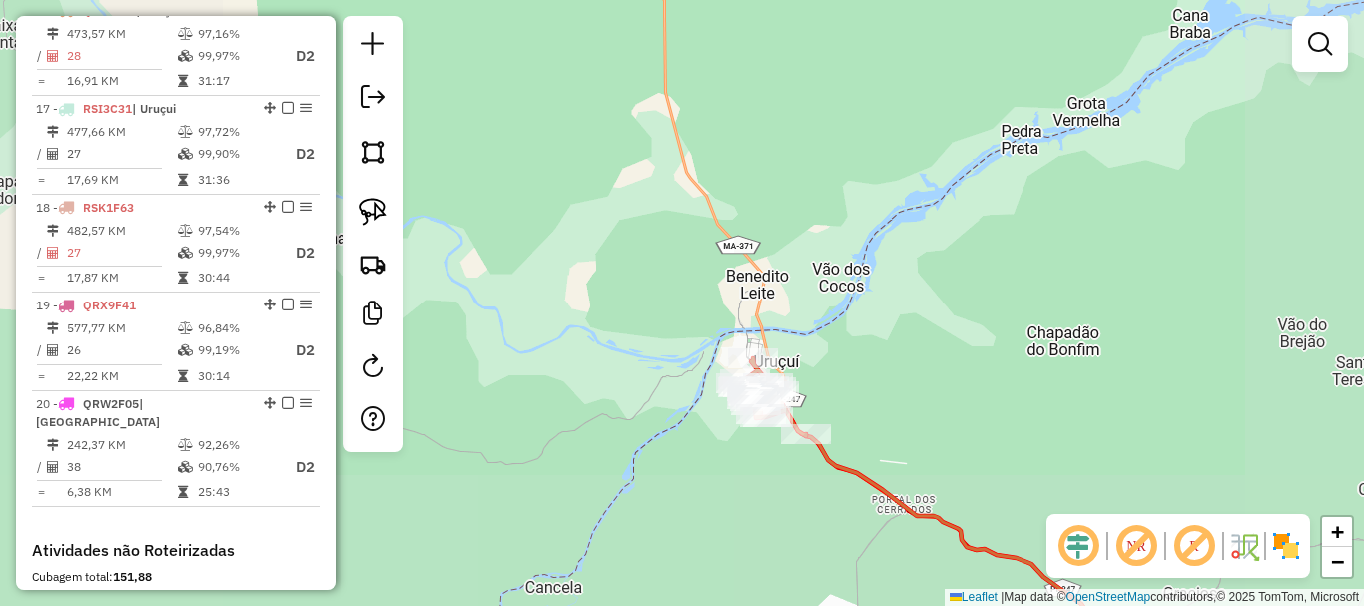
drag, startPoint x: 835, startPoint y: 517, endPoint x: 730, endPoint y: 214, distance: 321.1
click at [751, 248] on div "Janela de atendimento Grade de atendimento Capacidade Transportadoras Veículos …" at bounding box center [682, 303] width 1364 height 606
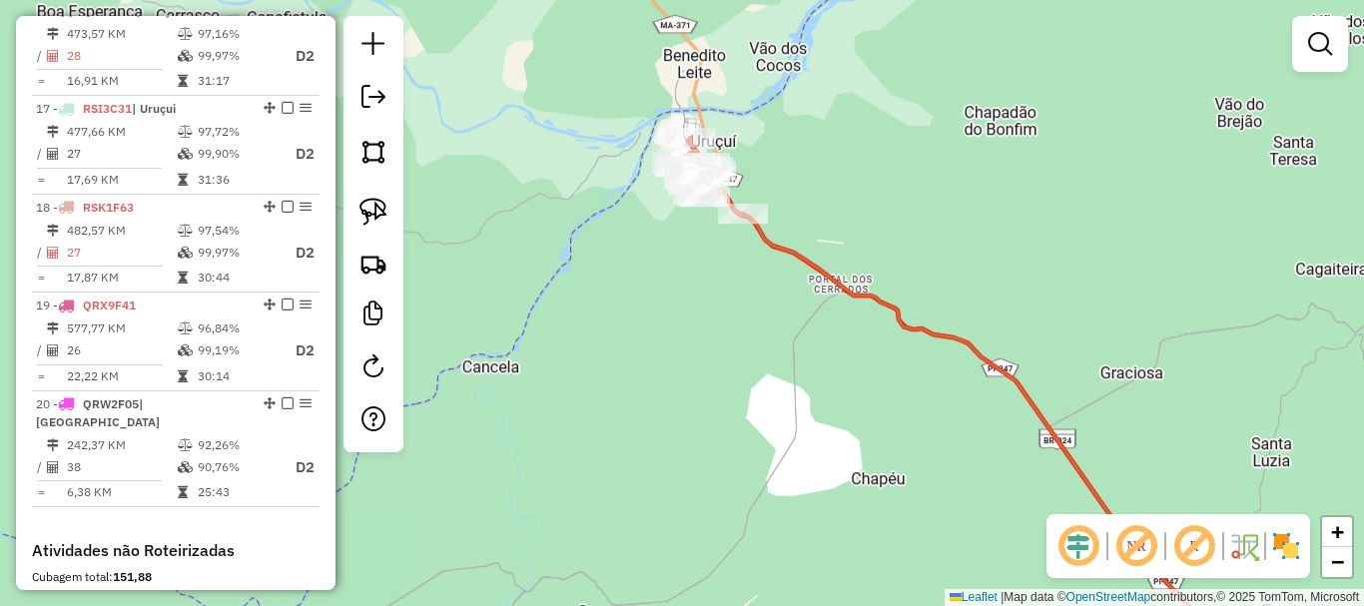
drag, startPoint x: 780, startPoint y: 358, endPoint x: 848, endPoint y: 489, distance: 147.4
click at [860, 510] on div "Janela de atendimento Grade de atendimento Capacidade Transportadoras Veículos …" at bounding box center [682, 303] width 1364 height 606
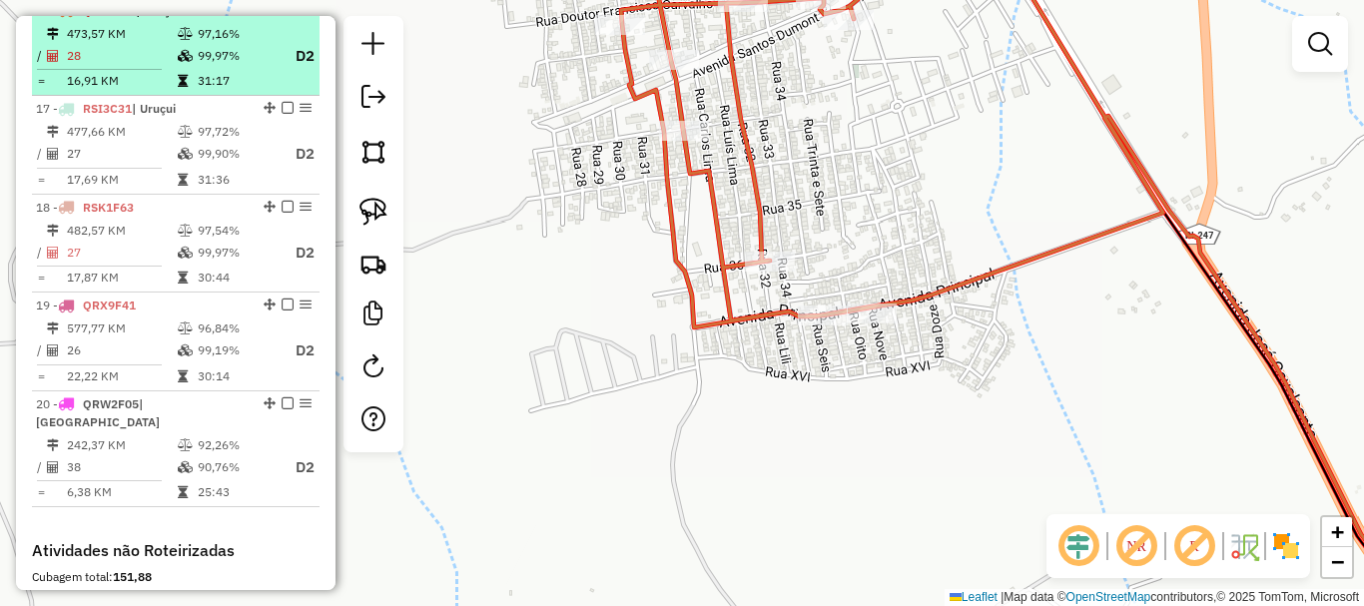
click at [152, 63] on td "28" at bounding box center [121, 56] width 111 height 25
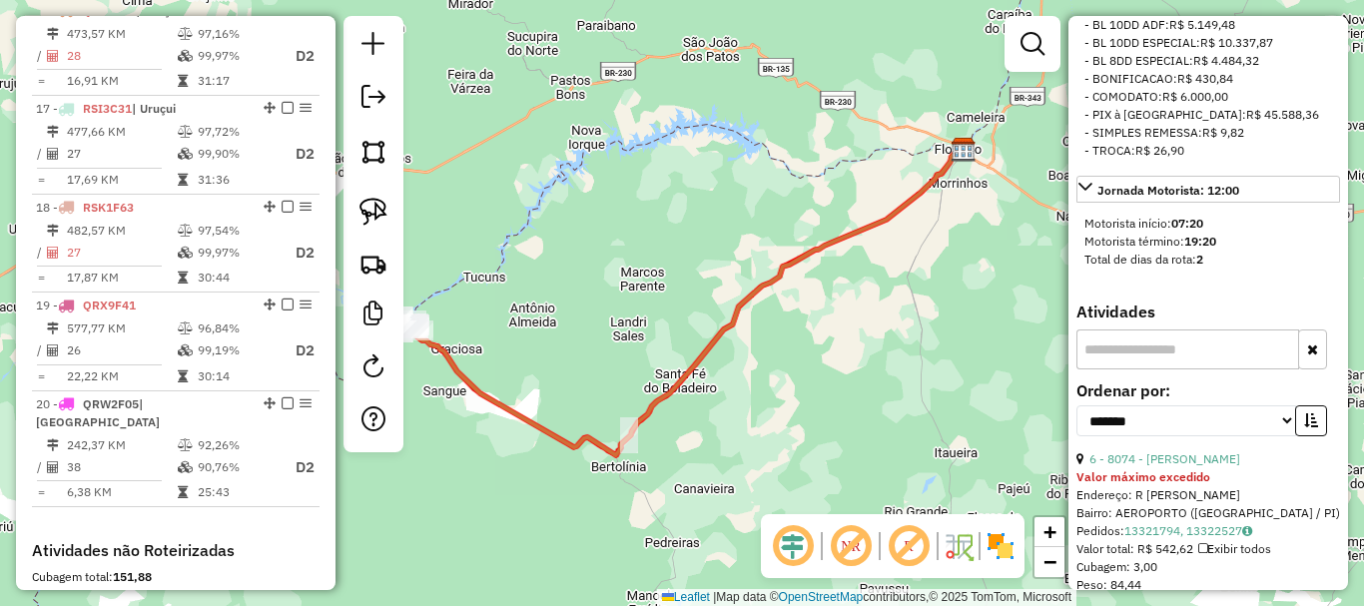
scroll to position [1098, 0]
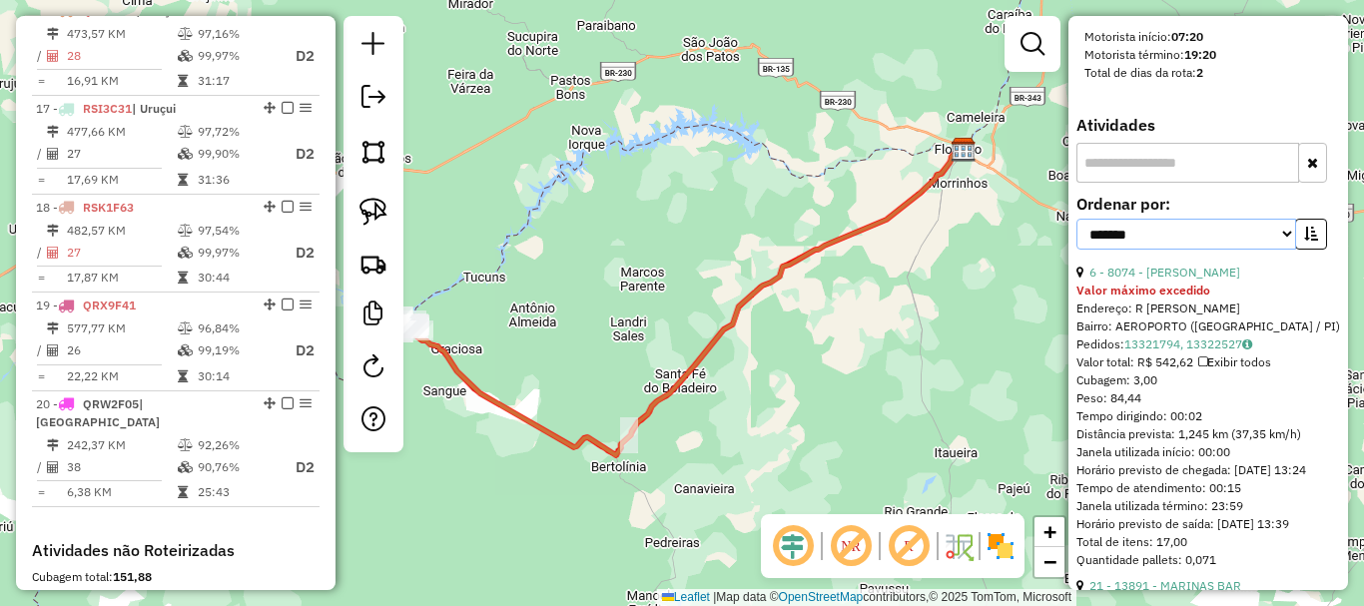
click at [1165, 250] on select "**********" at bounding box center [1186, 234] width 220 height 31
select select "**********"
click at [1076, 250] on select "**********" at bounding box center [1186, 234] width 220 height 31
click at [1296, 250] on button "button" at bounding box center [1311, 234] width 32 height 31
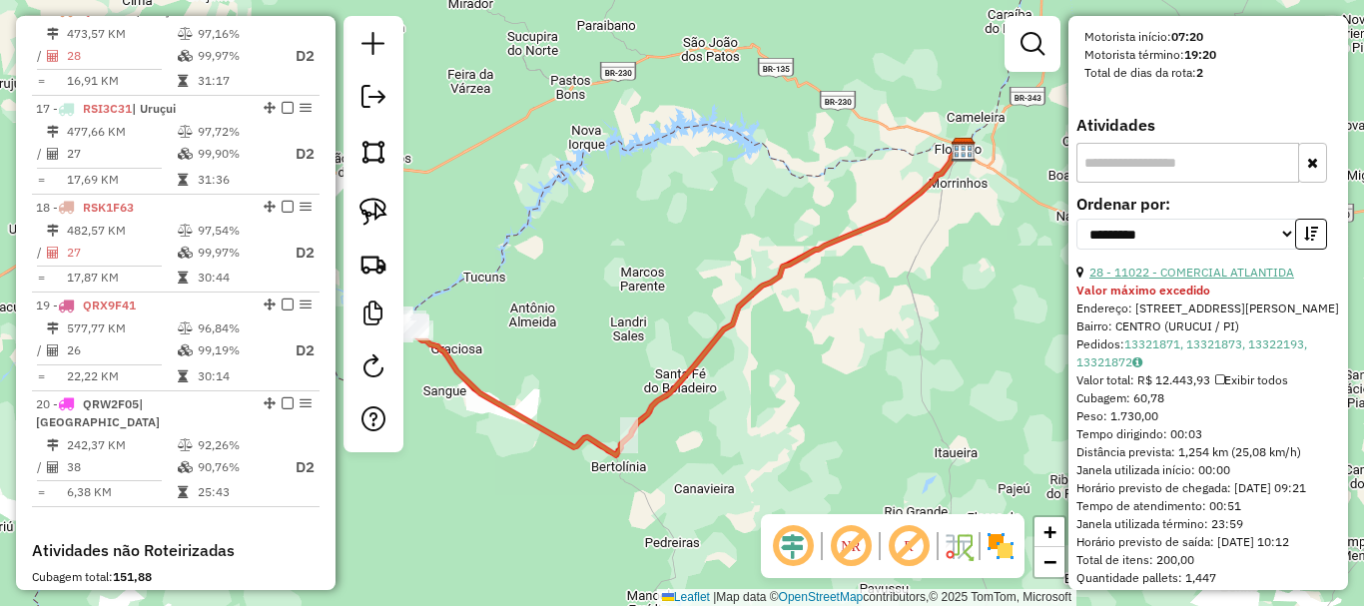
click at [1171, 280] on link "28 - 11022 - COMERCIAL ATLANTIDA" at bounding box center [1191, 272] width 205 height 15
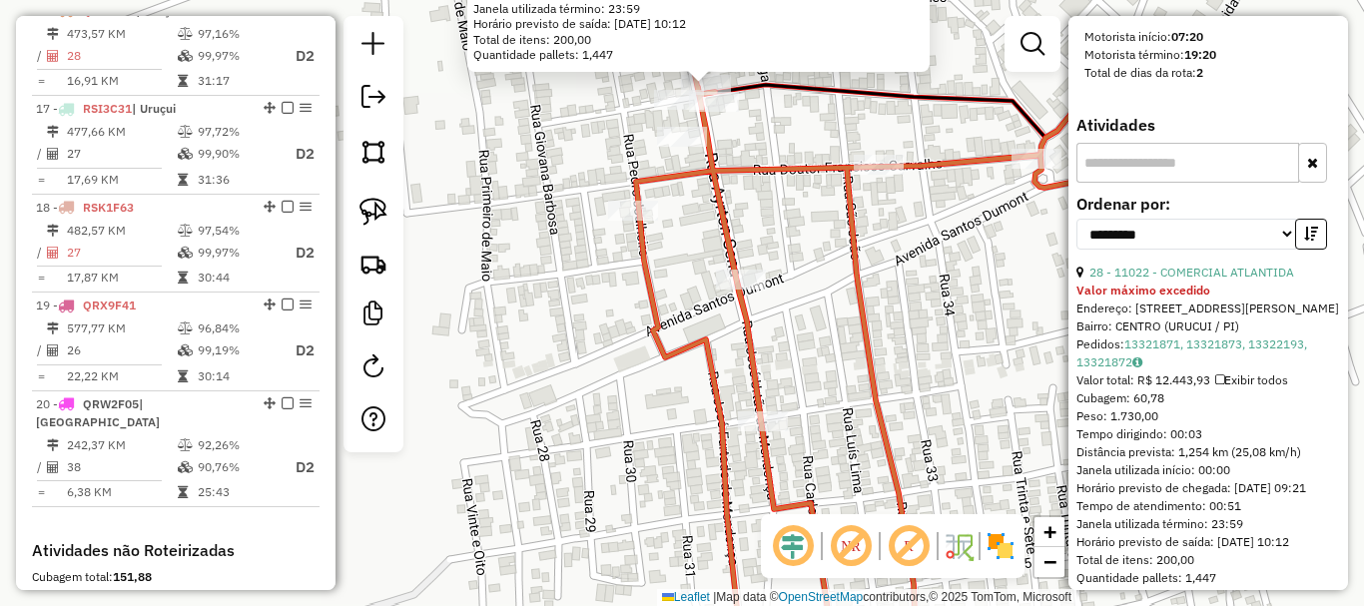
drag, startPoint x: 758, startPoint y: 226, endPoint x: 776, endPoint y: 358, distance: 134.0
click at [776, 358] on div "11022 - COMERCIAL ATLANTIDA Valor máximo excedido Endereço: RUA GEOVANA BARBOSA…" at bounding box center [682, 303] width 1364 height 606
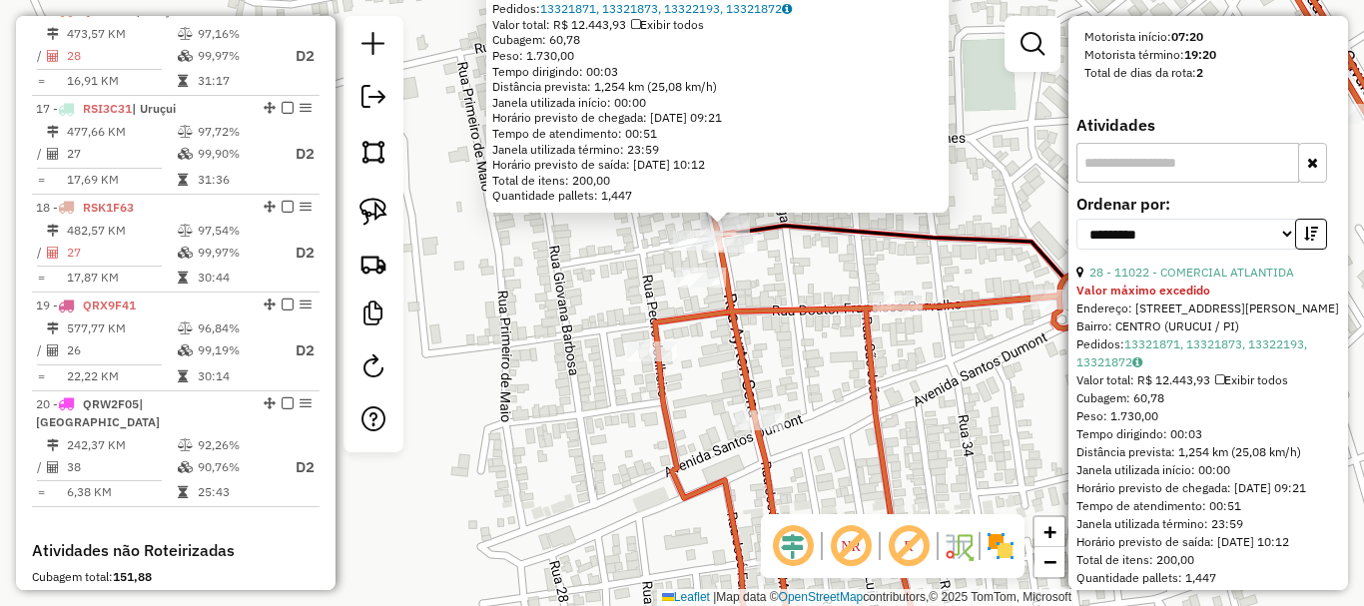
click at [772, 322] on icon at bounding box center [947, 302] width 1103 height 727
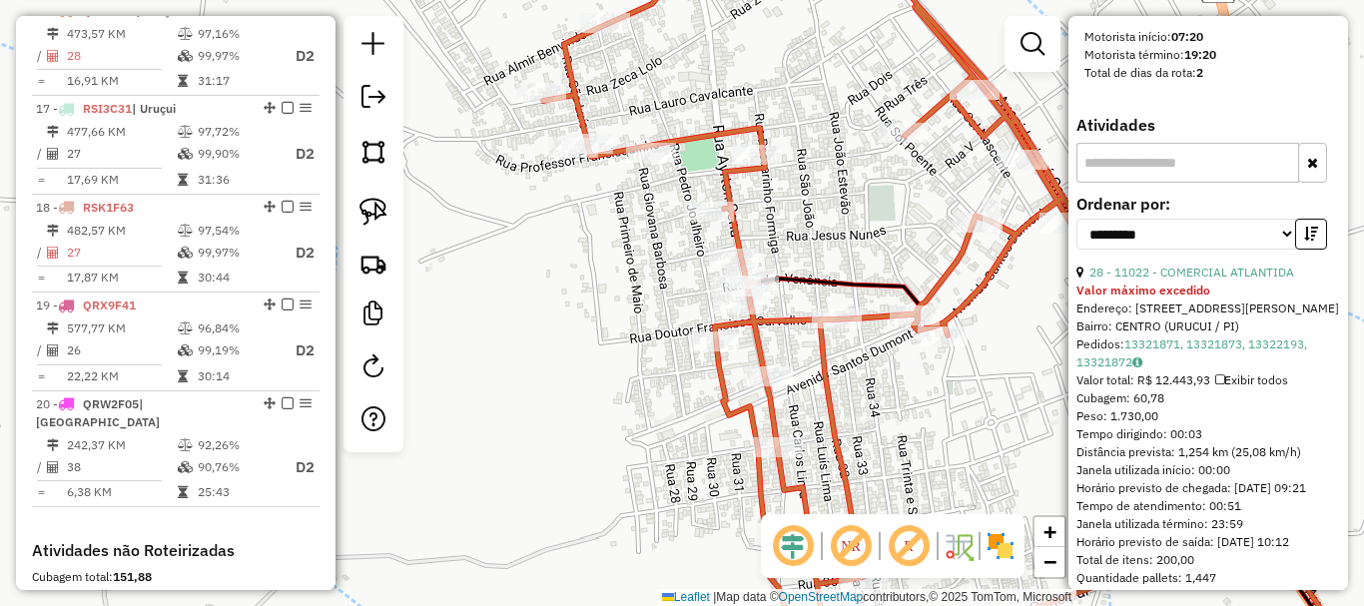
click at [737, 220] on icon at bounding box center [951, 302] width 816 height 727
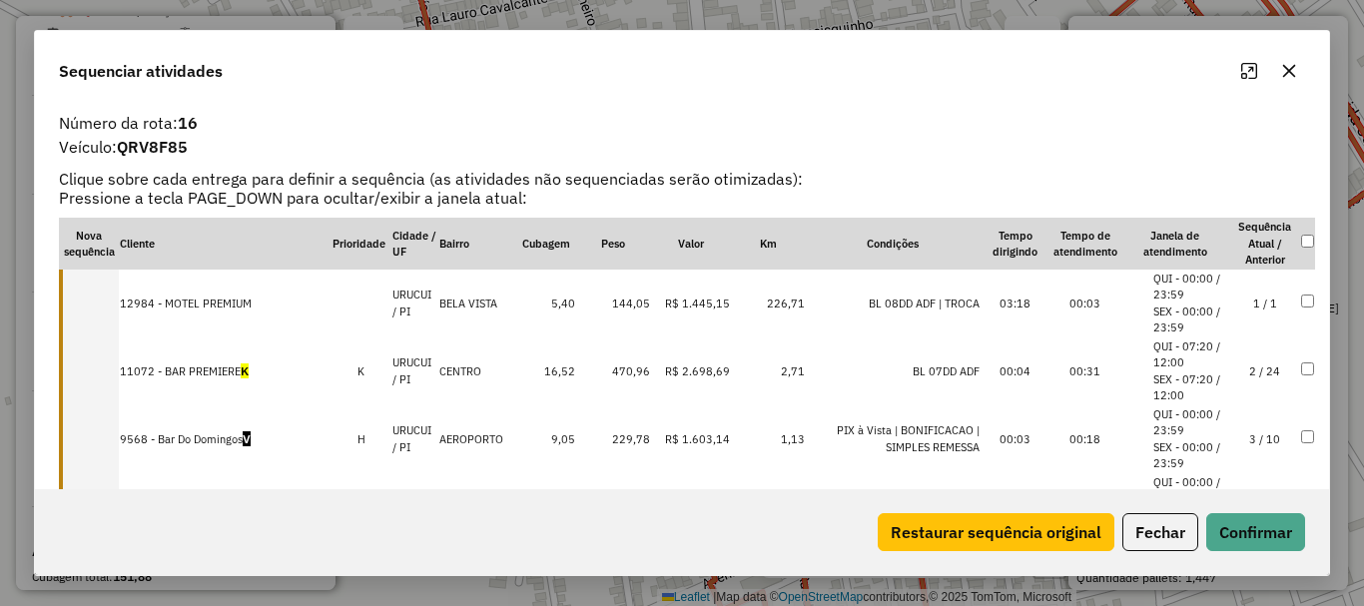
click at [1254, 59] on button "Maximize" at bounding box center [1249, 71] width 32 height 32
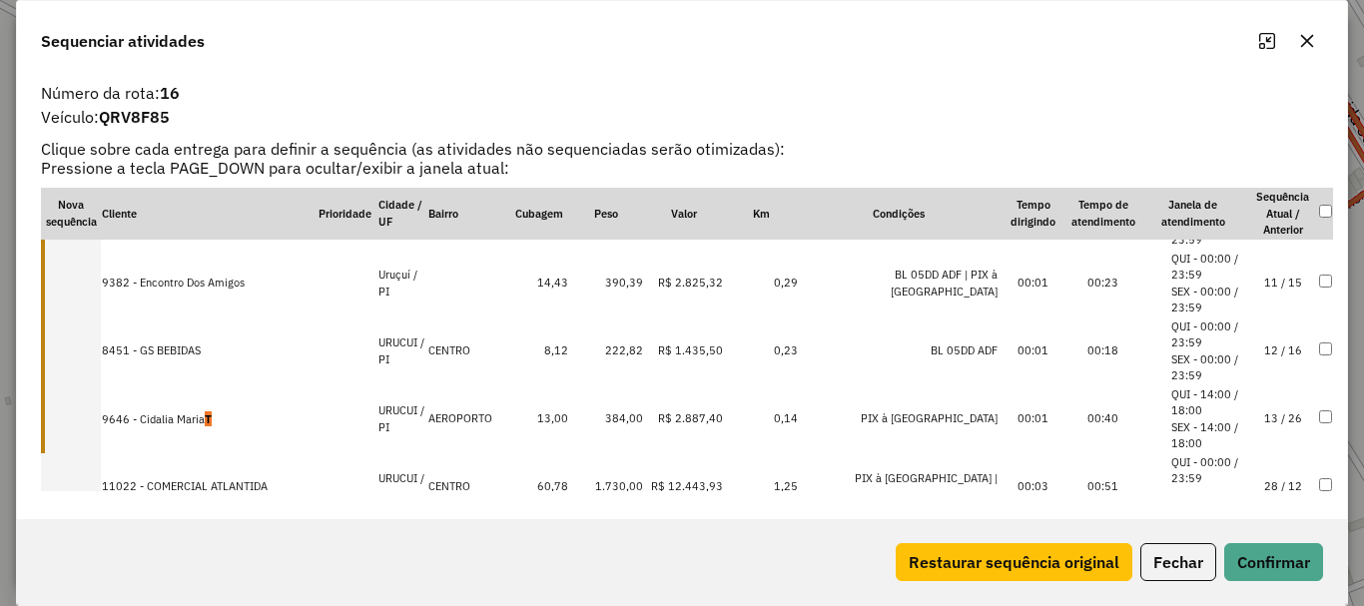
scroll to position [769, 0]
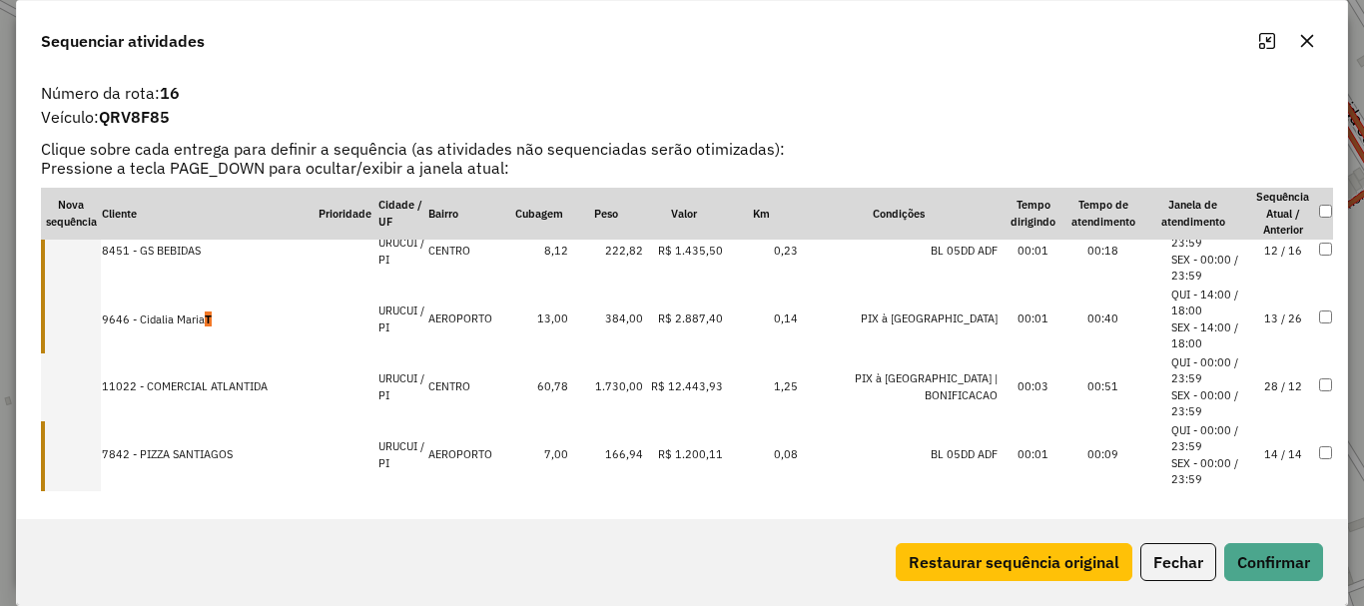
drag, startPoint x: 231, startPoint y: 437, endPoint x: 245, endPoint y: 380, distance: 58.6
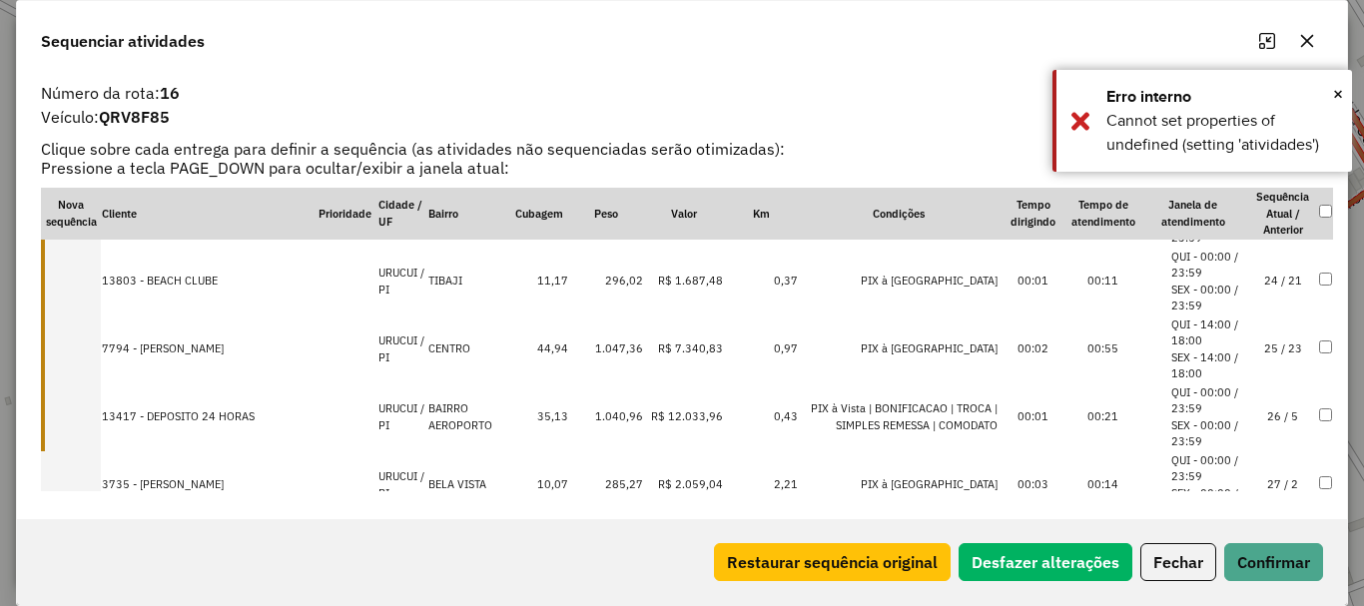
scroll to position [1668, 0]
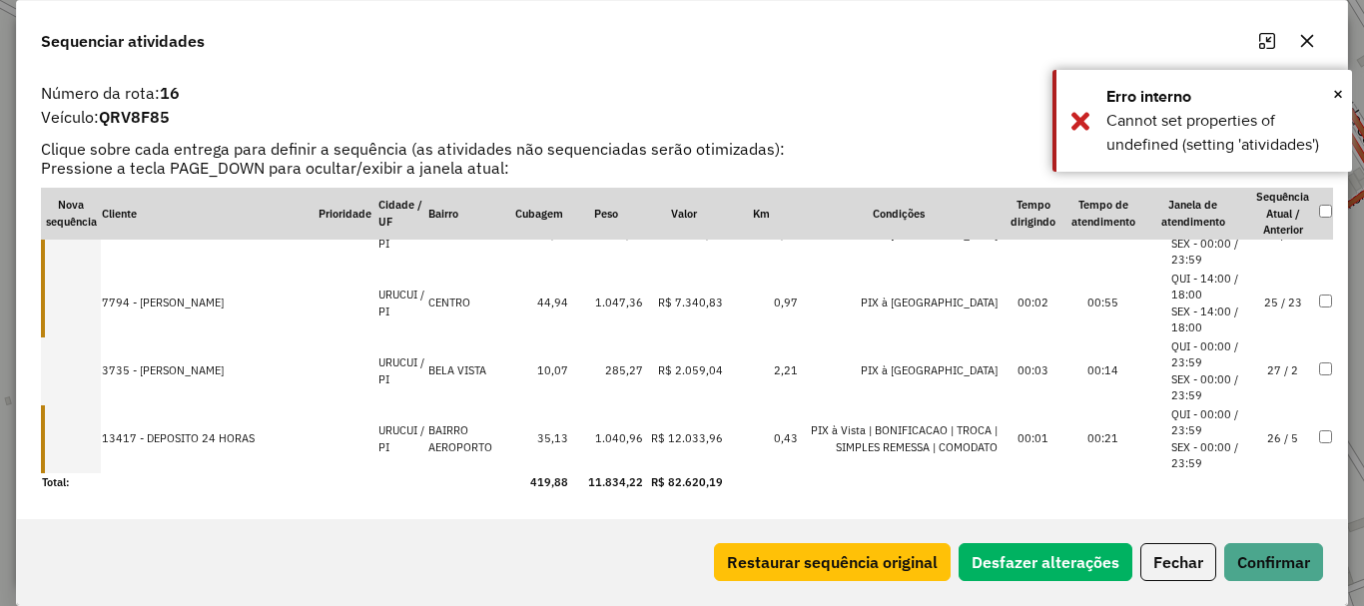
drag, startPoint x: 186, startPoint y: 437, endPoint x: 193, endPoint y: 367, distance: 70.2
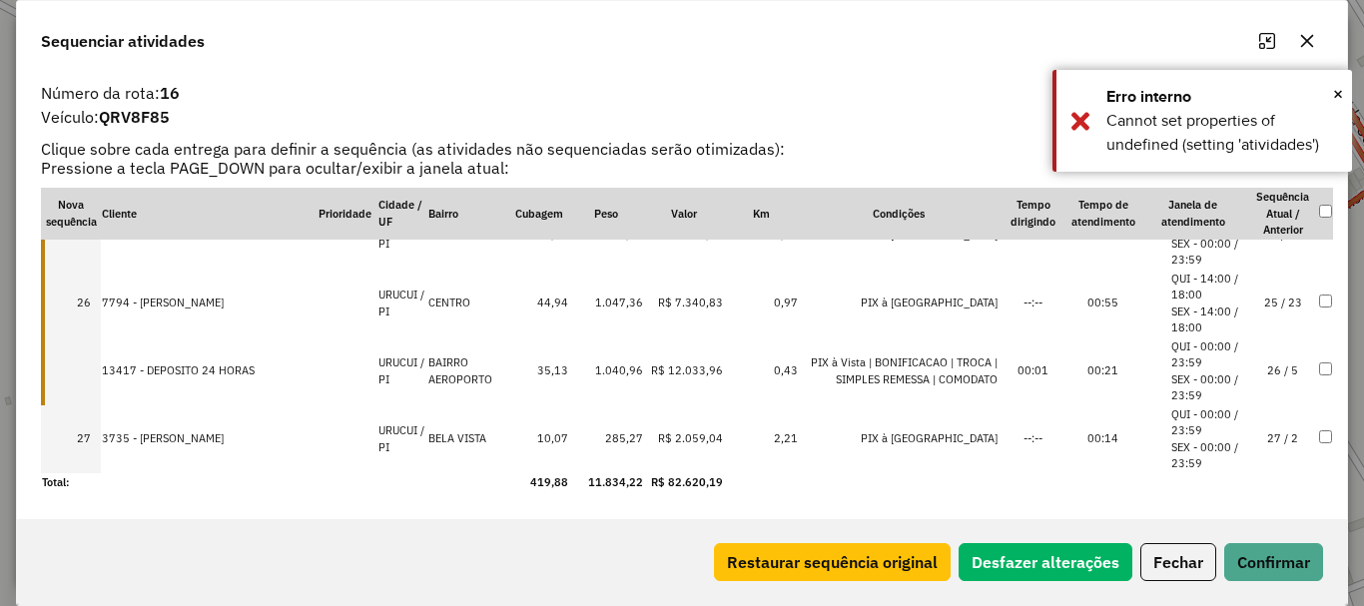
drag, startPoint x: 198, startPoint y: 382, endPoint x: 216, endPoint y: 462, distance: 81.9
click at [1303, 563] on button "Confirmar" at bounding box center [1273, 562] width 99 height 38
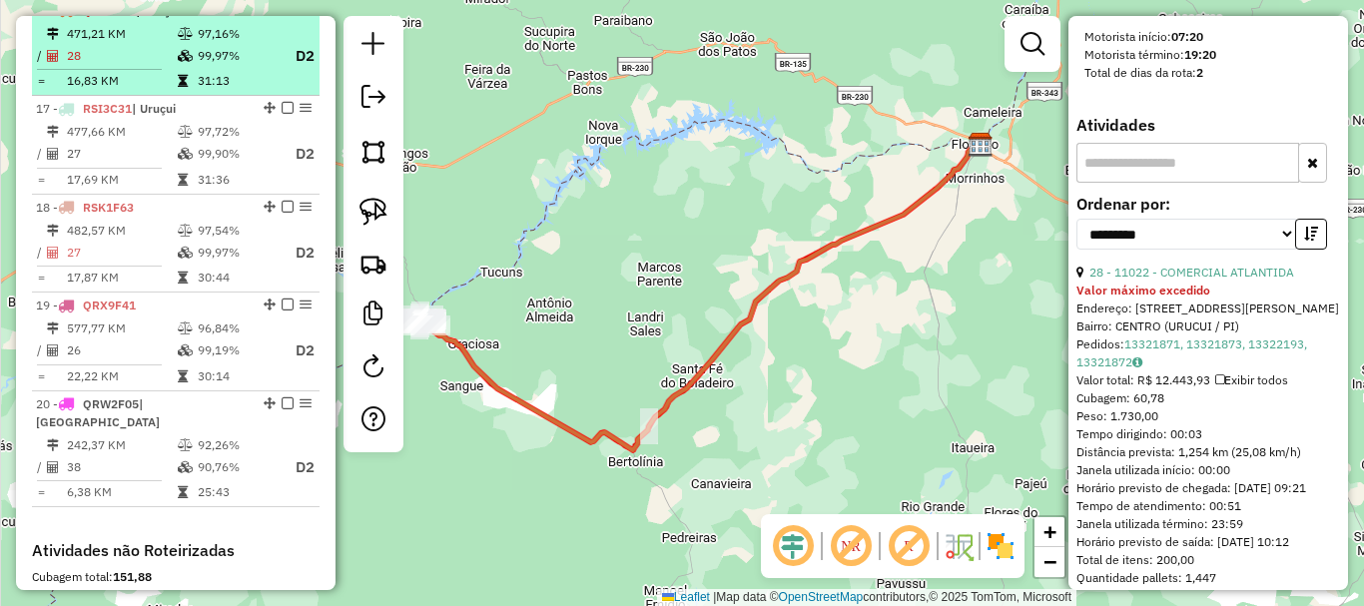
drag, startPoint x: 605, startPoint y: 282, endPoint x: 238, endPoint y: 45, distance: 437.1
click at [626, 259] on div "Janela de atendimento Grade de atendimento Capacidade Transportadoras Veículos …" at bounding box center [682, 303] width 1364 height 606
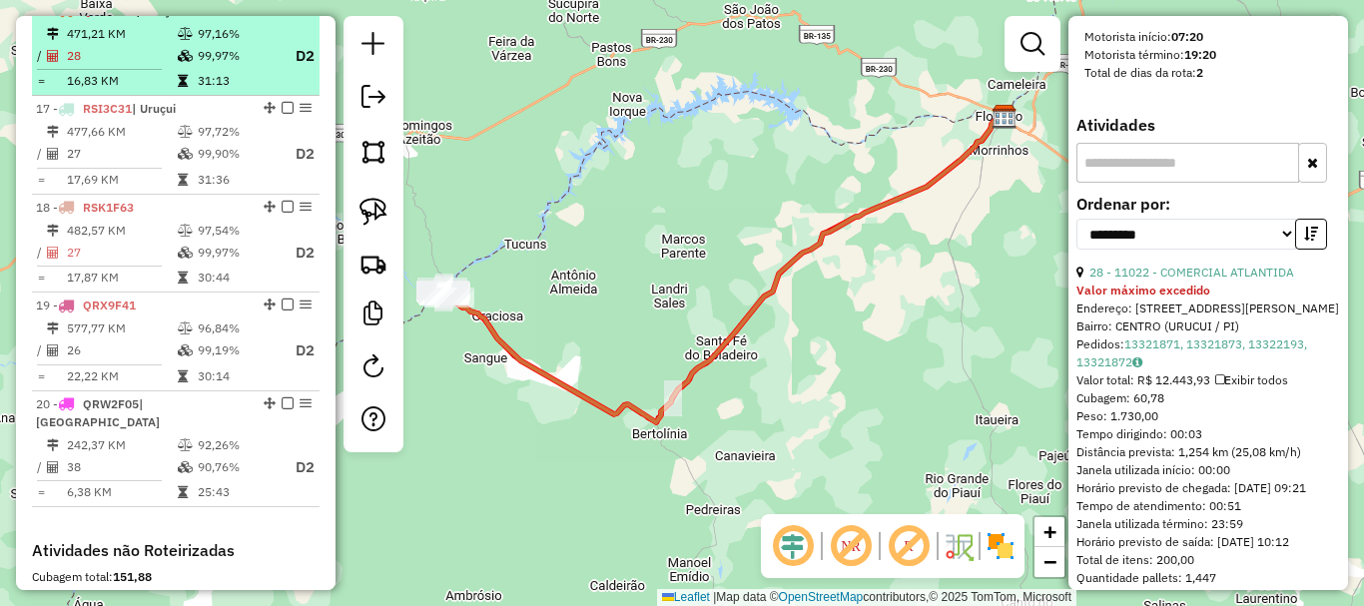
click at [282, 16] on em at bounding box center [288, 10] width 12 height 12
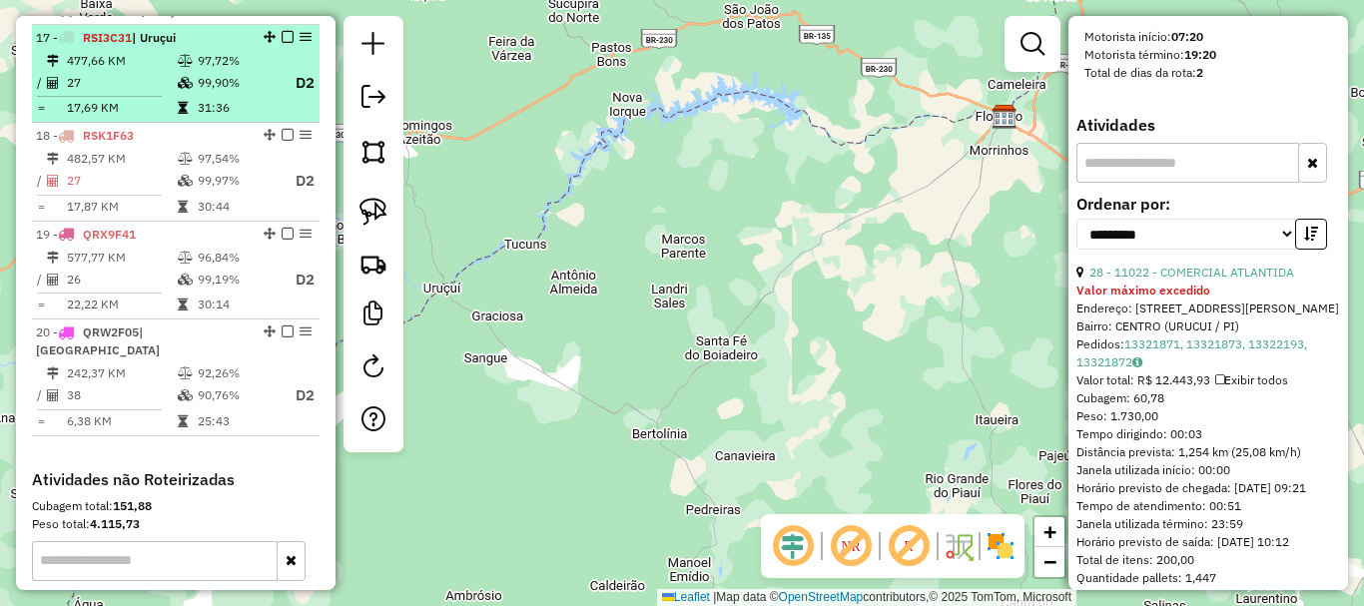
scroll to position [1082, 0]
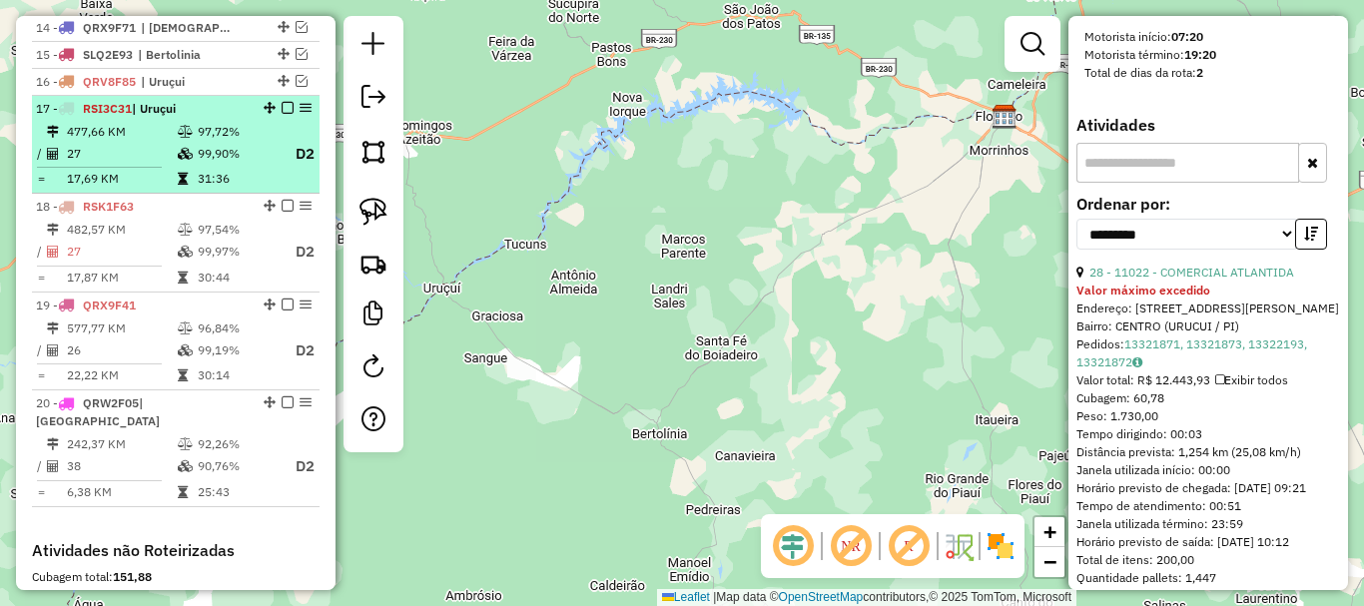
click at [241, 115] on li "17 - RSI3C31 | Uruçui 477,66 KM 97,72% / 27 99,90% D2 = 17,69 KM 31:36" at bounding box center [176, 145] width 288 height 99
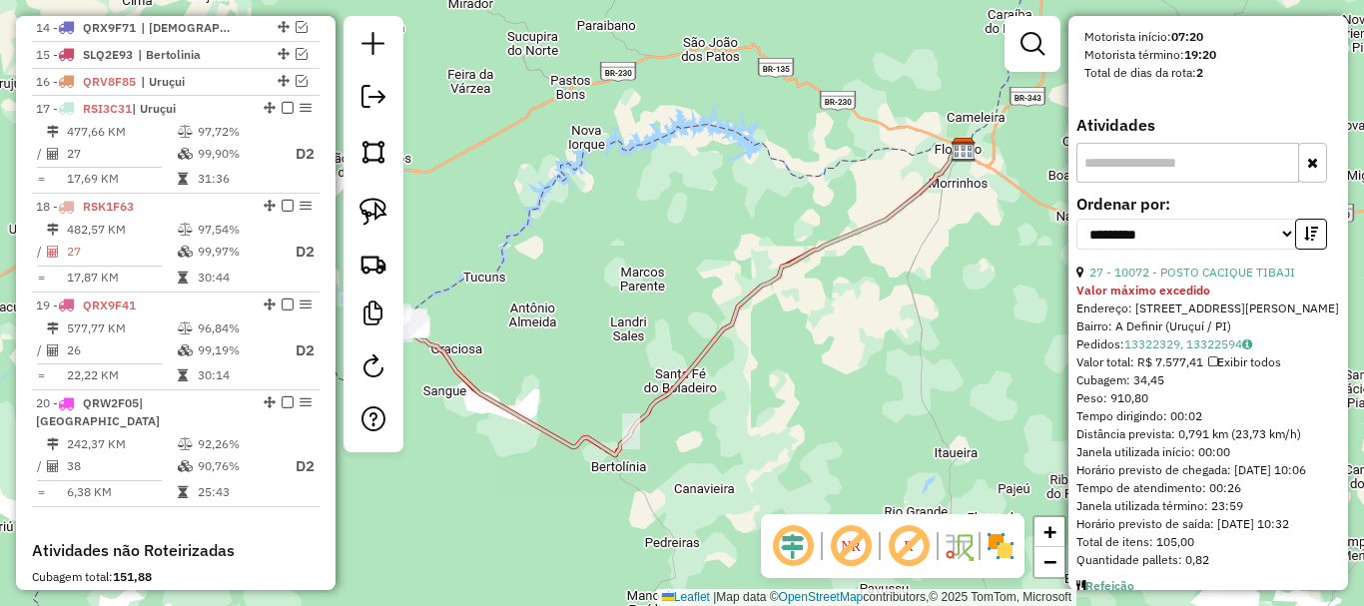
drag, startPoint x: 550, startPoint y: 310, endPoint x: 669, endPoint y: 268, distance: 126.0
click at [665, 270] on div "Janela de atendimento Grade de atendimento Capacidade Transportadoras Veículos …" at bounding box center [682, 303] width 1364 height 606
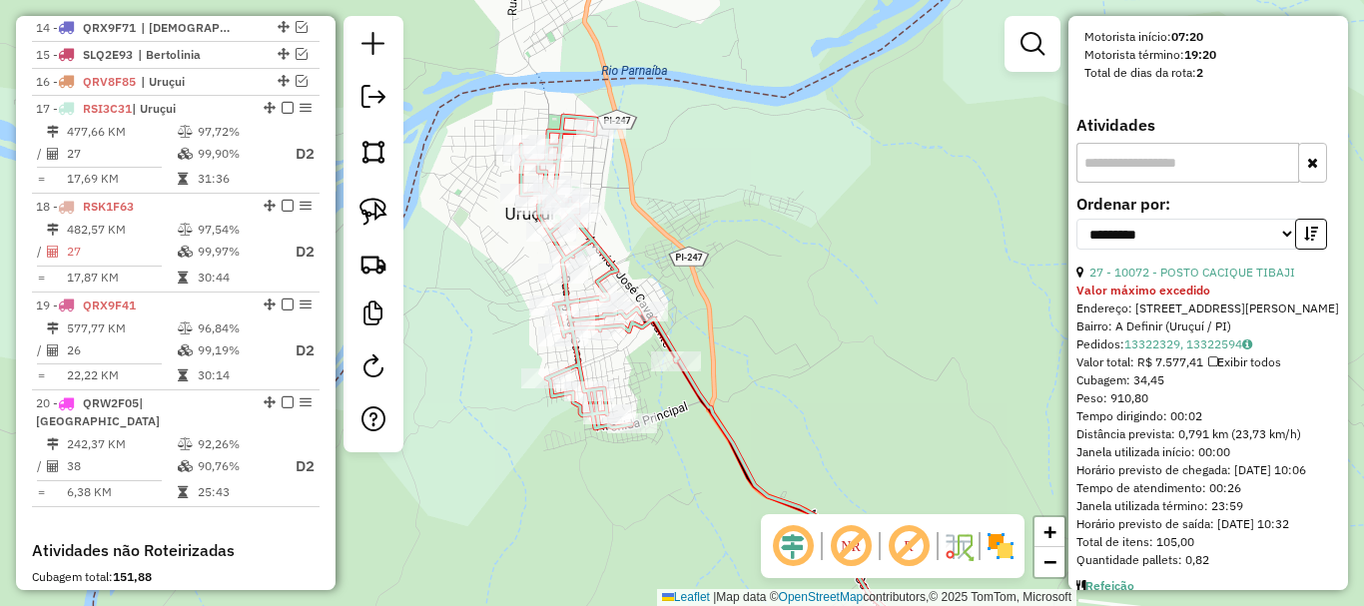
drag, startPoint x: 658, startPoint y: 424, endPoint x: 746, endPoint y: 379, distance: 98.7
click at [760, 391] on div "Janela de atendimento Grade de atendimento Capacidade Transportadoras Veículos …" at bounding box center [682, 303] width 1364 height 606
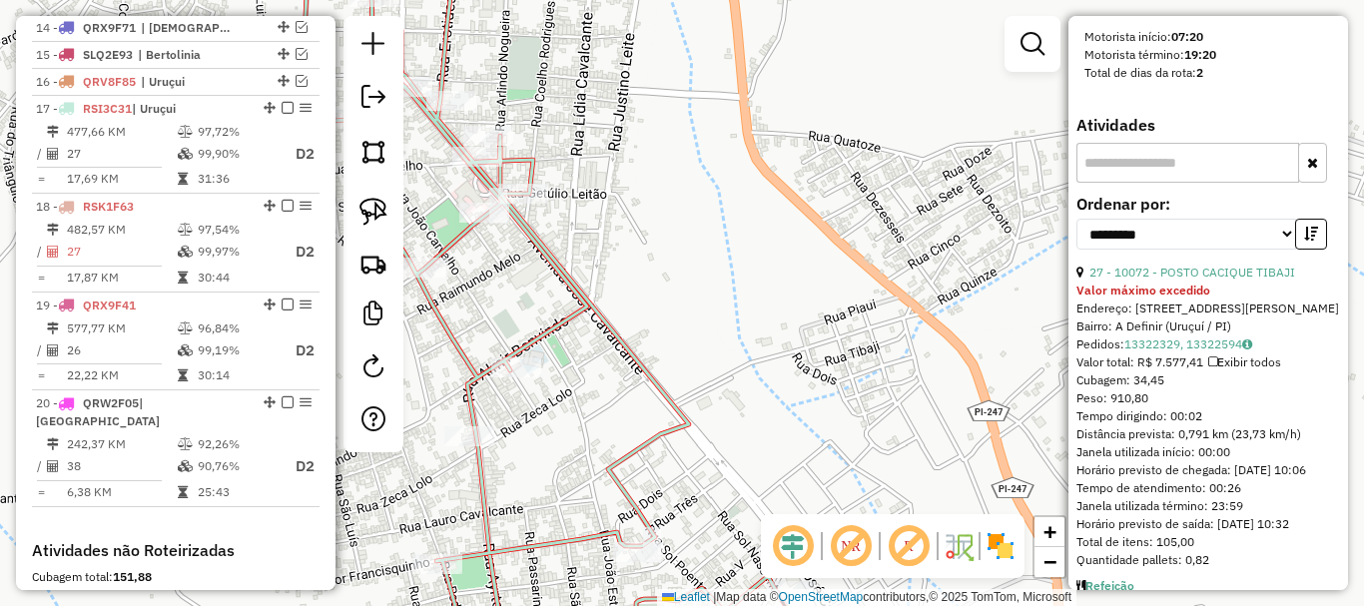
drag, startPoint x: 865, startPoint y: 320, endPoint x: 890, endPoint y: 333, distance: 28.1
click at [889, 332] on div "Janela de atendimento Grade de atendimento Capacidade Transportadoras Veículos …" at bounding box center [682, 303] width 1364 height 606
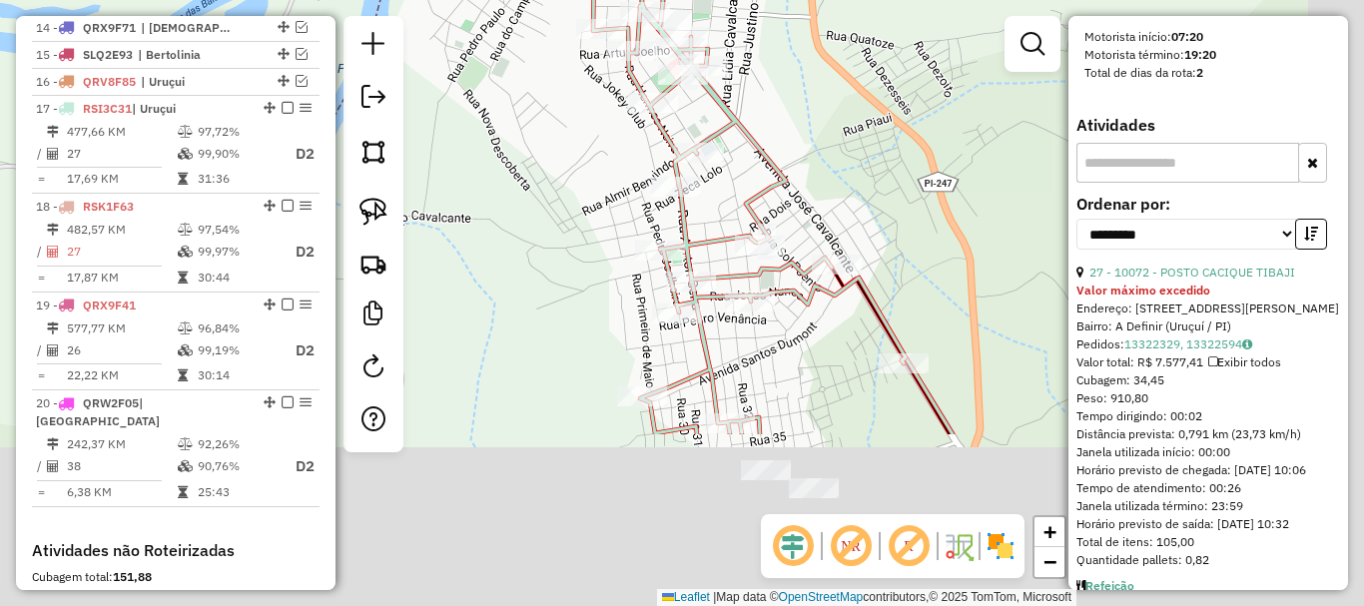
drag, startPoint x: 894, startPoint y: 378, endPoint x: 790, endPoint y: 118, distance: 280.5
click at [790, 119] on div "Janela de atendimento Grade de atendimento Capacidade Transportadoras Veículos …" at bounding box center [682, 303] width 1364 height 606
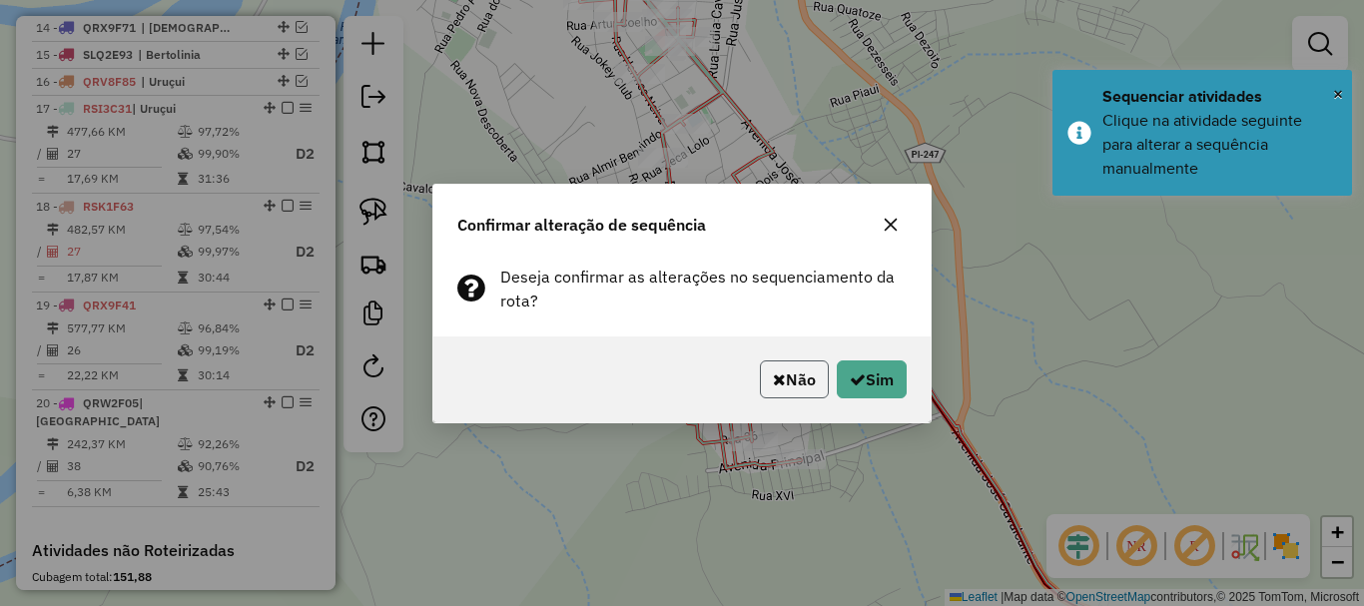
click at [791, 377] on button "Não" at bounding box center [794, 379] width 69 height 38
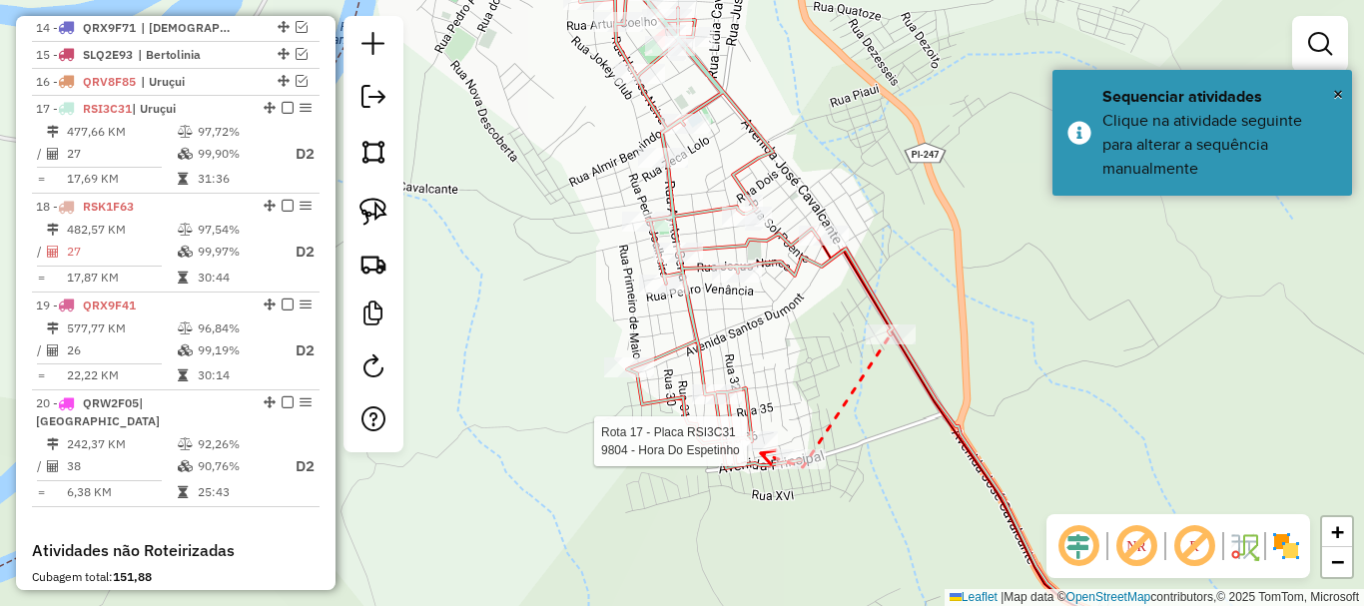
click at [761, 451] on div at bounding box center [753, 441] width 50 height 20
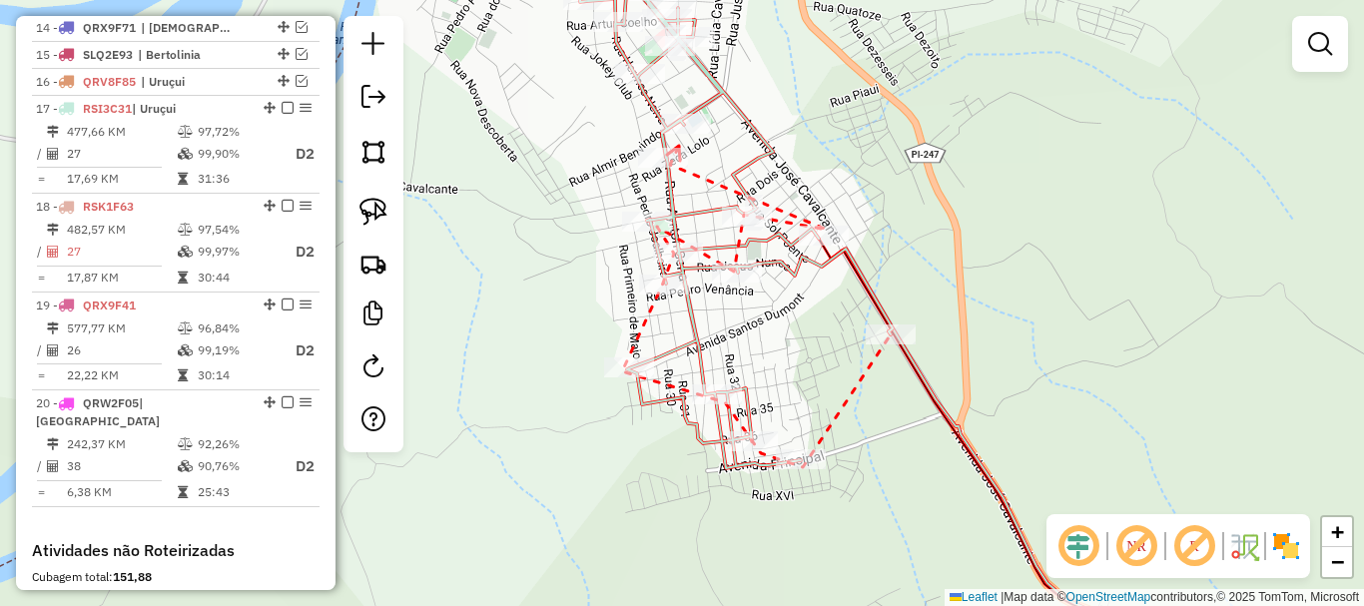
click at [683, 134] on div at bounding box center [686, 124] width 50 height 20
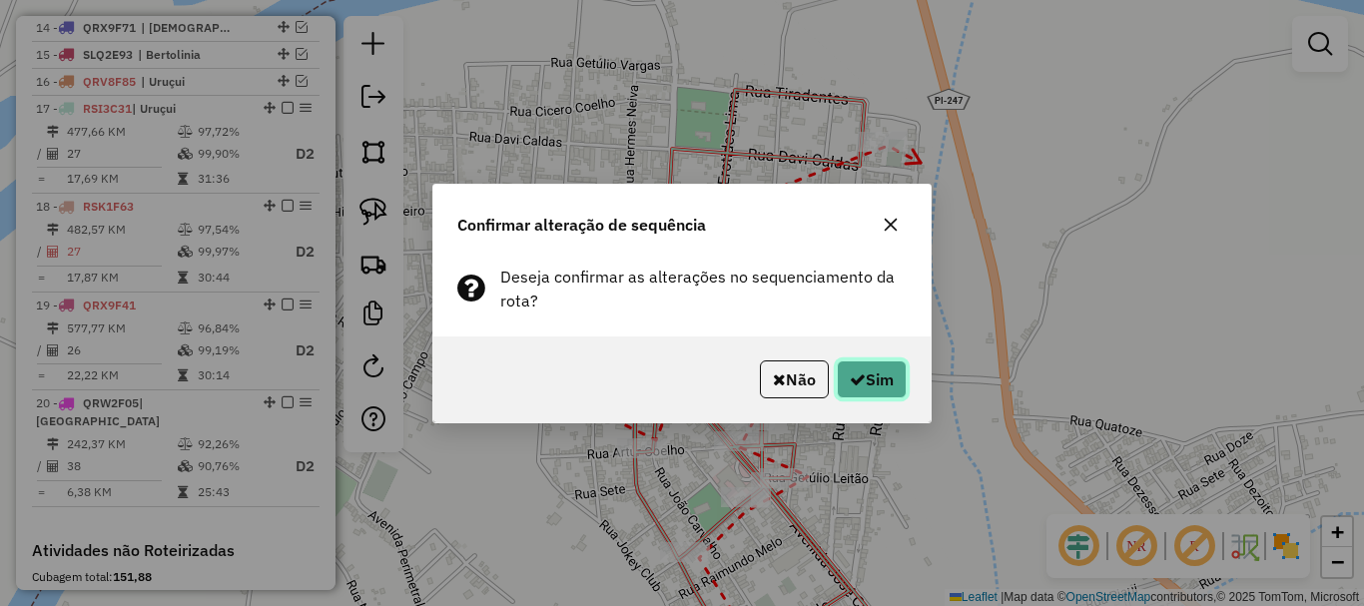
click at [888, 372] on button "Sim" at bounding box center [872, 379] width 70 height 38
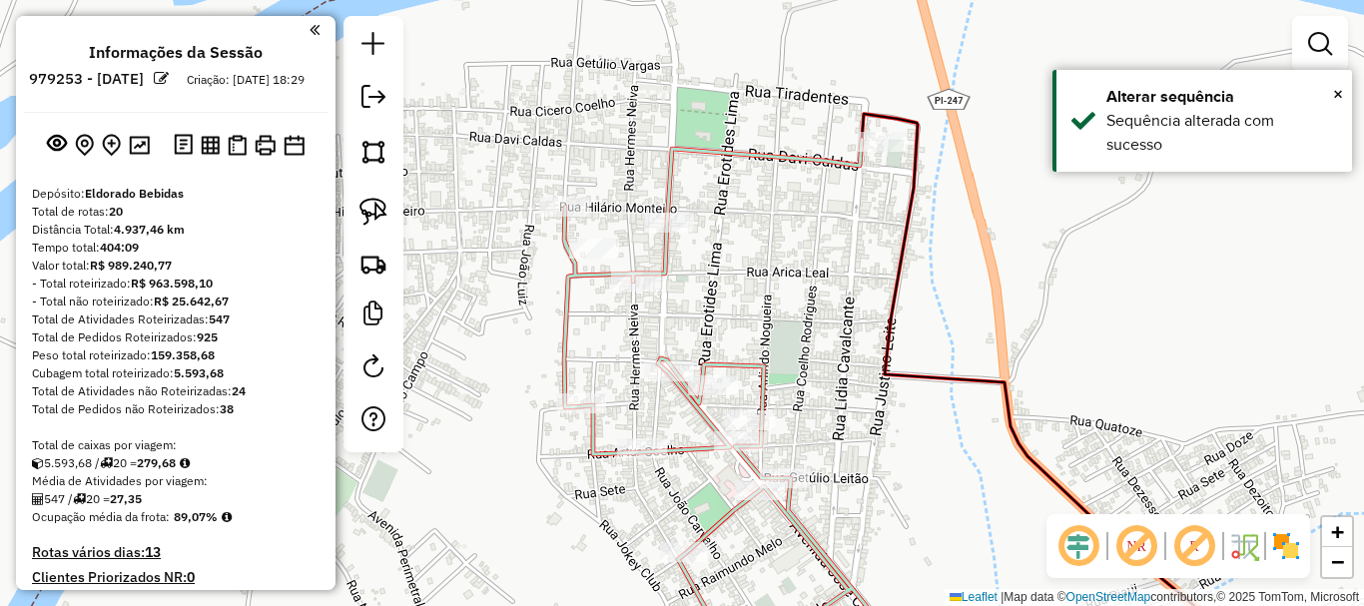
scroll to position [1082, 0]
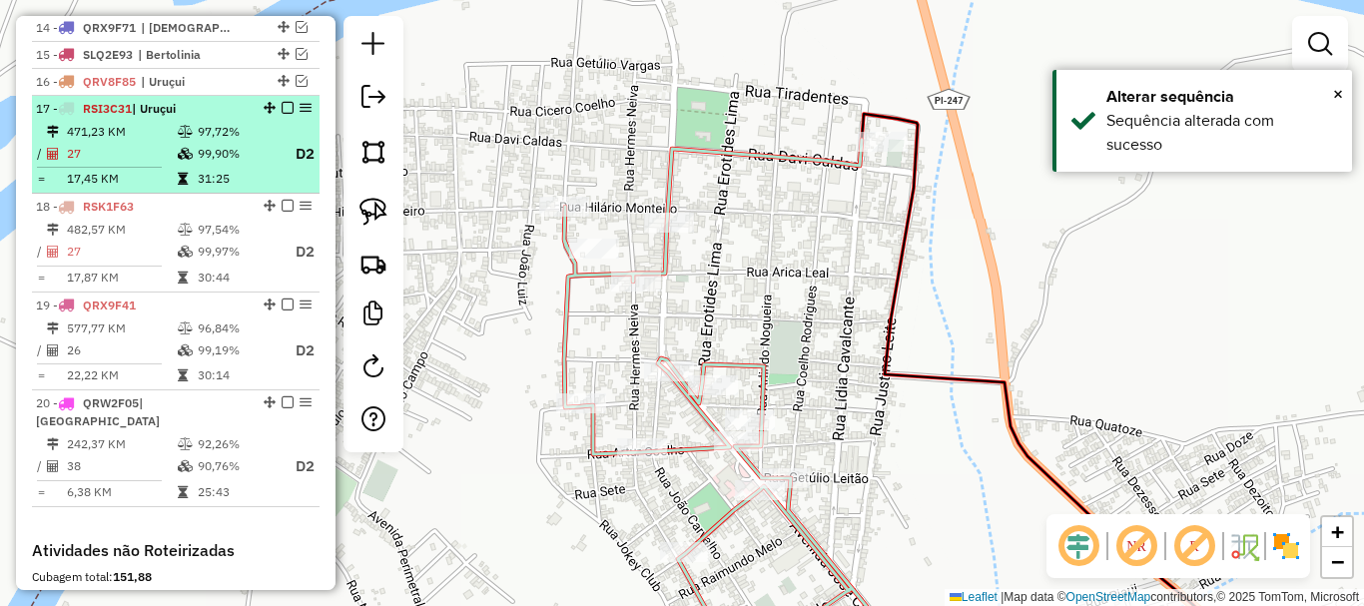
click at [283, 114] on em at bounding box center [288, 108] width 12 height 12
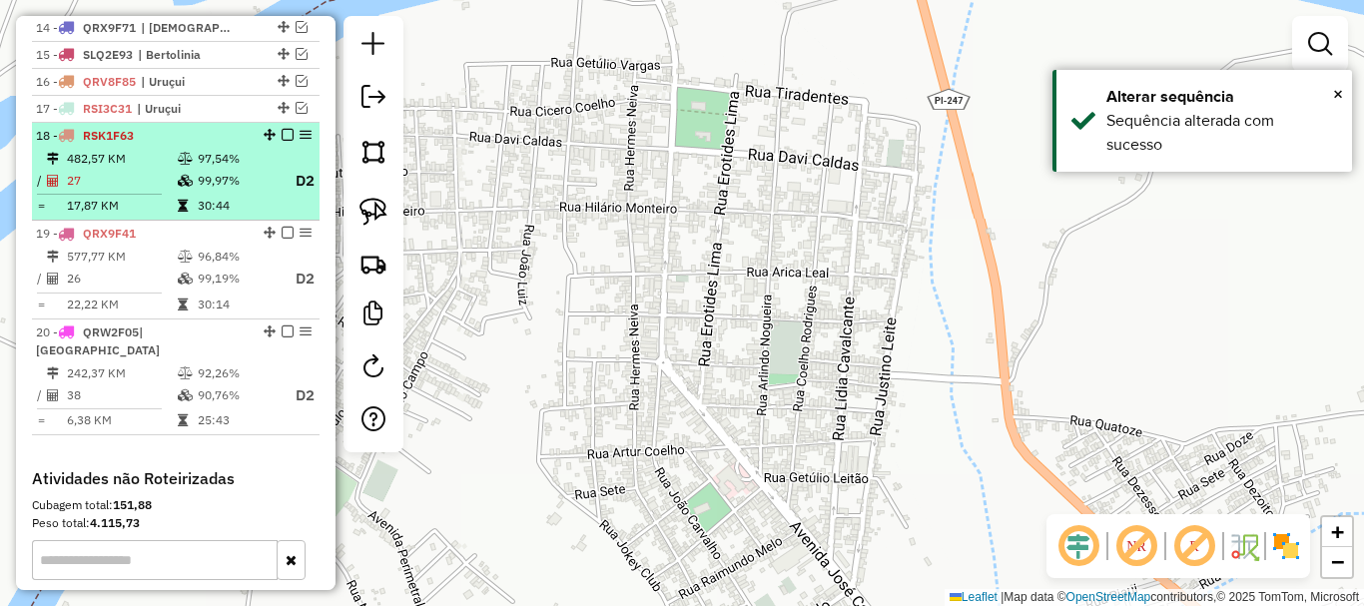
click at [228, 194] on td "99,97%" at bounding box center [237, 181] width 80 height 25
select select "**********"
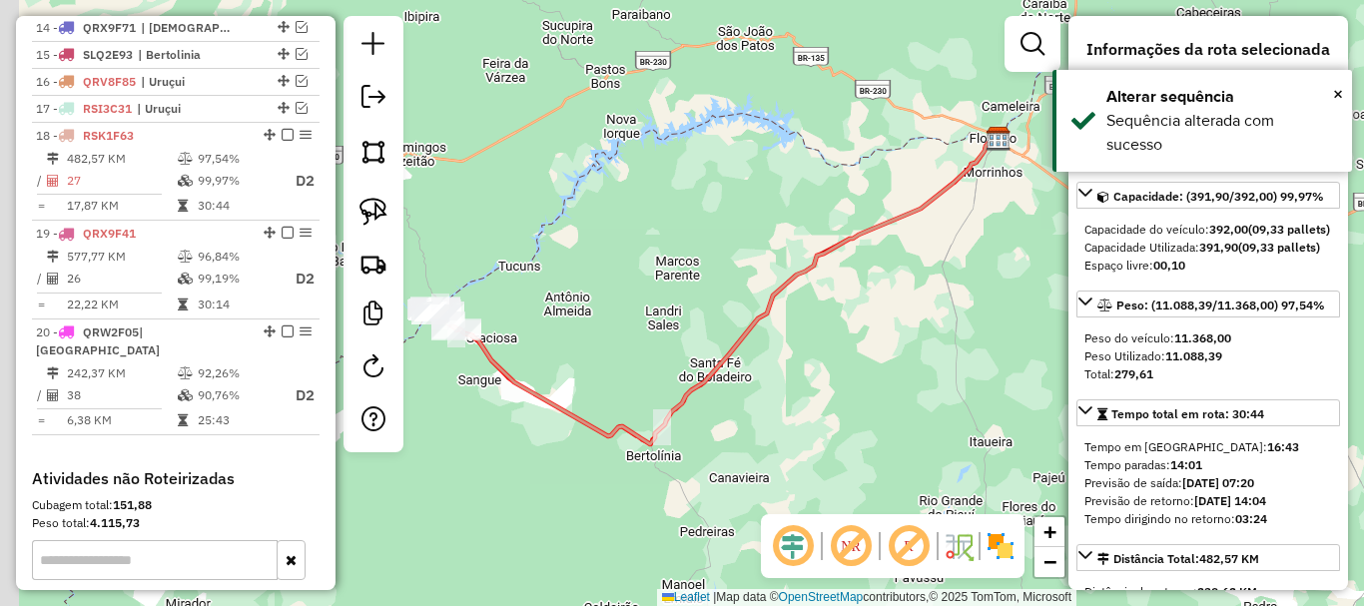
drag, startPoint x: 647, startPoint y: 355, endPoint x: 737, endPoint y: 308, distance: 101.8
click at [761, 309] on div "Janela de atendimento Grade de atendimento Capacidade Transportadoras Veículos …" at bounding box center [682, 303] width 1364 height 606
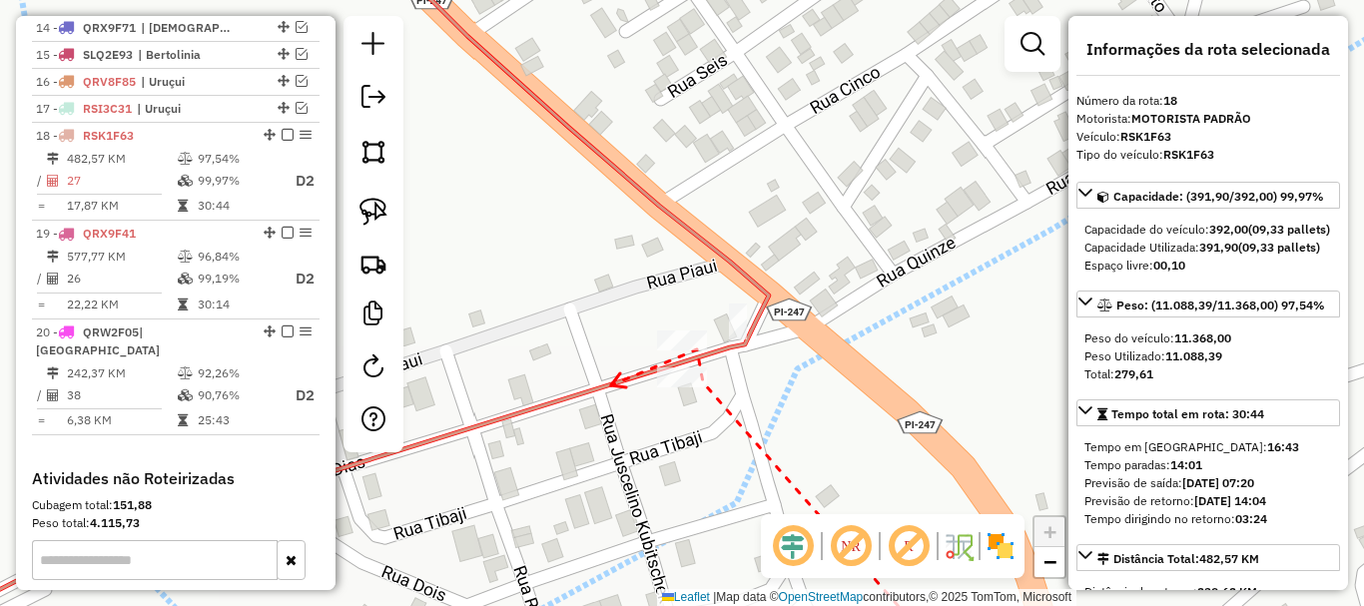
drag, startPoint x: 612, startPoint y: 385, endPoint x: 793, endPoint y: 315, distance: 194.1
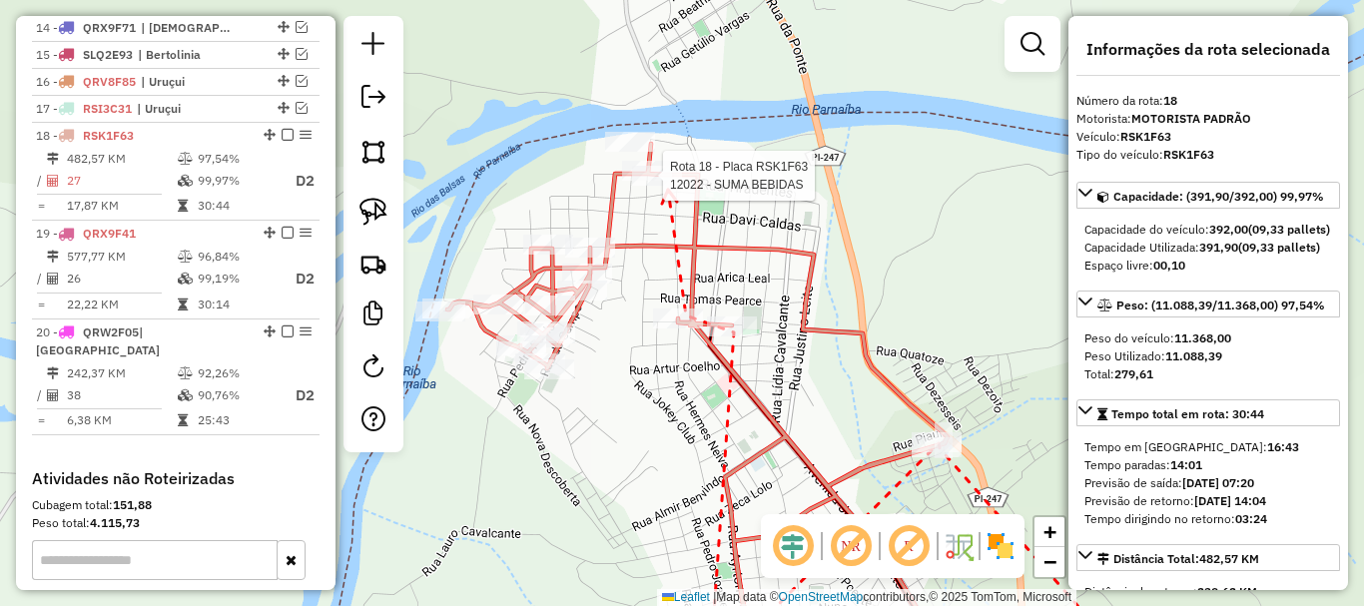
click at [668, 186] on div at bounding box center [657, 176] width 50 height 20
click at [624, 129] on icon at bounding box center [631, 136] width 14 height 14
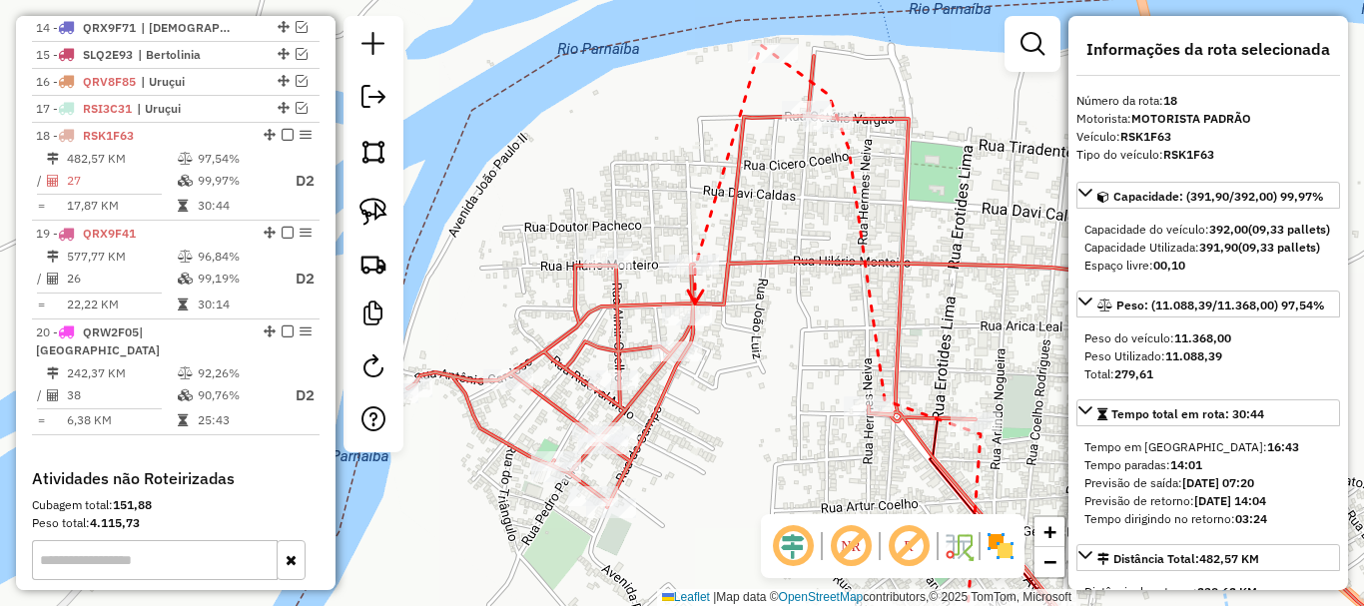
drag, startPoint x: 616, startPoint y: 210, endPoint x: 695, endPoint y: 303, distance: 121.8
click at [695, 304] on icon at bounding box center [695, 297] width 15 height 13
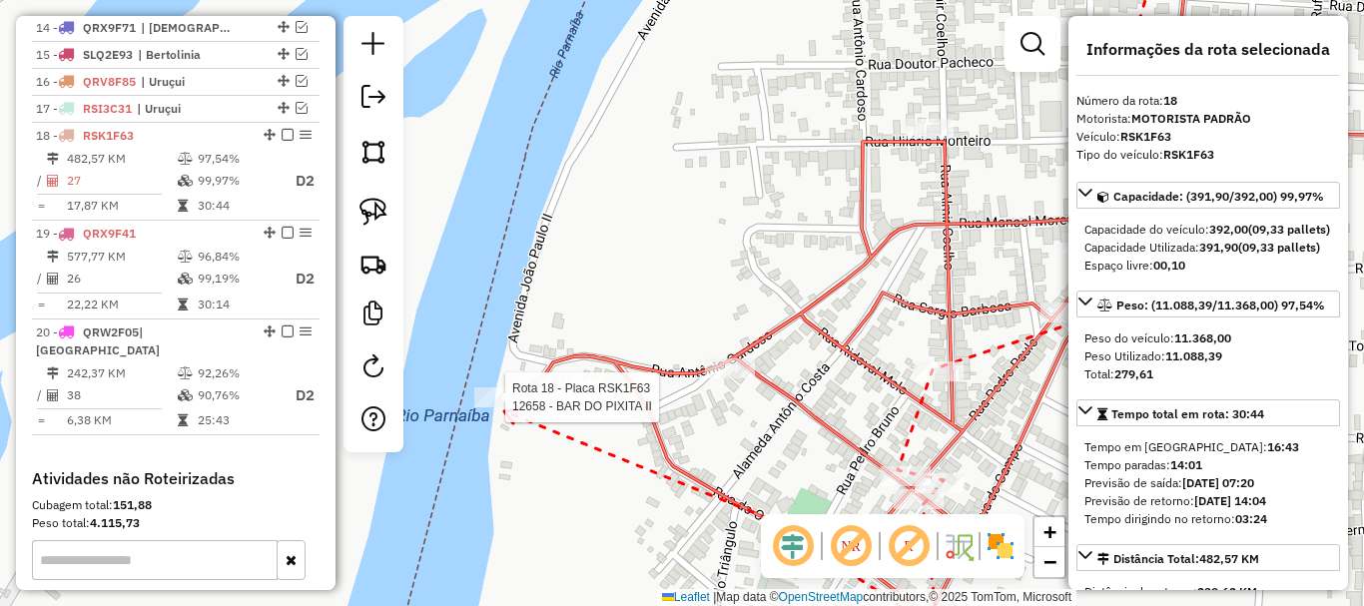
click at [504, 407] on div at bounding box center [499, 397] width 50 height 20
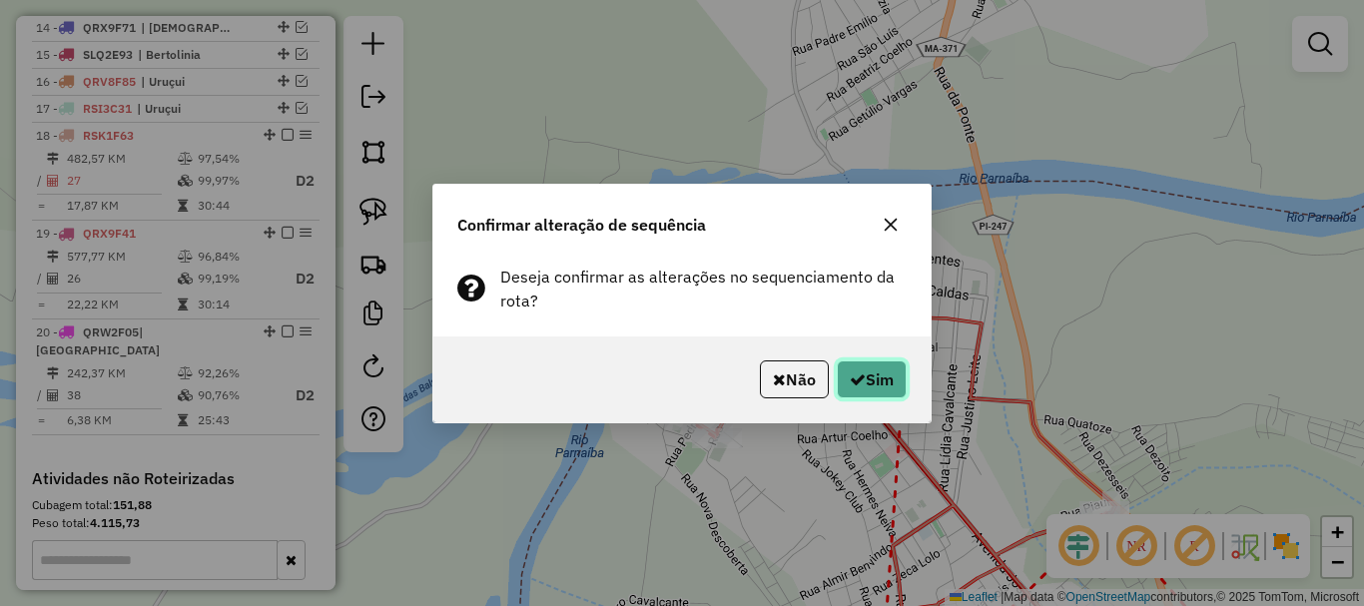
click at [886, 385] on button "Sim" at bounding box center [872, 379] width 70 height 38
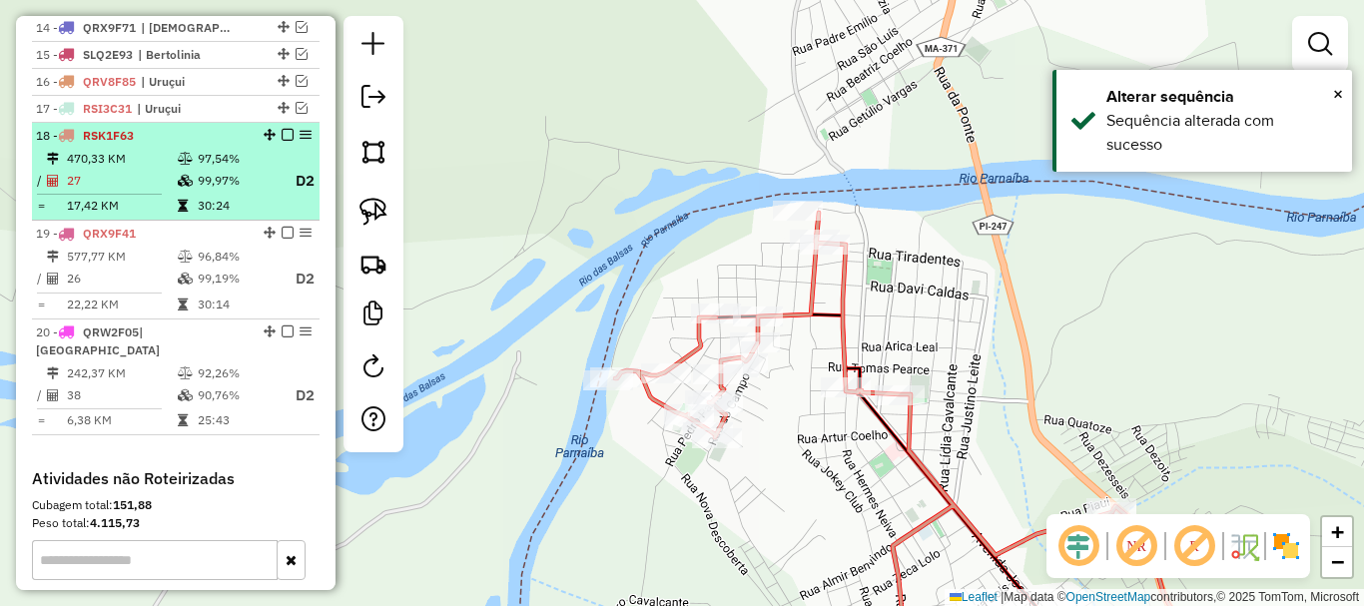
click at [282, 141] on em at bounding box center [288, 135] width 12 height 12
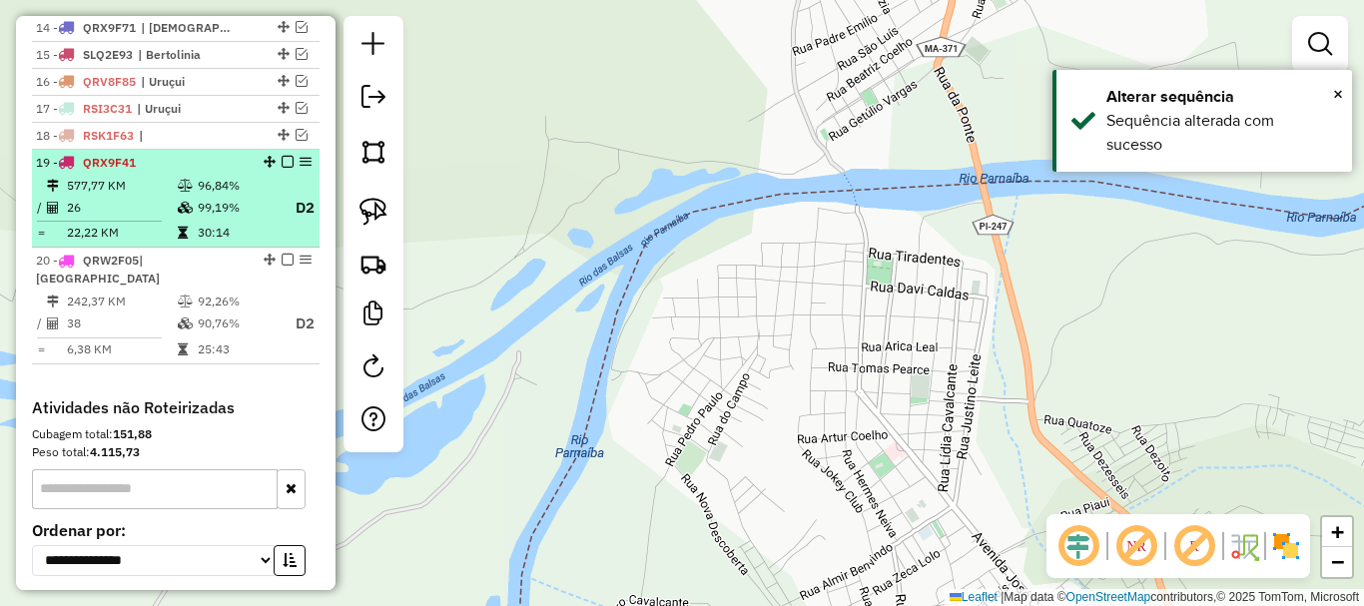
click at [232, 221] on td "99,19%" at bounding box center [237, 208] width 80 height 25
select select "**********"
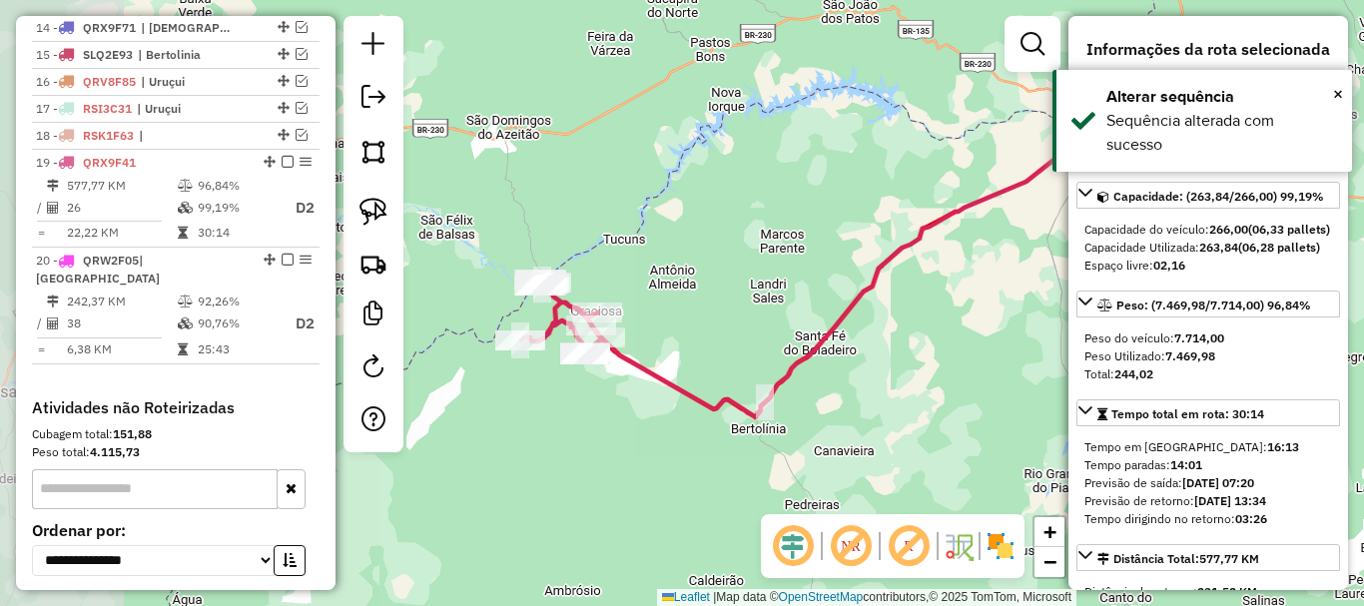
drag, startPoint x: 781, startPoint y: 387, endPoint x: 871, endPoint y: 369, distance: 91.6
click at [868, 369] on div "Janela de atendimento Grade de atendimento Capacidade Transportadoras Veículos …" at bounding box center [682, 303] width 1364 height 606
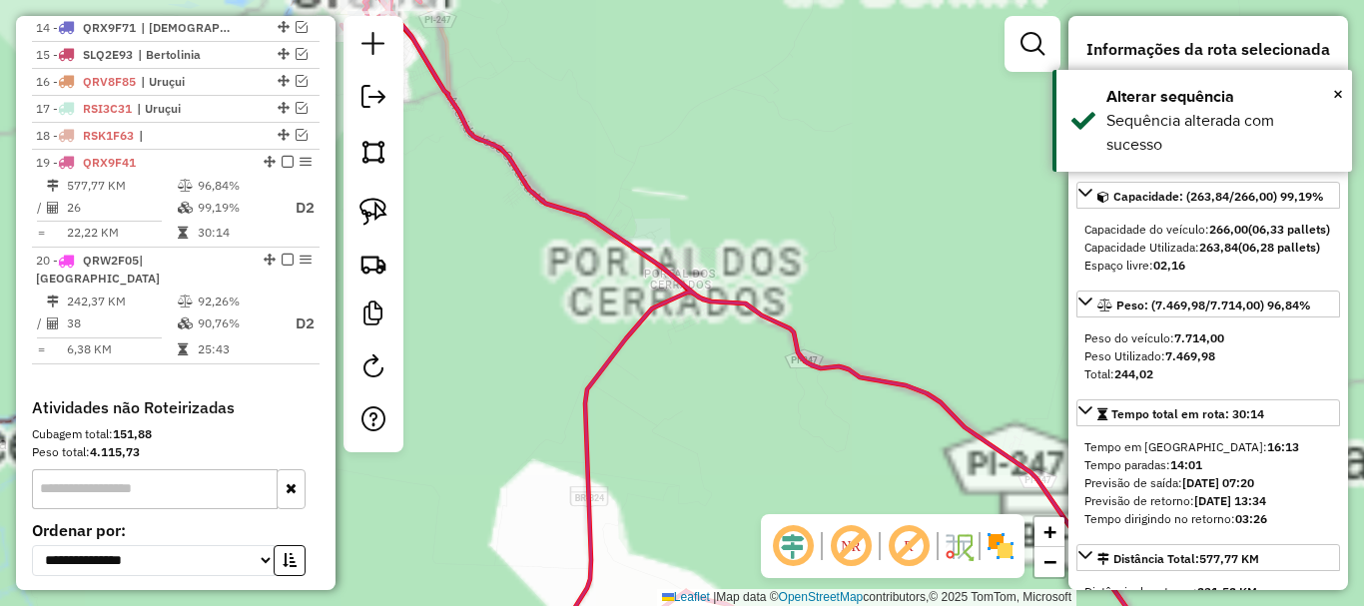
drag, startPoint x: 515, startPoint y: 159, endPoint x: 765, endPoint y: 450, distance: 383.8
click at [765, 450] on icon at bounding box center [803, 302] width 924 height 727
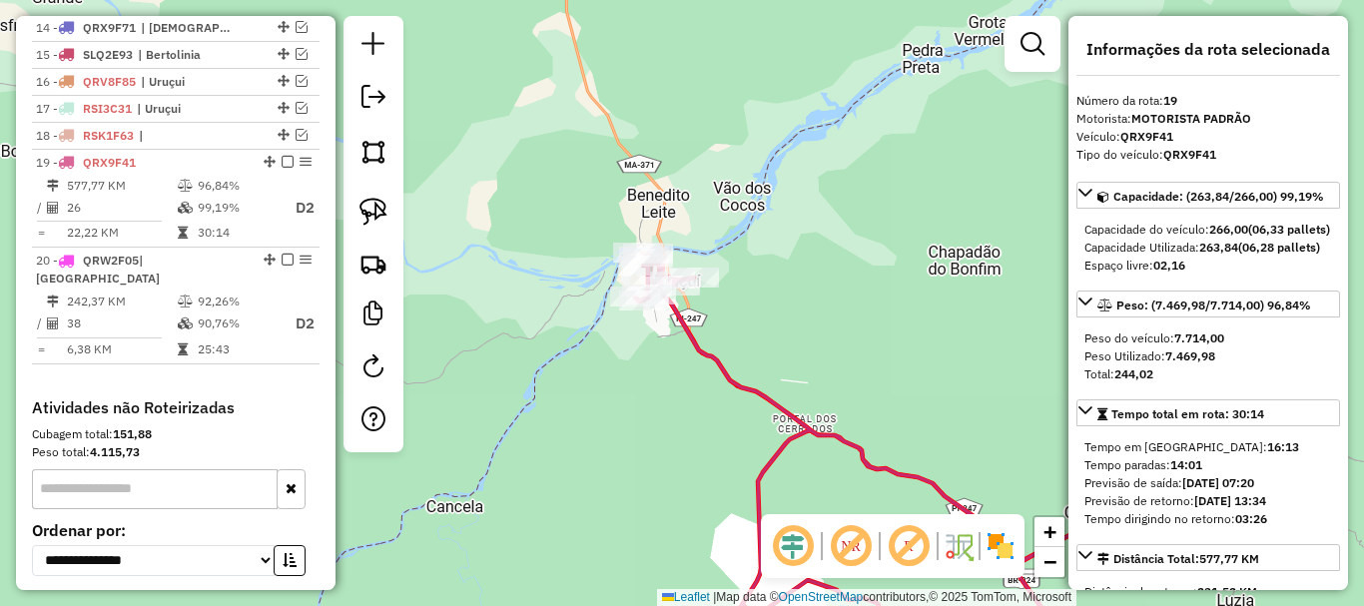
drag, startPoint x: 892, startPoint y: 437, endPoint x: 701, endPoint y: 252, distance: 266.2
click at [715, 250] on div "Janela de atendimento Grade de atendimento Capacidade Transportadoras Veículos …" at bounding box center [682, 303] width 1364 height 606
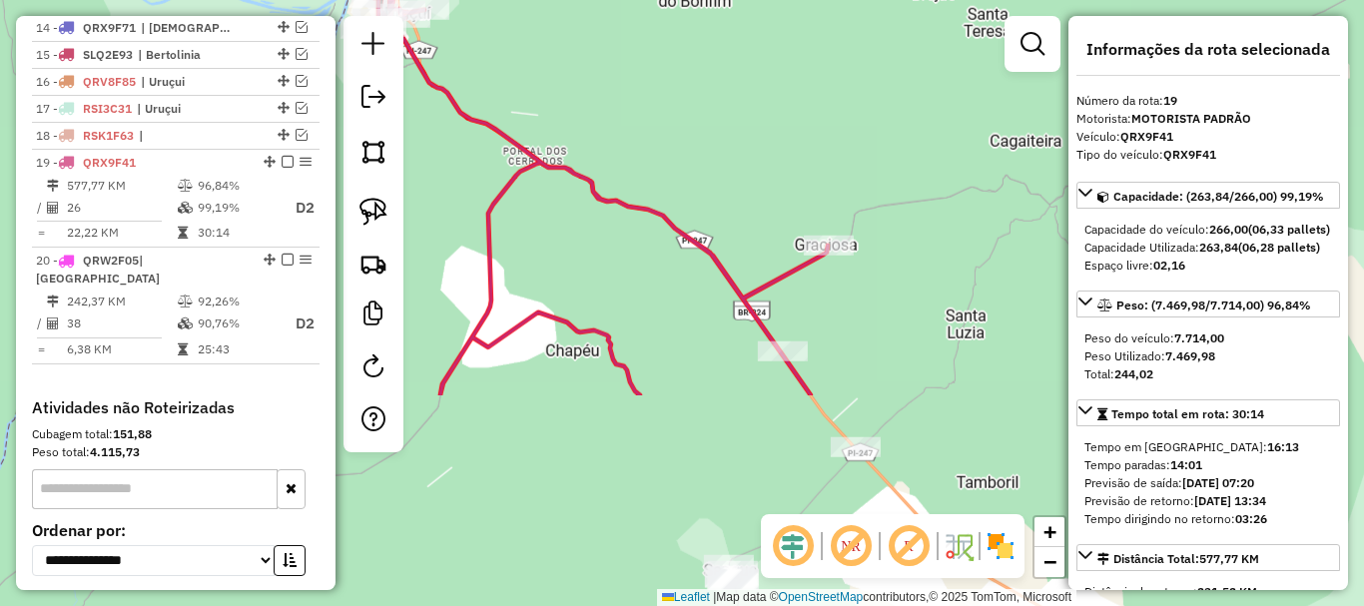
drag, startPoint x: 862, startPoint y: 368, endPoint x: 774, endPoint y: 288, distance: 119.4
click at [775, 289] on div "Rota 19 - Placa QRX9F41 8310 - LANCHONETE PARANA Rota 19 - Placa QRX9F41 7867 -…" at bounding box center [682, 303] width 1364 height 606
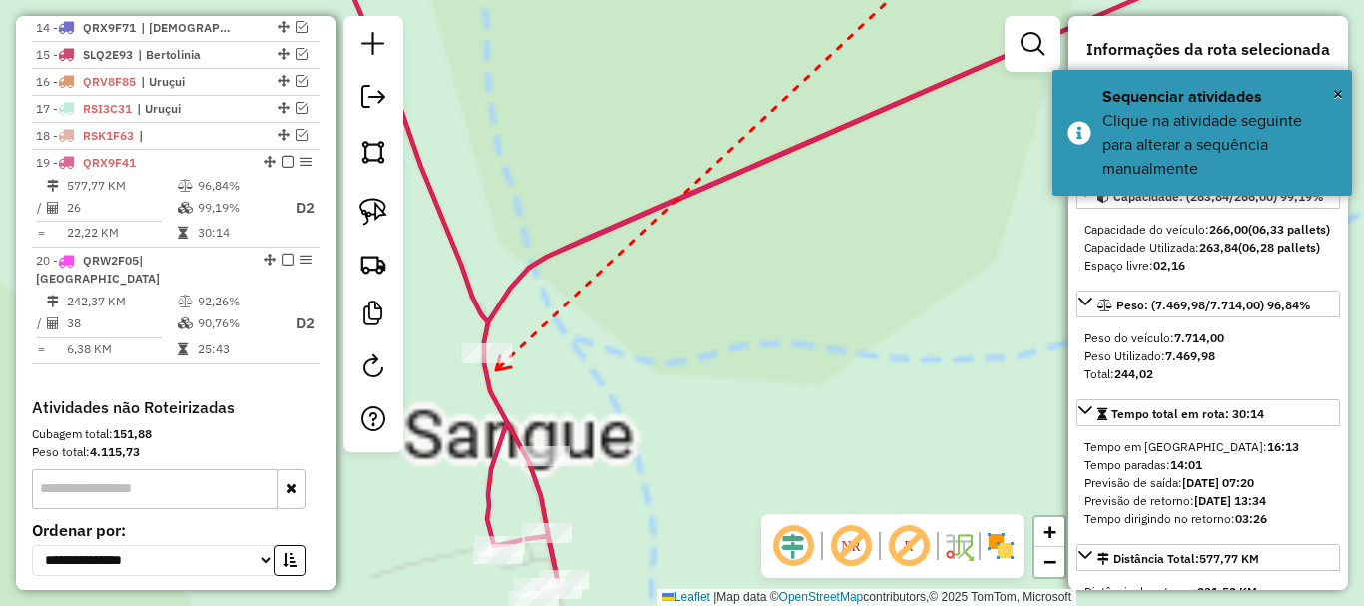
click at [488, 363] on div at bounding box center [487, 353] width 50 height 20
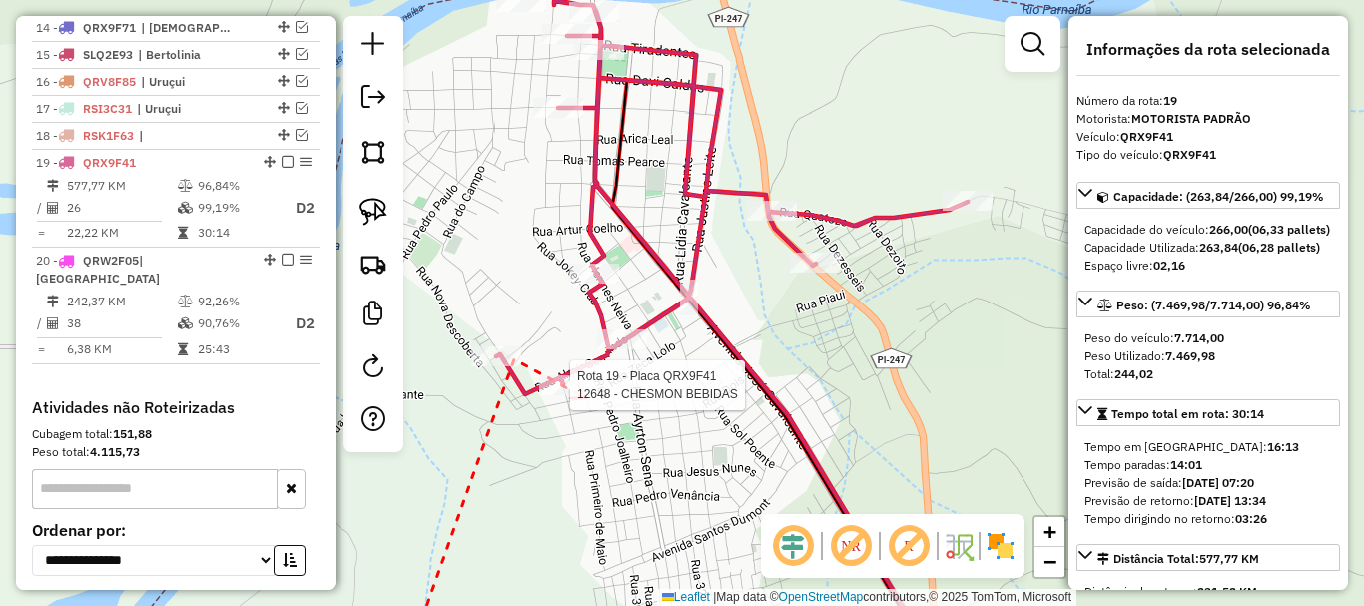
click at [586, 395] on div at bounding box center [564, 385] width 50 height 20
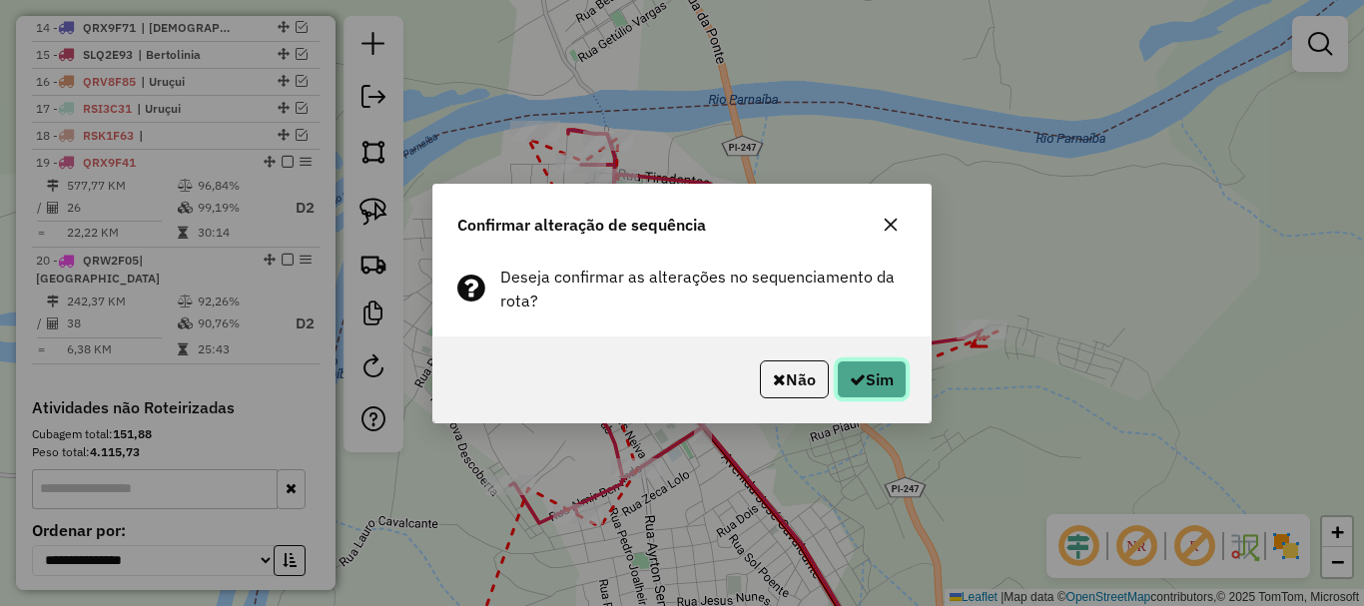
click at [867, 382] on button "Sim" at bounding box center [872, 379] width 70 height 38
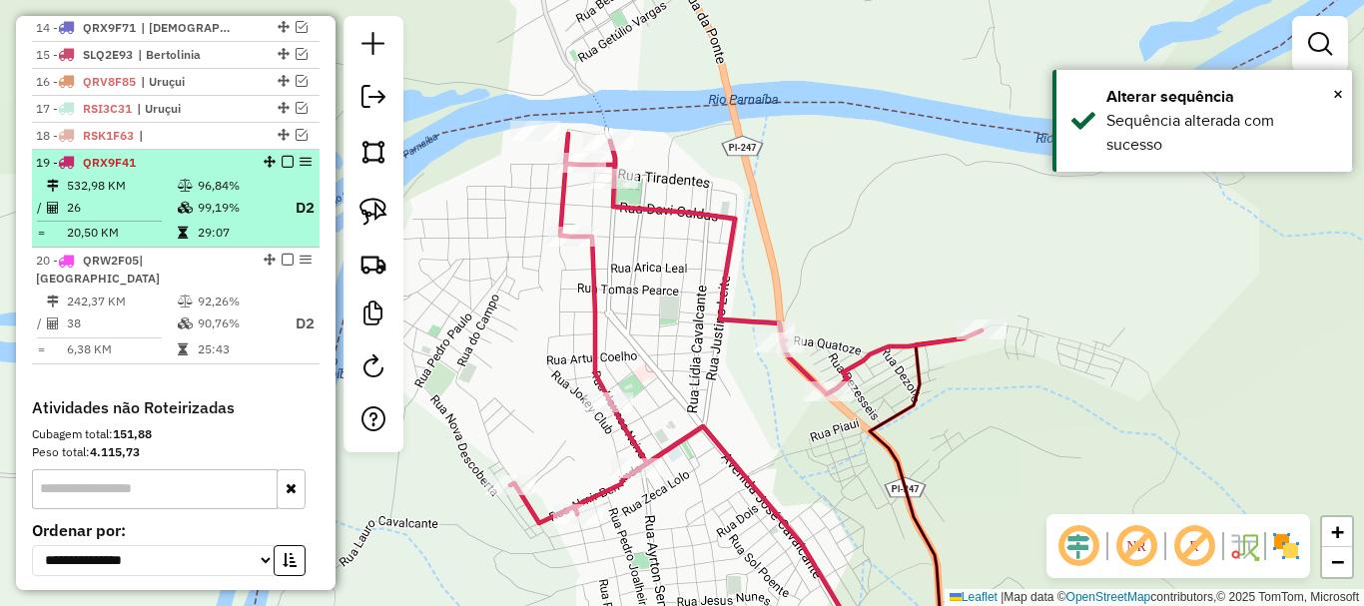
click at [282, 168] on em at bounding box center [288, 162] width 12 height 12
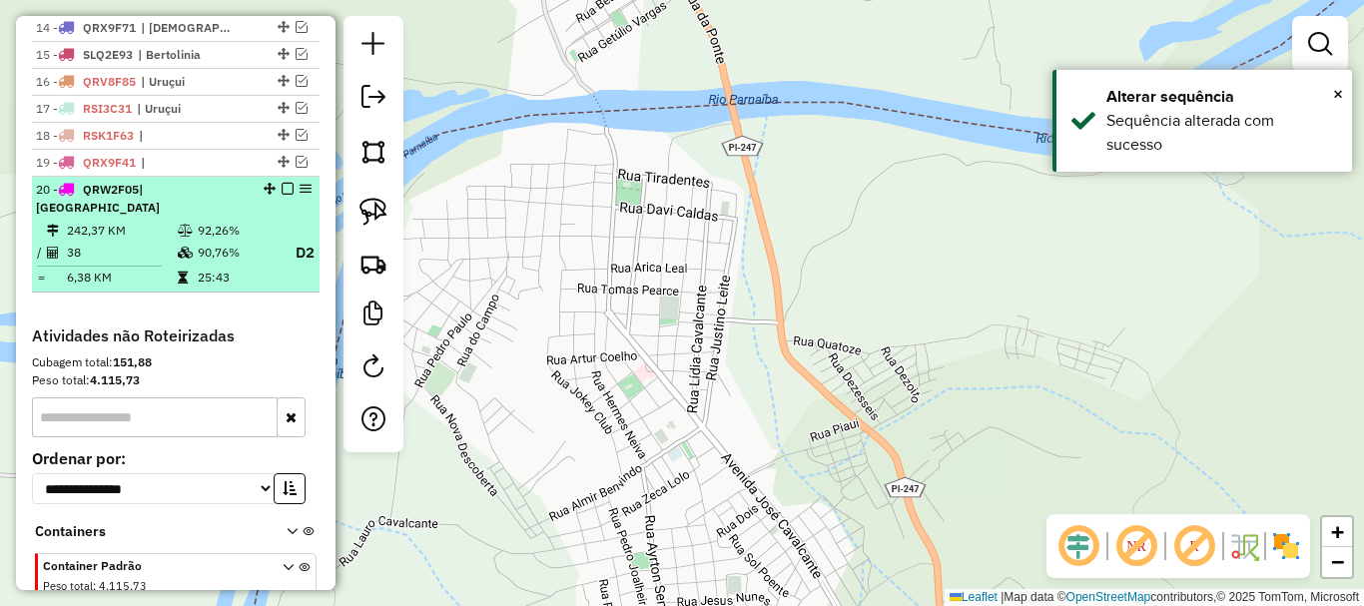
click at [260, 259] on td "90,76%" at bounding box center [237, 253] width 80 height 25
select select "**********"
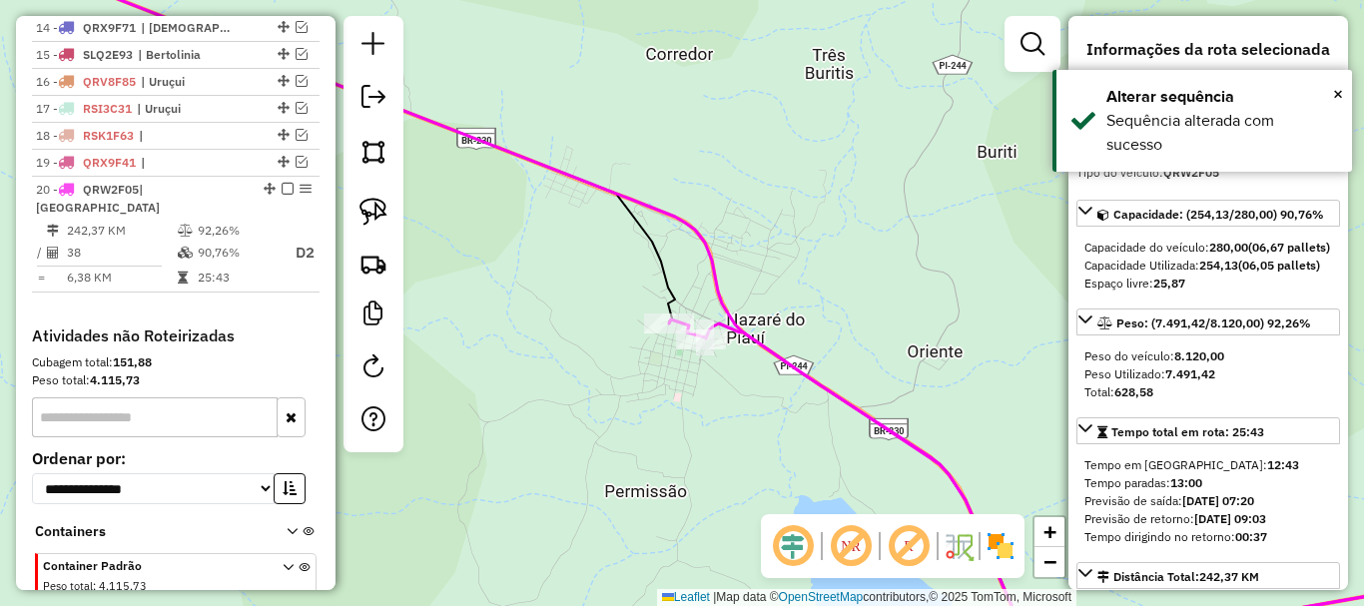
click at [778, 354] on icon at bounding box center [1084, 493] width 831 height 346
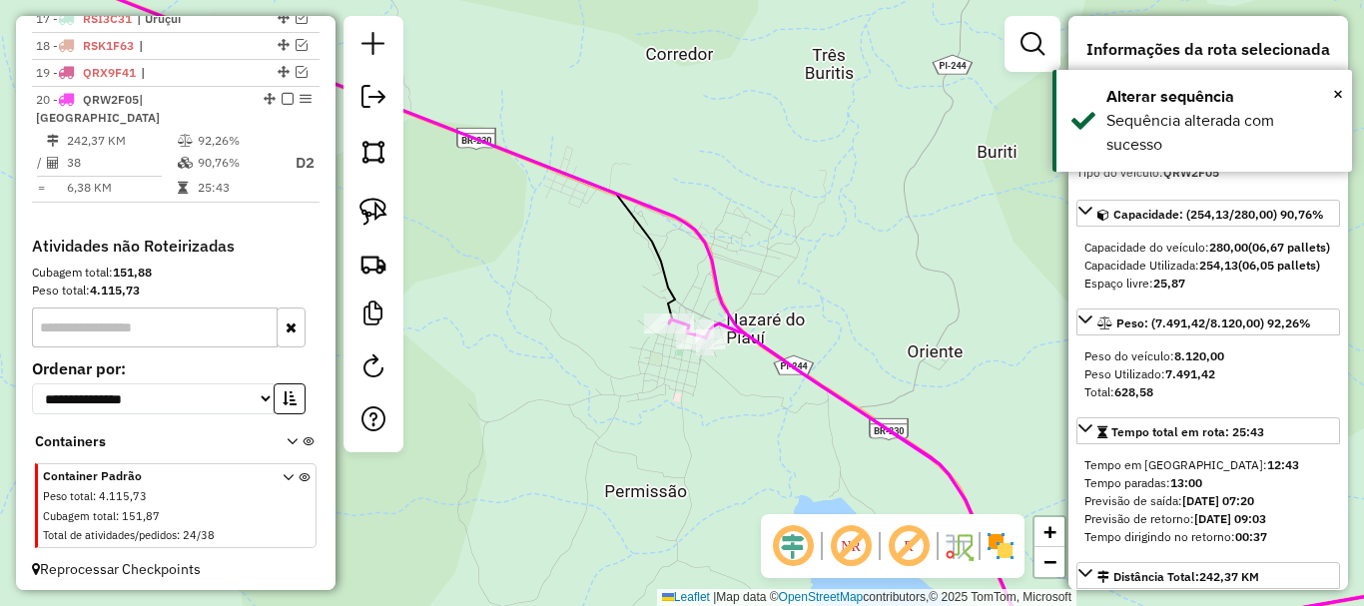
click at [778, 354] on icon at bounding box center [1084, 493] width 831 height 346
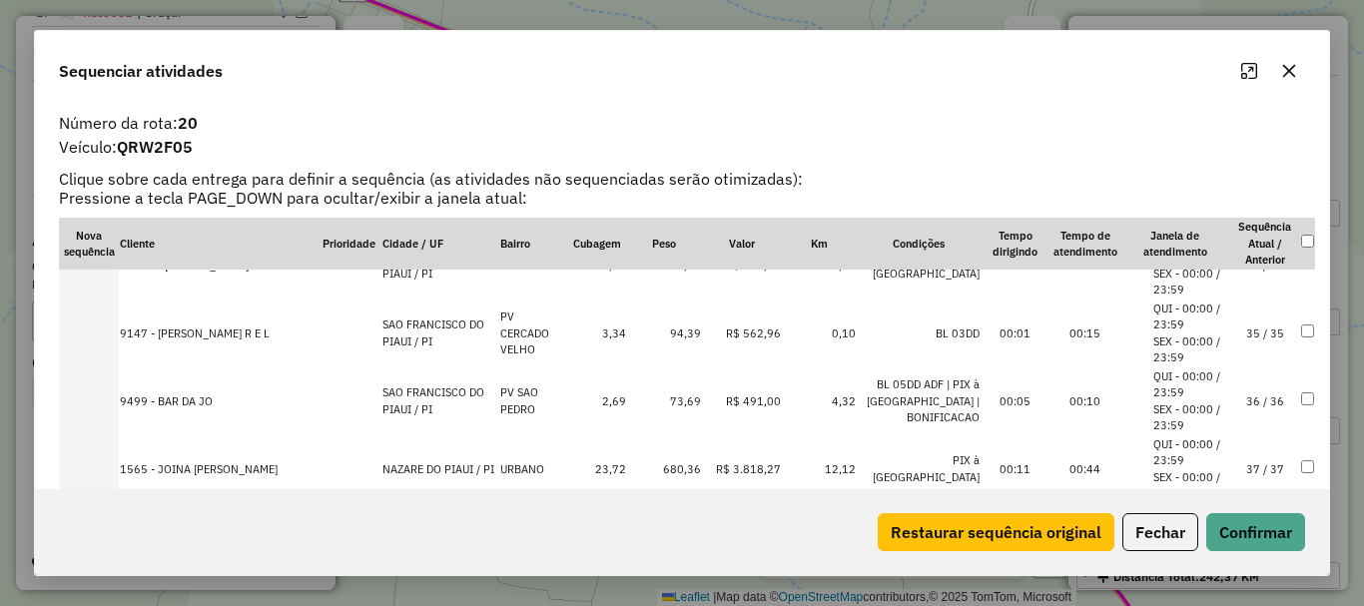
scroll to position [2346, 0]
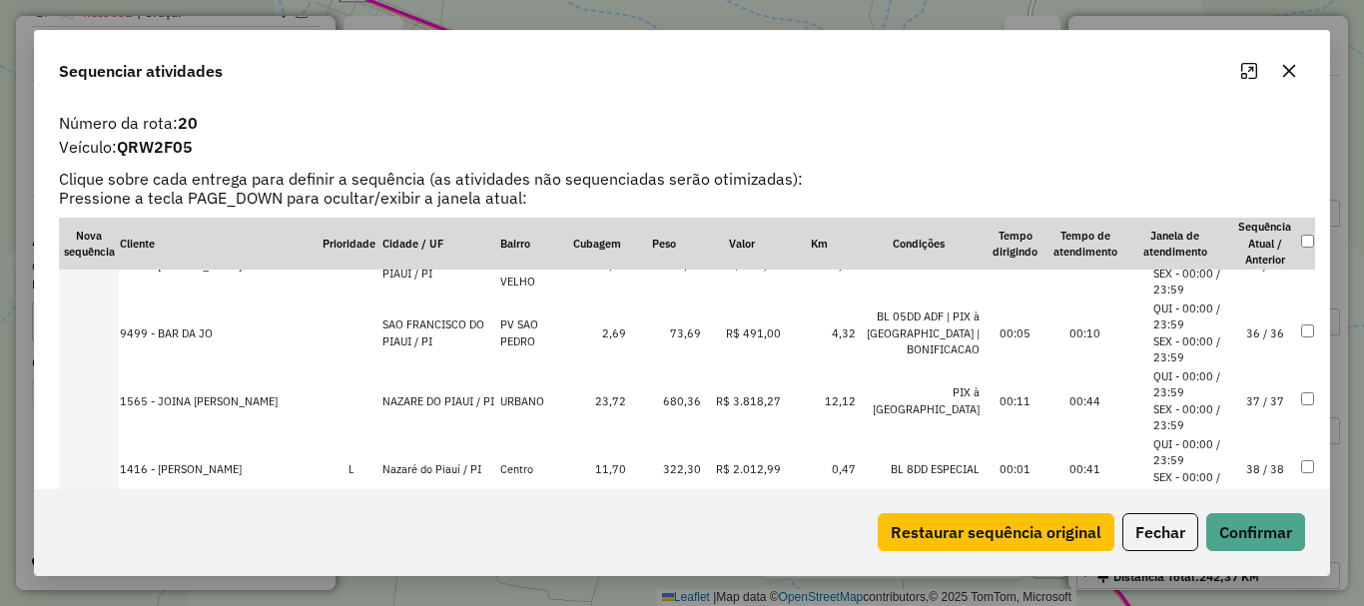
click at [1248, 471] on td "38 / 38" at bounding box center [1265, 469] width 70 height 68
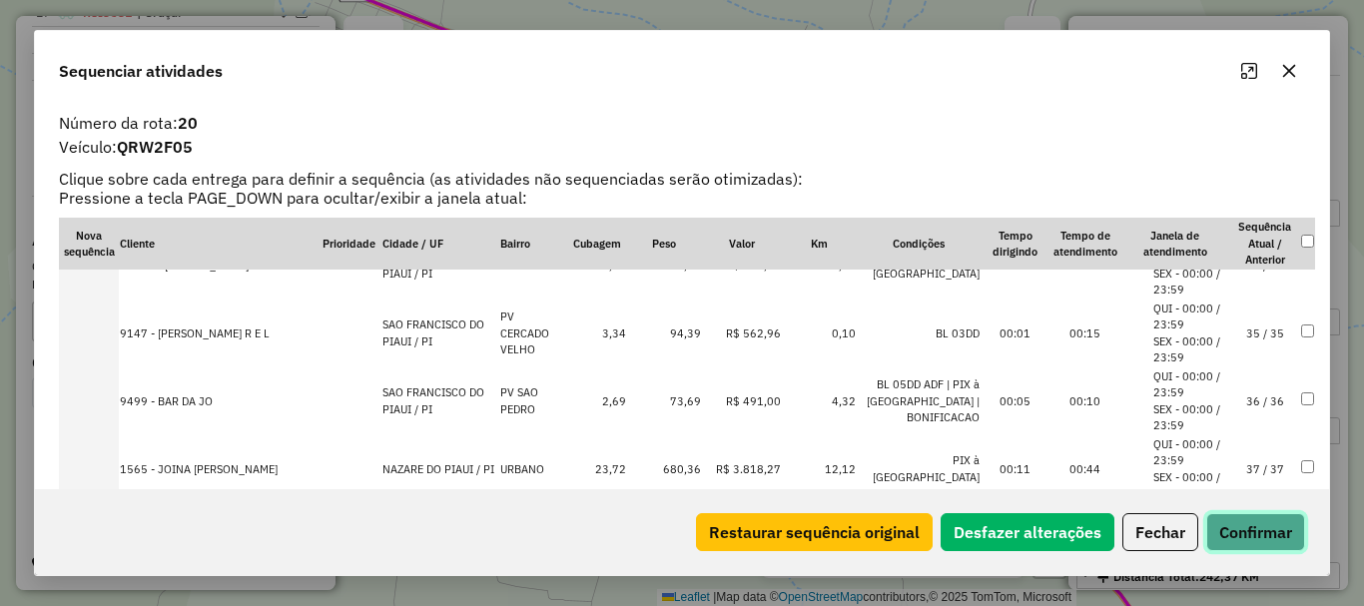
click at [1262, 518] on button "Confirmar" at bounding box center [1255, 532] width 99 height 38
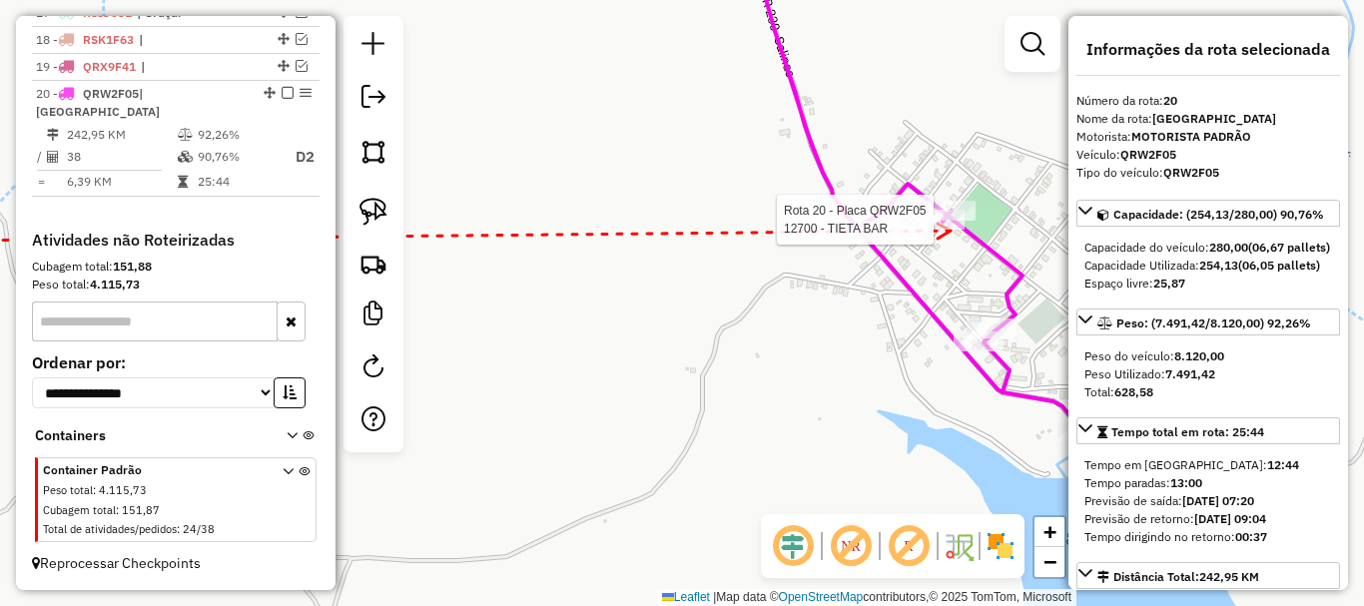
click at [951, 230] on div at bounding box center [940, 220] width 50 height 20
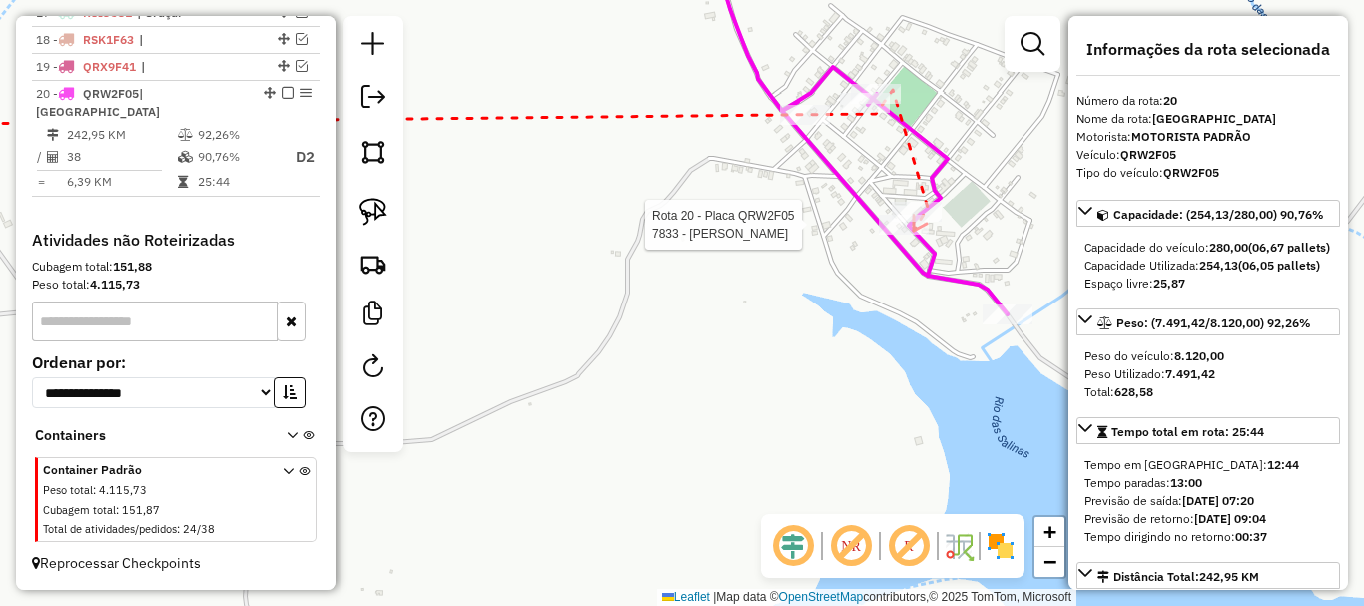
click at [911, 235] on div at bounding box center [904, 225] width 50 height 20
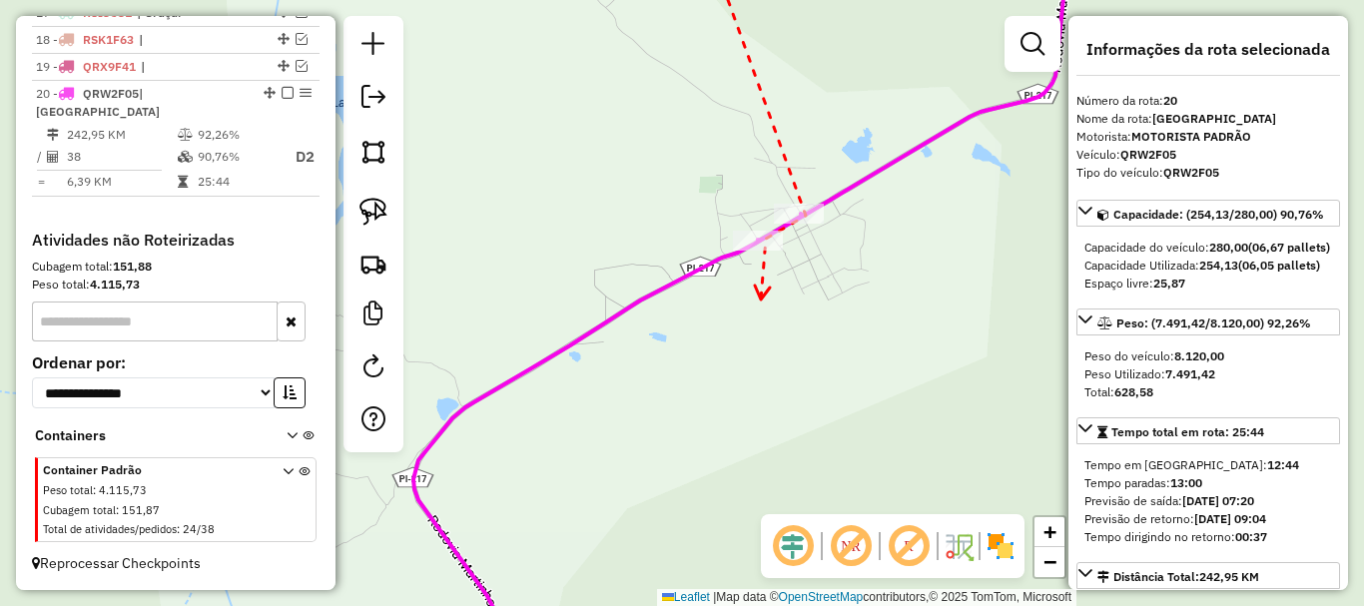
drag, startPoint x: 761, startPoint y: 300, endPoint x: 744, endPoint y: 180, distance: 121.0
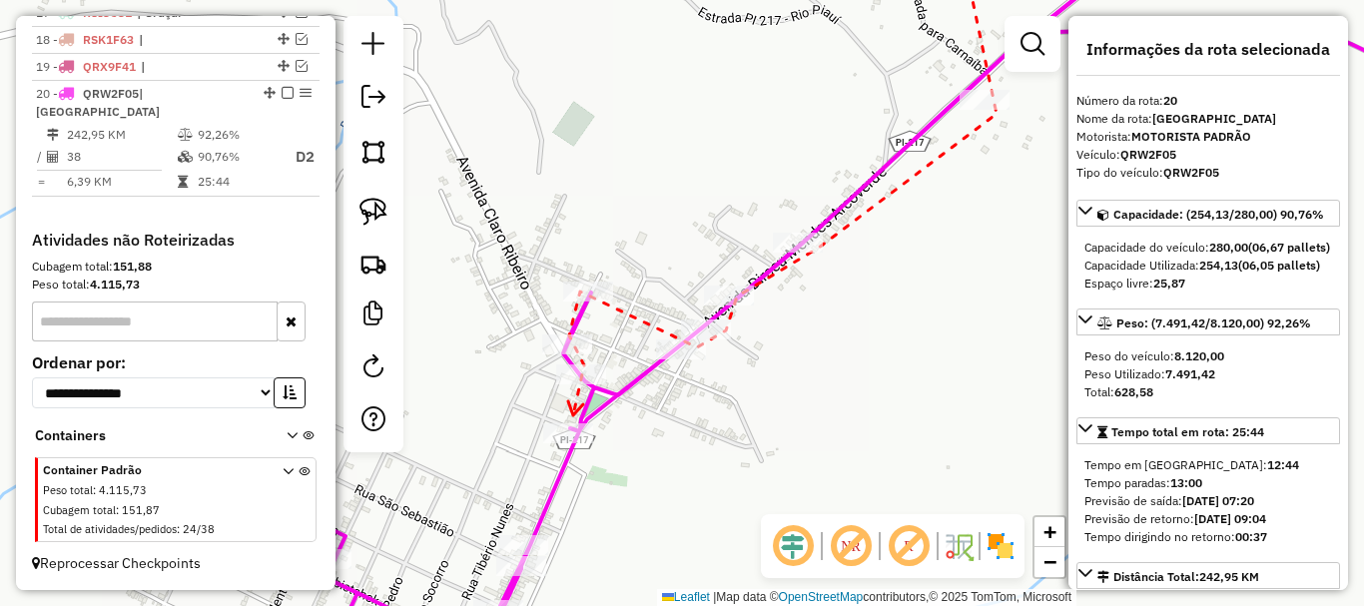
click at [573, 415] on icon at bounding box center [575, 408] width 15 height 14
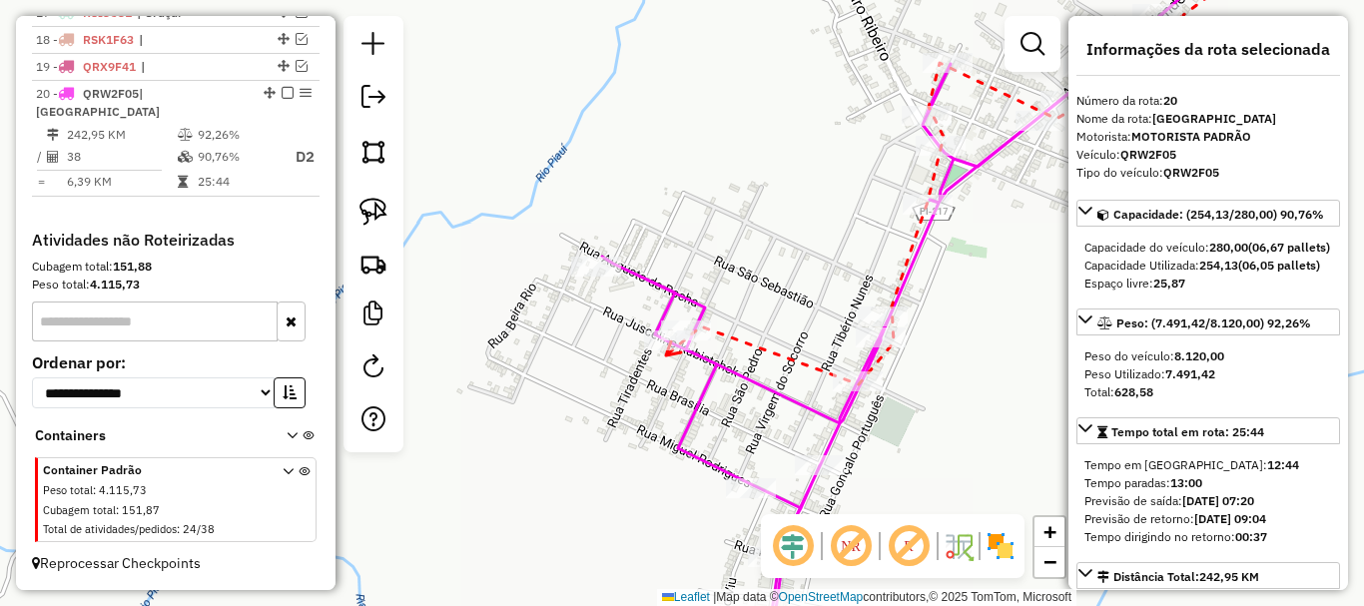
click at [666, 355] on icon at bounding box center [673, 348] width 15 height 14
click at [578, 255] on icon at bounding box center [585, 262] width 14 height 15
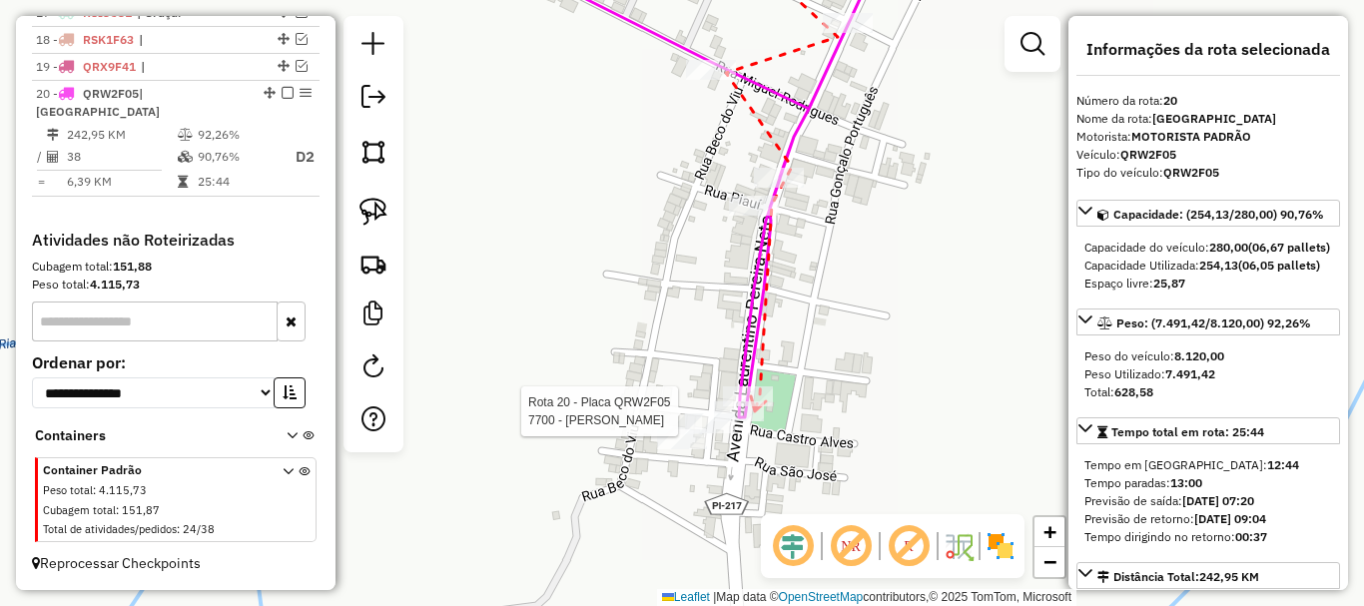
click at [749, 421] on div at bounding box center [739, 411] width 50 height 20
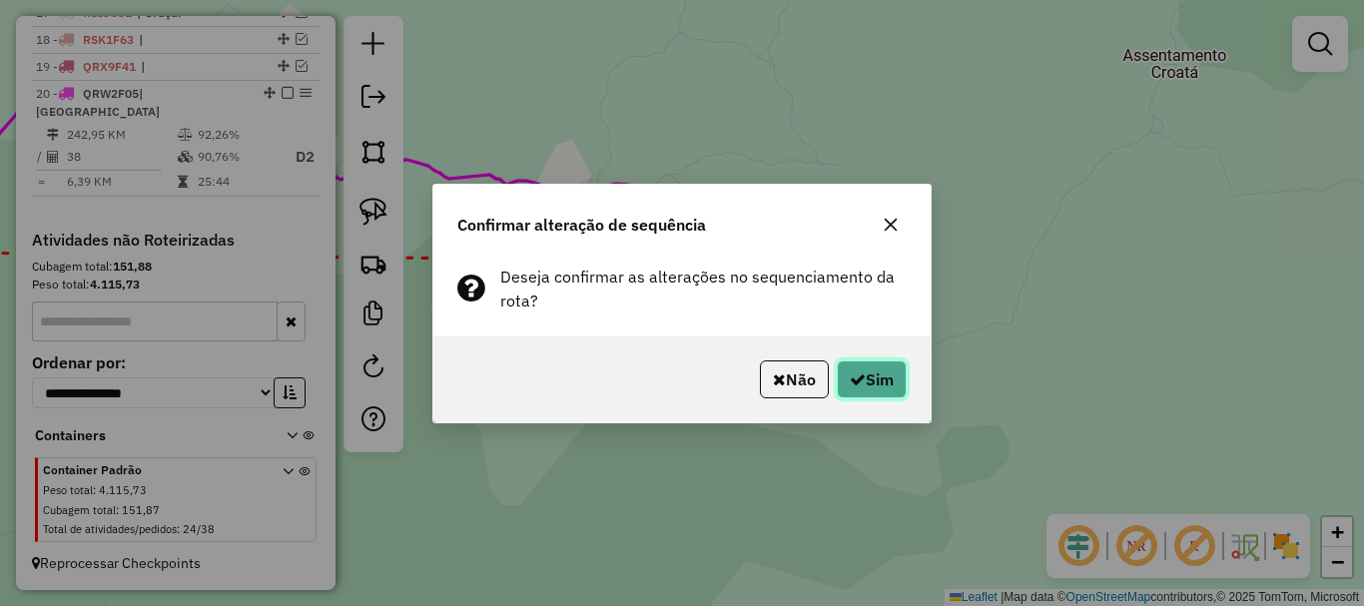
click at [858, 372] on icon "button" at bounding box center [858, 379] width 16 height 16
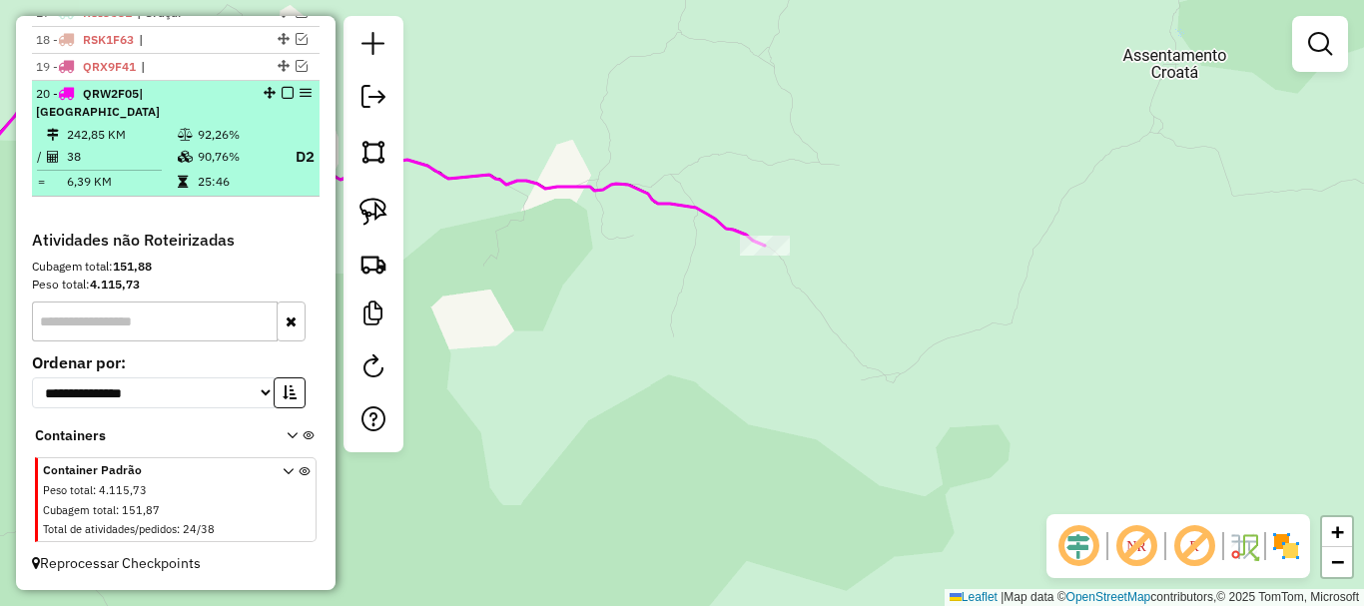
click at [285, 91] on em at bounding box center [288, 93] width 12 height 12
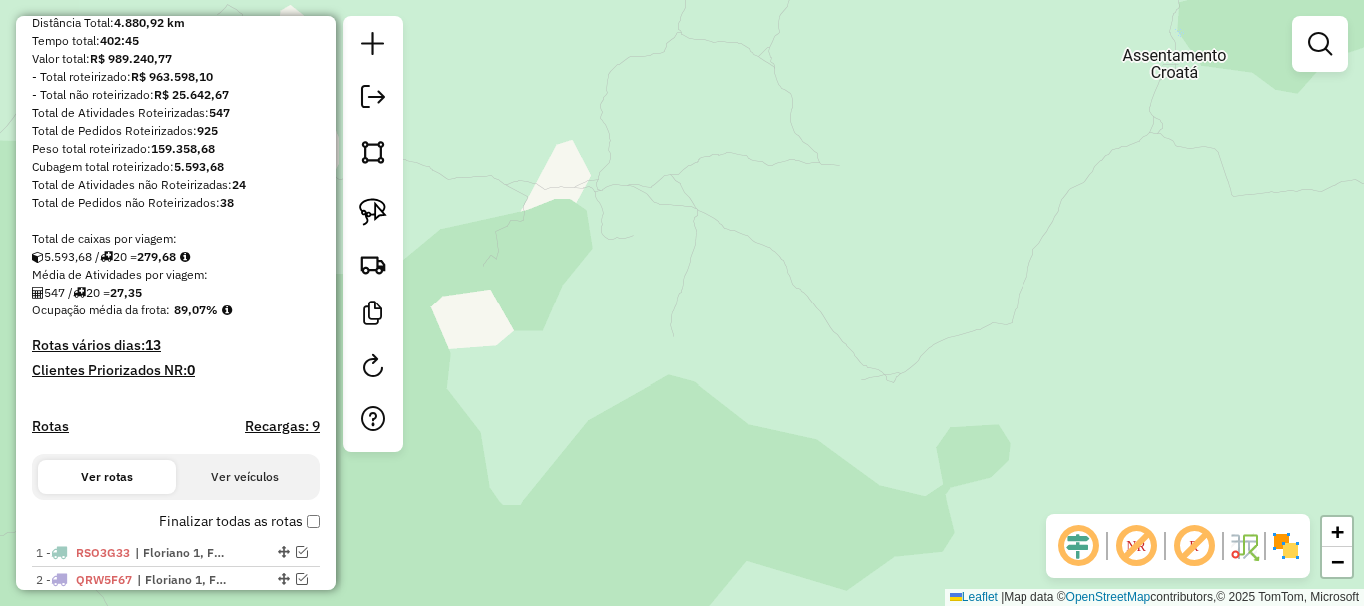
scroll to position [8, 0]
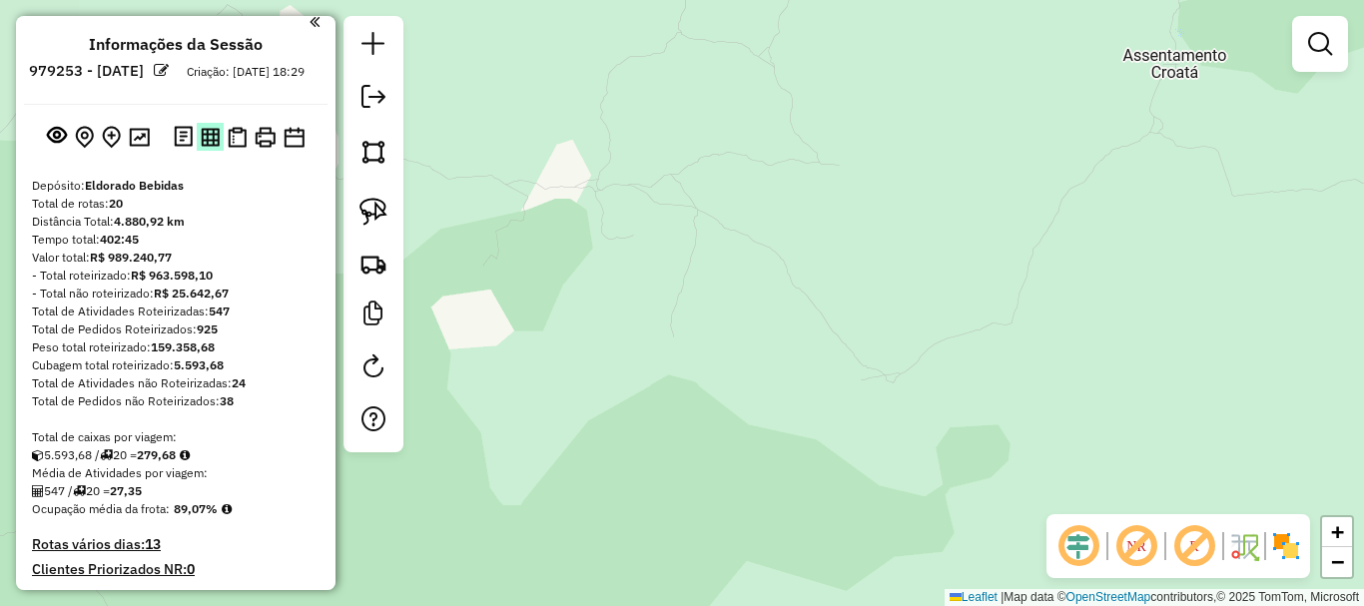
click at [208, 147] on img at bounding box center [210, 137] width 19 height 19
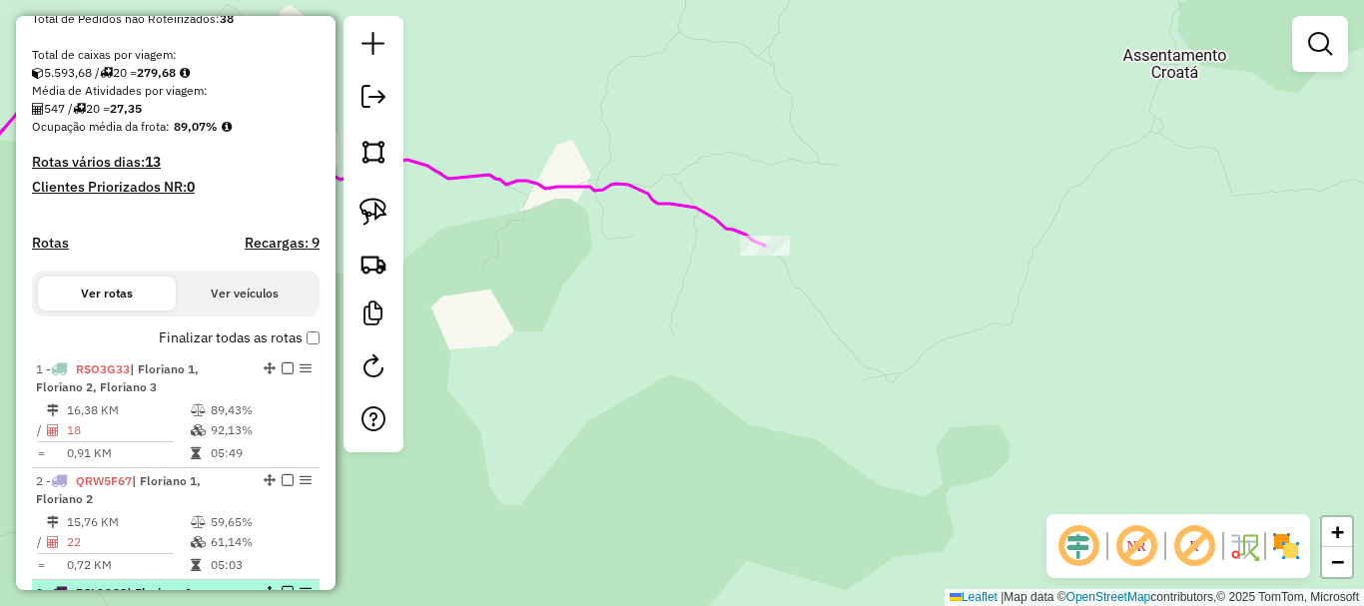
scroll to position [308, 0]
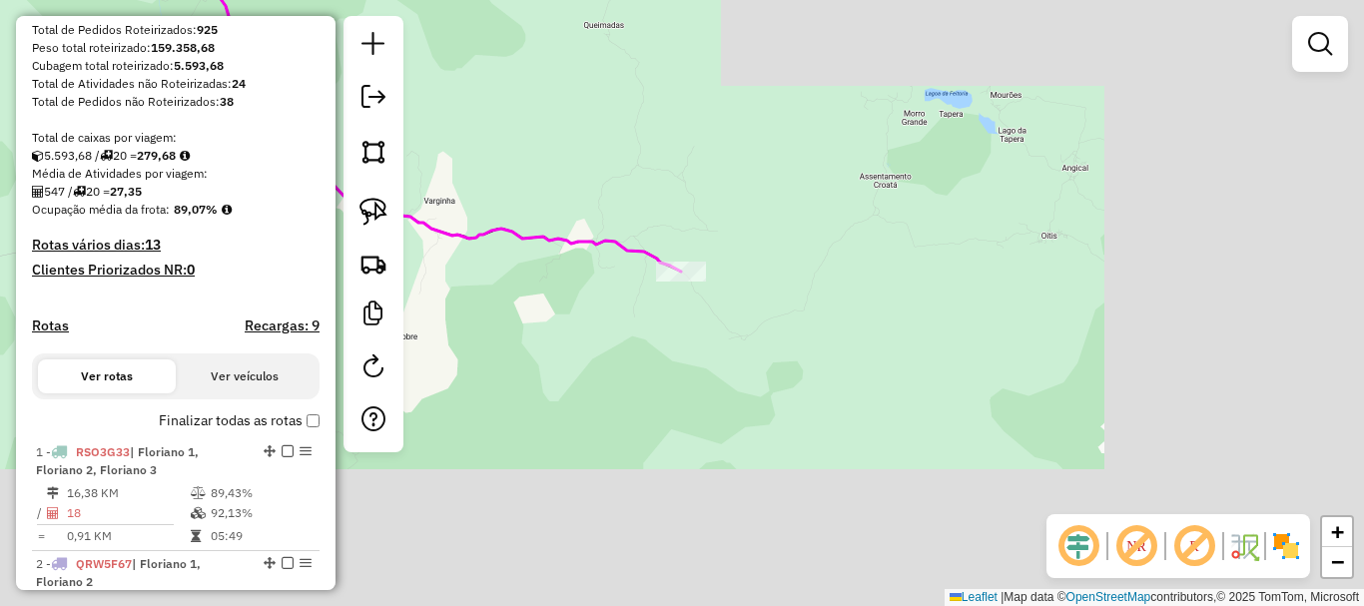
drag, startPoint x: 987, startPoint y: 279, endPoint x: 1034, endPoint y: 253, distance: 54.5
click at [1024, 263] on div "Janela de atendimento Grade de atendimento Capacidade Transportadoras Veículos …" at bounding box center [682, 303] width 1364 height 606
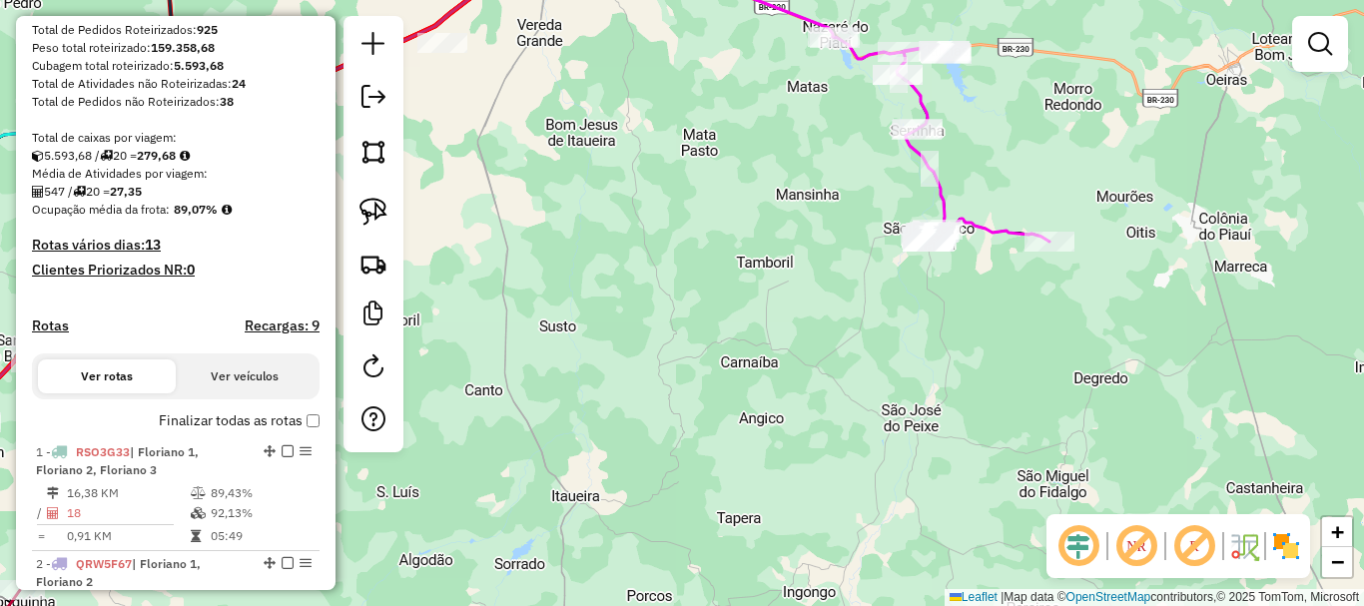
drag, startPoint x: 999, startPoint y: 305, endPoint x: 888, endPoint y: 470, distance: 199.4
click at [891, 460] on div "Janela de atendimento Grade de atendimento Capacidade Transportadoras Veículos …" at bounding box center [682, 303] width 1364 height 606
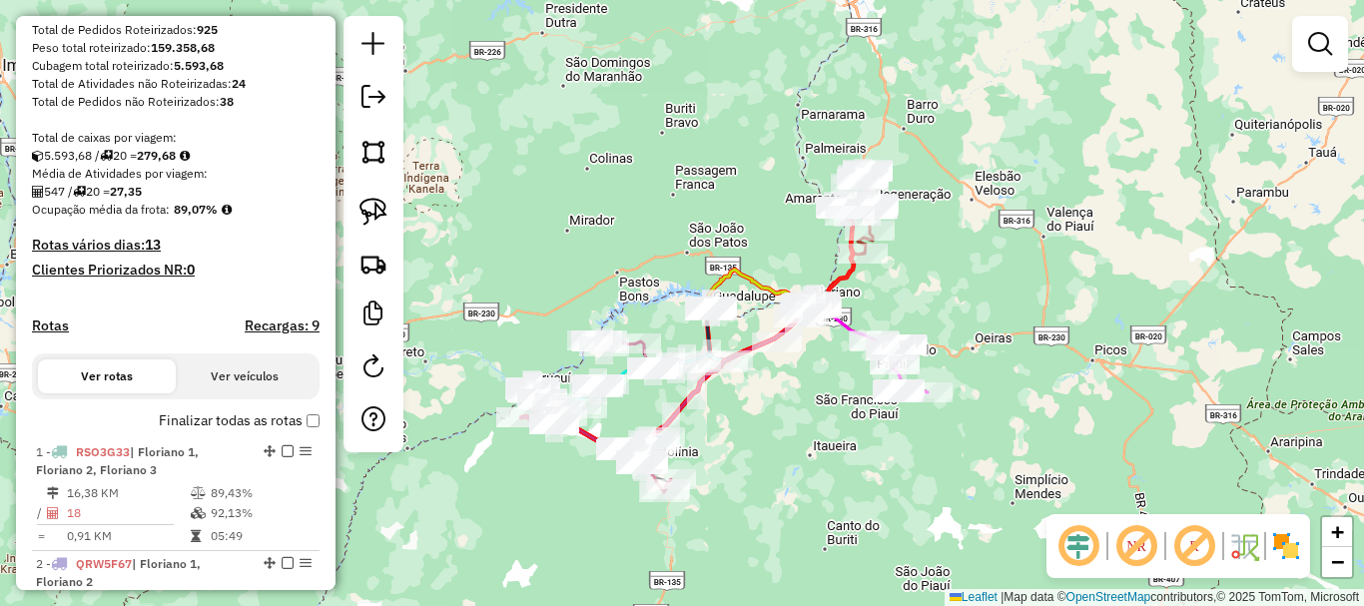
click at [1135, 557] on em at bounding box center [1136, 546] width 48 height 48
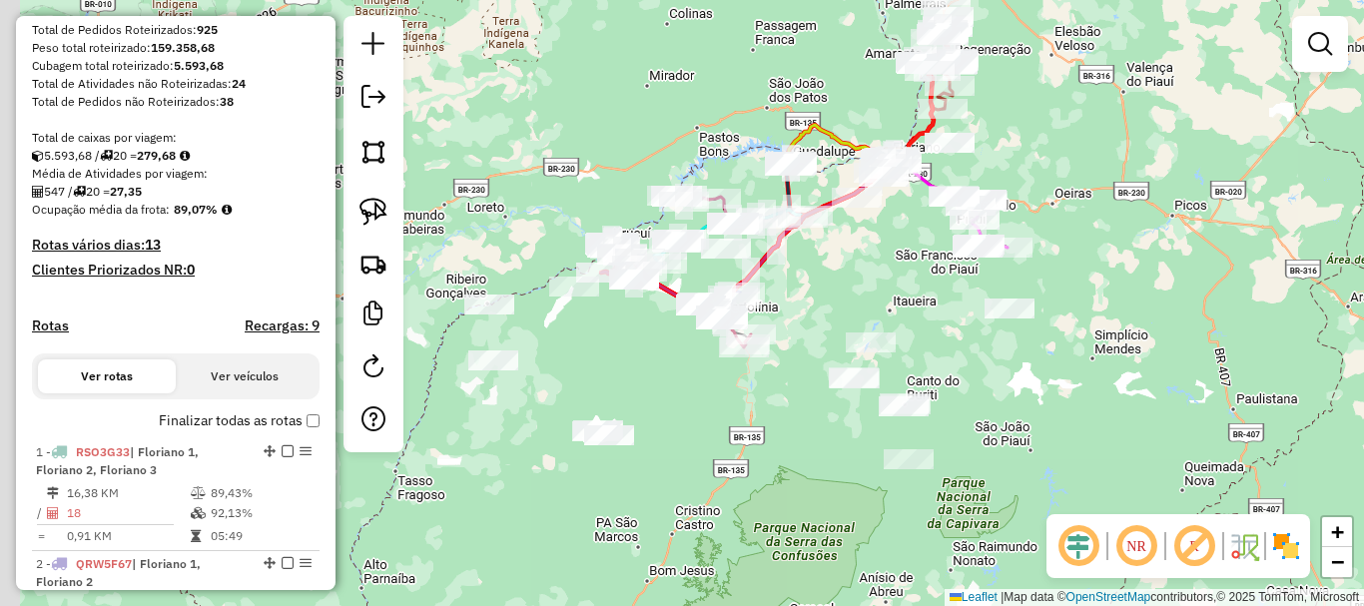
drag, startPoint x: 772, startPoint y: 437, endPoint x: 870, endPoint y: 283, distance: 183.1
click at [859, 289] on div "Janela de atendimento Grade de atendimento Capacidade Transportadoras Veículos …" at bounding box center [682, 303] width 1364 height 606
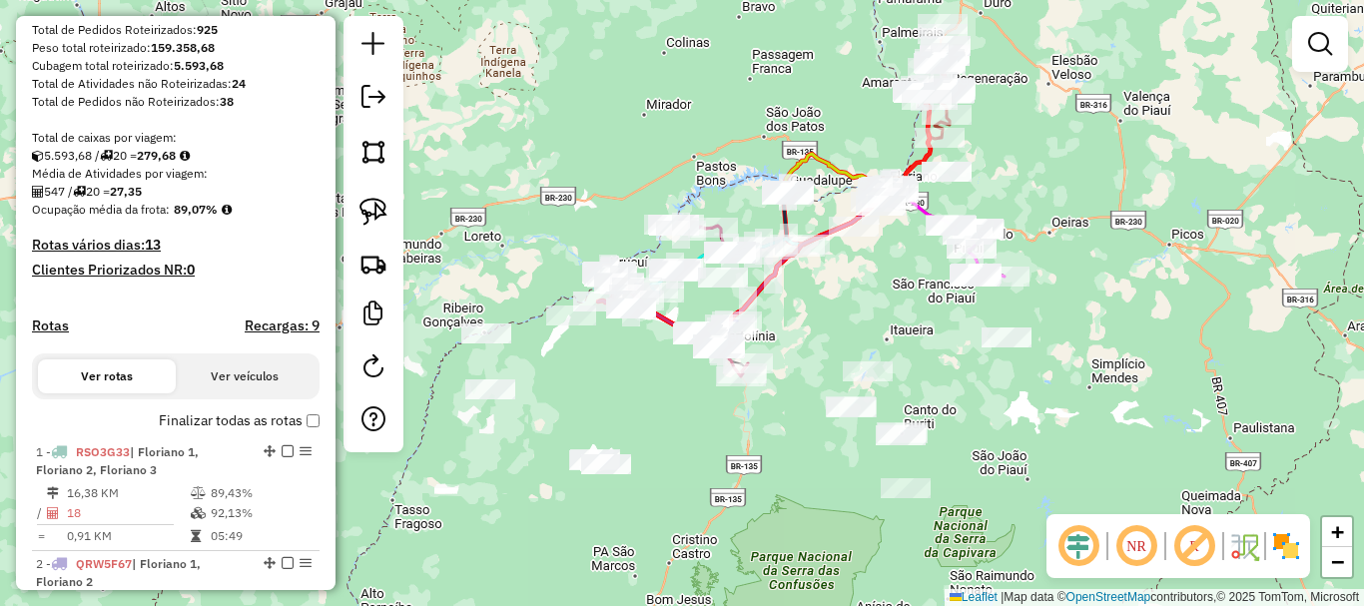
drag, startPoint x: 892, startPoint y: 267, endPoint x: 854, endPoint y: 340, distance: 83.1
click at [860, 334] on div "Janela de atendimento Grade de atendimento Capacidade Transportadoras Veículos …" at bounding box center [682, 303] width 1364 height 606
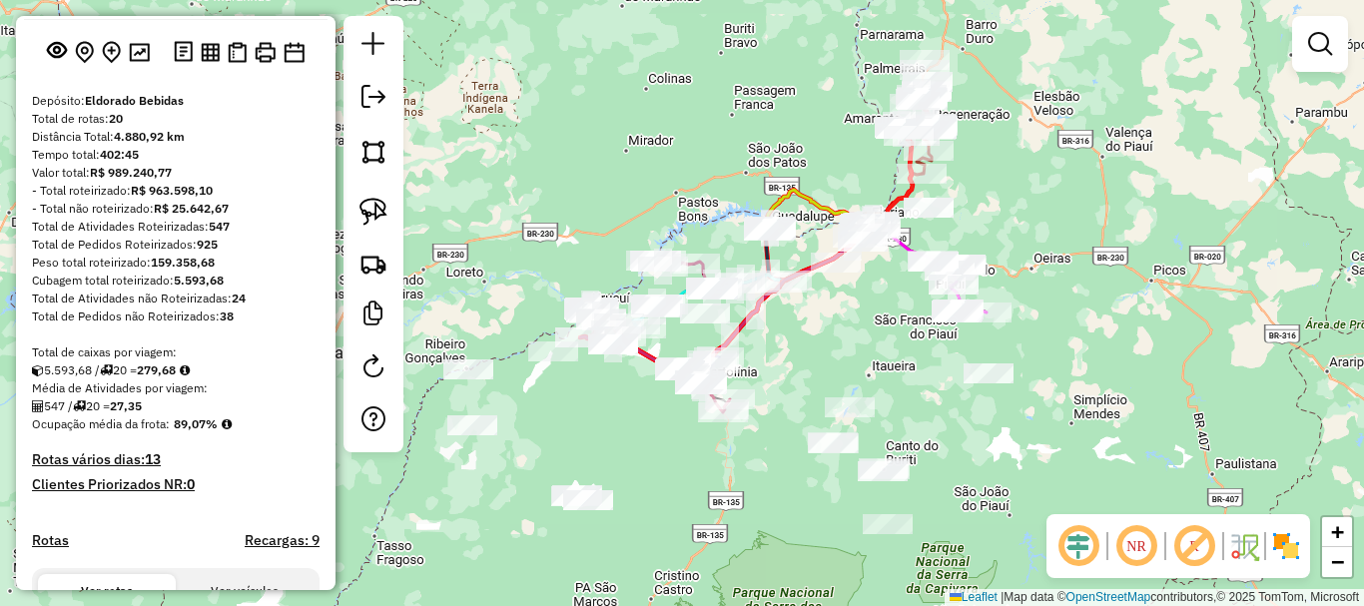
scroll to position [8, 0]
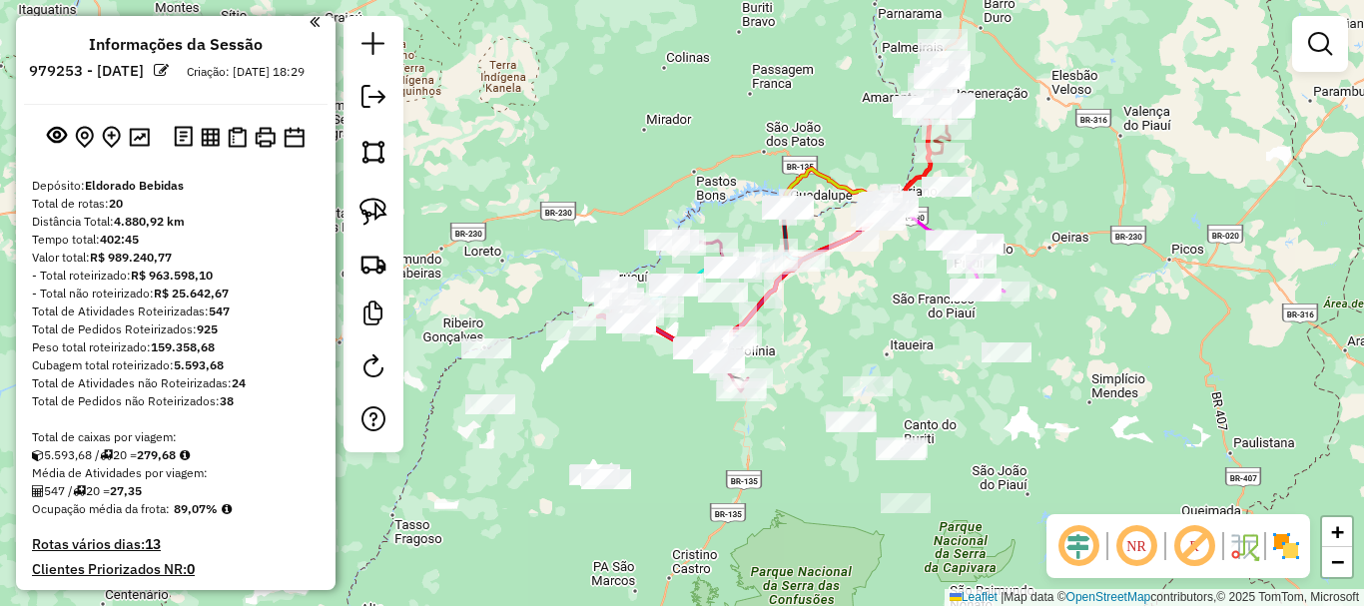
drag, startPoint x: 861, startPoint y: 362, endPoint x: 881, endPoint y: 337, distance: 32.0
click at [881, 338] on div "Janela de atendimento Grade de atendimento Capacidade Transportadoras Veículos …" at bounding box center [682, 303] width 1364 height 606
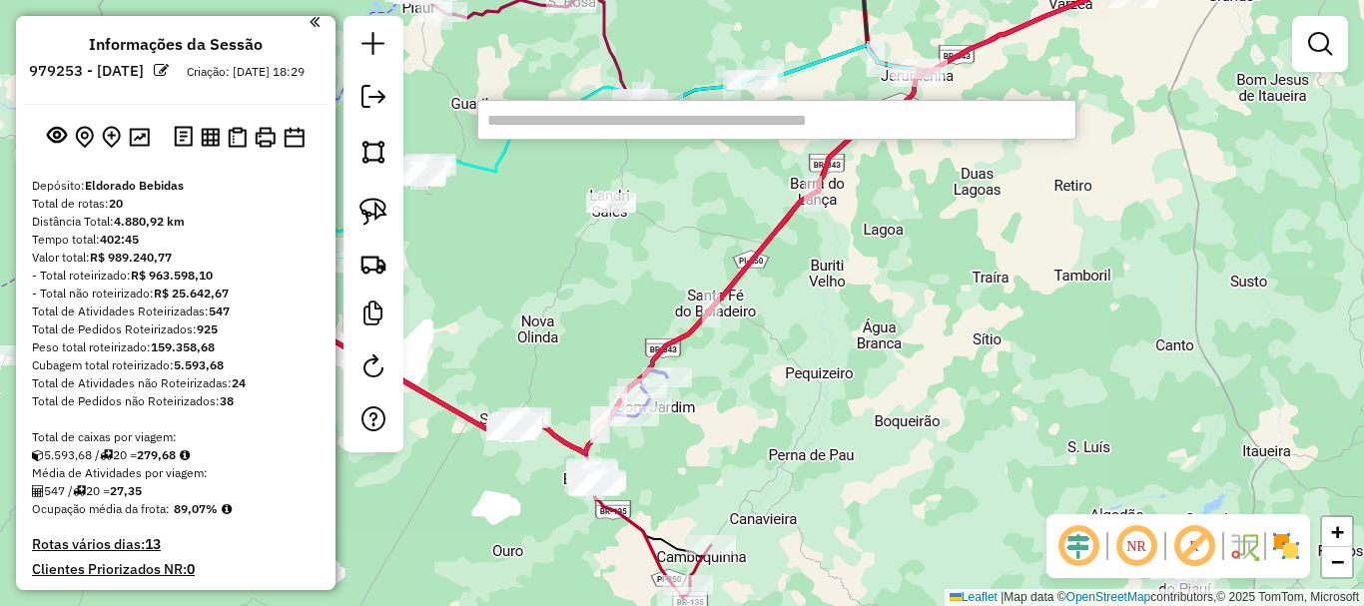
paste input "*****"
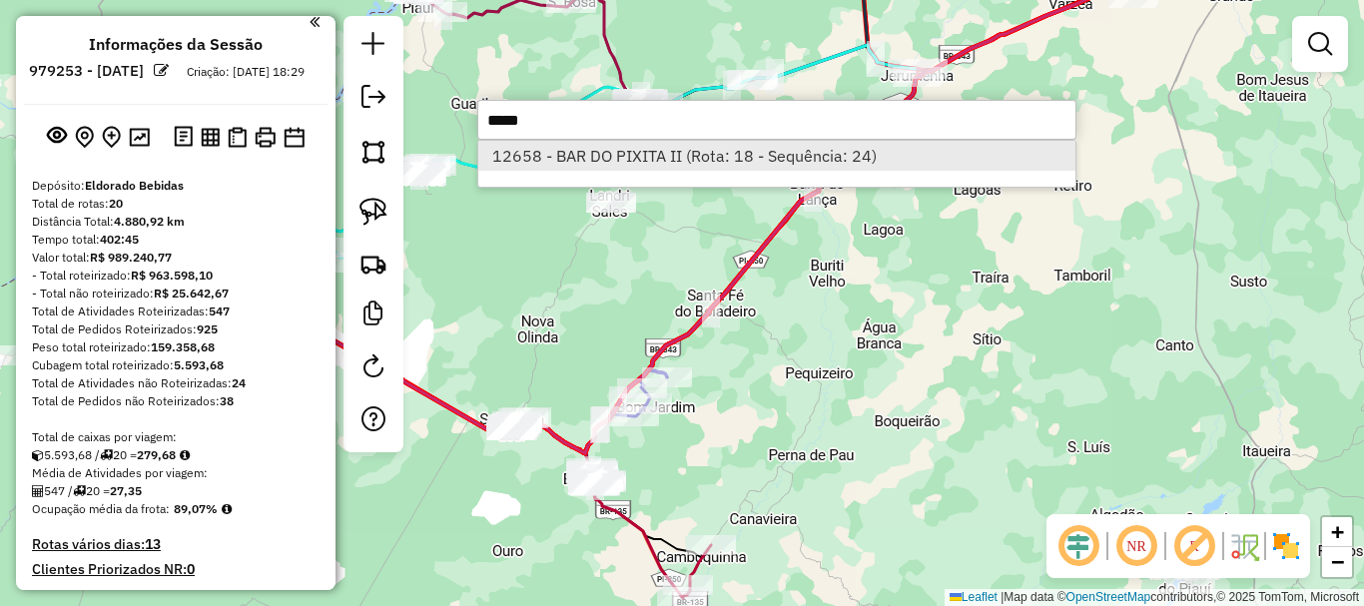
type input "*****"
click at [673, 159] on li "12658 - BAR DO PIXITA II (Rota: 18 - Sequência: 24)" at bounding box center [776, 156] width 597 height 30
select select "**********"
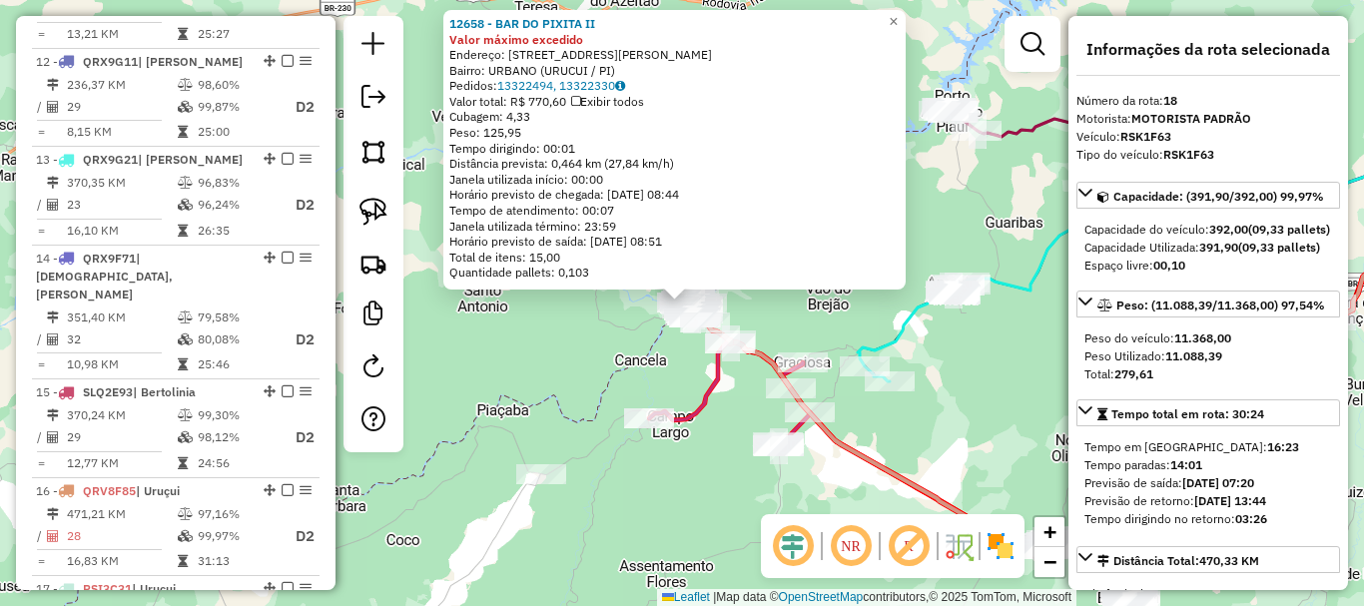
scroll to position [2569, 0]
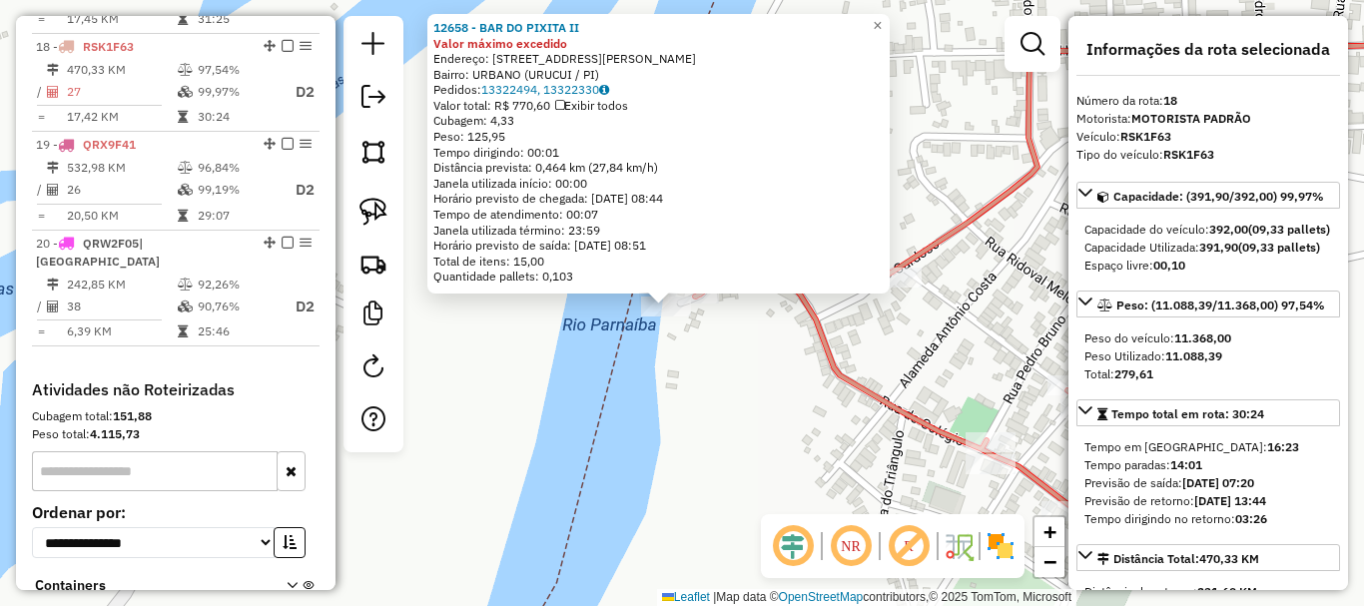
drag, startPoint x: 657, startPoint y: 300, endPoint x: 768, endPoint y: 420, distance: 164.0
click at [776, 452] on div "Rota 18 - Placa RSK1F63 12658 - BAR DO PIXITA II 12658 - BAR DO PIXITA II Valor…" at bounding box center [682, 303] width 1364 height 606
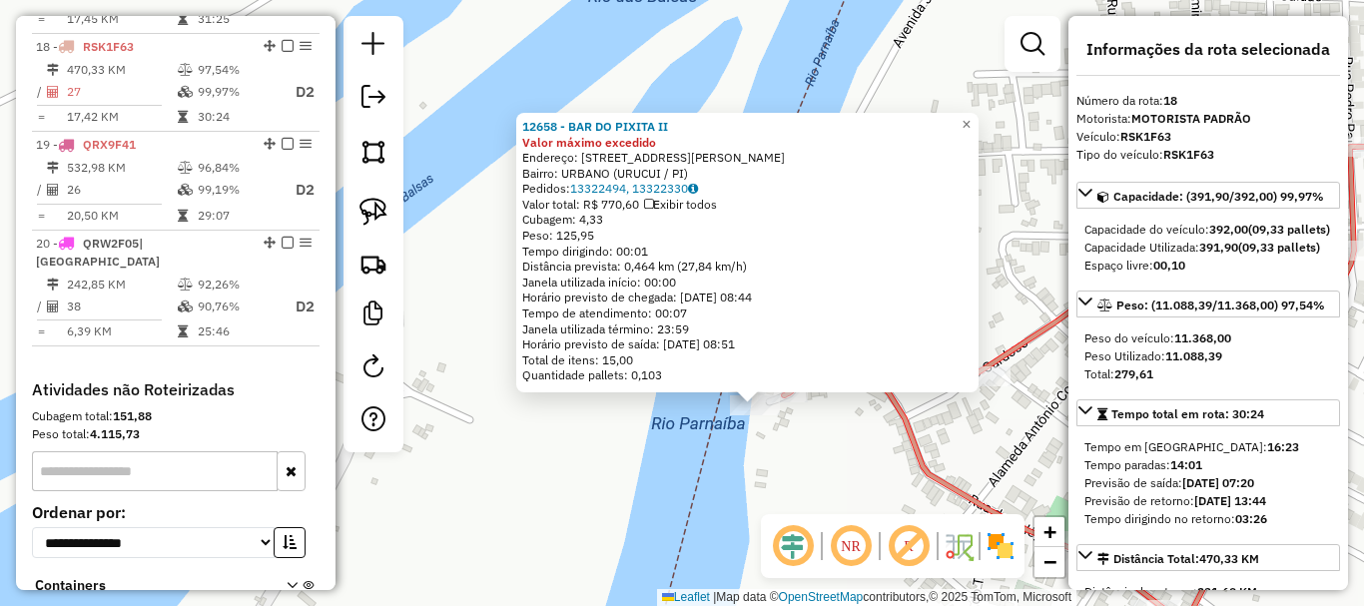
click at [672, 204] on span "Exibir todos" at bounding box center [680, 204] width 73 height 15
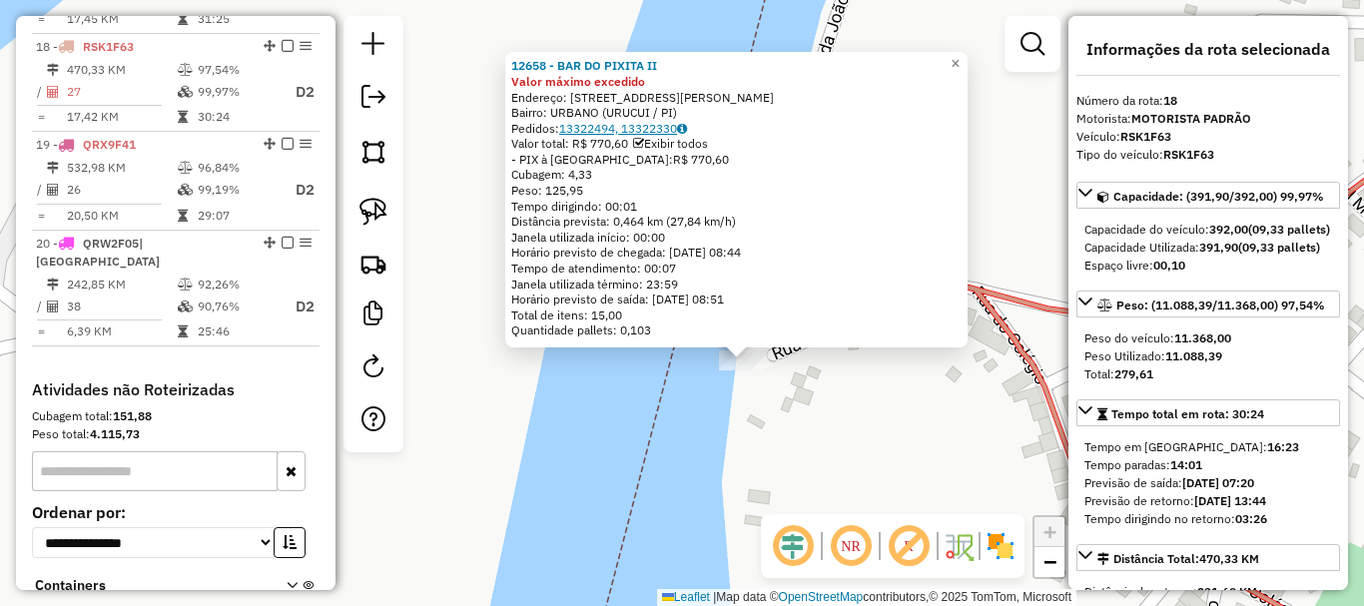
click at [666, 128] on link "13322494, 13322330" at bounding box center [623, 128] width 128 height 15
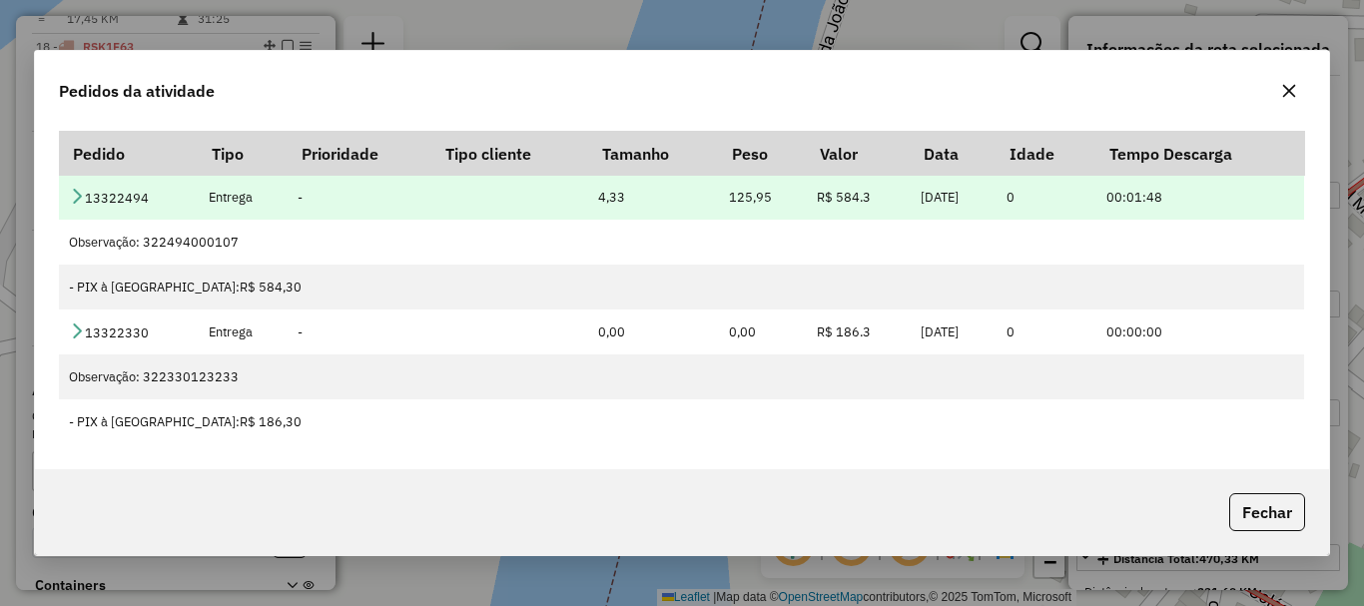
click at [67, 193] on td "13322494" at bounding box center [128, 197] width 139 height 45
click at [71, 193] on icon at bounding box center [77, 196] width 16 height 16
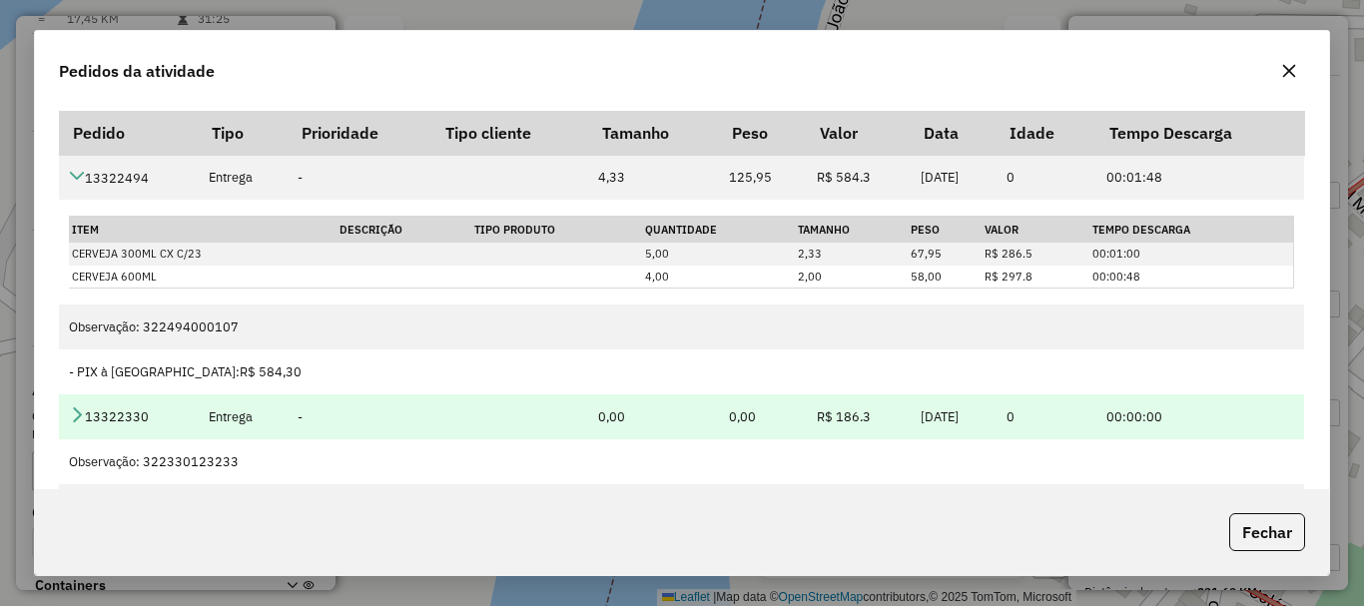
click at [81, 420] on icon at bounding box center [77, 414] width 16 height 16
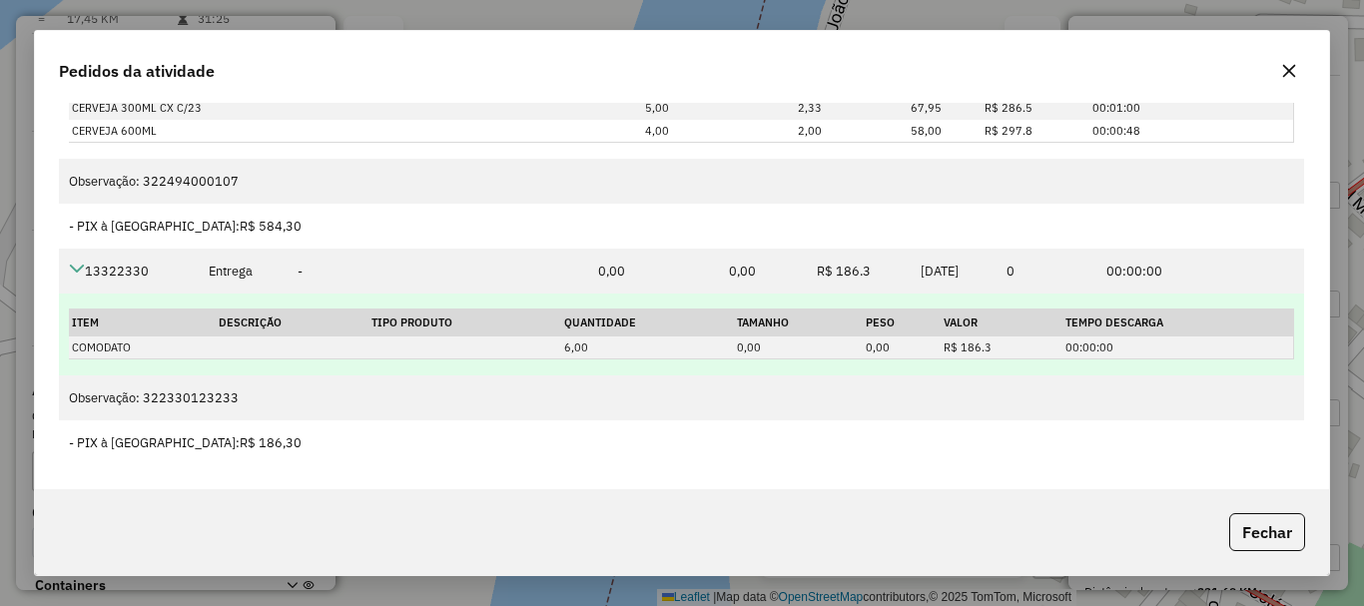
scroll to position [0, 0]
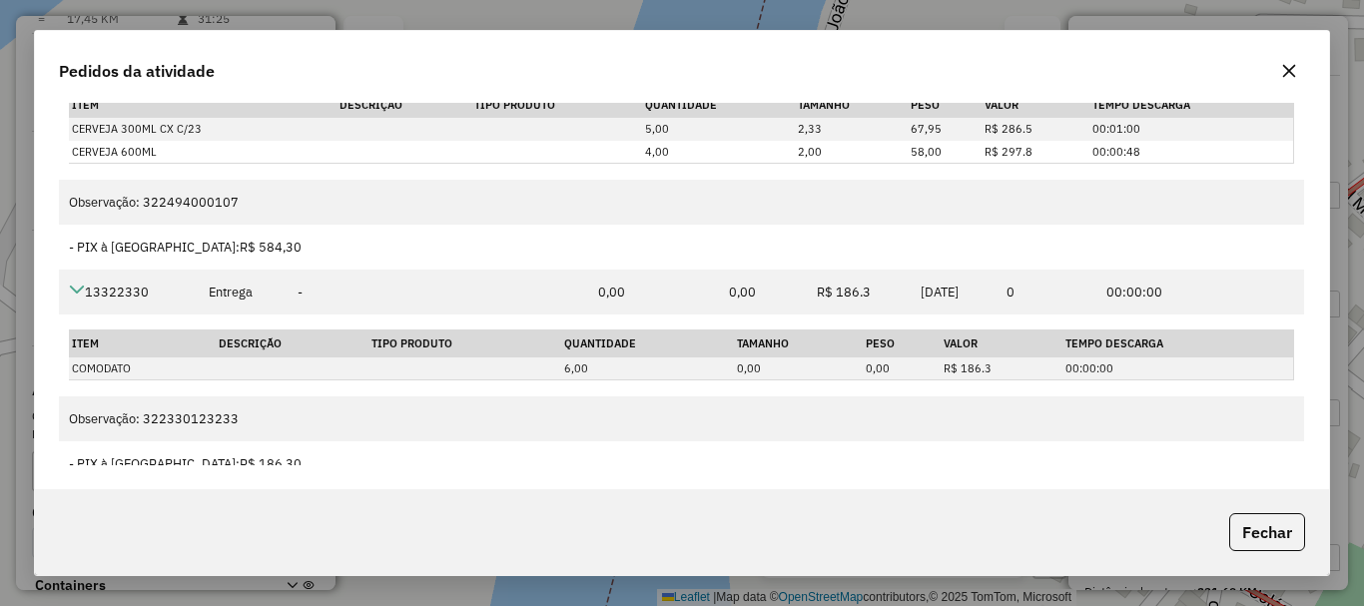
drag, startPoint x: 1242, startPoint y: 526, endPoint x: 125, endPoint y: -90, distance: 1275.9
click at [125, 0] on html "Aguarde... Pop-up bloqueado! Seu navegador bloqueou automáticamente a abertura …" at bounding box center [682, 303] width 1364 height 606
click at [1223, 515] on p-footer "Fechar" at bounding box center [1263, 532] width 84 height 38
click at [1250, 526] on button "Fechar" at bounding box center [1267, 532] width 76 height 38
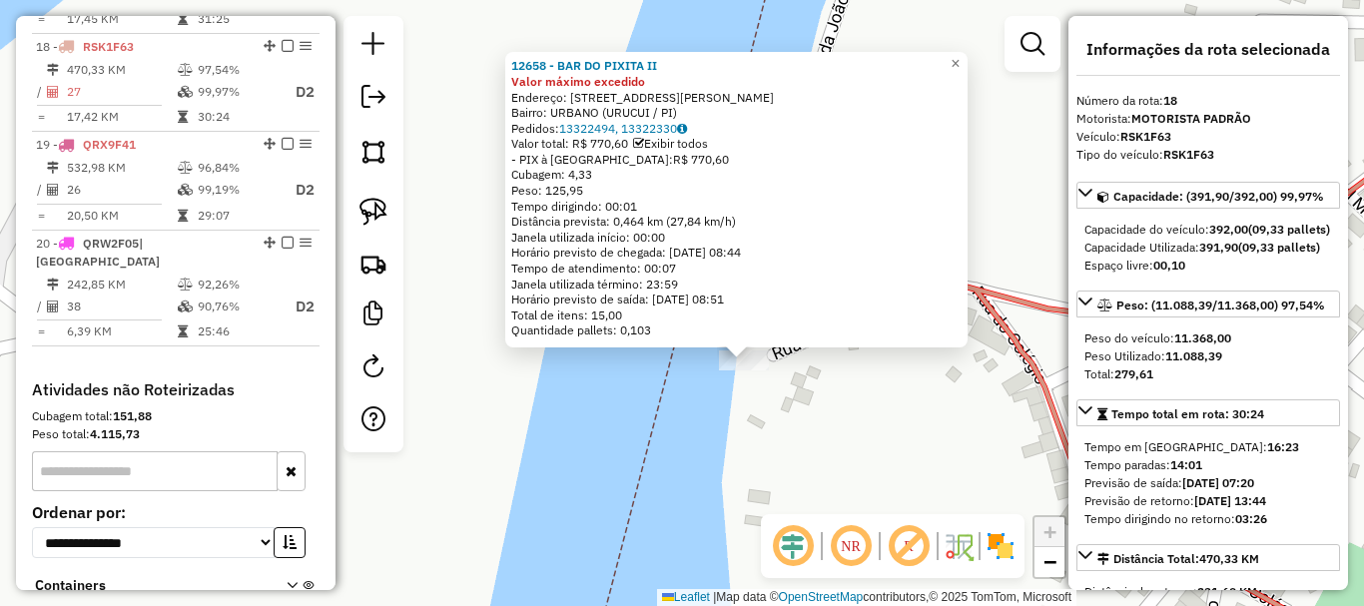
click at [754, 470] on div "12658 - BAR DO PIXITA II Valor máximo excedido Endereço: RUA MANOEL MORENO 2400…" at bounding box center [682, 303] width 1364 height 606
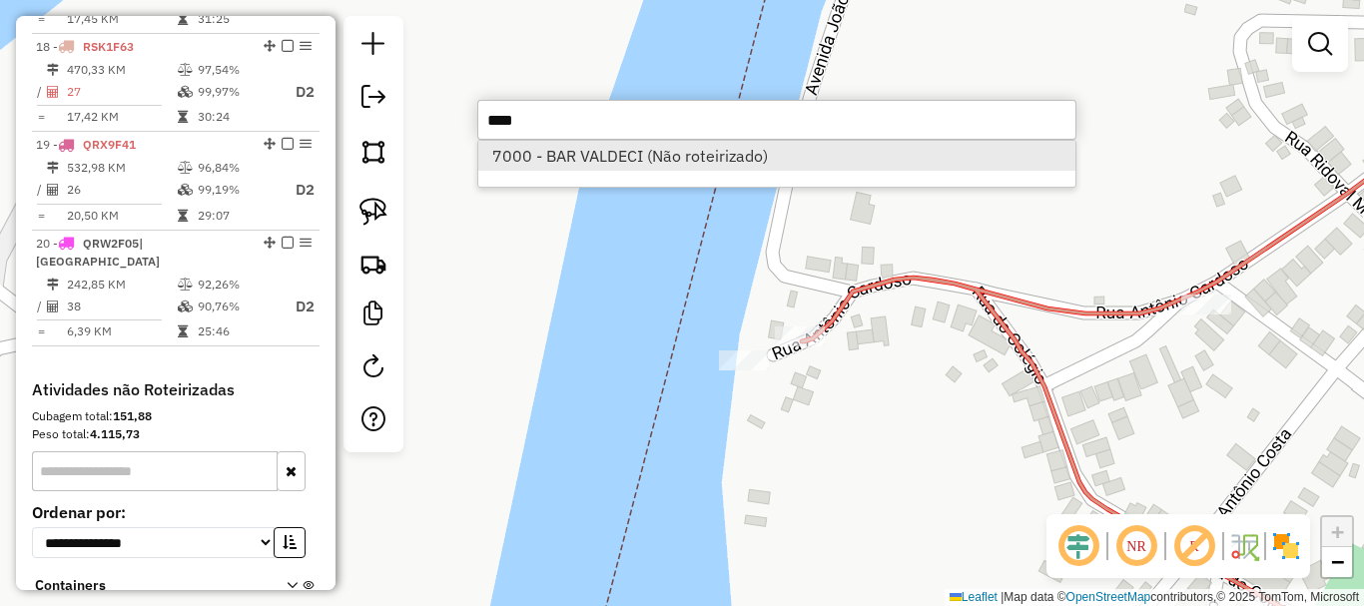
type input "****"
click at [652, 164] on li "7000 - BAR VALDECI (Não roteirizado)" at bounding box center [776, 156] width 597 height 30
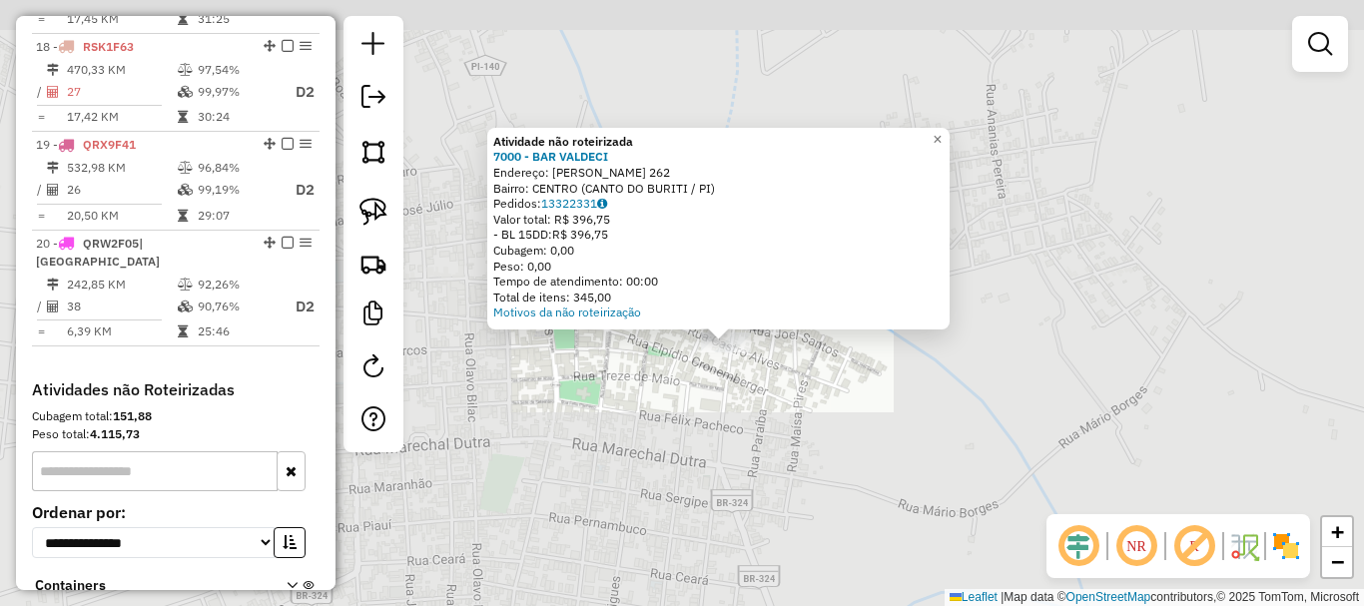
click at [747, 423] on div "Atividade não roteirizada 7000 - BAR VALDECI Endereço: CASTRO ALVES 262 Bairro:…" at bounding box center [682, 303] width 1364 height 606
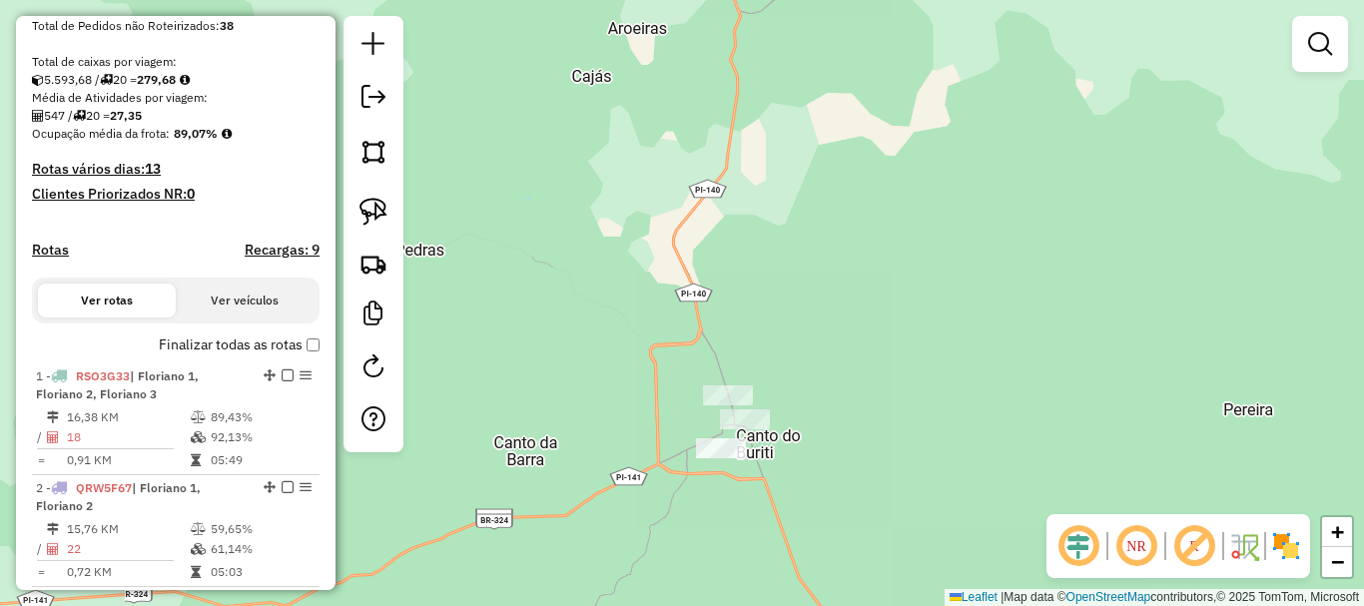
scroll to position [372, 0]
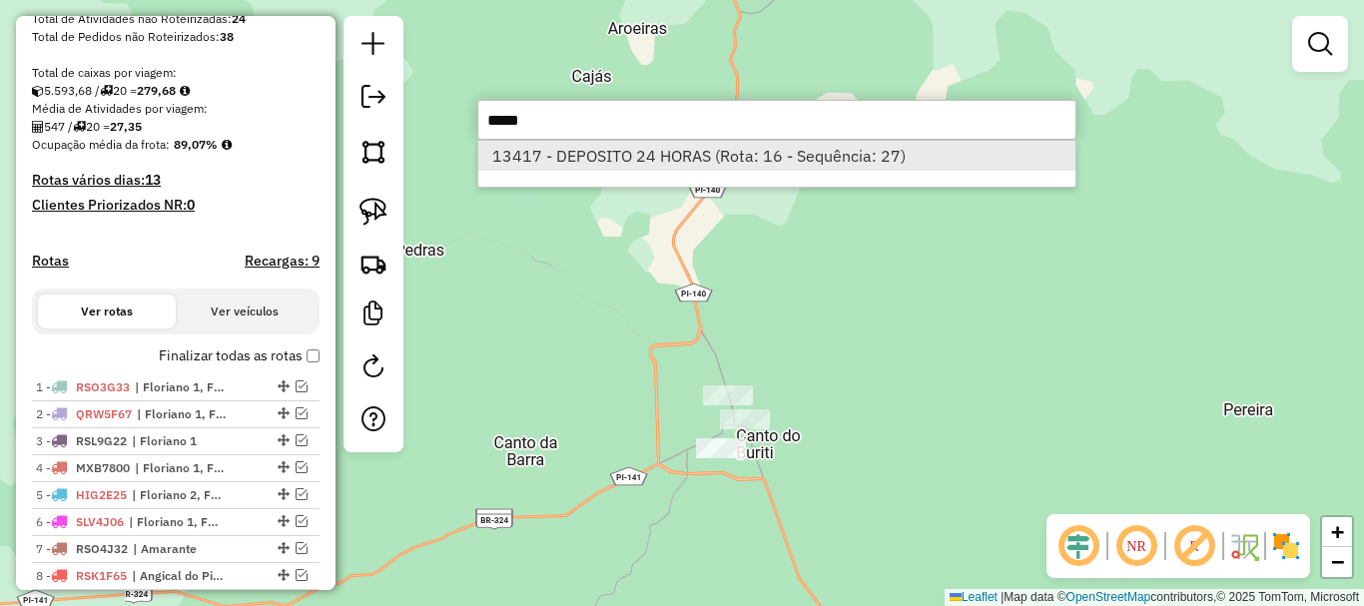
type input "*****"
click at [608, 155] on li "13417 - DEPOSITO 24 HORAS (Rota: 16 - Sequência: 27)" at bounding box center [776, 156] width 597 height 30
select select "**********"
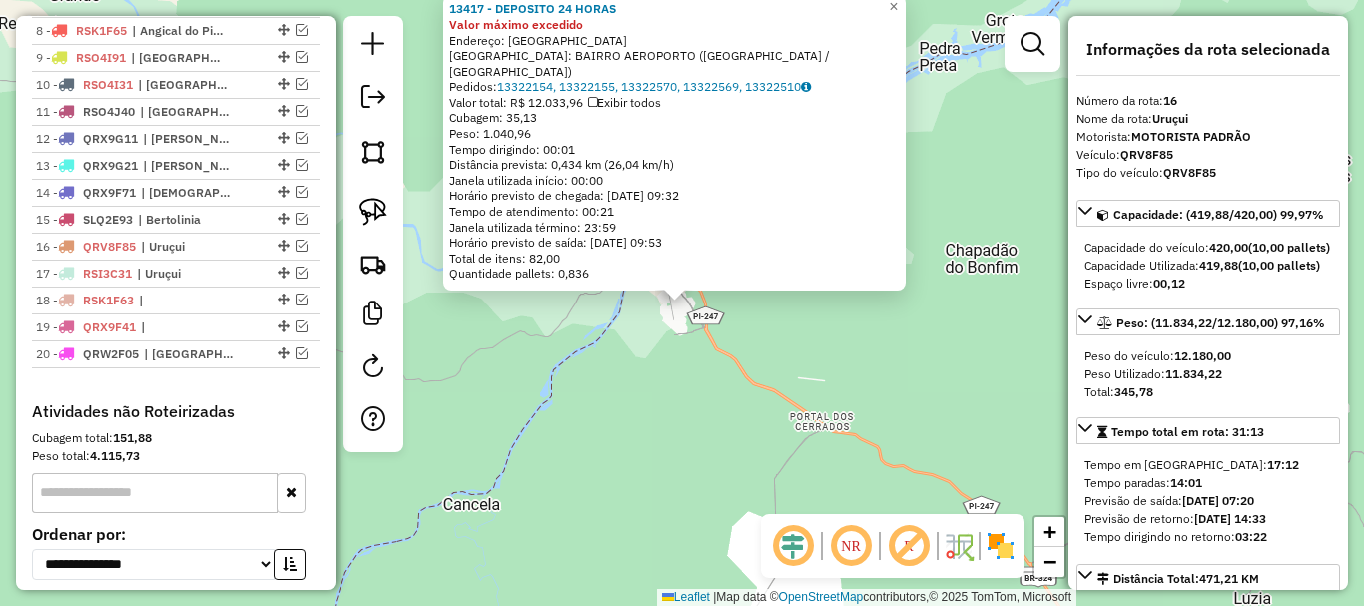
scroll to position [1106, 0]
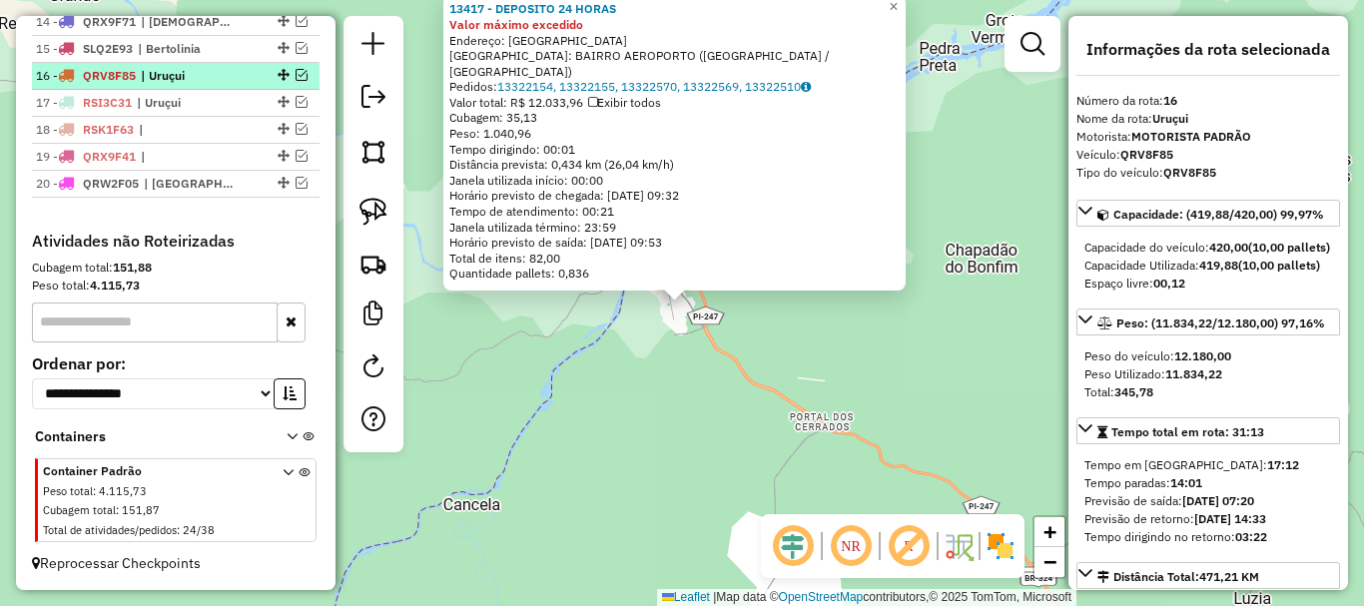
click at [297, 77] on em at bounding box center [302, 75] width 12 height 12
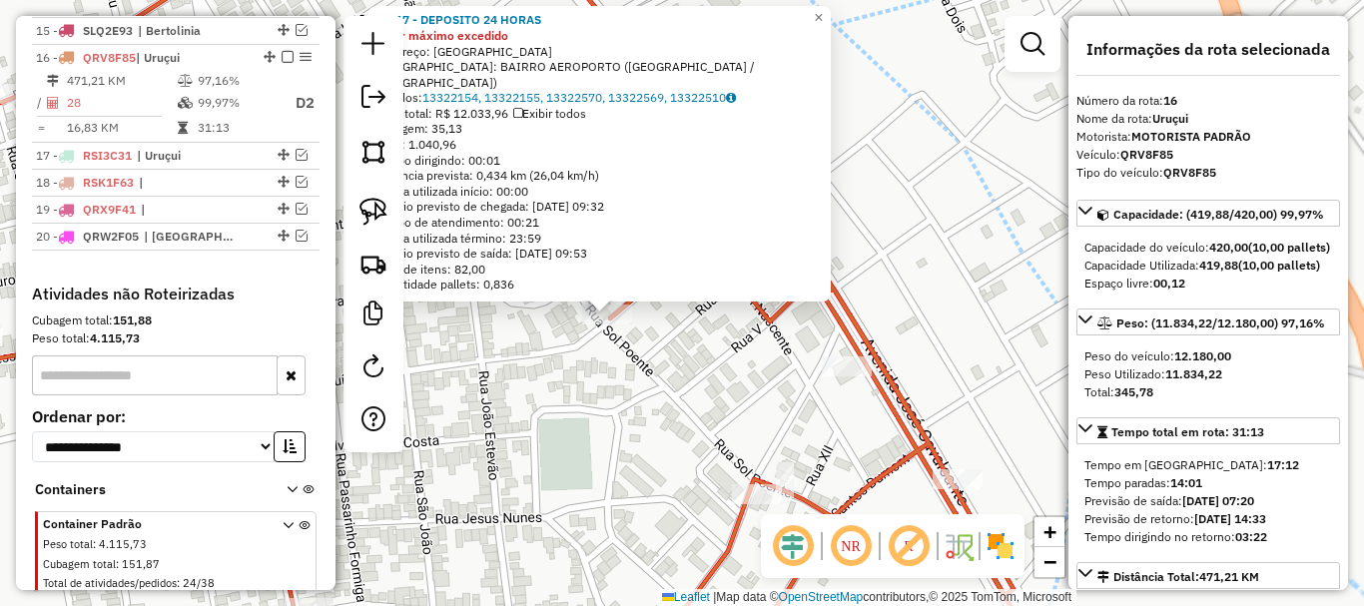
click at [612, 355] on div "13417 - DEPOSITO 24 HORAS Valor máximo excedido Endereço: Avenida Novo Horizont…" at bounding box center [682, 303] width 1364 height 606
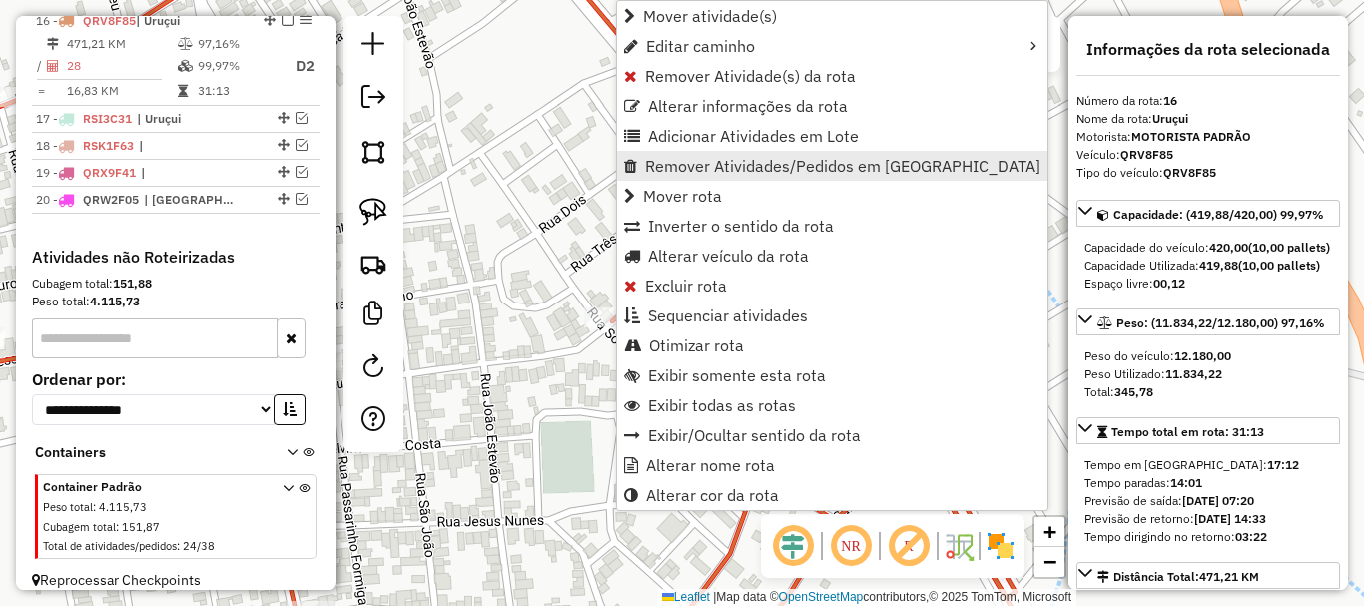
scroll to position [1153, 0]
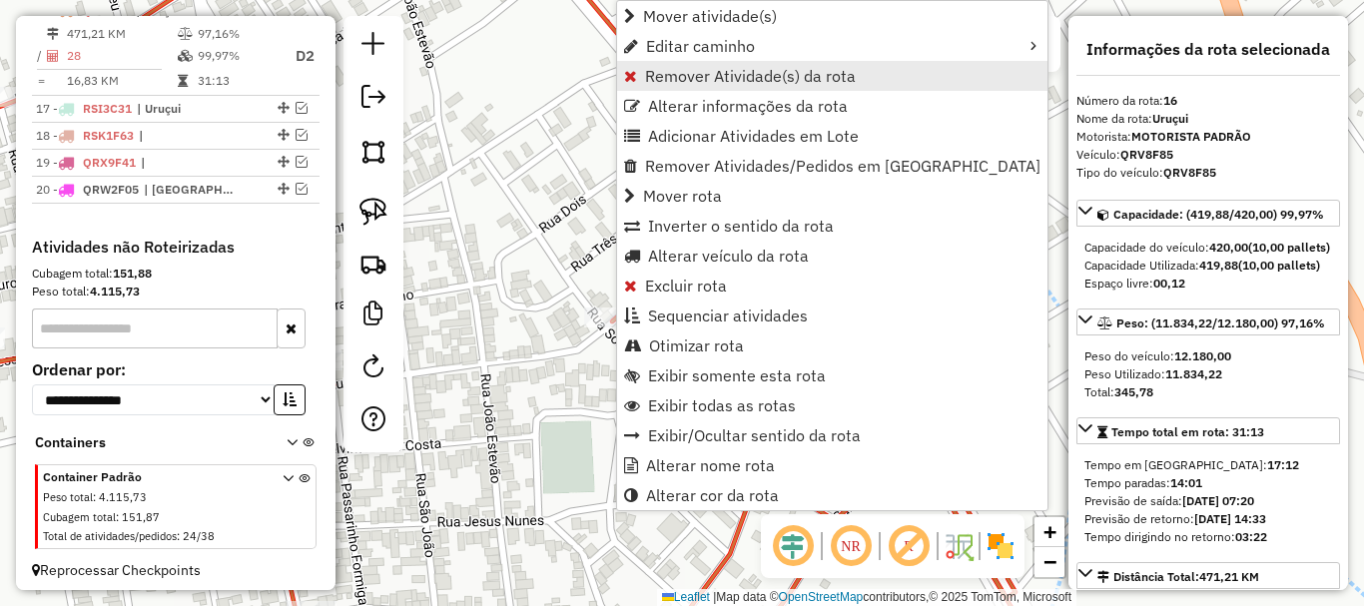
click at [721, 79] on span "Remover Atividade(s) da rota" at bounding box center [750, 76] width 211 height 16
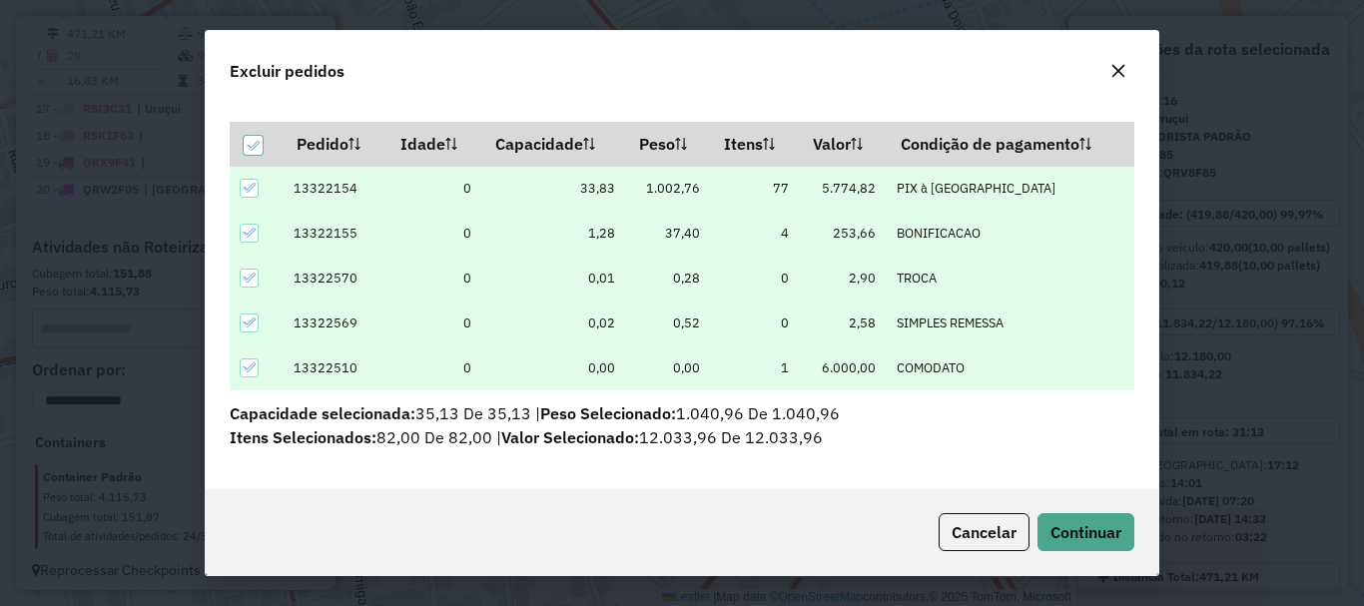
scroll to position [53, 0]
click at [256, 149] on icon at bounding box center [253, 146] width 14 height 14
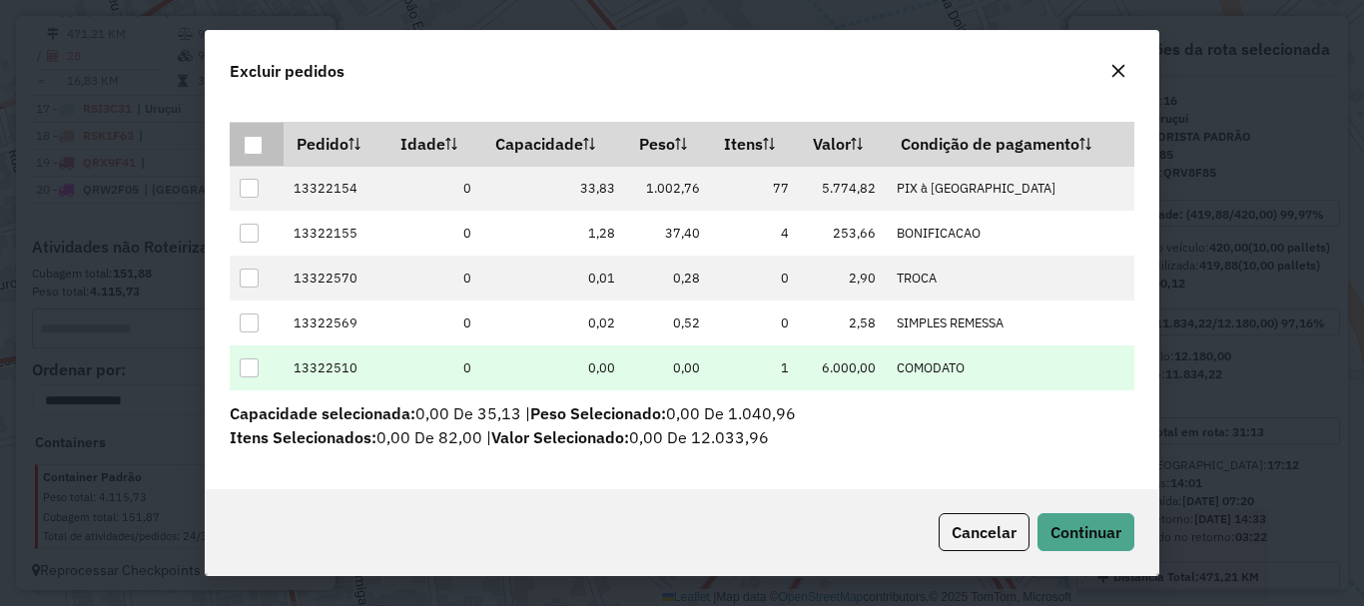
click at [245, 363] on div at bounding box center [249, 367] width 19 height 19
click at [1107, 535] on span "Continuar" at bounding box center [1085, 532] width 71 height 20
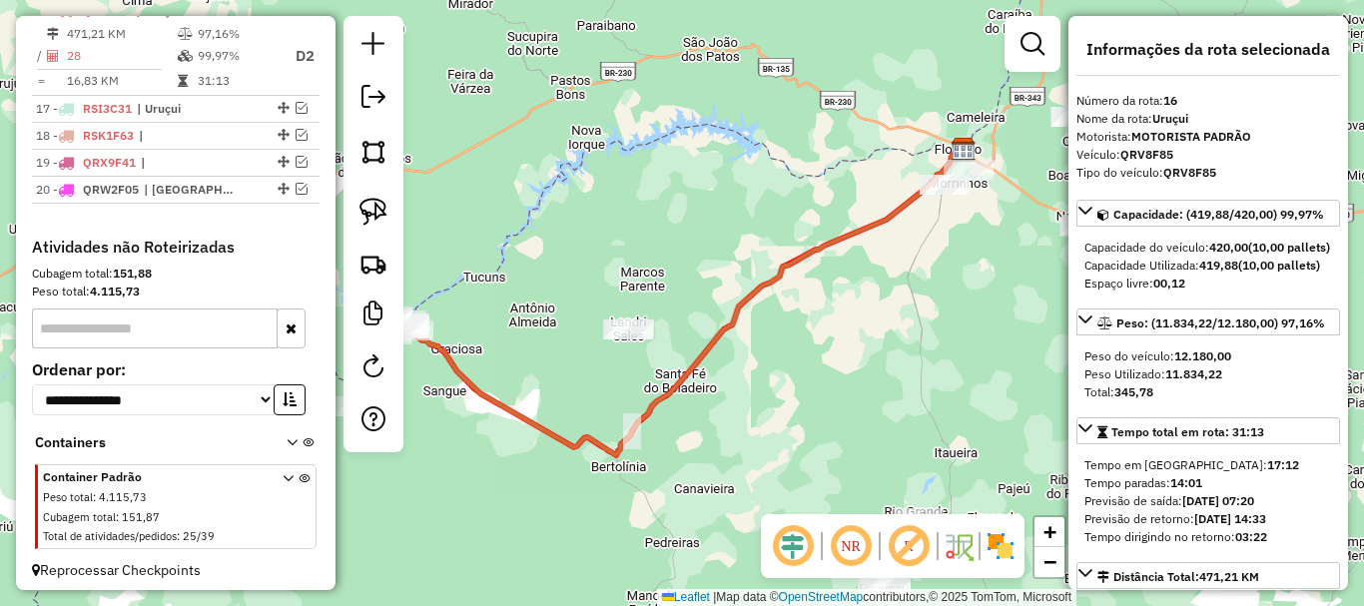
drag, startPoint x: 497, startPoint y: 404, endPoint x: 626, endPoint y: 490, distance: 154.8
click at [618, 455] on icon at bounding box center [687, 303] width 556 height 306
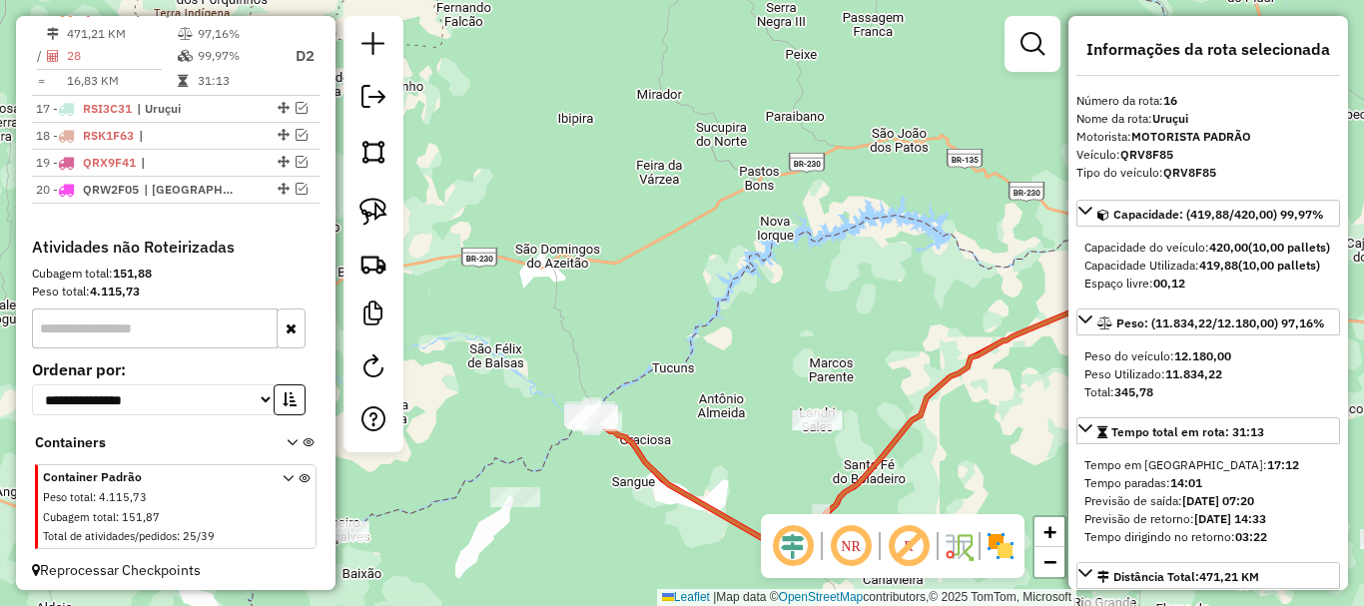
drag, startPoint x: 634, startPoint y: 479, endPoint x: 664, endPoint y: 377, distance: 106.2
click at [657, 424] on div "Janela de atendimento Grade de atendimento Capacidade Transportadoras Veículos …" at bounding box center [682, 303] width 1364 height 606
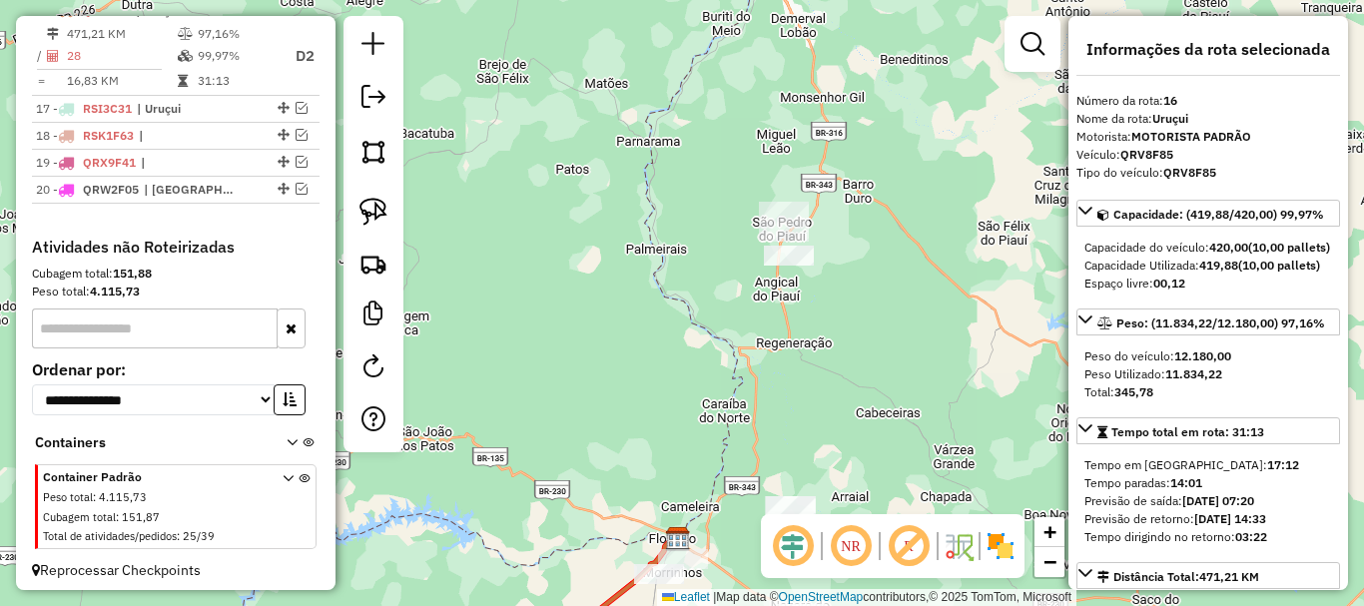
drag, startPoint x: 799, startPoint y: 407, endPoint x: 867, endPoint y: 207, distance: 211.9
click at [871, 232] on div "Janela de atendimento Grade de atendimento Capacidade Transportadoras Veículos …" at bounding box center [682, 303] width 1364 height 606
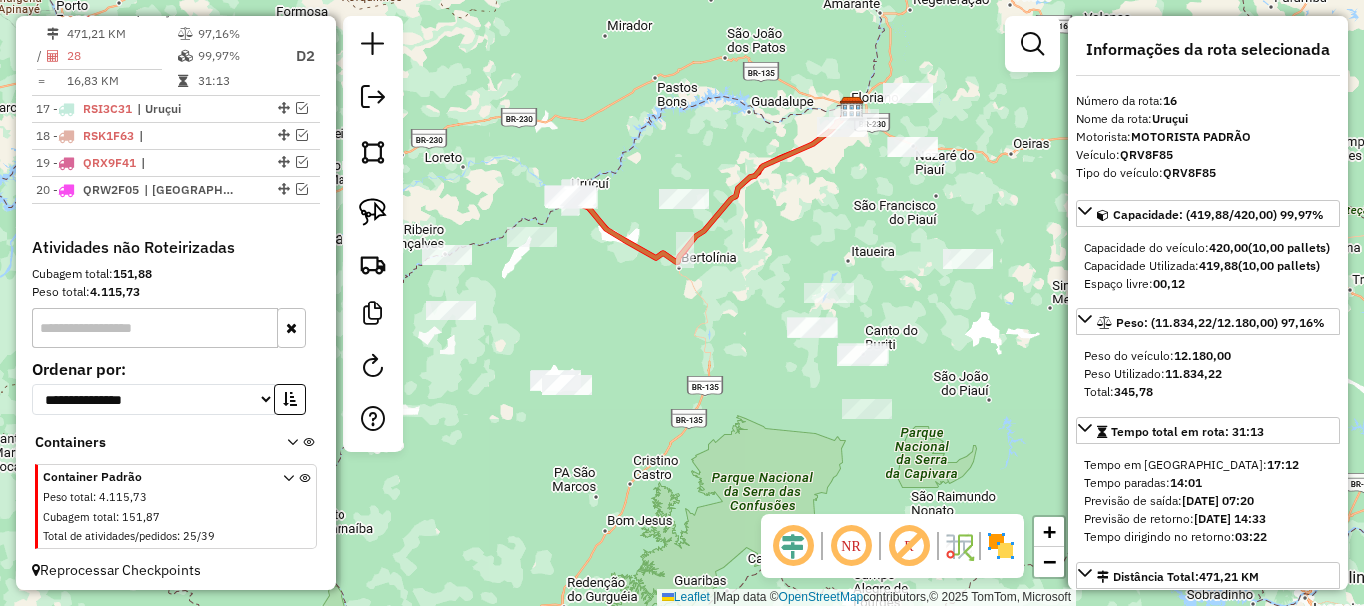
drag, startPoint x: 578, startPoint y: 311, endPoint x: 626, endPoint y: 298, distance: 49.7
click at [626, 298] on div "Janela de atendimento Grade de atendimento Capacidade Transportadoras Veículos …" at bounding box center [682, 303] width 1364 height 606
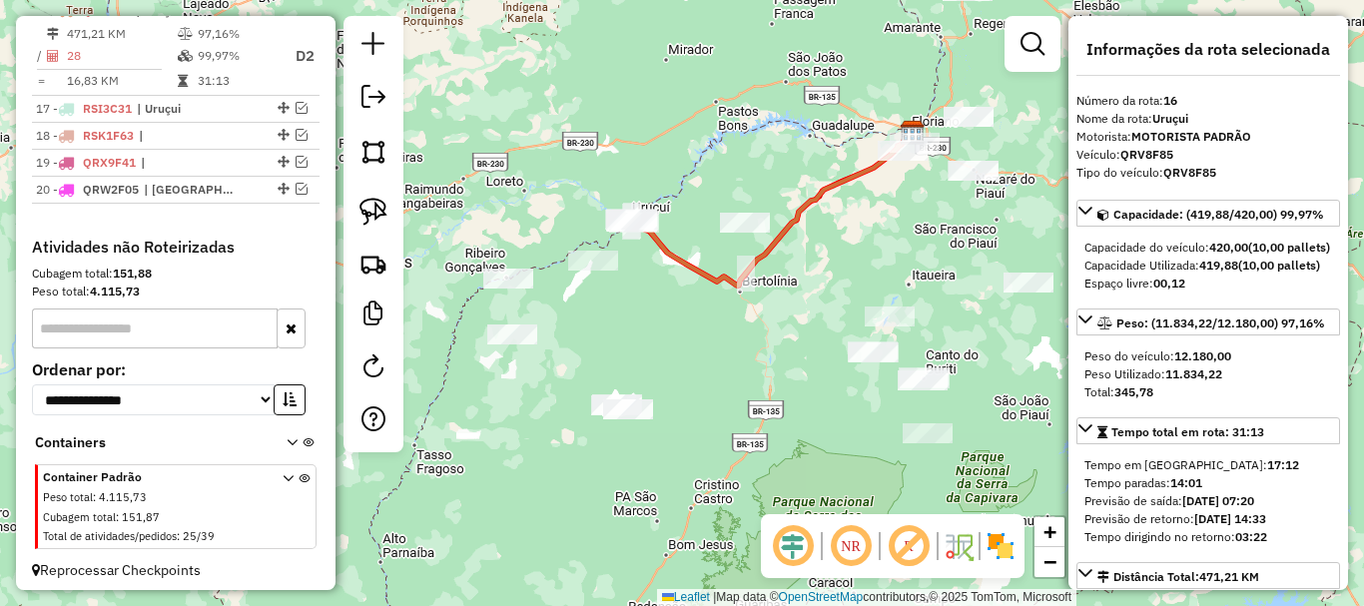
drag, startPoint x: 650, startPoint y: 255, endPoint x: 683, endPoint y: 326, distance: 78.2
click at [683, 325] on div "Janela de atendimento Grade de atendimento Capacidade Transportadoras Veículos …" at bounding box center [682, 303] width 1364 height 606
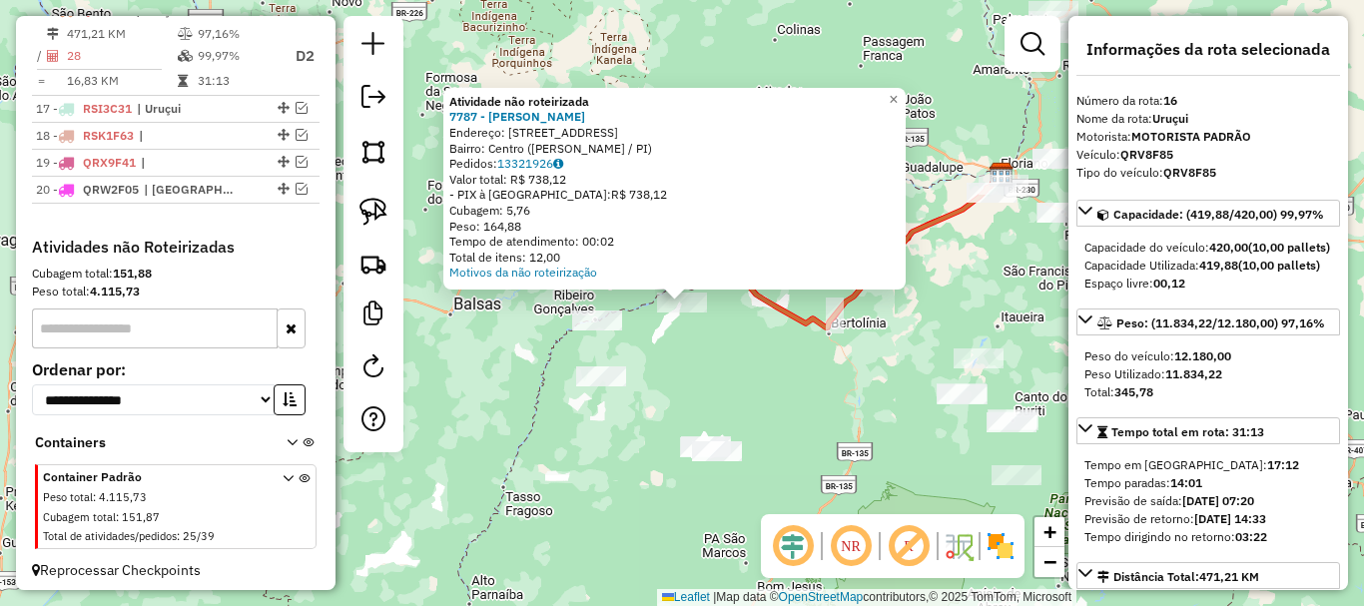
click at [621, 346] on div "Atividade não roteirizada 7787 - COSMO BARBOSA MIRANDA Endereço: Rua Duque de C…" at bounding box center [682, 303] width 1364 height 606
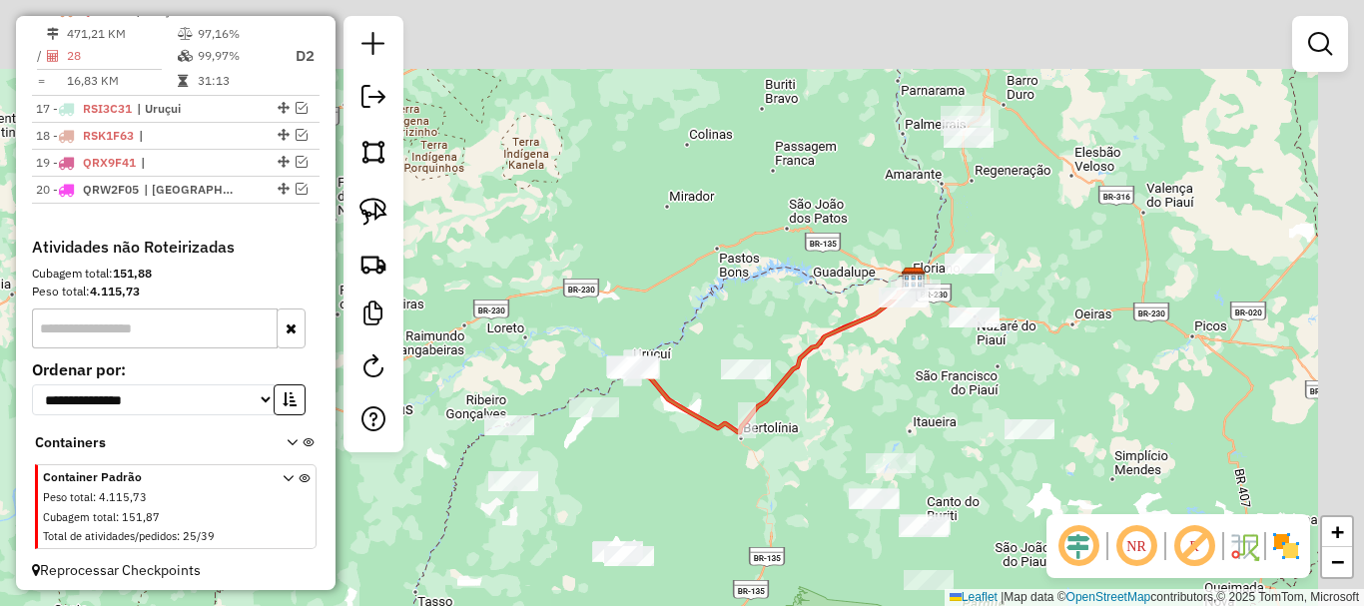
drag, startPoint x: 1061, startPoint y: 255, endPoint x: 889, endPoint y: 418, distance: 238.0
click at [927, 394] on div "Janela de atendimento Grade de atendimento Capacidade Transportadoras Veículos …" at bounding box center [682, 303] width 1364 height 606
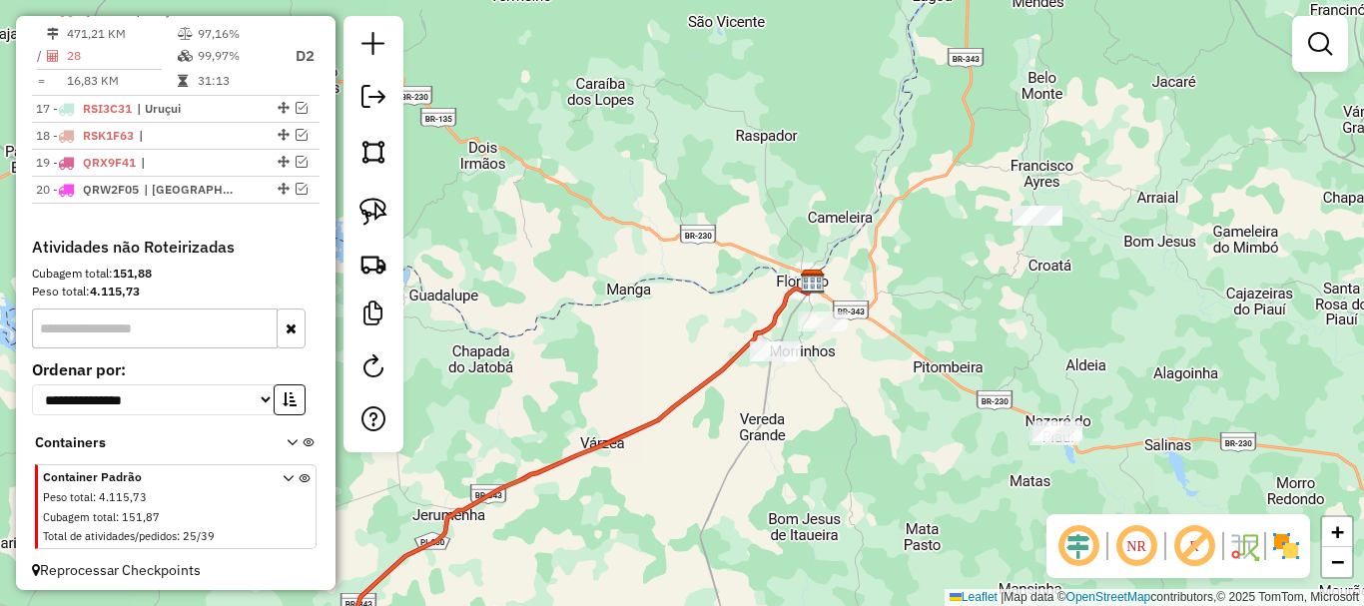
drag, startPoint x: 927, startPoint y: 379, endPoint x: 877, endPoint y: 491, distance: 122.5
click at [883, 488] on div "Janela de atendimento Grade de atendimento Capacidade Transportadoras Veículos …" at bounding box center [682, 303] width 1364 height 606
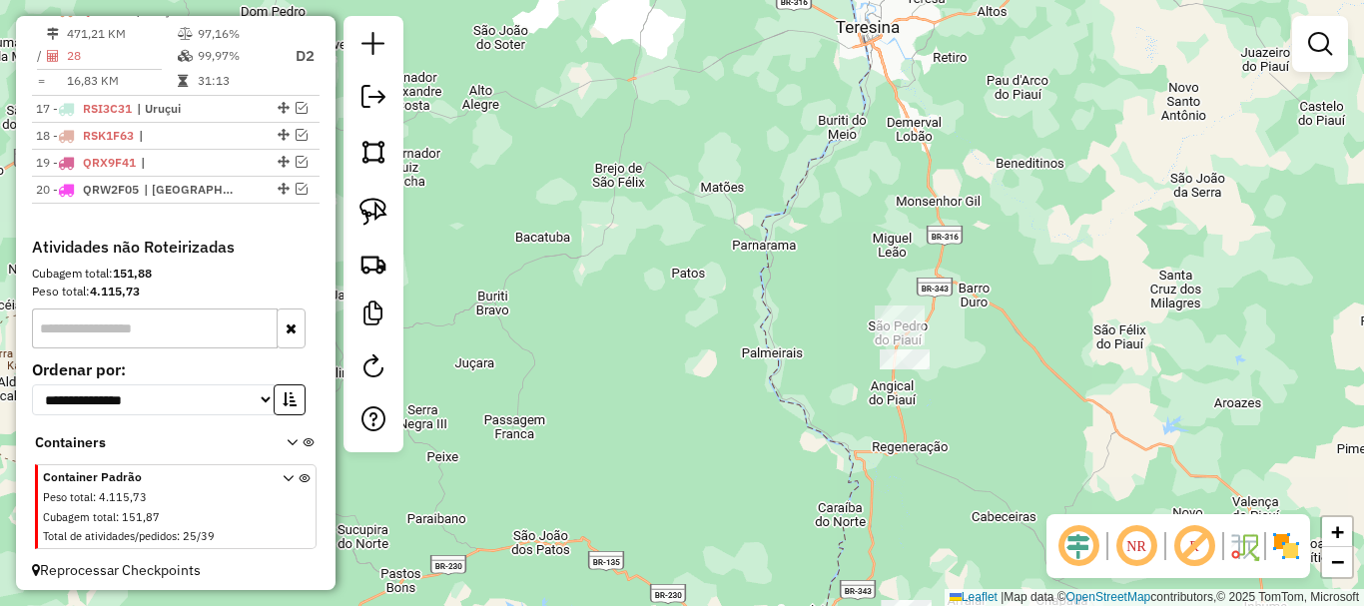
click at [837, 284] on div "Janela de atendimento Grade de atendimento Capacidade Transportadoras Veículos …" at bounding box center [682, 303] width 1364 height 606
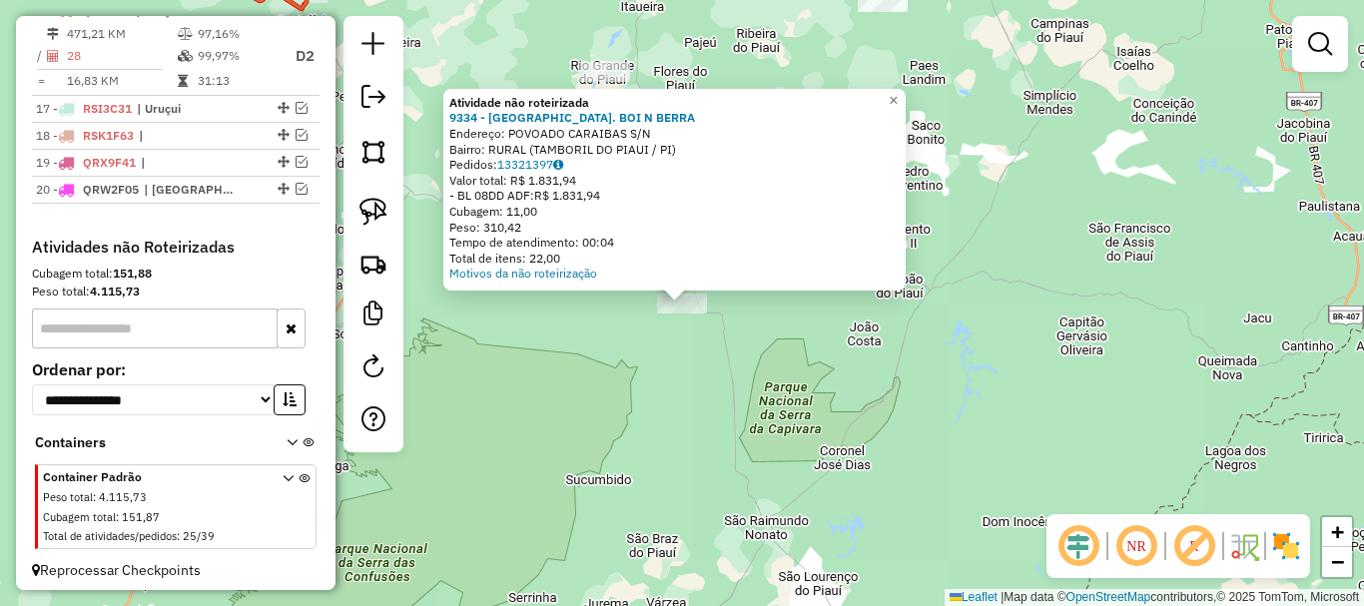
click at [749, 433] on div "Atividade não roteirizada 9334 - CHURRAS. BOI N BERRA Endereço: POVOADO CARAIBA…" at bounding box center [682, 303] width 1364 height 606
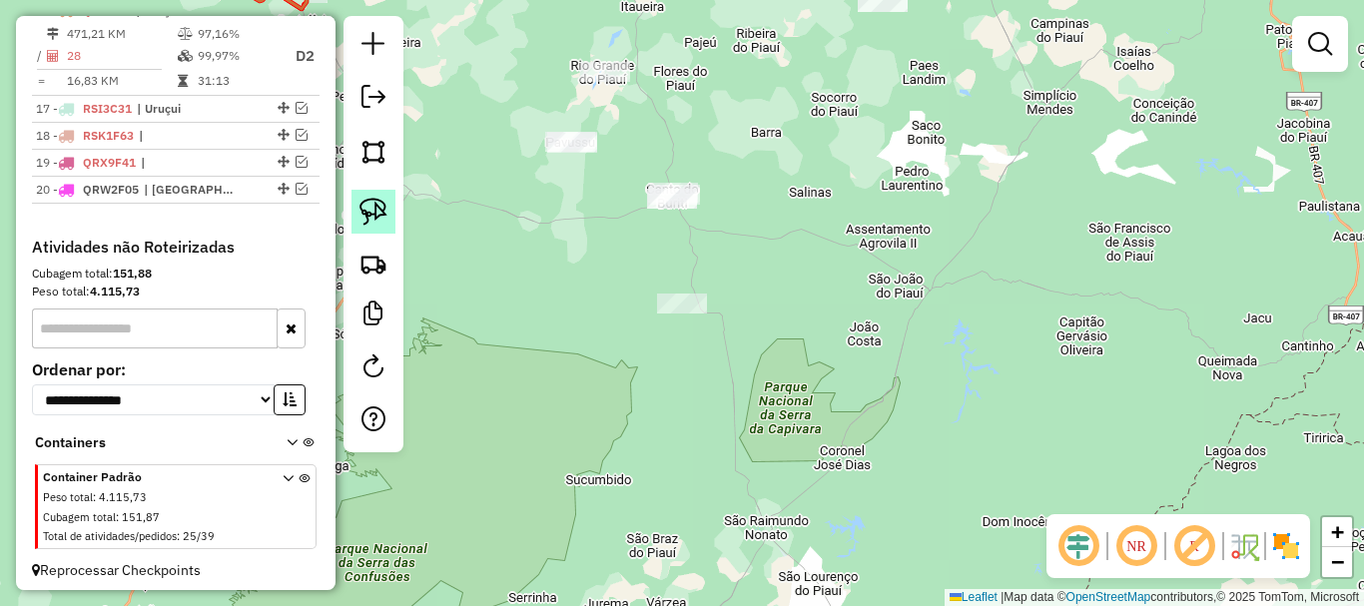
click at [365, 216] on img at bounding box center [373, 212] width 28 height 28
drag, startPoint x: 543, startPoint y: 119, endPoint x: 624, endPoint y: 127, distance: 81.3
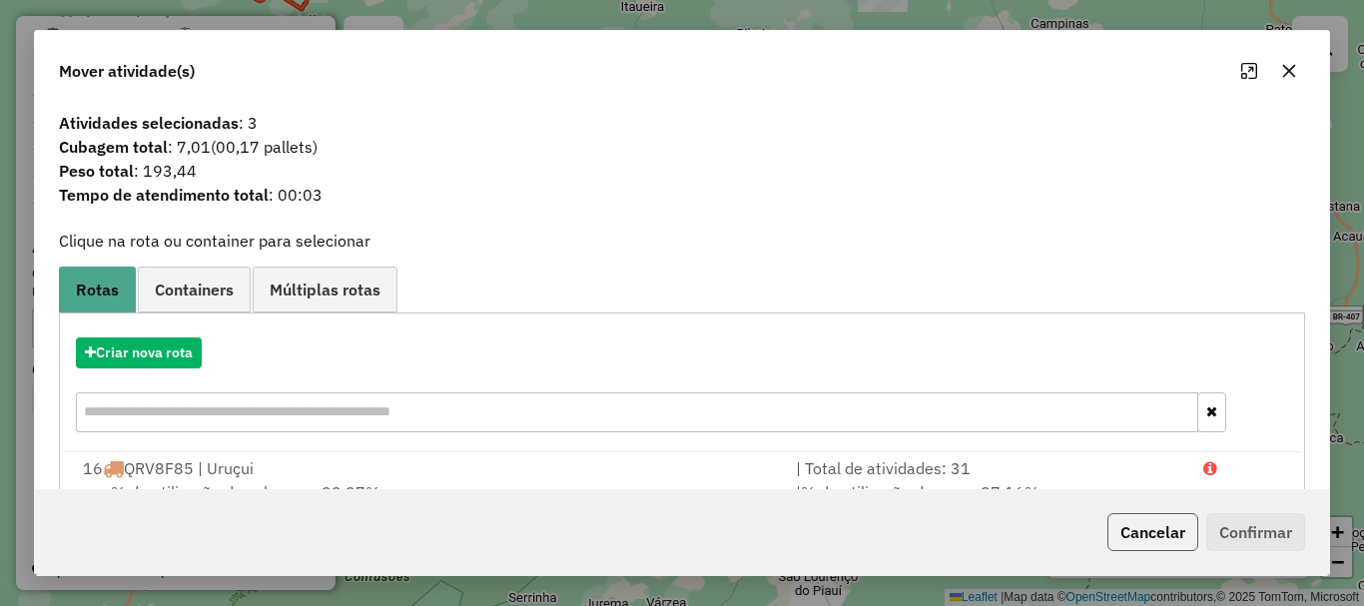
click at [1127, 520] on button "Cancelar" at bounding box center [1152, 532] width 91 height 38
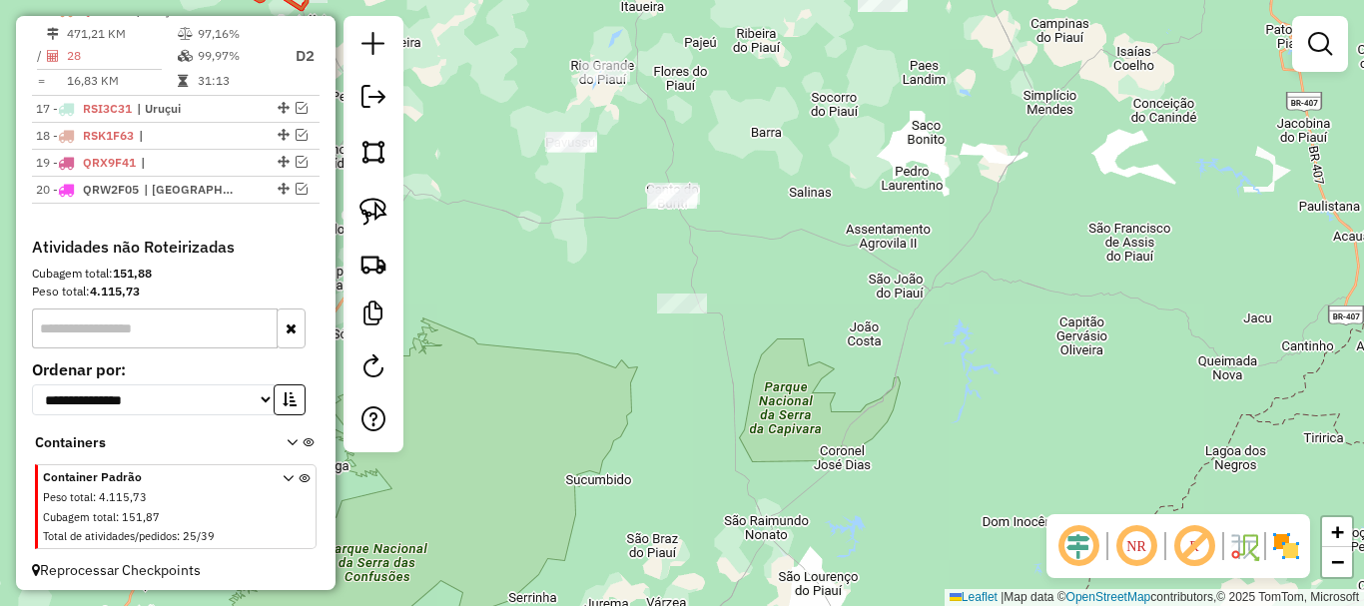
drag, startPoint x: 946, startPoint y: 284, endPoint x: 910, endPoint y: 417, distance: 138.5
click at [910, 417] on div "Janela de atendimento Grade de atendimento Capacidade Transportadoras Veículos …" at bounding box center [682, 303] width 1364 height 606
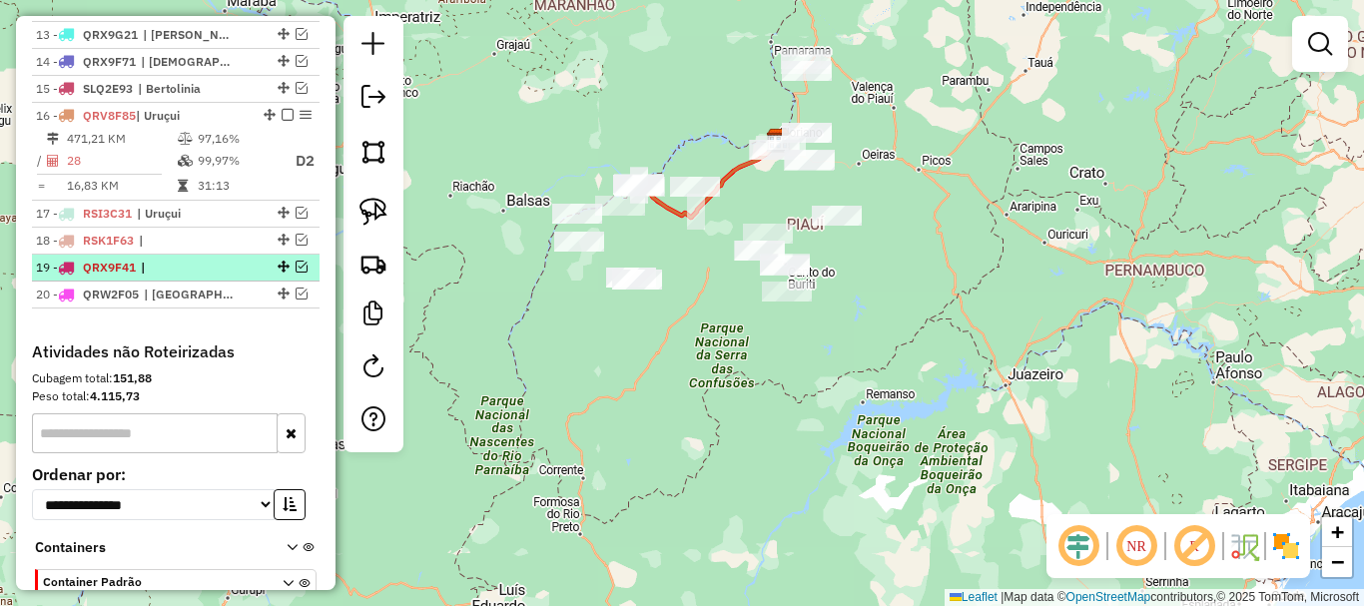
scroll to position [954, 0]
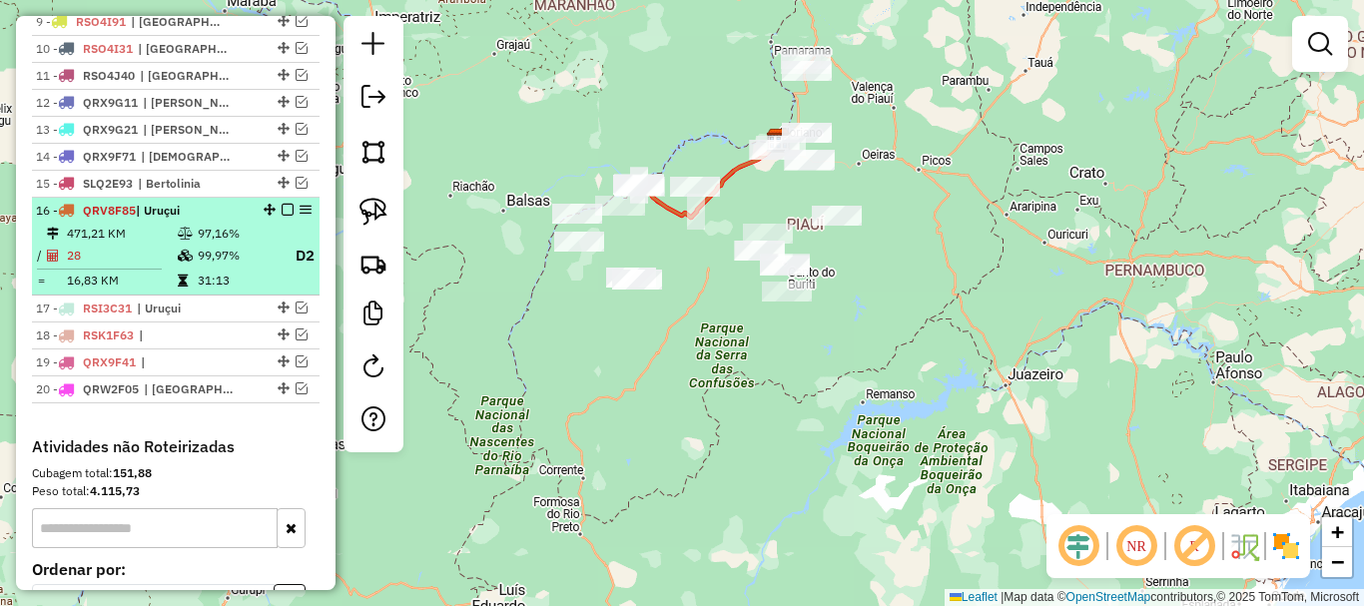
click at [282, 216] on em at bounding box center [288, 210] width 12 height 12
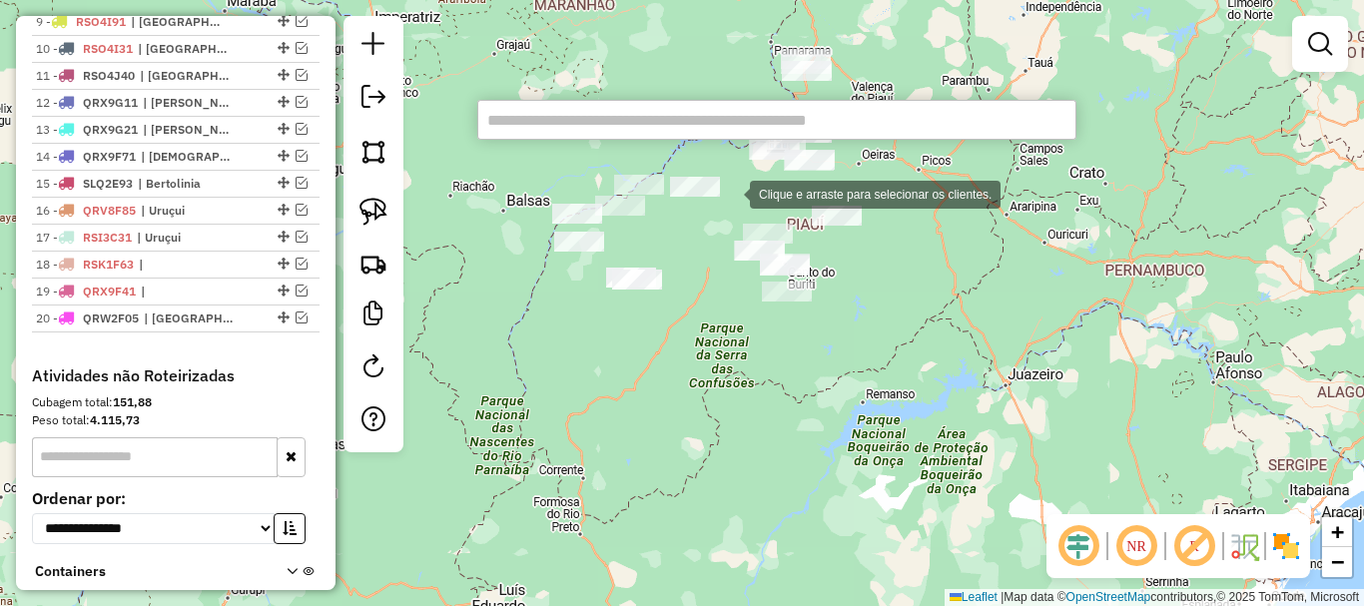
paste input "*****"
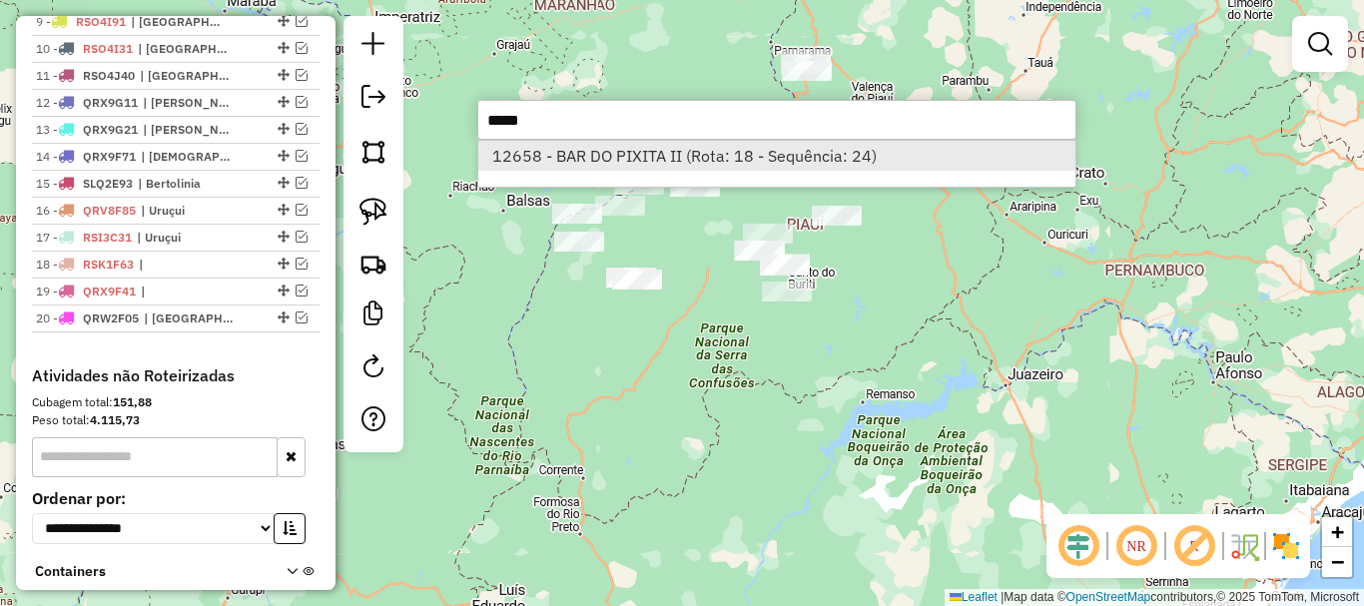
type input "*****"
click at [541, 157] on li "12658 - BAR DO PIXITA II (Rota: 18 - Sequência: 24)" at bounding box center [776, 156] width 597 height 30
select select "**********"
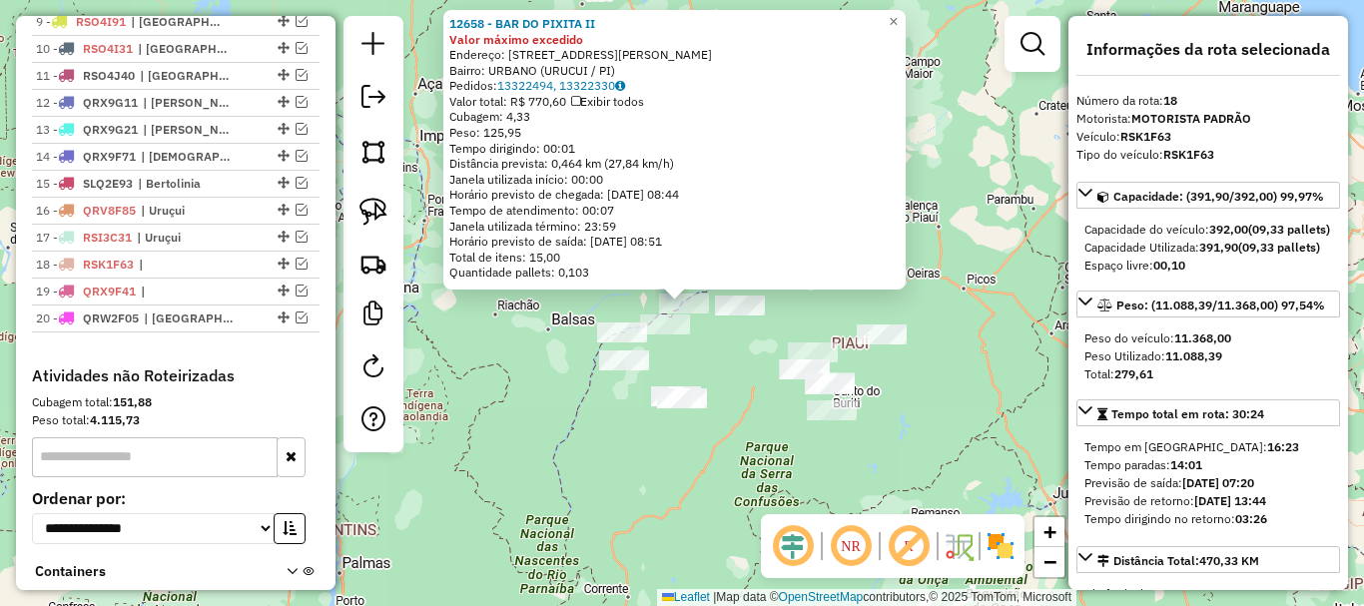
scroll to position [1106, 0]
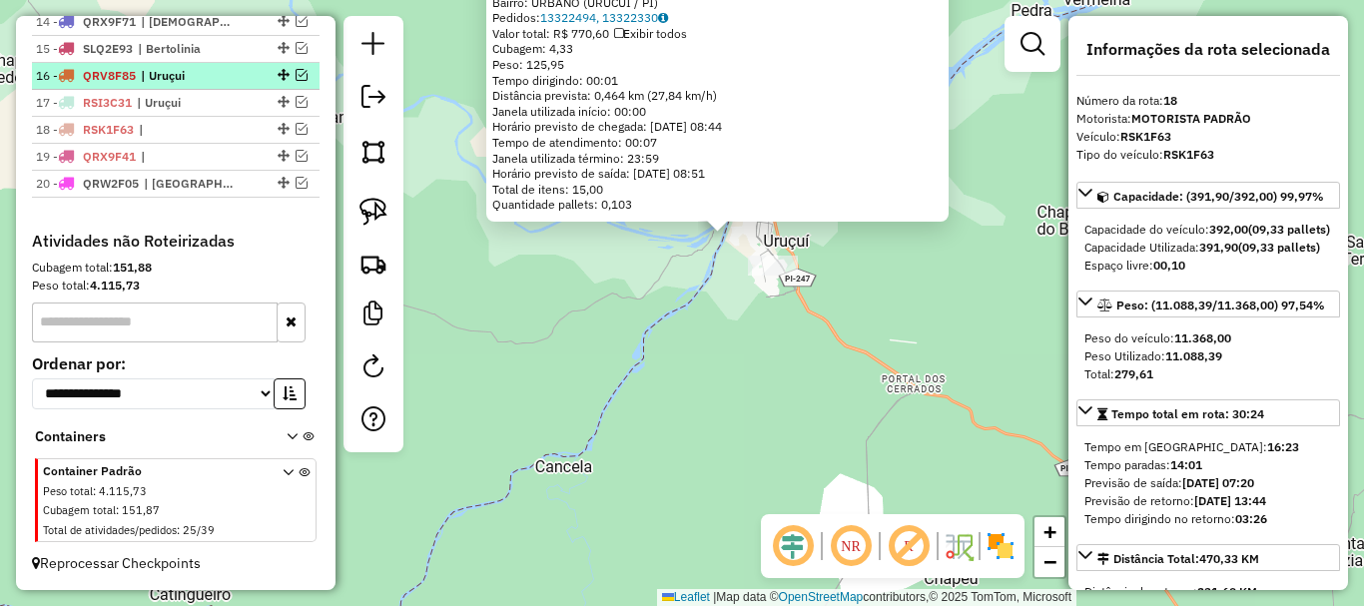
click at [297, 76] on em at bounding box center [302, 75] width 12 height 12
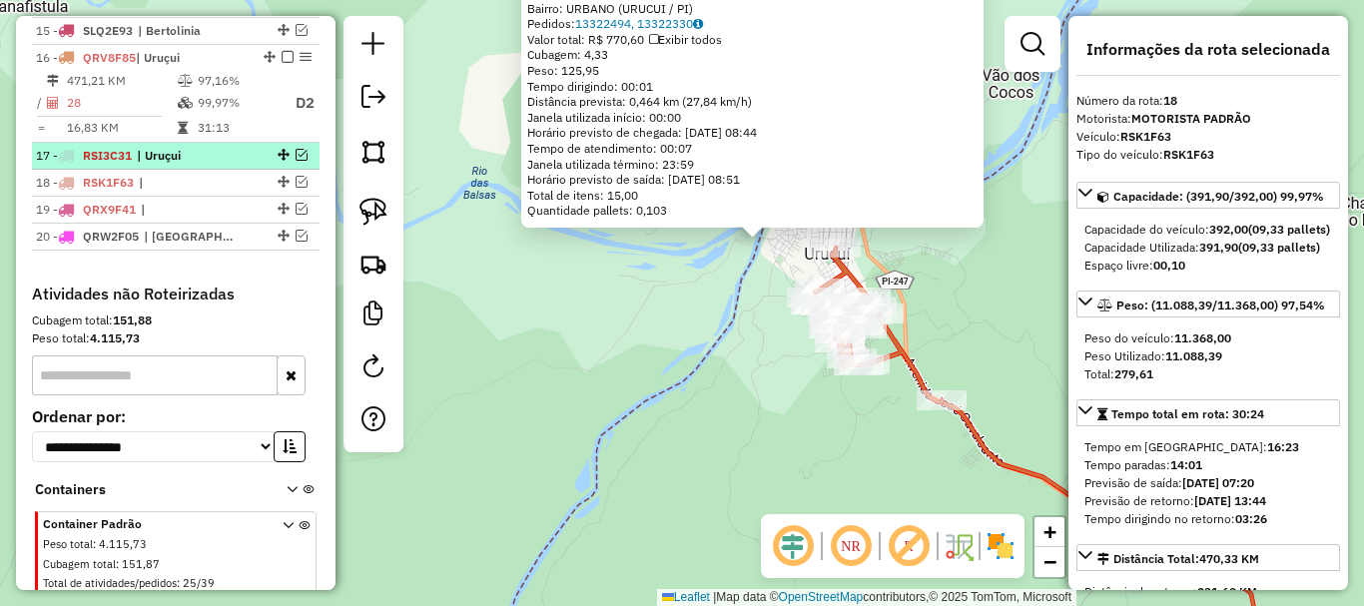
click at [296, 161] on em at bounding box center [302, 155] width 12 height 12
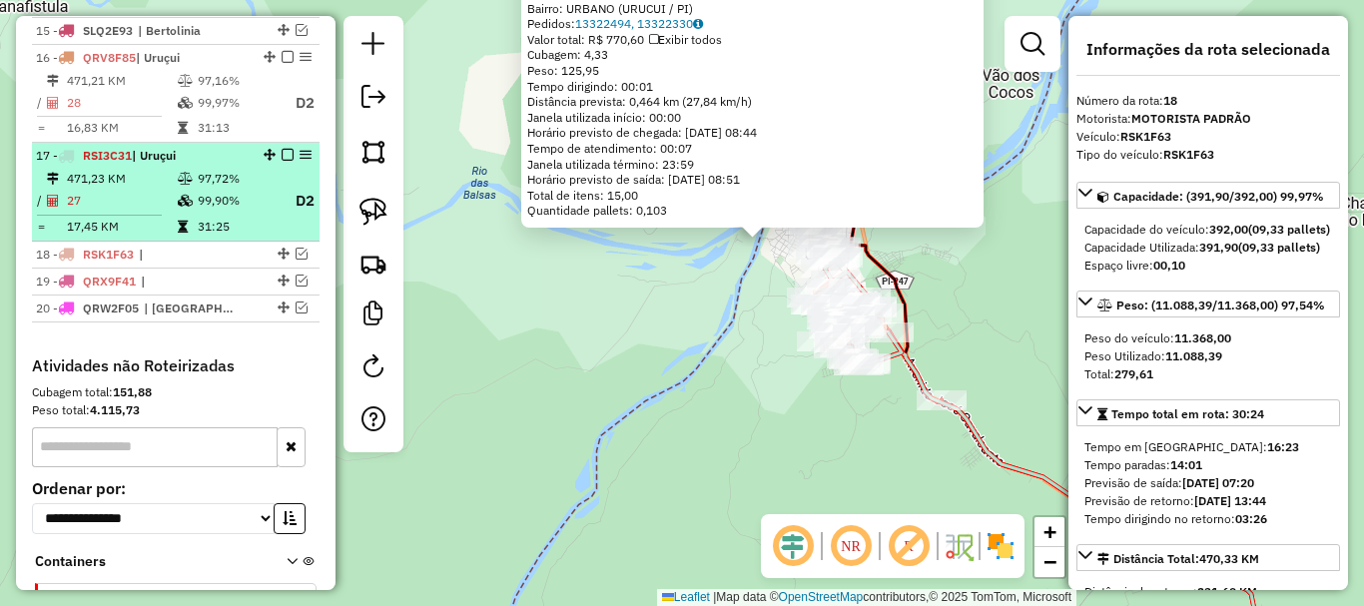
click at [287, 161] on em at bounding box center [288, 155] width 12 height 12
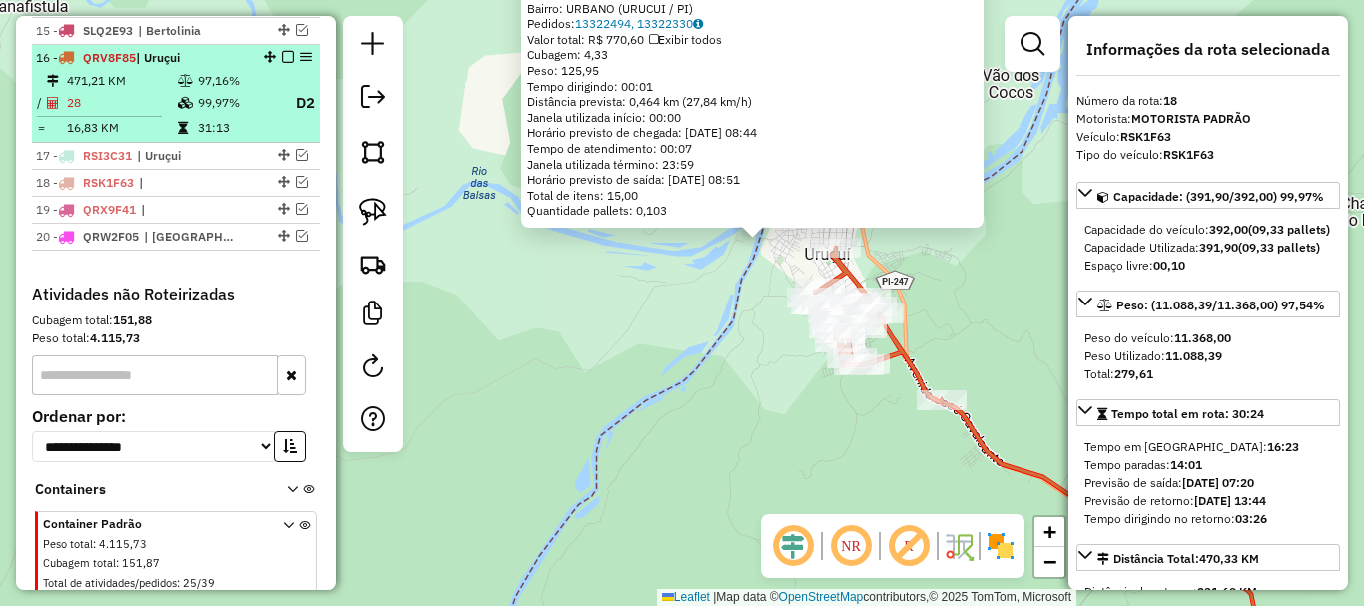
click at [283, 63] on em at bounding box center [288, 57] width 12 height 12
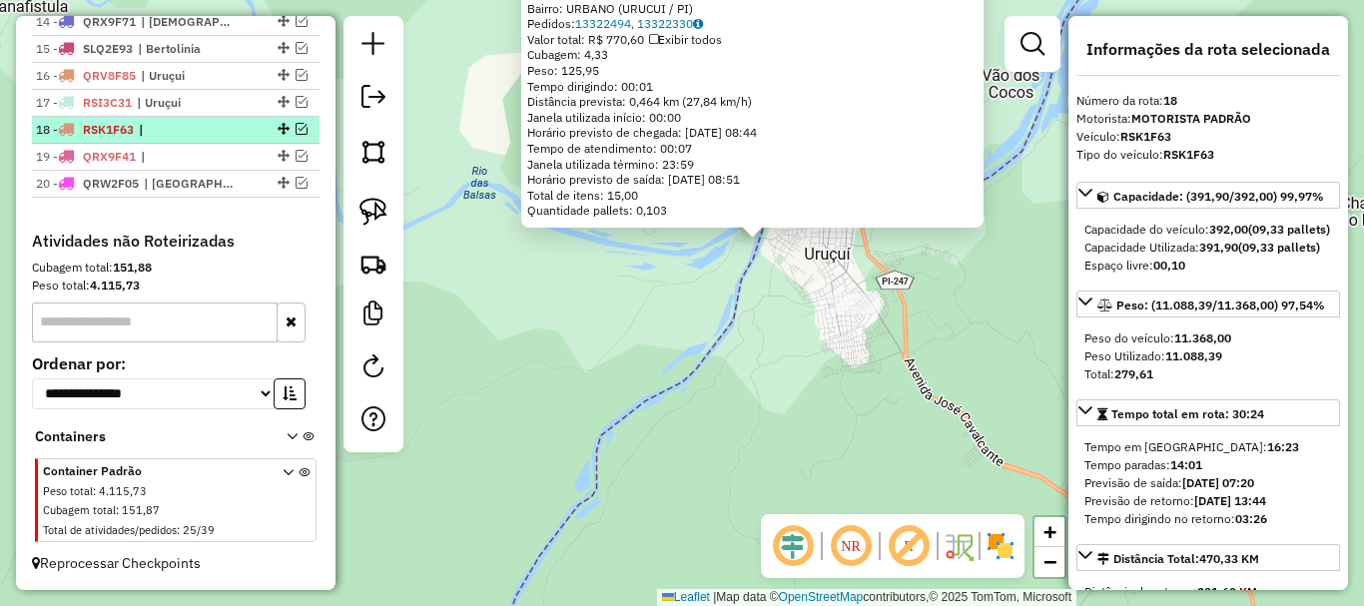
click at [296, 131] on em at bounding box center [302, 129] width 12 height 12
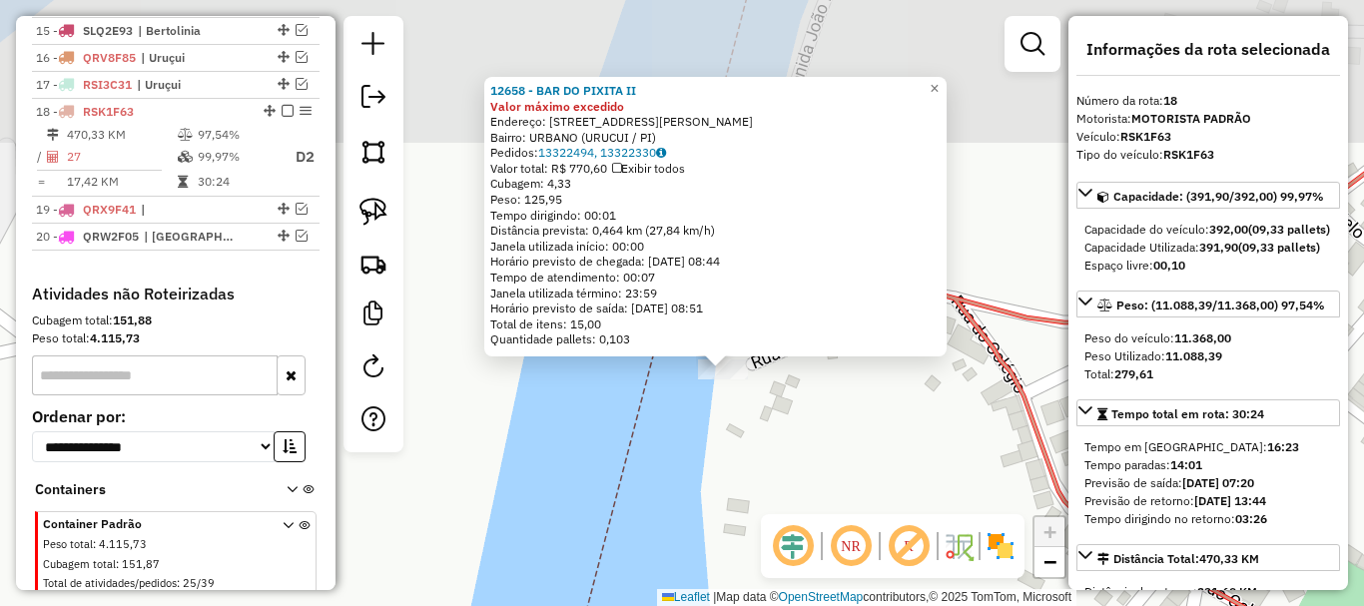
drag, startPoint x: 722, startPoint y: 321, endPoint x: 747, endPoint y: 435, distance: 117.5
click at [747, 435] on div "12658 - BAR DO PIXITA II Valor máximo excedido Endereço: RUA MANOEL MORENO 2400…" at bounding box center [682, 303] width 1364 height 606
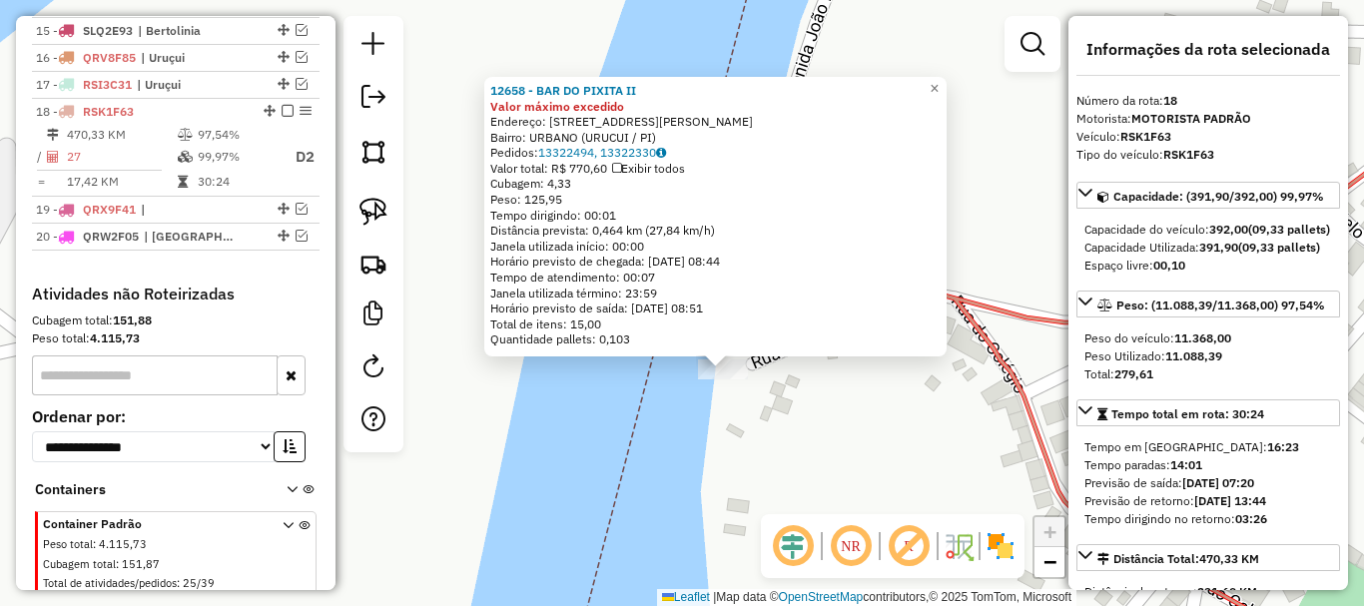
click at [815, 411] on div "12658 - BAR DO PIXITA II Valor máximo excedido Endereço: RUA MANOEL MORENO 2400…" at bounding box center [682, 303] width 1364 height 606
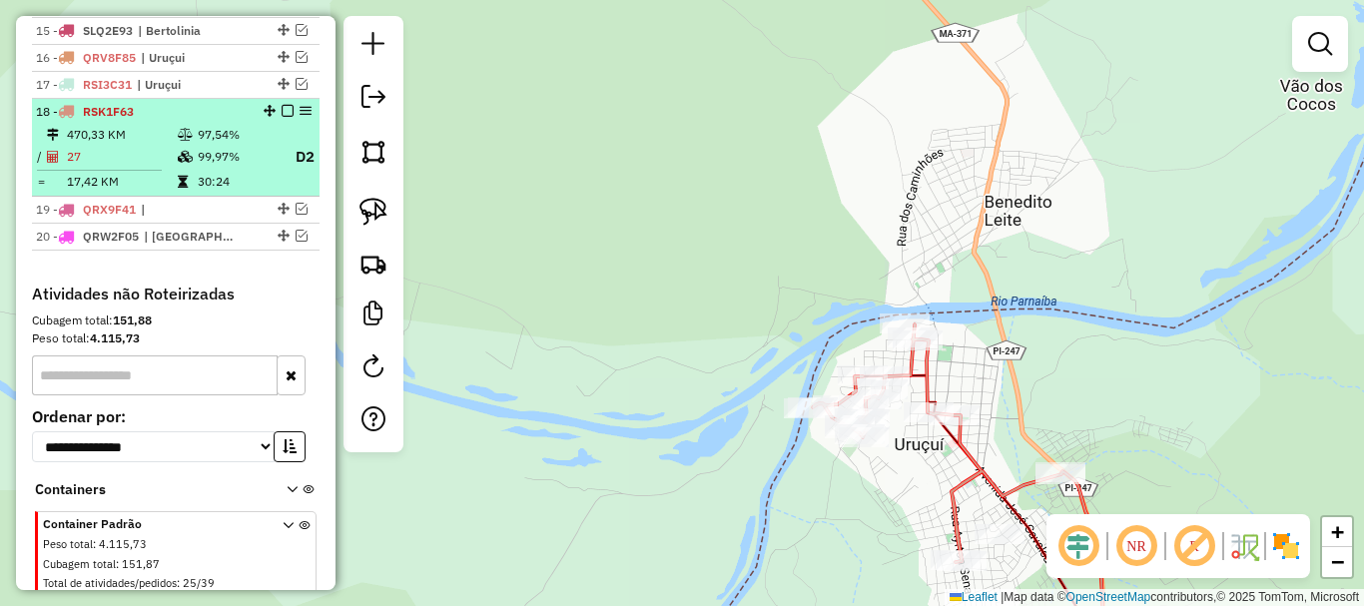
click at [282, 117] on em at bounding box center [288, 111] width 12 height 12
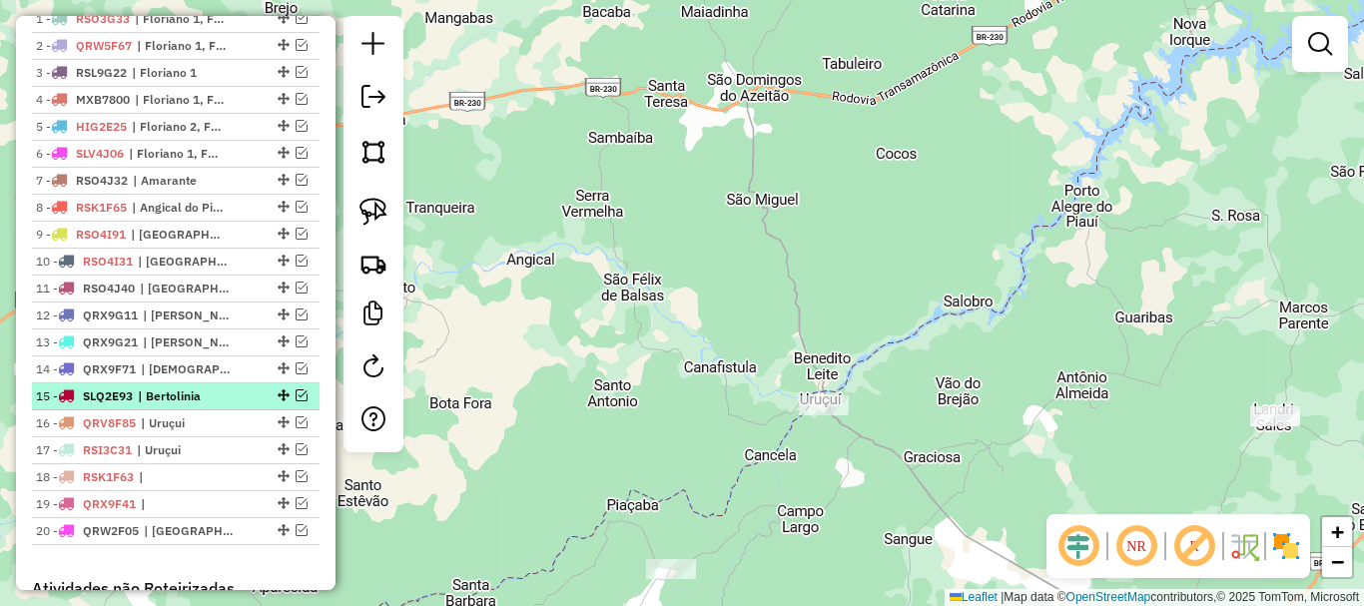
scroll to position [707, 0]
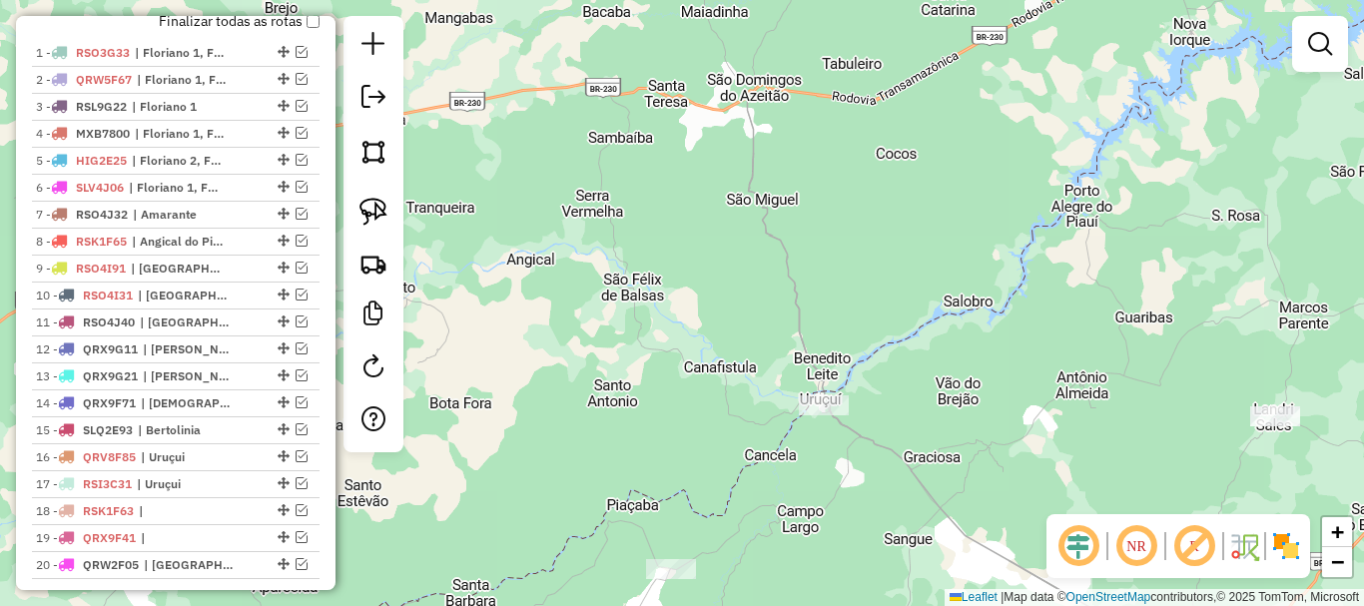
drag, startPoint x: 759, startPoint y: 474, endPoint x: 846, endPoint y: 350, distance: 151.2
click at [836, 368] on div "Janela de atendimento Grade de atendimento Capacidade Transportadoras Veículos …" at bounding box center [682, 303] width 1364 height 606
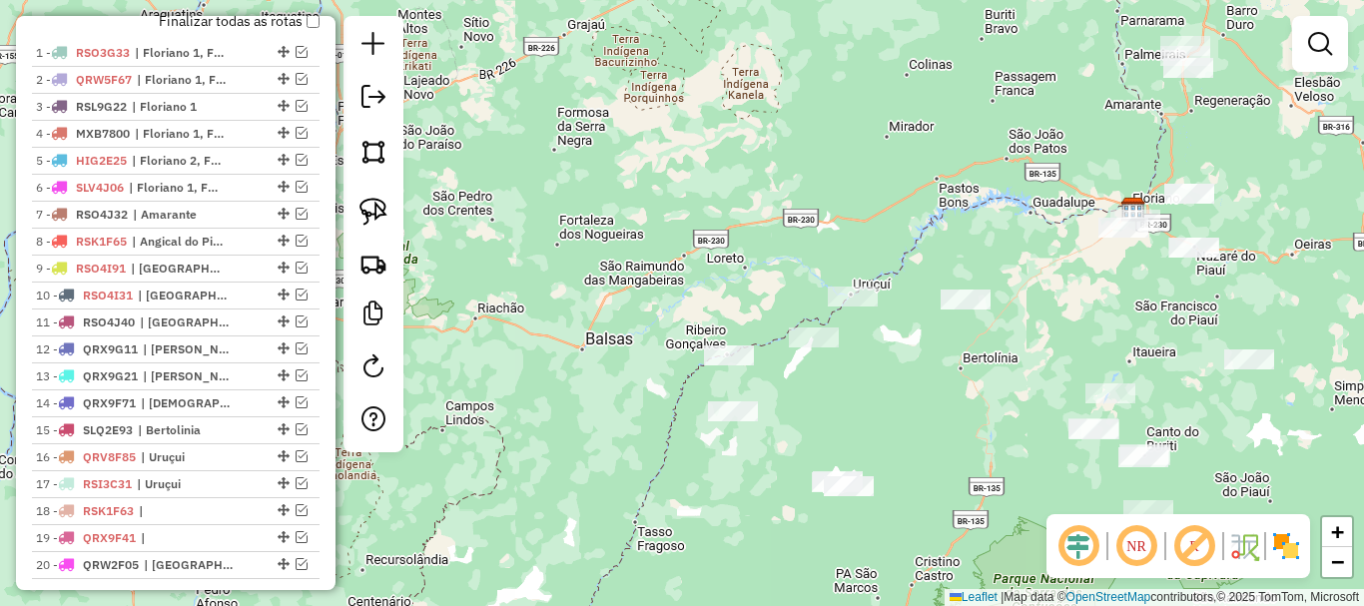
drag, startPoint x: 1035, startPoint y: 459, endPoint x: 821, endPoint y: 408, distance: 220.6
click at [824, 410] on div "Janela de atendimento Grade de atendimento Capacidade Transportadoras Veículos …" at bounding box center [682, 303] width 1364 height 606
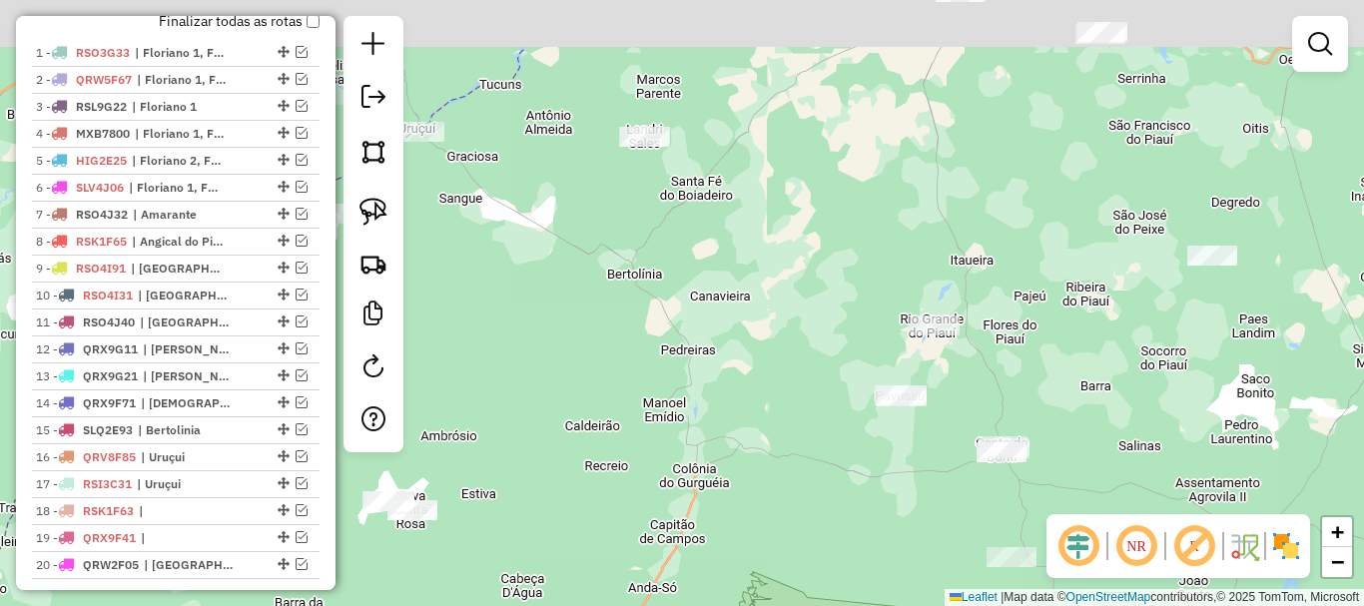
drag, startPoint x: 771, startPoint y: 432, endPoint x: 827, endPoint y: 532, distance: 114.4
click at [827, 534] on div "Janela de atendimento Grade de atendimento Capacidade Transportadoras Veículos …" at bounding box center [682, 303] width 1364 height 606
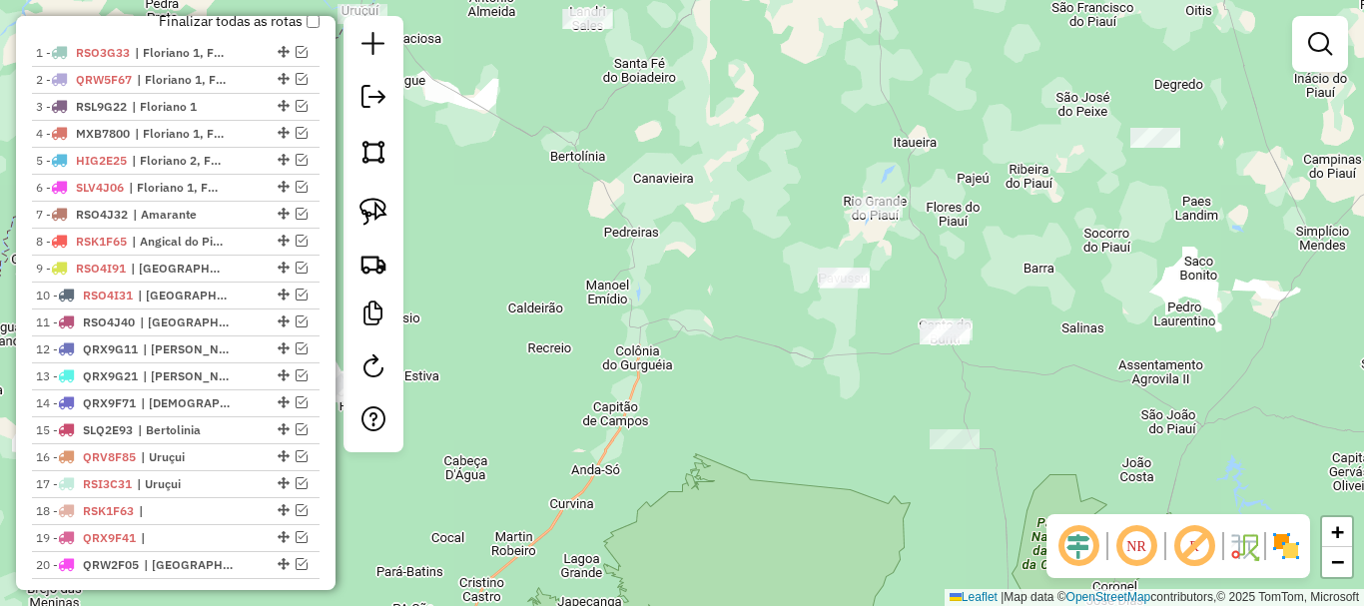
drag, startPoint x: 810, startPoint y: 398, endPoint x: 679, endPoint y: 150, distance: 280.9
click at [679, 150] on div "Janela de atendimento Grade de atendimento Capacidade Transportadoras Veículos …" at bounding box center [682, 303] width 1364 height 606
drag, startPoint x: 737, startPoint y: 288, endPoint x: 758, endPoint y: 389, distance: 104.0
click at [757, 385] on div "Janela de atendimento Grade de atendimento Capacidade Transportadoras Veículos …" at bounding box center [682, 303] width 1364 height 606
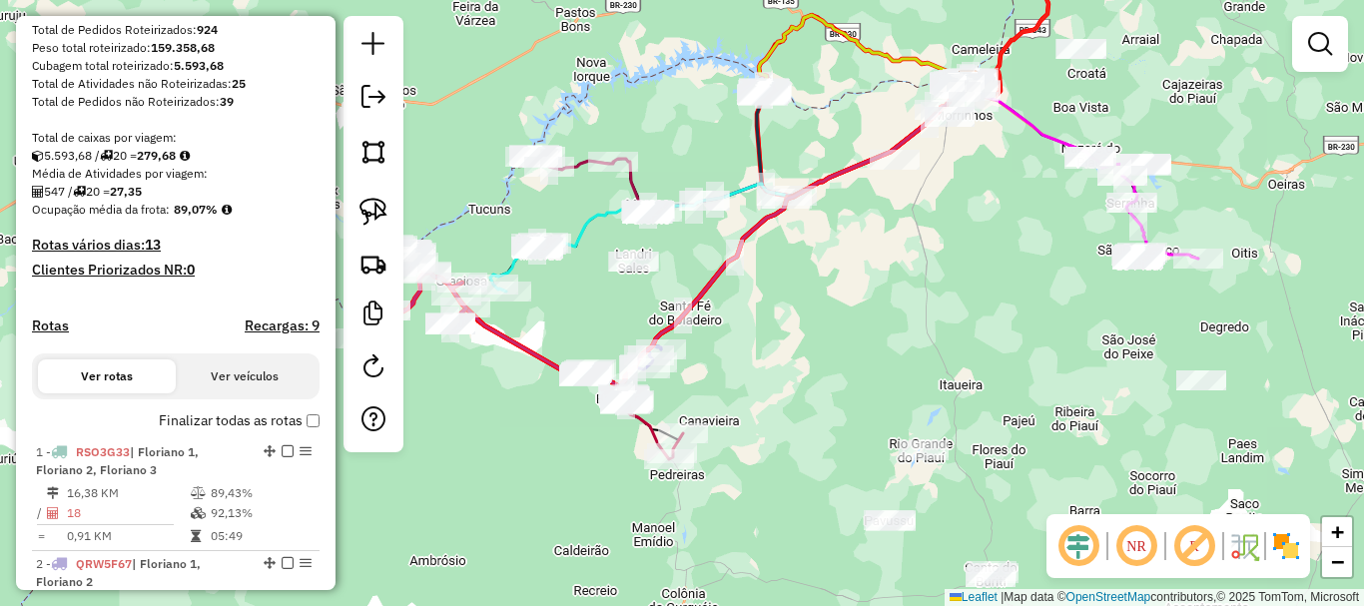
scroll to position [108, 0]
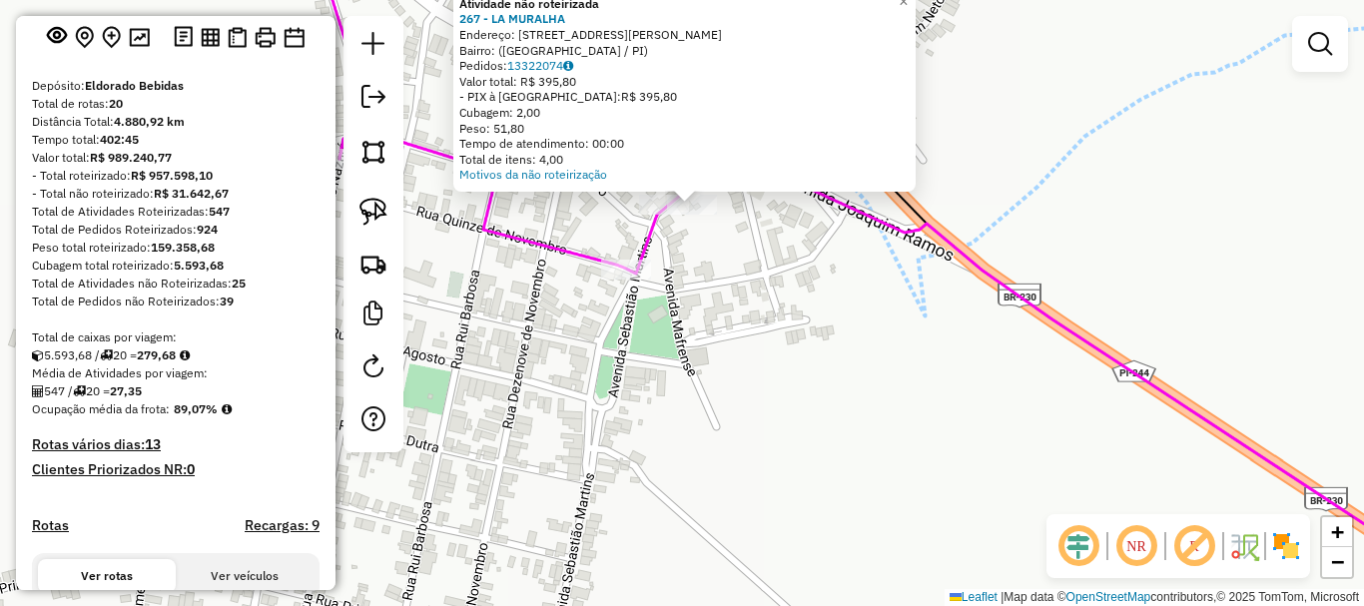
click at [698, 321] on div "Atividade não roteirizada 267 - LA MURALHA Endereço: Avenida Vereador Joaquim N…" at bounding box center [682, 303] width 1364 height 606
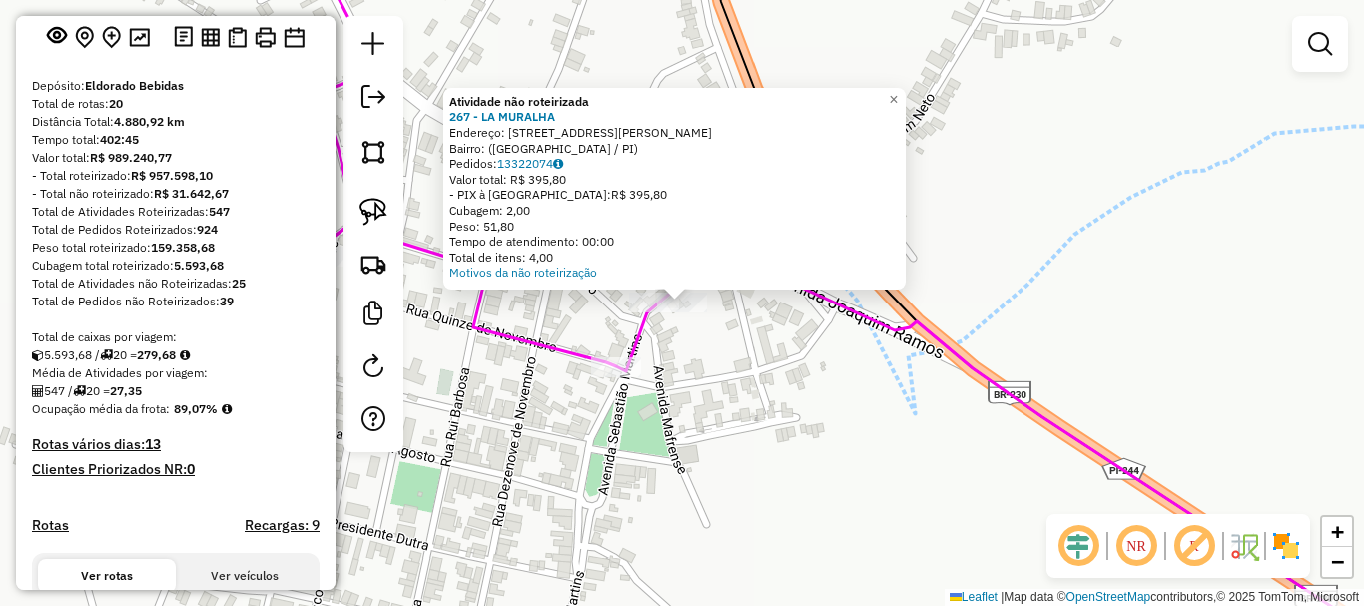
click at [729, 365] on div "Atividade não roteirizada 267 - LA MURALHA Endereço: Avenida Vereador Joaquim N…" at bounding box center [682, 303] width 1364 height 606
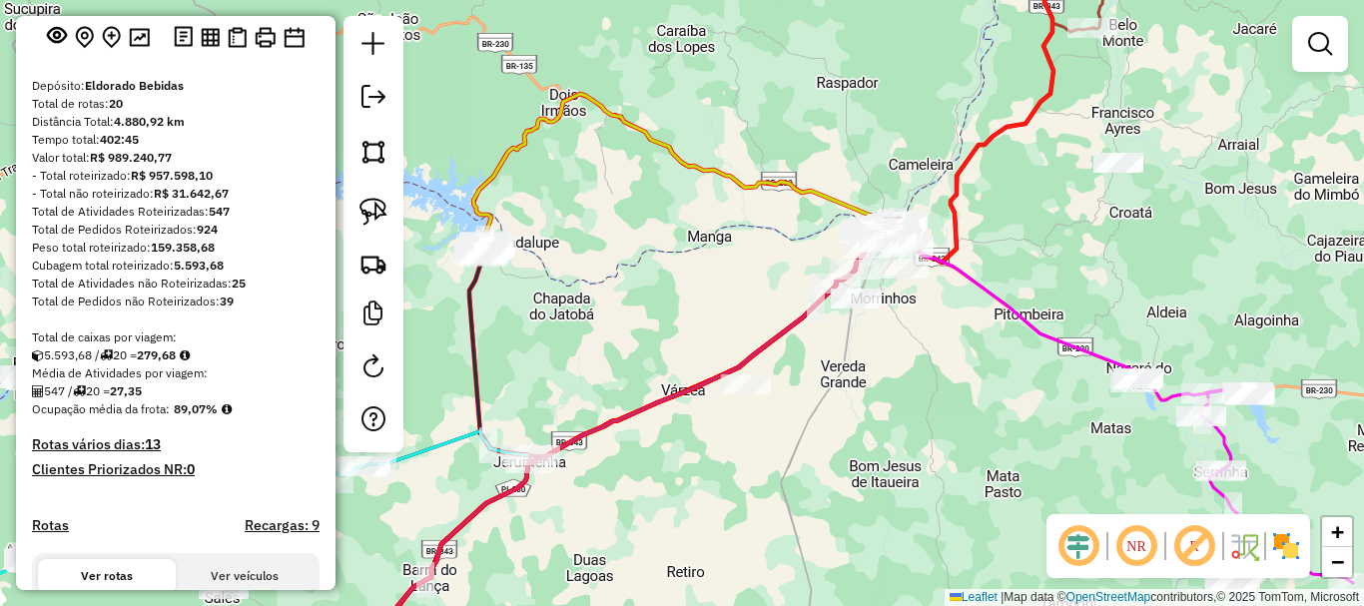
drag, startPoint x: 768, startPoint y: 445, endPoint x: 752, endPoint y: 474, distance: 33.1
click at [762, 464] on div "Janela de atendimento Grade de atendimento Capacidade Transportadoras Veículos …" at bounding box center [682, 303] width 1364 height 606
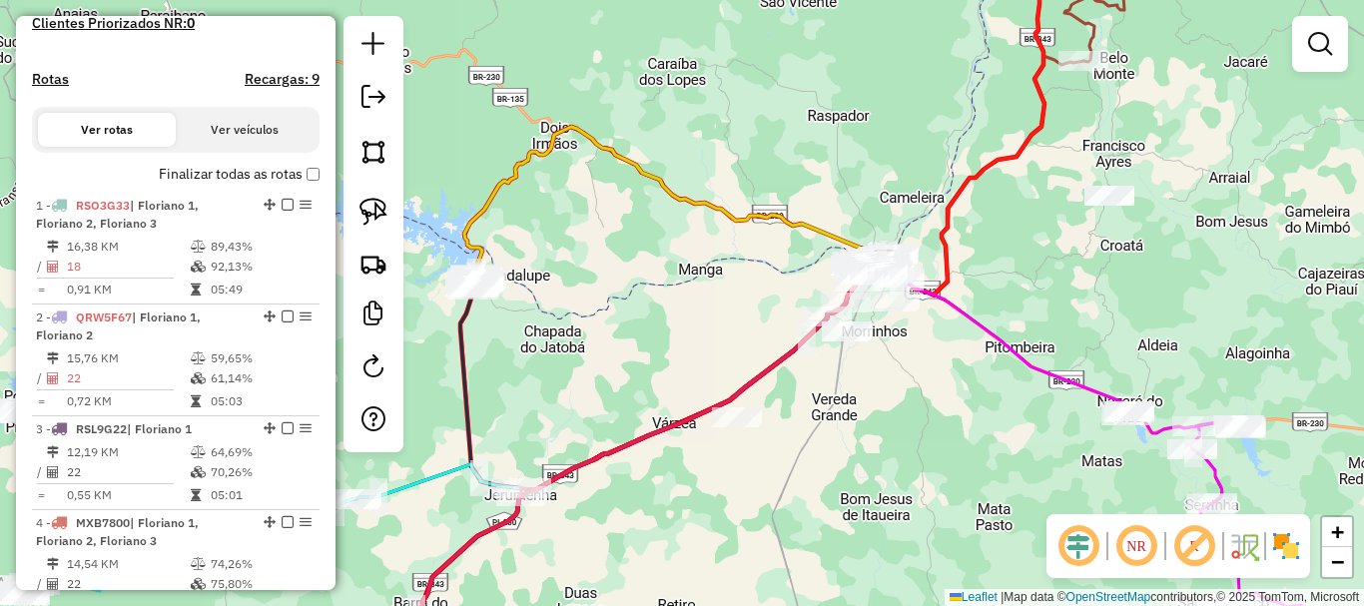
scroll to position [507, 0]
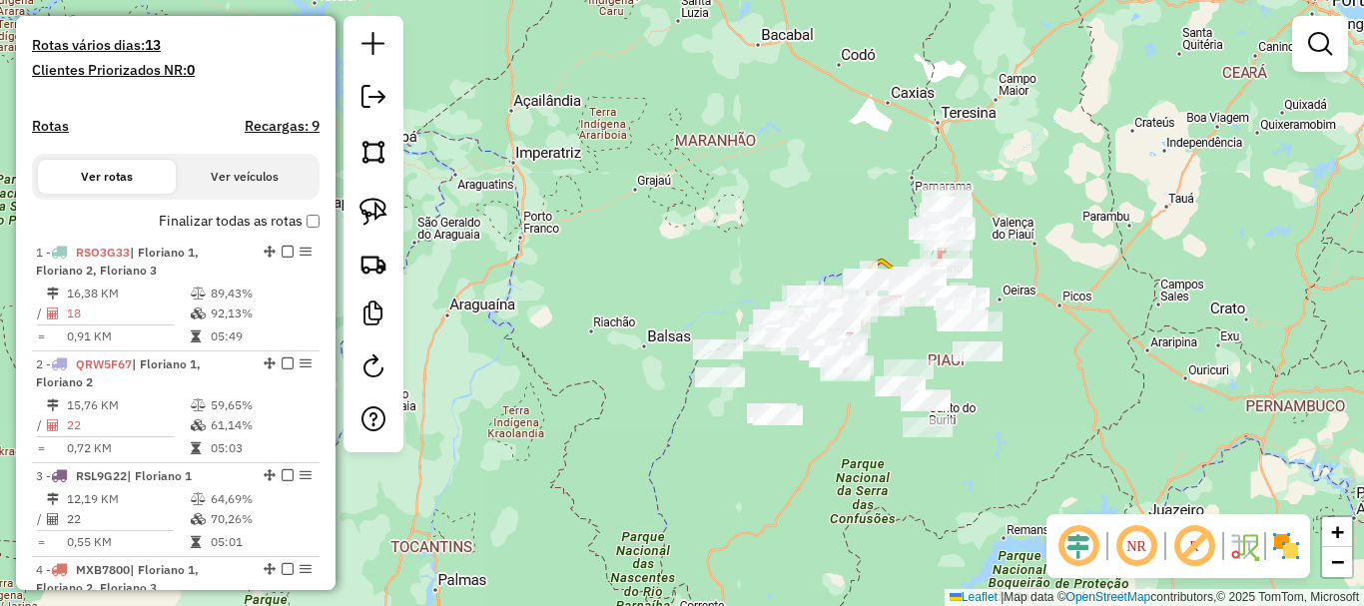
drag, startPoint x: 883, startPoint y: 586, endPoint x: 821, endPoint y: 390, distance: 205.3
click at [823, 395] on div "Janela de atendimento Grade de atendimento Capacidade Transportadoras Veículos …" at bounding box center [682, 303] width 1364 height 606
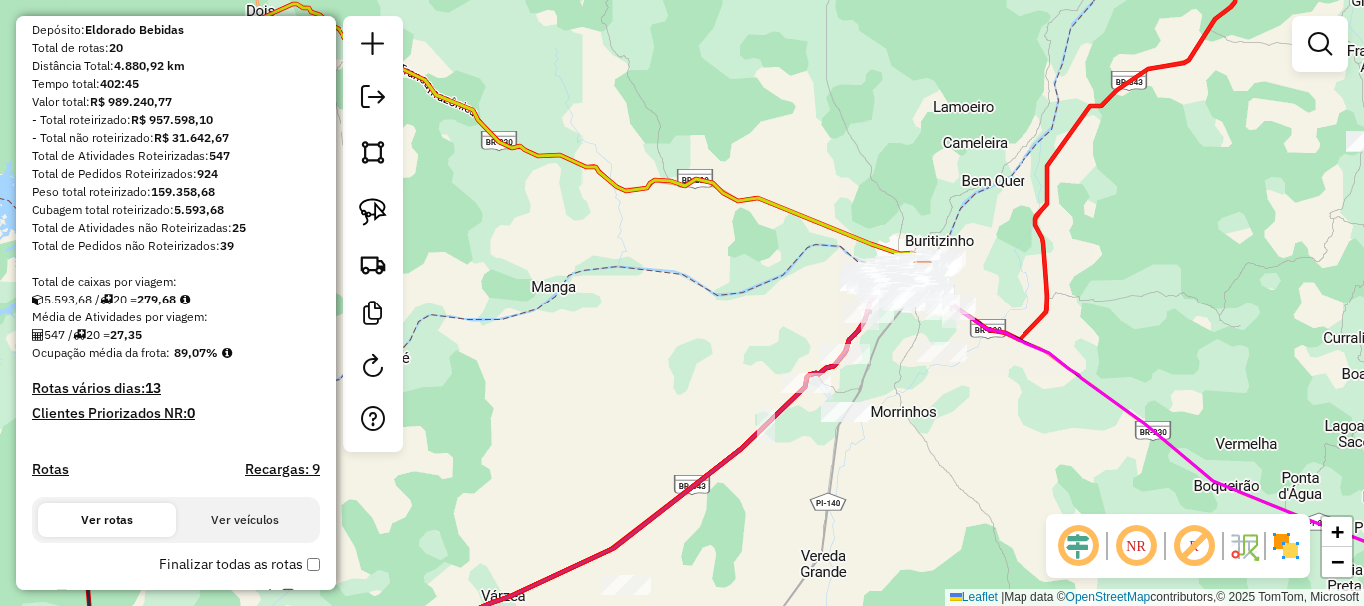
scroll to position [399, 0]
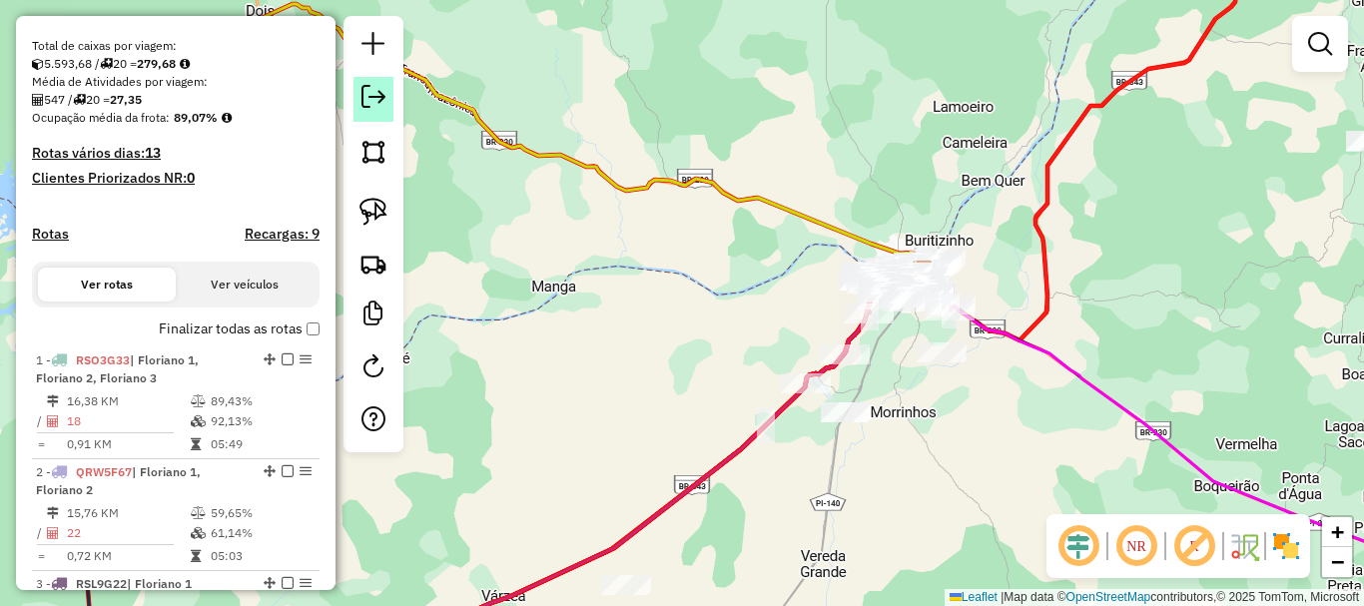
click at [361, 105] on em at bounding box center [373, 97] width 24 height 24
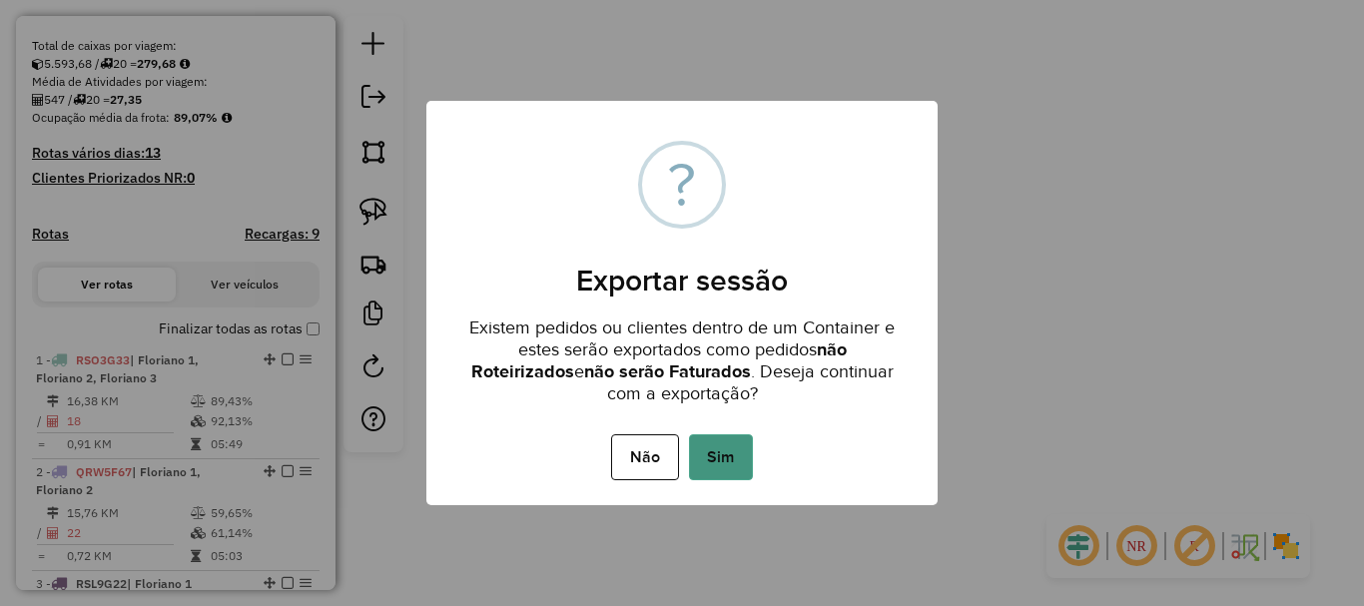
click at [727, 469] on button "Sim" at bounding box center [721, 457] width 64 height 46
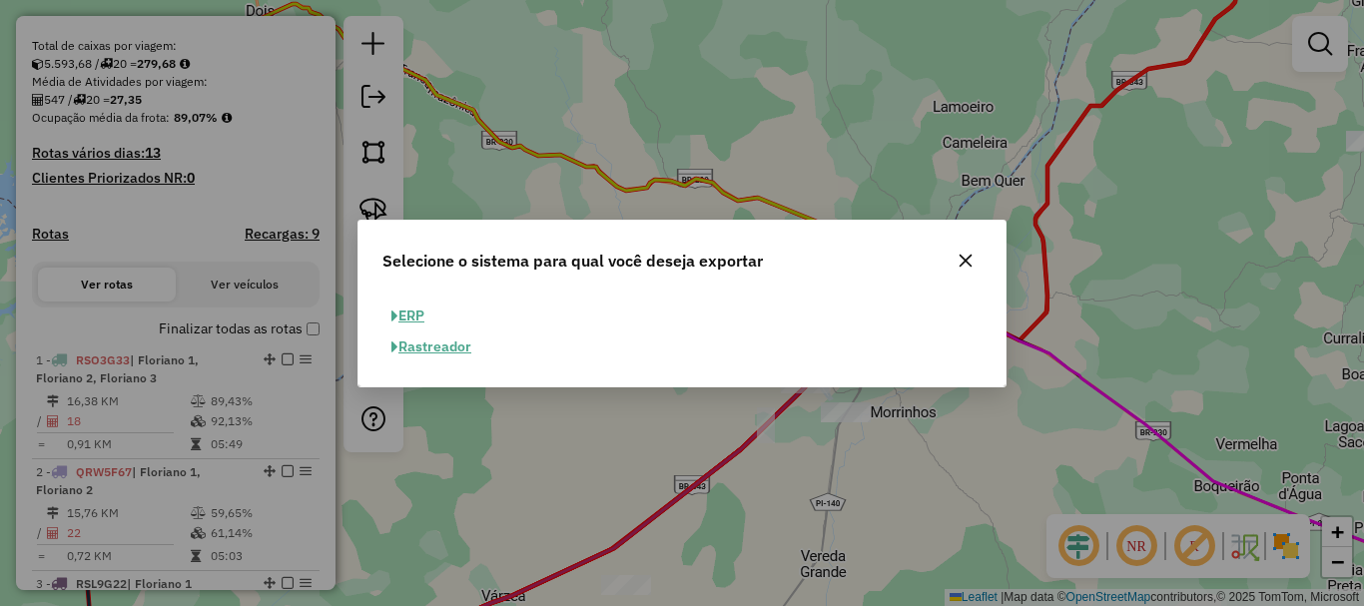
click at [410, 305] on button "ERP" at bounding box center [407, 316] width 51 height 31
select select "**"
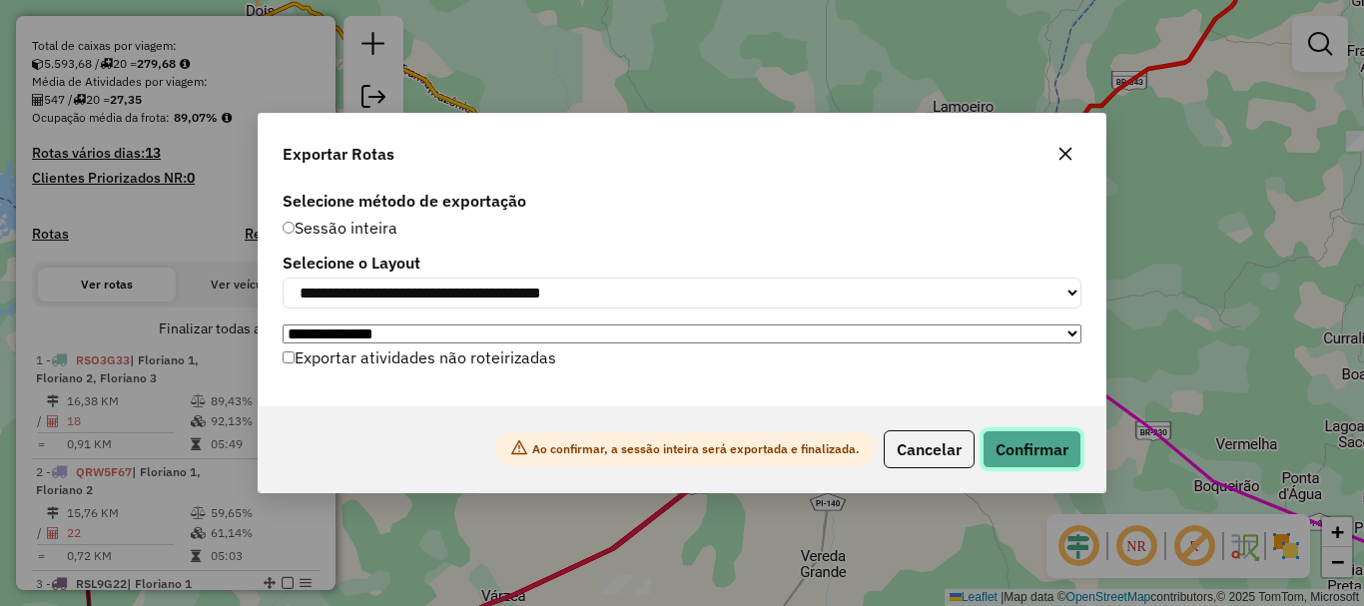
click at [1037, 448] on button "Confirmar" at bounding box center [1032, 449] width 99 height 38
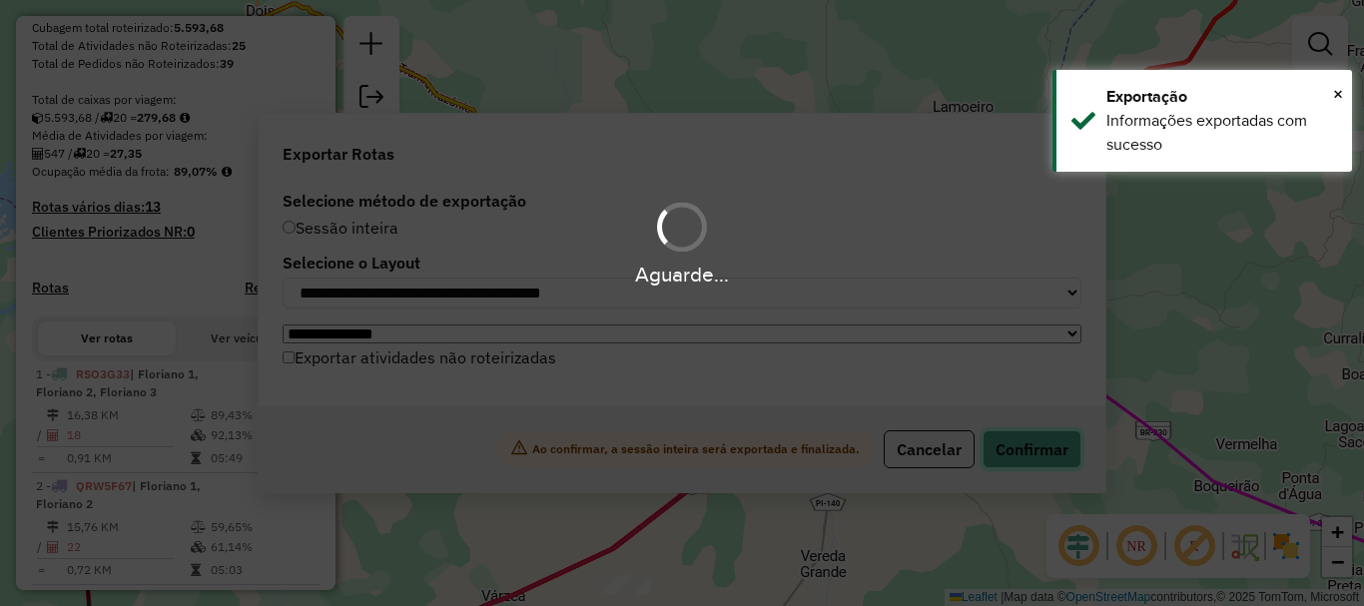
scroll to position [453, 0]
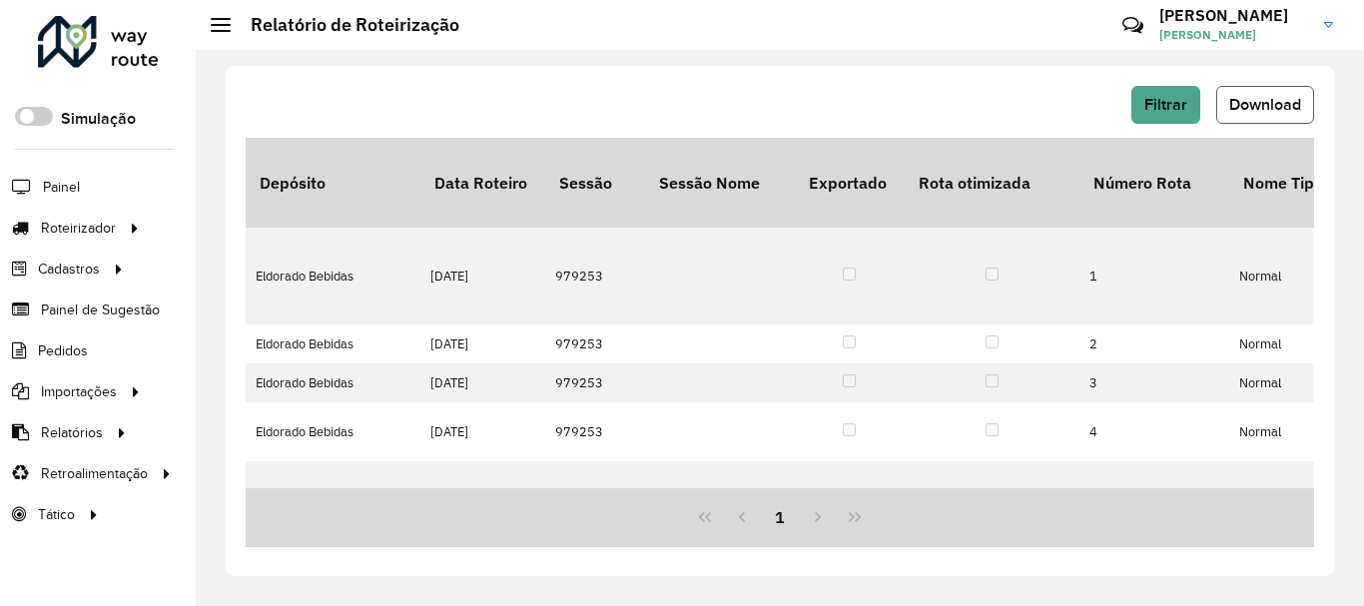
click at [1258, 122] on button "Download" at bounding box center [1265, 105] width 98 height 38
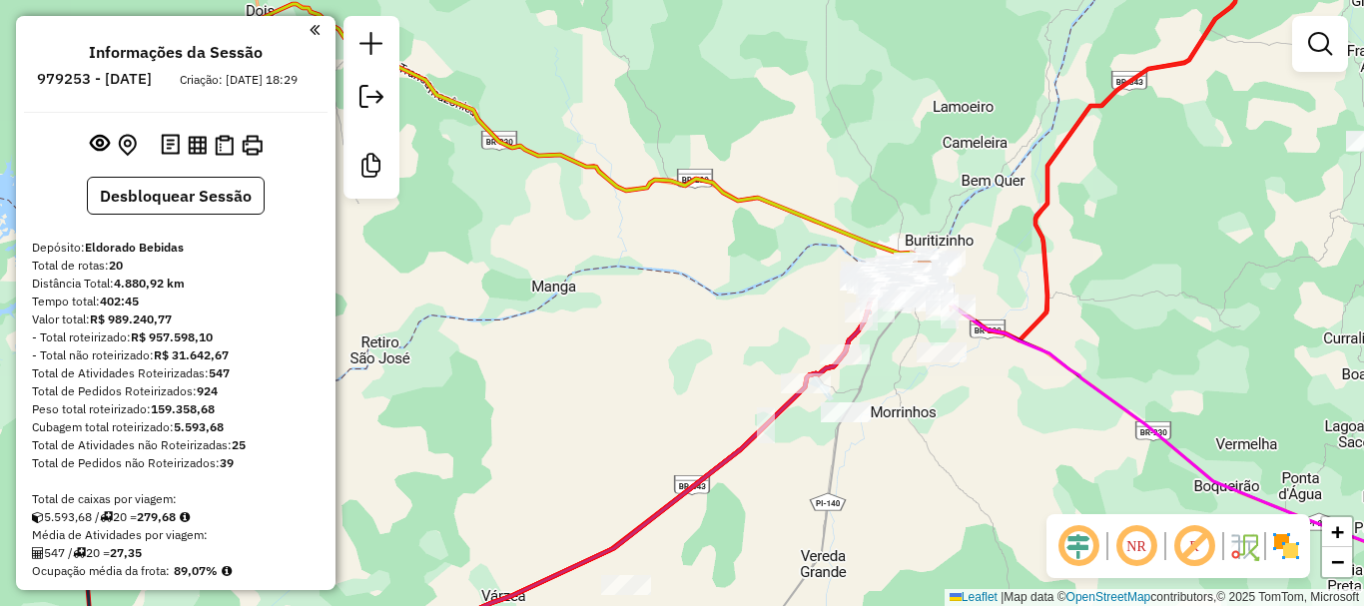
scroll to position [453, 0]
